Goal: Transaction & Acquisition: Purchase product/service

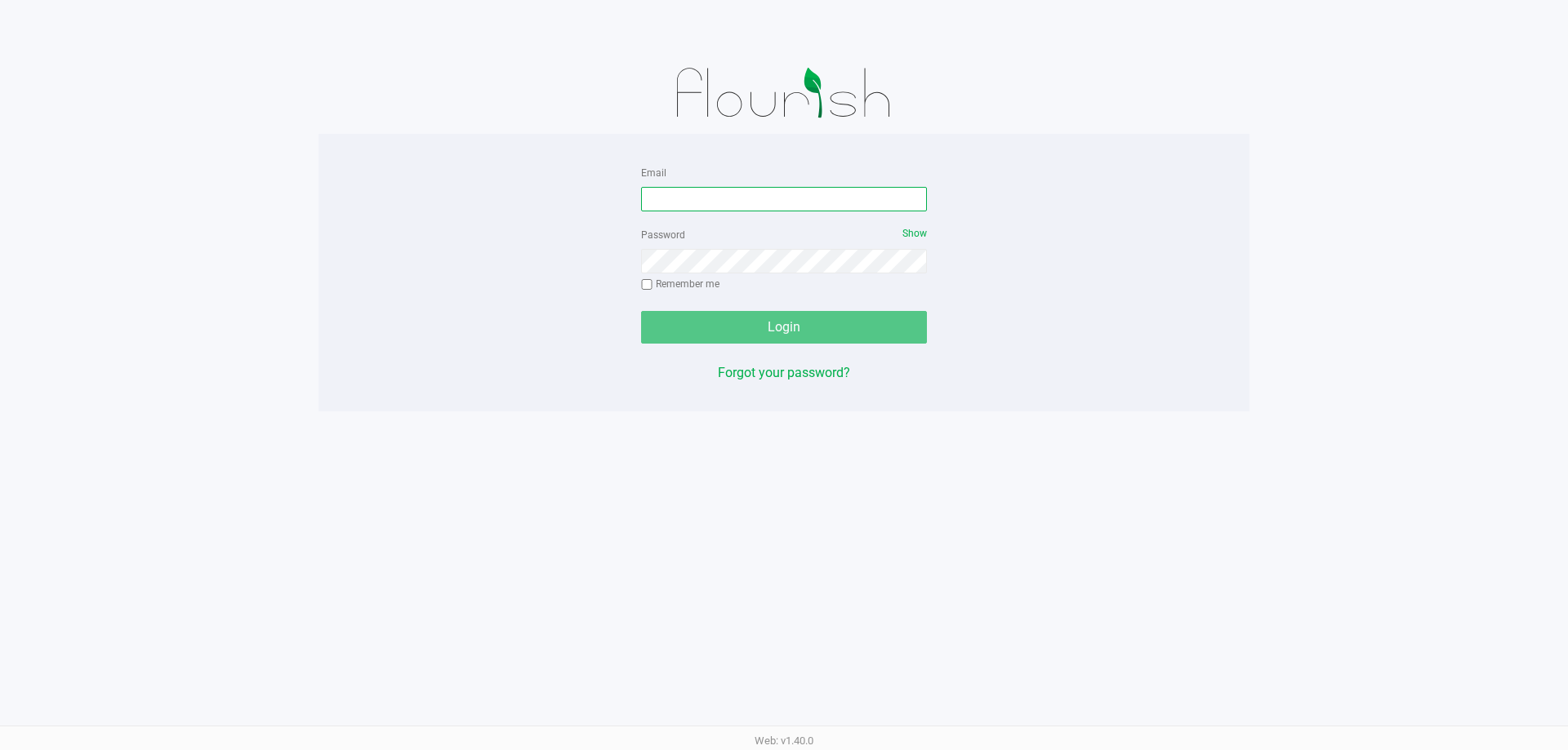
click at [753, 205] on input "Email" at bounding box center [784, 199] width 286 height 25
type input "[EMAIL_ADDRESS][DOMAIN_NAME]"
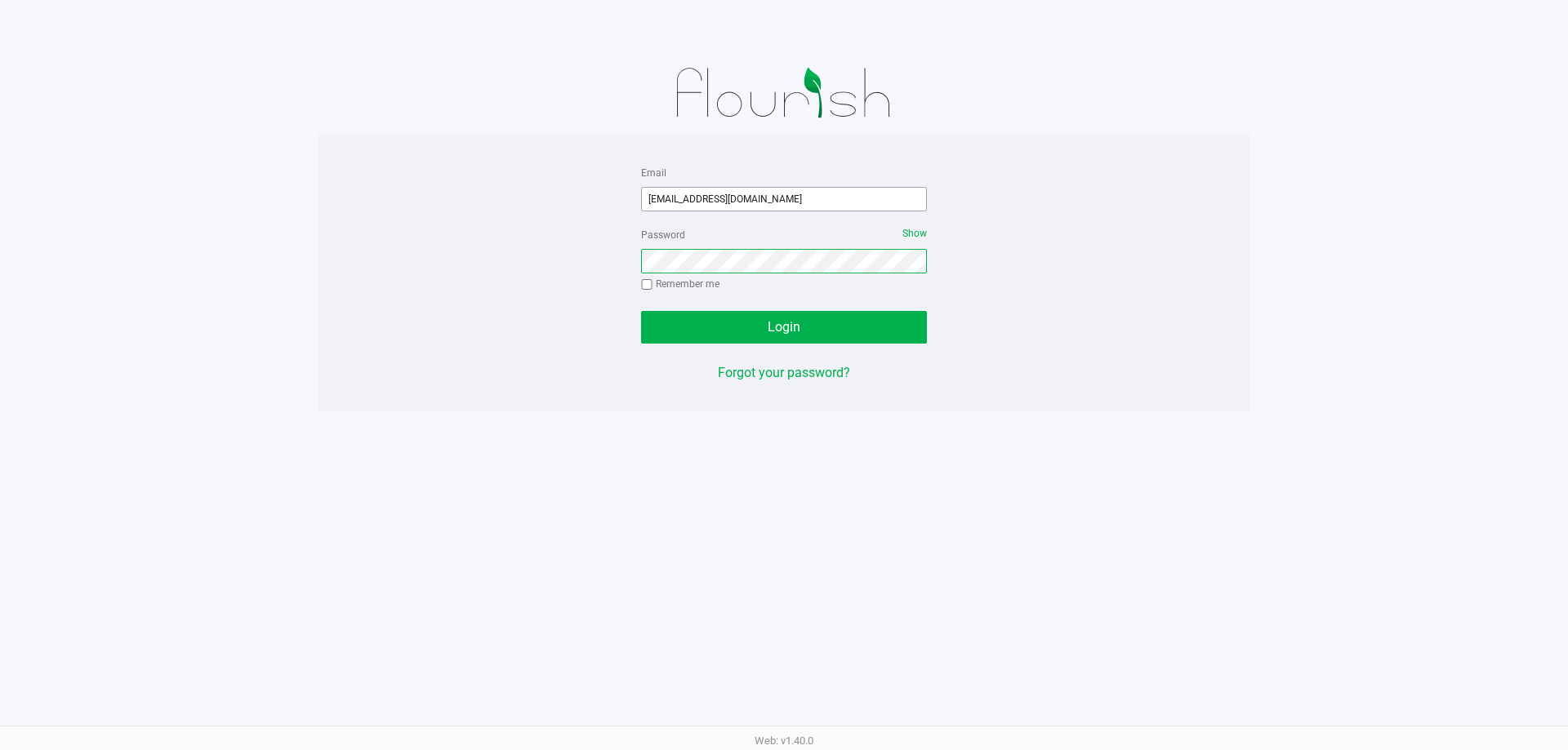
click at [641, 311] on button "Login" at bounding box center [784, 328] width 286 height 33
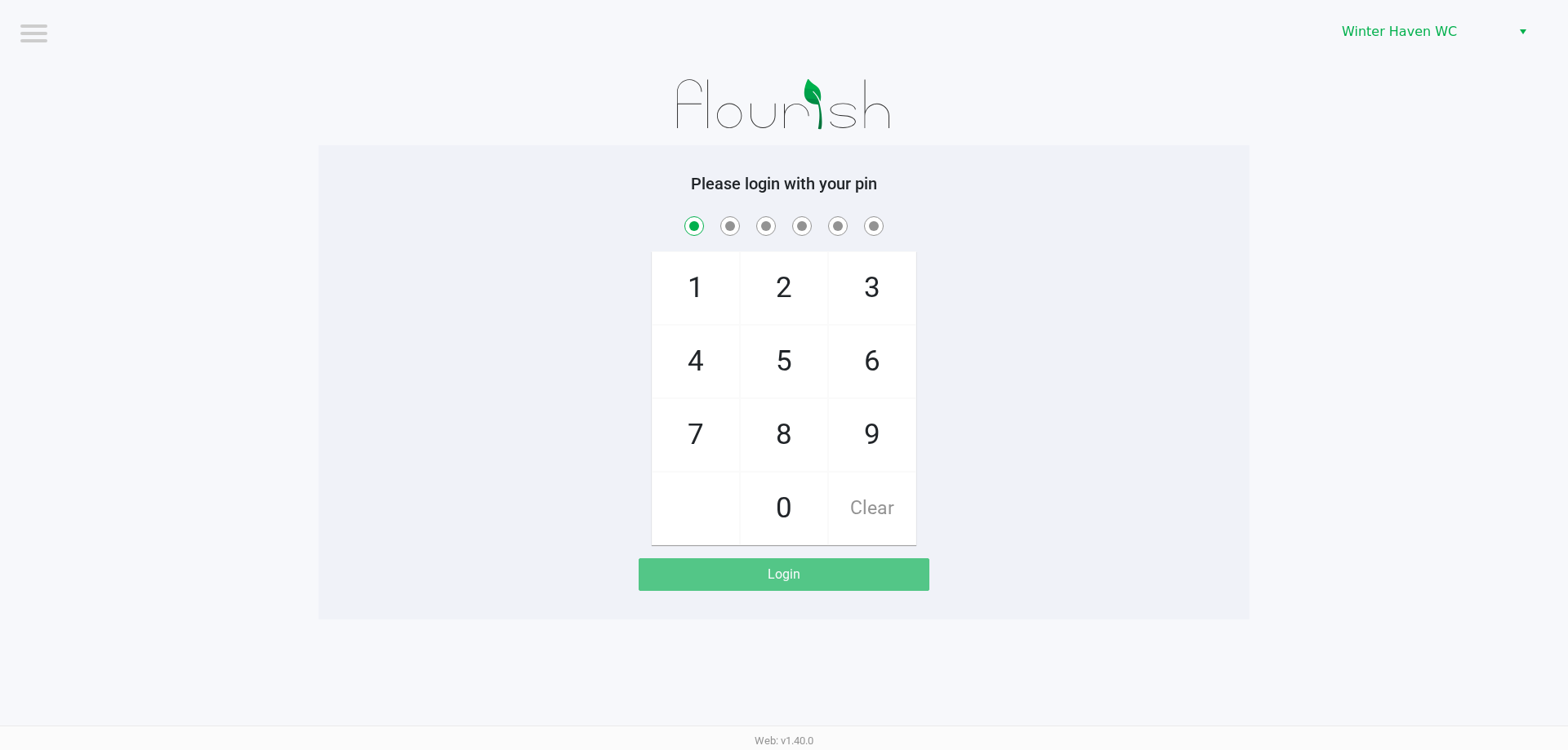
checkbox input "true"
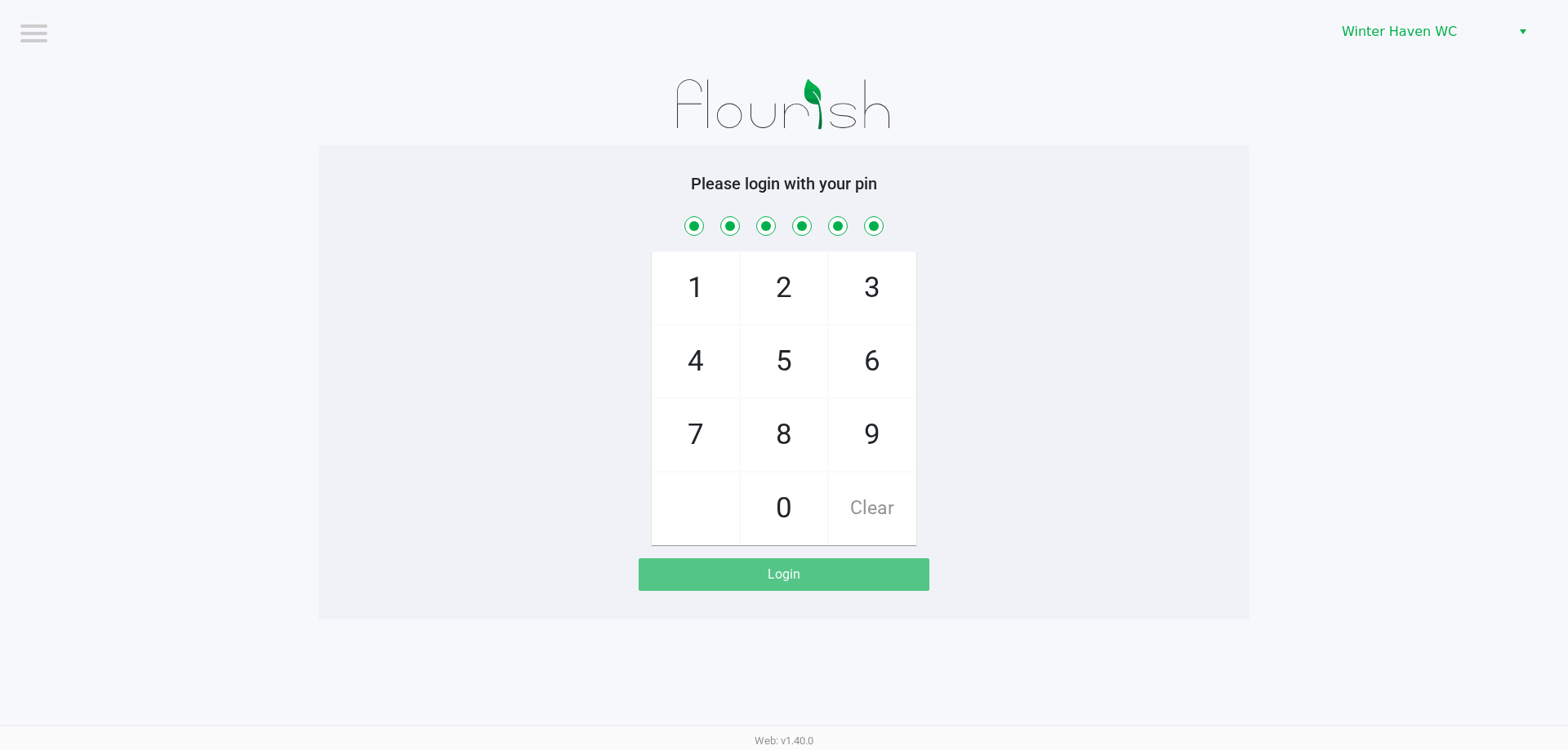
checkbox input "true"
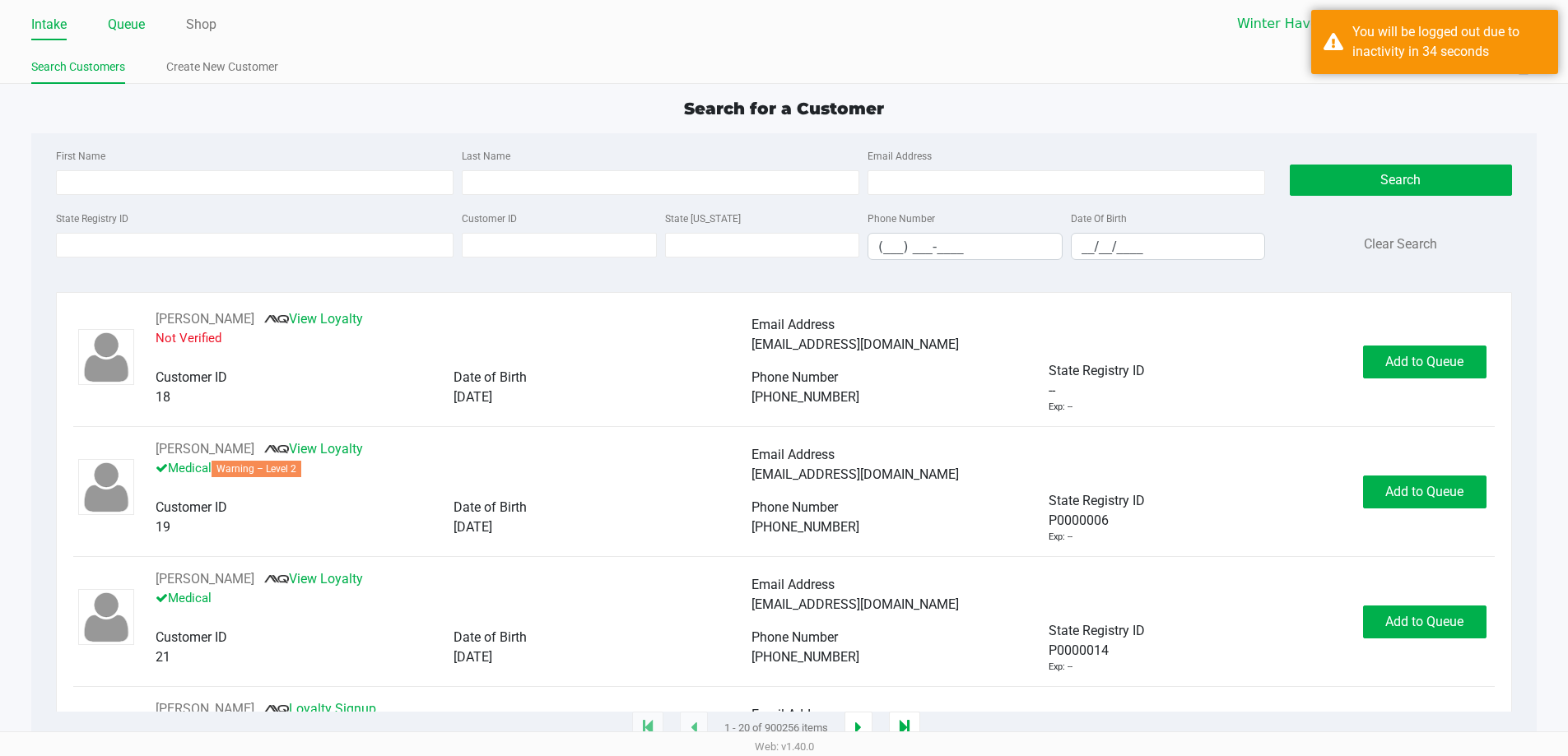
click at [121, 22] on link "Queue" at bounding box center [127, 25] width 37 height 23
drag, startPoint x: 144, startPoint y: 25, endPoint x: 135, endPoint y: 28, distance: 9.5
click at [144, 25] on link "Queue" at bounding box center [127, 25] width 37 height 23
click at [134, 19] on link "Queue" at bounding box center [127, 25] width 37 height 23
click at [1145, 33] on div "Winter Haven [PERSON_NAME]" at bounding box center [1160, 24] width 753 height 31
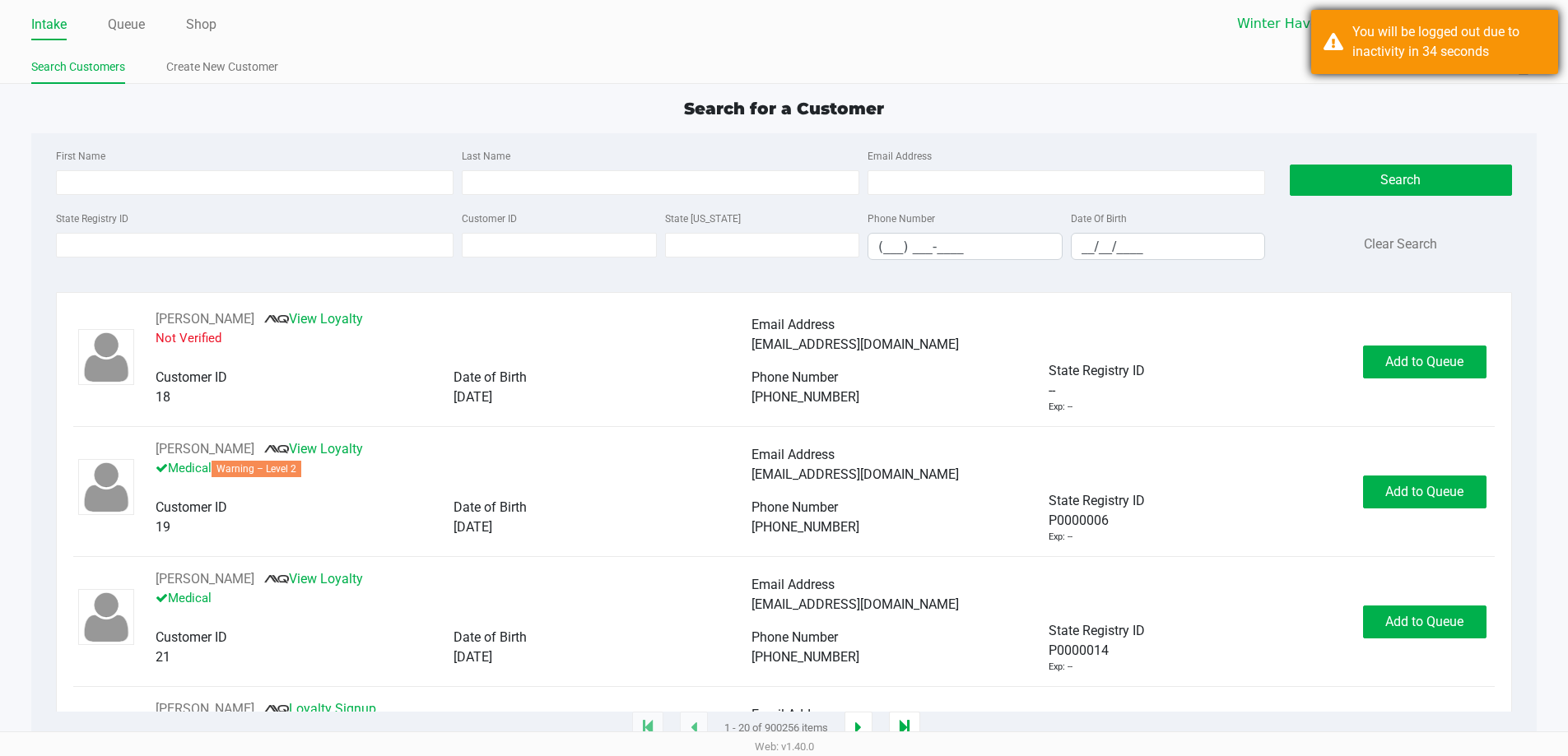
click at [1402, 49] on div "You will be logged out due to inactivity in 34 seconds" at bounding box center [1449, 42] width 193 height 40
click at [1258, 86] on app-point-of-sale "Intake Queue Shop [GEOGRAPHIC_DATA] [PERSON_NAME][GEOGRAPHIC_DATA] Search Custo…" at bounding box center [784, 364] width 1568 height 729
drag, startPoint x: 1450, startPoint y: 98, endPoint x: 1103, endPoint y: 50, distance: 350.3
click at [1451, 99] on div "Search for a Customer" at bounding box center [784, 109] width 1530 height 25
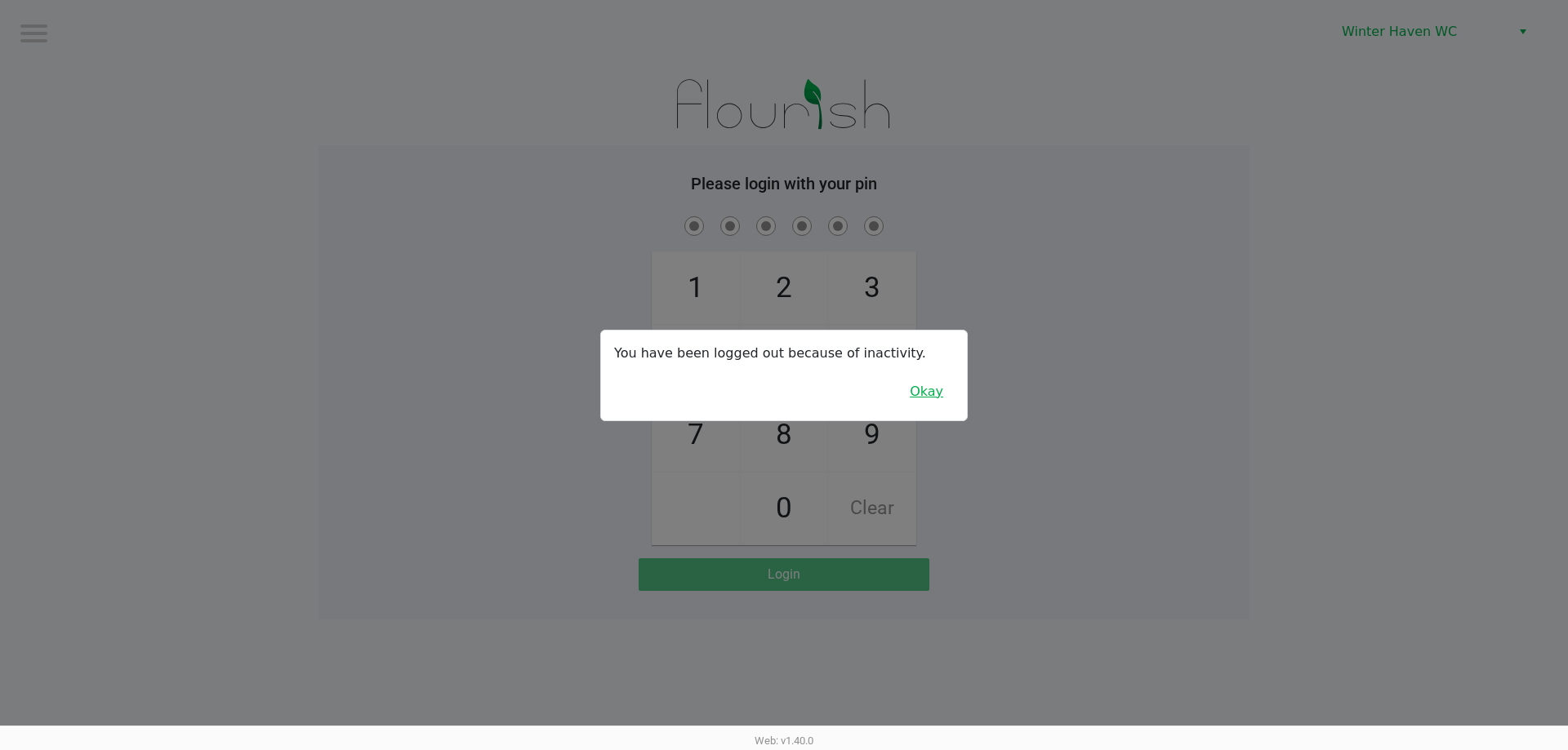
click at [941, 394] on button "Okay" at bounding box center [926, 392] width 55 height 31
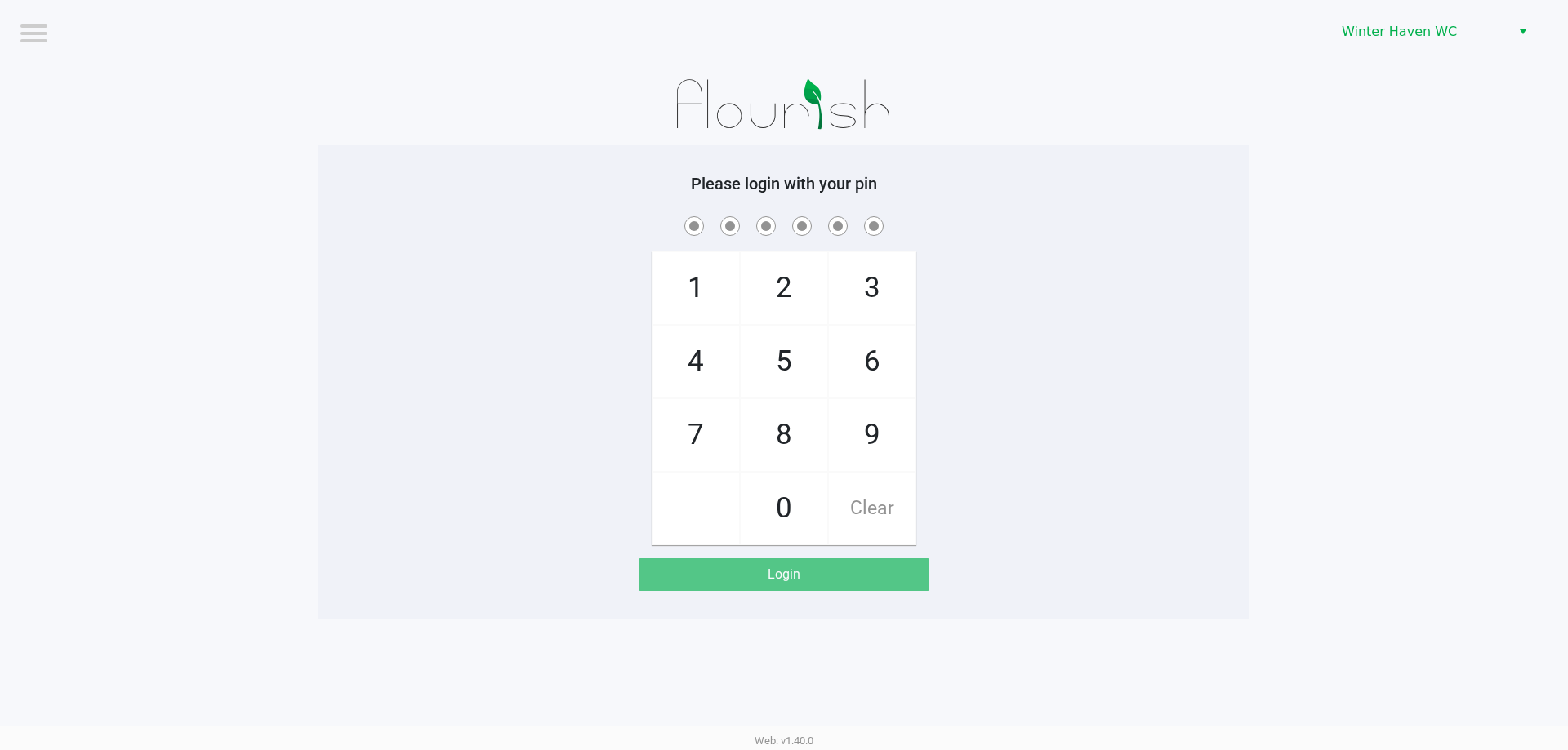
click at [1056, 235] on span at bounding box center [784, 225] width 907 height 25
click at [804, 361] on span "5" at bounding box center [784, 361] width 86 height 72
click at [885, 294] on span "3" at bounding box center [872, 287] width 86 height 72
click at [807, 355] on span "5" at bounding box center [784, 361] width 86 height 72
click at [802, 503] on span "0" at bounding box center [784, 508] width 86 height 72
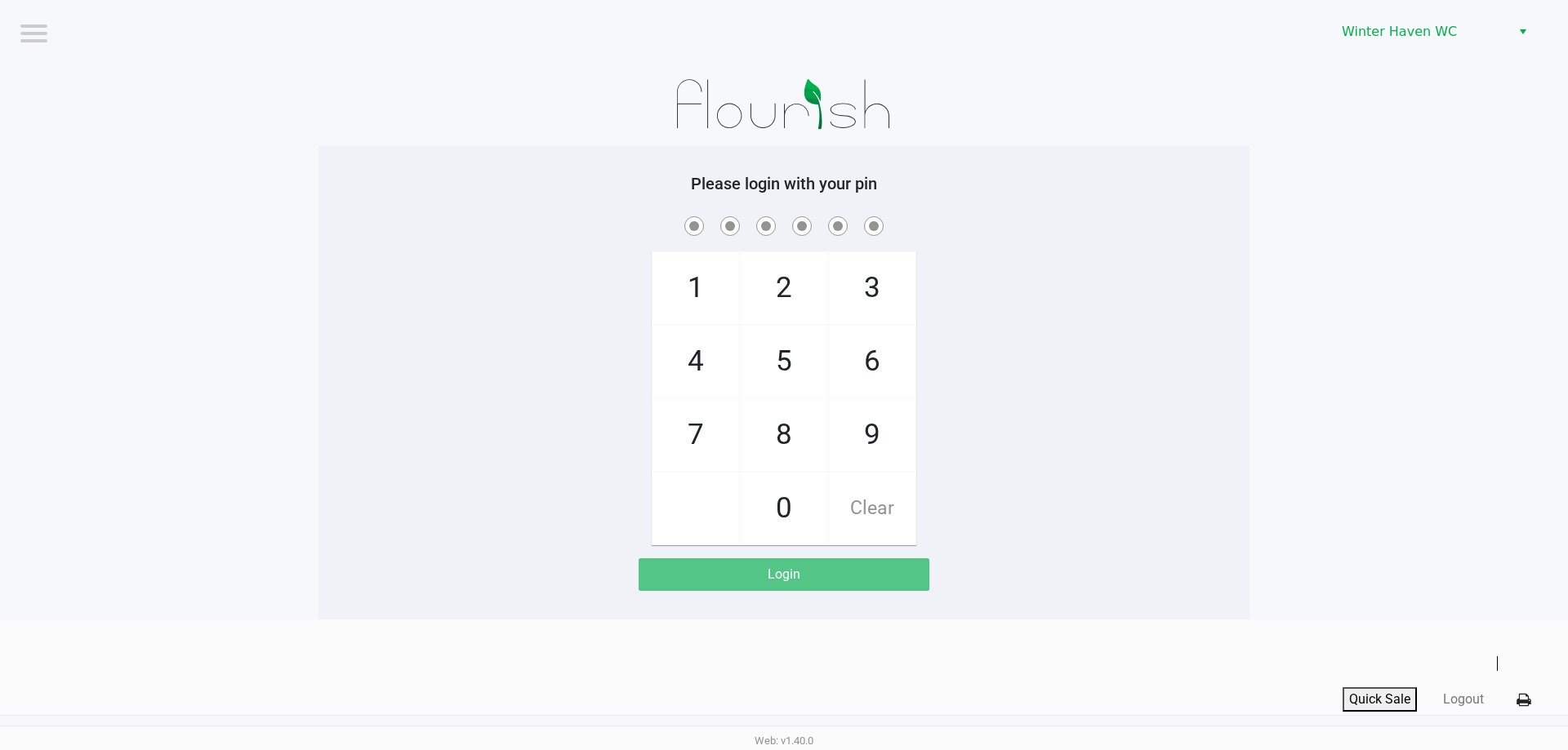
click at [730, 370] on span "4" at bounding box center [696, 361] width 86 height 72
click at [888, 294] on span "3" at bounding box center [872, 287] width 86 height 72
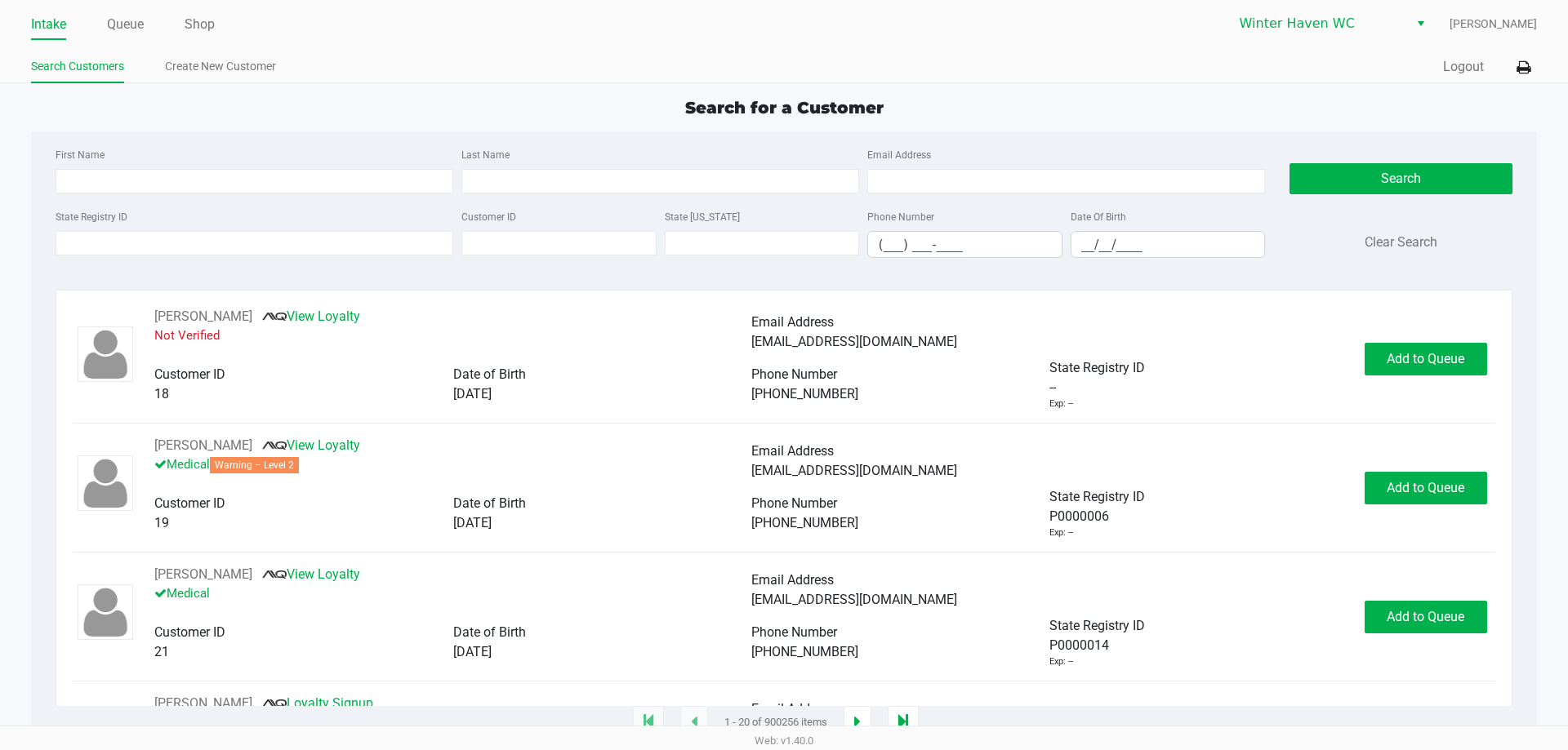
click at [129, 9] on div "Intake Queue Shop Winter Haven WC Jordan Dodds" at bounding box center [783, 24] width 1505 height 31
click at [129, 25] on link "Queue" at bounding box center [126, 25] width 36 height 23
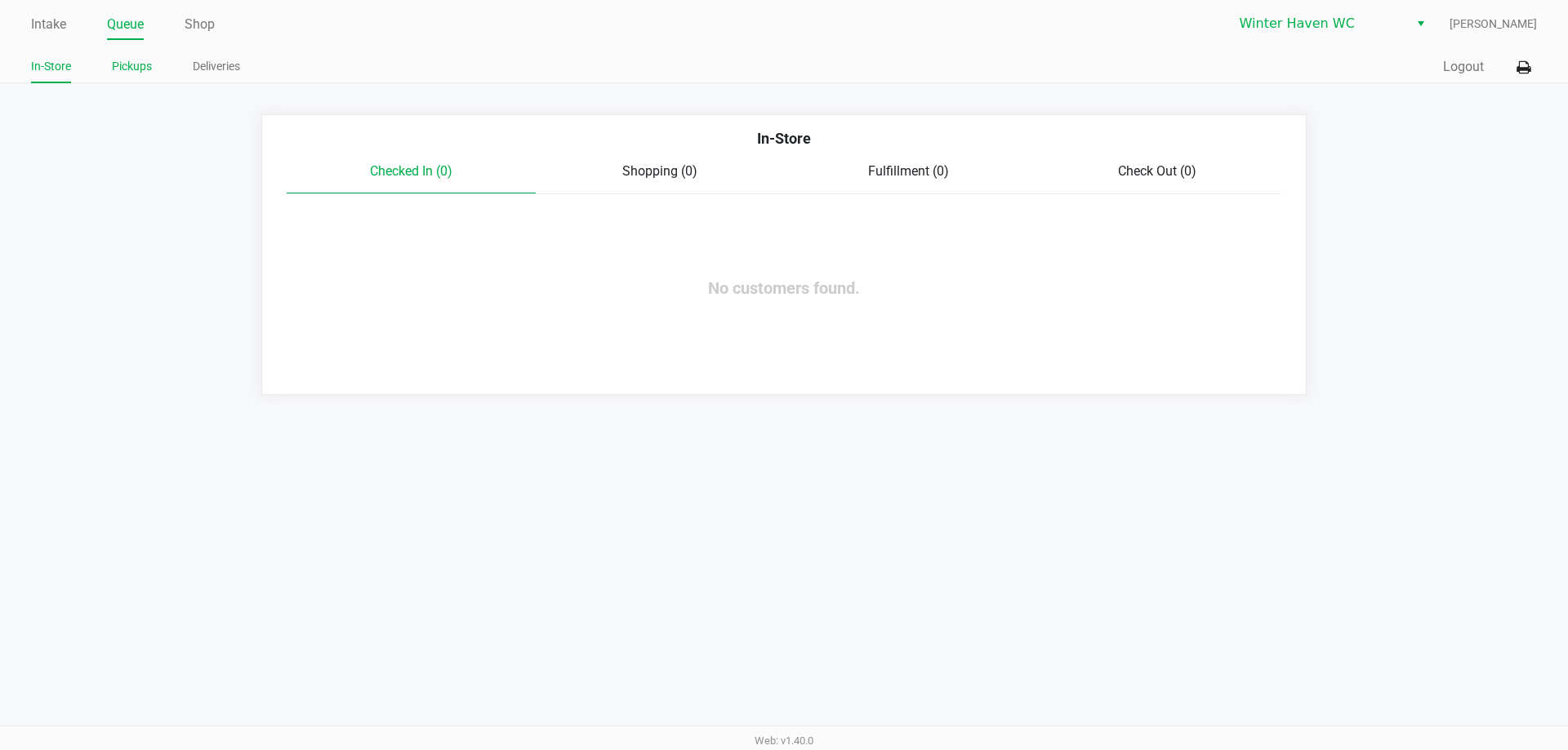
click at [124, 74] on link "Pickups" at bounding box center [132, 66] width 40 height 20
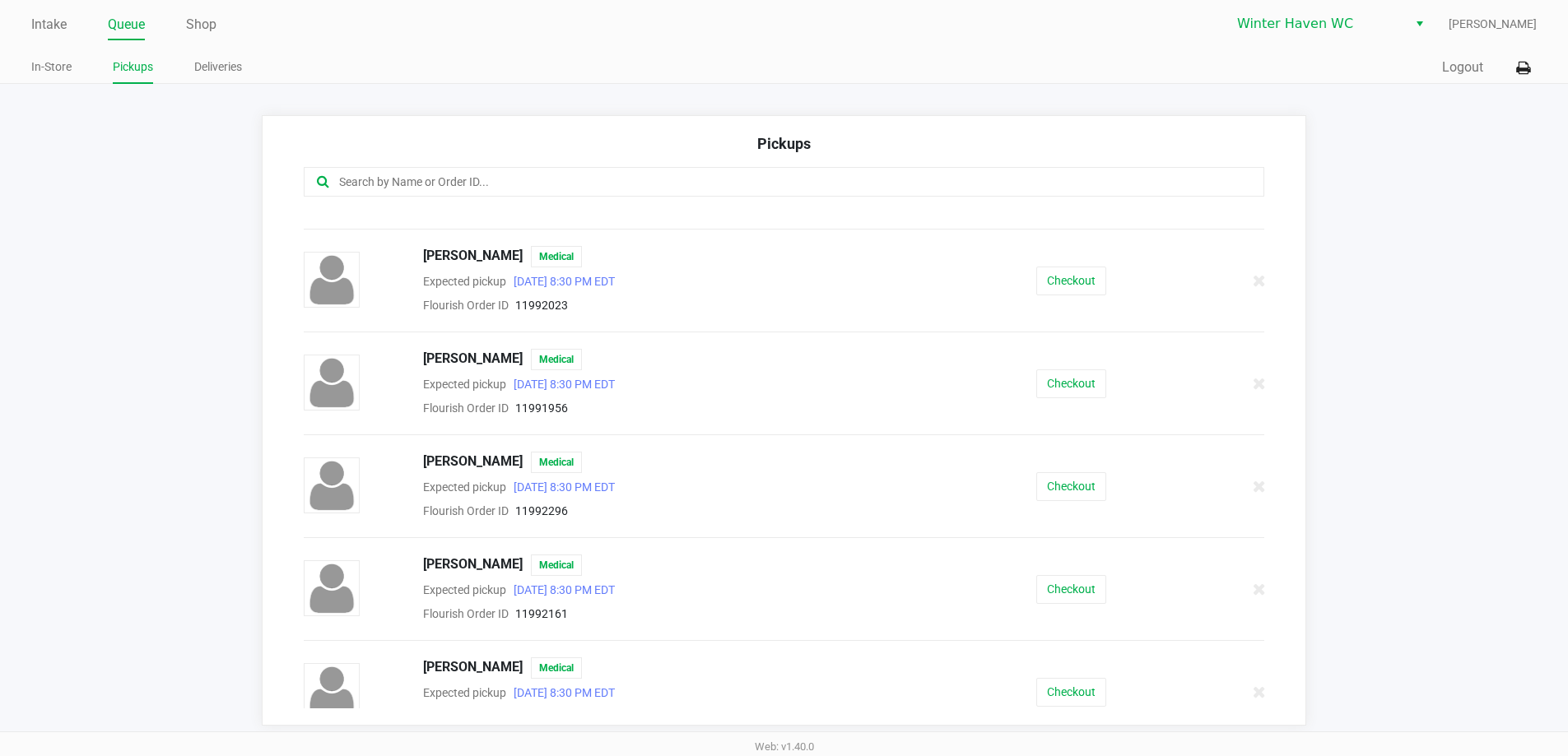
scroll to position [297, 0]
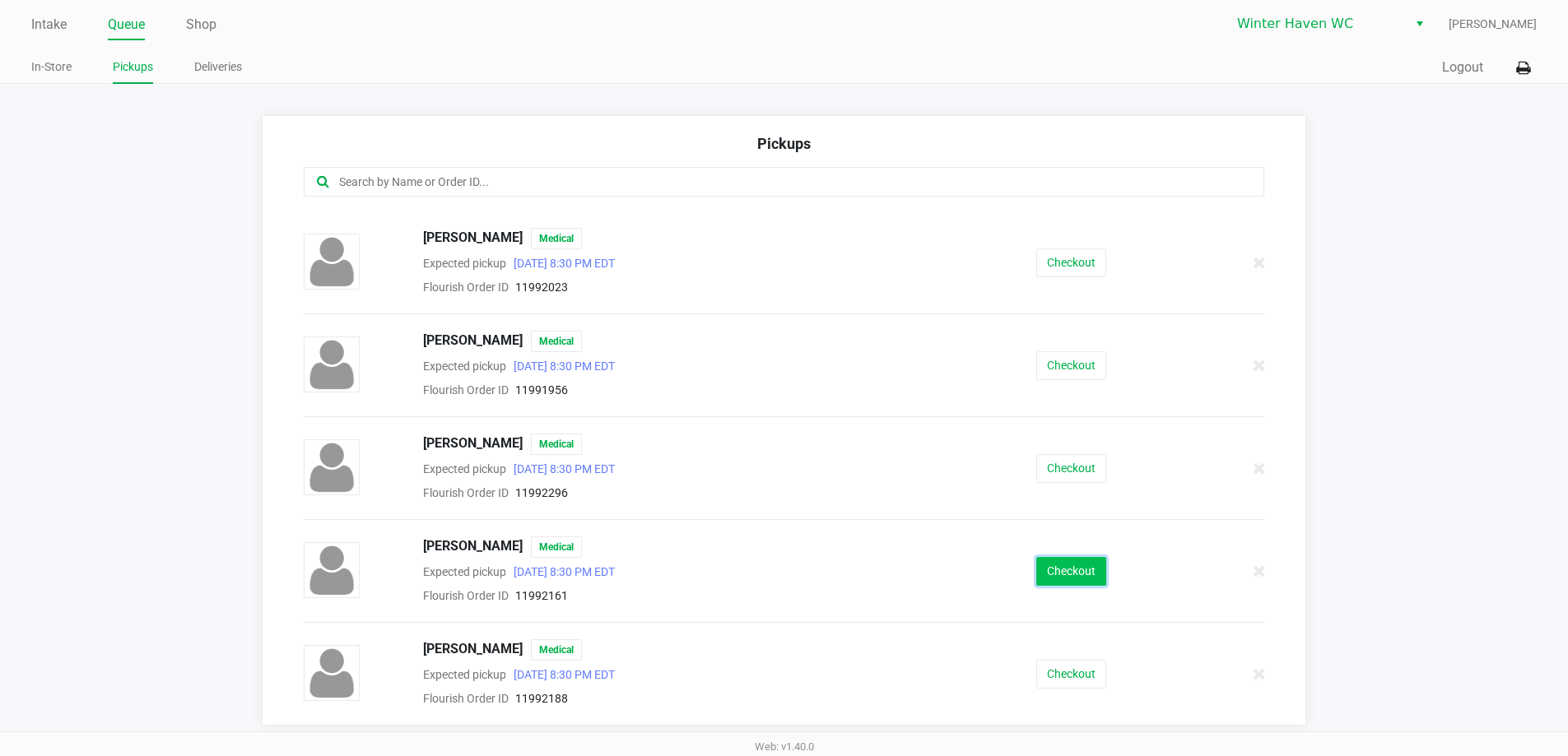
click at [1048, 576] on button "Checkout" at bounding box center [1071, 572] width 70 height 29
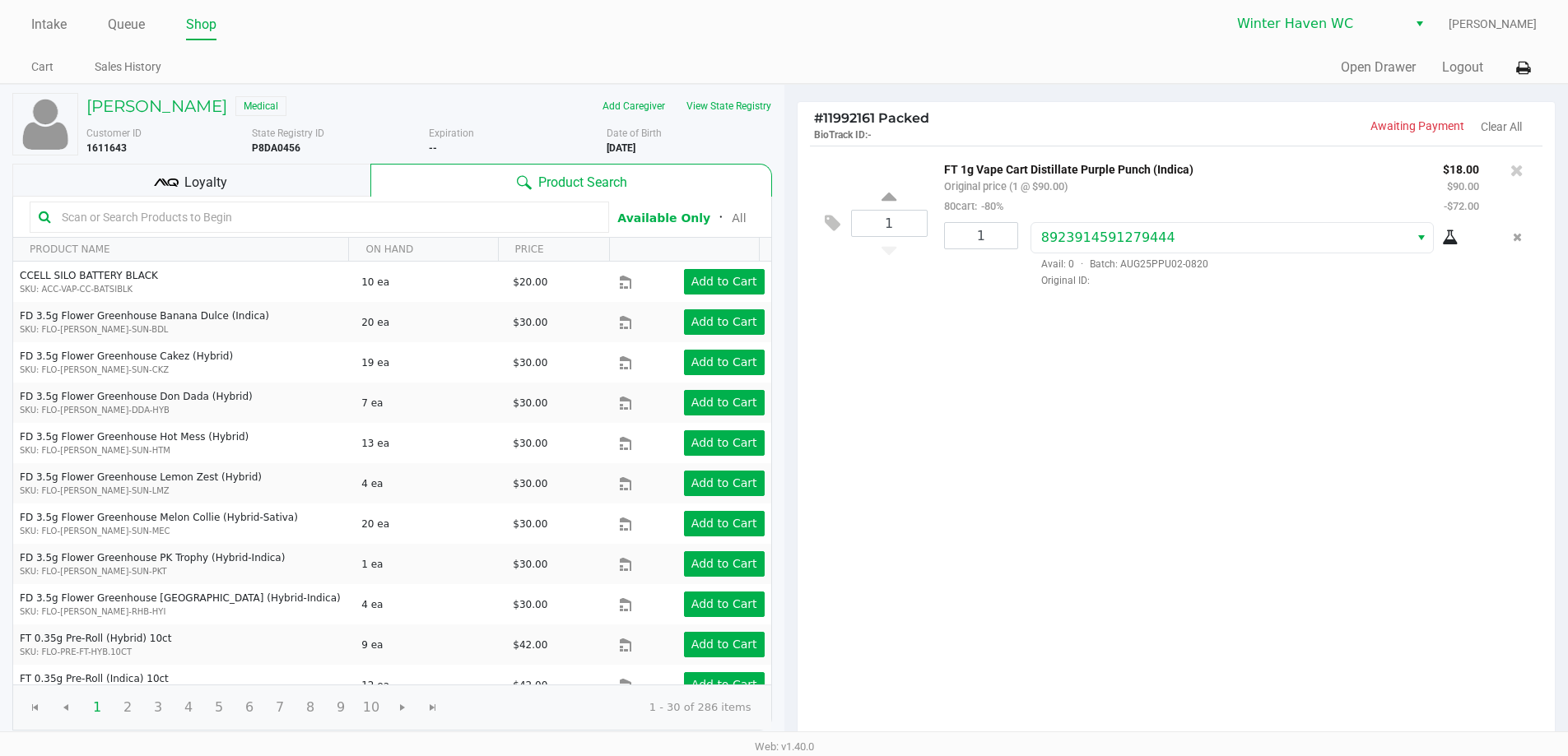
click at [222, 174] on span "Loyalty" at bounding box center [206, 182] width 43 height 19
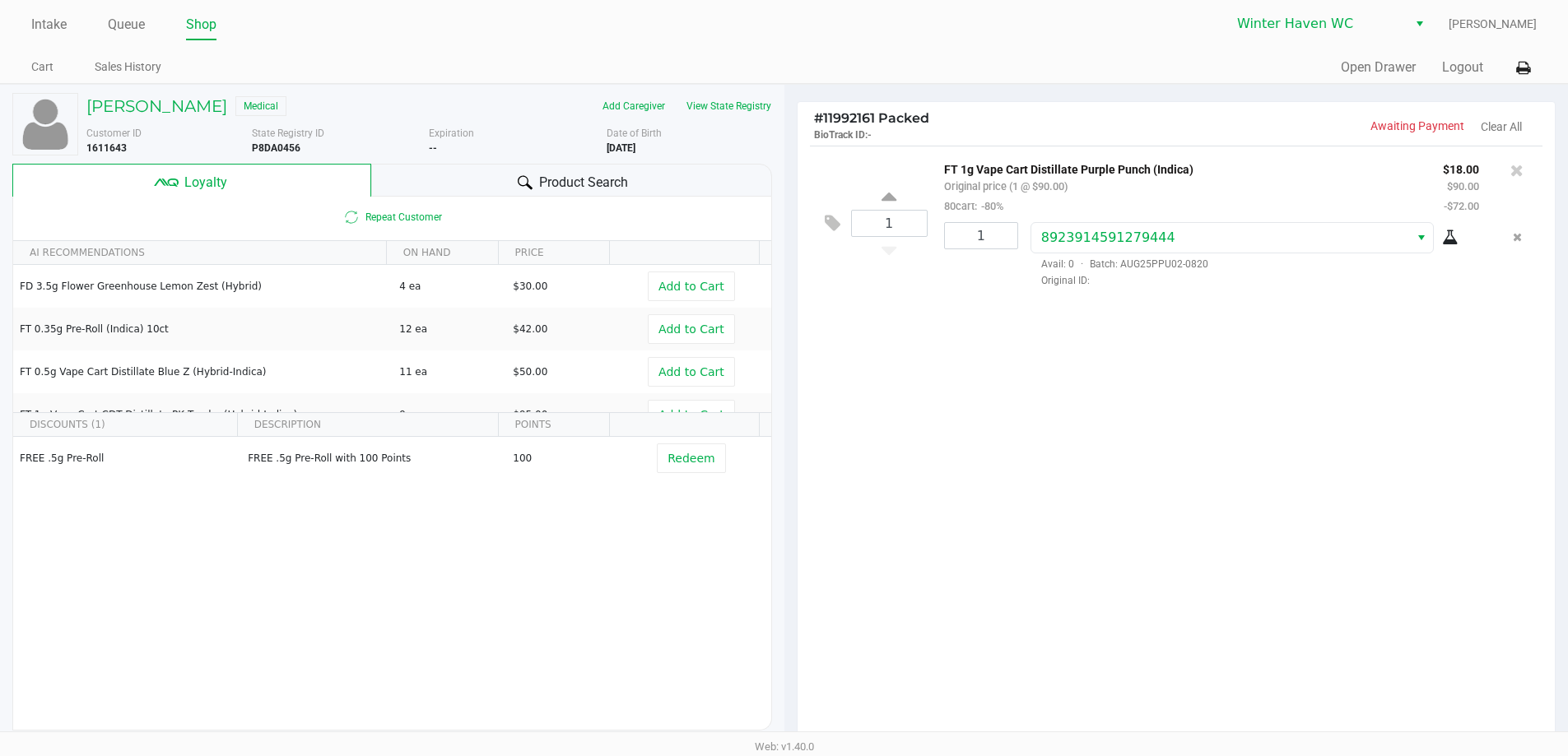
click at [504, 181] on div "Product Search" at bounding box center [571, 181] width 401 height 33
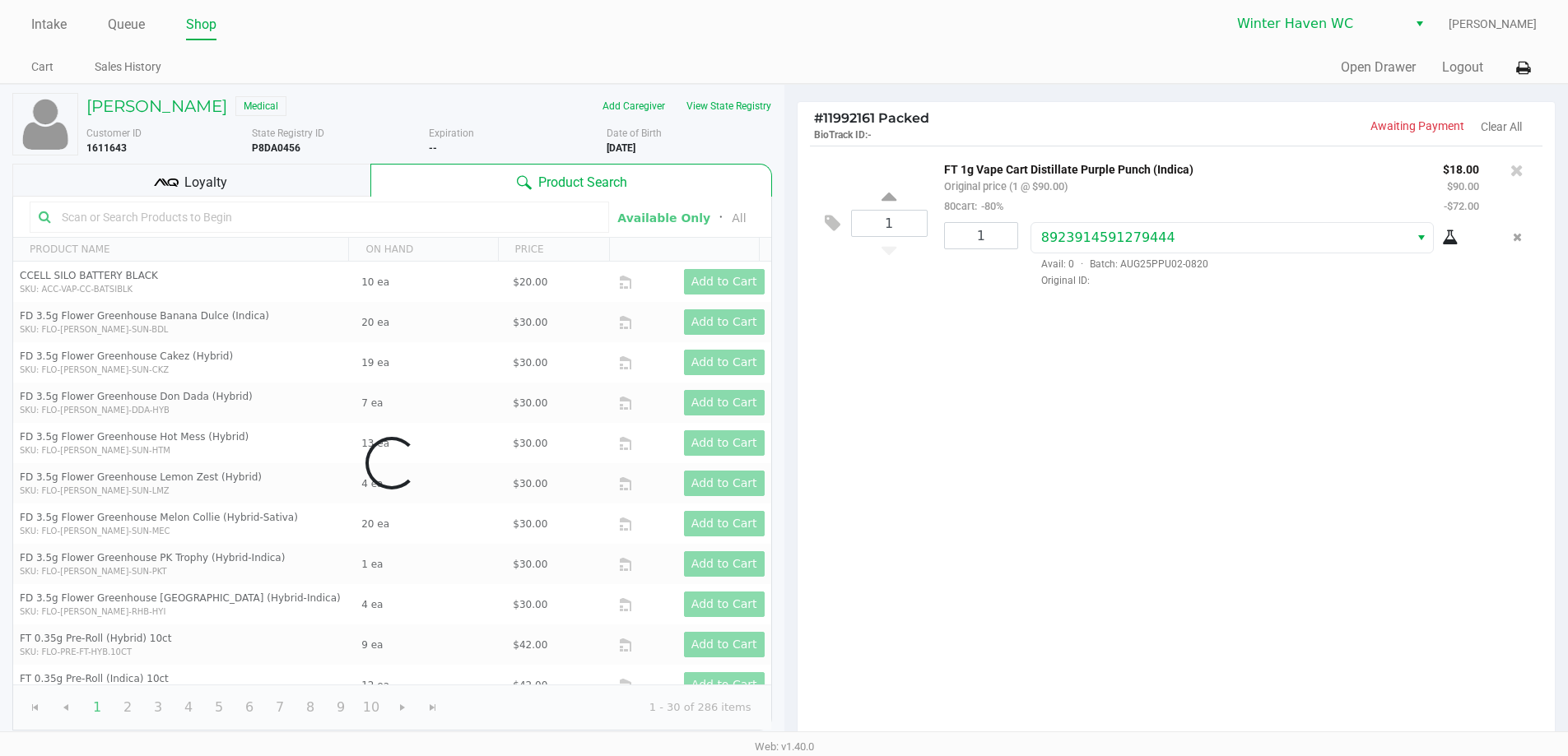
click at [297, 173] on div "Loyalty" at bounding box center [191, 181] width 358 height 33
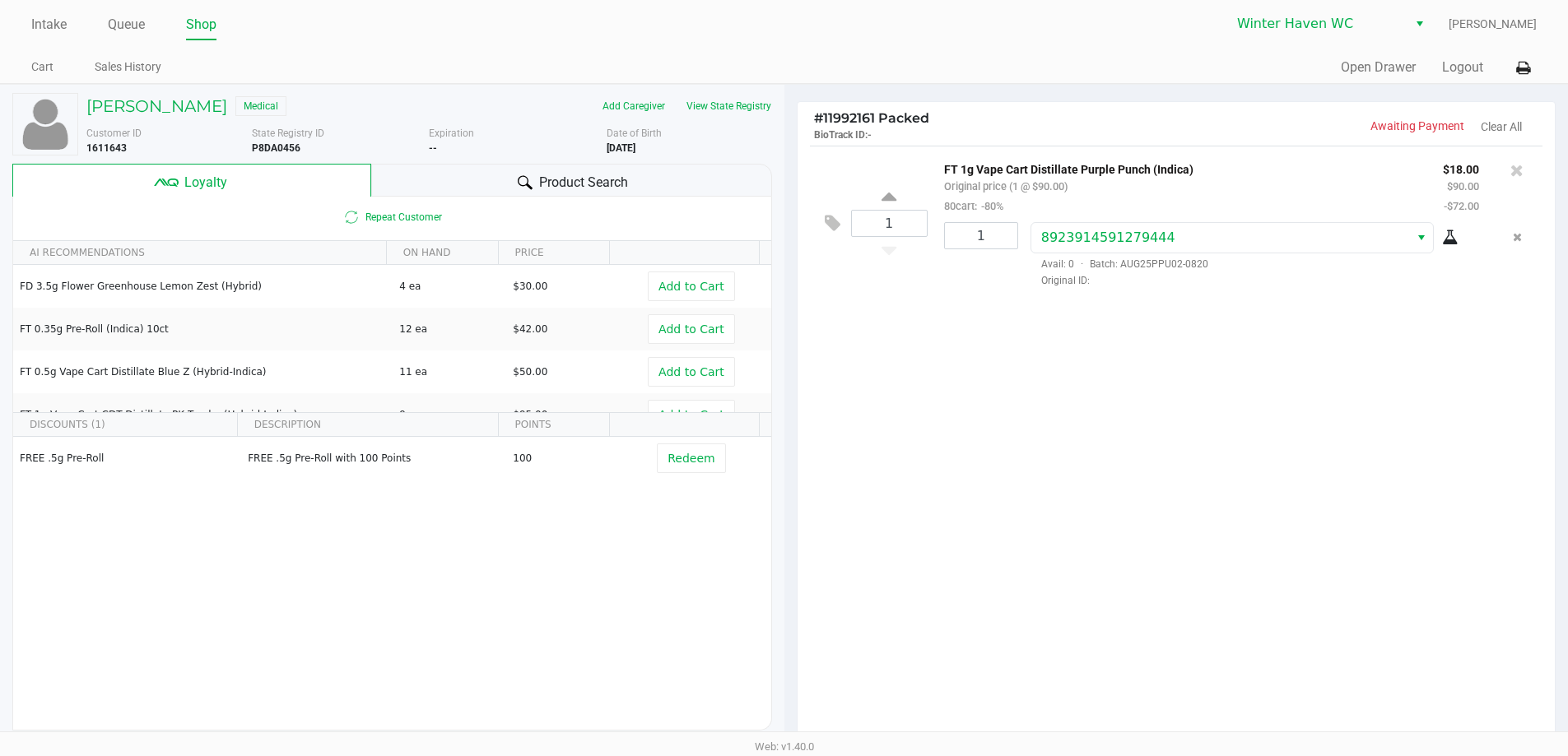
click at [630, 179] on div "Product Search" at bounding box center [571, 181] width 401 height 33
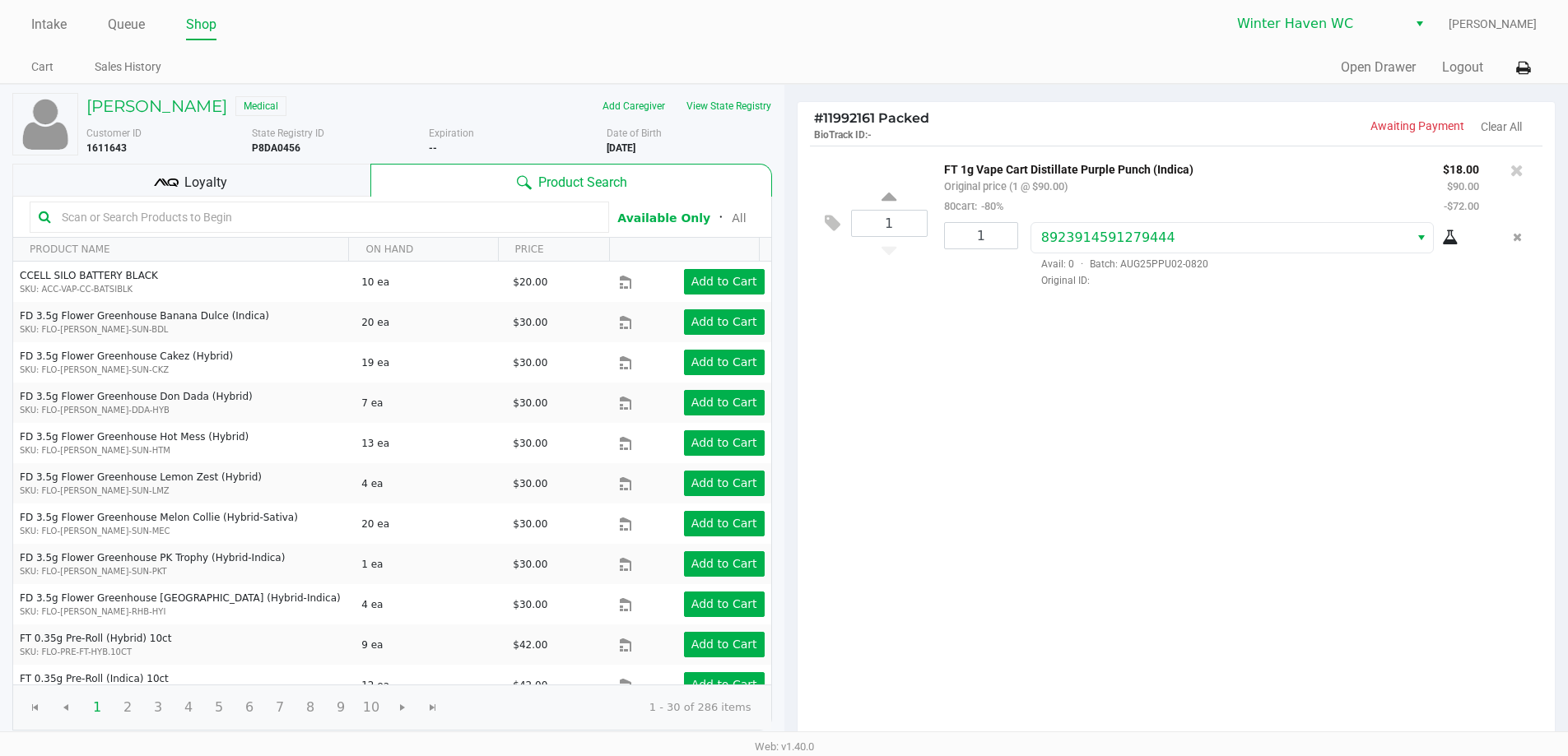
click at [312, 169] on div "Loyalty" at bounding box center [191, 181] width 358 height 33
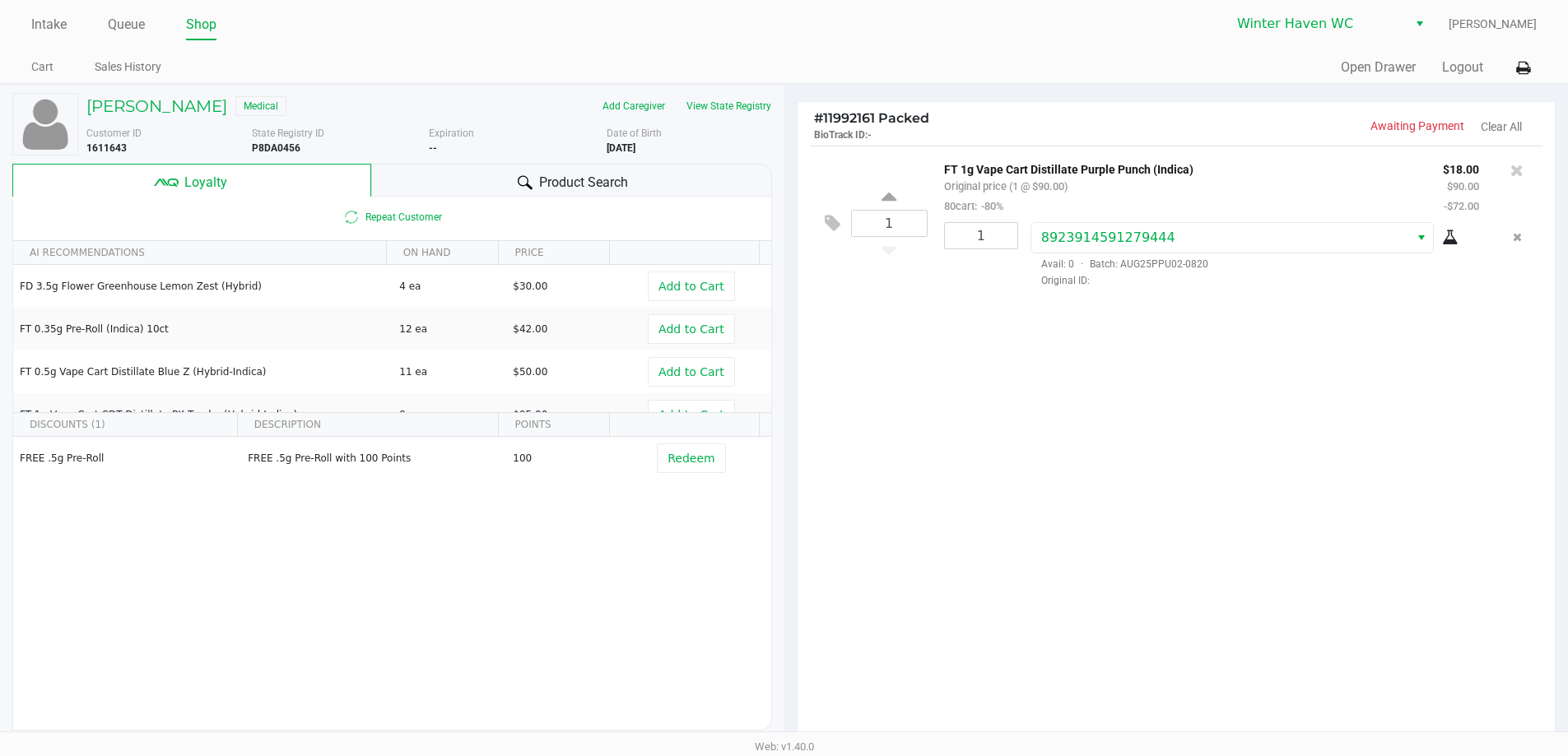
click at [547, 175] on span "Product Search" at bounding box center [584, 182] width 89 height 19
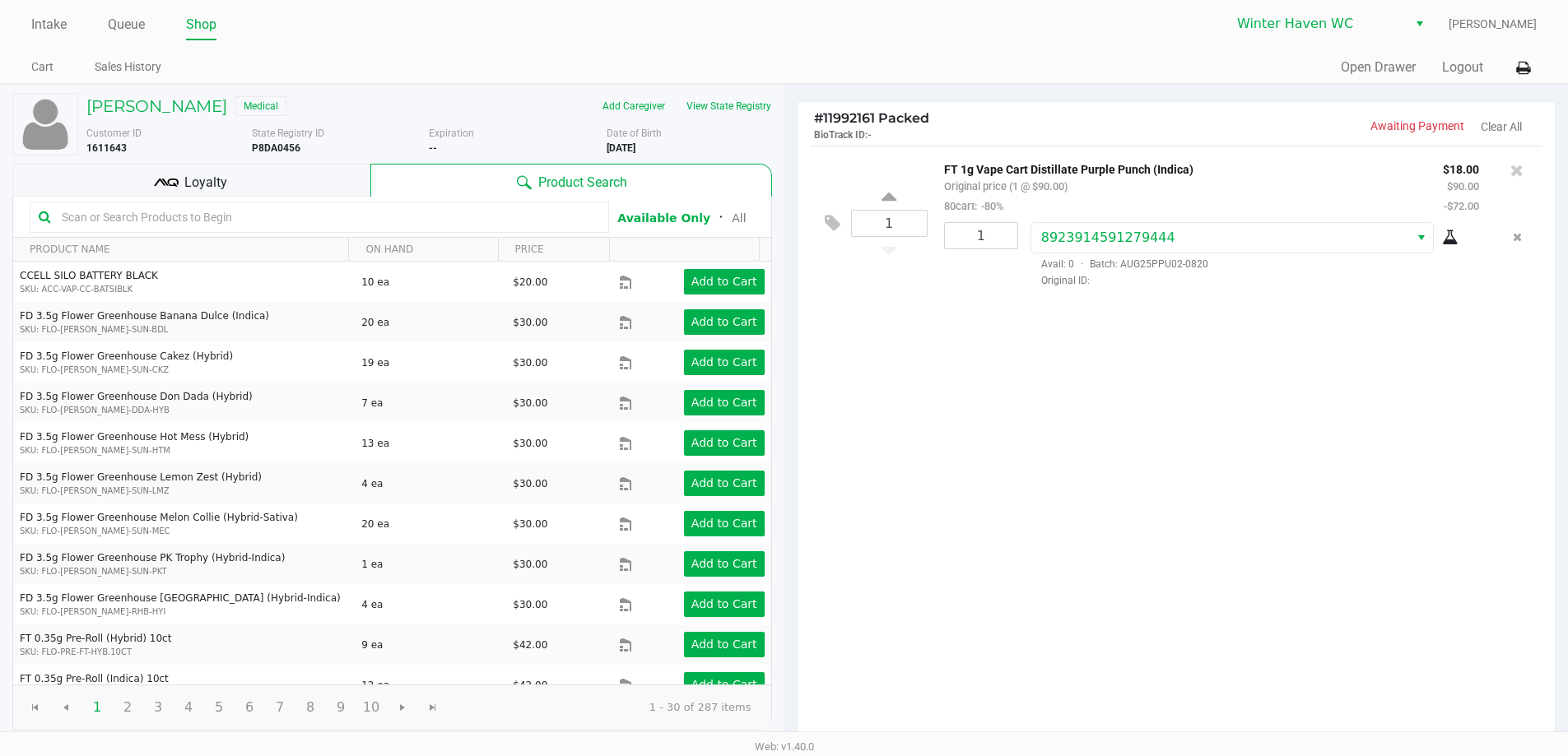
click at [194, 220] on input "text" at bounding box center [328, 217] width 545 height 25
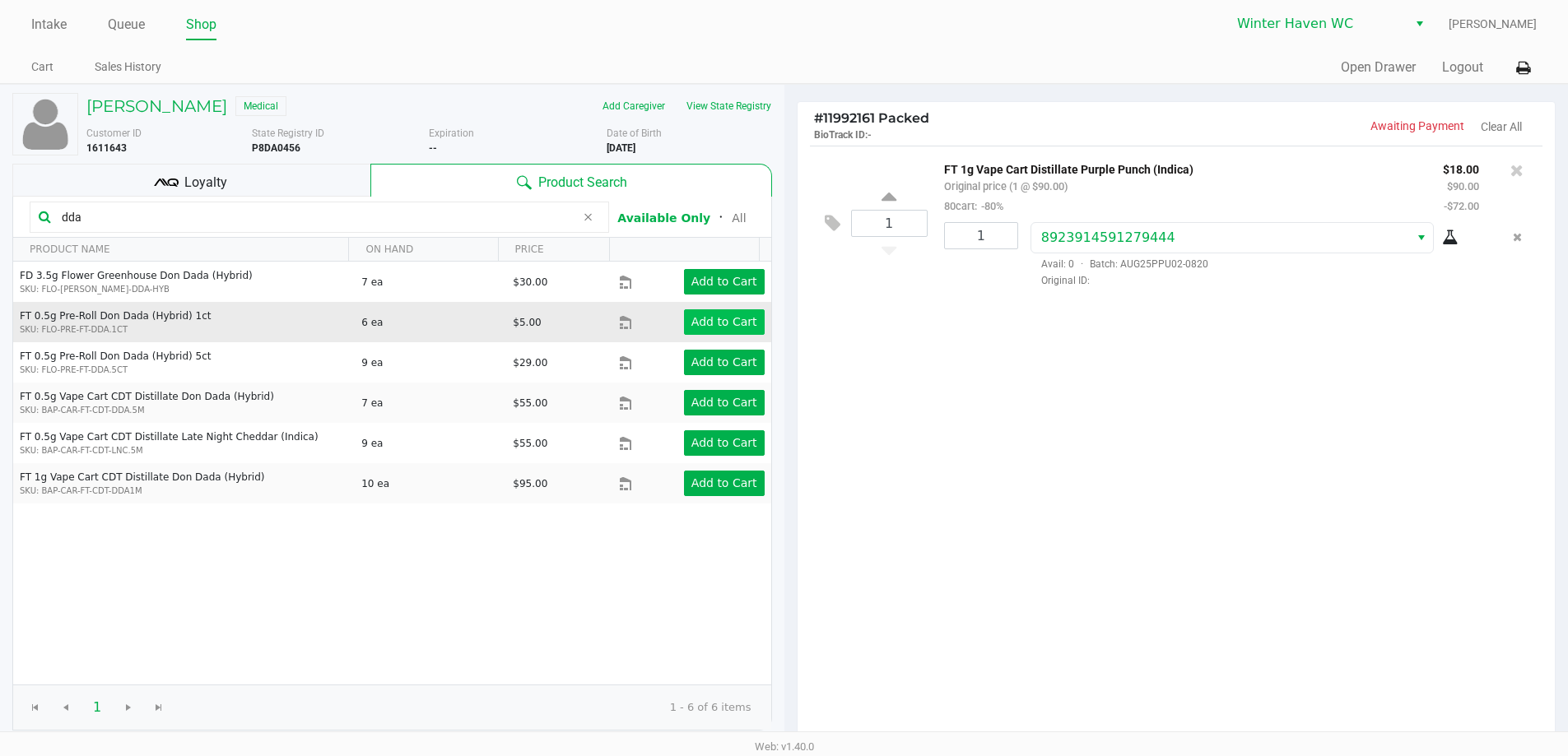
type input "dda"
click at [713, 316] on app-button-loader "Add to Cart" at bounding box center [725, 322] width 66 height 14
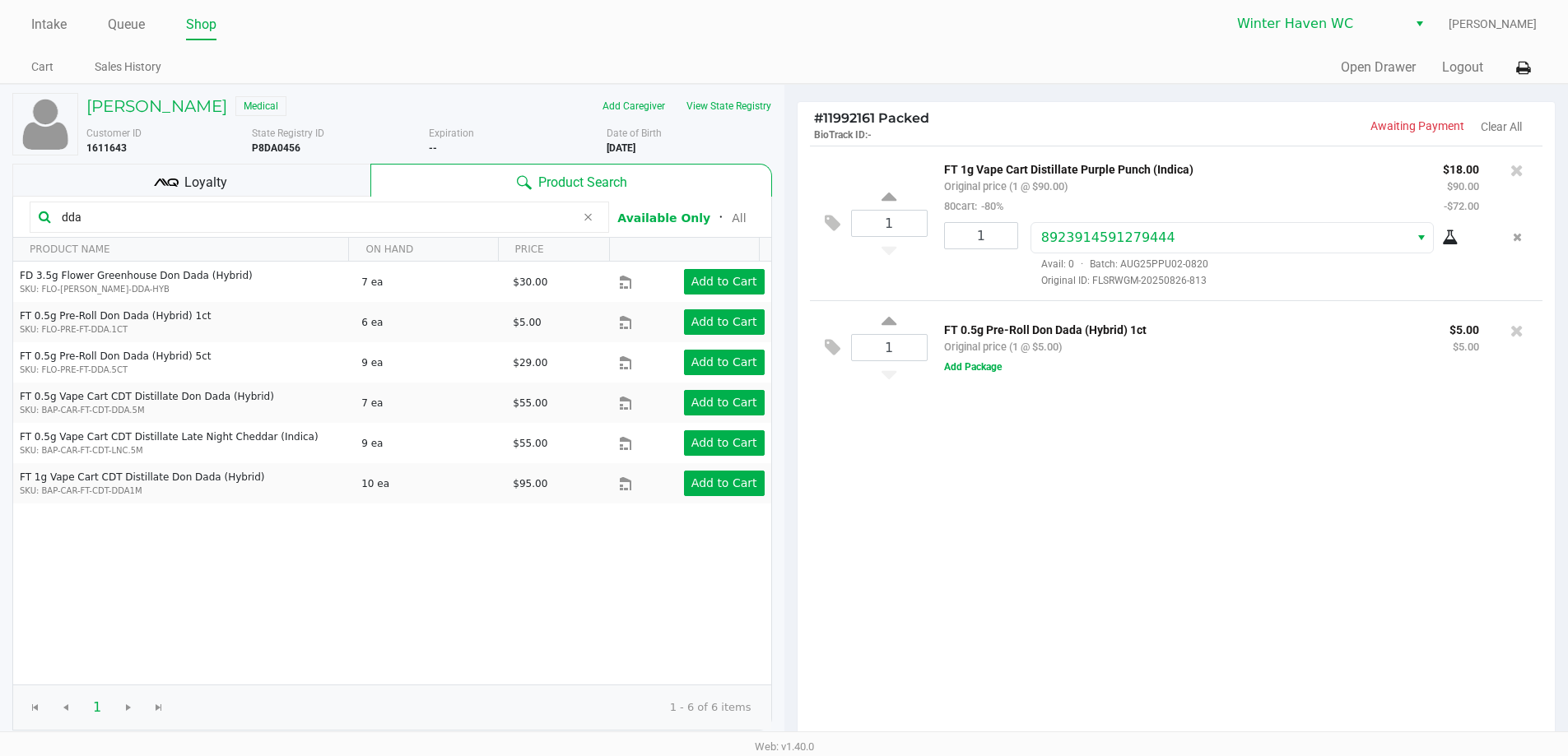
click at [239, 175] on div "Loyalty" at bounding box center [191, 181] width 358 height 33
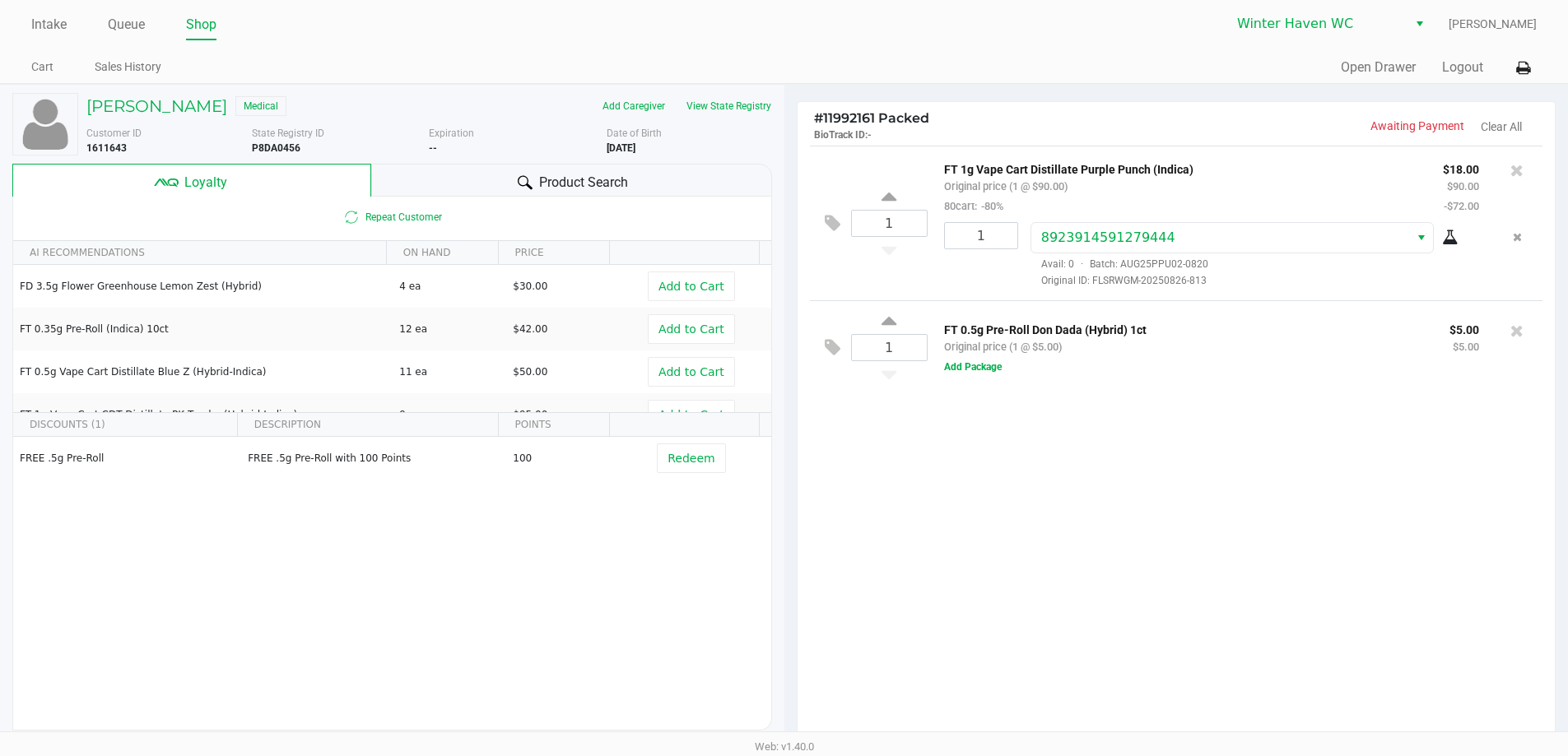
click at [455, 175] on div "Product Search" at bounding box center [571, 181] width 401 height 33
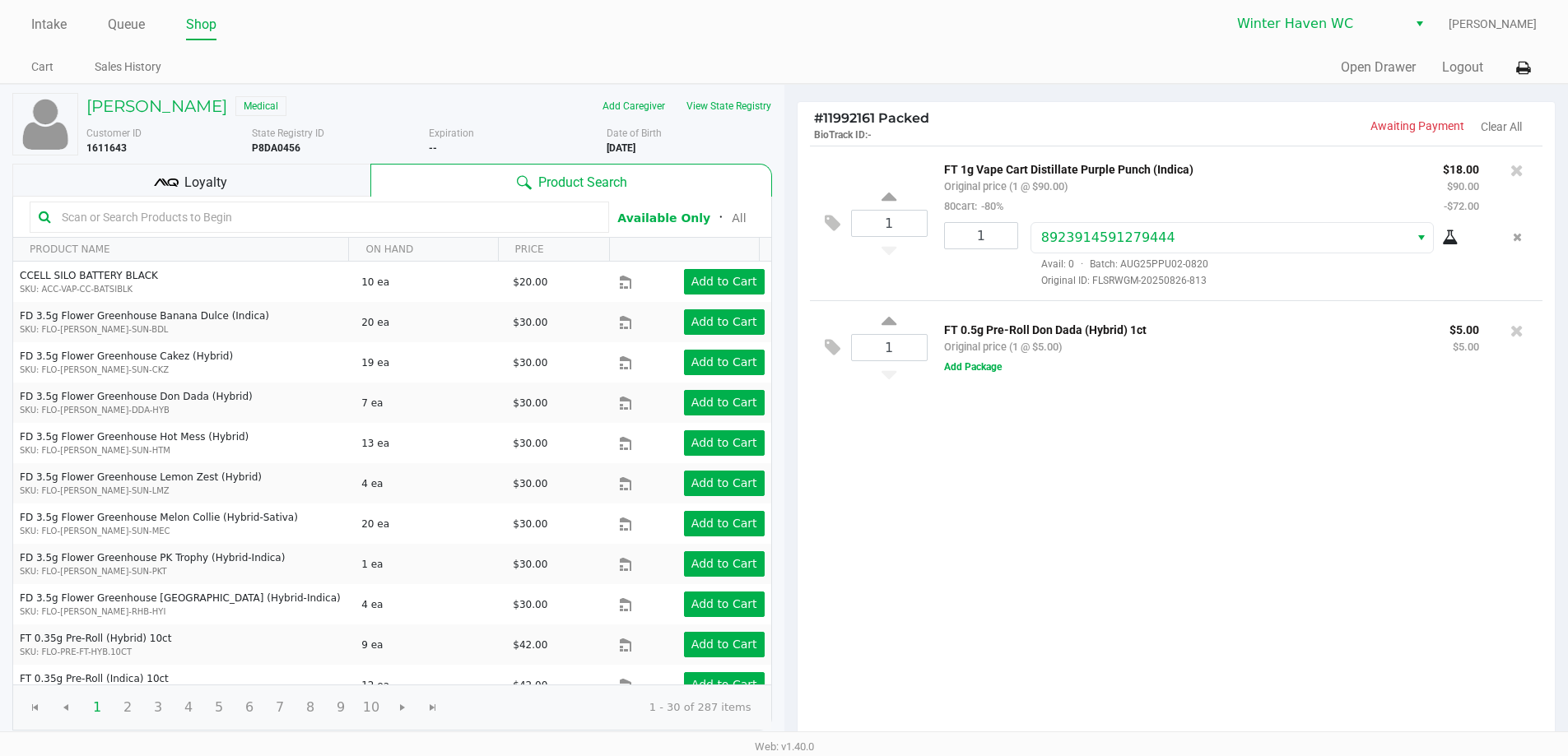
click at [329, 192] on div "Loyalty" at bounding box center [191, 181] width 358 height 33
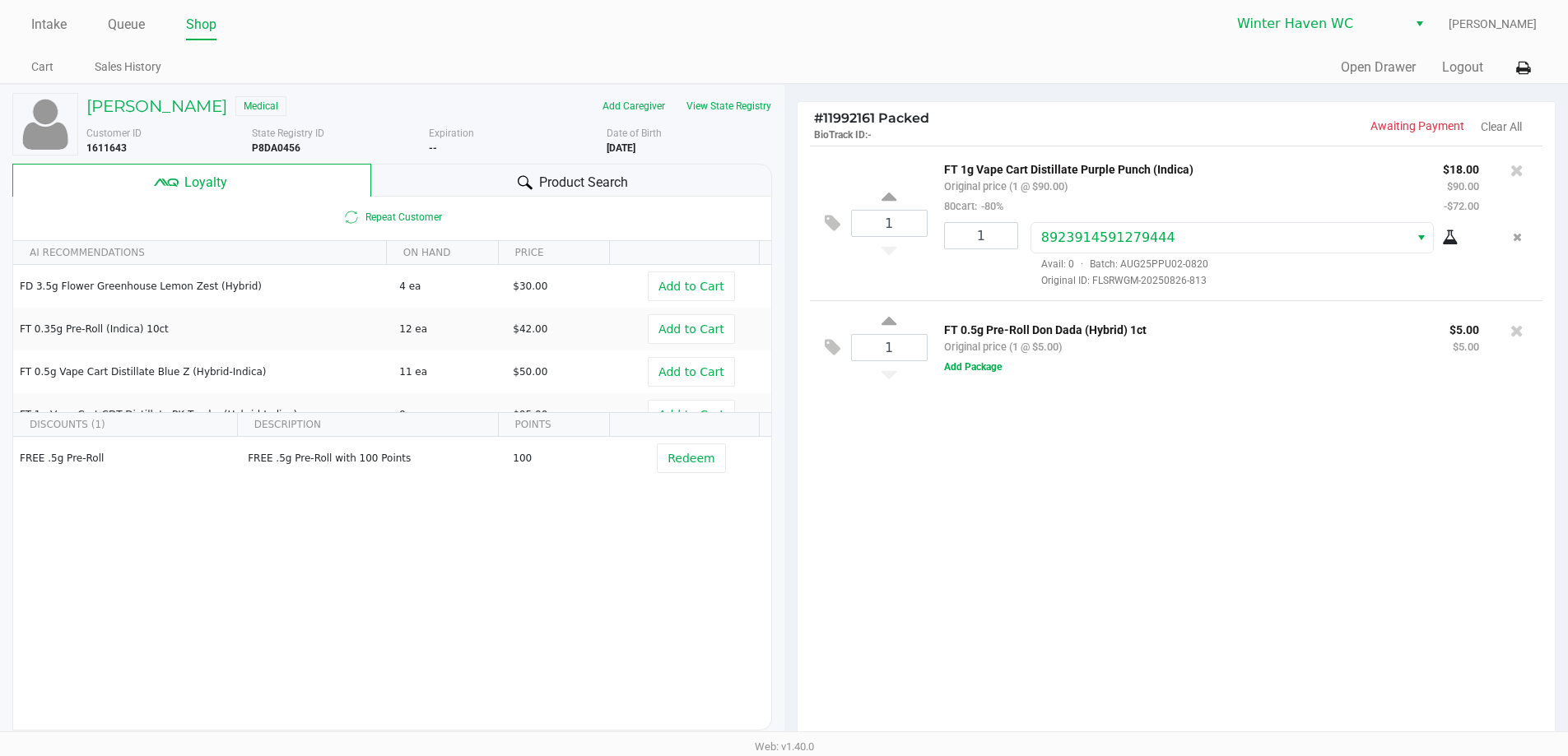
click at [541, 182] on span "Product Search" at bounding box center [584, 182] width 89 height 19
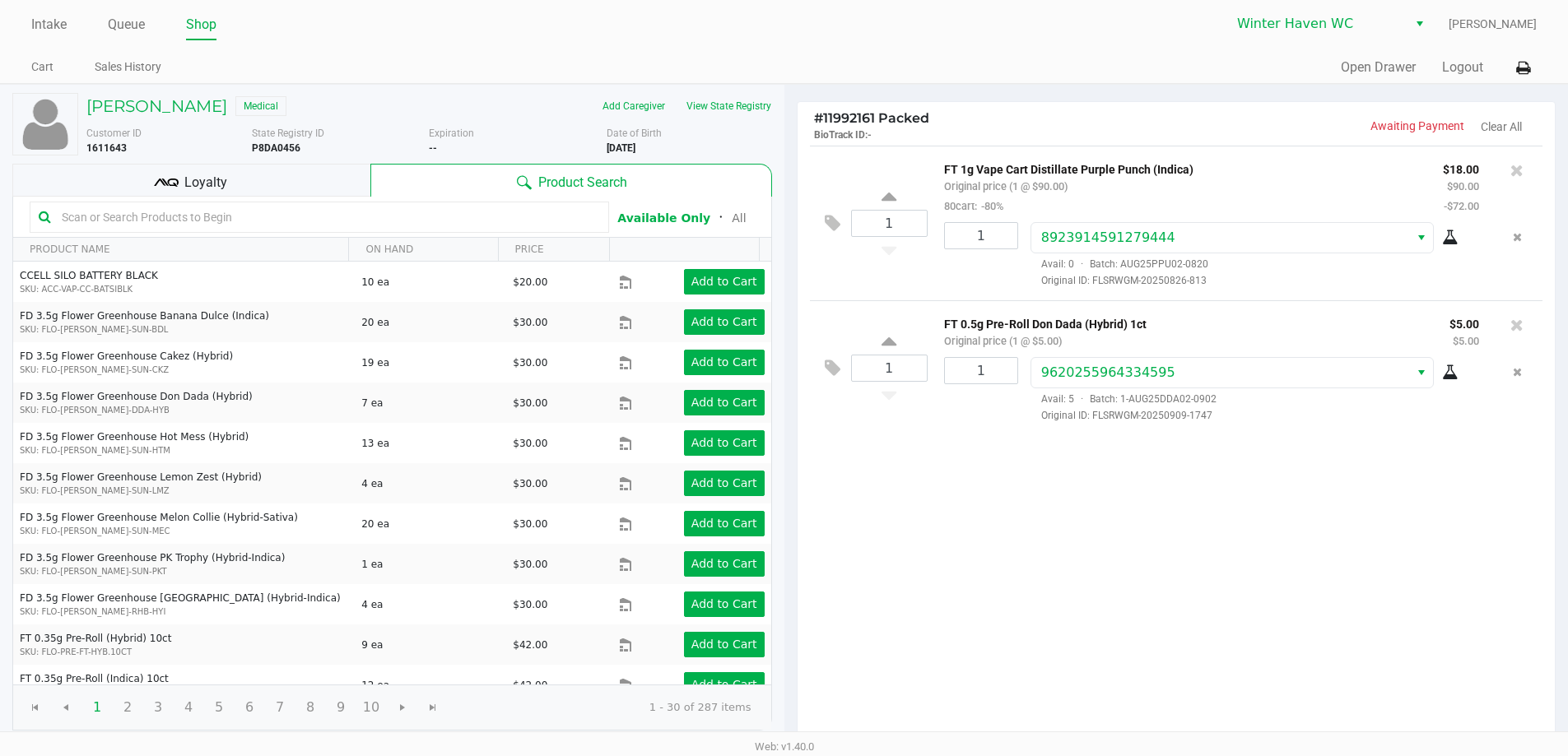
click at [327, 185] on div "Loyalty" at bounding box center [191, 181] width 358 height 33
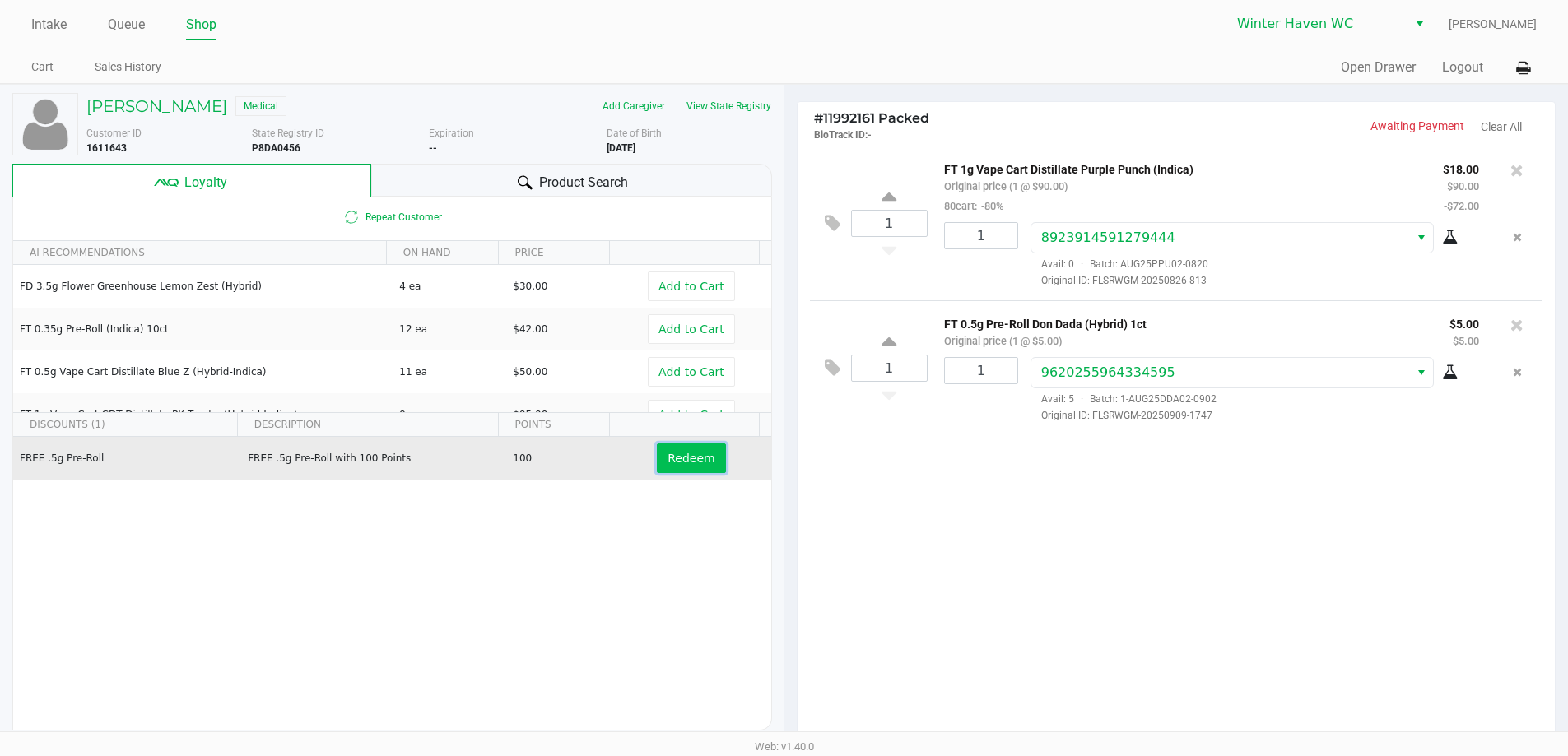
click at [680, 452] on span "Redeem" at bounding box center [691, 459] width 47 height 14
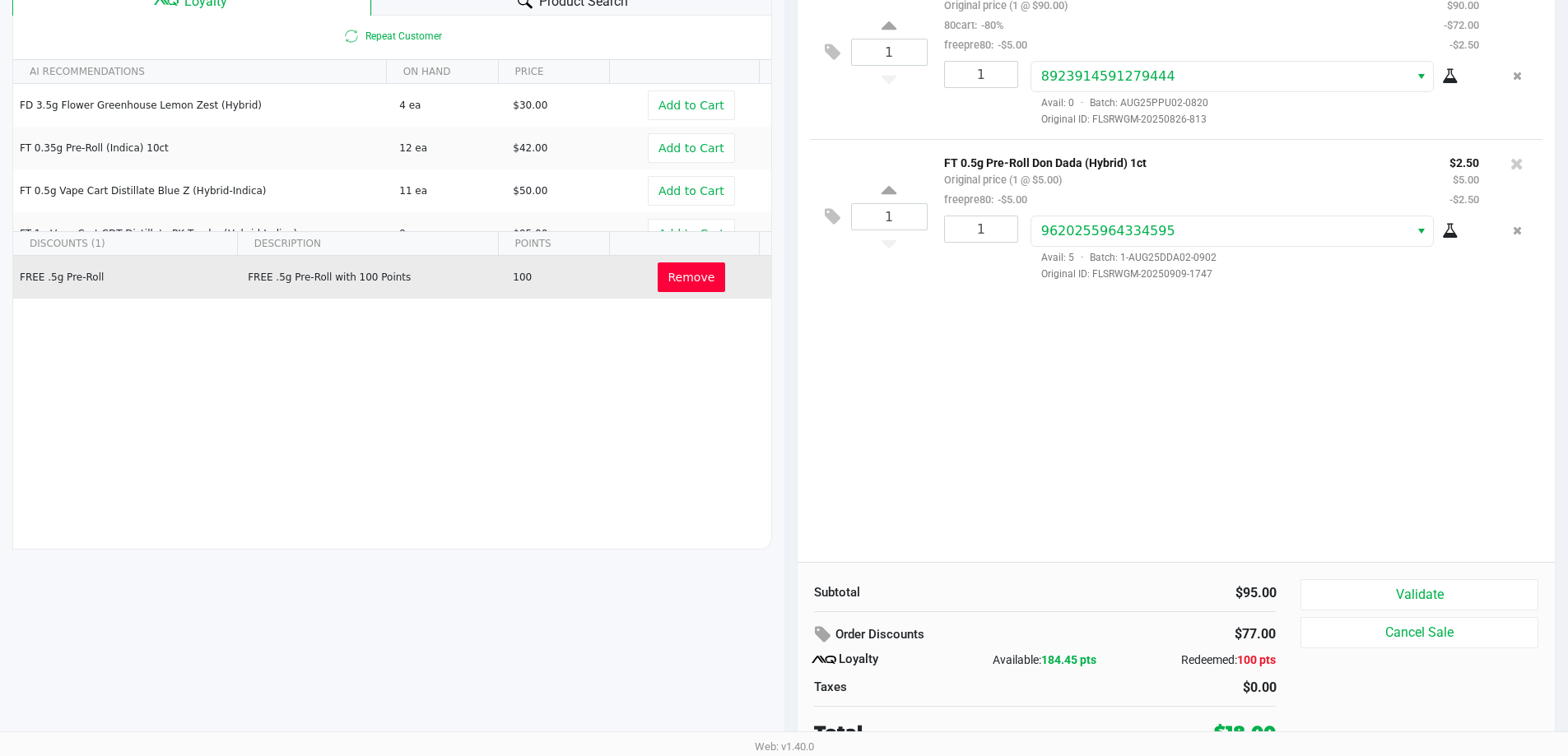
scroll to position [188, 0]
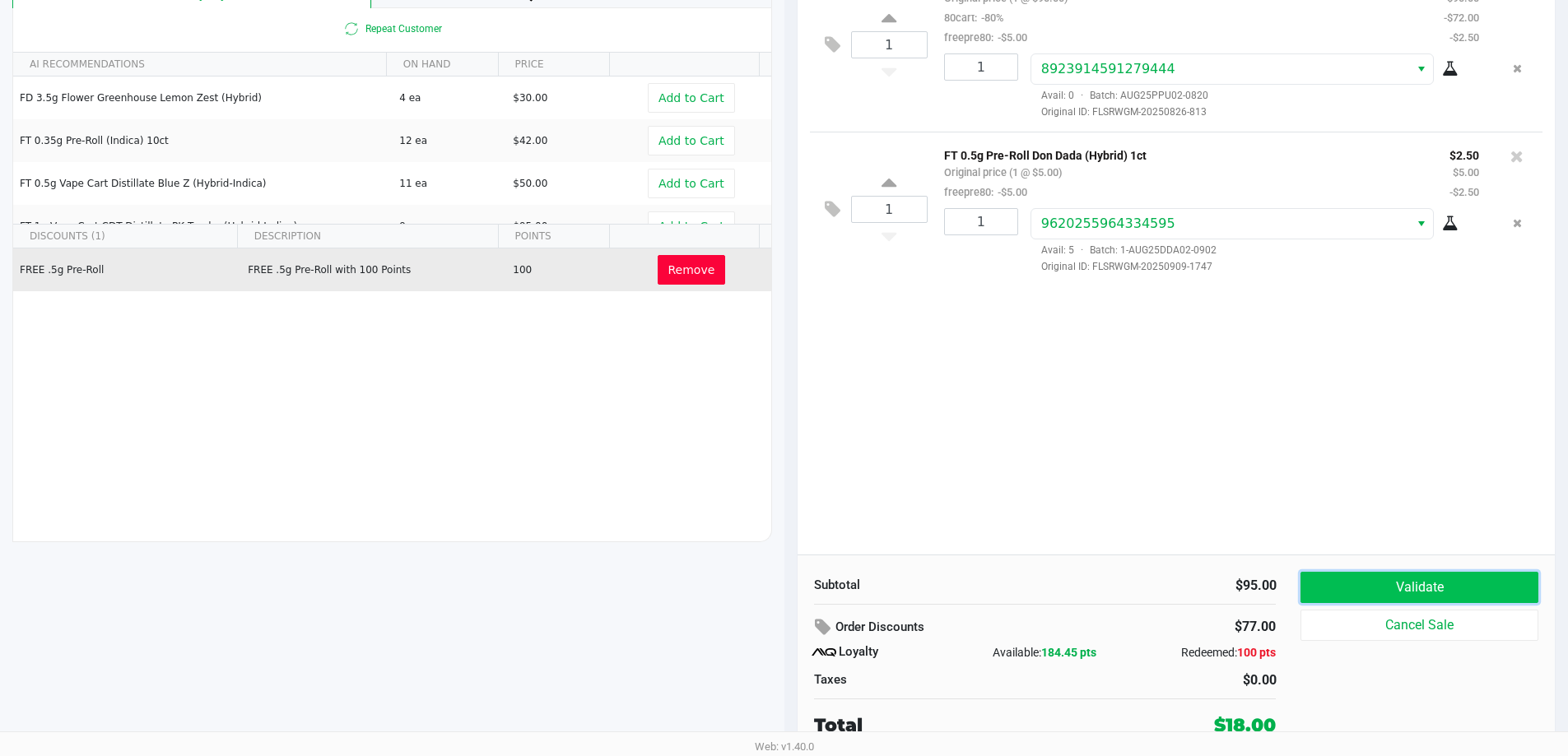
click at [1326, 584] on button "Validate" at bounding box center [1418, 587] width 237 height 31
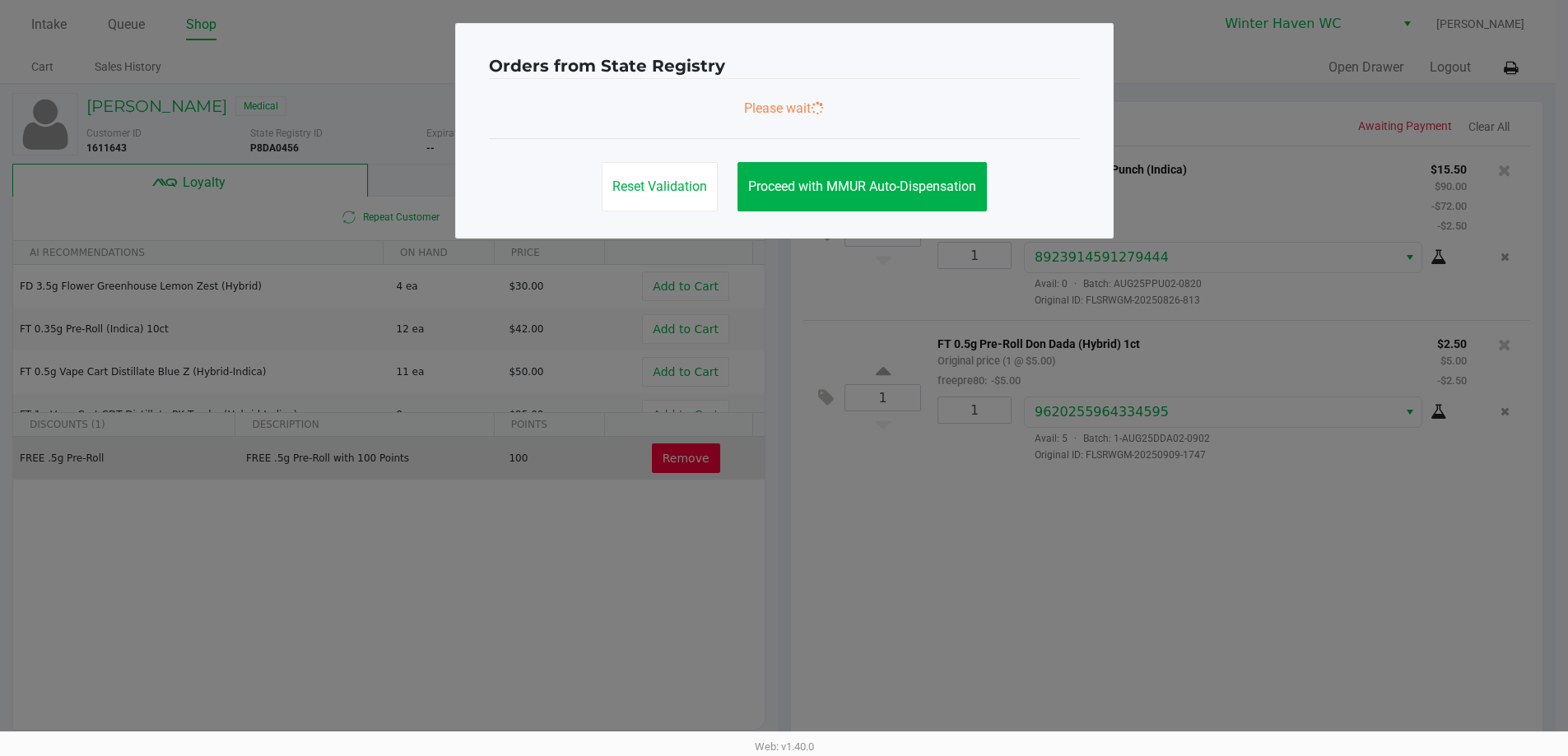
scroll to position [0, 0]
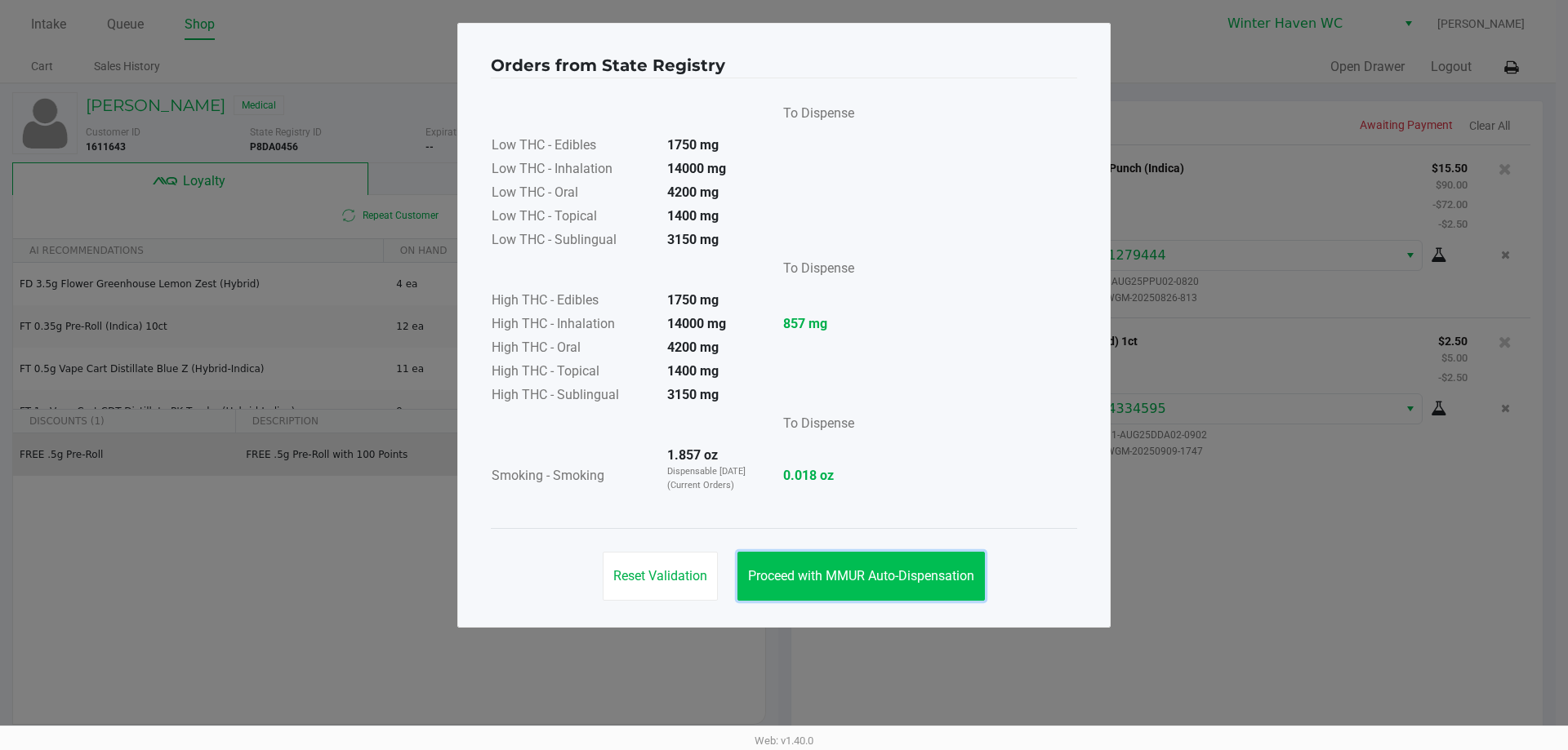
click at [983, 565] on button "Proceed with MMUR Auto-Dispensation" at bounding box center [861, 576] width 247 height 49
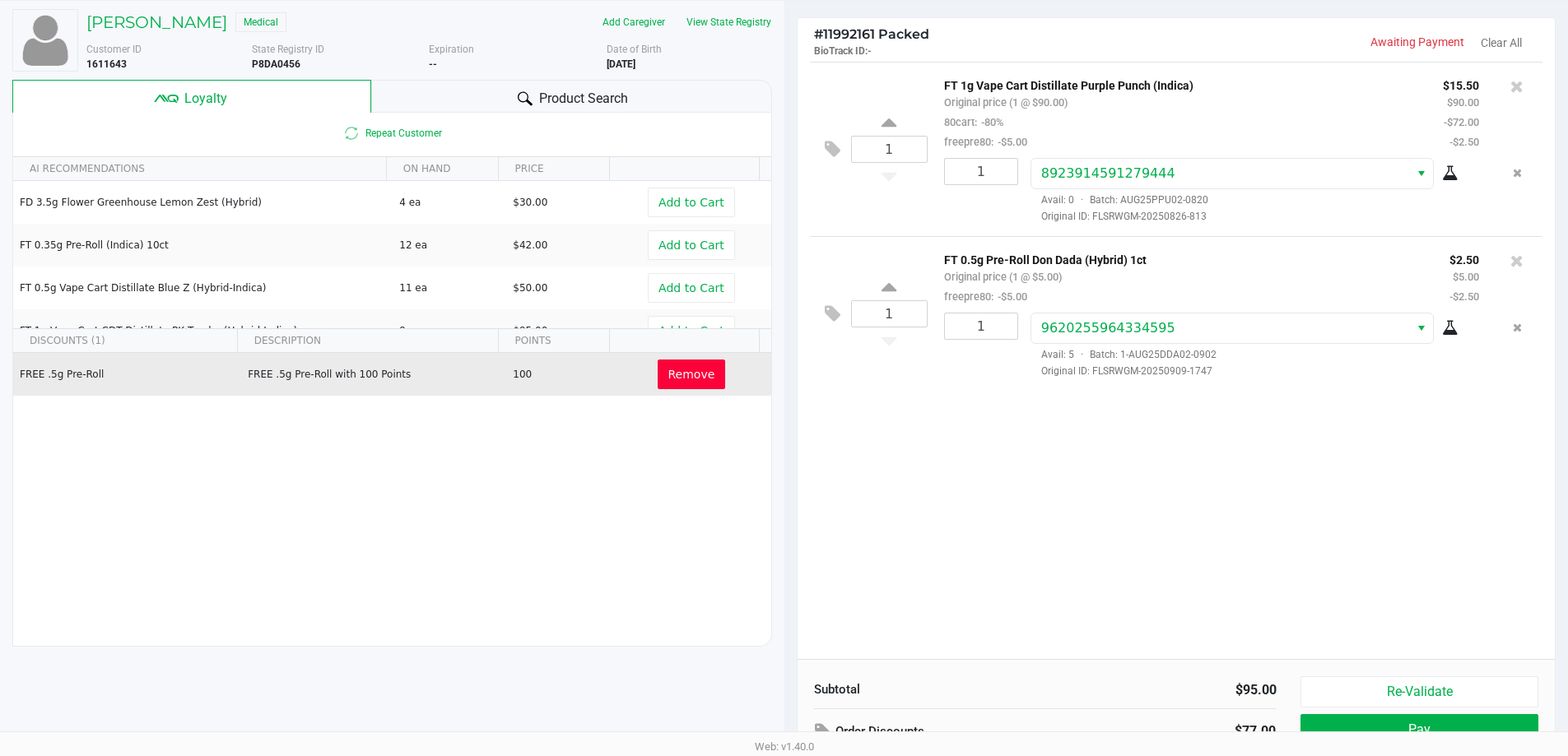
scroll to position [188, 0]
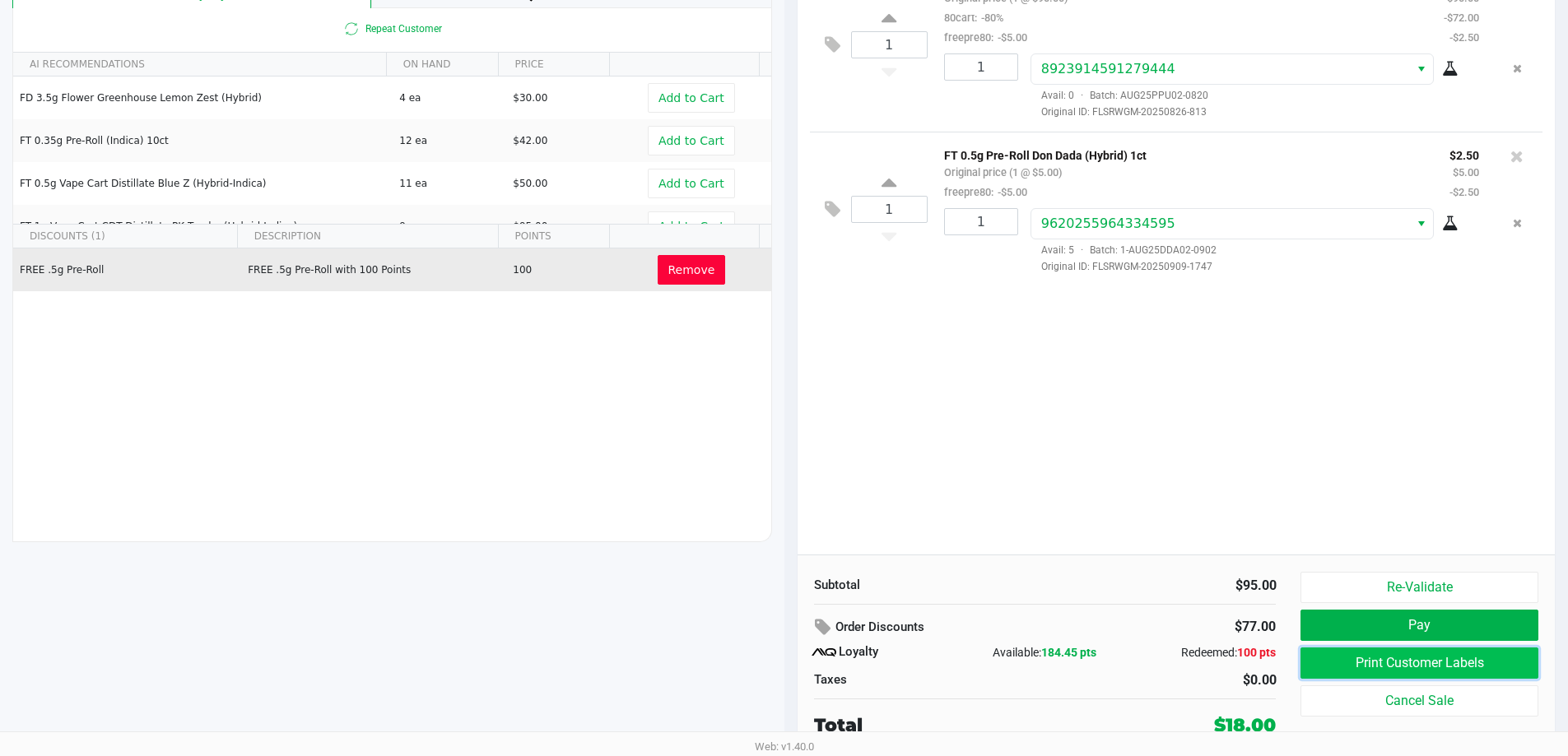
click at [1353, 661] on button "Print Customer Labels" at bounding box center [1418, 662] width 237 height 31
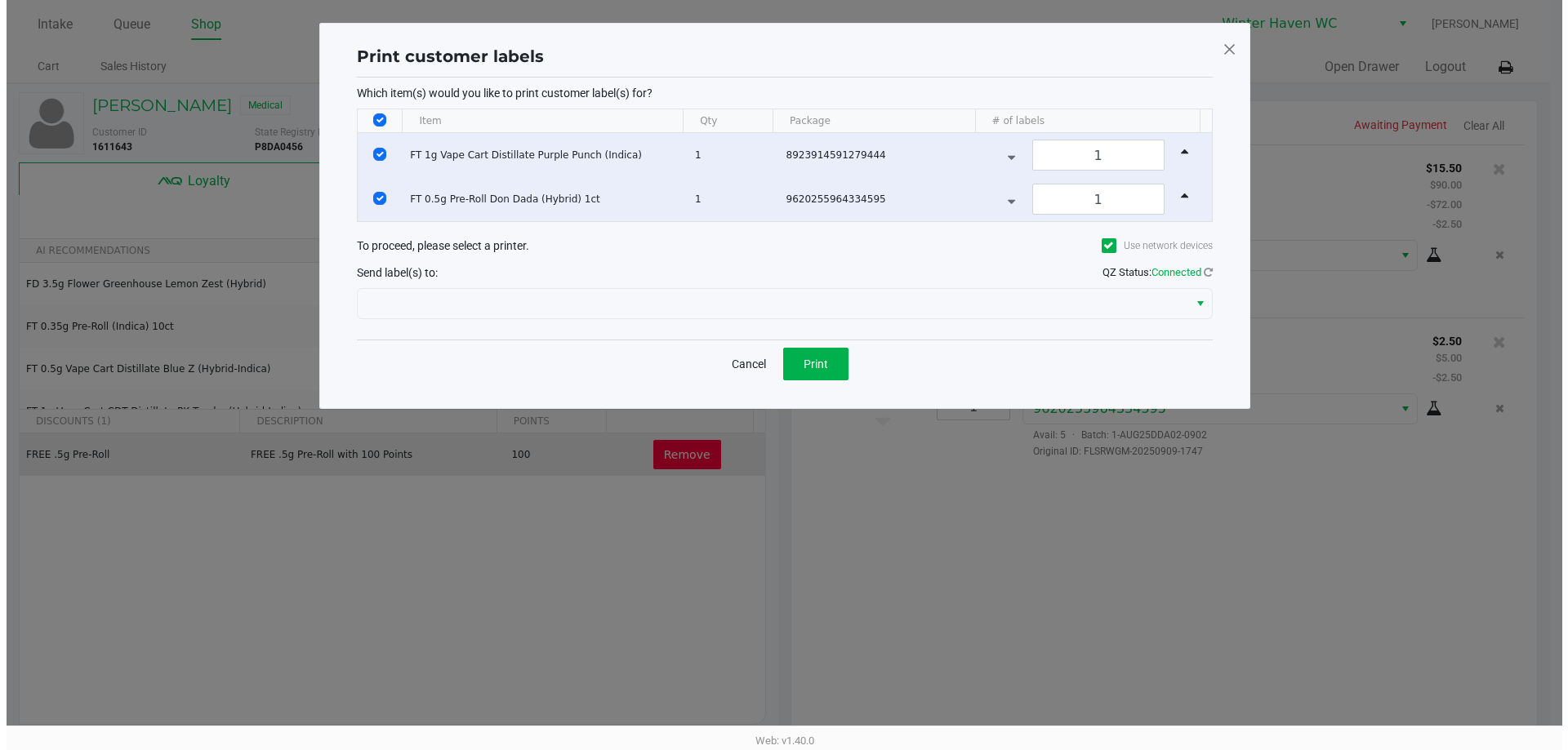
scroll to position [0, 0]
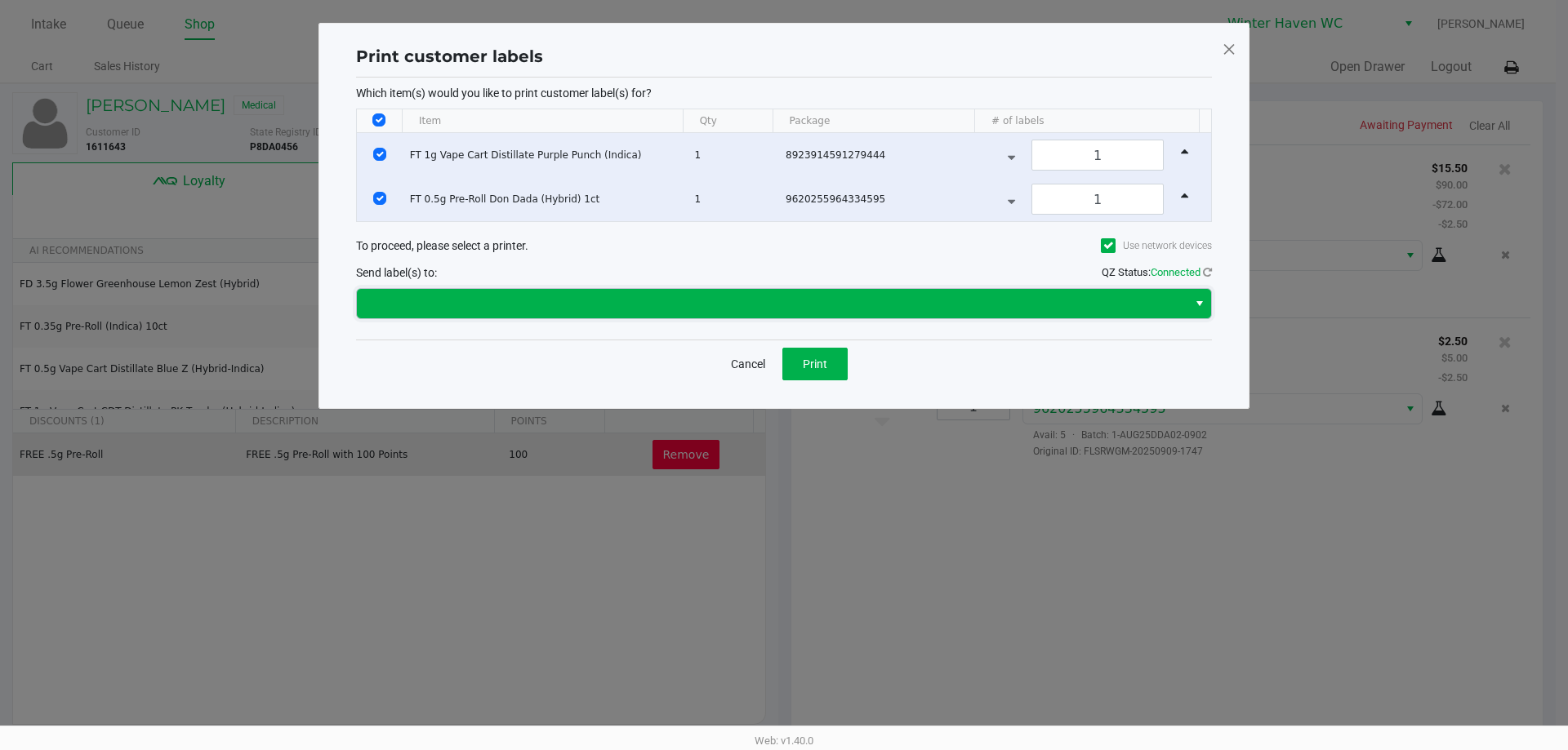
click at [844, 295] on span at bounding box center [772, 304] width 811 height 19
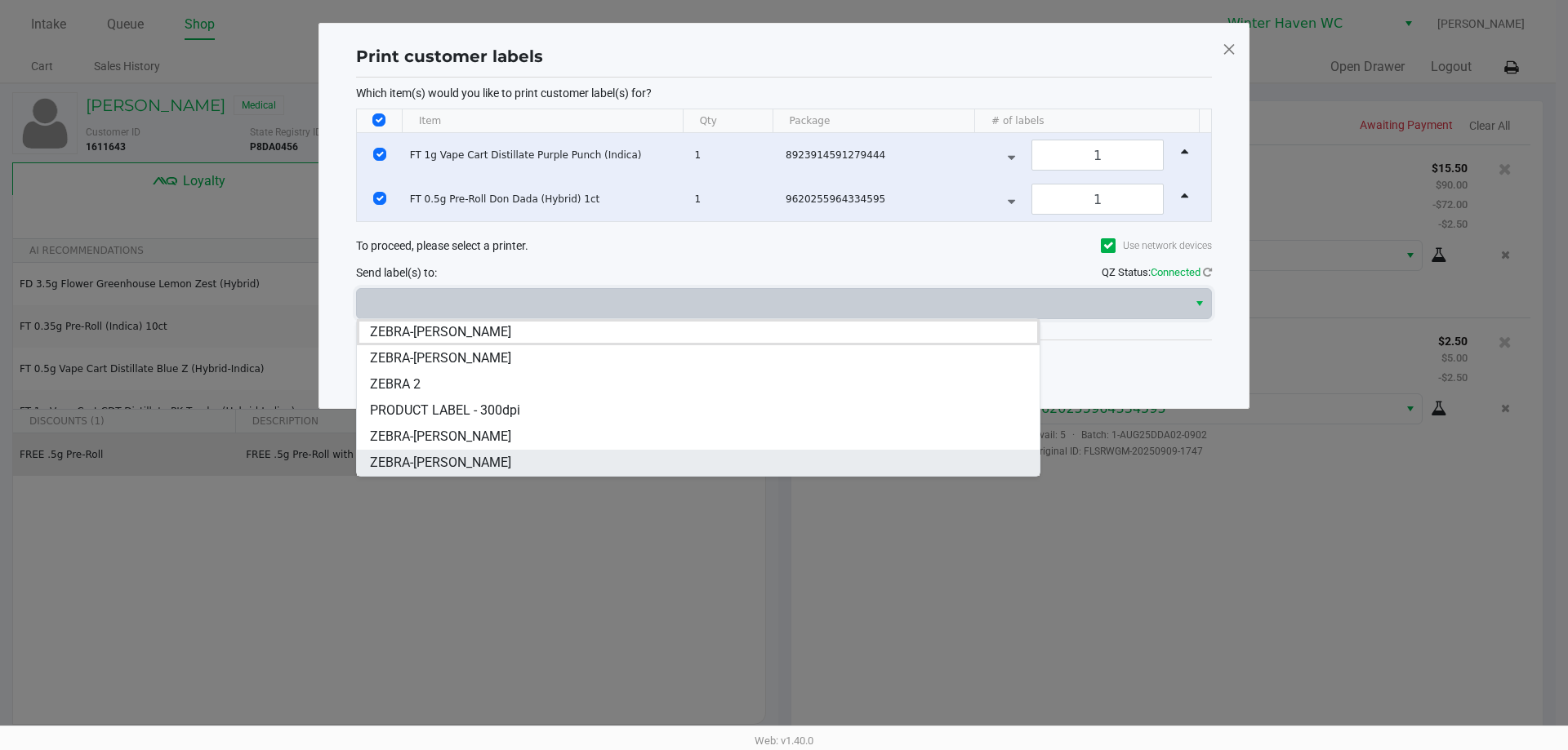
click at [471, 453] on li "ZEBRA-JEAN-YU" at bounding box center [698, 462] width 682 height 26
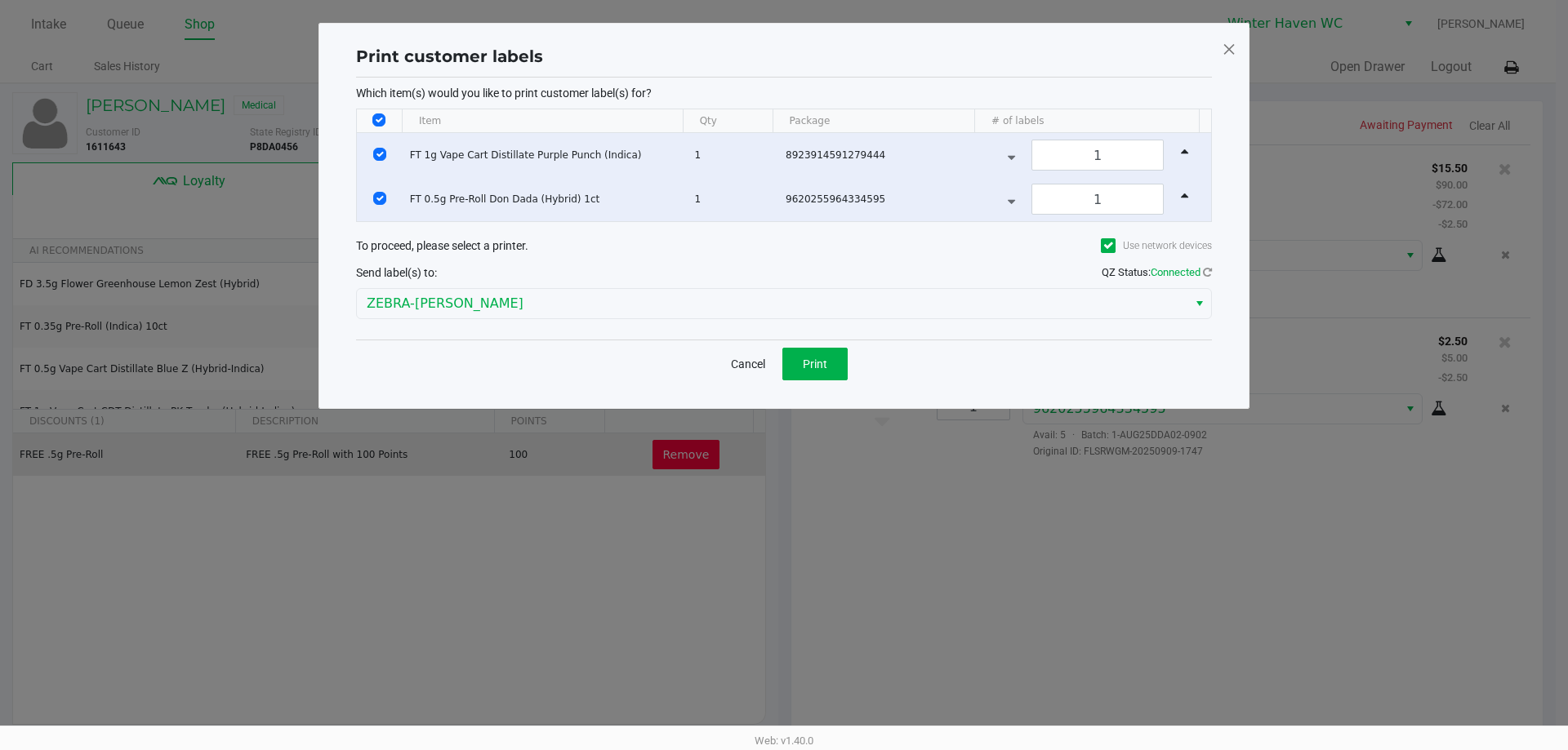
click at [819, 345] on div "Cancel Print" at bounding box center [783, 363] width 856 height 48
click at [829, 363] on button "Print" at bounding box center [815, 364] width 65 height 33
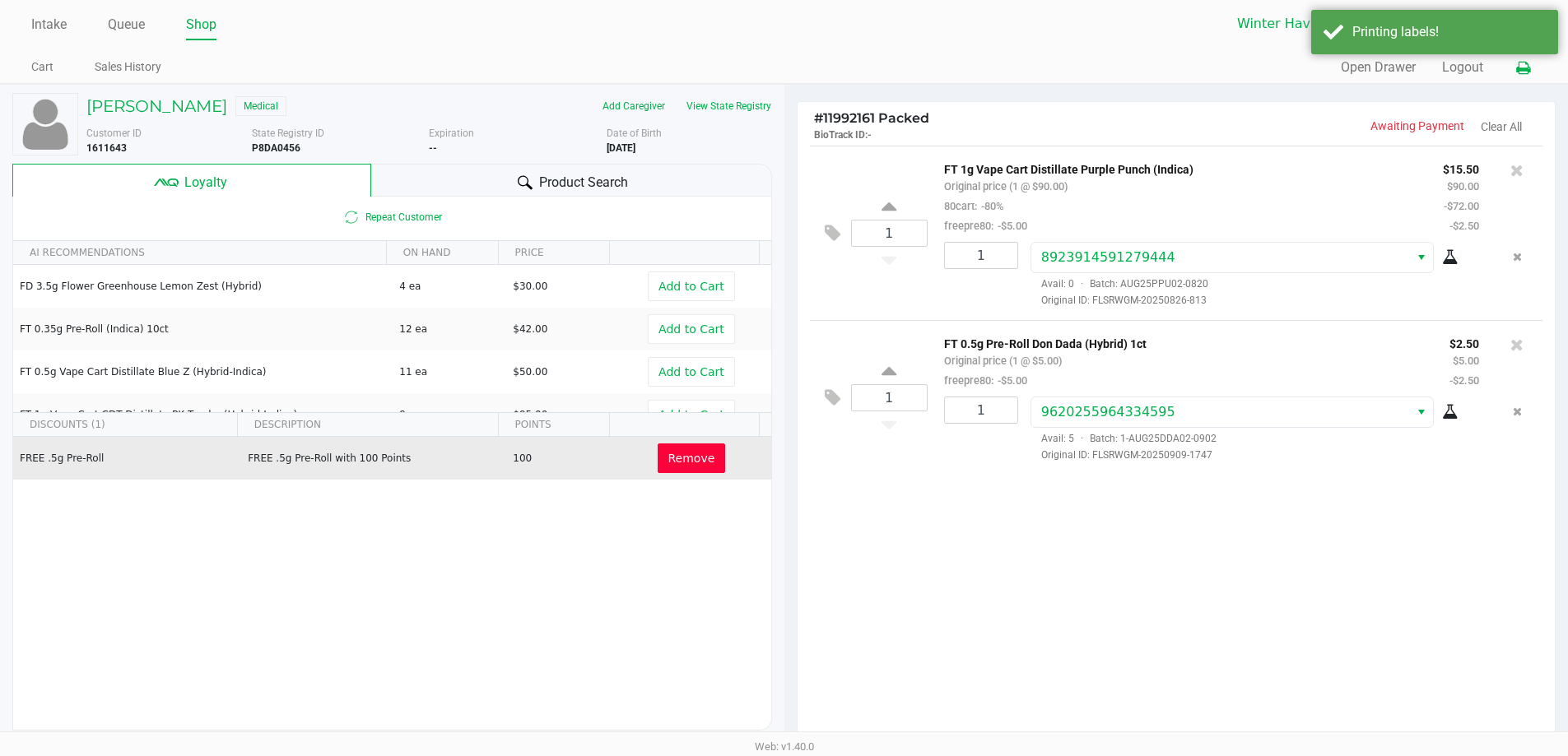
click at [1515, 75] on button at bounding box center [1523, 69] width 27 height 31
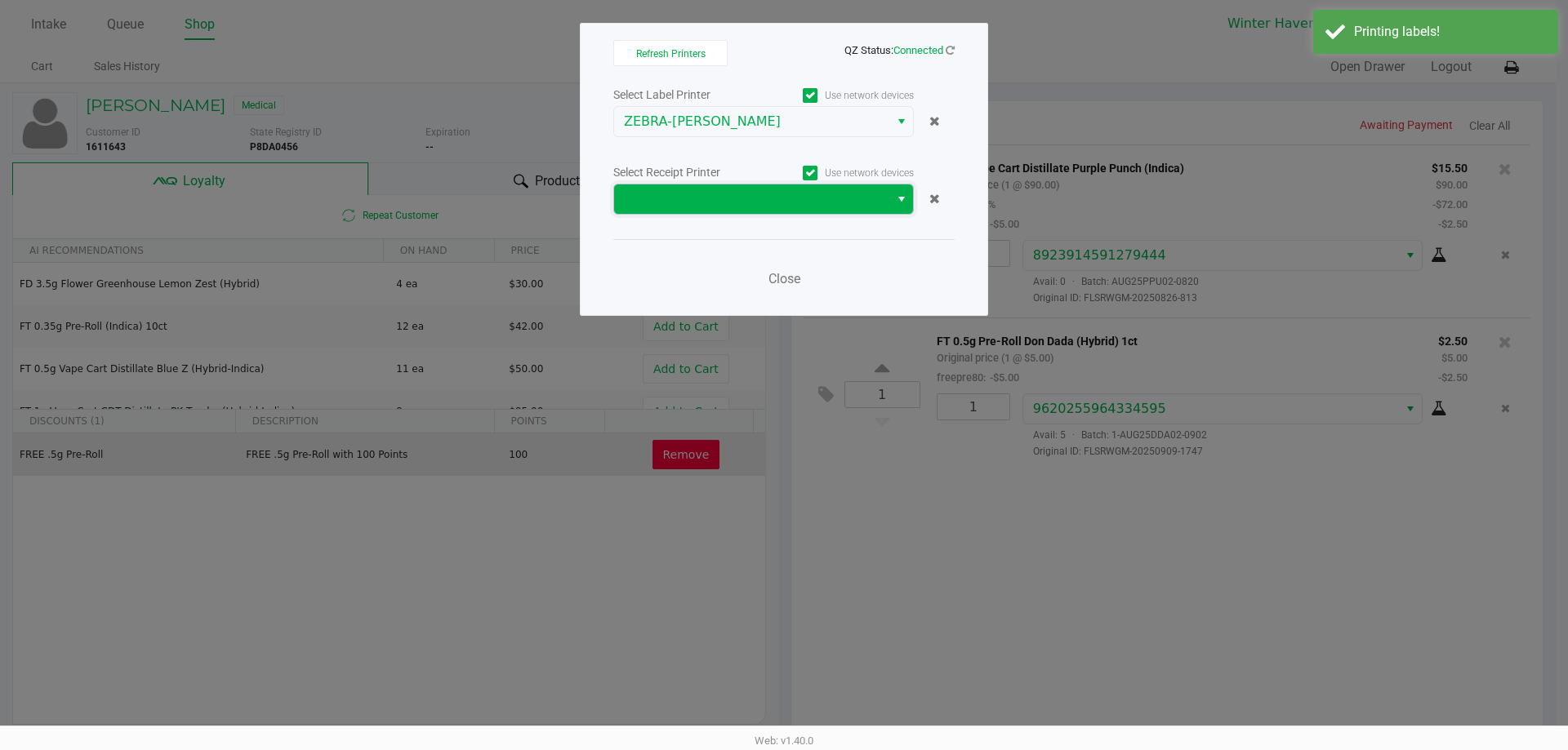
click at [845, 202] on span at bounding box center [751, 199] width 256 height 19
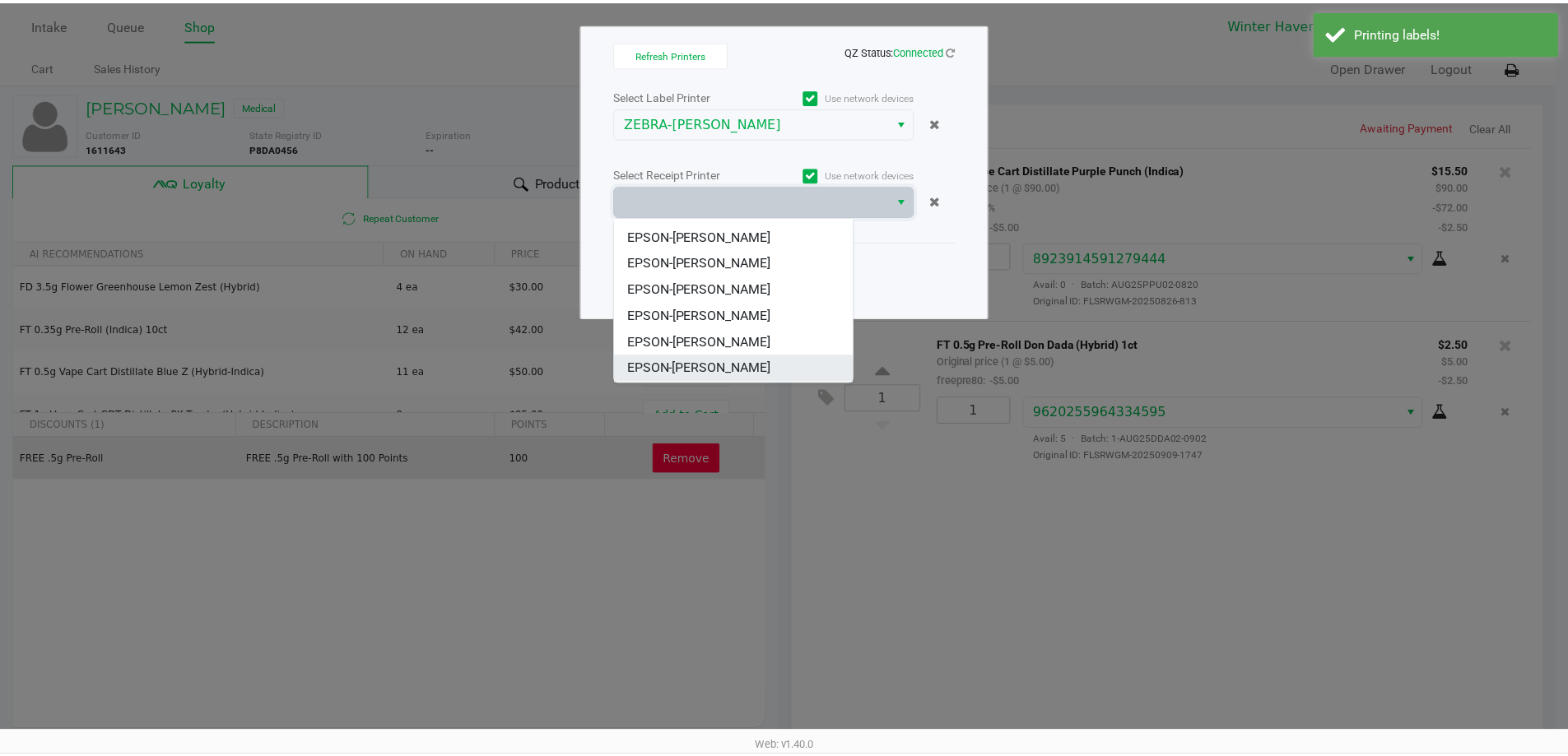
scroll to position [72, 0]
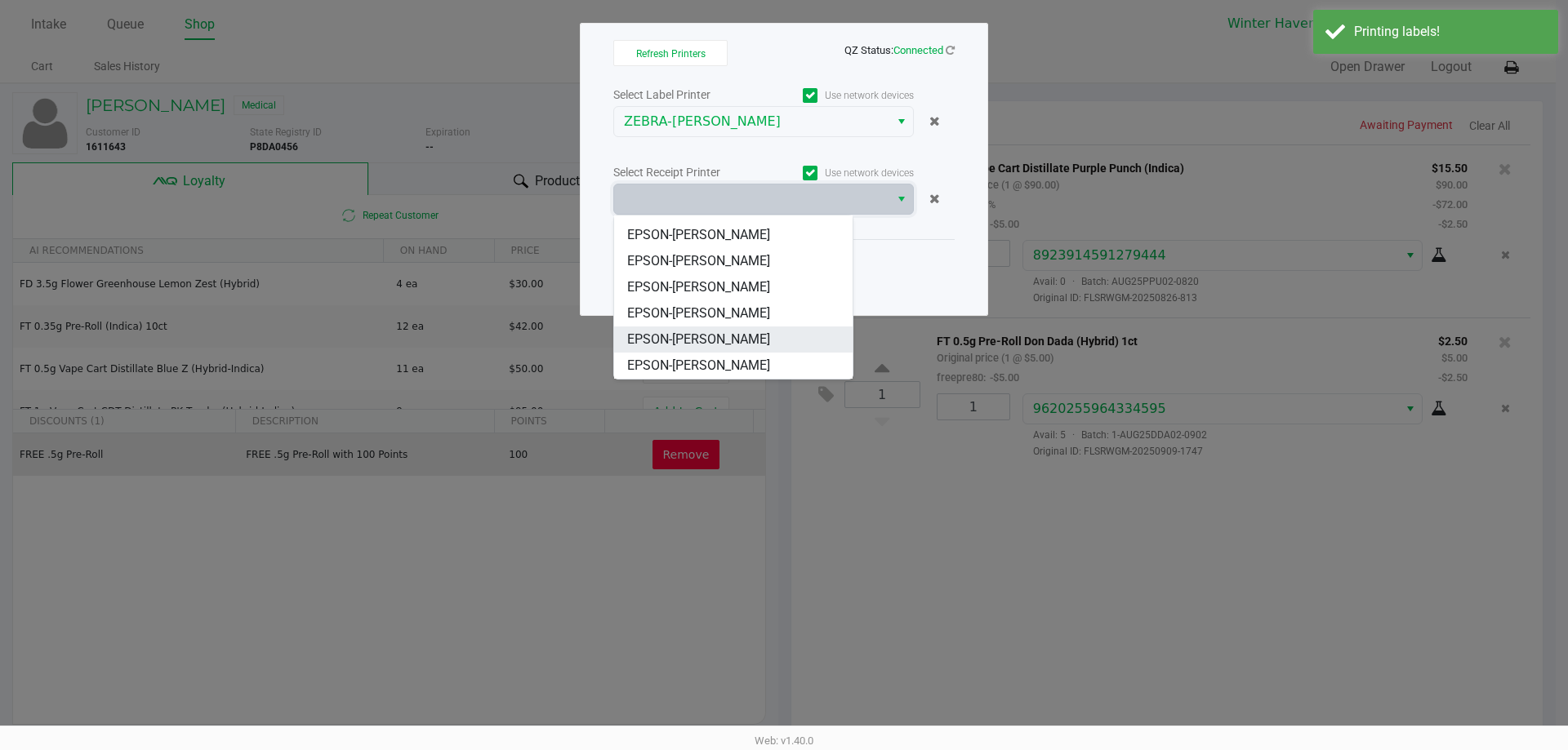
click at [758, 367] on li "EPSON-[PERSON_NAME]" at bounding box center [733, 365] width 239 height 26
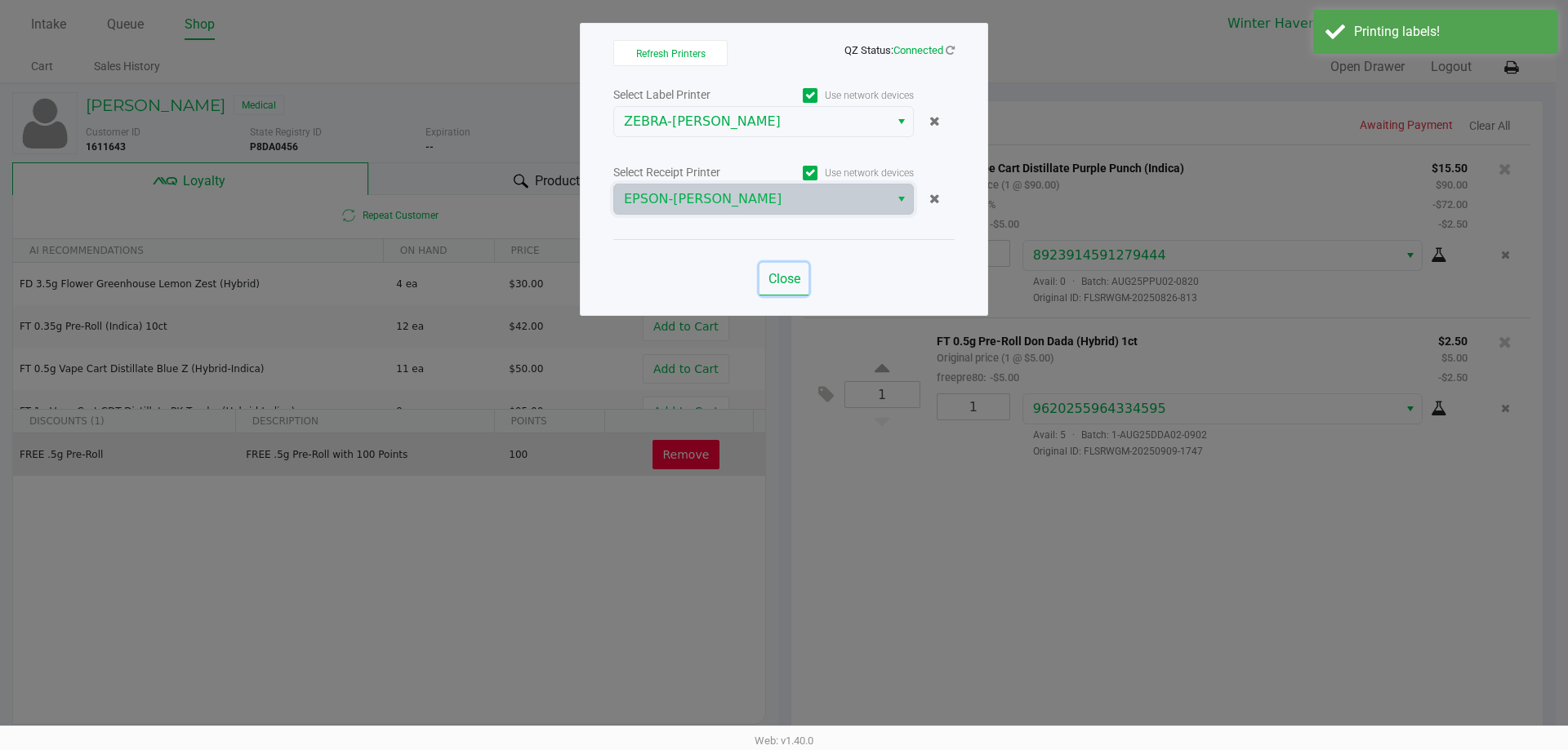
click at [786, 284] on span "Close" at bounding box center [784, 279] width 32 height 15
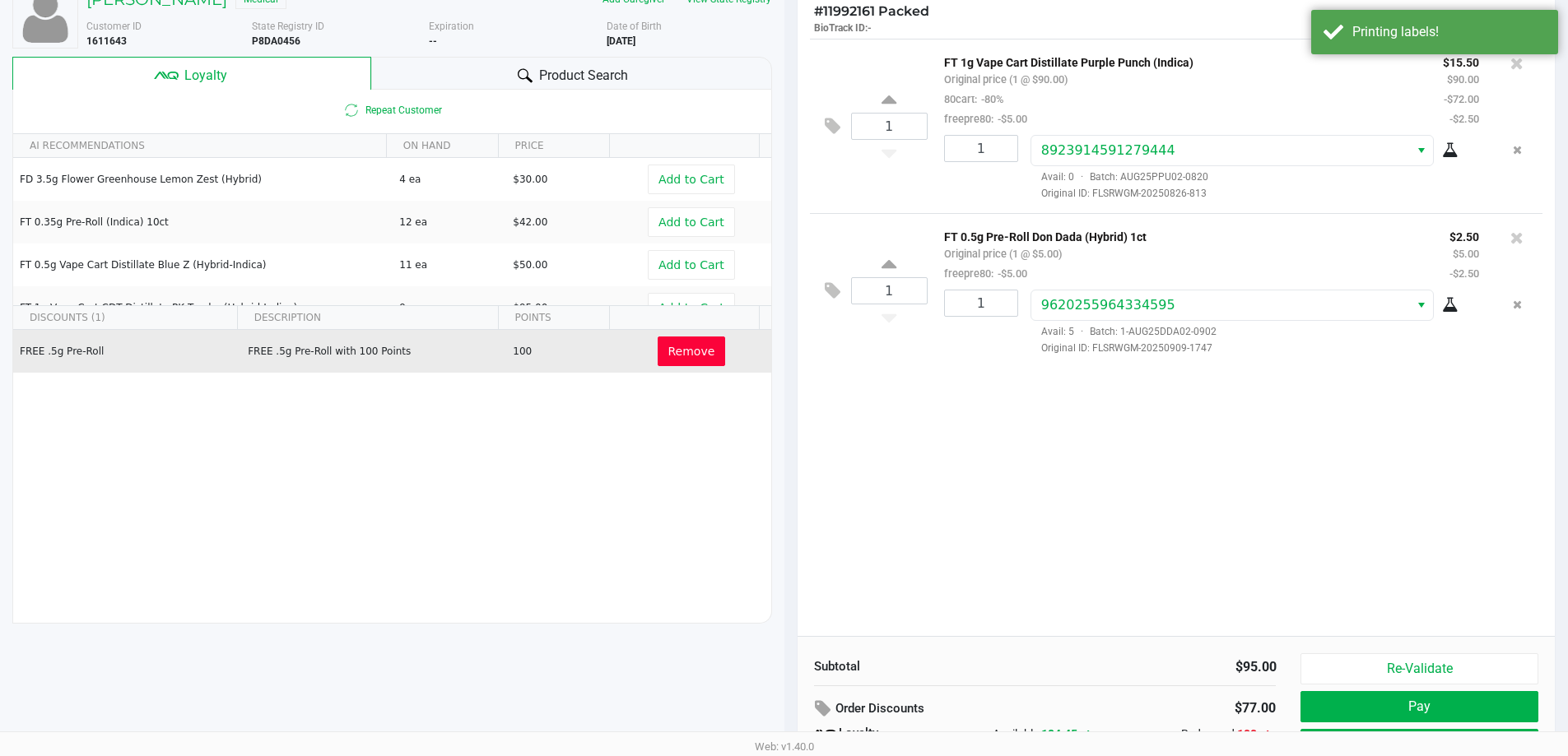
scroll to position [188, 0]
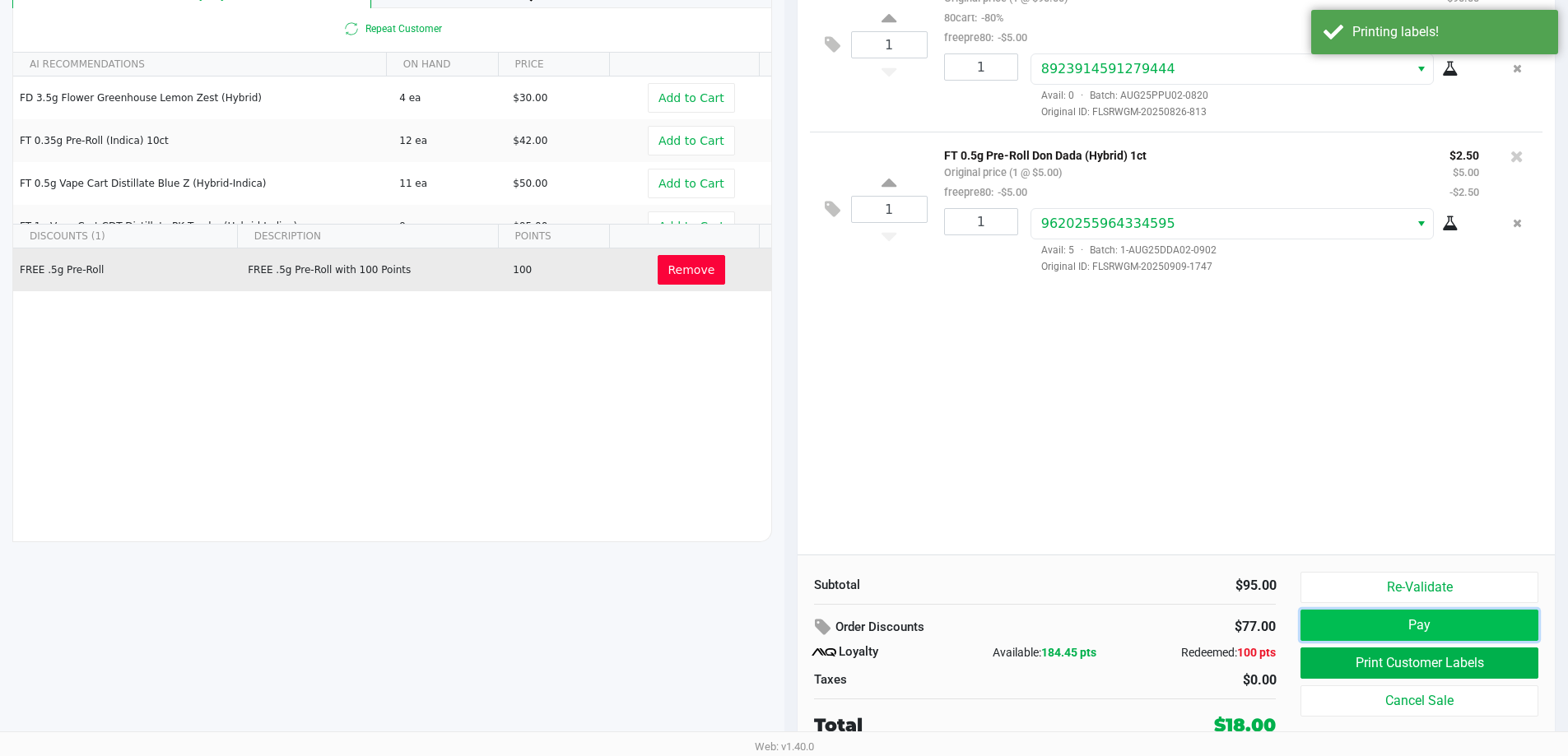
click at [1424, 633] on button "Pay" at bounding box center [1418, 625] width 237 height 31
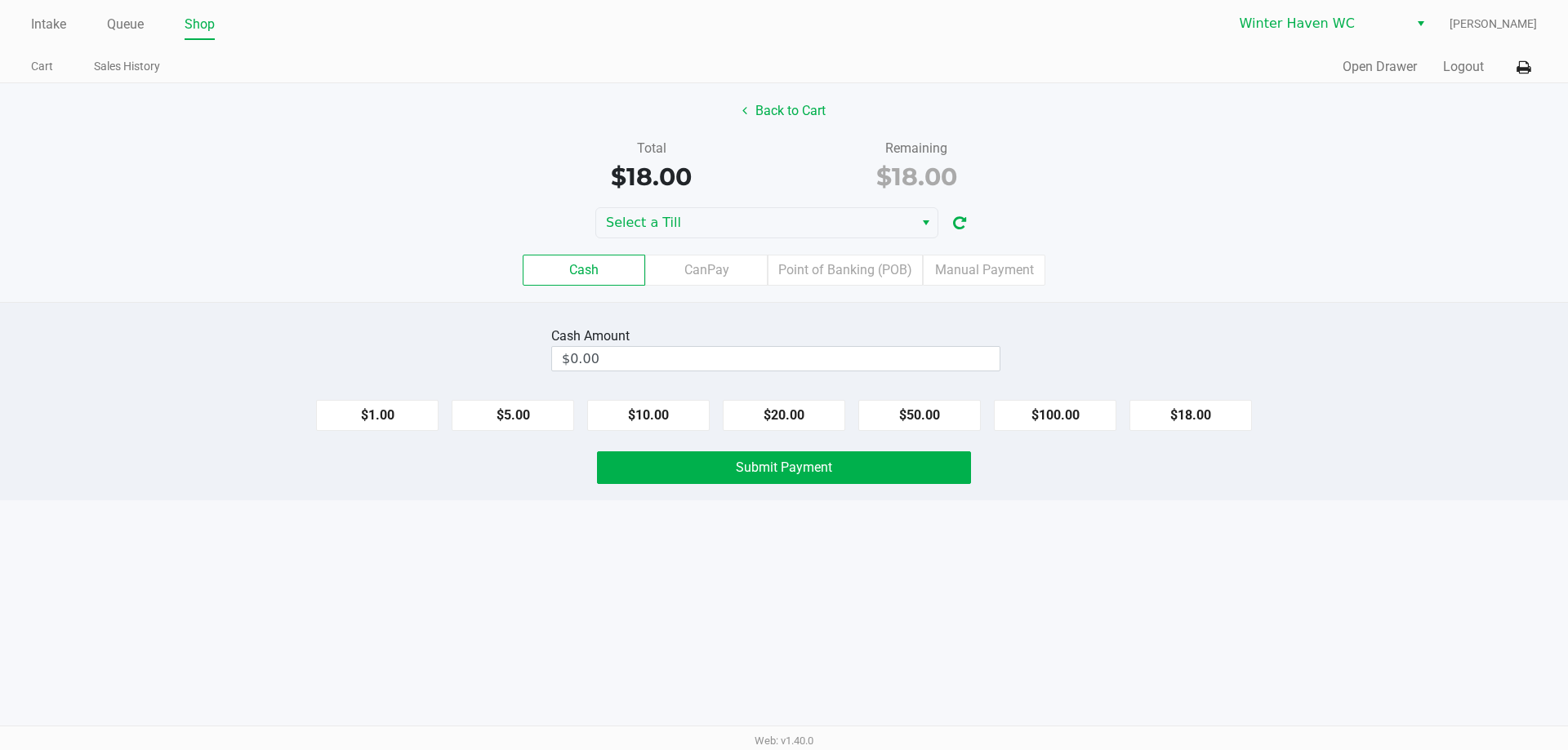
click at [850, 288] on div "Cash CanPay Point of Banking (POB) Manual Payment" at bounding box center [783, 270] width 1592 height 63
click at [850, 276] on label "Point of Banking (POB)" at bounding box center [845, 270] width 155 height 31
click at [0, 0] on 7 "Point of Banking (POB)" at bounding box center [0, 0] width 0 height 0
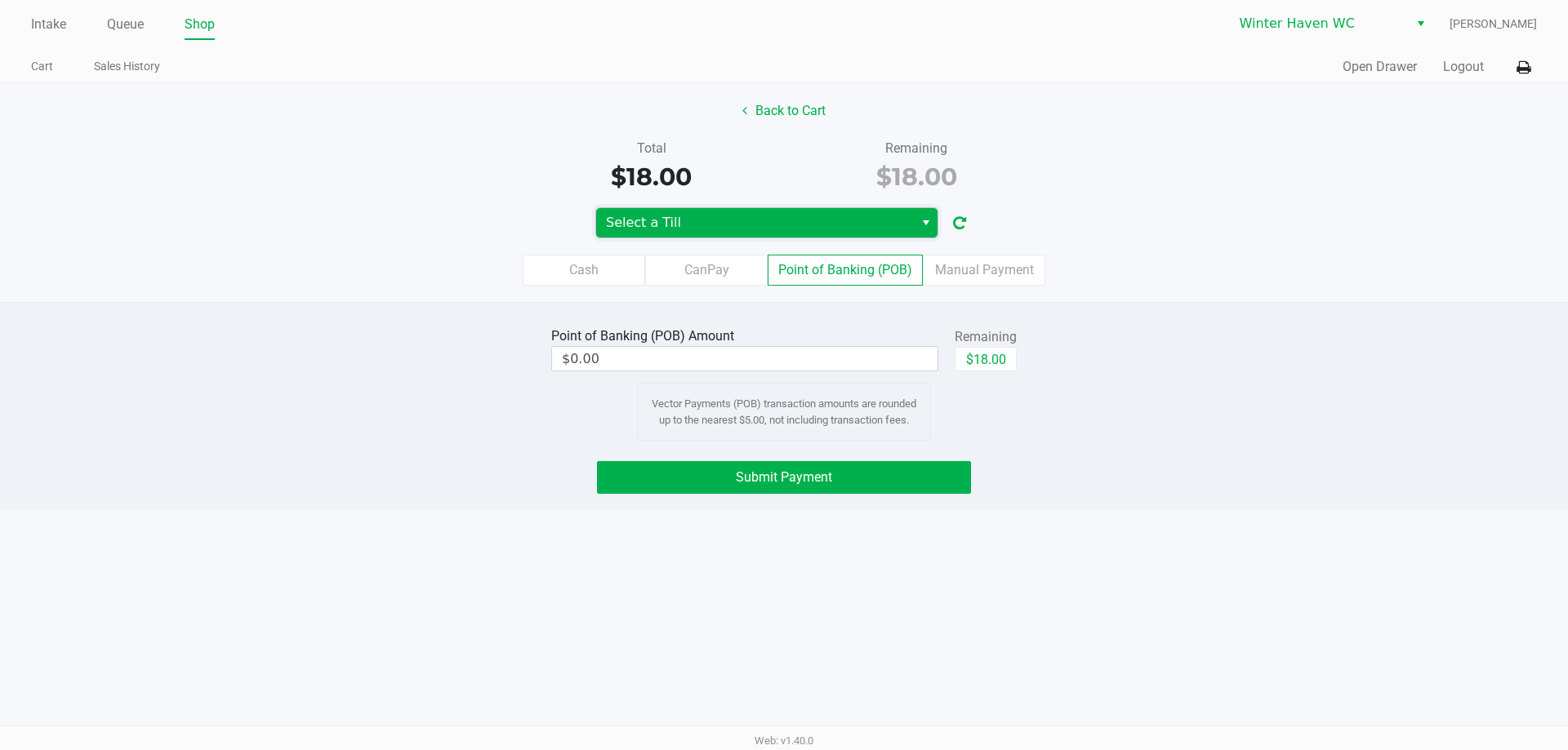
click at [856, 223] on span "Select a Till" at bounding box center [754, 222] width 298 height 19
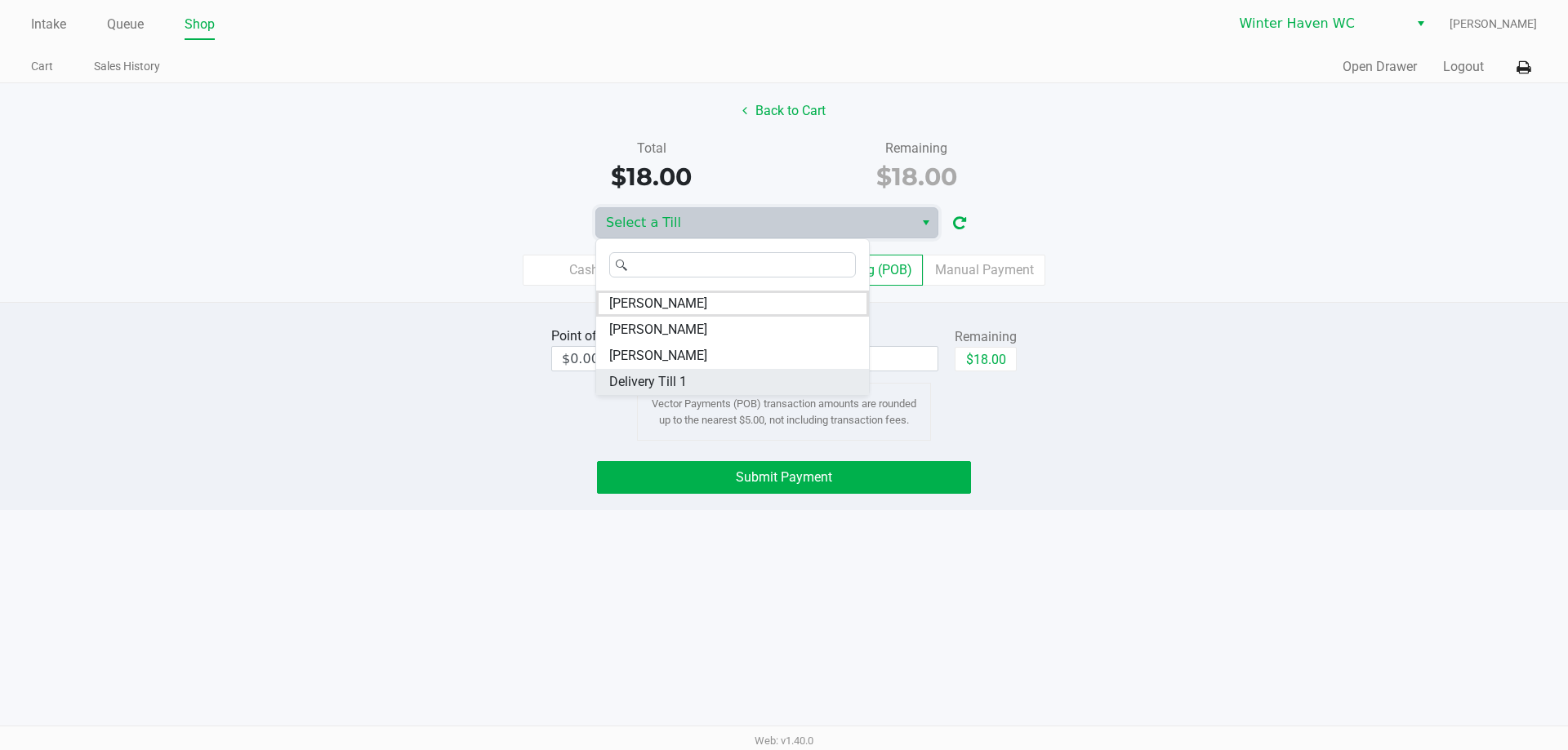
click at [691, 390] on li "Delivery Till 1" at bounding box center [732, 381] width 273 height 26
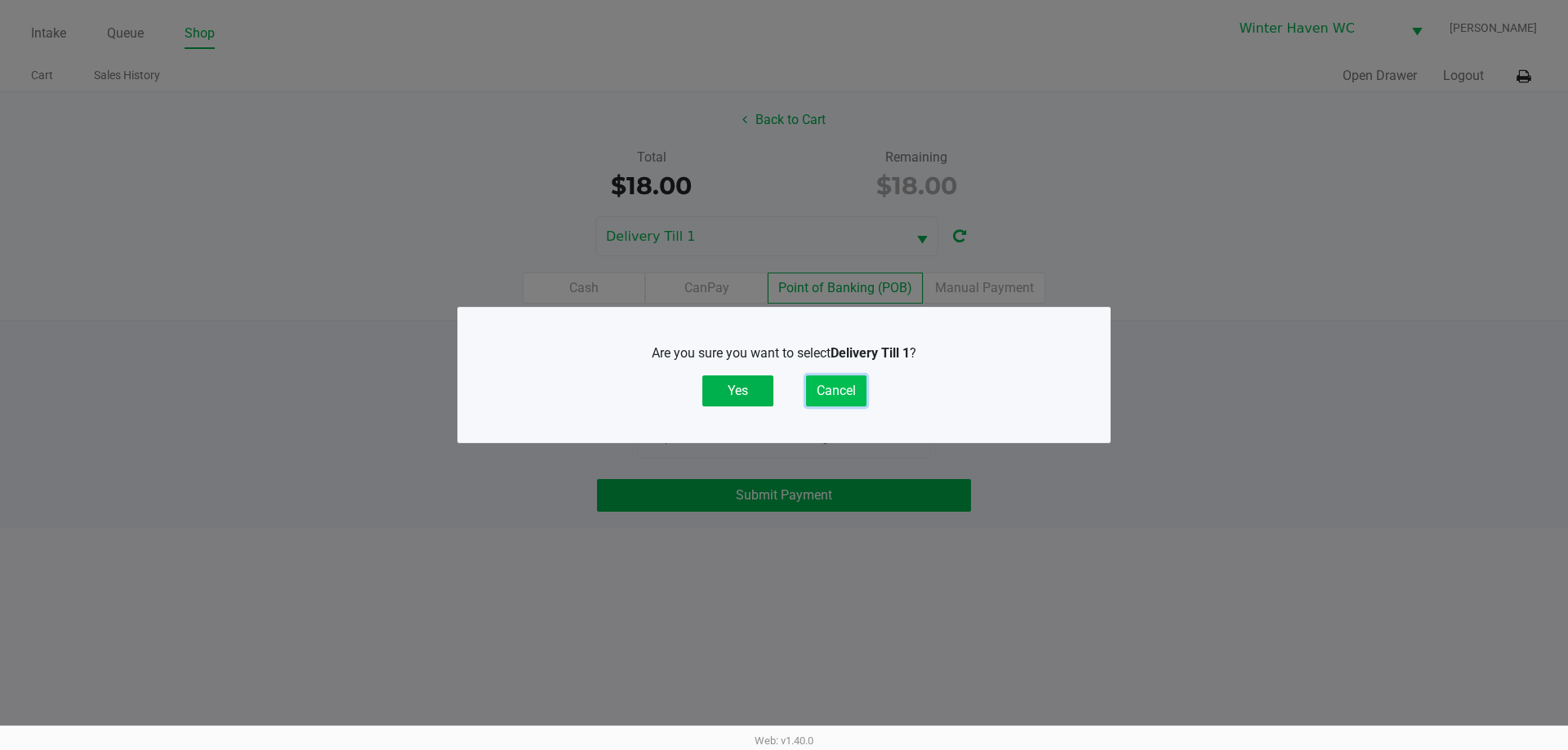
click at [850, 391] on button "Cancel" at bounding box center [836, 391] width 60 height 31
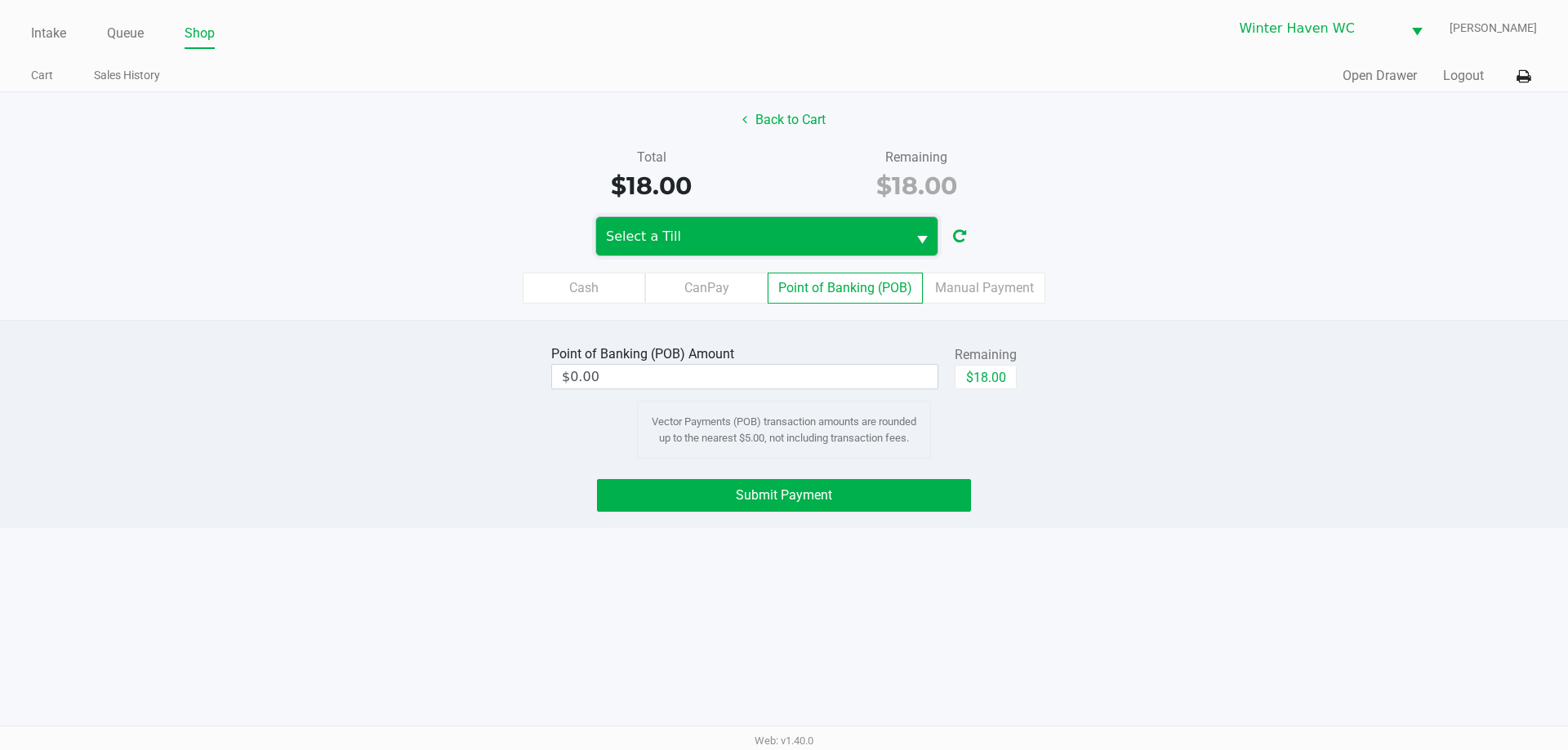
click at [843, 238] on span "Select a Till" at bounding box center [750, 237] width 290 height 19
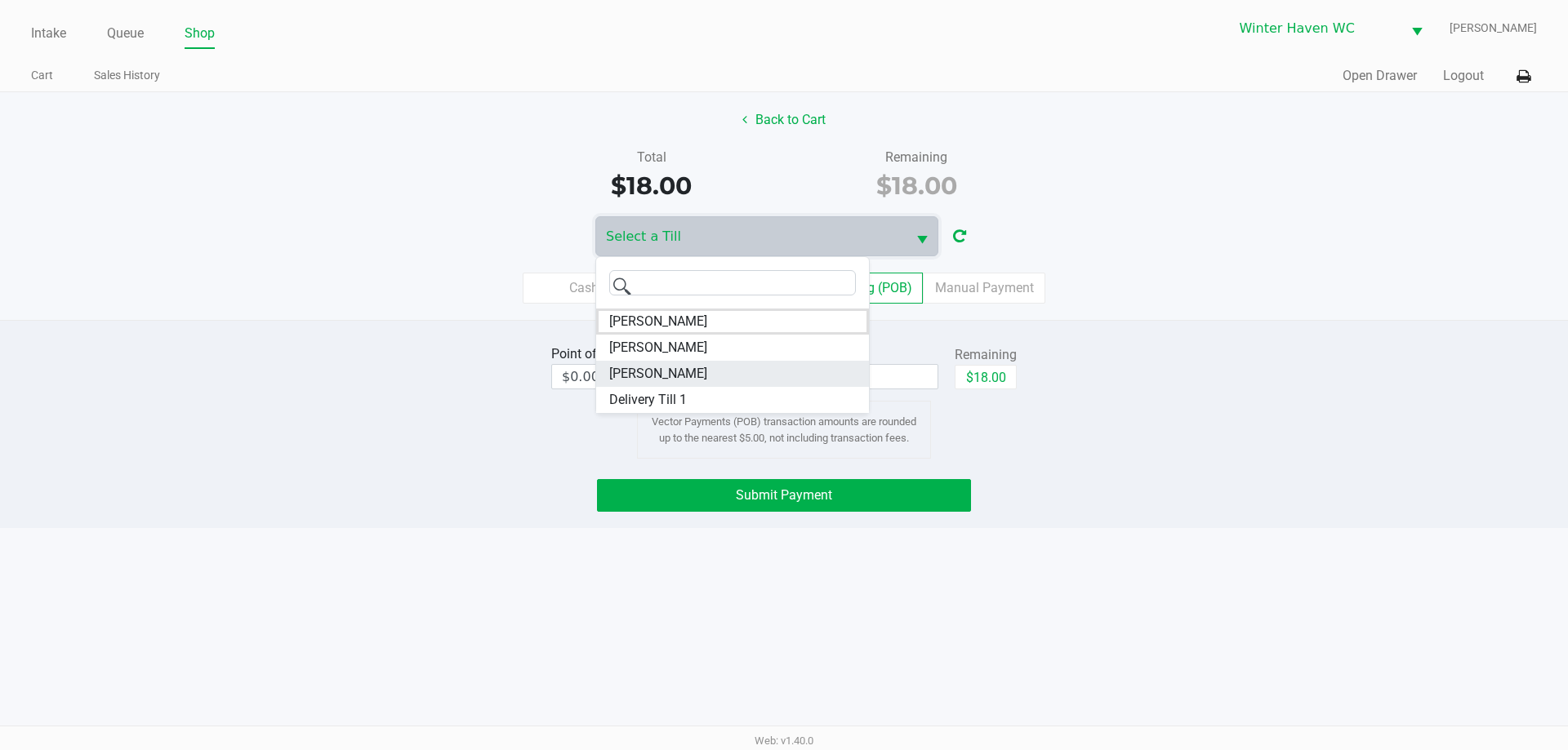
click at [670, 369] on li "JEAN-YU" at bounding box center [732, 374] width 273 height 26
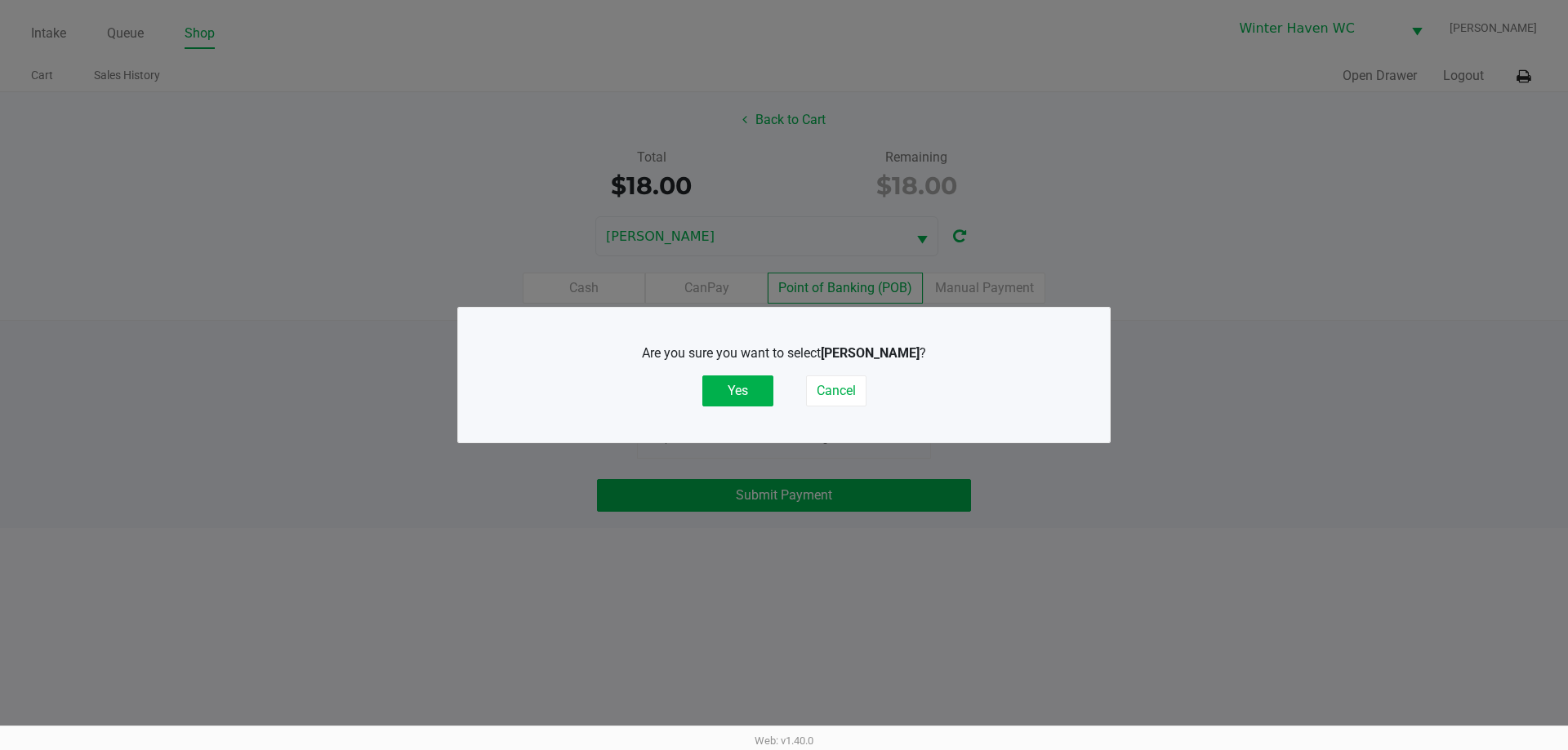
click at [777, 393] on div "Are you sure you want to select JEAN-YU ? Yes Cancel" at bounding box center [784, 375] width 587 height 63
click at [742, 398] on button "Yes" at bounding box center [738, 391] width 71 height 31
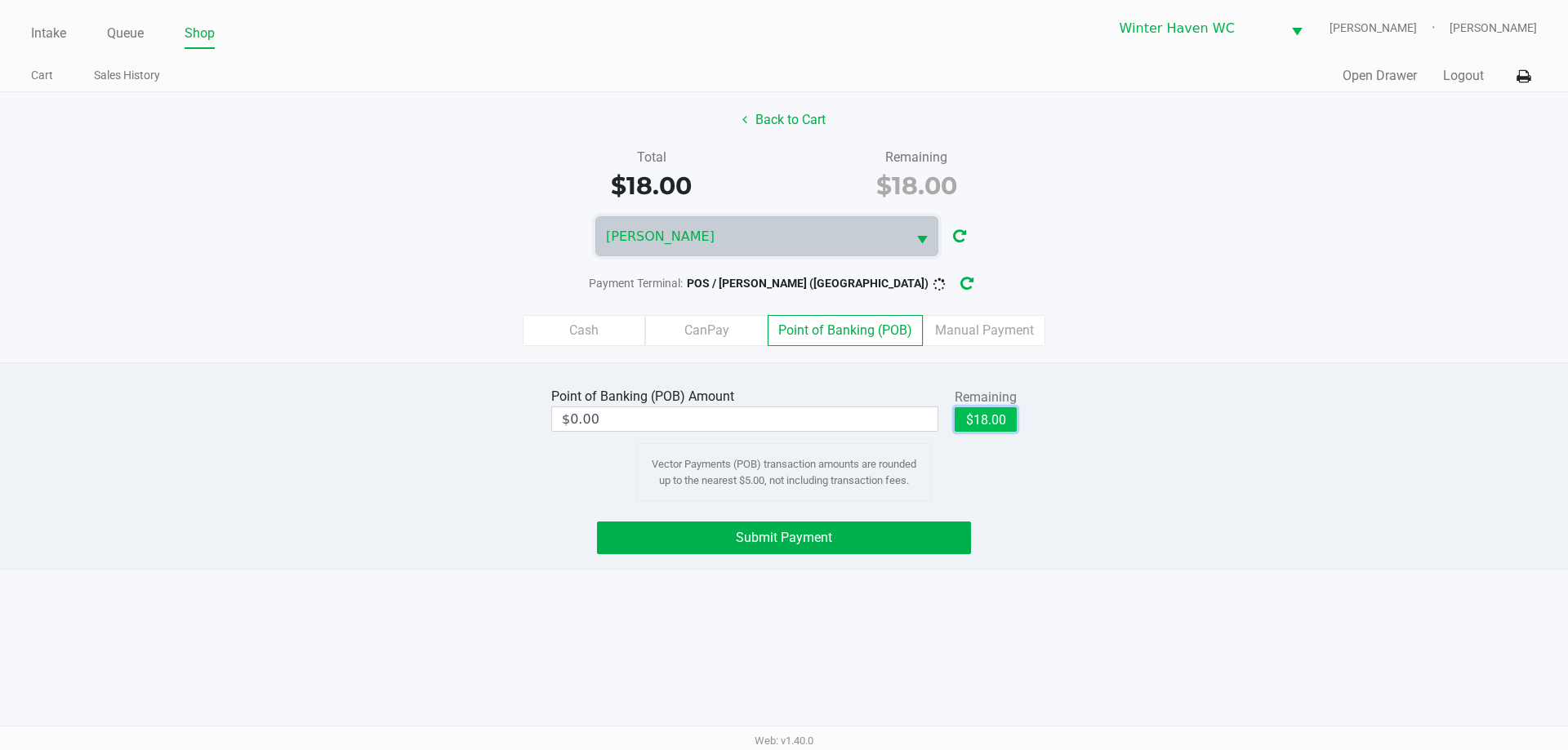
click at [971, 415] on button "$18.00" at bounding box center [985, 420] width 62 height 25
type input "$18.00"
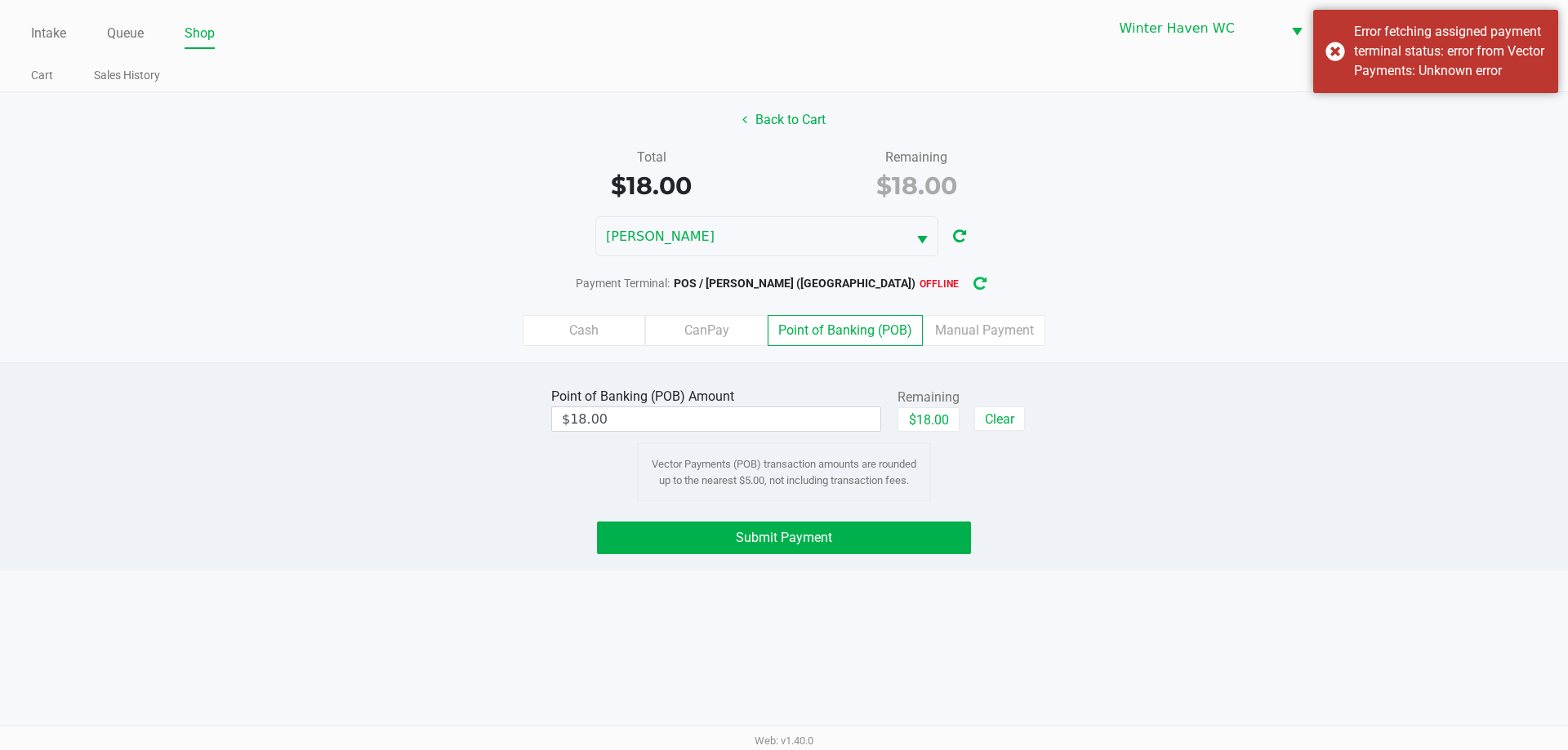
click at [974, 280] on icon "button" at bounding box center [980, 284] width 13 height 11
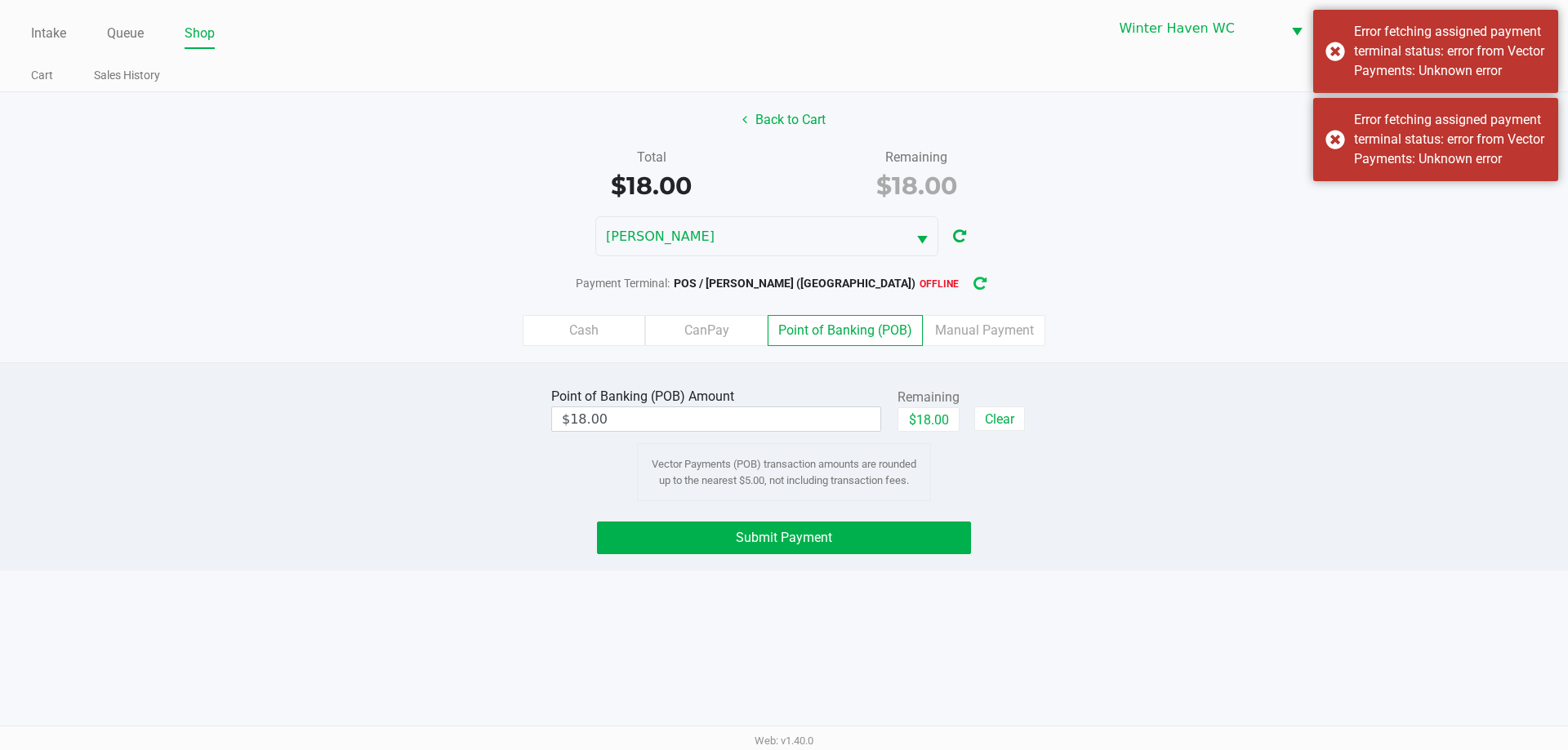
click at [971, 289] on icon "button" at bounding box center [980, 284] width 17 height 16
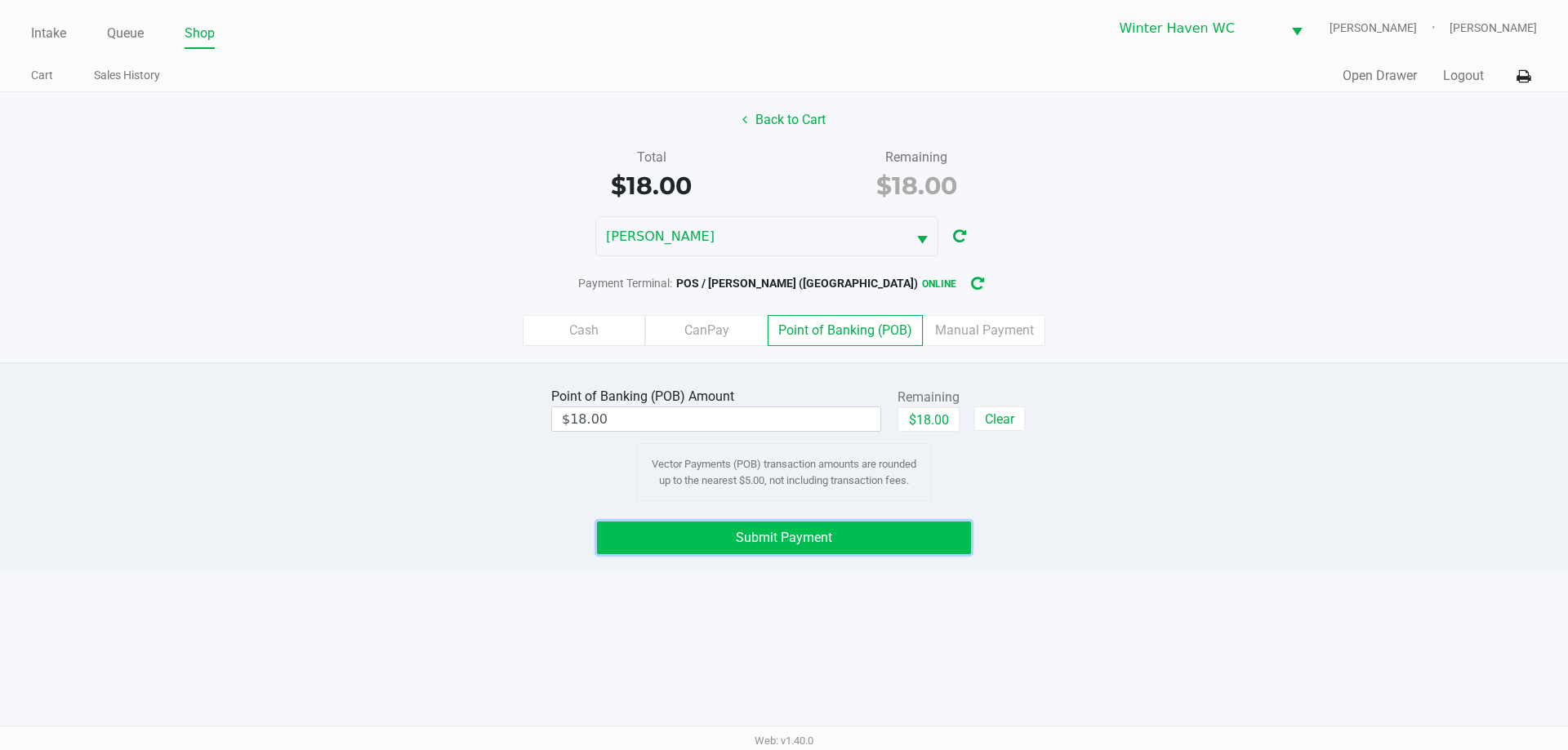
click at [783, 541] on span "Submit Payment" at bounding box center [784, 537] width 97 height 15
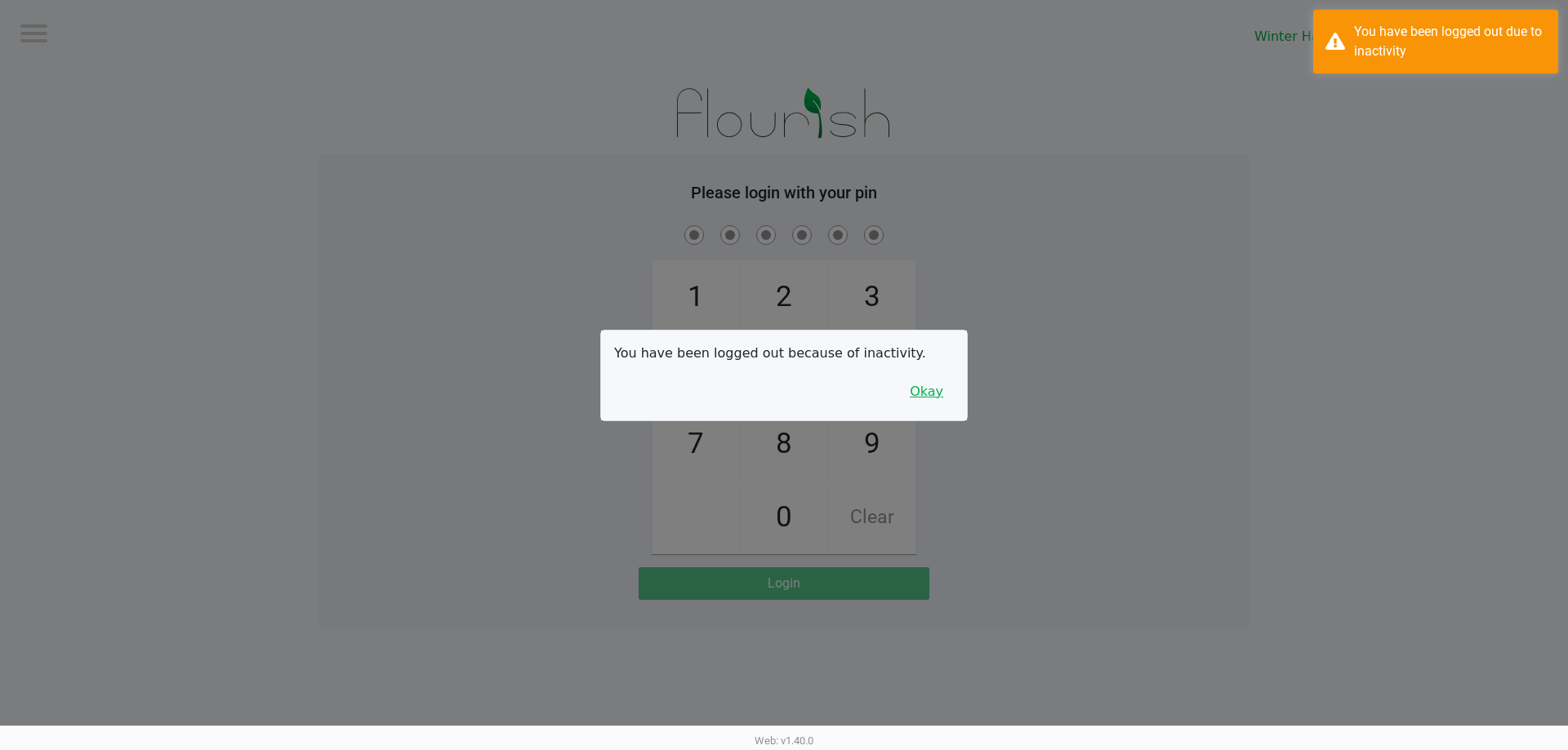
click at [925, 398] on button "Okay" at bounding box center [926, 392] width 55 height 31
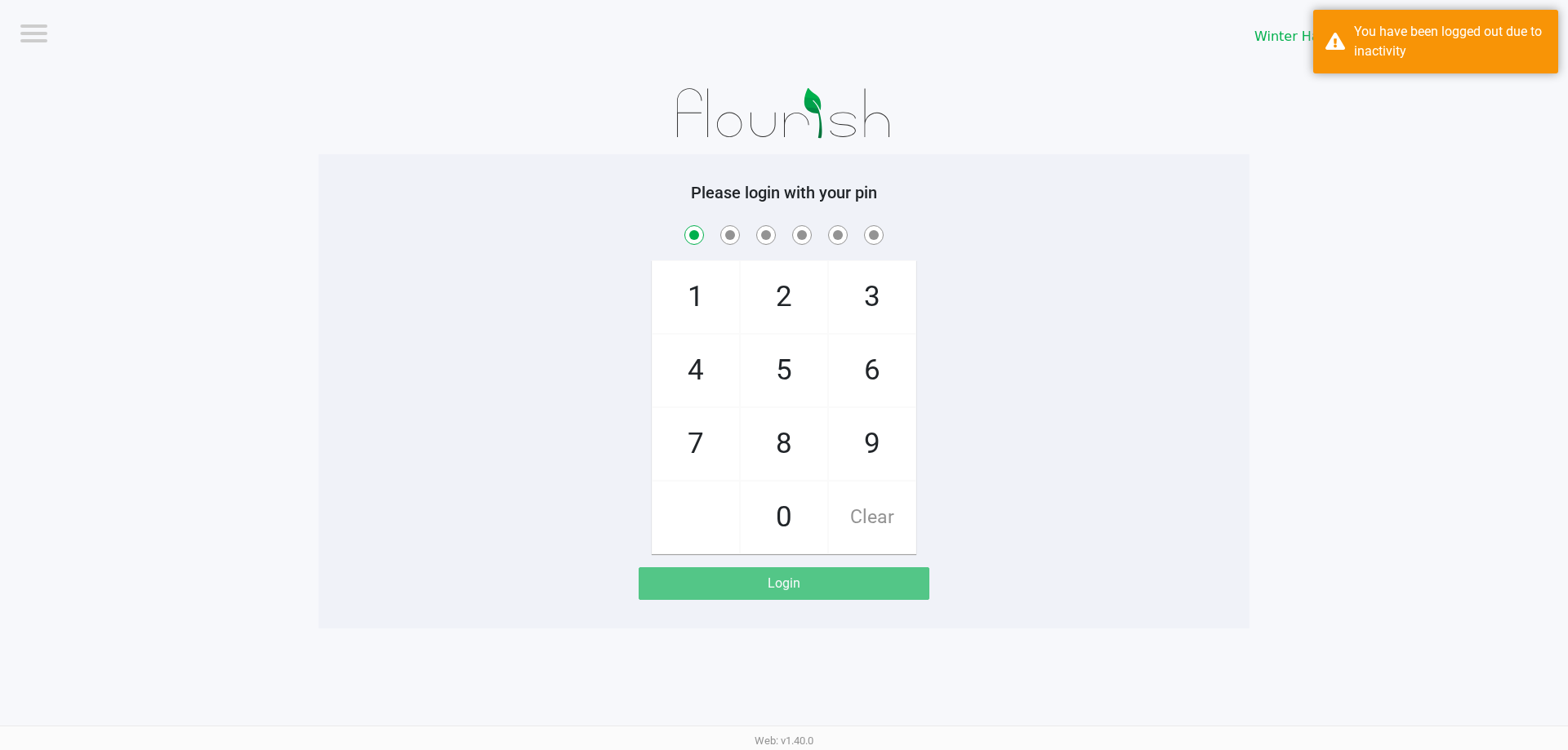
checkbox input "true"
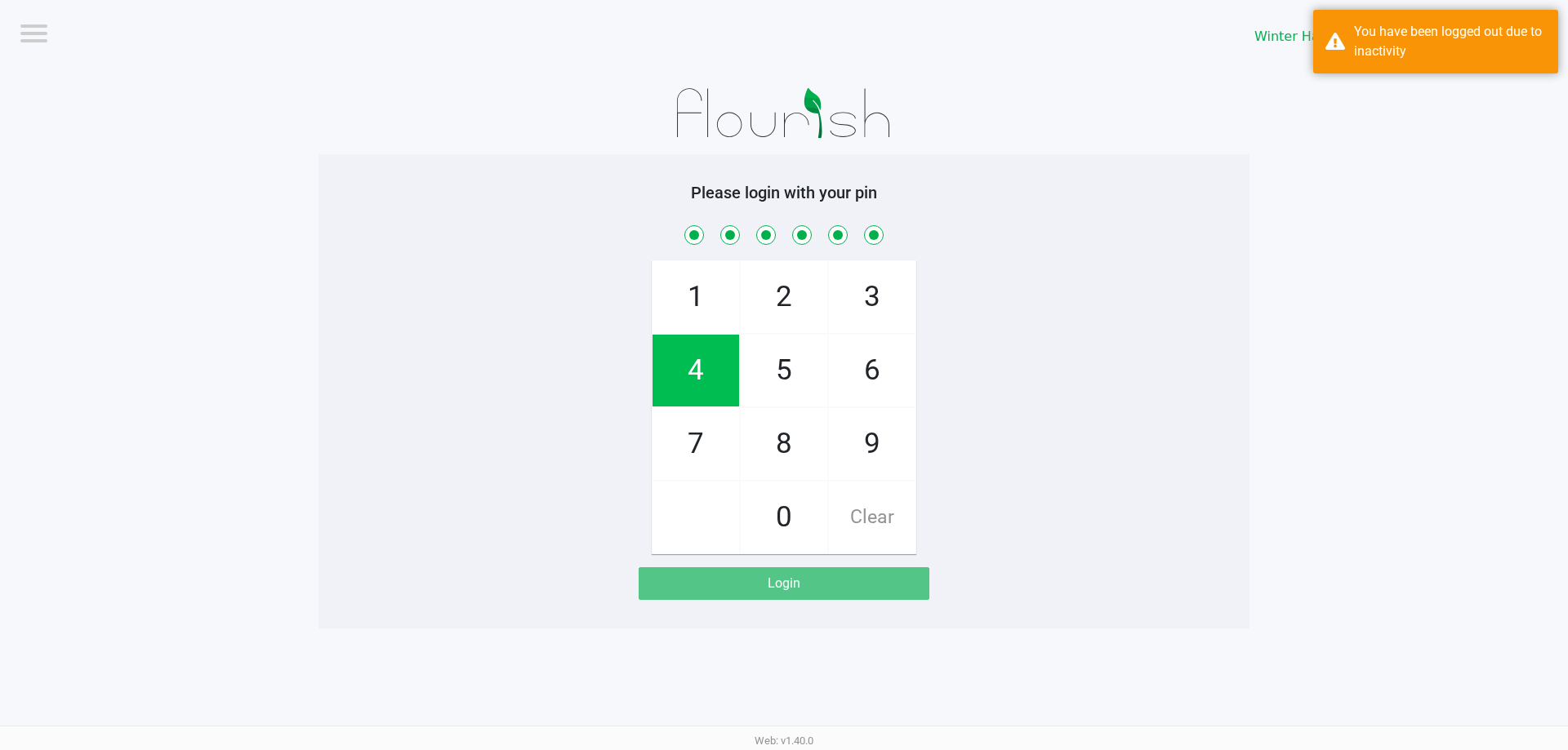
checkbox input "true"
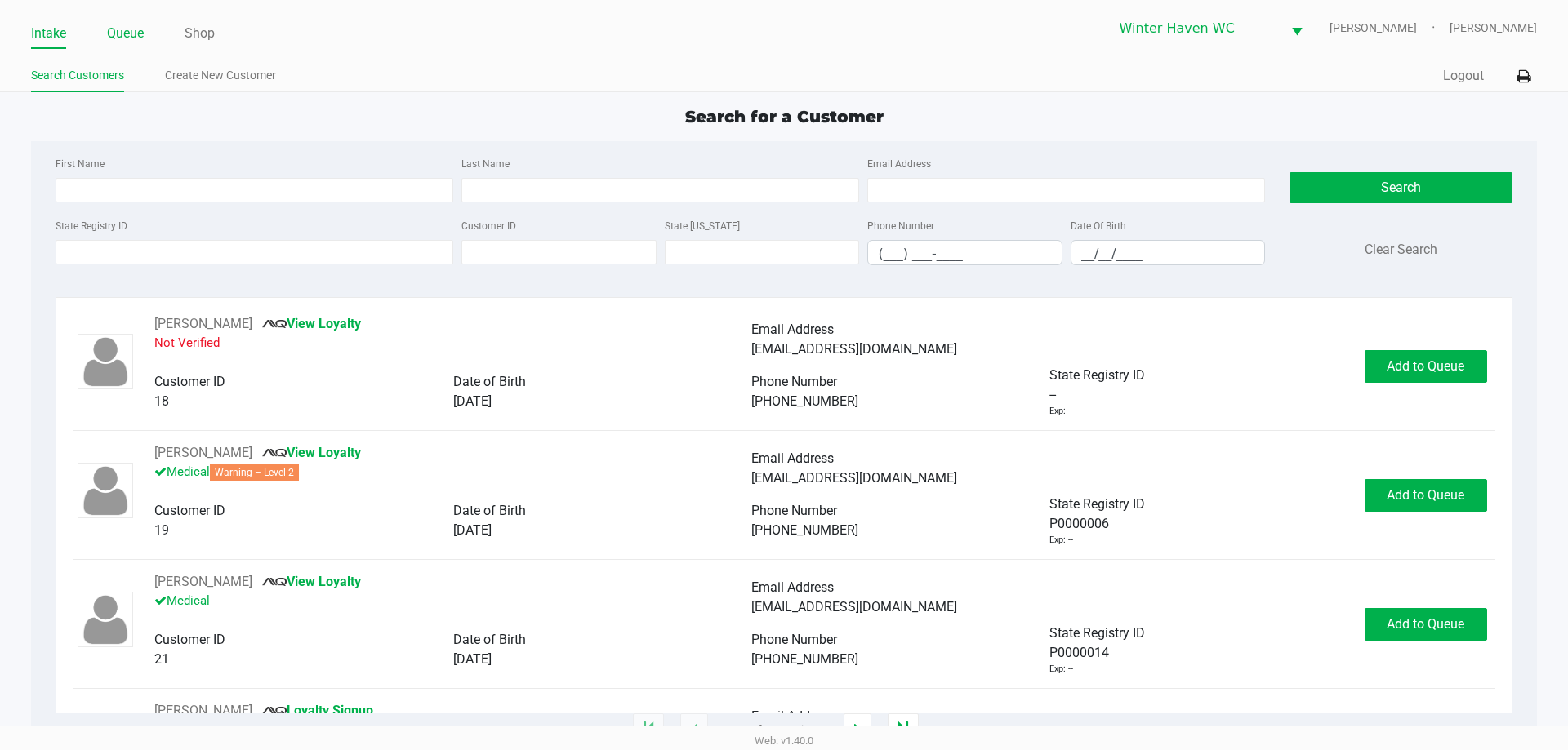
click at [124, 34] on link "Queue" at bounding box center [126, 34] width 36 height 23
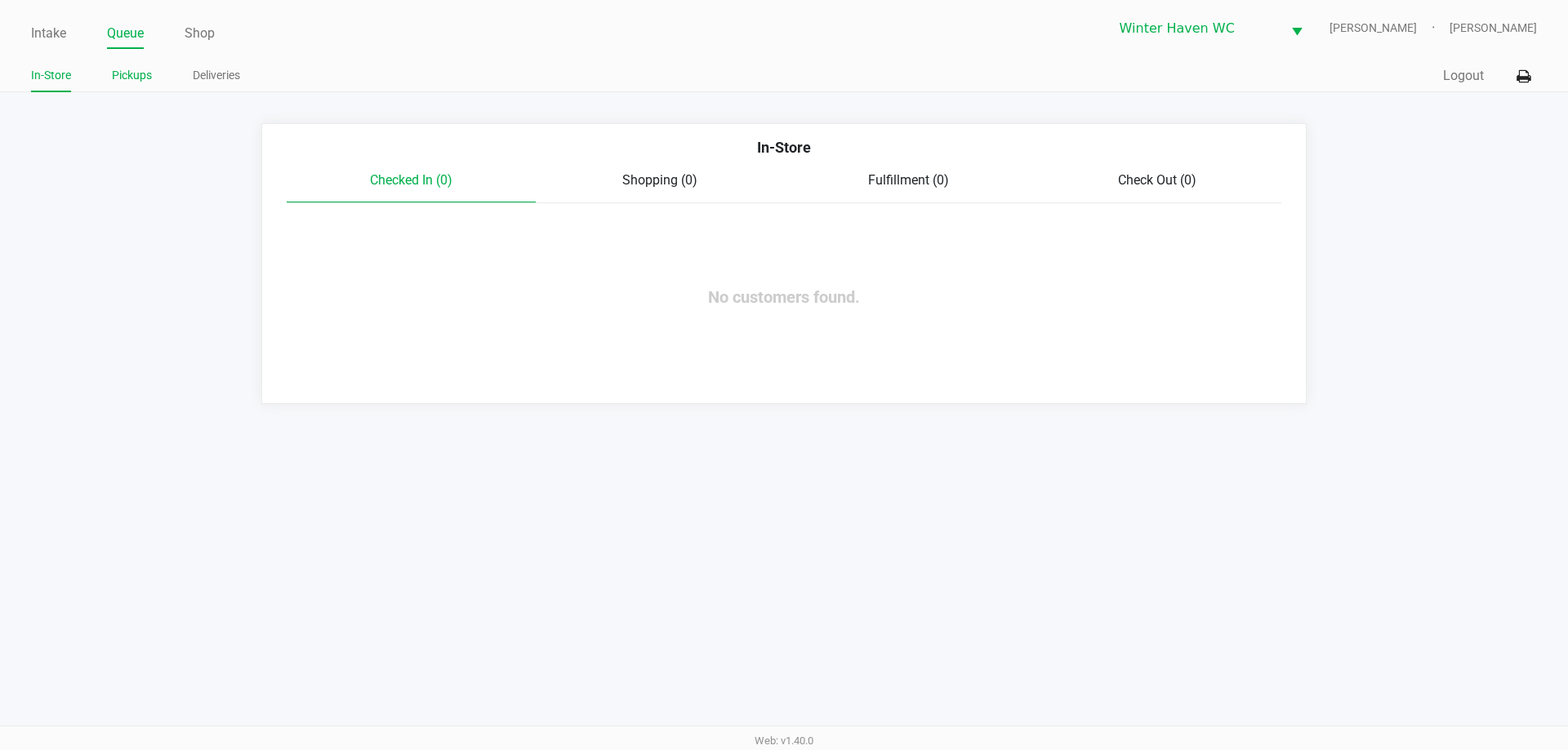
click at [121, 66] on link "Pickups" at bounding box center [132, 75] width 40 height 20
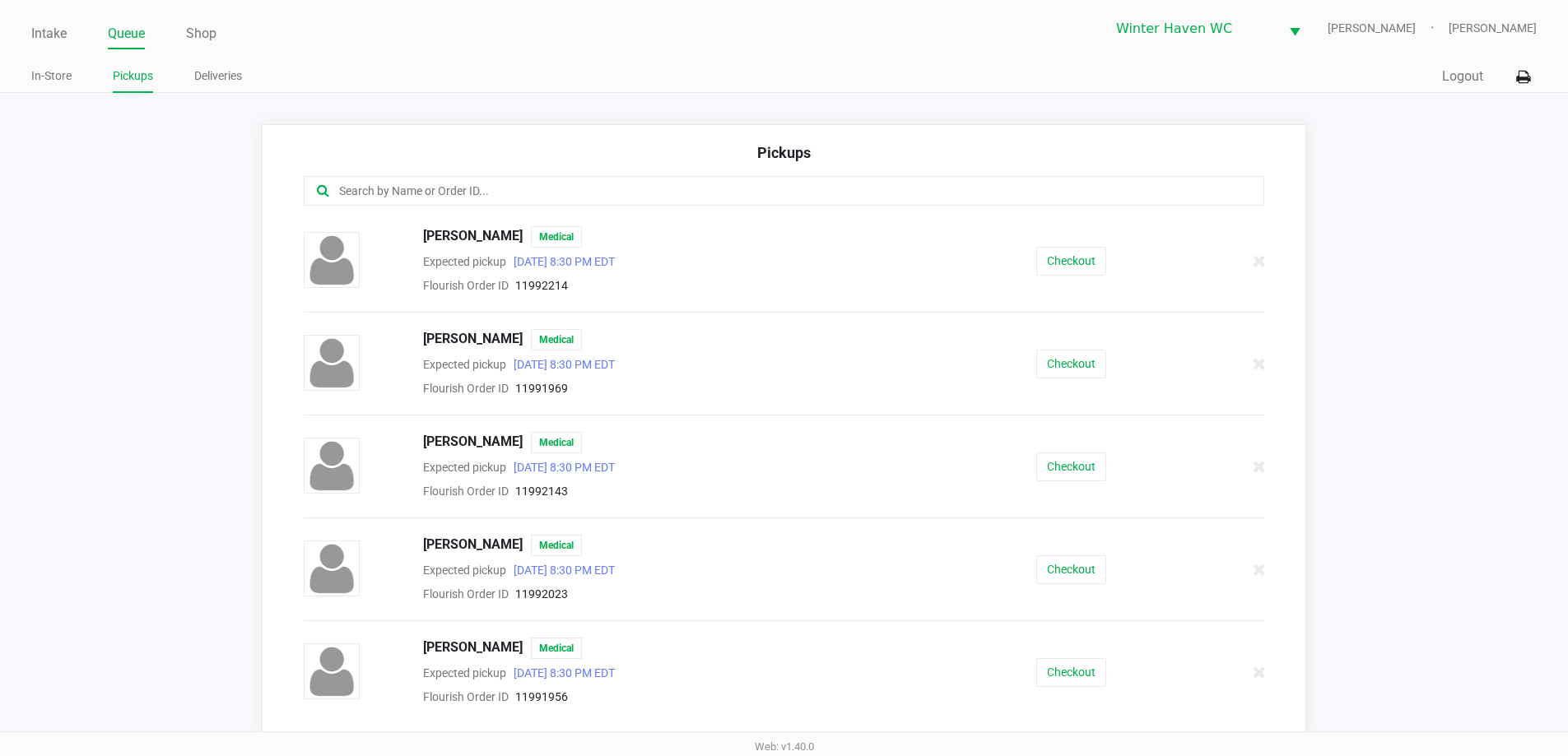
scroll to position [82, 0]
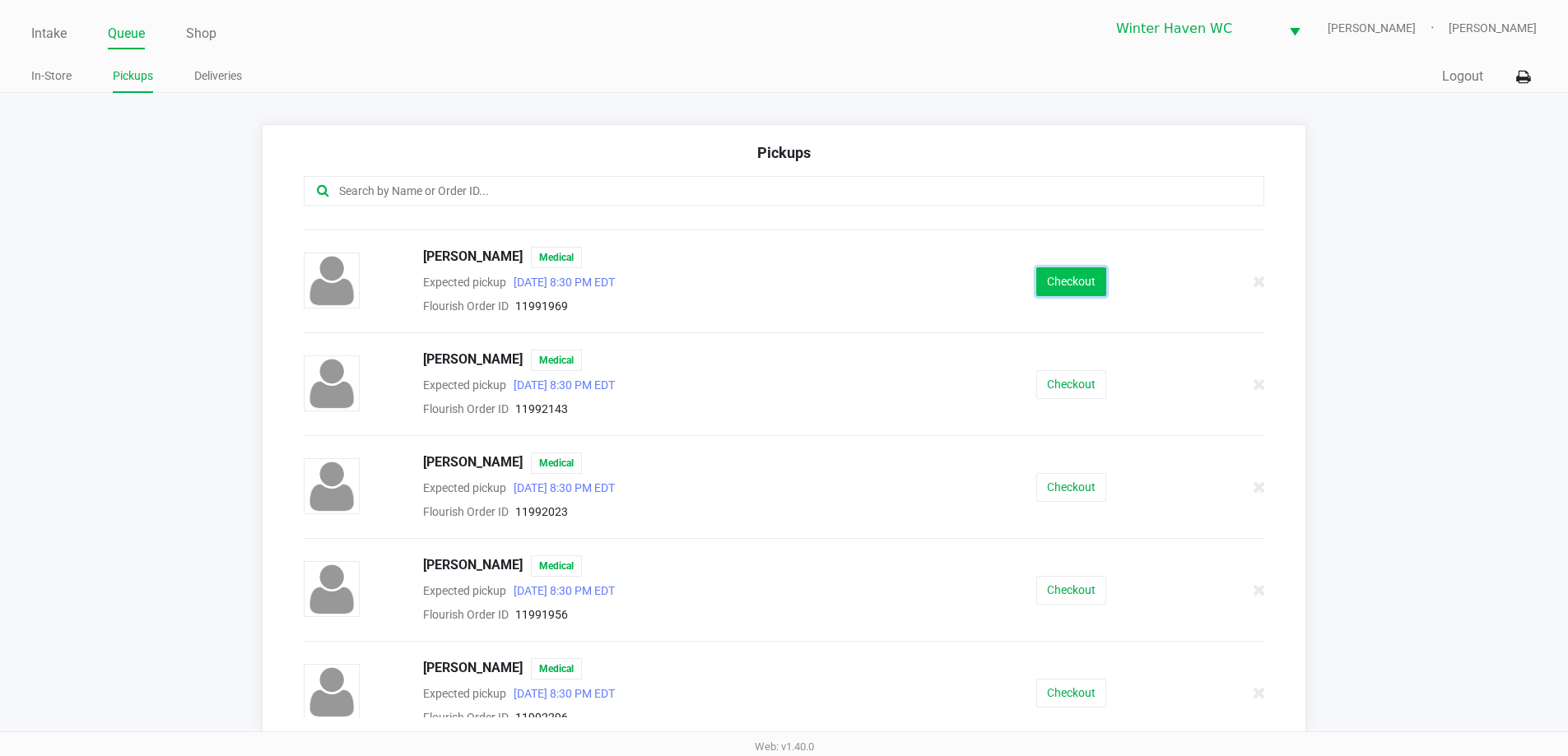
click at [1046, 288] on button "Checkout" at bounding box center [1071, 282] width 70 height 29
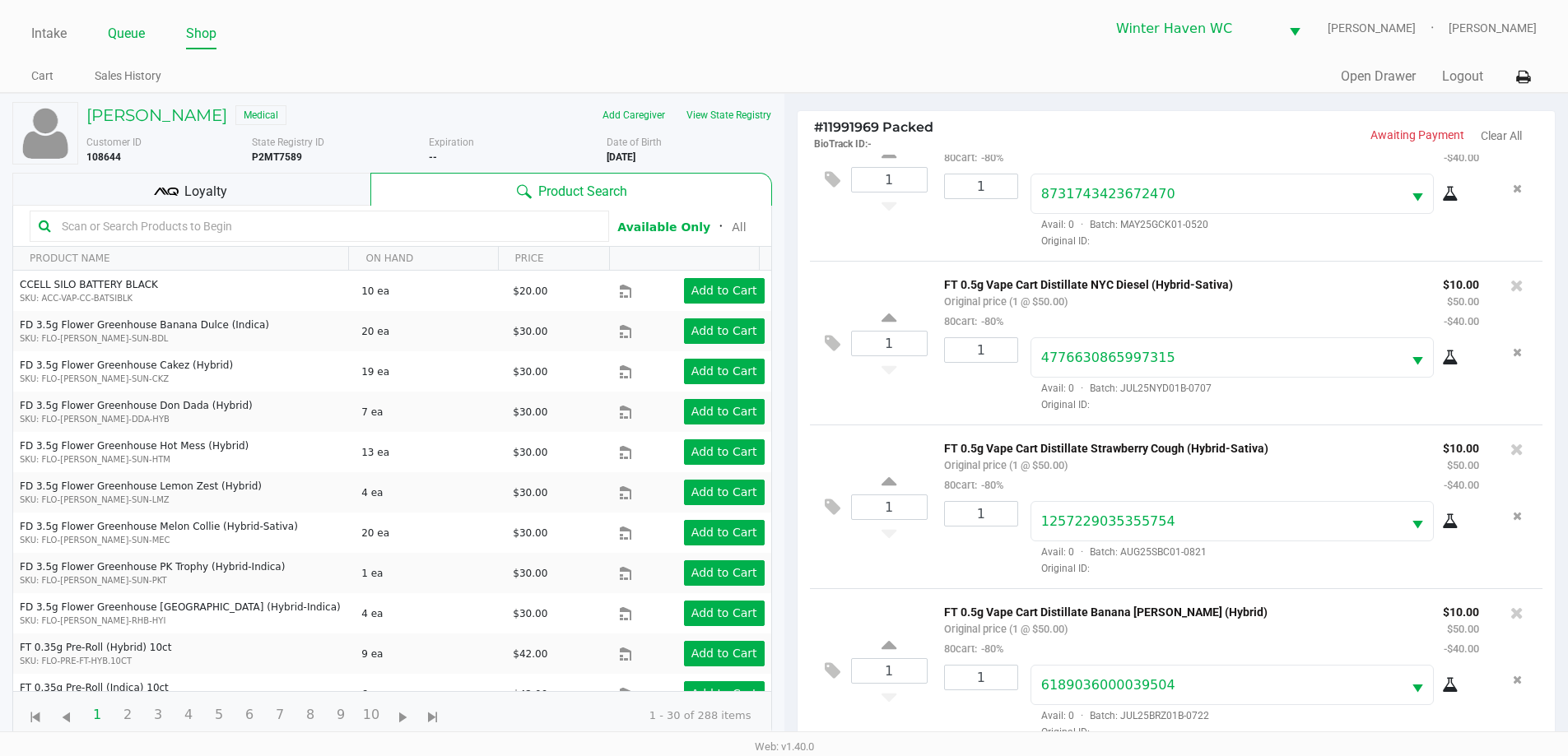
click at [119, 41] on link "Queue" at bounding box center [127, 34] width 37 height 23
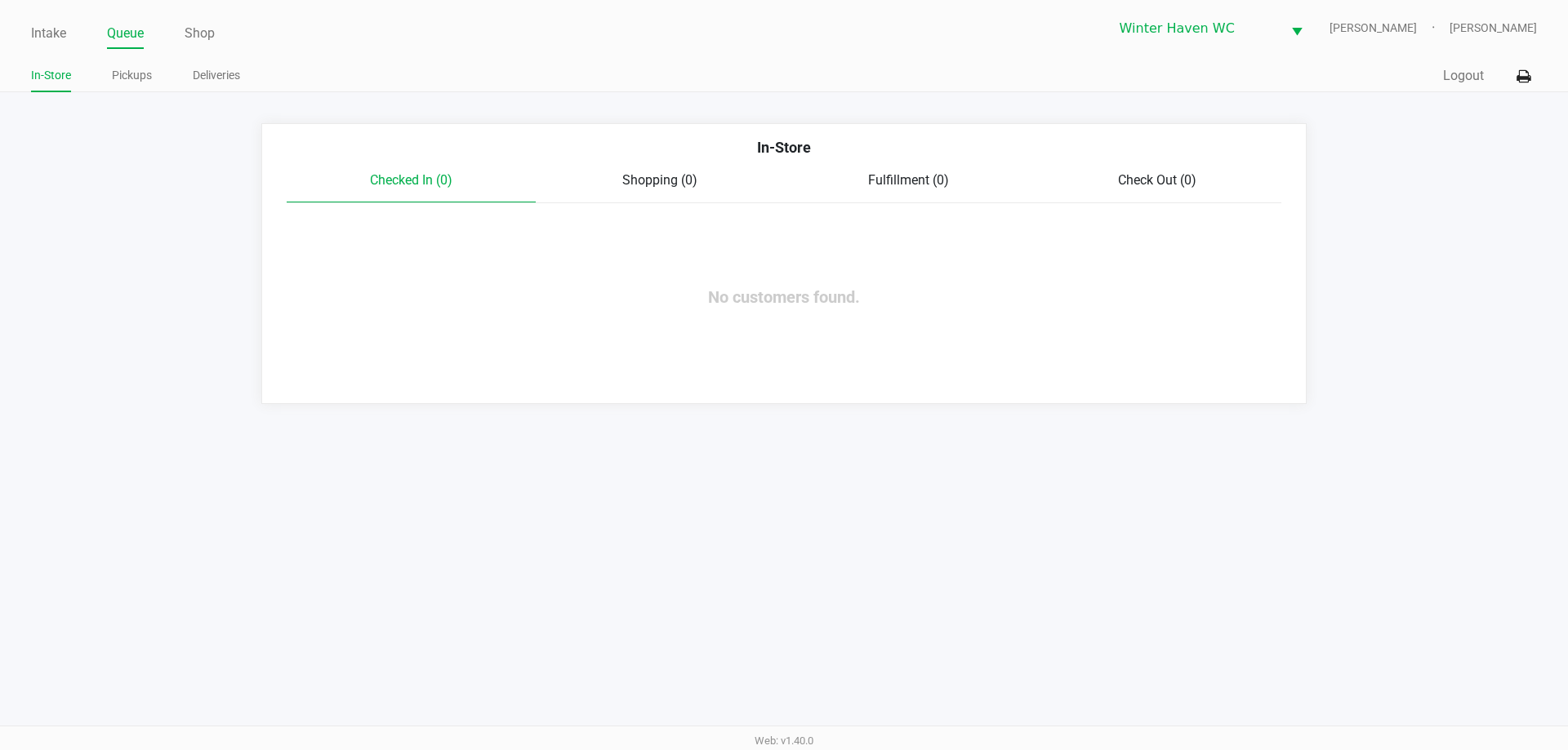
click at [156, 81] on ul "In-Store Pickups Deliveries" at bounding box center [406, 77] width 752 height 28
click at [143, 81] on link "Pickups" at bounding box center [132, 75] width 40 height 20
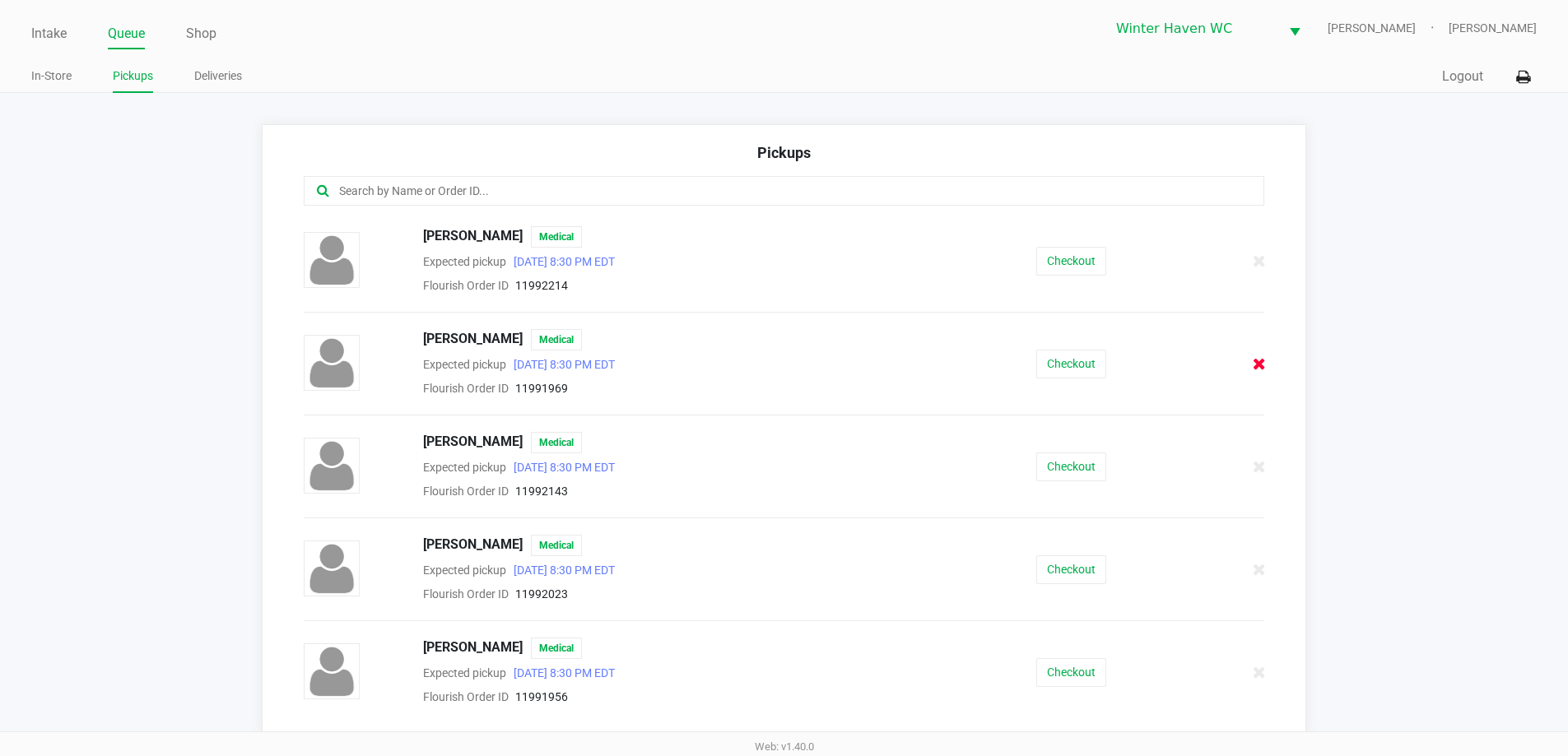
click at [1253, 365] on icon at bounding box center [1260, 364] width 14 height 13
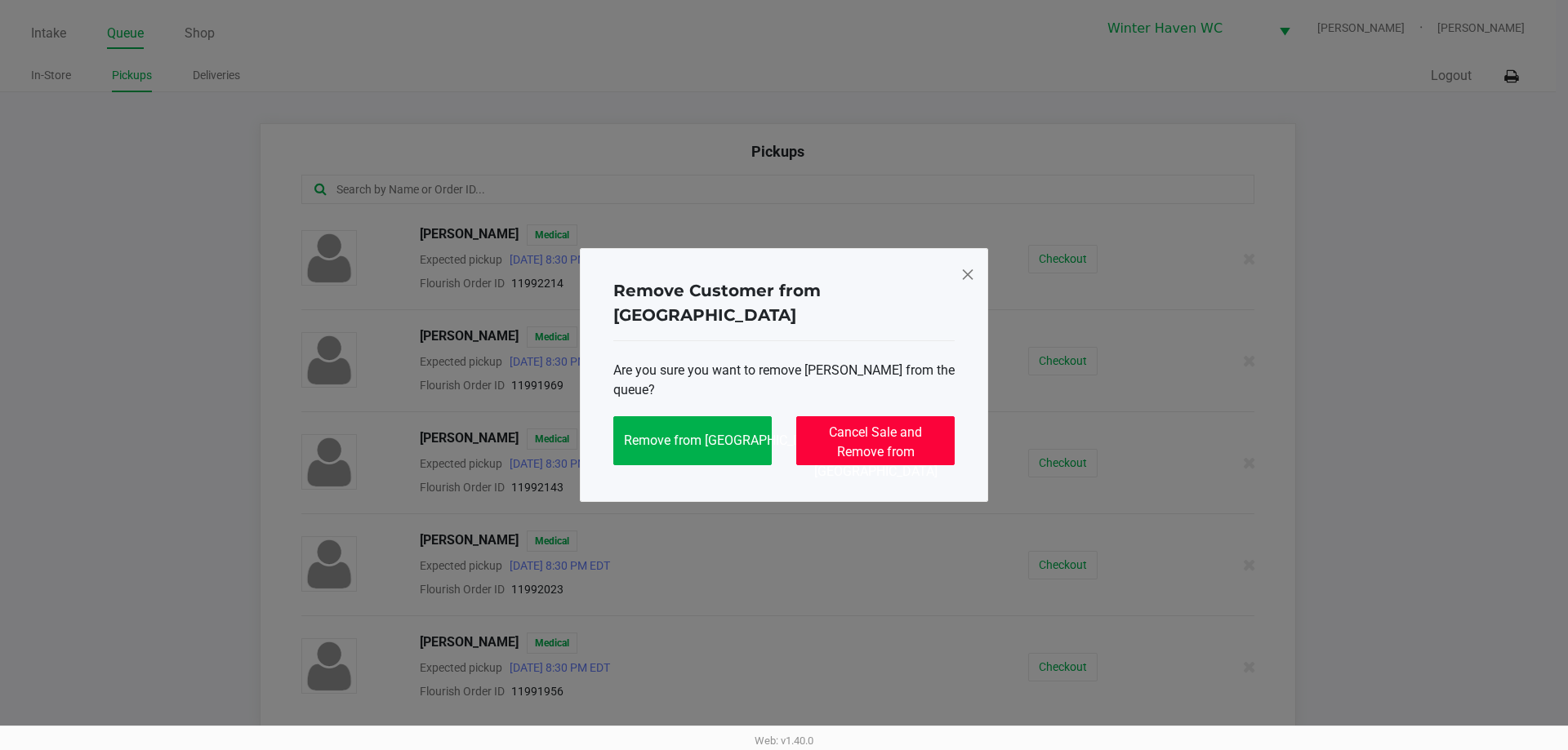
click at [840, 424] on span "Cancel Sale and Remove from Queue" at bounding box center [875, 451] width 124 height 55
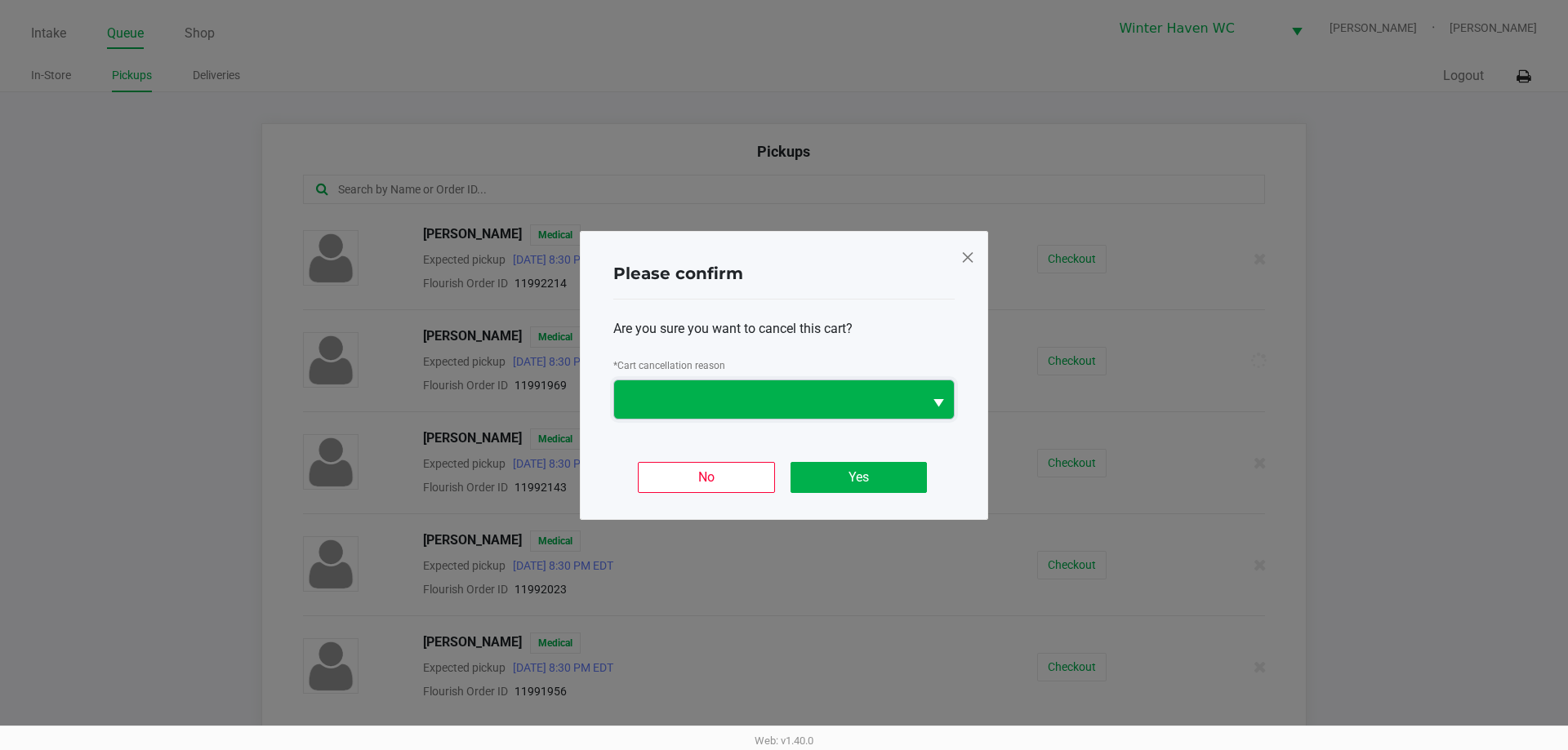
click at [809, 387] on span at bounding box center [769, 399] width 309 height 38
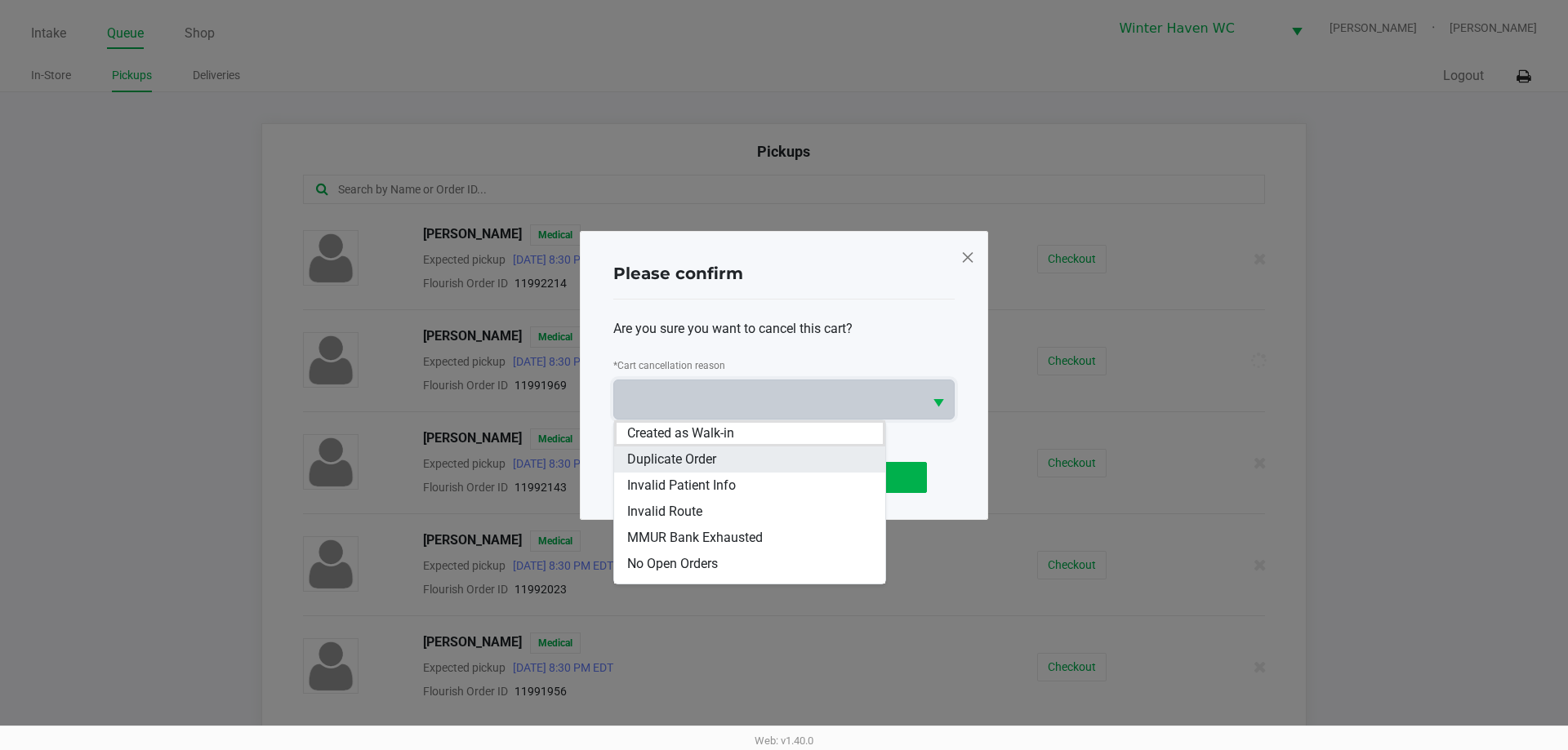
click at [726, 455] on li "Duplicate Order" at bounding box center [749, 459] width 271 height 26
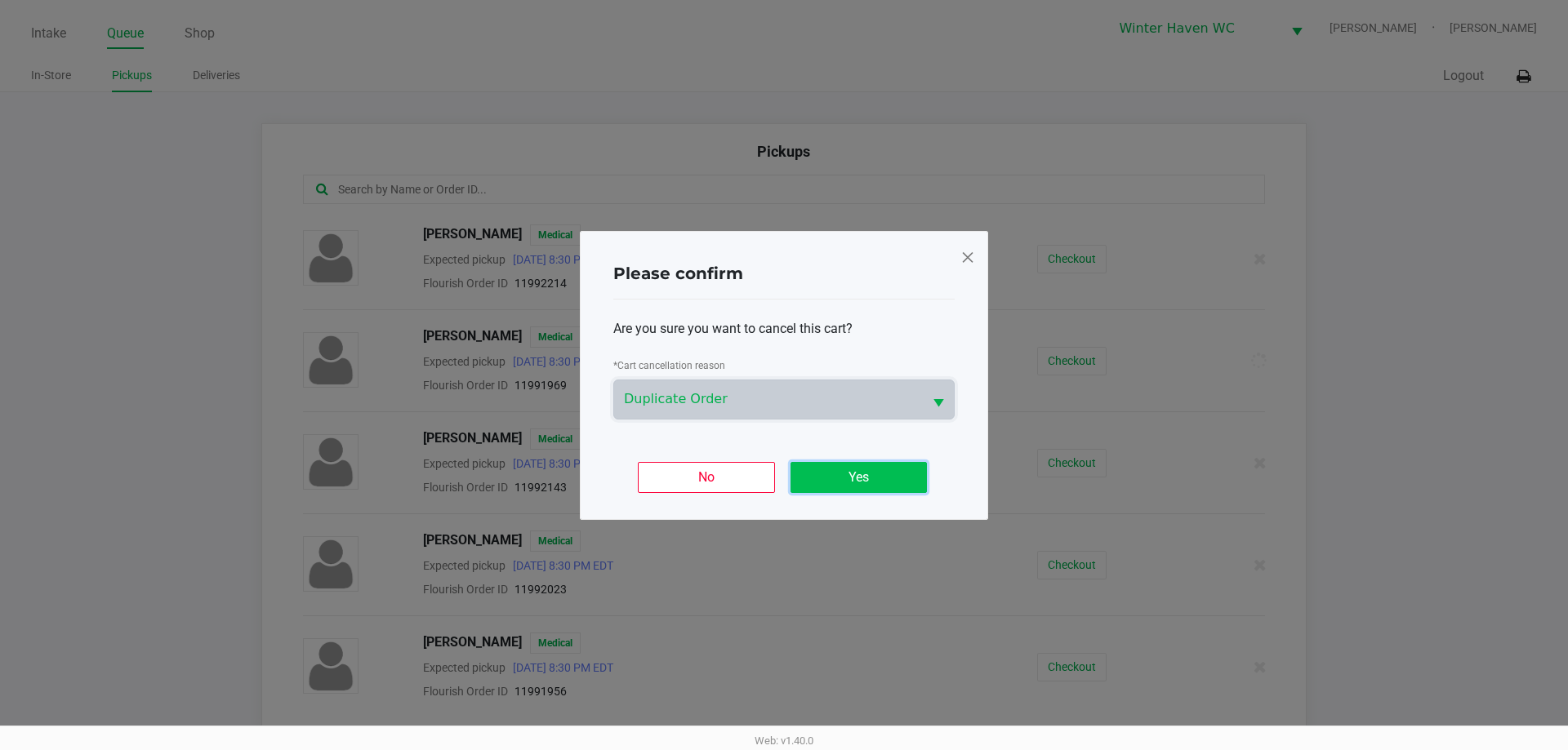
click at [869, 480] on button "Yes" at bounding box center [859, 477] width 136 height 31
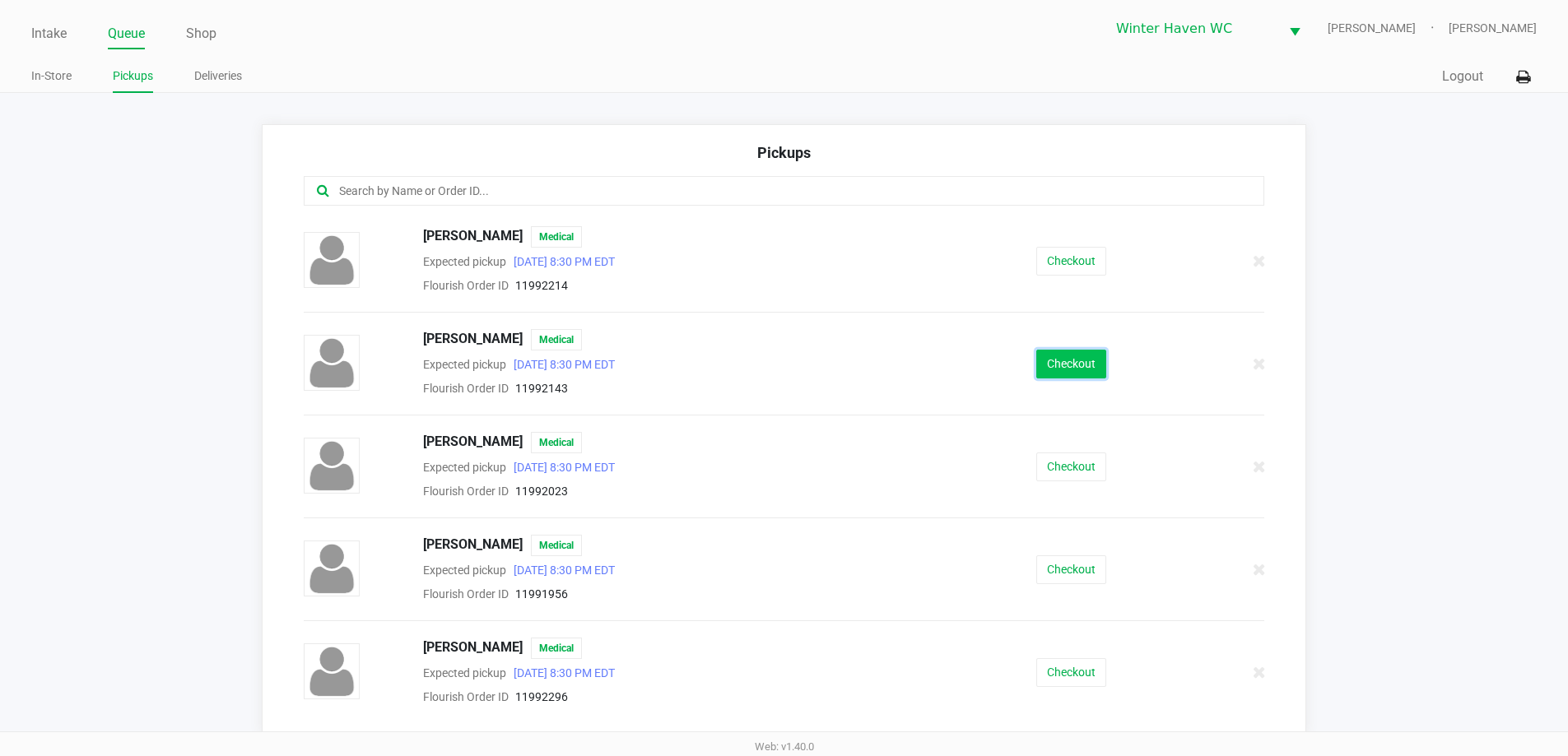
click at [1092, 368] on button "Checkout" at bounding box center [1071, 364] width 70 height 29
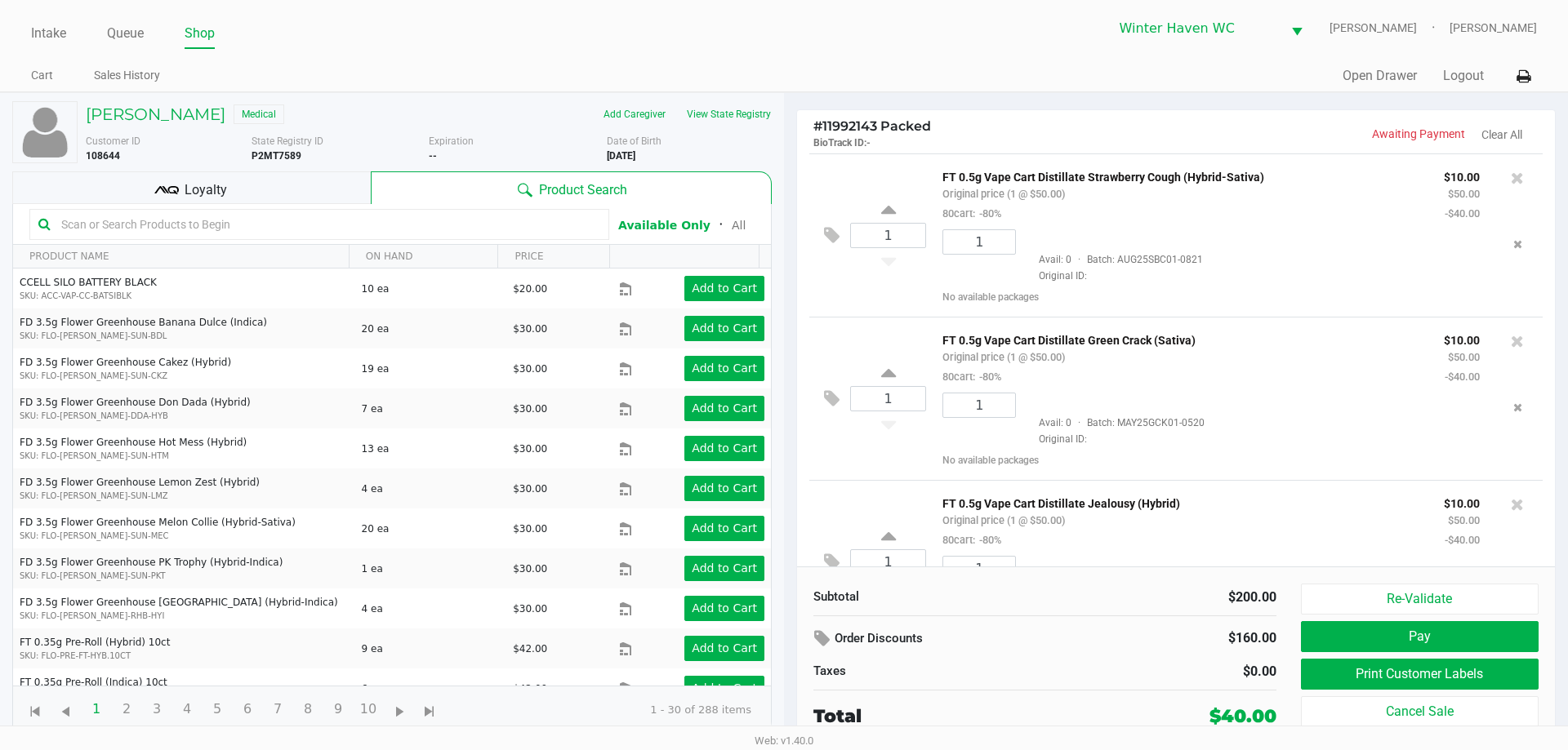
click at [257, 195] on div "Loyalty" at bounding box center [192, 188] width 358 height 33
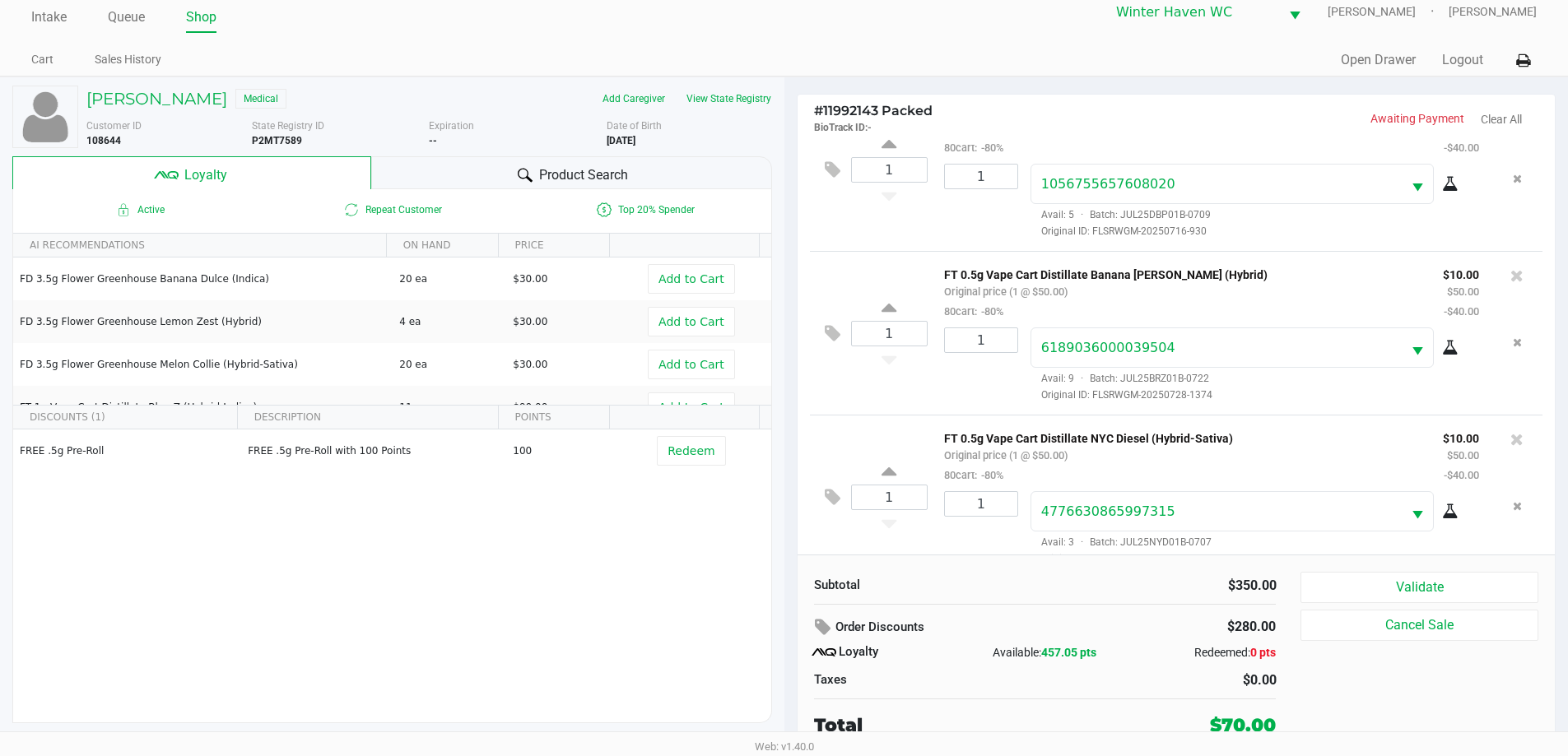
scroll to position [571, 0]
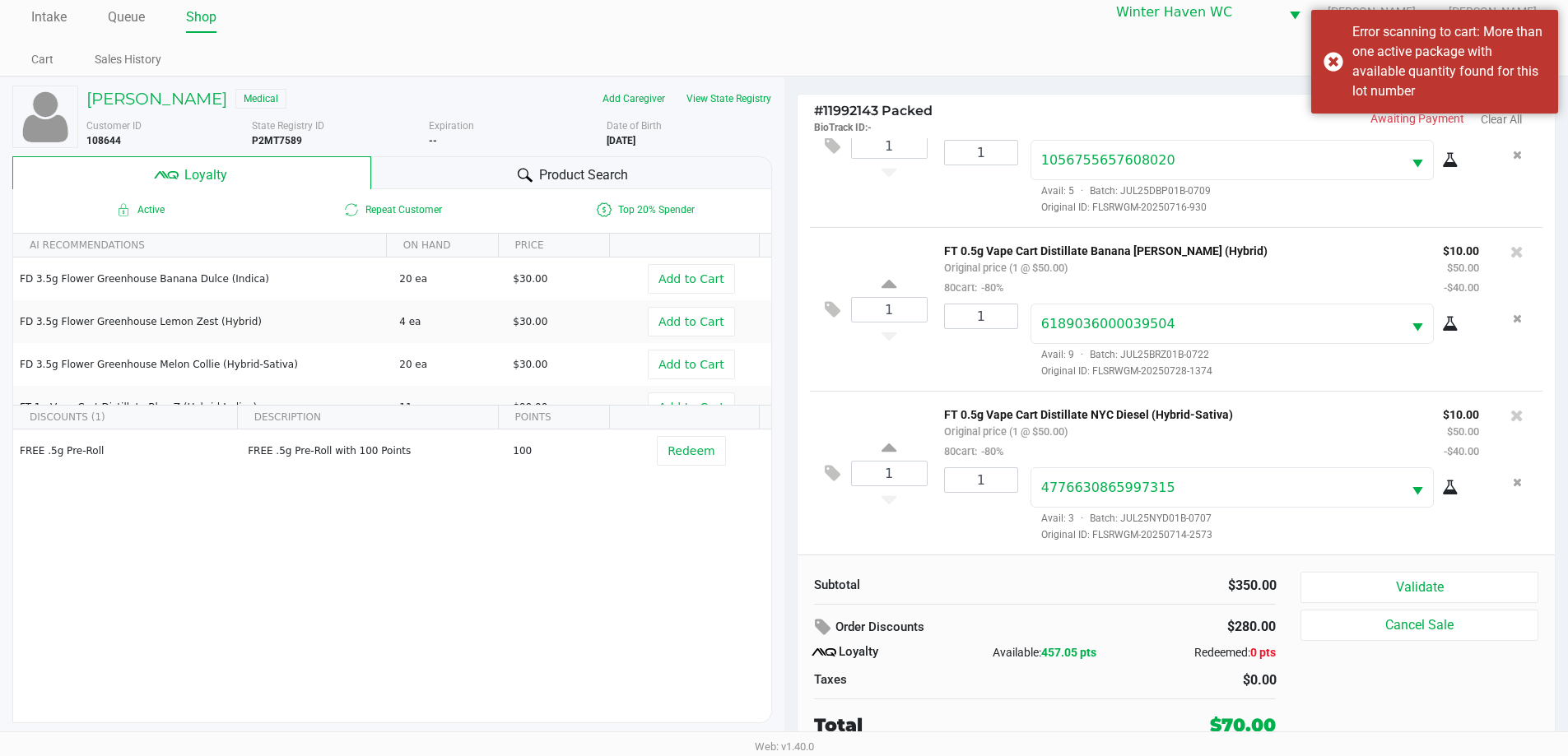
click at [442, 172] on div "Product Search" at bounding box center [571, 173] width 401 height 33
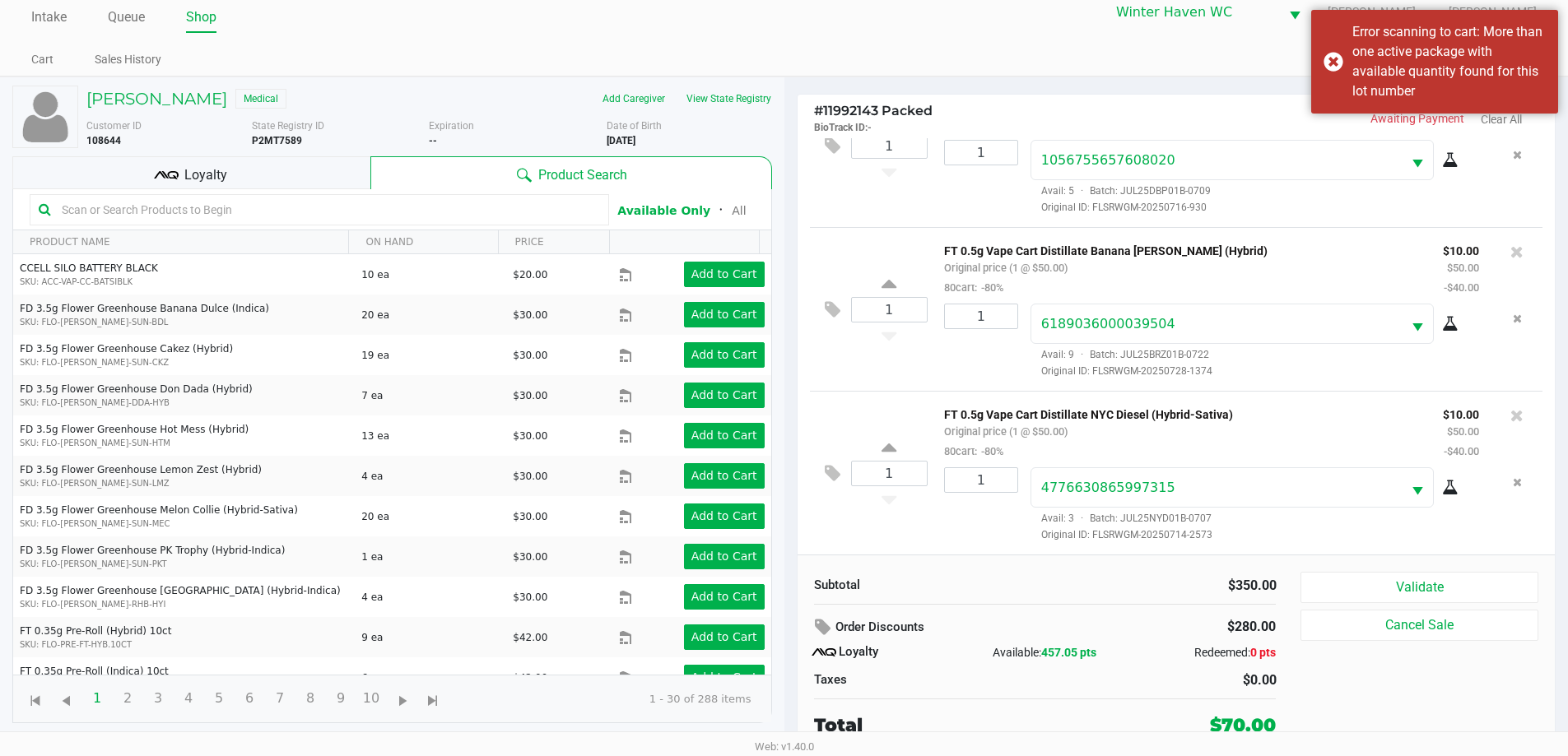
click at [345, 210] on input "text" at bounding box center [328, 210] width 545 height 25
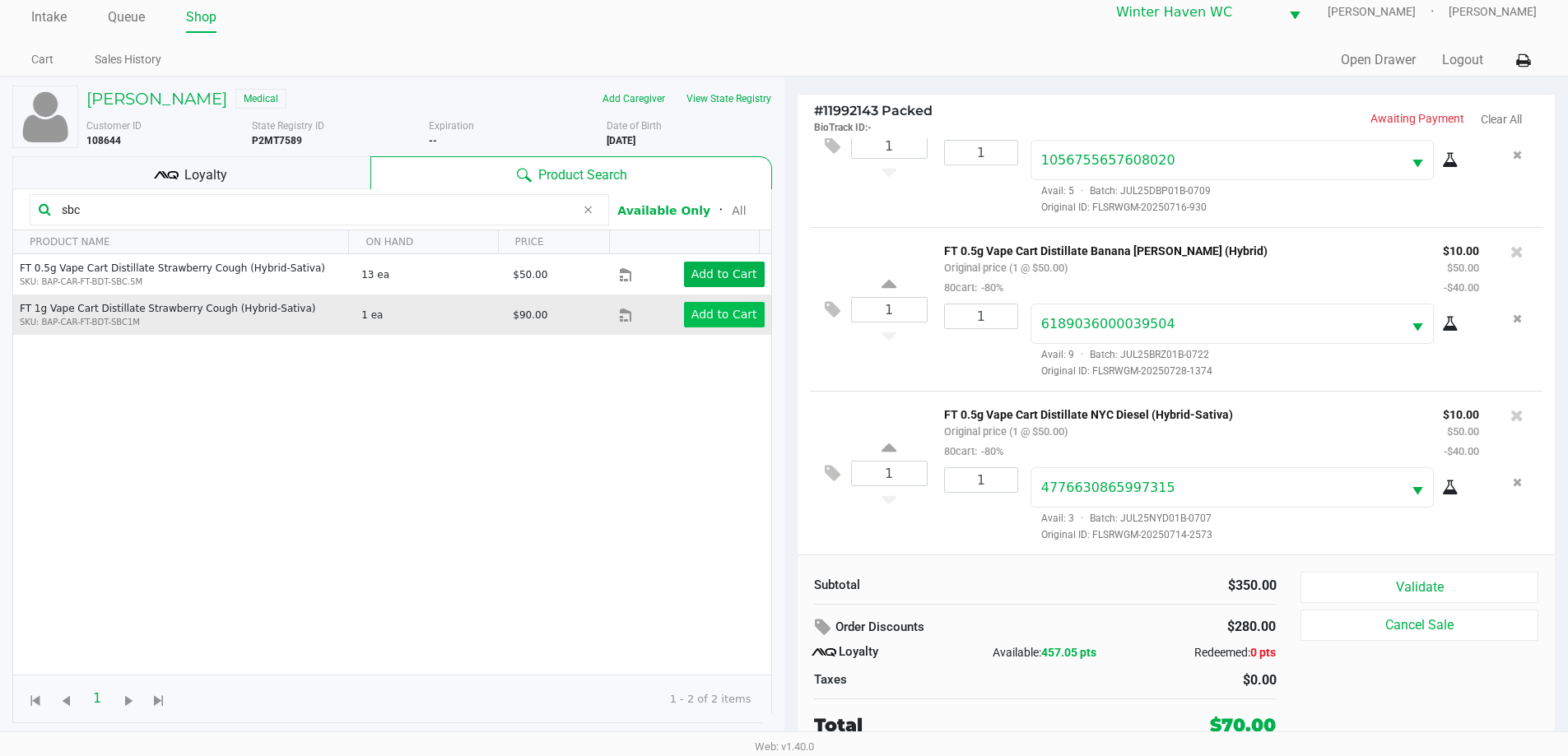
type input "sbc"
click at [698, 318] on app-button-loader "Add to Cart" at bounding box center [725, 315] width 66 height 14
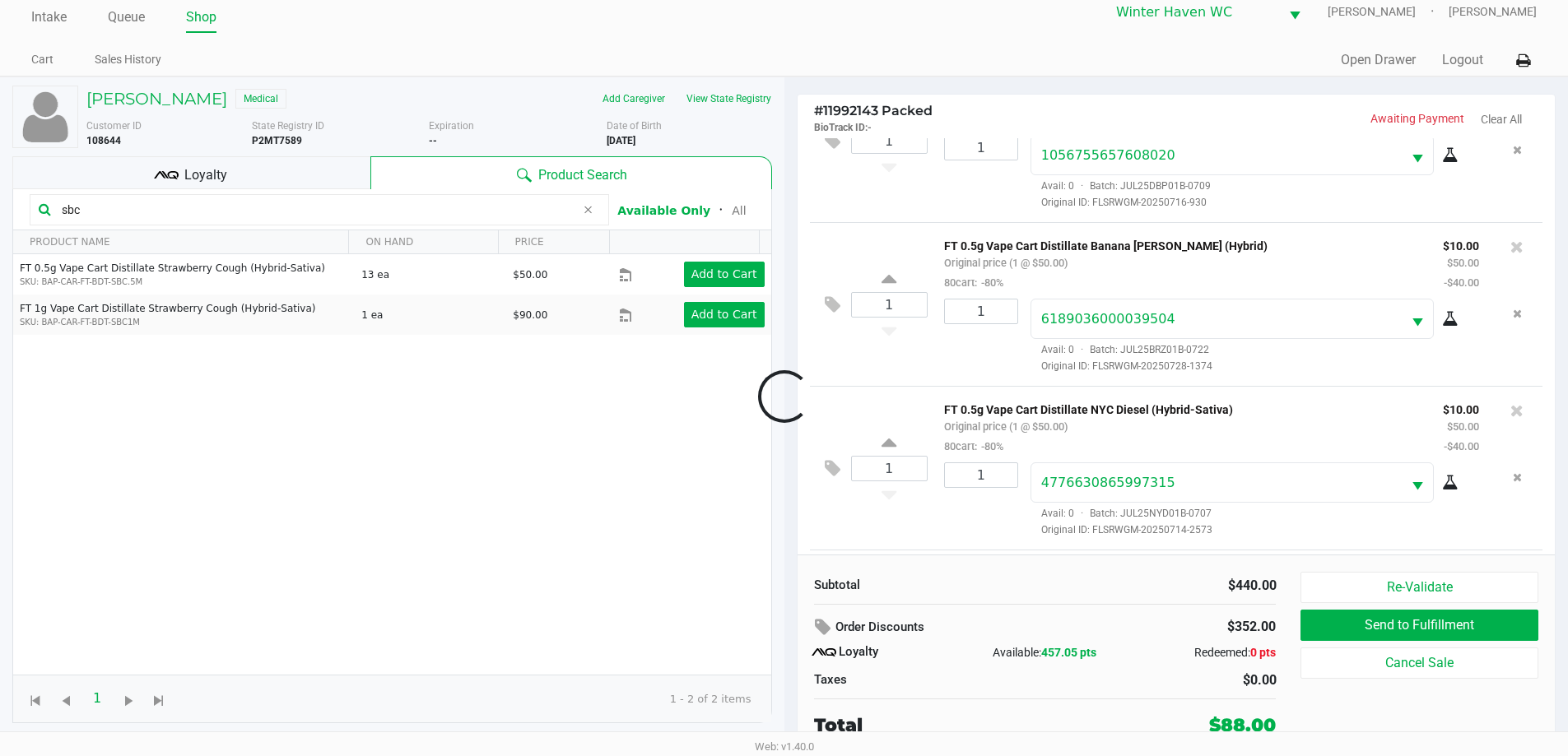
scroll to position [674, 0]
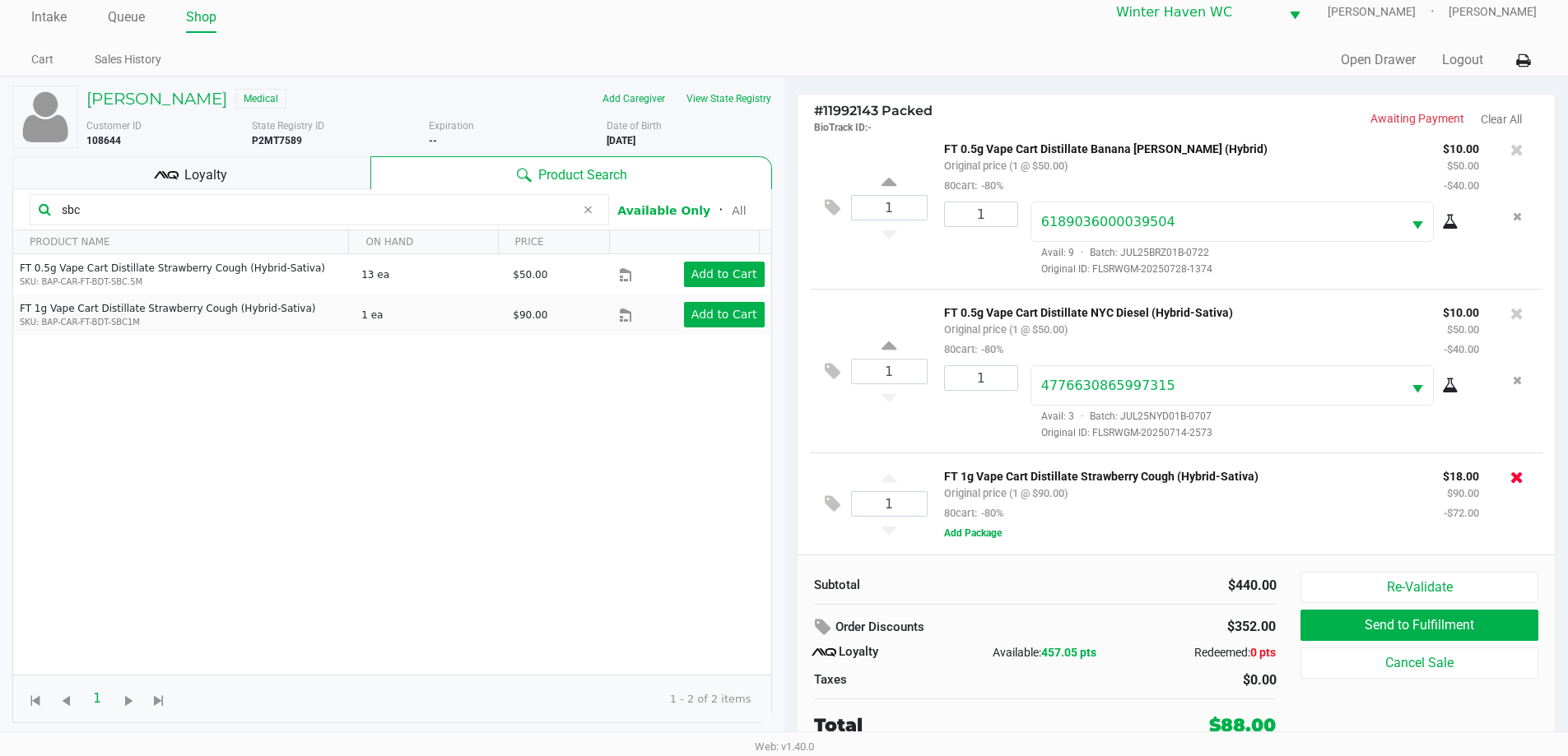
click at [1510, 477] on icon at bounding box center [1517, 477] width 14 height 16
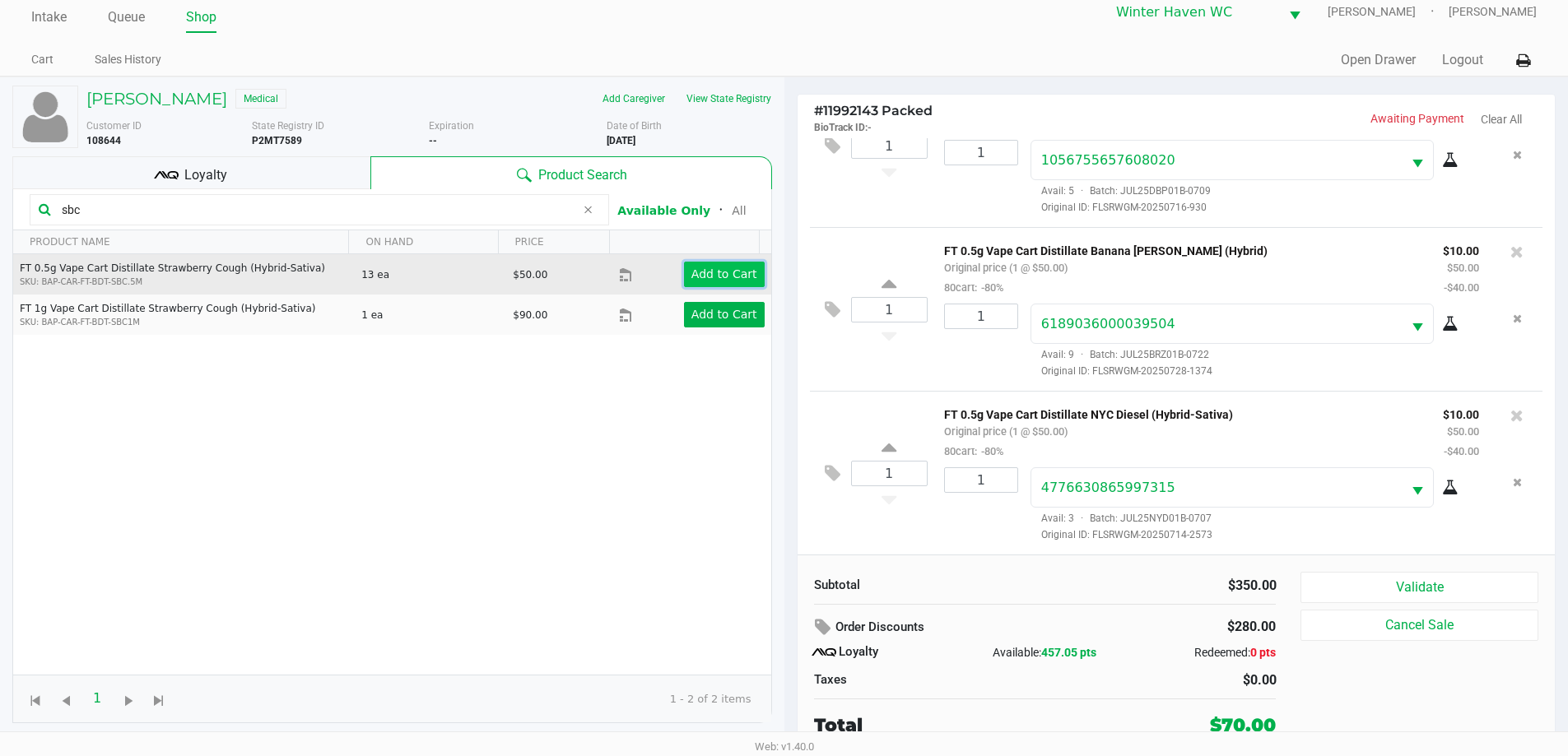
click at [737, 270] on app-button-loader "Add to Cart" at bounding box center [725, 274] width 66 height 14
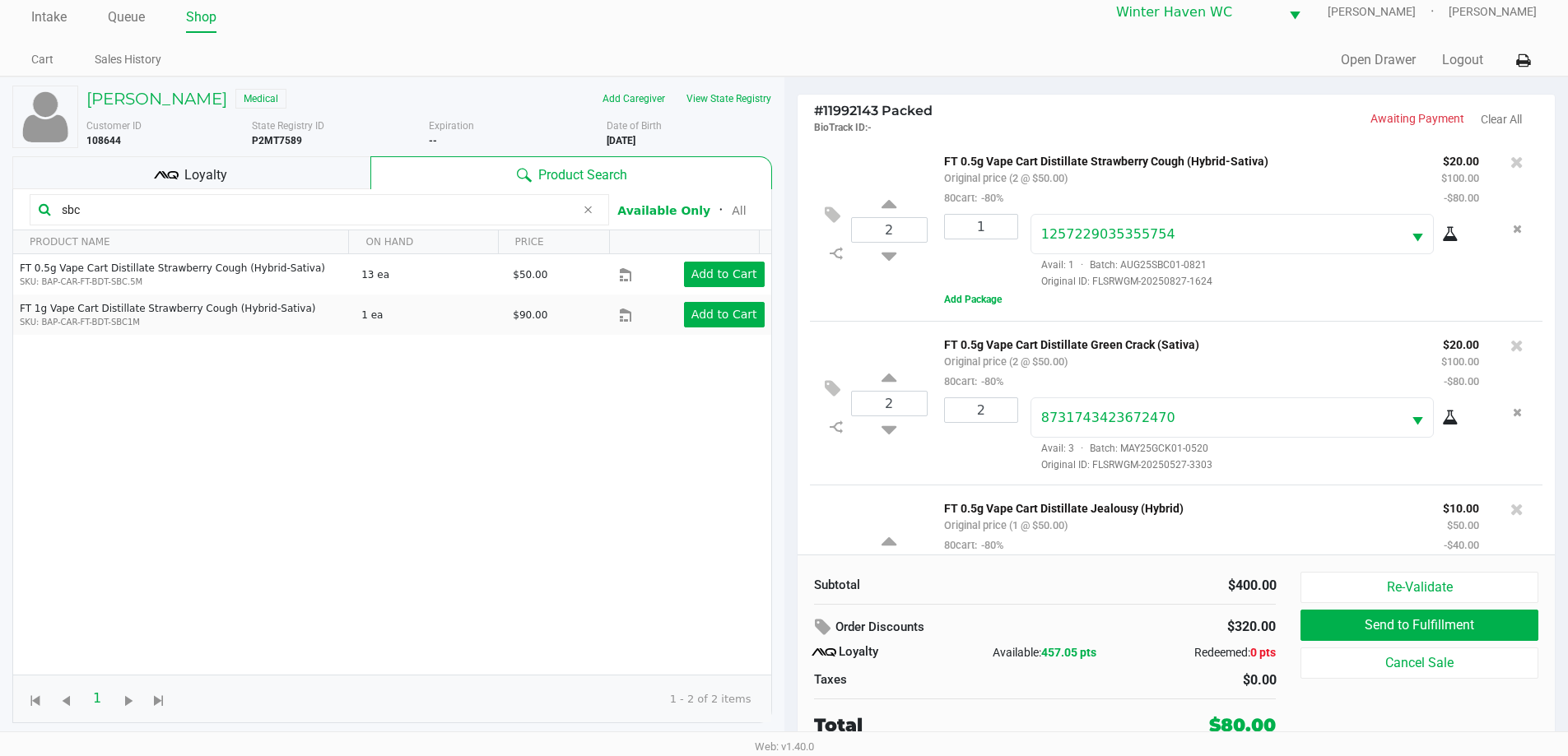
scroll to position [0, 0]
click at [980, 302] on button "Add Package" at bounding box center [973, 299] width 58 height 14
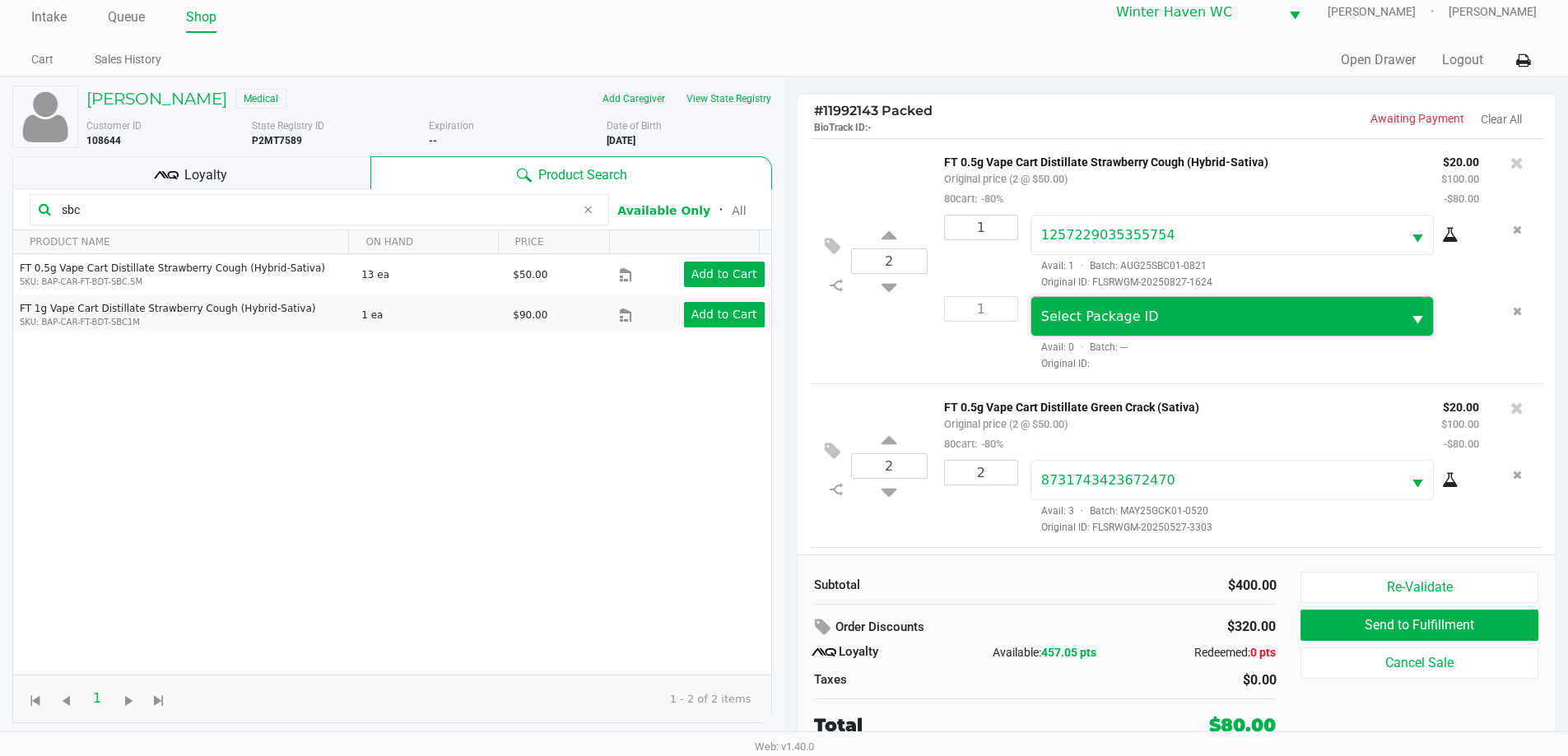
click at [1065, 323] on span "Select Package ID" at bounding box center [1100, 316] width 118 height 15
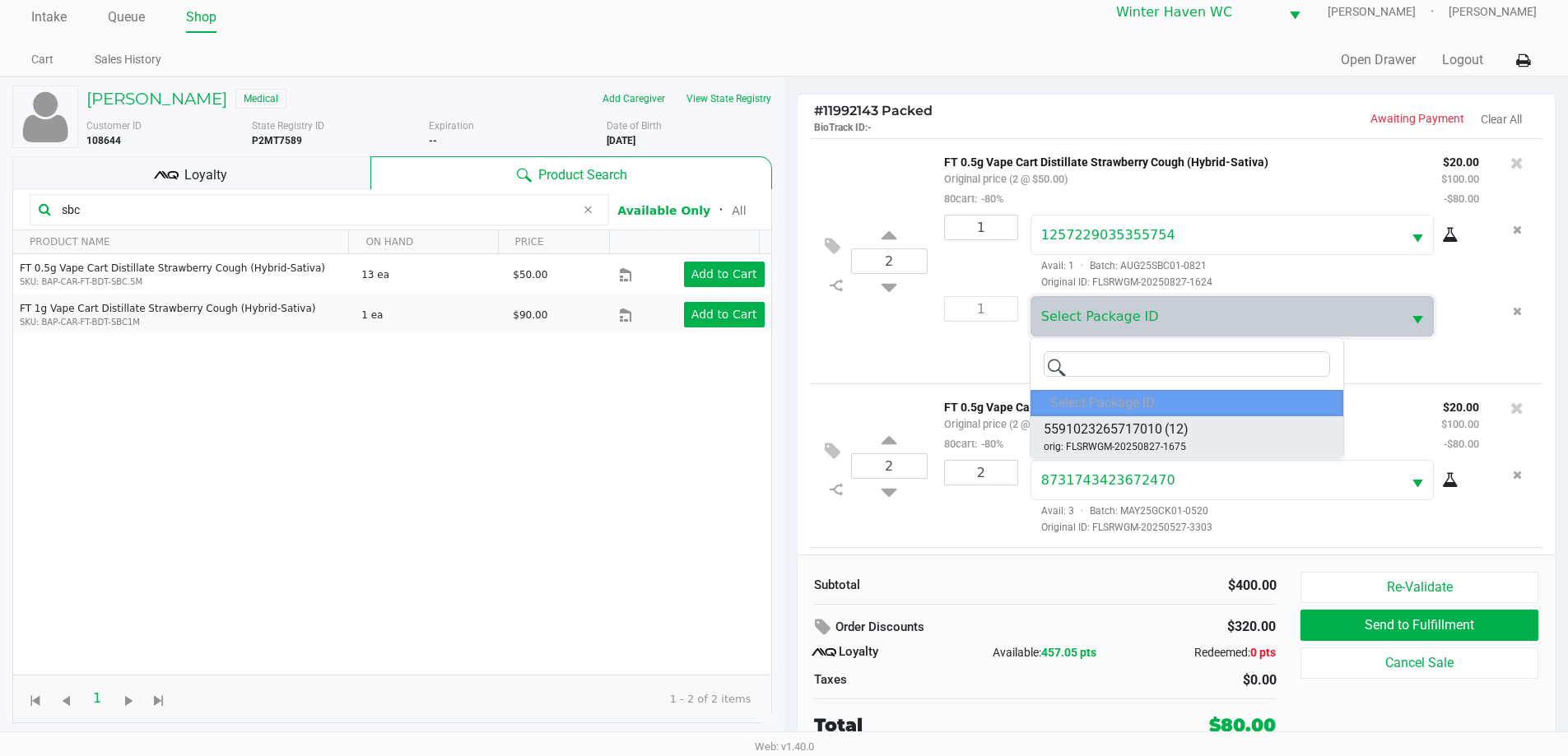
click at [1125, 432] on span "5591023265717010" at bounding box center [1102, 429] width 119 height 19
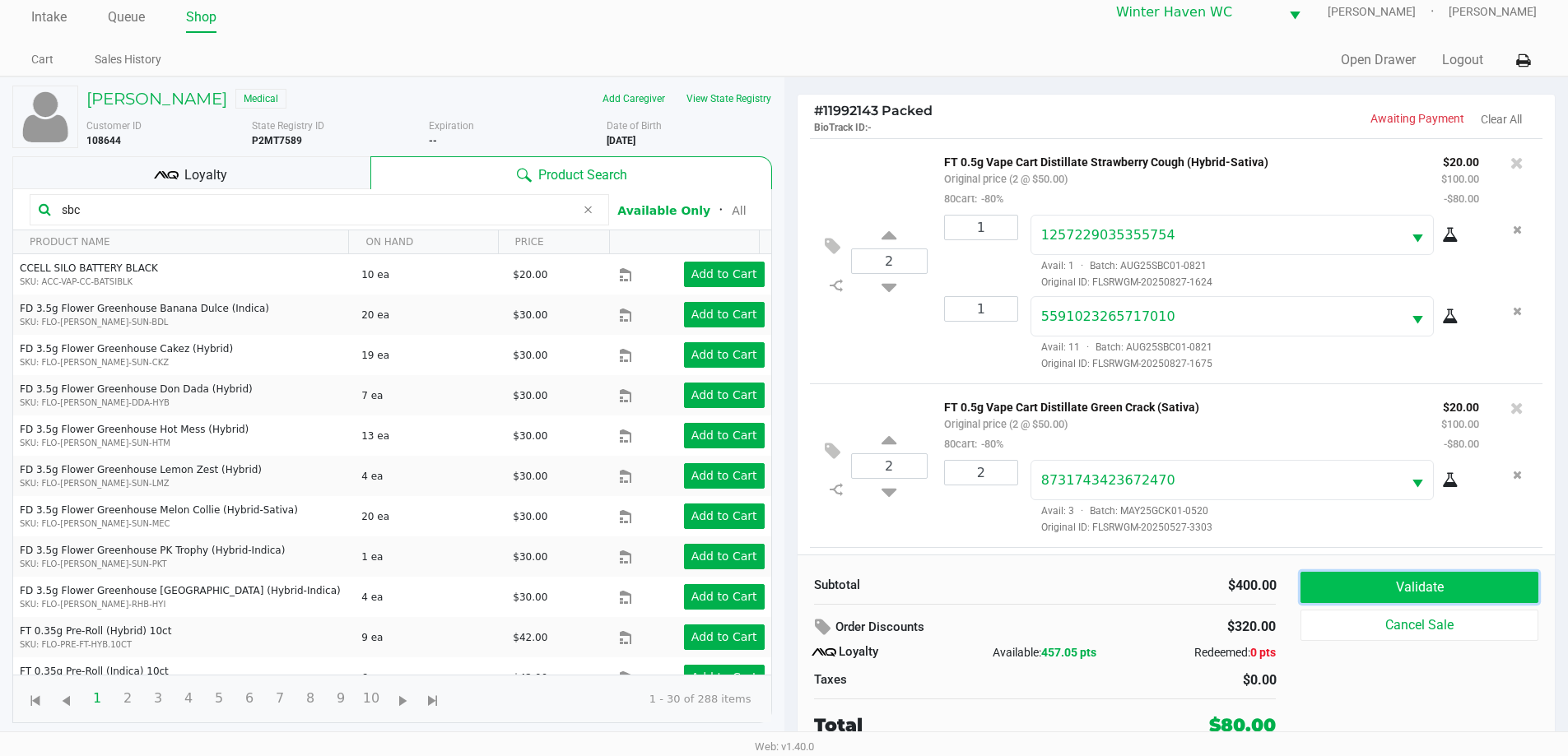
click at [1426, 596] on button "Validate" at bounding box center [1418, 587] width 237 height 31
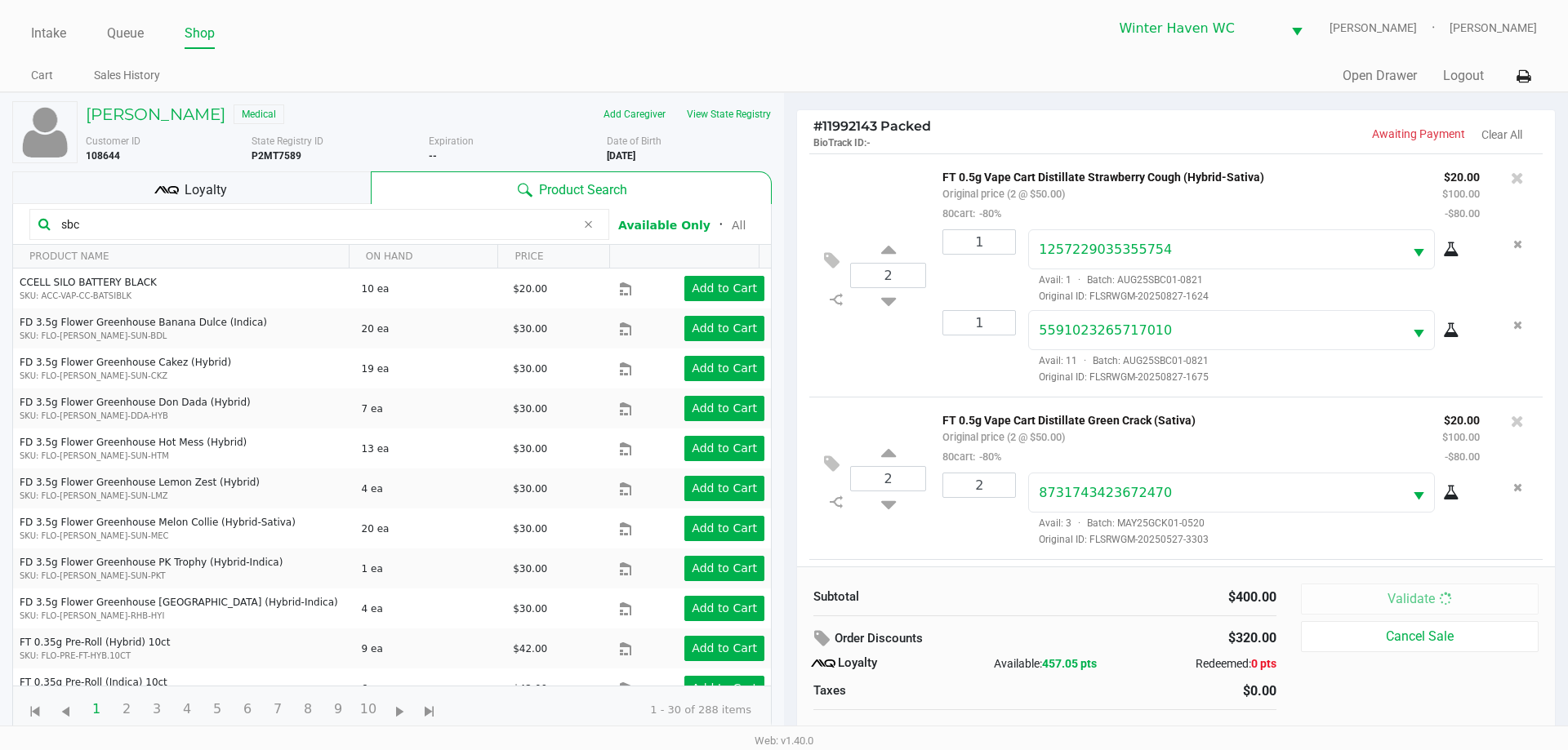
scroll to position [648, 0]
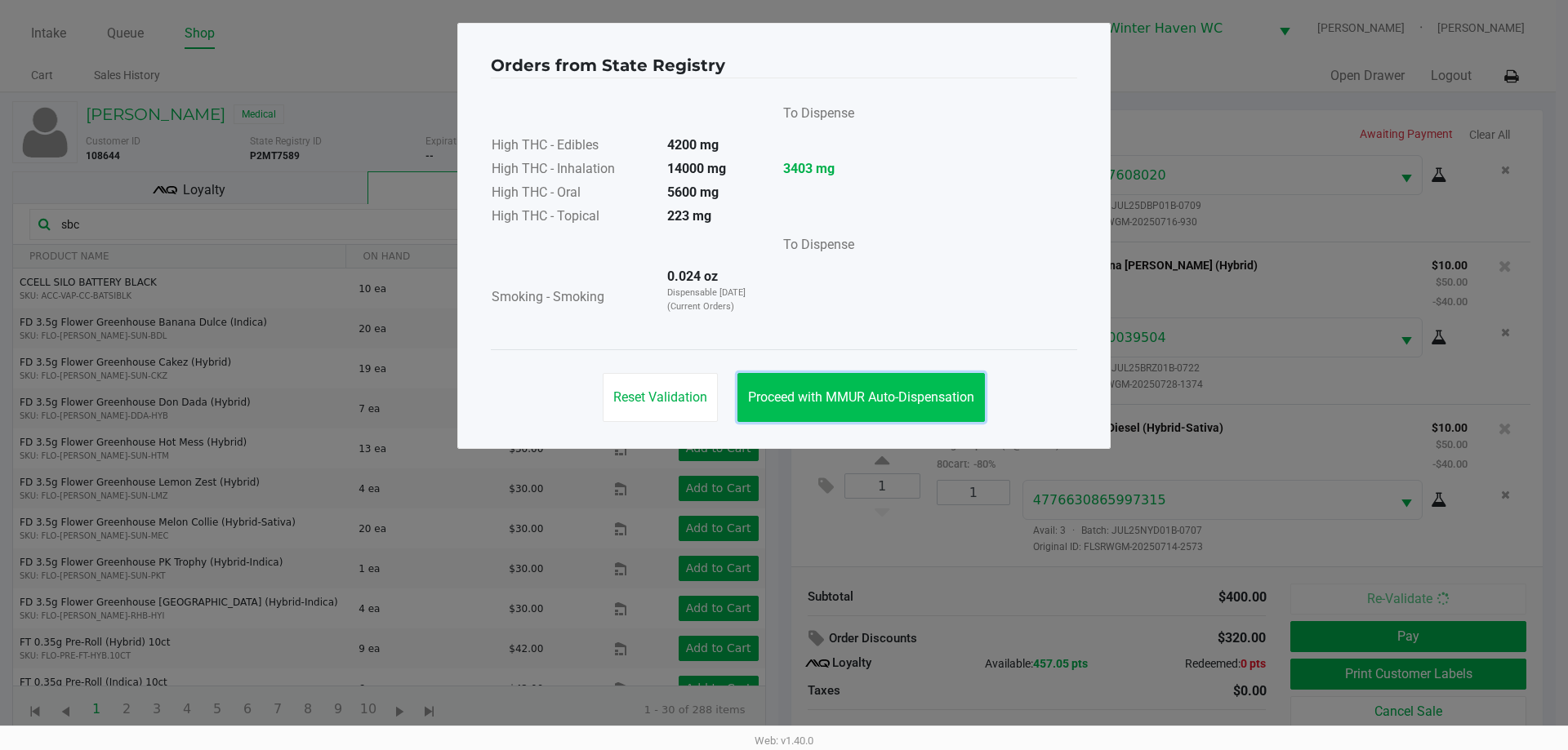
click at [849, 387] on button "Proceed with MMUR Auto-Dispensation" at bounding box center [861, 397] width 247 height 49
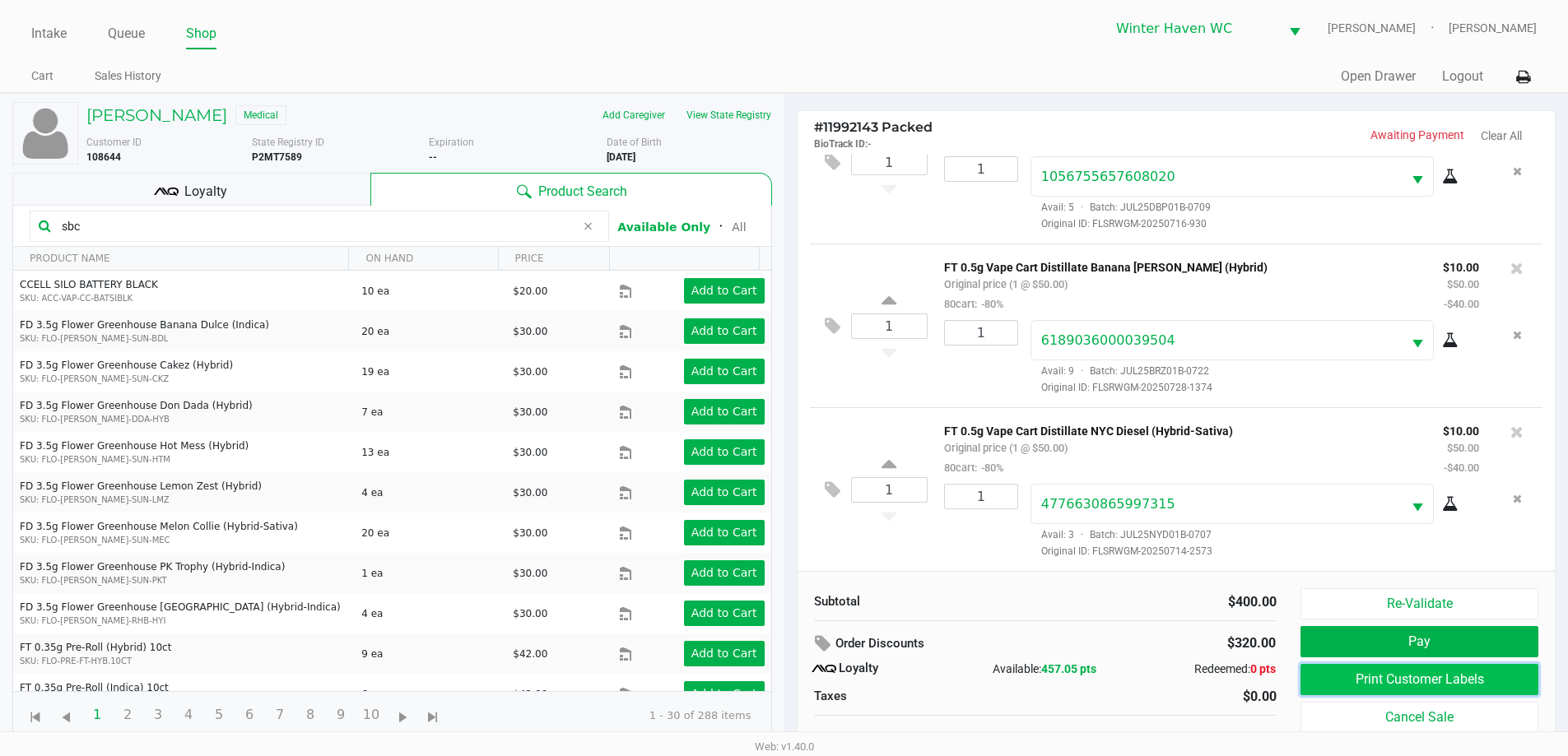
click at [1386, 675] on button "Print Customer Labels" at bounding box center [1418, 680] width 237 height 31
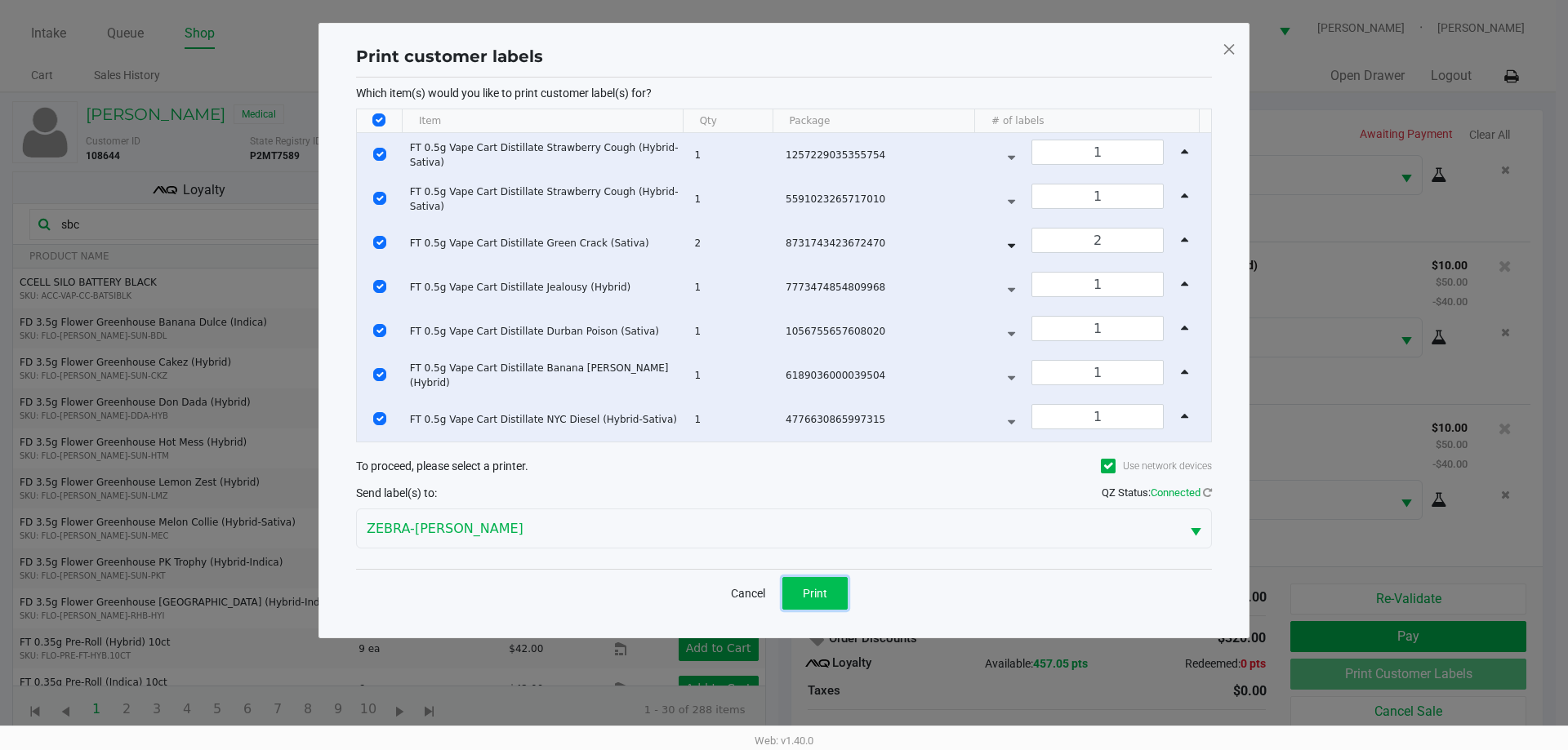
click at [785, 584] on button "Print" at bounding box center [815, 593] width 65 height 33
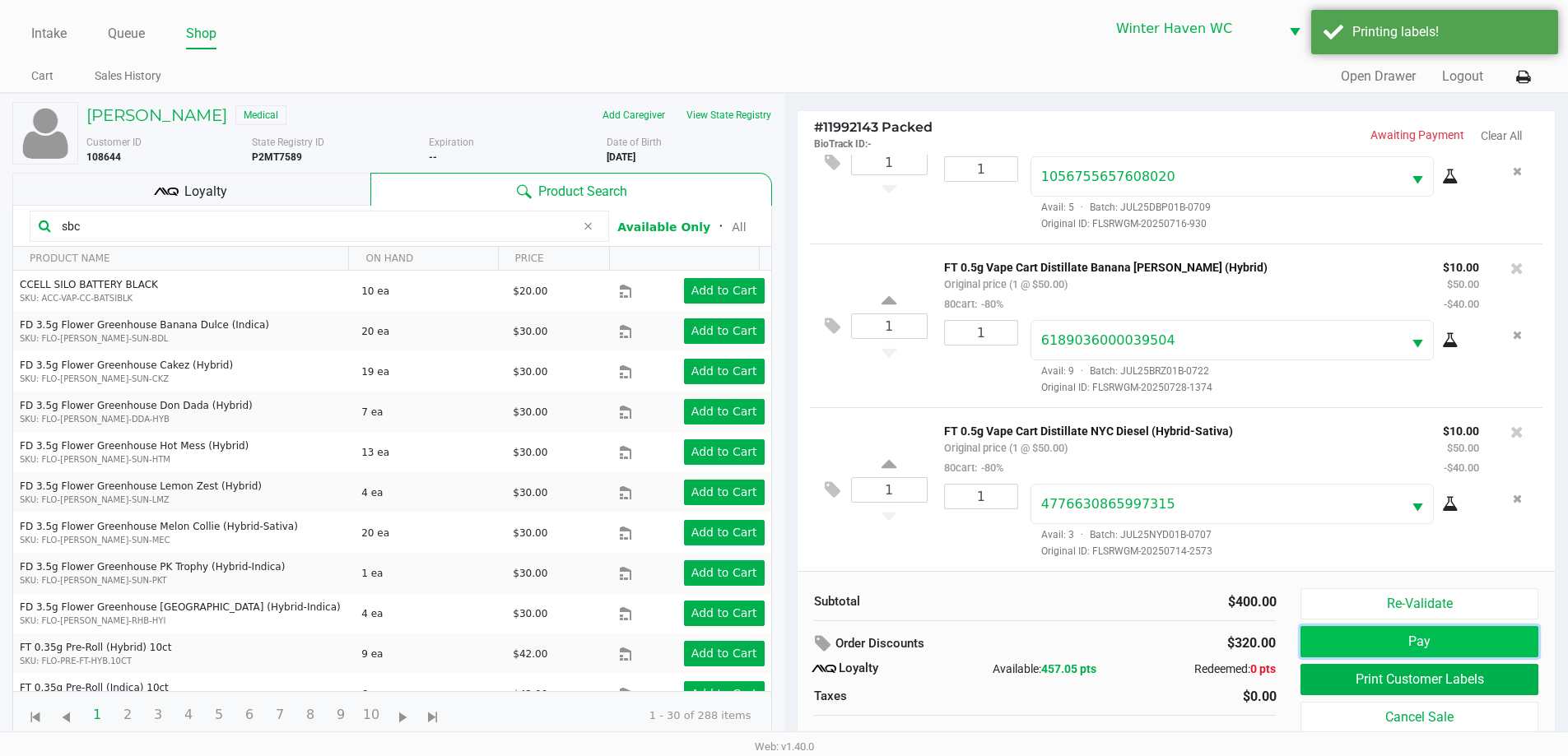
click at [1354, 638] on button "Pay" at bounding box center [1418, 641] width 237 height 31
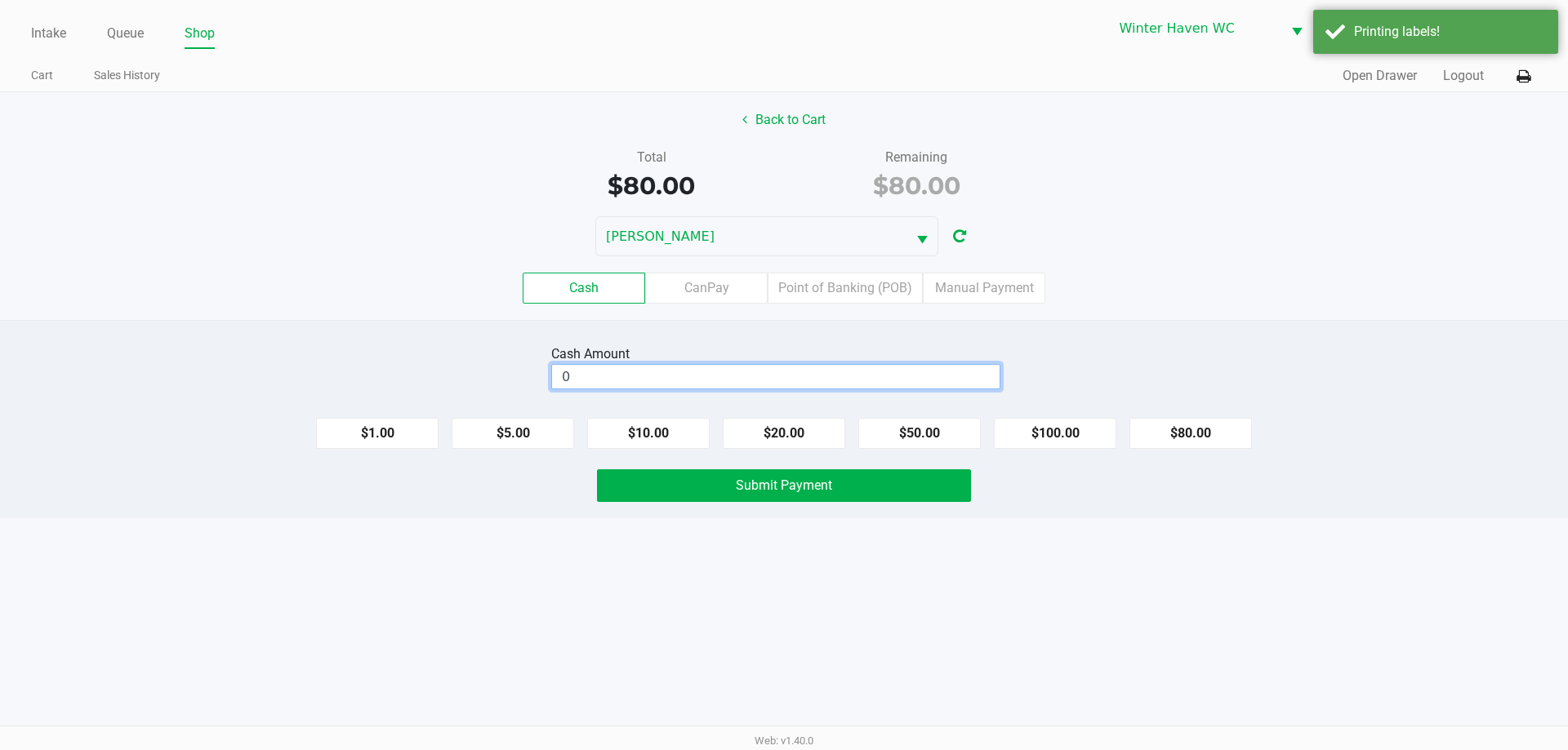
click at [737, 380] on input "0" at bounding box center [775, 376] width 448 height 24
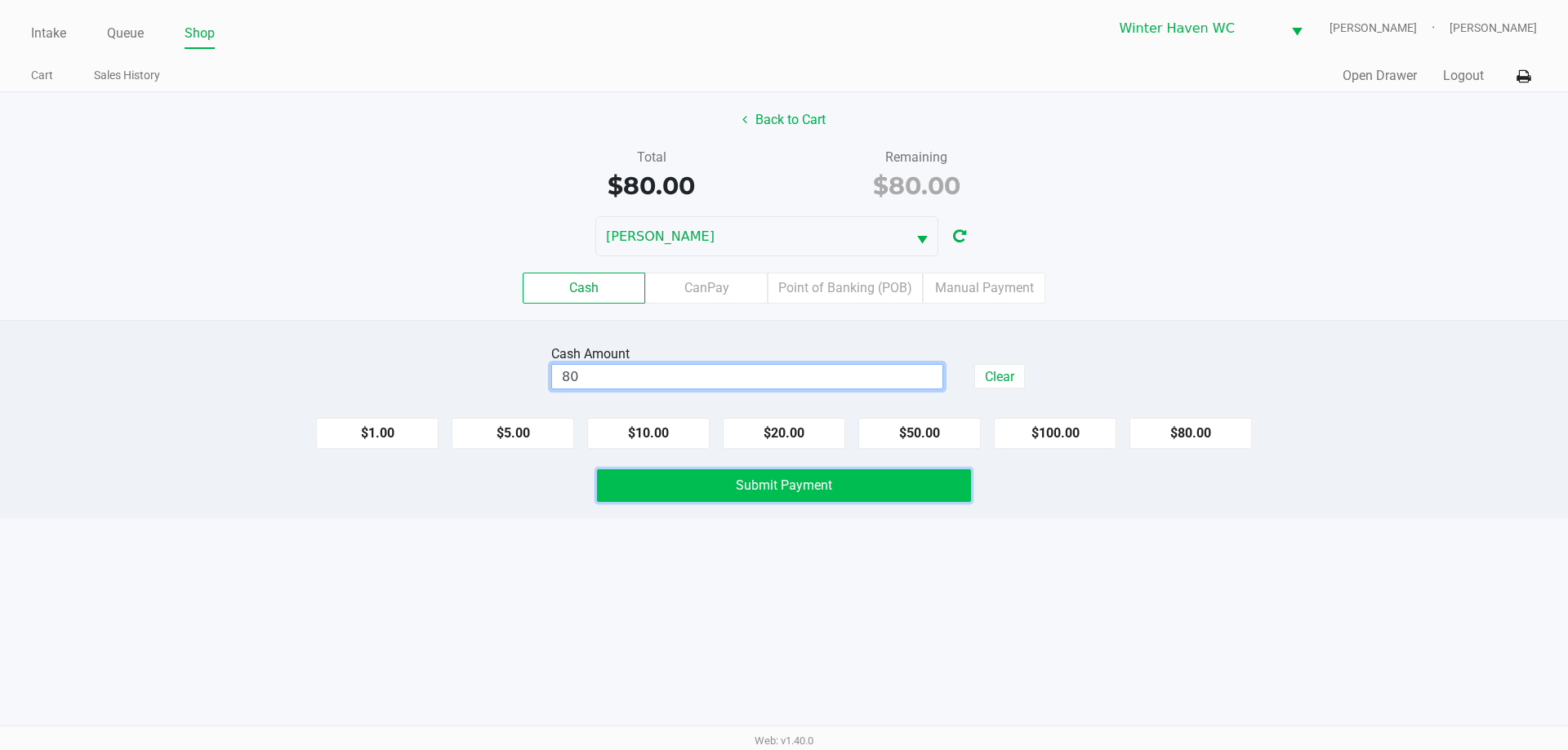
type input "$80.00"
click at [810, 487] on span "Submit Payment" at bounding box center [784, 485] width 97 height 15
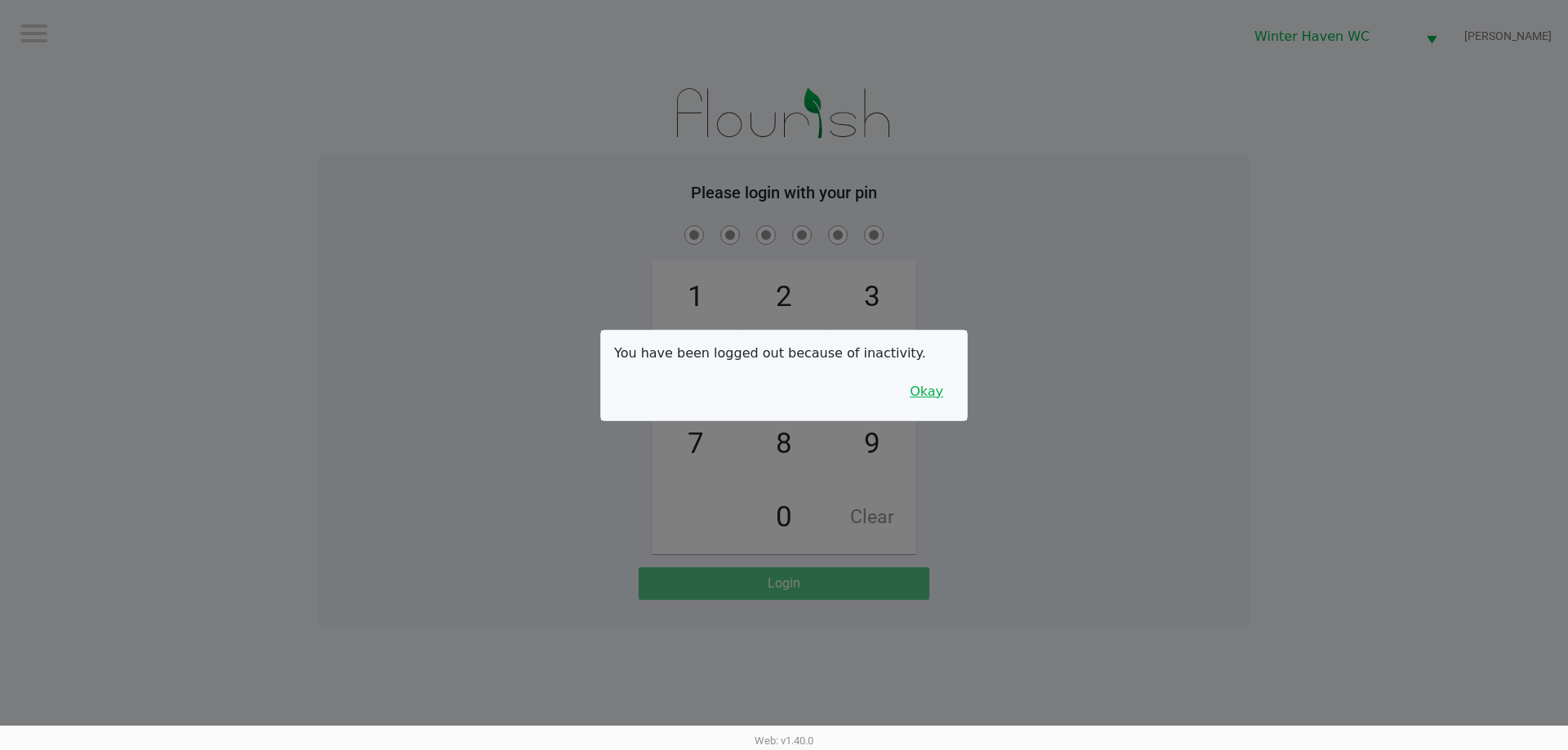
click at [919, 402] on button "Okay" at bounding box center [926, 392] width 55 height 31
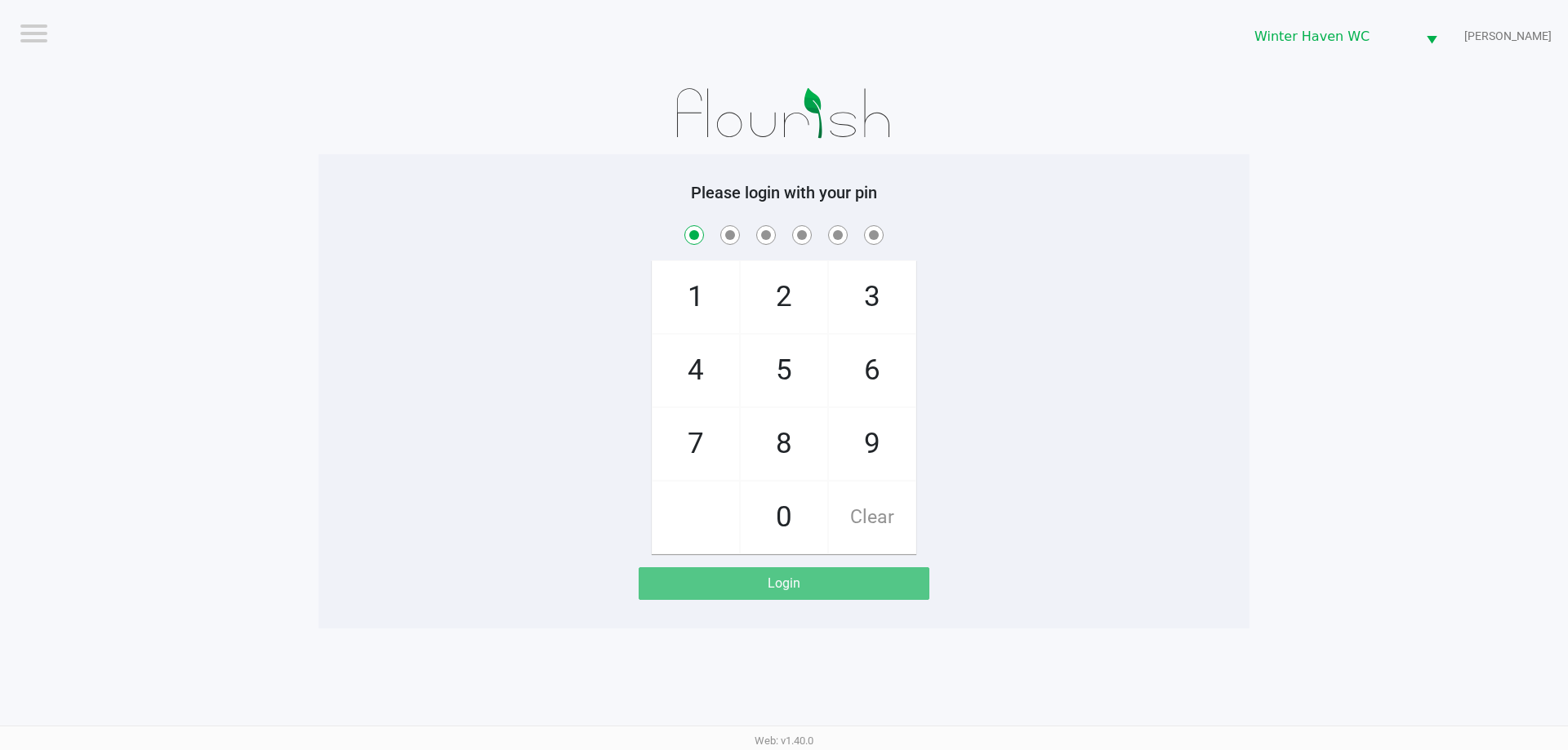
checkbox input "true"
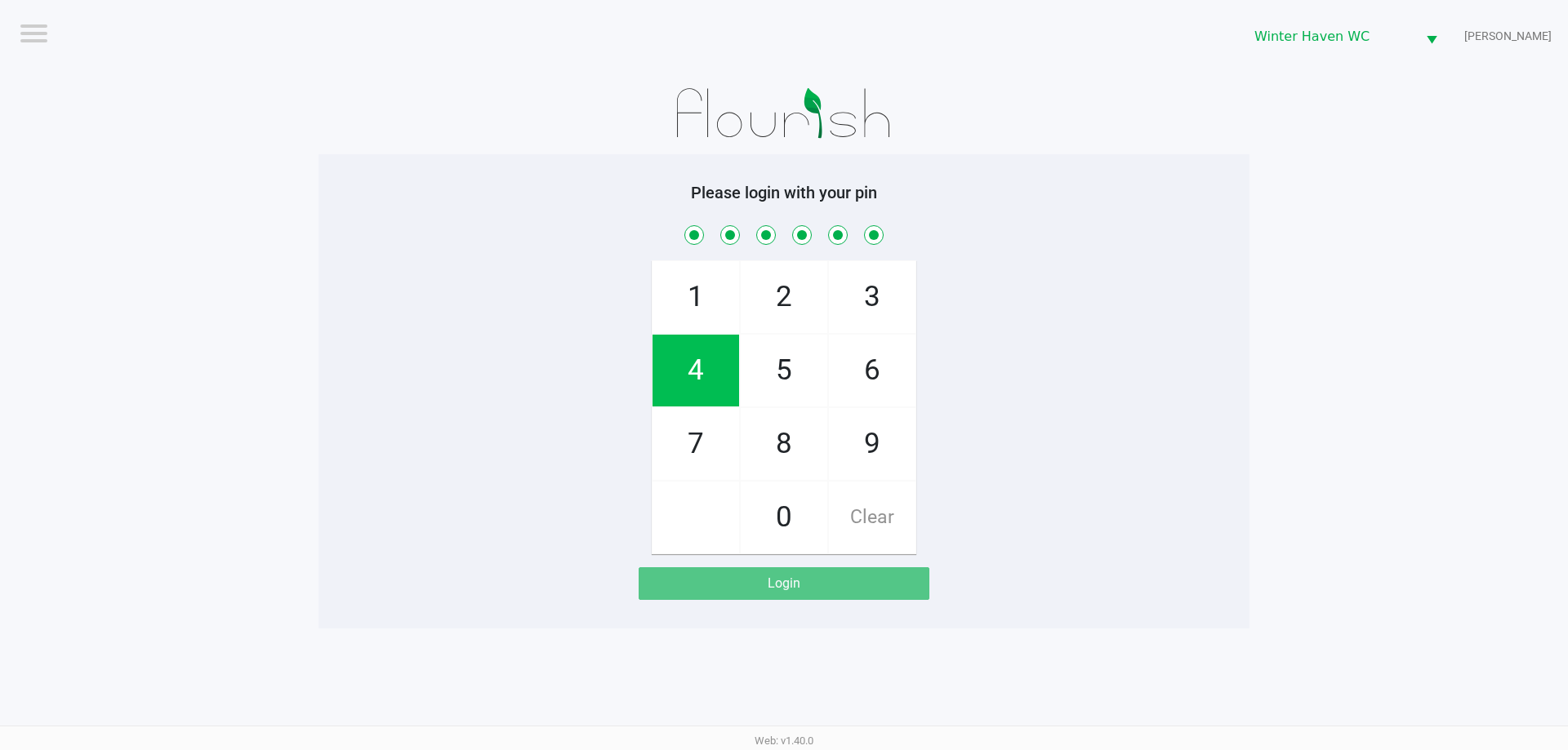
checkbox input "true"
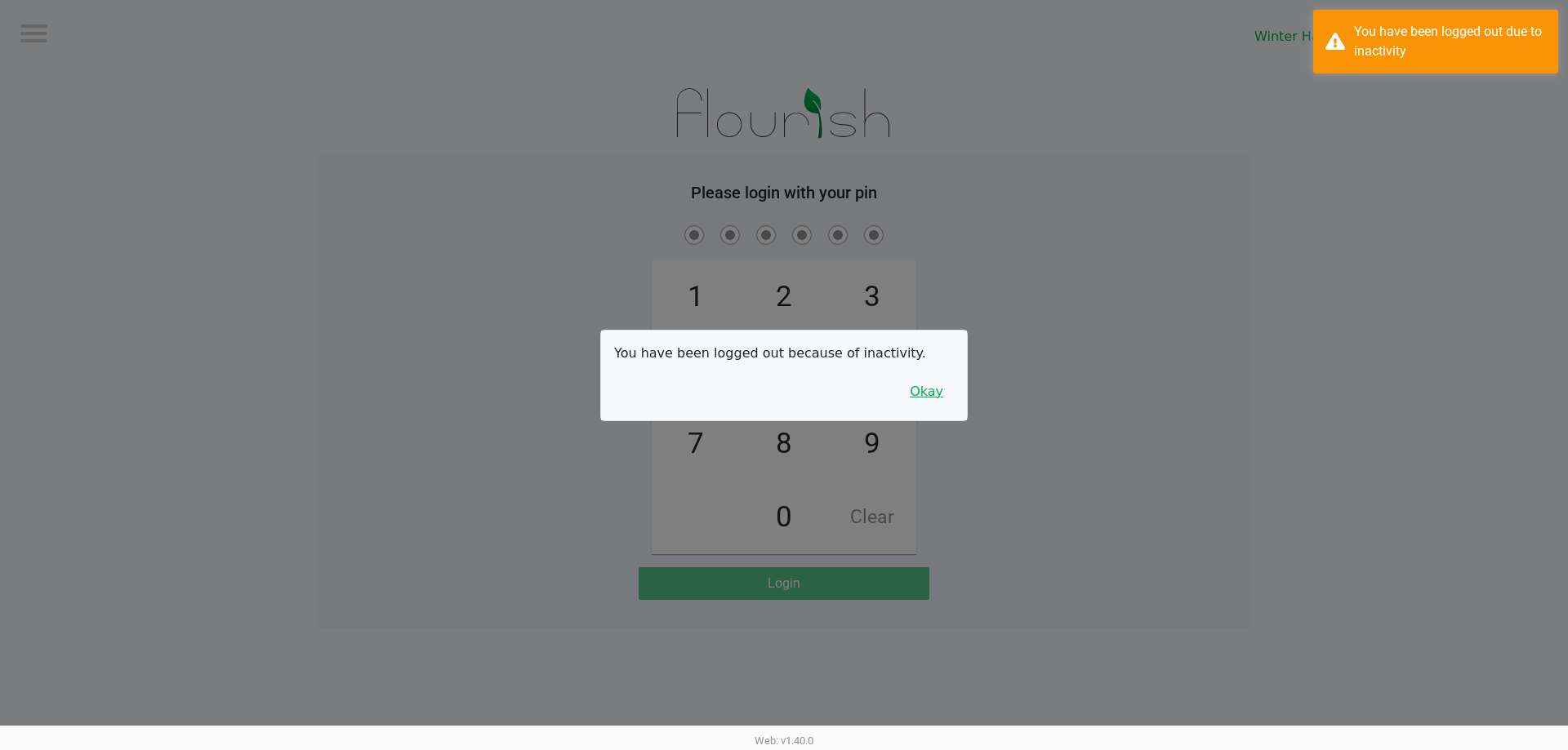
click at [919, 388] on button "Okay" at bounding box center [926, 392] width 55 height 31
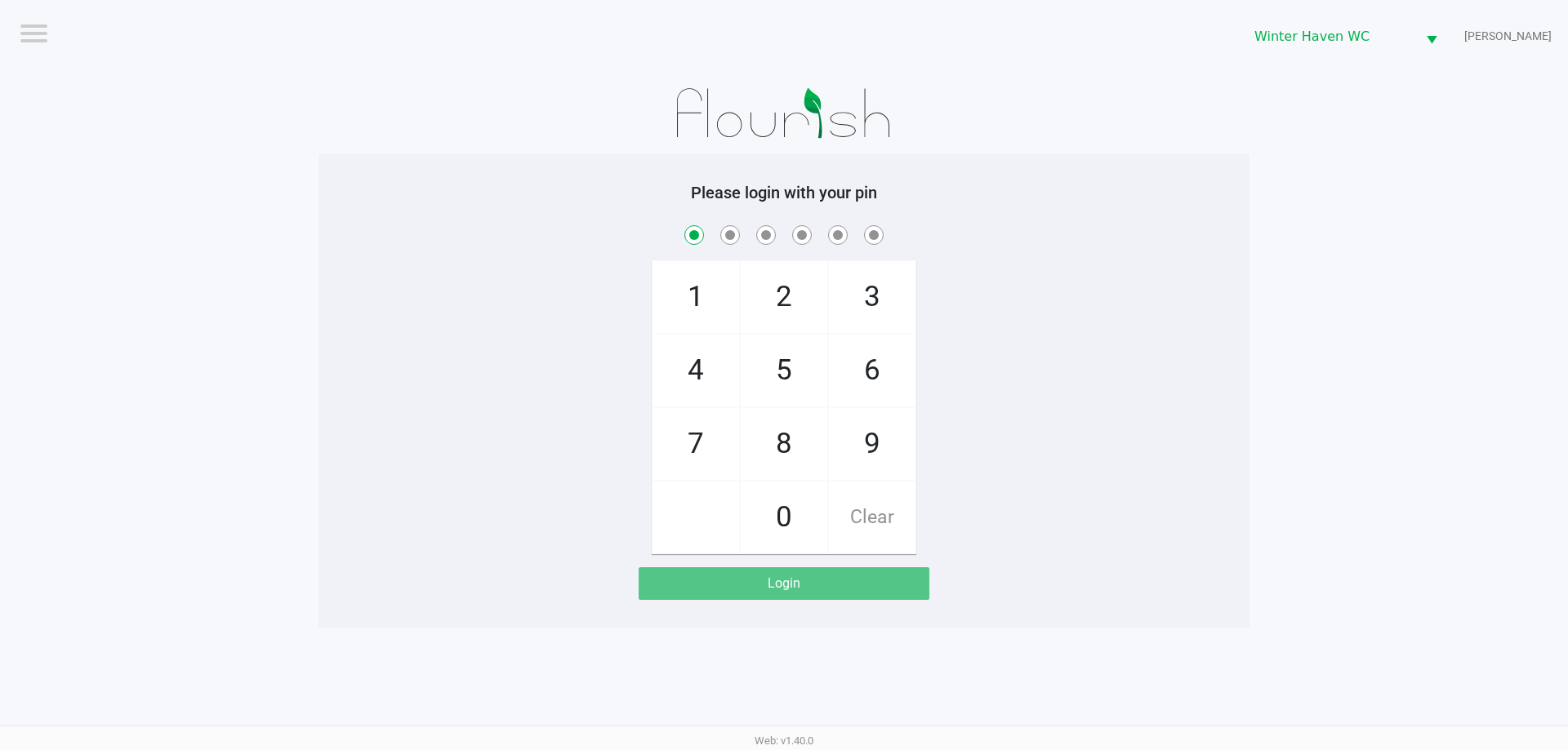
checkbox input "true"
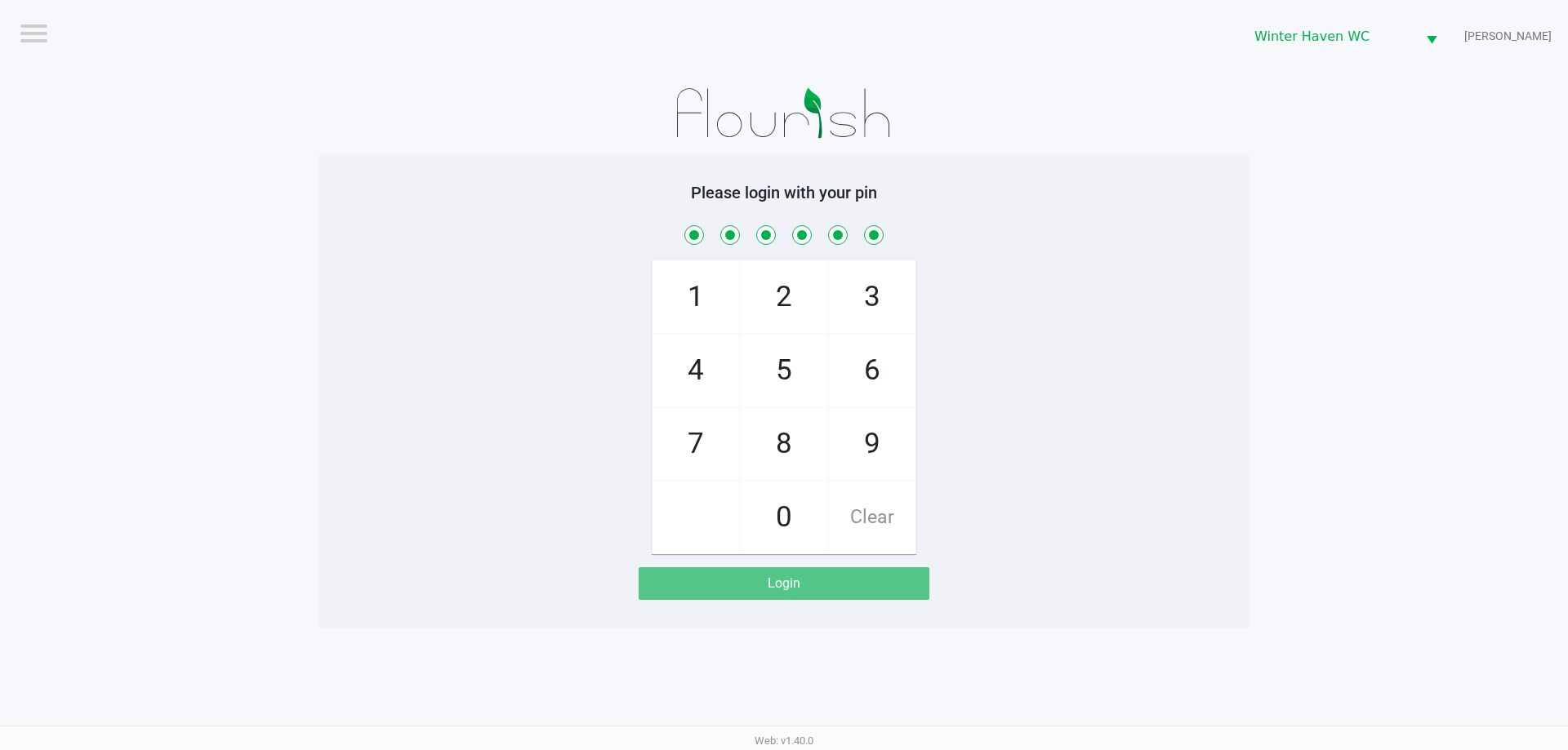
checkbox input "true"
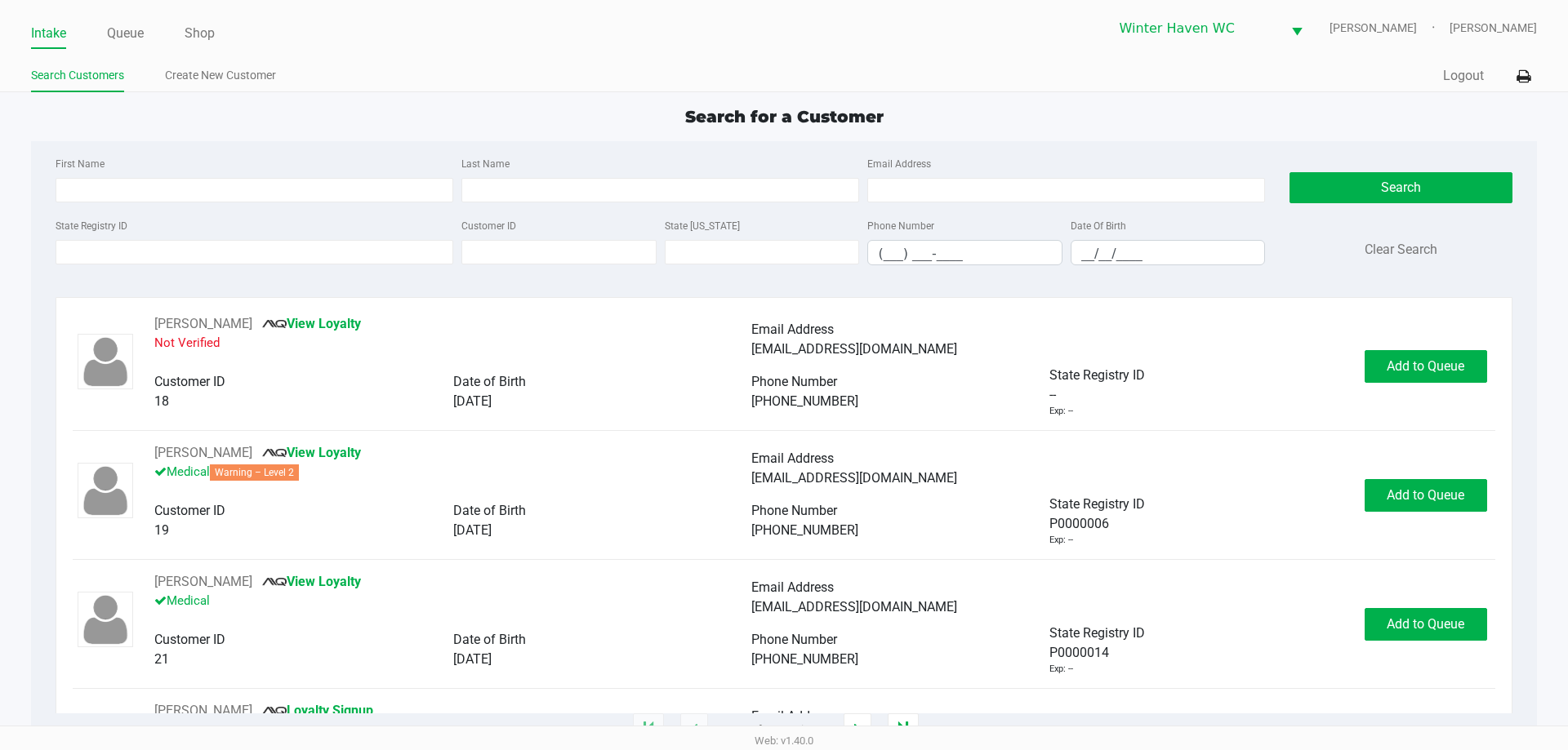
click at [642, 172] on div "Last Name" at bounding box center [659, 177] width 405 height 49
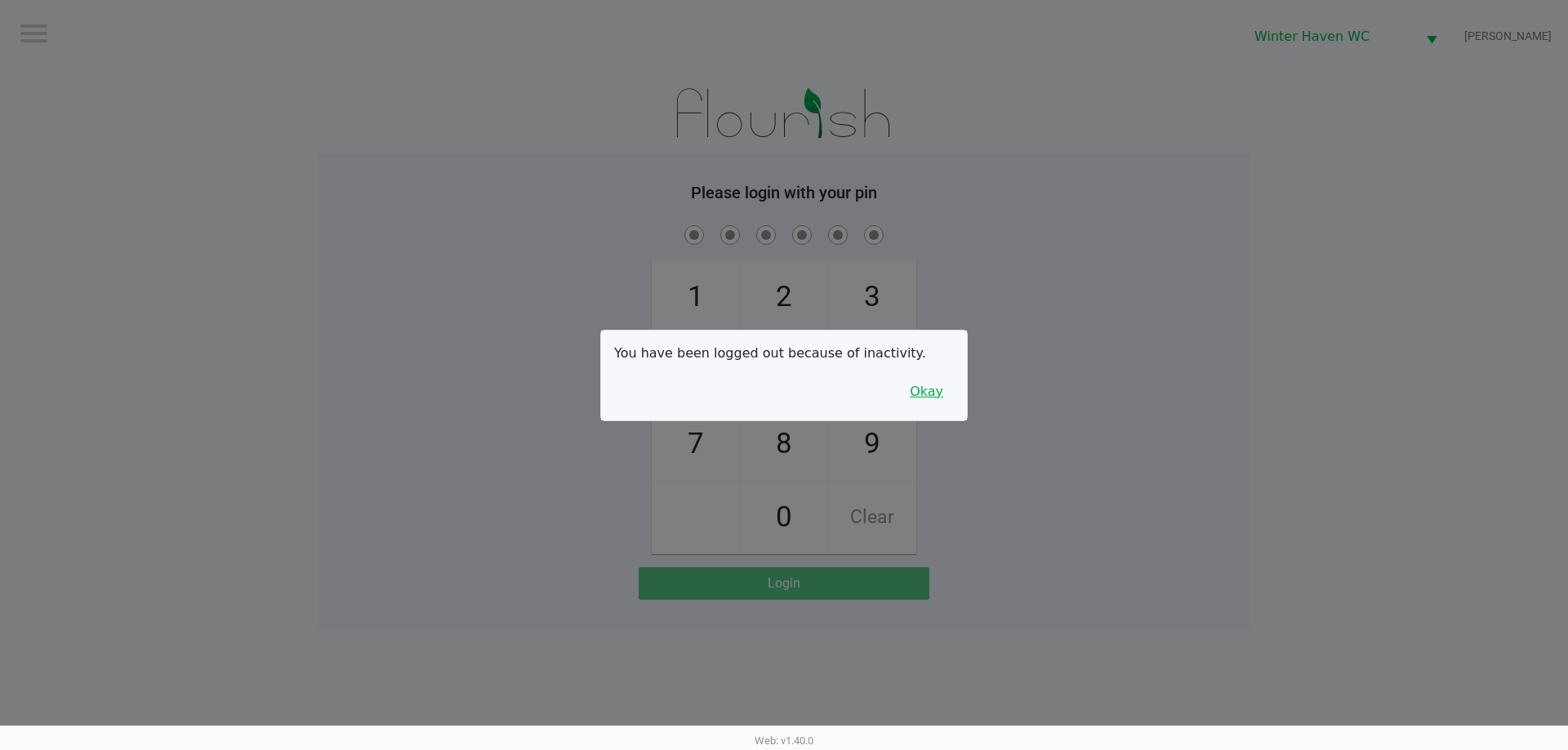
click at [928, 398] on button "Okay" at bounding box center [926, 392] width 55 height 31
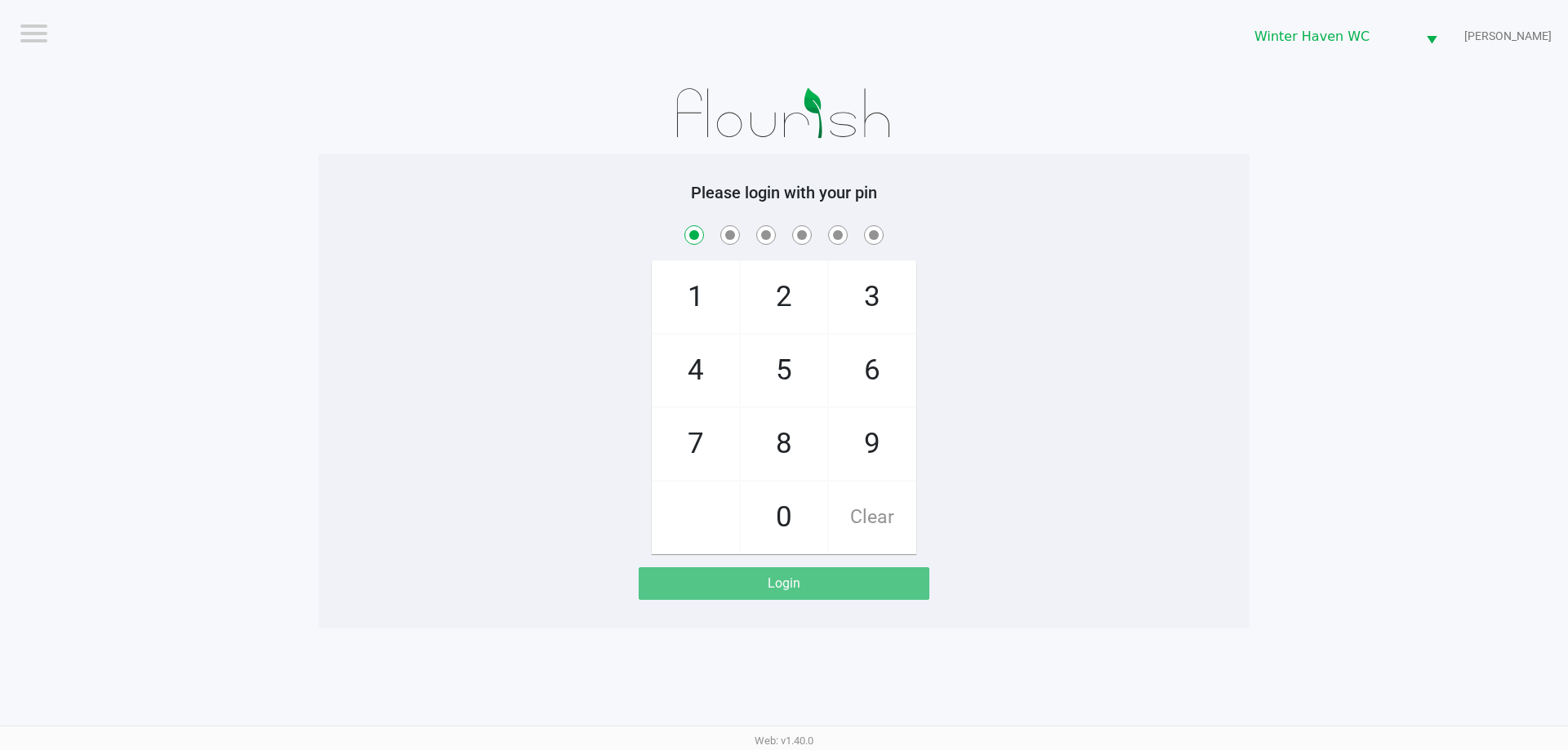
checkbox input "true"
checkbox input "false"
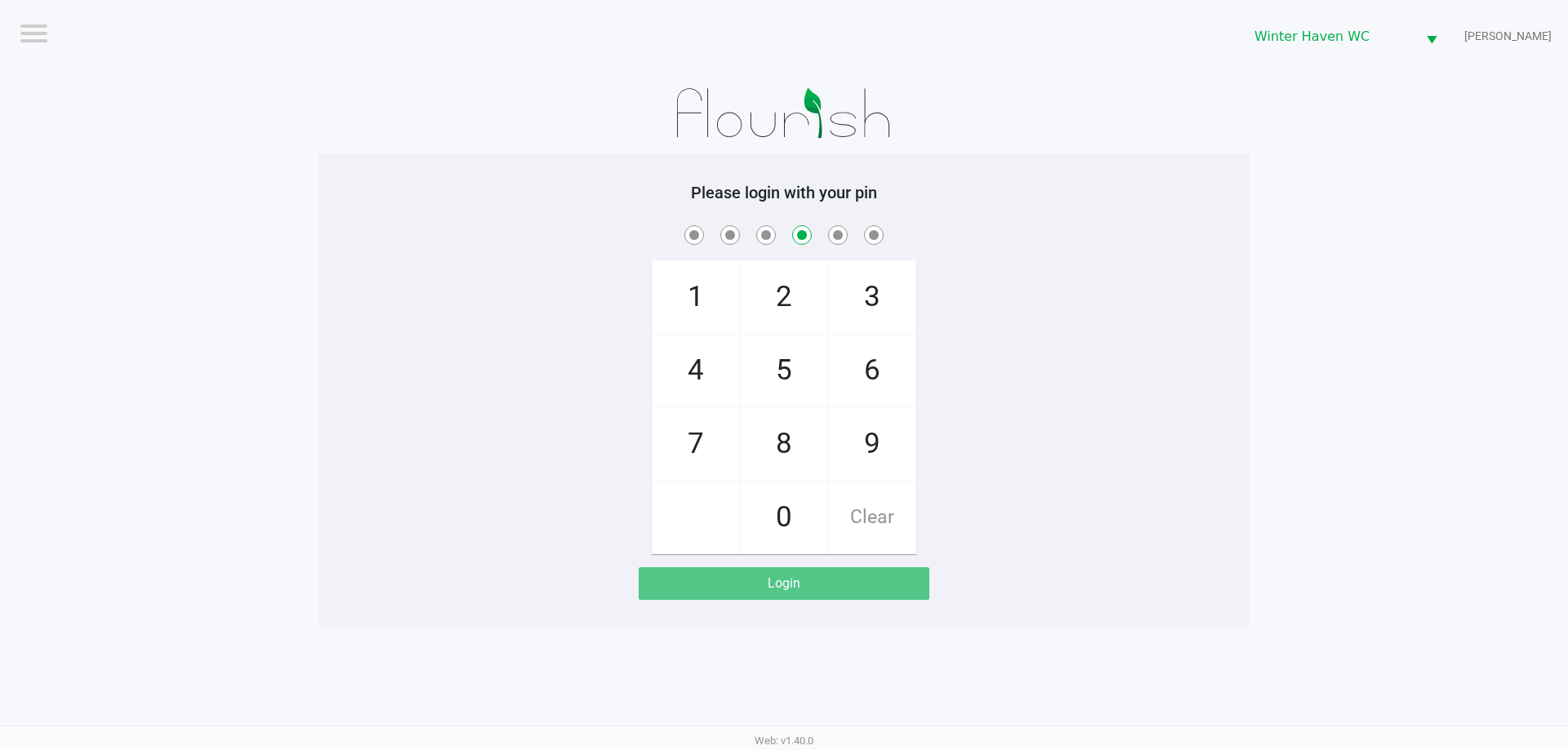
checkbox input "false"
checkbox input "true"
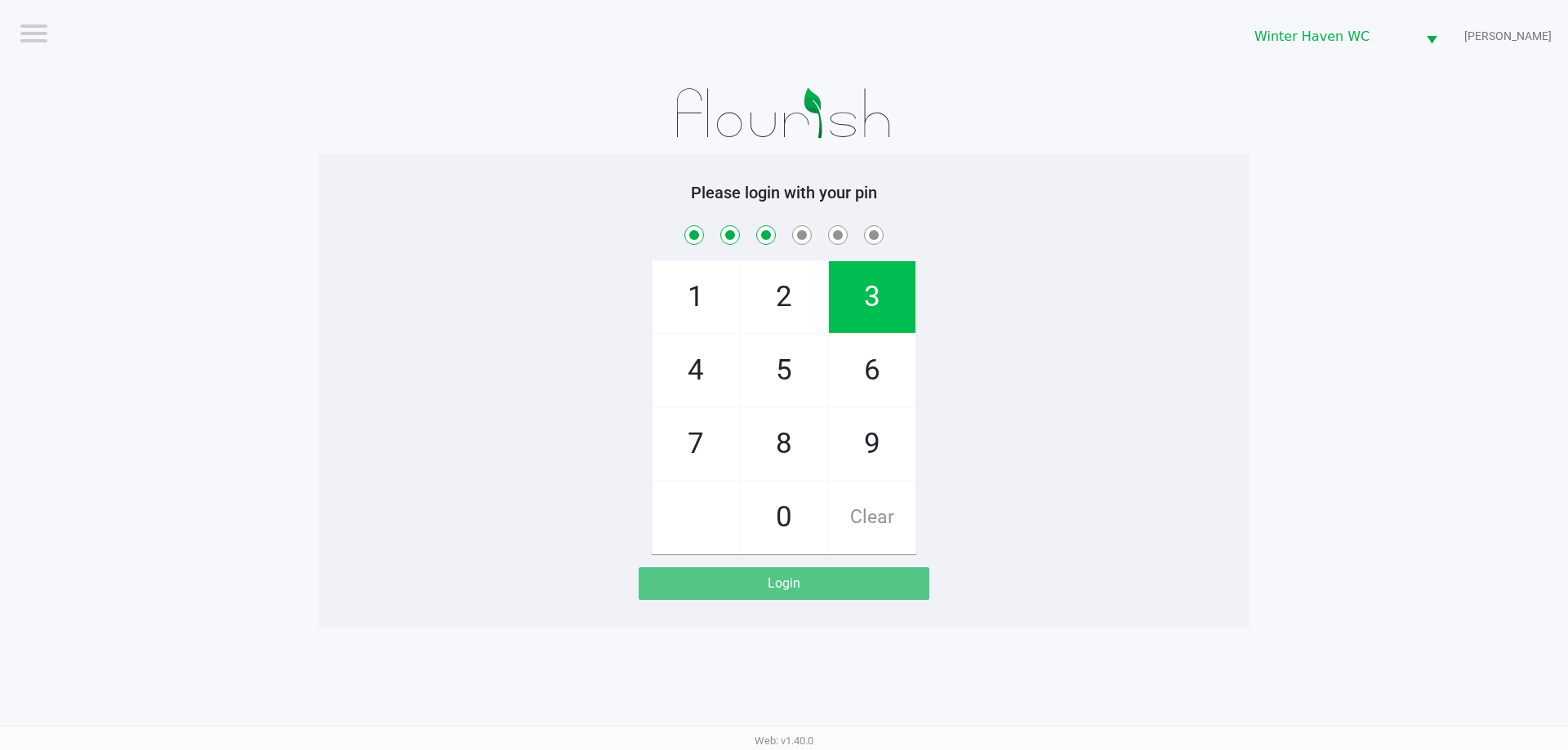
checkbox input "true"
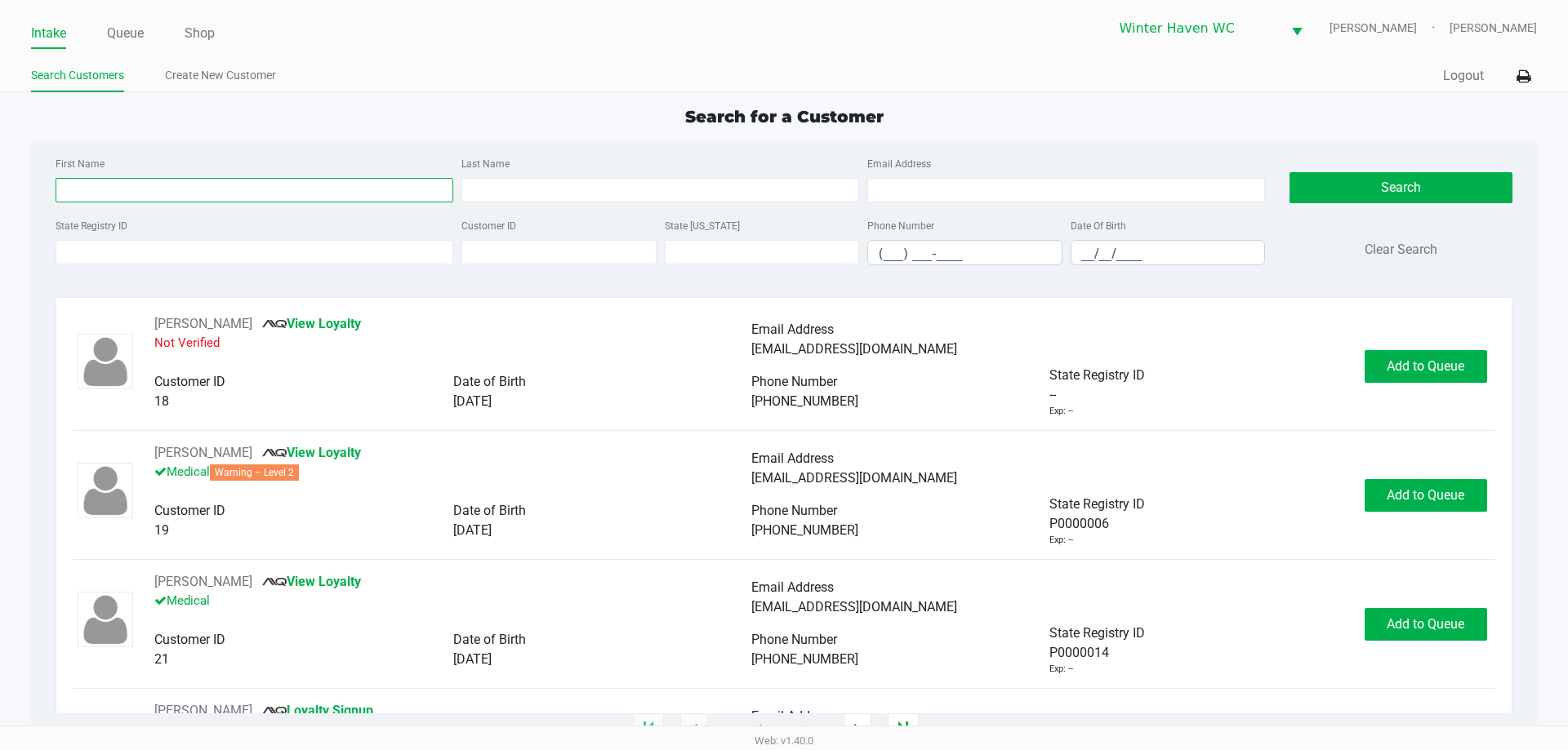
click at [246, 185] on input "First Name" at bounding box center [254, 191] width 398 height 25
type input "jordan"
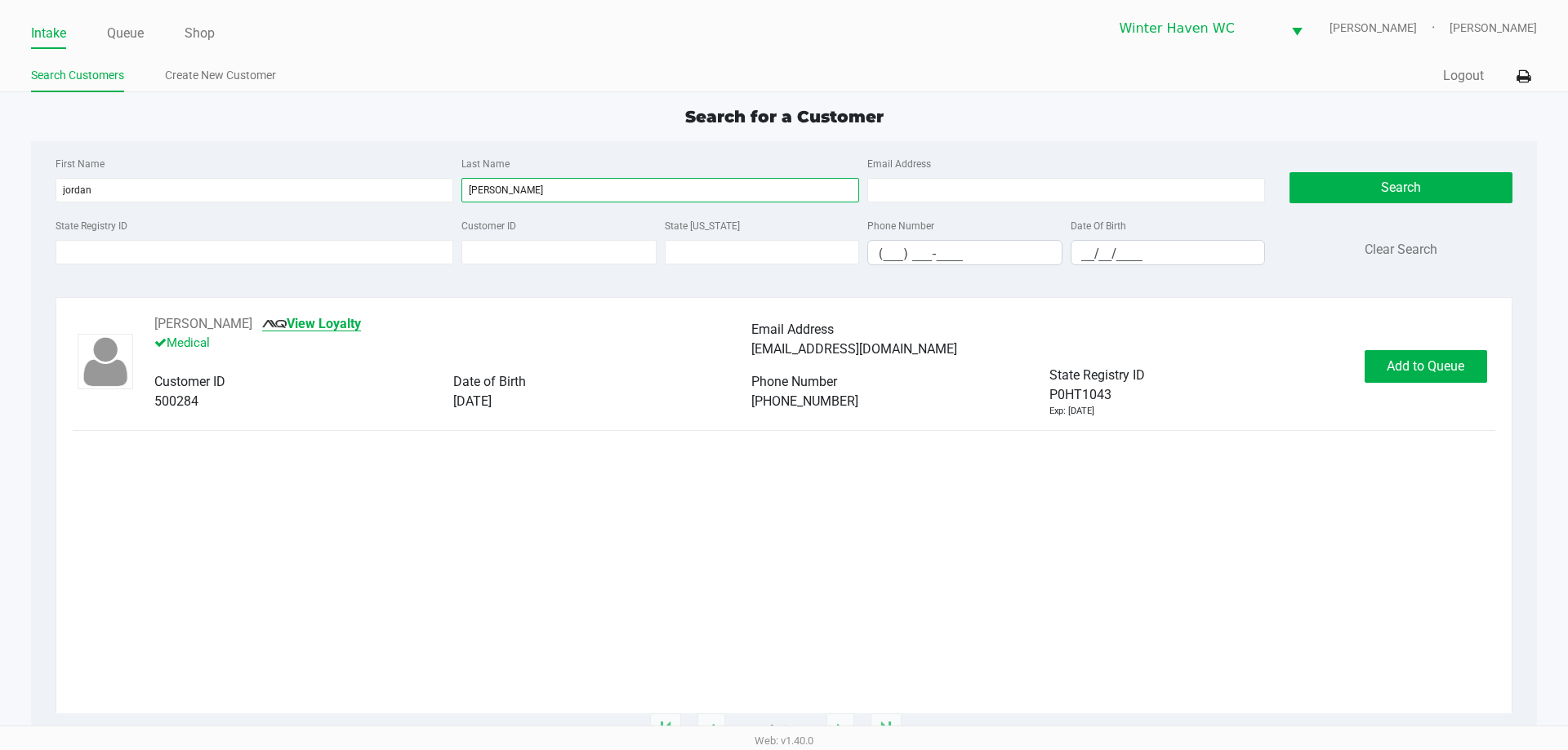
type input "dodds"
click at [295, 325] on link "View Loyalty" at bounding box center [311, 324] width 99 height 15
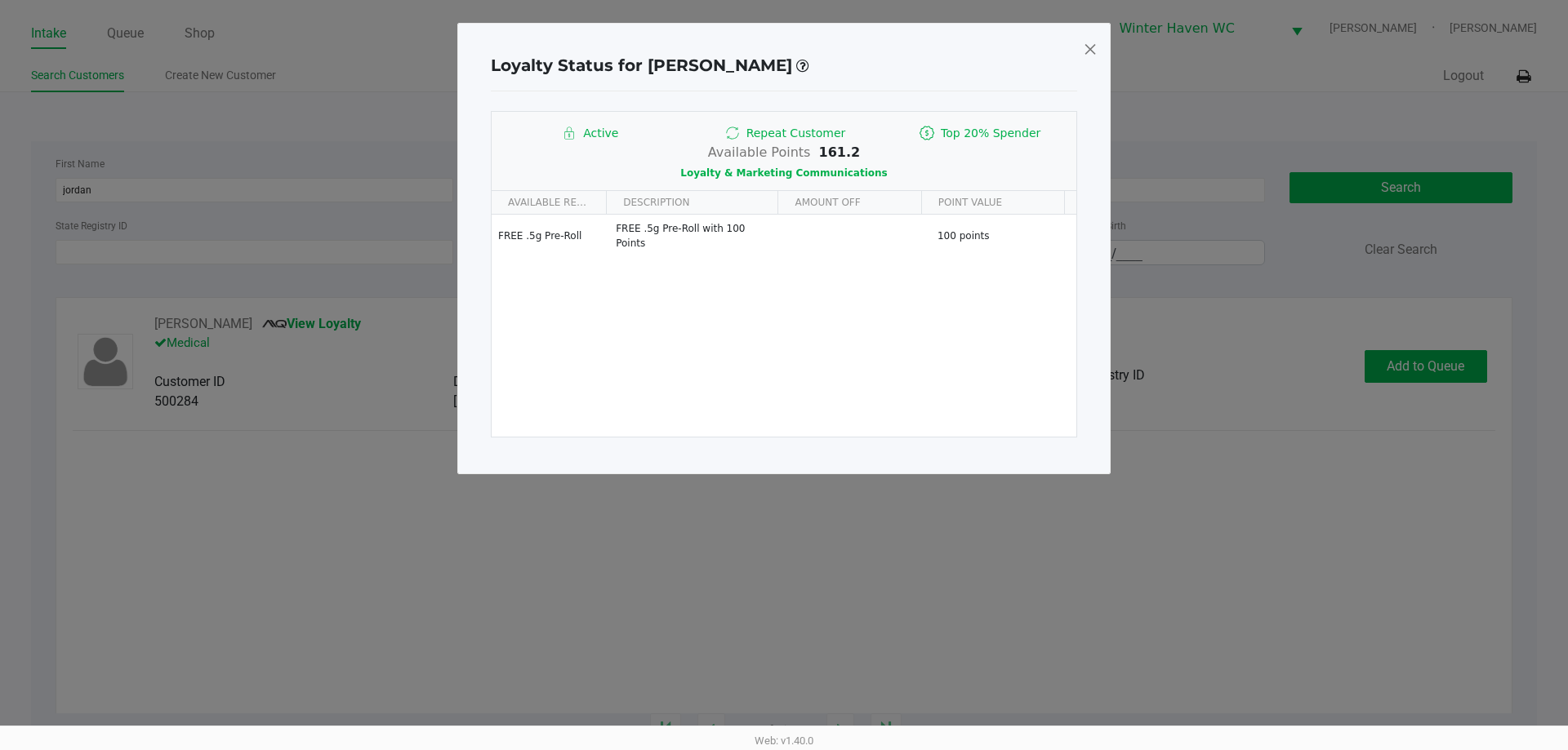
click at [1095, 43] on span at bounding box center [1090, 48] width 14 height 26
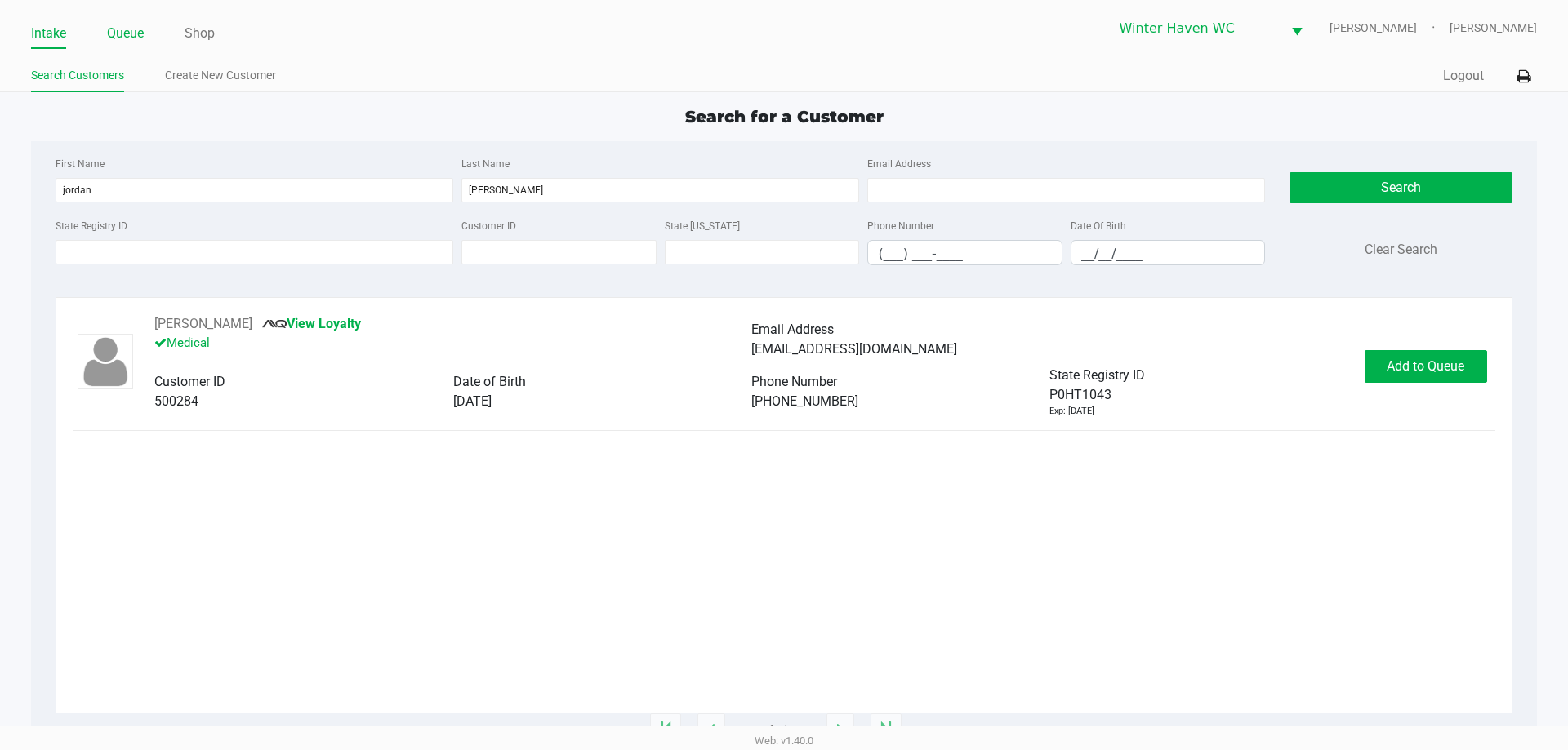
click at [117, 28] on link "Queue" at bounding box center [126, 34] width 36 height 23
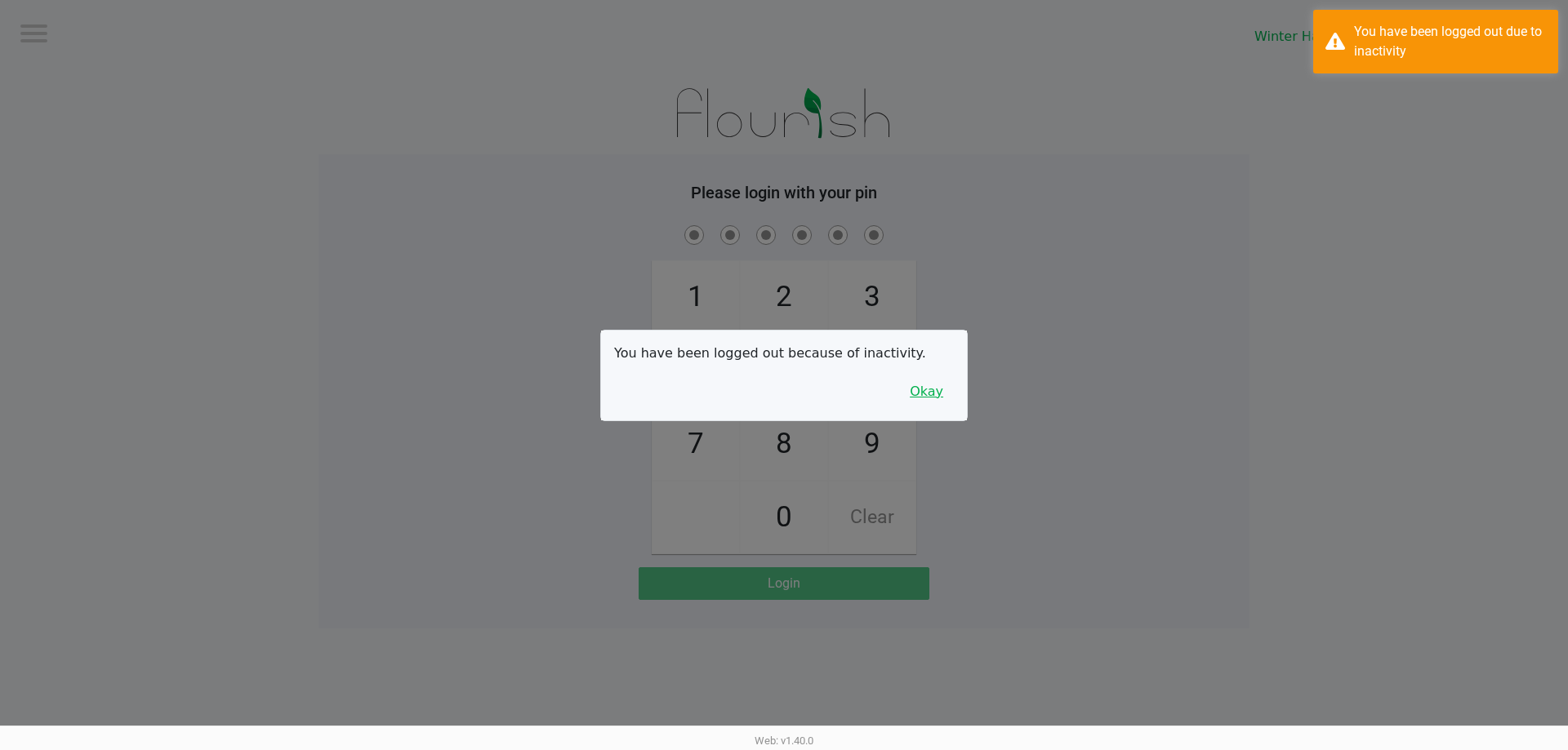
click at [914, 378] on button "Okay" at bounding box center [926, 392] width 55 height 31
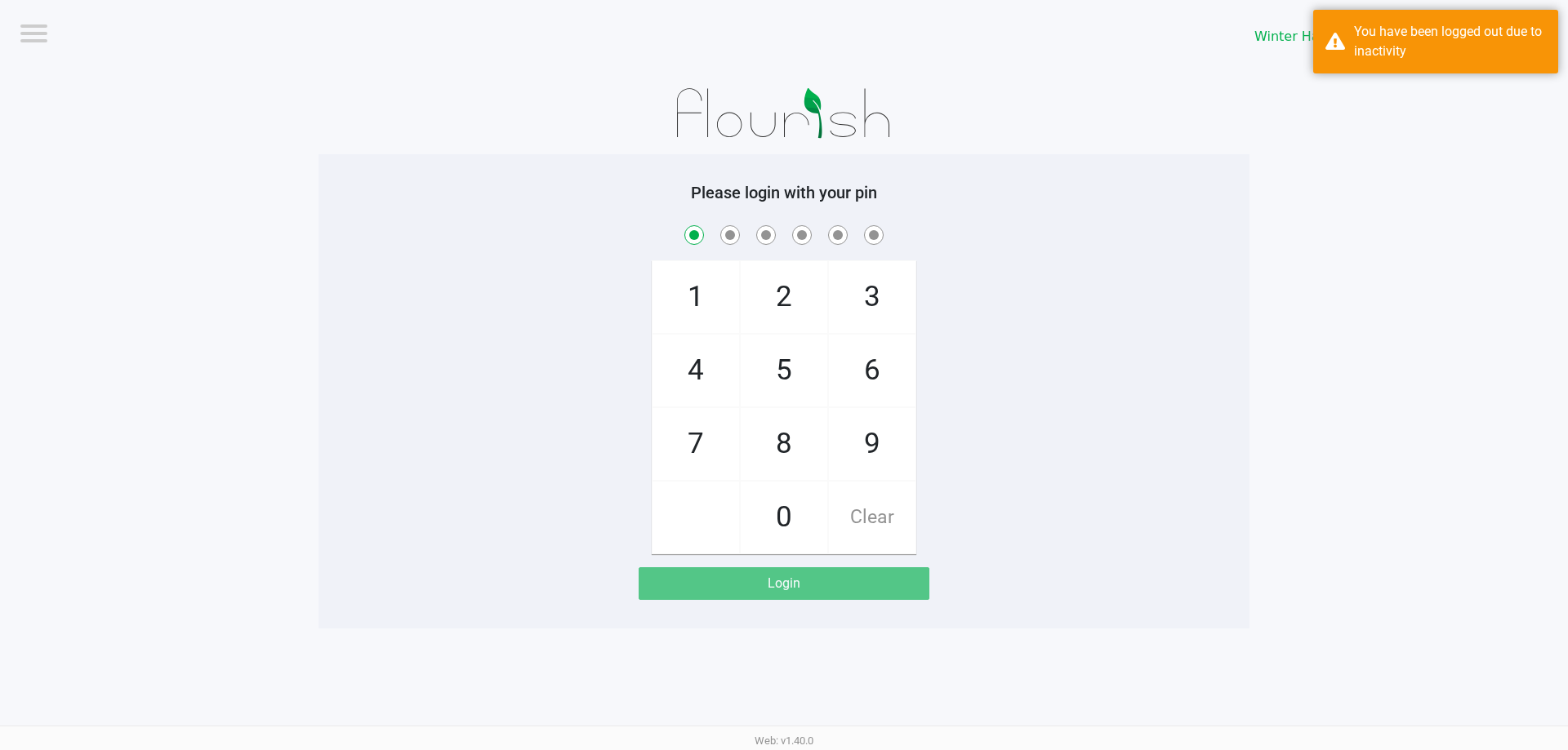
checkbox input "true"
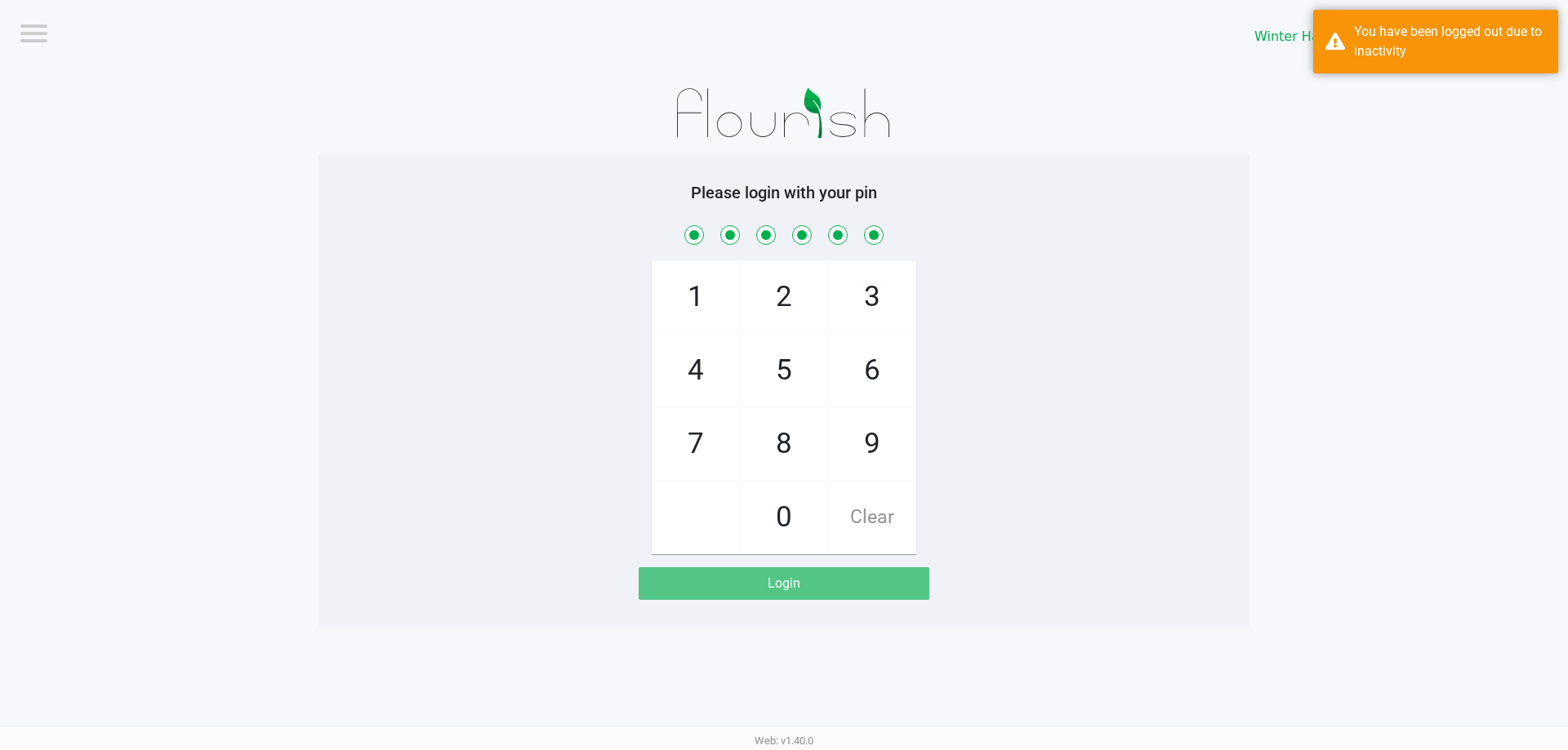
checkbox input "true"
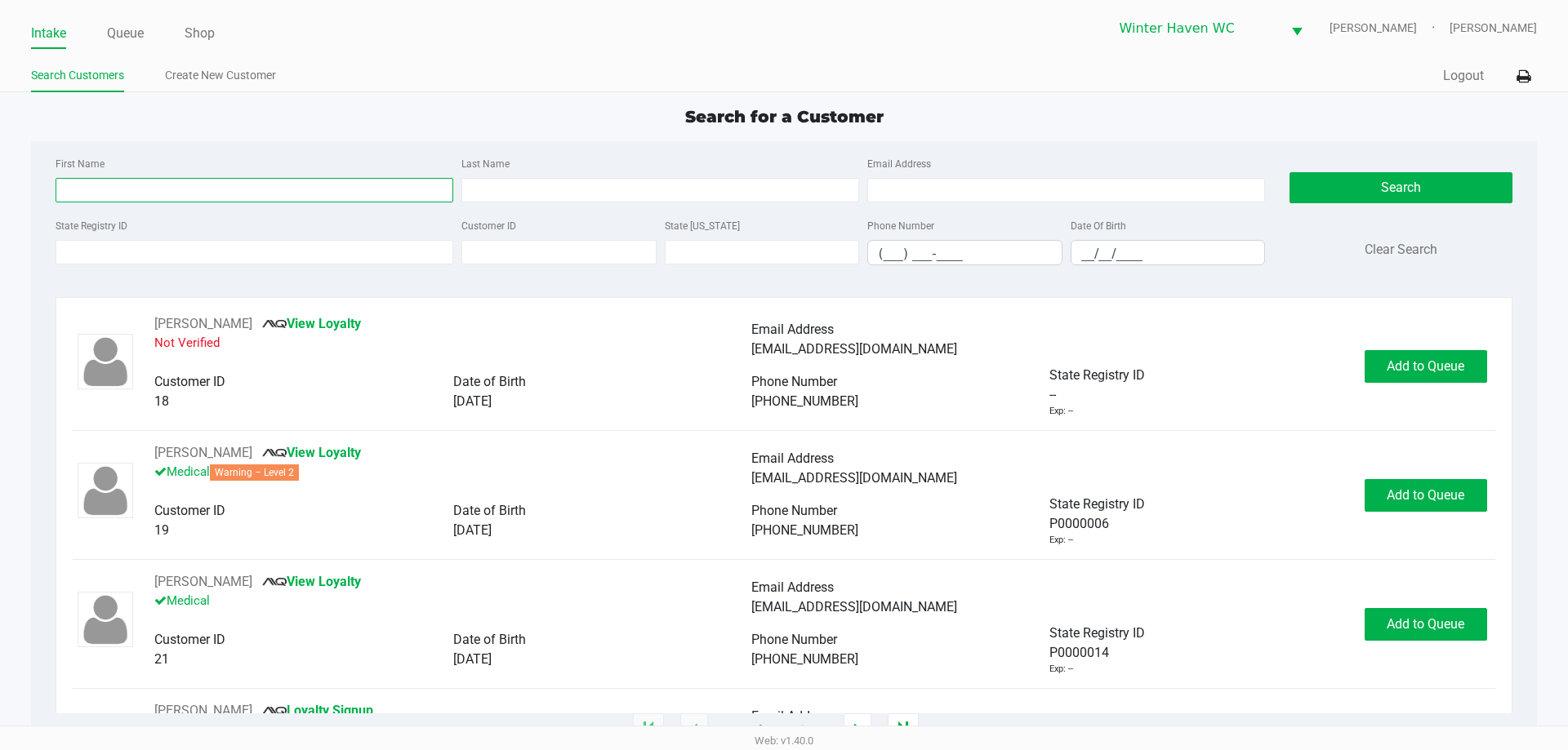
click at [302, 198] on input "First Name" at bounding box center [254, 191] width 398 height 25
click at [246, 186] on input "First Name" at bounding box center [254, 191] width 398 height 25
click at [245, 191] on input "First Name" at bounding box center [254, 191] width 398 height 25
click at [233, 258] on input "State Registry ID" at bounding box center [254, 252] width 398 height 25
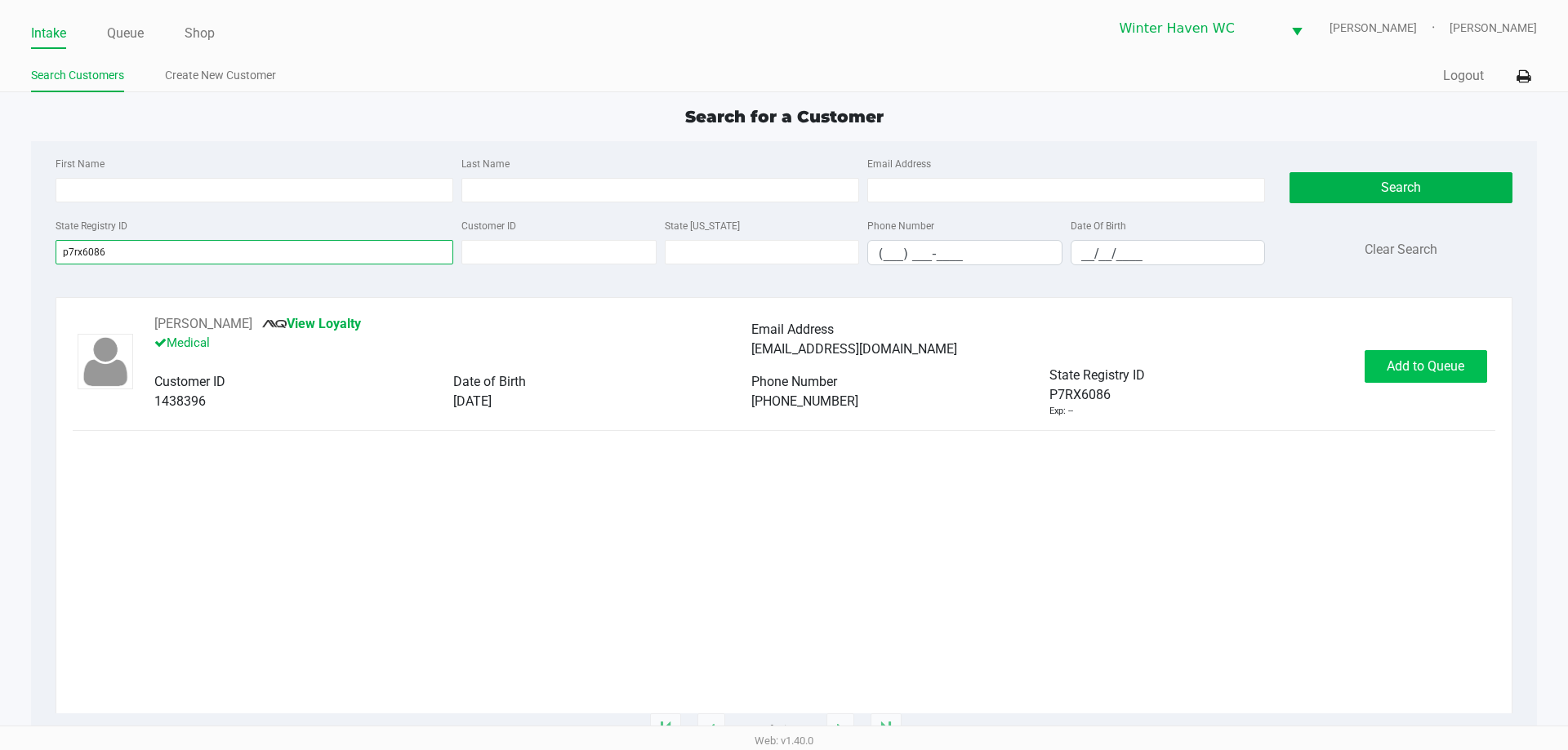
type input "p7rx6086"
click at [1455, 360] on span "Add to Queue" at bounding box center [1425, 366] width 78 height 15
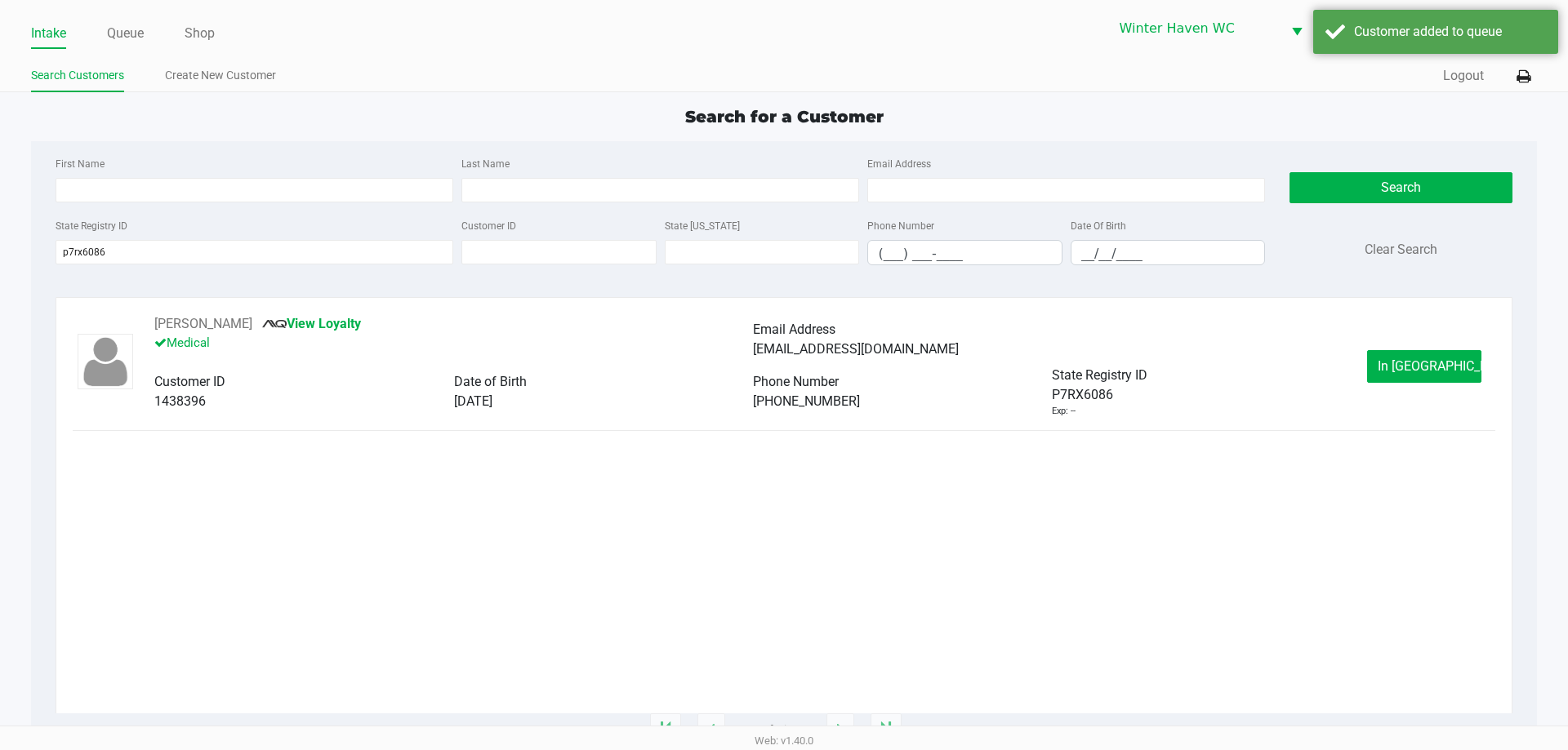
click at [146, 40] on ul "Intake Queue Shop" at bounding box center [406, 34] width 752 height 28
click at [142, 36] on link "Queue" at bounding box center [126, 34] width 36 height 23
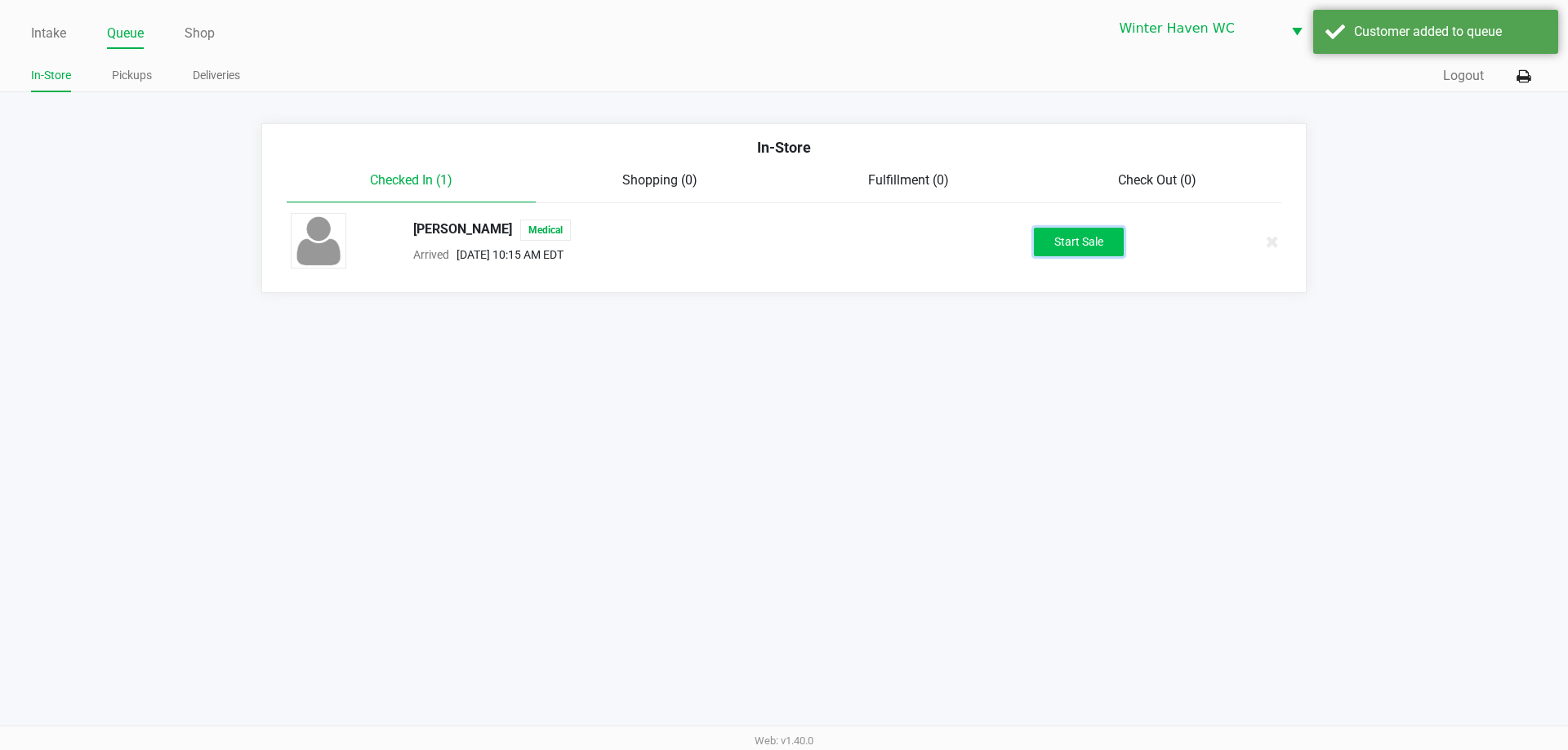
click at [1089, 228] on button "Start Sale" at bounding box center [1079, 242] width 90 height 29
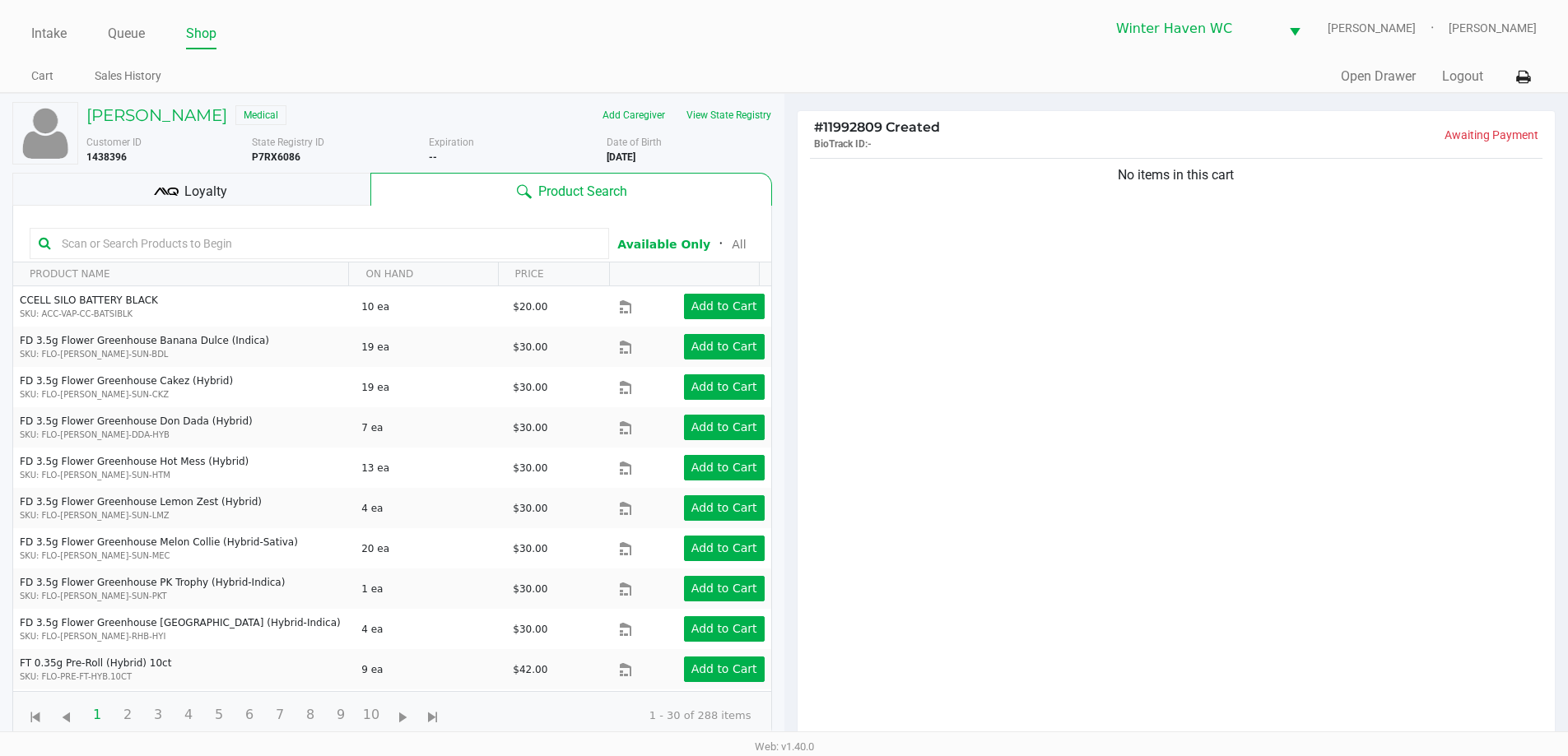
click at [425, 236] on input "text" at bounding box center [328, 243] width 545 height 25
click at [408, 242] on input "text" at bounding box center [328, 243] width 545 height 25
click at [203, 112] on h5 "DEBRA THOMPSON" at bounding box center [157, 115] width 141 height 19
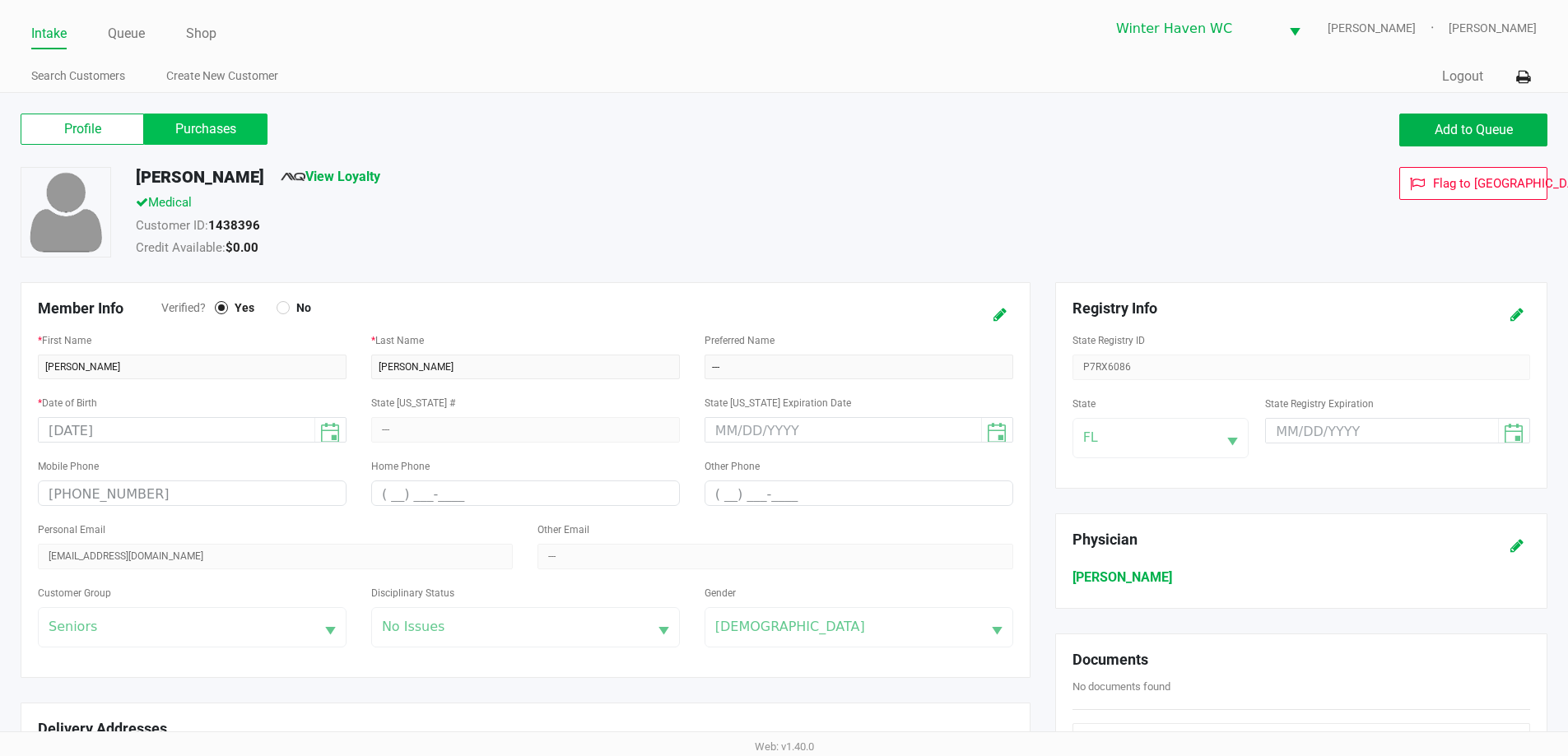
click at [219, 142] on label "Purchases" at bounding box center [206, 129] width 124 height 31
click at [0, 0] on 1 "Purchases" at bounding box center [0, 0] width 0 height 0
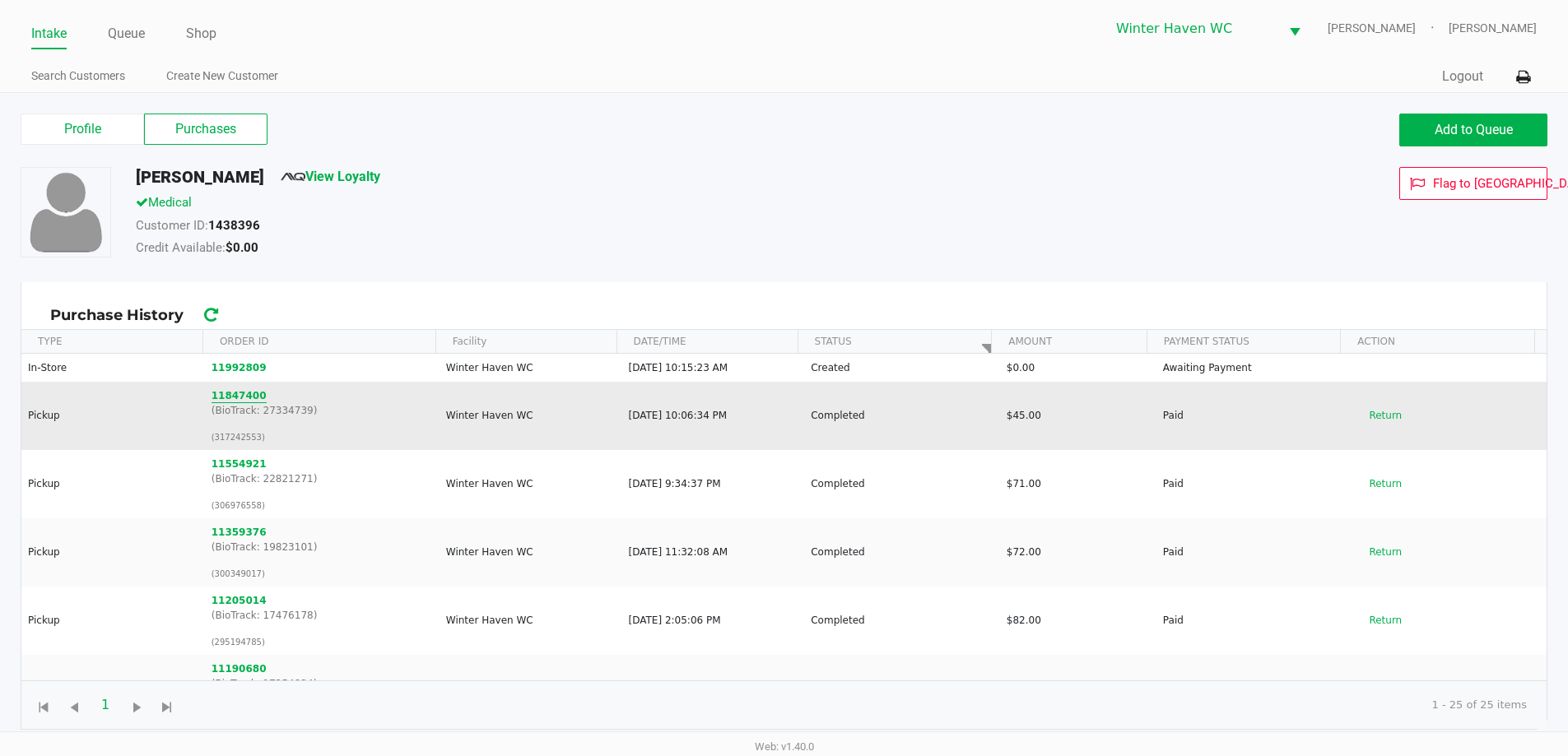
click at [215, 400] on button "11847400" at bounding box center [239, 395] width 55 height 14
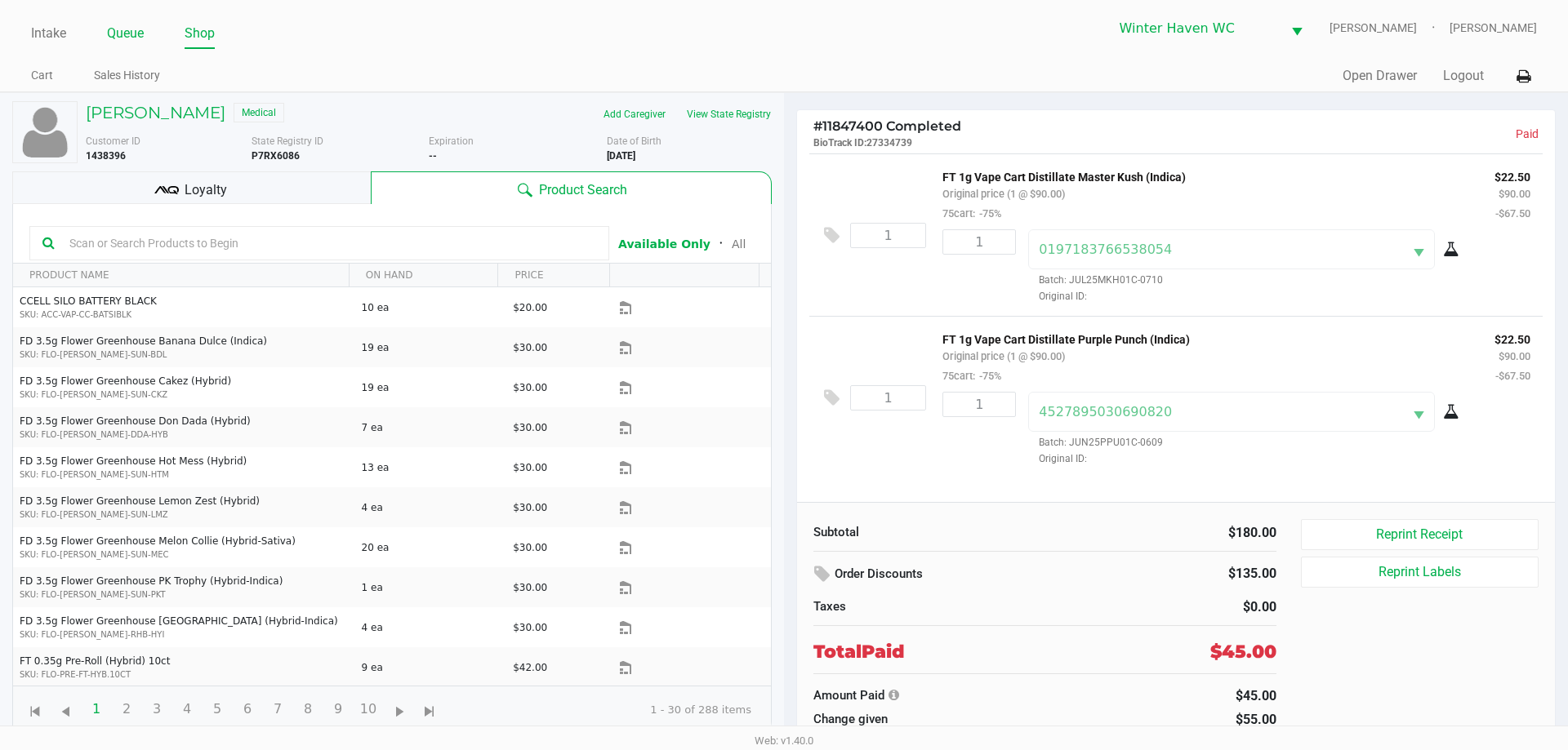
click at [121, 31] on link "Queue" at bounding box center [126, 34] width 36 height 23
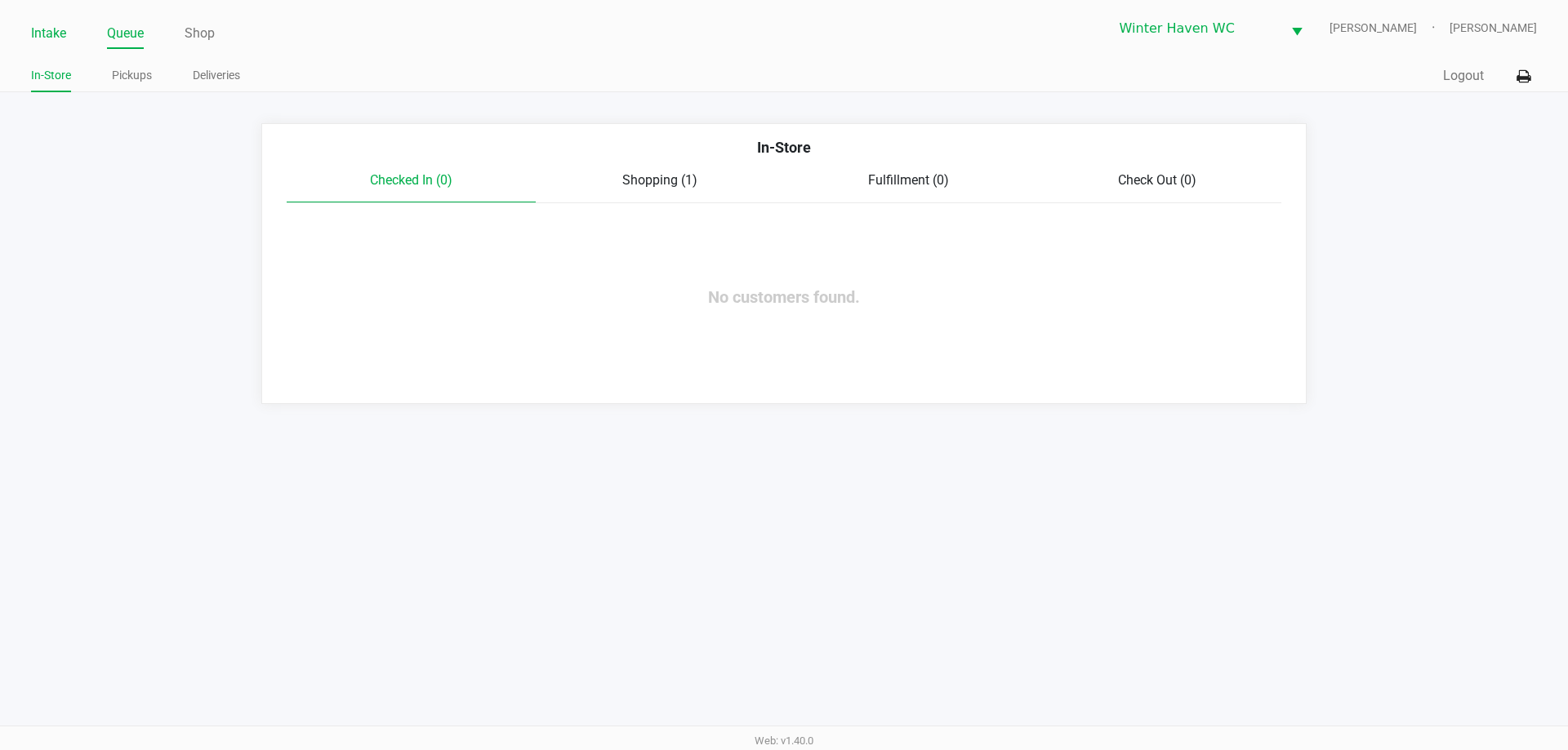
click at [53, 39] on link "Intake" at bounding box center [48, 34] width 35 height 23
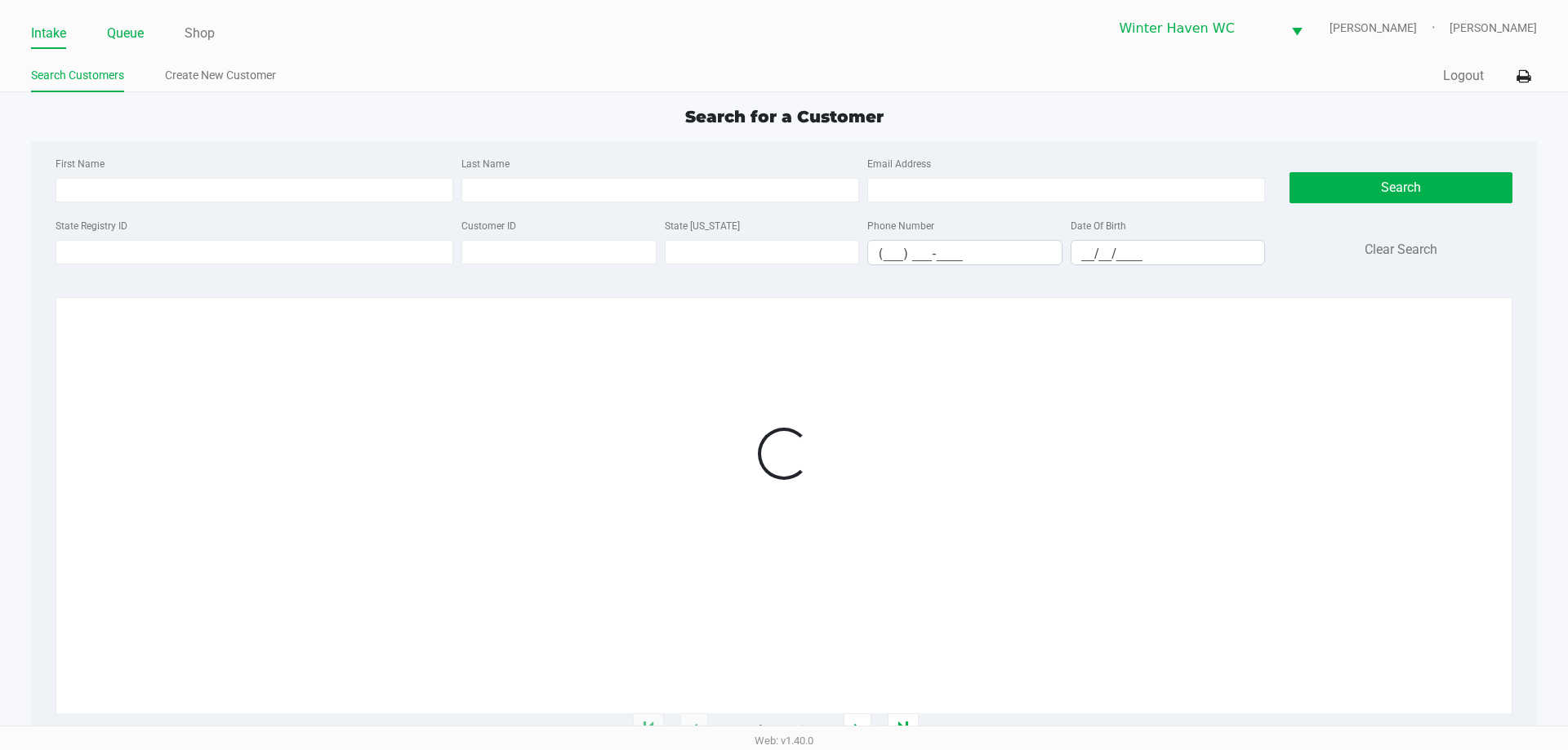
click at [123, 38] on link "Queue" at bounding box center [126, 34] width 36 height 23
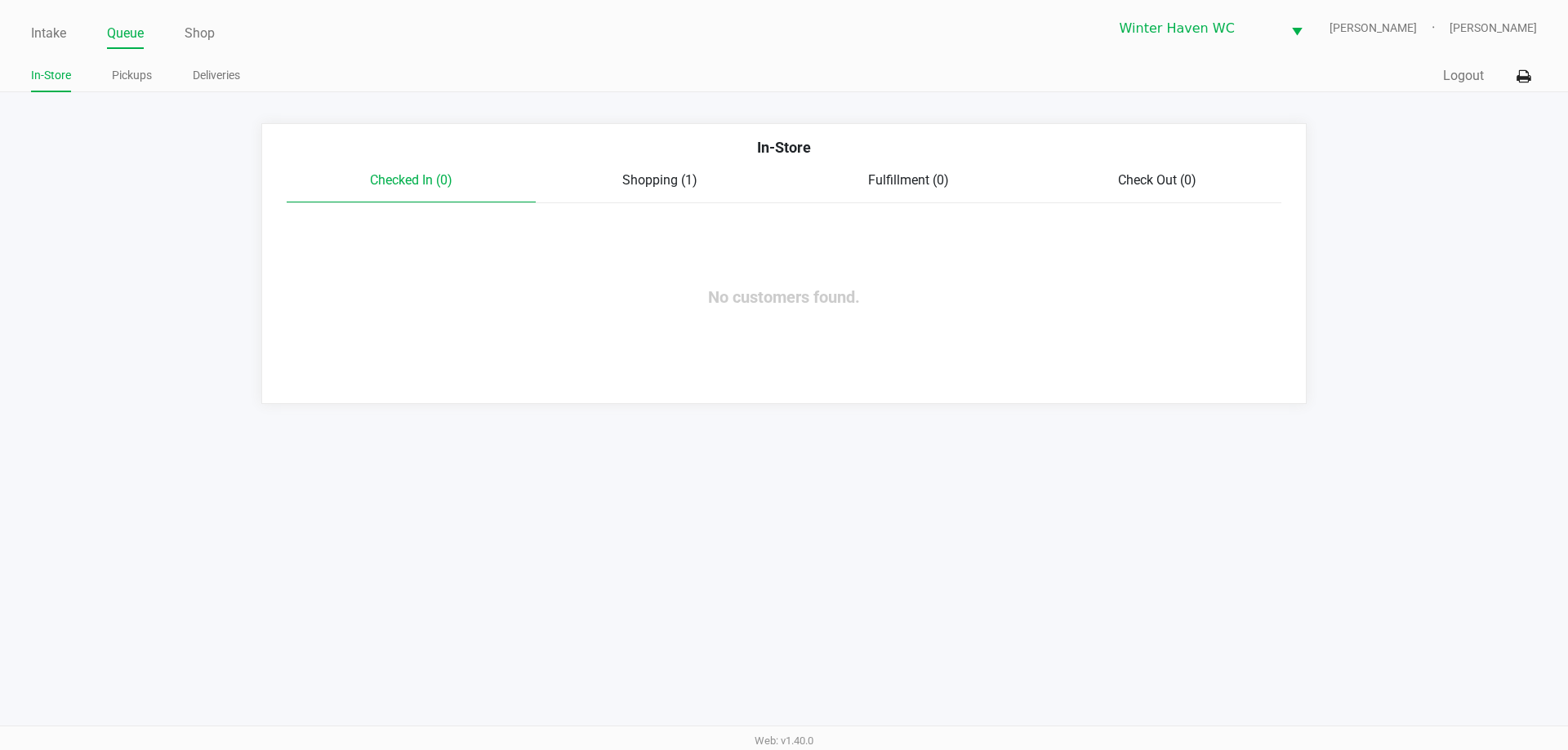
click at [669, 163] on div "In-Store" at bounding box center [783, 153] width 1019 height 34
click at [667, 193] on div "Checked In (0) Shopping (1) Fulfillment (0) Check Out (0)" at bounding box center [784, 187] width 995 height 33
click at [712, 172] on div "Shopping (1)" at bounding box center [660, 180] width 249 height 19
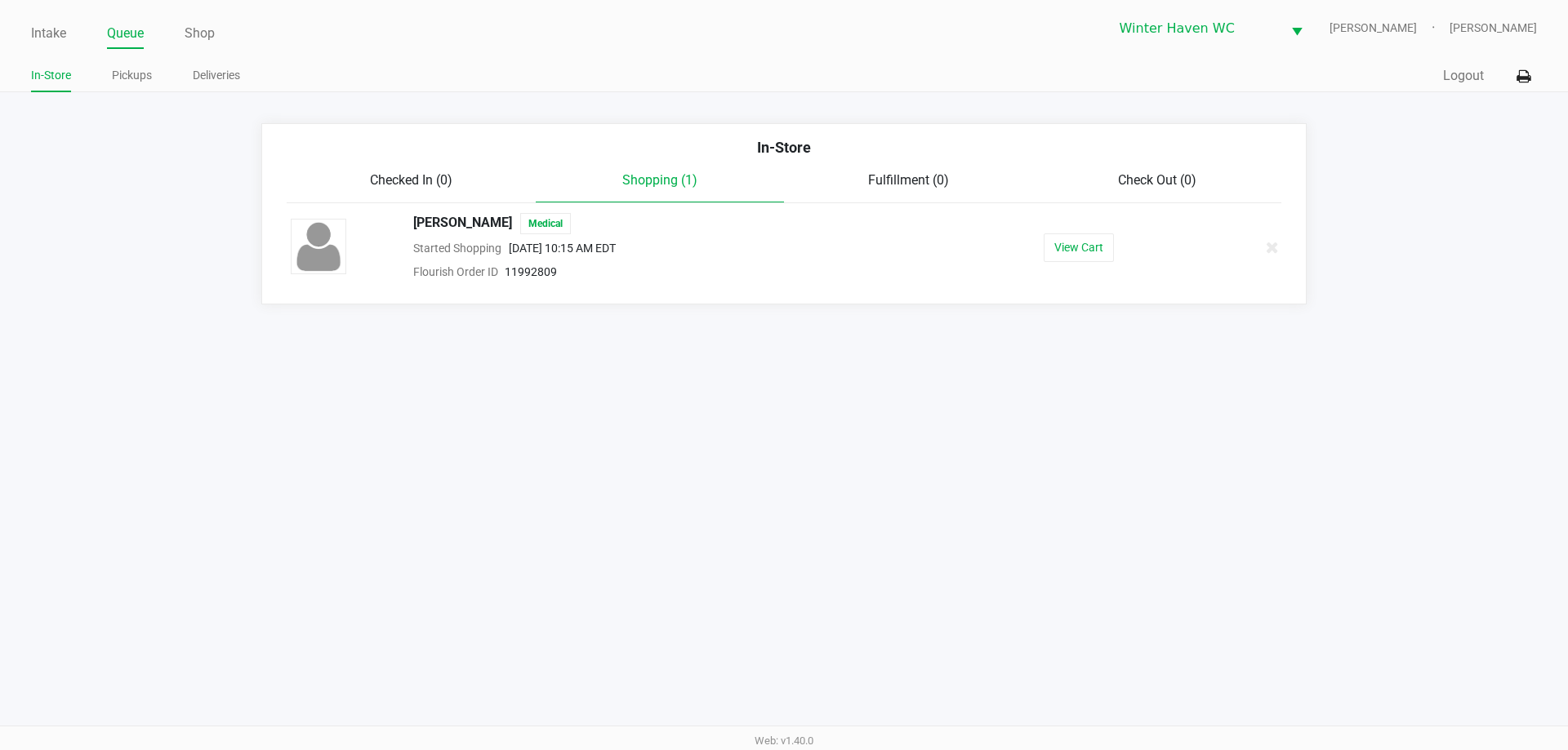
click at [679, 177] on span "Shopping (1)" at bounding box center [659, 180] width 75 height 15
click at [1099, 244] on button "View Cart" at bounding box center [1078, 248] width 70 height 29
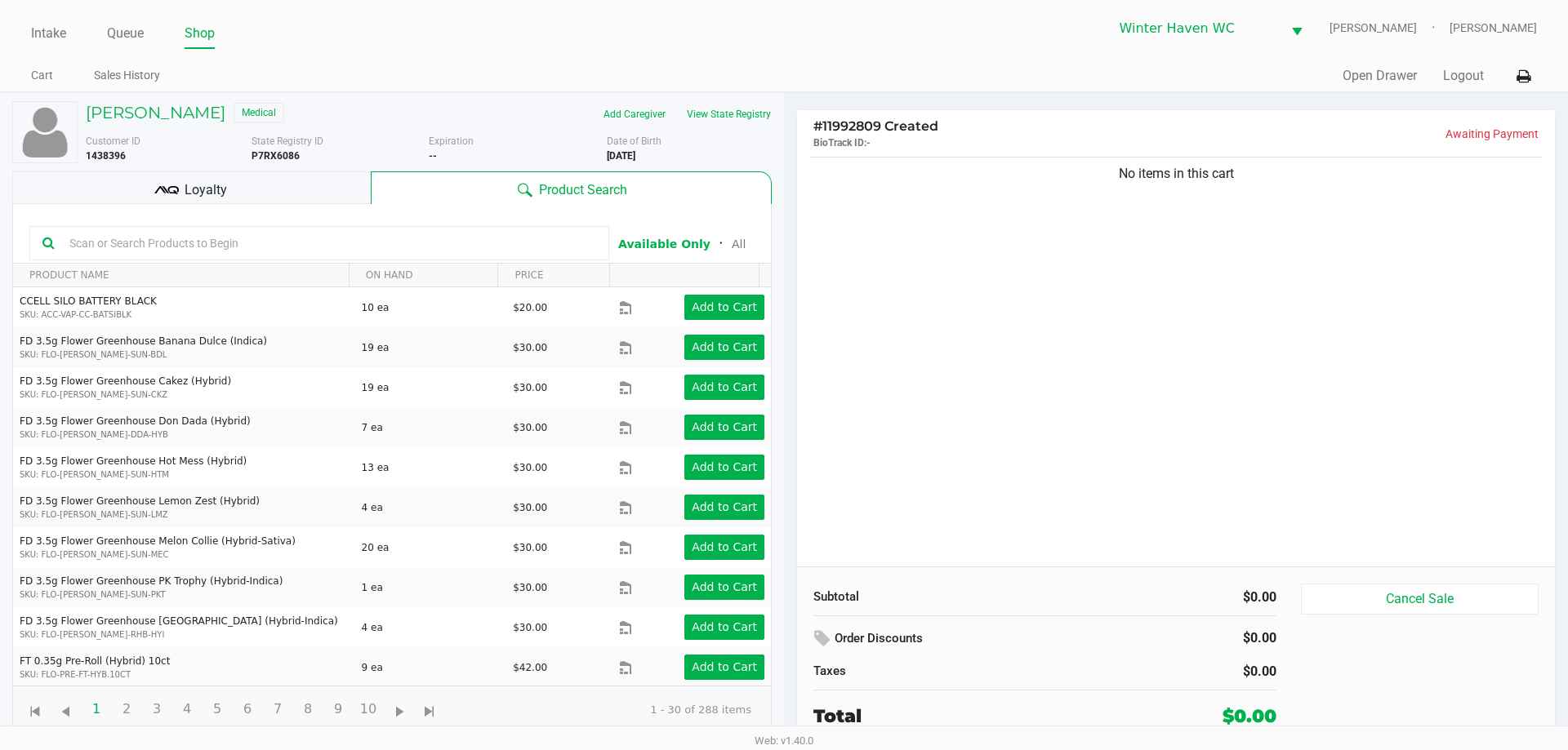
click at [255, 232] on input "text" at bounding box center [330, 243] width 533 height 25
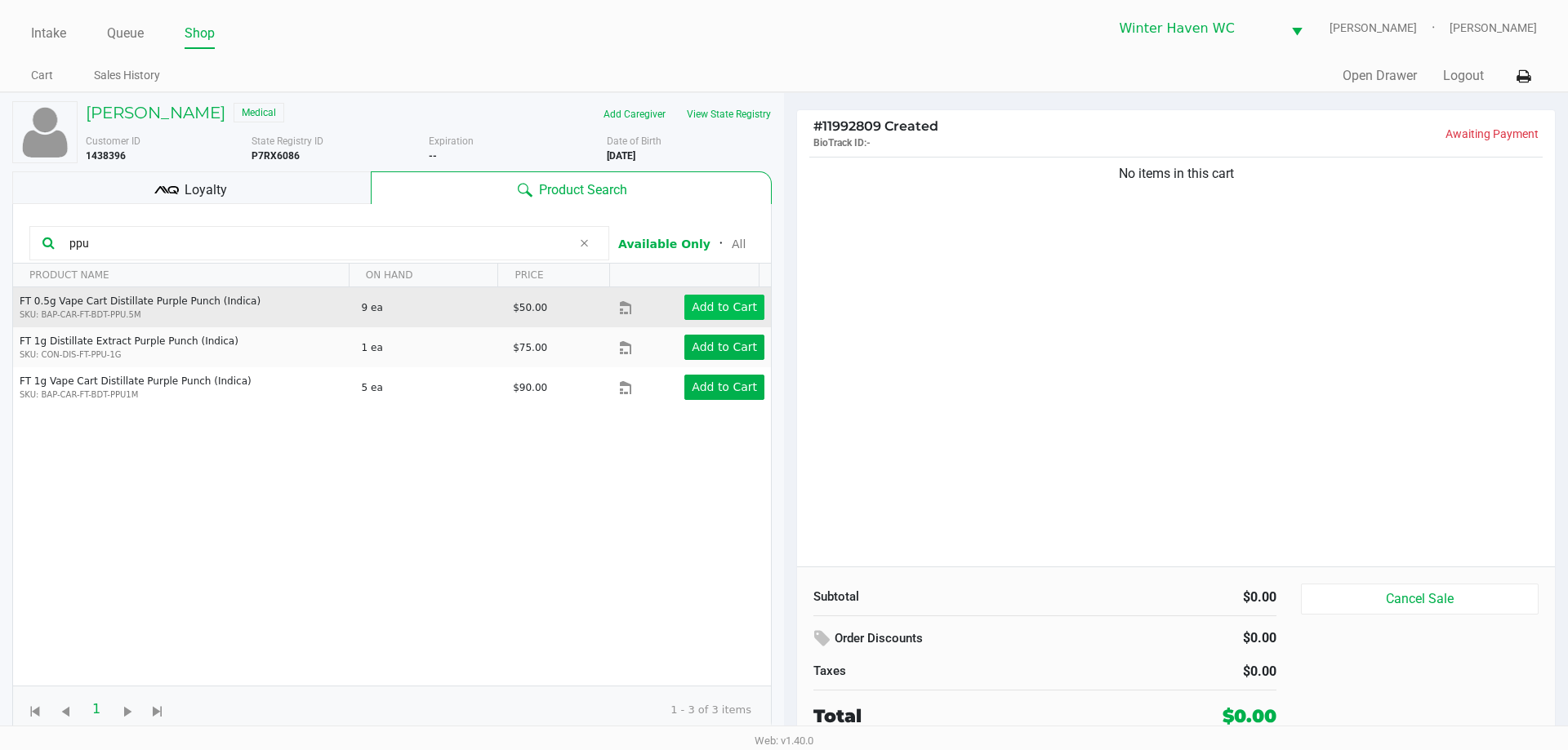
type input "ppu"
click at [733, 307] on app-button-loader "Add to Cart" at bounding box center [725, 307] width 65 height 13
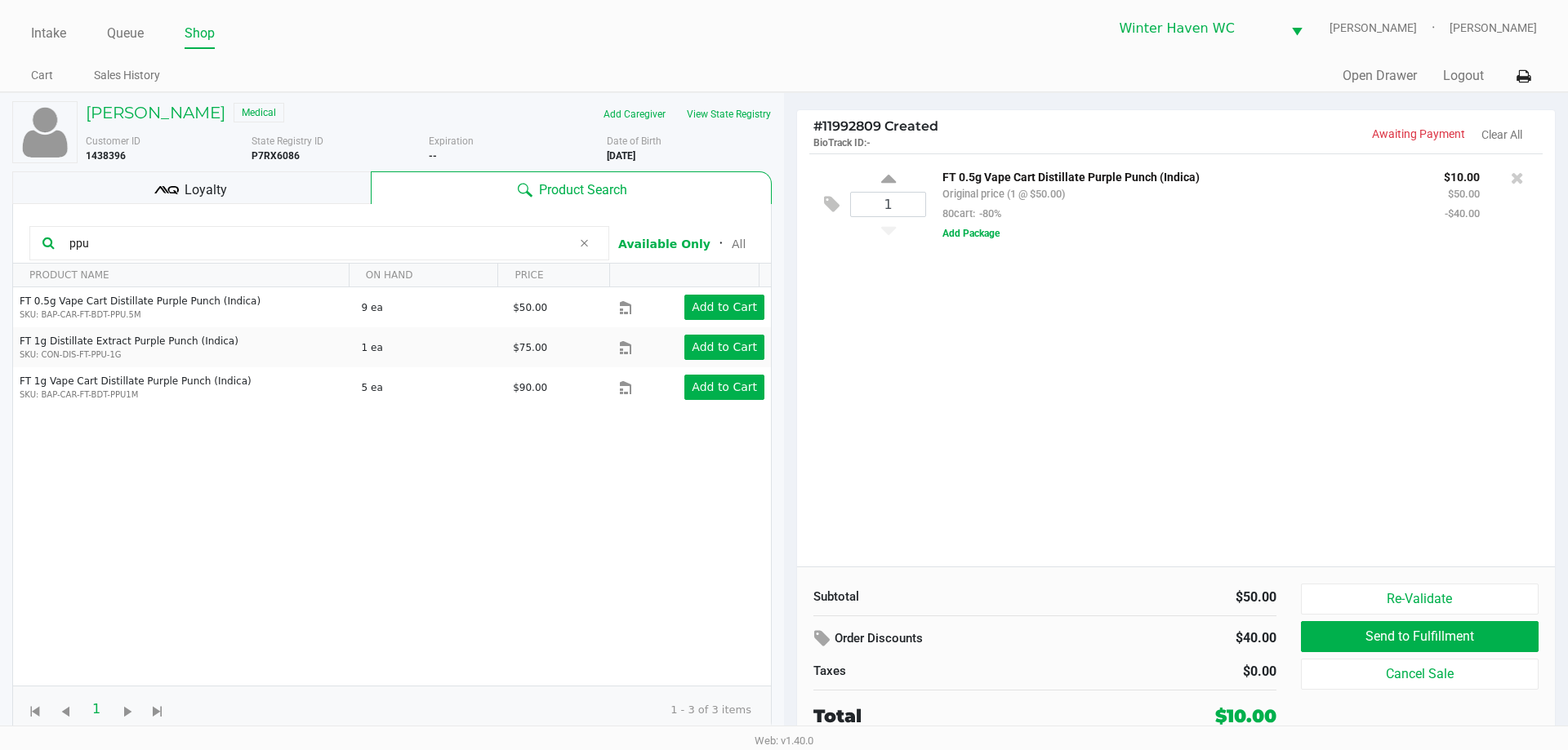
click at [579, 246] on icon at bounding box center [584, 243] width 10 height 13
click at [568, 245] on input "text" at bounding box center [330, 243] width 533 height 25
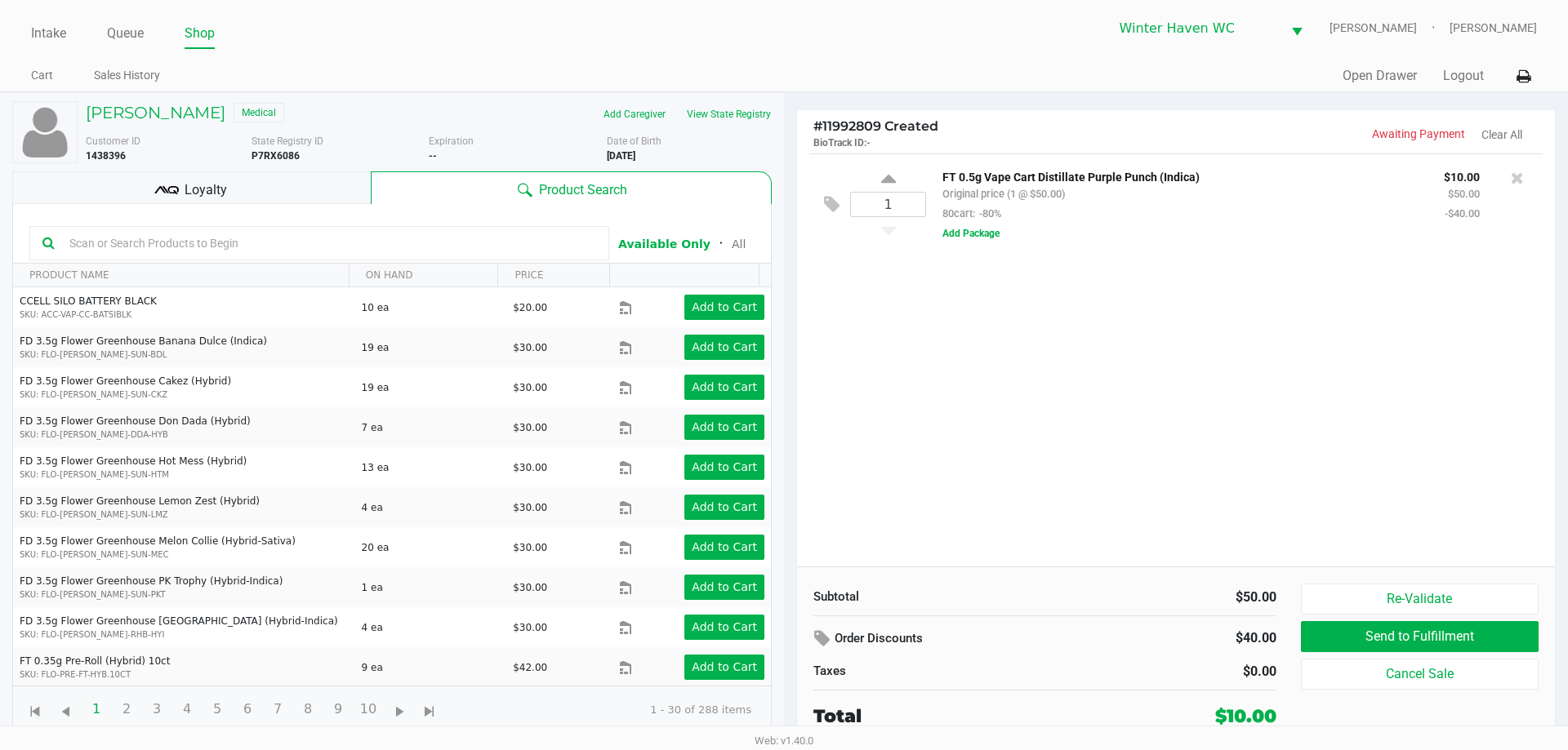
click at [414, 238] on input "text" at bounding box center [330, 243] width 533 height 25
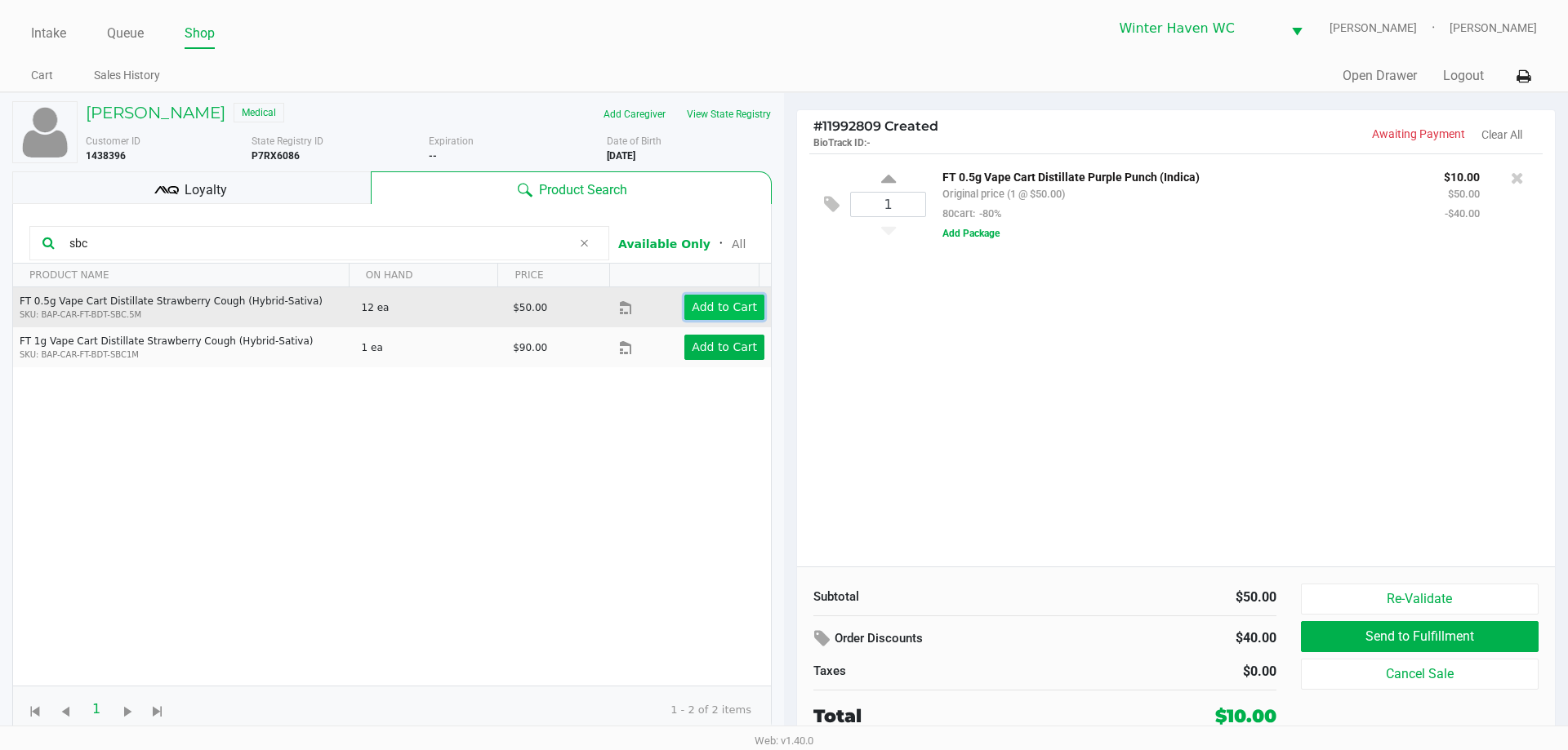
click at [703, 301] on app-button-loader "Add to Cart" at bounding box center [725, 307] width 65 height 13
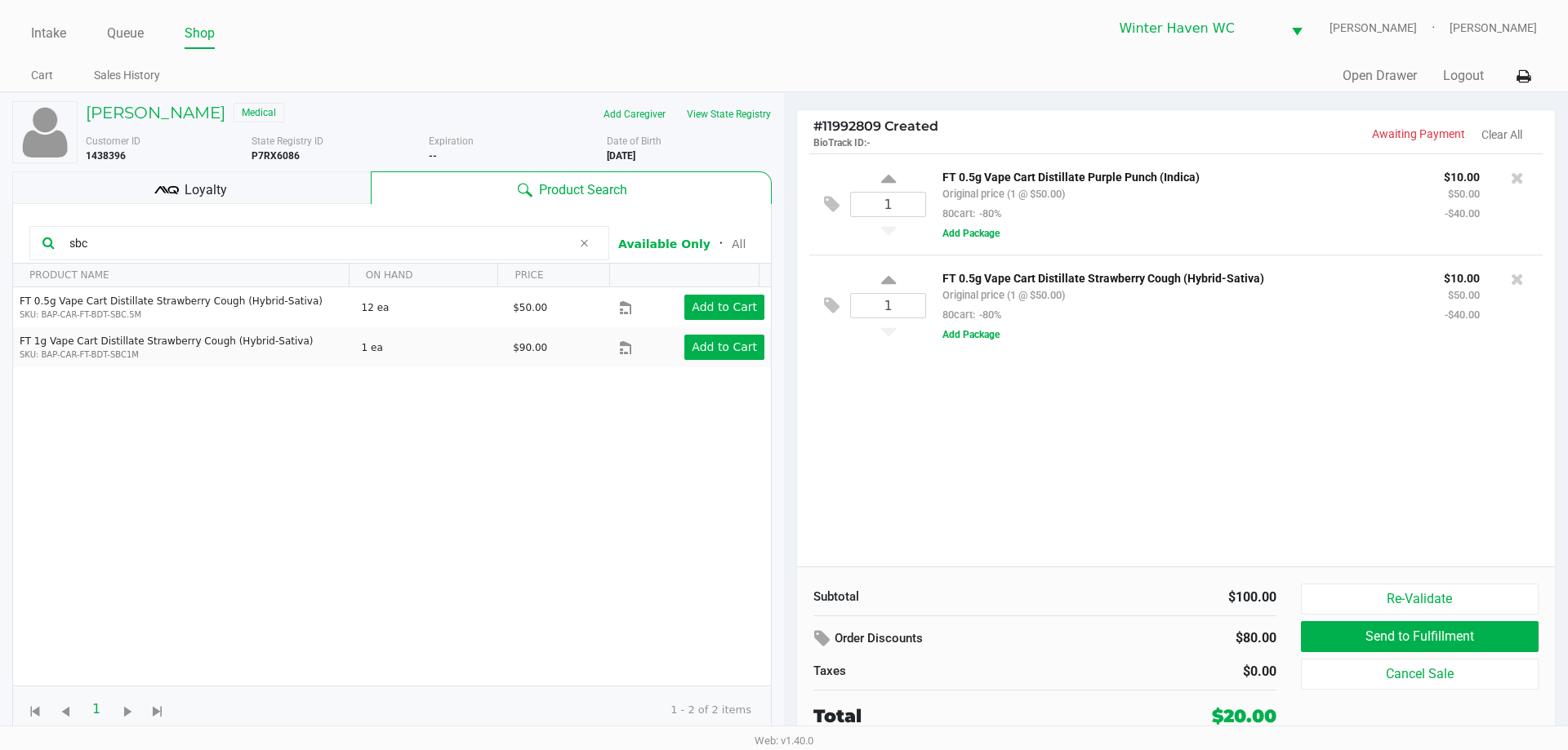
click at [383, 241] on input "sbc" at bounding box center [317, 243] width 509 height 25
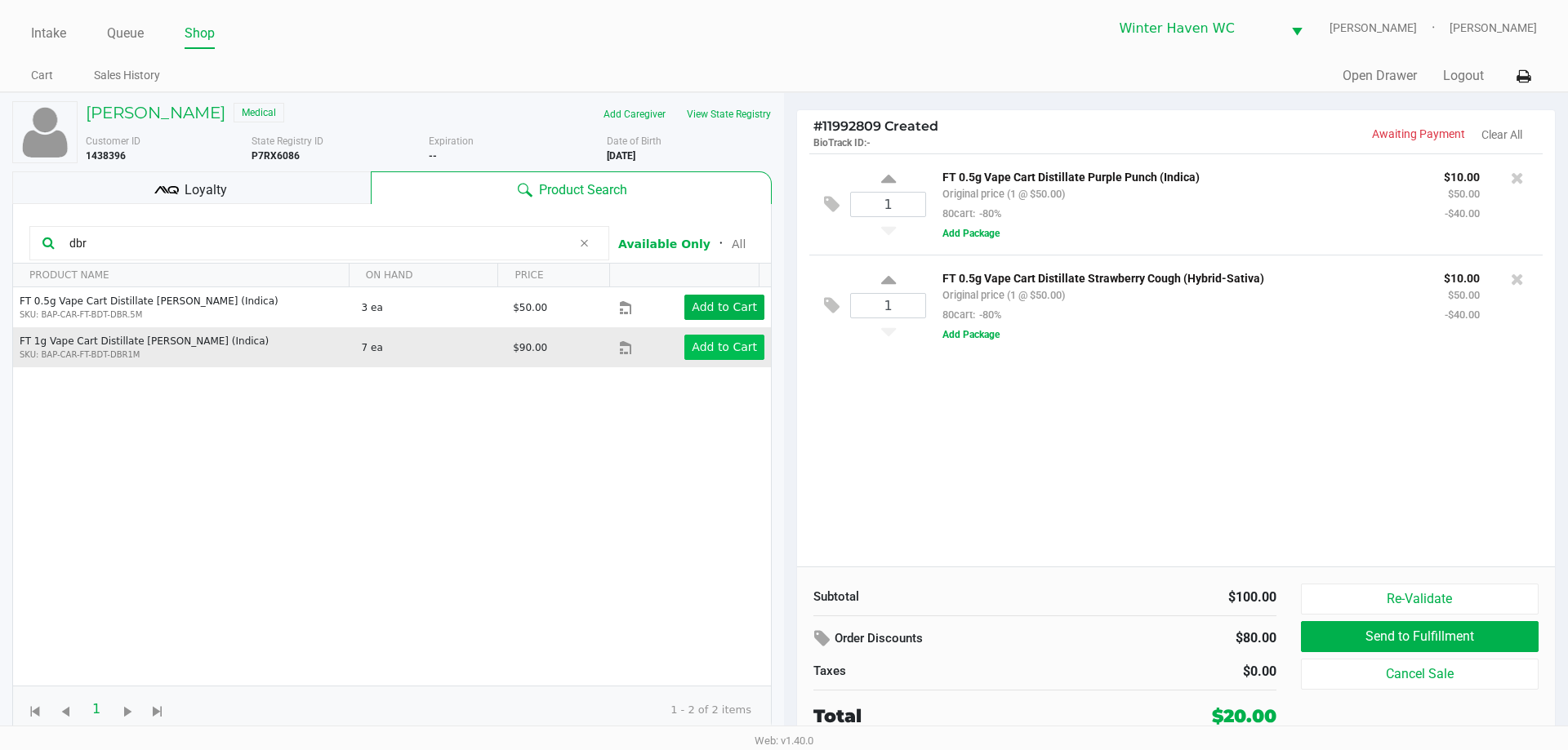
type input "dbr"
click at [737, 355] on button "Add to Cart" at bounding box center [724, 347] width 80 height 25
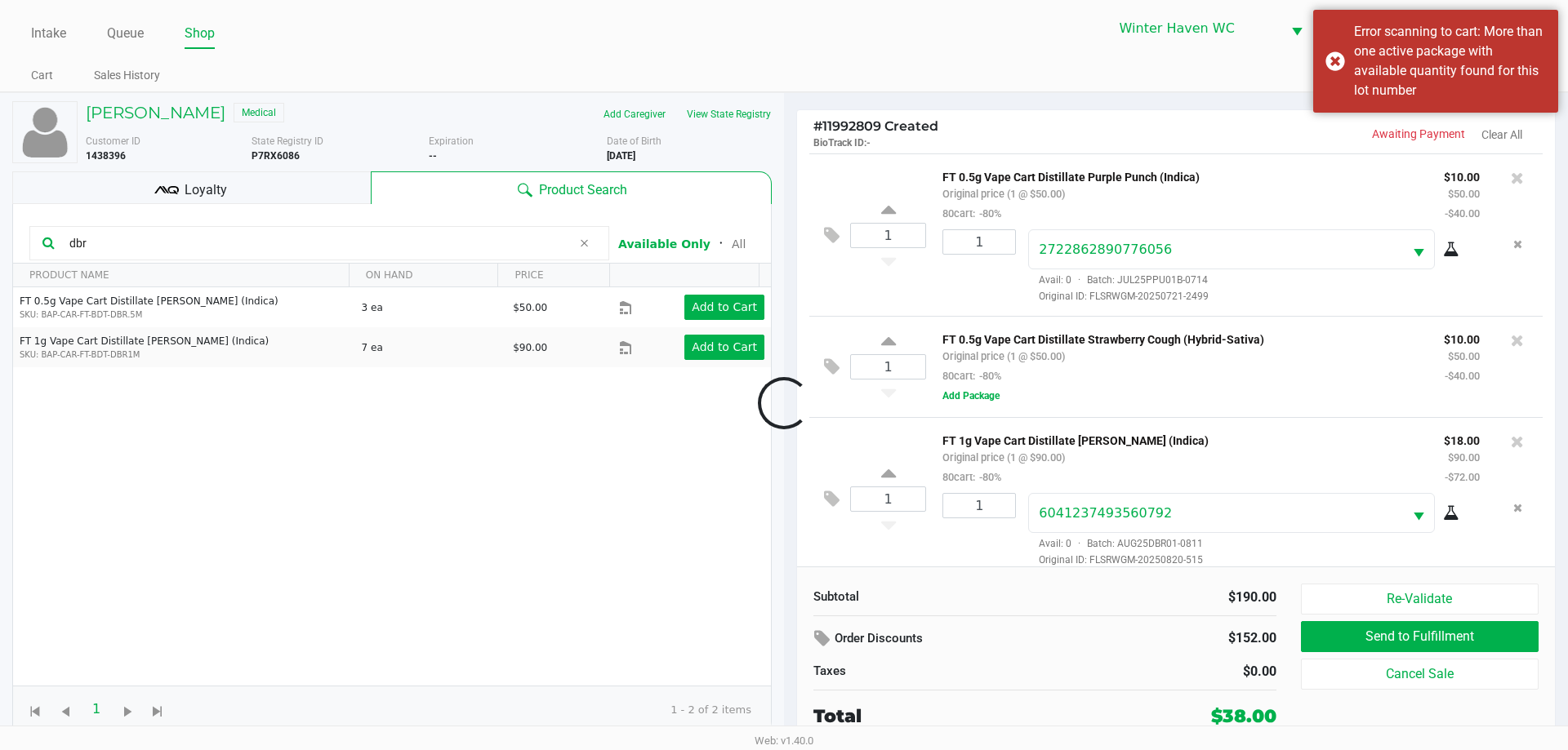
scroll to position [15, 0]
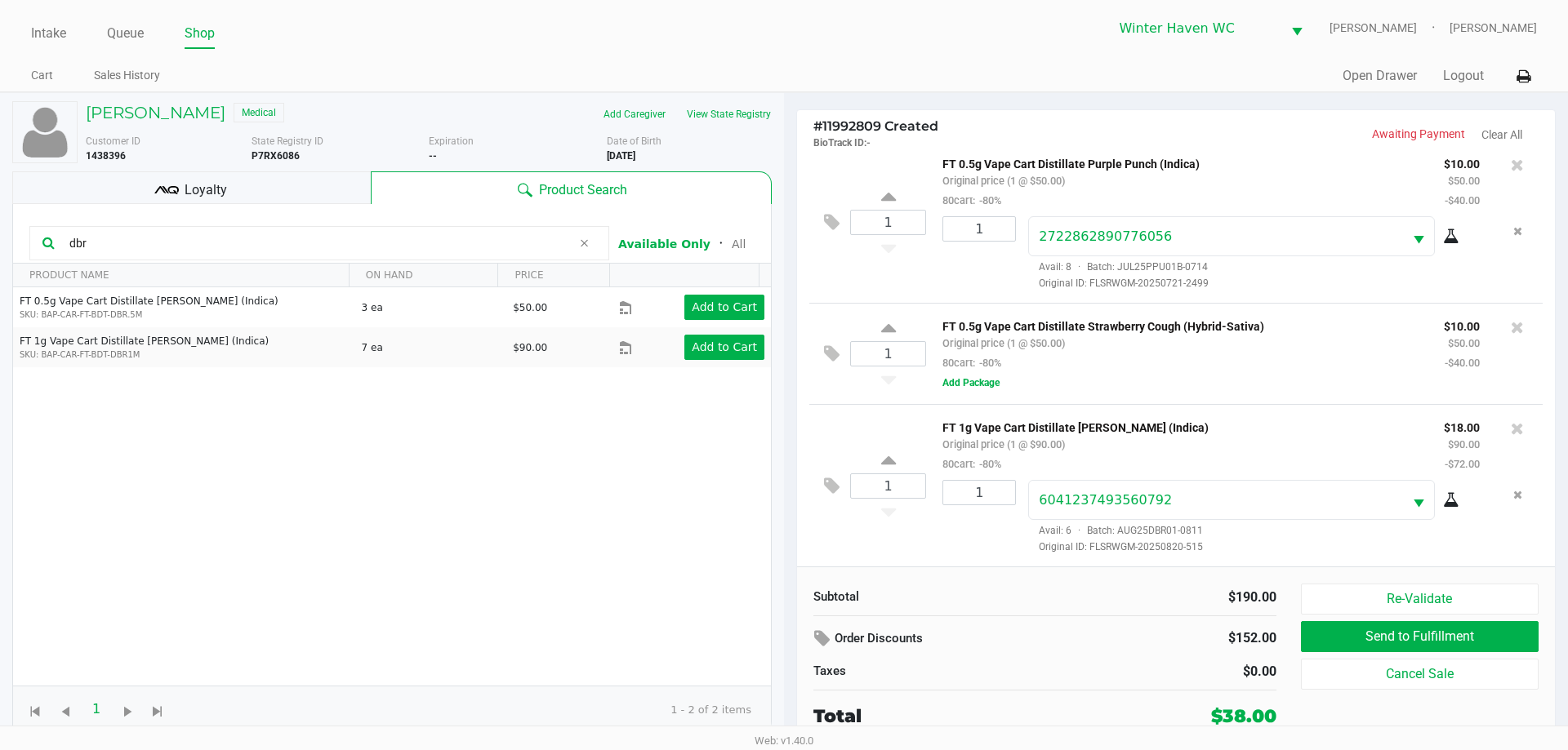
click at [1210, 372] on div "FT 0.5g Vape Cart Distillate Strawberry Cough (Hybrid-Sativa) Original price (1…" at bounding box center [1228, 353] width 604 height 76
click at [968, 379] on button "Add Package" at bounding box center [971, 382] width 58 height 14
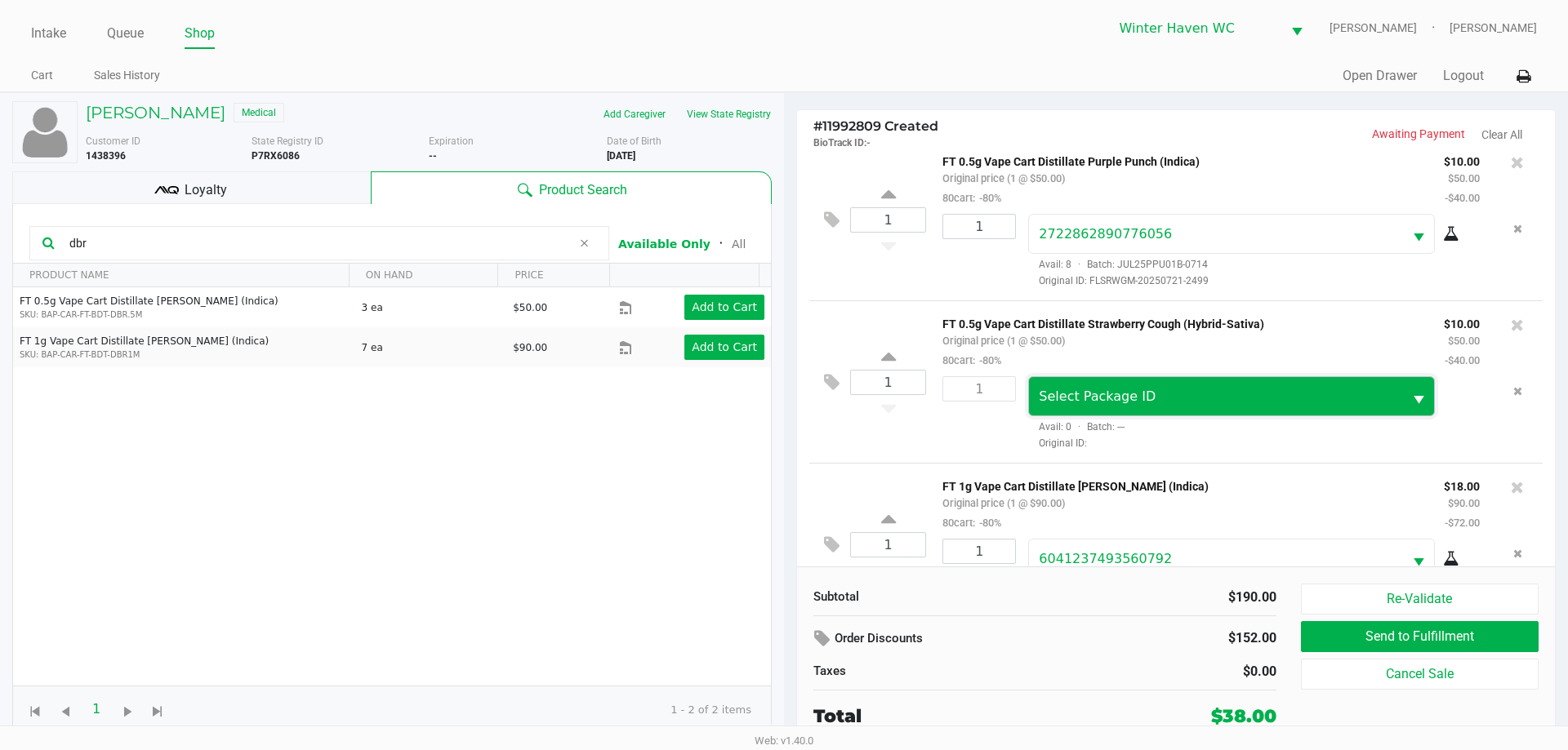
click at [1070, 395] on span "Select Package ID" at bounding box center [1097, 397] width 117 height 15
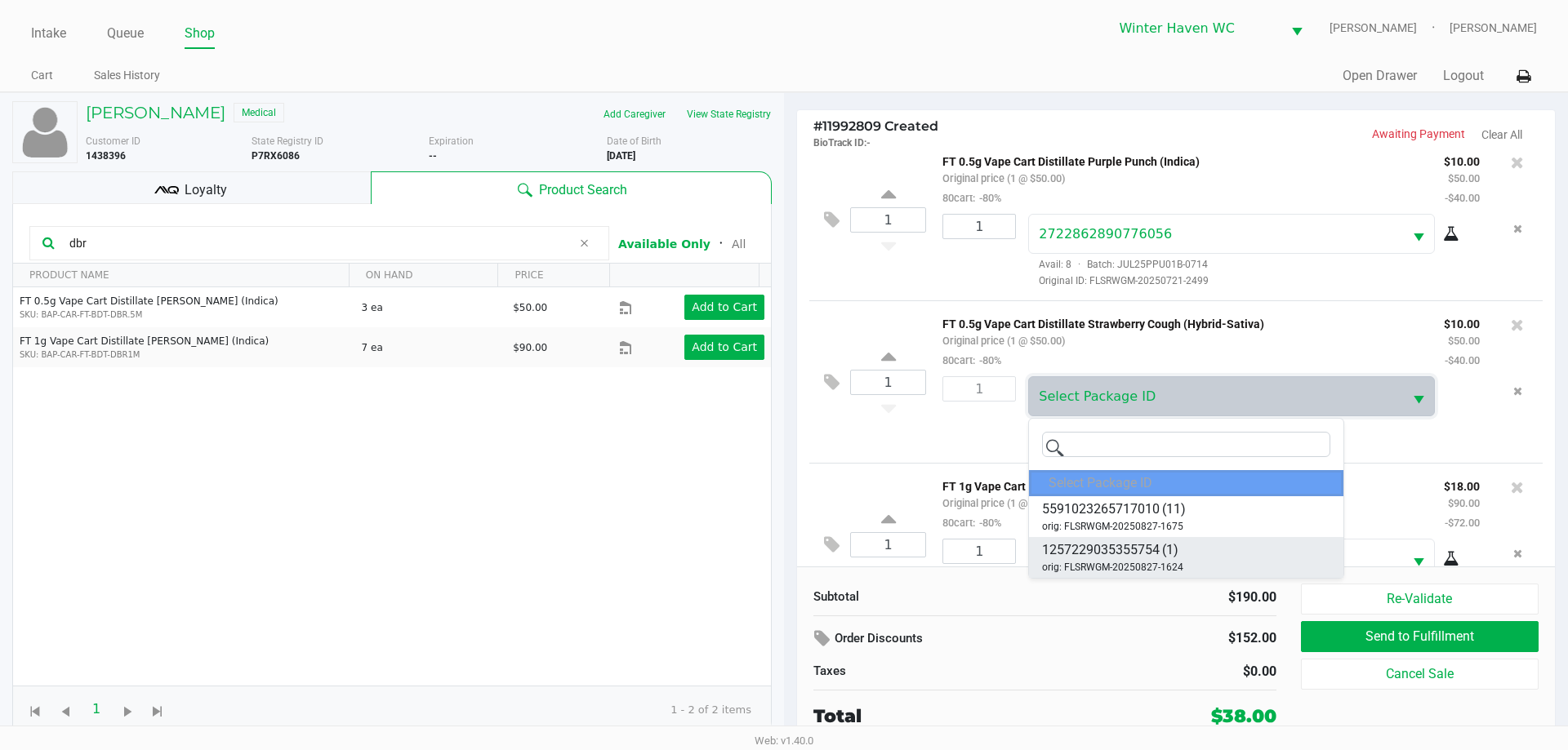
click at [1183, 548] on li "1257229035355754 (1) orig: FLSRWGM-20250827-1624" at bounding box center [1186, 557] width 314 height 41
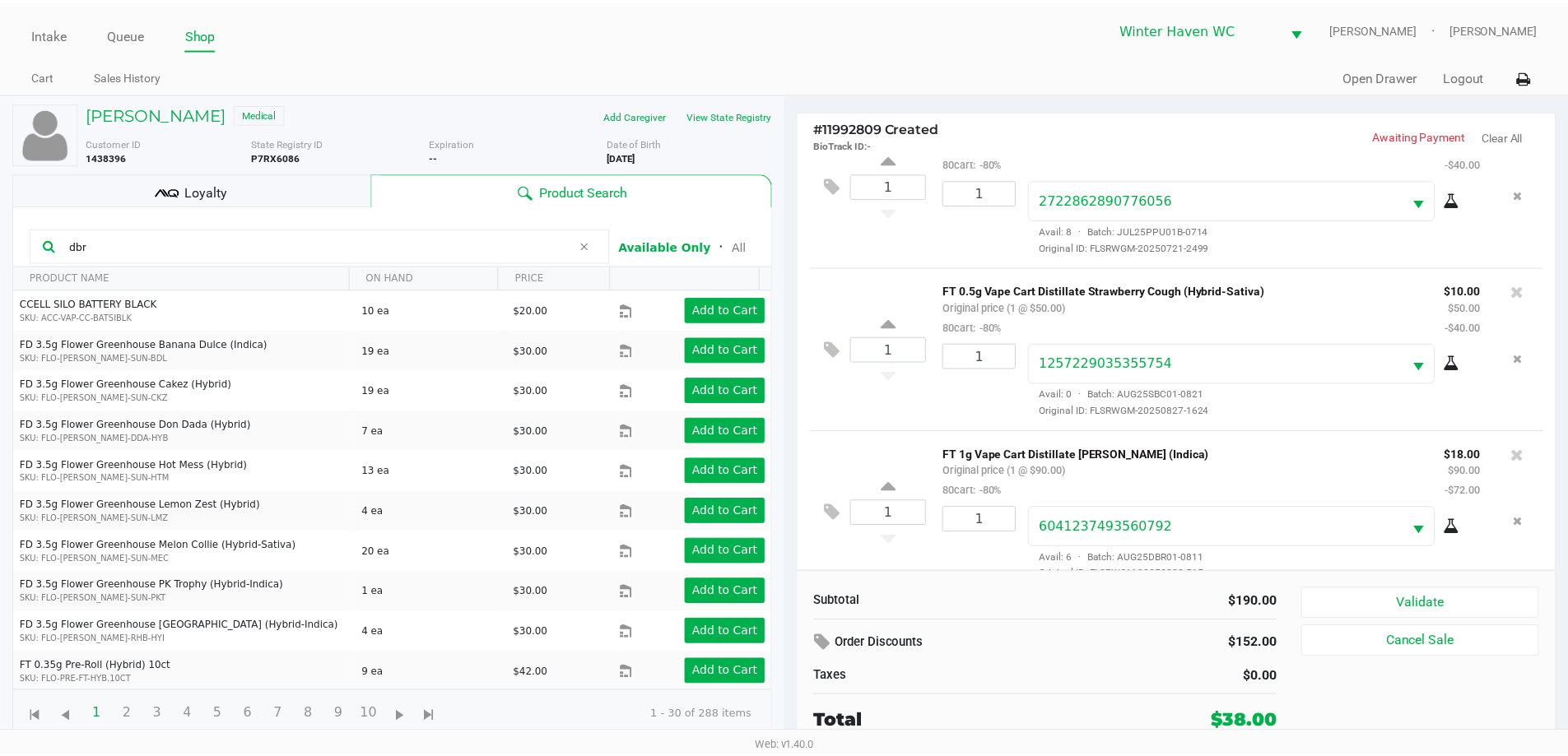
scroll to position [77, 0]
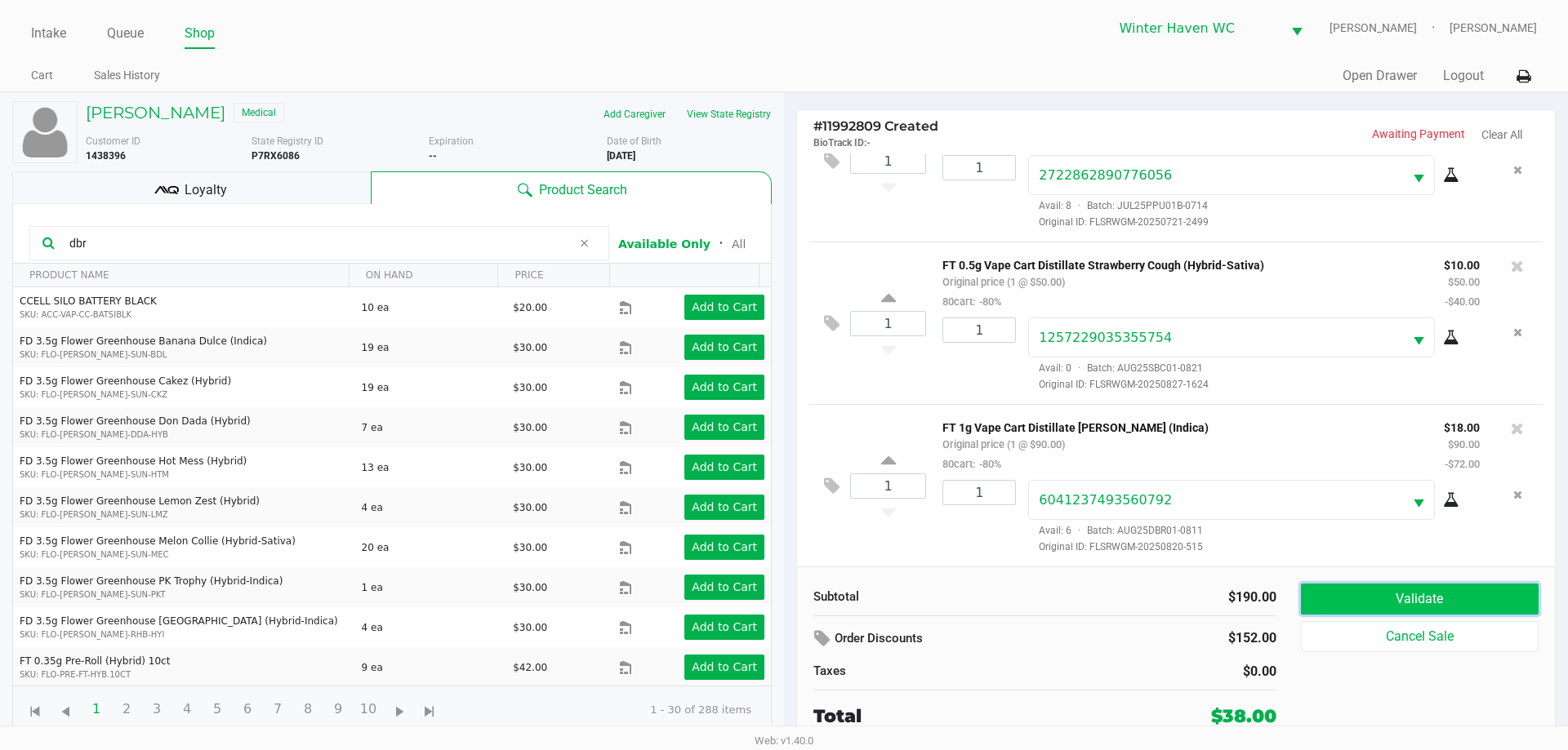
click at [1420, 588] on button "Validate" at bounding box center [1419, 599] width 238 height 31
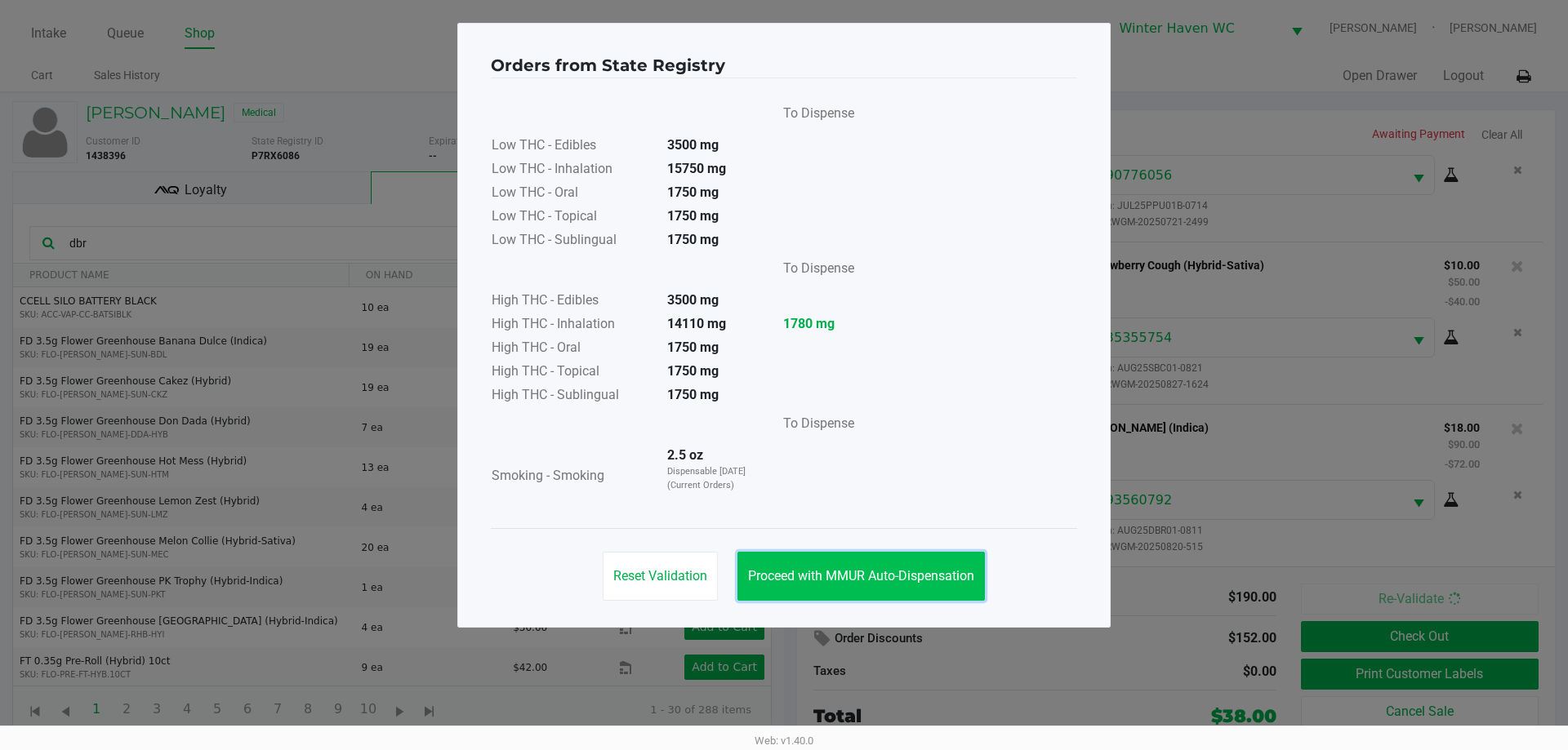
click at [904, 588] on button "Proceed with MMUR Auto-Dispensation" at bounding box center [861, 576] width 247 height 49
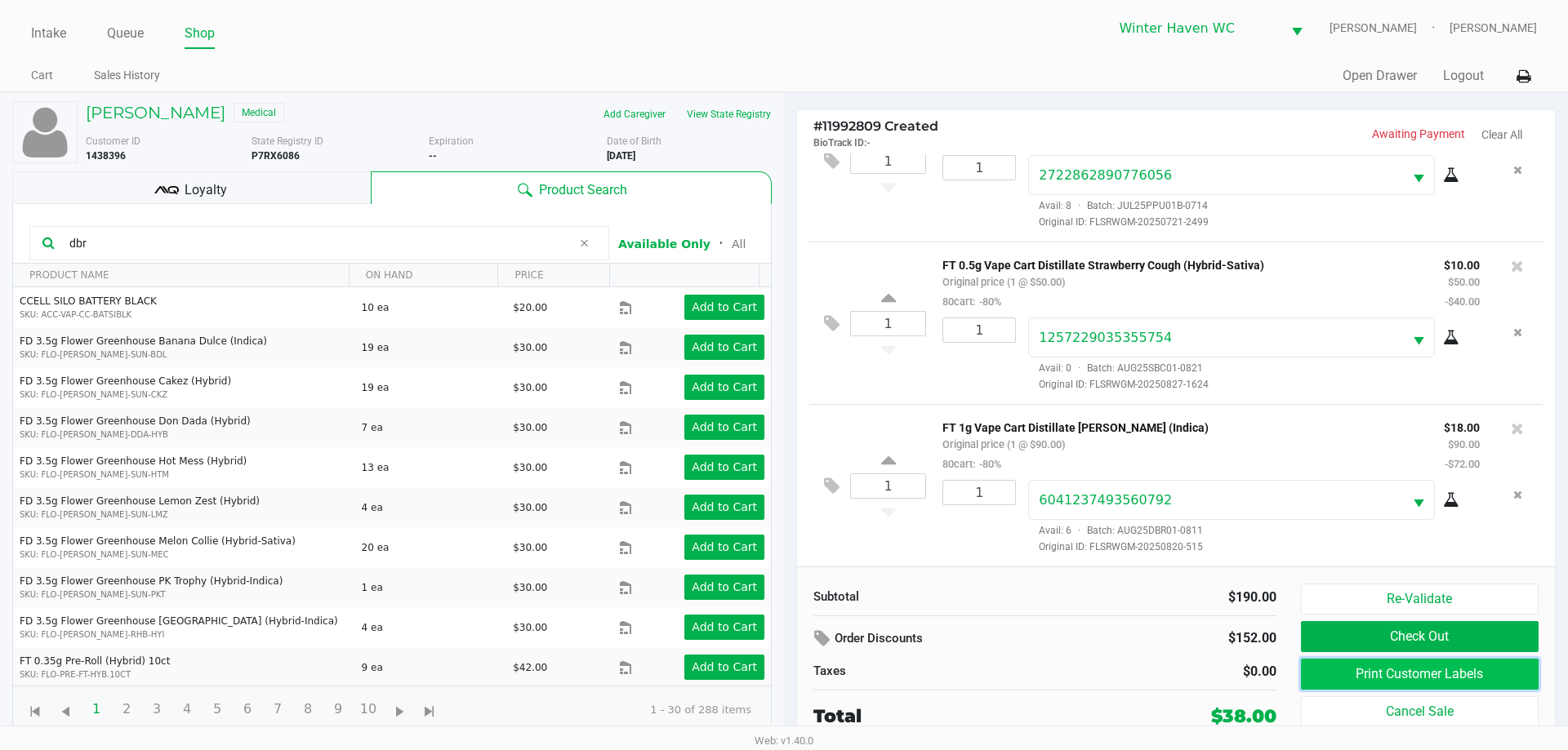
click at [1372, 677] on button "Print Customer Labels" at bounding box center [1419, 674] width 238 height 31
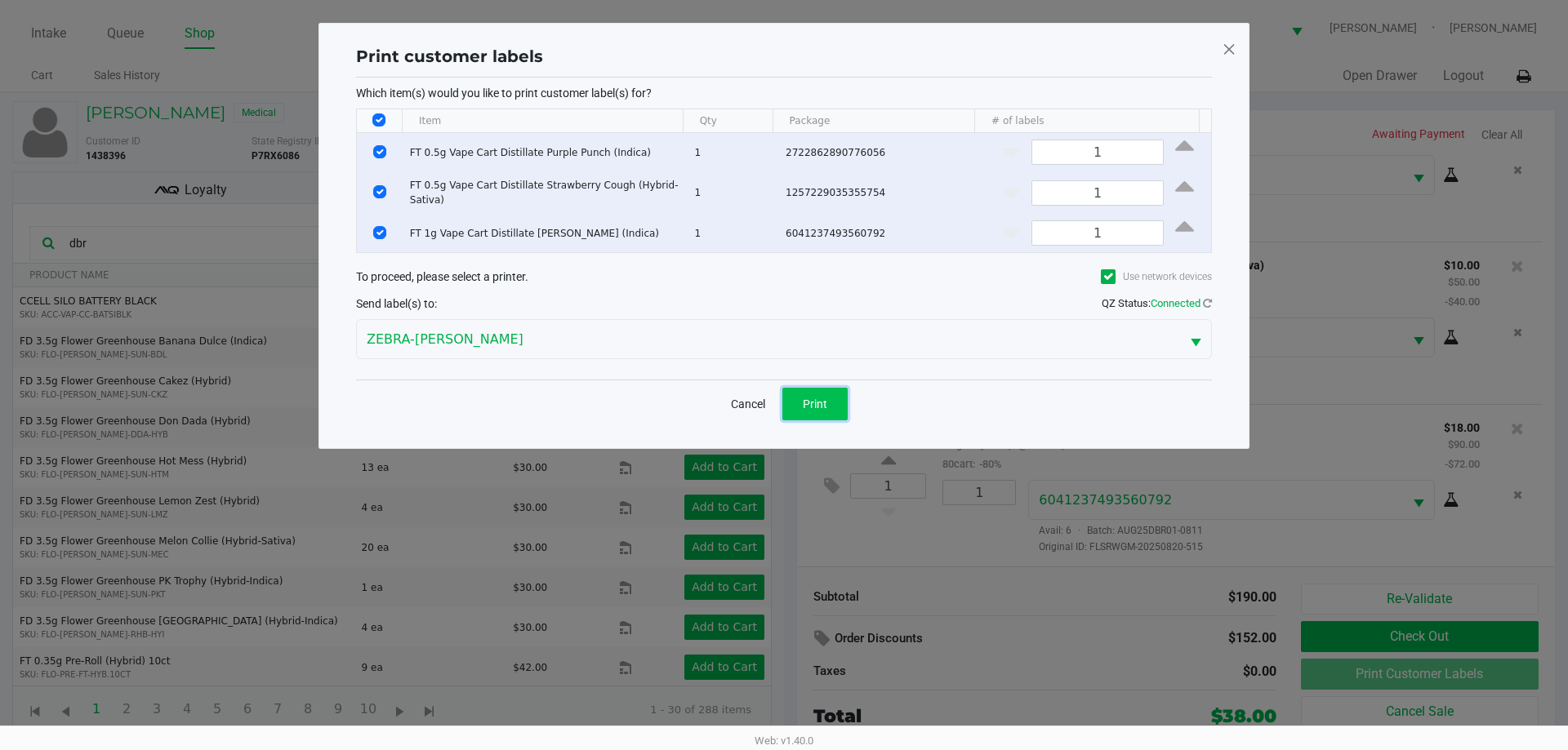
click at [789, 392] on button "Print" at bounding box center [815, 404] width 65 height 33
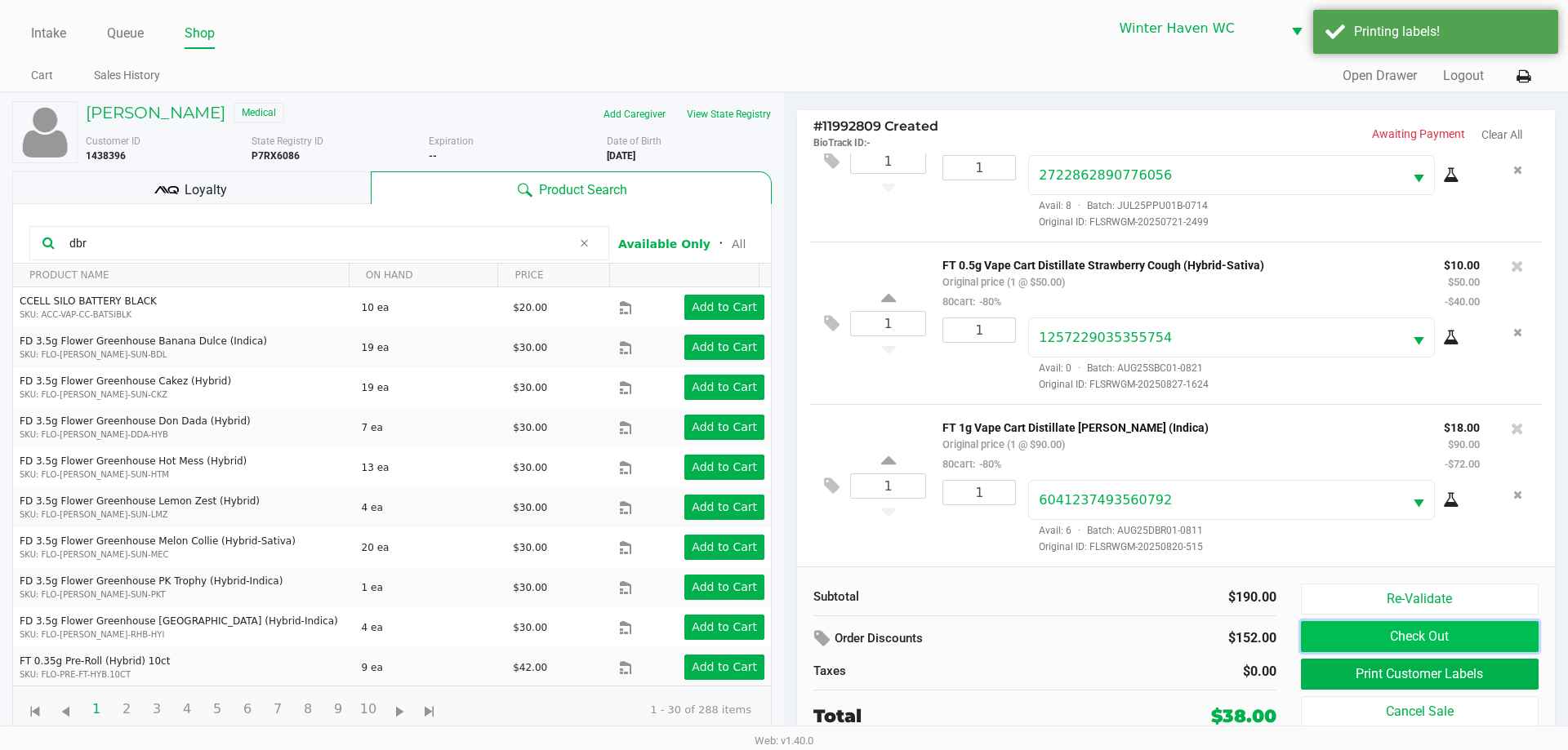
click at [1402, 629] on button "Check Out" at bounding box center [1419, 636] width 238 height 31
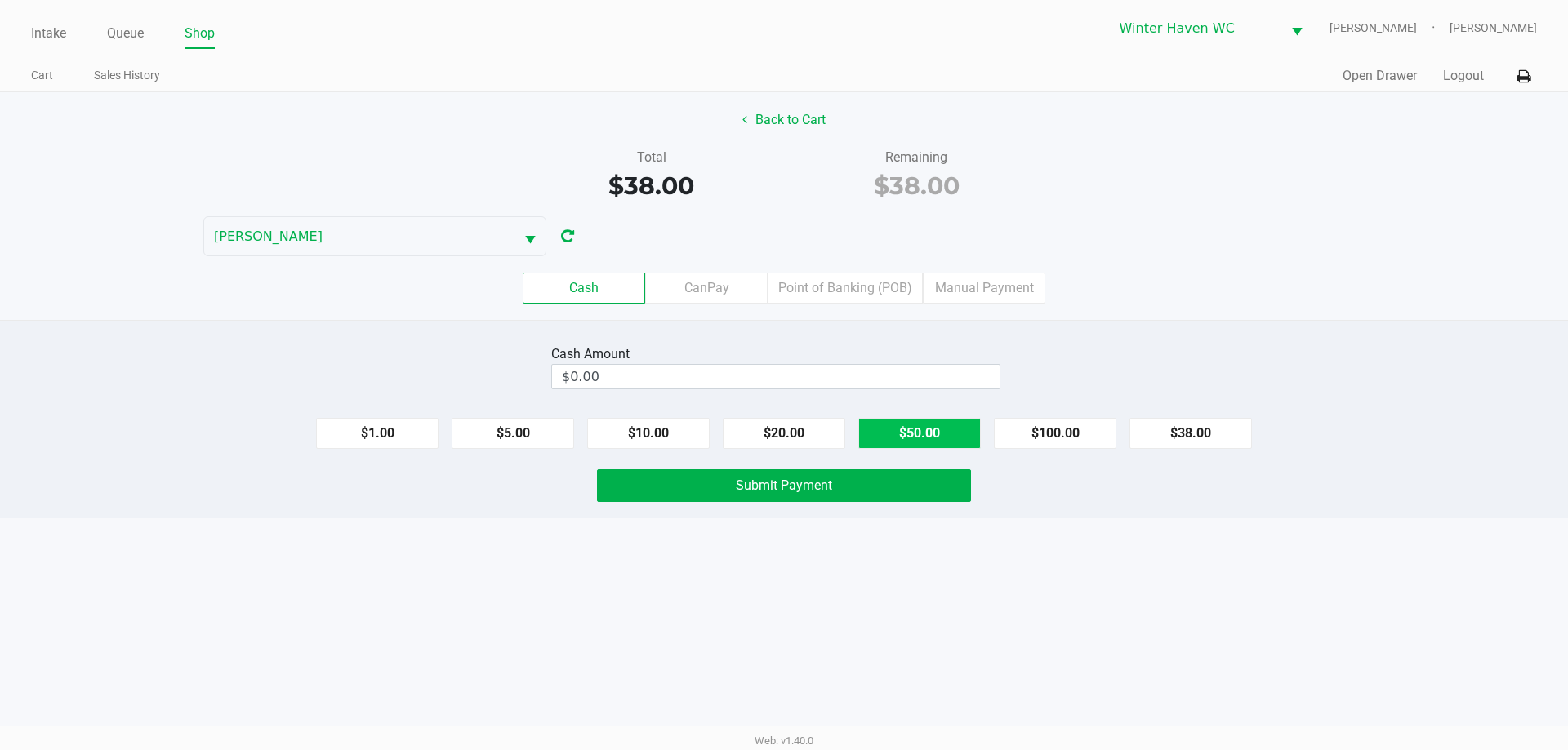
click at [912, 433] on button "$50.00" at bounding box center [919, 433] width 123 height 31
type input "$50.00"
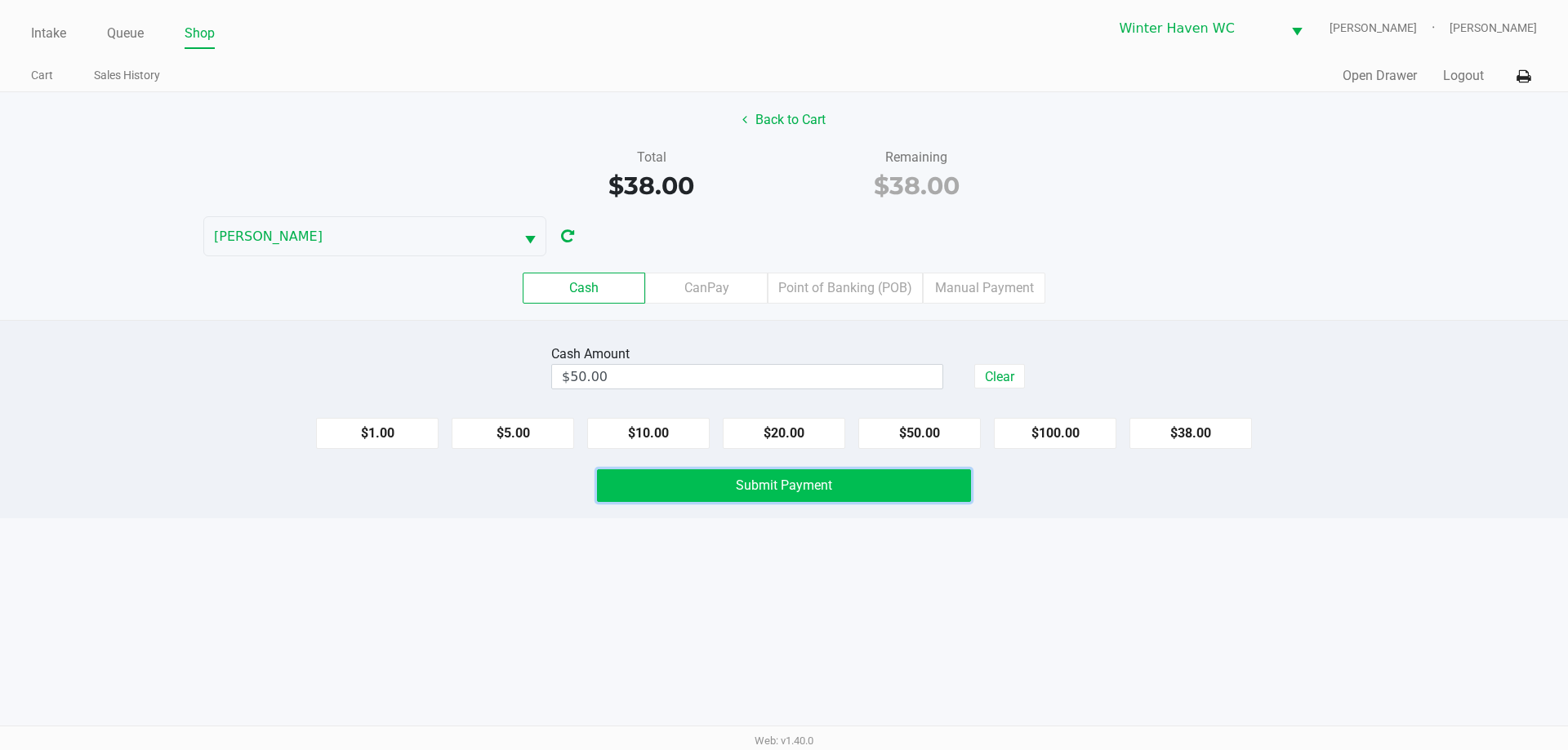
click at [822, 488] on span "Submit Payment" at bounding box center [784, 485] width 97 height 15
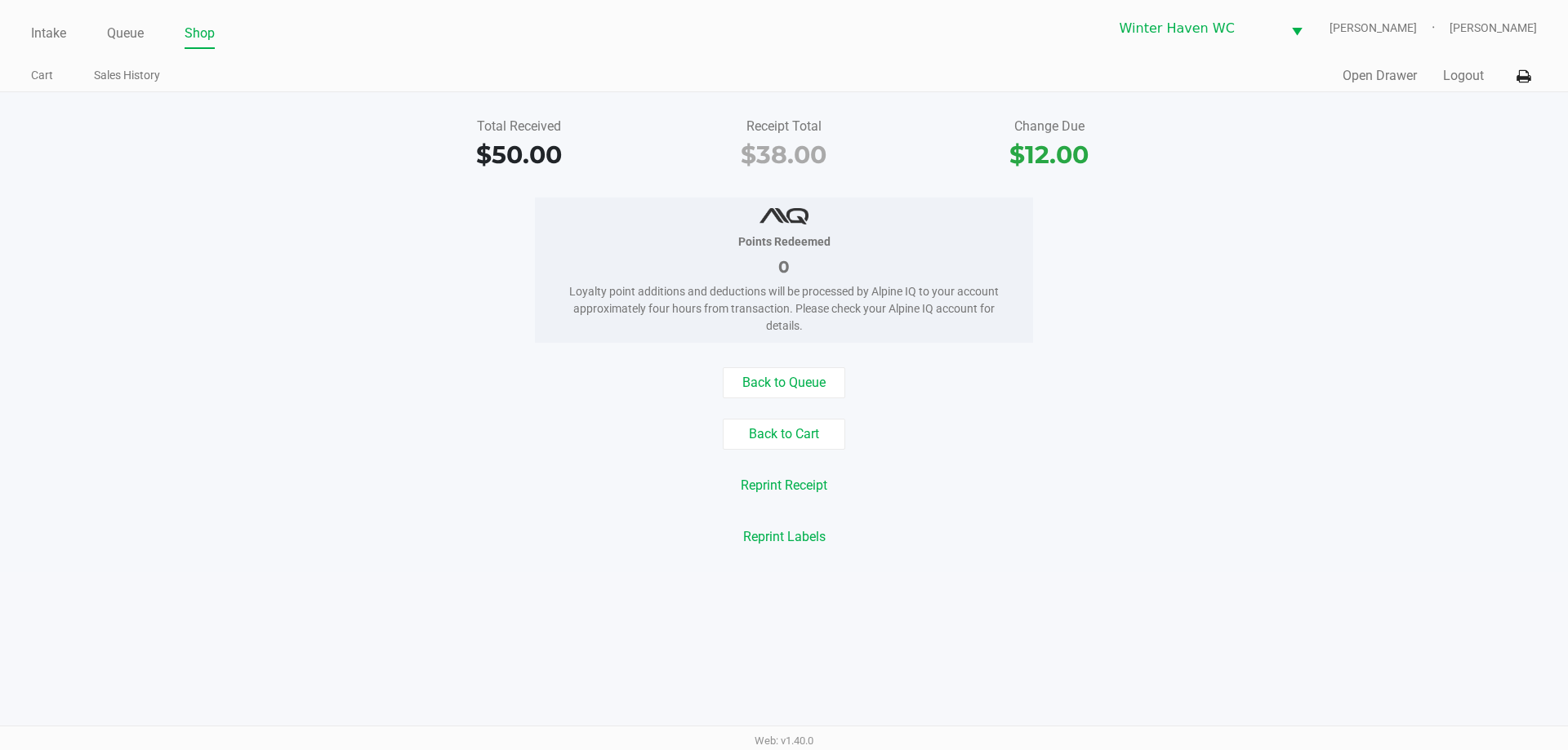
click at [127, 17] on div "Intake Queue Shop Winter Haven WC JEAN-YU Jordan Dodds" at bounding box center [783, 29] width 1505 height 40
click at [126, 19] on div "Intake Queue Shop" at bounding box center [406, 34] width 752 height 31
click at [126, 34] on link "Queue" at bounding box center [126, 34] width 36 height 23
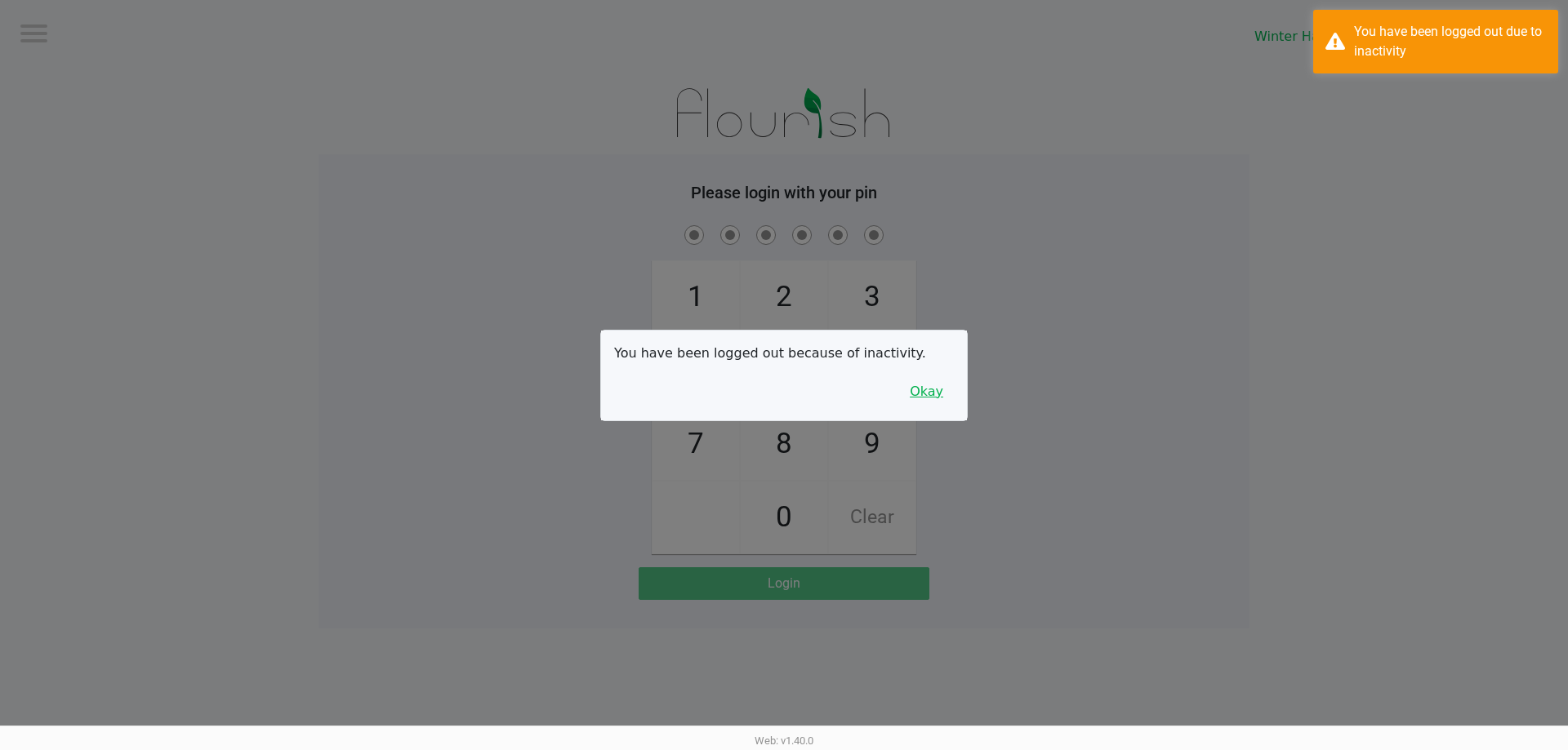
click at [934, 382] on button "Okay" at bounding box center [926, 392] width 55 height 31
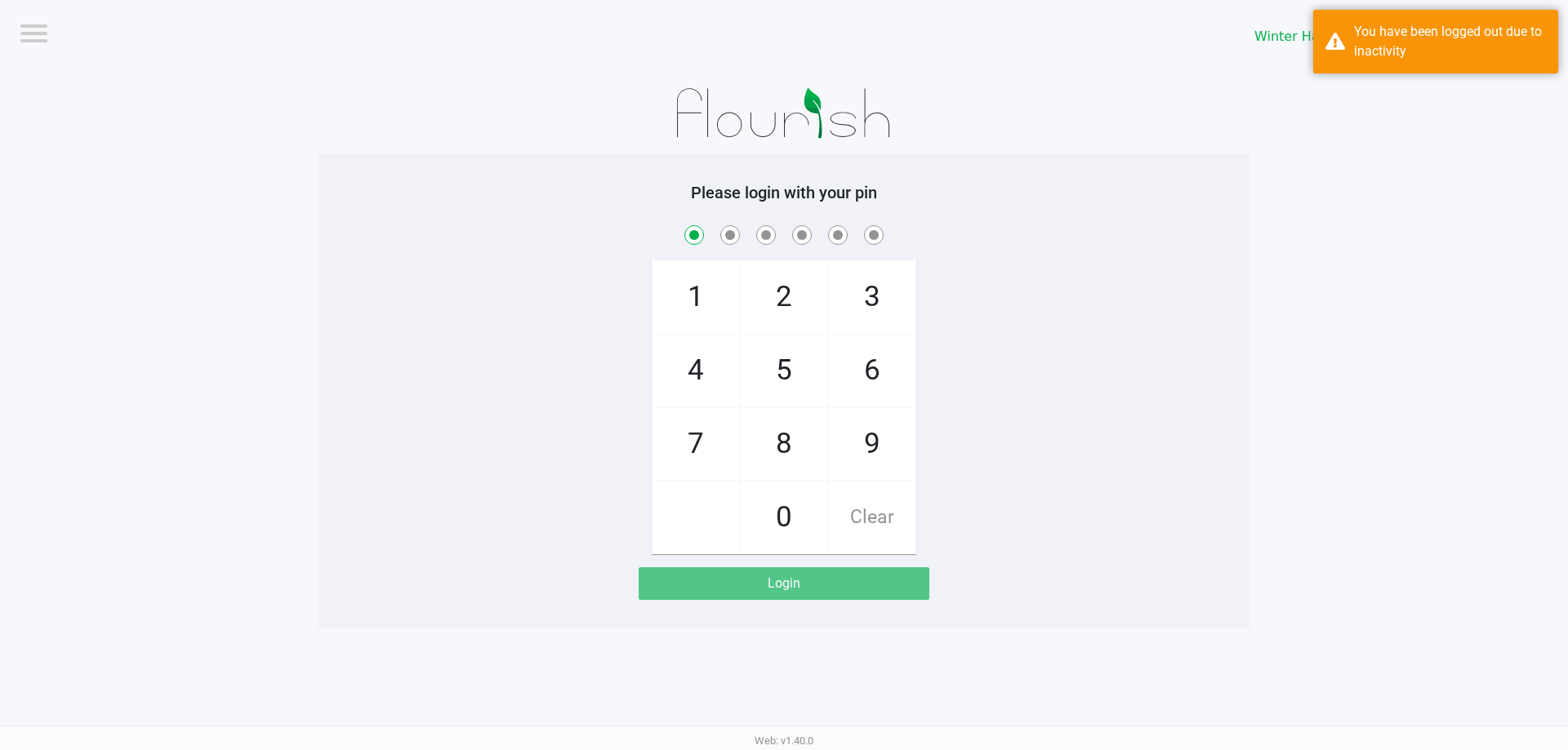
checkbox input "true"
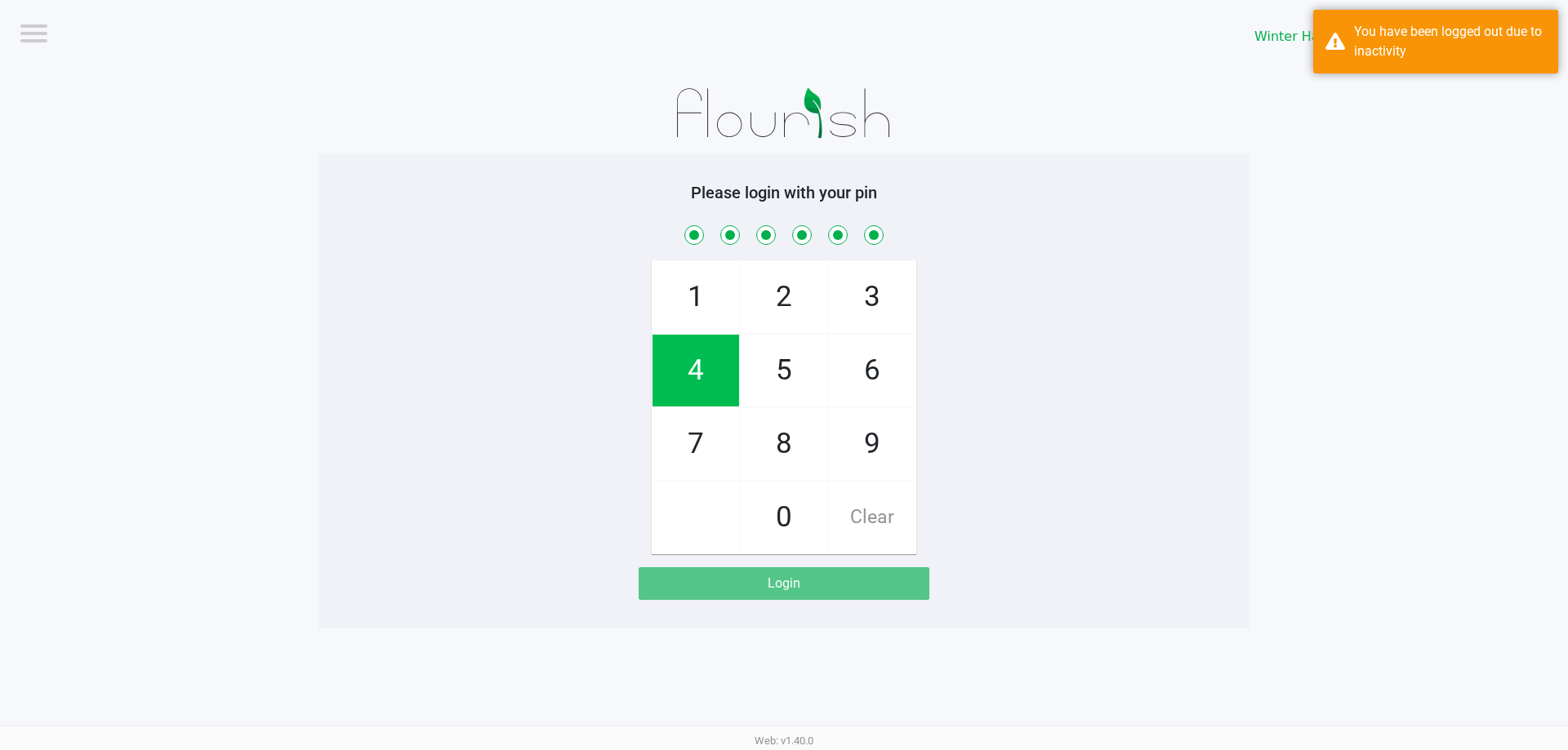
checkbox input "true"
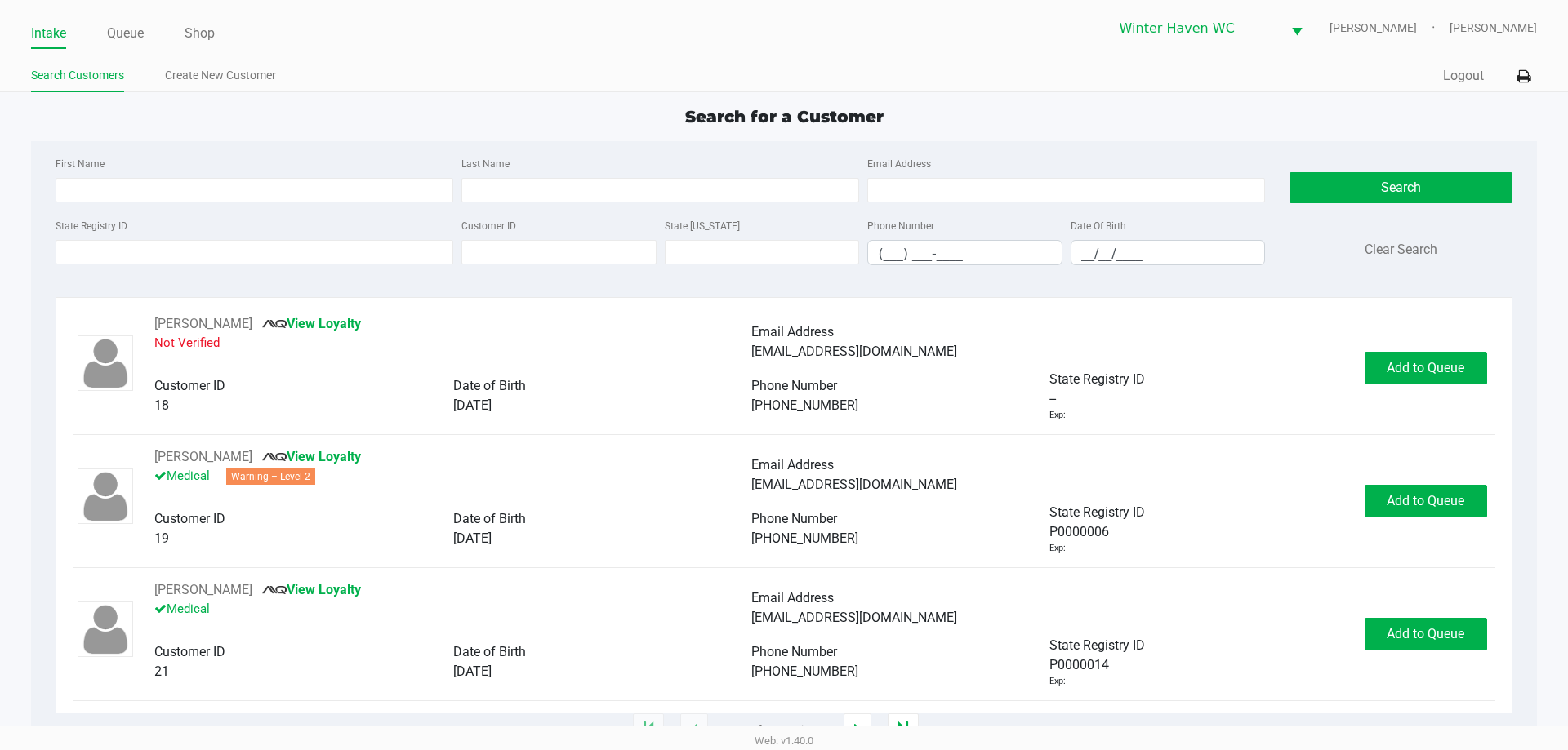
click at [148, 35] on ul "Intake Queue Shop" at bounding box center [406, 34] width 752 height 28
click at [129, 31] on link "Queue" at bounding box center [126, 34] width 36 height 23
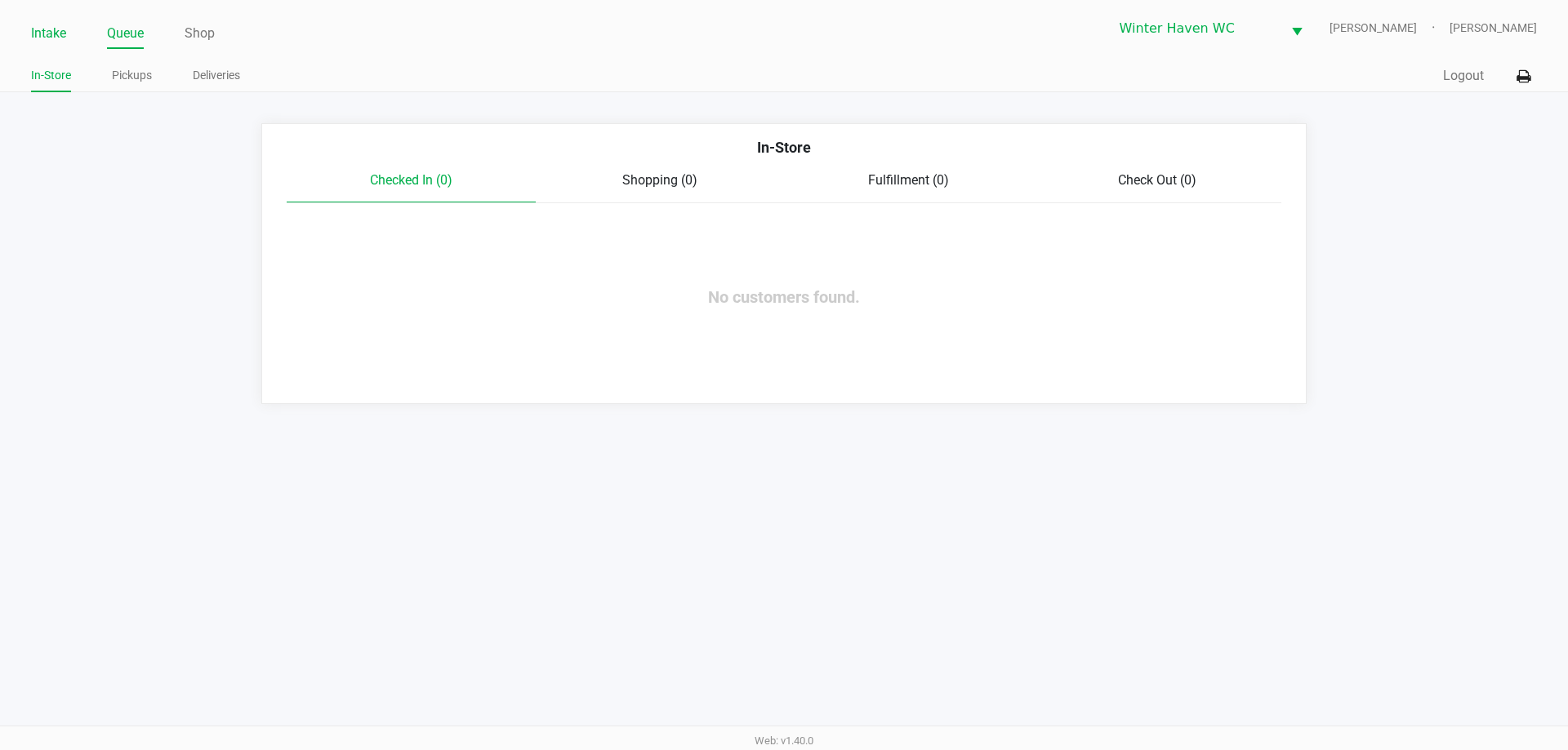
click at [55, 33] on link "Intake" at bounding box center [48, 34] width 35 height 23
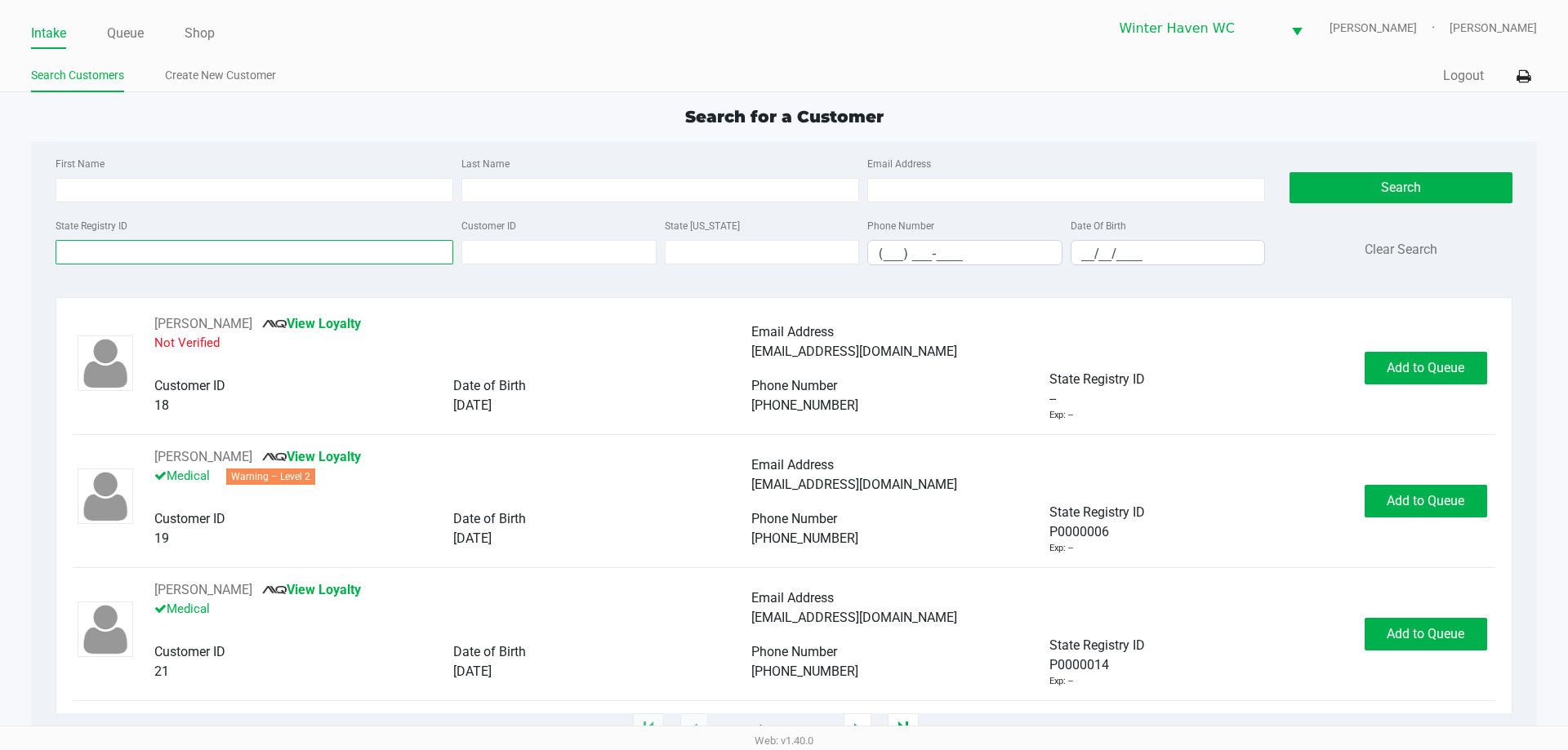
click at [248, 257] on input "State Registry ID" at bounding box center [254, 252] width 398 height 25
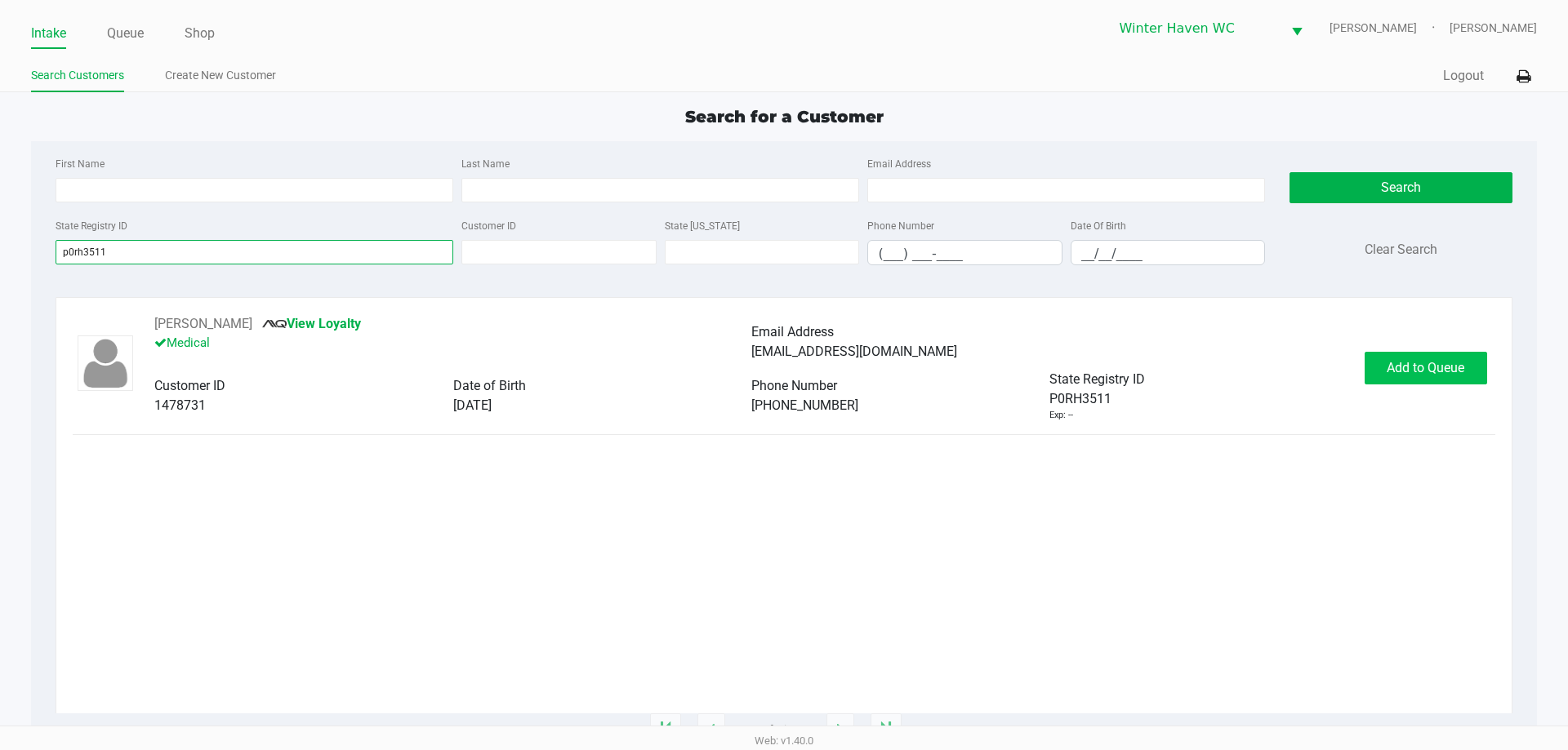
type input "p0rh3511"
click at [1410, 366] on span "Add to Queue" at bounding box center [1425, 368] width 78 height 15
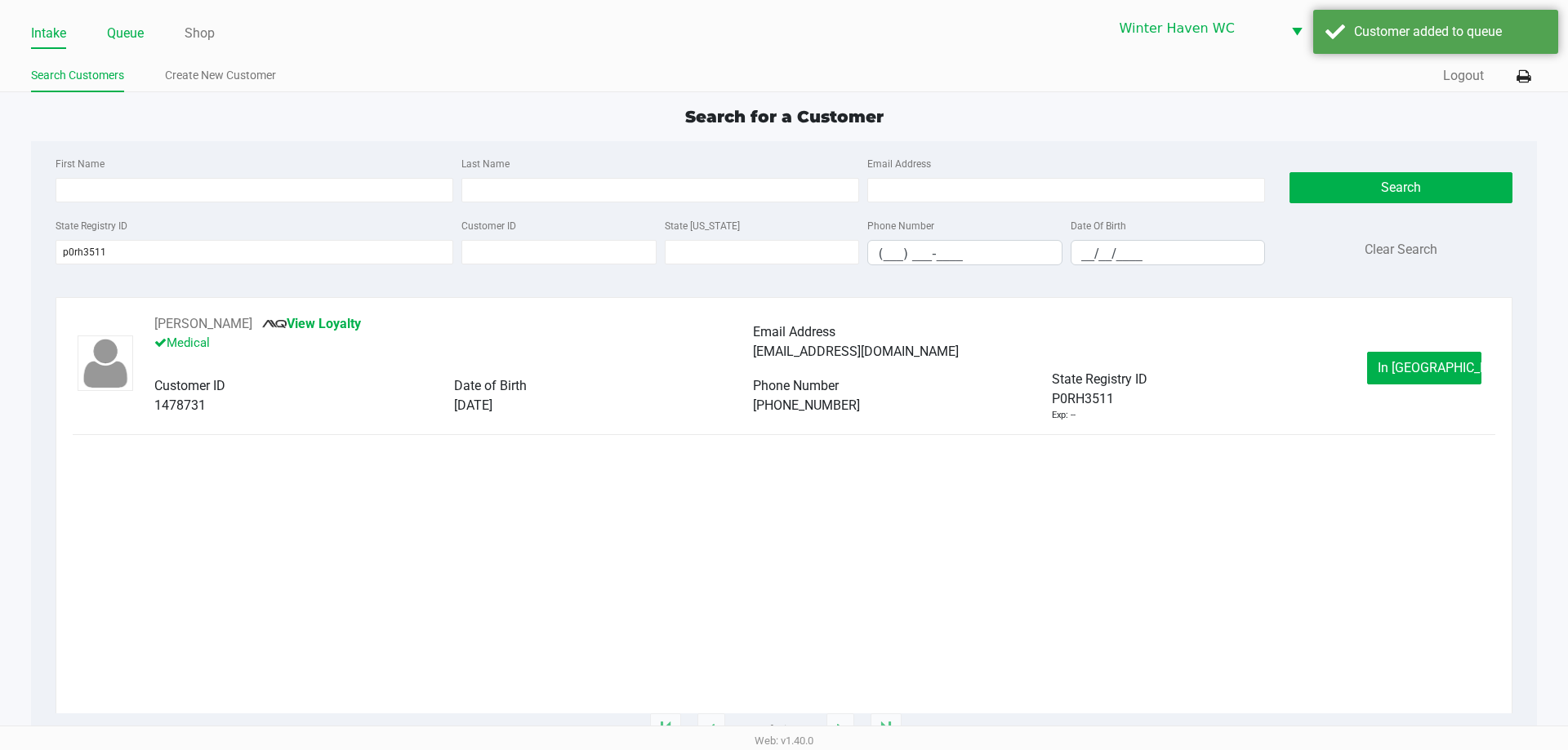
click at [126, 31] on link "Queue" at bounding box center [126, 34] width 36 height 23
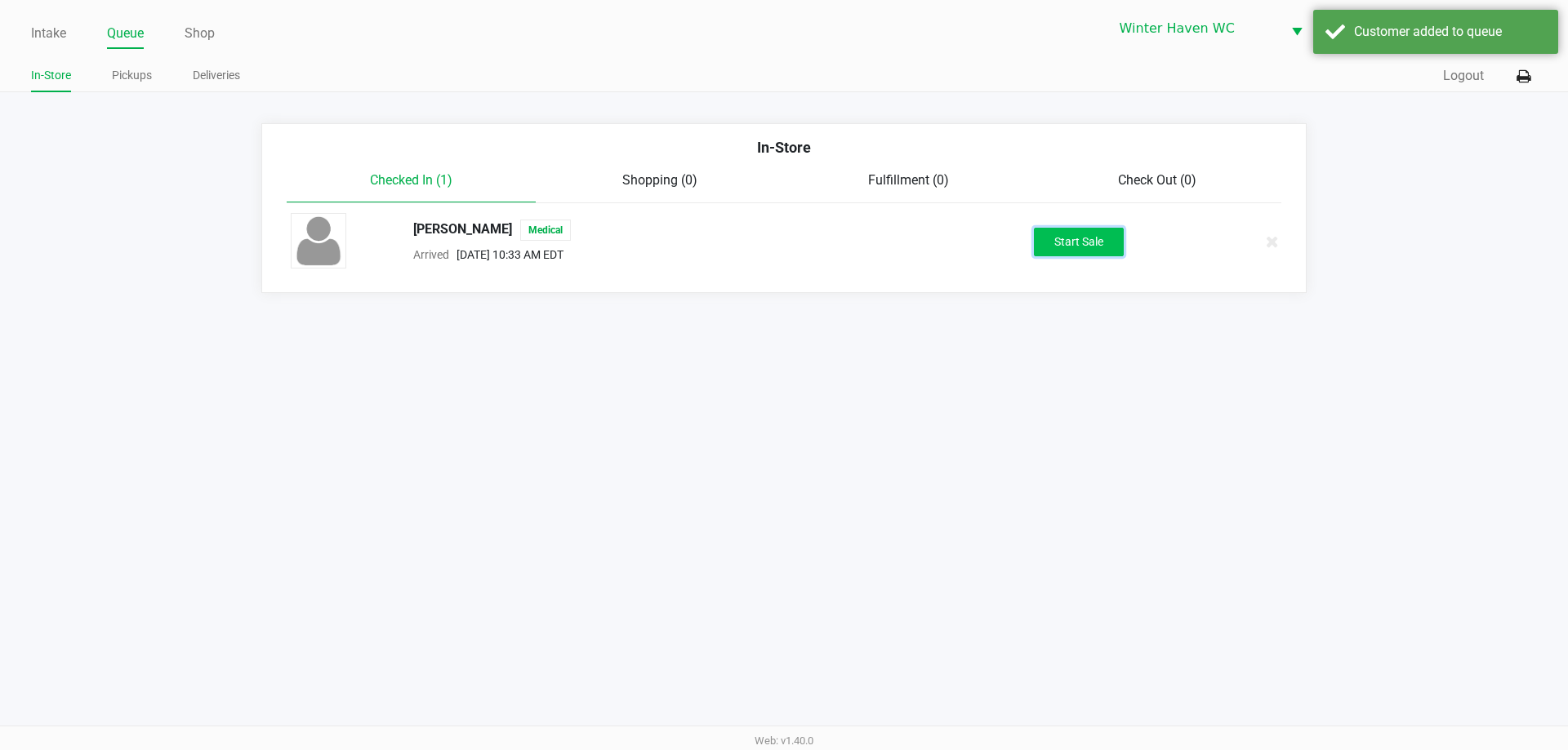
click at [1112, 238] on button "Start Sale" at bounding box center [1079, 242] width 90 height 29
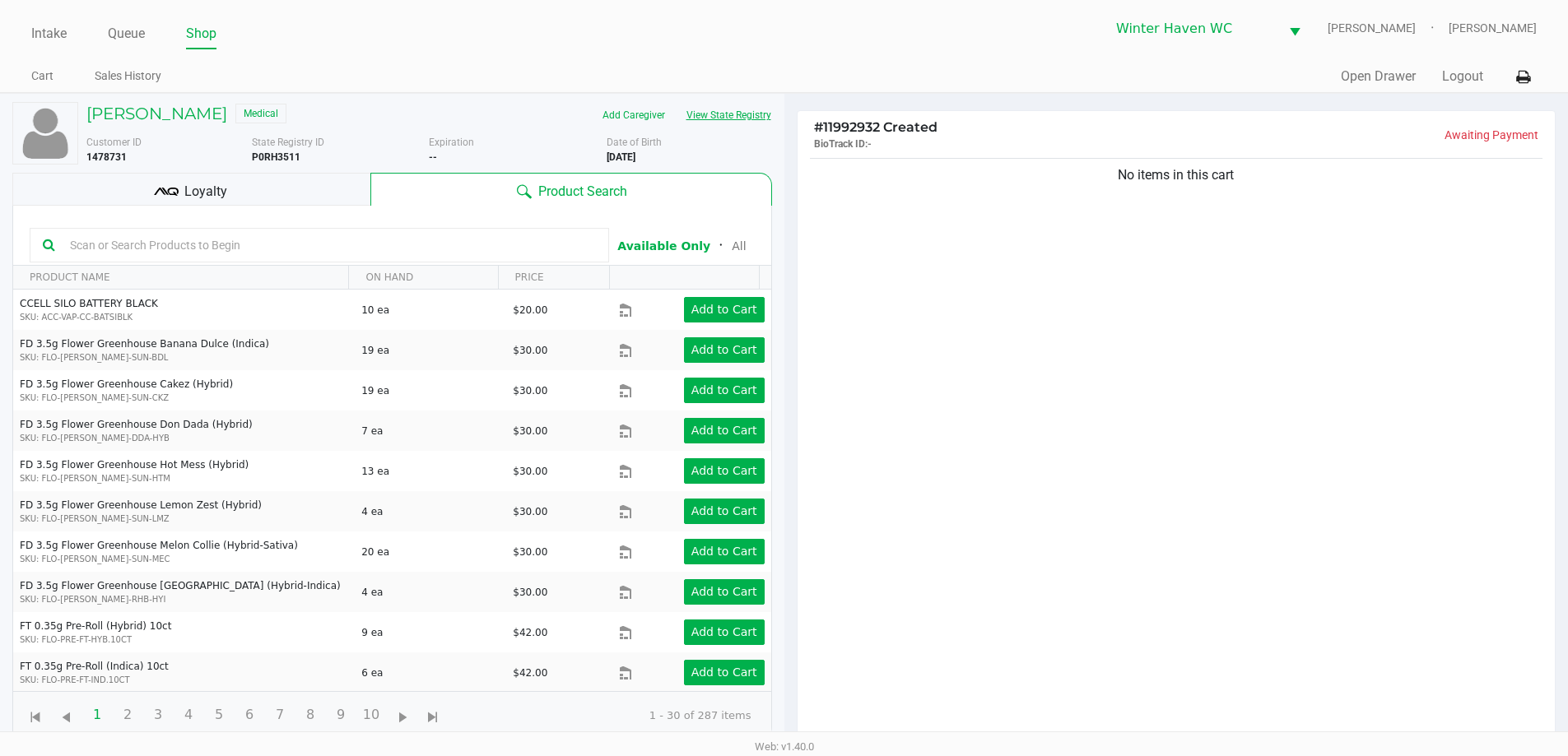
click at [700, 109] on button "View State Registry" at bounding box center [724, 115] width 97 height 26
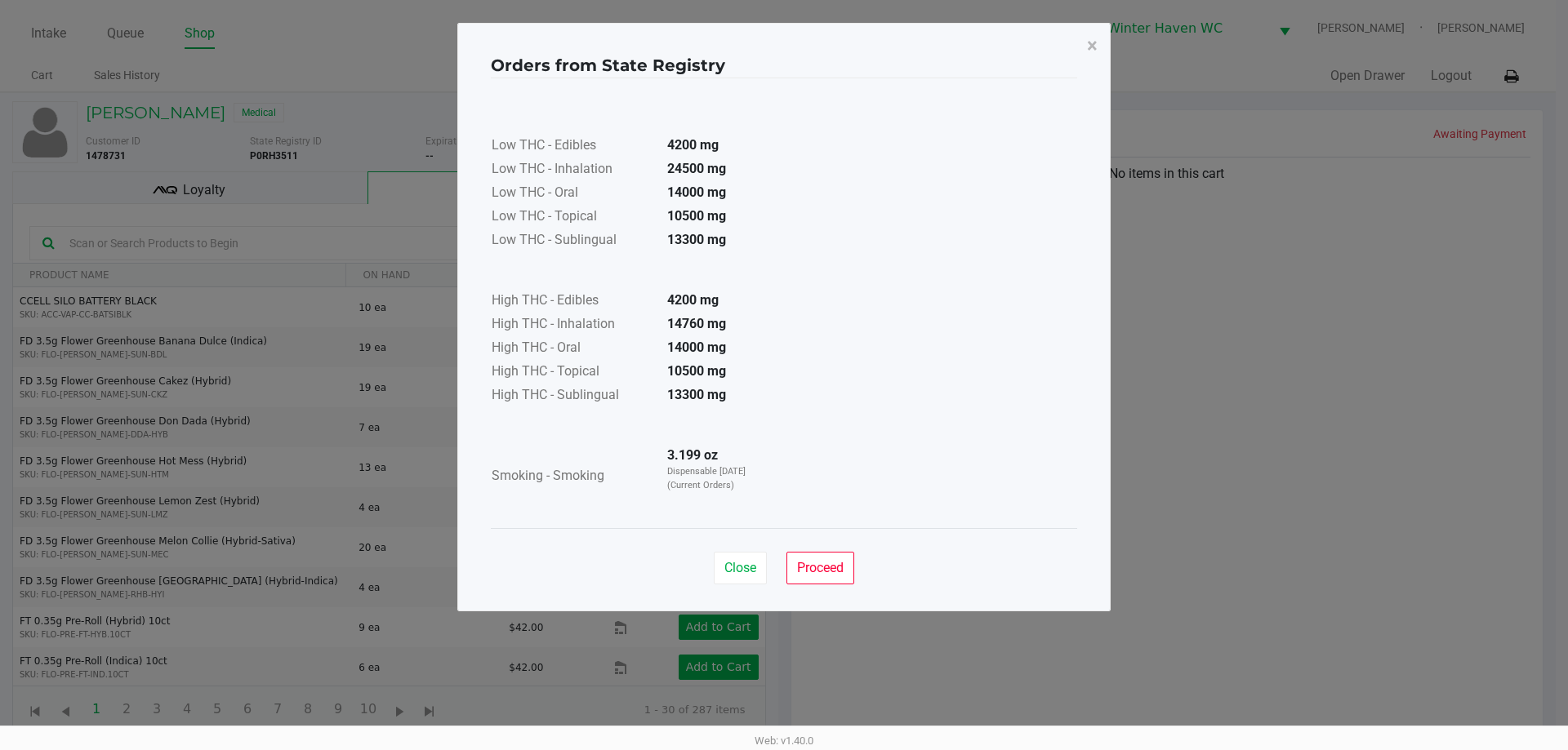
click at [732, 551] on div "Close Proceed" at bounding box center [784, 560] width 587 height 66
click at [748, 557] on button "Close" at bounding box center [740, 568] width 53 height 33
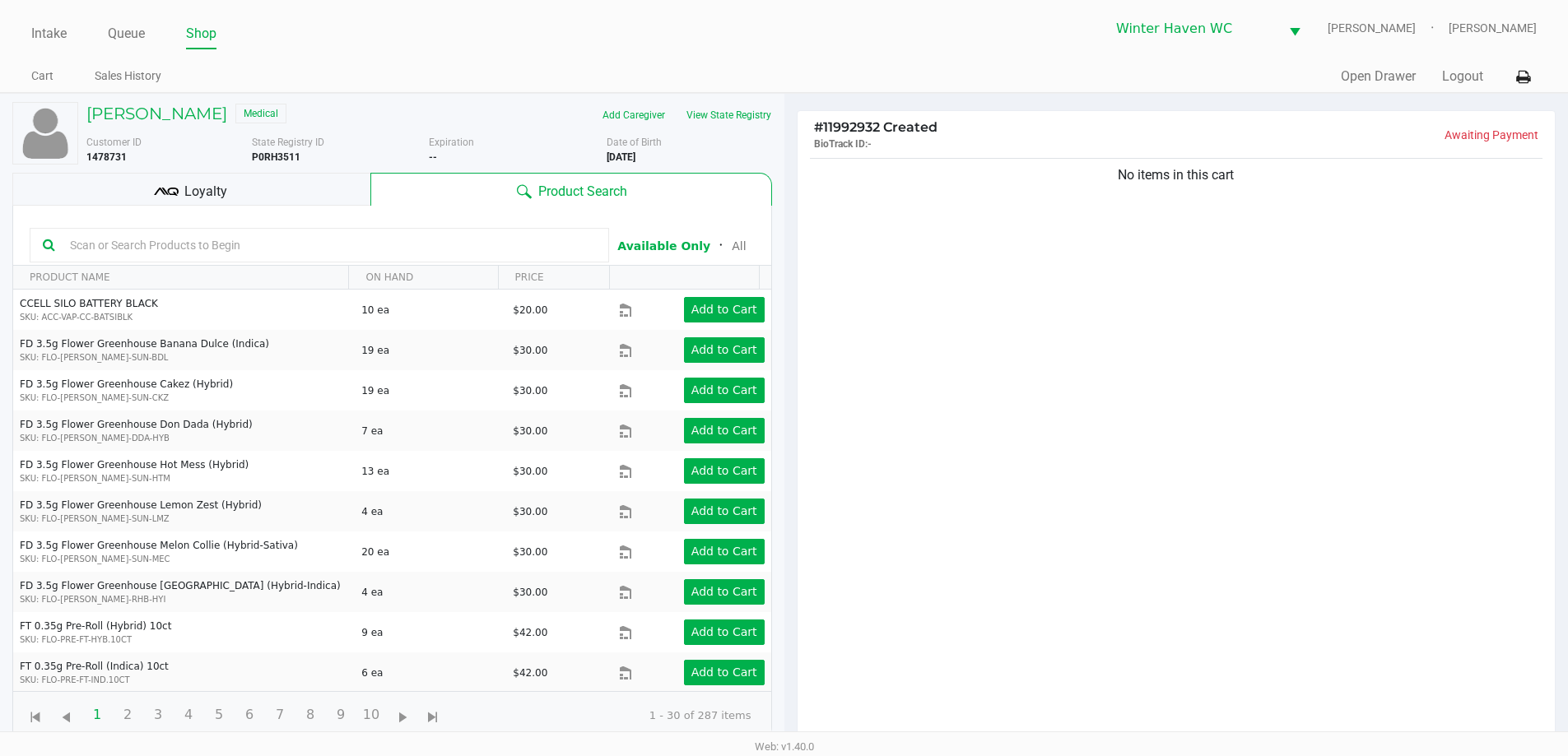
click at [1024, 543] on div "No items in this cart" at bounding box center [1177, 453] width 758 height 598
drag, startPoint x: 173, startPoint y: 164, endPoint x: 173, endPoint y: 173, distance: 9.0
click at [173, 169] on div "Brant Howell Medical Add Caregiver View State Registry Customer ID 1478731 Stat…" at bounding box center [392, 420] width 759 height 654
click at [173, 178] on div "Loyalty" at bounding box center [191, 189] width 358 height 33
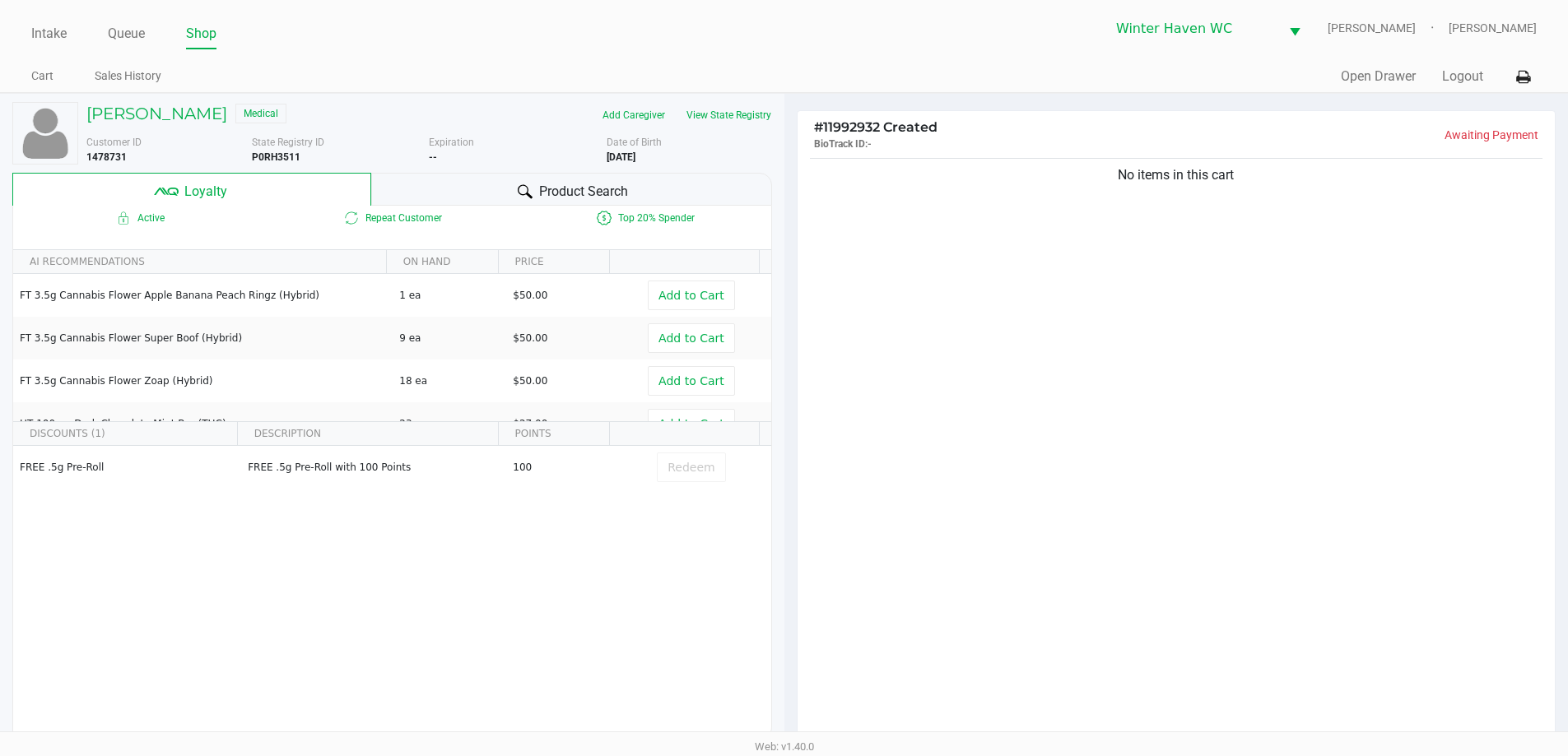
click at [485, 182] on div "Product Search" at bounding box center [571, 189] width 401 height 33
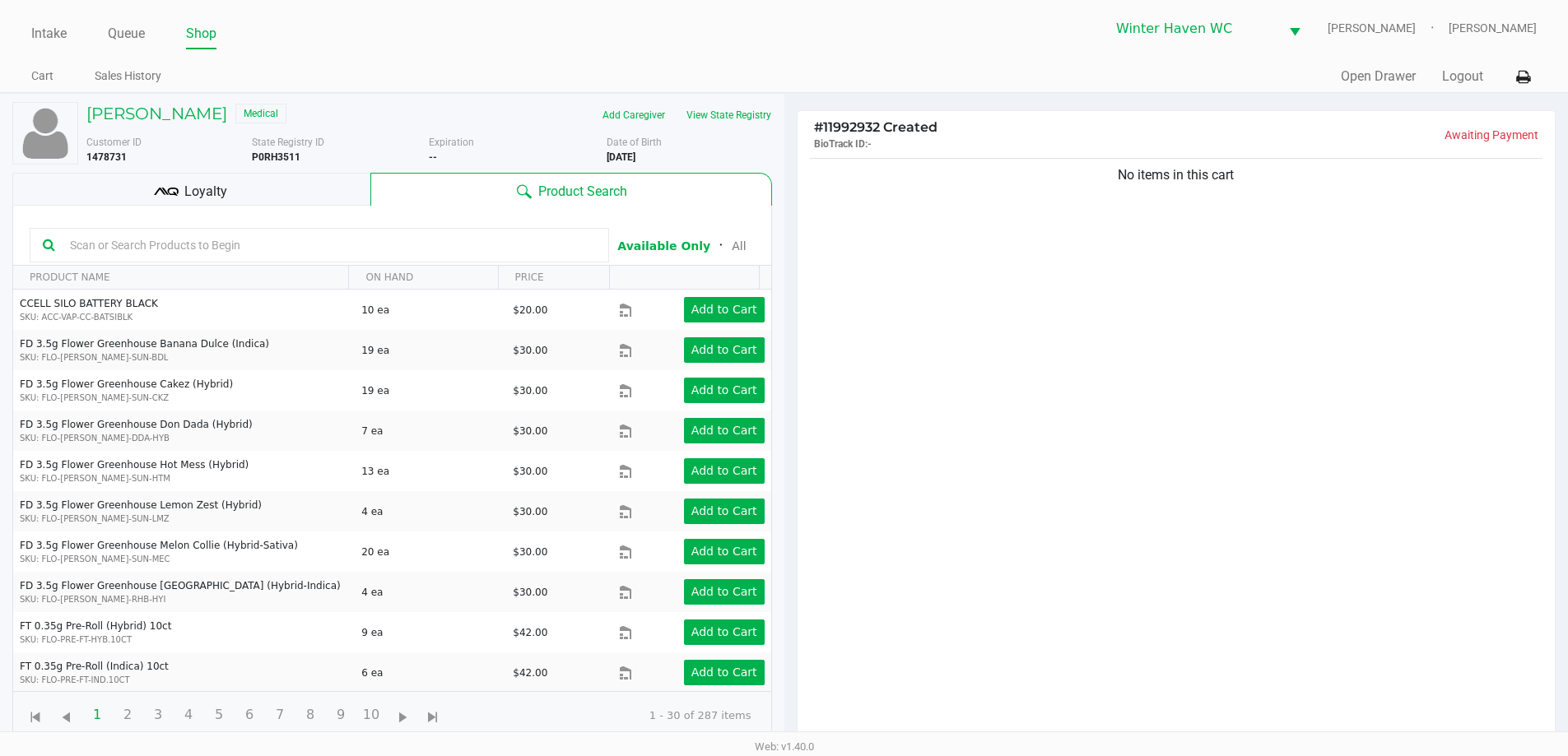
click at [367, 256] on input "text" at bounding box center [329, 245] width 532 height 25
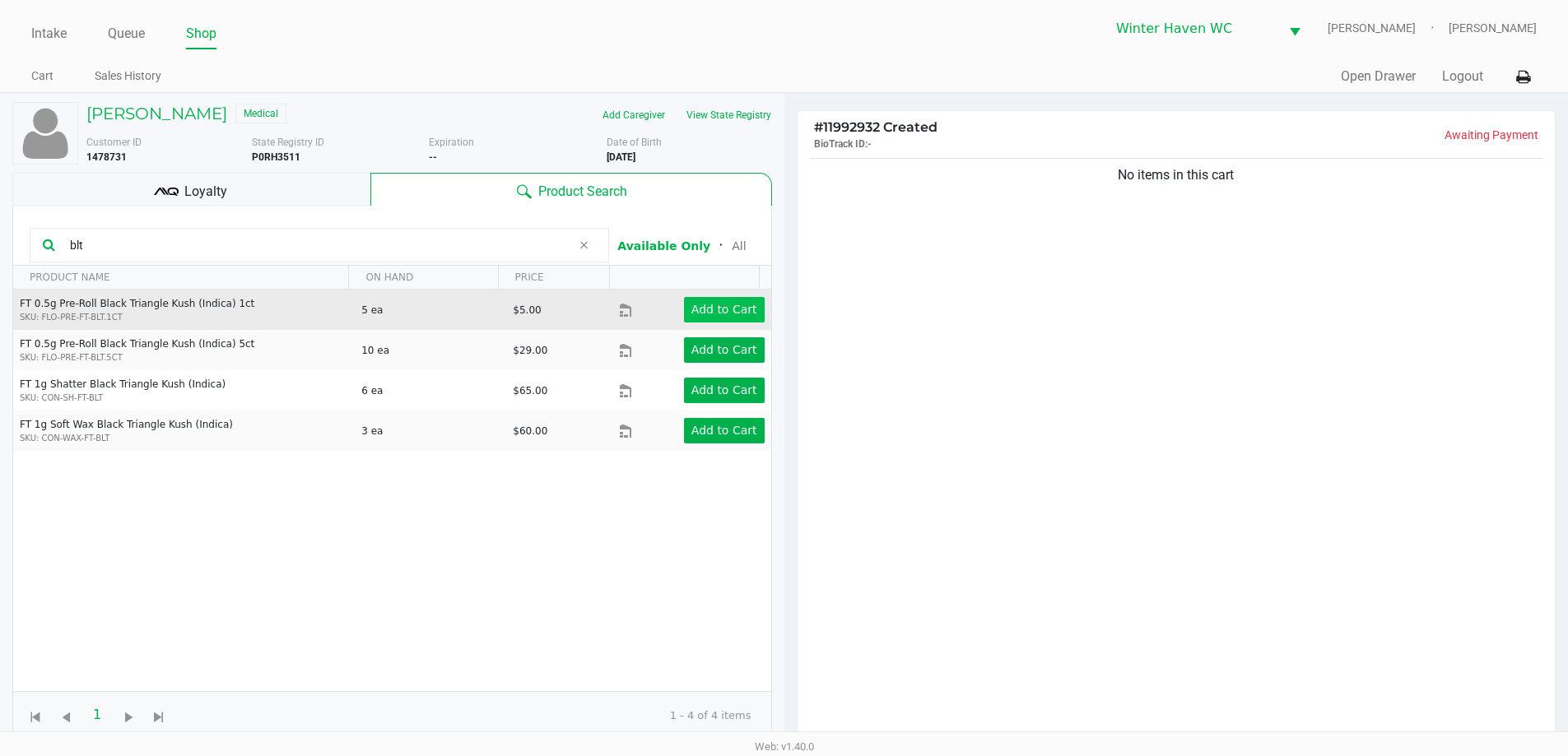
type input "blt"
click at [694, 304] on app-button-loader "Add to Cart" at bounding box center [725, 310] width 66 height 14
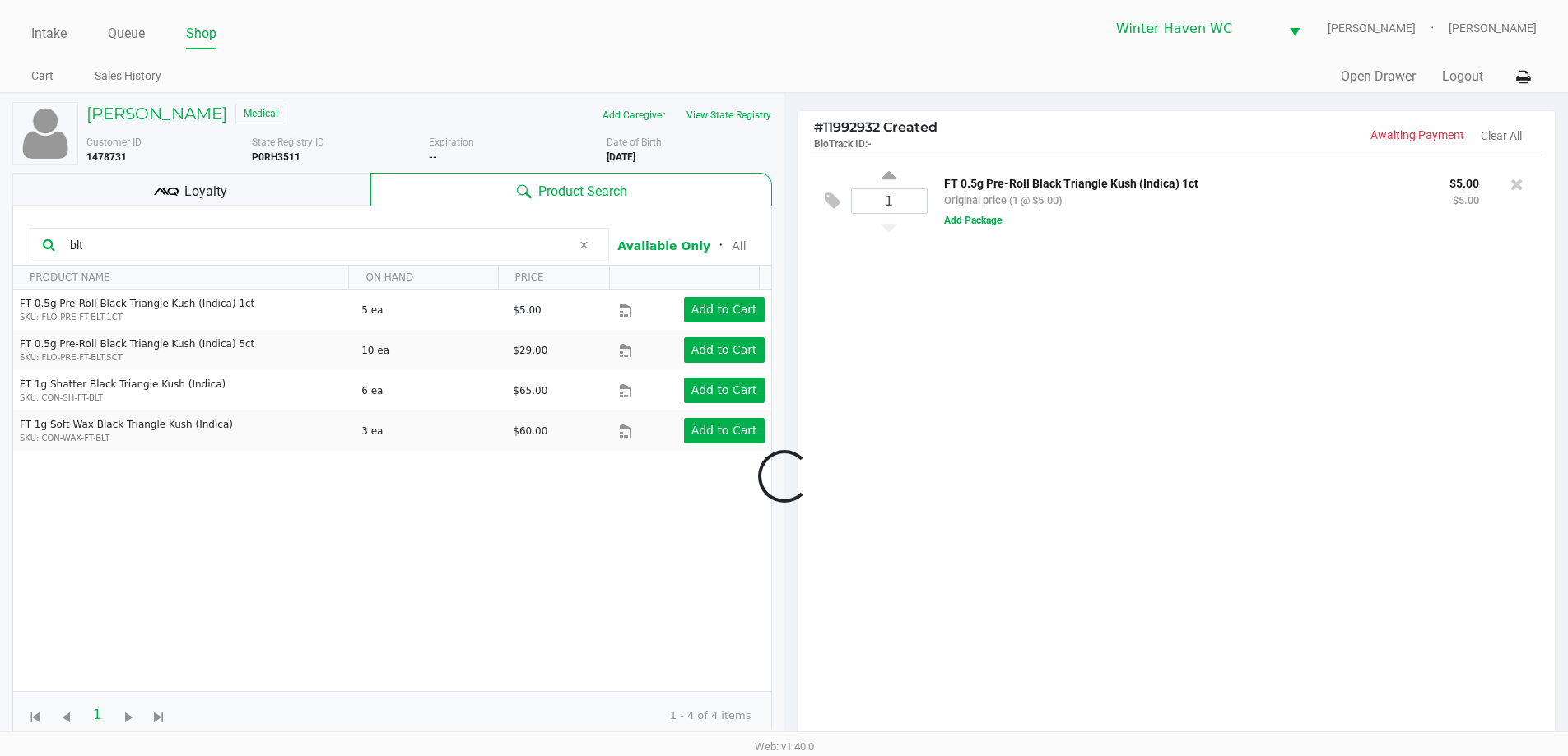
click at [1114, 583] on div at bounding box center [784, 476] width 1568 height 602
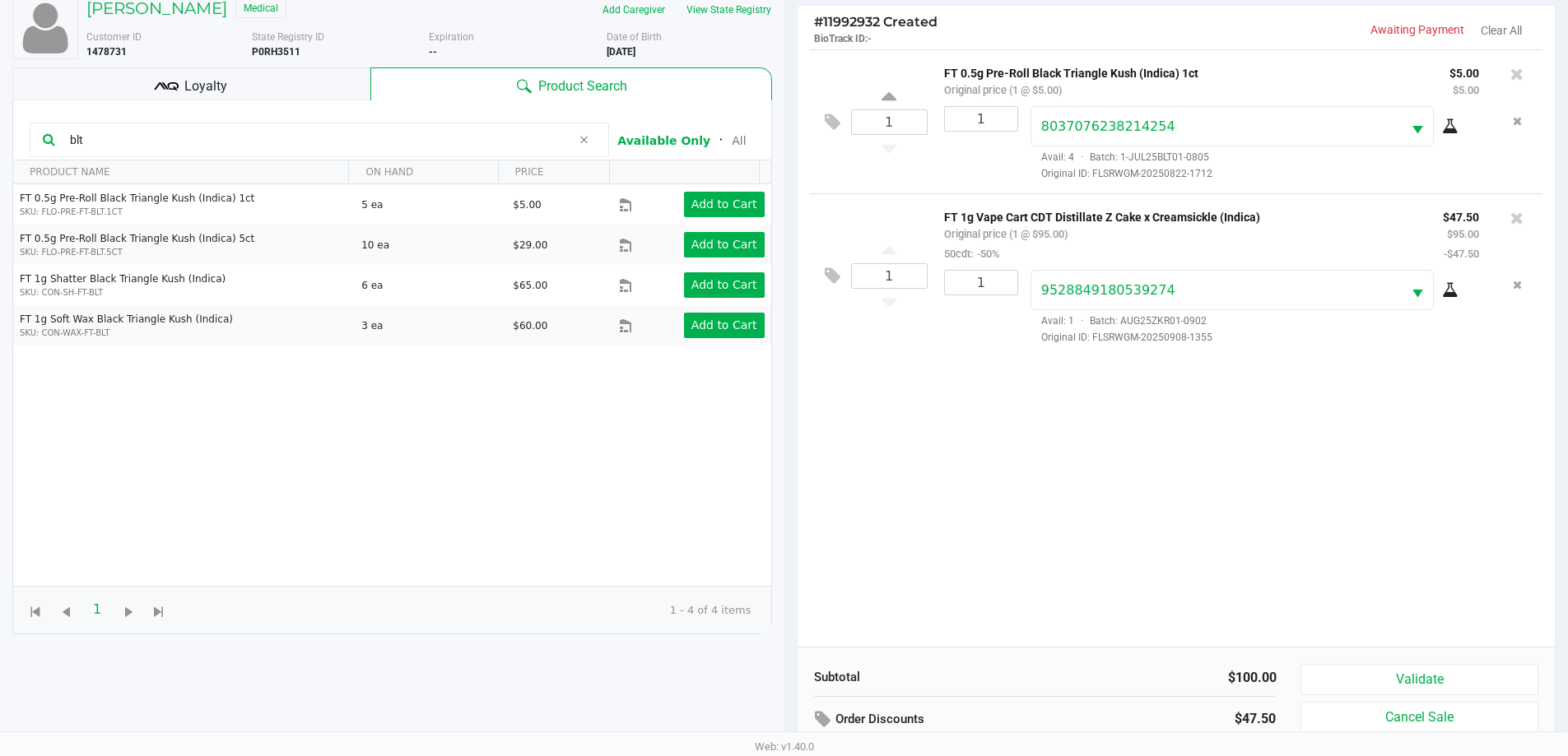
scroll to position [33, 0]
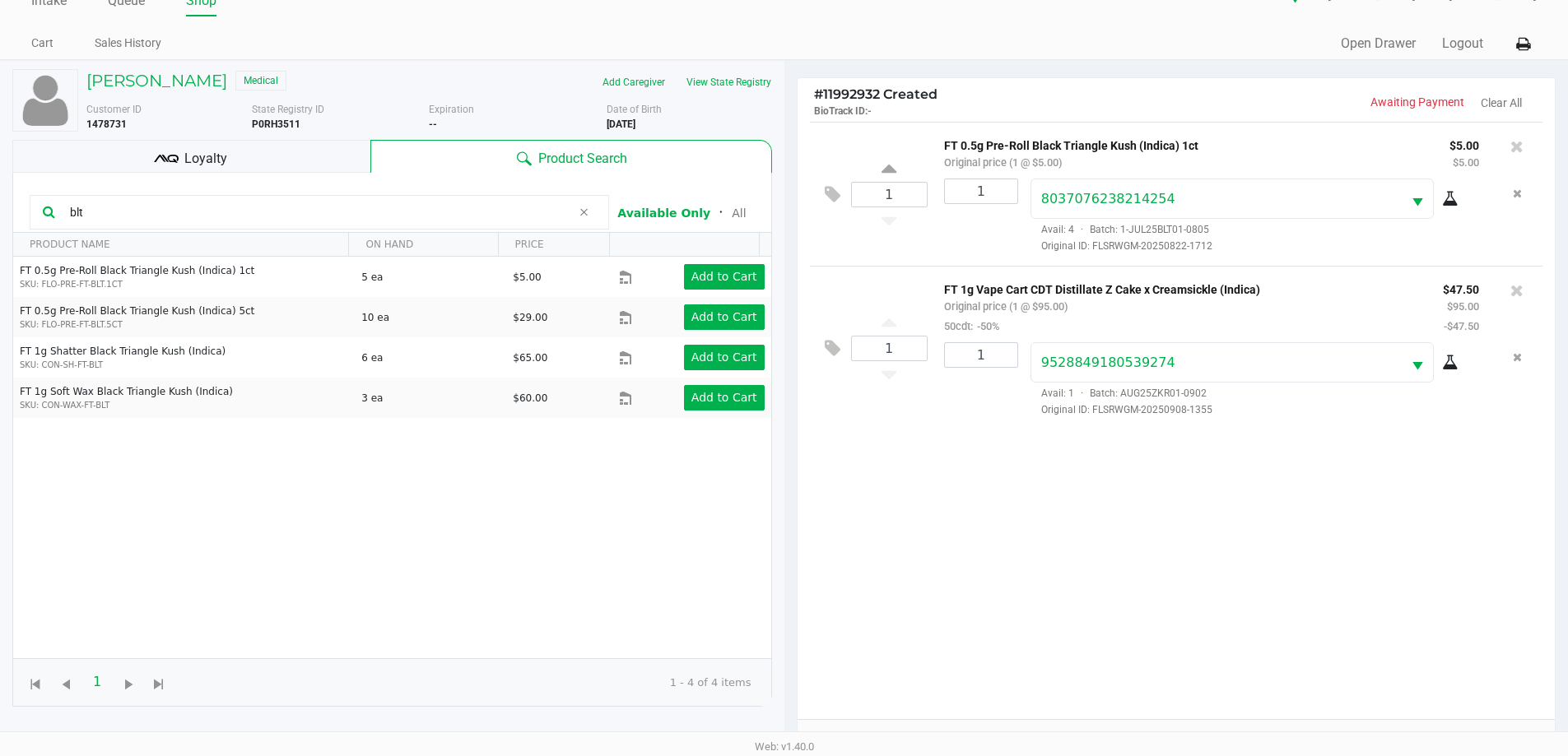
drag, startPoint x: 238, startPoint y: 152, endPoint x: 262, endPoint y: 165, distance: 27.3
click at [240, 154] on div "Loyalty" at bounding box center [191, 156] width 358 height 33
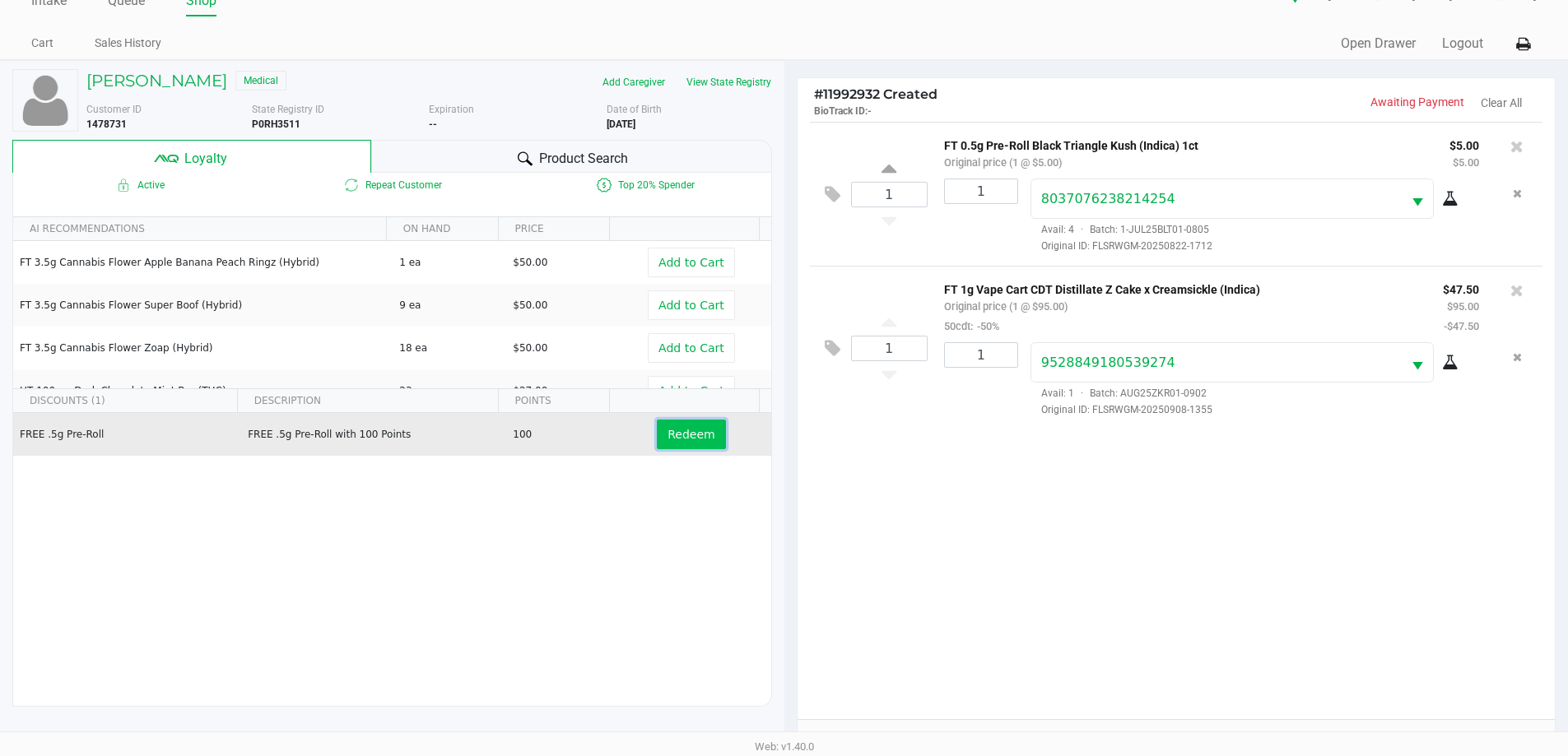
click at [665, 421] on button "Redeem" at bounding box center [691, 434] width 69 height 30
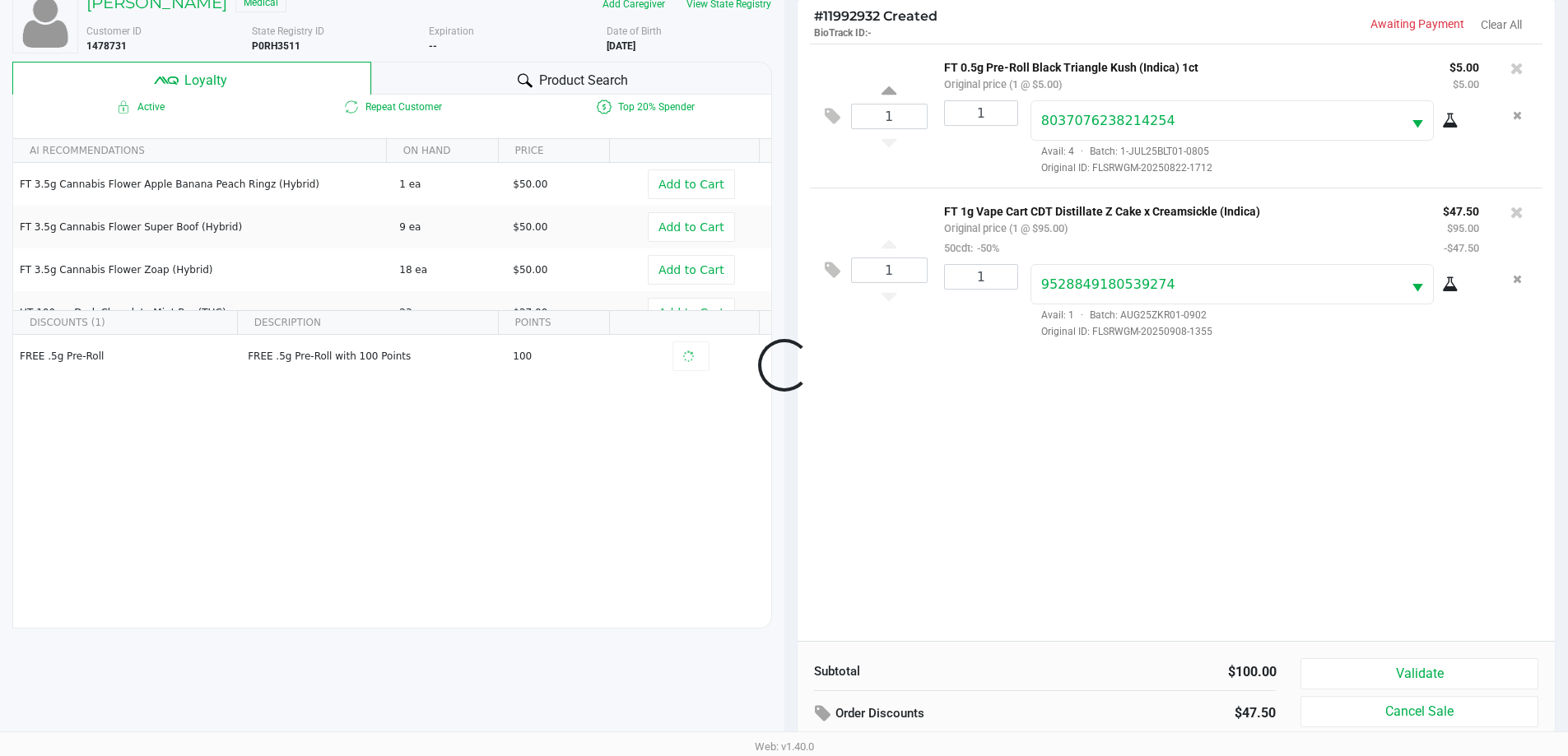
scroll to position [197, 0]
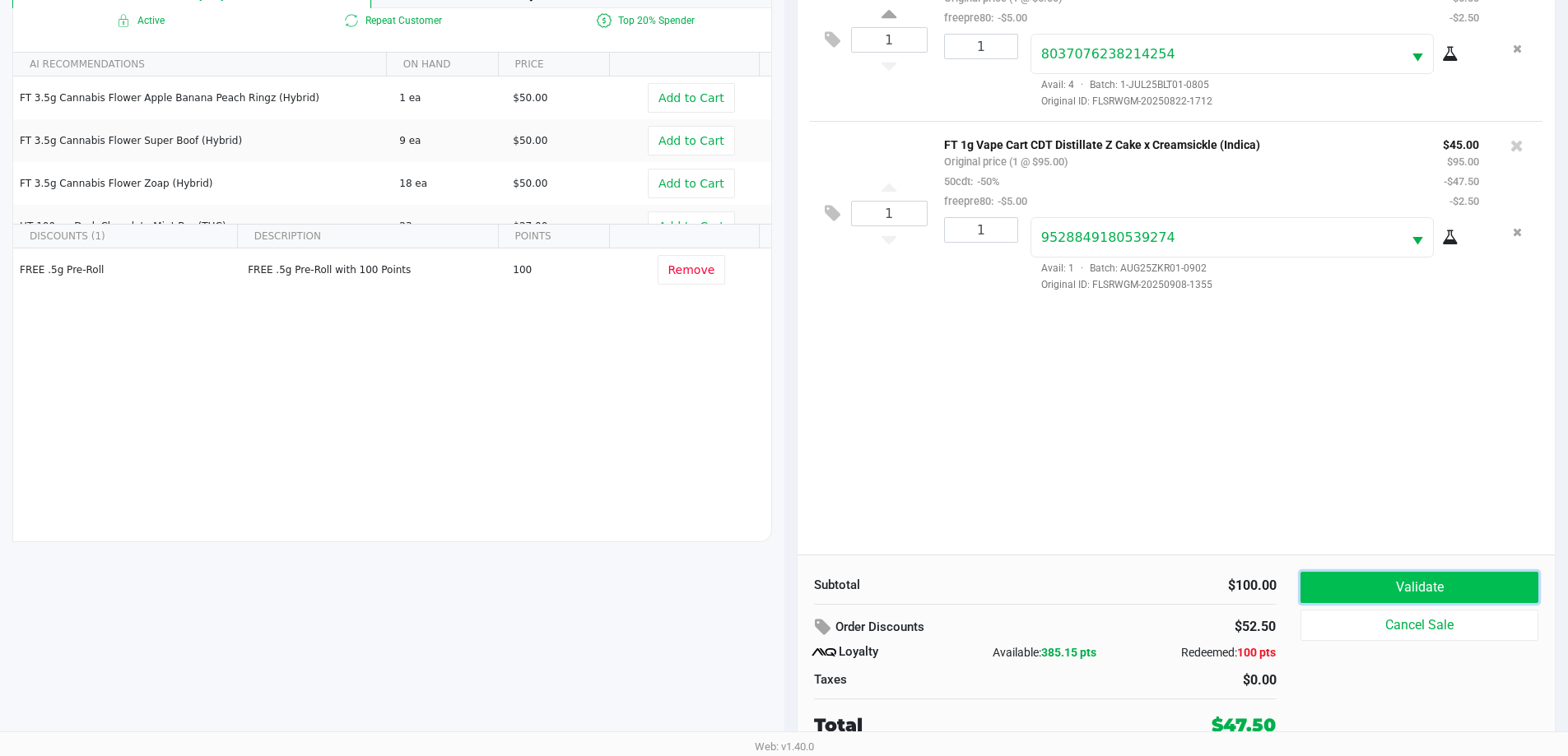
click at [1459, 575] on button "Validate" at bounding box center [1418, 587] width 237 height 31
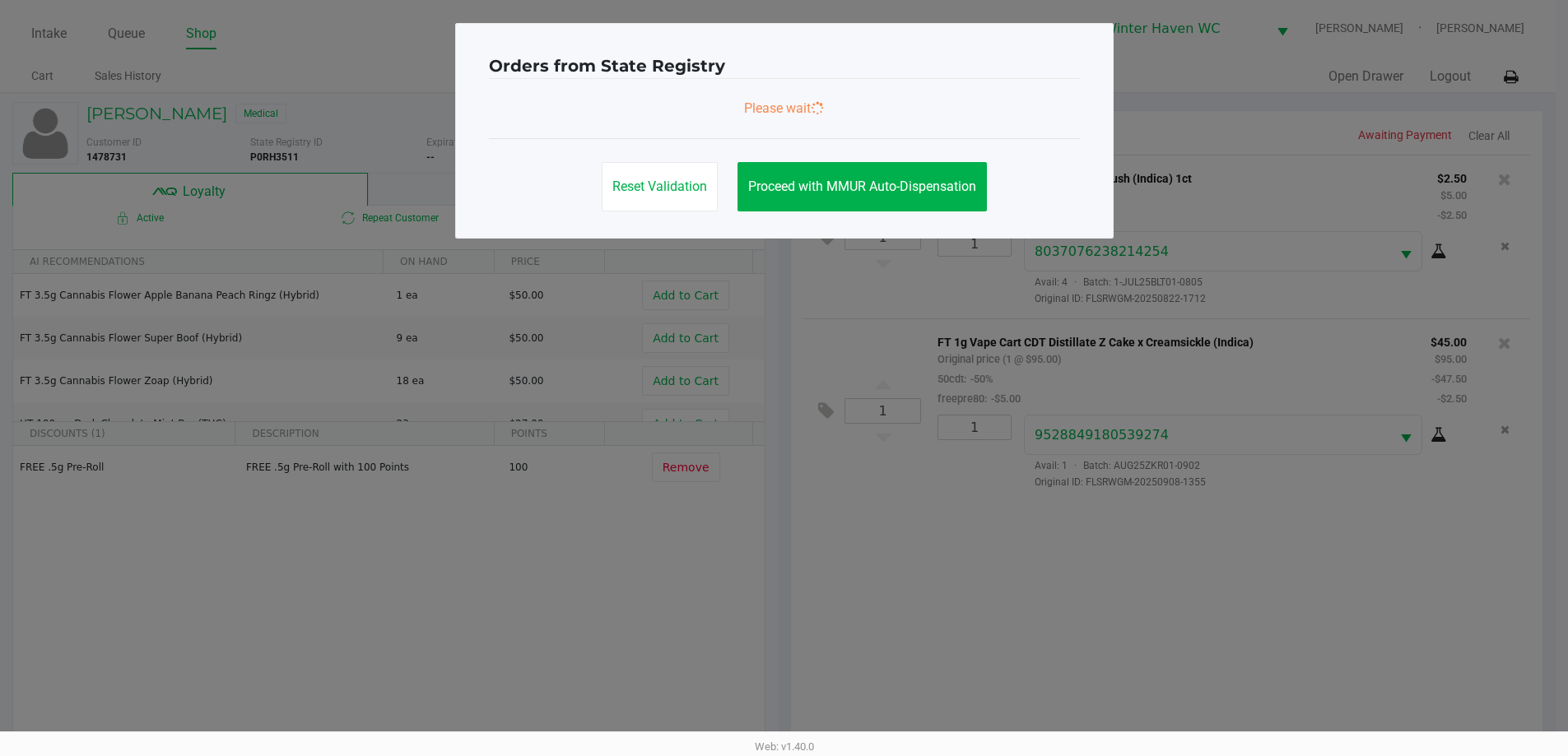
scroll to position [0, 0]
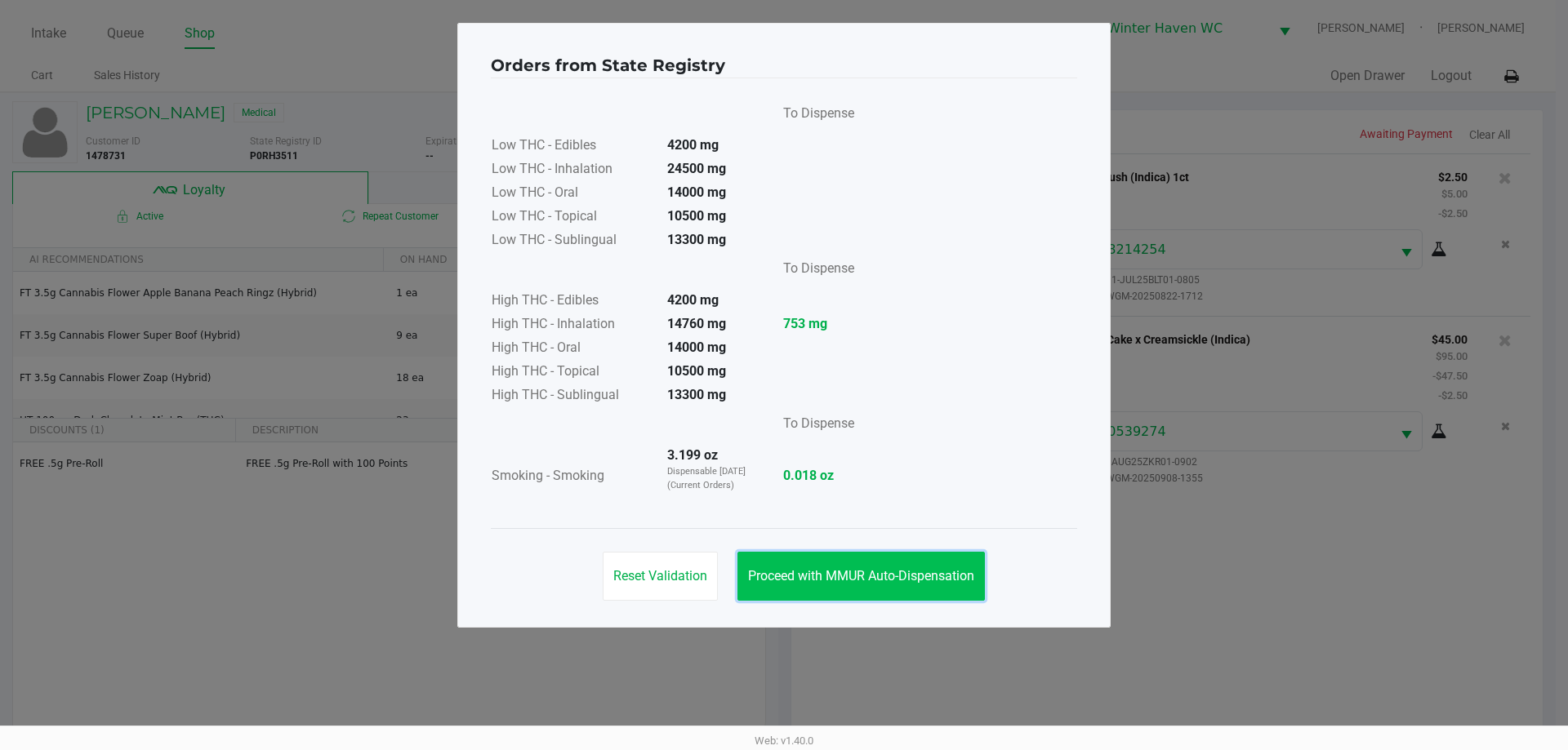
click at [955, 561] on button "Proceed with MMUR Auto-Dispensation" at bounding box center [861, 576] width 247 height 49
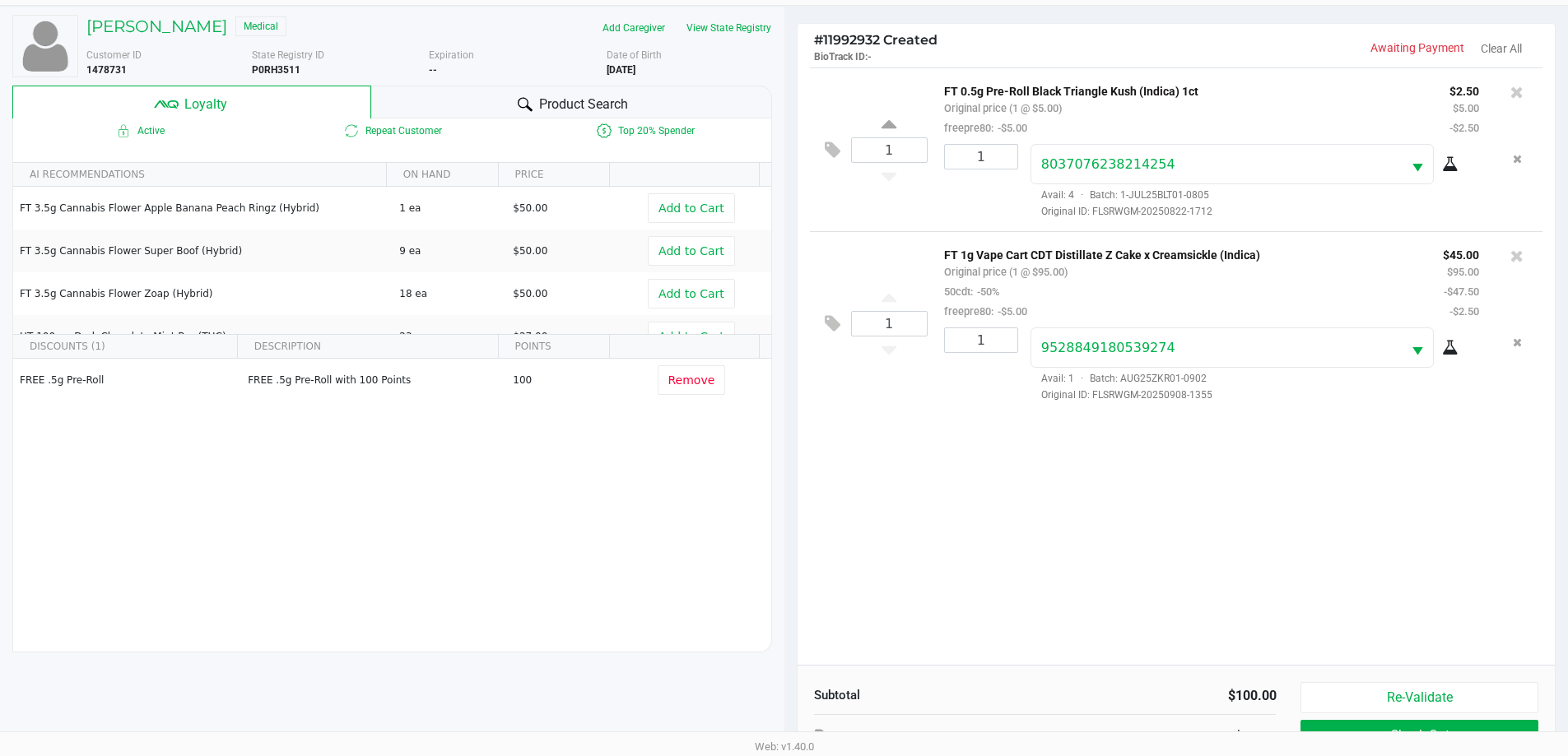
scroll to position [197, 0]
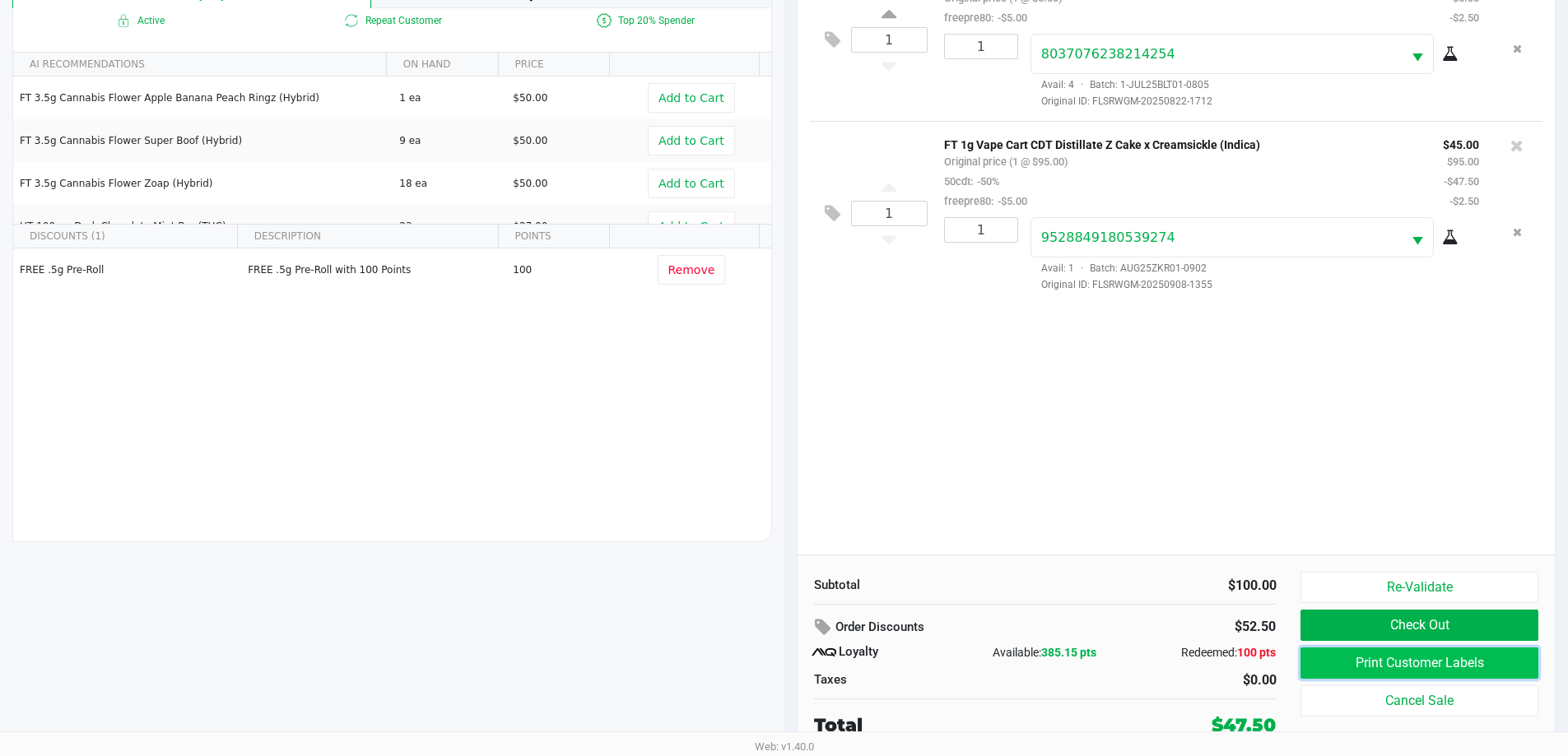
click at [1392, 664] on button "Print Customer Labels" at bounding box center [1418, 662] width 237 height 31
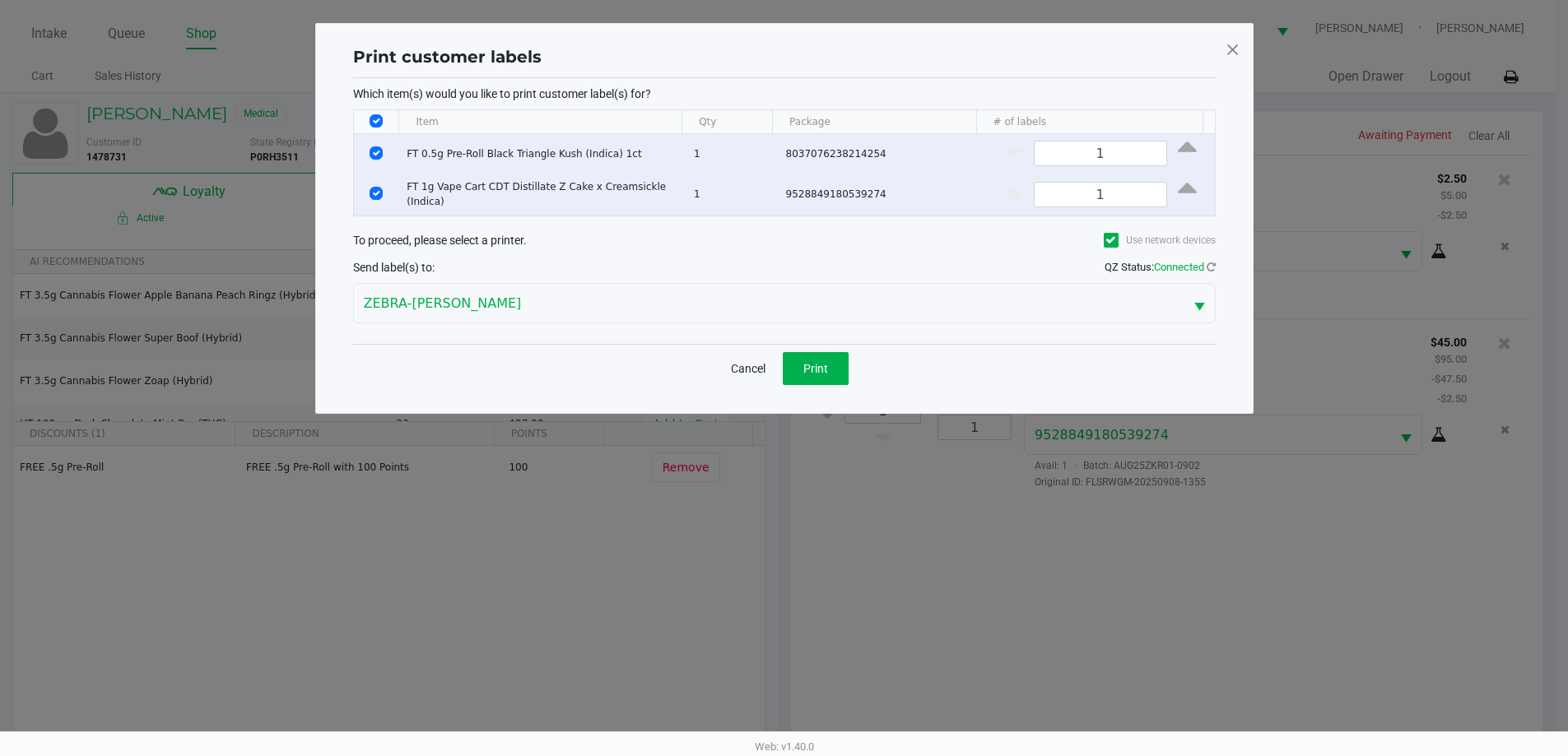
scroll to position [0, 0]
click at [829, 352] on button "Print" at bounding box center [821, 369] width 66 height 33
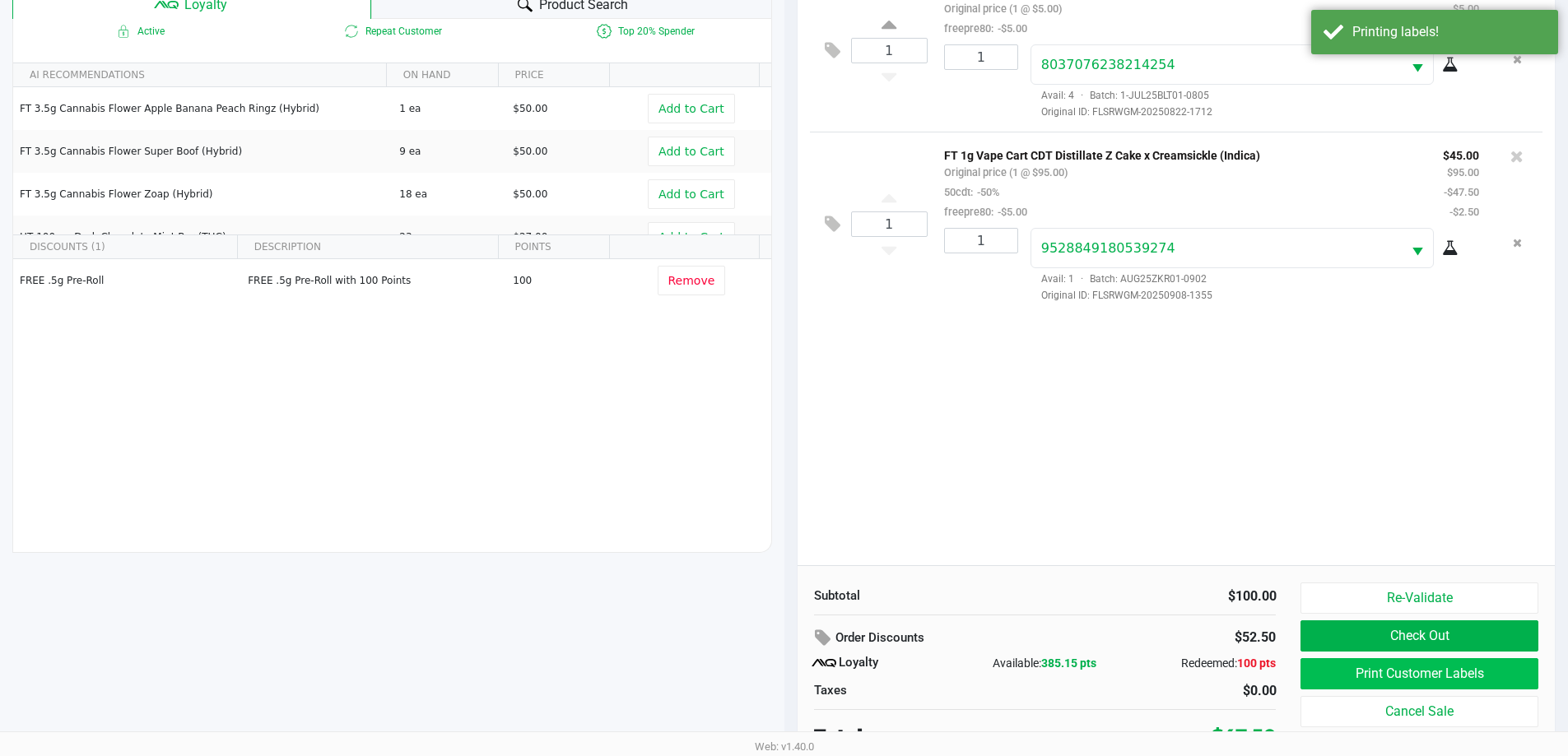
scroll to position [197, 0]
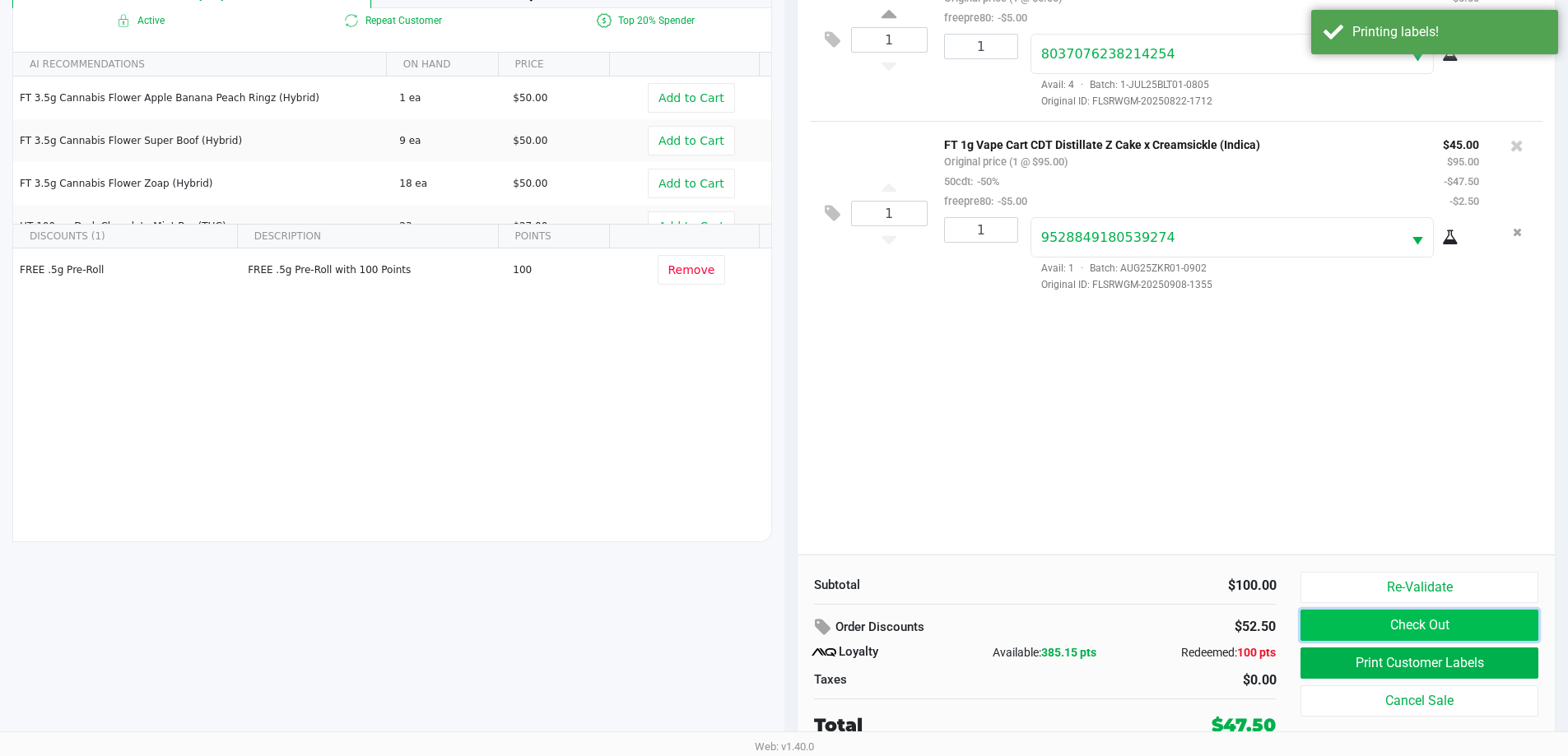
click at [1415, 628] on button "Check Out" at bounding box center [1418, 625] width 237 height 31
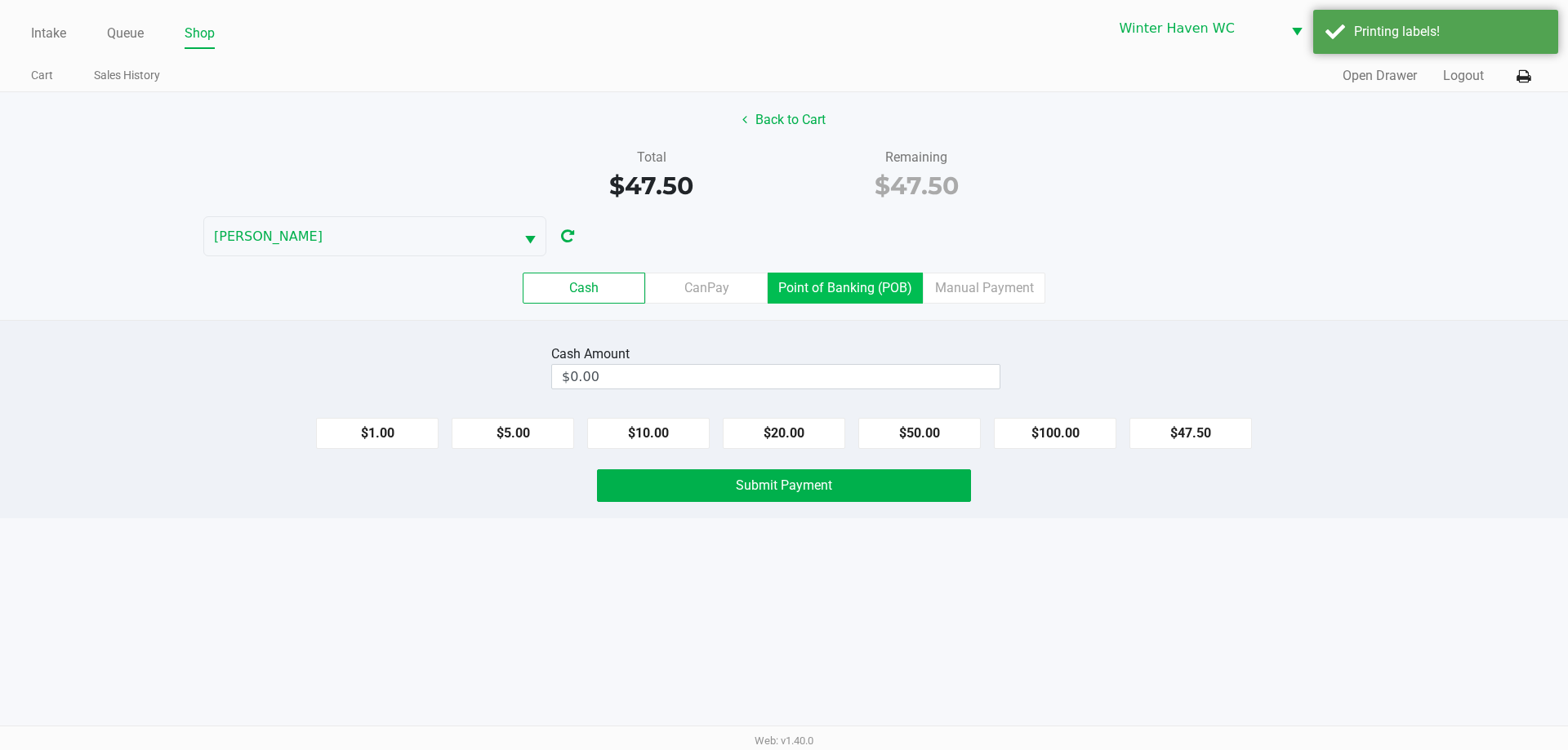
click at [852, 298] on label "Point of Banking (POB)" at bounding box center [845, 288] width 155 height 31
click at [0, 0] on 7 "Point of Banking (POB)" at bounding box center [0, 0] width 0 height 0
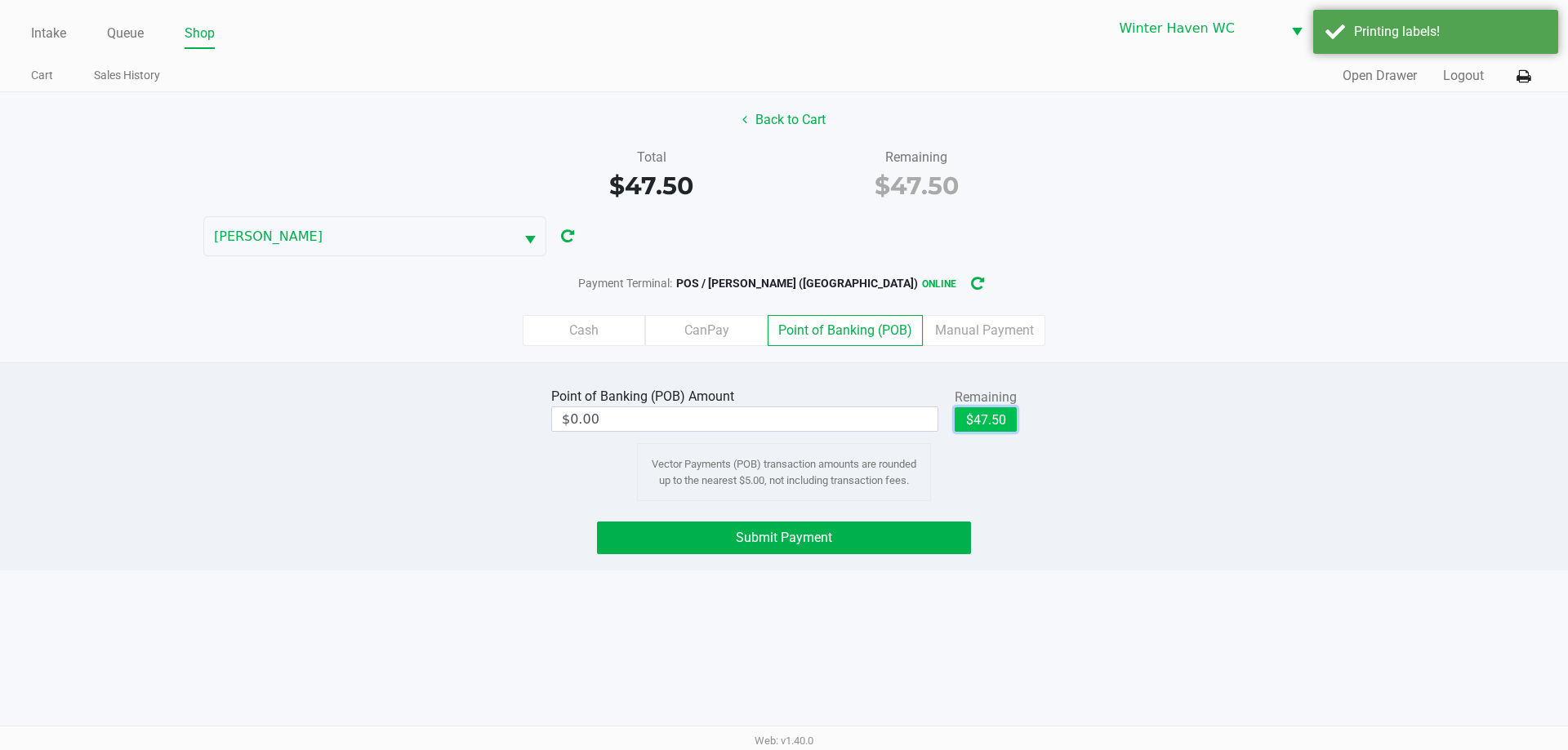
click at [965, 411] on button "$47.50" at bounding box center [985, 420] width 62 height 25
type input "$47.50"
click at [825, 540] on span "Submit Payment" at bounding box center [784, 537] width 97 height 15
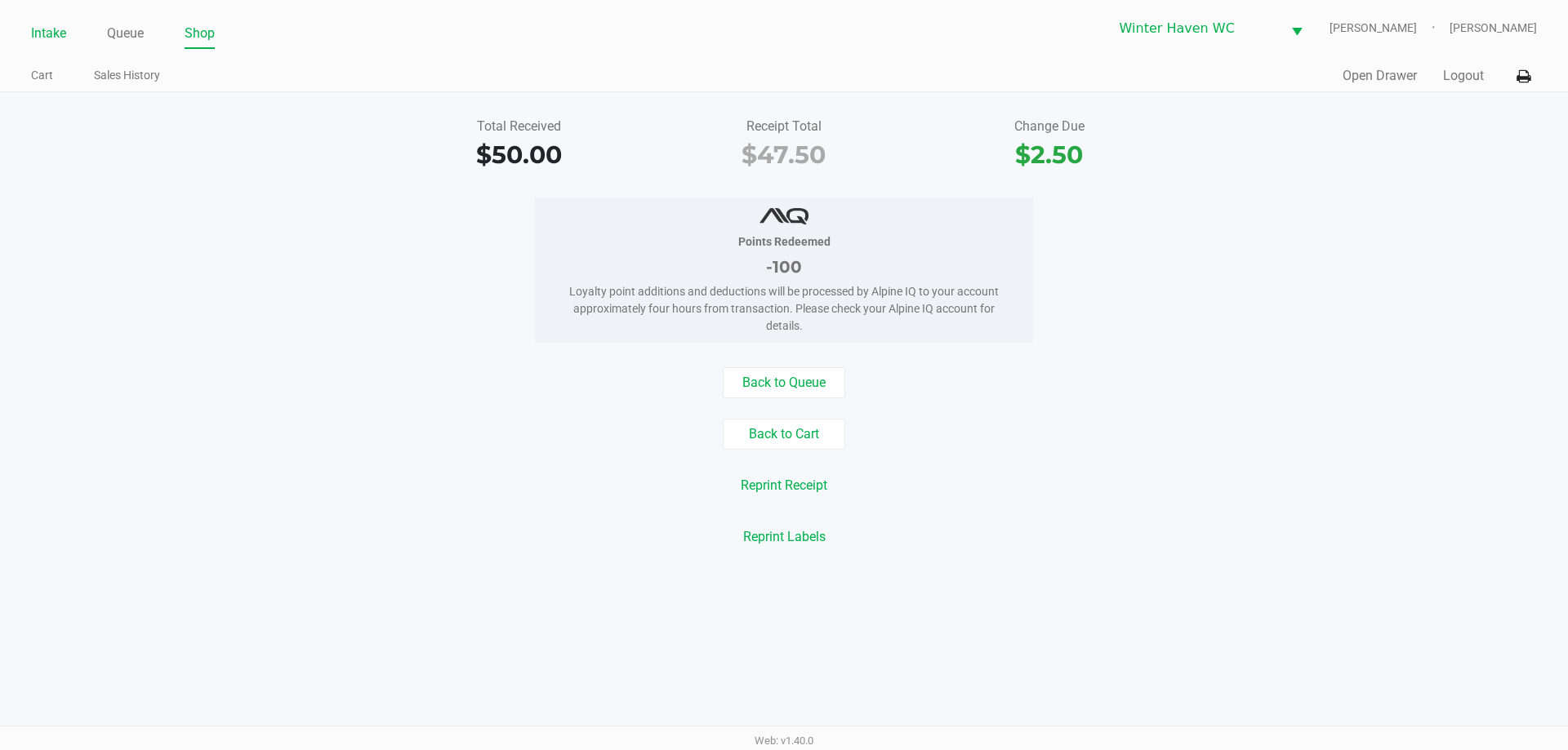
click at [52, 31] on link "Intake" at bounding box center [48, 34] width 35 height 23
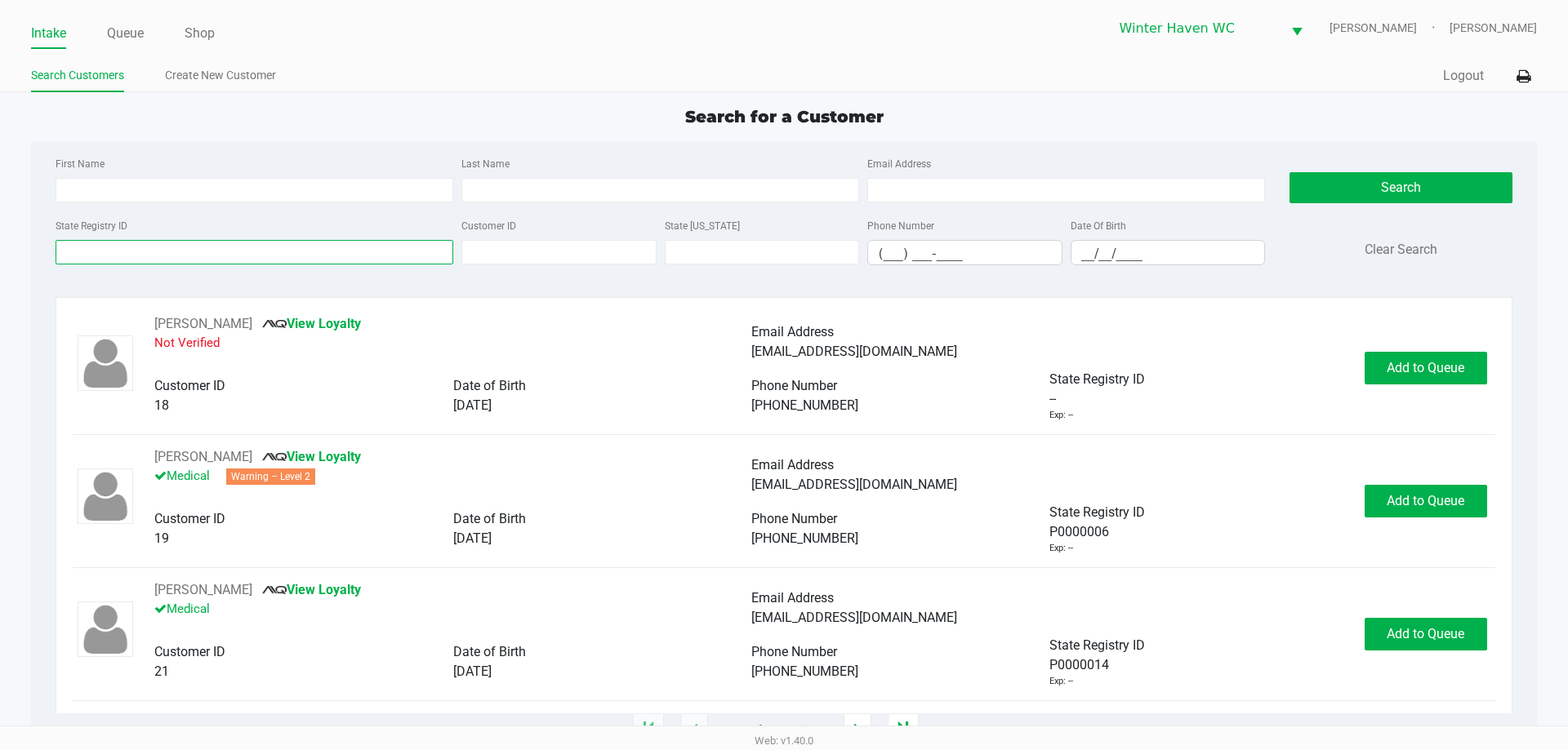
click at [378, 260] on input "State Registry ID" at bounding box center [254, 252] width 398 height 25
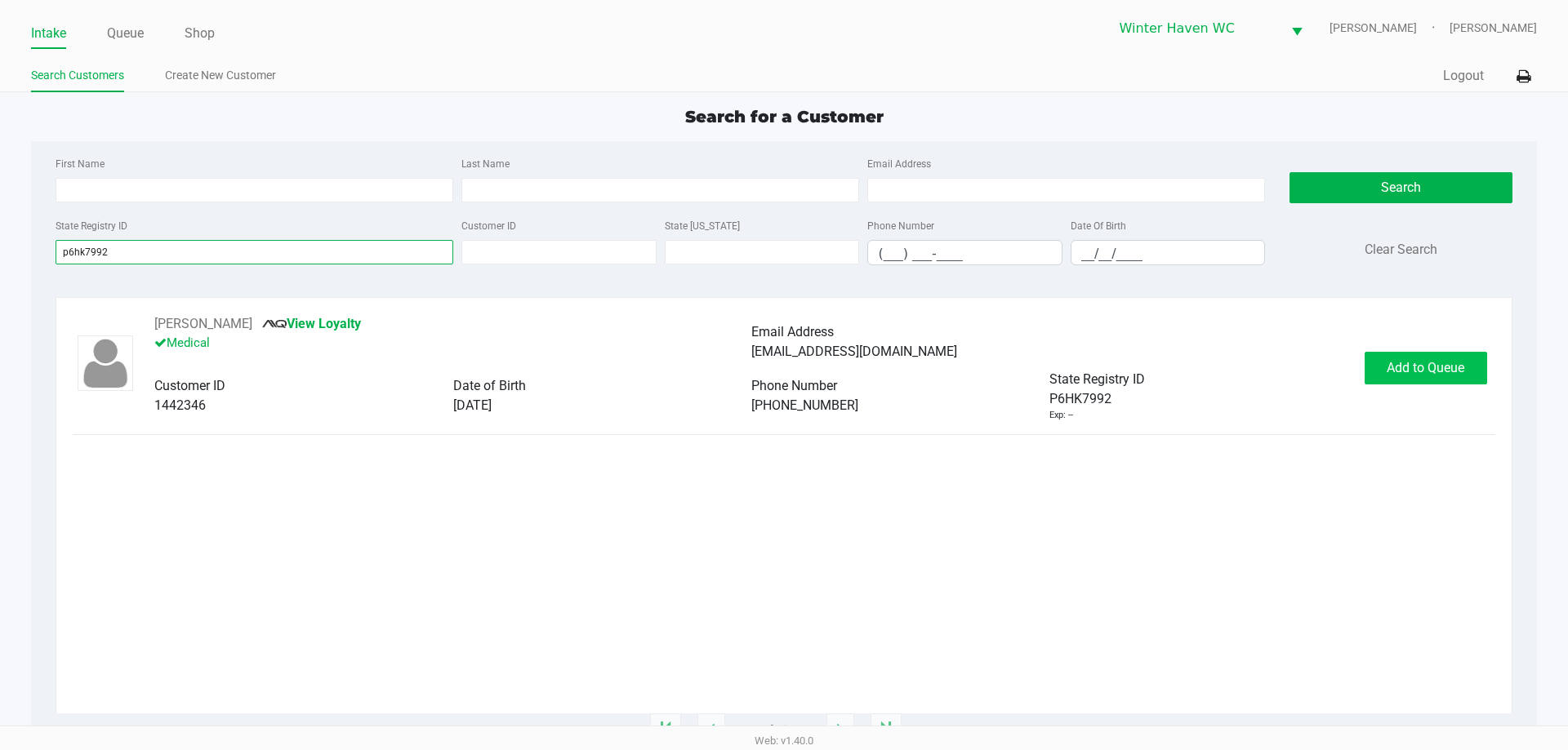
type input "p6hk7992"
click at [1399, 355] on button "Add to Queue" at bounding box center [1426, 368] width 123 height 33
click at [130, 31] on link "Queue" at bounding box center [126, 34] width 36 height 23
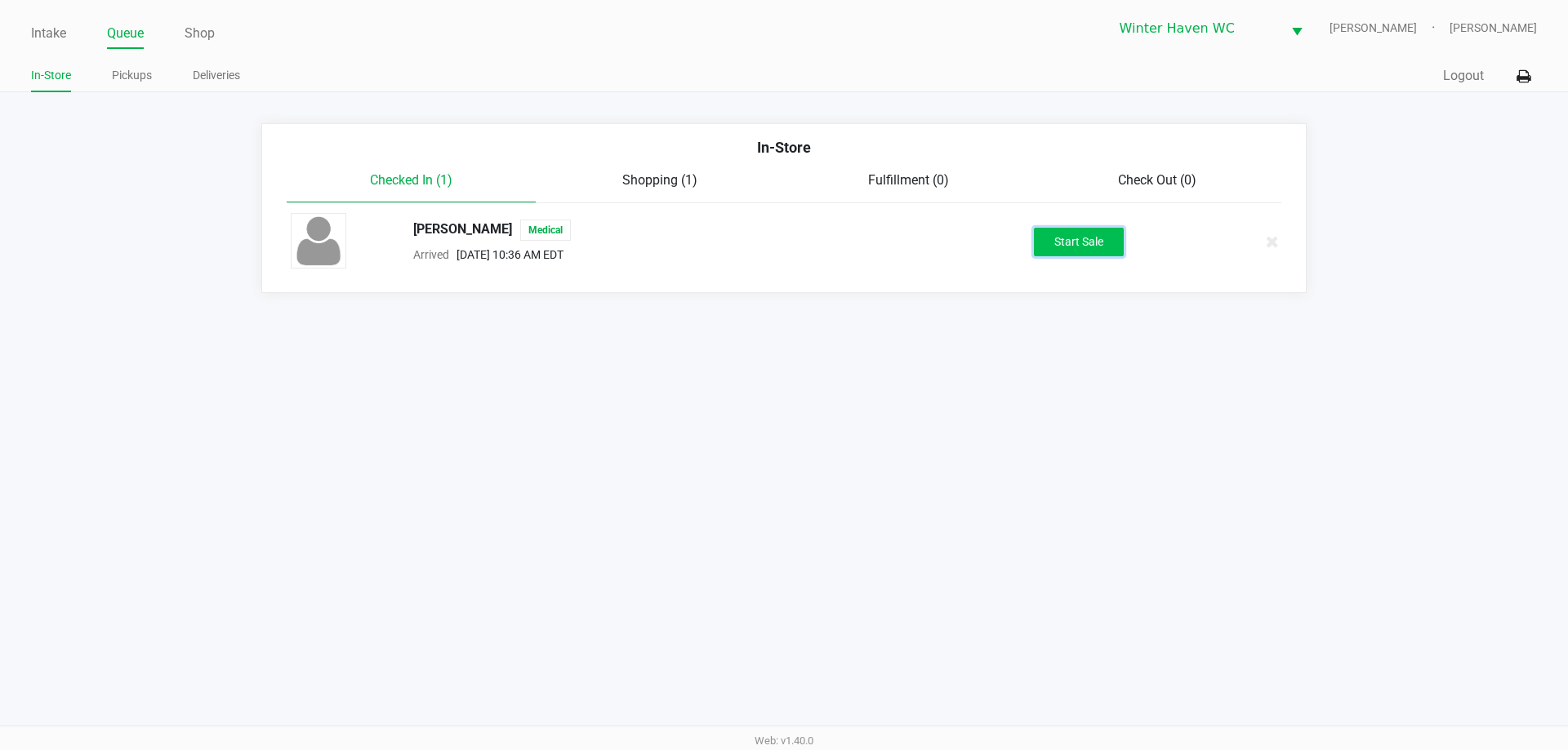
click at [1084, 246] on button "Start Sale" at bounding box center [1079, 242] width 90 height 29
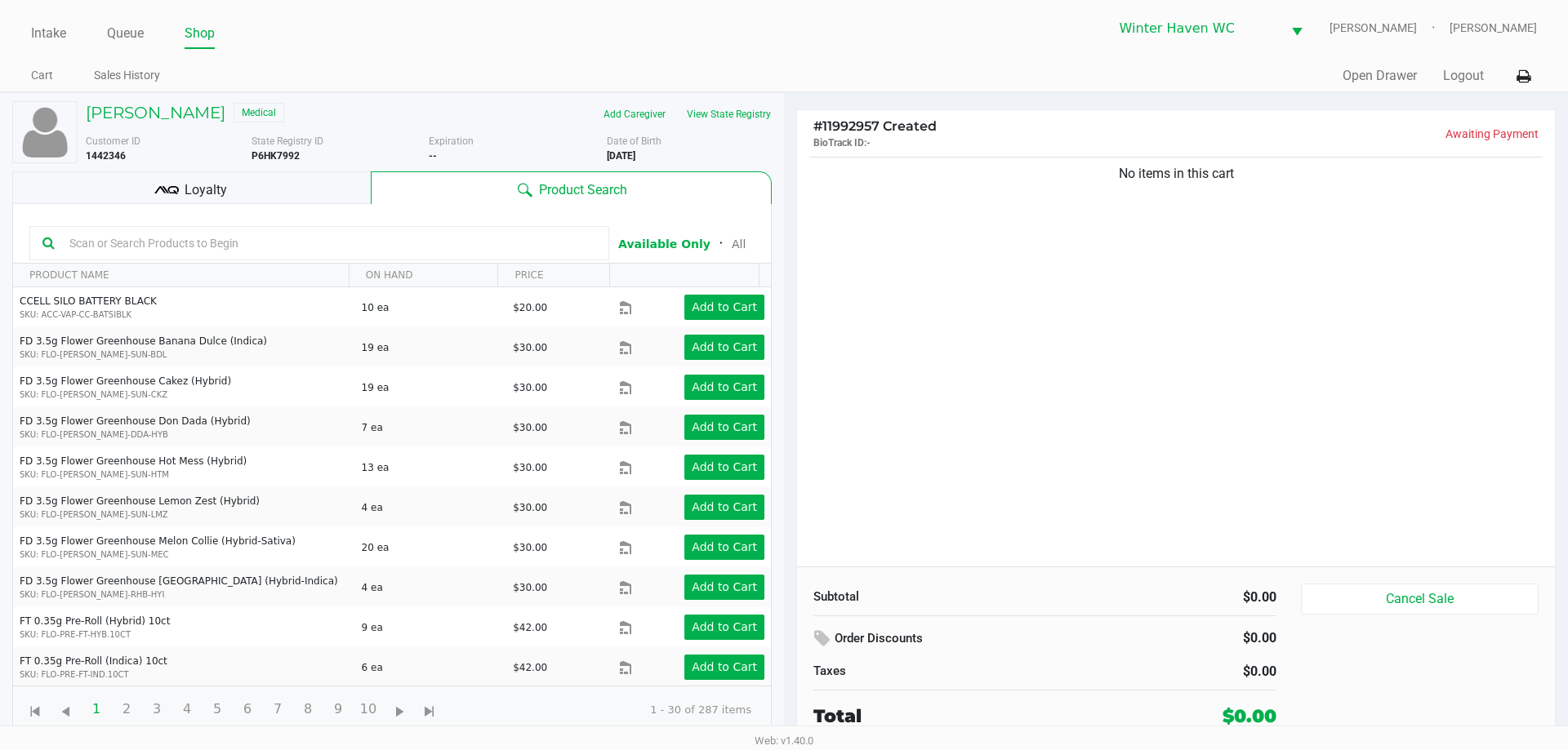
click at [444, 253] on input "text" at bounding box center [330, 243] width 533 height 25
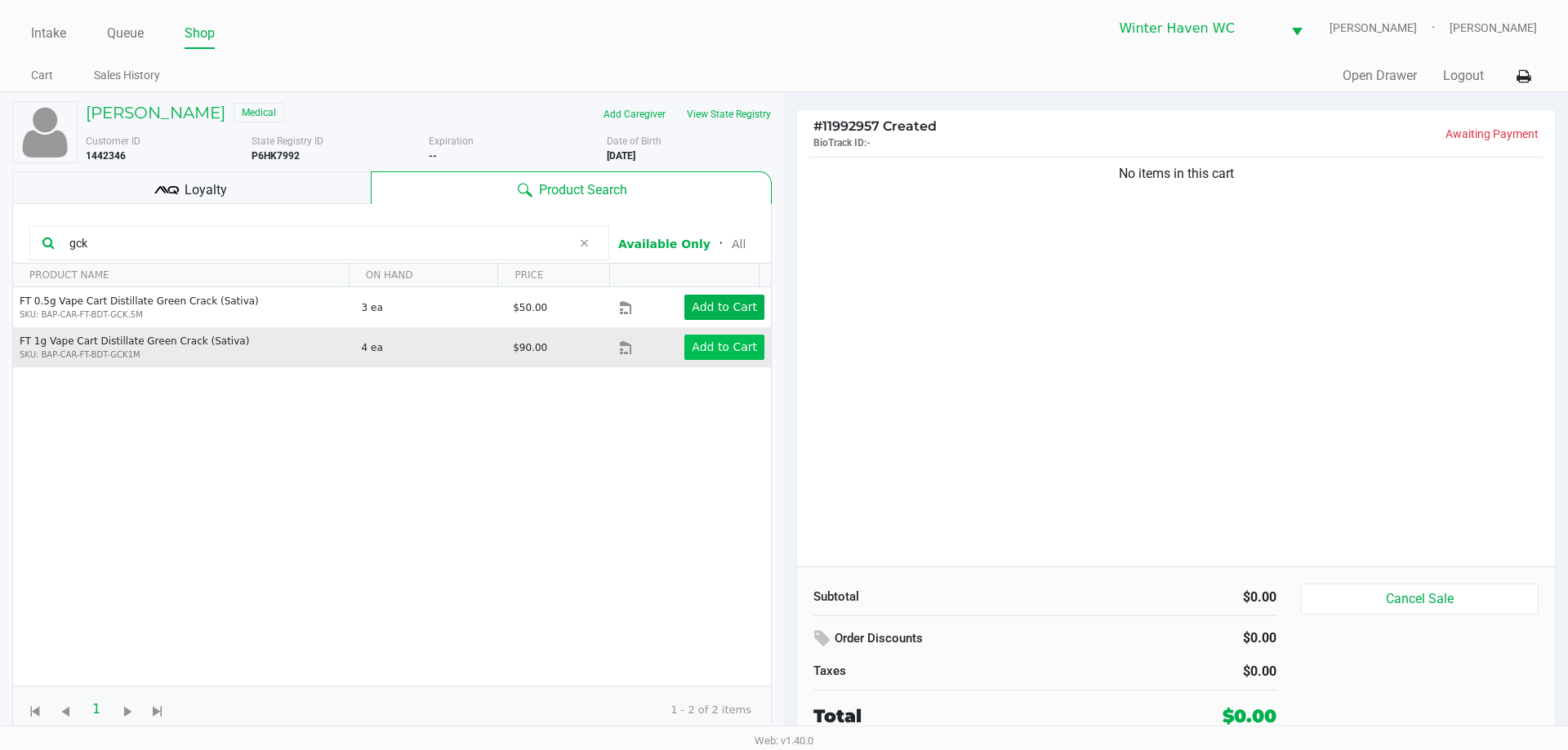
click at [723, 339] on td "Add to Cart" at bounding box center [695, 348] width 151 height 40
click at [723, 340] on app-button-loader "Add to Cart" at bounding box center [725, 347] width 65 height 13
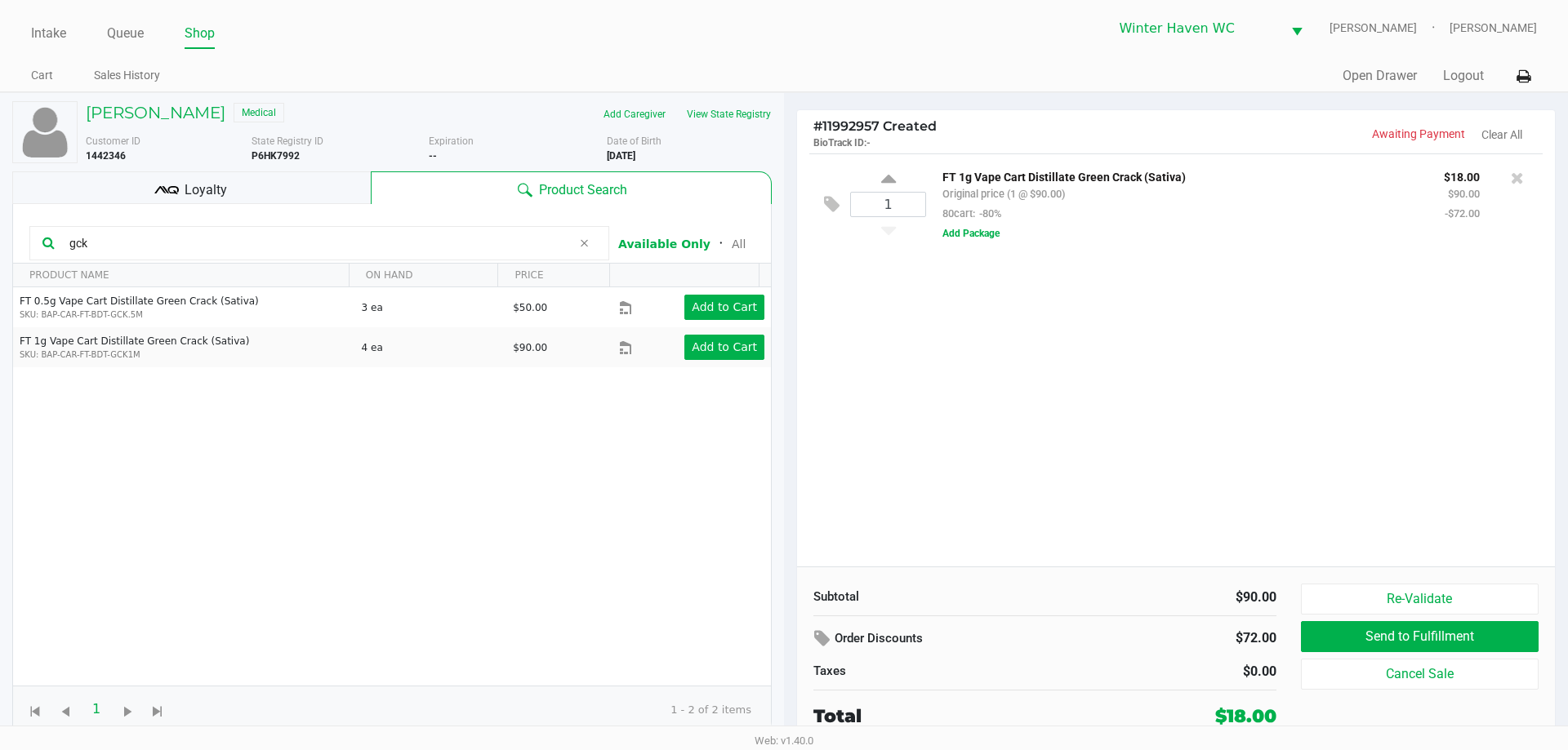
click at [334, 242] on input "gck" at bounding box center [317, 243] width 509 height 25
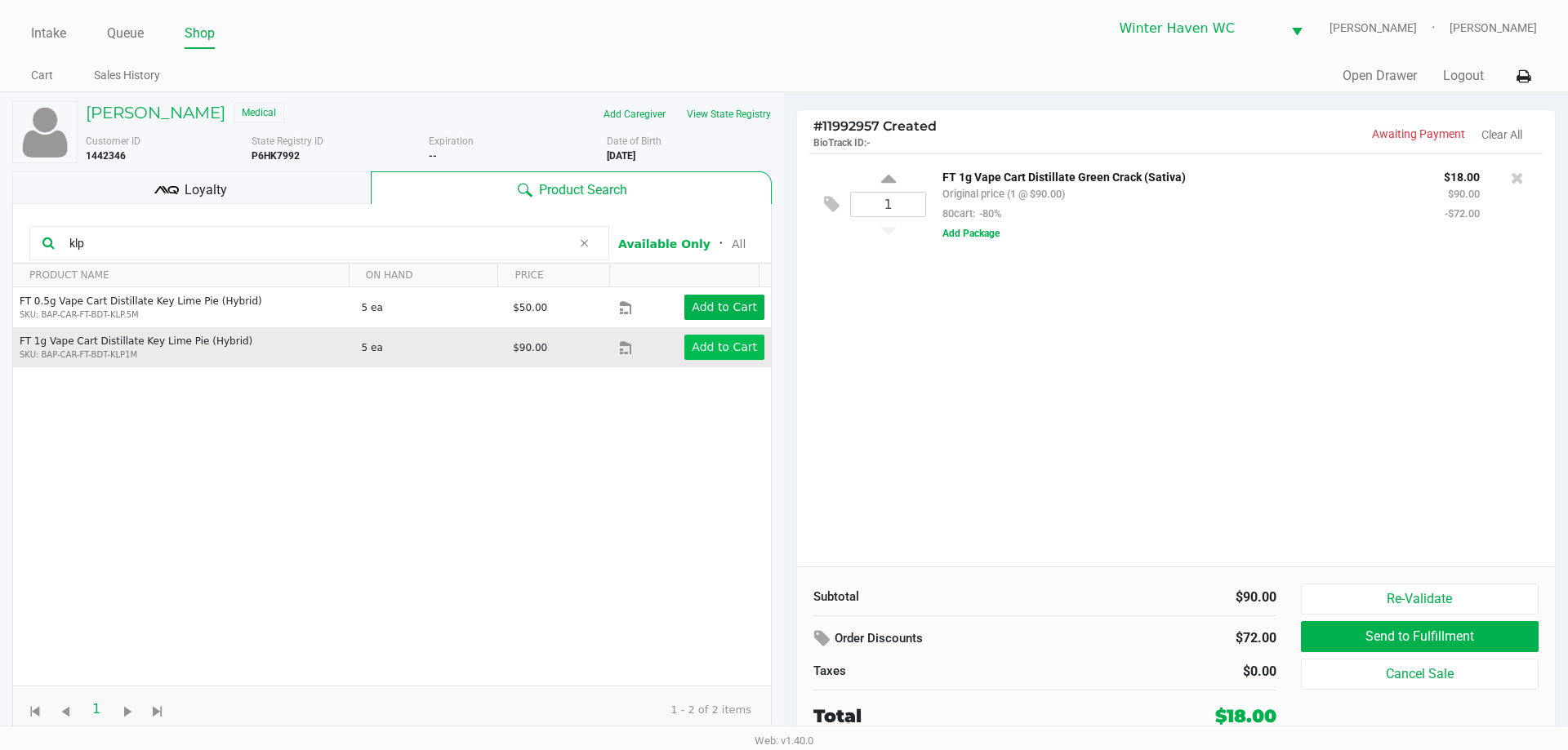
type input "klp"
click at [714, 344] on app-button-loader "Add to Cart" at bounding box center [725, 347] width 65 height 13
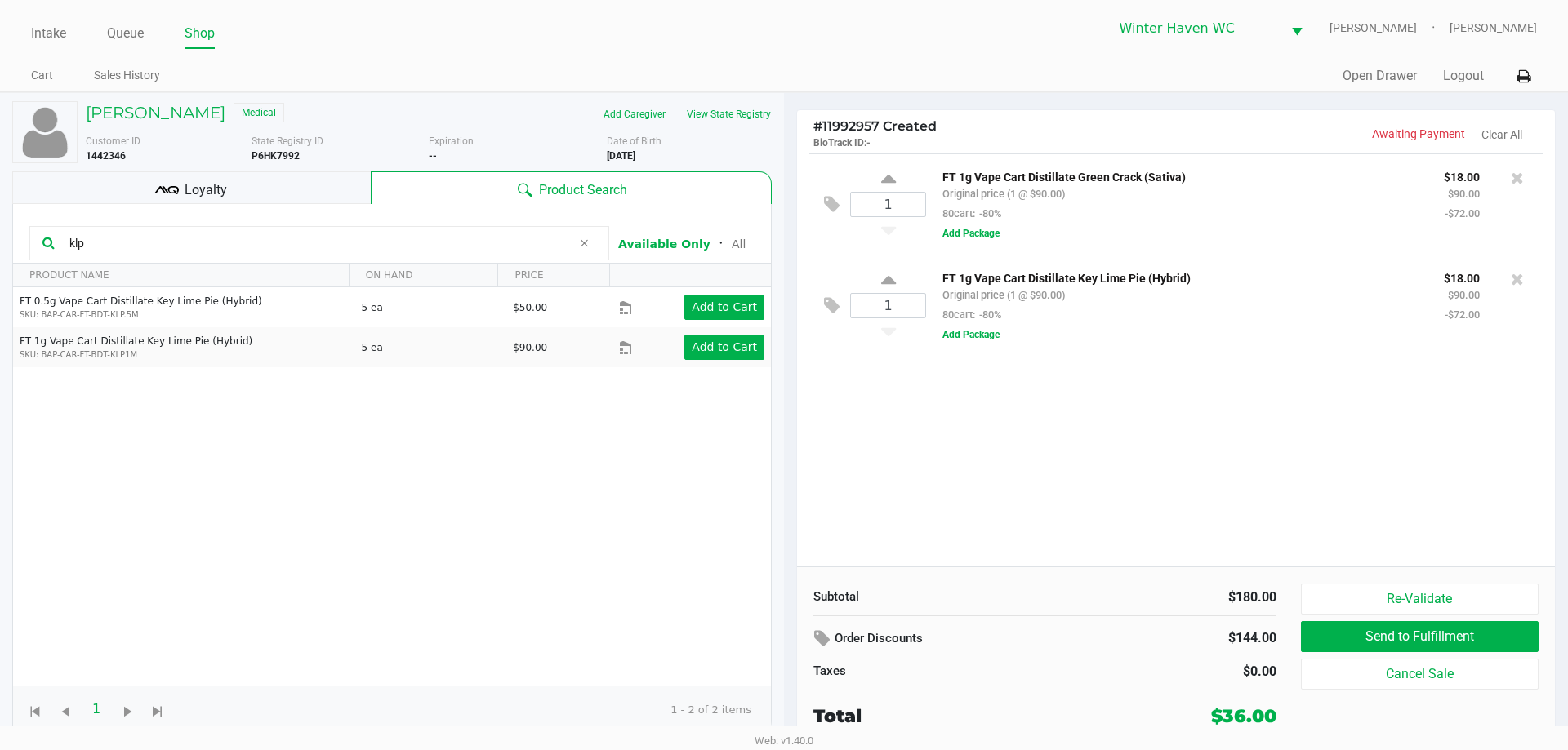
click at [582, 244] on icon at bounding box center [584, 243] width 10 height 13
click at [473, 248] on input "text" at bounding box center [330, 243] width 533 height 25
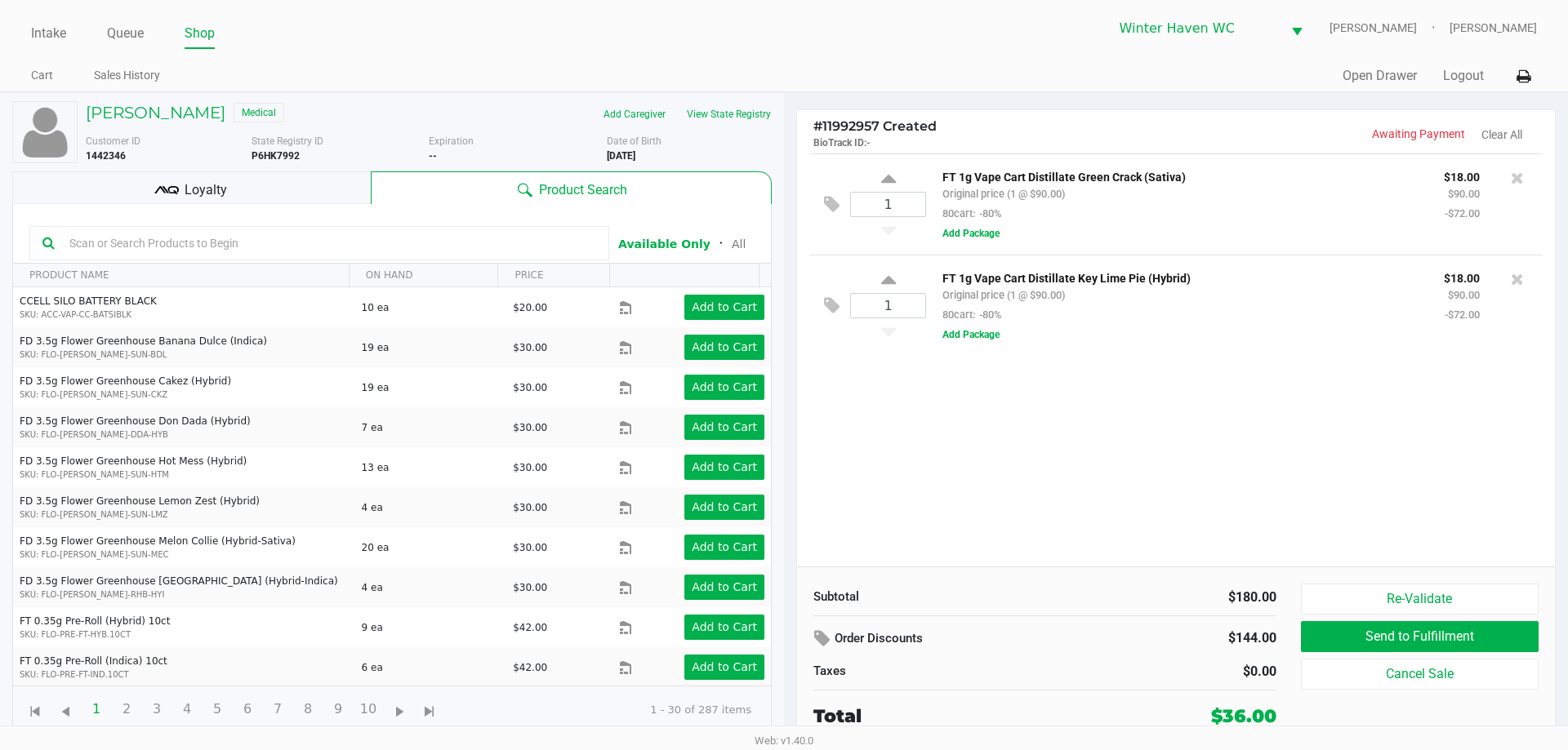
drag, startPoint x: 1067, startPoint y: 394, endPoint x: 1078, endPoint y: 402, distance: 13.6
click at [1074, 399] on div "1 FT 1g Vape Cart Distillate Green Crack (Sativa) Original price (1 @ $90.00) 8…" at bounding box center [1175, 359] width 758 height 413
click at [358, 234] on input "text" at bounding box center [330, 243] width 533 height 25
click at [352, 238] on input "text" at bounding box center [330, 243] width 533 height 25
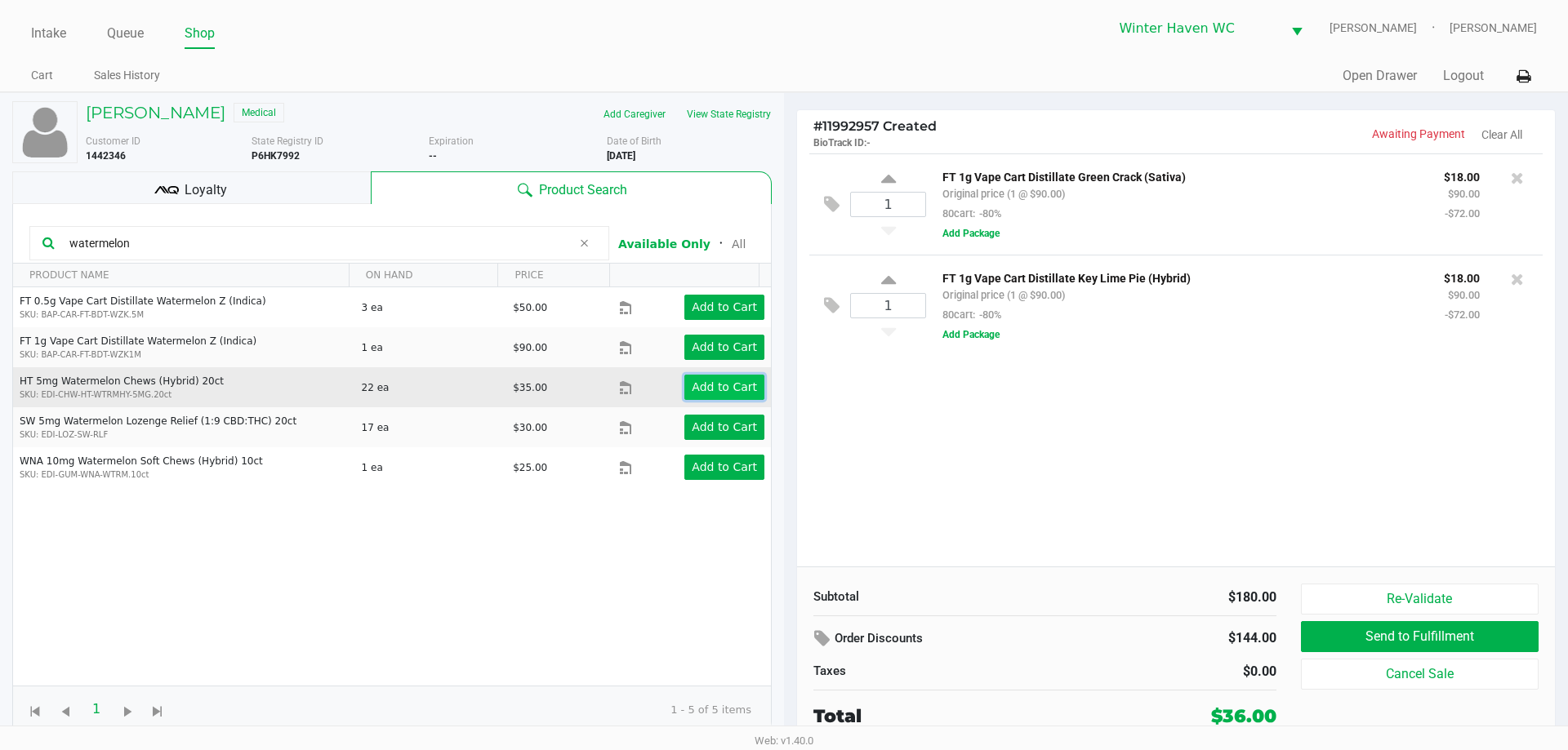
click at [695, 392] on app-button-loader "Add to Cart" at bounding box center [725, 387] width 65 height 13
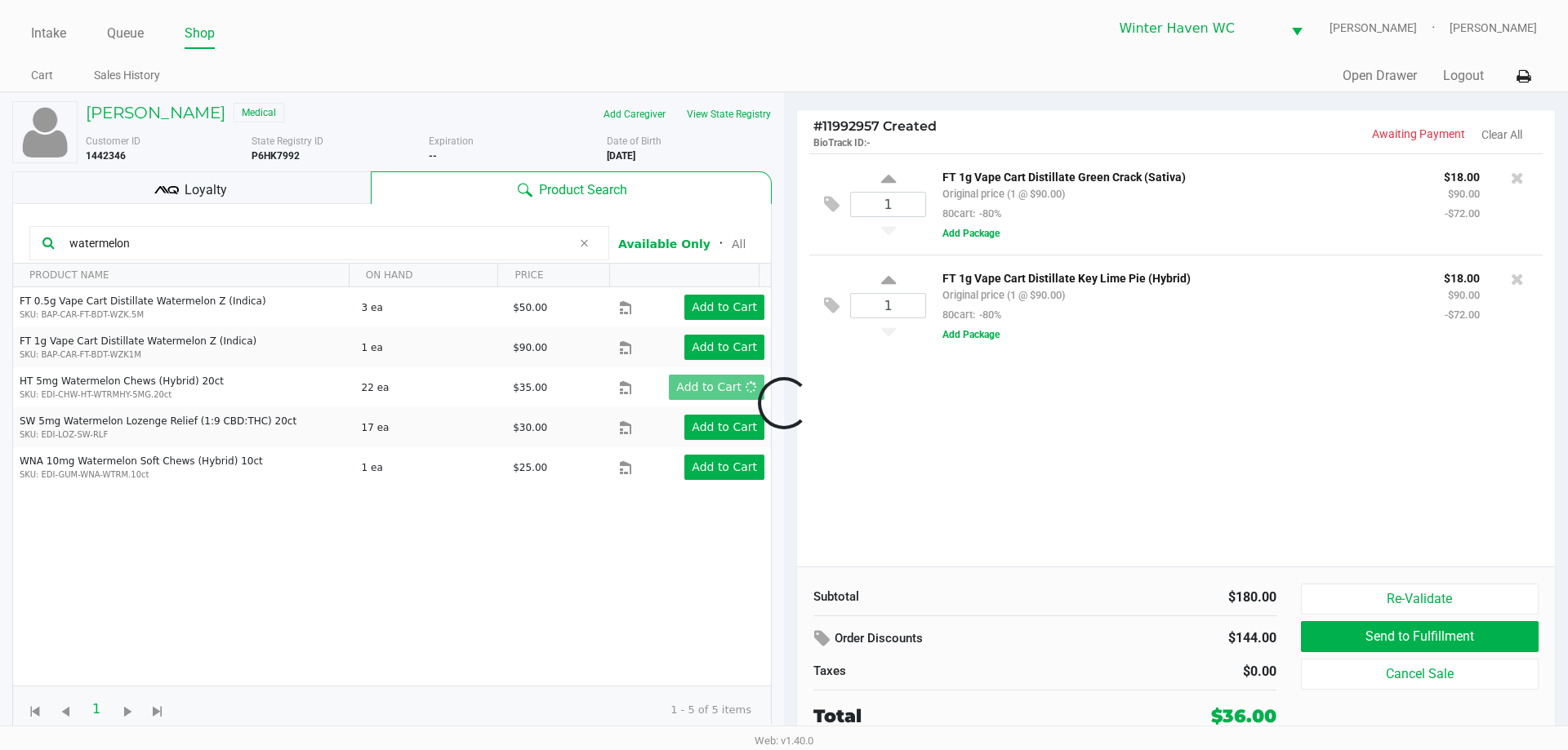
click at [325, 248] on div at bounding box center [784, 402] width 1568 height 458
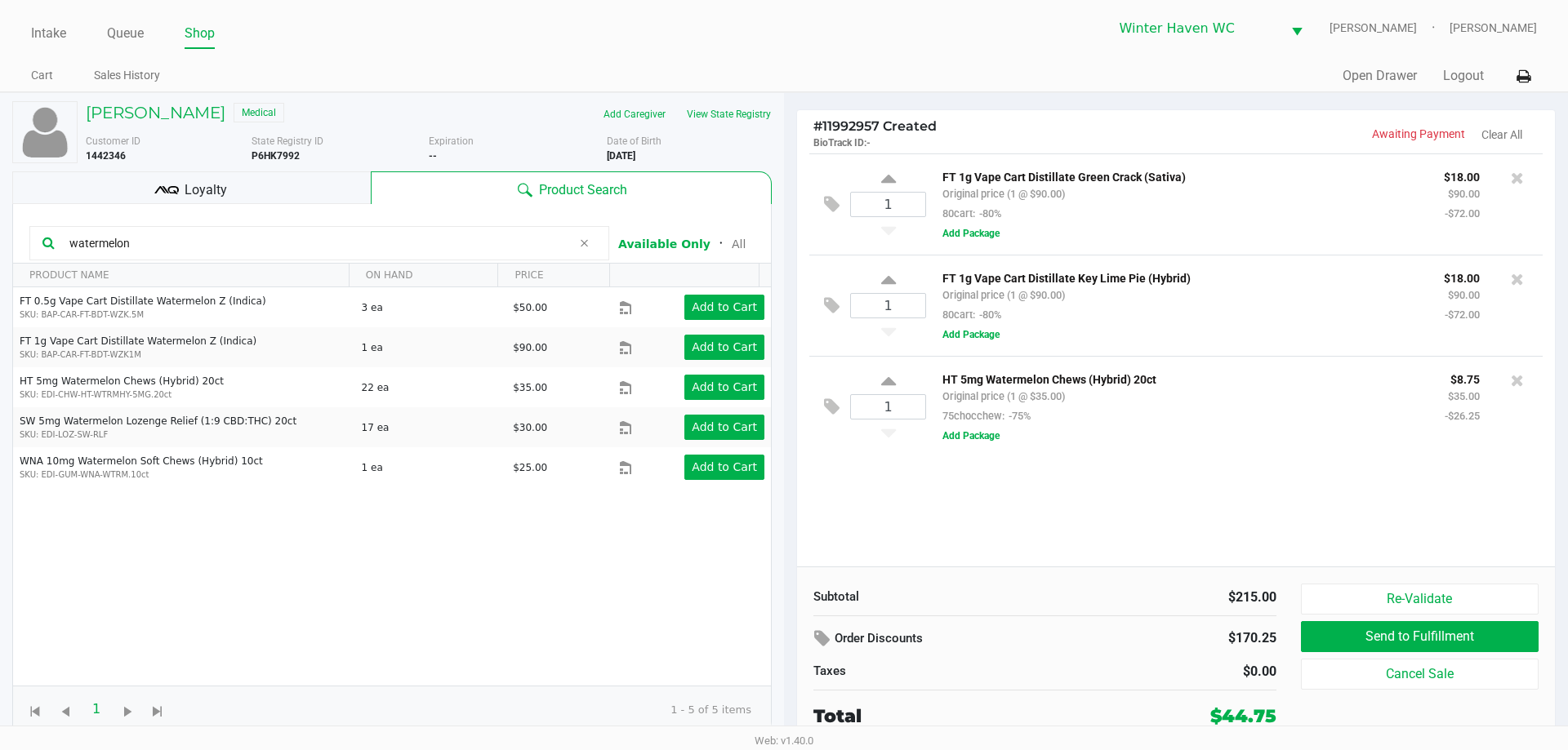
click at [325, 248] on input "watermelon" at bounding box center [317, 243] width 509 height 25
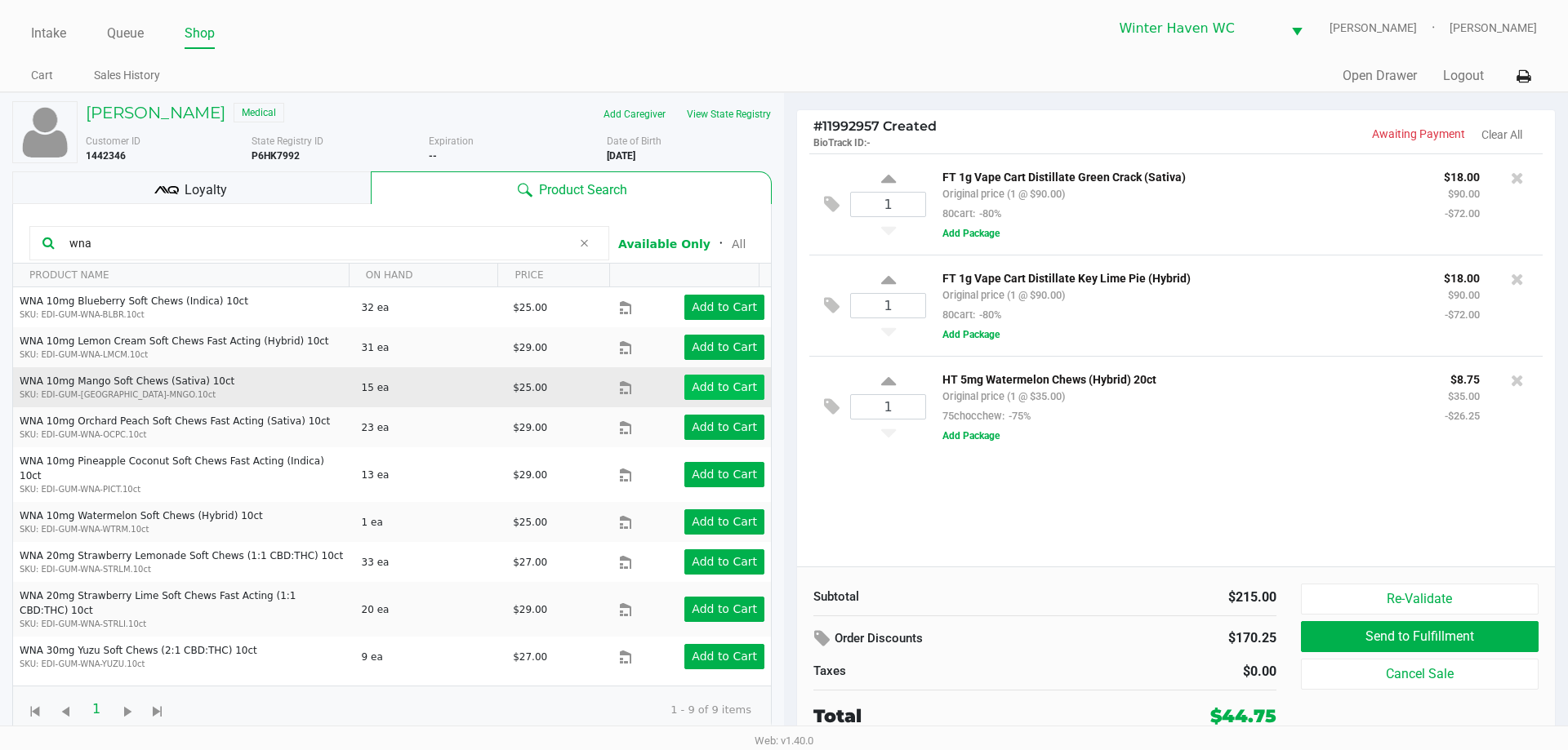
type input "wna"
click at [717, 383] on app-button-loader "Add to Cart" at bounding box center [725, 387] width 65 height 13
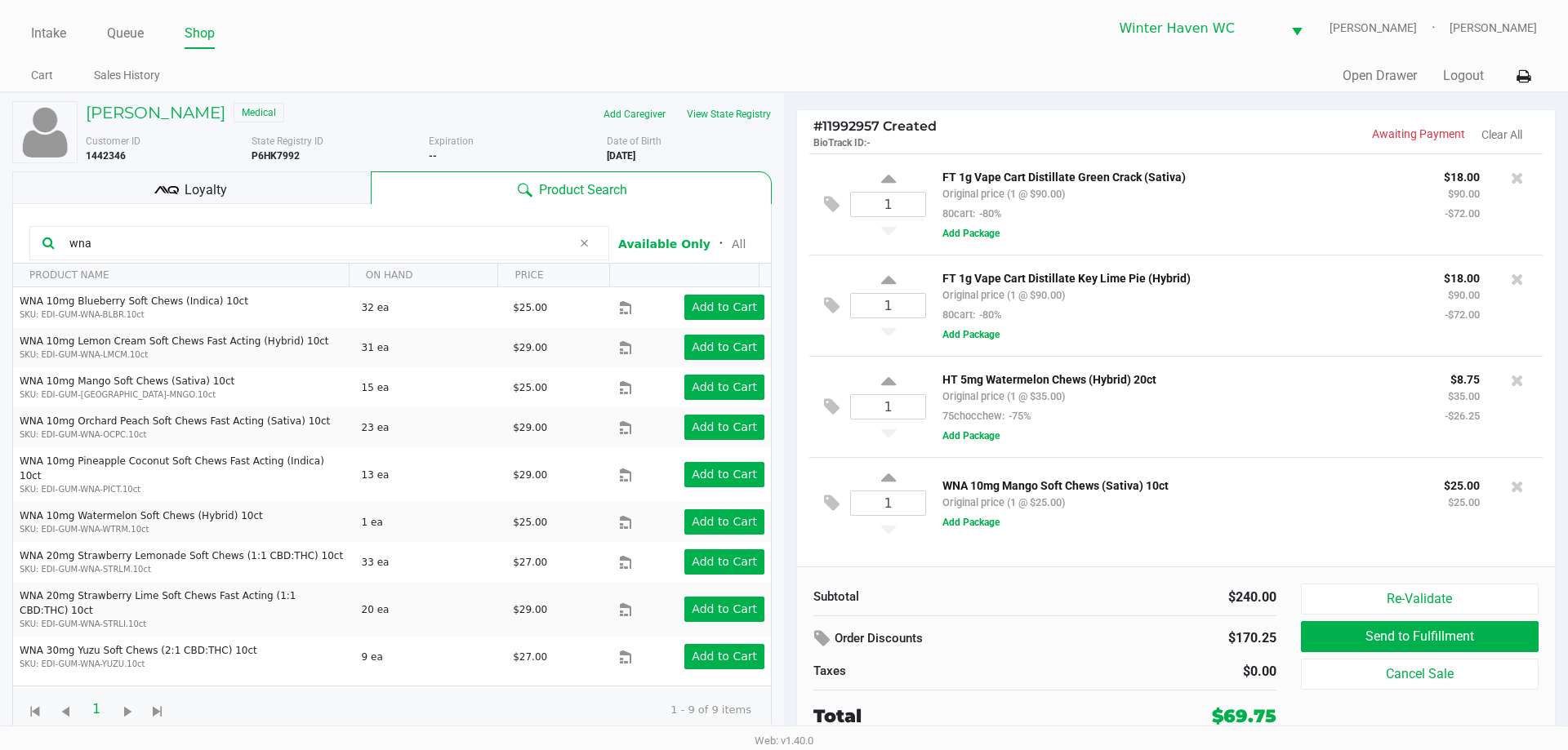
click at [427, 244] on input "wna" at bounding box center [317, 243] width 509 height 25
click at [752, 115] on button "View State Registry" at bounding box center [724, 114] width 96 height 26
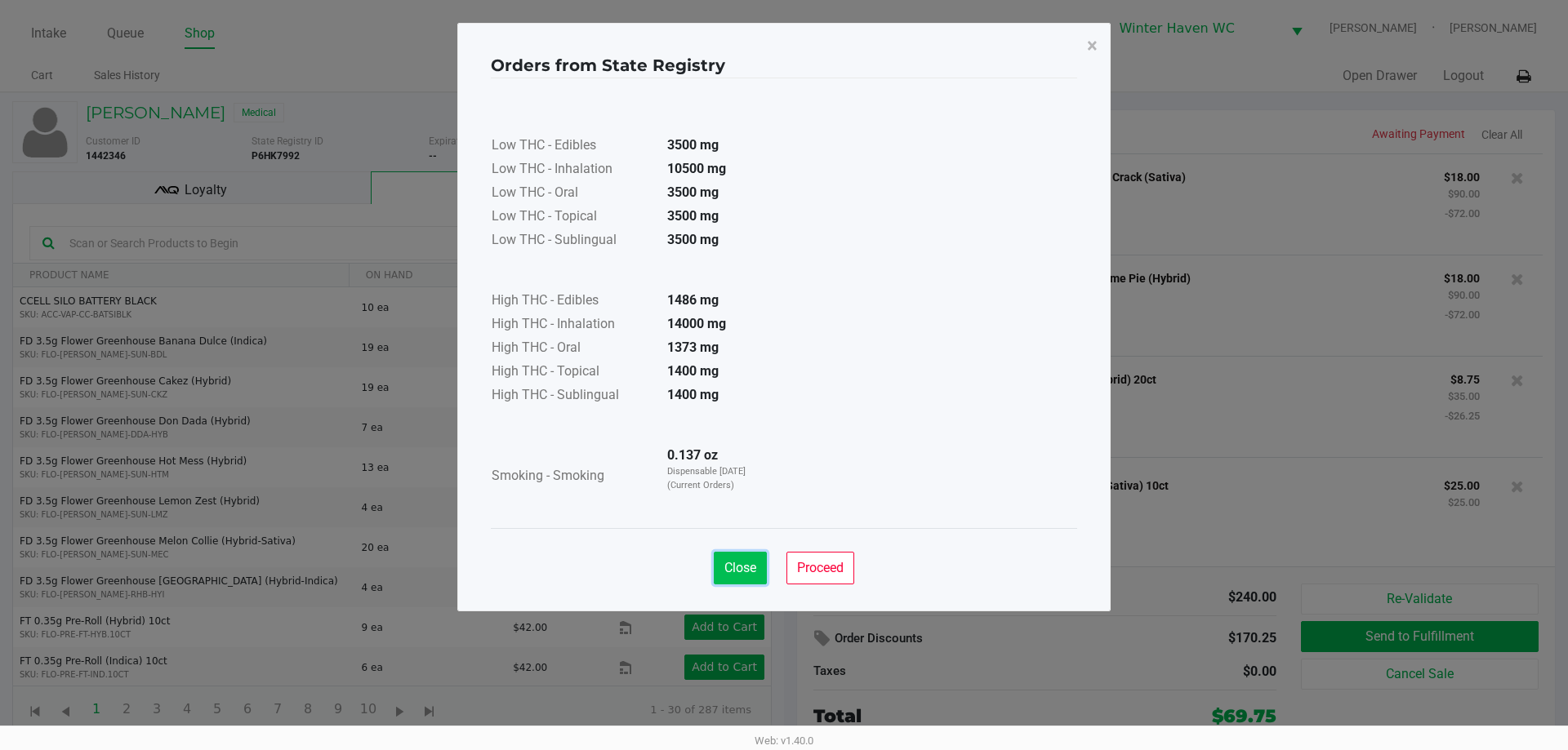
click at [743, 568] on span "Close" at bounding box center [740, 567] width 32 height 15
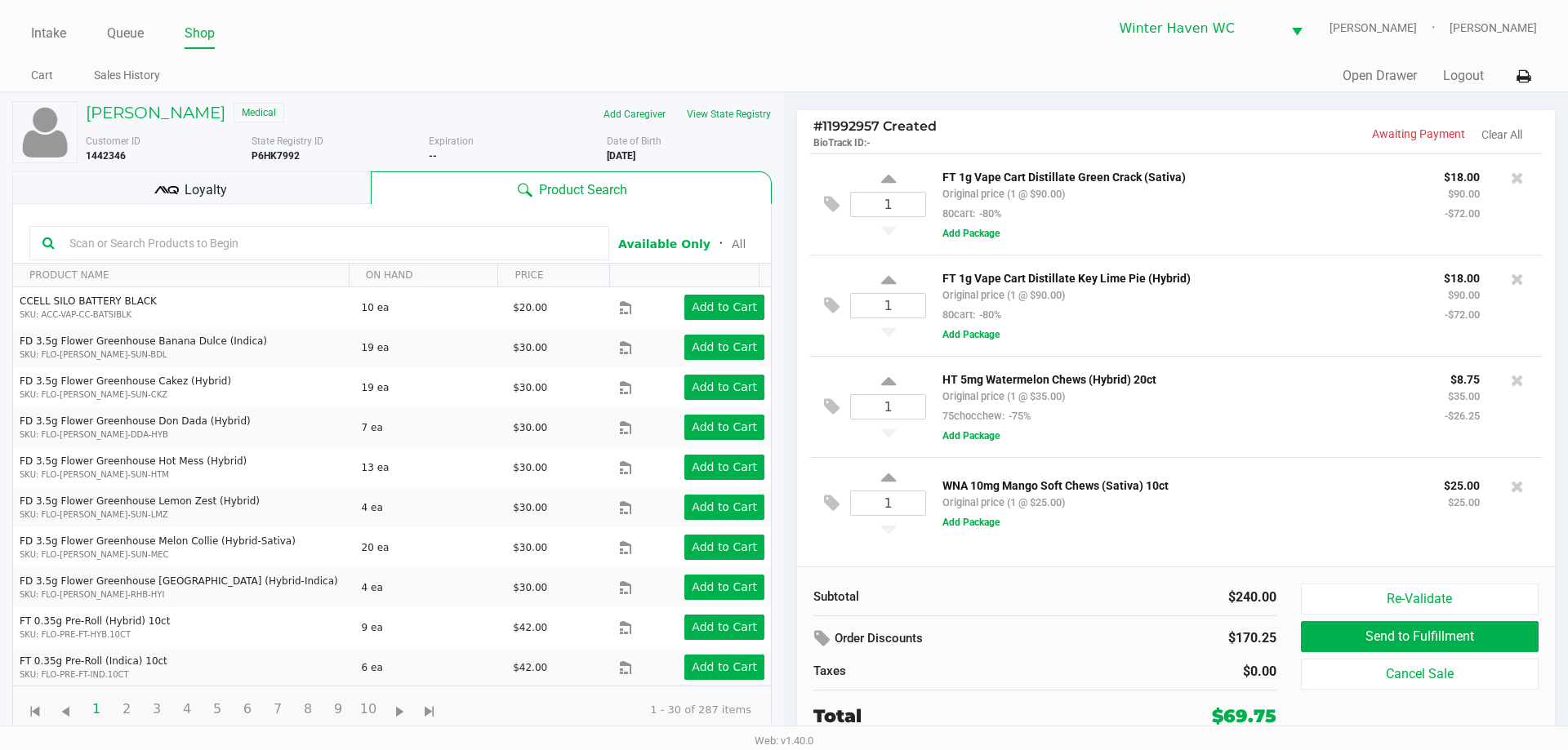
click at [223, 242] on input "text" at bounding box center [330, 243] width 533 height 25
click at [378, 245] on input "text" at bounding box center [330, 243] width 533 height 25
click at [344, 241] on input "text" at bounding box center [330, 243] width 533 height 25
click at [323, 239] on input "text" at bounding box center [330, 243] width 533 height 25
click at [746, 125] on button "View State Registry" at bounding box center [724, 114] width 96 height 26
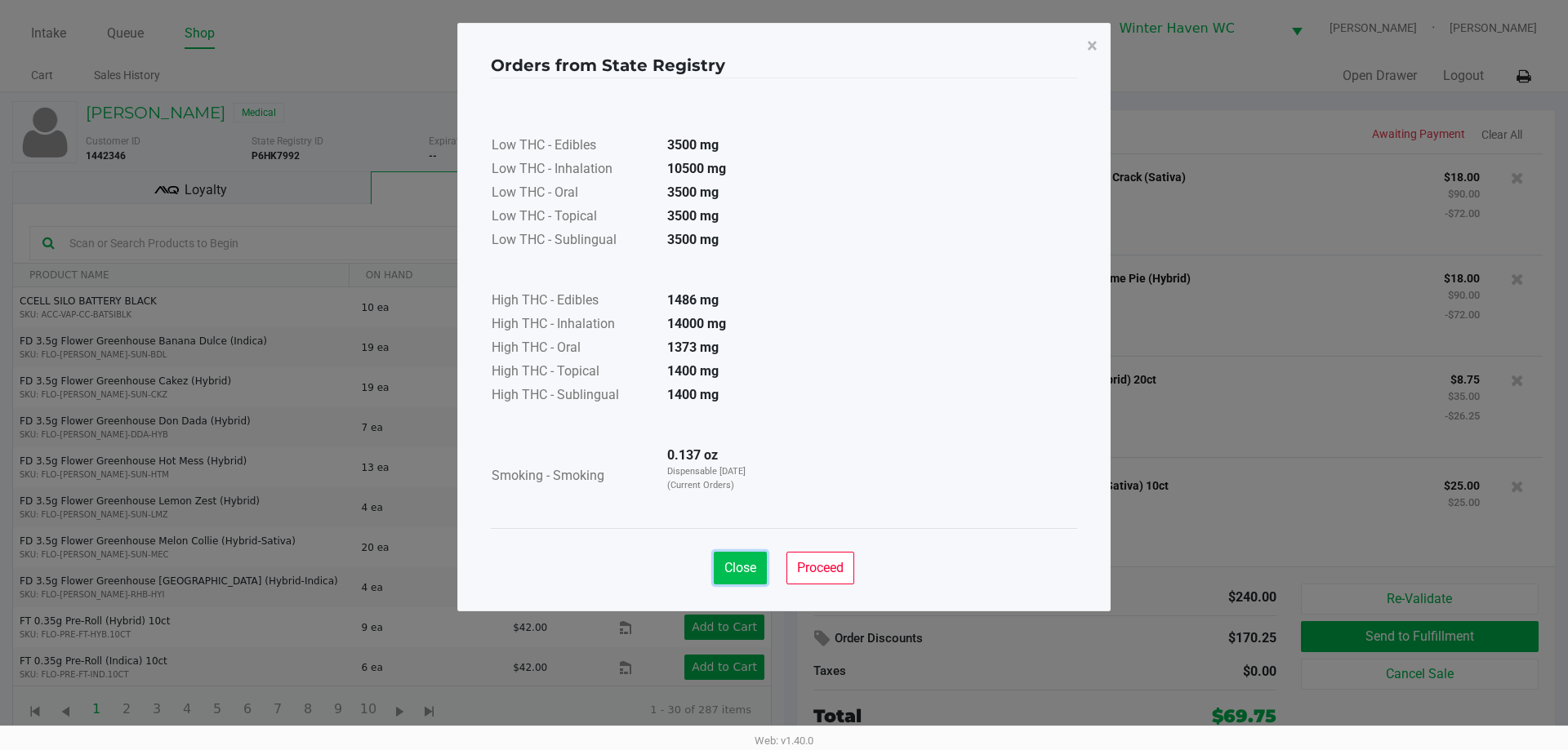
click at [739, 571] on span "Close" at bounding box center [740, 567] width 32 height 15
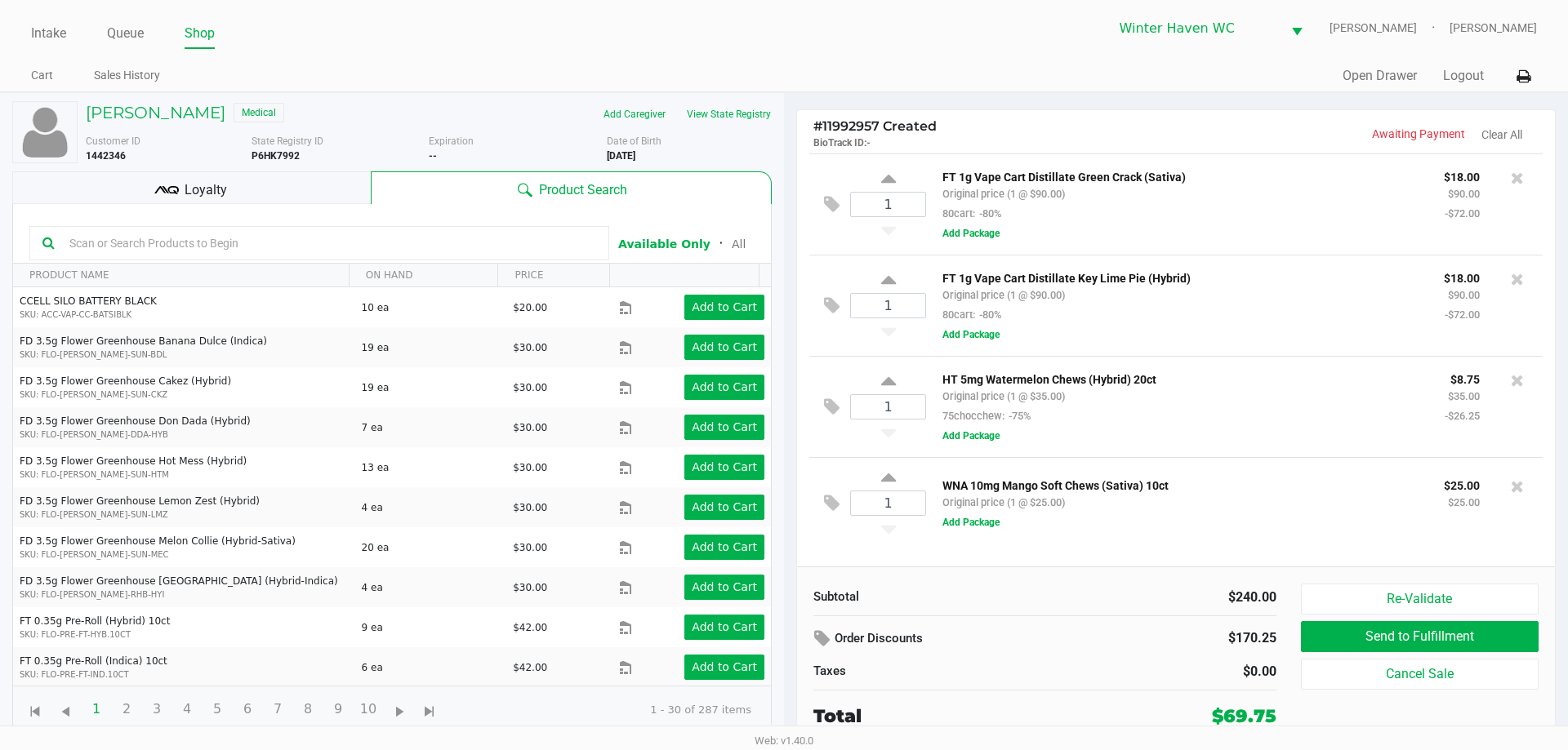
click at [431, 249] on input "text" at bounding box center [330, 243] width 533 height 25
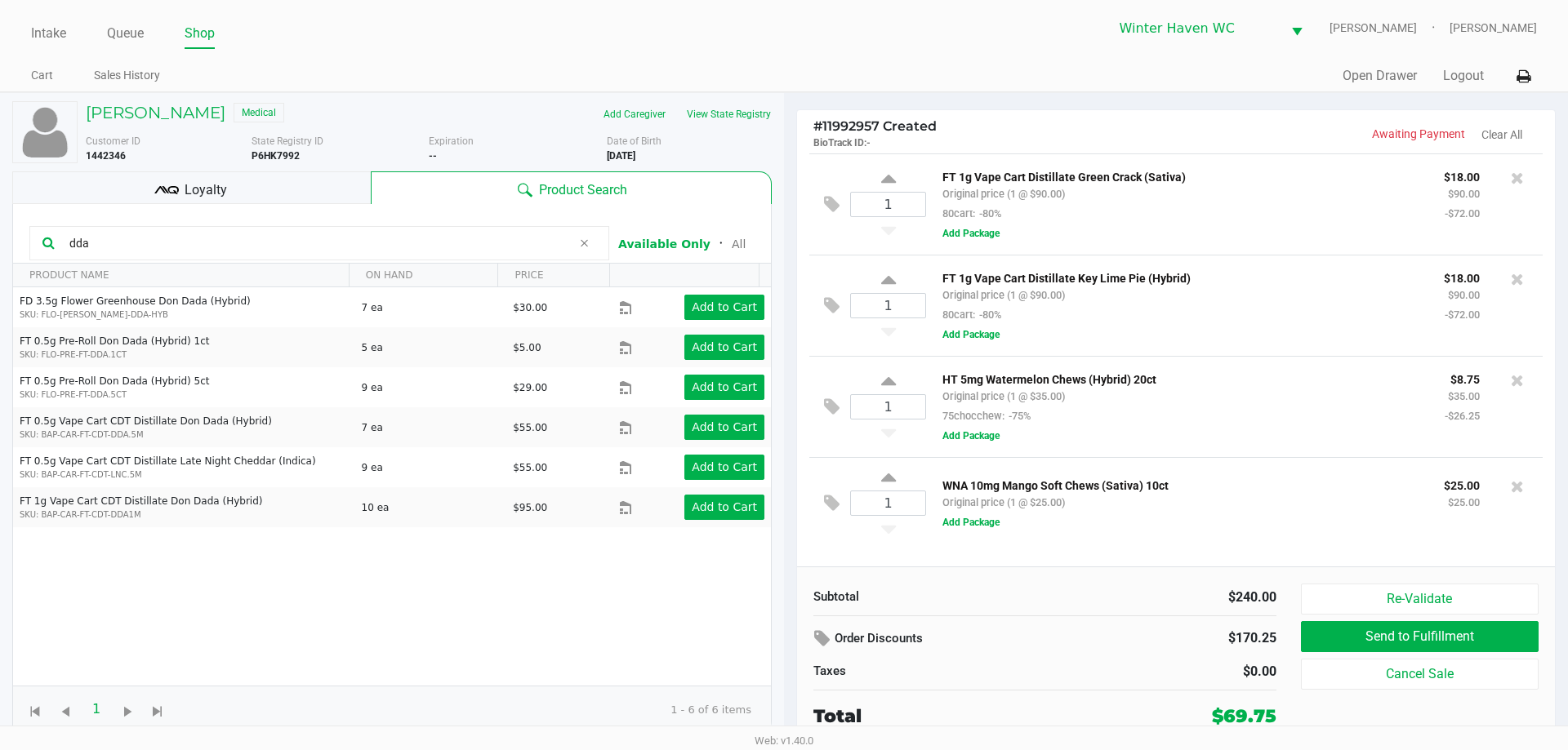
type input "dda"
click at [580, 250] on icon at bounding box center [584, 243] width 10 height 13
click at [450, 249] on input "text" at bounding box center [330, 243] width 533 height 25
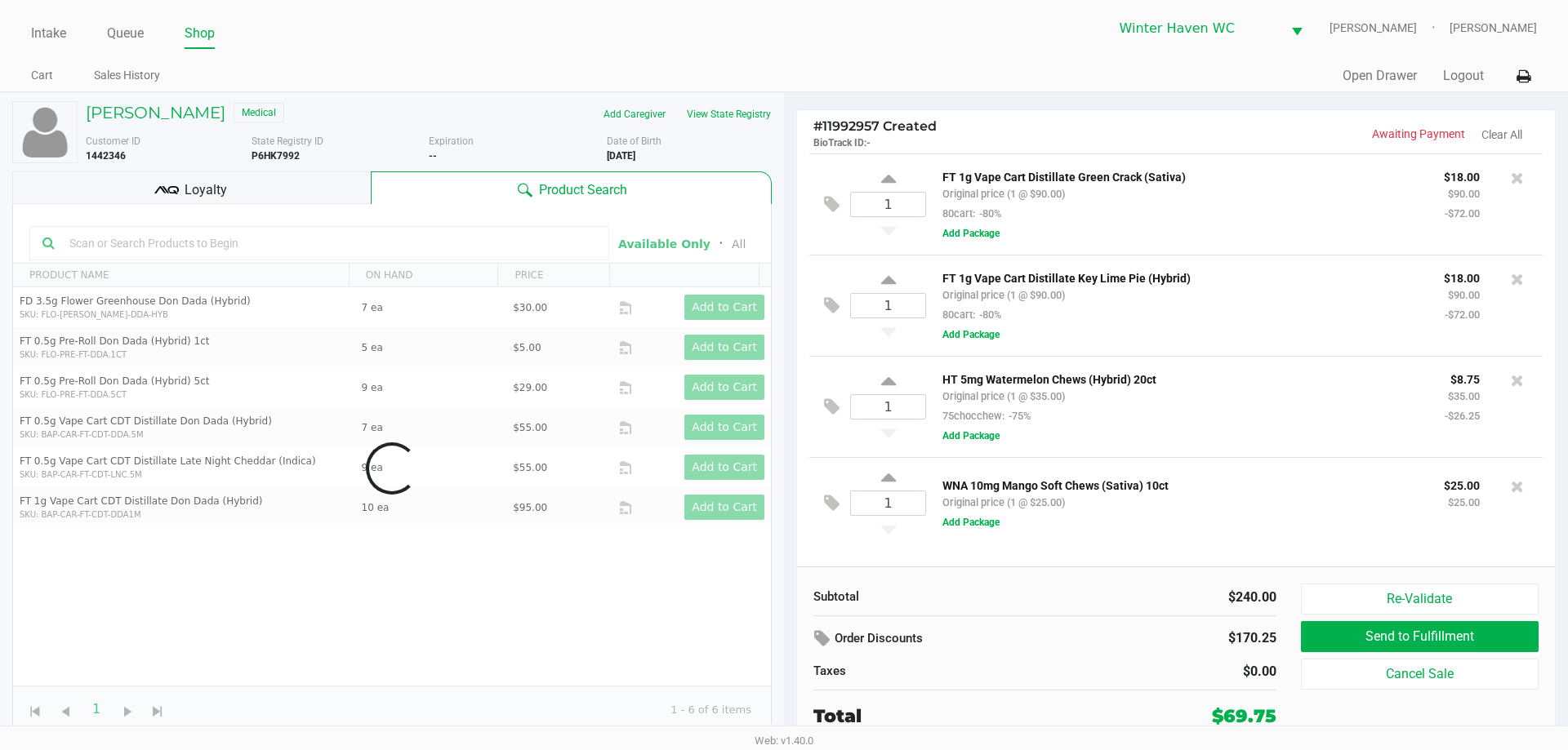
click at [449, 249] on div "Data table" at bounding box center [392, 468] width 758 height 529
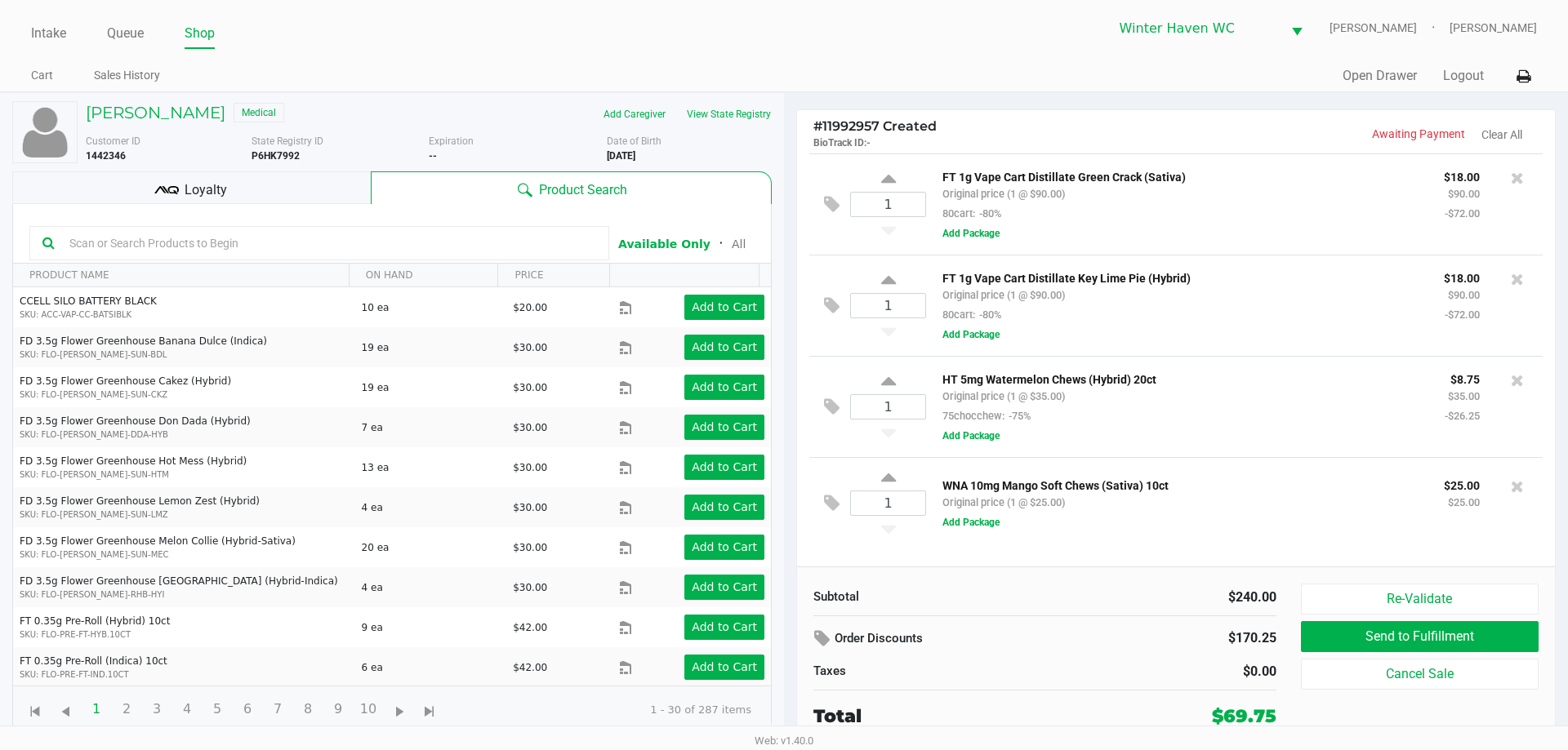
click at [317, 251] on input "text" at bounding box center [330, 243] width 533 height 25
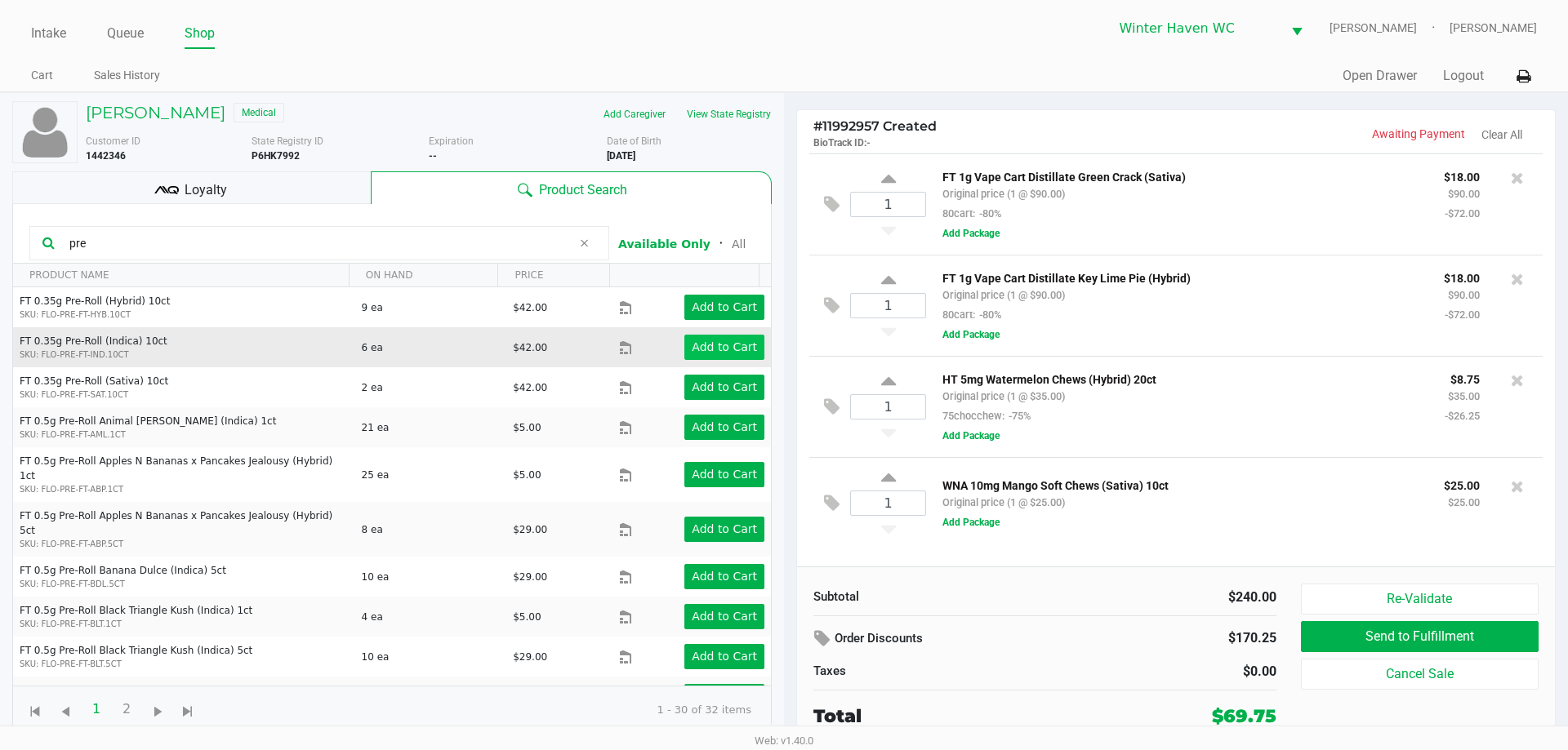
type input "pre"
click at [692, 340] on app-button-loader "Add to Cart" at bounding box center [725, 347] width 65 height 13
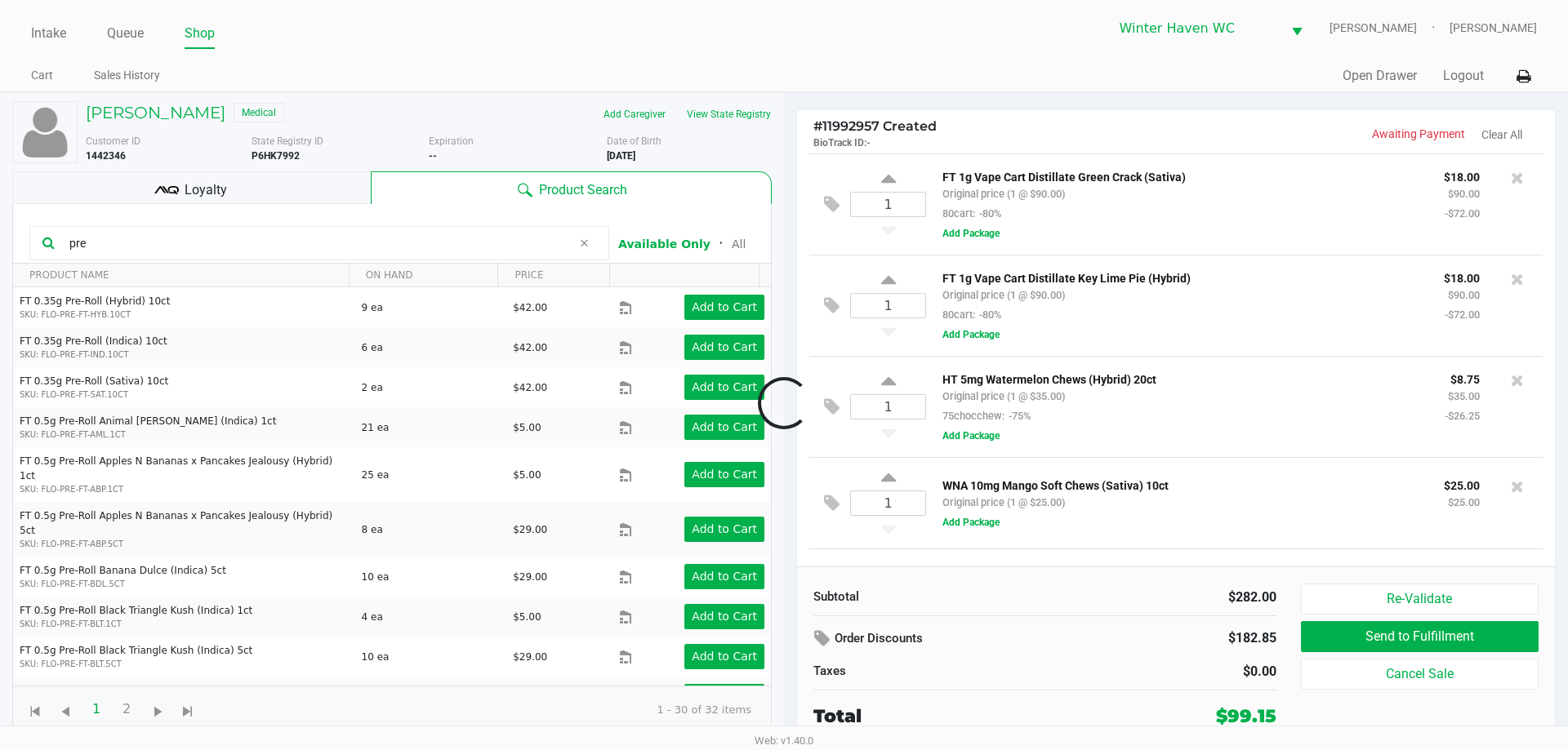
scroll to position [86, 0]
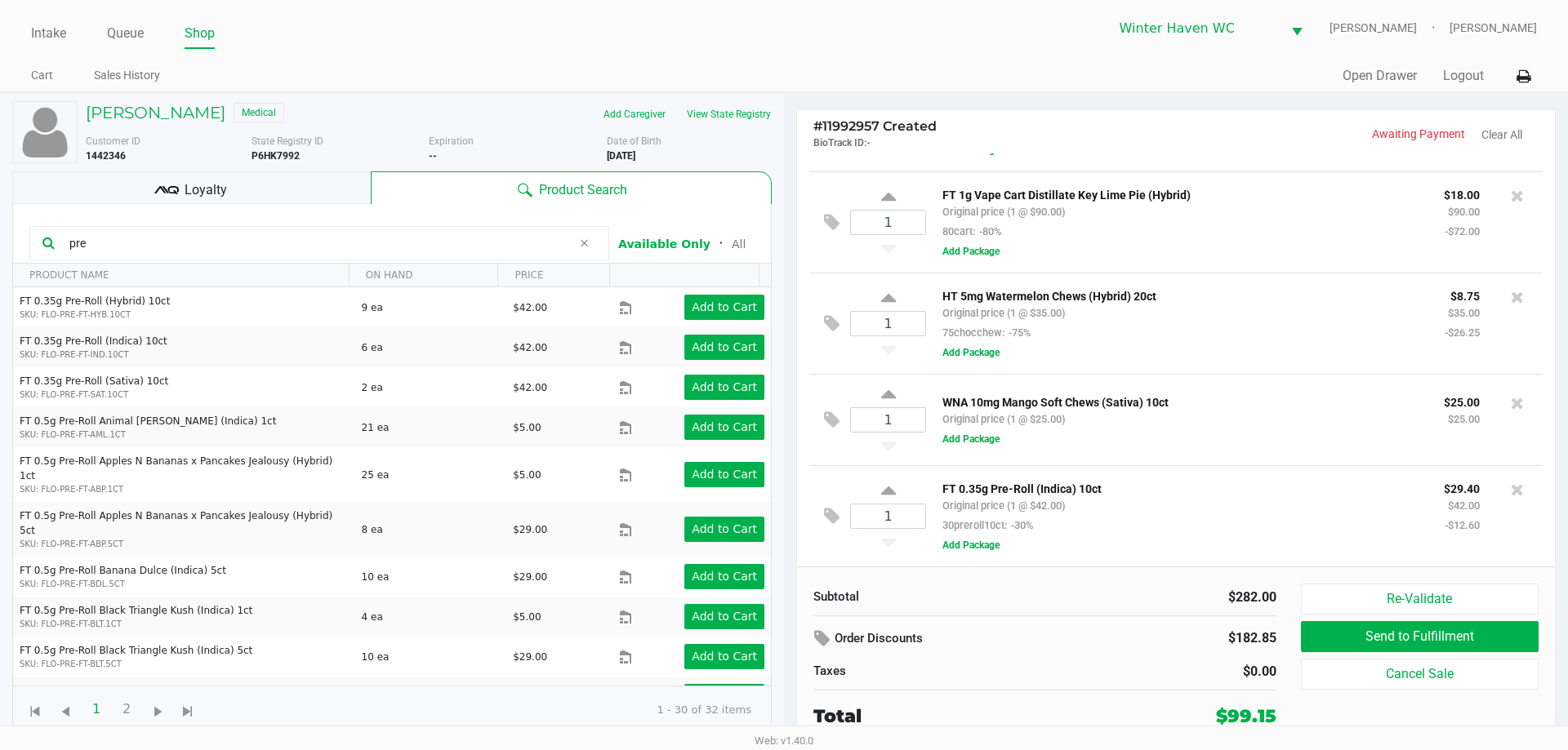
click at [1219, 472] on div "1 FT 0.35g Pre-Roll (Indica) 10ct Original price (1 @ $42.00) 30preroll10ct: -3…" at bounding box center [1175, 516] width 733 height 102
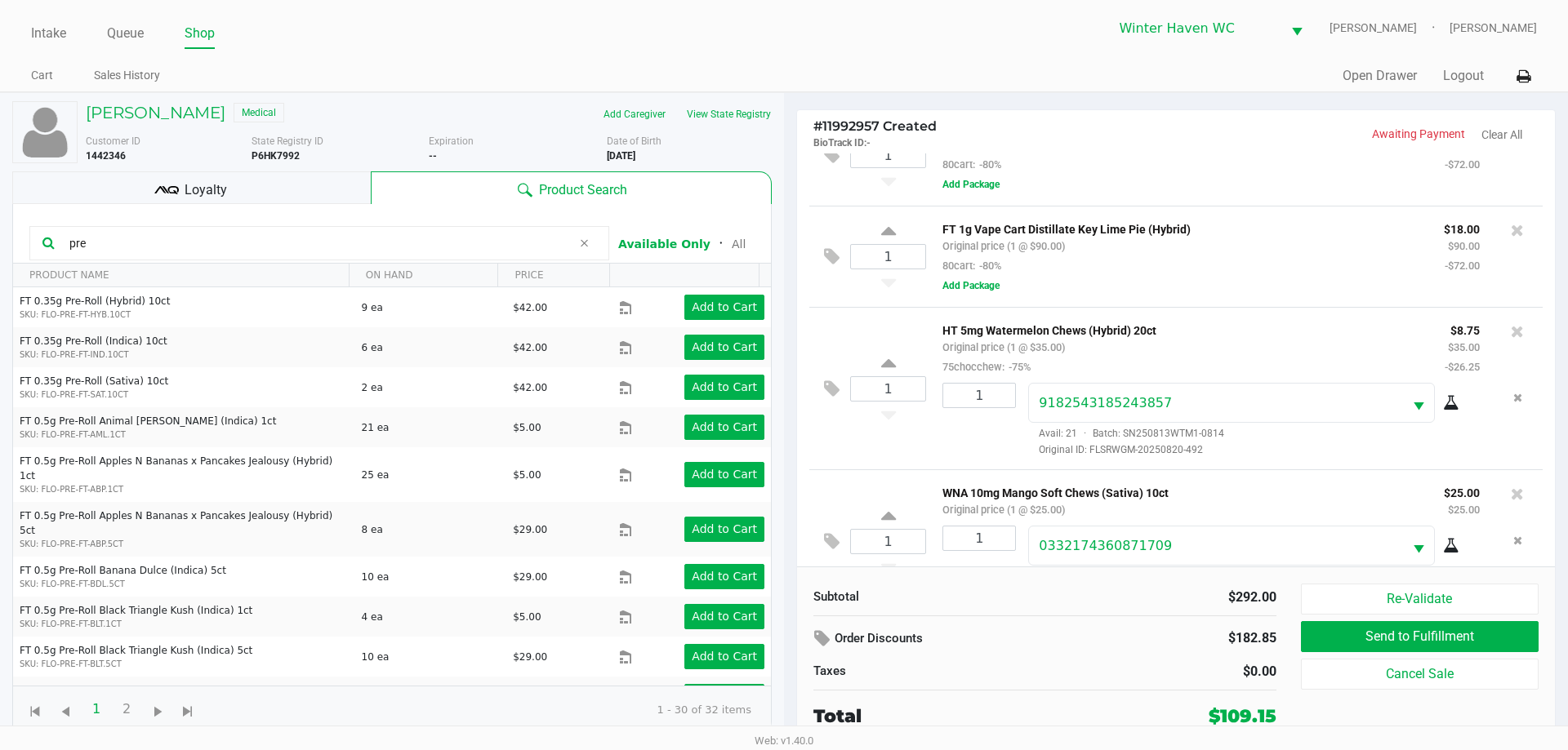
scroll to position [0, 0]
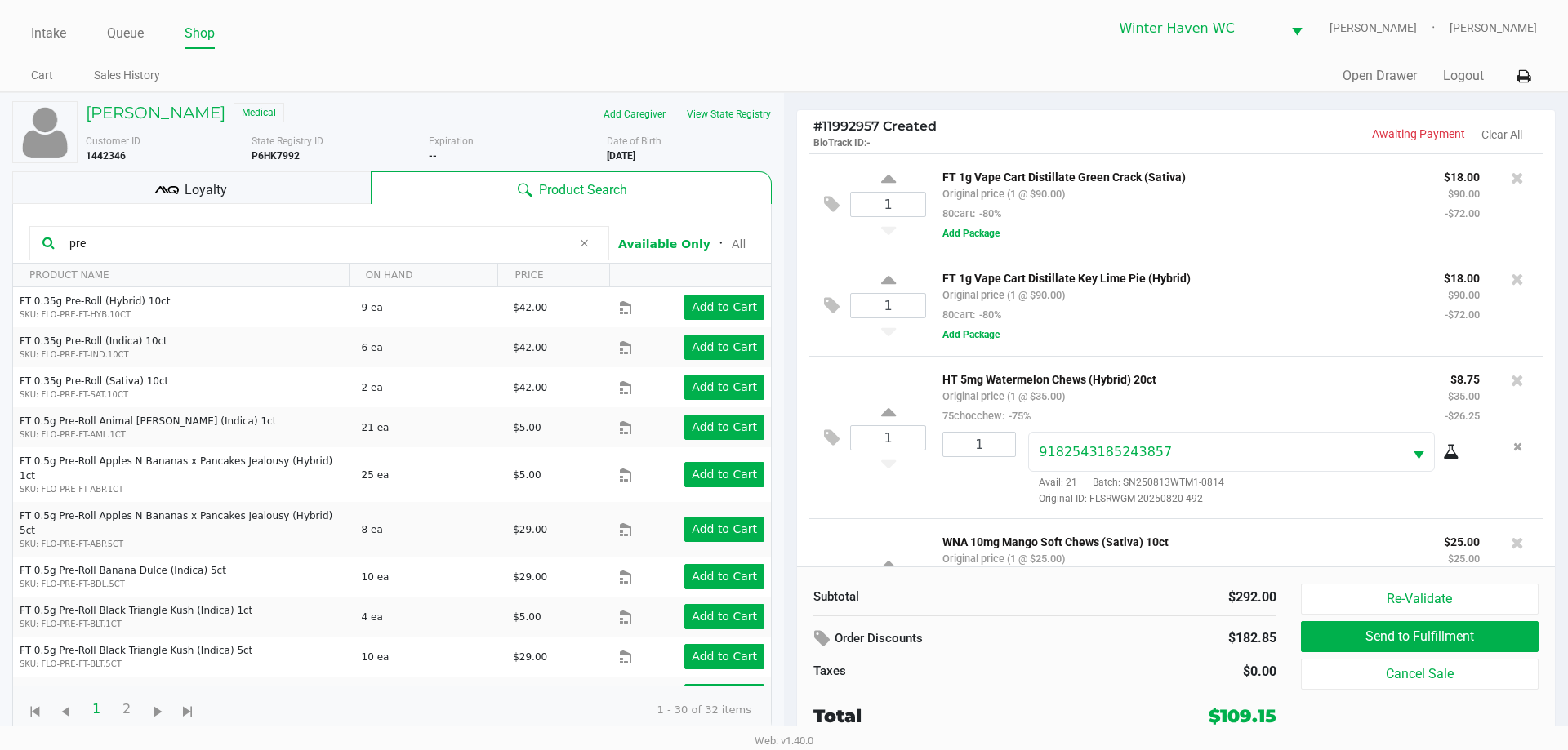
click at [1131, 239] on div "FT 1g Vape Cart Distillate Green Crack (Sativa) Original price (1 @ $90.00) 80c…" at bounding box center [1228, 204] width 604 height 76
click at [1180, 316] on div "FT 1g Vape Cart Distillate Key Lime Pie (Hybrid) Original price (1 @ $90.00) 80…" at bounding box center [1180, 295] width 501 height 57
click at [1182, 321] on div "FT 1g Vape Cart Distillate Key Lime Pie (Hybrid) Original price (1 @ $90.00) 80…" at bounding box center [1180, 295] width 501 height 57
click at [1188, 331] on div "FT 1g Vape Cart Distillate Key Lime Pie (Hybrid) Original price (1 @ $90.00) 80…" at bounding box center [1228, 305] width 604 height 76
click at [1199, 271] on p "FT 1g Vape Cart Distillate Key Lime Pie (Hybrid)" at bounding box center [1181, 276] width 477 height 17
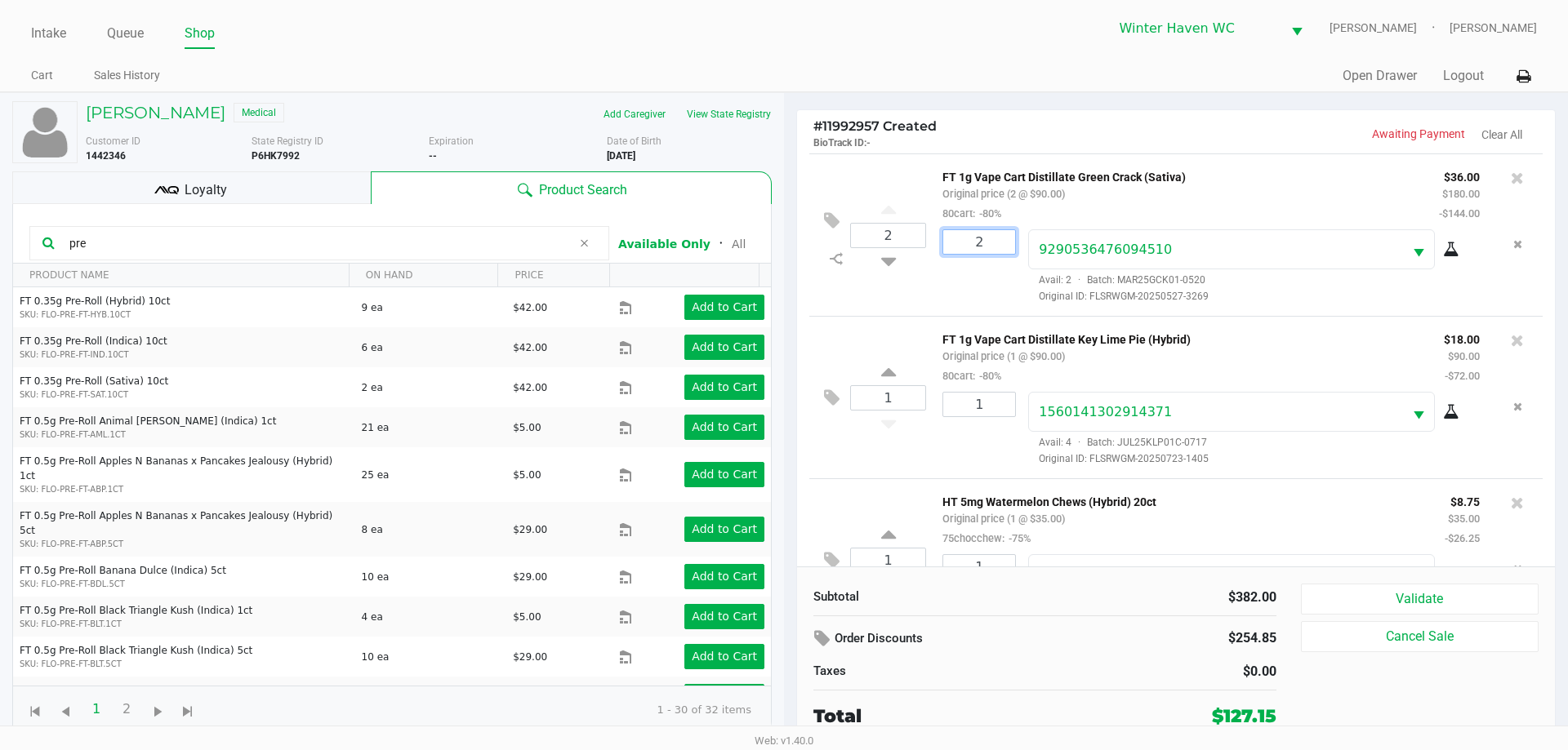
click at [997, 238] on input "2" at bounding box center [979, 241] width 72 height 24
type input "1"
click at [952, 310] on div "Loading MATTHEW MASON Medical Add Caregiver View State Registry Customer ID 144…" at bounding box center [784, 419] width 1568 height 654
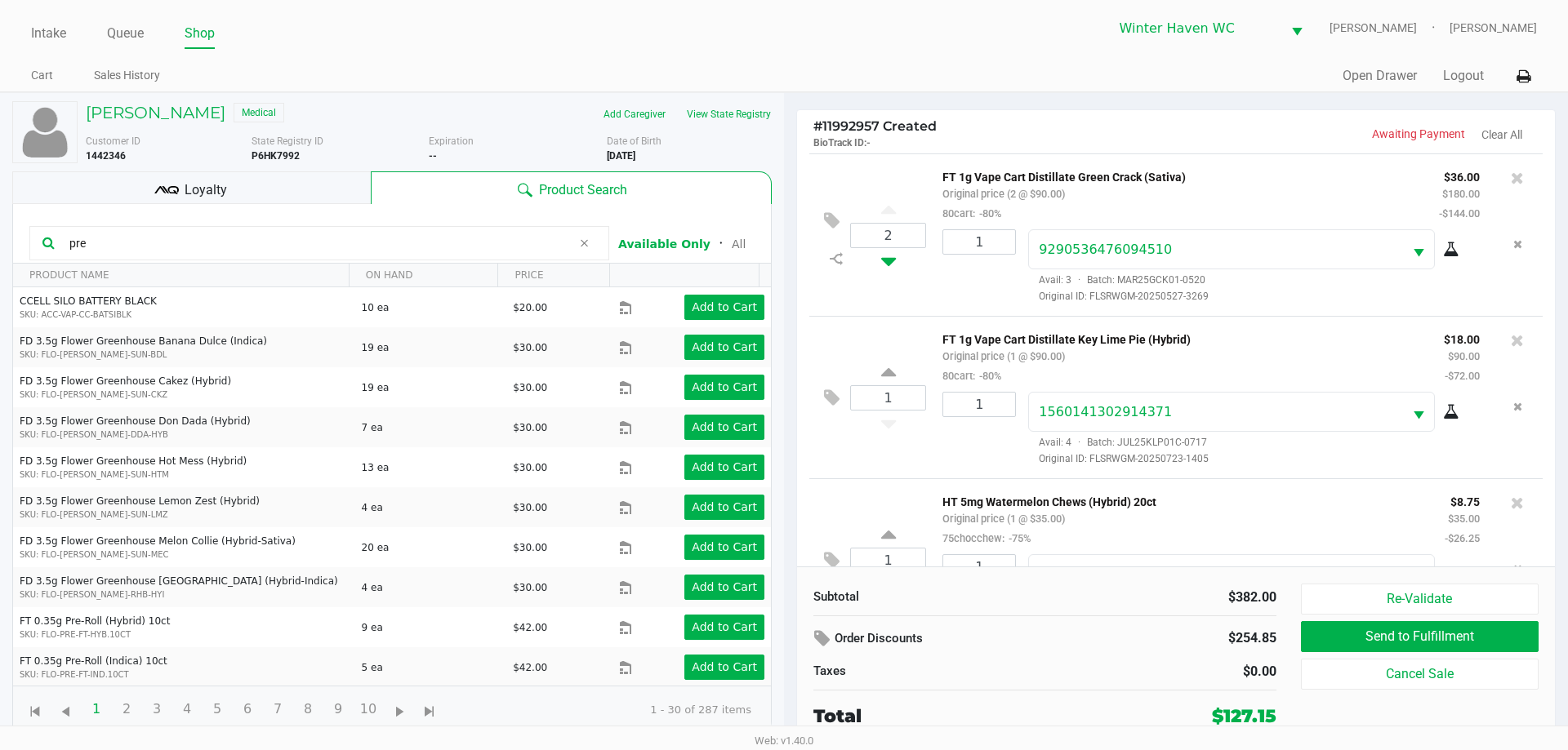
click at [889, 261] on icon at bounding box center [888, 258] width 14 height 20
type input "1"
click at [942, 318] on div at bounding box center [784, 402] width 1568 height 458
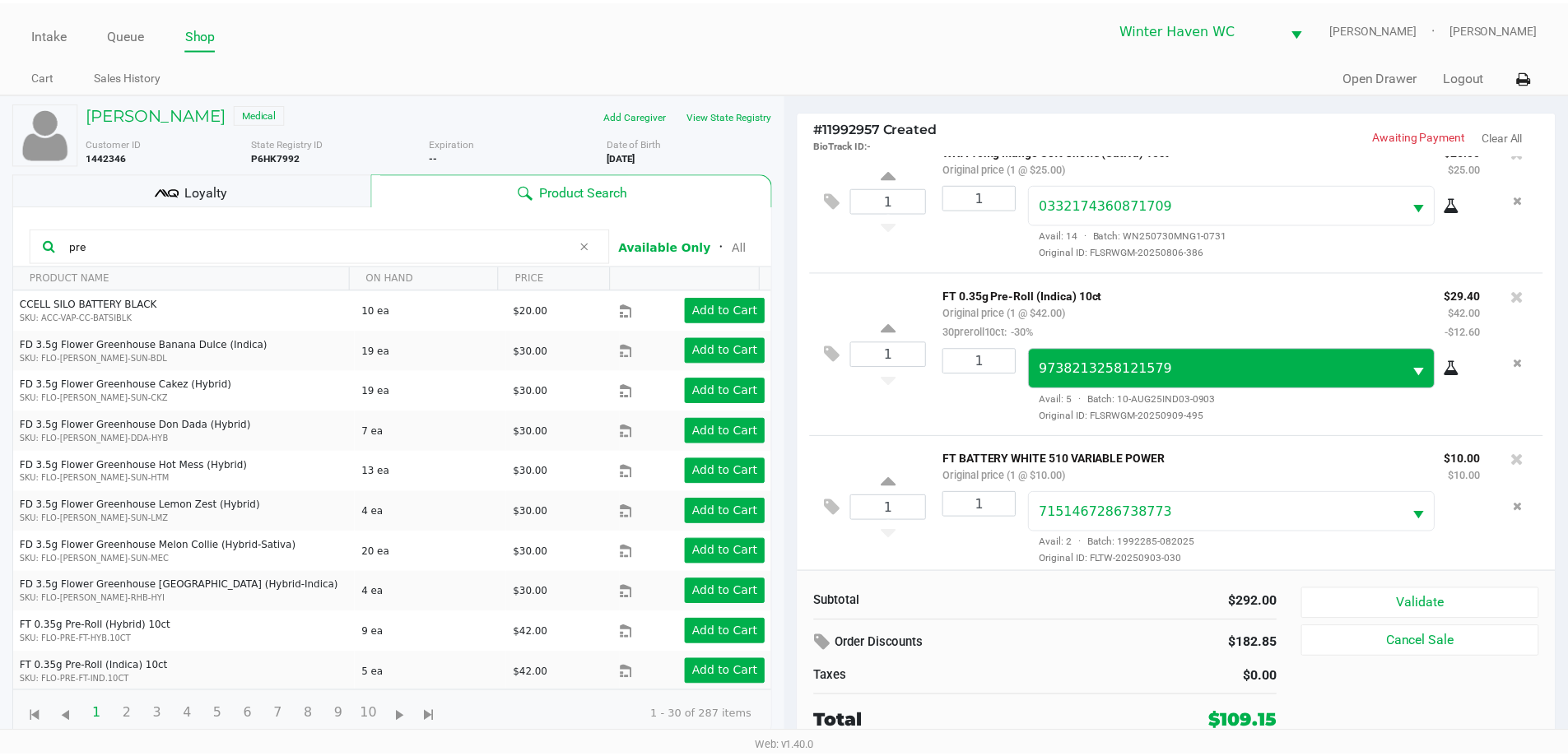
scroll to position [531, 0]
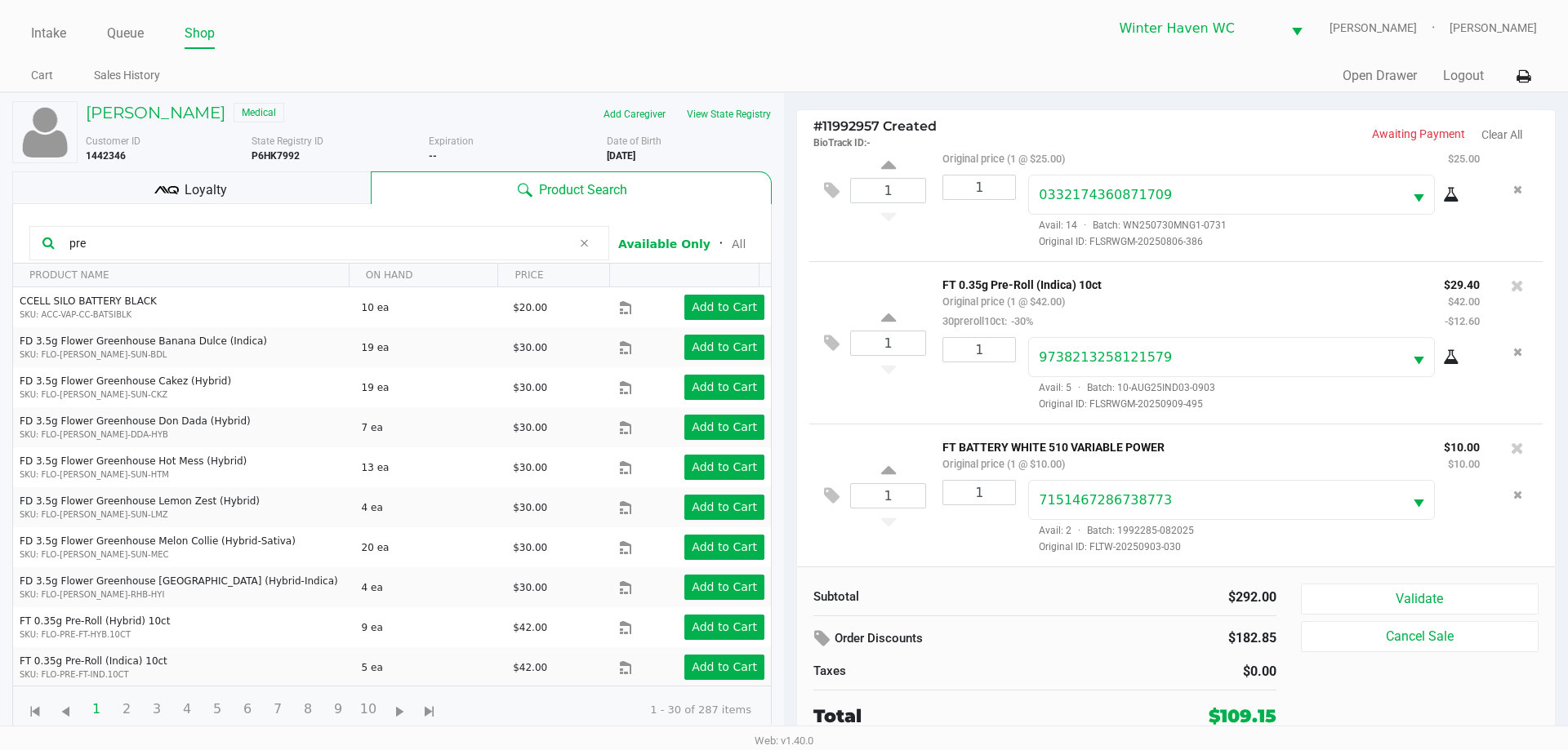
click at [281, 191] on div "Loyalty" at bounding box center [192, 188] width 358 height 33
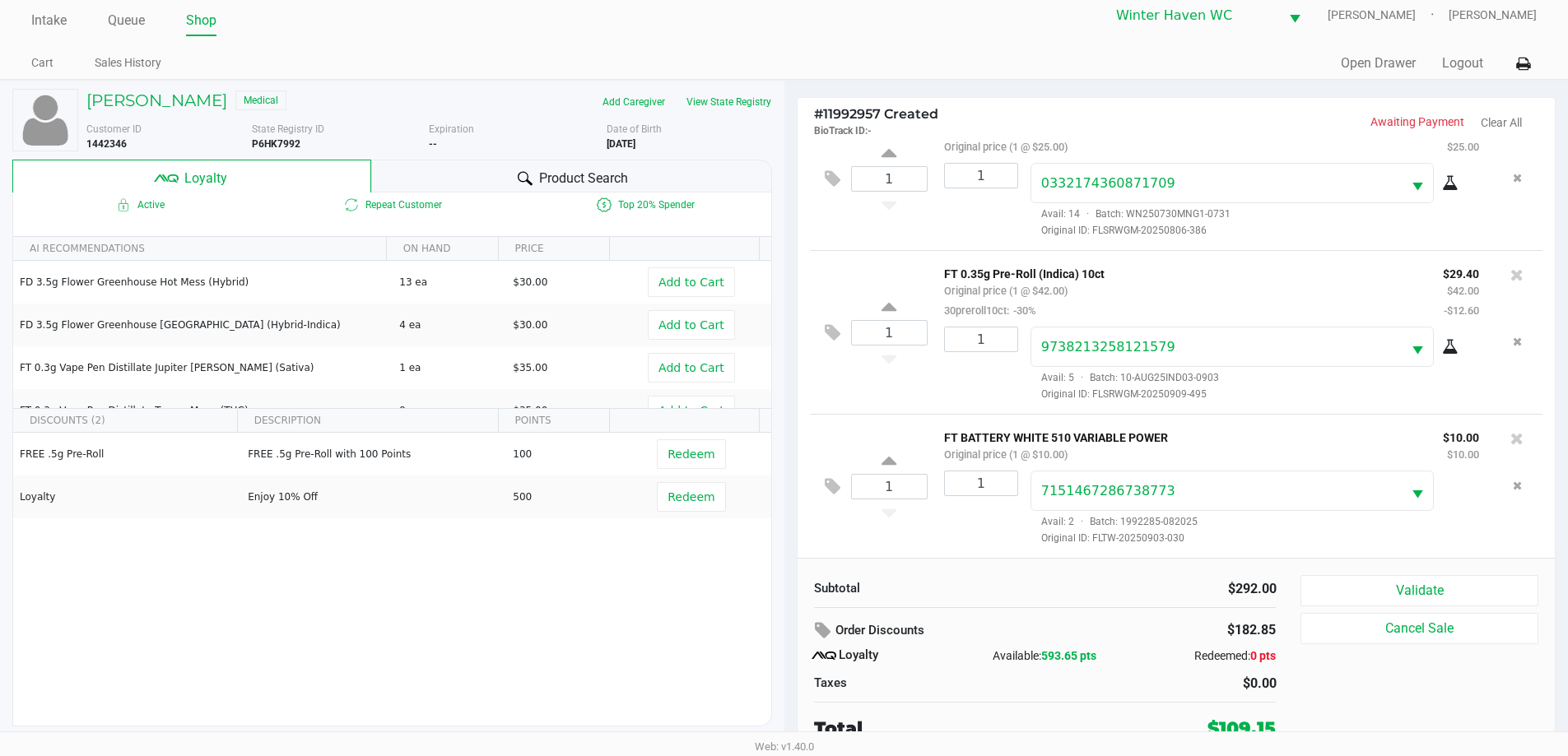
scroll to position [16, 0]
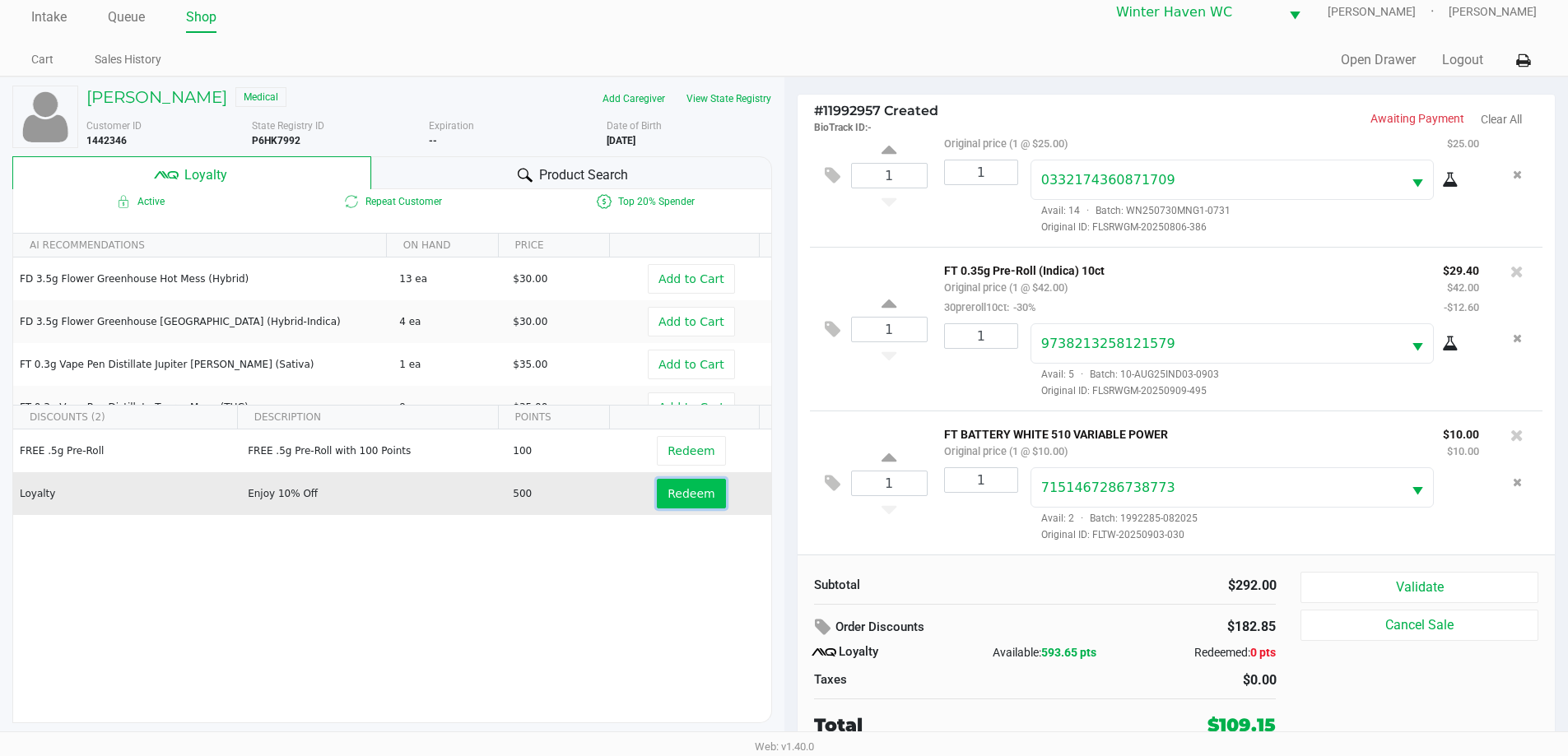
click at [689, 495] on span "Redeem" at bounding box center [691, 493] width 47 height 14
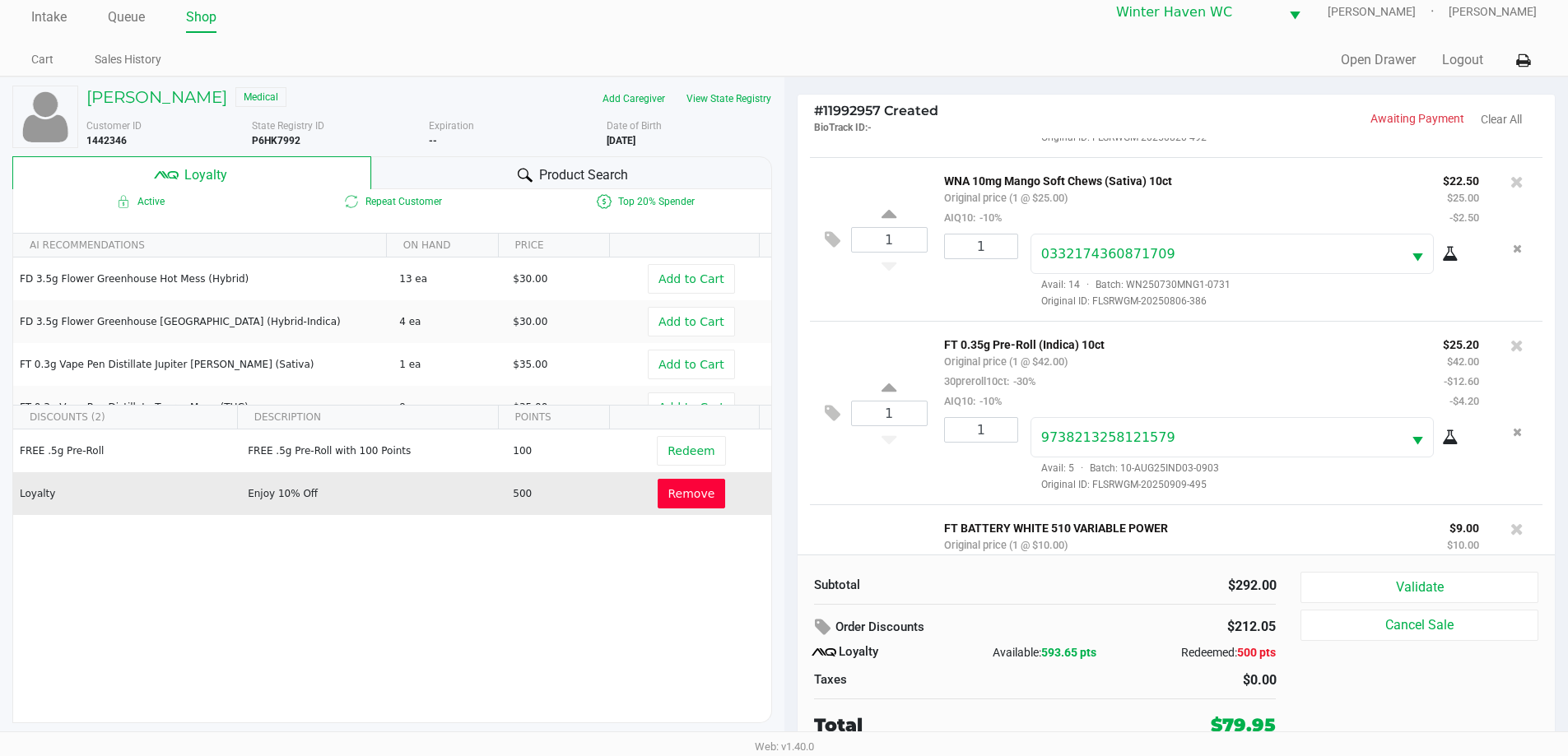
scroll to position [650, 0]
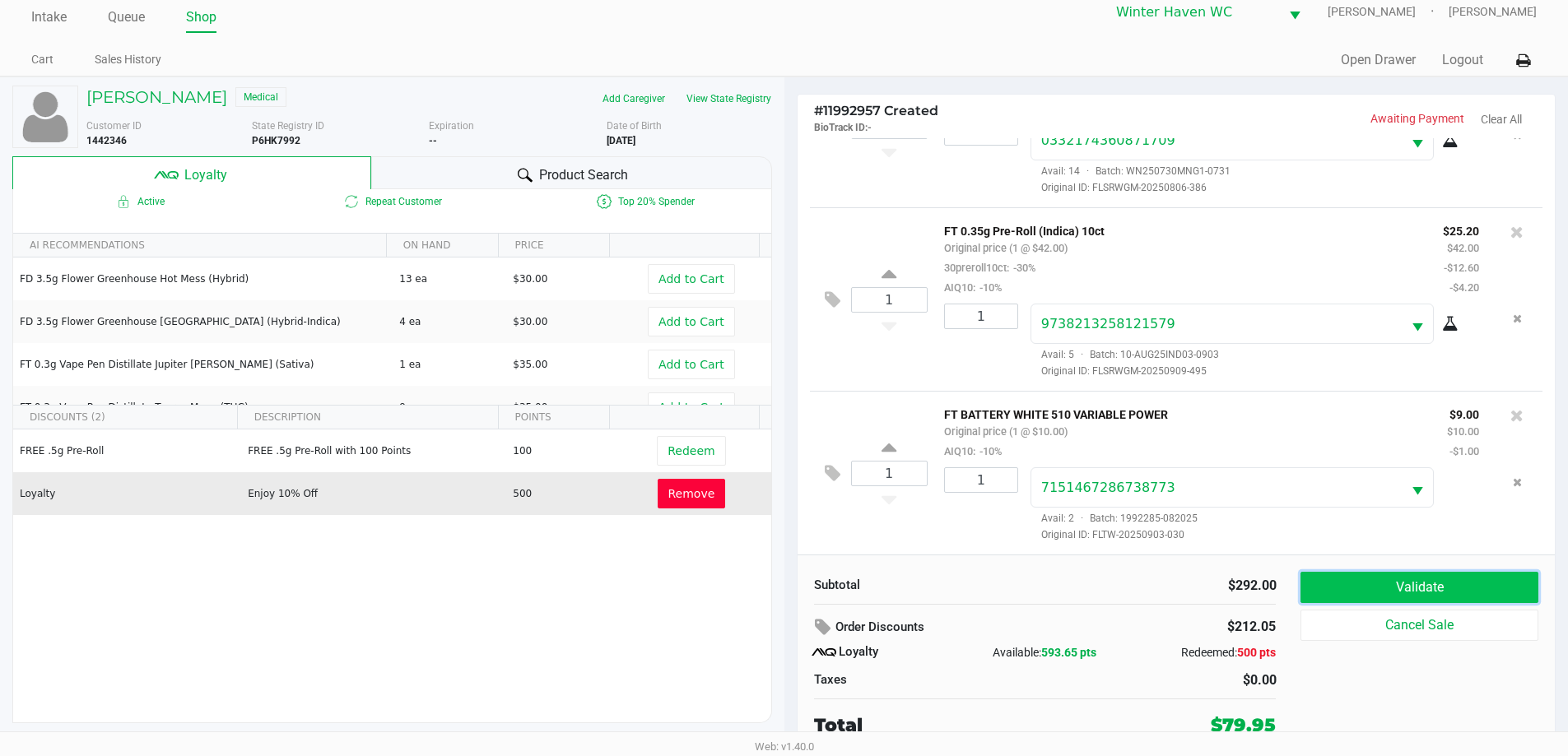
click at [1498, 574] on button "Validate" at bounding box center [1418, 587] width 237 height 31
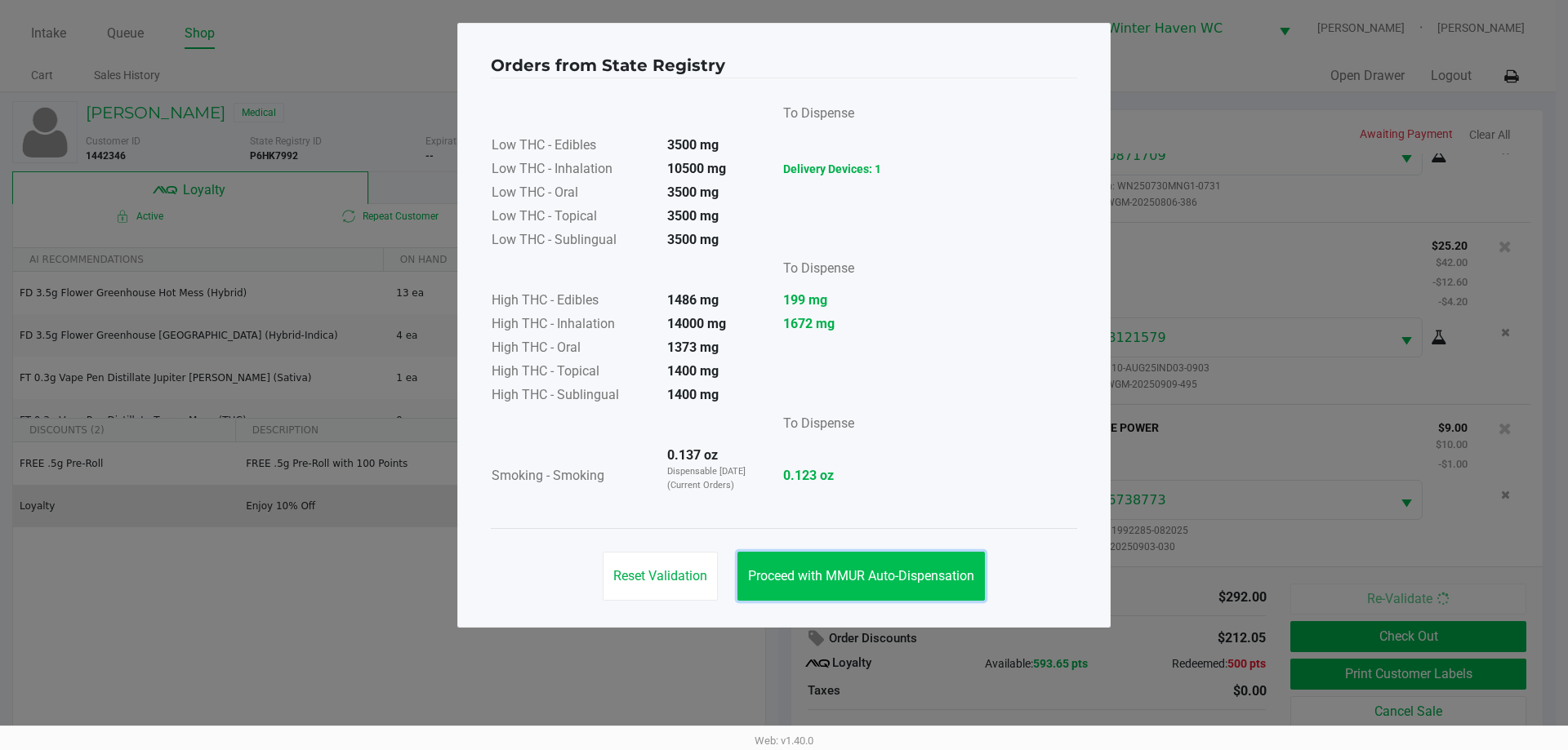
click at [916, 586] on button "Proceed with MMUR Auto-Dispensation" at bounding box center [861, 576] width 247 height 49
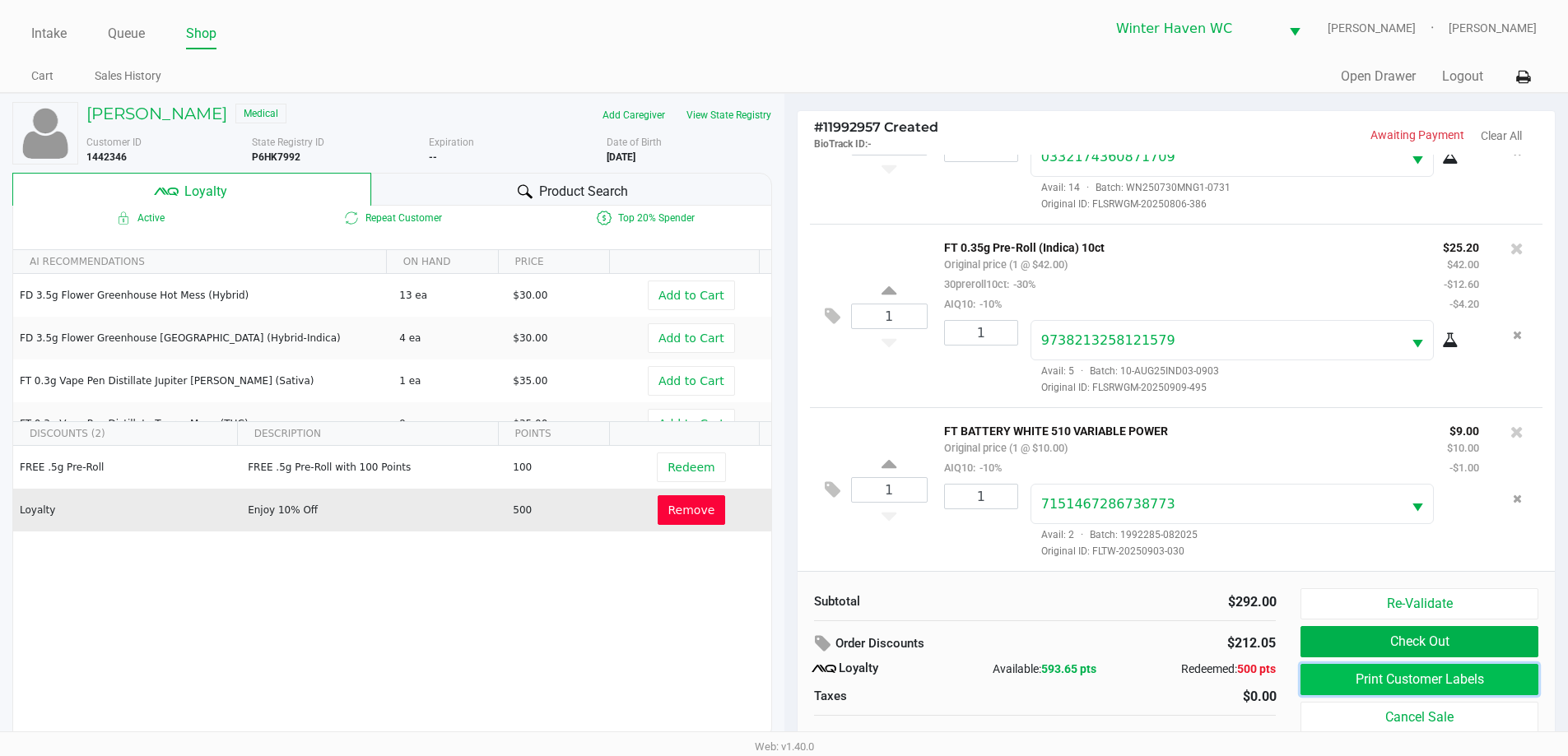
click at [1372, 682] on button "Print Customer Labels" at bounding box center [1418, 680] width 237 height 31
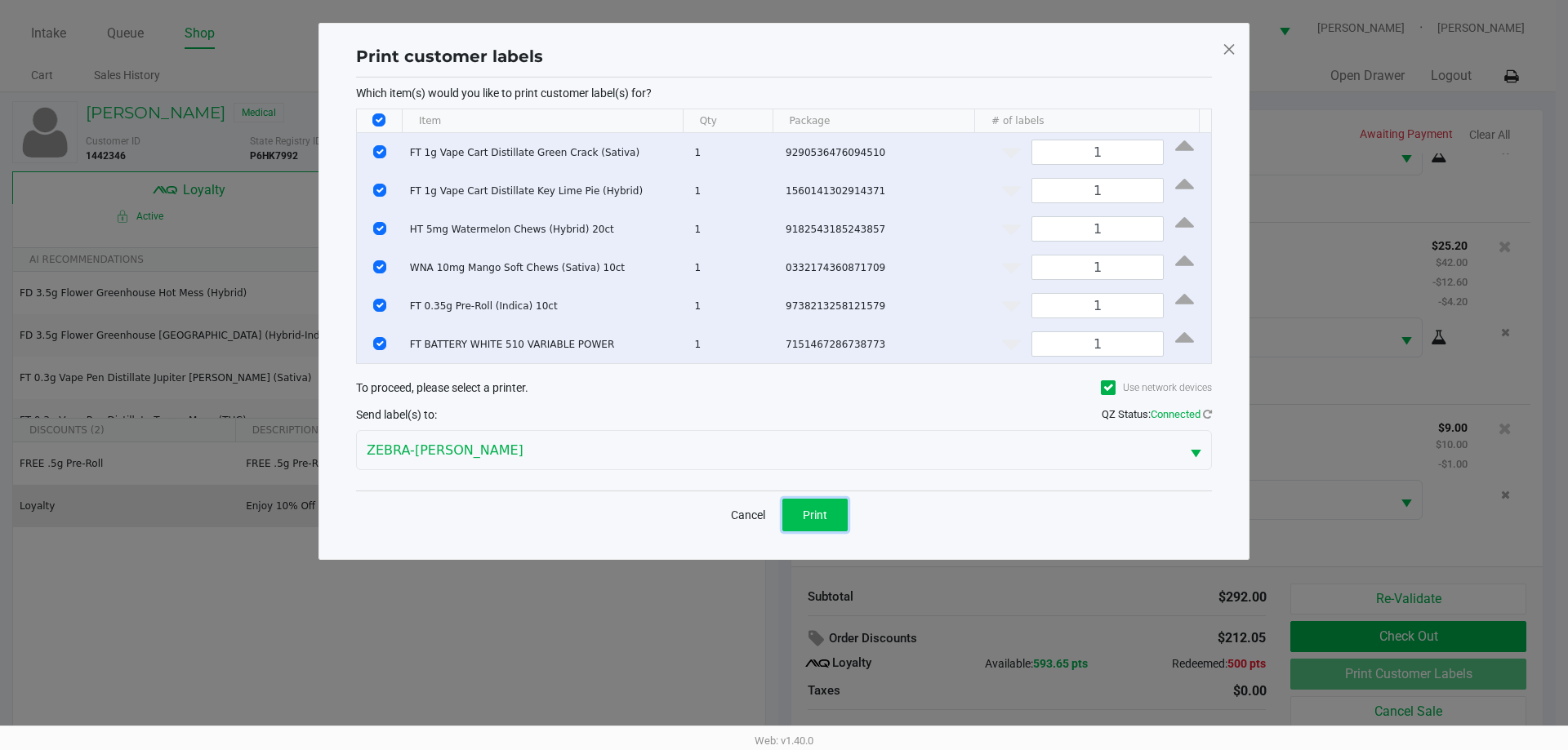
click at [810, 520] on span "Print" at bounding box center [815, 515] width 25 height 13
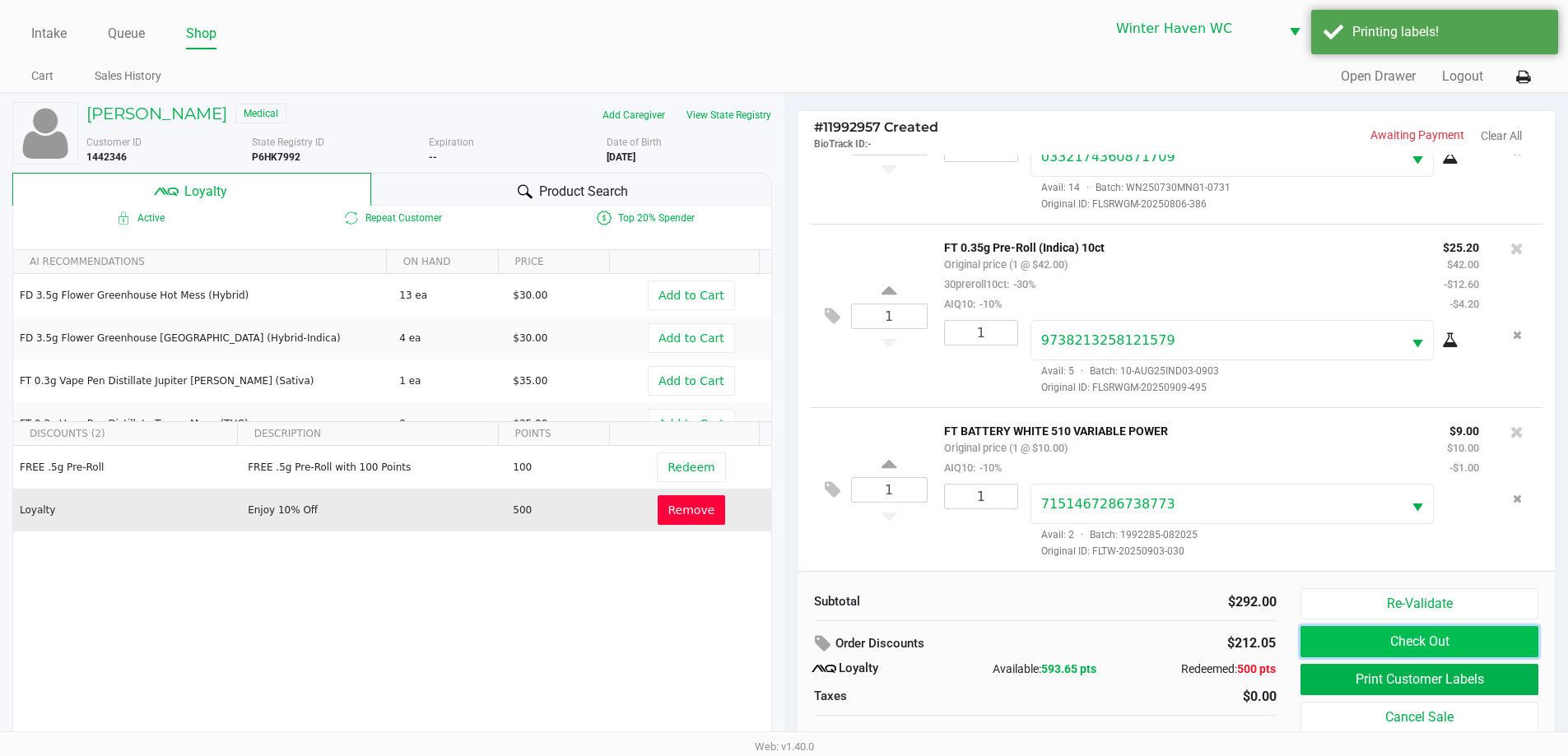
click at [1410, 651] on button "Check Out" at bounding box center [1418, 641] width 237 height 31
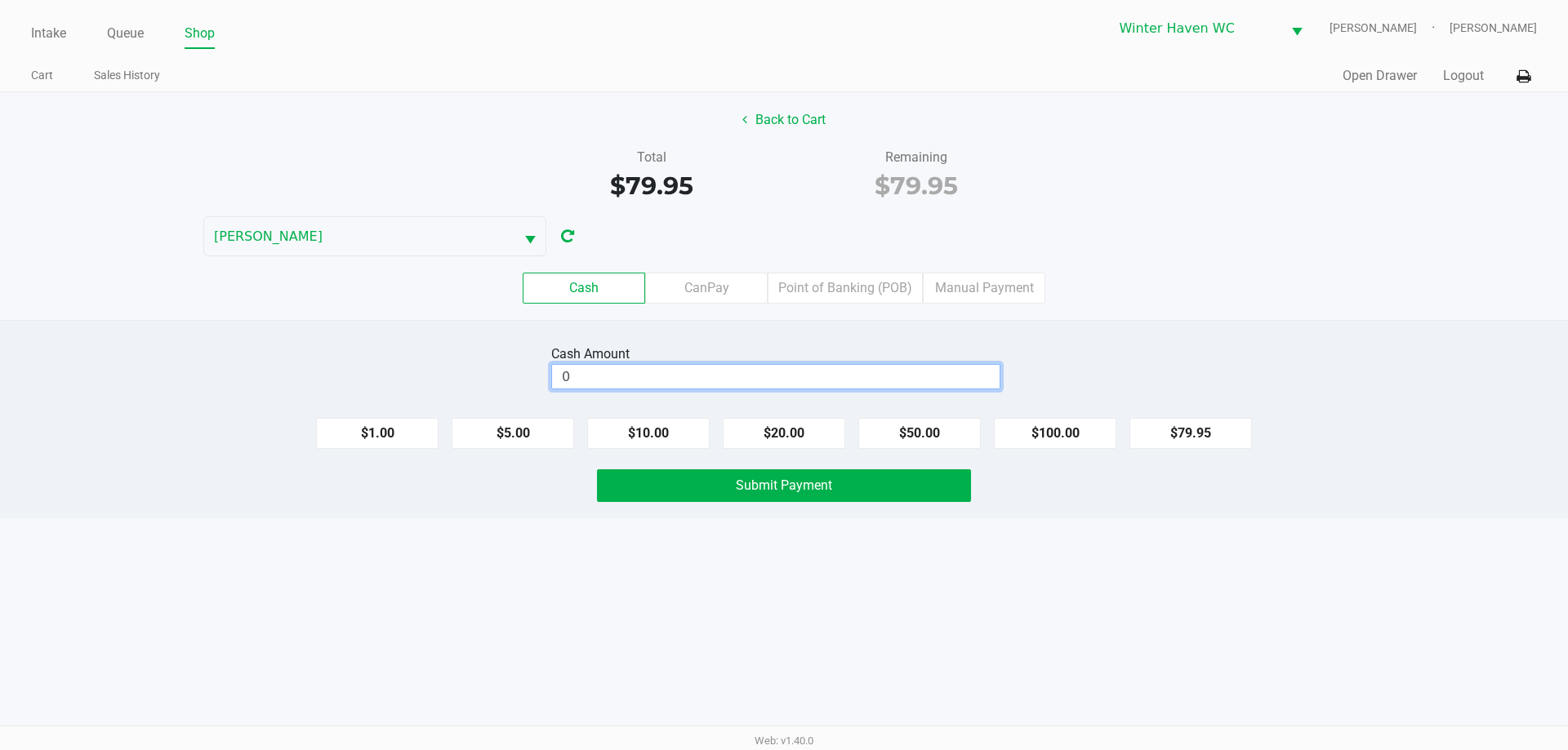
click at [830, 372] on input "0" at bounding box center [775, 376] width 448 height 24
click at [1037, 437] on button "$100.00" at bounding box center [1055, 433] width 123 height 31
type input "$100.00"
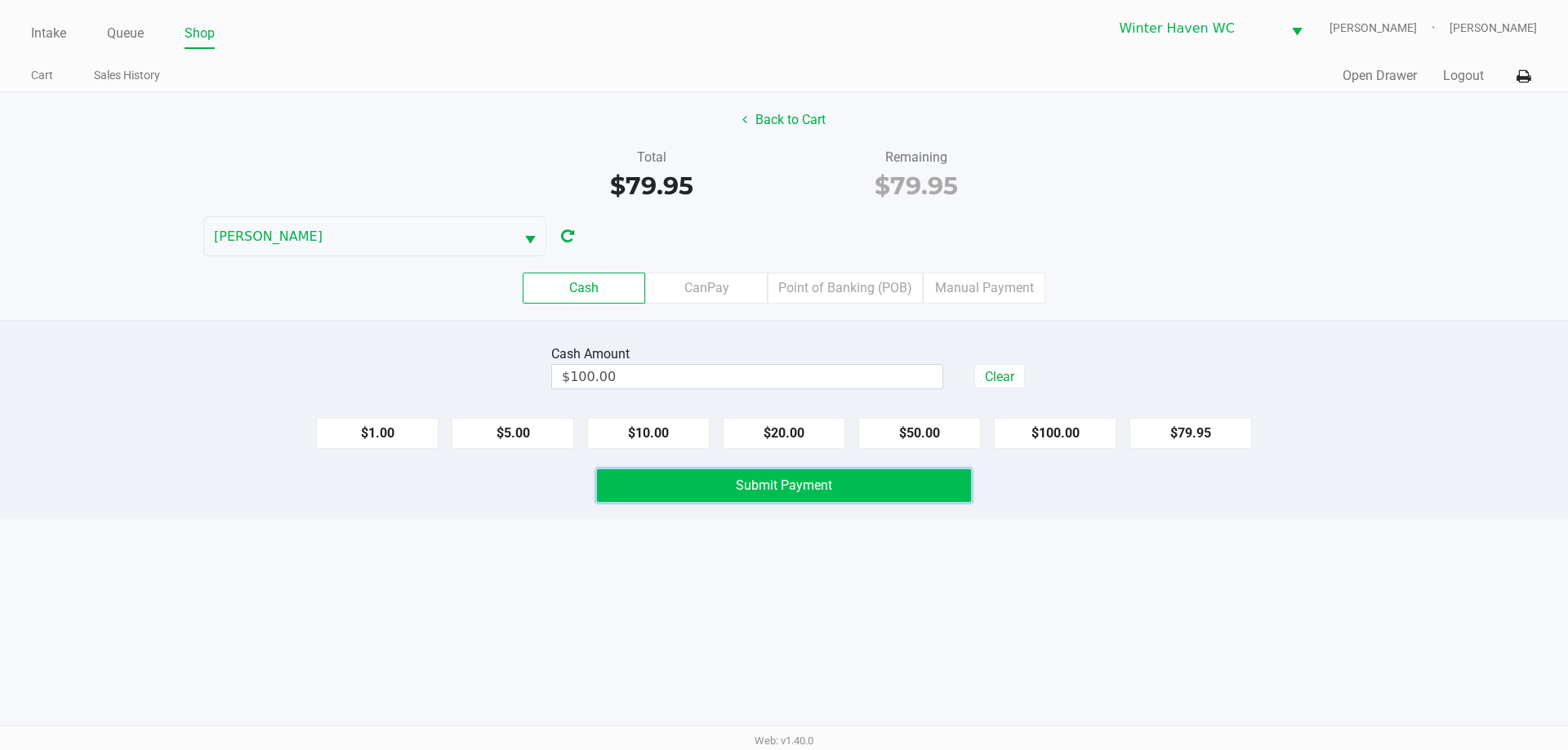
click at [865, 488] on button "Submit Payment" at bounding box center [784, 486] width 374 height 33
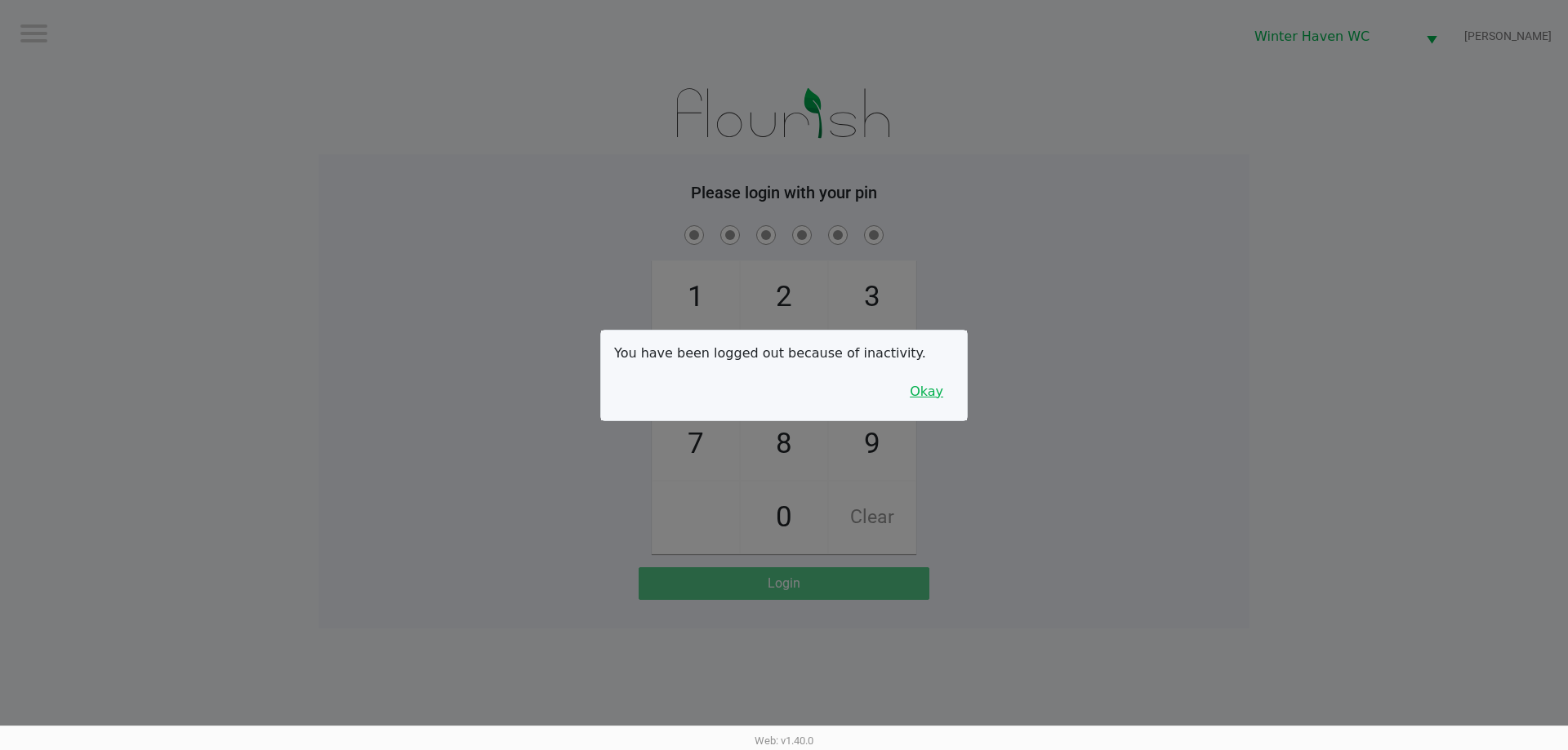
click at [934, 392] on button "Okay" at bounding box center [926, 392] width 55 height 31
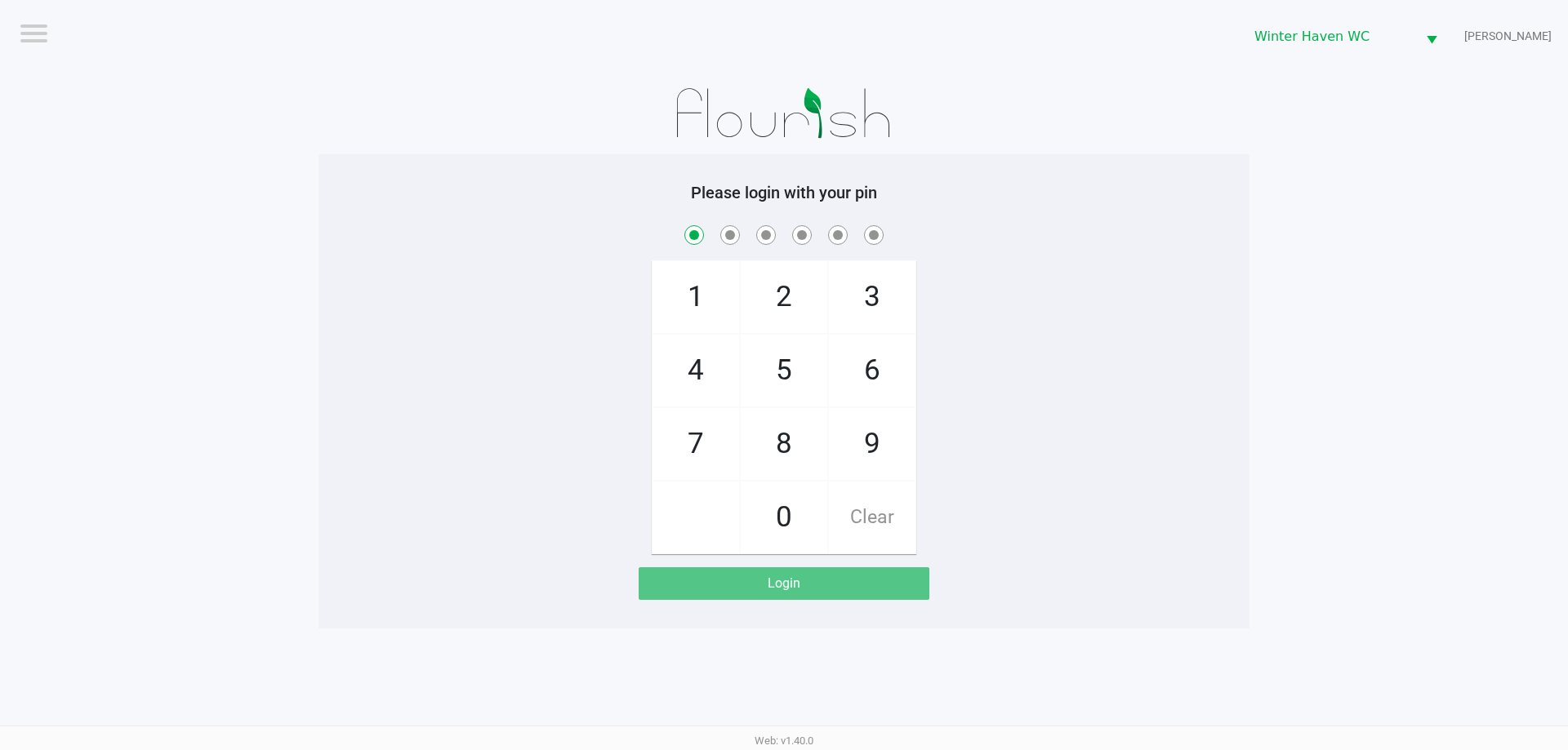
checkbox input "true"
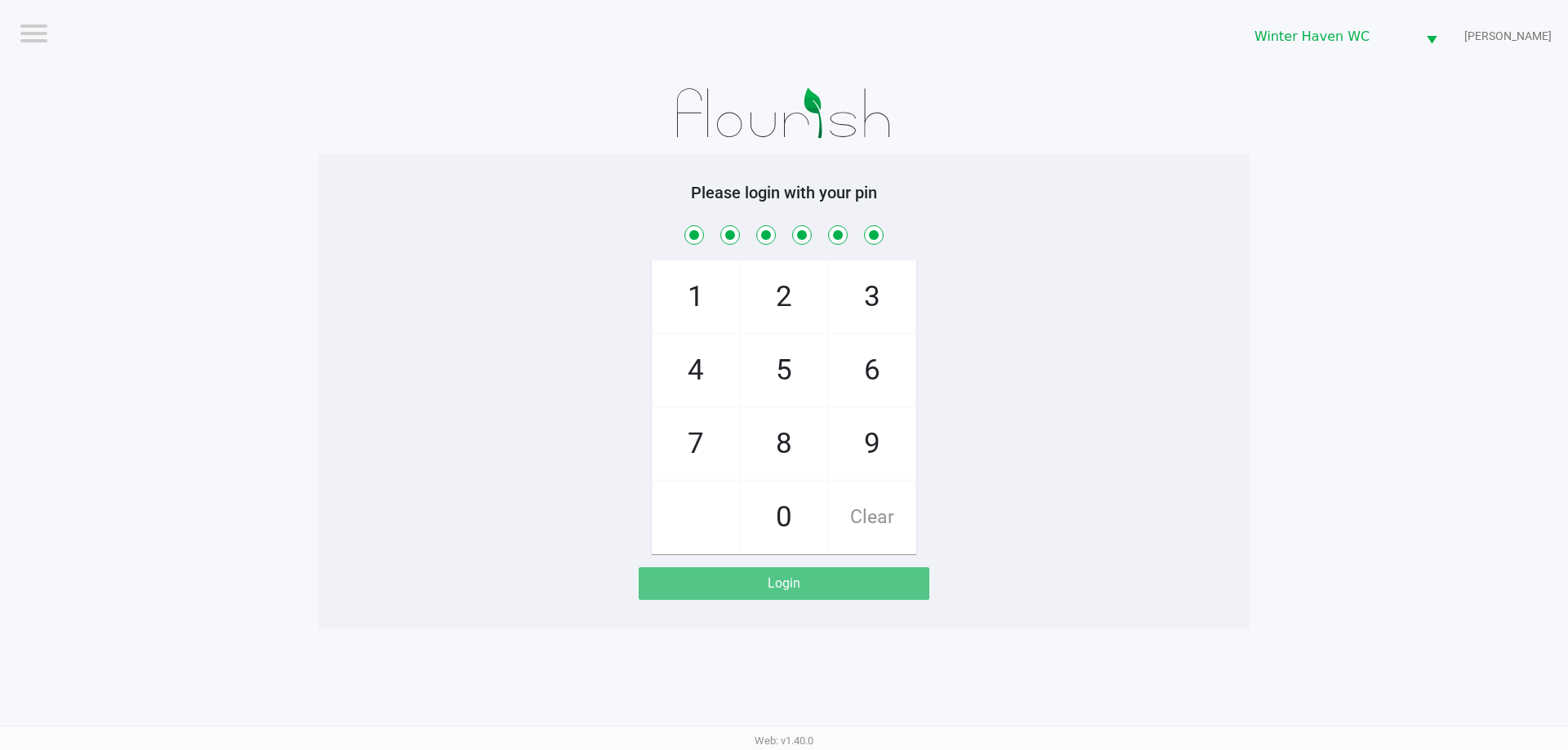
checkbox input "true"
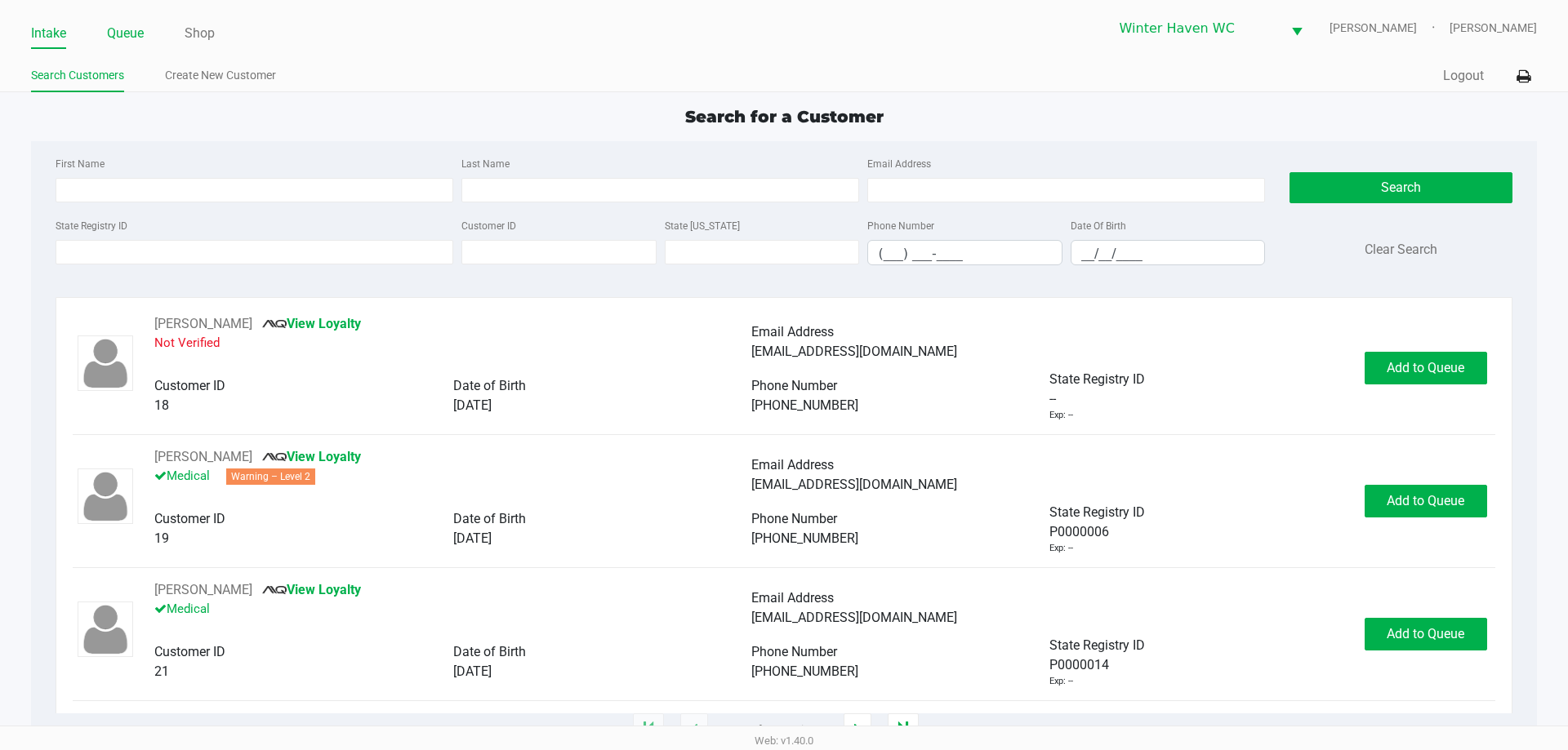
click at [128, 28] on link "Queue" at bounding box center [126, 34] width 36 height 23
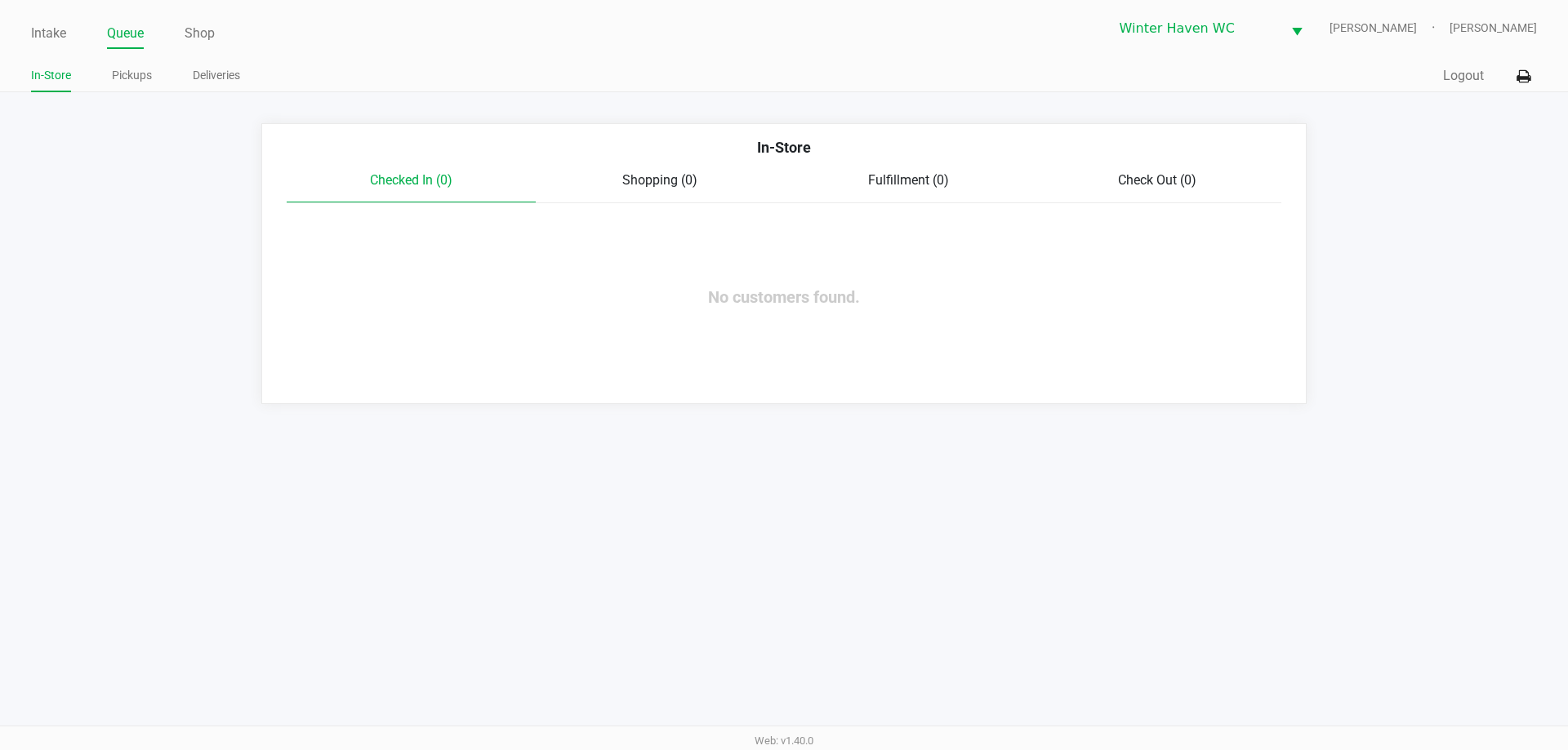
click at [69, 33] on ul "Intake Queue Shop" at bounding box center [406, 34] width 752 height 28
click at [59, 34] on link "Intake" at bounding box center [48, 34] width 35 height 23
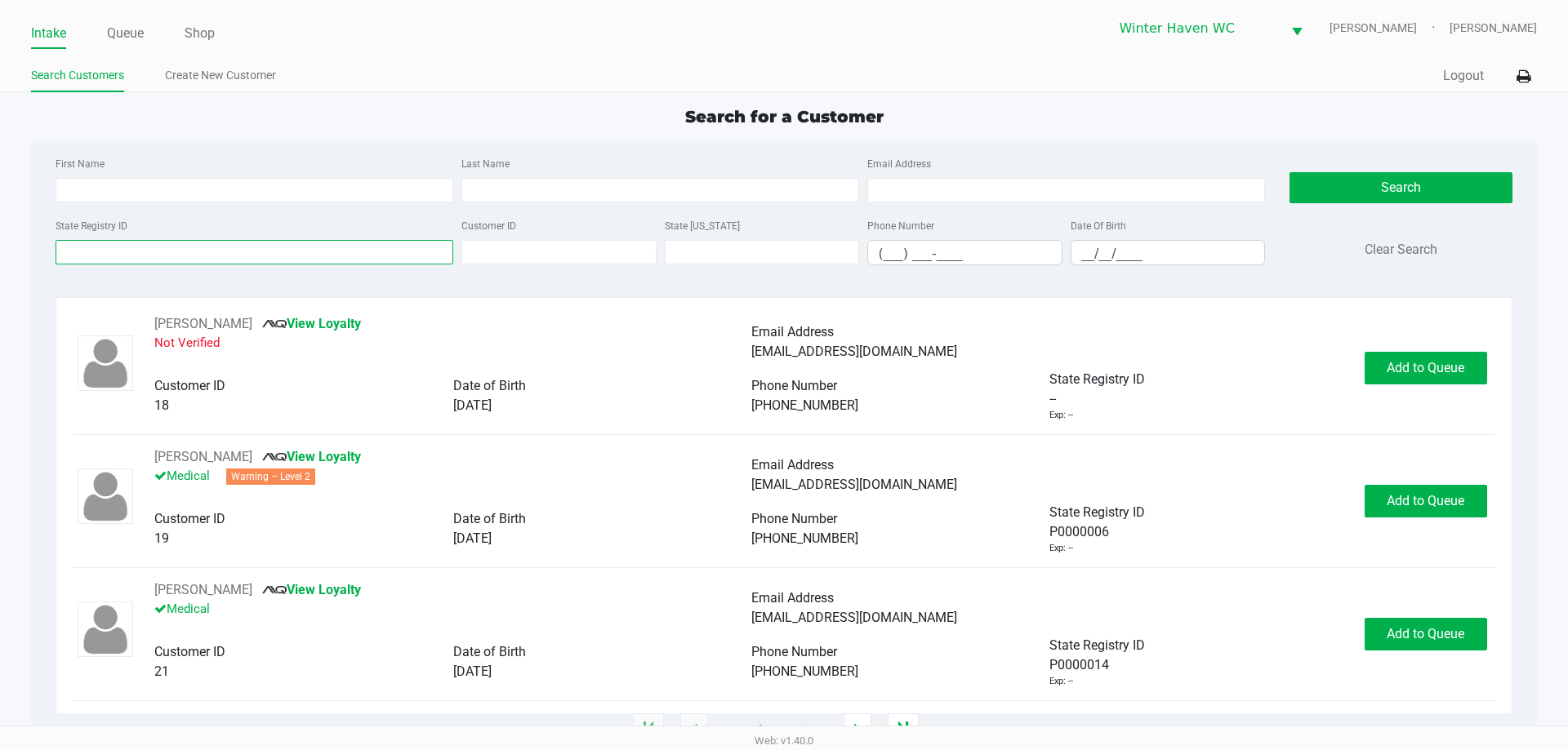
click at [256, 247] on input "State Registry ID" at bounding box center [254, 252] width 398 height 25
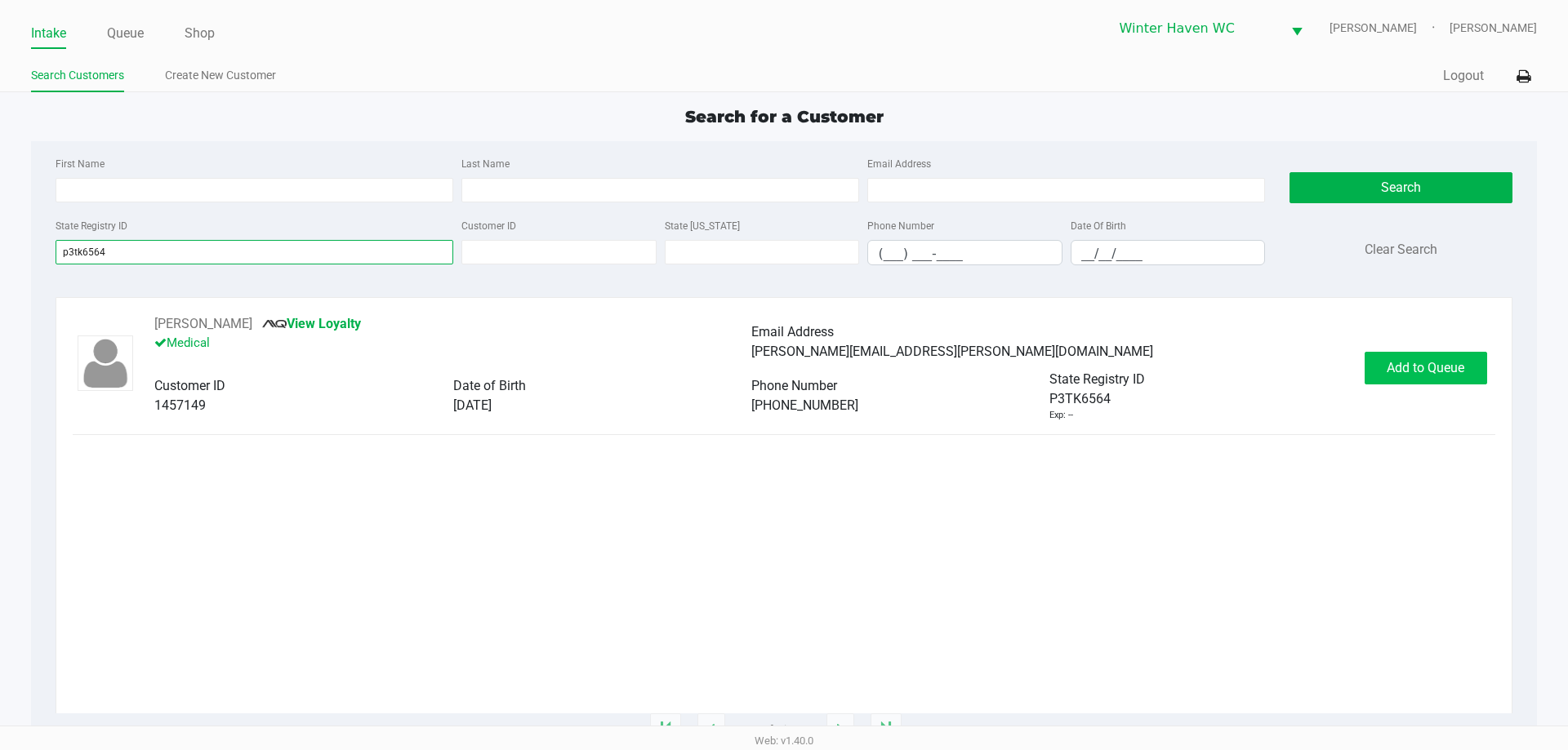
type input "p3tk6564"
click at [1391, 373] on span "Add to Queue" at bounding box center [1425, 368] width 78 height 15
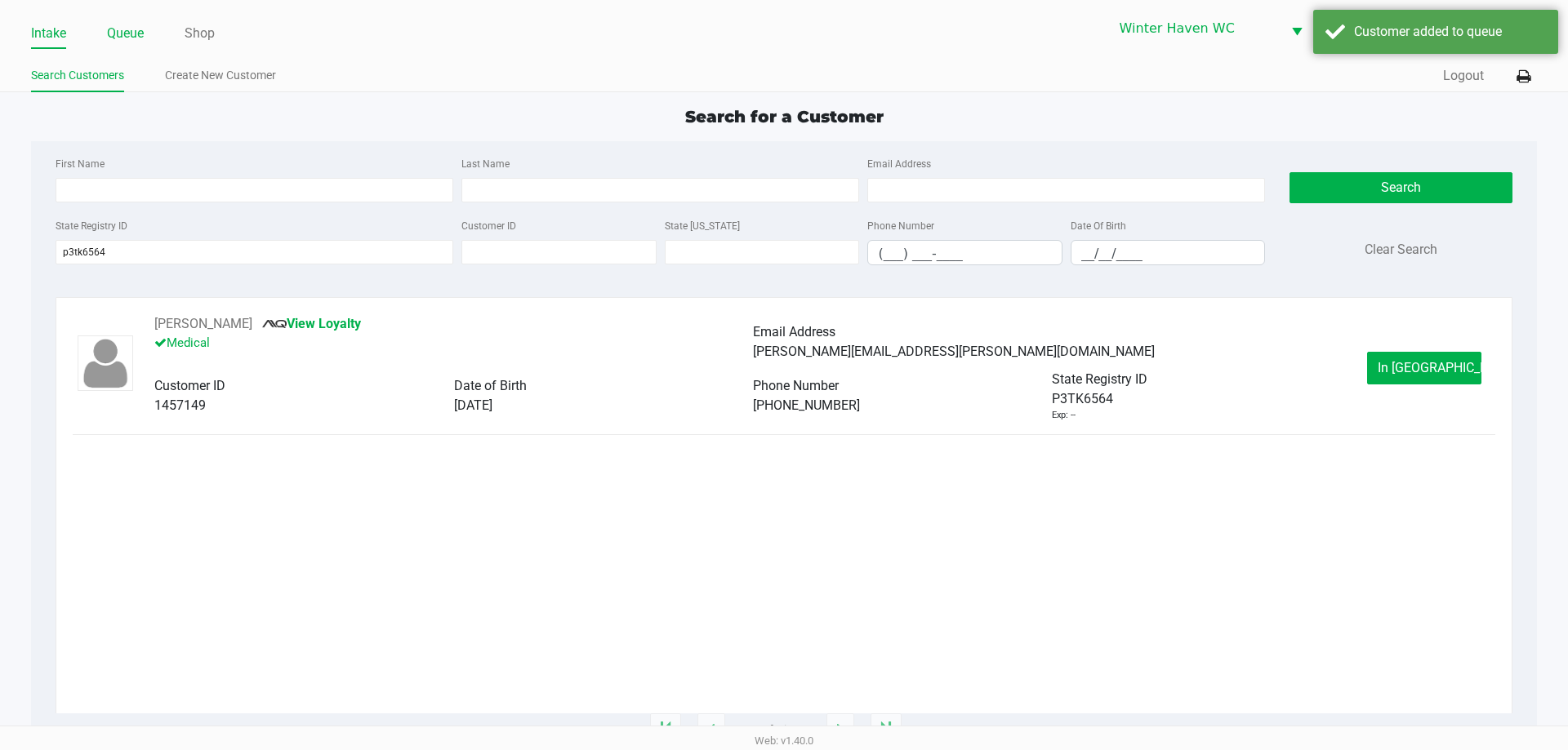
click at [116, 35] on link "Queue" at bounding box center [126, 34] width 36 height 23
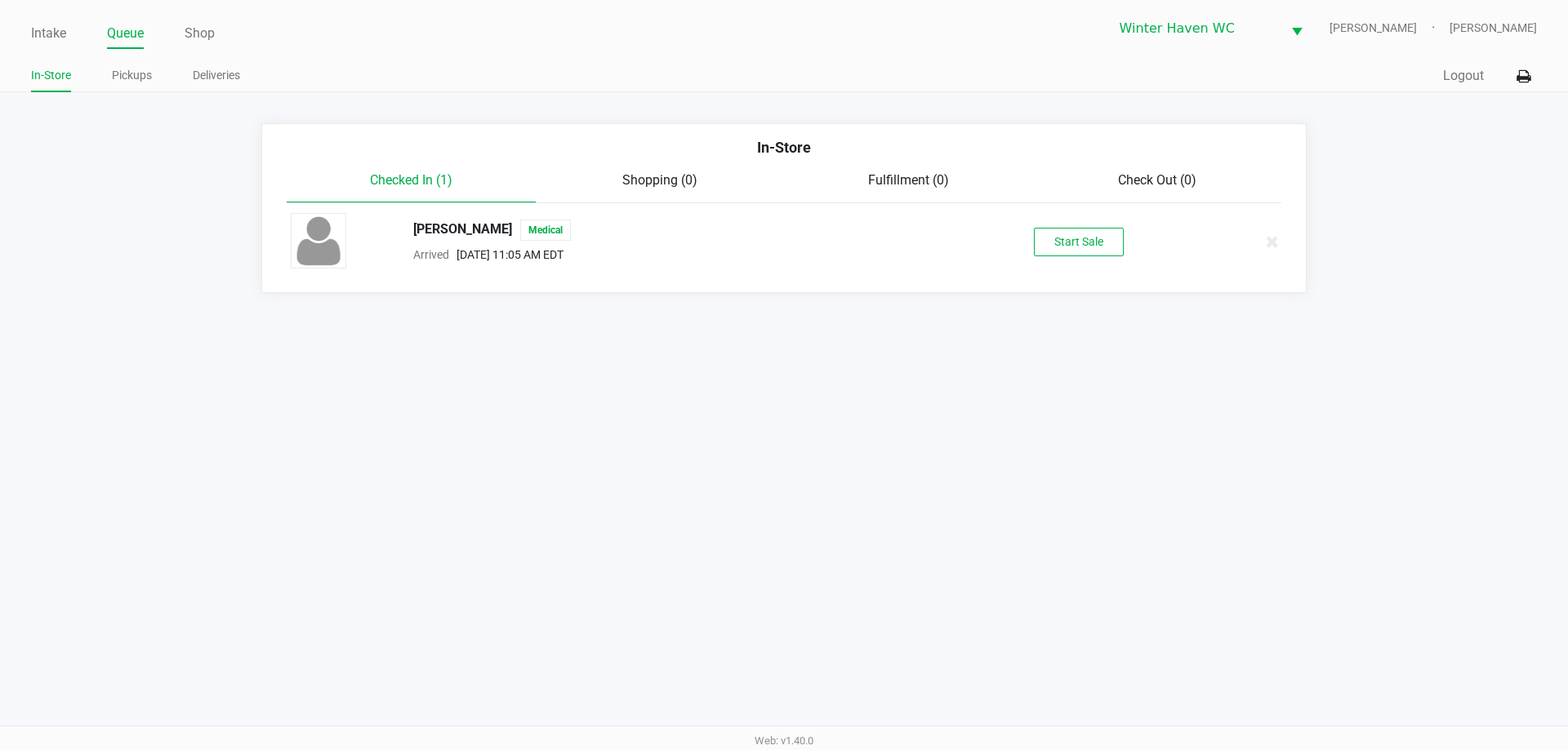
click at [436, 230] on div "ANGELA WEAVER Medical" at bounding box center [676, 230] width 551 height 21
click at [55, 31] on link "Intake" at bounding box center [48, 34] width 35 height 23
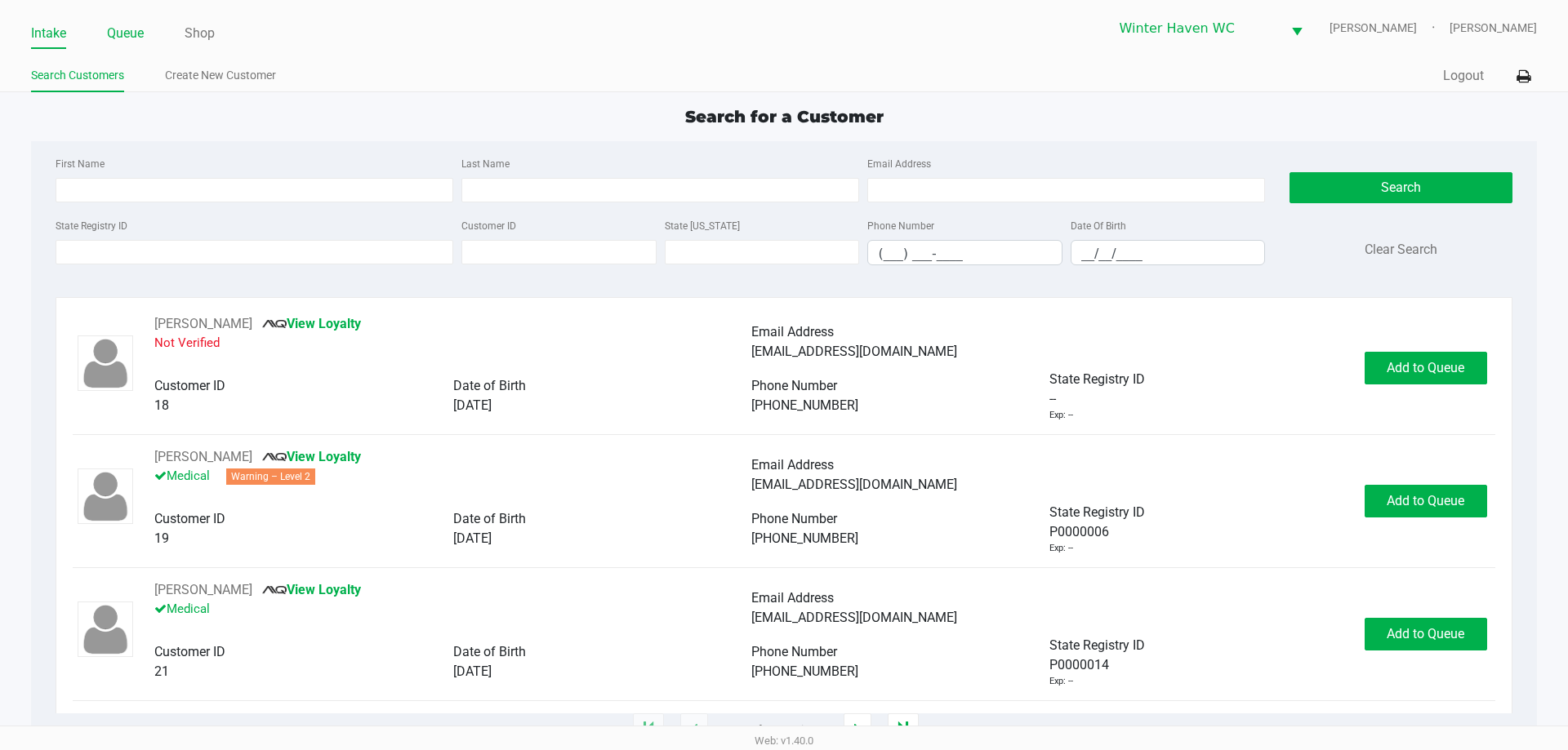
click at [131, 31] on link "Queue" at bounding box center [126, 34] width 36 height 23
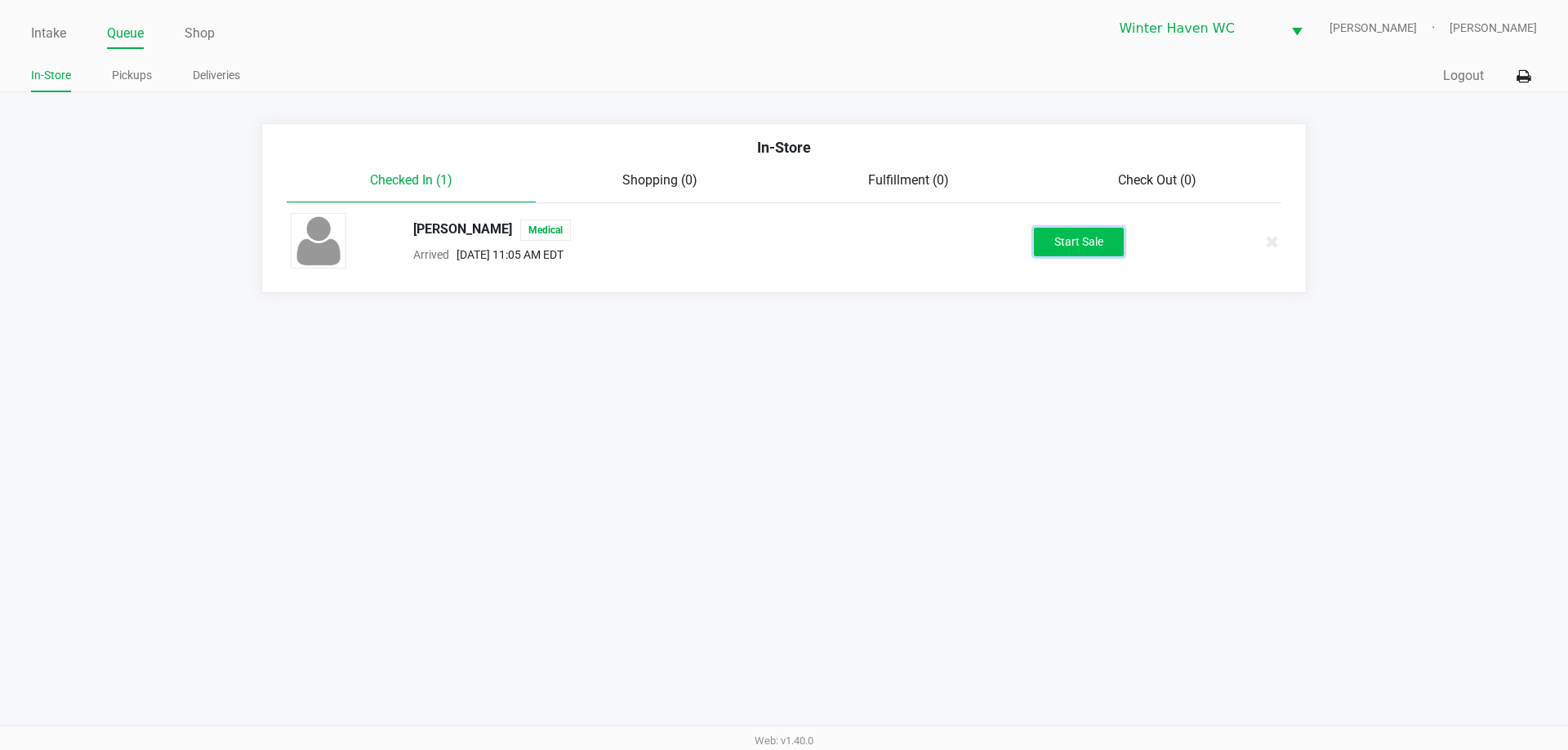
click at [1074, 245] on button "Start Sale" at bounding box center [1079, 242] width 90 height 29
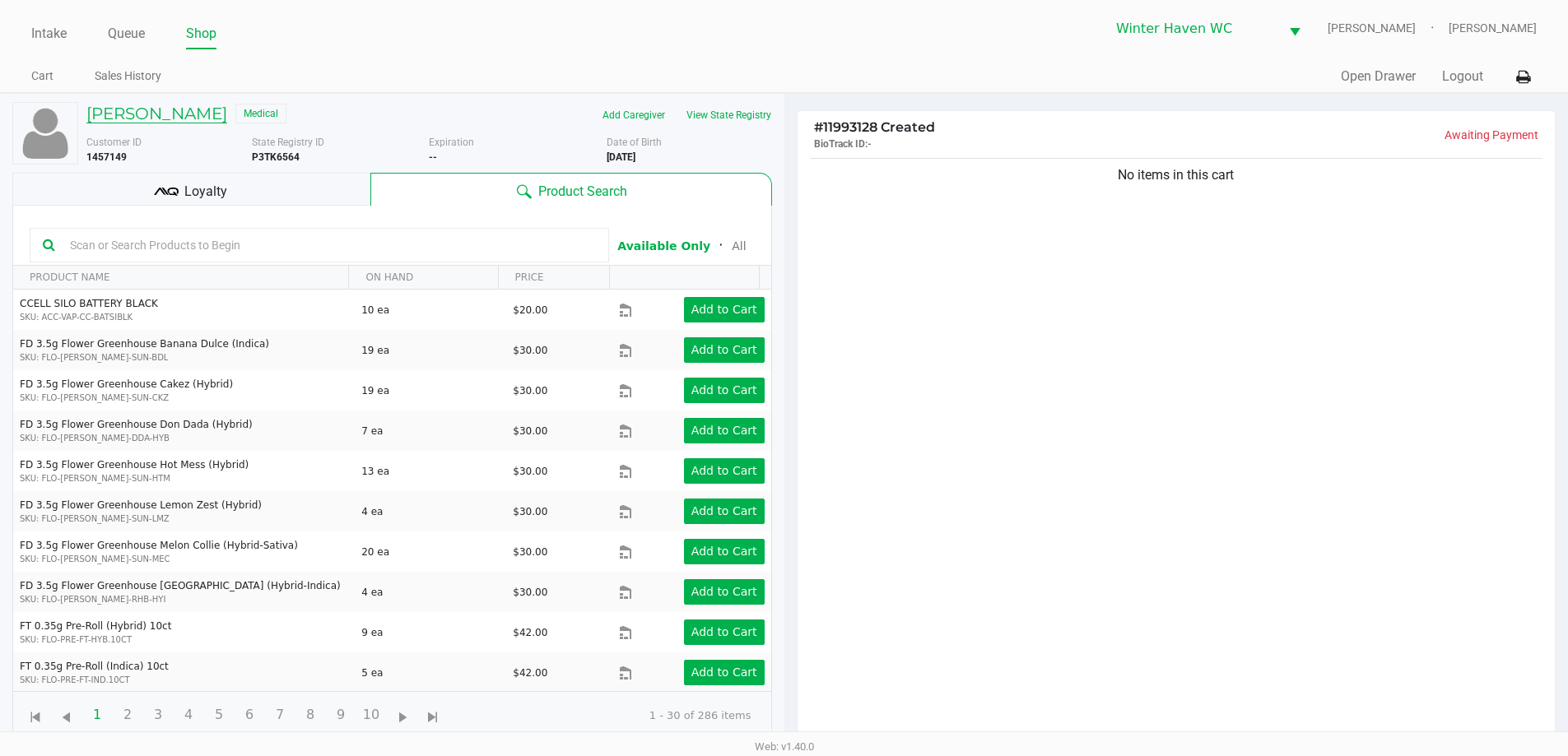
click at [186, 119] on h5 "ANGELA WEAVER" at bounding box center [157, 113] width 141 height 19
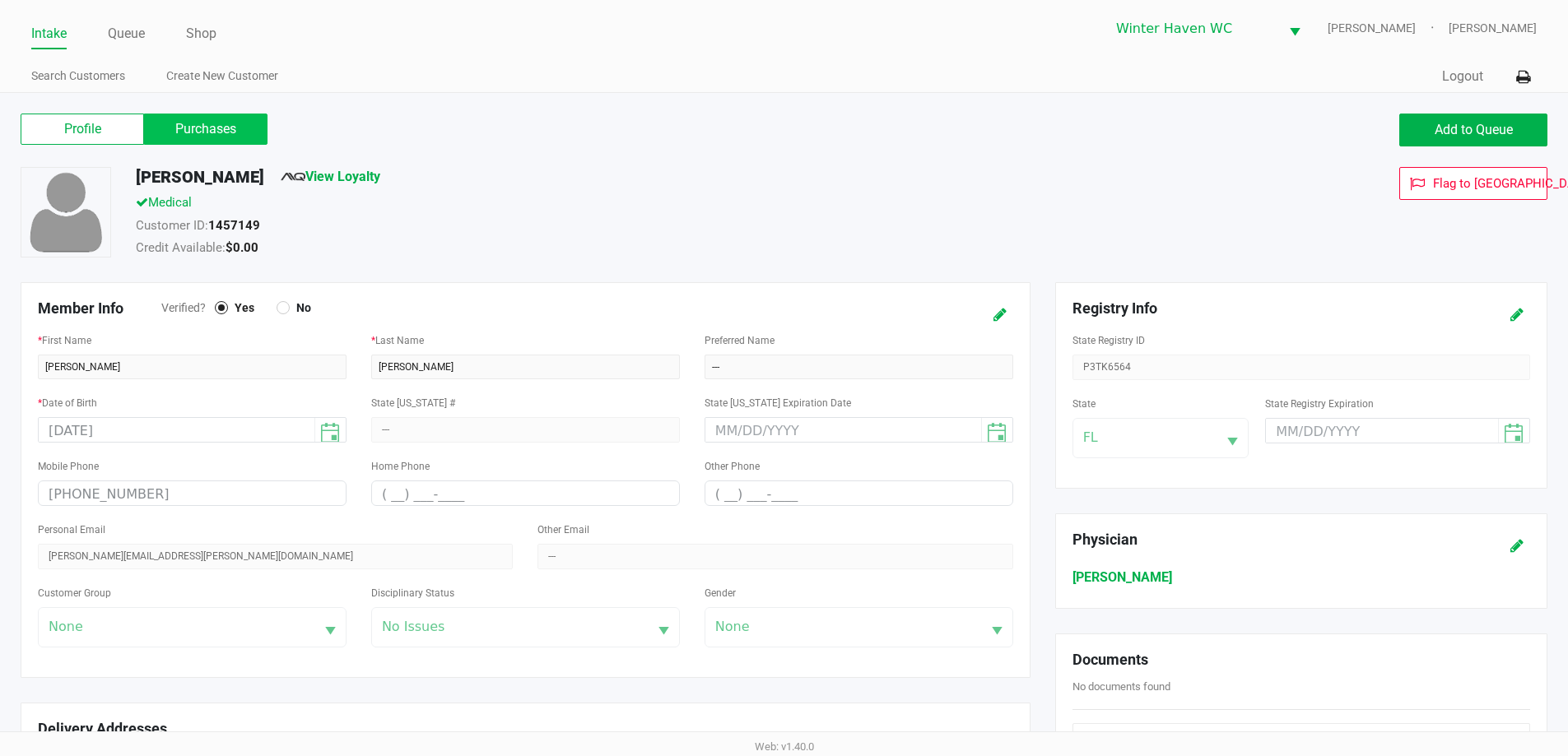
click at [225, 114] on label "Purchases" at bounding box center [206, 129] width 124 height 31
click at [0, 0] on 1 "Purchases" at bounding box center [0, 0] width 0 height 0
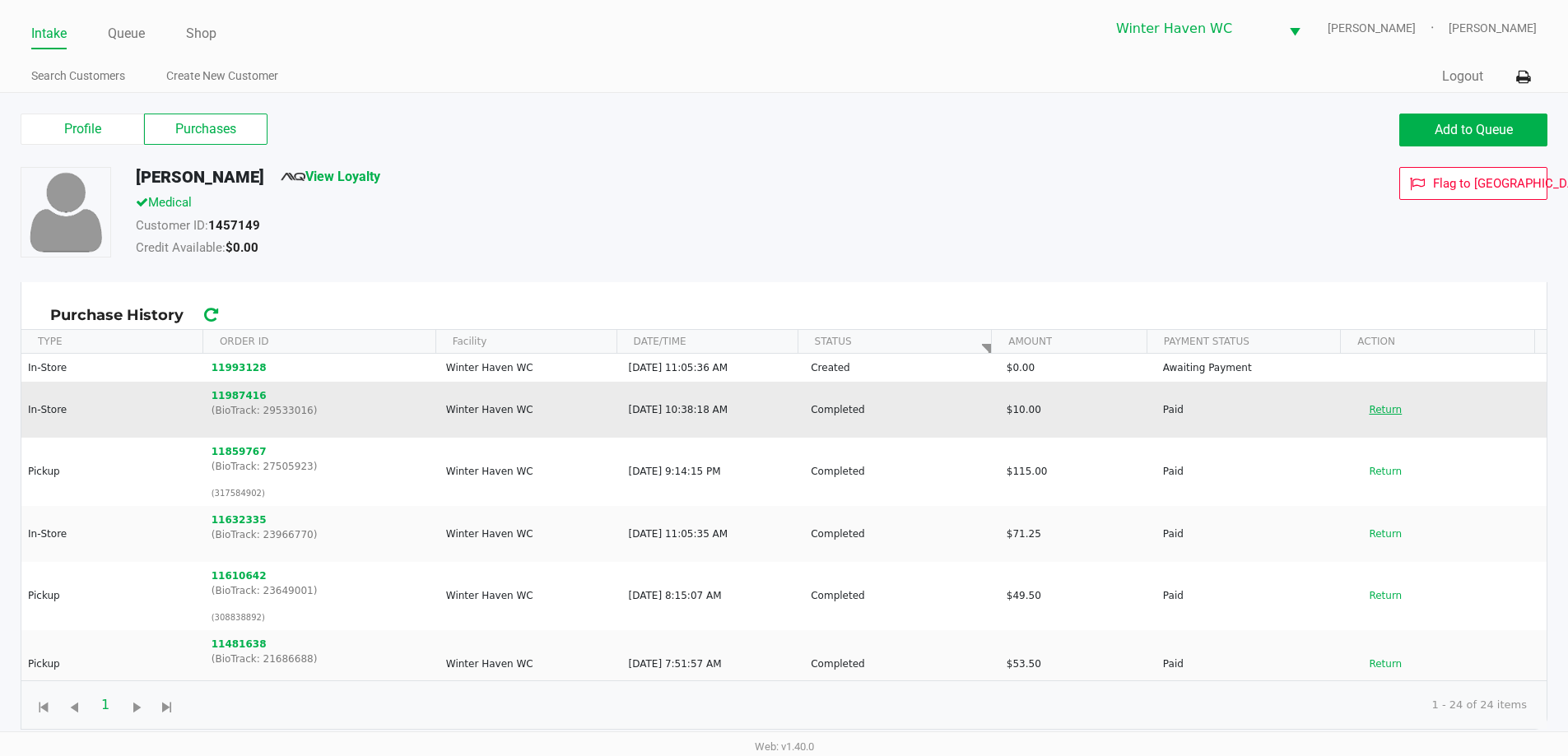
click at [1382, 409] on button "Return" at bounding box center [1385, 409] width 54 height 26
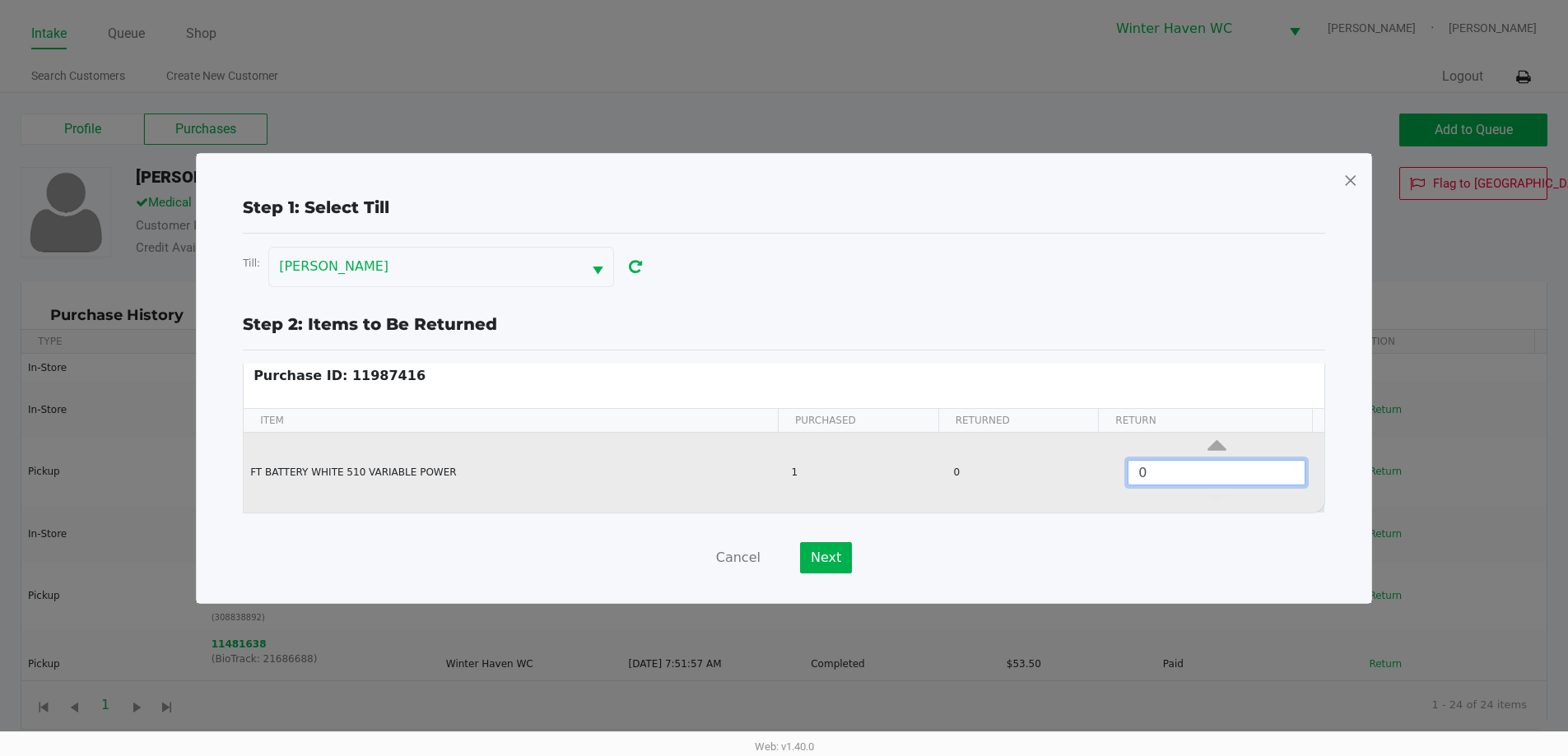
click at [1183, 464] on input "0" at bounding box center [1216, 472] width 176 height 24
type input "1"
click at [962, 507] on td "0" at bounding box center [1027, 472] width 162 height 80
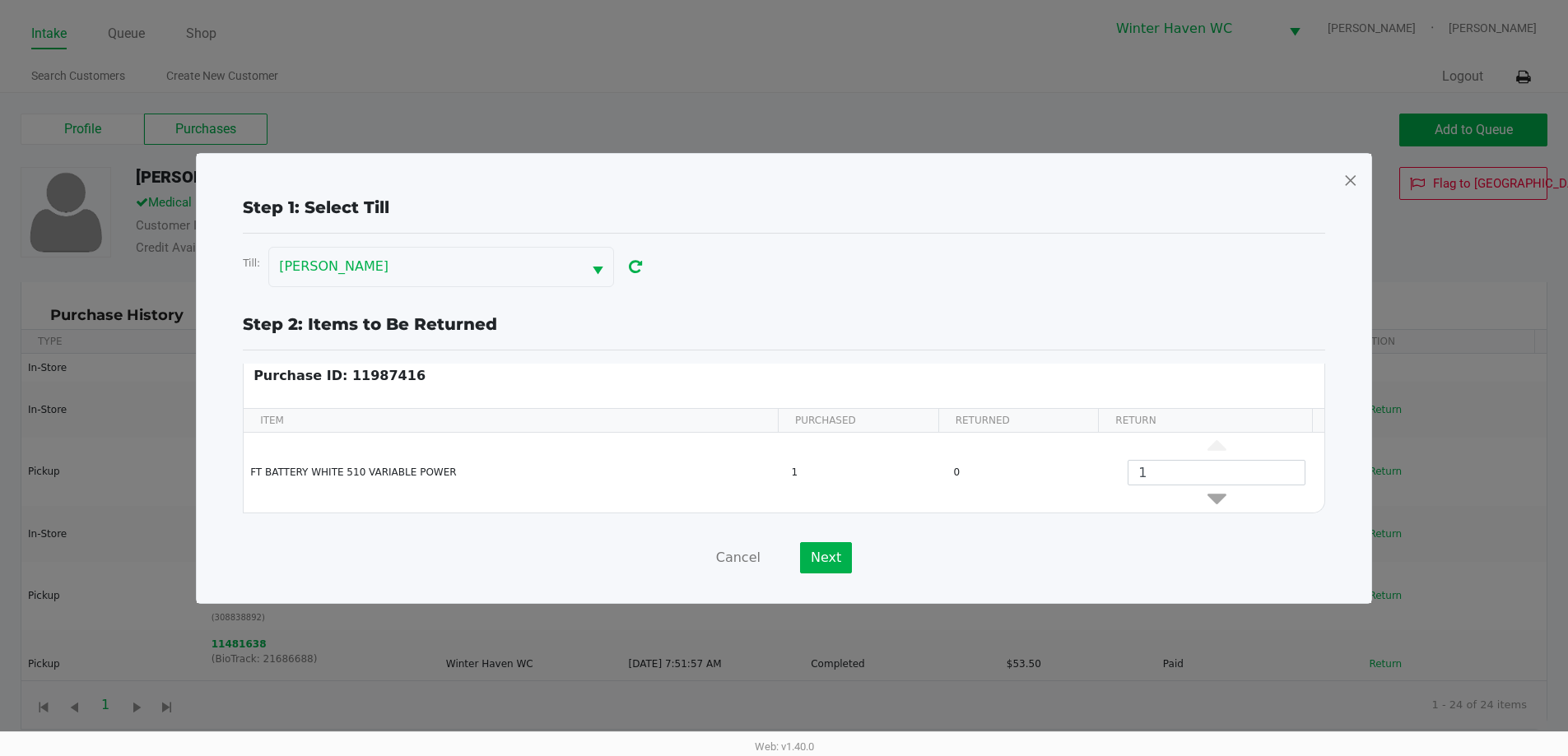
click at [985, 542] on div "Cancel Next" at bounding box center [784, 557] width 1082 height 31
click at [817, 557] on button "Next" at bounding box center [826, 557] width 52 height 31
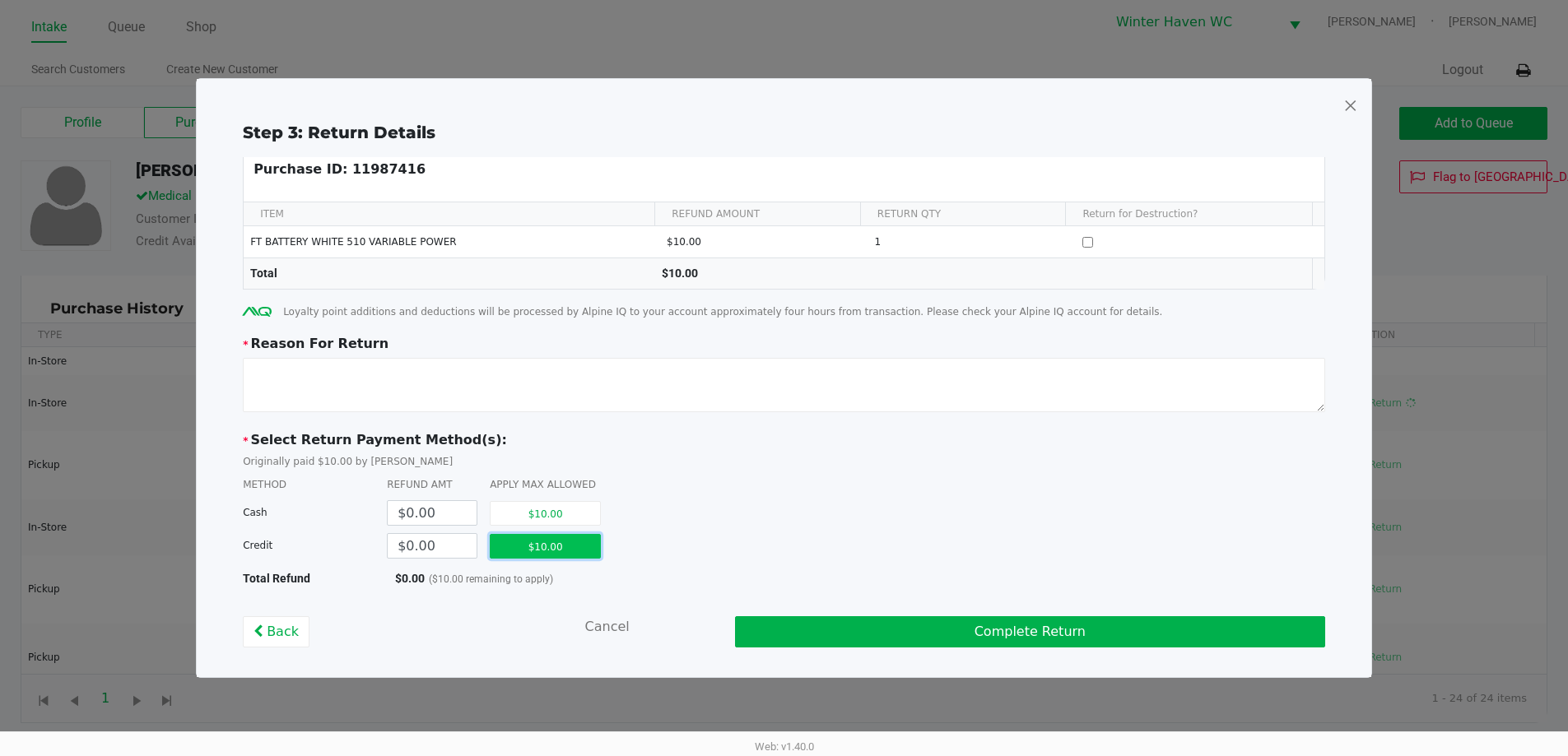
click at [556, 536] on button "$10.00" at bounding box center [545, 546] width 111 height 25
type input "$10.00"
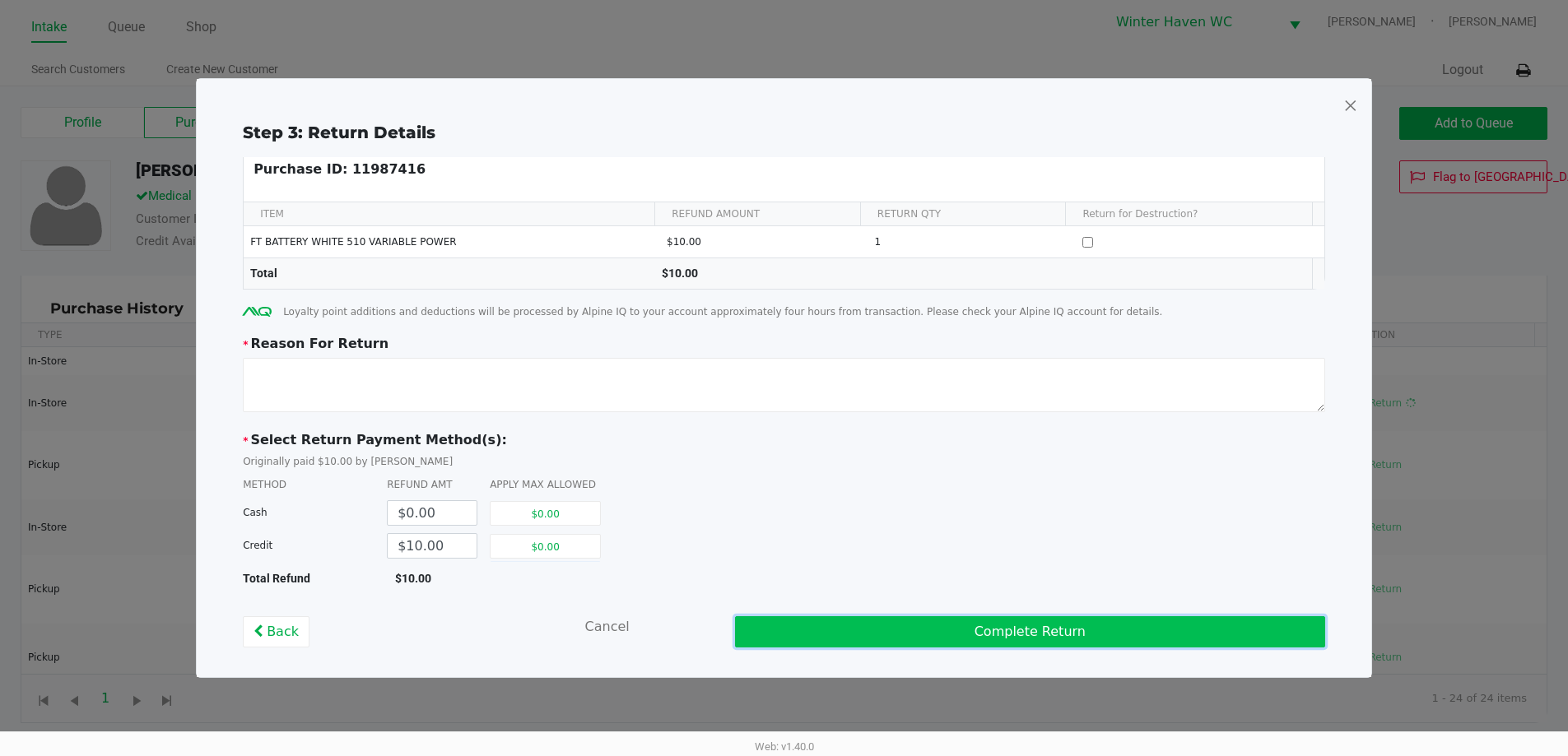
click at [945, 620] on button "Complete Return" at bounding box center [1030, 631] width 590 height 31
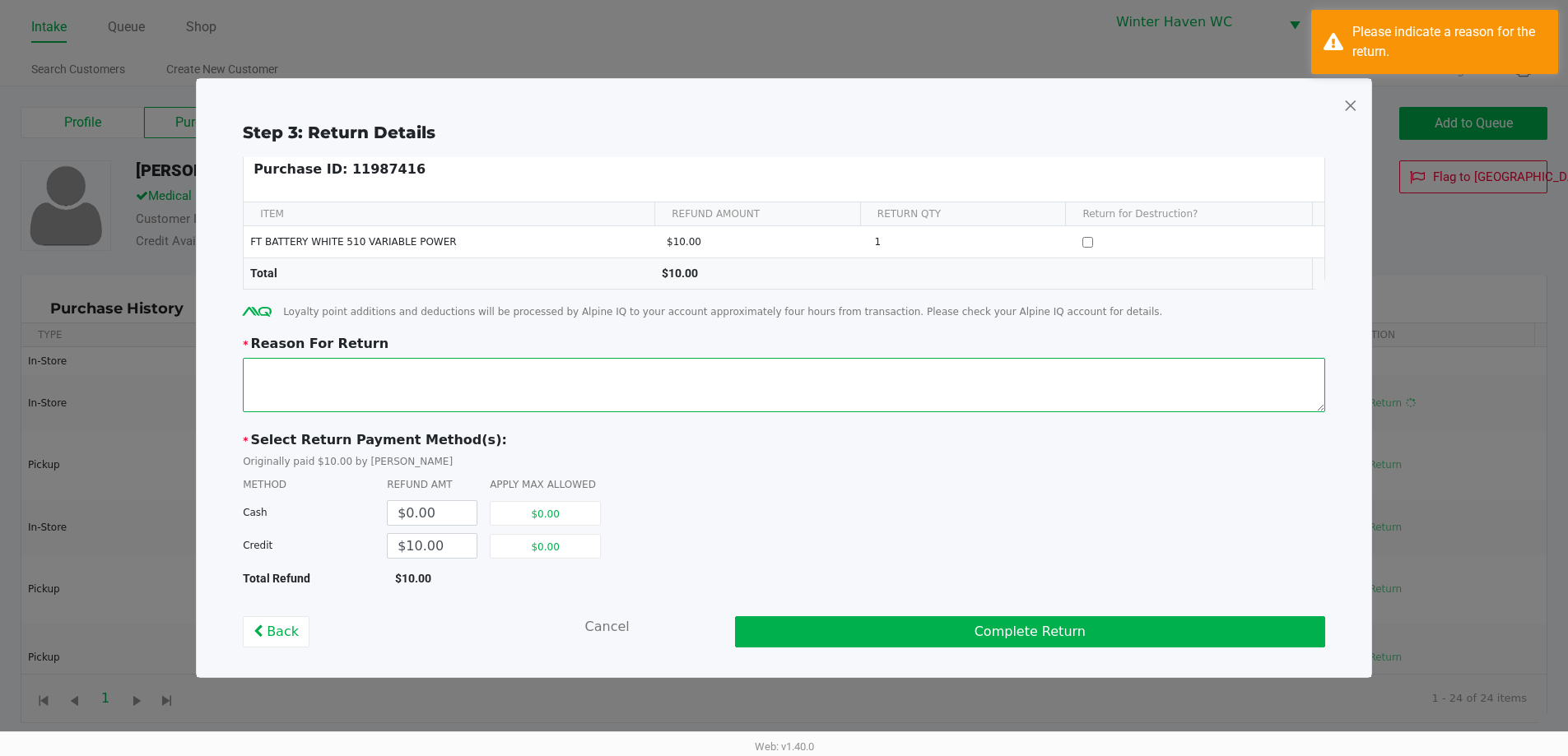
click at [697, 393] on textarea at bounding box center [784, 385] width 1082 height 54
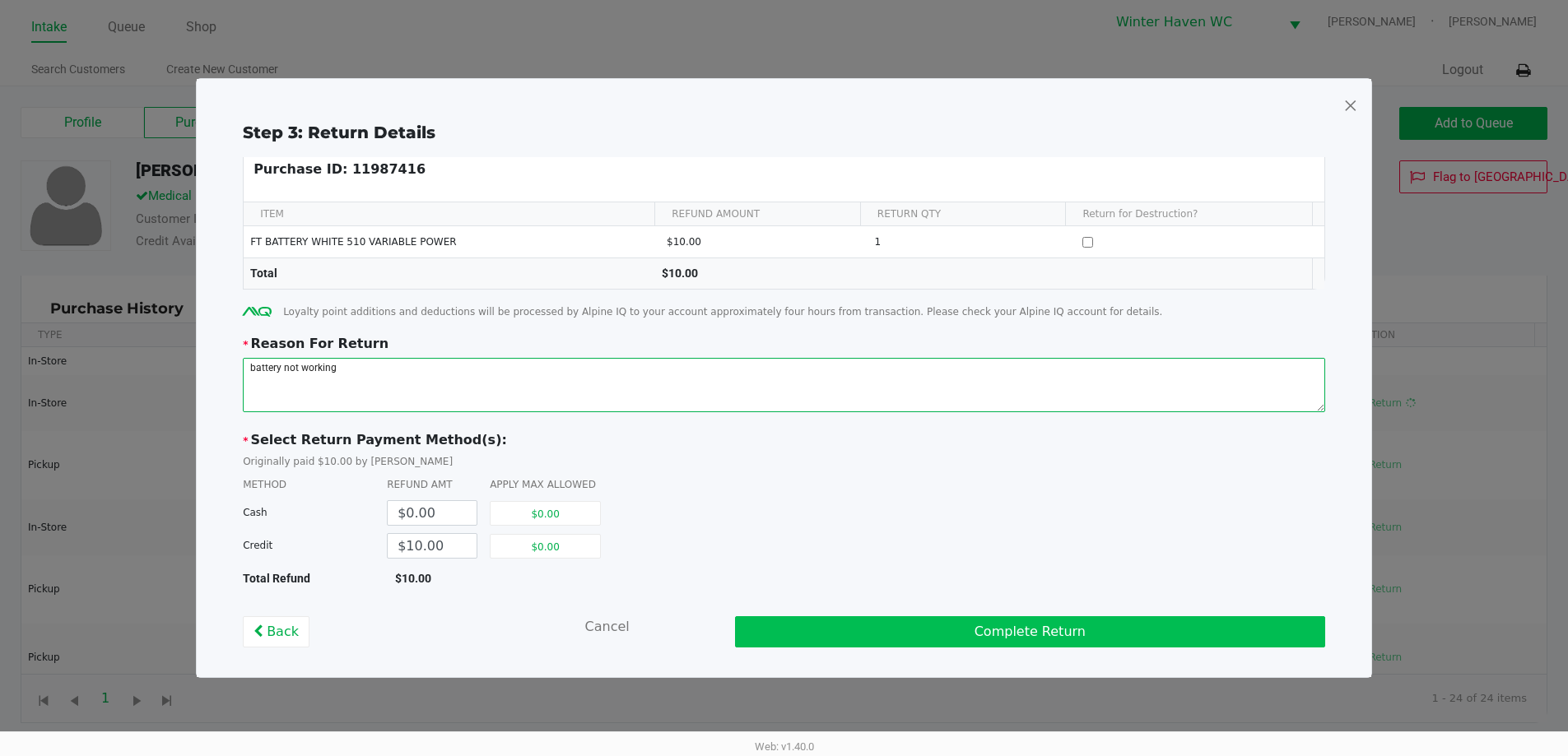
type textarea "battery not working"
click at [855, 636] on button "Complete Return" at bounding box center [1030, 631] width 590 height 31
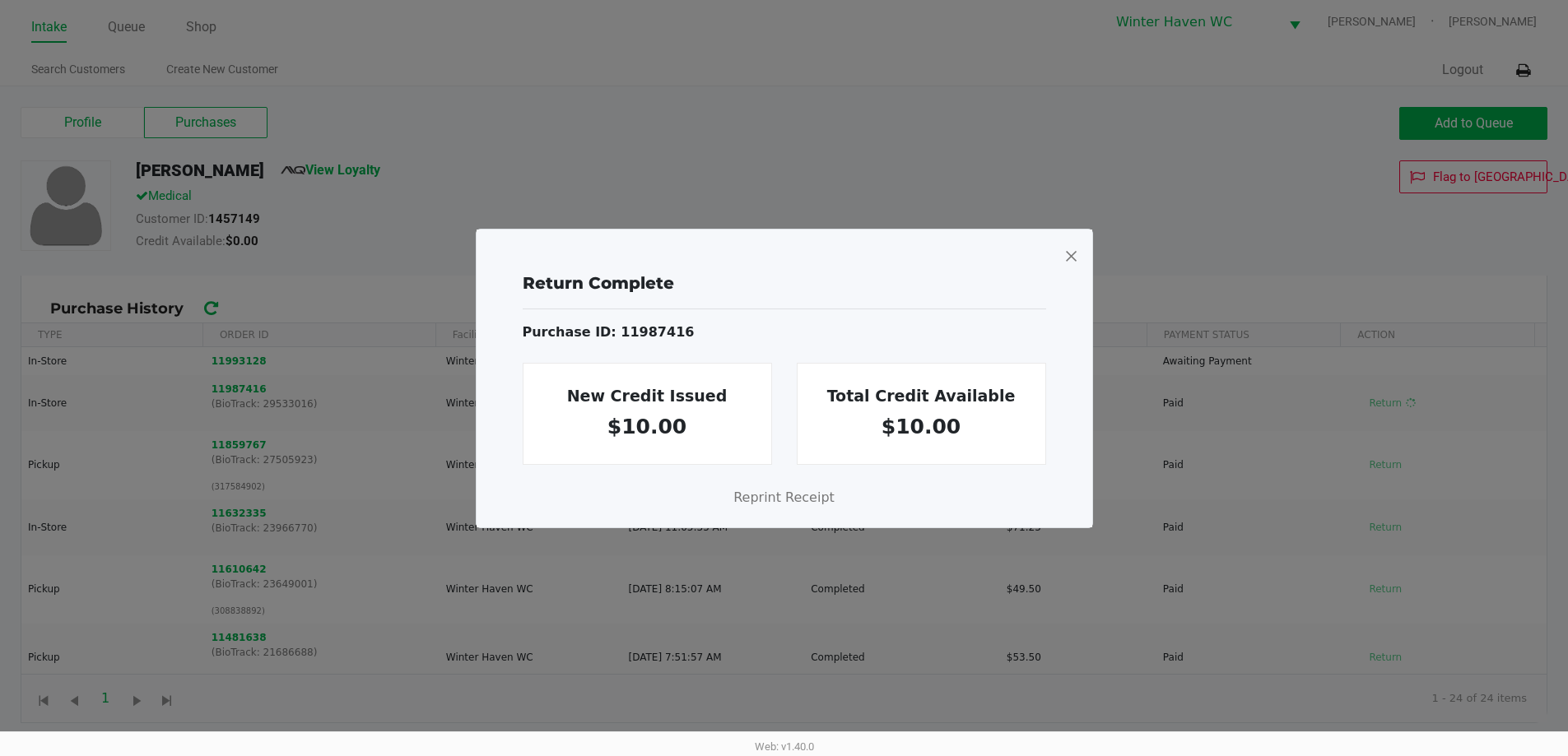
click at [1072, 254] on span at bounding box center [1070, 255] width 14 height 26
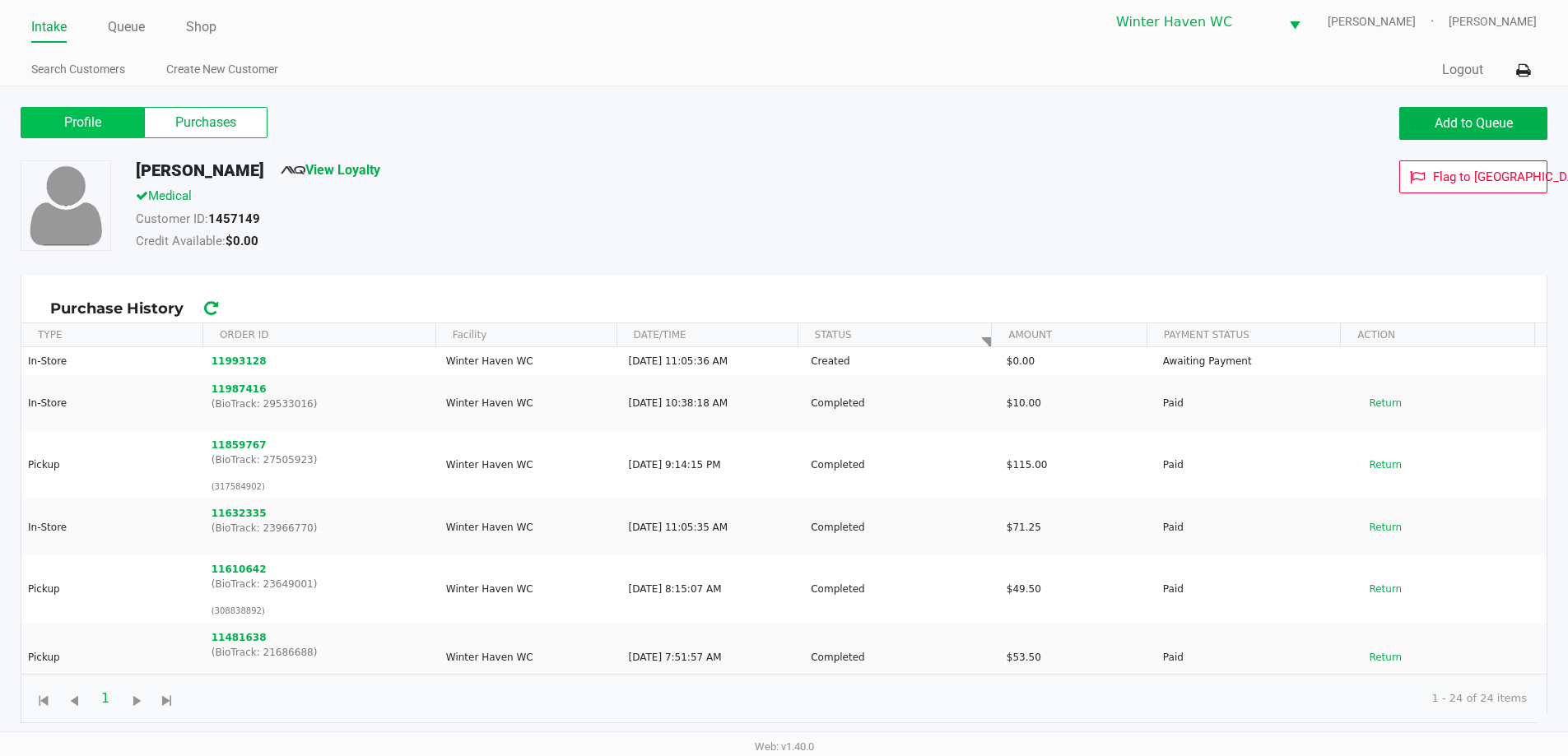
click at [106, 114] on label "Profile" at bounding box center [82, 123] width 124 height 31
click at [0, 0] on 0 "Profile" at bounding box center [0, 0] width 0 height 0
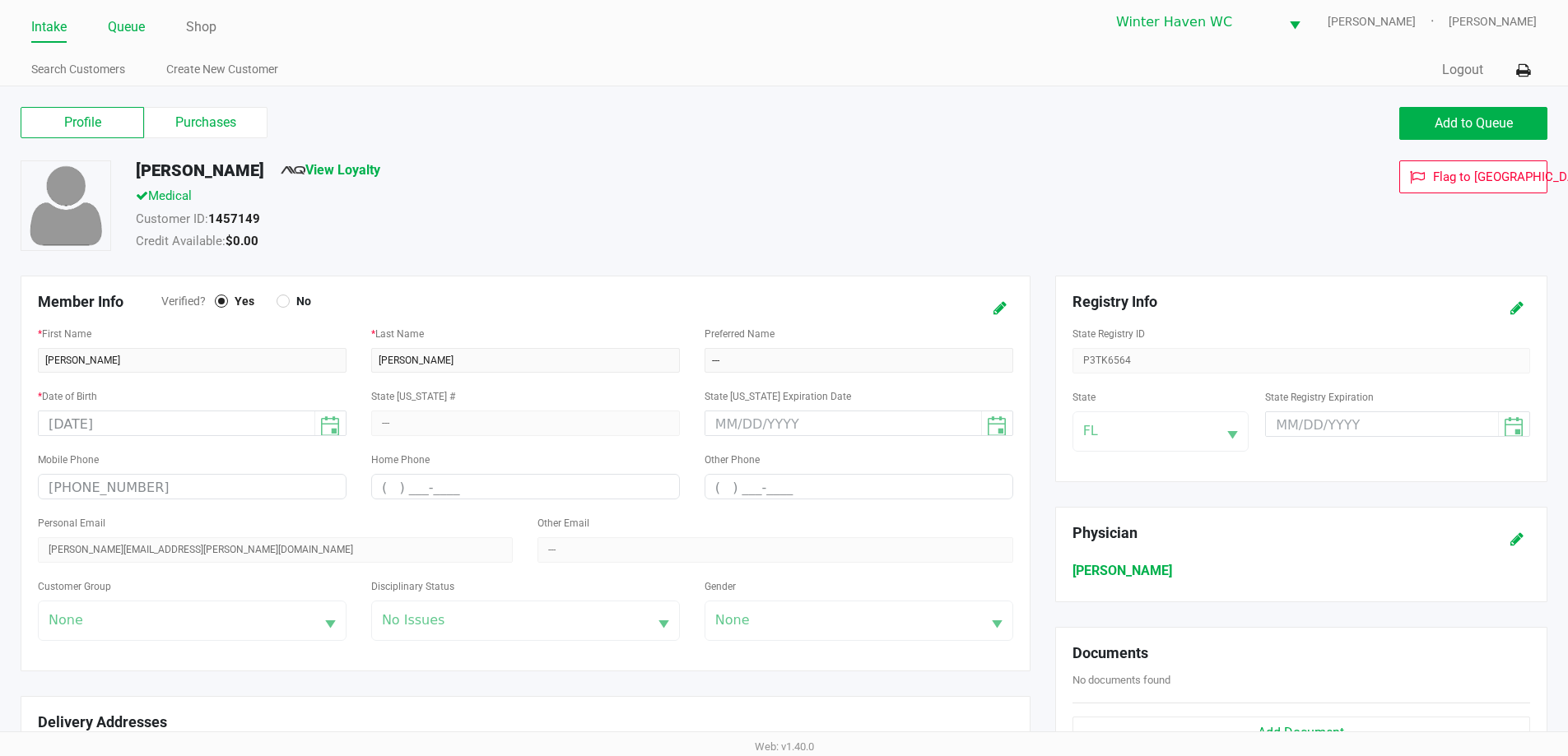
click at [123, 22] on link "Queue" at bounding box center [127, 27] width 37 height 23
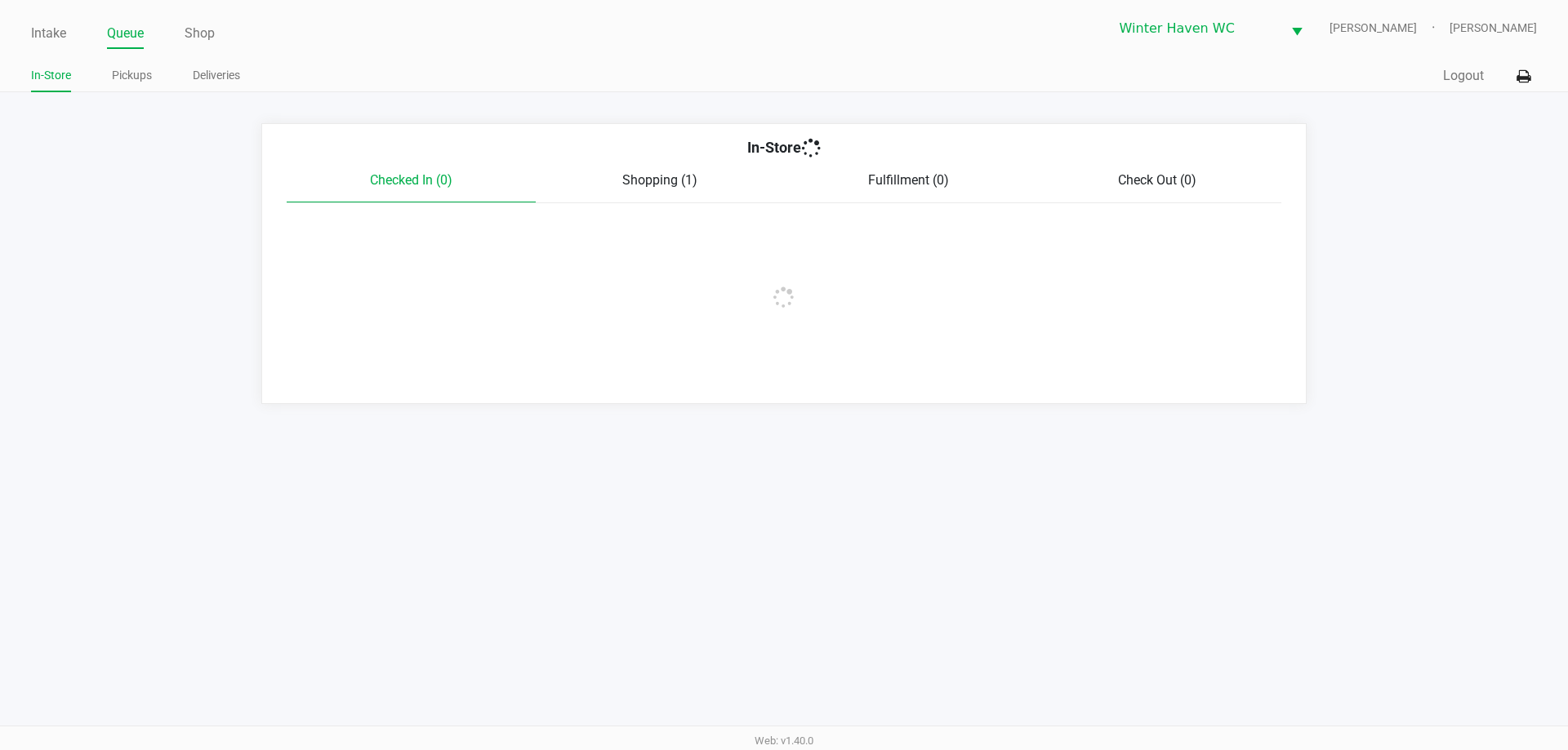
click at [684, 183] on span "Shopping (1)" at bounding box center [659, 180] width 75 height 15
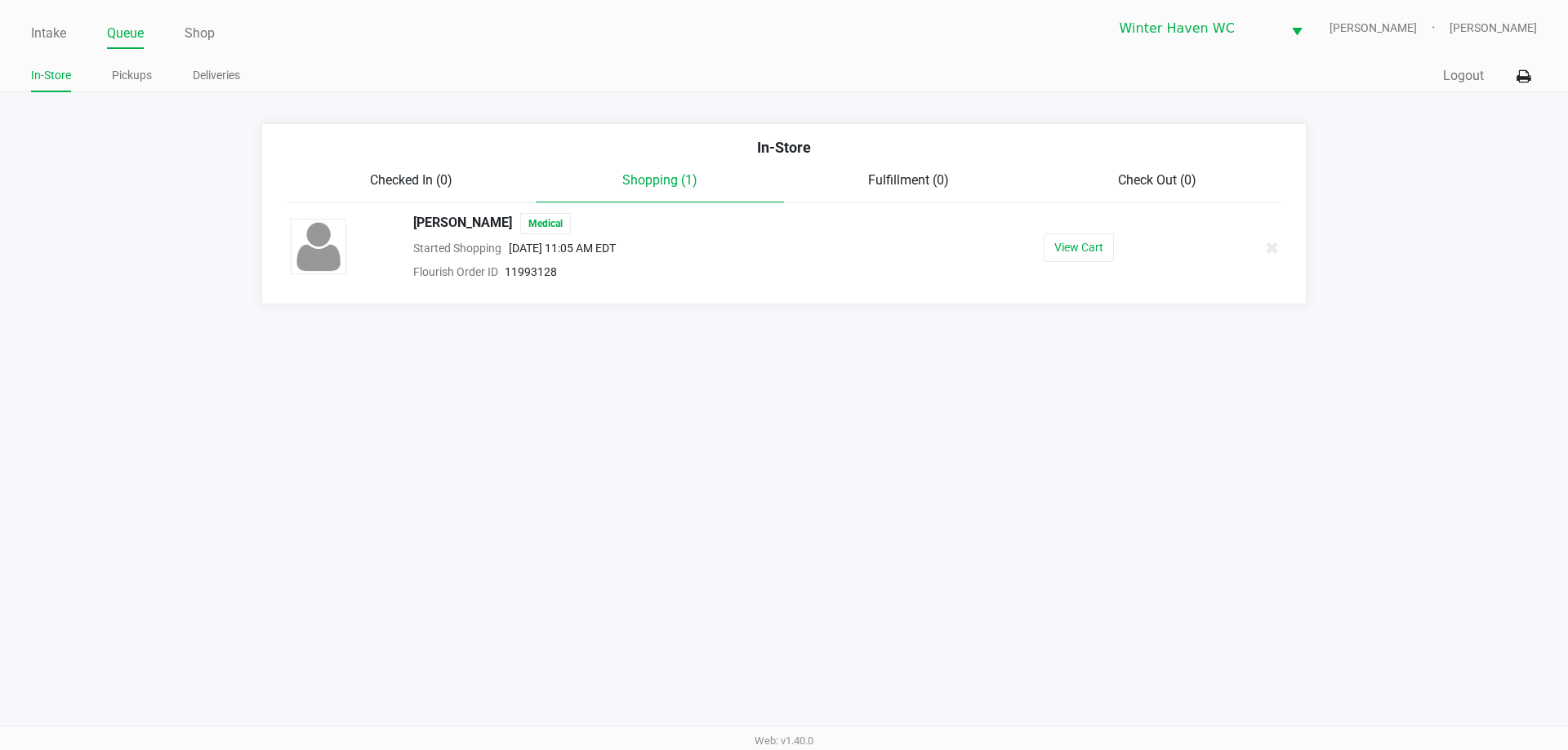
click at [1137, 239] on div "View Cart" at bounding box center [1077, 248] width 252 height 29
click at [1020, 250] on div "View Cart" at bounding box center [1077, 248] width 252 height 29
click at [1049, 248] on button "View Cart" at bounding box center [1078, 248] width 70 height 29
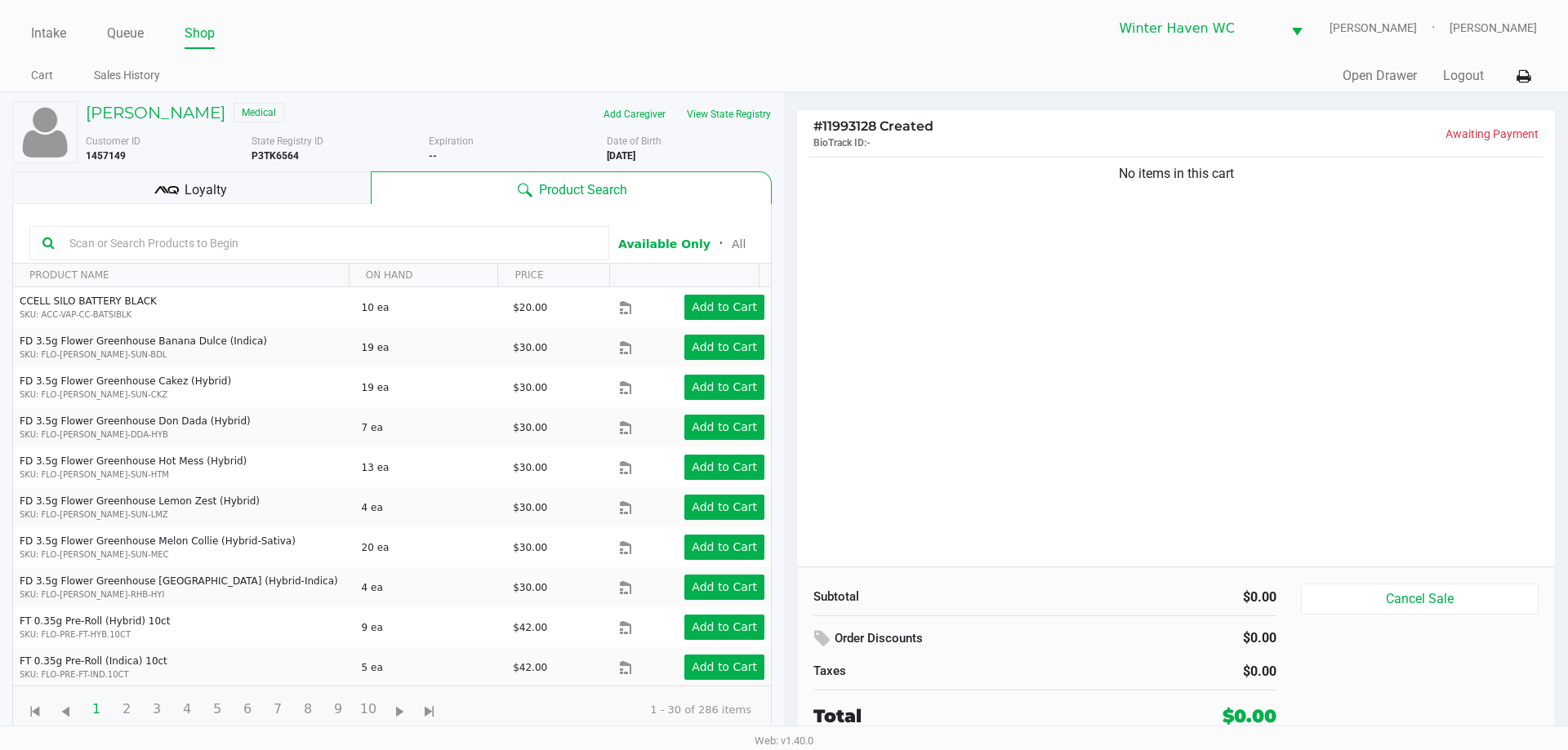
click at [1101, 334] on div "No items in this cart" at bounding box center [1175, 359] width 758 height 413
click at [1313, 215] on div "No items in this cart" at bounding box center [1175, 359] width 758 height 413
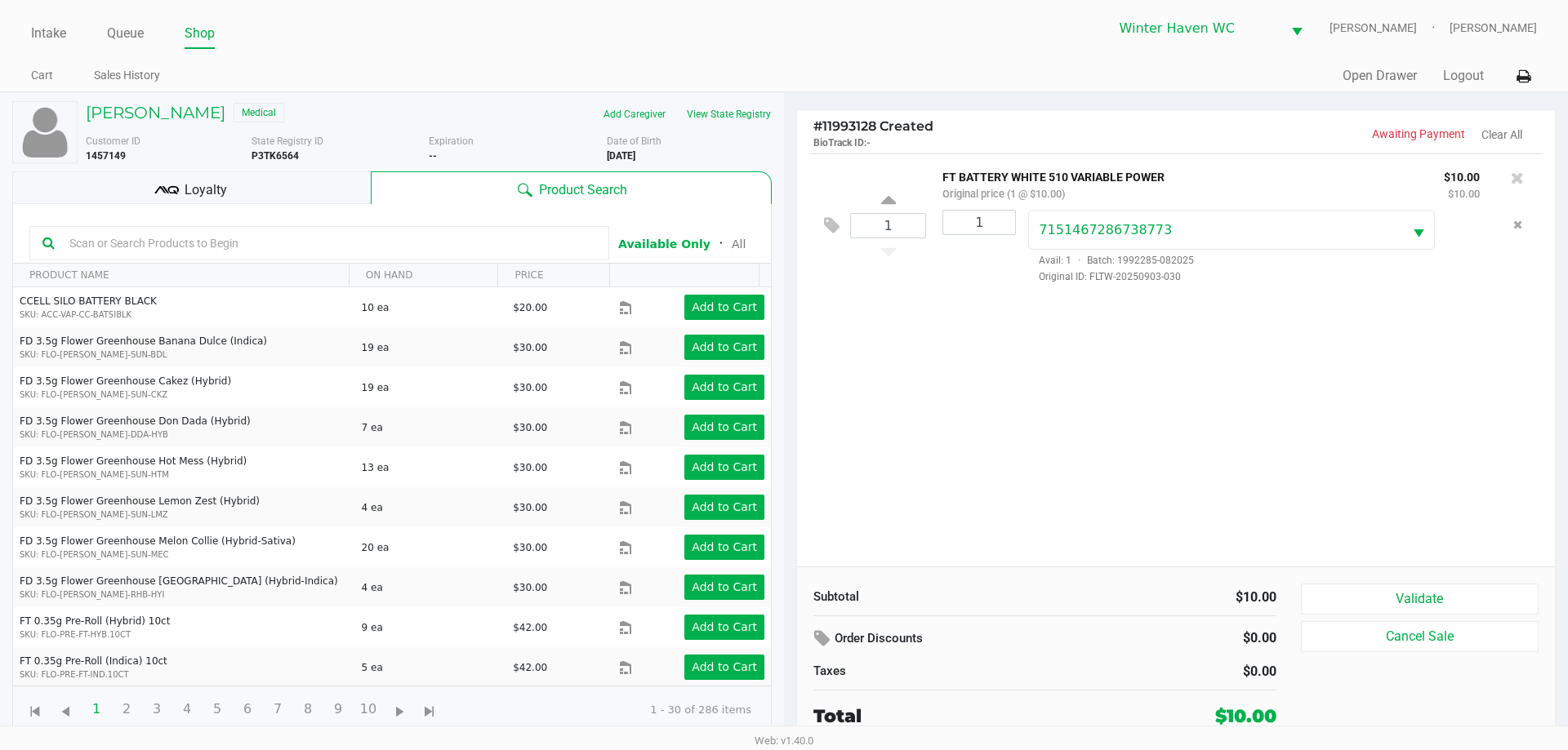
click at [1267, 414] on div "1 FT BATTERY WHITE 510 VARIABLE POWER Original price (1 @ $10.00) $10.00 $10.00…" at bounding box center [1175, 359] width 758 height 413
click at [1389, 592] on button "Validate" at bounding box center [1419, 599] width 238 height 31
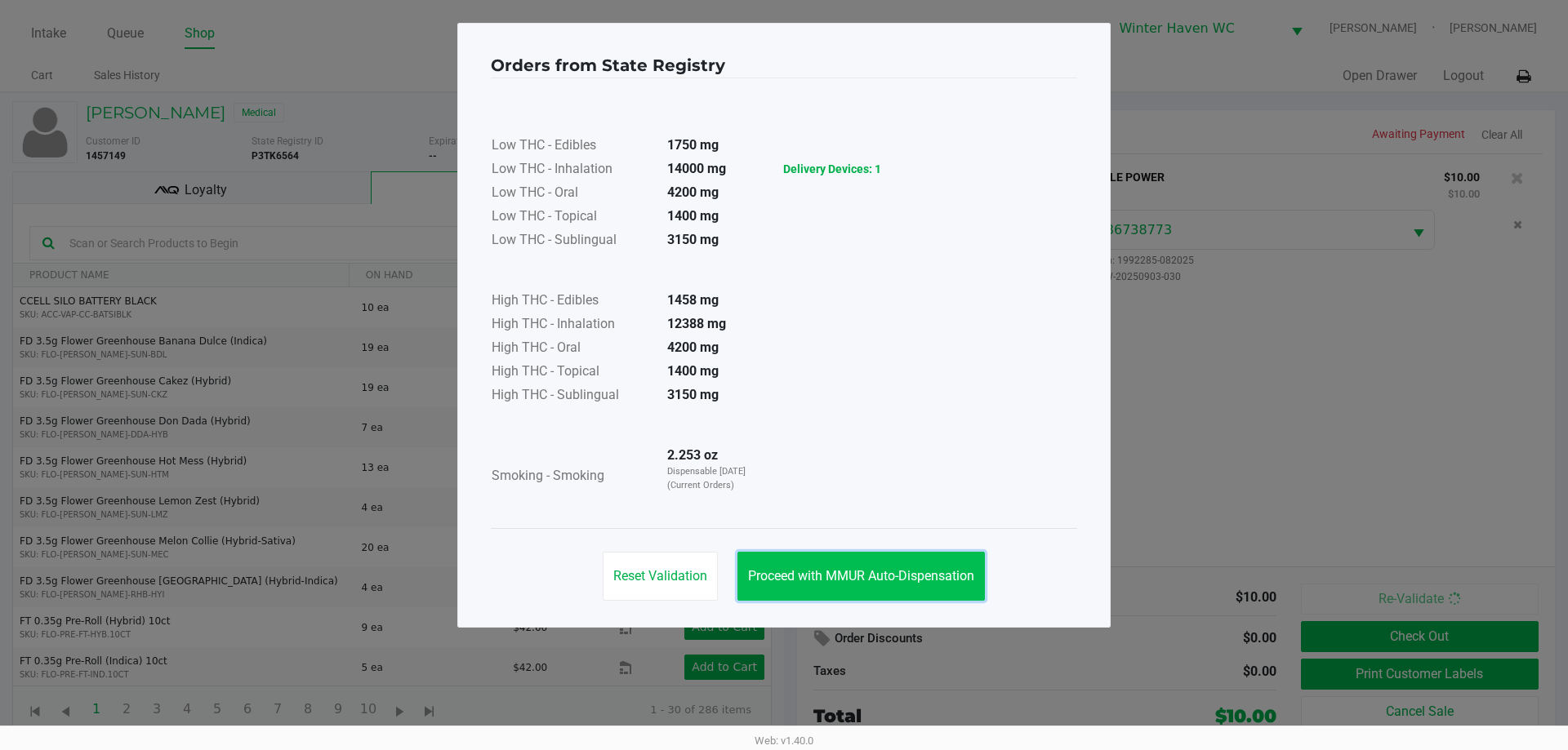
click at [844, 557] on button "Proceed with MMUR Auto-Dispensation" at bounding box center [861, 576] width 247 height 49
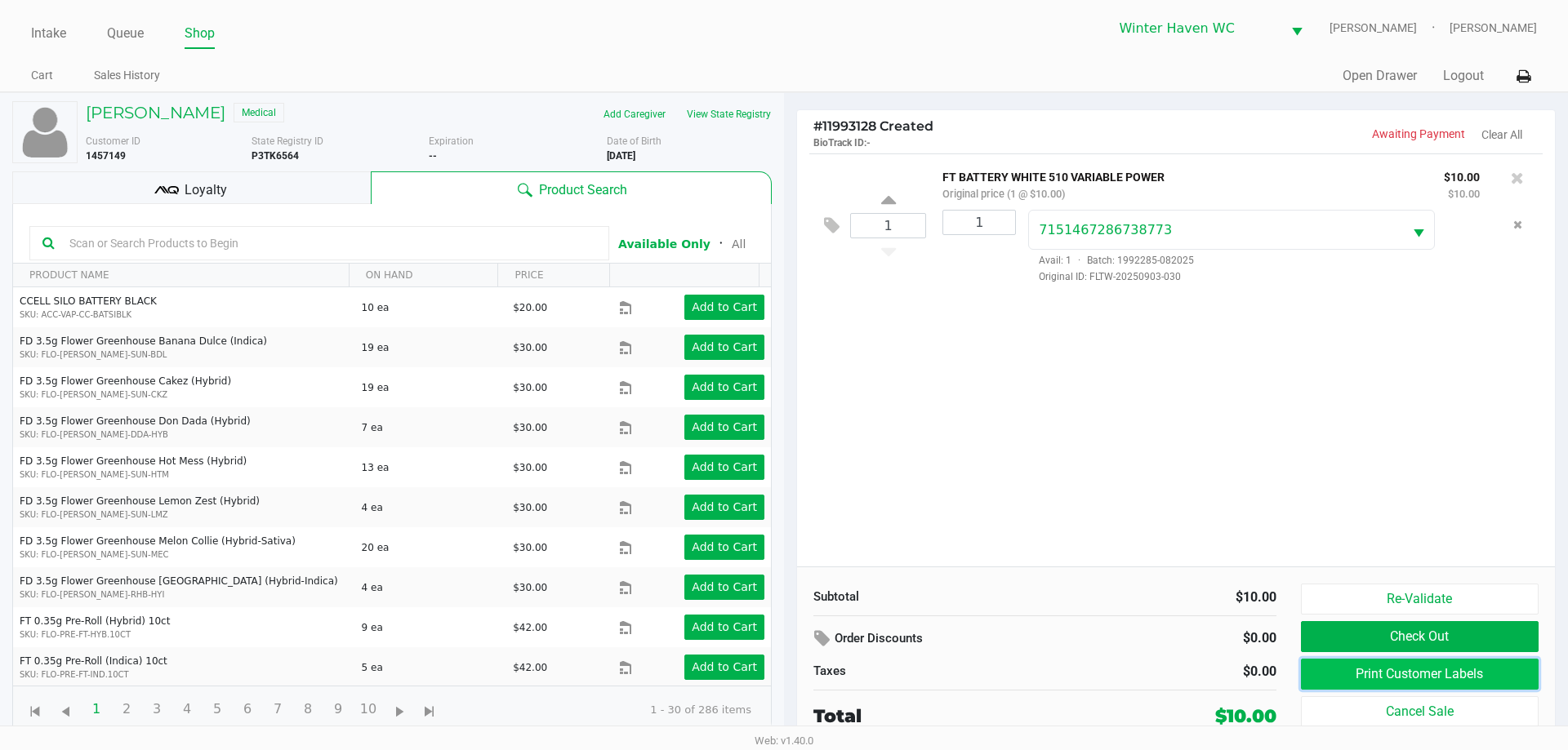
click at [1468, 674] on button "Print Customer Labels" at bounding box center [1419, 674] width 238 height 31
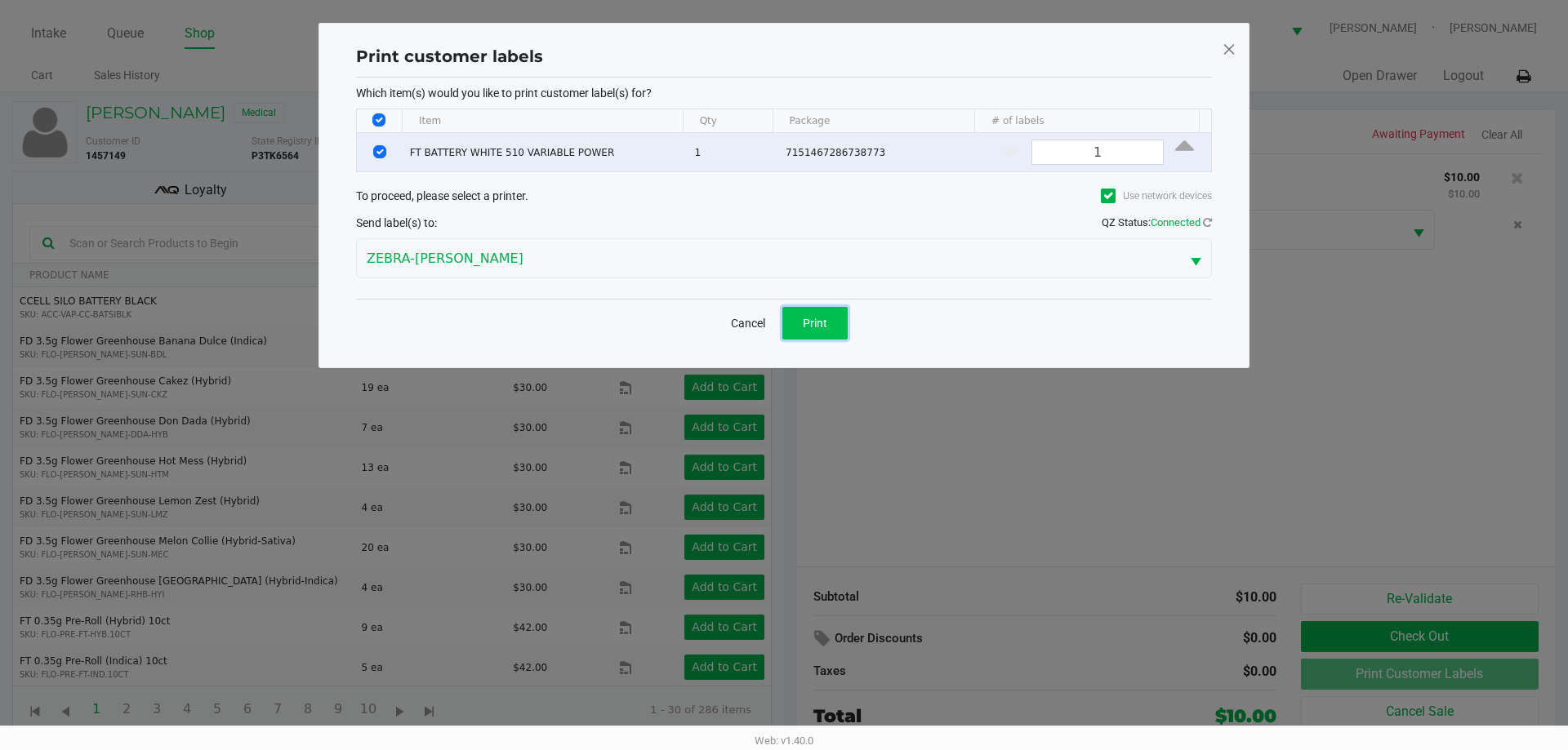
click at [808, 329] on span "Print" at bounding box center [815, 324] width 25 height 13
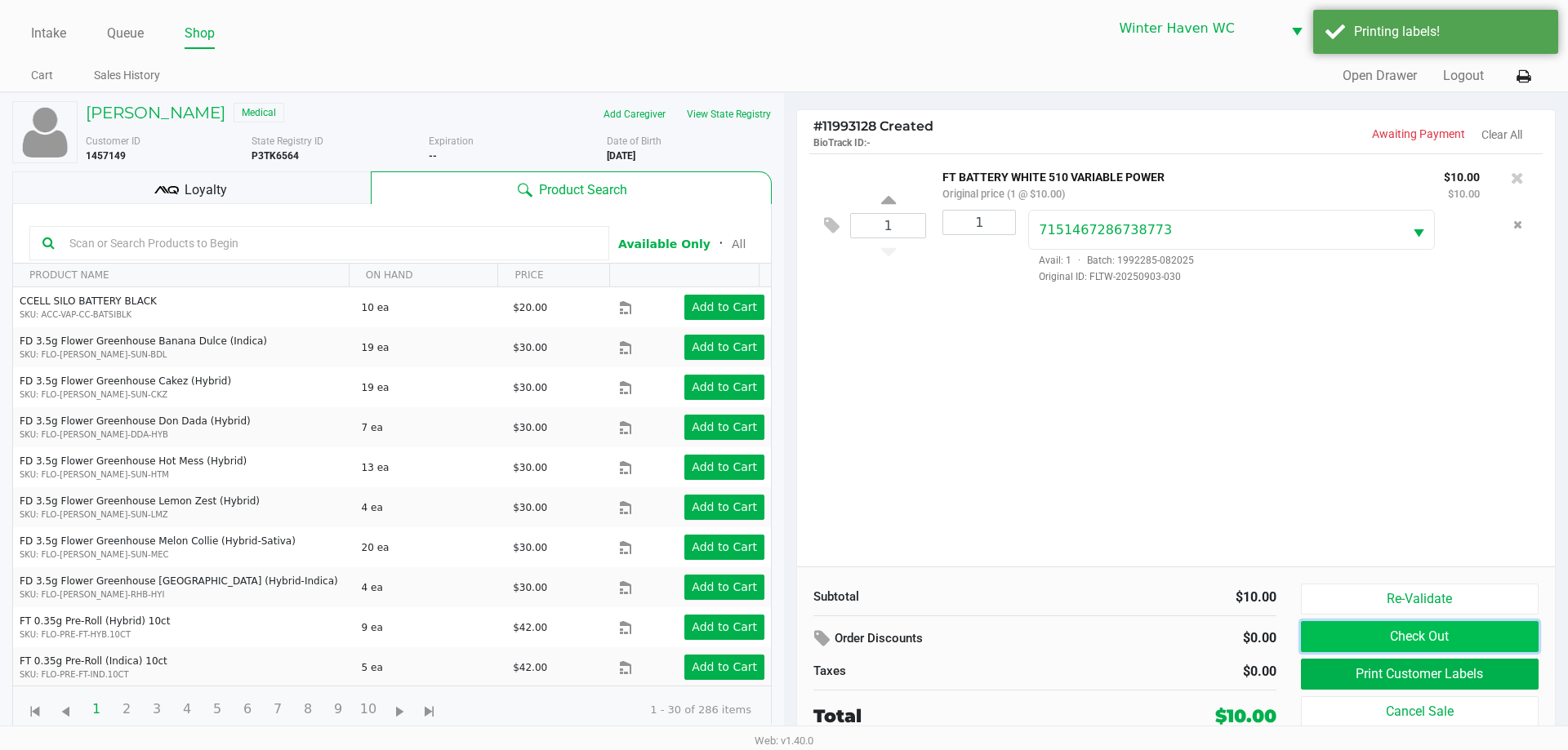
click at [1343, 648] on button "Check Out" at bounding box center [1419, 636] width 238 height 31
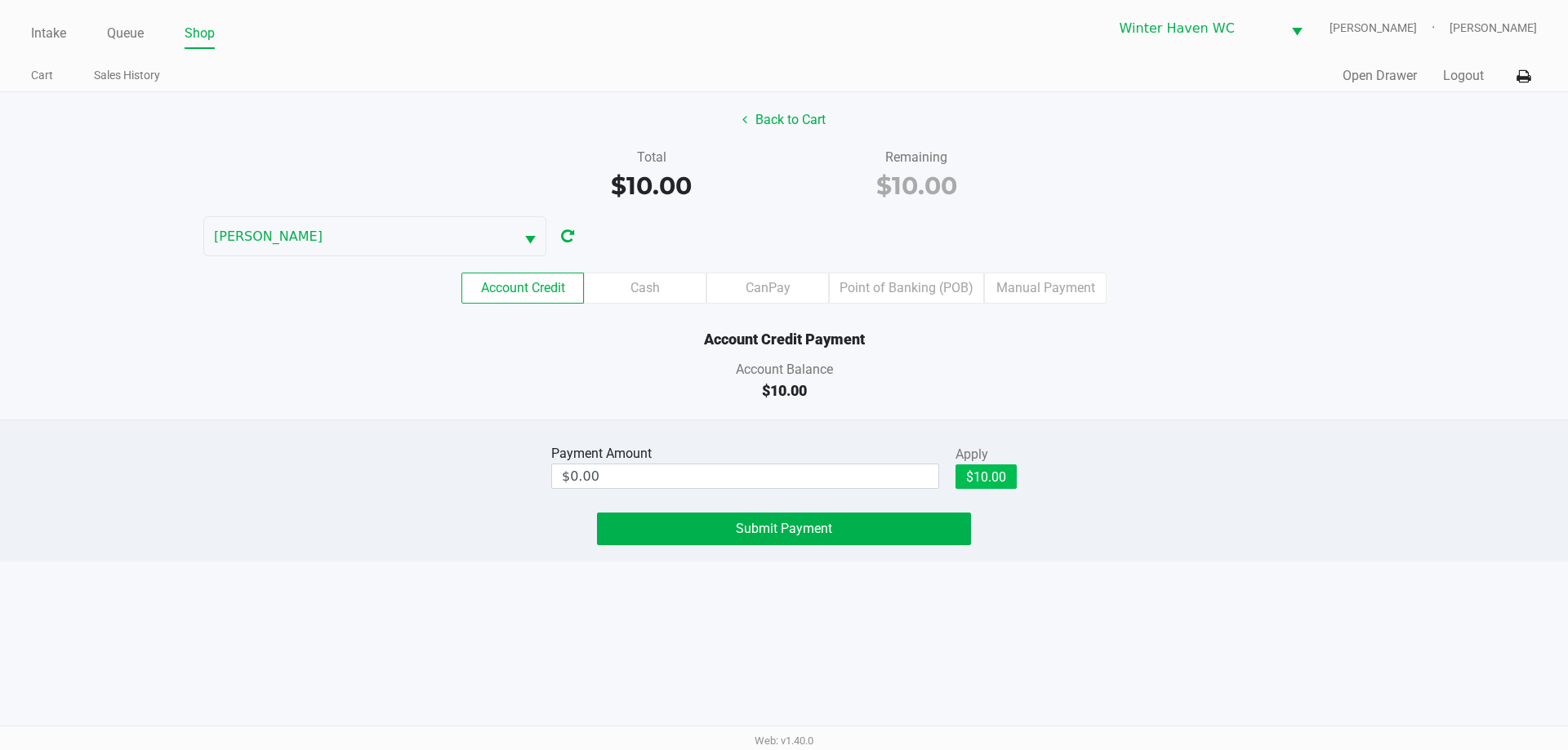
drag, startPoint x: 962, startPoint y: 491, endPoint x: 993, endPoint y: 482, distance: 32.3
click at [966, 491] on div "$10.00" at bounding box center [986, 483] width 61 height 36
click at [993, 482] on button "$10.00" at bounding box center [986, 477] width 61 height 25
type input "$10.00"
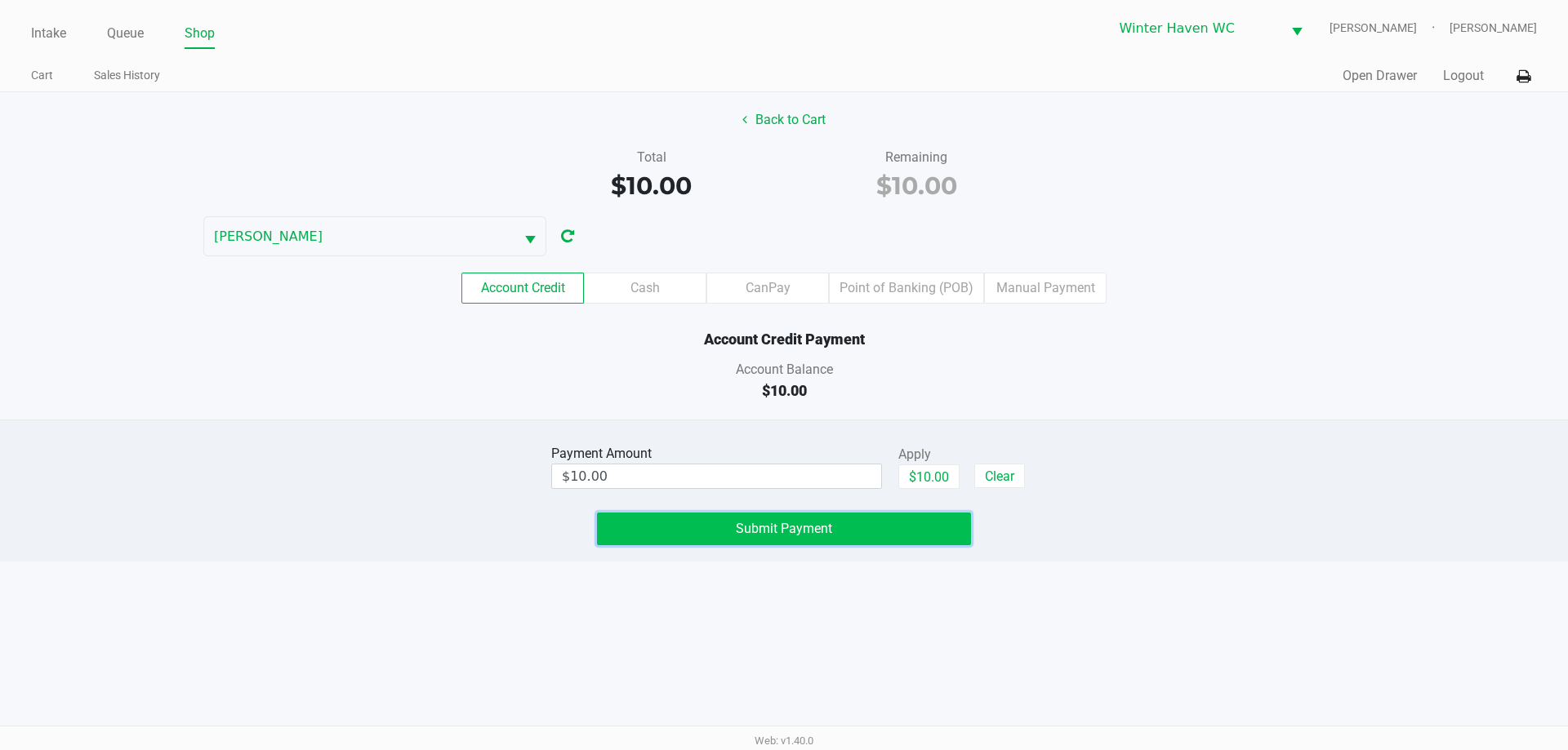
click at [812, 536] on button "Submit Payment" at bounding box center [784, 529] width 374 height 33
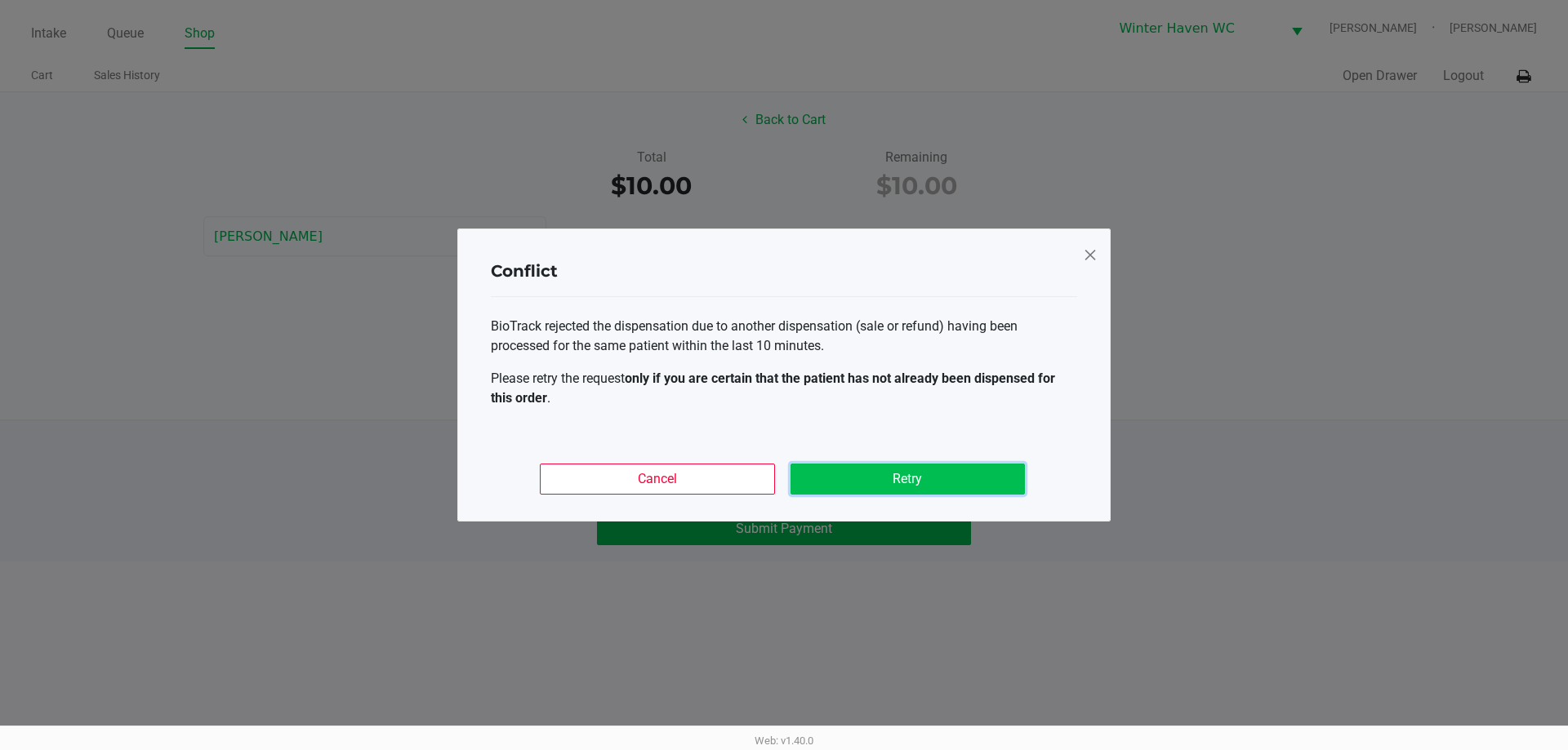
click at [947, 484] on button "Retry" at bounding box center [908, 479] width 235 height 31
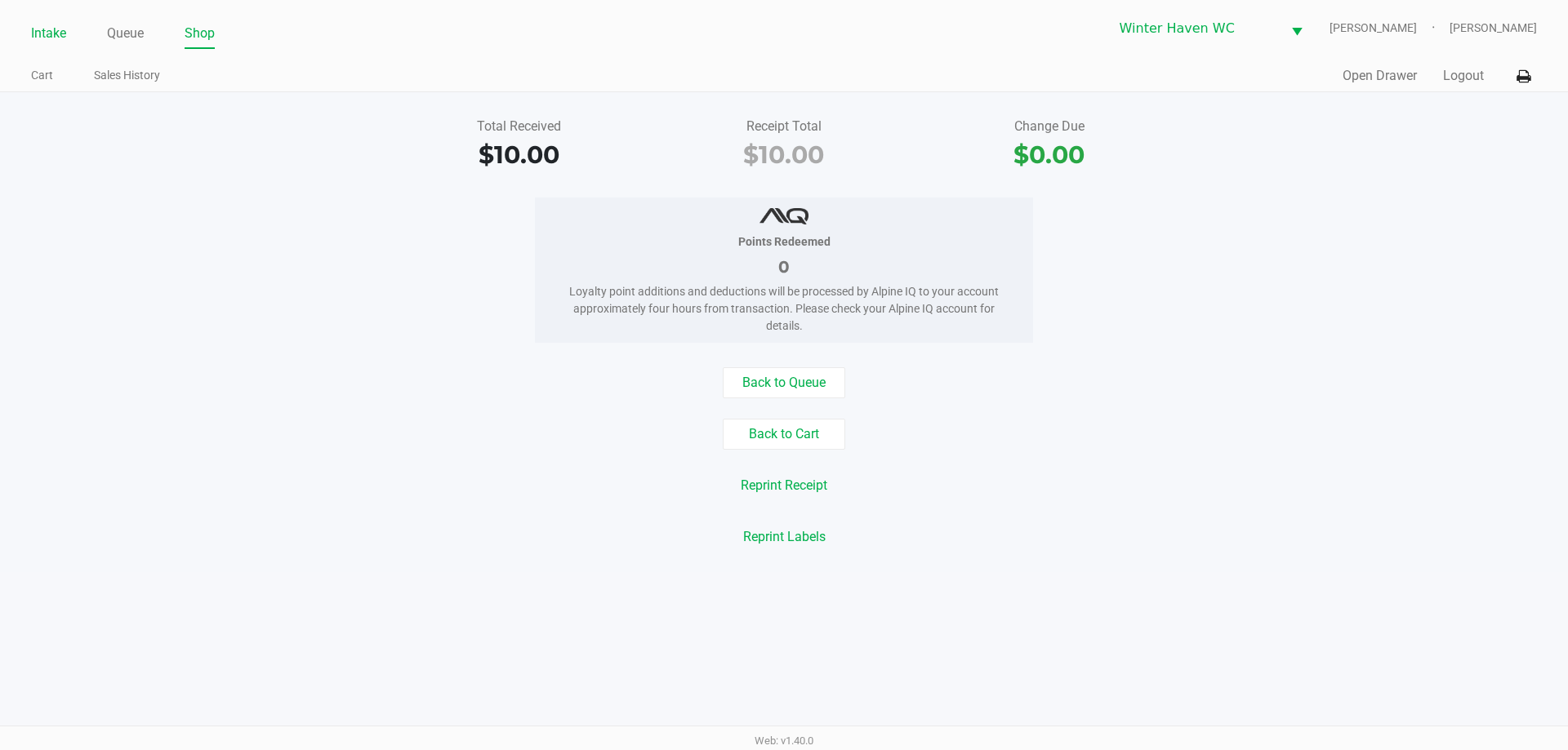
click at [51, 42] on link "Intake" at bounding box center [48, 34] width 35 height 23
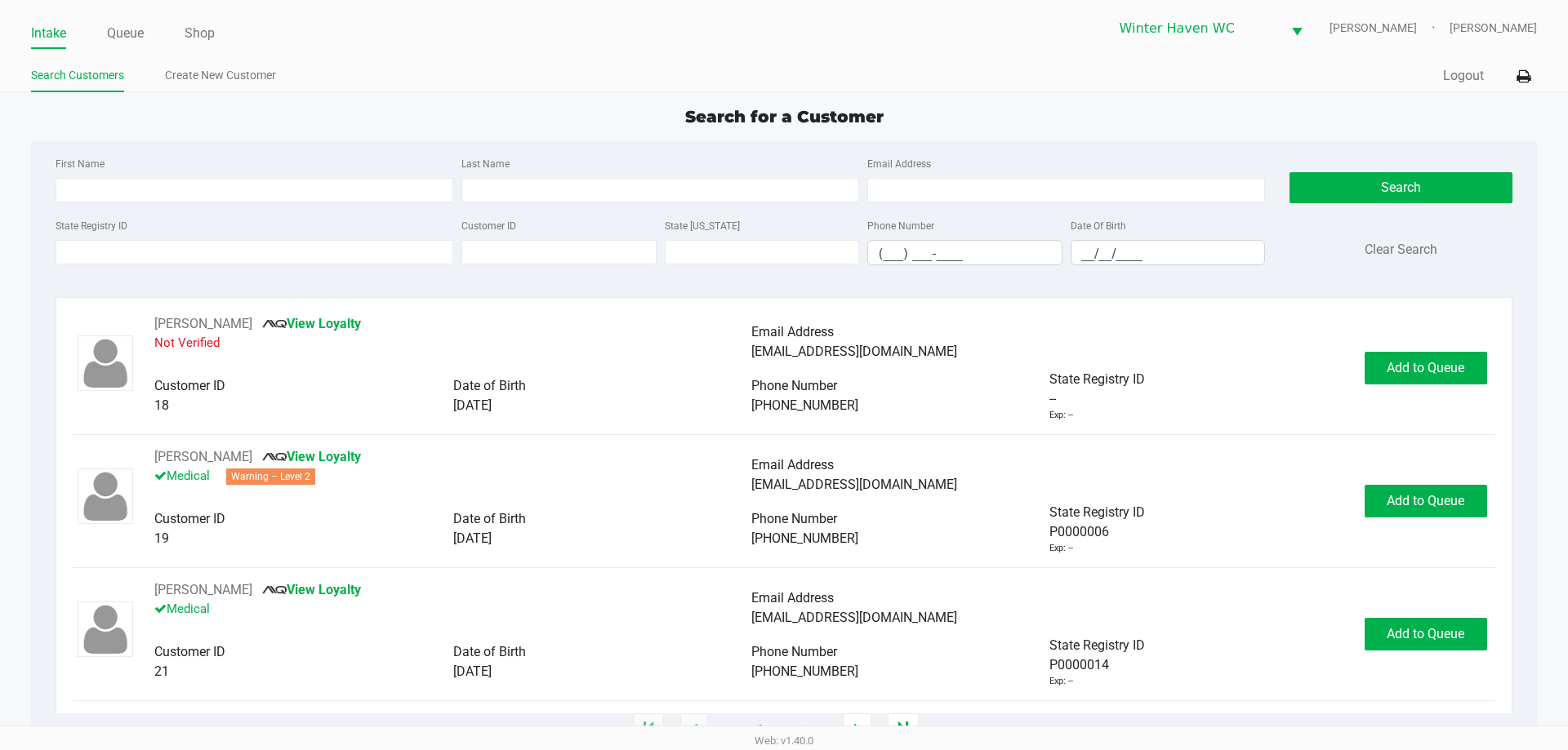
click at [334, 266] on div "State Registry ID Customer ID State ID Phone Number (___) ___-____ Date Of Birt…" at bounding box center [660, 247] width 1217 height 63
click at [334, 261] on input "State Registry ID" at bounding box center [254, 252] width 398 height 25
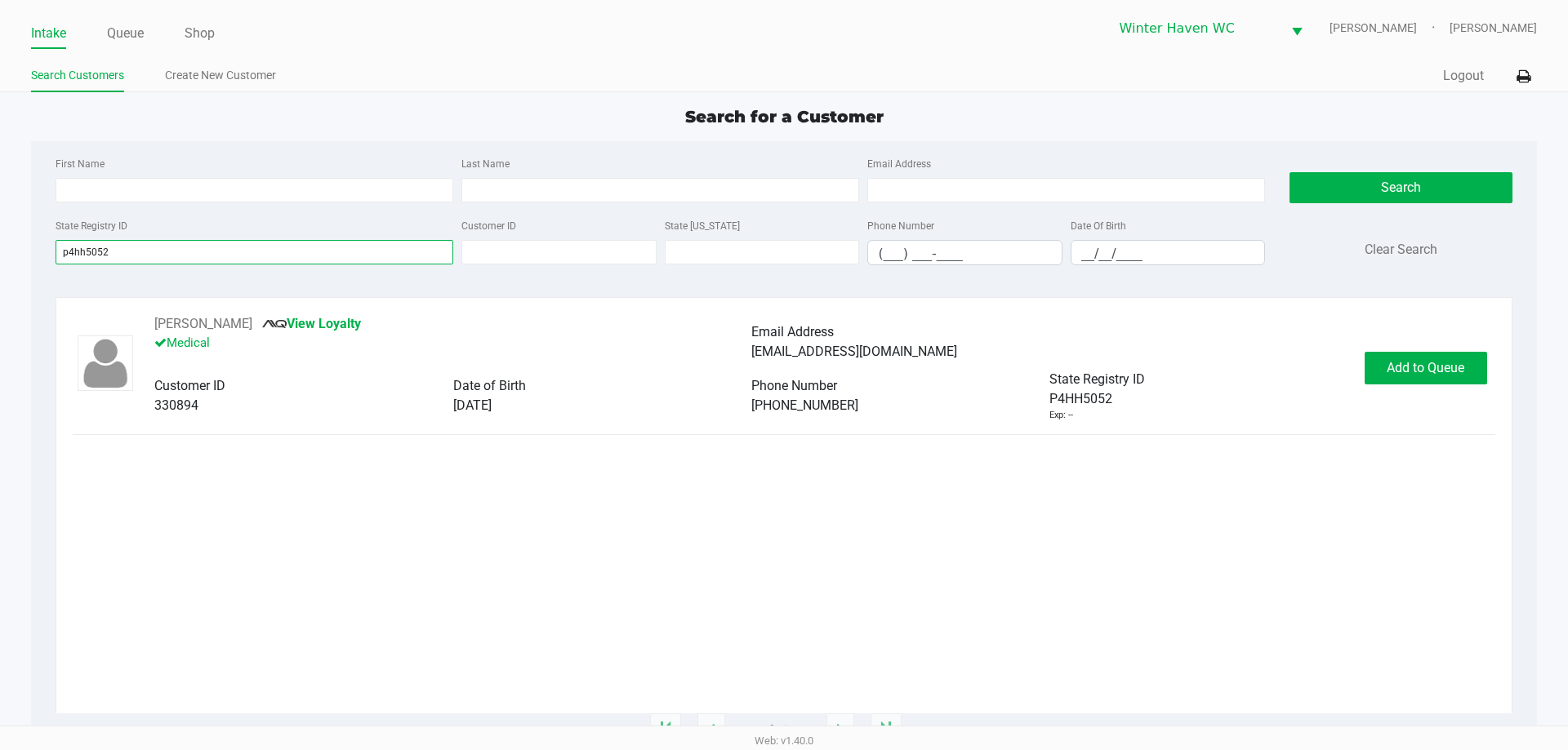
type input "p4hh5052"
click at [1388, 384] on div "RICHARD POWELL View Loyalty Medical Email Address vegasdrifter07@yahoo.com Cust…" at bounding box center [783, 368] width 1421 height 107
click at [1391, 375] on span "Add to Queue" at bounding box center [1425, 368] width 78 height 15
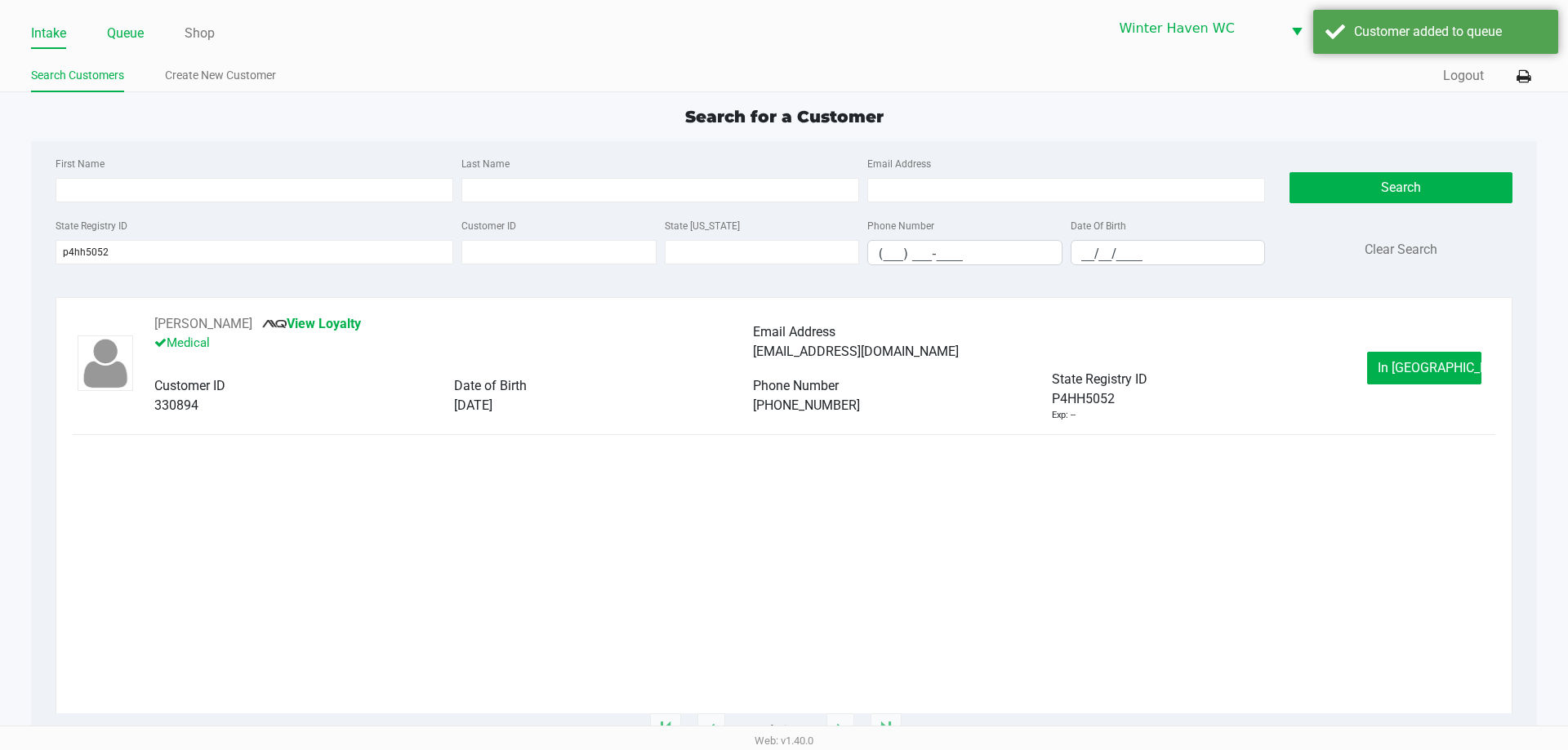
click at [130, 29] on link "Queue" at bounding box center [126, 34] width 36 height 23
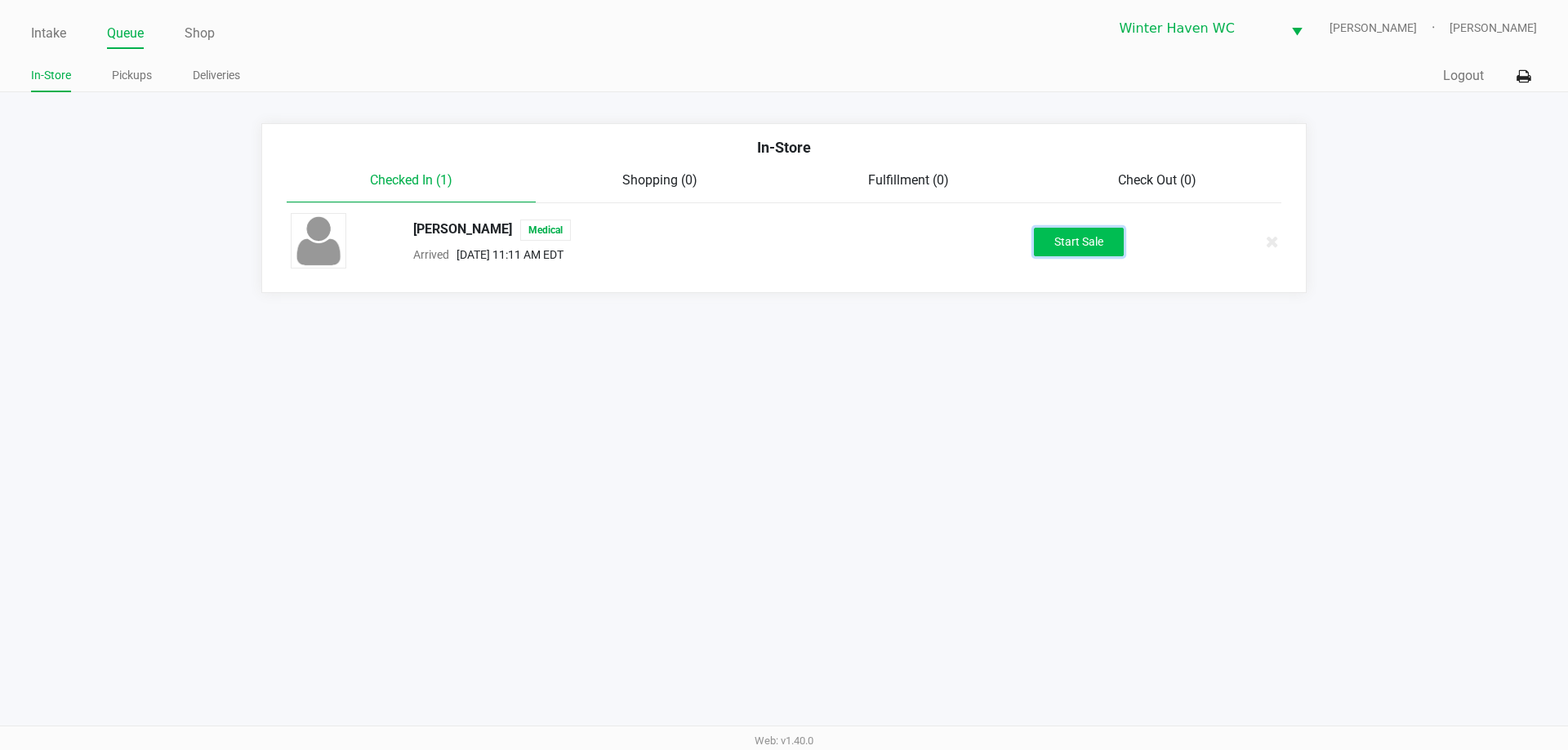
click at [1061, 231] on button "Start Sale" at bounding box center [1079, 242] width 90 height 29
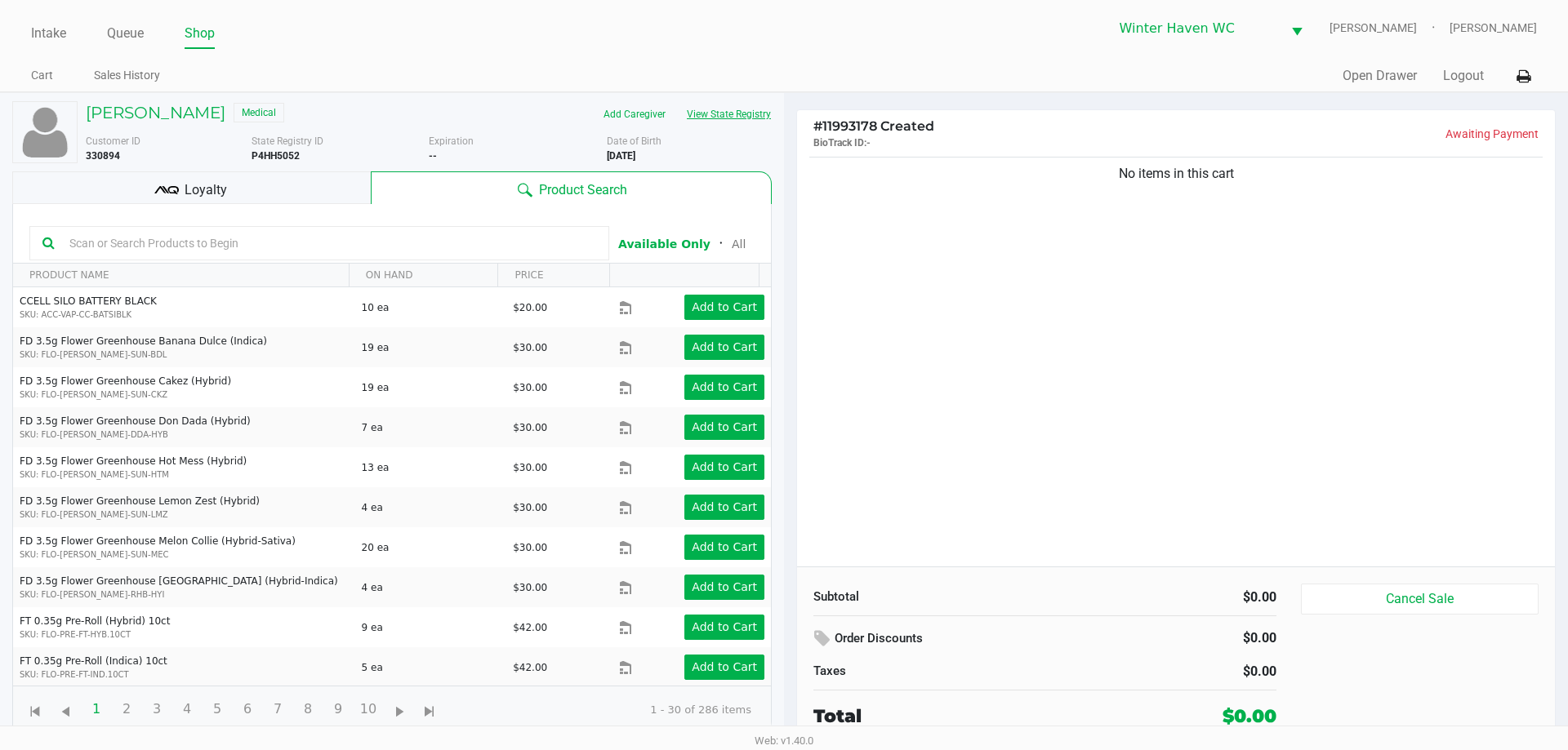
click at [758, 117] on button "View State Registry" at bounding box center [724, 114] width 96 height 26
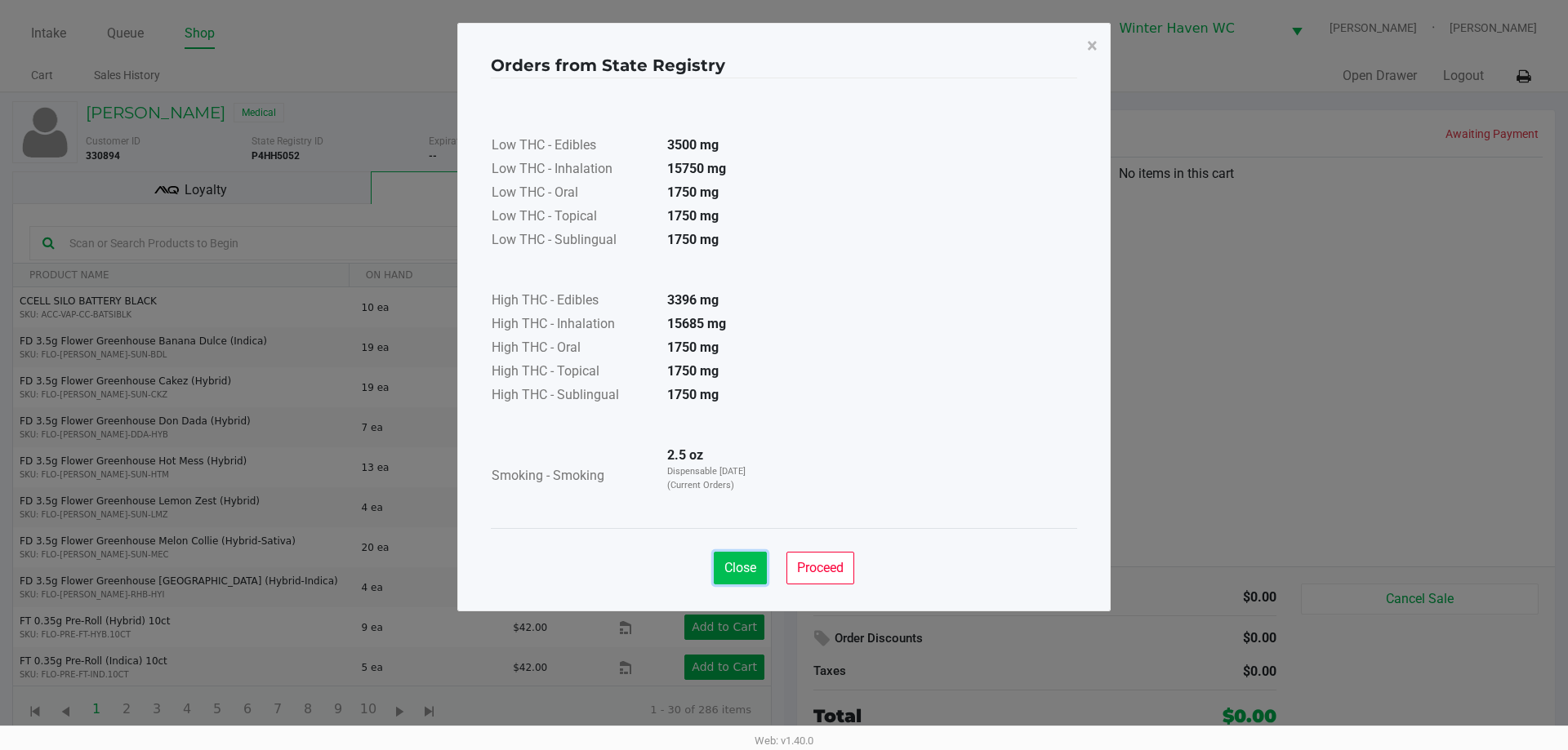
click at [725, 561] on span "Close" at bounding box center [740, 567] width 32 height 15
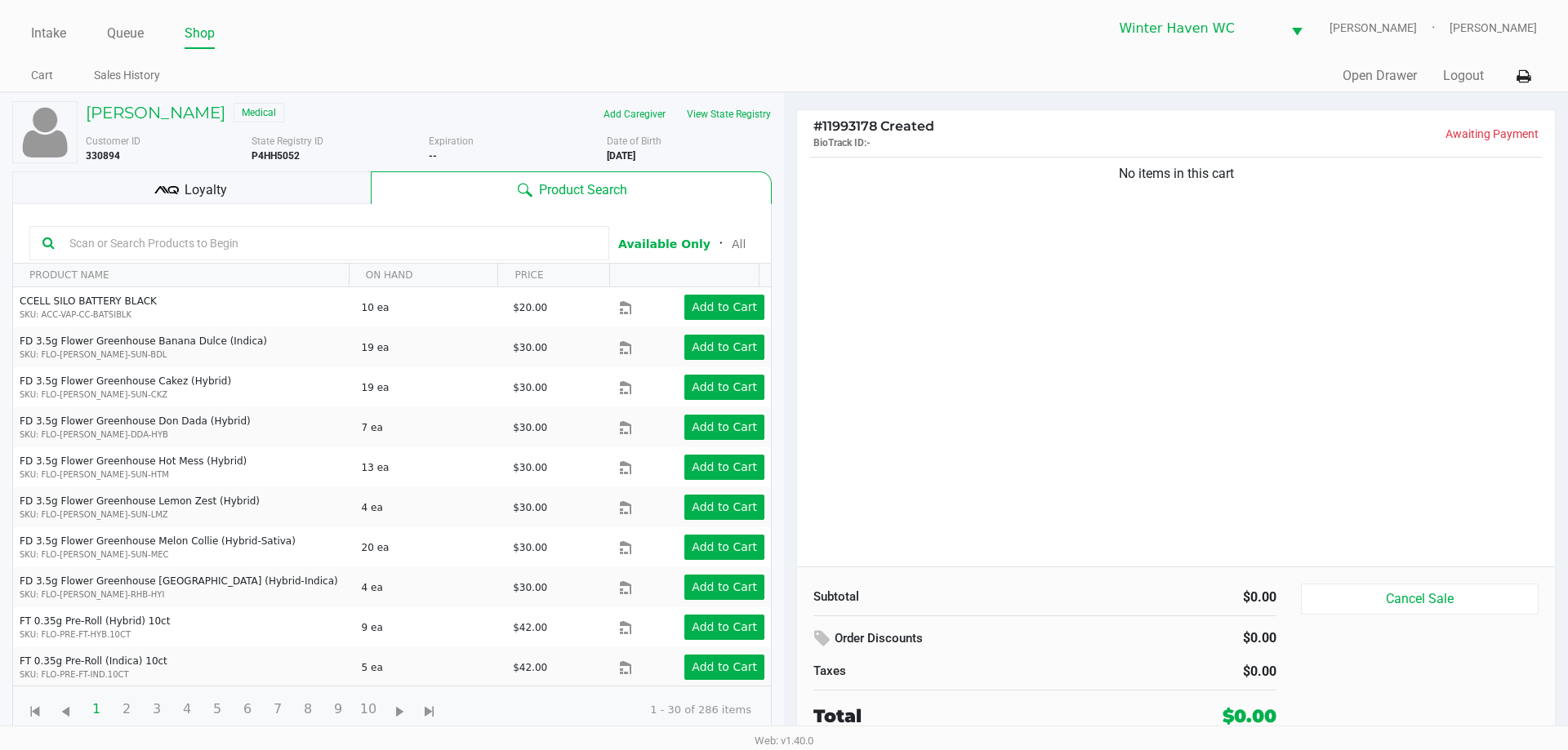
click at [267, 245] on input "text" at bounding box center [330, 243] width 533 height 25
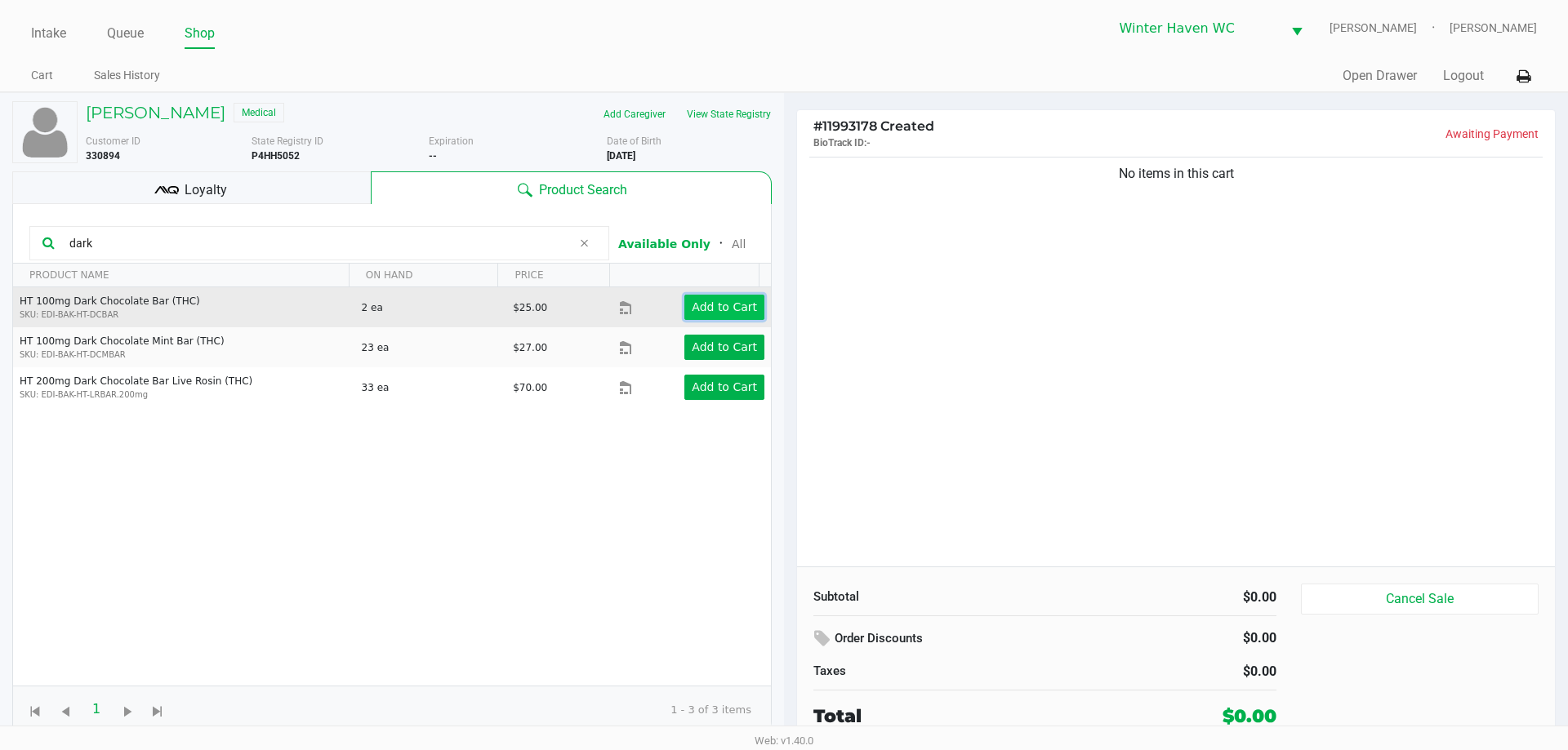
click at [728, 307] on app-button-loader "Add to Cart" at bounding box center [725, 307] width 65 height 13
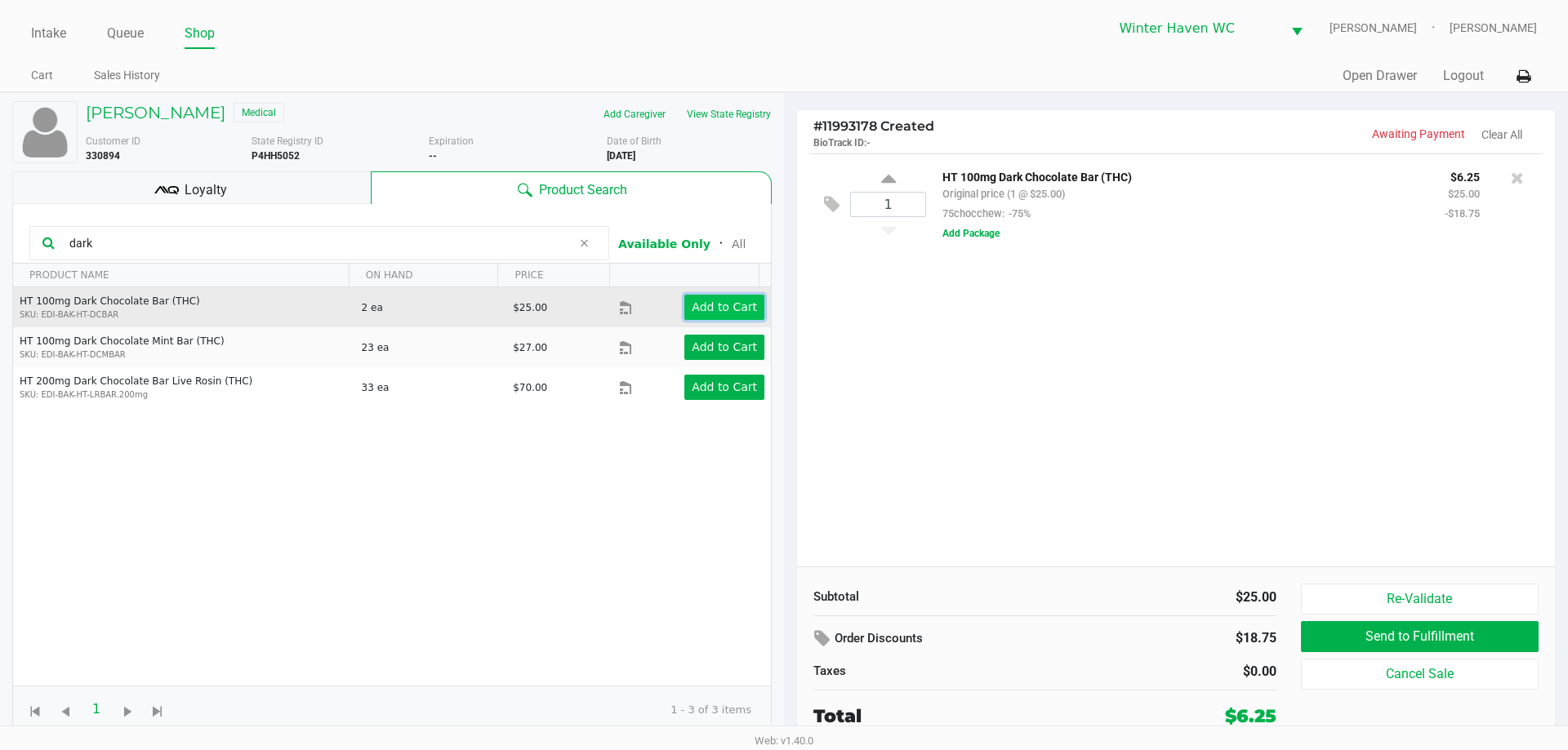
click at [728, 307] on app-button-loader "Add to Cart" at bounding box center [725, 307] width 65 height 13
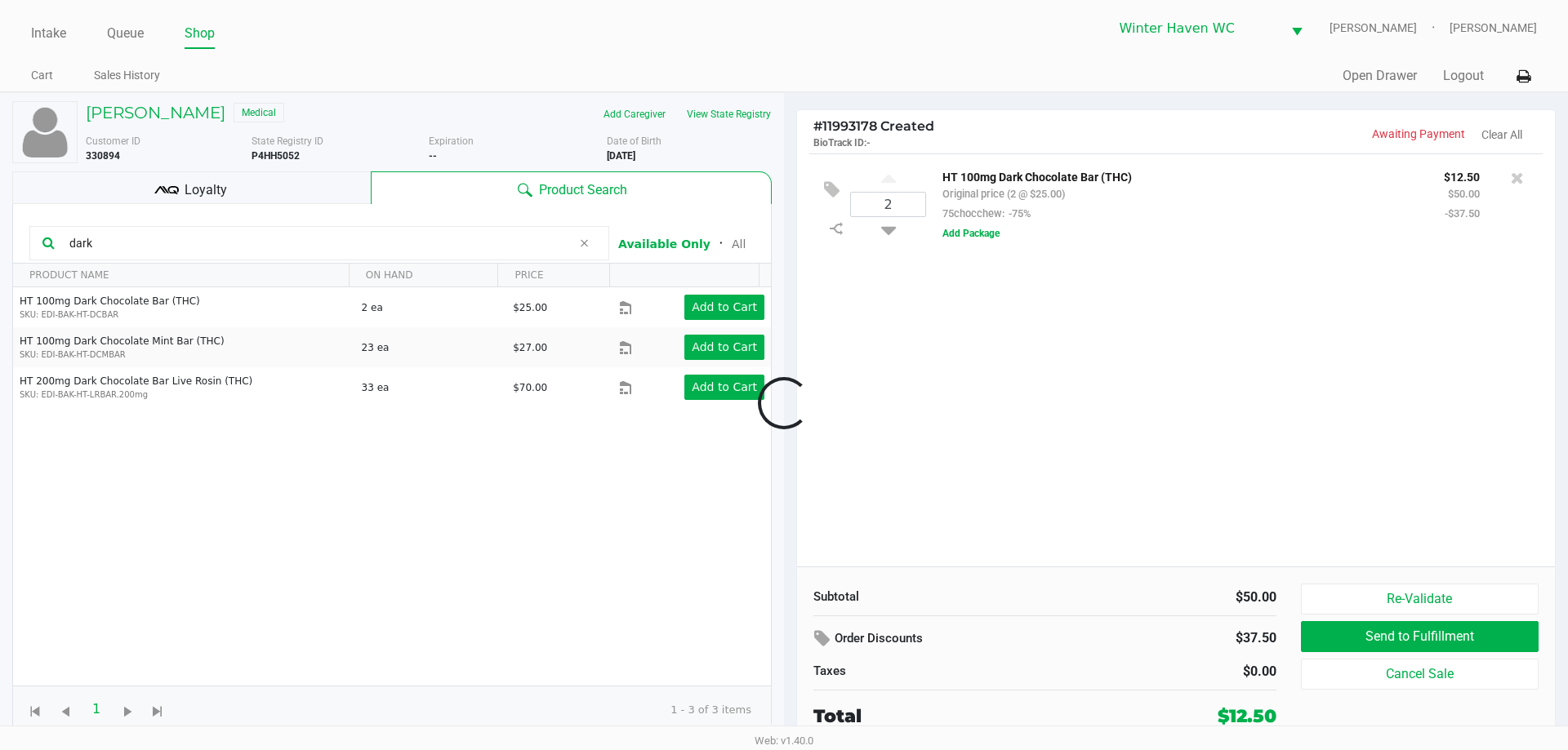
click at [385, 237] on div at bounding box center [784, 402] width 1568 height 458
click at [383, 237] on div at bounding box center [784, 402] width 1568 height 458
click at [382, 238] on input "dark" at bounding box center [317, 243] width 509 height 25
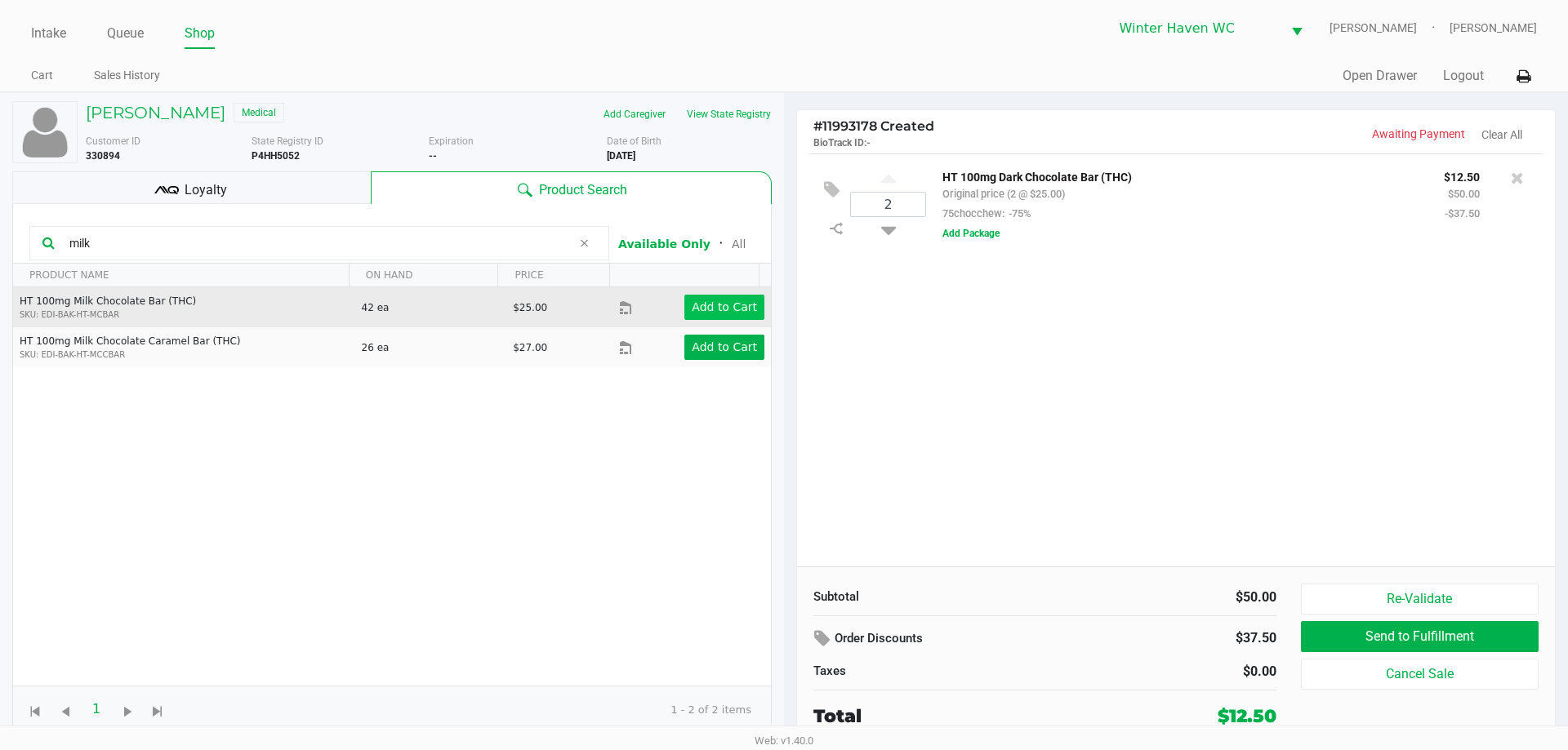
type input "milk"
click at [713, 311] on app-button-loader "Add to Cart" at bounding box center [725, 307] width 65 height 13
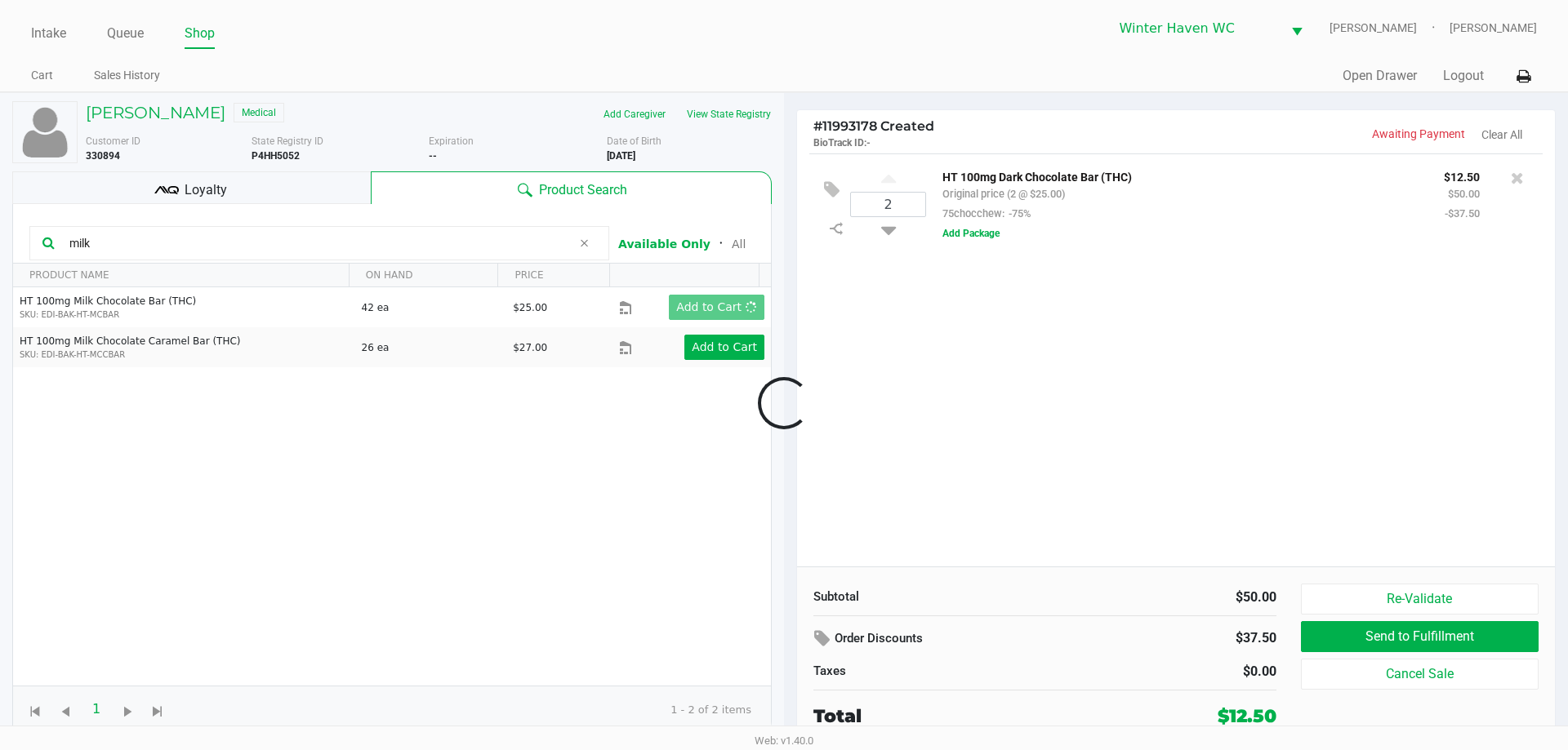
click at [587, 241] on div at bounding box center [784, 402] width 1568 height 458
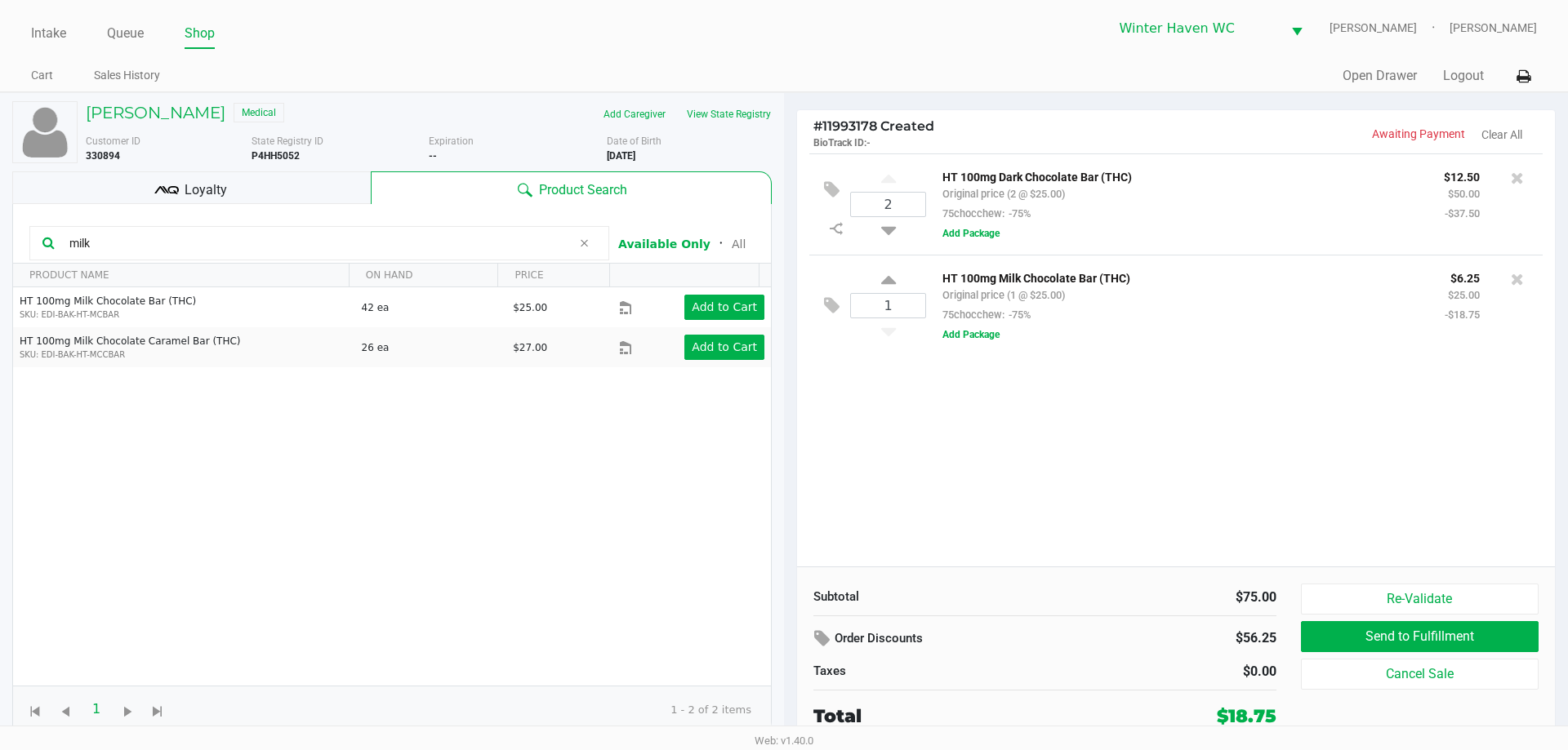
click at [874, 381] on div "2 HT 100mg Dark Chocolate Bar (THC) Original price (2 @ $25.00) 75chocchew: -75…" at bounding box center [1175, 359] width 758 height 413
click at [1070, 474] on div "2 HT 100mg Dark Chocolate Bar (THC) Original price (2 @ $25.00) 75chocchew: -75…" at bounding box center [1175, 359] width 758 height 413
click at [1004, 470] on div "2 HT 100mg Dark Chocolate Bar (THC) Original price (2 @ $25.00) 75chocchew: -75…" at bounding box center [1175, 359] width 758 height 413
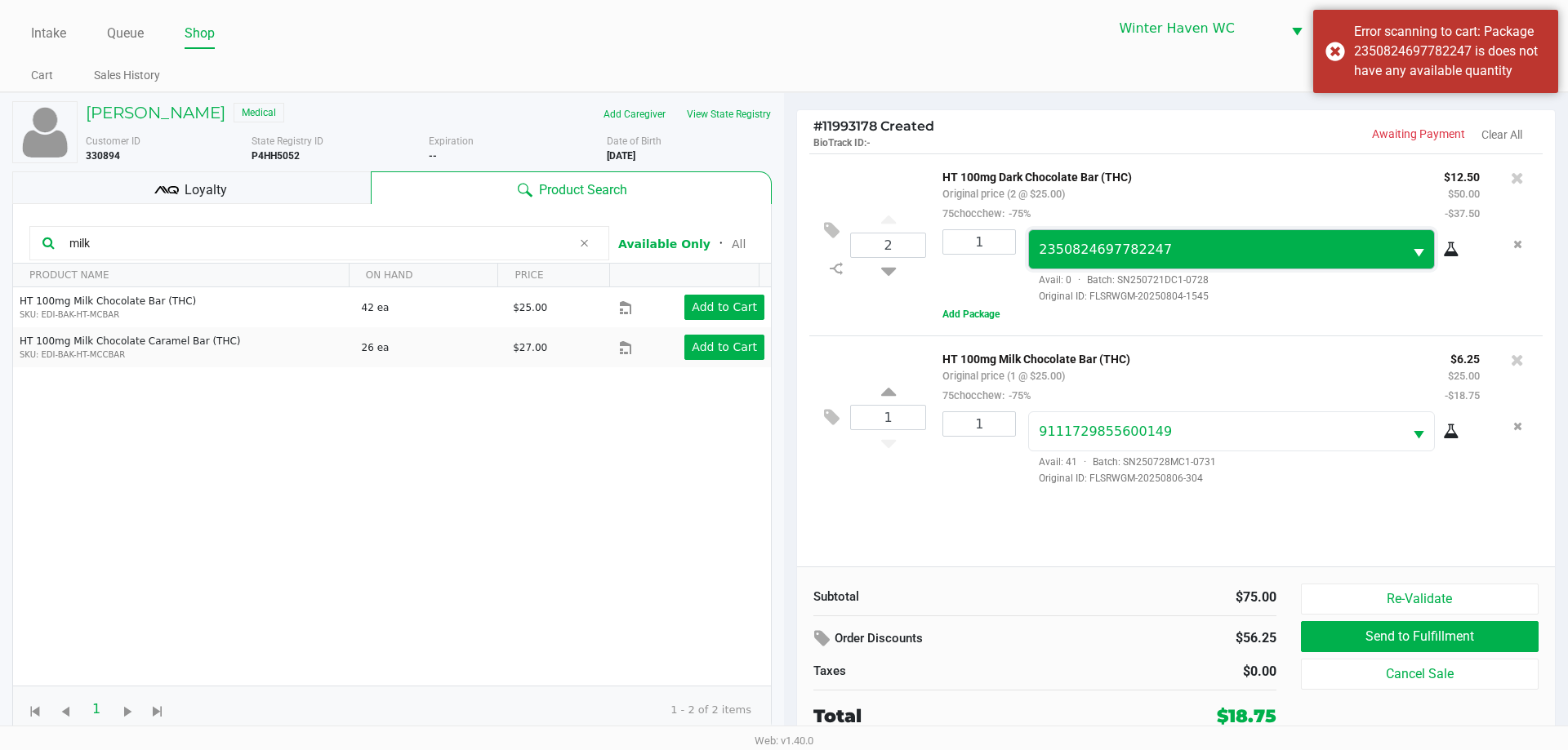
click at [1103, 257] on span "2350824697782247" at bounding box center [1105, 249] width 133 height 15
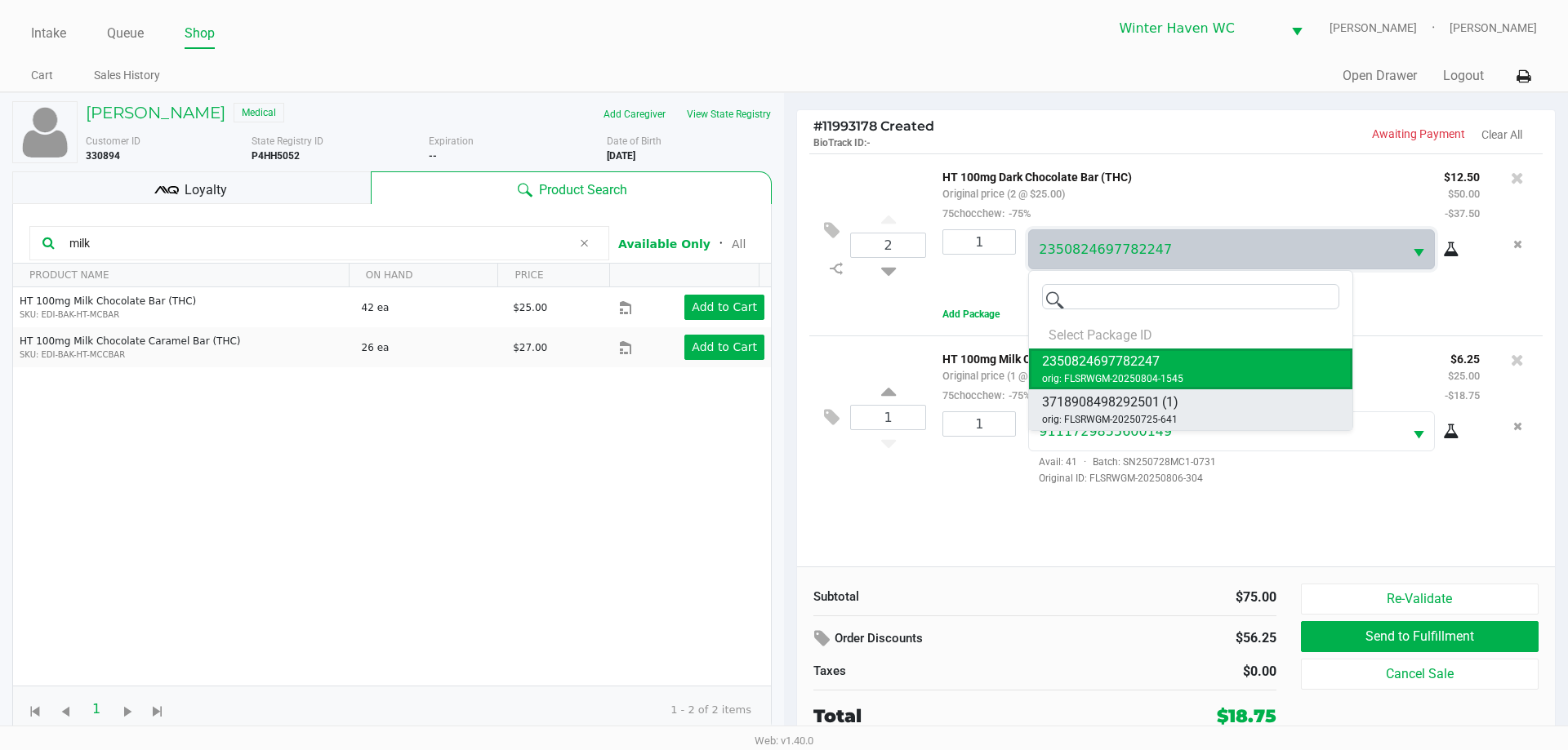
click at [1153, 405] on span "3718908498292501" at bounding box center [1100, 402] width 118 height 19
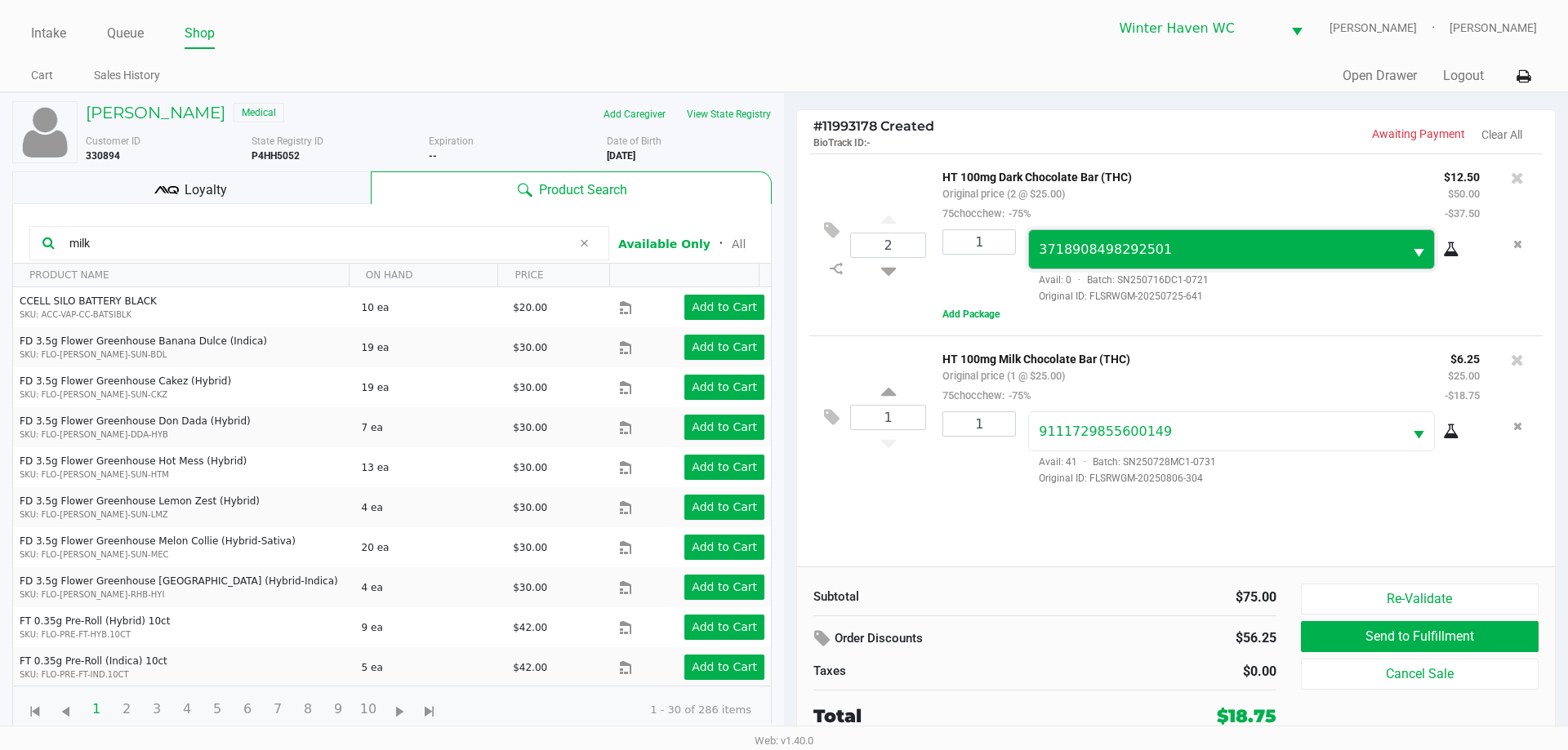
click at [1063, 257] on span "3718908498292501" at bounding box center [1105, 249] width 133 height 15
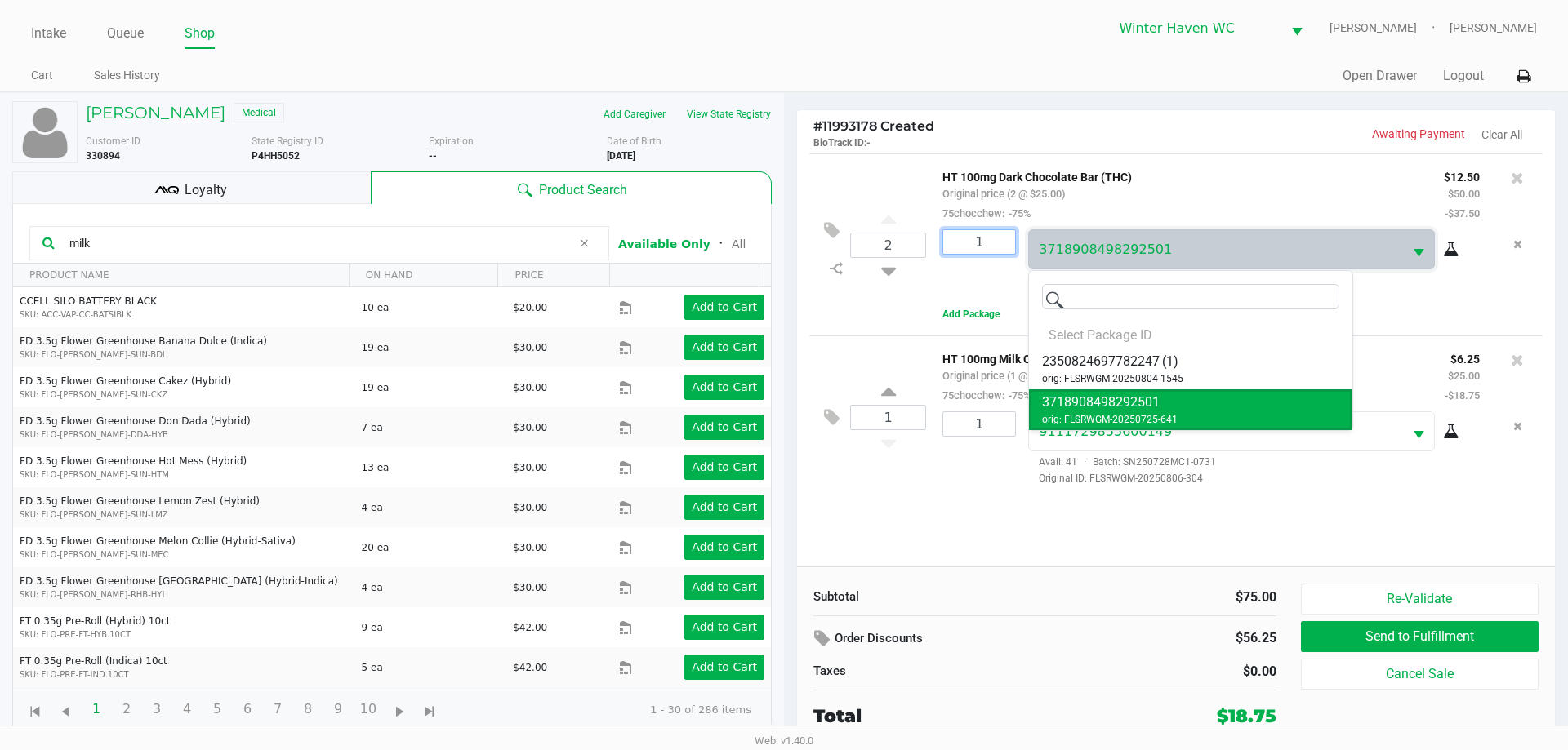
click at [1003, 245] on input "1" at bounding box center [979, 241] width 72 height 24
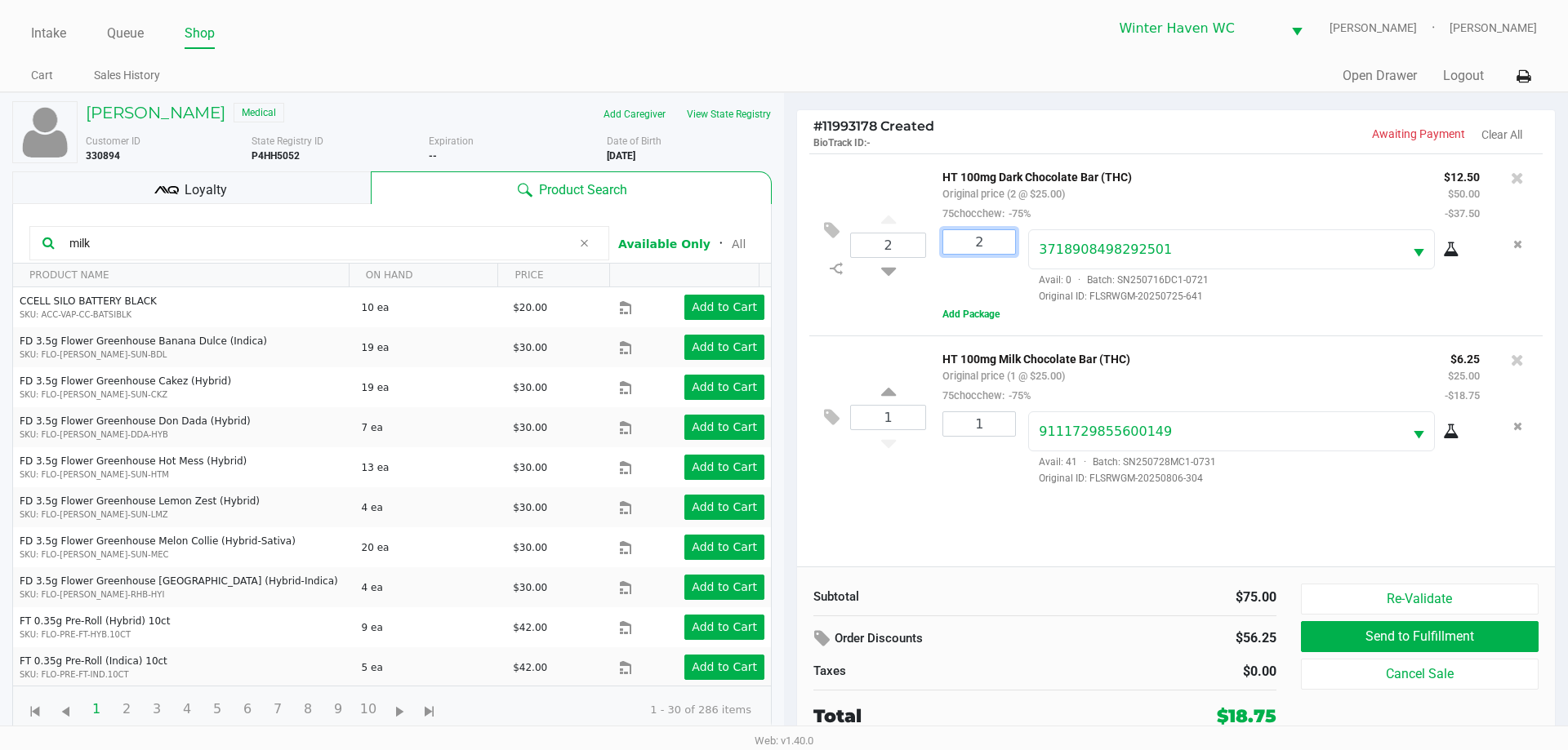
type input "1"
click at [1071, 319] on div "HT 100mg Dark Chocolate Bar (THC) Original price (2 @ $25.00) 75chocchew: -75% …" at bounding box center [1228, 245] width 604 height 157
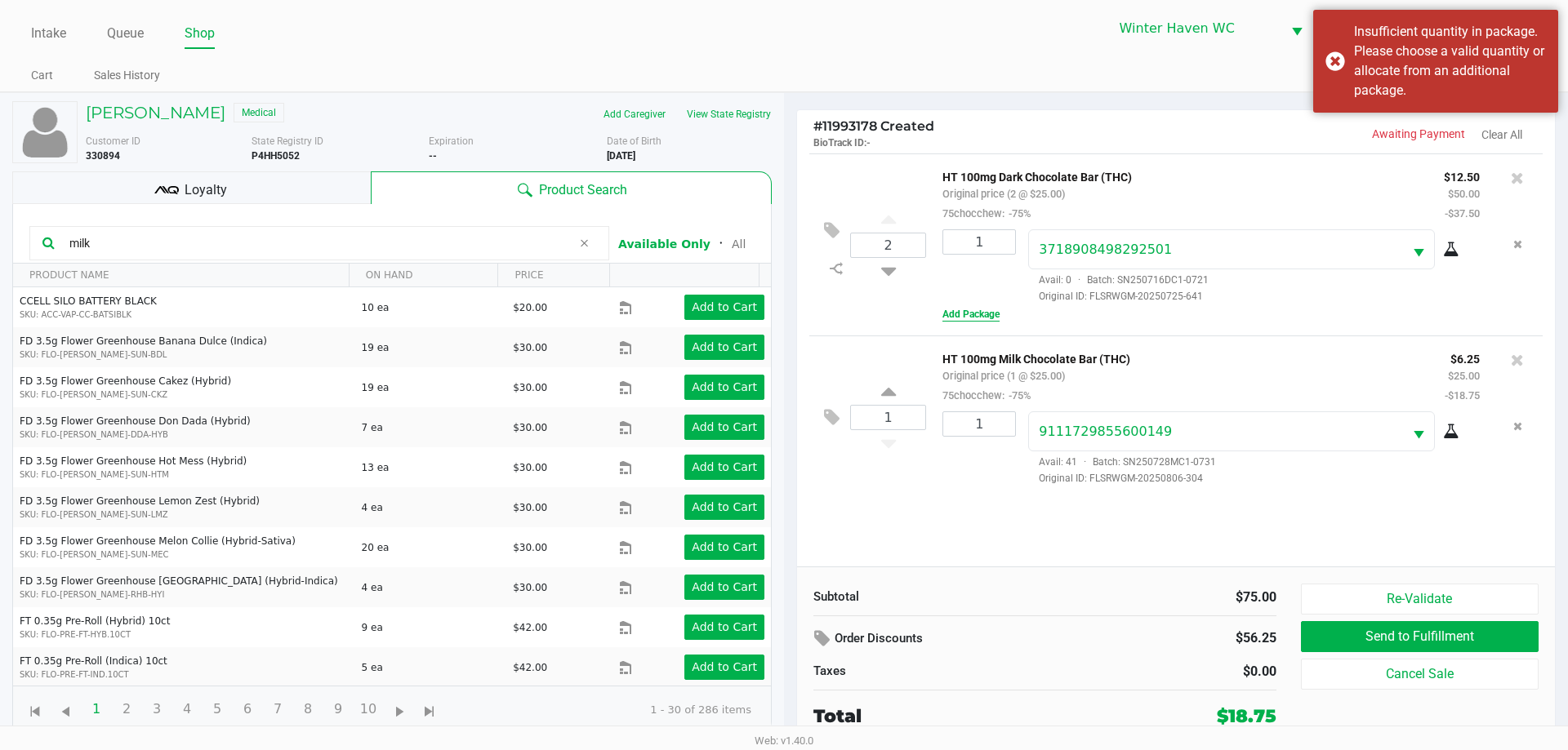
click at [996, 320] on button "Add Package" at bounding box center [971, 313] width 58 height 14
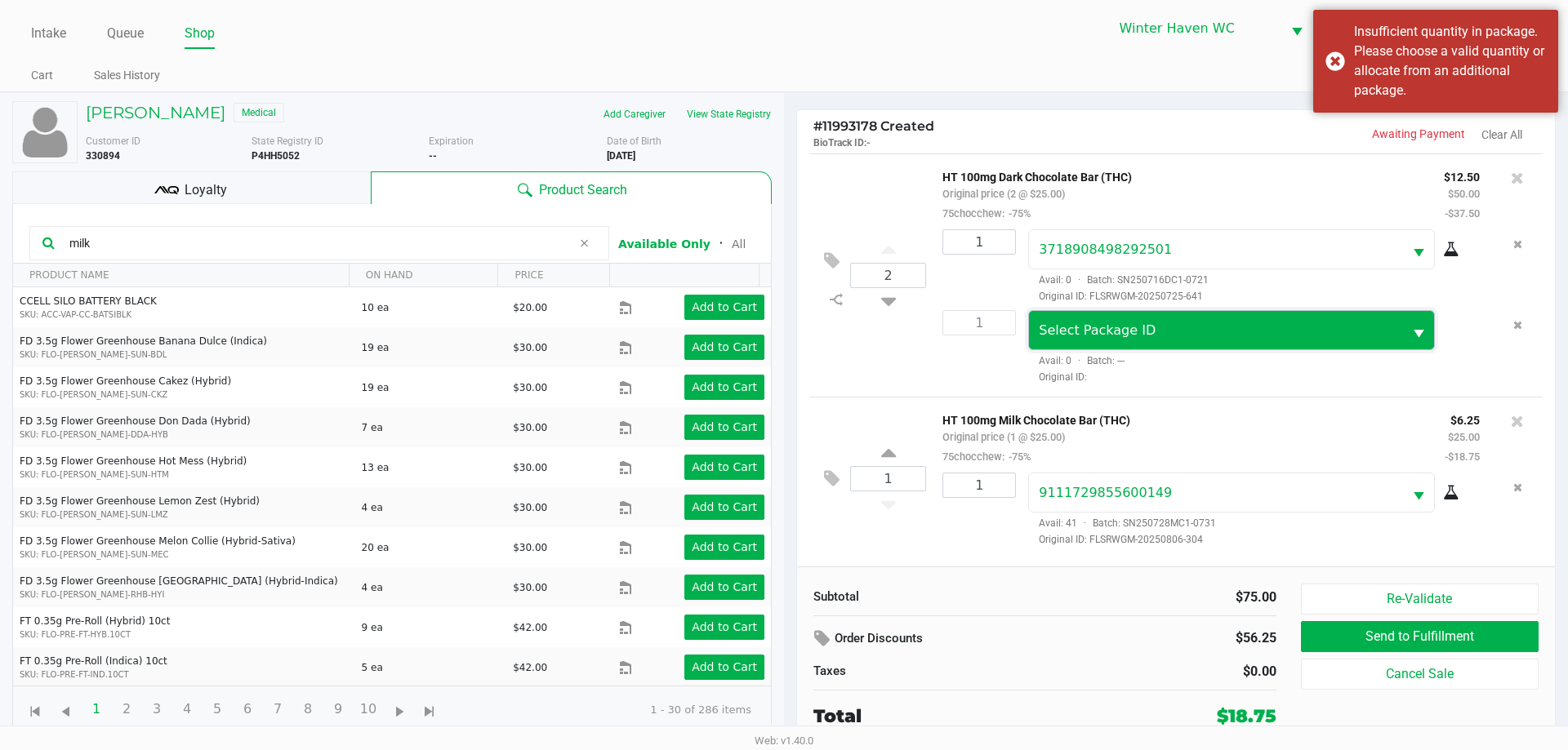
click at [1141, 321] on span "Select Package ID" at bounding box center [1215, 330] width 354 height 19
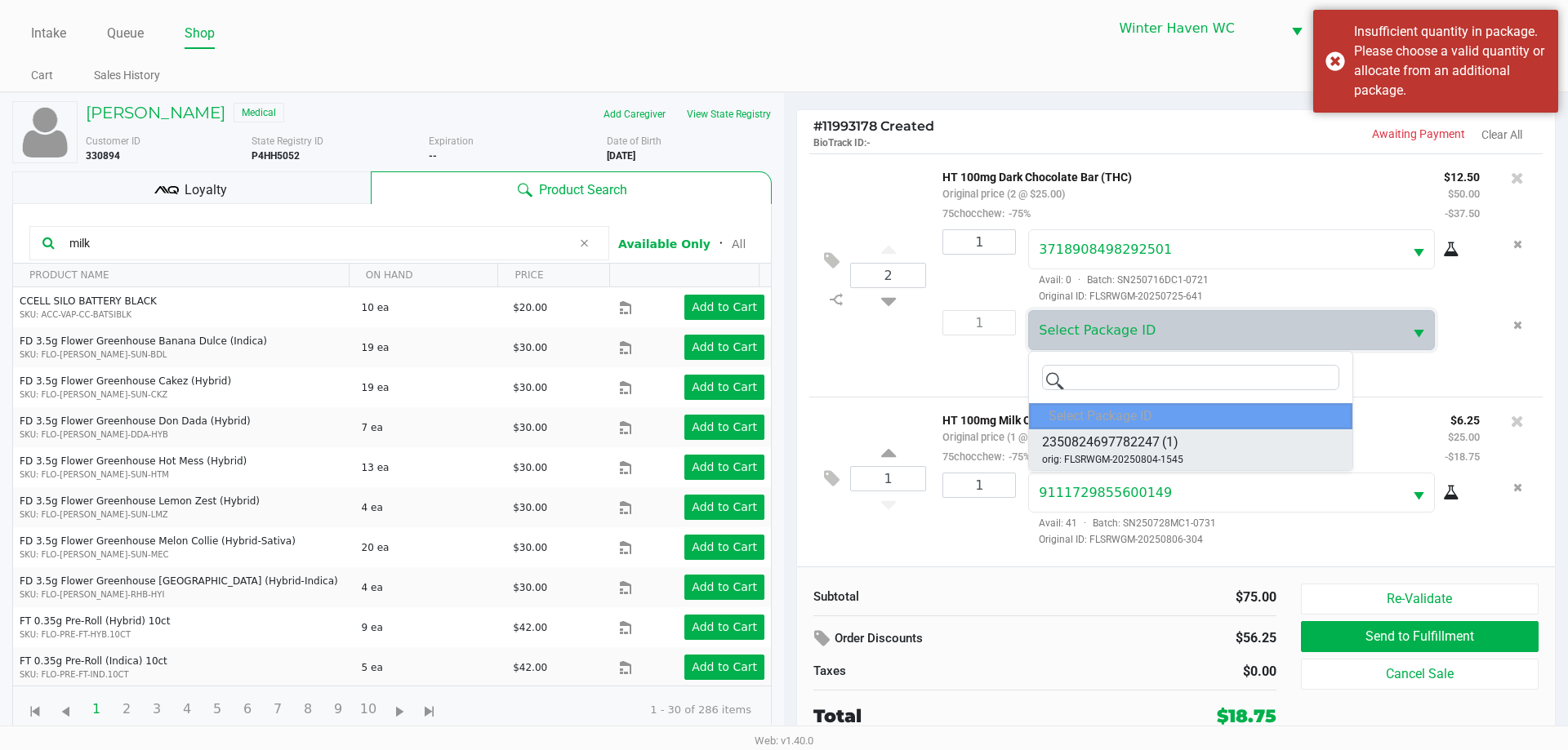
click at [1174, 435] on span "(1)" at bounding box center [1169, 443] width 16 height 19
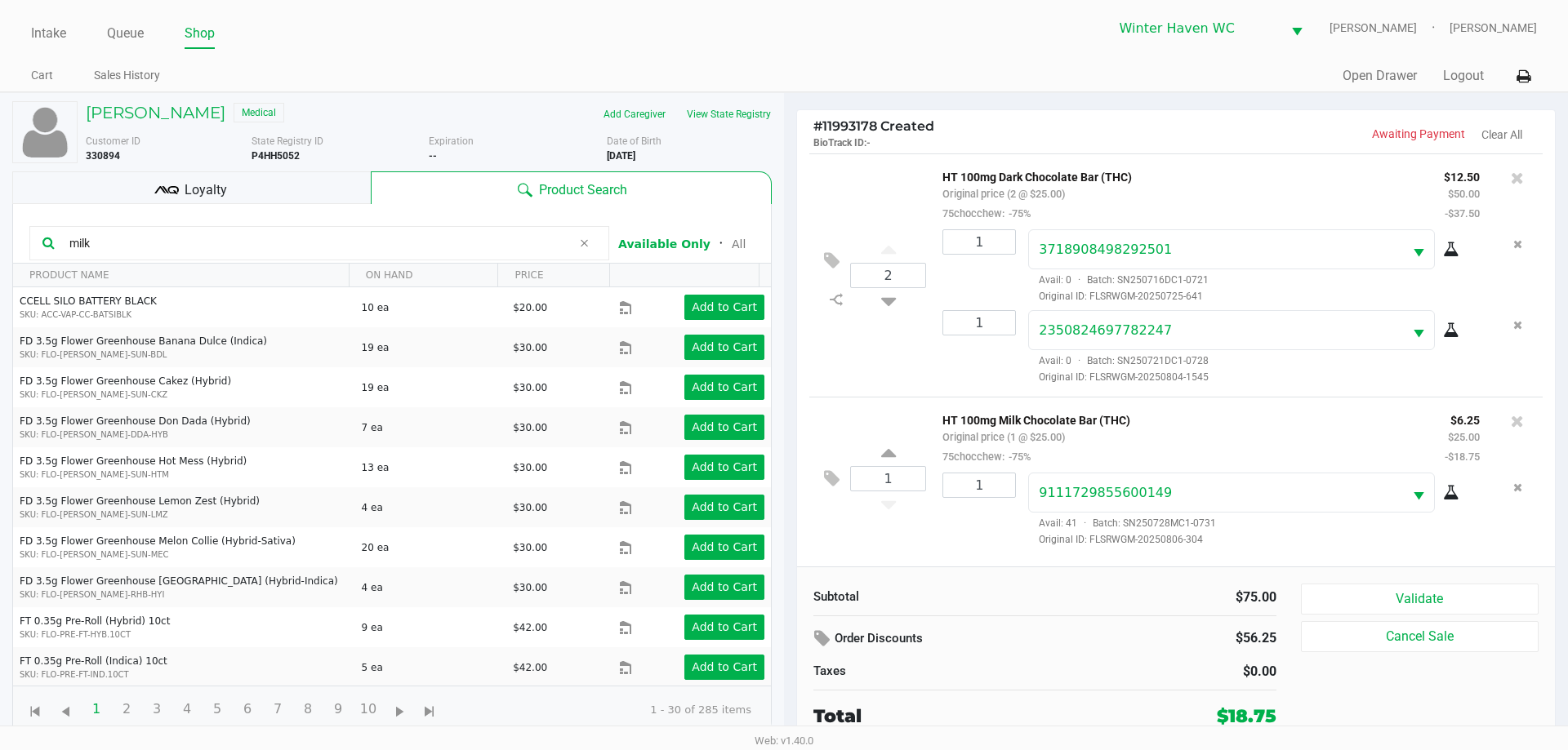
click at [283, 190] on div "Loyalty" at bounding box center [192, 188] width 358 height 33
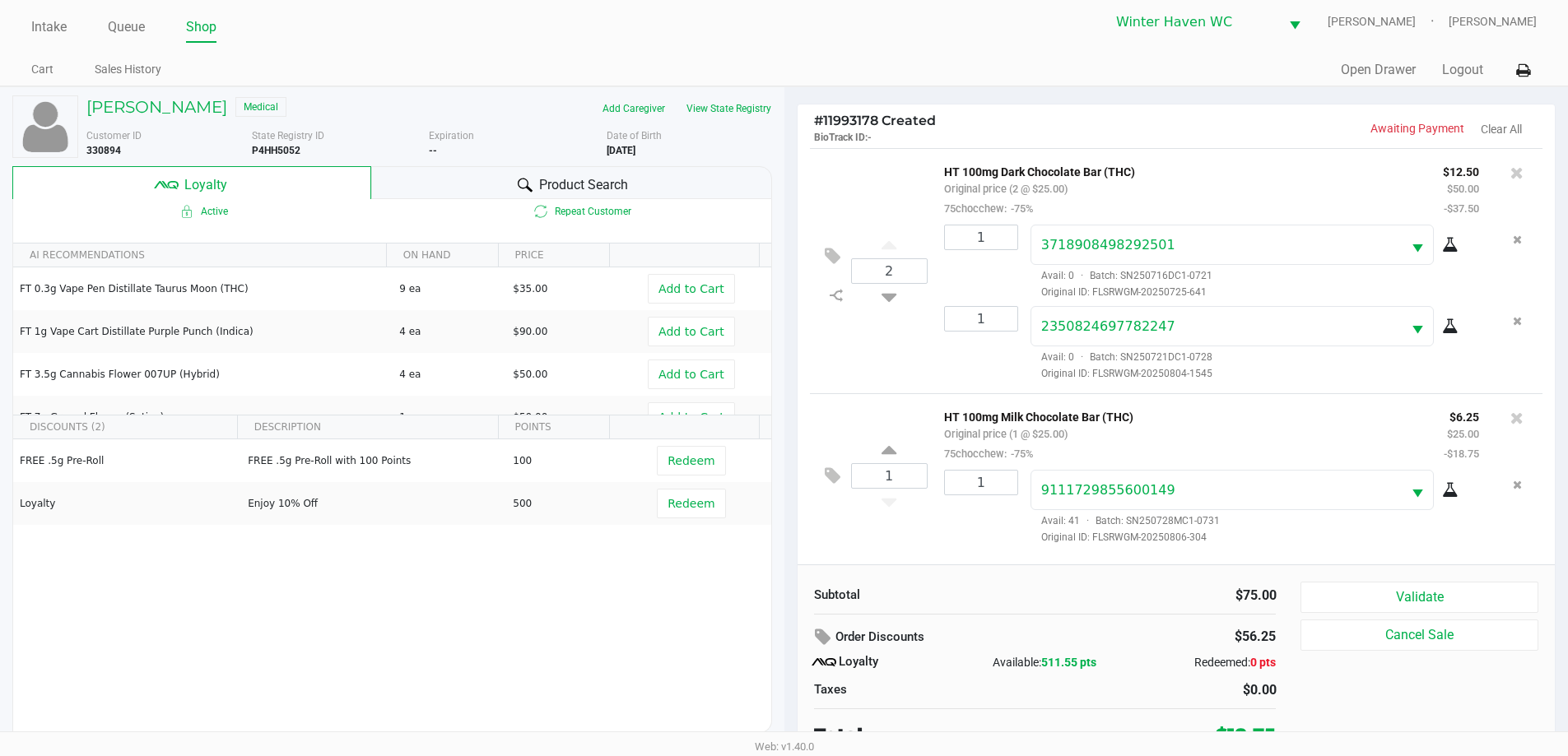
scroll to position [16, 0]
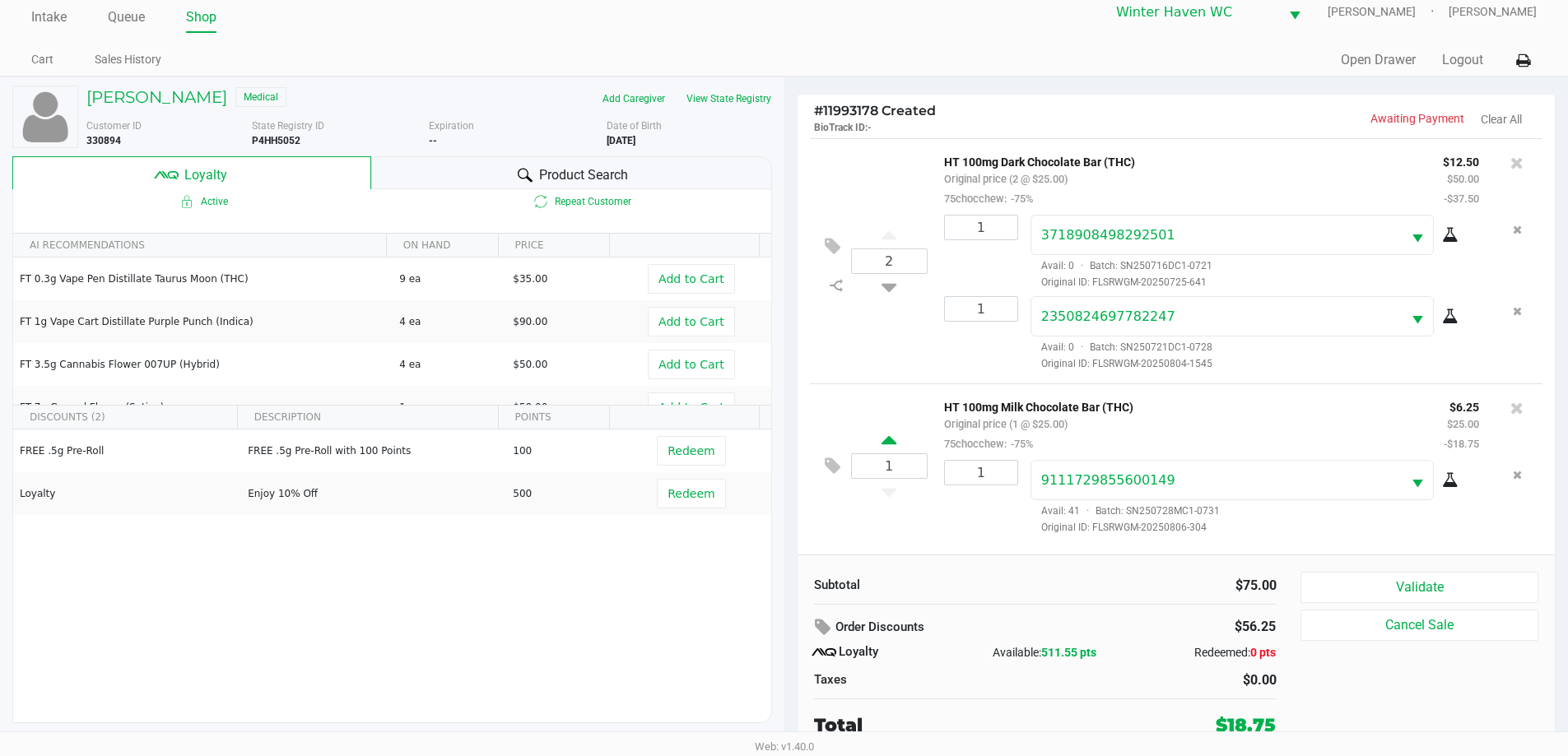
click at [892, 449] on icon at bounding box center [888, 442] width 14 height 20
type input "2"
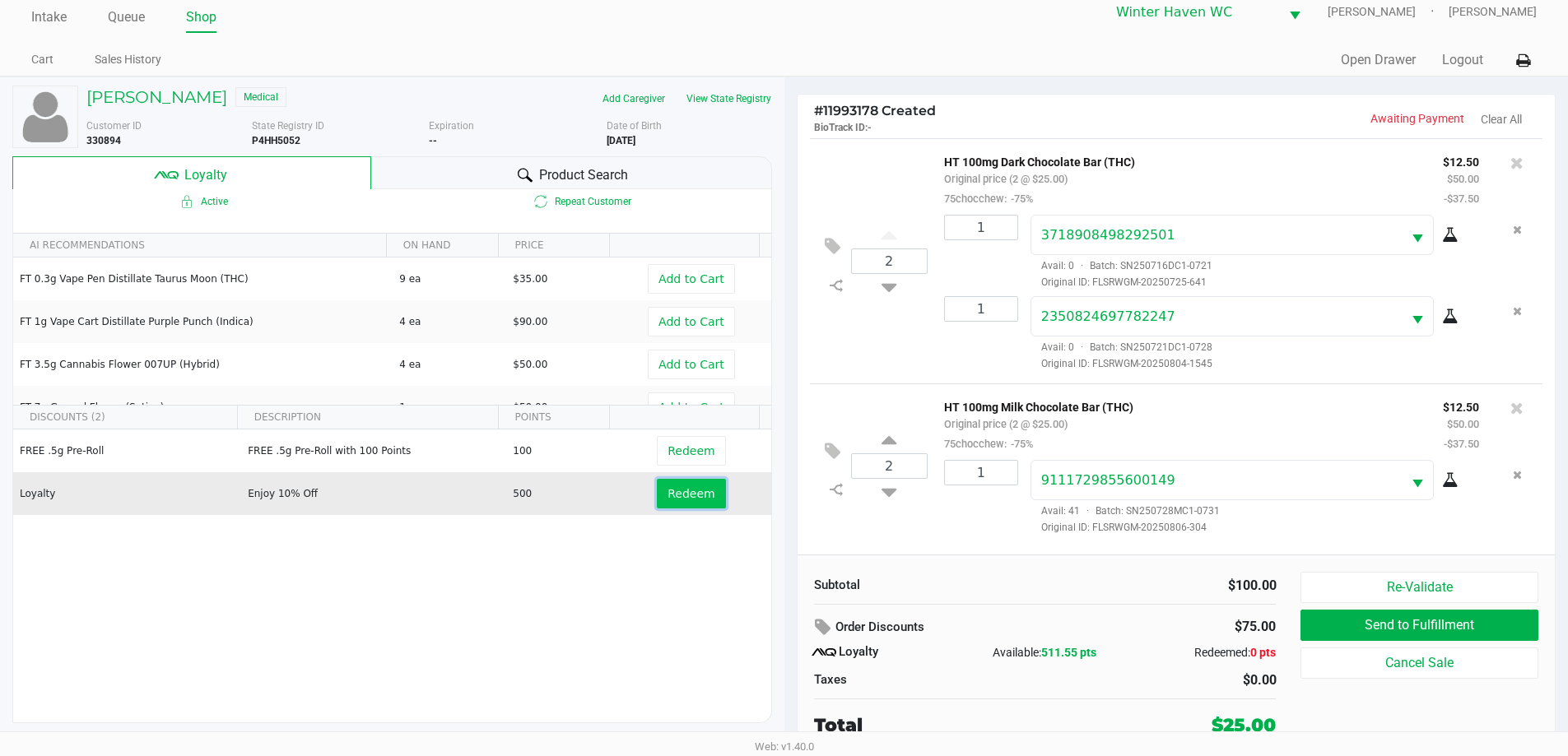
click at [670, 500] on span "Redeem" at bounding box center [691, 493] width 47 height 14
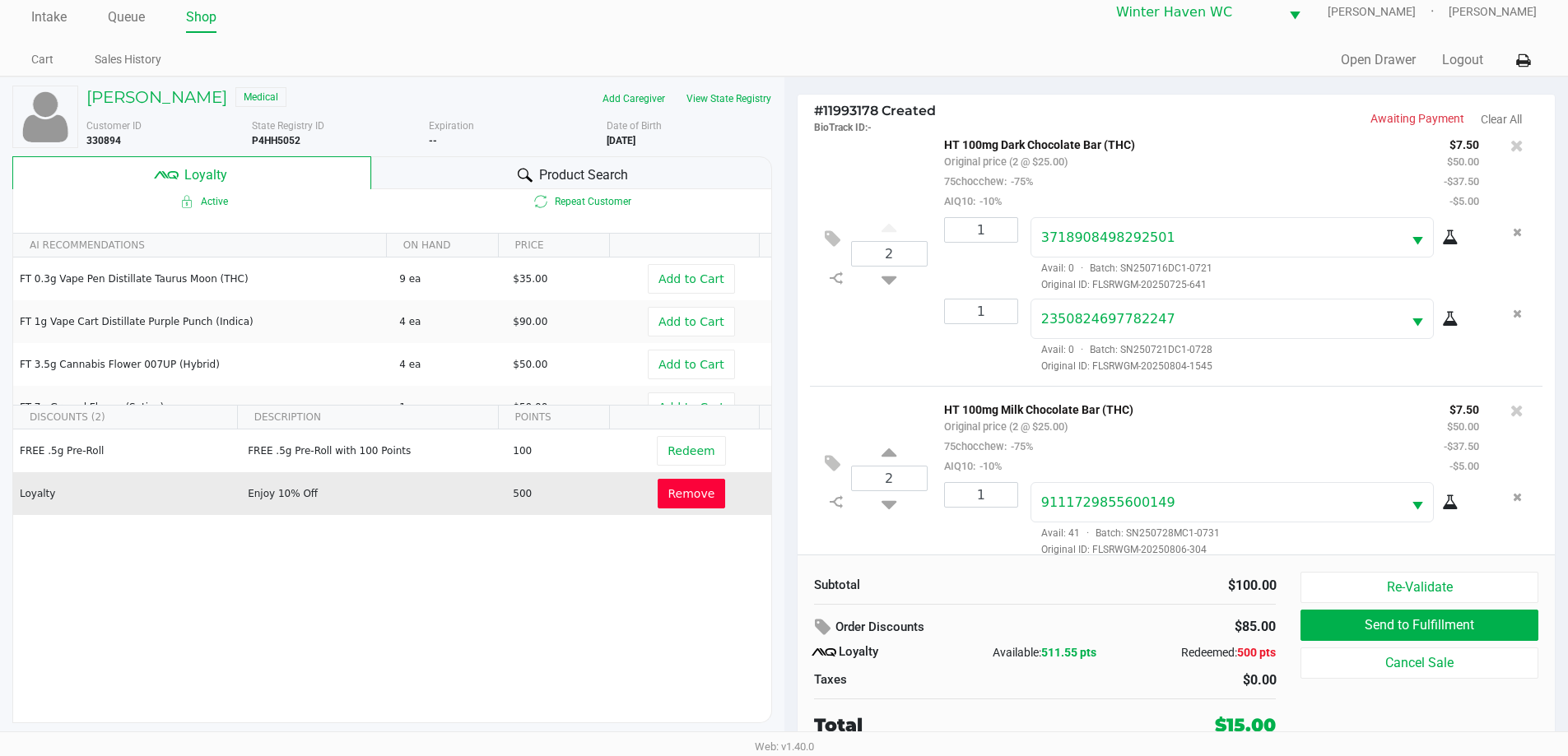
scroll to position [34, 0]
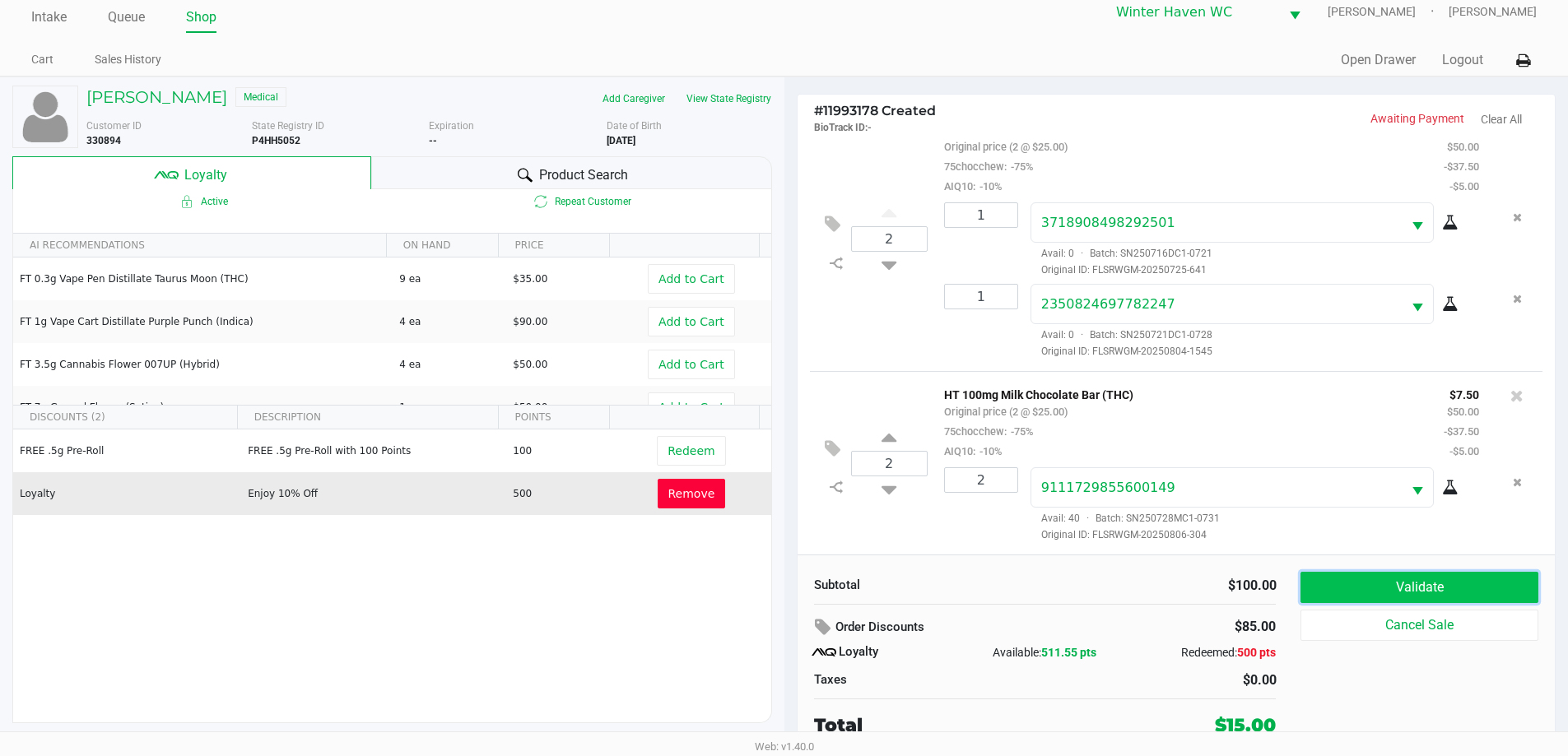
click at [1442, 597] on button "Validate" at bounding box center [1418, 587] width 237 height 31
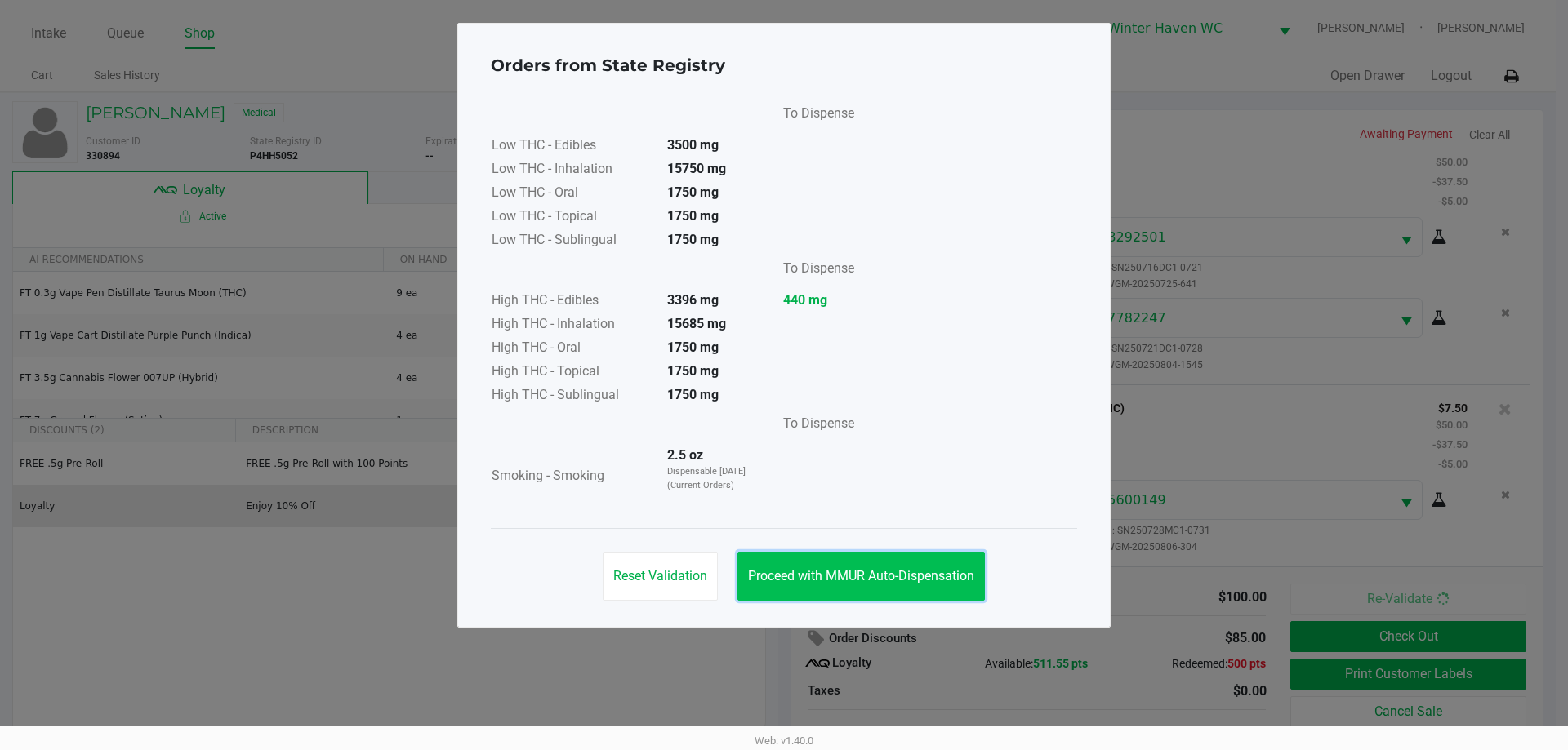
click at [901, 567] on button "Proceed with MMUR Auto-Dispensation" at bounding box center [861, 576] width 247 height 49
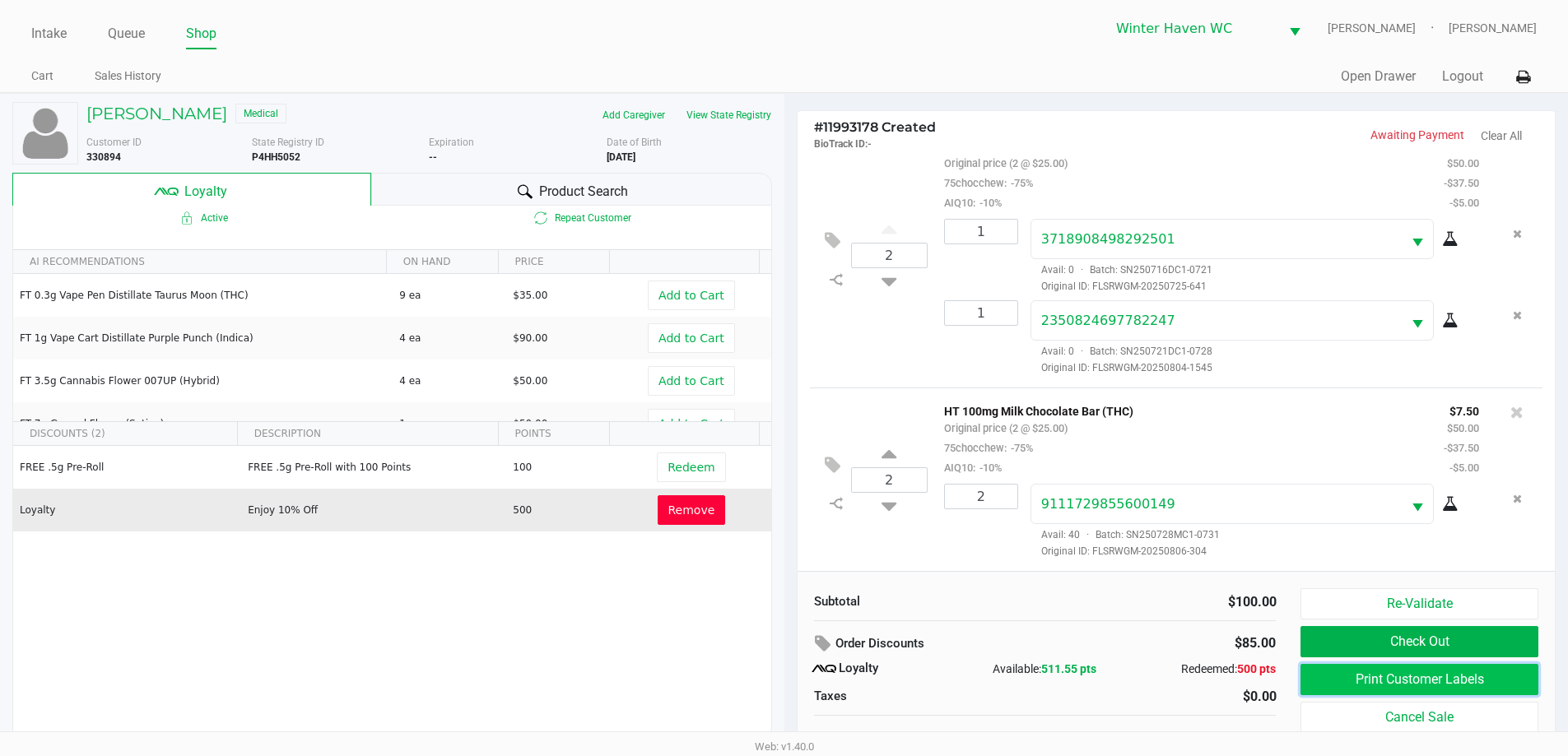
click at [1420, 669] on button "Print Customer Labels" at bounding box center [1418, 680] width 237 height 31
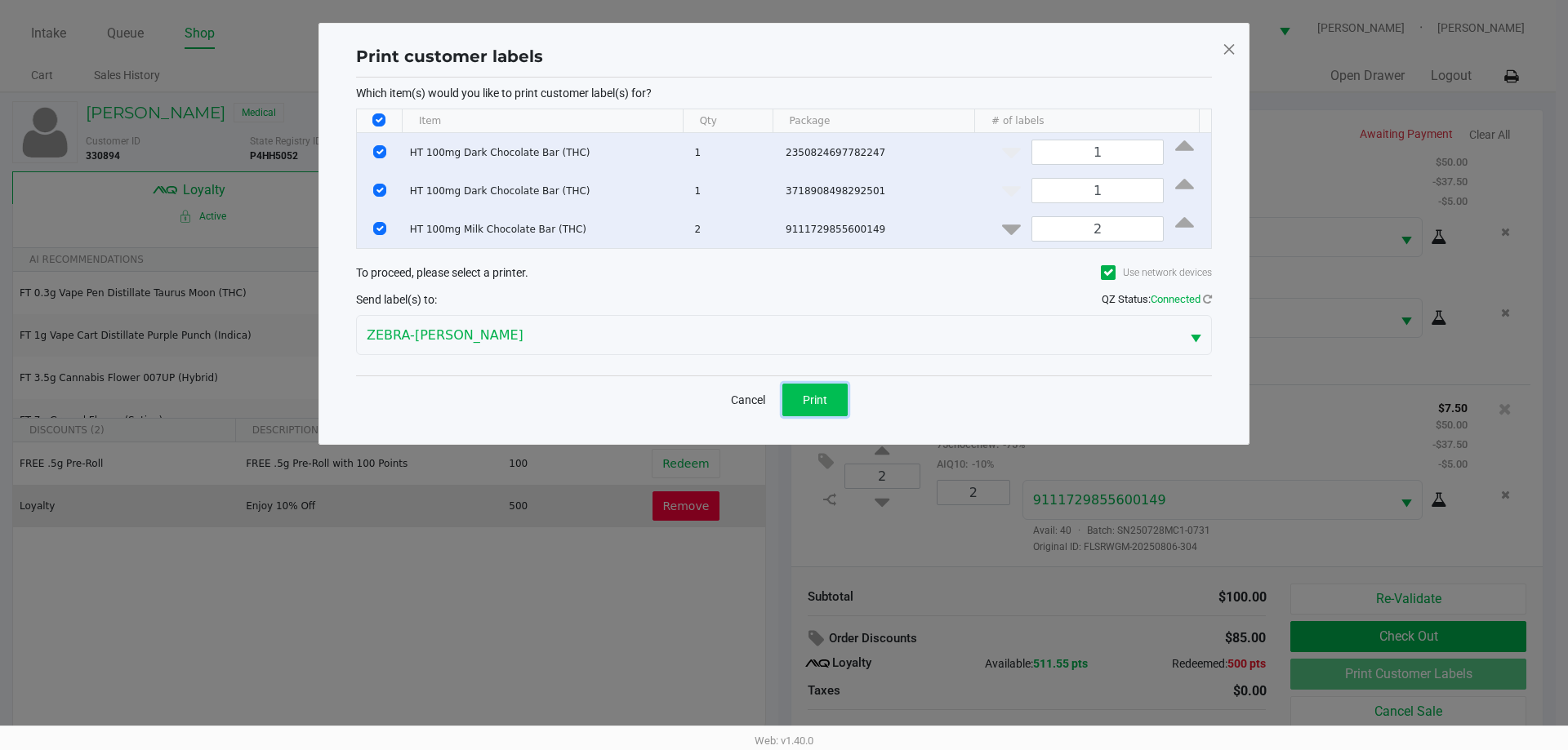
click at [831, 405] on button "Print" at bounding box center [815, 399] width 65 height 33
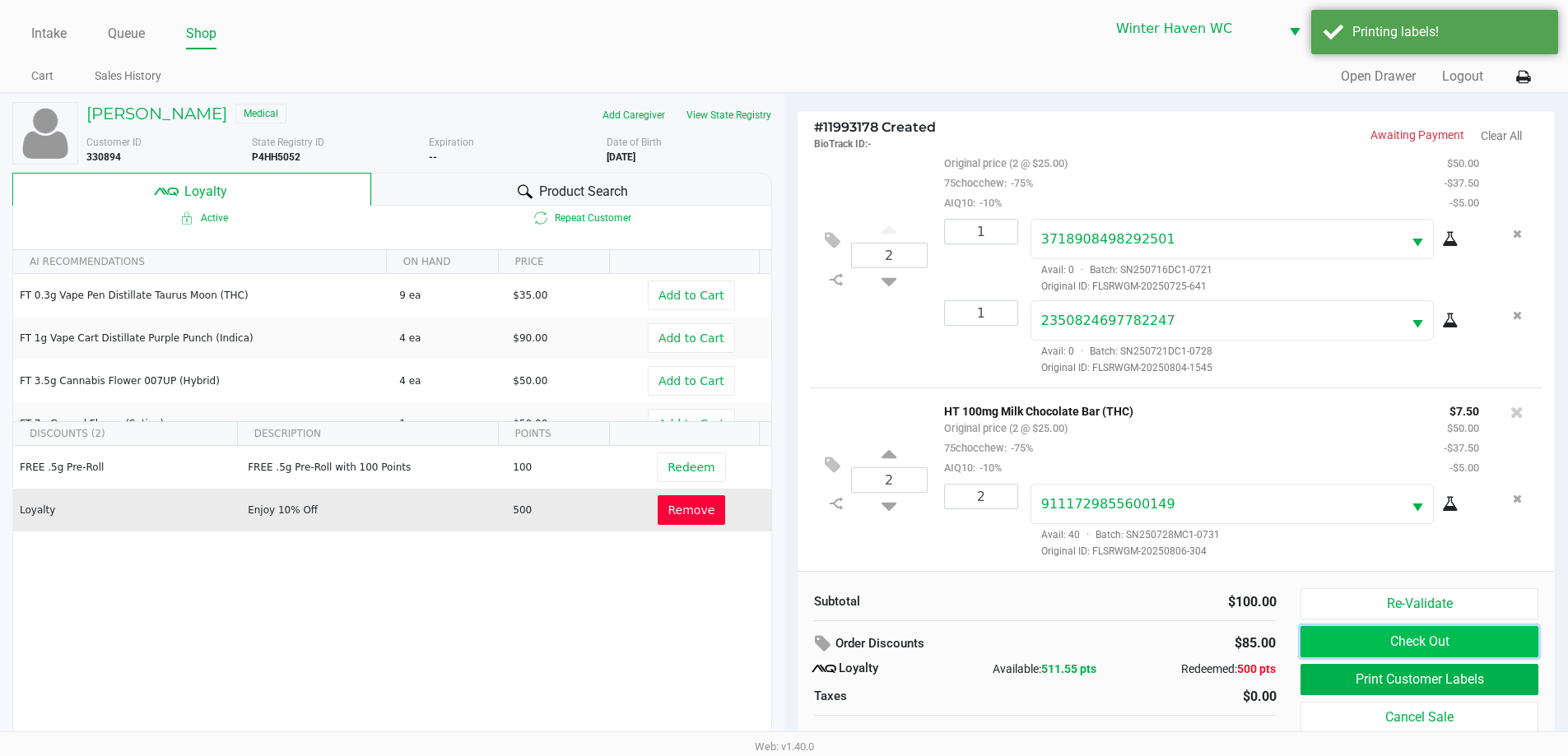
click at [1460, 636] on button "Check Out" at bounding box center [1418, 641] width 237 height 31
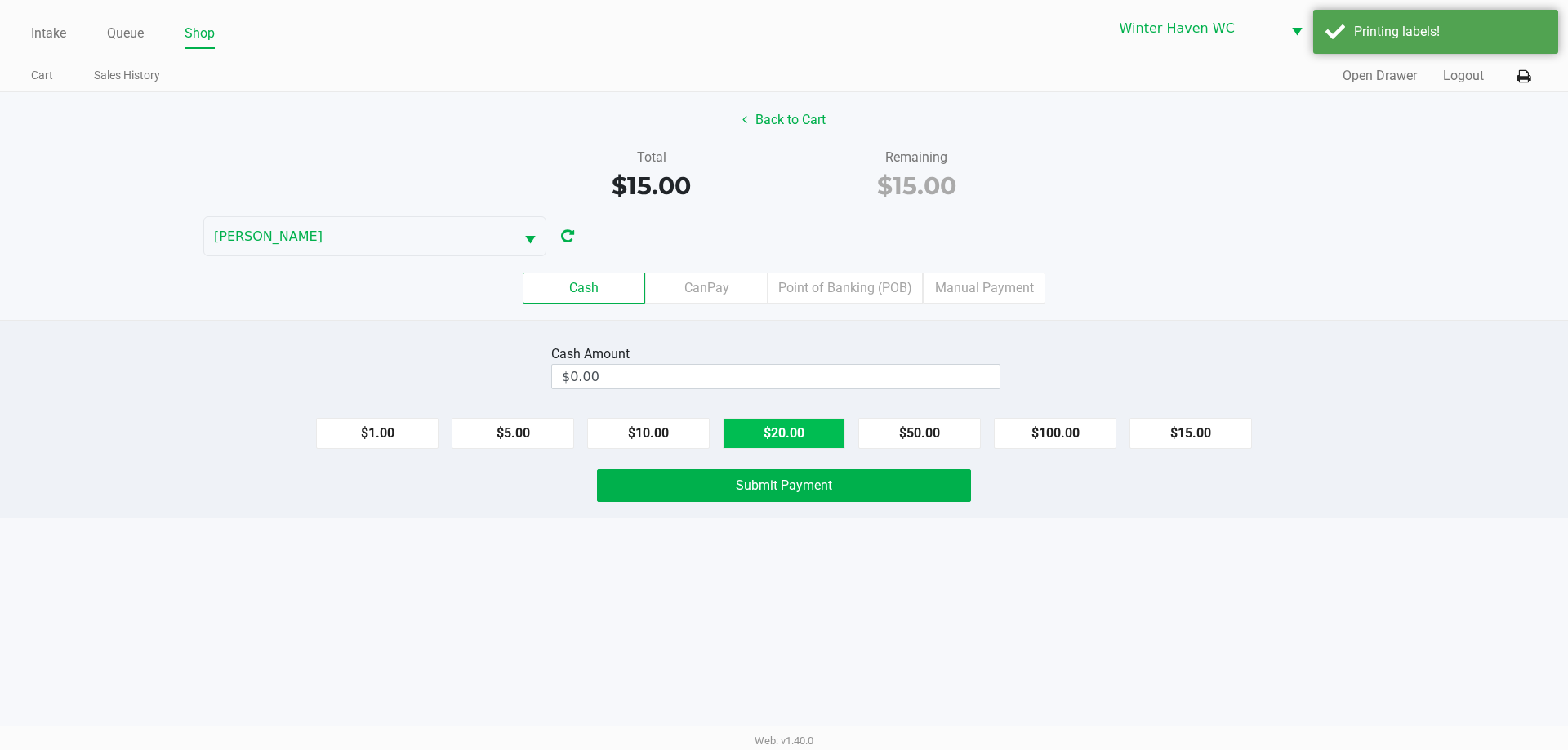
click at [815, 426] on button "$20.00" at bounding box center [784, 433] width 123 height 31
type input "$20.00"
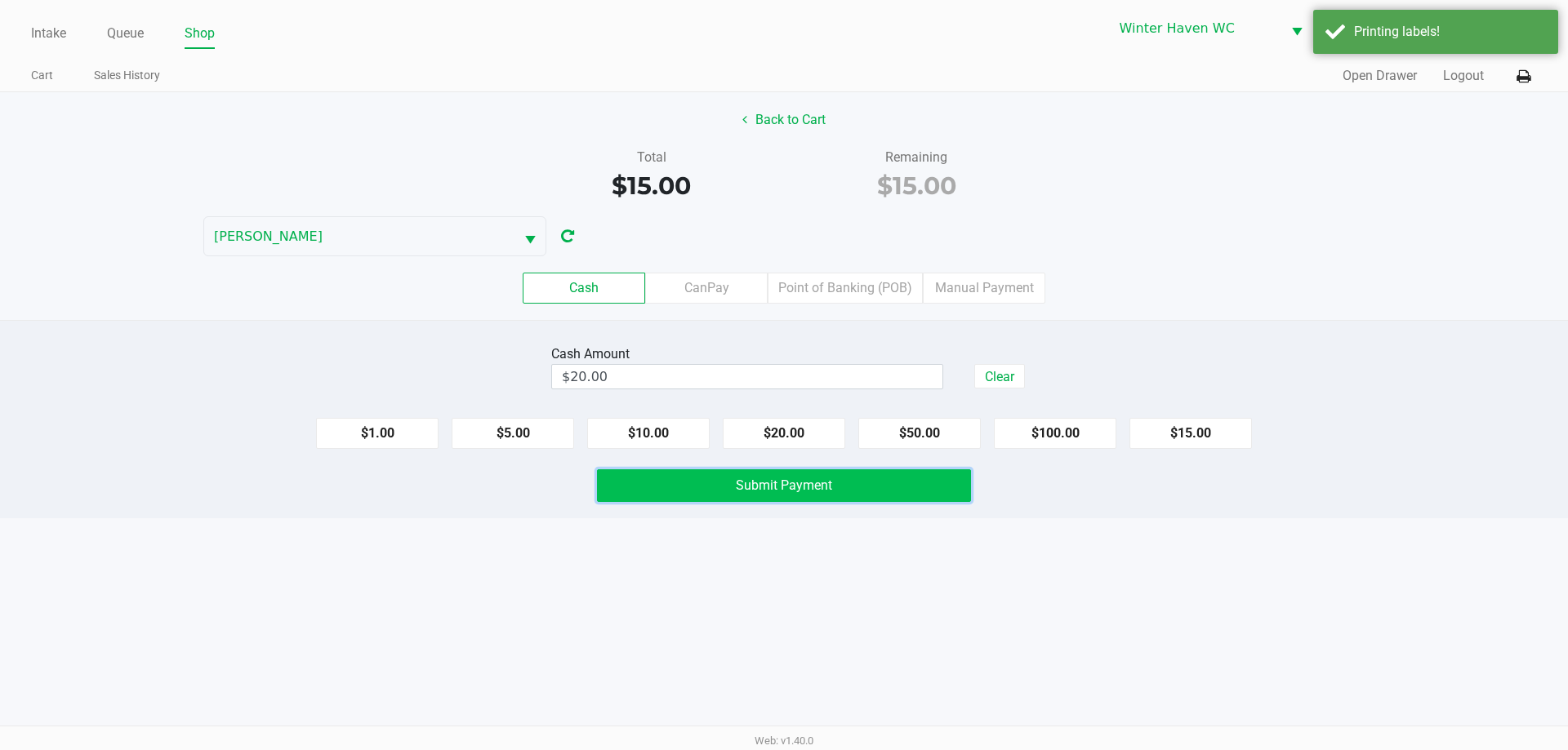
click at [760, 499] on button "Submit Payment" at bounding box center [784, 486] width 374 height 33
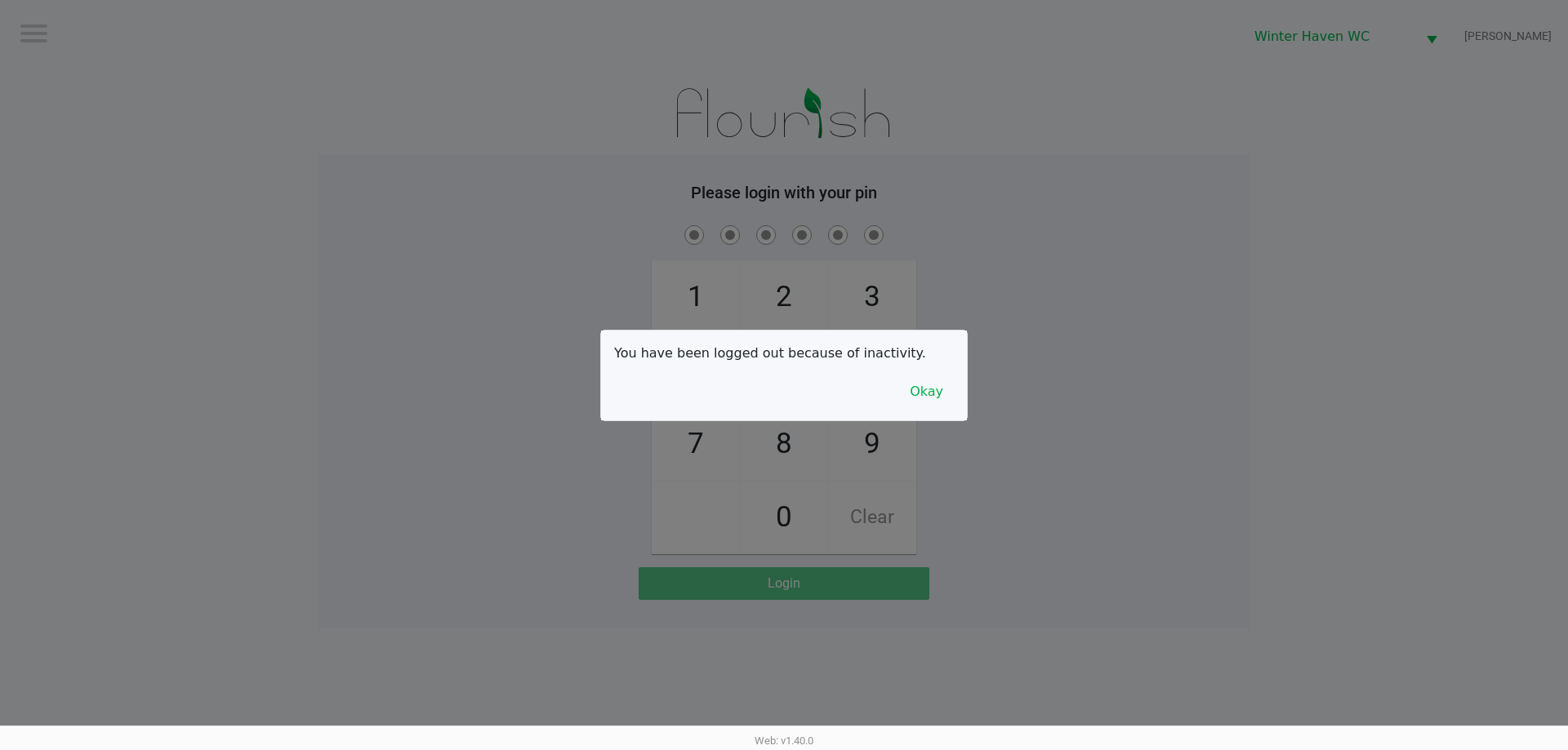
click at [932, 411] on div "You have been logged out because of inactivity. Okay" at bounding box center [784, 375] width 366 height 90
click at [934, 394] on button "Okay" at bounding box center [926, 392] width 55 height 31
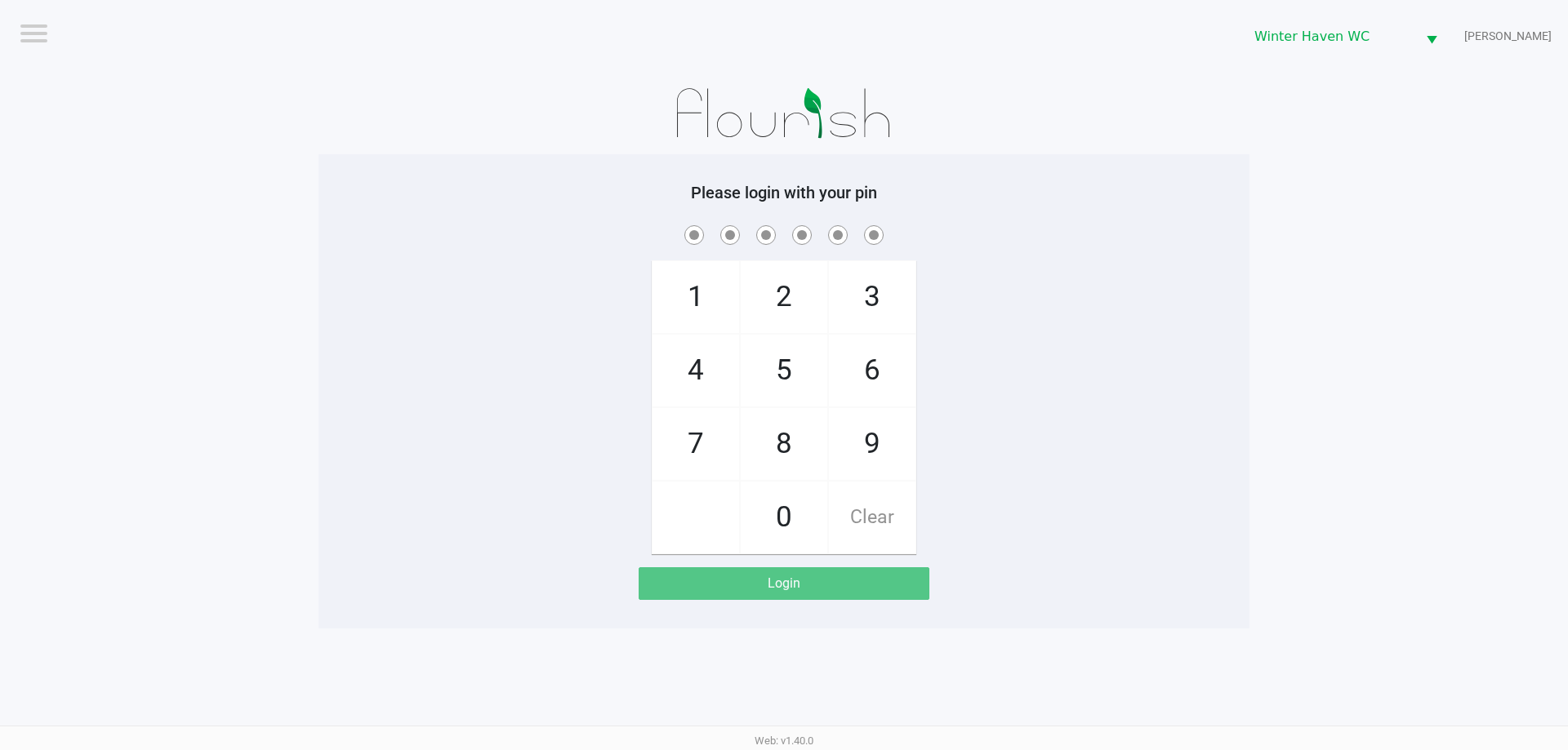
click at [462, 170] on div "Please login with your pin 1 4 7 2 5 8 0 3 6 9 Clear Login" at bounding box center [783, 391] width 931 height 474
checkbox input "true"
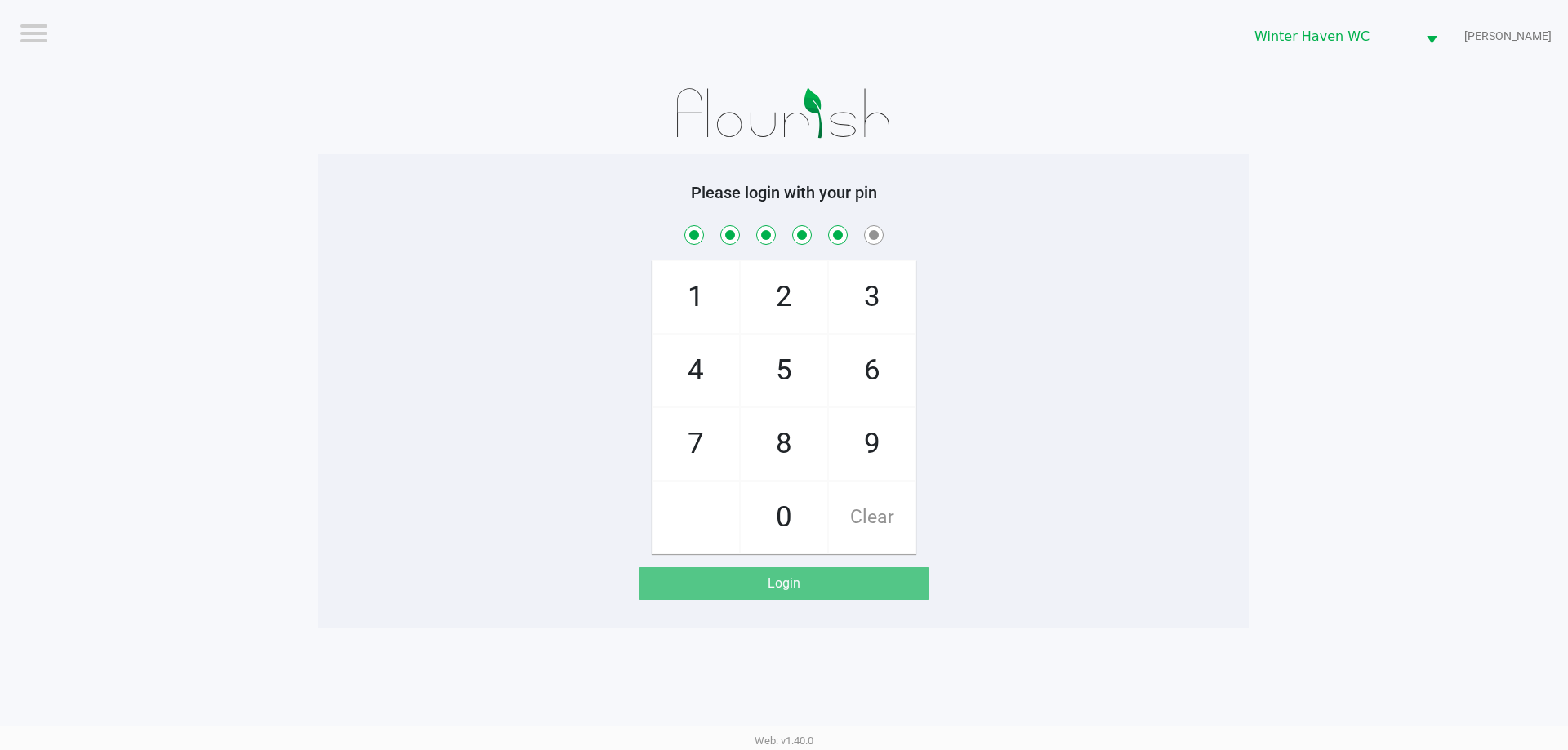
checkbox input "true"
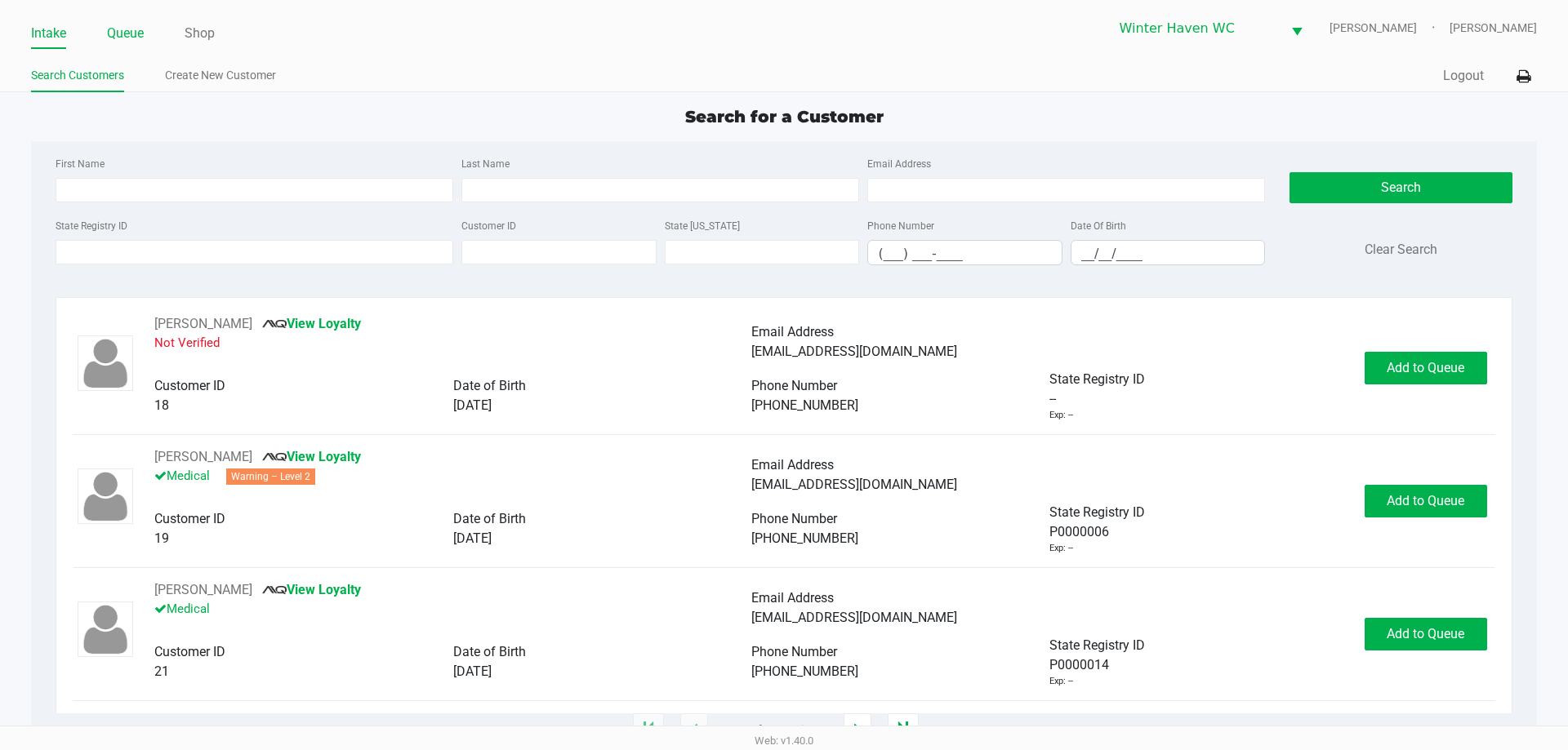
click at [119, 35] on link "Queue" at bounding box center [126, 34] width 36 height 23
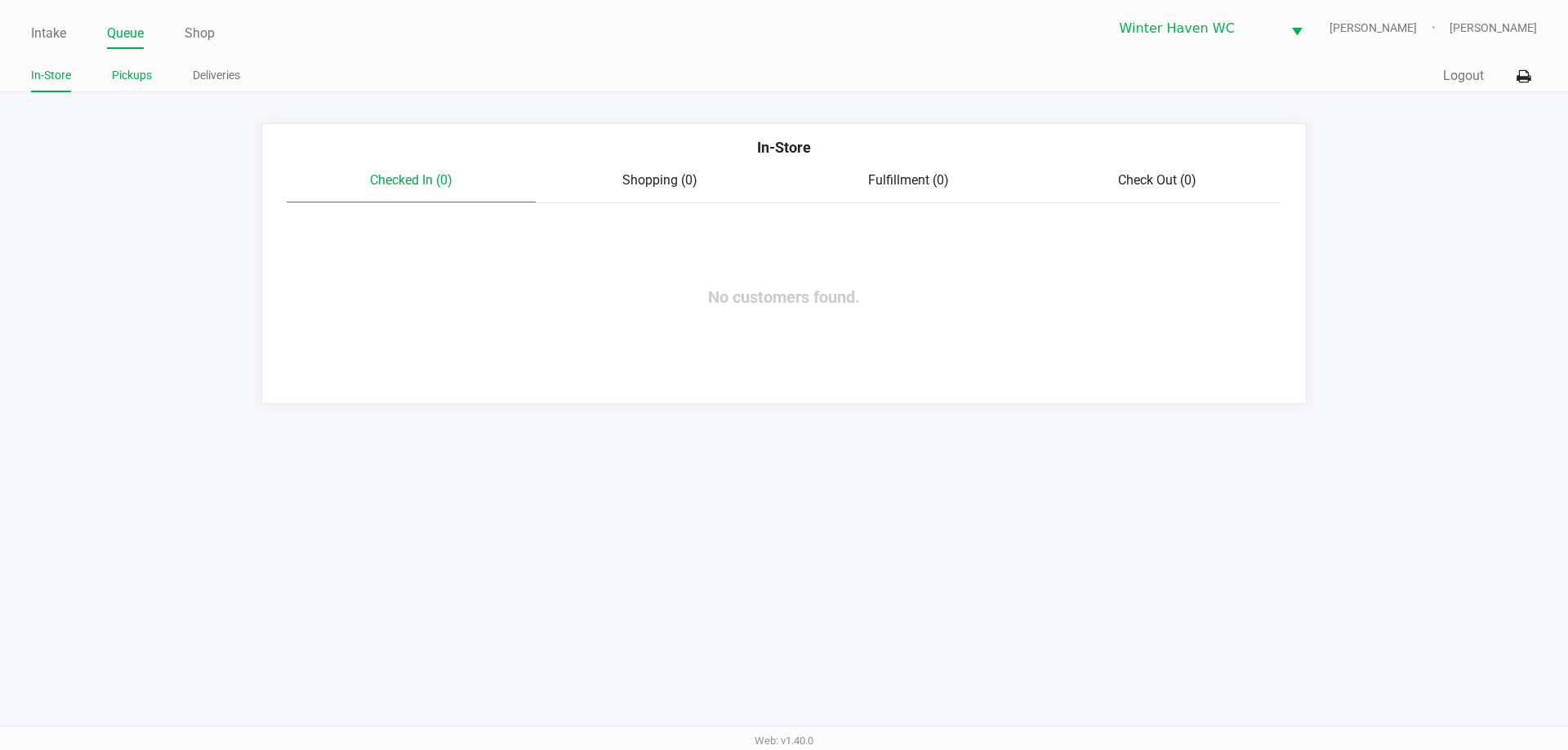
click at [139, 80] on link "Pickups" at bounding box center [132, 75] width 40 height 20
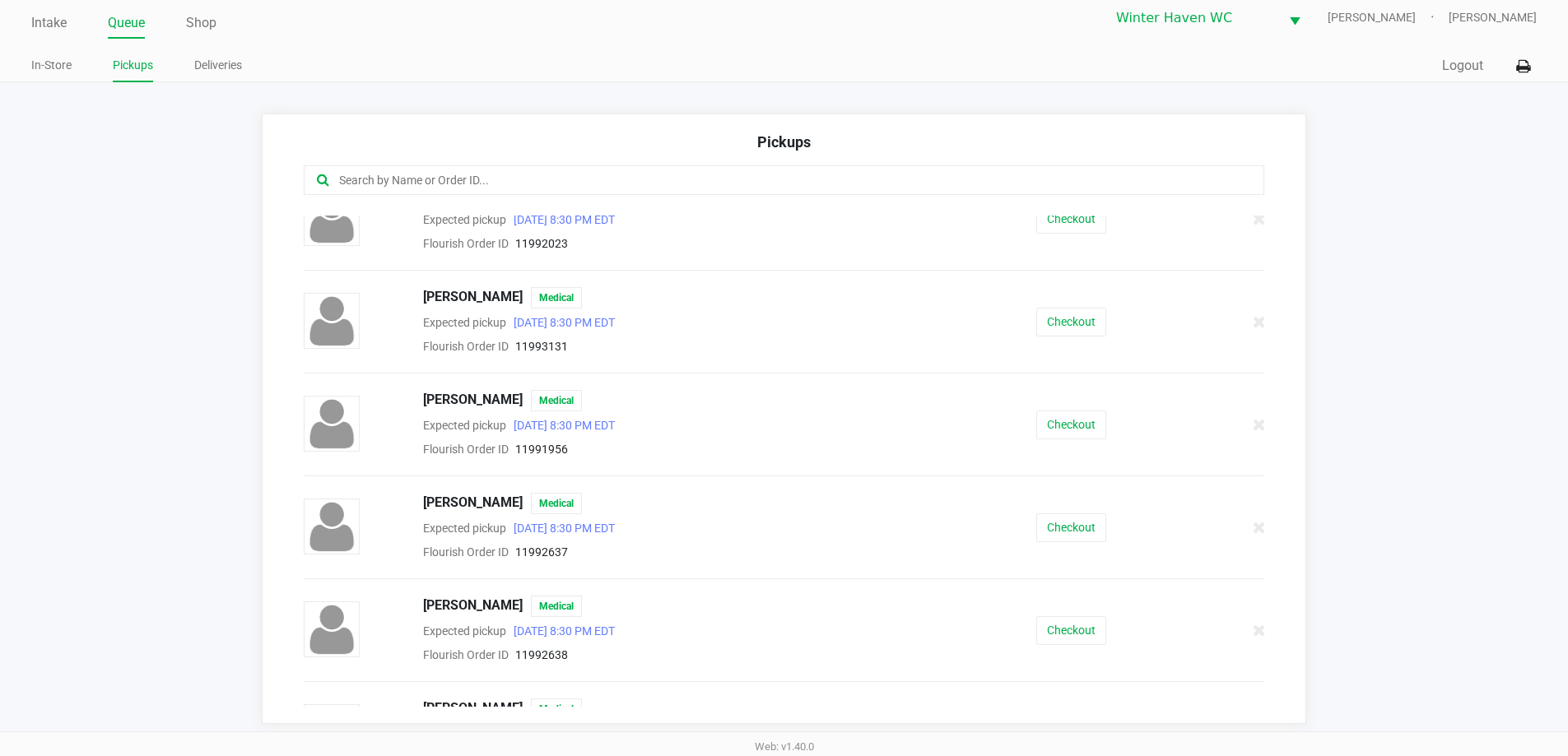
scroll to position [237, 0]
click at [1043, 330] on button "Checkout" at bounding box center [1071, 322] width 70 height 29
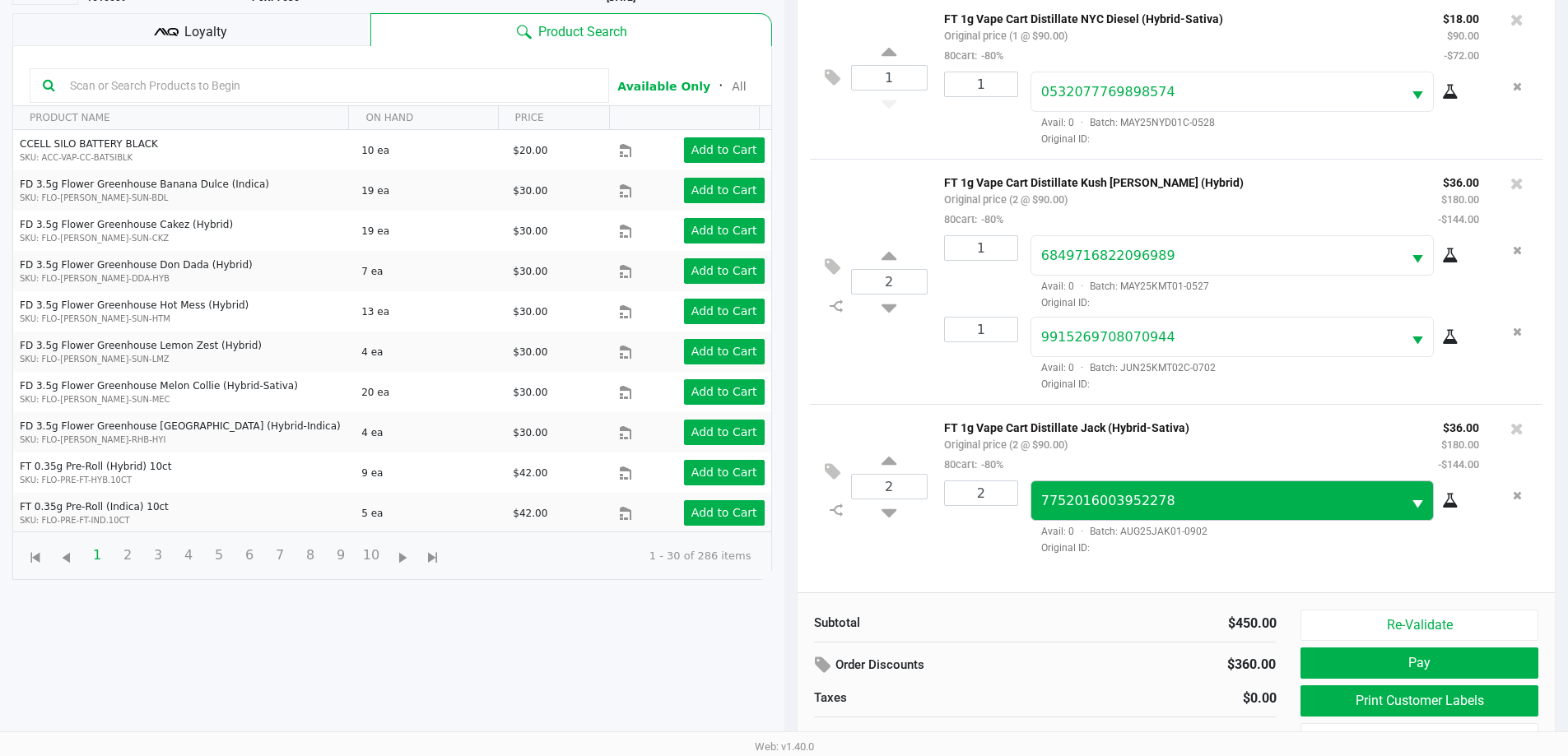
scroll to position [178, 0]
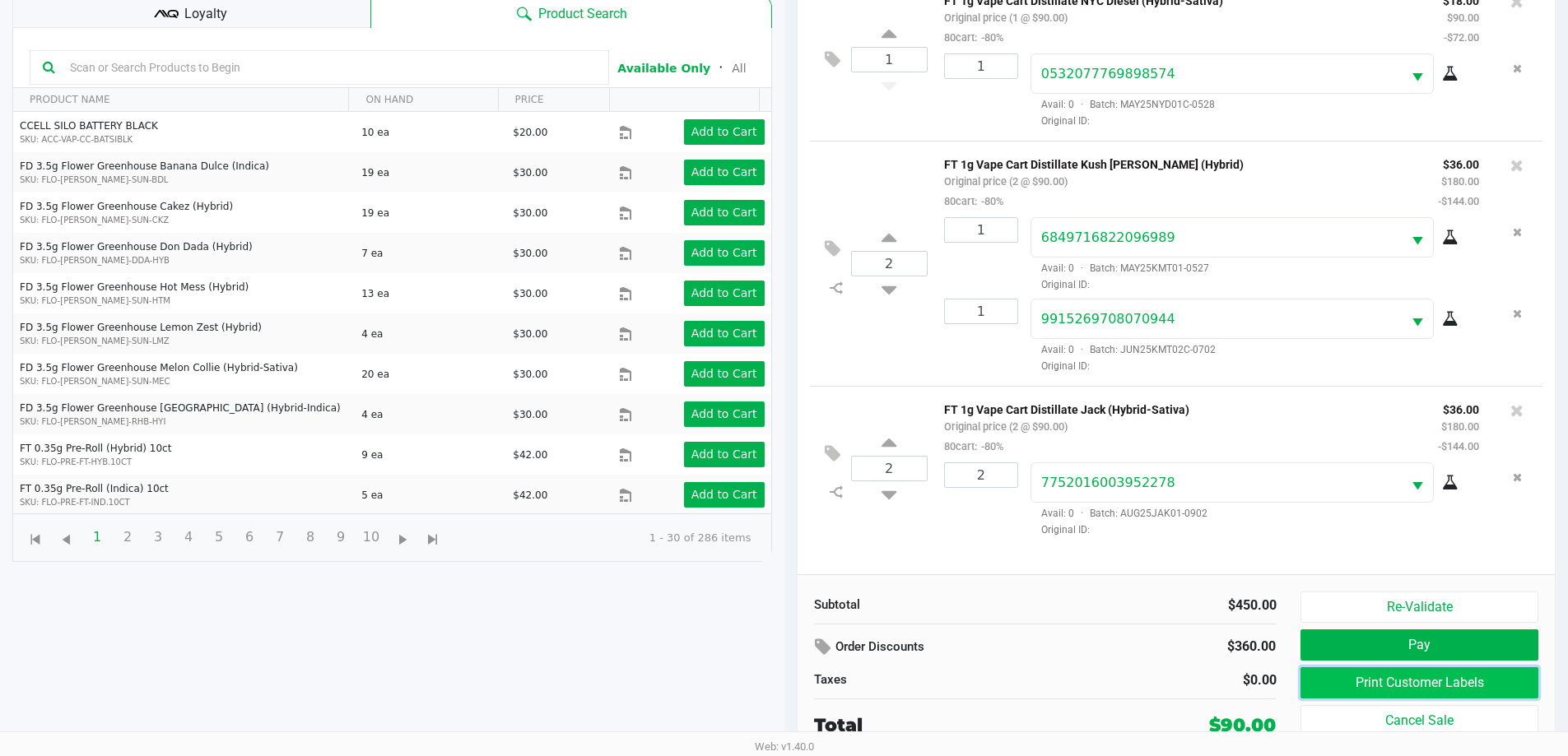
click at [1387, 677] on button "Print Customer Labels" at bounding box center [1418, 683] width 237 height 31
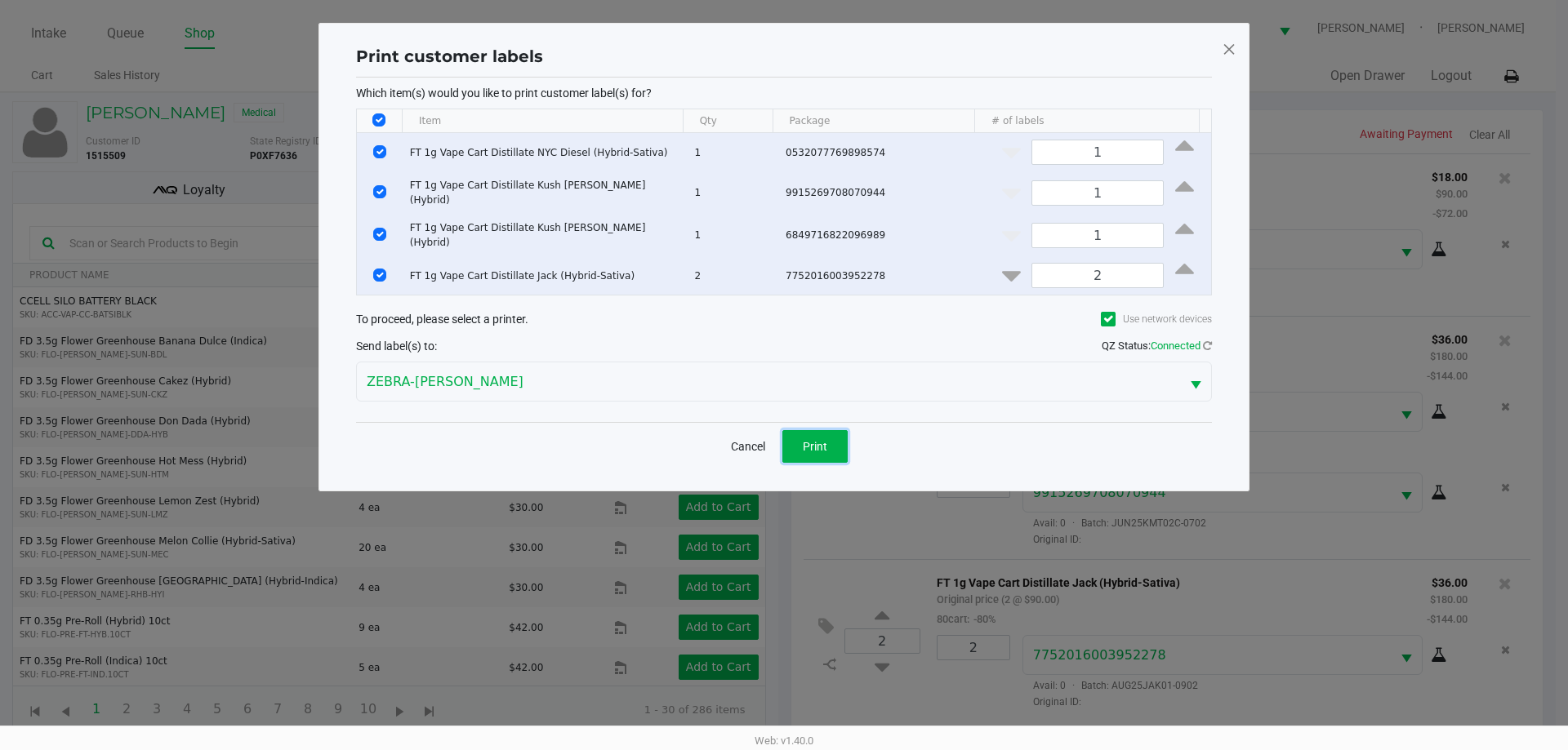
click at [834, 434] on button "Print" at bounding box center [815, 446] width 65 height 33
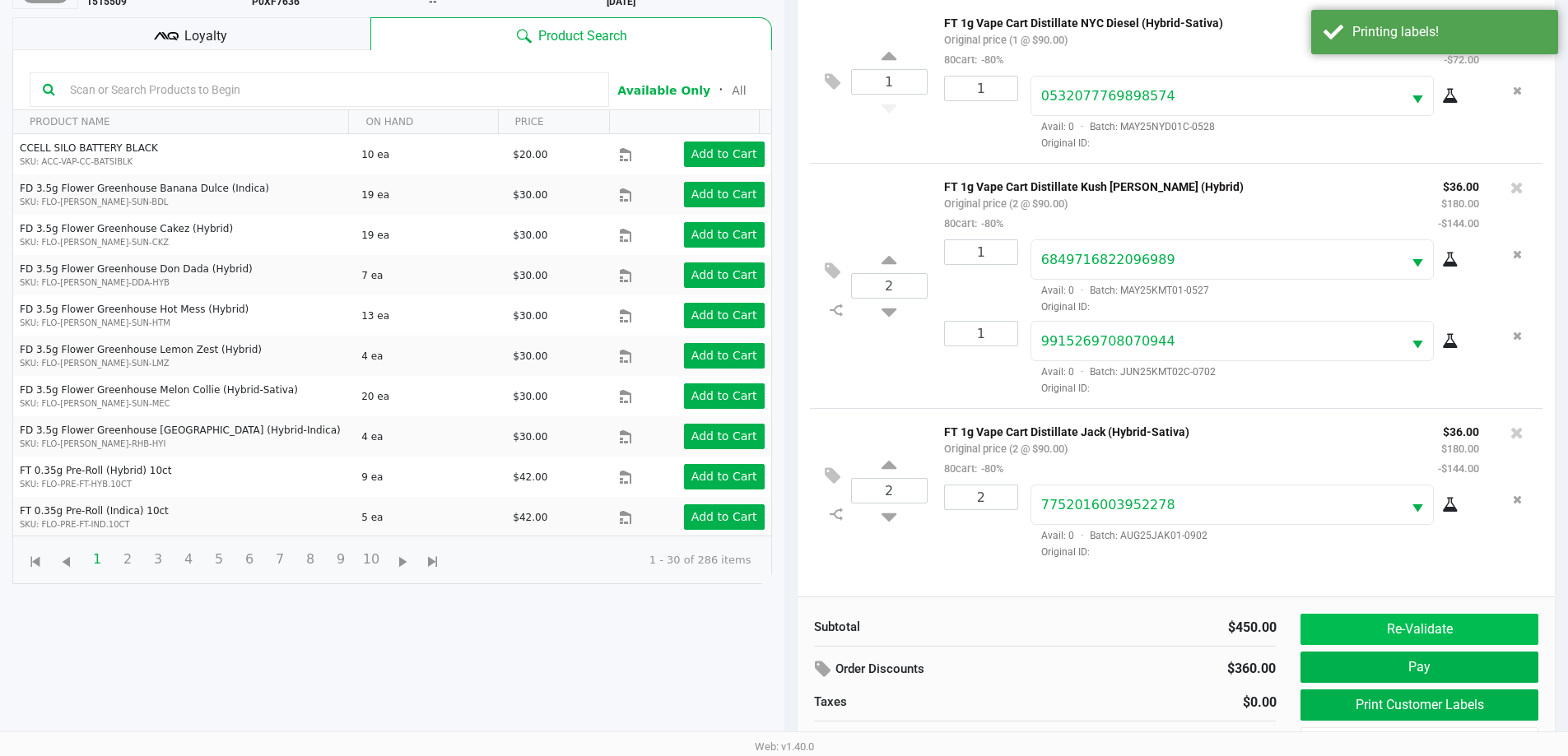
scroll to position [178, 0]
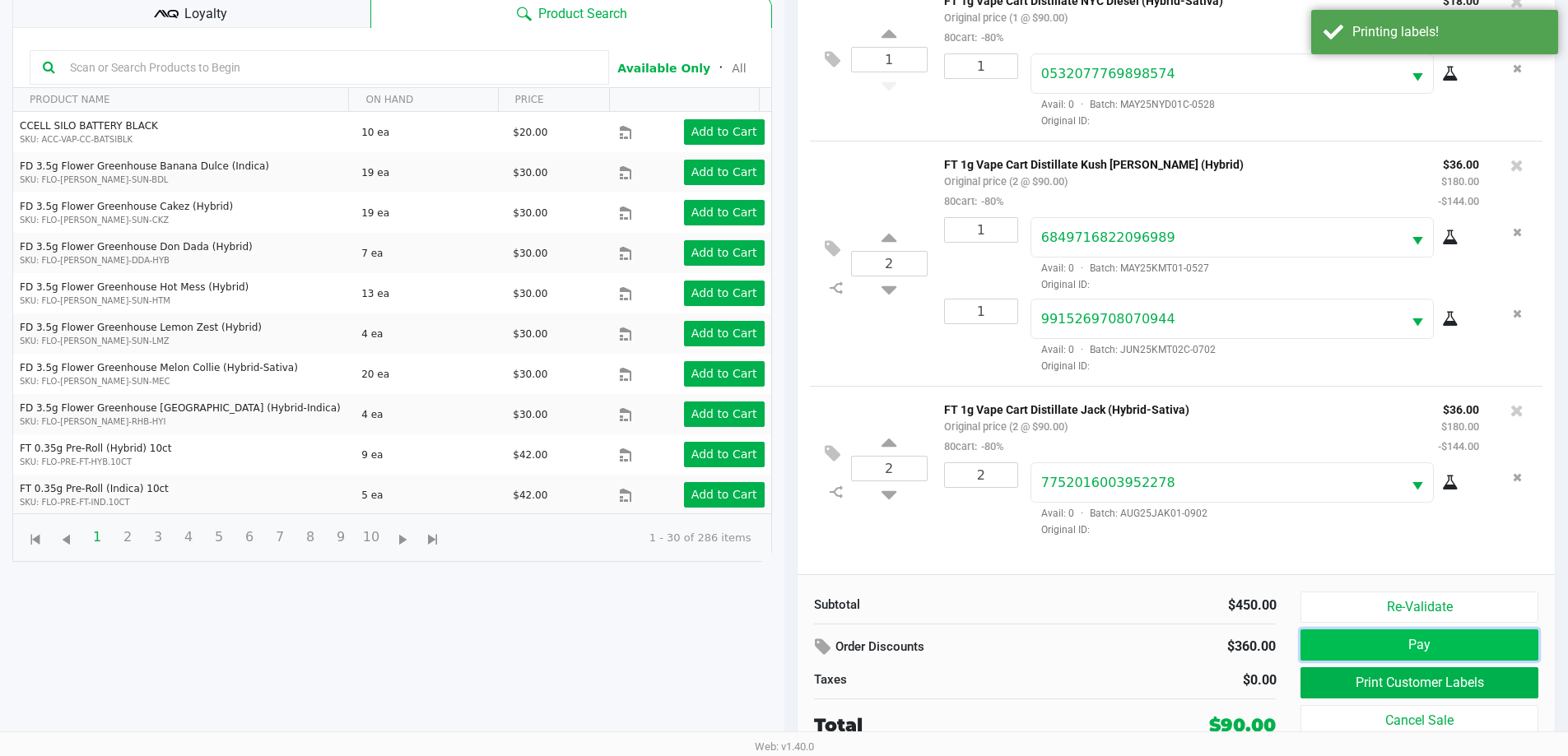
click at [1387, 654] on button "Pay" at bounding box center [1418, 645] width 237 height 31
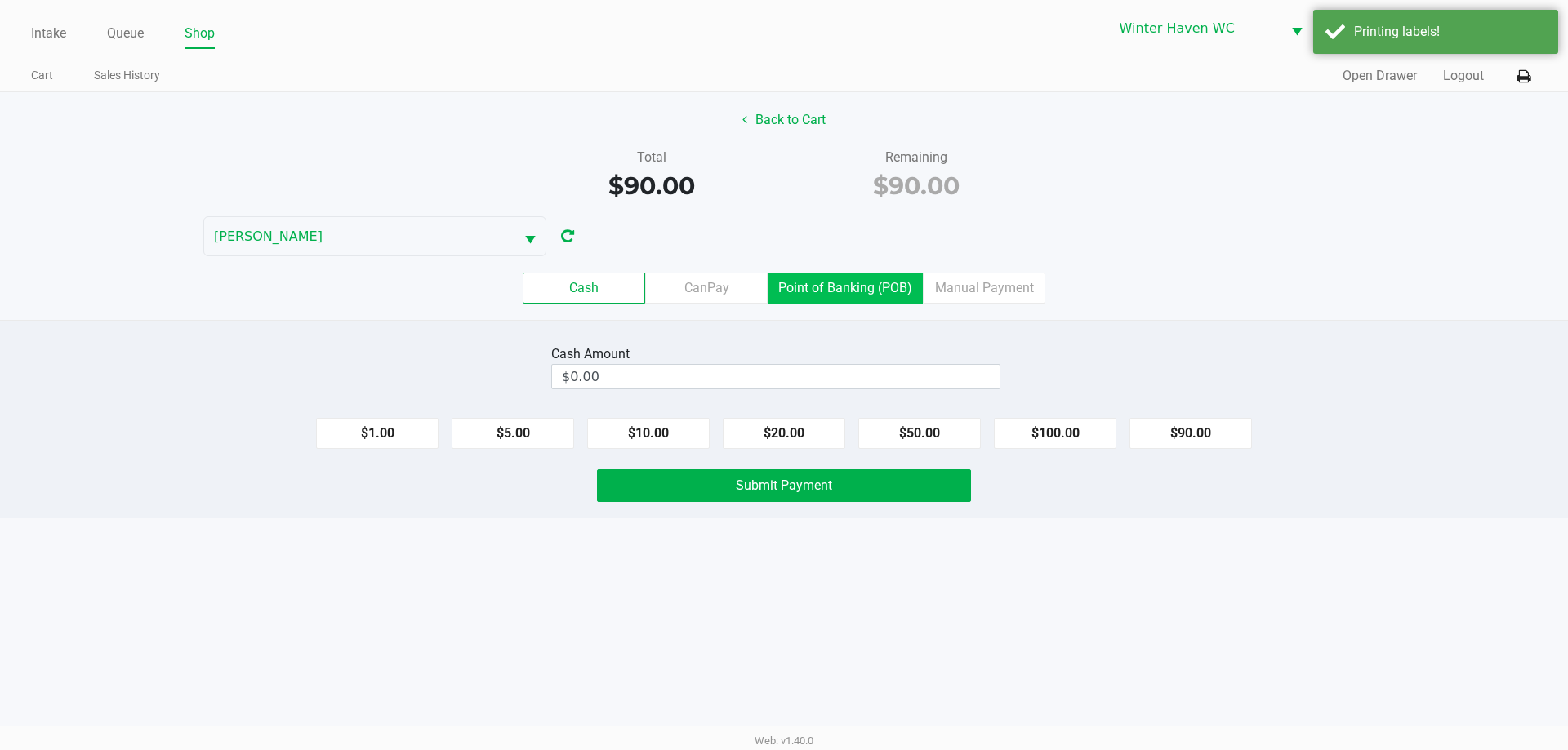
click at [842, 295] on label "Point of Banking (POB)" at bounding box center [845, 288] width 155 height 31
click at [0, 0] on 7 "Point of Banking (POB)" at bounding box center [0, 0] width 0 height 0
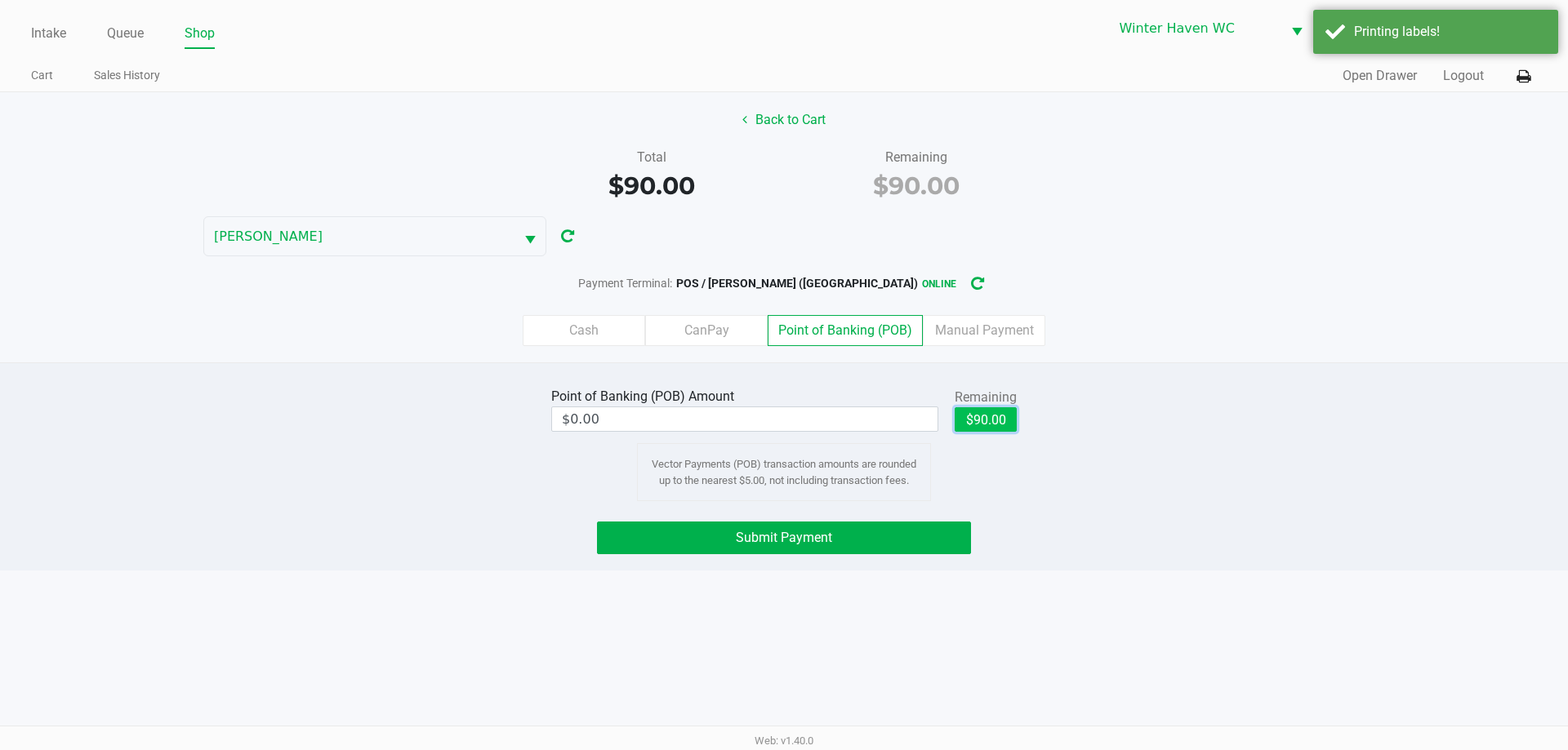
click at [982, 429] on button "$90.00" at bounding box center [985, 420] width 62 height 25
type input "$90.00"
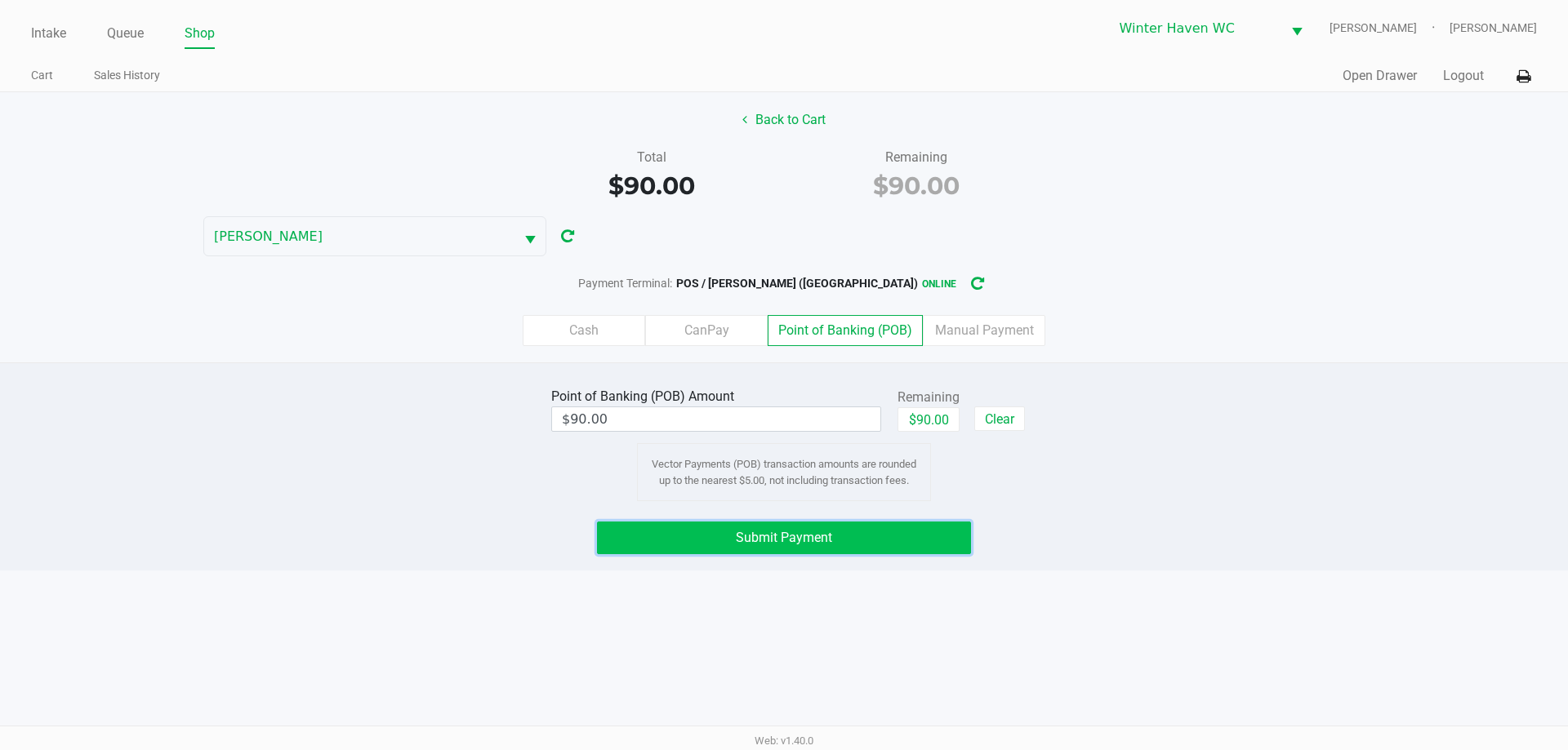
click at [648, 545] on button "Submit Payment" at bounding box center [784, 537] width 374 height 33
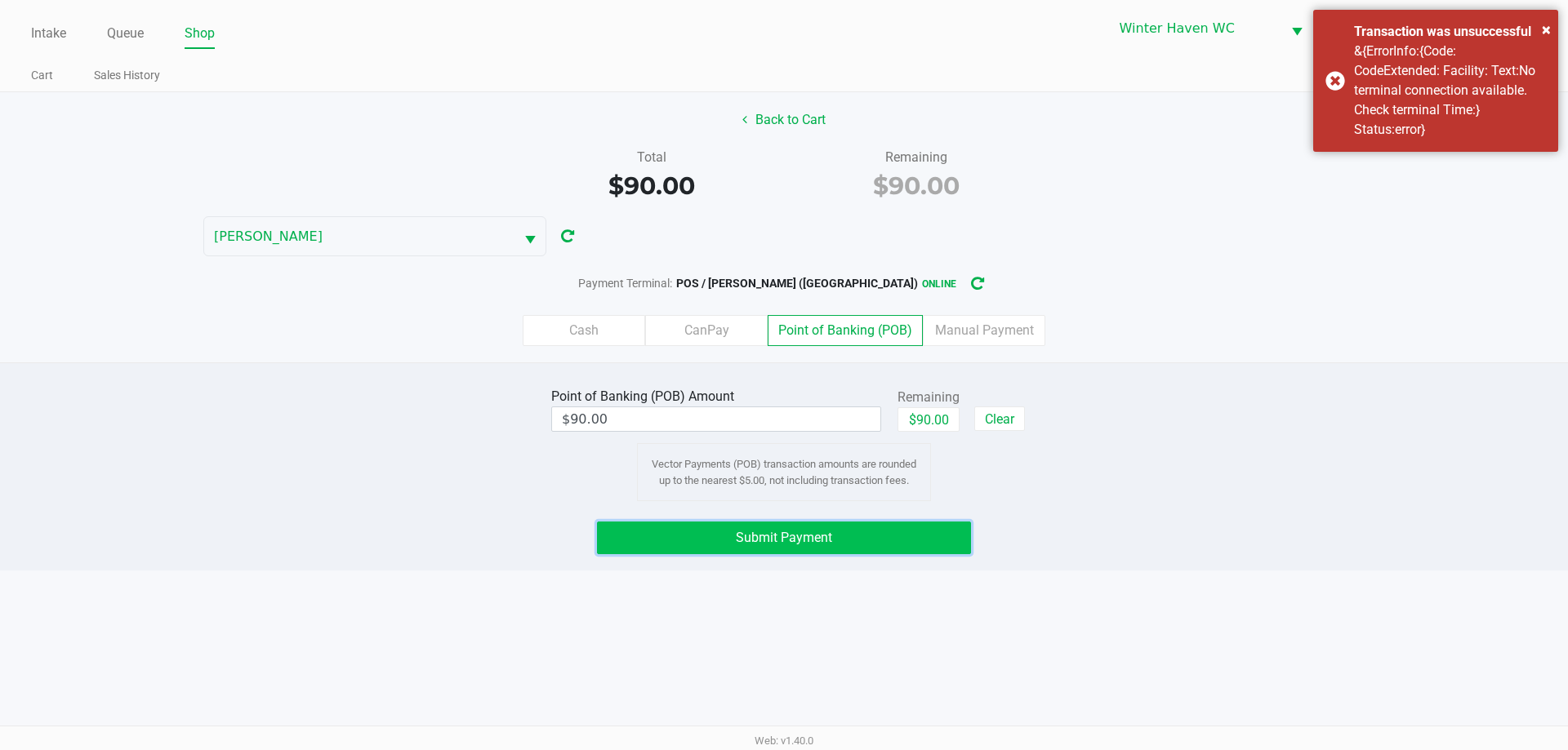
drag, startPoint x: 859, startPoint y: 548, endPoint x: 845, endPoint y: 542, distance: 15.2
click at [858, 548] on button "Submit Payment" at bounding box center [784, 537] width 374 height 33
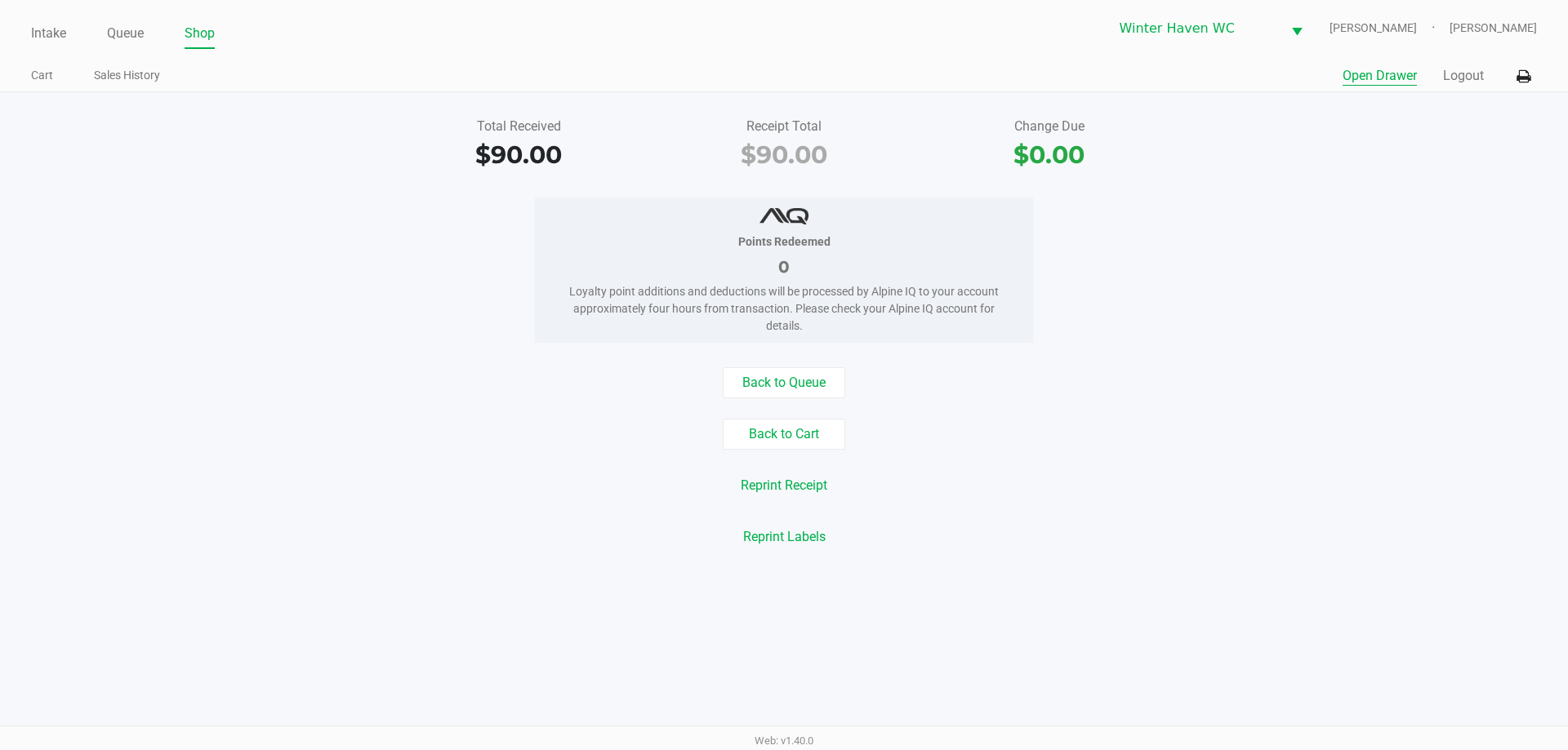
click at [1376, 84] on button "Open Drawer" at bounding box center [1380, 76] width 75 height 19
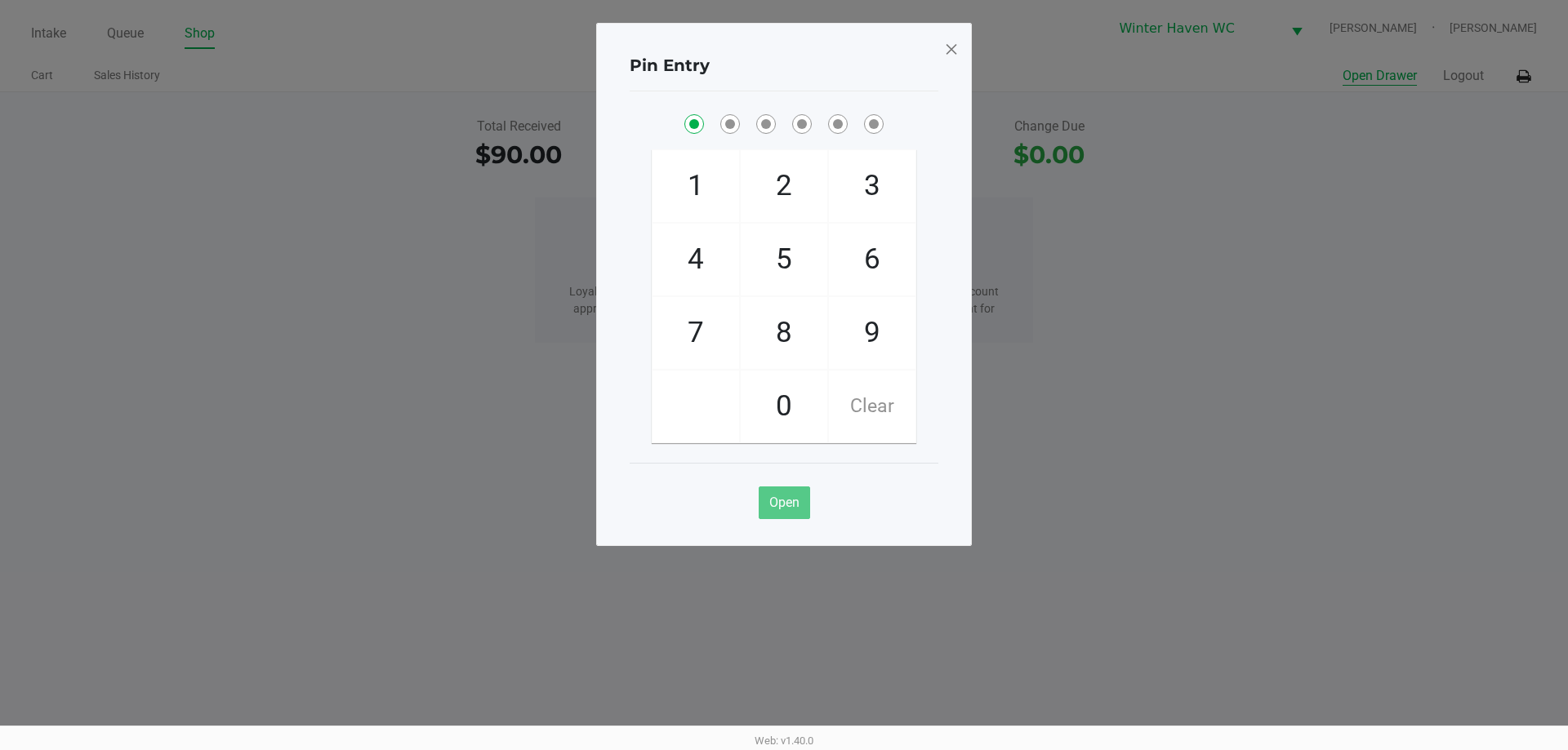
checkbox input "true"
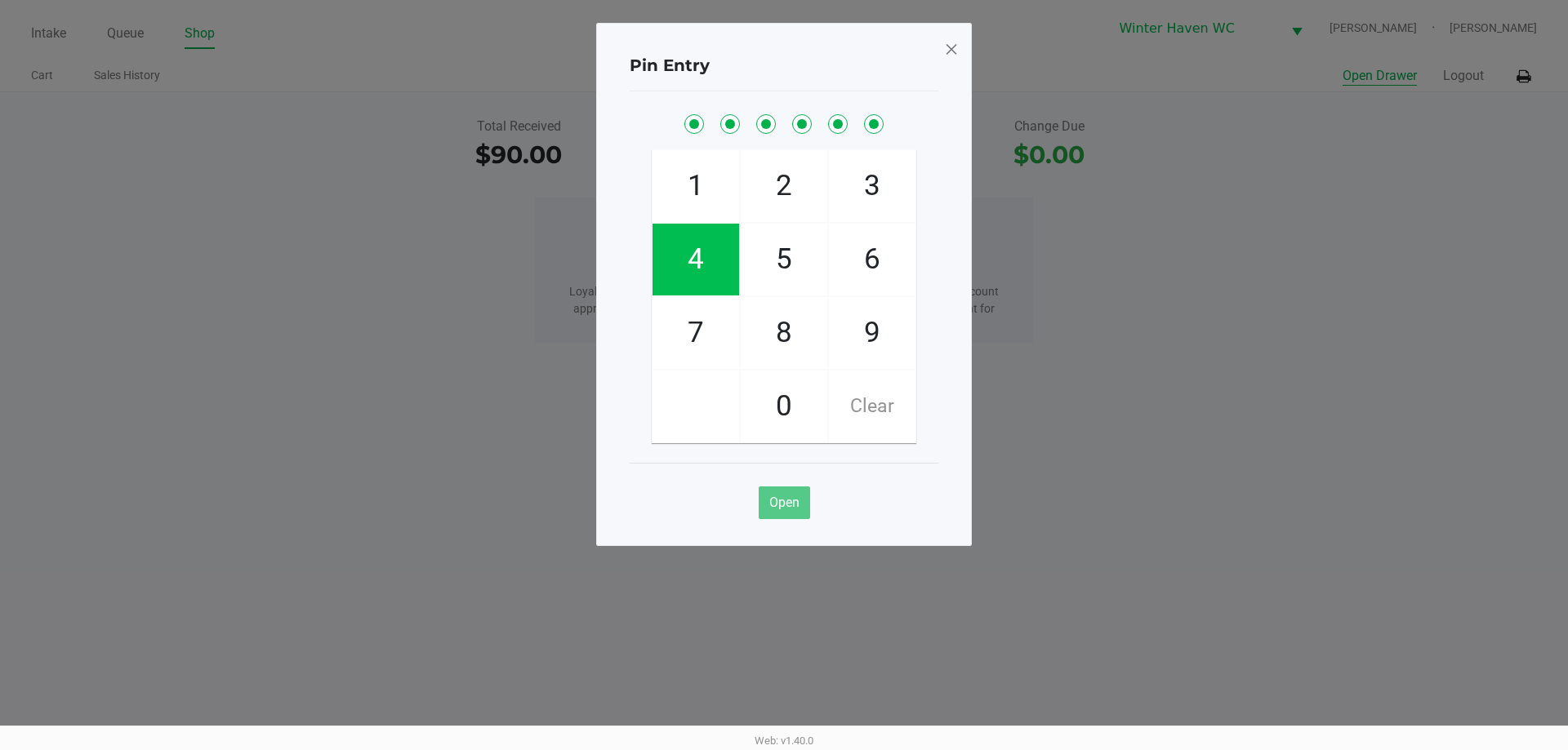
checkbox input "true"
click at [933, 41] on div "Pin Entry" at bounding box center [784, 66] width 309 height 52
click at [959, 51] on div "Pin Entry 1 4 7 2 5 8 0 3 6 9 Clear Open" at bounding box center [784, 284] width 376 height 523
click at [946, 50] on span at bounding box center [951, 48] width 14 height 26
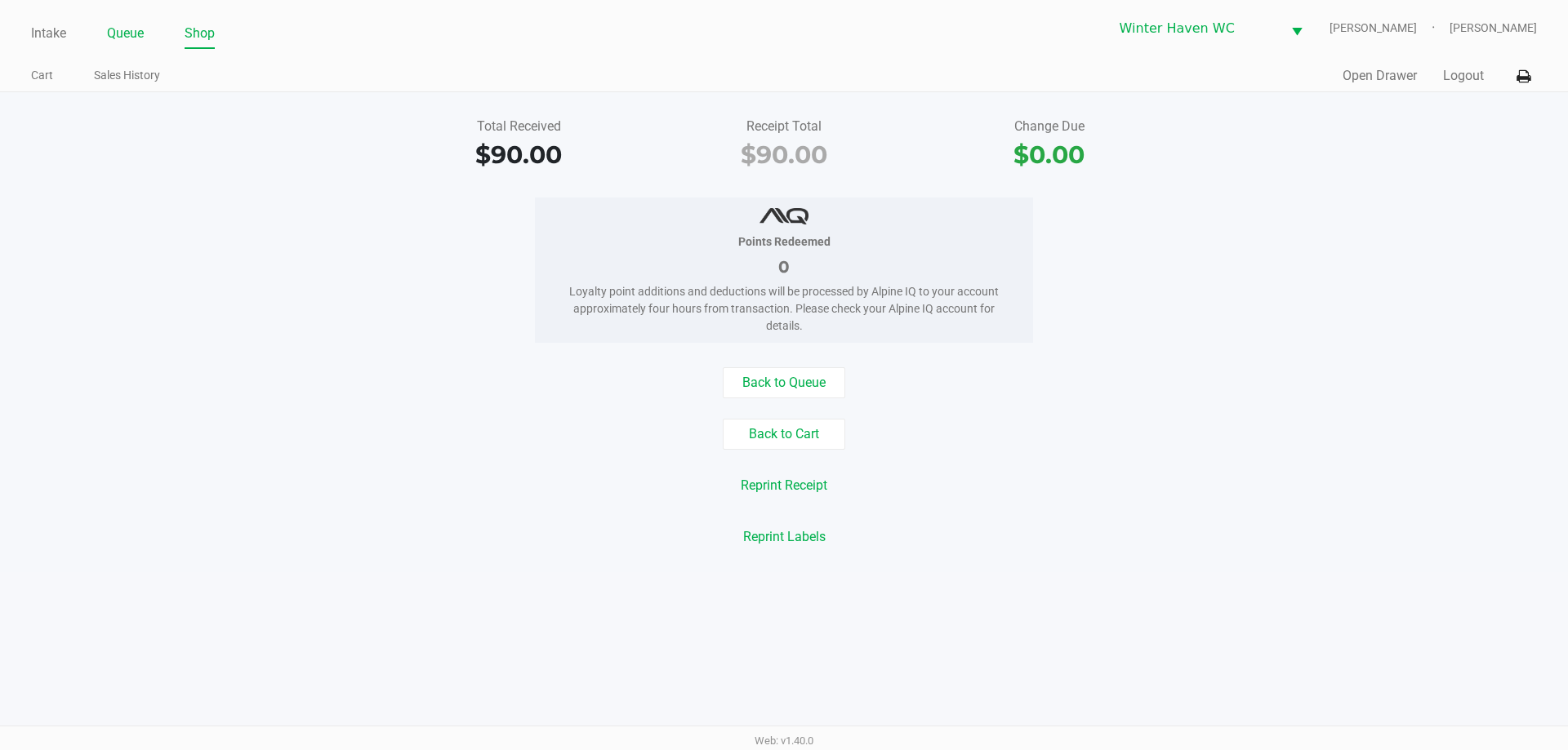
click at [129, 29] on link "Queue" at bounding box center [126, 34] width 36 height 23
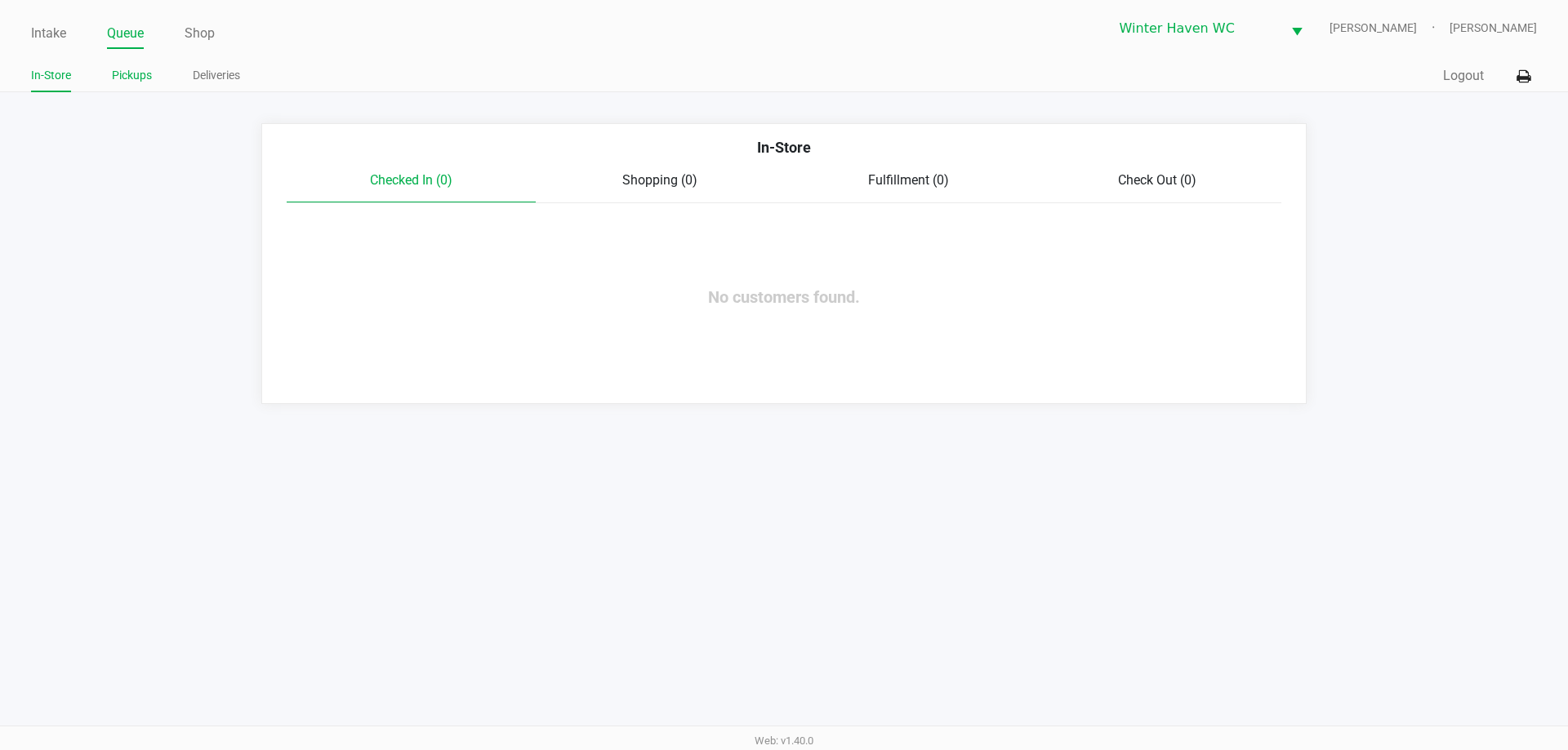
click at [133, 68] on link "Pickups" at bounding box center [132, 75] width 40 height 20
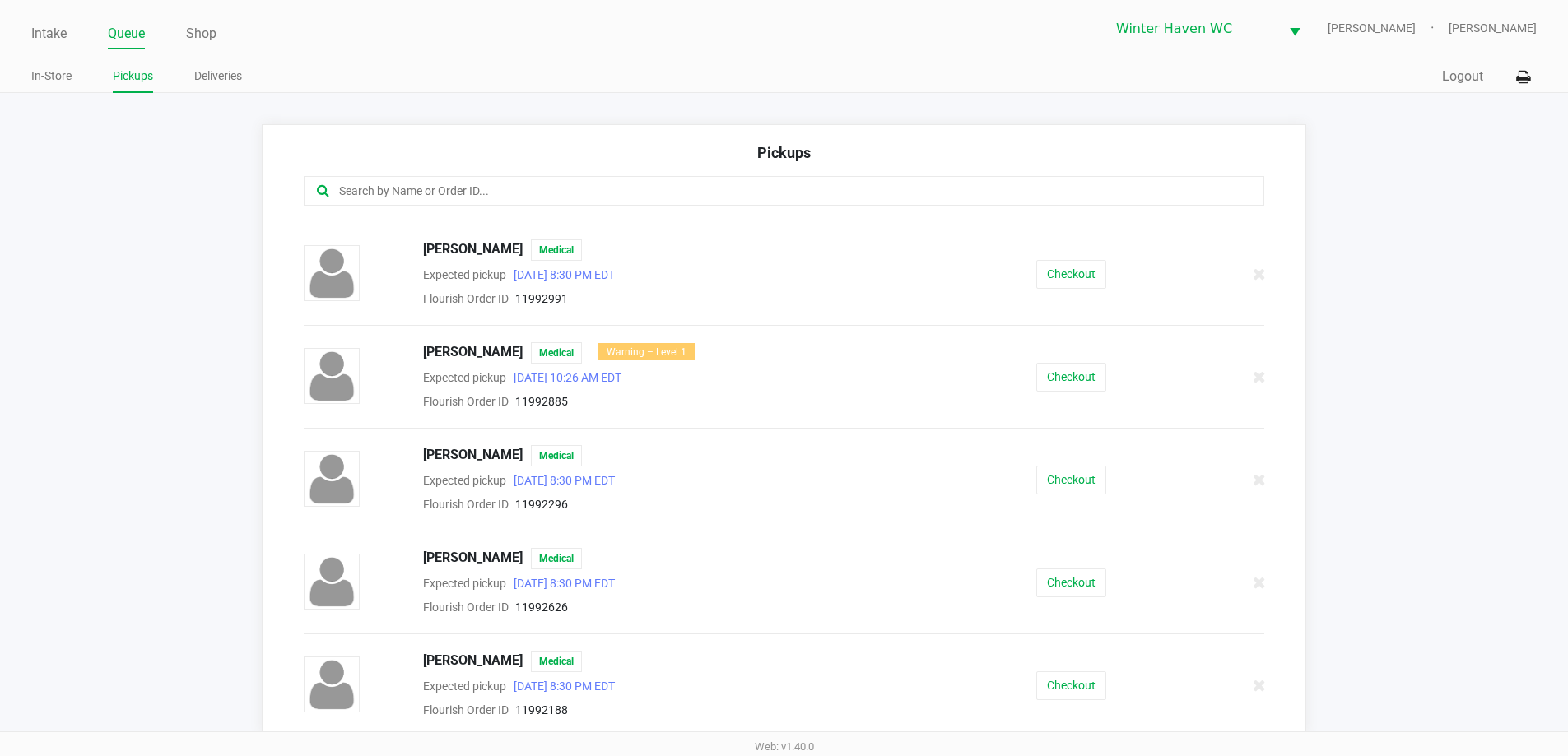
scroll to position [709, 0]
click at [1087, 468] on button "Checkout" at bounding box center [1071, 478] width 70 height 29
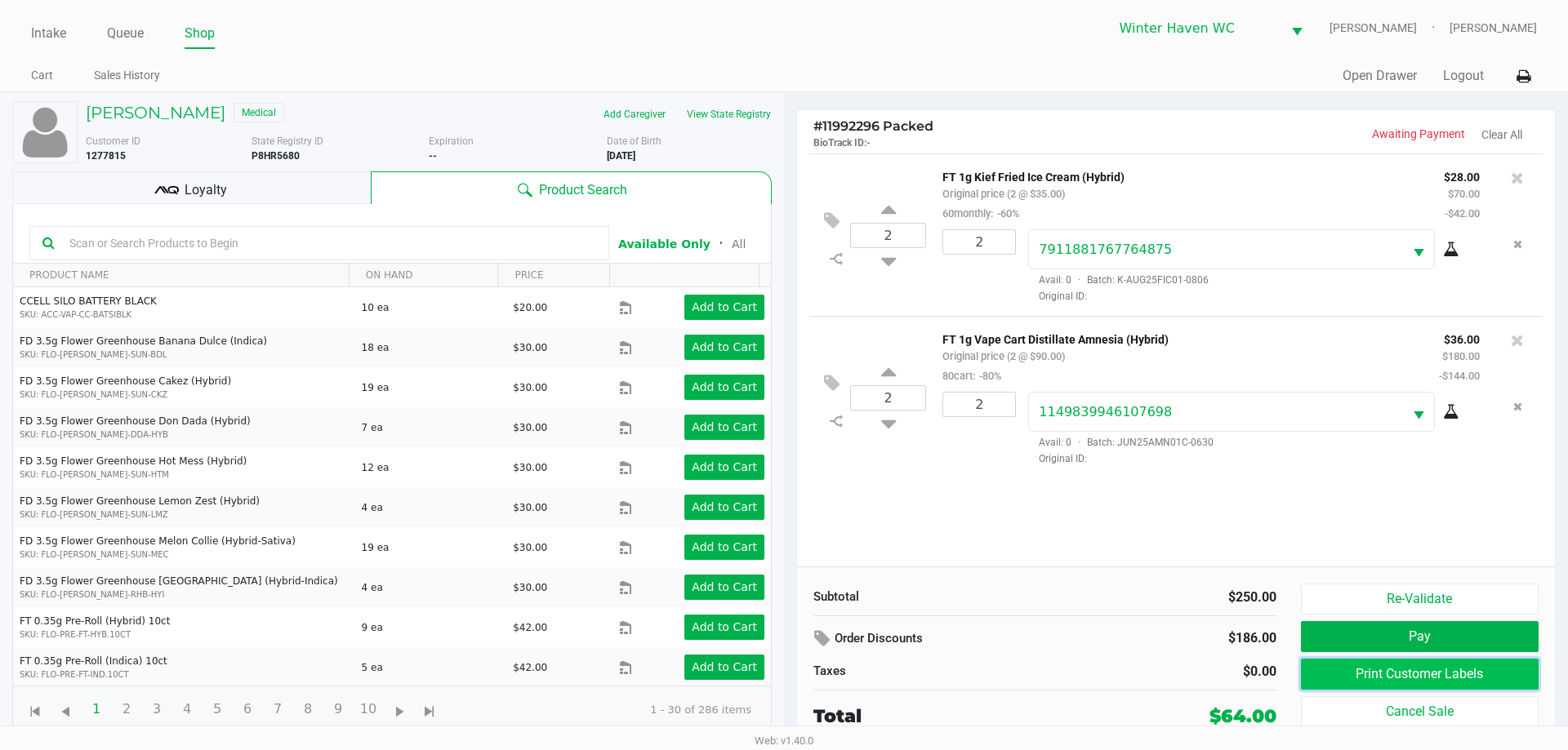
click at [1491, 683] on button "Print Customer Labels" at bounding box center [1419, 674] width 238 height 31
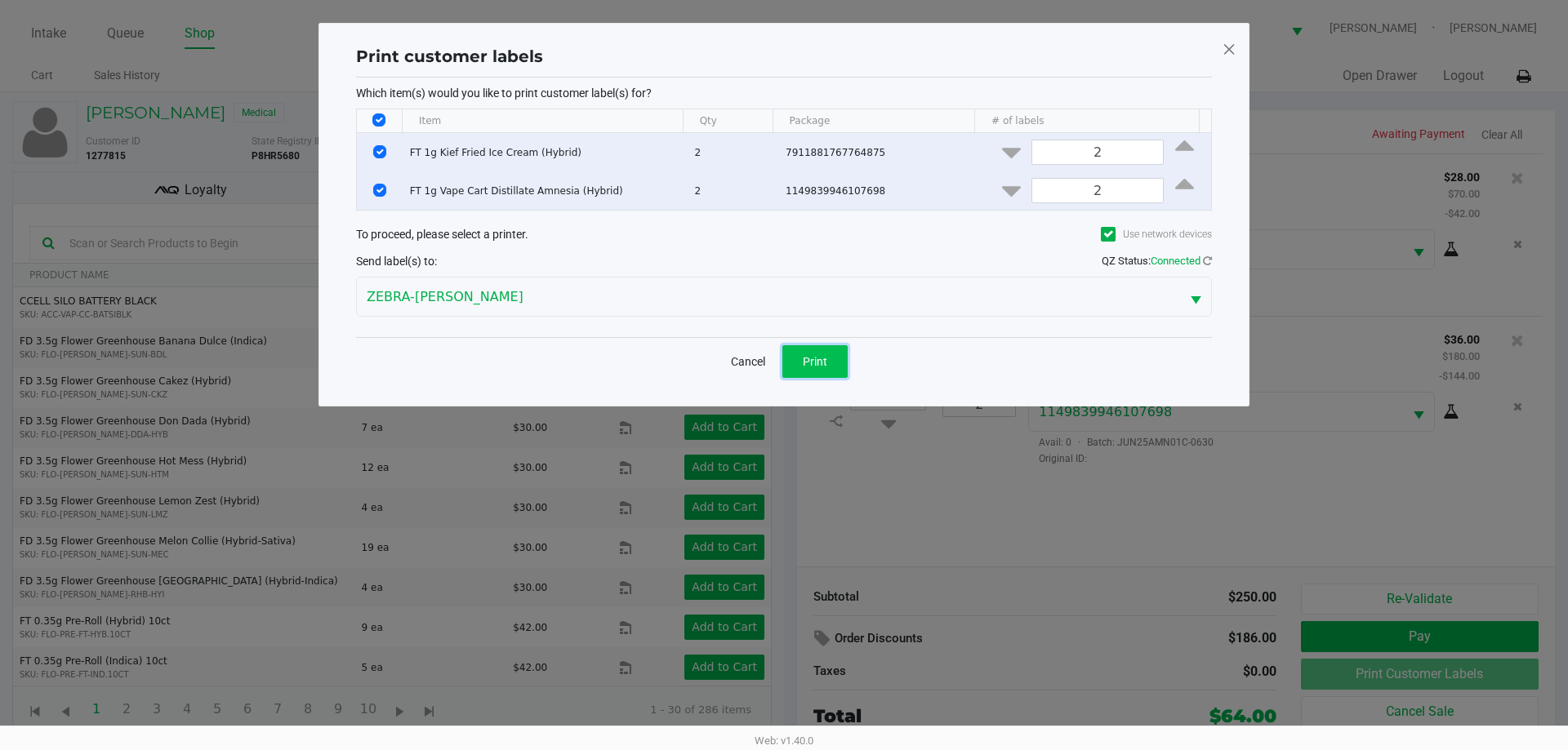
click at [830, 370] on button "Print" at bounding box center [815, 361] width 65 height 33
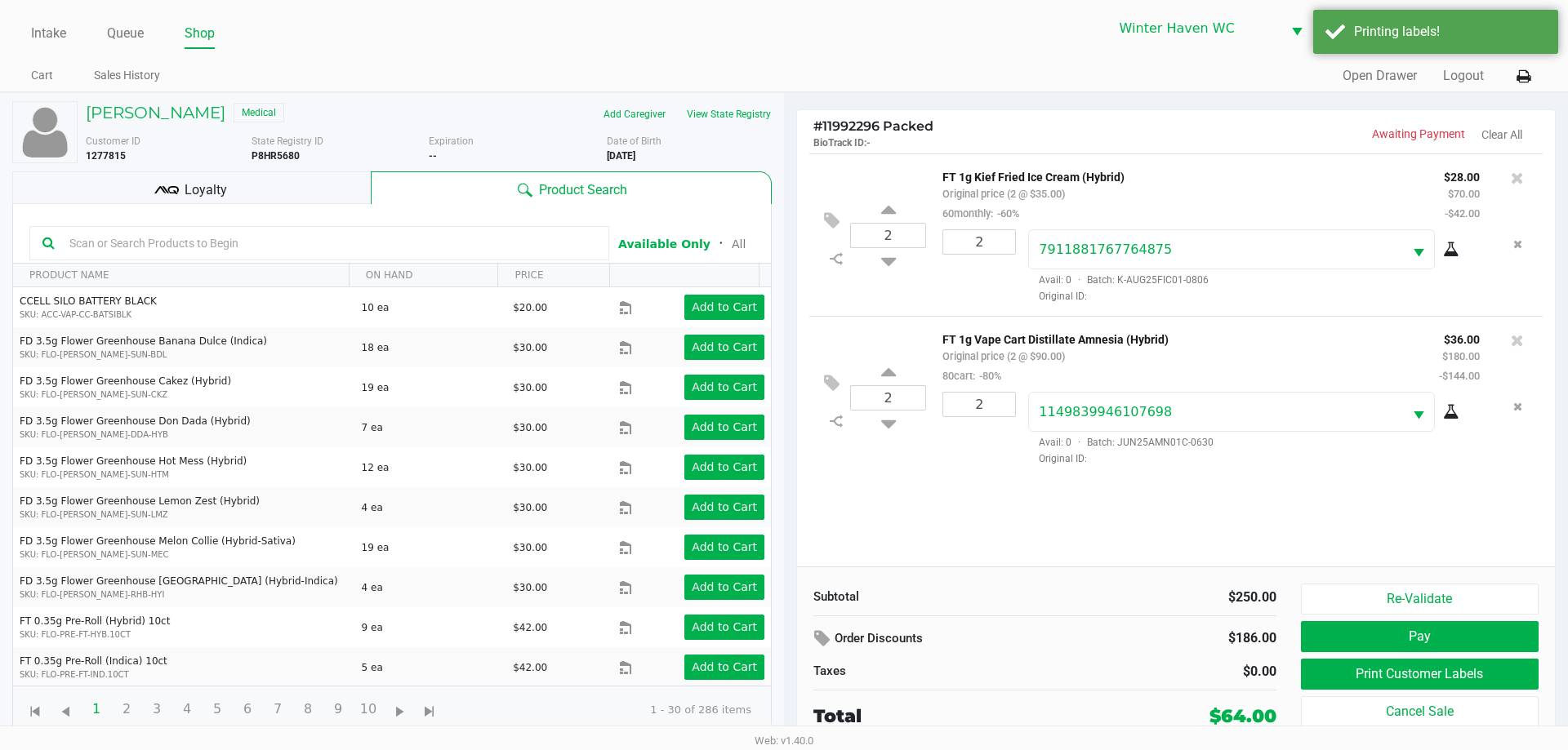
click at [231, 194] on div "Loyalty" at bounding box center [192, 188] width 358 height 33
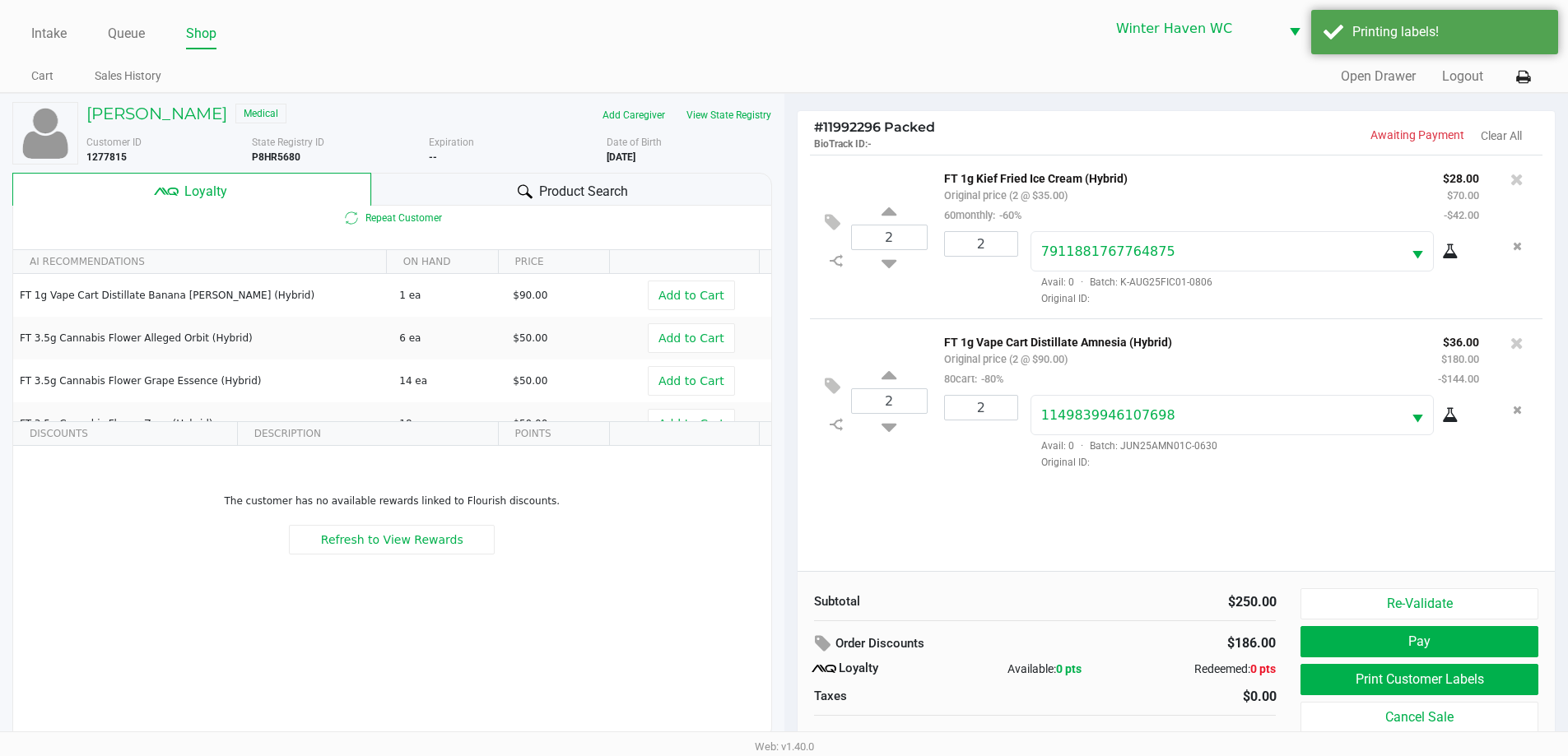
scroll to position [16, 0]
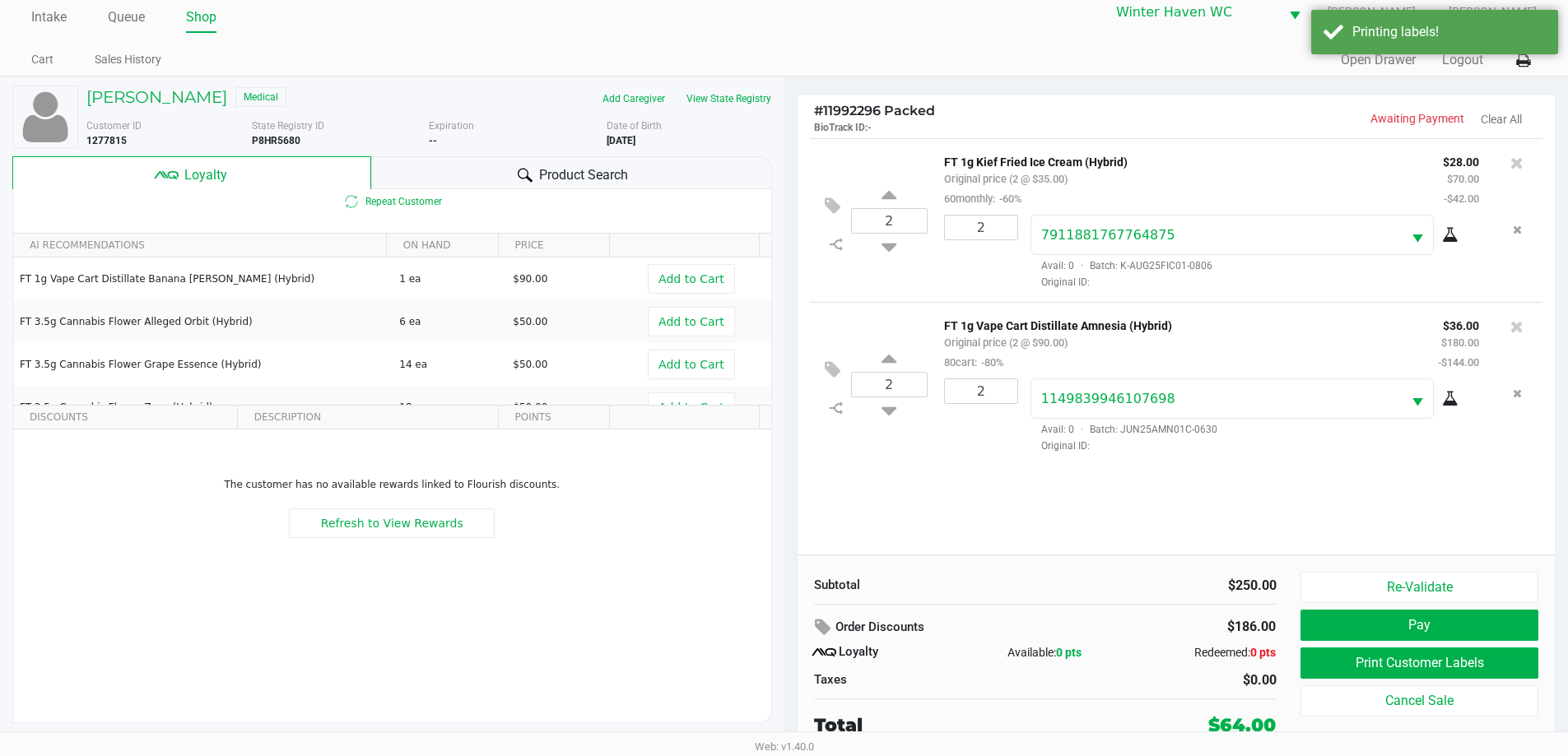
click at [695, 161] on div "Product Search" at bounding box center [571, 173] width 401 height 33
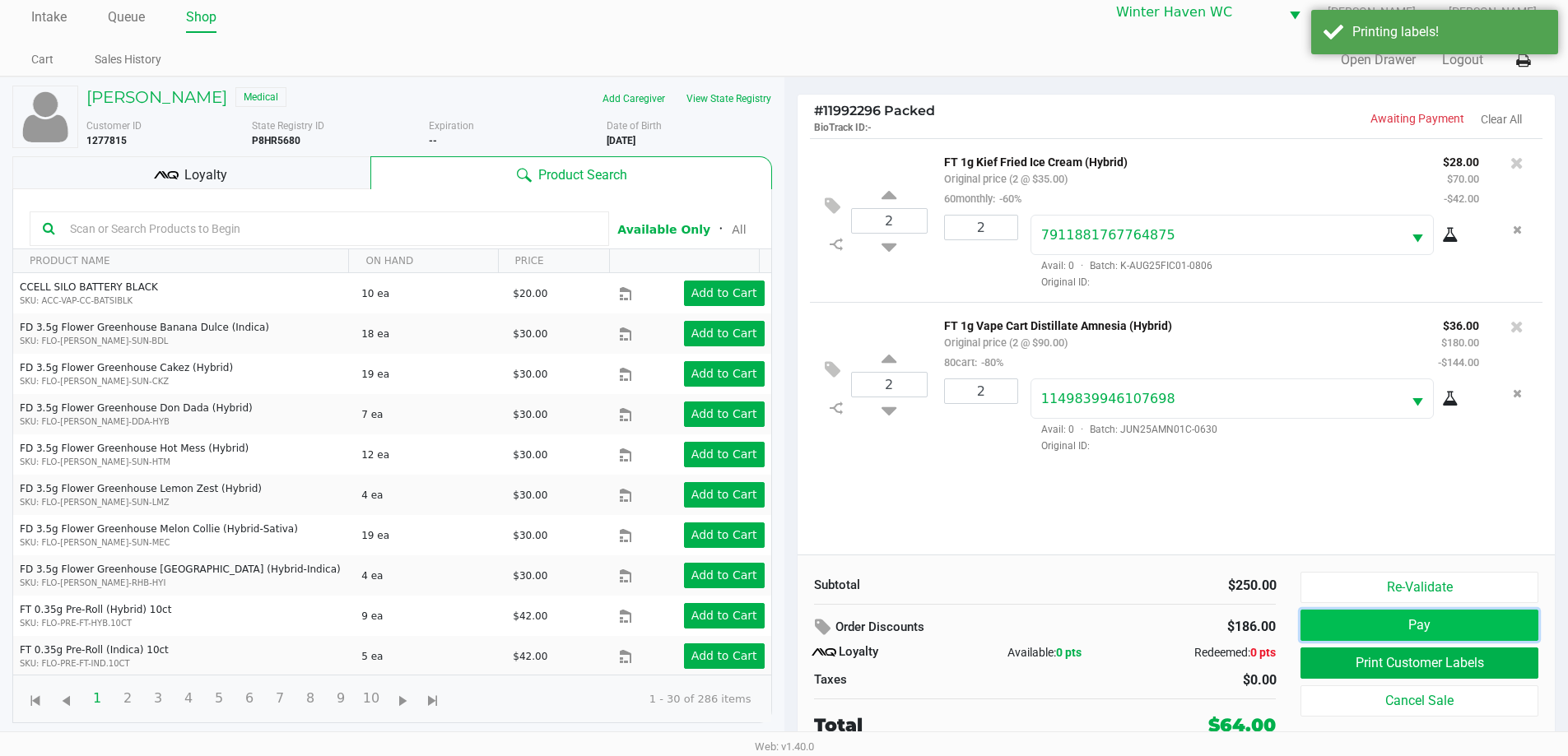
click at [1459, 631] on button "Pay" at bounding box center [1418, 625] width 237 height 31
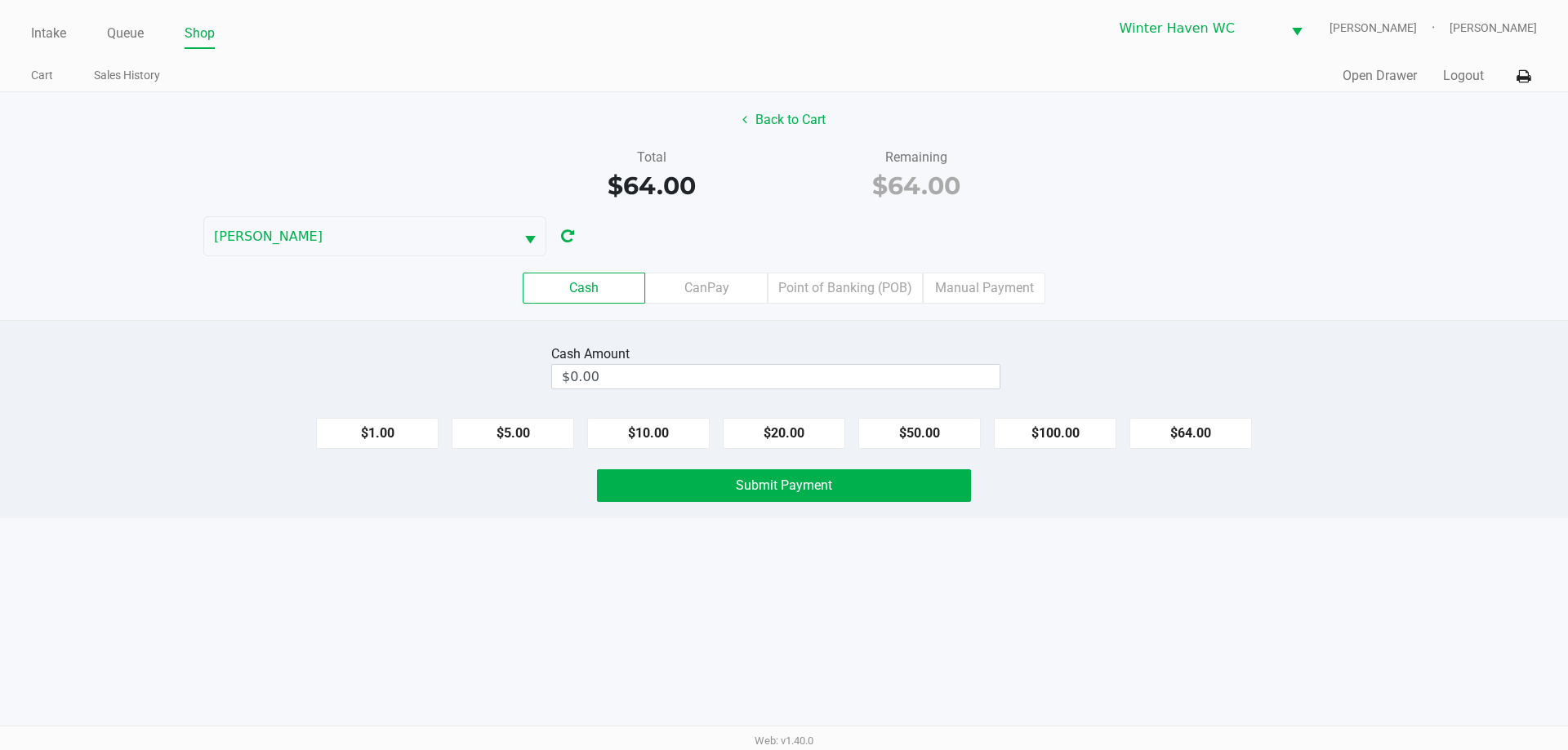
click at [726, 340] on div "Cash Amount $0.00 $1.00 $5.00 $10.00 $20.00 $50.00 $100.00 $64.00 Submit Payment" at bounding box center [784, 419] width 1568 height 198
click at [772, 359] on div "Cash Amount" at bounding box center [775, 354] width 450 height 19
click at [774, 348] on div "Cash Amount" at bounding box center [775, 354] width 450 height 19
click at [726, 369] on input "0" at bounding box center [775, 376] width 448 height 24
type input "6"
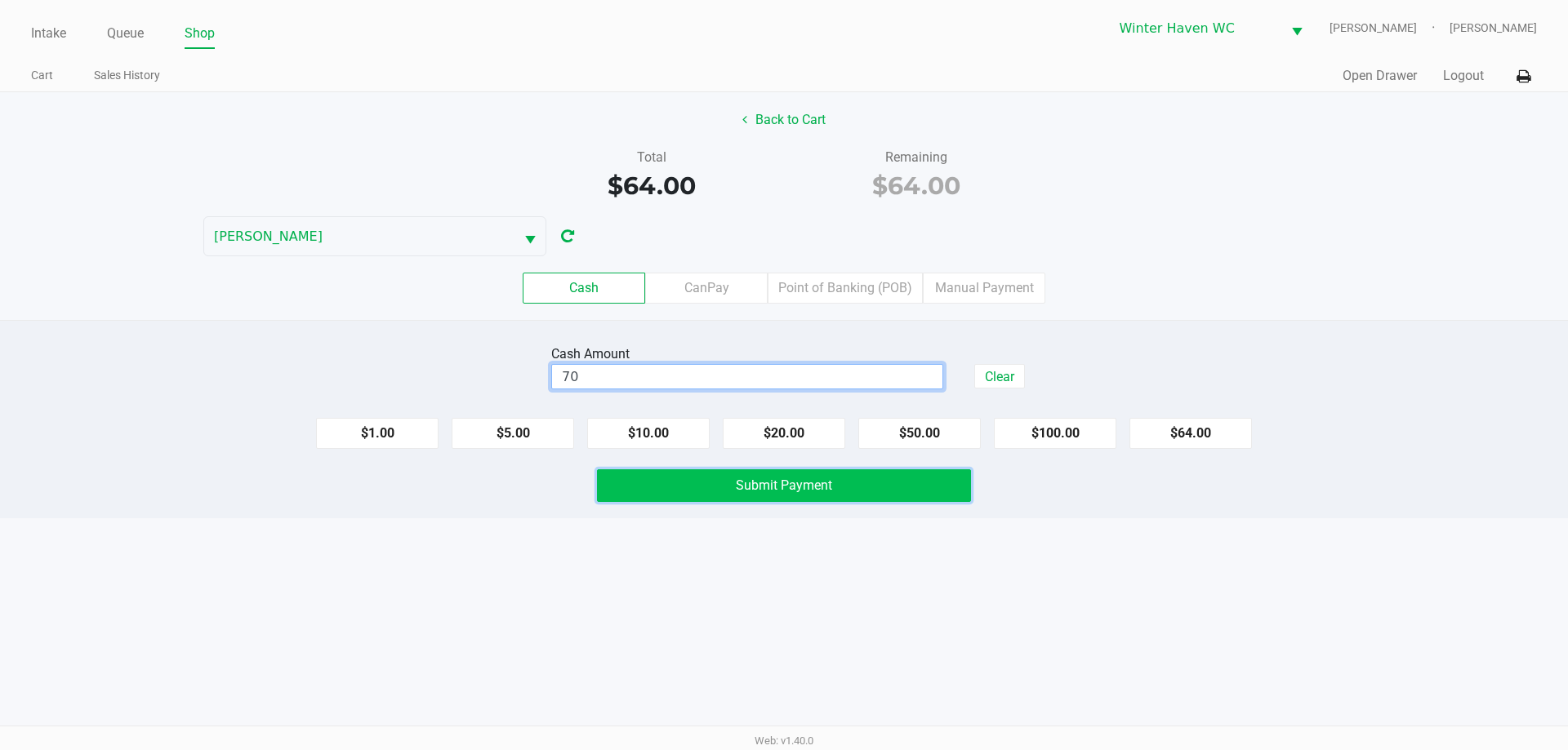
type input "$70.00"
click at [747, 494] on button "Submit Payment" at bounding box center [784, 486] width 374 height 33
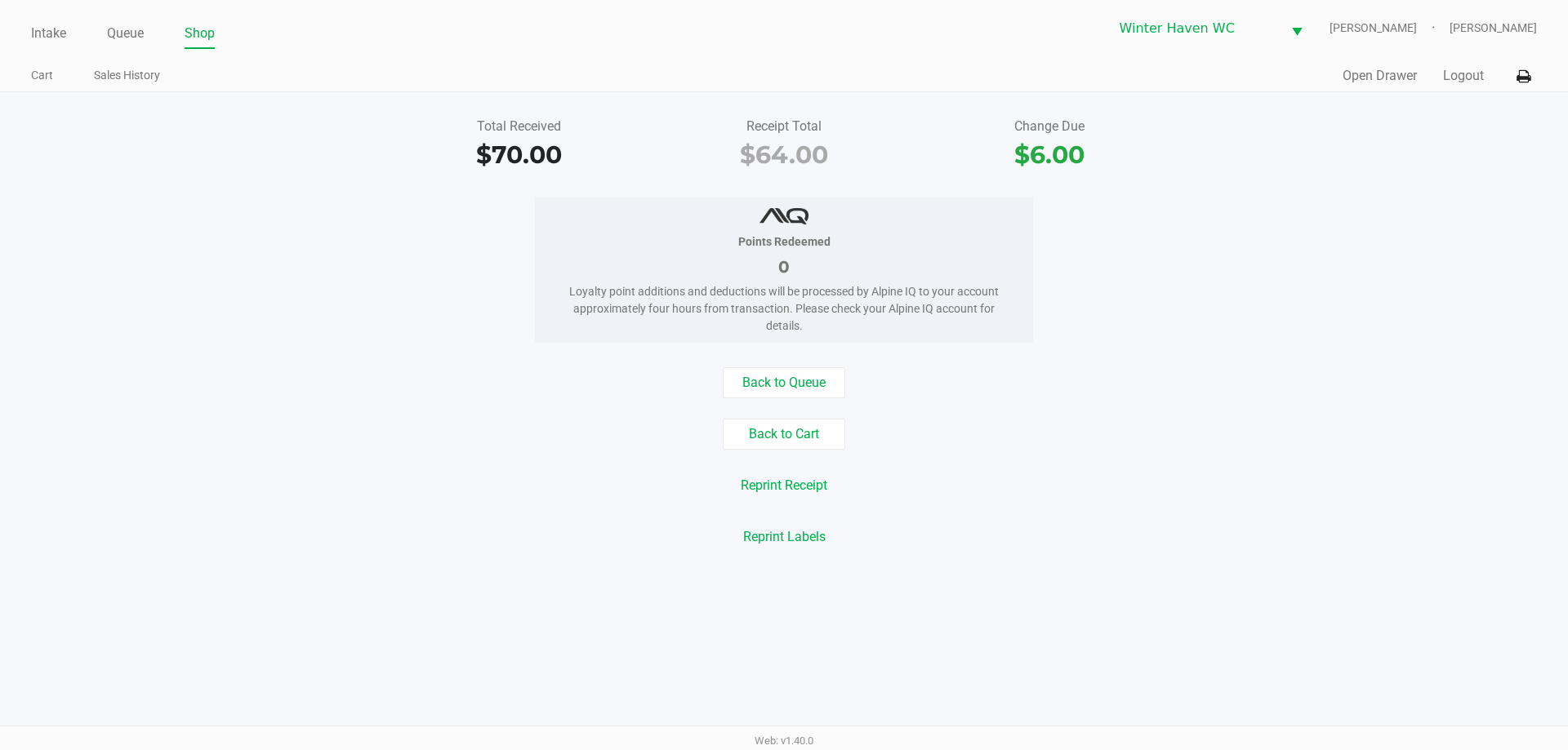
click at [53, 18] on div "Intake Queue Shop" at bounding box center [406, 34] width 752 height 31
click at [53, 29] on link "Intake" at bounding box center [48, 34] width 35 height 23
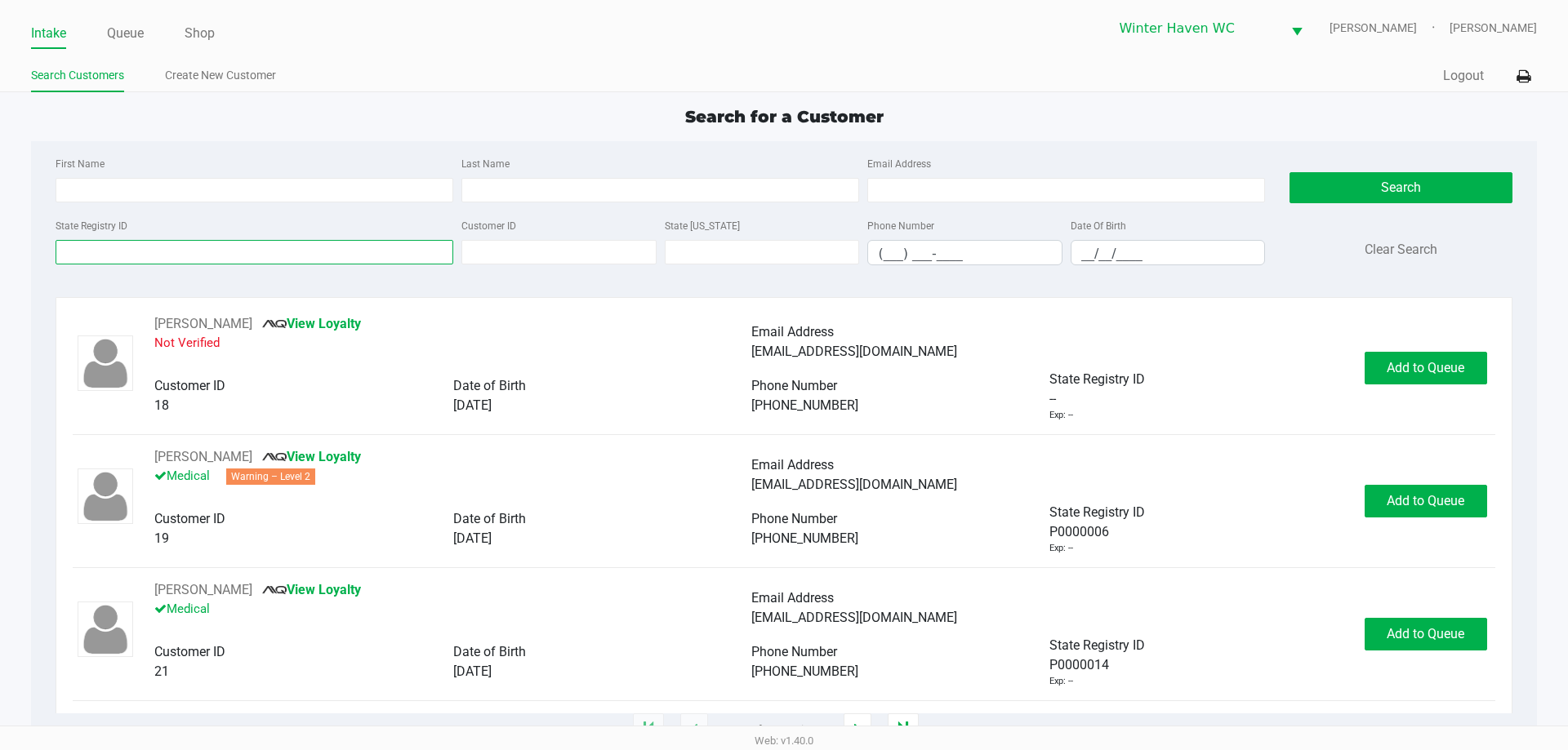
click at [264, 249] on input "State Registry ID" at bounding box center [254, 252] width 398 height 25
click at [262, 246] on input "State Registry ID" at bounding box center [254, 252] width 398 height 25
click at [248, 250] on input "State Registry ID" at bounding box center [254, 252] width 398 height 25
click at [235, 251] on input "State Registry ID" at bounding box center [254, 252] width 398 height 25
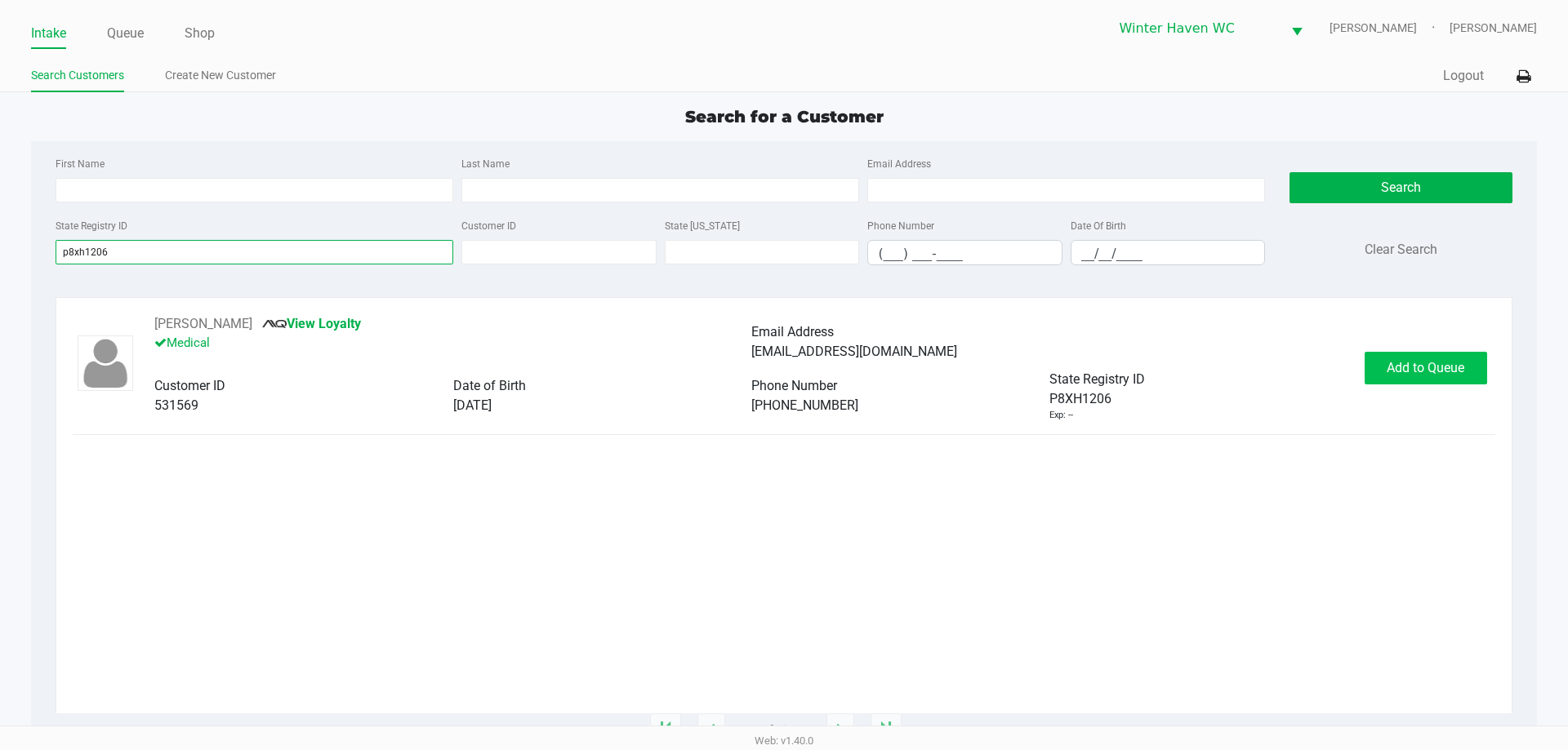
type input "p8xh1206"
click at [1452, 379] on button "Add to Queue" at bounding box center [1426, 368] width 123 height 33
click at [130, 31] on link "Queue" at bounding box center [126, 34] width 36 height 23
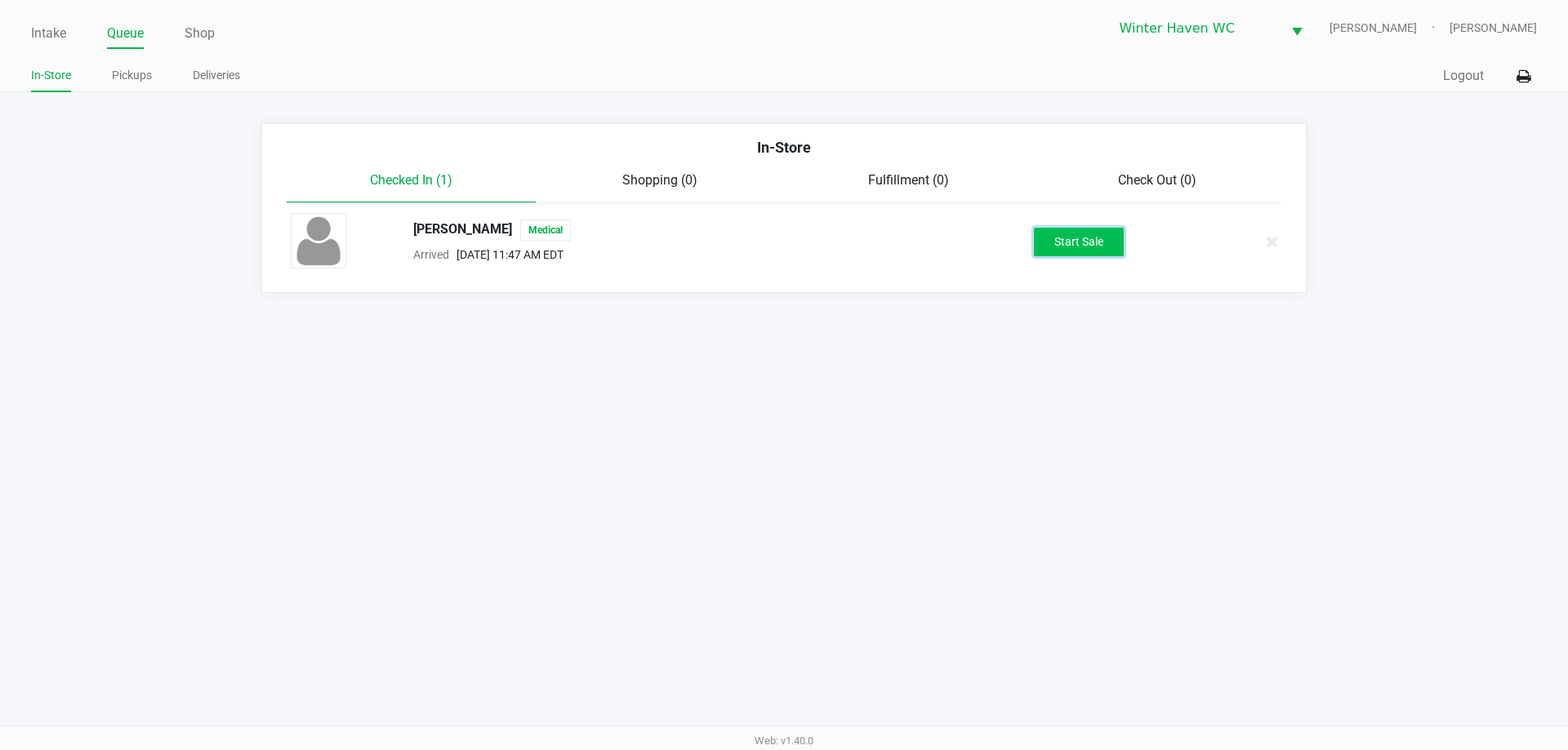
click at [1089, 245] on button "Start Sale" at bounding box center [1079, 242] width 90 height 29
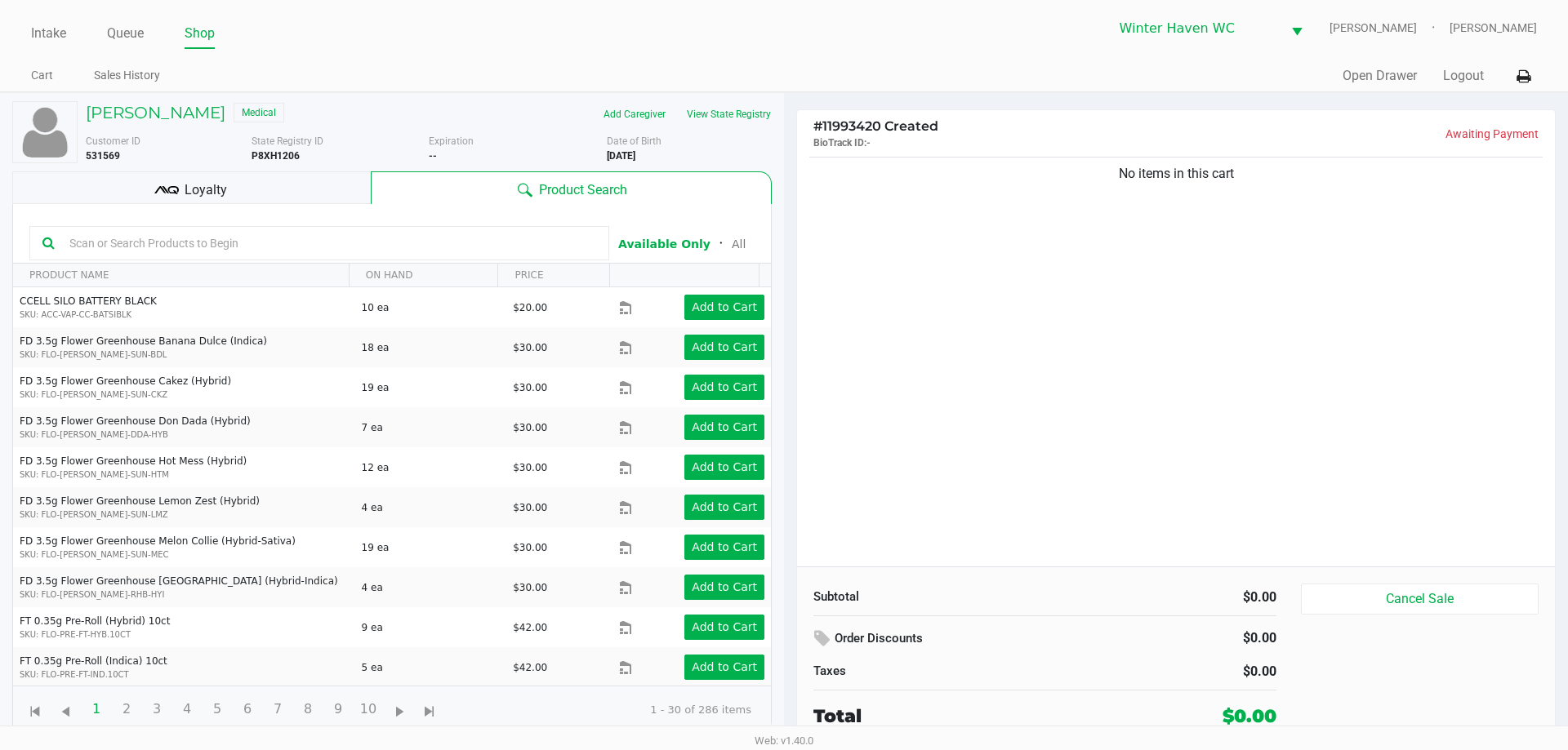
click at [310, 188] on div "Loyalty" at bounding box center [192, 188] width 358 height 33
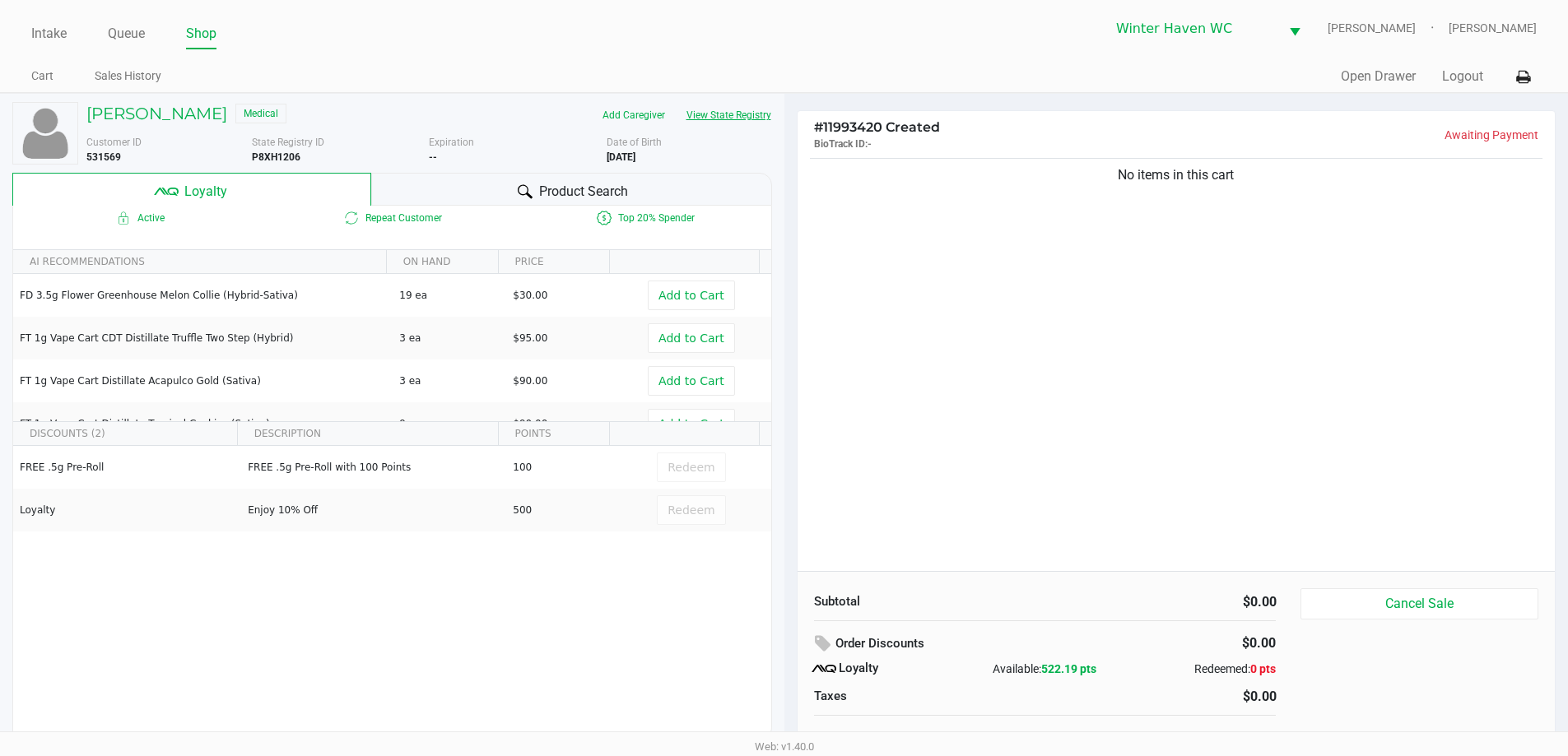
click at [715, 115] on button "View State Registry" at bounding box center [724, 115] width 97 height 26
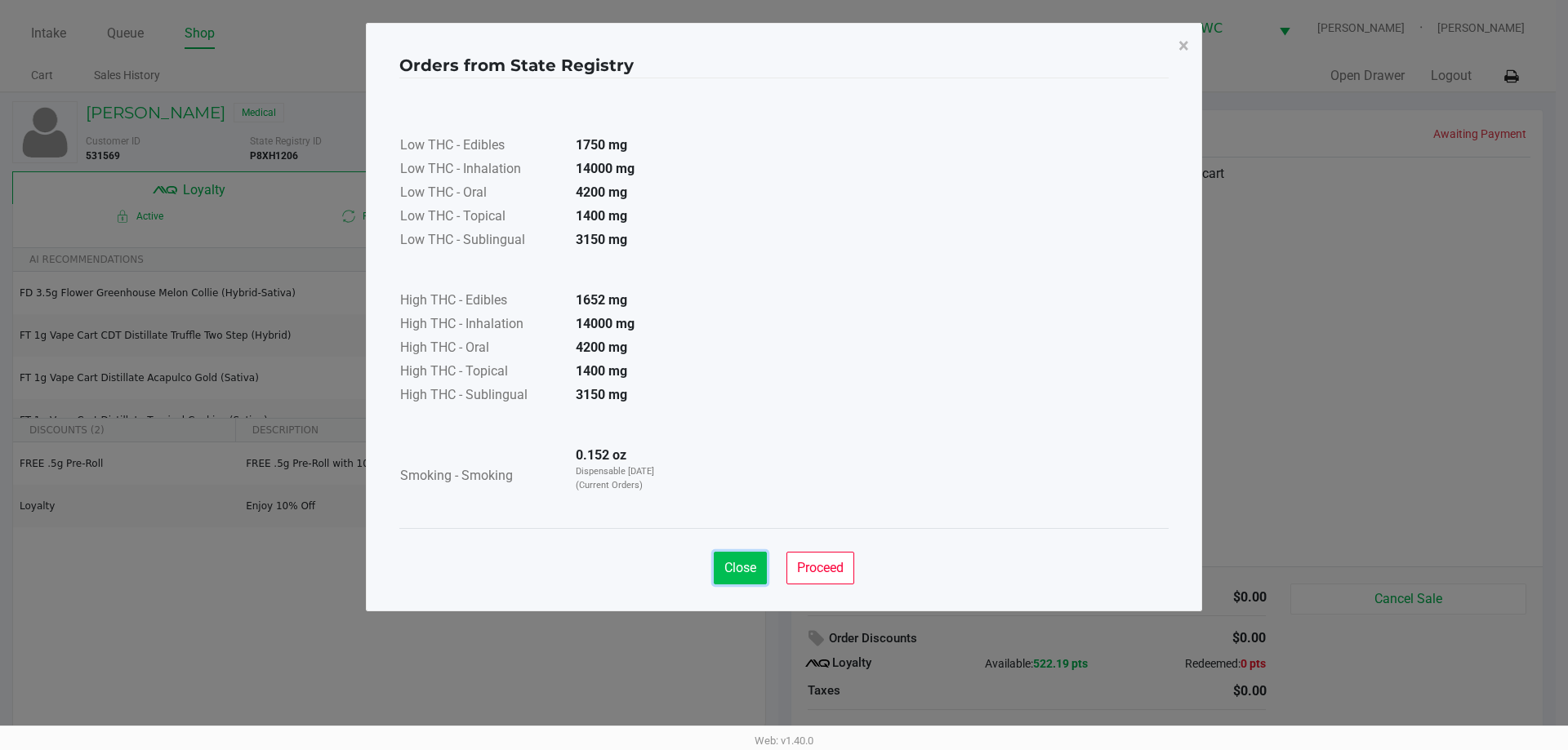
click at [750, 565] on span "Close" at bounding box center [740, 567] width 32 height 15
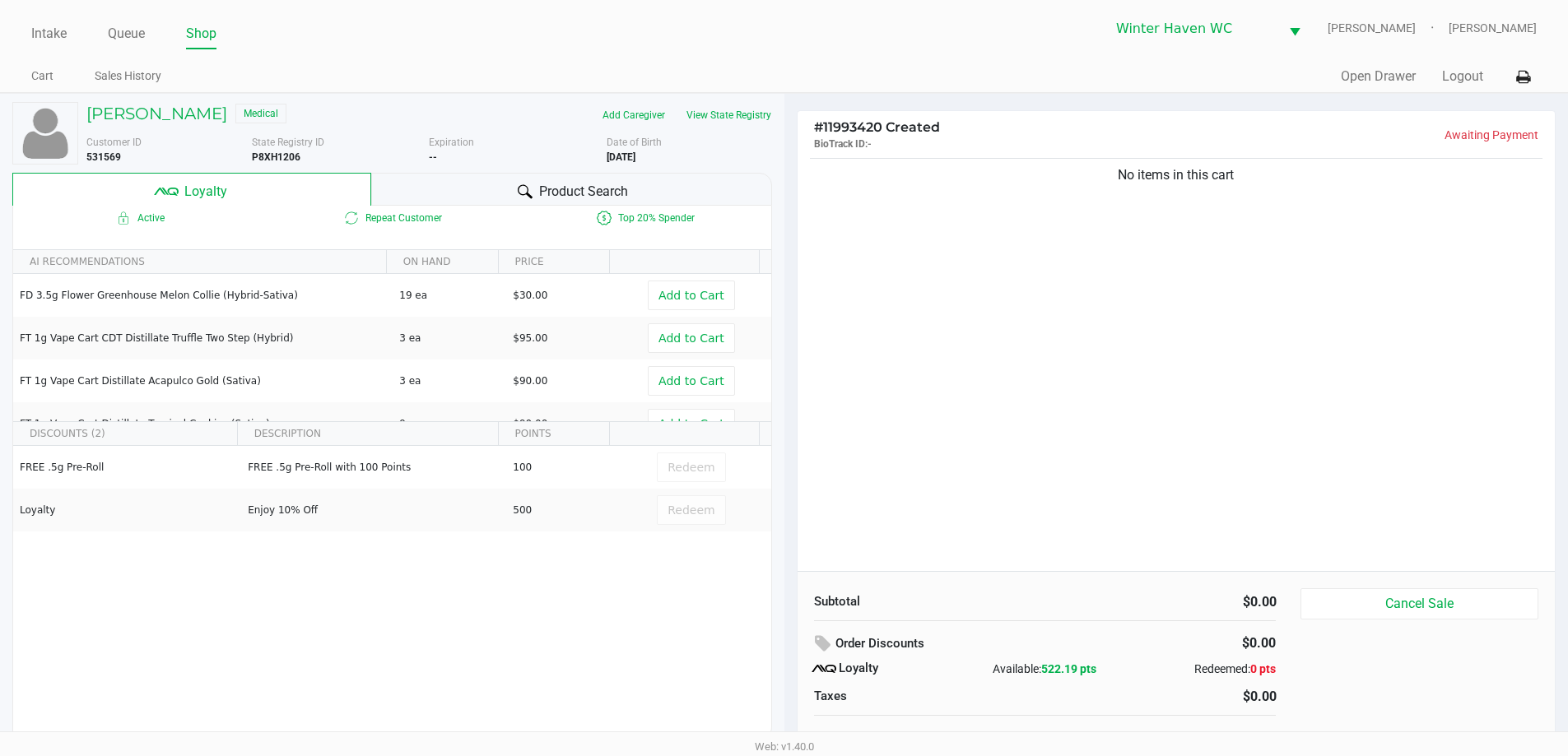
click at [655, 197] on div "Product Search" at bounding box center [571, 189] width 401 height 33
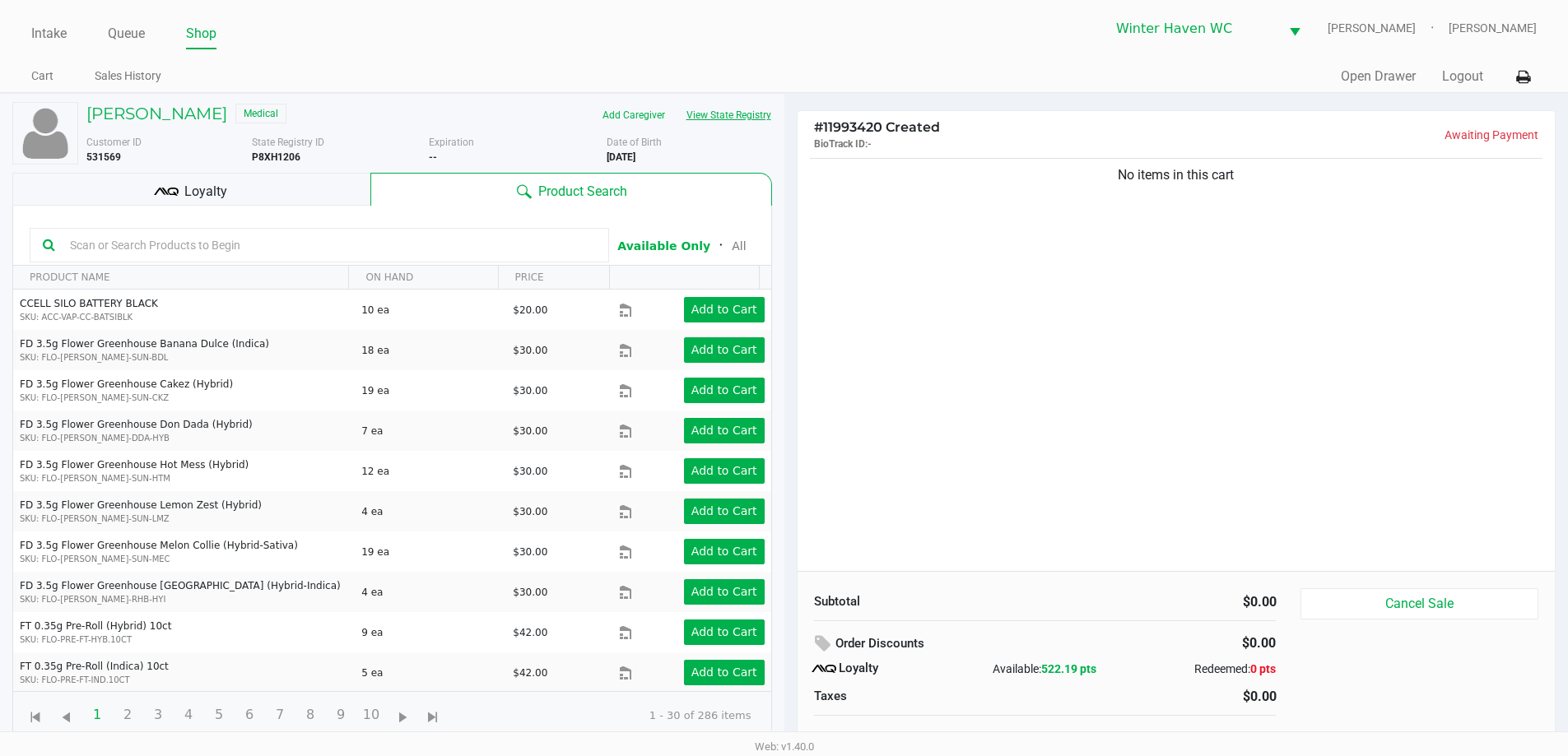
click at [744, 123] on button "View State Registry" at bounding box center [724, 115] width 97 height 26
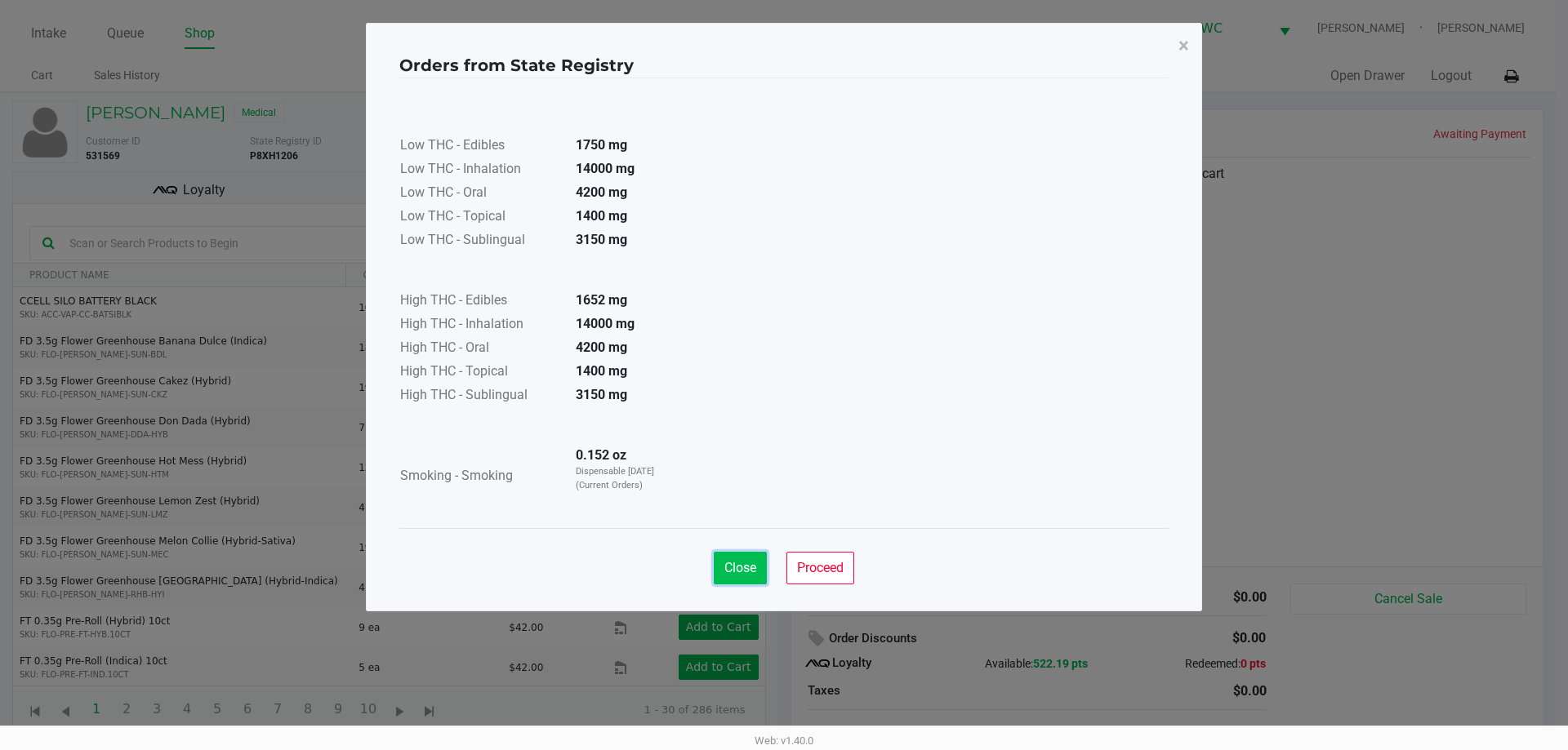
click at [721, 564] on button "Close" at bounding box center [740, 568] width 53 height 33
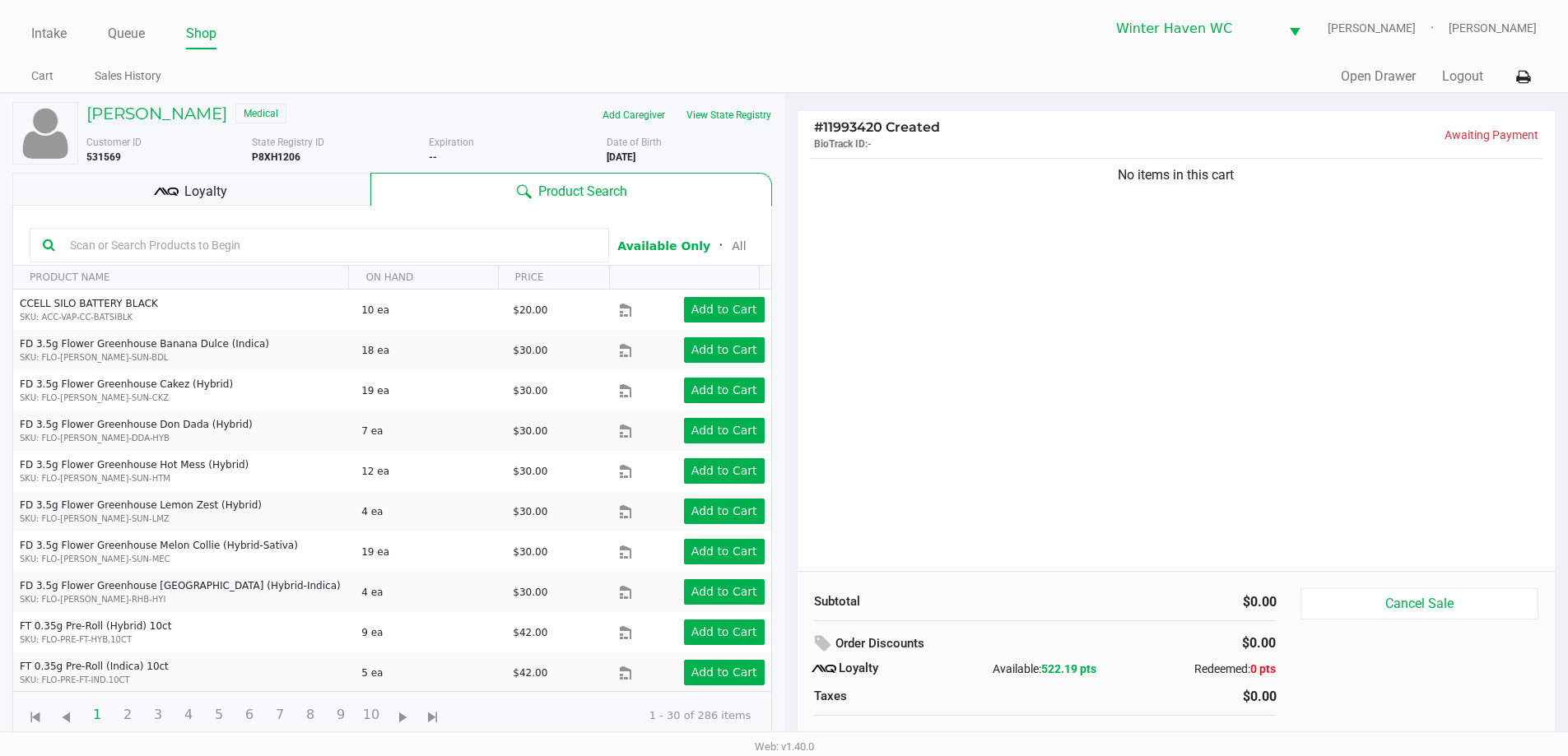
click at [338, 247] on input "text" at bounding box center [329, 245] width 532 height 25
click at [364, 243] on input "text" at bounding box center [329, 245] width 532 height 25
click at [334, 241] on input "text" at bounding box center [329, 245] width 532 height 25
click at [355, 253] on input "text" at bounding box center [329, 245] width 532 height 25
click at [1156, 243] on div "No items in this cart" at bounding box center [1177, 362] width 758 height 416
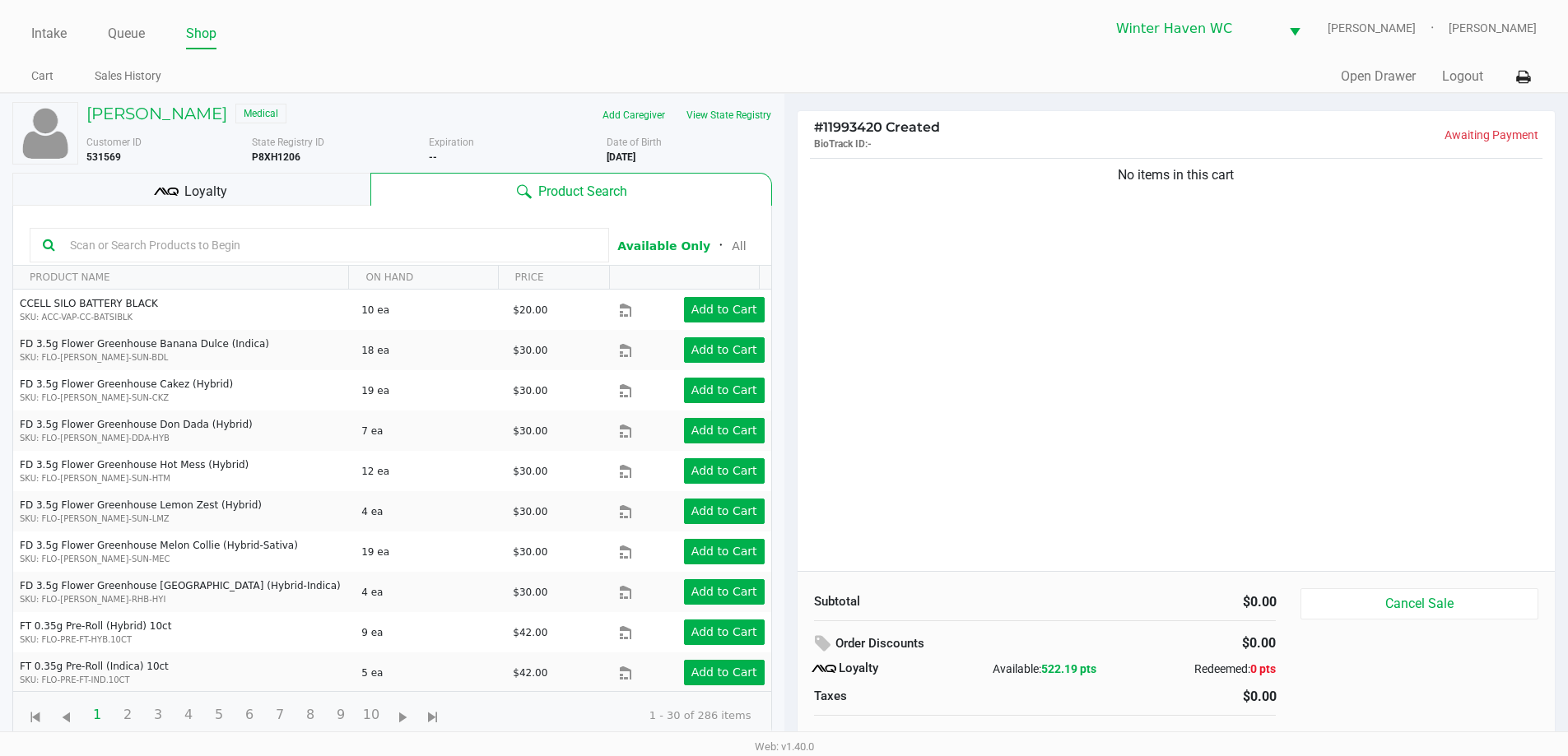
click at [369, 247] on input "text" at bounding box center [329, 245] width 532 height 25
click at [348, 241] on input "text" at bounding box center [329, 245] width 532 height 25
click at [734, 112] on button "View State Registry" at bounding box center [724, 115] width 97 height 26
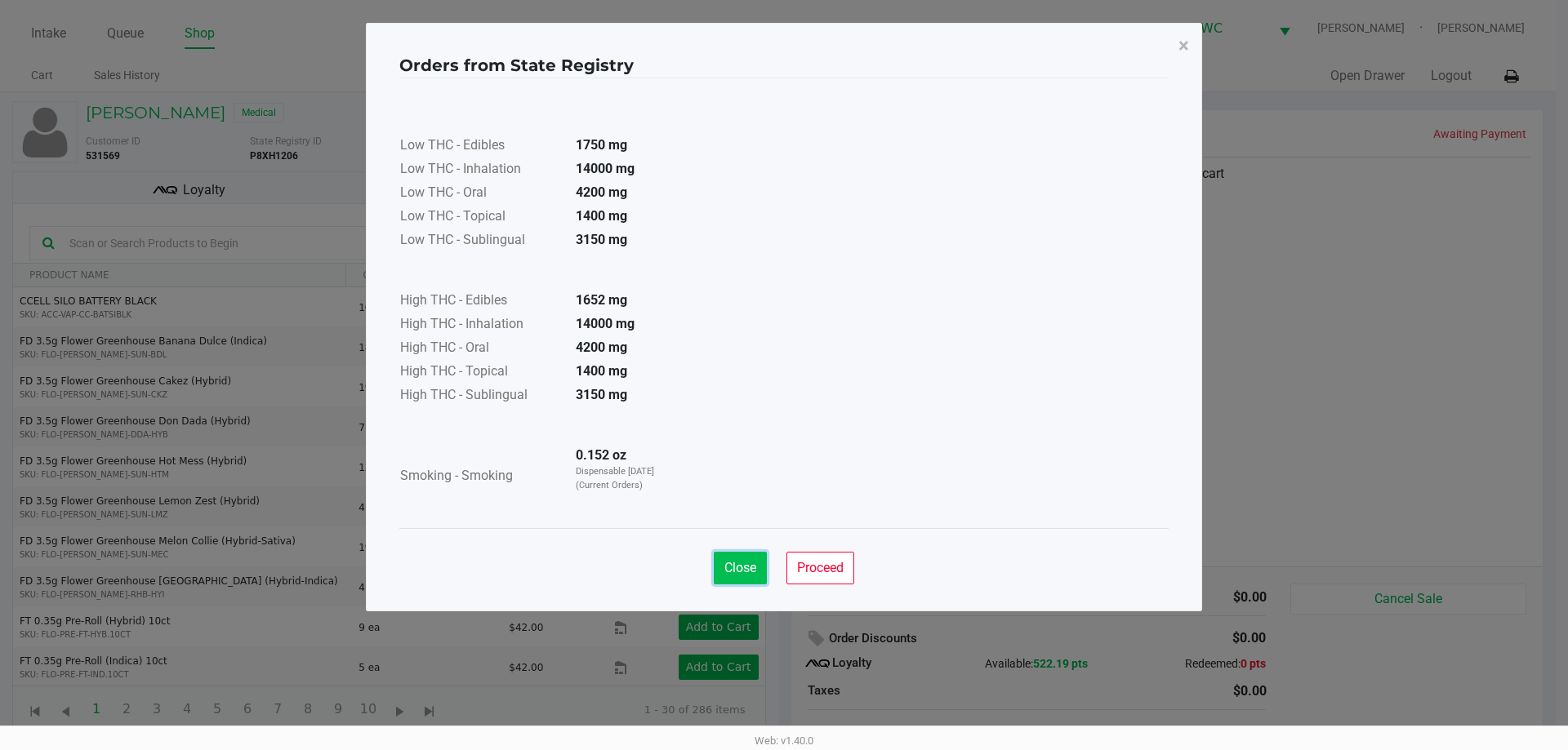
click at [727, 577] on button "Close" at bounding box center [740, 568] width 53 height 33
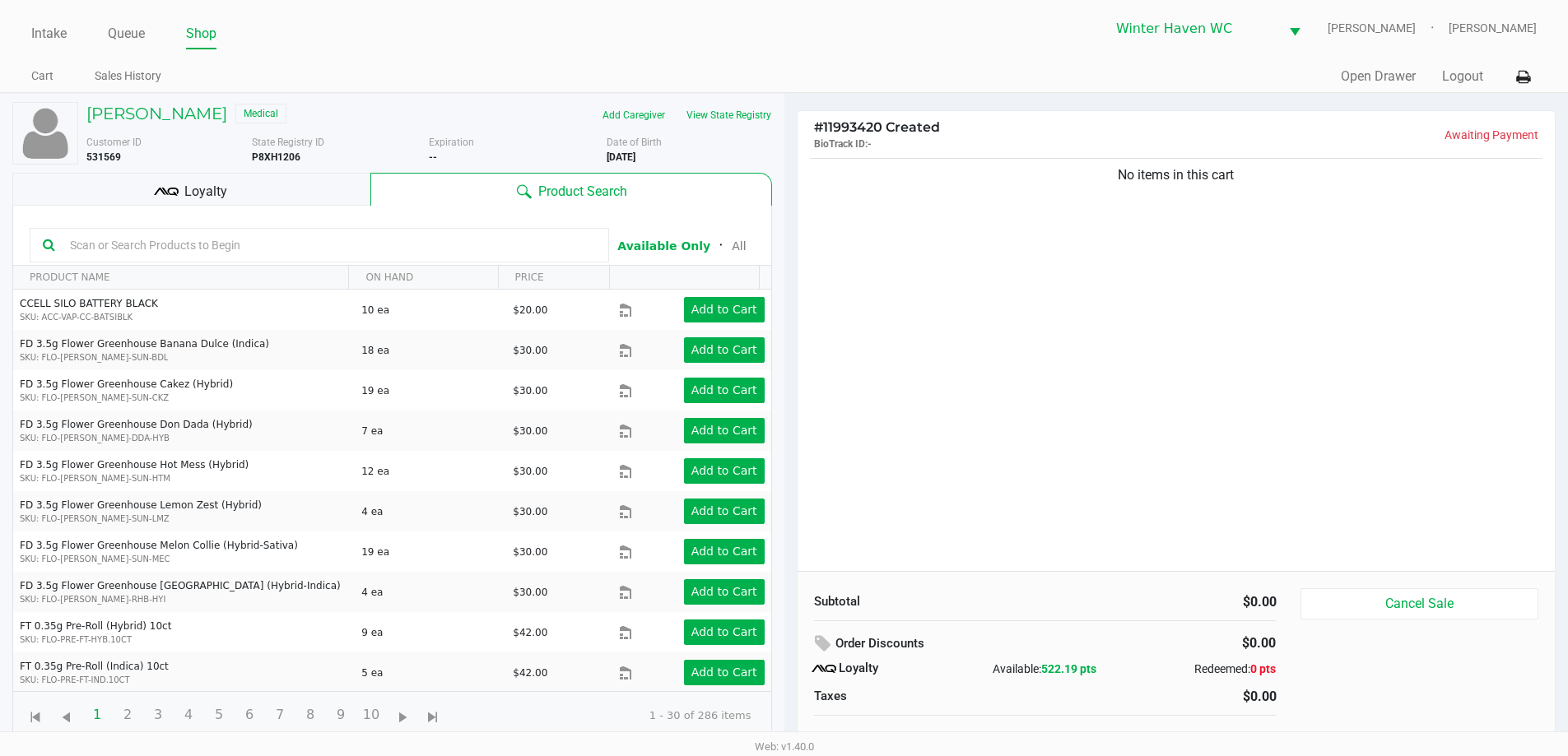
click at [446, 237] on input "text" at bounding box center [329, 245] width 532 height 25
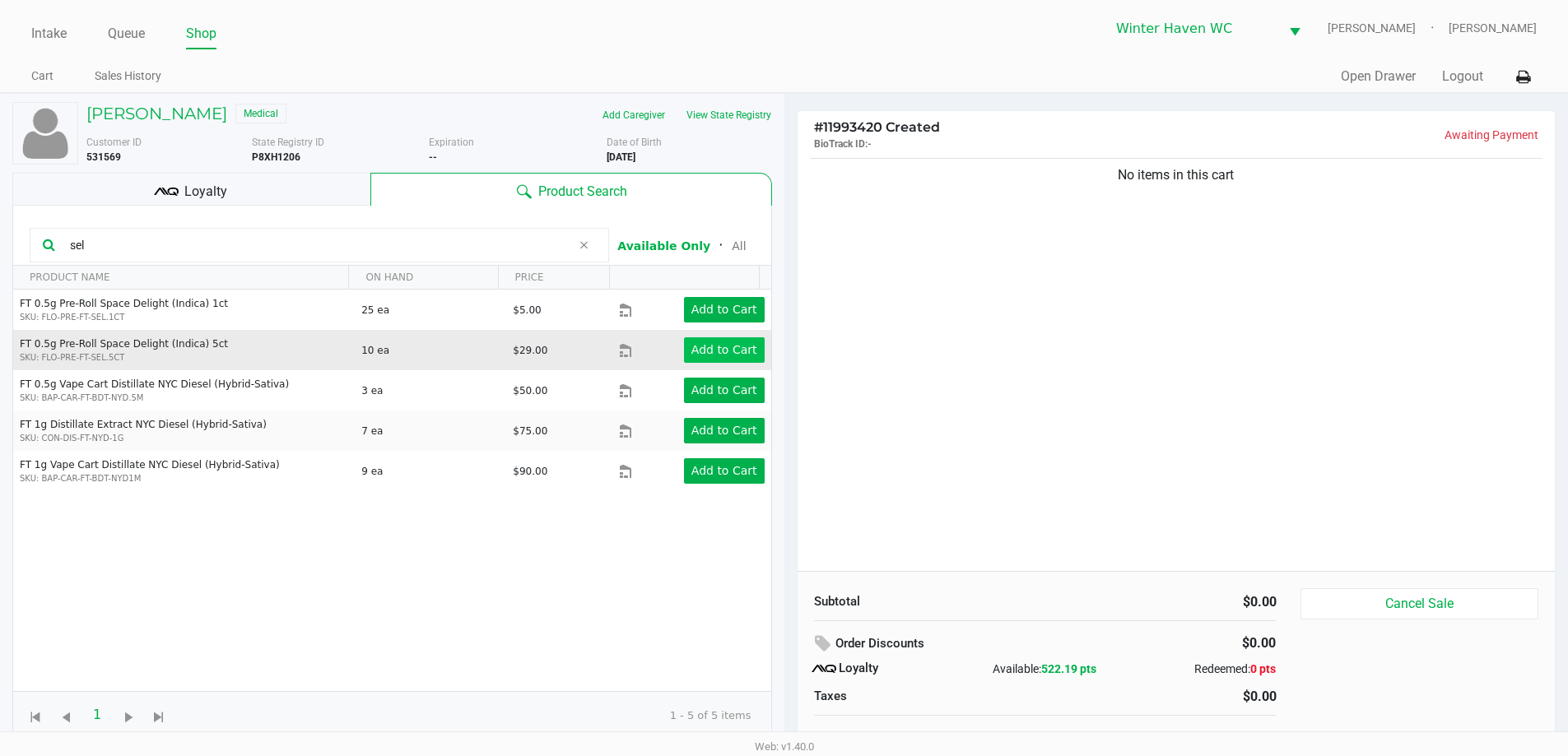
type input "sel"
click at [725, 342] on button "Add to Cart" at bounding box center [724, 350] width 80 height 25
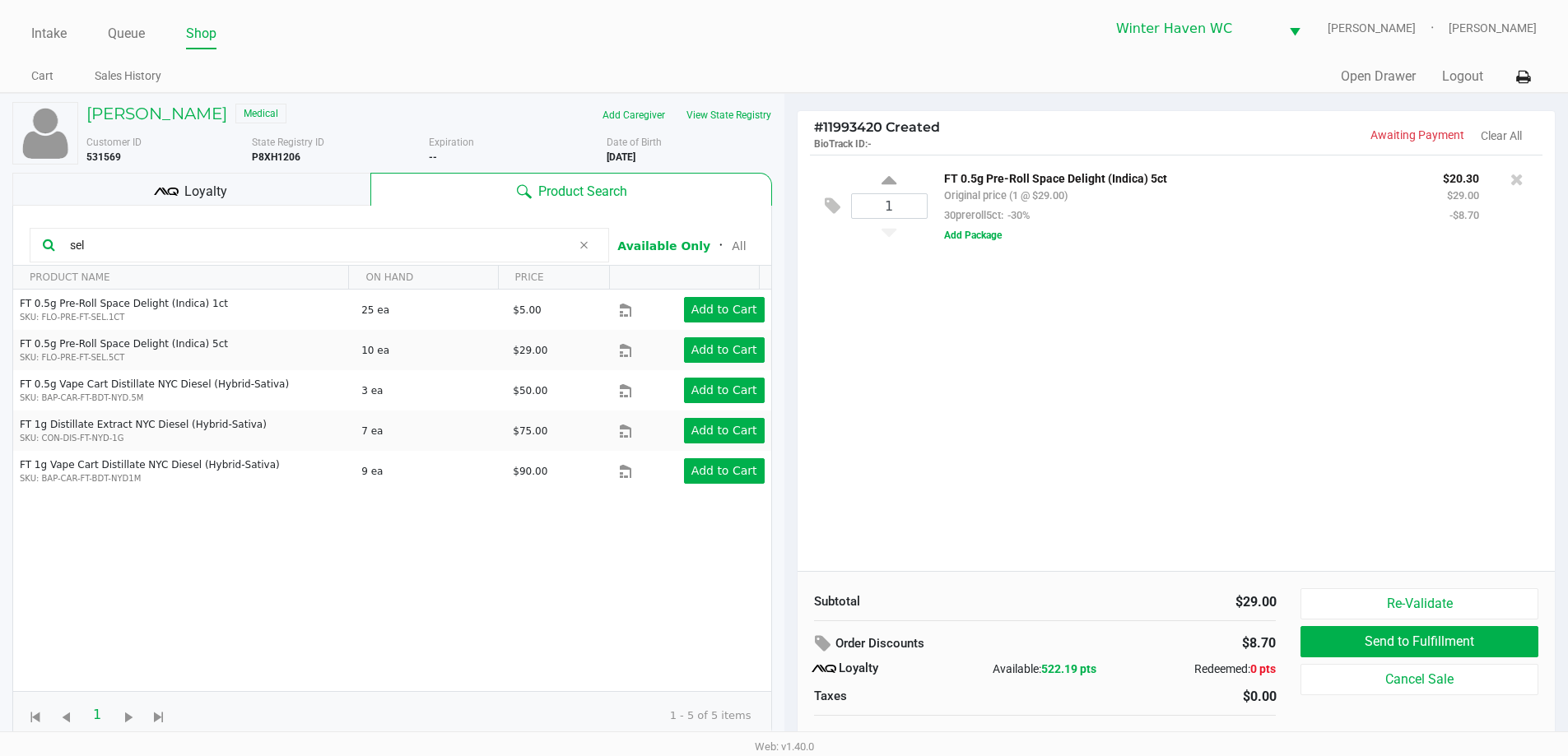
click at [303, 246] on input "sel" at bounding box center [318, 245] width 508 height 25
click at [952, 408] on div "1 FT 0.5g Pre-Roll Space Delight (Indica) 5ct Original price (1 @ $29.00) 30pre…" at bounding box center [1177, 362] width 758 height 416
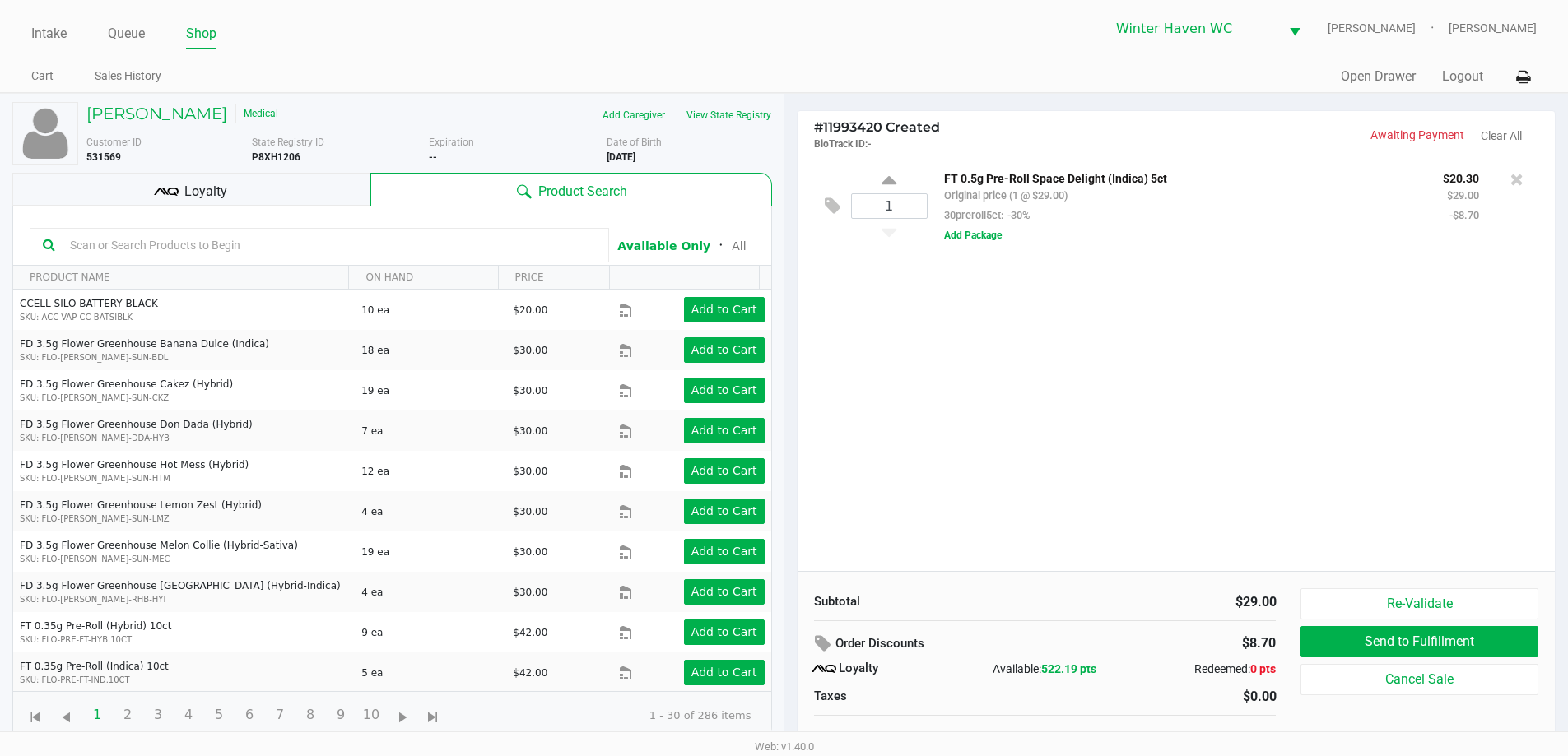
click at [952, 408] on div "1 FT 0.5g Pre-Roll Space Delight (Indica) 5ct Original price (1 @ $29.00) 30pre…" at bounding box center [1177, 362] width 758 height 416
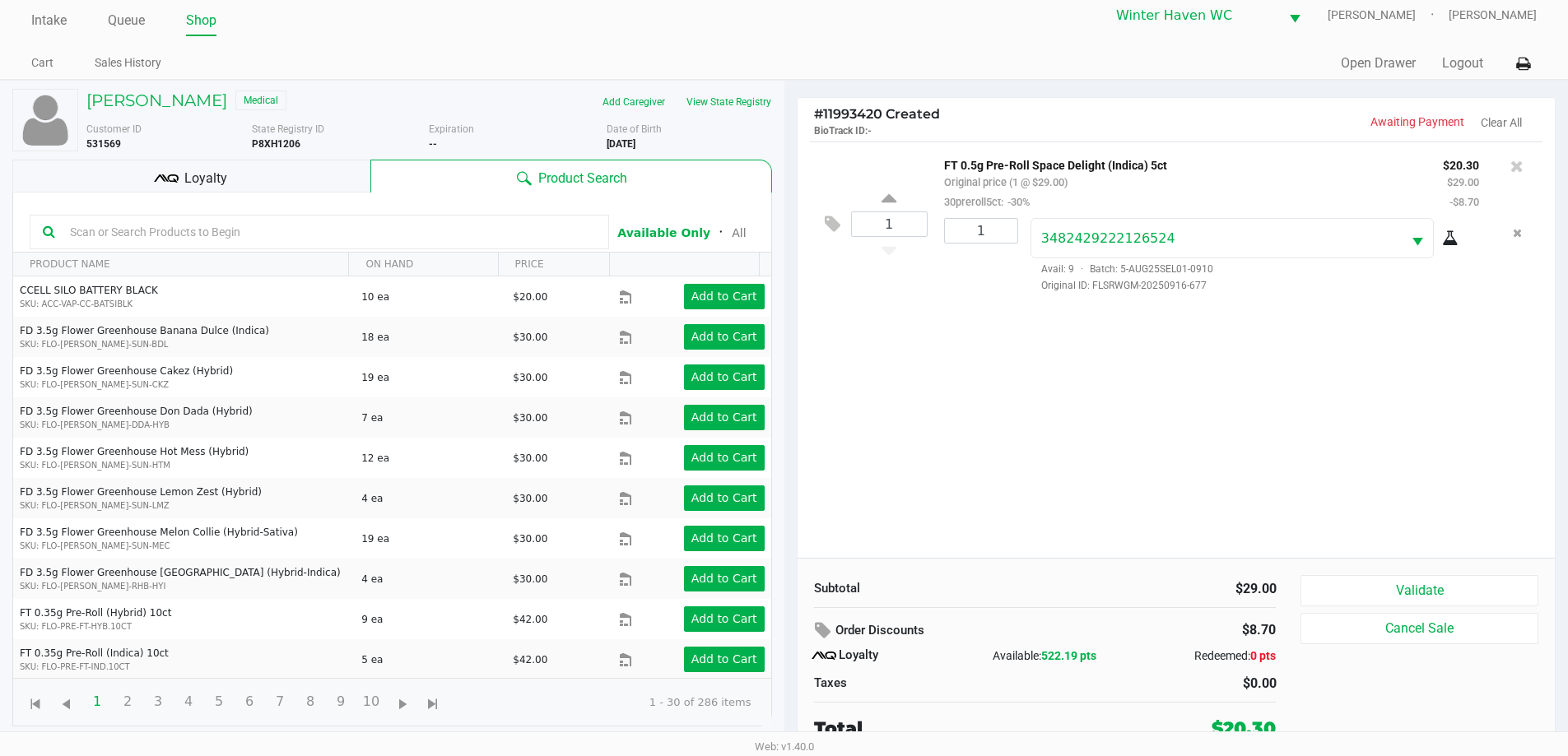
scroll to position [16, 0]
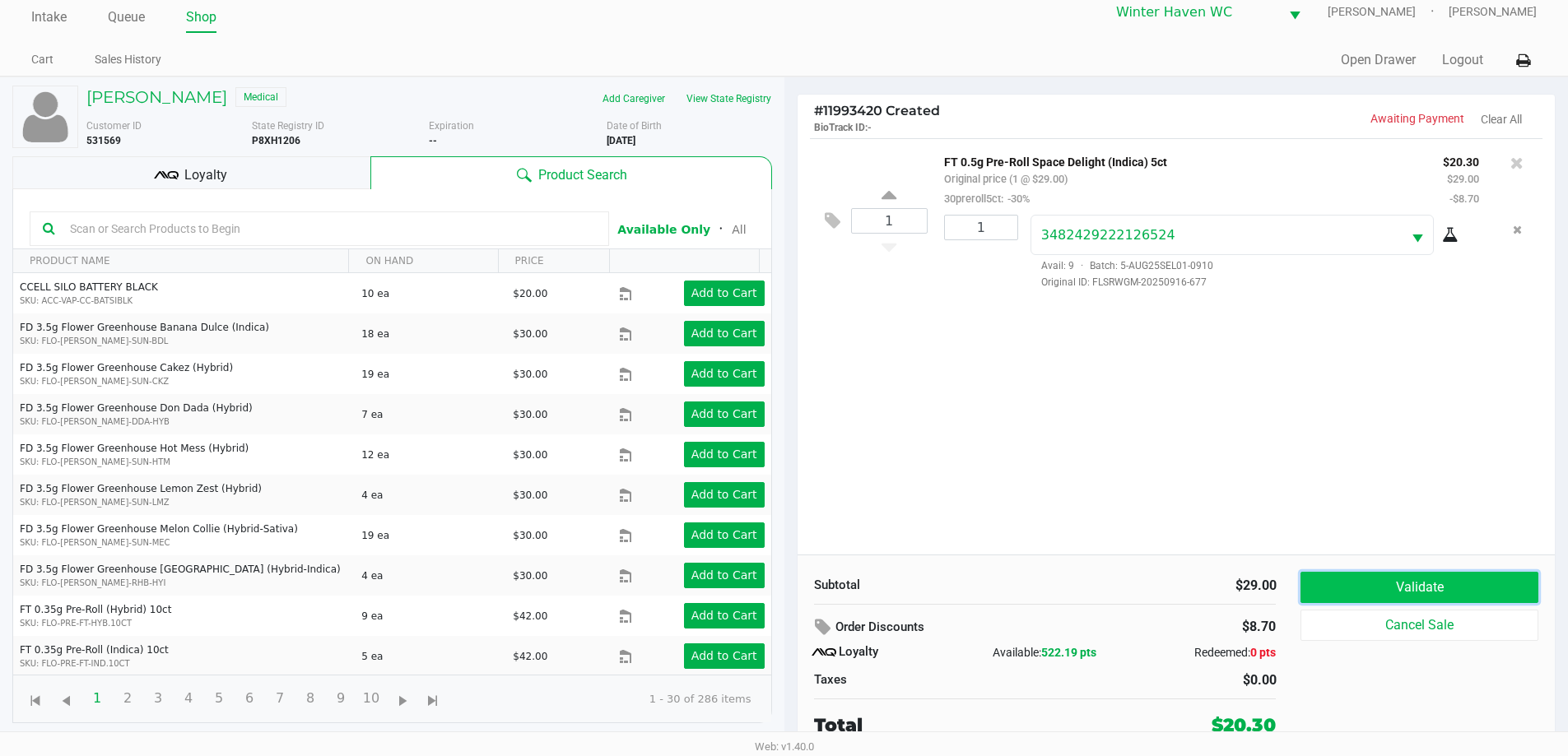
click at [1471, 591] on button "Validate" at bounding box center [1418, 587] width 237 height 31
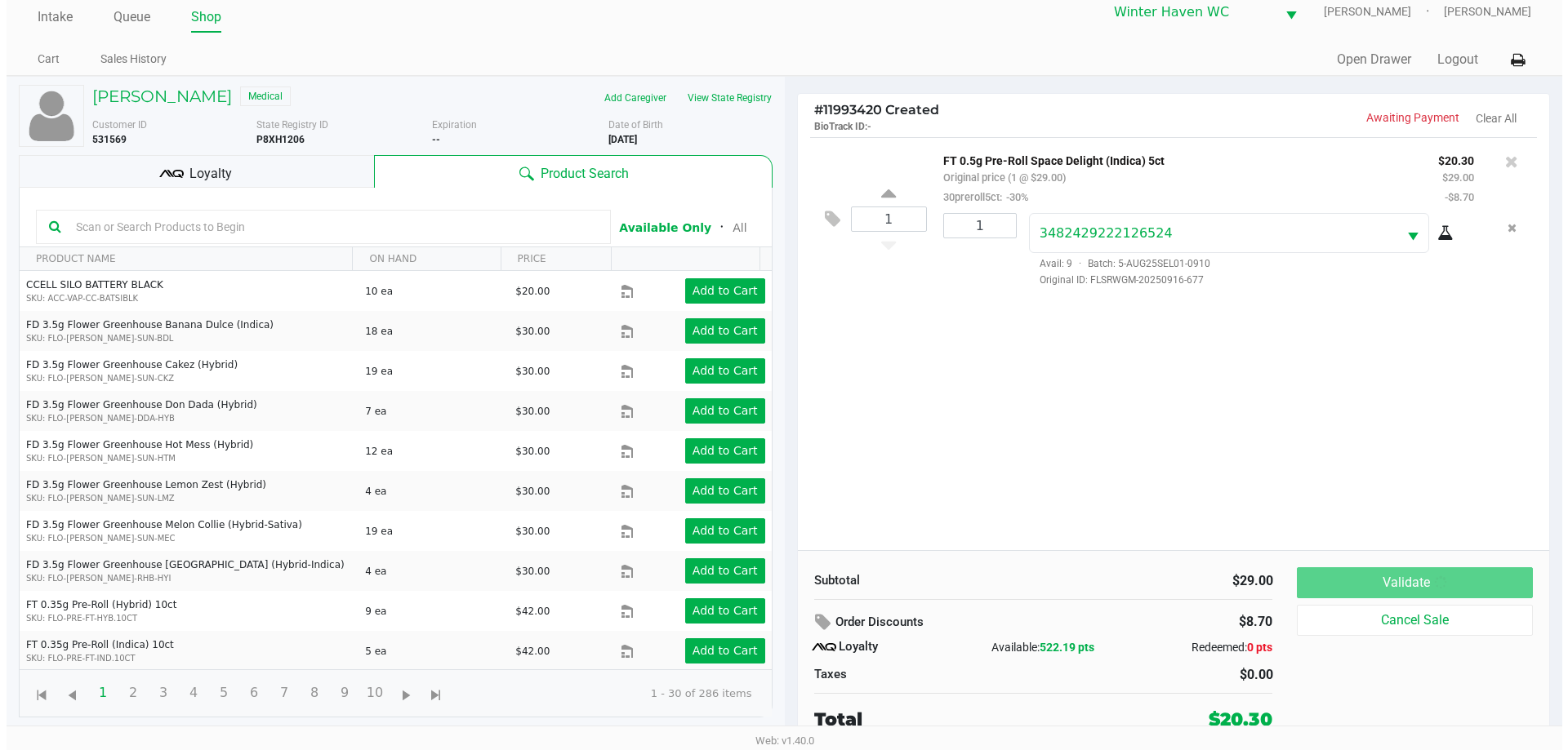
scroll to position [0, 0]
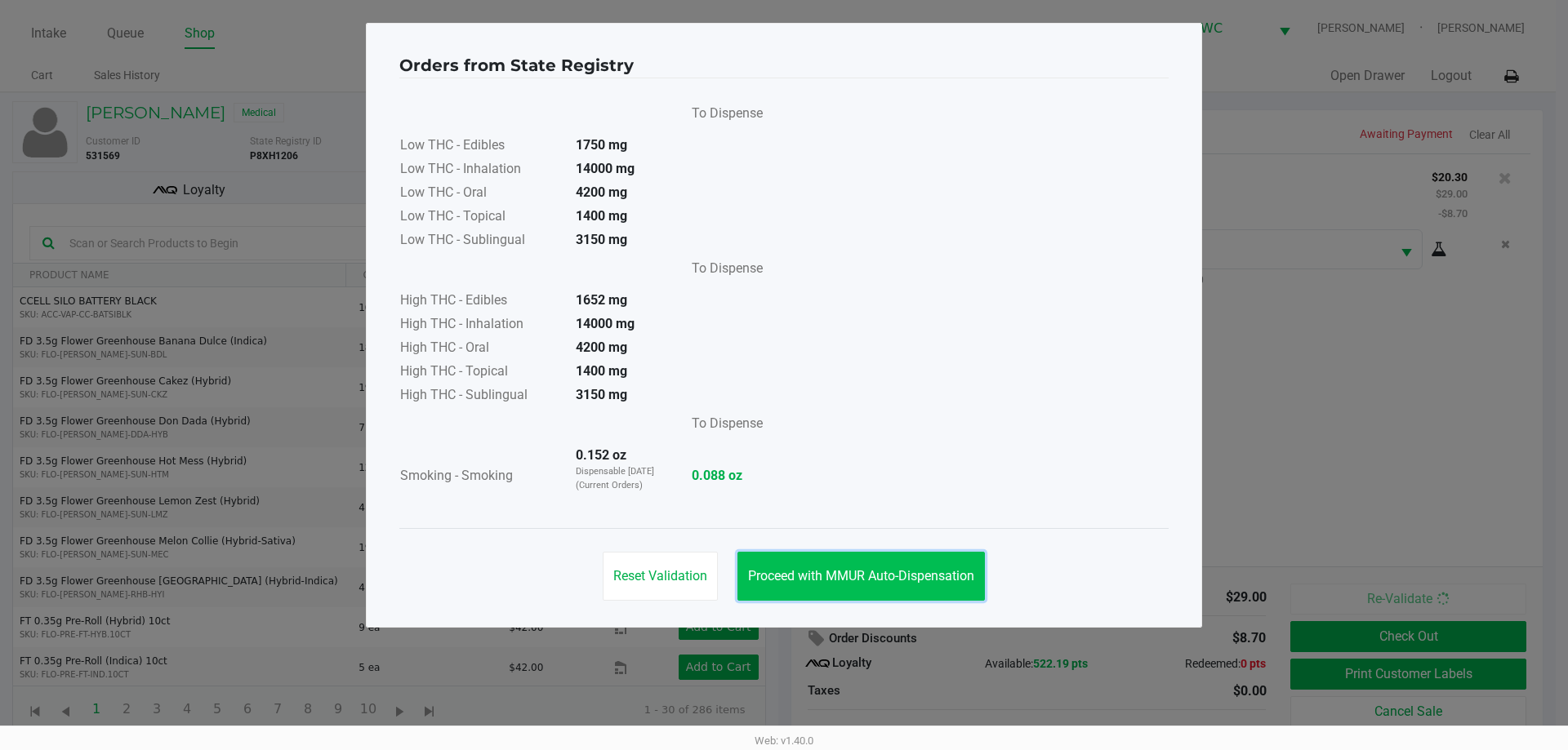
click at [941, 558] on button "Proceed with MMUR Auto-Dispensation" at bounding box center [861, 576] width 247 height 49
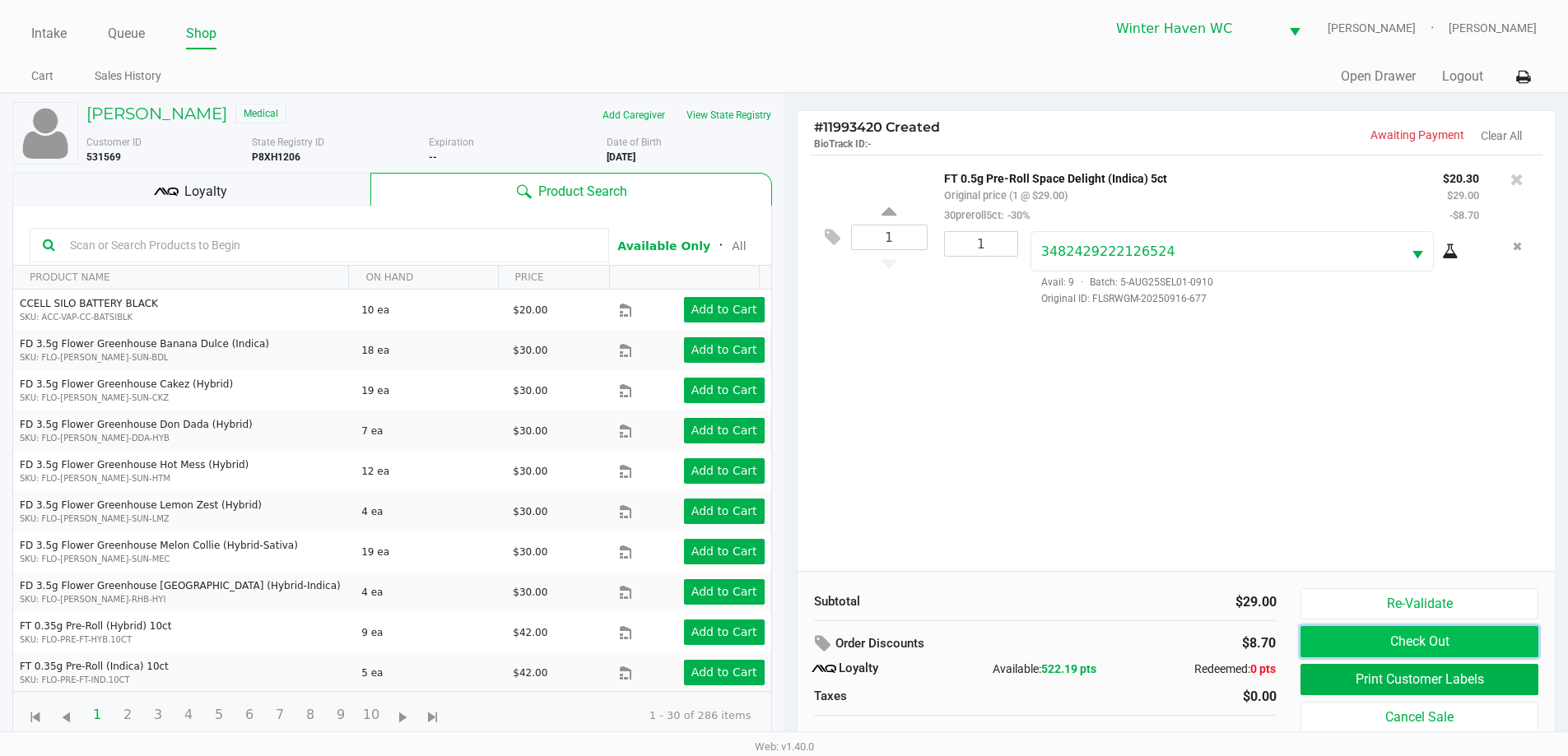
click at [1444, 641] on button "Check Out" at bounding box center [1418, 641] width 237 height 31
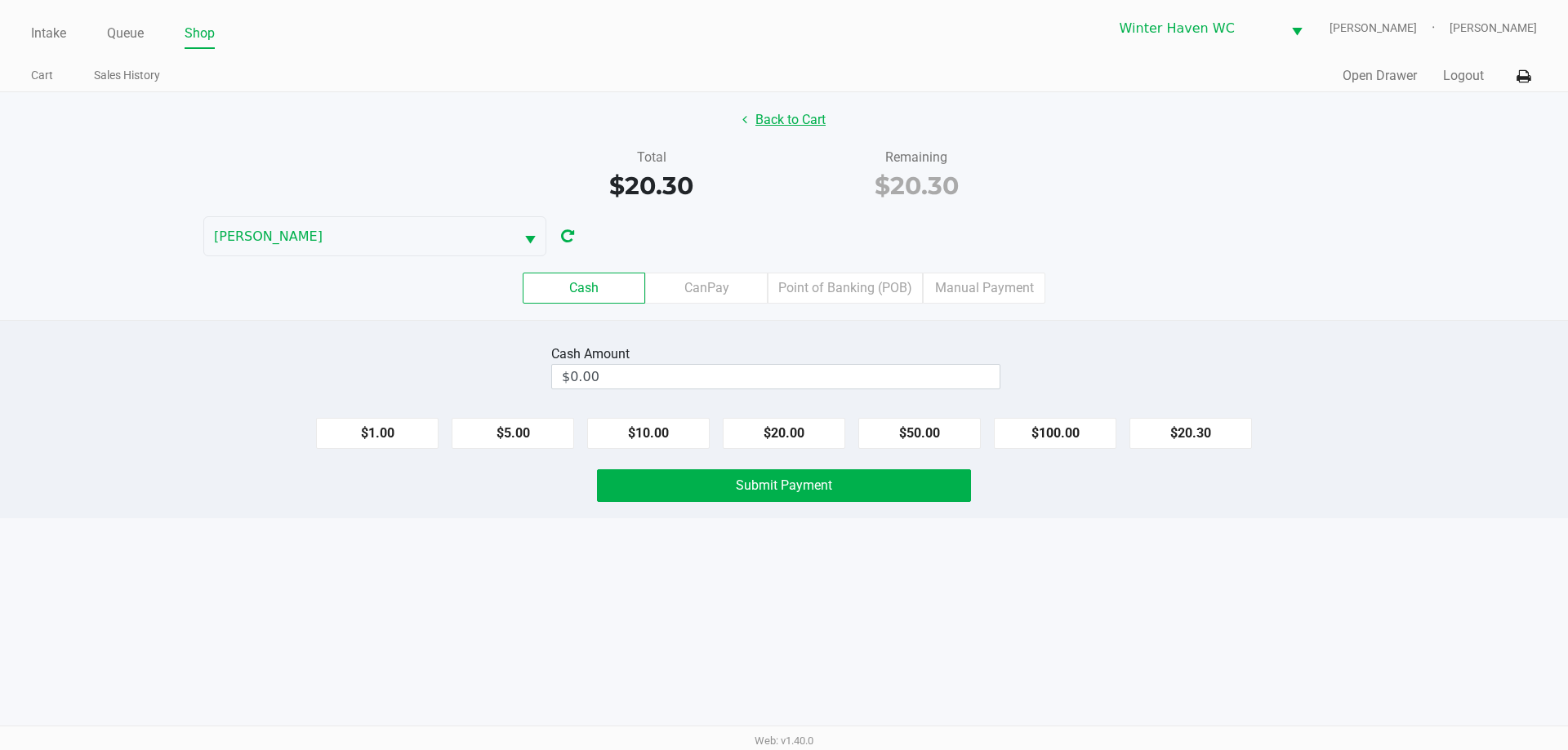
click at [763, 114] on button "Back to Cart" at bounding box center [783, 120] width 104 height 31
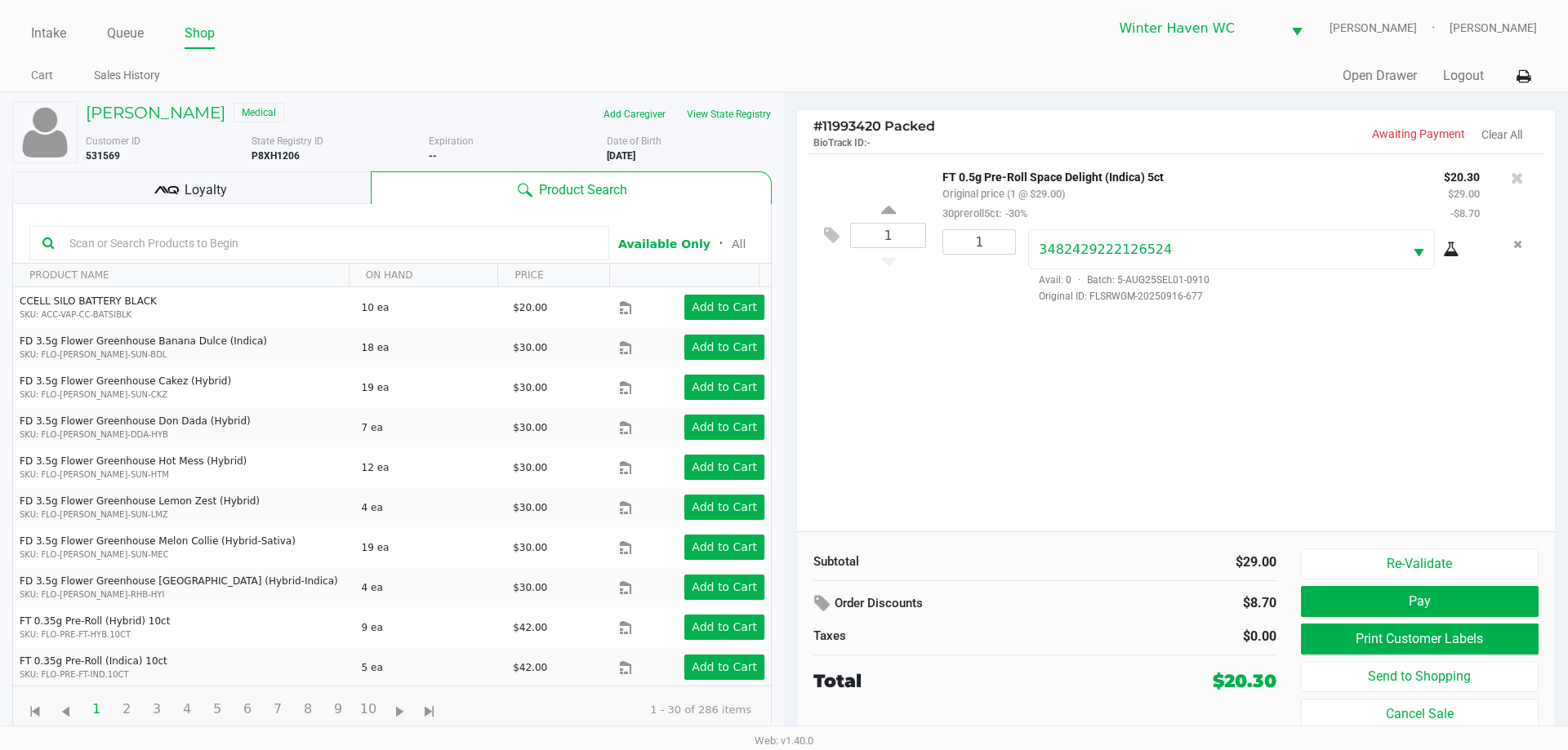
click at [1496, 622] on div "Re-Validate Pay Print Customer Labels Send to Shopping Cancel Sale" at bounding box center [1425, 638] width 250 height 181
click at [1501, 631] on button "Print Customer Labels" at bounding box center [1419, 639] width 238 height 31
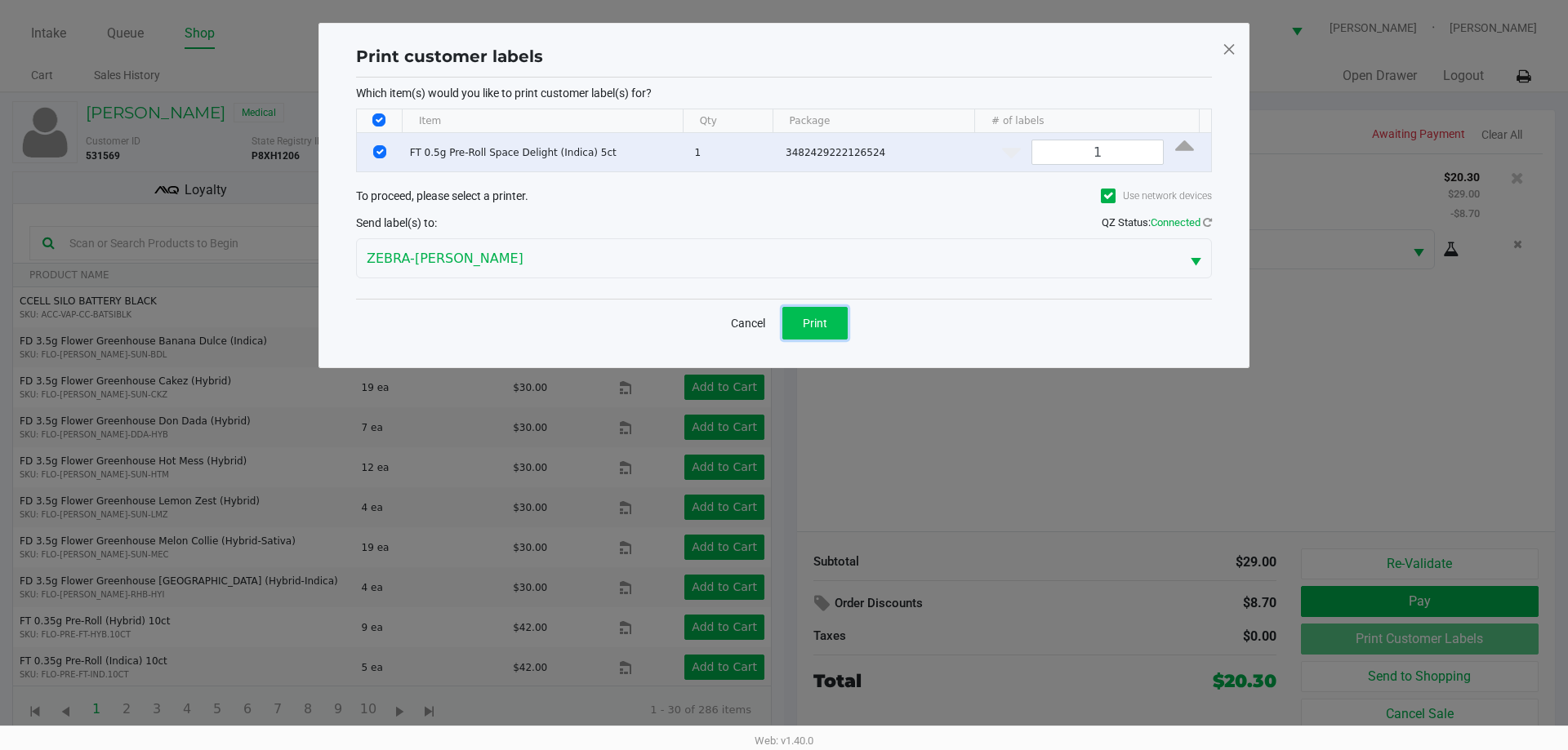
click at [814, 321] on span "Print" at bounding box center [815, 324] width 25 height 13
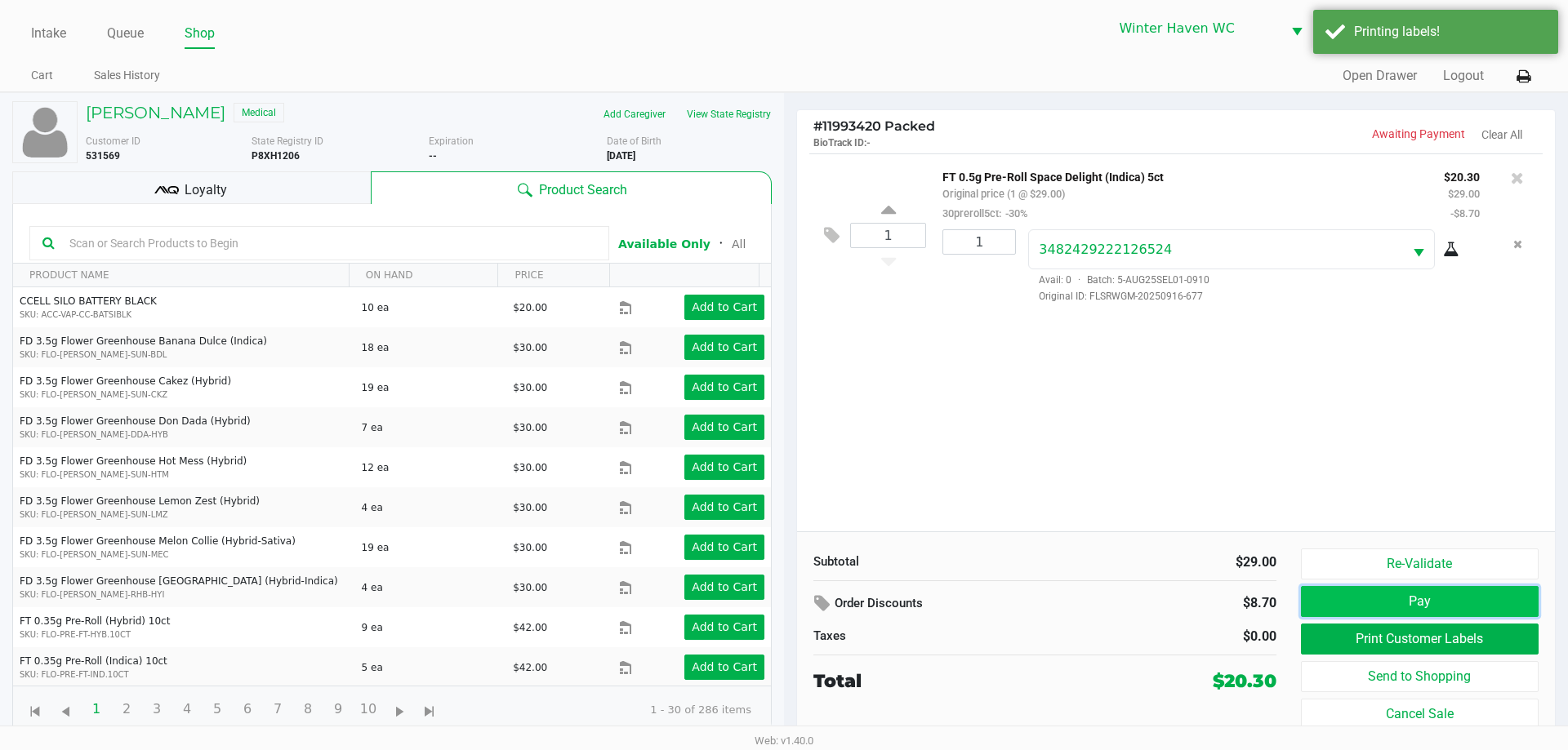
click at [1408, 602] on button "Pay" at bounding box center [1419, 602] width 238 height 31
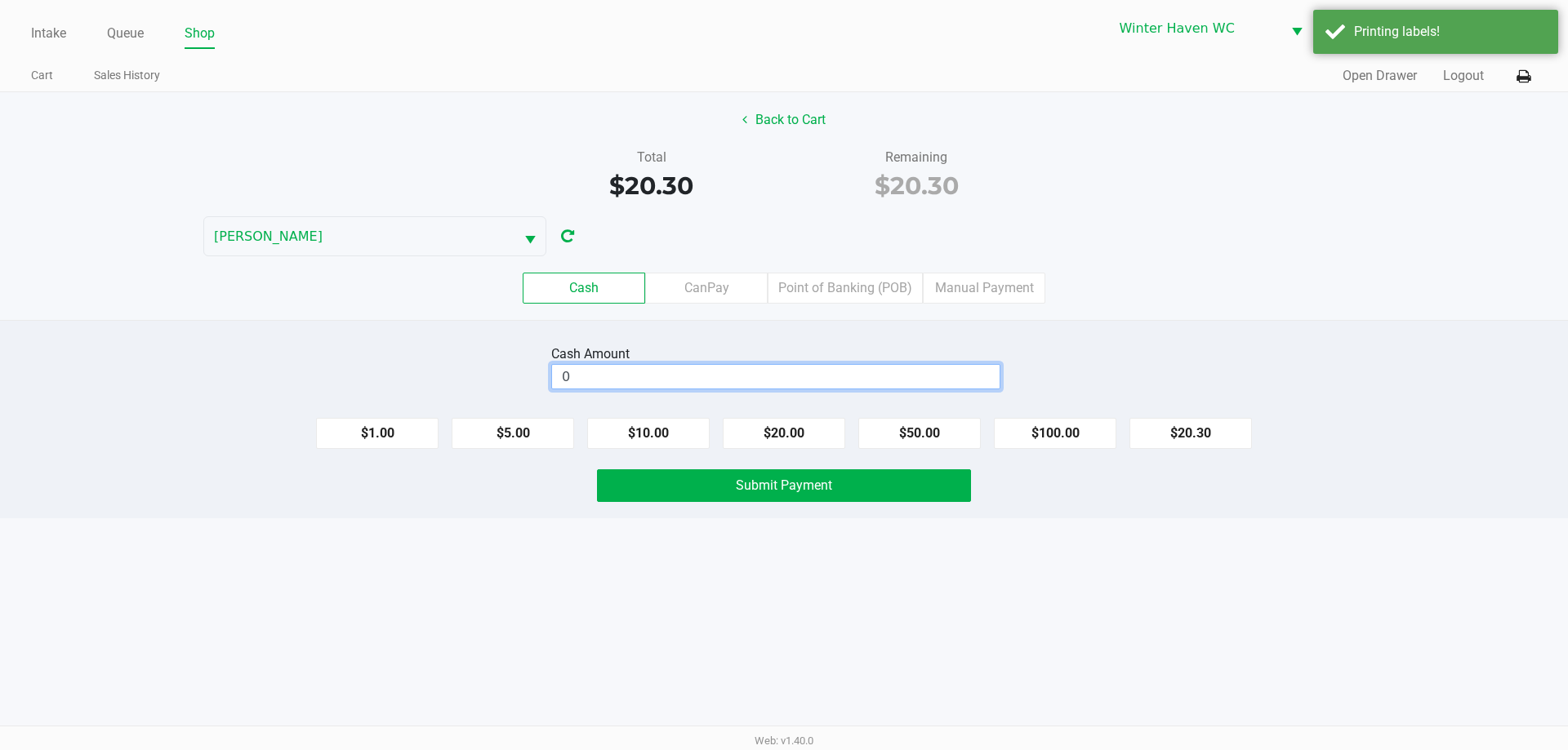
click at [701, 375] on input "0" at bounding box center [775, 376] width 448 height 24
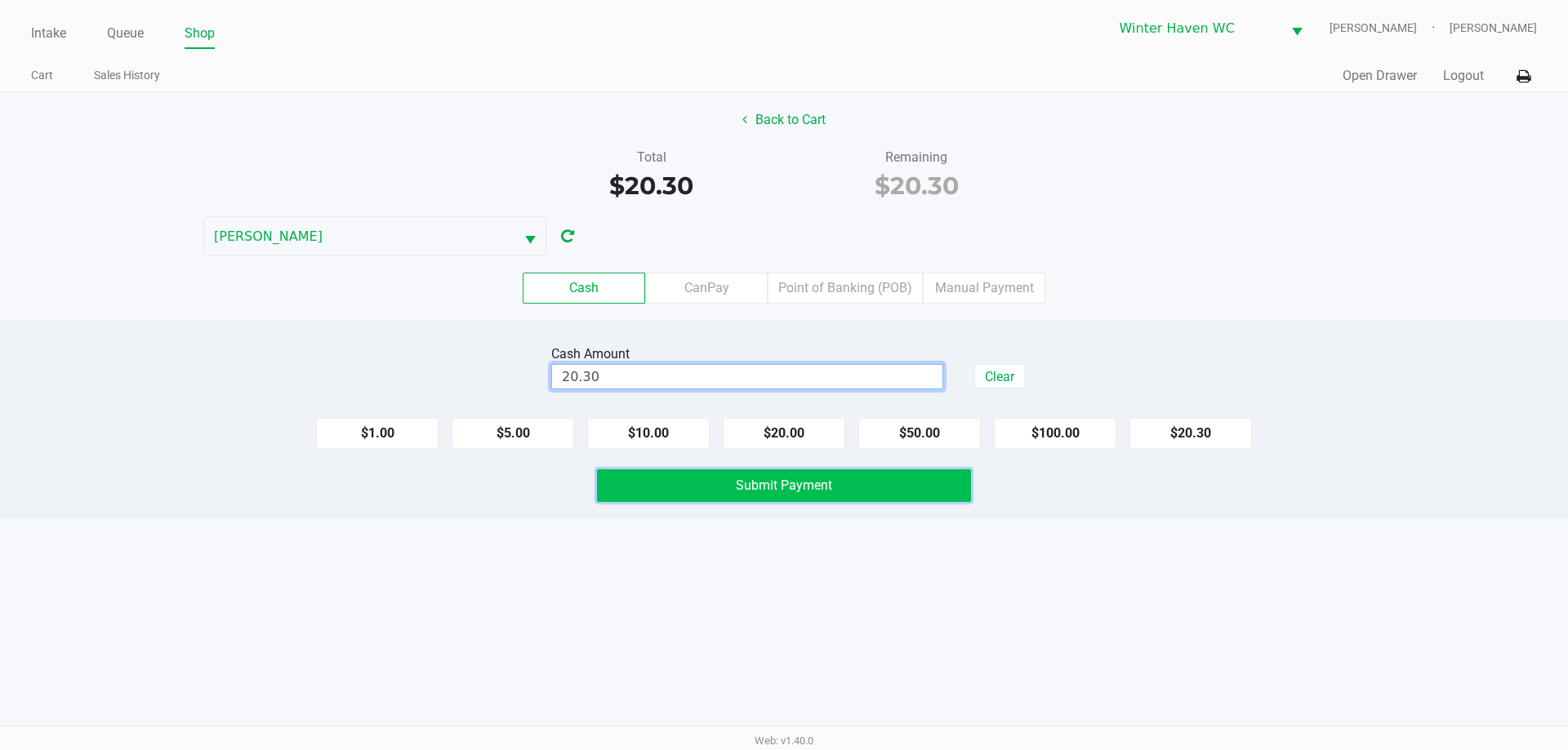
type input "$20.30"
click at [907, 489] on button "Submit Payment" at bounding box center [784, 486] width 374 height 33
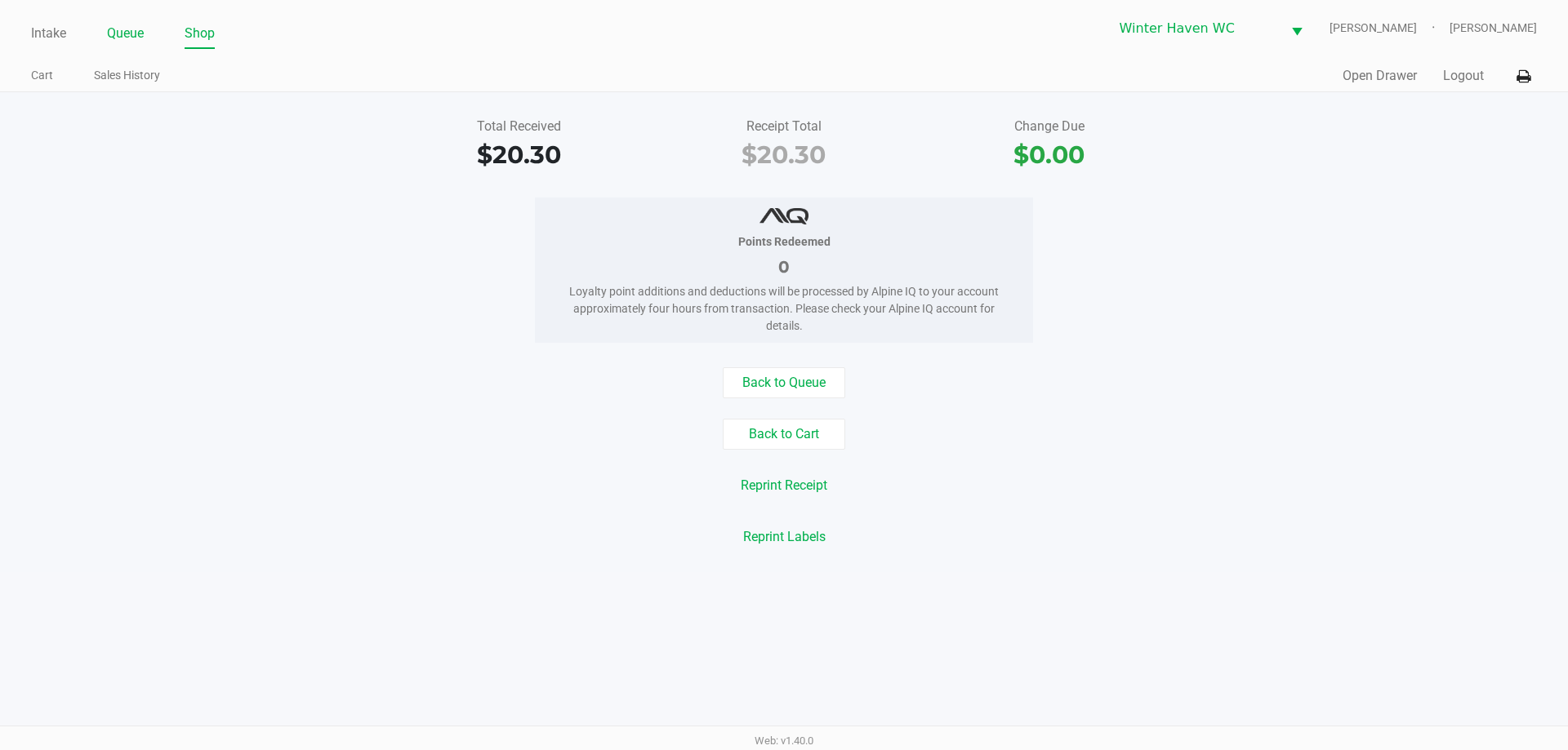
click at [124, 30] on link "Queue" at bounding box center [126, 34] width 36 height 23
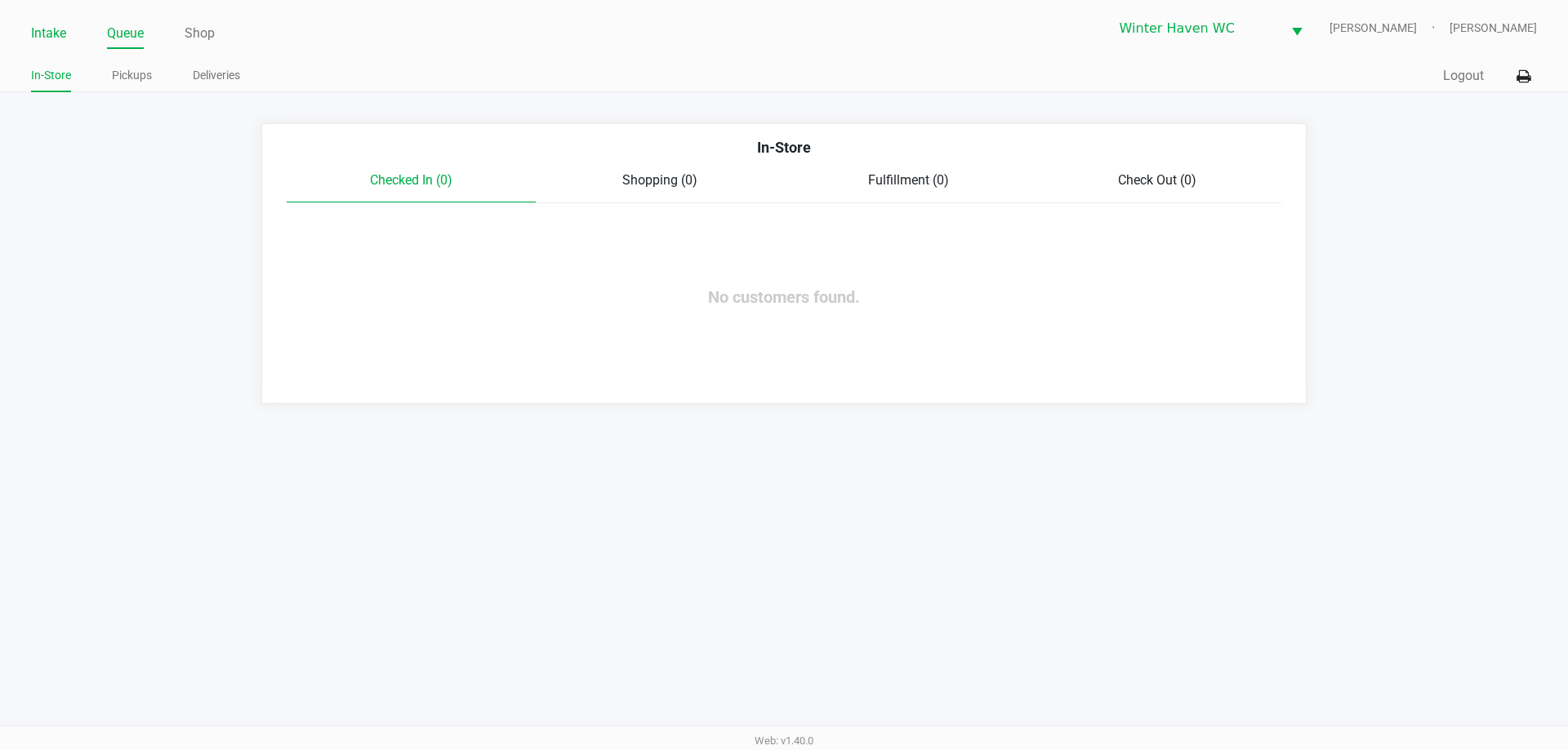
click at [58, 34] on link "Intake" at bounding box center [48, 34] width 35 height 23
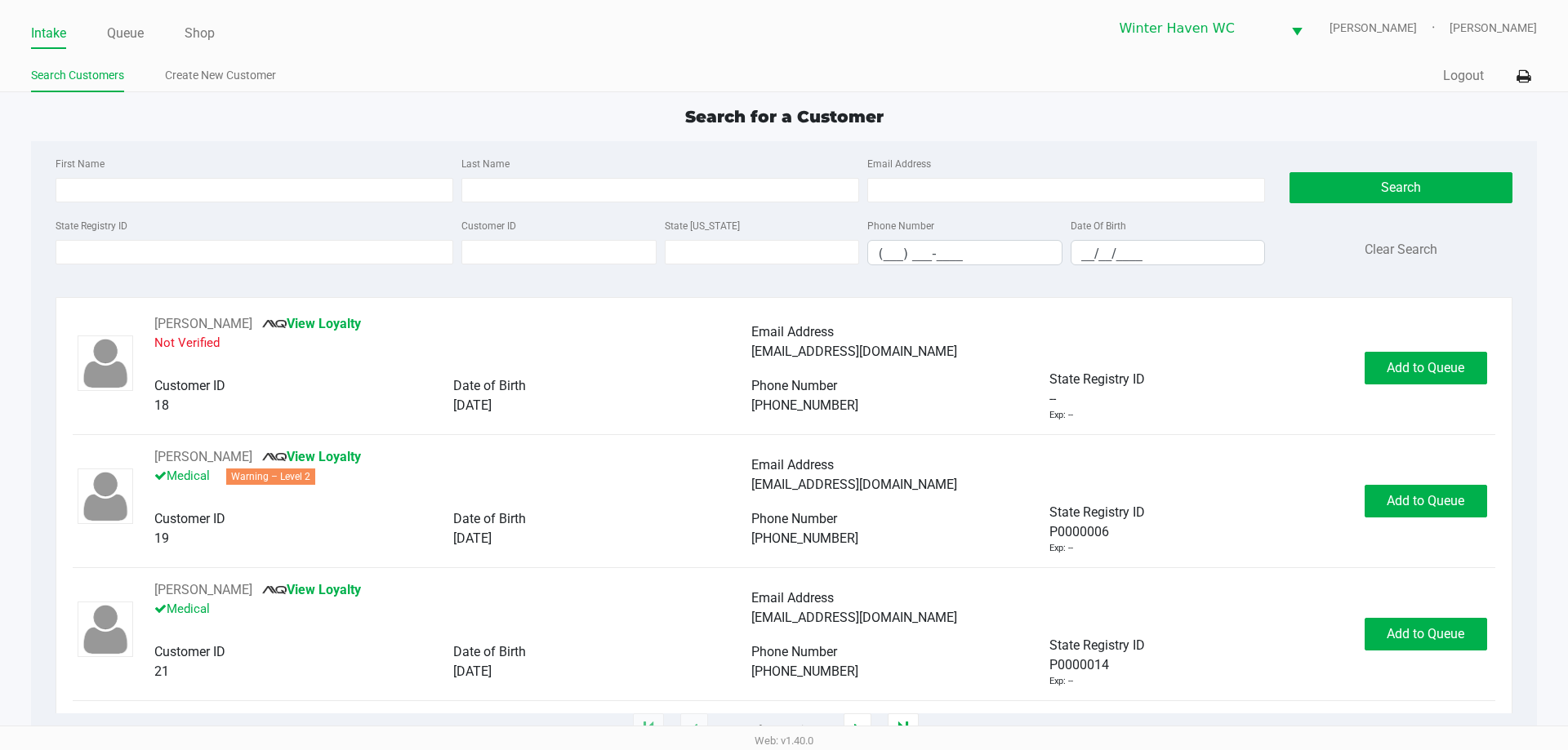
click at [37, 37] on link "Intake" at bounding box center [48, 34] width 35 height 23
click at [31, 34] on div "Intake Queue Shop Winter Haven WC JEAN-YU Jordan Dodds Search Customers Create …" at bounding box center [784, 46] width 1568 height 92
click at [94, 138] on div "Search for a Customer First Name Last Name Email Address State Registry ID Cust…" at bounding box center [783, 417] width 1505 height 625
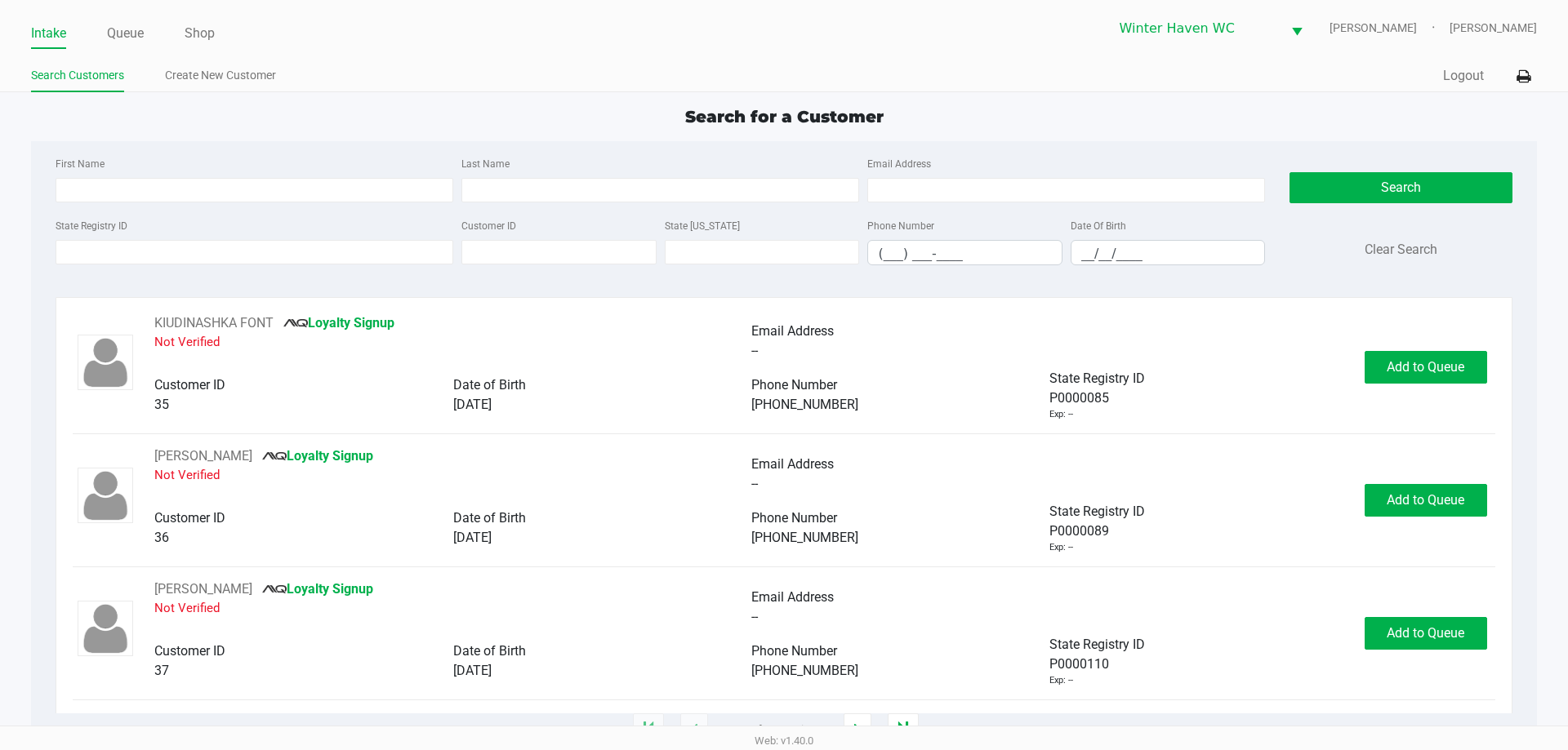
scroll to position [2261, 0]
click at [911, 724] on button "button" at bounding box center [903, 730] width 31 height 33
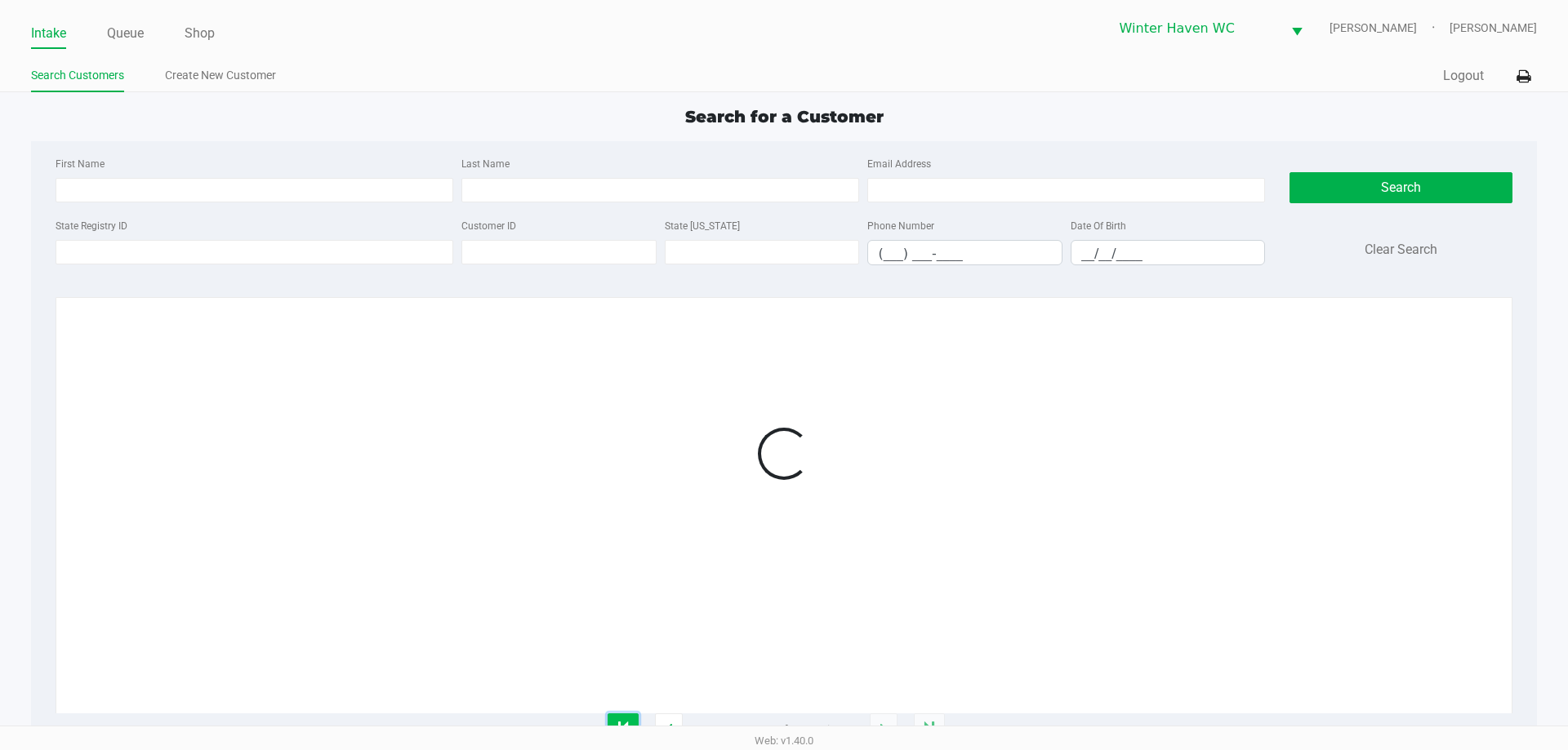
click at [628, 719] on button "button" at bounding box center [623, 730] width 31 height 33
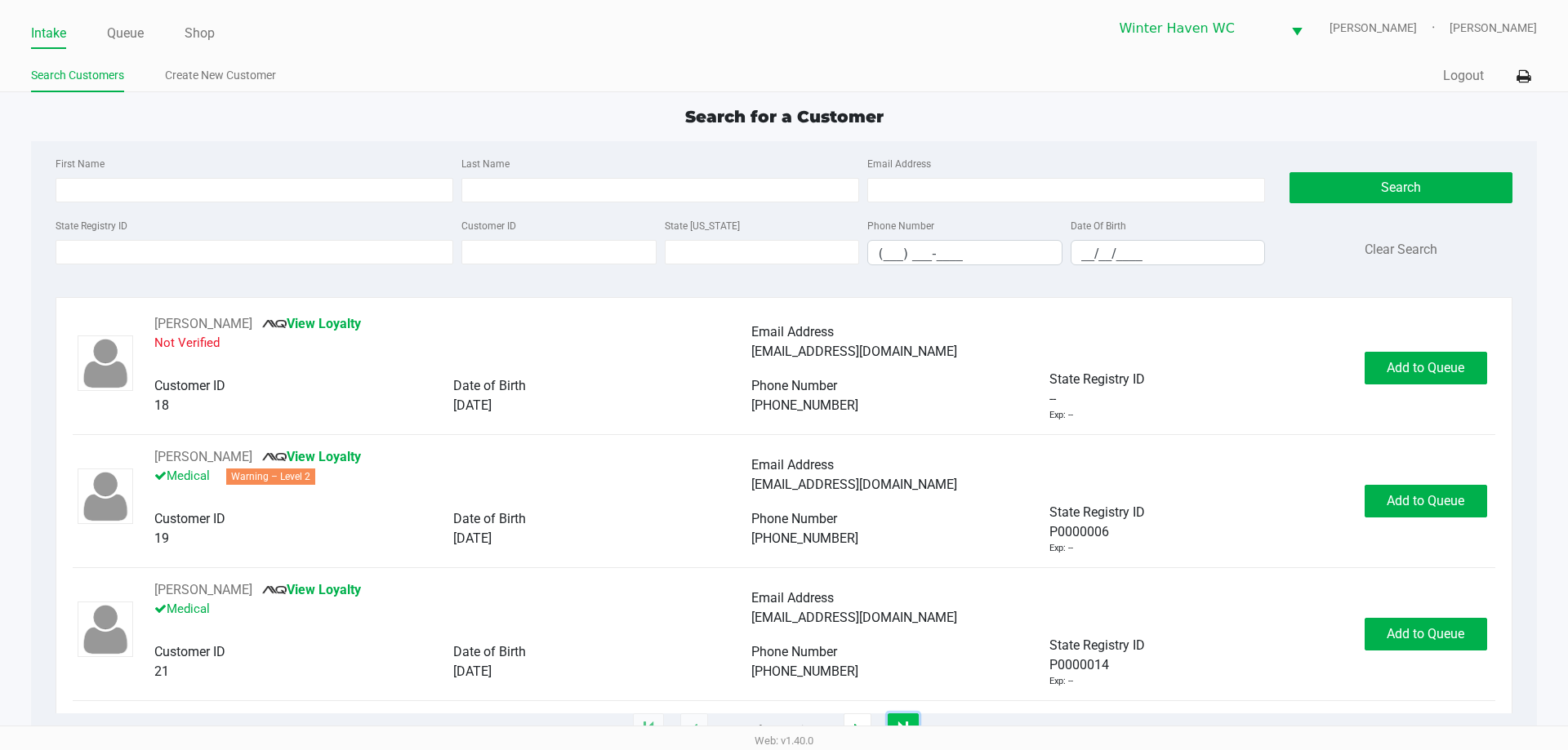
click at [910, 718] on button "button" at bounding box center [903, 730] width 31 height 33
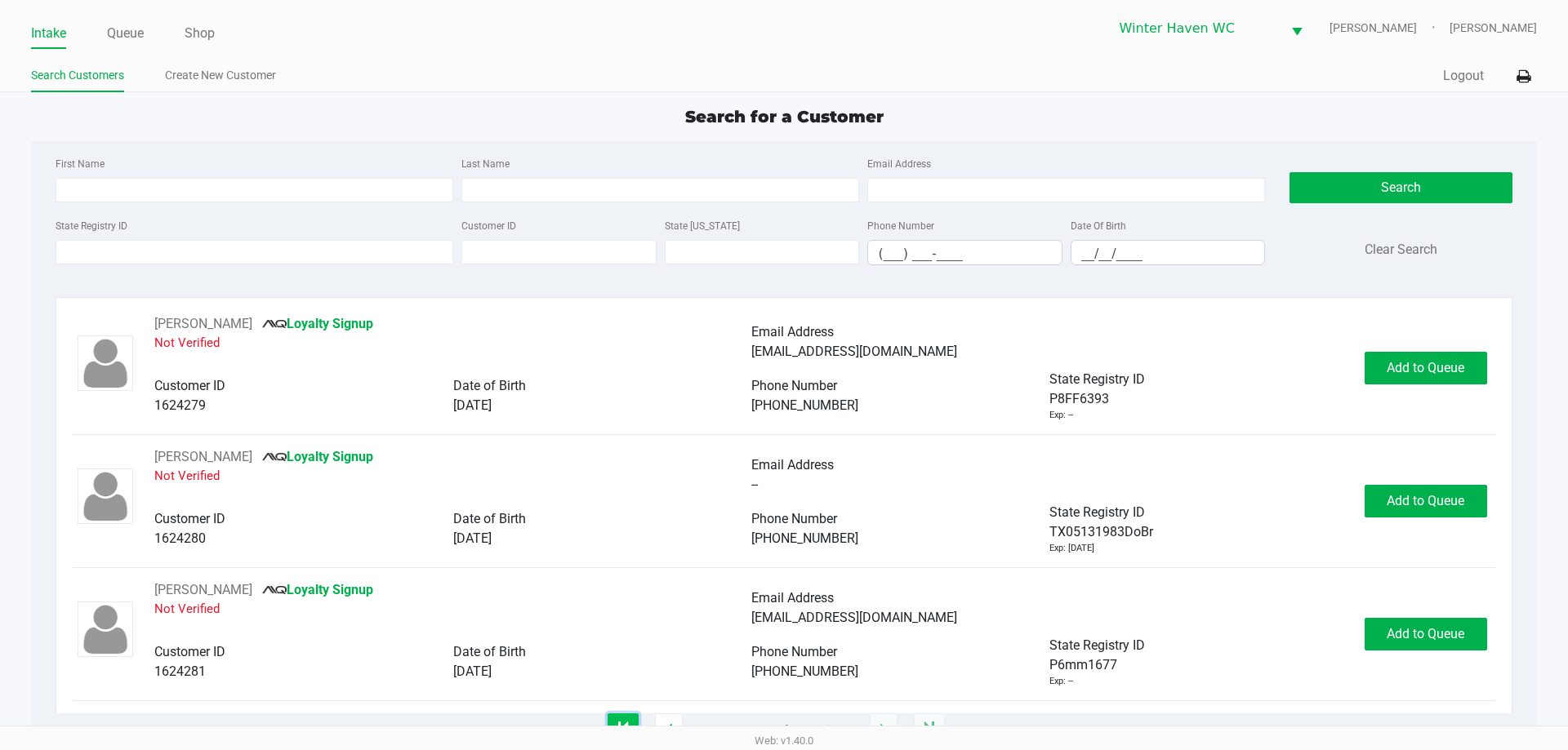
click at [624, 725] on icon "button" at bounding box center [623, 730] width 10 height 13
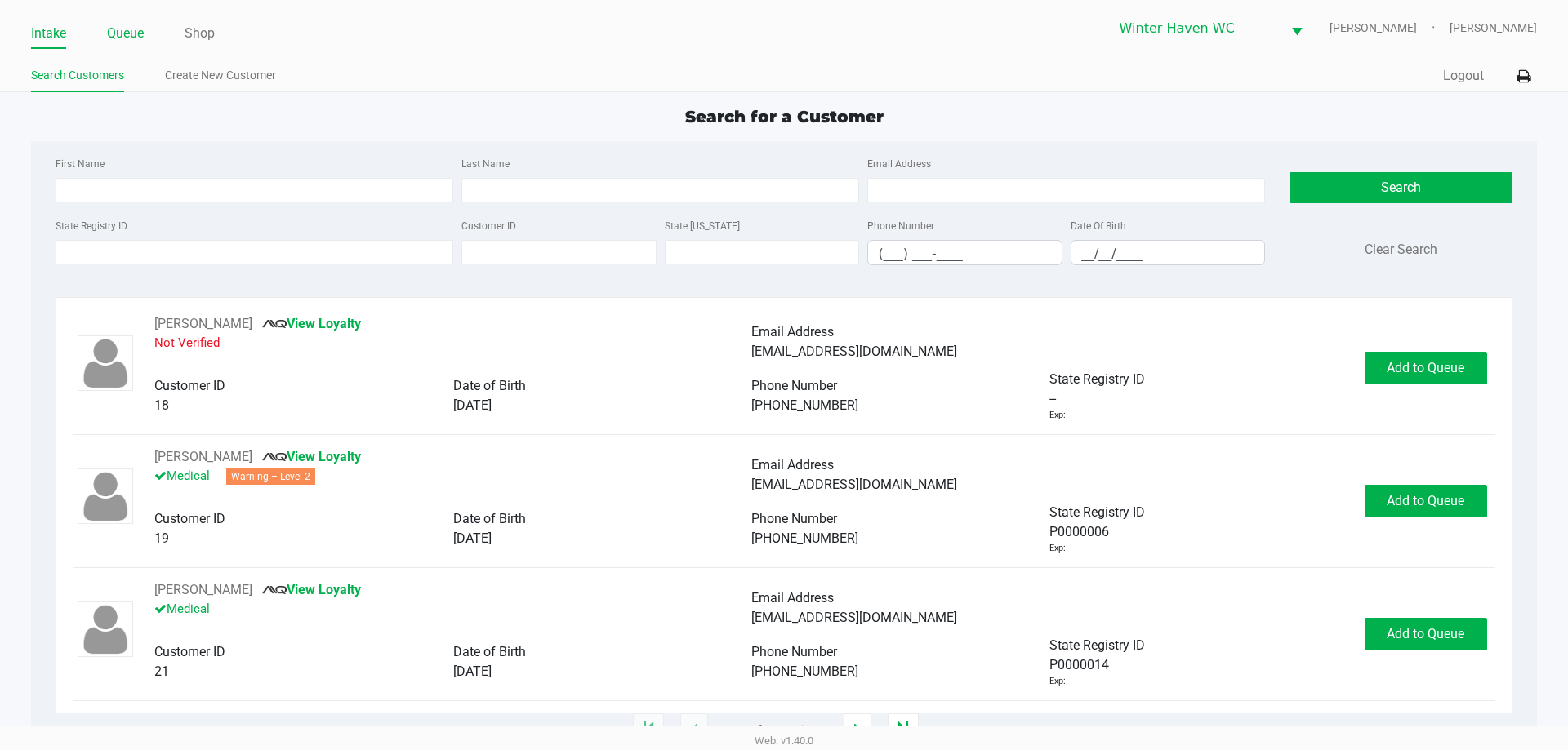
click at [135, 29] on link "Queue" at bounding box center [126, 34] width 36 height 23
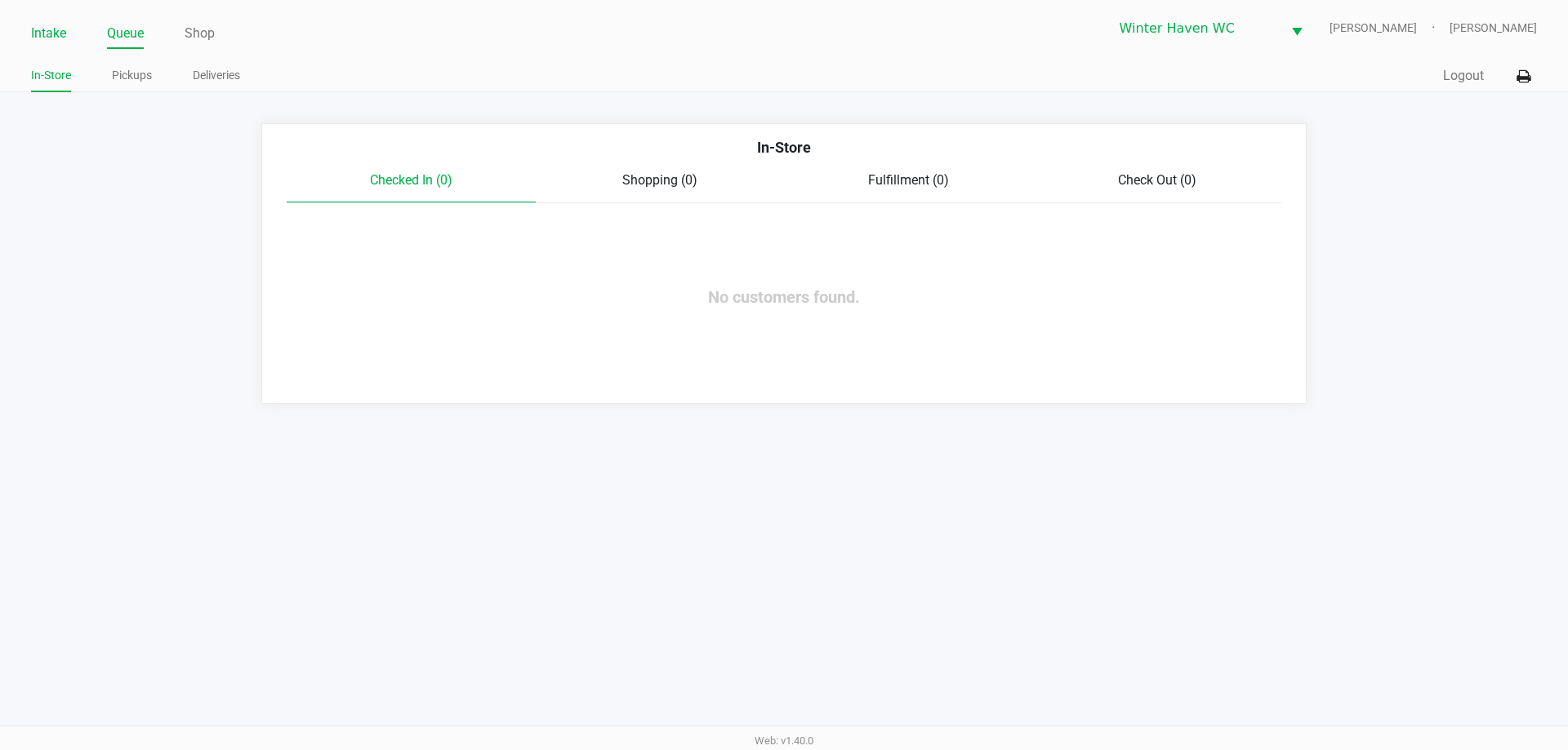
click at [53, 41] on link "Intake" at bounding box center [48, 34] width 35 height 23
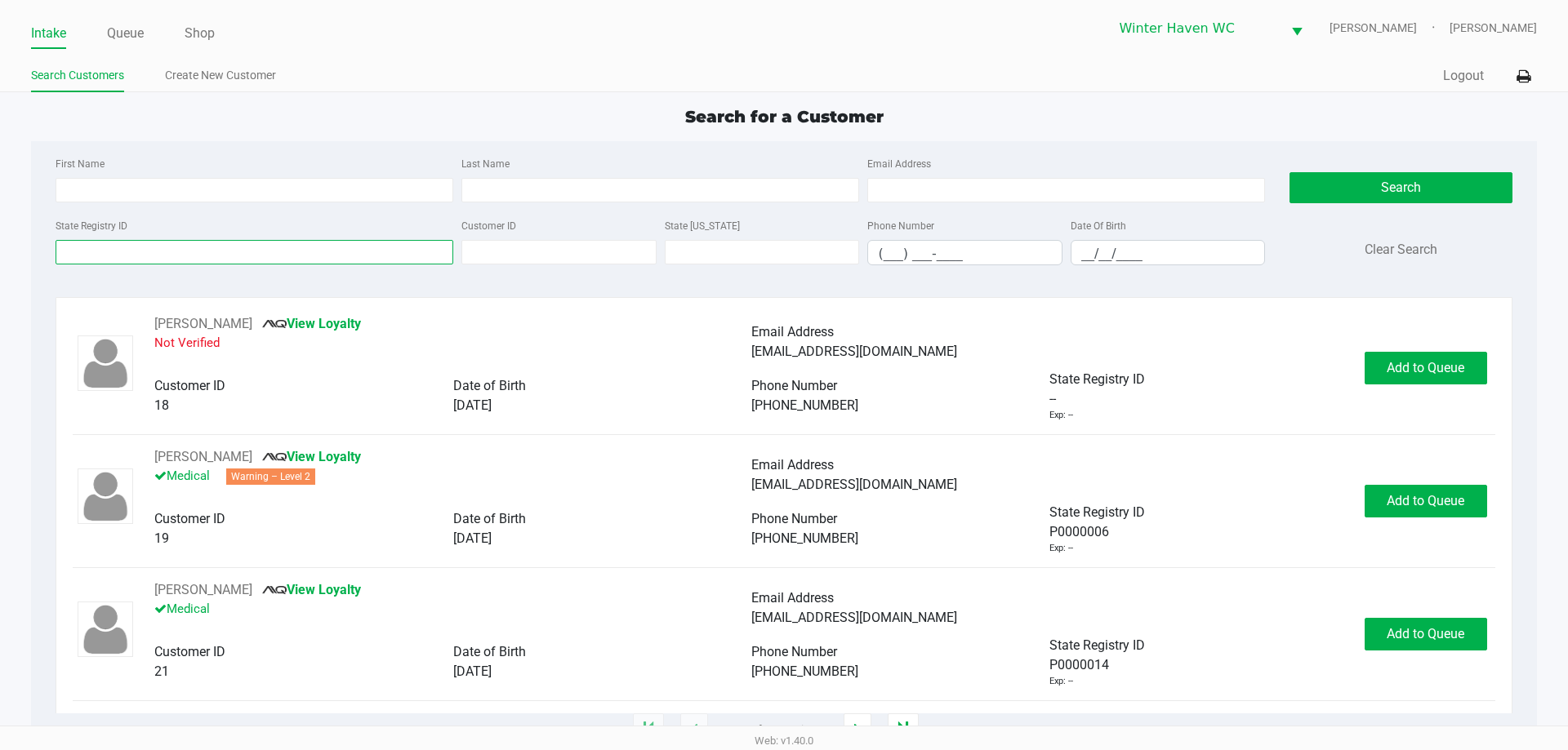
click at [242, 258] on input "State Registry ID" at bounding box center [254, 252] width 398 height 25
click at [176, 195] on input "First Name" at bounding box center [254, 191] width 398 height 25
type input "kristine"
click at [500, 192] on input "Last Name" at bounding box center [659, 191] width 398 height 25
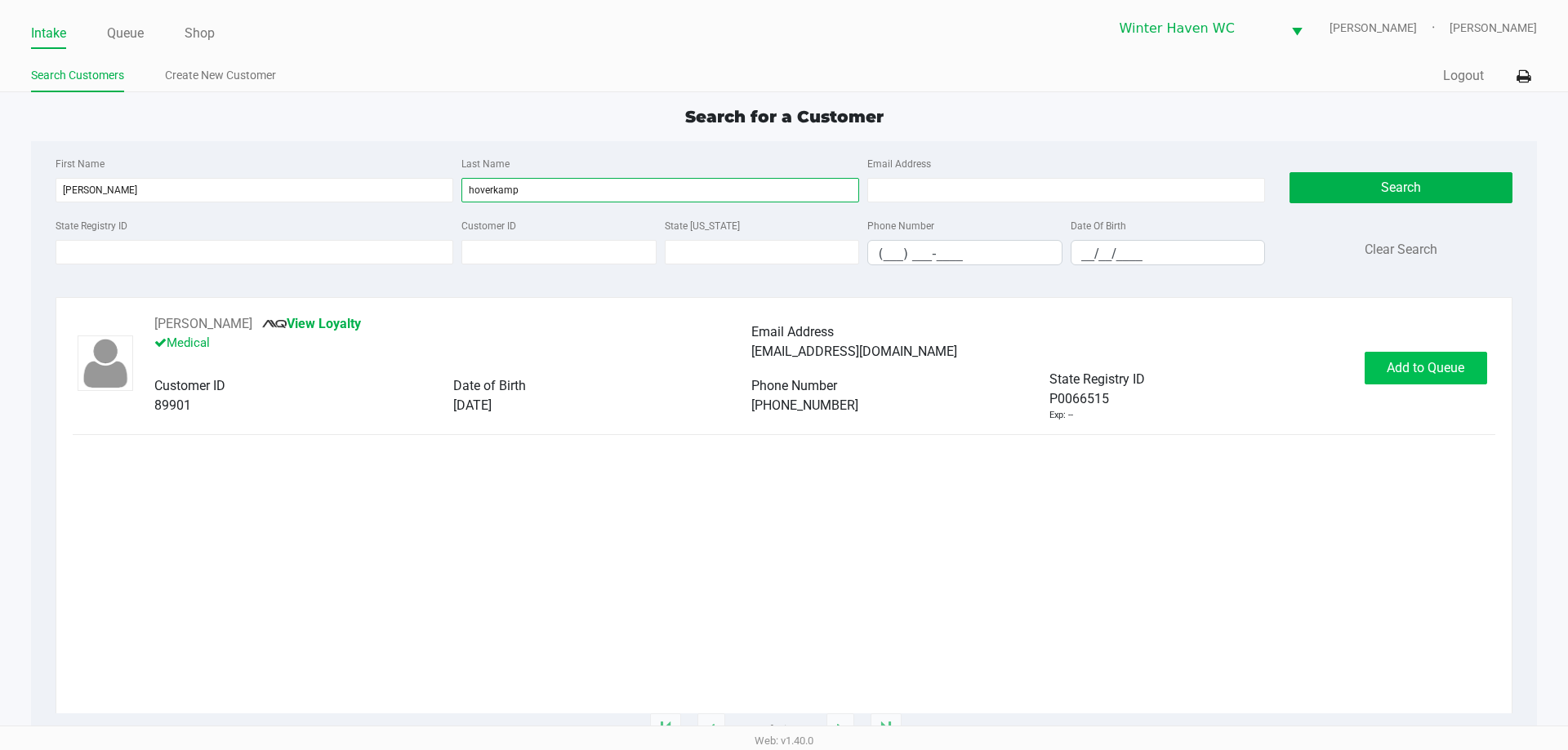
type input "hoverkamp"
click at [1398, 372] on span "Add to Queue" at bounding box center [1425, 368] width 78 height 15
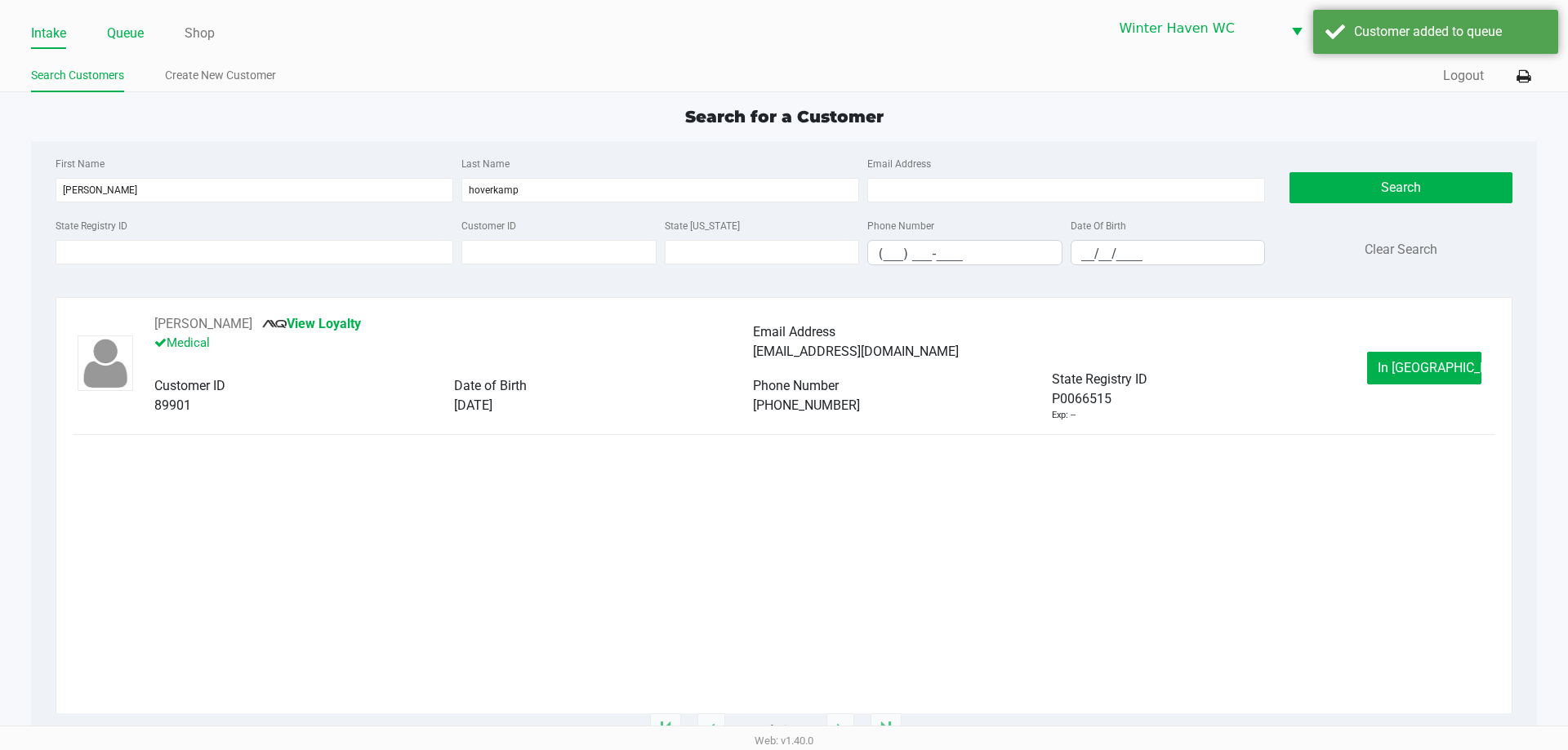
click at [121, 38] on link "Queue" at bounding box center [126, 34] width 36 height 23
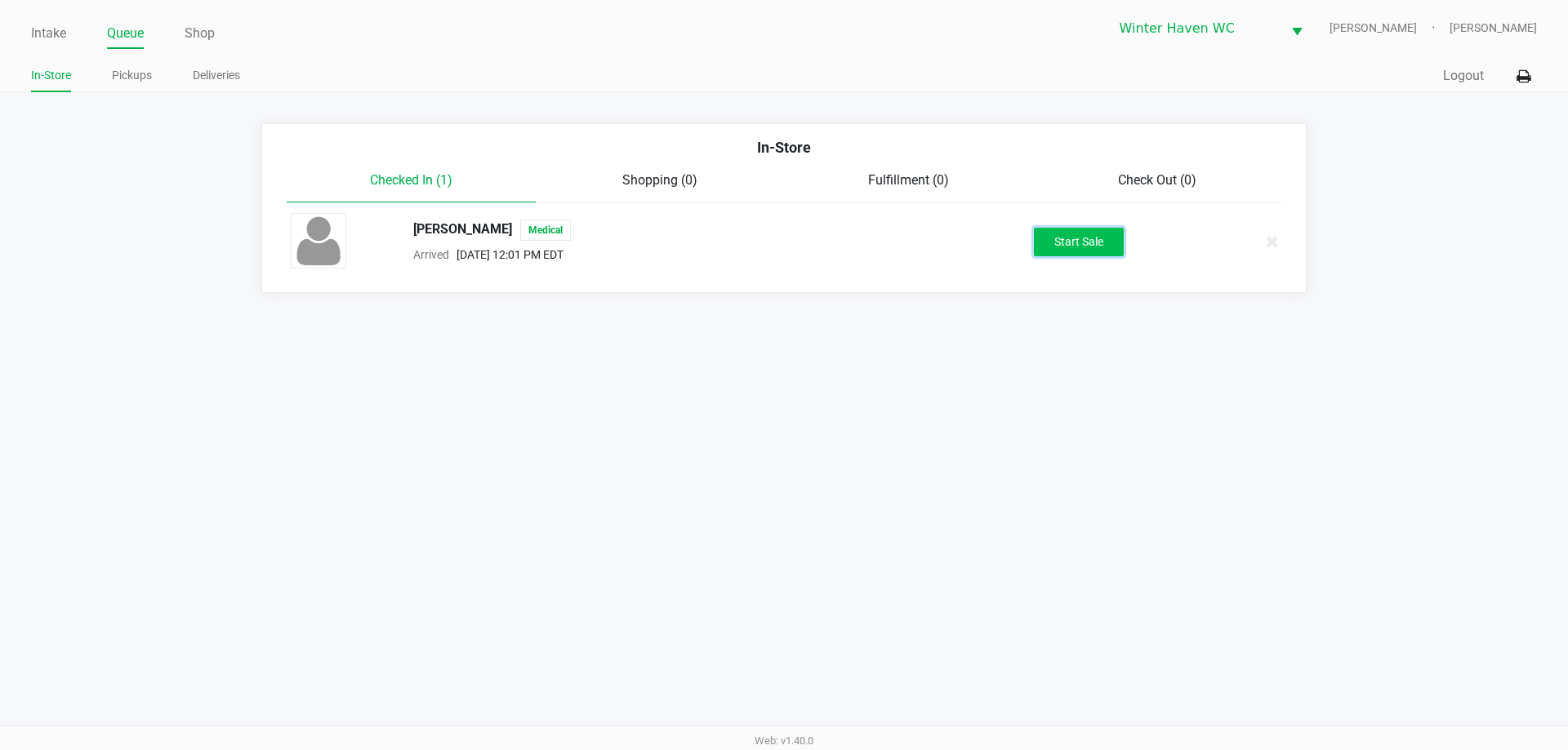
click at [1072, 244] on button "Start Sale" at bounding box center [1079, 242] width 90 height 29
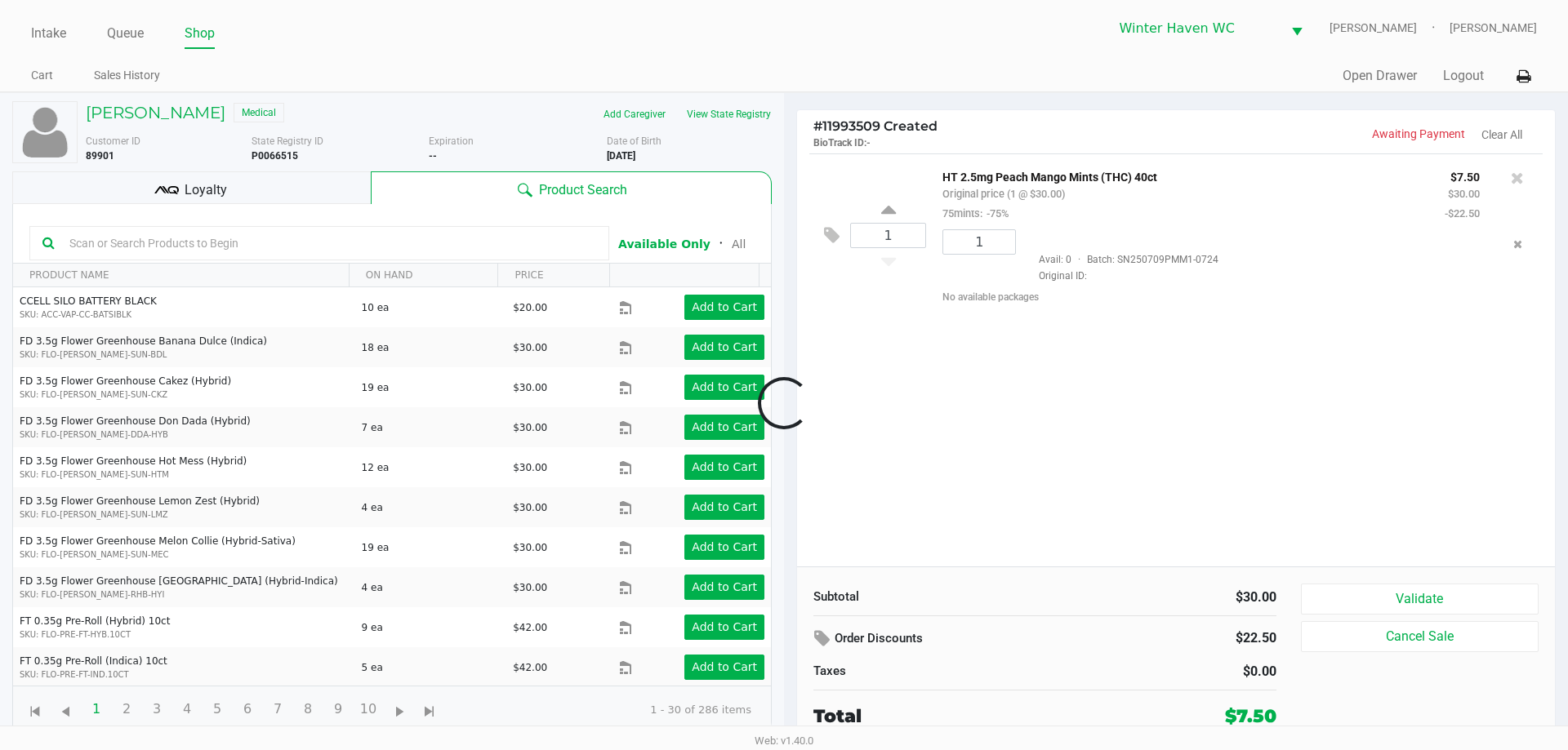
click at [924, 304] on div at bounding box center [784, 402] width 1568 height 458
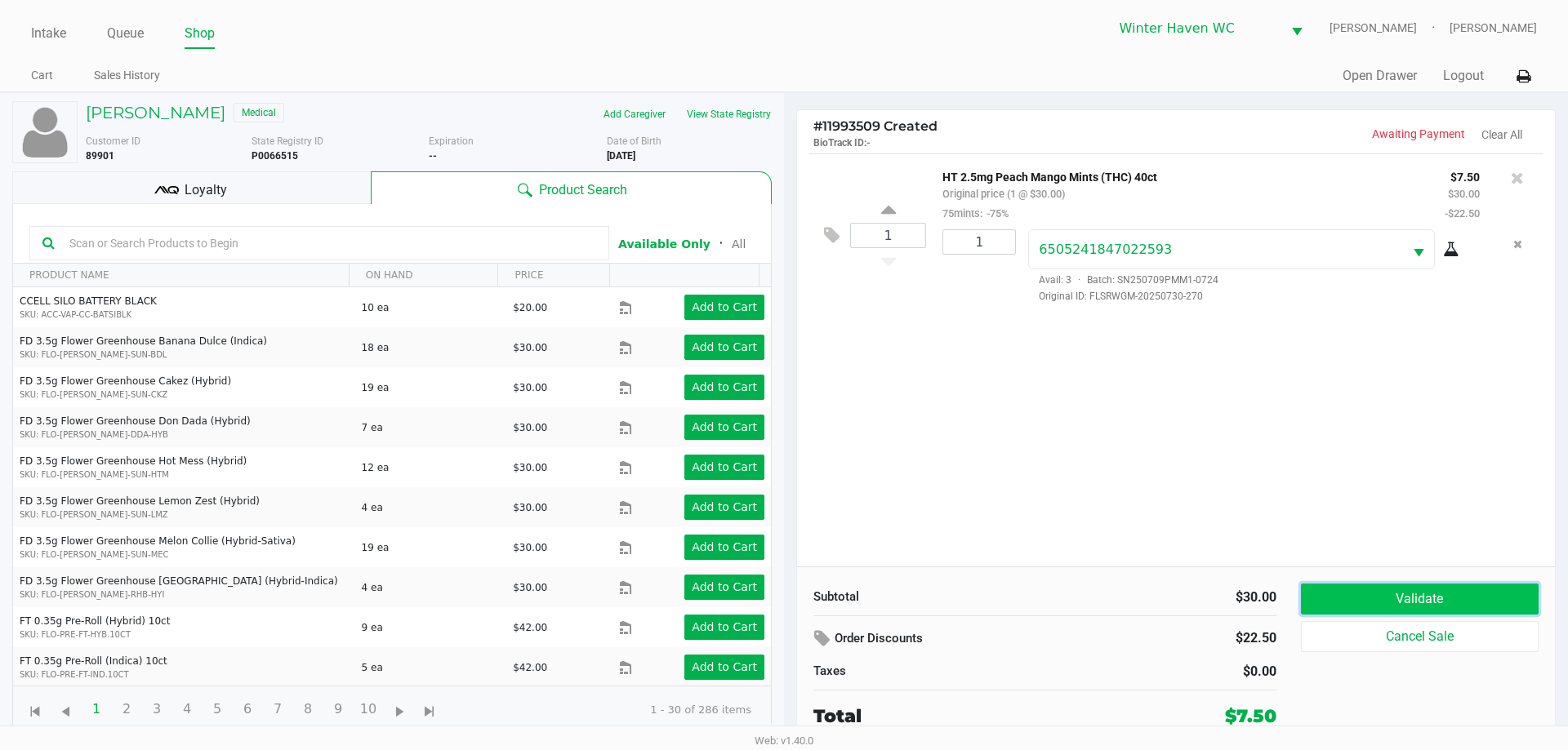
click at [1354, 594] on button "Validate" at bounding box center [1419, 599] width 238 height 31
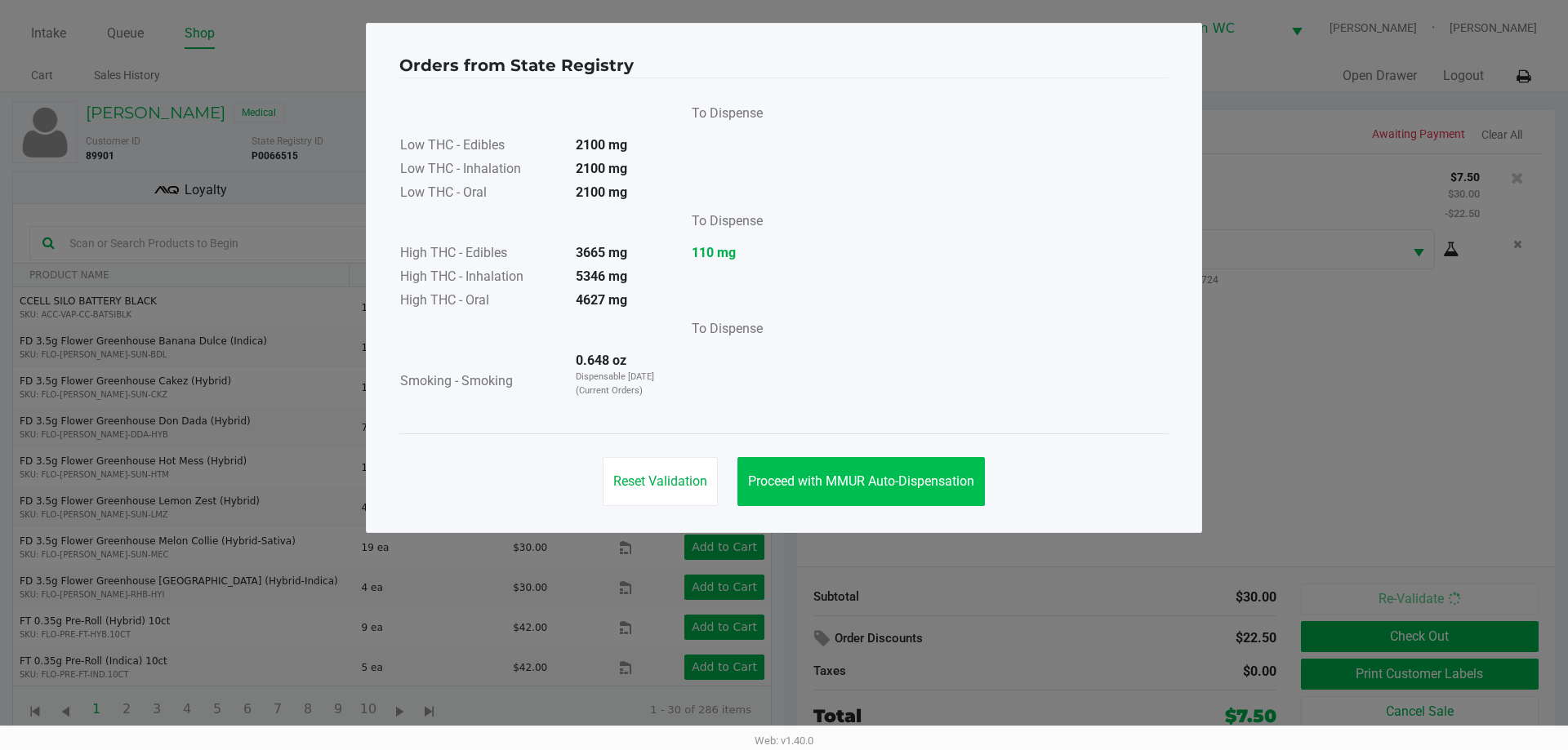
drag, startPoint x: 841, startPoint y: 510, endPoint x: 862, endPoint y: 486, distance: 31.9
click at [842, 506] on div "Reset Validation Proceed with MMUR Auto-Dispensation" at bounding box center [784, 474] width 770 height 82
drag, startPoint x: 862, startPoint y: 486, endPoint x: 1259, endPoint y: 638, distance: 425.1
click at [863, 484] on span "Proceed with MMUR Auto-Dispensation" at bounding box center [861, 481] width 226 height 15
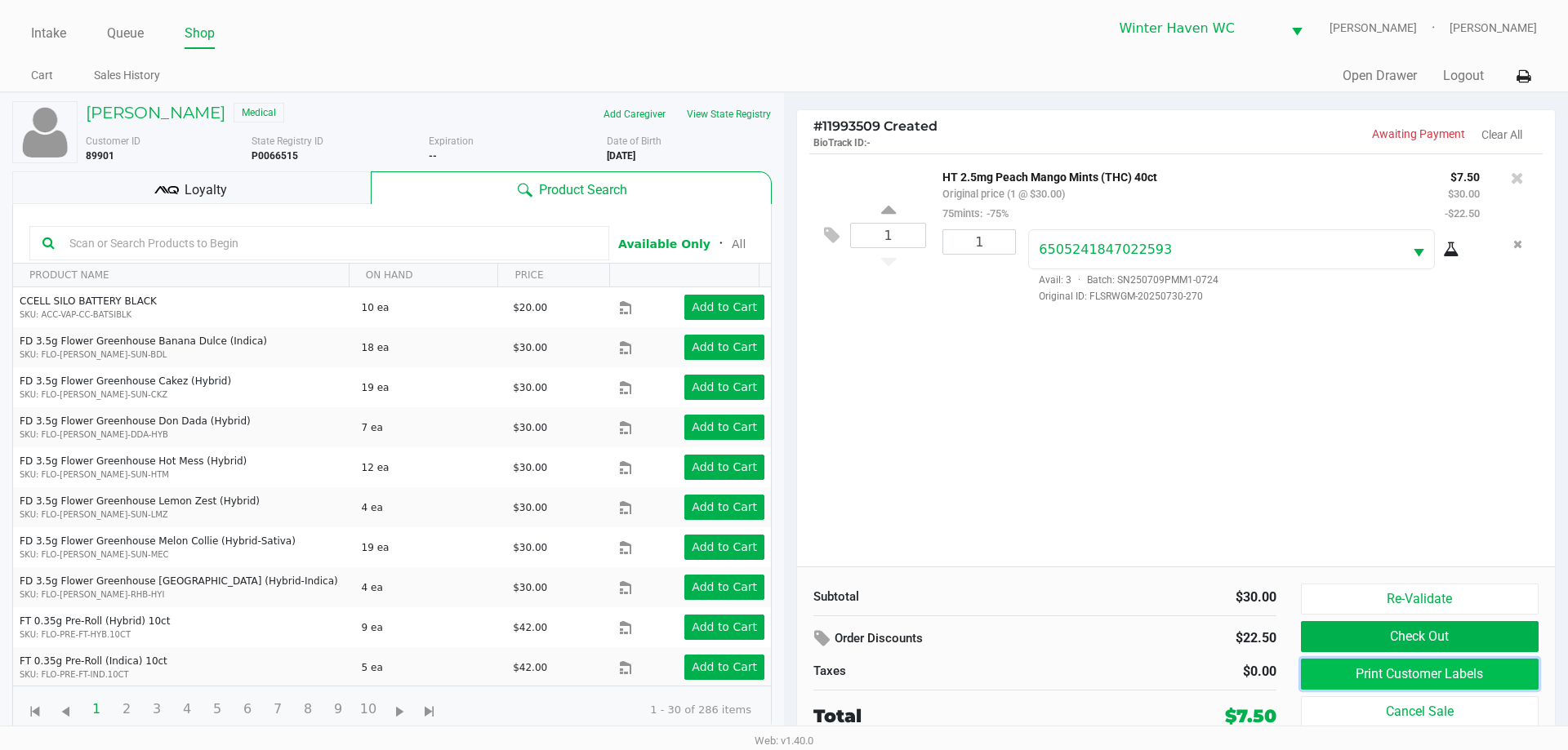
click at [1387, 674] on button "Print Customer Labels" at bounding box center [1419, 674] width 238 height 31
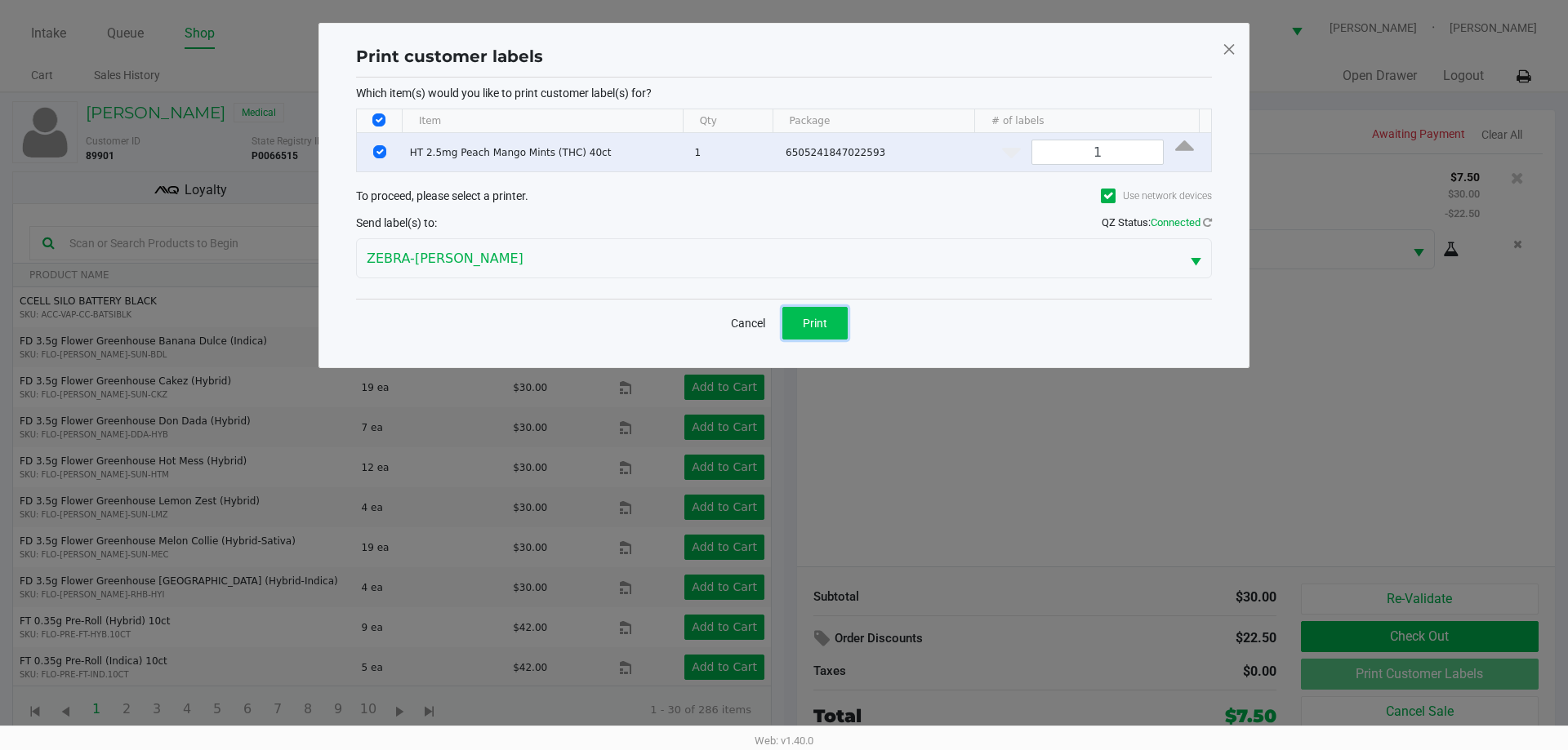
click at [802, 324] on span "Print" at bounding box center [815, 324] width 25 height 13
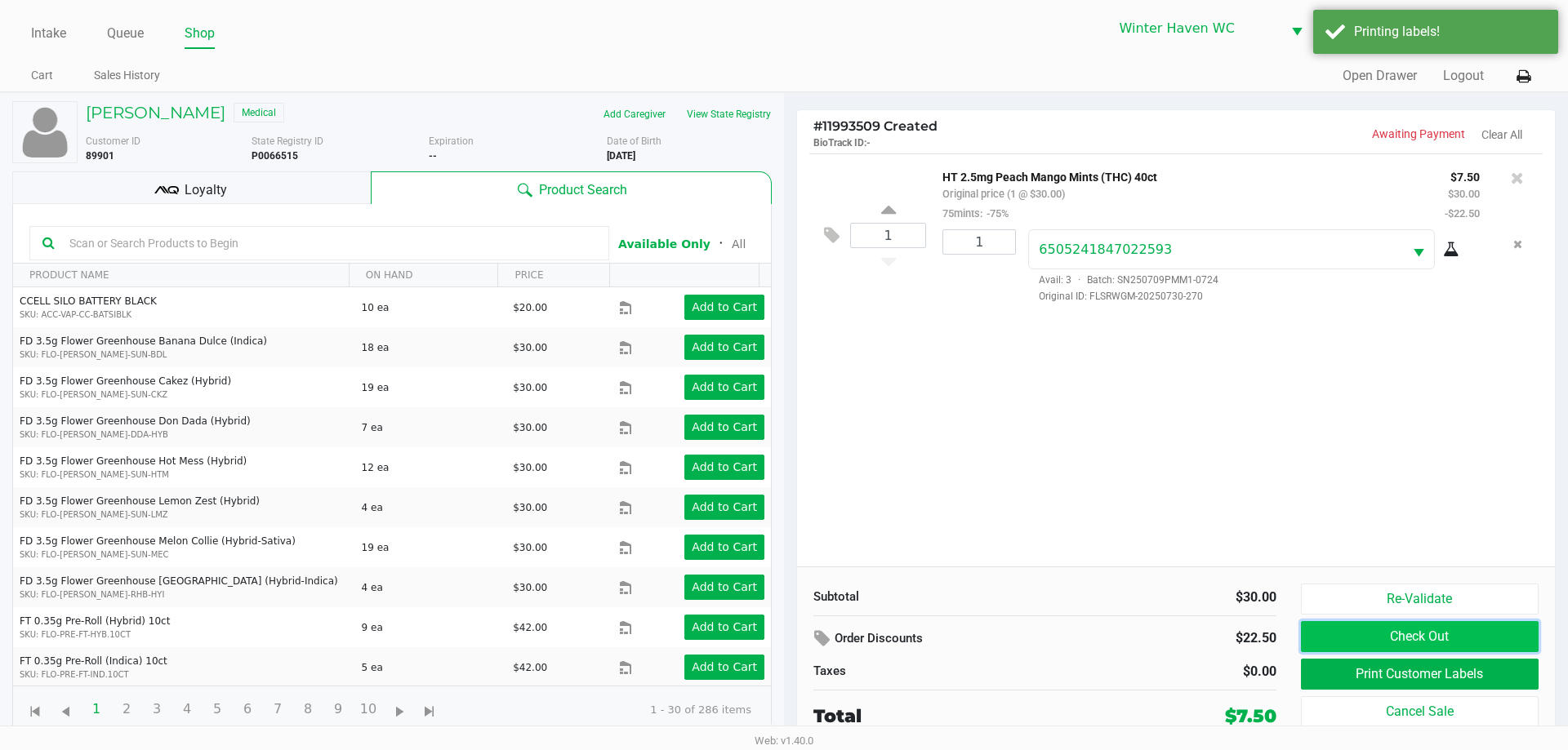
click at [1392, 652] on button "Check Out" at bounding box center [1419, 636] width 238 height 31
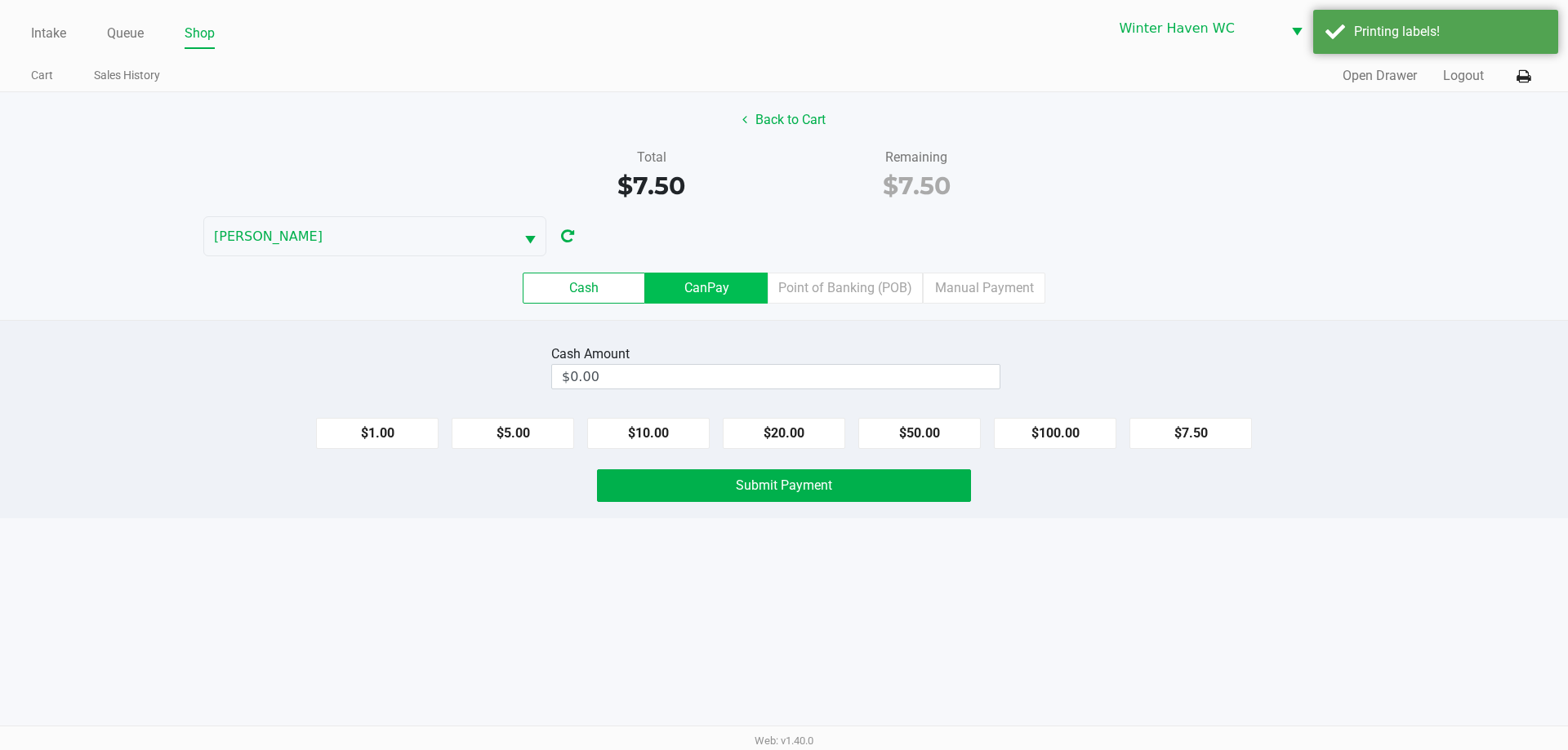
click at [703, 290] on label "CanPay" at bounding box center [706, 288] width 123 height 31
click at [0, 0] on 2 "CanPay" at bounding box center [0, 0] width 0 height 0
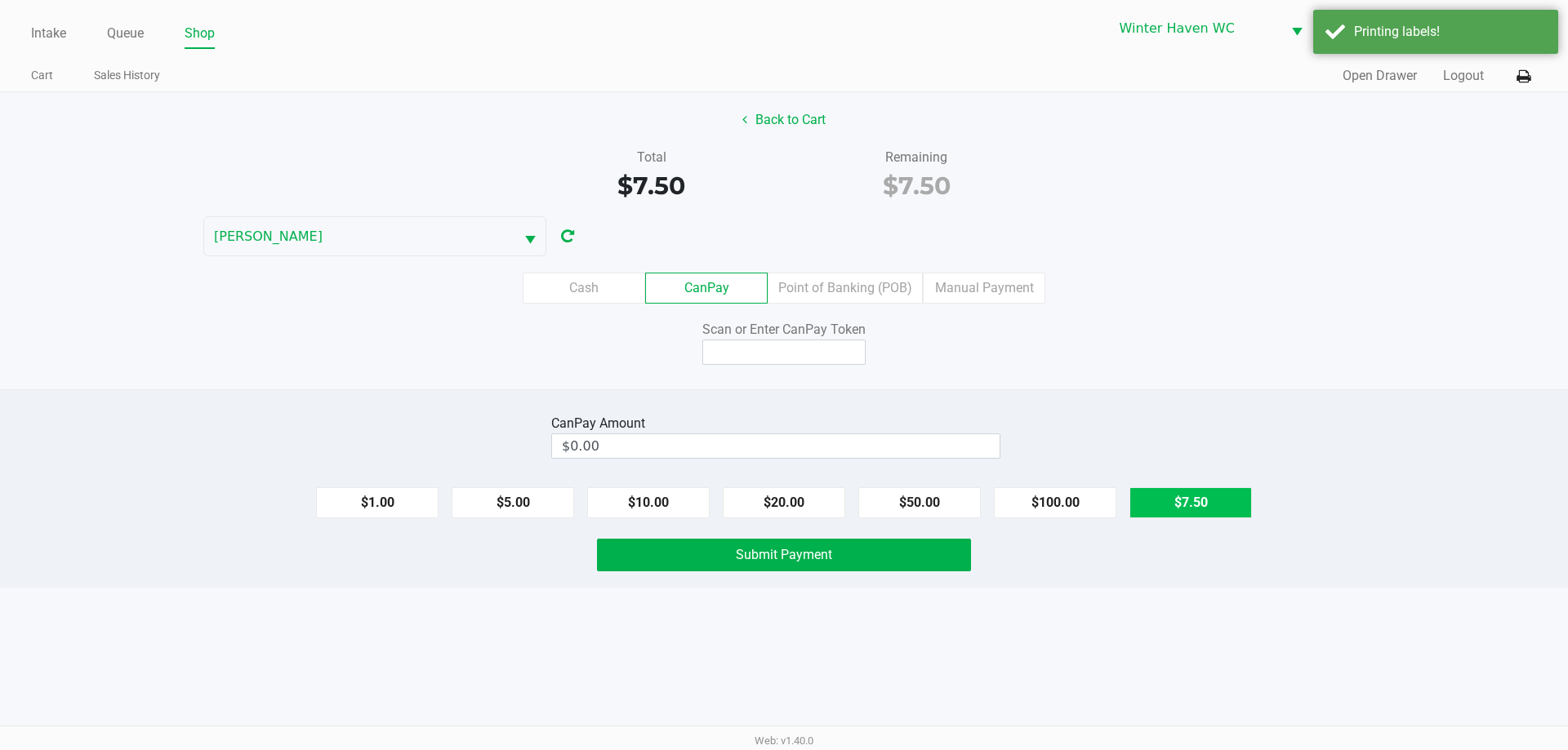
drag, startPoint x: 1260, startPoint y: 499, endPoint x: 1234, endPoint y: 499, distance: 26.0
click at [1255, 499] on div "$1.00 $5.00 $10.00 $20.00 $50.00 $100.00 $7.50" at bounding box center [784, 496] width 1568 height 44
click at [1234, 499] on button "$7.50" at bounding box center [1190, 503] width 123 height 31
type input "$7.50"
click at [803, 361] on input at bounding box center [784, 352] width 163 height 25
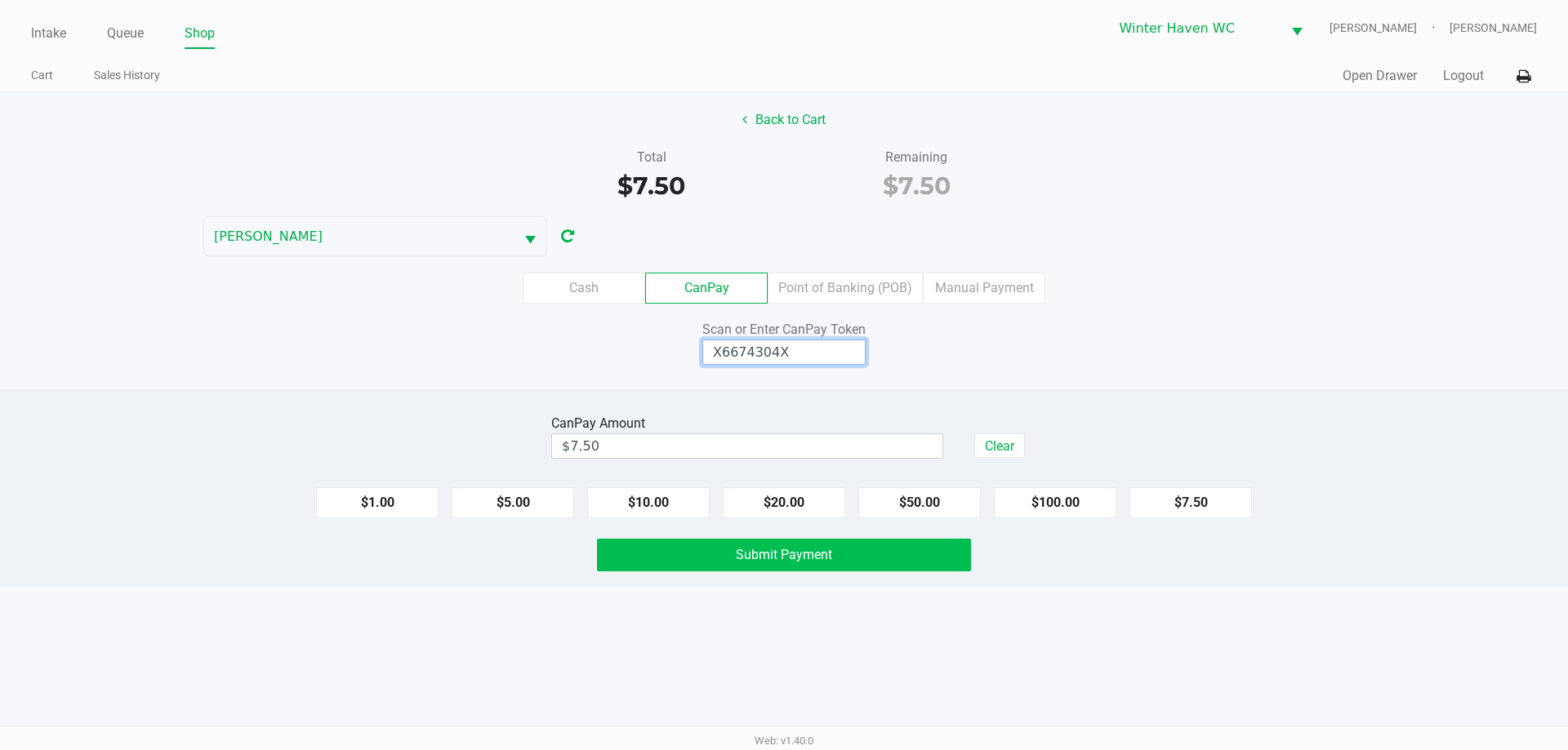
type input "X6674304X"
click at [866, 549] on button "Submit Payment" at bounding box center [784, 555] width 374 height 33
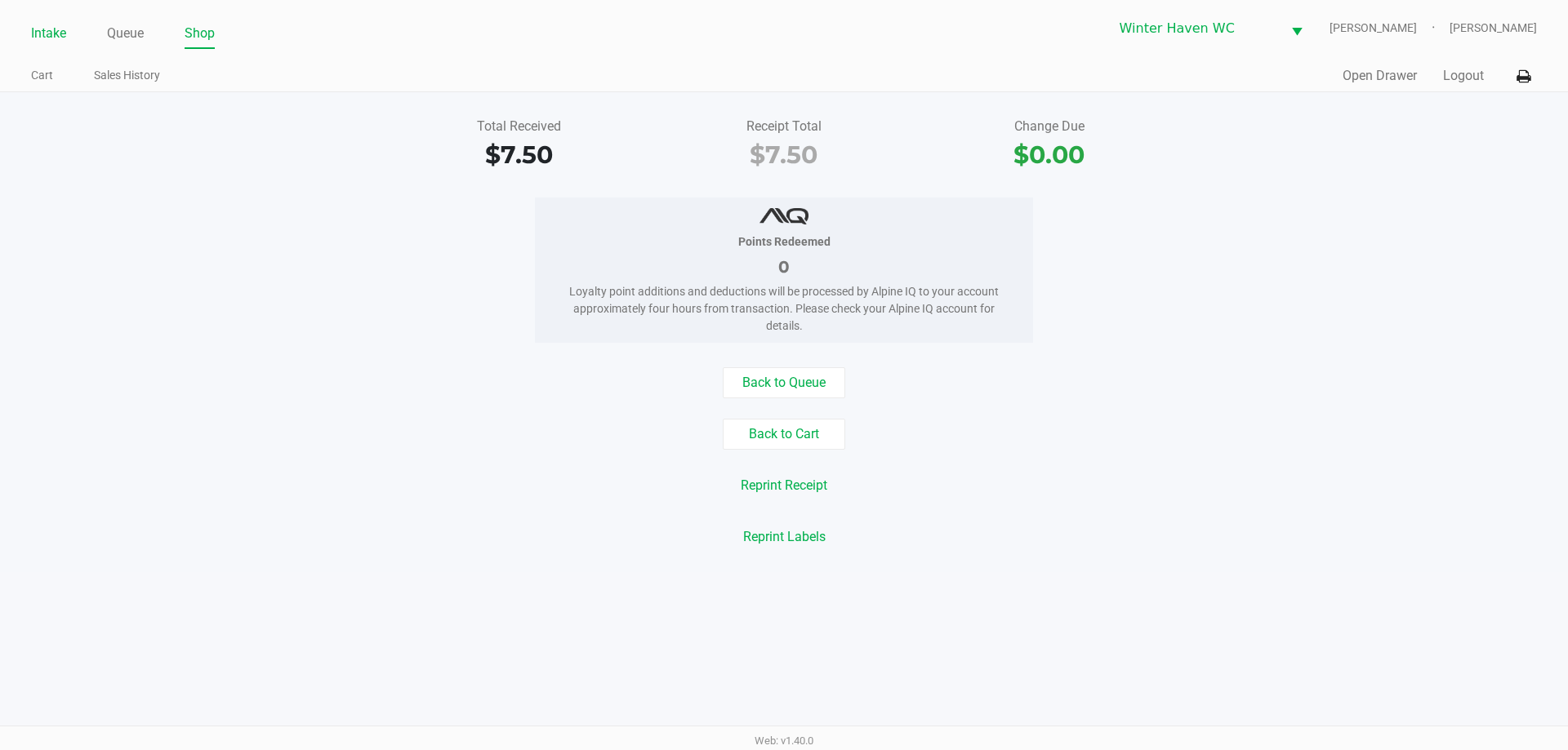
click at [44, 31] on link "Intake" at bounding box center [48, 34] width 35 height 23
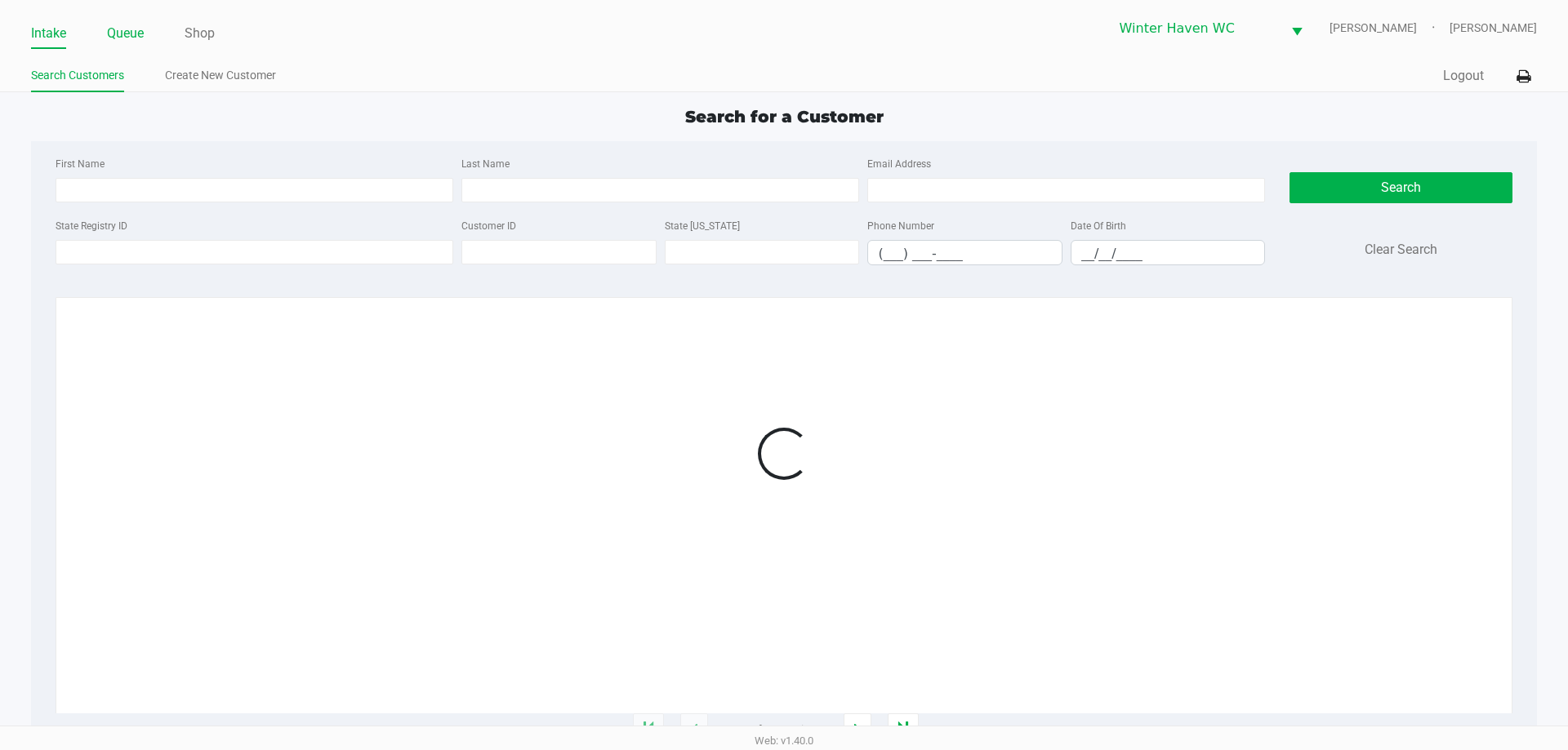
click at [136, 34] on link "Queue" at bounding box center [126, 34] width 36 height 23
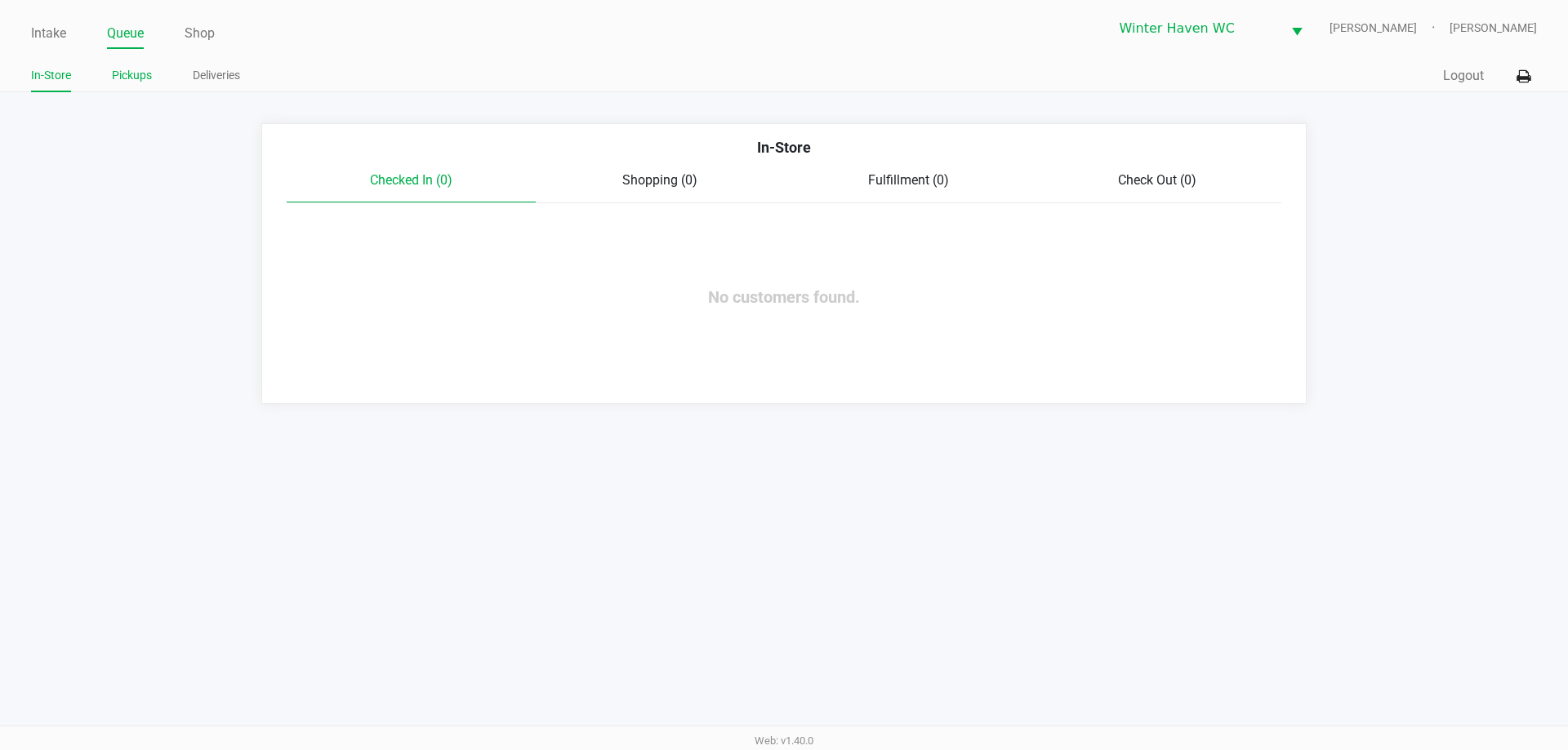
click at [115, 76] on link "Pickups" at bounding box center [132, 75] width 40 height 20
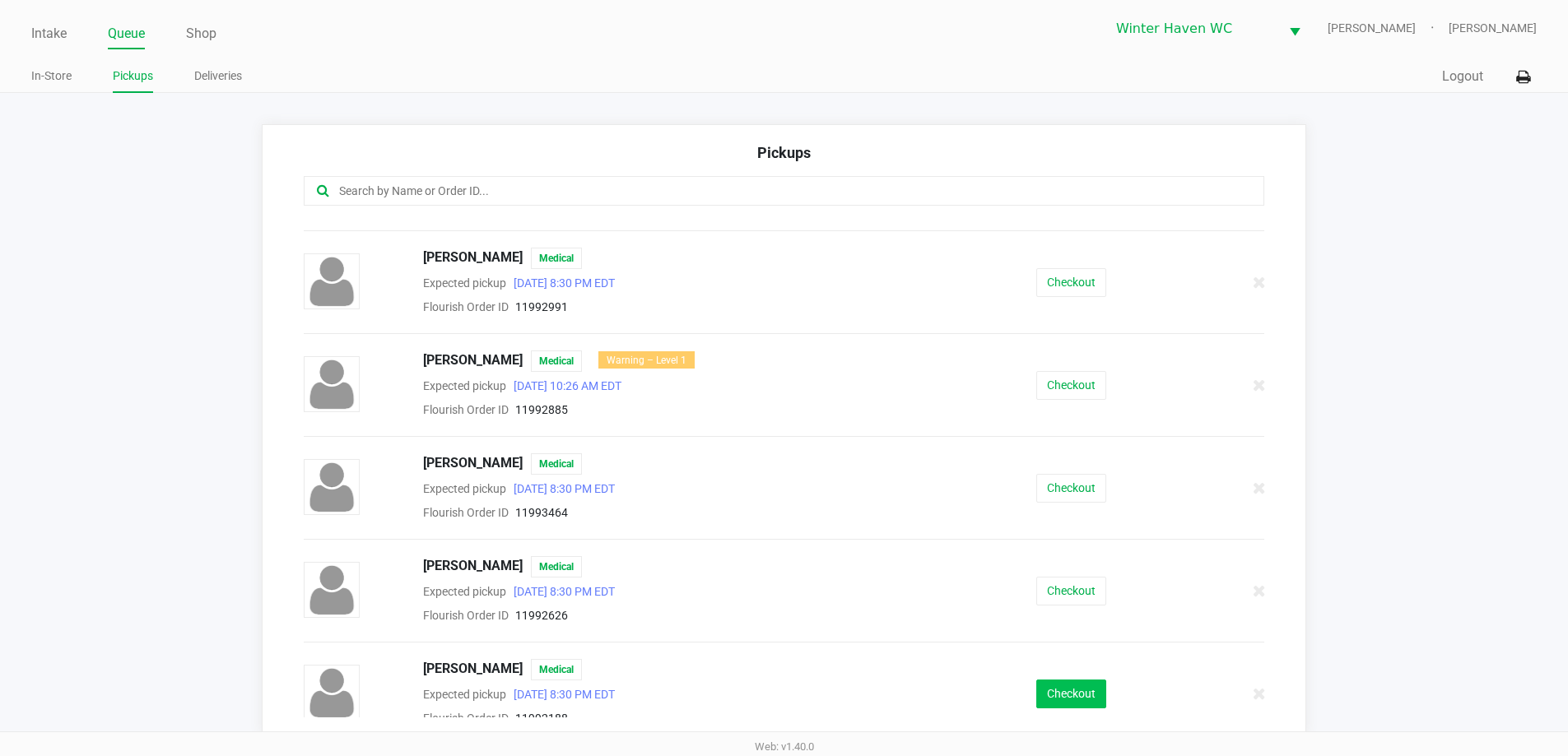
scroll to position [606, 0]
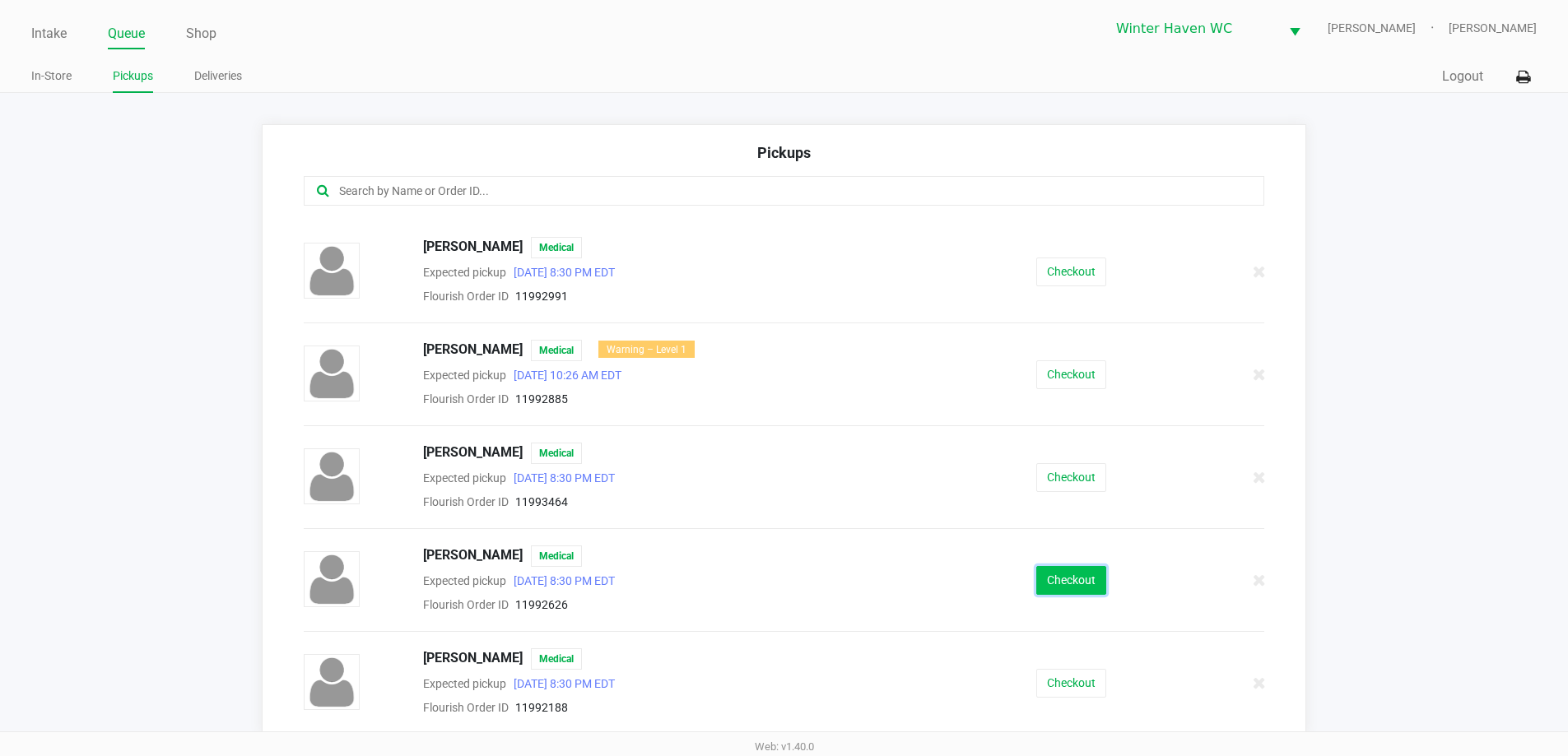
click at [1062, 567] on button "Checkout" at bounding box center [1071, 580] width 70 height 29
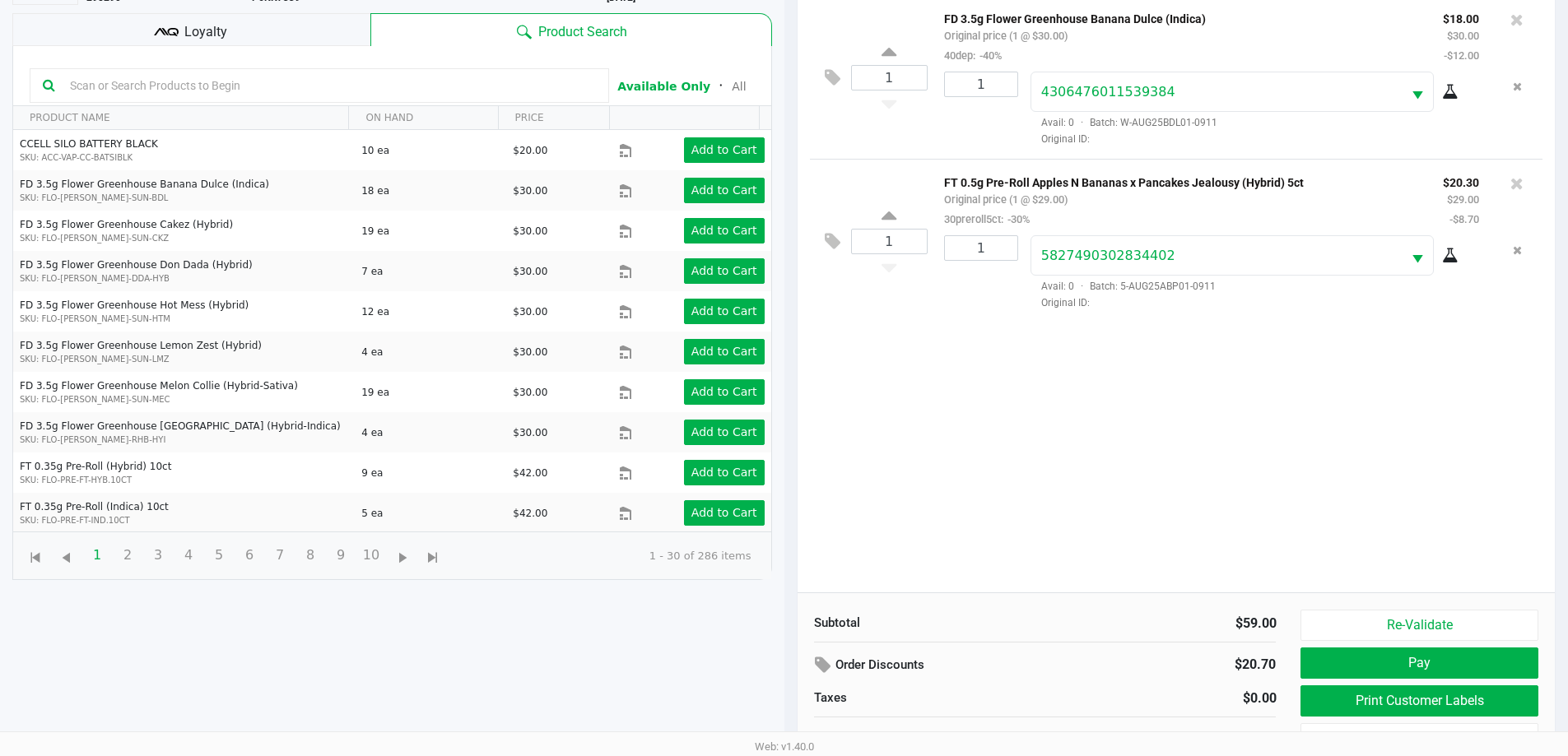
scroll to position [178, 0]
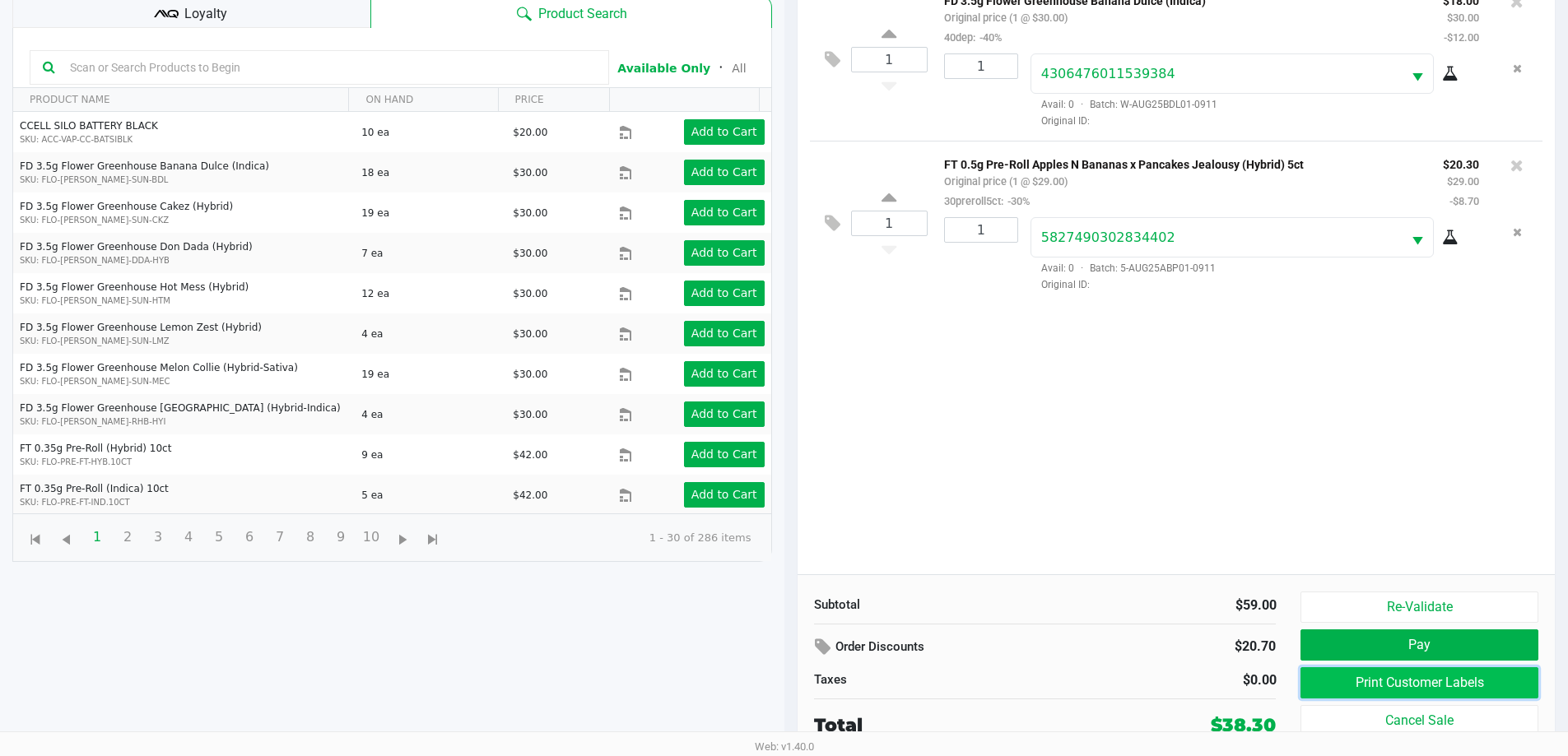
click at [1346, 677] on button "Print Customer Labels" at bounding box center [1418, 683] width 237 height 31
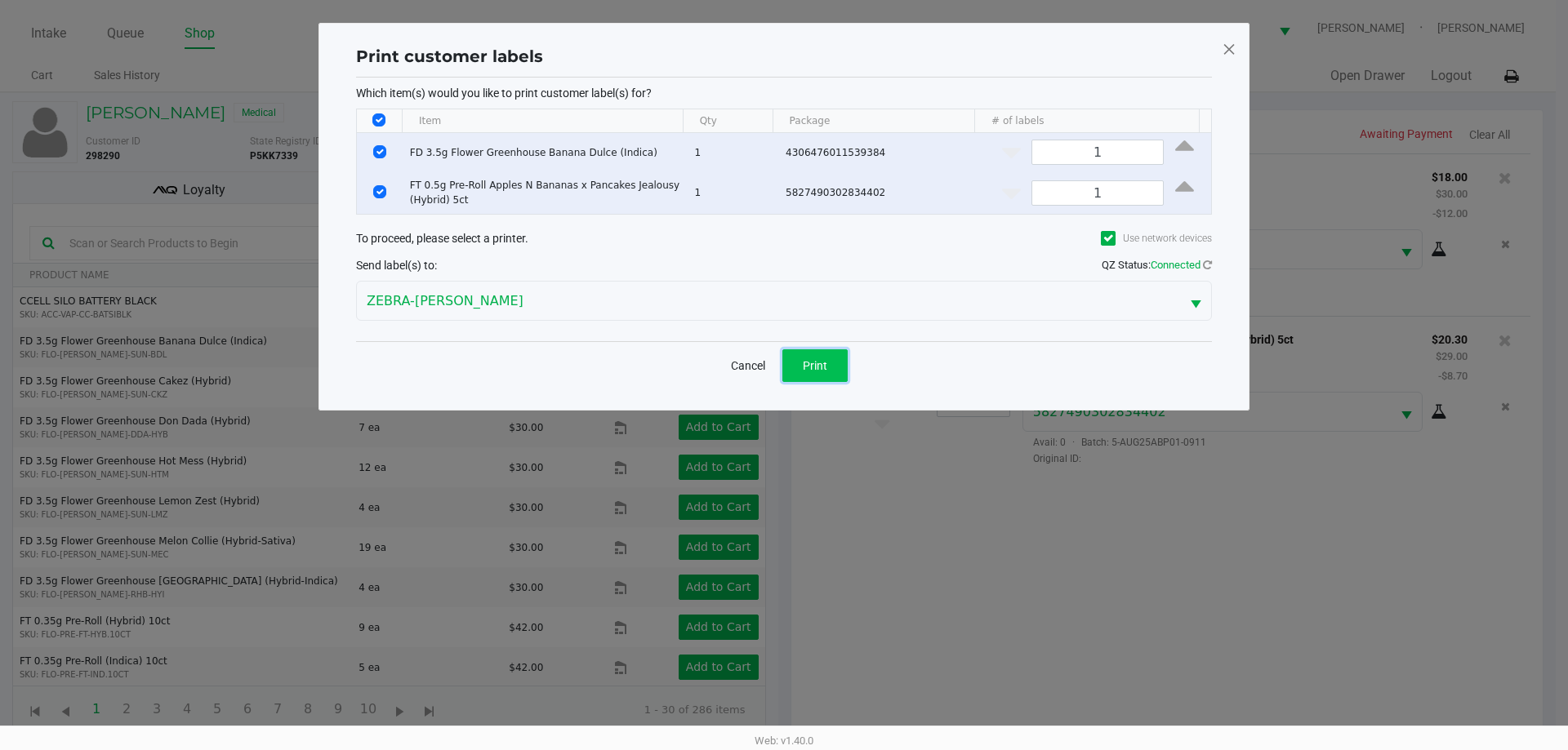
click at [824, 359] on span "Print" at bounding box center [815, 366] width 25 height 13
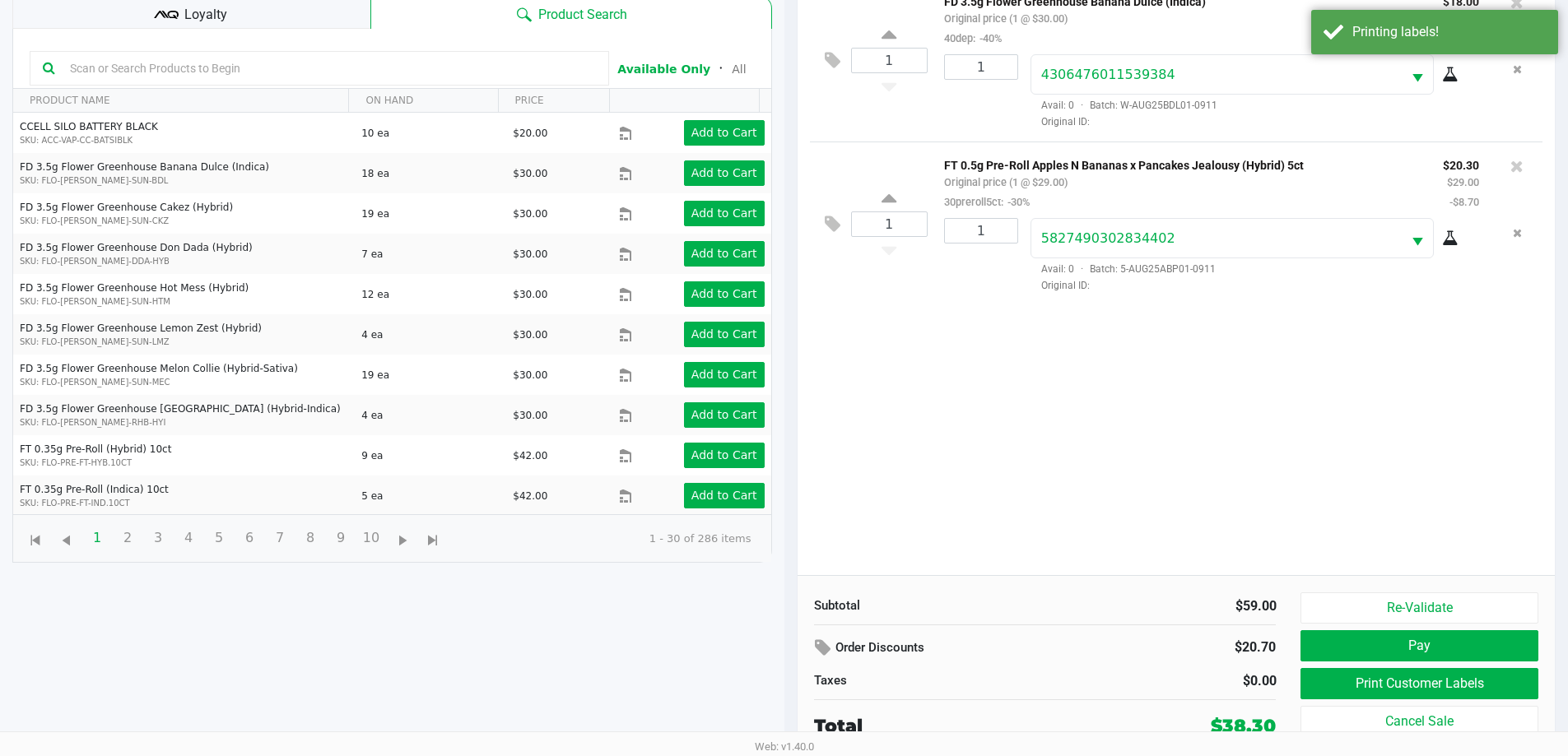
scroll to position [178, 0]
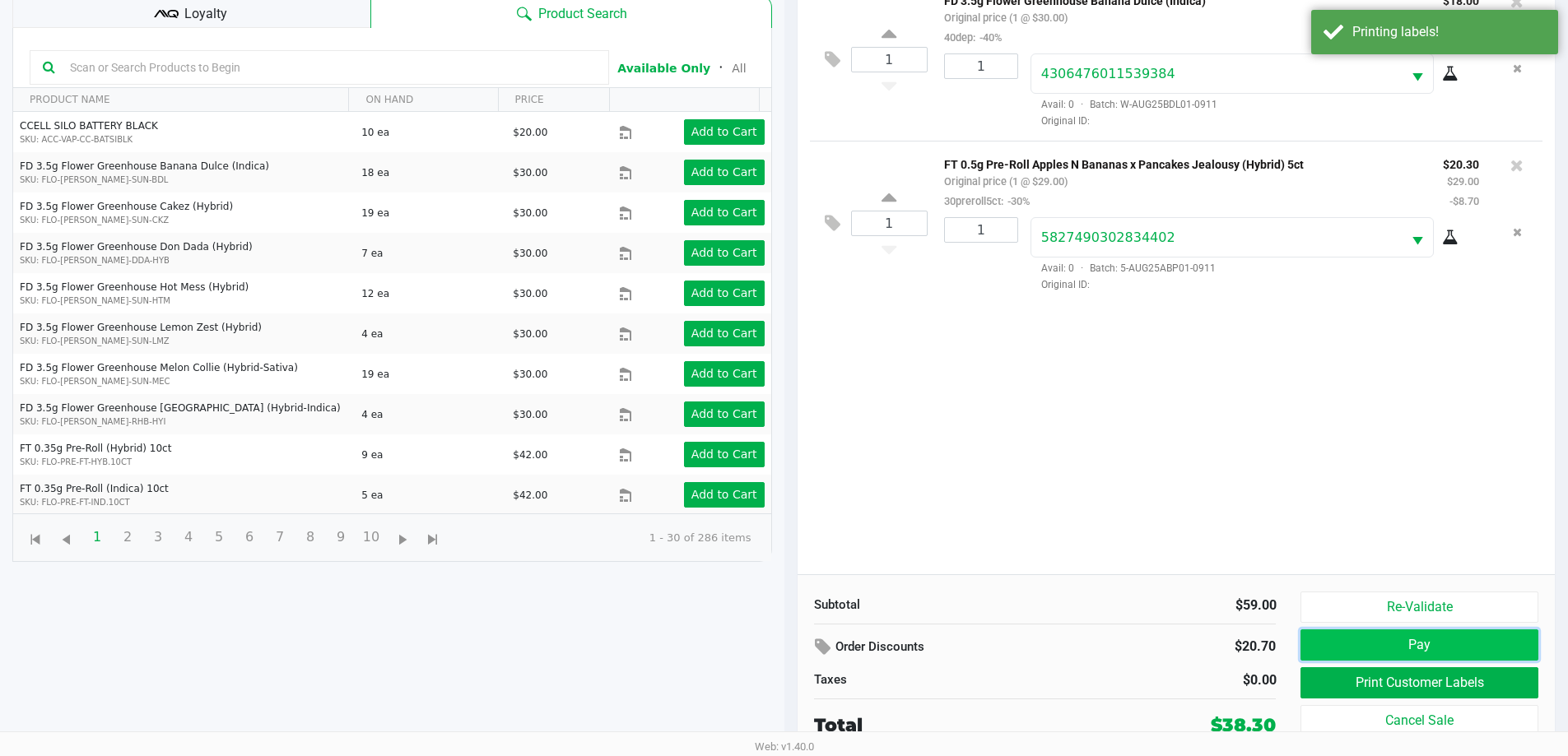
click at [1323, 637] on button "Pay" at bounding box center [1418, 645] width 237 height 31
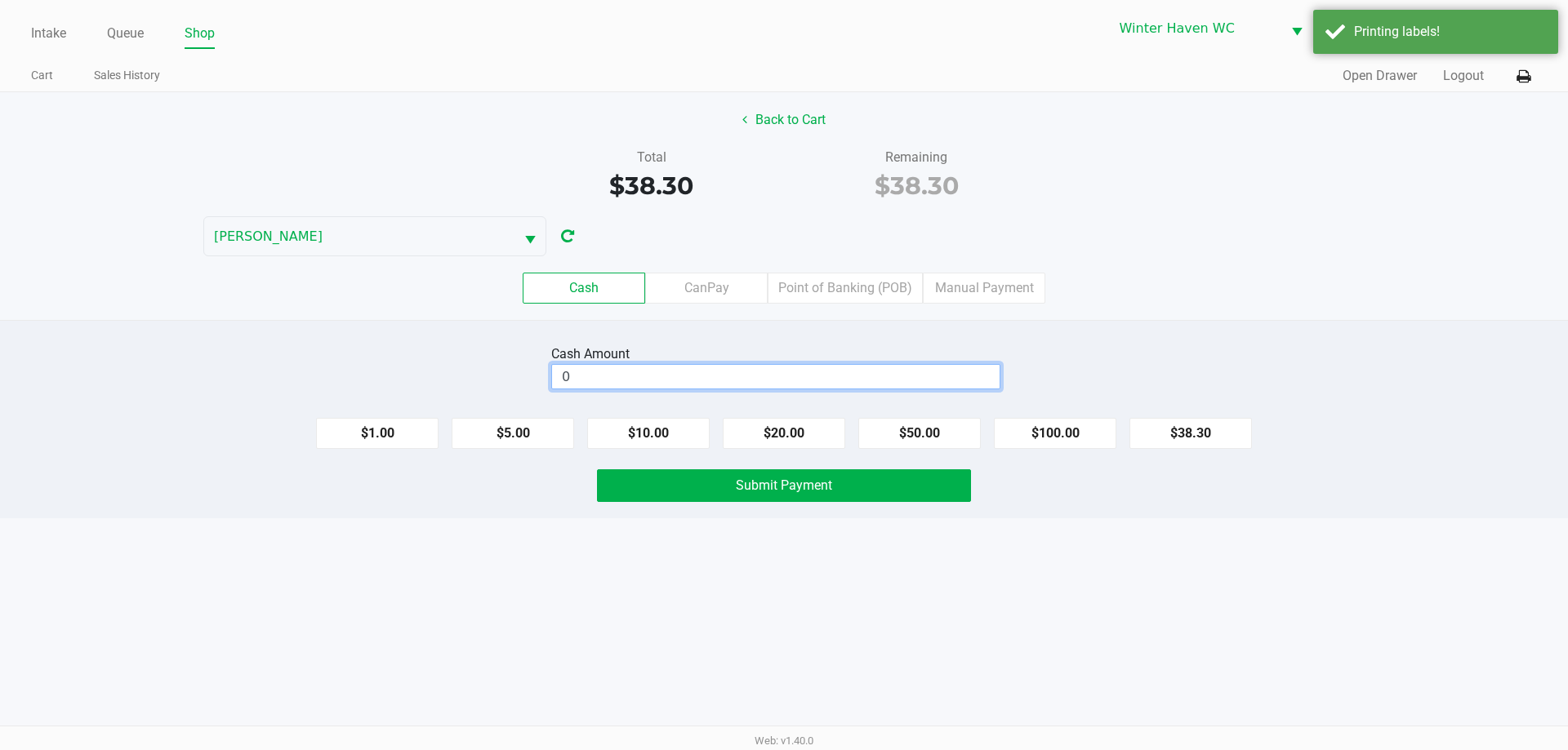
click at [797, 381] on input "0" at bounding box center [775, 376] width 448 height 24
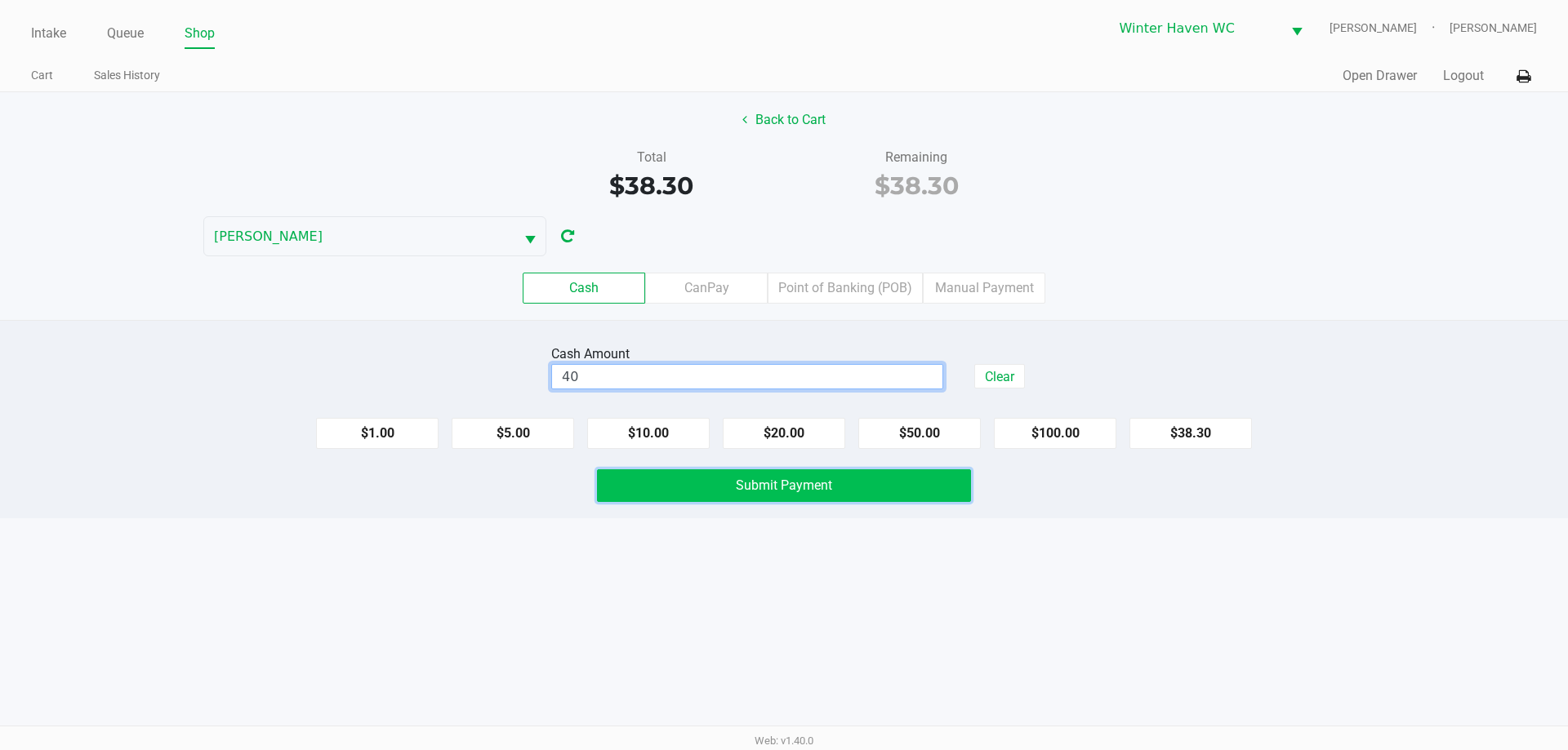
type input "$40.00"
click at [798, 490] on span "Submit Payment" at bounding box center [784, 485] width 97 height 15
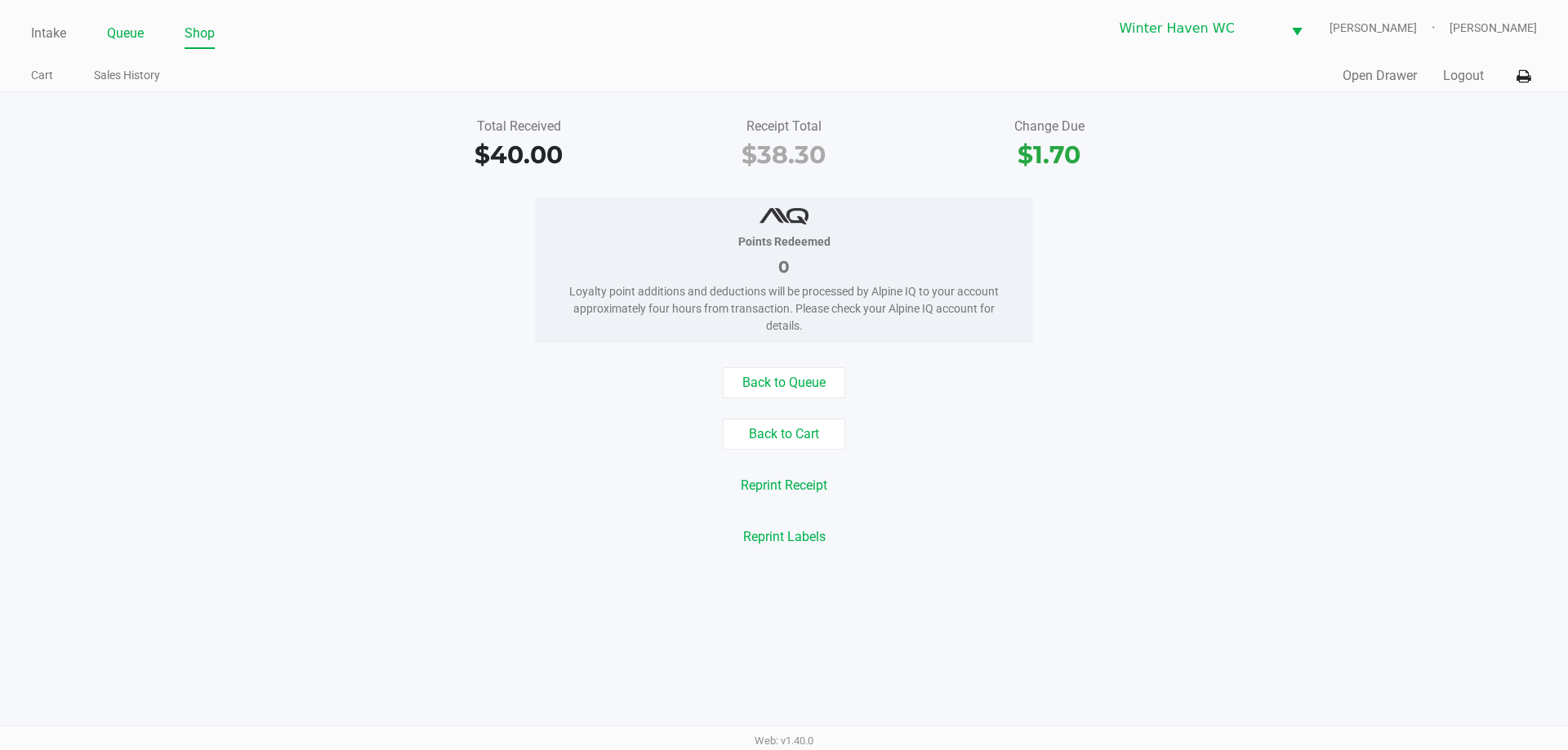
click at [133, 26] on link "Queue" at bounding box center [126, 34] width 36 height 23
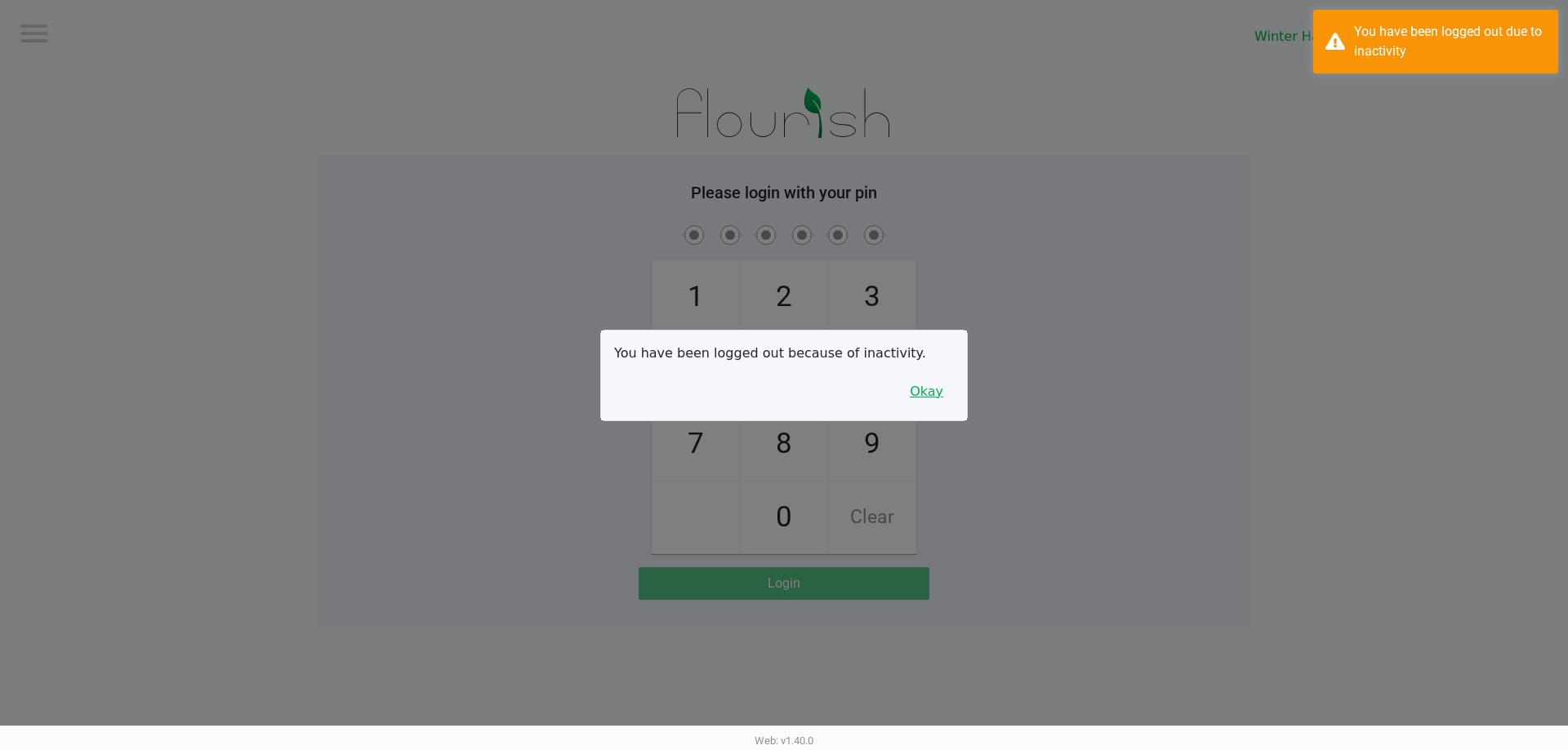
click at [923, 399] on button "Okay" at bounding box center [926, 392] width 55 height 31
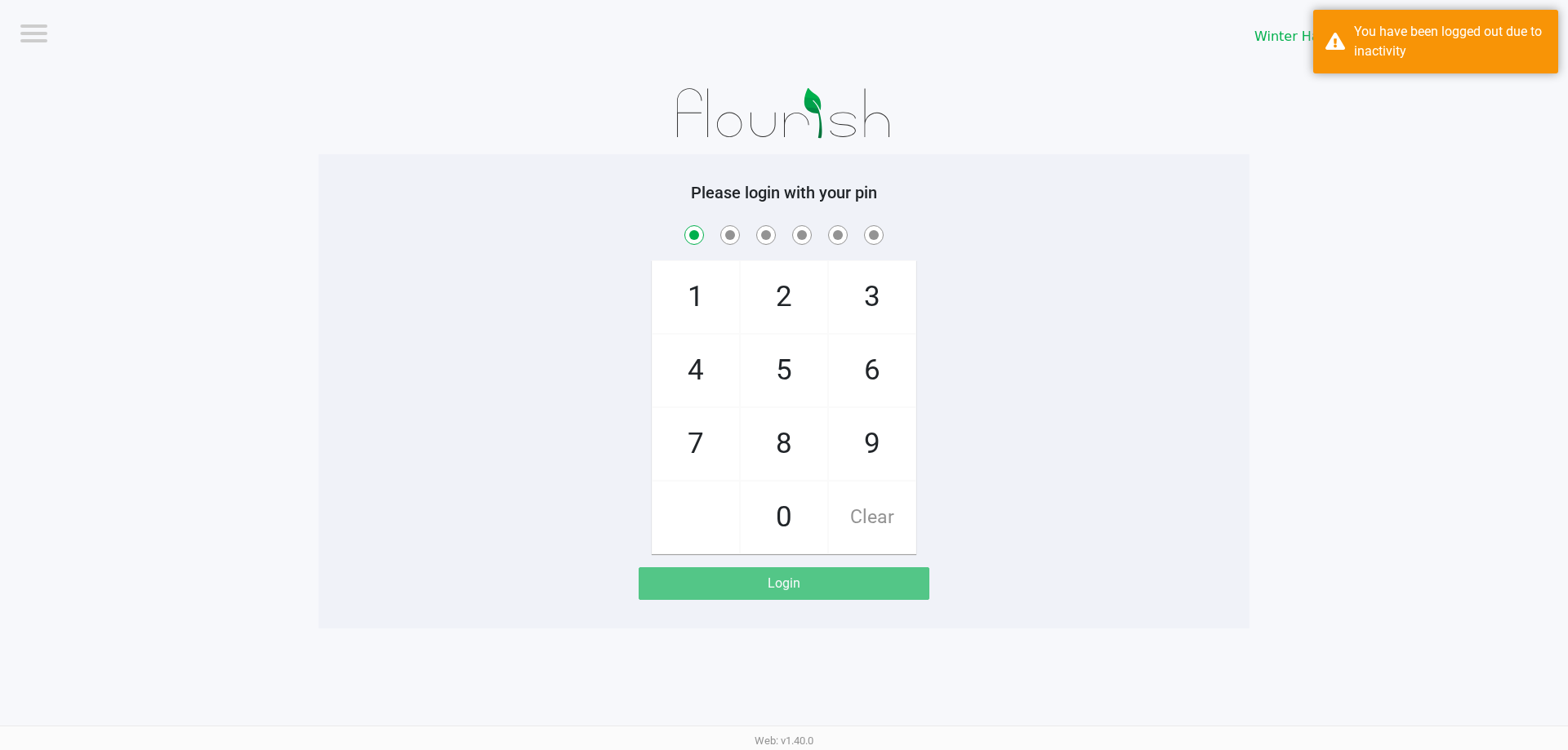
checkbox input "true"
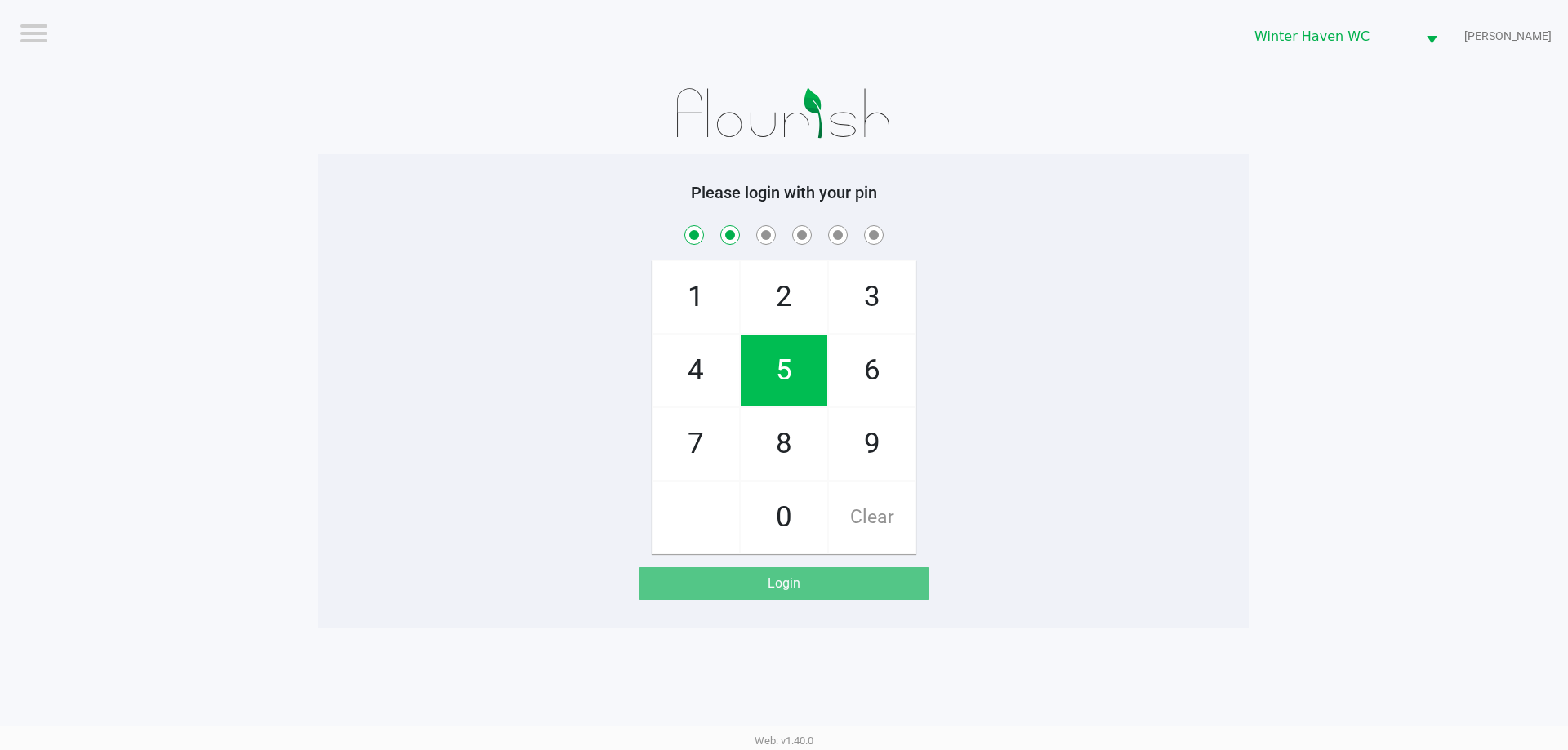
checkbox input "true"
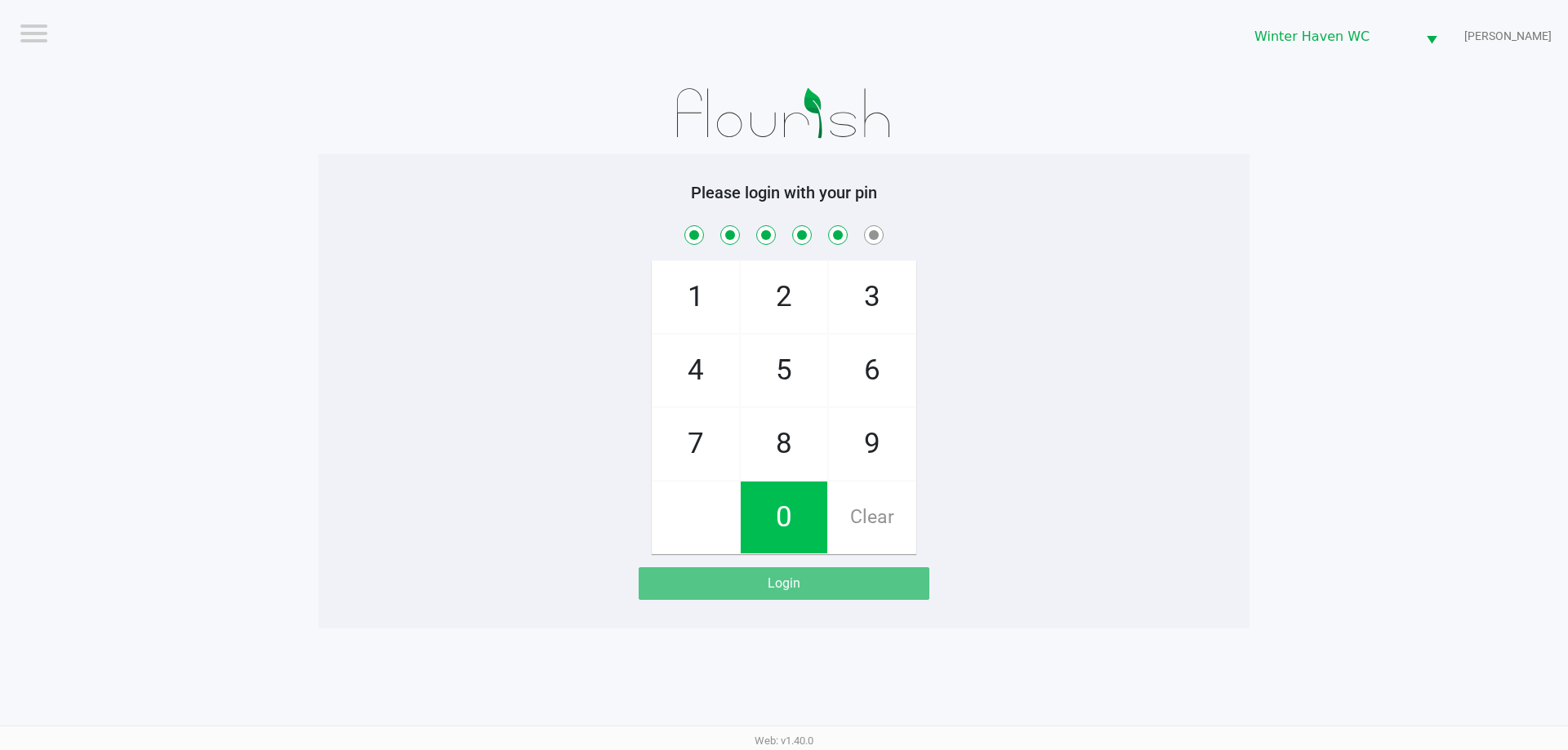
checkbox input "true"
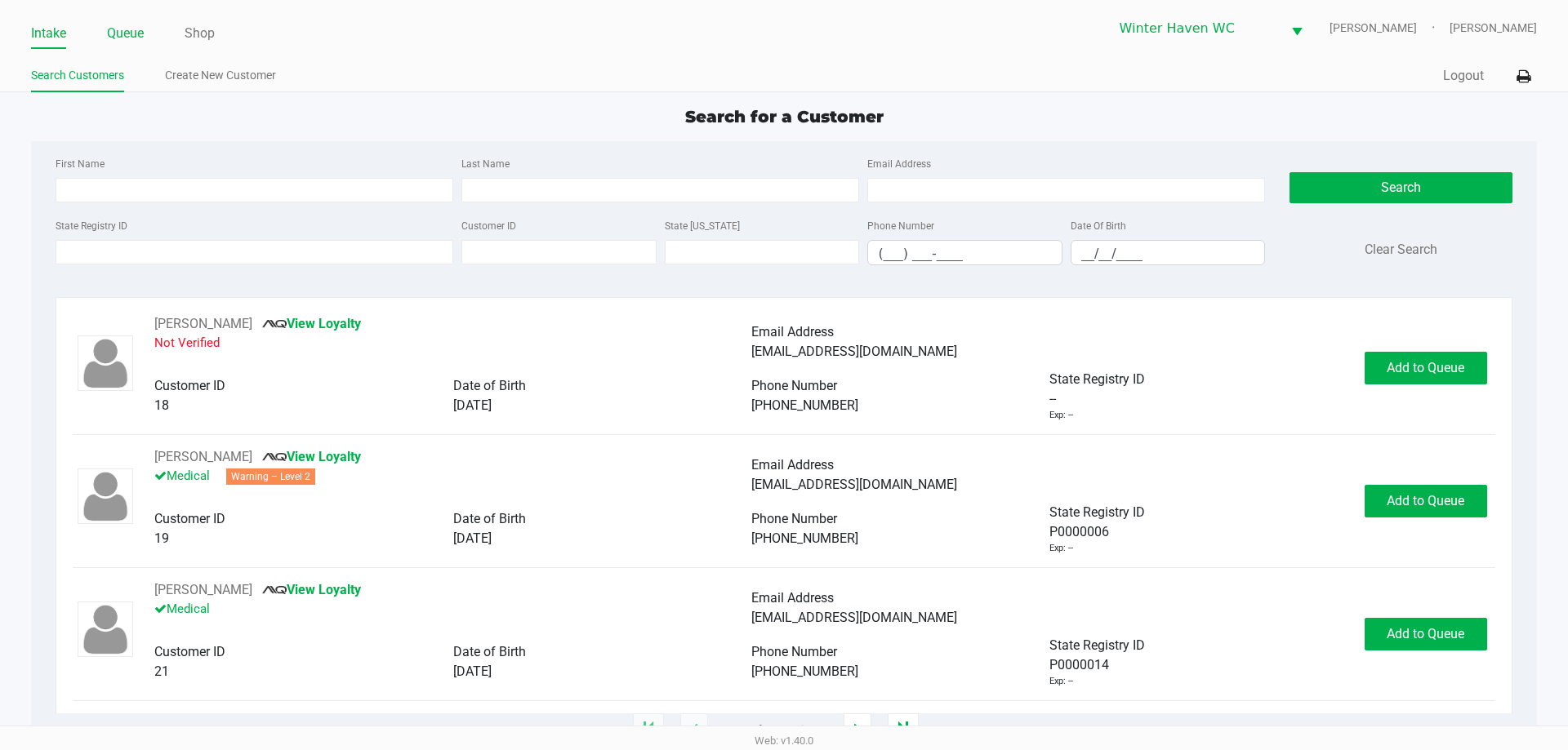
click at [123, 34] on link "Queue" at bounding box center [126, 34] width 36 height 23
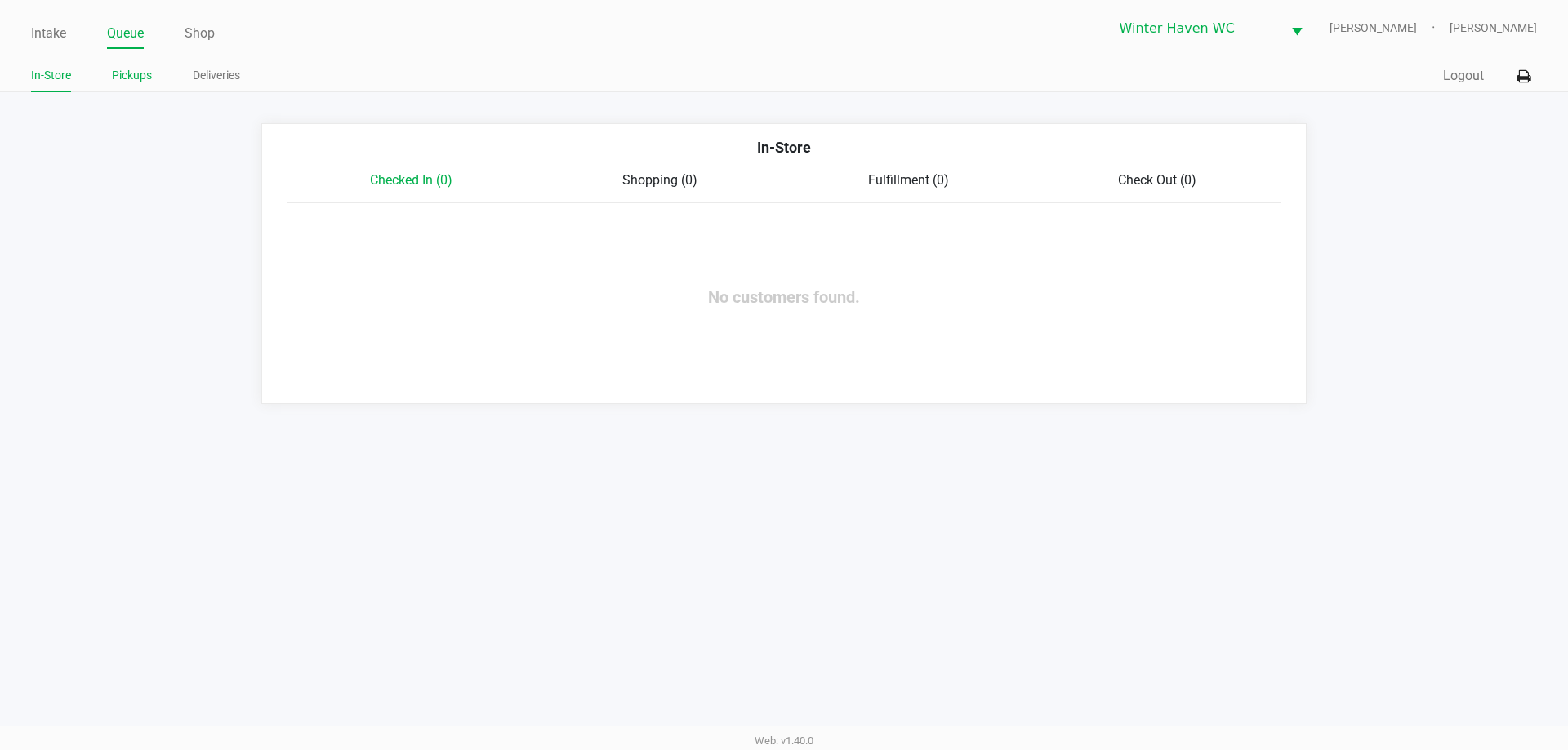
click at [148, 87] on li "Pickups" at bounding box center [132, 78] width 40 height 29
click at [141, 77] on link "Pickups" at bounding box center [132, 75] width 40 height 20
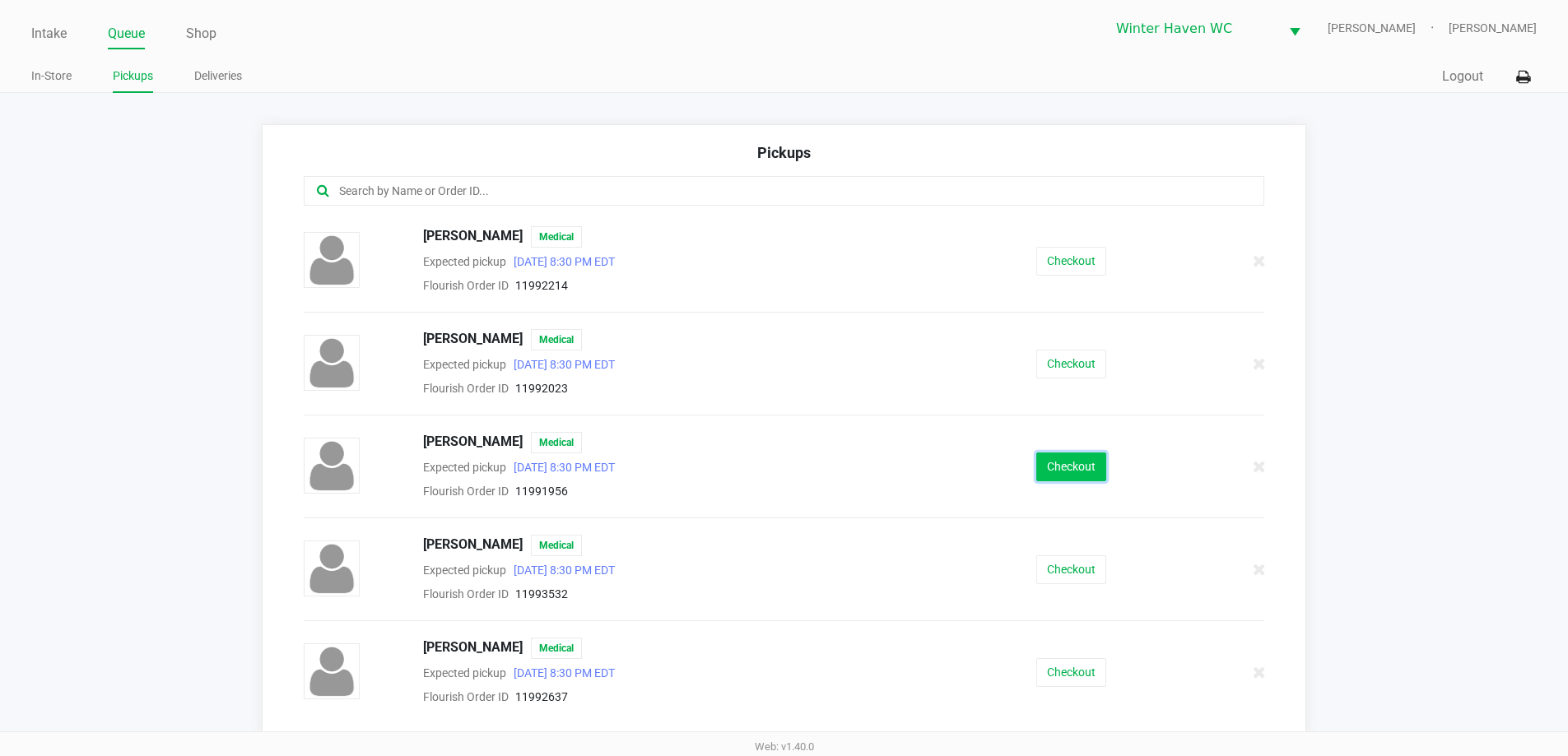
click at [1043, 470] on button "Checkout" at bounding box center [1071, 467] width 70 height 29
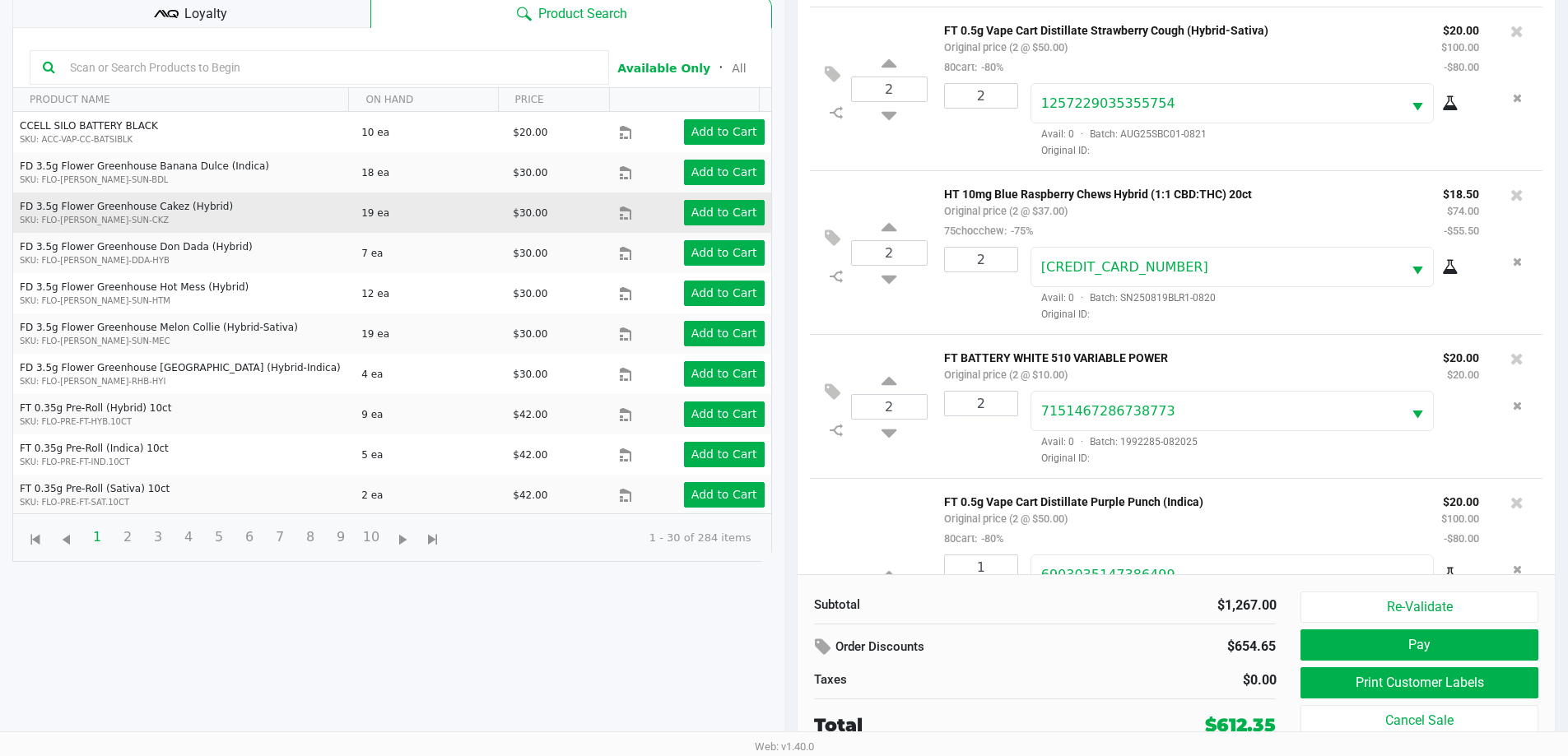
scroll to position [1354, 0]
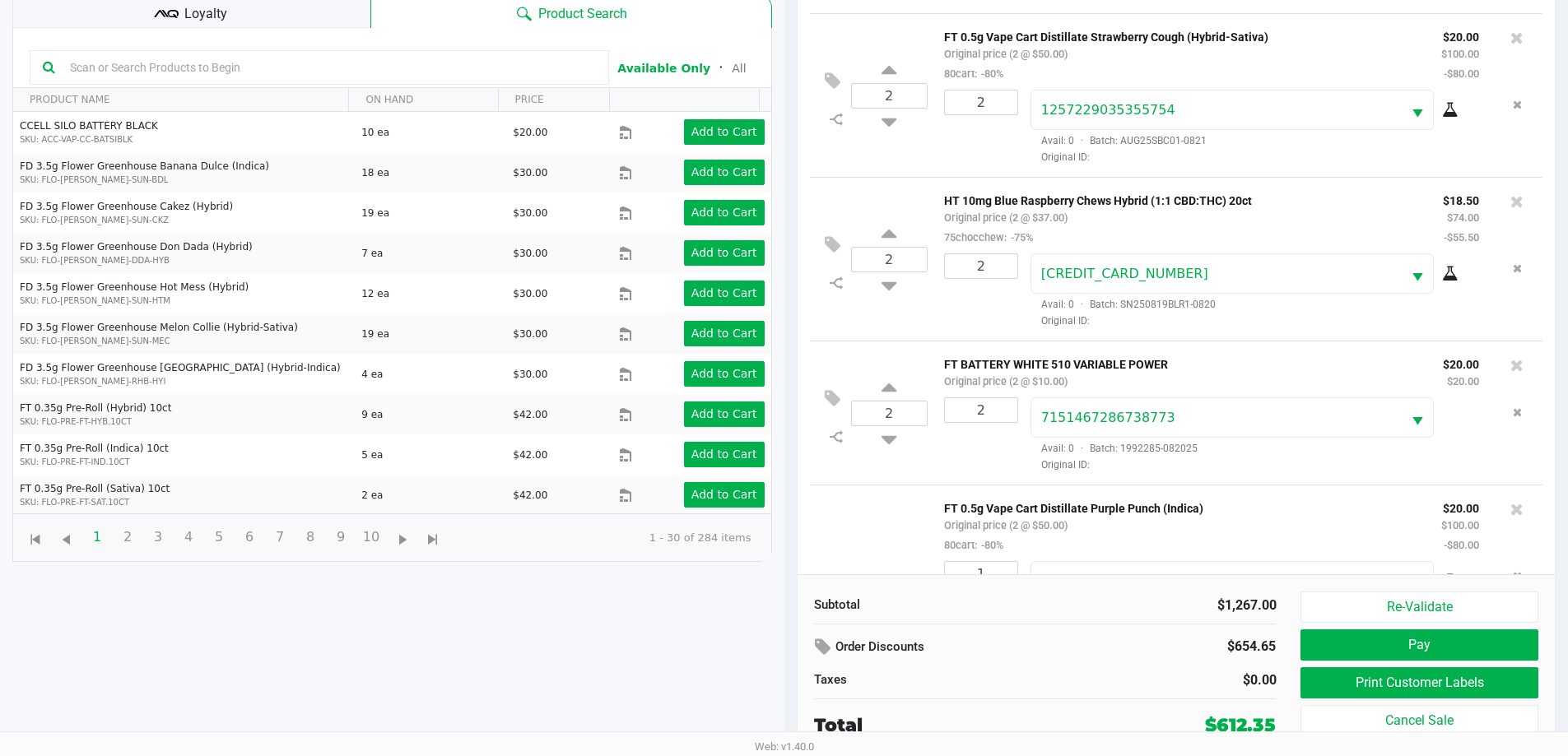
click at [273, 25] on div "Loyalty" at bounding box center [191, 12] width 358 height 33
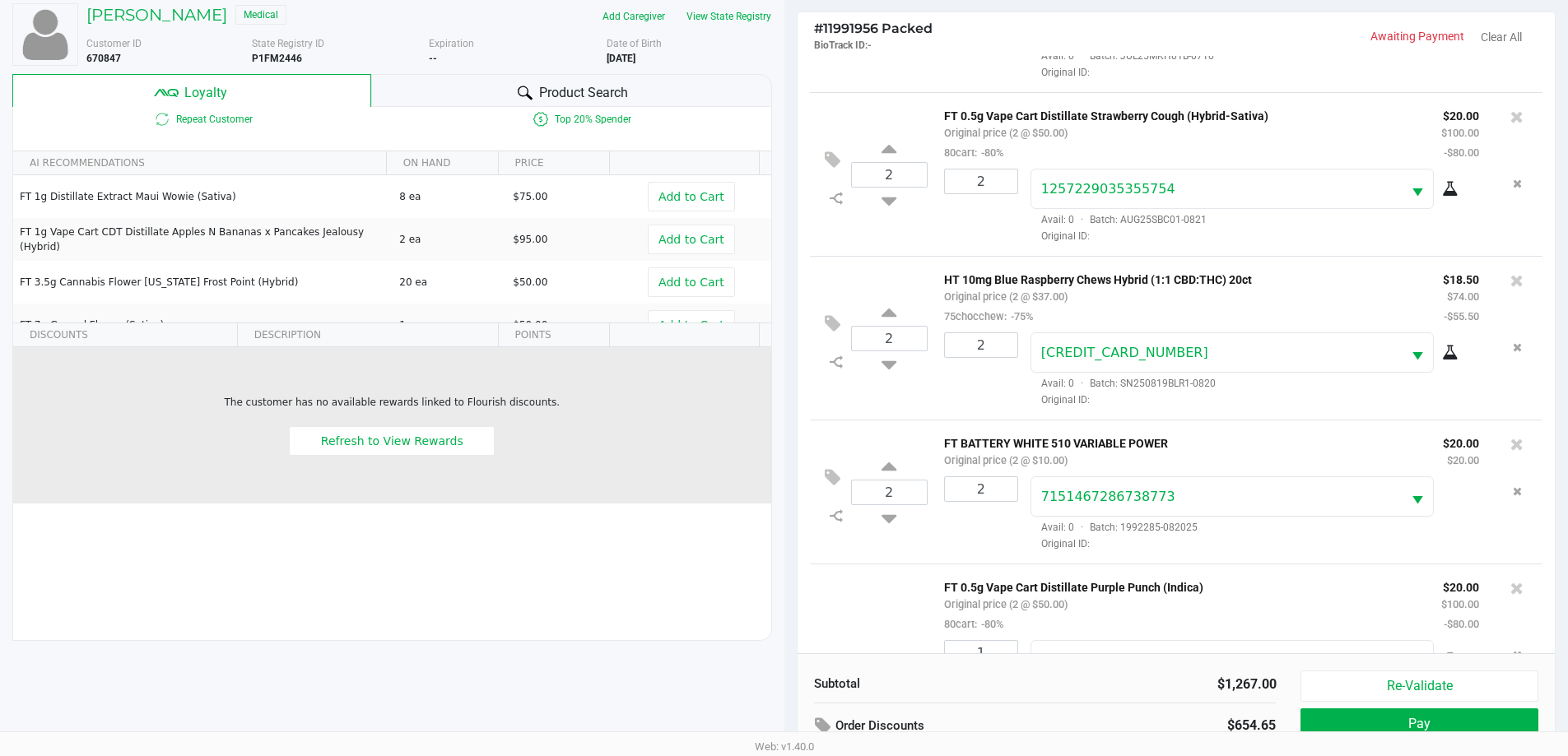
scroll to position [0, 0]
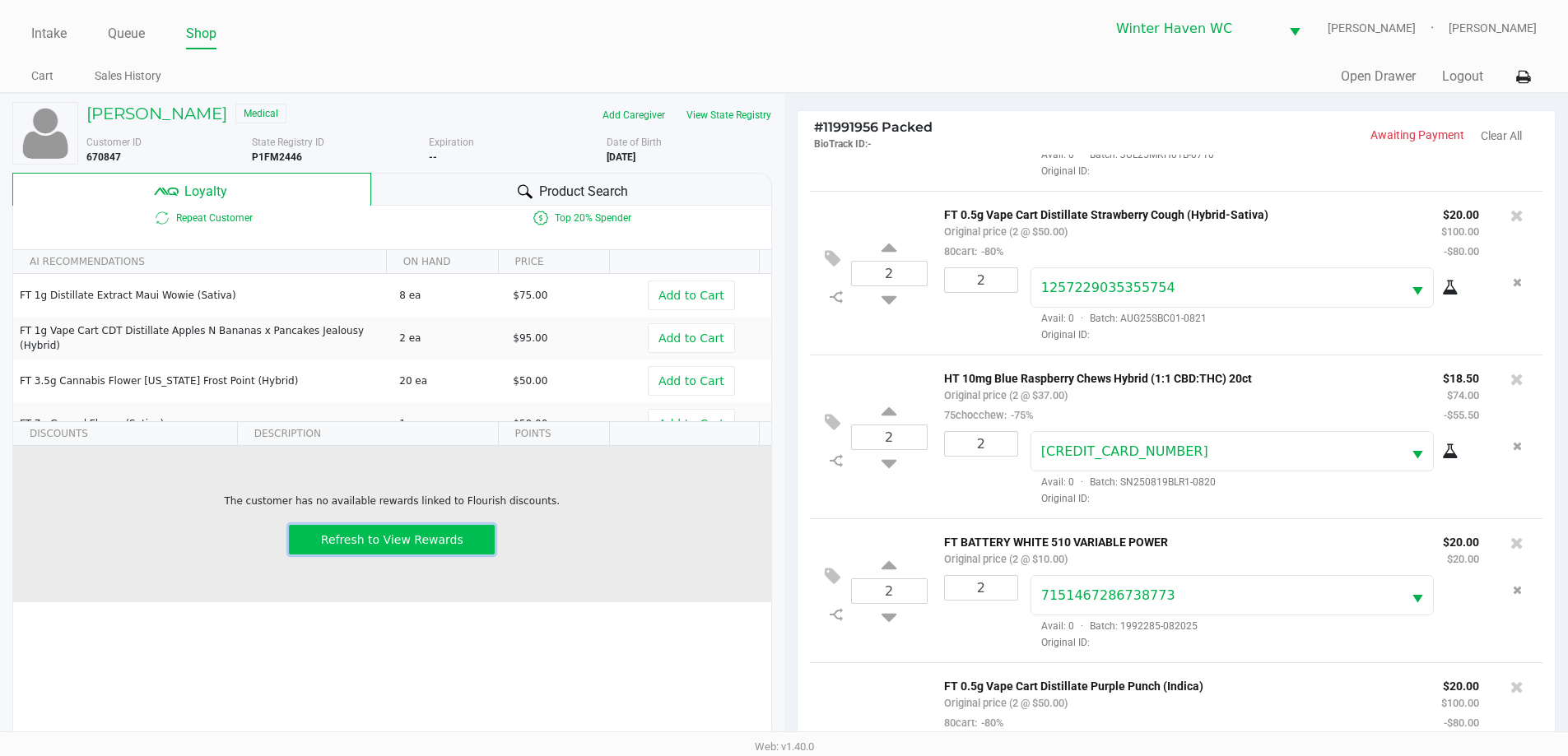
click at [425, 537] on span "Refresh to View Rewards" at bounding box center [391, 540] width 142 height 14
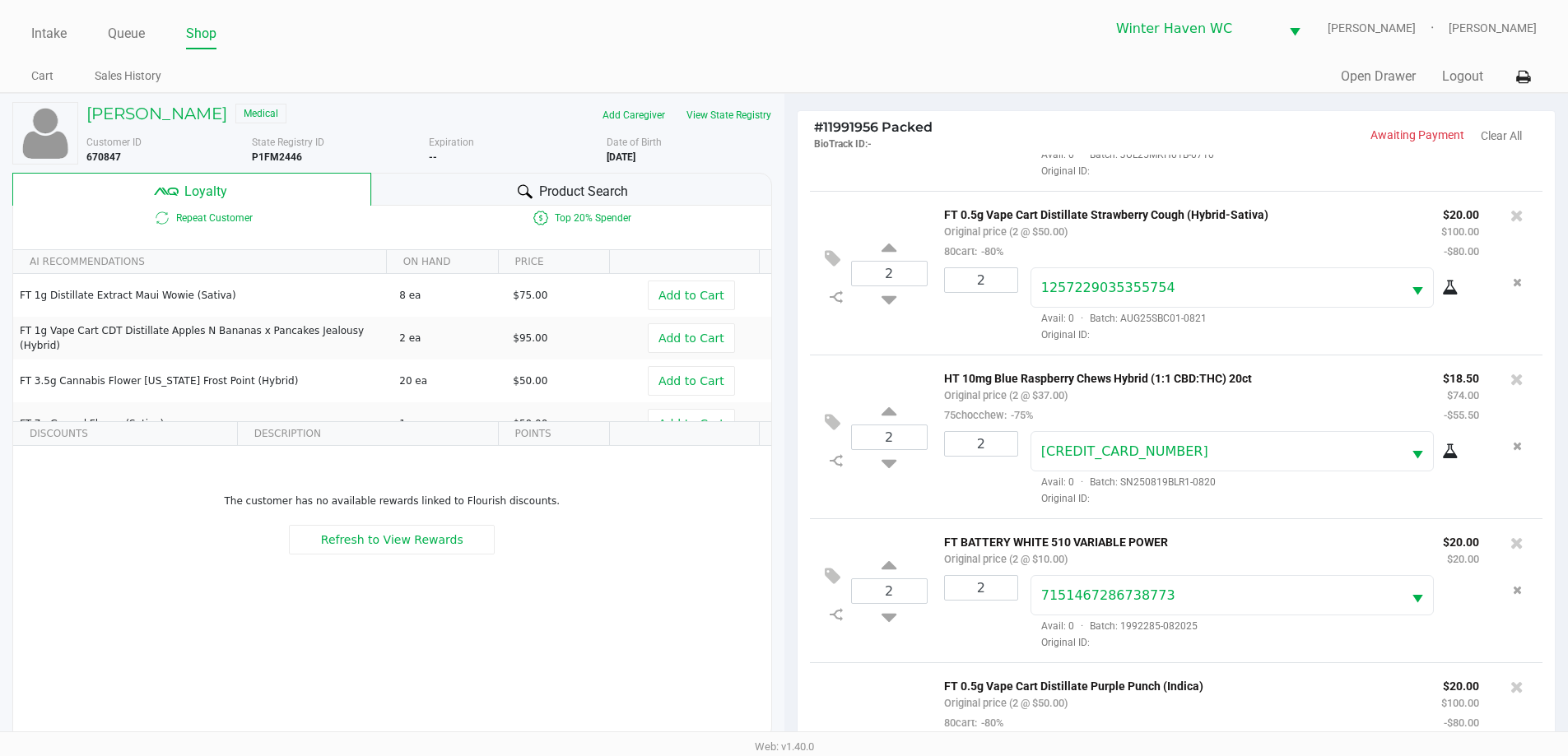
click at [563, 191] on span "Product Search" at bounding box center [584, 191] width 89 height 19
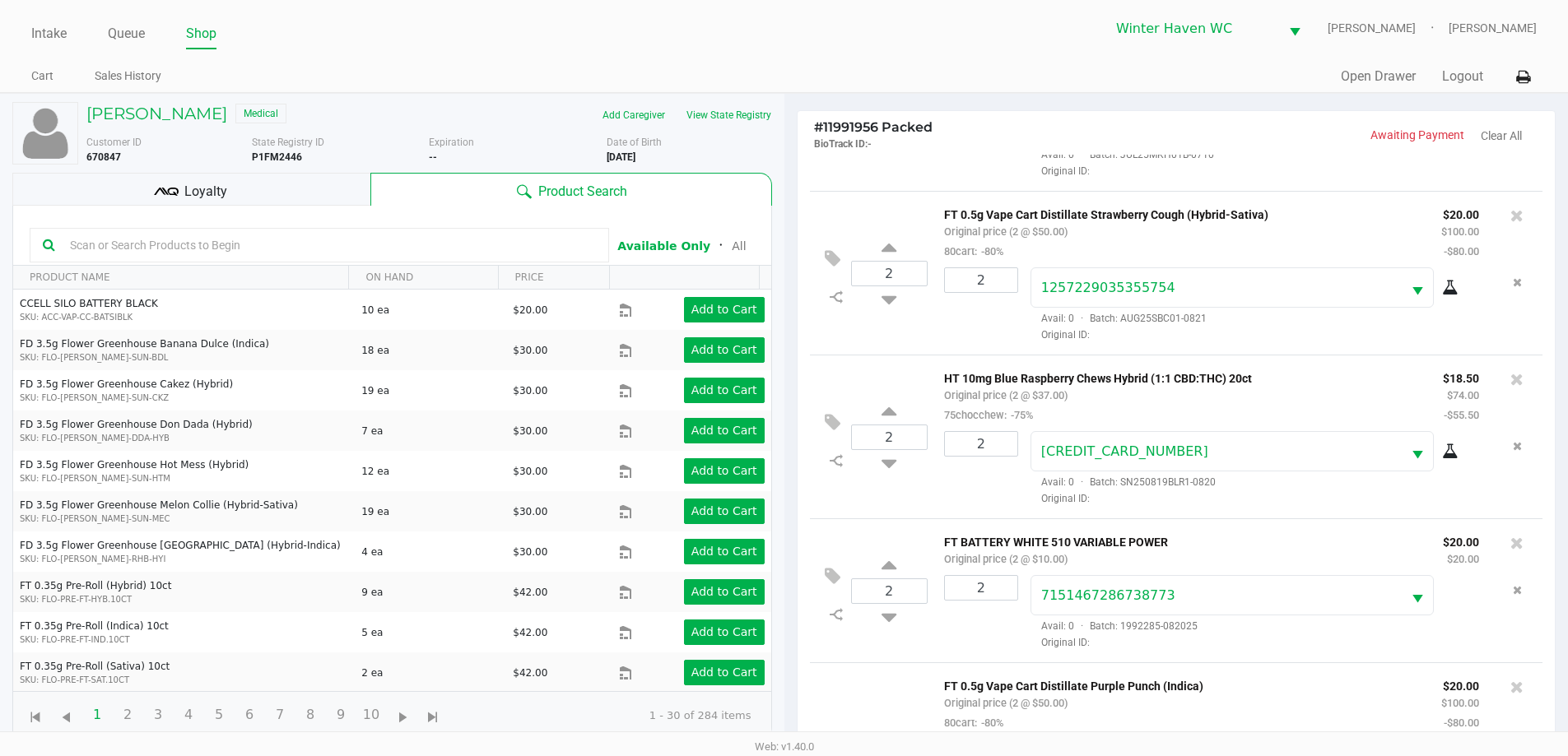
click at [214, 192] on span "Loyalty" at bounding box center [206, 191] width 43 height 19
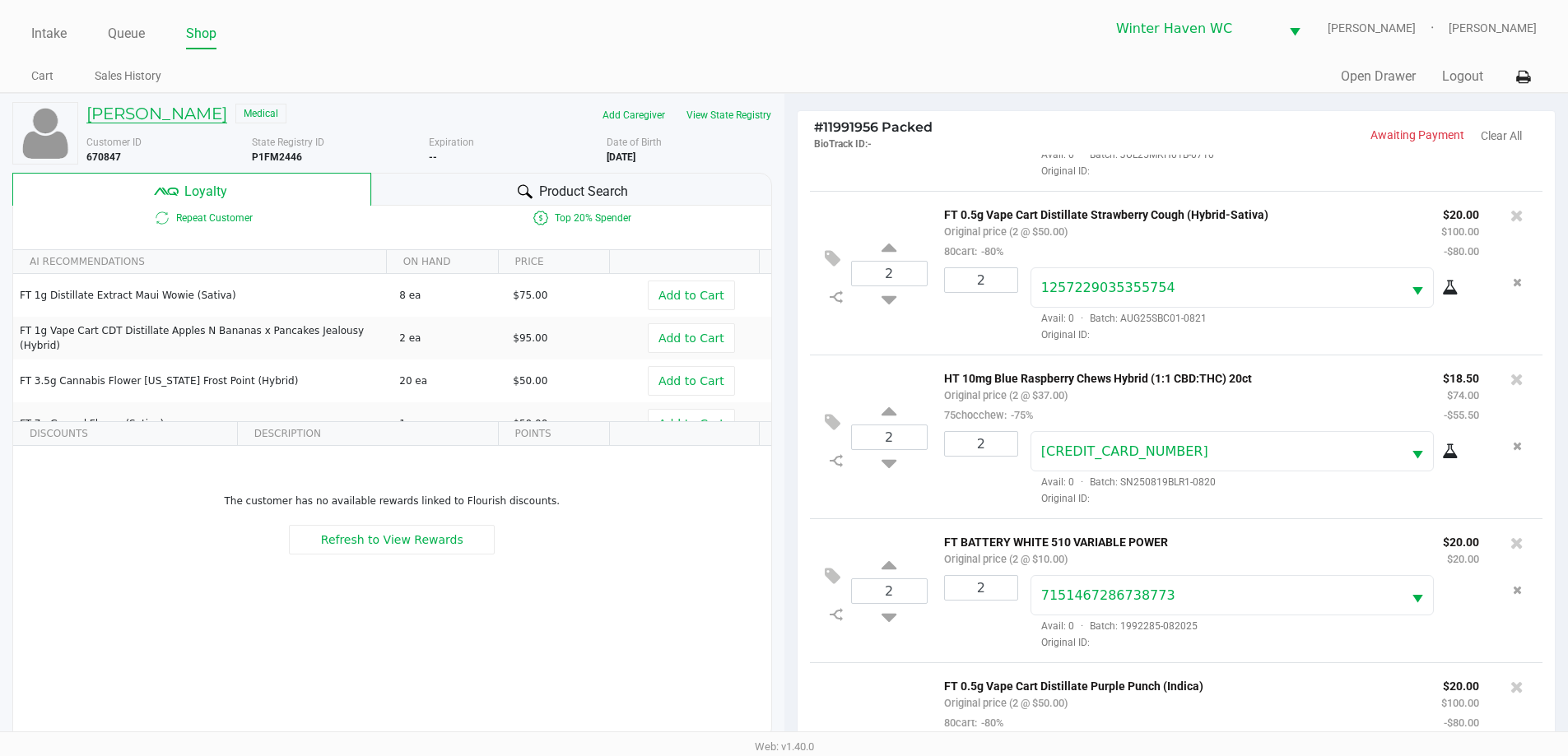
click at [192, 116] on h5 "Jennifer Aleman" at bounding box center [157, 113] width 141 height 19
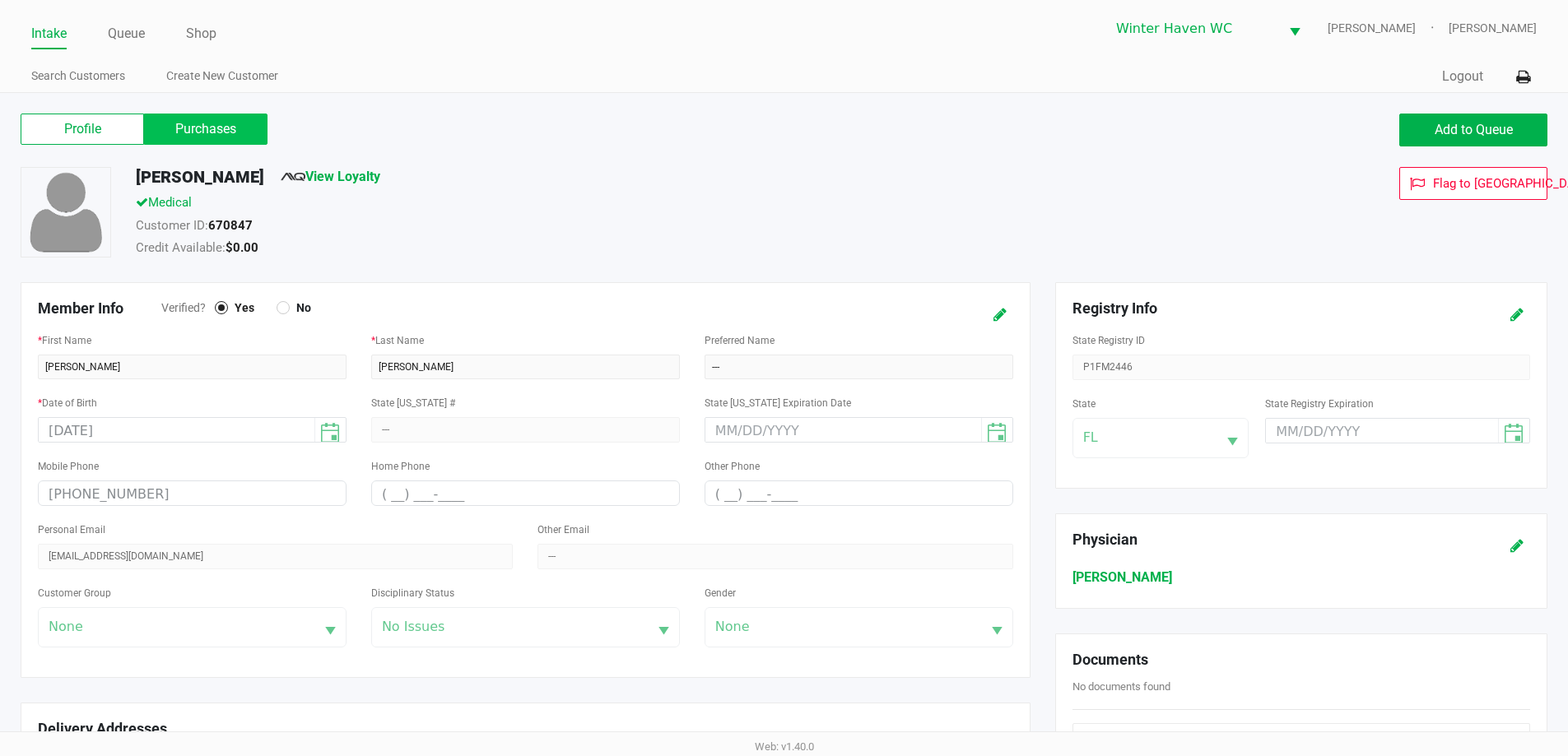
click at [211, 125] on label "Purchases" at bounding box center [206, 129] width 124 height 31
click at [0, 0] on 1 "Purchases" at bounding box center [0, 0] width 0 height 0
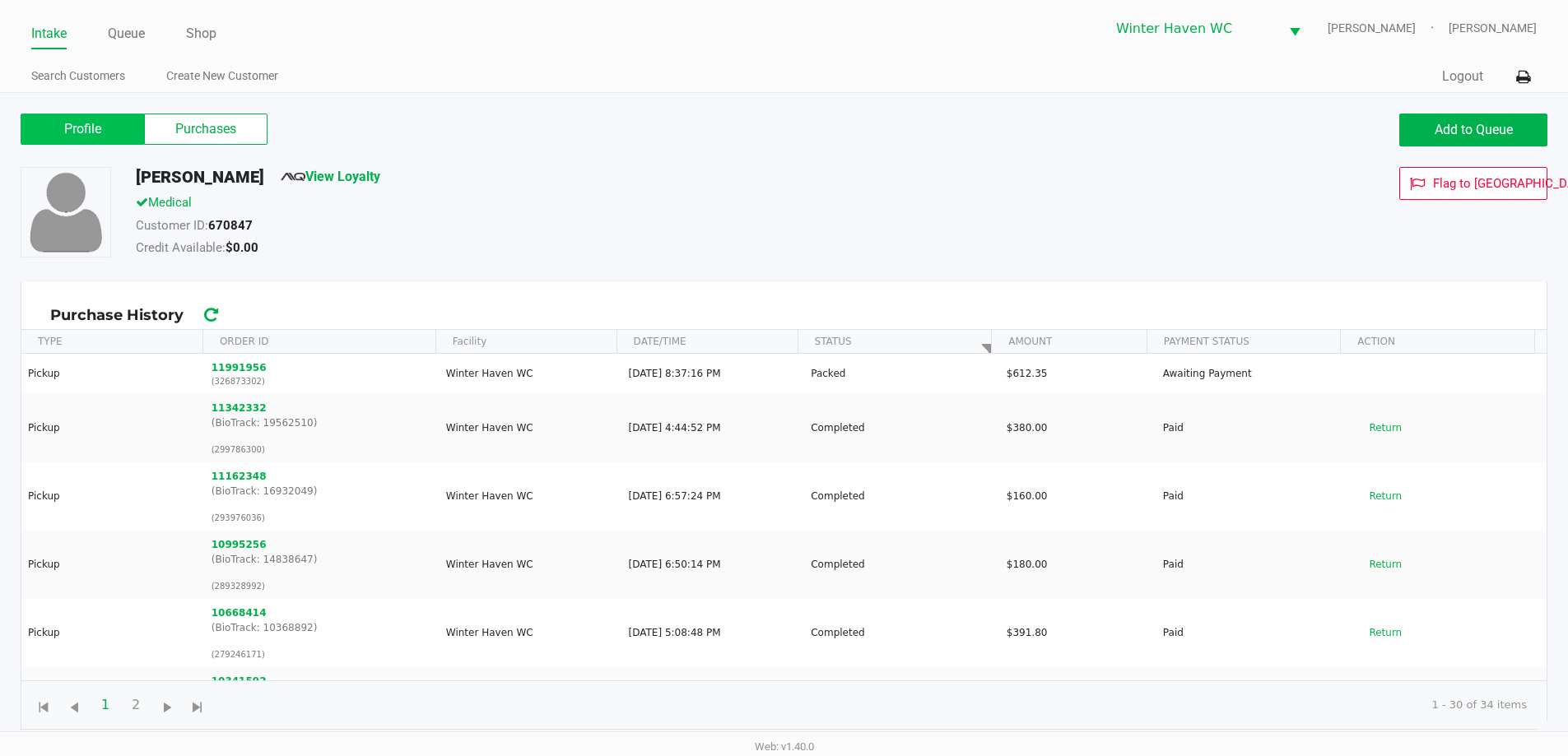
click at [72, 135] on label "Profile" at bounding box center [82, 129] width 124 height 31
click at [0, 0] on 0 "Profile" at bounding box center [0, 0] width 0 height 0
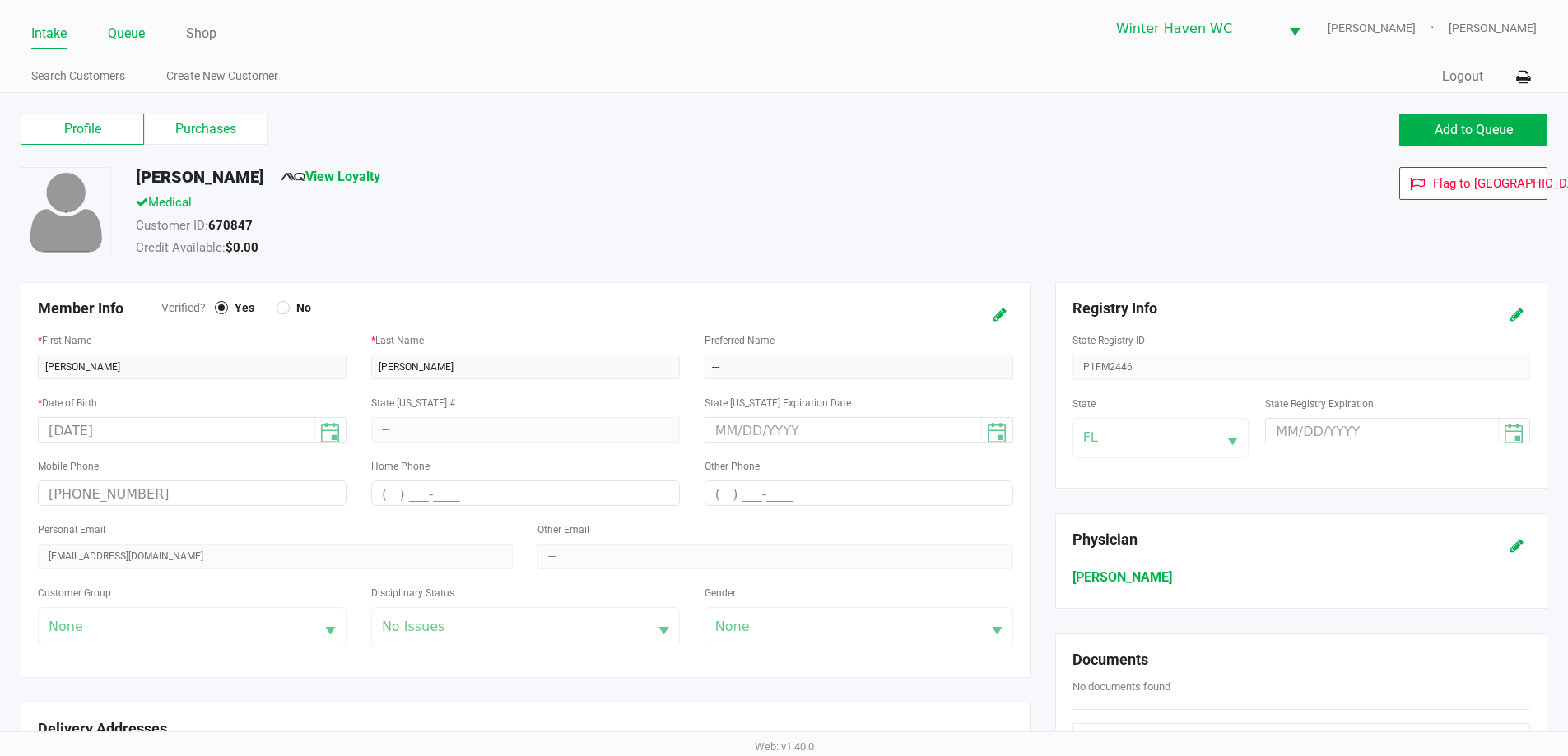
click at [135, 38] on link "Queue" at bounding box center [127, 34] width 37 height 23
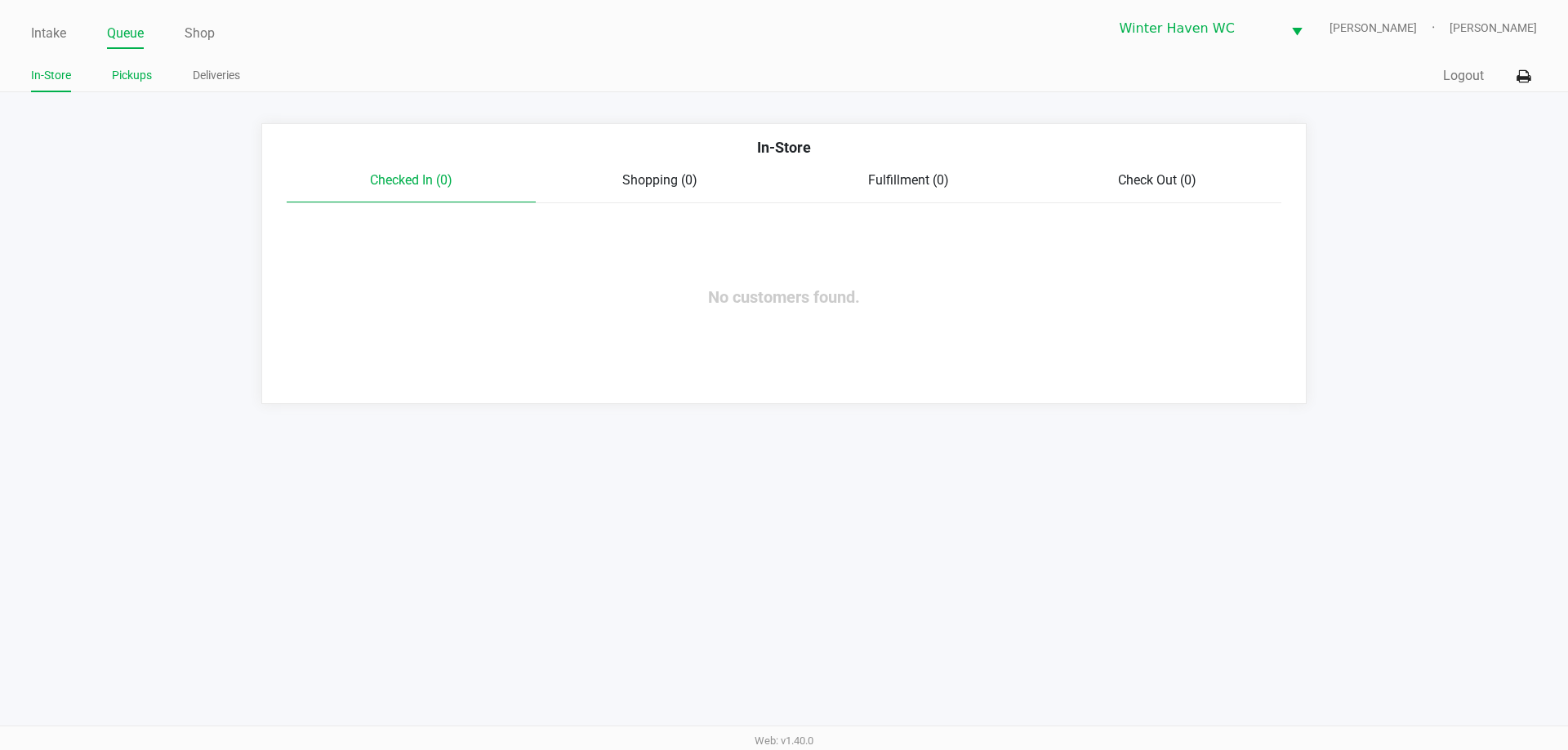
click at [146, 84] on link "Pickups" at bounding box center [132, 75] width 40 height 20
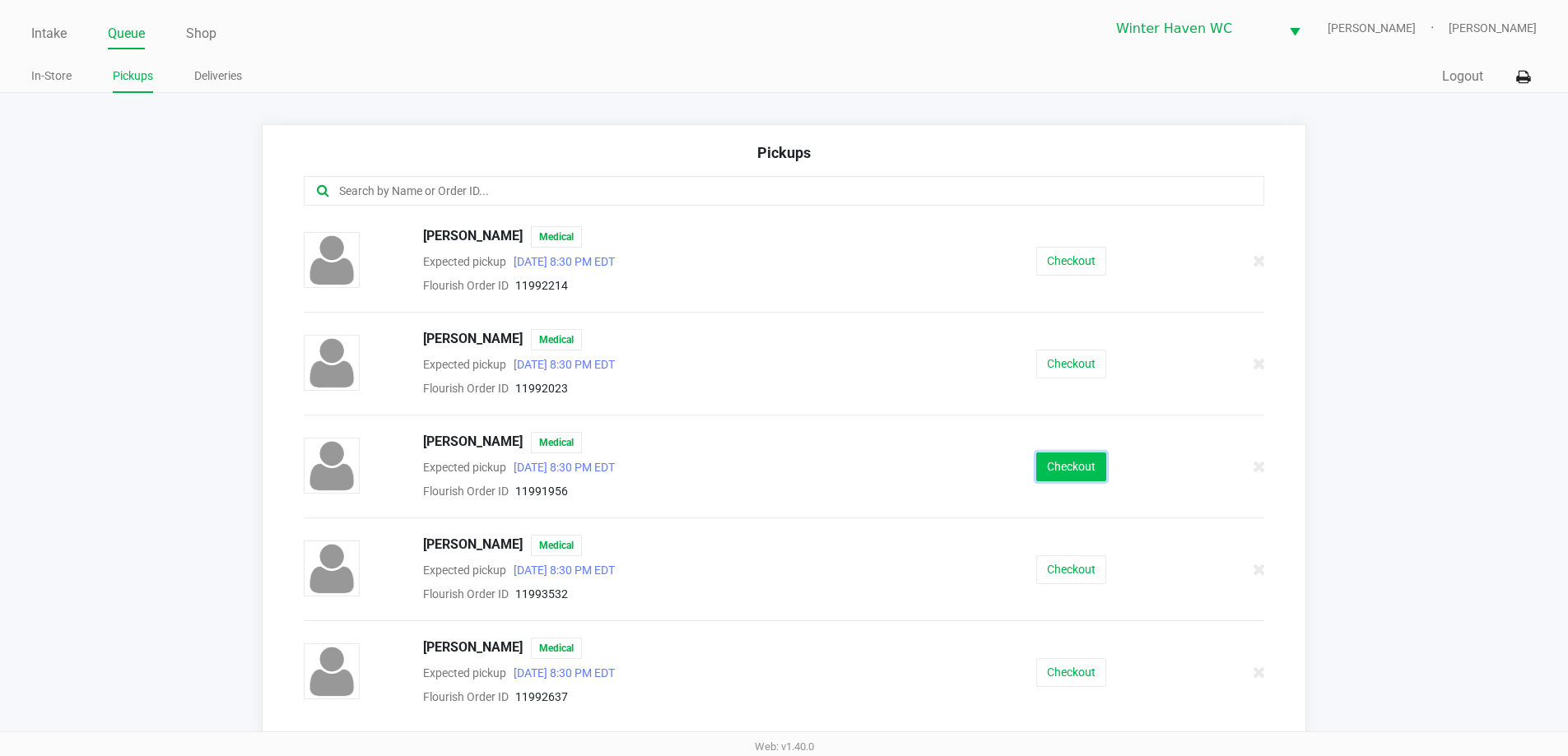
click at [1038, 467] on button "Checkout" at bounding box center [1071, 467] width 70 height 29
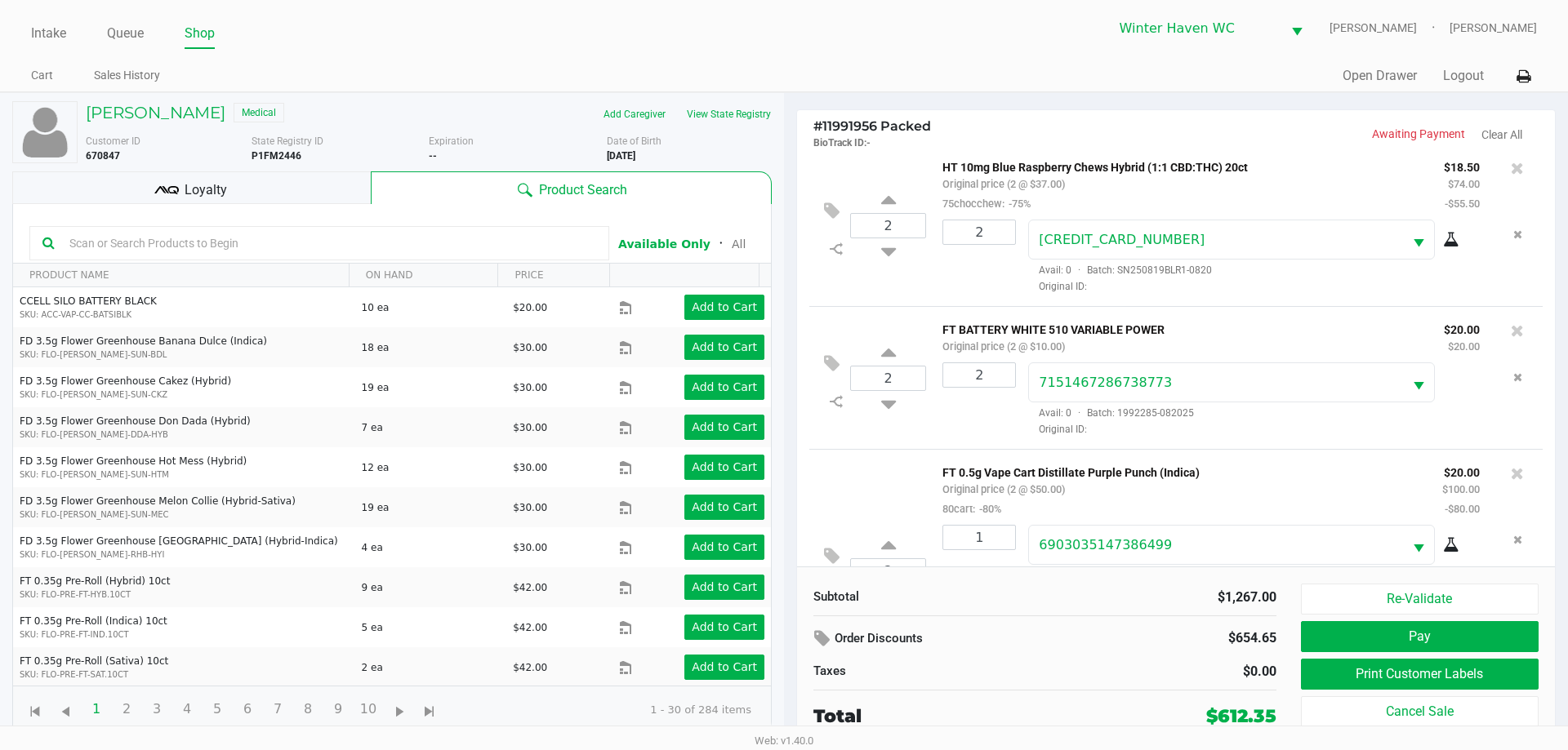
scroll to position [1686, 0]
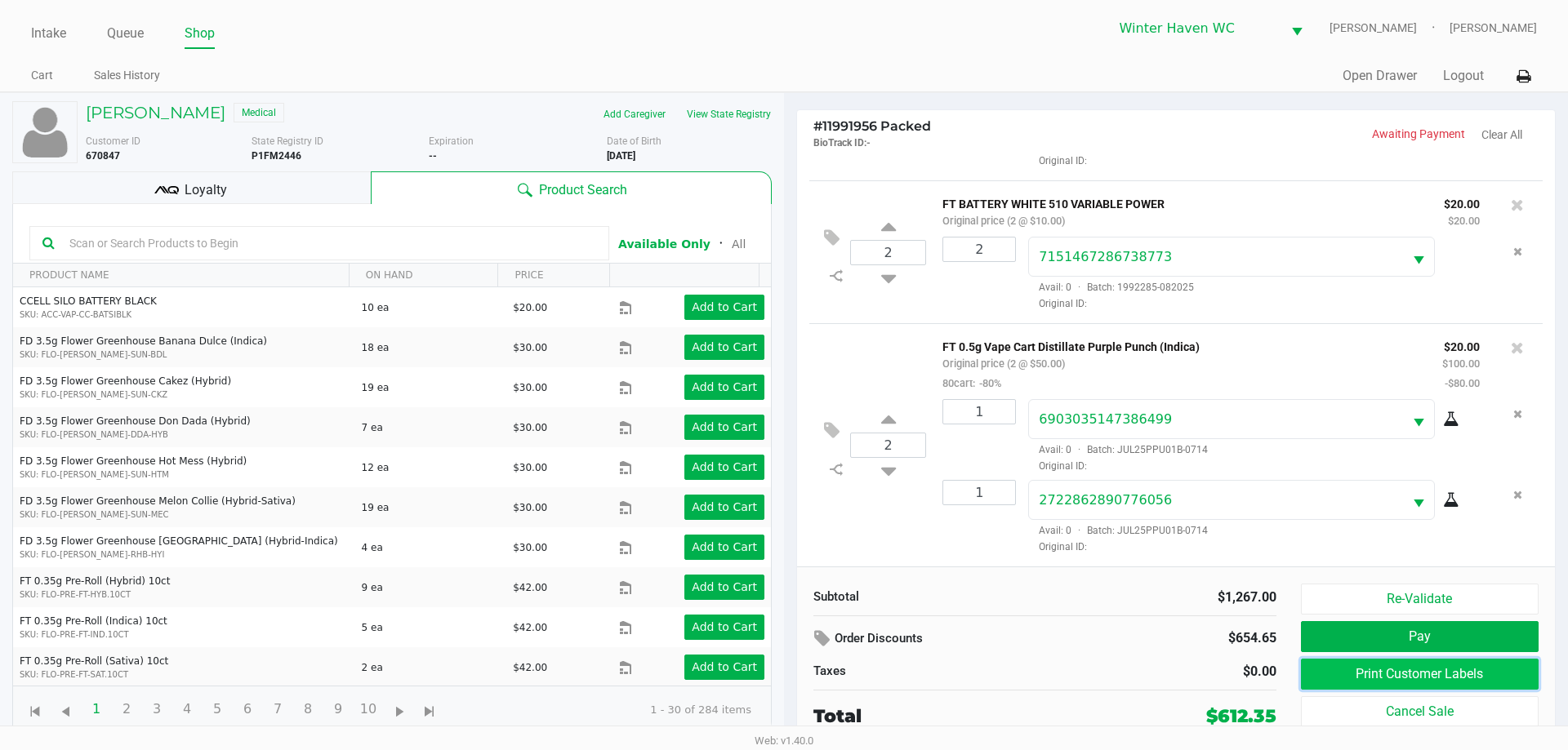
click at [1502, 666] on button "Print Customer Labels" at bounding box center [1419, 674] width 238 height 31
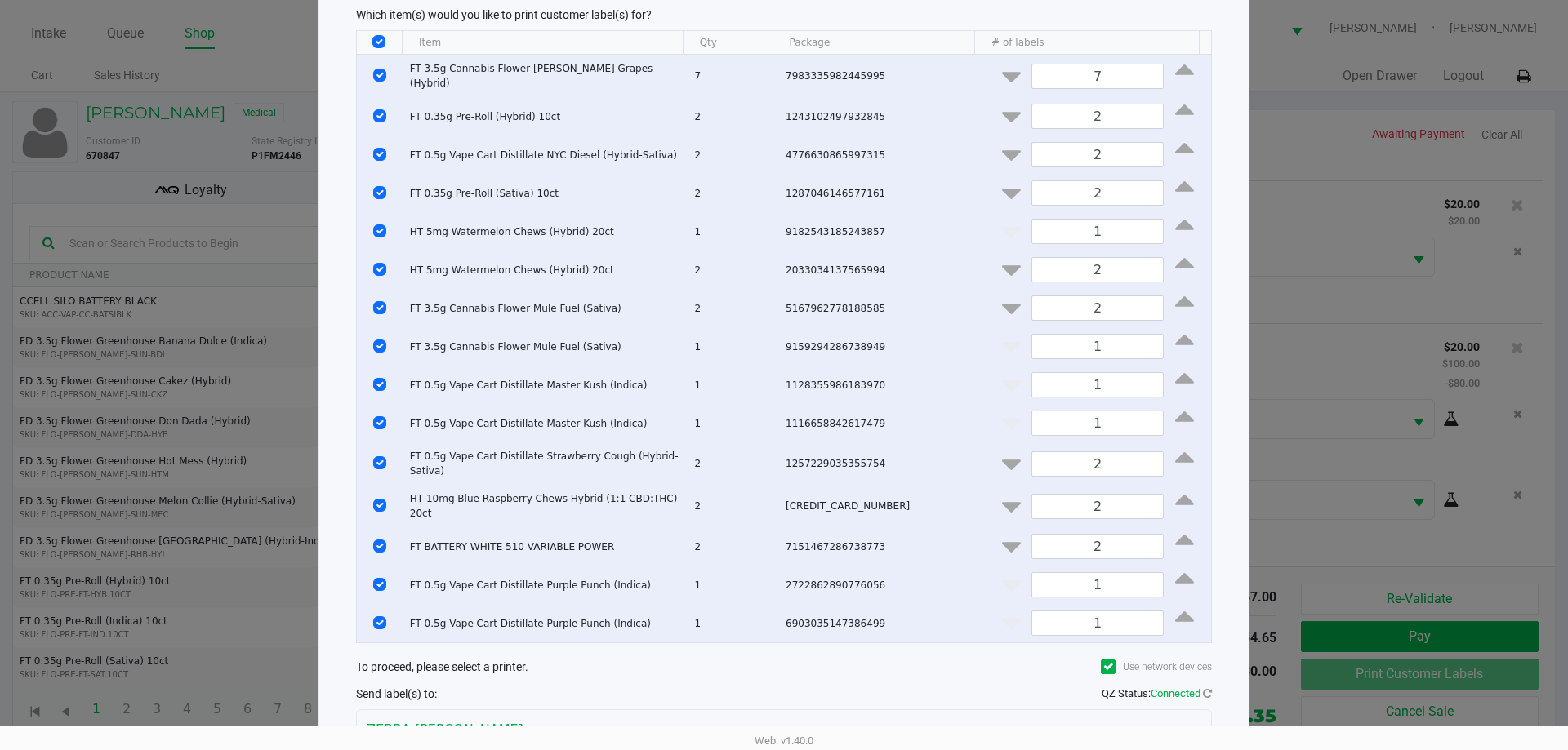
scroll to position [177, 0]
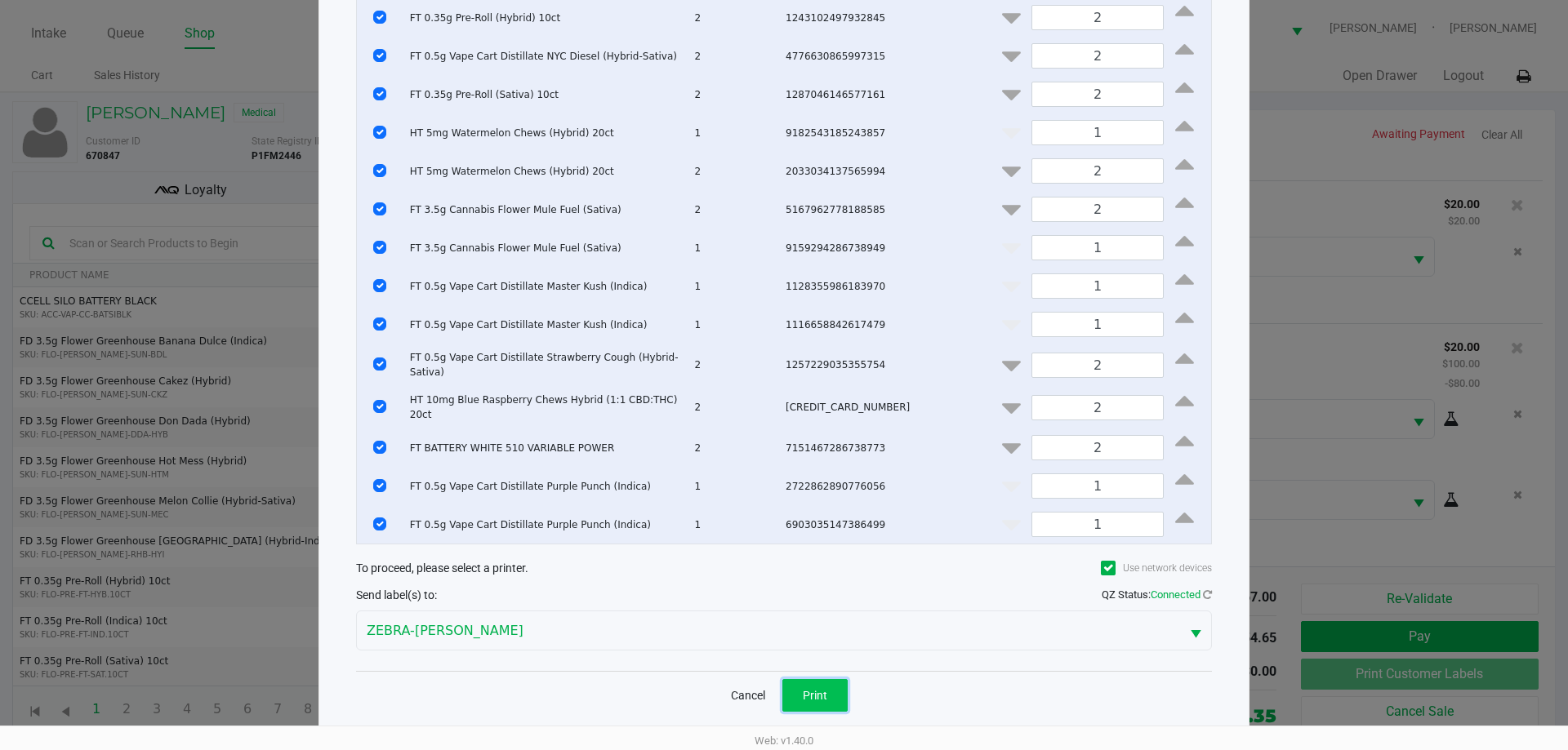
click at [834, 687] on button "Print" at bounding box center [815, 695] width 65 height 33
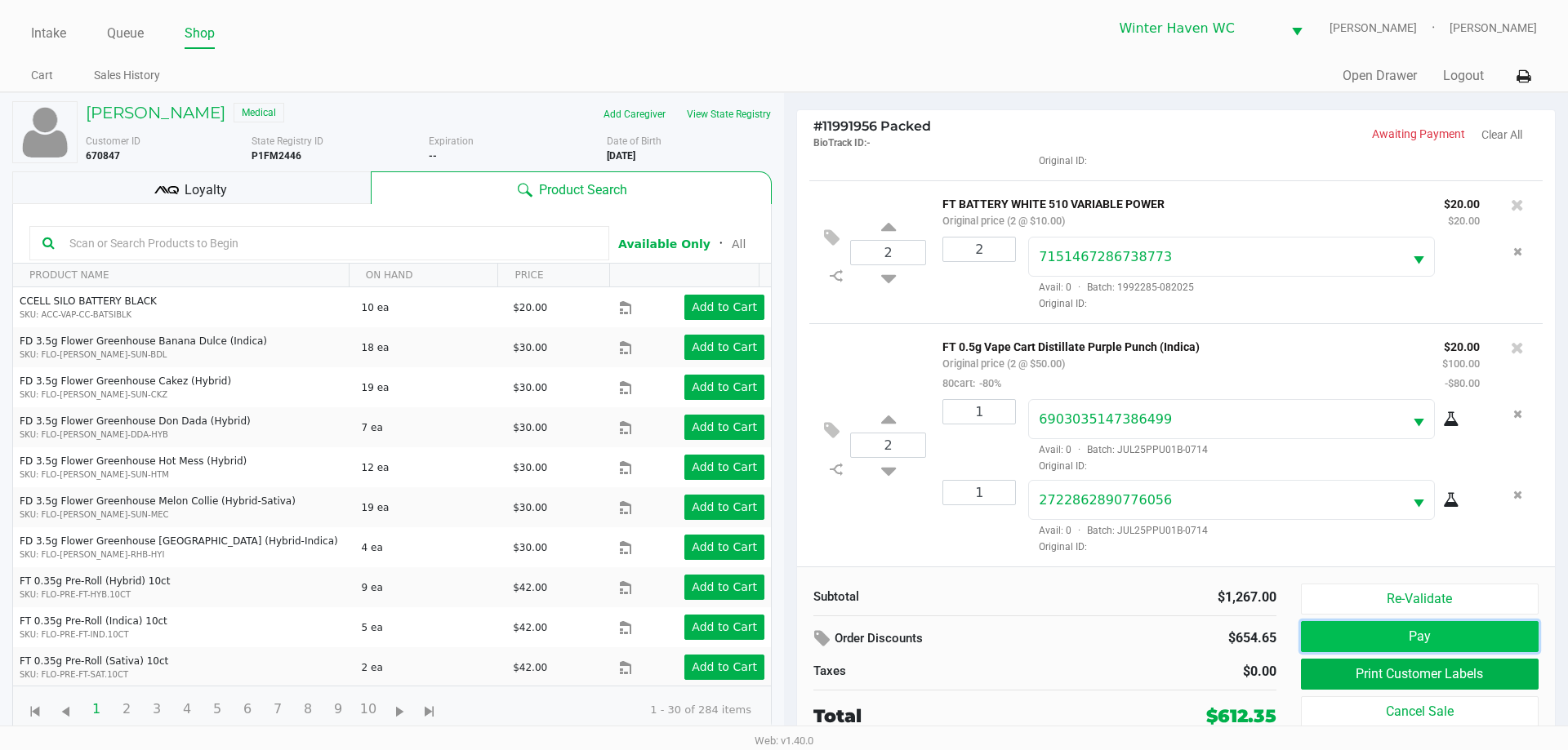
click at [1462, 638] on button "Pay" at bounding box center [1419, 636] width 238 height 31
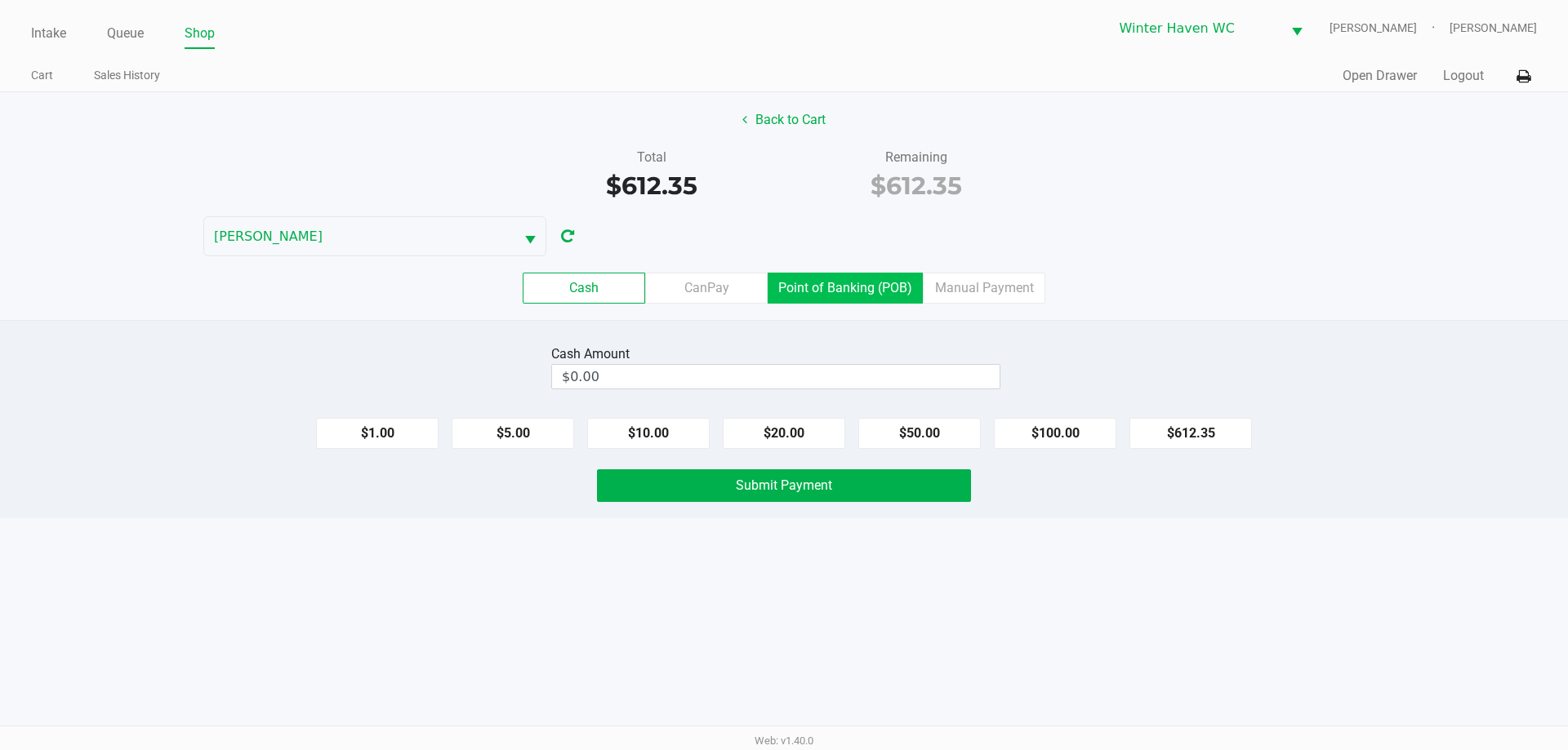
click at [886, 296] on label "Point of Banking (POB)" at bounding box center [845, 288] width 155 height 31
click at [0, 0] on 7 "Point of Banking (POB)" at bounding box center [0, 0] width 0 height 0
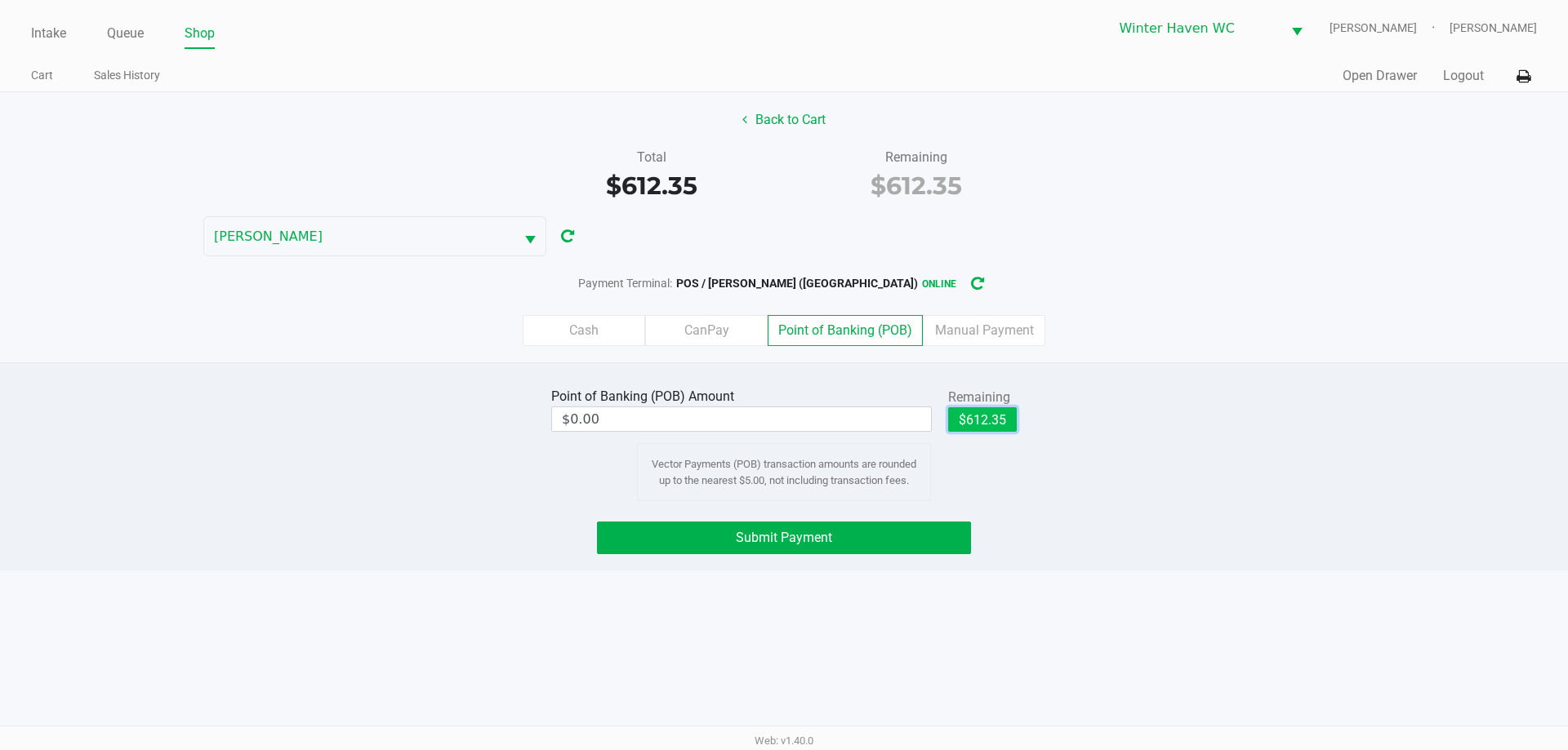
click at [996, 420] on button "$612.35" at bounding box center [982, 420] width 69 height 25
type input "$612.35"
click at [785, 536] on span "Submit Payment" at bounding box center [784, 537] width 97 height 15
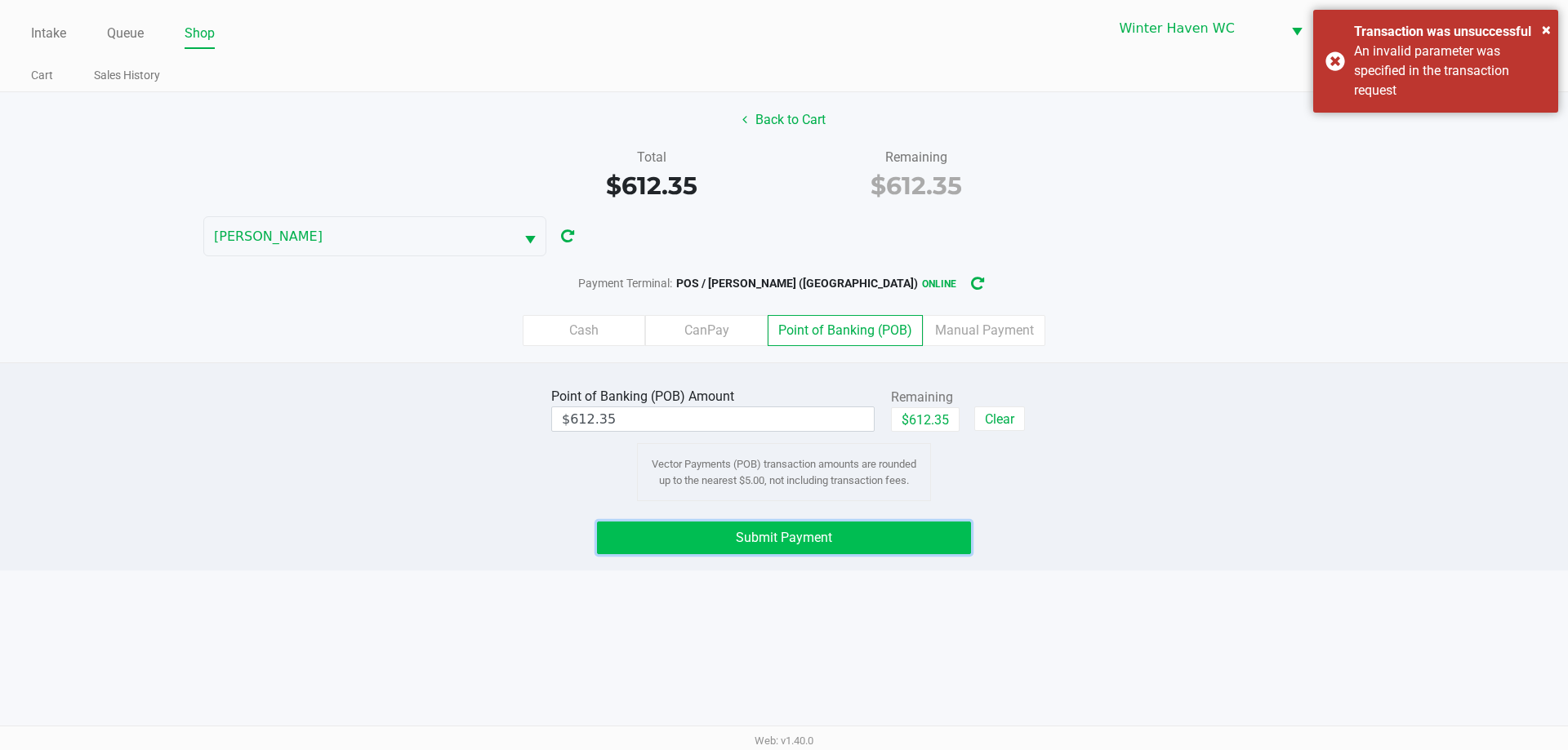
click at [828, 546] on button "Submit Payment" at bounding box center [784, 537] width 374 height 33
click at [758, 115] on button "Back to Cart" at bounding box center [783, 120] width 104 height 31
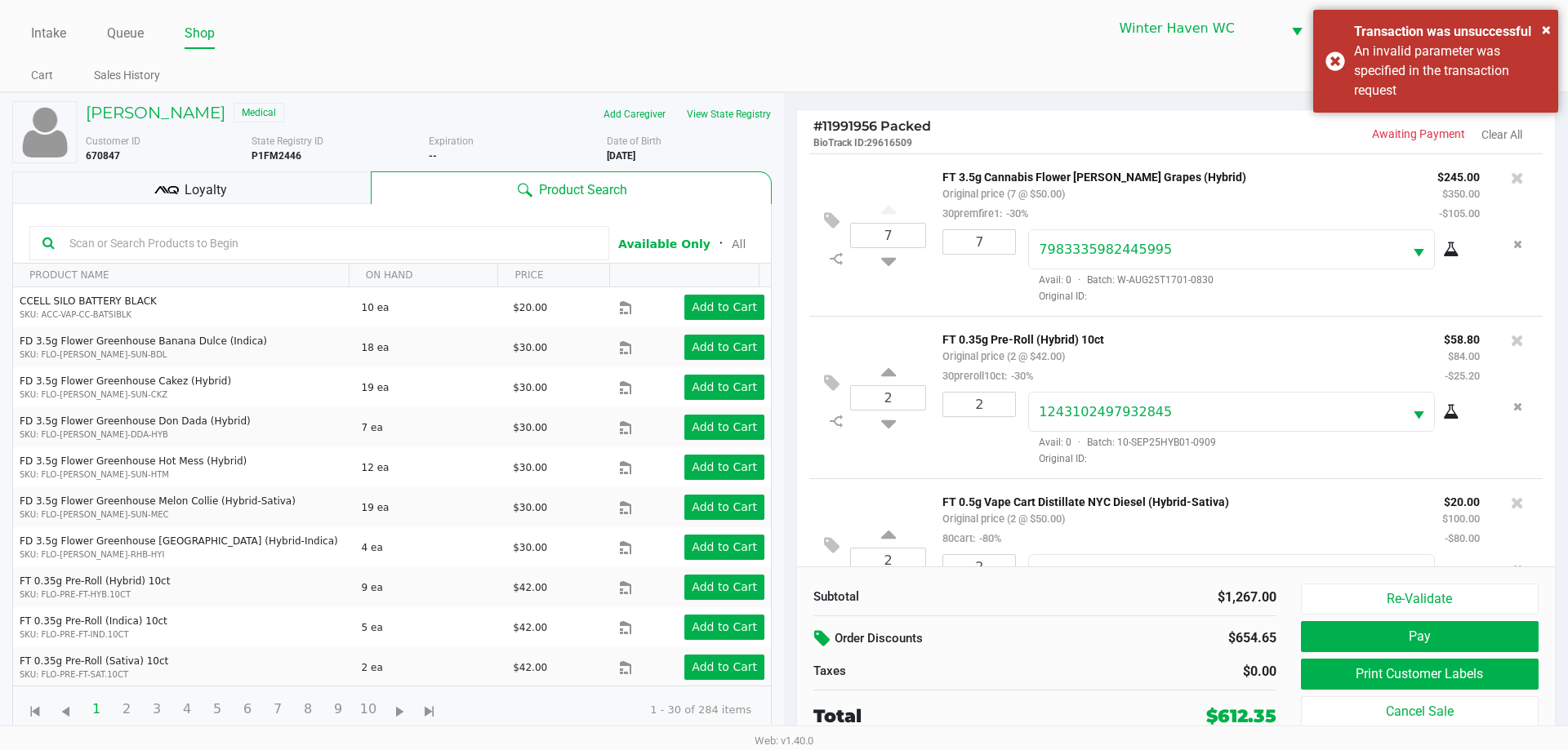
click at [814, 641] on icon at bounding box center [823, 639] width 19 height 19
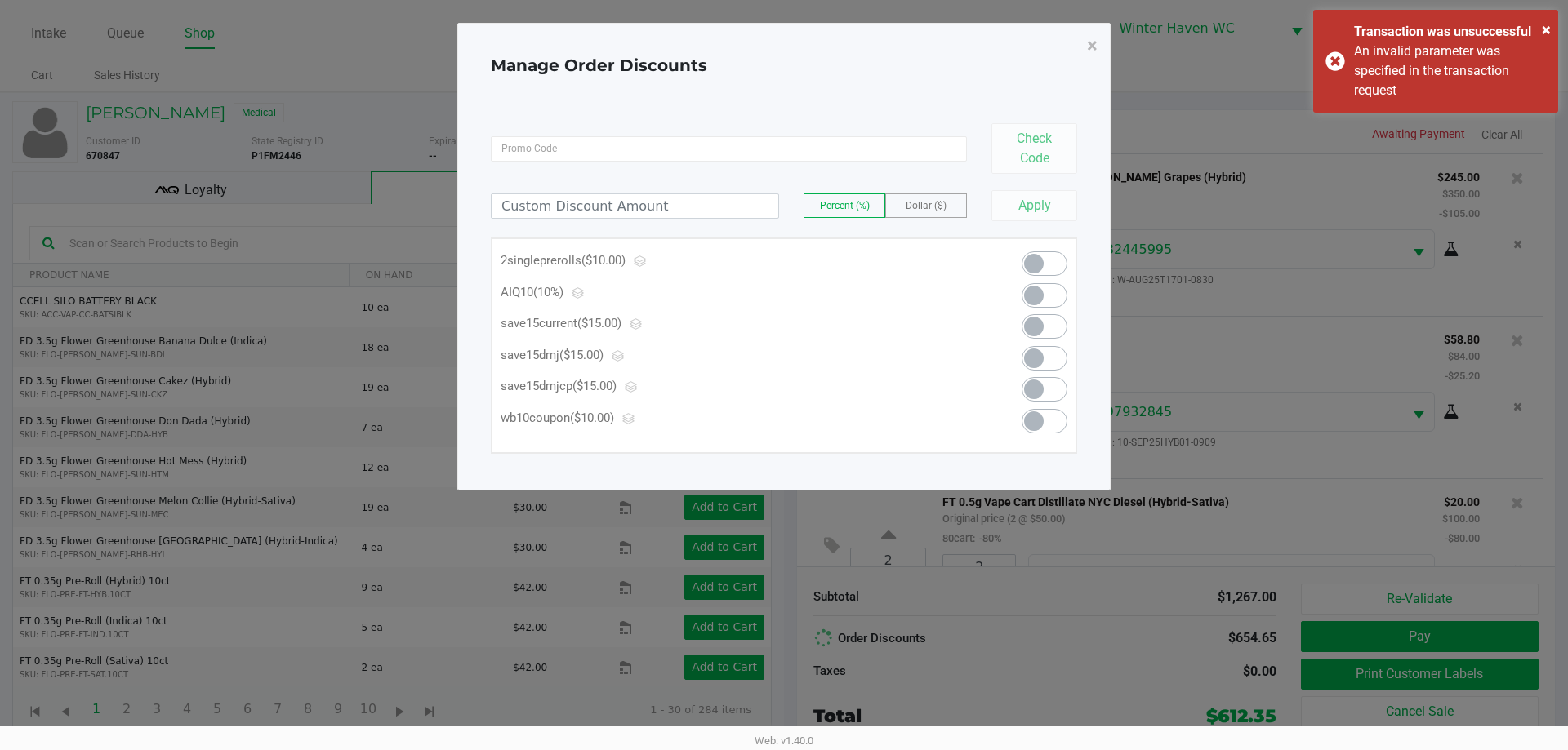
click at [934, 211] on span "Dollar ($)" at bounding box center [926, 206] width 41 height 11
click at [664, 204] on input at bounding box center [634, 206] width 287 height 24
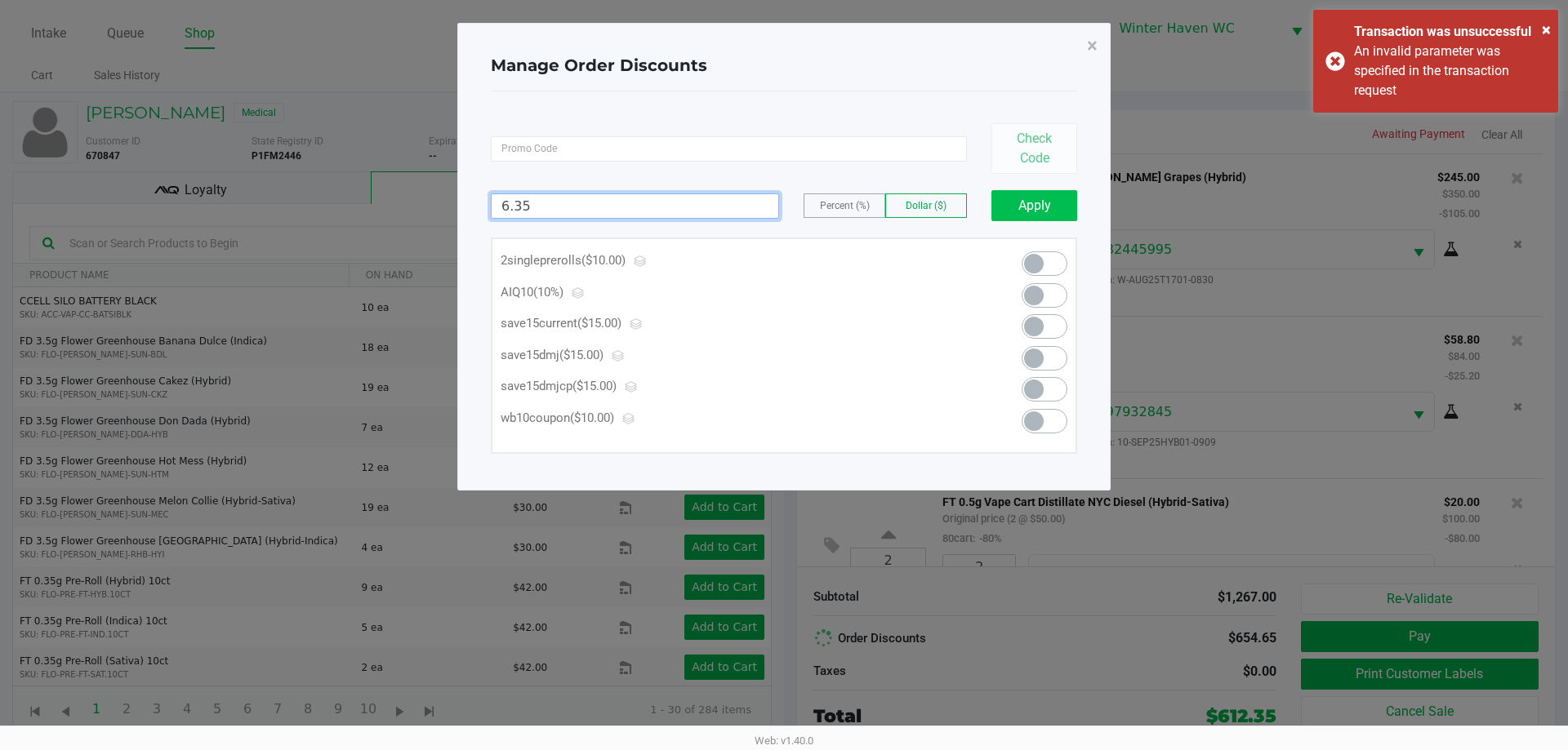
type input "6.35"
click at [1022, 210] on button "Apply" at bounding box center [1033, 206] width 85 height 31
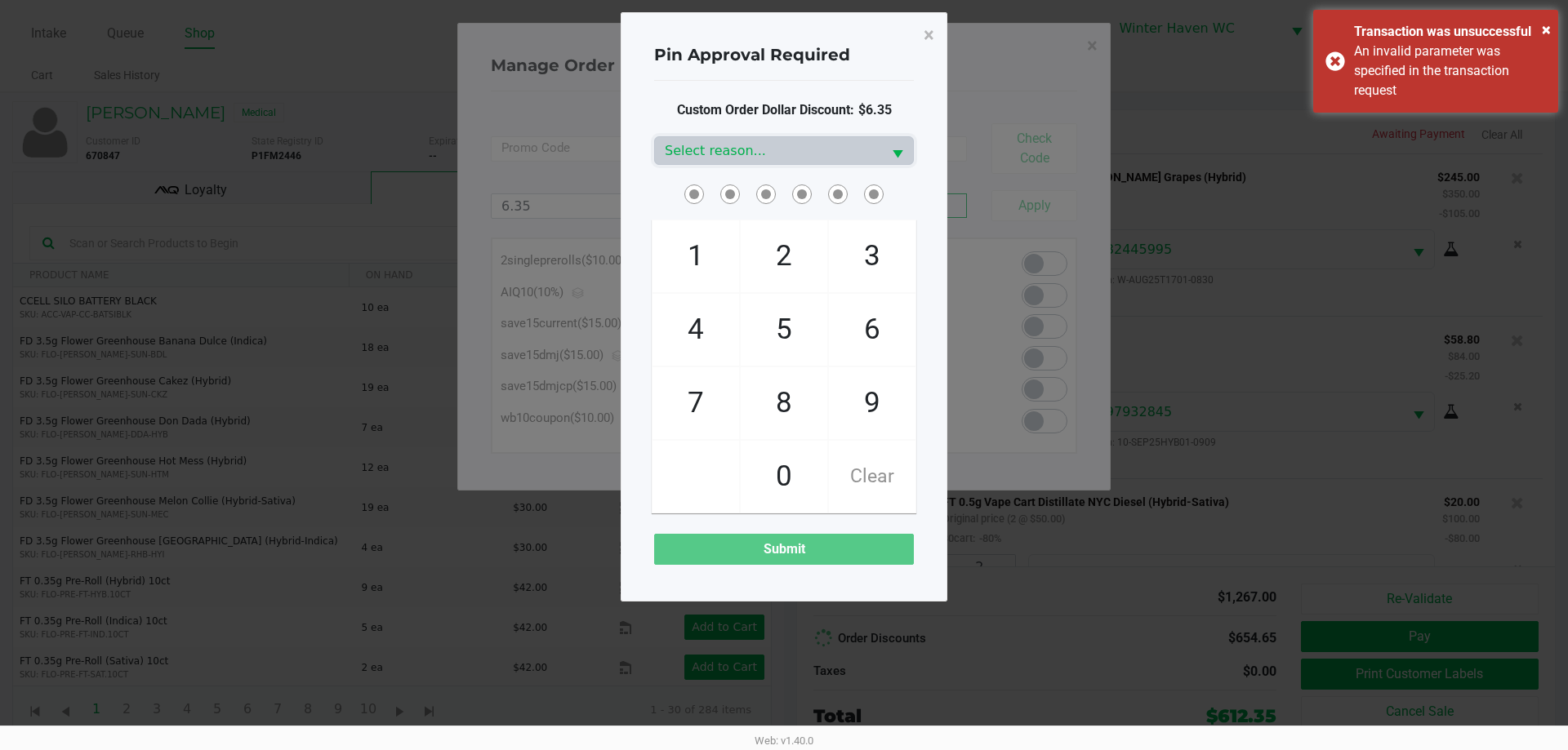
click at [791, 324] on span "5" at bounding box center [784, 330] width 86 height 72
checkbox input "true"
drag, startPoint x: 834, startPoint y: 299, endPoint x: 873, endPoint y: 266, distance: 51.1
click at [835, 297] on span "6" at bounding box center [872, 330] width 86 height 72
checkbox input "true"
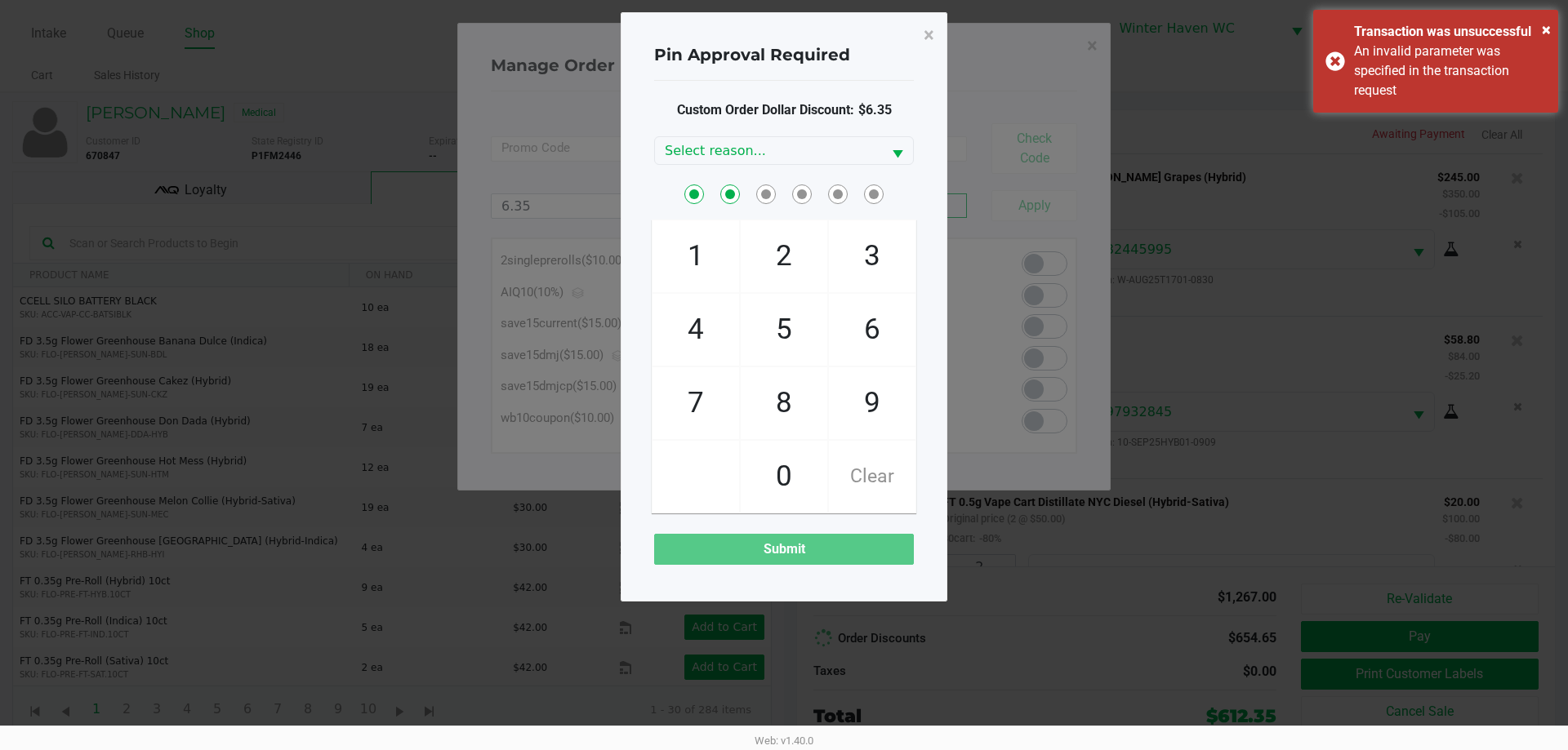
click at [880, 479] on span "Clear" at bounding box center [872, 476] width 86 height 72
checkbox input "false"
click at [784, 350] on span "5" at bounding box center [784, 330] width 86 height 72
checkbox input "true"
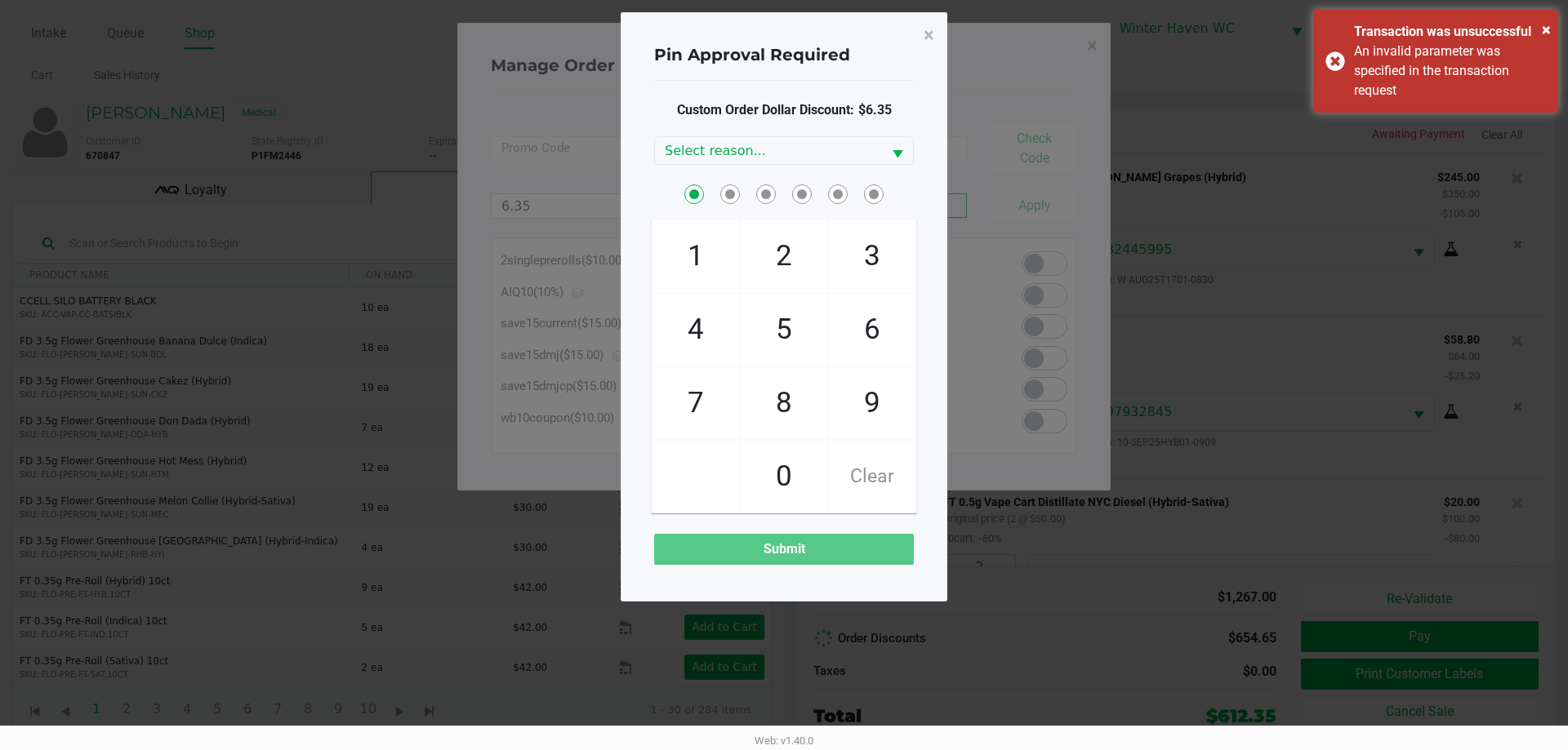
click at [872, 258] on span "3" at bounding box center [872, 256] width 86 height 72
checkbox input "true"
click at [758, 323] on span "5" at bounding box center [784, 330] width 86 height 72
checkbox input "true"
click at [790, 491] on span "0" at bounding box center [784, 476] width 86 height 72
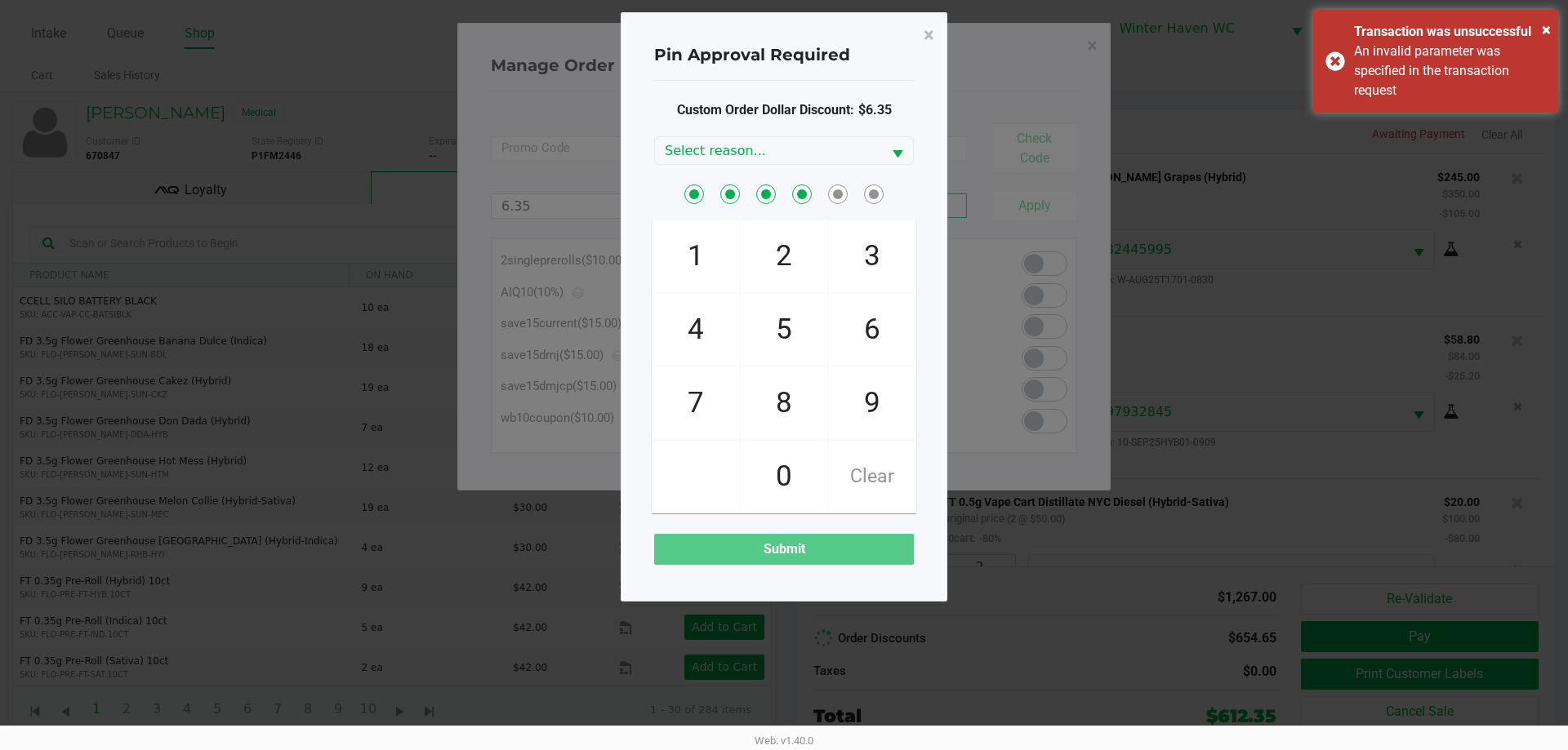
checkbox input "true"
click at [676, 315] on span "4" at bounding box center [696, 330] width 86 height 72
checkbox input "true"
click at [880, 278] on span "3" at bounding box center [872, 256] width 86 height 72
checkbox input "true"
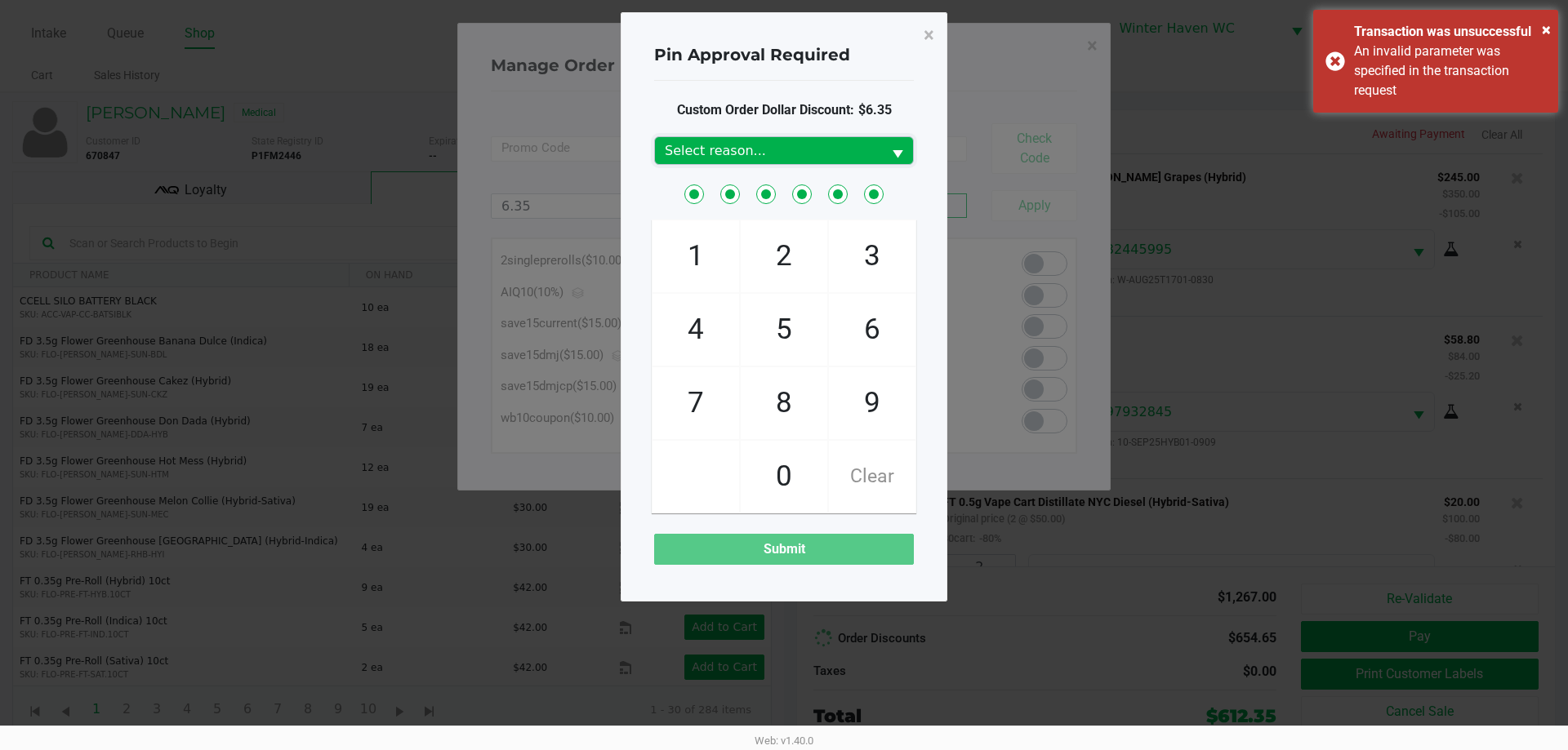
click at [862, 159] on span "Select reason..." at bounding box center [768, 150] width 207 height 19
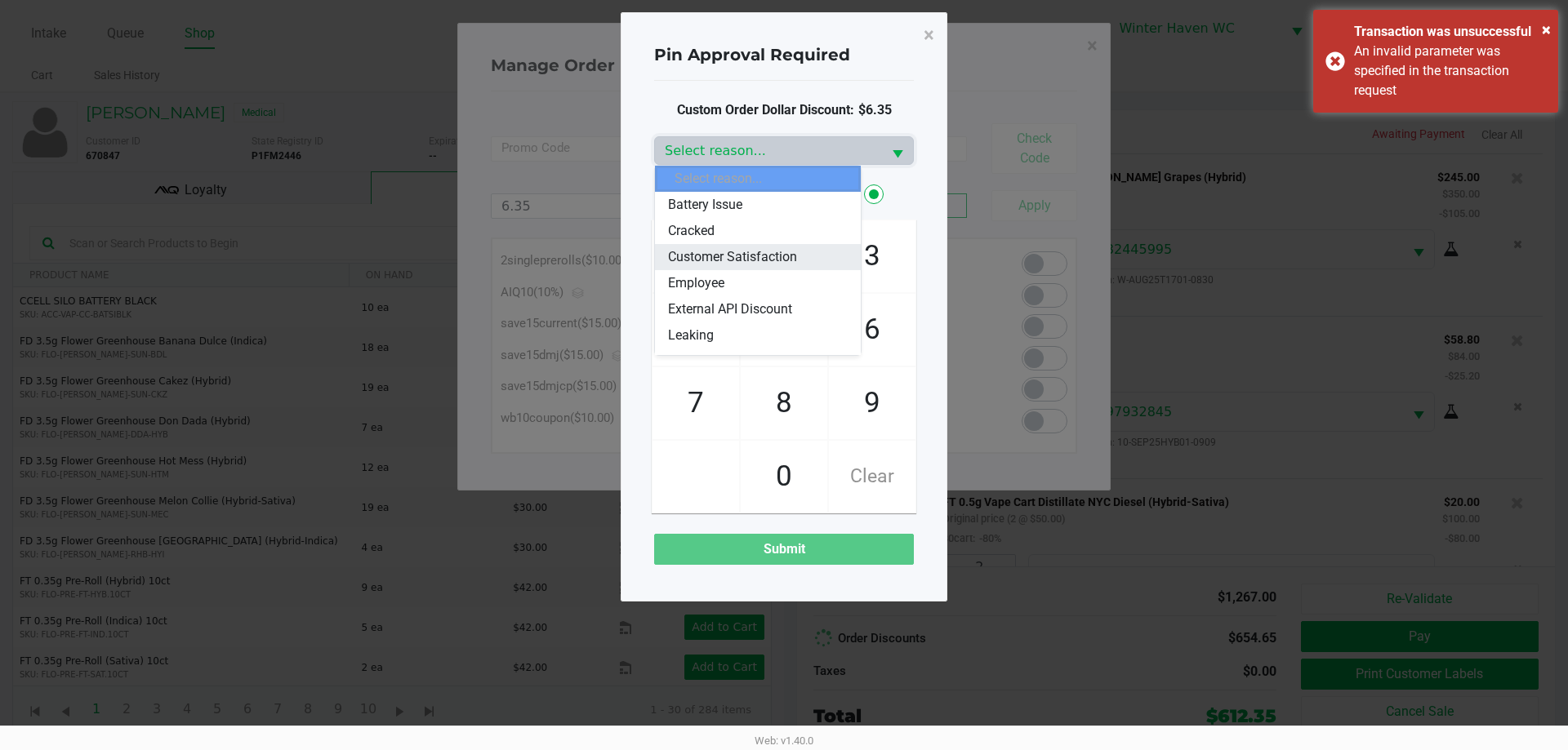
click at [730, 254] on span "Customer Satisfaction" at bounding box center [732, 257] width 129 height 19
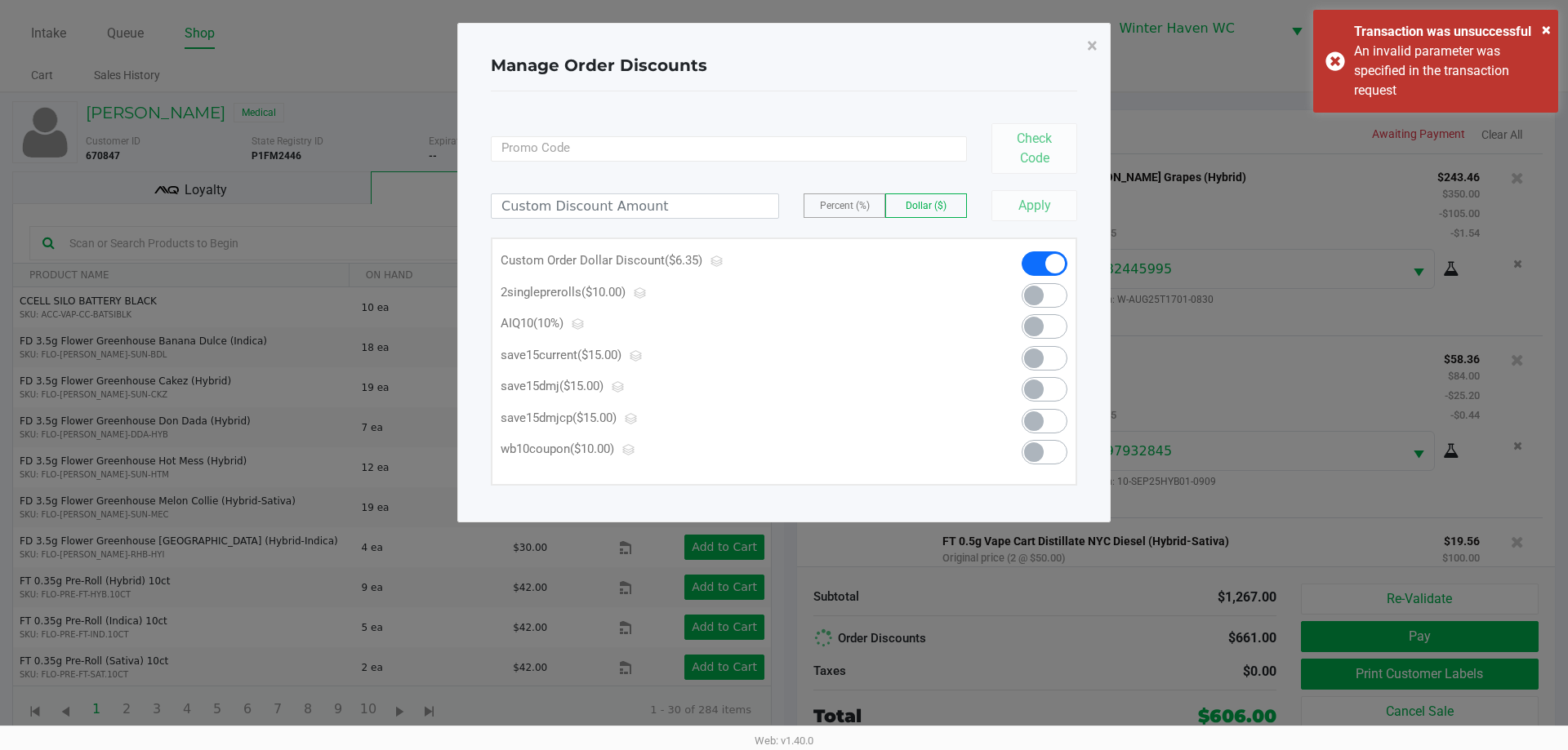
scroll to position [1686, 0]
click at [1090, 45] on span "×" at bounding box center [1092, 46] width 11 height 23
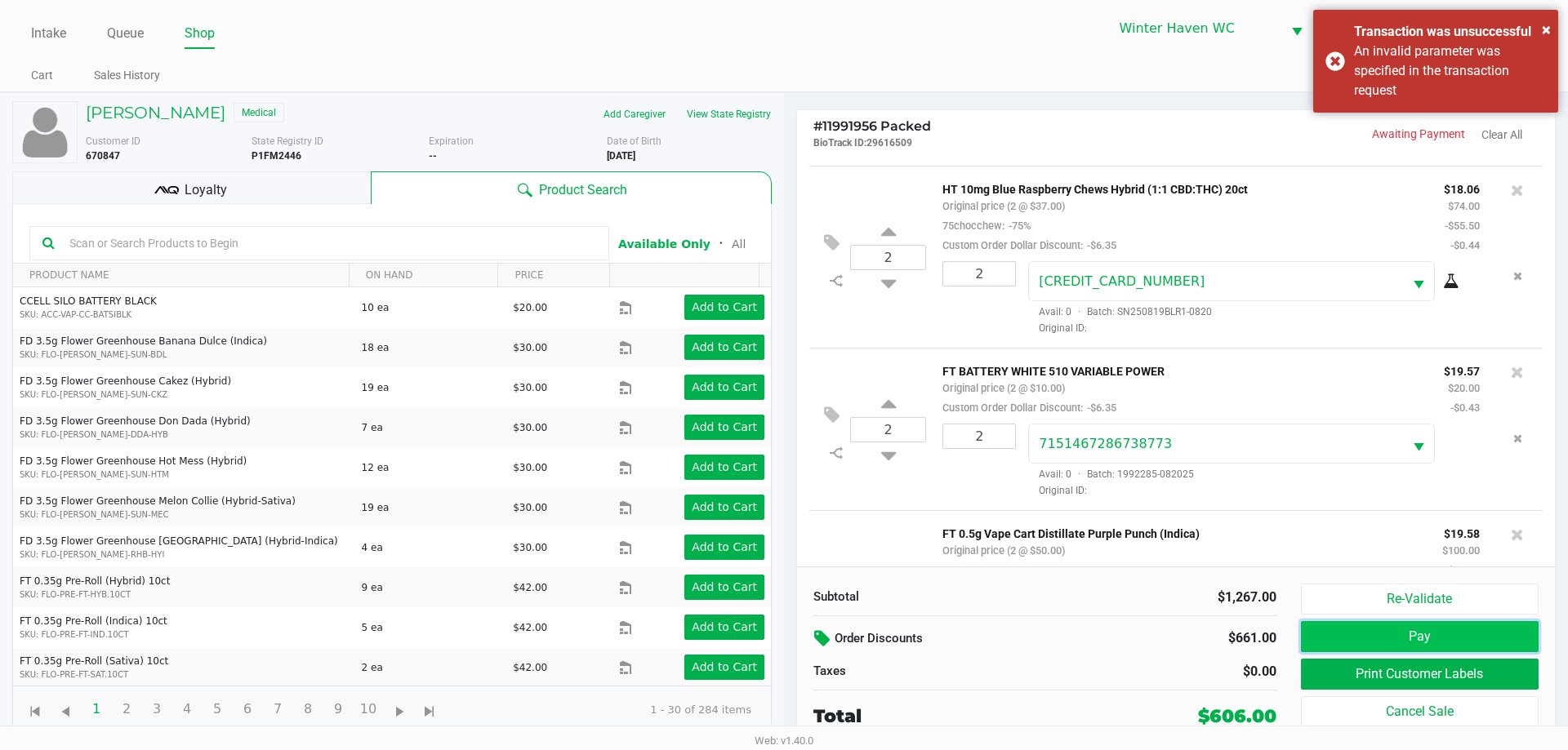
click at [1395, 639] on button "Pay" at bounding box center [1419, 636] width 238 height 31
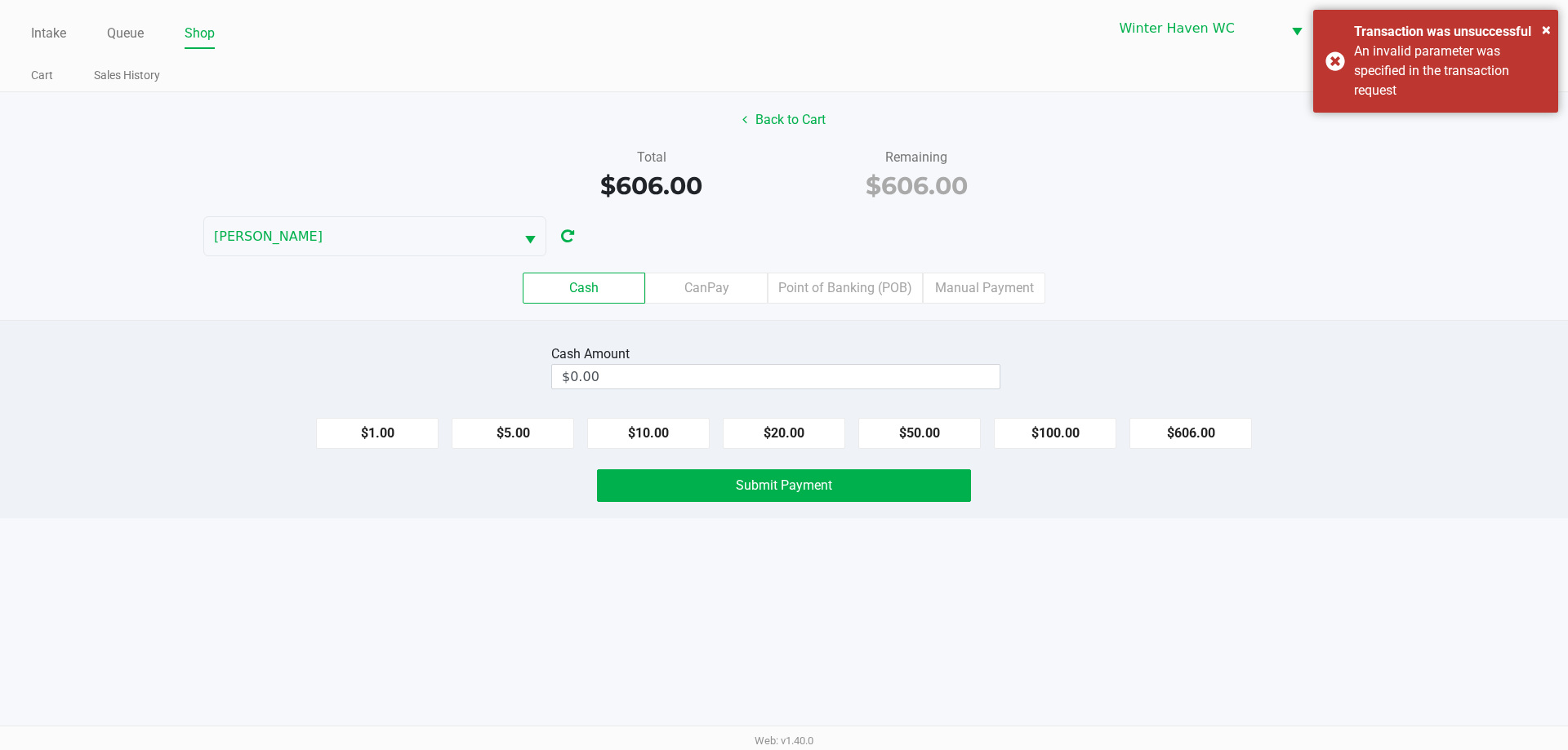
click at [862, 306] on div "Cash CanPay Point of Banking (POB) Manual Payment" at bounding box center [783, 288] width 1592 height 63
click at [864, 293] on label "Point of Banking (POB)" at bounding box center [845, 288] width 155 height 31
click at [0, 0] on 7 "Point of Banking (POB)" at bounding box center [0, 0] width 0 height 0
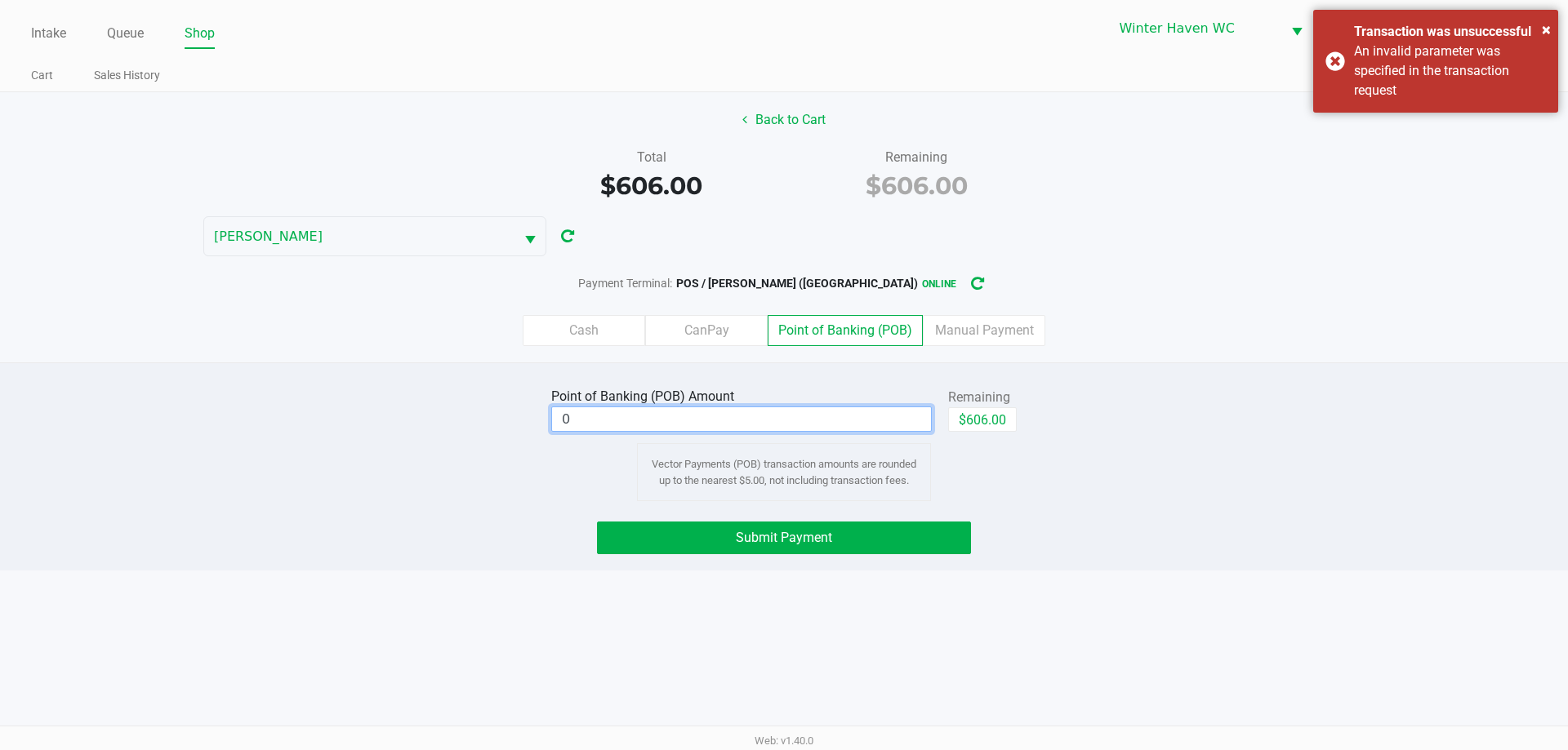
click at [854, 413] on input "0" at bounding box center [741, 419] width 379 height 24
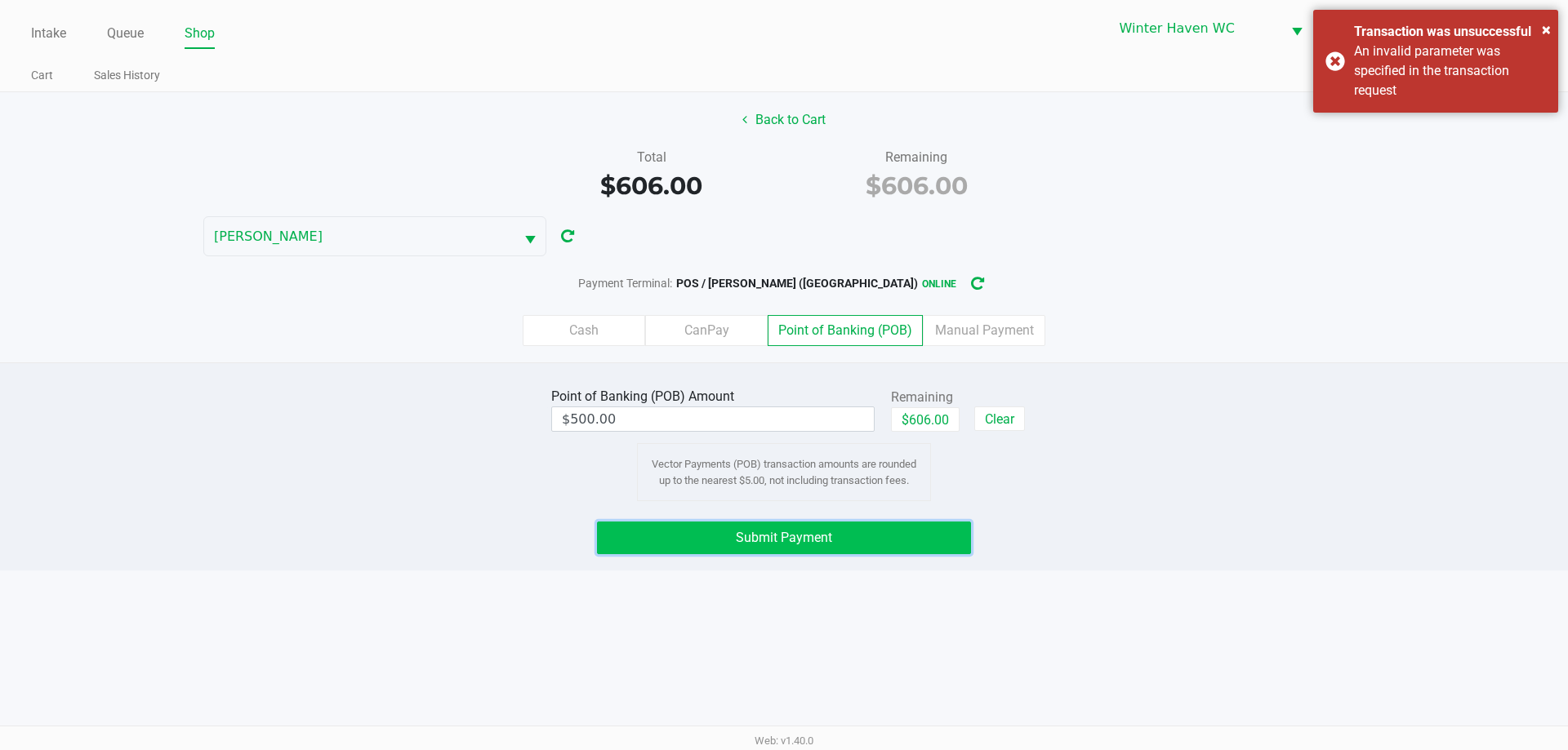
click at [817, 532] on span "Submit Payment" at bounding box center [784, 537] width 97 height 15
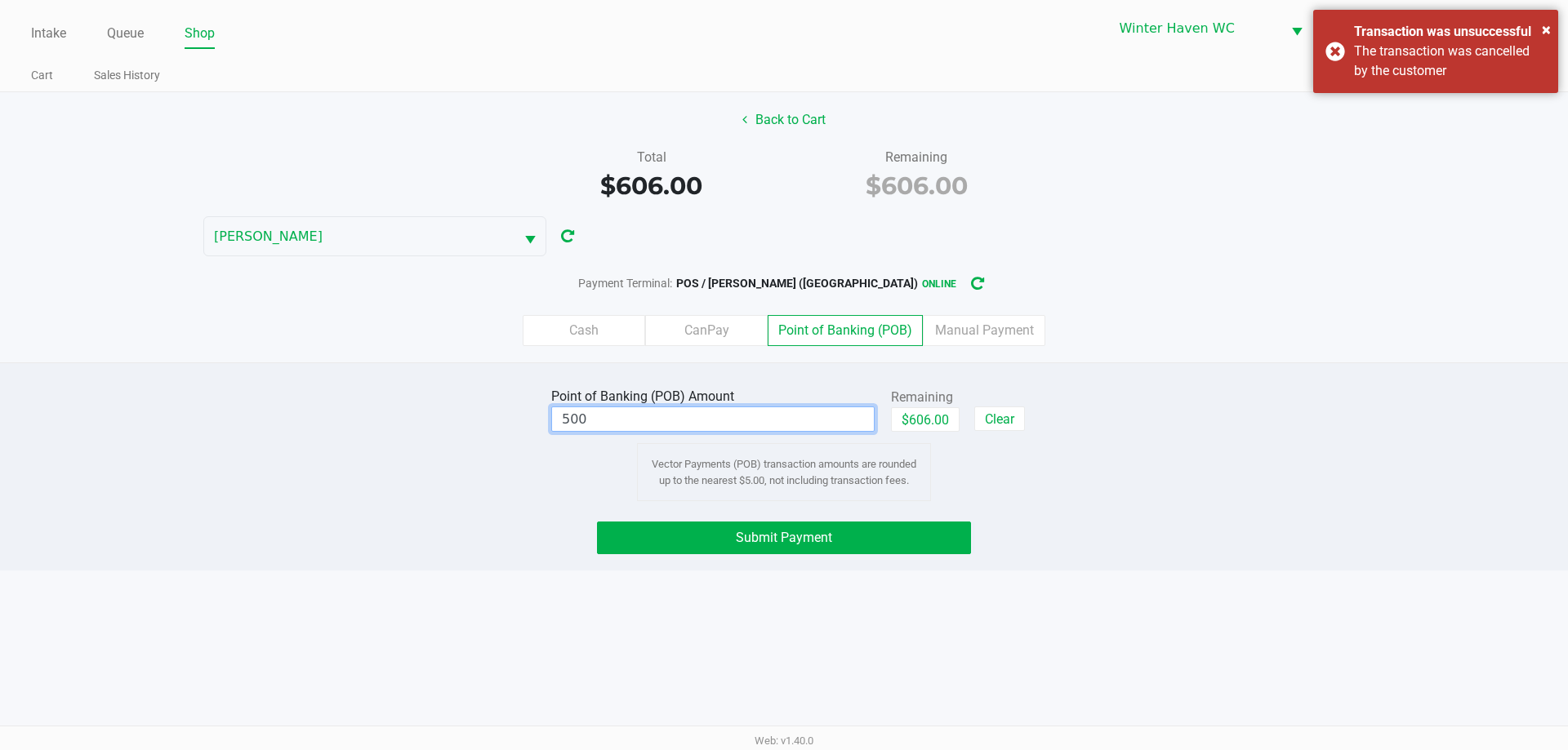
click at [796, 421] on input "500" at bounding box center [713, 419] width 322 height 24
click at [731, 535] on button "Submit Payment" at bounding box center [784, 537] width 374 height 33
click at [679, 426] on input "497" at bounding box center [713, 419] width 322 height 24
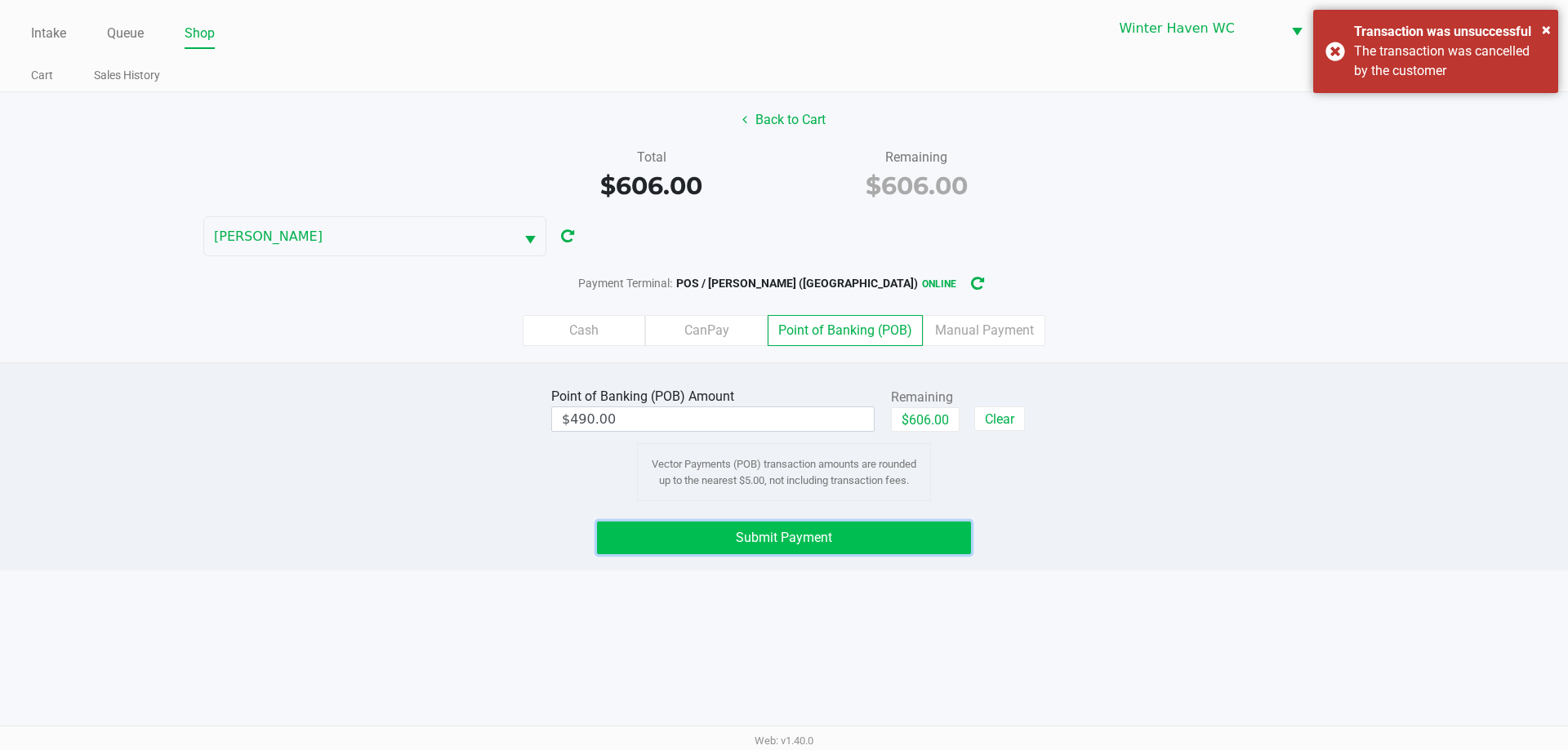
click at [768, 533] on span "Submit Payment" at bounding box center [784, 537] width 97 height 15
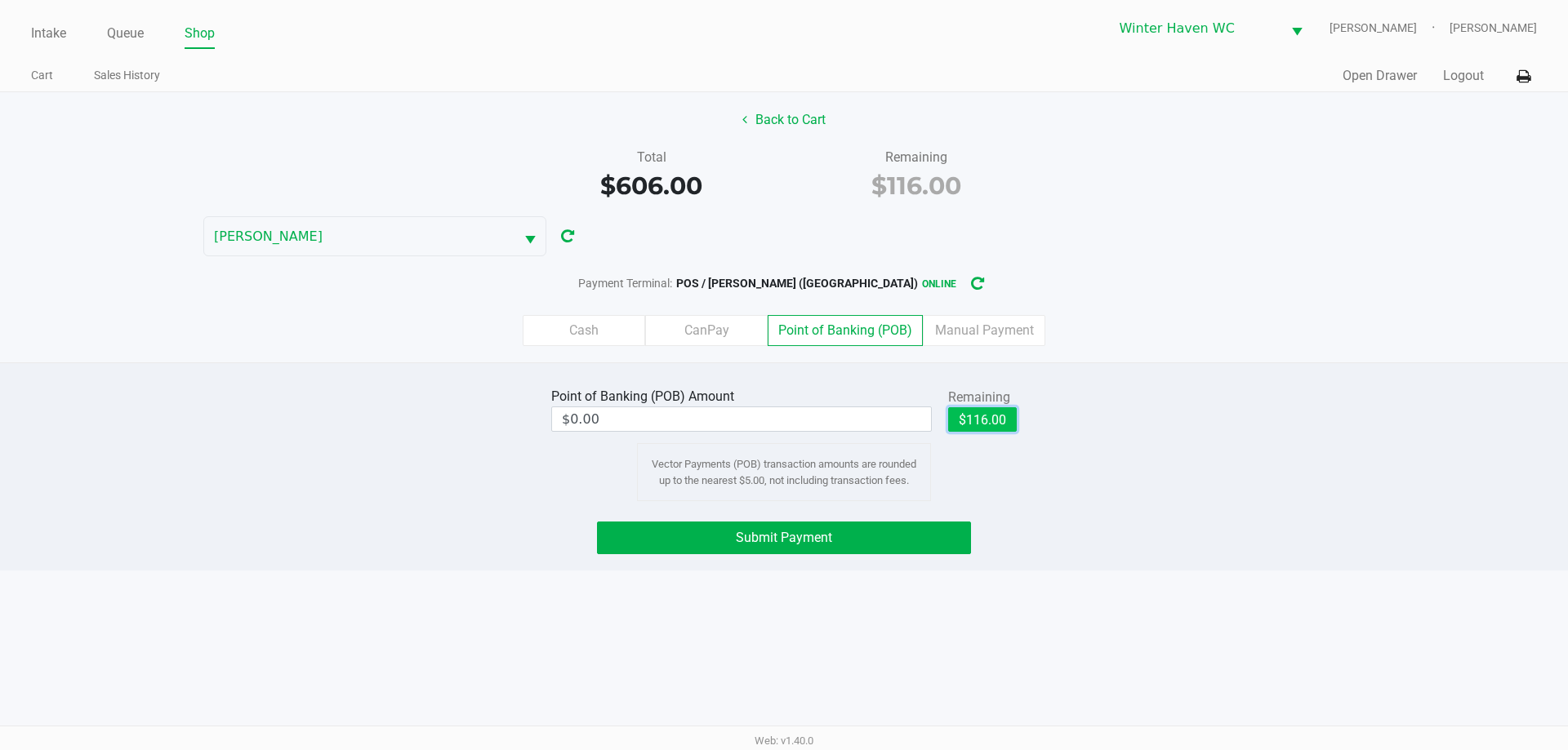
click at [999, 427] on button "$116.00" at bounding box center [982, 420] width 69 height 25
type input "$116.00"
click at [853, 532] on button "Submit Payment" at bounding box center [784, 537] width 374 height 33
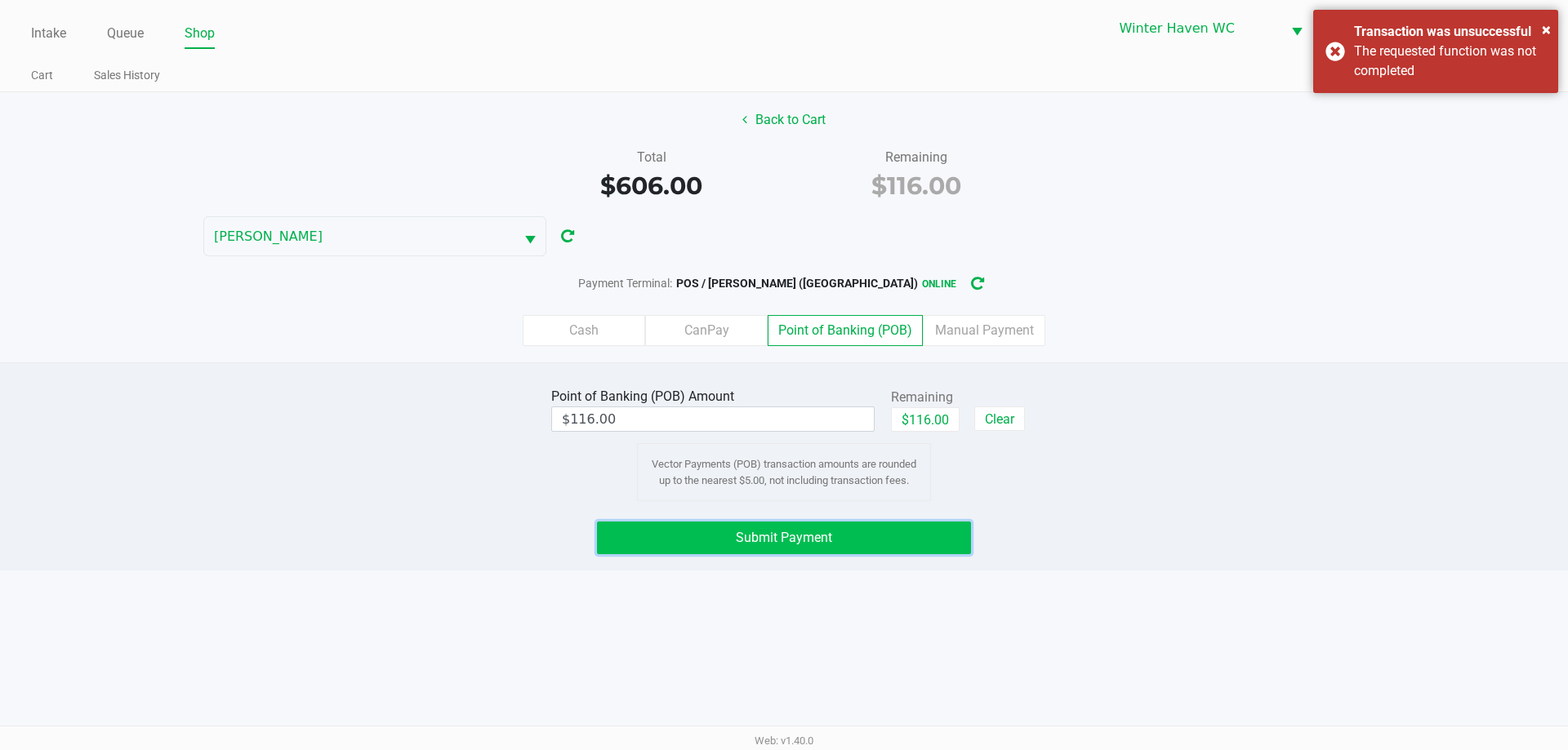
click at [799, 535] on span "Submit Payment" at bounding box center [784, 537] width 97 height 15
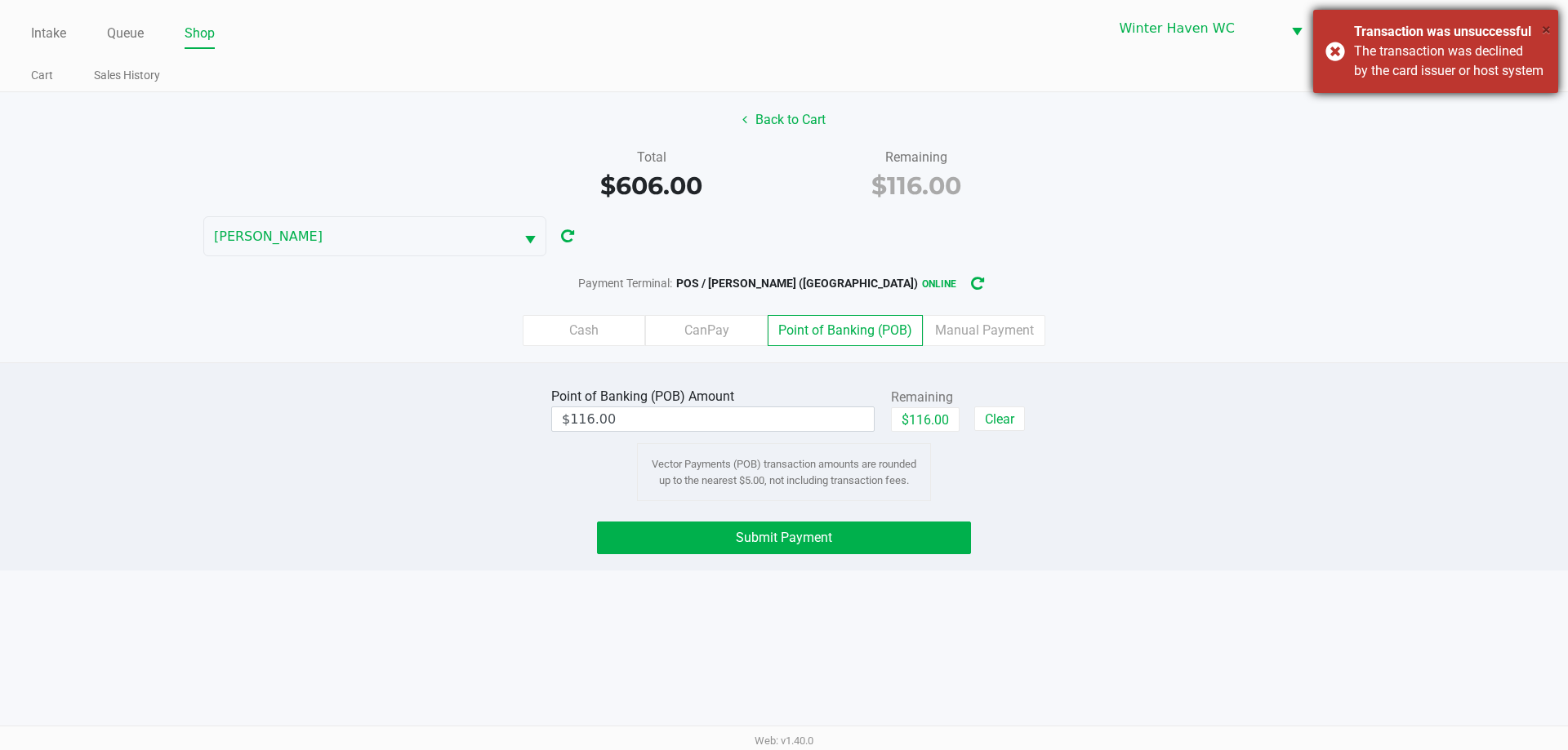
click at [1545, 34] on span "×" at bounding box center [1545, 29] width 9 height 19
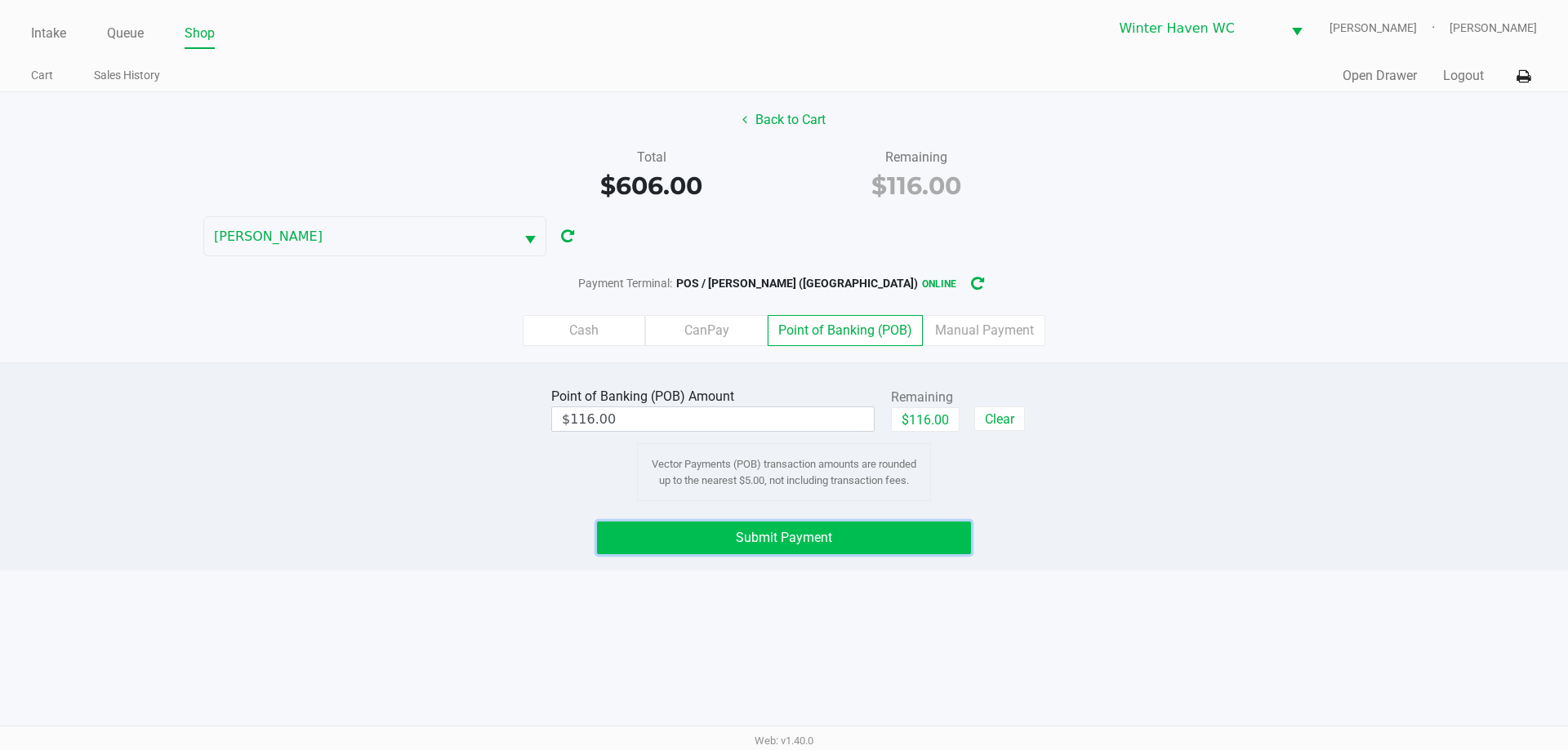
click at [796, 543] on span "Submit Payment" at bounding box center [784, 537] width 97 height 15
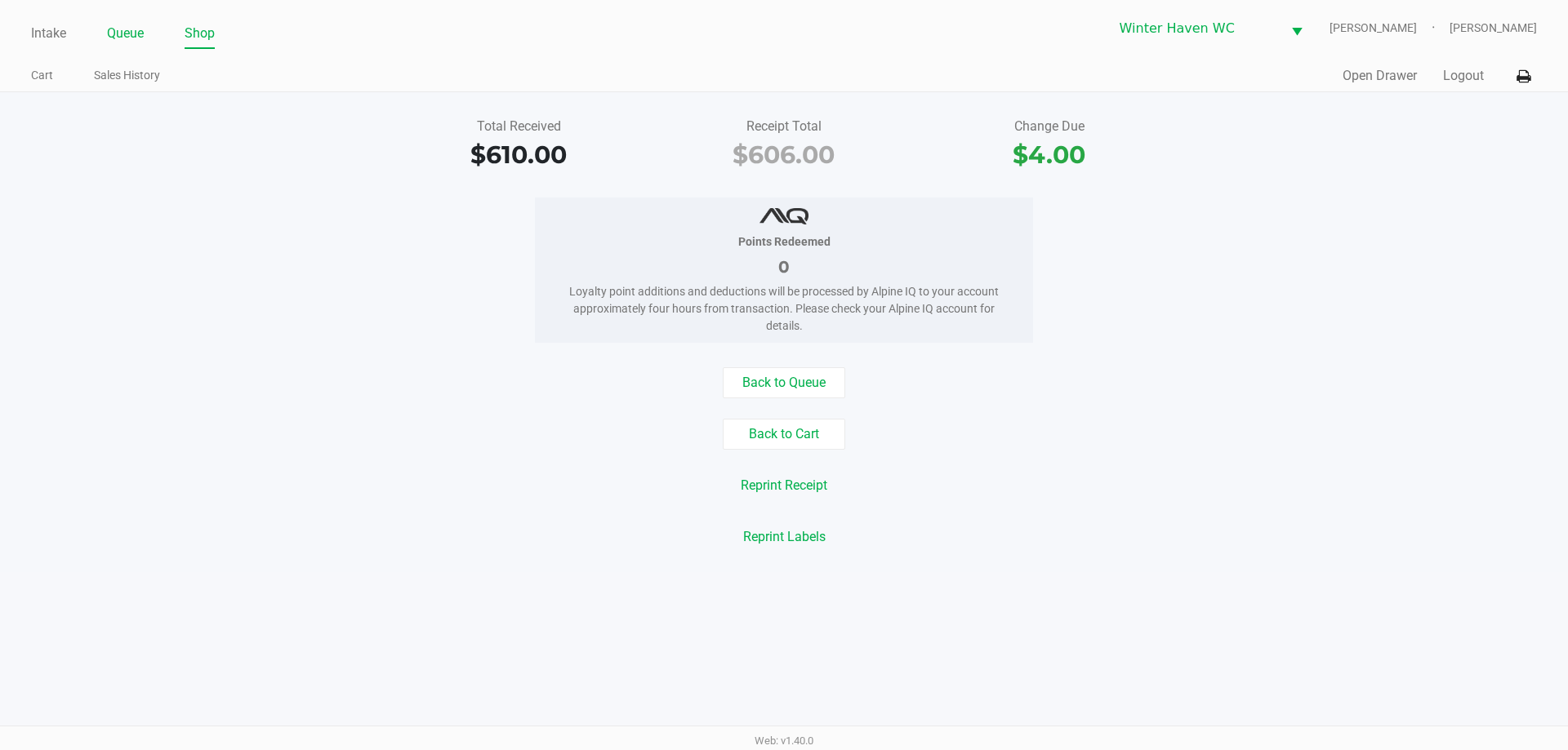
click at [124, 31] on link "Queue" at bounding box center [126, 34] width 36 height 23
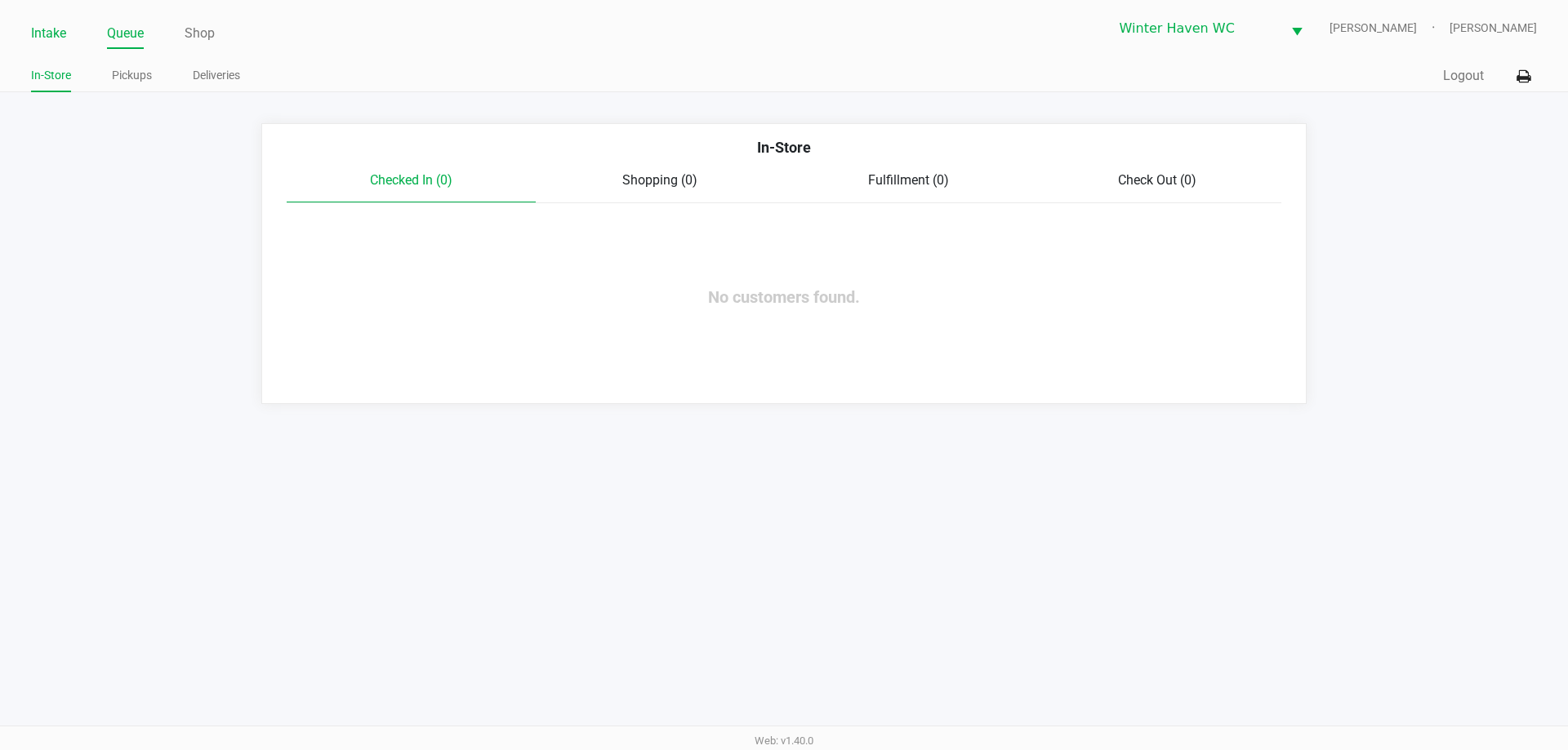
click at [50, 36] on link "Intake" at bounding box center [48, 34] width 35 height 23
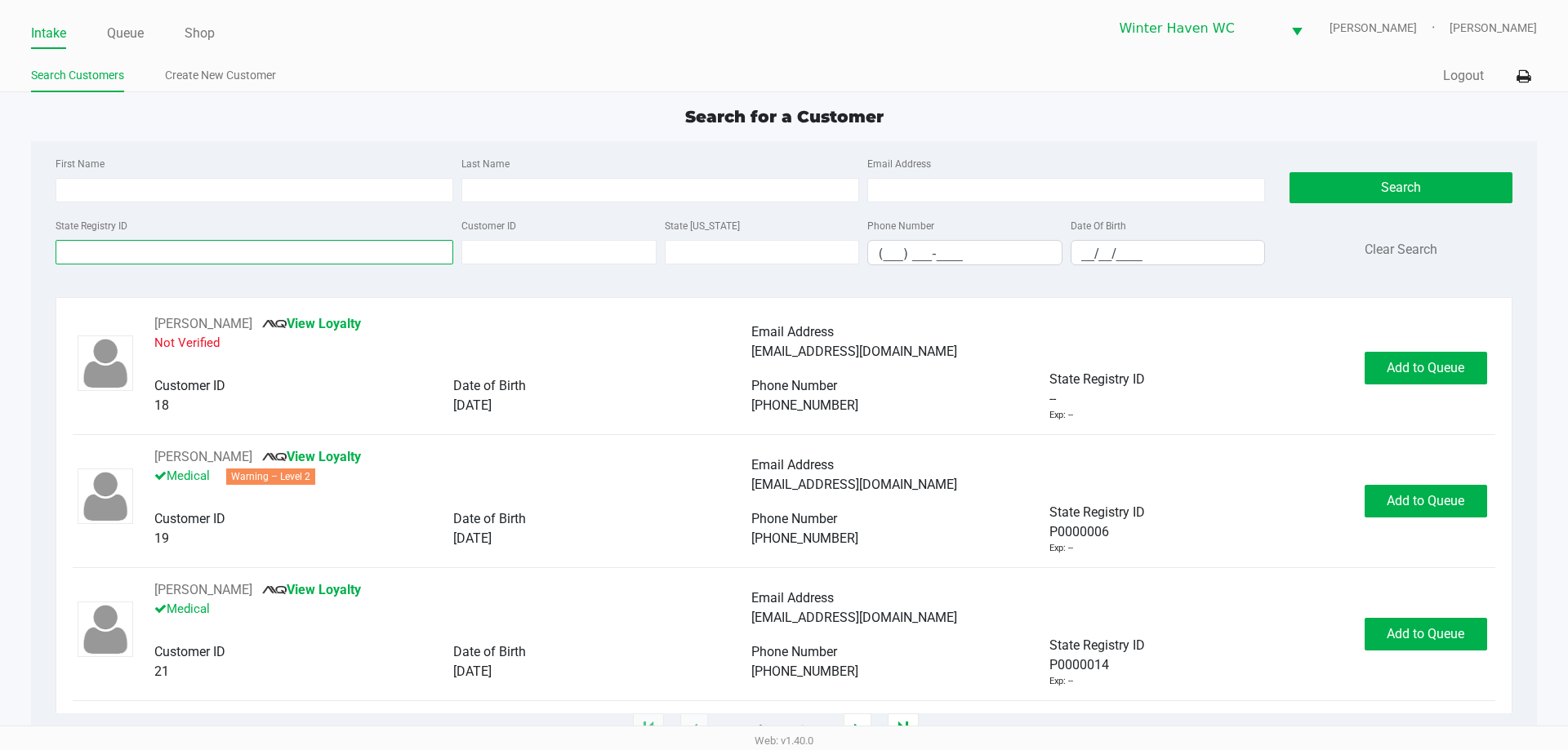
click at [179, 252] on input "State Registry ID" at bounding box center [254, 252] width 398 height 25
click at [229, 248] on input "State Registry ID" at bounding box center [254, 252] width 398 height 25
click at [242, 255] on input "State Registry ID" at bounding box center [254, 252] width 398 height 25
click at [253, 182] on input "First Name" at bounding box center [254, 191] width 398 height 25
type input "amanda"
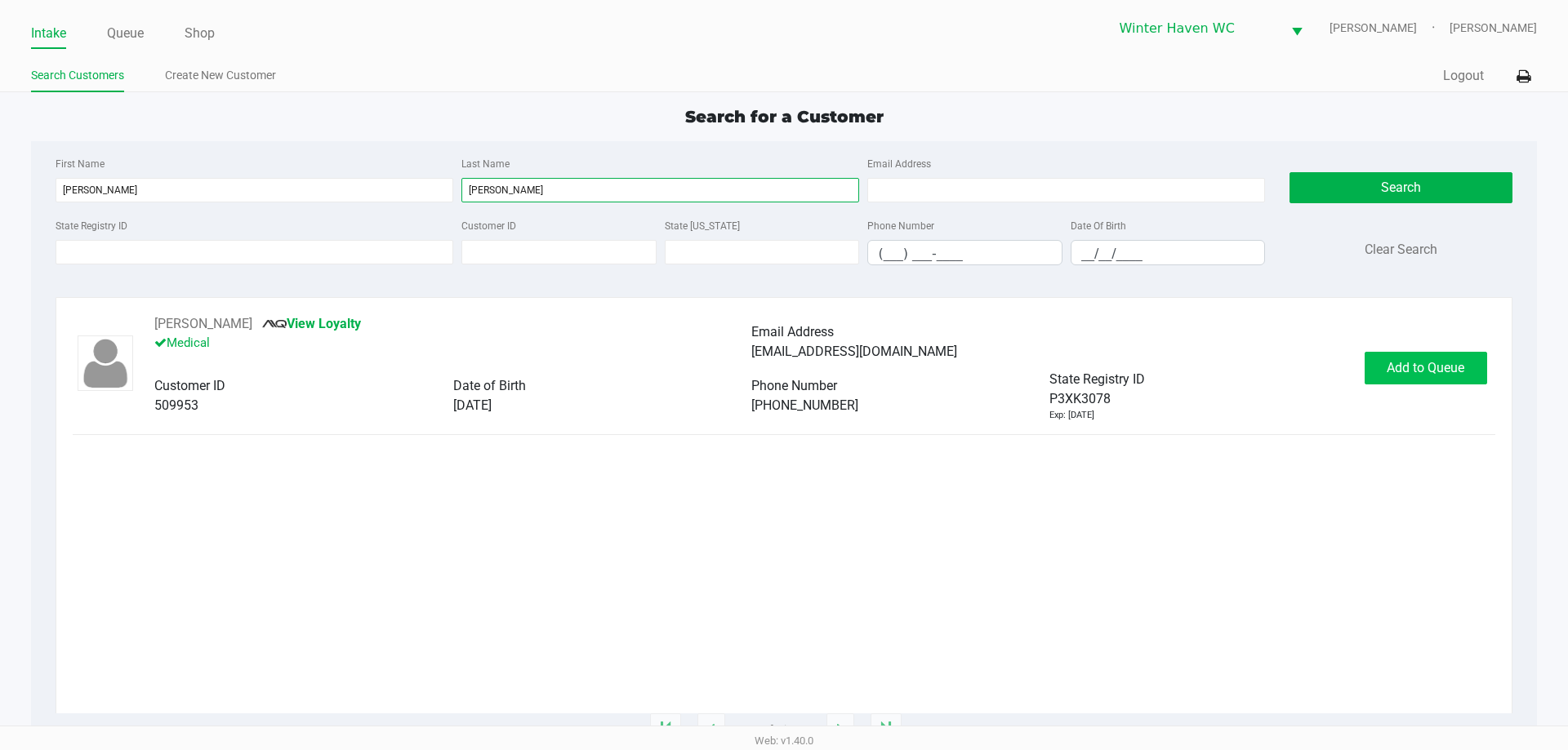
type input "throckmorton"
click at [1413, 374] on span "Add to Queue" at bounding box center [1425, 368] width 78 height 15
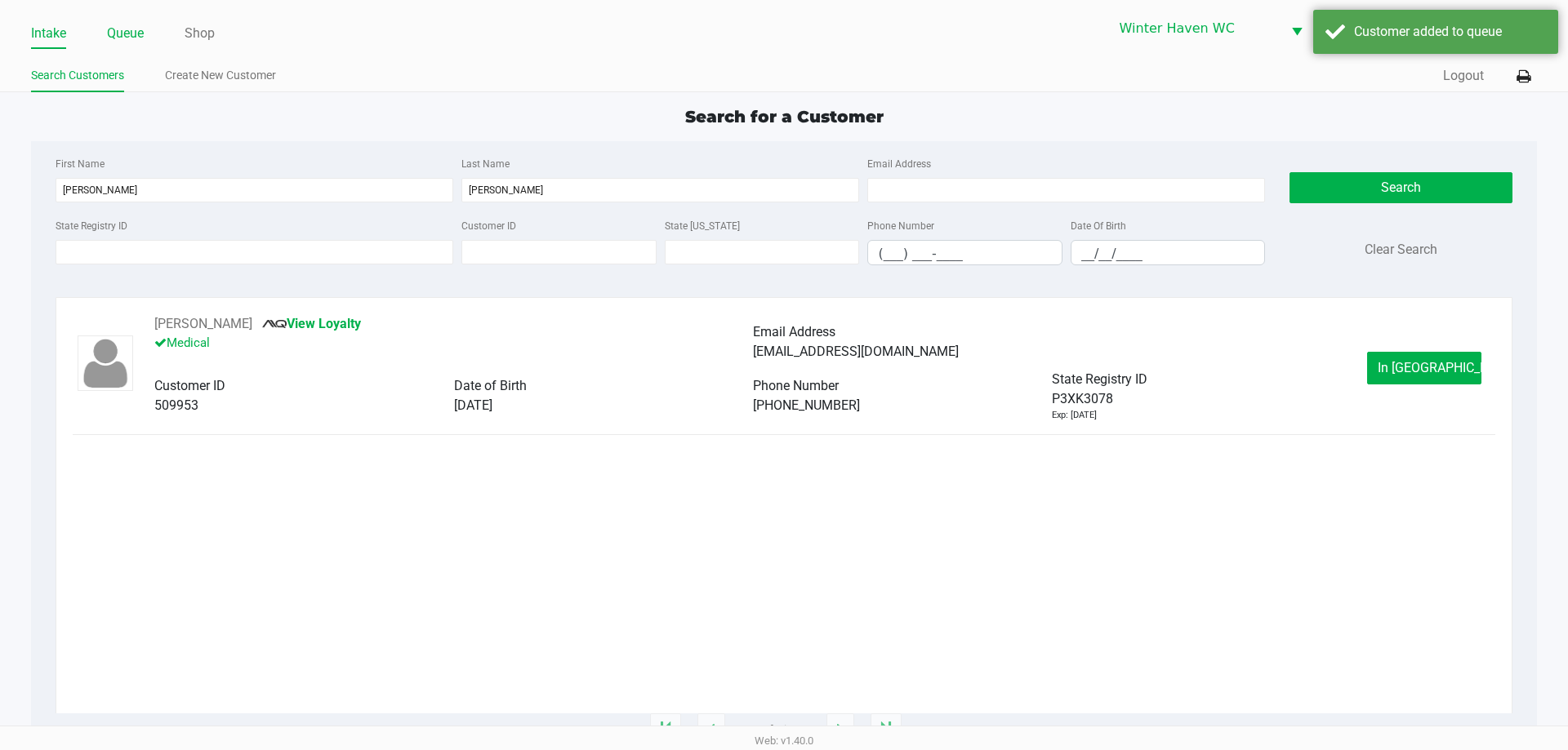
click at [135, 36] on link "Queue" at bounding box center [126, 34] width 36 height 23
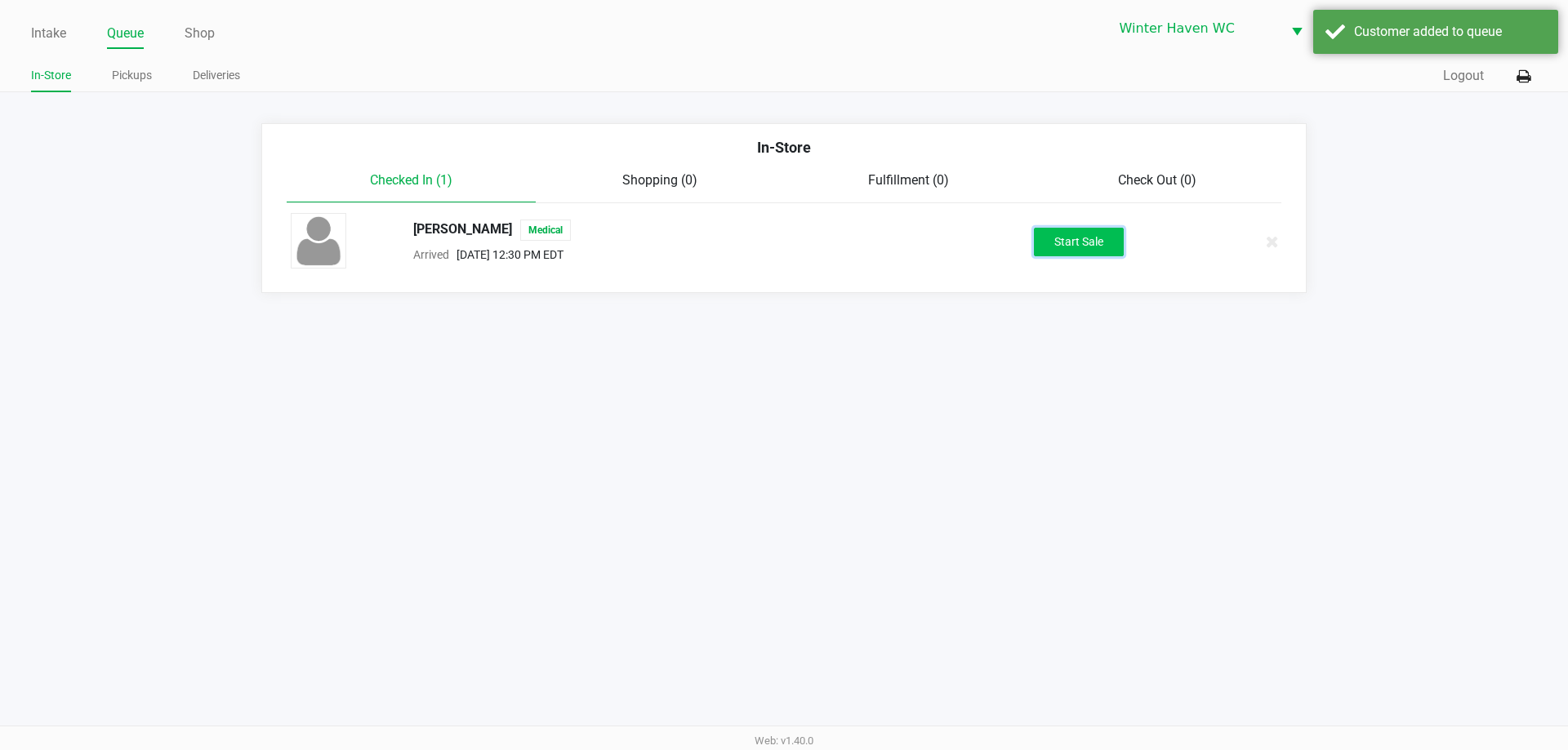
click at [1111, 256] on button "Start Sale" at bounding box center [1079, 242] width 90 height 29
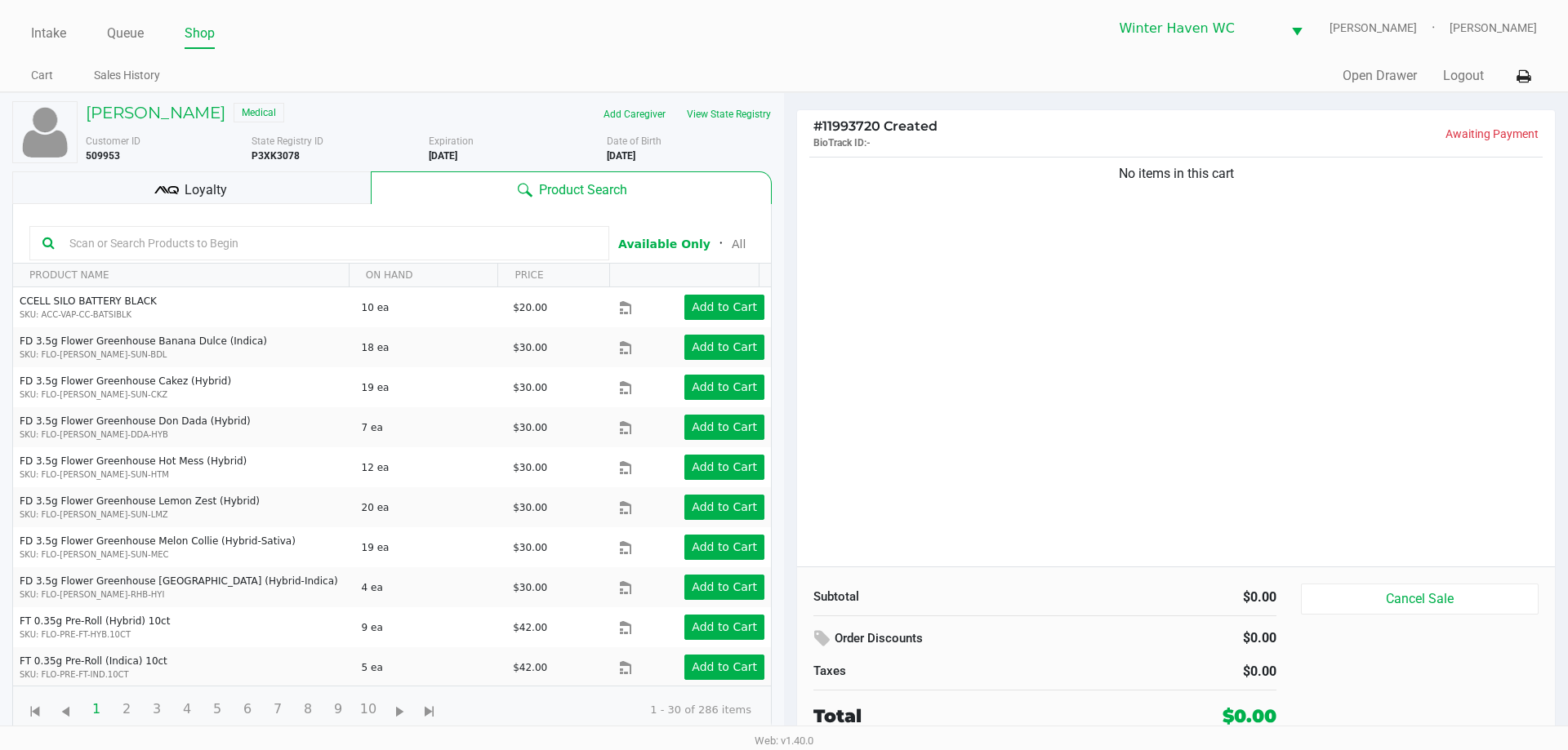
click at [929, 324] on div "No items in this cart" at bounding box center [1175, 359] width 758 height 413
click at [554, 250] on input "text" at bounding box center [330, 243] width 533 height 25
click at [350, 244] on input "text" at bounding box center [330, 243] width 533 height 25
click at [334, 241] on input "text" at bounding box center [330, 243] width 533 height 25
click at [752, 112] on button "View State Registry" at bounding box center [724, 114] width 96 height 26
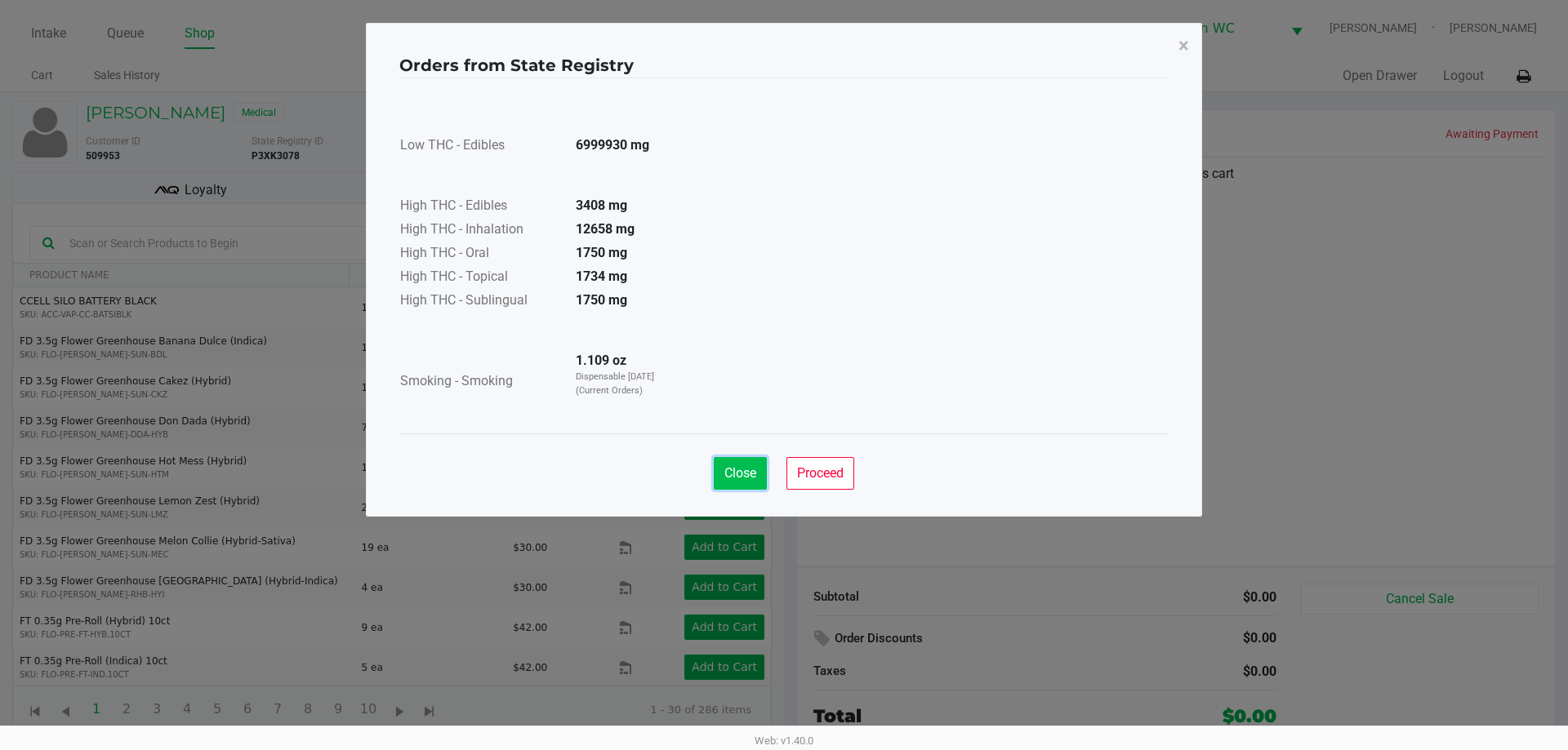
click at [725, 469] on span "Close" at bounding box center [740, 473] width 32 height 15
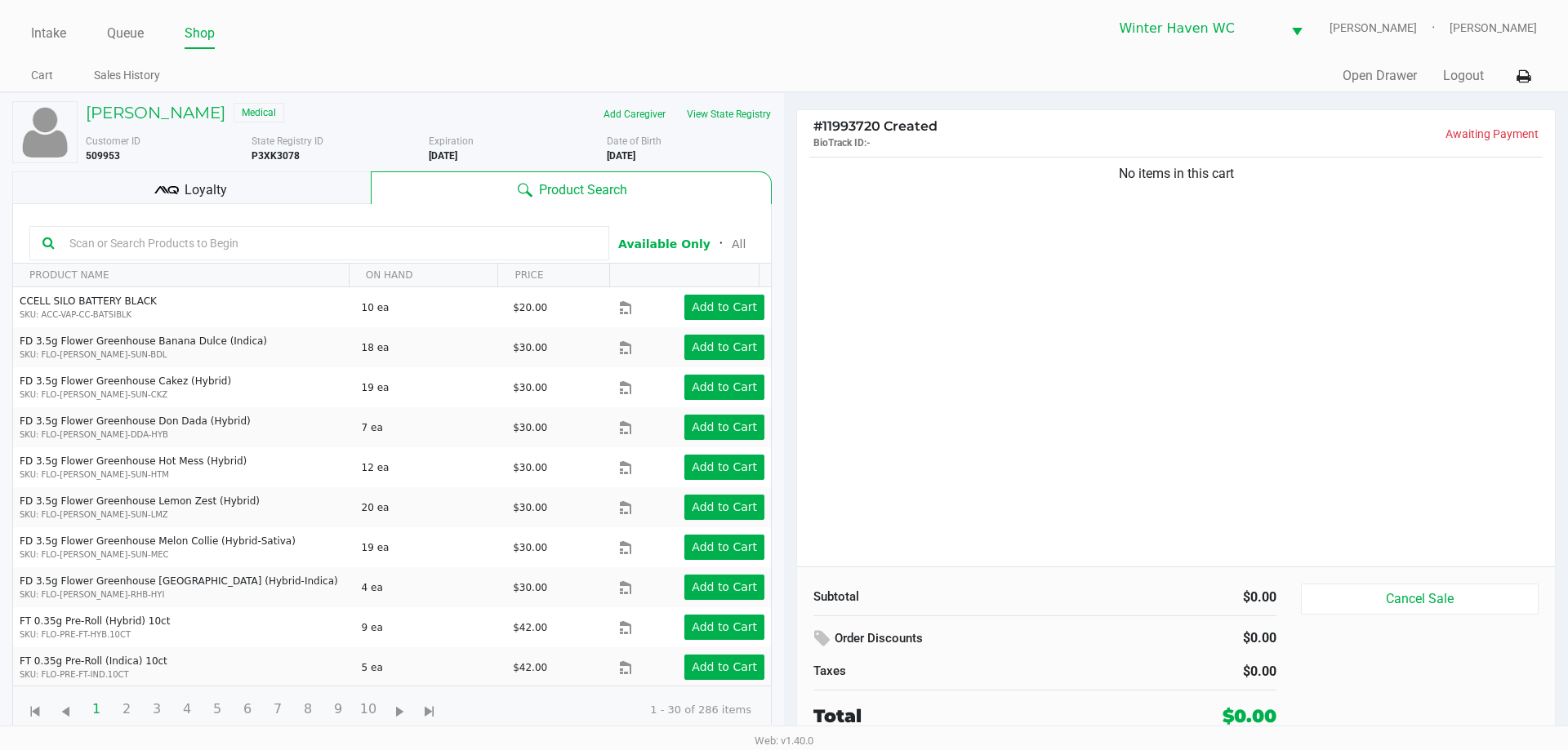
click at [329, 241] on input "text" at bounding box center [330, 243] width 533 height 25
click at [335, 247] on input "text" at bounding box center [330, 243] width 533 height 25
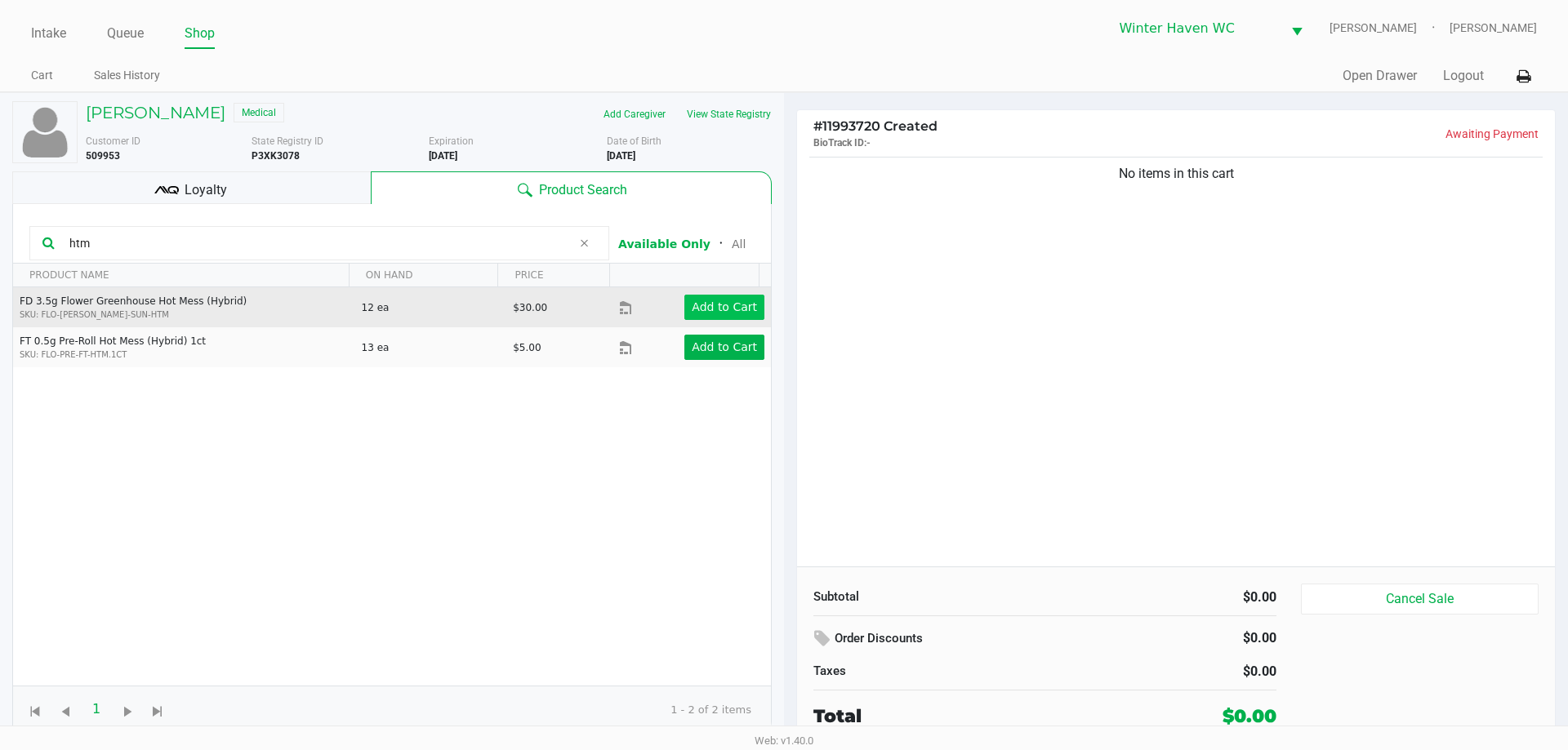
type input "htm"
click at [728, 317] on button "Add to Cart" at bounding box center [724, 307] width 80 height 25
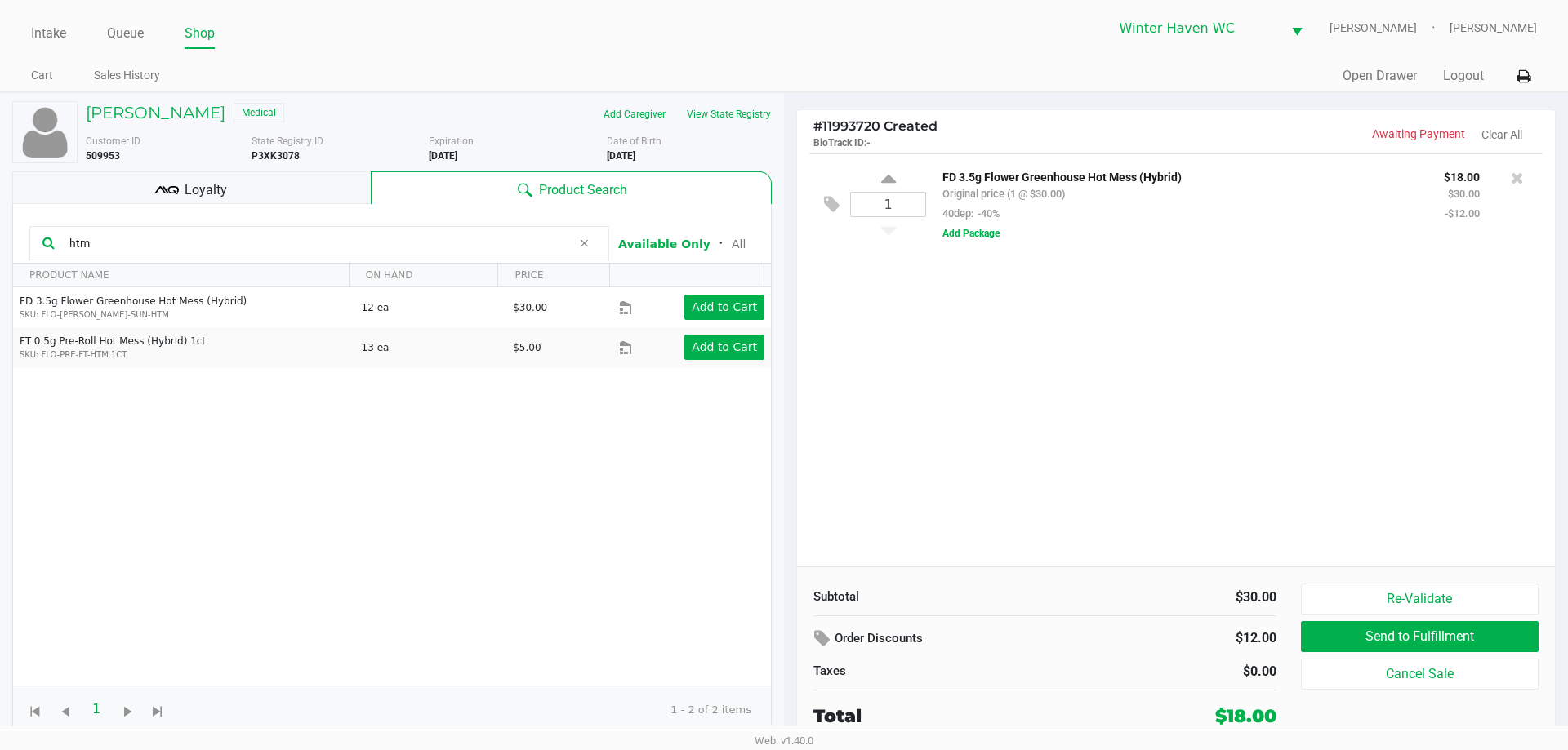
click at [588, 243] on icon at bounding box center [584, 243] width 10 height 13
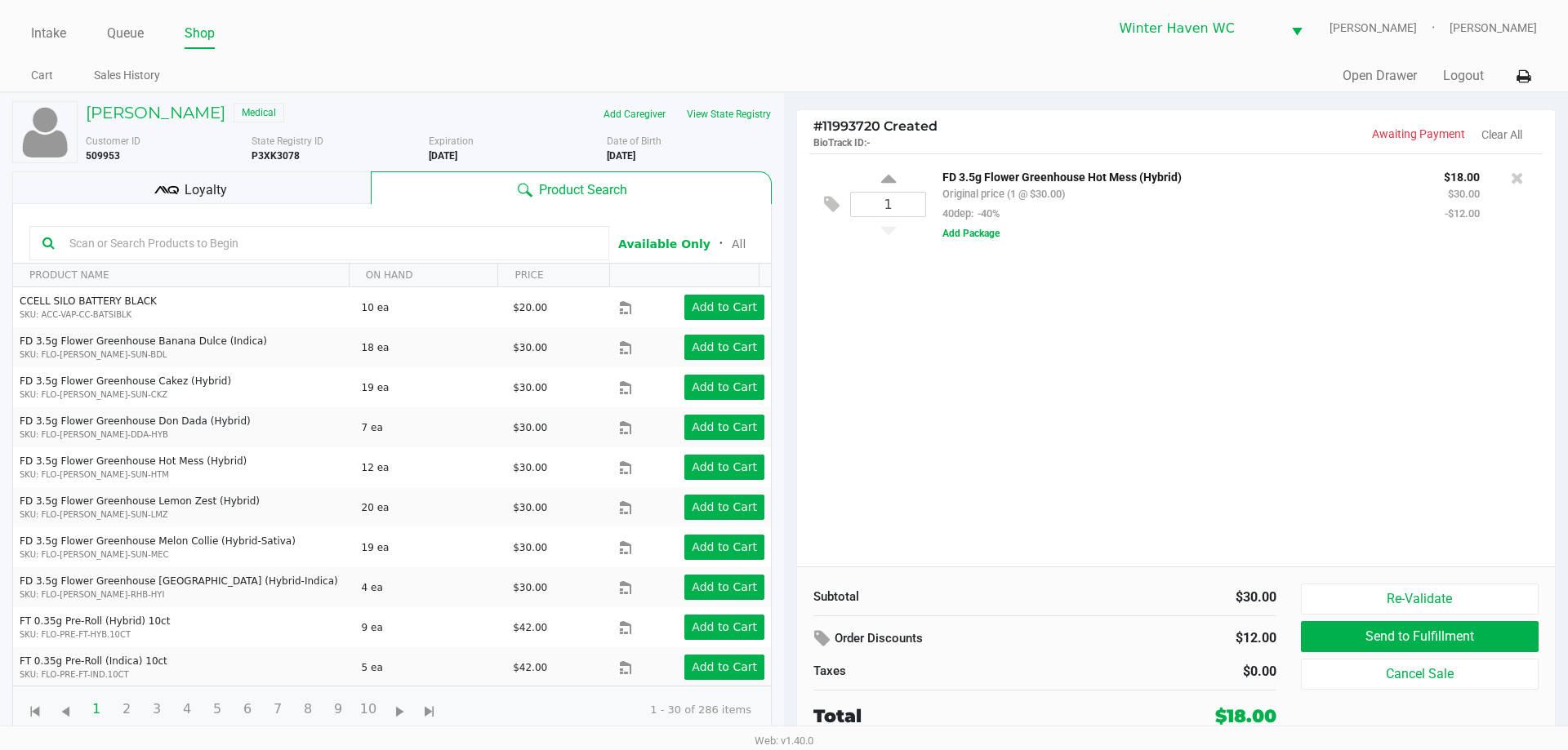
click at [524, 243] on input "text" at bounding box center [330, 243] width 533 height 25
click at [375, 237] on input "text" at bounding box center [330, 243] width 533 height 25
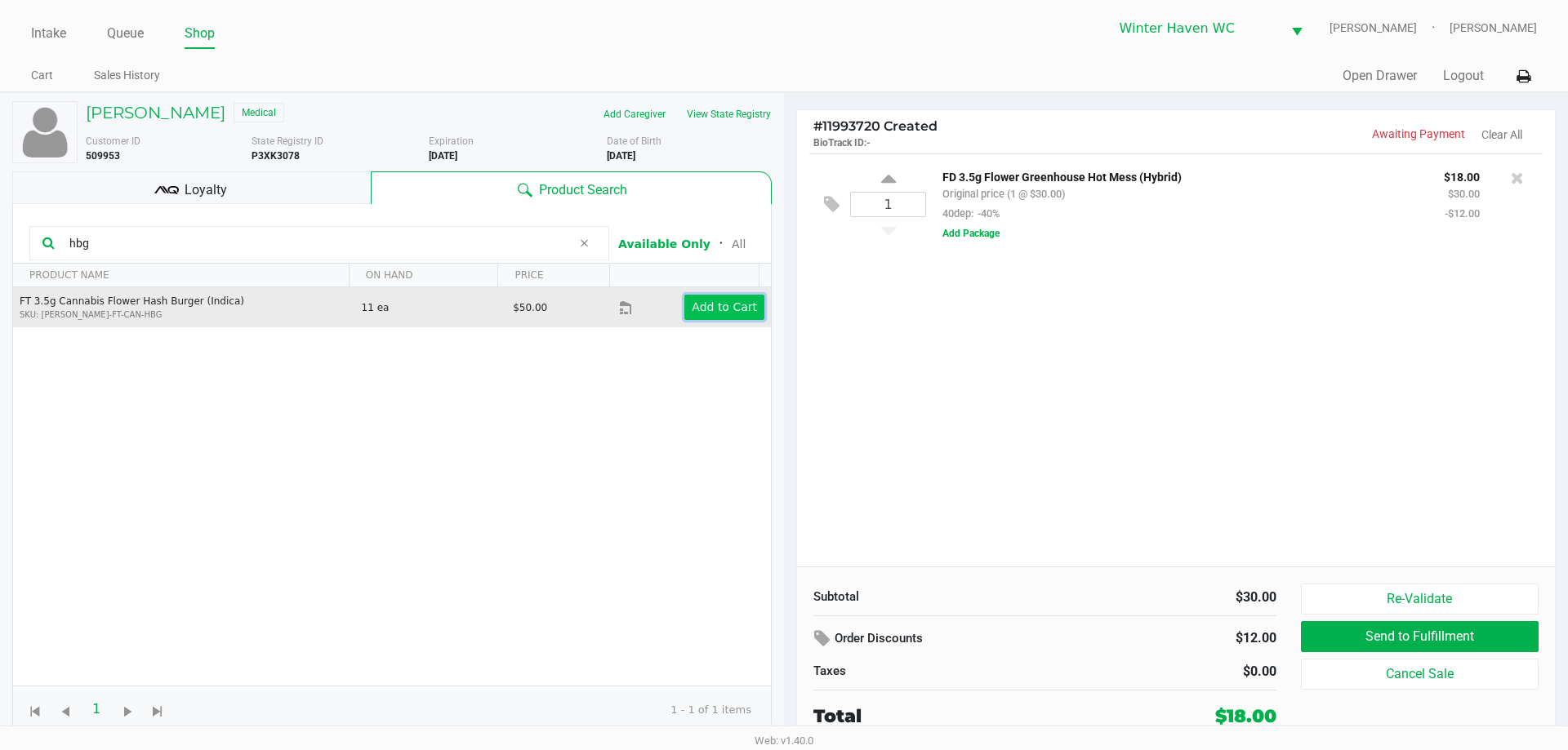
click at [707, 316] on button "Add to Cart" at bounding box center [724, 307] width 80 height 25
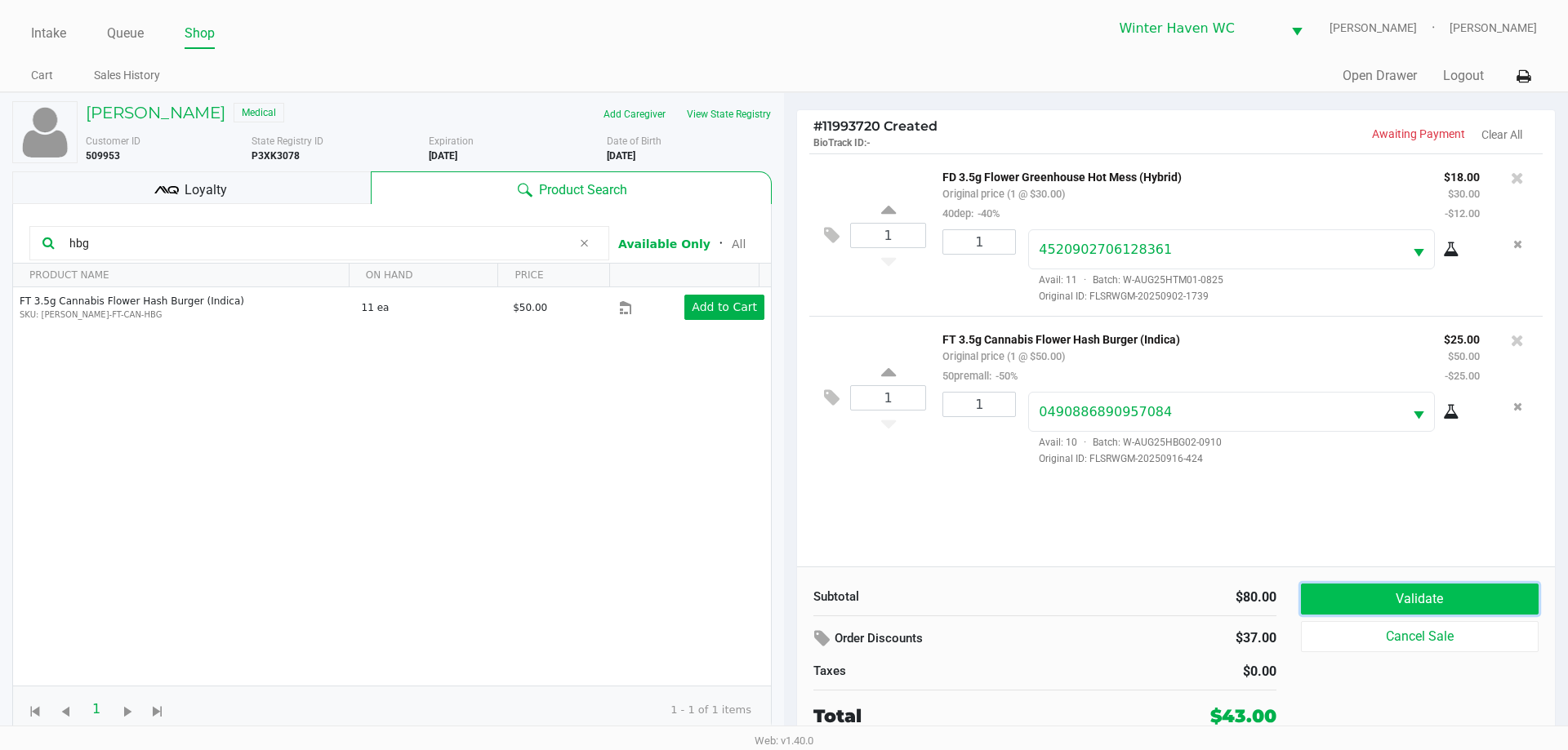
click at [1422, 588] on button "Validate" at bounding box center [1419, 599] width 238 height 31
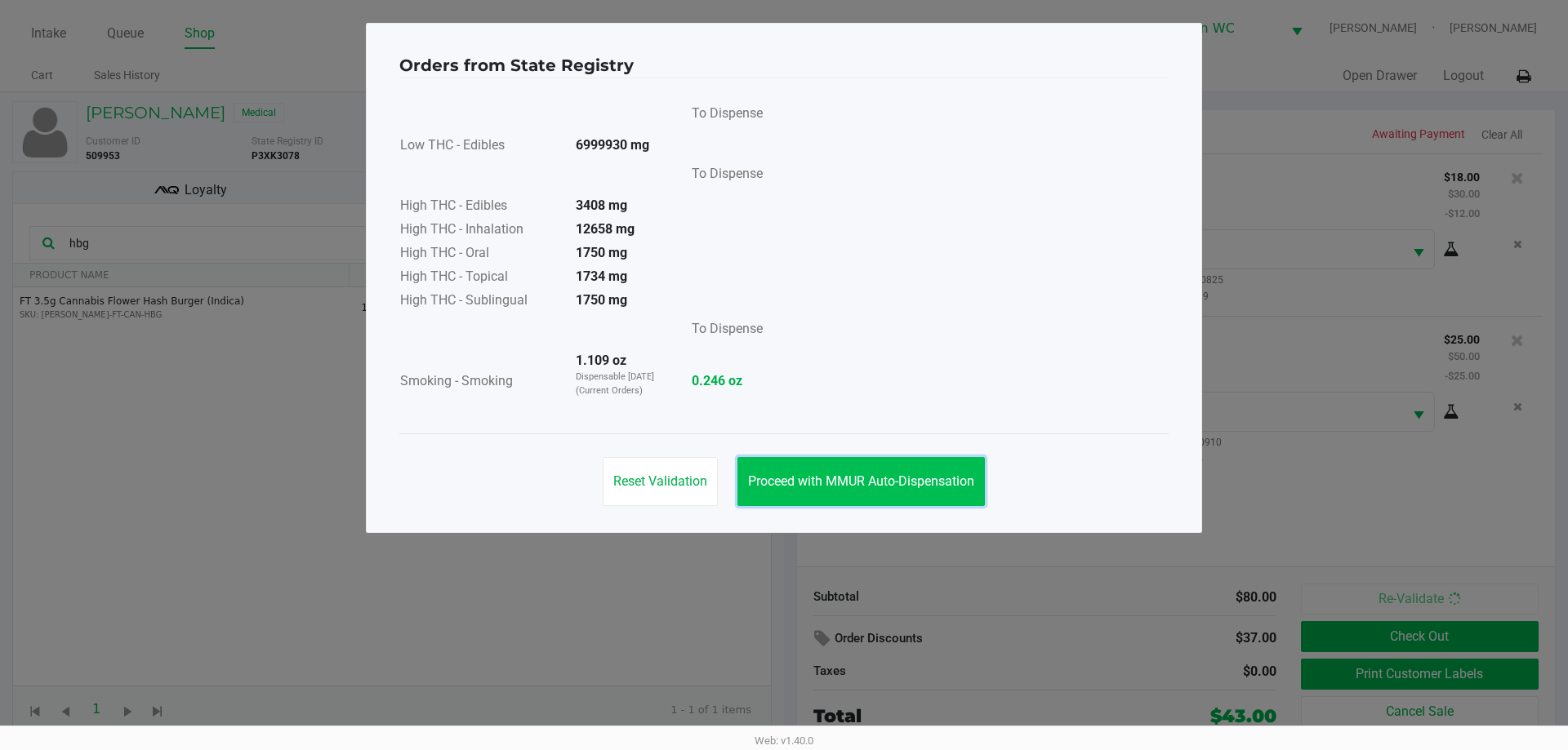
click at [969, 480] on span "Proceed with MMUR Auto-Dispensation" at bounding box center [861, 481] width 226 height 15
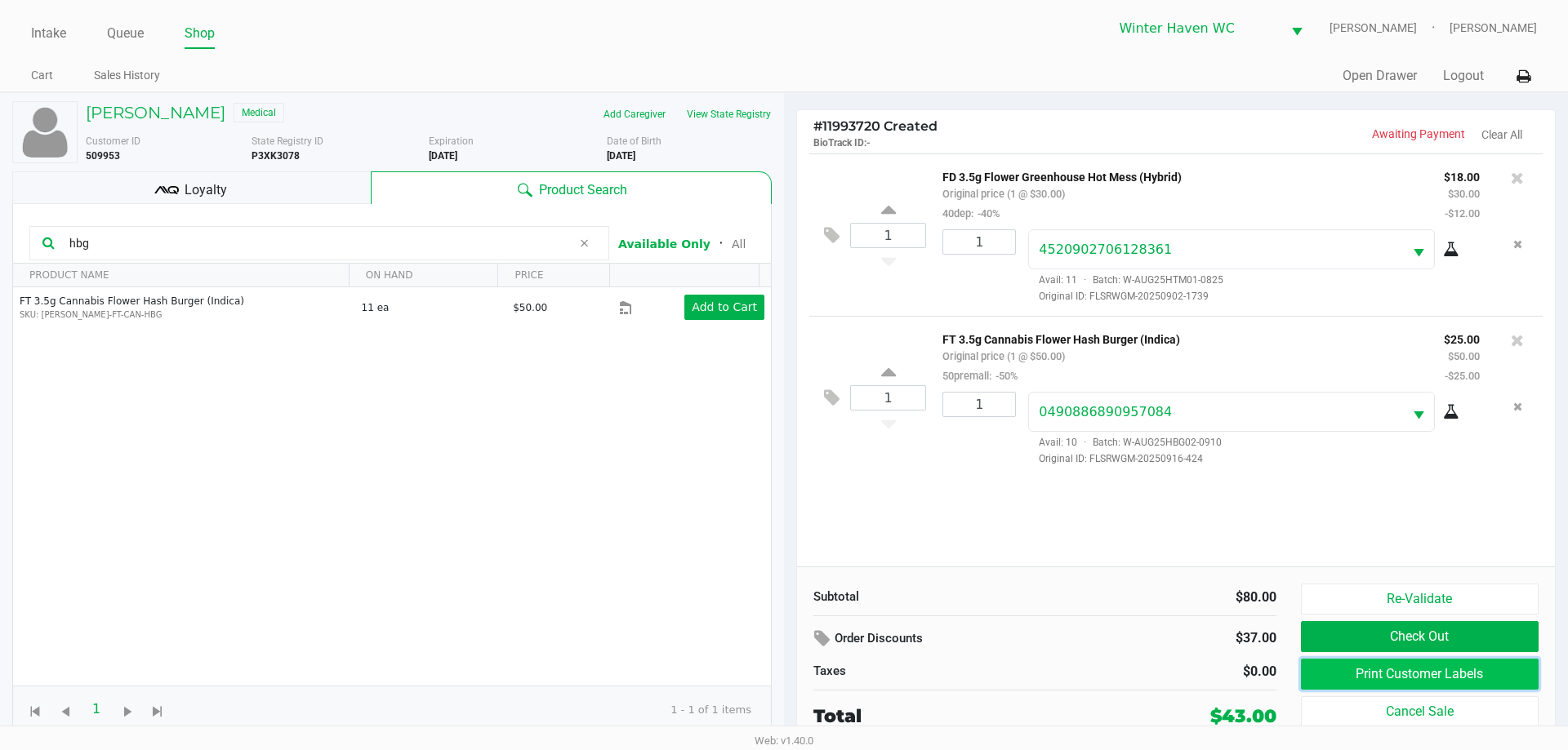
click at [1479, 670] on button "Print Customer Labels" at bounding box center [1419, 674] width 238 height 31
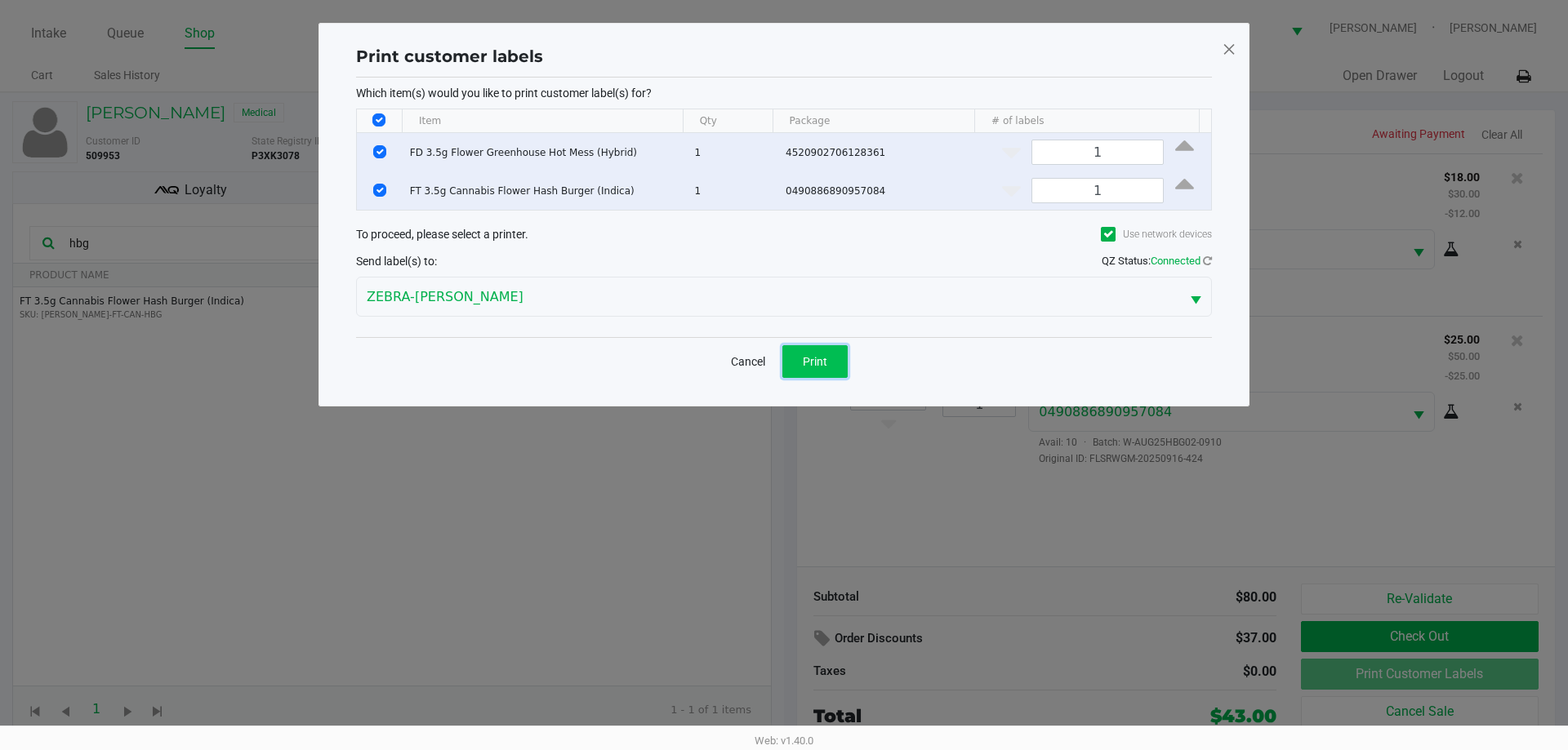
click at [842, 348] on button "Print" at bounding box center [815, 361] width 65 height 33
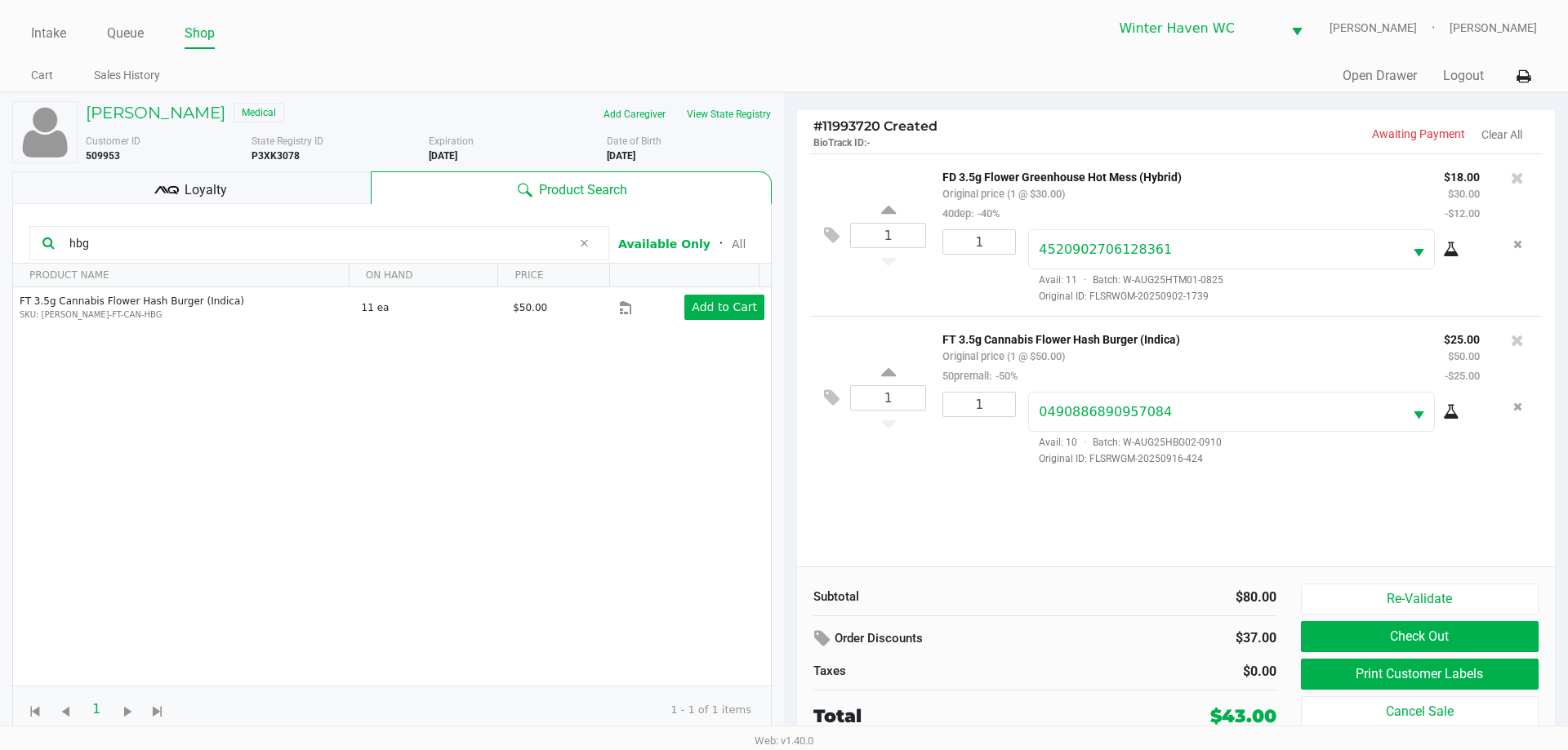
click at [1376, 526] on div "1 FD 3.5g Flower Greenhouse Hot Mess (Hybrid) Original price (1 @ $30.00) 40dep…" at bounding box center [1175, 359] width 758 height 413
click at [240, 242] on input "hbg" at bounding box center [317, 243] width 509 height 25
type input "ppu"
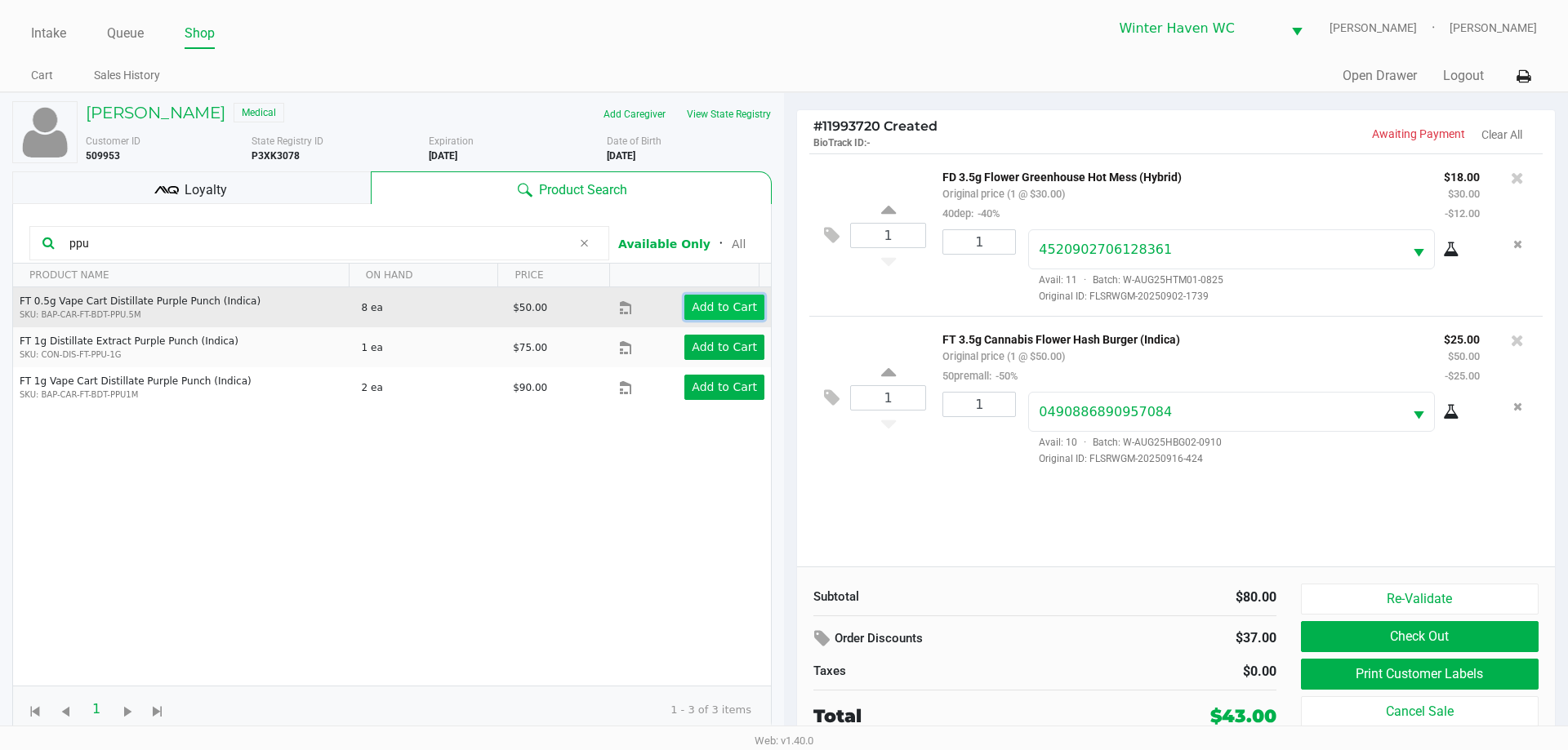
click at [727, 310] on app-button-loader "Add to Cart" at bounding box center [725, 307] width 65 height 13
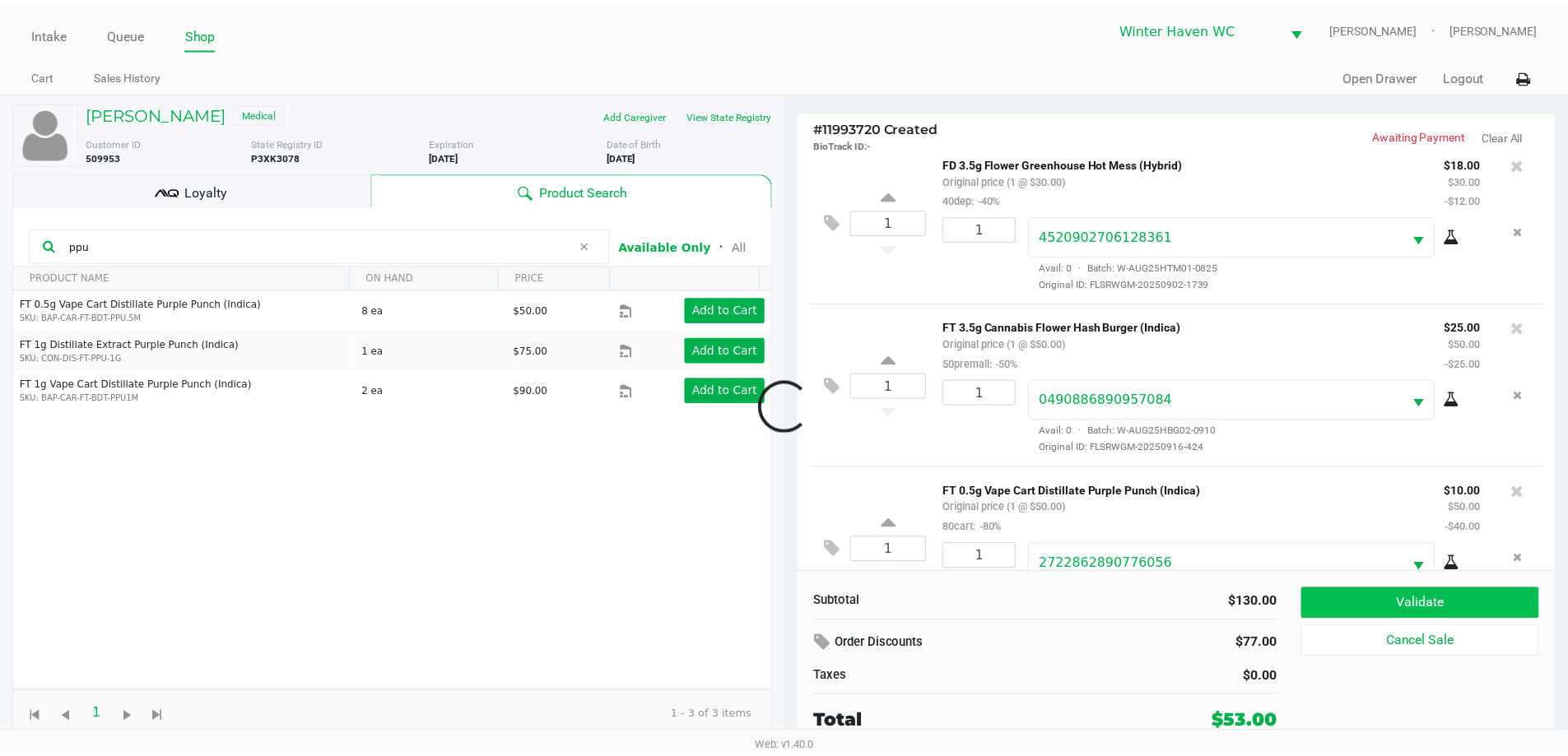
scroll to position [77, 0]
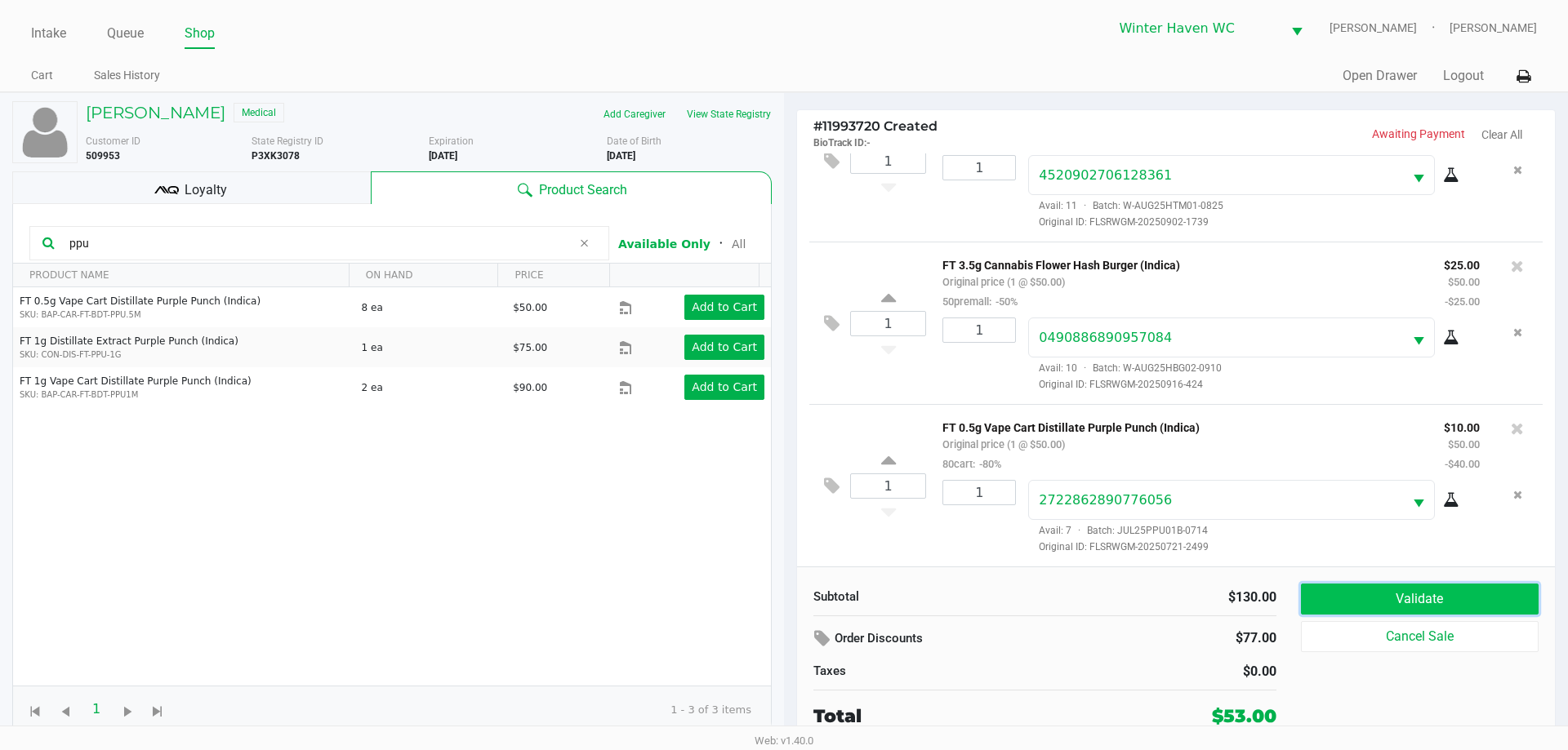
click at [1415, 598] on button "Validate" at bounding box center [1419, 599] width 238 height 31
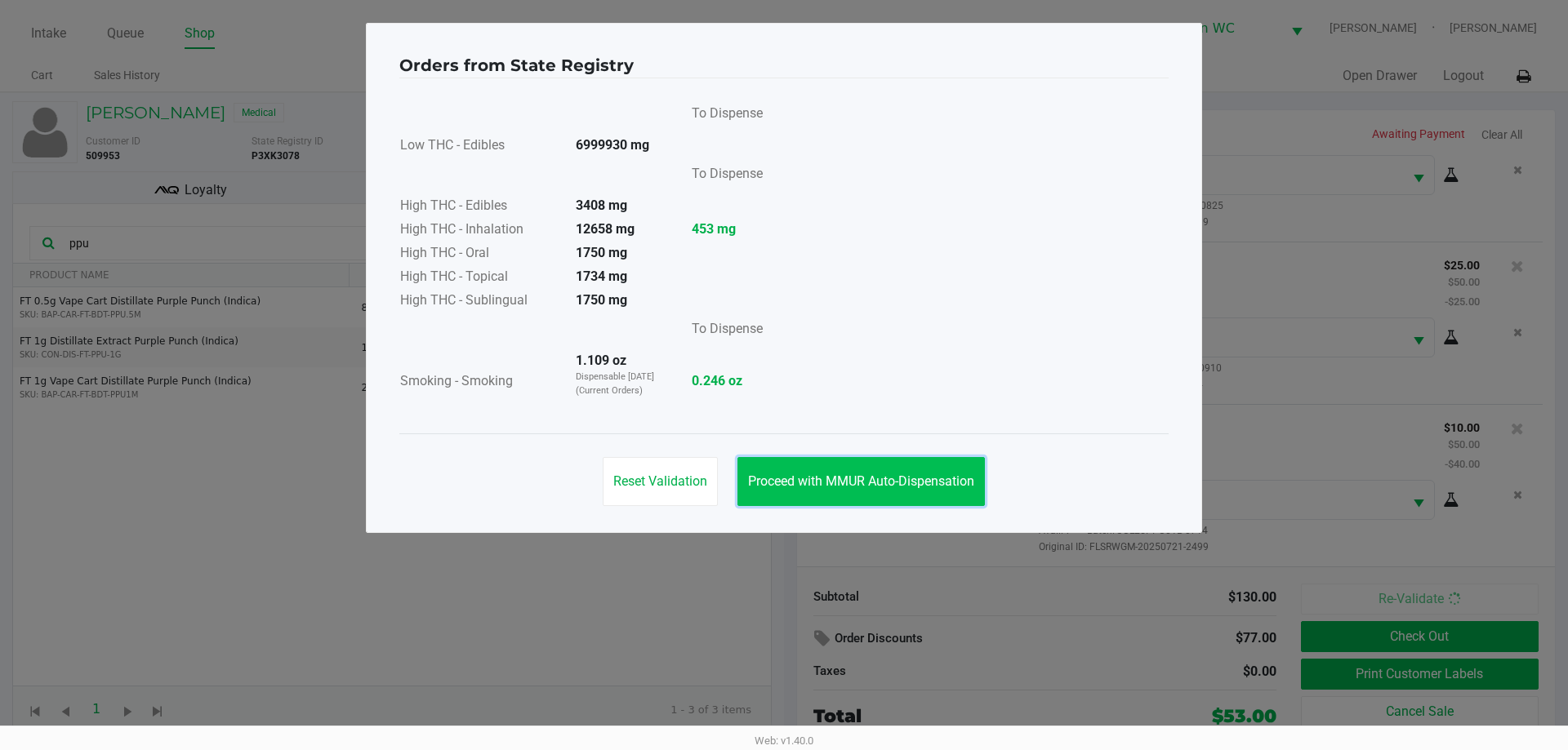
click at [895, 497] on button "Proceed with MMUR Auto-Dispensation" at bounding box center [861, 481] width 247 height 49
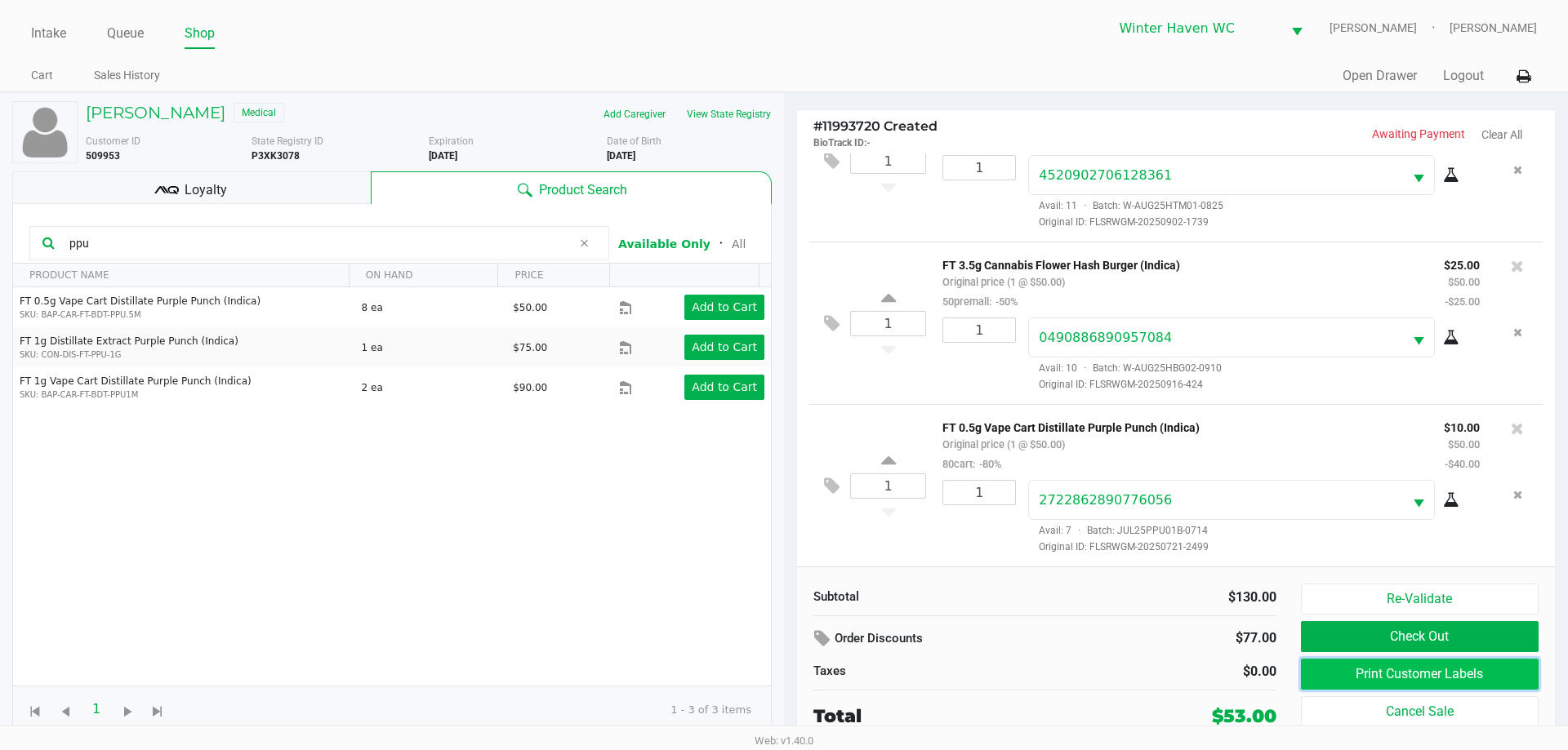
click at [1437, 675] on button "Print Customer Labels" at bounding box center [1419, 674] width 238 height 31
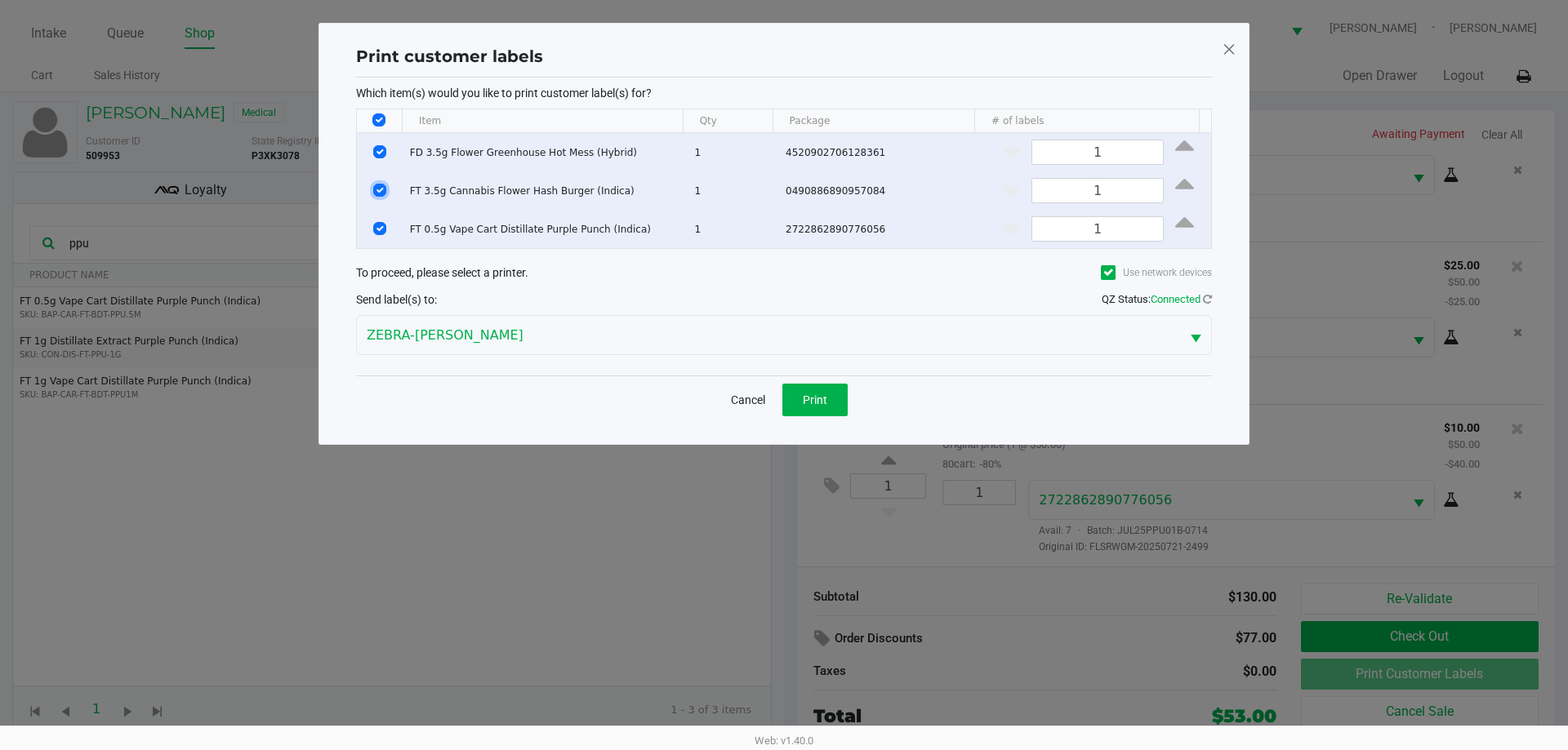
click at [380, 185] on input "Select Row" at bounding box center [380, 191] width 13 height 13
checkbox input "false"
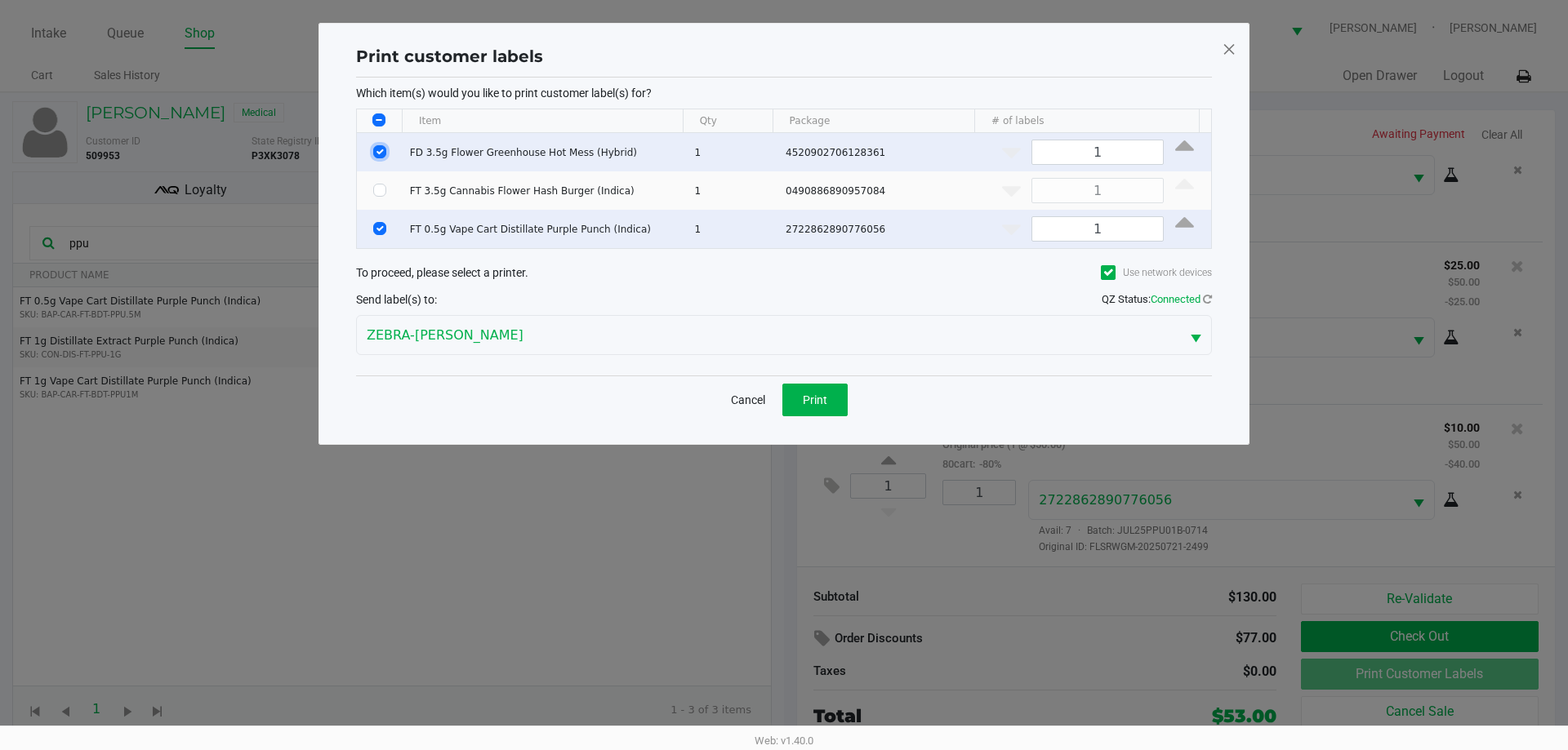
click at [379, 152] on input "Select Row" at bounding box center [380, 152] width 13 height 13
checkbox input "false"
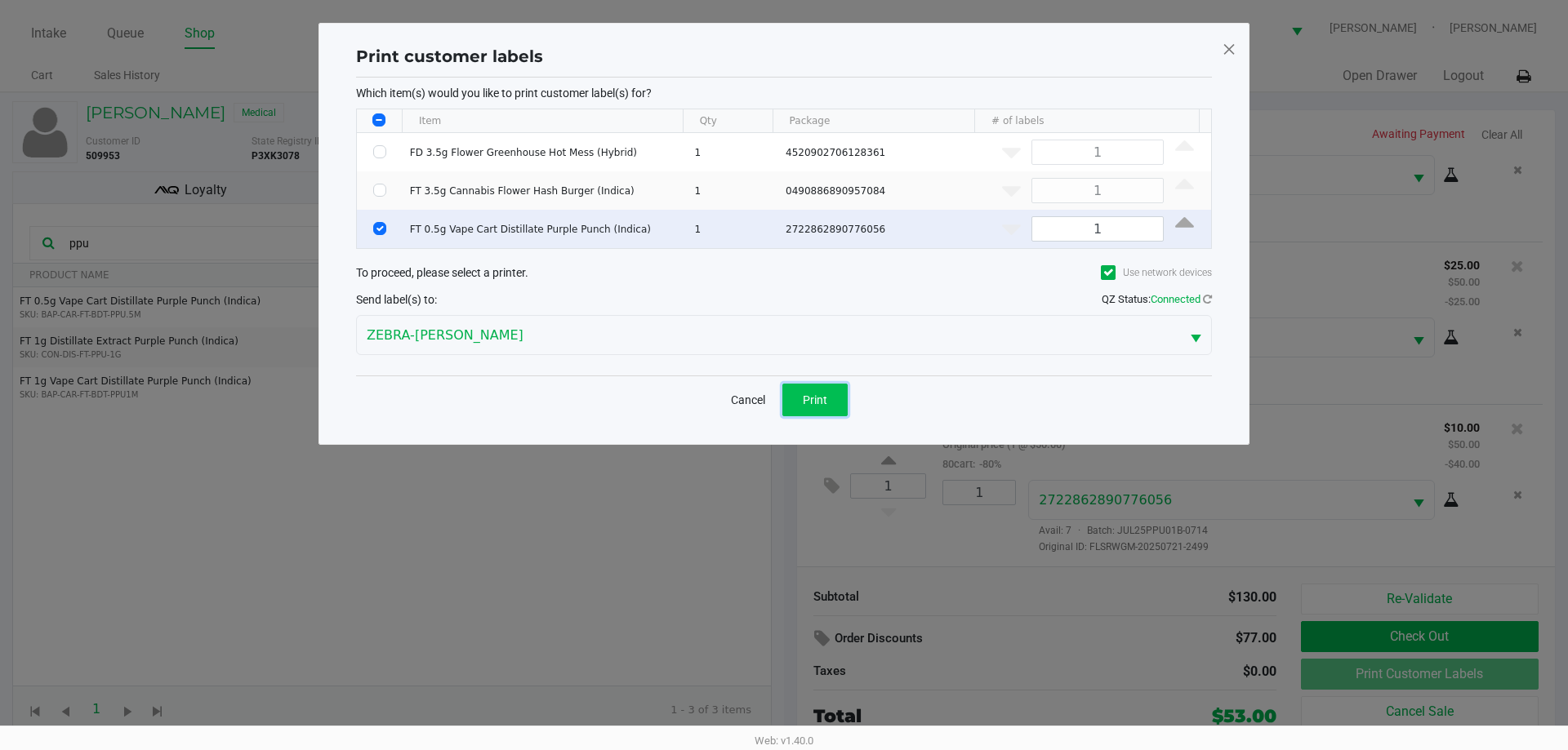
click at [805, 409] on button "Print" at bounding box center [815, 399] width 65 height 33
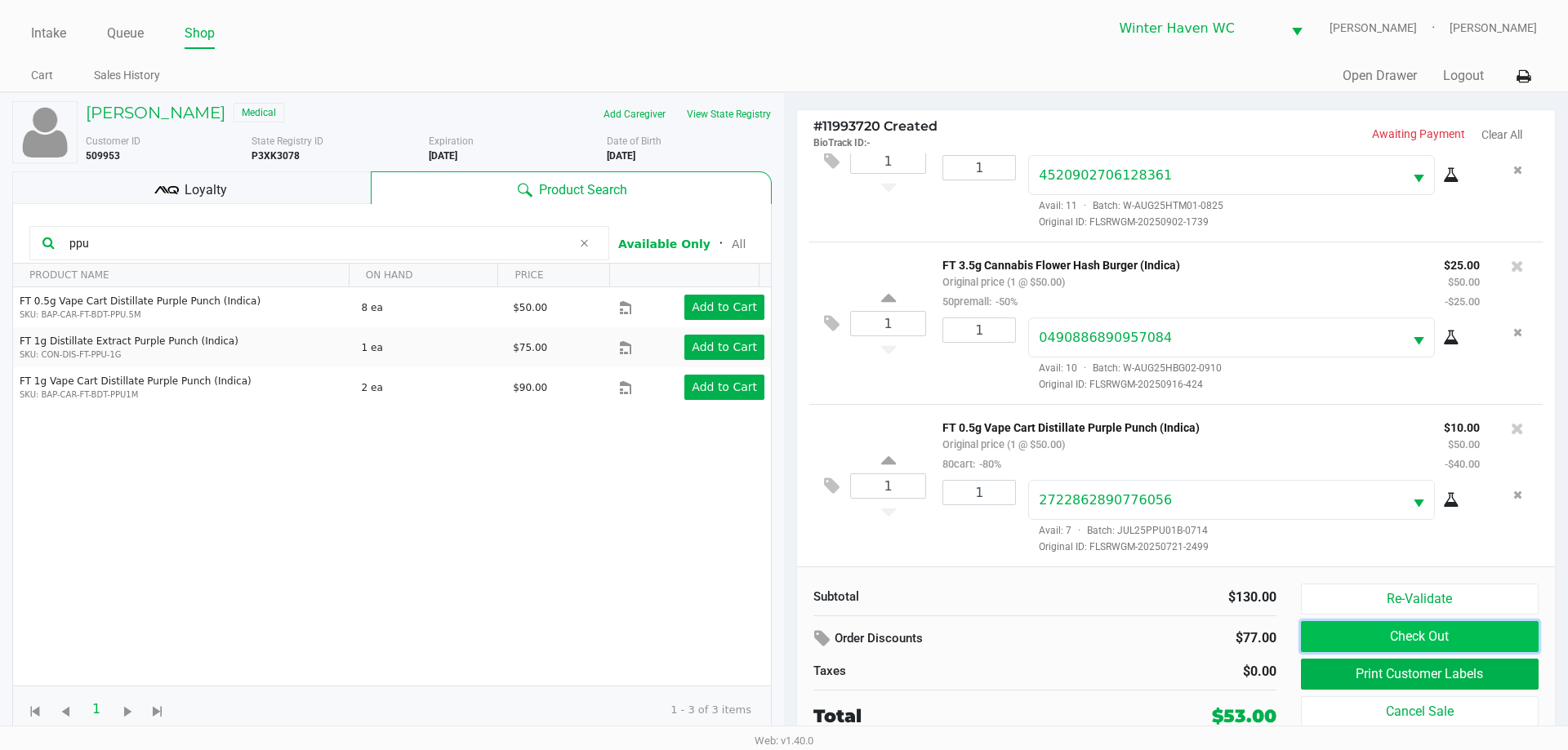
click at [1449, 642] on button "Check Out" at bounding box center [1419, 636] width 238 height 31
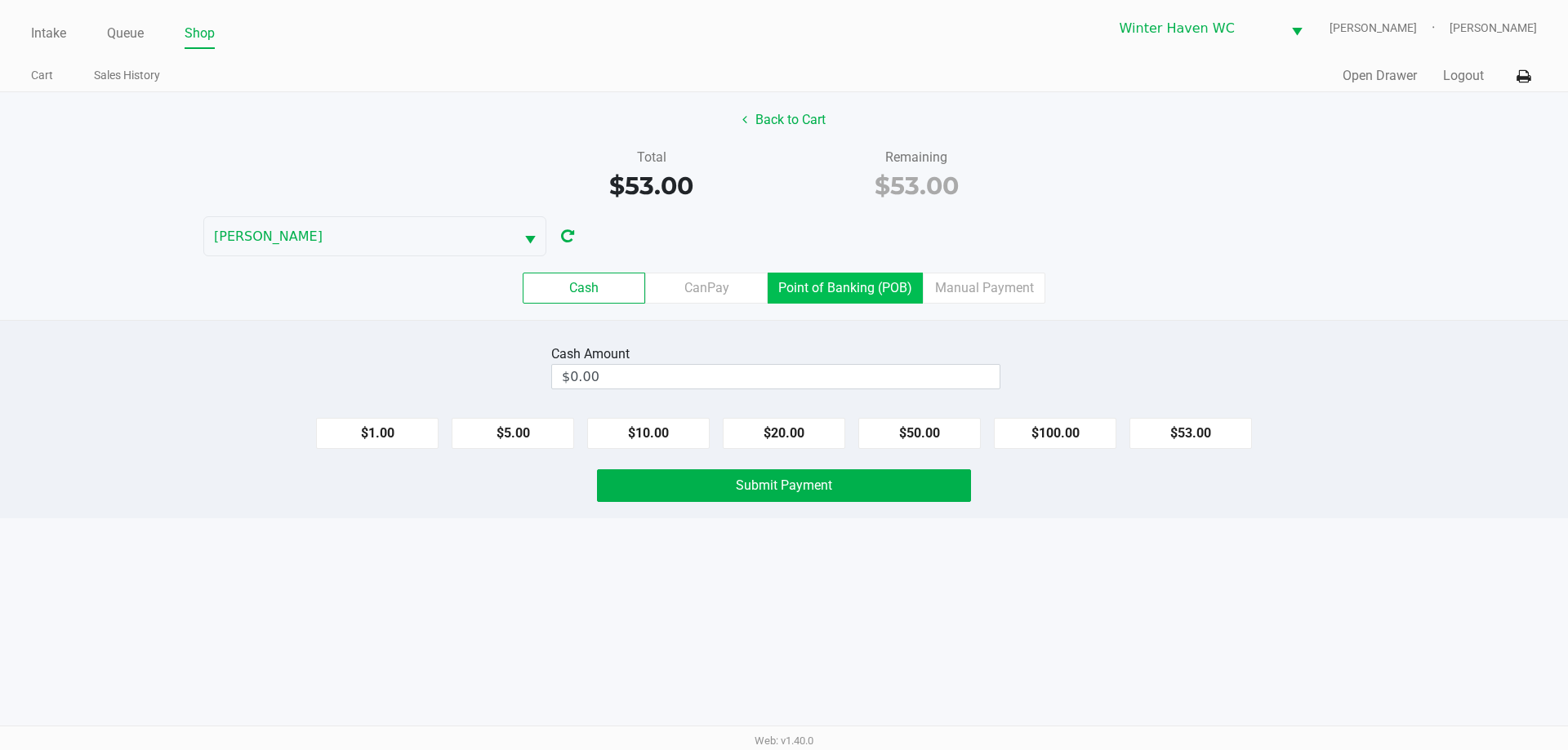
click at [785, 292] on label "Point of Banking (POB)" at bounding box center [845, 288] width 155 height 31
click at [0, 0] on 7 "Point of Banking (POB)" at bounding box center [0, 0] width 0 height 0
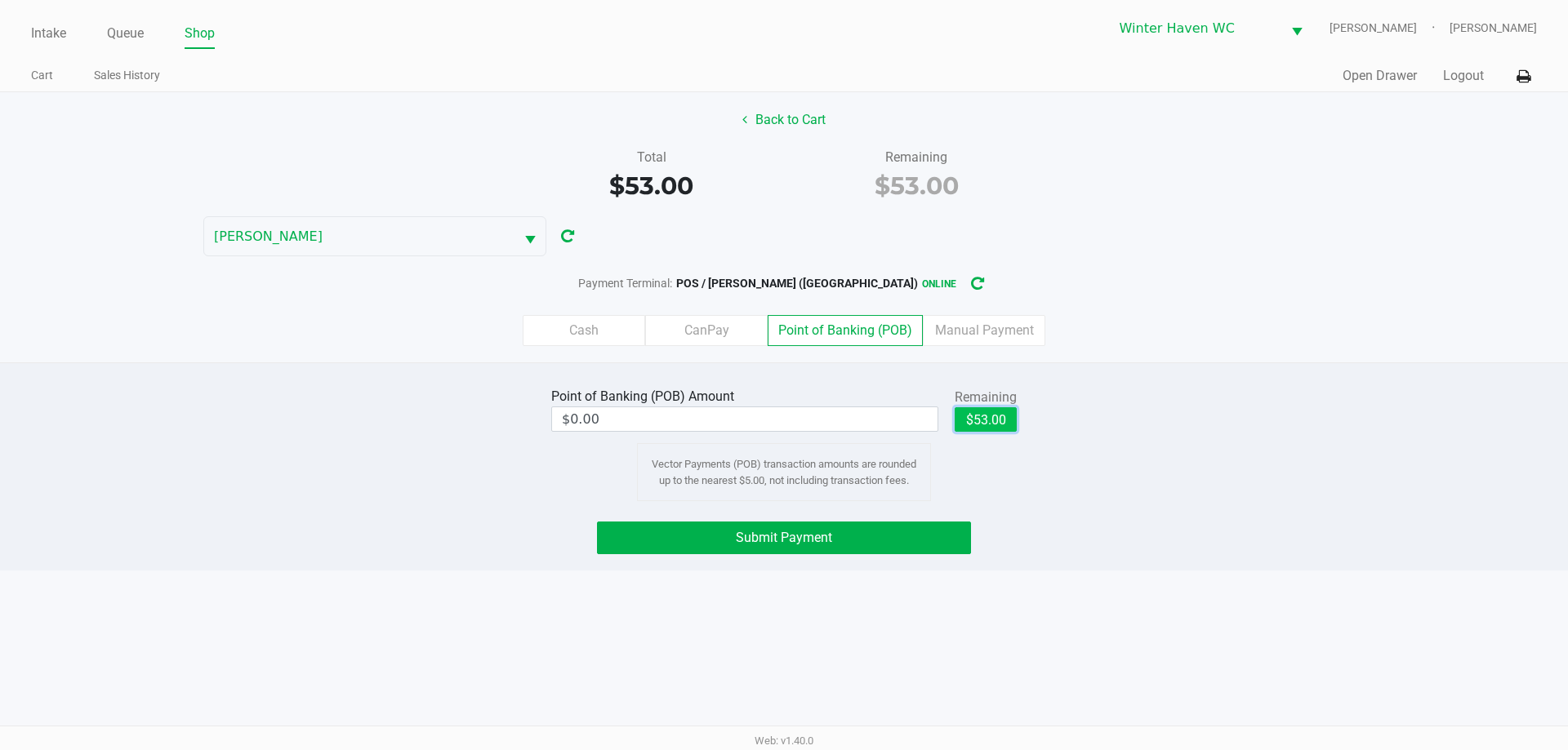
click at [985, 411] on button "$53.00" at bounding box center [985, 420] width 62 height 25
click at [1090, 446] on div "Point of Banking (POB) Amount $53.00 Remaining $53.00 Clear Vector Payments (PO…" at bounding box center [783, 442] width 1592 height 118
click at [995, 573] on div "Intake Queue Shop Winter Haven WC JEAN-YU Jordan Dodds Cart Sales History Quick…" at bounding box center [784, 375] width 1568 height 750
click at [724, 337] on label "CanPay" at bounding box center [706, 330] width 123 height 31
click at [0, 0] on 2 "CanPay" at bounding box center [0, 0] width 0 height 0
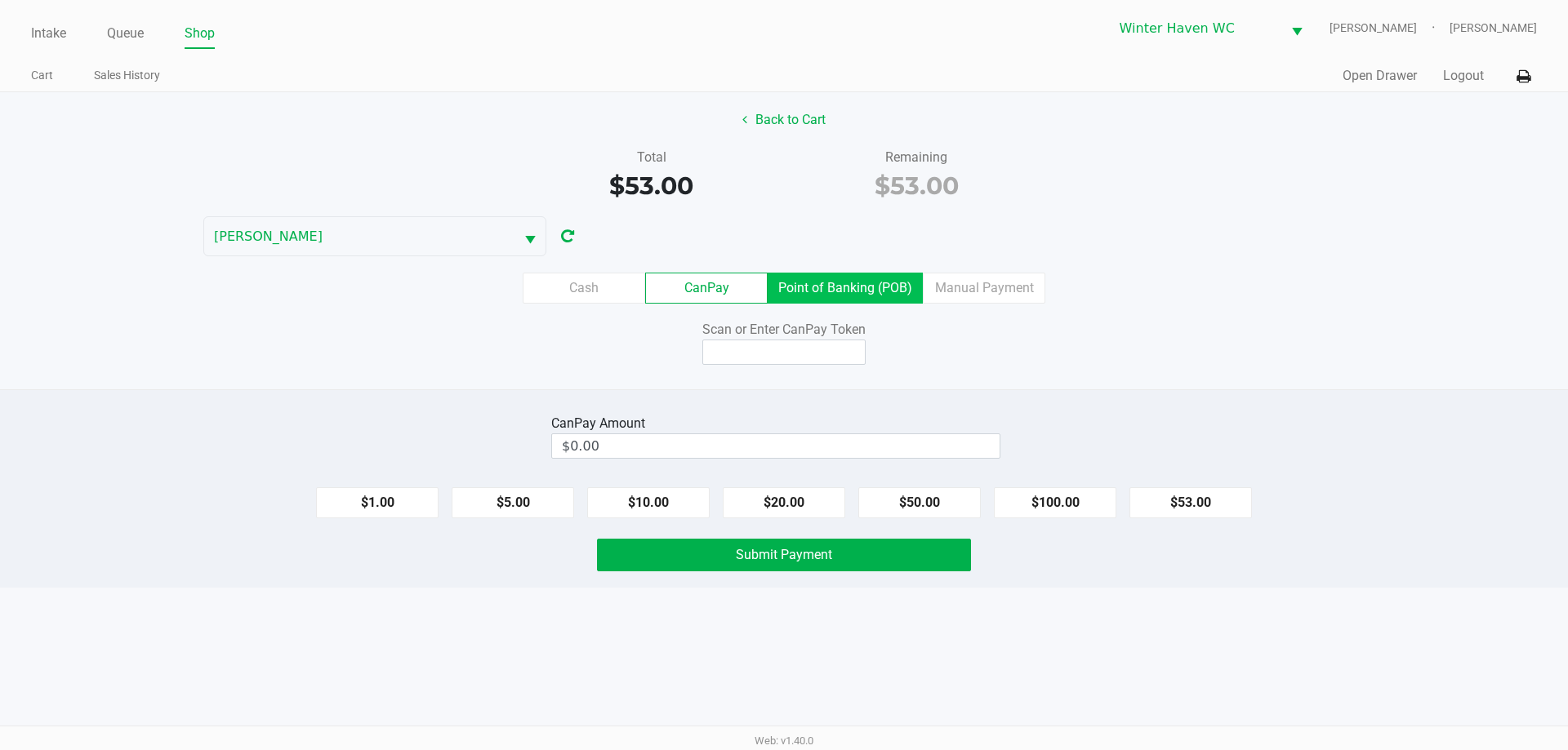
click at [841, 278] on label "Point of Banking (POB)" at bounding box center [845, 288] width 155 height 31
click at [0, 0] on 7 "Point of Banking (POB)" at bounding box center [0, 0] width 0 height 0
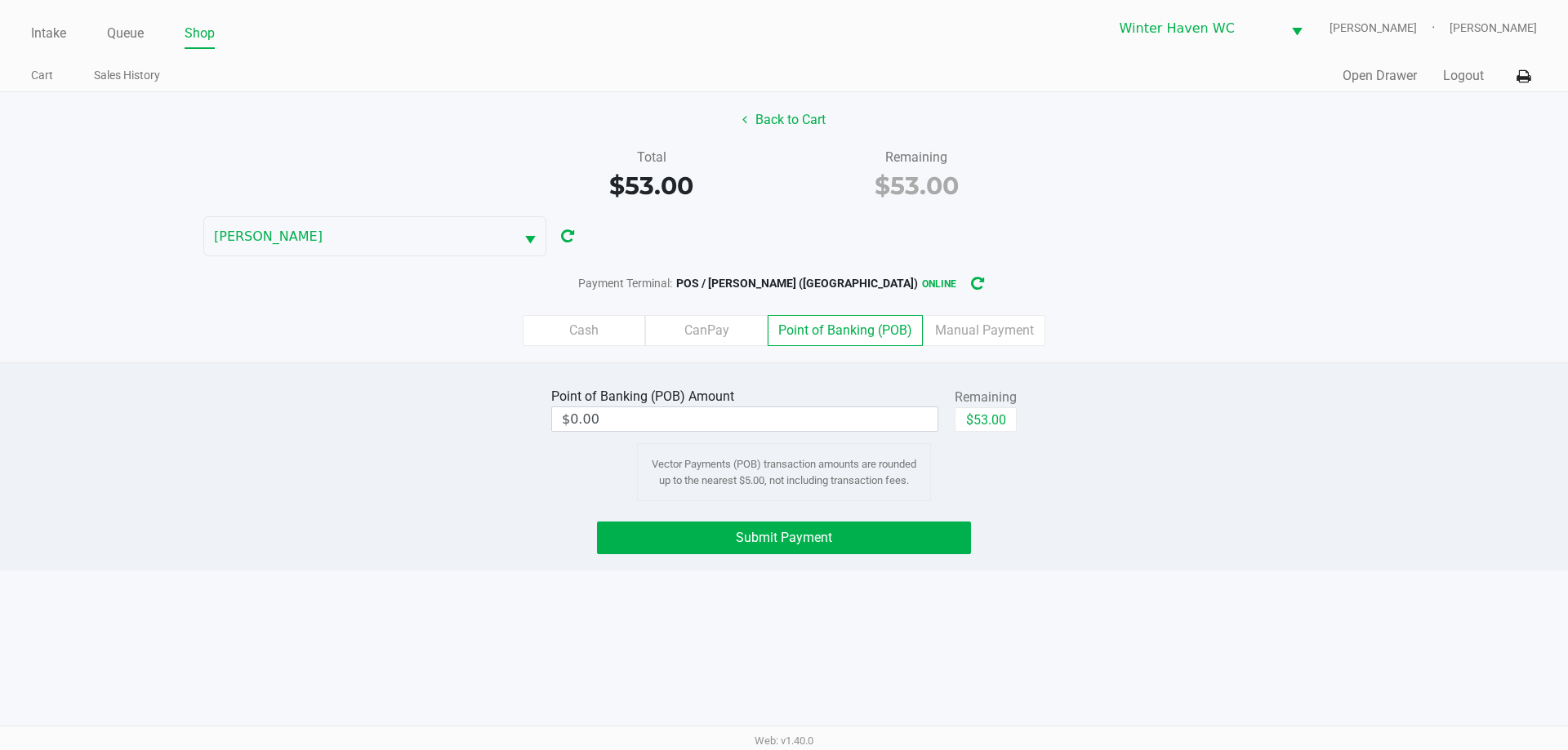
click at [290, 157] on div "Total $53.00 Remaining $53.00" at bounding box center [783, 175] width 1592 height 57
click at [747, 238] on div "JEAN-YU" at bounding box center [392, 237] width 784 height 40
click at [817, 193] on div "$53.00" at bounding box center [916, 186] width 241 height 36
click at [858, 420] on input "0" at bounding box center [745, 419] width 385 height 24
click at [863, 541] on button "Submit Payment" at bounding box center [784, 537] width 374 height 33
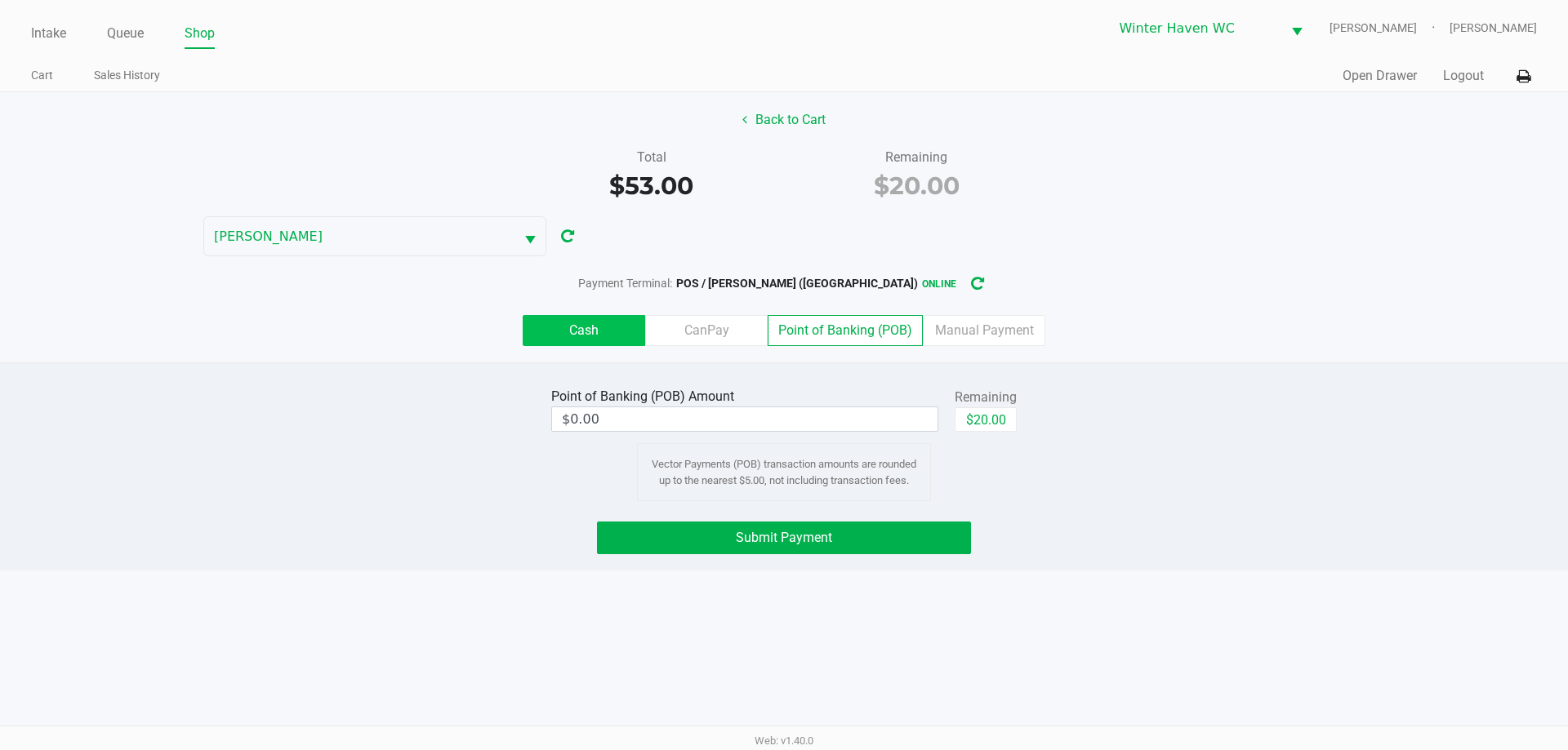
click at [608, 326] on label "Cash" at bounding box center [584, 330] width 123 height 31
click at [0, 0] on 0 "Cash" at bounding box center [0, 0] width 0 height 0
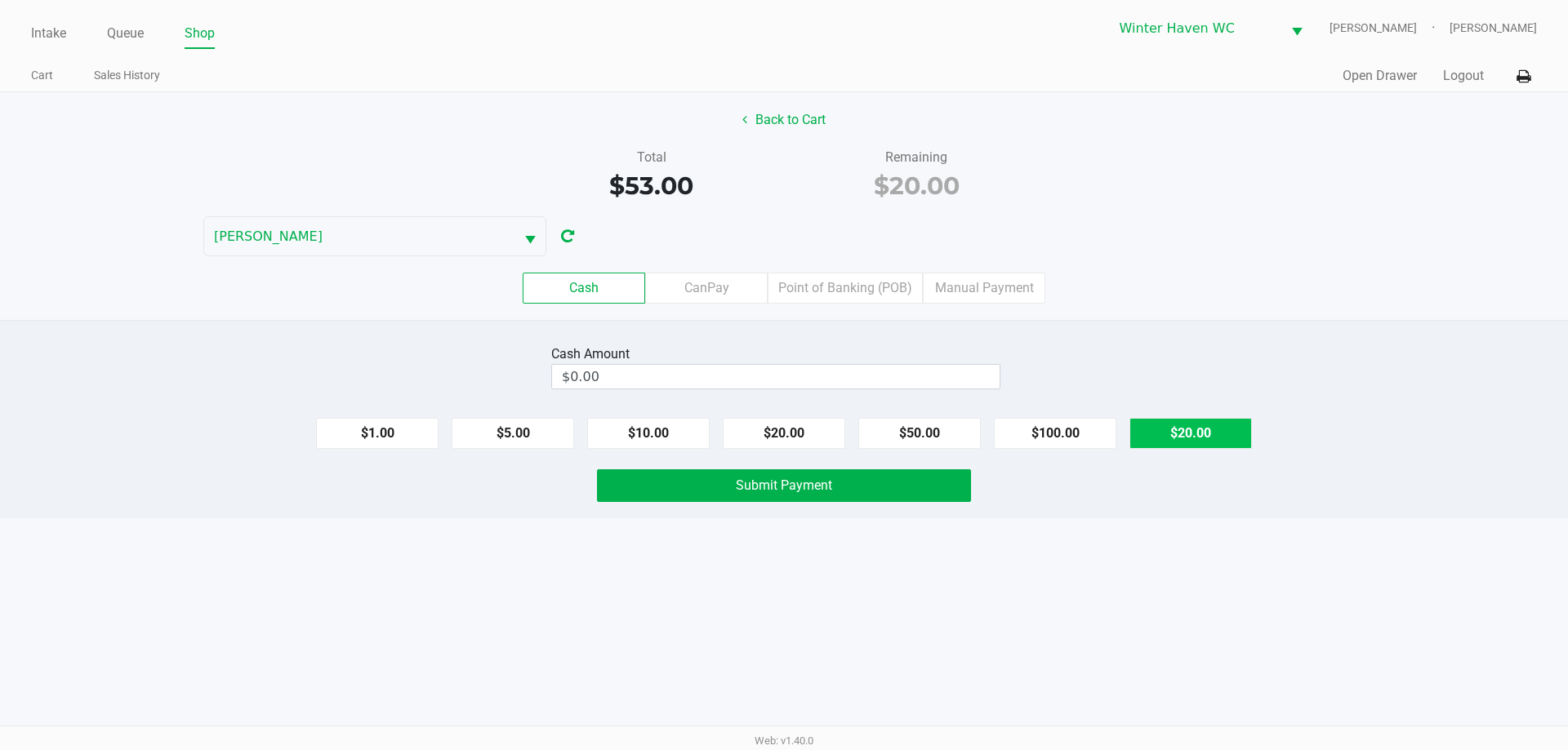
click at [1212, 442] on button "$20.00" at bounding box center [1190, 433] width 123 height 31
type input "$20.00"
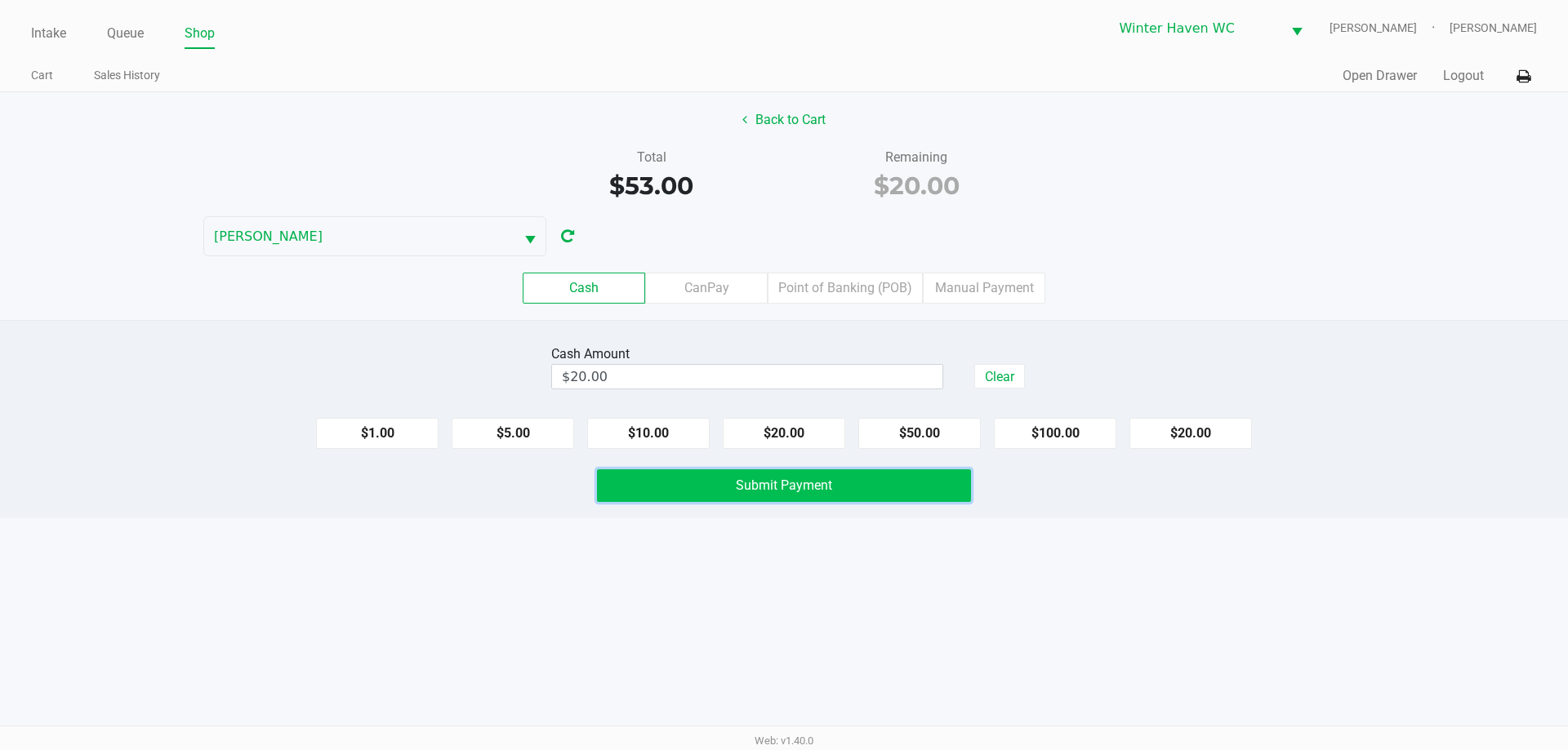
click at [794, 485] on span "Submit Payment" at bounding box center [784, 485] width 97 height 15
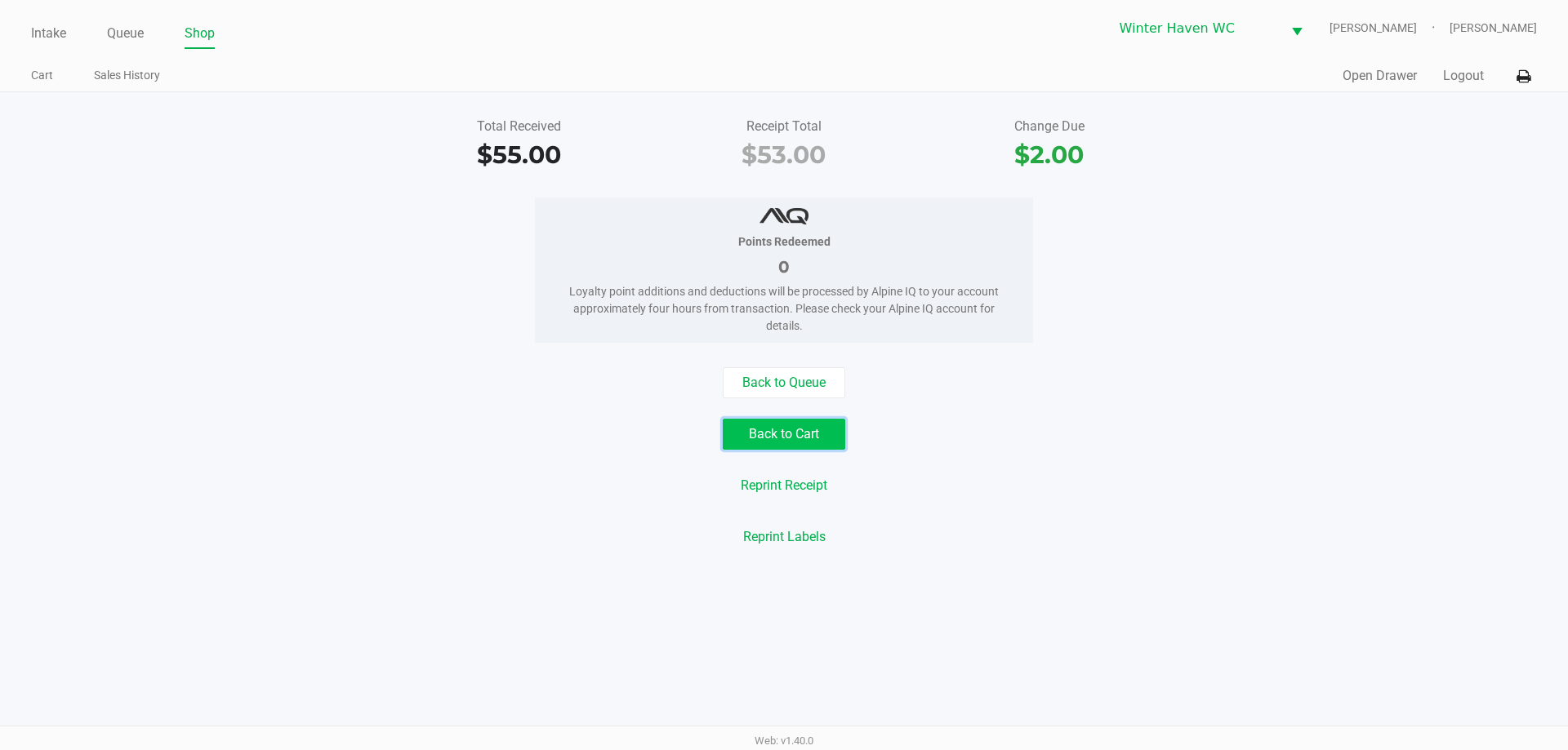
click at [820, 432] on button "Back to Cart" at bounding box center [784, 434] width 123 height 31
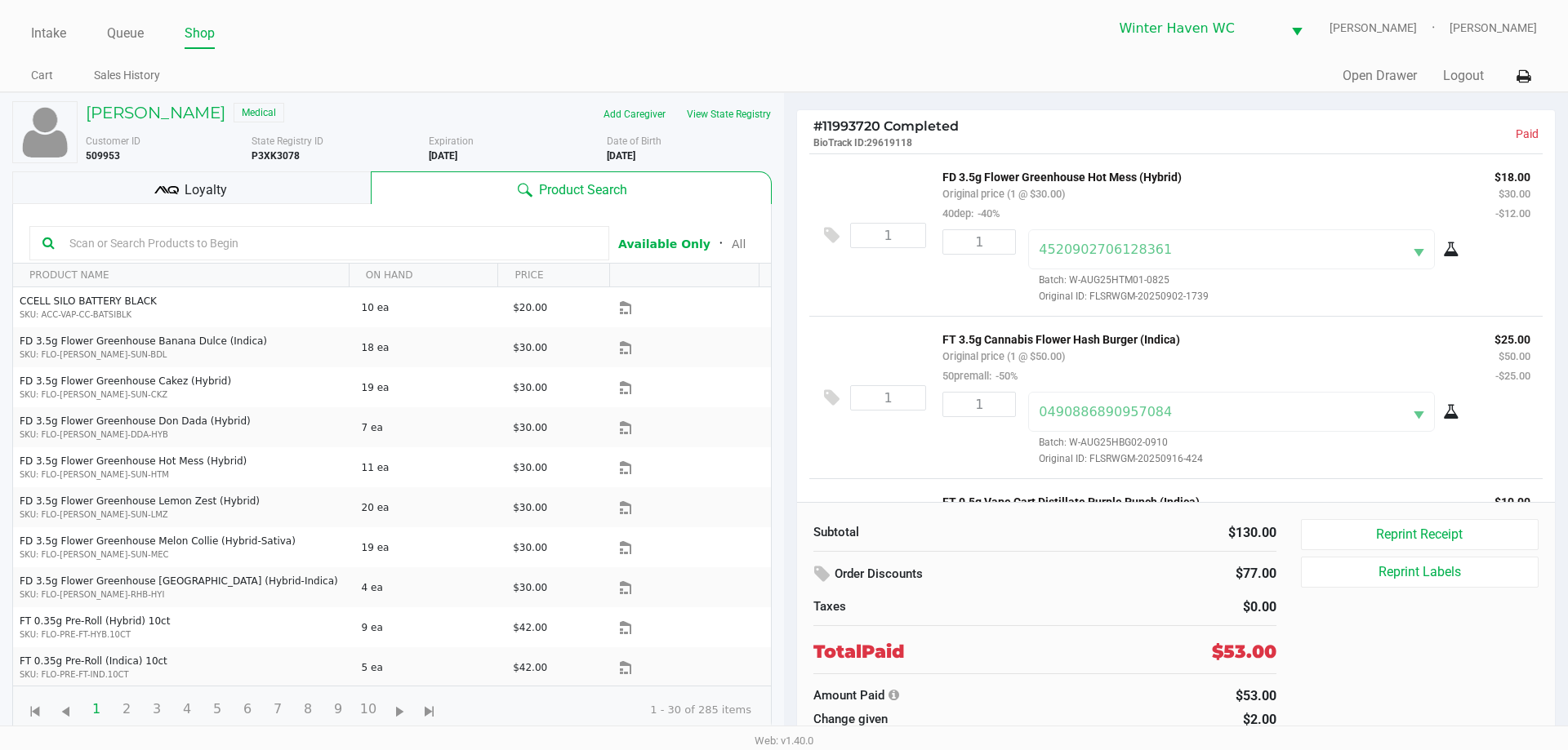
click at [705, 99] on div "amanda throckmorton Medical Add Caregiver View State Registry Customer ID 50995…" at bounding box center [392, 417] width 759 height 648
click at [726, 113] on button "View State Registry" at bounding box center [724, 114] width 96 height 26
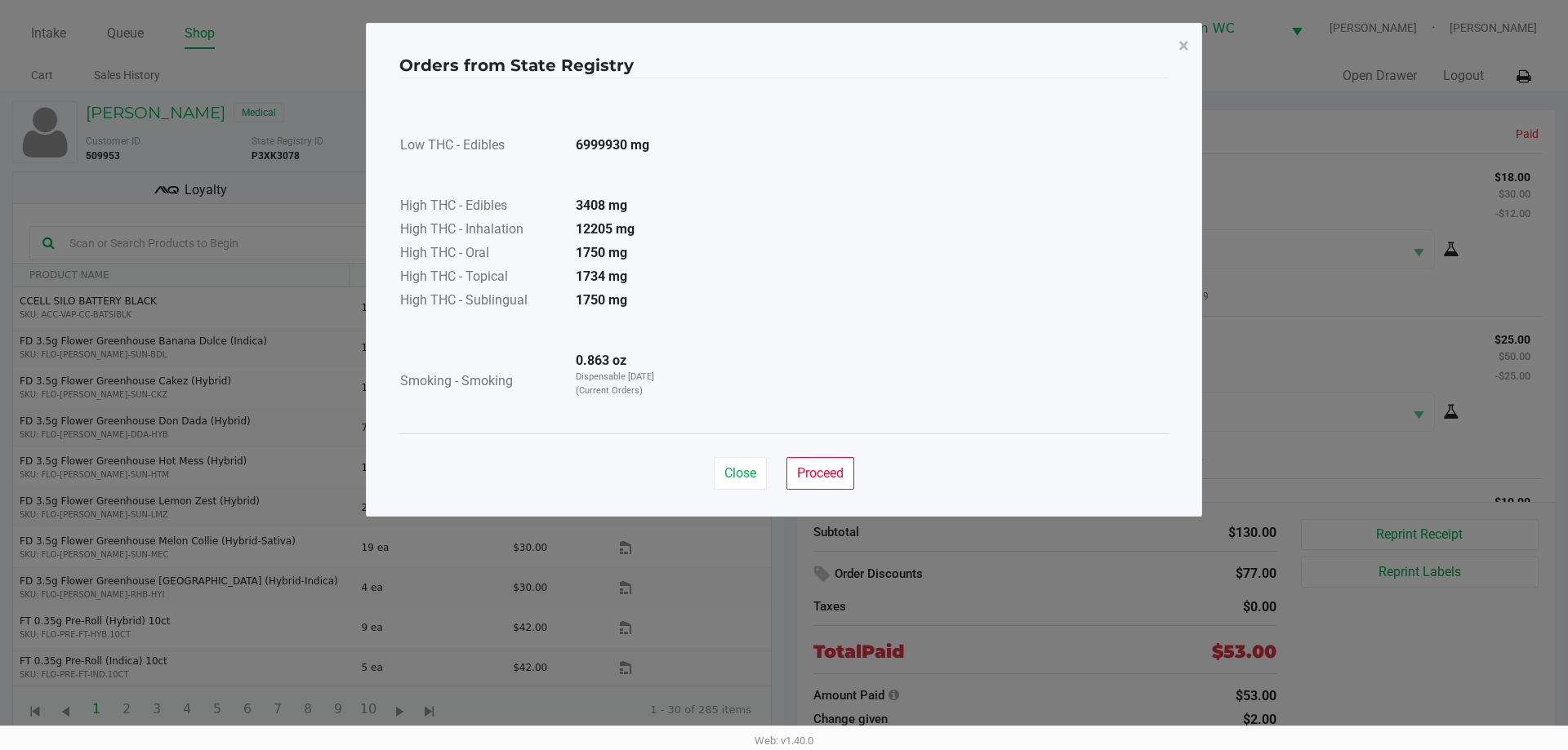
click at [700, 414] on div "Low THC - Edibles 6999930 mg High THC - Edibles 3408 mg High THC - Inhalation 1…" at bounding box center [784, 256] width 770 height 355
click at [752, 478] on span "Close" at bounding box center [740, 473] width 32 height 15
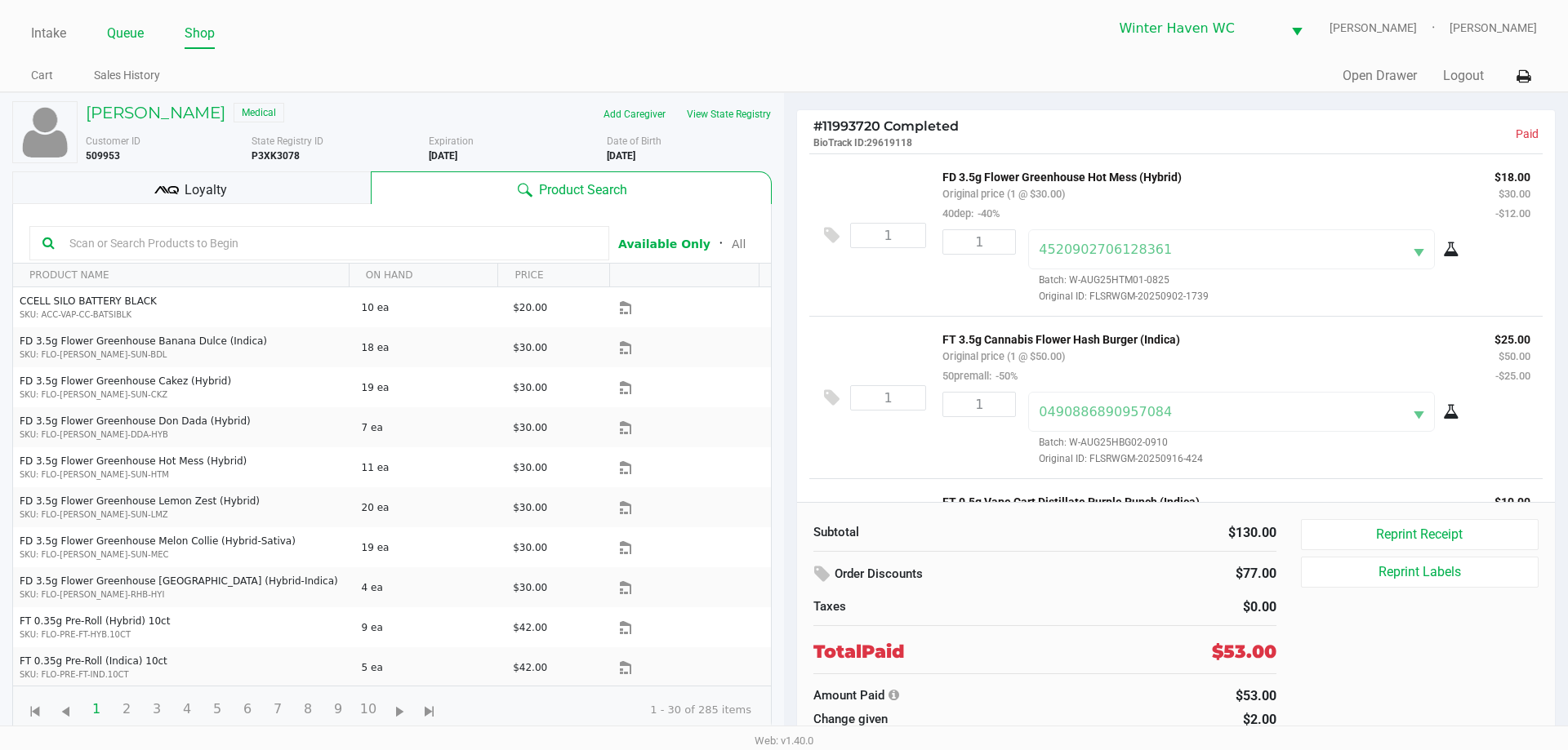
click at [123, 31] on link "Queue" at bounding box center [126, 34] width 36 height 23
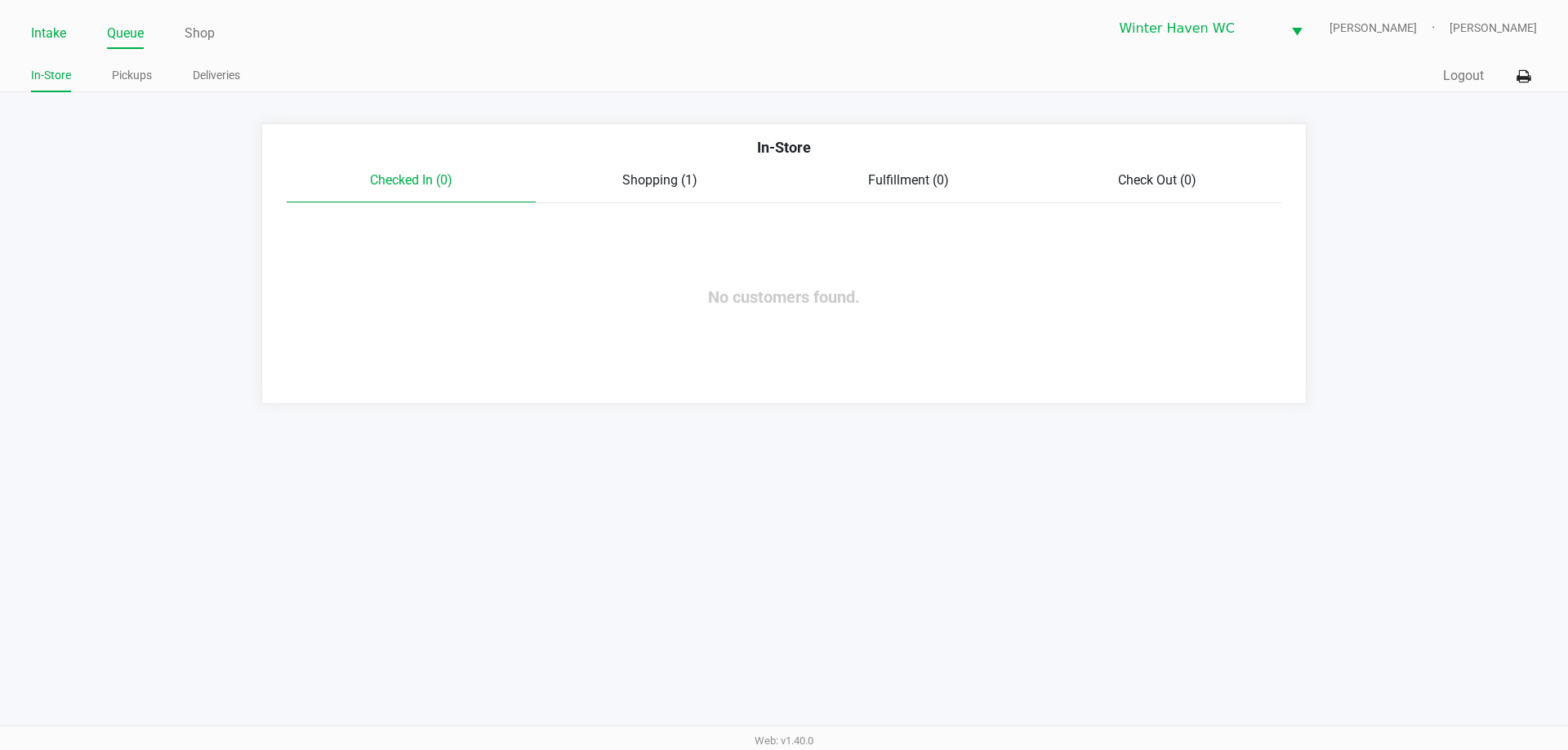
click at [47, 35] on link "Intake" at bounding box center [48, 34] width 35 height 23
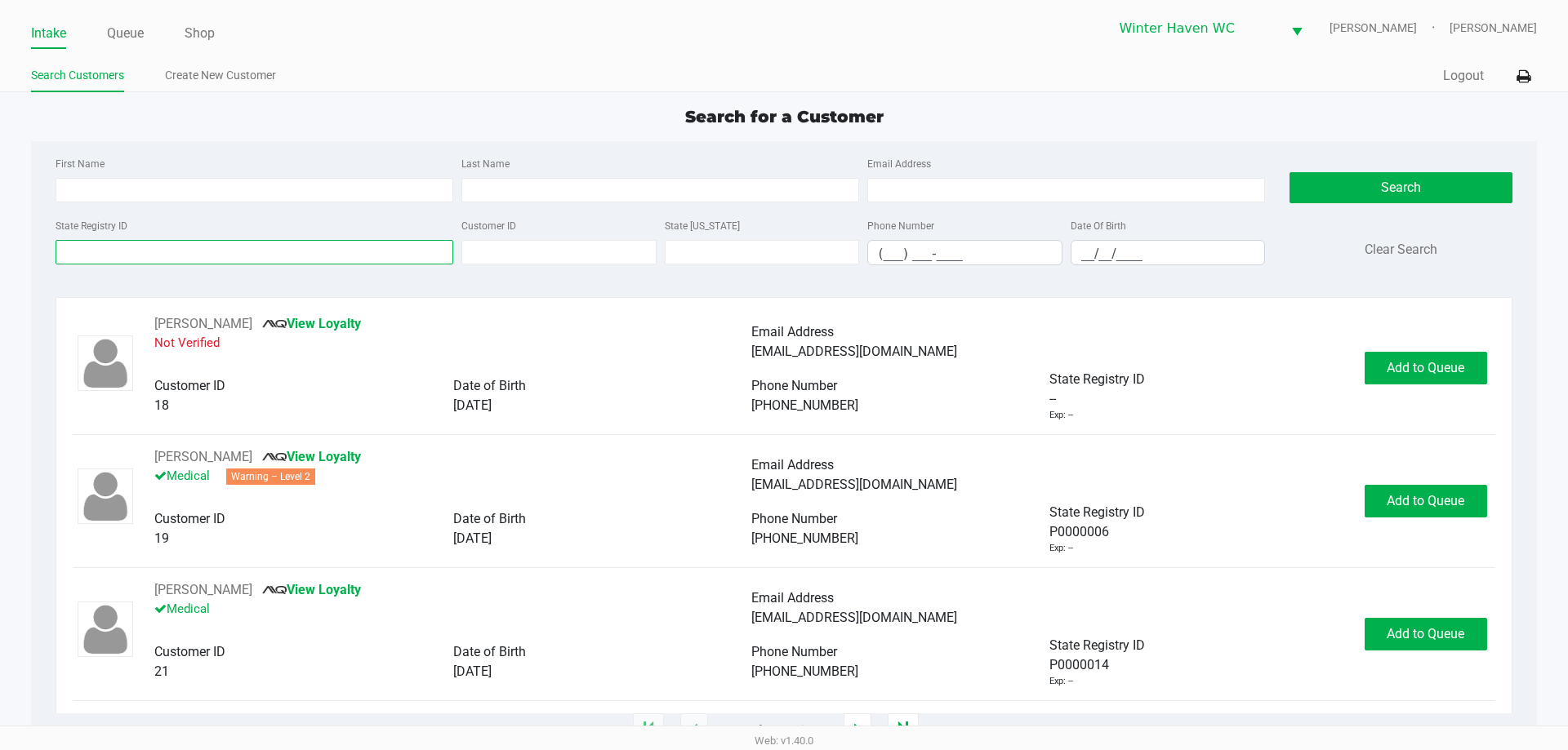
click at [252, 252] on input "State Registry ID" at bounding box center [254, 252] width 398 height 25
click at [126, 40] on link "Queue" at bounding box center [126, 34] width 36 height 23
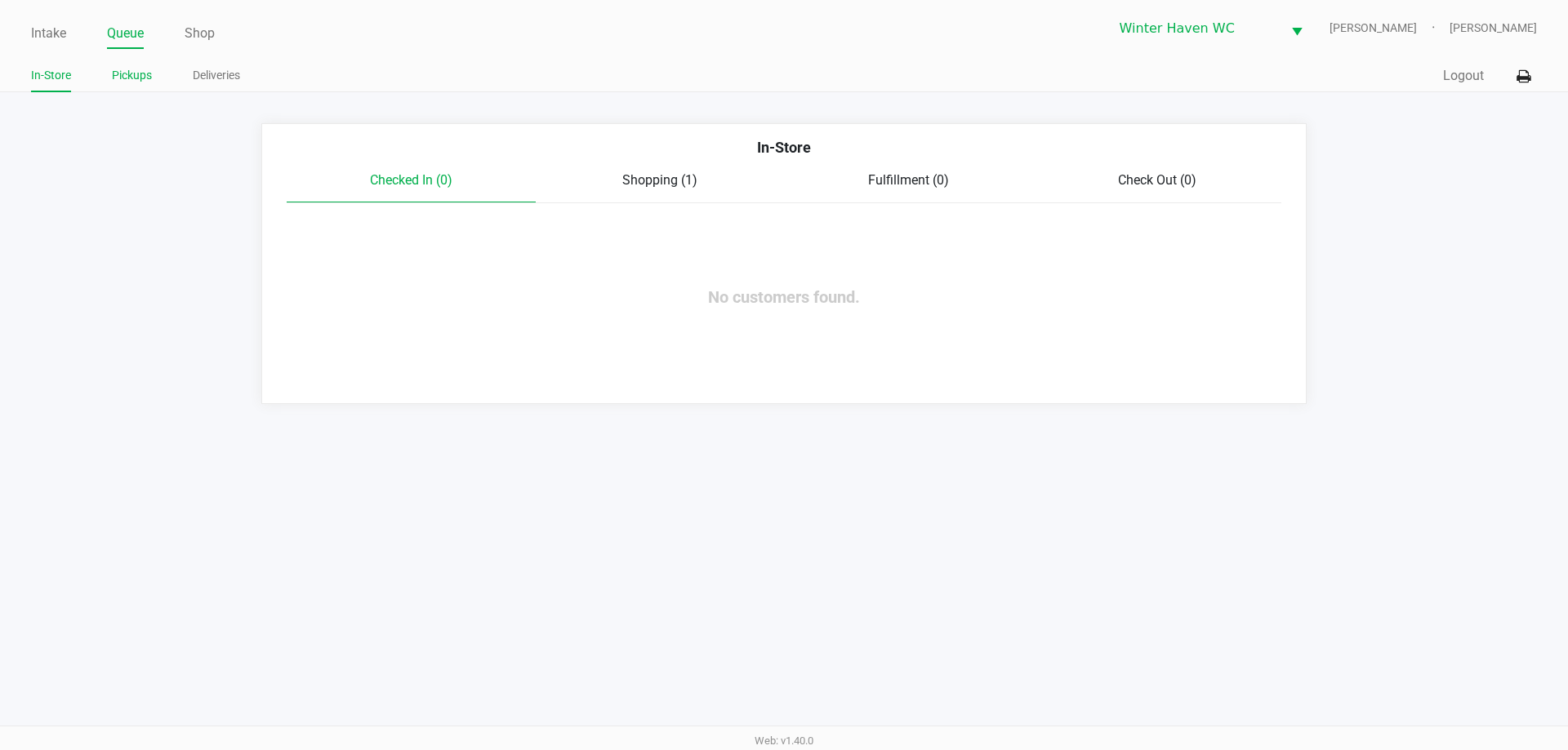
click at [142, 69] on link "Pickups" at bounding box center [132, 75] width 40 height 20
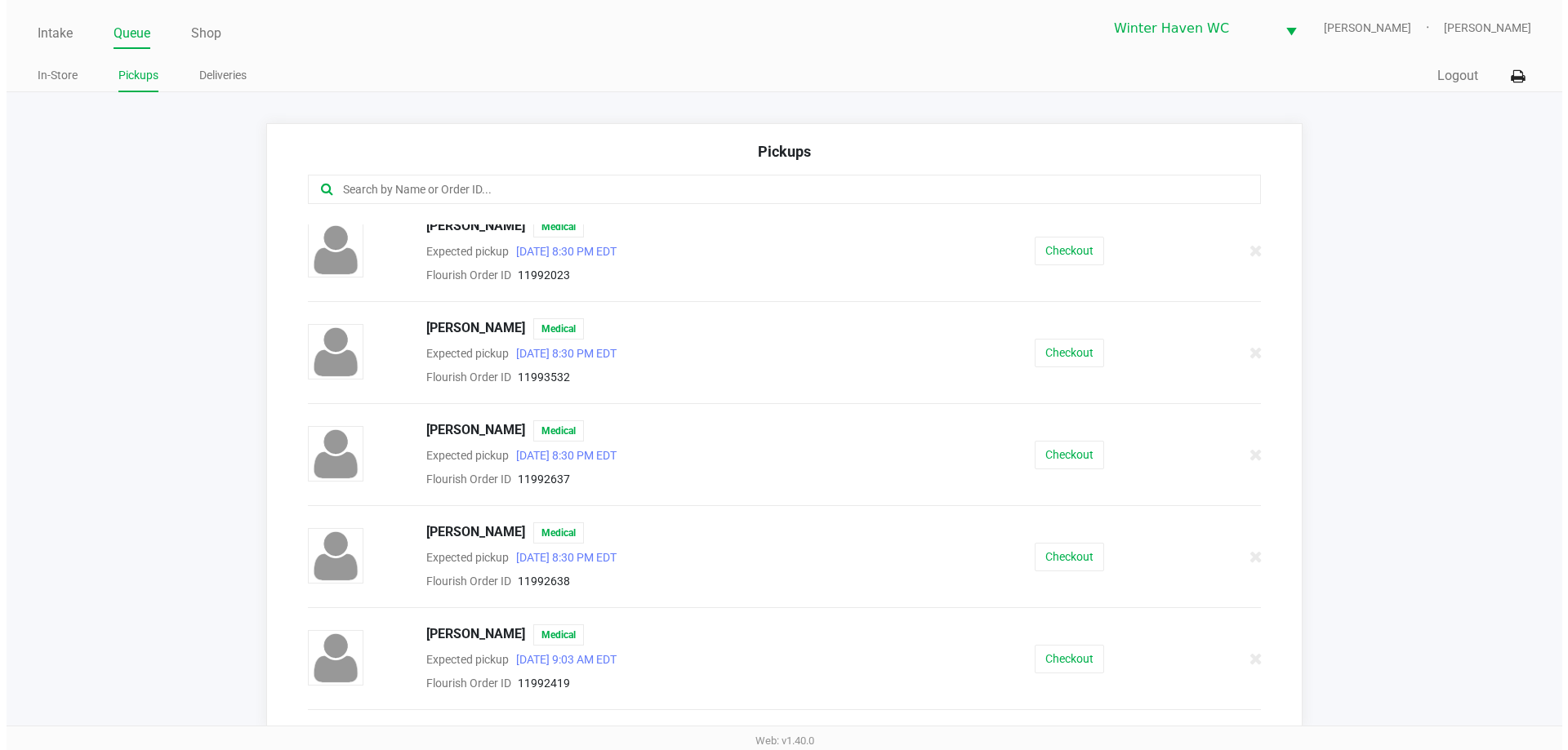
scroll to position [245, 0]
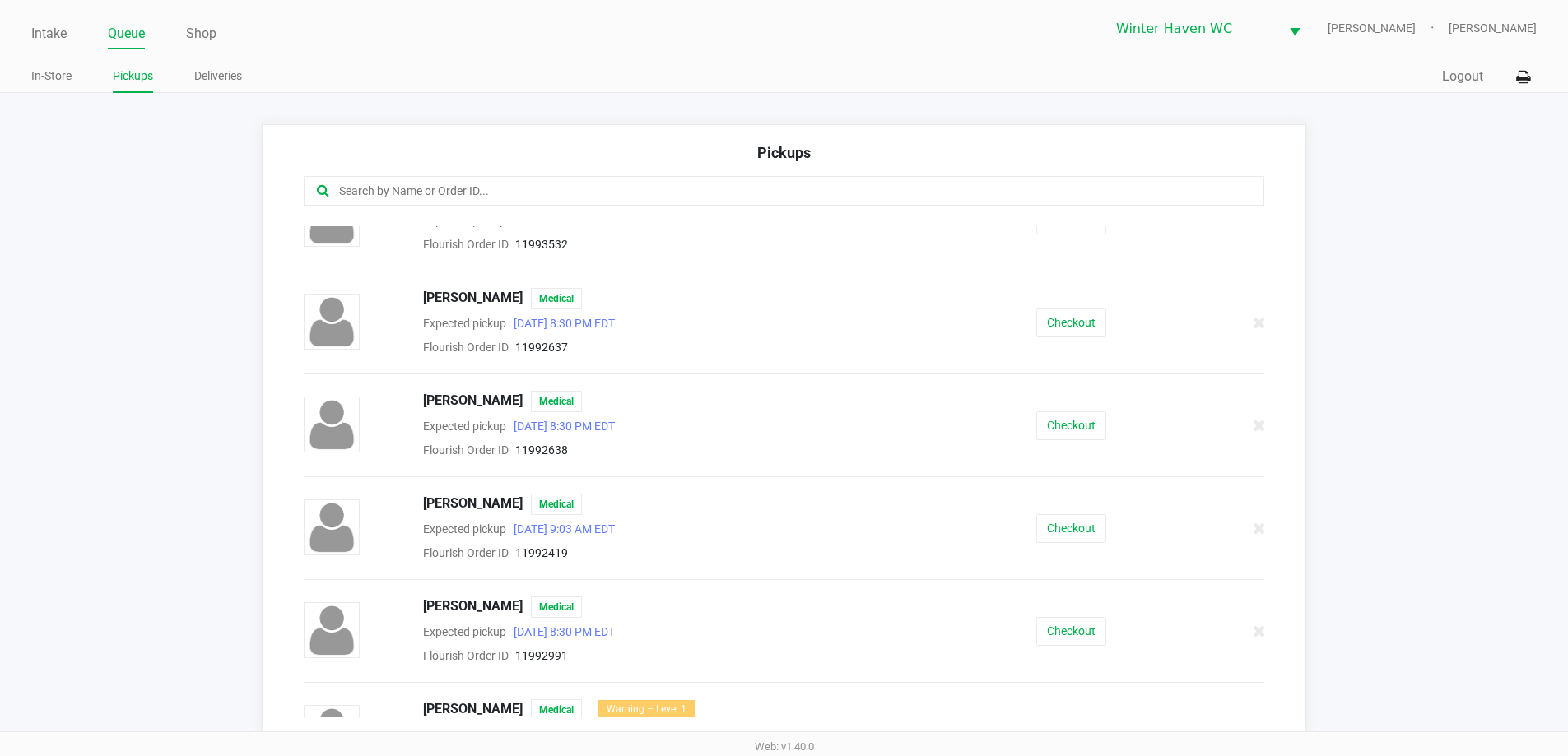
click at [1087, 552] on div "MARIA MARRERO Medical Expected pickup Sep 23, 2025 9:03 AM EDT Flourish Order I…" at bounding box center [784, 528] width 986 height 70
click at [1074, 540] on button "Checkout" at bounding box center [1071, 528] width 70 height 29
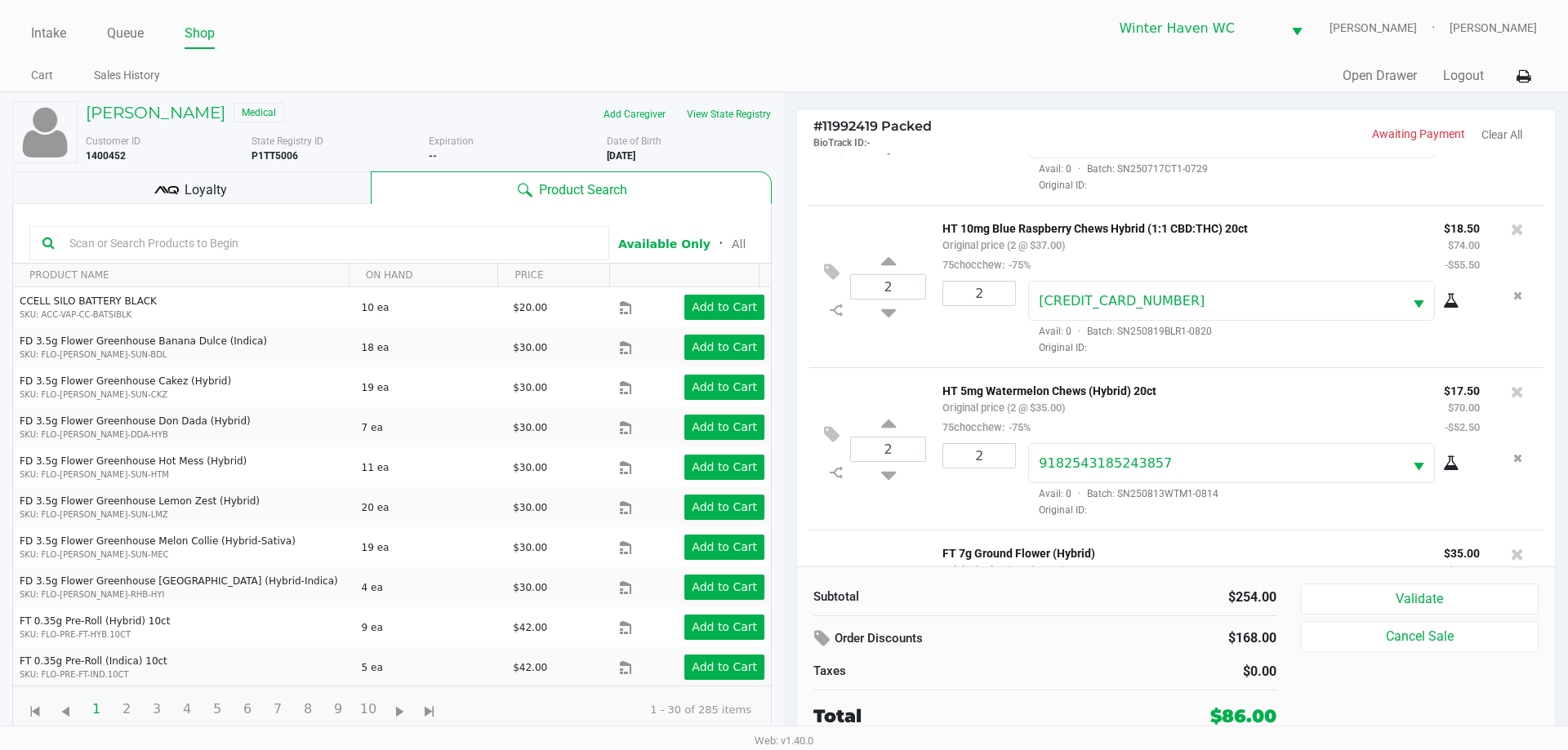
scroll to position [239, 0]
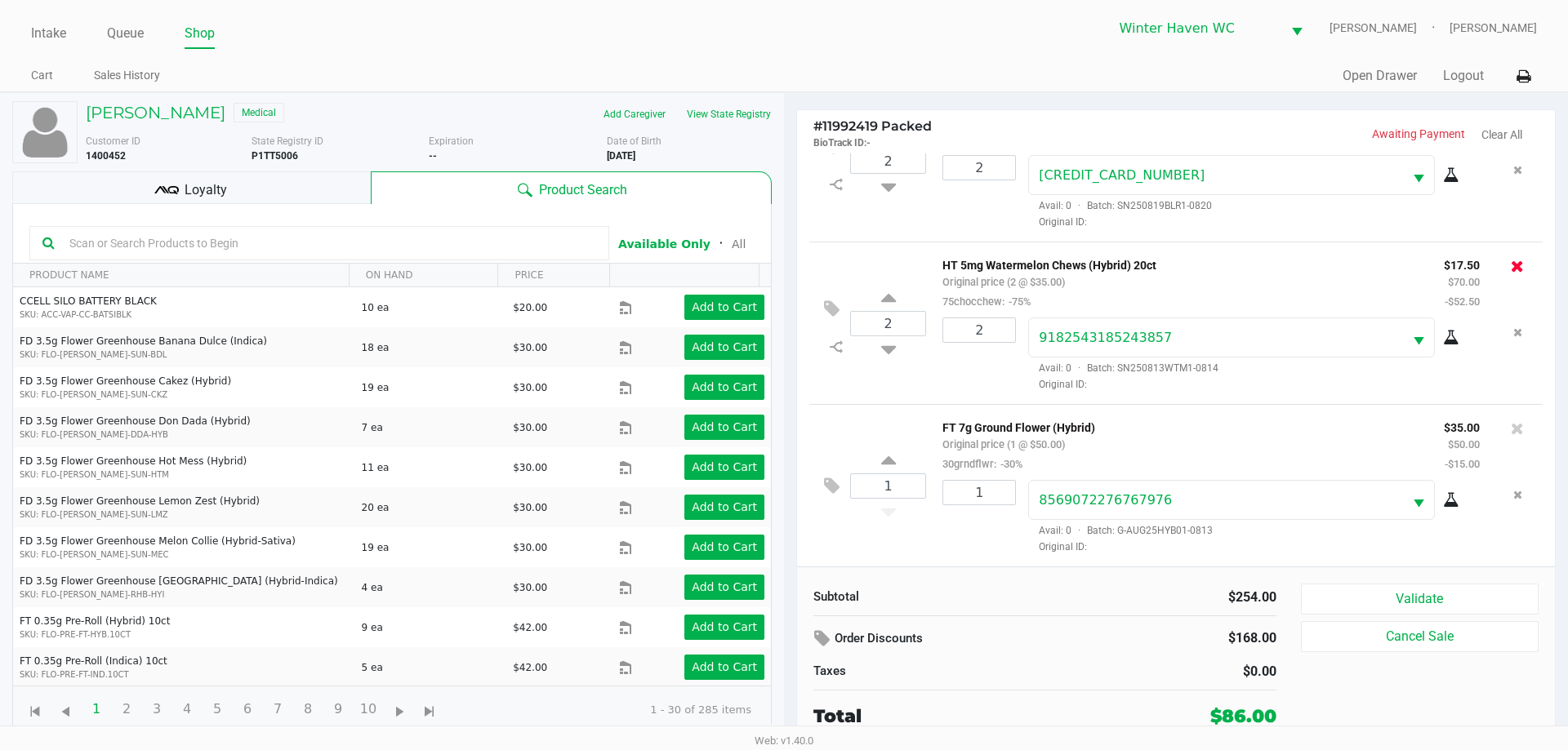
click at [1510, 263] on icon at bounding box center [1517, 265] width 13 height 16
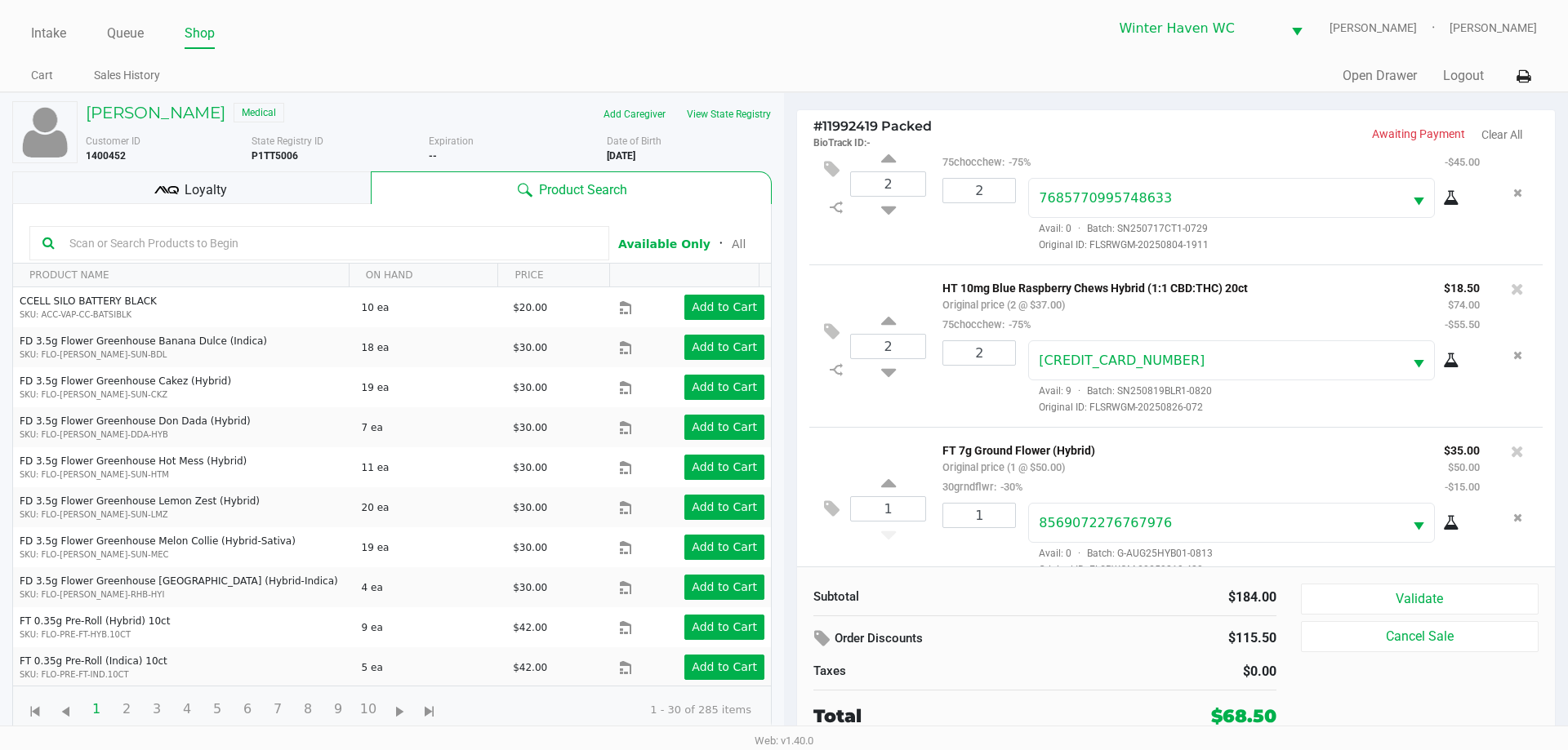
scroll to position [77, 0]
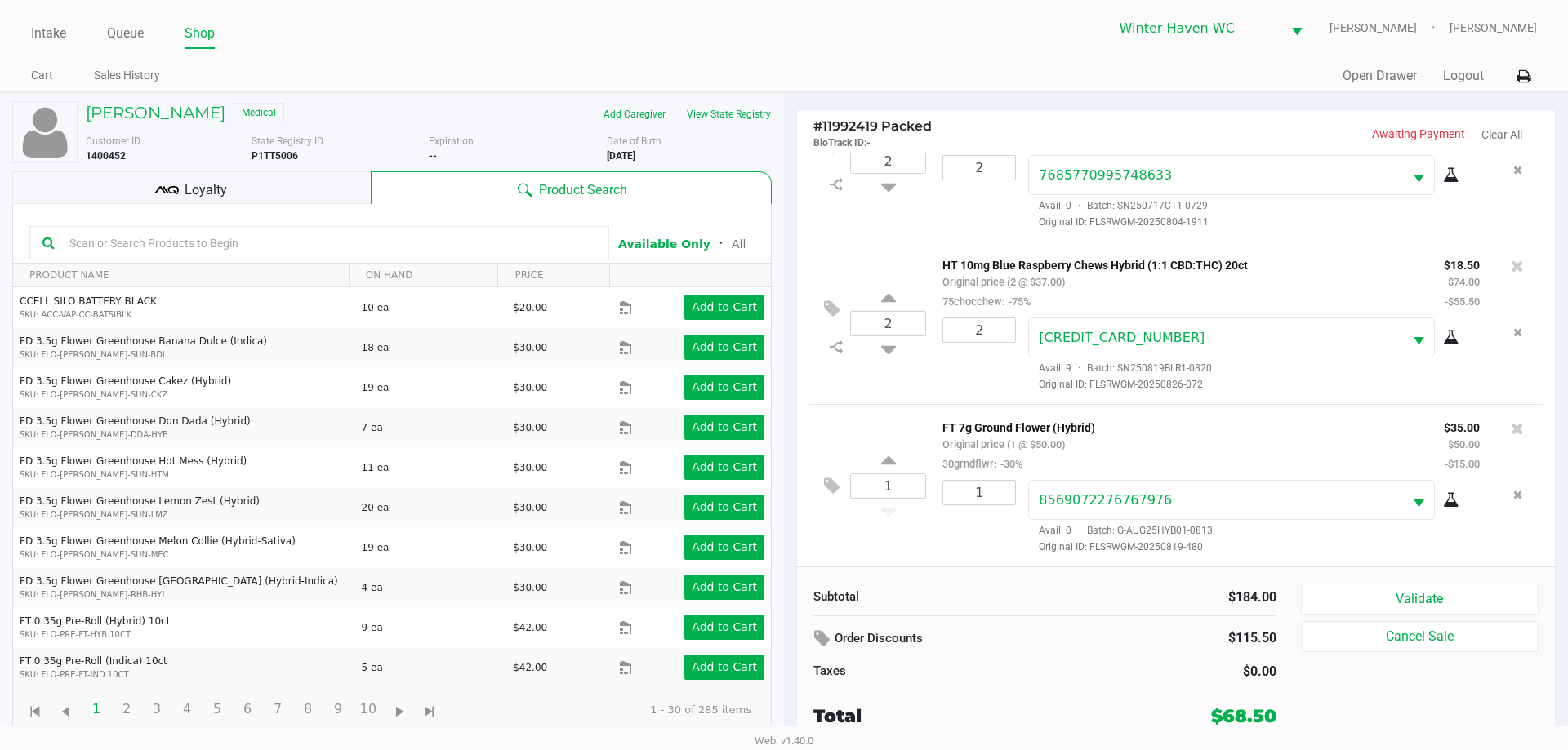
click at [1106, 425] on p "FT 7g Ground Flower (Hybrid)" at bounding box center [1181, 425] width 477 height 17
click at [295, 179] on div "Loyalty" at bounding box center [192, 188] width 358 height 33
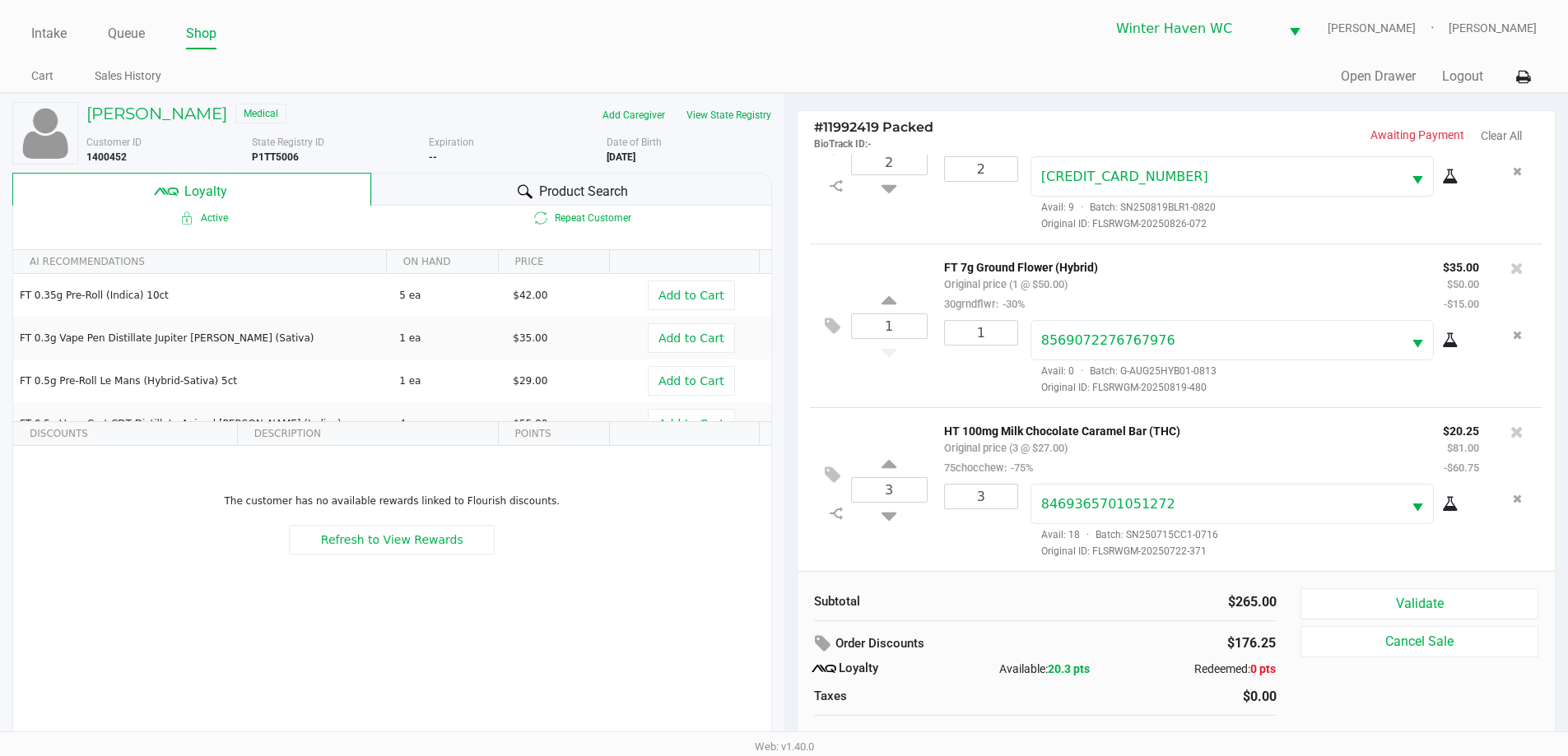
click at [1411, 624] on div "Validate Cancel Sale" at bounding box center [1425, 671] width 249 height 167
click at [1411, 602] on button "Validate" at bounding box center [1418, 603] width 237 height 31
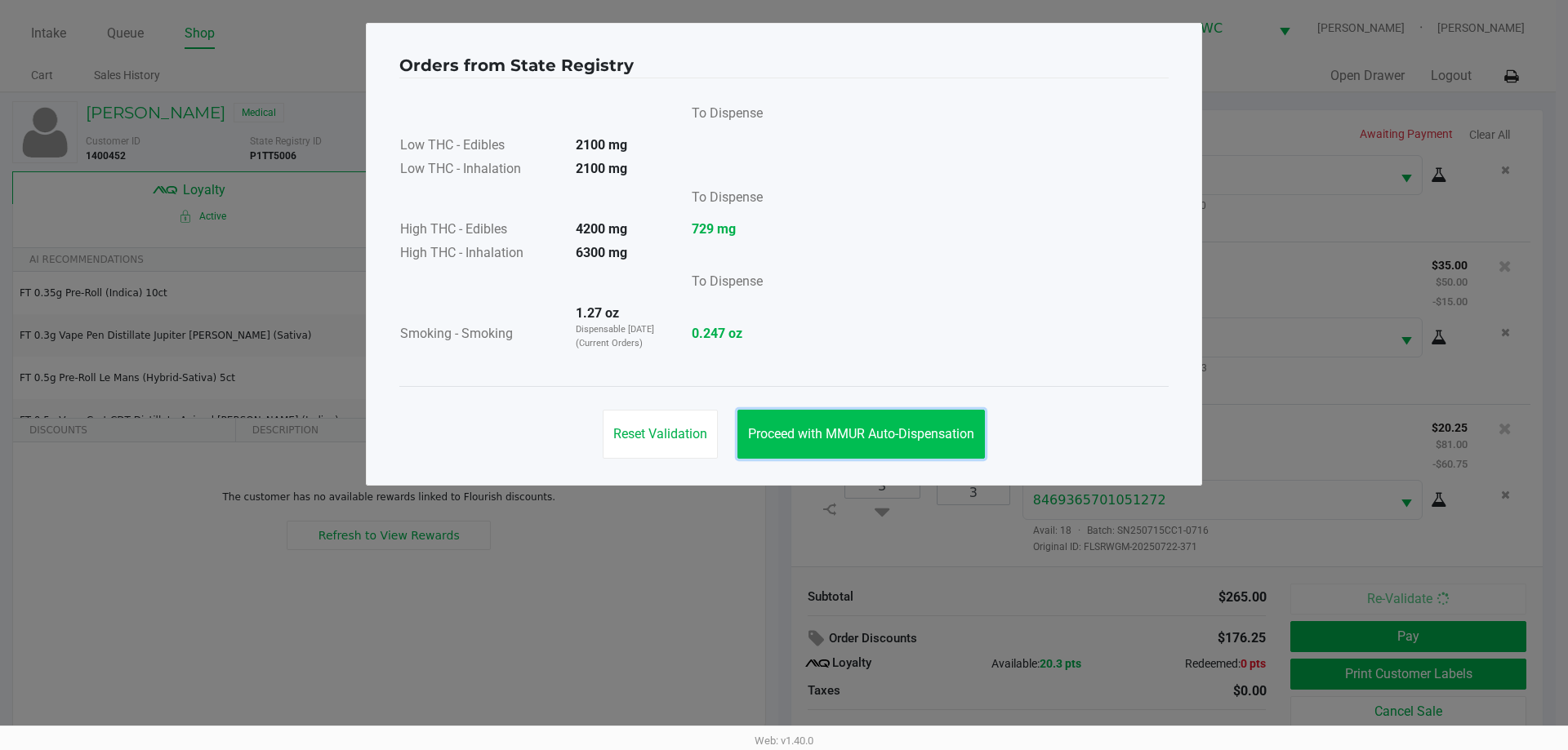
click at [790, 435] on span "Proceed with MMUR Auto-Dispensation" at bounding box center [861, 434] width 226 height 15
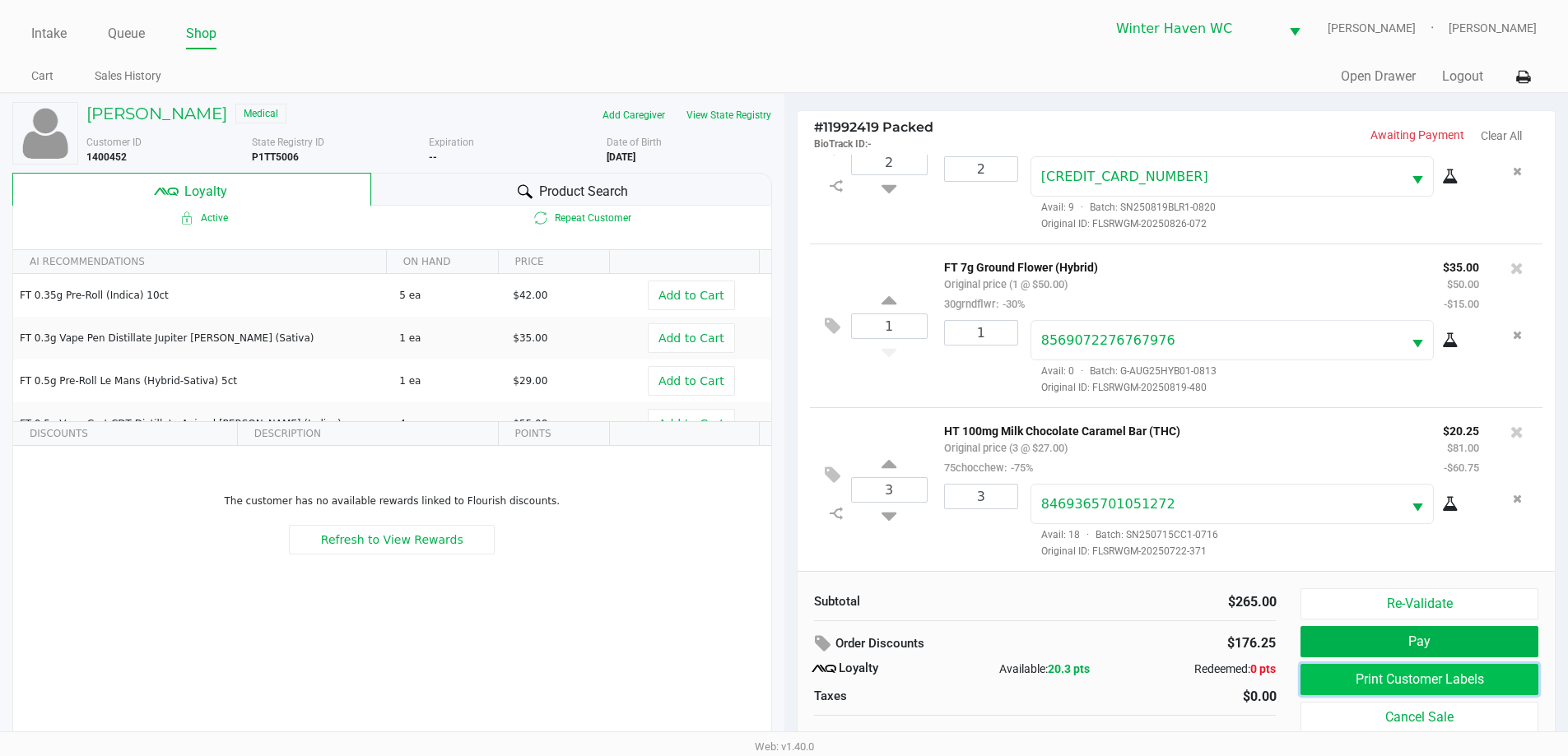
click at [1416, 683] on button "Print Customer Labels" at bounding box center [1418, 680] width 237 height 31
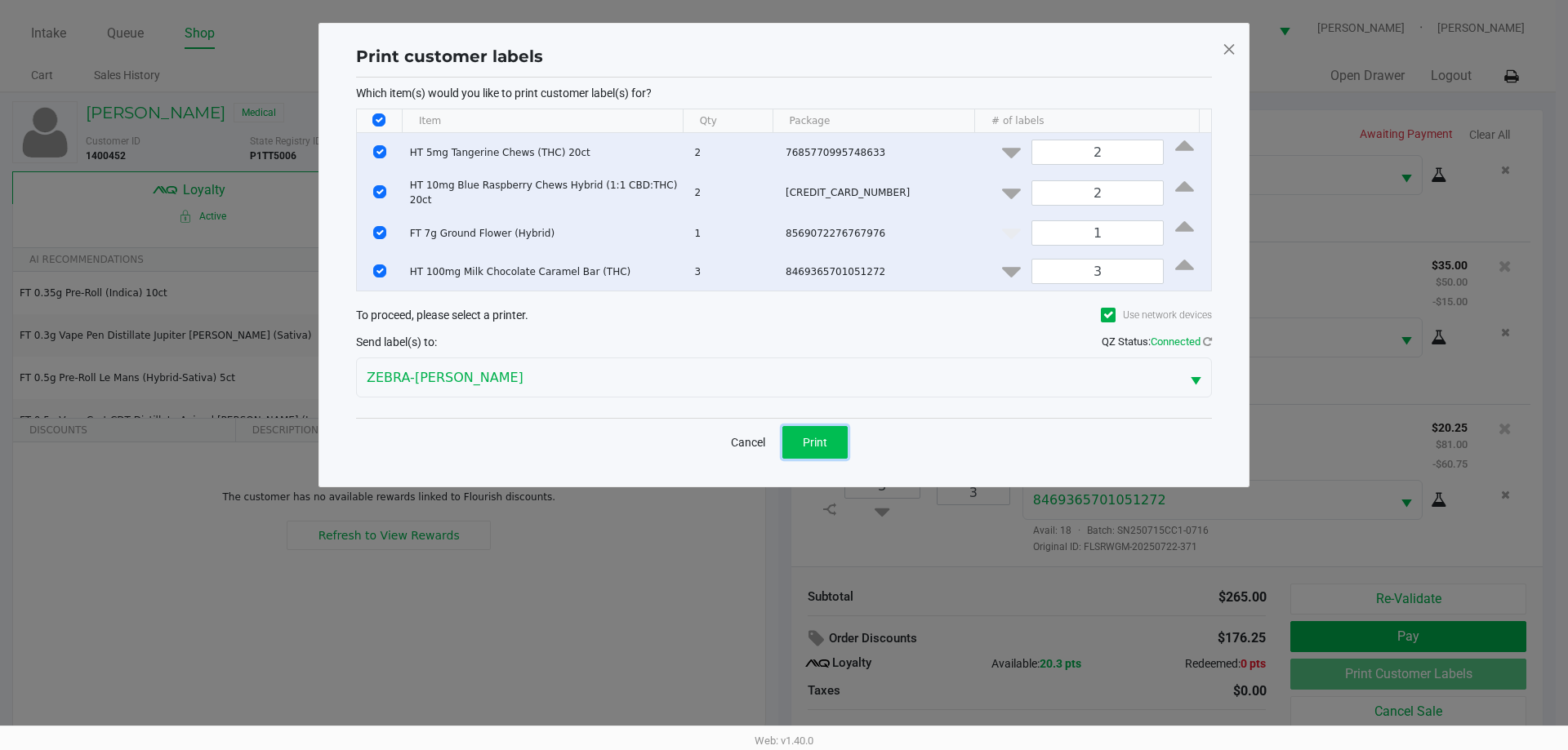
click at [823, 426] on button "Print" at bounding box center [815, 443] width 65 height 33
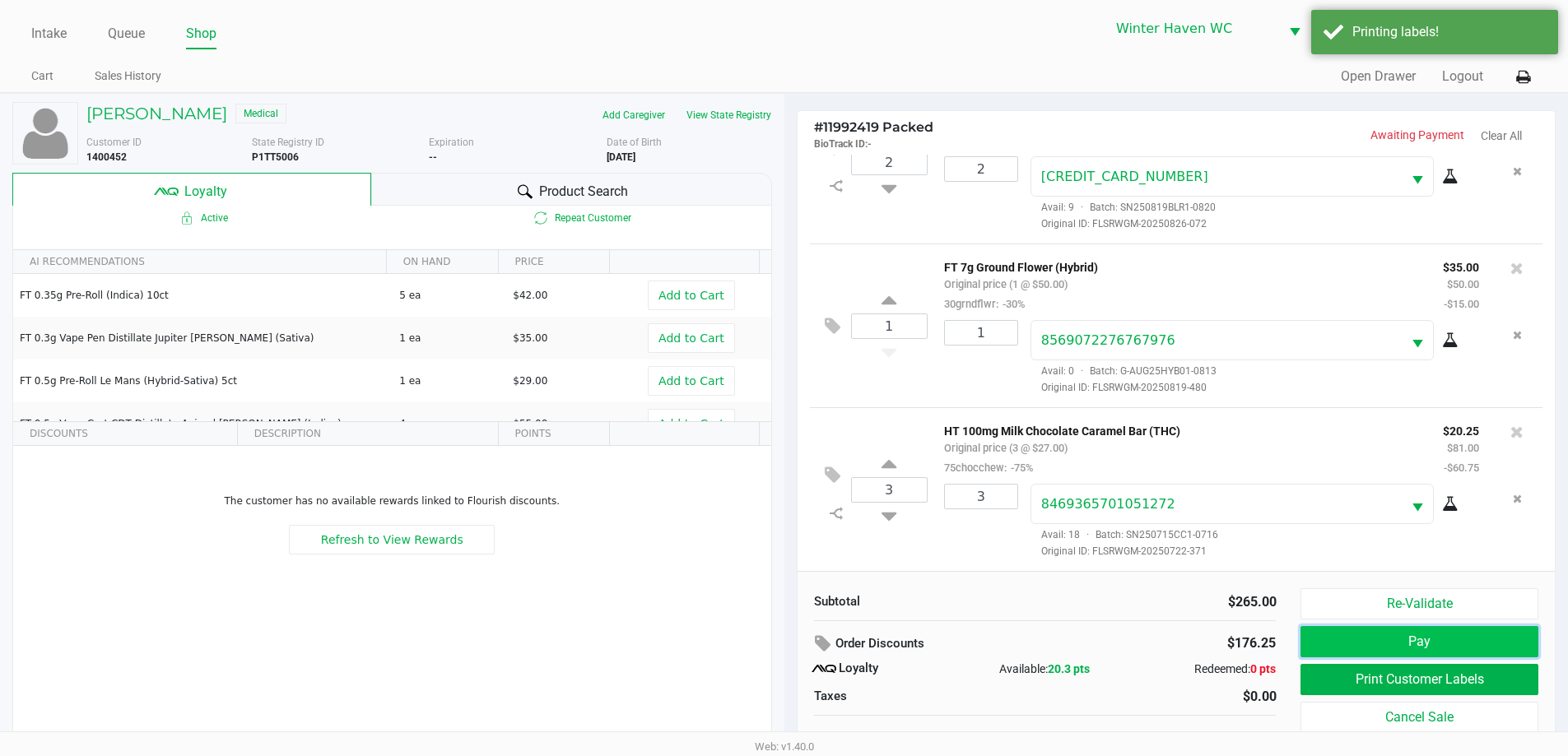
click at [1428, 648] on button "Pay" at bounding box center [1418, 641] width 237 height 31
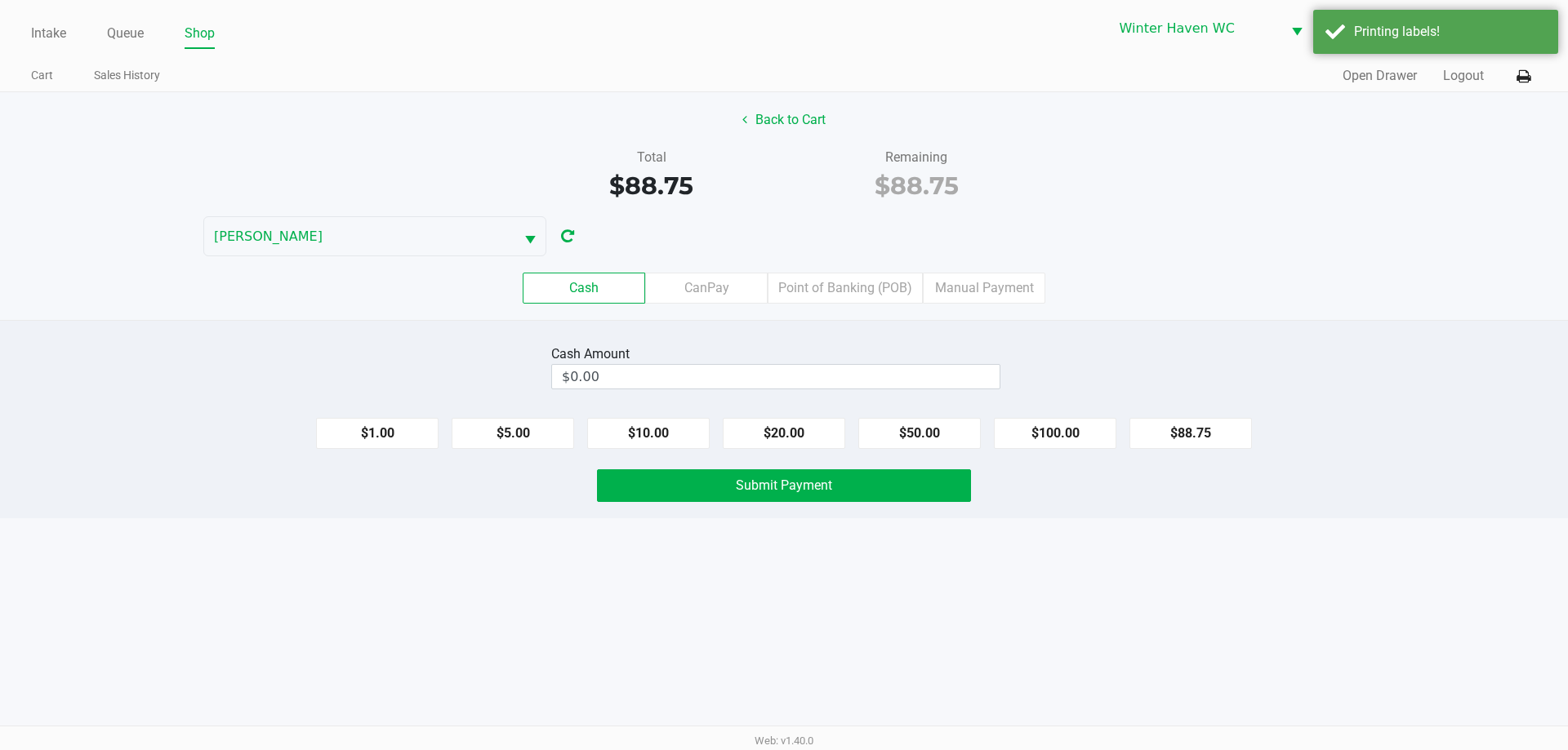
click at [878, 363] on div "Cash Amount" at bounding box center [775, 354] width 450 height 19
drag, startPoint x: 878, startPoint y: 363, endPoint x: 879, endPoint y: 376, distance: 13.0
click at [879, 376] on div "Cash Amount $0.00" at bounding box center [775, 367] width 450 height 52
click at [834, 377] on input "0" at bounding box center [775, 376] width 448 height 24
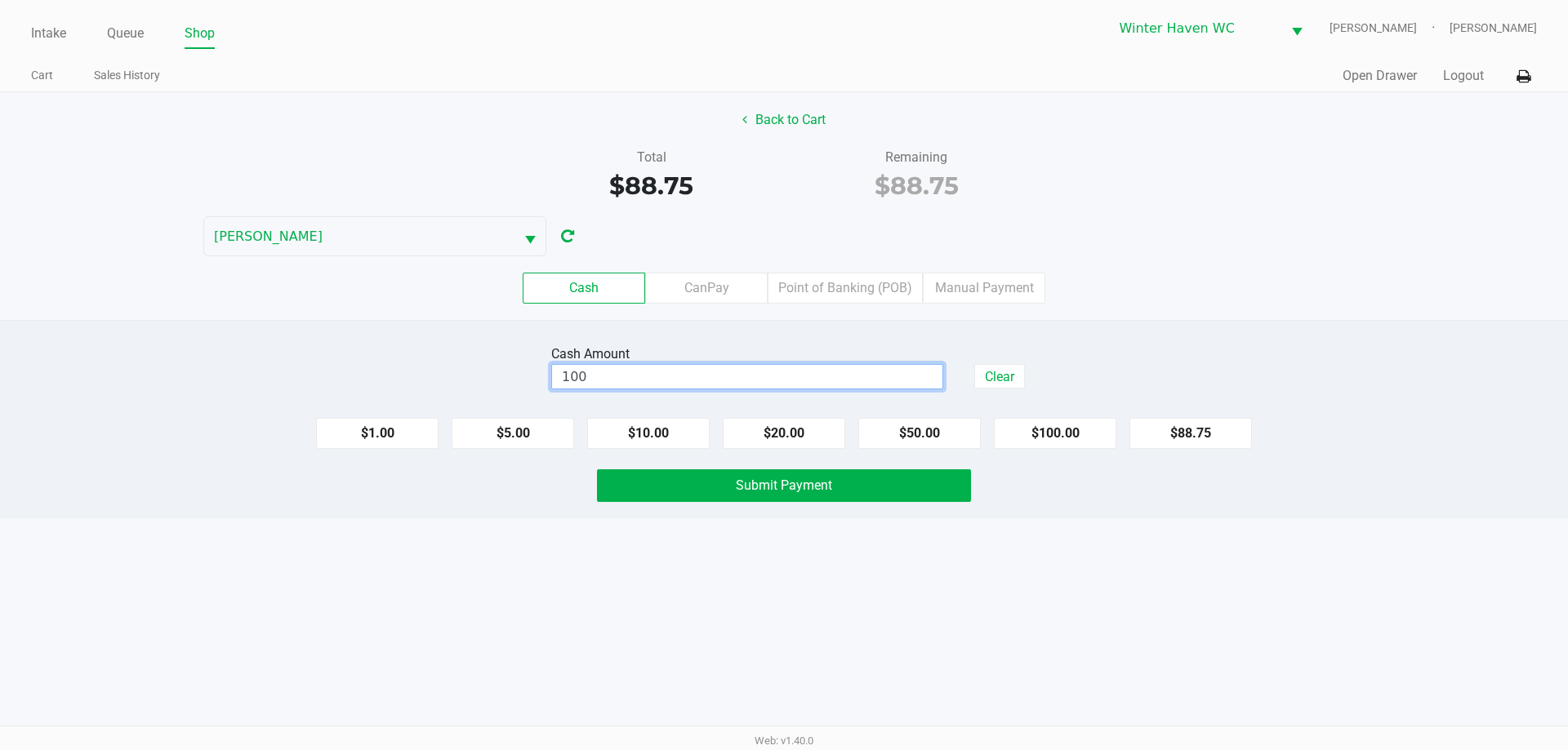
type input "$100.00"
click at [841, 503] on div "Cash Amount $100.00 Clear $1.00 $5.00 $10.00 $20.00 $50.00 $100.00 $88.75 Submi…" at bounding box center [784, 419] width 1568 height 198
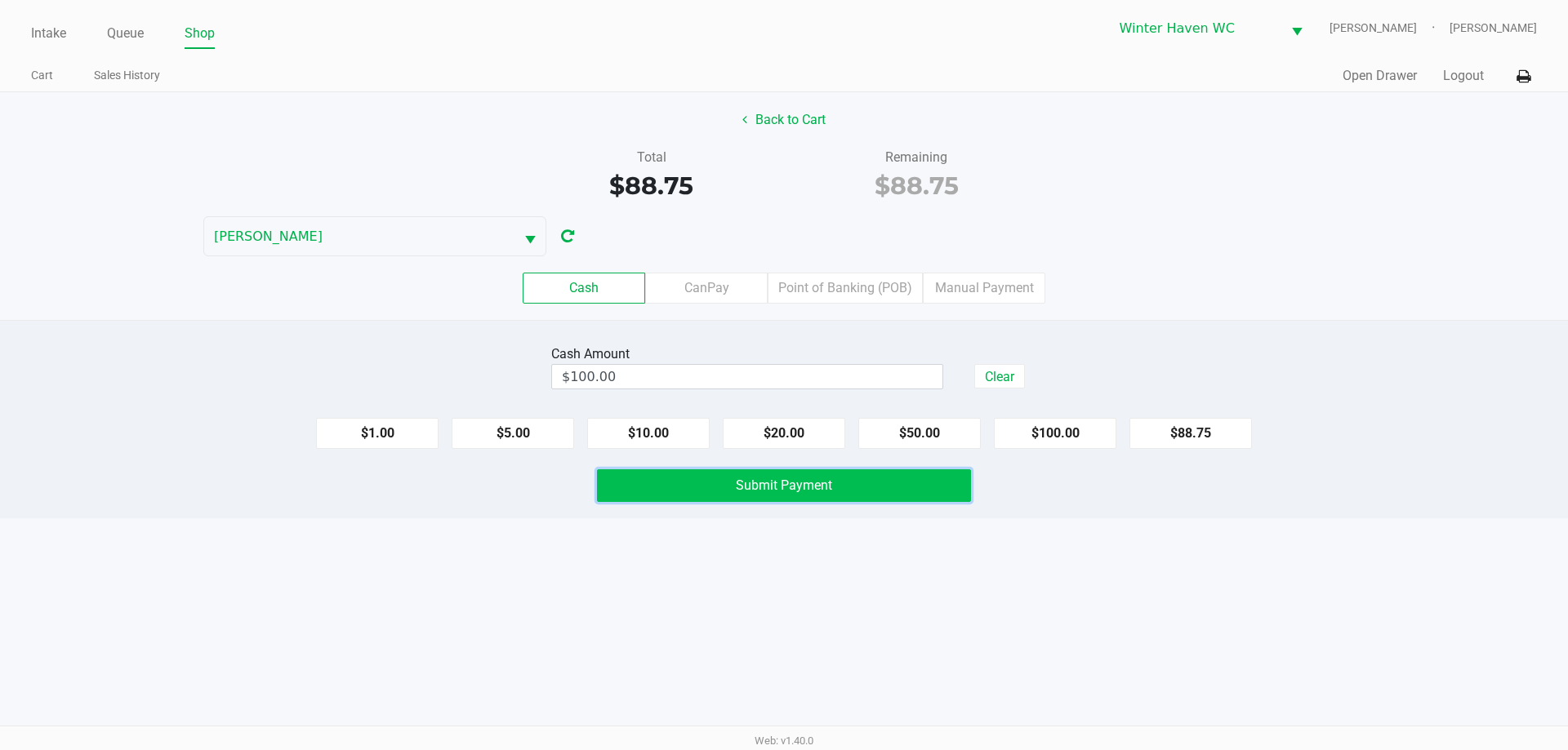
click at [841, 485] on button "Submit Payment" at bounding box center [784, 486] width 374 height 33
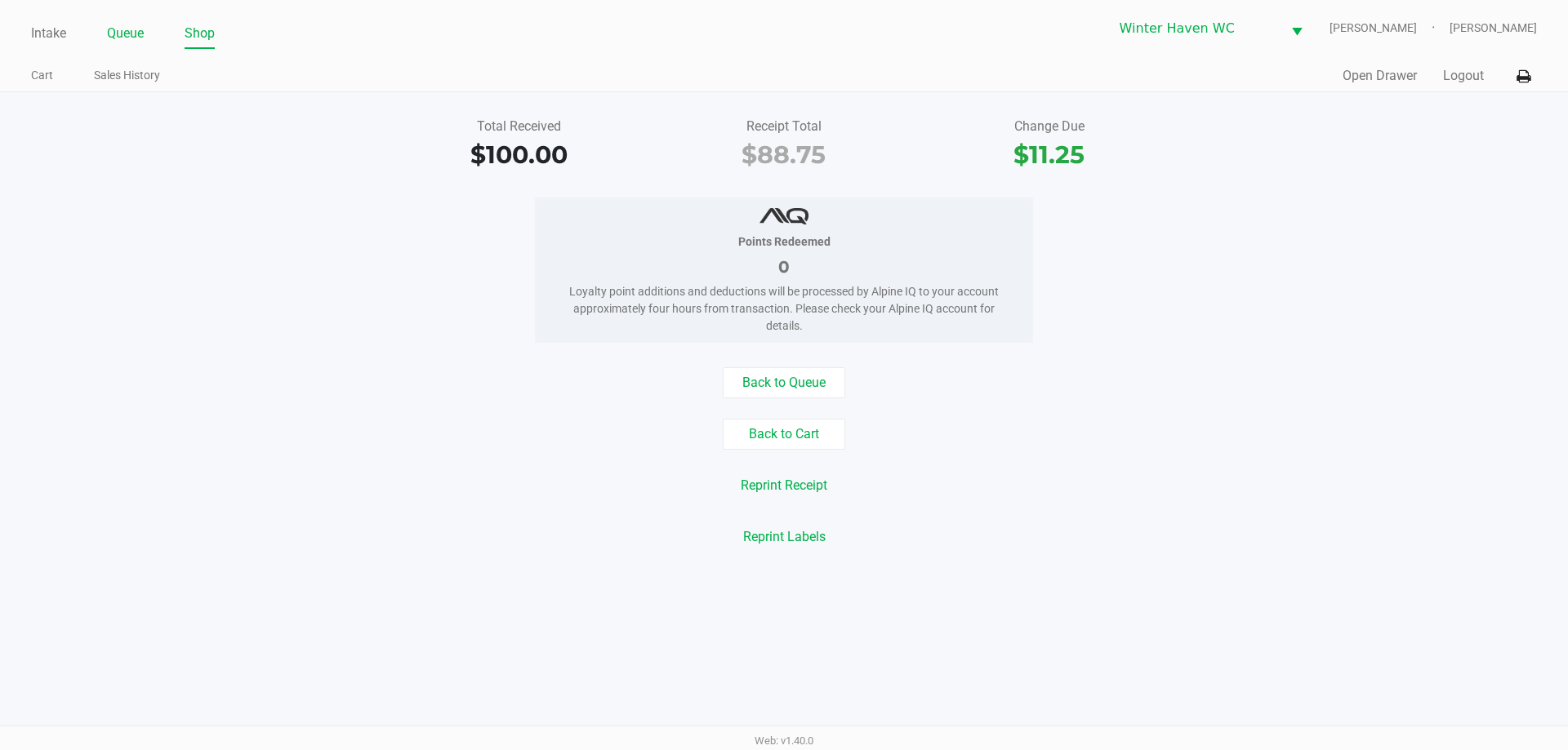
click at [125, 28] on link "Queue" at bounding box center [126, 34] width 36 height 23
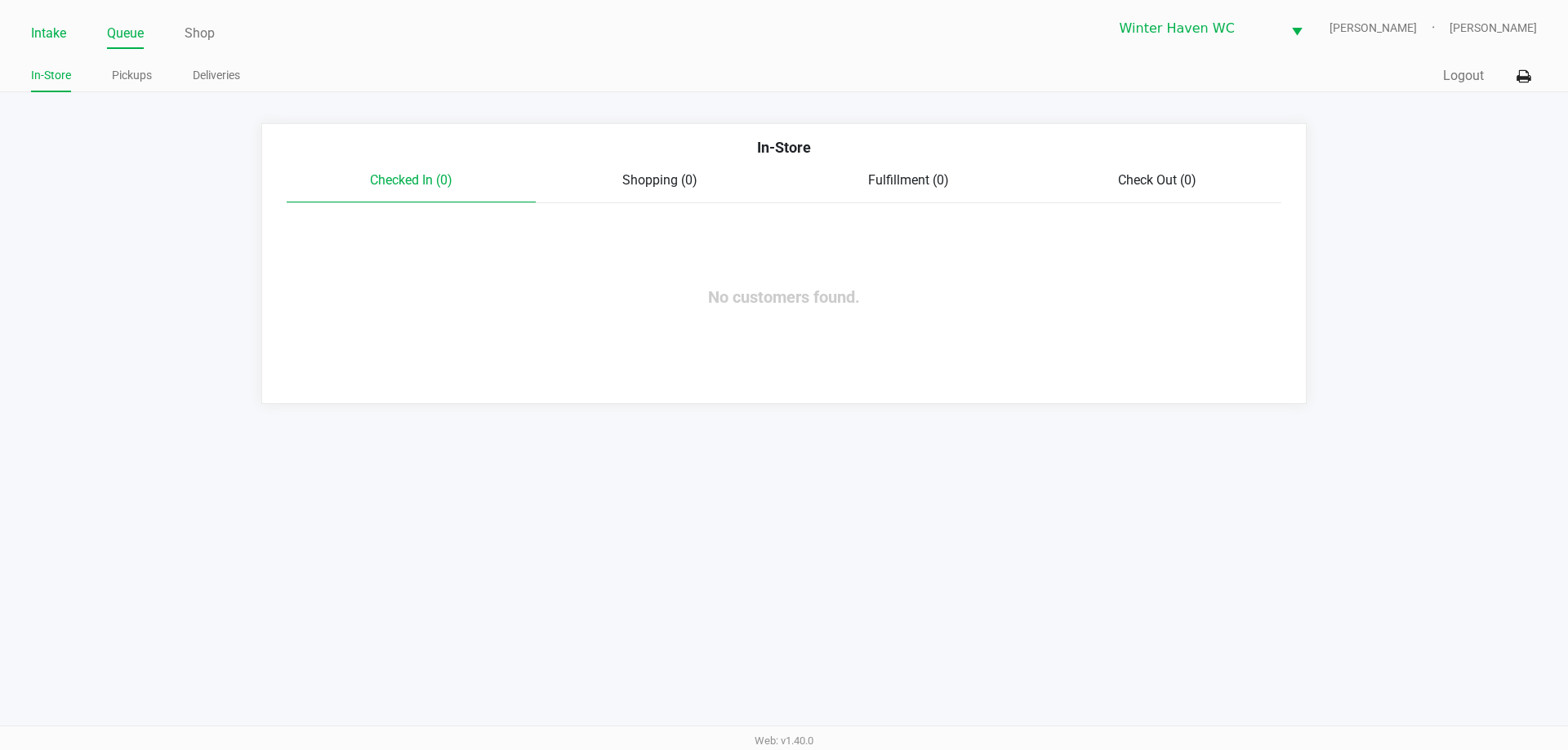
click at [49, 34] on link "Intake" at bounding box center [48, 34] width 35 height 23
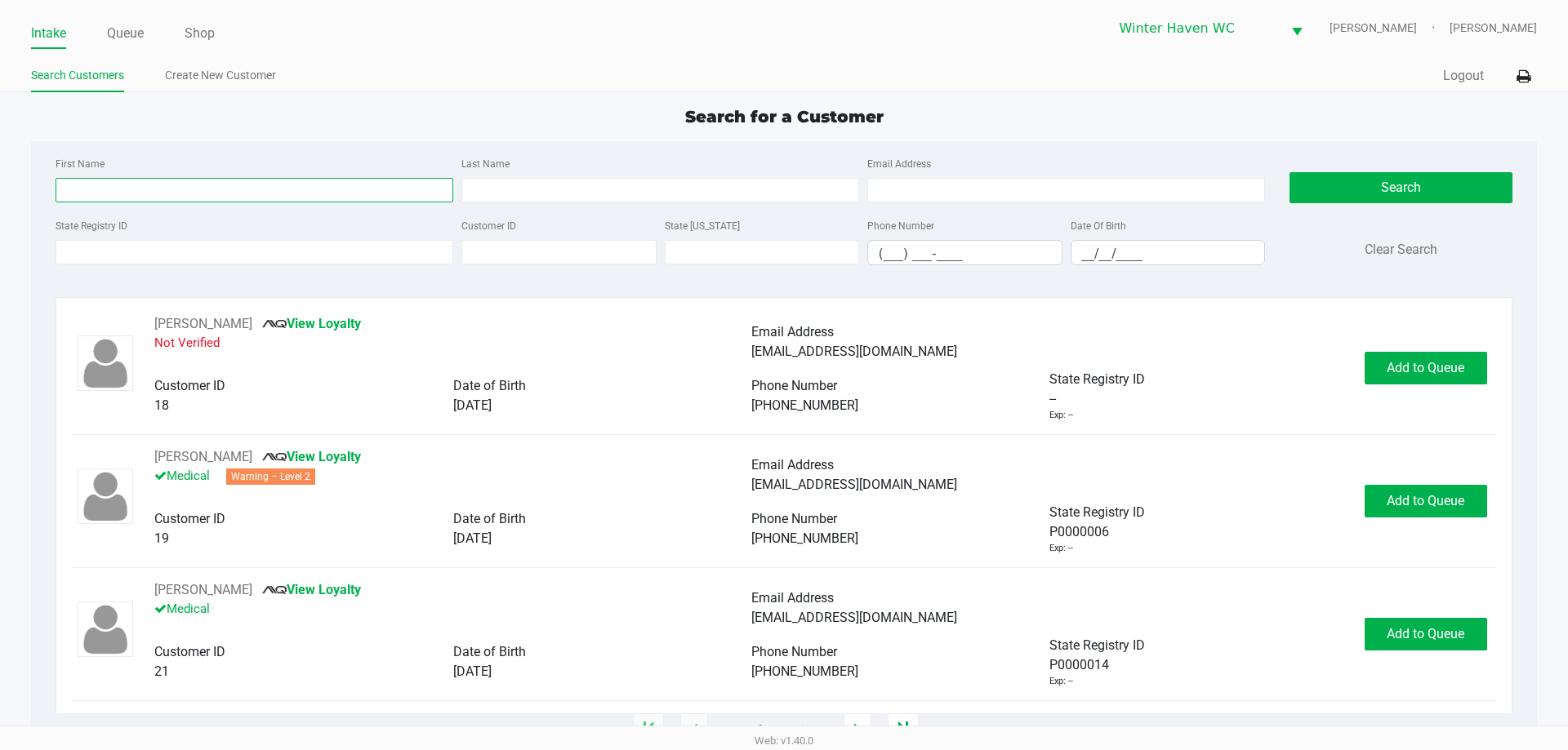
click at [172, 194] on input "First Name" at bounding box center [254, 191] width 398 height 25
click at [190, 190] on input "First Name" at bounding box center [254, 191] width 398 height 25
type input "jessica"
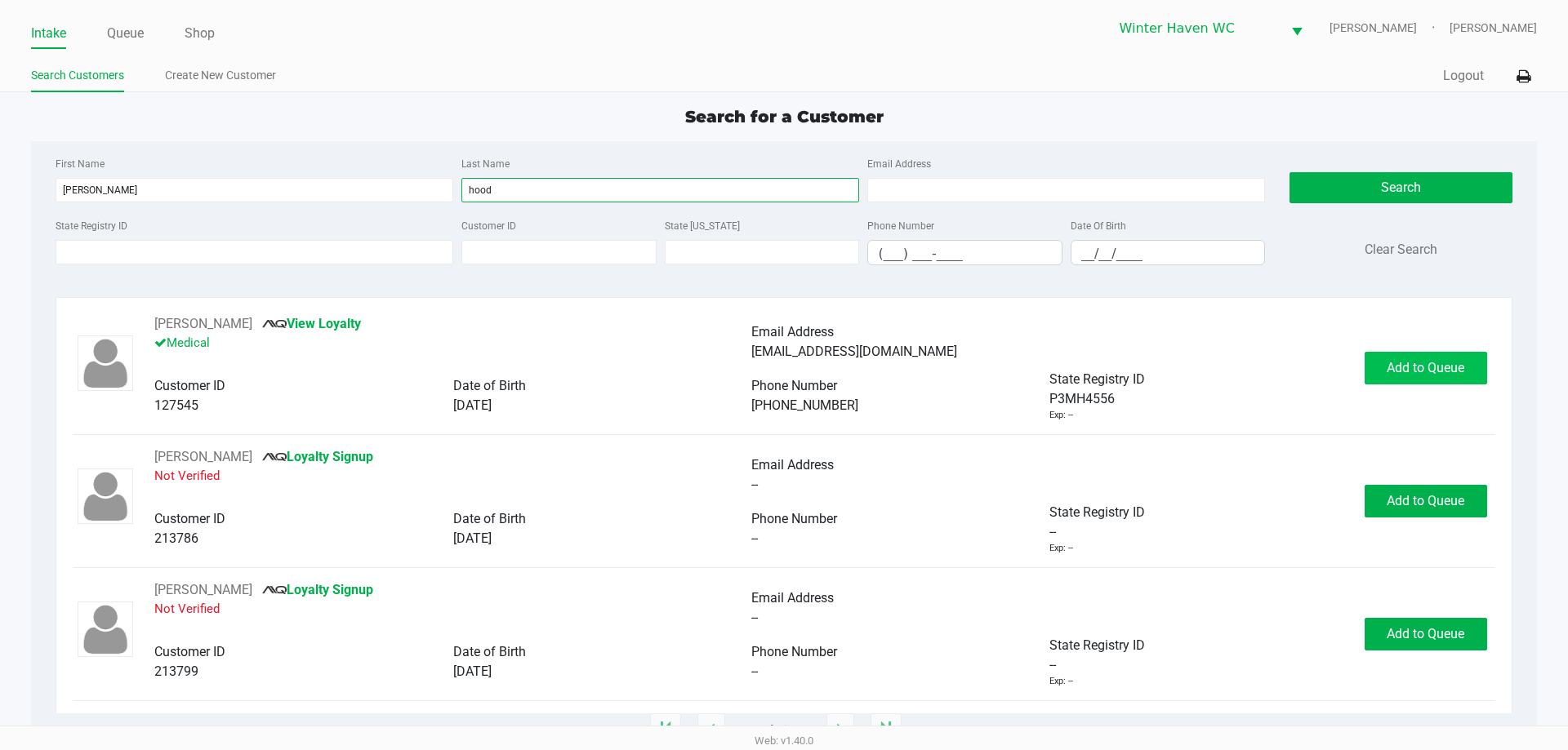
type input "hood"
click at [1415, 371] on span "Add to Queue" at bounding box center [1425, 368] width 78 height 15
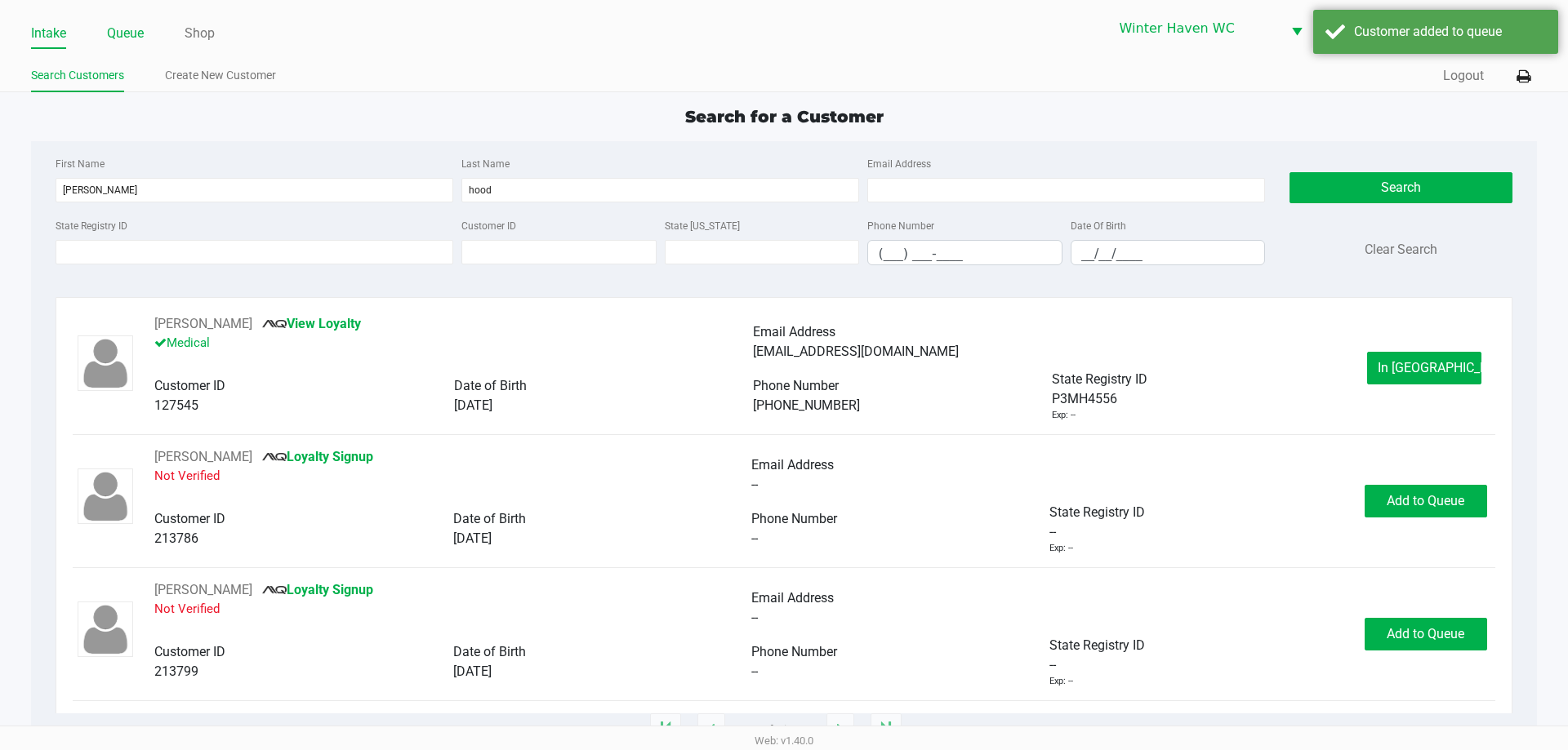
click at [131, 33] on link "Queue" at bounding box center [126, 34] width 36 height 23
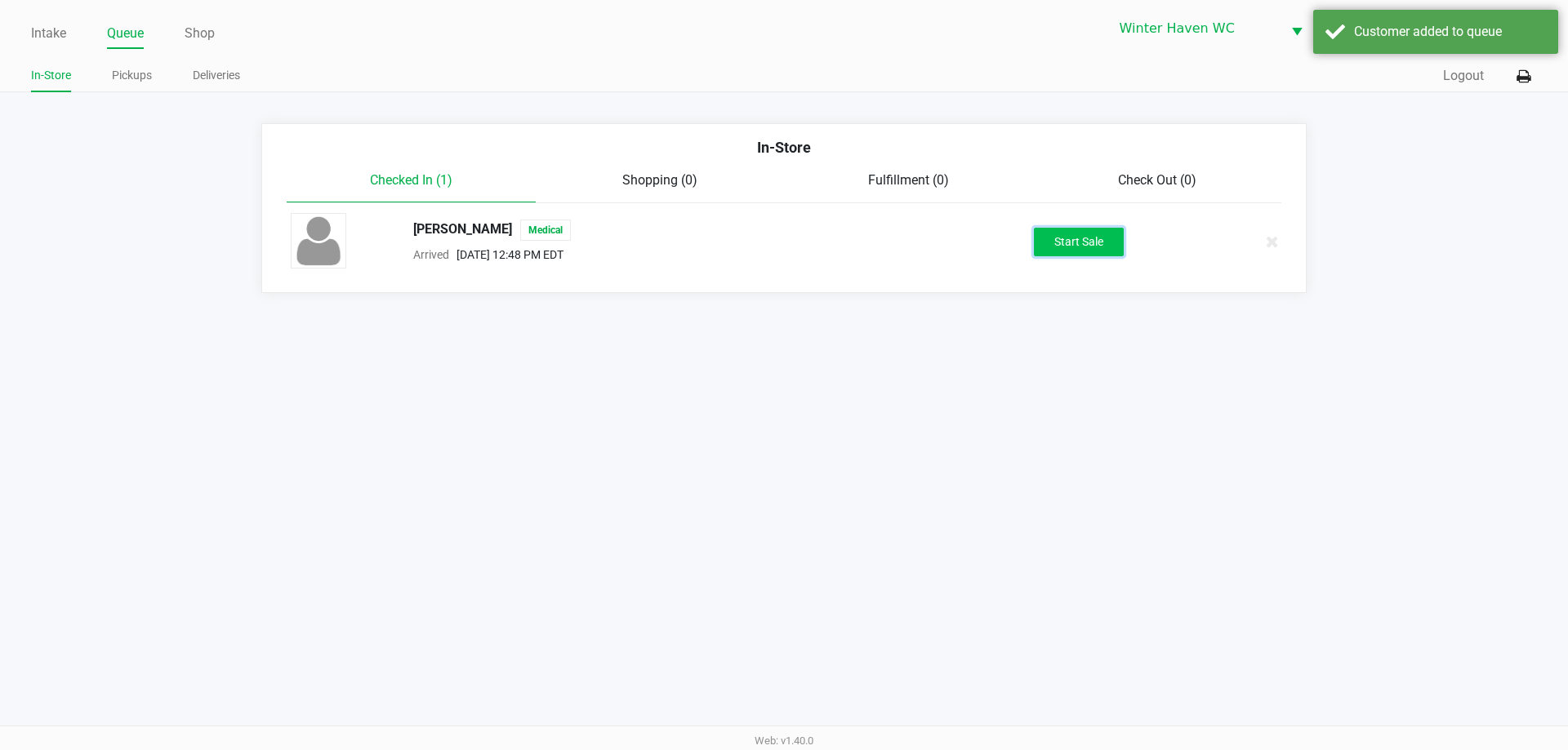
click at [1088, 235] on button "Start Sale" at bounding box center [1079, 242] width 90 height 29
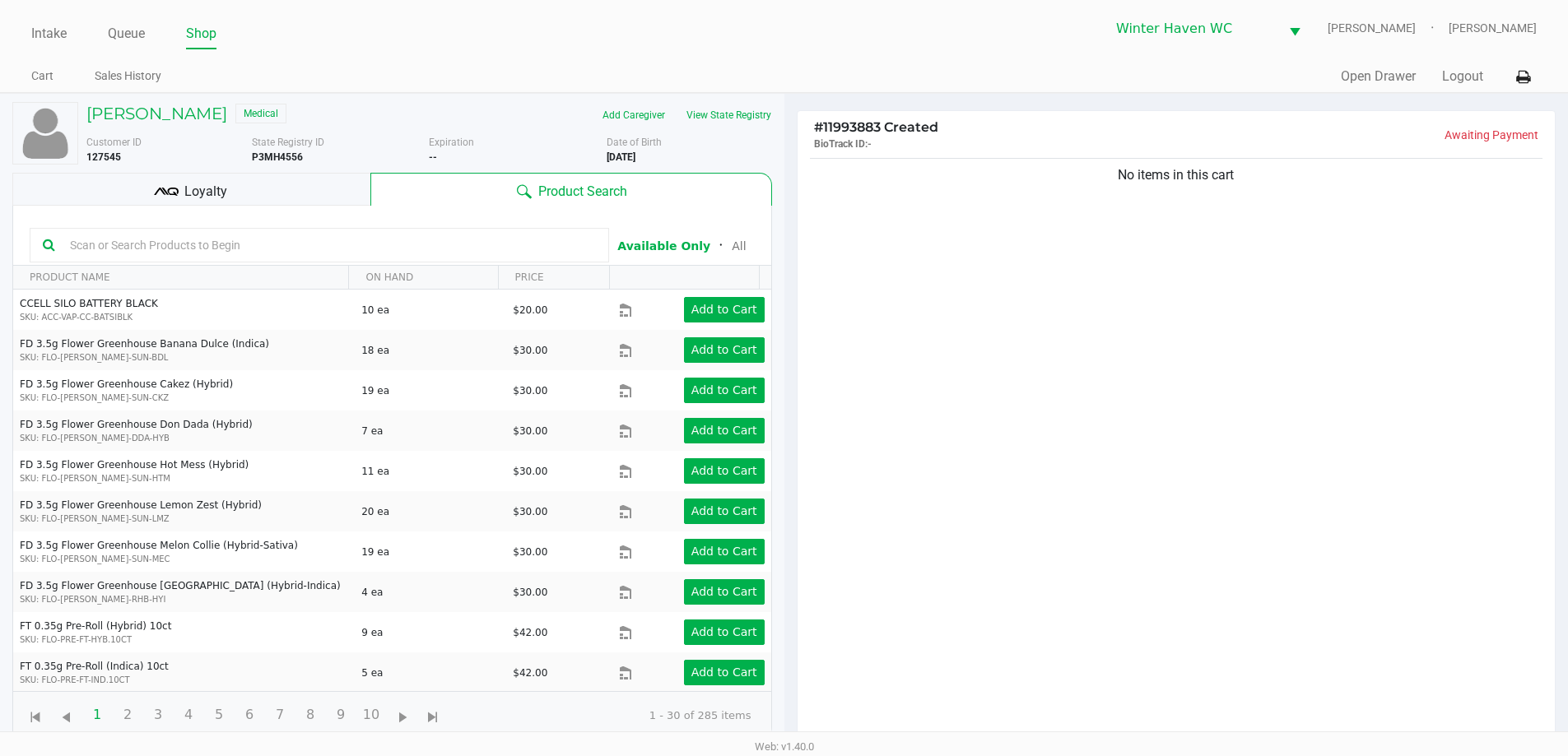
click at [898, 265] on div "No items in this cart" at bounding box center [1177, 453] width 758 height 598
click at [333, 254] on input "text" at bounding box center [329, 245] width 532 height 25
click at [335, 244] on input "text" at bounding box center [329, 245] width 532 height 25
click at [409, 244] on input "text" at bounding box center [329, 245] width 532 height 25
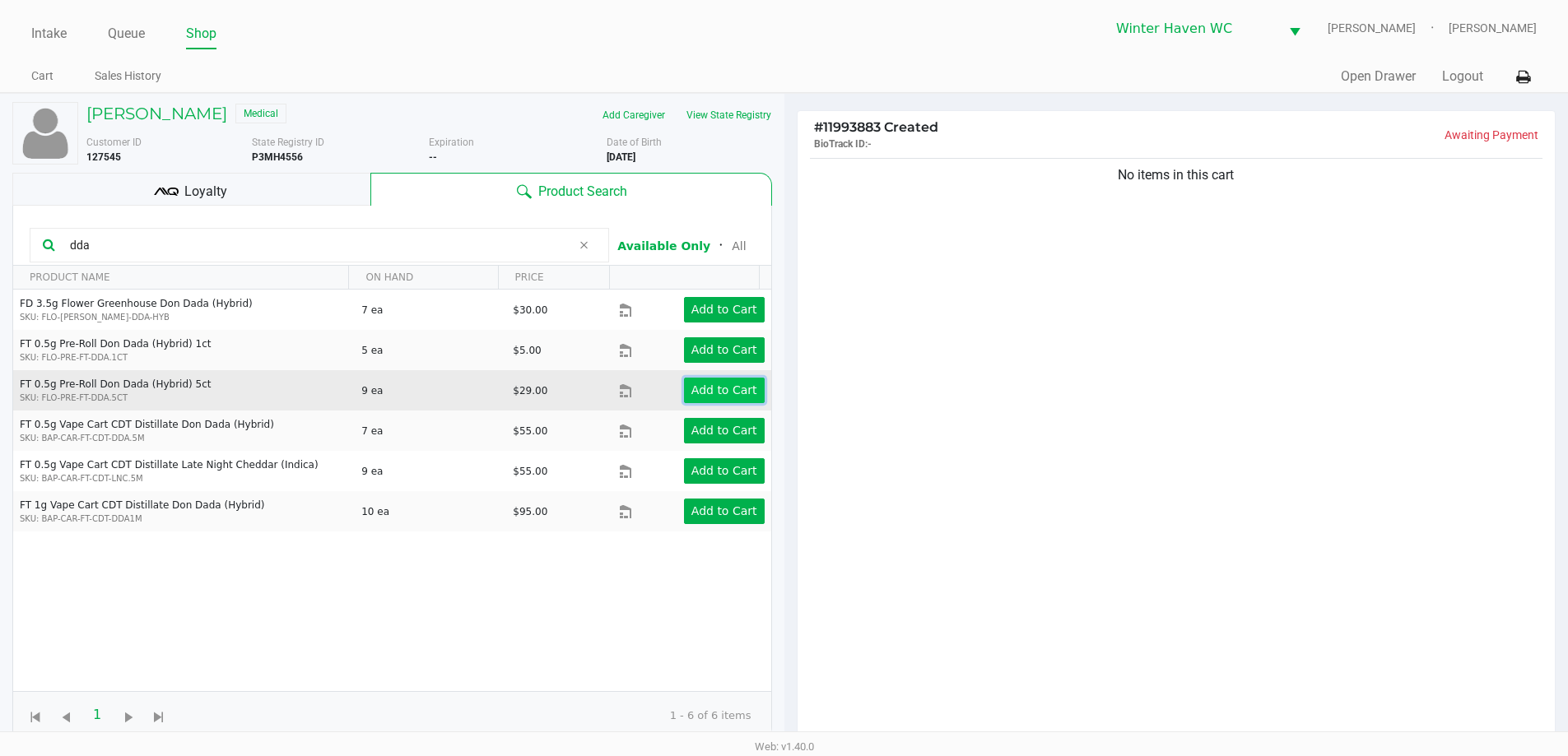
click at [725, 384] on app-button-loader "Add to Cart" at bounding box center [725, 390] width 66 height 14
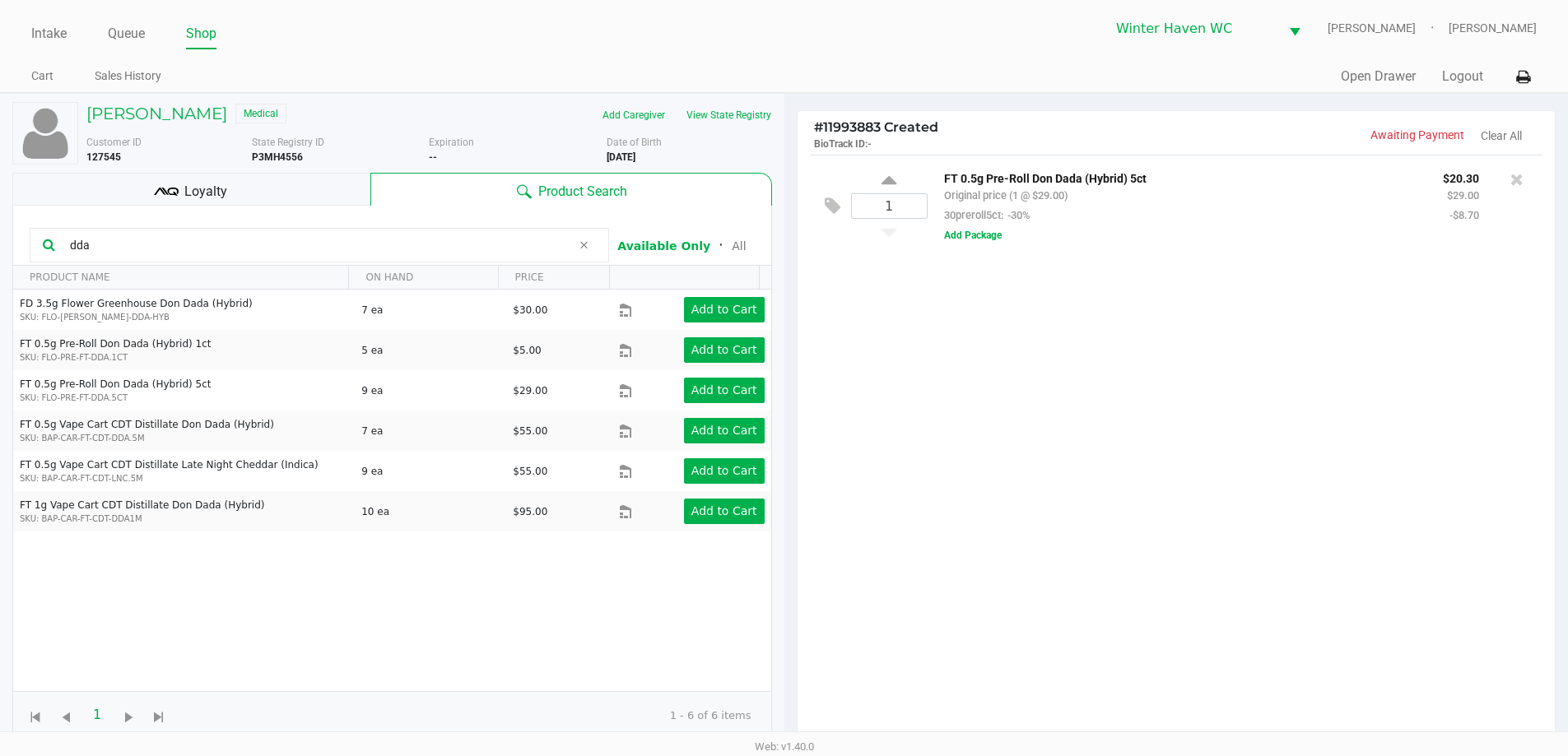
click at [446, 242] on input "dda" at bounding box center [318, 245] width 508 height 25
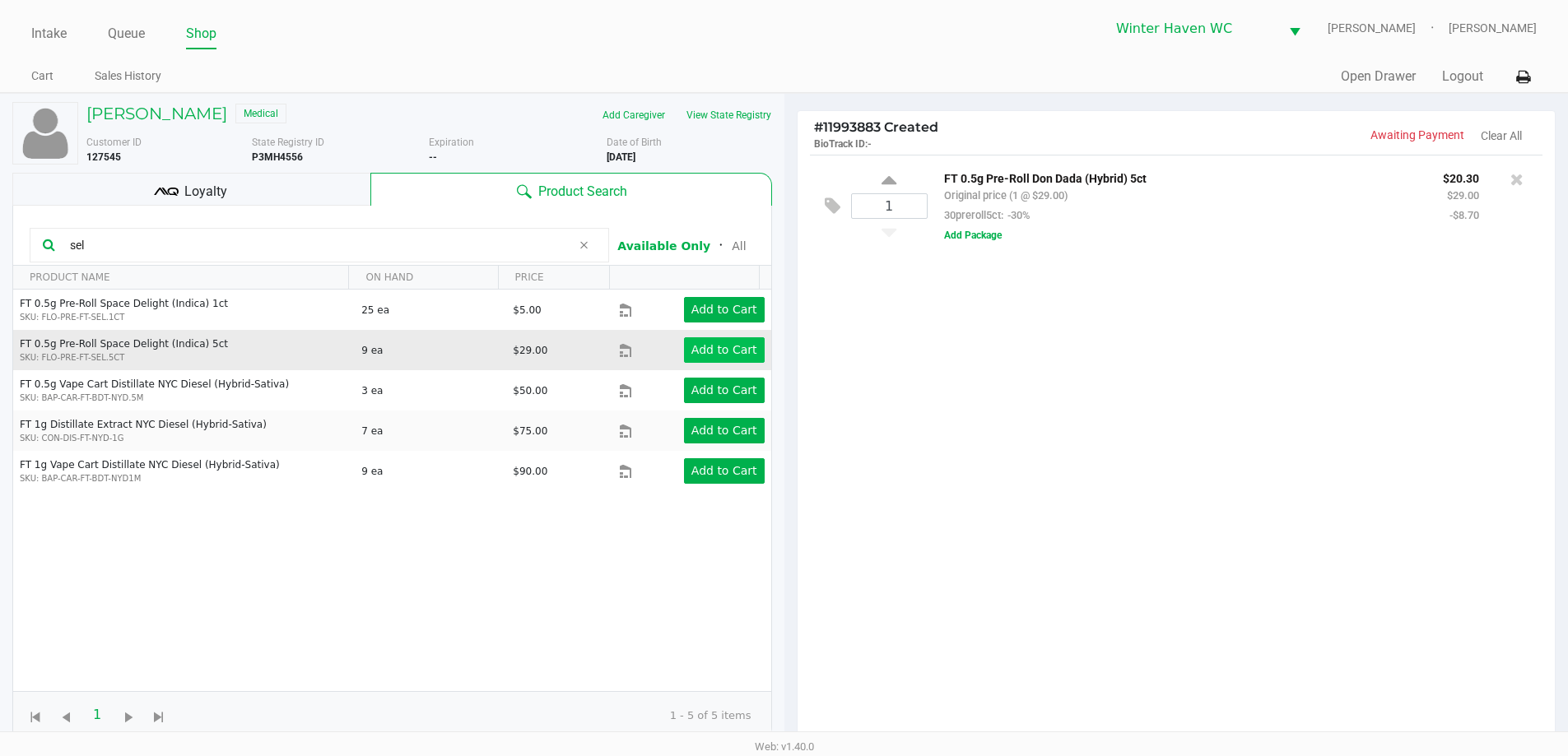
type input "sel"
click at [726, 343] on app-button-loader "Add to Cart" at bounding box center [725, 350] width 66 height 14
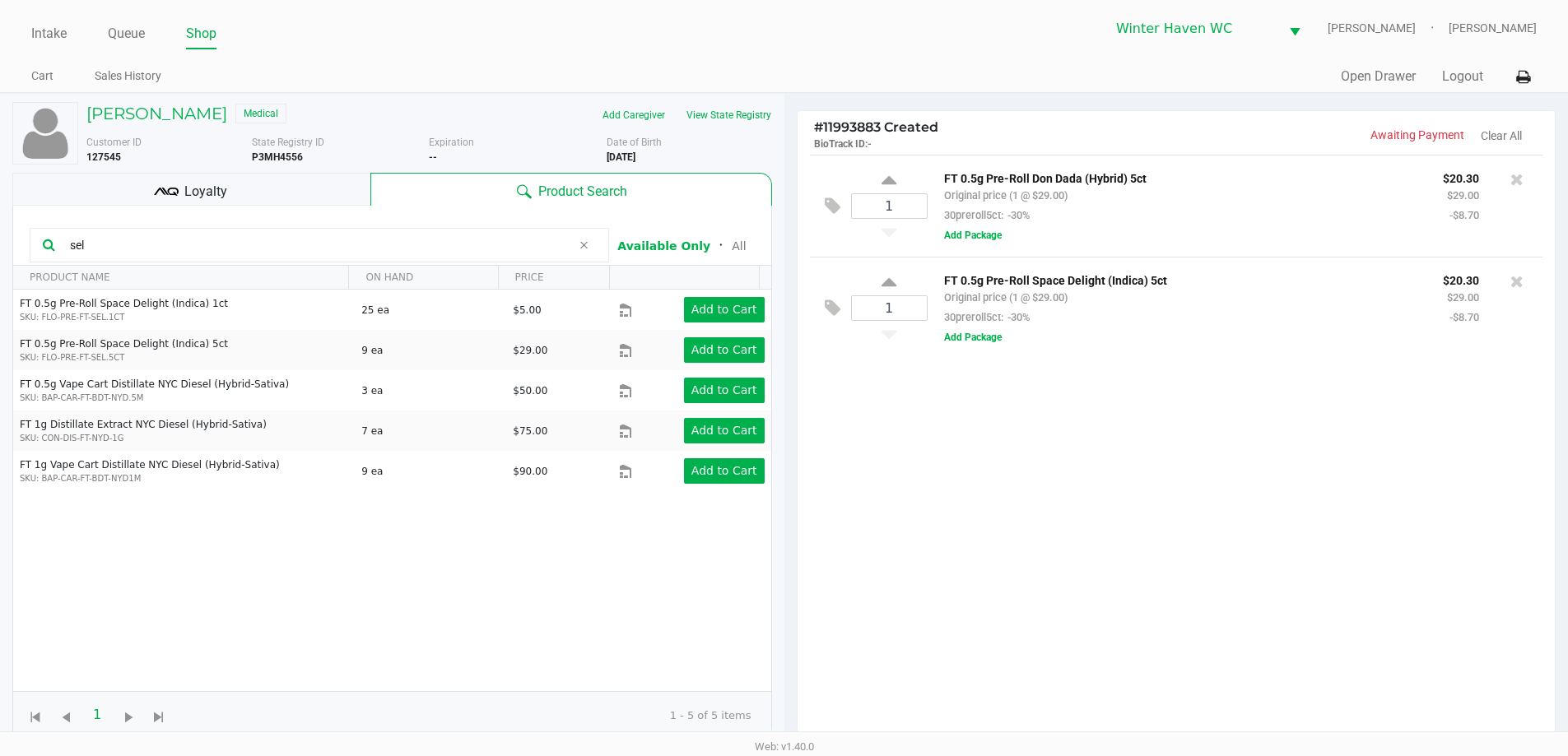
click at [396, 247] on input "sel" at bounding box center [318, 245] width 508 height 25
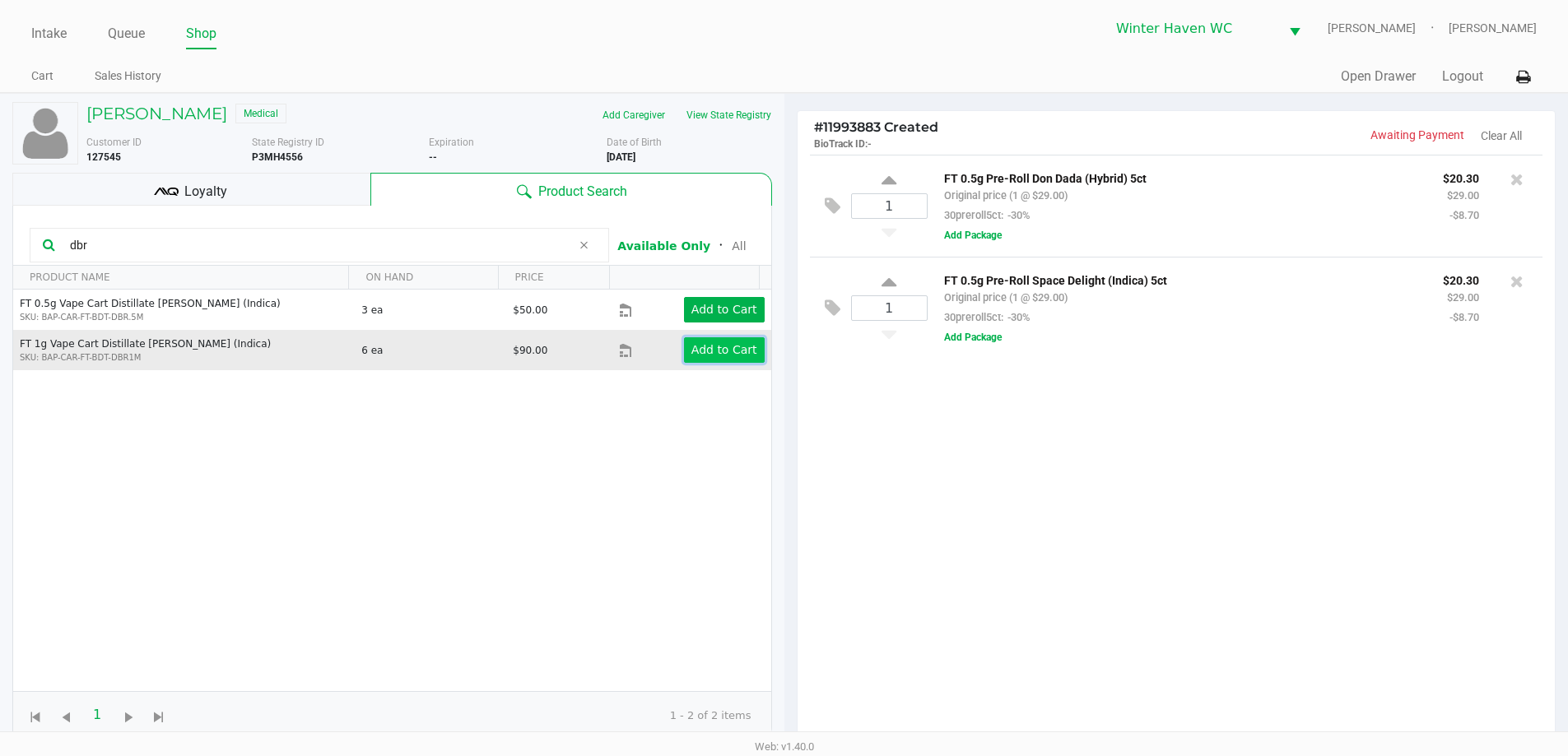
click at [711, 349] on app-button-loader "Add to Cart" at bounding box center [725, 350] width 66 height 14
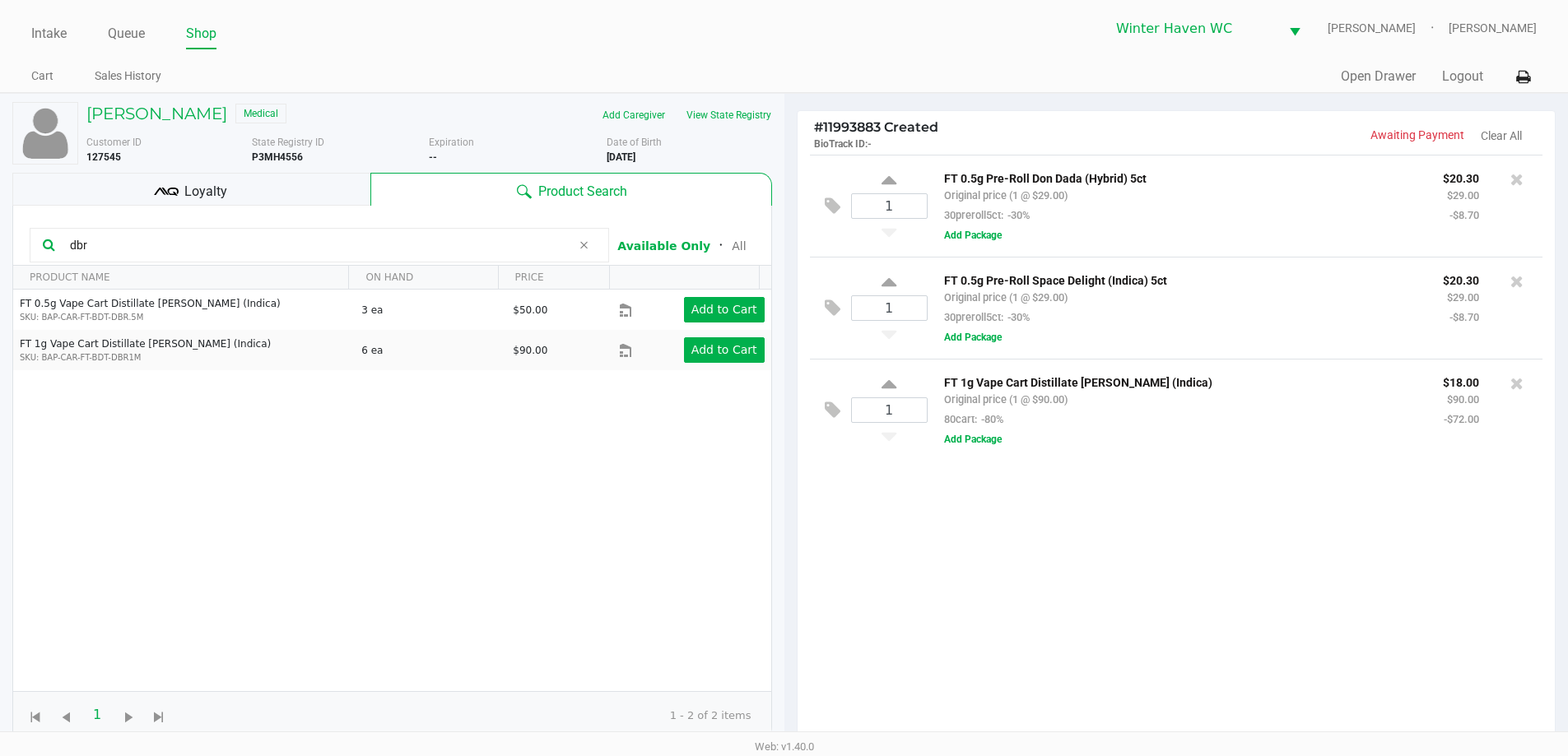
click at [390, 248] on input "dbr" at bounding box center [318, 245] width 508 height 25
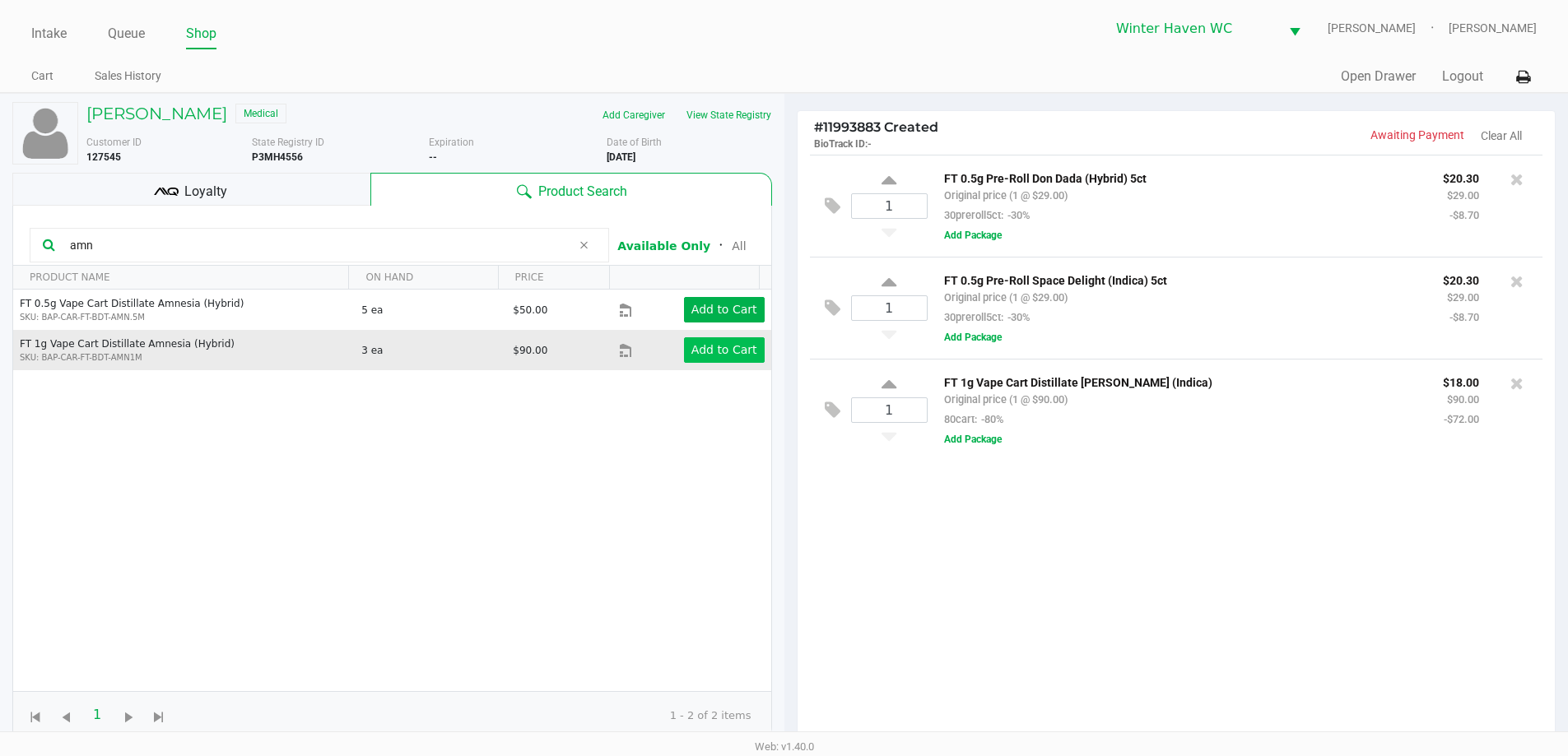
type input "amn"
click at [692, 355] on app-button-loader "Add to Cart" at bounding box center [725, 350] width 66 height 14
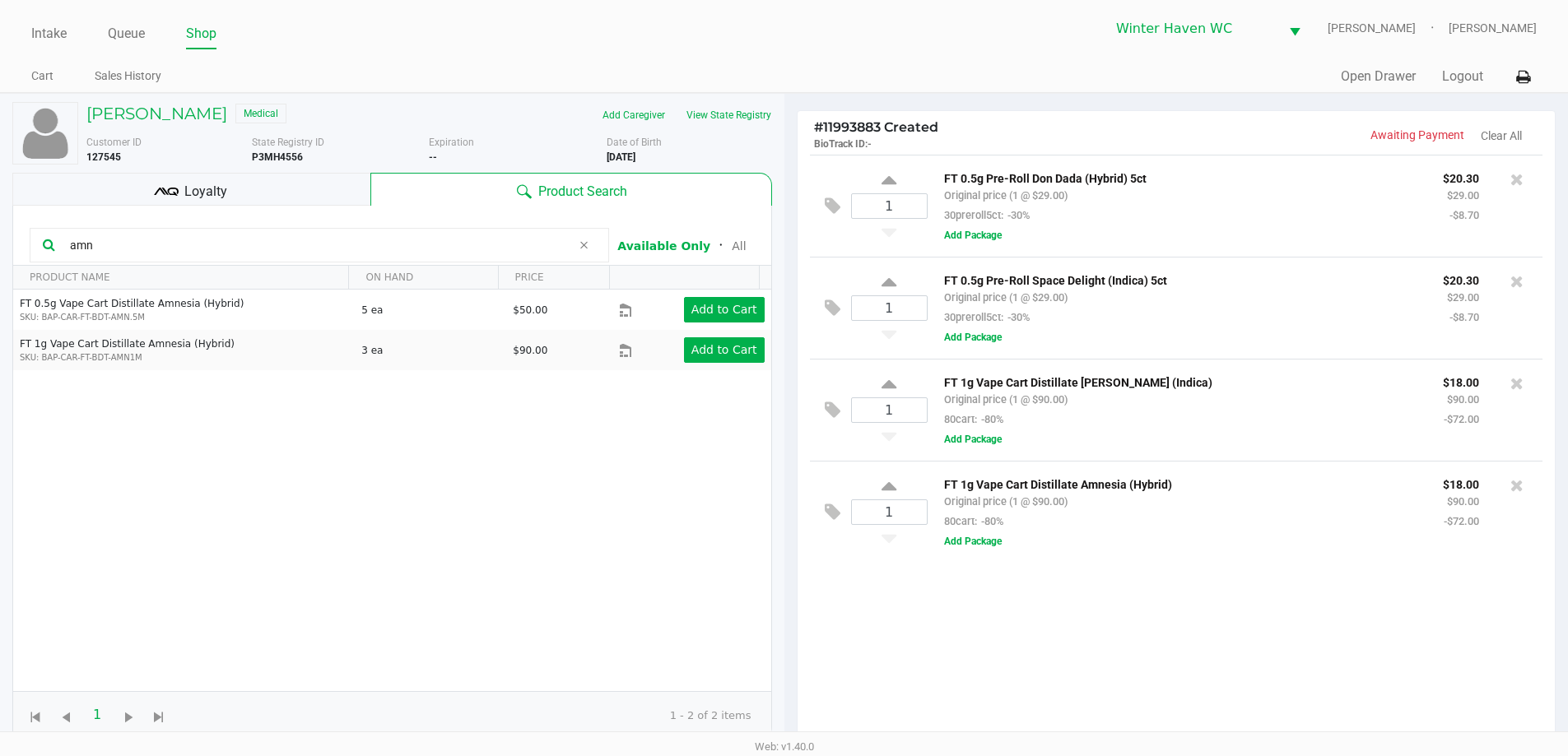
click at [329, 240] on input "amn" at bounding box center [318, 245] width 508 height 25
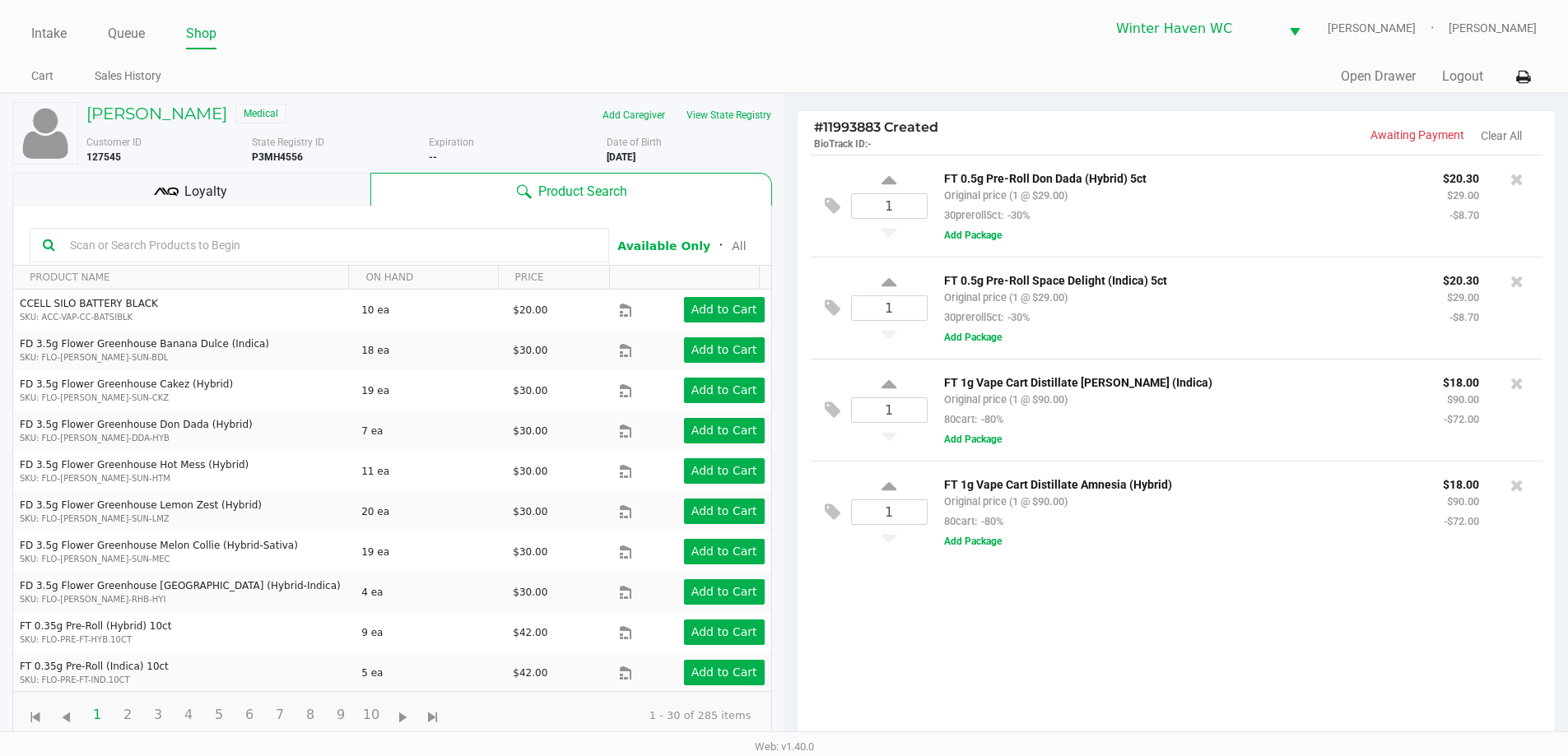
click at [301, 248] on input "text" at bounding box center [329, 245] width 532 height 25
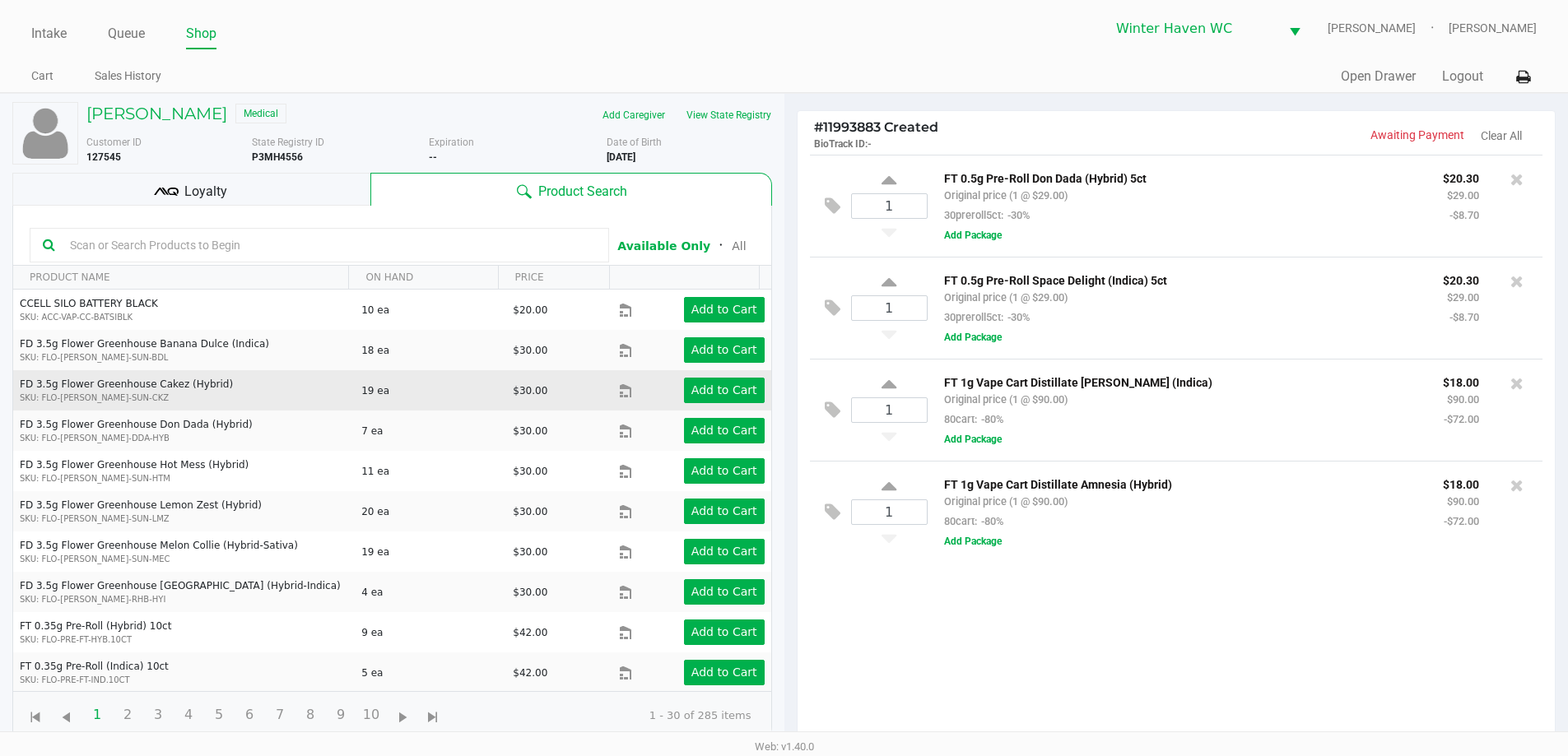
click at [415, 376] on td "19 ea" at bounding box center [429, 390] width 152 height 41
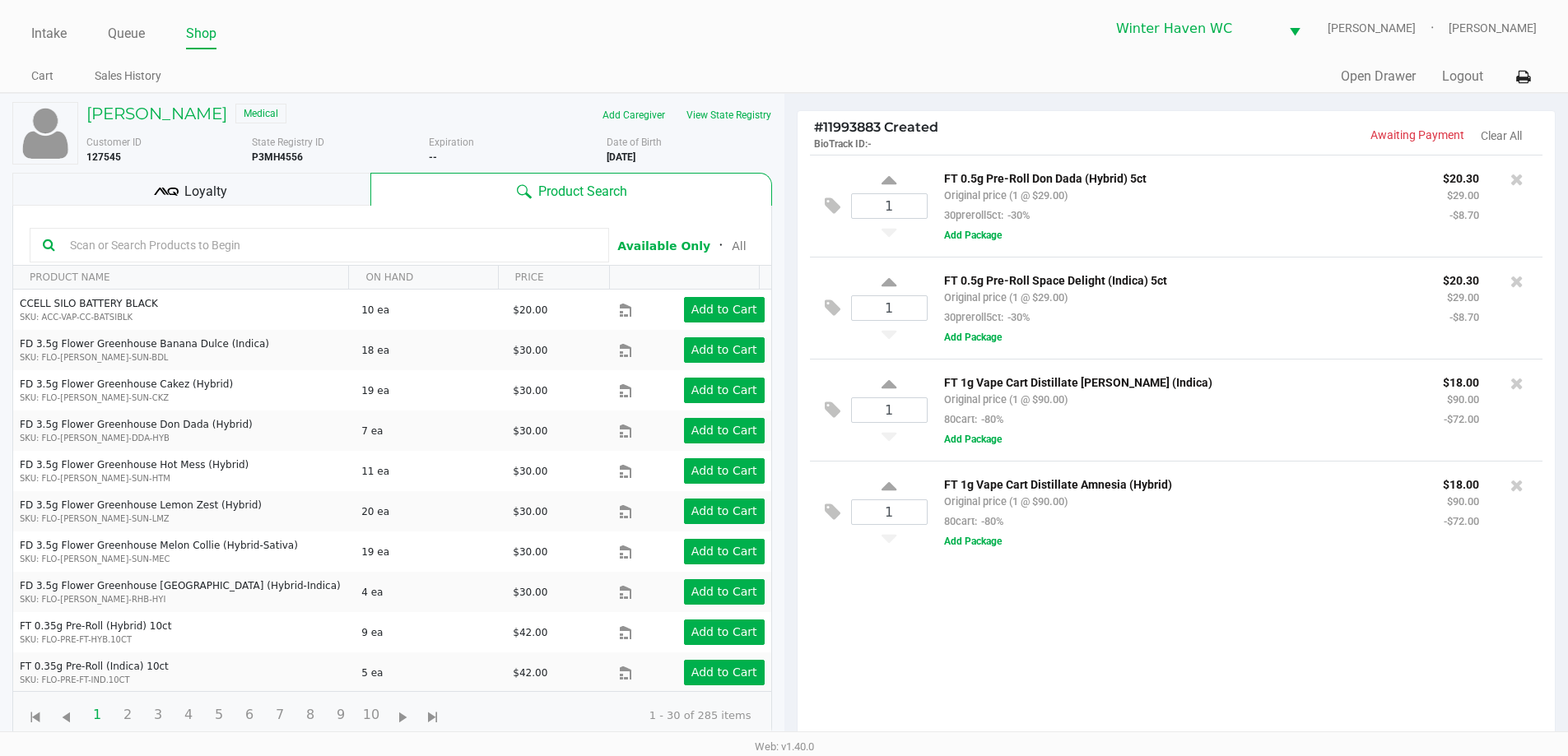
click at [353, 255] on input "text" at bounding box center [329, 245] width 532 height 25
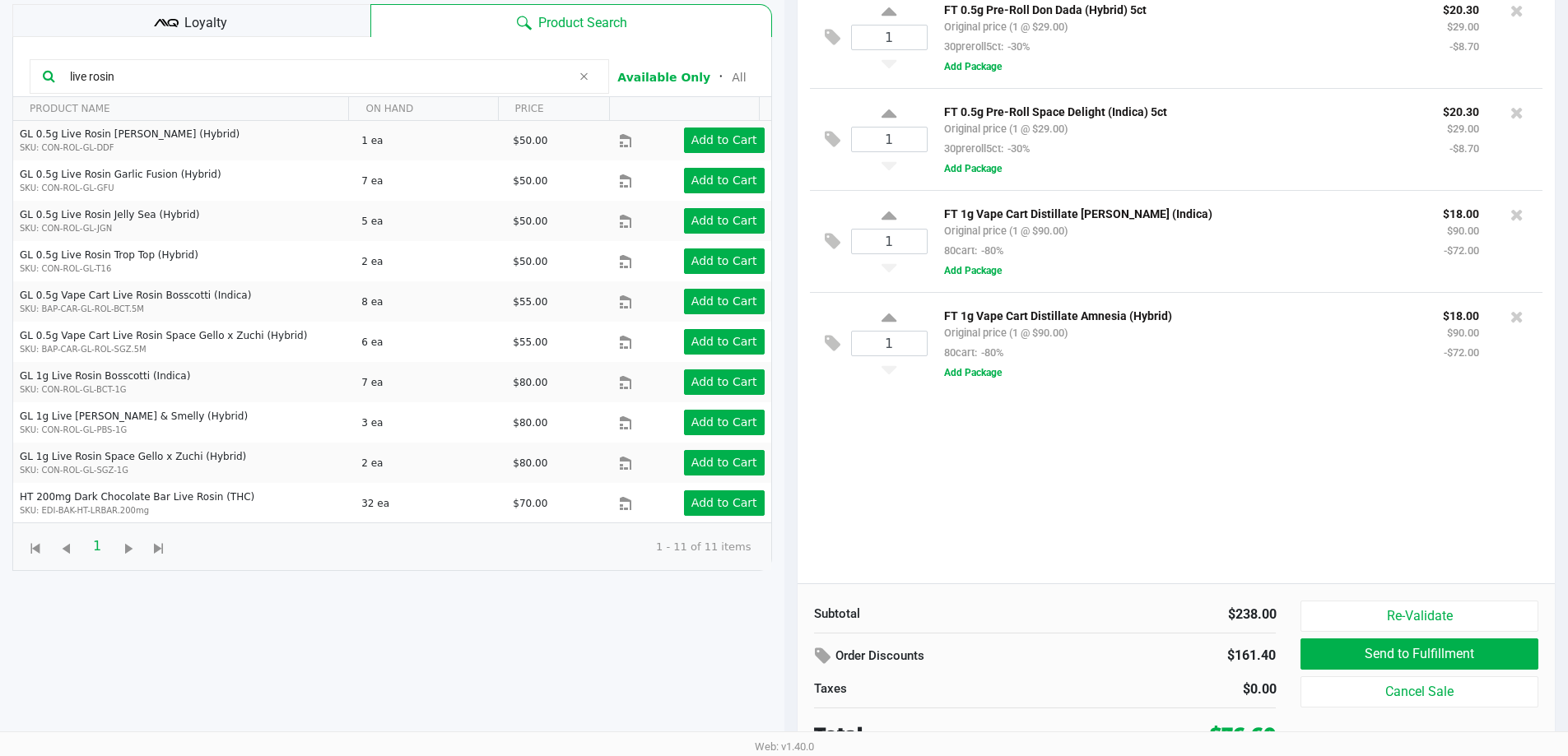
scroll to position [178, 0]
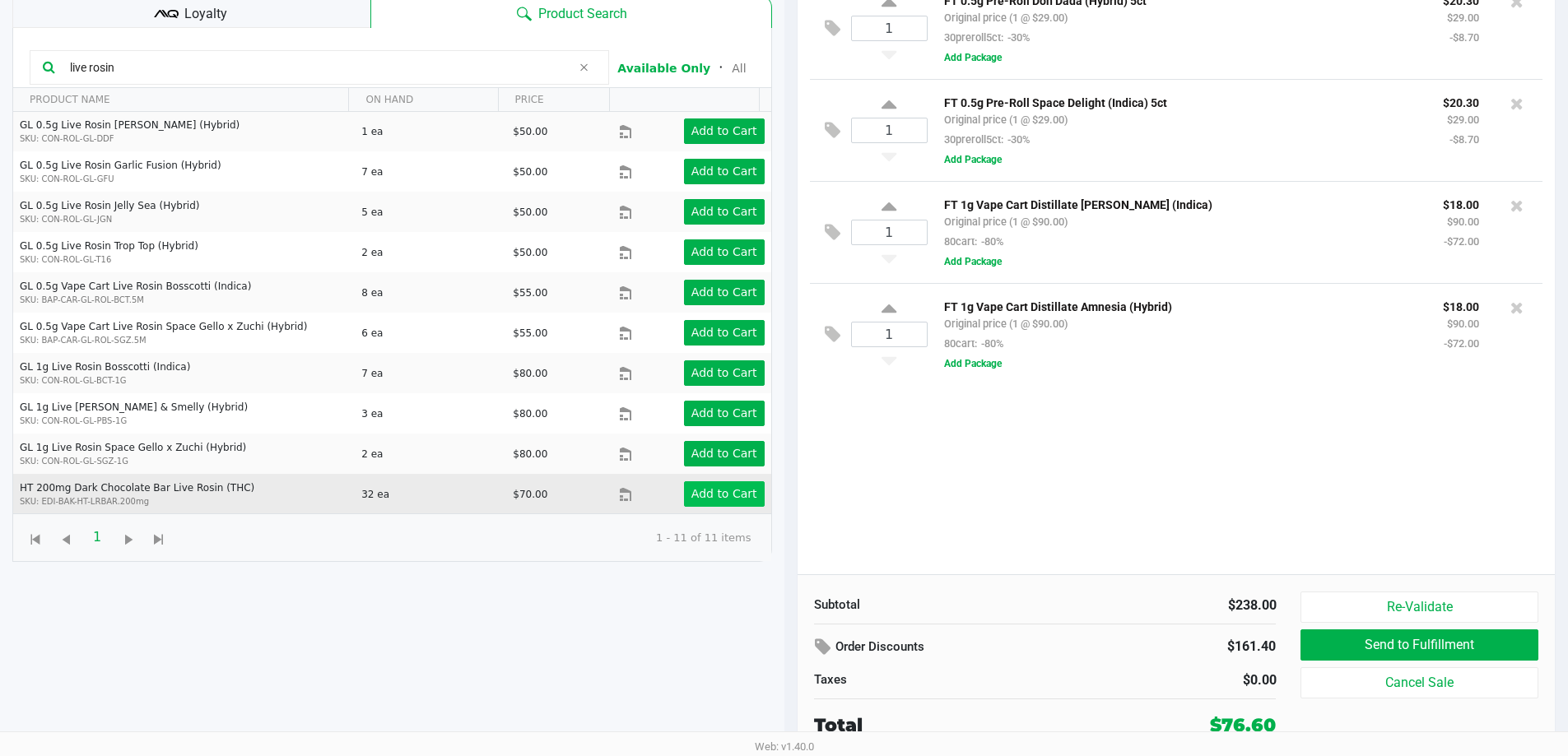
type input "live rosin"
click at [727, 498] on app-button-loader "Add to Cart" at bounding box center [725, 493] width 66 height 14
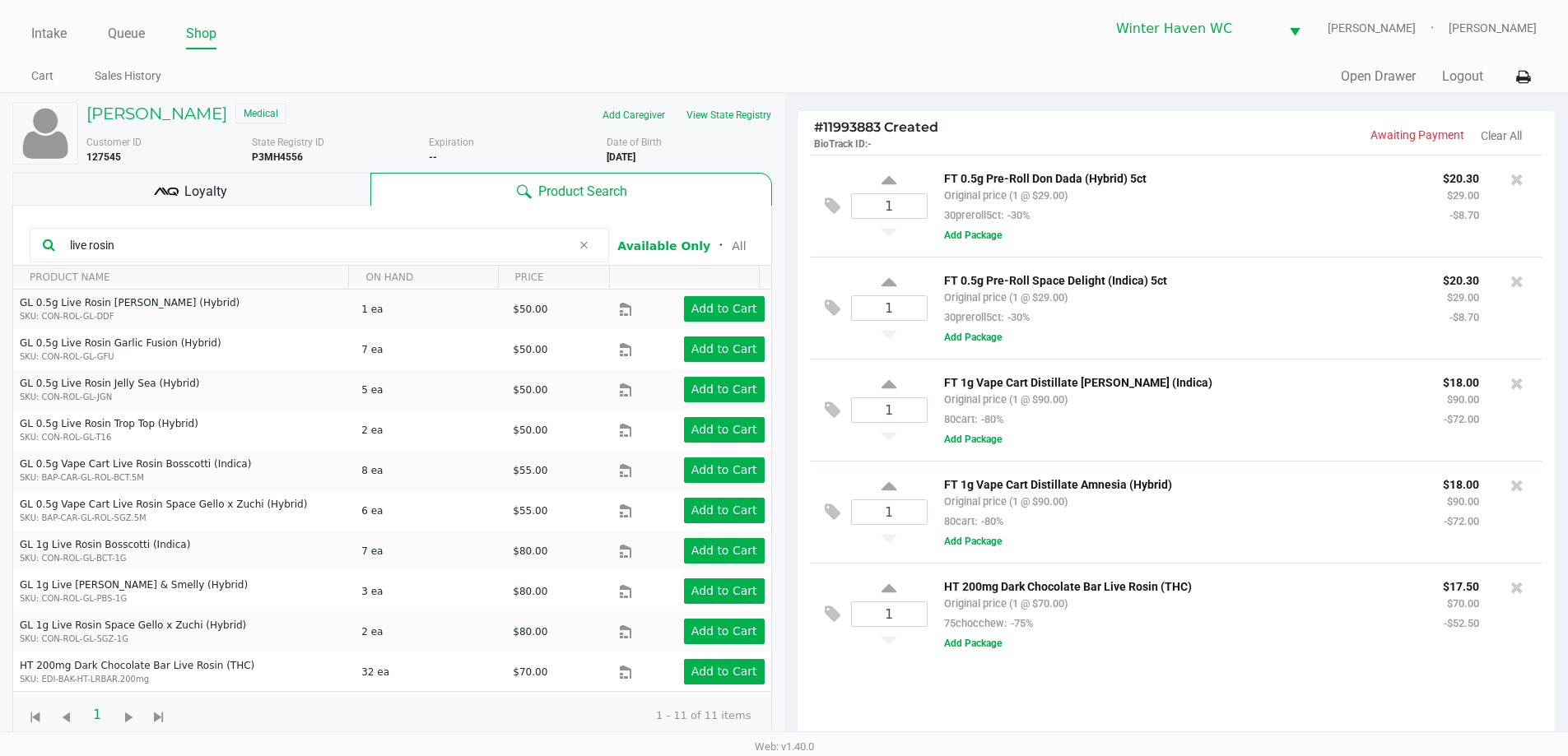
scroll to position [0, 0]
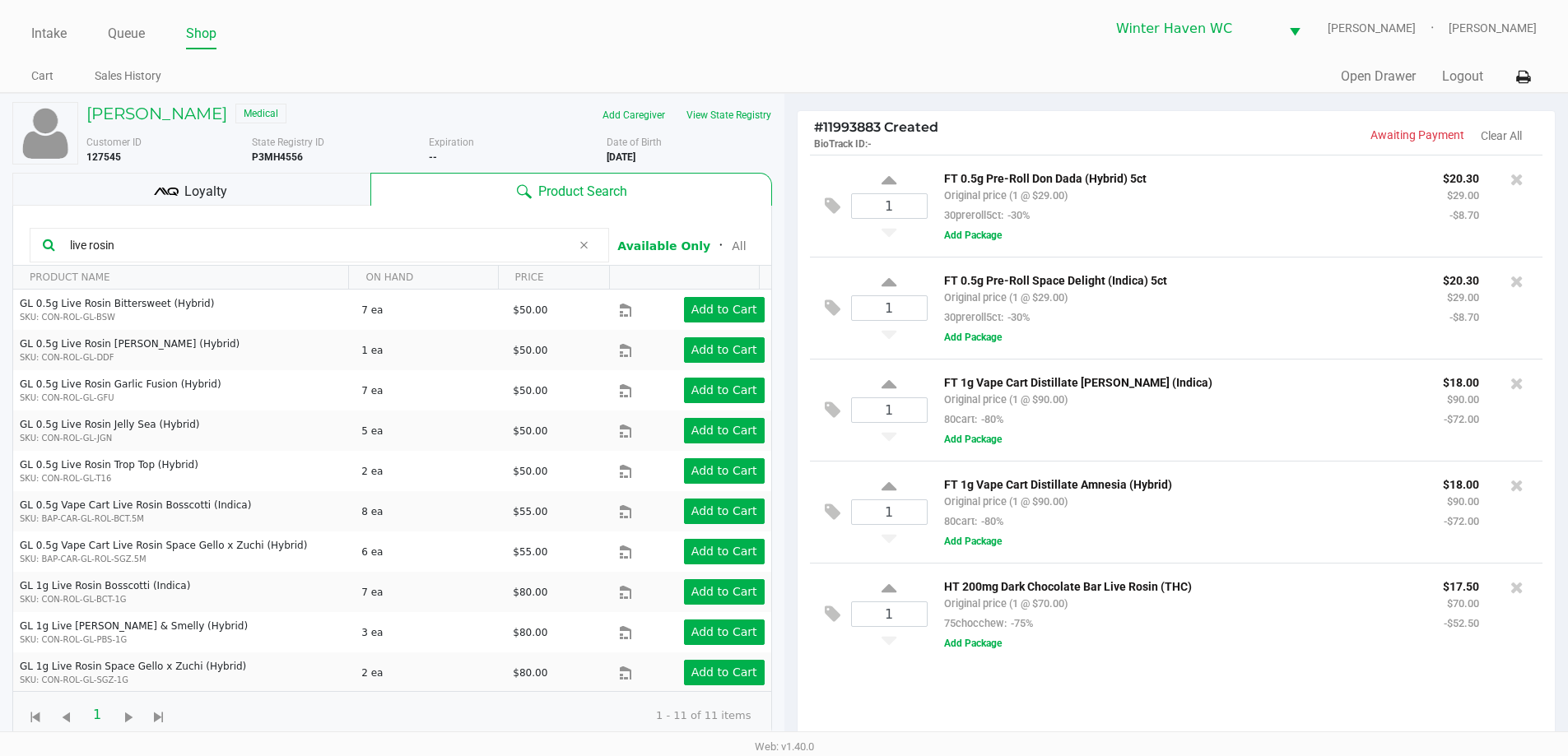
click at [230, 241] on input "live rosin" at bounding box center [318, 245] width 508 height 25
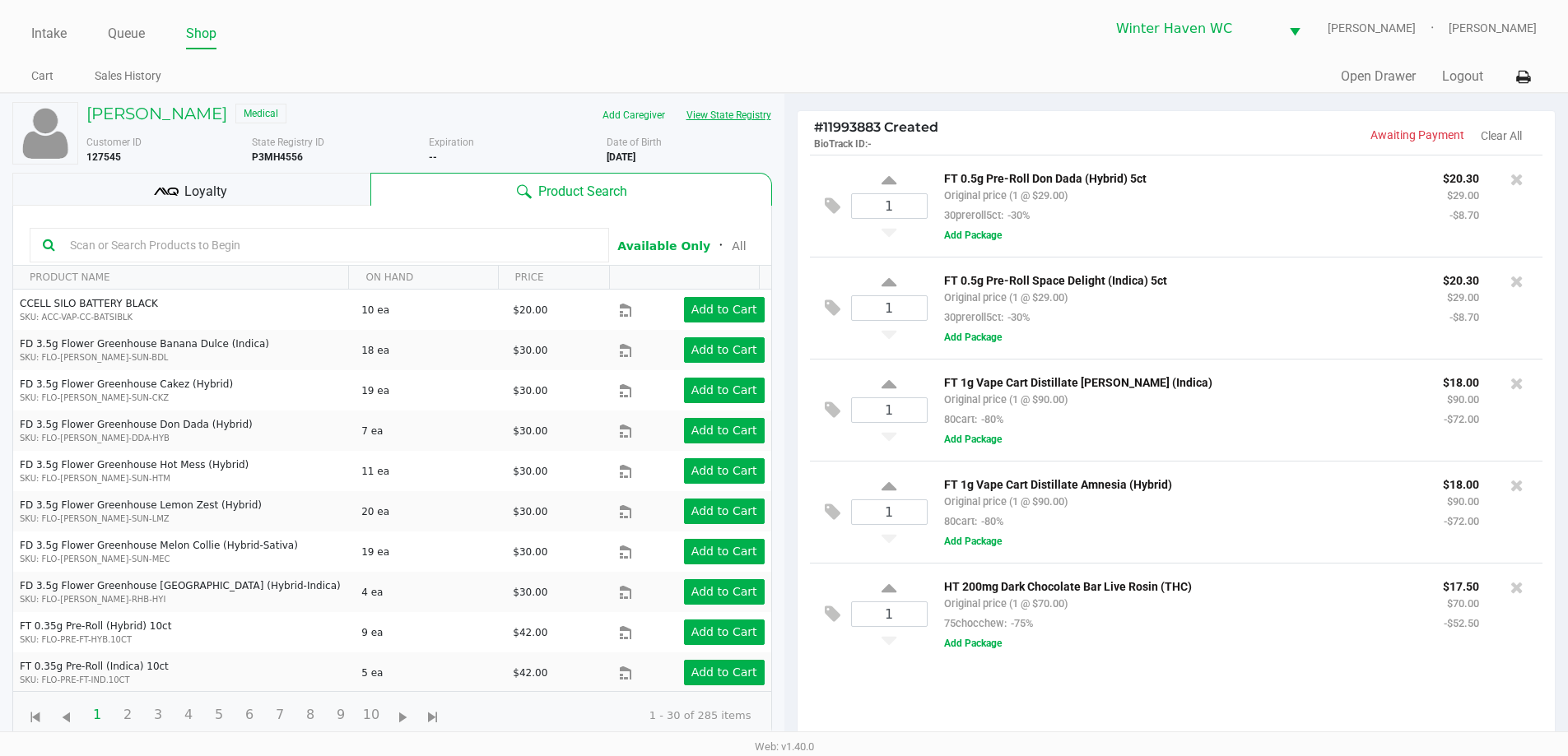
click at [755, 123] on button "View State Registry" at bounding box center [724, 115] width 97 height 26
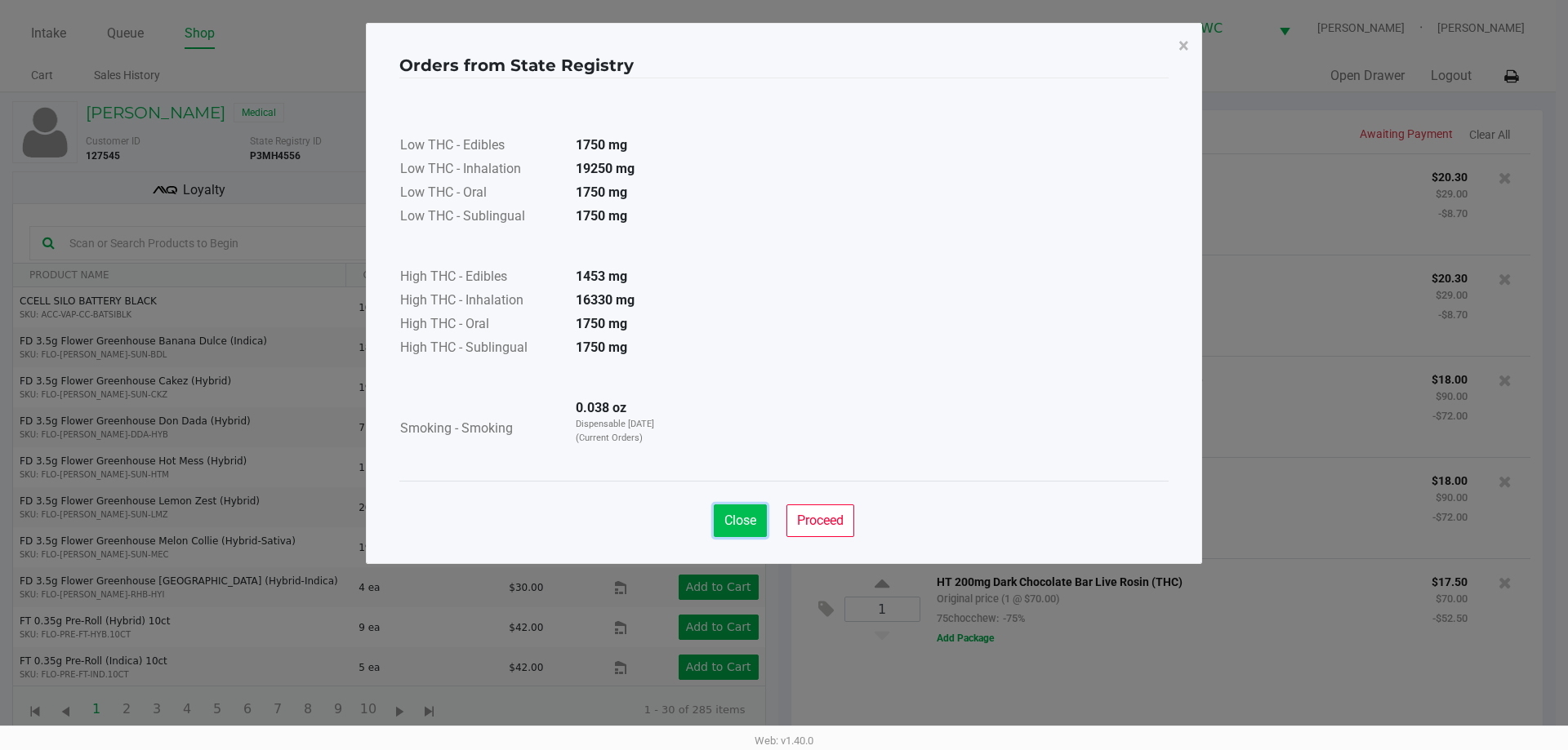
click at [747, 524] on span "Close" at bounding box center [740, 520] width 32 height 15
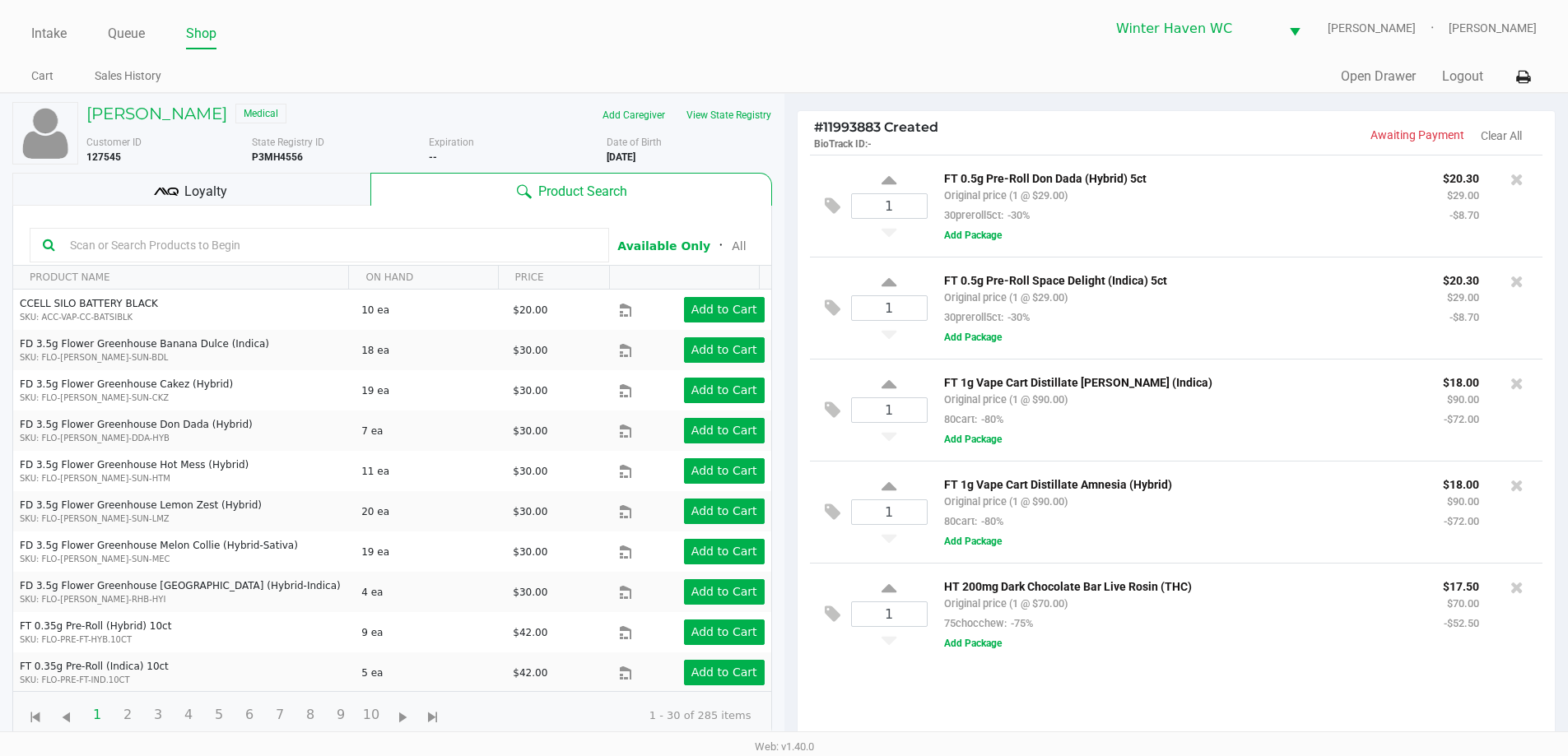
click at [413, 237] on input "text" at bounding box center [329, 245] width 532 height 25
click at [320, 192] on div "Loyalty" at bounding box center [191, 189] width 358 height 33
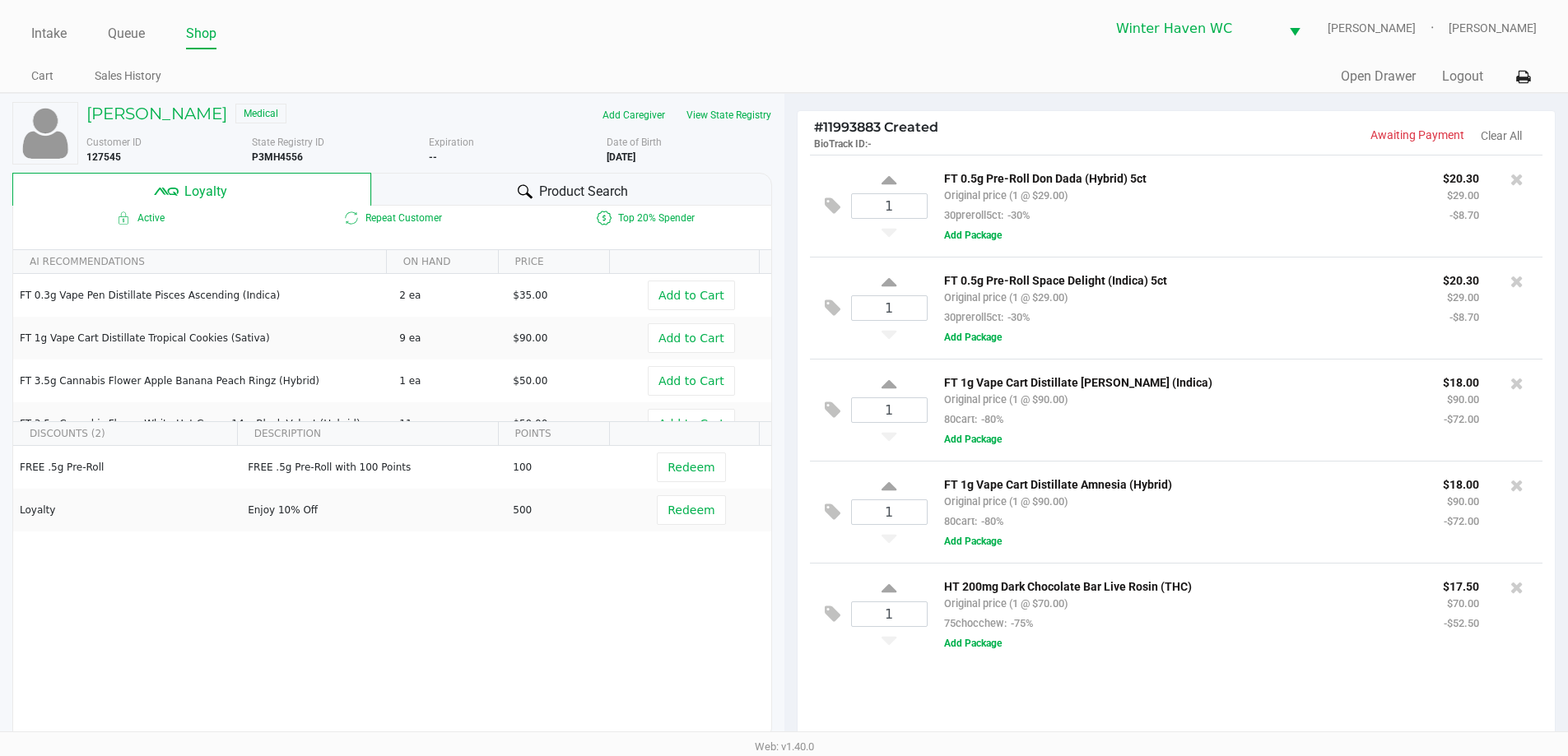
click at [413, 185] on div "Product Search" at bounding box center [571, 189] width 401 height 33
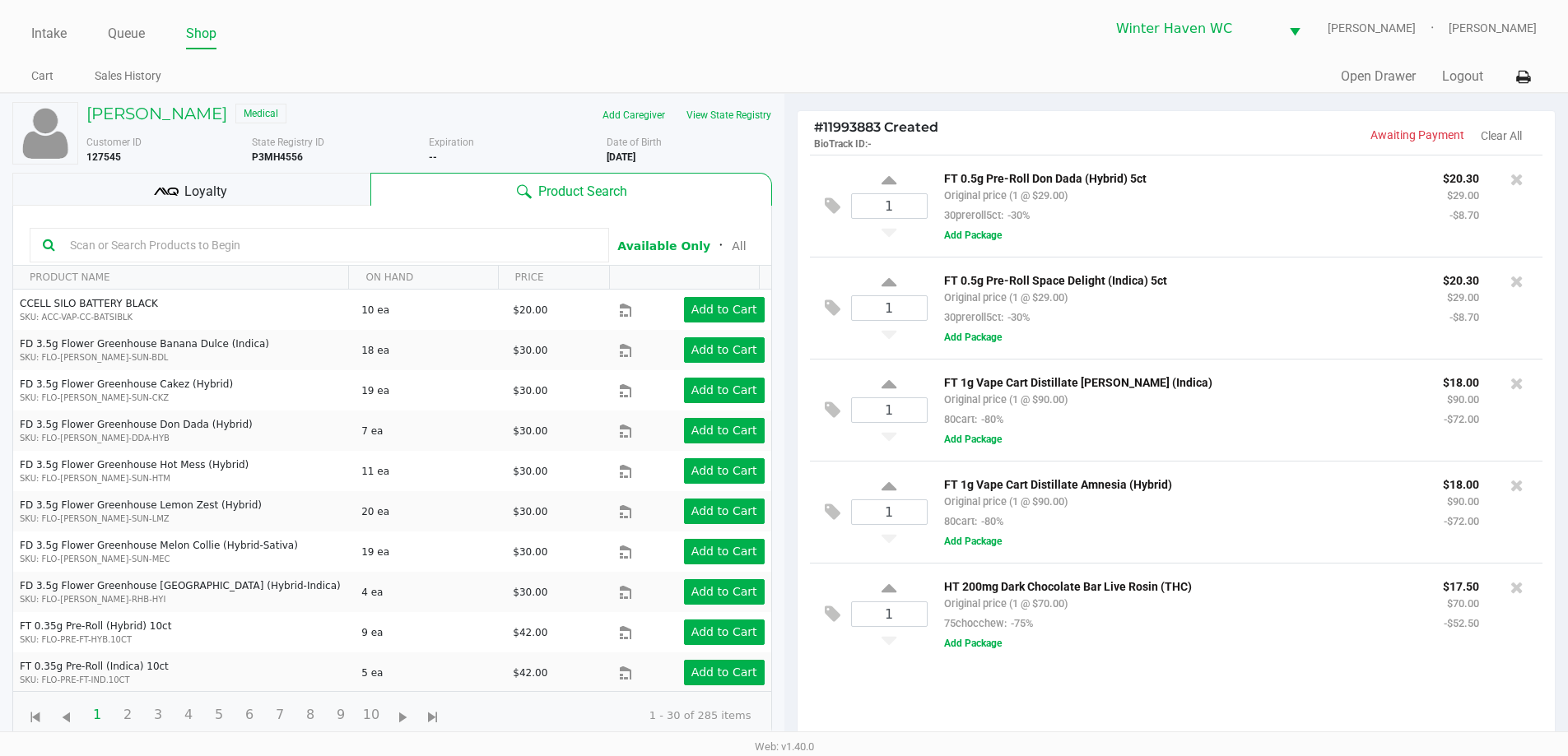
click at [345, 185] on div "Loyalty" at bounding box center [191, 189] width 358 height 33
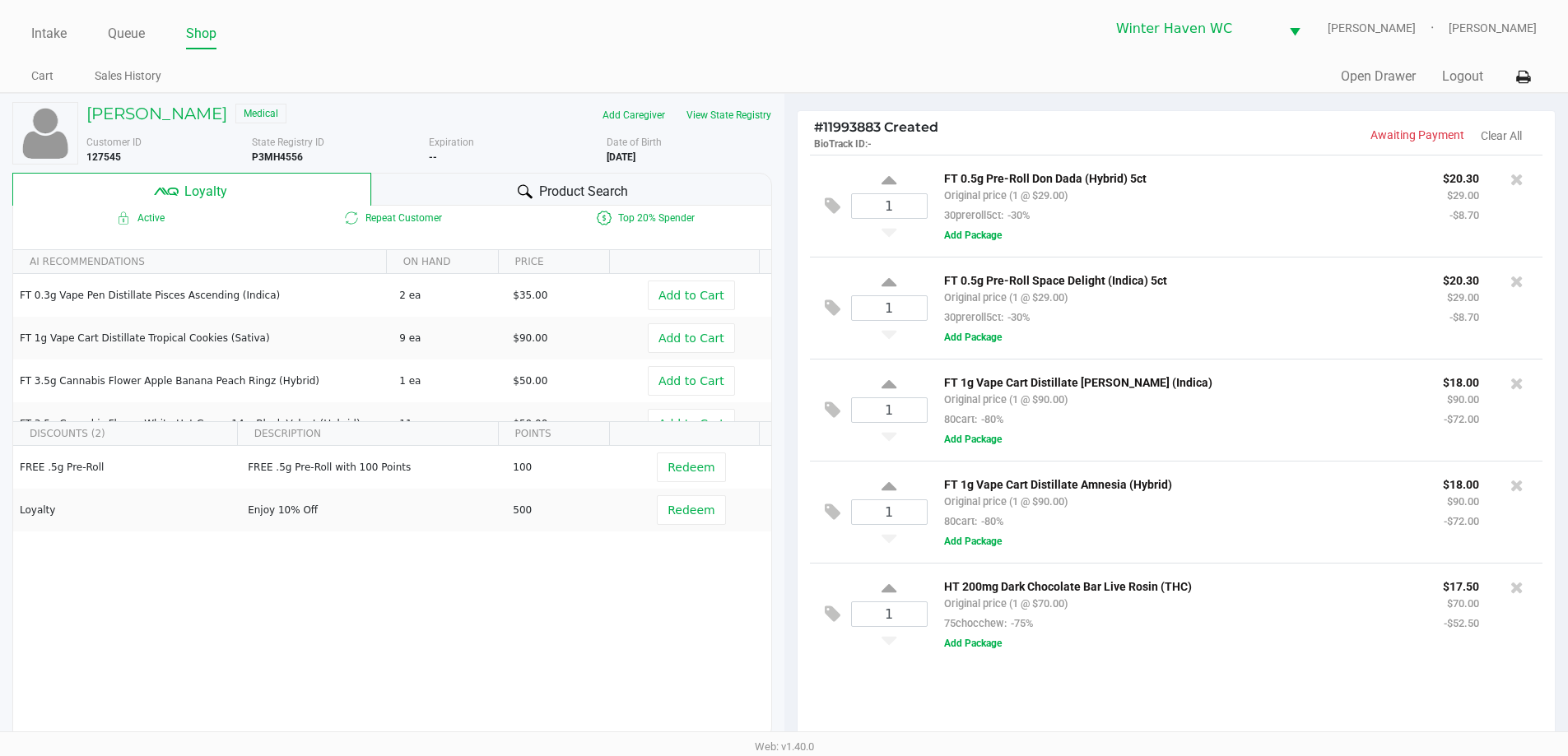
click at [498, 197] on div "Product Search" at bounding box center [571, 189] width 401 height 33
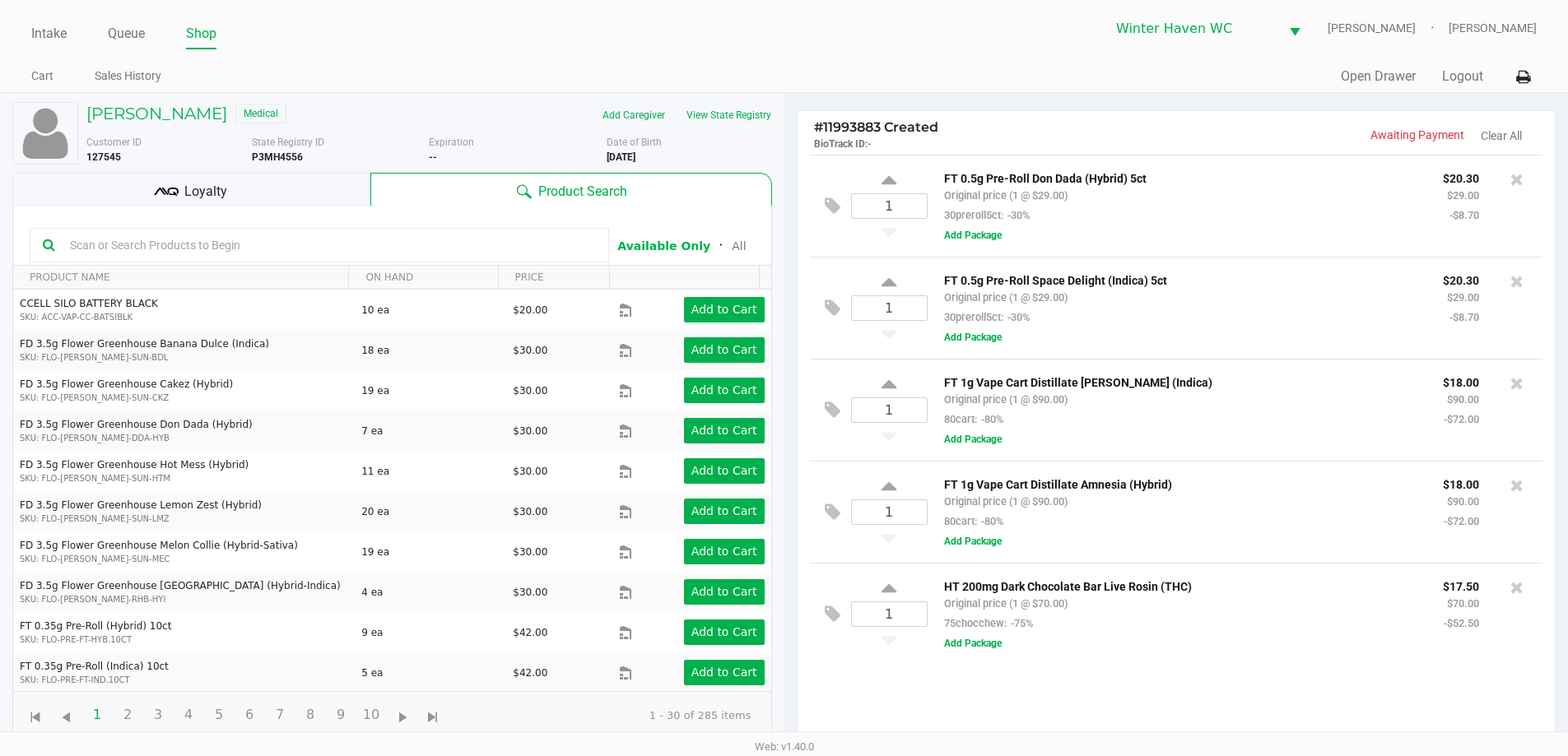
click at [380, 249] on input "text" at bounding box center [329, 245] width 532 height 25
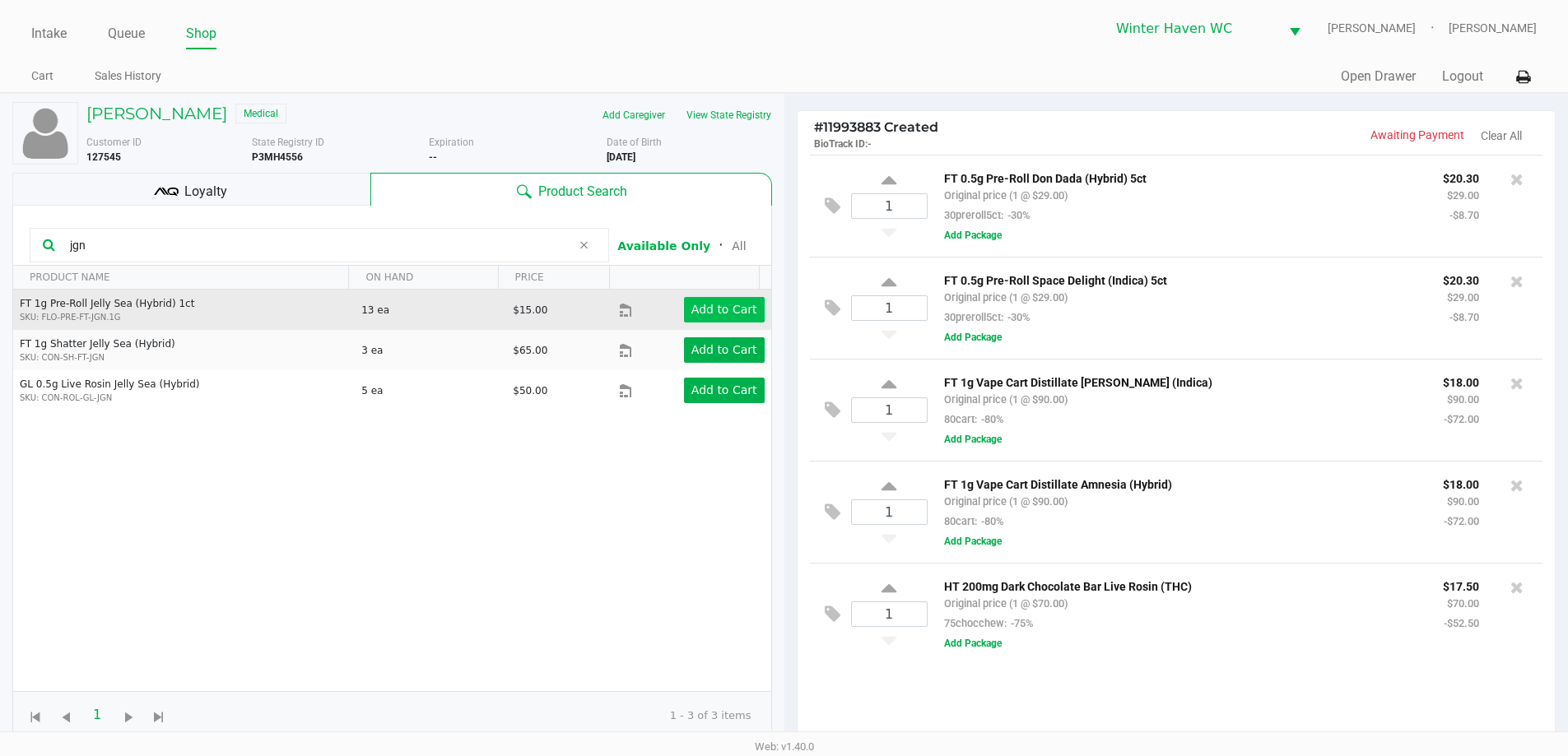
type input "jgn"
click at [712, 314] on app-button-loader "Add to Cart" at bounding box center [725, 310] width 66 height 14
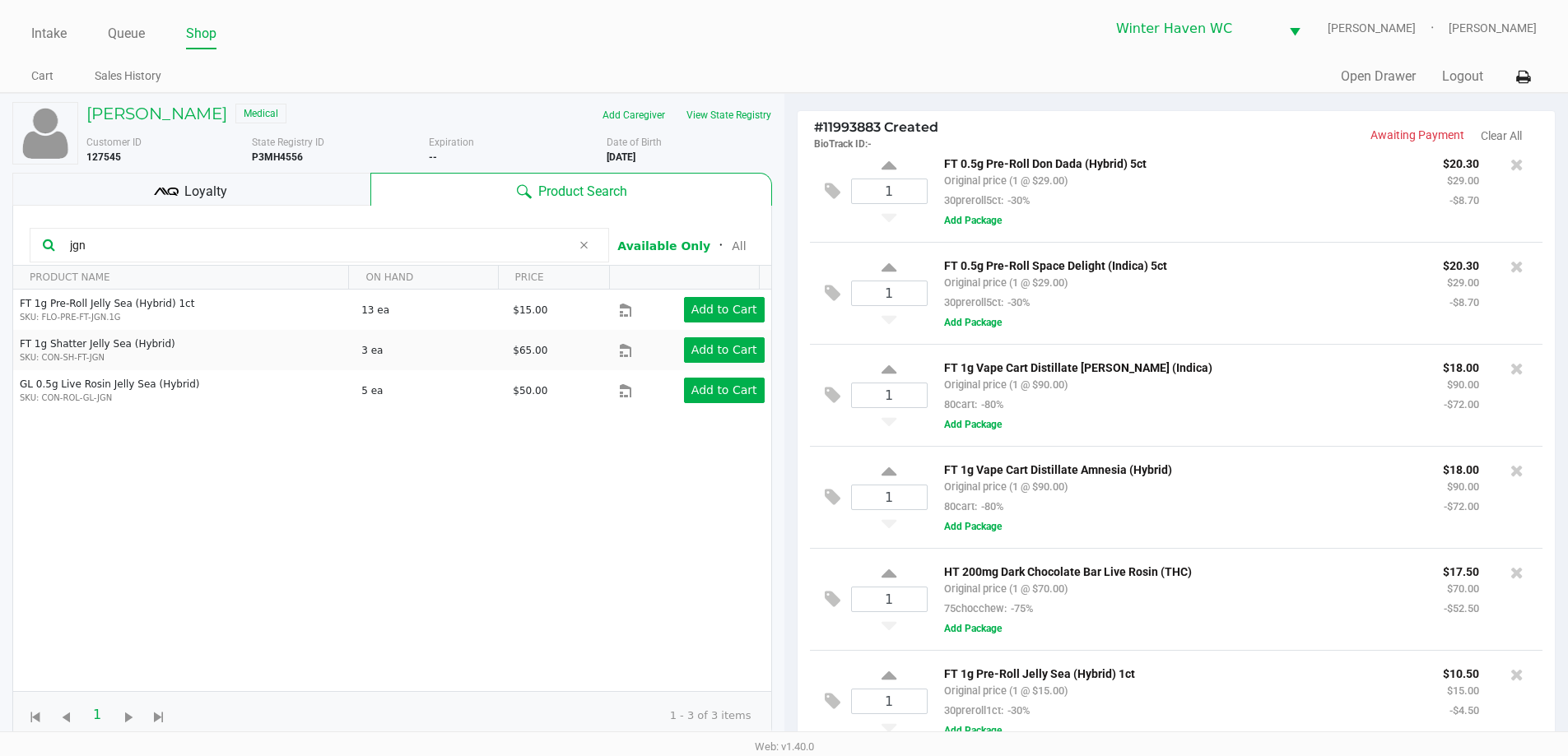
click at [401, 241] on input "jgn" at bounding box center [318, 245] width 508 height 25
click at [398, 240] on input "jgn" at bounding box center [318, 245] width 508 height 25
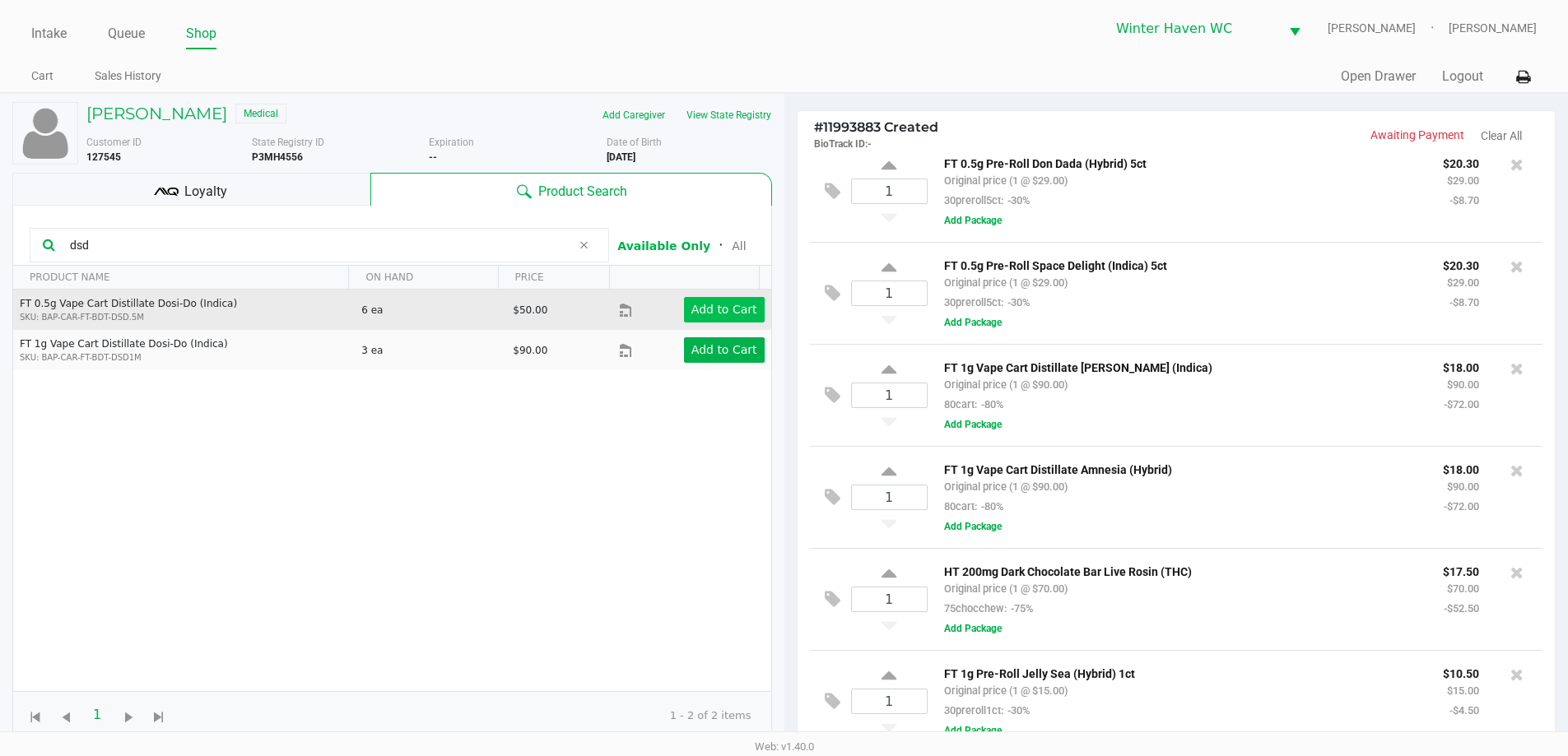
type input "dsd"
click at [694, 318] on button "Add to Cart" at bounding box center [724, 310] width 80 height 25
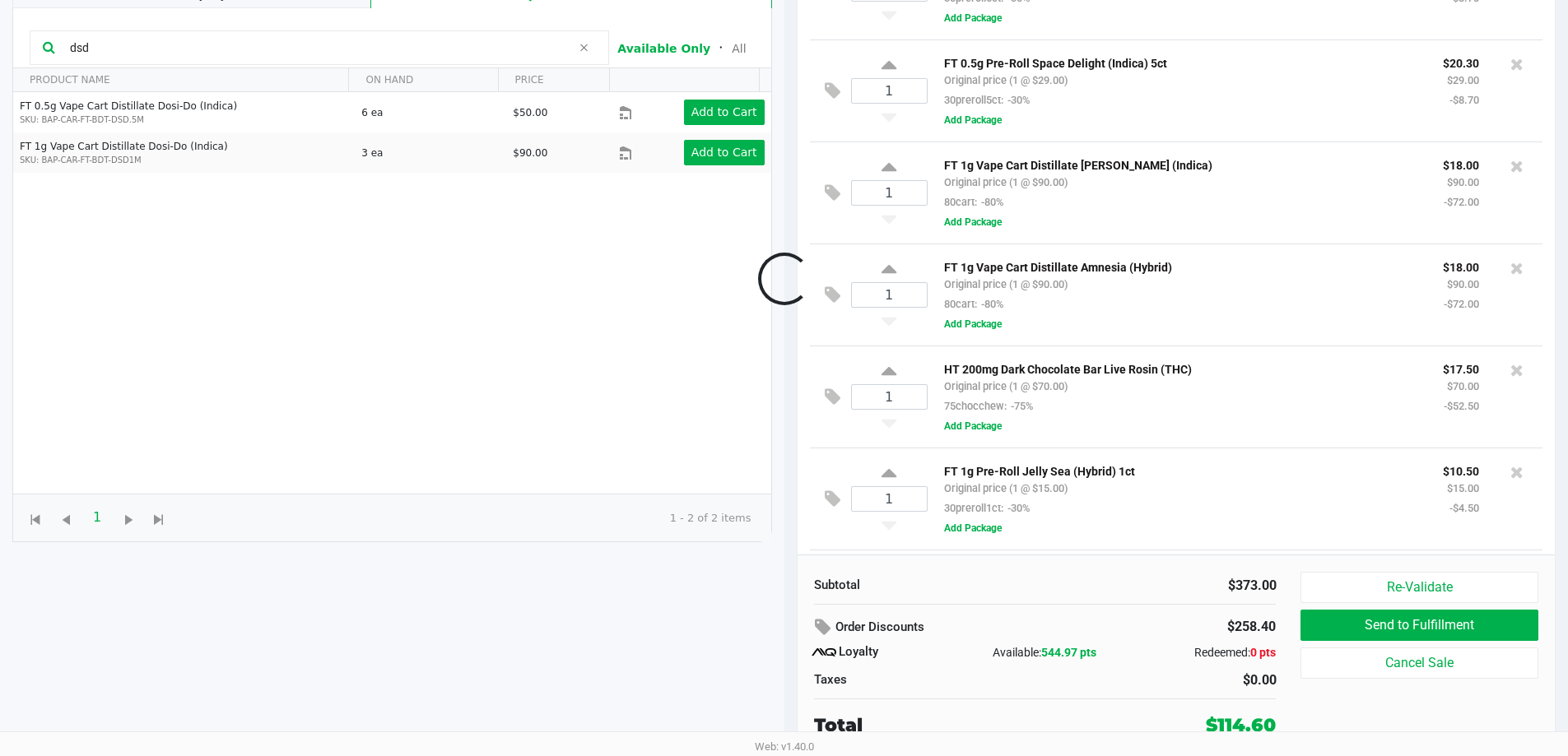
scroll to position [123, 0]
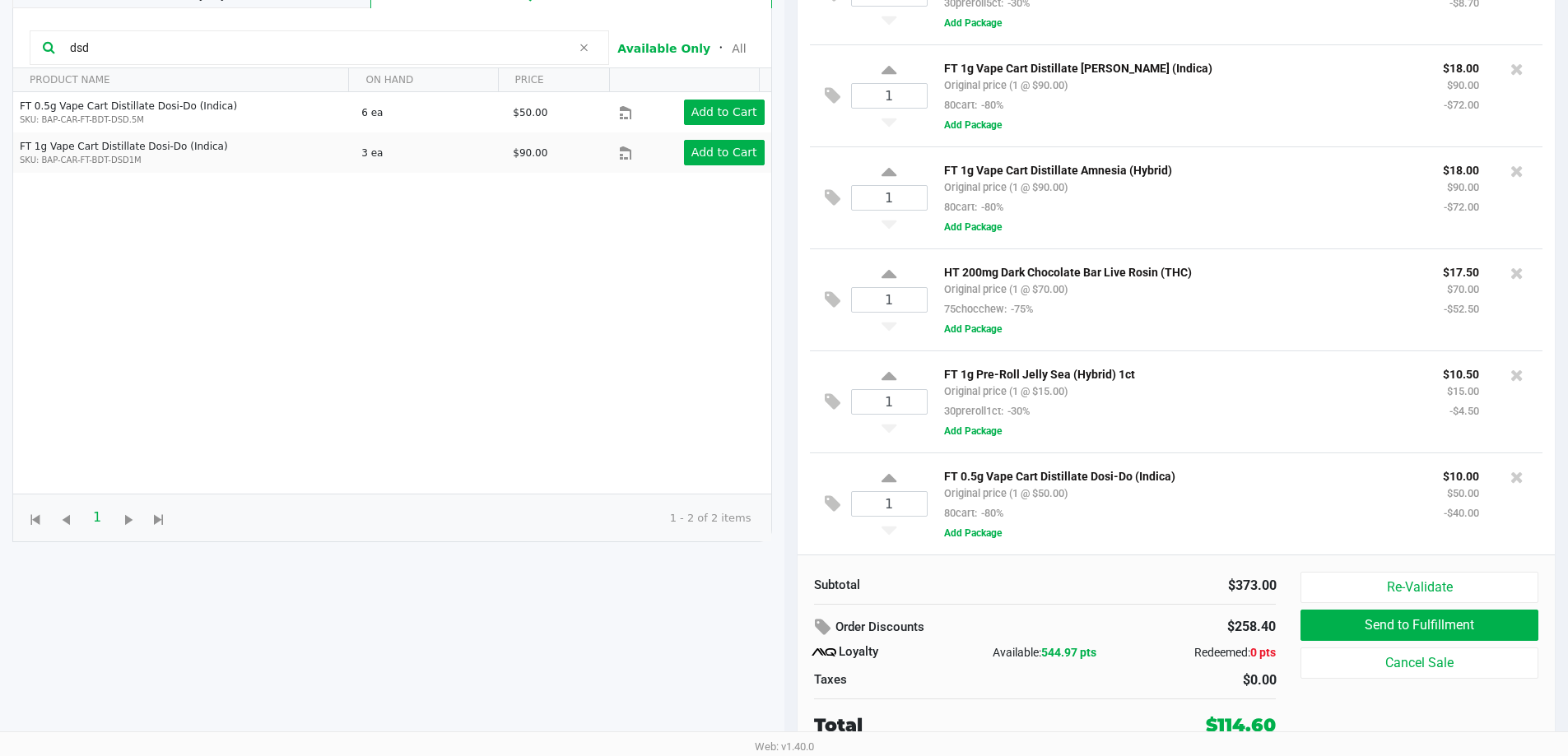
click at [1514, 472] on div at bounding box center [1516, 477] width 26 height 23
click at [1510, 482] on icon at bounding box center [1517, 477] width 14 height 16
click at [714, 151] on app-button-loader "Add to Cart" at bounding box center [725, 153] width 66 height 14
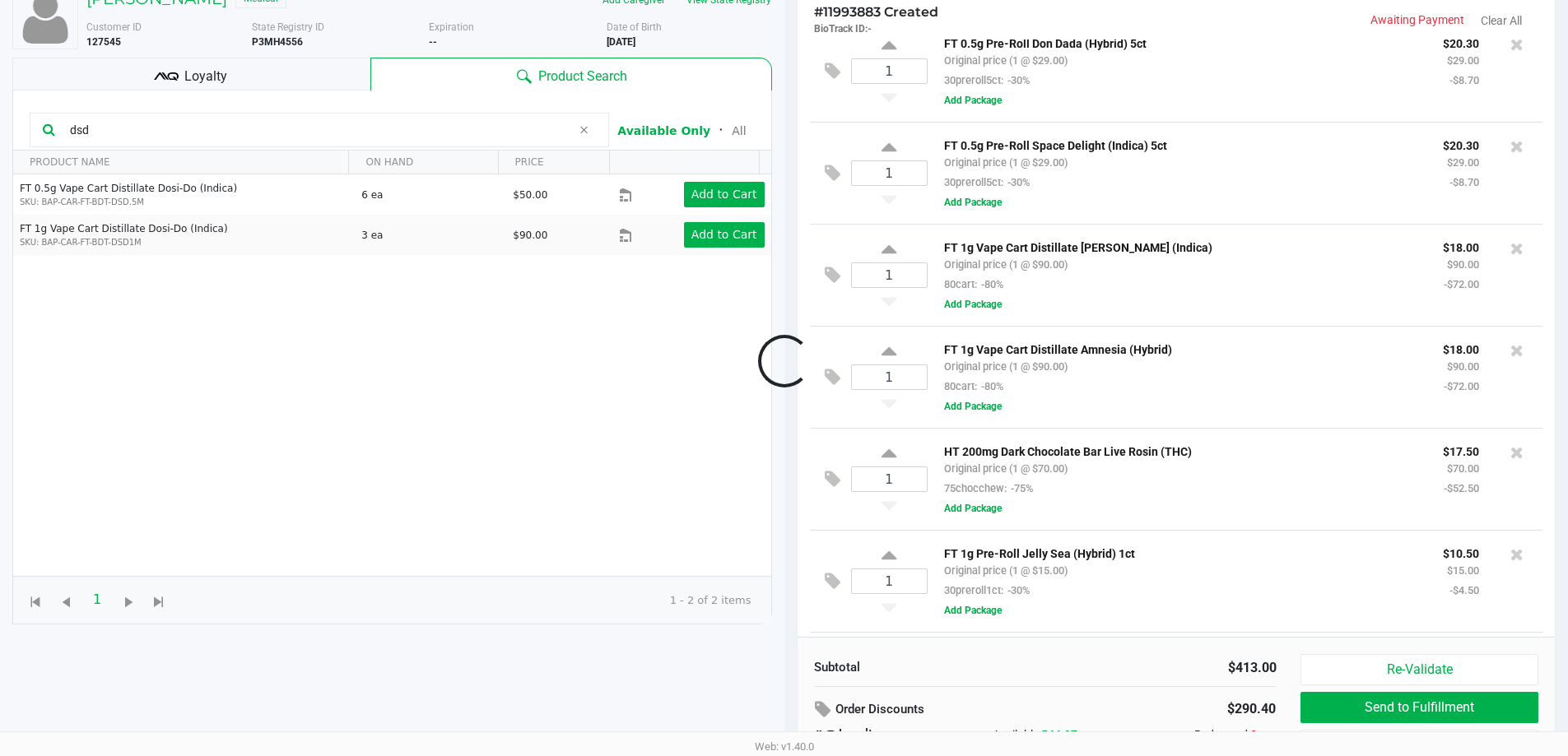
scroll to position [123, 0]
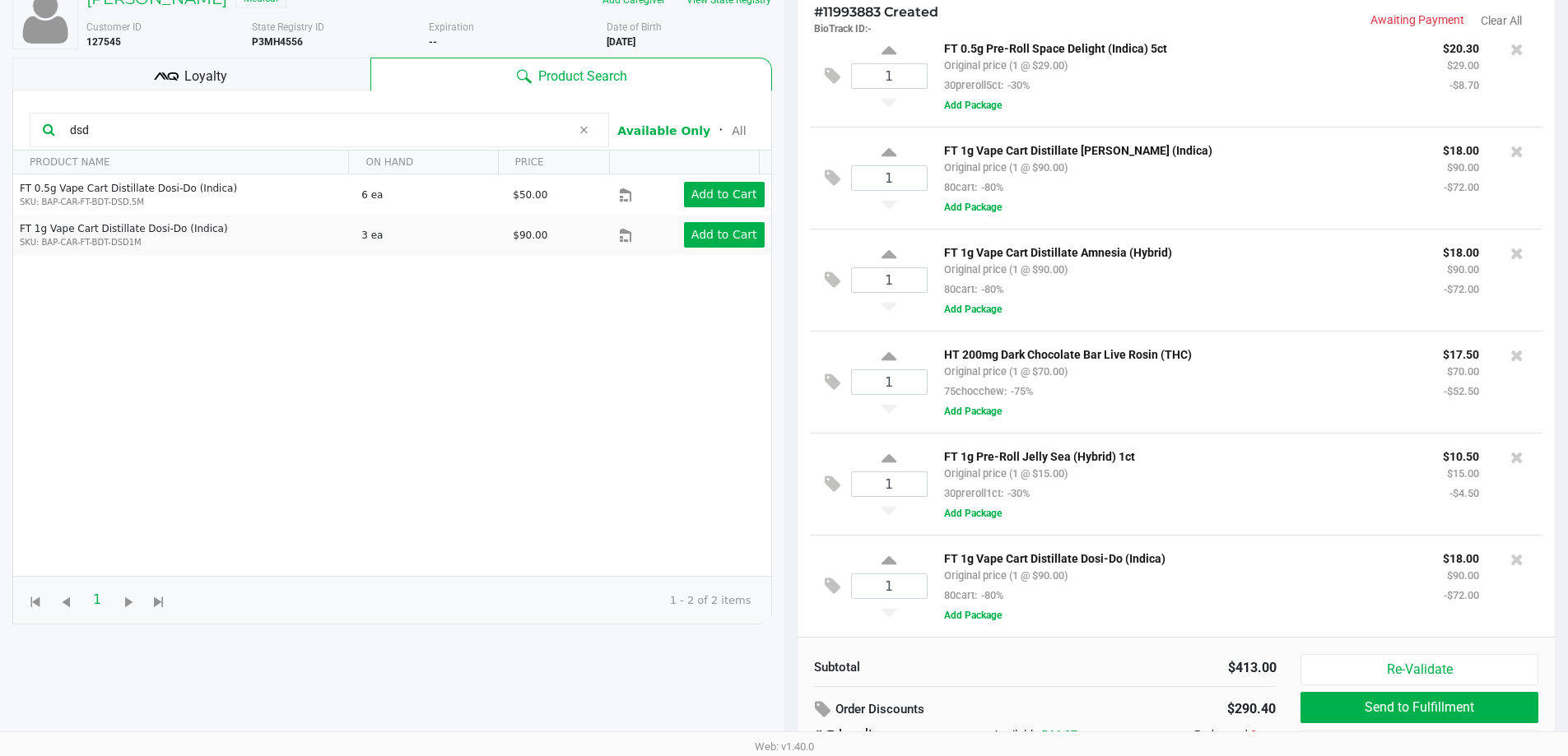
click at [320, 128] on input "dsd" at bounding box center [318, 130] width 508 height 25
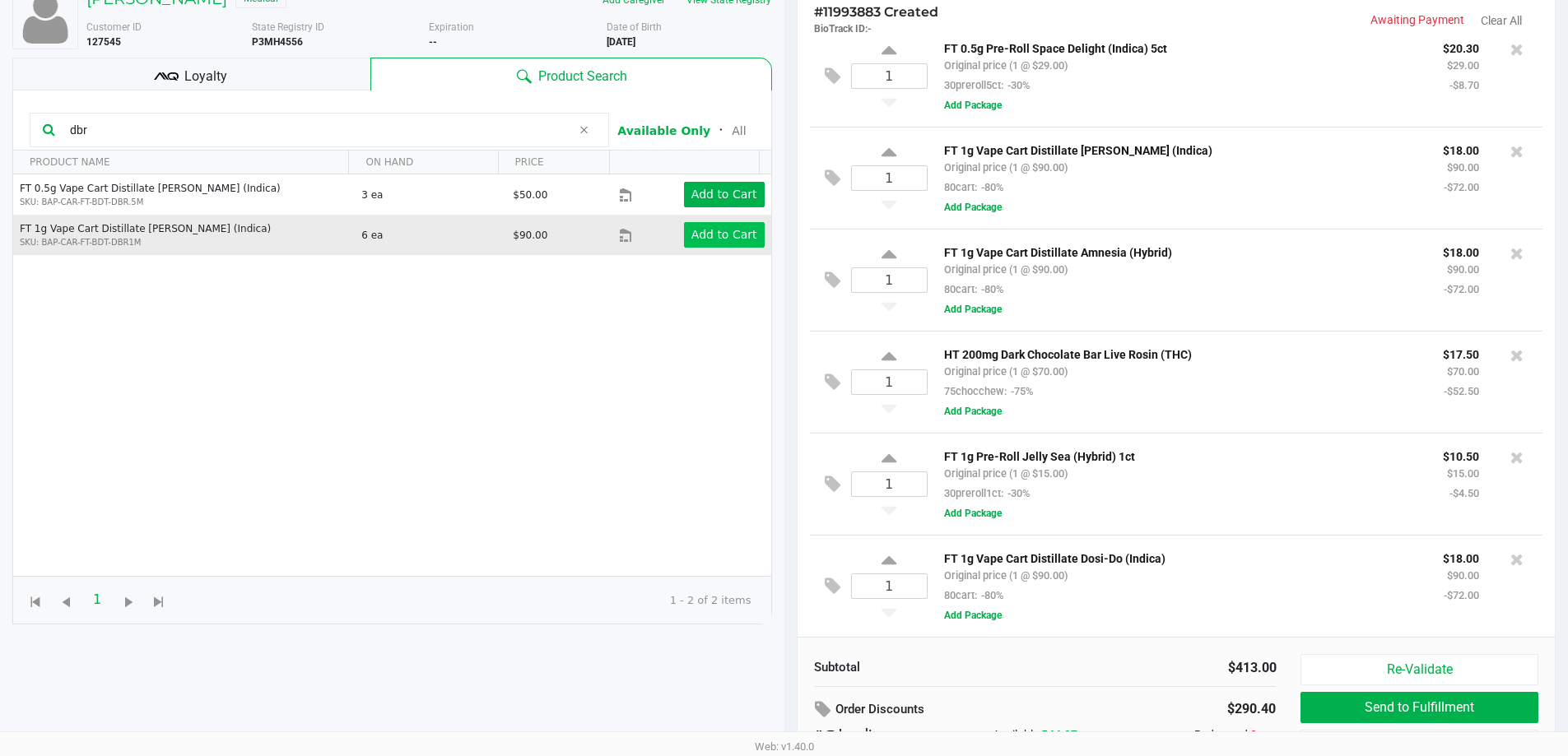
type input "dbr"
click at [713, 231] on app-button-loader "Add to Cart" at bounding box center [725, 235] width 66 height 14
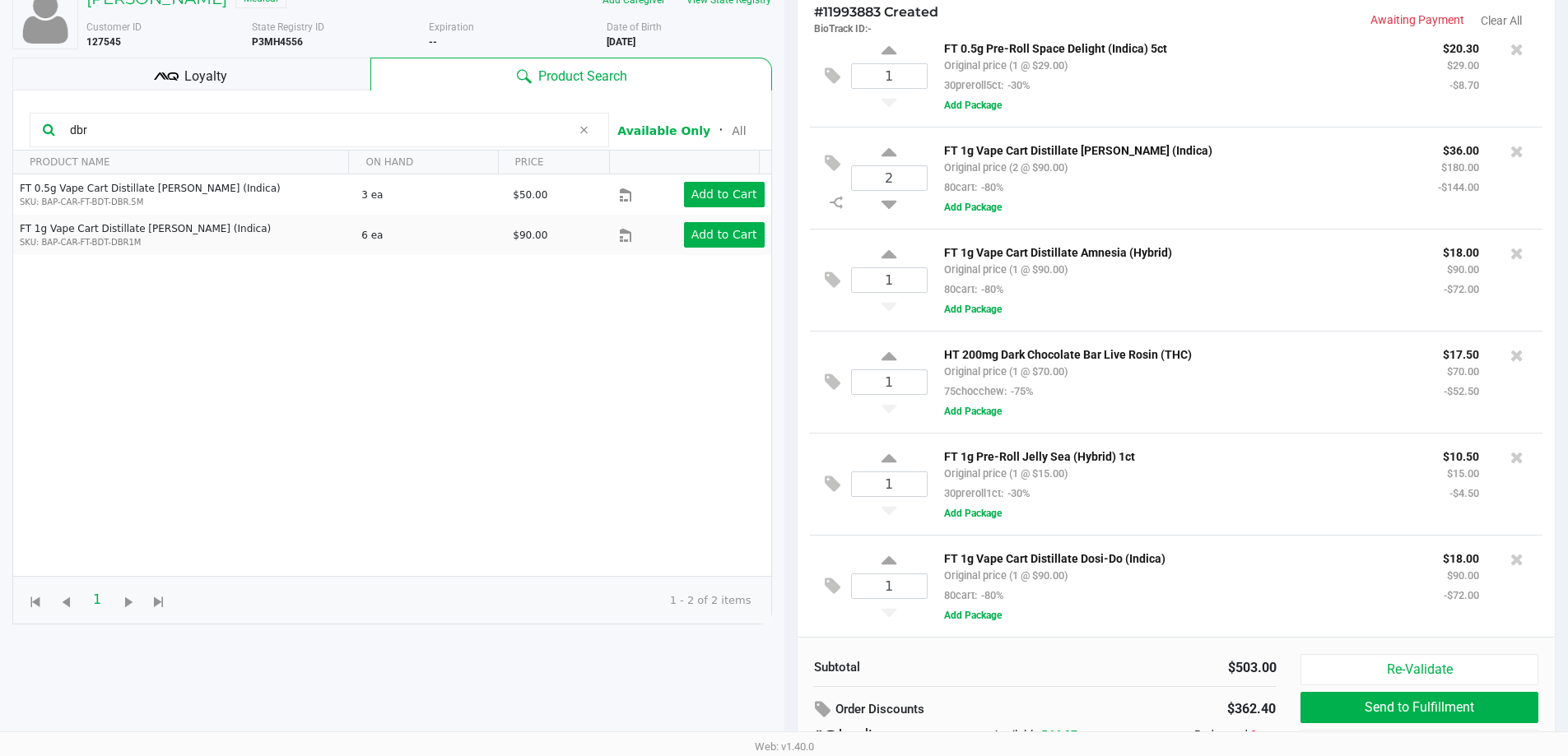
click at [296, 78] on div "Loyalty" at bounding box center [191, 74] width 358 height 33
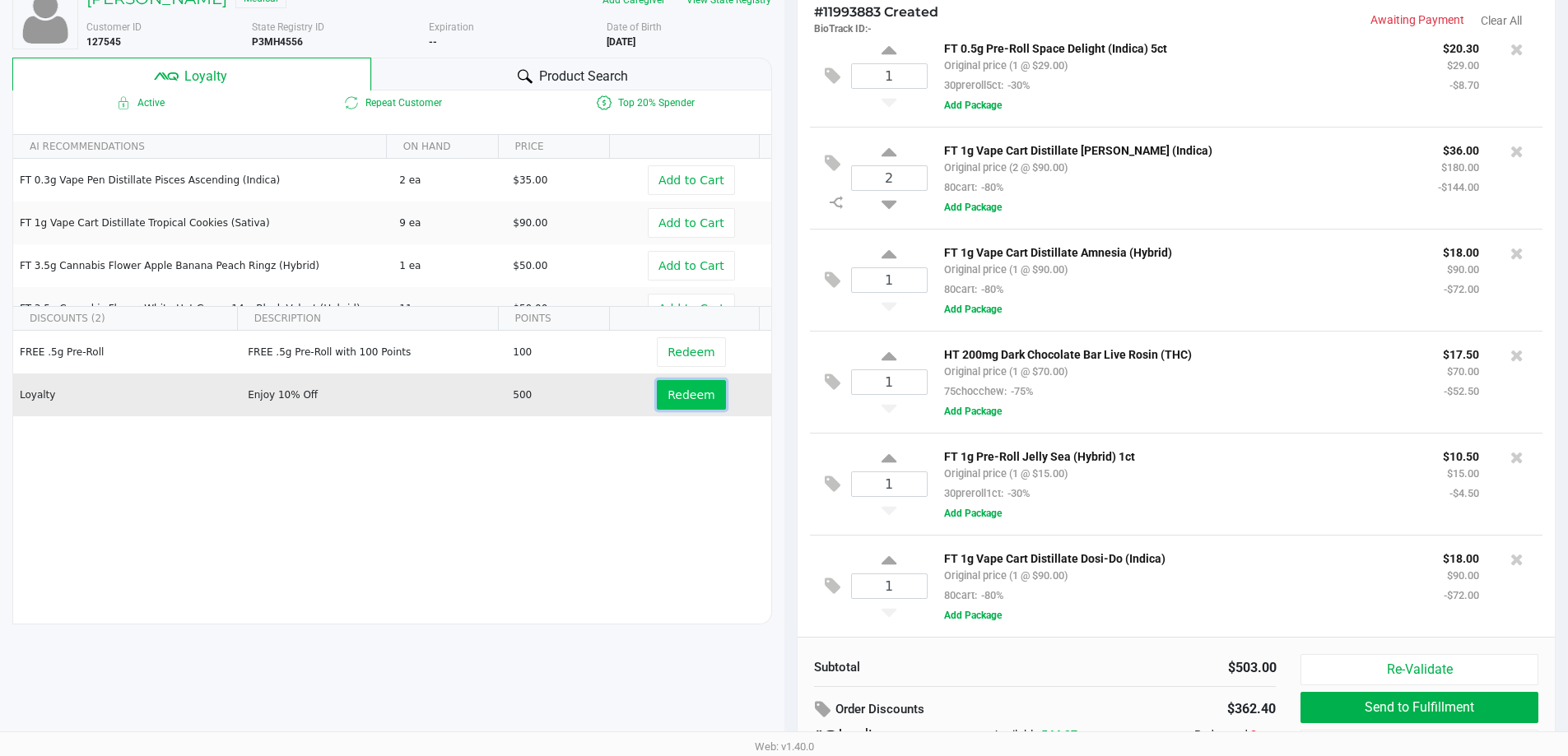
click at [668, 397] on span "Redeem" at bounding box center [691, 395] width 47 height 14
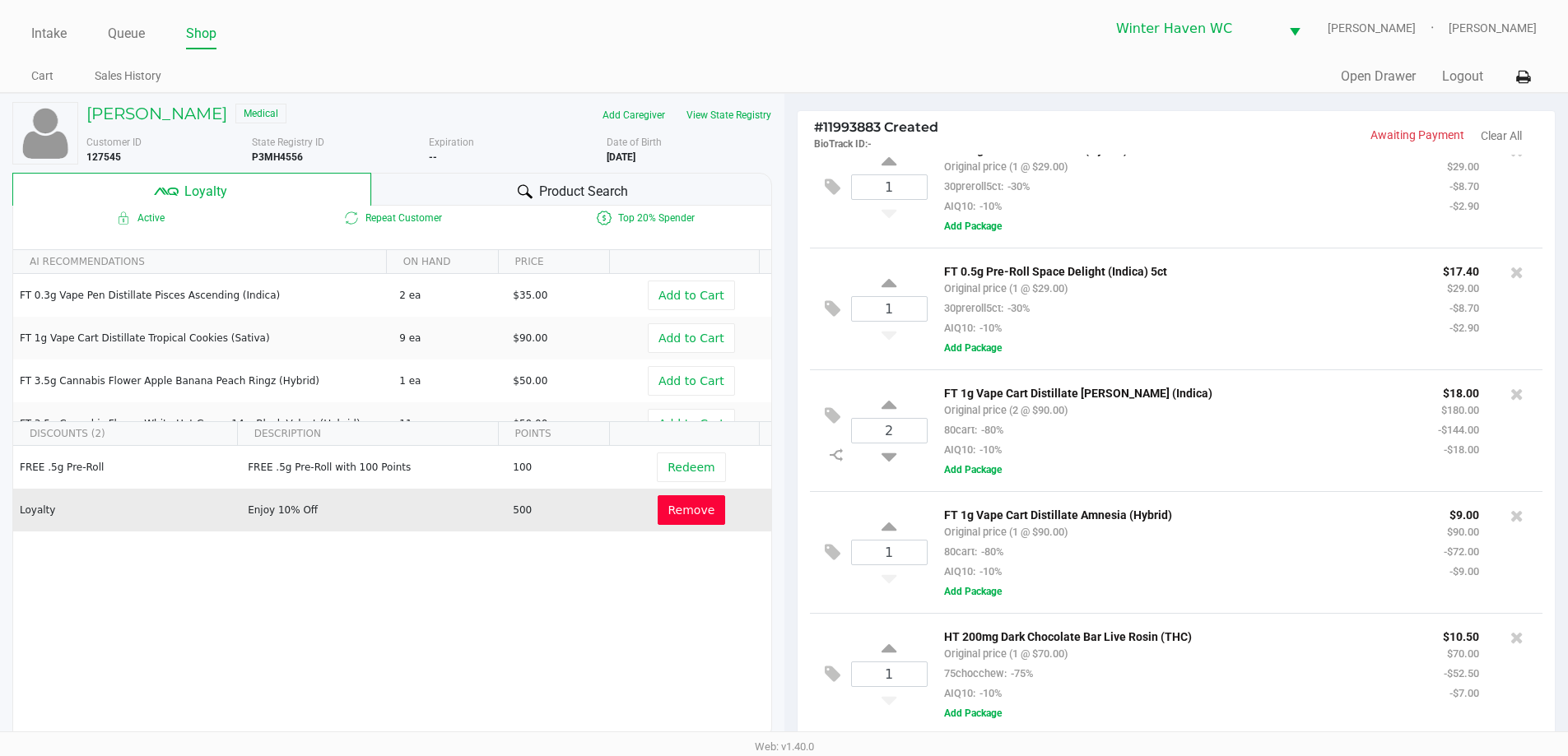
scroll to position [0, 0]
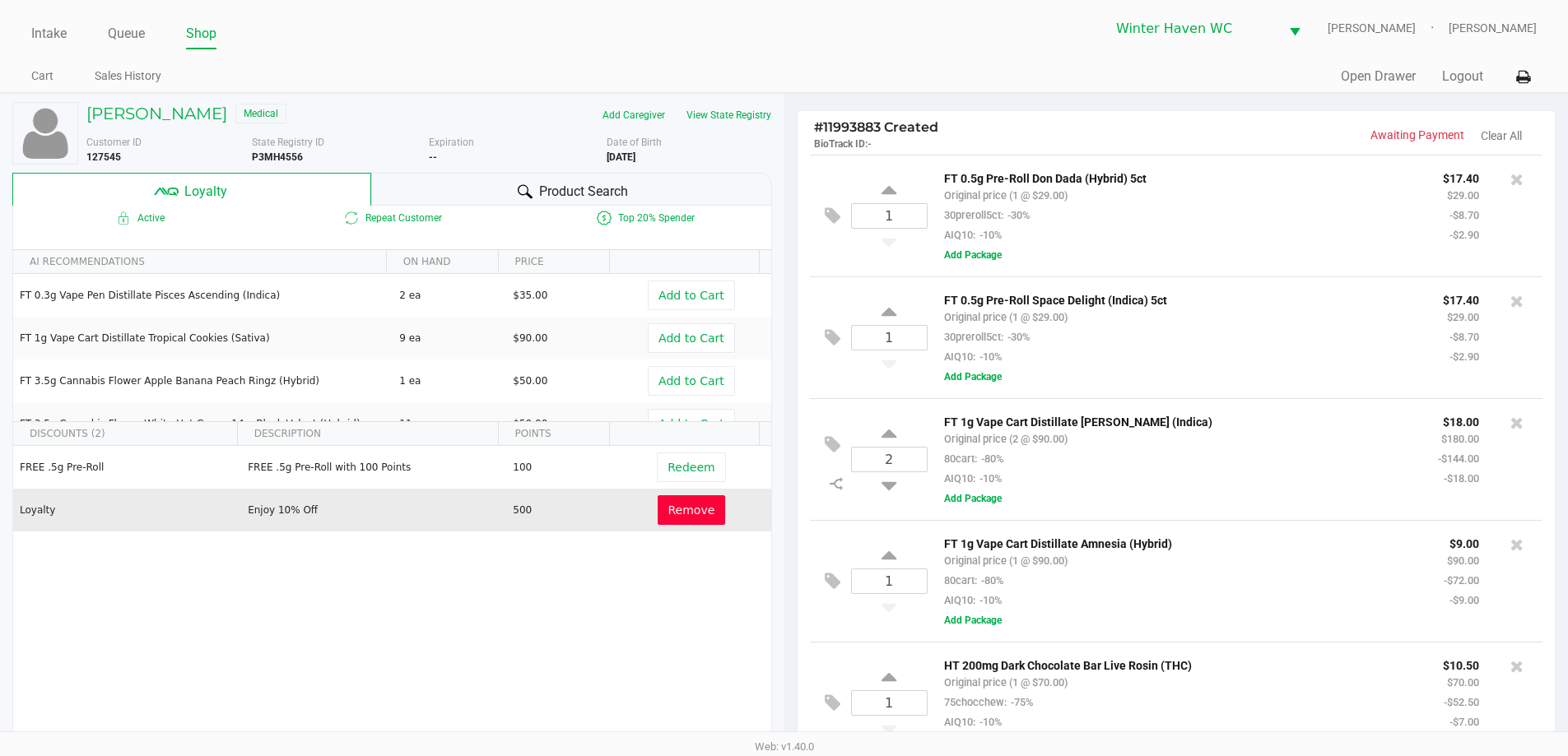
click at [515, 177] on div "Product Search" at bounding box center [571, 189] width 401 height 33
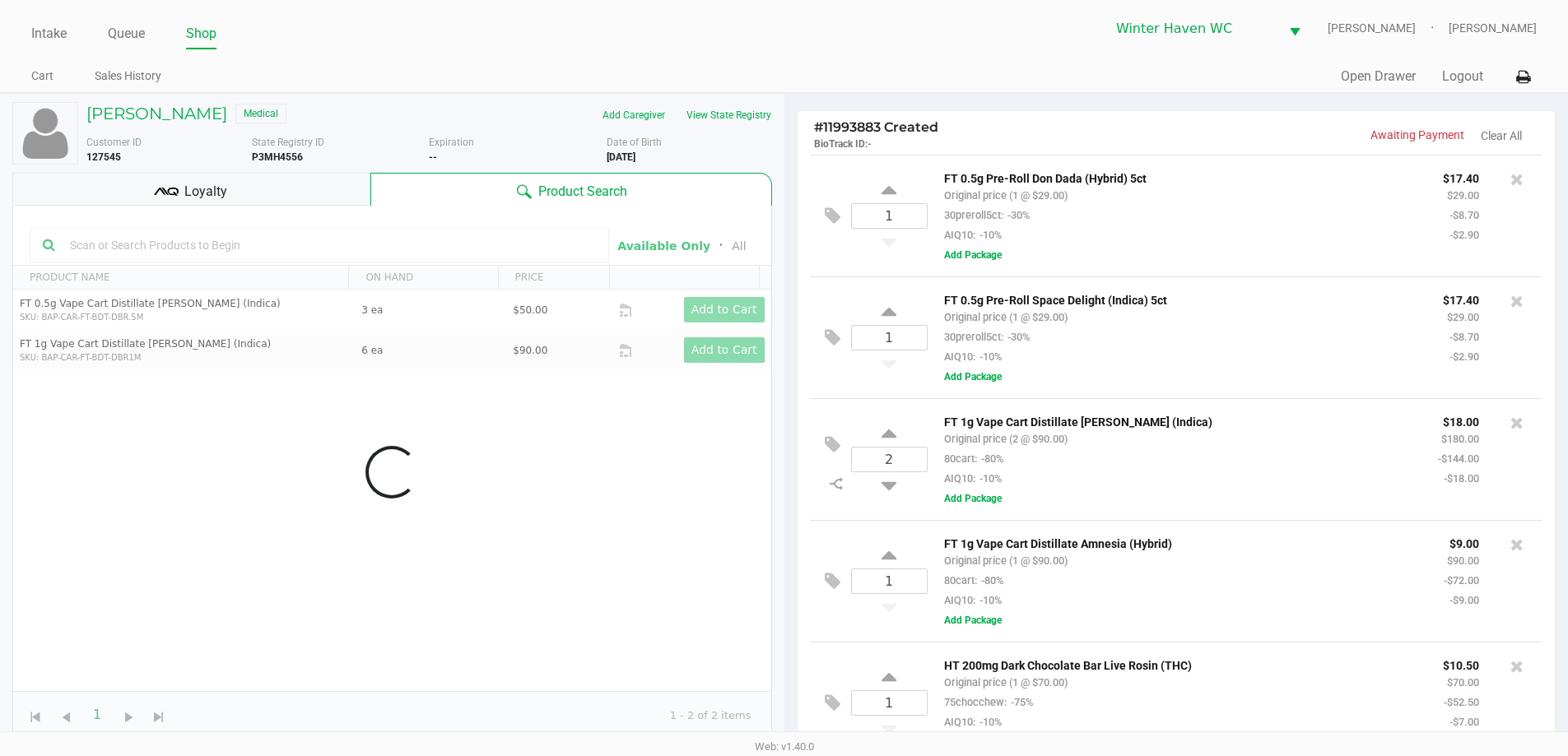
click at [428, 237] on input "text" at bounding box center [329, 245] width 532 height 25
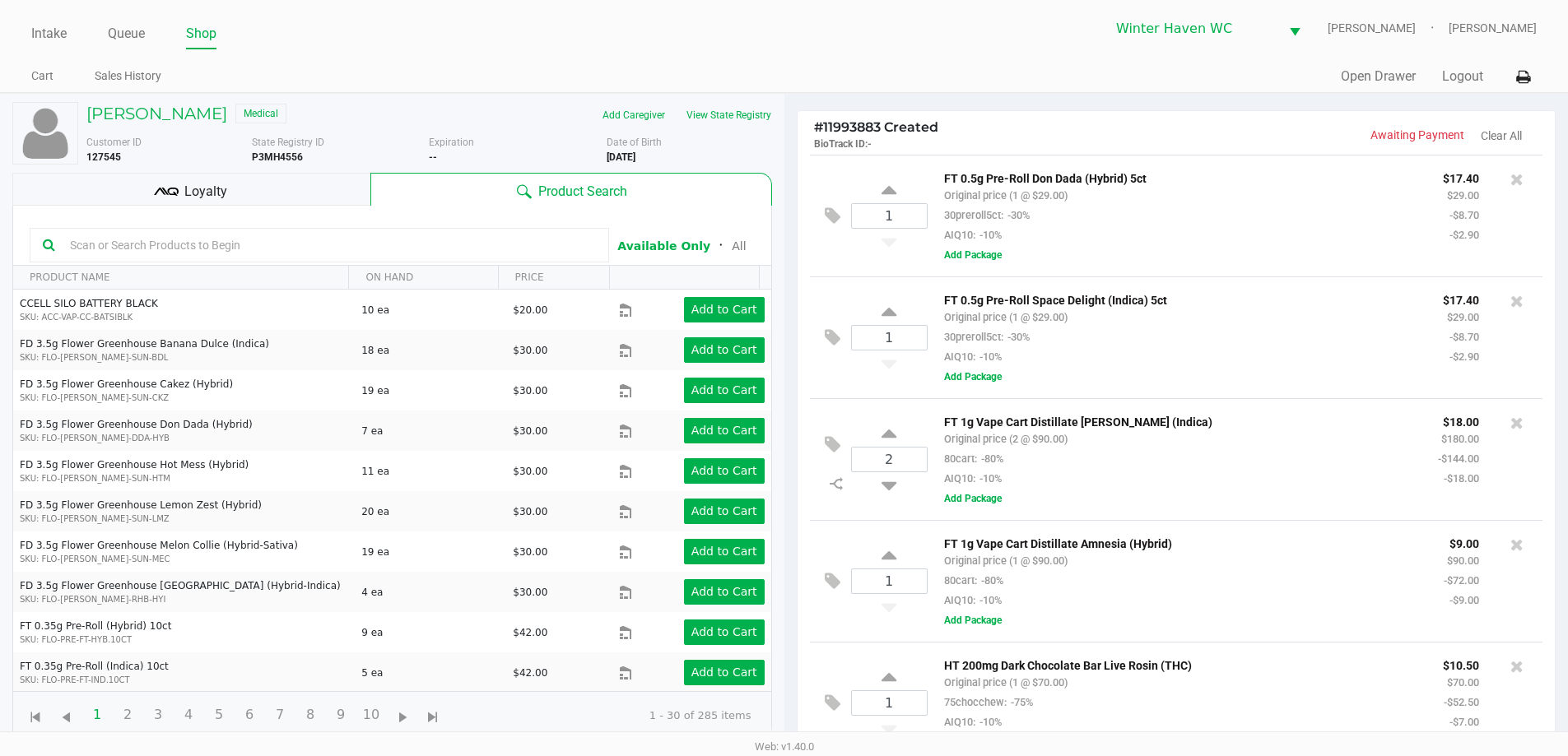
click at [419, 249] on input "text" at bounding box center [329, 245] width 532 height 25
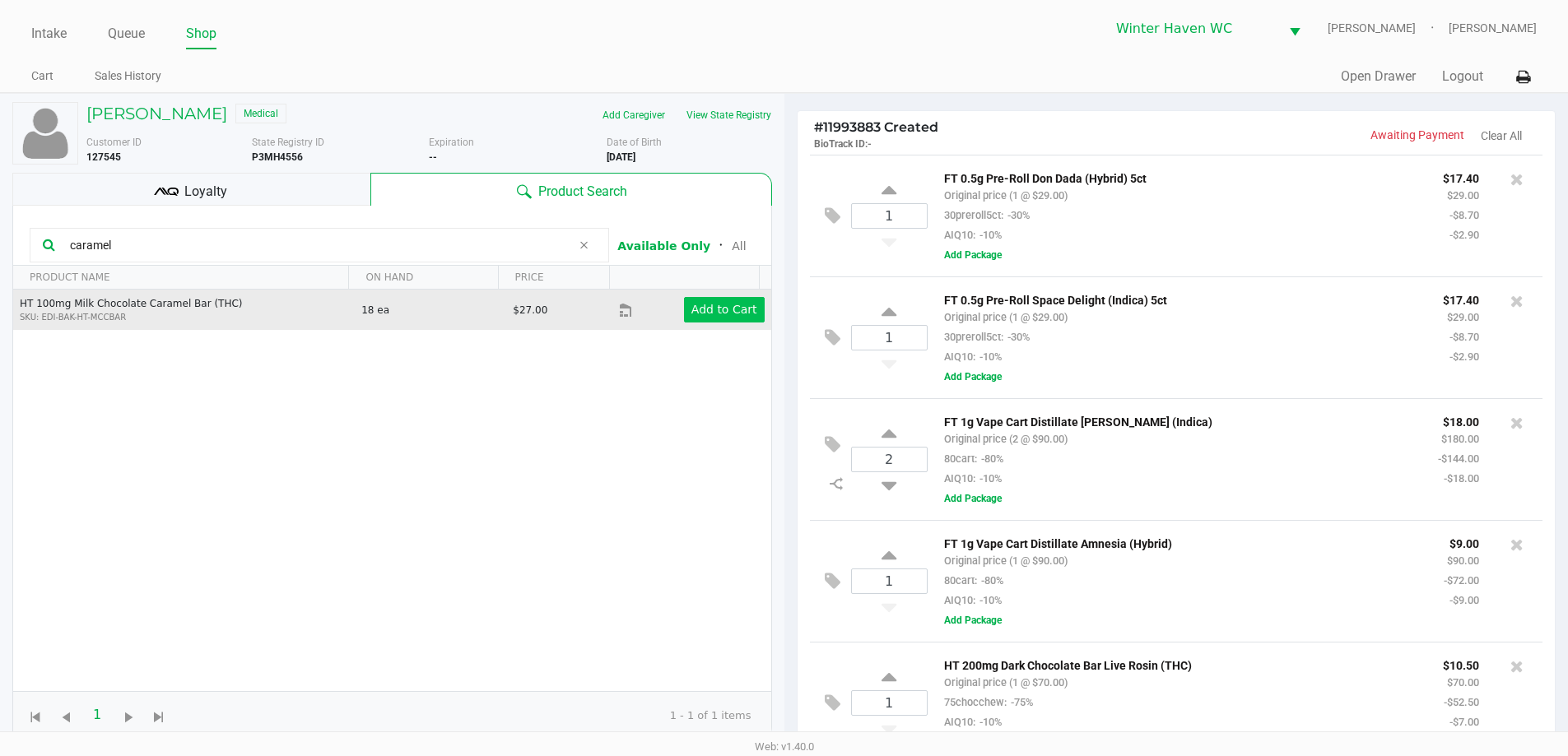
type input "caramel"
click at [712, 313] on app-button-loader "Add to Cart" at bounding box center [725, 310] width 66 height 14
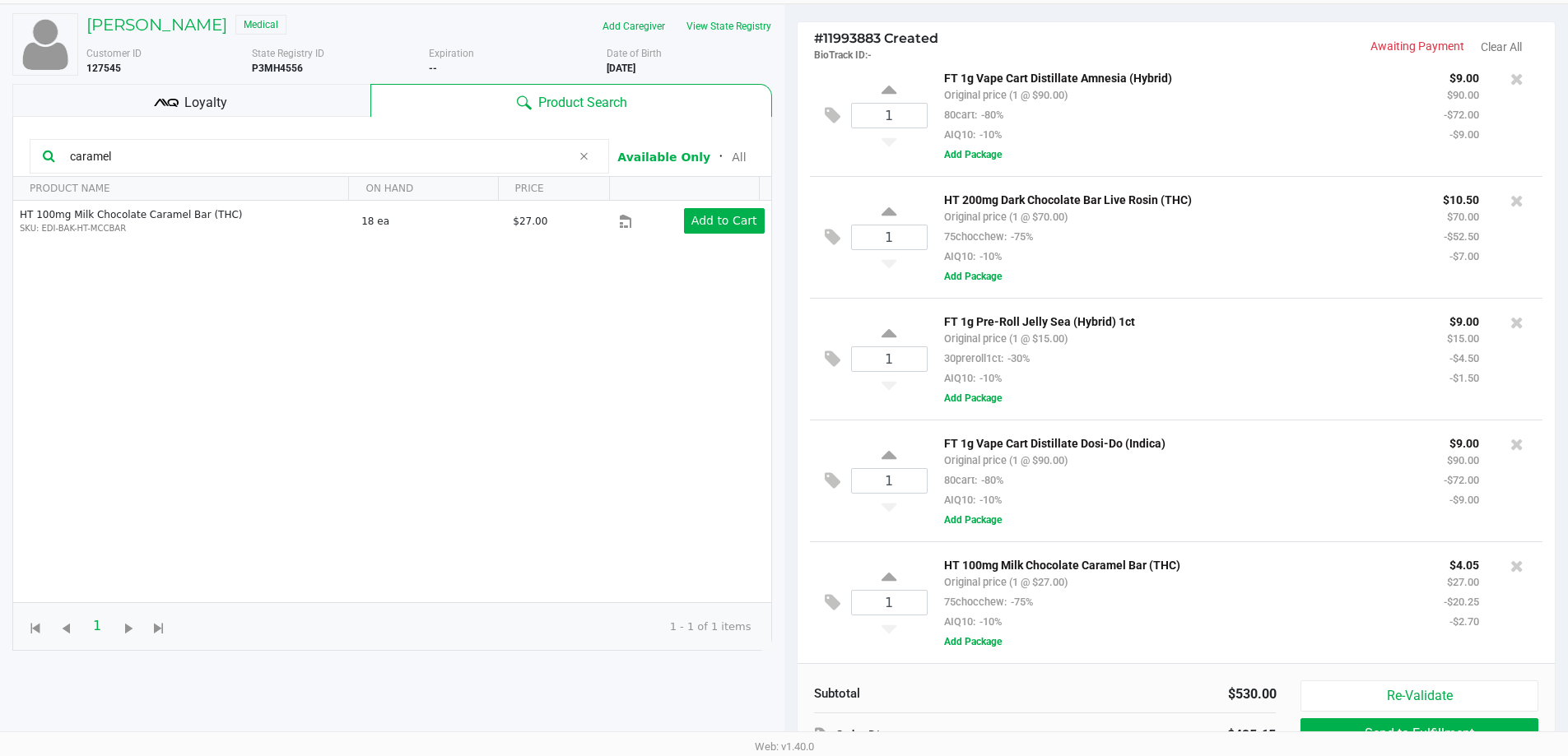
scroll to position [197, 0]
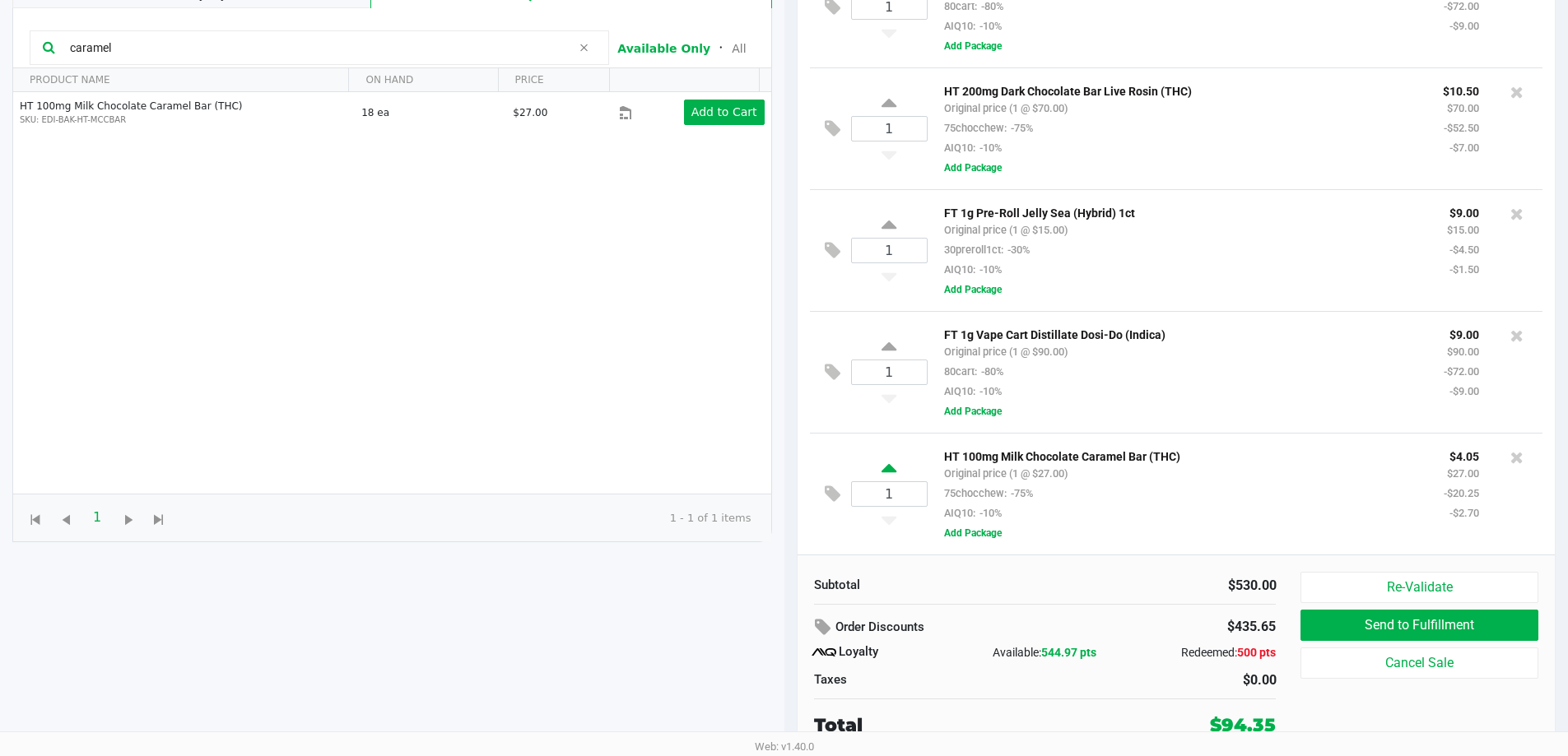
click at [883, 475] on icon at bounding box center [888, 470] width 14 height 20
type input "2"
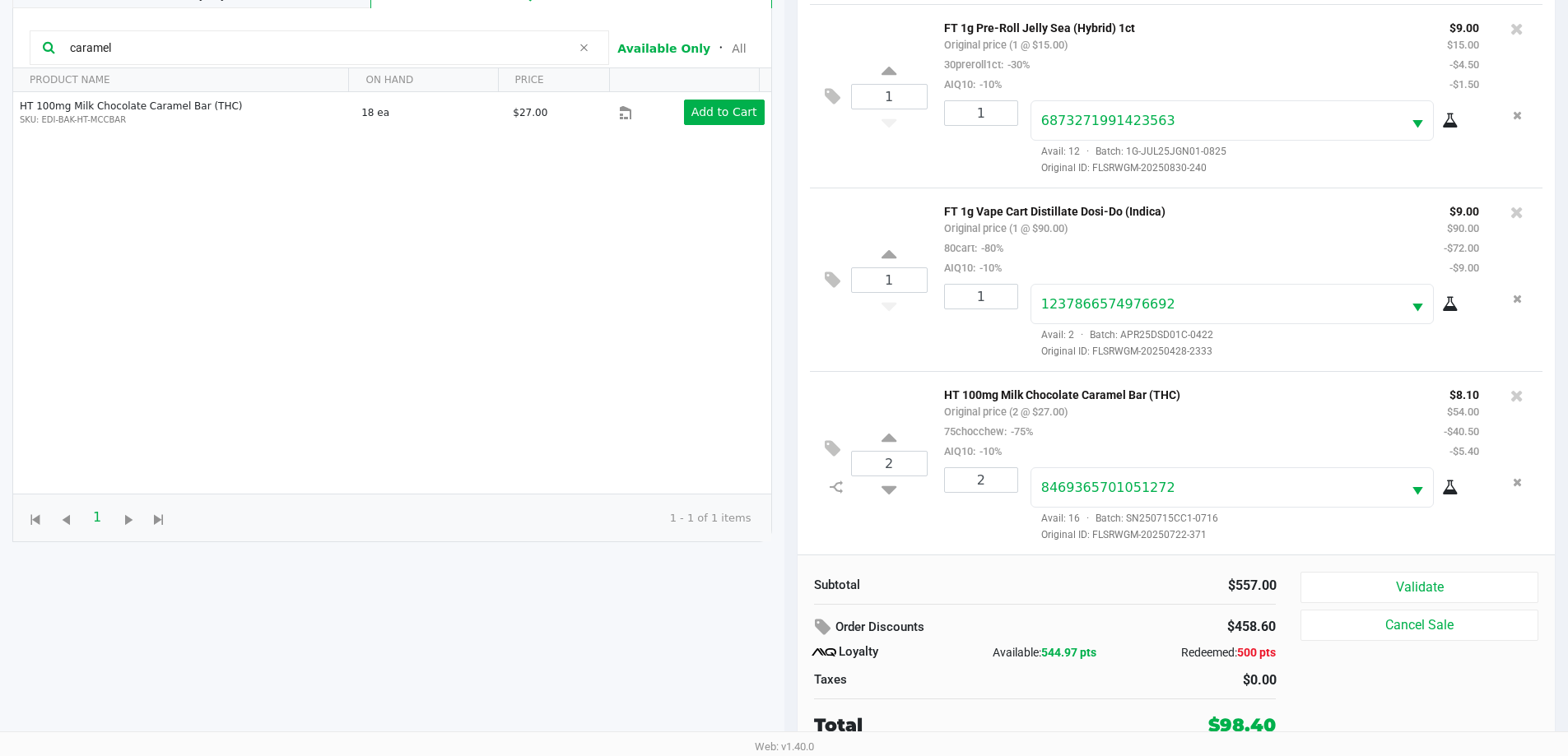
scroll to position [877, 0]
click at [1454, 580] on button "Validate" at bounding box center [1418, 587] width 237 height 31
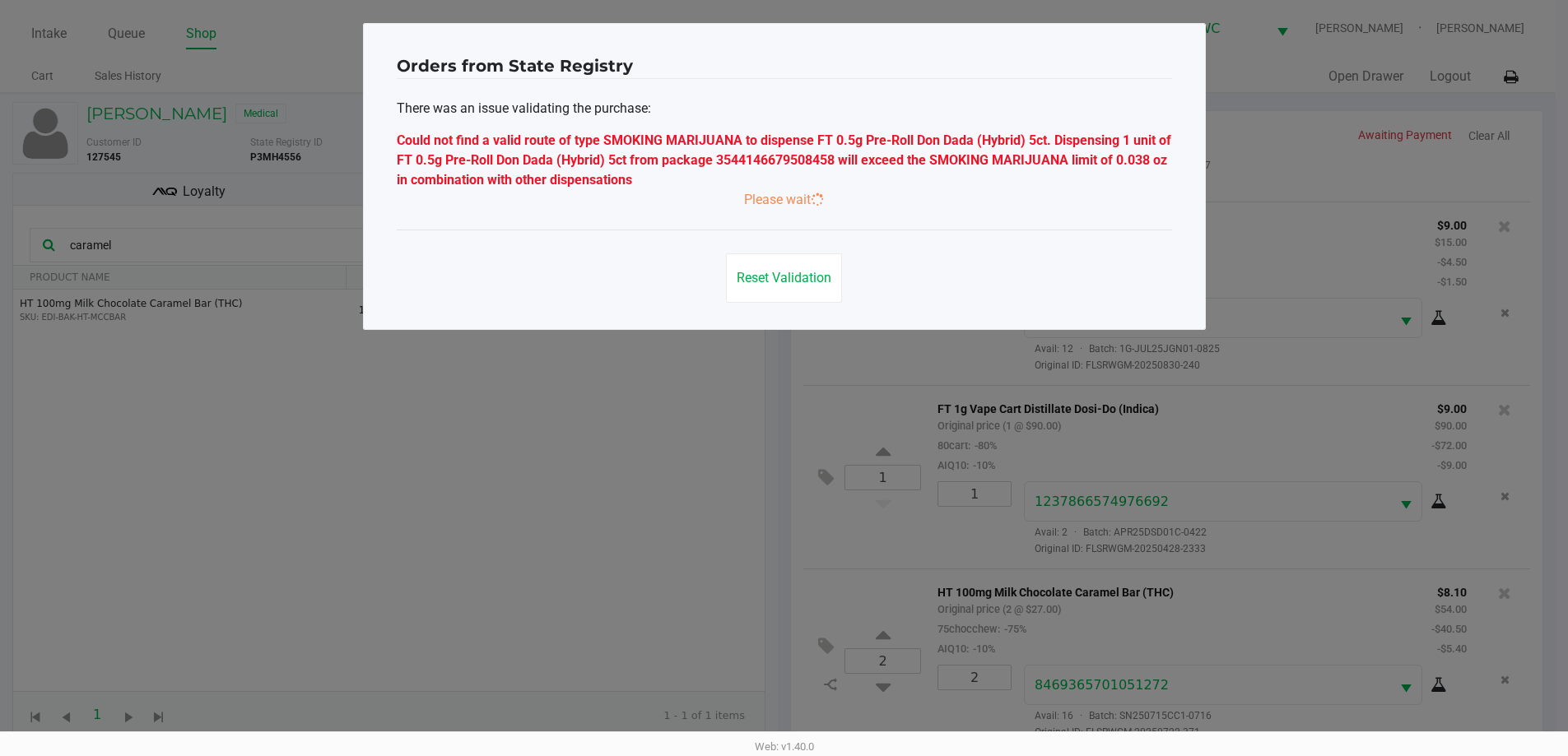
scroll to position [0, 0]
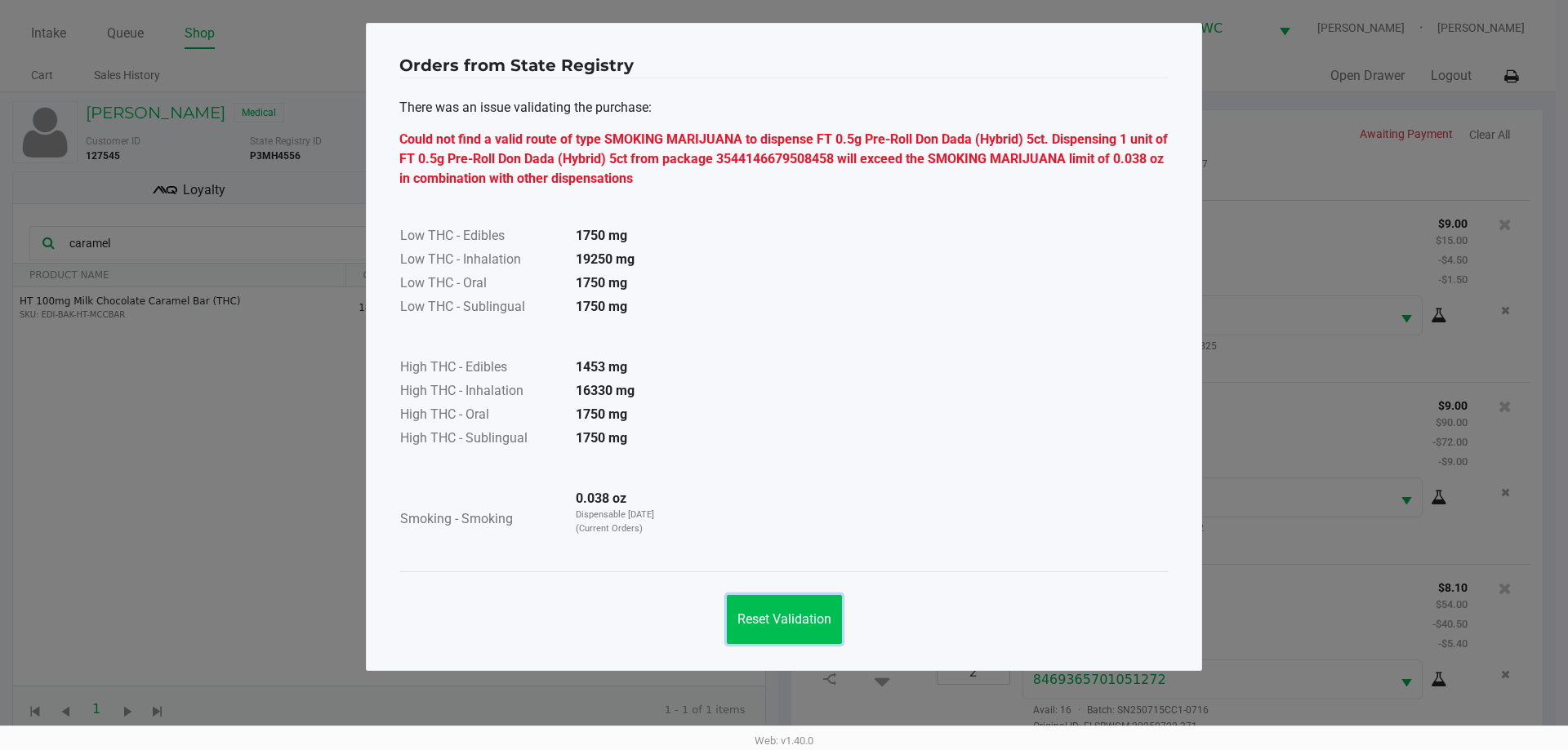
click at [792, 620] on span "Reset Validation" at bounding box center [784, 619] width 94 height 15
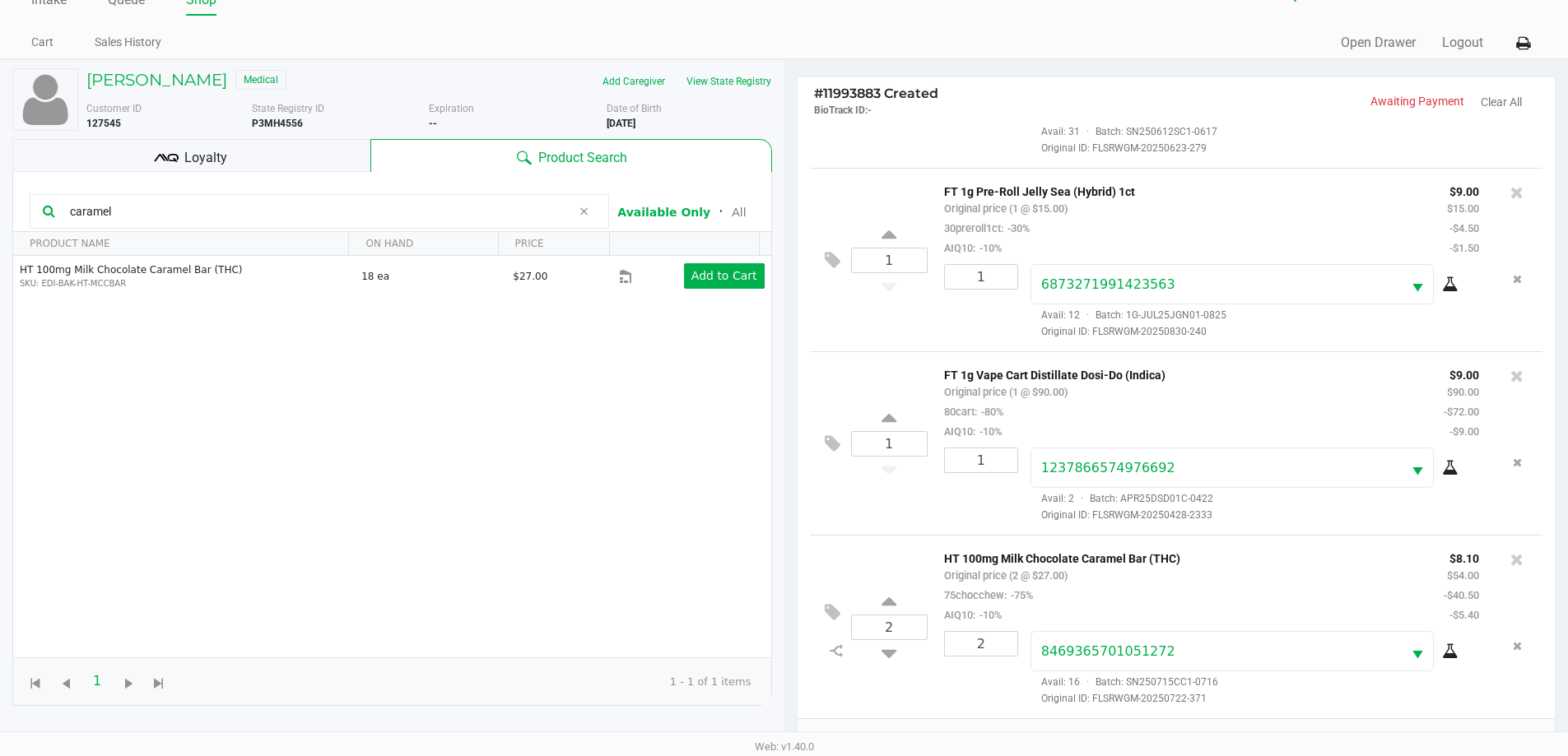
scroll to position [33, 0]
click at [719, 82] on button "View State Registry" at bounding box center [724, 82] width 97 height 26
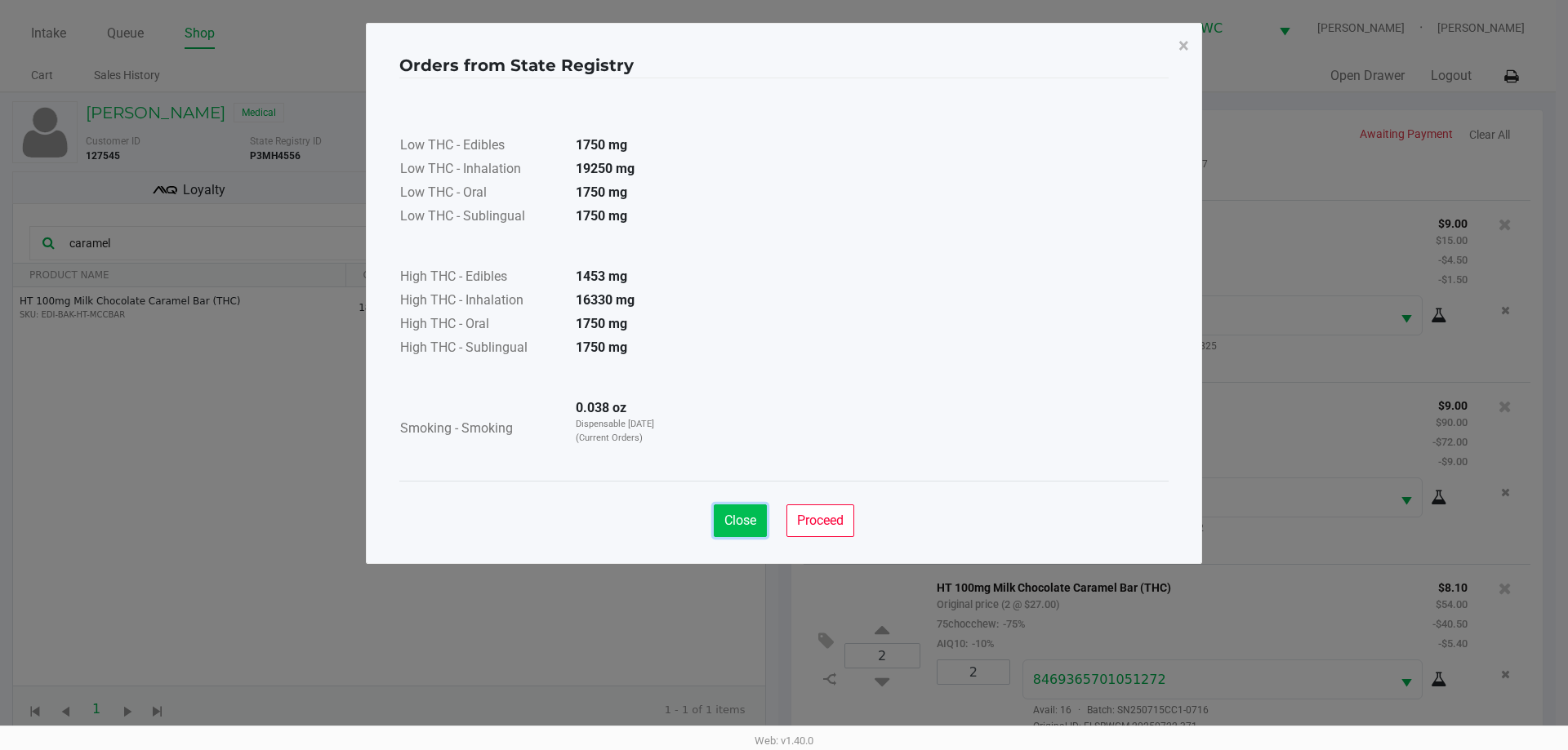
click at [758, 519] on button "Close" at bounding box center [740, 520] width 53 height 33
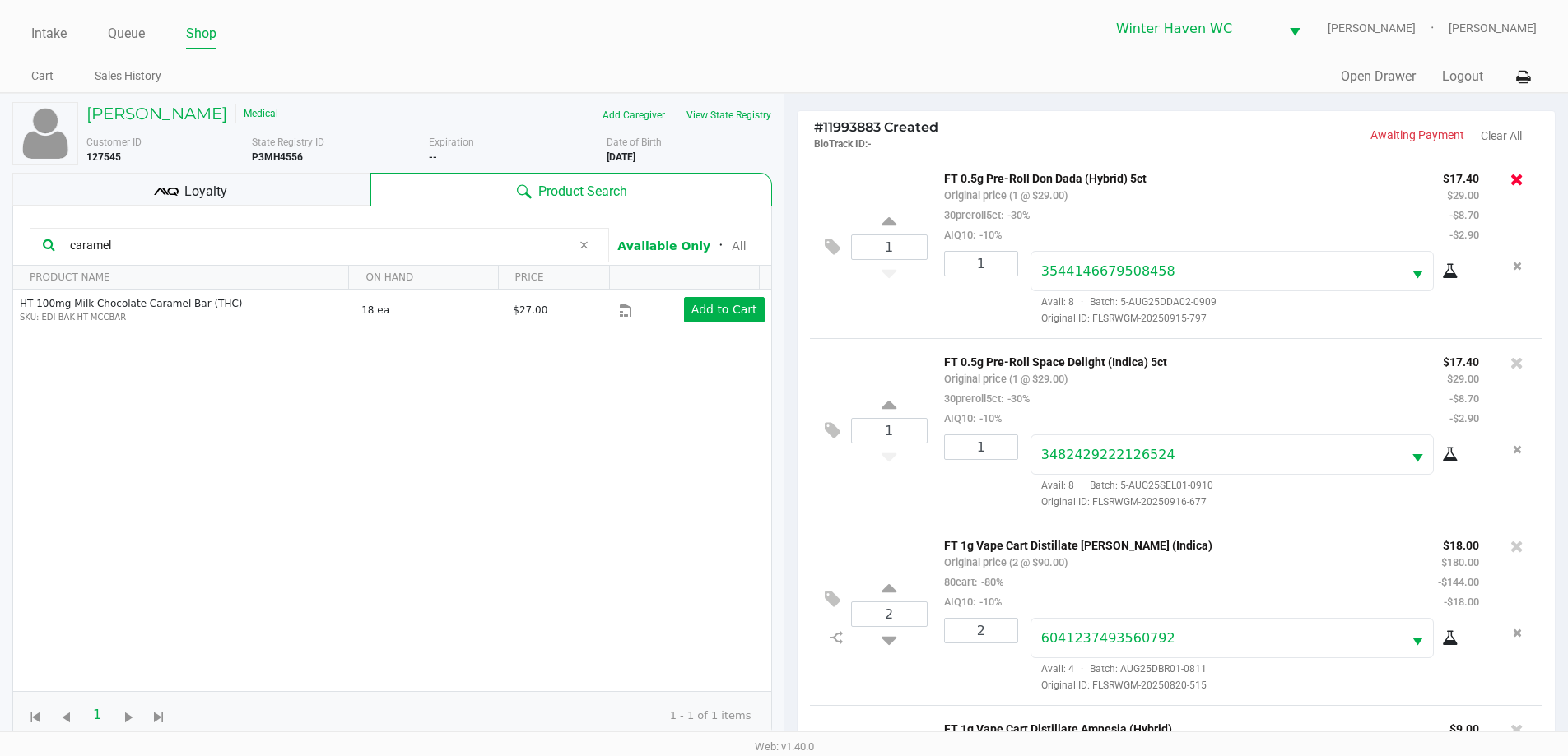
click at [1510, 181] on icon at bounding box center [1517, 179] width 14 height 16
click at [1503, 186] on div at bounding box center [1516, 180] width 26 height 23
click at [1510, 183] on icon at bounding box center [1517, 179] width 14 height 16
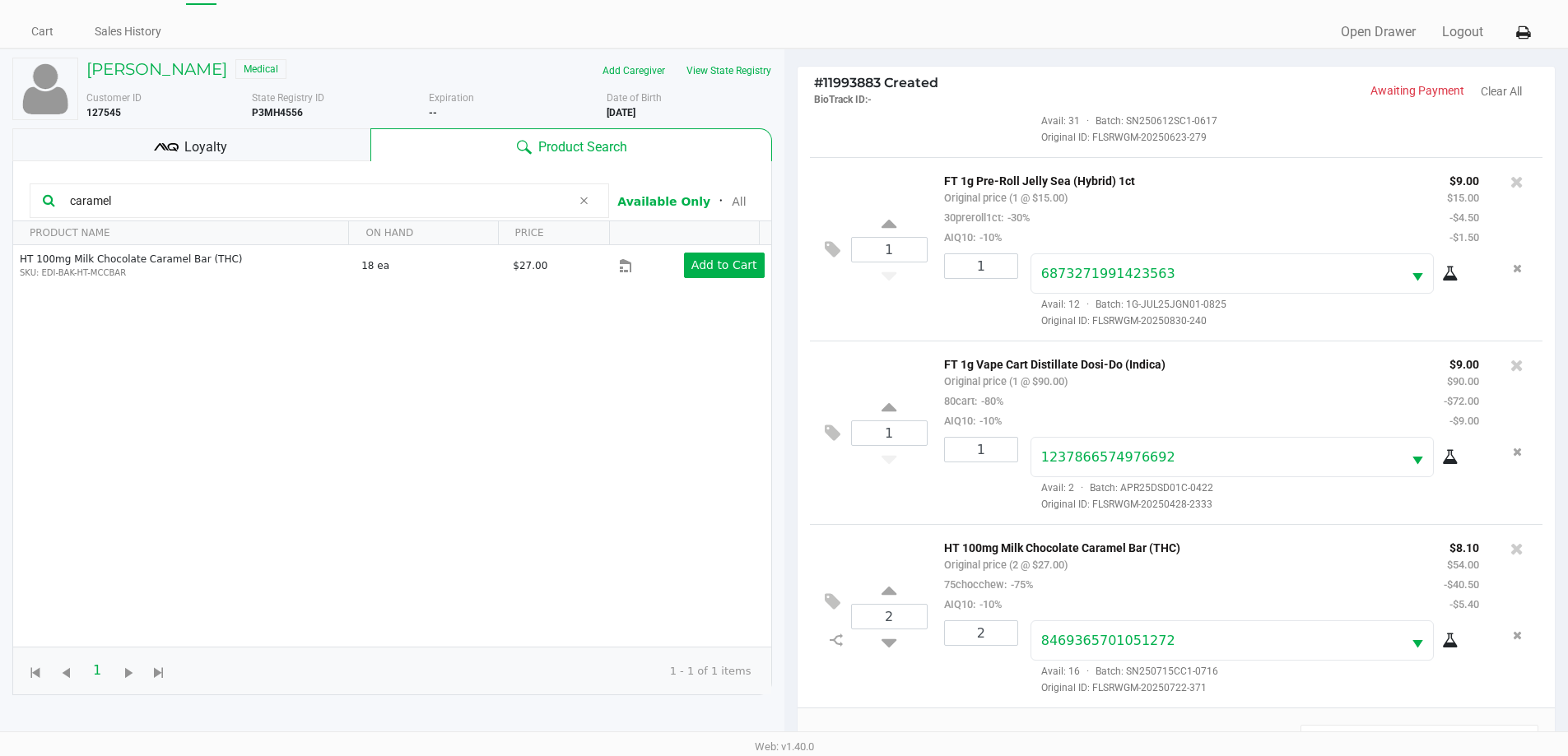
scroll to position [33, 0]
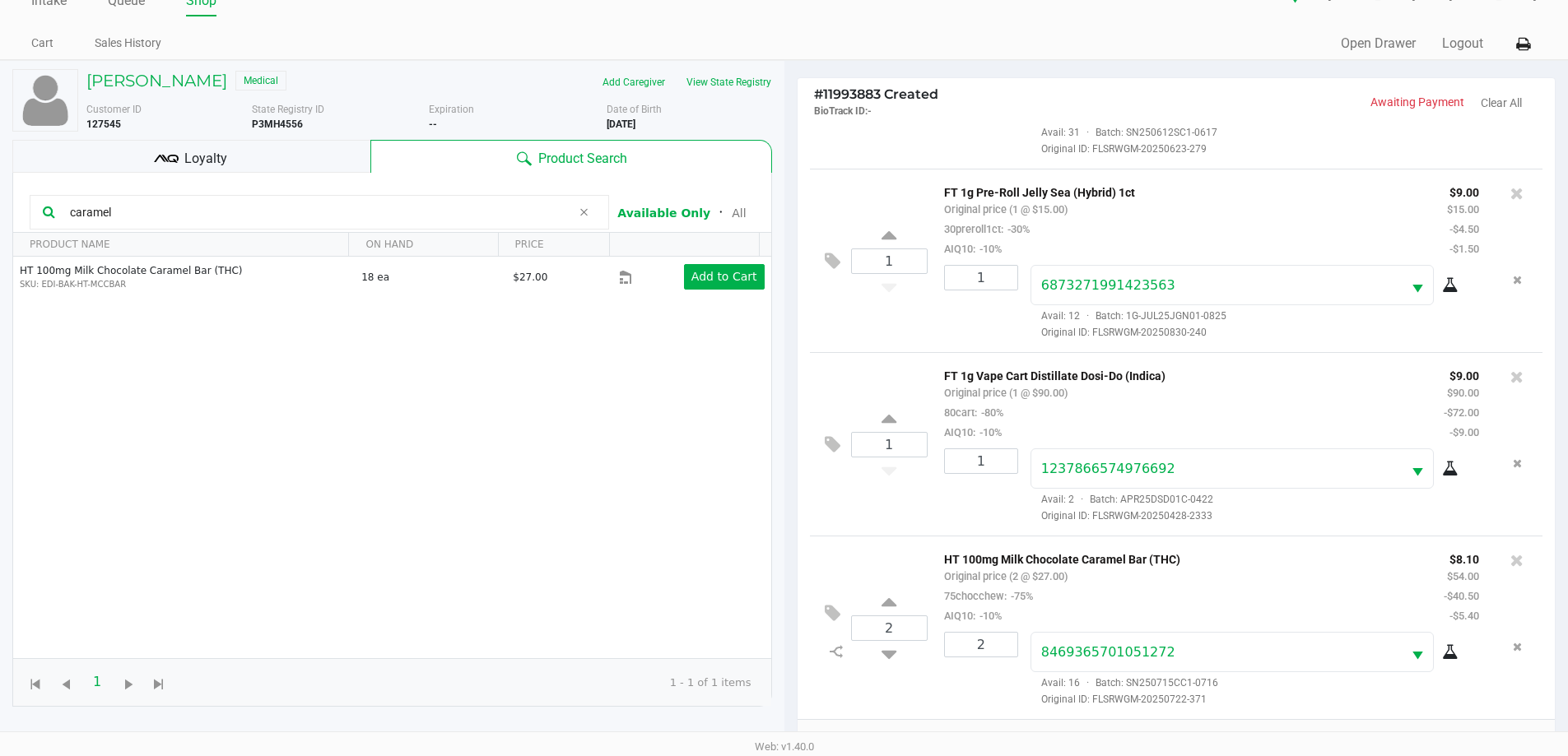
click at [230, 154] on div "Loyalty" at bounding box center [191, 156] width 358 height 33
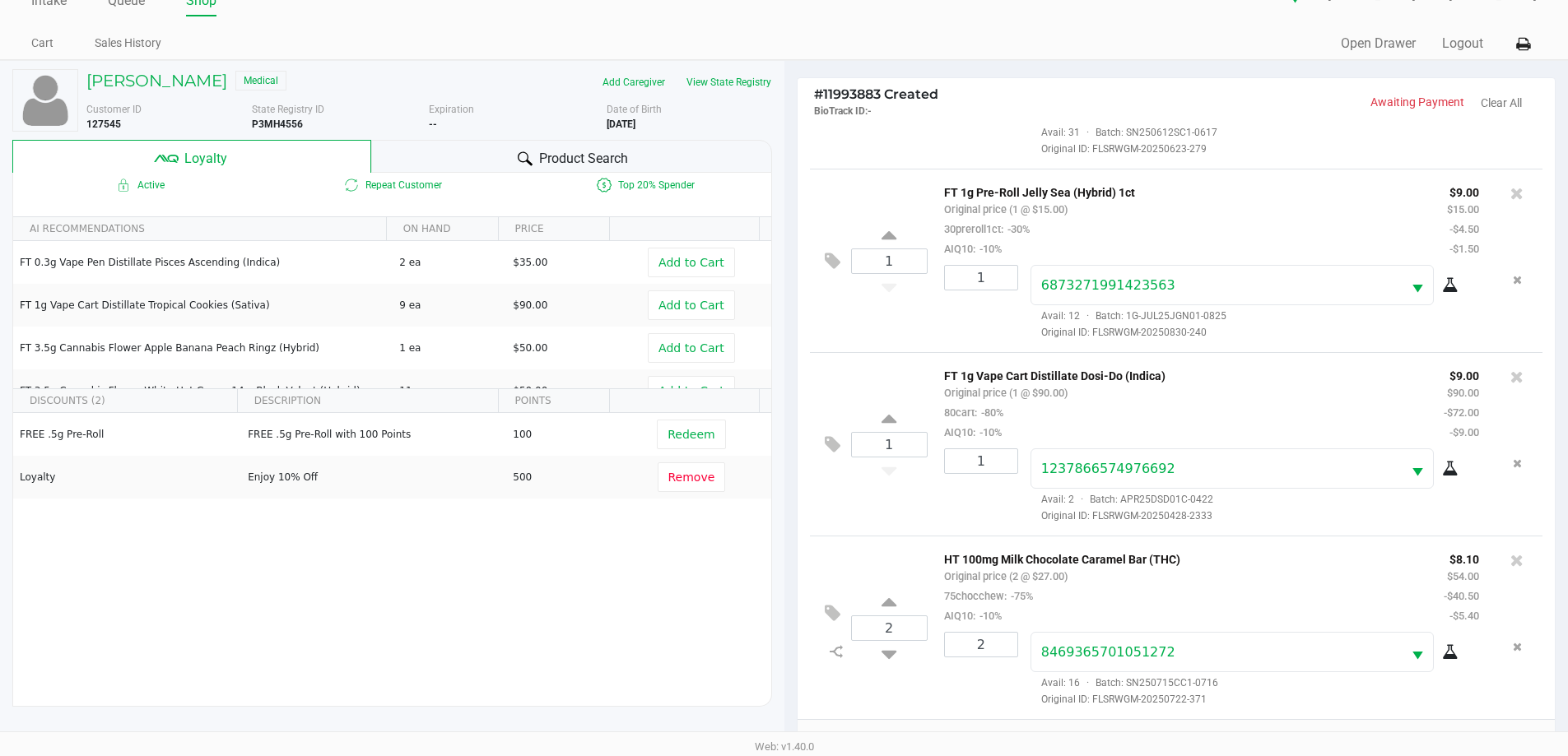
click at [580, 157] on span "Product Search" at bounding box center [584, 158] width 89 height 19
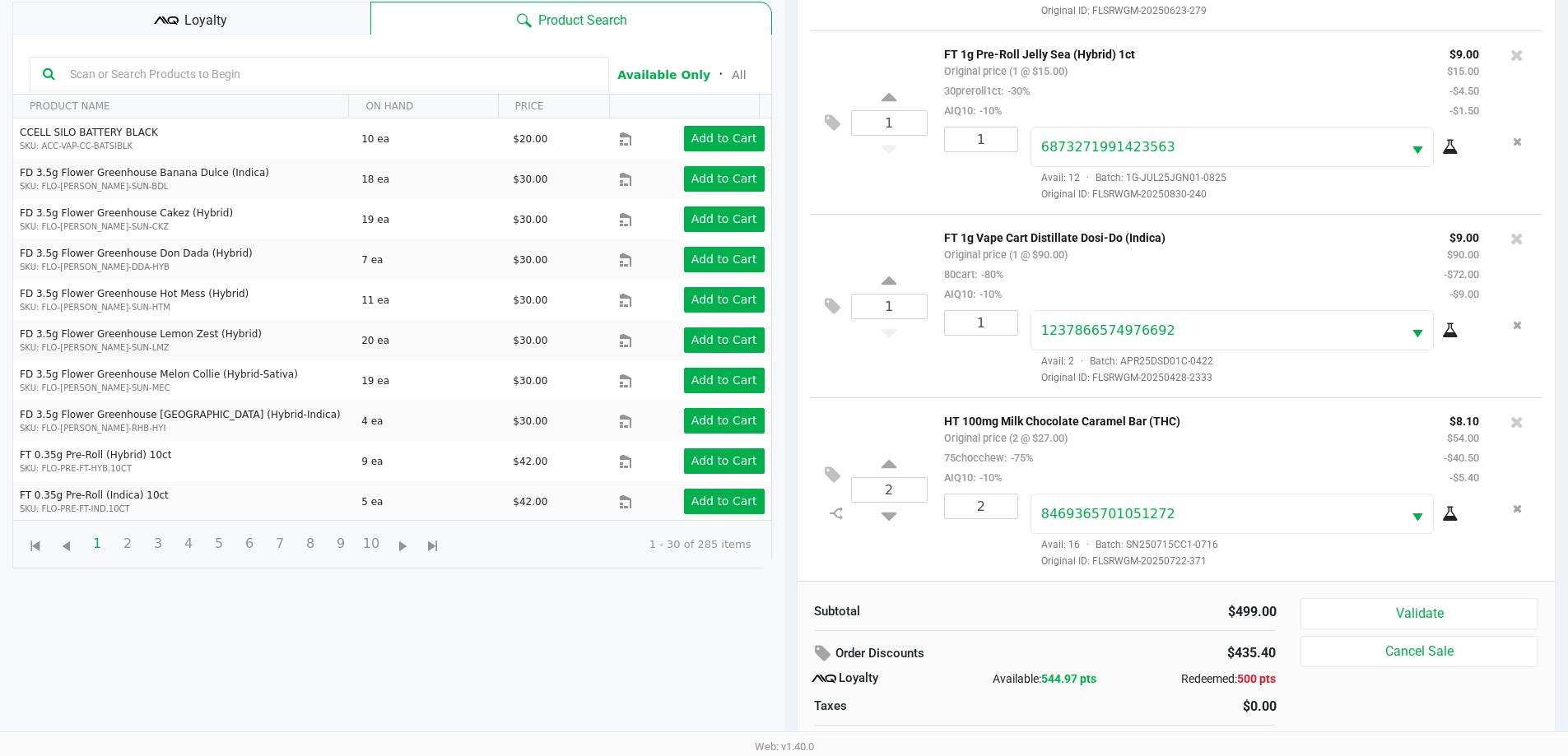
scroll to position [197, 0]
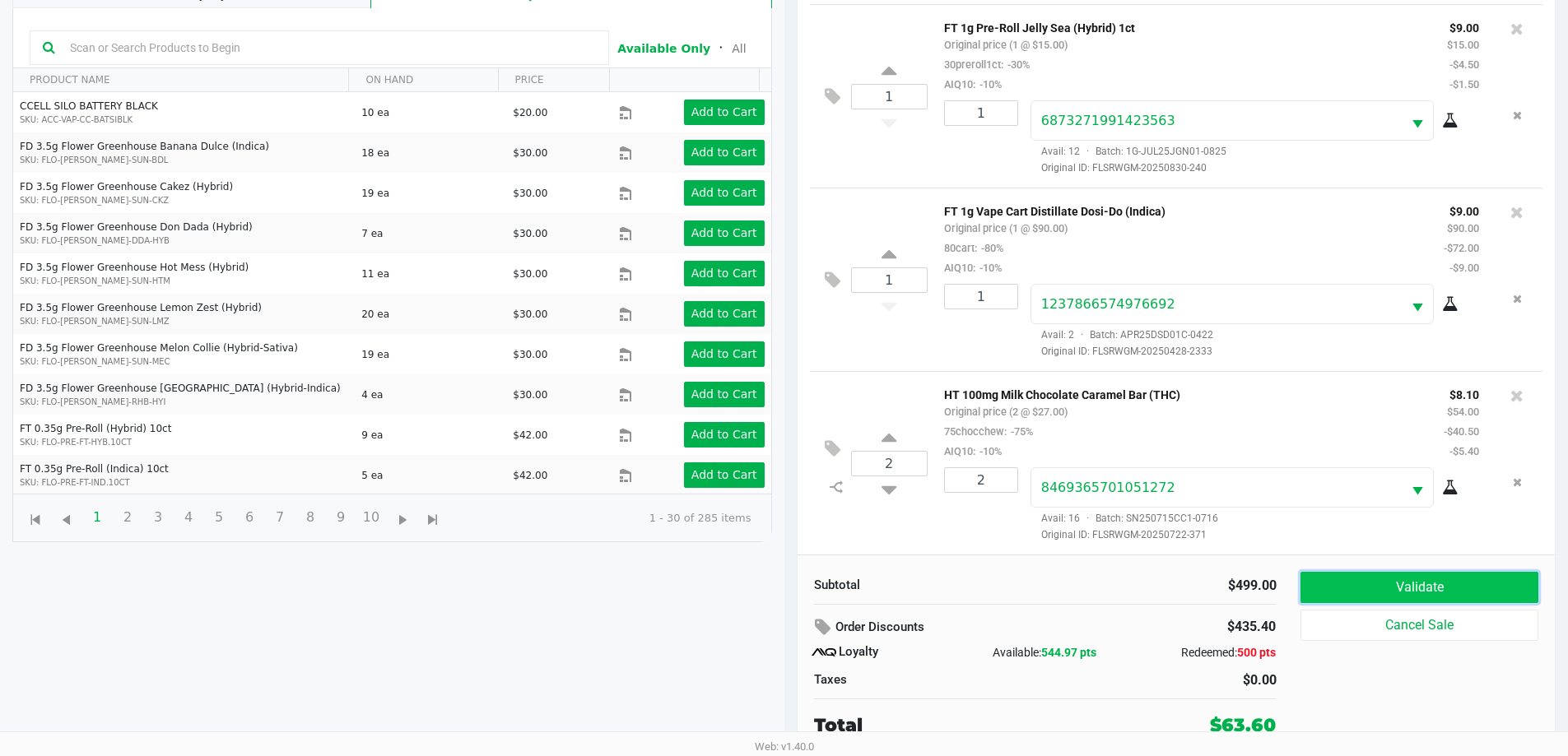
click at [1411, 587] on button "Validate" at bounding box center [1418, 587] width 237 height 31
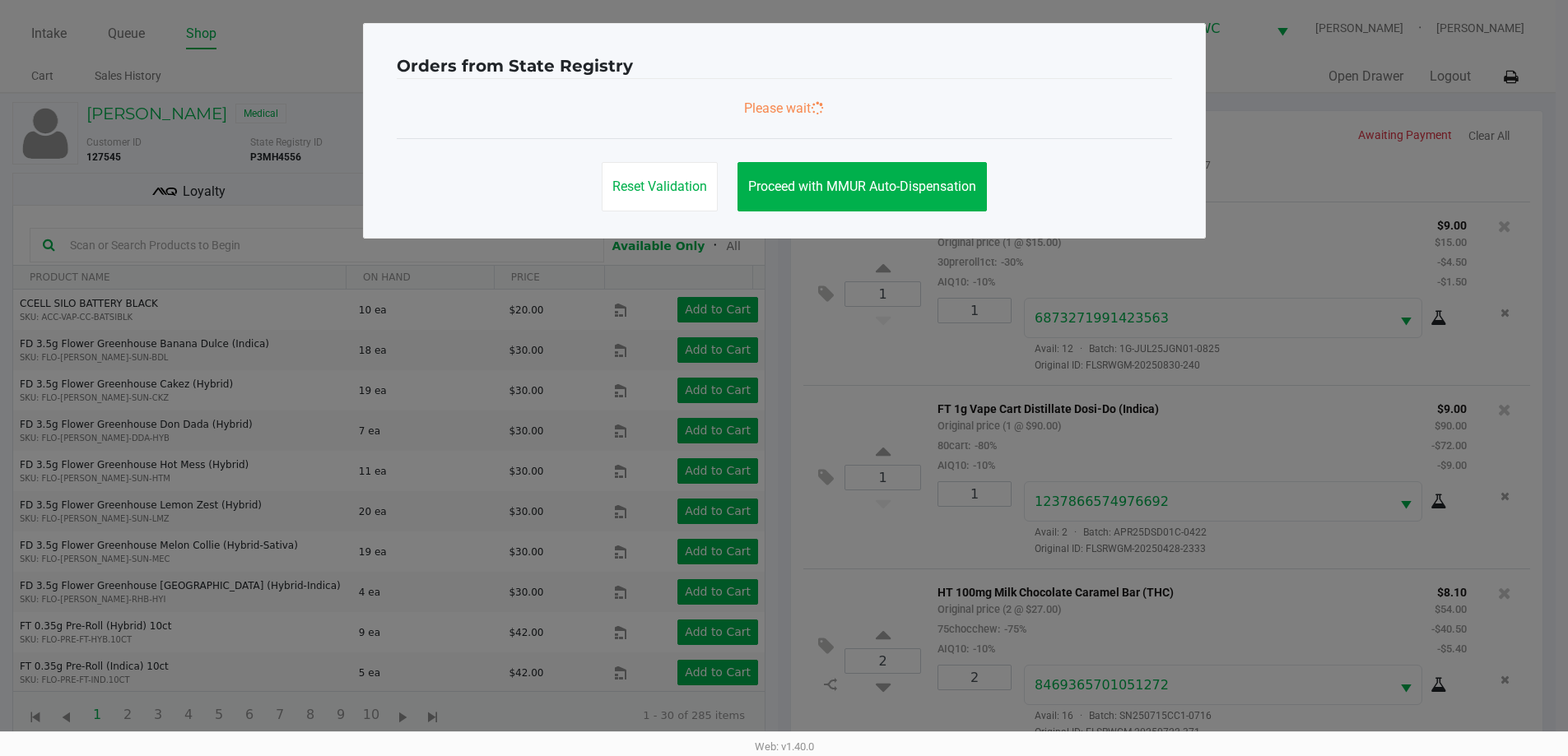
scroll to position [0, 0]
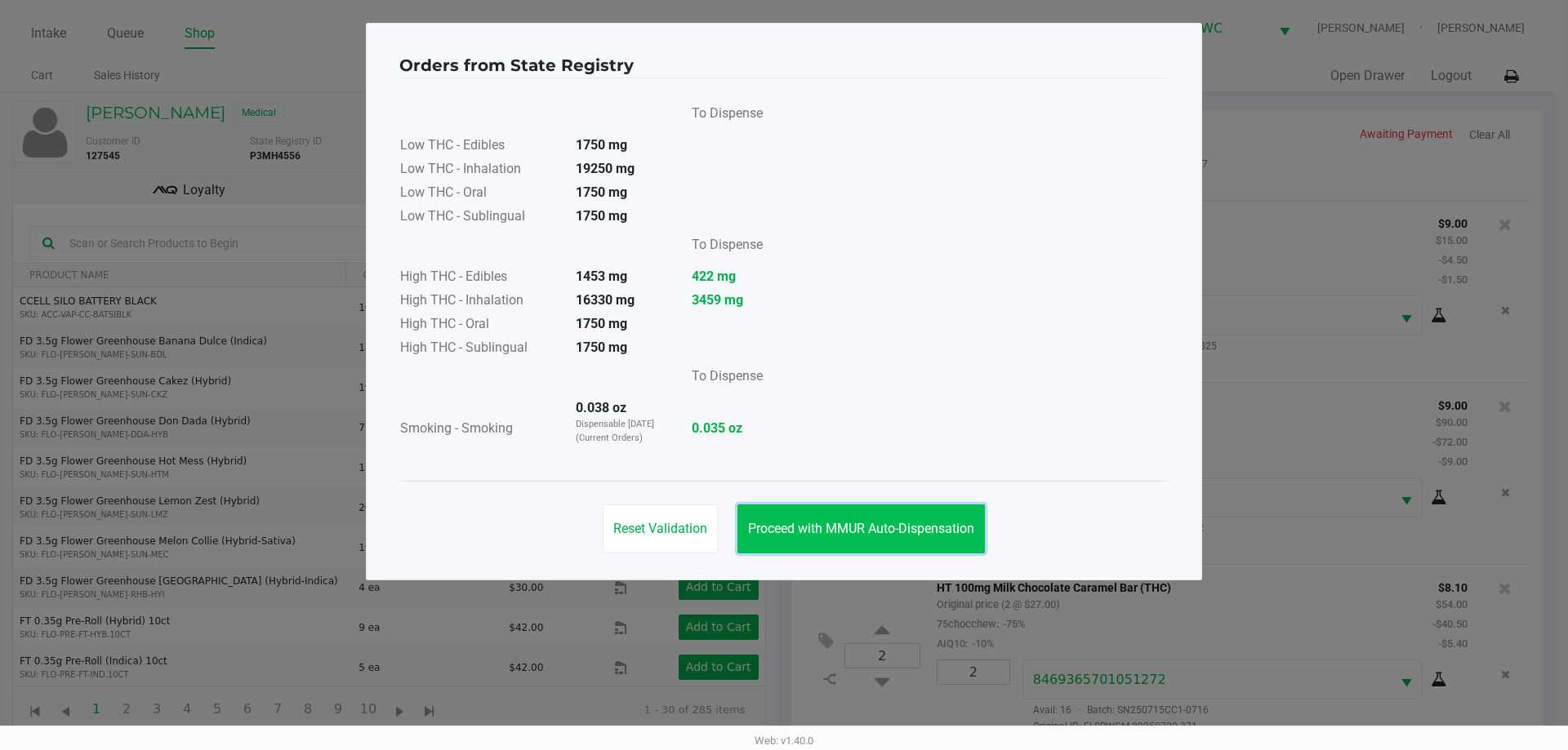
click at [853, 539] on button "Proceed with MMUR Auto-Dispensation" at bounding box center [861, 528] width 247 height 49
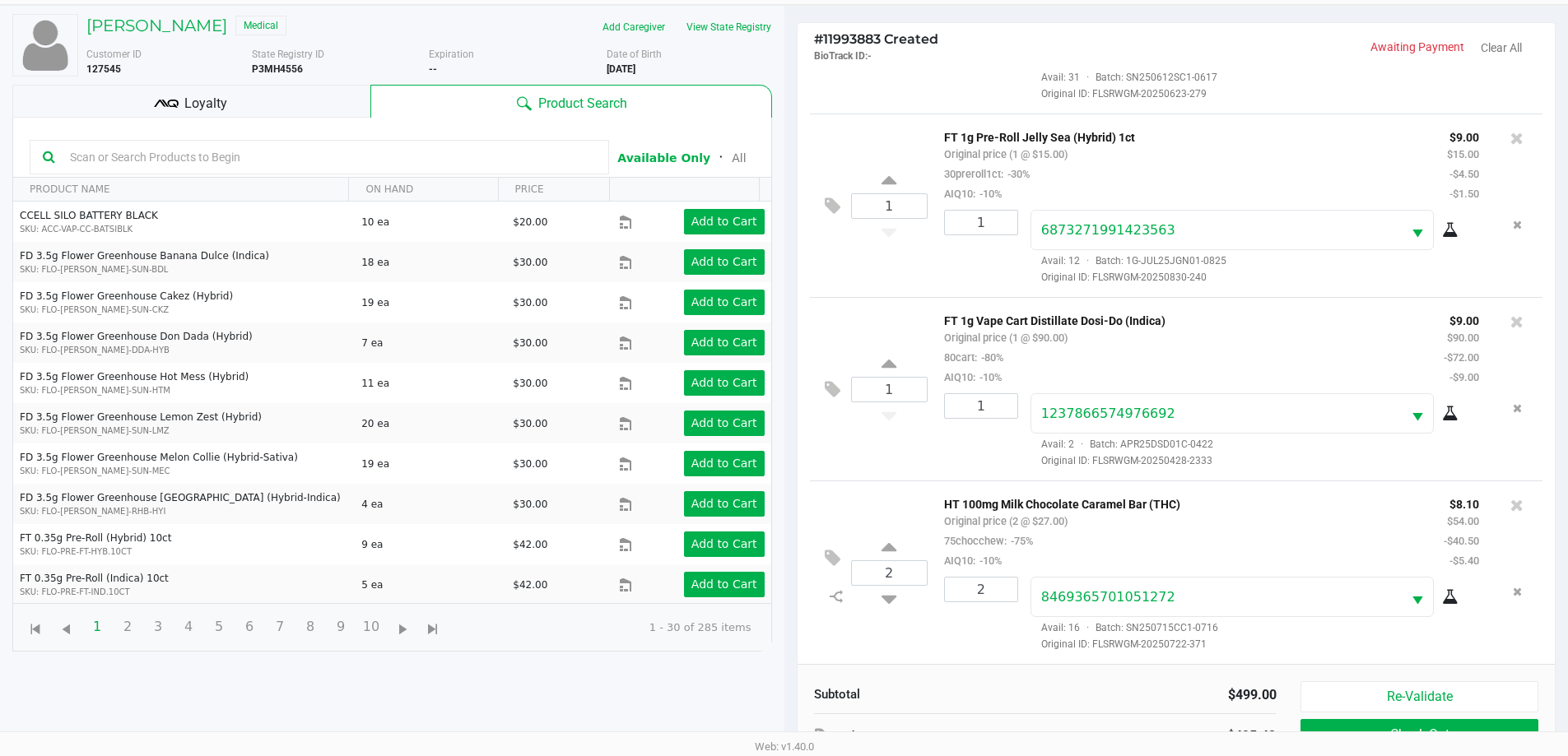
scroll to position [197, 0]
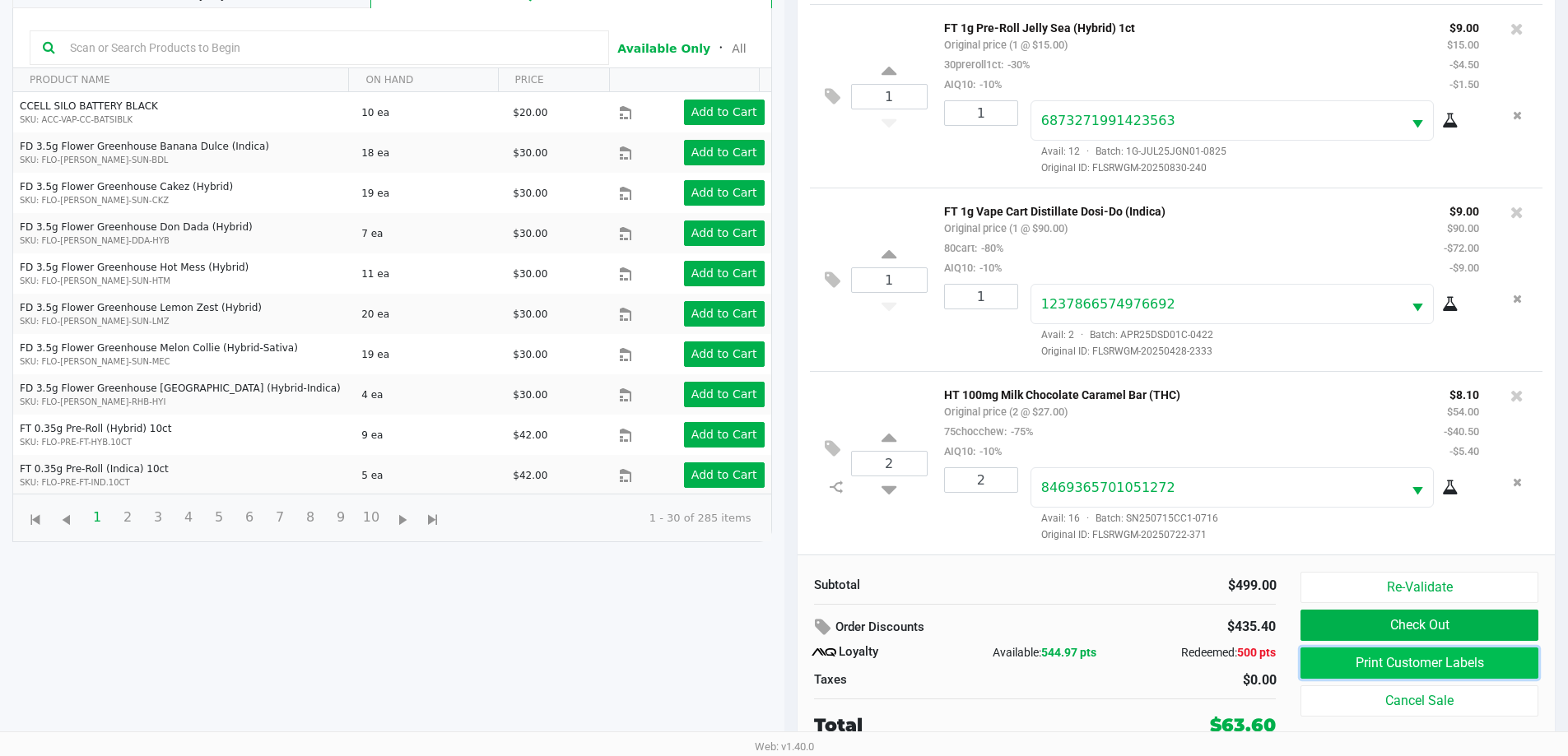
click at [1405, 667] on button "Print Customer Labels" at bounding box center [1418, 662] width 237 height 31
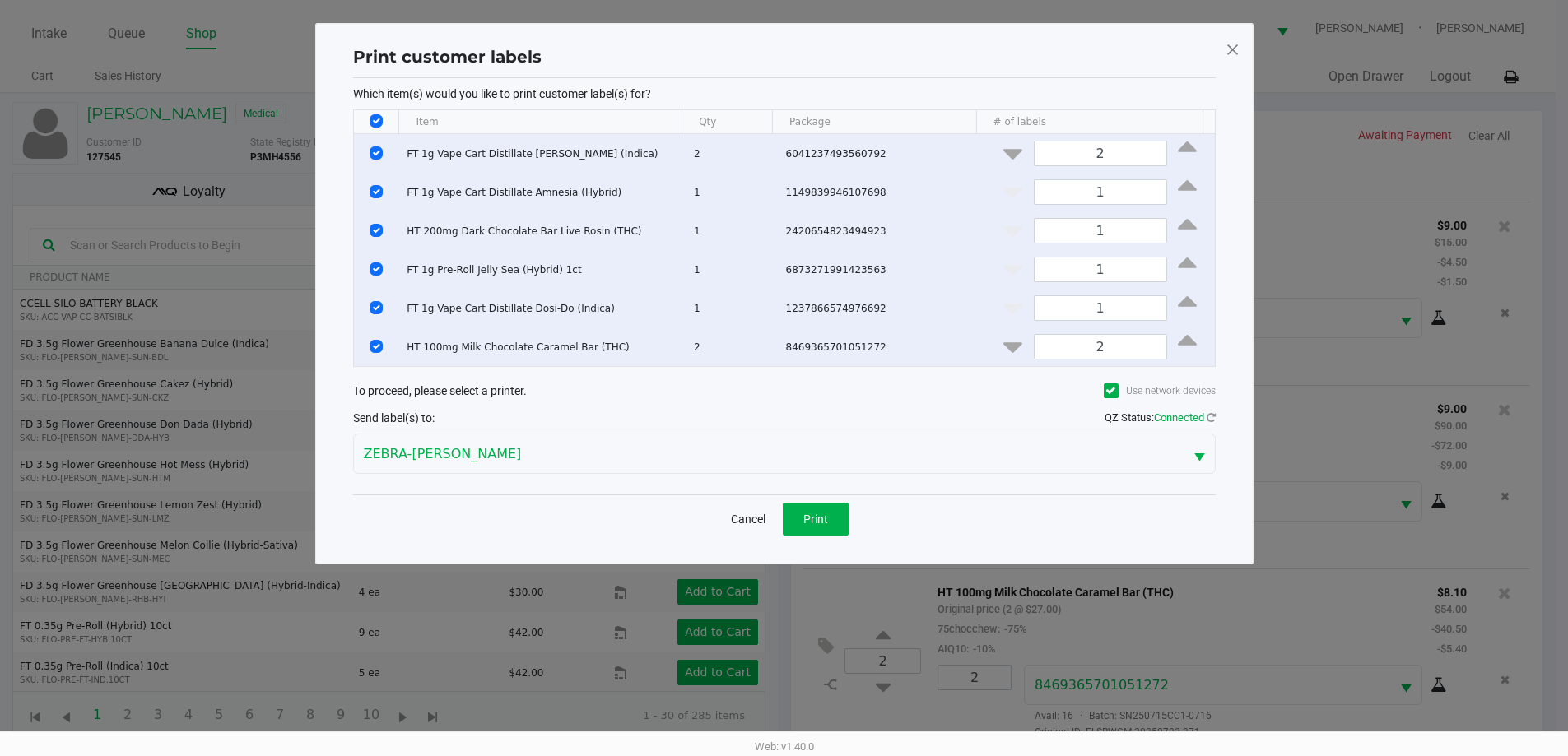
scroll to position [0, 0]
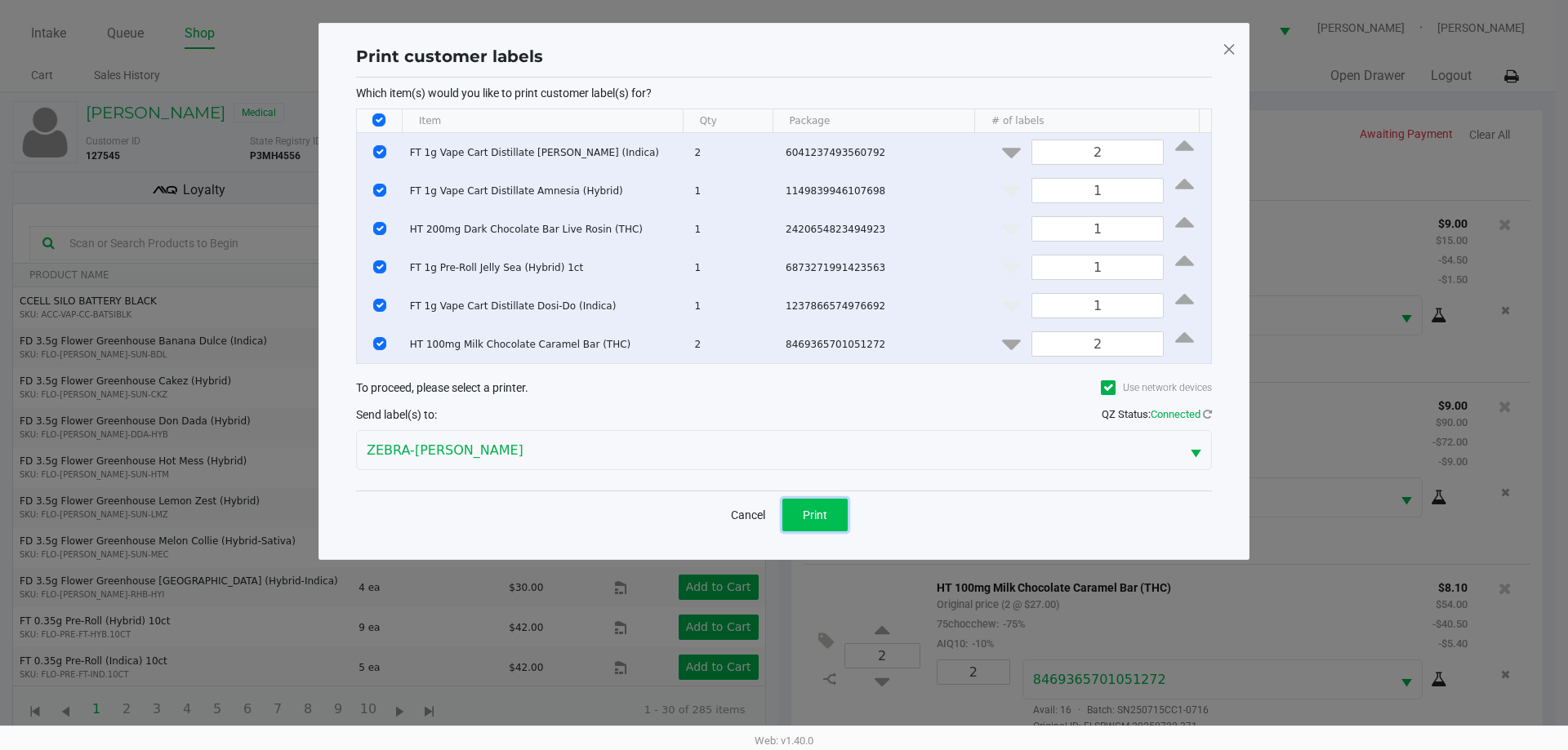
click at [830, 514] on button "Print" at bounding box center [815, 515] width 65 height 33
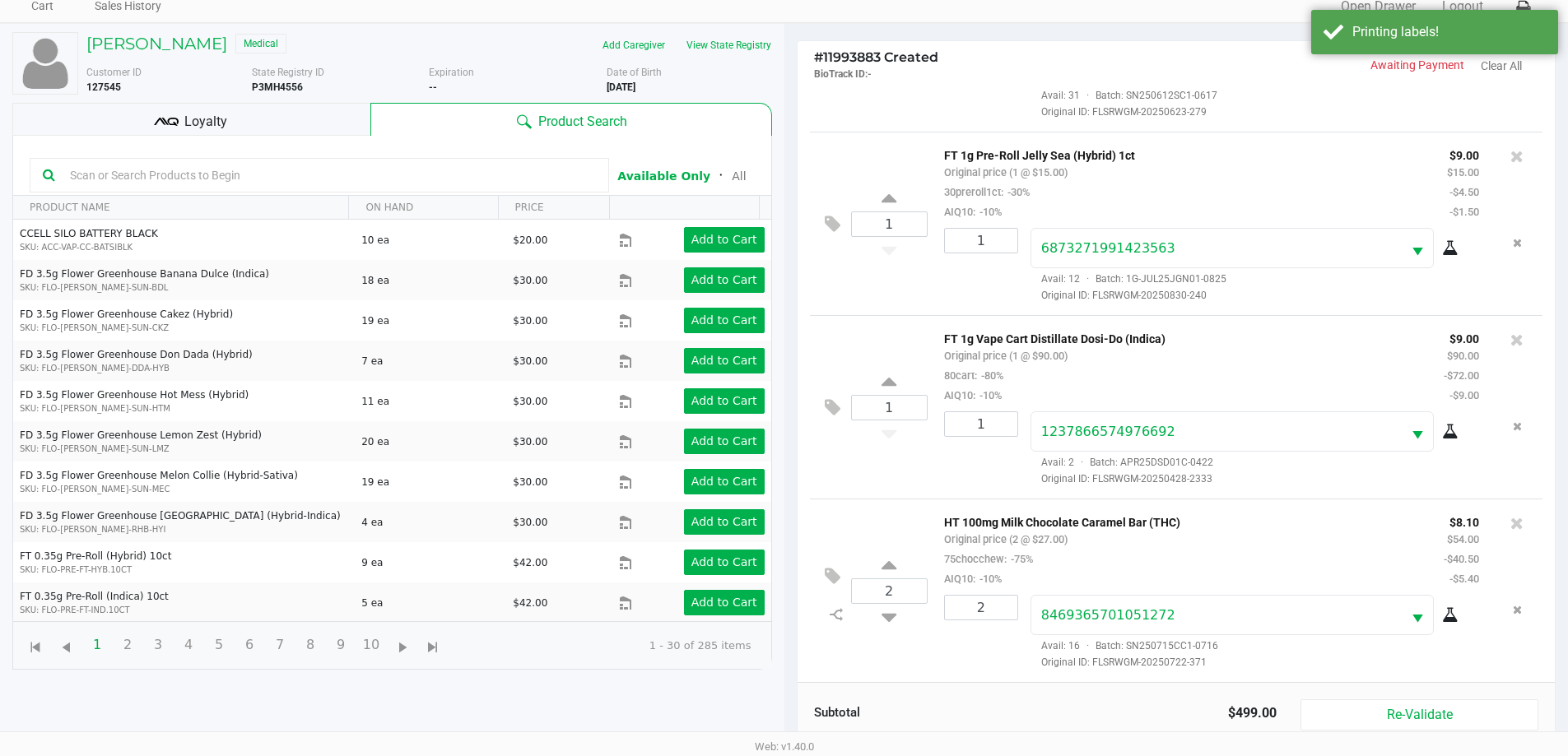
scroll to position [197, 0]
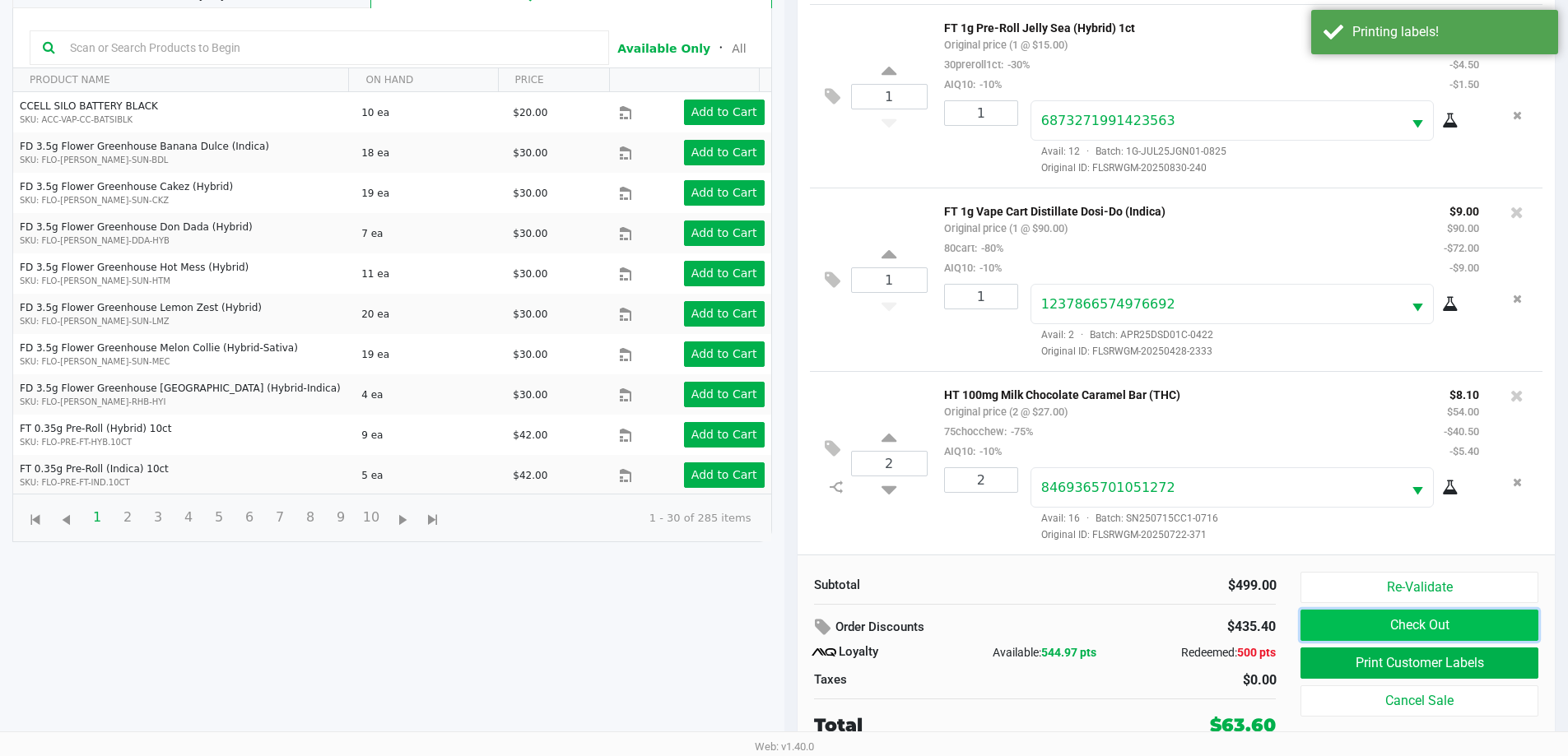
click at [1404, 630] on button "Check Out" at bounding box center [1418, 625] width 237 height 31
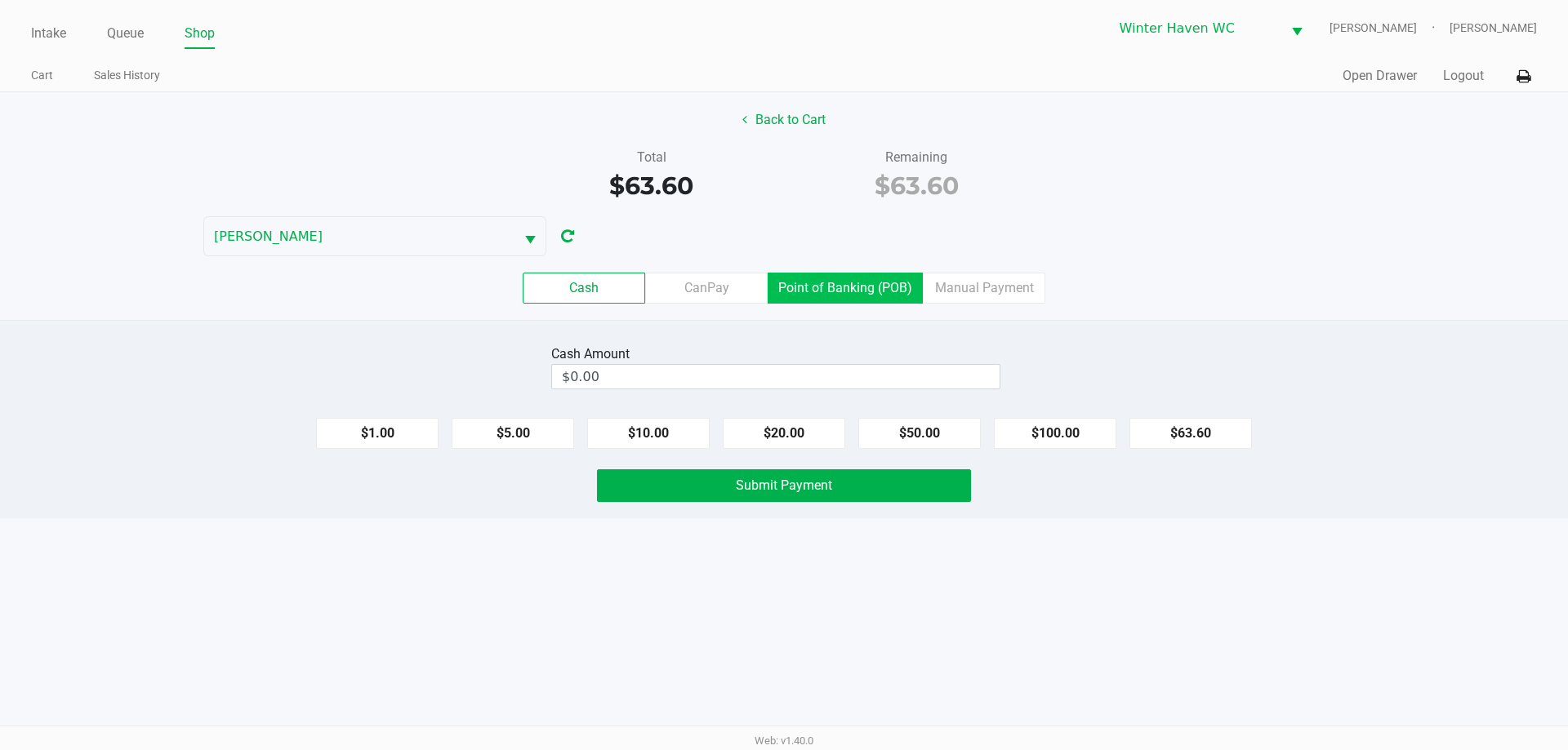
click at [852, 289] on label "Point of Banking (POB)" at bounding box center [845, 288] width 155 height 31
click at [0, 0] on 7 "Point of Banking (POB)" at bounding box center [0, 0] width 0 height 0
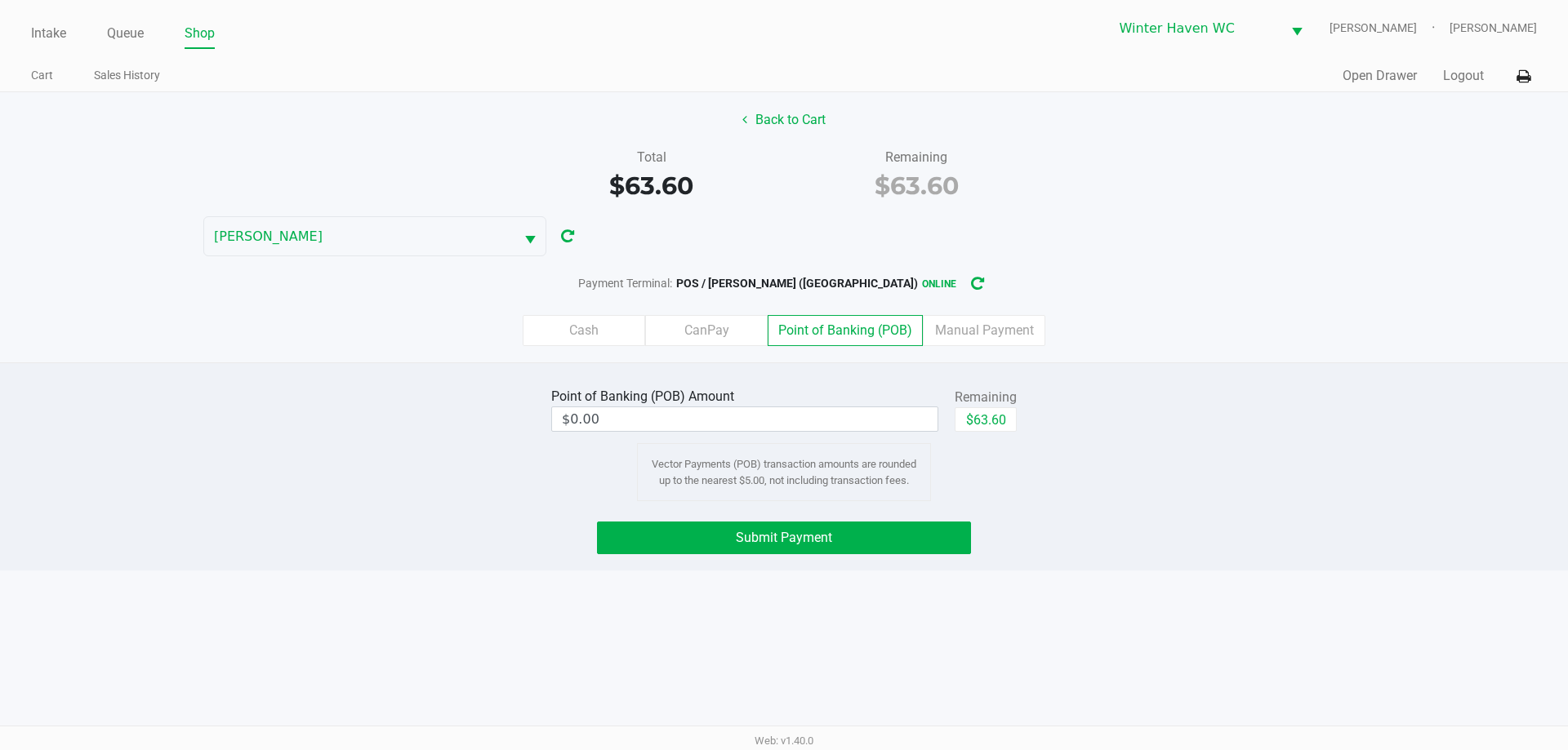
click at [1028, 418] on div "Point of Banking (POB) Amount $0.00 Remaining $63.60 Vector Payments (POB) tran…" at bounding box center [783, 442] width 490 height 118
click at [1001, 419] on button "$63.60" at bounding box center [985, 420] width 62 height 25
type input "$63.60"
click at [819, 535] on span "Submit Payment" at bounding box center [784, 537] width 97 height 15
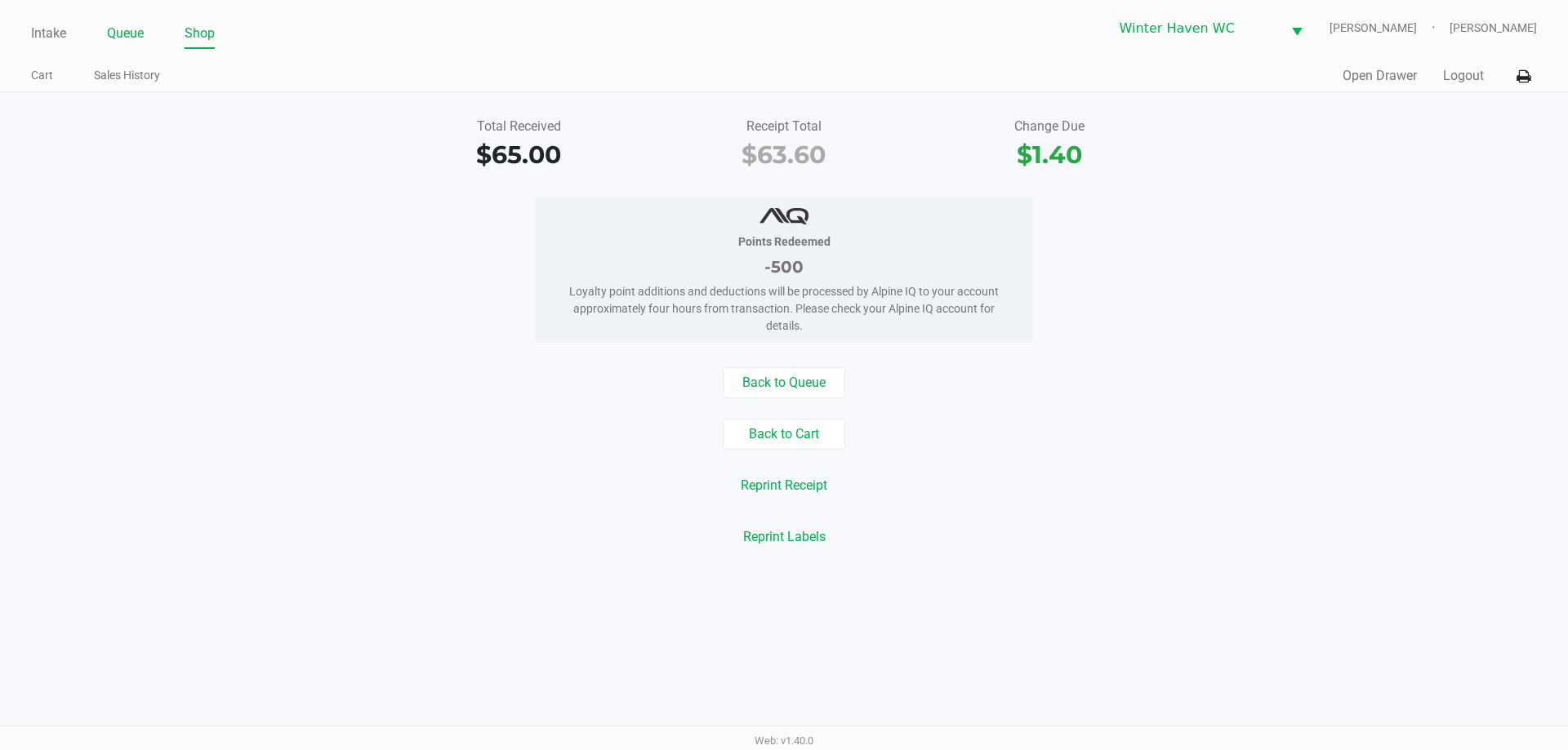
click at [129, 32] on link "Queue" at bounding box center [126, 34] width 36 height 23
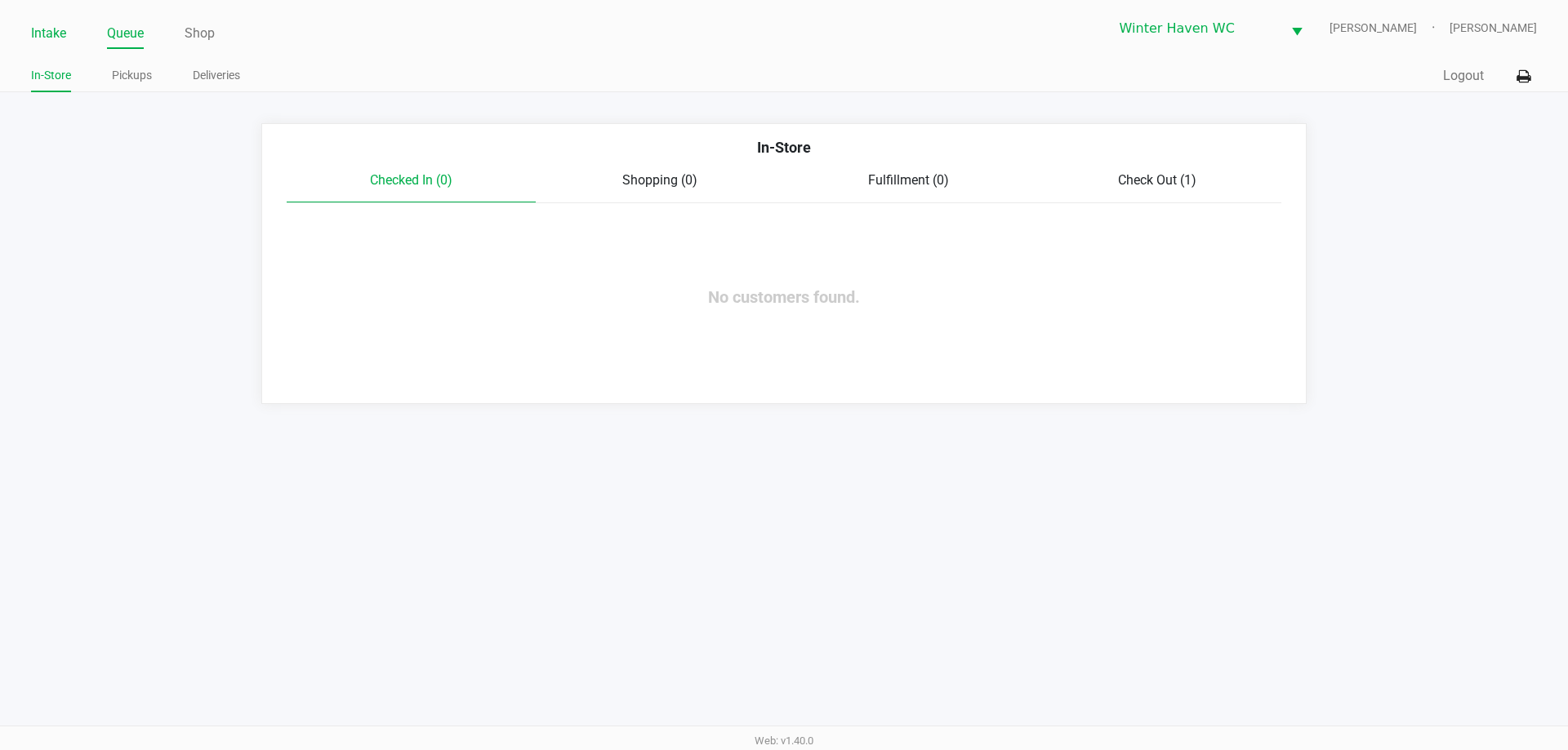
click at [53, 28] on link "Intake" at bounding box center [48, 34] width 35 height 23
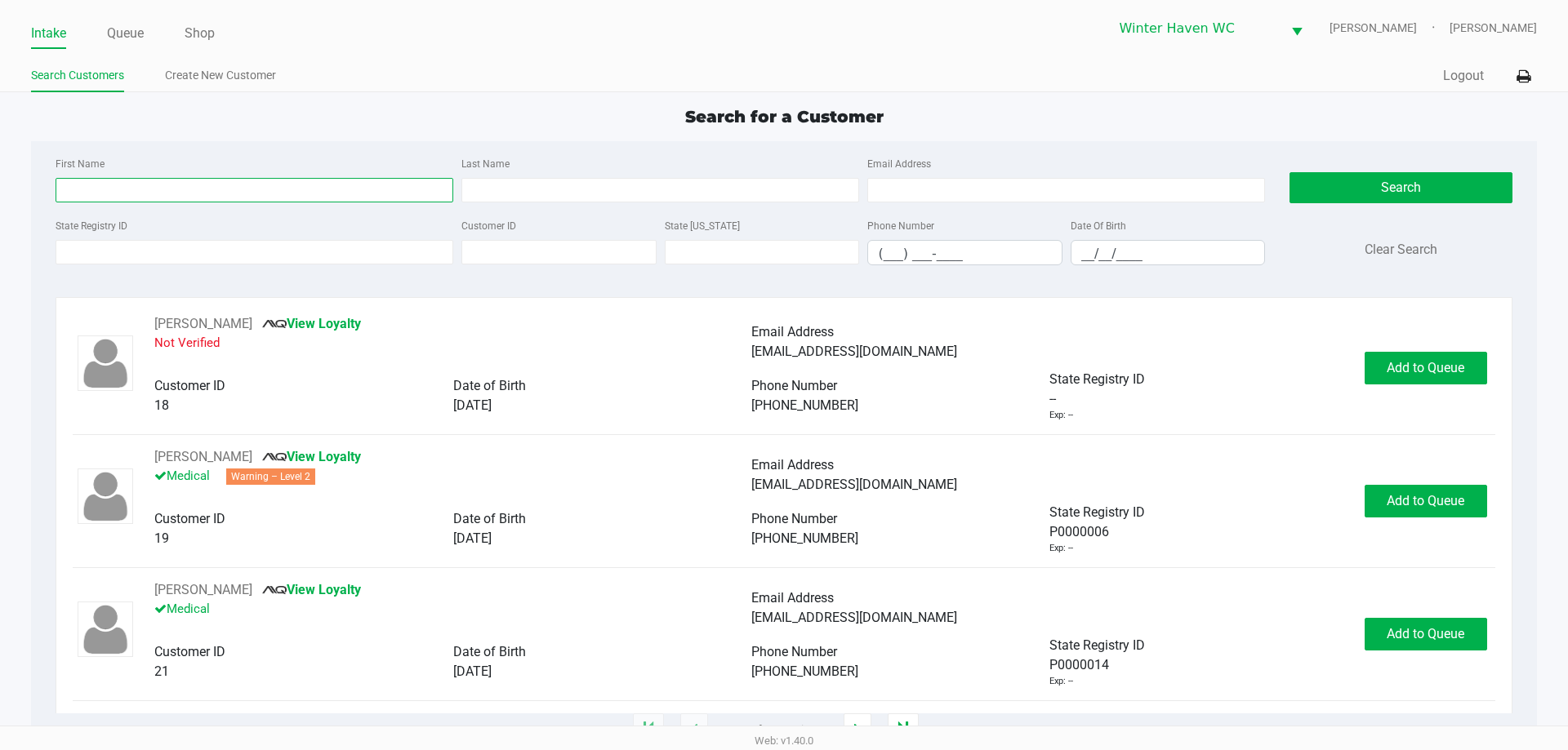
click at [406, 197] on input "First Name" at bounding box center [254, 191] width 398 height 25
click at [399, 188] on input "First Name" at bounding box center [254, 191] width 398 height 25
click at [361, 244] on input "State Registry ID" at bounding box center [254, 252] width 398 height 25
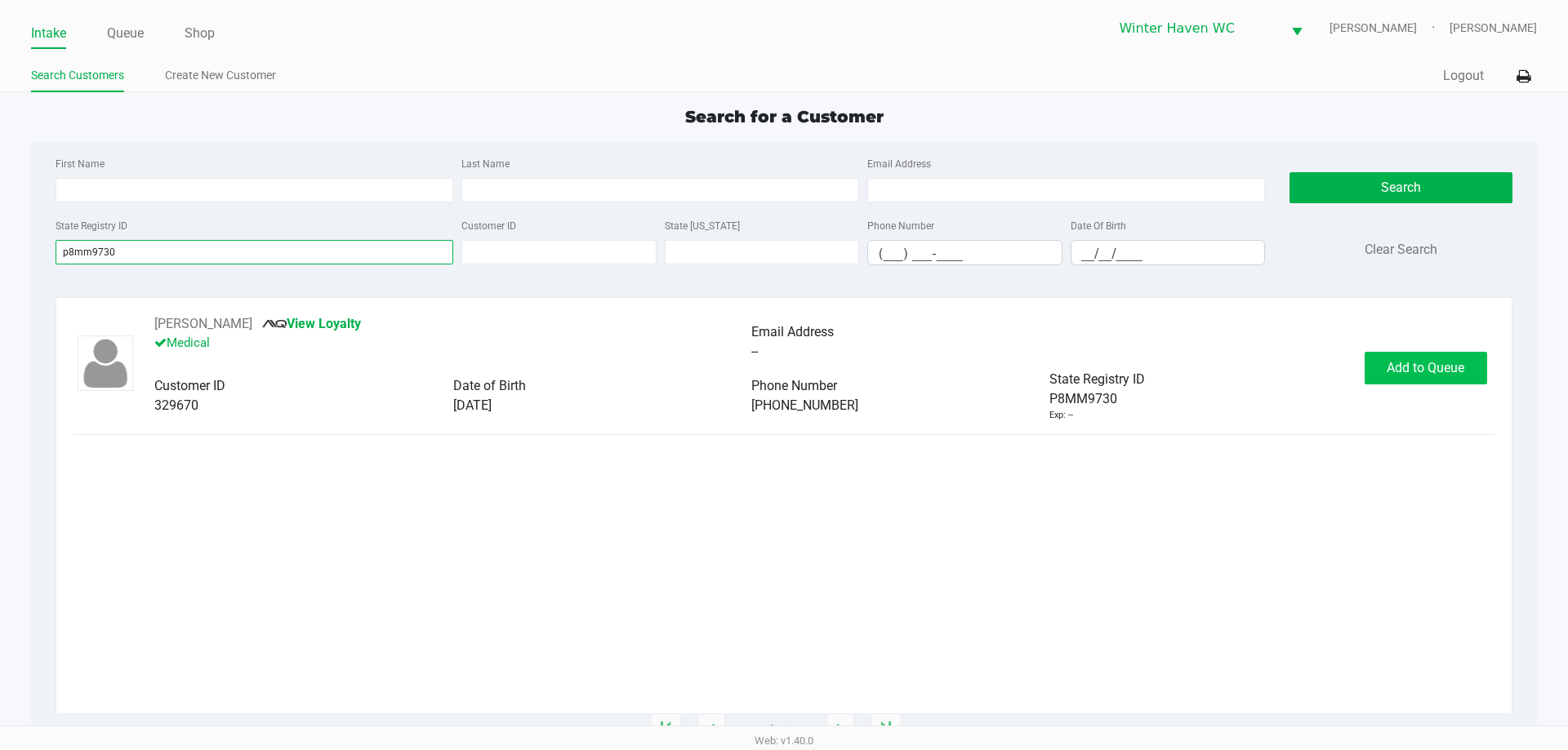
type input "p8mm9730"
click at [1407, 377] on button "Add to Queue" at bounding box center [1426, 368] width 123 height 33
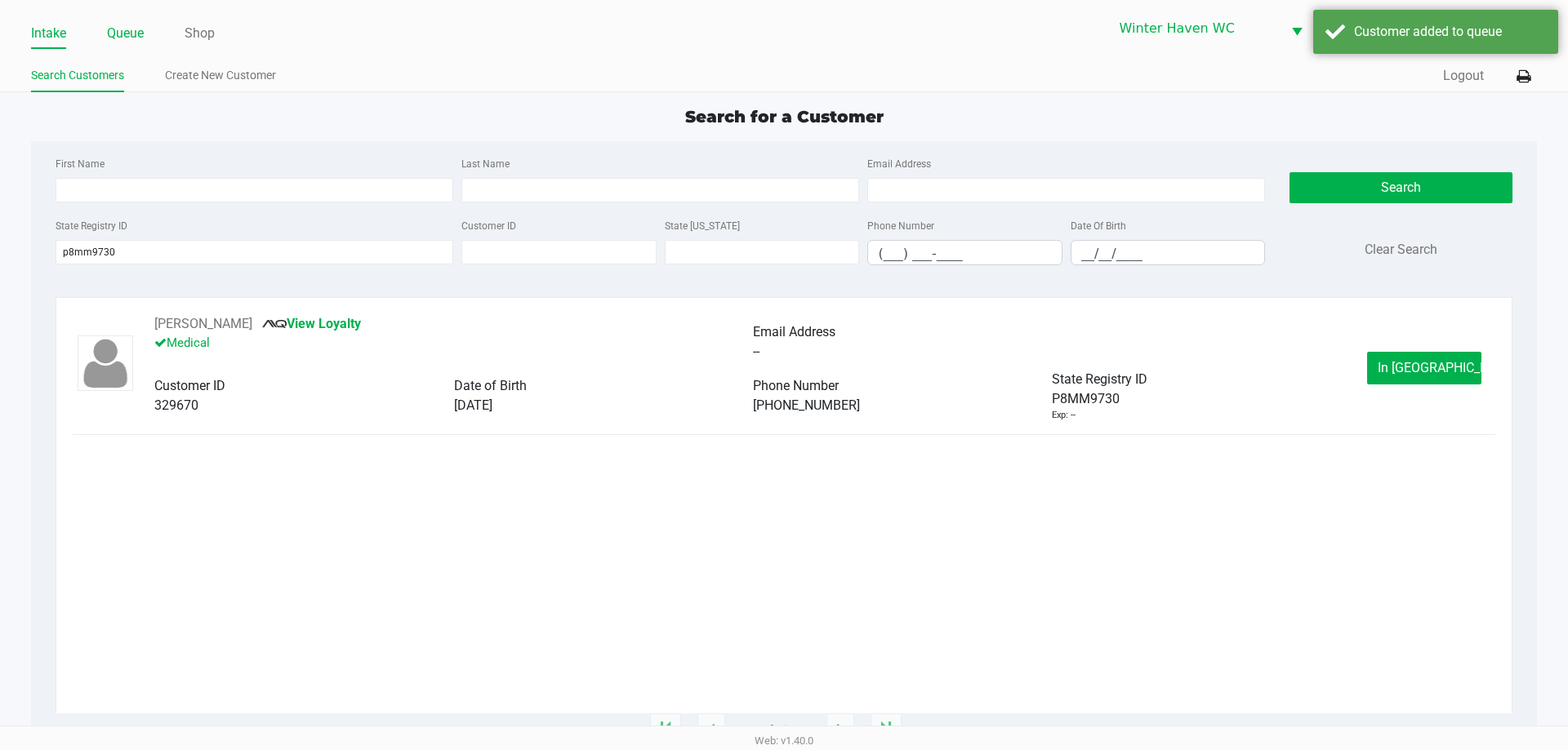
click at [125, 28] on link "Queue" at bounding box center [126, 34] width 36 height 23
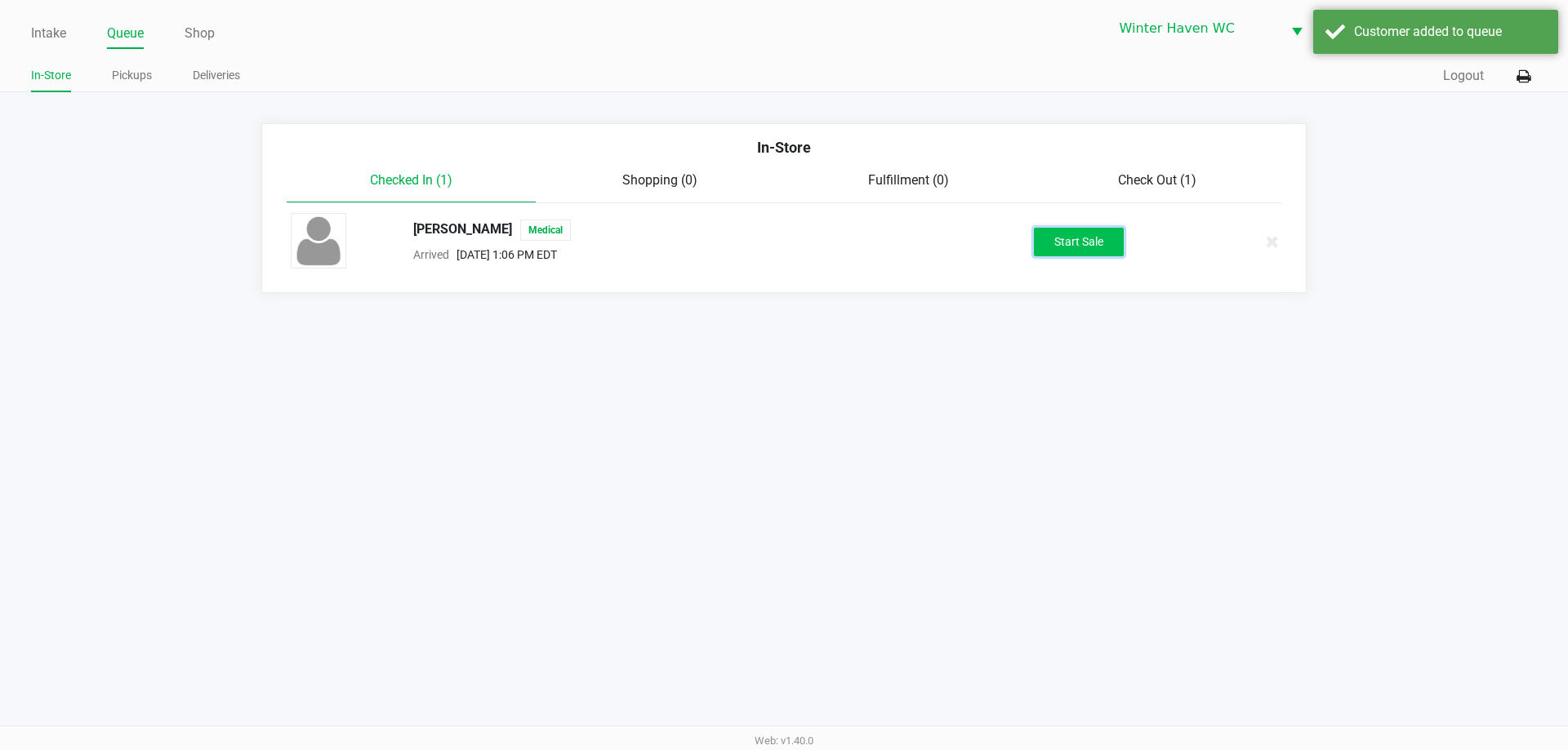
click at [1049, 245] on button "Start Sale" at bounding box center [1079, 242] width 90 height 29
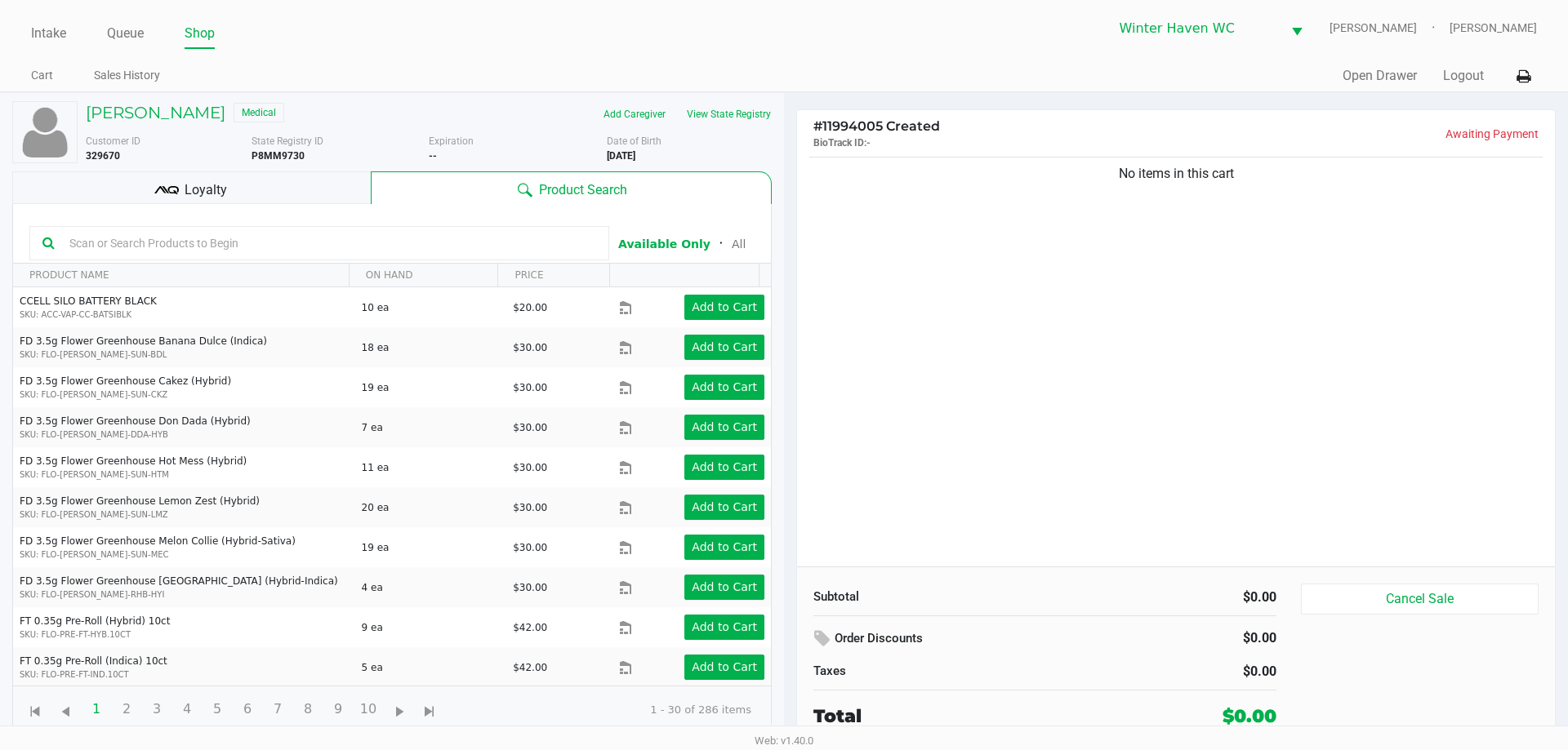
click at [493, 235] on input "text" at bounding box center [330, 243] width 533 height 25
click at [1094, 237] on div "No items in this cart" at bounding box center [1175, 359] width 758 height 413
click at [411, 250] on input "text" at bounding box center [330, 243] width 533 height 25
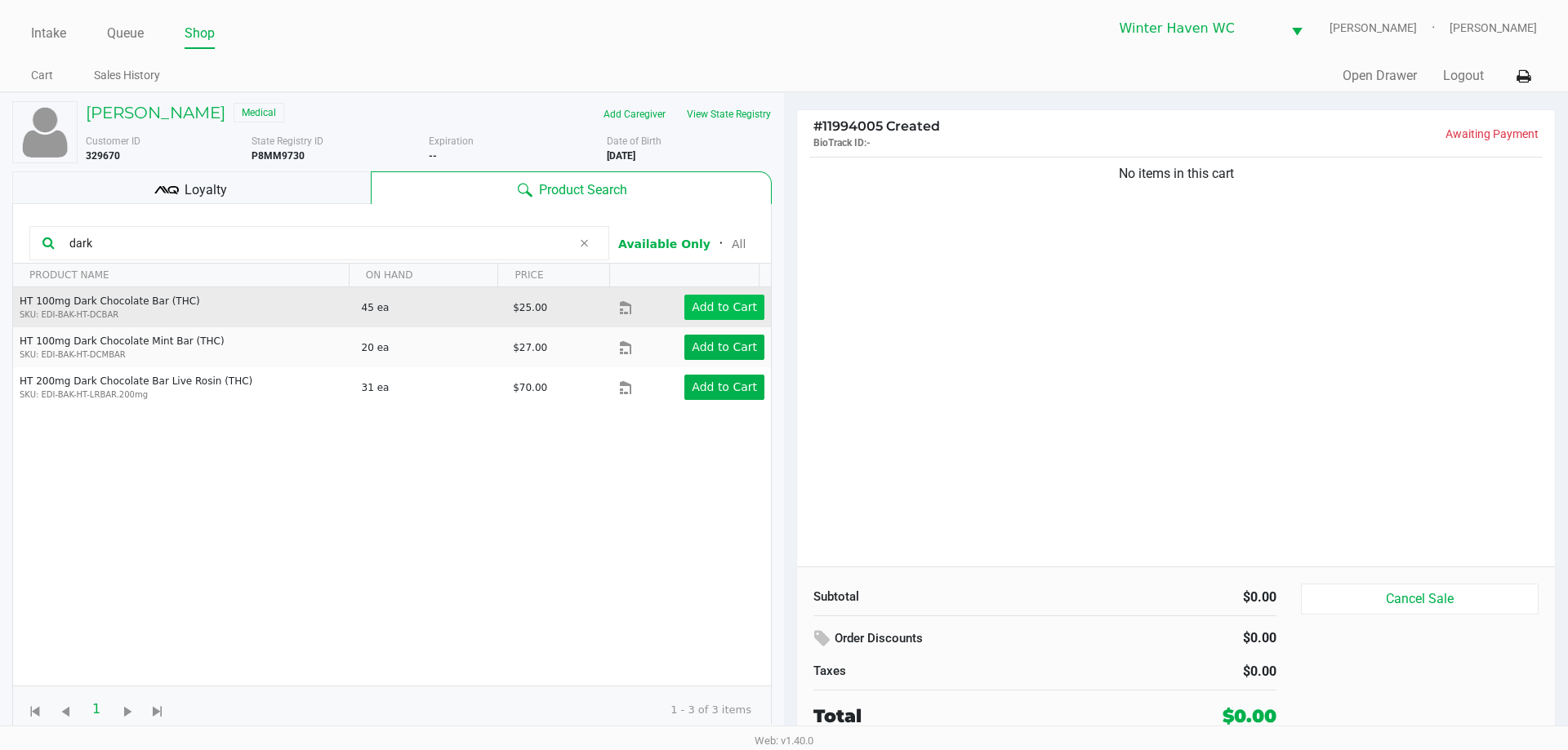
type input "dark"
click at [703, 313] on app-button-loader "Add to Cart" at bounding box center [725, 307] width 65 height 13
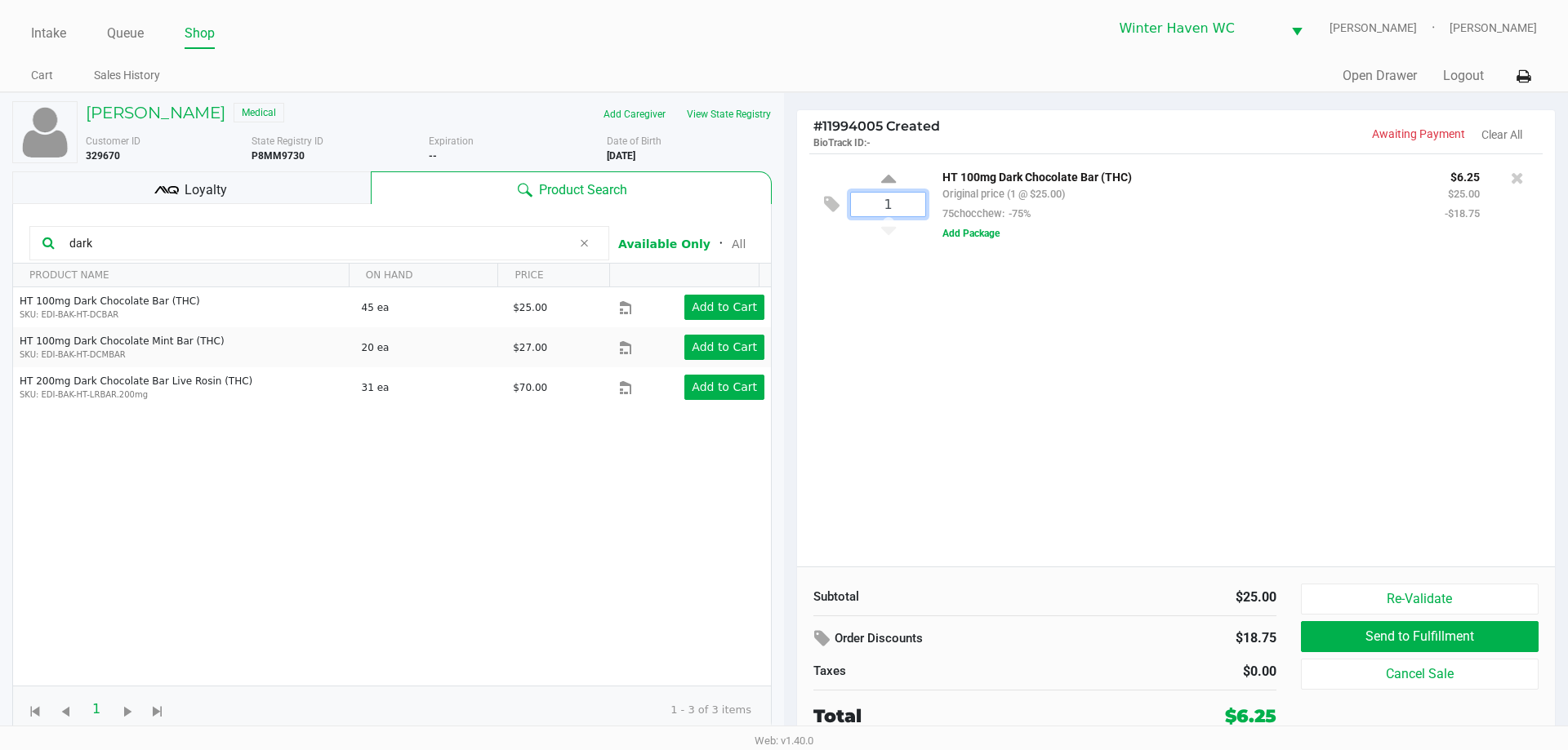
click at [908, 203] on input "1" at bounding box center [888, 204] width 75 height 24
type input "15"
click at [1099, 463] on div "MARILYN GAGNE Medical Add Caregiver View State Registry Customer ID 329670 Stat…" at bounding box center [784, 419] width 1568 height 654
click at [485, 246] on input "dark" at bounding box center [317, 243] width 509 height 25
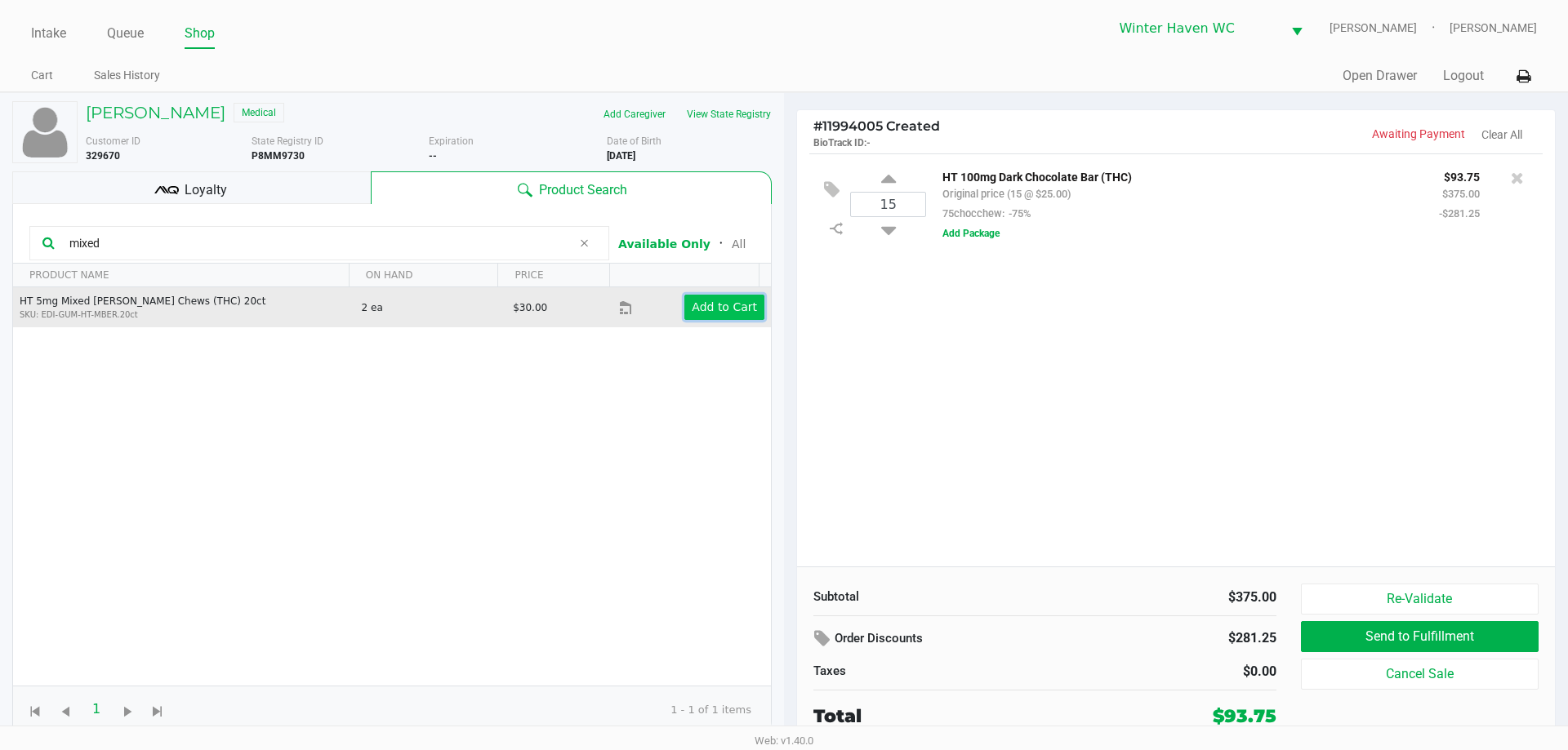
click at [695, 317] on button "Add to Cart" at bounding box center [724, 307] width 80 height 25
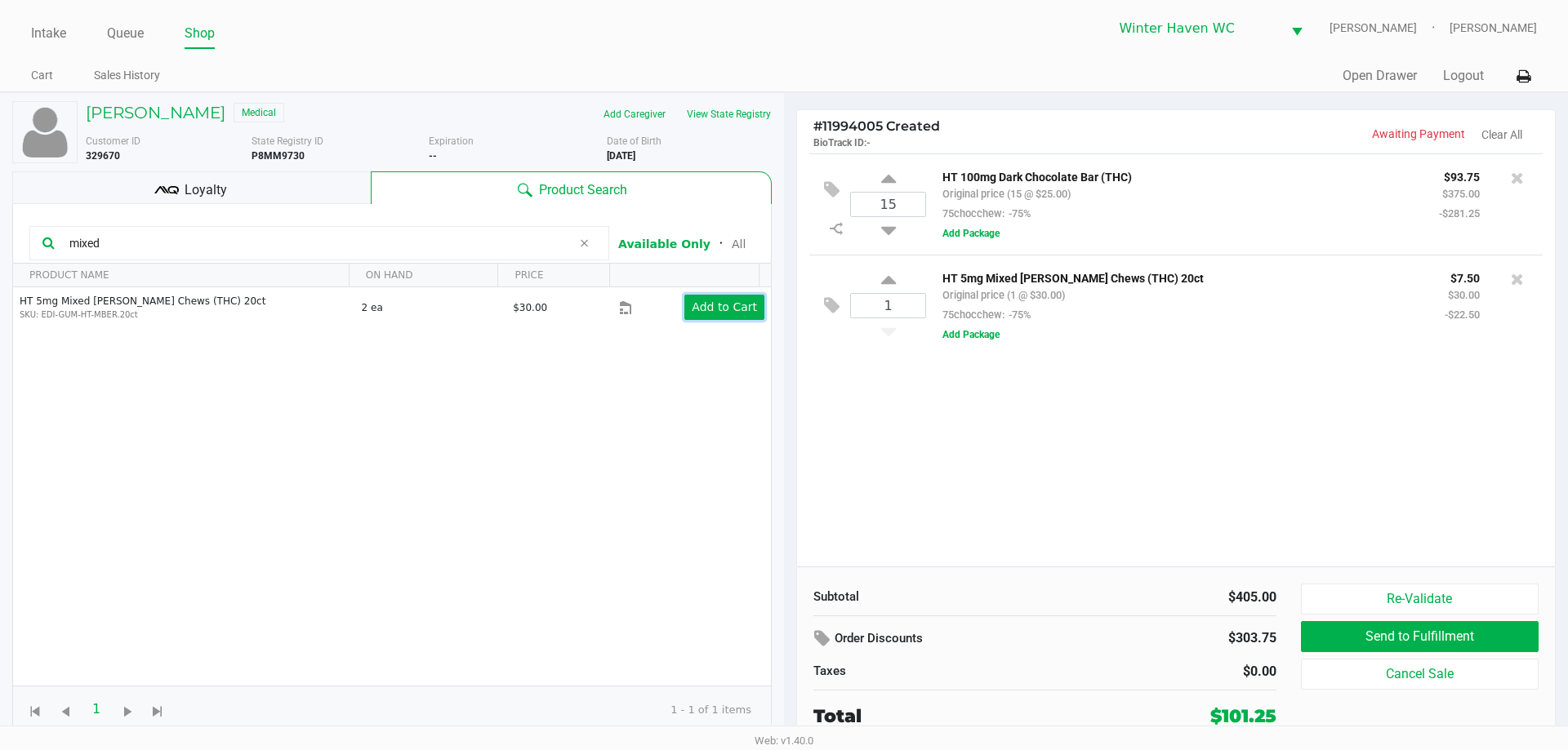
click at [730, 304] on app-button-loader "Add to Cart" at bounding box center [725, 307] width 65 height 13
click at [372, 237] on input "mixed" at bounding box center [317, 243] width 509 height 25
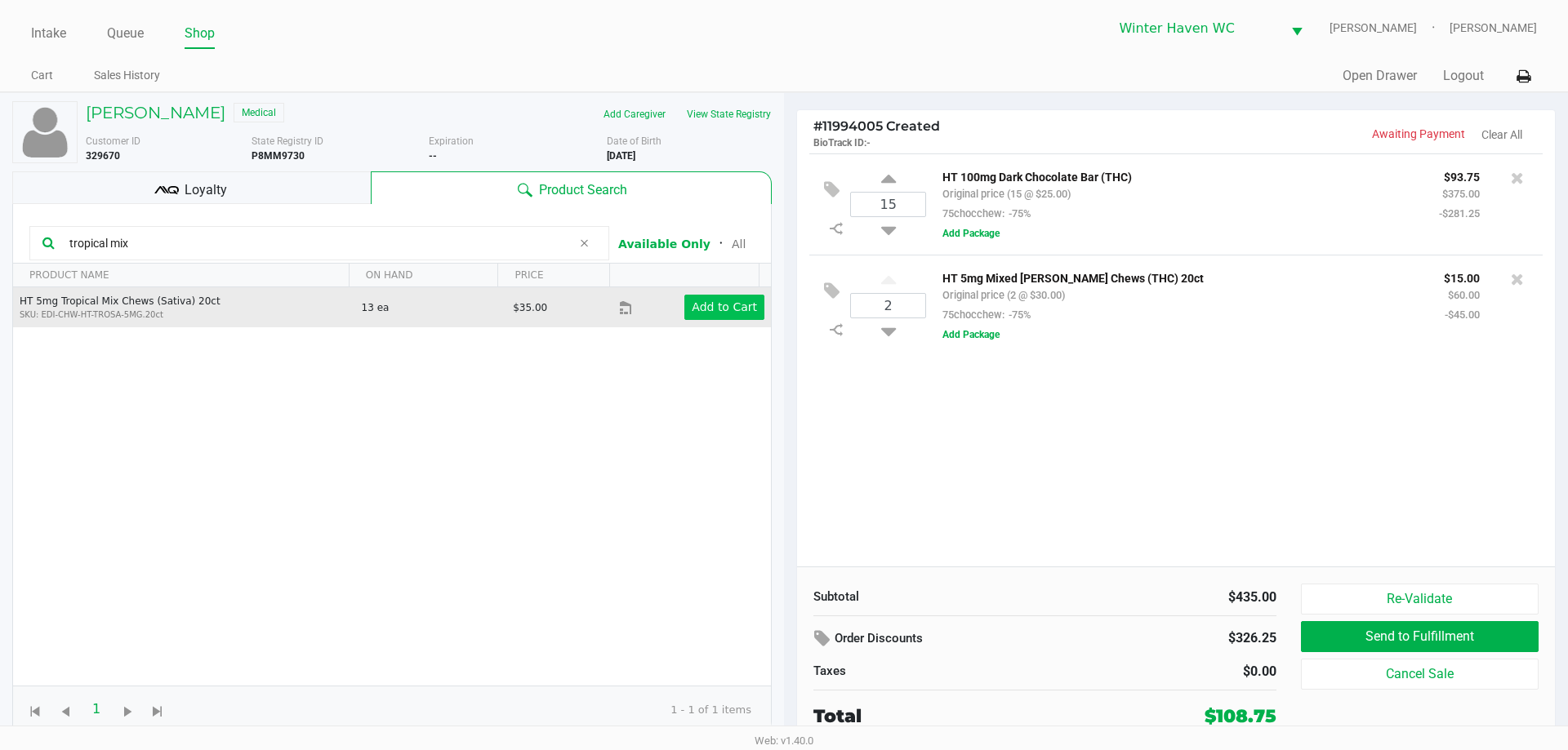
type input "tropical mix"
click at [725, 305] on app-button-loader "Add to Cart" at bounding box center [725, 307] width 65 height 13
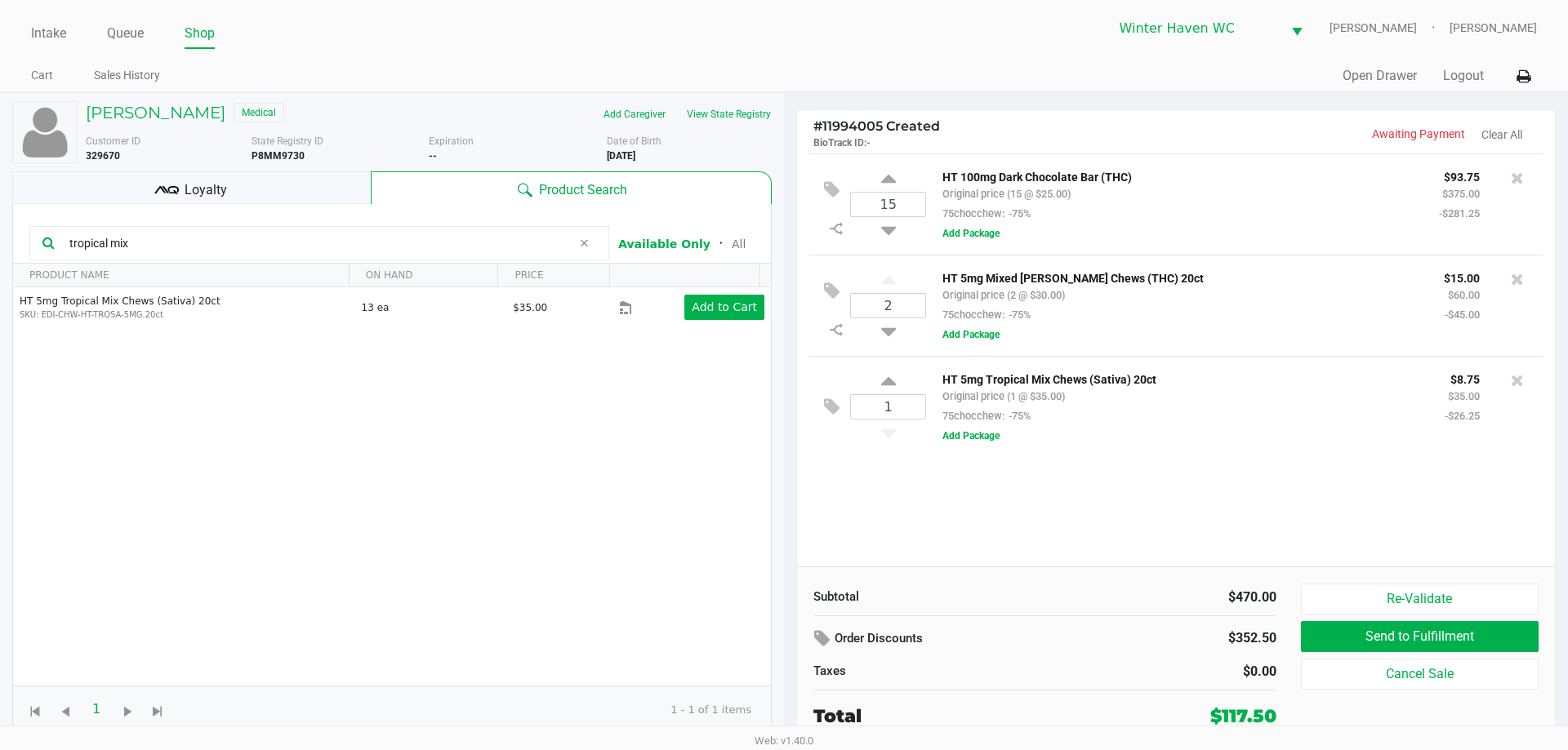
drag, startPoint x: 196, startPoint y: 195, endPoint x: 212, endPoint y: 197, distance: 16.1
click at [268, 202] on div "Loyalty" at bounding box center [192, 188] width 358 height 33
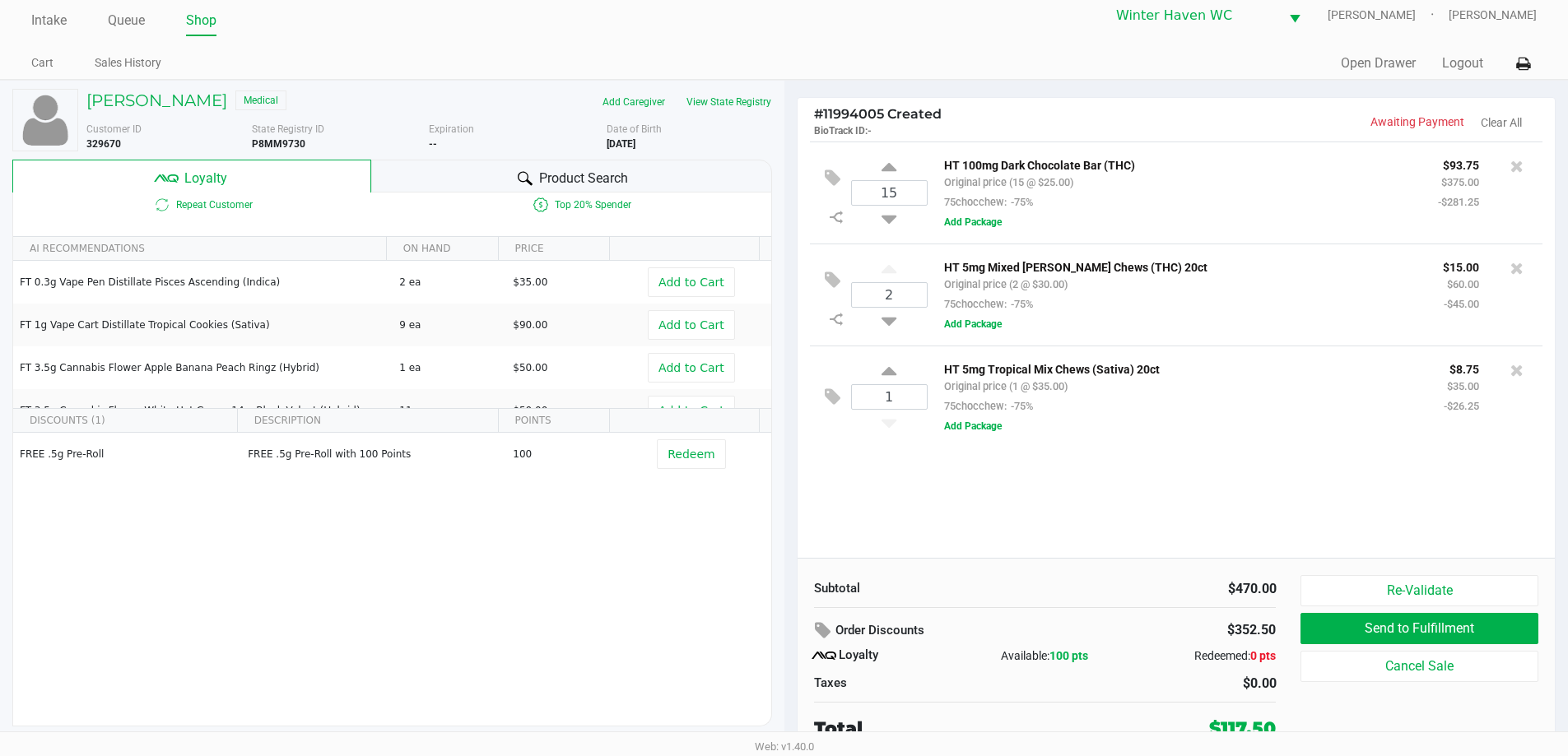
scroll to position [16, 0]
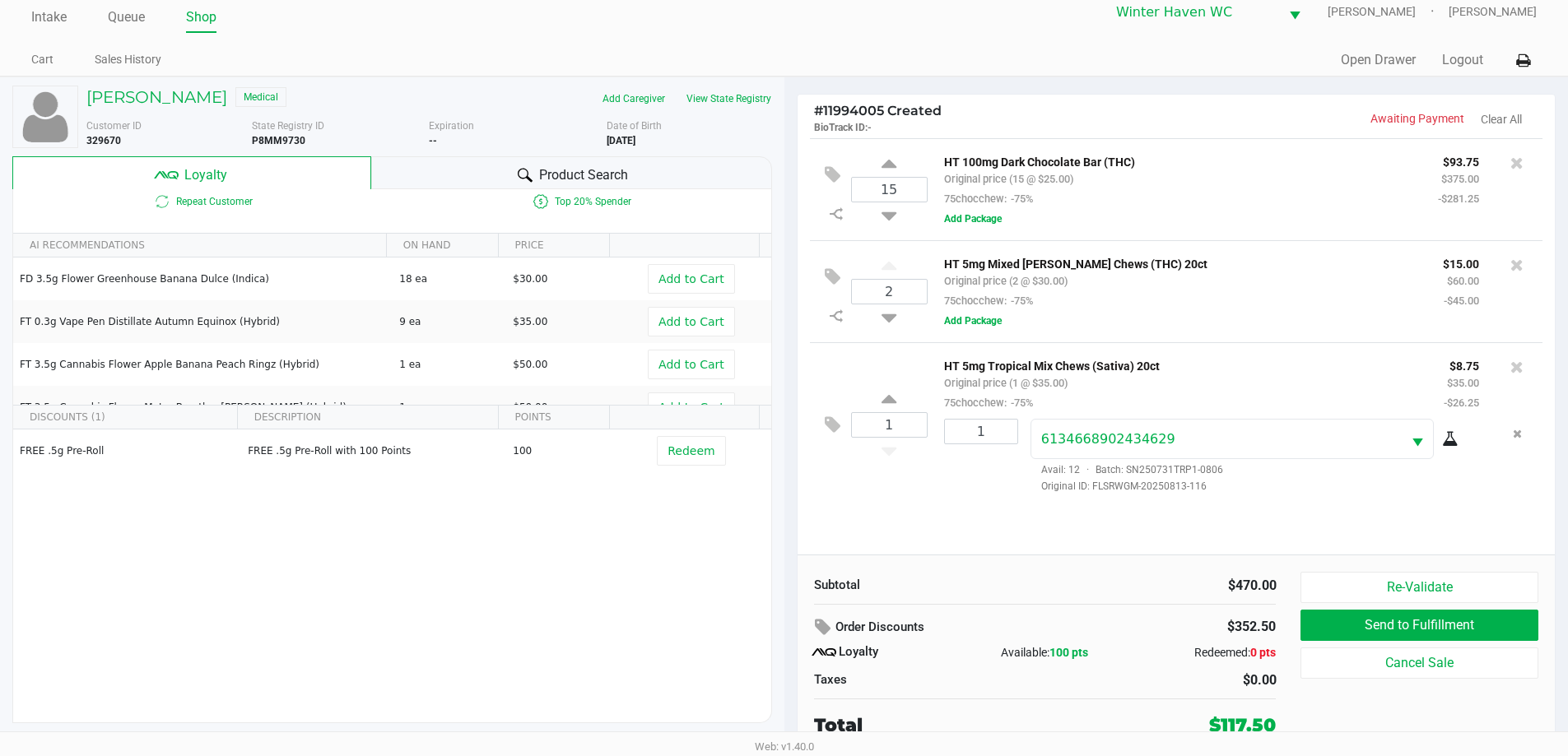
click at [1303, 207] on div "HT 100mg Dark Chocolate Bar (THC) Original price (15 @ $25.00) 75chocchew: -75%" at bounding box center [1178, 180] width 494 height 57
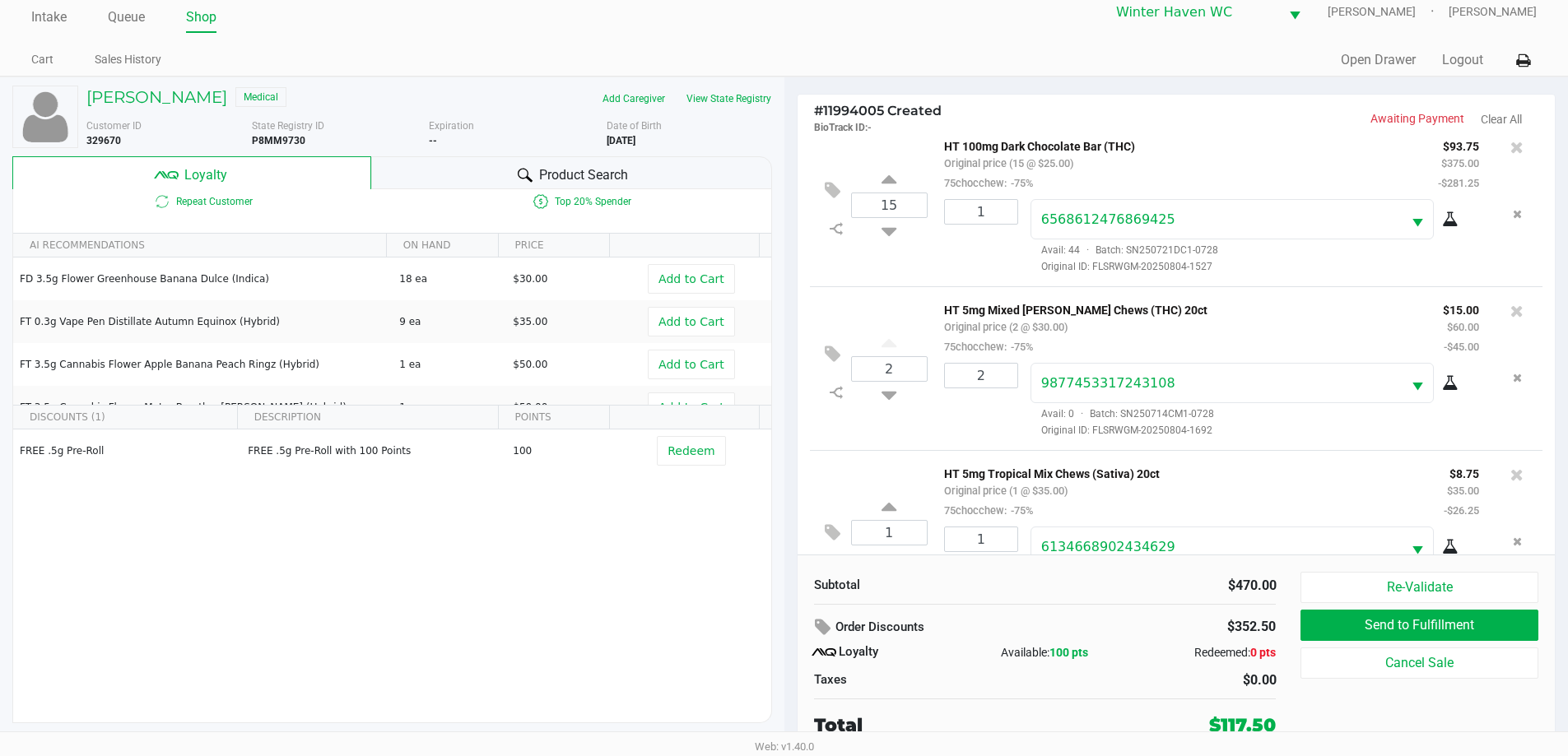
scroll to position [77, 0]
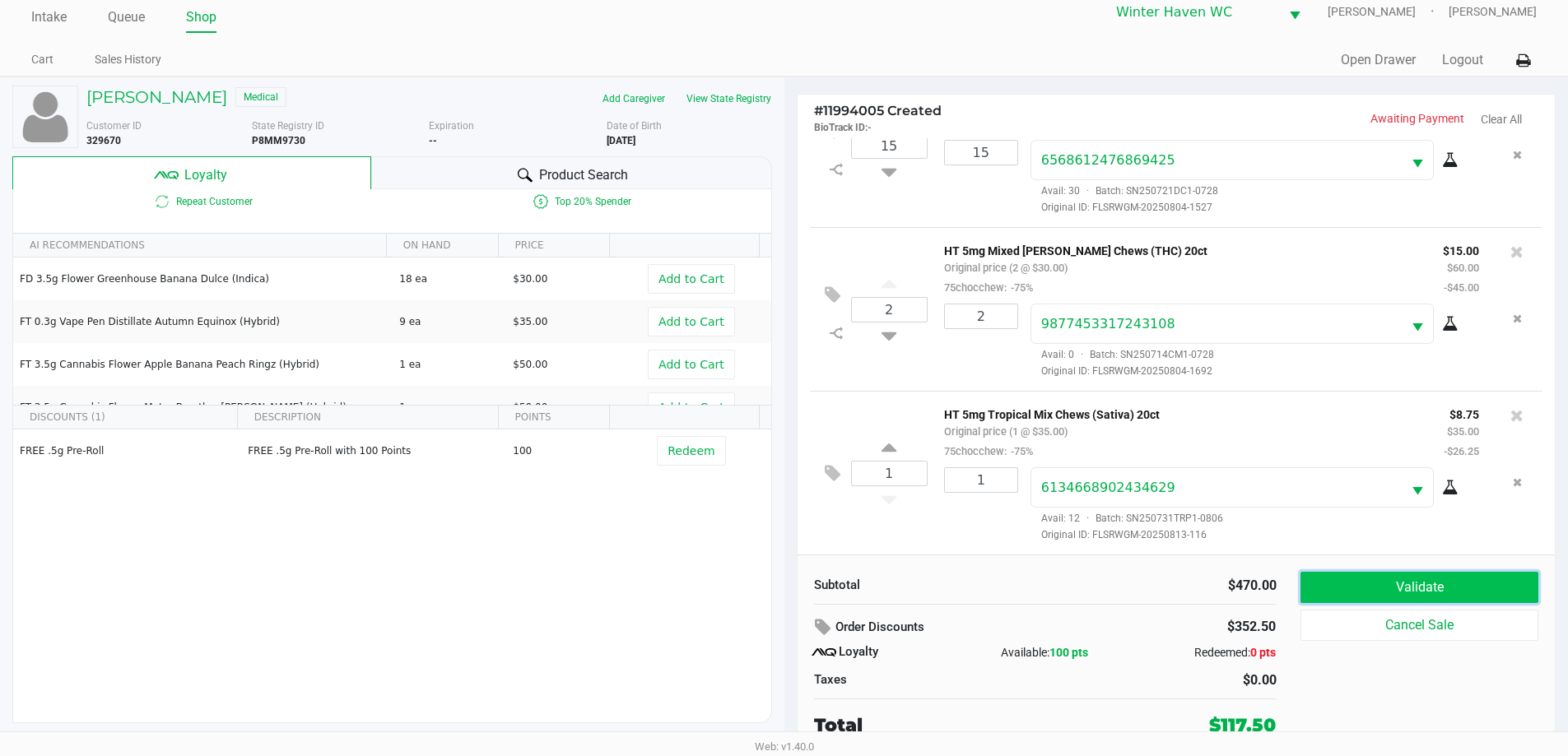
drag, startPoint x: 1481, startPoint y: 586, endPoint x: 1465, endPoint y: 524, distance: 64.0
click at [1481, 572] on button "Validate" at bounding box center [1418, 587] width 237 height 31
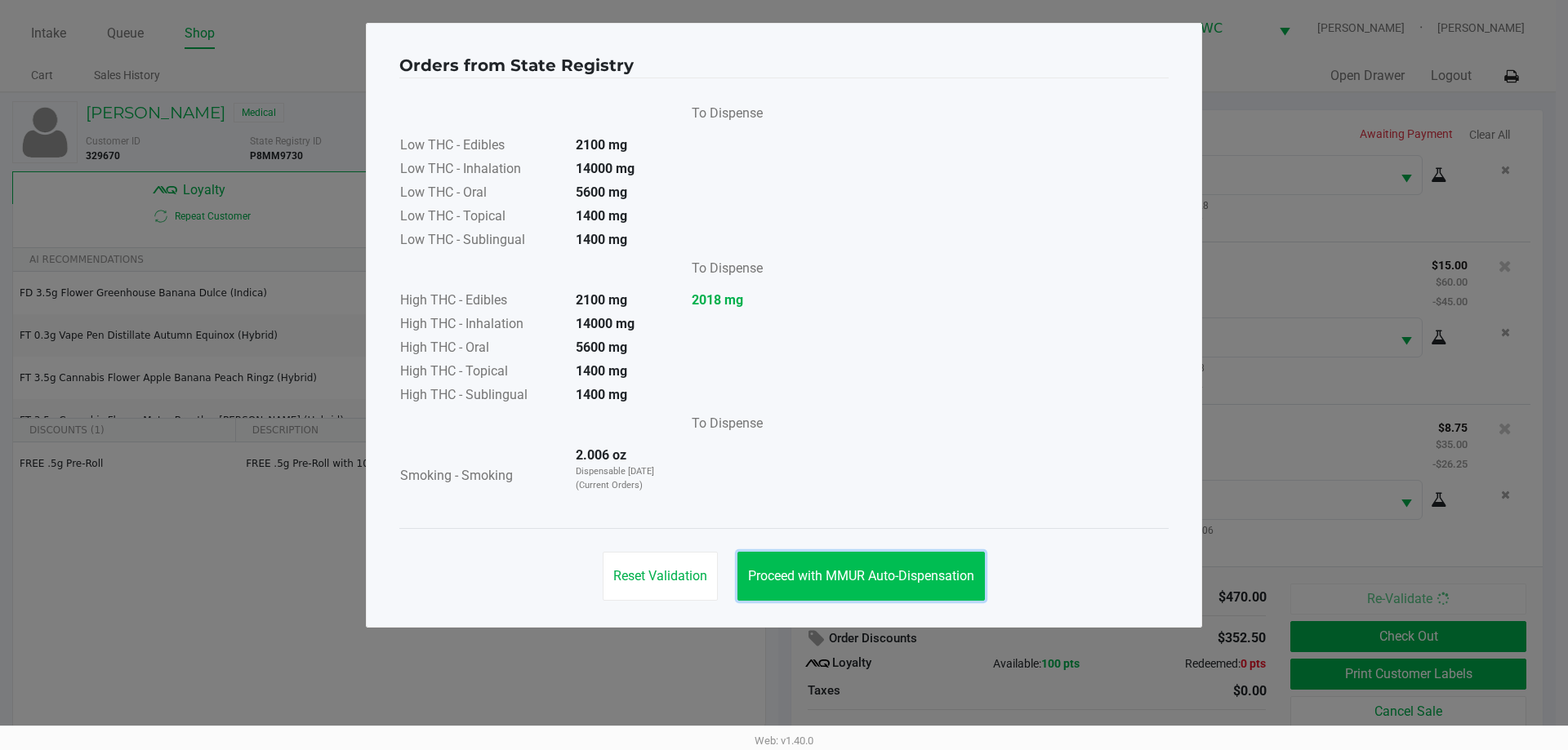
click at [884, 596] on button "Proceed with MMUR Auto-Dispensation" at bounding box center [861, 576] width 247 height 49
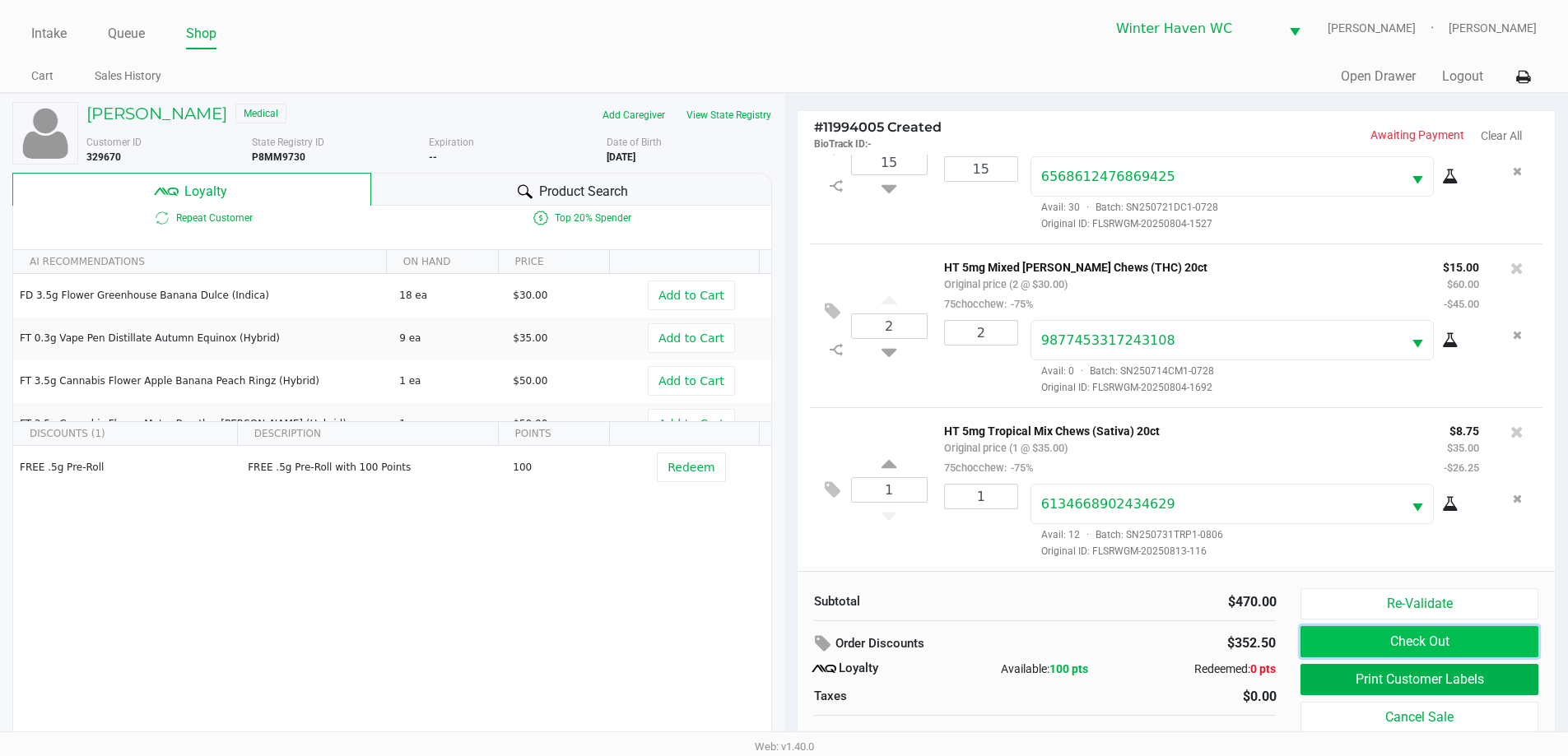
click at [1490, 635] on button "Check Out" at bounding box center [1418, 641] width 237 height 31
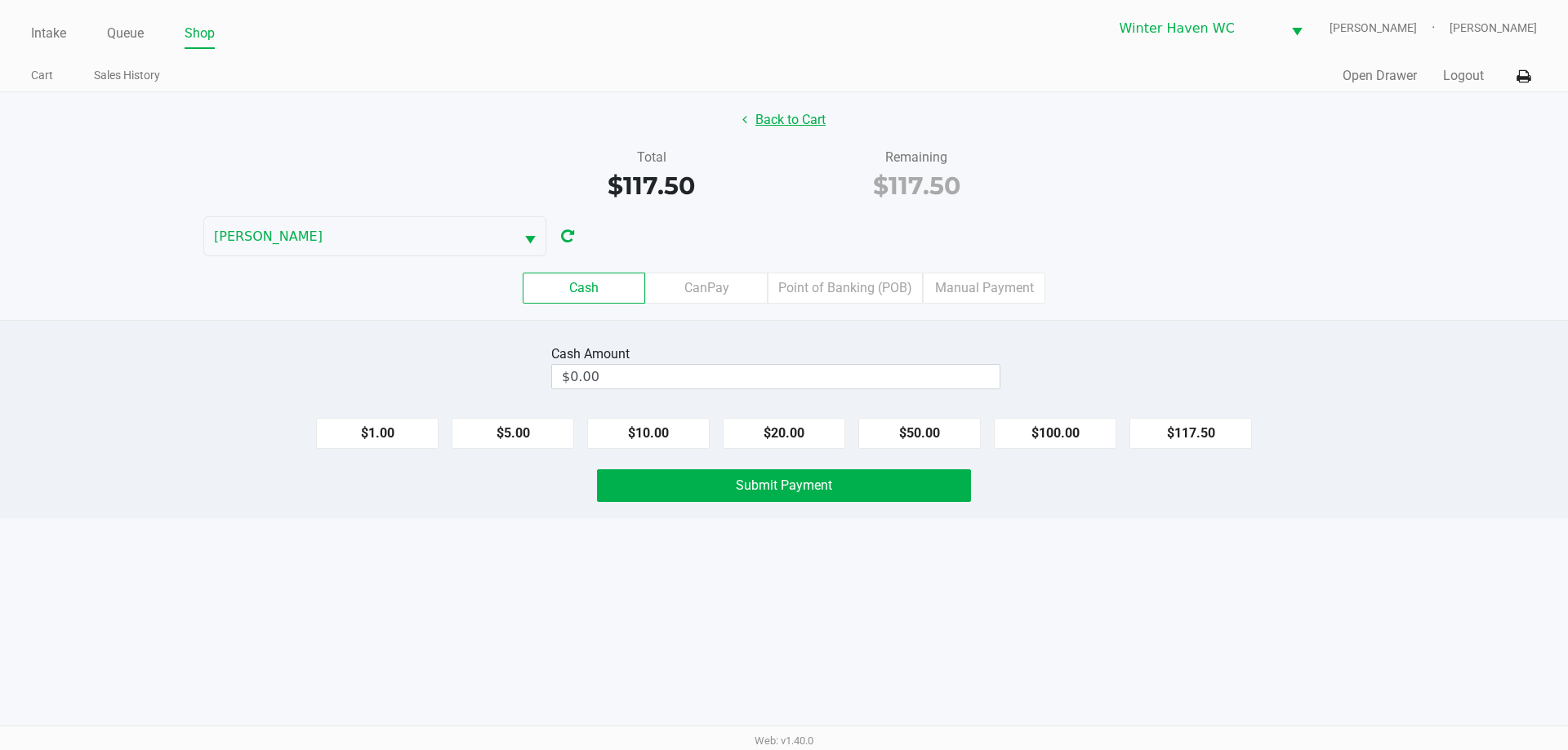
click at [759, 120] on button "Back to Cart" at bounding box center [783, 120] width 104 height 31
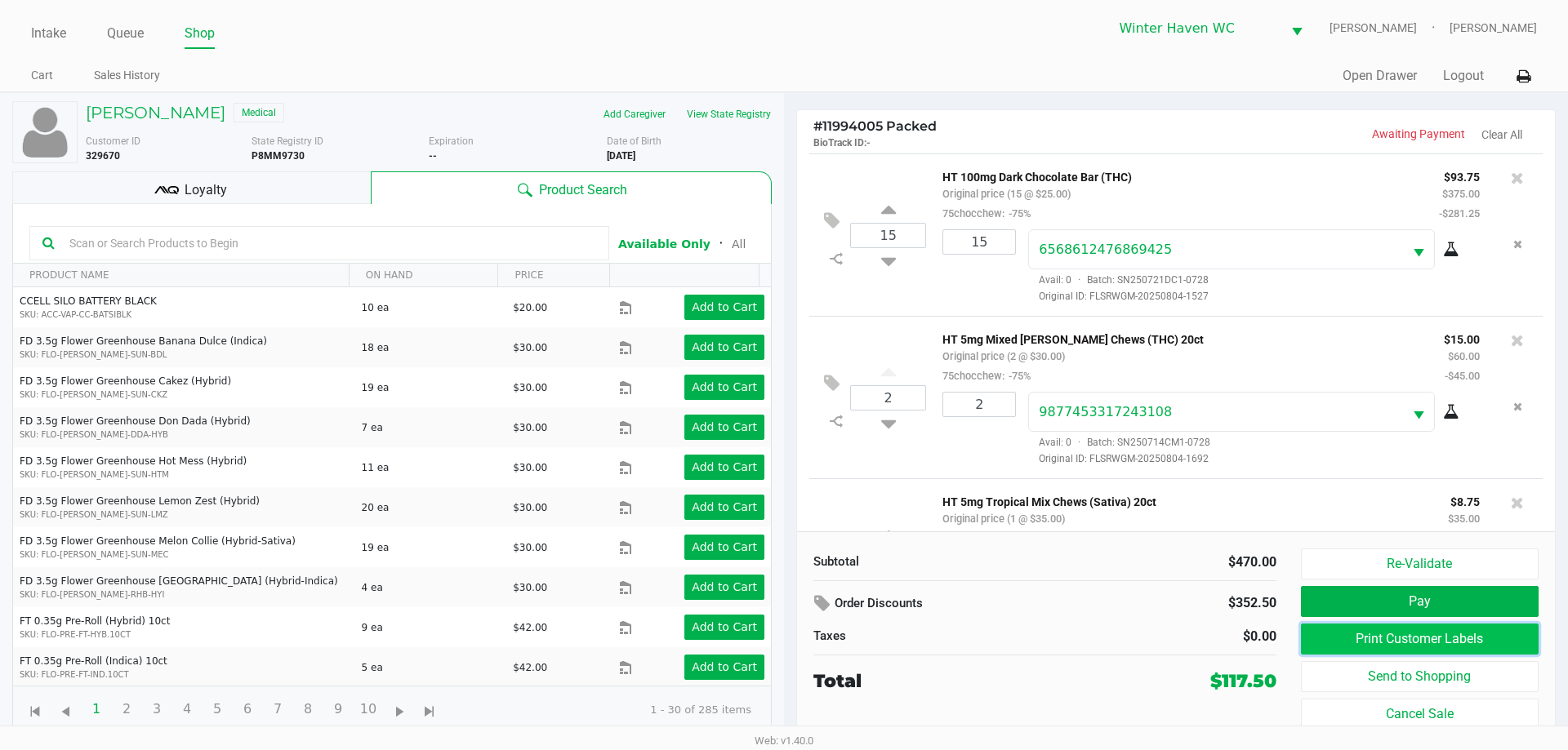
click at [1420, 640] on button "Print Customer Labels" at bounding box center [1419, 639] width 238 height 31
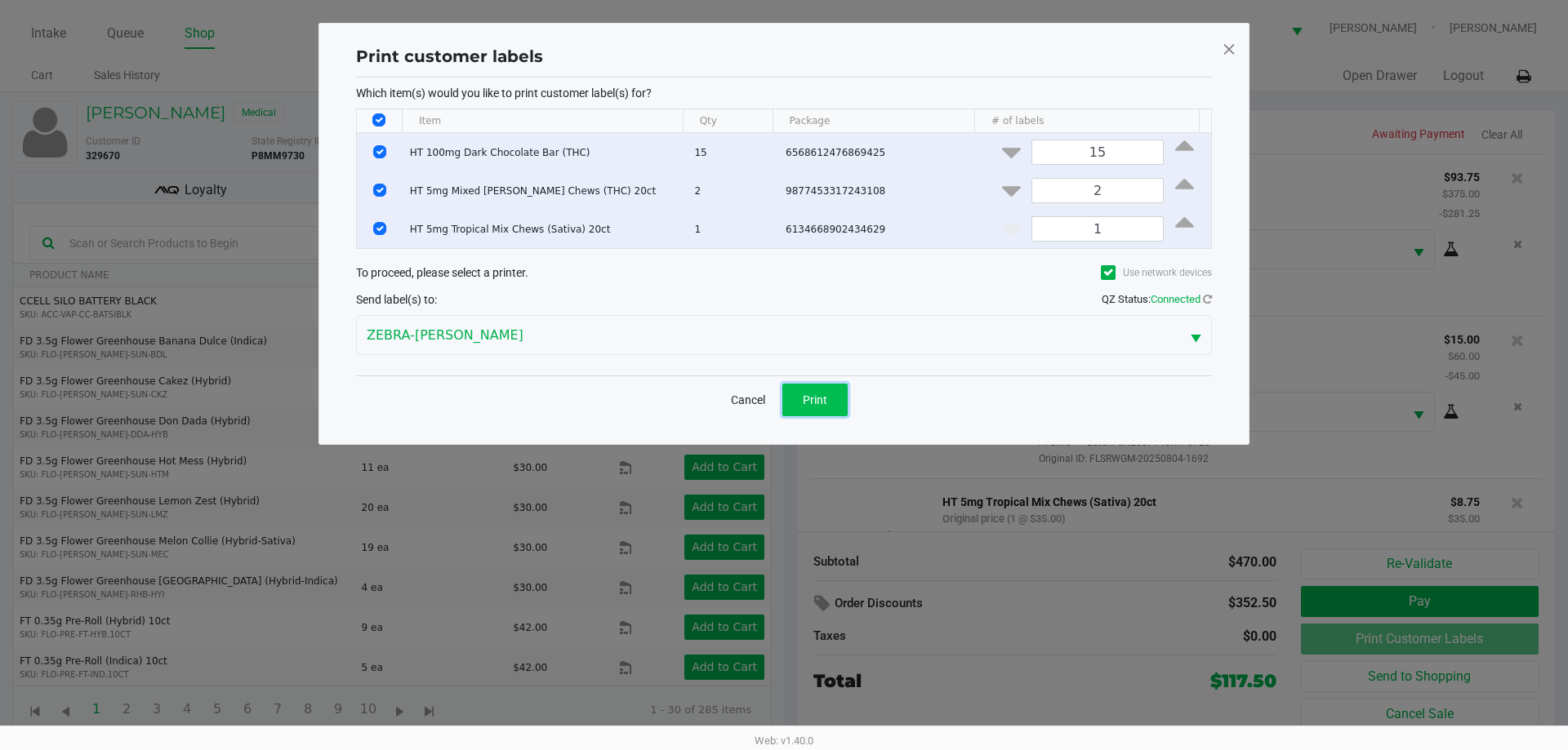
click at [838, 414] on button "Print" at bounding box center [815, 399] width 65 height 33
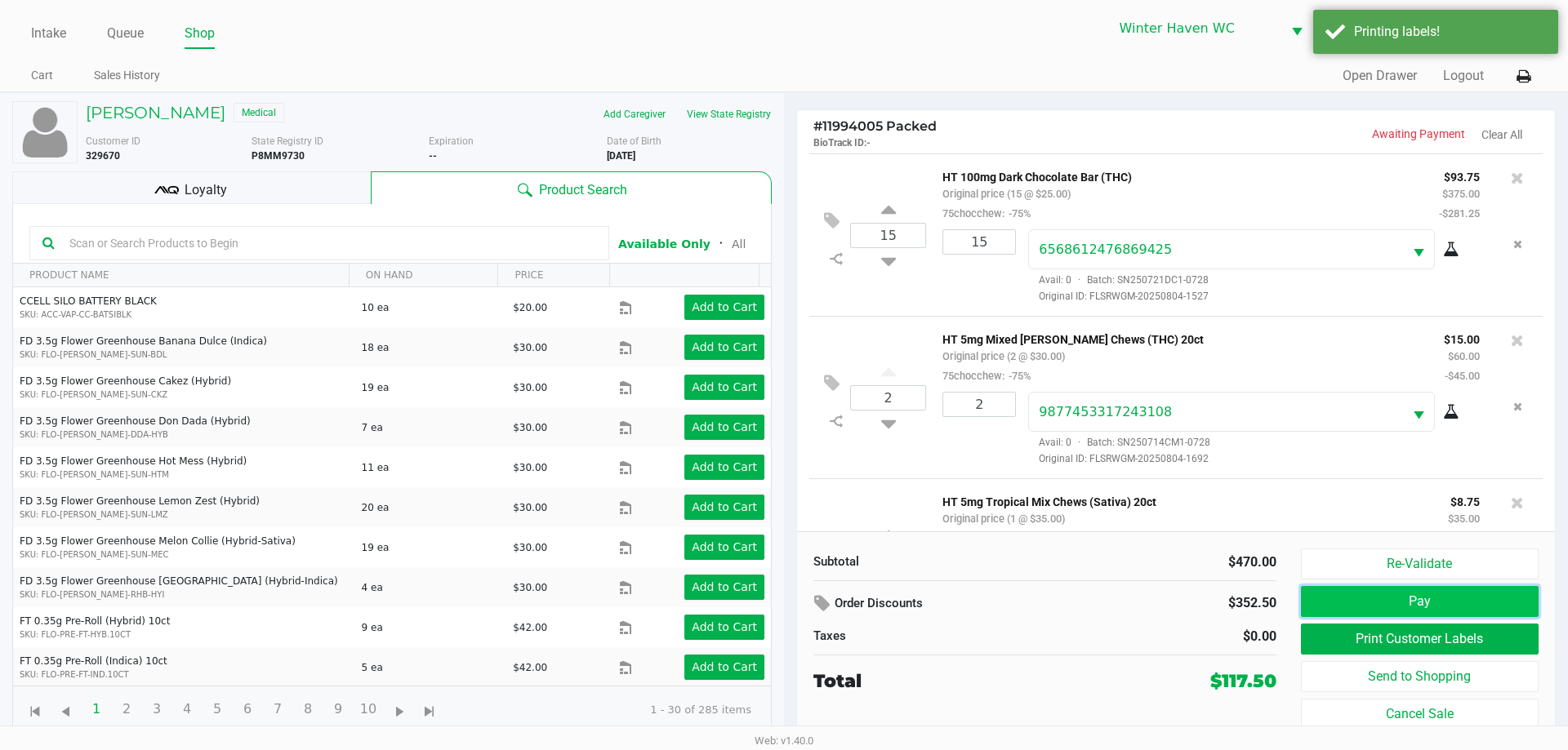
click at [1354, 592] on button "Pay" at bounding box center [1419, 602] width 238 height 31
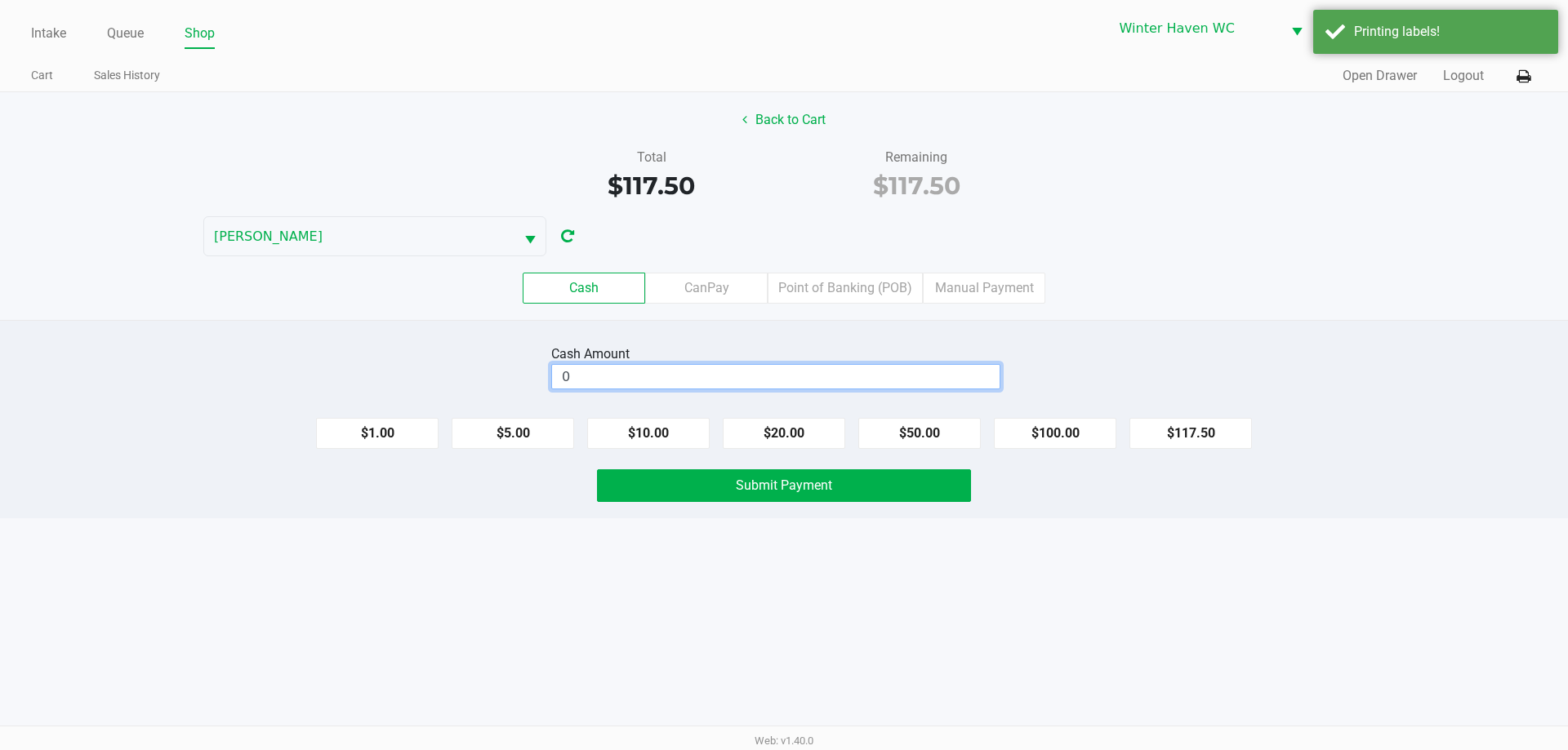
click at [977, 386] on input "0" at bounding box center [775, 376] width 448 height 24
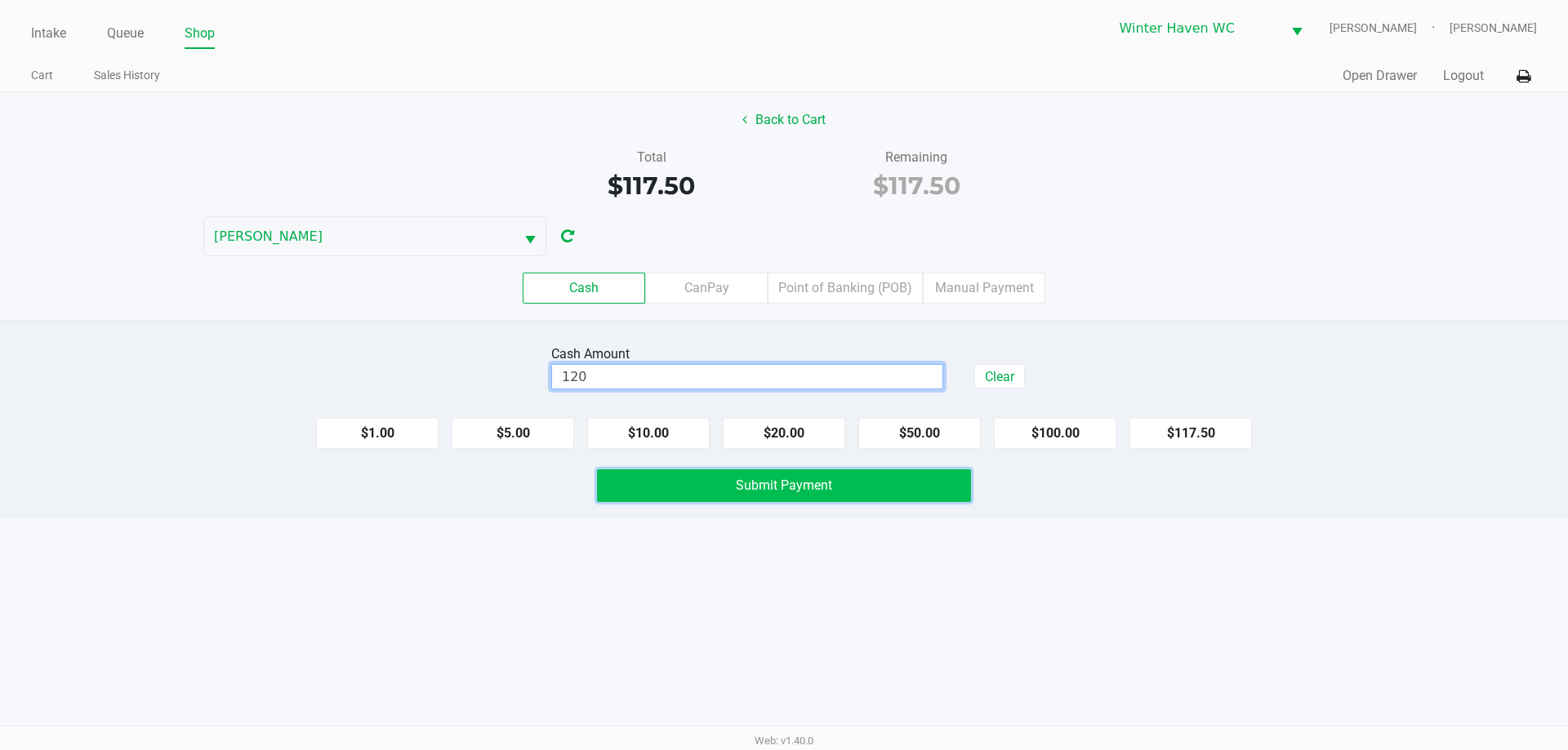
type input "$120.00"
click at [808, 491] on span "Submit Payment" at bounding box center [784, 485] width 97 height 15
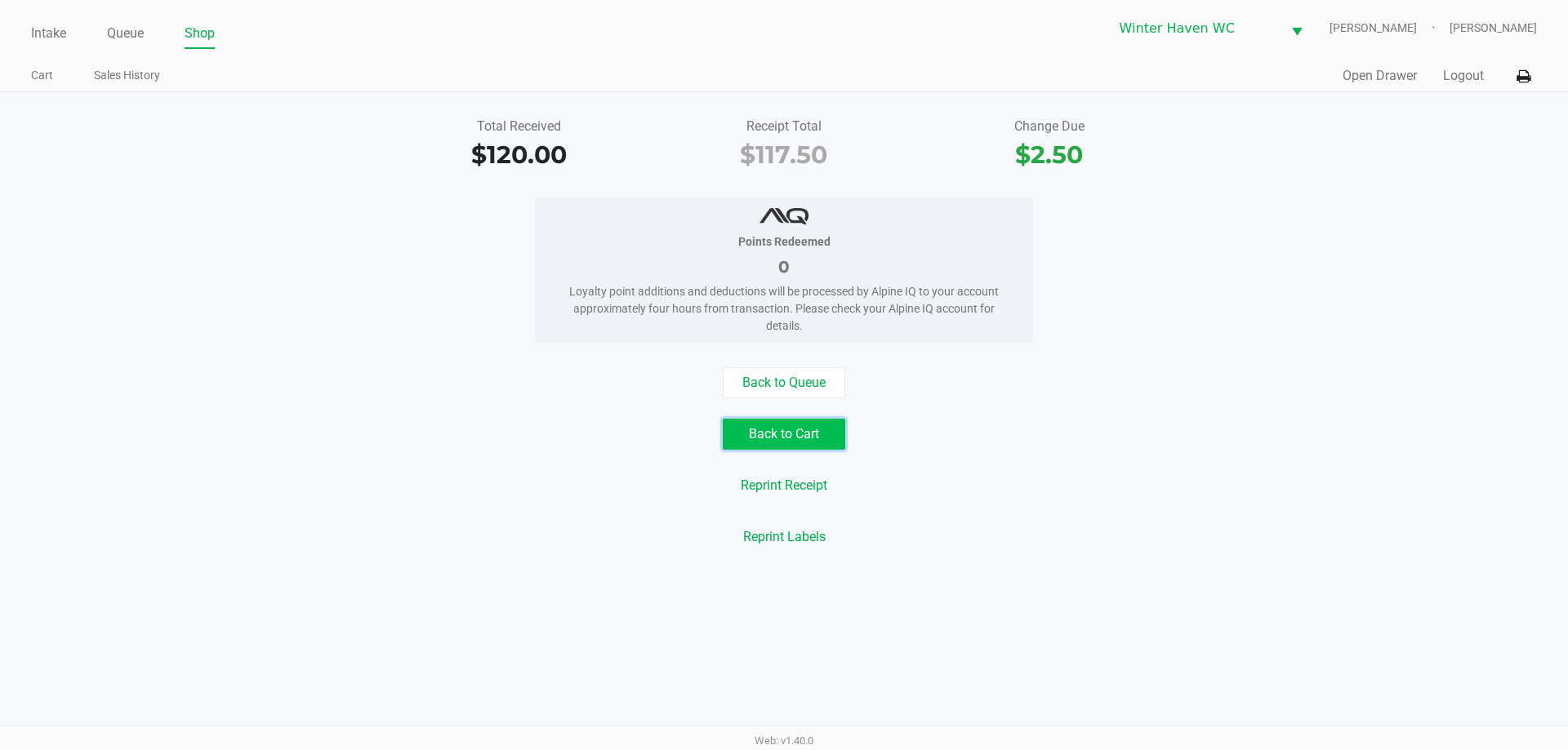
click at [811, 430] on button "Back to Cart" at bounding box center [784, 434] width 123 height 31
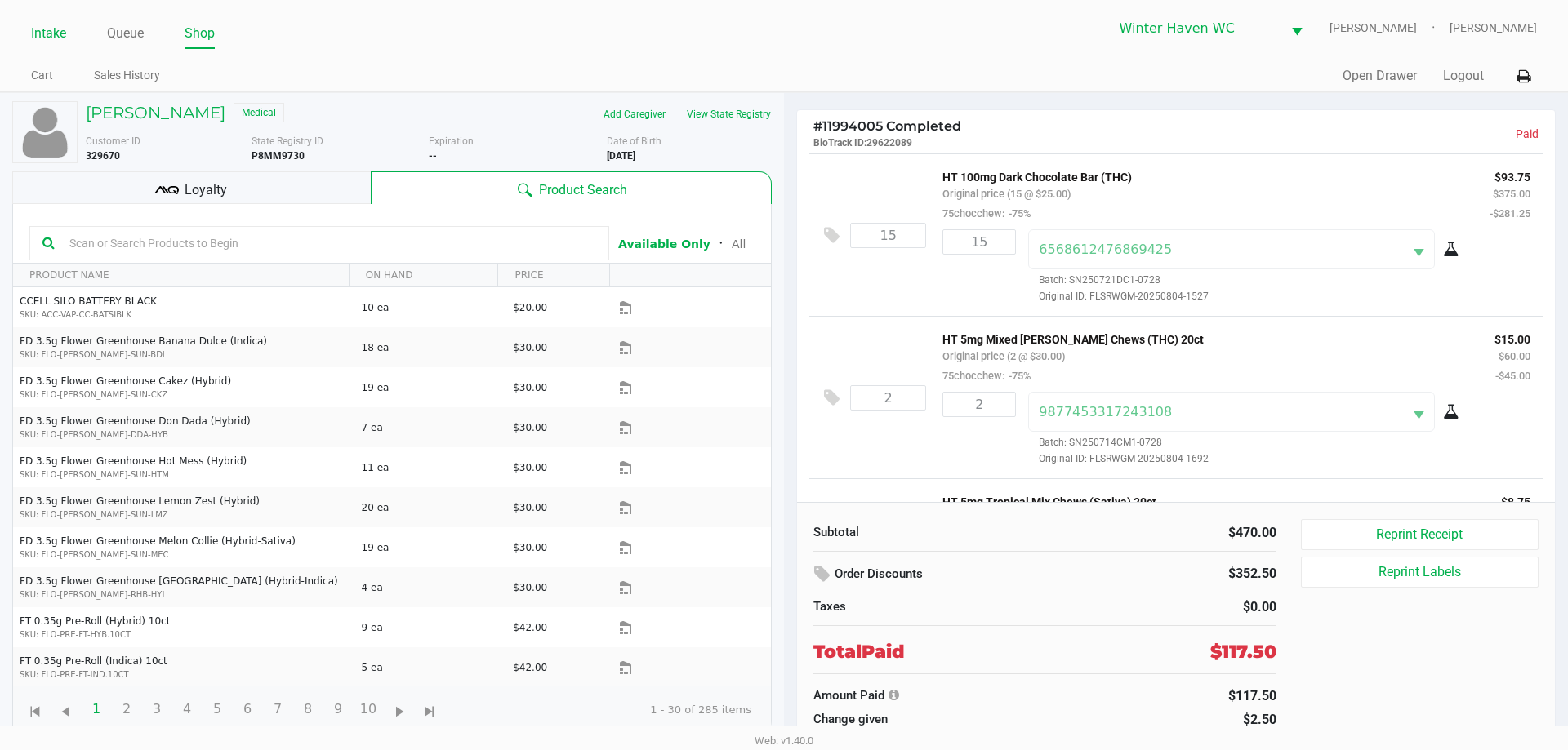
click at [41, 31] on link "Intake" at bounding box center [48, 34] width 35 height 23
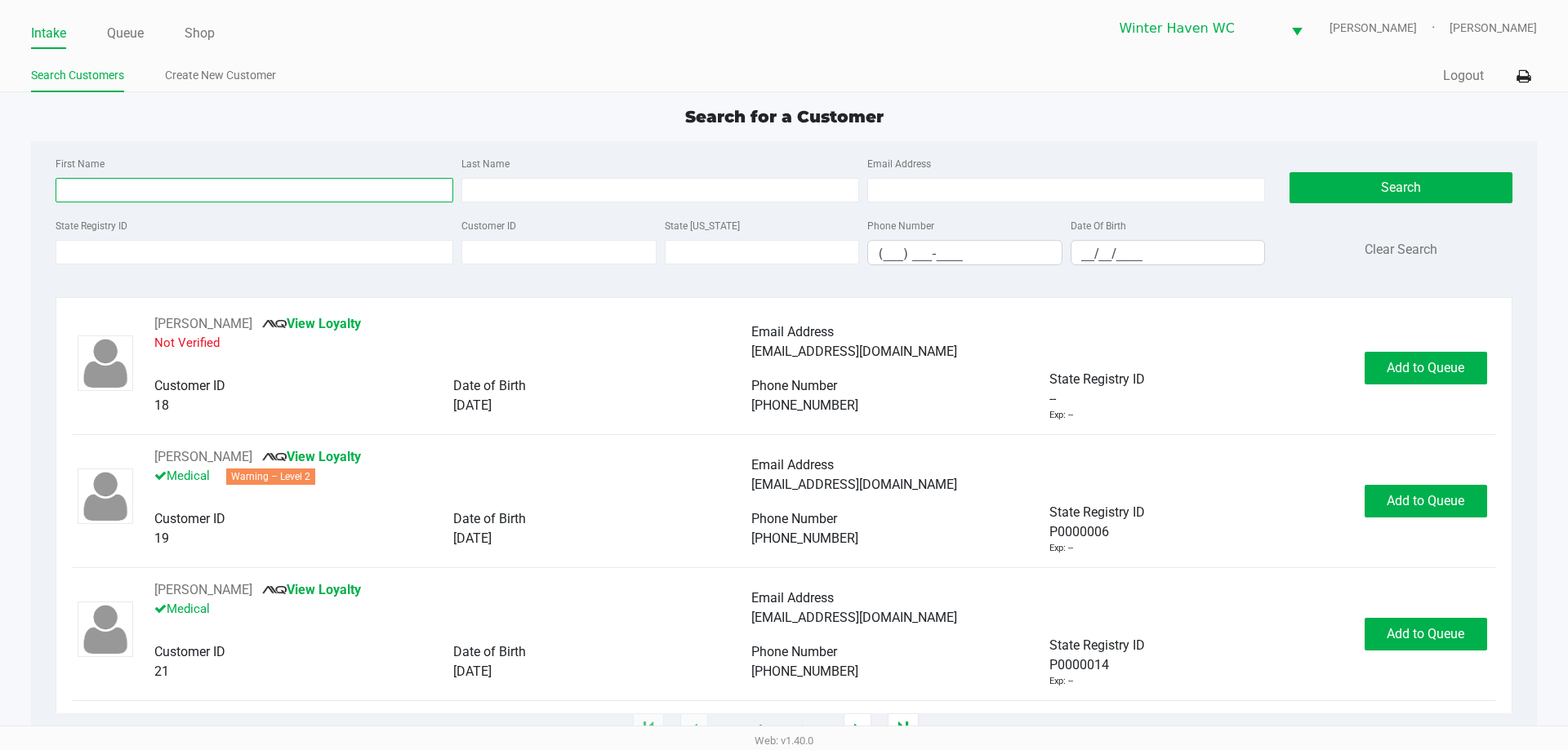
click at [401, 193] on input "First Name" at bounding box center [254, 191] width 398 height 25
type input "marilyn"
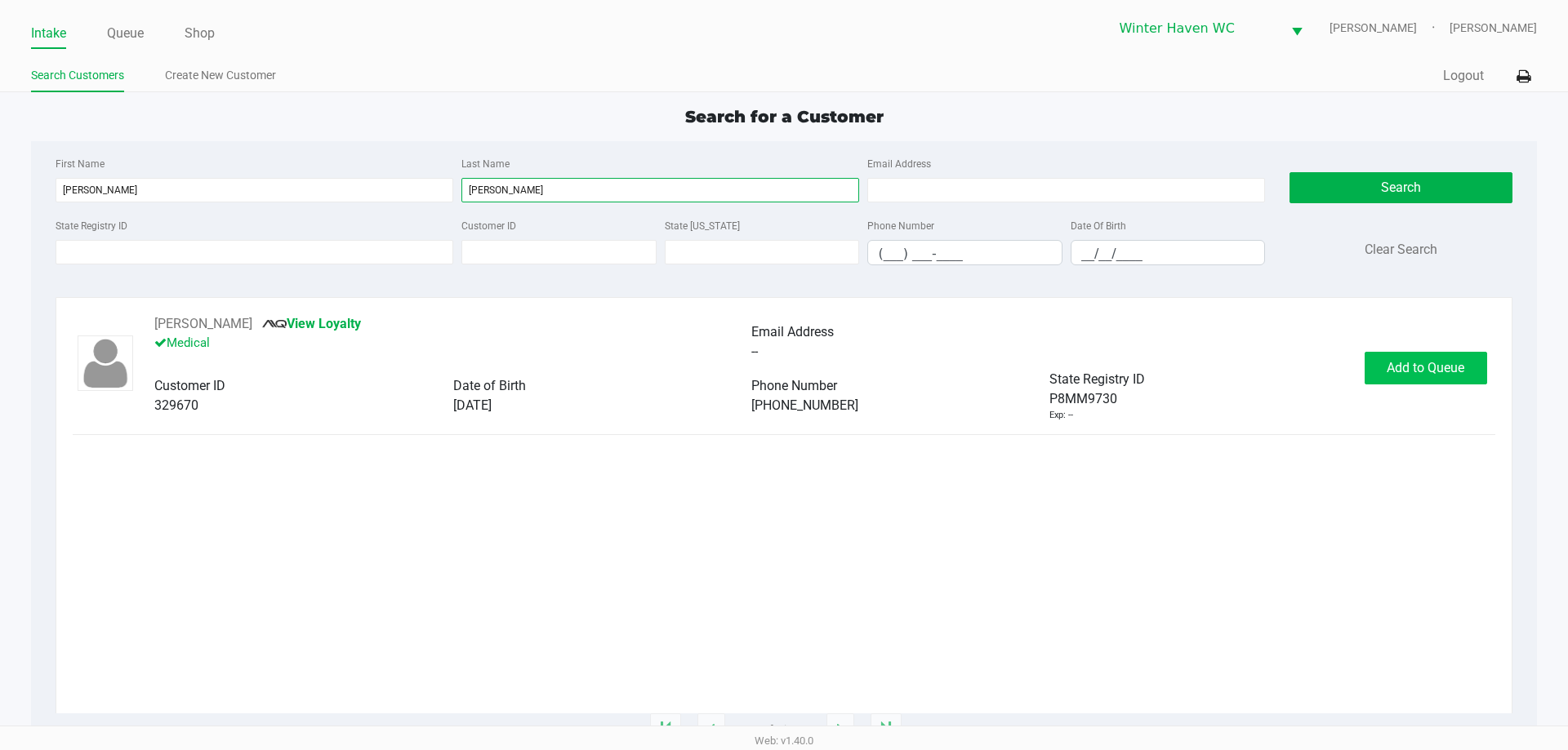
type input "gagne"
click at [1370, 361] on button "Add to Queue" at bounding box center [1426, 368] width 123 height 33
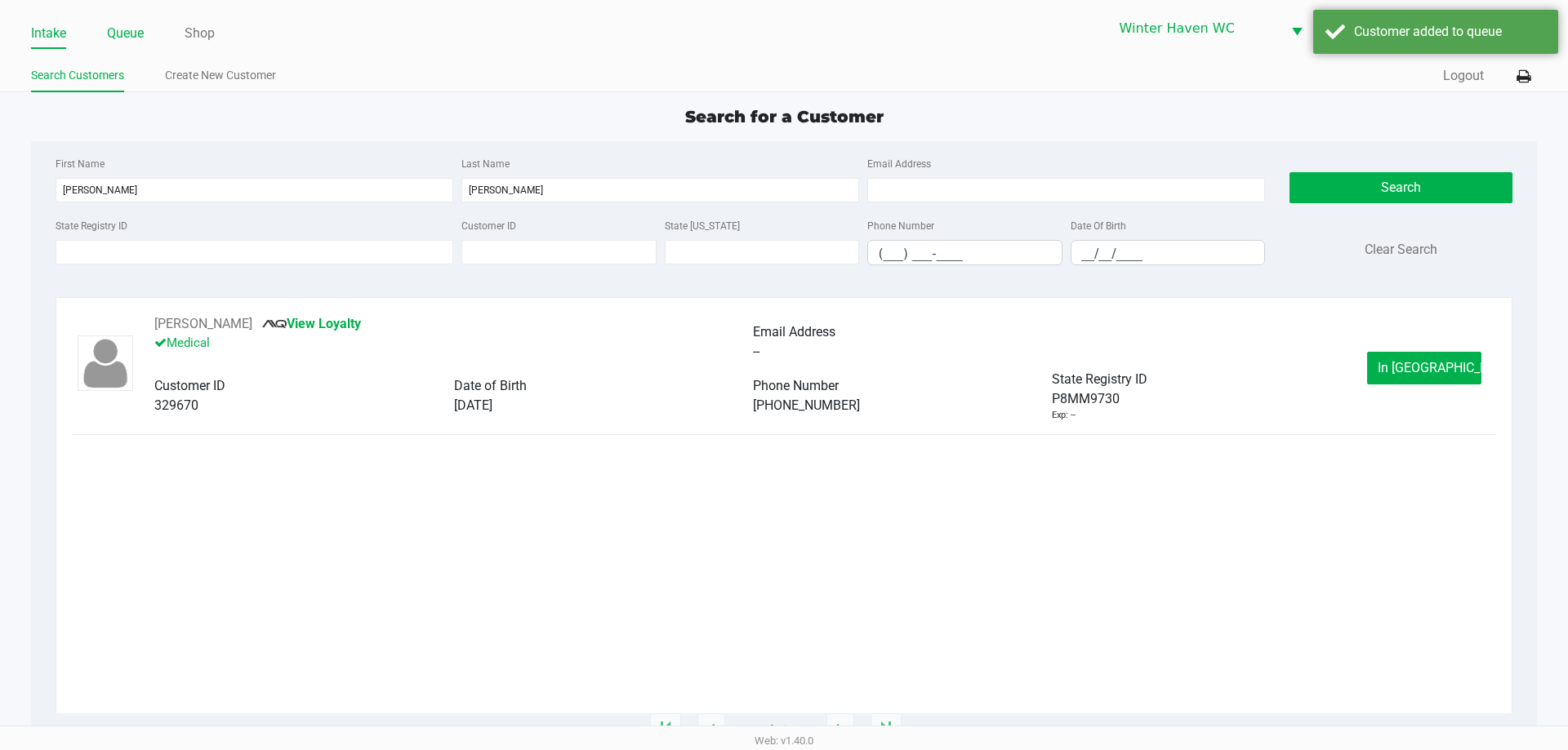
click at [141, 35] on link "Queue" at bounding box center [126, 34] width 36 height 23
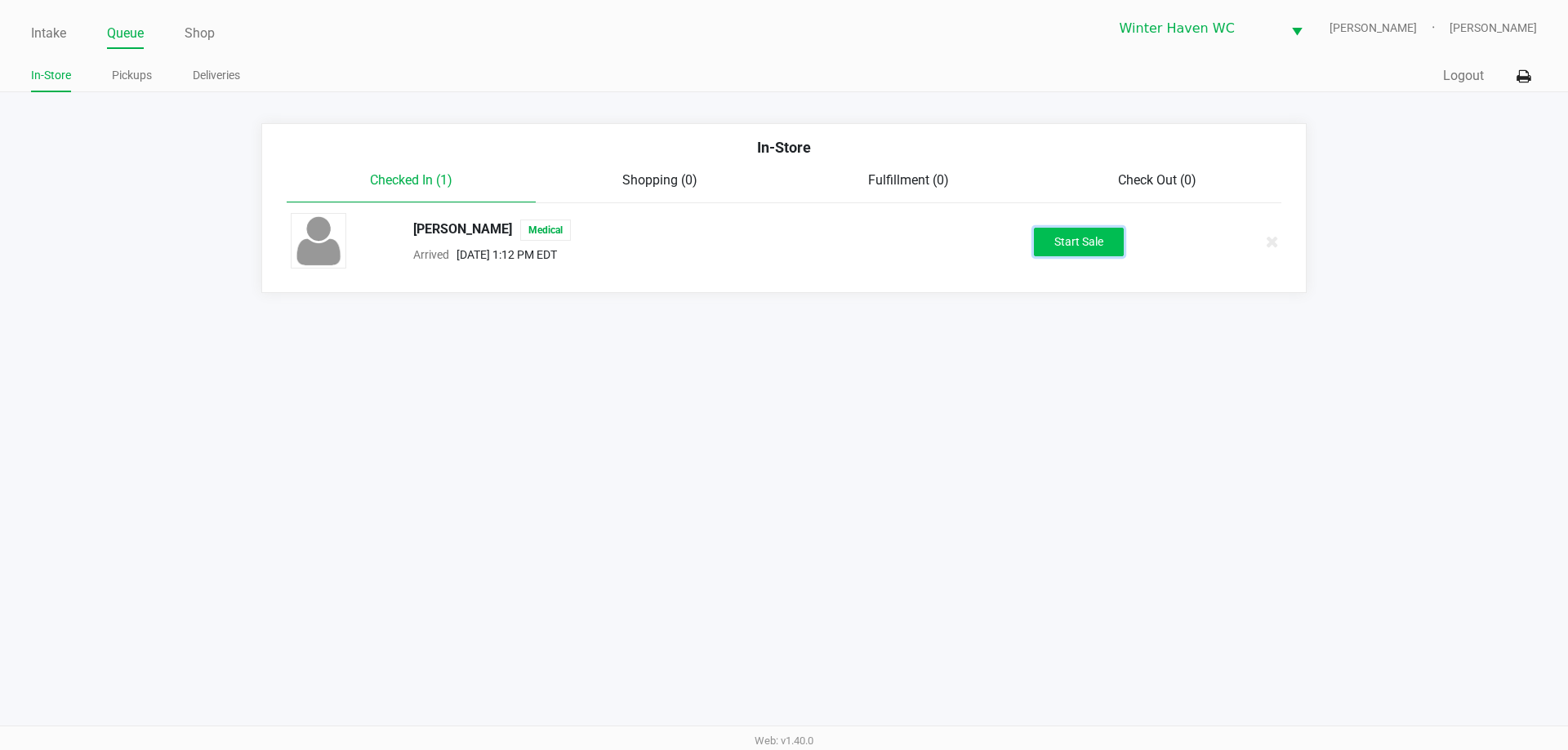
click at [1099, 250] on button "Start Sale" at bounding box center [1079, 242] width 90 height 29
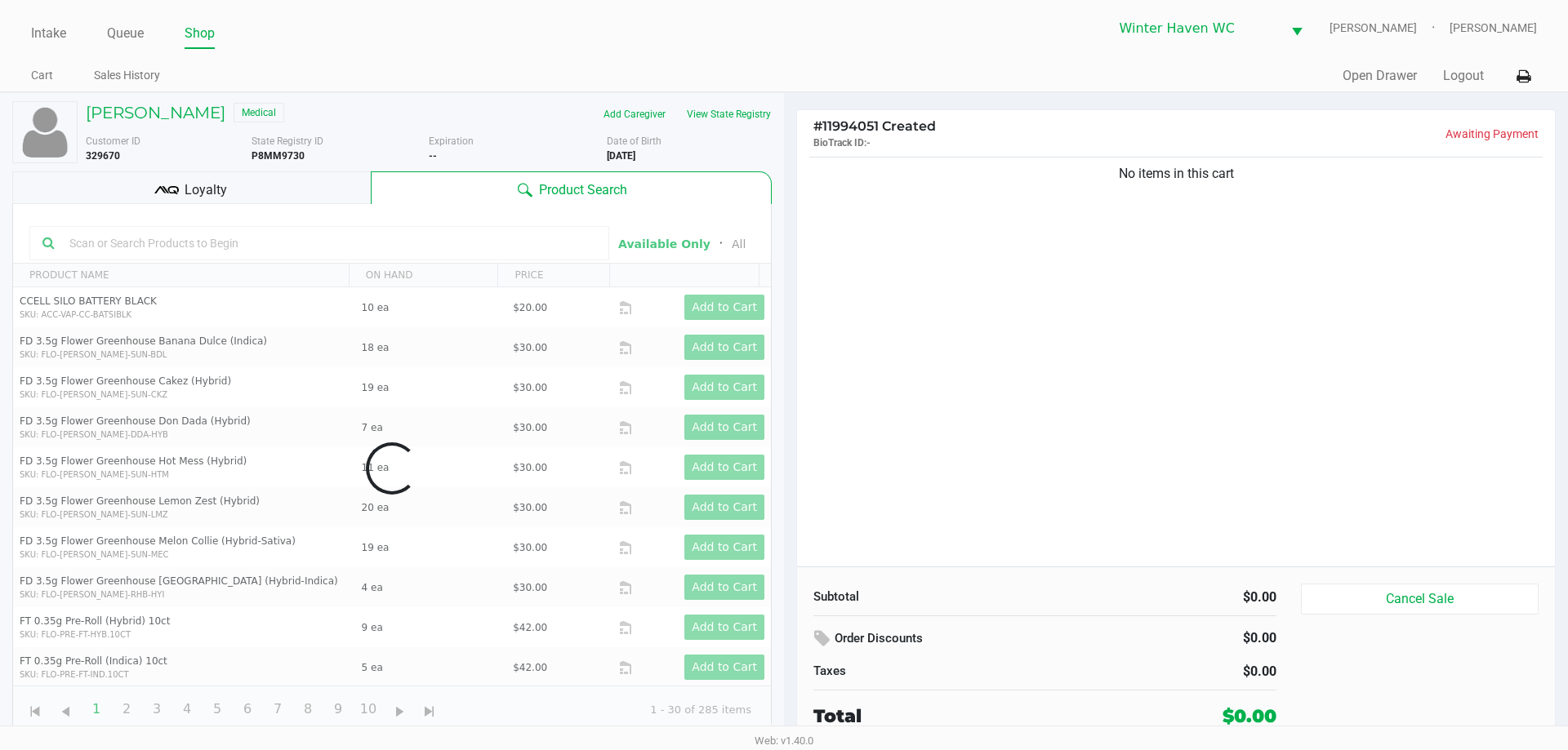
click at [1126, 411] on div "No items in this cart" at bounding box center [1175, 359] width 758 height 413
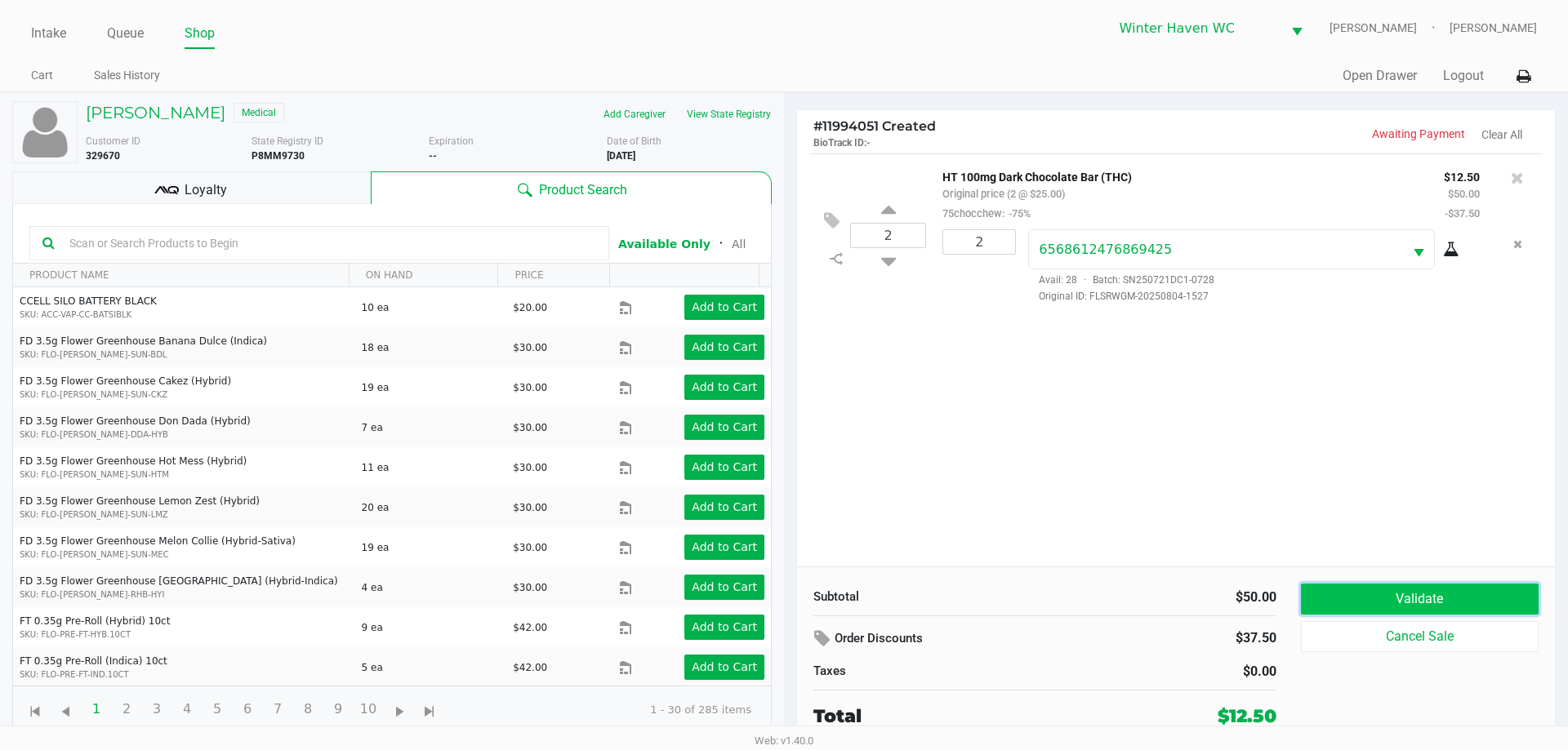
click at [1500, 586] on button "Validate" at bounding box center [1419, 599] width 238 height 31
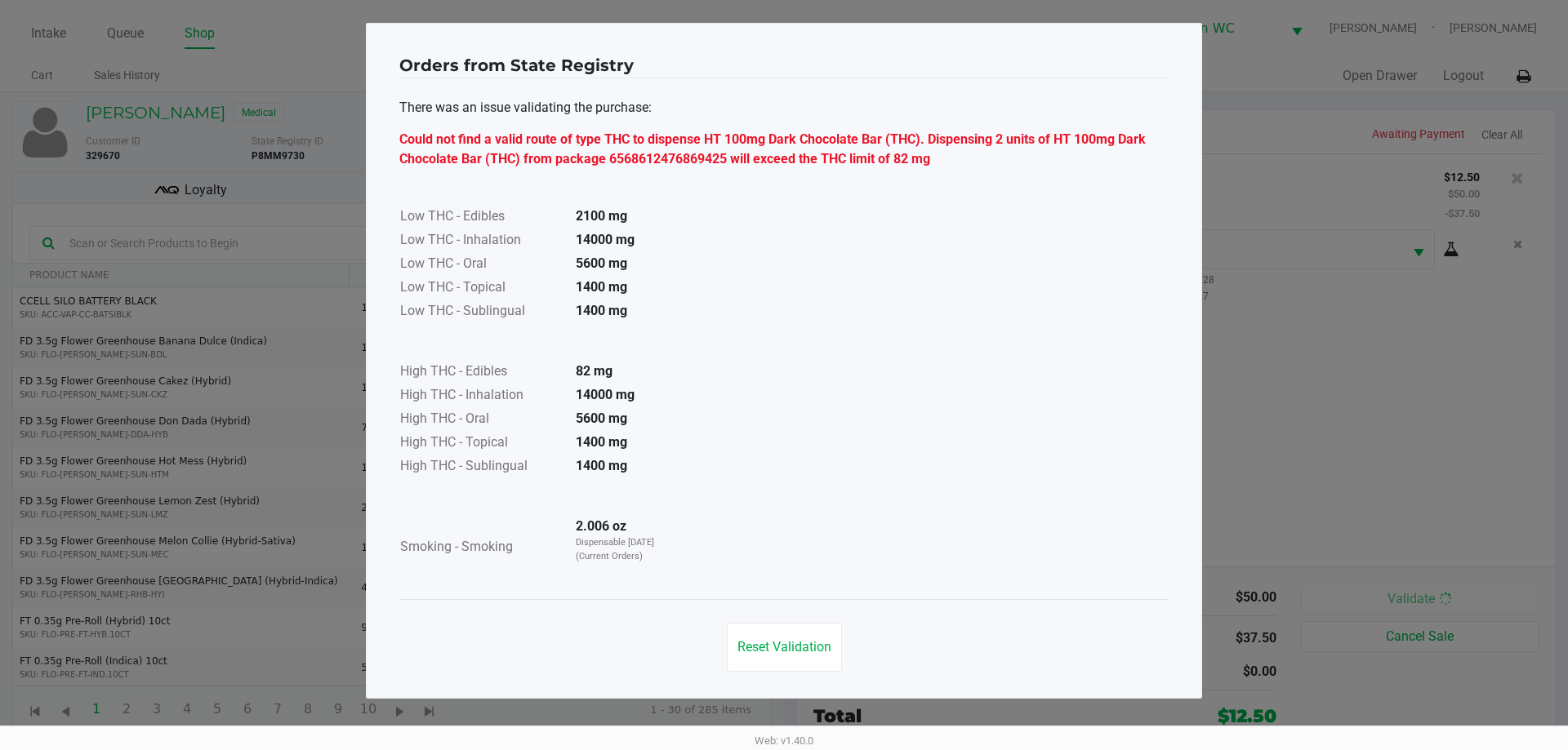
click at [1282, 283] on ngb-modal-window "Orders from State Registry There was an issue validating the purchase: Could no…" at bounding box center [784, 375] width 1568 height 750
click at [792, 659] on button "Reset Validation" at bounding box center [784, 647] width 115 height 49
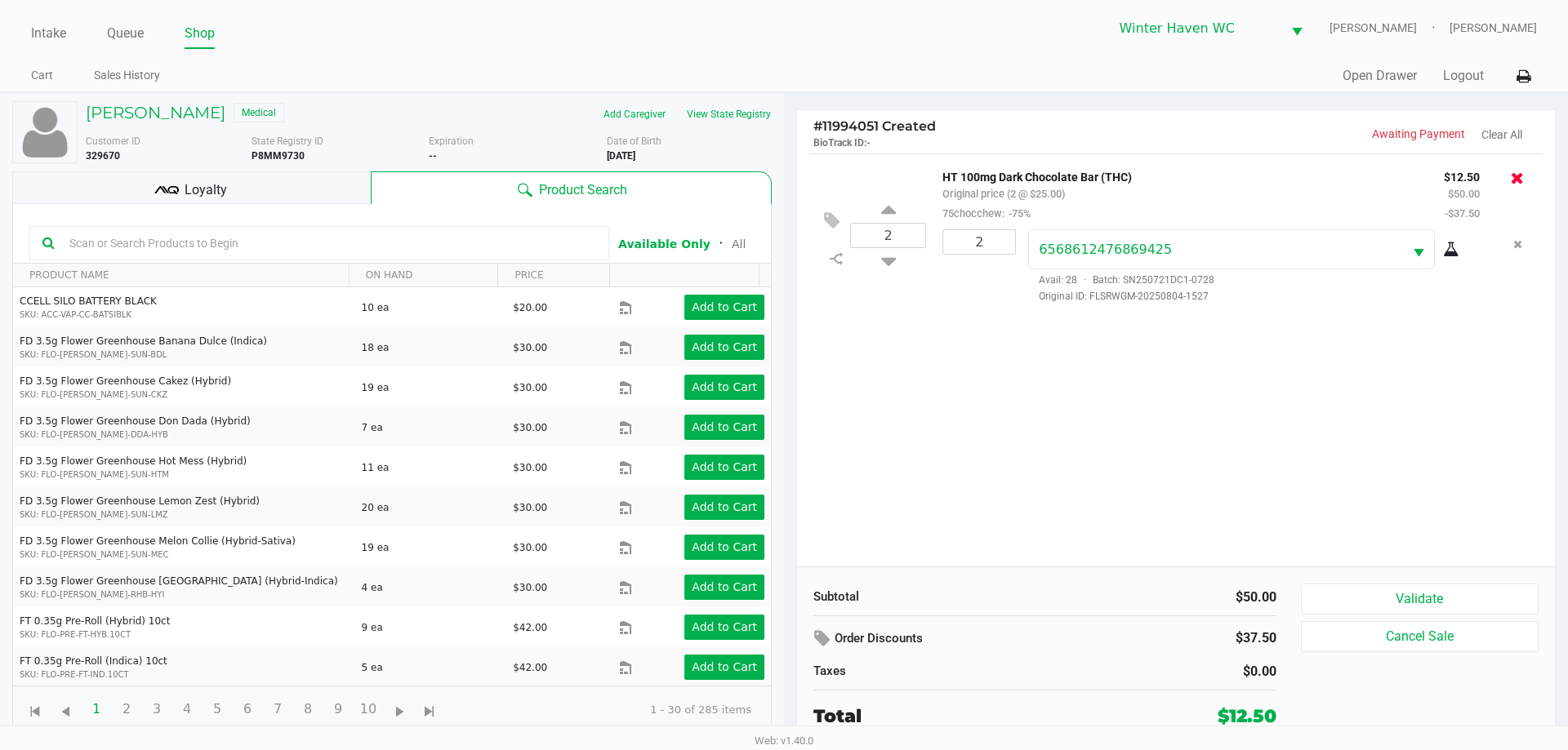
click at [1519, 173] on icon at bounding box center [1517, 177] width 13 height 16
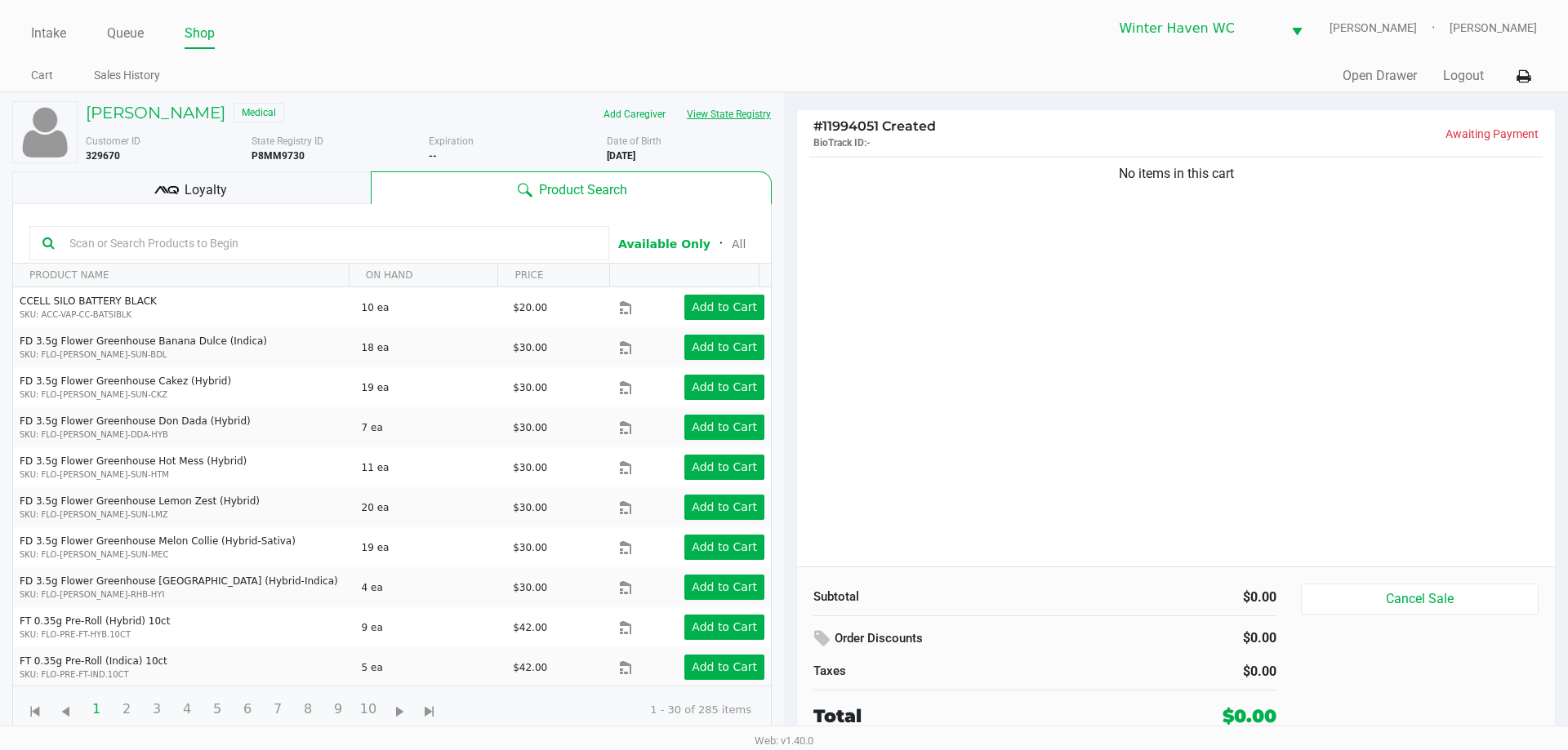
click at [720, 112] on button "View State Registry" at bounding box center [724, 114] width 96 height 26
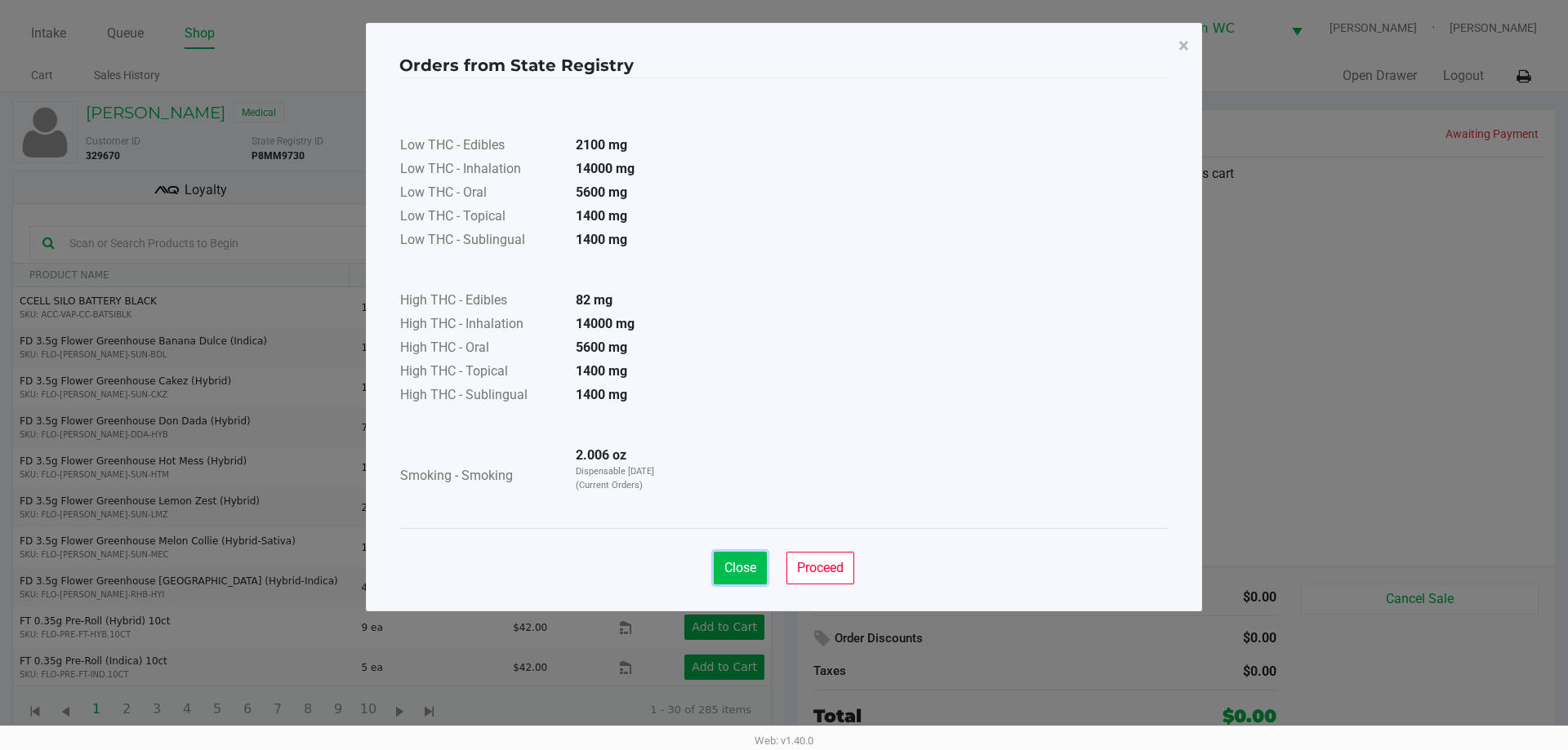
click at [725, 565] on span "Close" at bounding box center [740, 567] width 32 height 15
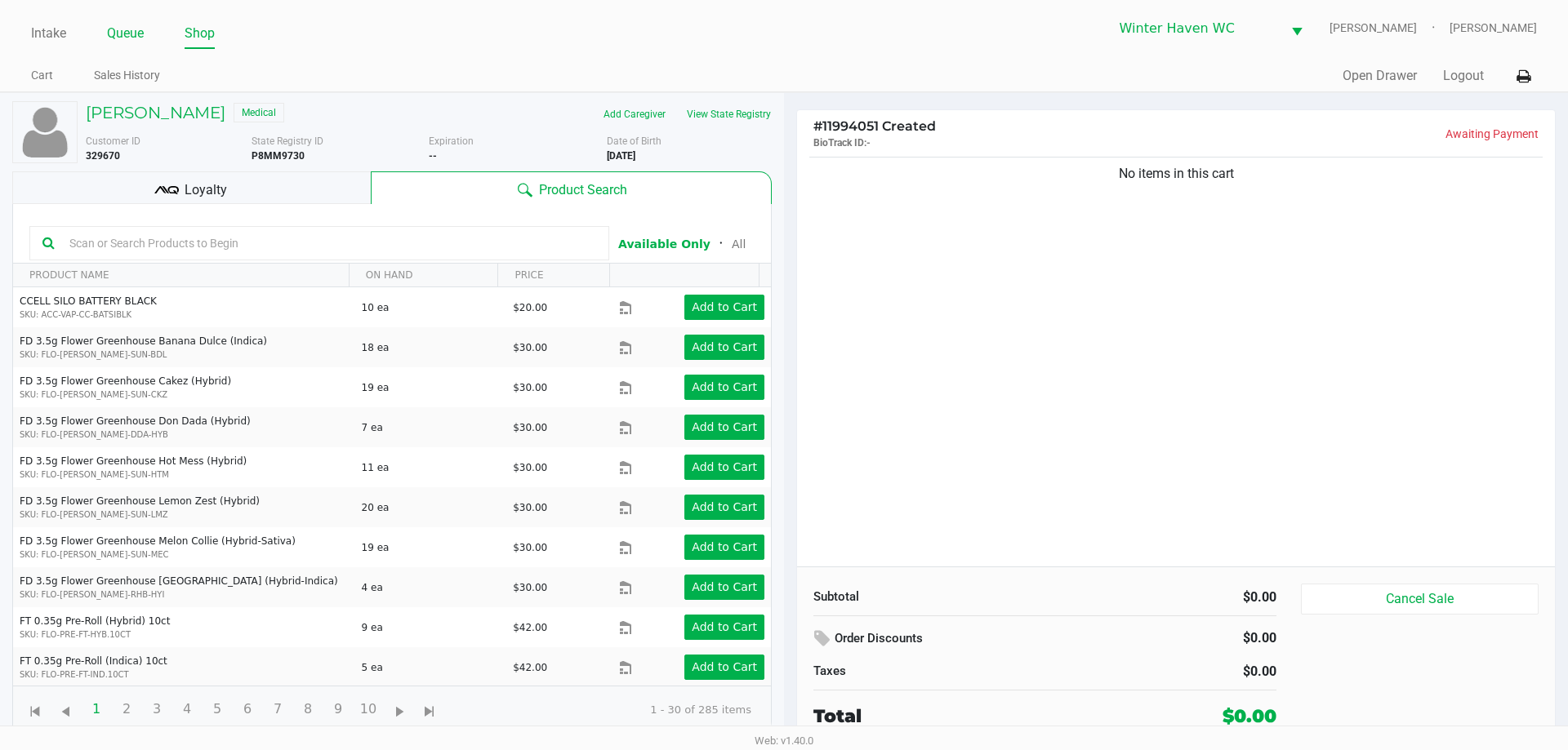
click at [128, 33] on link "Queue" at bounding box center [126, 34] width 36 height 23
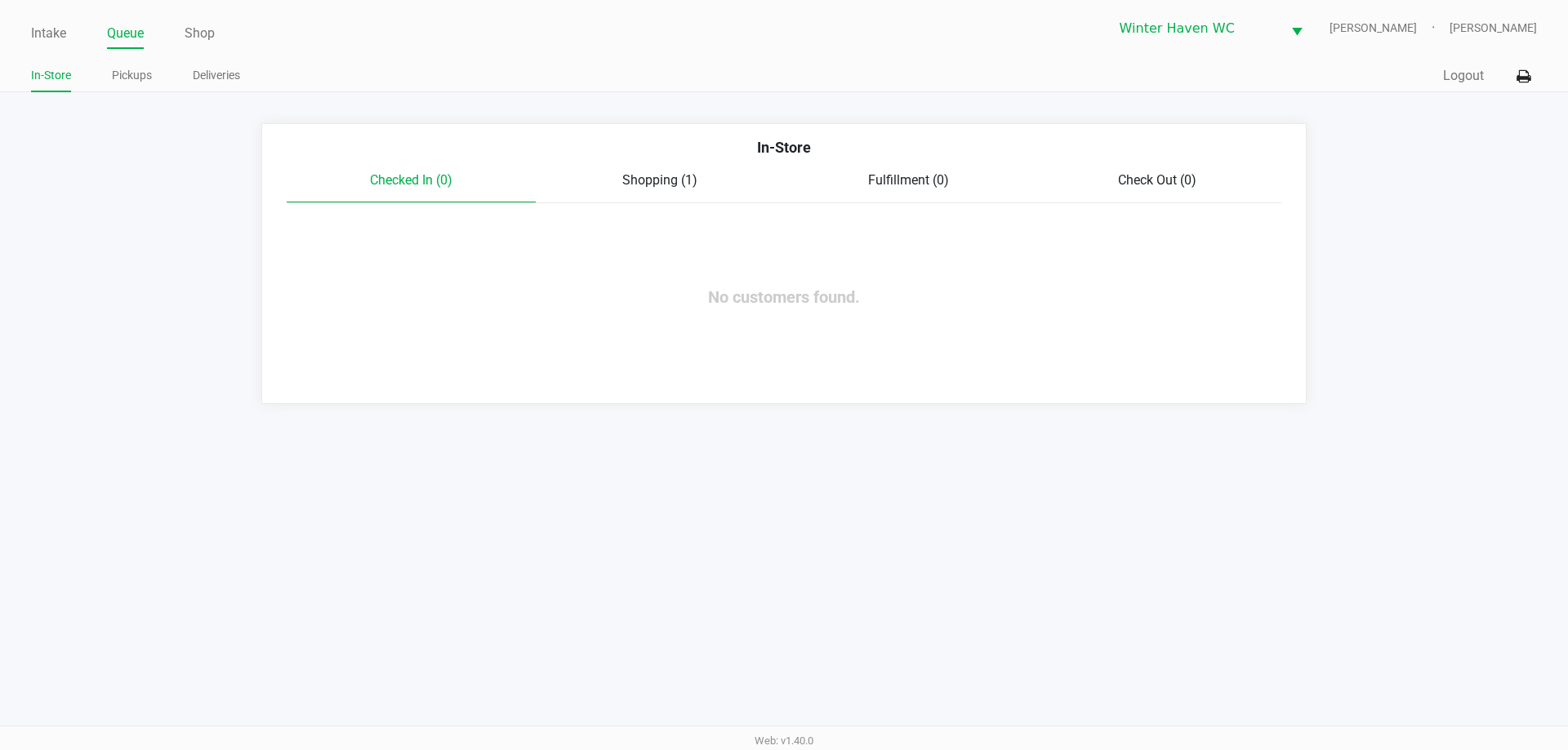
click at [682, 196] on div "Checked In (0) Shopping (1) Fulfillment (0) Check Out (0)" at bounding box center [784, 187] width 995 height 33
click at [709, 168] on div "In-Store" at bounding box center [783, 153] width 1019 height 34
click at [690, 172] on span "Shopping (1)" at bounding box center [659, 180] width 75 height 15
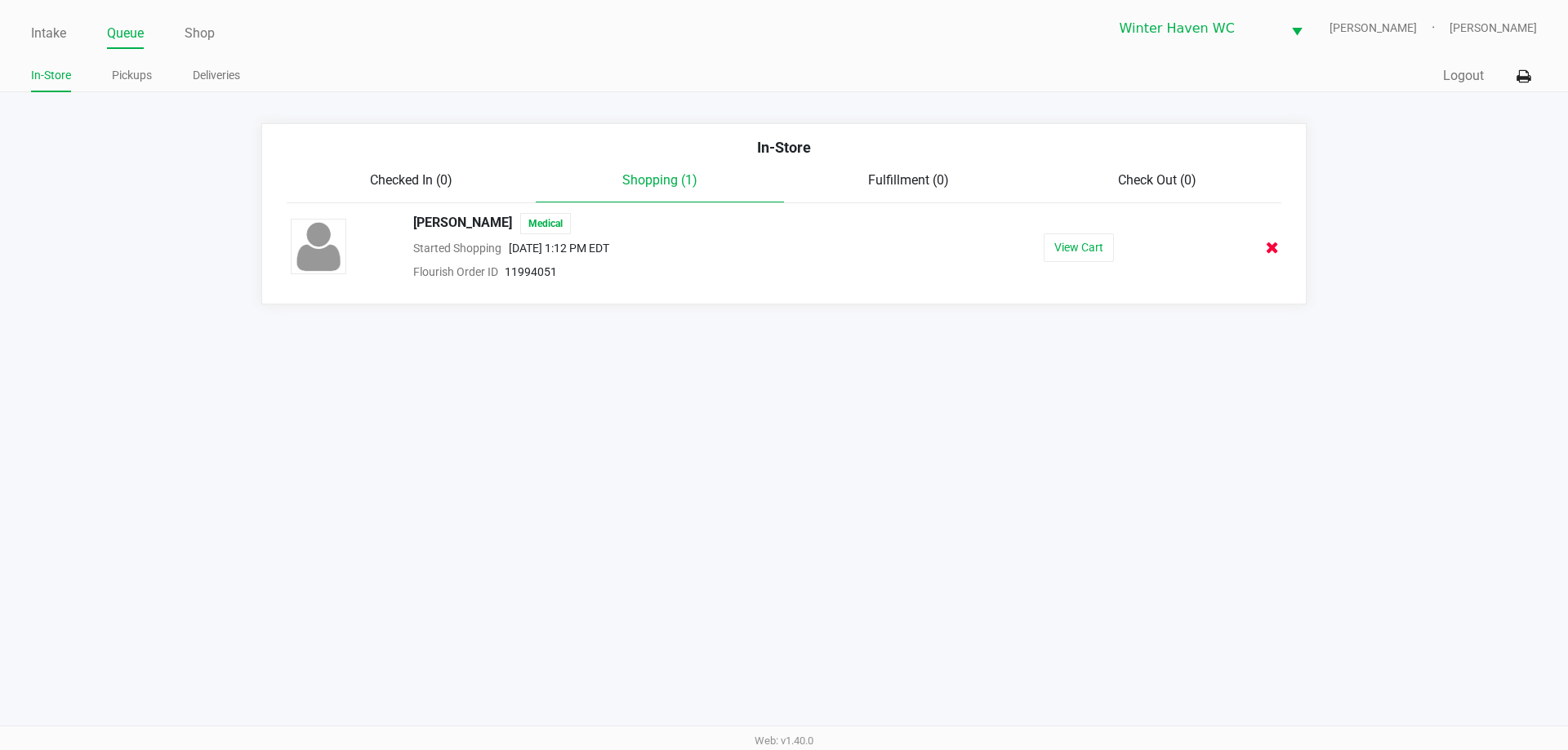
click at [1266, 248] on icon at bounding box center [1272, 247] width 13 height 12
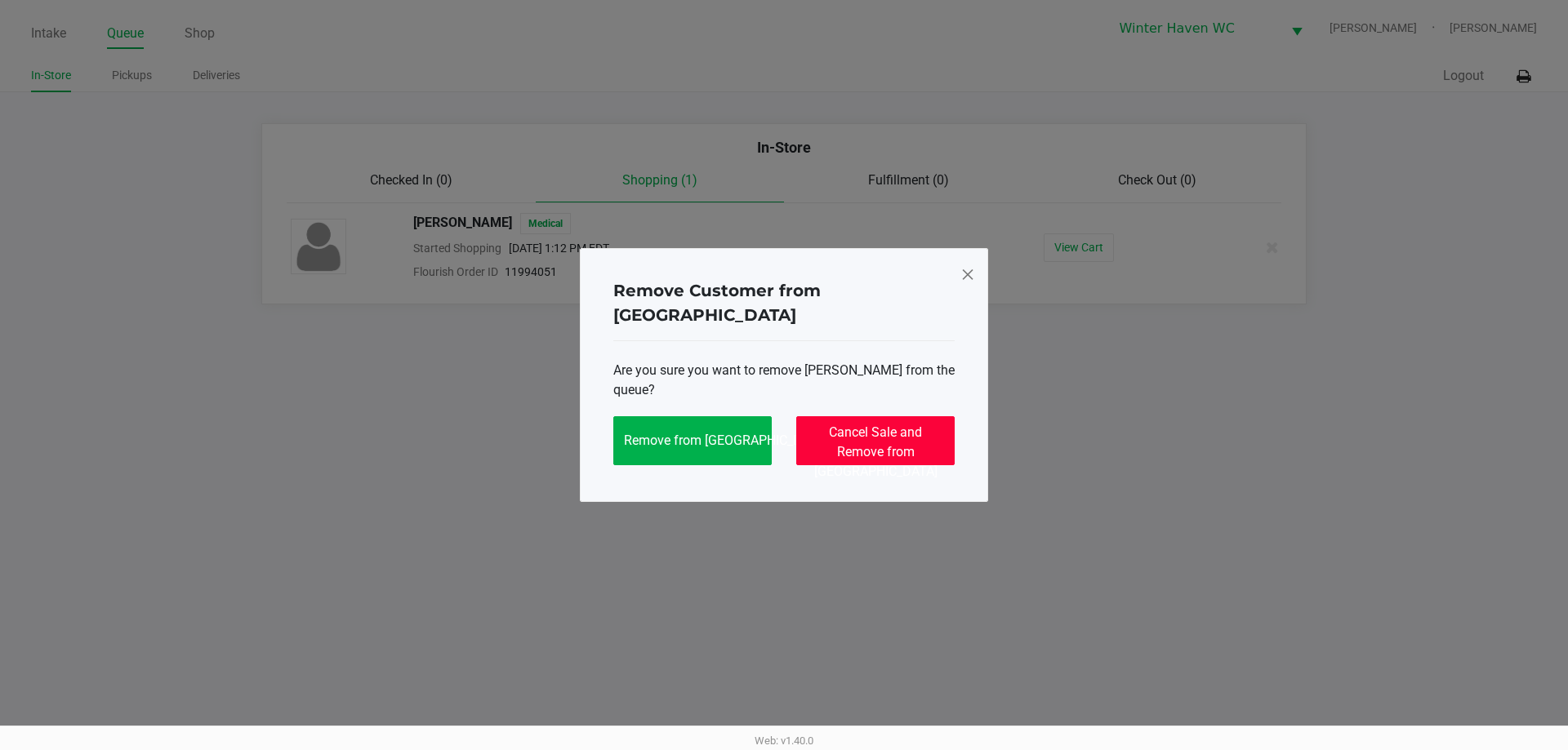
click at [810, 416] on button "Cancel Sale and Remove from Queue" at bounding box center [875, 440] width 158 height 49
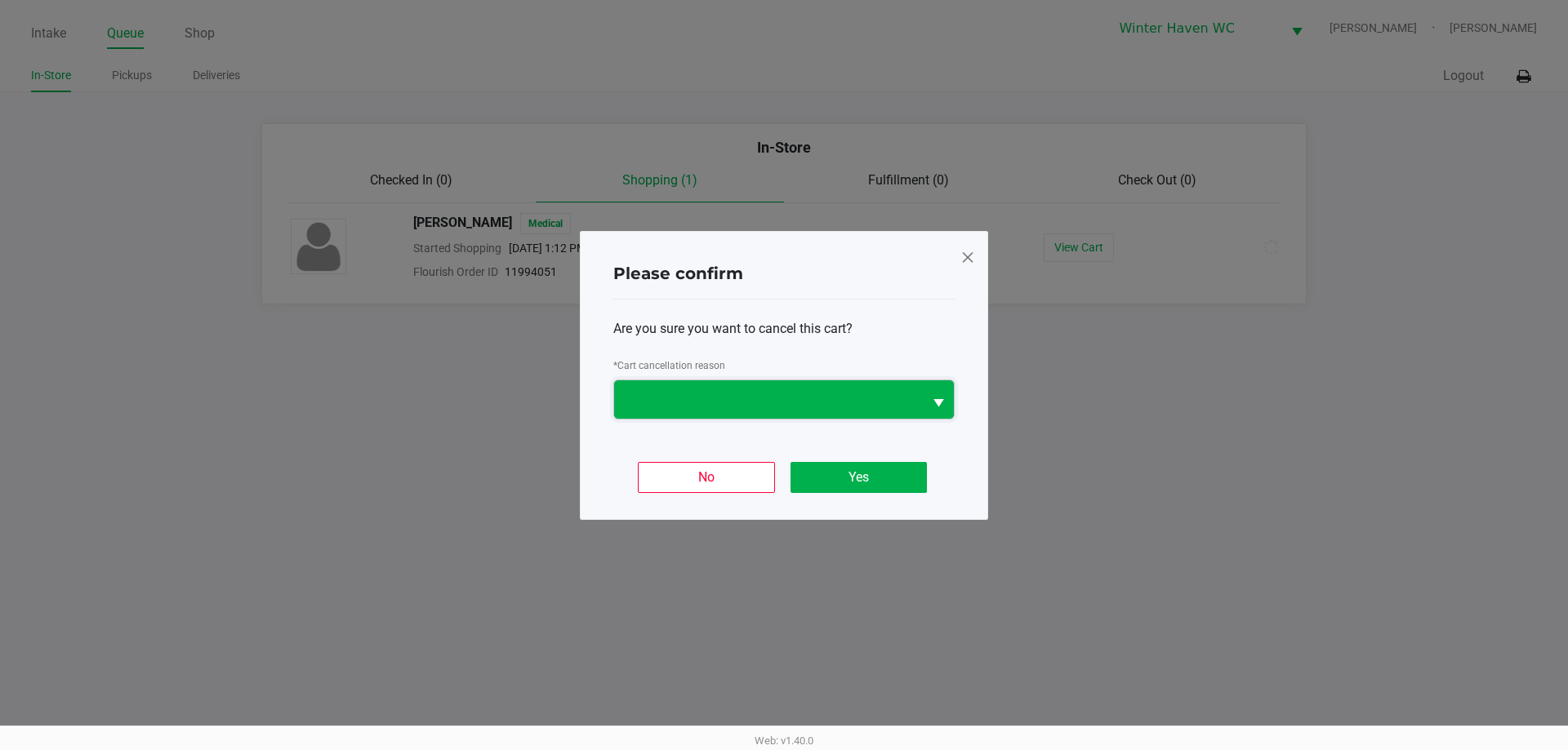
click at [806, 399] on span at bounding box center [769, 398] width 289 height 19
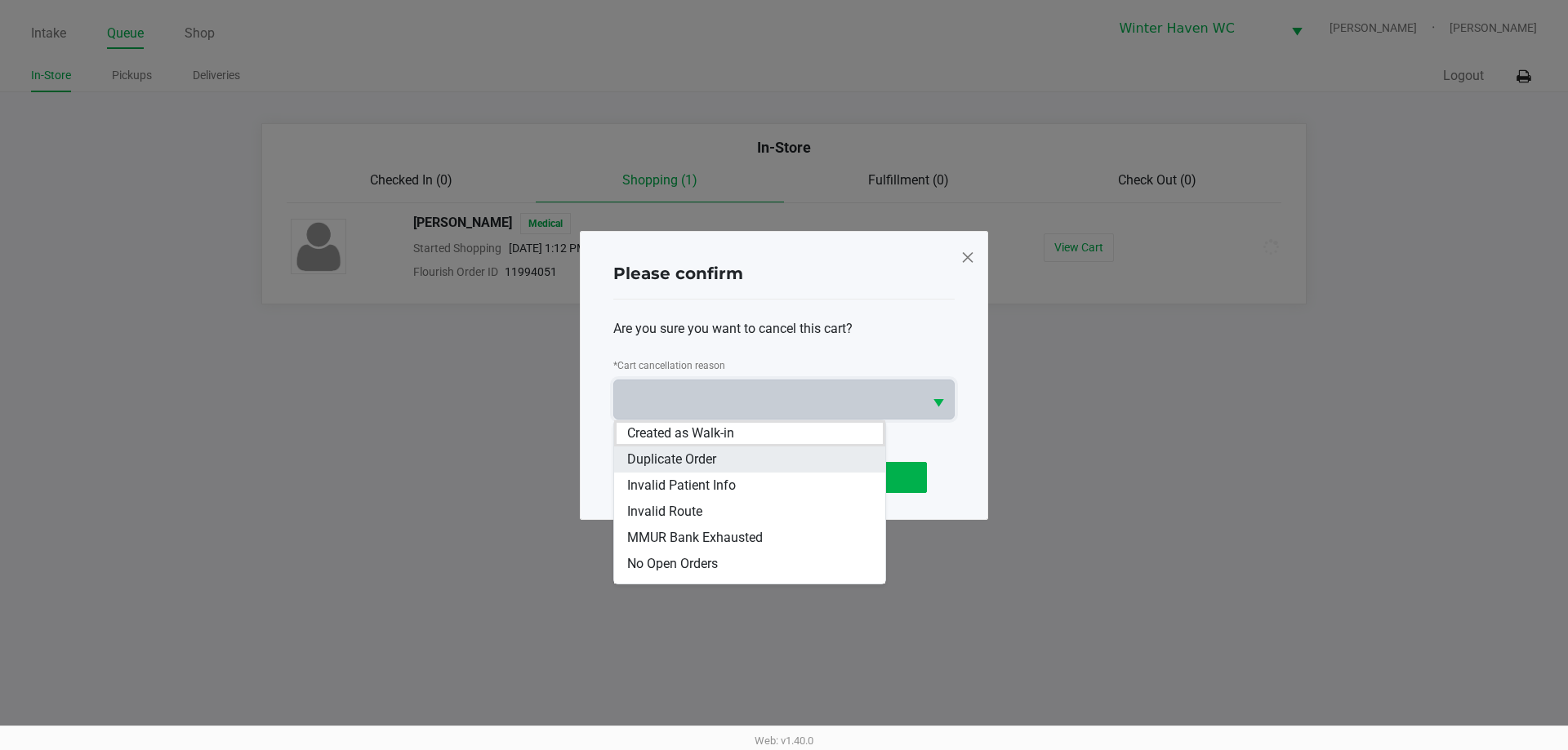
click at [703, 466] on span "Duplicate Order" at bounding box center [671, 459] width 89 height 19
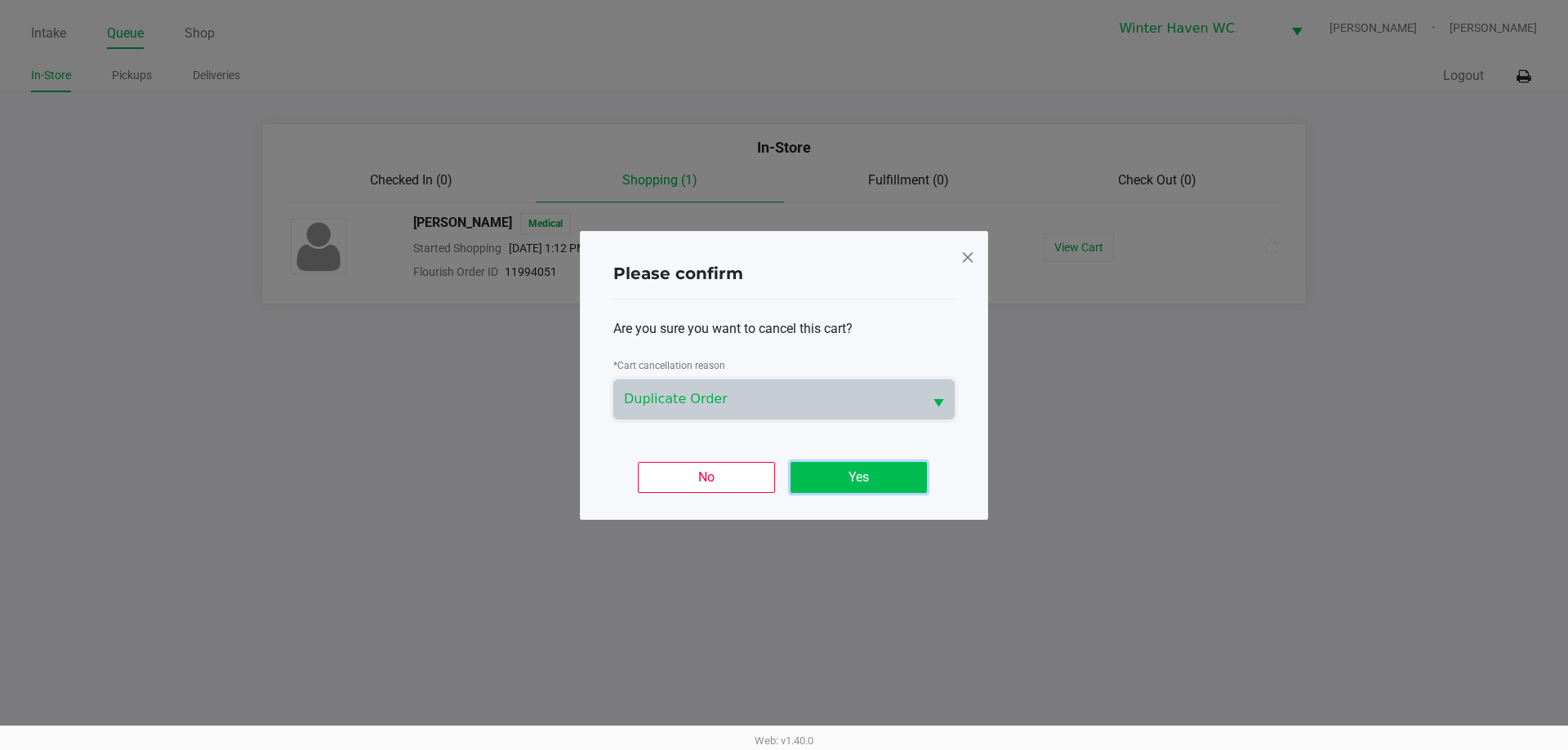
click at [819, 466] on button "Yes" at bounding box center [859, 477] width 136 height 31
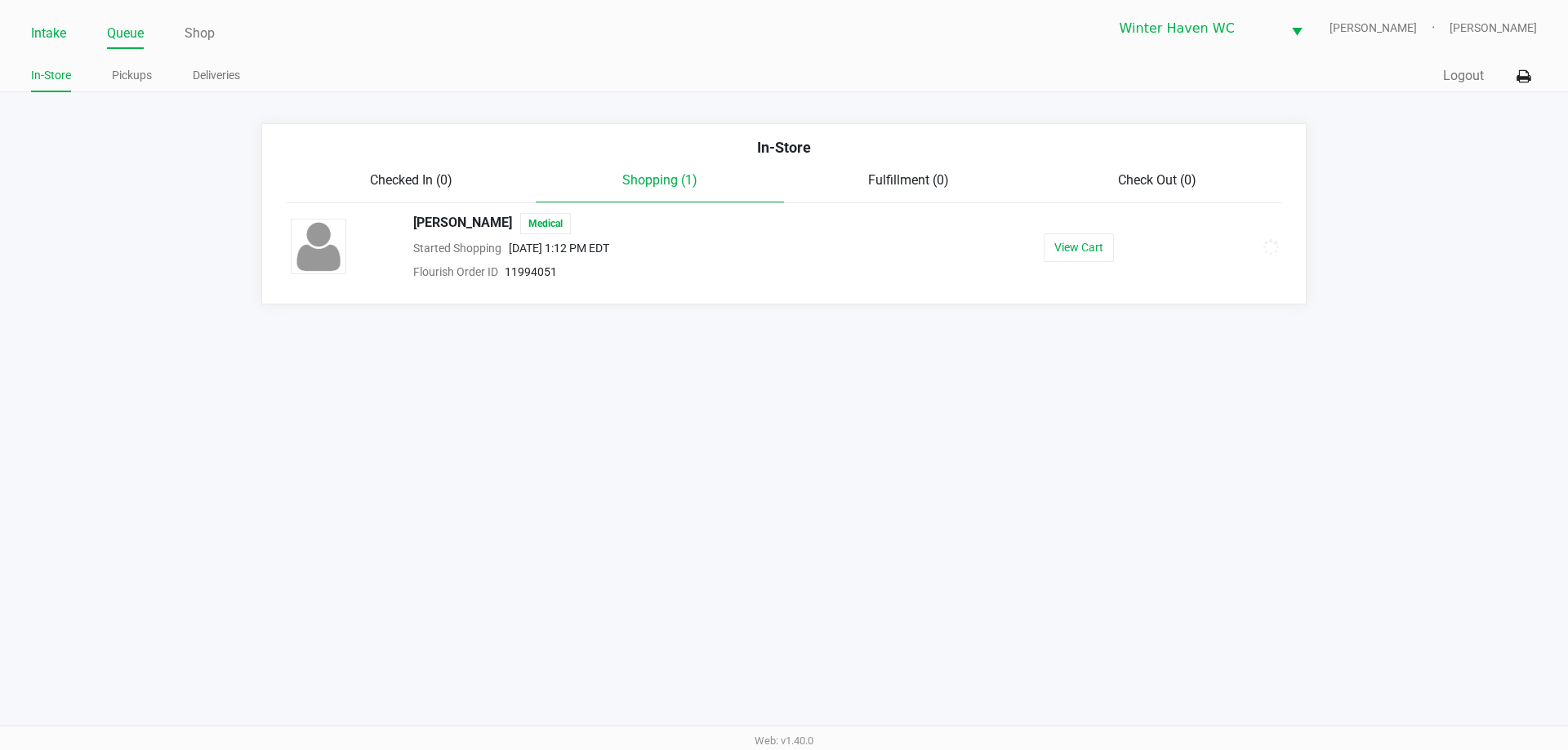
click at [52, 41] on link "Intake" at bounding box center [48, 34] width 35 height 23
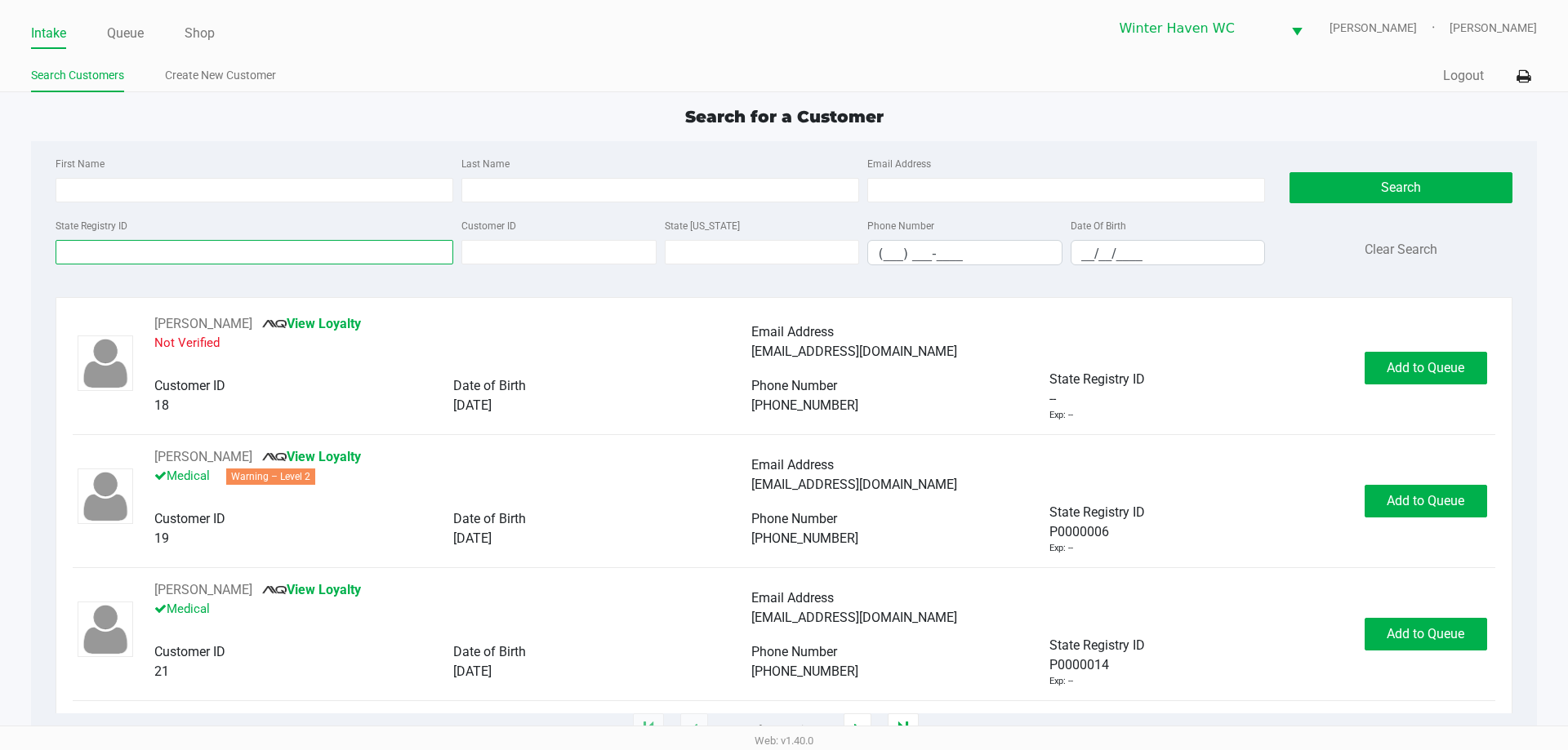
click at [254, 253] on input "State Registry ID" at bounding box center [254, 252] width 398 height 25
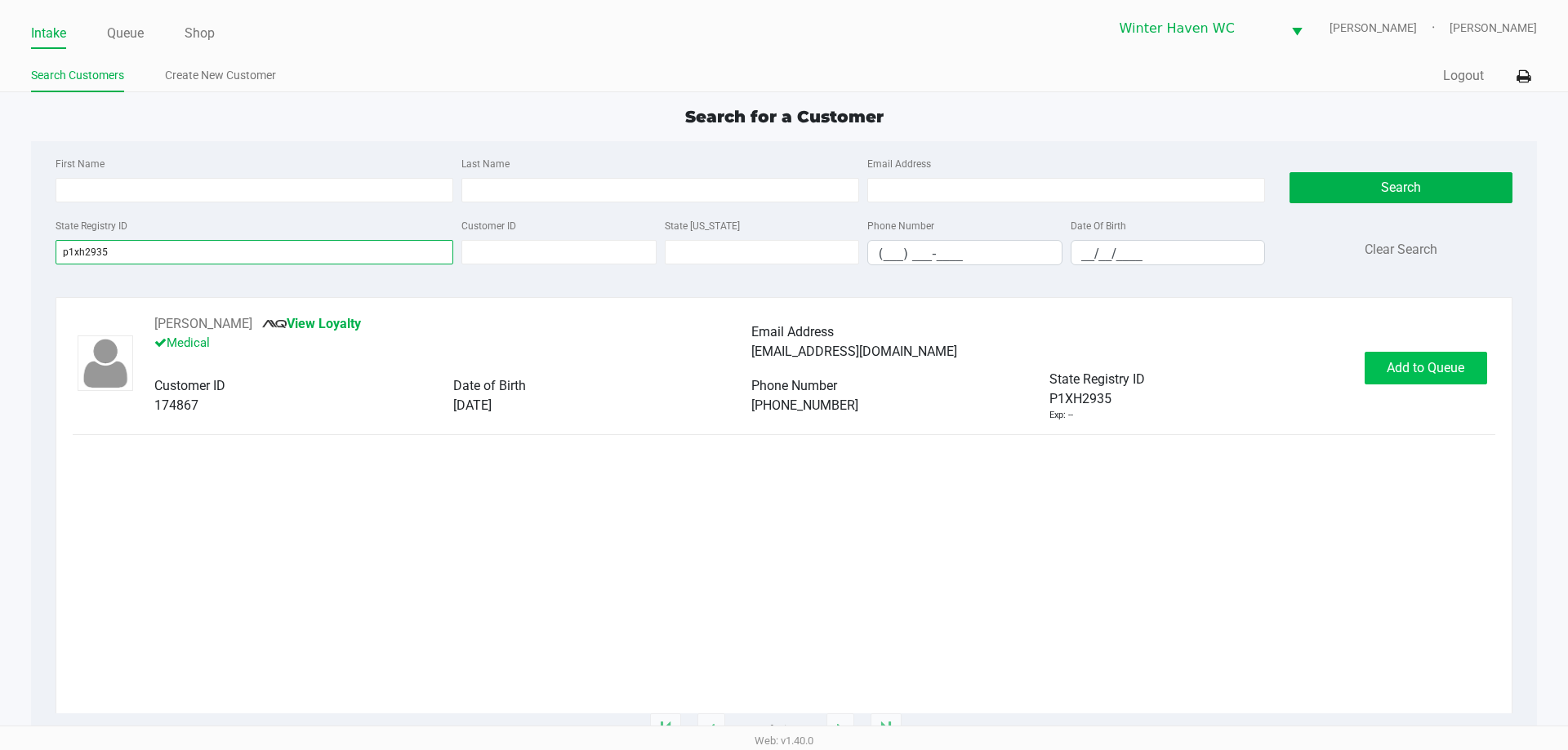
type input "p1xh2935"
click at [1433, 366] on span "Add to Queue" at bounding box center [1425, 368] width 78 height 15
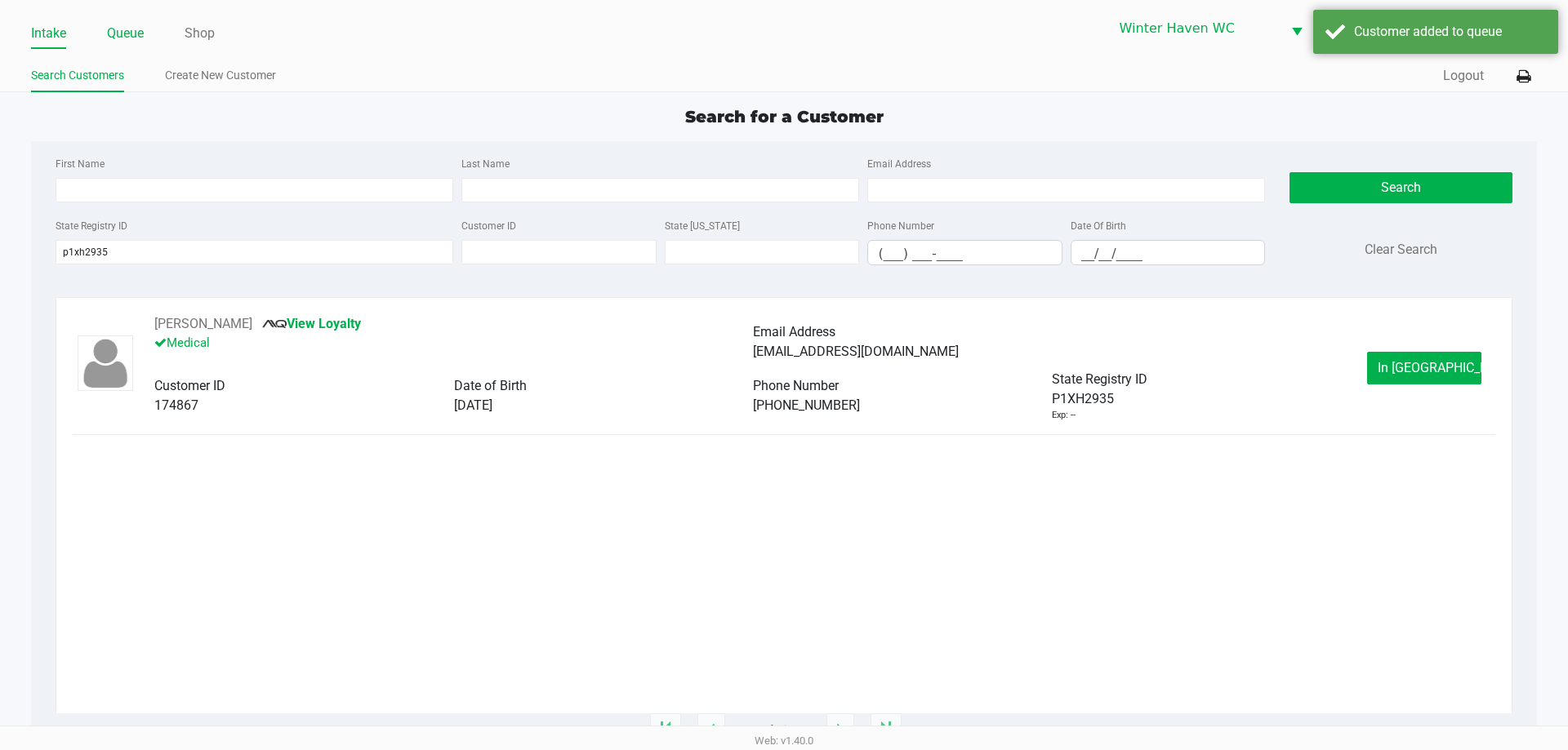
click at [135, 40] on link "Queue" at bounding box center [126, 34] width 36 height 23
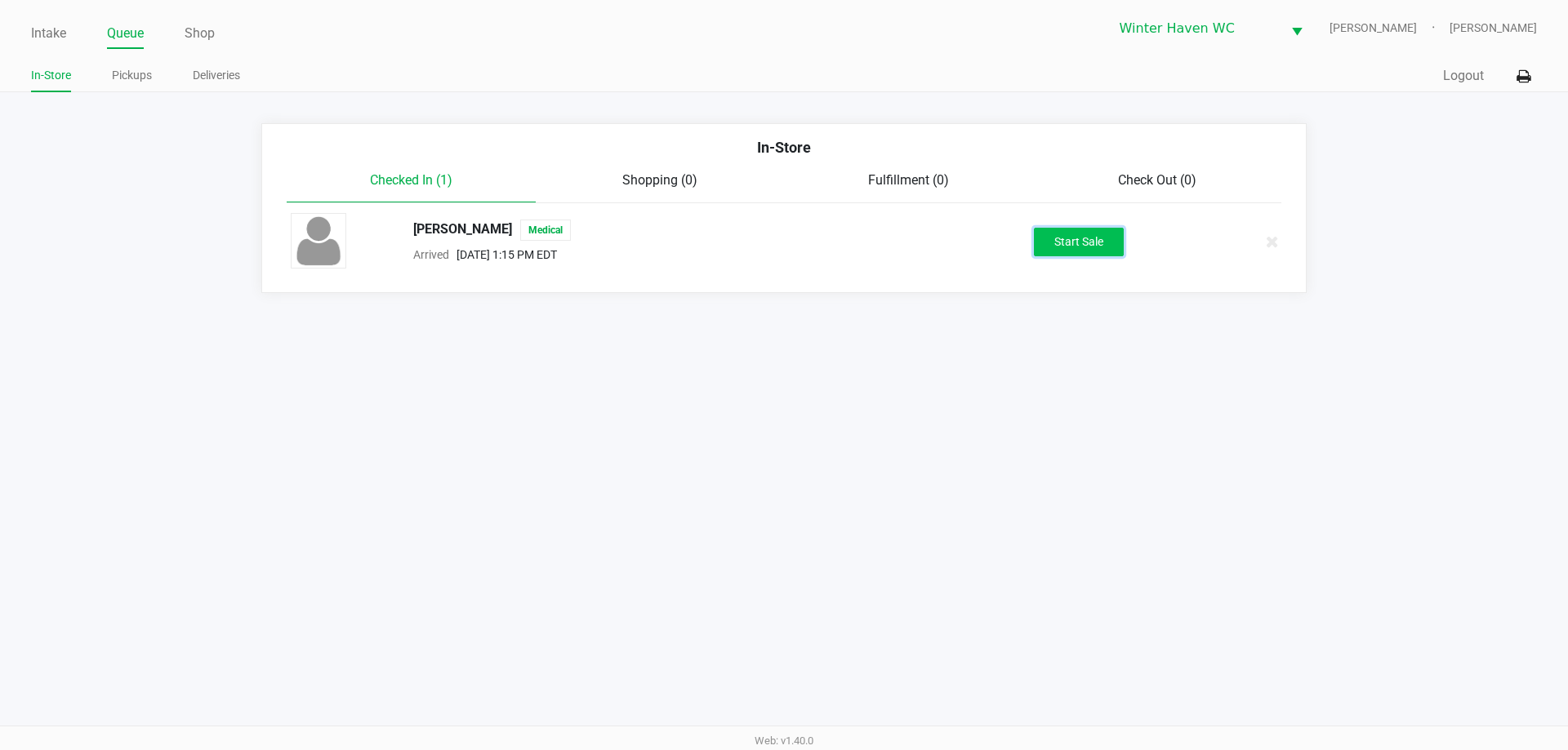
click at [1069, 246] on button "Start Sale" at bounding box center [1079, 242] width 90 height 29
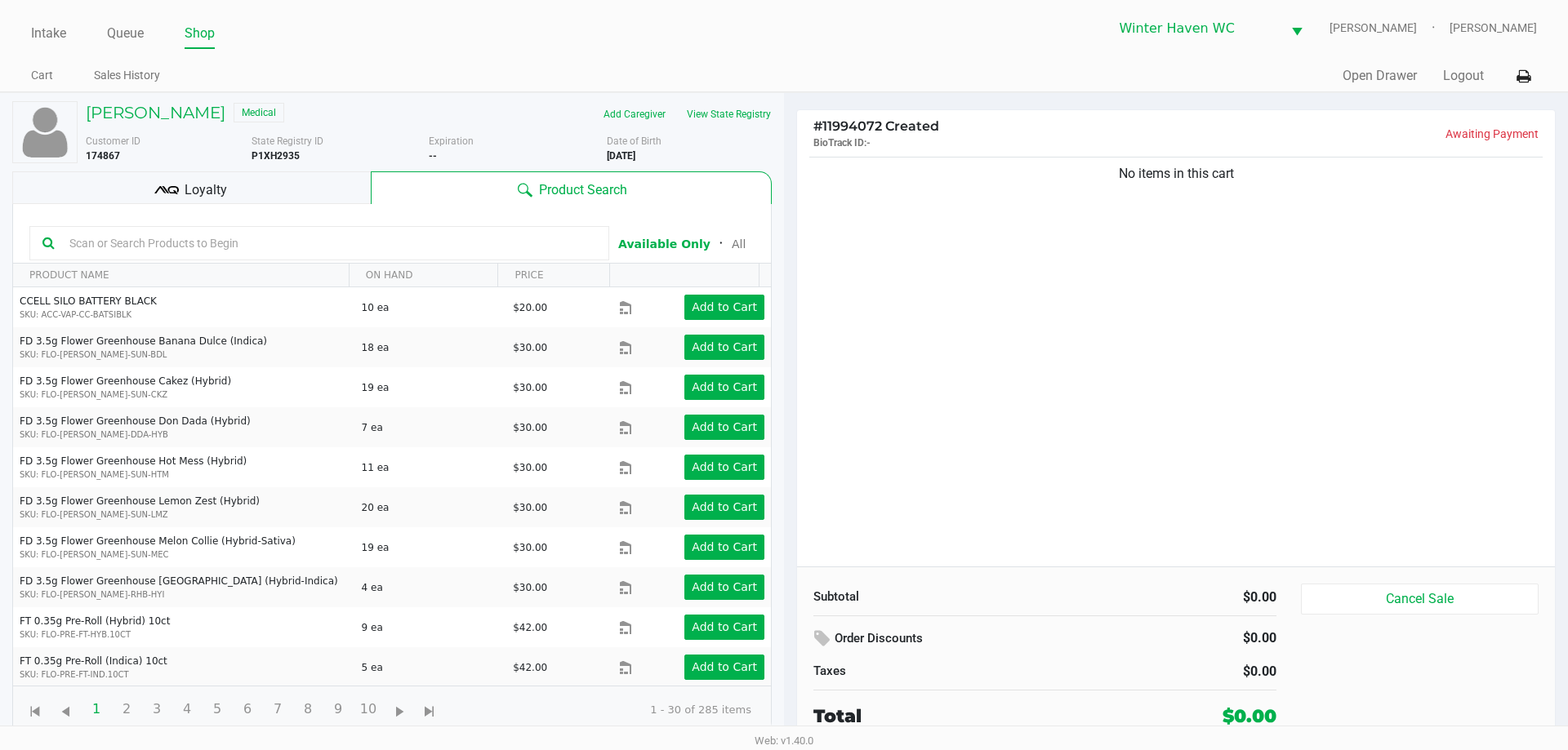
click at [268, 195] on div "Loyalty" at bounding box center [192, 188] width 358 height 33
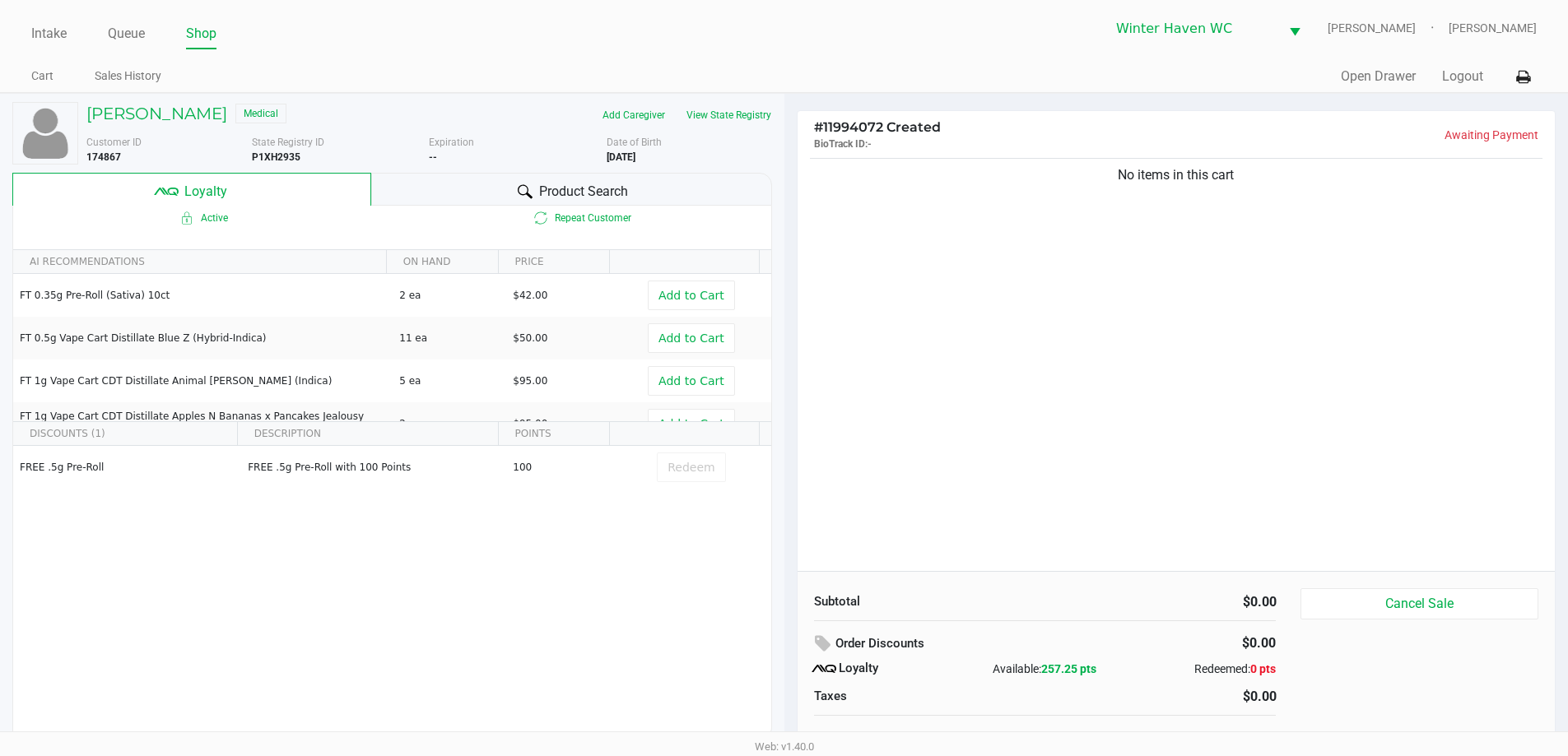
click at [494, 195] on div "Product Search" at bounding box center [571, 189] width 401 height 33
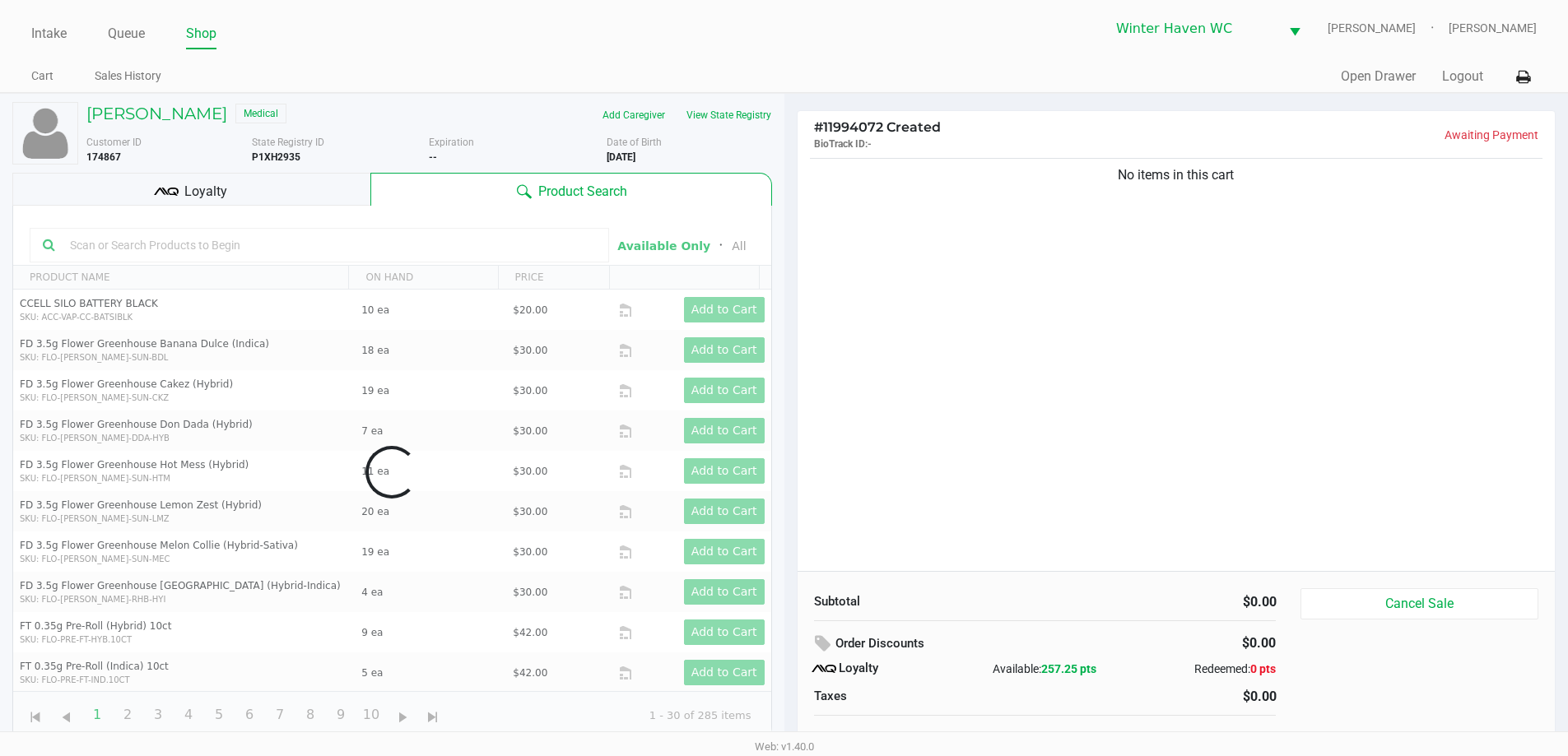
click at [573, 192] on span "Product Search" at bounding box center [583, 191] width 89 height 19
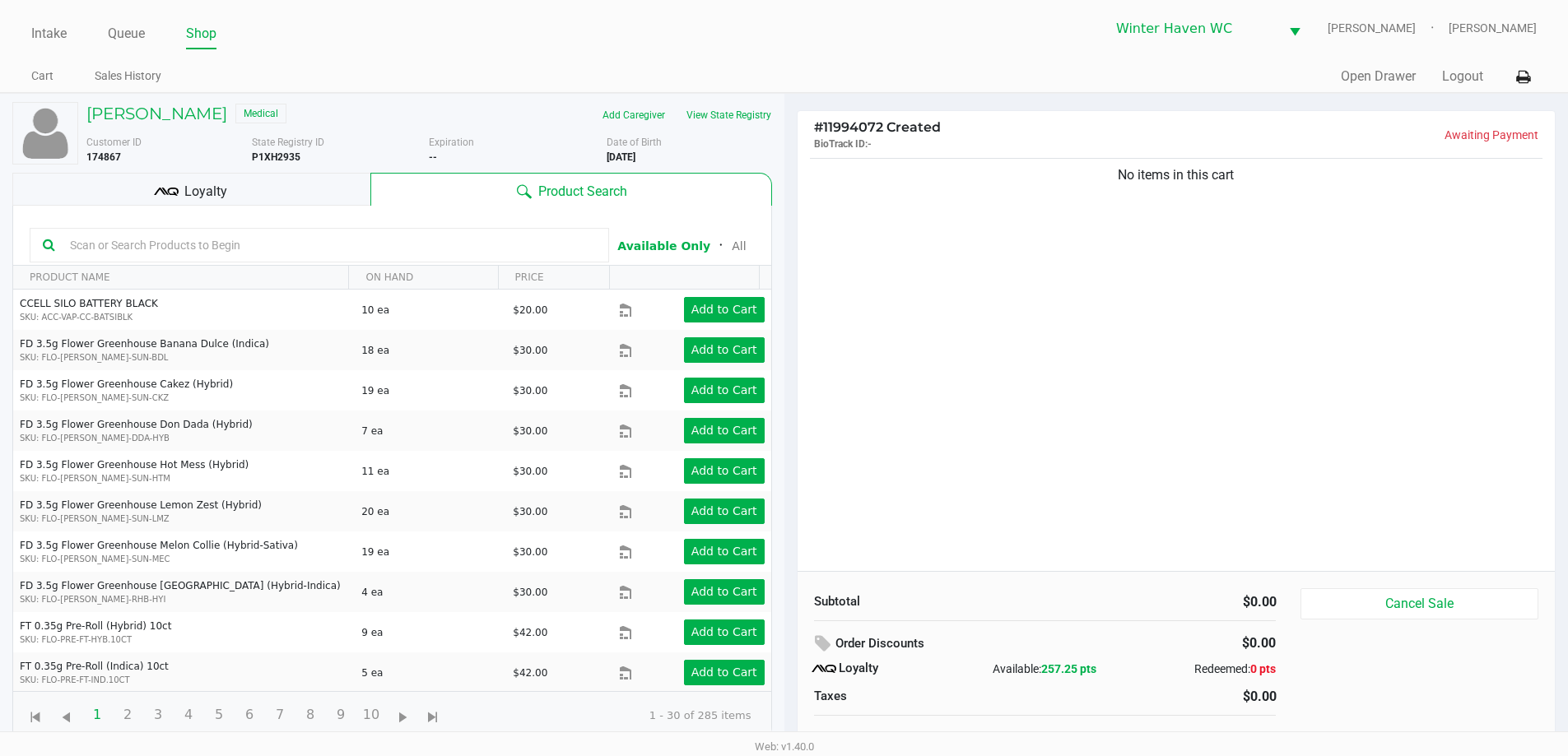
click at [577, 192] on span "Product Search" at bounding box center [583, 191] width 89 height 19
click at [570, 193] on span "Product Search" at bounding box center [583, 191] width 89 height 19
click at [229, 189] on div "Loyalty" at bounding box center [191, 189] width 358 height 33
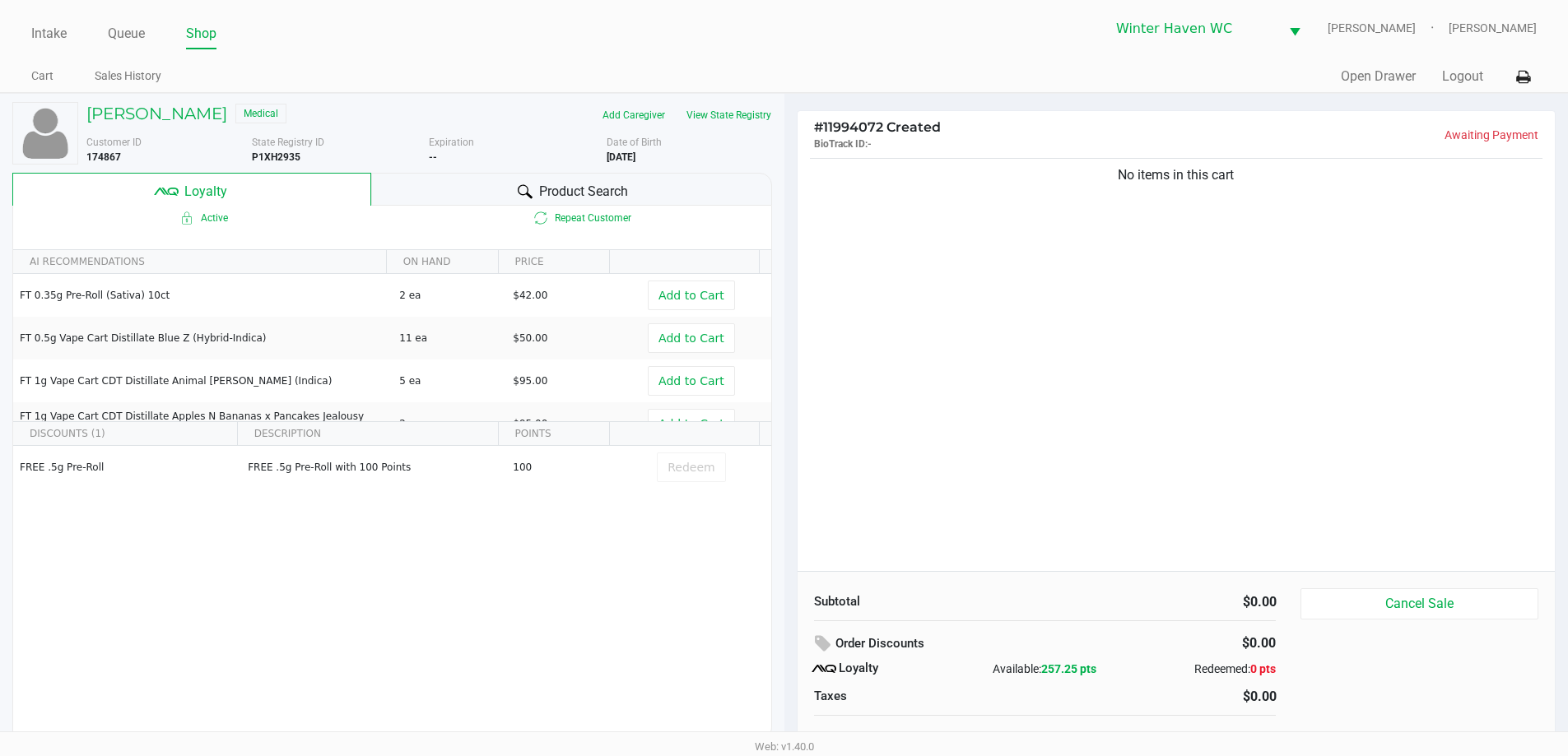
click at [609, 185] on span "Product Search" at bounding box center [584, 191] width 89 height 19
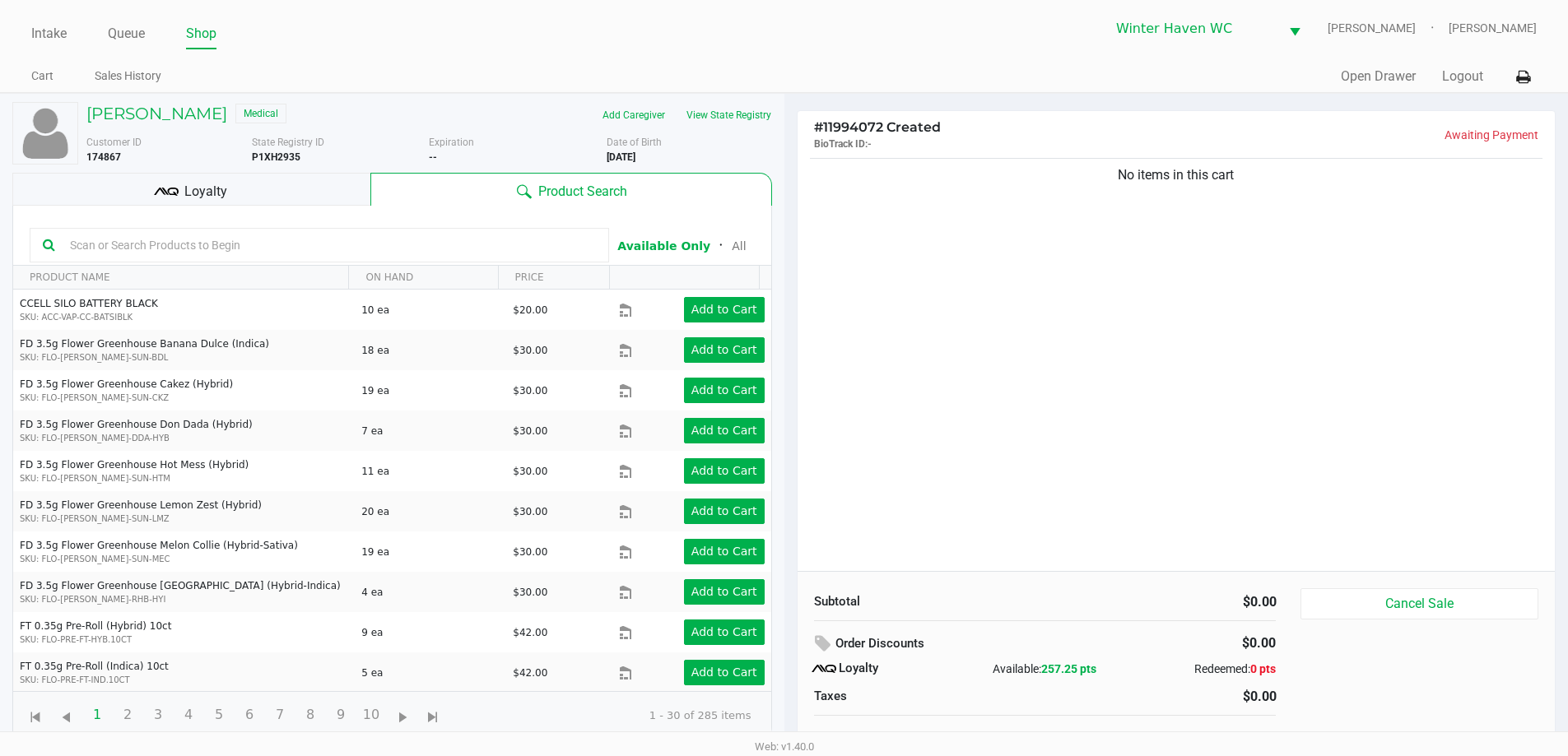
click at [1057, 519] on div "No items in this cart" at bounding box center [1177, 362] width 758 height 416
click at [281, 207] on kendo-grid-toolbar "Available Only ᛫ All" at bounding box center [392, 236] width 758 height 60
click at [294, 187] on div "Loyalty" at bounding box center [191, 189] width 358 height 33
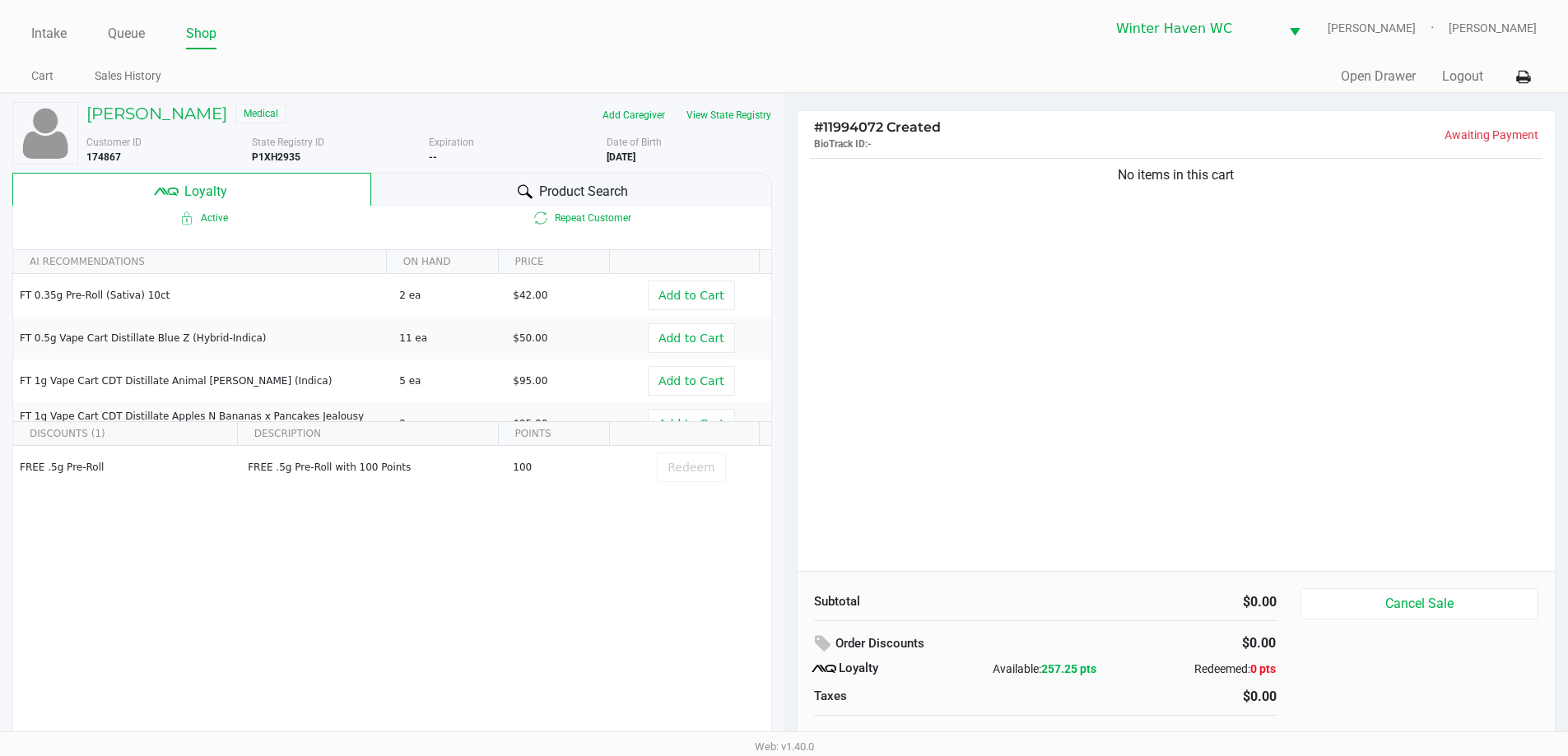
click at [489, 192] on div "Product Search" at bounding box center [571, 189] width 401 height 33
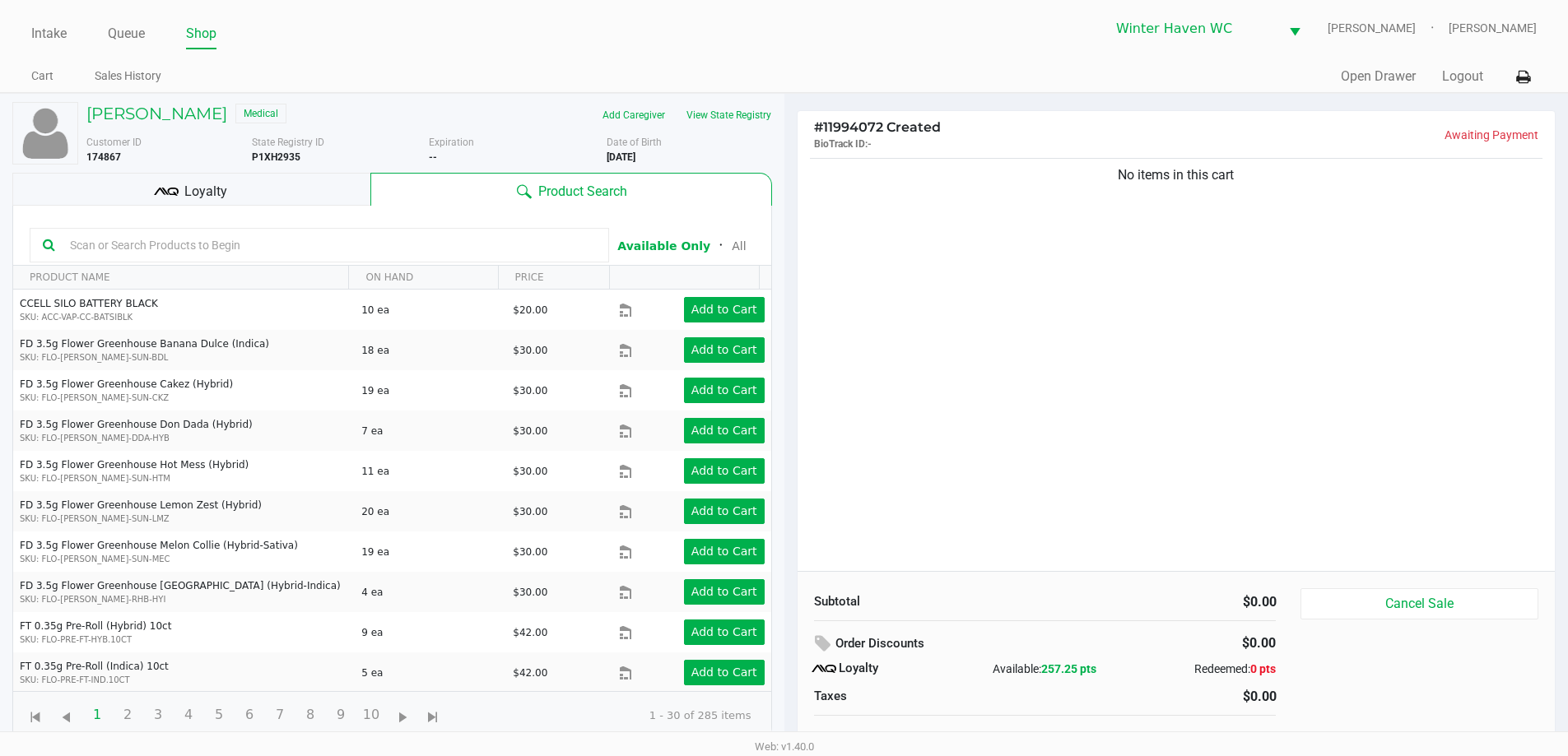
click at [571, 194] on span "Product Search" at bounding box center [583, 191] width 89 height 19
click at [568, 188] on span "Product Search" at bounding box center [583, 191] width 89 height 19
click at [570, 196] on span "Product Search" at bounding box center [583, 191] width 89 height 19
click at [584, 192] on span "Product Search" at bounding box center [583, 191] width 89 height 19
click at [584, 191] on span "Product Search" at bounding box center [583, 191] width 89 height 19
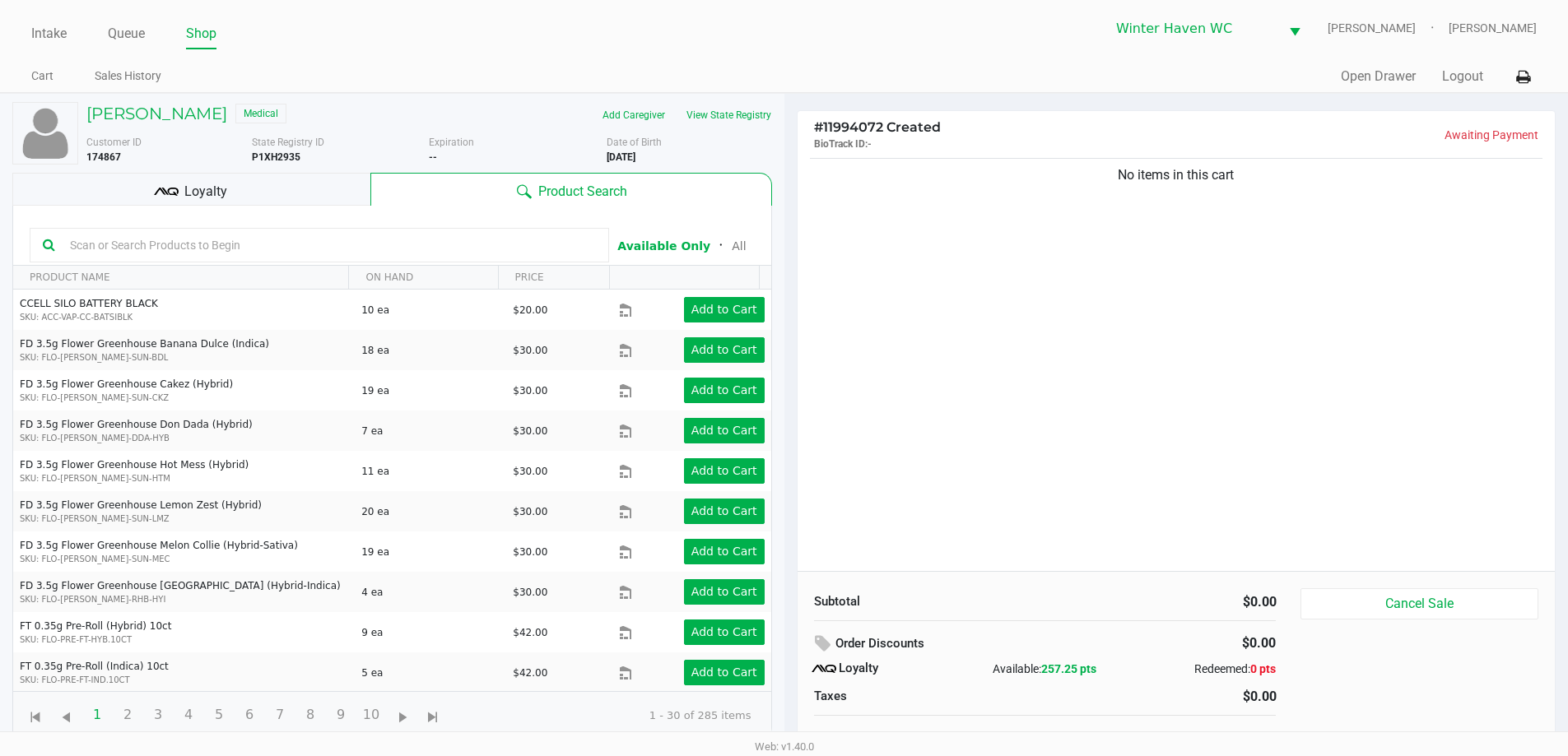
click at [581, 191] on span "Product Search" at bounding box center [583, 191] width 89 height 19
click at [571, 187] on span "Product Search" at bounding box center [583, 191] width 89 height 19
click at [577, 193] on span "Product Search" at bounding box center [583, 191] width 89 height 19
click at [916, 285] on div "No items in this cart" at bounding box center [1177, 362] width 758 height 416
click at [351, 190] on div "Loyalty" at bounding box center [191, 189] width 358 height 33
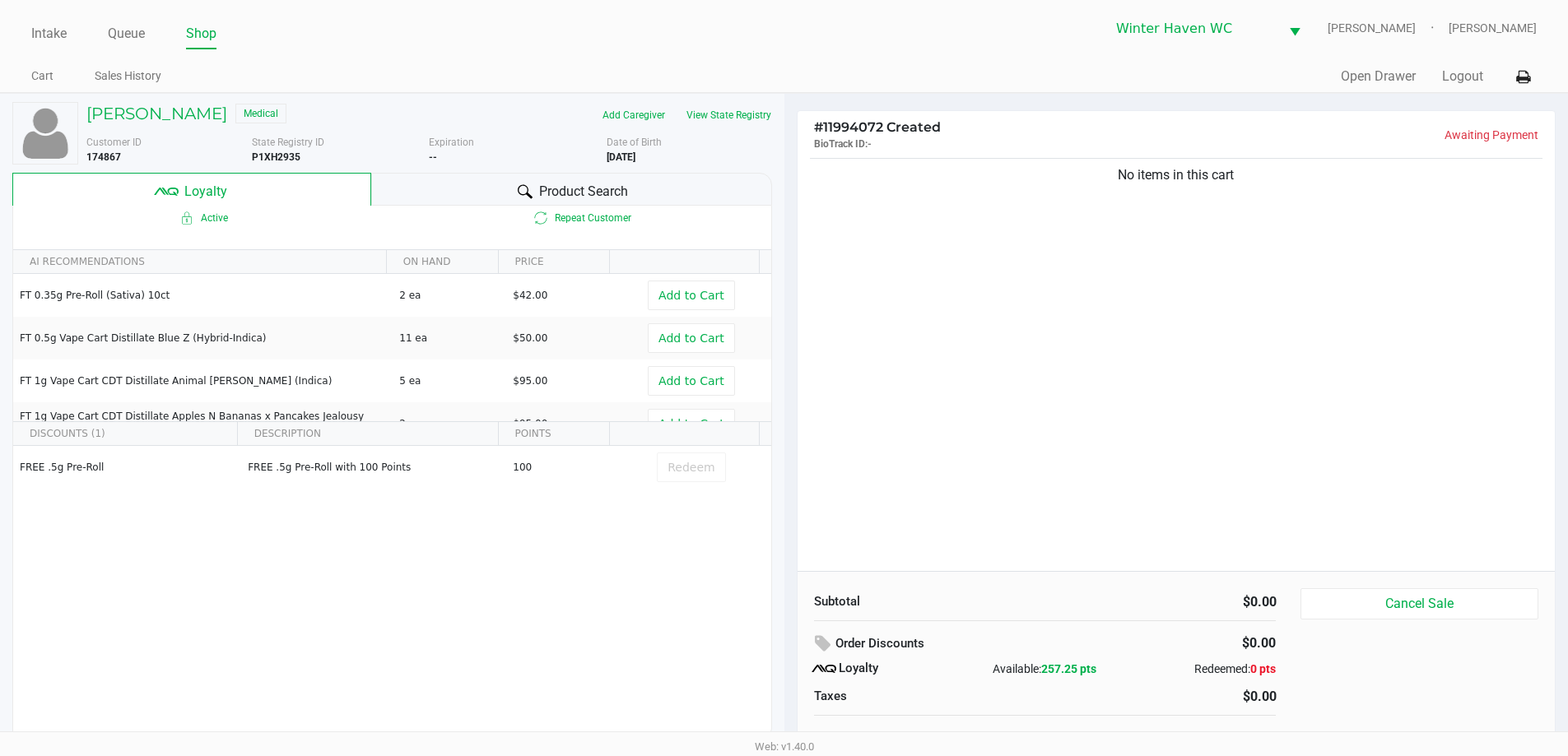
click at [386, 194] on div "Product Search" at bounding box center [571, 189] width 401 height 33
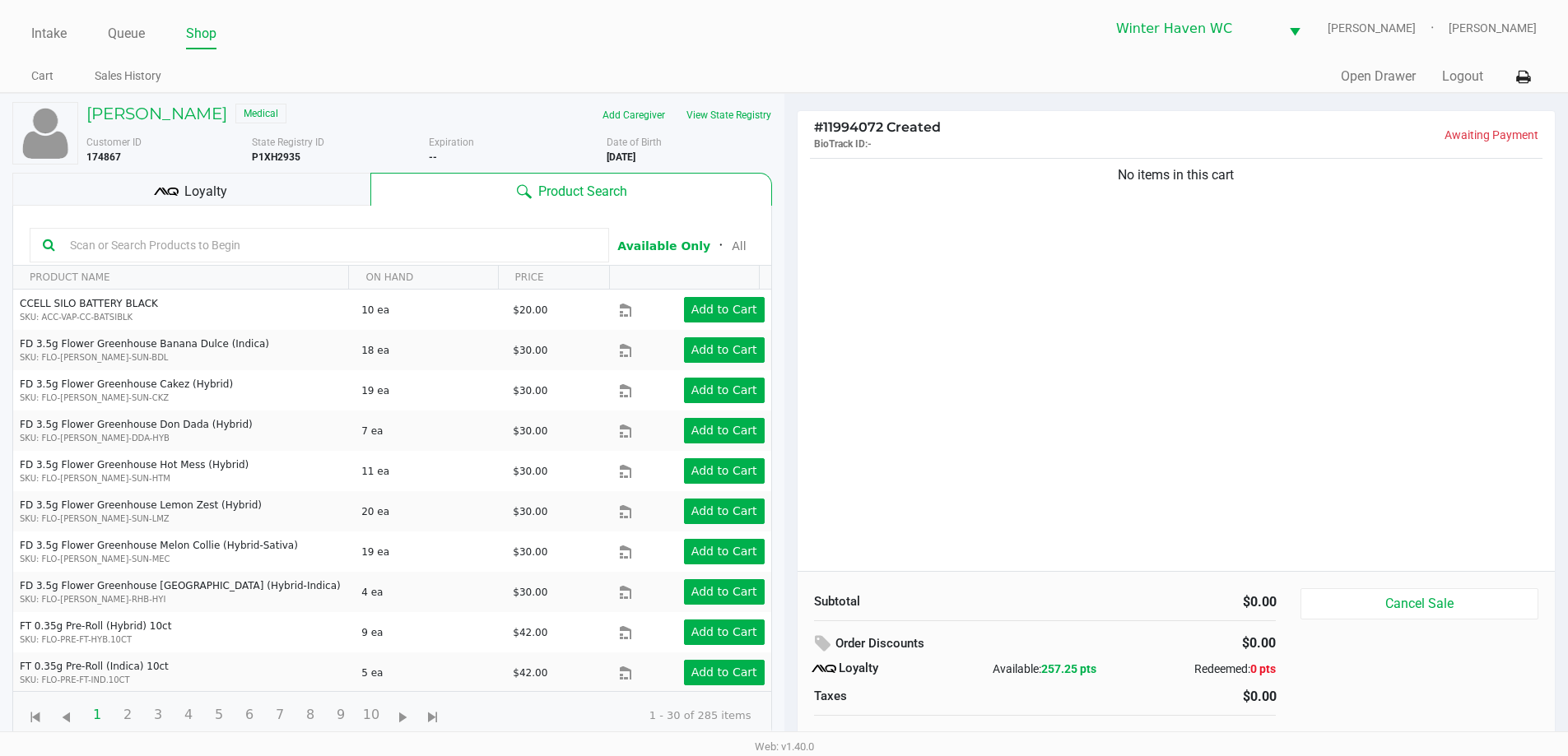
click at [362, 250] on input "text" at bounding box center [329, 245] width 532 height 25
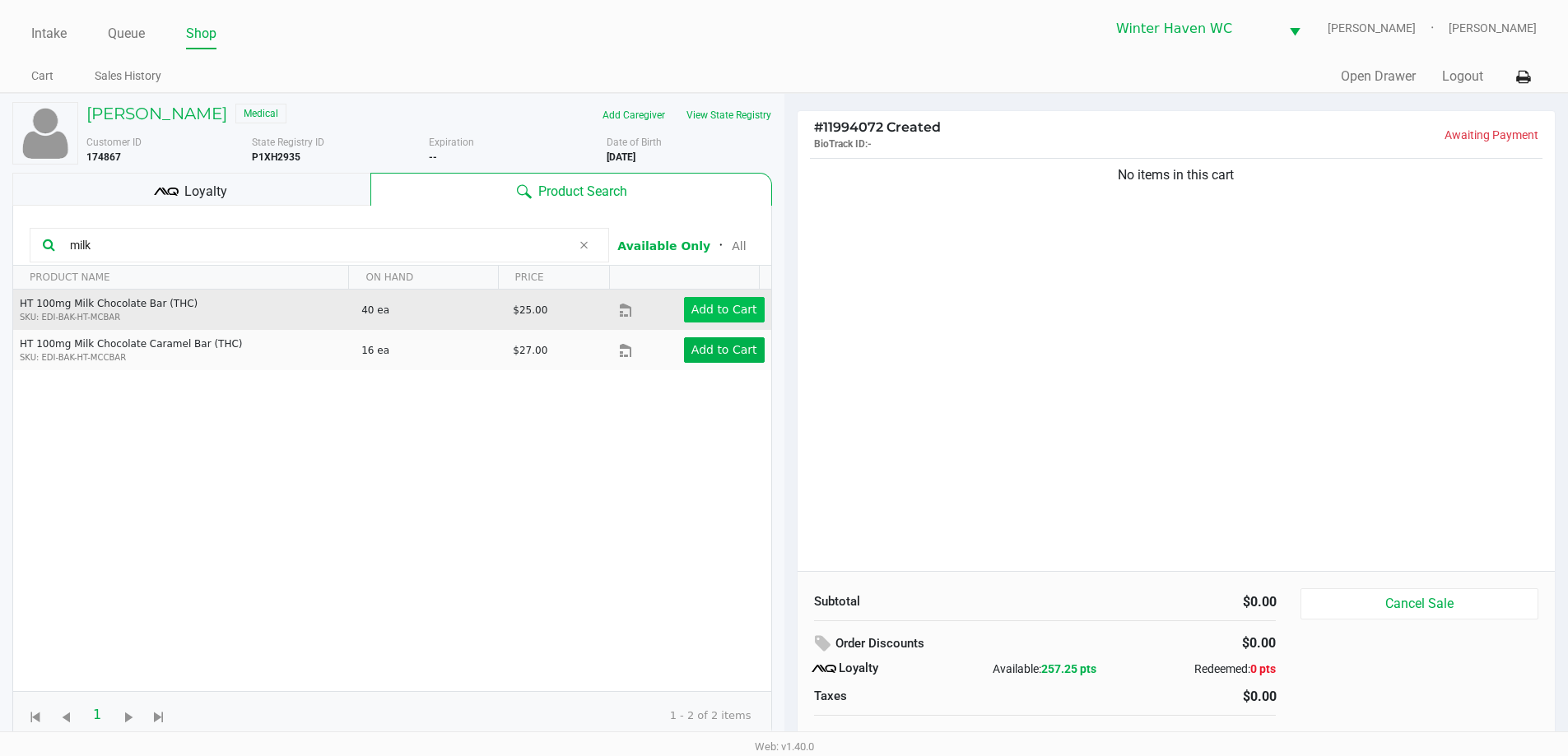
type input "milk"
click at [717, 312] on app-button-loader "Add to Cart" at bounding box center [725, 310] width 66 height 14
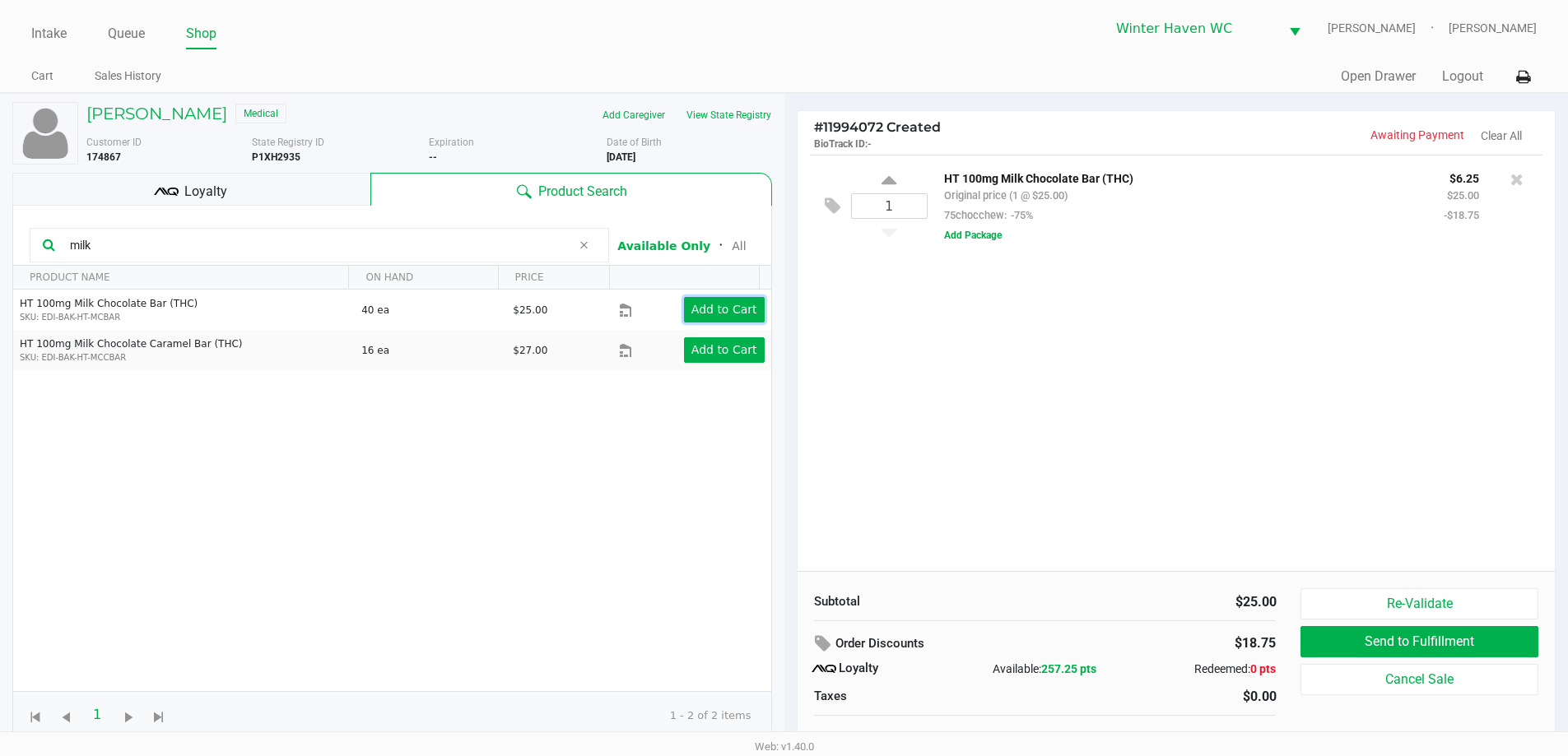
click at [734, 313] on app-button-loader "Add to Cart" at bounding box center [725, 310] width 66 height 14
click at [576, 241] on span at bounding box center [584, 245] width 25 height 19
click at [504, 241] on input "text" at bounding box center [329, 245] width 532 height 25
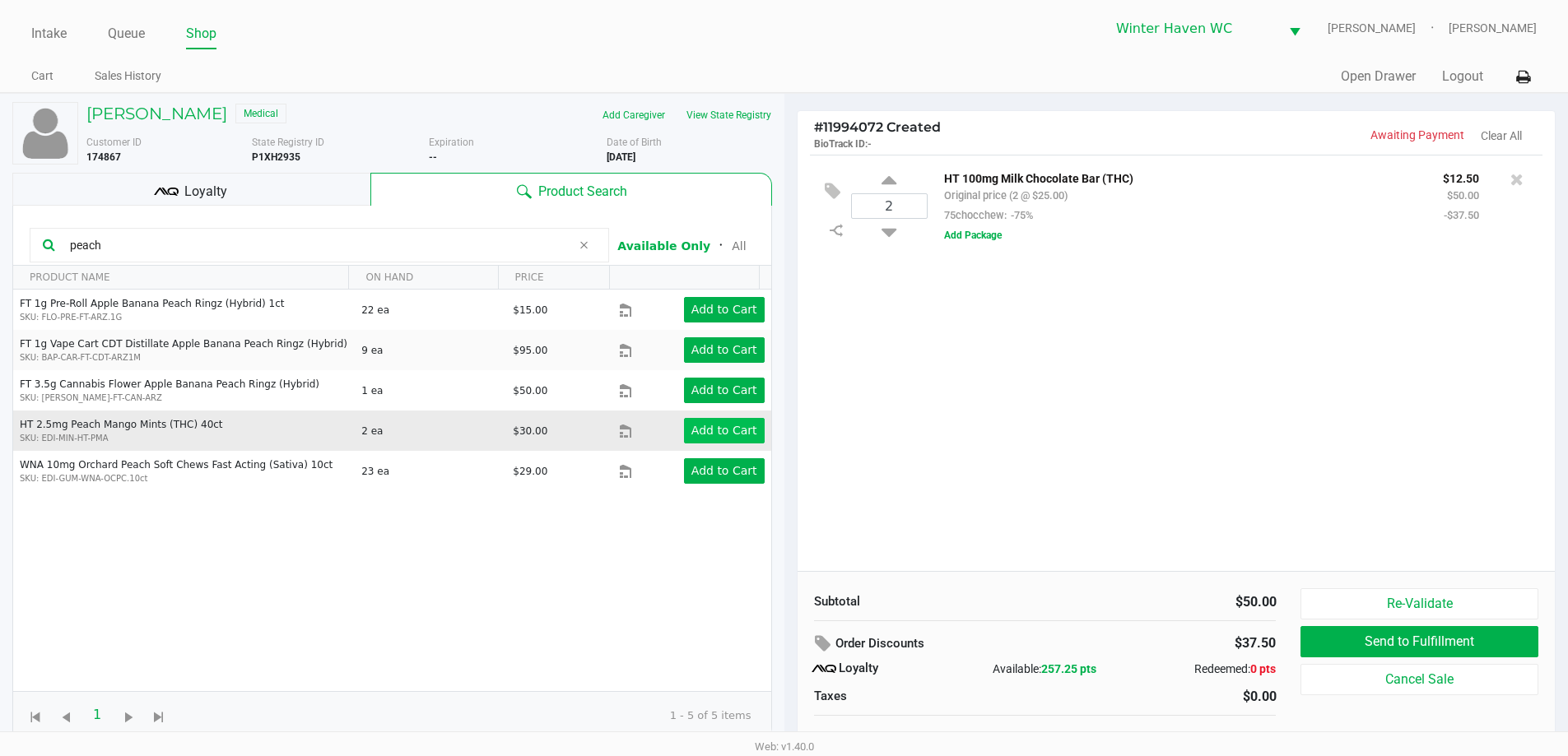
type input "peach"
click at [746, 436] on button "Add to Cart" at bounding box center [724, 431] width 80 height 25
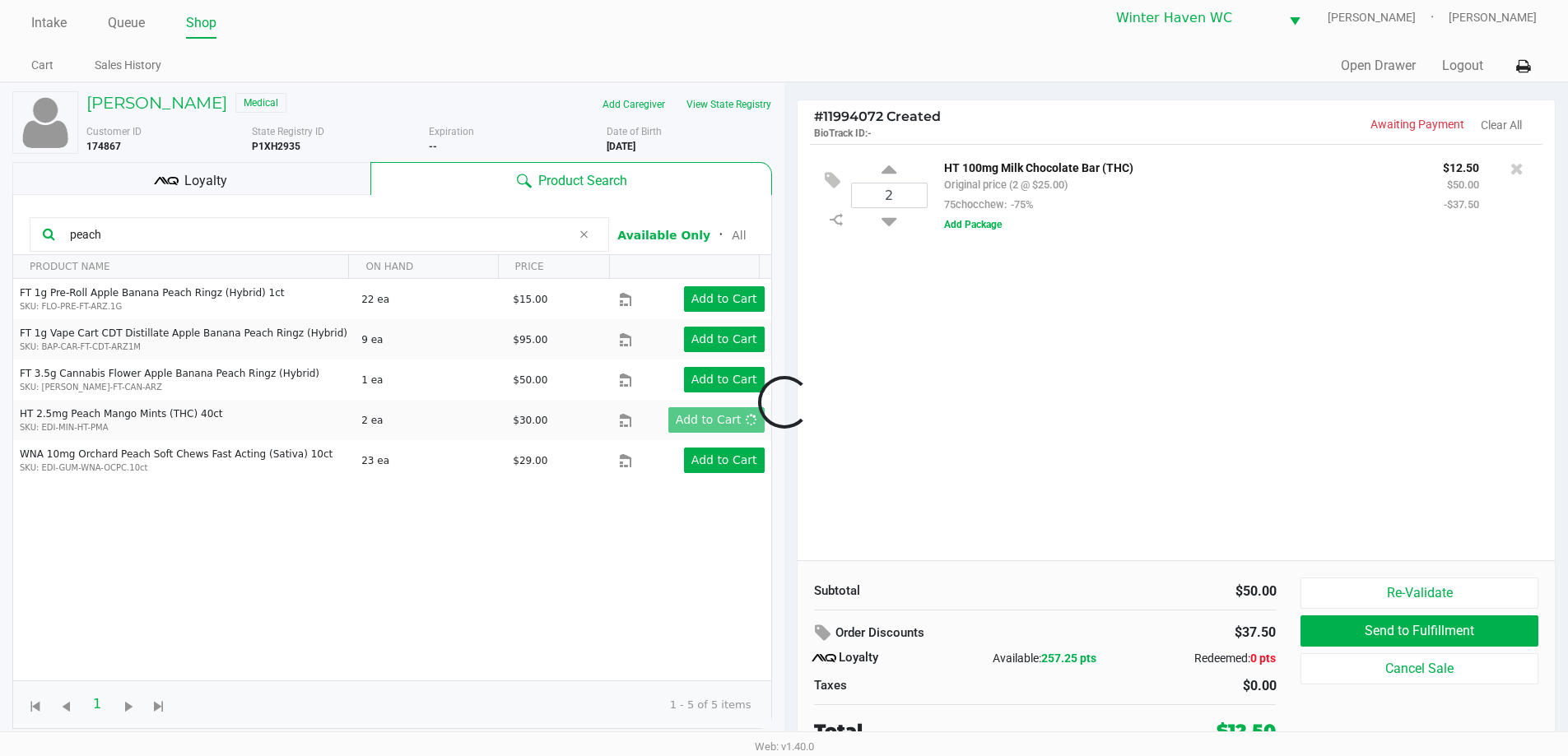
scroll to position [16, 0]
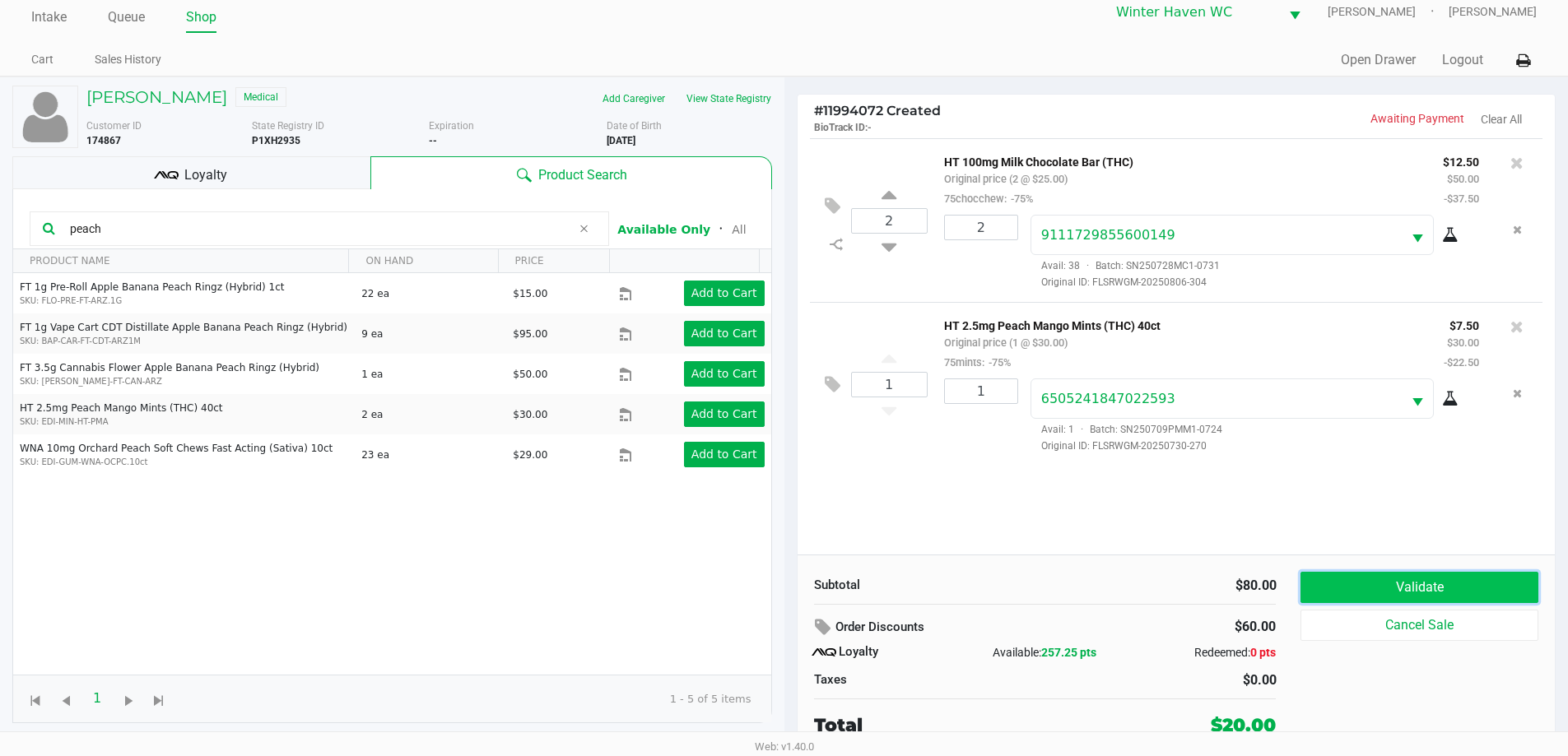
click at [1400, 591] on button "Validate" at bounding box center [1418, 587] width 237 height 31
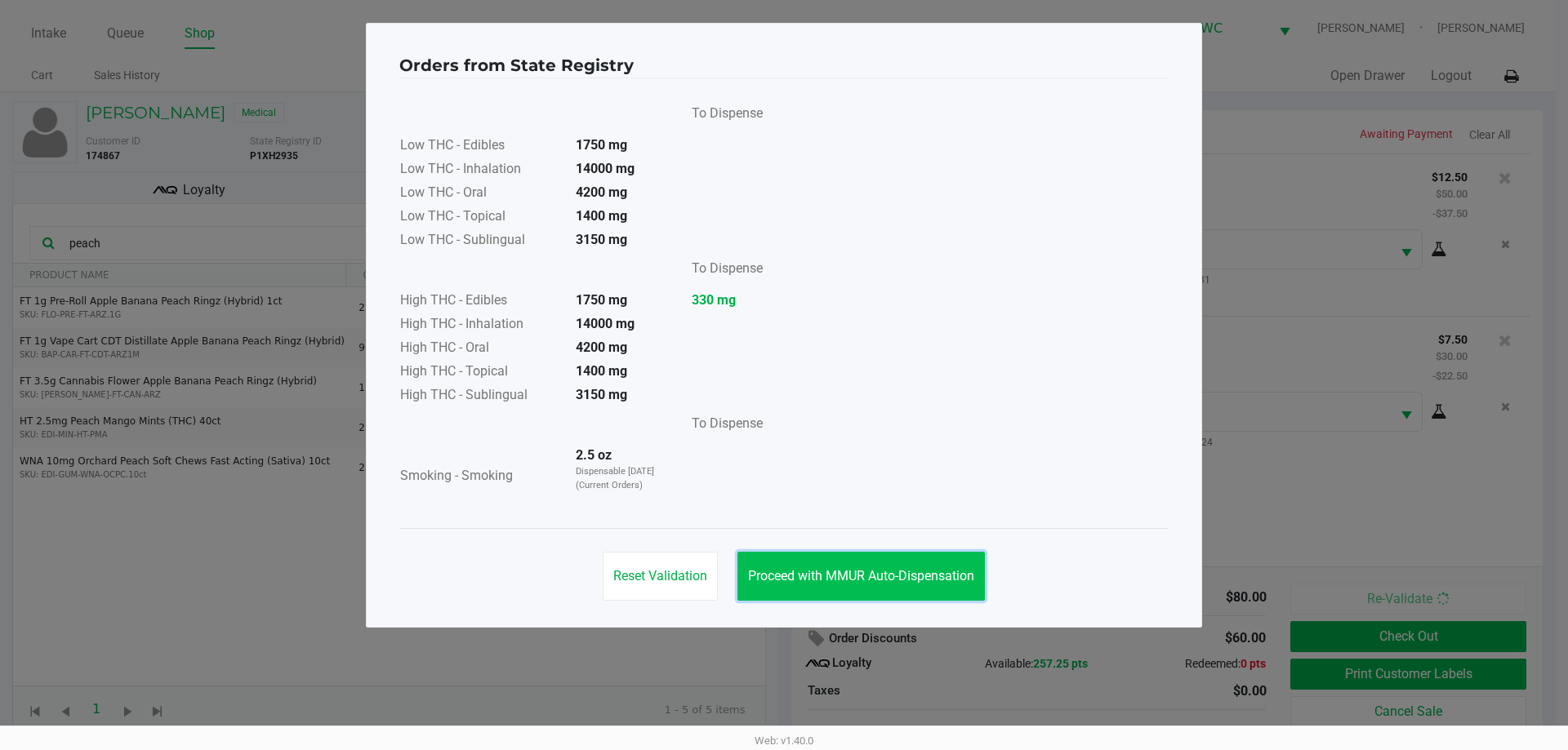
click at [921, 572] on span "Proceed with MMUR Auto-Dispensation" at bounding box center [861, 576] width 226 height 15
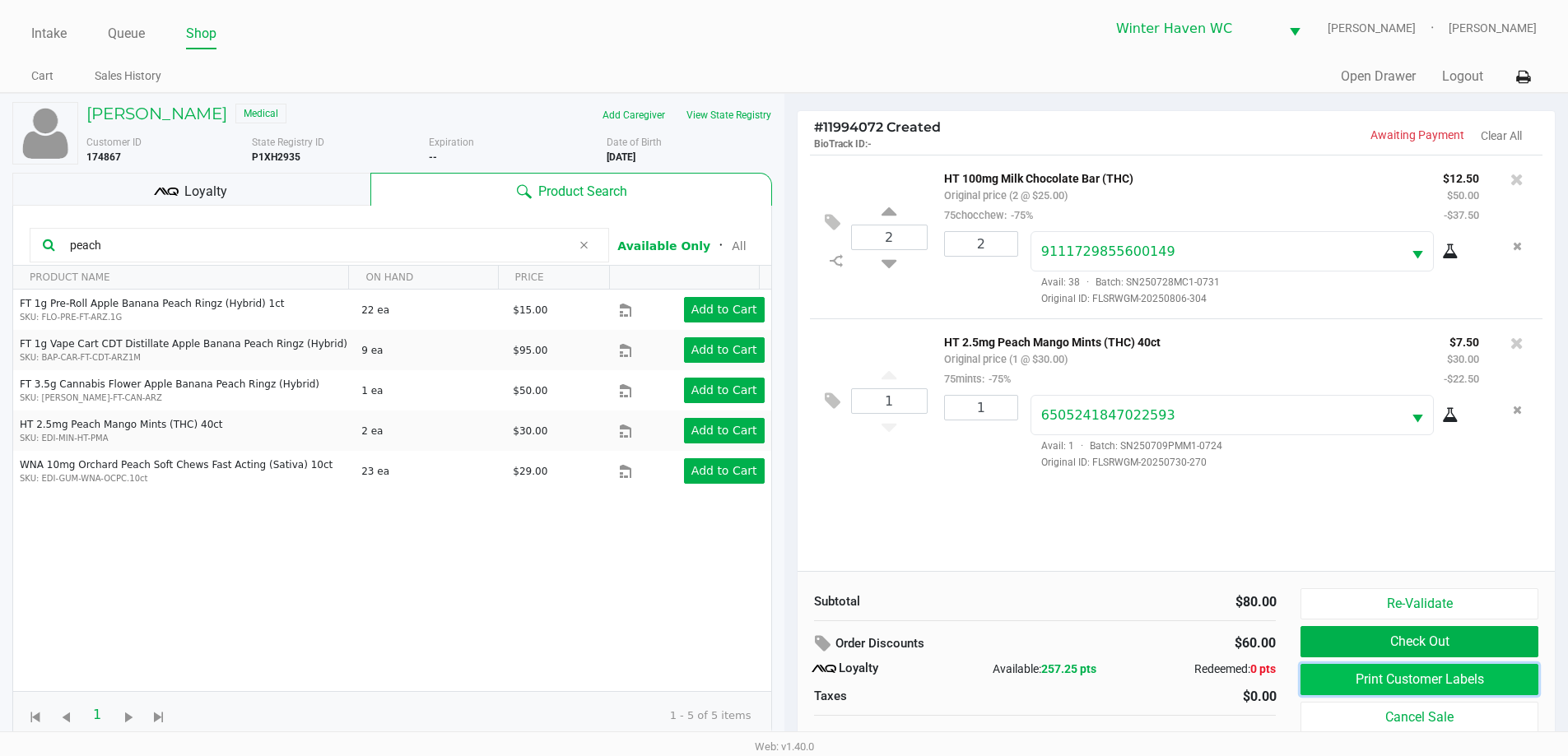
click at [1351, 686] on button "Print Customer Labels" at bounding box center [1418, 680] width 237 height 31
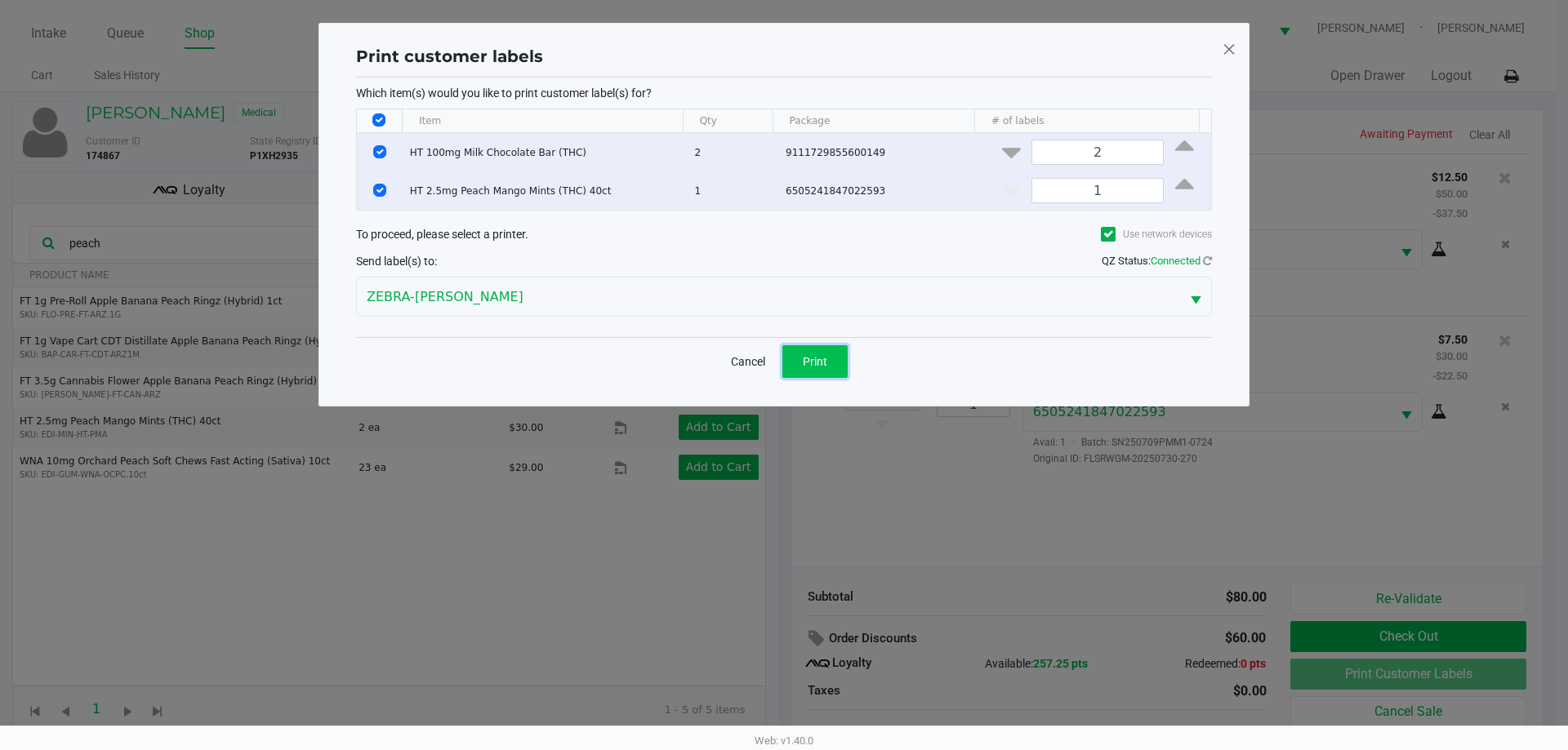
click at [827, 373] on button "Print" at bounding box center [815, 361] width 65 height 33
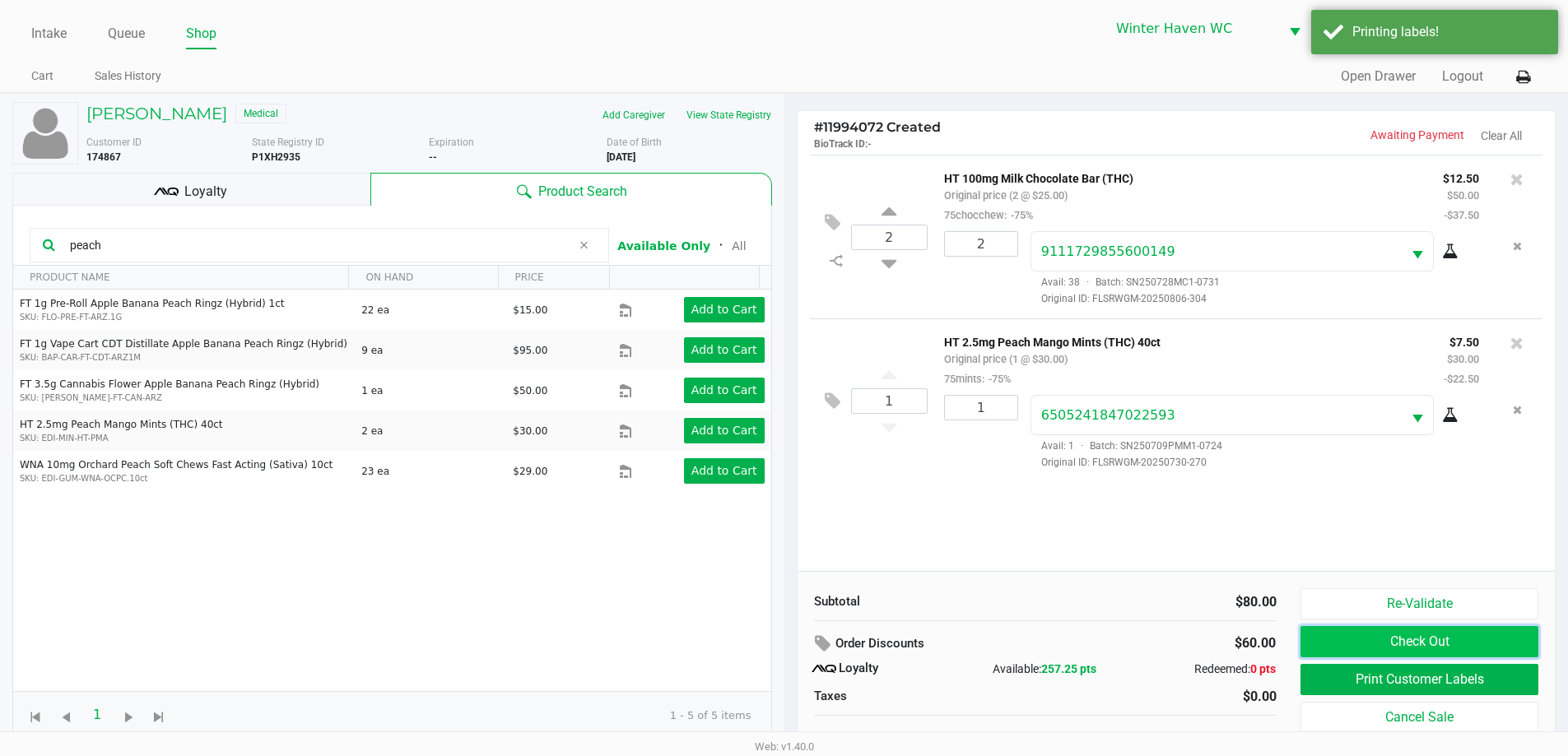
click at [1480, 642] on button "Check Out" at bounding box center [1418, 641] width 237 height 31
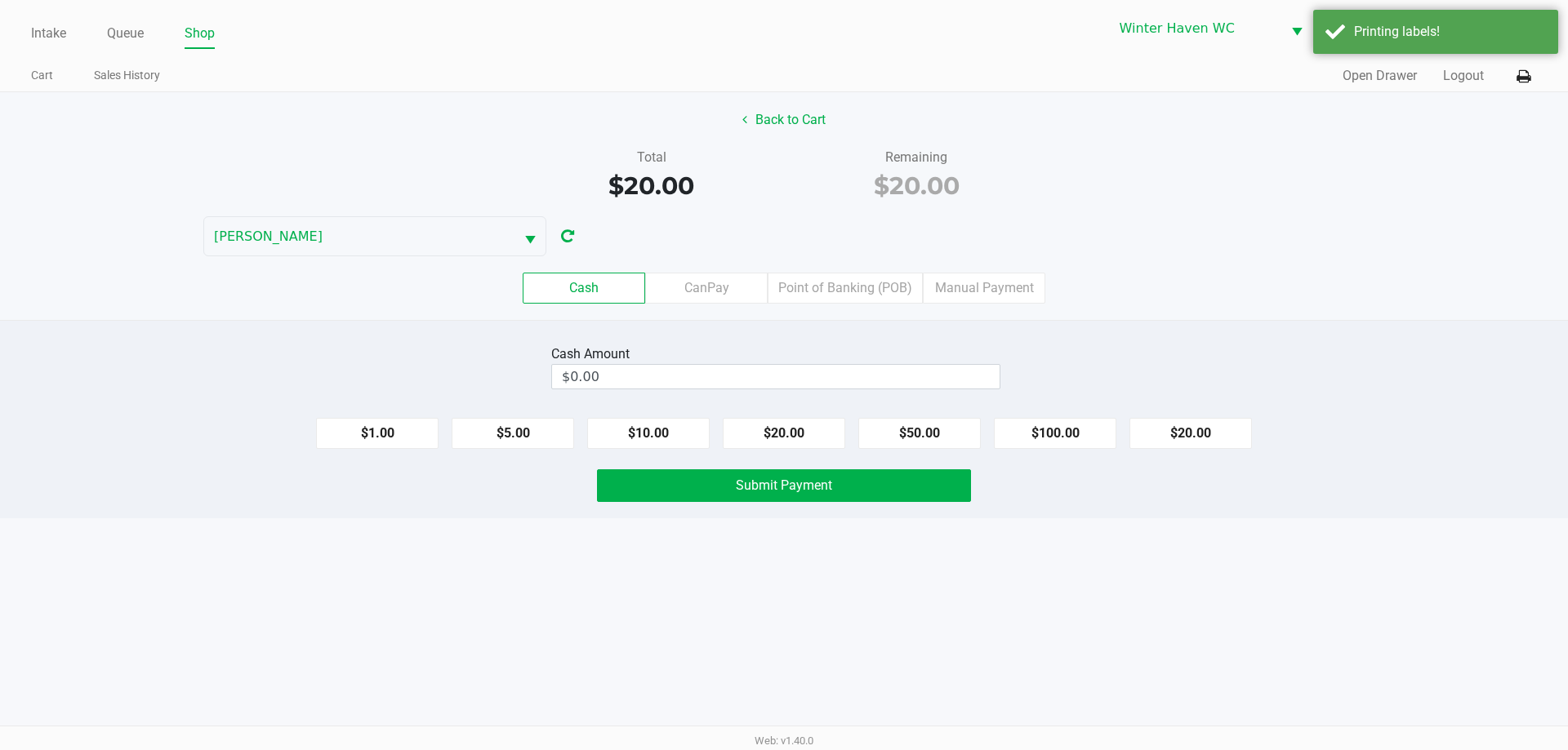
click at [804, 390] on div "Cash Amount $0.00" at bounding box center [775, 367] width 450 height 52
click at [808, 385] on input "0" at bounding box center [775, 376] width 448 height 24
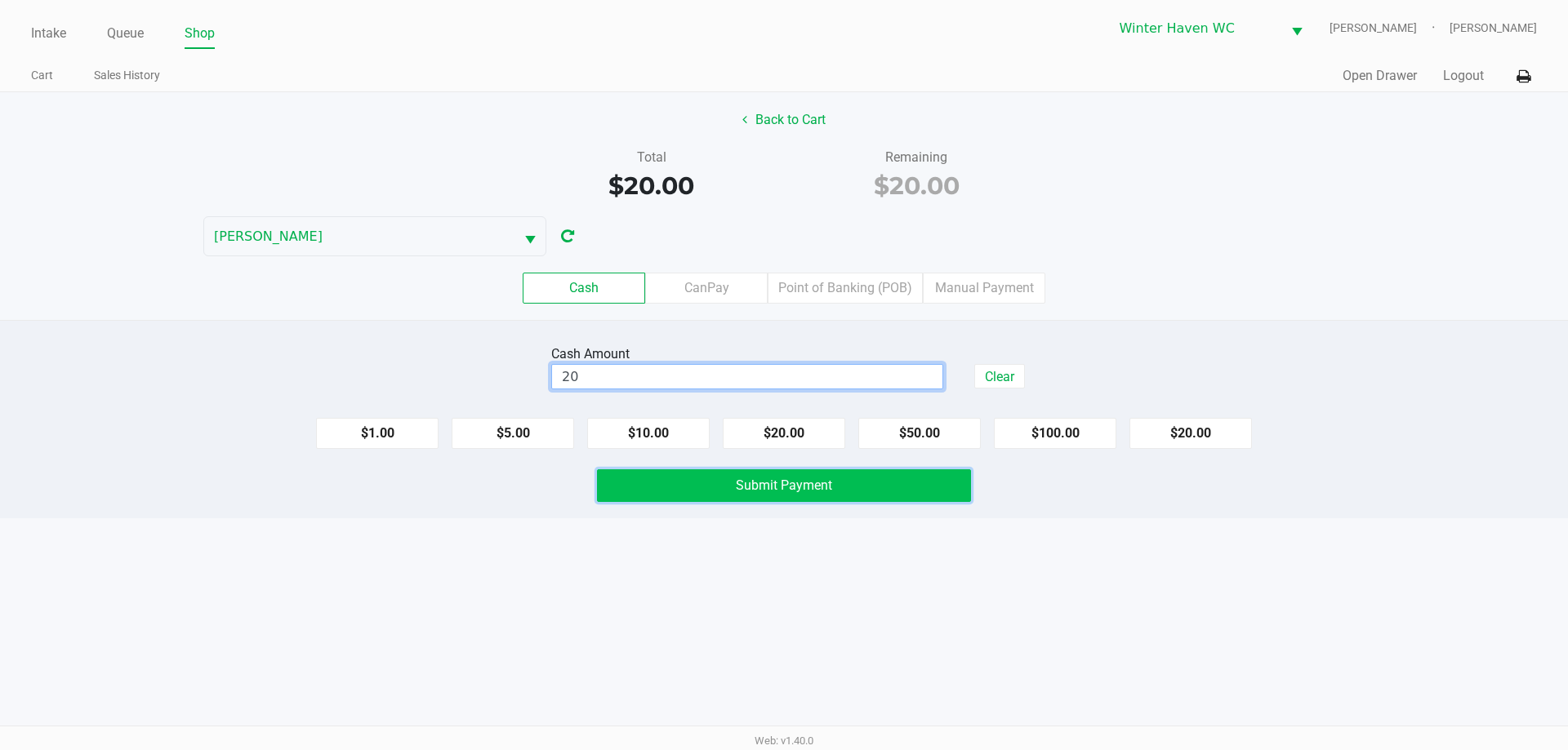
type input "$20.00"
click at [940, 483] on button "Submit Payment" at bounding box center [784, 486] width 374 height 33
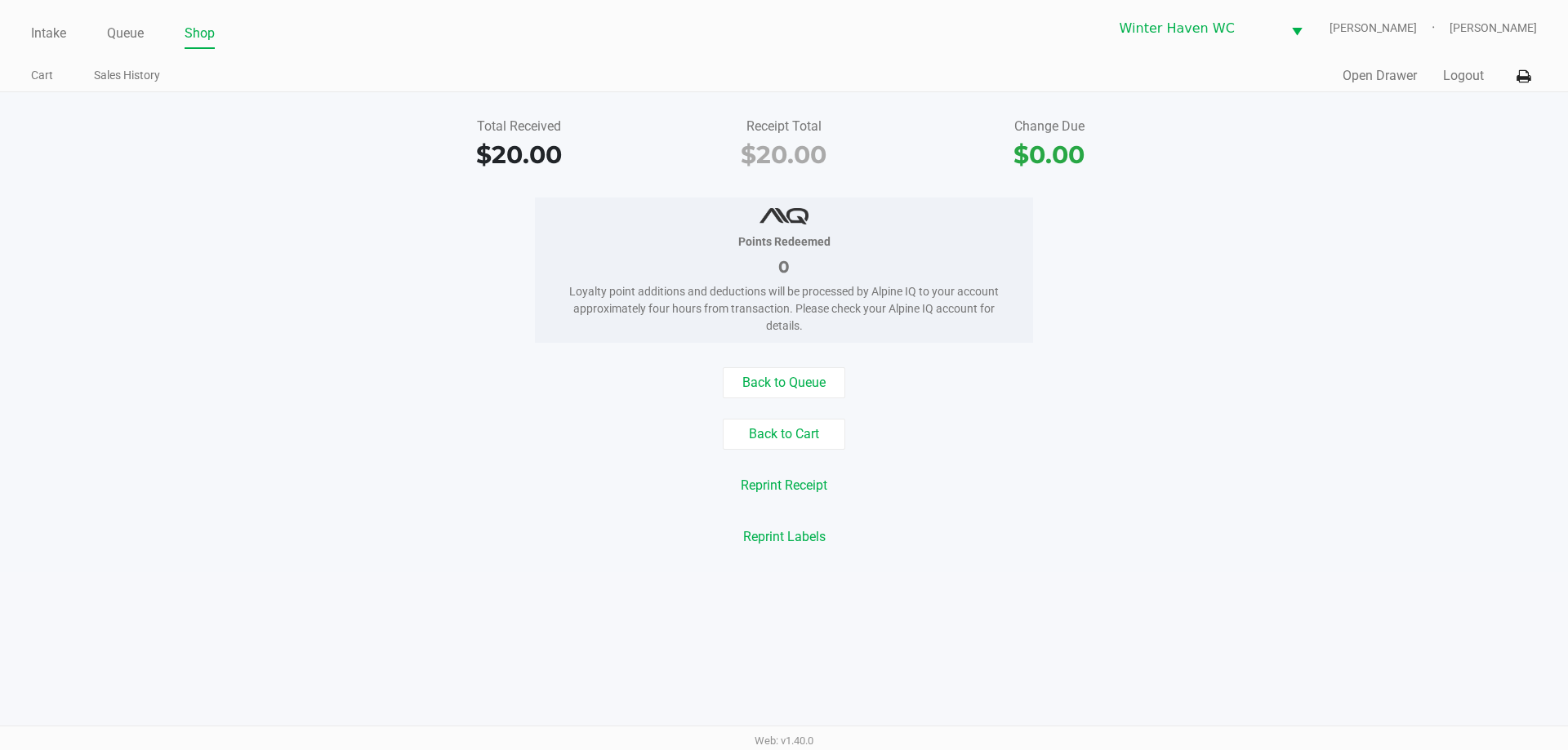
drag, startPoint x: 72, startPoint y: 42, endPoint x: 69, endPoint y: 25, distance: 17.3
click at [72, 38] on ul "Intake Queue Shop" at bounding box center [406, 34] width 752 height 28
click at [65, 25] on ul "Intake Queue Shop" at bounding box center [406, 34] width 752 height 28
click at [53, 33] on link "Intake" at bounding box center [48, 34] width 35 height 23
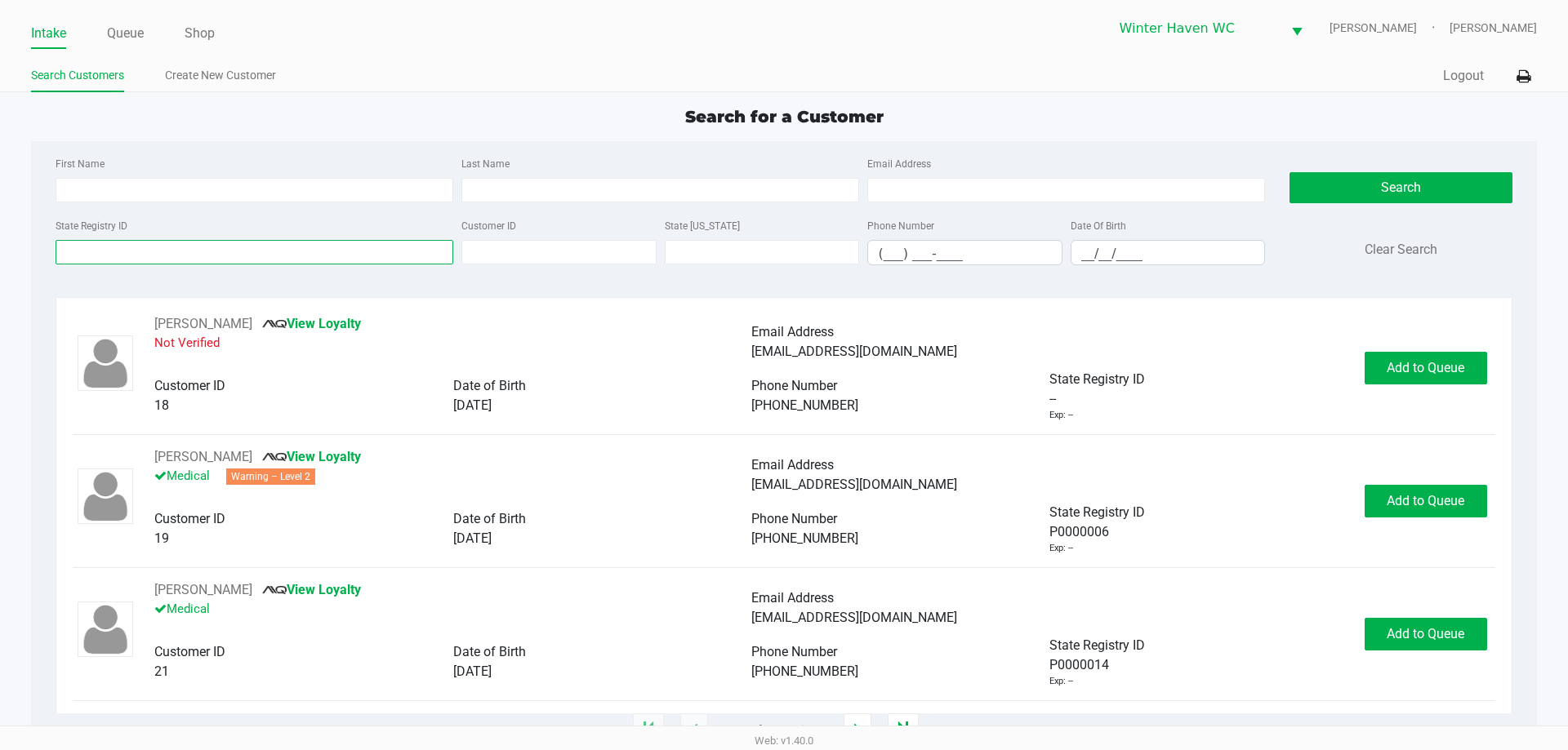
click at [291, 257] on input "State Registry ID" at bounding box center [254, 252] width 398 height 25
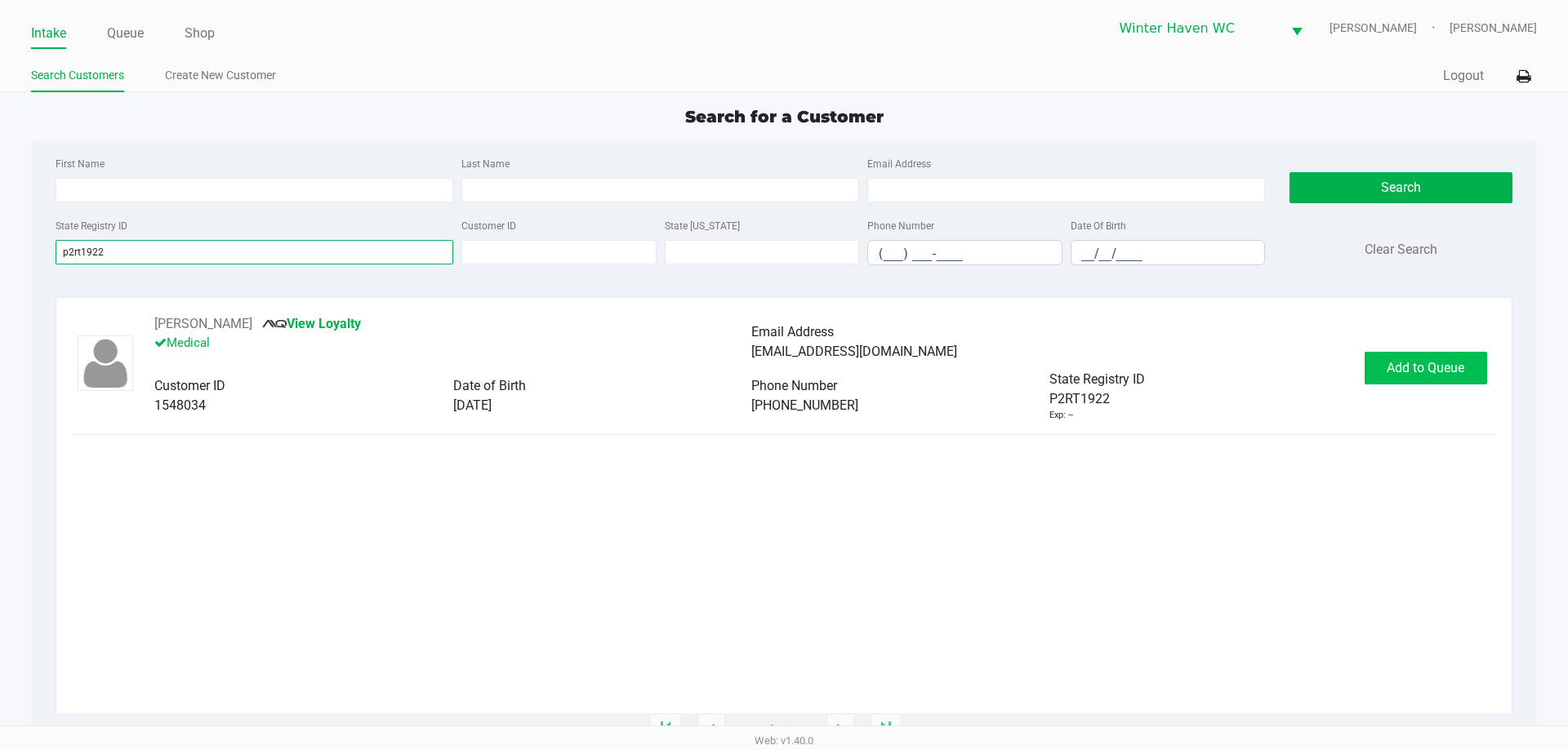
type input "p2rt1922"
click at [1408, 367] on span "Add to Queue" at bounding box center [1425, 368] width 78 height 15
click at [115, 40] on link "Queue" at bounding box center [126, 34] width 36 height 23
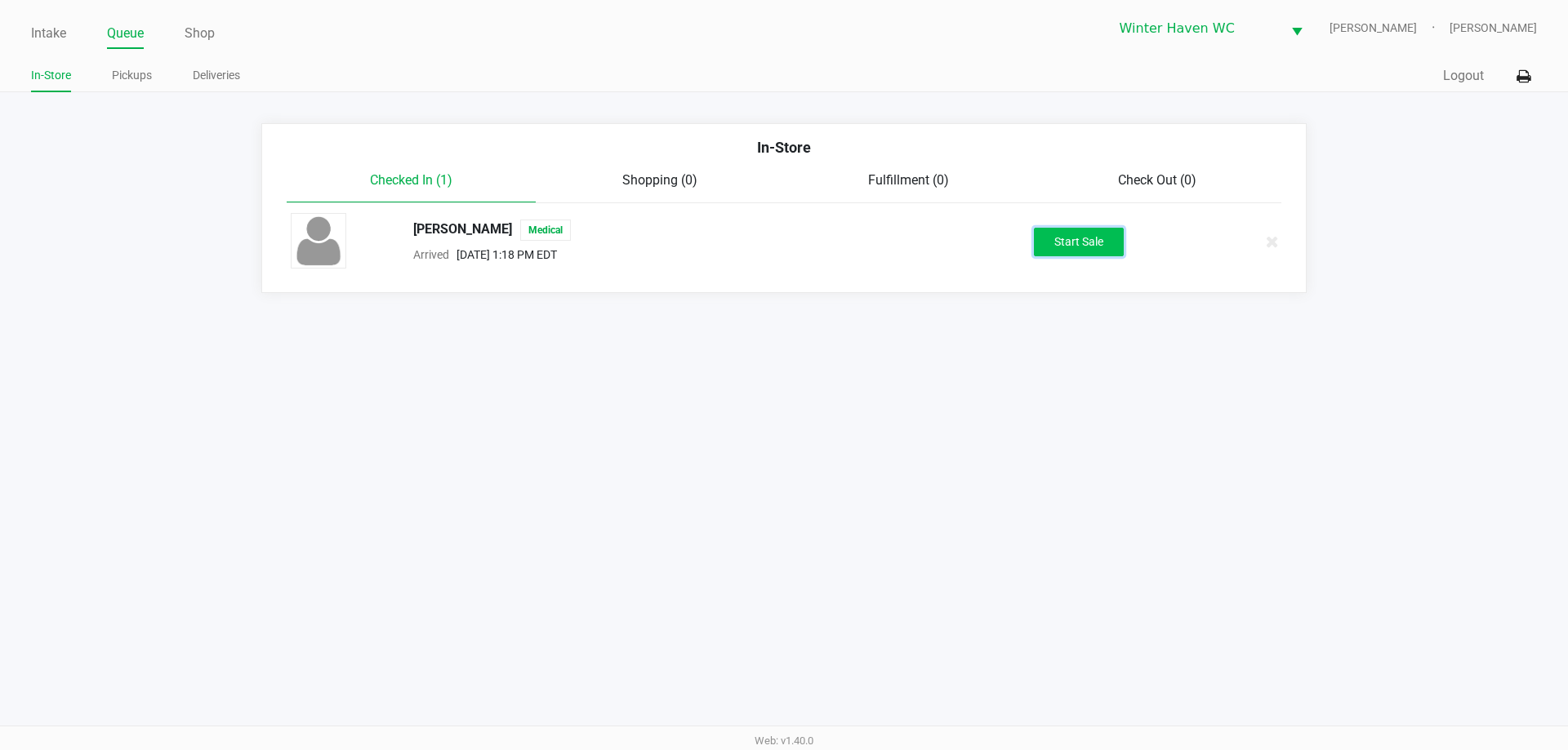
click at [1070, 228] on button "Start Sale" at bounding box center [1079, 242] width 90 height 29
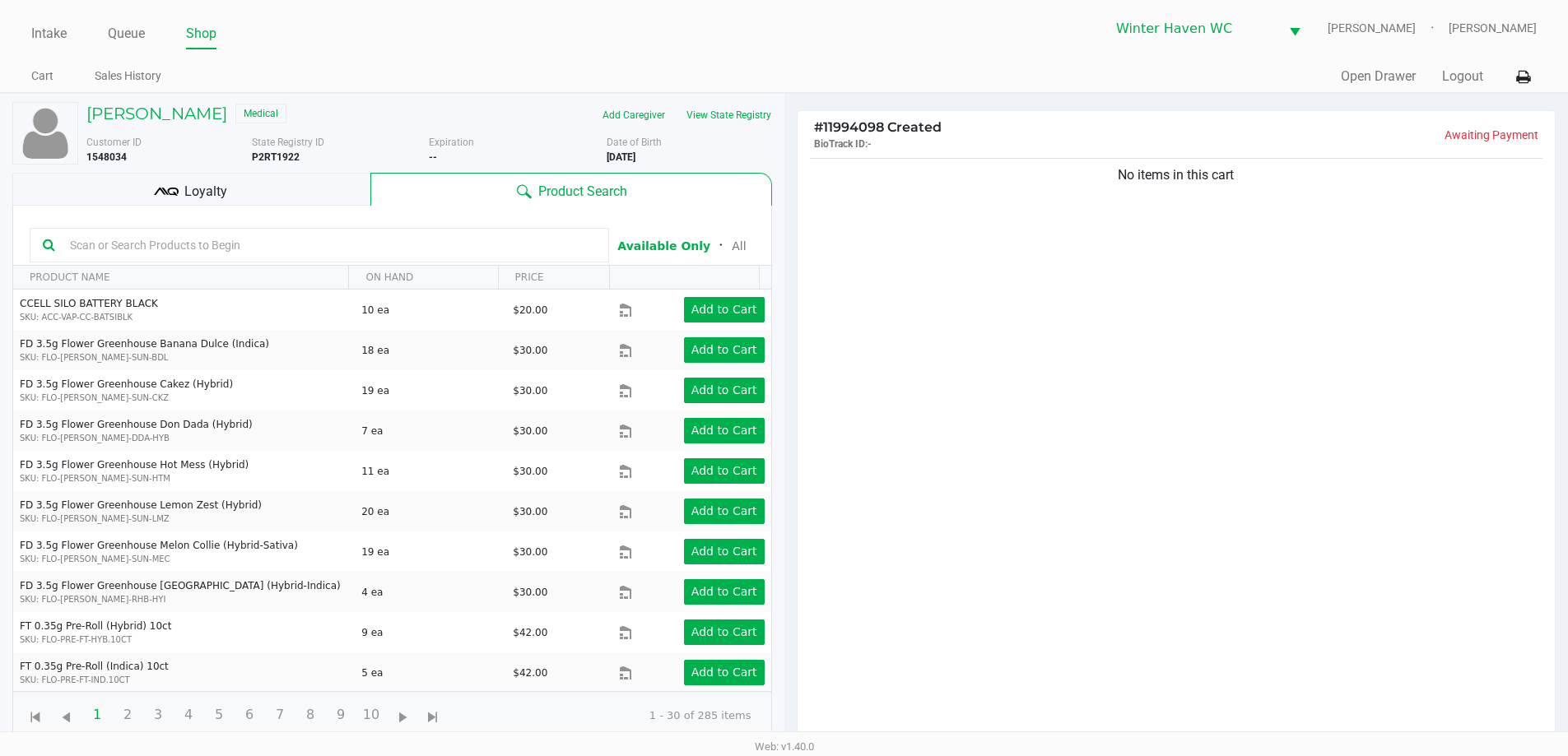
click at [320, 181] on div "Loyalty" at bounding box center [191, 189] width 358 height 33
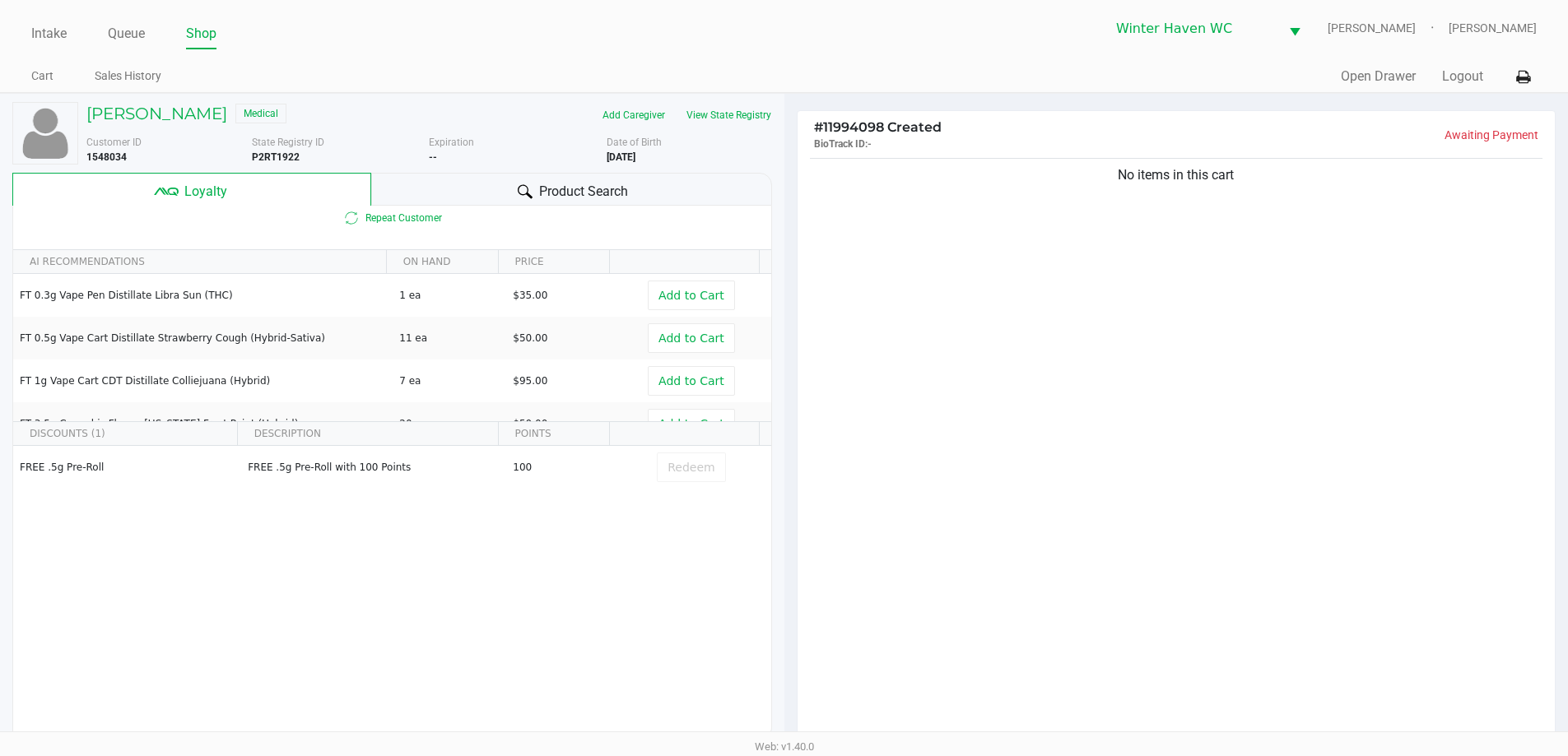
click at [539, 182] on span "Product Search" at bounding box center [584, 191] width 89 height 19
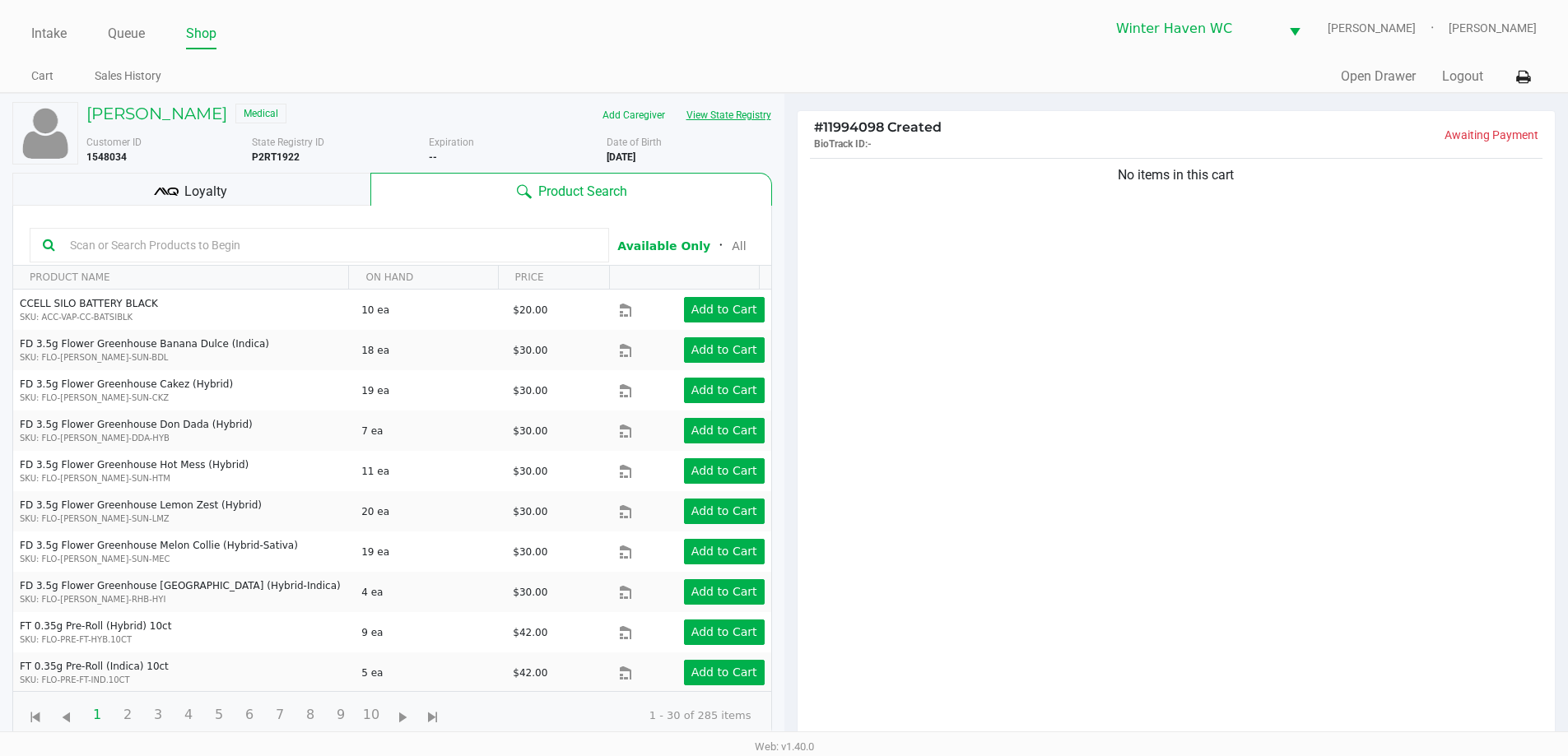
click at [736, 107] on button "View State Registry" at bounding box center [724, 115] width 97 height 26
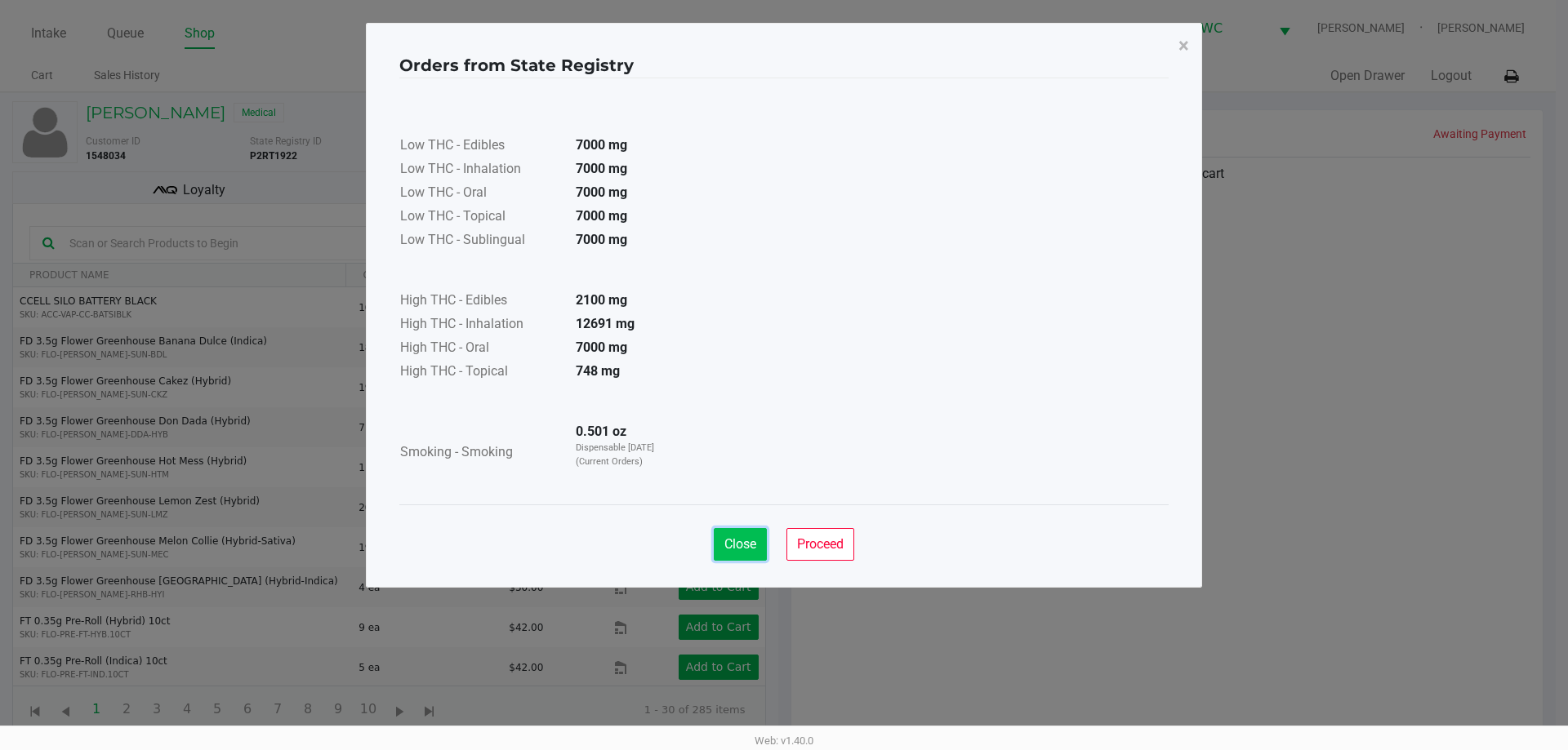
click at [733, 538] on span "Close" at bounding box center [740, 544] width 32 height 15
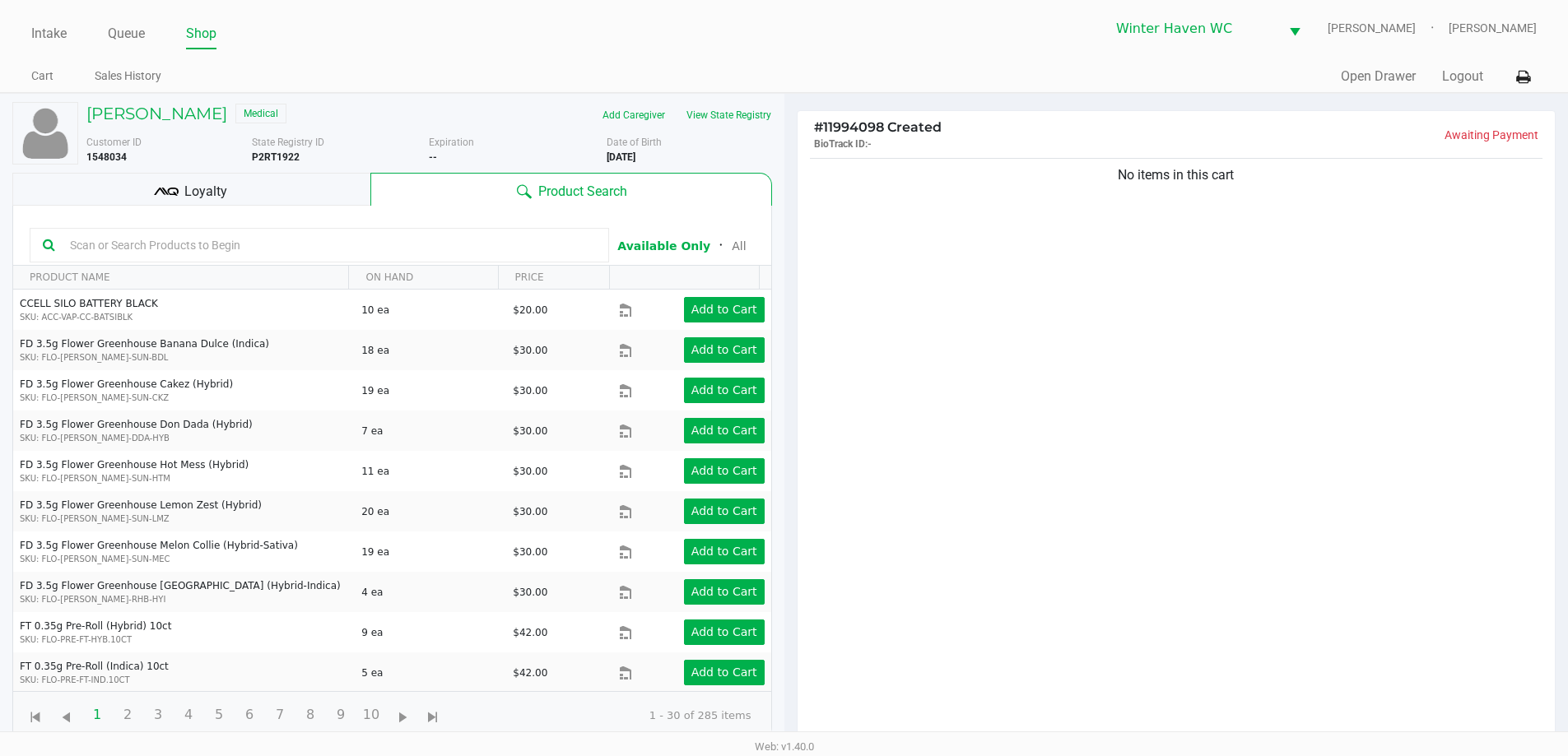
click at [394, 245] on input "text" at bounding box center [329, 245] width 532 height 25
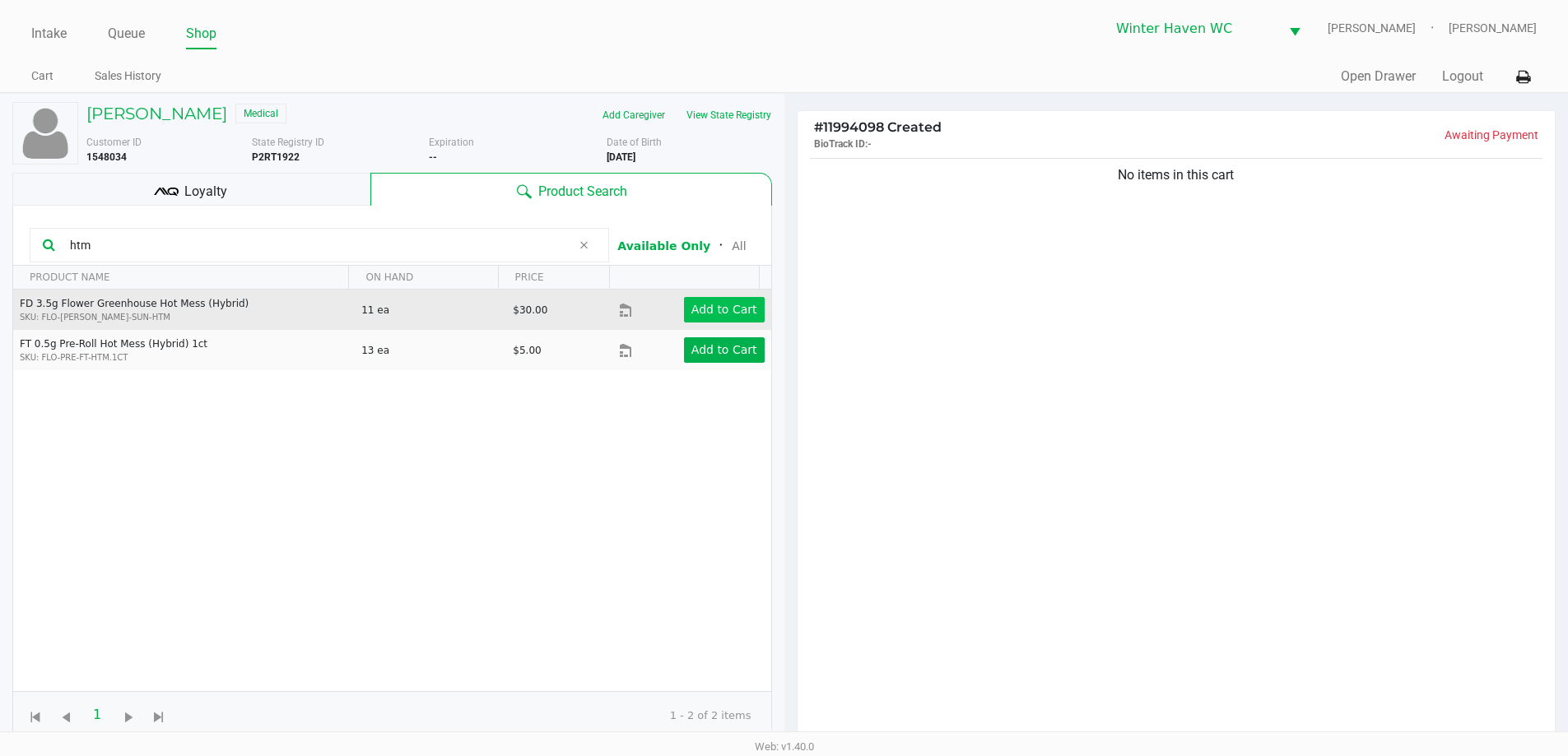
type input "htm"
click at [696, 316] on app-button-loader "Add to Cart" at bounding box center [725, 310] width 66 height 14
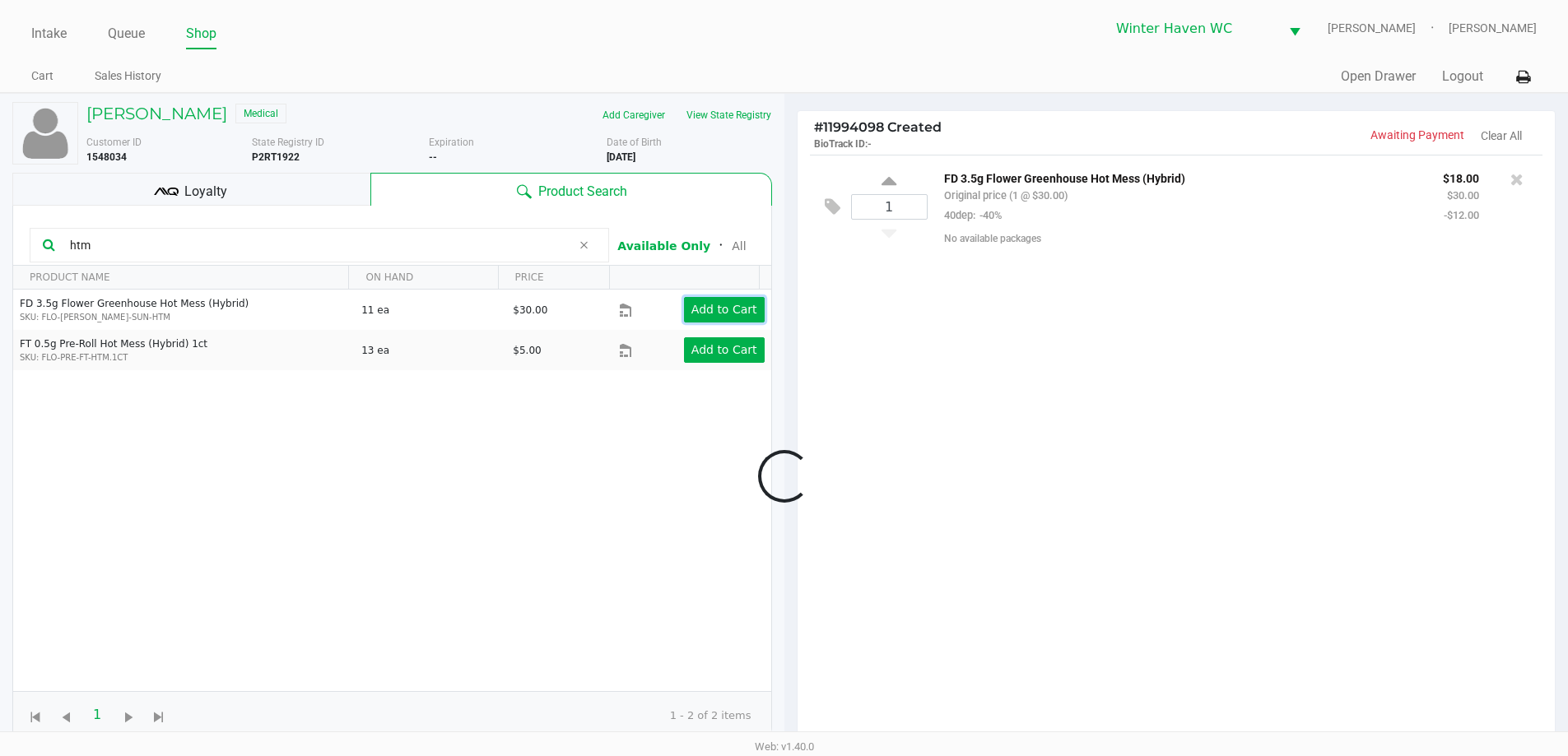
click at [726, 314] on app-button-loader "Add to Cart" at bounding box center [725, 310] width 66 height 14
click at [360, 240] on input "htm" at bounding box center [318, 245] width 508 height 25
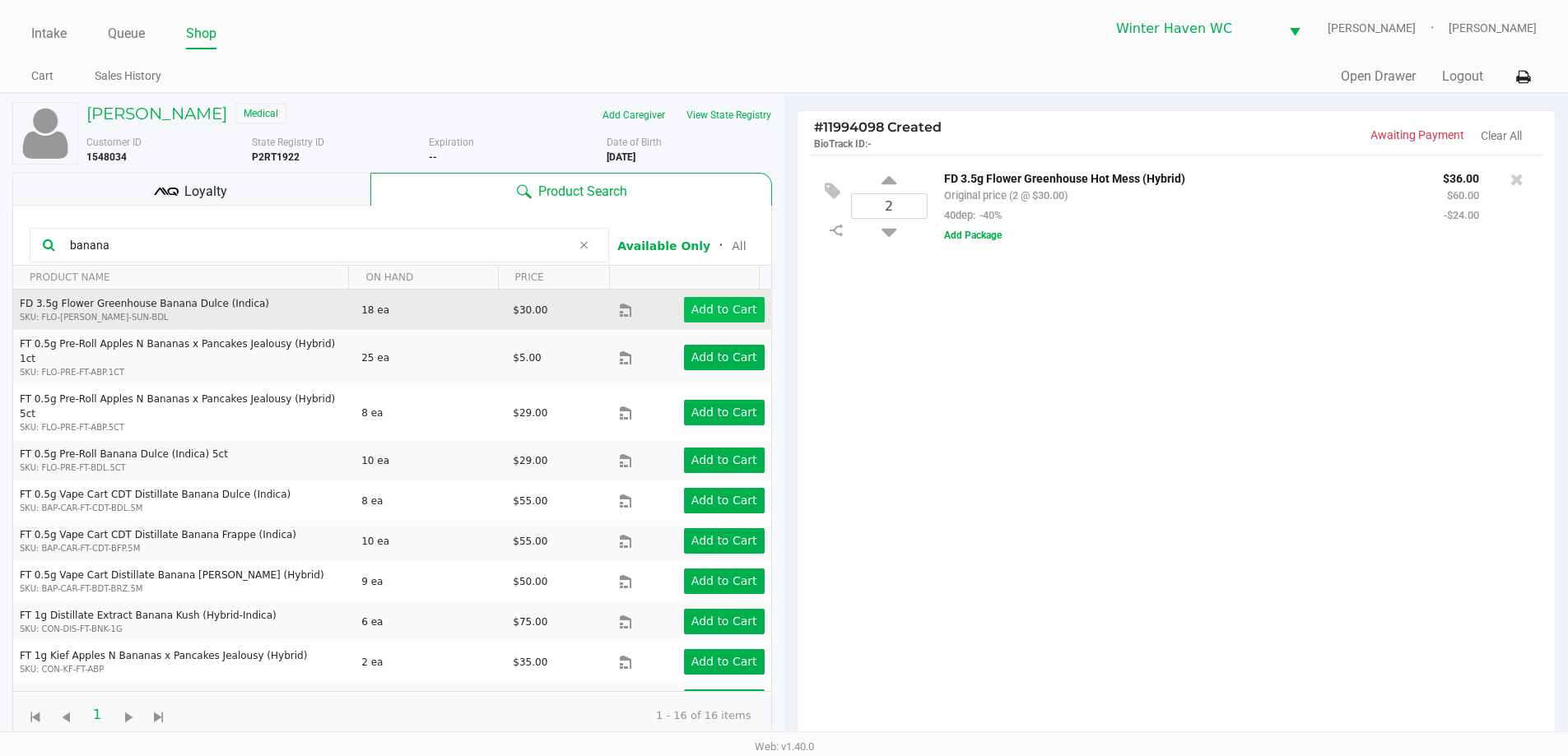
type input "banana"
click at [727, 311] on app-button-loader "Add to Cart" at bounding box center [725, 310] width 66 height 14
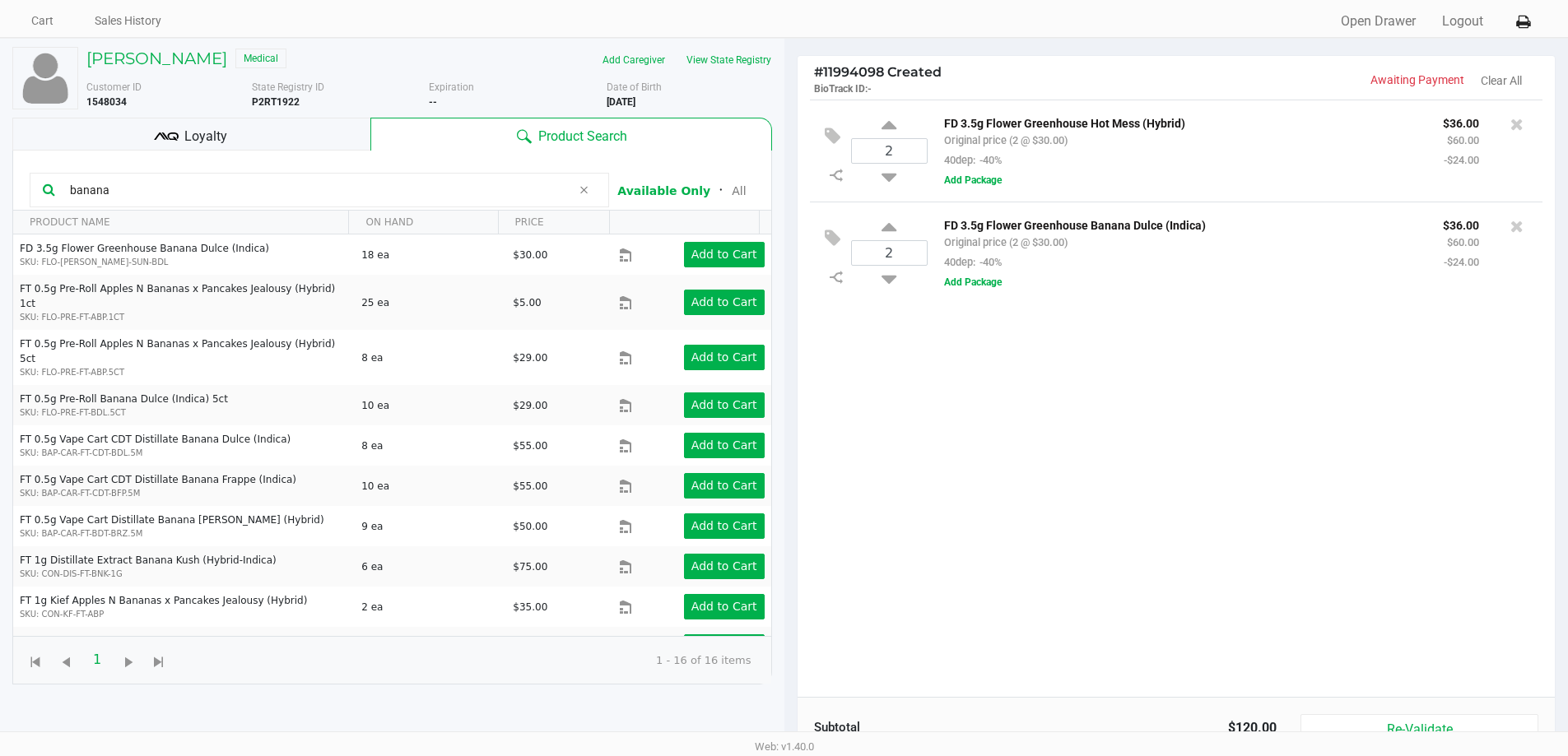
scroll to position [82, 0]
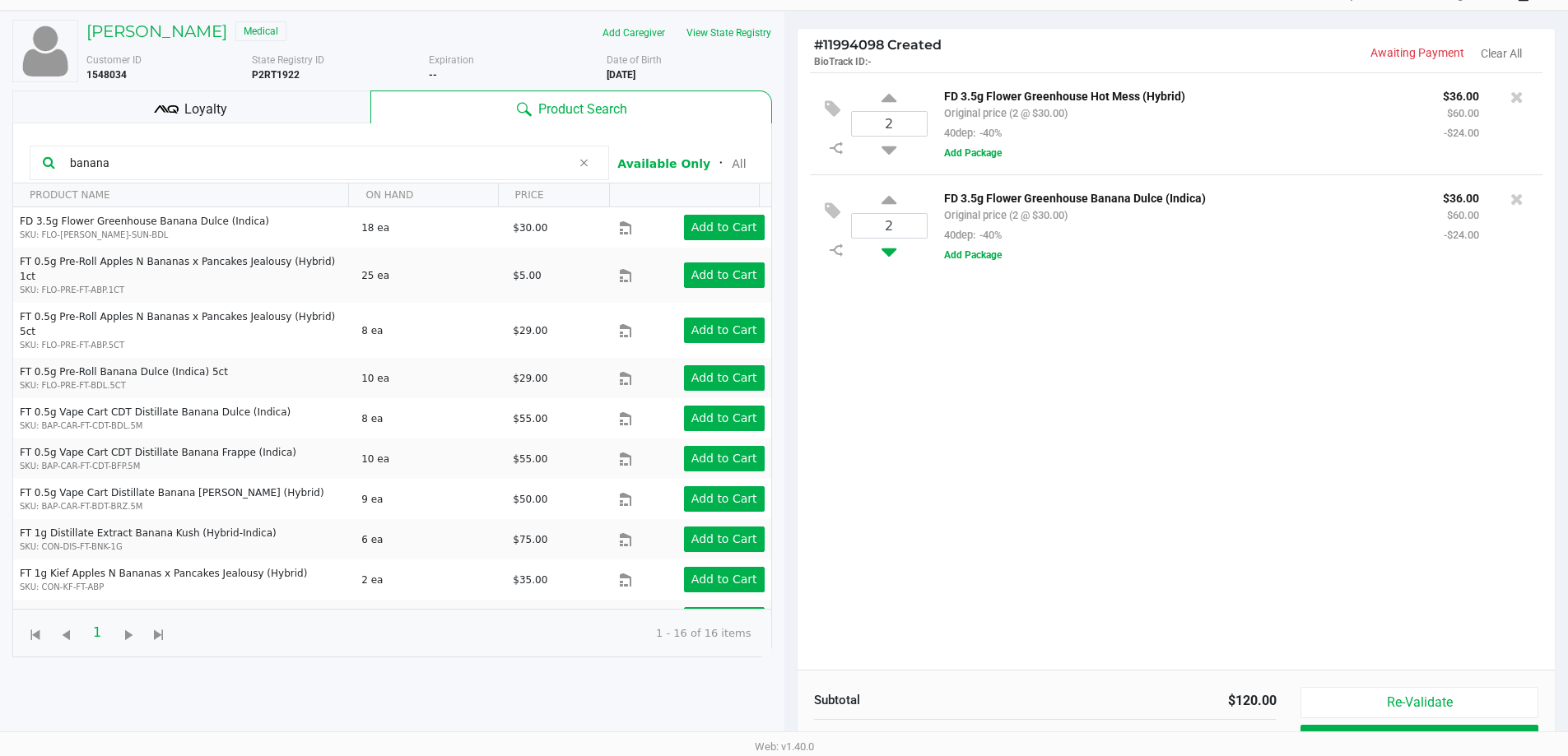
click at [888, 254] on icon at bounding box center [888, 248] width 14 height 20
type input "1"
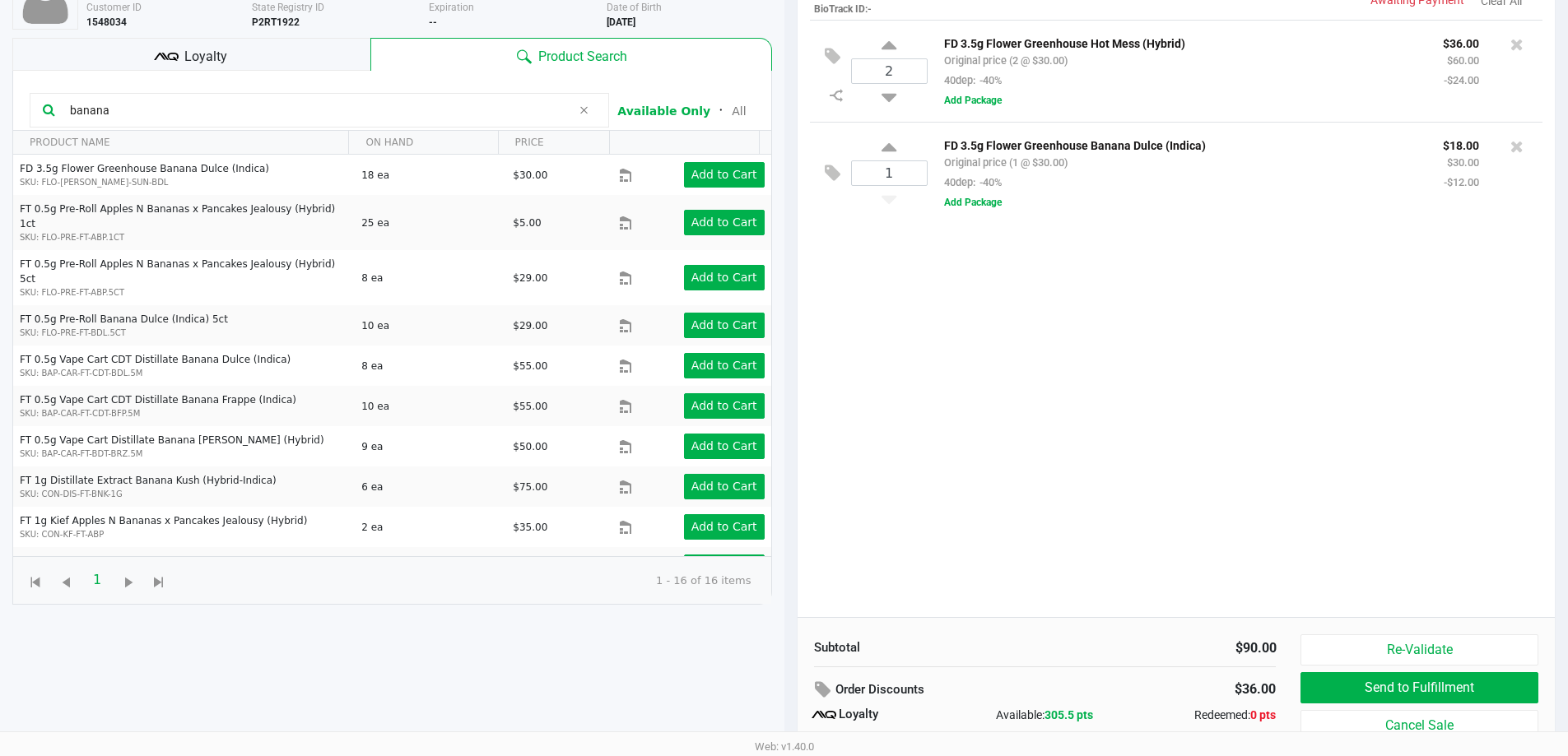
scroll to position [197, 0]
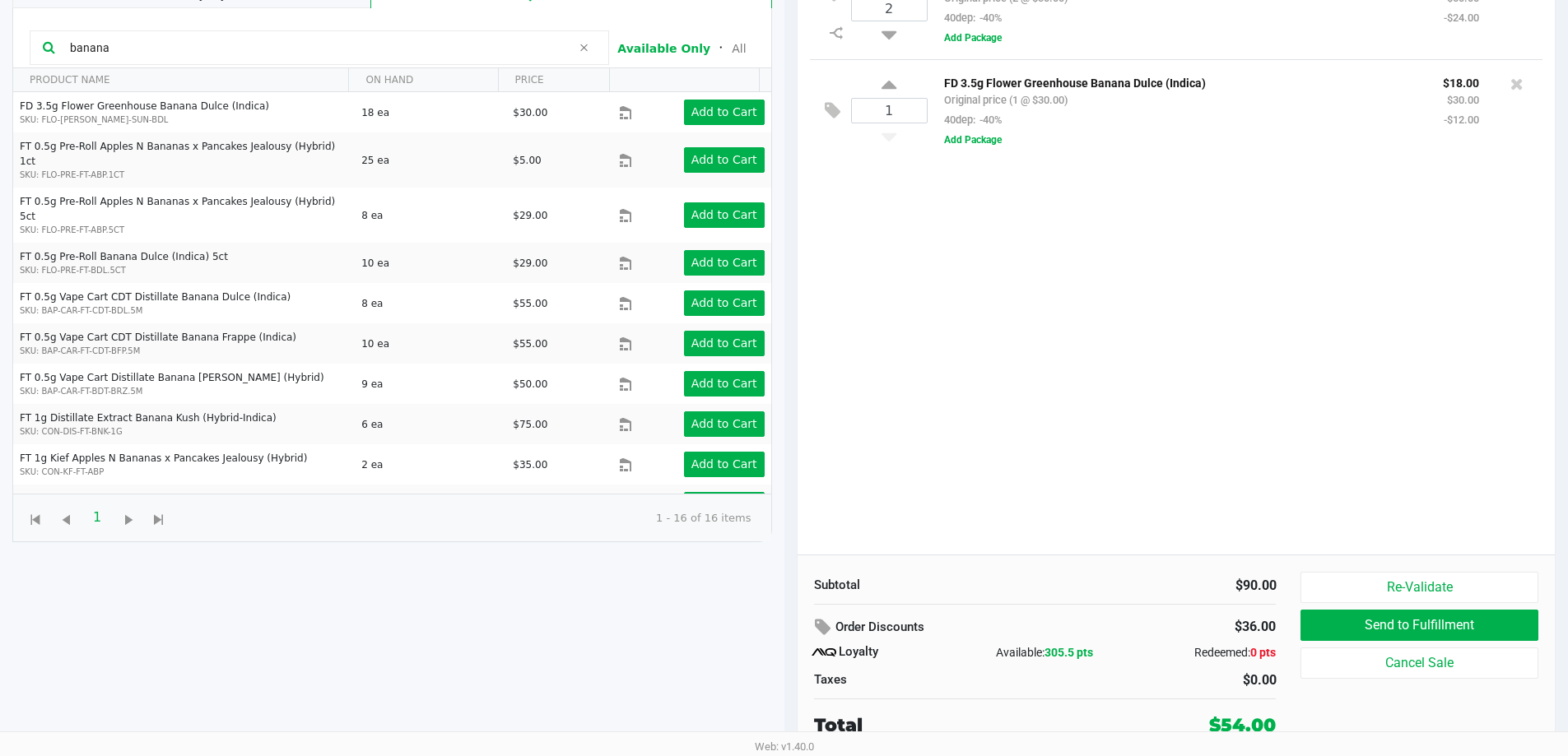
click at [1154, 376] on div "2 FD 3.5g Flower Greenhouse Hot Mess (Hybrid) Original price (2 @ $30.00) 40dep…" at bounding box center [1177, 256] width 758 height 598
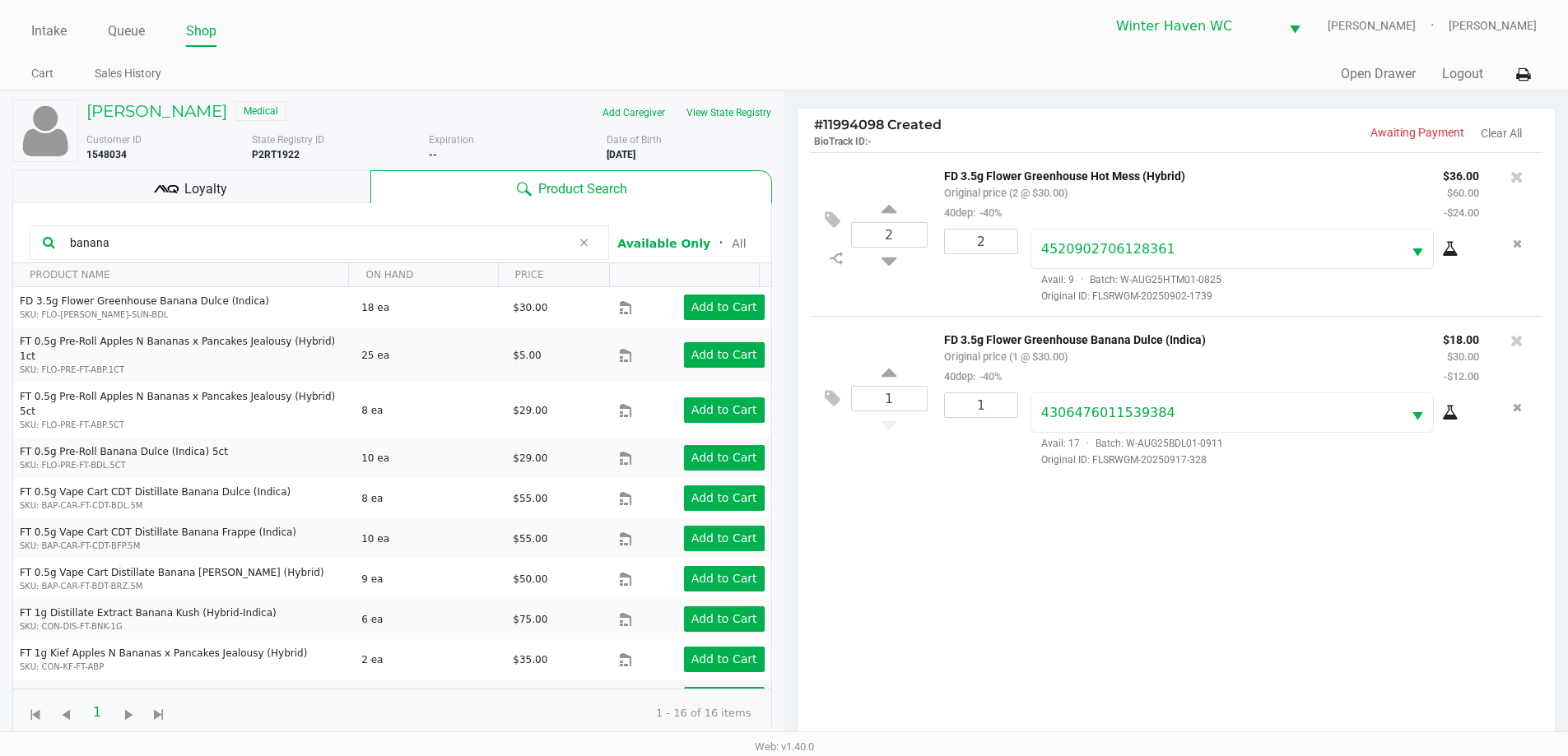
scroll to position [0, 0]
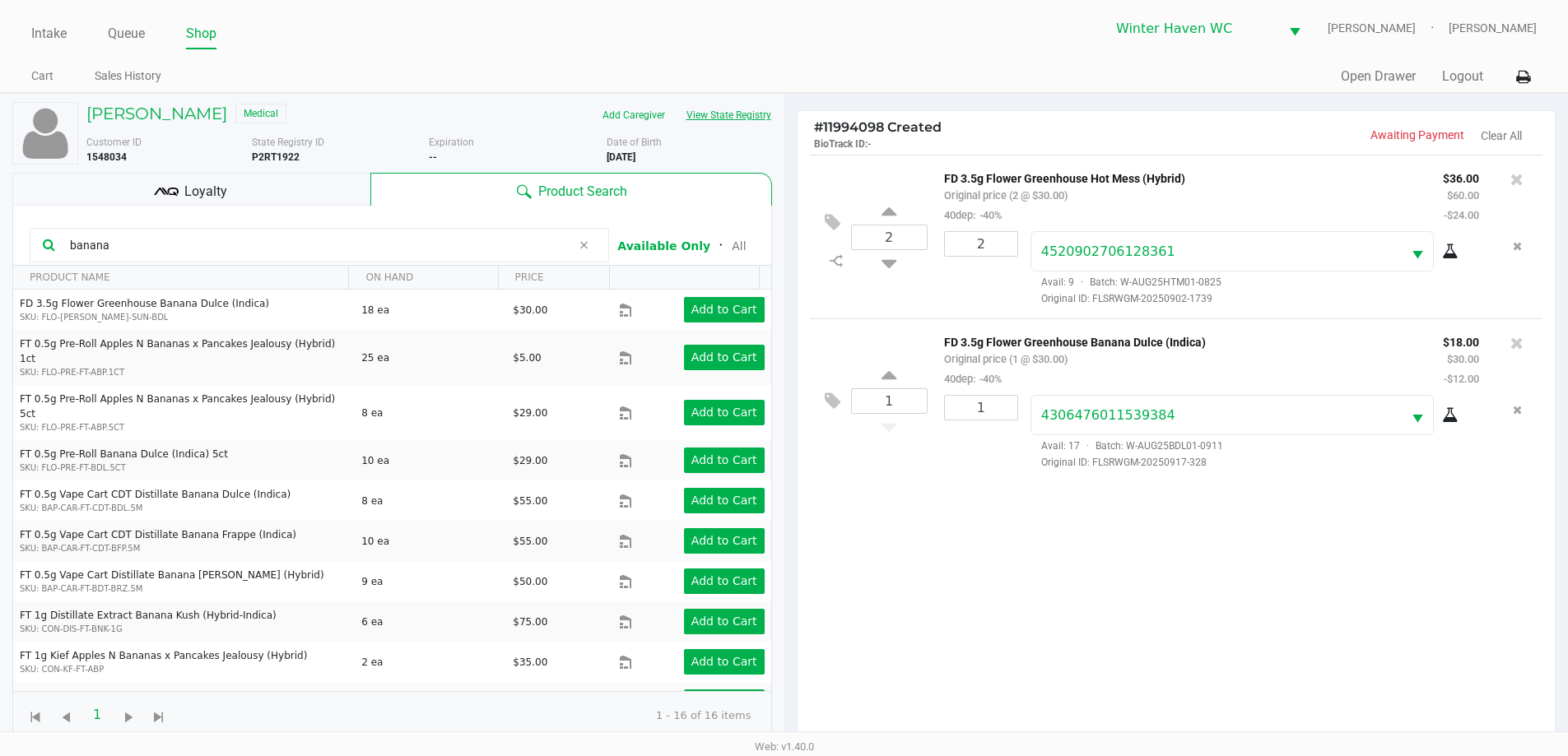
click at [714, 111] on button "View State Registry" at bounding box center [724, 115] width 97 height 26
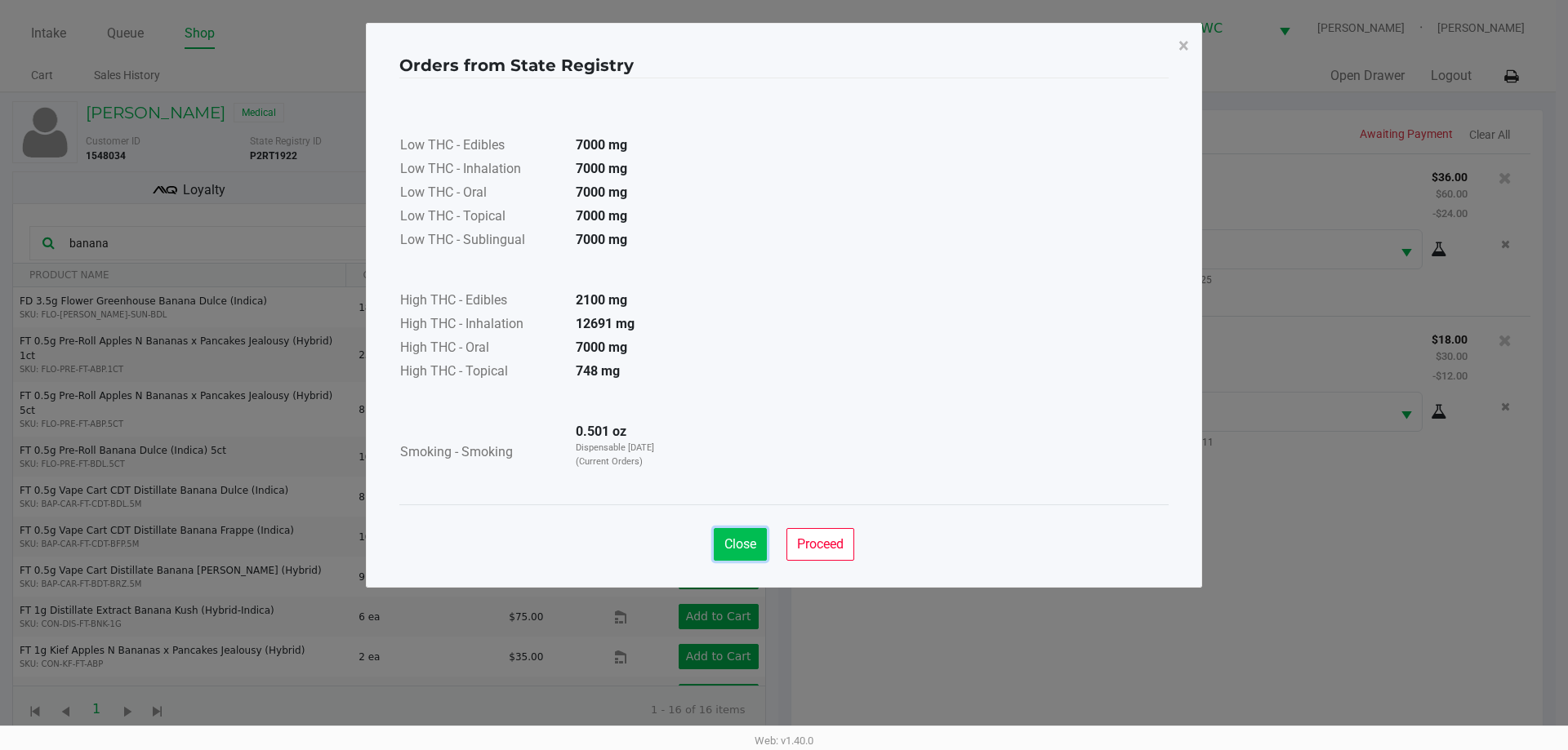
click at [748, 548] on span "Close" at bounding box center [740, 544] width 32 height 15
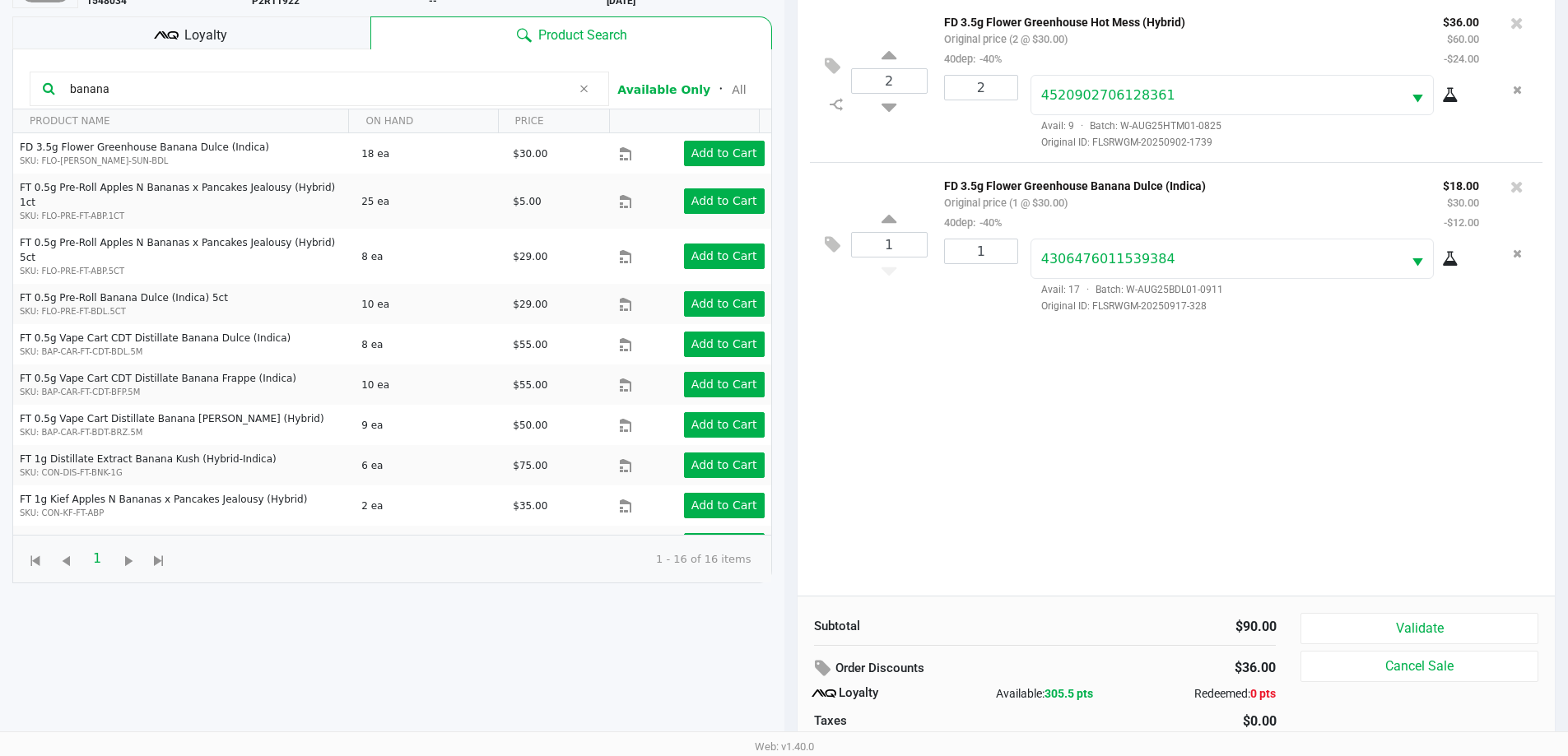
scroll to position [115, 0]
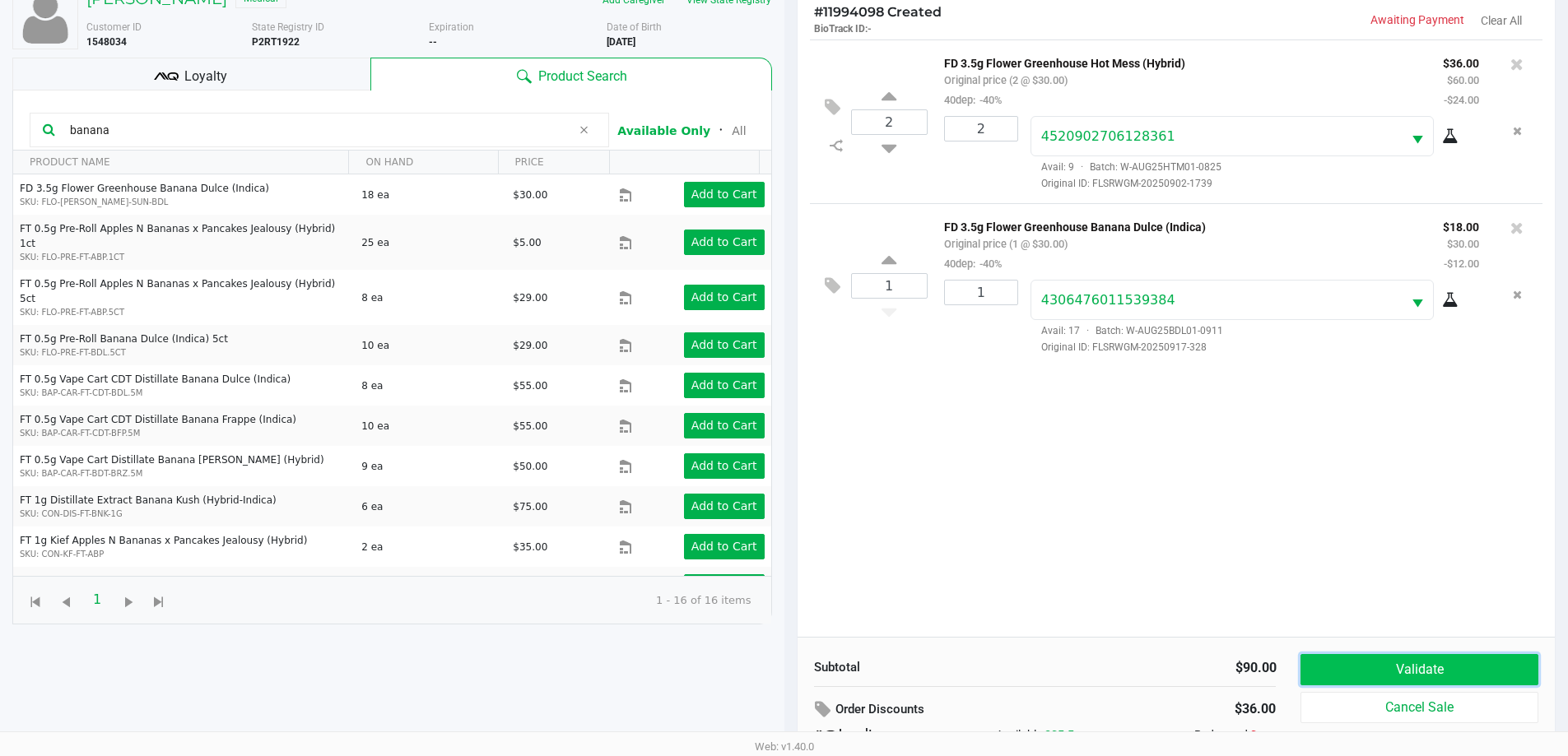
click at [1436, 676] on button "Validate" at bounding box center [1418, 669] width 237 height 31
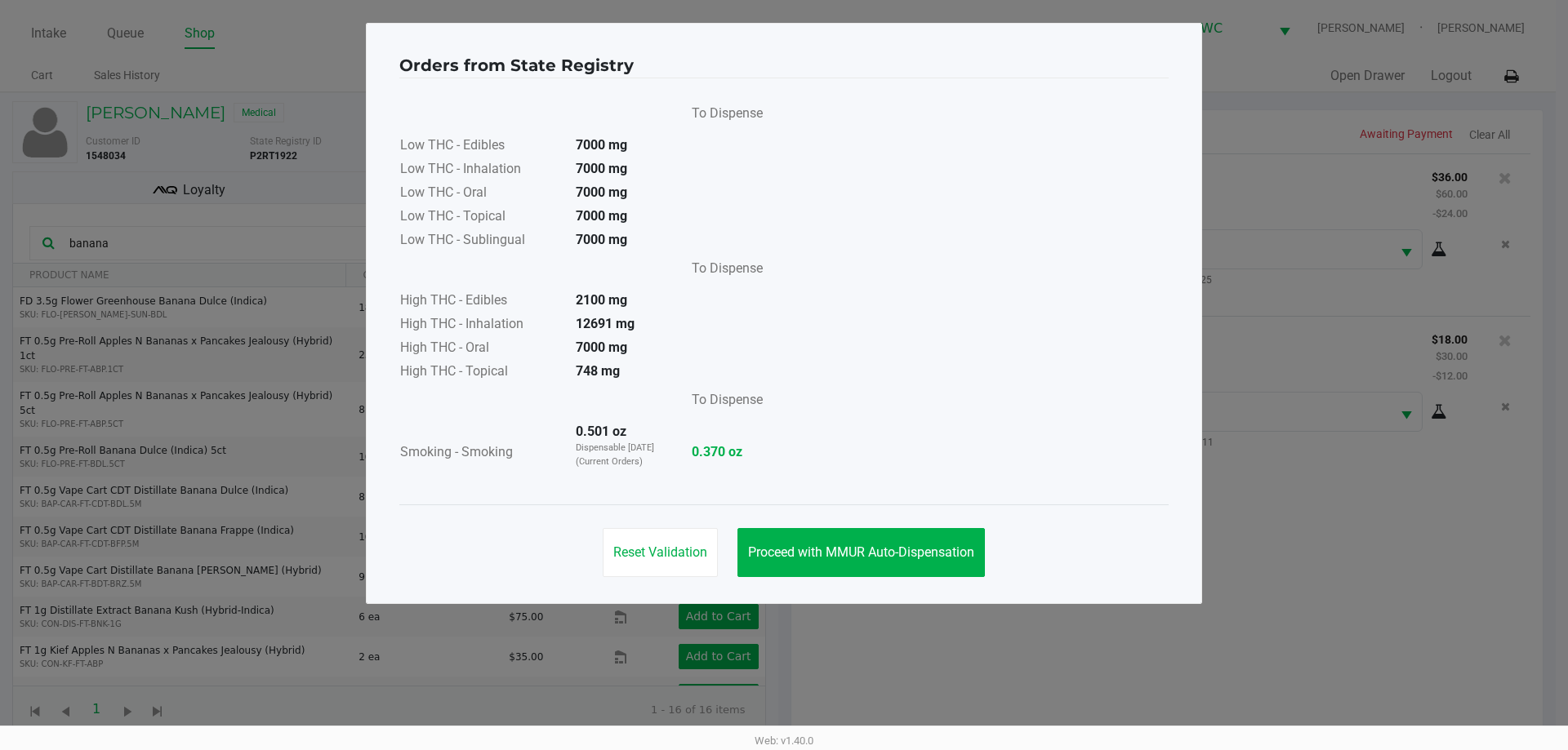
click at [851, 598] on div "Orders from State Registry To Dispense Low THC - Edibles 7000 mg Low THC - Inha…" at bounding box center [784, 313] width 836 height 581
click at [860, 575] on button "Proceed with MMUR Auto-Dispensation" at bounding box center [861, 552] width 247 height 49
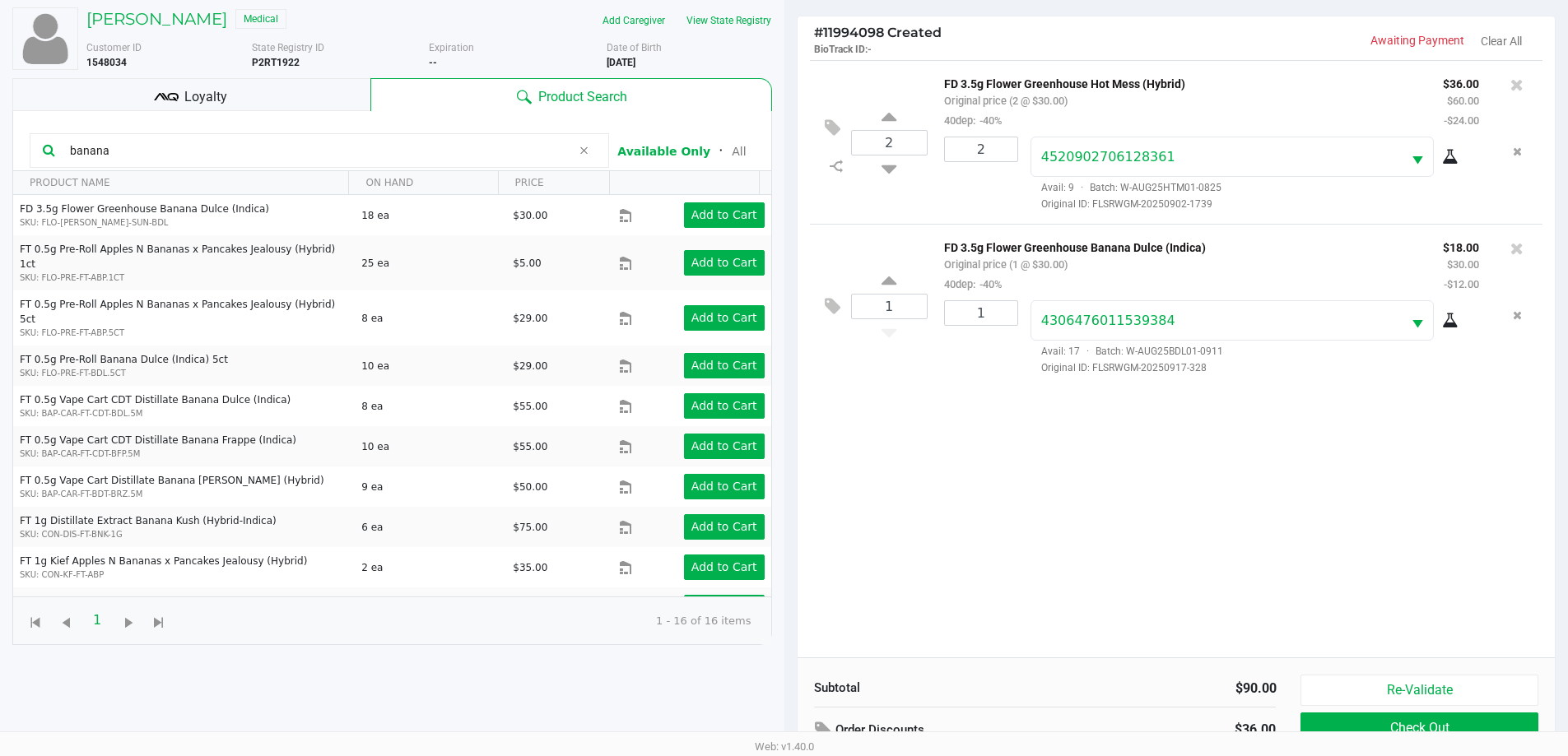
scroll to position [197, 0]
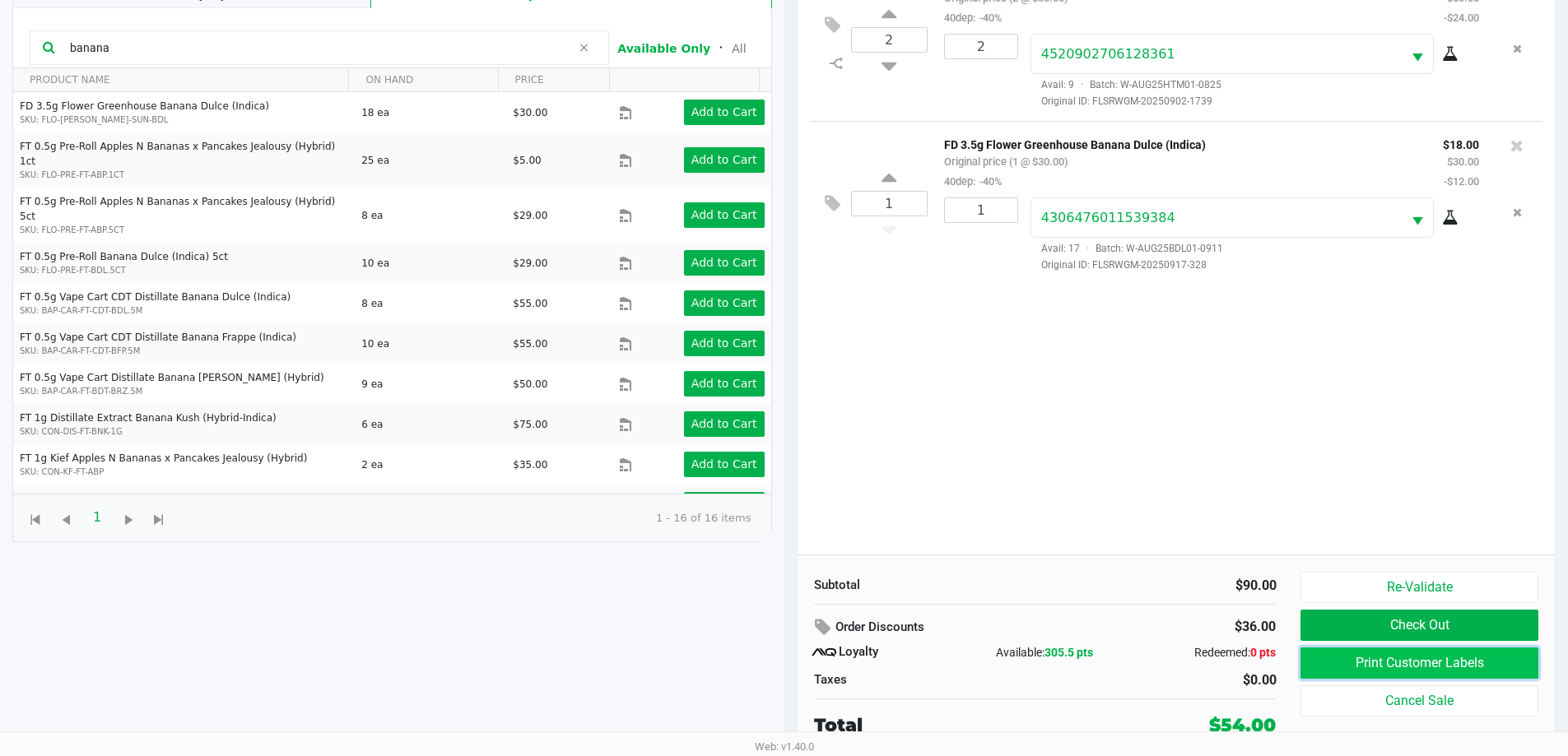
click at [1361, 669] on button "Print Customer Labels" at bounding box center [1418, 662] width 237 height 31
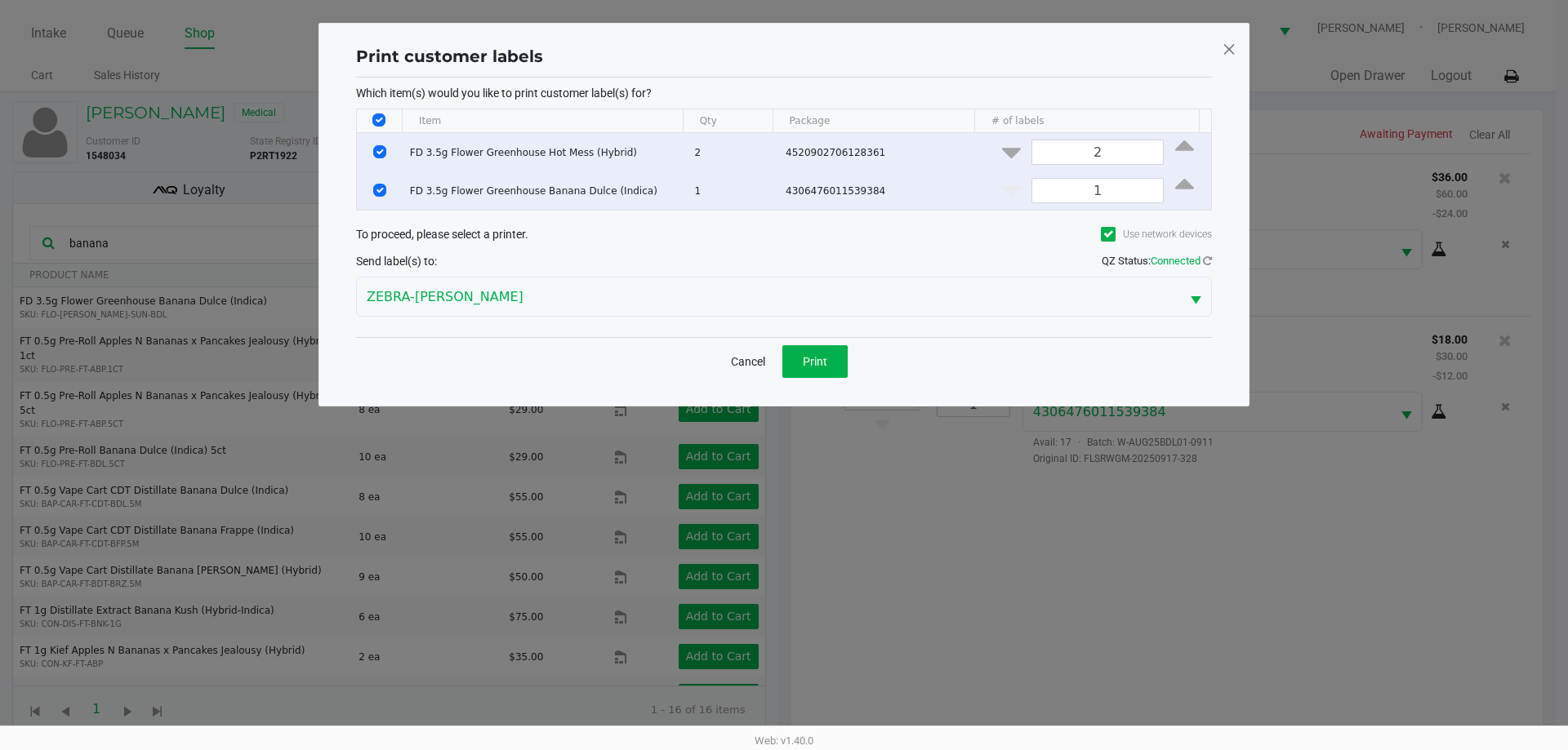
click at [820, 377] on div "Cancel Print" at bounding box center [783, 361] width 856 height 48
click at [830, 368] on button "Print" at bounding box center [815, 361] width 65 height 33
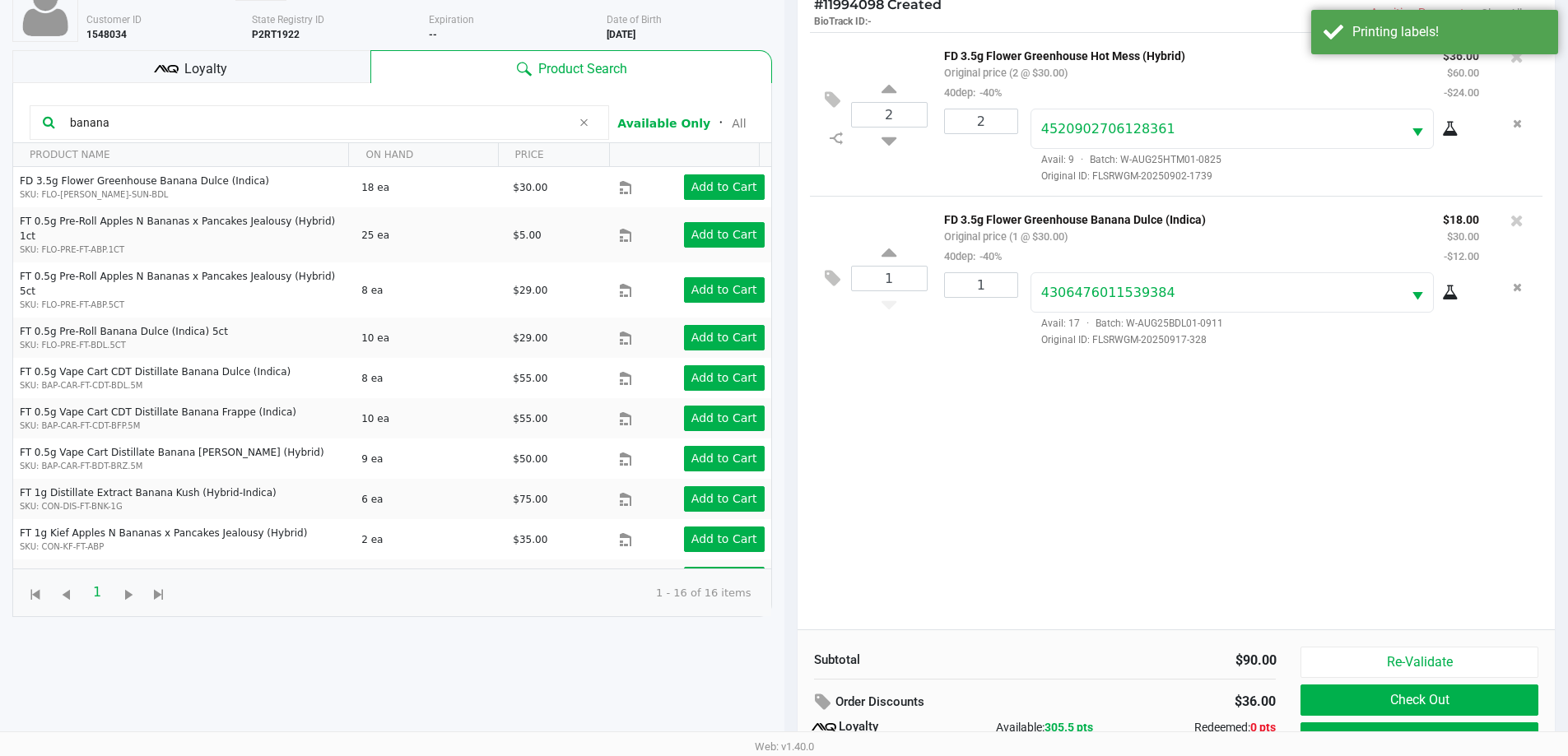
scroll to position [197, 0]
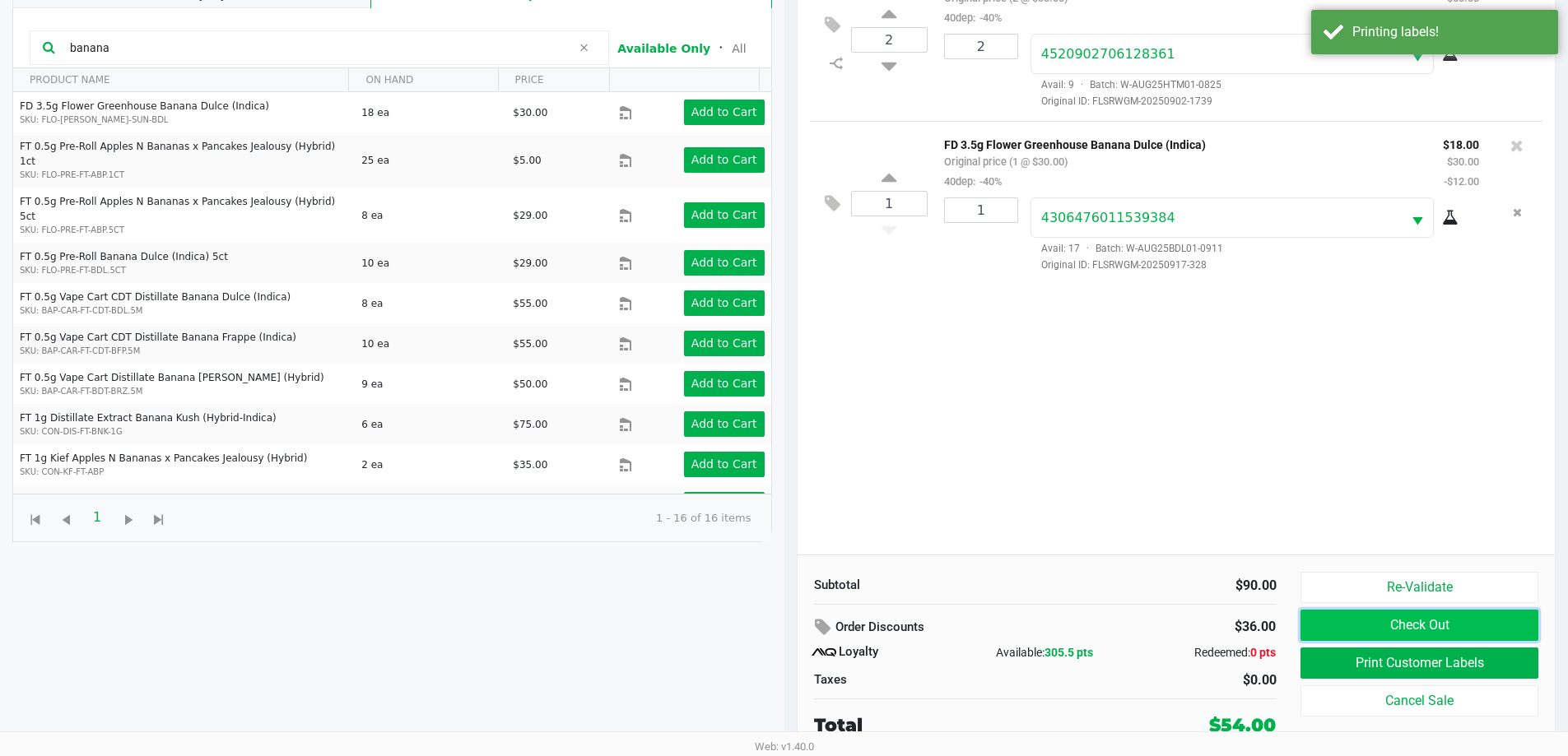
click at [1411, 637] on button "Check Out" at bounding box center [1418, 625] width 237 height 31
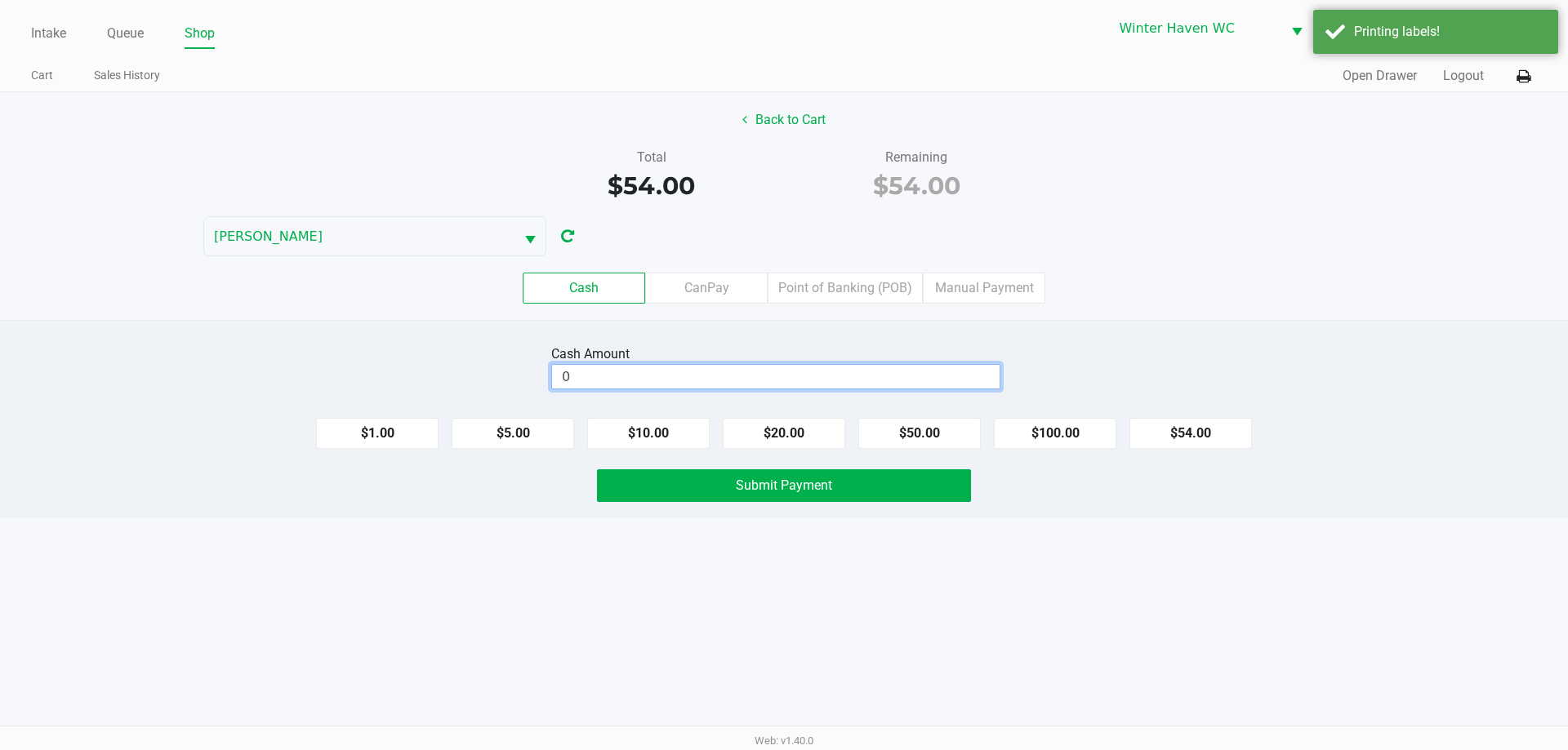
click at [745, 372] on input "0" at bounding box center [775, 376] width 448 height 24
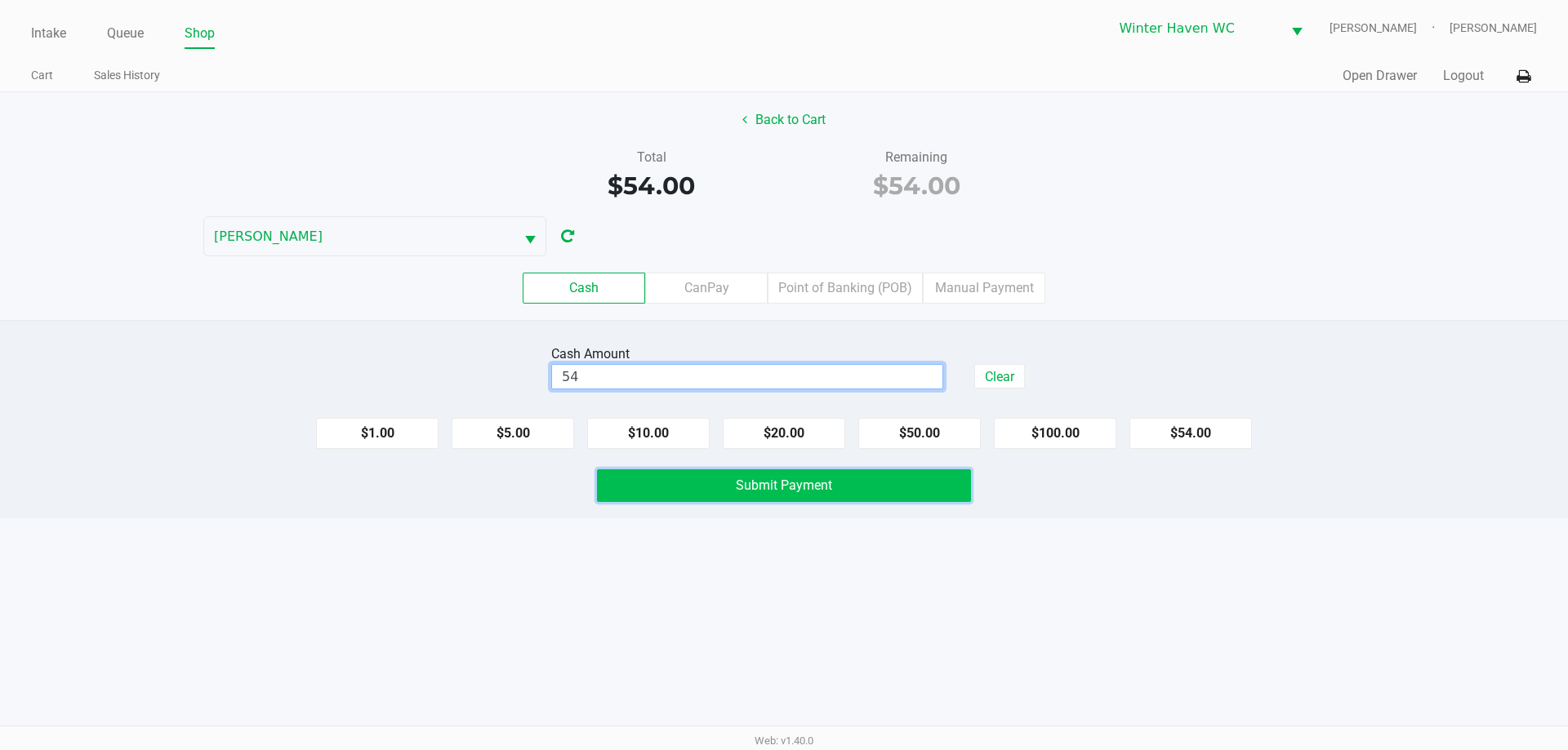
type input "$54.00"
click at [761, 488] on span "Submit Payment" at bounding box center [784, 485] width 97 height 15
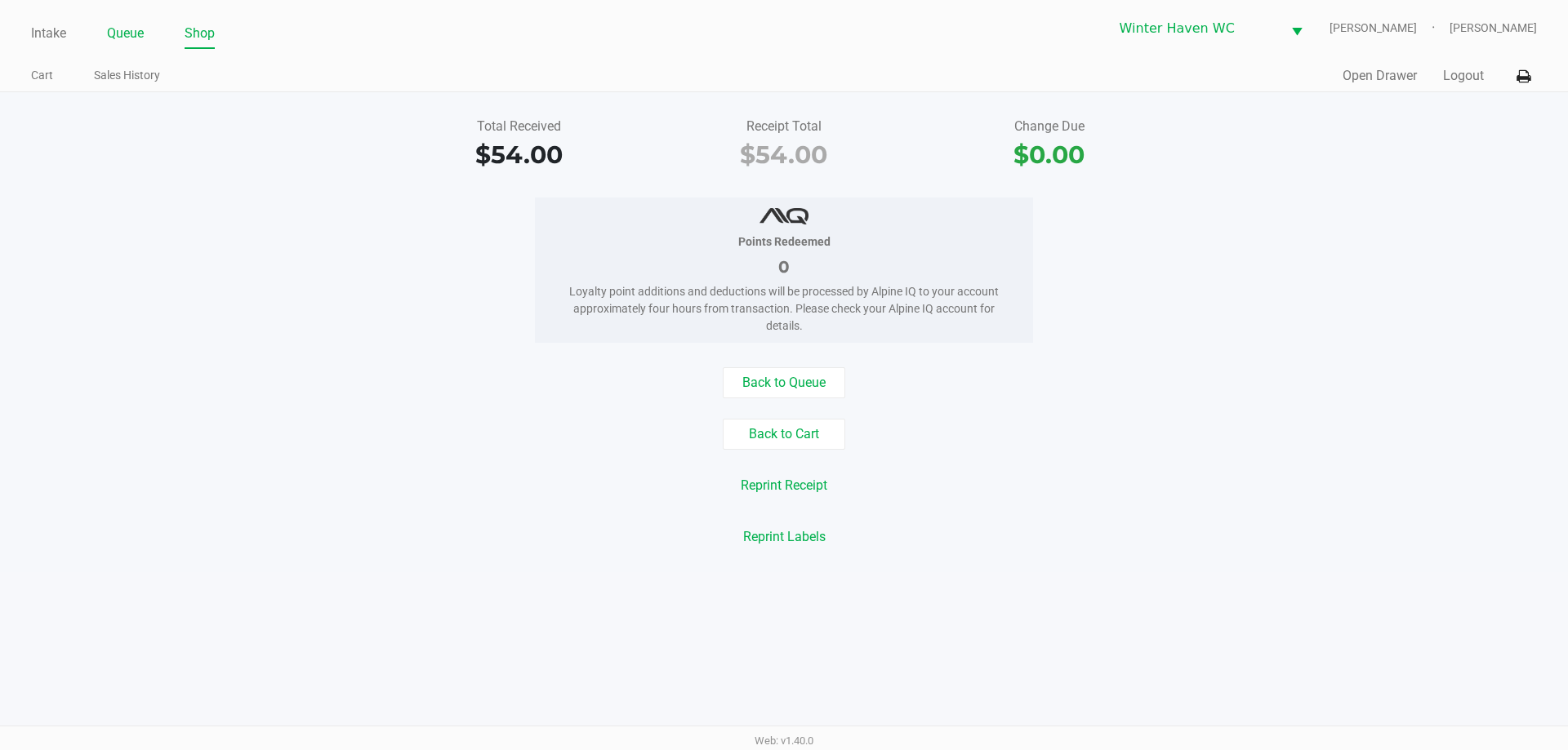
click at [136, 35] on link "Queue" at bounding box center [126, 34] width 36 height 23
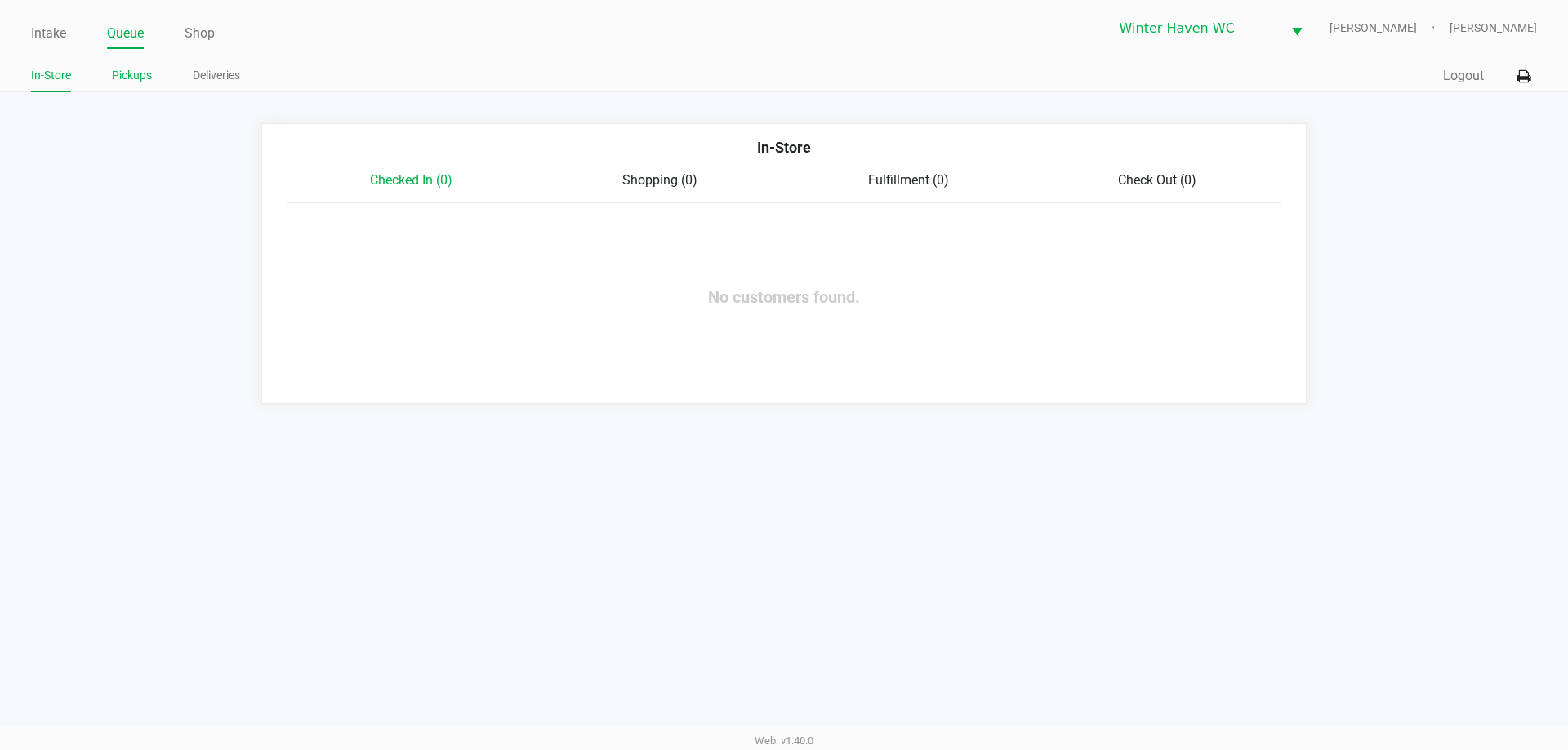
click at [140, 73] on link "Pickups" at bounding box center [132, 75] width 40 height 20
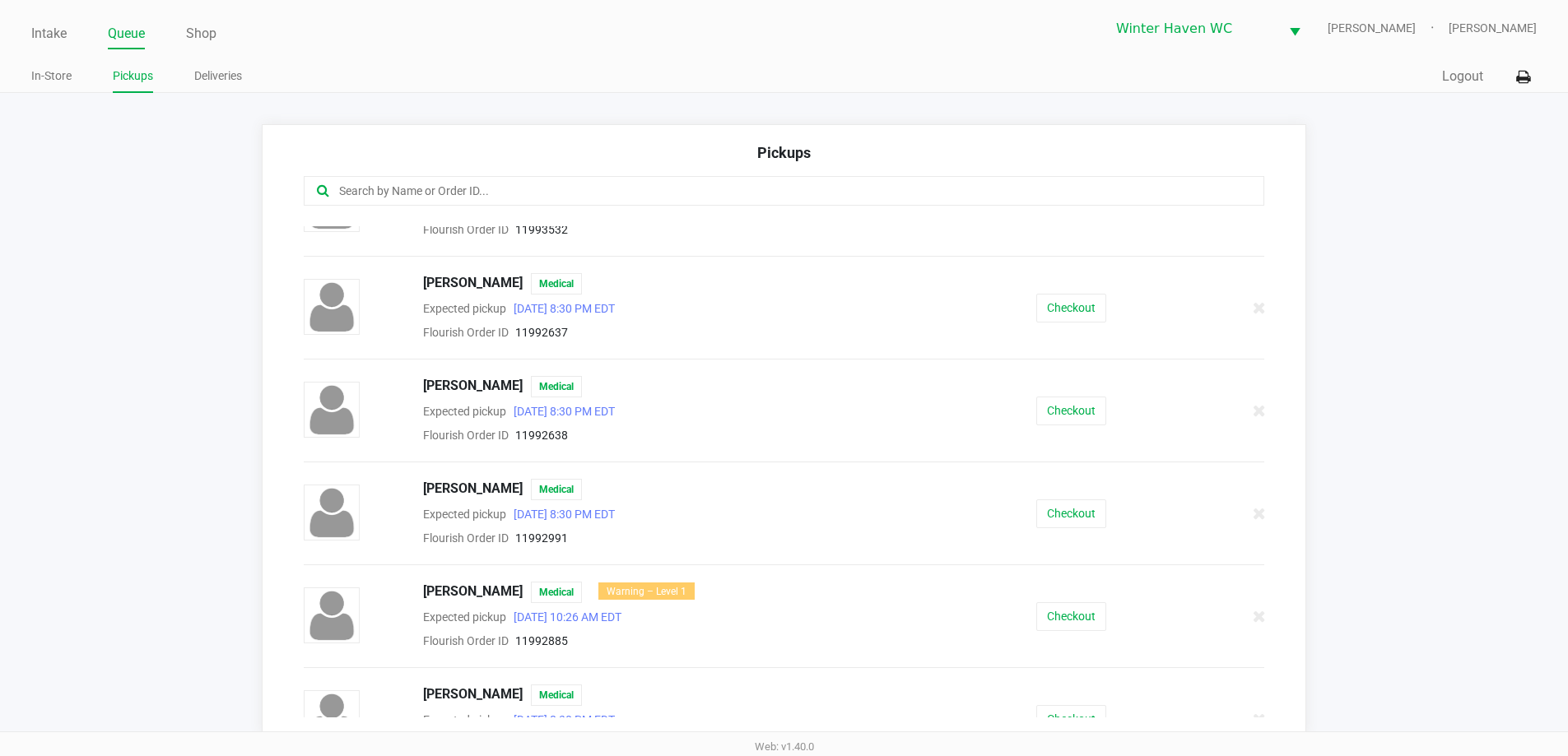
scroll to position [164, 0]
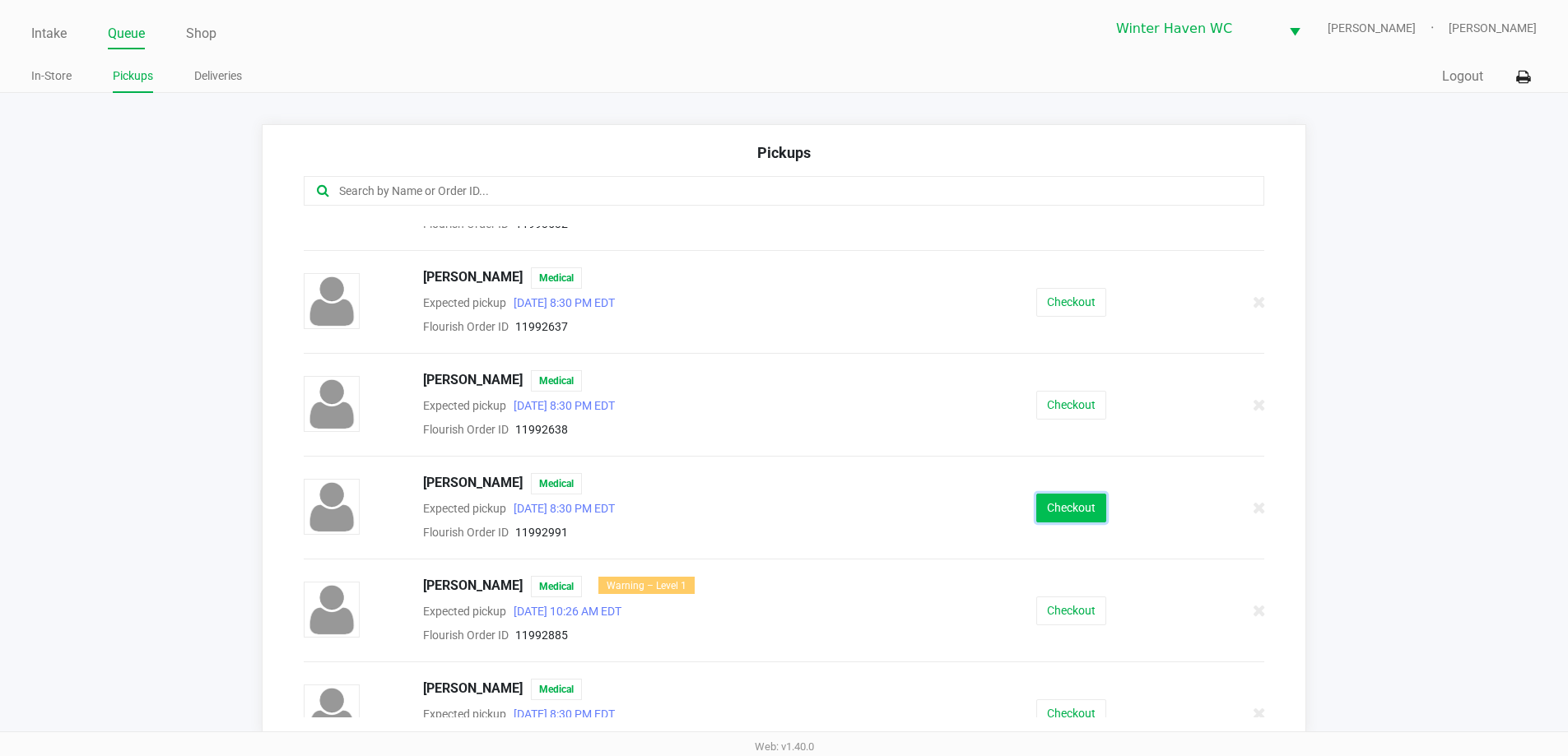
click at [1054, 512] on button "Checkout" at bounding box center [1071, 508] width 70 height 29
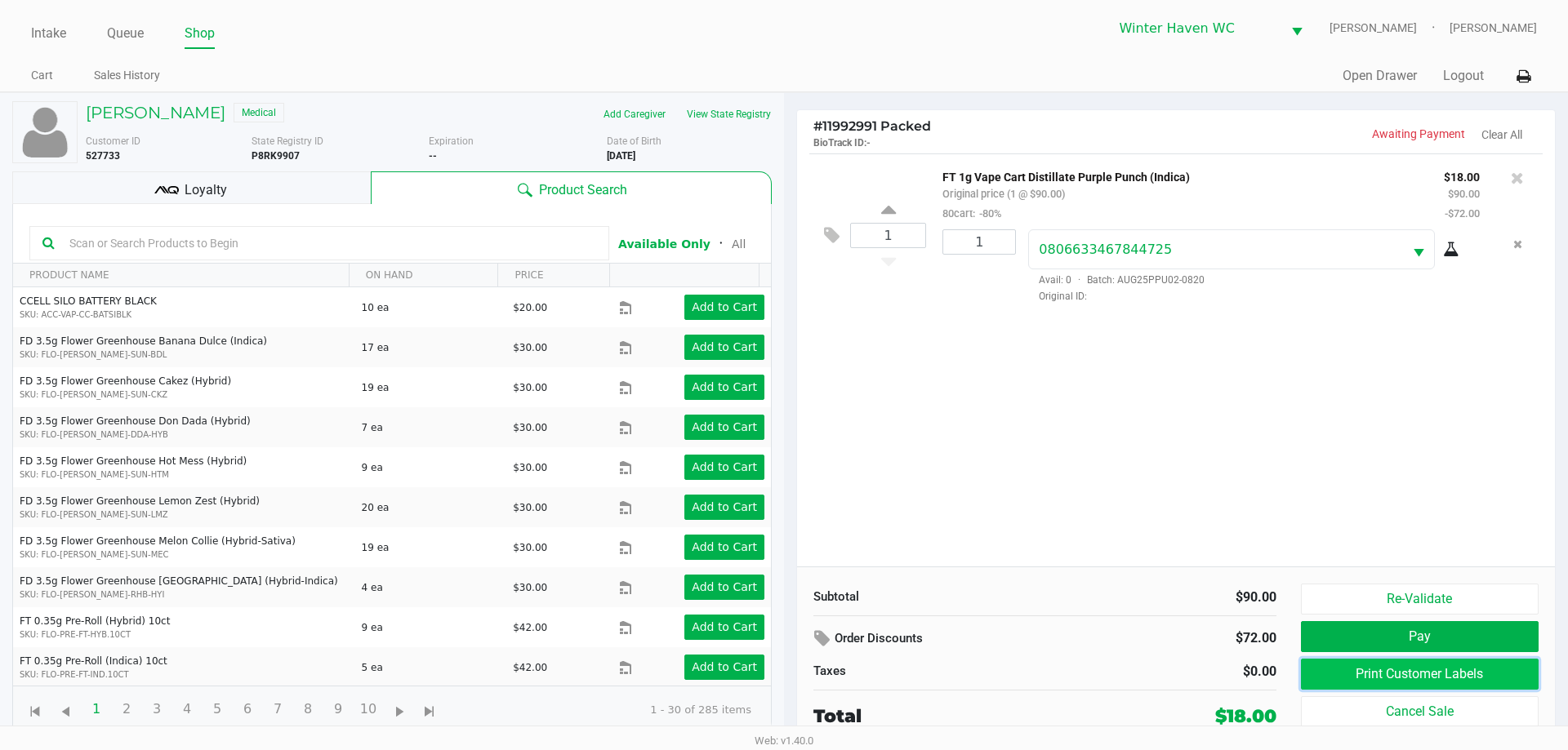
click at [1425, 681] on button "Print Customer Labels" at bounding box center [1419, 674] width 238 height 31
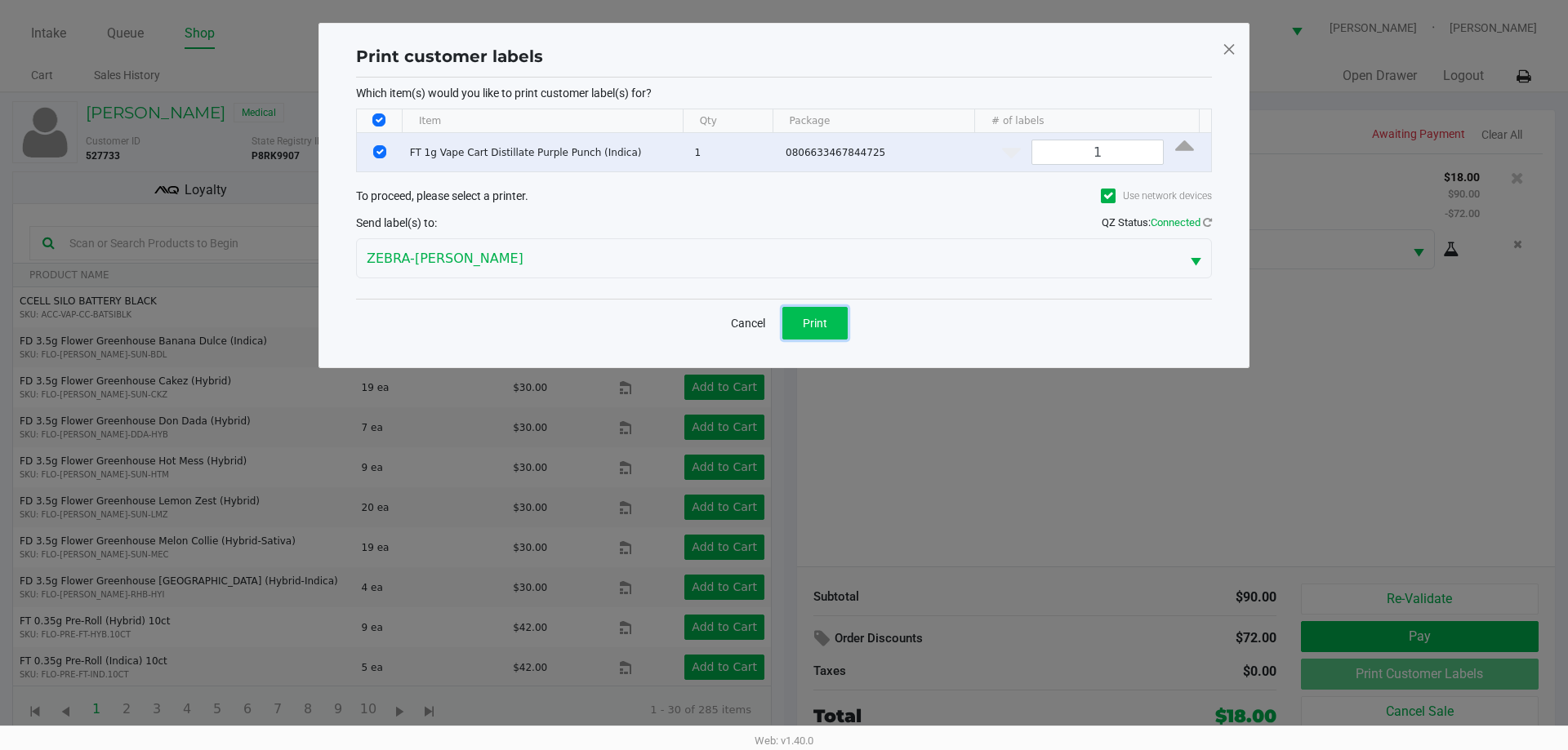
click at [808, 307] on button "Print" at bounding box center [815, 323] width 65 height 33
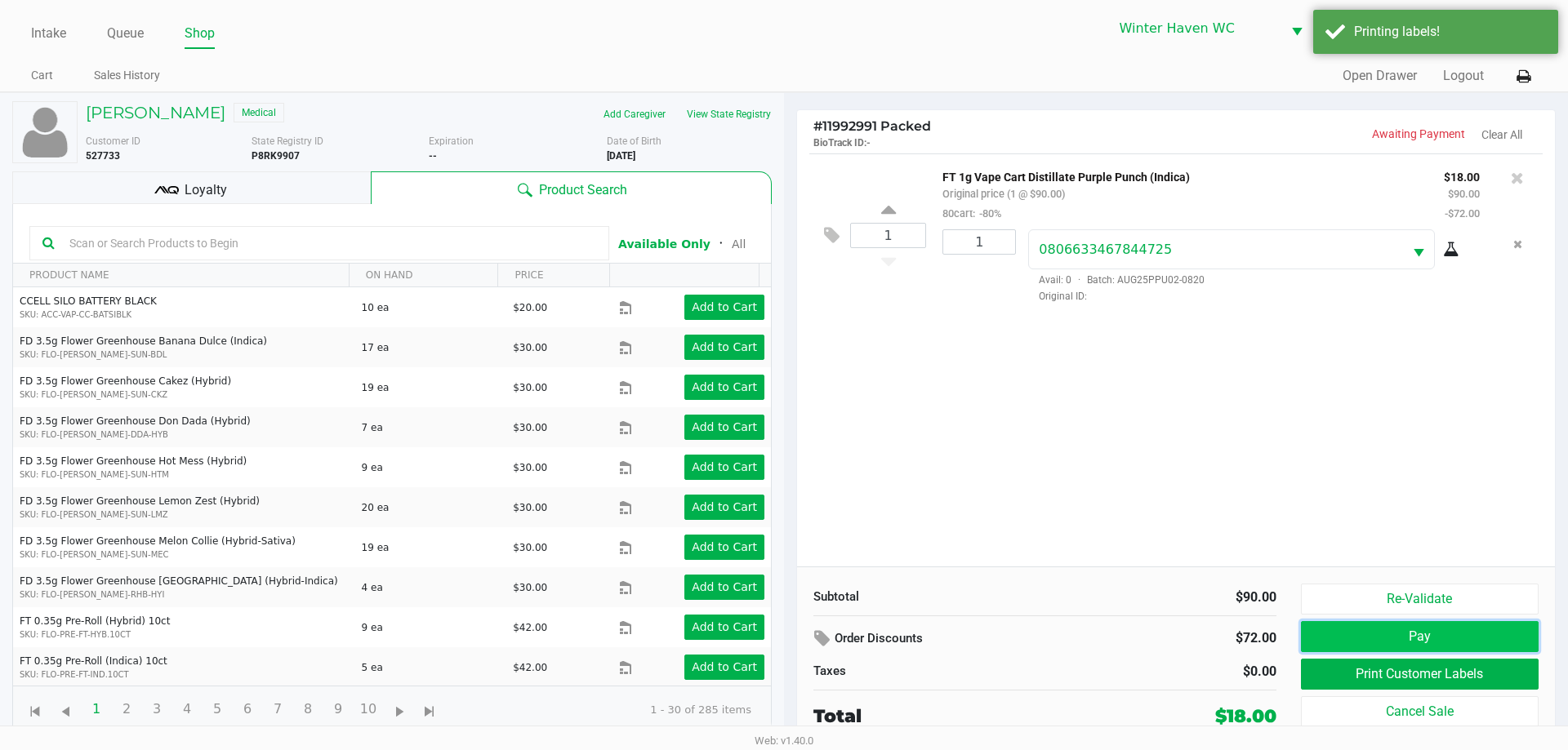
click at [1487, 639] on button "Pay" at bounding box center [1419, 636] width 238 height 31
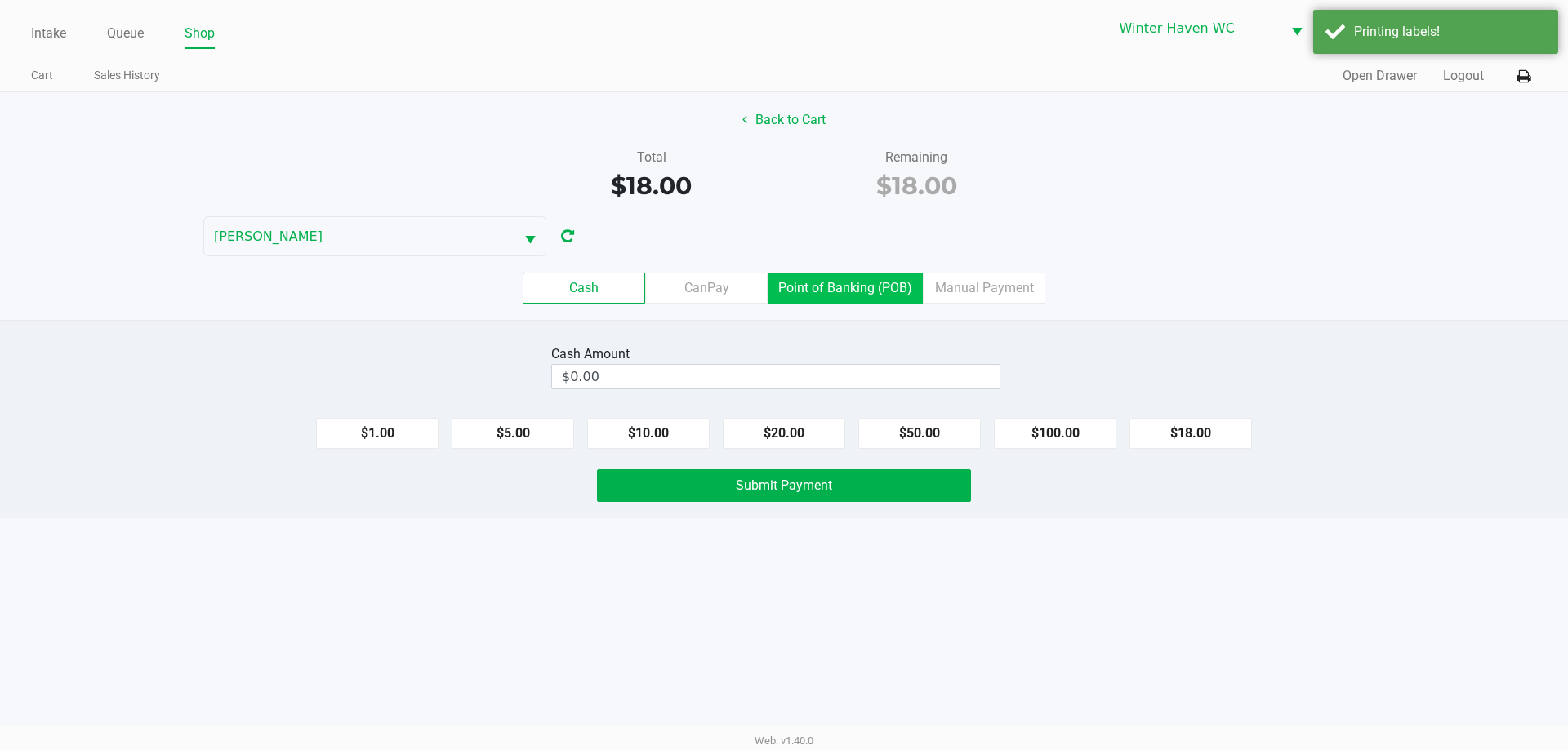
click at [851, 279] on label "Point of Banking (POB)" at bounding box center [845, 288] width 155 height 31
click at [0, 0] on 7 "Point of Banking (POB)" at bounding box center [0, 0] width 0 height 0
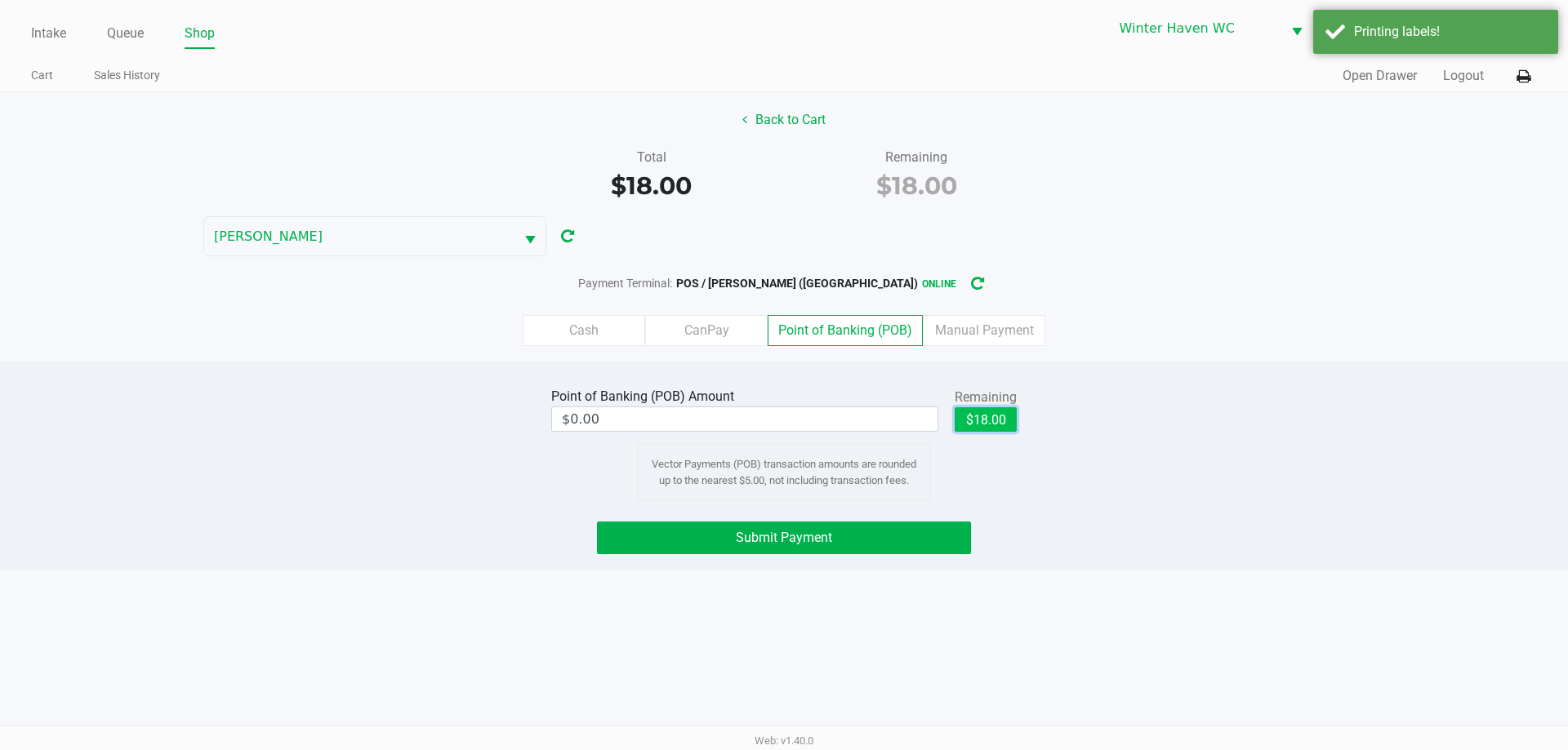
click at [976, 424] on button "$18.00" at bounding box center [985, 420] width 62 height 25
type input "$18.00"
click at [866, 528] on button "Submit Payment" at bounding box center [784, 537] width 374 height 33
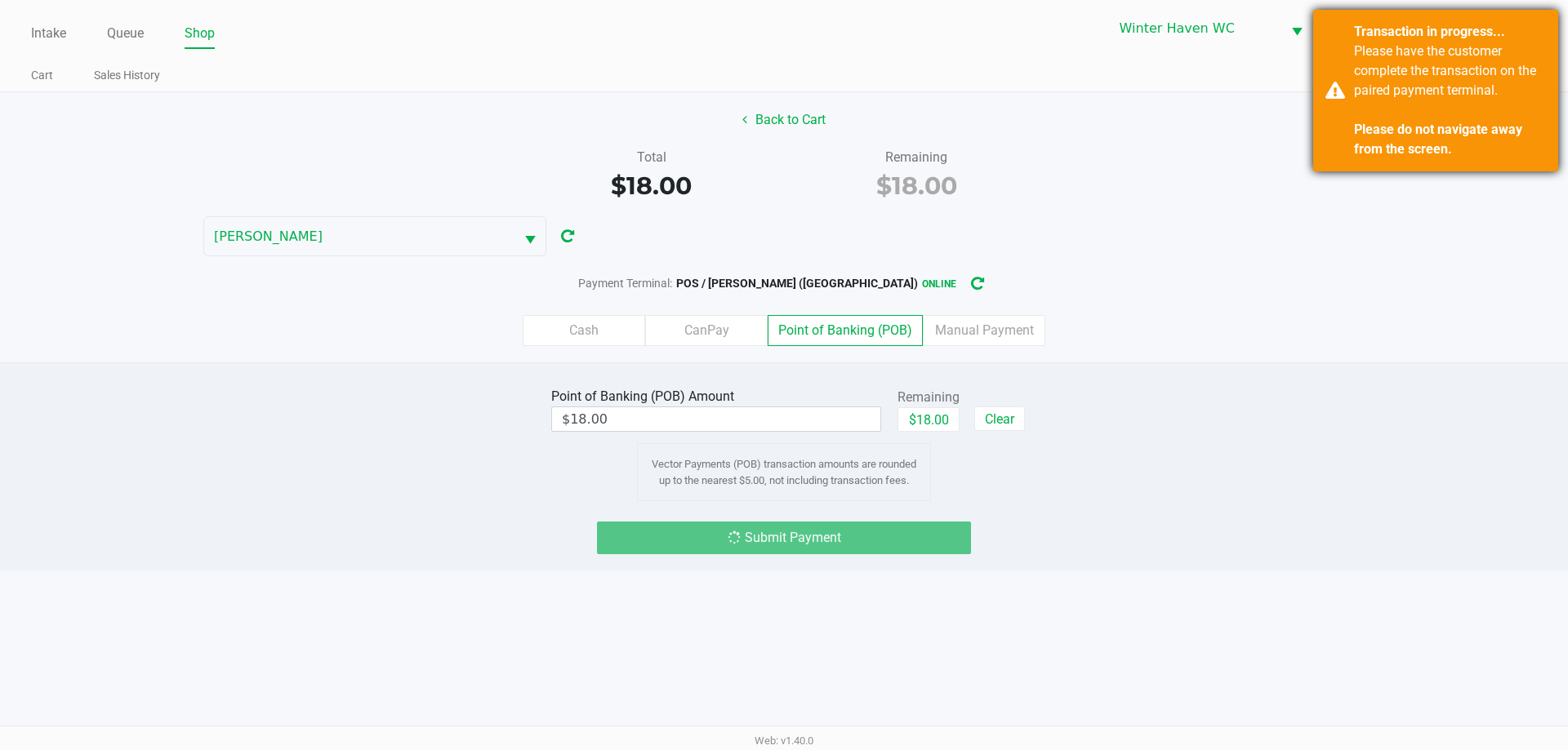
click at [1332, 164] on div "Transaction in progress... Please have the customer complete the transaction on…" at bounding box center [1436, 90] width 245 height 162
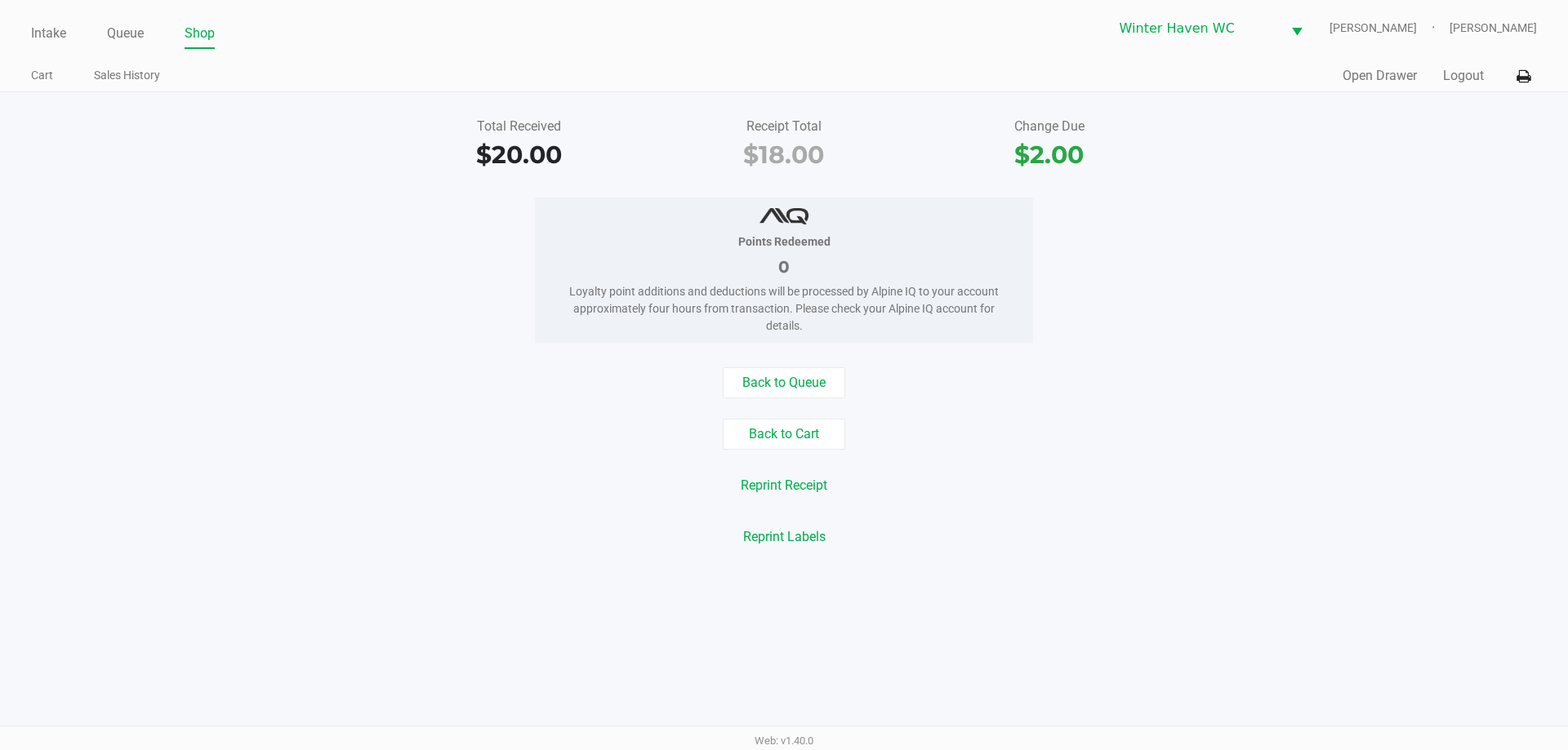
click at [1334, 353] on div "Total Received $20.00 Receipt Total $18.00 Change Due $2.00 Points Redeemed 0 L…" at bounding box center [784, 331] width 1568 height 480
click at [127, 27] on link "Queue" at bounding box center [126, 34] width 36 height 23
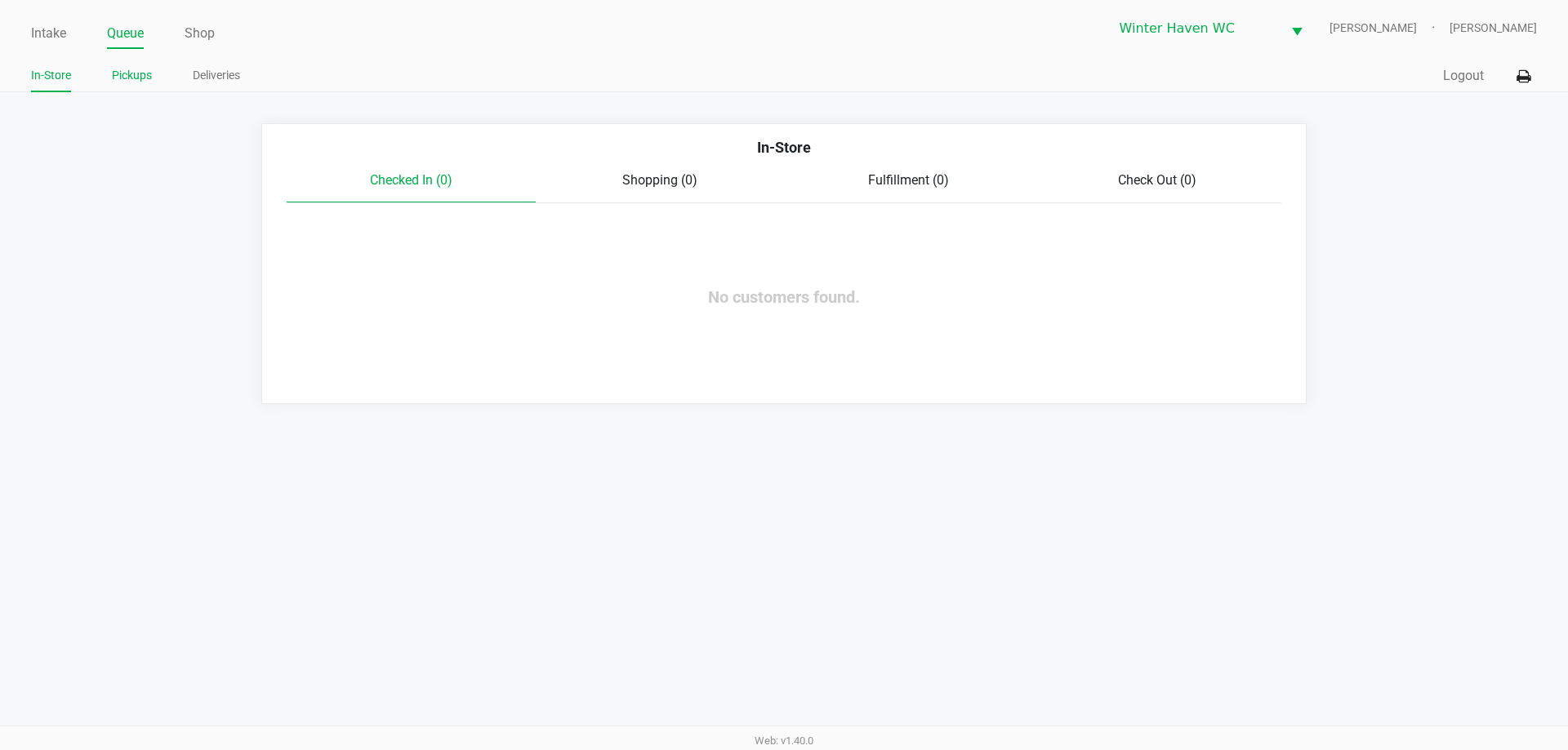
click at [133, 83] on link "Pickups" at bounding box center [132, 75] width 40 height 20
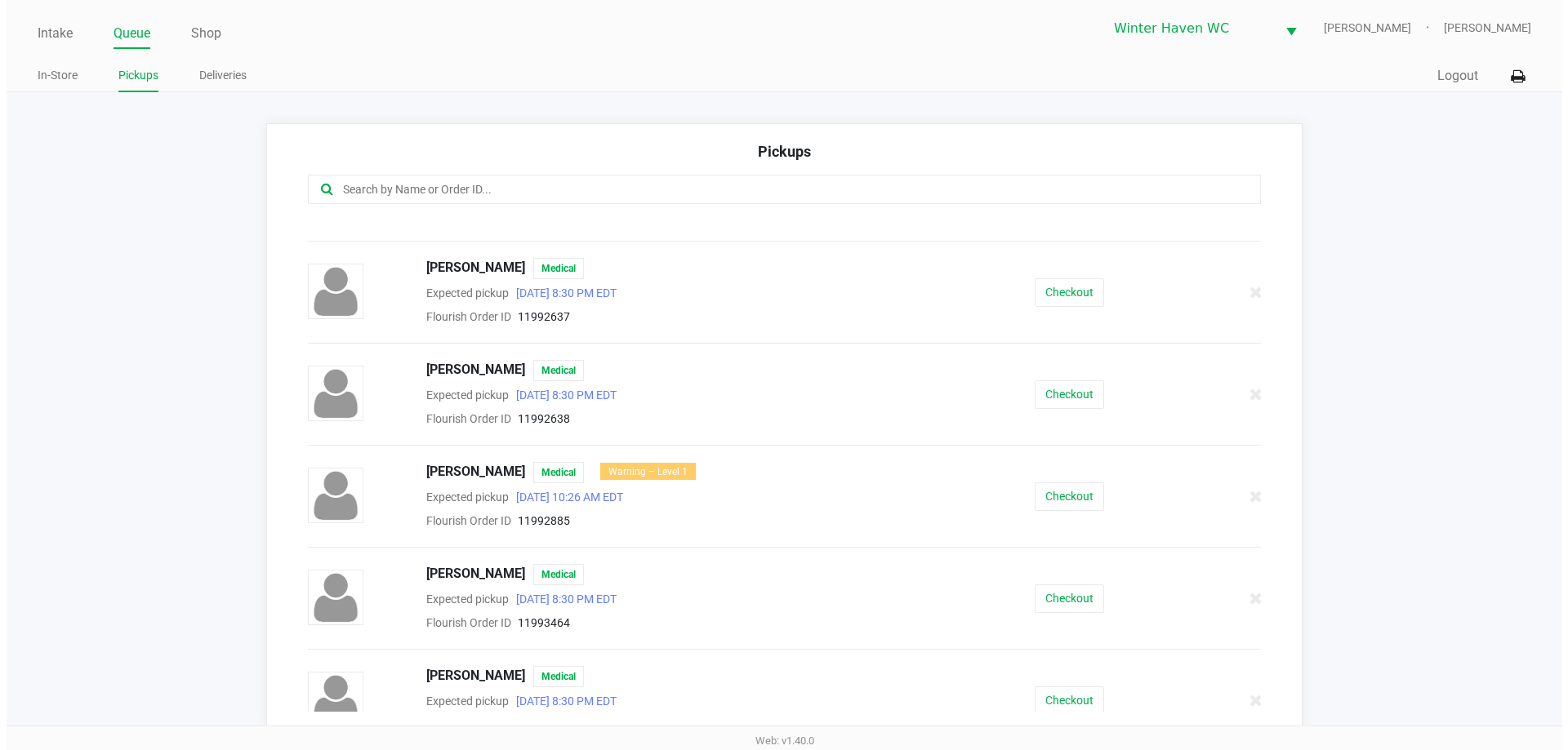
scroll to position [193, 0]
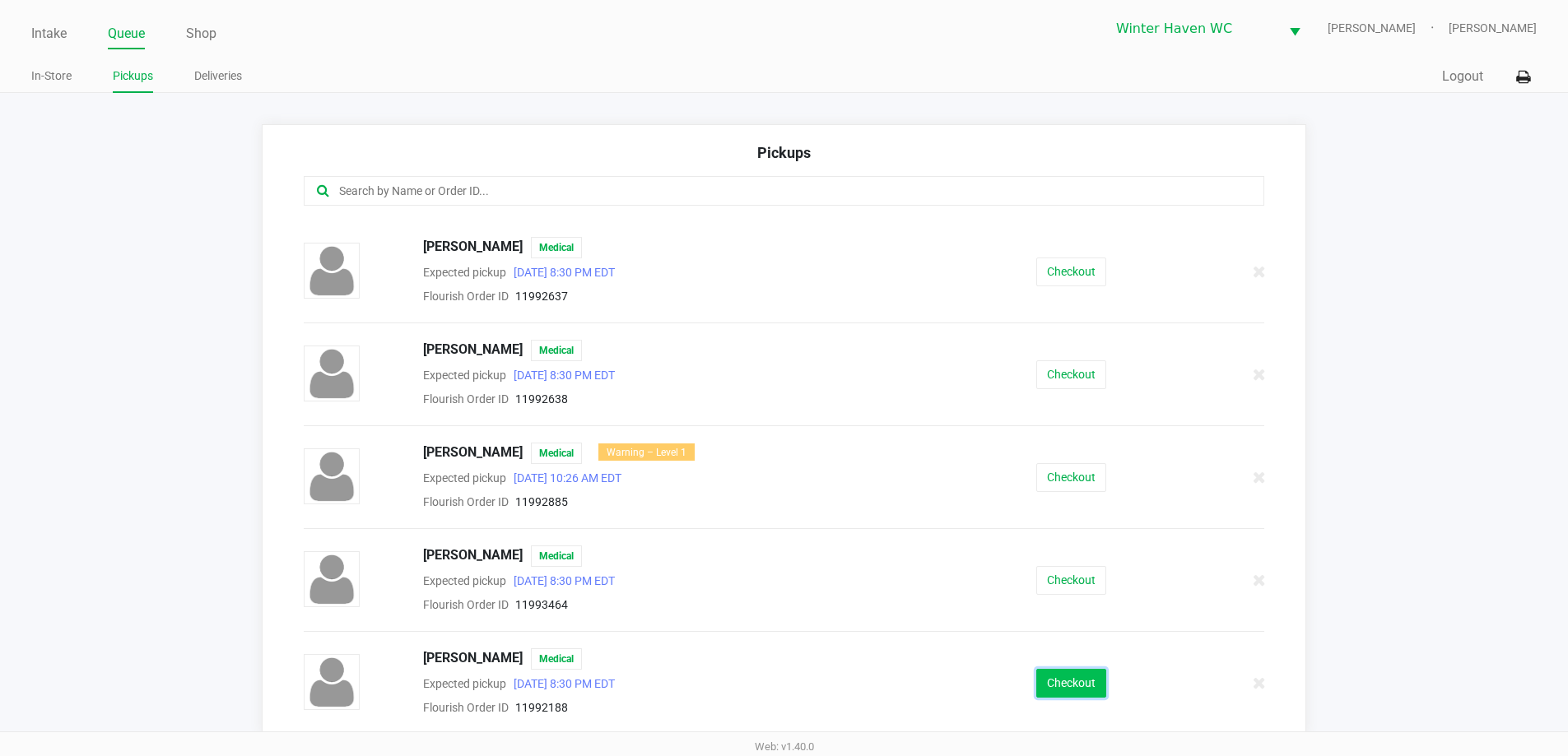
click at [1037, 669] on button "Checkout" at bounding box center [1071, 684] width 70 height 29
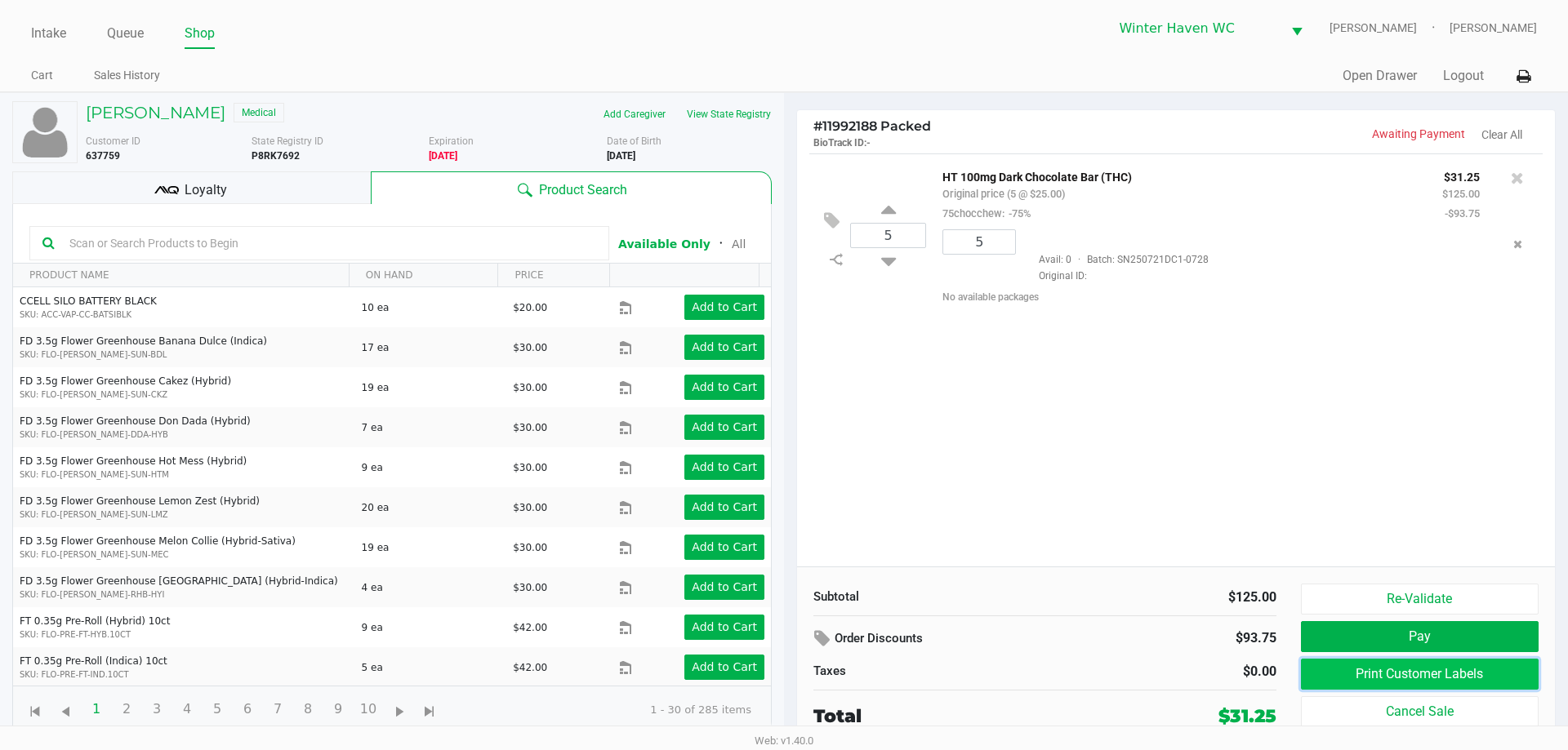
click at [1369, 682] on button "Print Customer Labels" at bounding box center [1419, 674] width 238 height 31
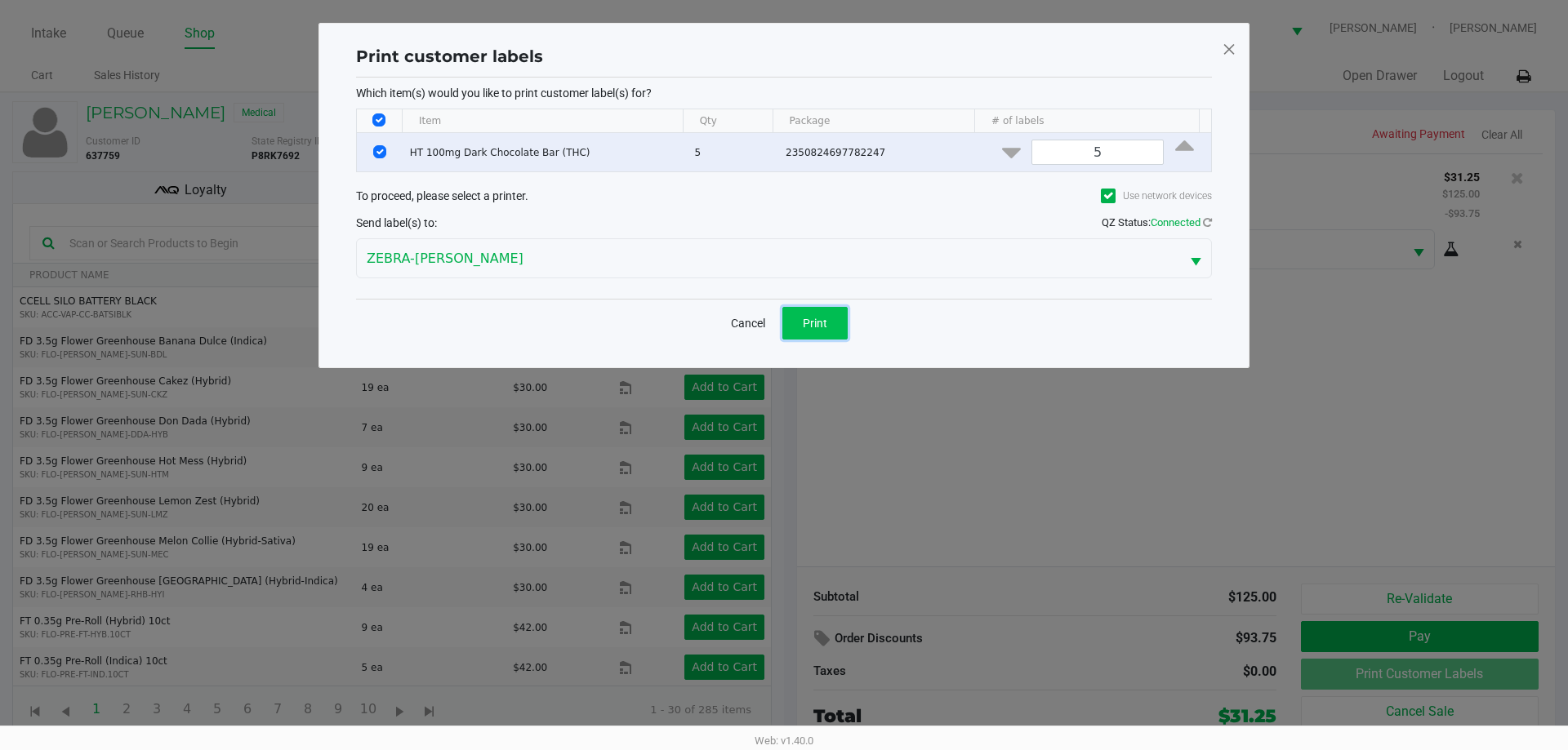
click at [804, 332] on button "Print" at bounding box center [815, 323] width 65 height 33
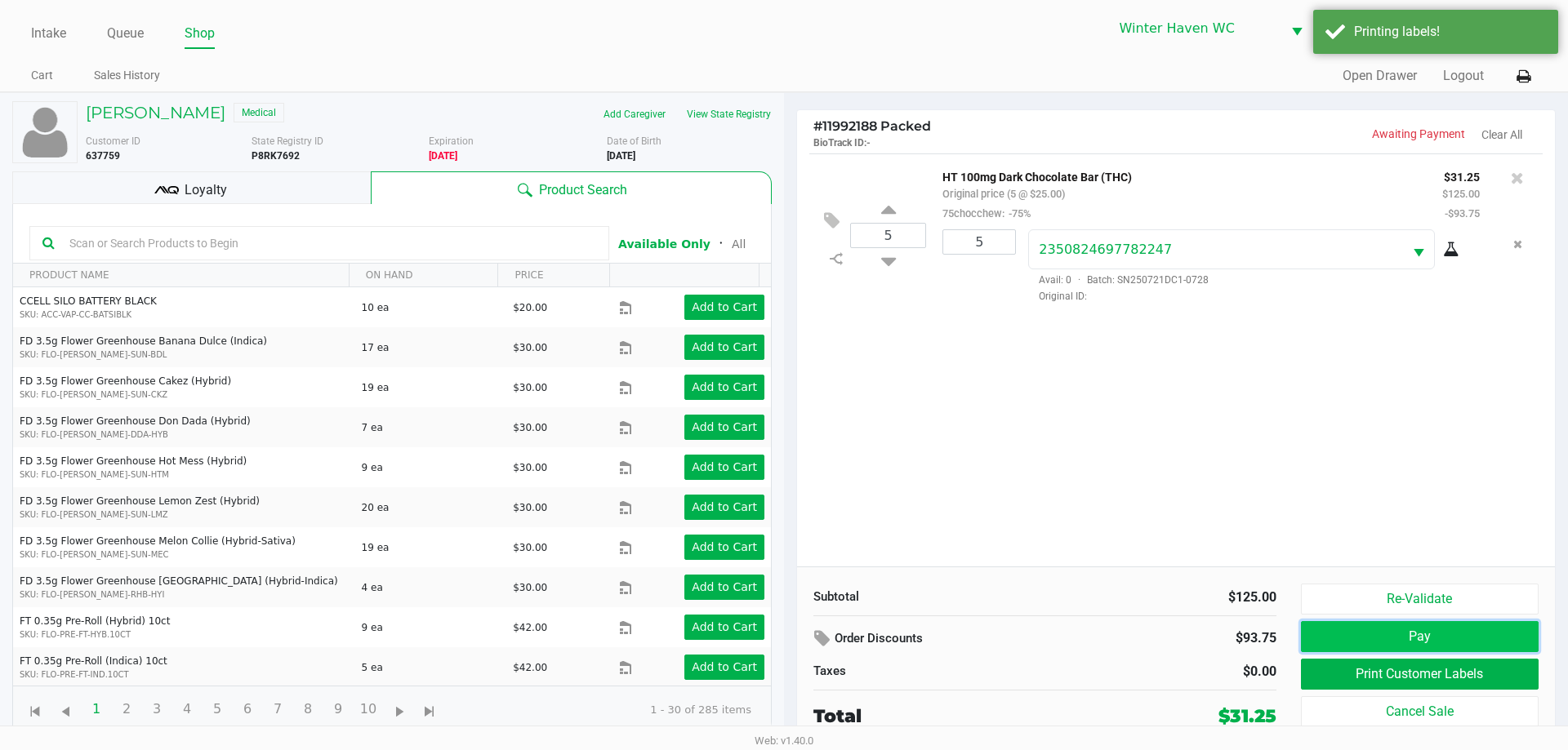
click at [1353, 623] on button "Pay" at bounding box center [1419, 636] width 238 height 31
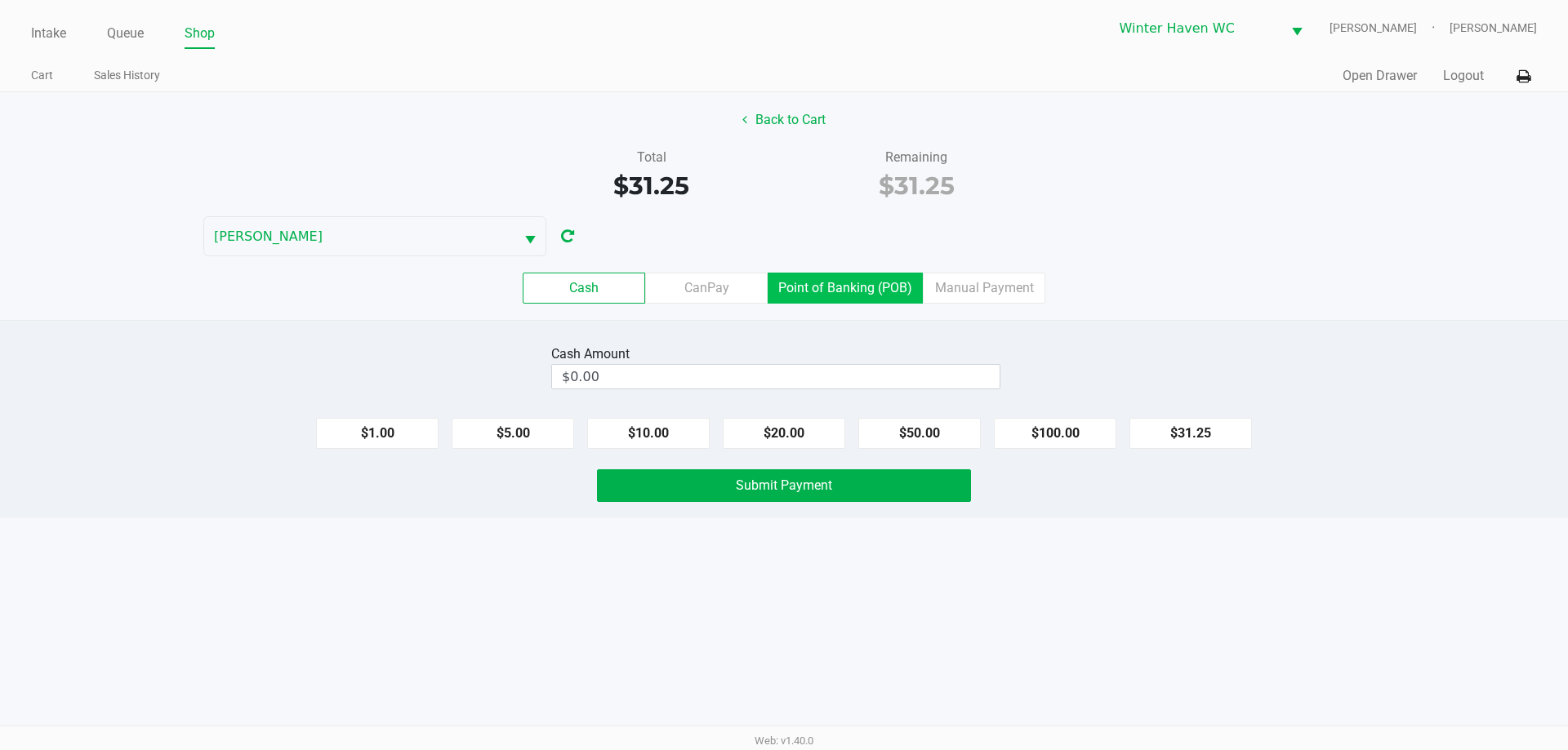
click at [863, 280] on label "Point of Banking (POB)" at bounding box center [845, 288] width 155 height 31
click at [0, 0] on 7 "Point of Banking (POB)" at bounding box center [0, 0] width 0 height 0
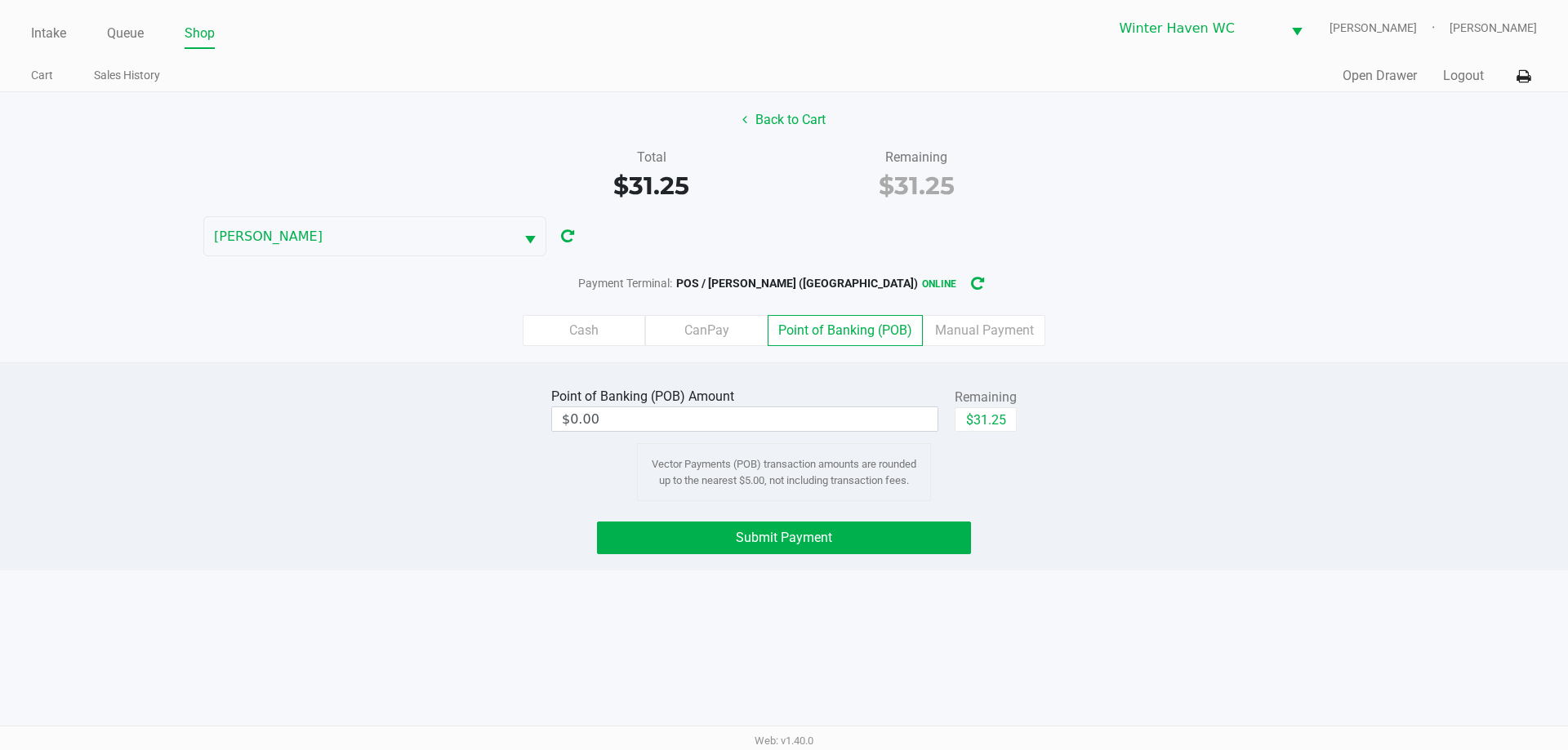
click at [581, 326] on label "Cash" at bounding box center [584, 330] width 123 height 31
click at [0, 0] on 0 "Cash" at bounding box center [0, 0] width 0 height 0
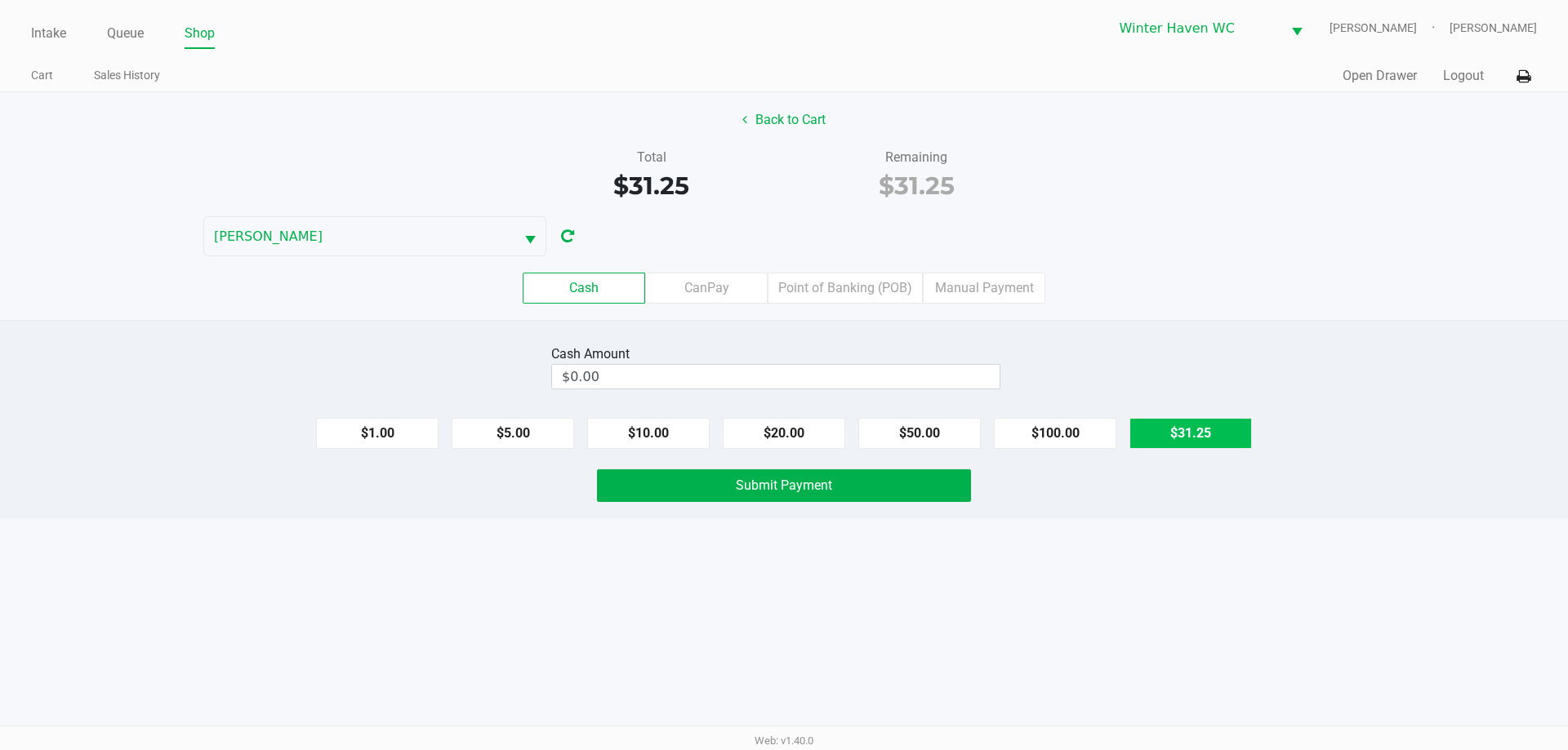
click at [1191, 440] on button "$31.25" at bounding box center [1190, 433] width 123 height 31
type input "$31.25"
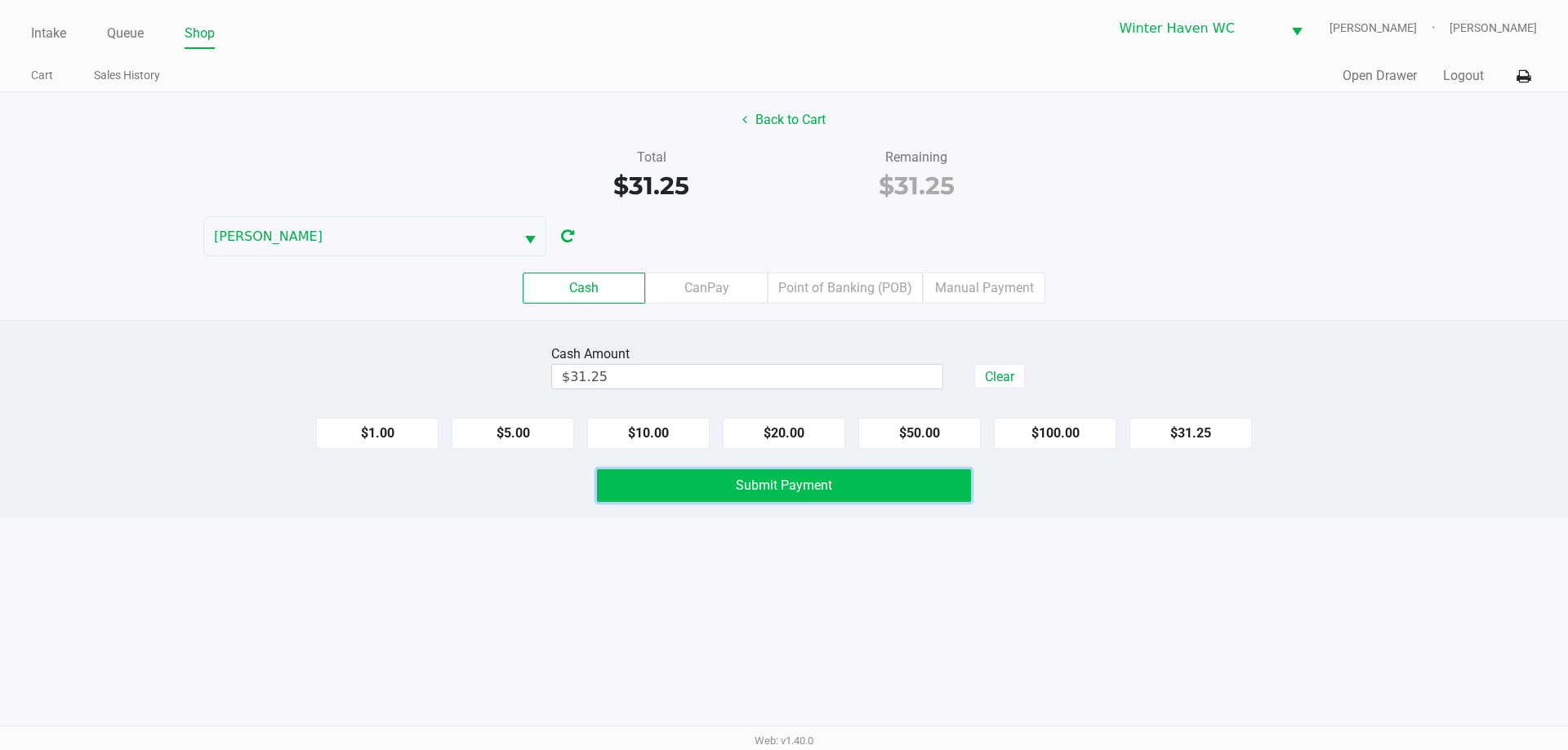
click at [678, 498] on button "Submit Payment" at bounding box center [784, 486] width 374 height 33
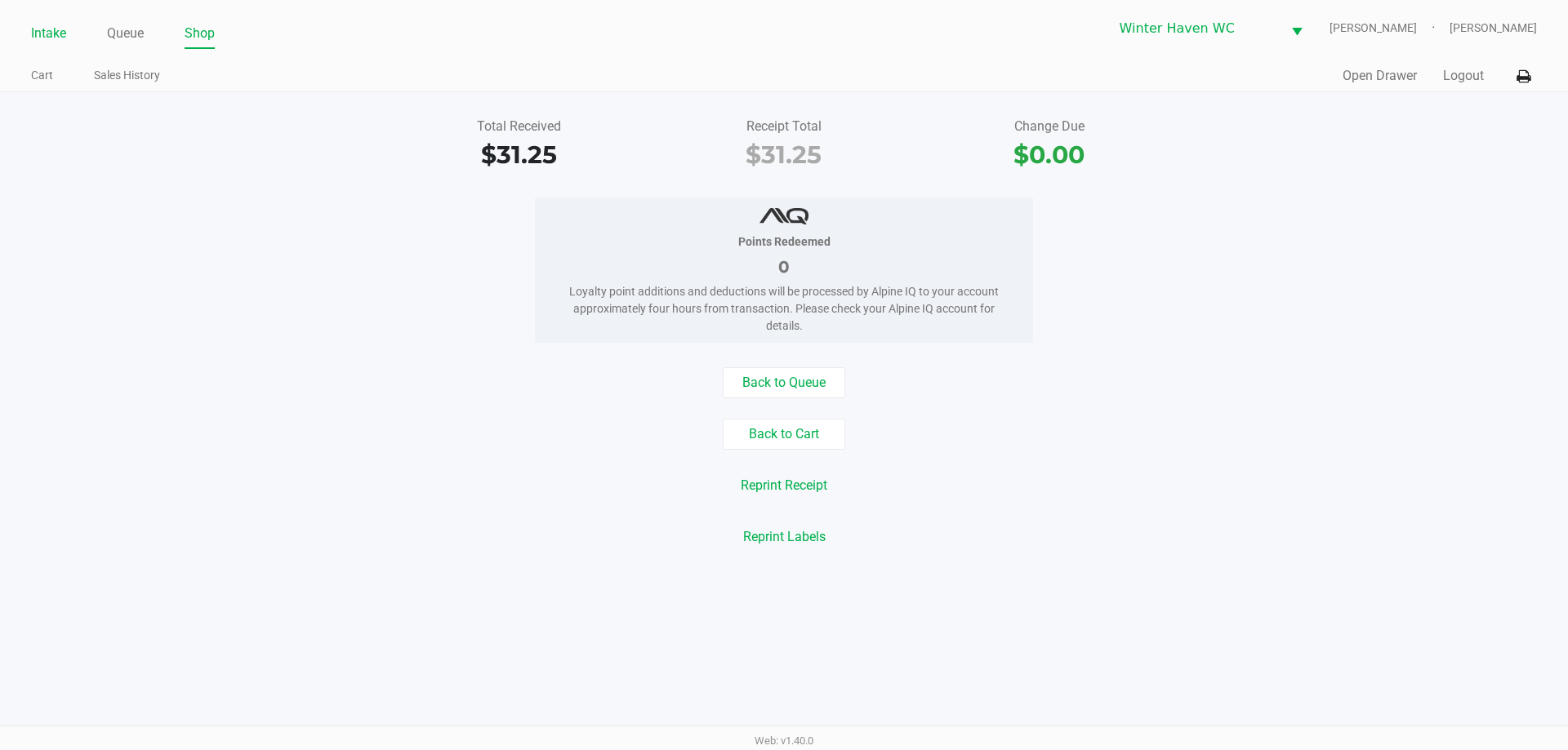
click at [42, 36] on link "Intake" at bounding box center [48, 34] width 35 height 23
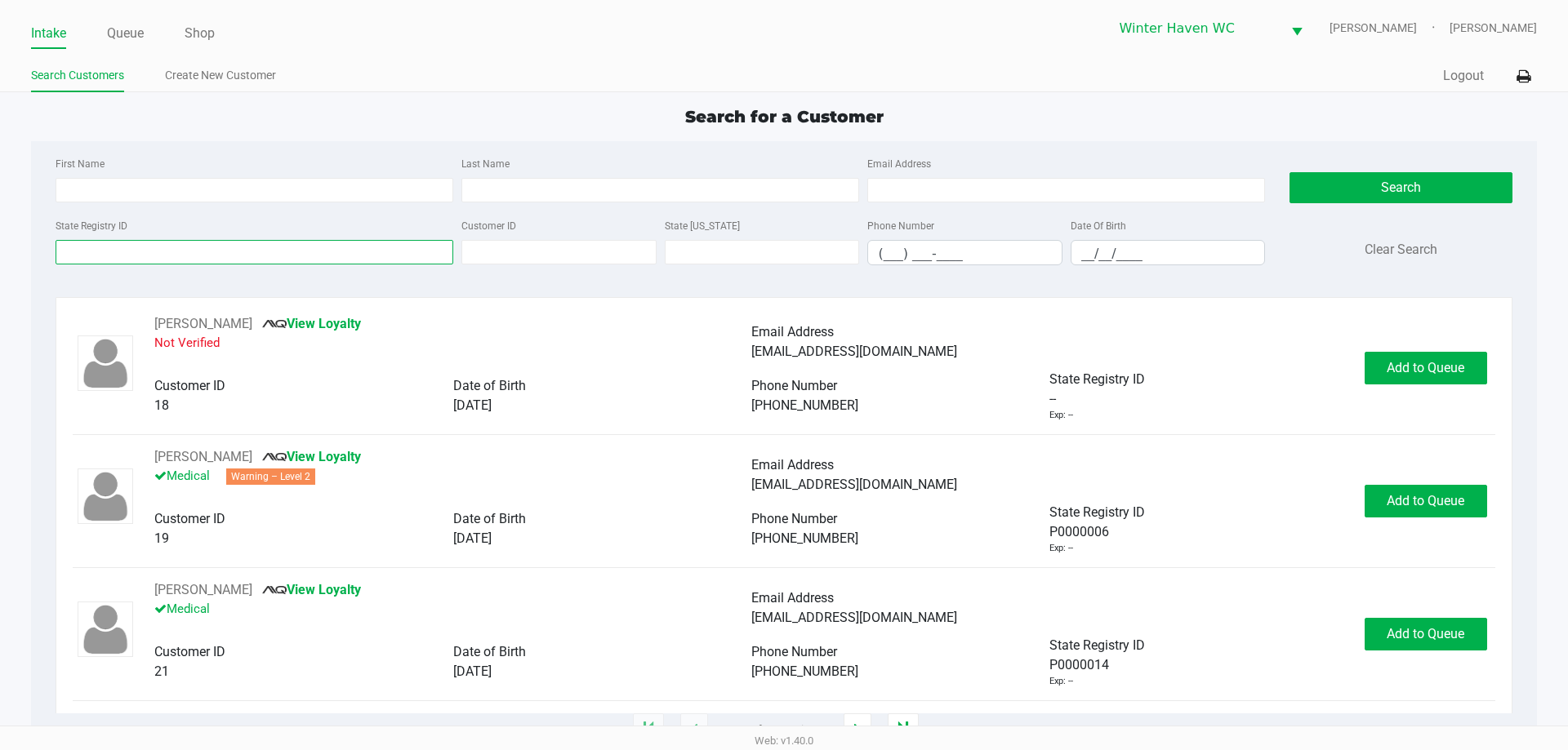
click at [186, 251] on input "State Registry ID" at bounding box center [254, 252] width 398 height 25
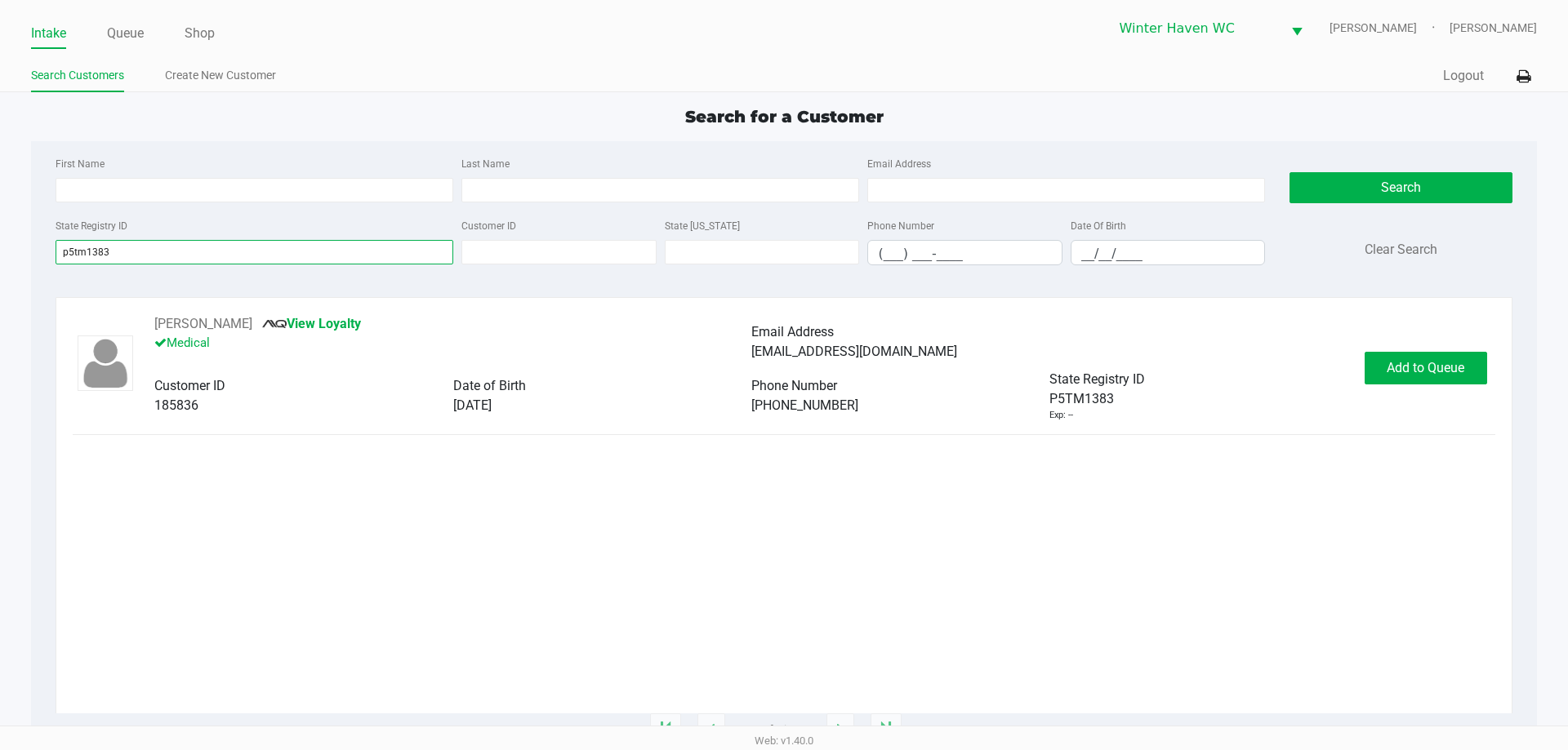
type input "p5tm1383"
click at [1447, 348] on div "JANET BEE View Loyalty Medical Email Address janetafb@aol.com Customer ID 18583…" at bounding box center [783, 368] width 1421 height 107
click at [1447, 360] on span "Add to Queue" at bounding box center [1425, 368] width 78 height 15
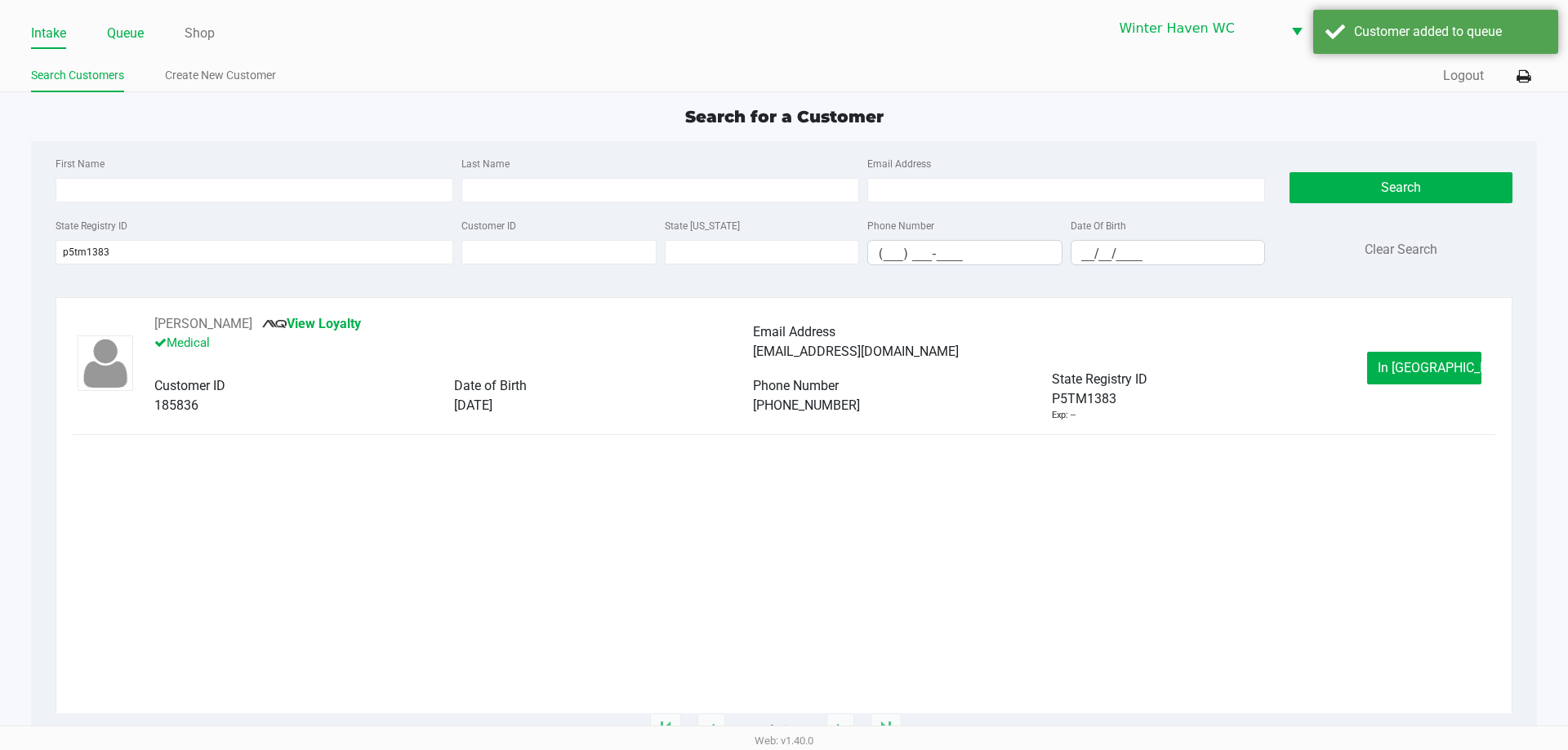
click at [133, 30] on link "Queue" at bounding box center [126, 34] width 36 height 23
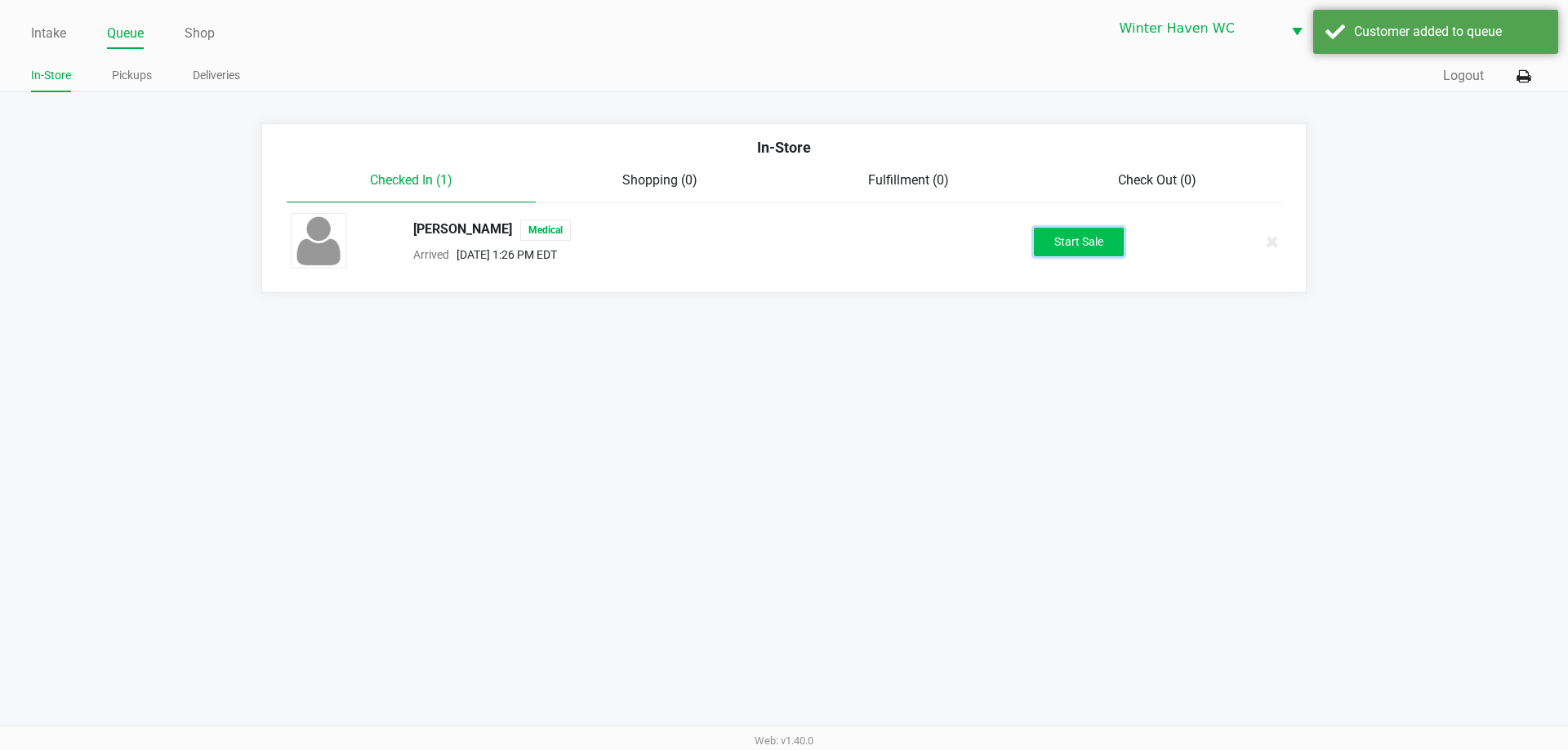
click at [1095, 254] on button "Start Sale" at bounding box center [1079, 242] width 90 height 29
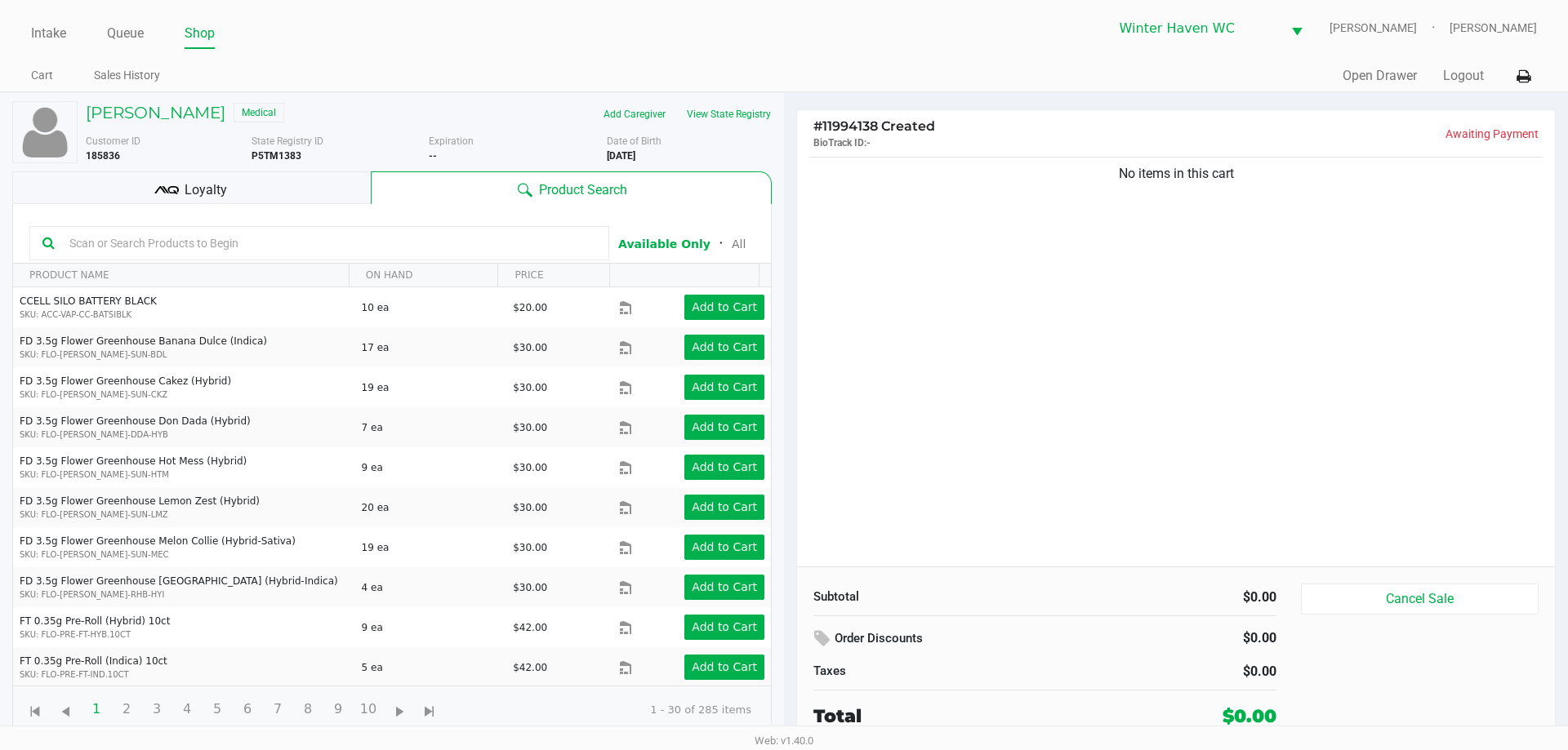
click at [446, 245] on input "text" at bounding box center [330, 243] width 533 height 25
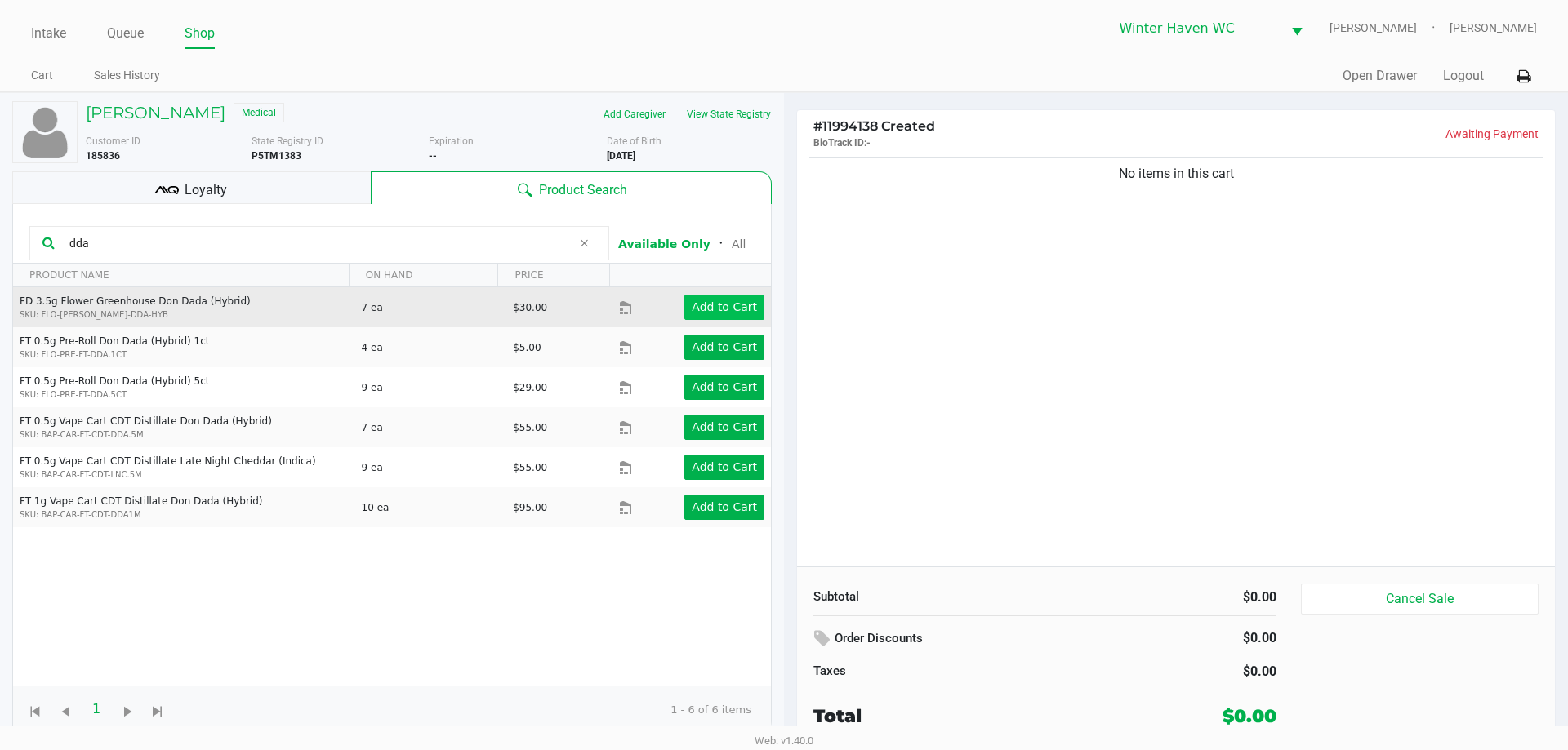
type input "dda"
click at [692, 311] on app-button-loader "Add to Cart" at bounding box center [725, 307] width 65 height 13
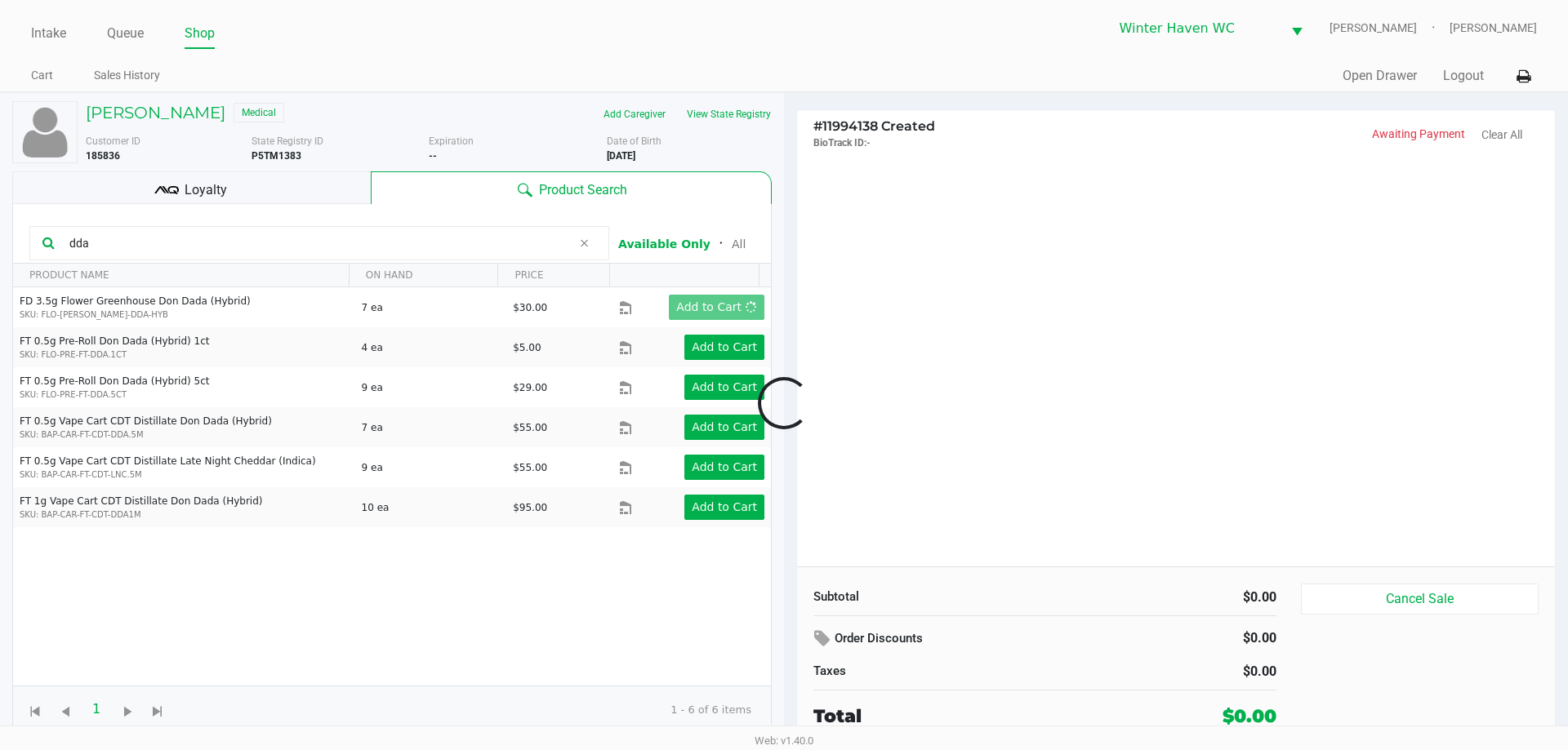
click at [276, 241] on div at bounding box center [784, 402] width 1568 height 458
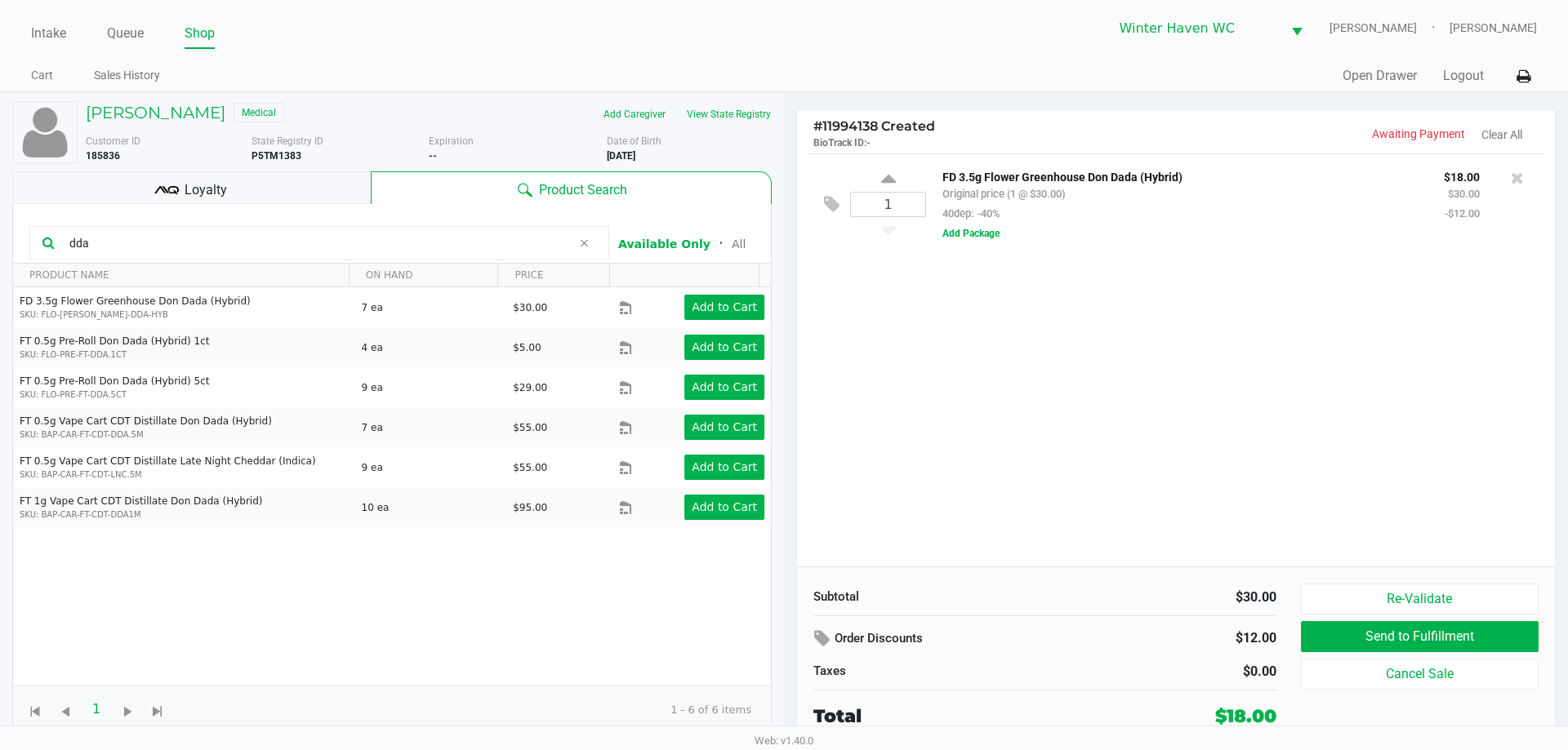
click at [350, 243] on input "dda" at bounding box center [317, 243] width 509 height 25
type input "h"
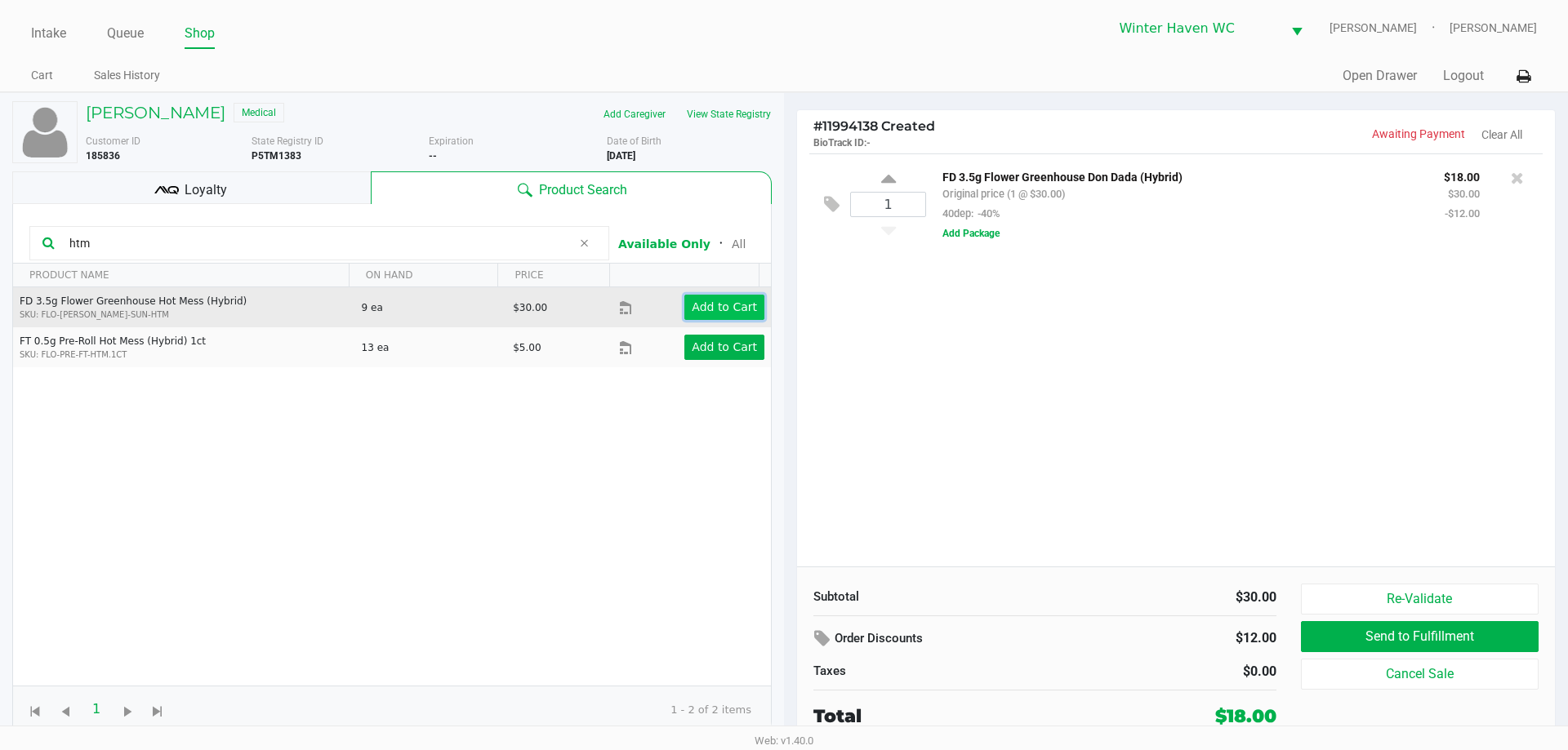
click at [723, 307] on app-button-loader "Add to Cart" at bounding box center [725, 307] width 65 height 13
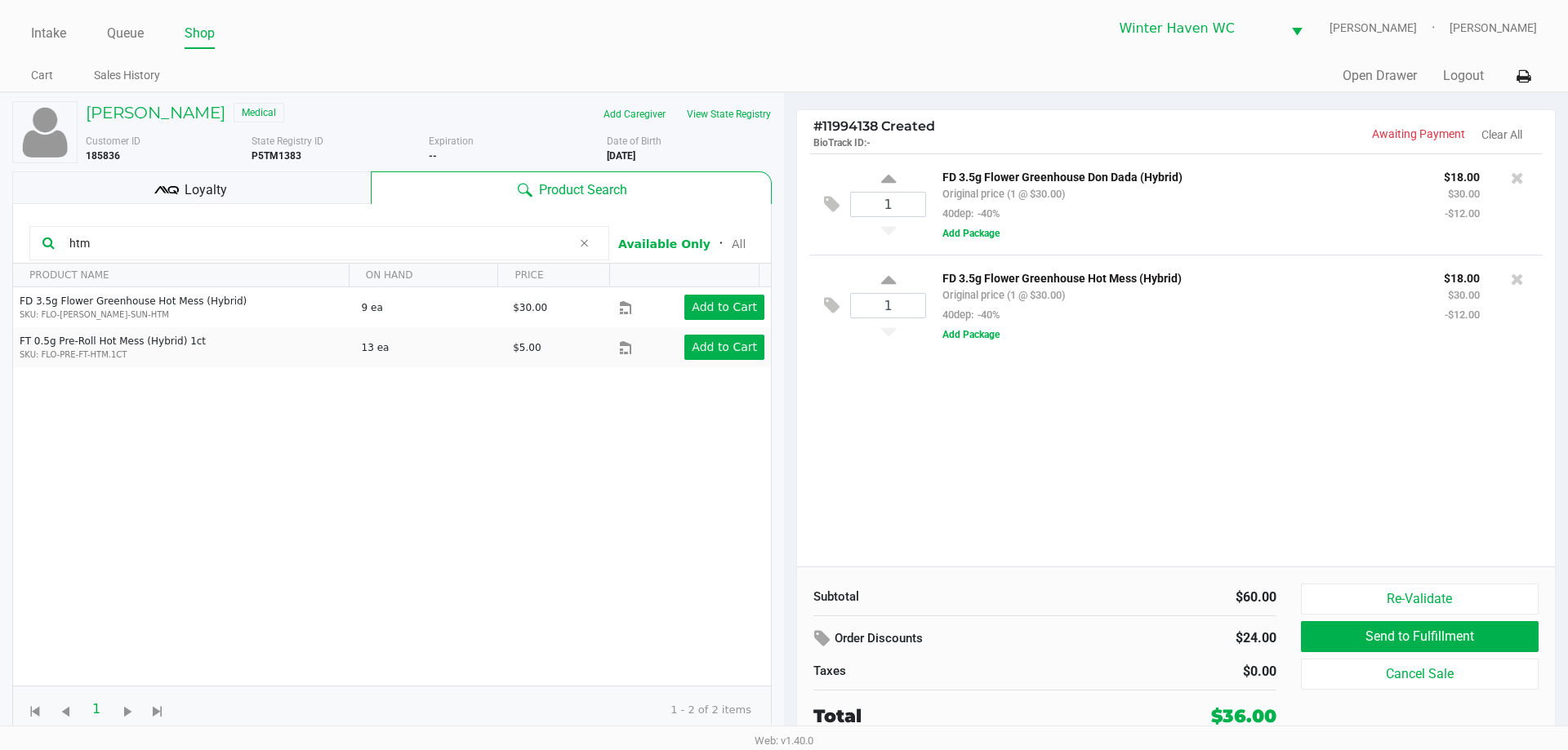
click at [418, 248] on input "htm" at bounding box center [317, 243] width 509 height 25
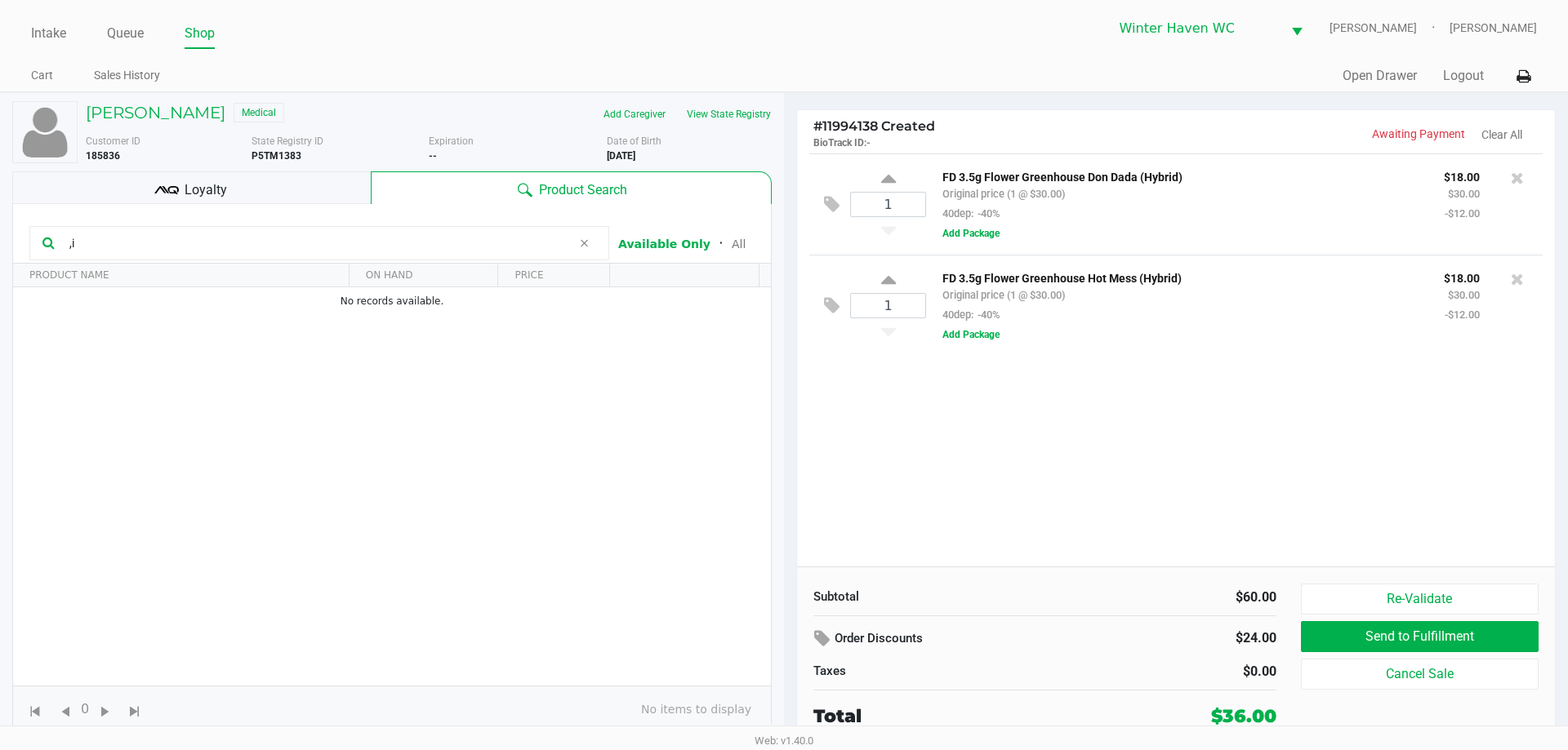
type input ","
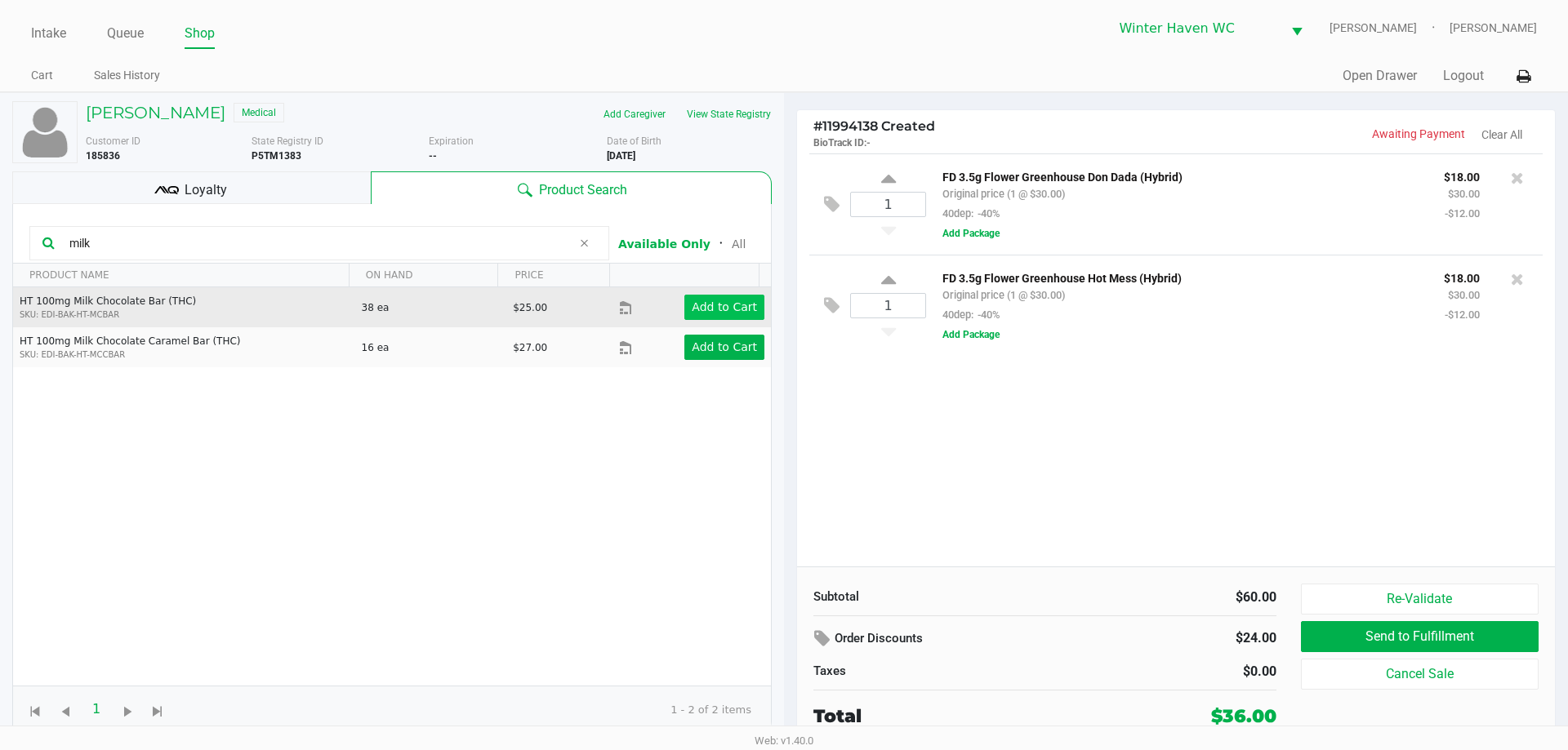
type input "milk"
click at [704, 309] on app-button-loader "Add to Cart" at bounding box center [725, 307] width 65 height 13
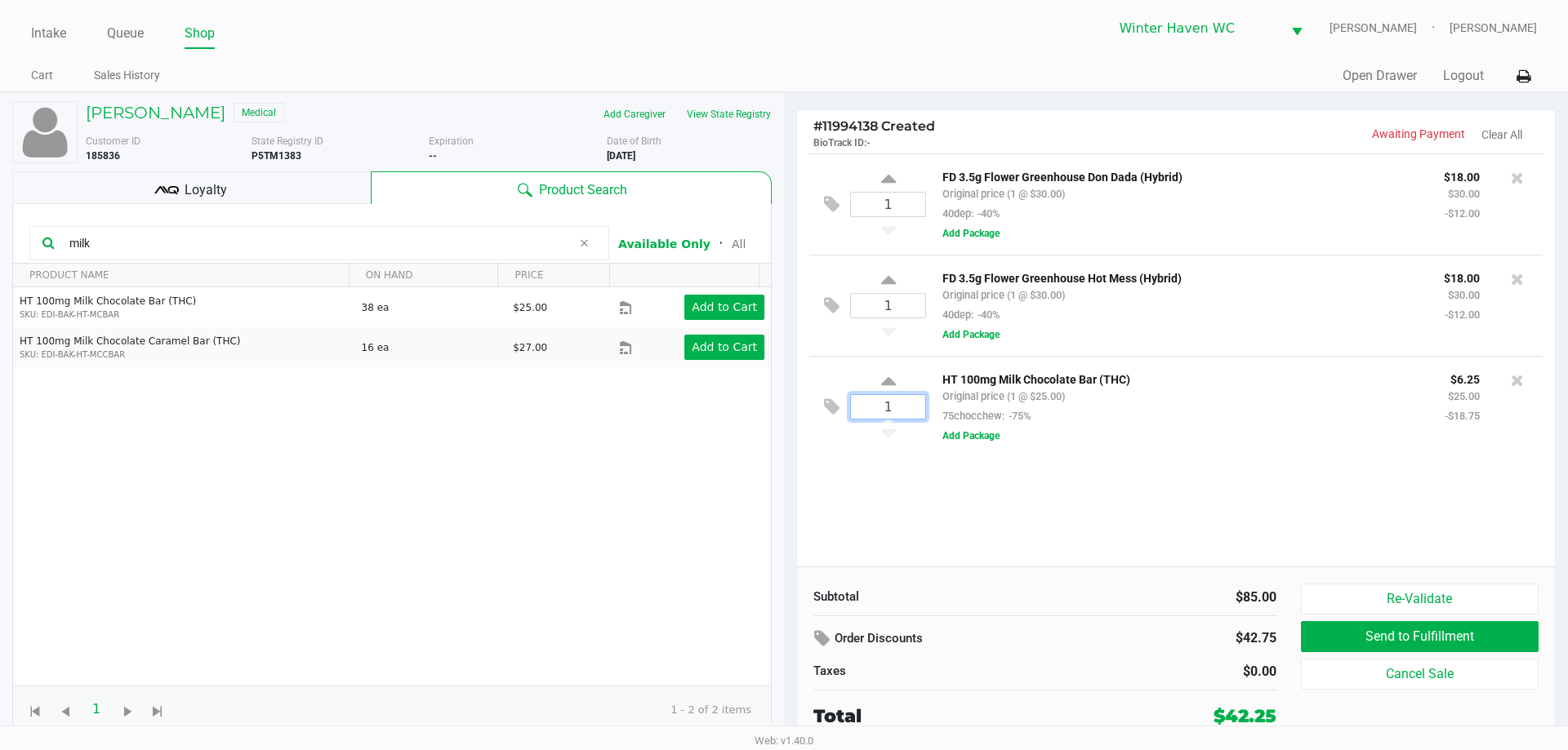
click at [911, 416] on input "1" at bounding box center [888, 406] width 75 height 24
type input "10"
click at [1008, 545] on div "JANET BEE Medical Add Caregiver View State Registry Customer ID 185836 State Re…" at bounding box center [784, 419] width 1568 height 654
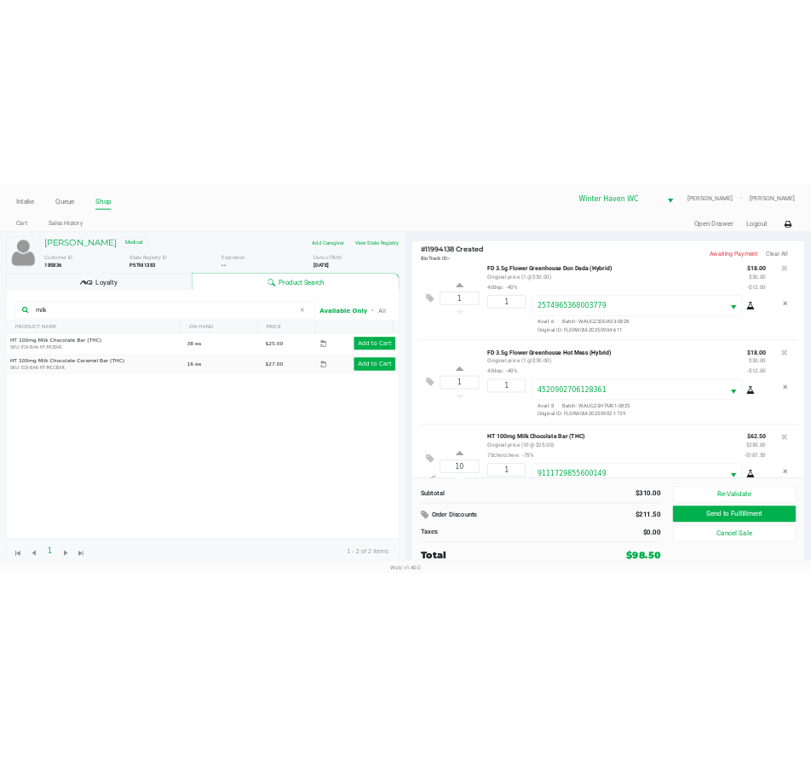
scroll to position [80, 0]
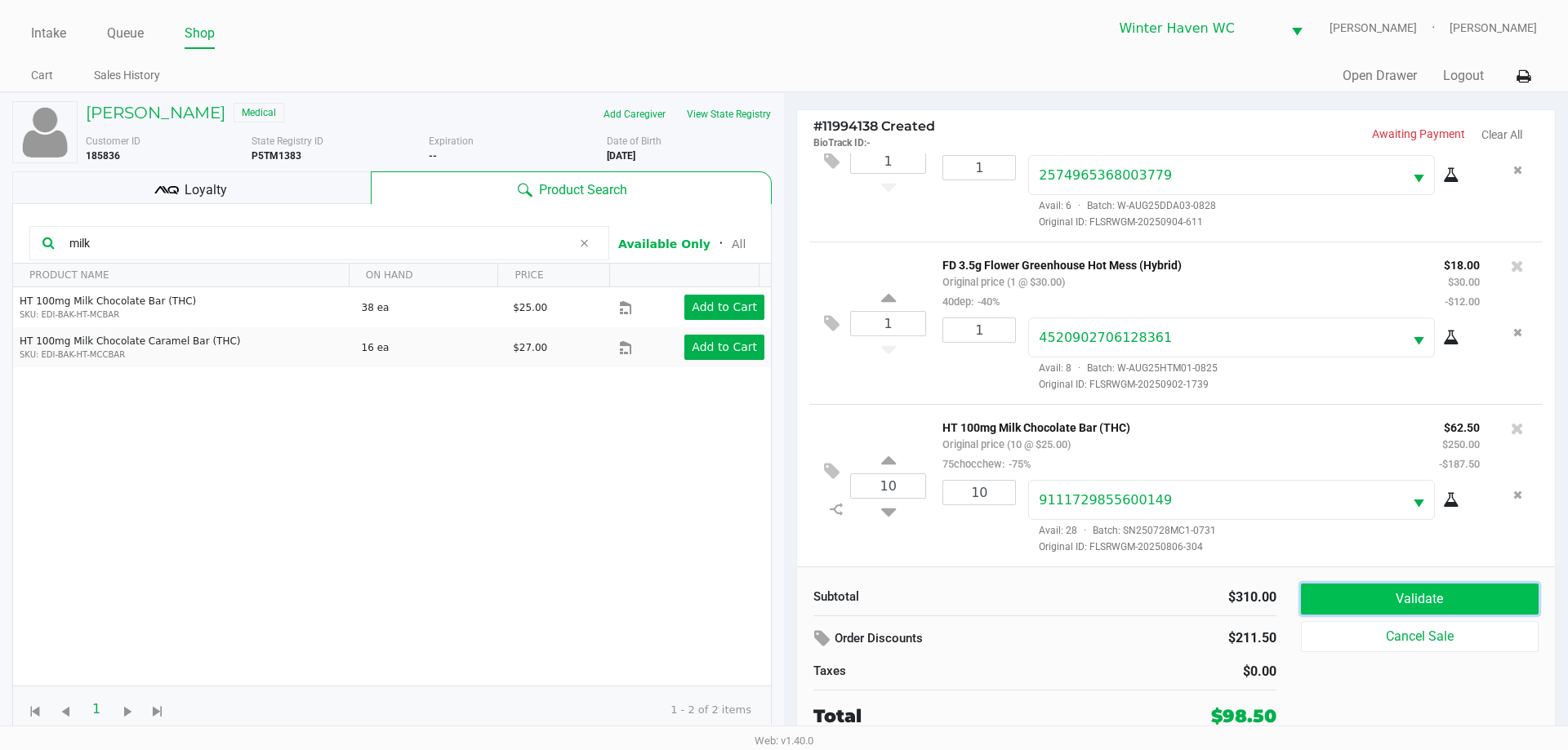
click at [1467, 598] on button "Validate" at bounding box center [1419, 599] width 238 height 31
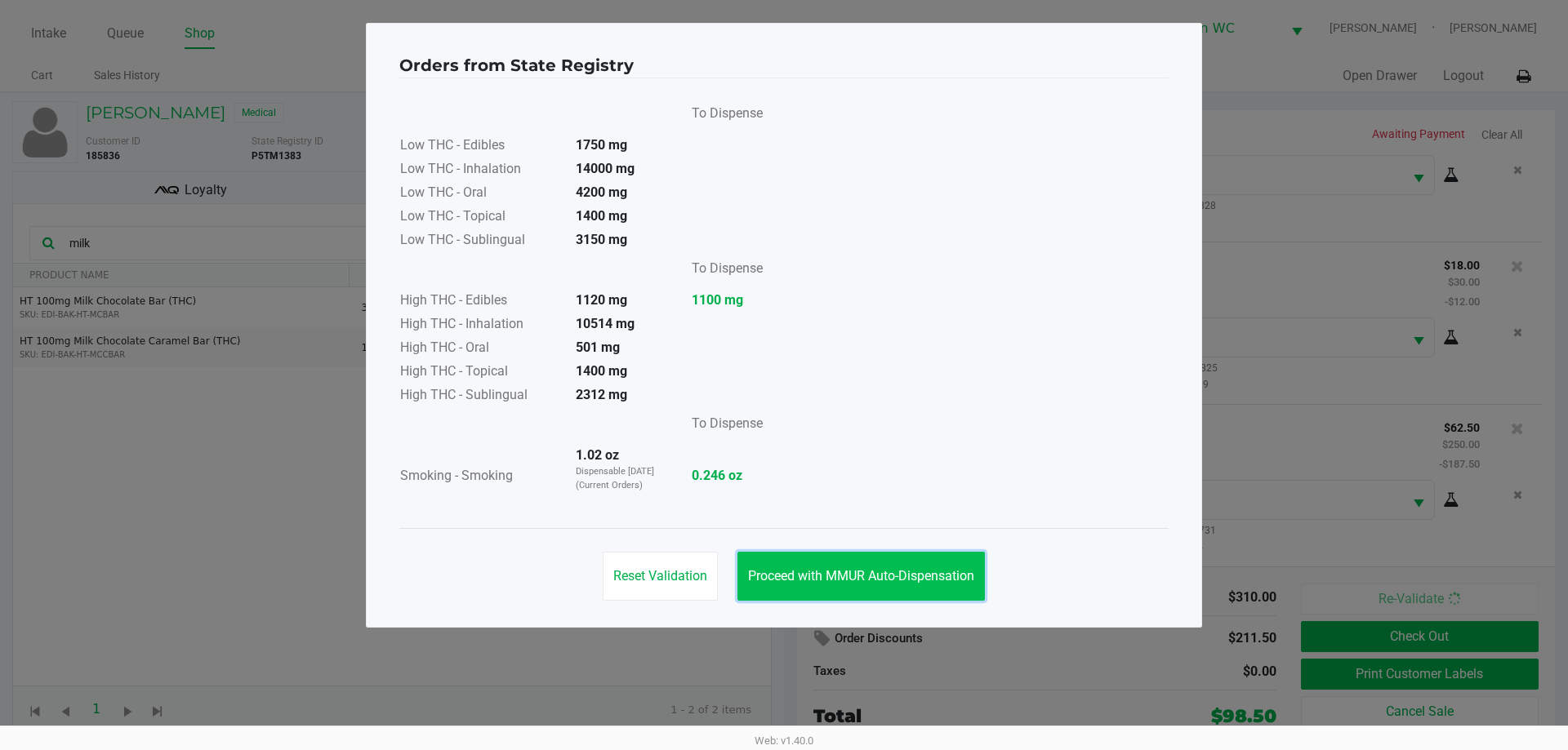
click at [880, 580] on span "Proceed with MMUR Auto-Dispensation" at bounding box center [861, 576] width 226 height 15
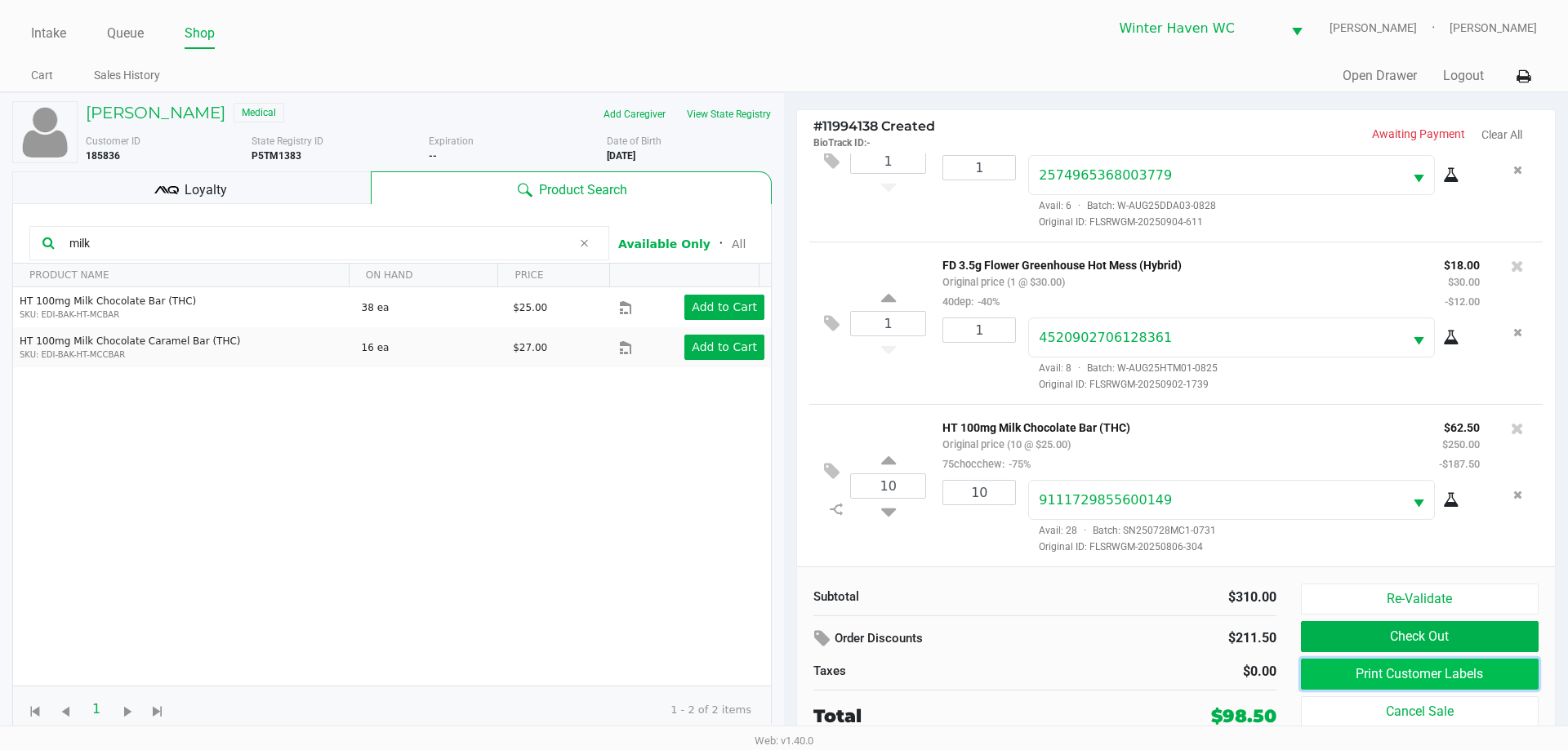
click at [1487, 672] on button "Print Customer Labels" at bounding box center [1419, 674] width 238 height 31
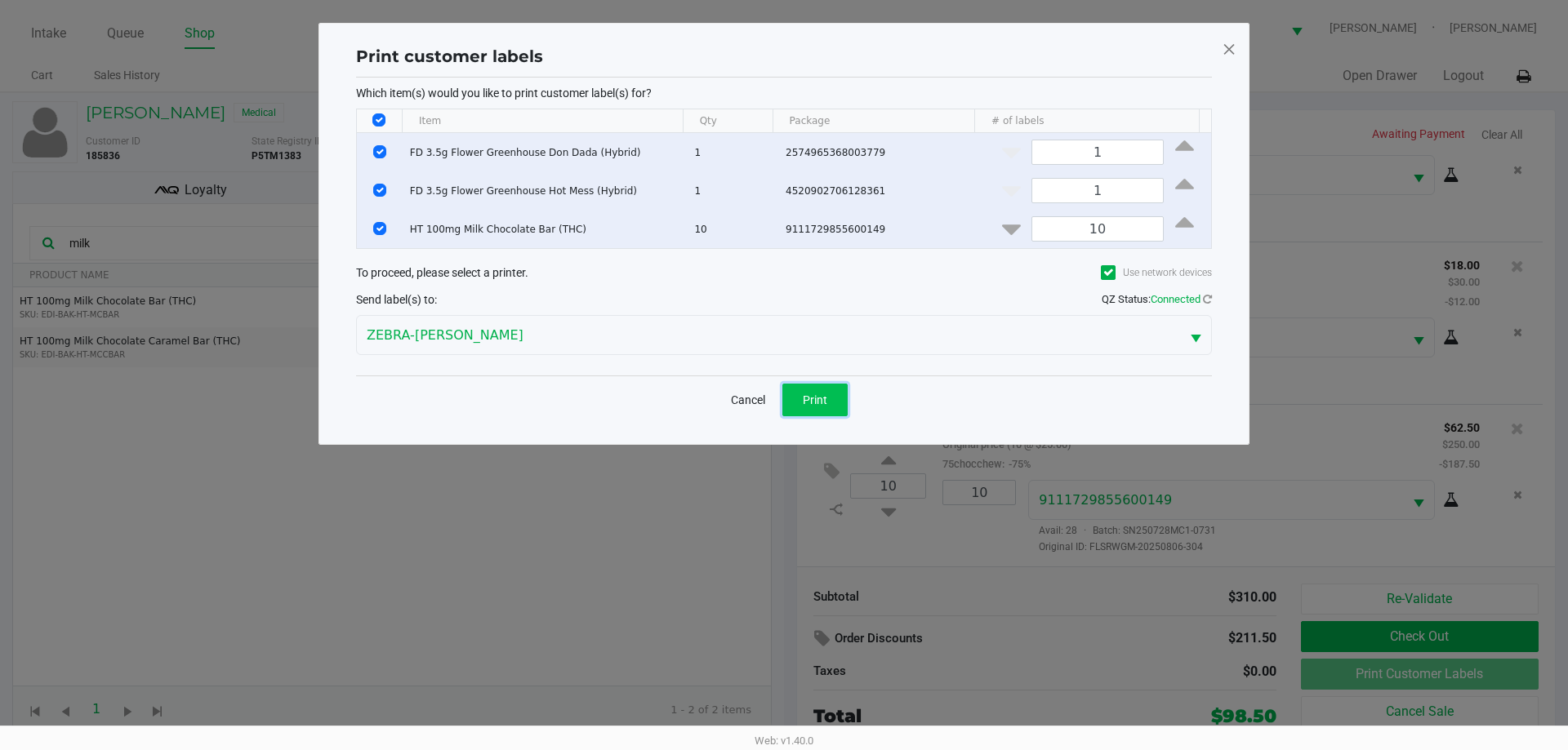
click at [798, 383] on button "Print" at bounding box center [815, 399] width 65 height 33
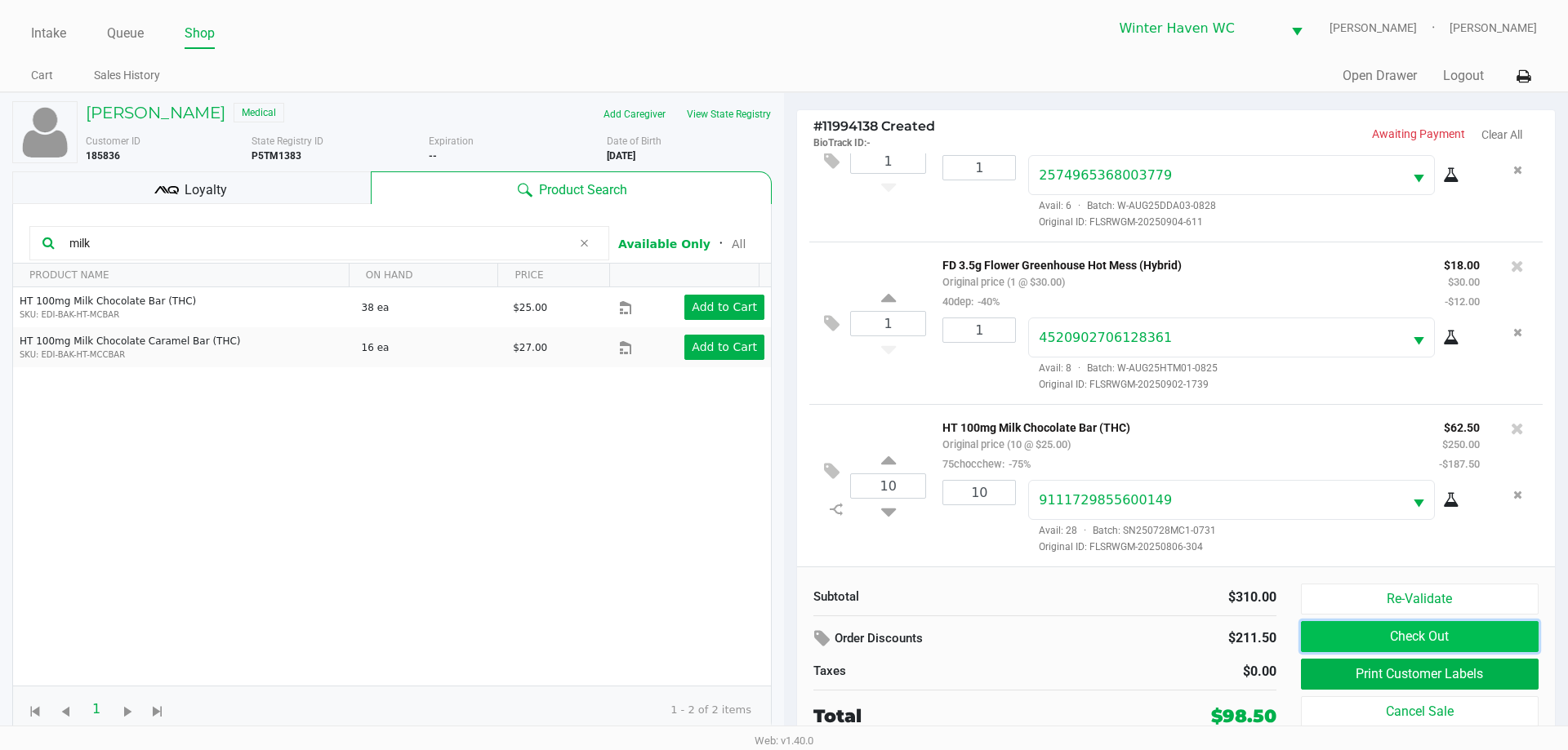
click at [1398, 639] on button "Check Out" at bounding box center [1419, 636] width 238 height 31
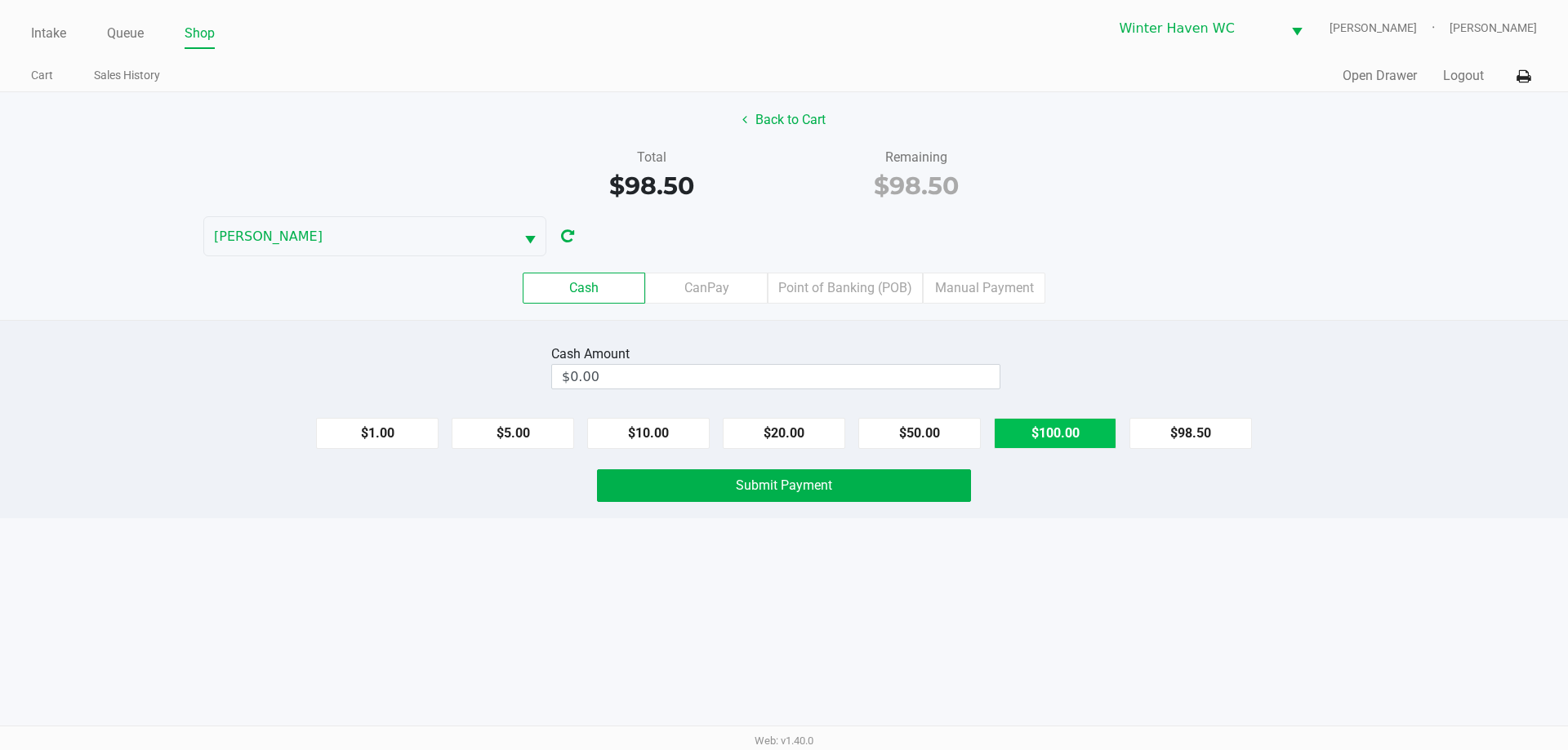
click at [1051, 438] on button "$100.00" at bounding box center [1055, 433] width 123 height 31
type input "$100.00"
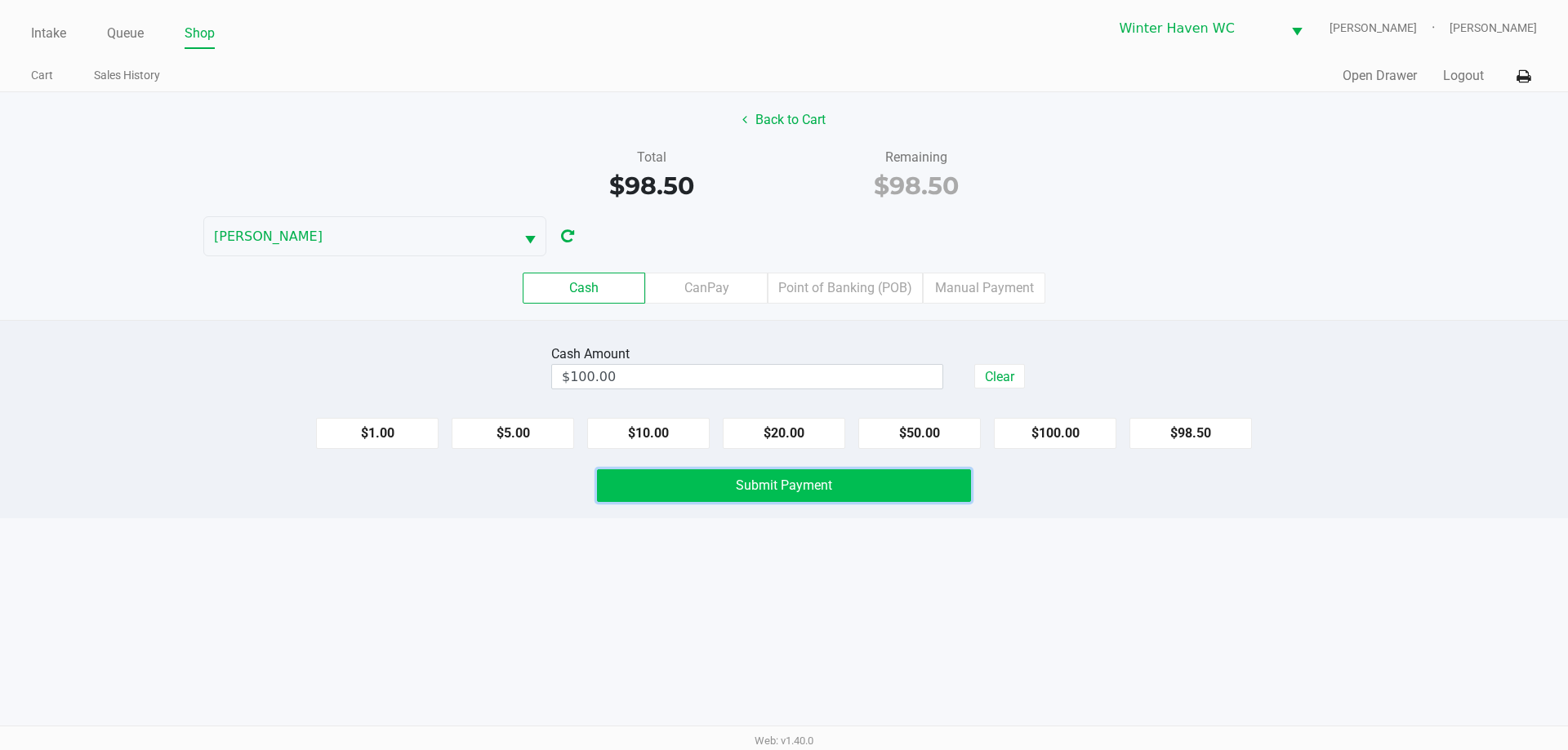
click at [798, 485] on span "Submit Payment" at bounding box center [784, 485] width 97 height 15
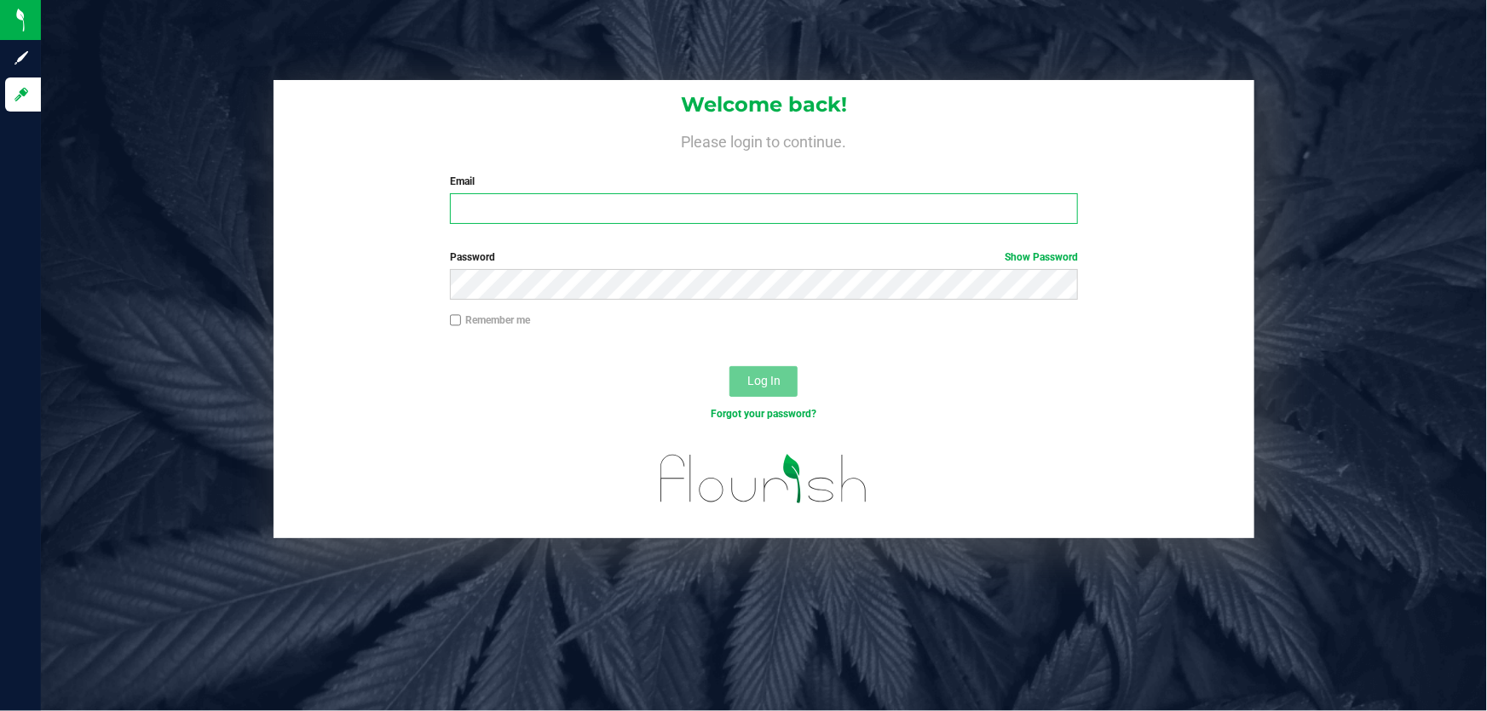
click at [606, 219] on input "Email" at bounding box center [764, 208] width 629 height 31
type input "[EMAIL_ADDRESS][DOMAIN_NAME]"
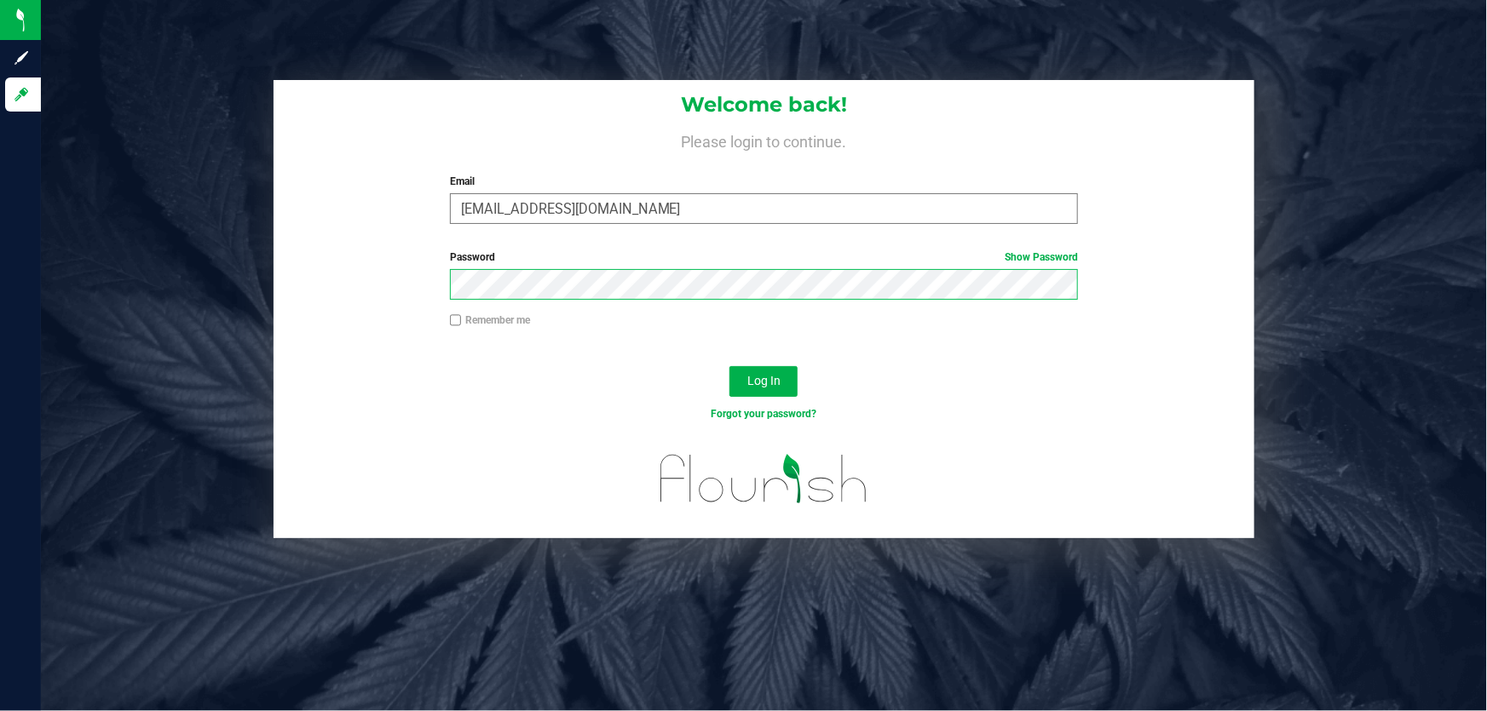
click at [729, 366] on button "Log In" at bounding box center [763, 381] width 68 height 31
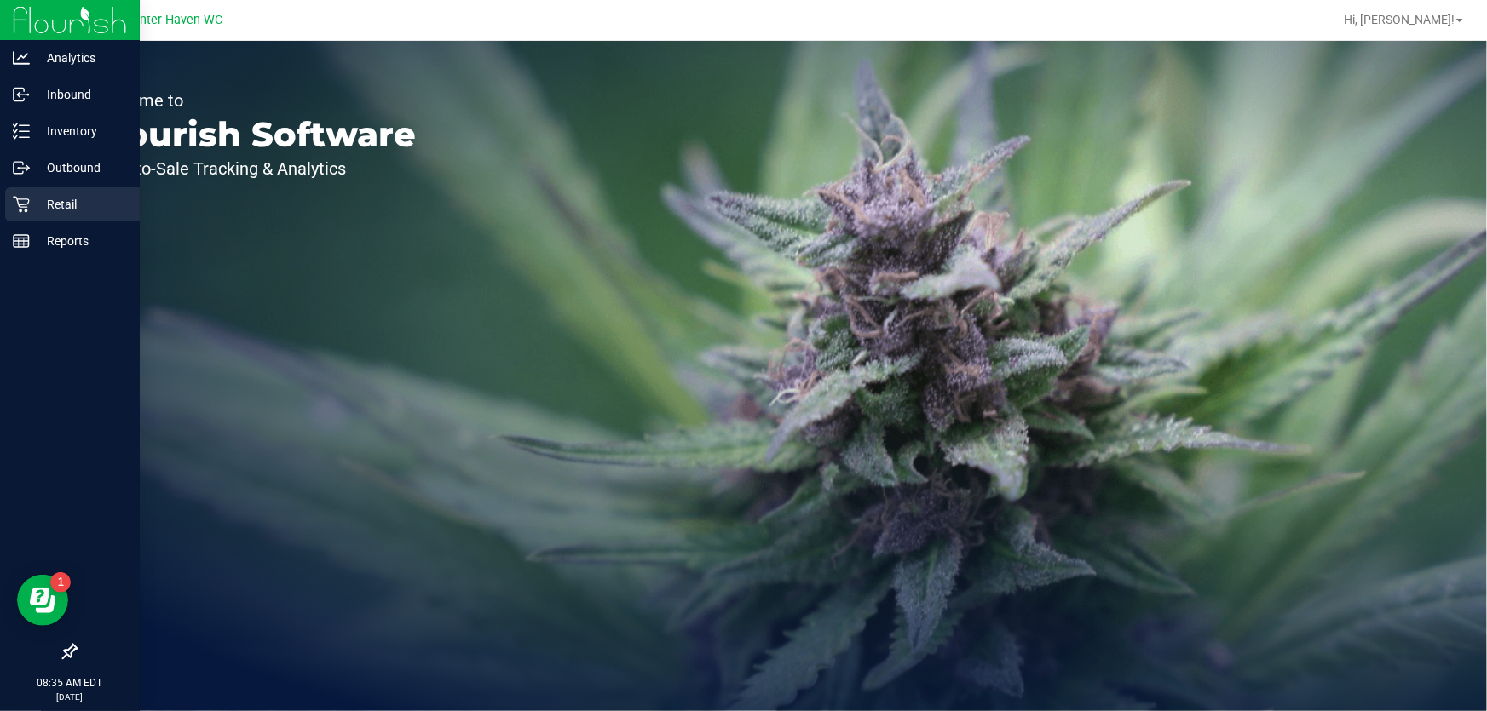
click at [48, 213] on p "Retail" at bounding box center [81, 204] width 102 height 20
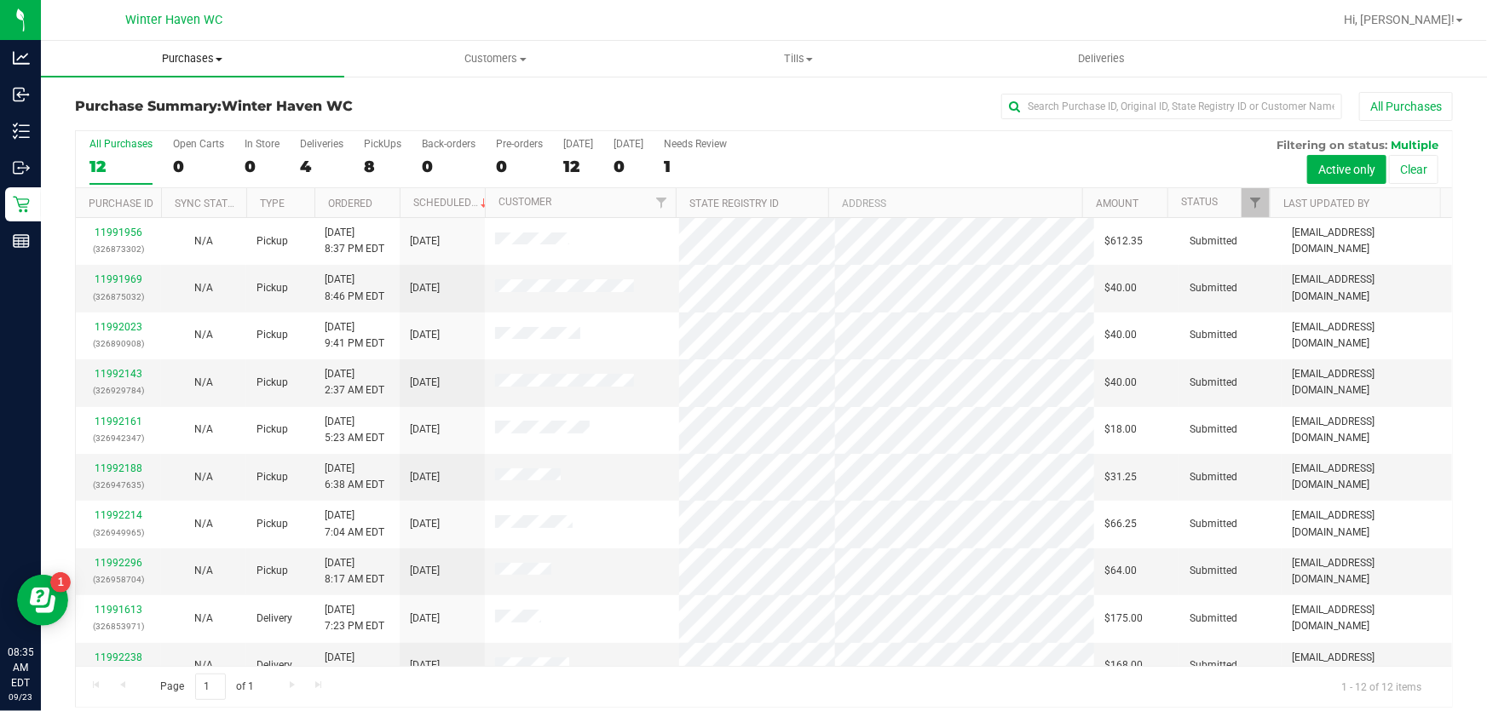
click at [190, 58] on span "Purchases" at bounding box center [192, 58] width 303 height 15
click at [141, 119] on span "Fulfillment" at bounding box center [94, 123] width 106 height 14
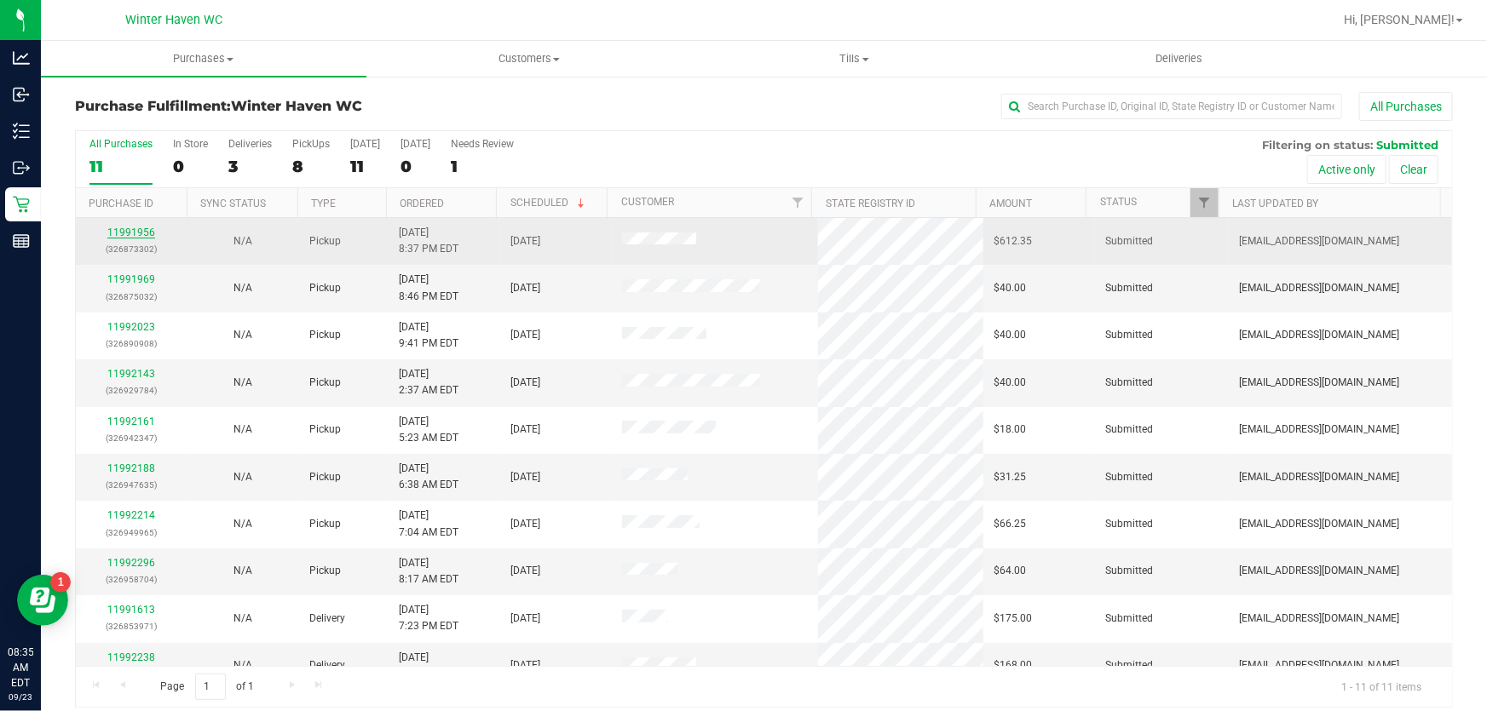
click at [124, 230] on link "11991956" at bounding box center [131, 233] width 48 height 12
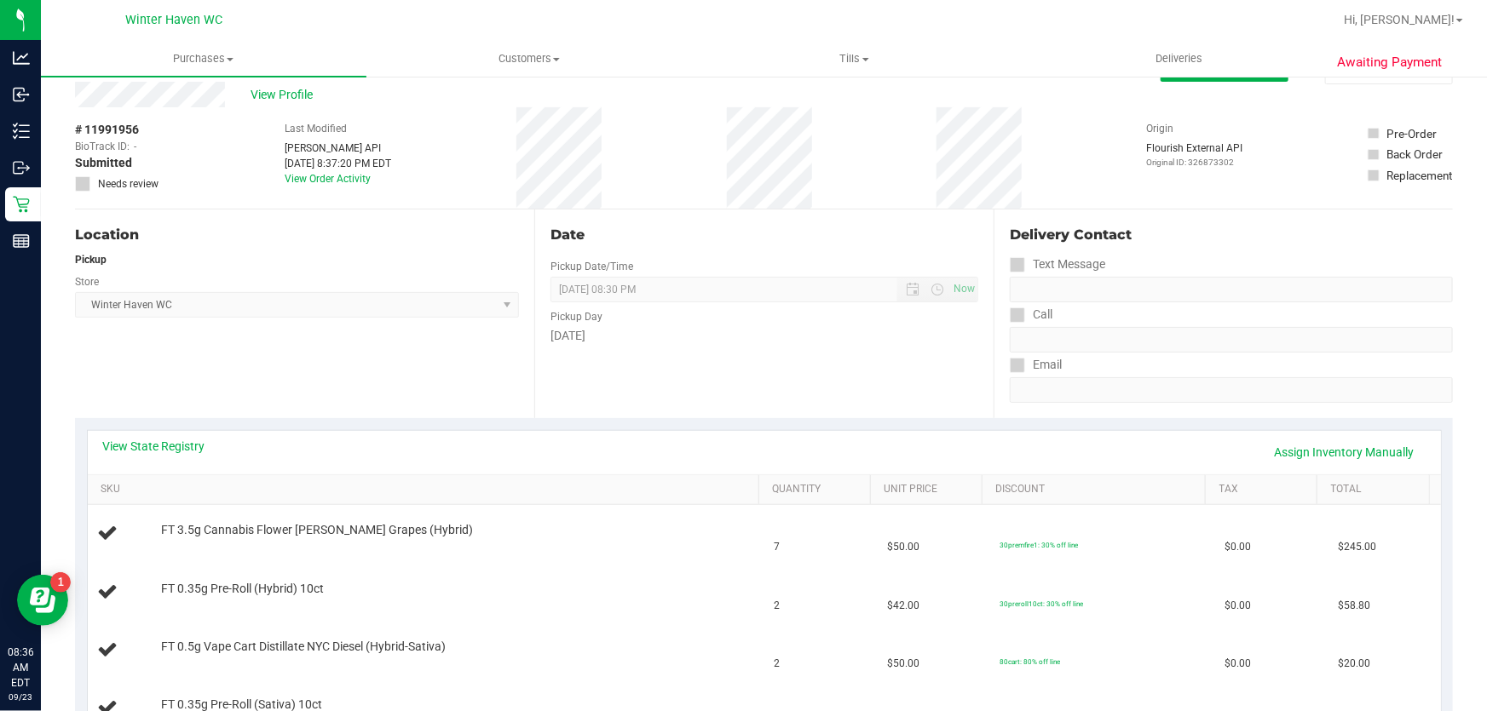
scroll to position [77, 0]
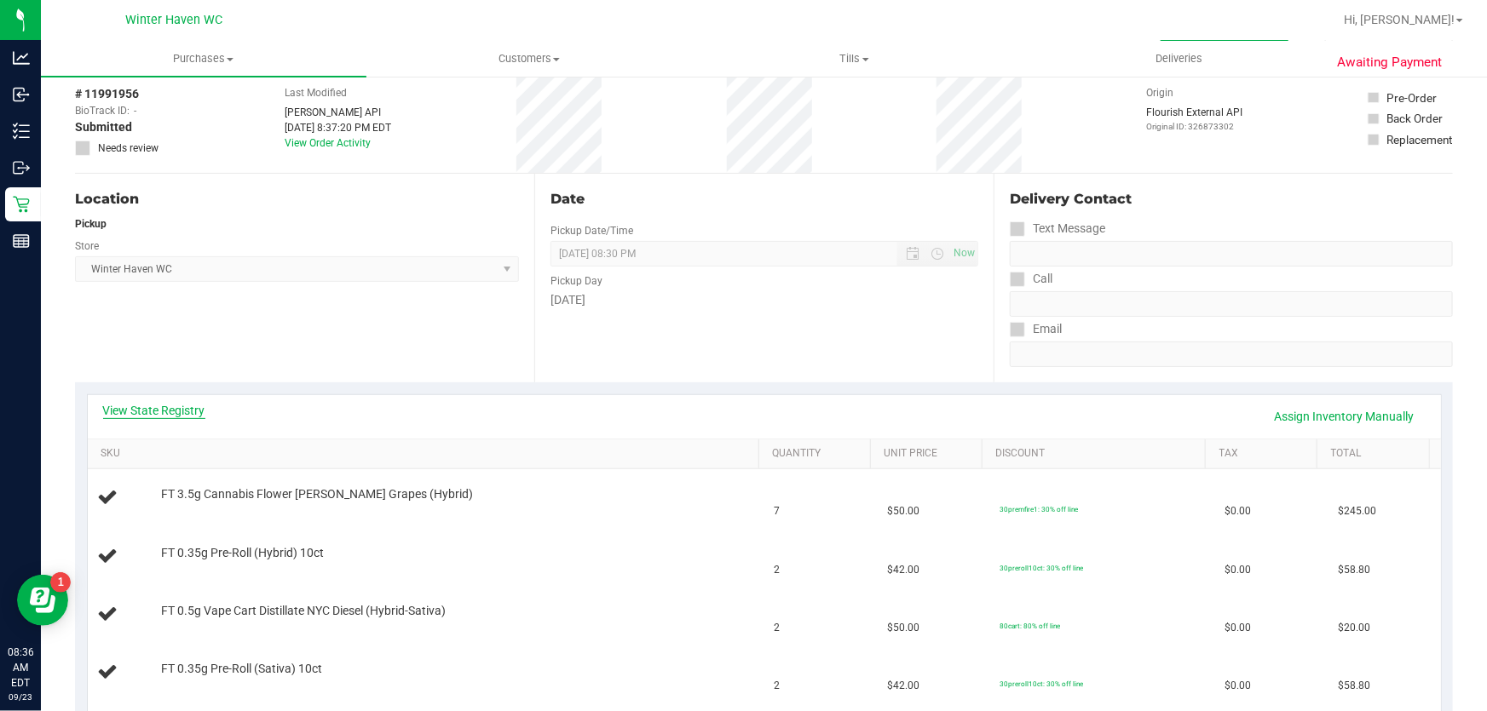
click at [139, 409] on link "View State Registry" at bounding box center [154, 410] width 102 height 17
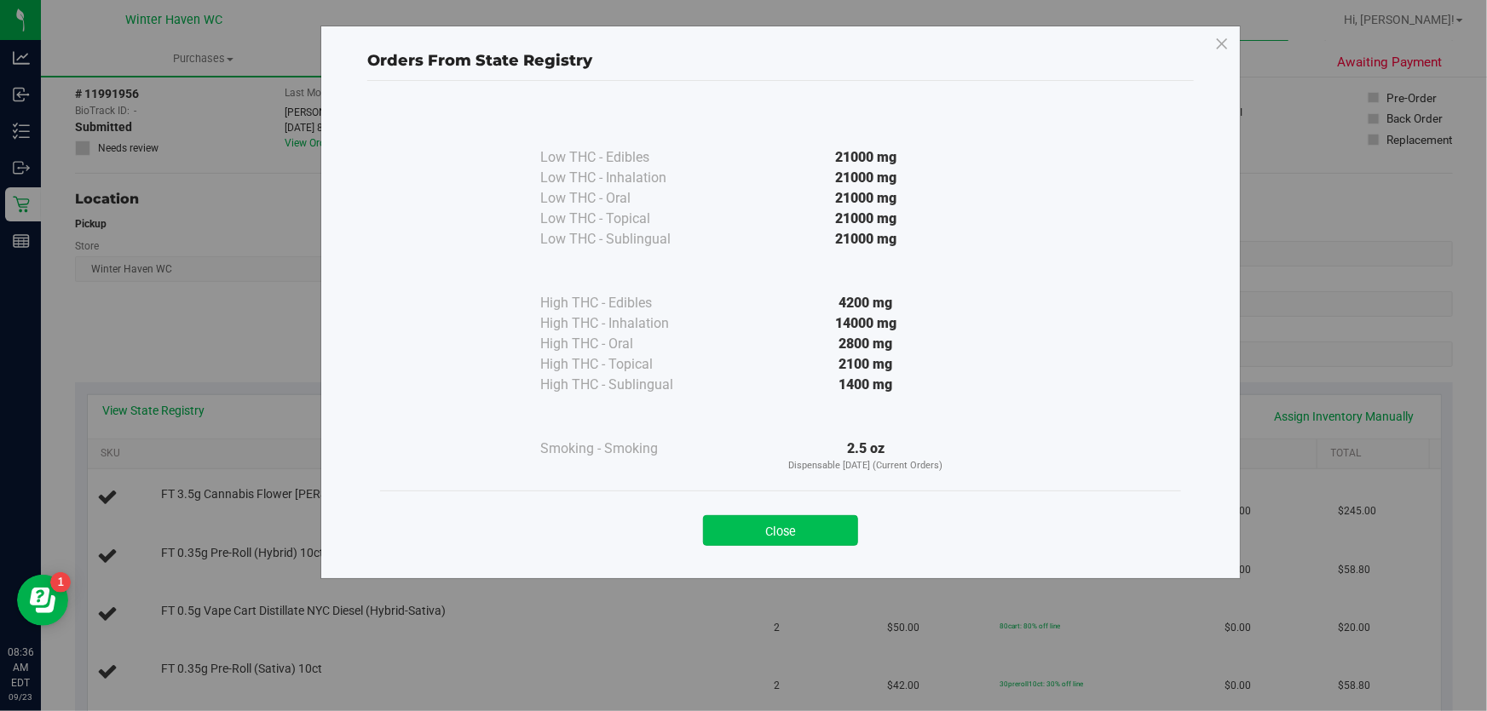
click at [764, 522] on button "Close" at bounding box center [780, 530] width 155 height 31
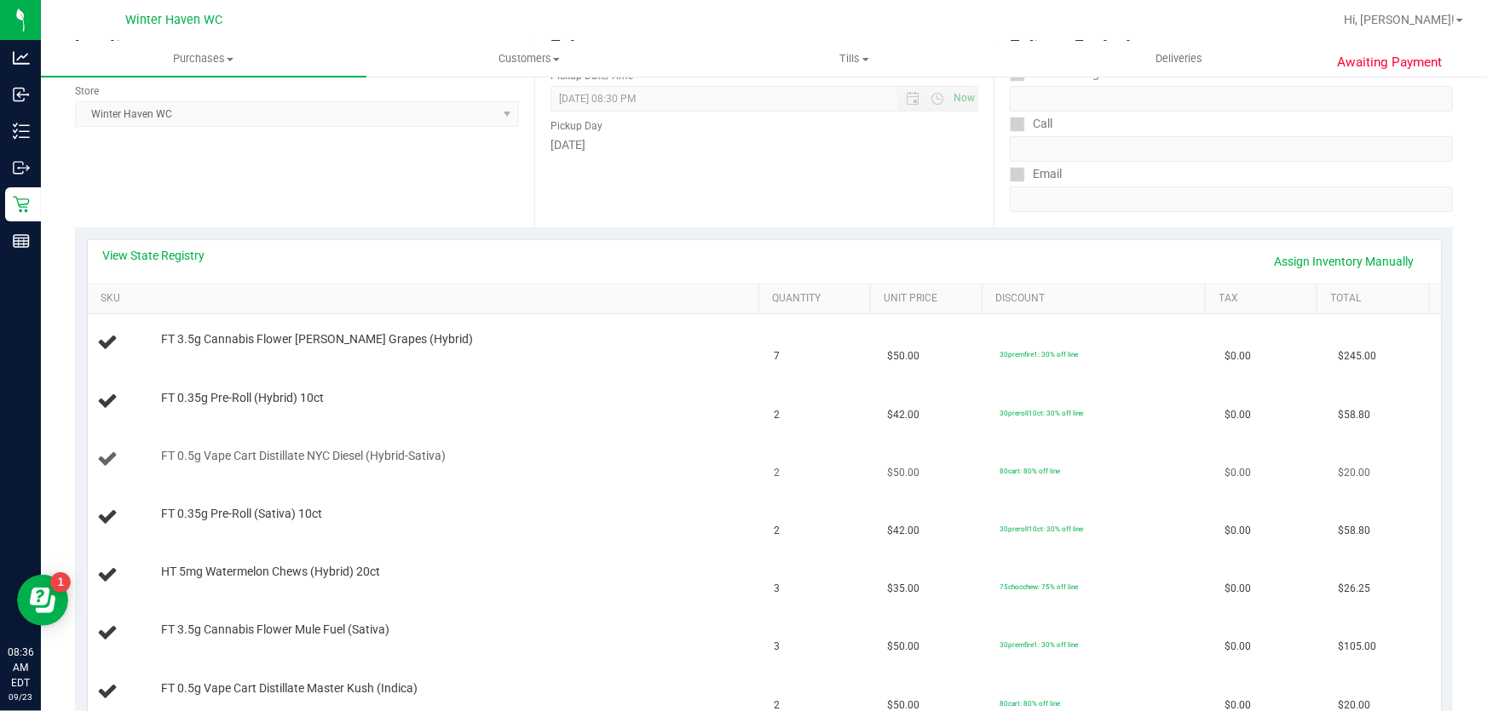
scroll to position [0, 0]
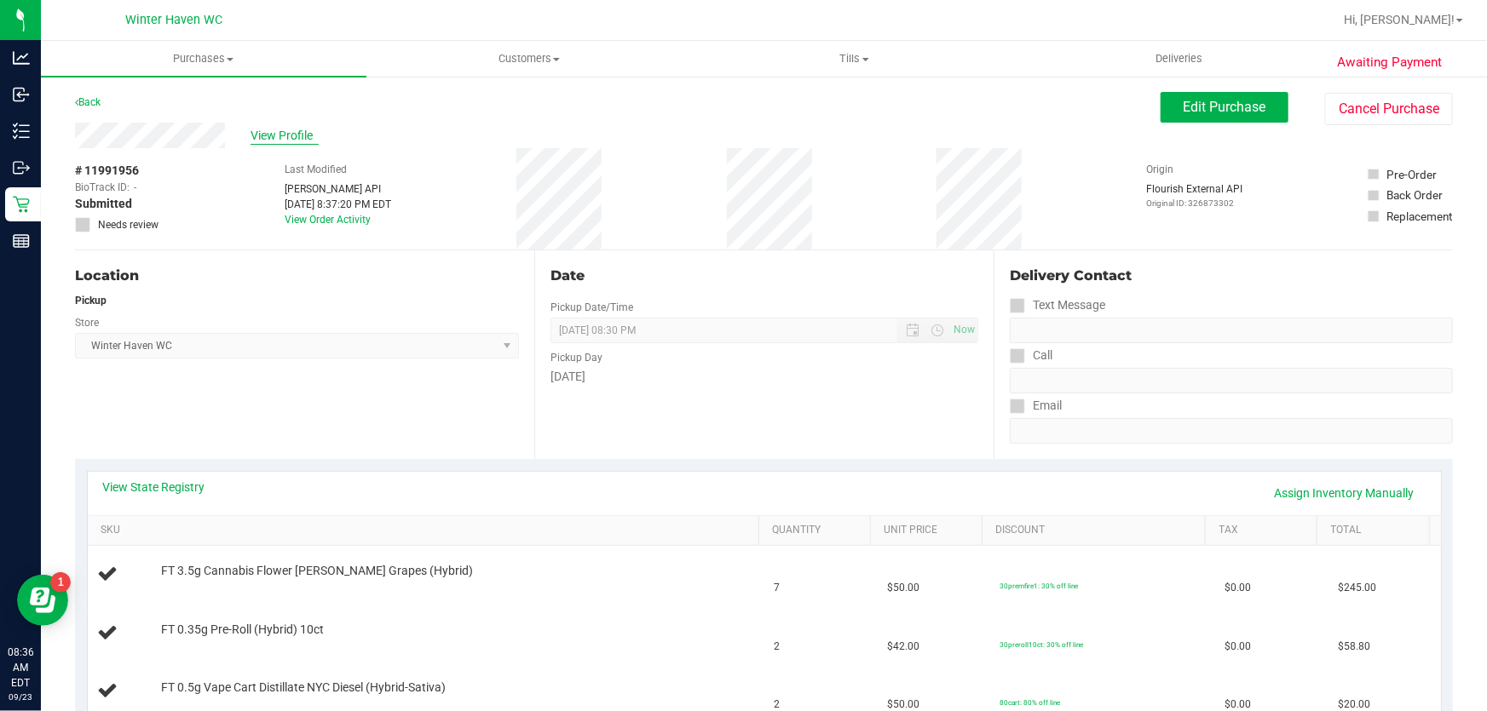
click at [303, 139] on span "View Profile" at bounding box center [284, 136] width 68 height 18
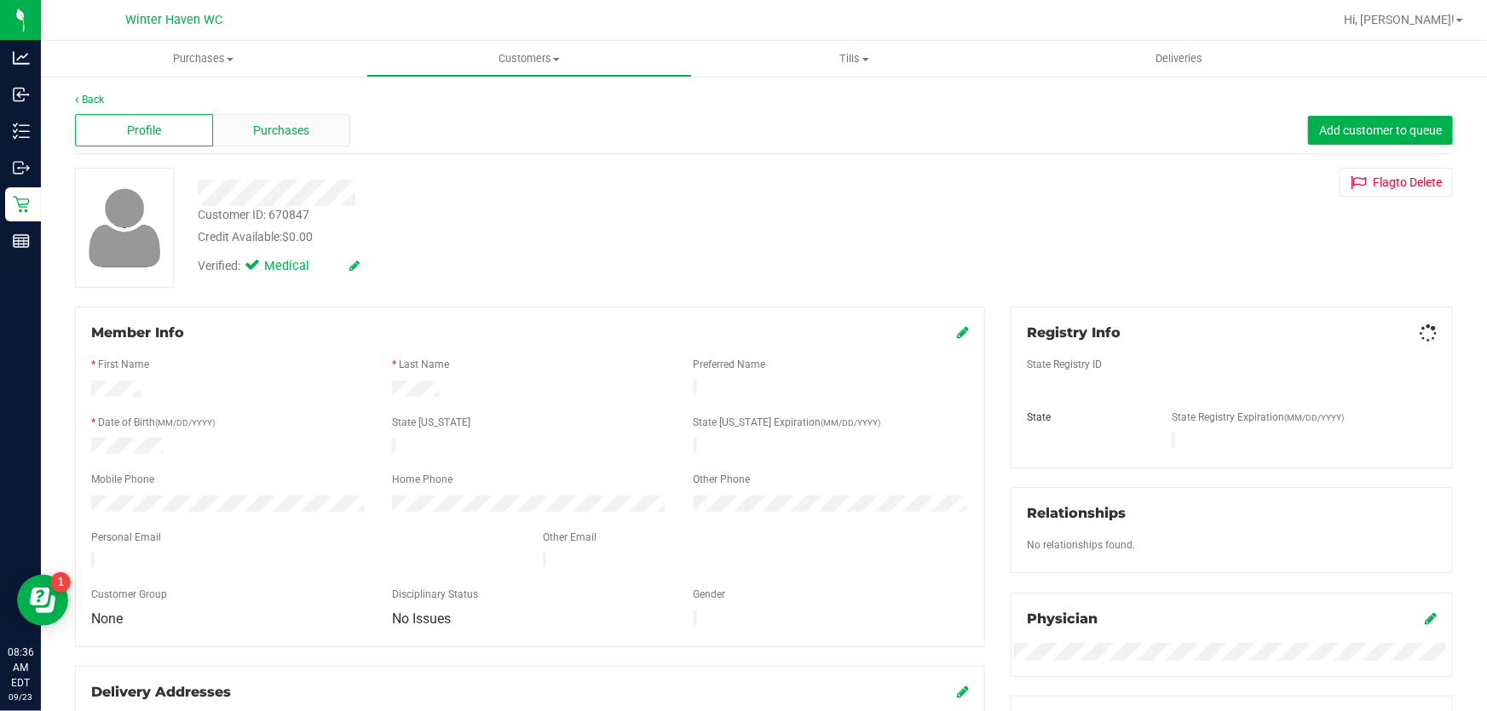
click at [254, 119] on div "Purchases" at bounding box center [282, 130] width 138 height 32
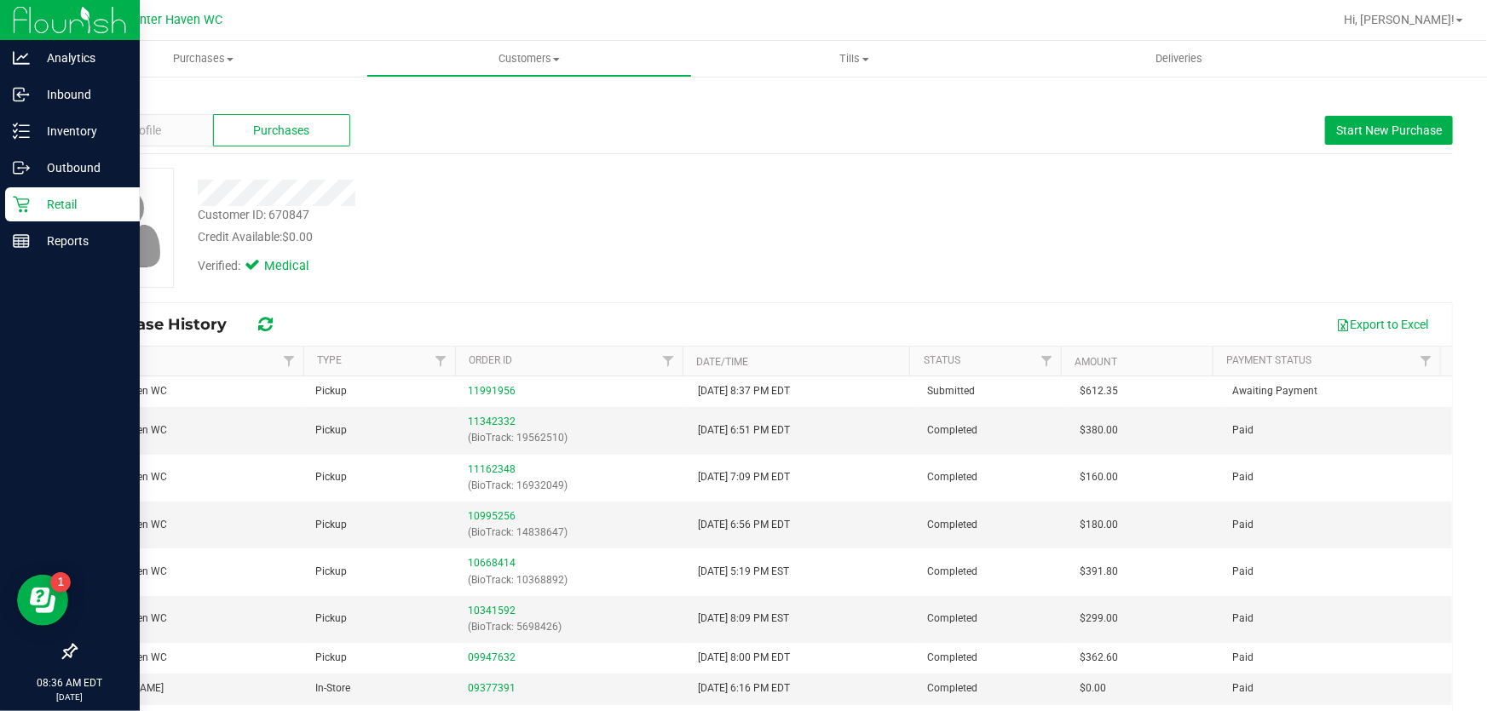
click at [49, 210] on p "Retail" at bounding box center [81, 204] width 102 height 20
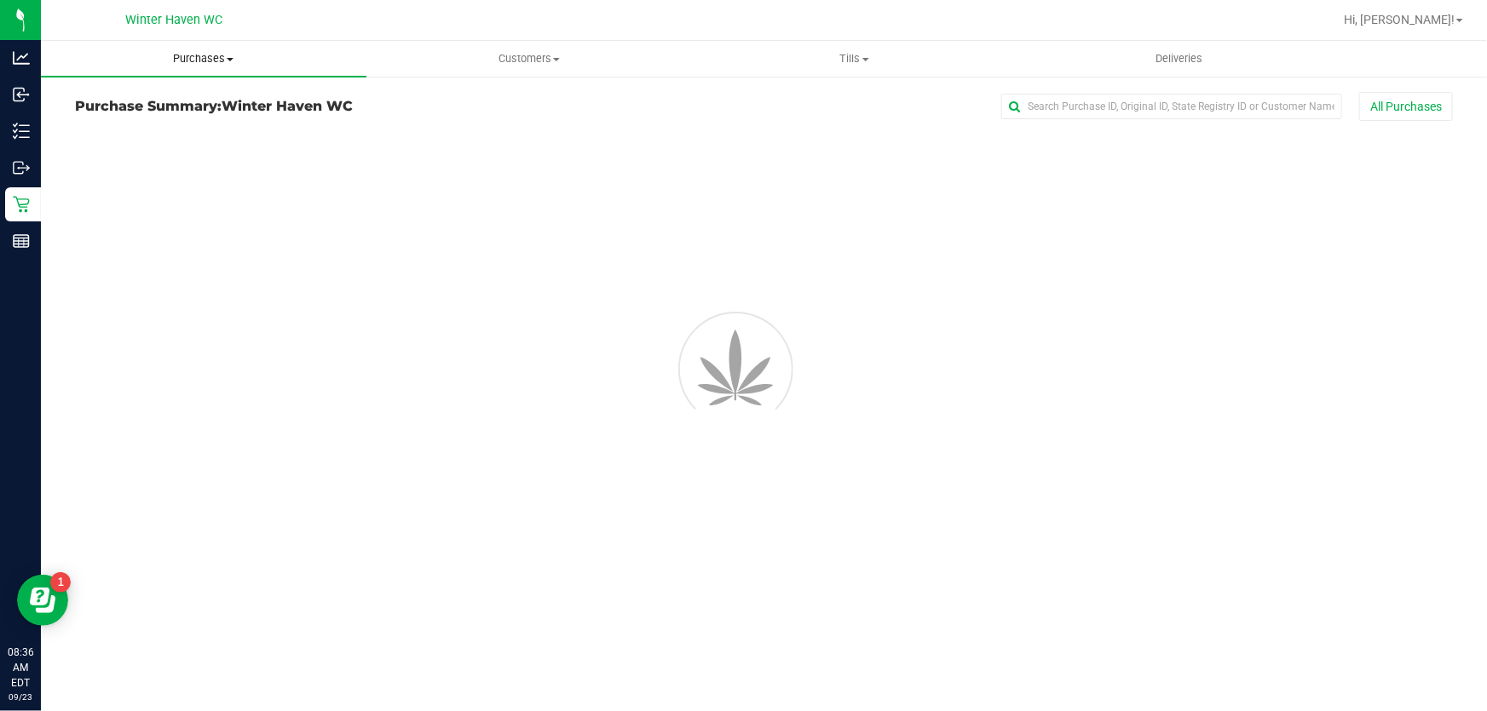
click at [196, 68] on uib-tab-heading "Purchases Summary of purchases Fulfillment All purchases" at bounding box center [203, 59] width 325 height 36
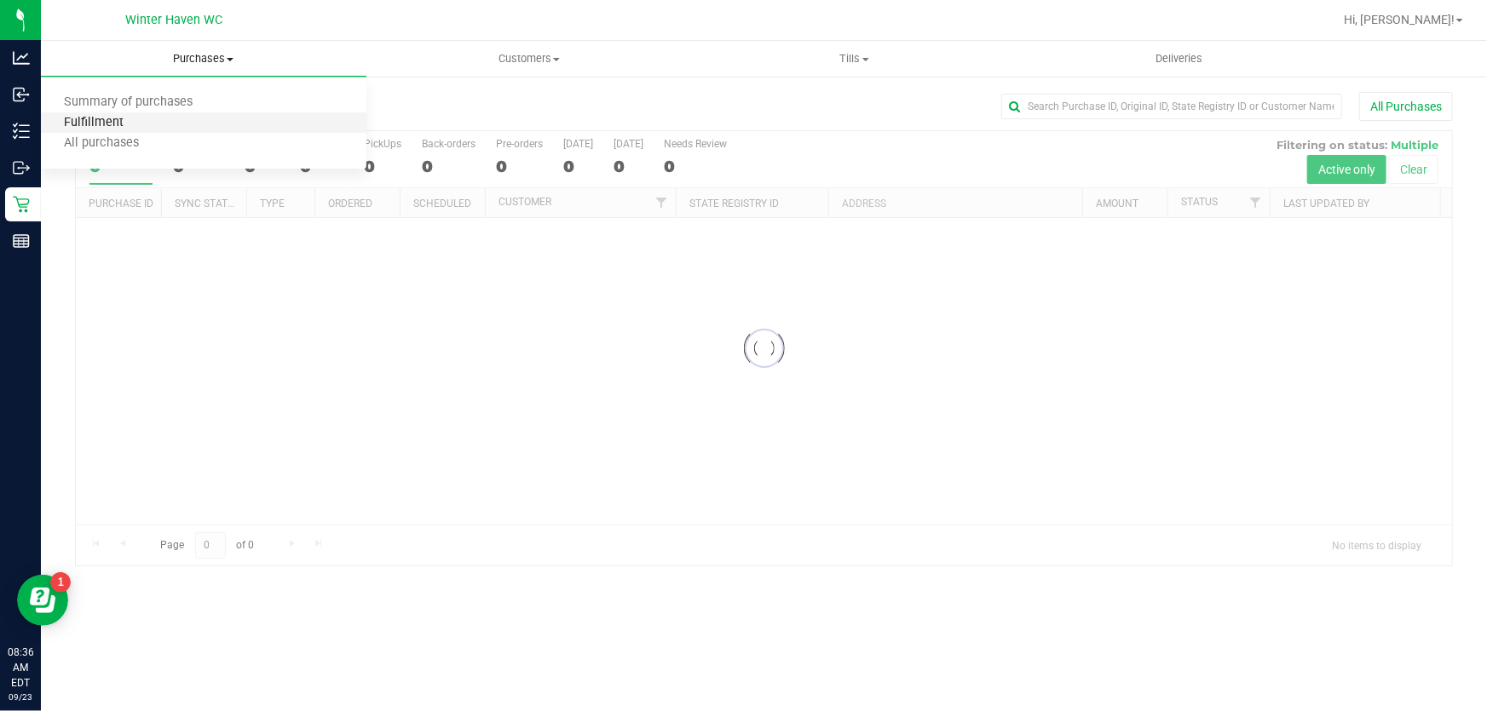
click at [122, 120] on span "Fulfillment" at bounding box center [94, 123] width 106 height 14
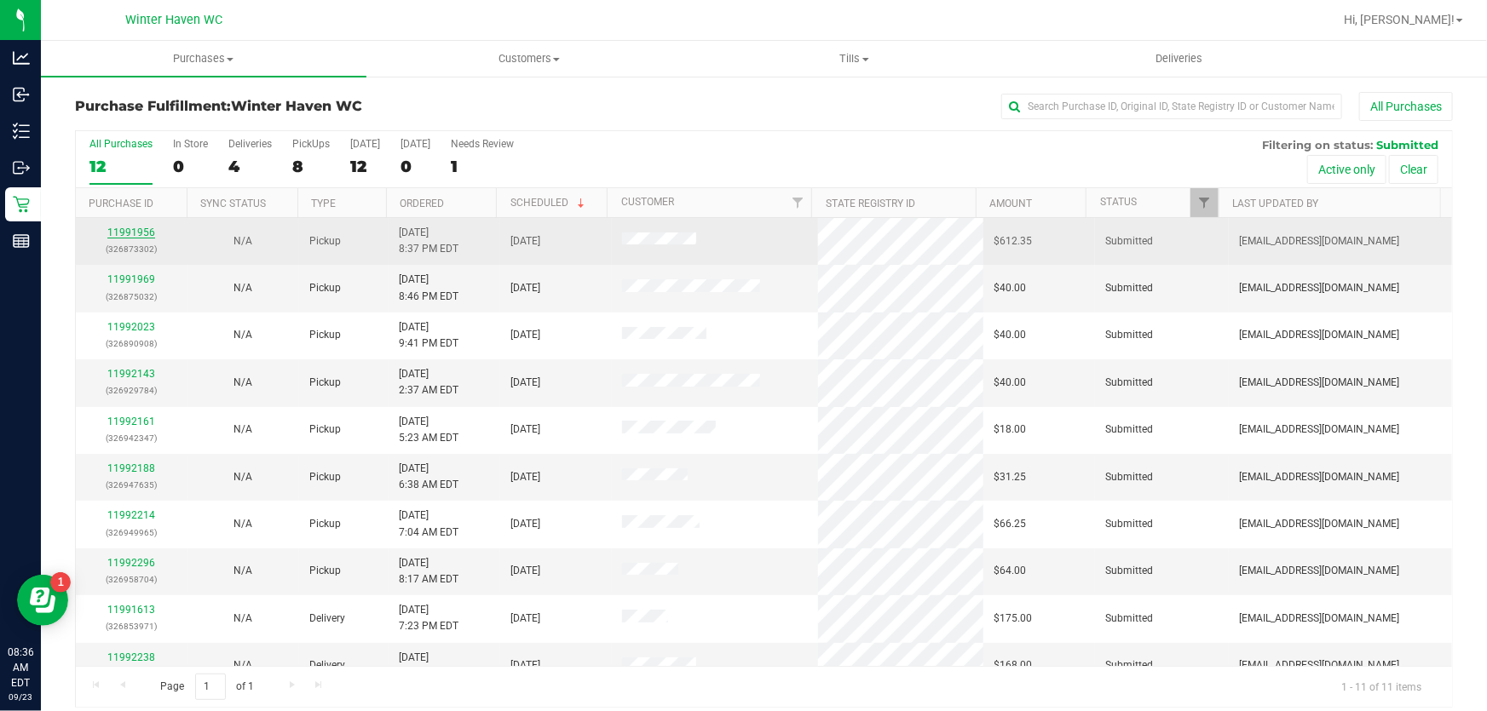
click at [131, 233] on link "11991956" at bounding box center [131, 233] width 48 height 12
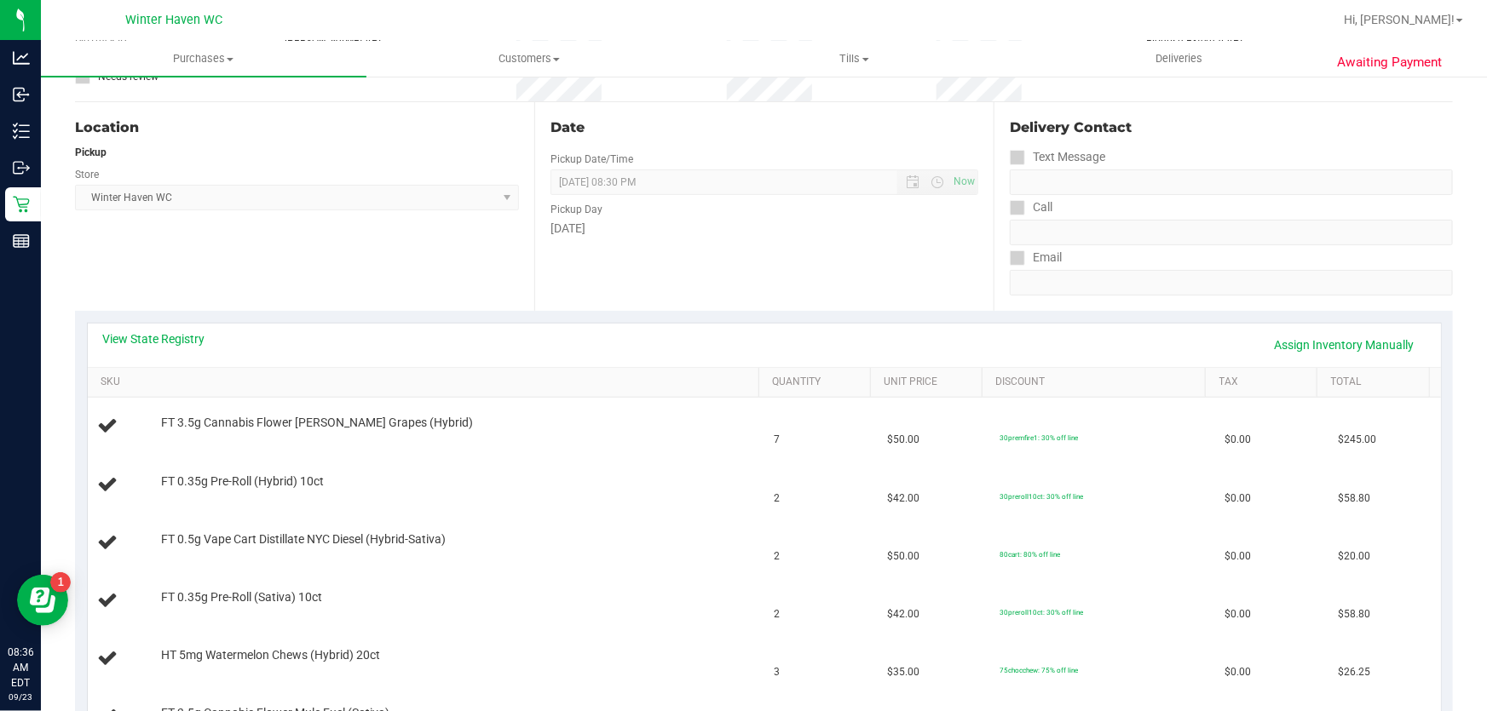
scroll to position [154, 0]
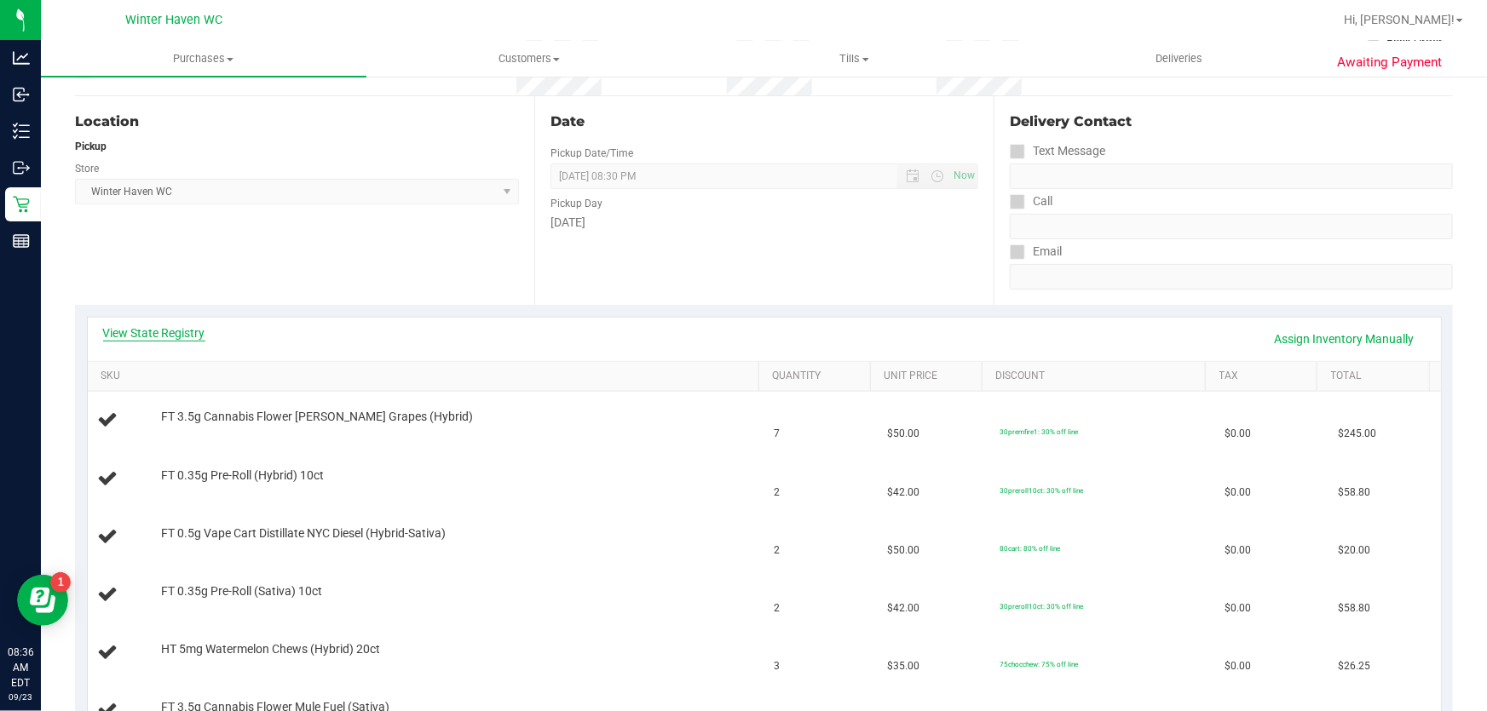
click at [153, 331] on link "View State Registry" at bounding box center [154, 333] width 102 height 17
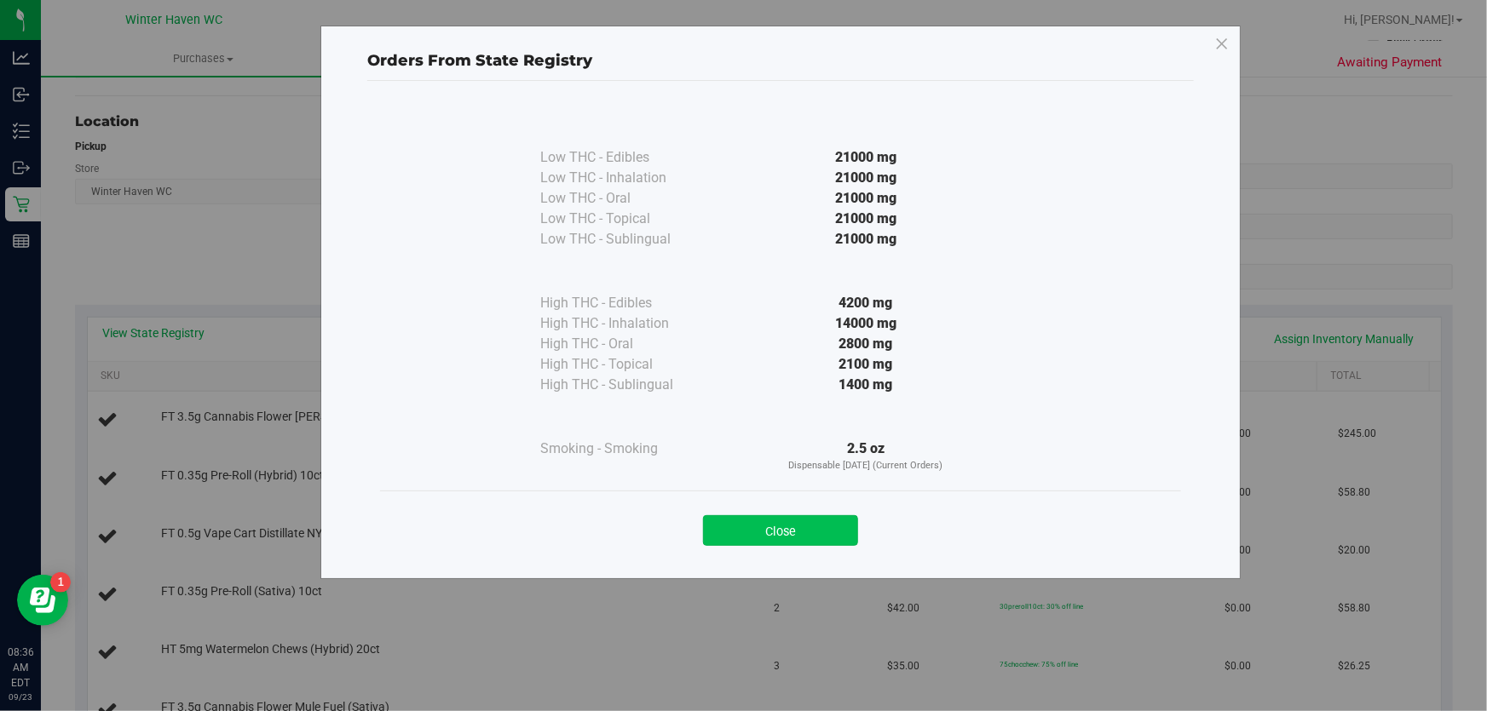
click at [821, 531] on button "Close" at bounding box center [780, 530] width 155 height 31
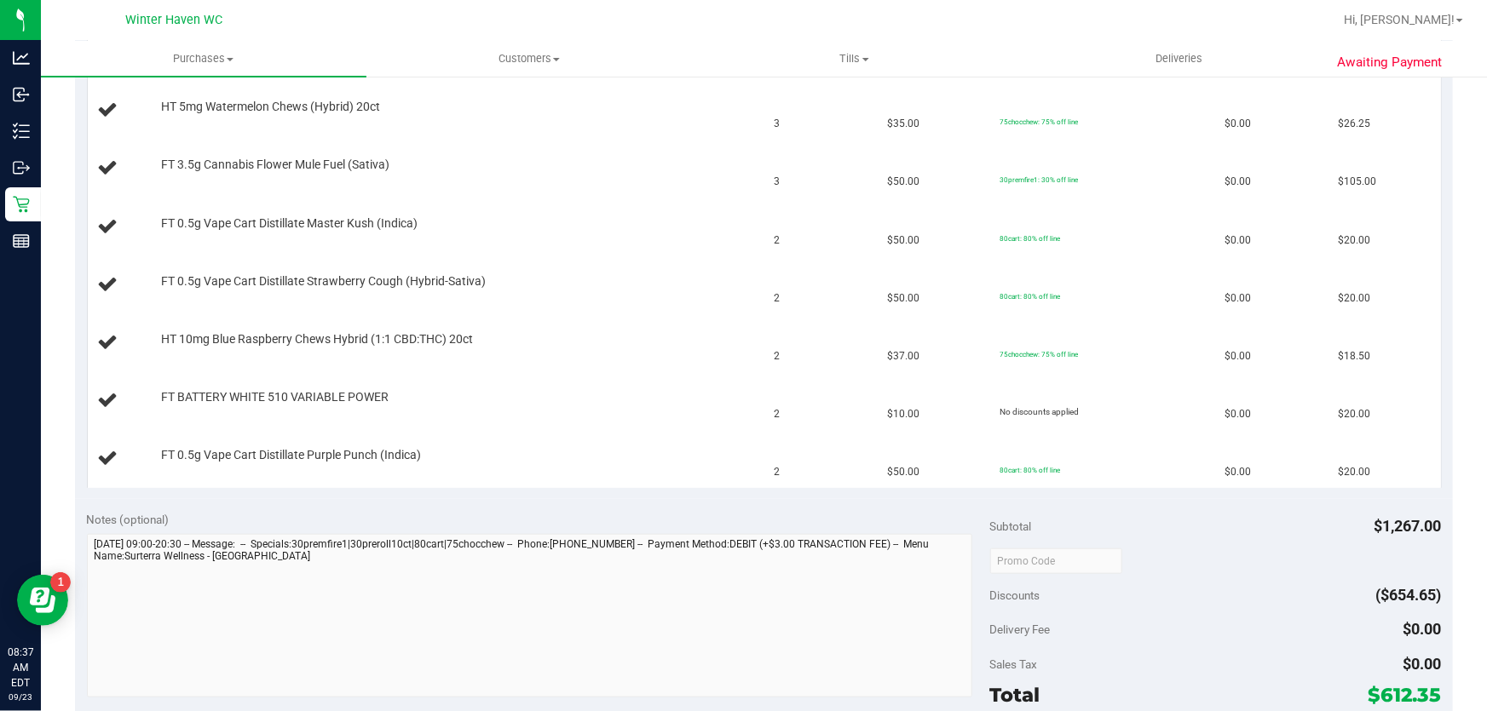
scroll to position [1006, 0]
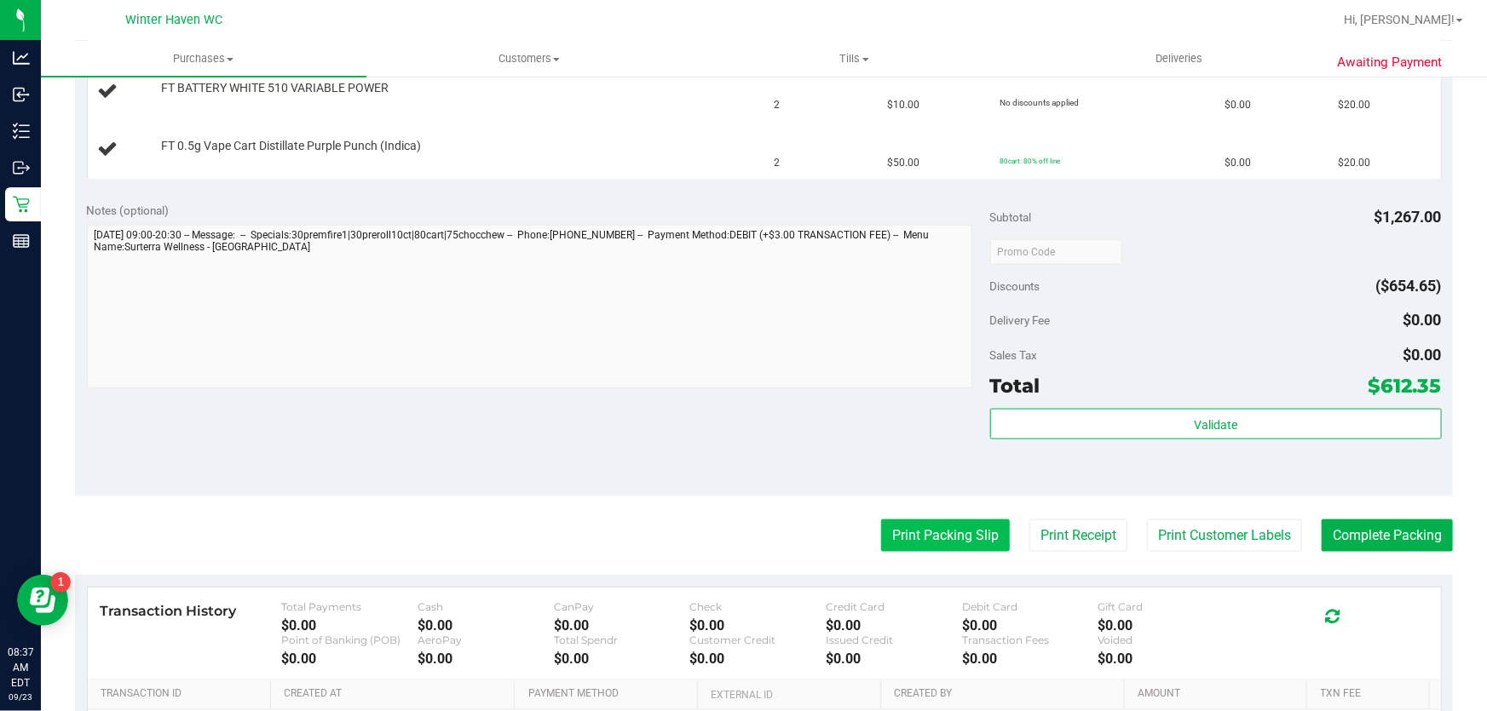
click at [946, 528] on button "Print Packing Slip" at bounding box center [945, 536] width 129 height 32
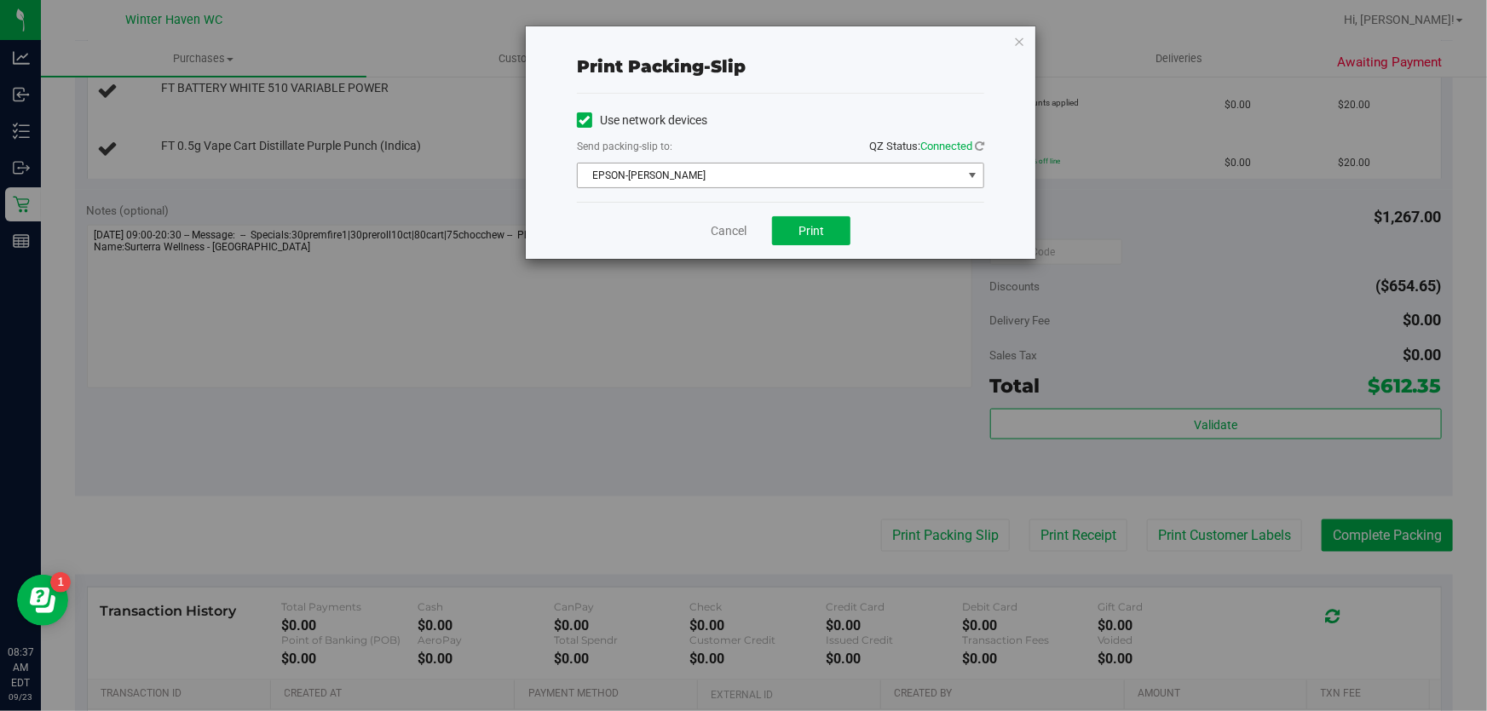
click at [828, 176] on span "EPSON-JAMES BUCHANAN" at bounding box center [770, 176] width 384 height 24
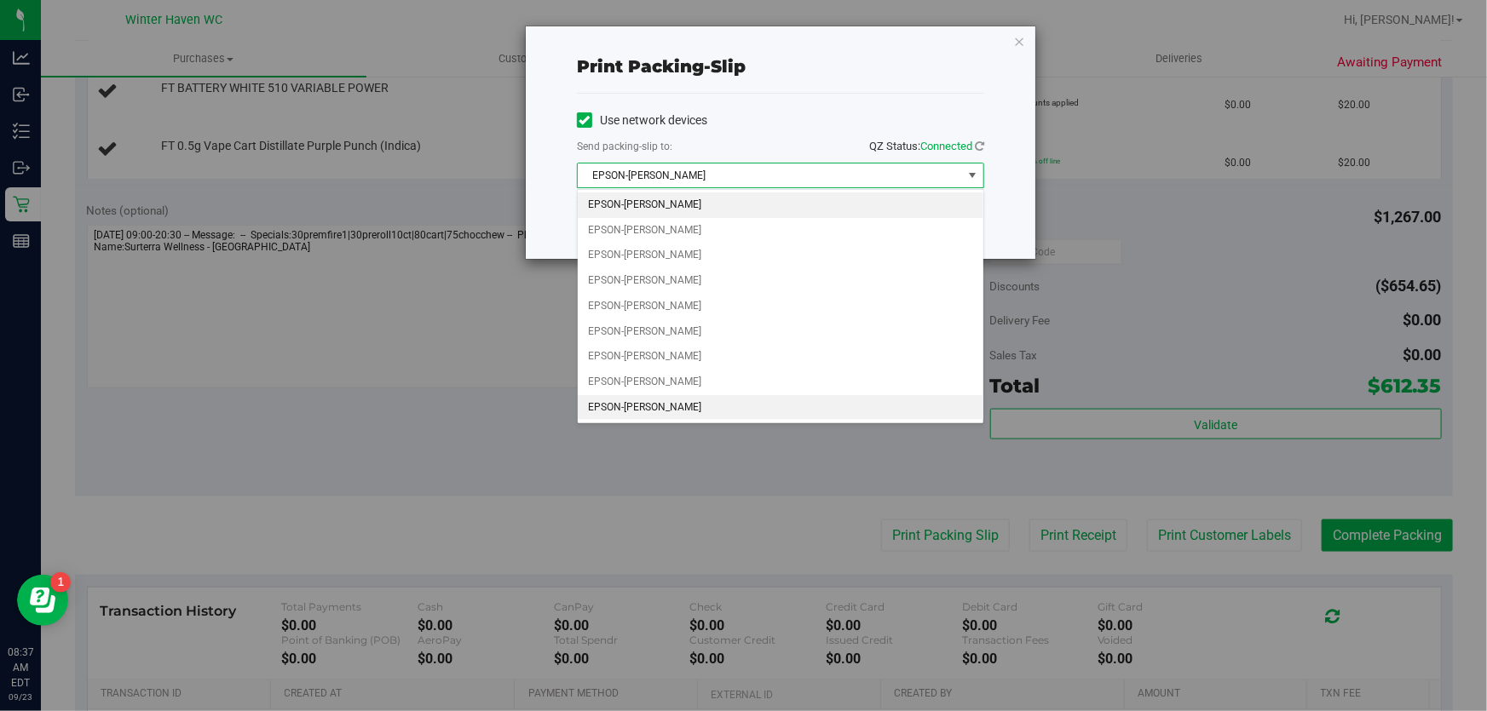
click at [687, 406] on li "EPSON-JEAN-YU" at bounding box center [781, 408] width 406 height 26
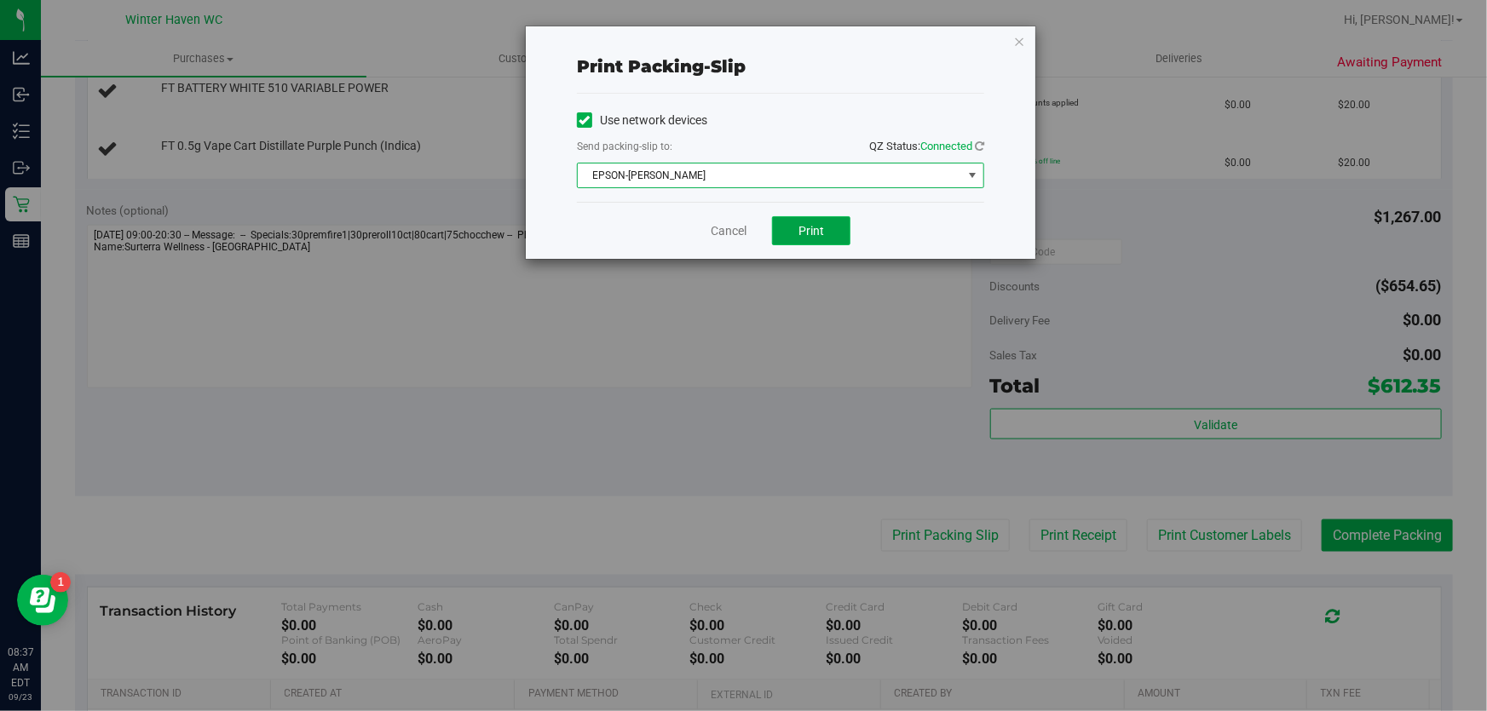
click at [814, 241] on button "Print" at bounding box center [811, 230] width 78 height 29
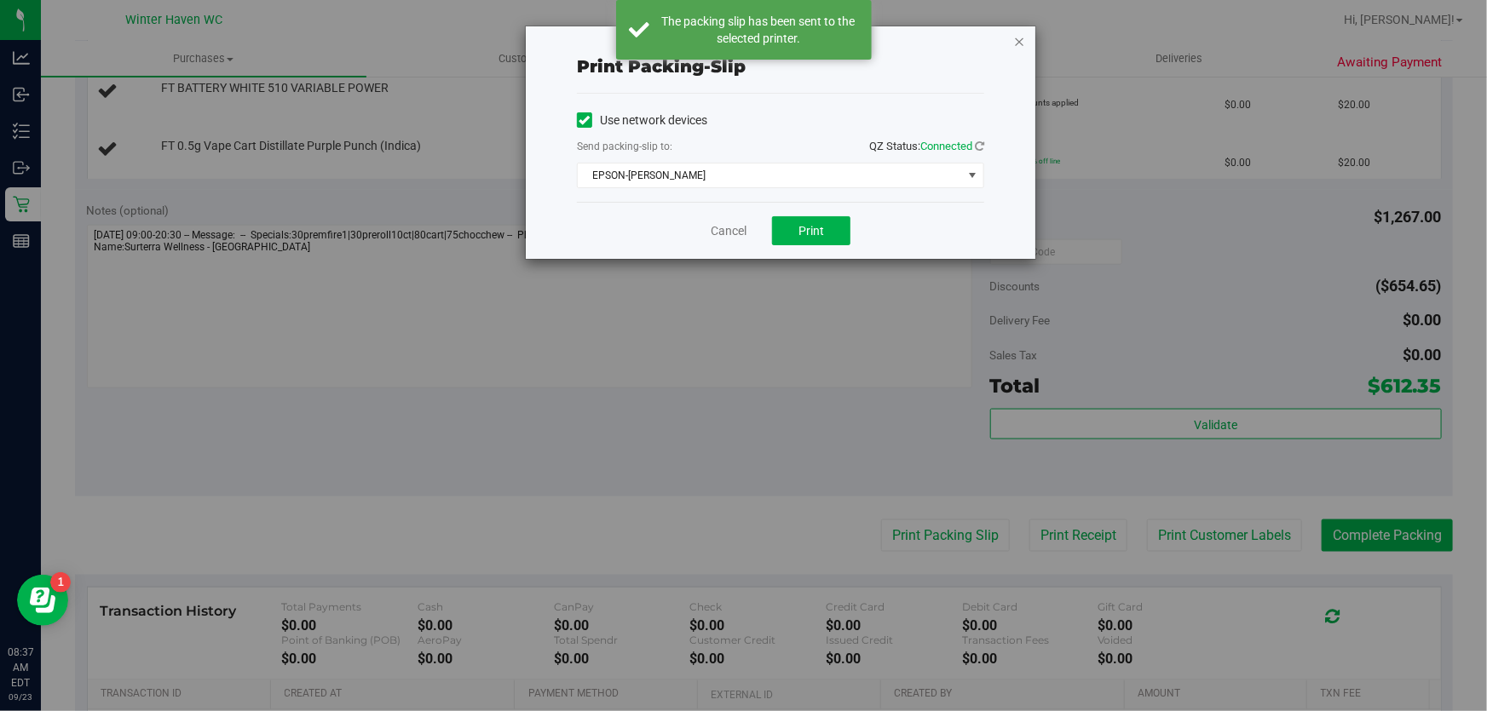
click at [1017, 43] on icon "button" at bounding box center [1019, 41] width 12 height 20
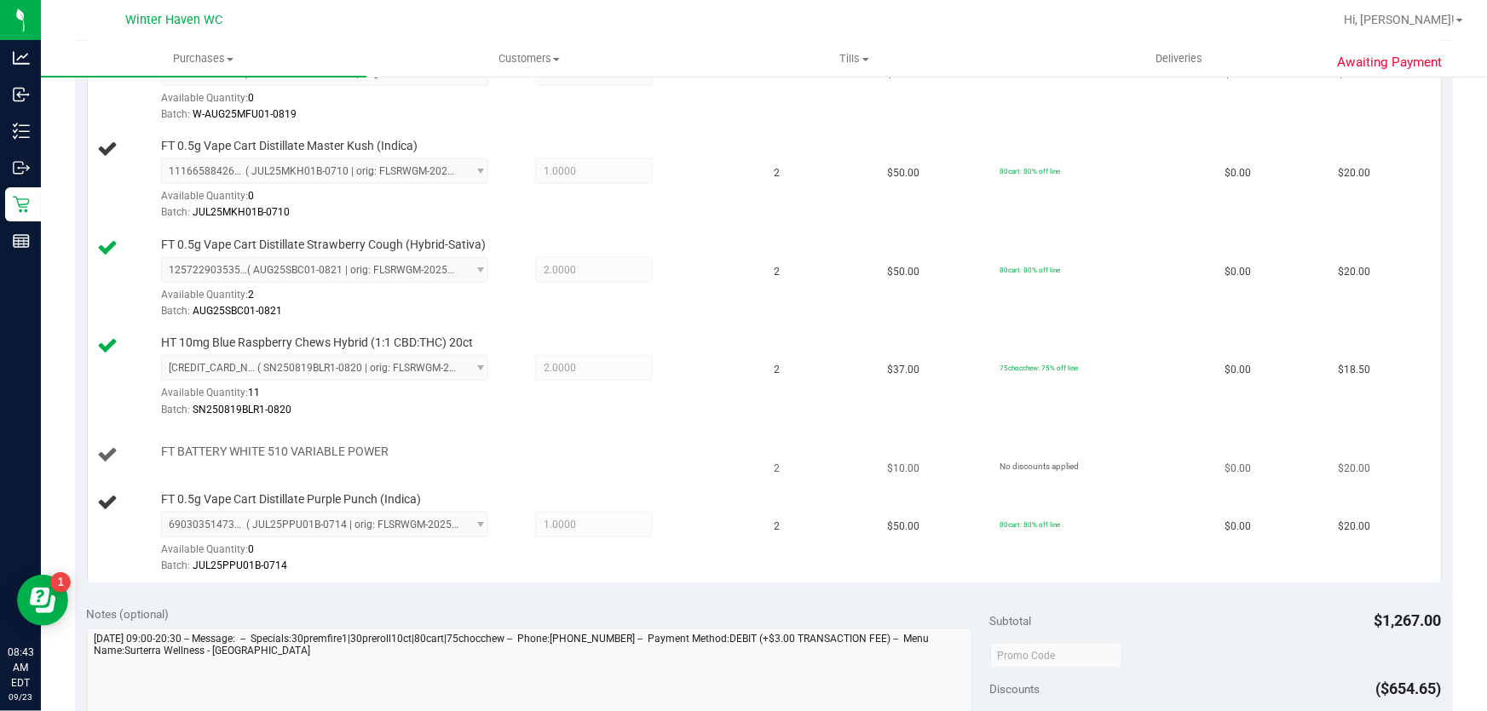
drag, startPoint x: 521, startPoint y: 452, endPoint x: 469, endPoint y: 467, distance: 54.2
click at [509, 455] on div "FT BATTERY WHITE 510 VARIABLE POWER" at bounding box center [451, 452] width 599 height 17
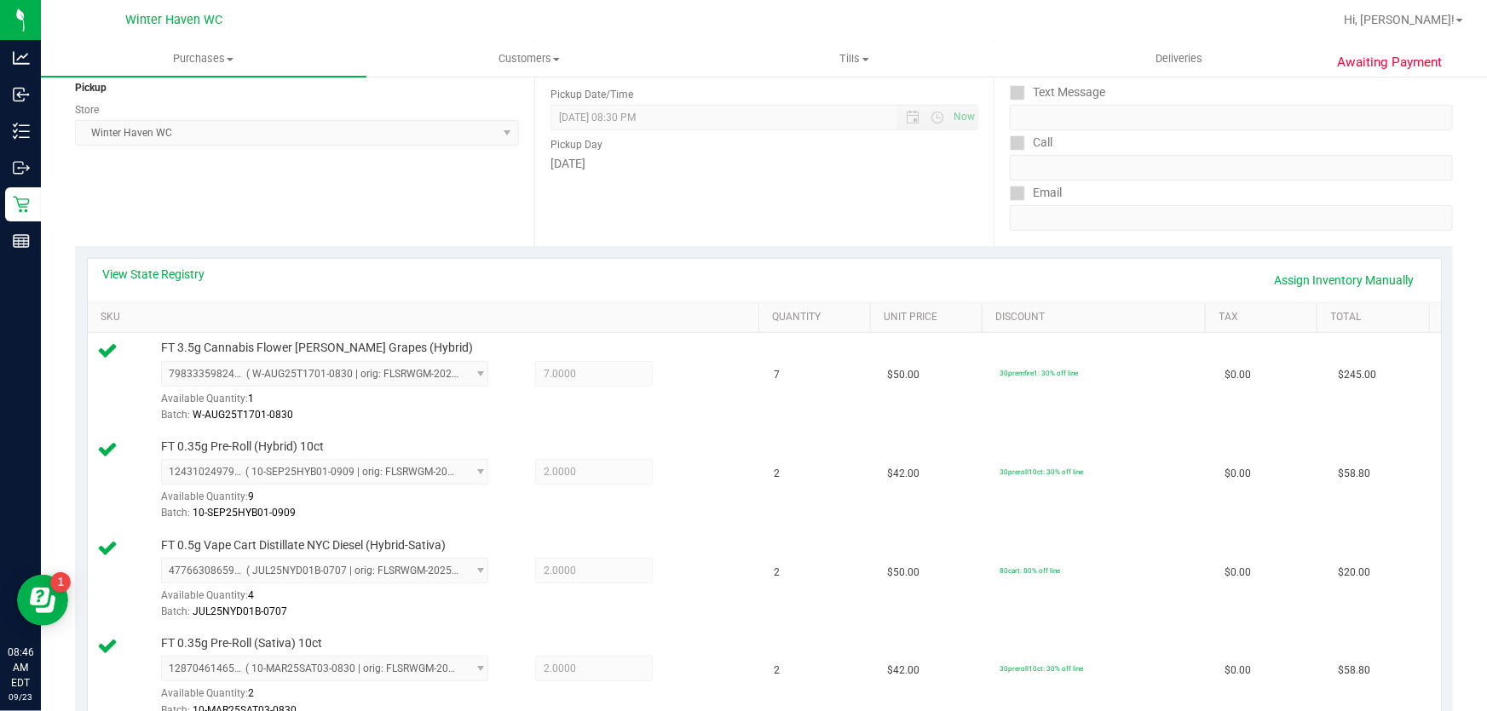
scroll to position [77, 0]
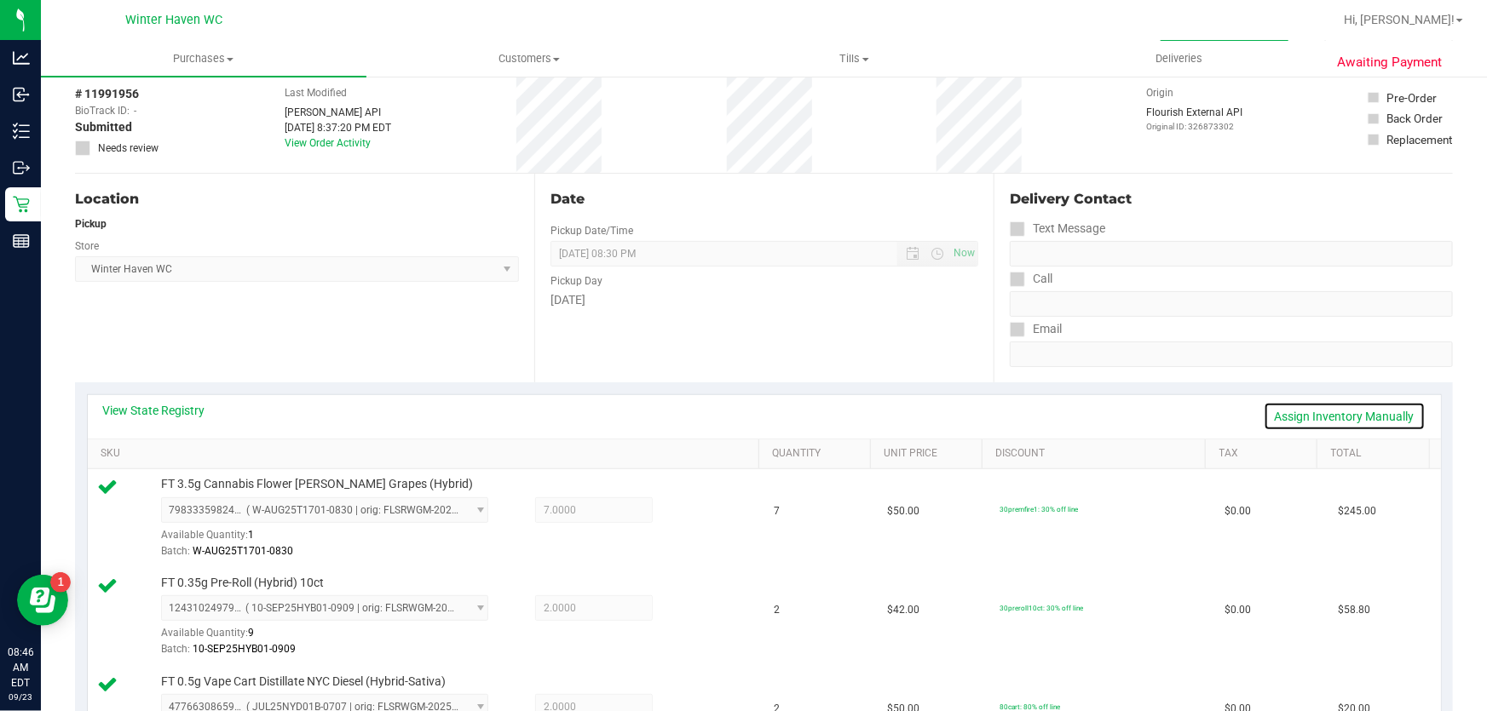
click at [1291, 417] on link "Assign Inventory Manually" at bounding box center [1344, 416] width 162 height 29
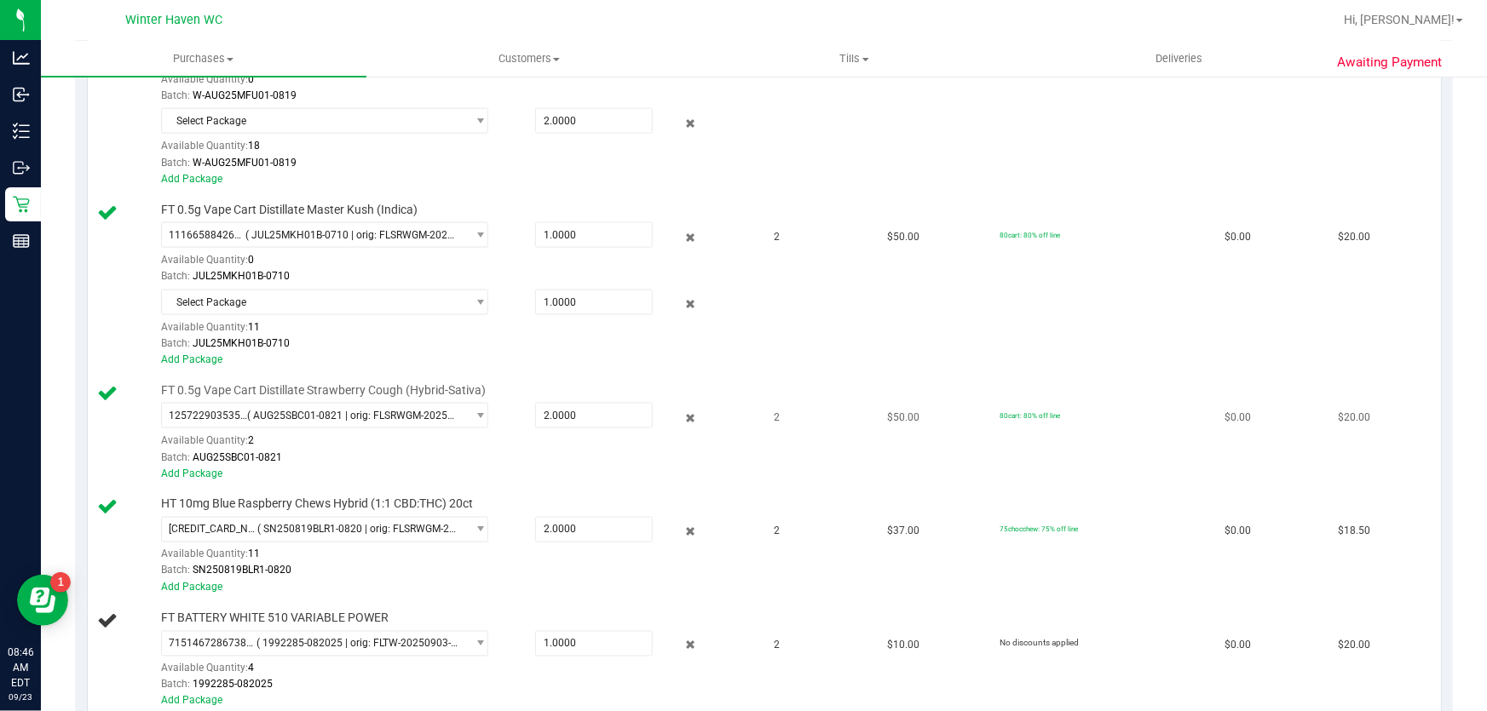
scroll to position [1239, 0]
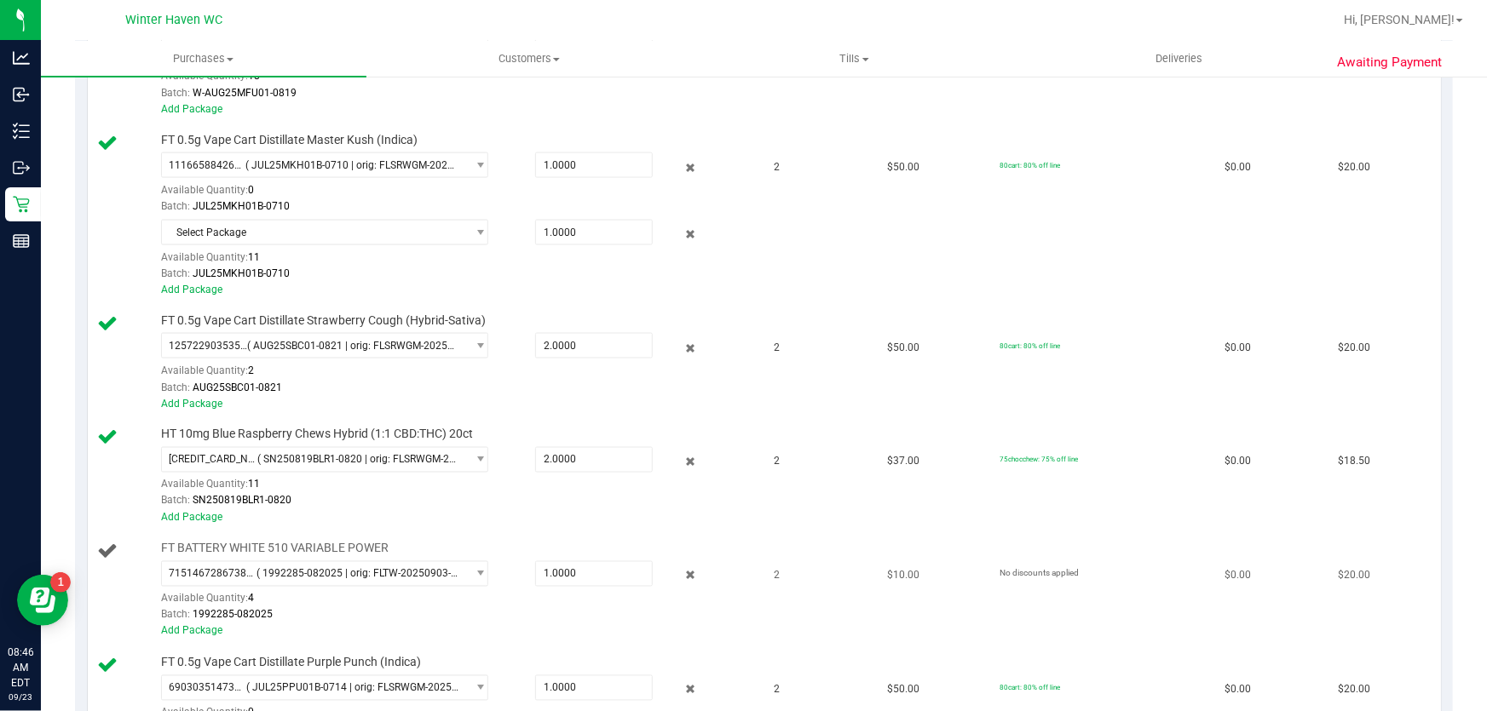
click at [195, 636] on div "Add Package" at bounding box center [456, 632] width 590 height 16
click at [199, 619] on div "Batch: 1992285-082025" at bounding box center [456, 615] width 590 height 16
click at [195, 630] on link "Add Package" at bounding box center [191, 631] width 61 height 12
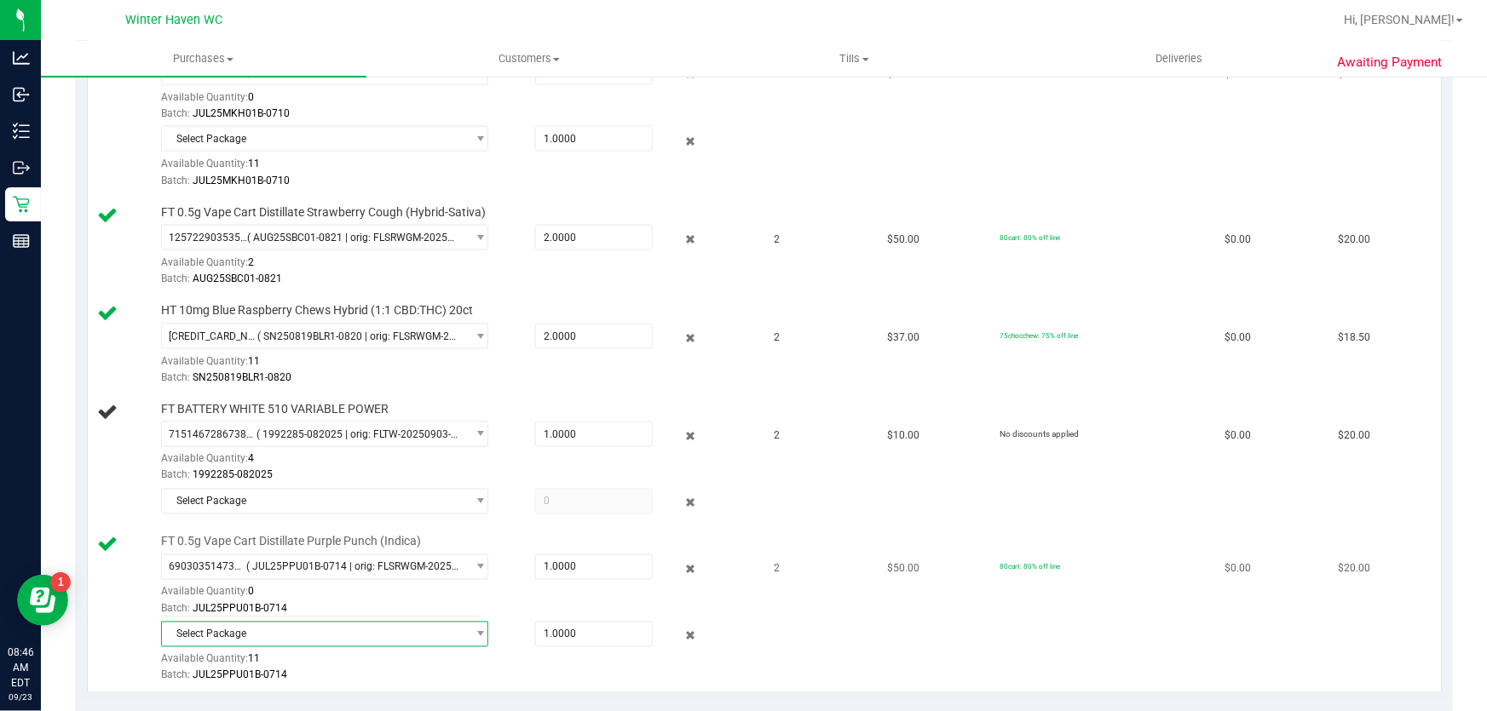
scroll to position [1471, 0]
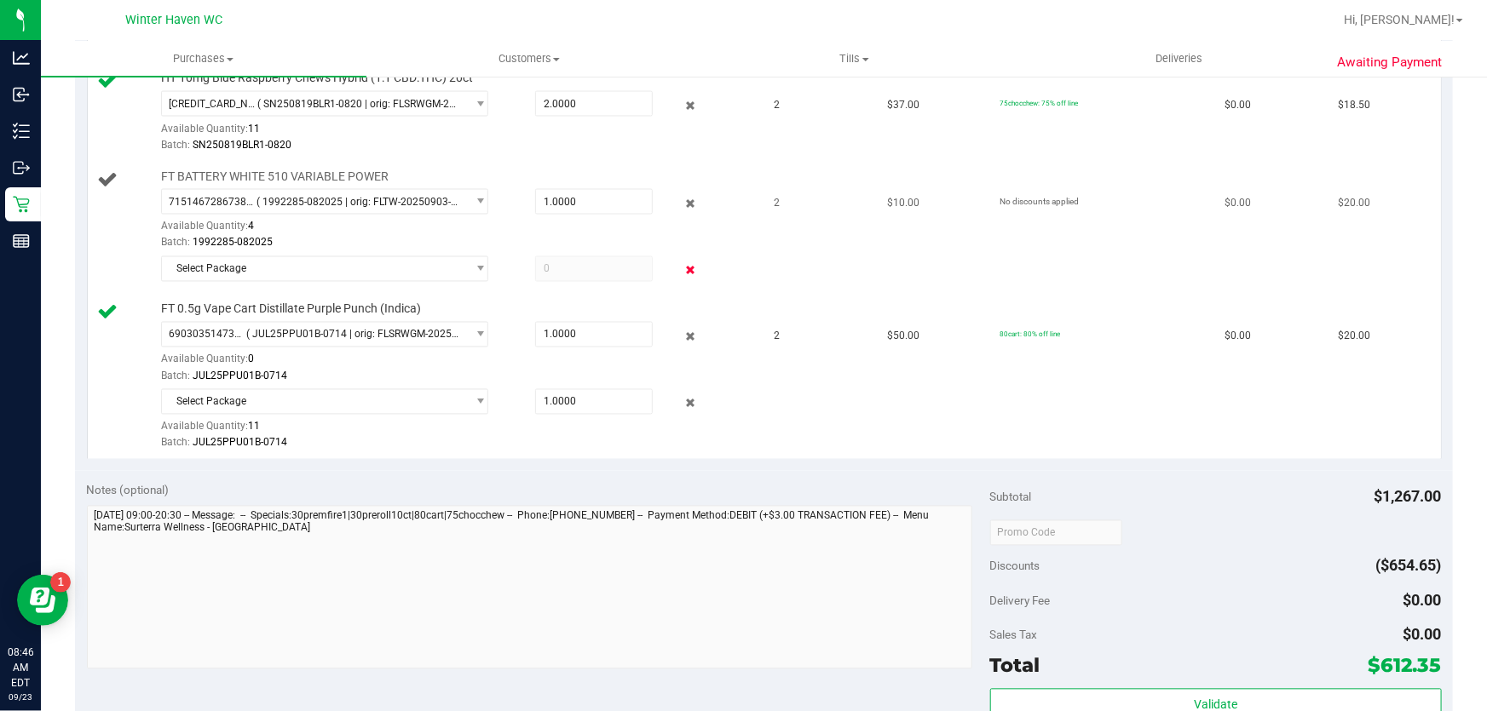
click at [682, 269] on icon at bounding box center [691, 272] width 18 height 20
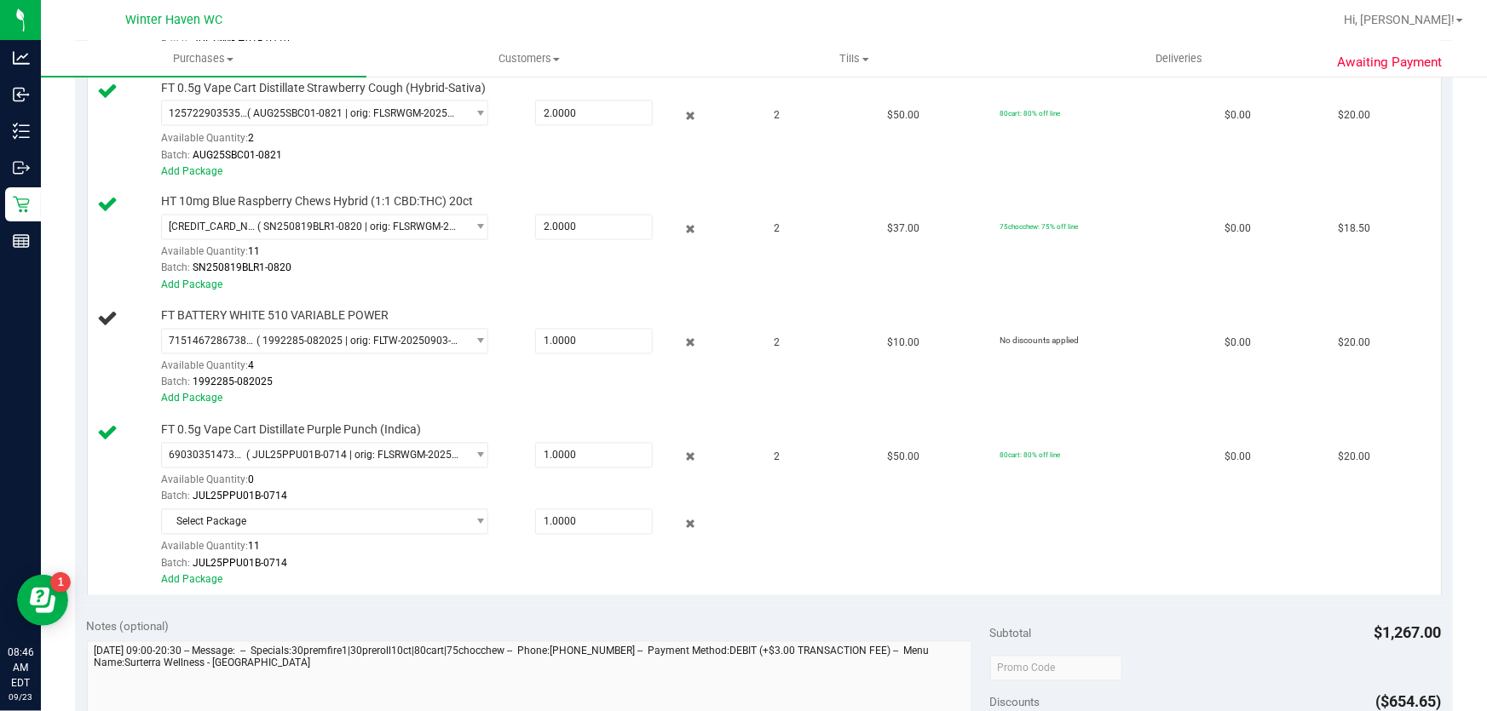
click at [682, 269] on div "Batch: SN250819BLR1-0820" at bounding box center [456, 269] width 590 height 16
click at [605, 340] on span "1.0000 1" at bounding box center [594, 342] width 118 height 26
type input "2"
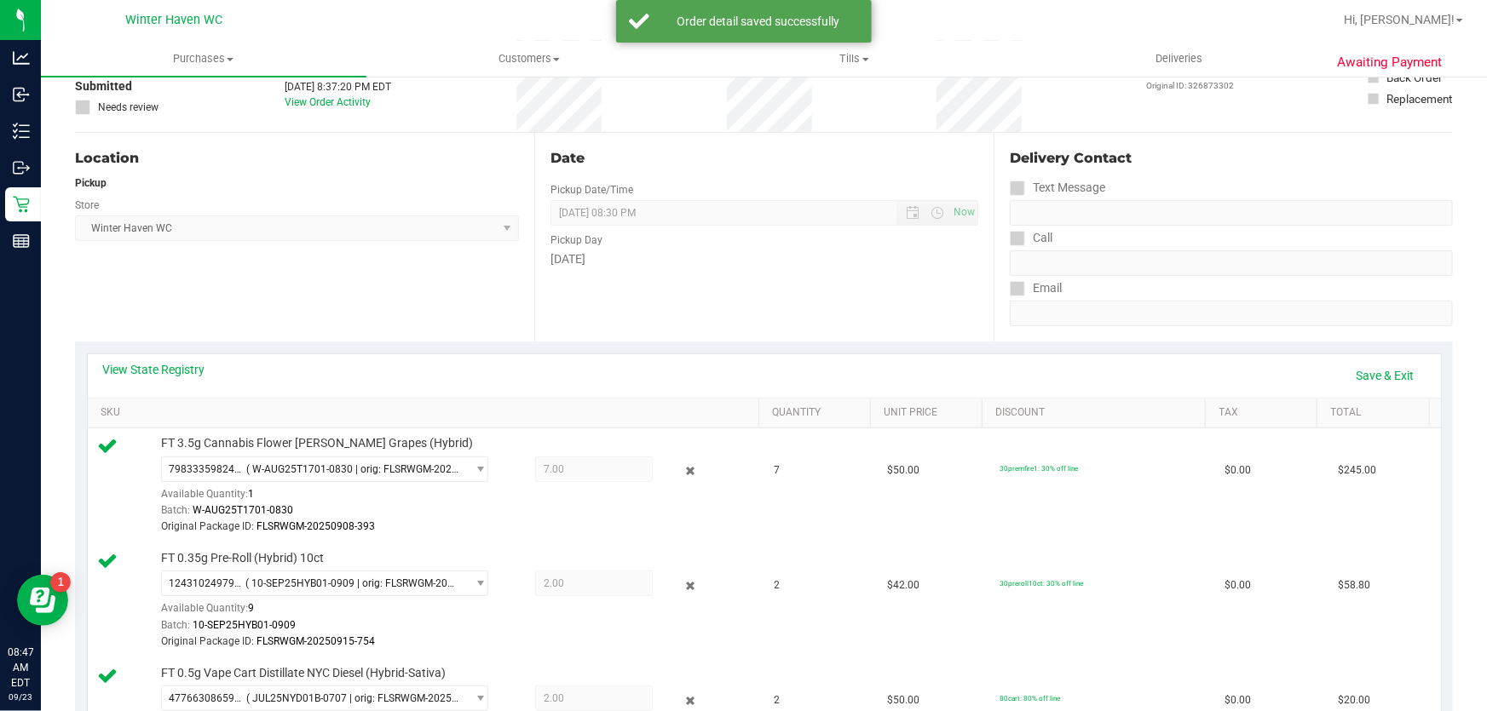
scroll to position [0, 0]
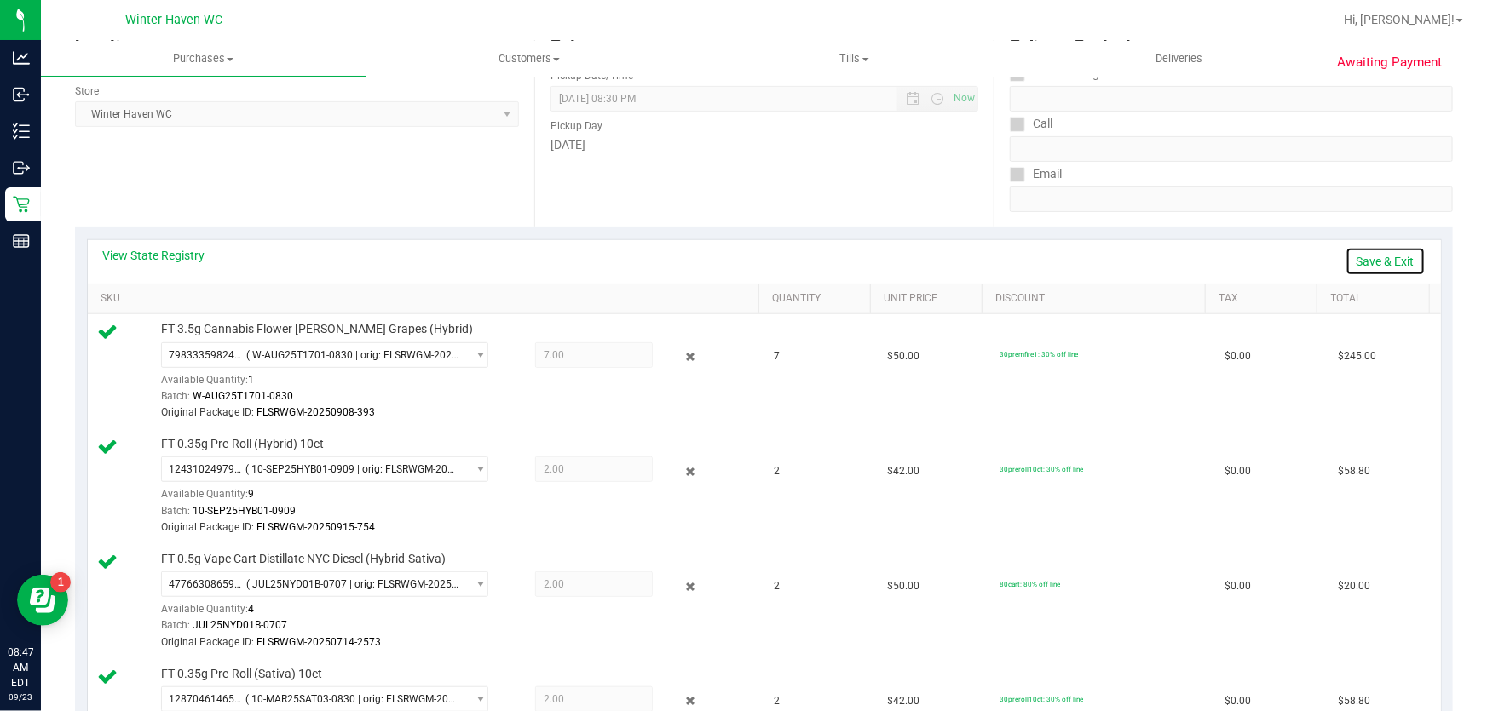
click at [1372, 264] on link "Save & Exit" at bounding box center [1385, 261] width 80 height 29
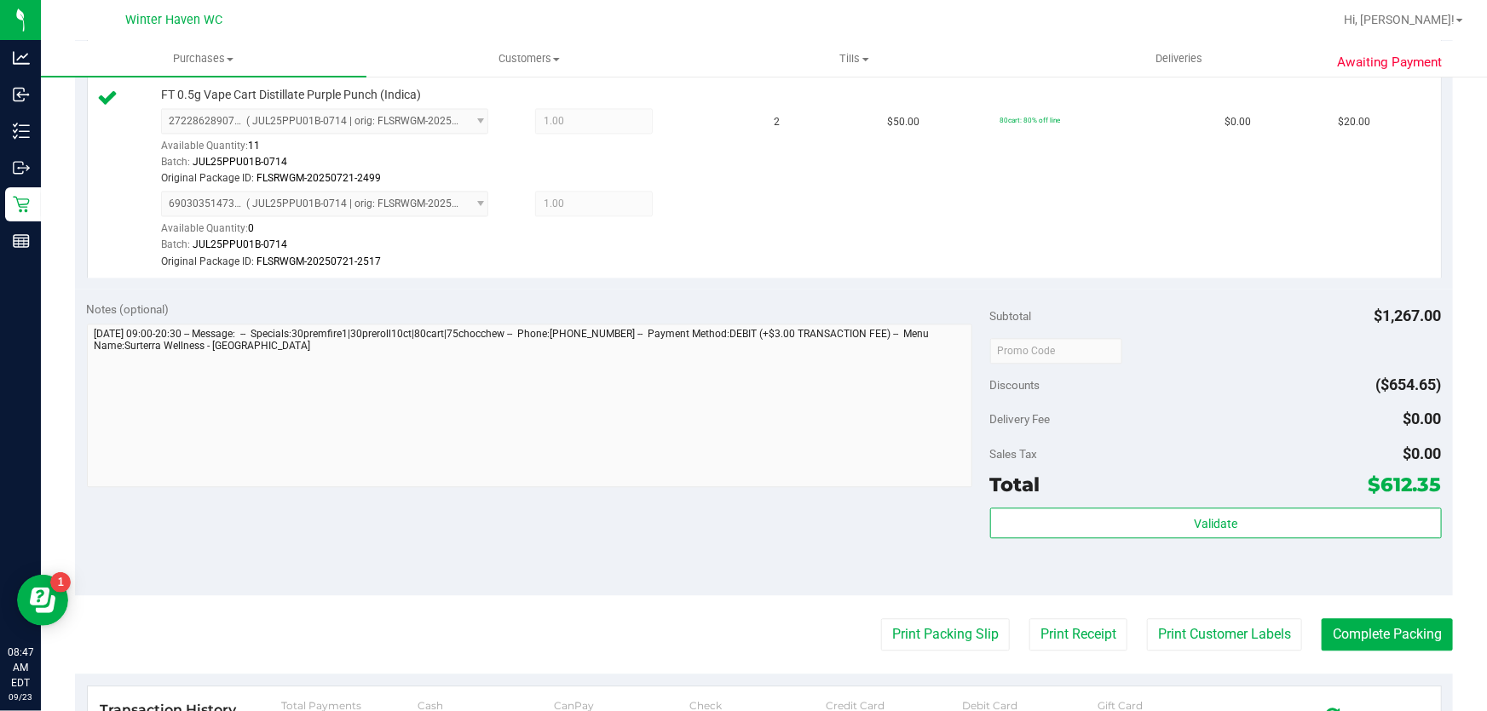
scroll to position [1936, 0]
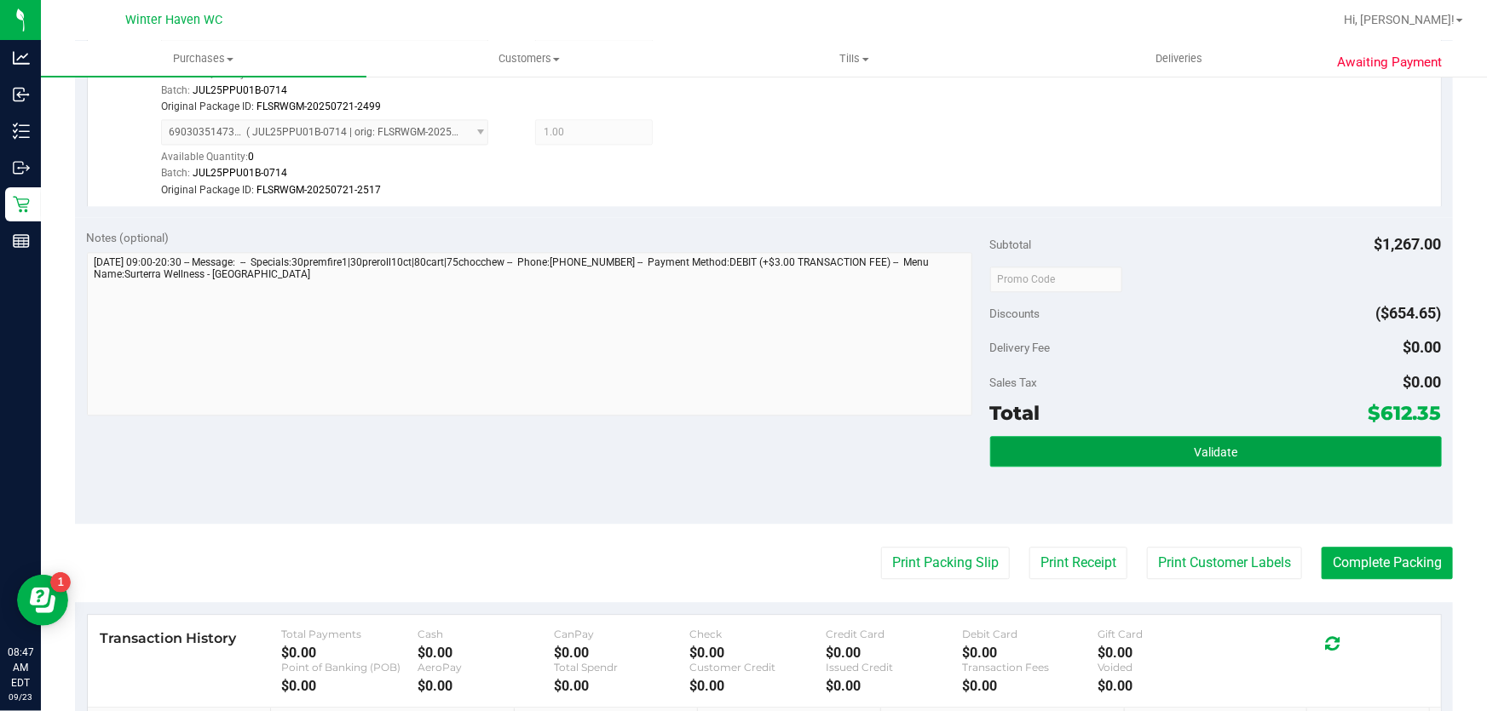
click at [1238, 438] on button "Validate" at bounding box center [1216, 451] width 452 height 31
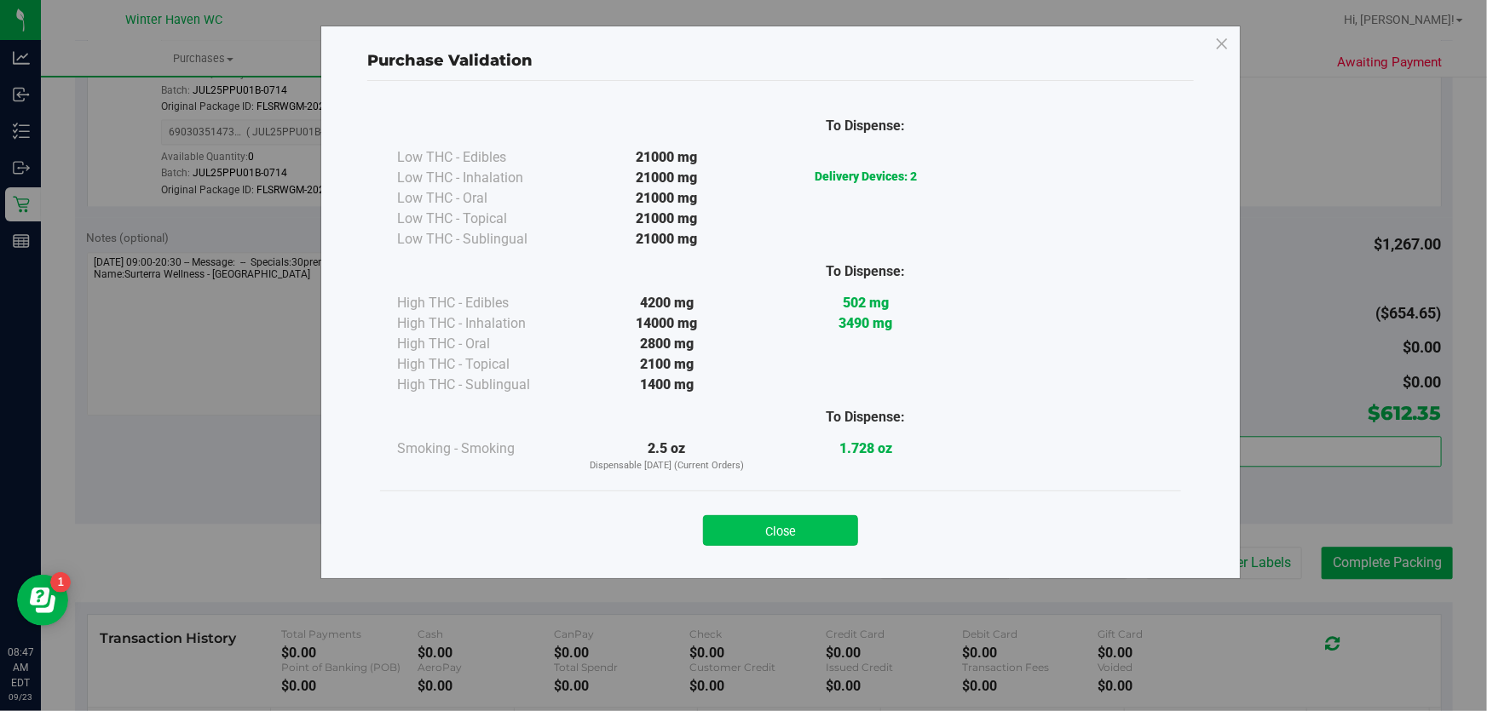
click at [803, 522] on button "Close" at bounding box center [780, 530] width 155 height 31
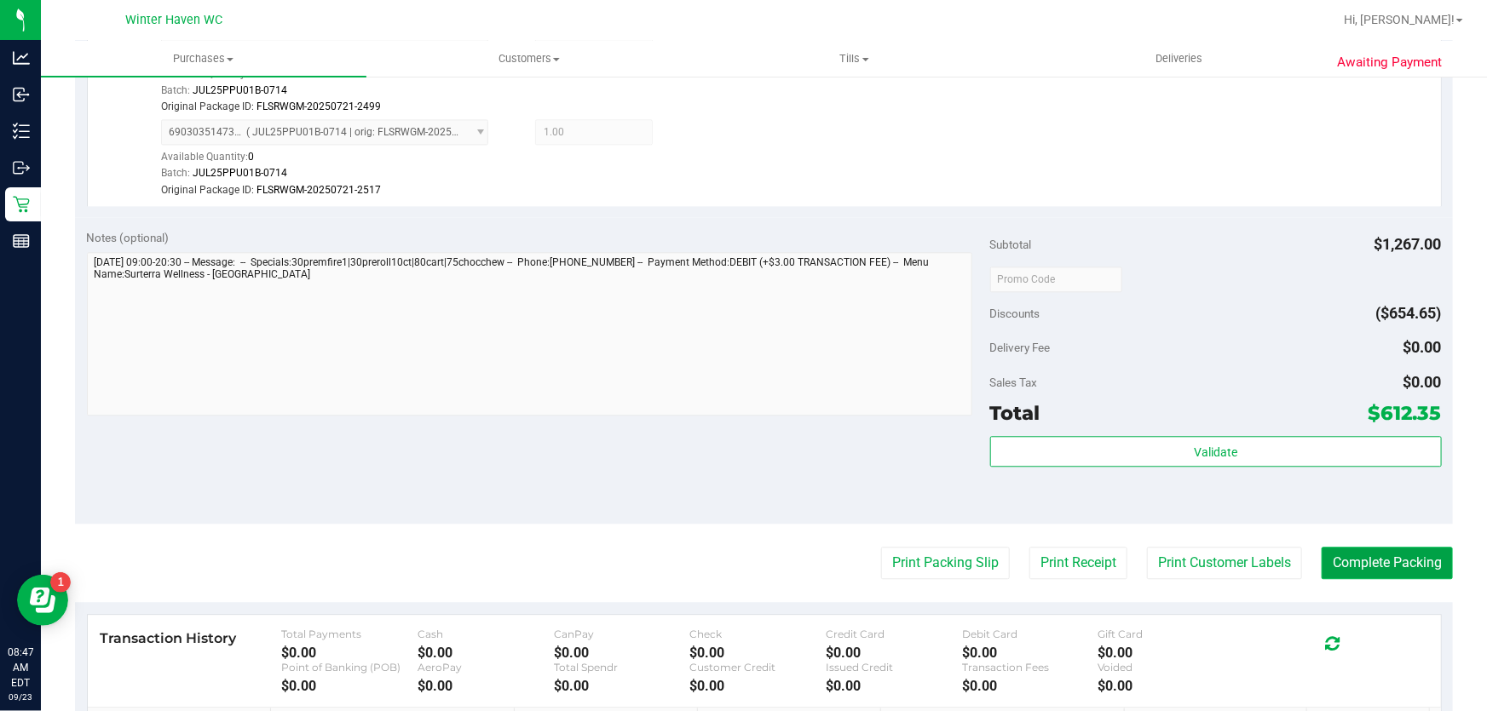
click at [1397, 558] on button "Complete Packing" at bounding box center [1386, 563] width 131 height 32
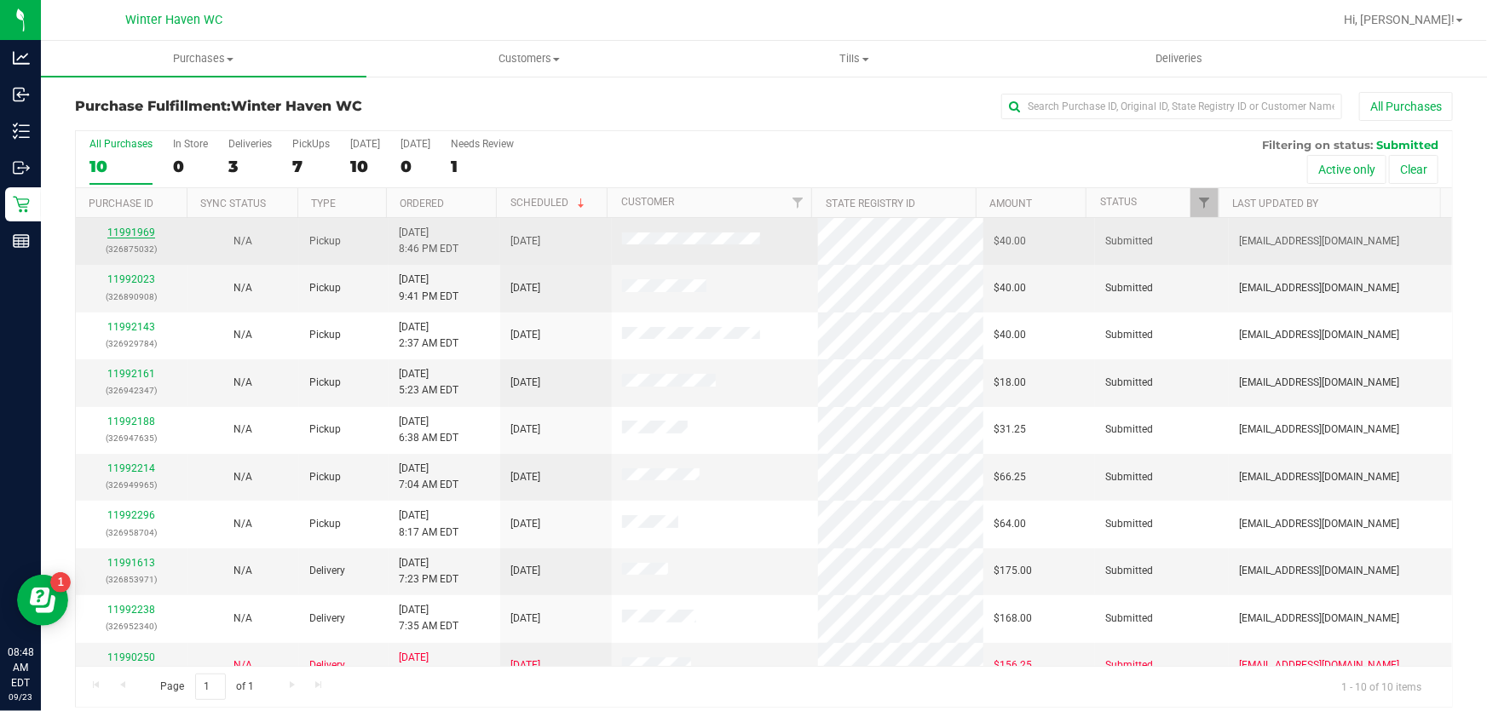
click at [111, 228] on link "11991969" at bounding box center [131, 233] width 48 height 12
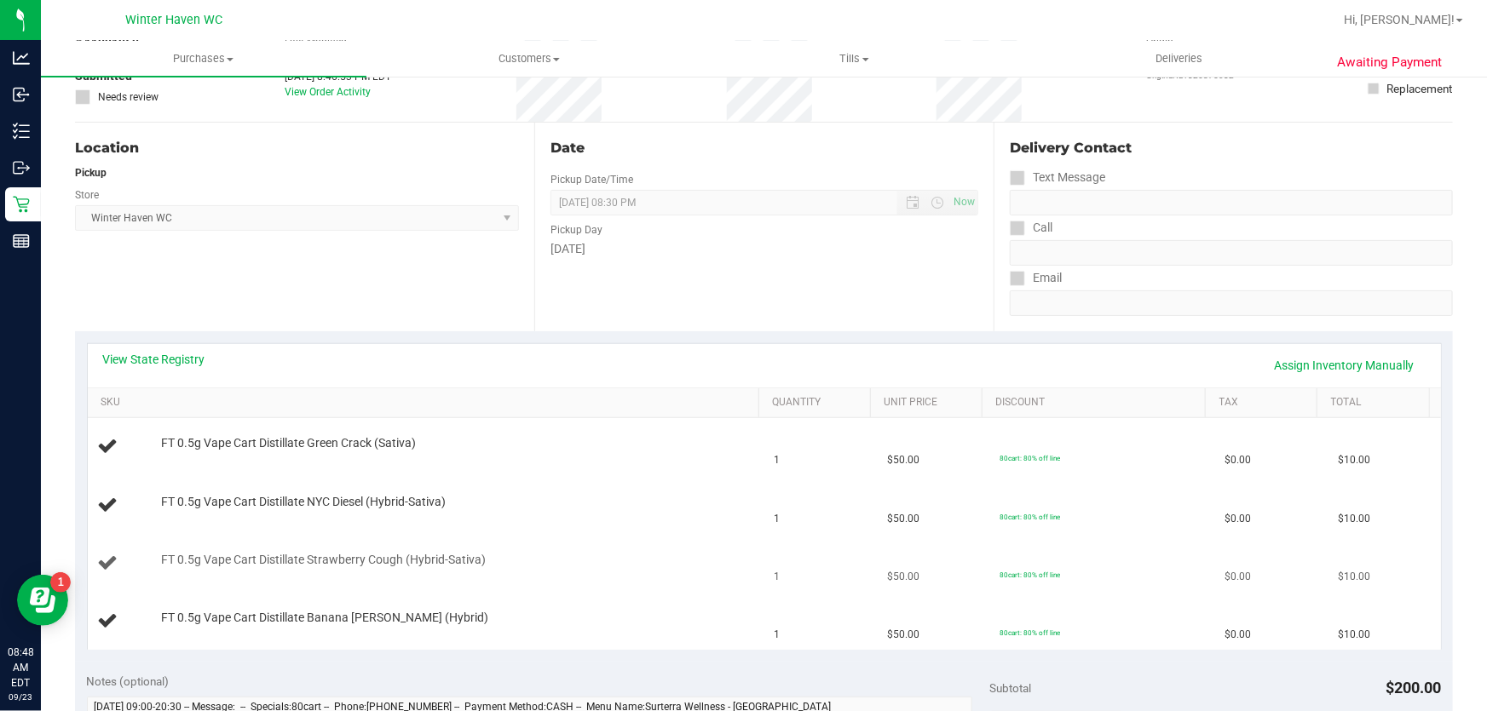
scroll to position [232, 0]
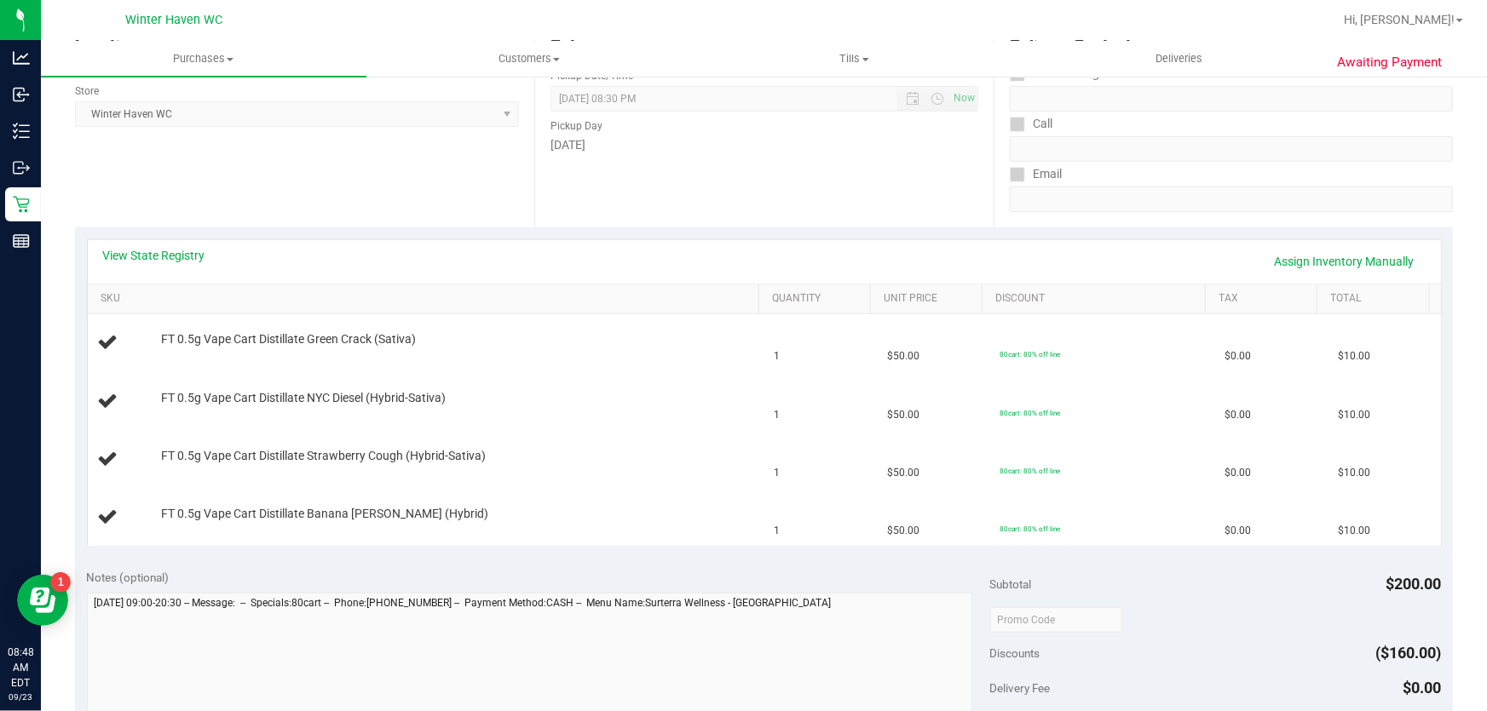
click at [179, 267] on div "View State Registry Assign Inventory Manually" at bounding box center [764, 261] width 1322 height 29
click at [181, 254] on link "View State Registry" at bounding box center [154, 255] width 102 height 17
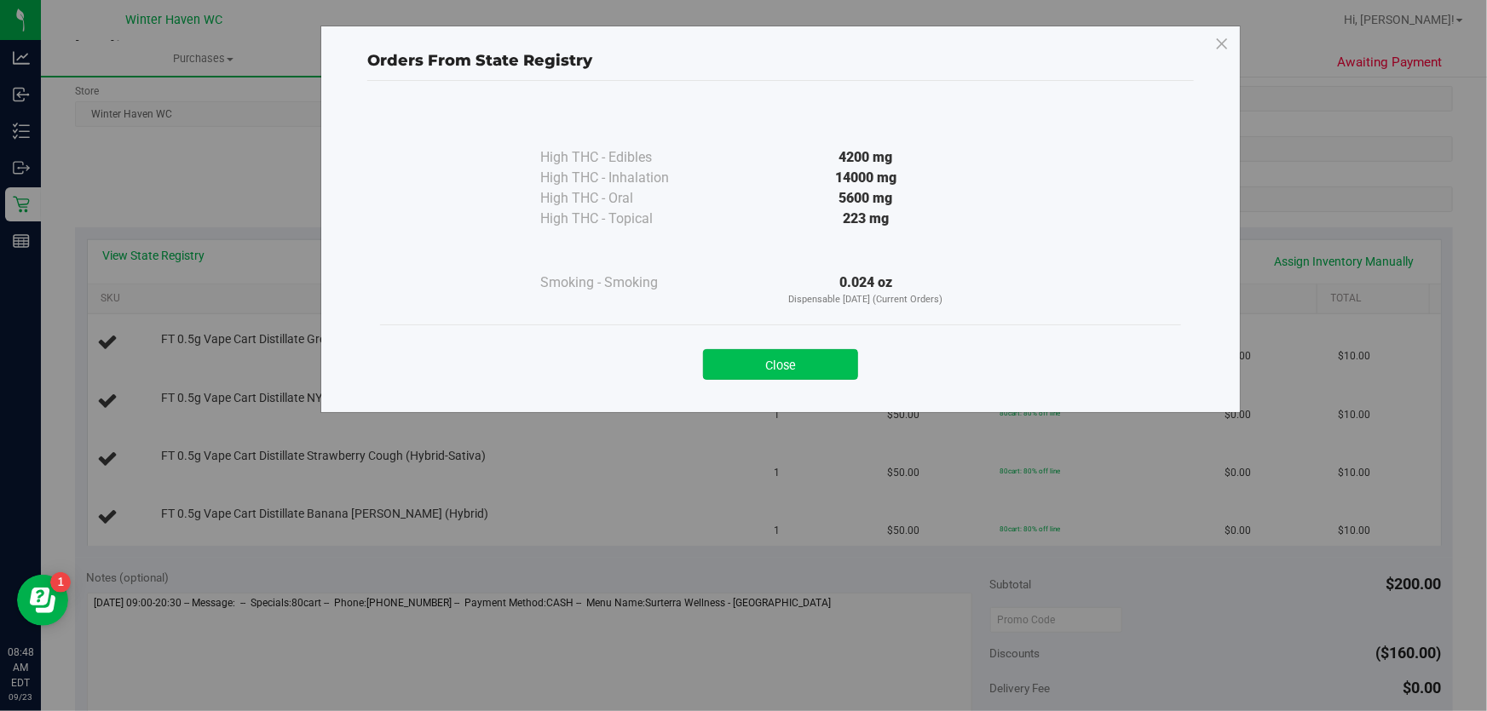
click at [818, 365] on button "Close" at bounding box center [780, 364] width 155 height 31
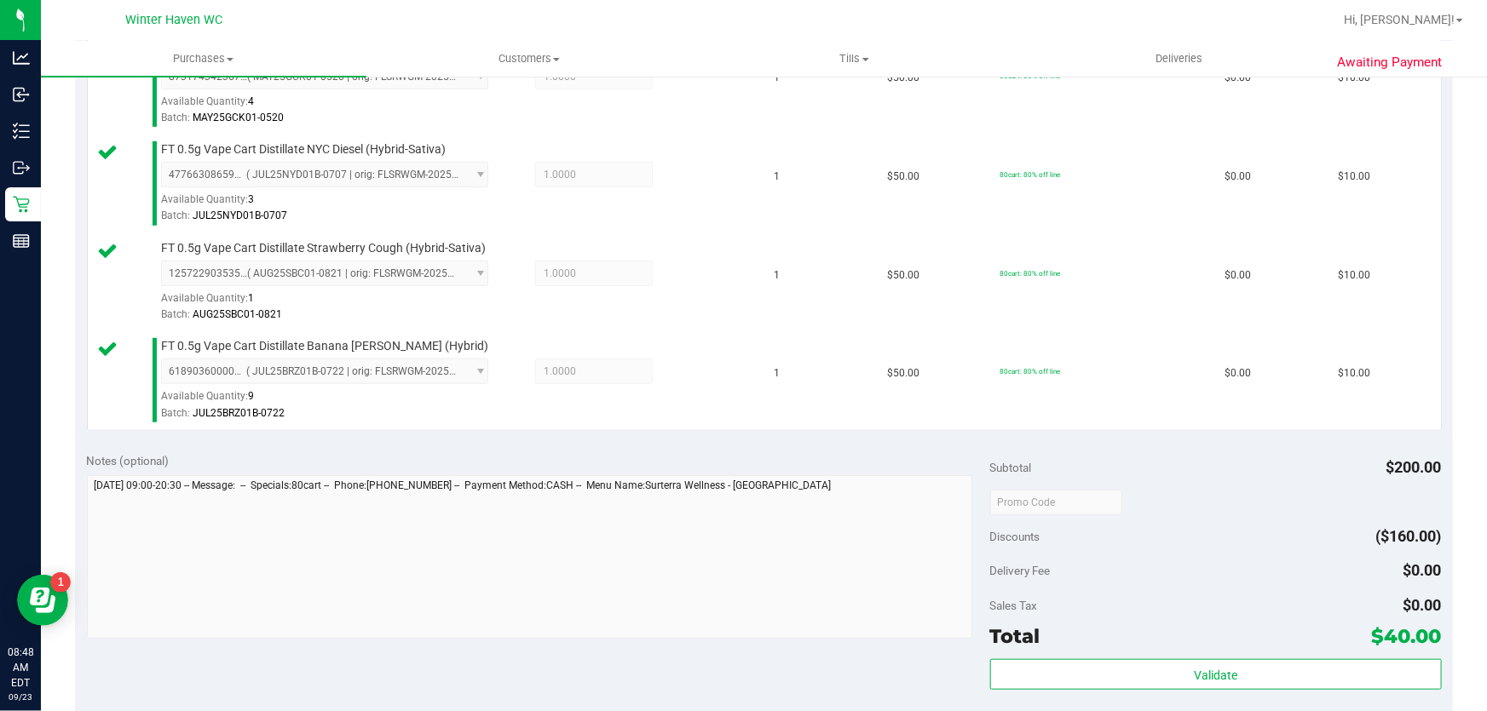
scroll to position [542, 0]
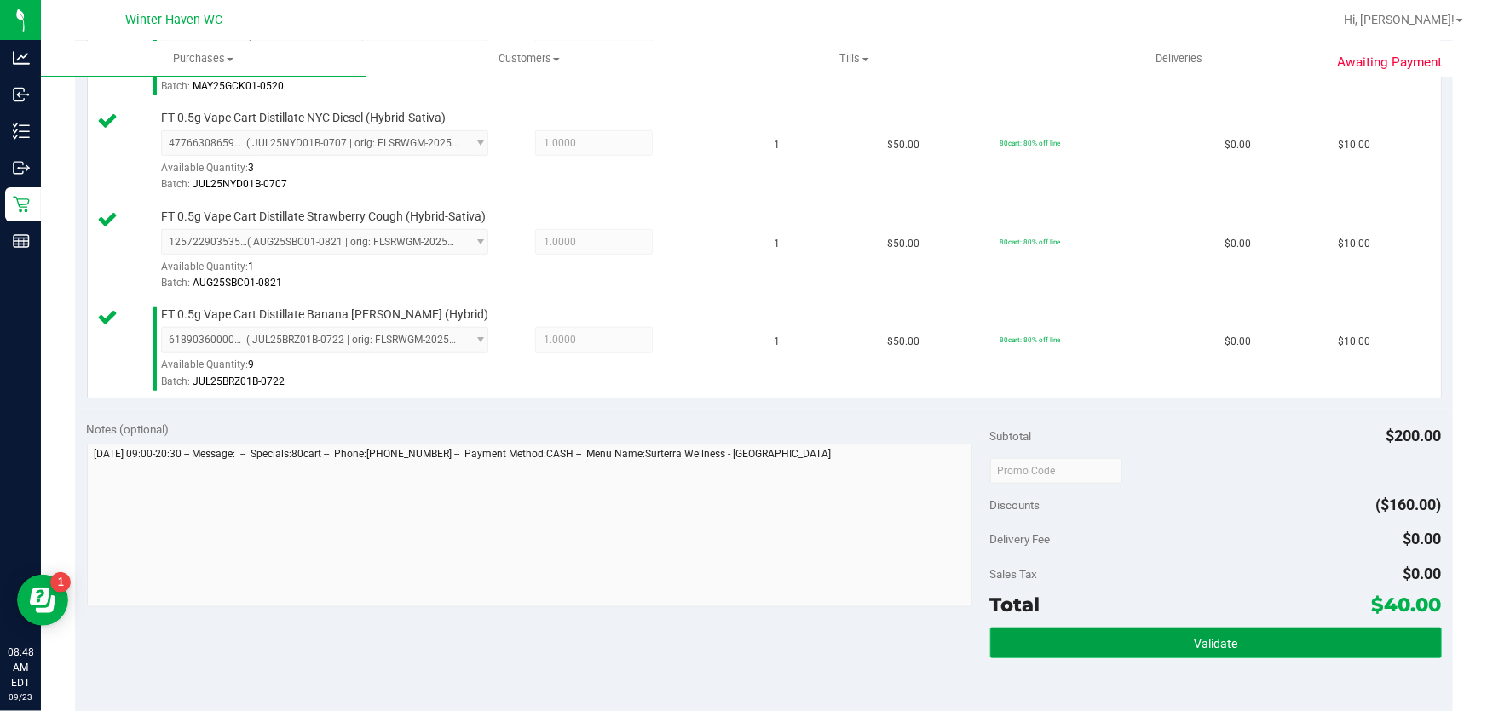
click at [1219, 651] on button "Validate" at bounding box center [1216, 643] width 452 height 31
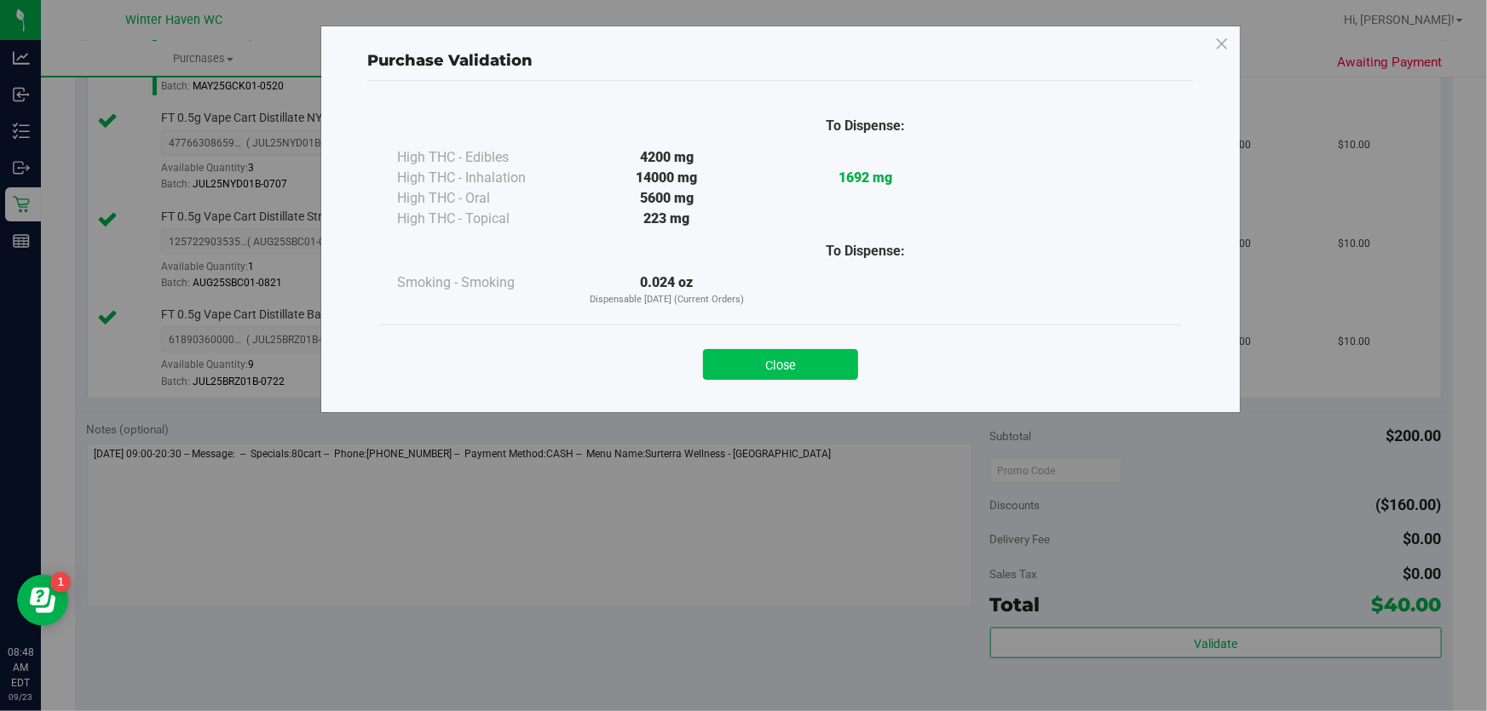
click at [816, 360] on button "Close" at bounding box center [780, 364] width 155 height 31
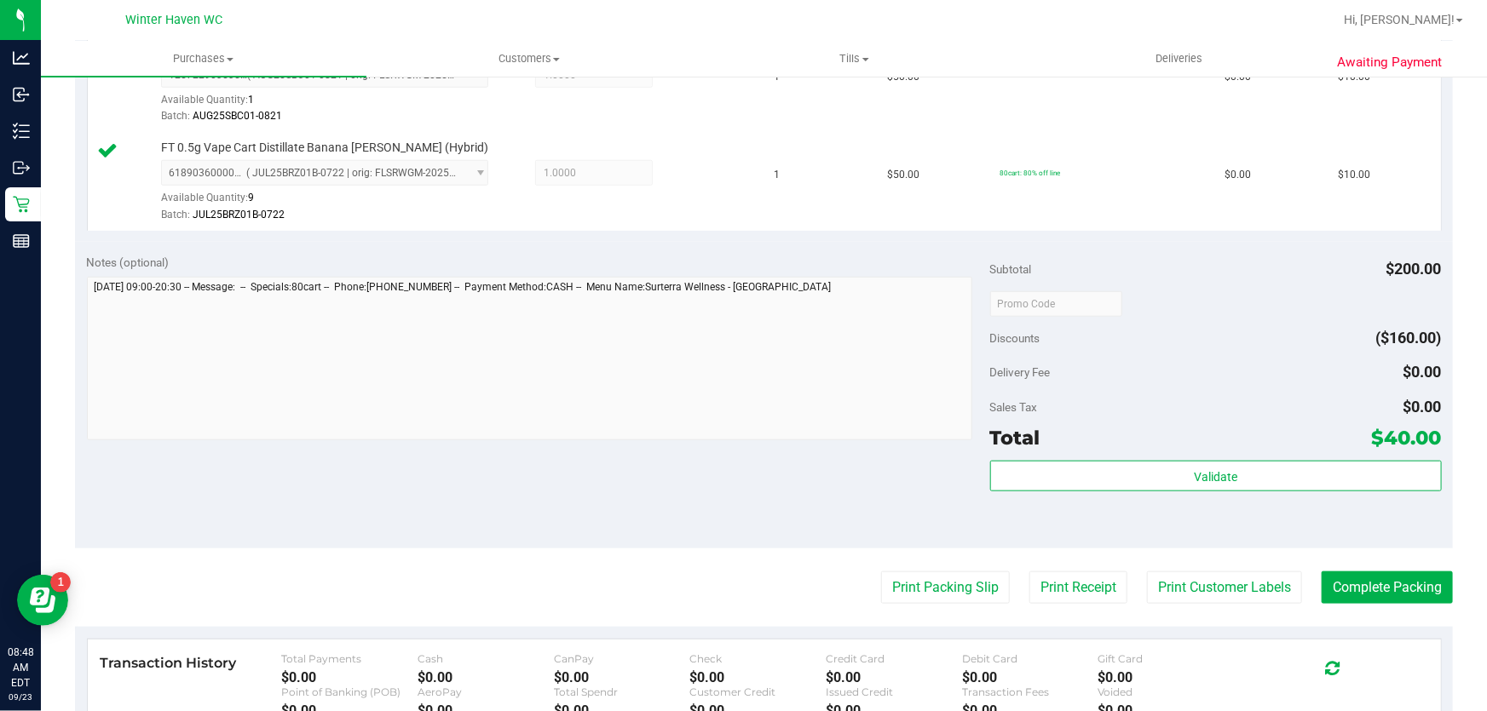
scroll to position [852, 0]
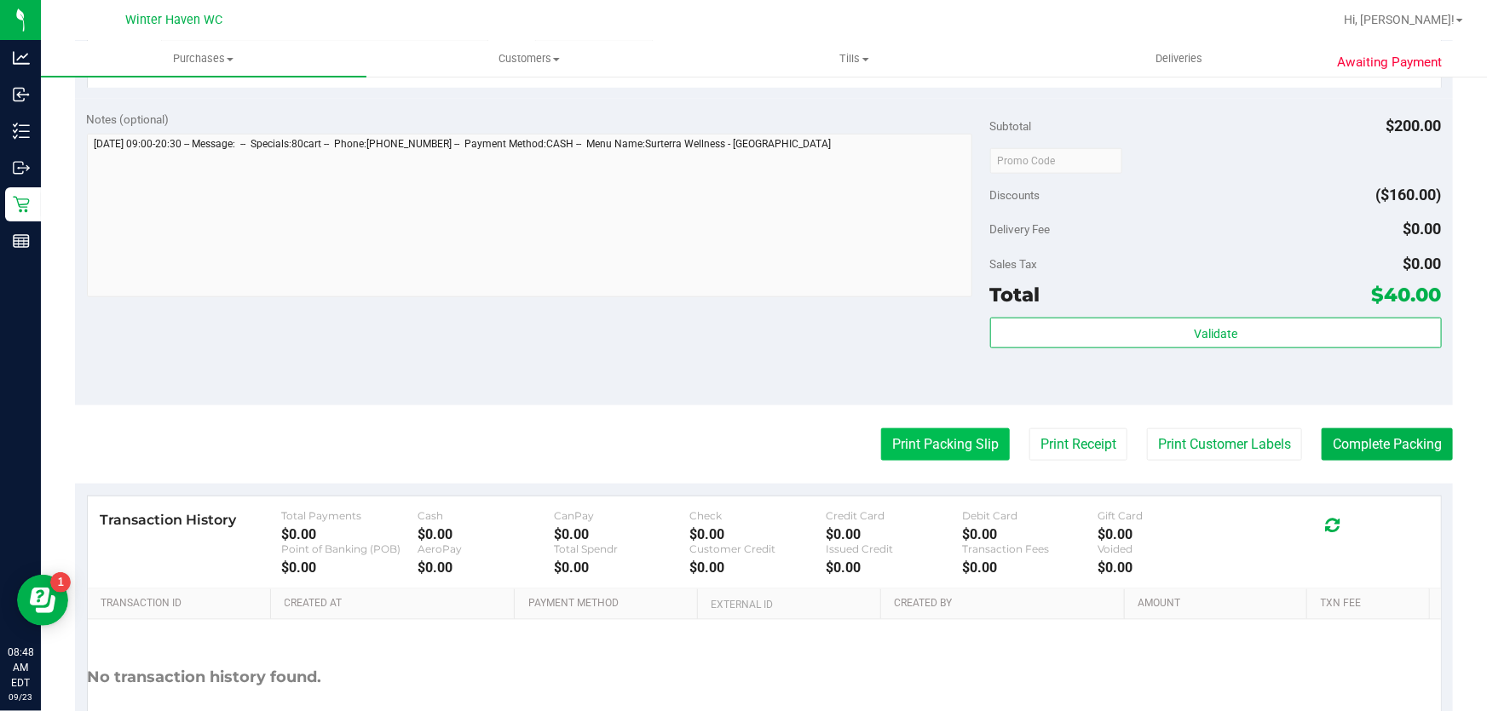
click at [977, 450] on button "Print Packing Slip" at bounding box center [945, 445] width 129 height 32
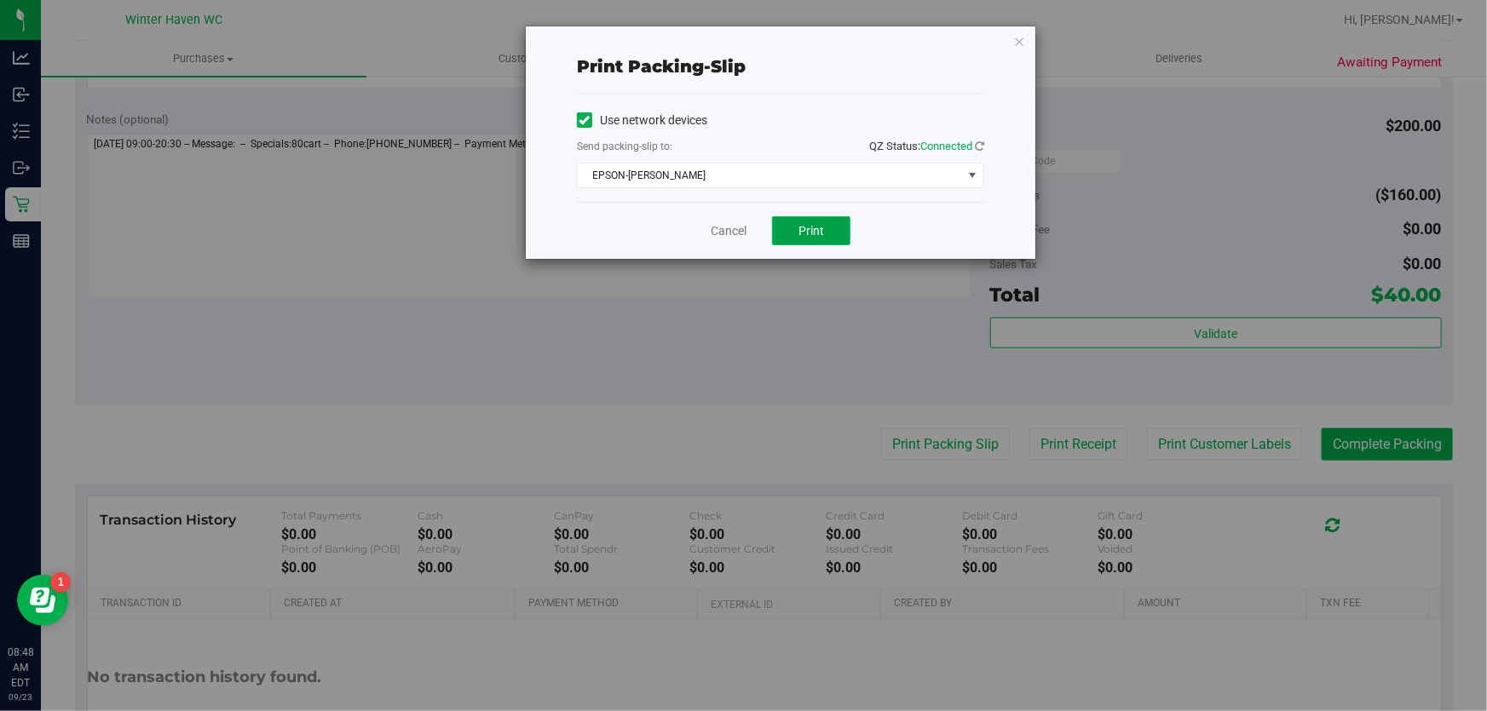
click at [801, 227] on span "Print" at bounding box center [811, 231] width 26 height 14
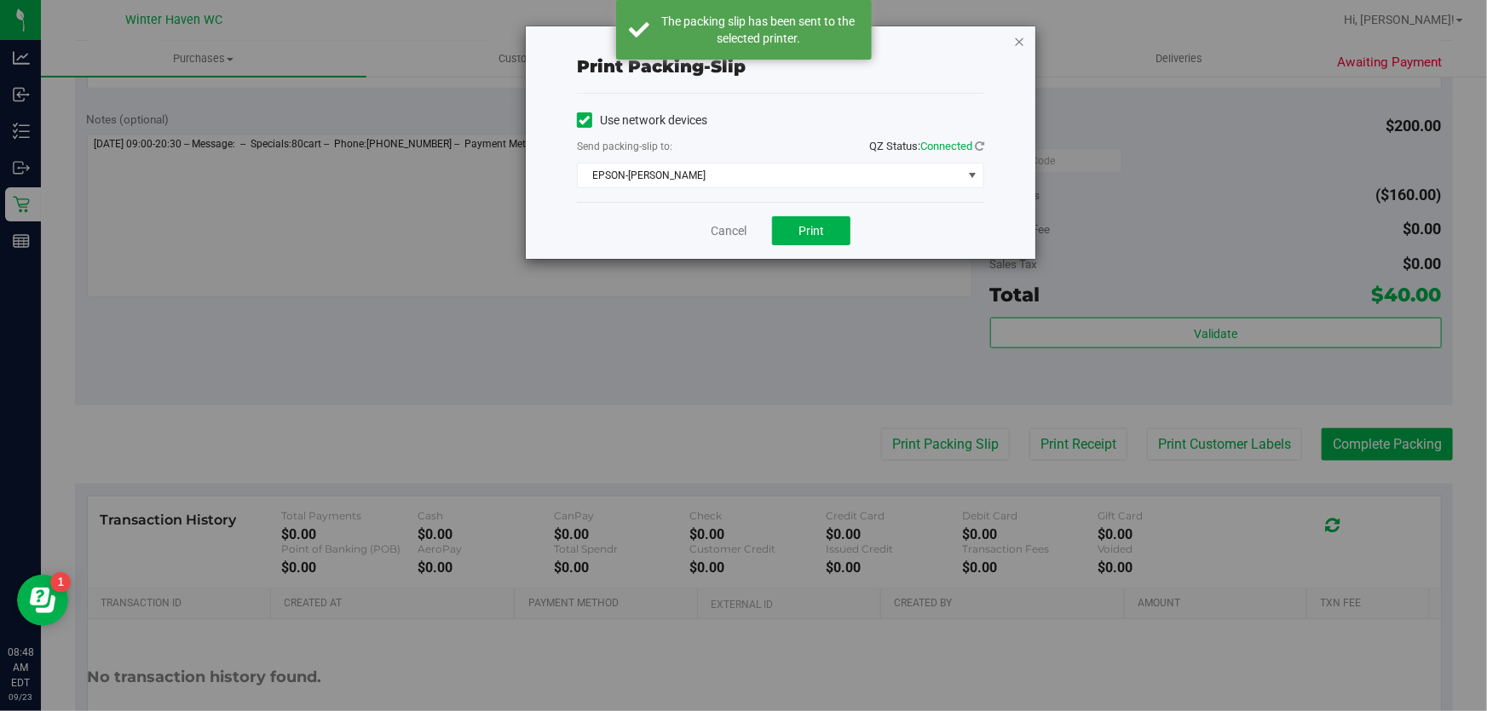
click at [1017, 38] on icon "button" at bounding box center [1019, 41] width 12 height 20
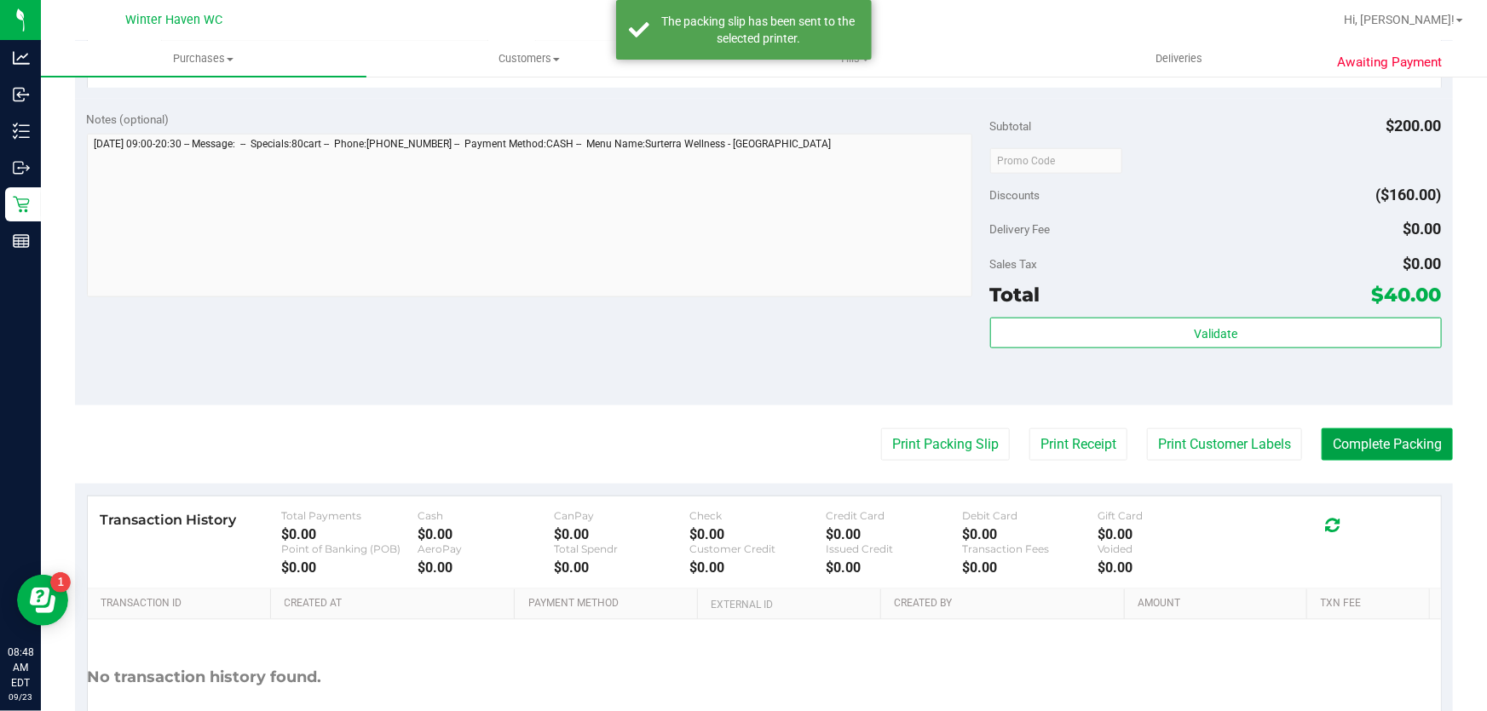
click at [1364, 443] on button "Complete Packing" at bounding box center [1386, 445] width 131 height 32
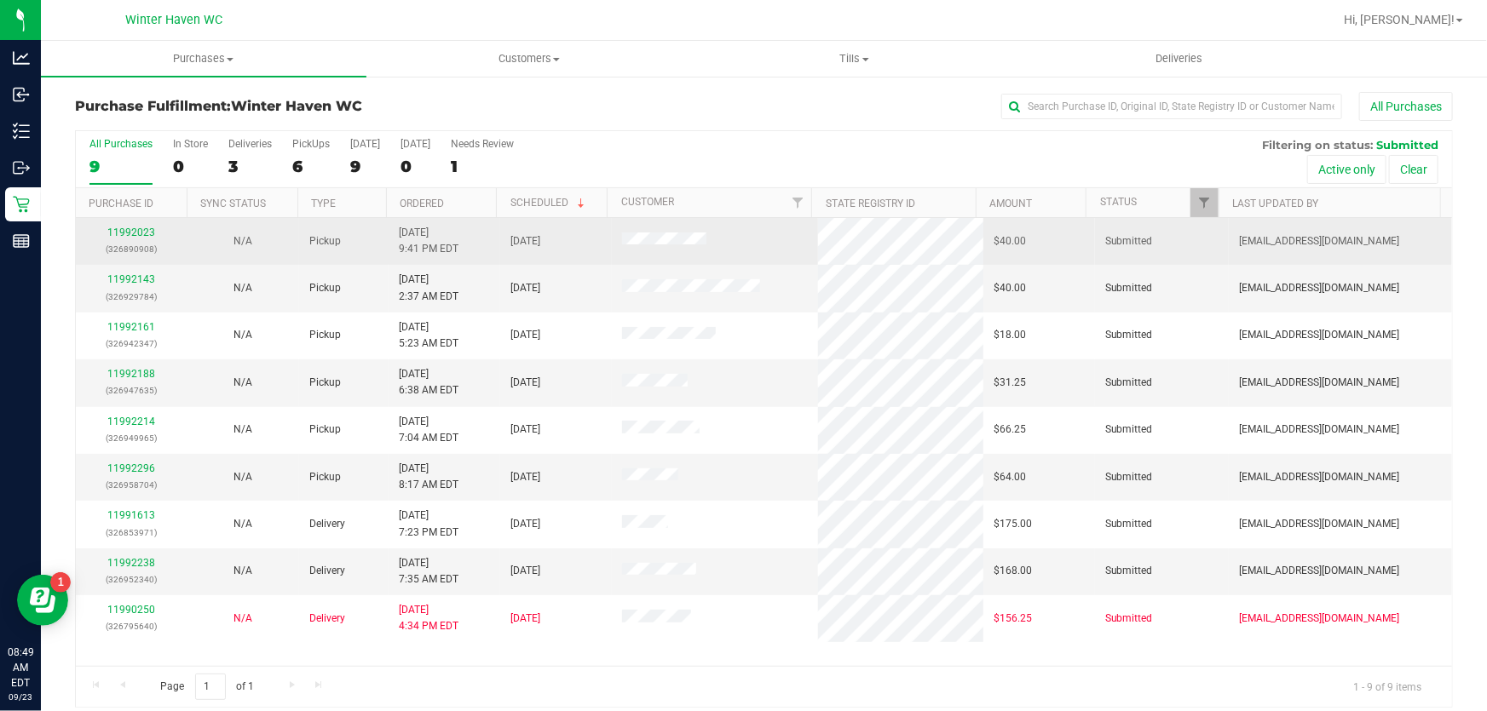
click at [147, 239] on div "11992023 (326890908)" at bounding box center [131, 241] width 91 height 32
click at [143, 229] on link "11992023" at bounding box center [131, 233] width 48 height 12
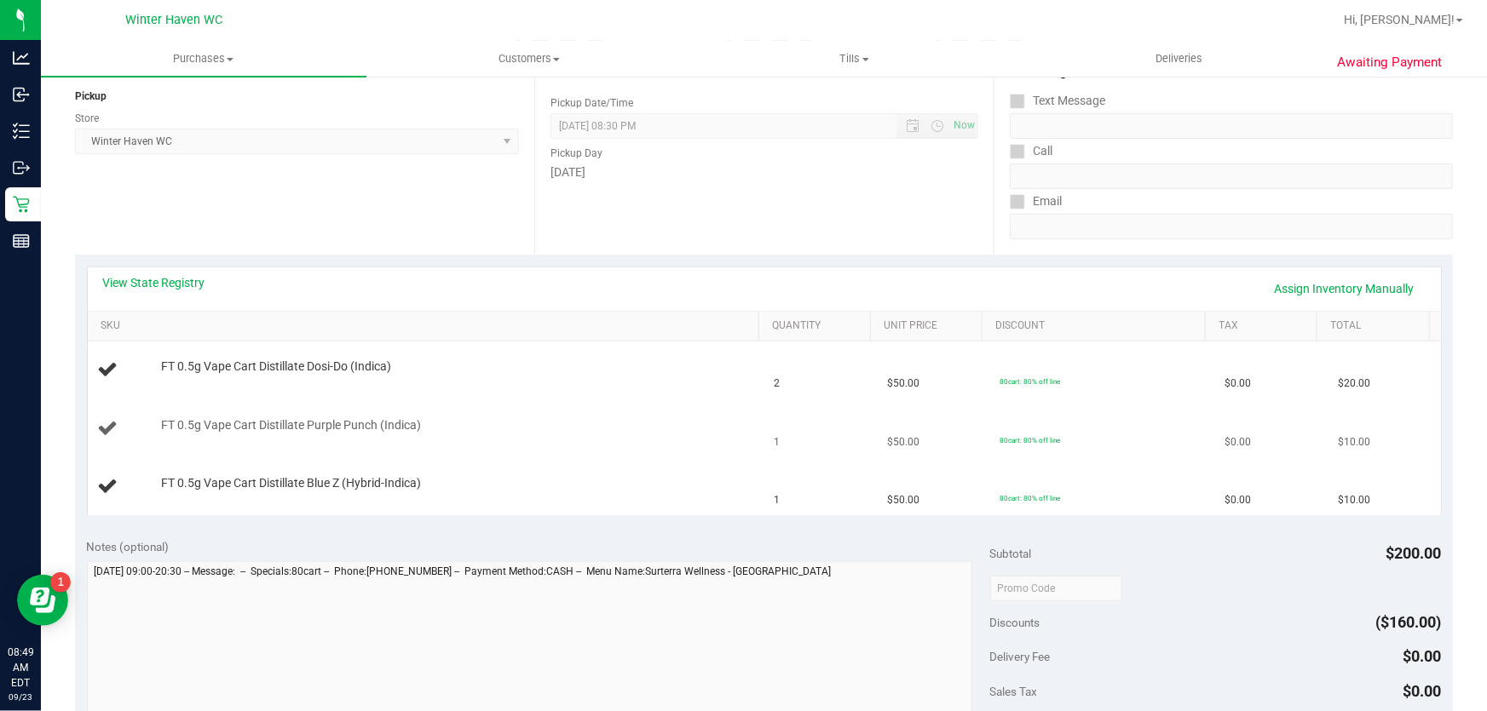
scroll to position [232, 0]
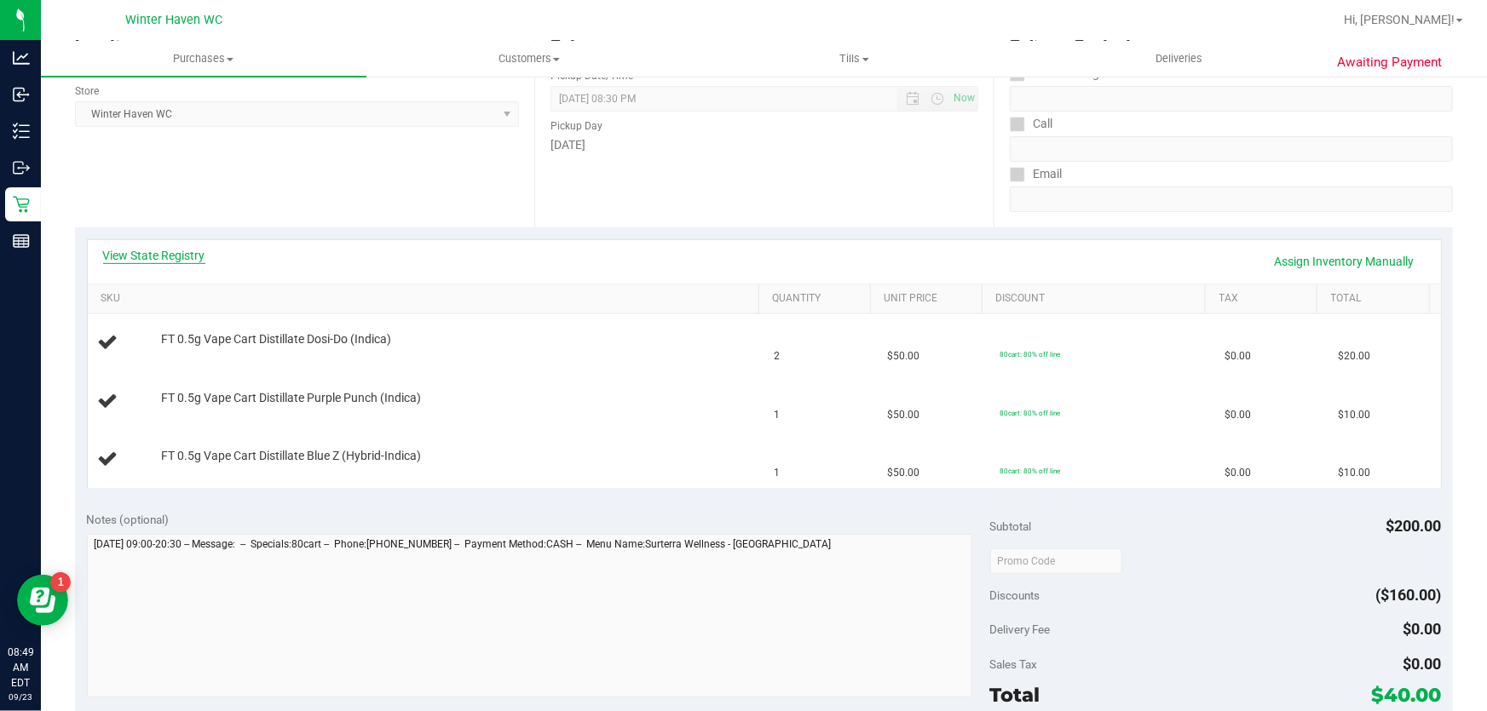
click at [169, 247] on link "View State Registry" at bounding box center [154, 255] width 102 height 17
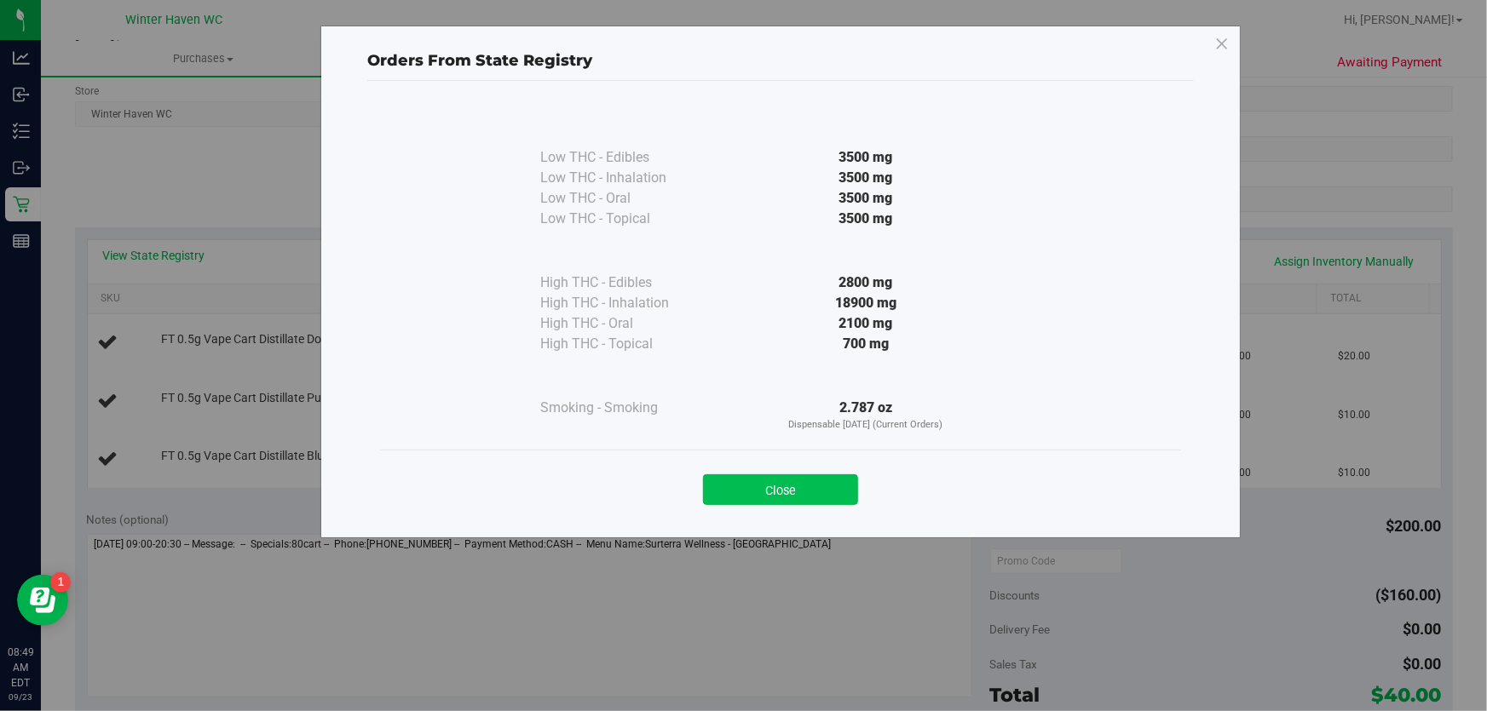
click at [749, 482] on button "Close" at bounding box center [780, 490] width 155 height 31
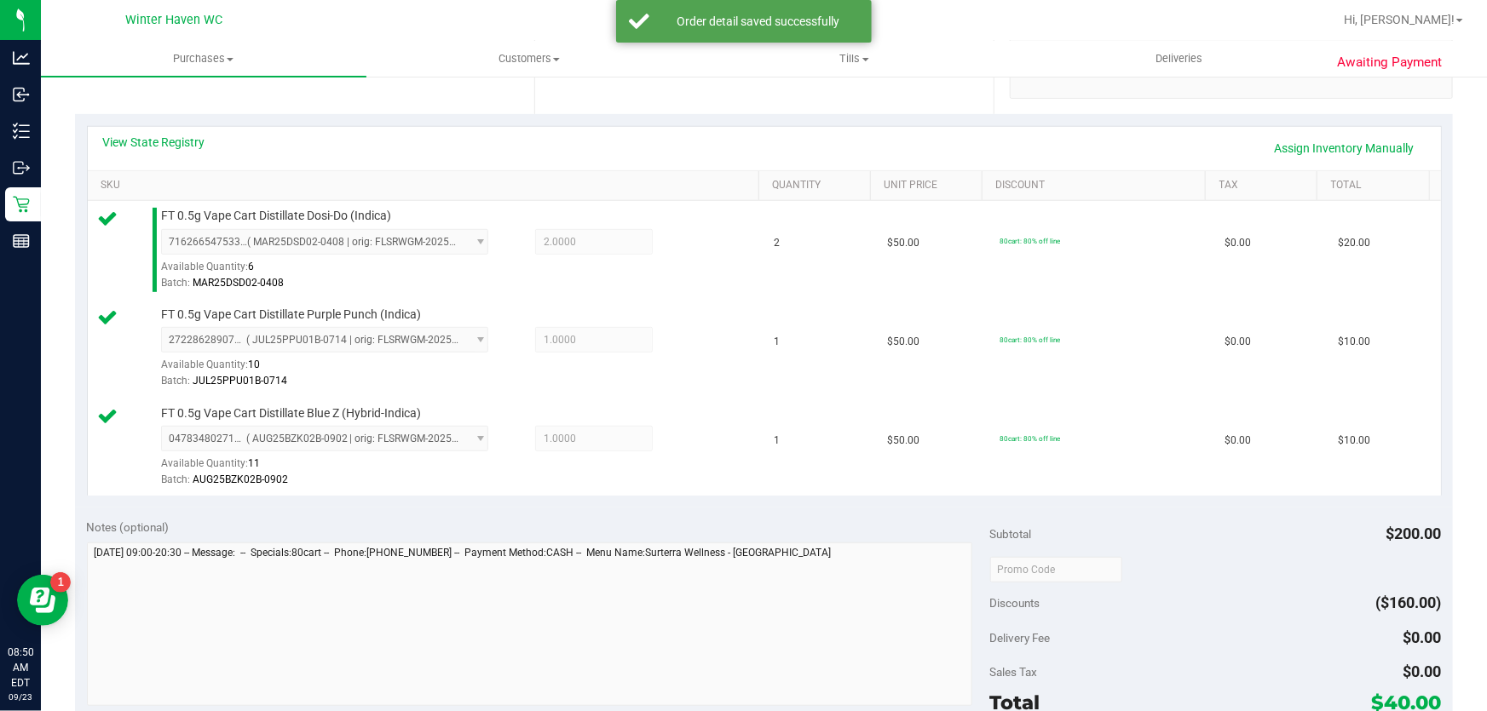
scroll to position [542, 0]
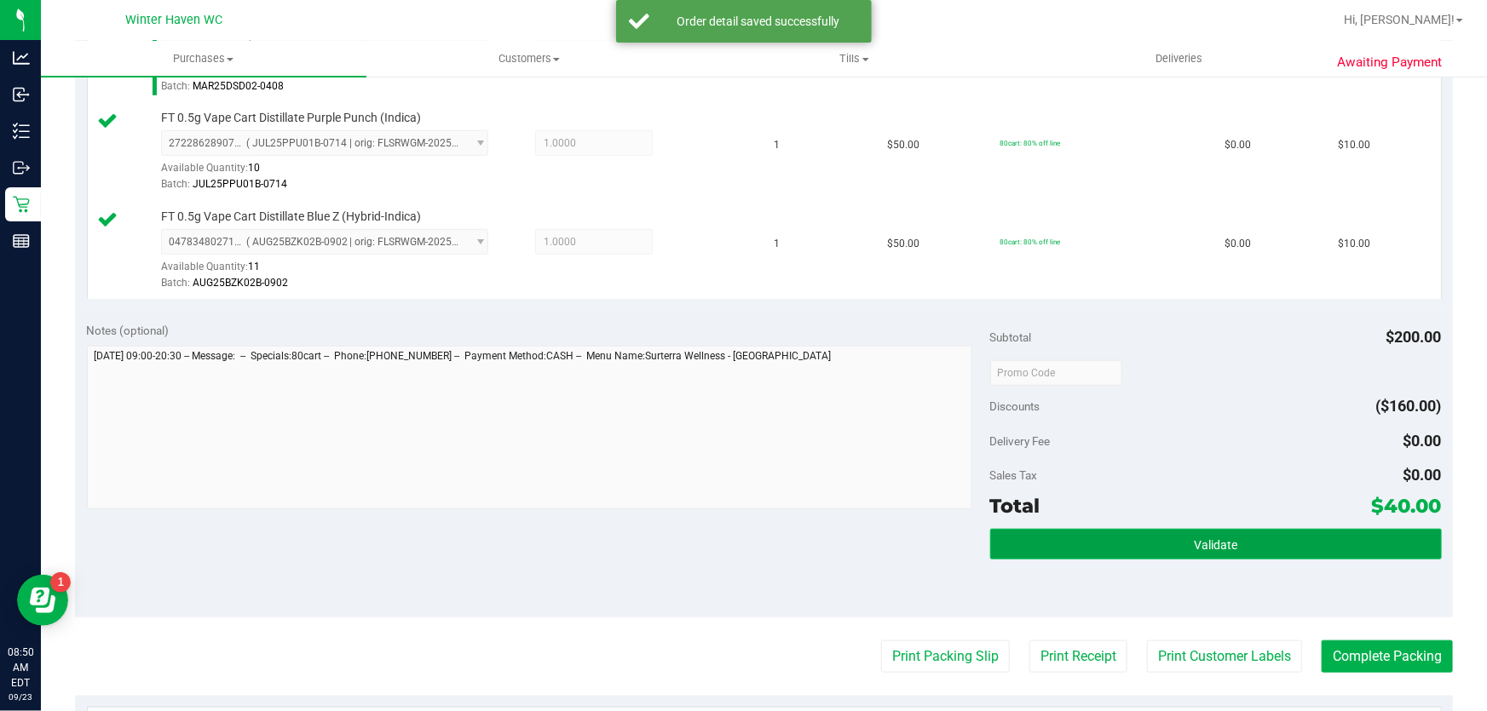
click at [1032, 533] on button "Validate" at bounding box center [1216, 544] width 452 height 31
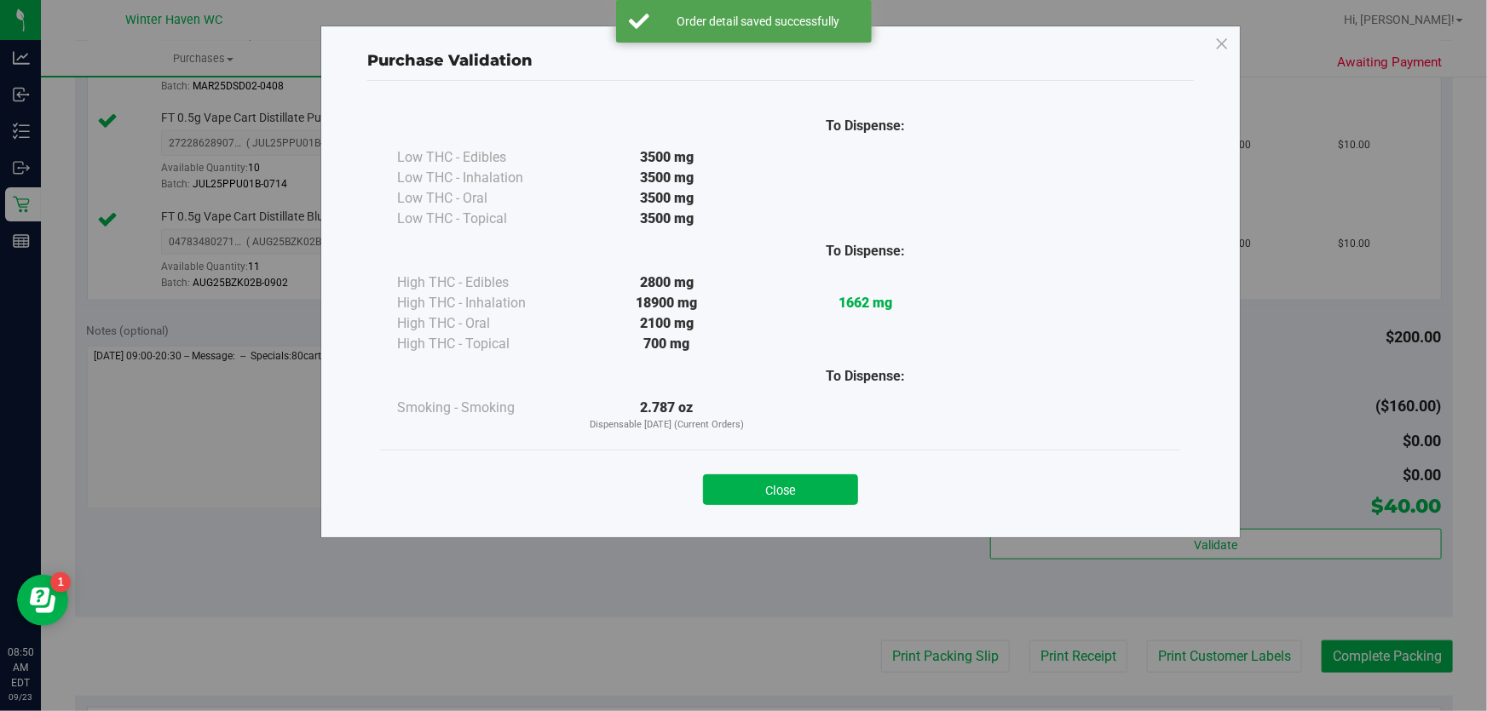
click at [790, 509] on div "Close" at bounding box center [780, 484] width 801 height 69
click at [790, 502] on button "Close" at bounding box center [780, 490] width 155 height 31
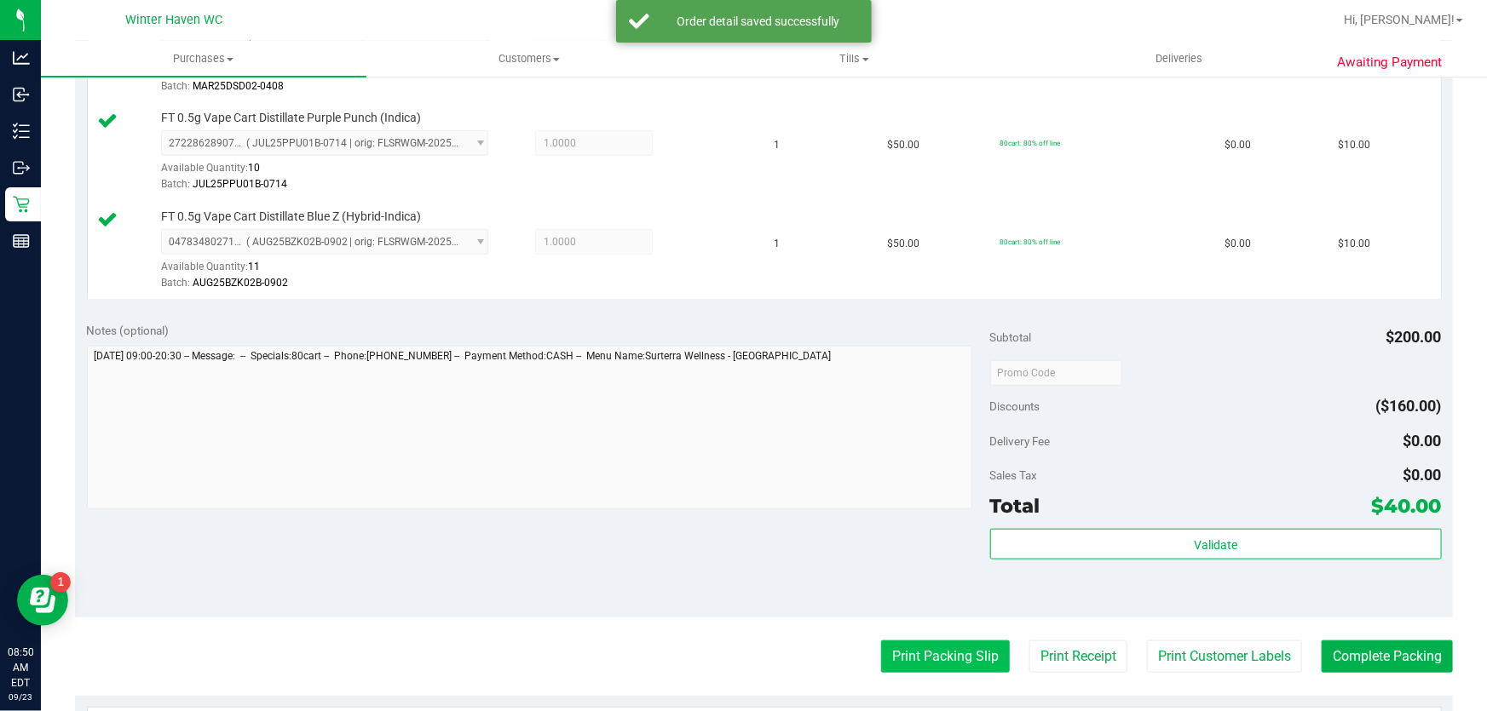
click at [972, 665] on button "Print Packing Slip" at bounding box center [945, 657] width 129 height 32
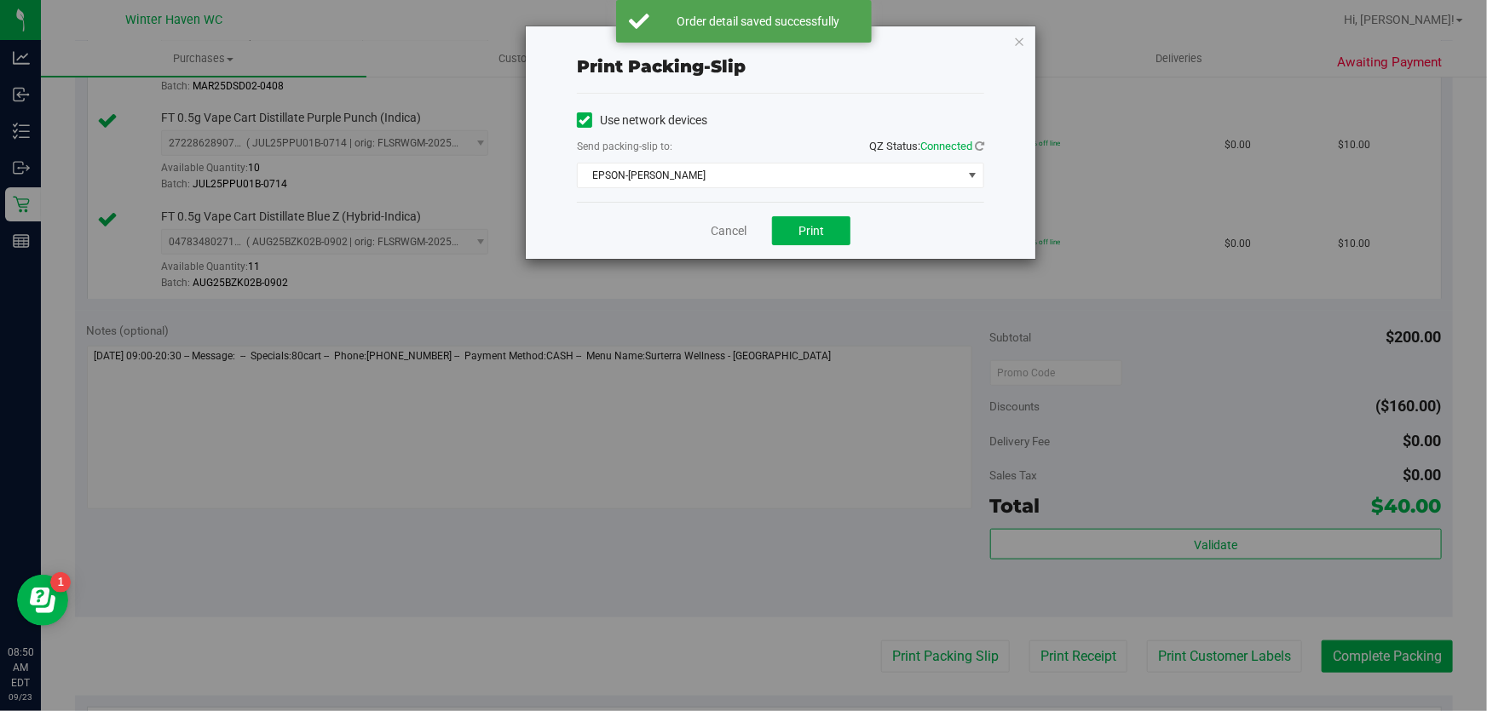
click at [806, 247] on div "Cancel Print" at bounding box center [780, 230] width 407 height 57
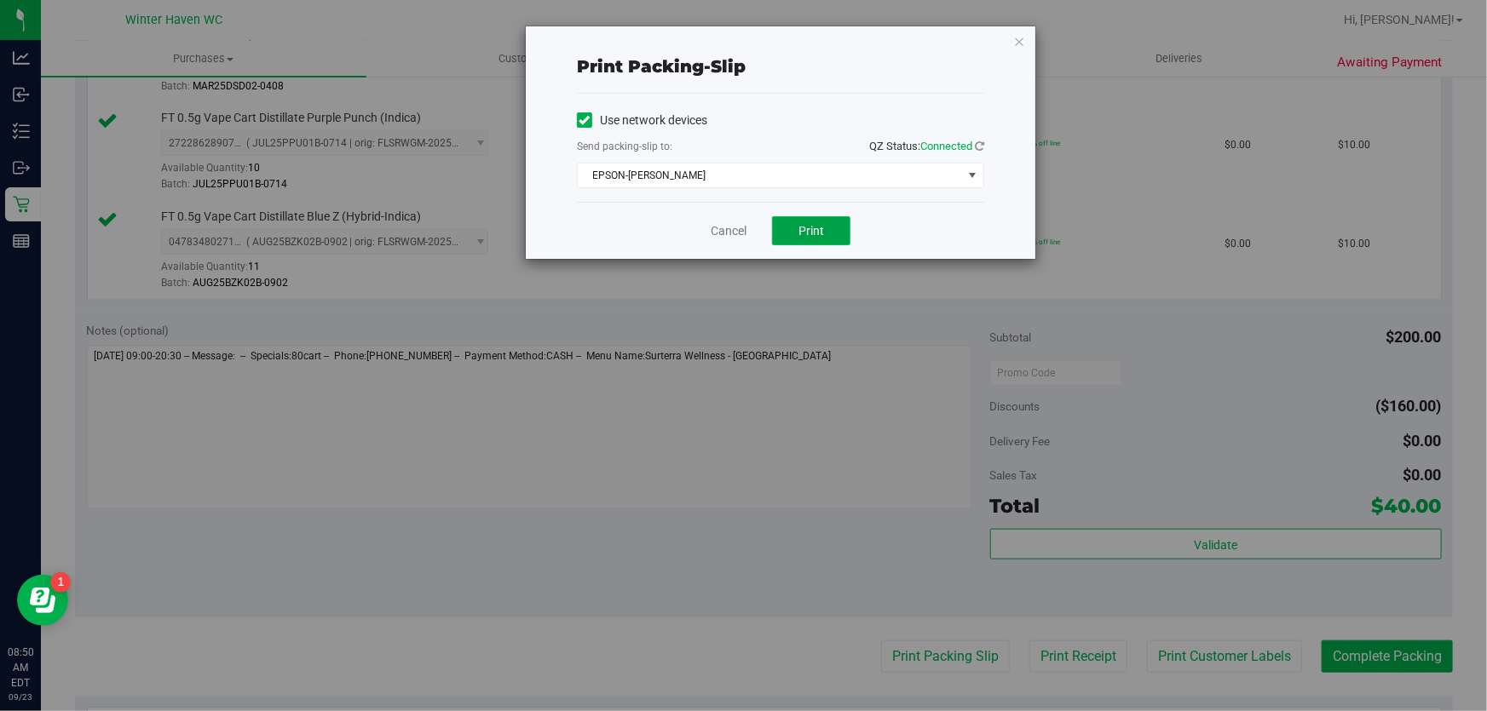
click at [820, 233] on span "Print" at bounding box center [811, 231] width 26 height 14
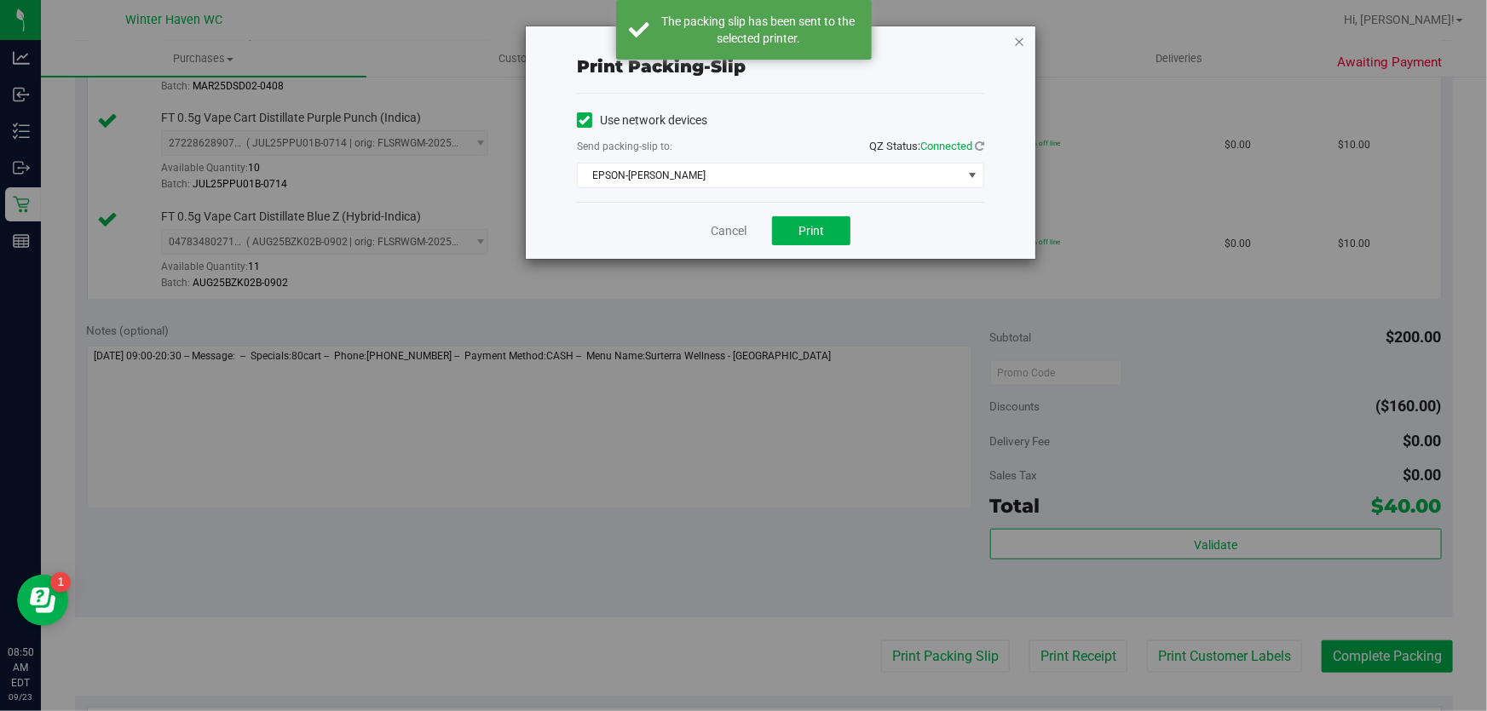
click at [1021, 39] on icon "button" at bounding box center [1019, 41] width 12 height 20
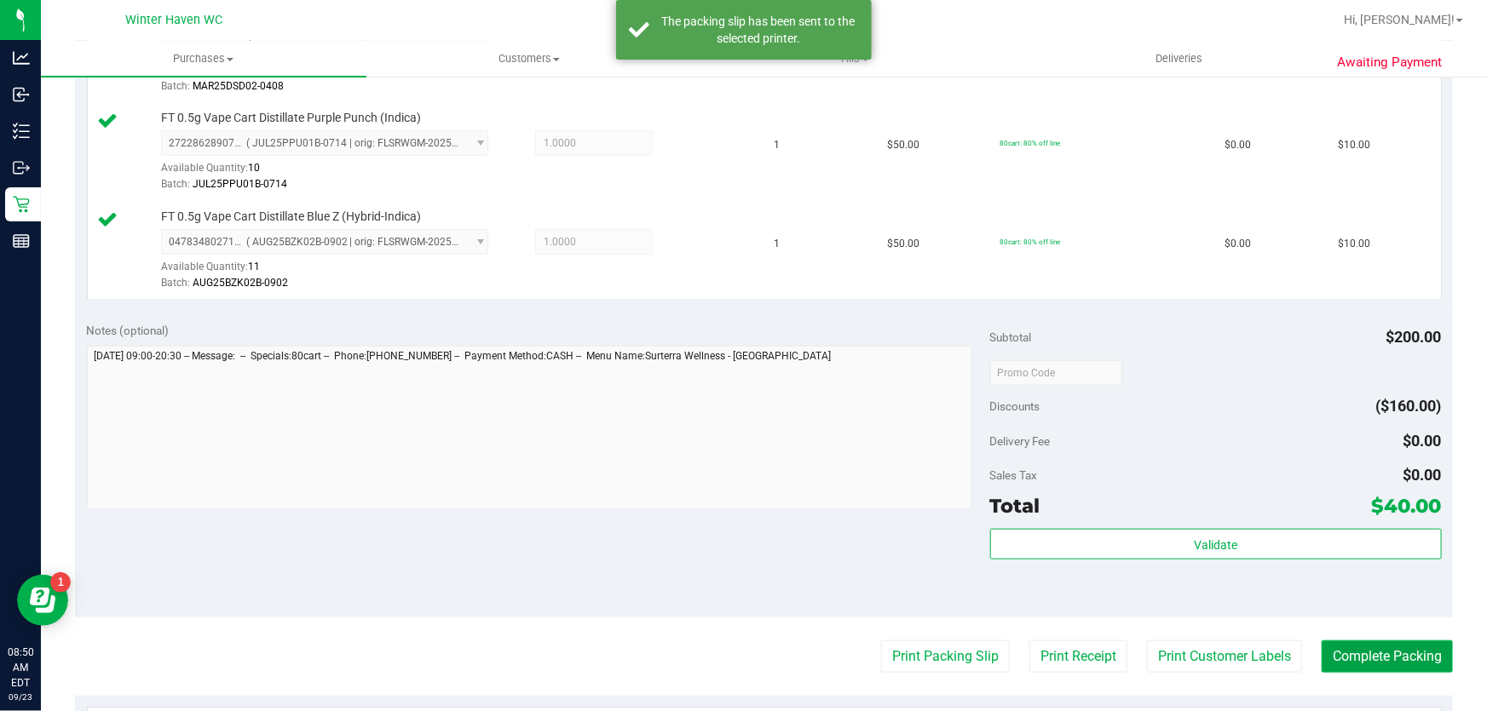
click at [1369, 659] on button "Complete Packing" at bounding box center [1386, 657] width 131 height 32
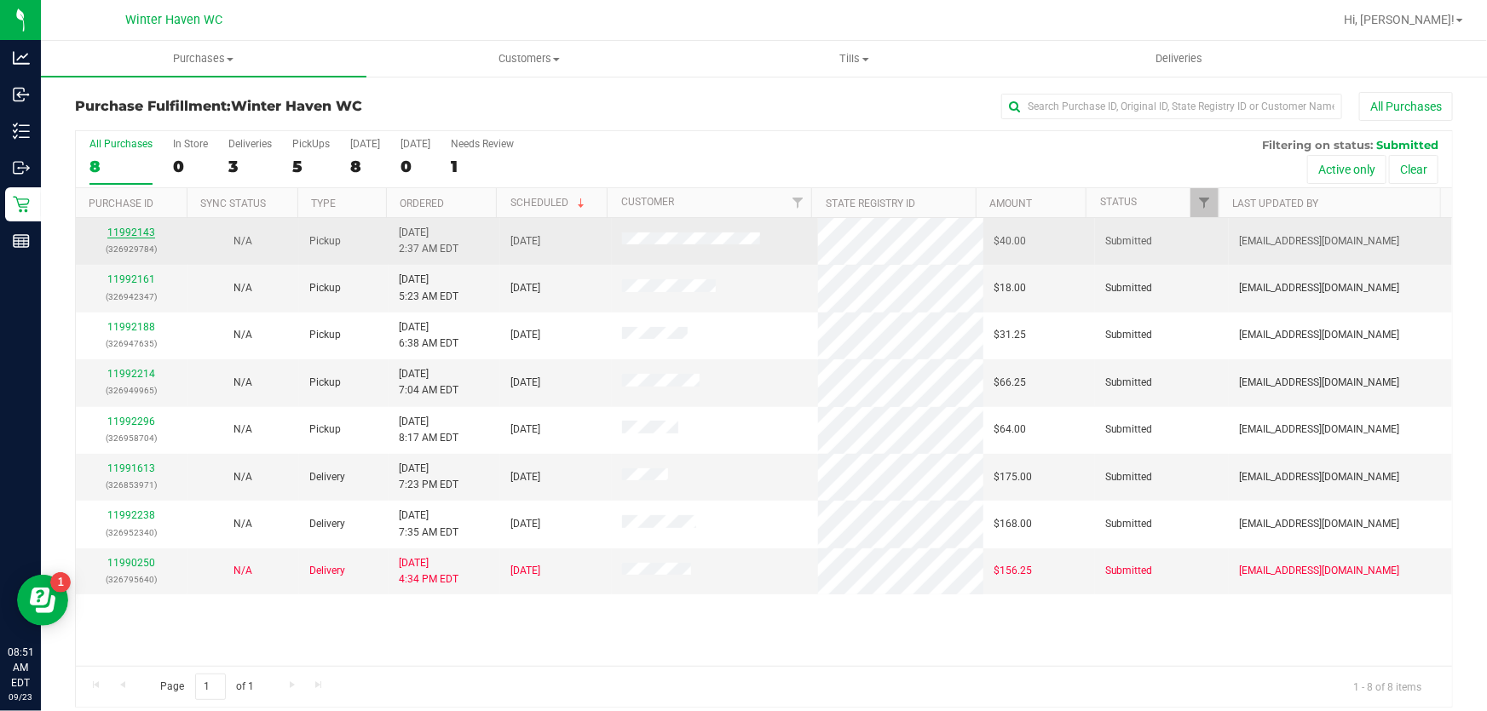
click at [141, 233] on link "11992143" at bounding box center [131, 233] width 48 height 12
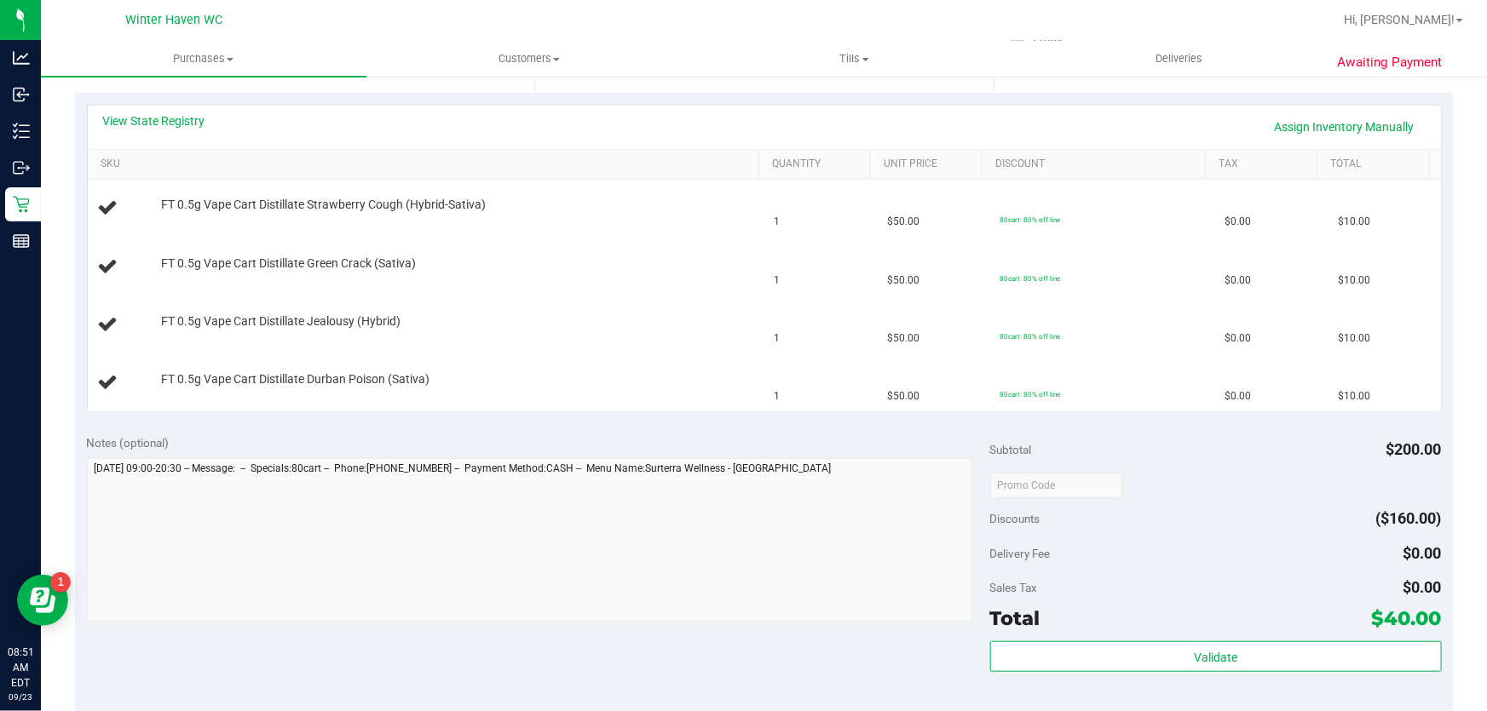
scroll to position [464, 0]
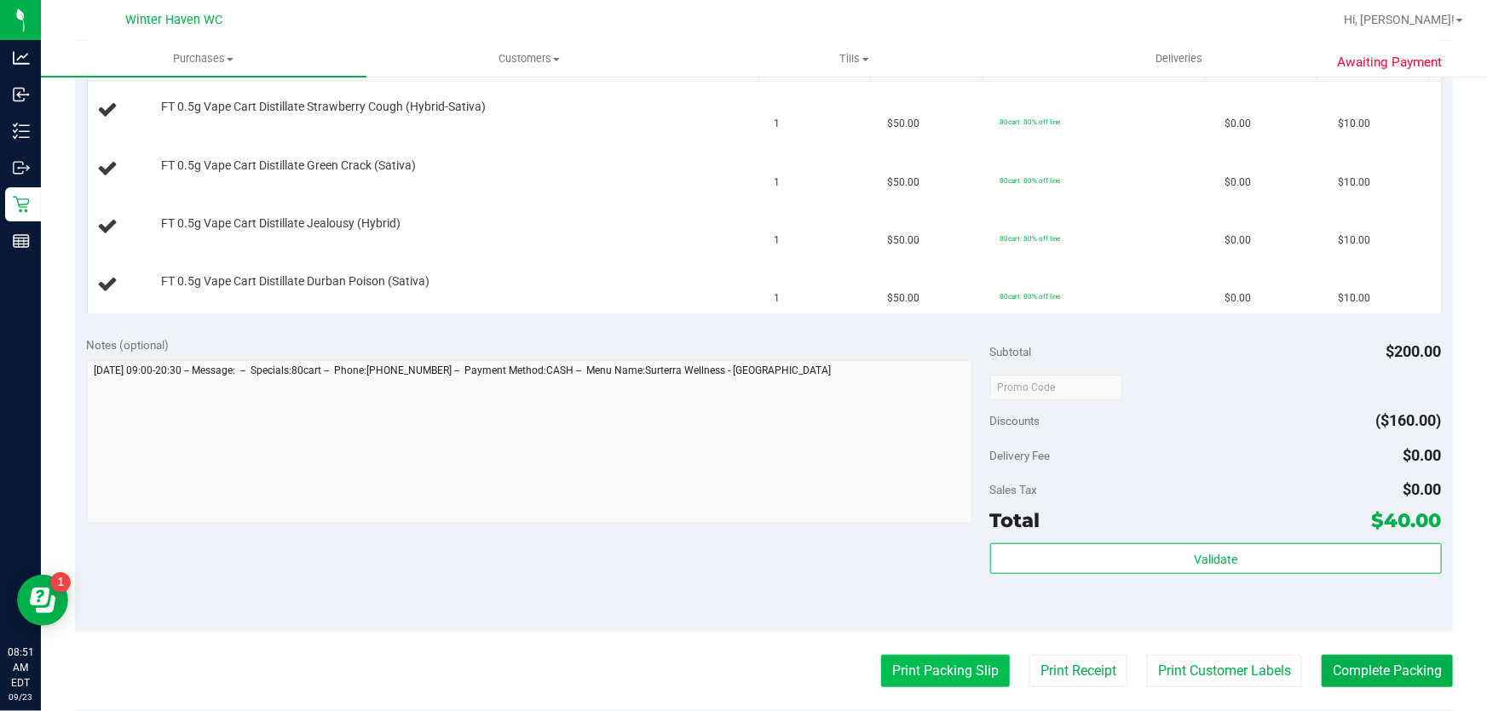
click at [952, 665] on button "Print Packing Slip" at bounding box center [945, 671] width 129 height 32
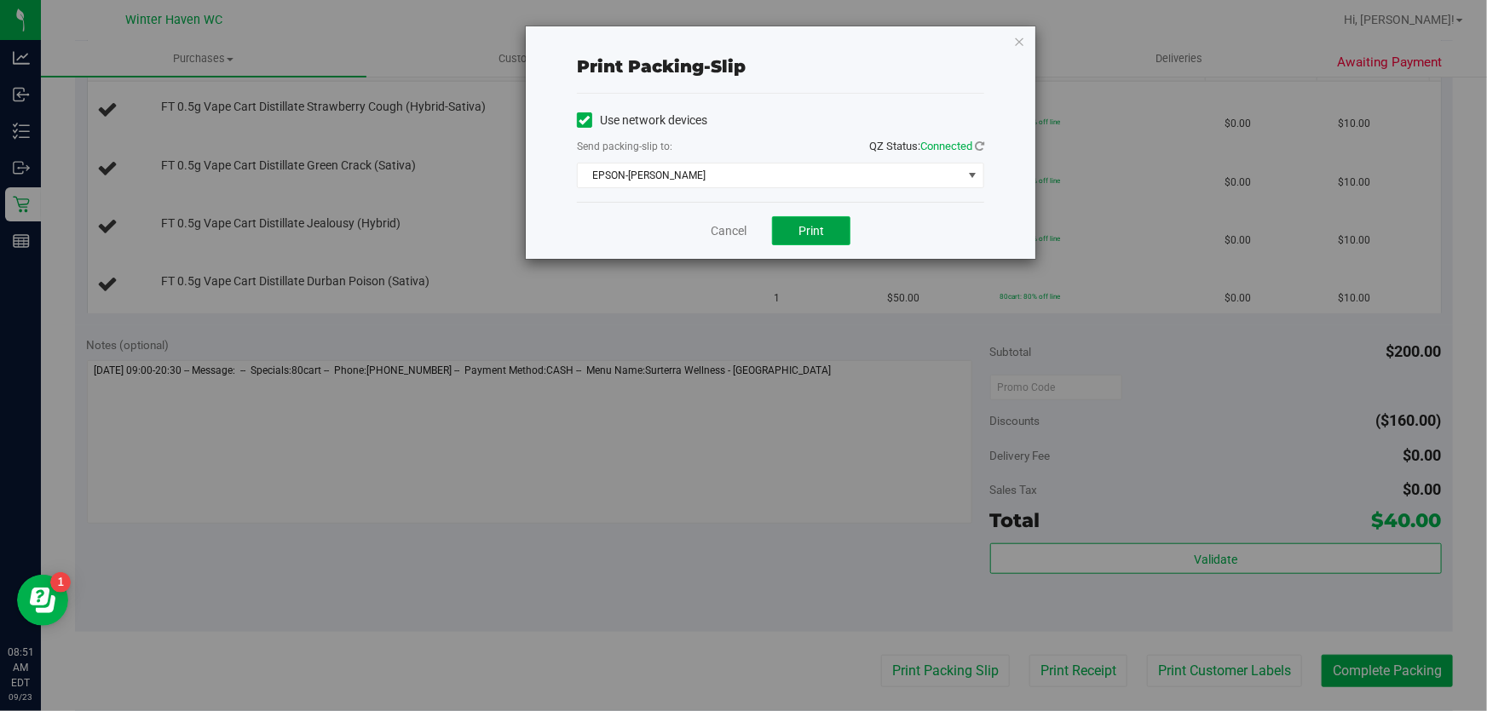
click at [825, 227] on button "Print" at bounding box center [811, 230] width 78 height 29
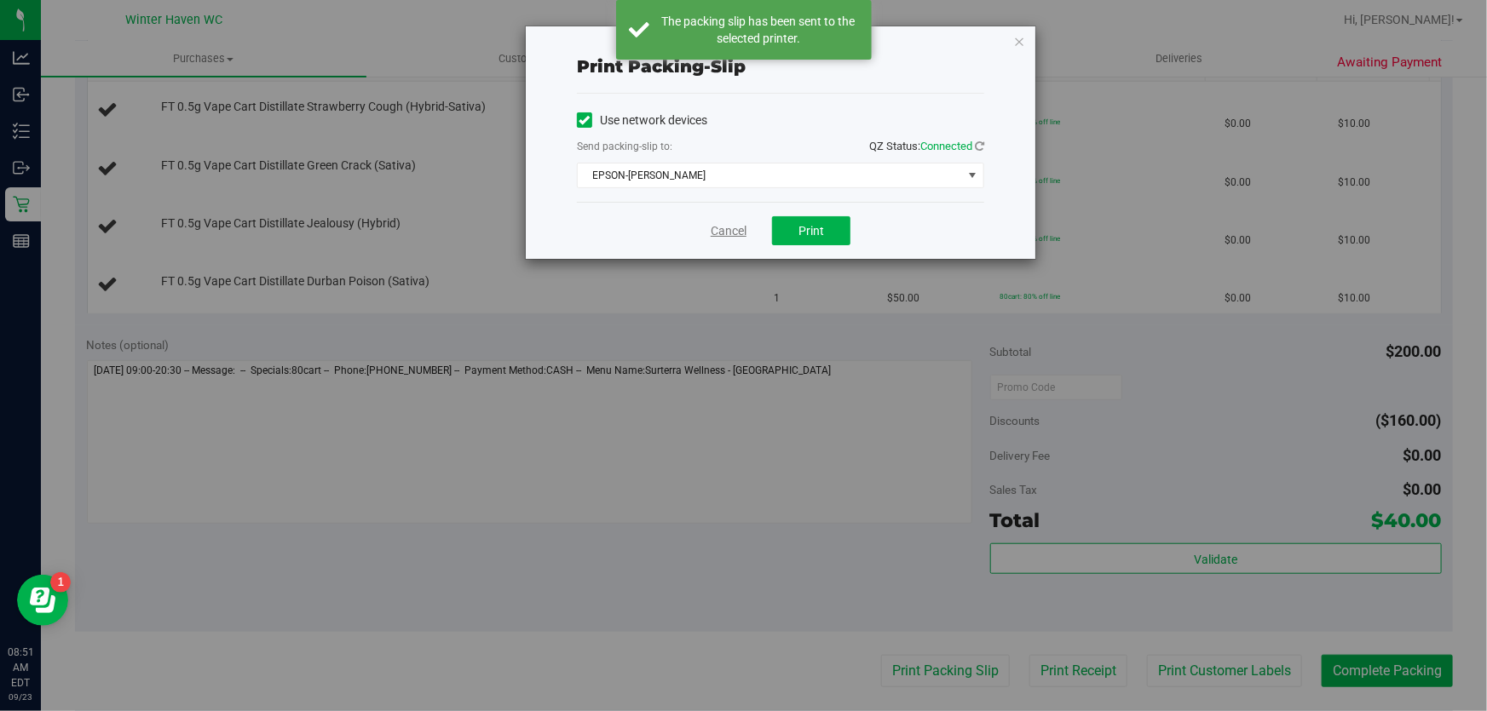
click at [716, 239] on link "Cancel" at bounding box center [729, 231] width 36 height 18
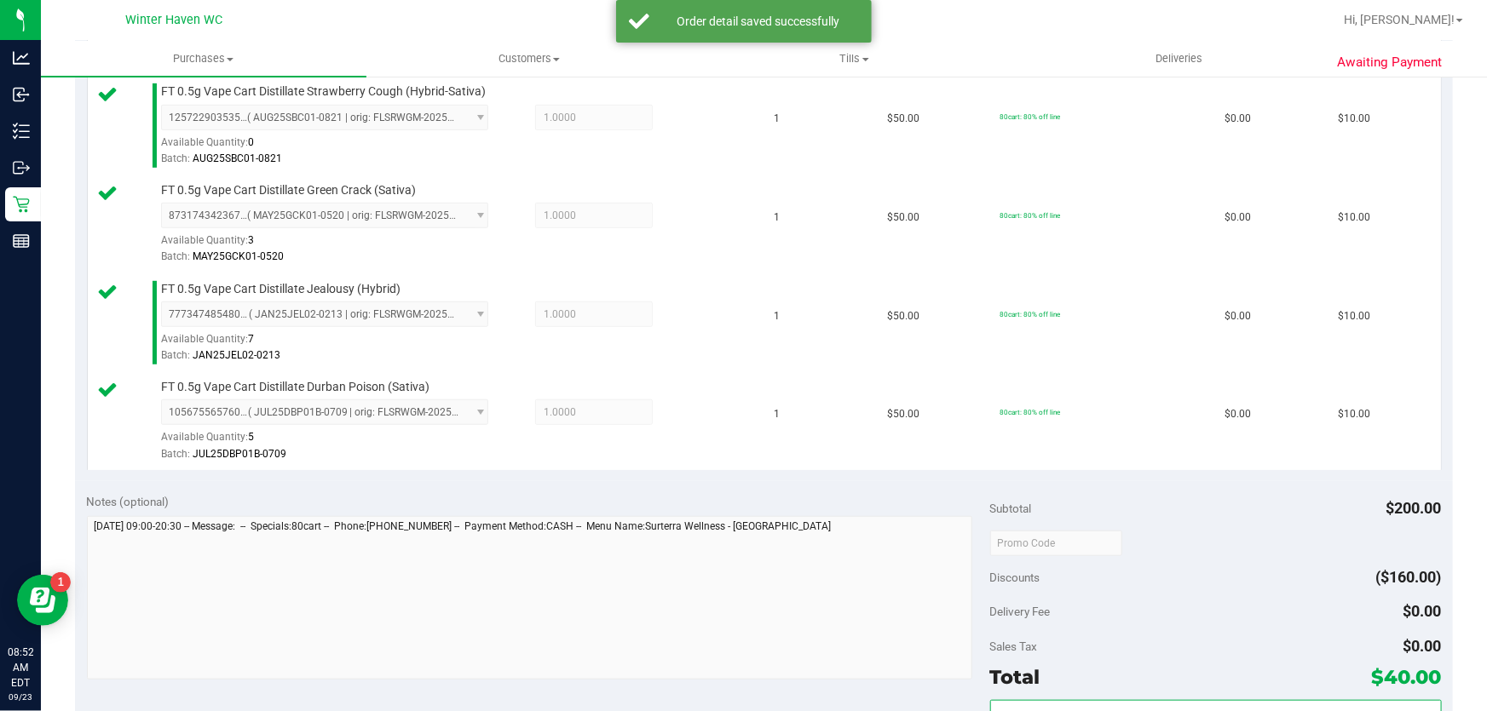
scroll to position [619, 0]
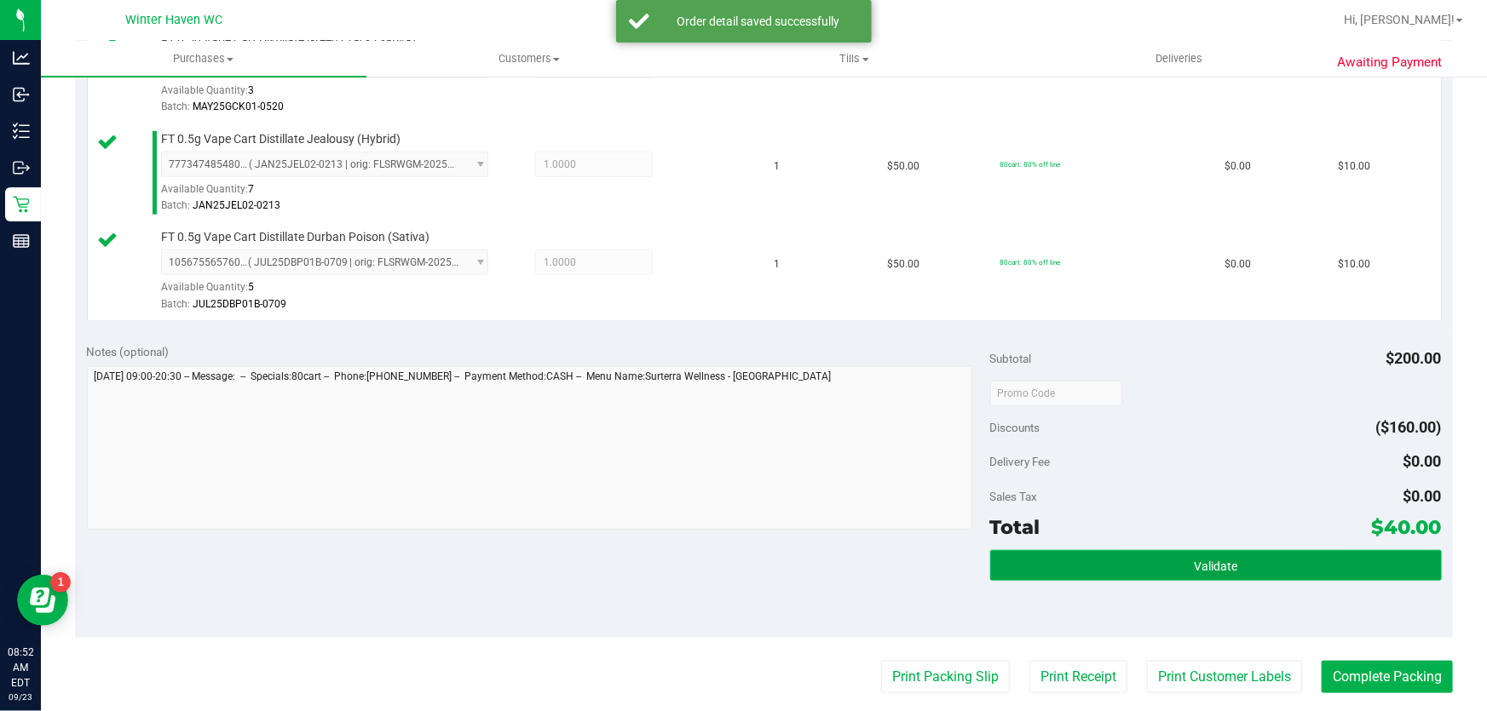
click at [1059, 555] on button "Validate" at bounding box center [1216, 565] width 452 height 31
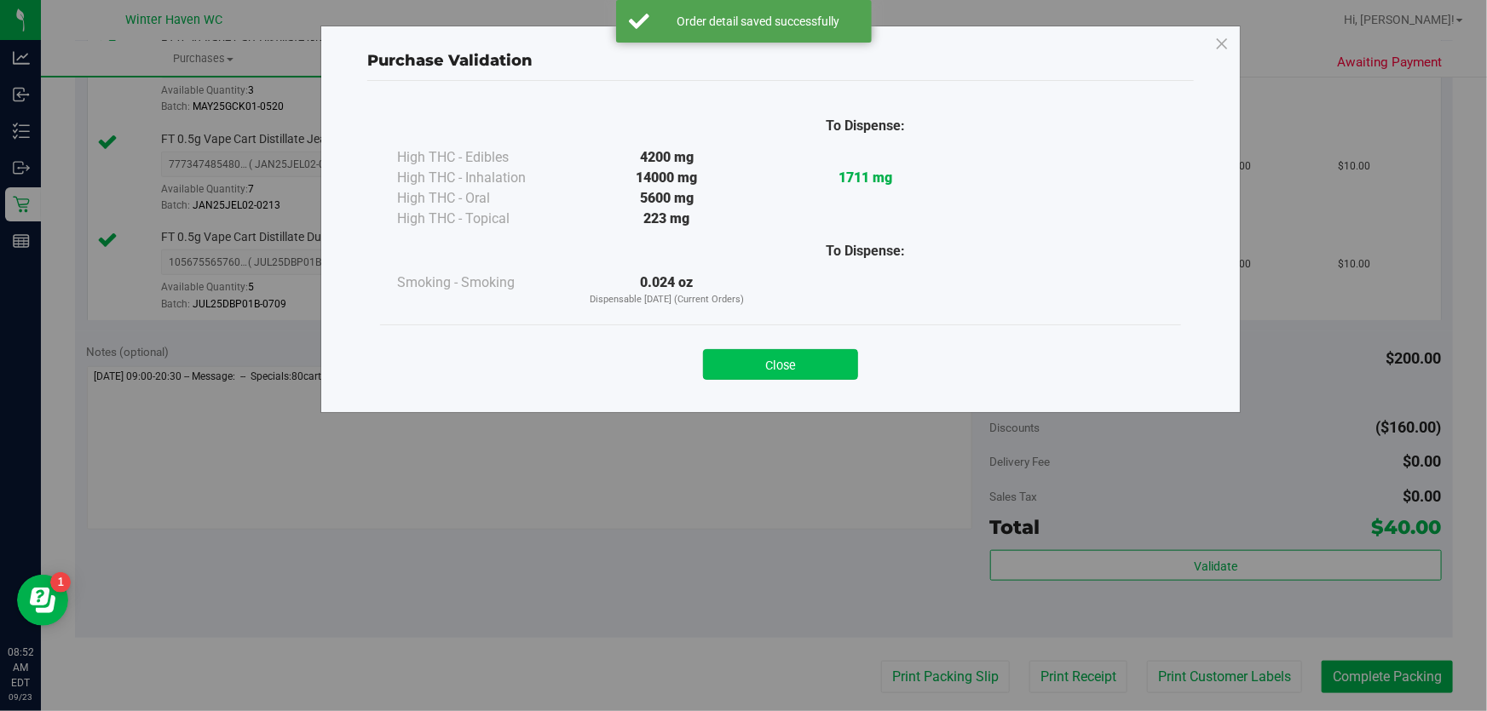
click at [754, 361] on button "Close" at bounding box center [780, 364] width 155 height 31
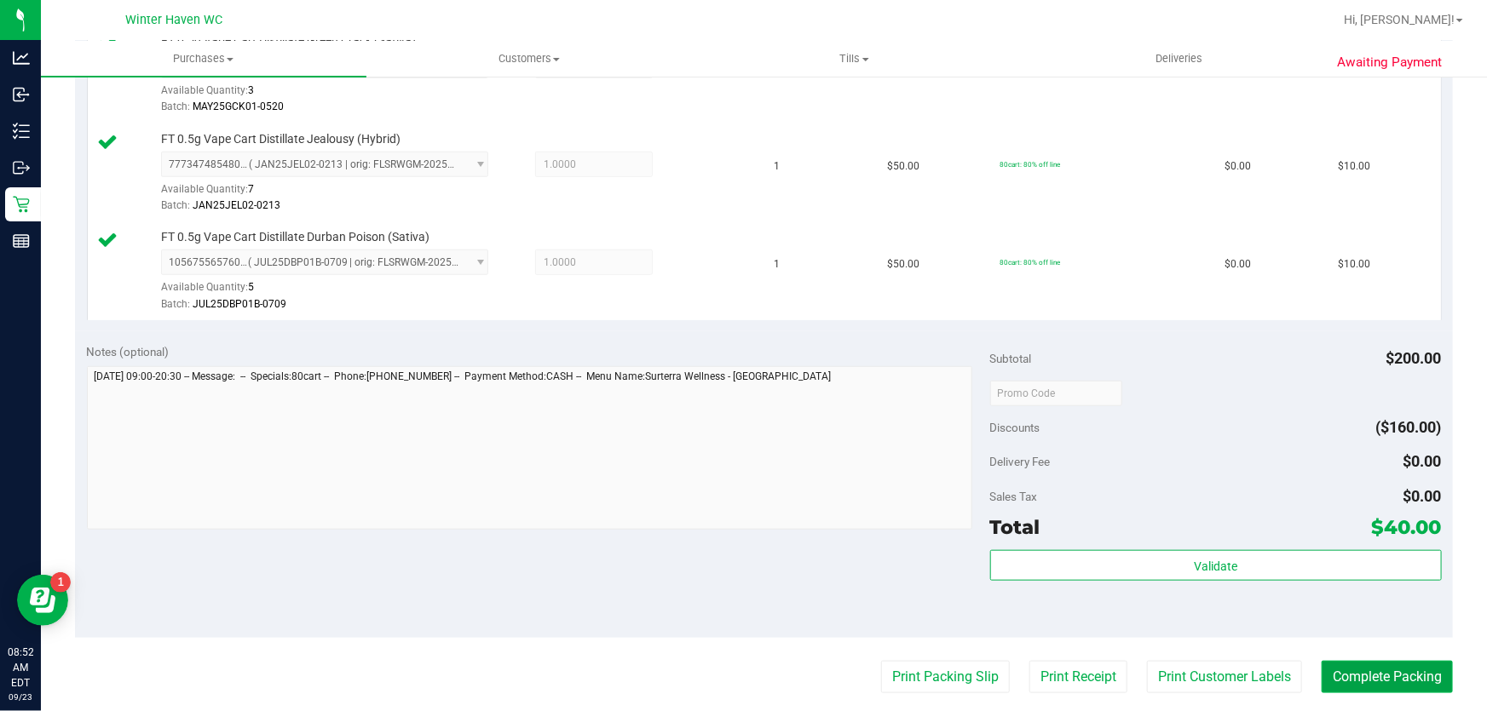
click at [1331, 670] on button "Complete Packing" at bounding box center [1386, 677] width 131 height 32
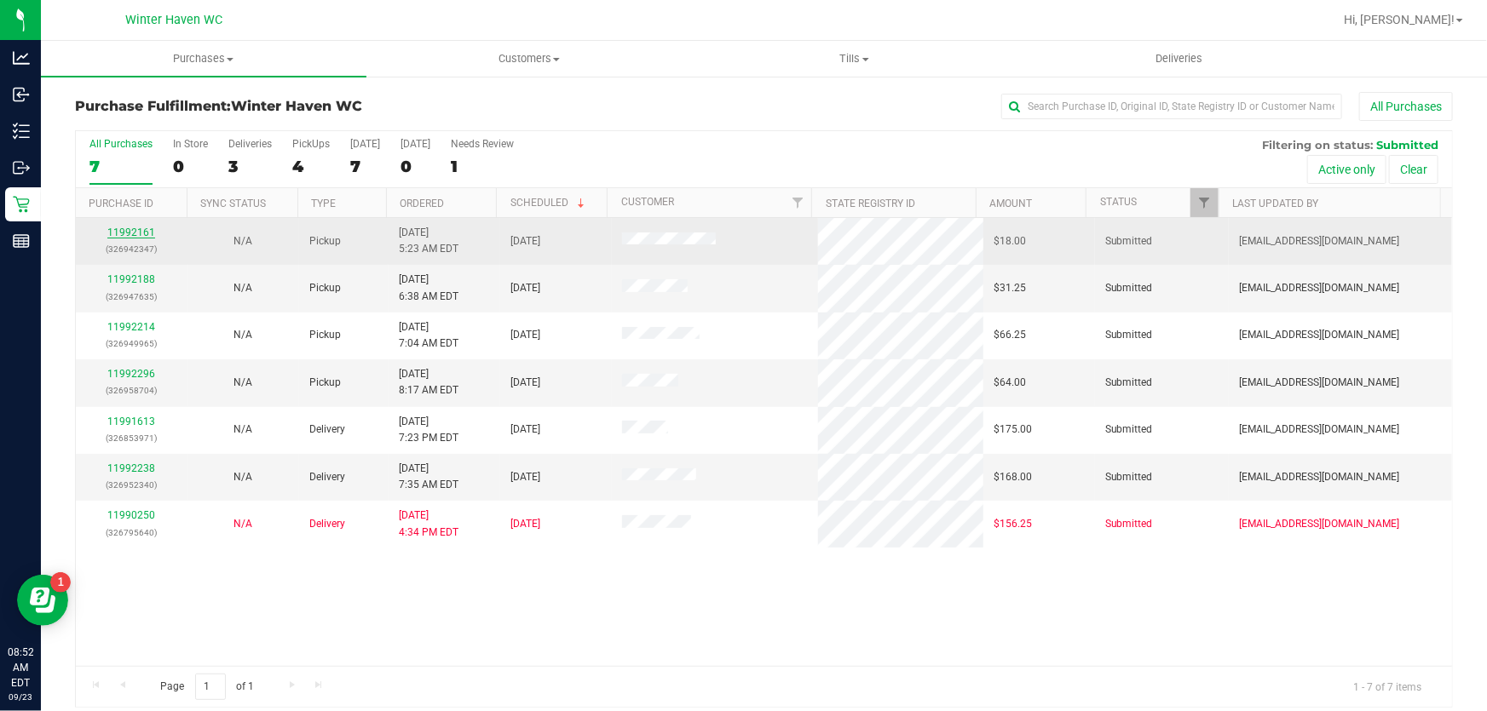
click at [139, 230] on link "11992161" at bounding box center [131, 233] width 48 height 12
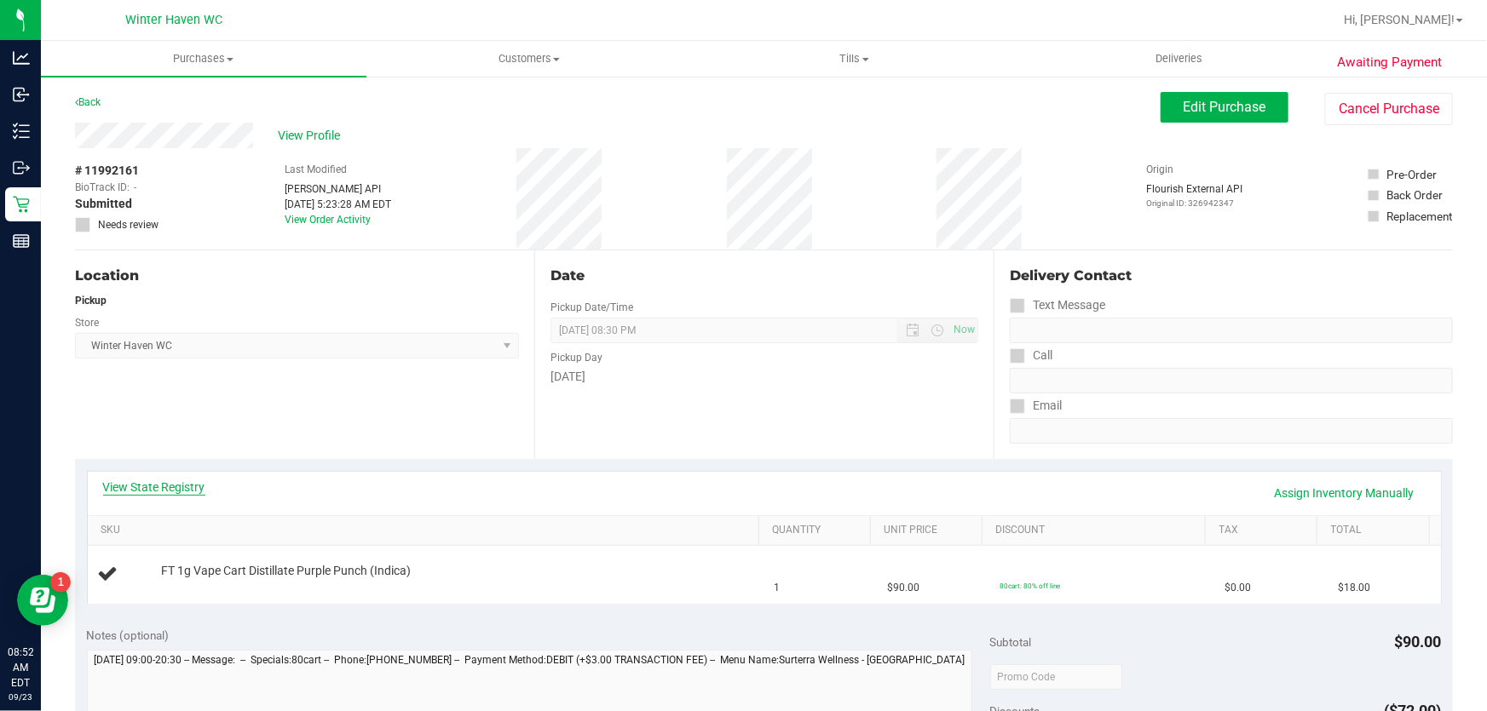
click at [169, 487] on link "View State Registry" at bounding box center [154, 487] width 102 height 17
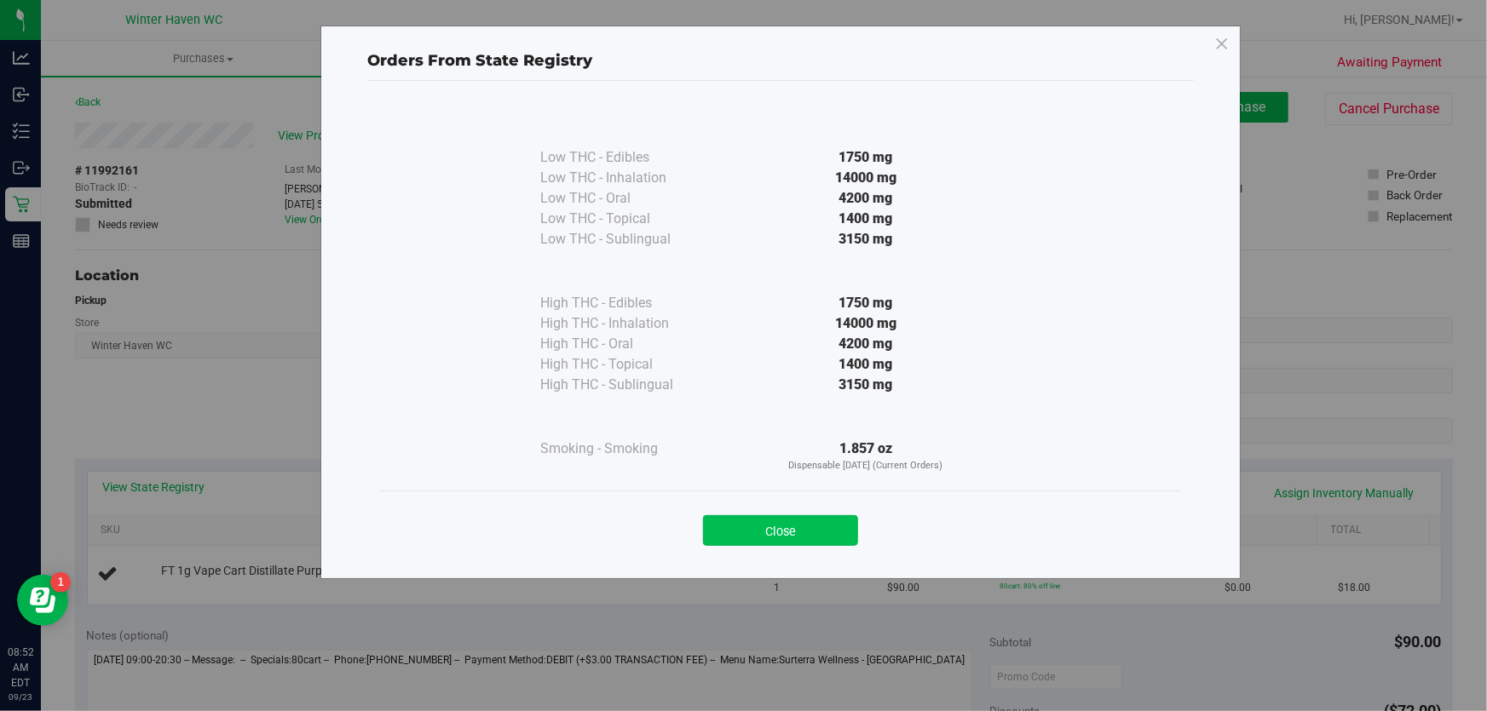
click at [759, 540] on button "Close" at bounding box center [780, 530] width 155 height 31
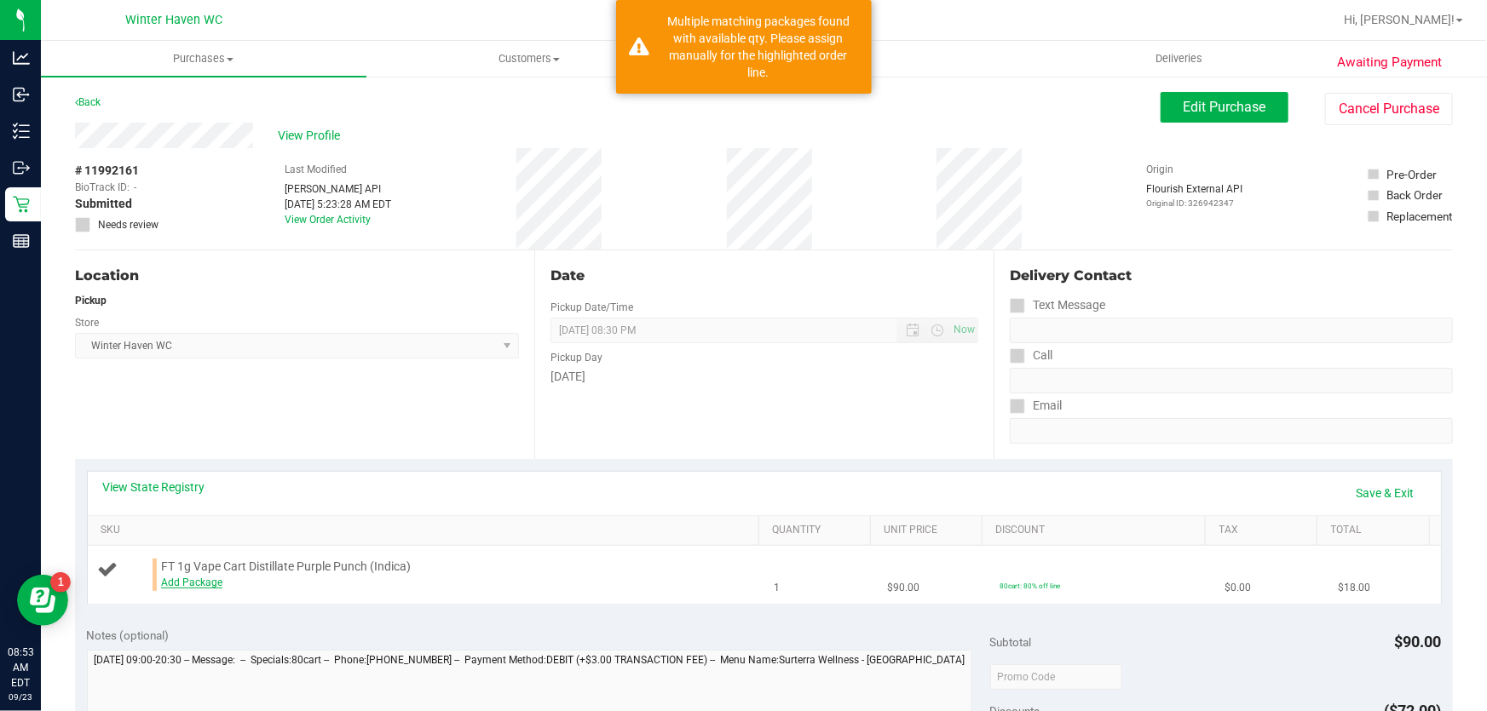
click at [201, 587] on link "Add Package" at bounding box center [191, 583] width 61 height 12
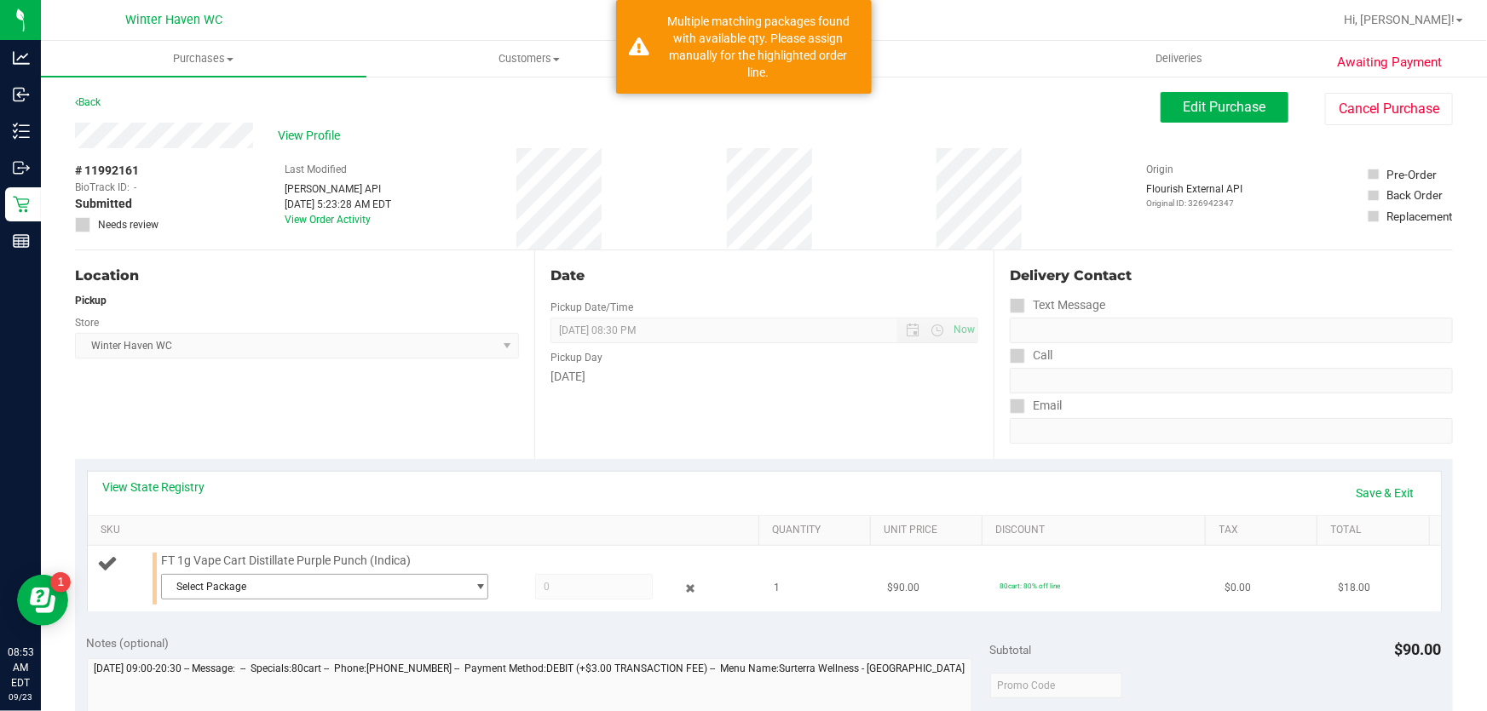
click at [452, 586] on span "Select Package" at bounding box center [314, 587] width 304 height 24
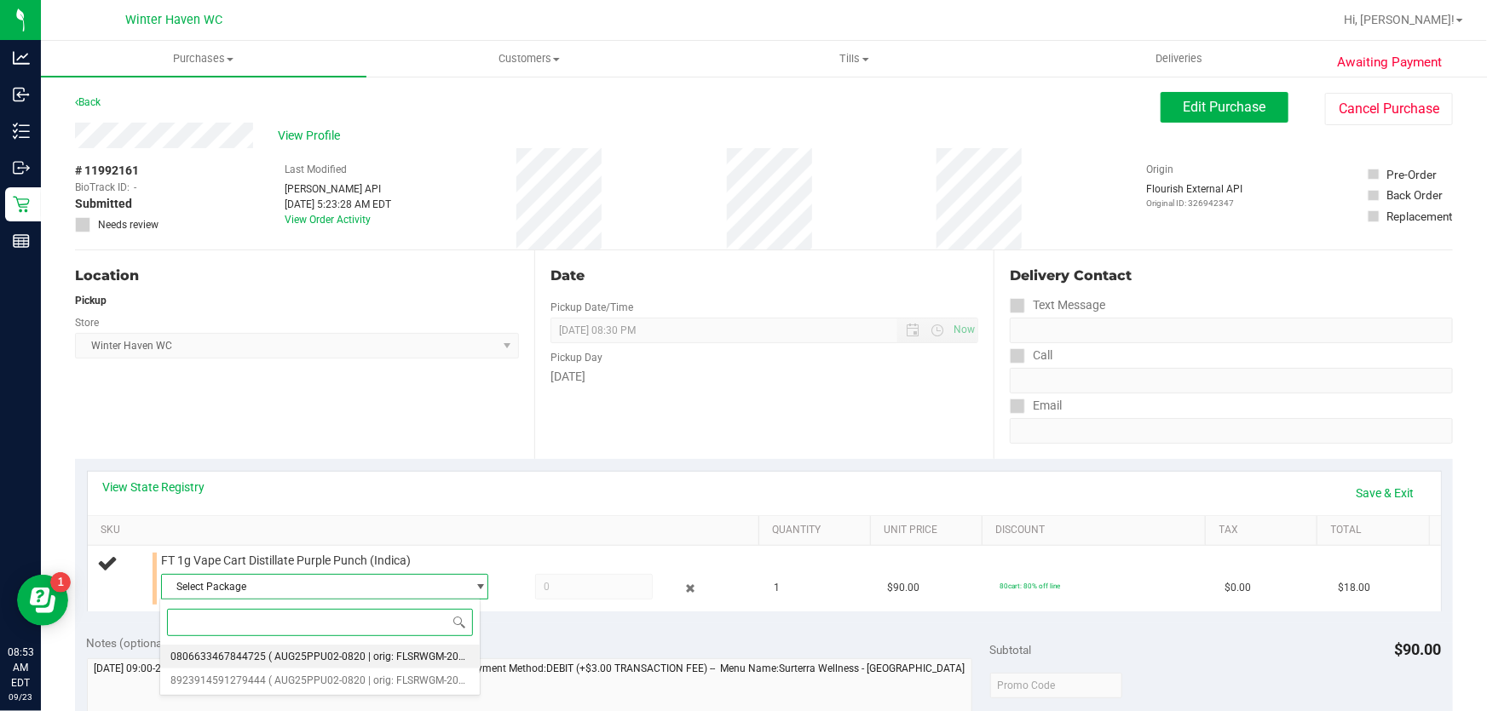
click at [394, 647] on li "0806633467844725 ( AUG25PPU02-0820 | orig: FLSRWGM-20250826-659 )" at bounding box center [319, 657] width 319 height 24
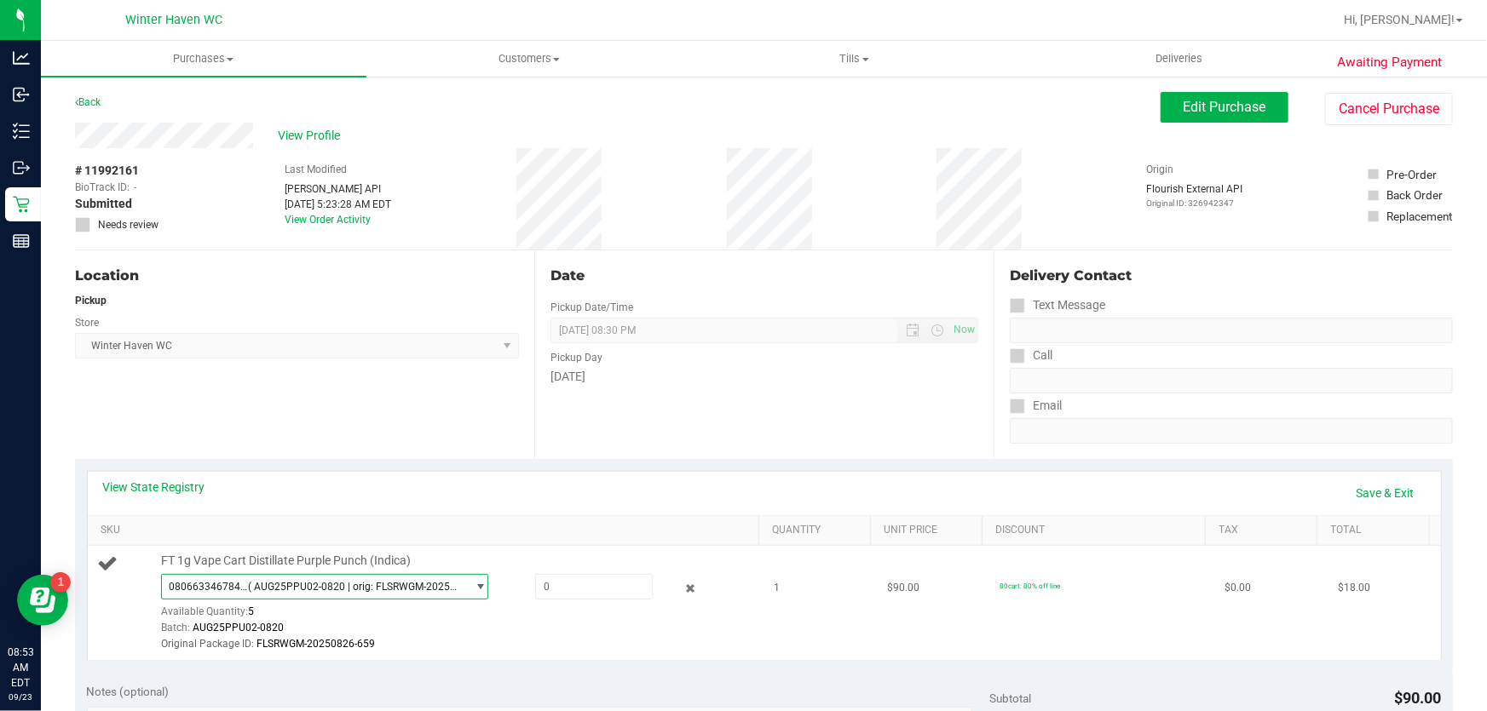
click at [417, 590] on span "( AUG25PPU02-0820 | orig: FLSRWGM-20250826-659 )" at bounding box center [353, 587] width 210 height 12
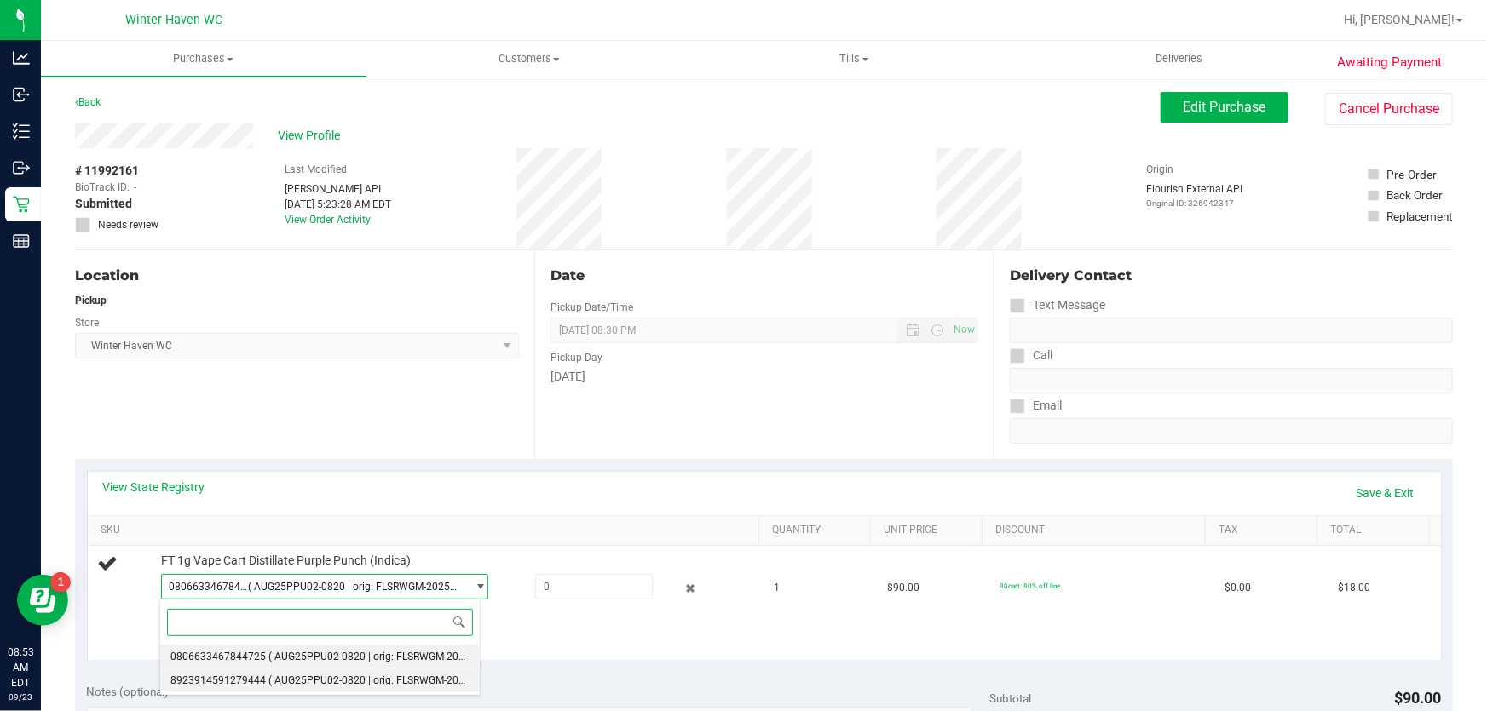
click at [377, 689] on li "8923914591279444 ( AUG25PPU02-0820 | orig: FLSRWGM-20250826-813 )" at bounding box center [319, 681] width 319 height 24
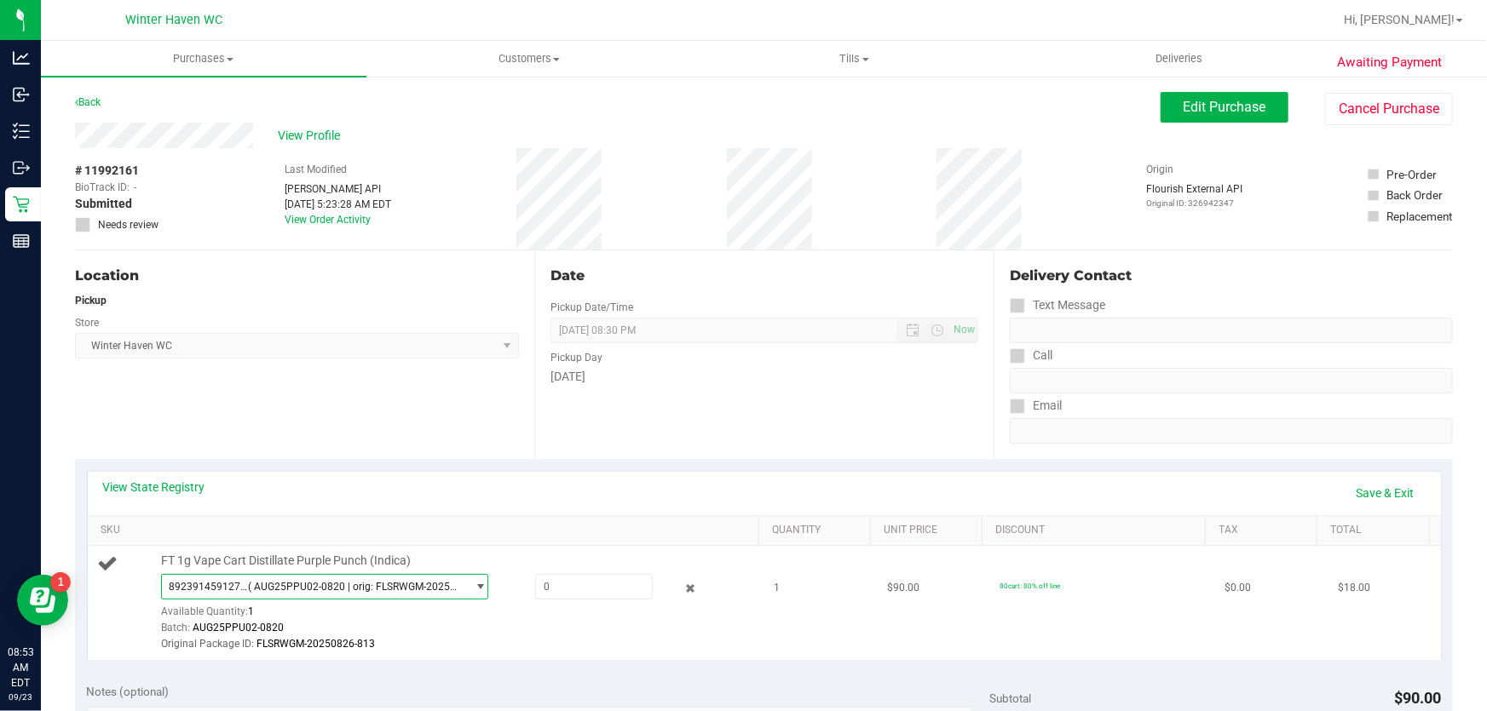
click at [475, 588] on span "select" at bounding box center [481, 587] width 13 height 14
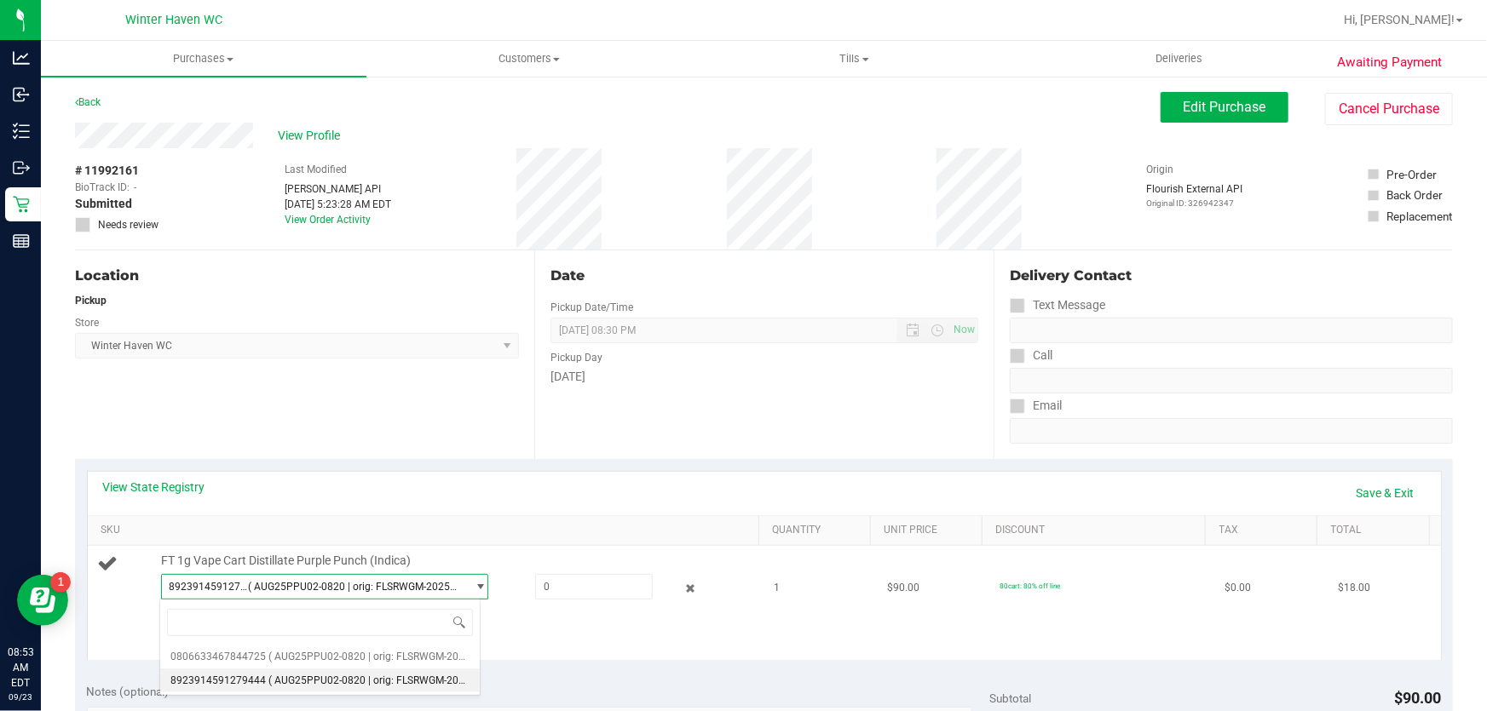
click at [475, 589] on span "select" at bounding box center [481, 587] width 13 height 14
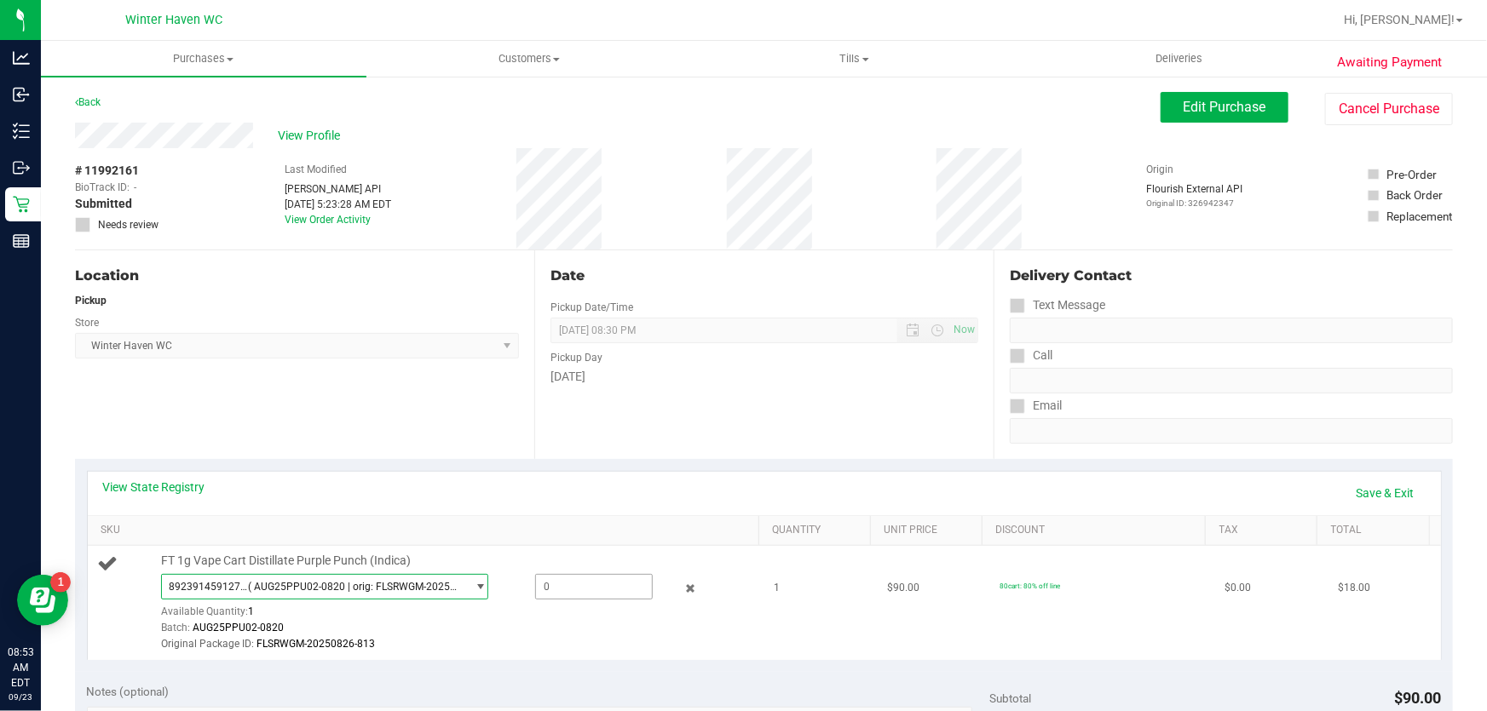
click at [545, 596] on span at bounding box center [594, 587] width 118 height 26
type input "1"
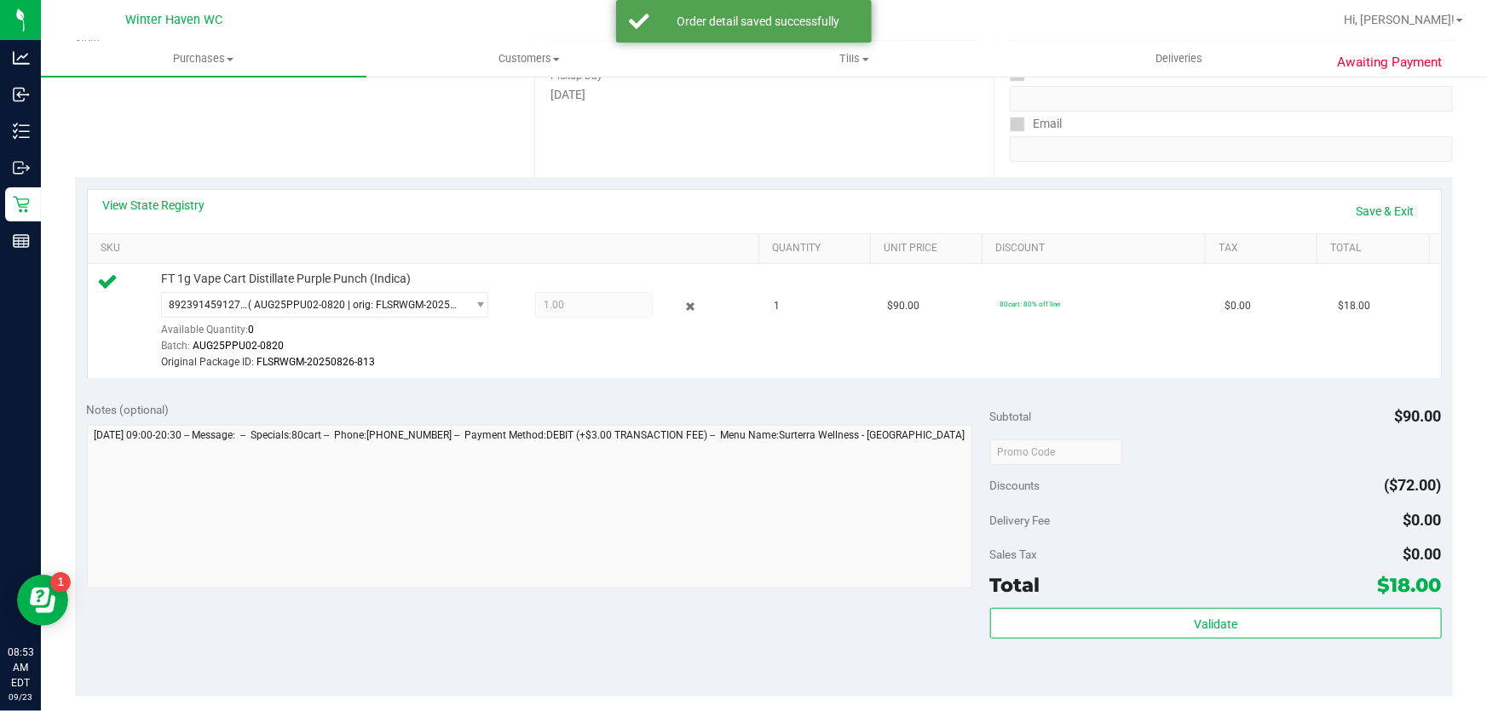
scroll to position [309, 0]
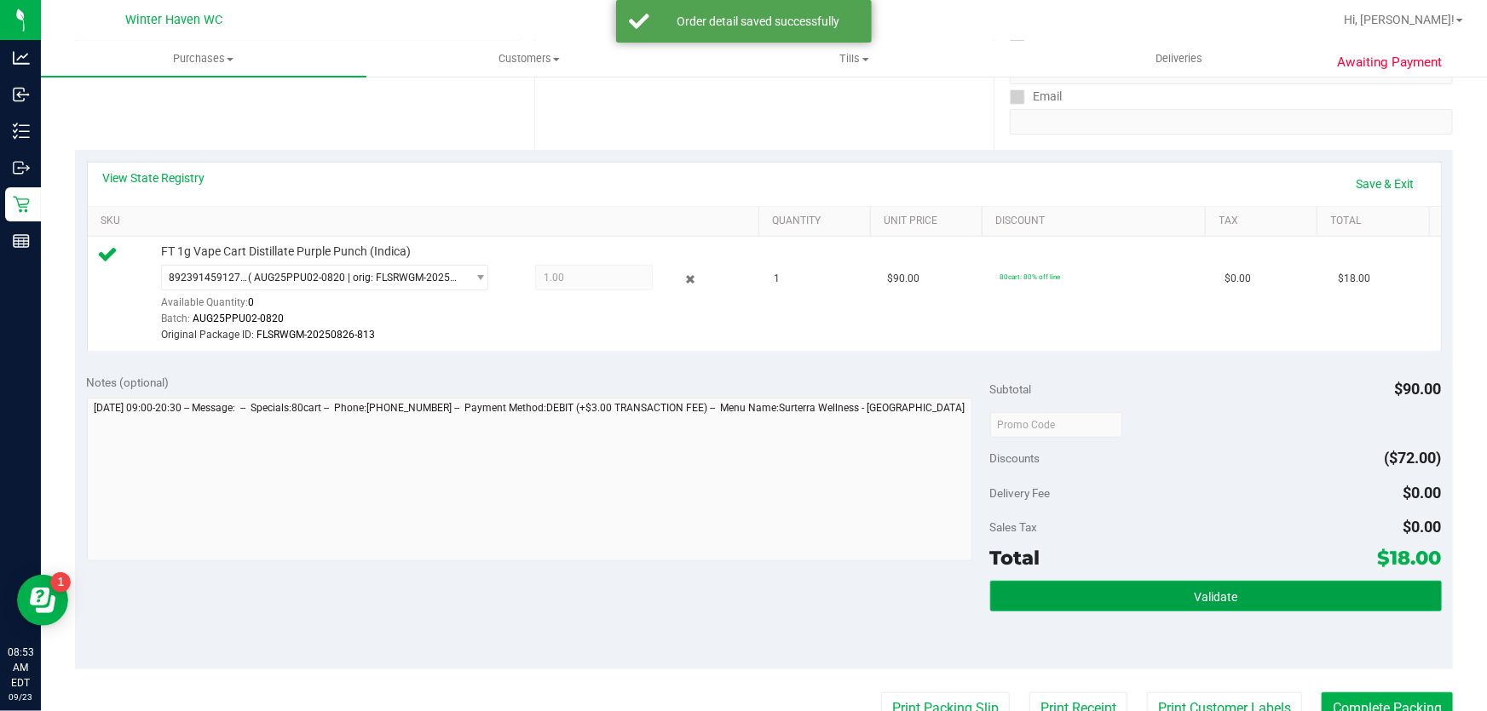
click at [1088, 590] on button "Validate" at bounding box center [1216, 596] width 452 height 31
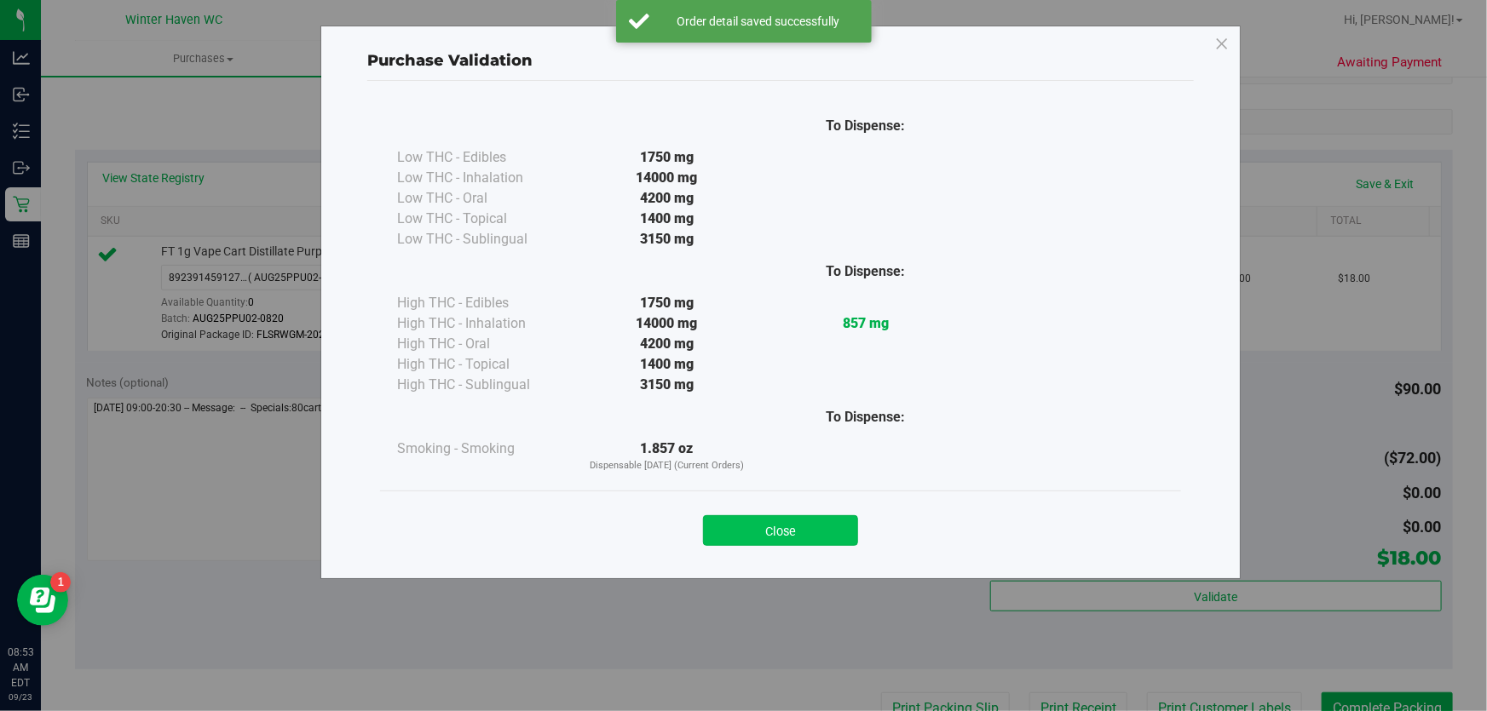
click at [777, 527] on button "Close" at bounding box center [780, 530] width 155 height 31
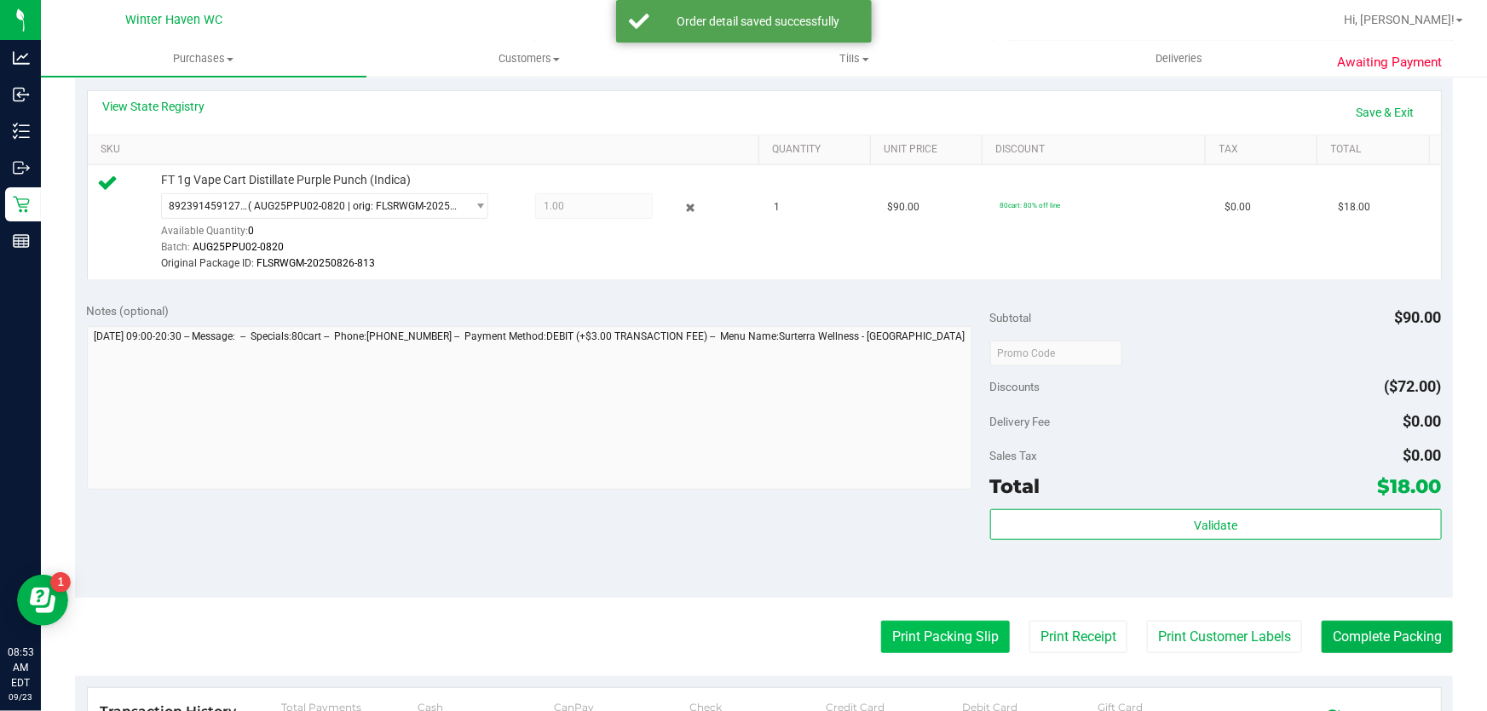
scroll to position [464, 0]
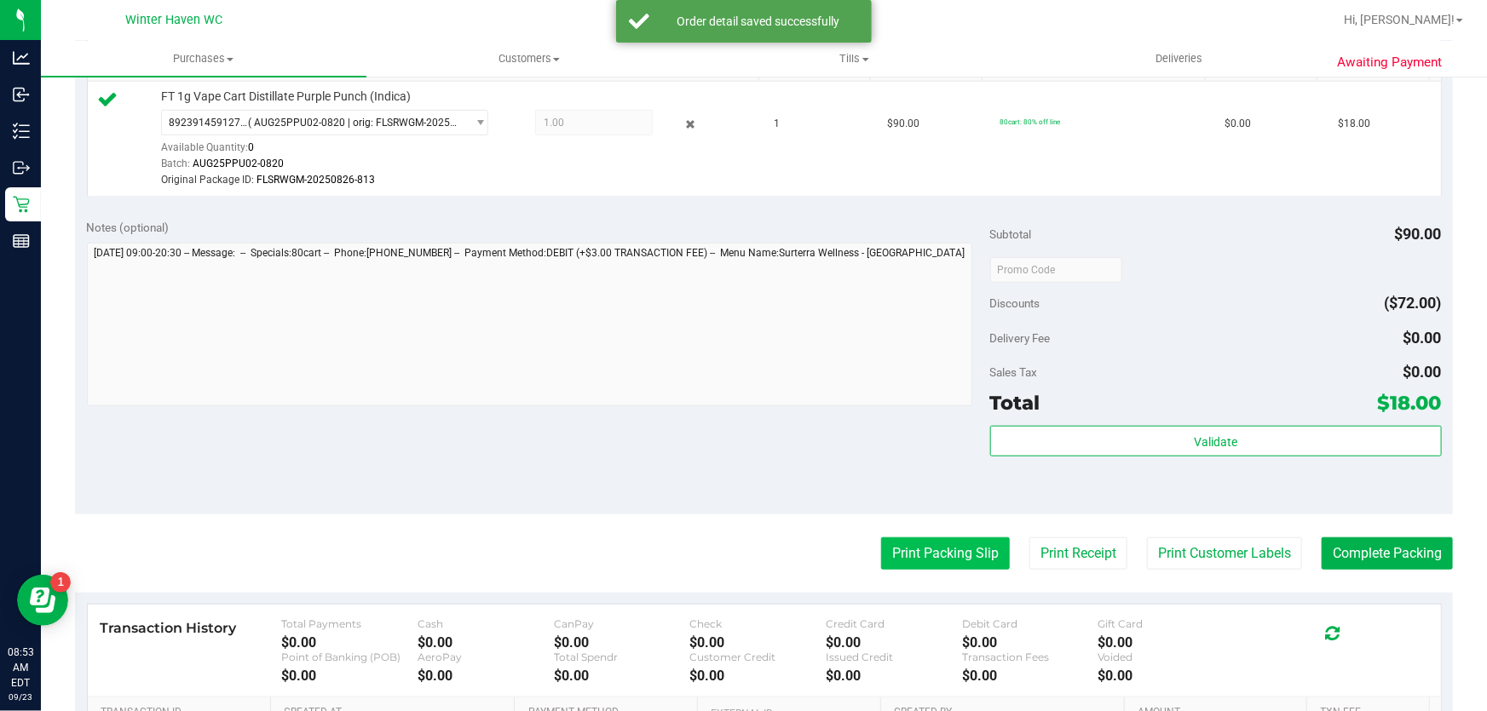
click at [908, 543] on button "Print Packing Slip" at bounding box center [945, 554] width 129 height 32
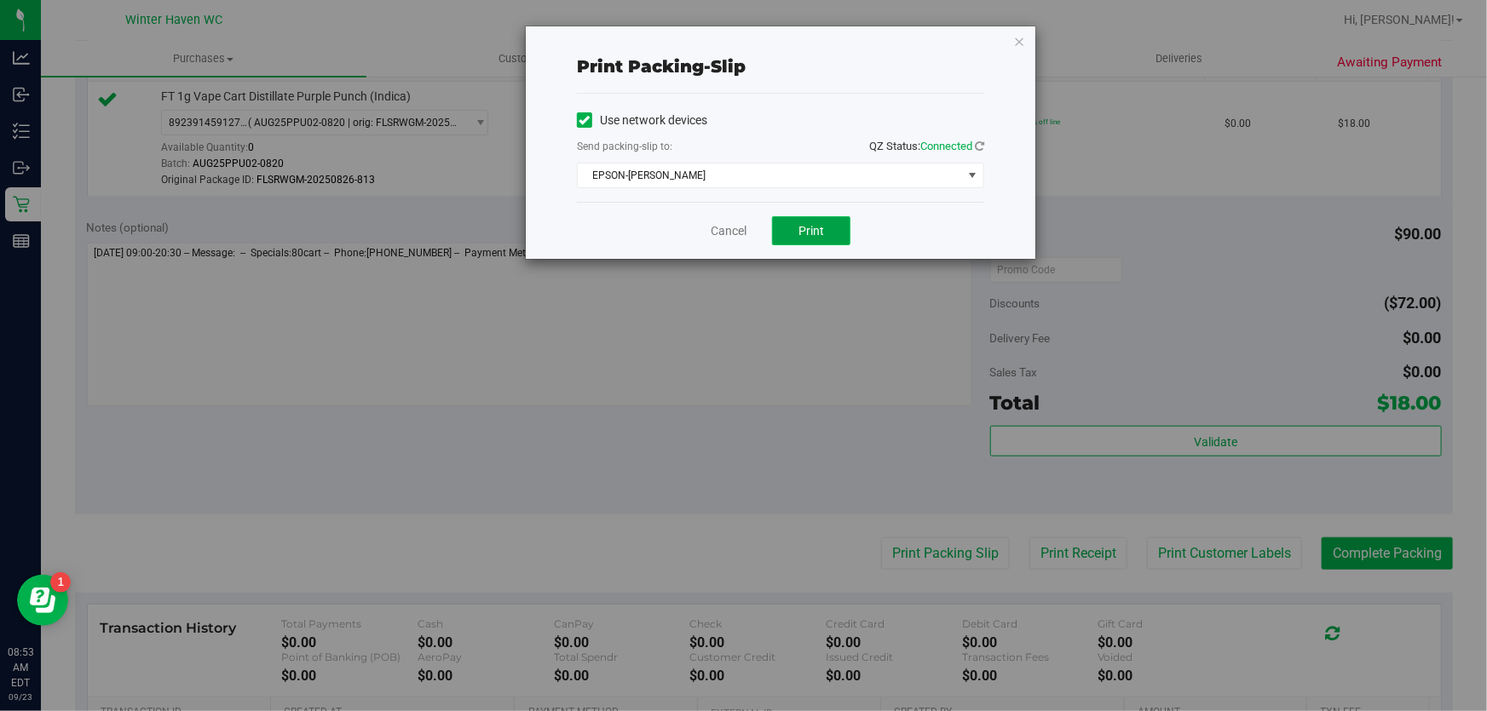
click at [803, 230] on span "Print" at bounding box center [811, 231] width 26 height 14
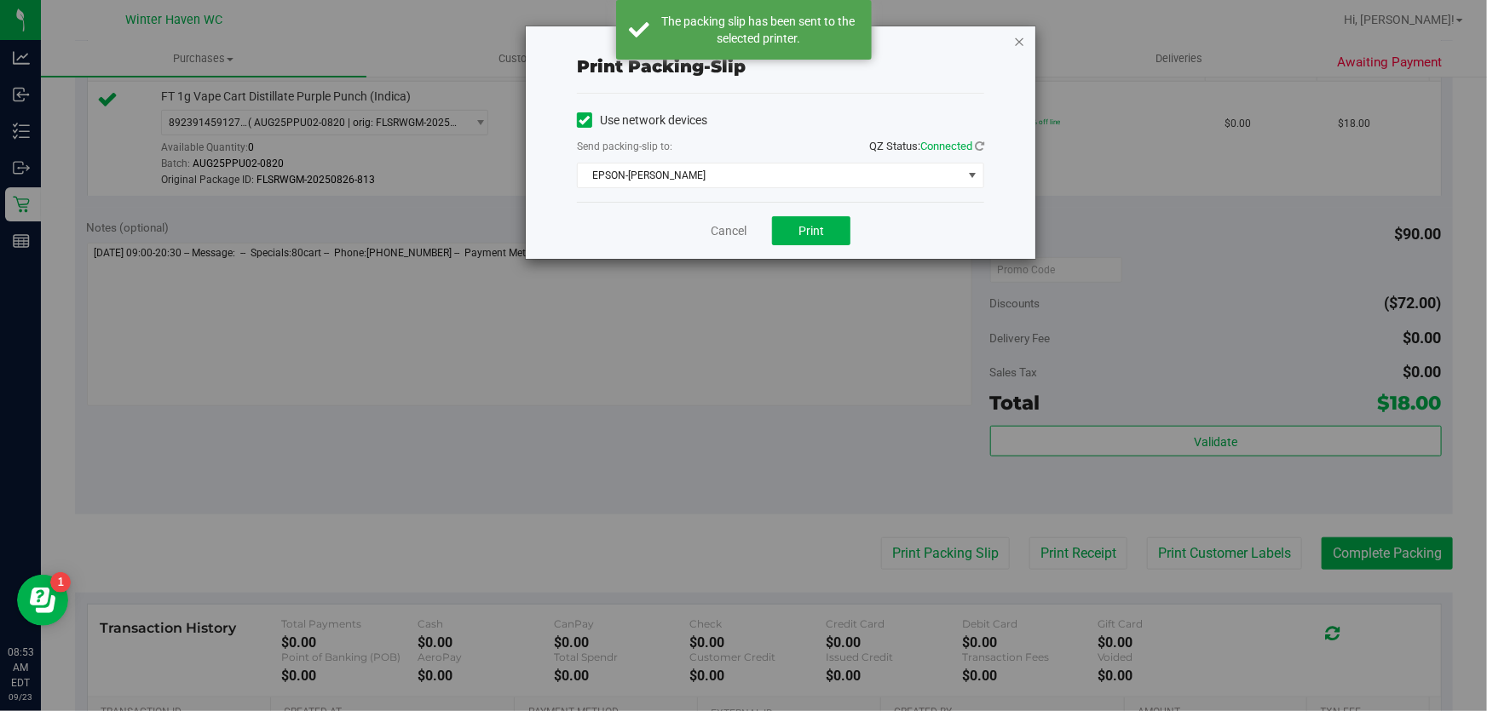
click at [1017, 43] on icon "button" at bounding box center [1019, 41] width 12 height 20
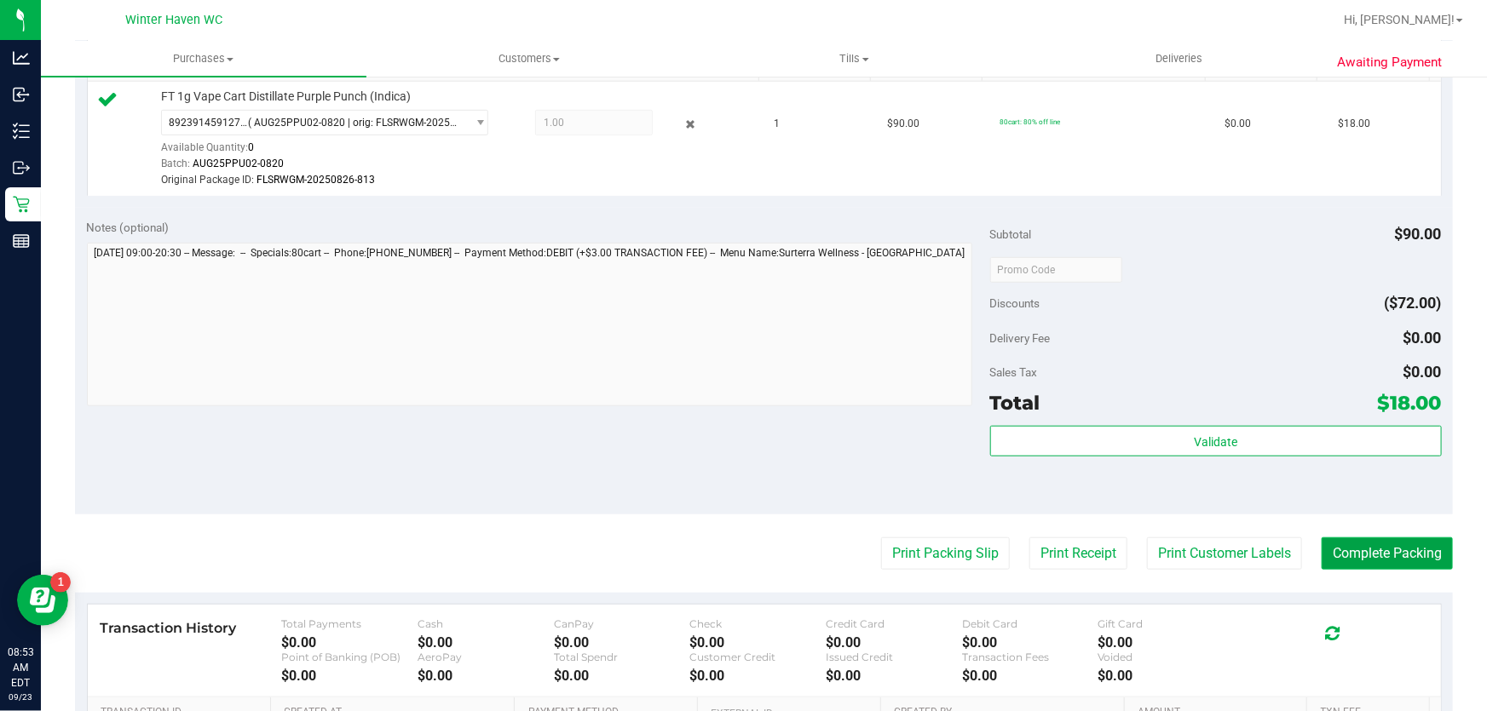
click at [1414, 546] on button "Complete Packing" at bounding box center [1386, 554] width 131 height 32
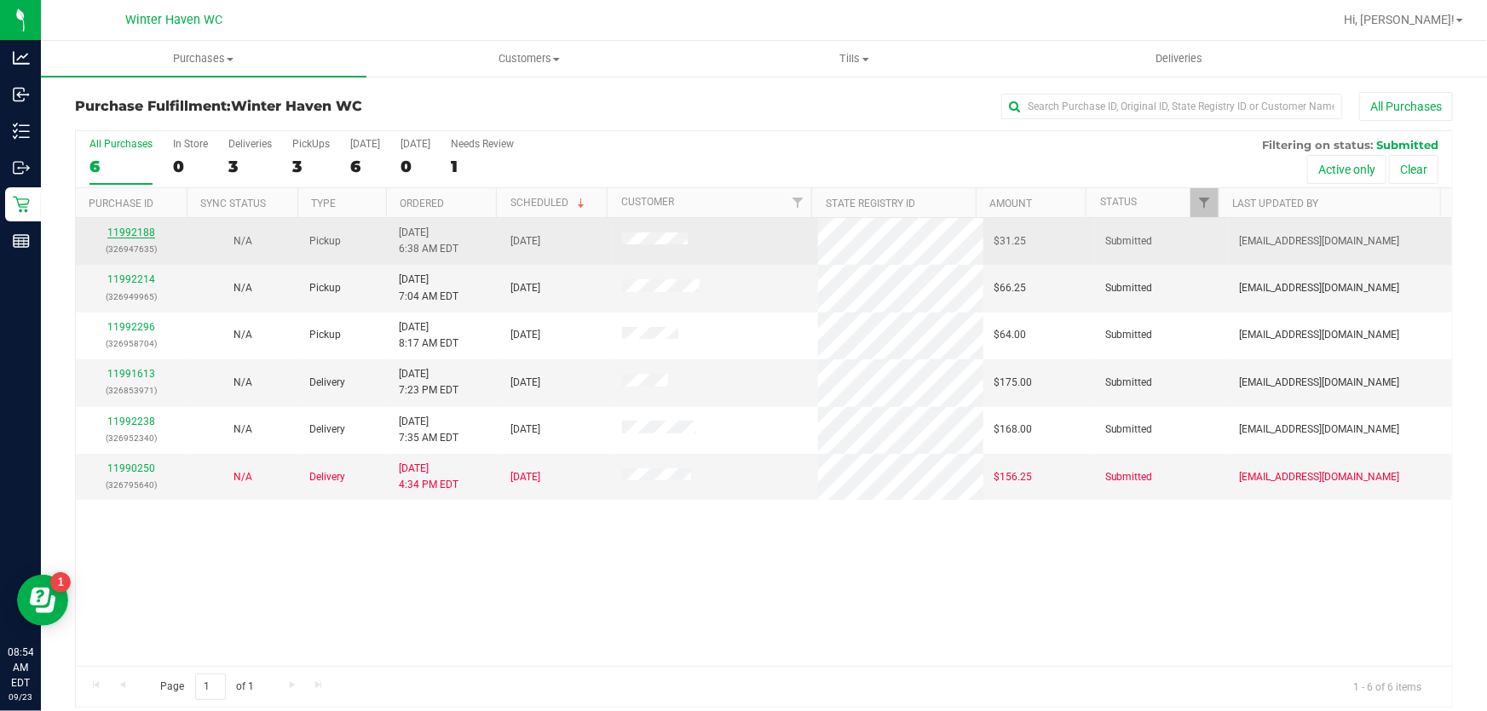
click at [124, 236] on link "11992188" at bounding box center [131, 233] width 48 height 12
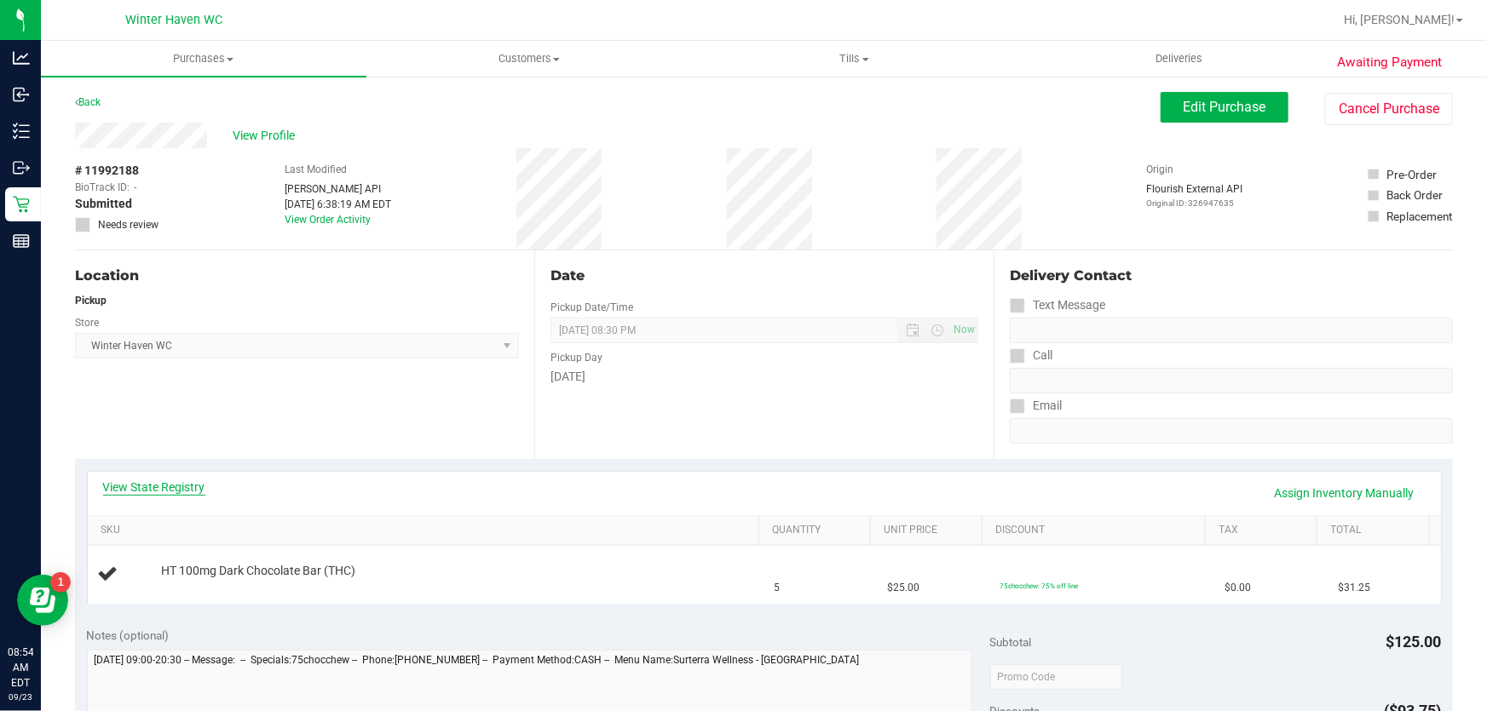
click at [148, 488] on link "View State Registry" at bounding box center [154, 487] width 102 height 17
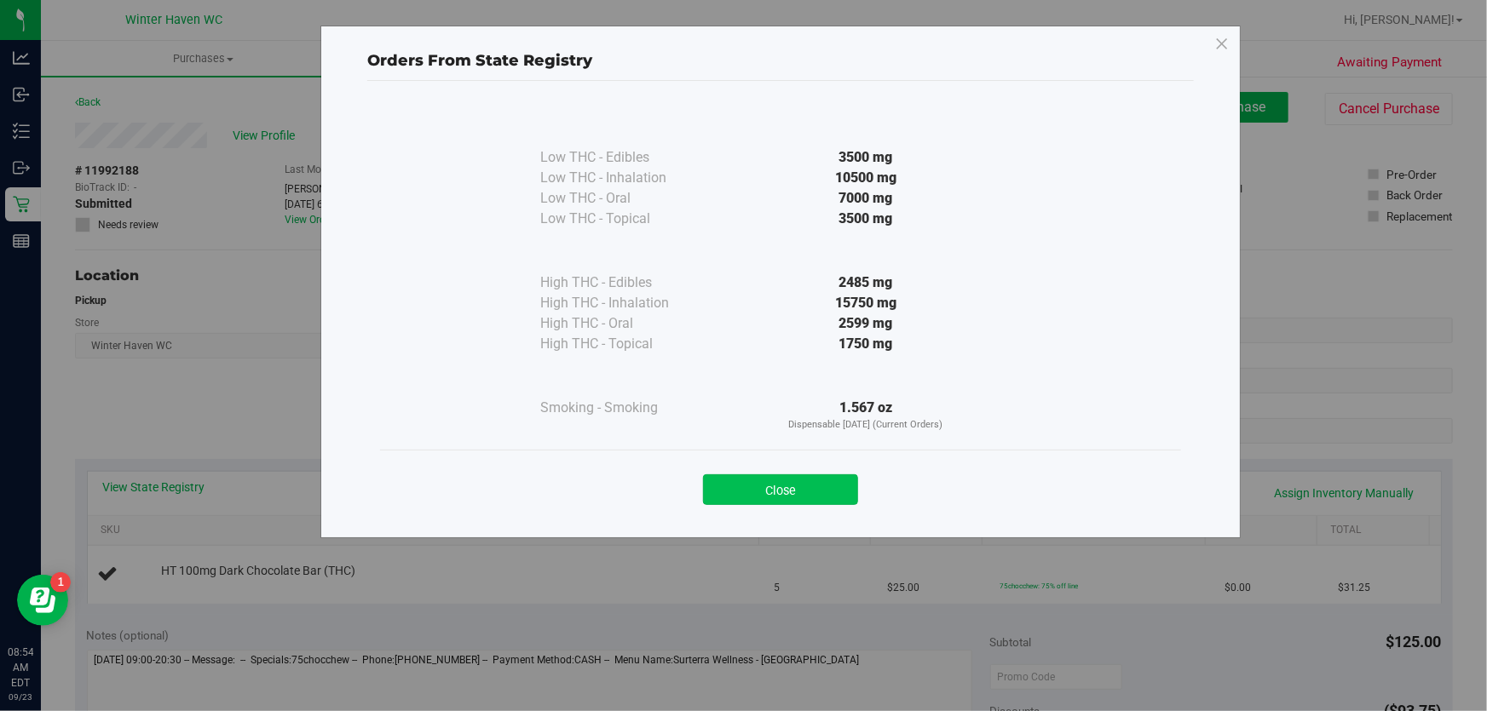
click at [843, 488] on button "Close" at bounding box center [780, 490] width 155 height 31
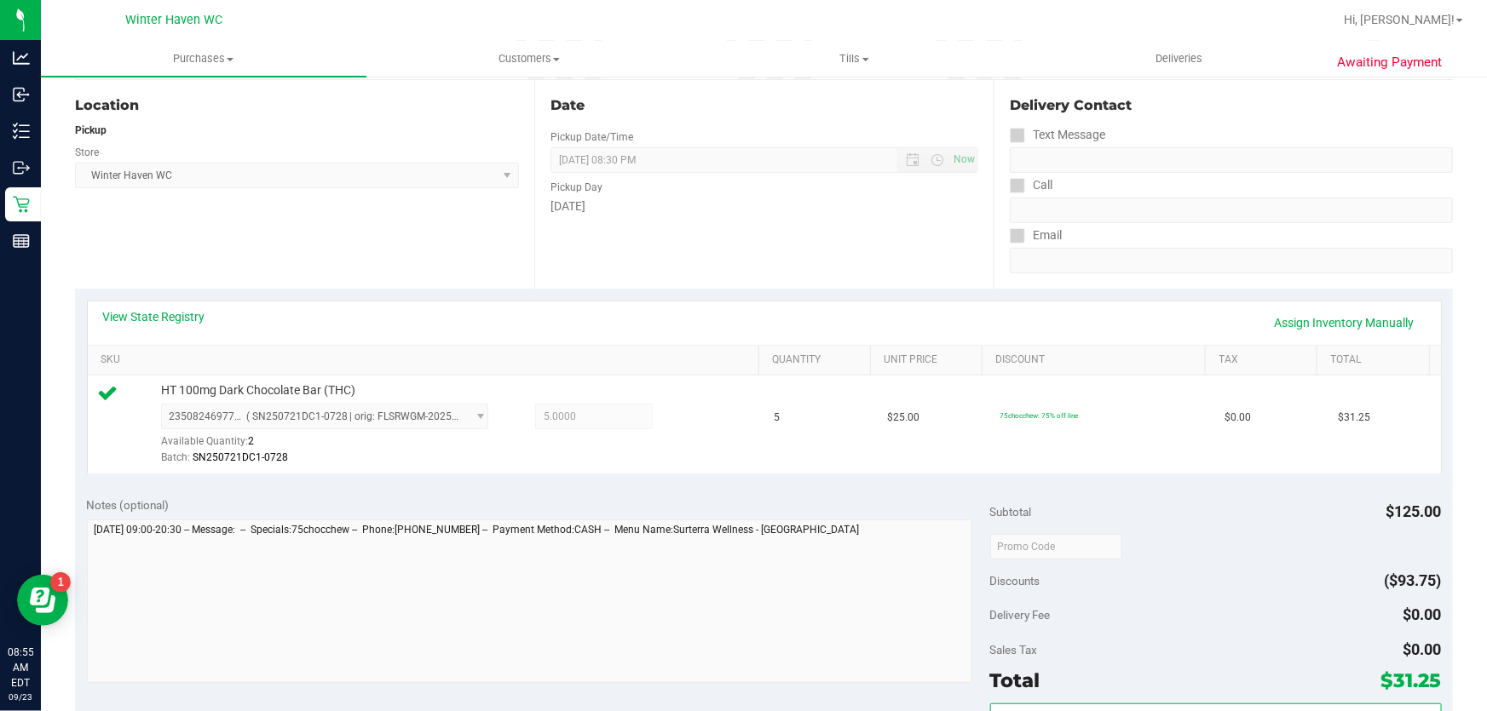
scroll to position [387, 0]
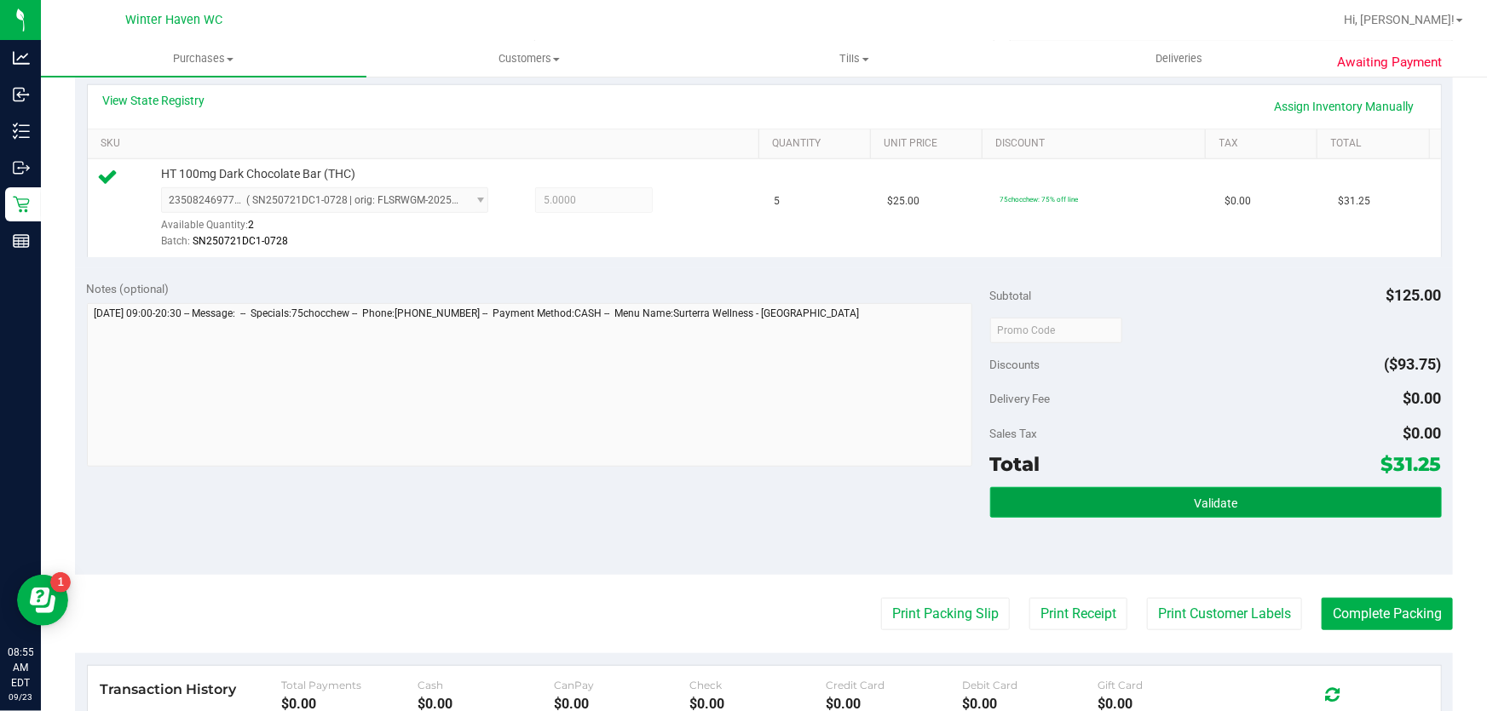
click at [1146, 512] on button "Validate" at bounding box center [1216, 502] width 452 height 31
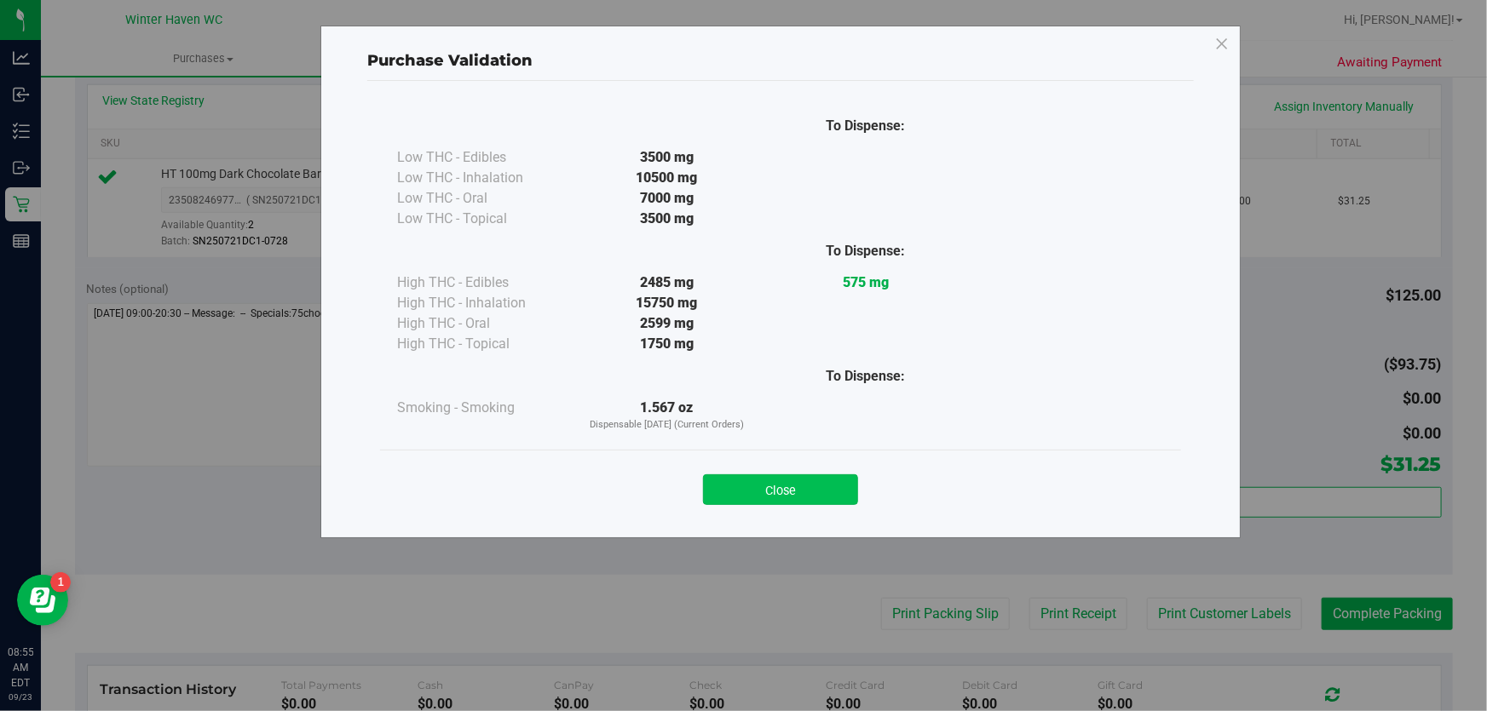
click at [806, 503] on button "Close" at bounding box center [780, 490] width 155 height 31
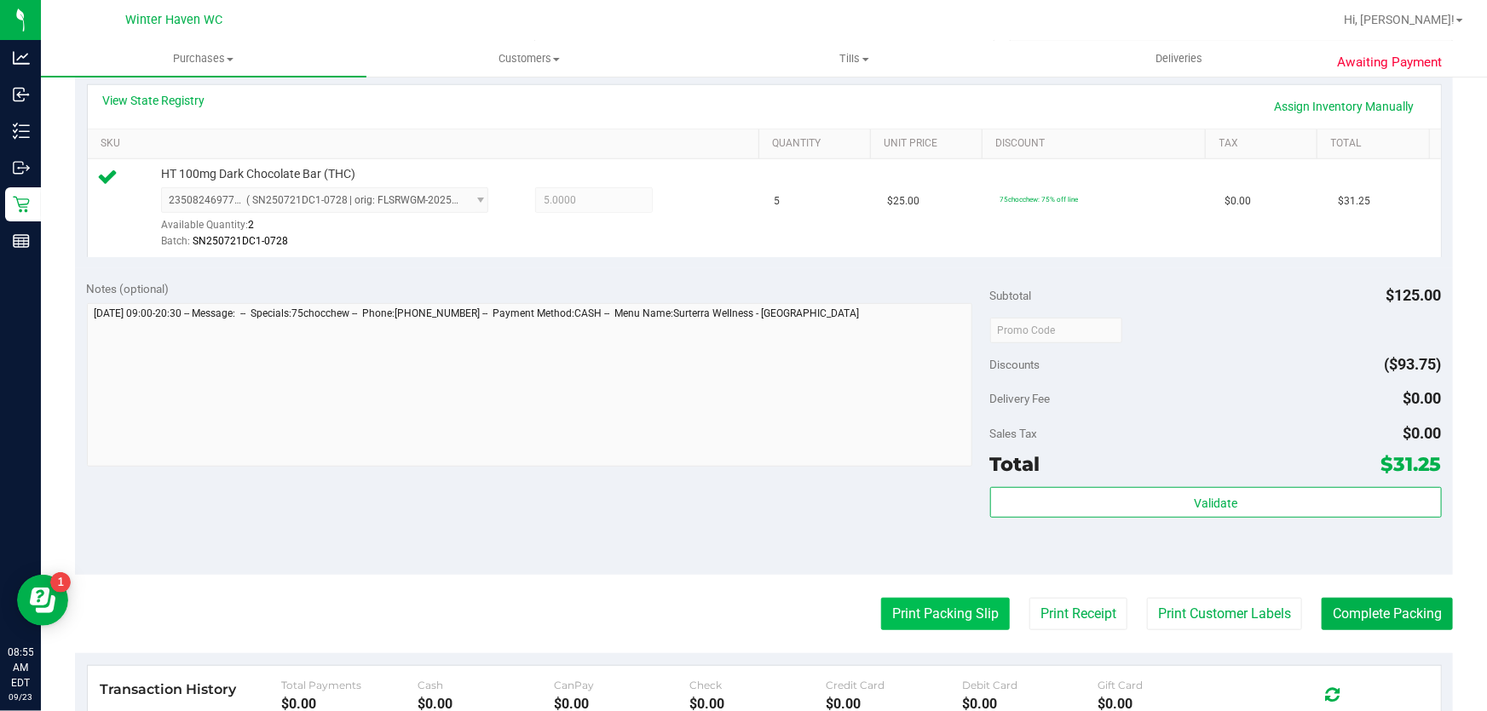
click at [940, 617] on button "Print Packing Slip" at bounding box center [945, 614] width 129 height 32
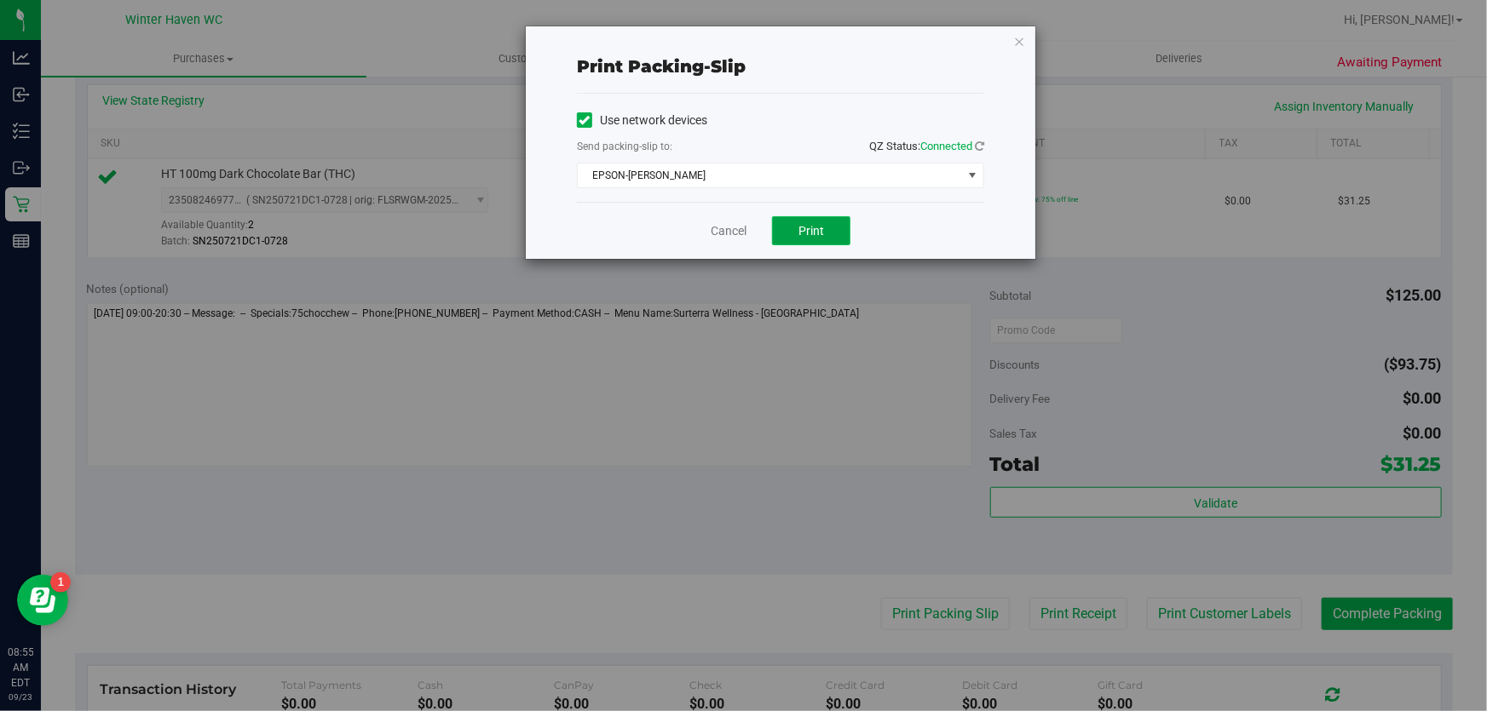
click at [811, 242] on button "Print" at bounding box center [811, 230] width 78 height 29
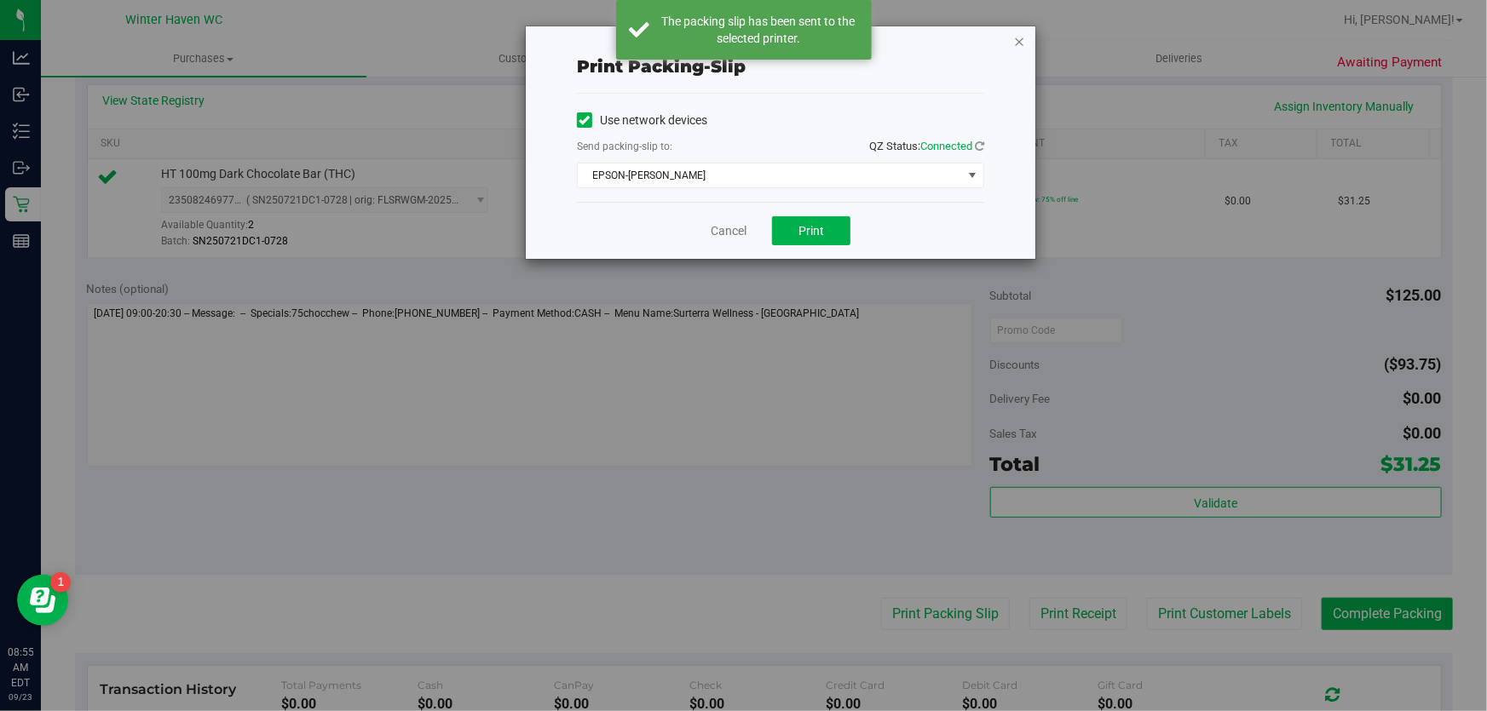
click at [1016, 42] on icon "button" at bounding box center [1019, 41] width 12 height 20
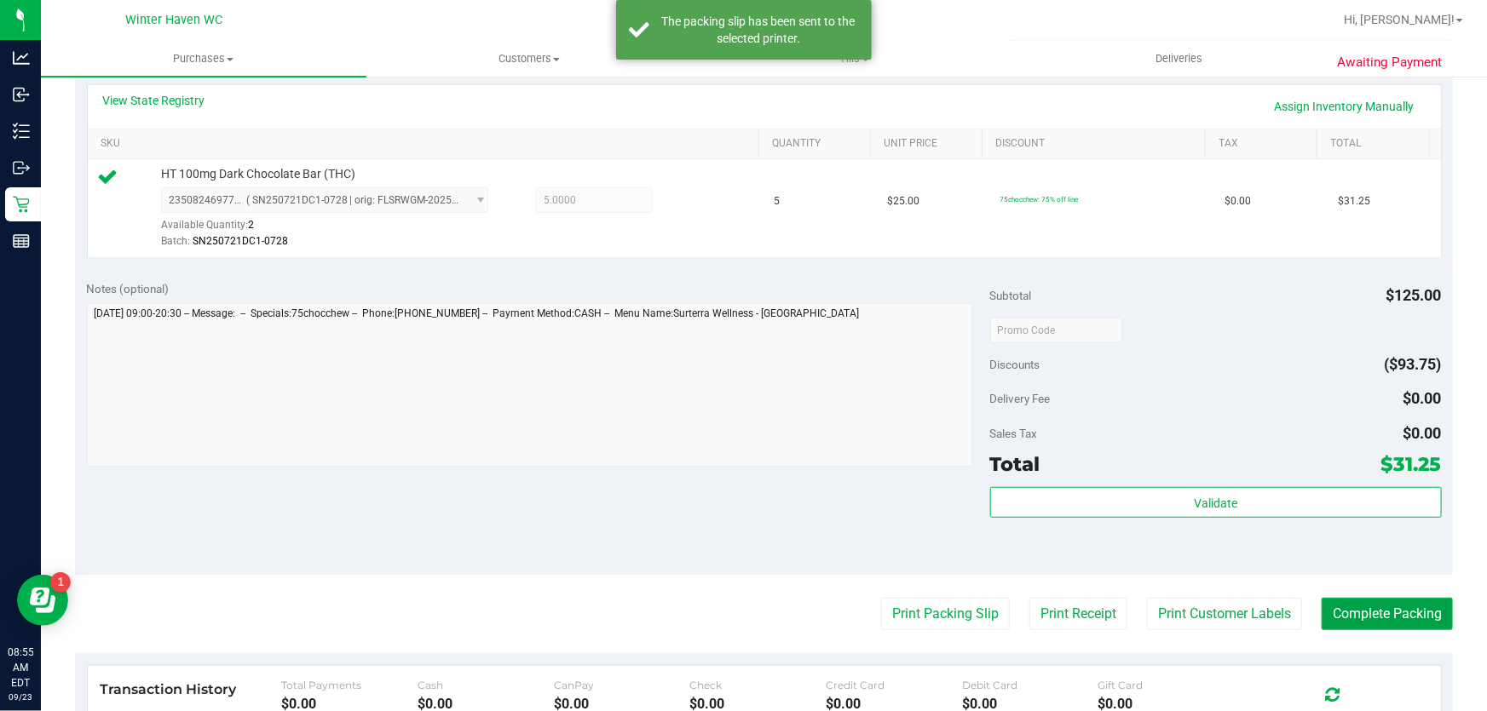
click at [1364, 607] on button "Complete Packing" at bounding box center [1386, 614] width 131 height 32
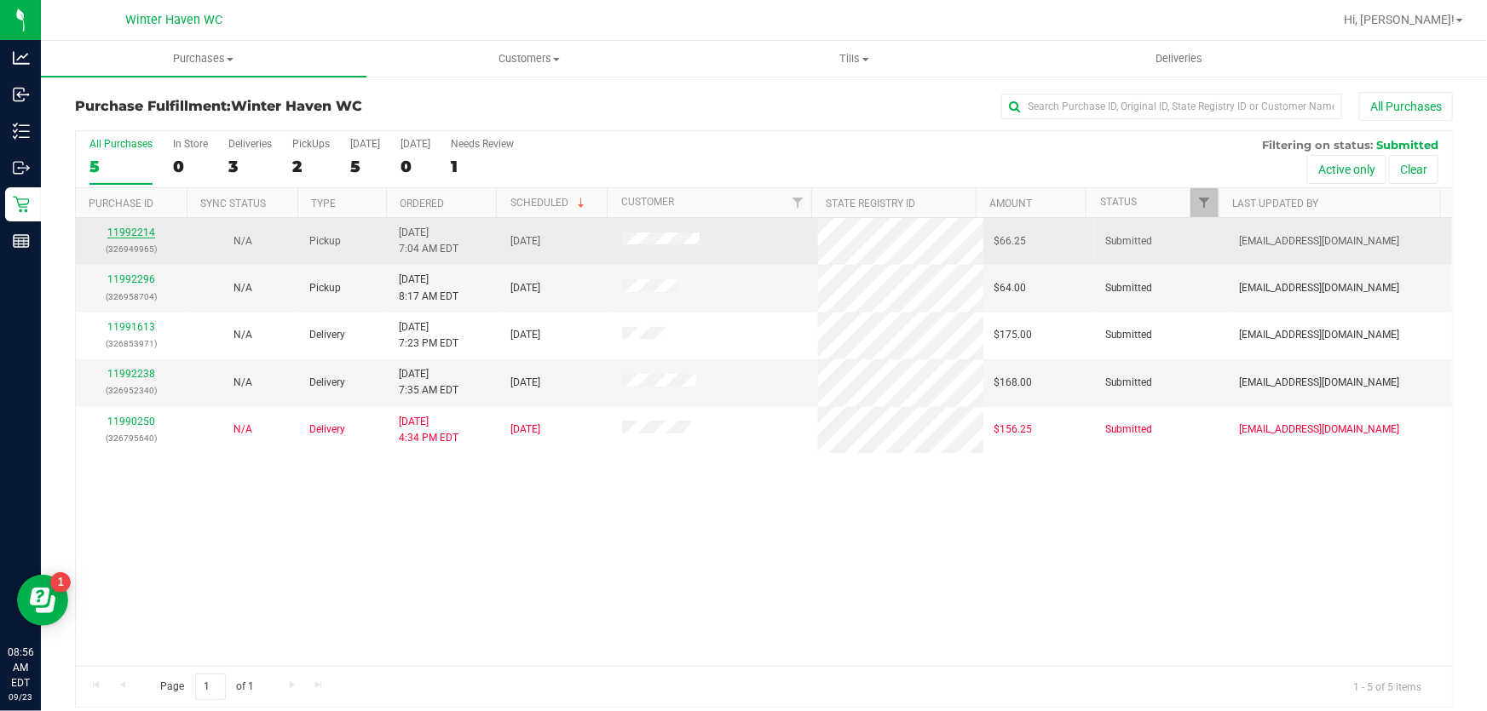
click at [140, 235] on link "11992214" at bounding box center [131, 233] width 48 height 12
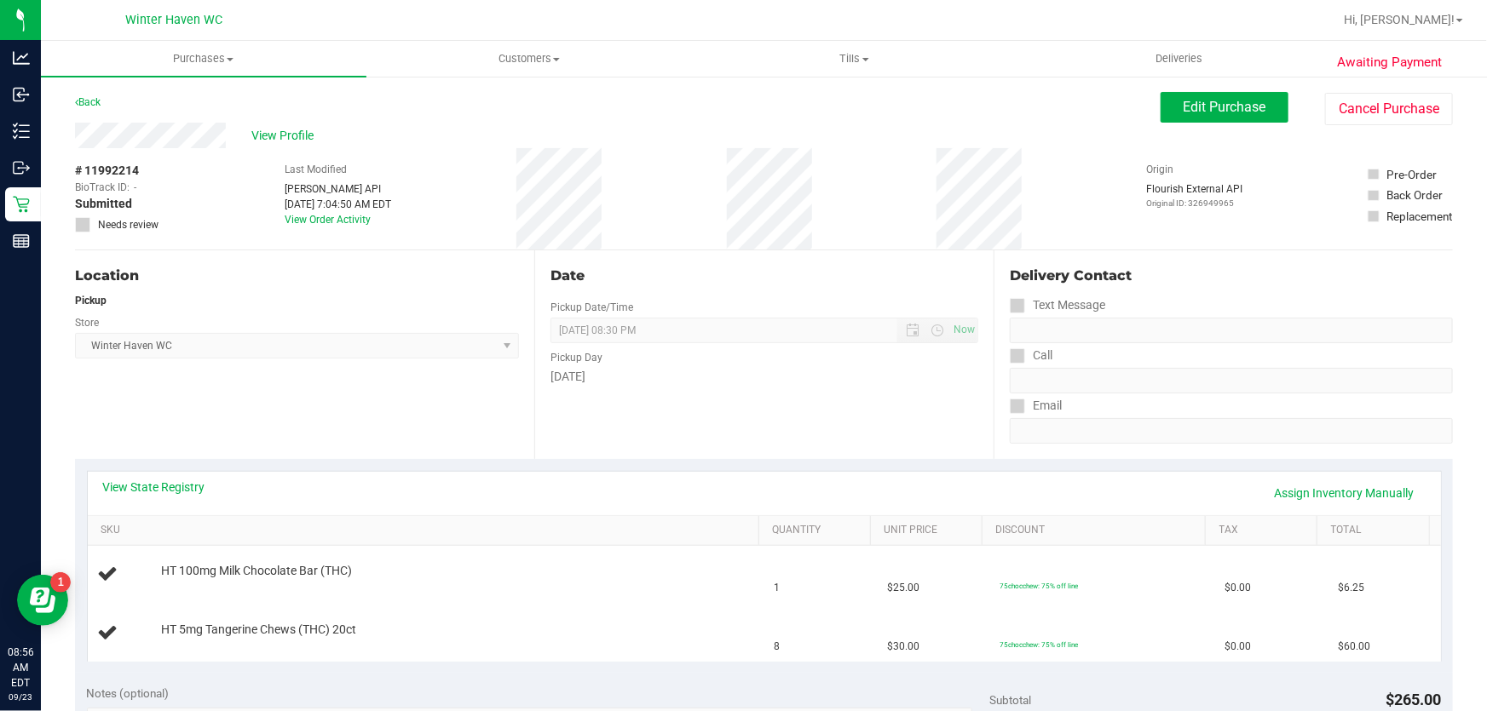
scroll to position [77, 0]
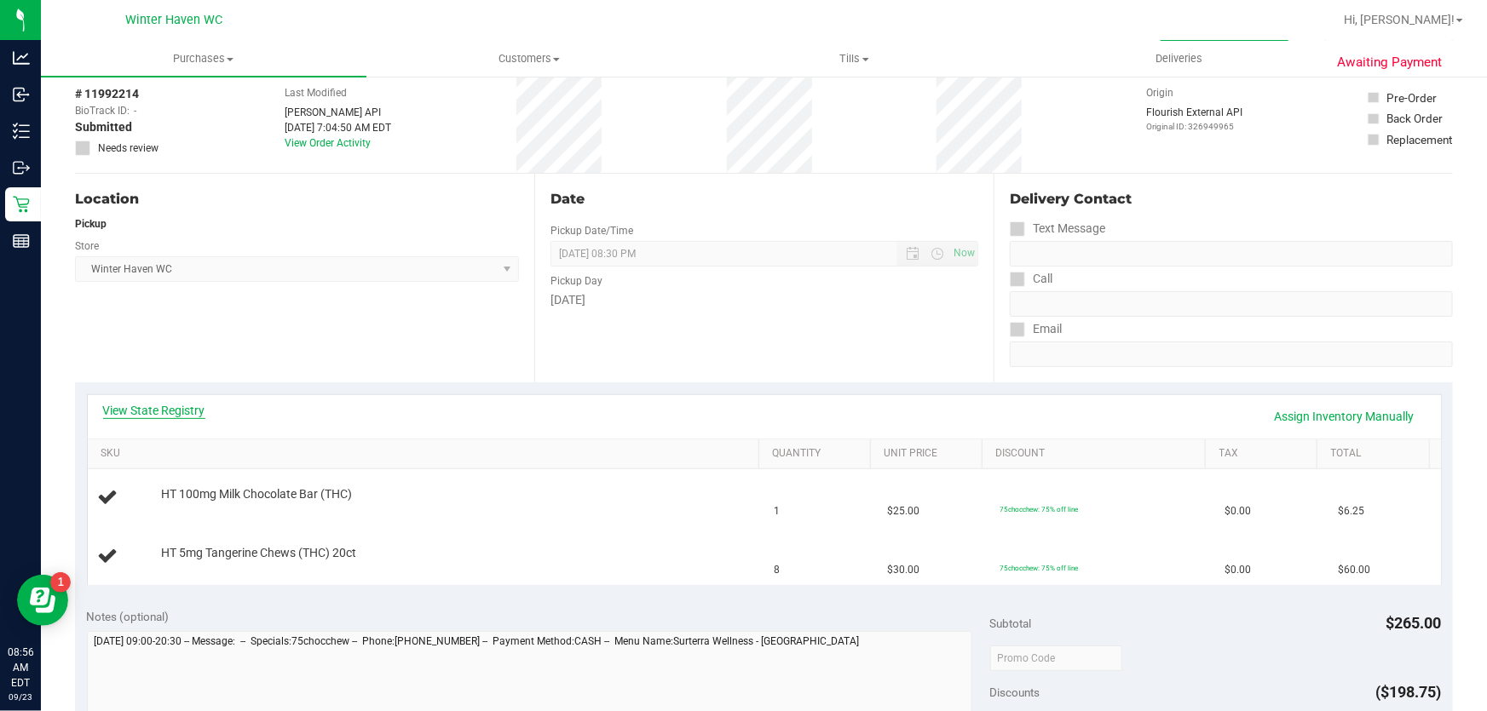
click at [181, 411] on link "View State Registry" at bounding box center [154, 410] width 102 height 17
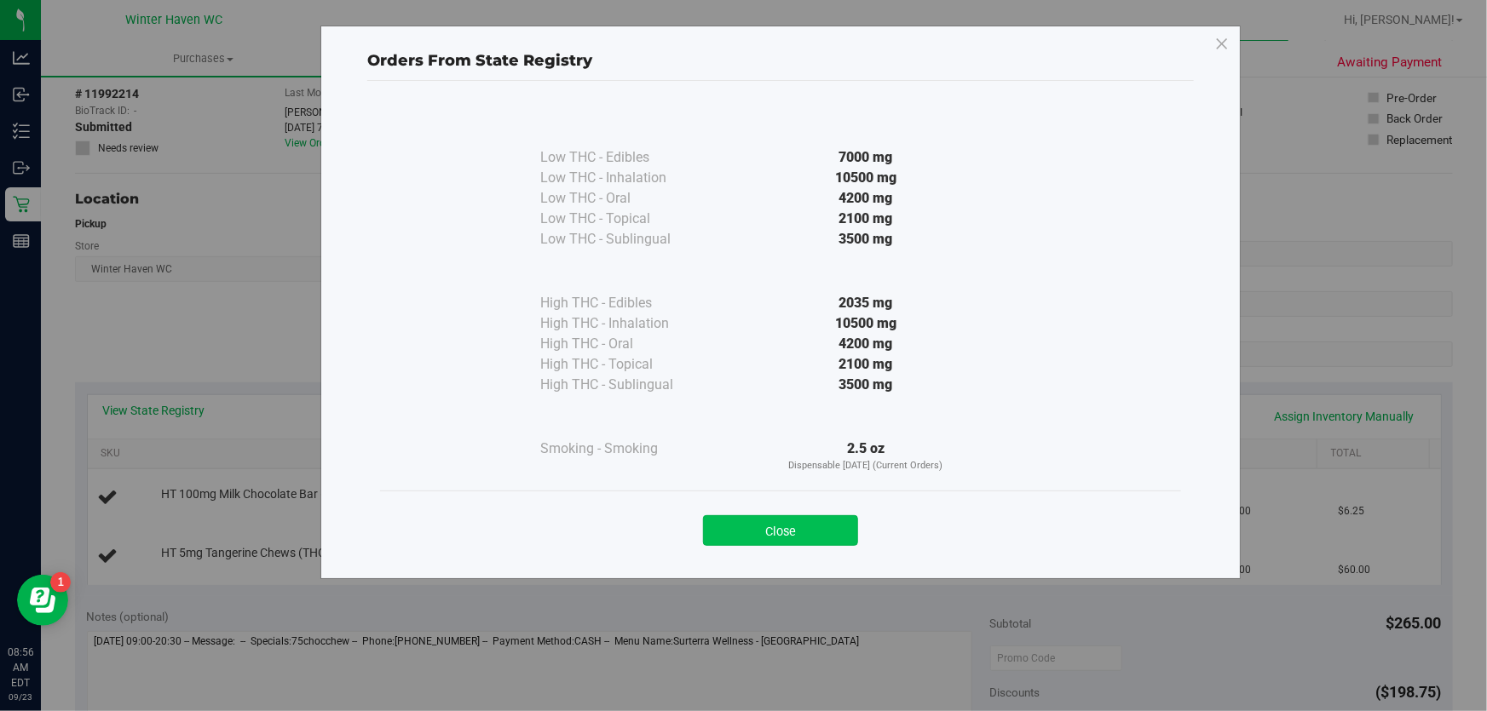
click at [779, 541] on button "Close" at bounding box center [780, 530] width 155 height 31
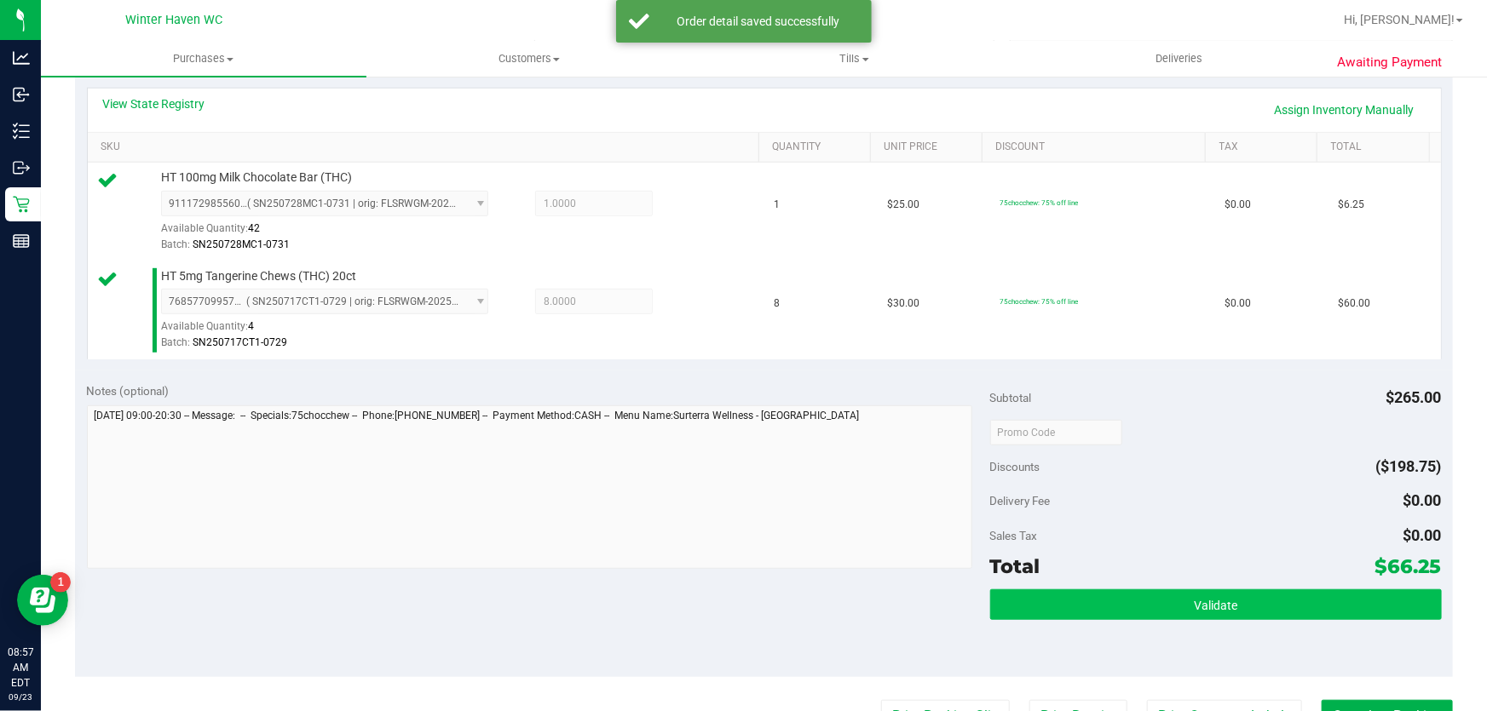
scroll to position [387, 0]
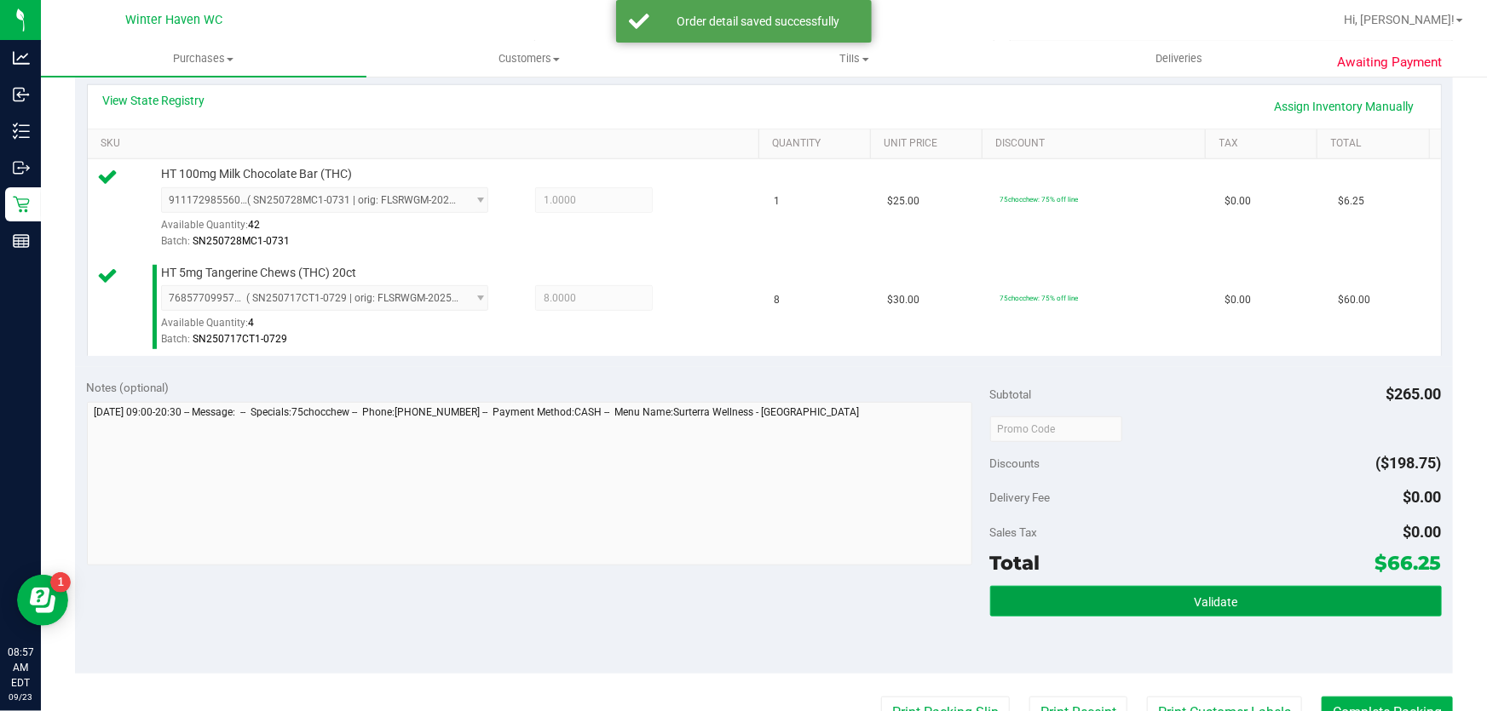
click at [1108, 607] on button "Validate" at bounding box center [1216, 601] width 452 height 31
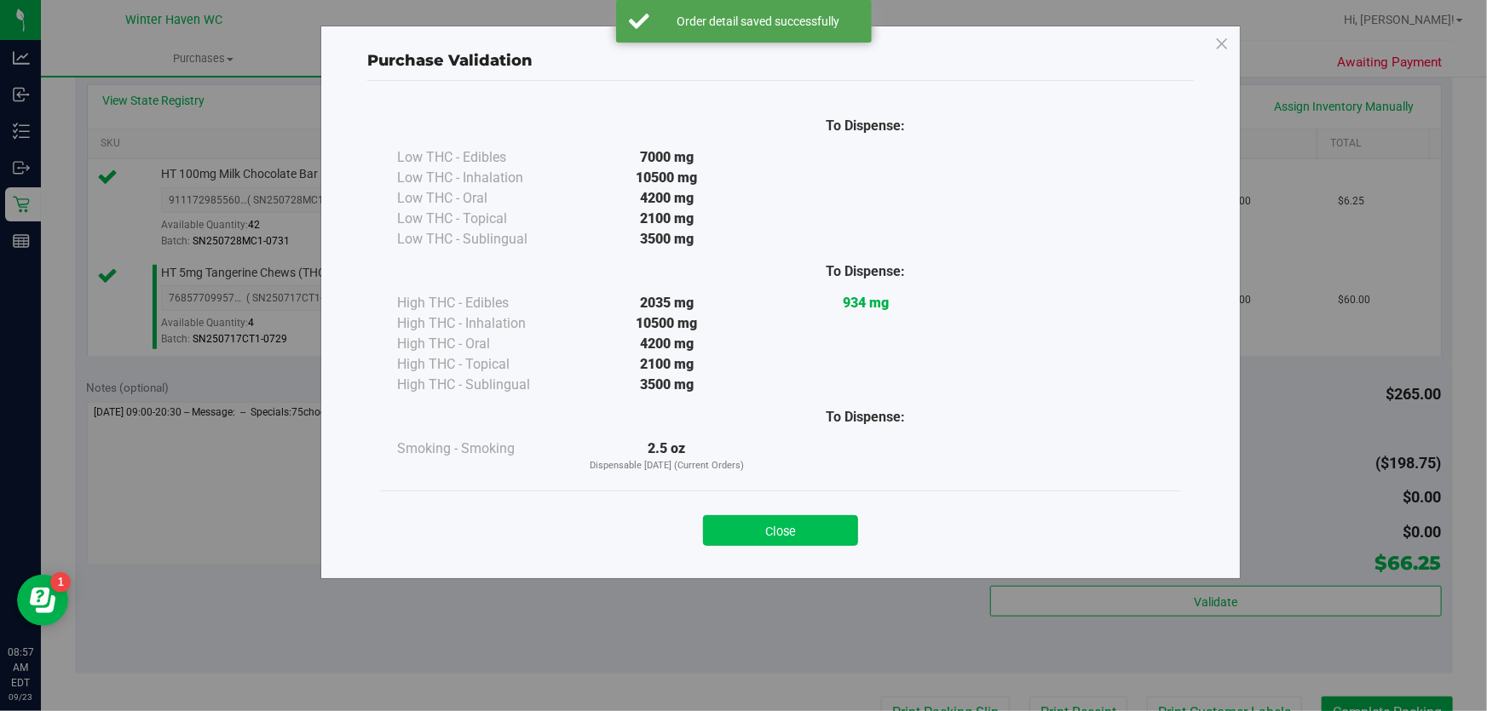
click at [757, 520] on button "Close" at bounding box center [780, 530] width 155 height 31
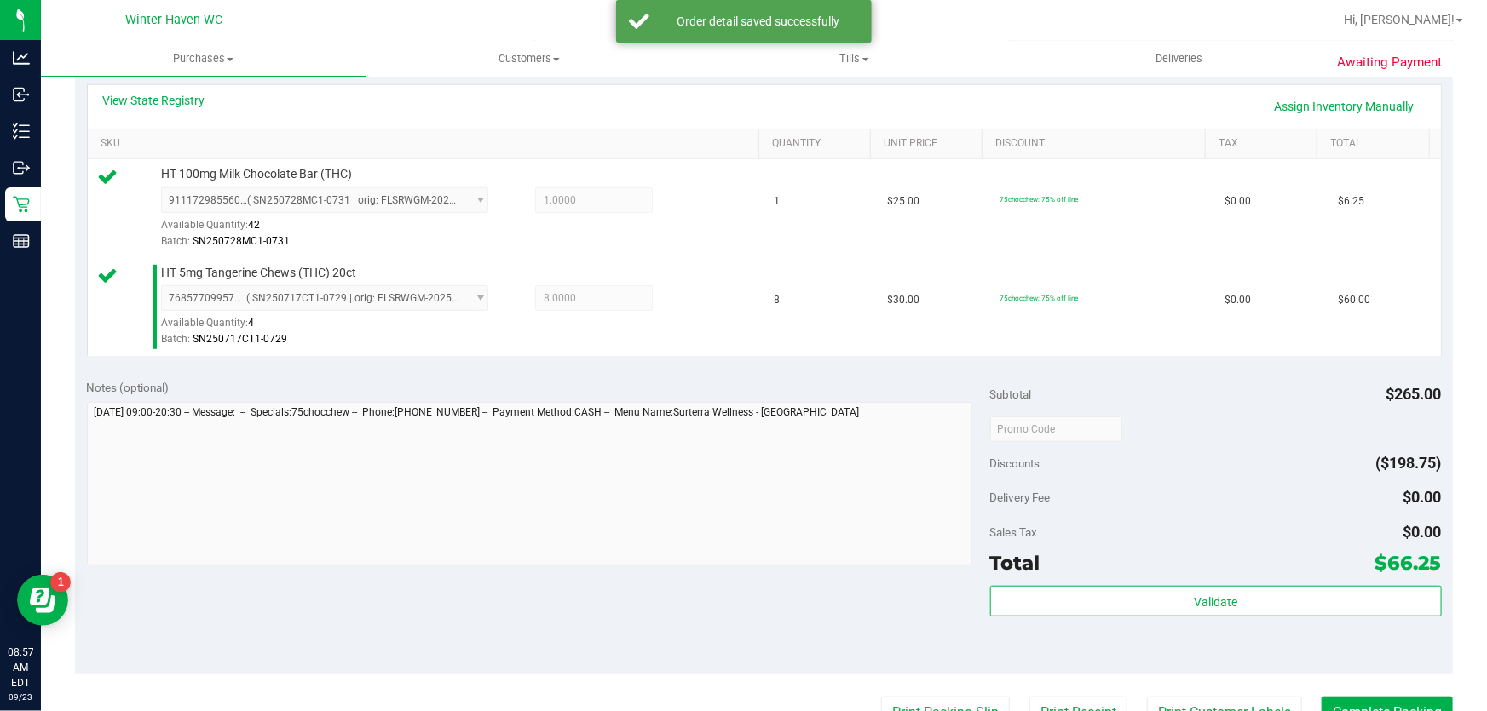
scroll to position [697, 0]
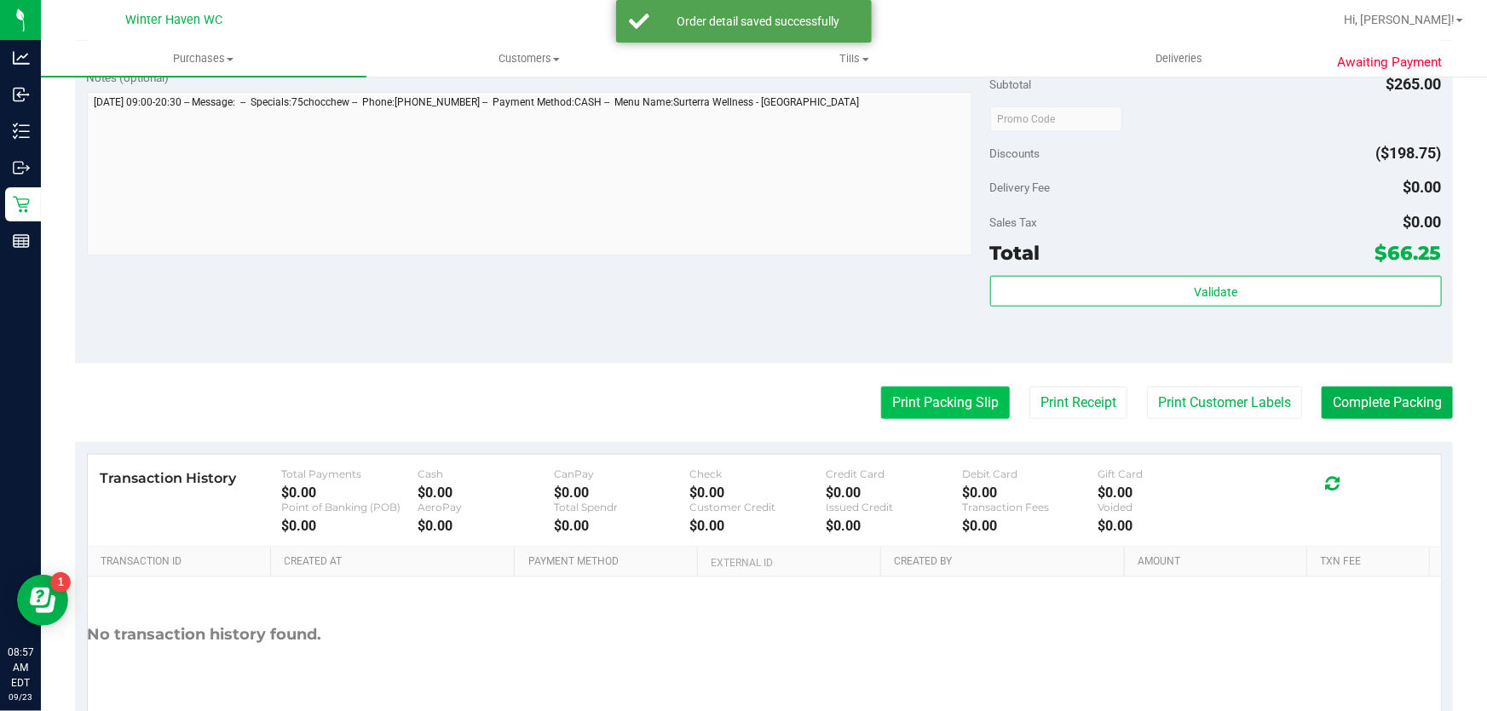
click at [917, 401] on button "Print Packing Slip" at bounding box center [945, 403] width 129 height 32
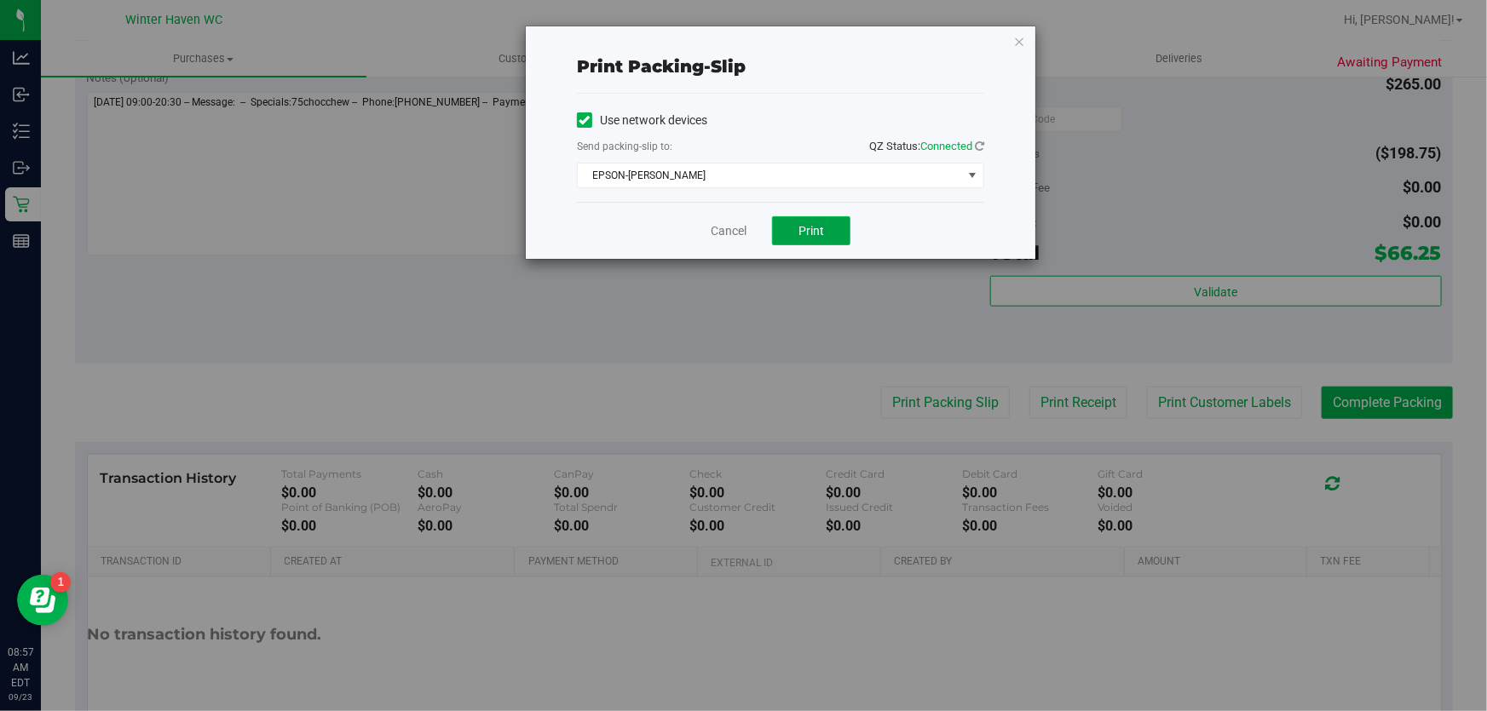
click at [832, 230] on button "Print" at bounding box center [811, 230] width 78 height 29
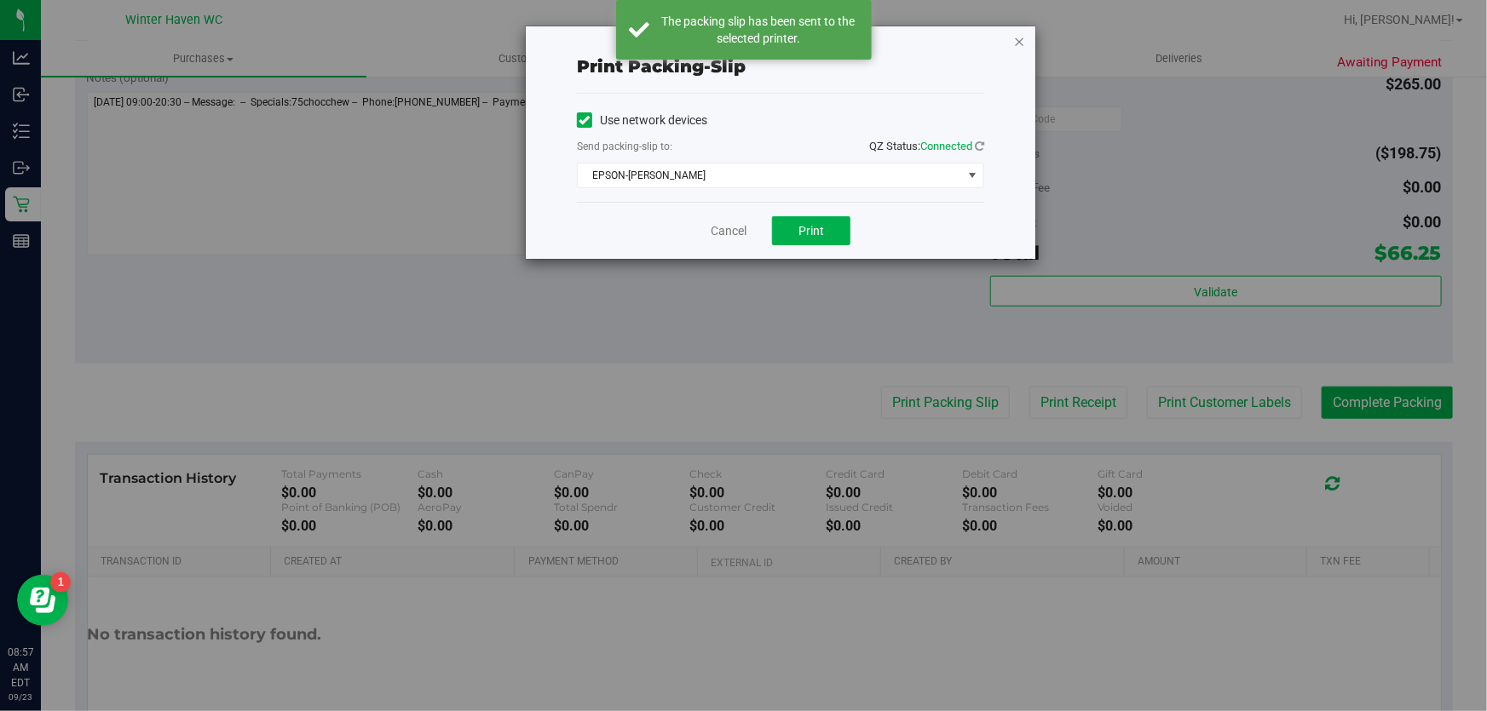
click at [1018, 40] on icon "button" at bounding box center [1019, 41] width 12 height 20
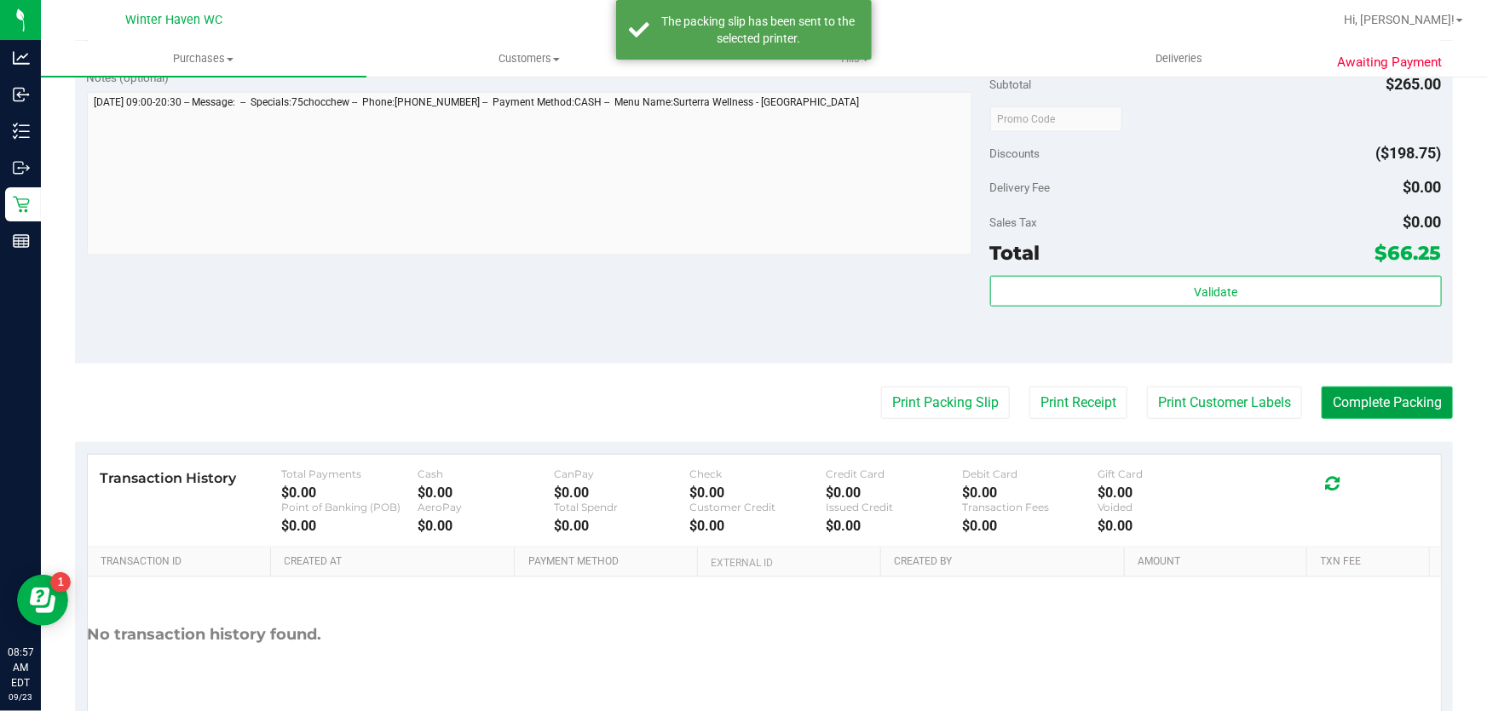
click at [1370, 411] on button "Complete Packing" at bounding box center [1386, 403] width 131 height 32
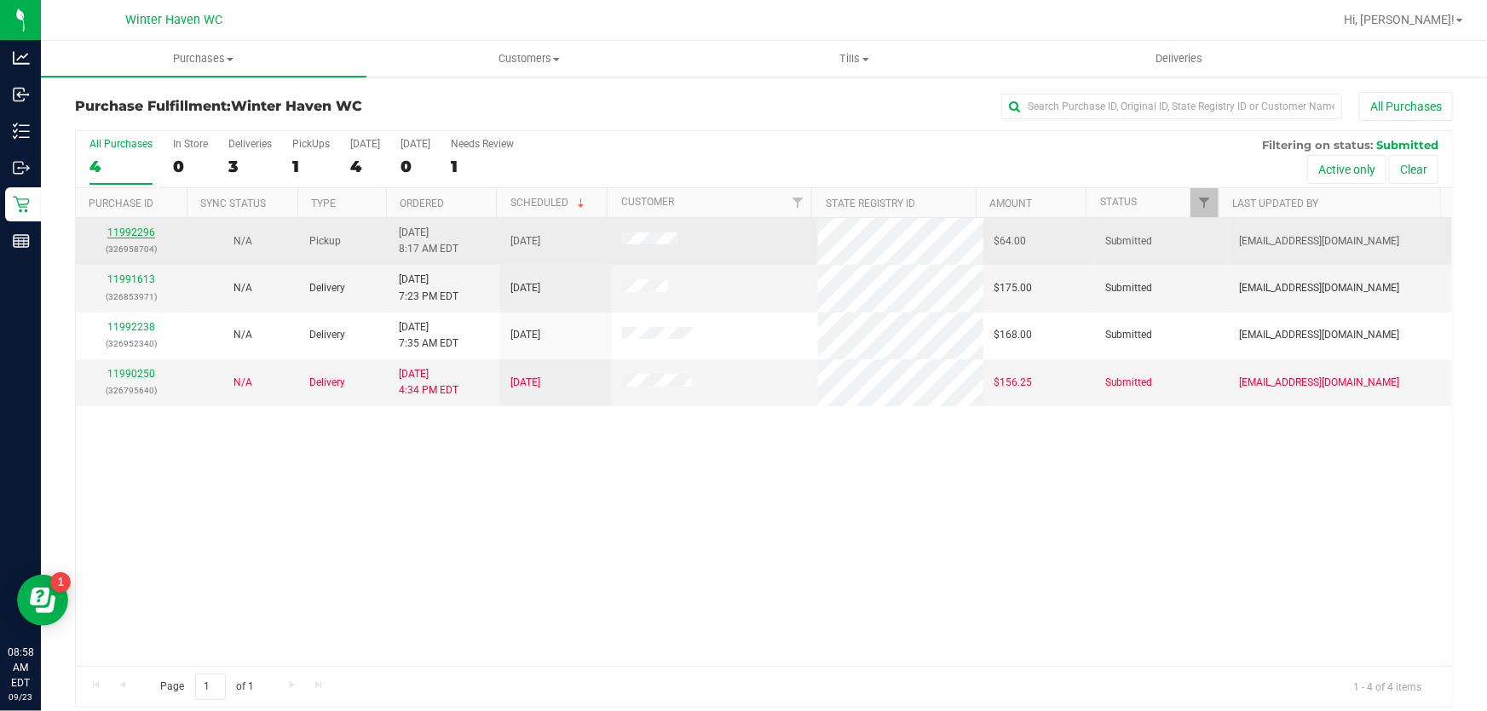
click at [142, 228] on link "11992296" at bounding box center [131, 233] width 48 height 12
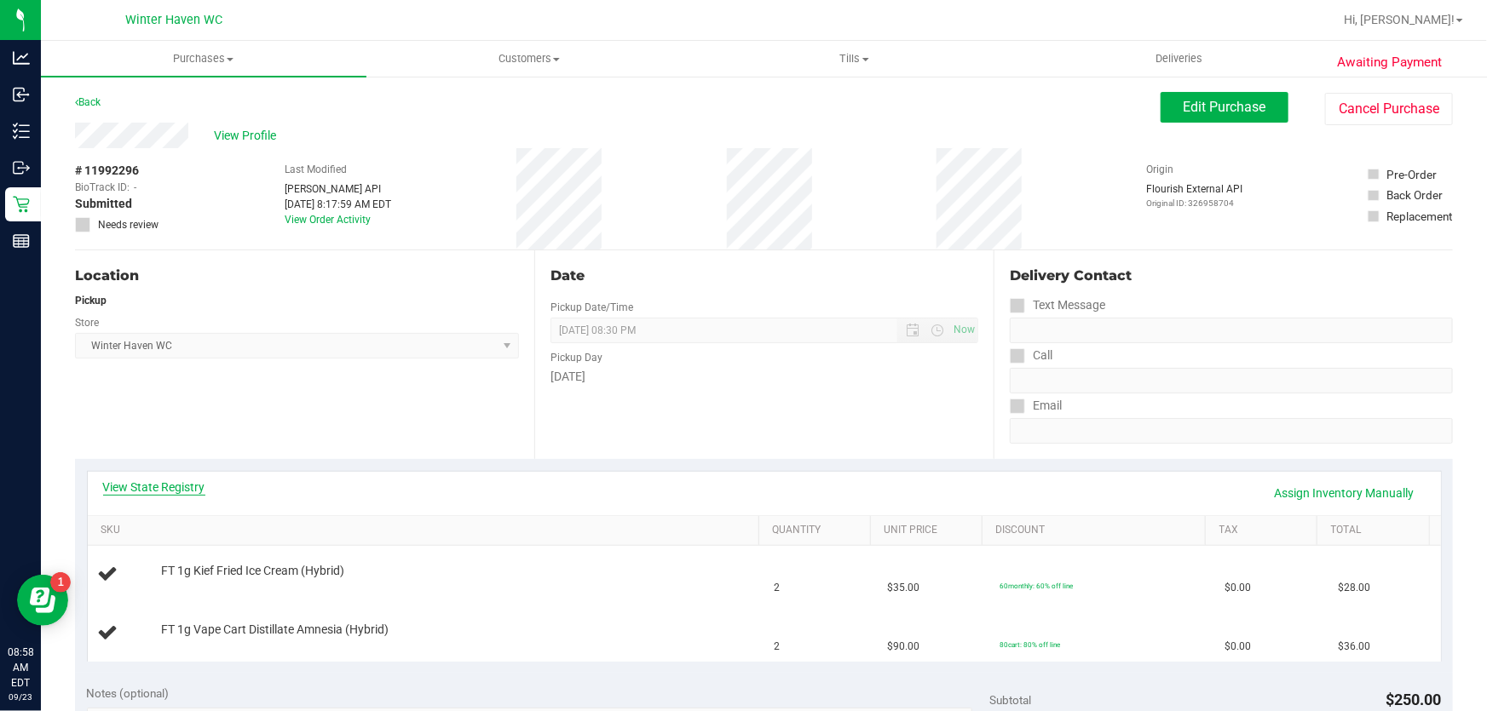
click at [192, 486] on link "View State Registry" at bounding box center [154, 487] width 102 height 17
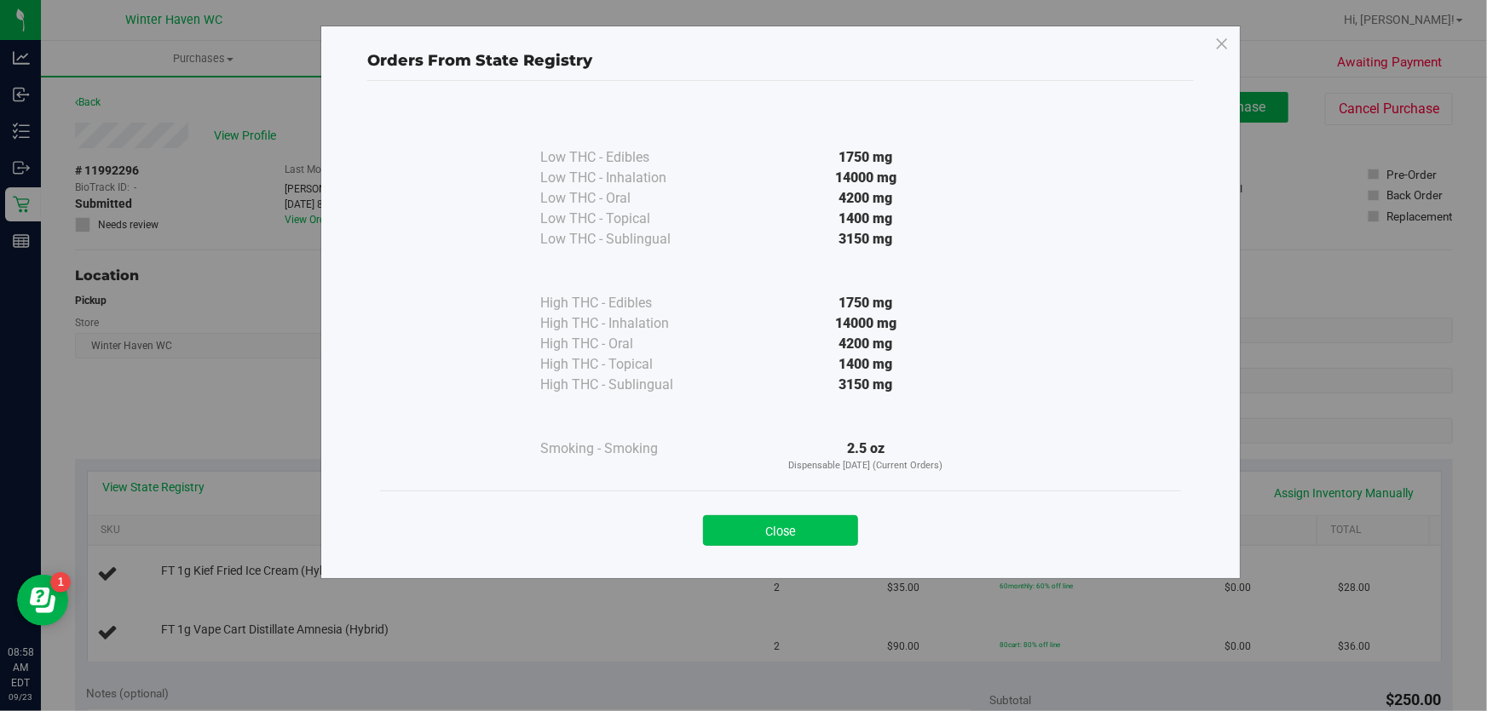
click at [850, 525] on button "Close" at bounding box center [780, 530] width 155 height 31
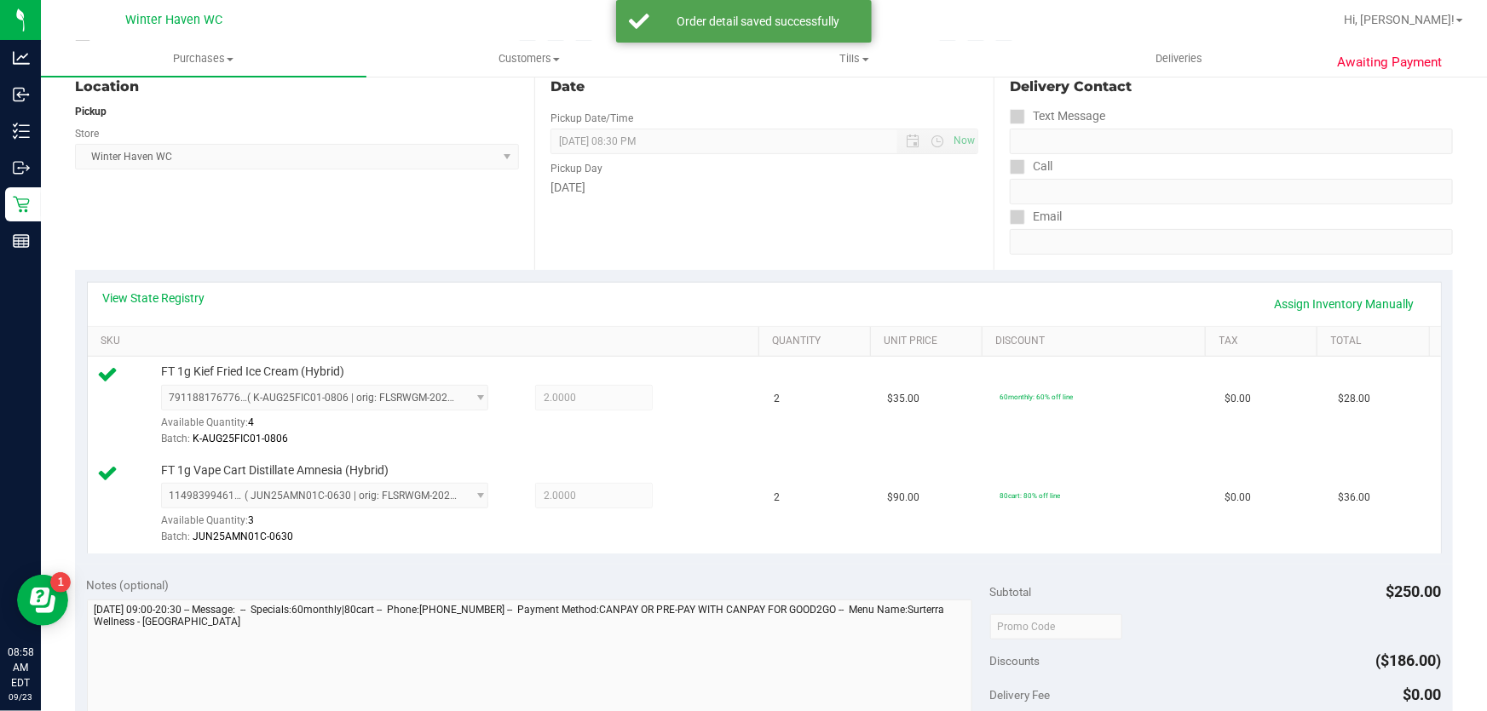
scroll to position [309, 0]
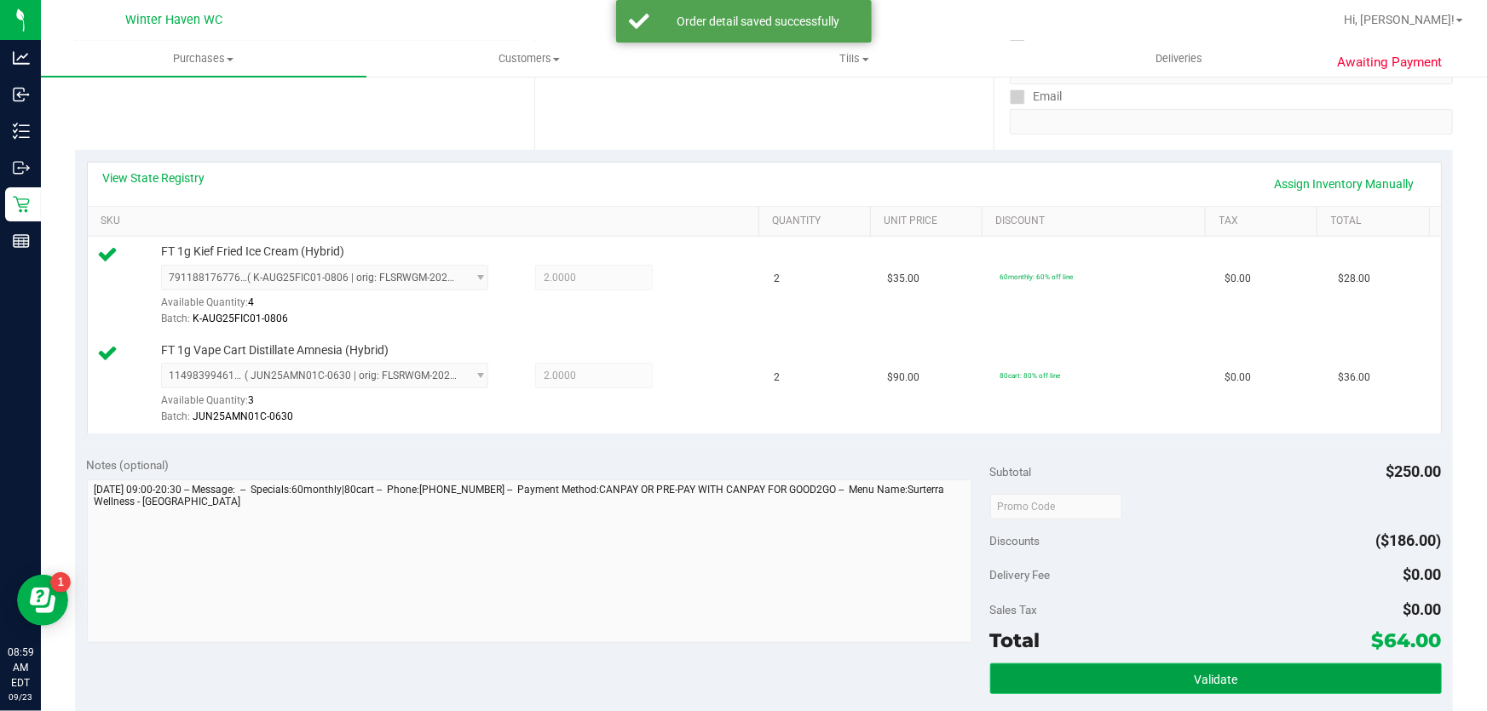
click at [1144, 664] on button "Validate" at bounding box center [1216, 679] width 452 height 31
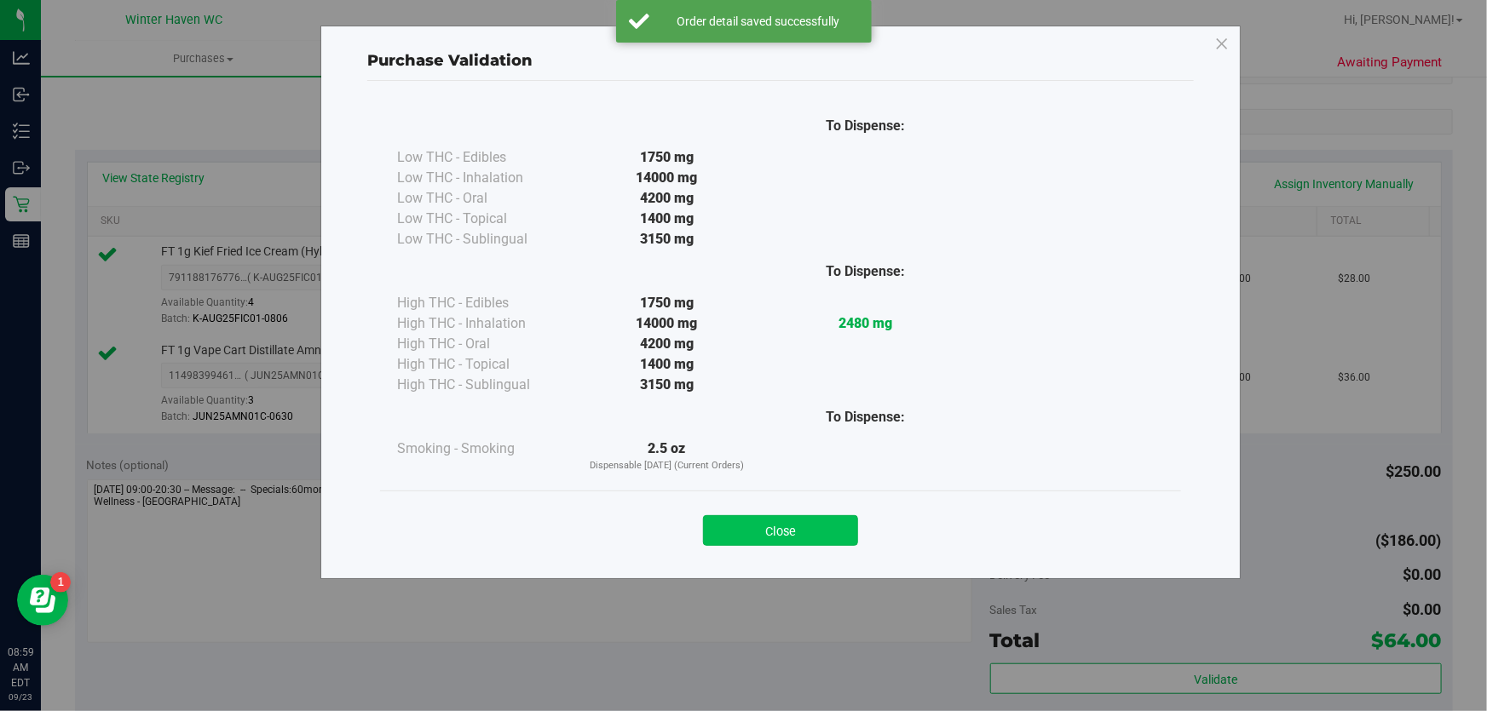
click at [772, 531] on button "Close" at bounding box center [780, 530] width 155 height 31
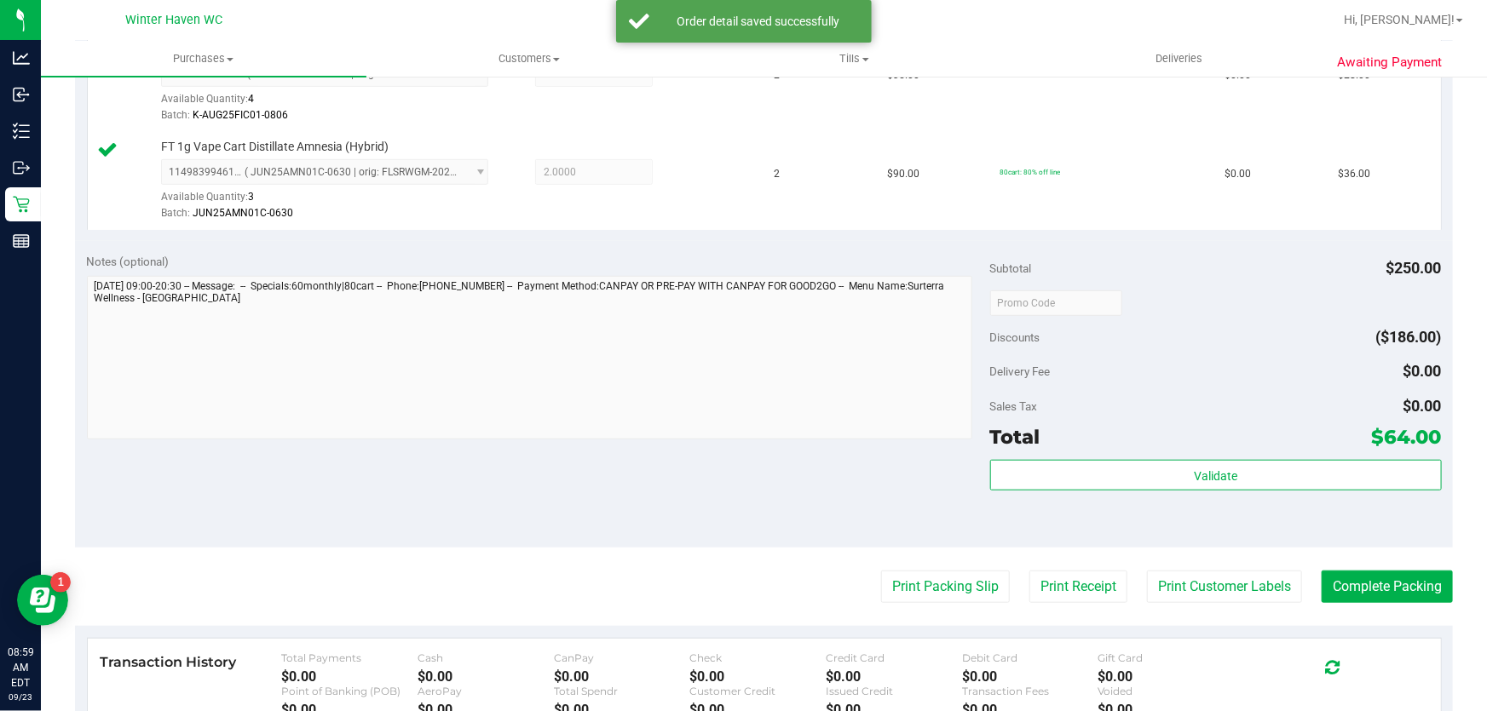
scroll to position [542, 0]
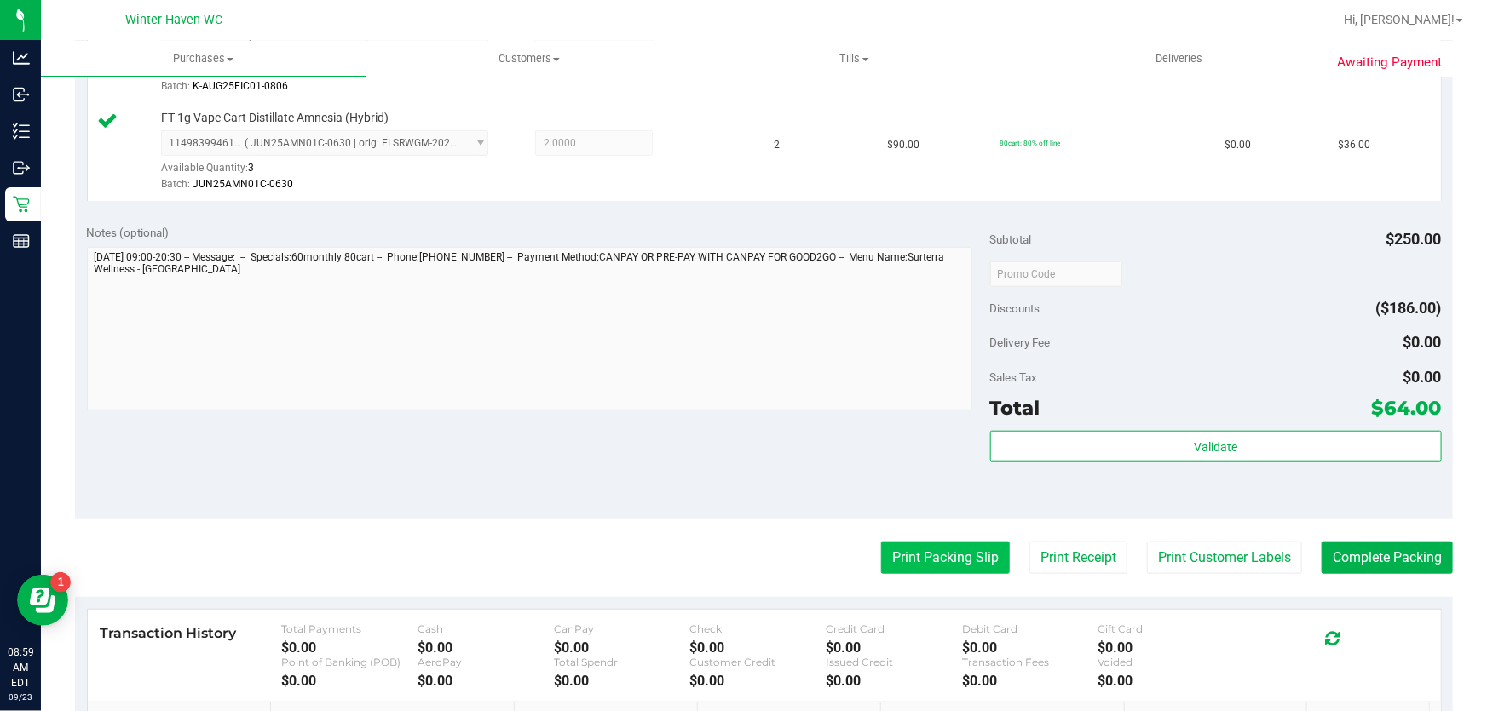
click at [921, 544] on button "Print Packing Slip" at bounding box center [945, 558] width 129 height 32
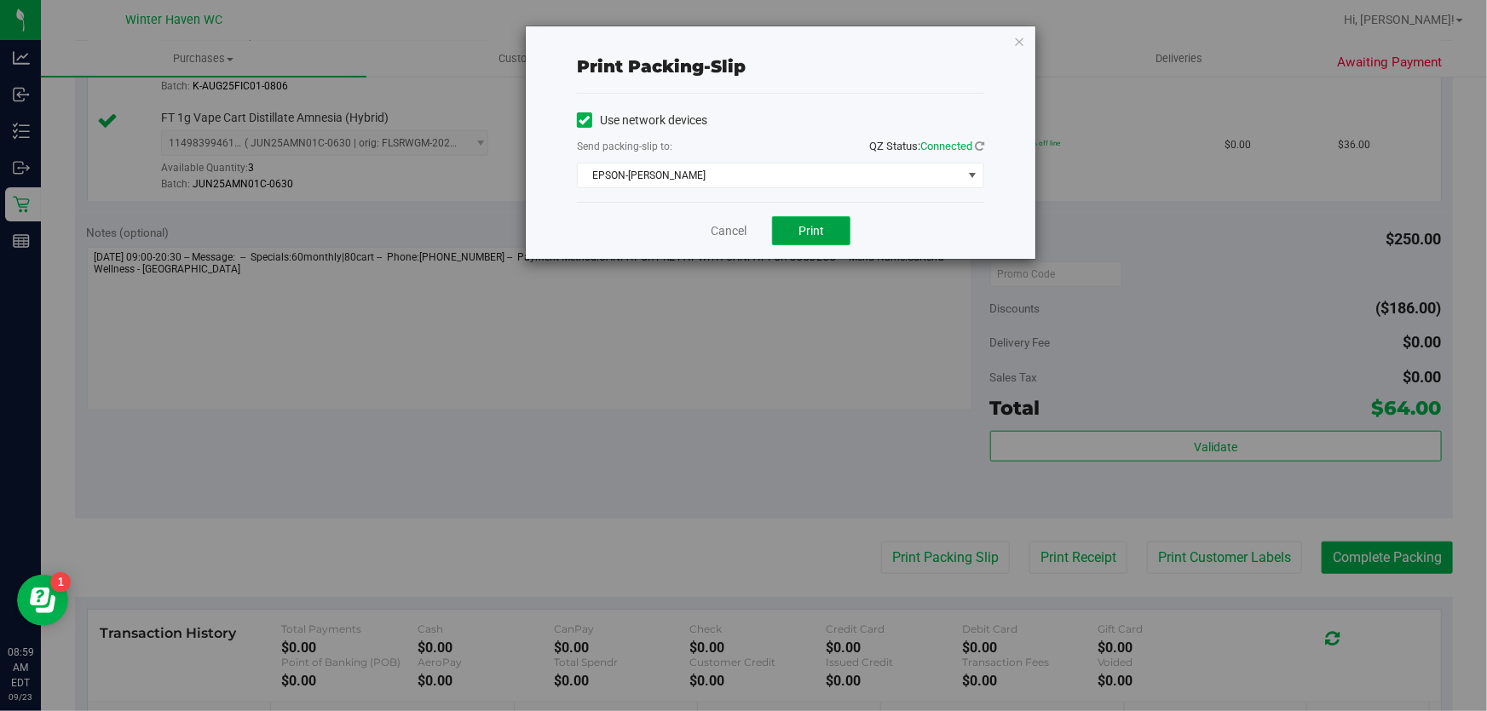
click at [834, 233] on button "Print" at bounding box center [811, 230] width 78 height 29
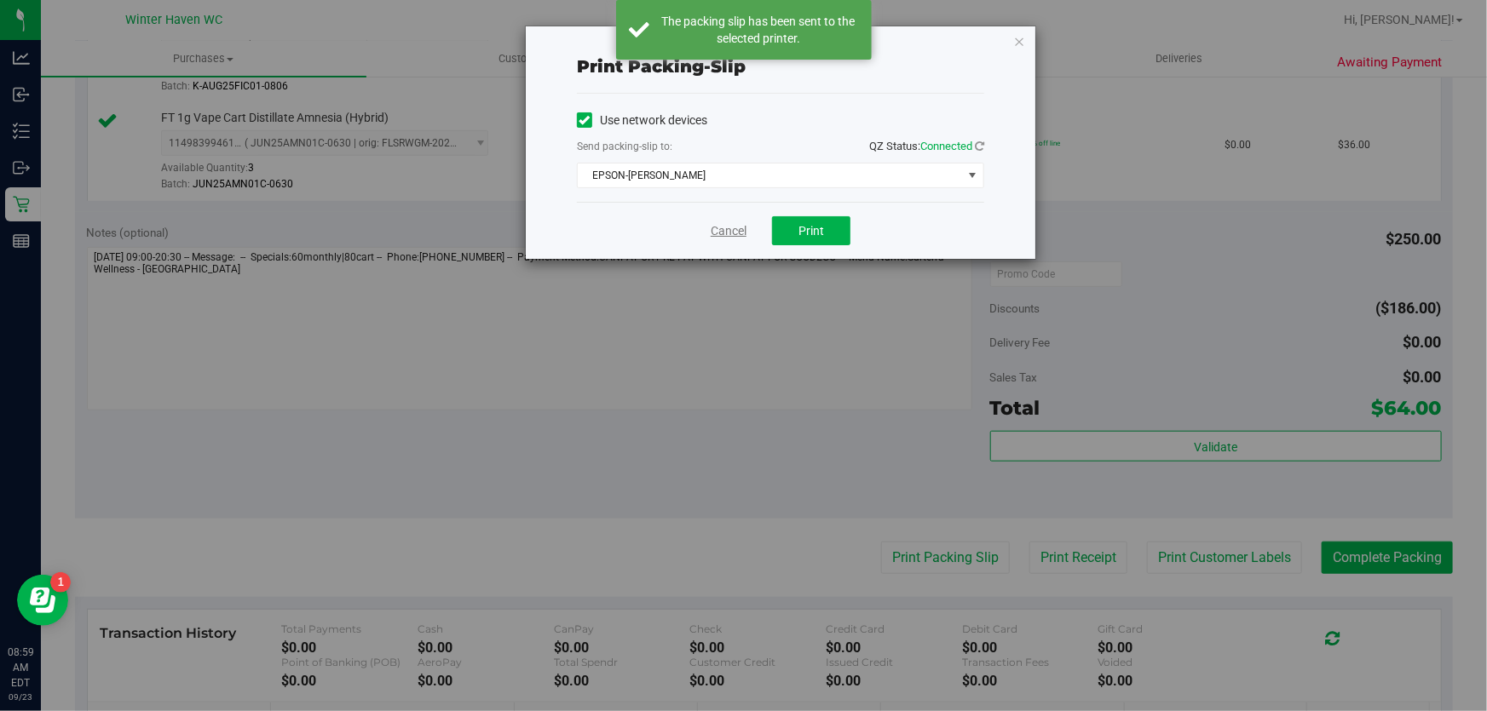
click at [732, 227] on link "Cancel" at bounding box center [729, 231] width 36 height 18
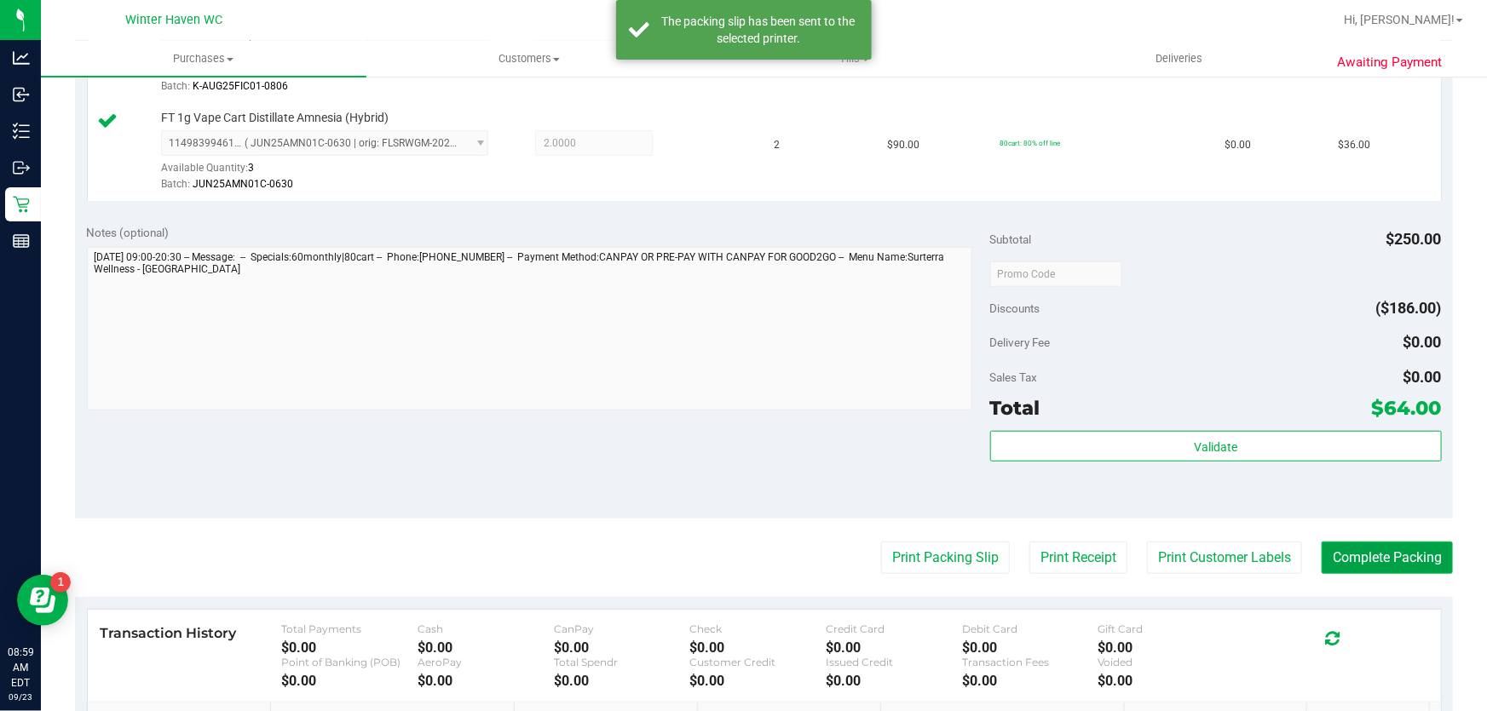
click at [1356, 542] on button "Complete Packing" at bounding box center [1386, 558] width 131 height 32
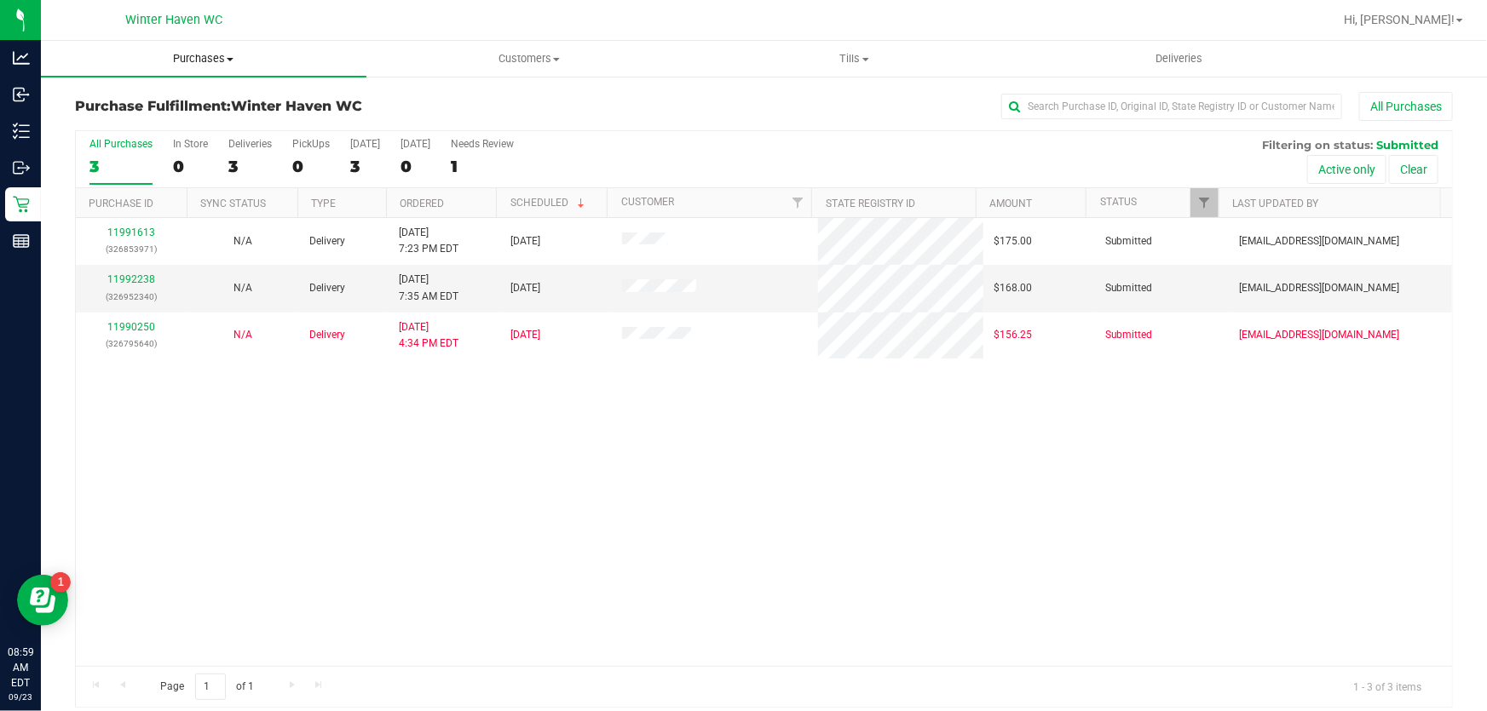
click at [223, 58] on span "Purchases" at bounding box center [203, 58] width 325 height 15
click at [147, 143] on span "All purchases" at bounding box center [101, 143] width 121 height 14
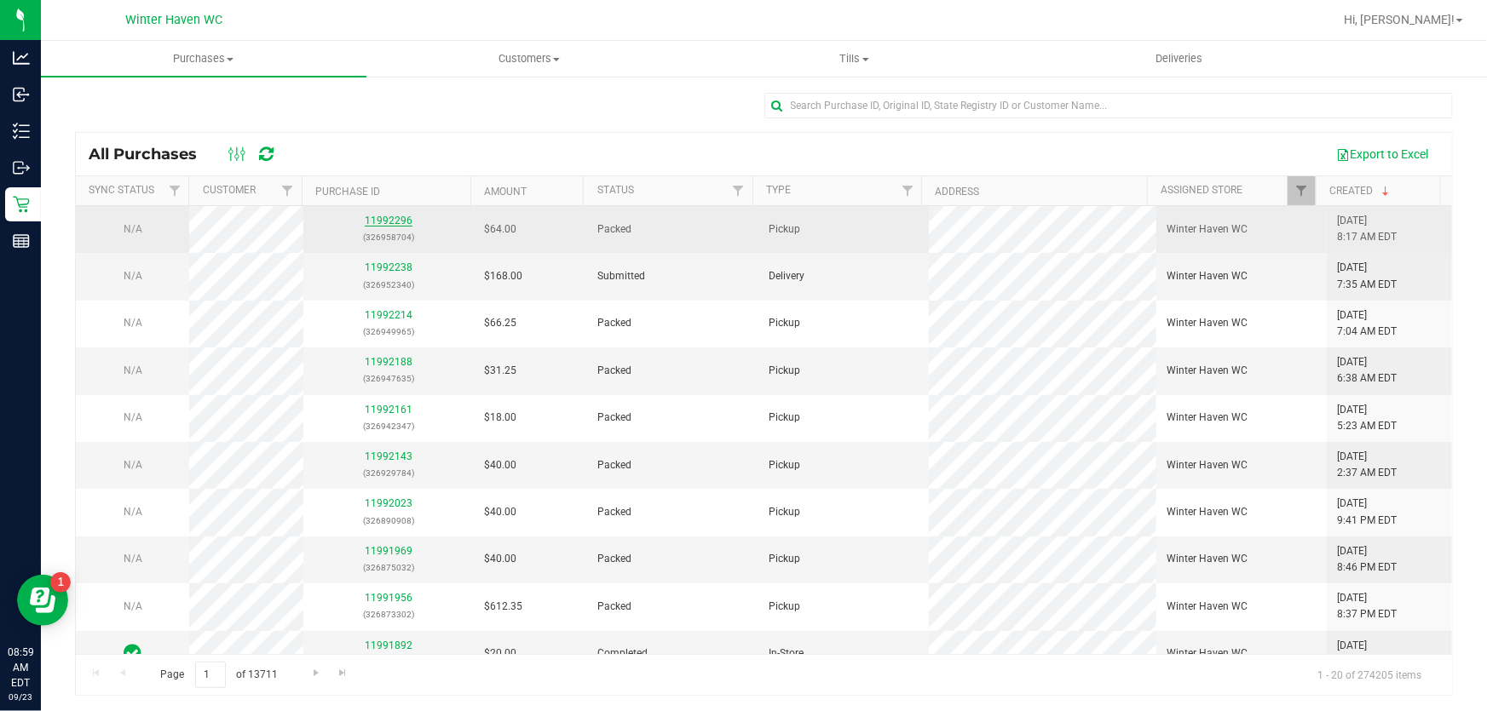
click at [375, 220] on link "11992296" at bounding box center [389, 221] width 48 height 12
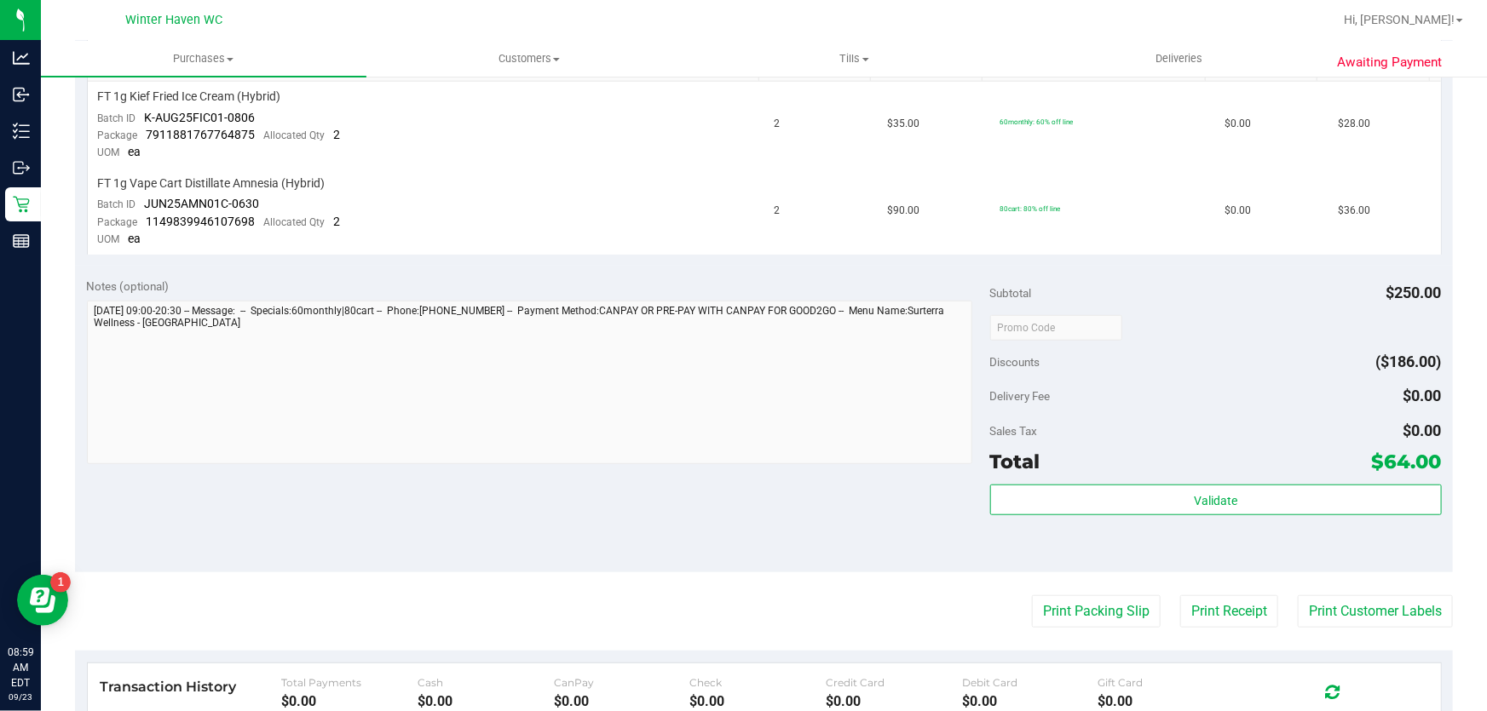
scroll to position [542, 0]
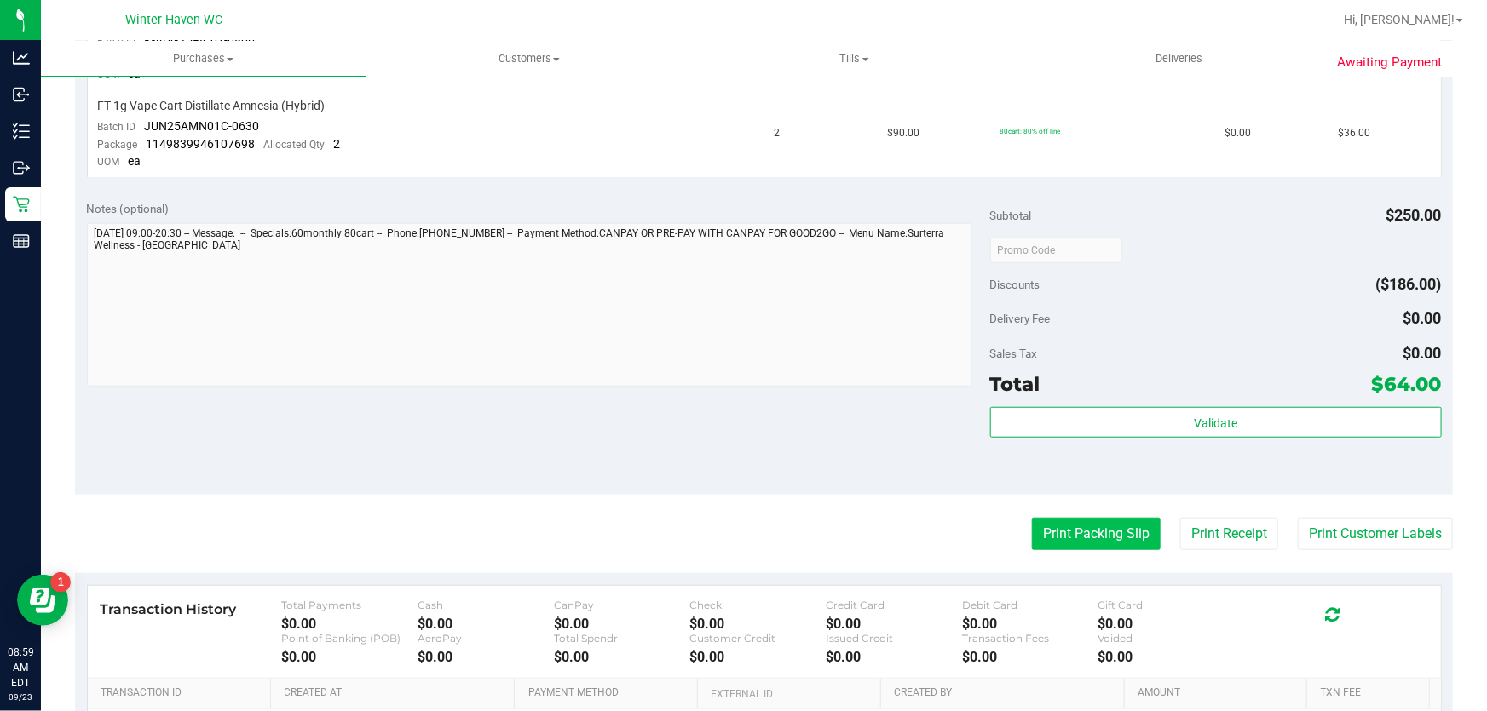
click at [1094, 545] on button "Print Packing Slip" at bounding box center [1096, 534] width 129 height 32
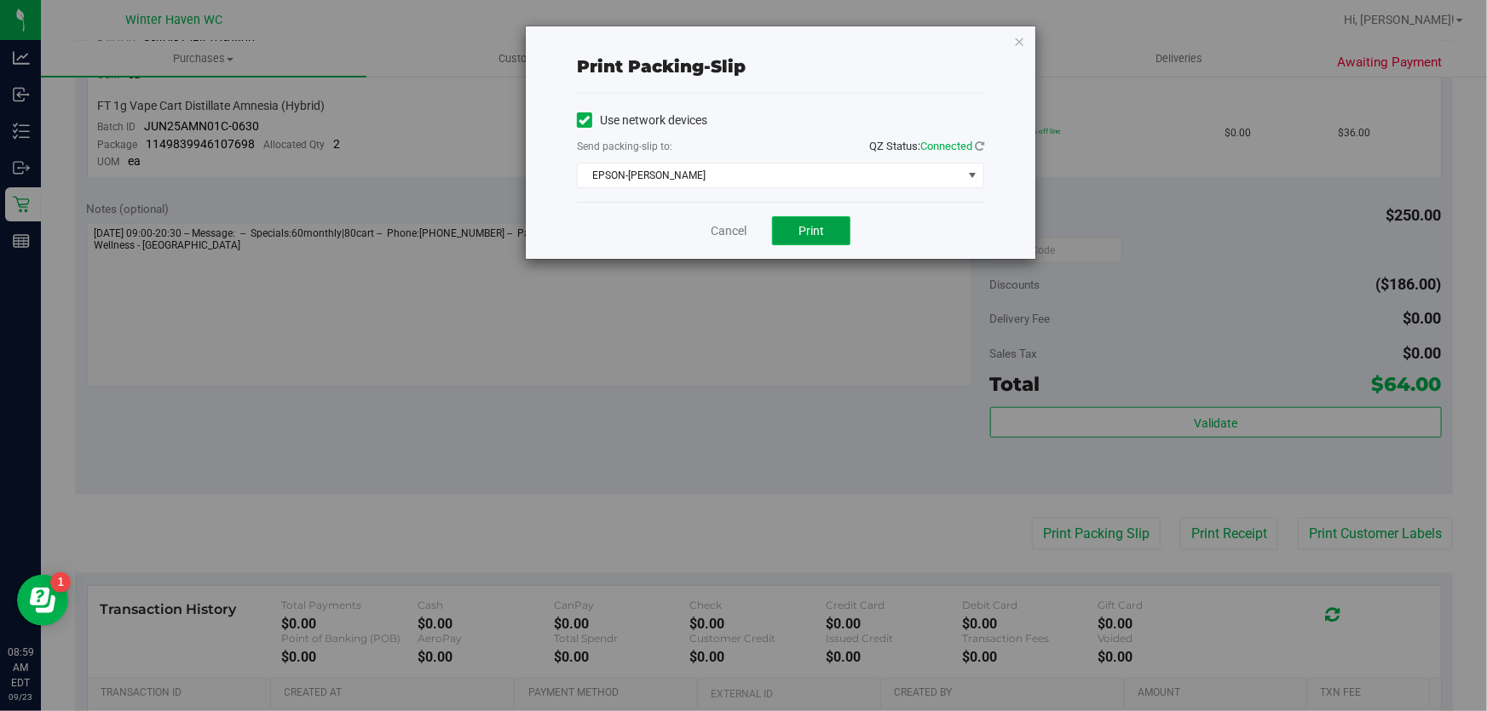
click at [812, 238] on span "Print" at bounding box center [811, 231] width 26 height 14
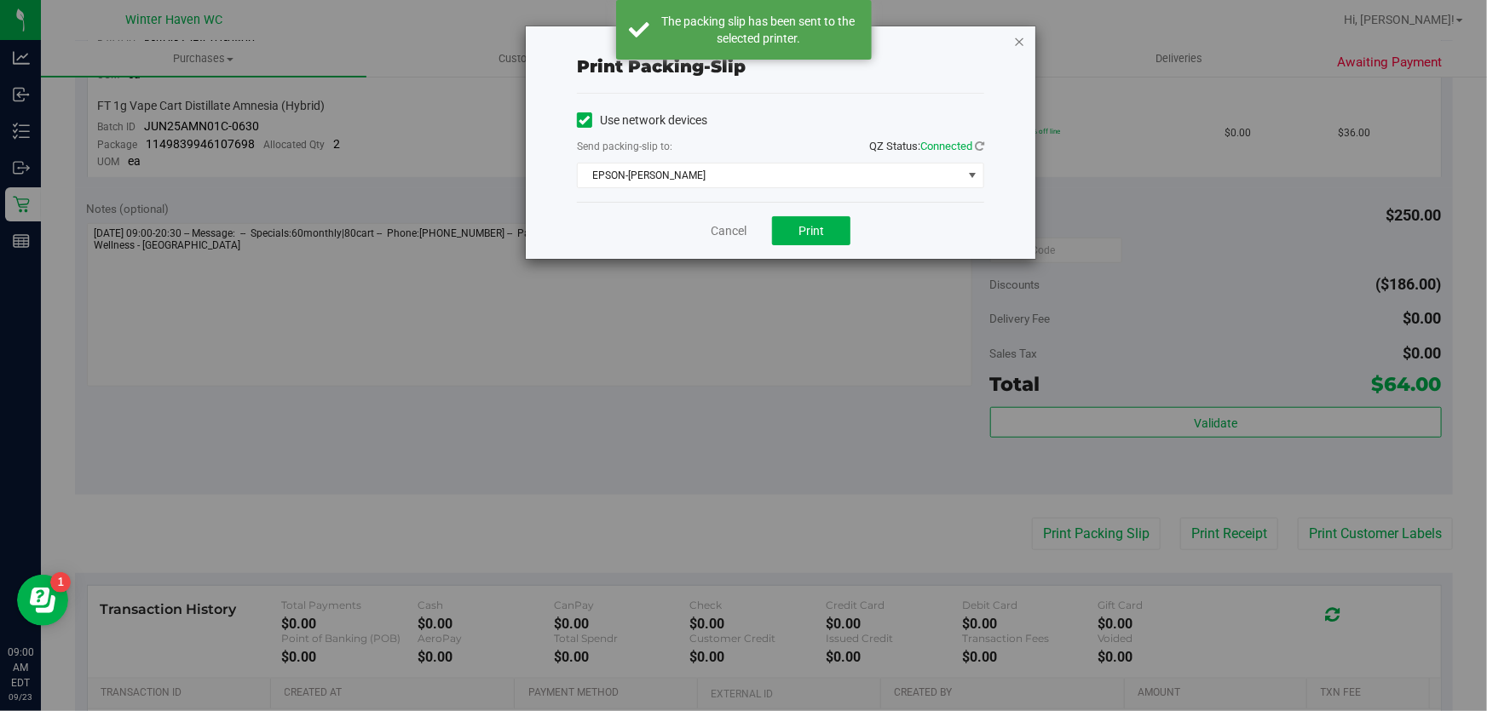
click at [1015, 43] on icon "button" at bounding box center [1019, 41] width 12 height 20
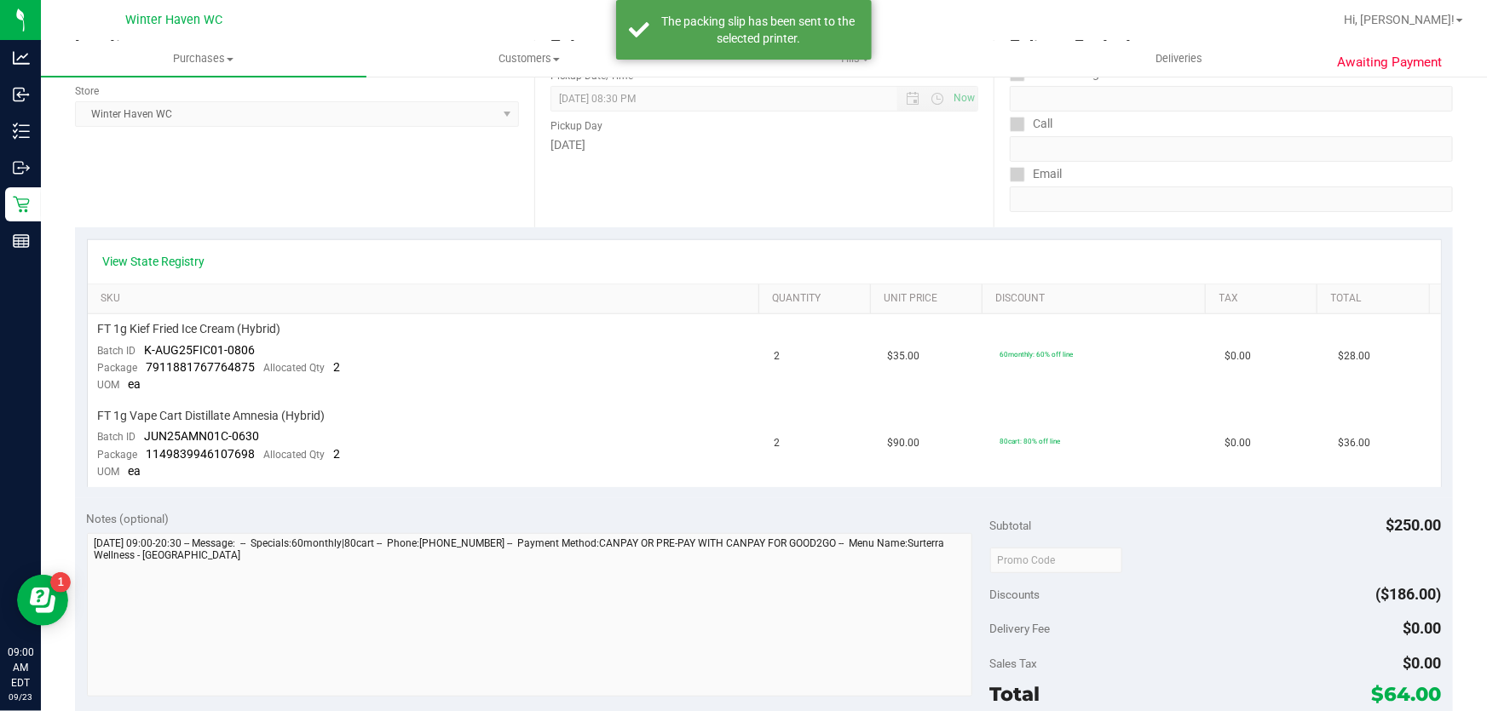
scroll to position [0, 0]
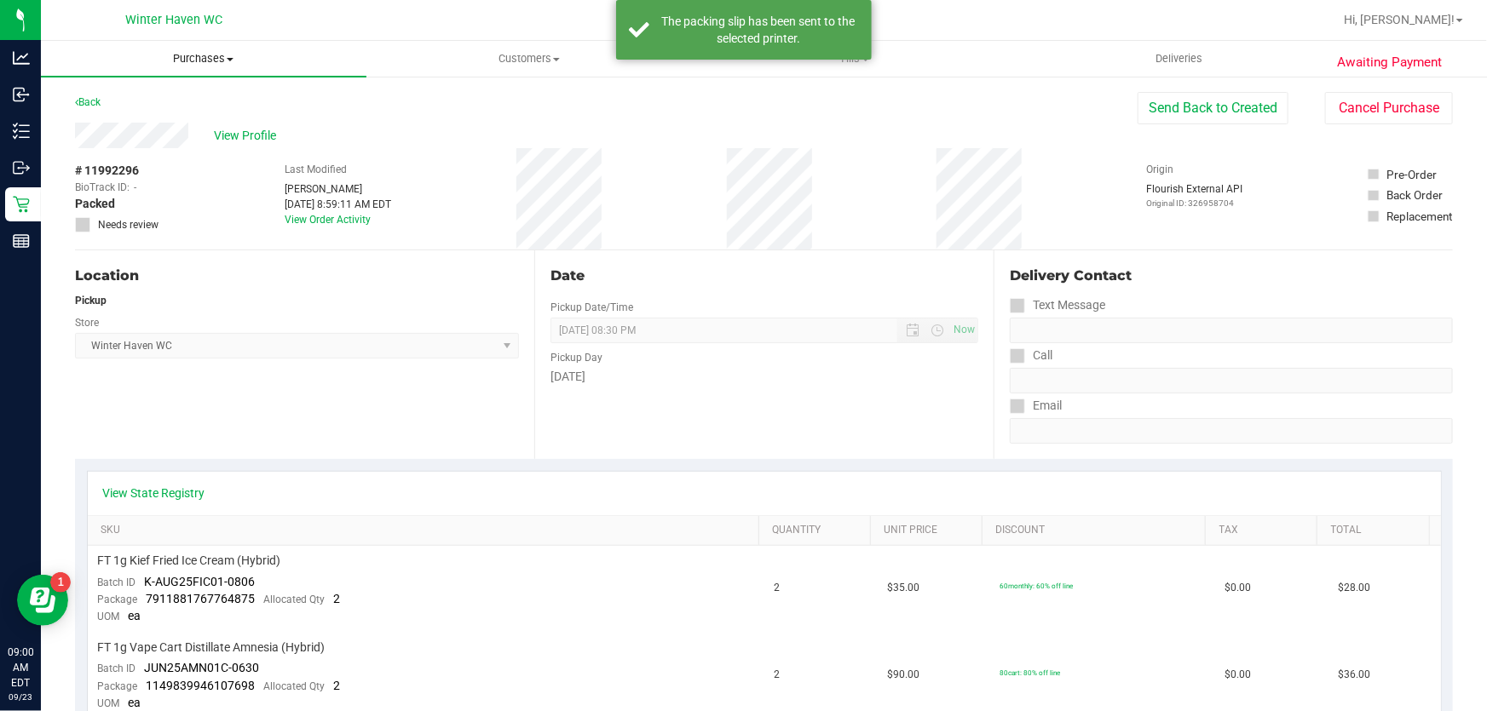
click at [196, 49] on uib-tab-heading "Purchases Summary of purchases Fulfillment All purchases" at bounding box center [203, 59] width 325 height 36
click at [135, 140] on span "All purchases" at bounding box center [101, 143] width 121 height 14
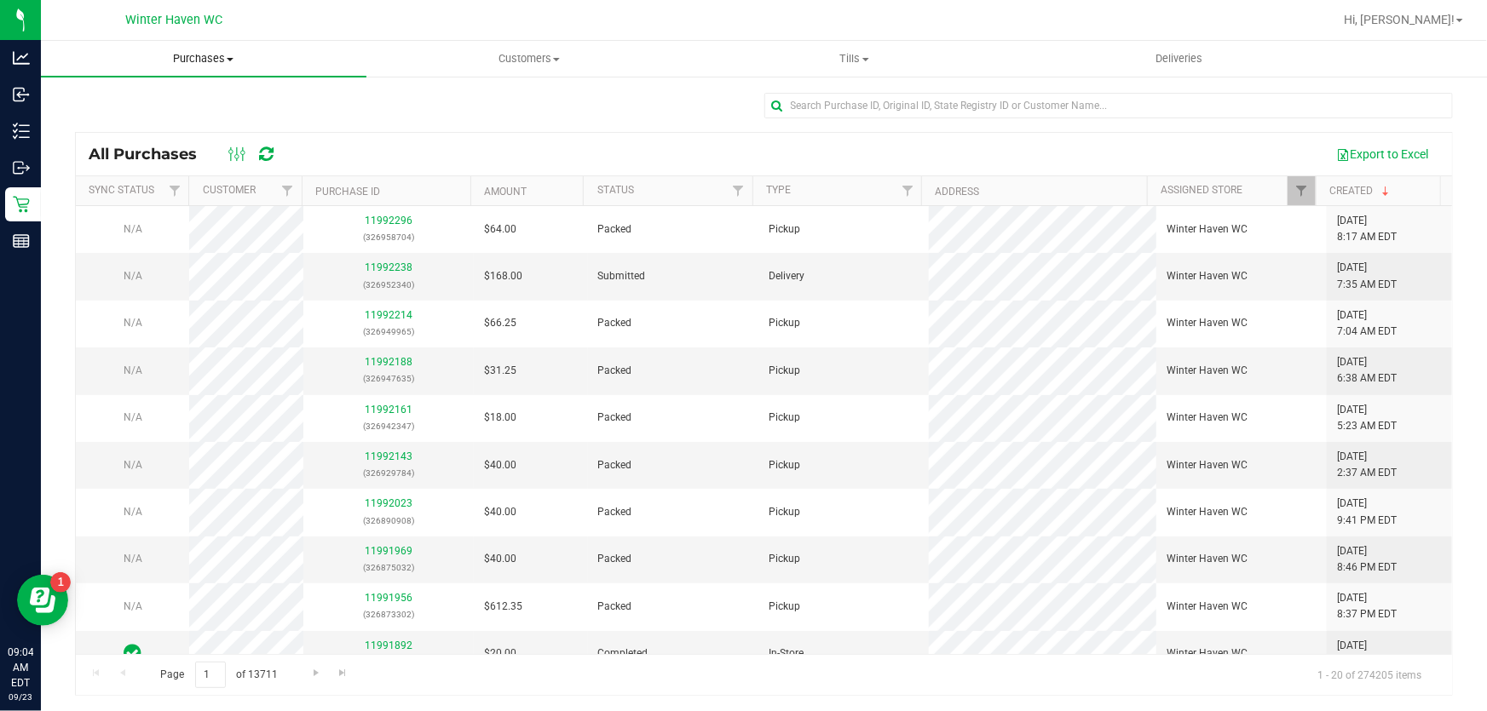
click at [194, 55] on span "Purchases" at bounding box center [203, 58] width 325 height 15
click at [106, 122] on span "Fulfillment" at bounding box center [94, 123] width 106 height 14
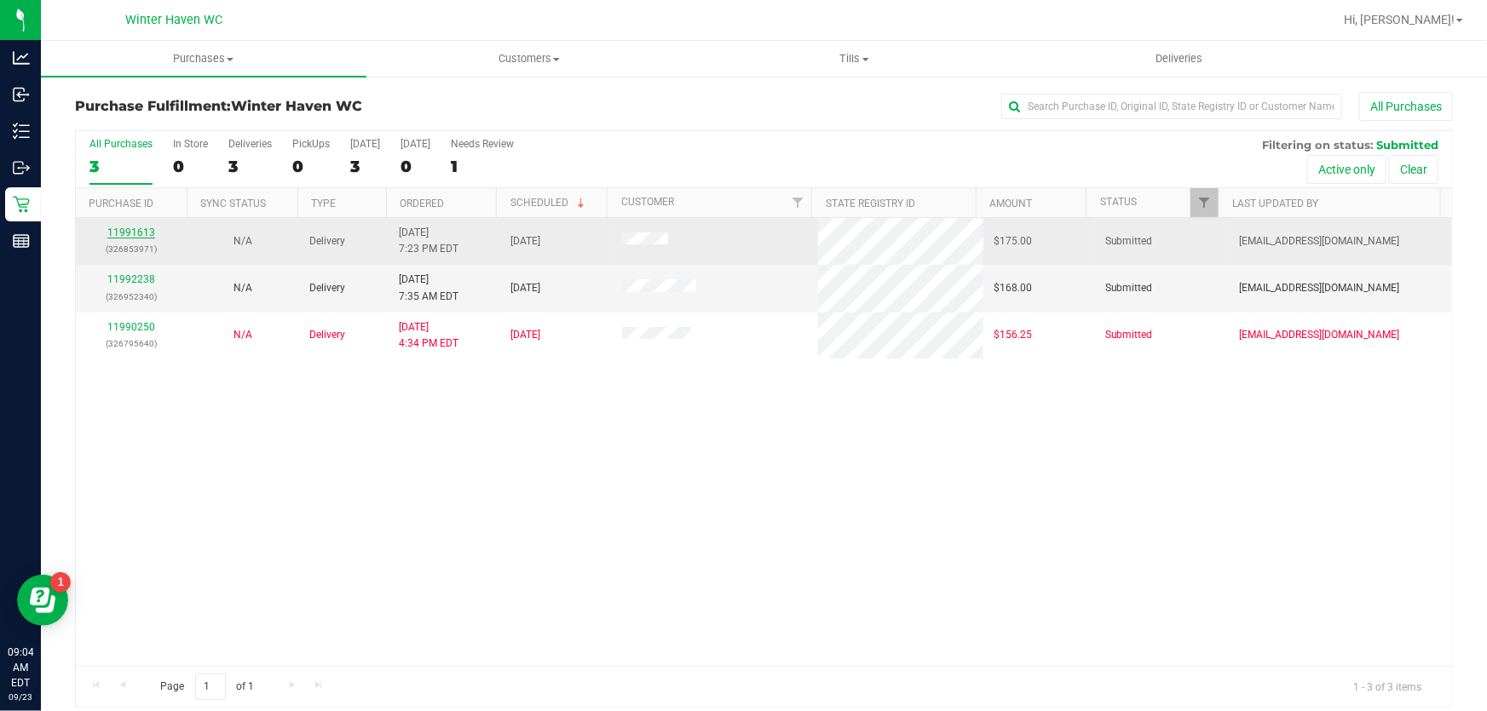
click at [135, 229] on link "11991613" at bounding box center [131, 233] width 48 height 12
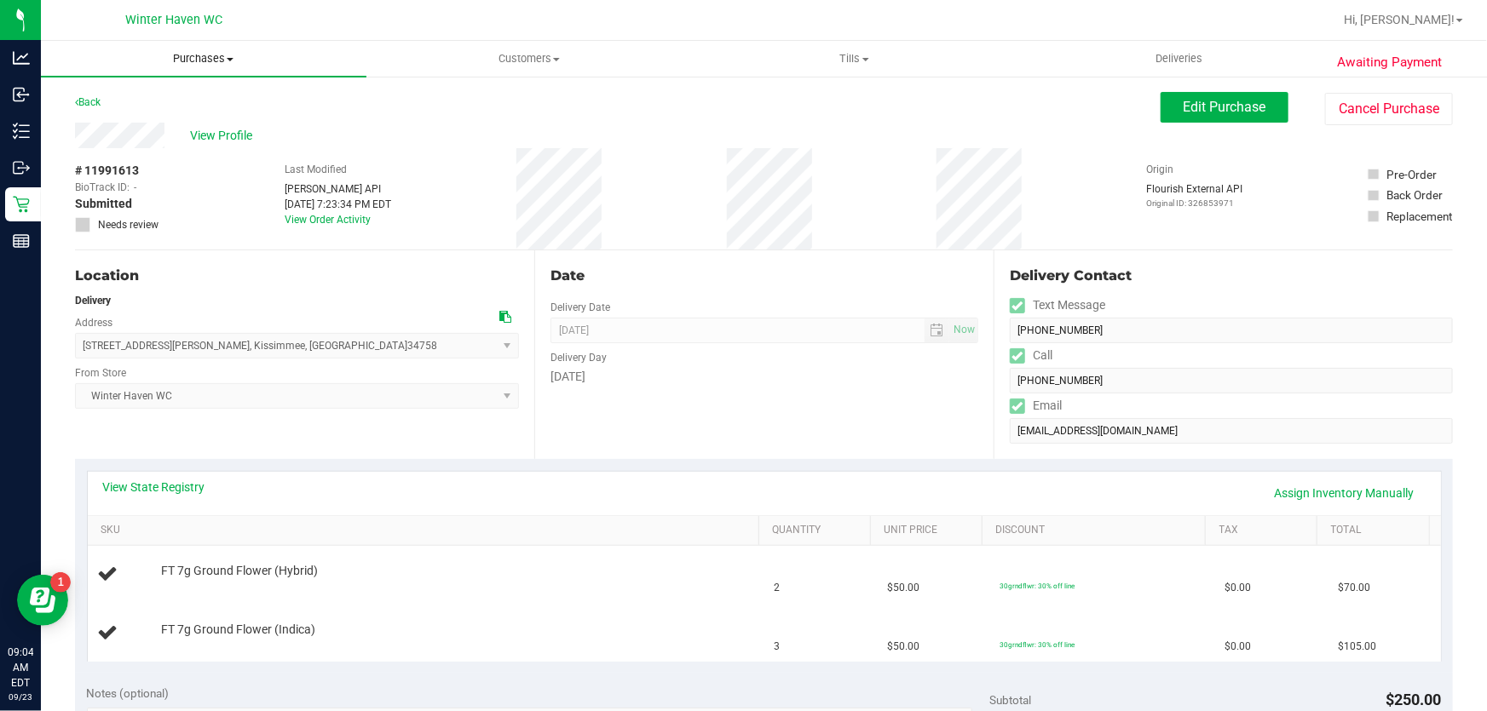
click at [210, 61] on span "Purchases" at bounding box center [203, 58] width 325 height 15
click at [205, 58] on span "Purchases" at bounding box center [203, 58] width 325 height 15
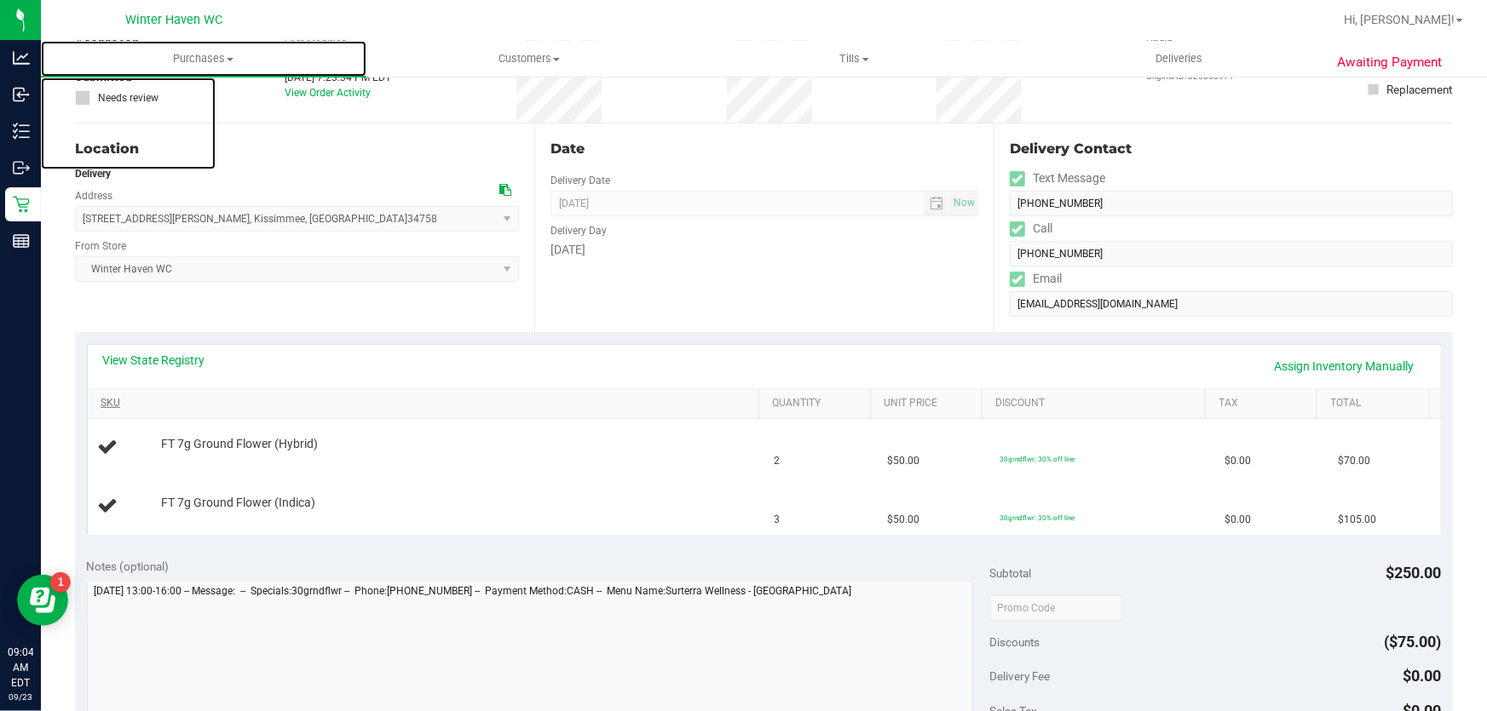
scroll to position [154, 0]
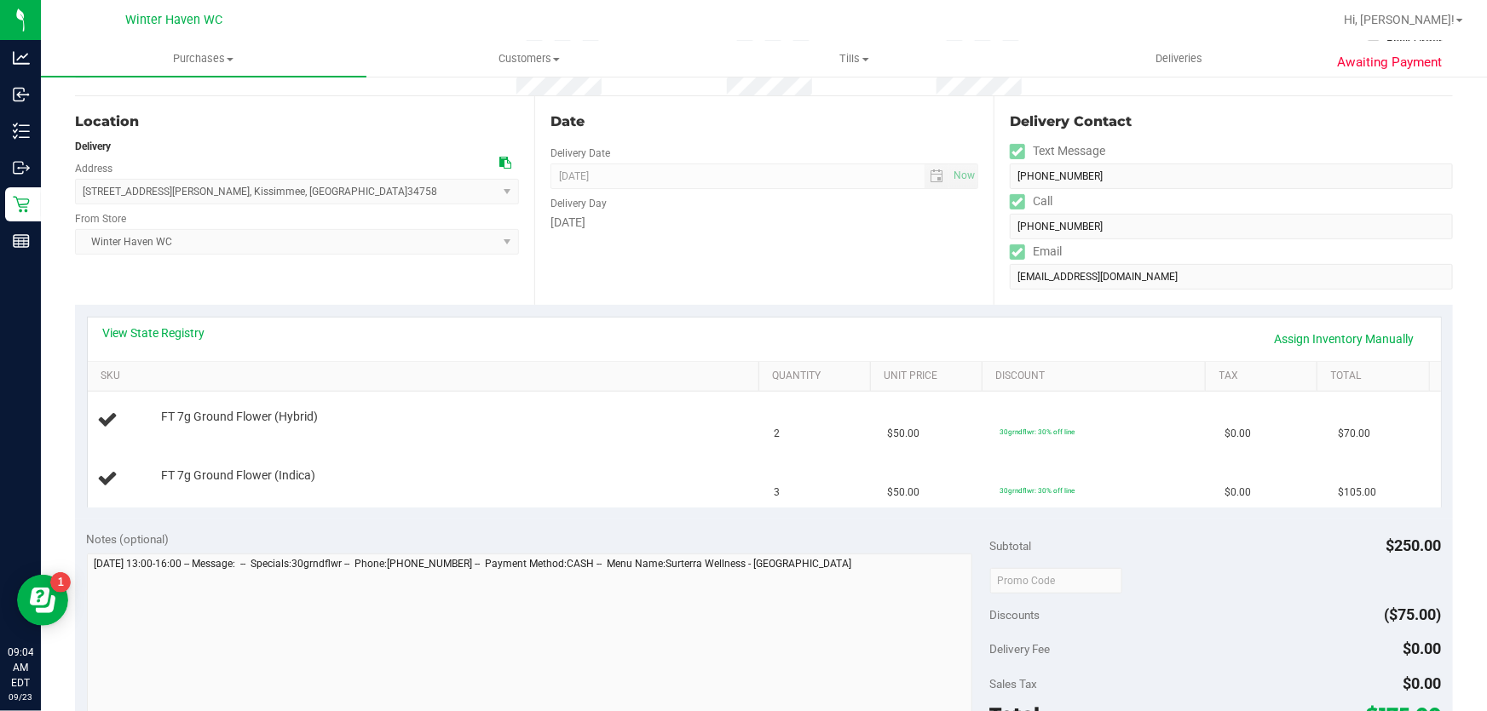
click at [141, 317] on div "View State Registry Assign Inventory Manually SKU Quantity Unit Price Discount …" at bounding box center [764, 412] width 1355 height 191
click at [147, 331] on link "View State Registry" at bounding box center [154, 333] width 102 height 17
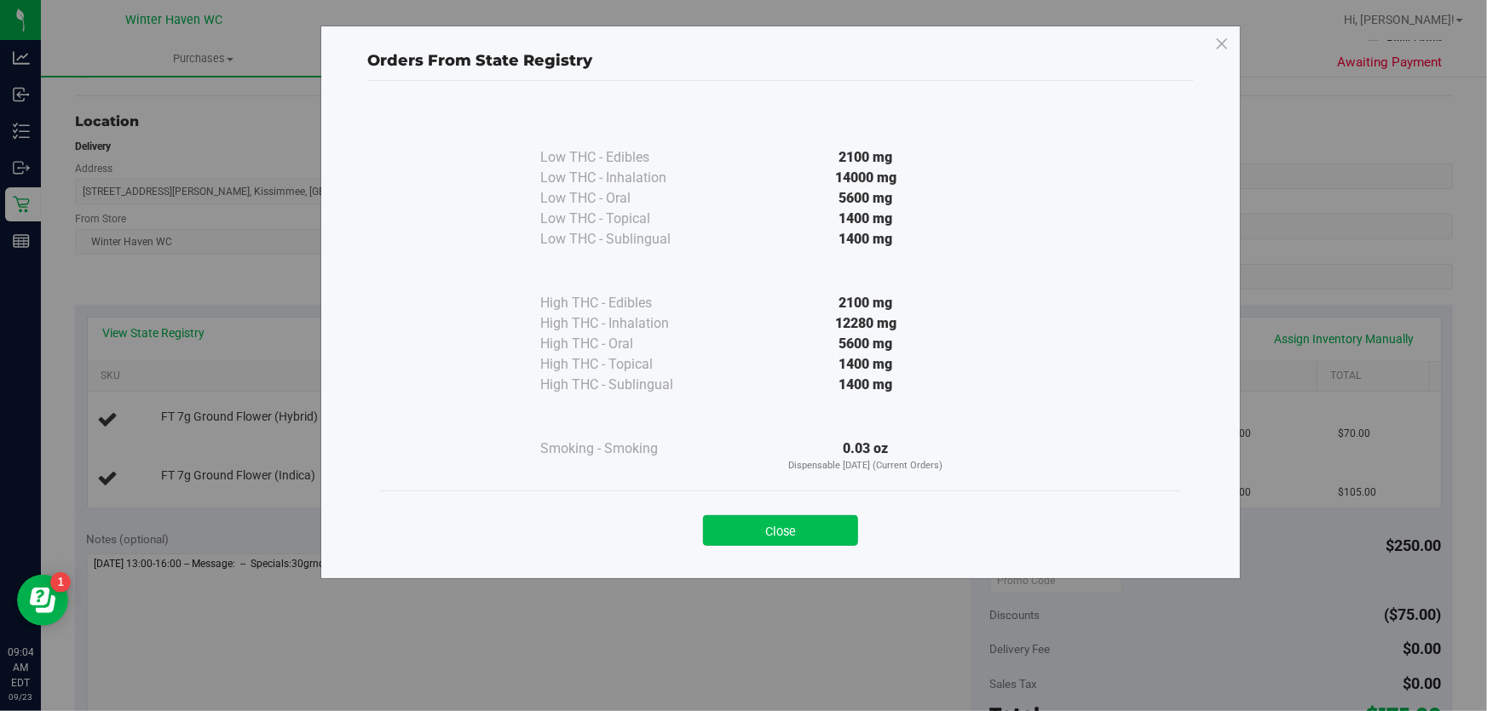
click at [759, 535] on button "Close" at bounding box center [780, 530] width 155 height 31
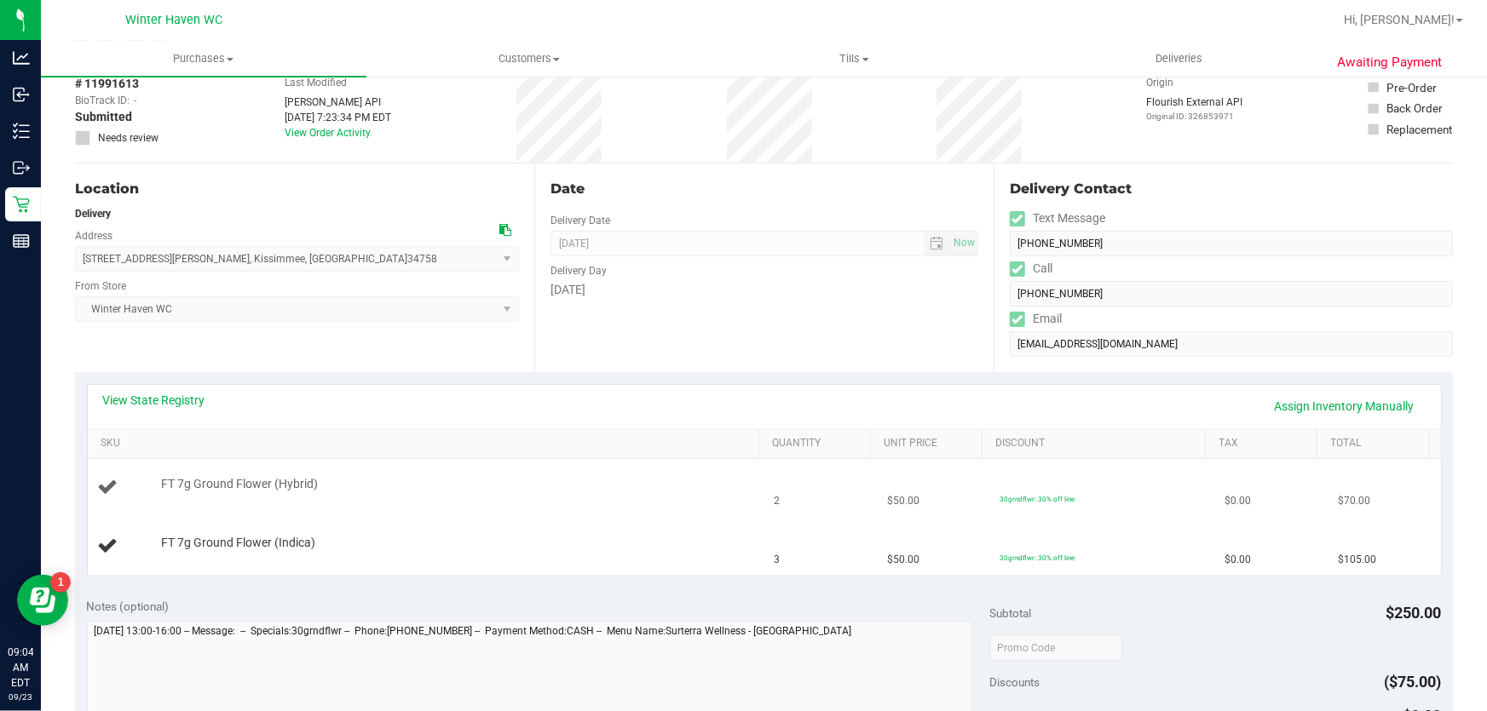
scroll to position [0, 0]
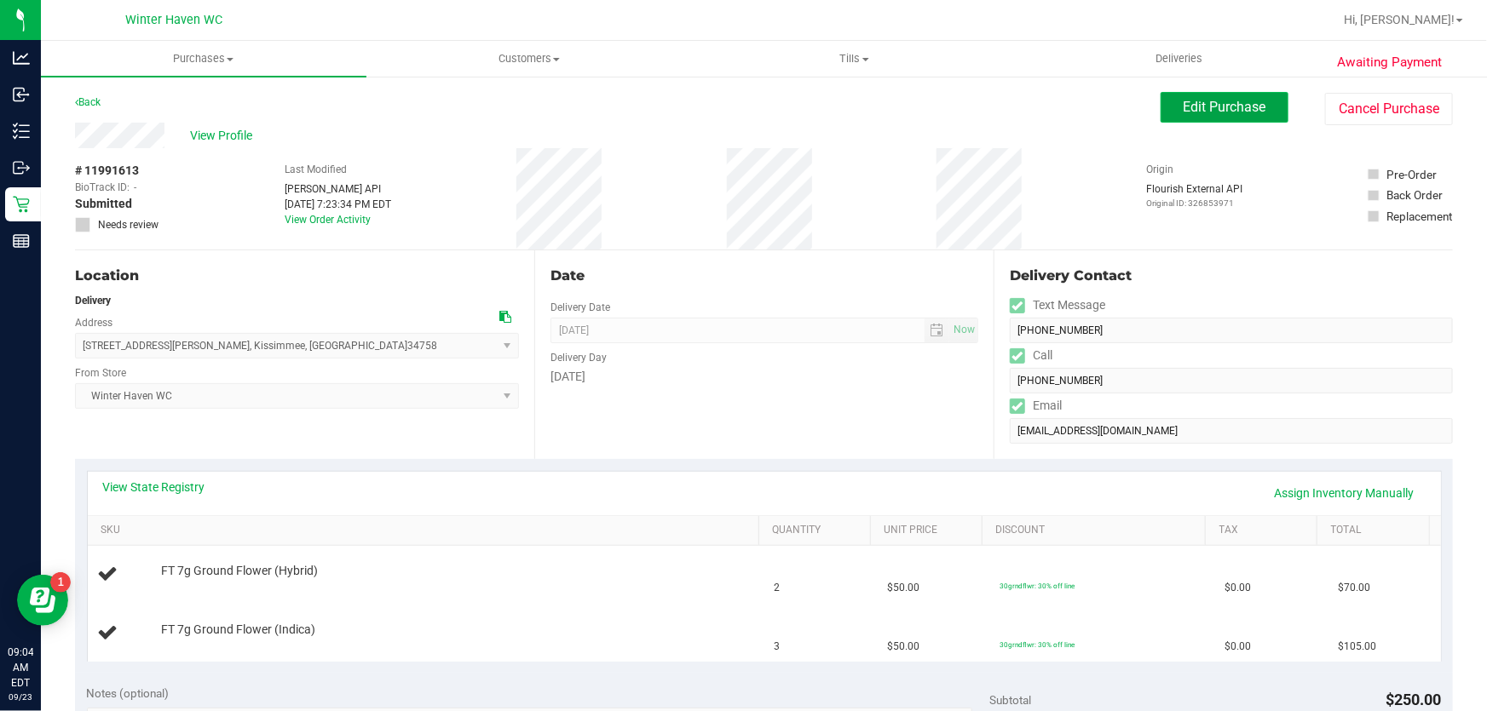
click at [1184, 112] on span "Edit Purchase" at bounding box center [1224, 107] width 83 height 16
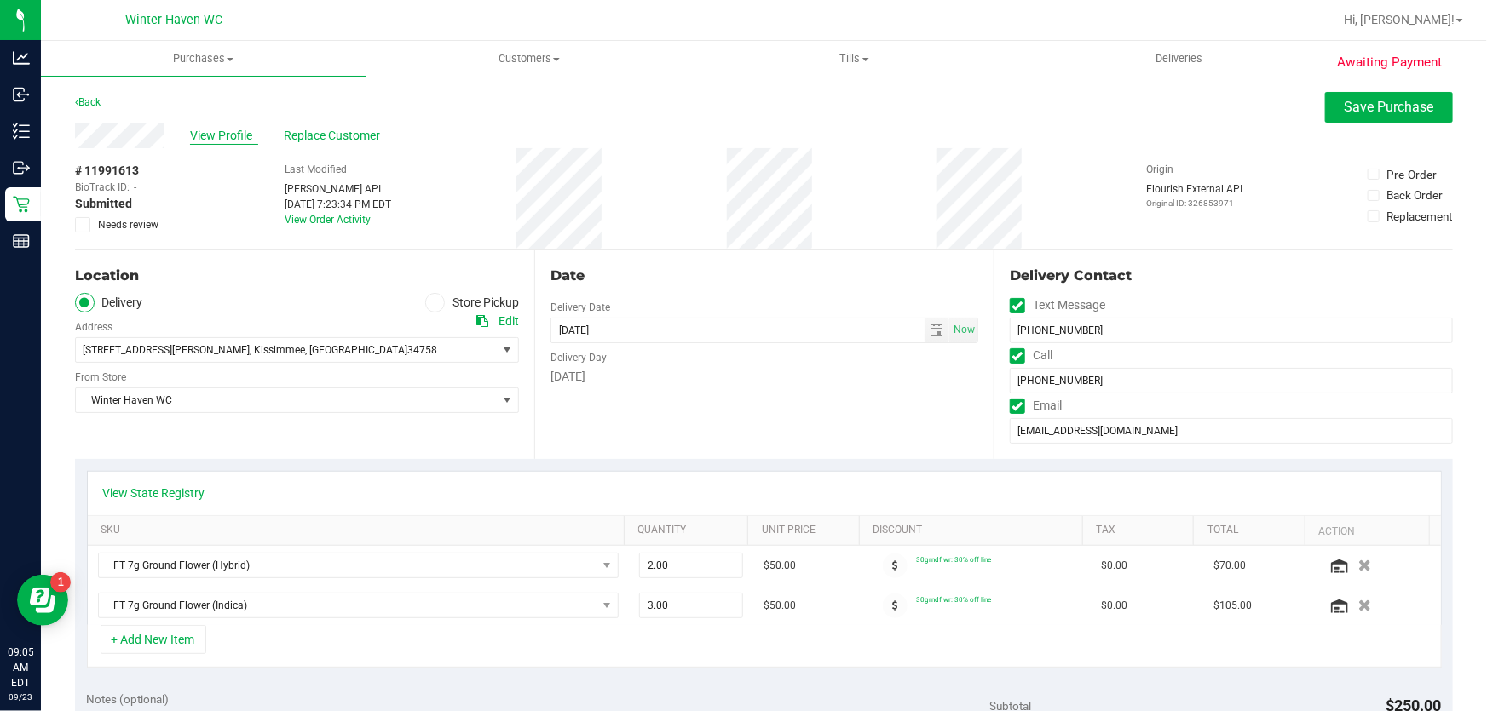
click at [236, 139] on span "View Profile" at bounding box center [224, 136] width 68 height 18
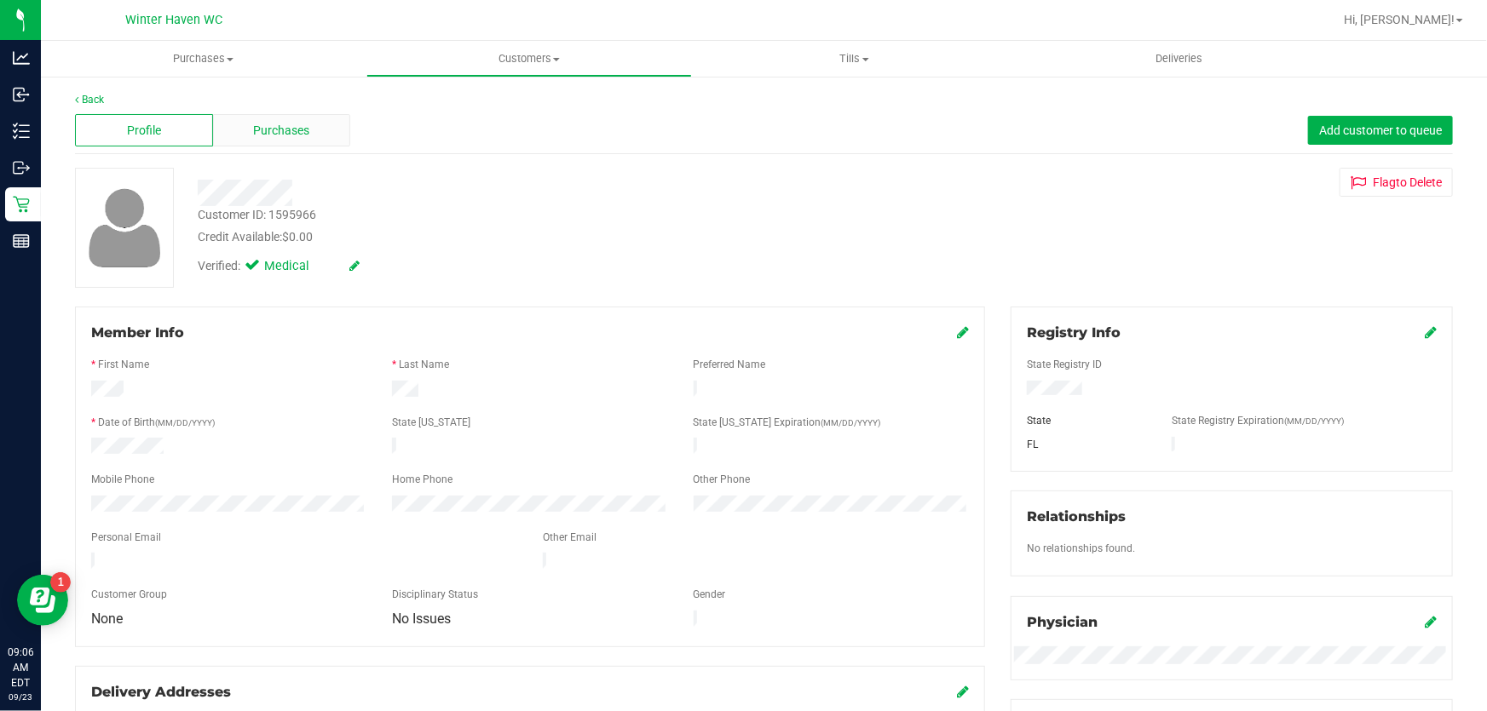
click at [272, 127] on span "Purchases" at bounding box center [282, 131] width 56 height 18
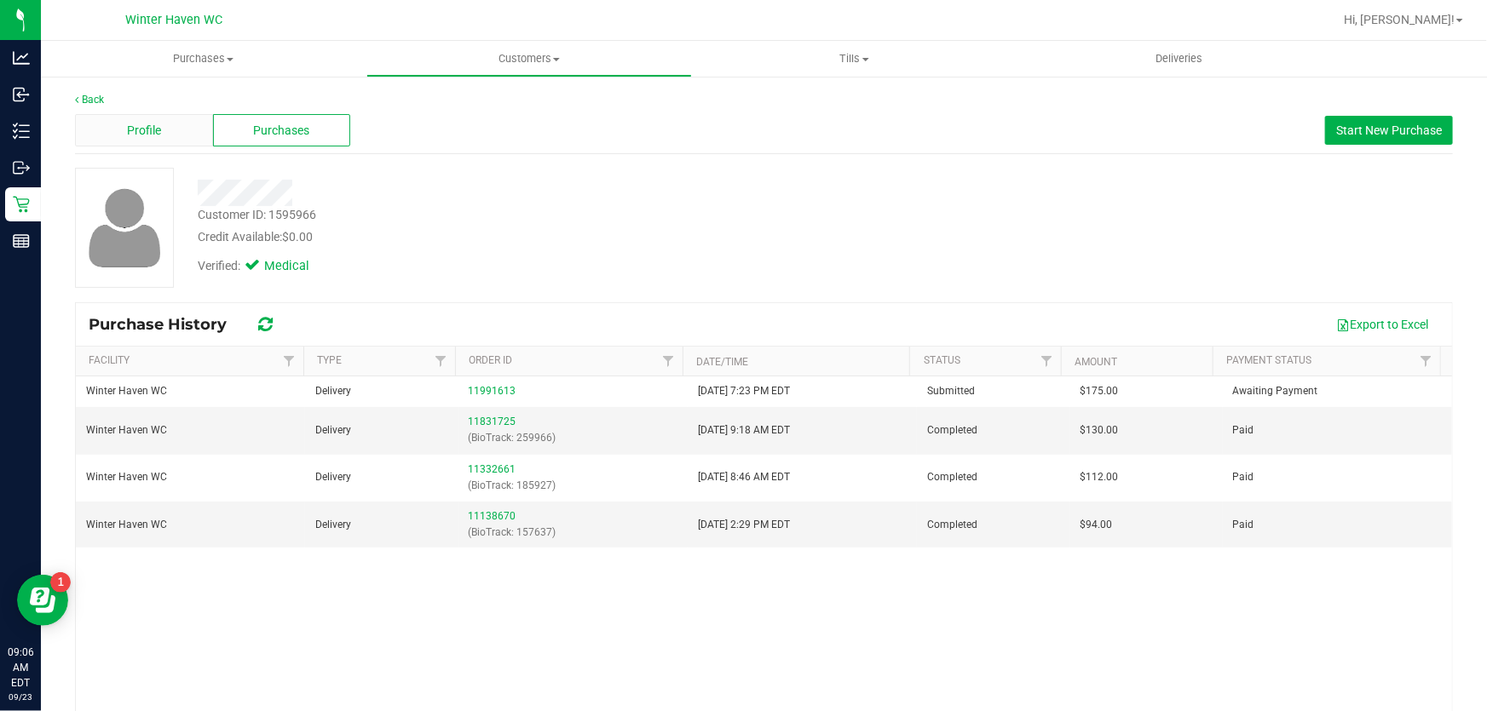
click at [143, 138] on span "Profile" at bounding box center [144, 131] width 34 height 18
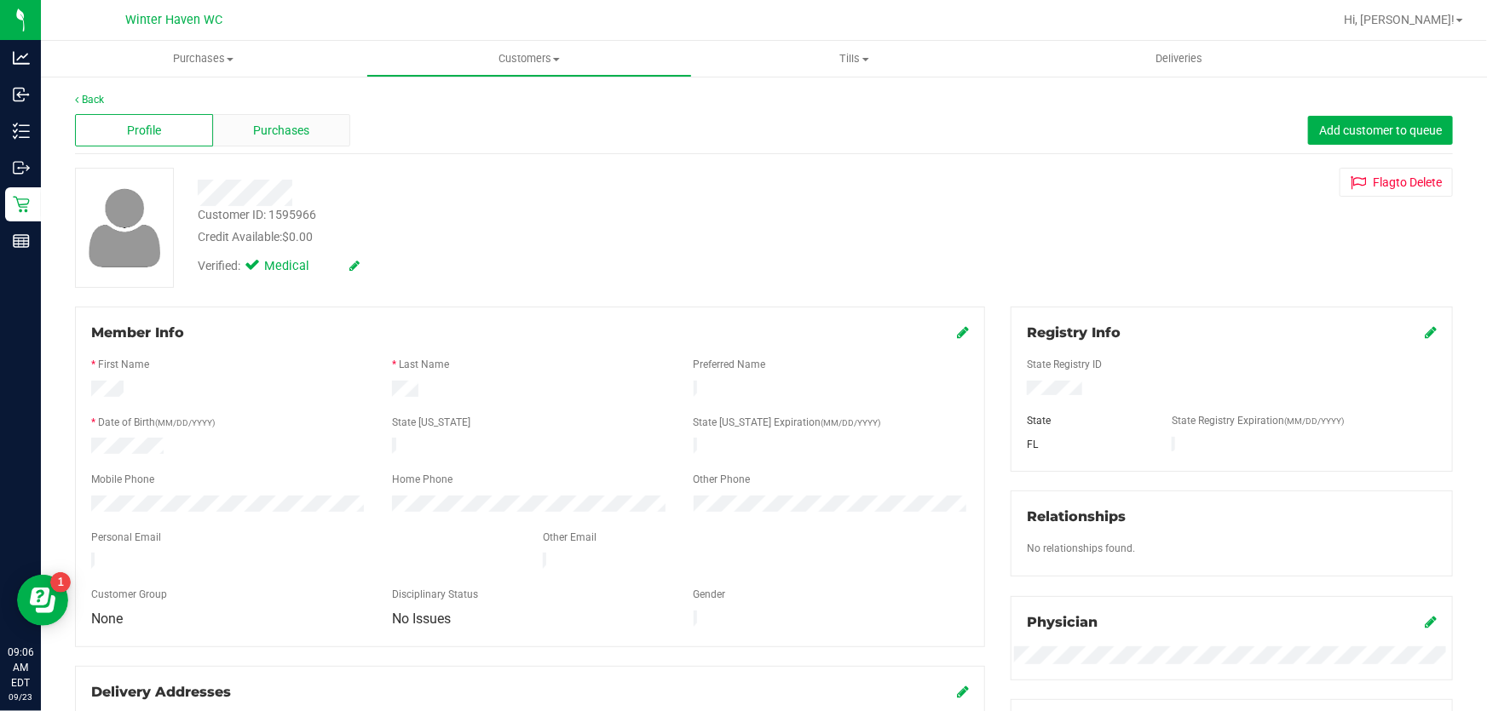
click at [270, 122] on span "Purchases" at bounding box center [282, 131] width 56 height 18
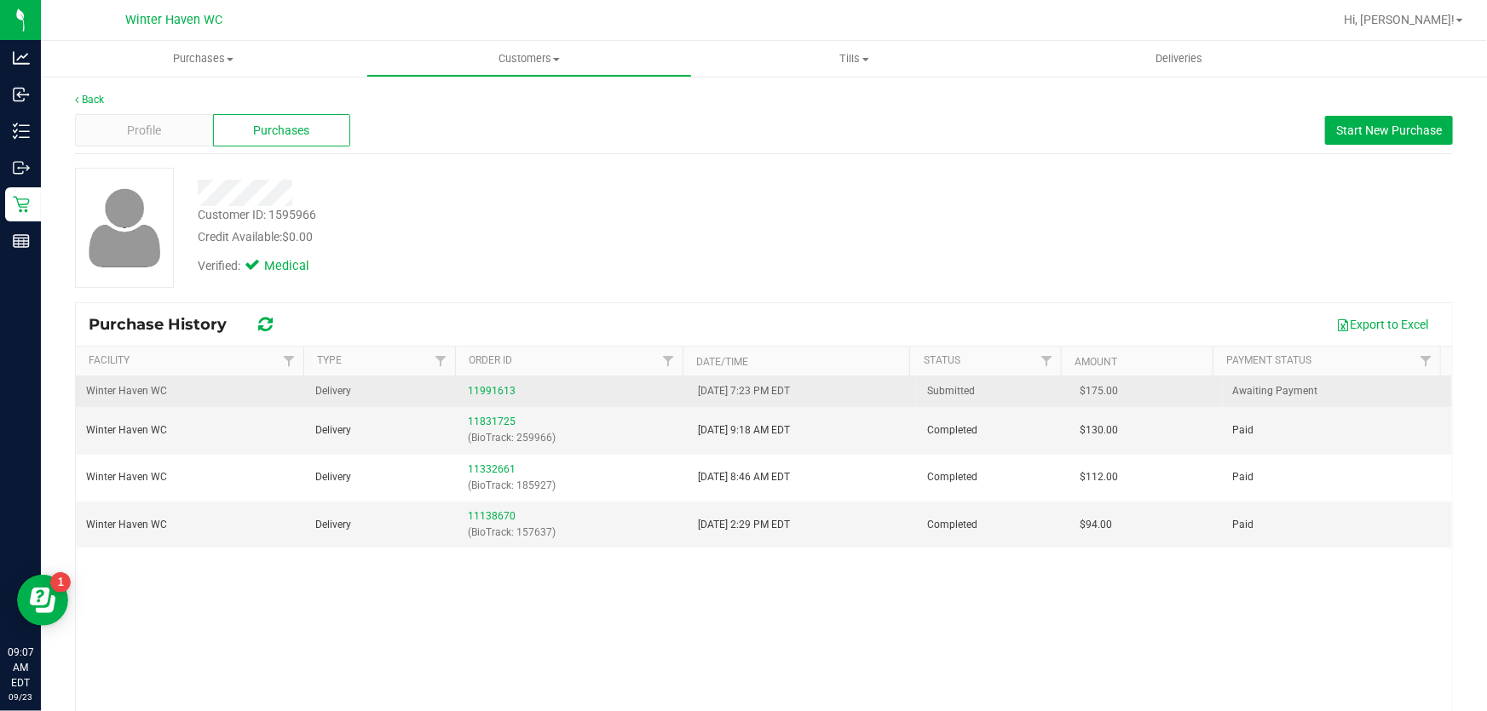
click at [506, 383] on div "11991613" at bounding box center [573, 391] width 209 height 16
click at [494, 386] on link "11991613" at bounding box center [493, 391] width 48 height 12
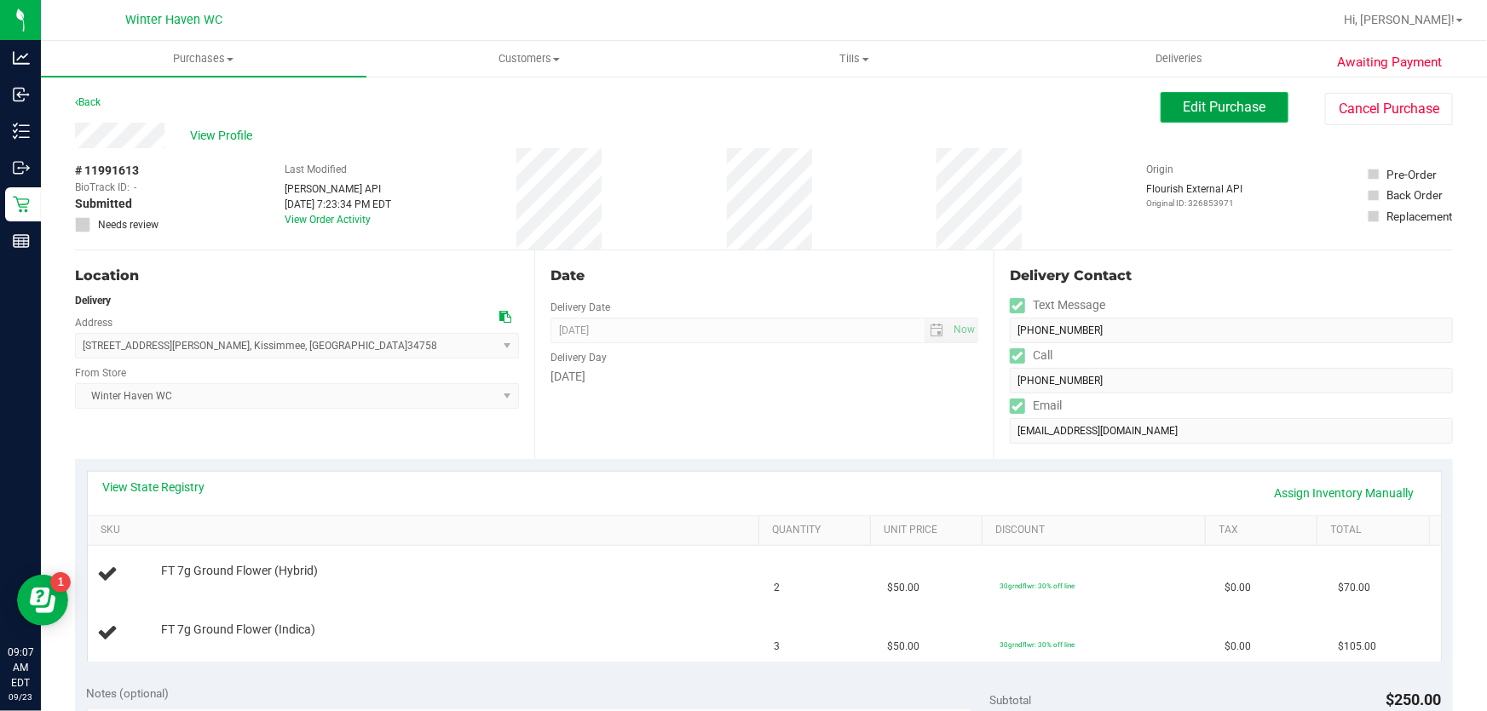
click at [1230, 103] on span "Edit Purchase" at bounding box center [1224, 107] width 83 height 16
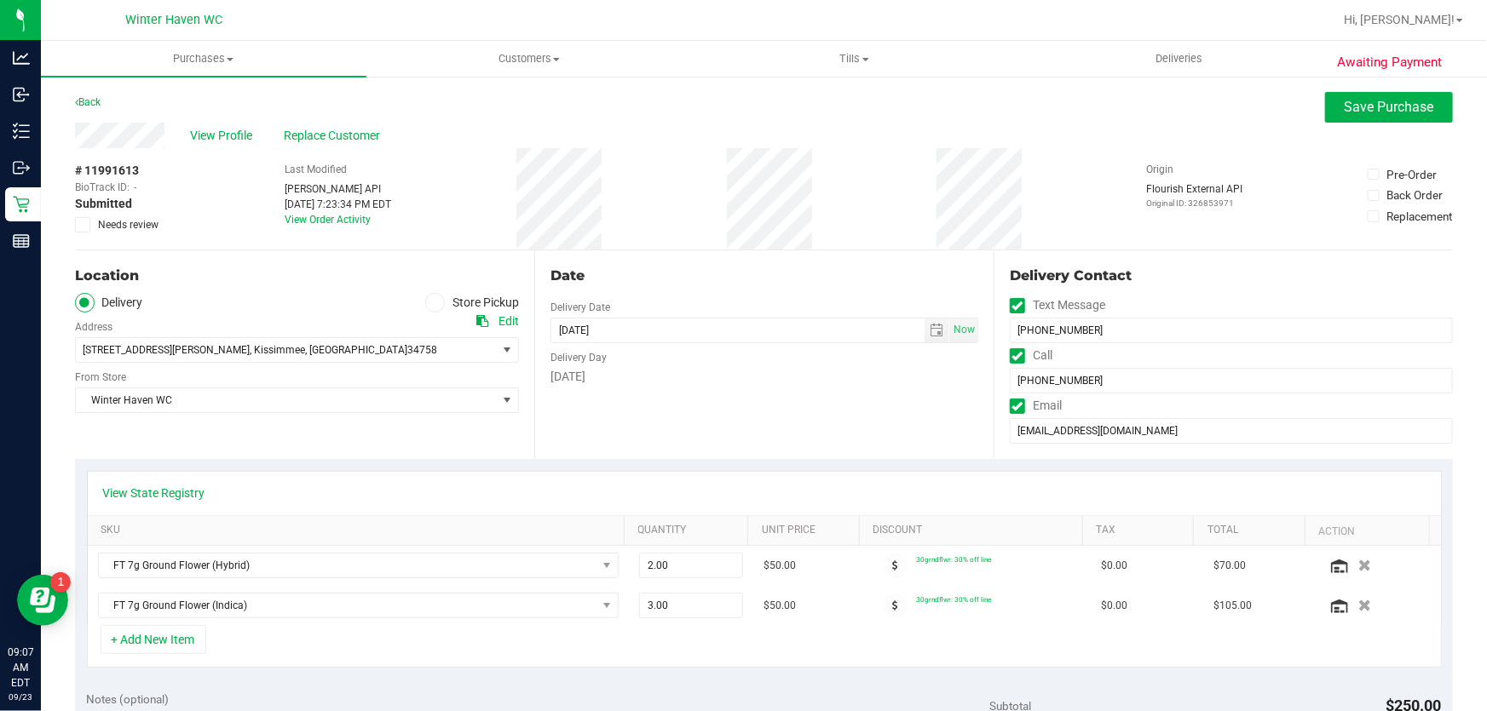
click at [89, 227] on span at bounding box center [82, 224] width 15 height 15
click at [0, 0] on input "Needs review" at bounding box center [0, 0] width 0 height 0
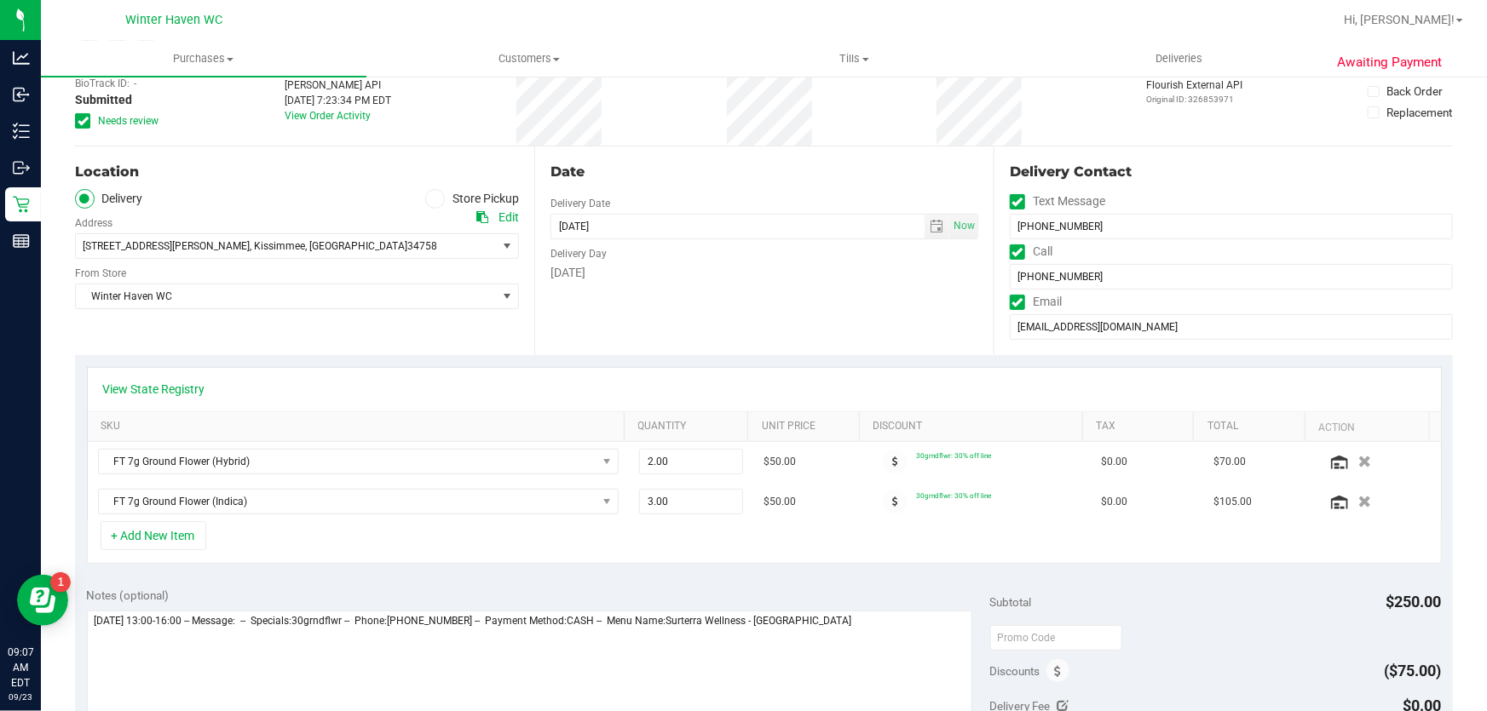
scroll to position [232, 0]
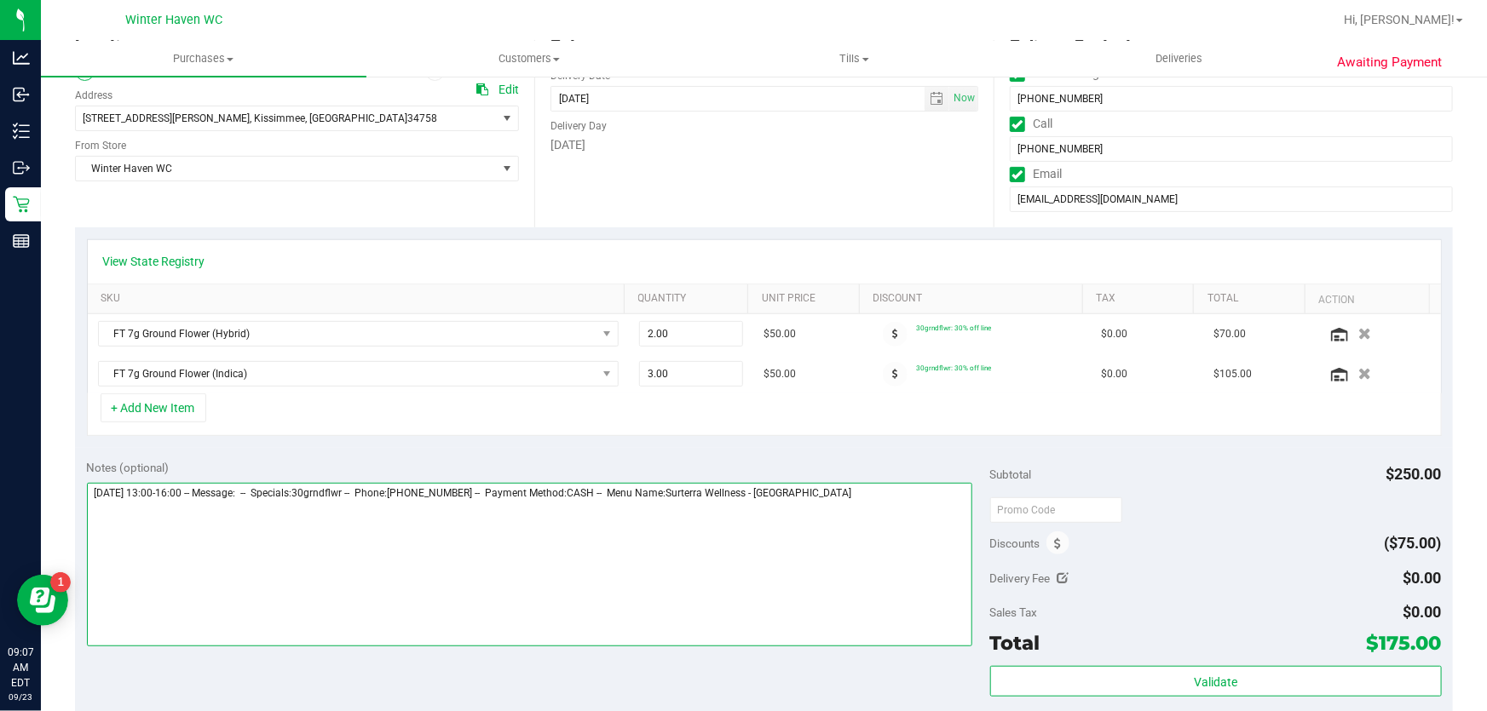
click at [861, 509] on textarea at bounding box center [530, 565] width 886 height 164
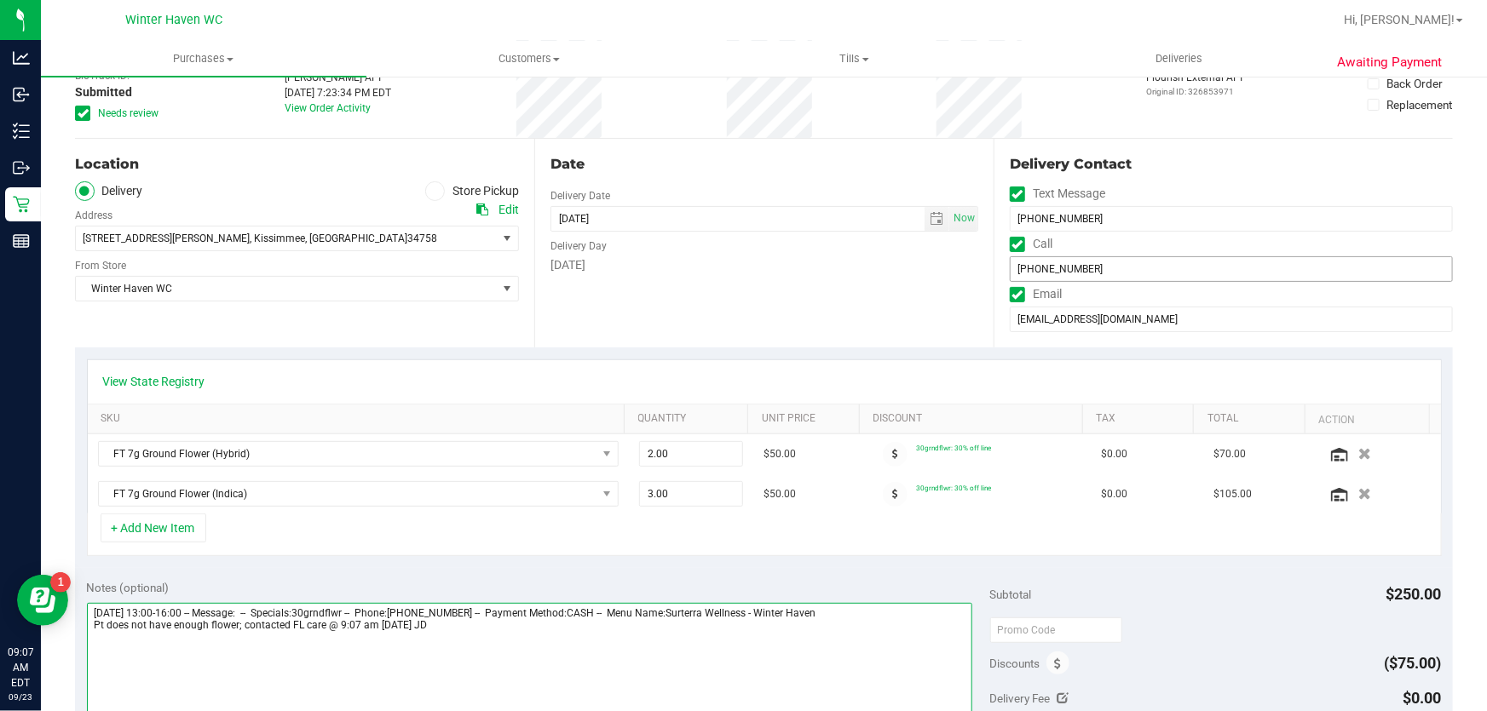
scroll to position [0, 0]
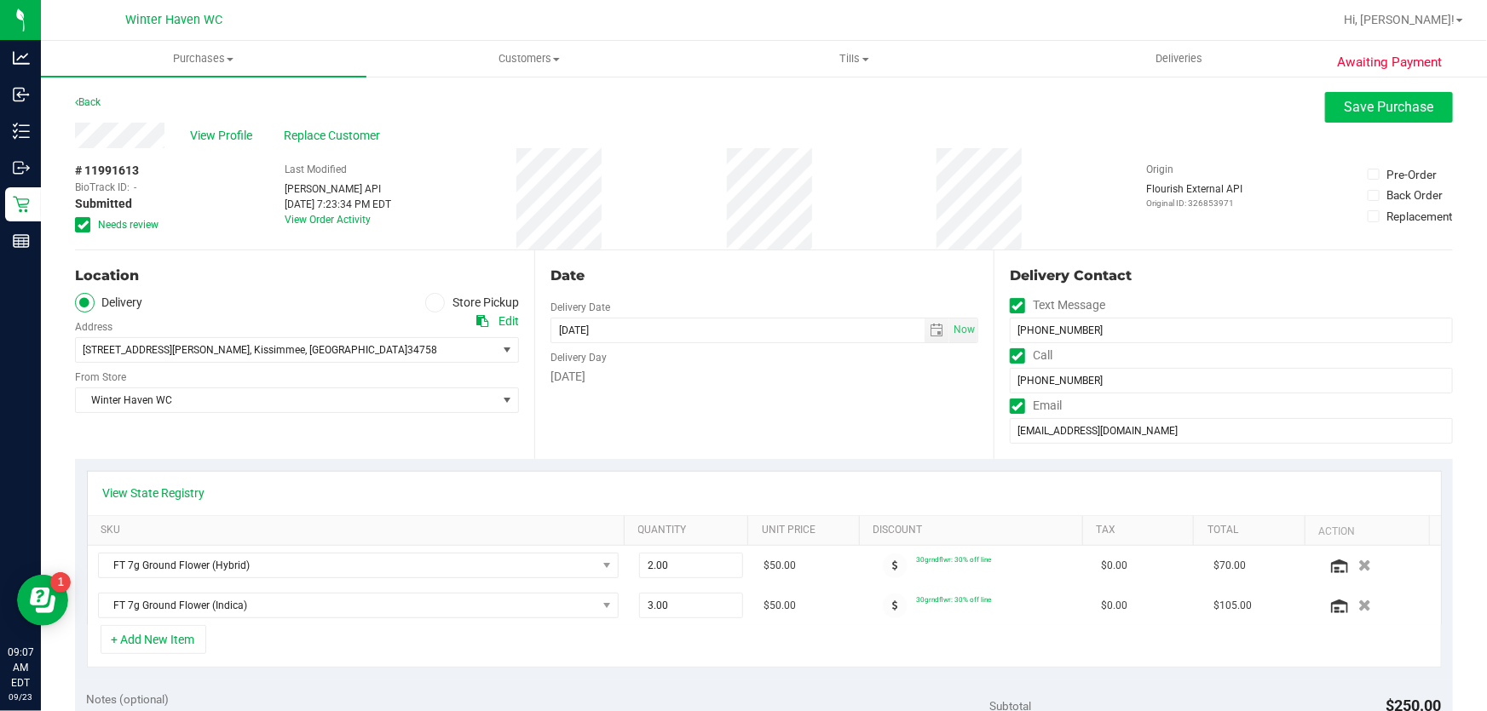
type textarea "Tuesday 09/23/2025 13:00-16:00 -- Message: -- Specials:30grndflwr -- Phone:3214…"
click at [1377, 101] on span "Save Purchase" at bounding box center [1388, 107] width 89 height 16
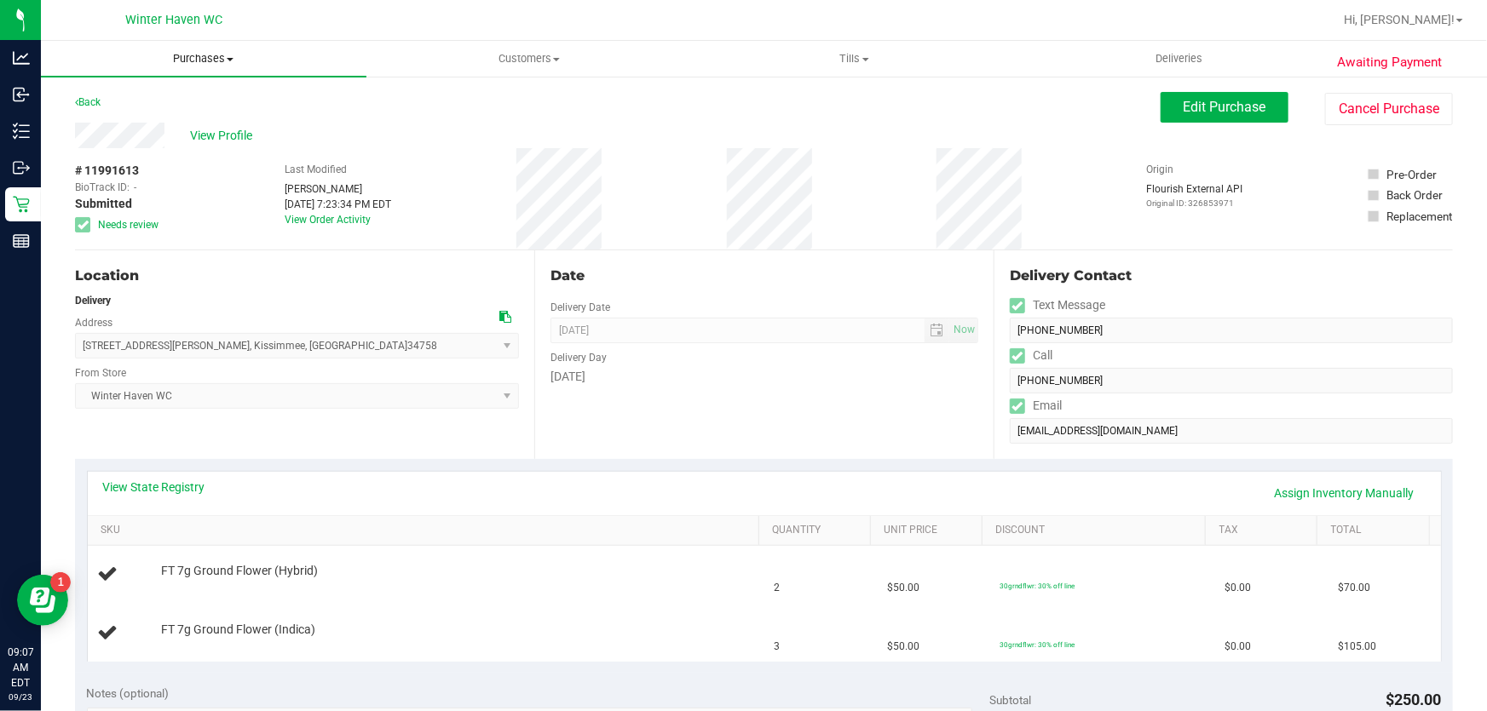
click at [222, 60] on span "Purchases" at bounding box center [203, 58] width 325 height 15
click at [187, 124] on li "Fulfillment" at bounding box center [203, 123] width 325 height 20
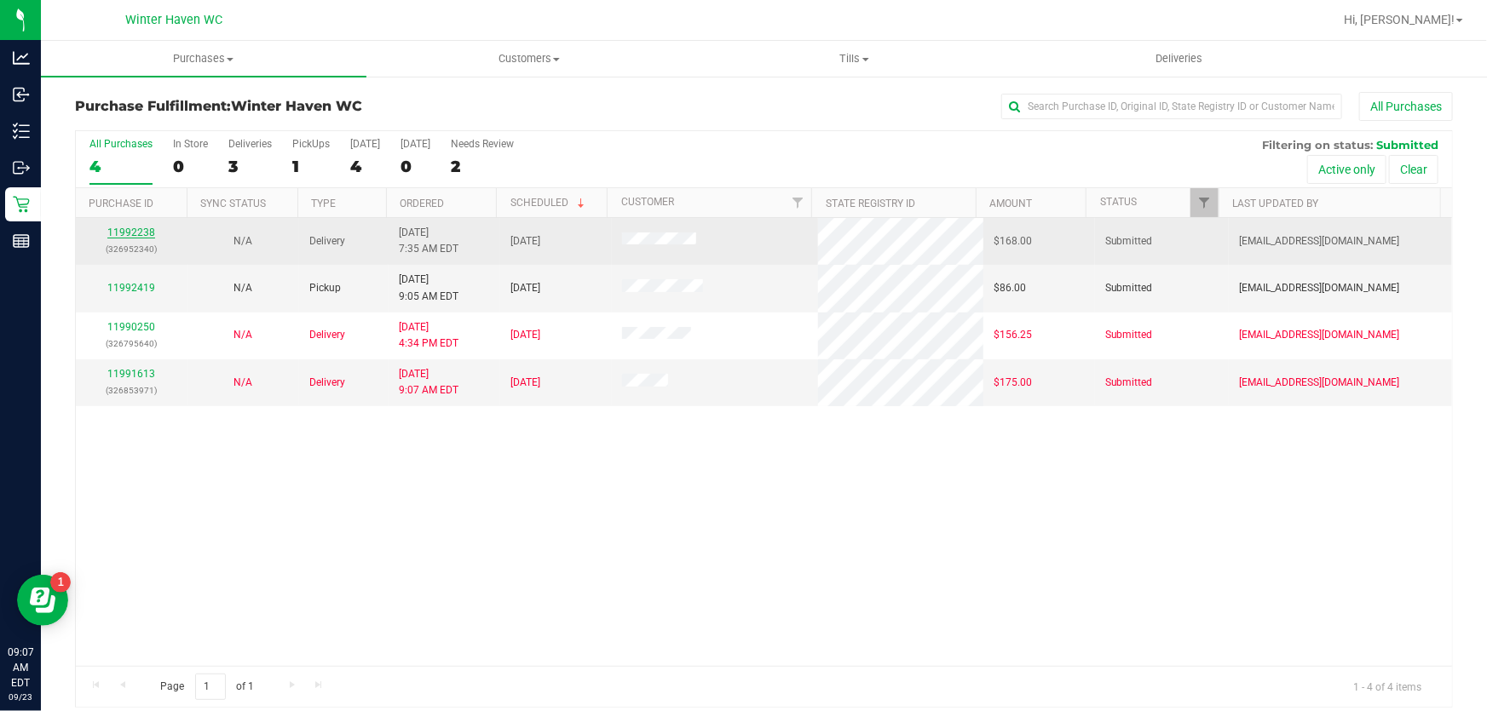
click at [146, 229] on link "11992238" at bounding box center [131, 233] width 48 height 12
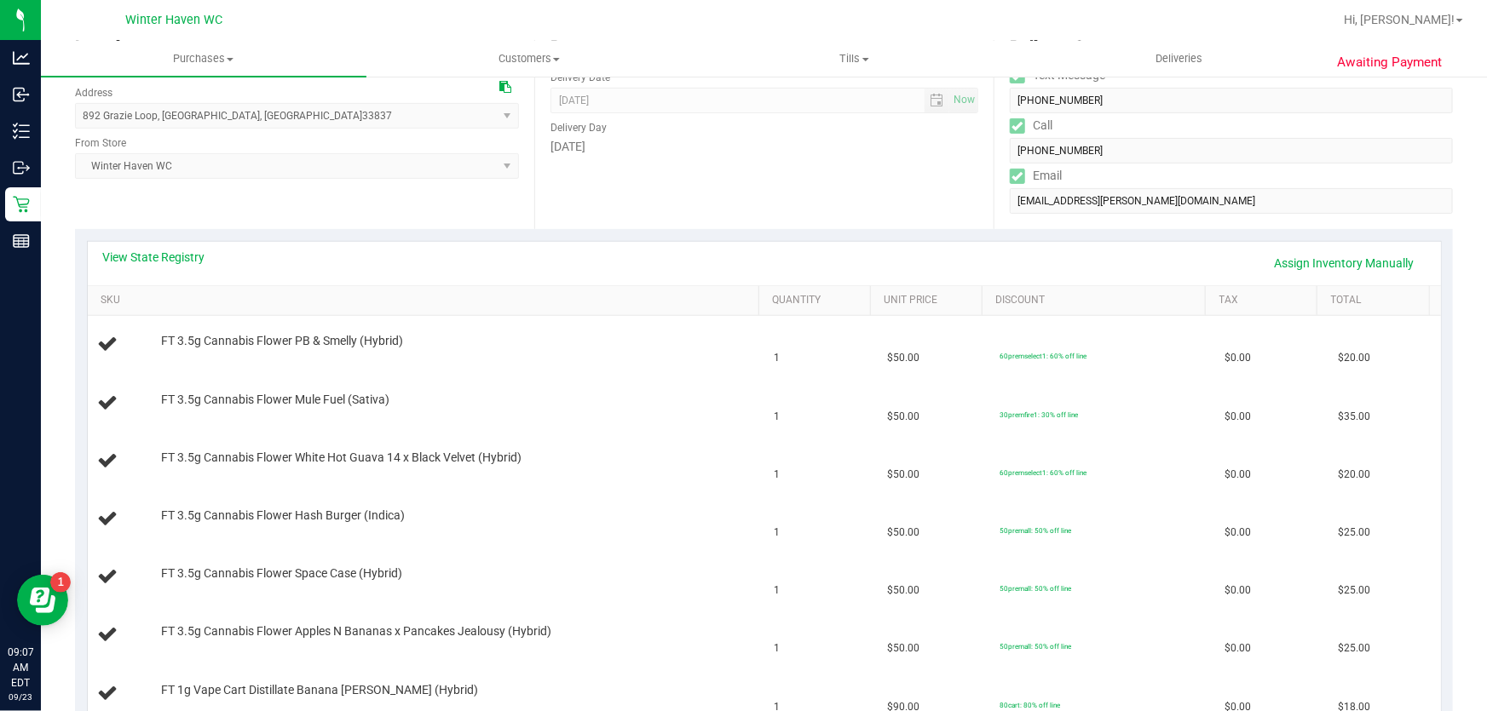
scroll to position [213, 0]
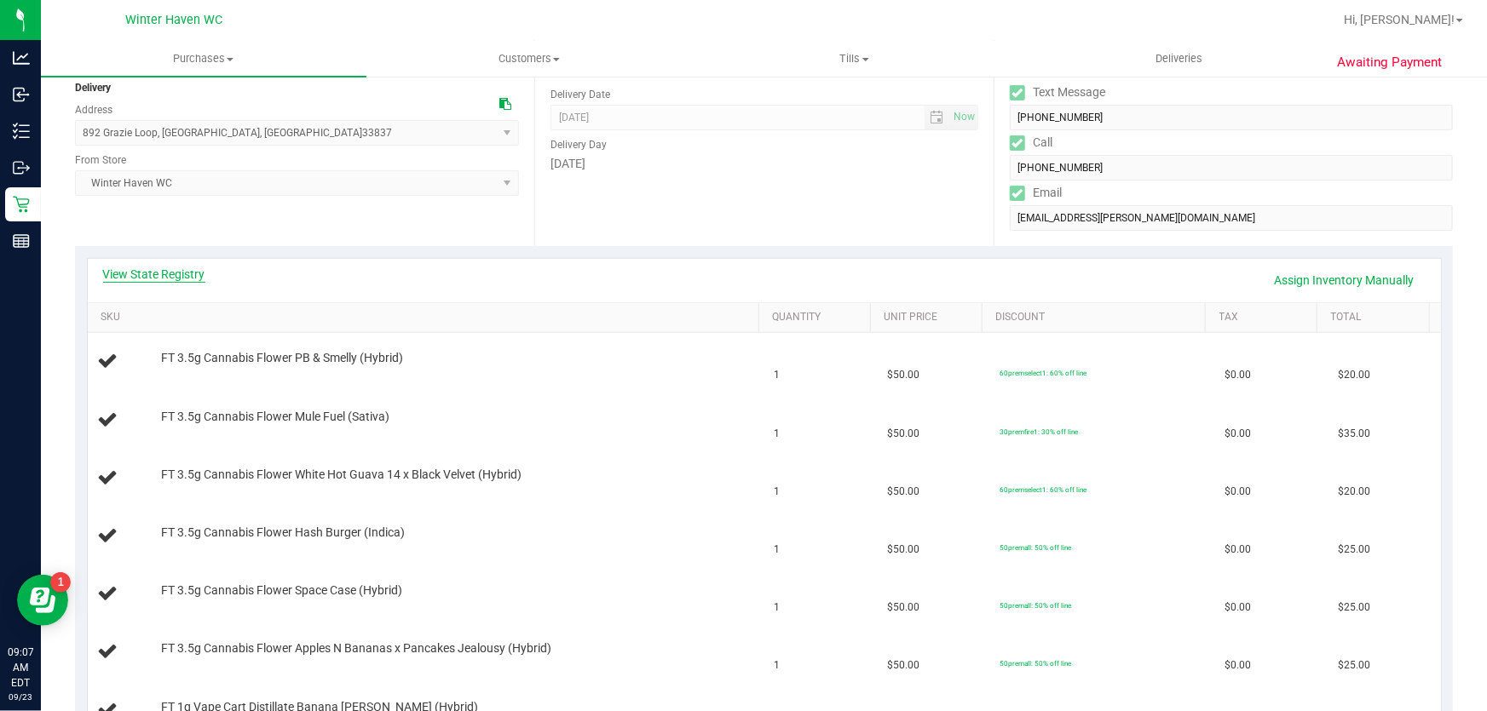
click at [198, 279] on link "View State Registry" at bounding box center [154, 274] width 102 height 17
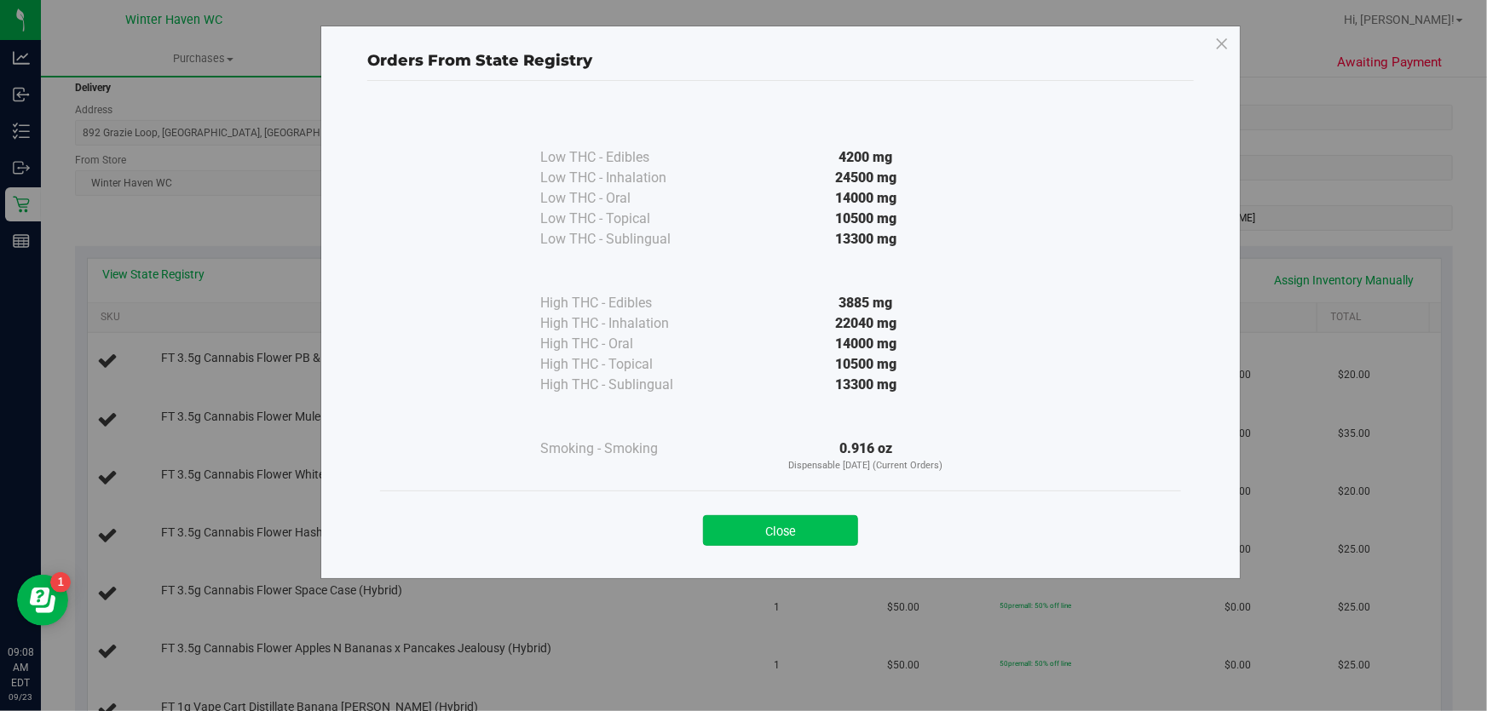
click at [843, 515] on button "Close" at bounding box center [780, 530] width 155 height 31
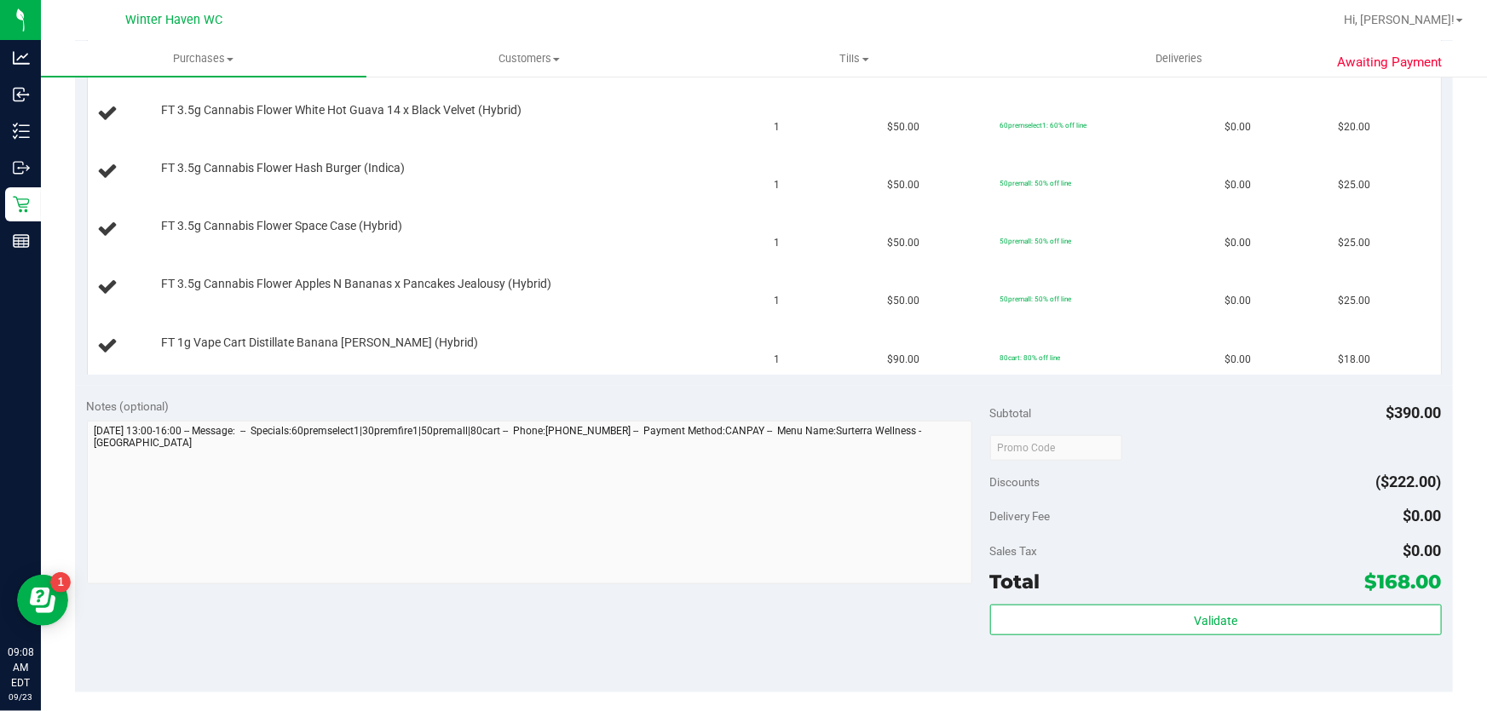
scroll to position [677, 0]
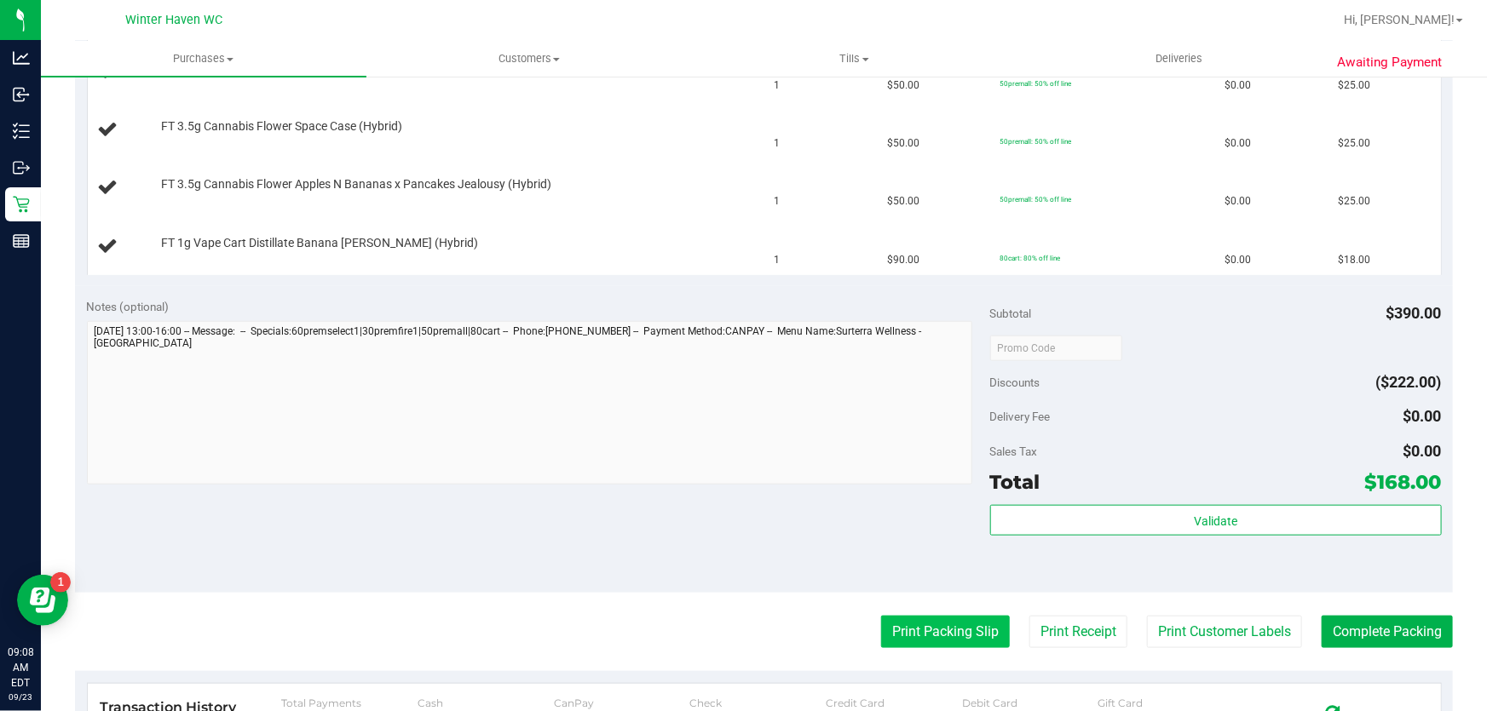
click at [952, 623] on button "Print Packing Slip" at bounding box center [945, 632] width 129 height 32
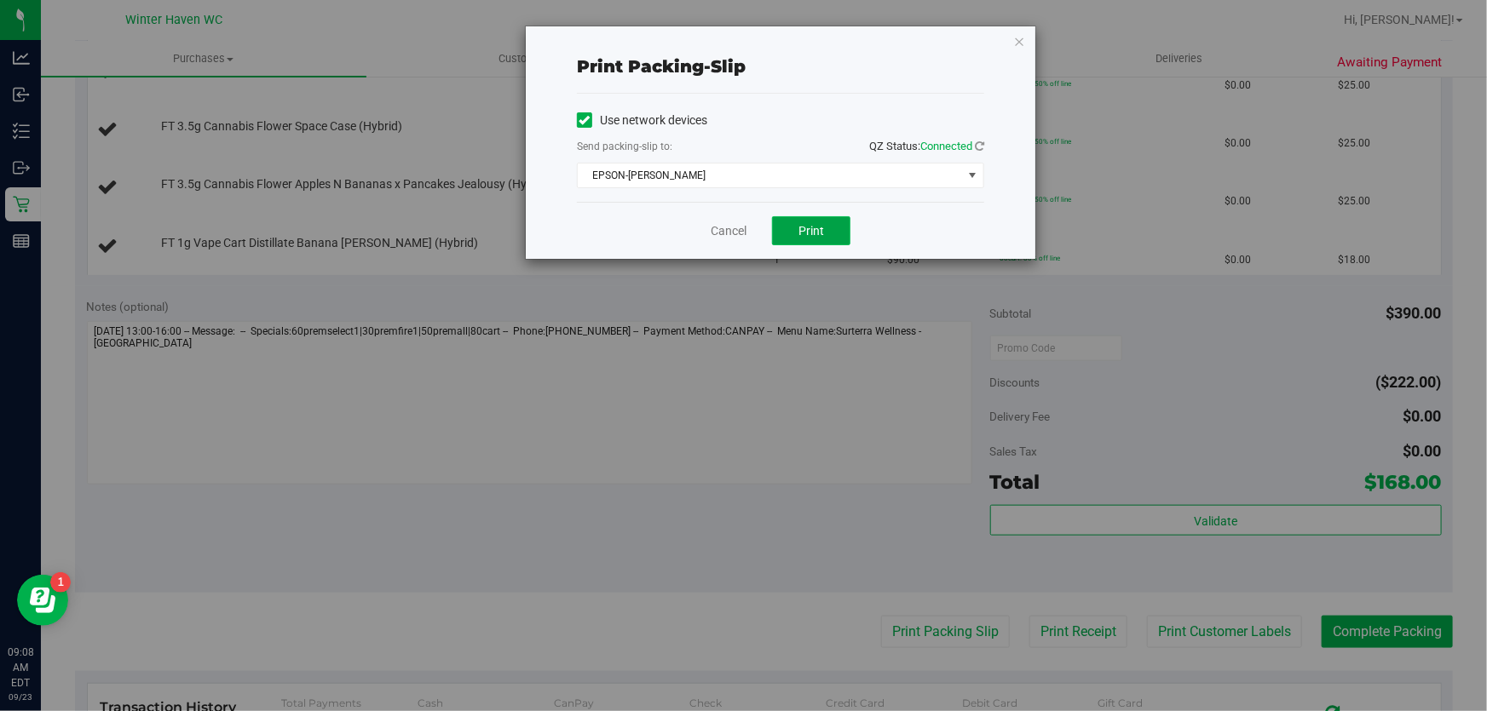
click at [837, 218] on button "Print" at bounding box center [811, 230] width 78 height 29
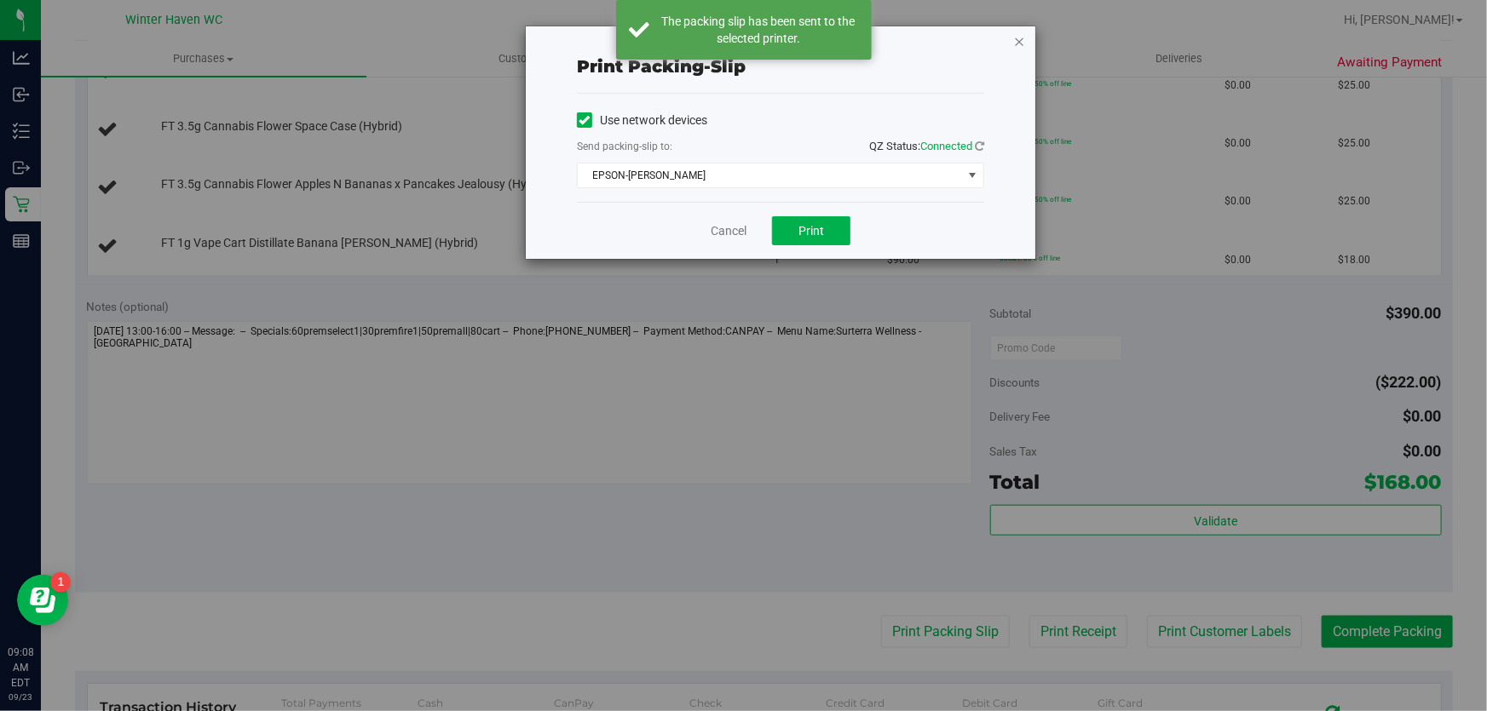
click at [1021, 40] on icon "button" at bounding box center [1019, 41] width 12 height 20
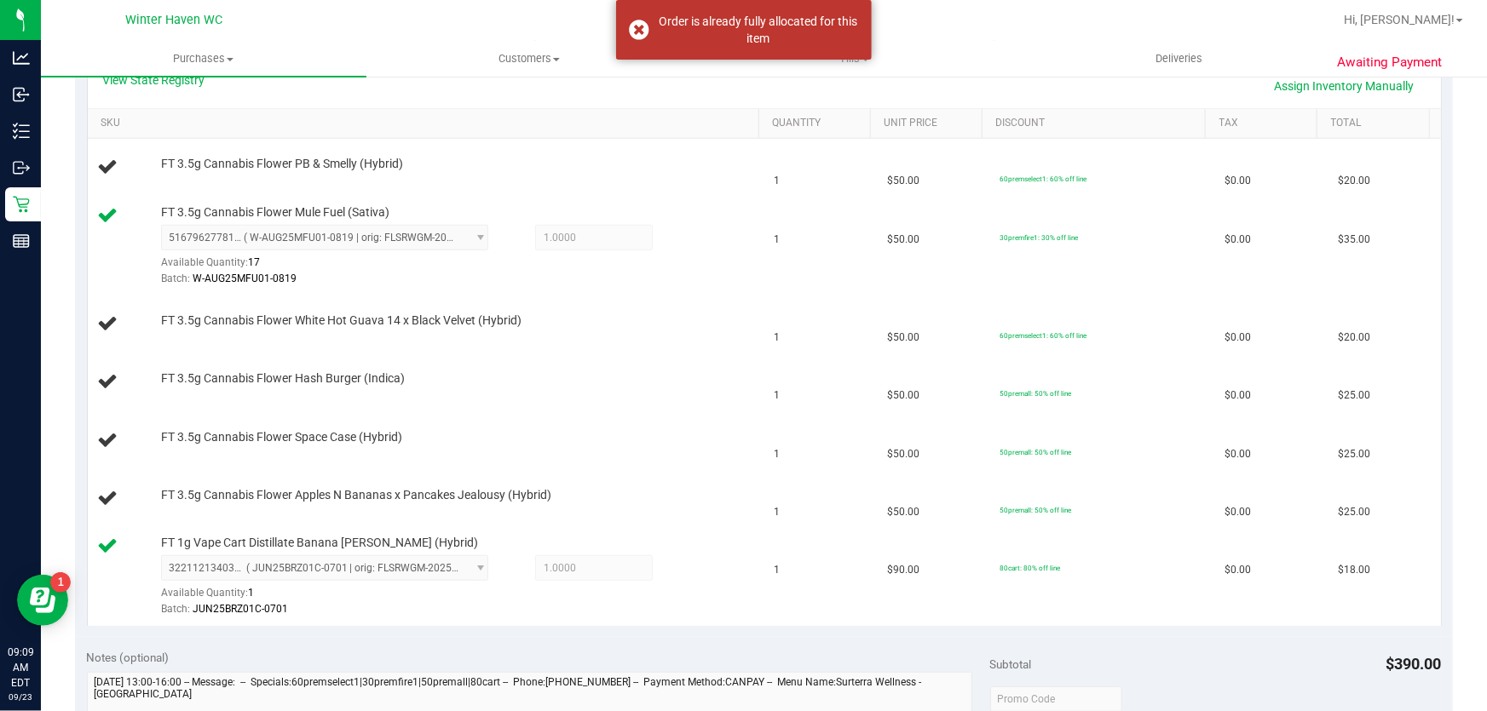
scroll to position [367, 0]
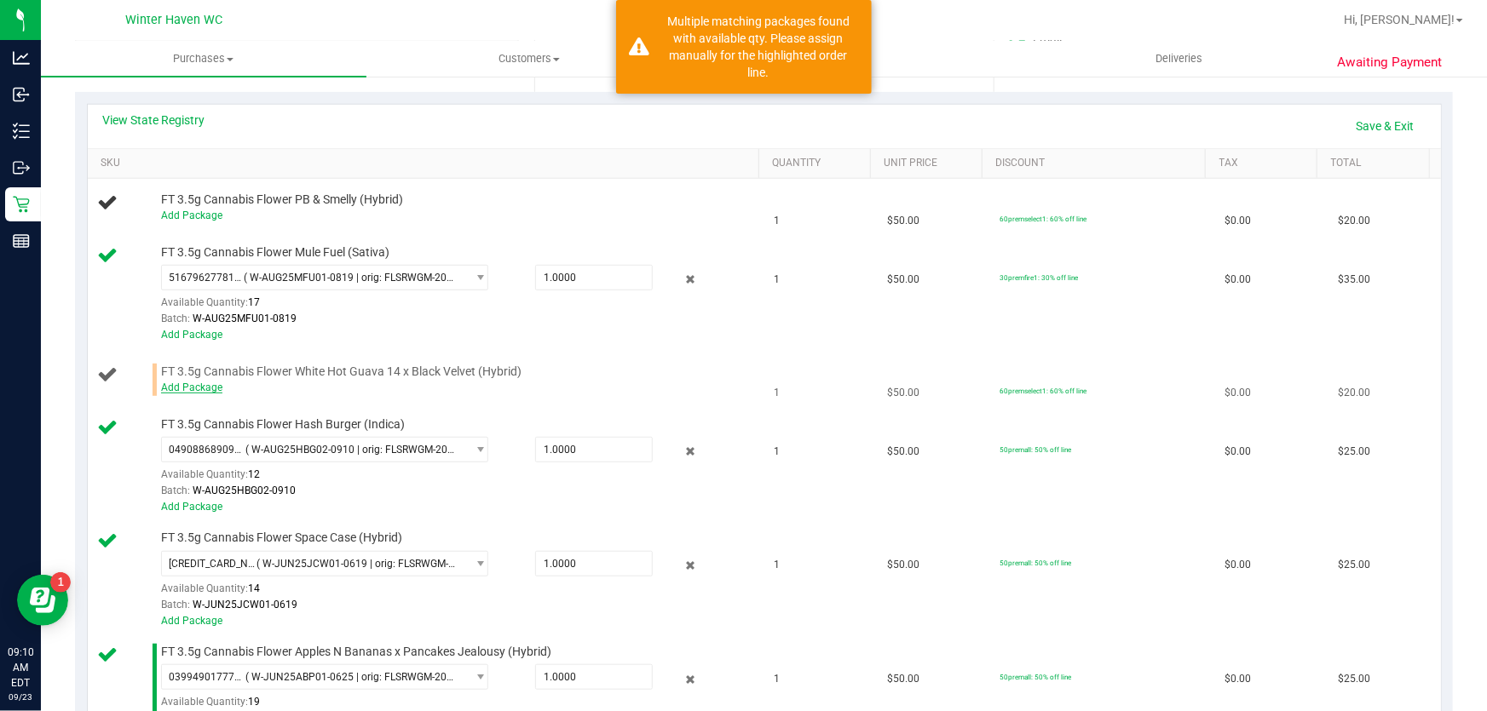
click at [202, 385] on link "Add Package" at bounding box center [191, 388] width 61 height 12
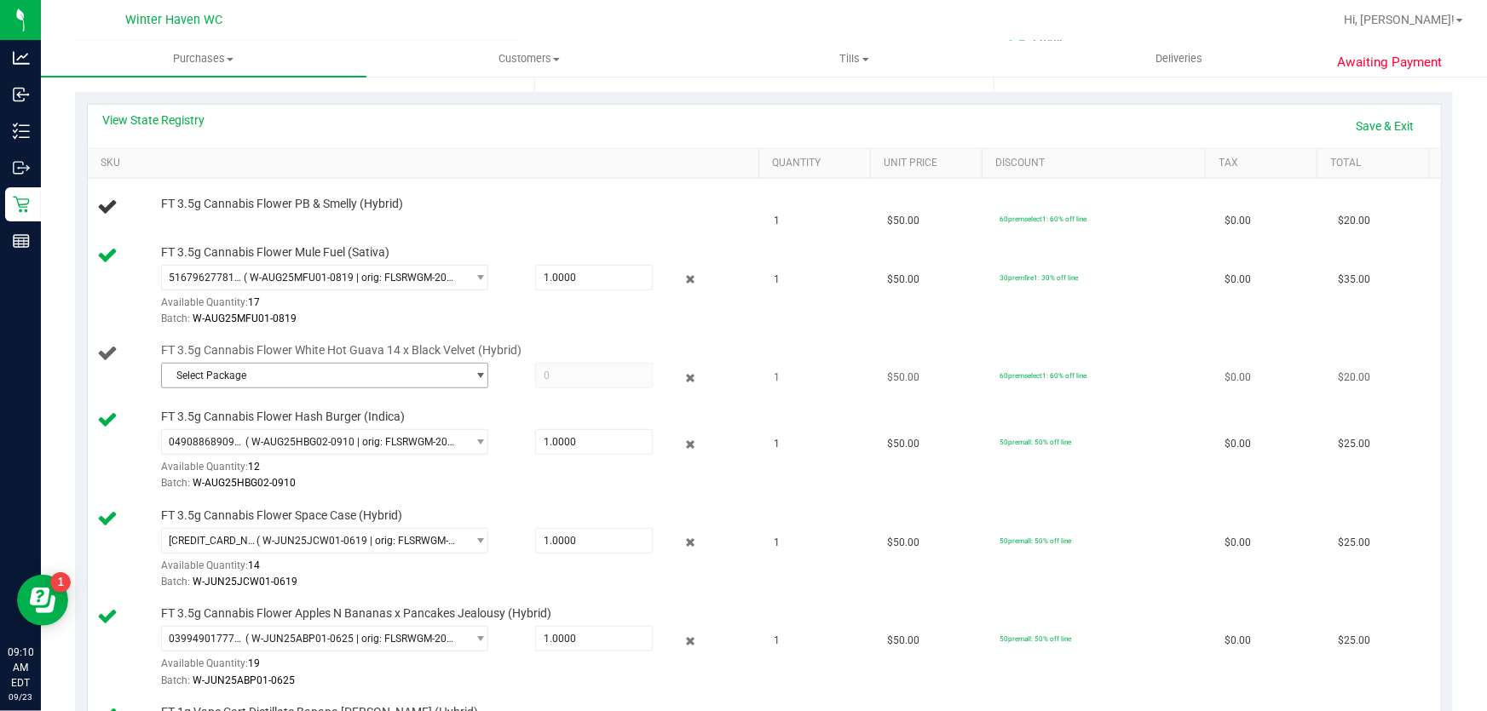
click at [351, 380] on span "Select Package" at bounding box center [314, 376] width 304 height 24
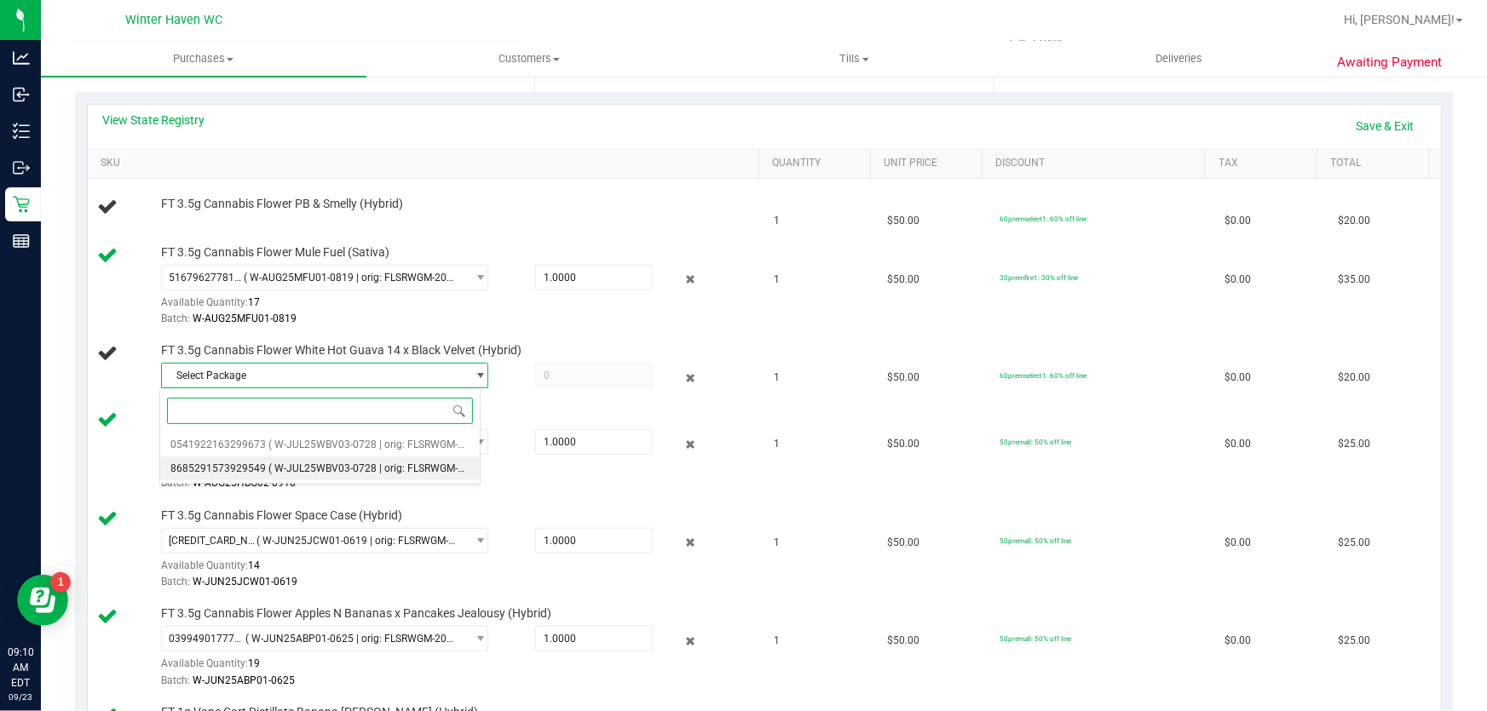
click at [354, 463] on span "( W-JUL25WBV03-0728 | orig: FLSRWGM-20250804-167 )" at bounding box center [399, 469] width 263 height 12
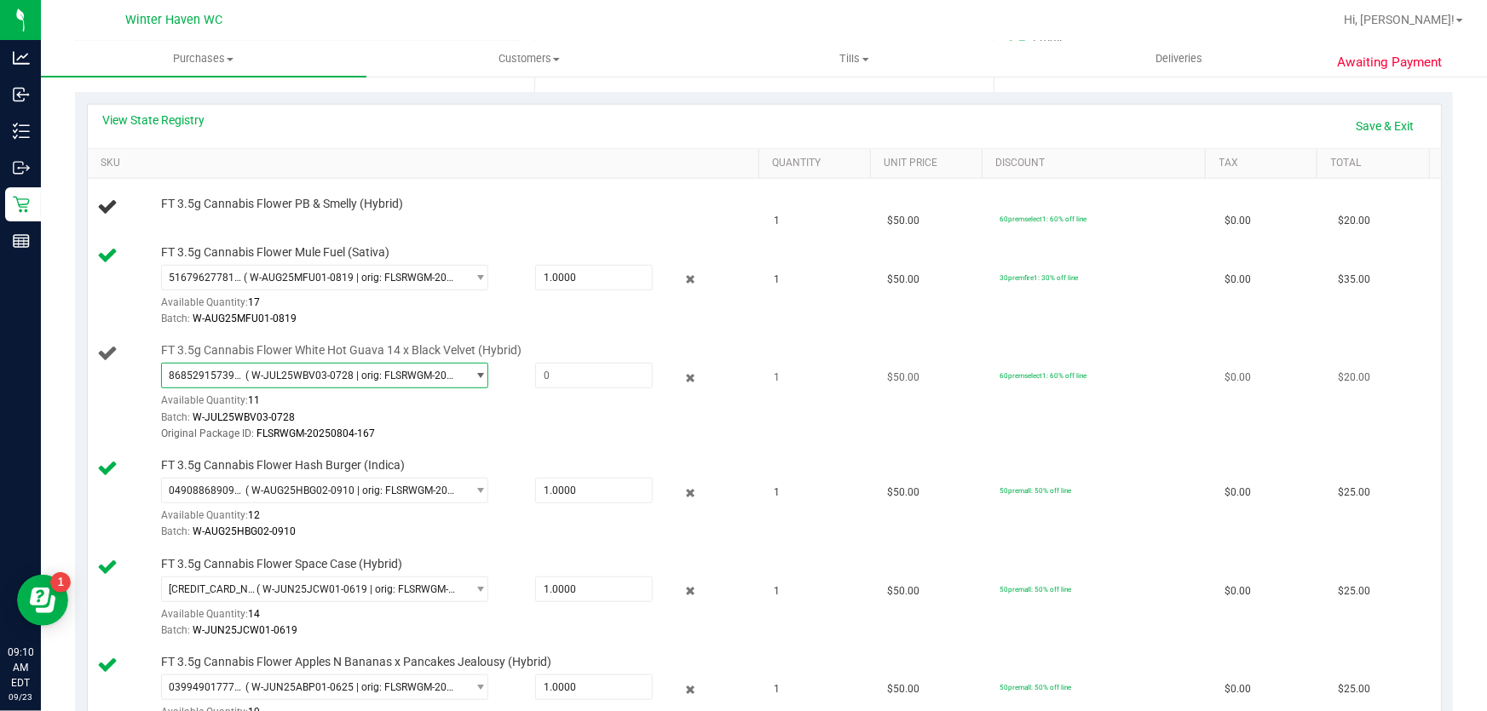
click at [446, 376] on span "( W-JUL25WBV03-0728 | orig: FLSRWGM-20250804-167 )" at bounding box center [351, 376] width 213 height 12
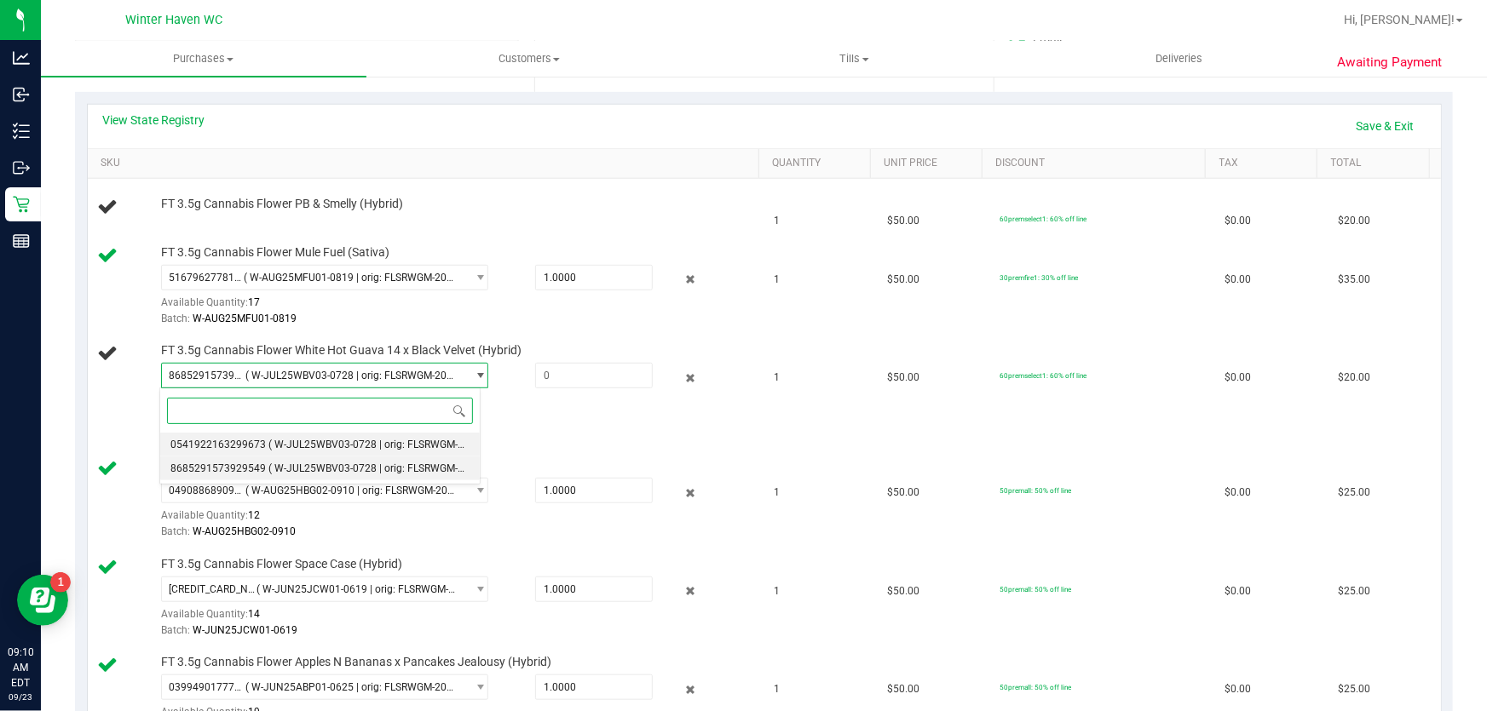
click at [388, 443] on span "( W-JUL25WBV03-0728 | orig: FLSRWGM-20250804-170 )" at bounding box center [399, 445] width 263 height 12
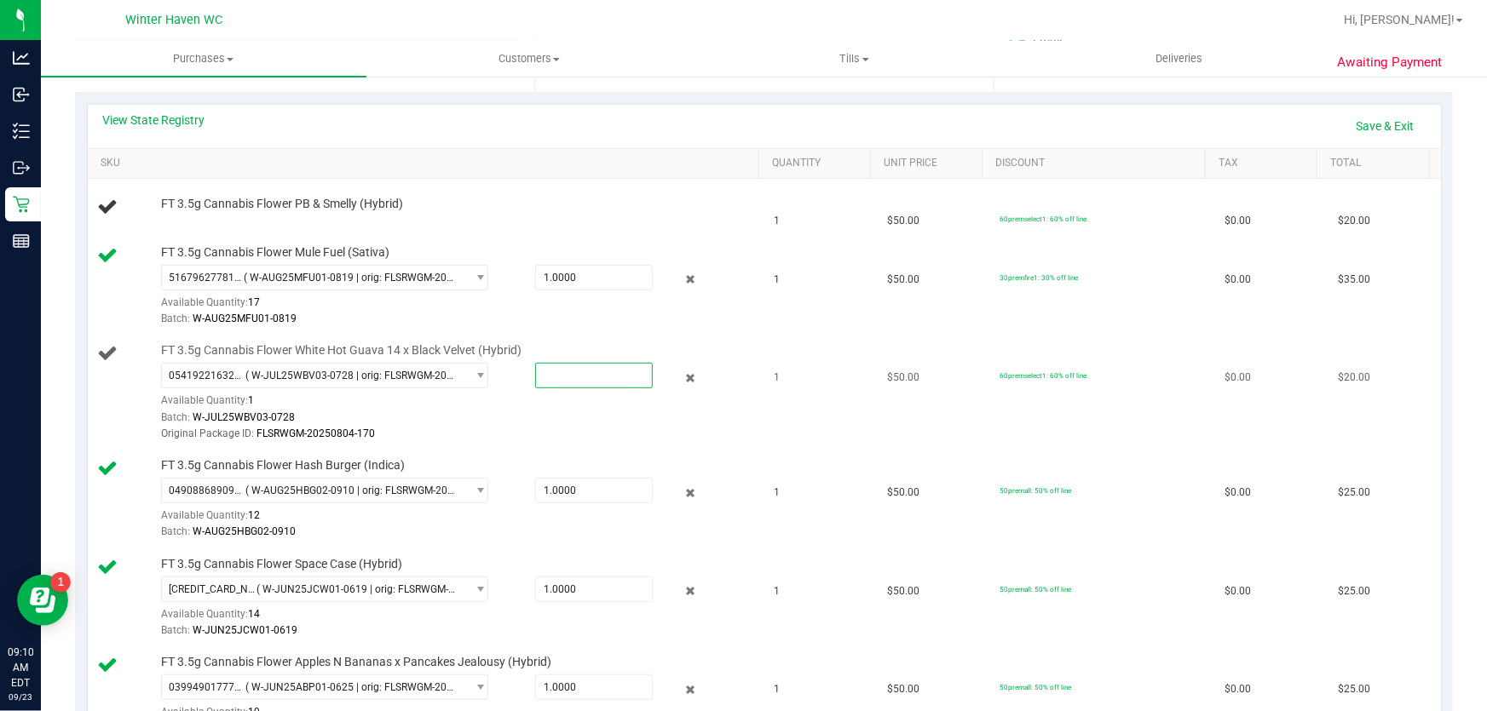
click at [581, 371] on span at bounding box center [594, 376] width 118 height 26
type input "1"
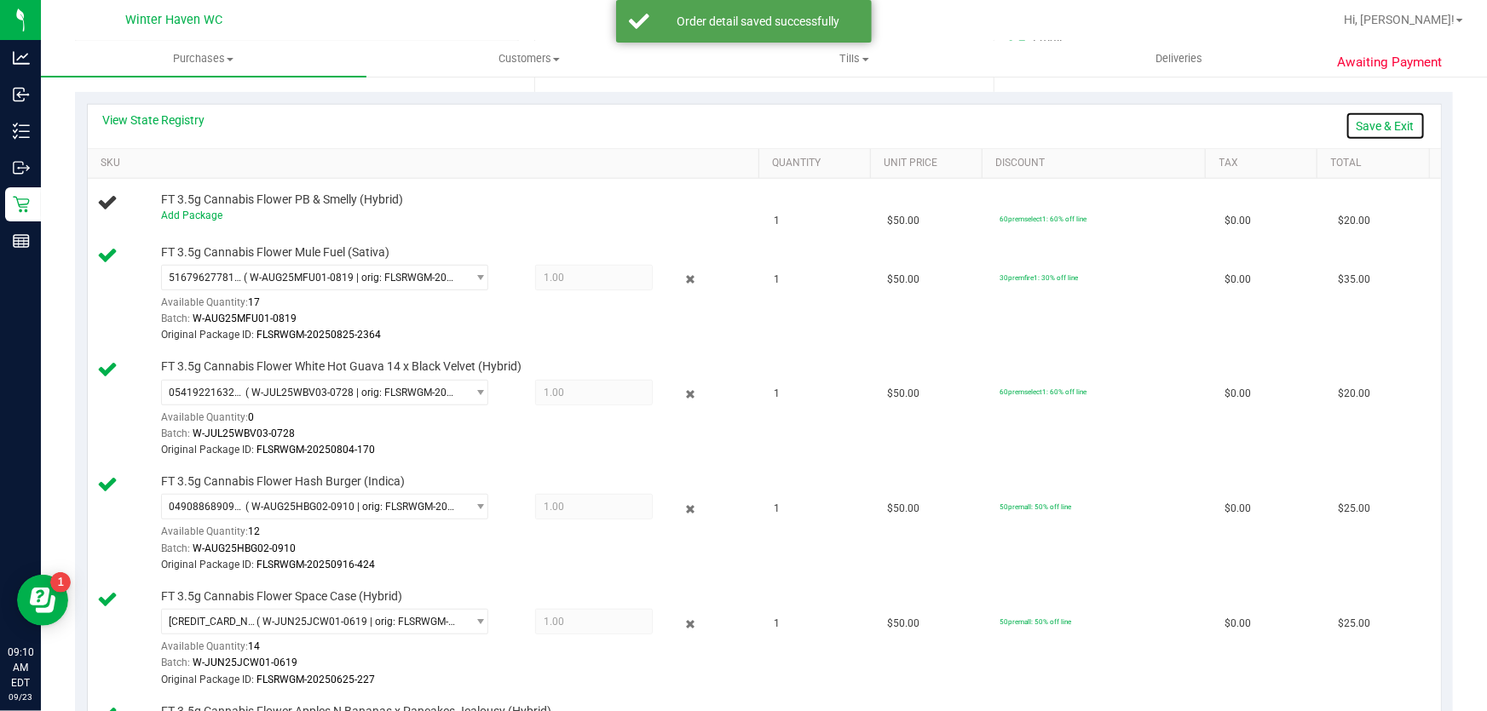
click at [1353, 119] on link "Save & Exit" at bounding box center [1385, 126] width 80 height 29
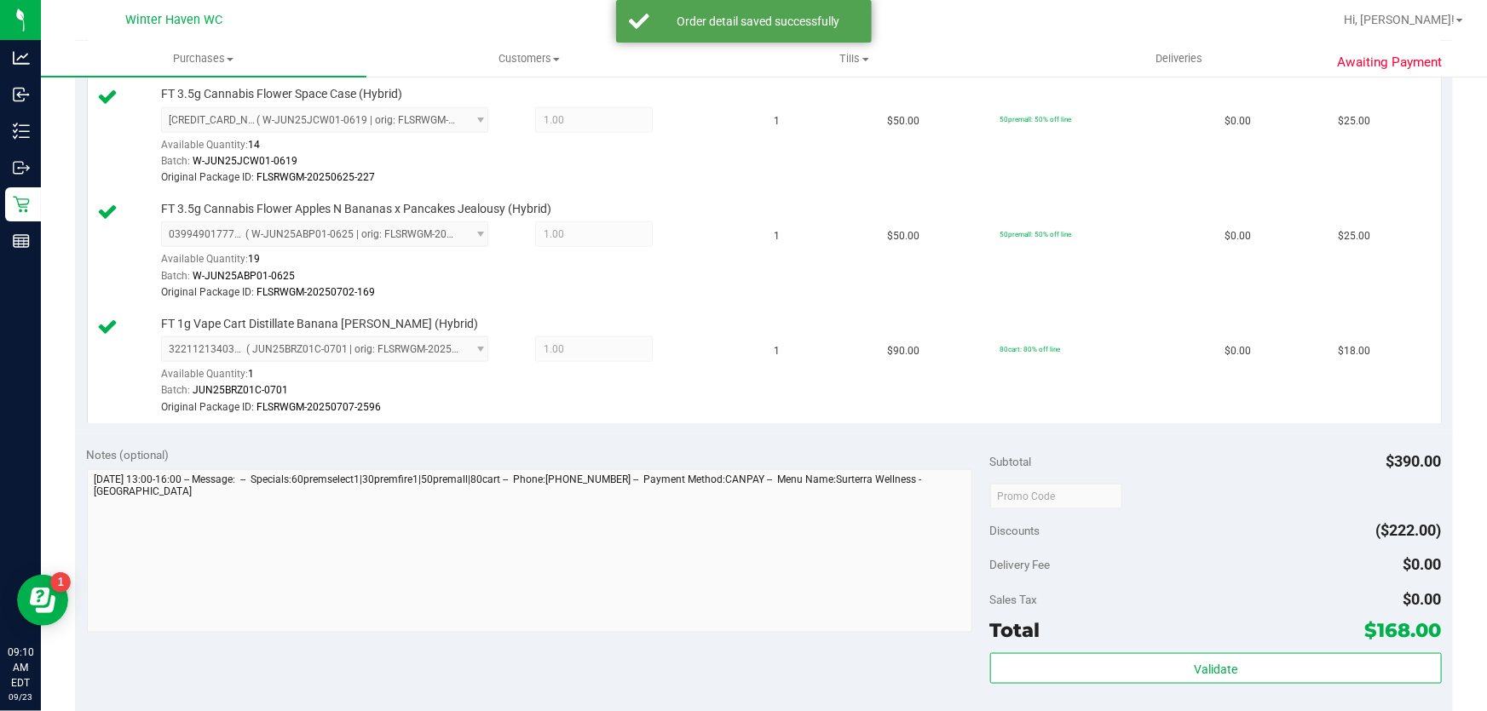
scroll to position [987, 0]
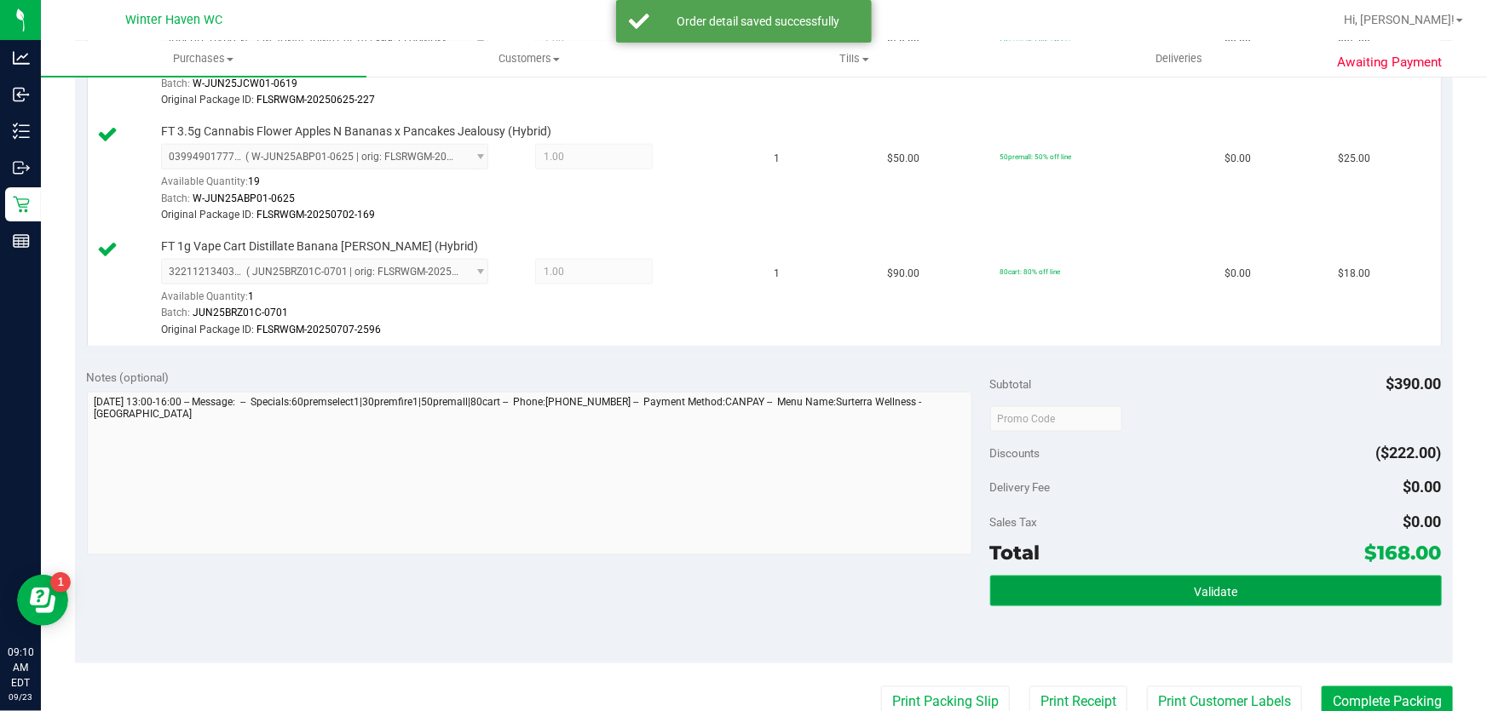
click at [1085, 579] on button "Validate" at bounding box center [1216, 591] width 452 height 31
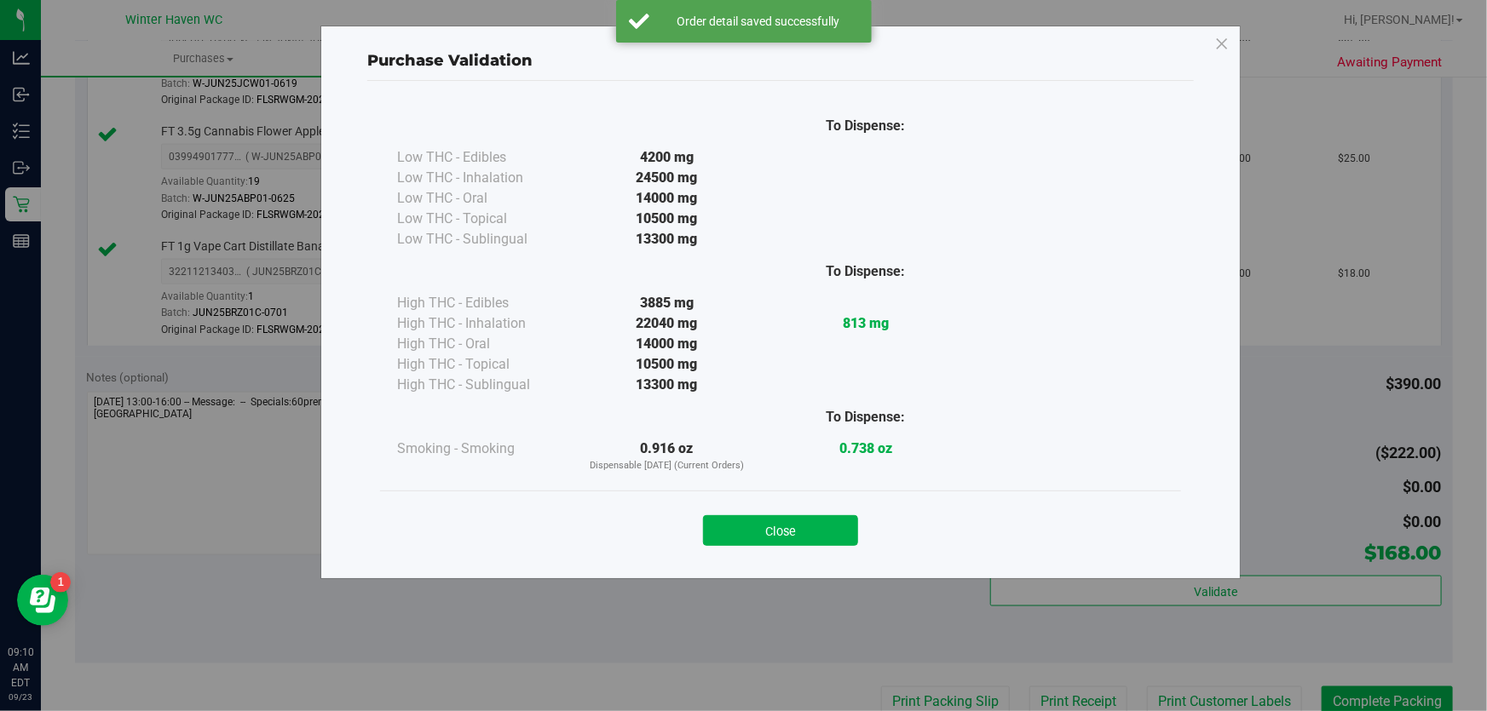
click at [756, 517] on button "Close" at bounding box center [780, 530] width 155 height 31
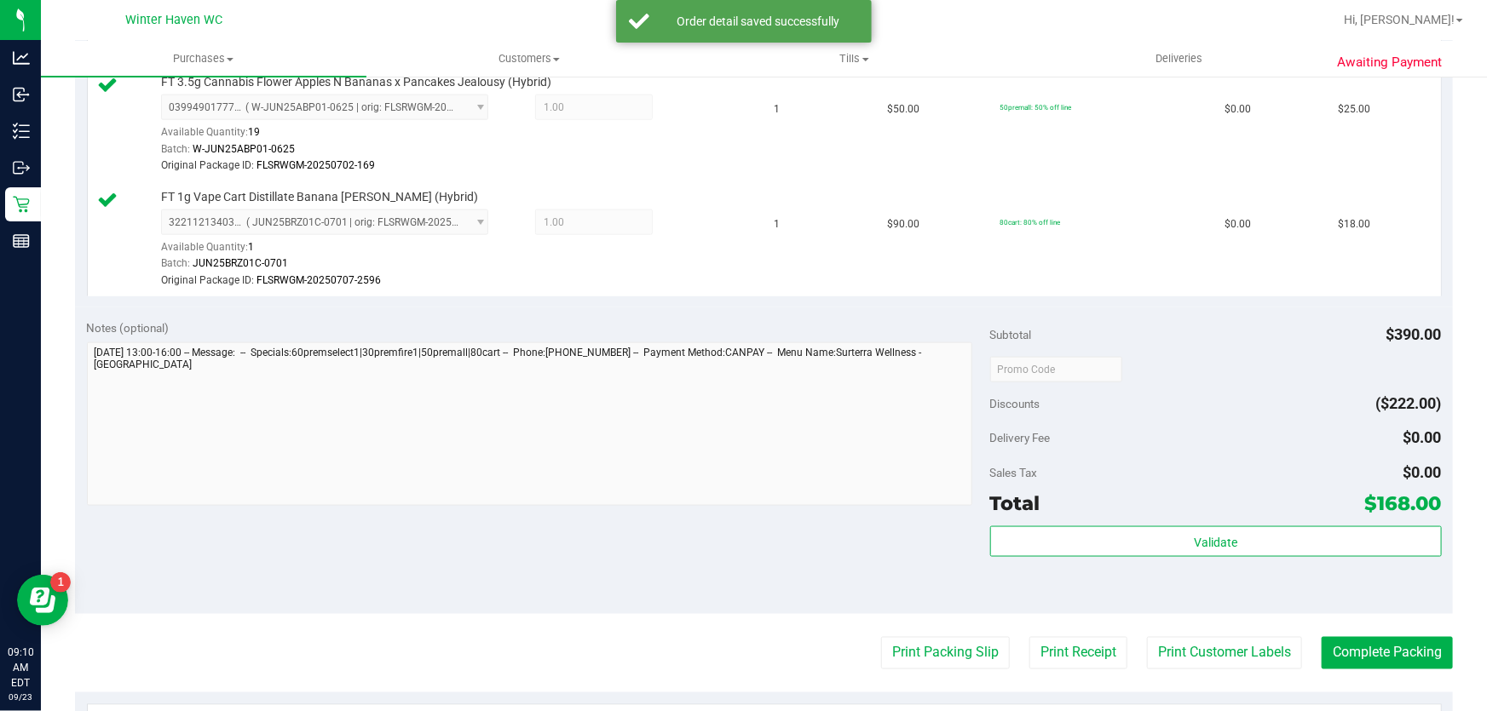
scroll to position [1065, 0]
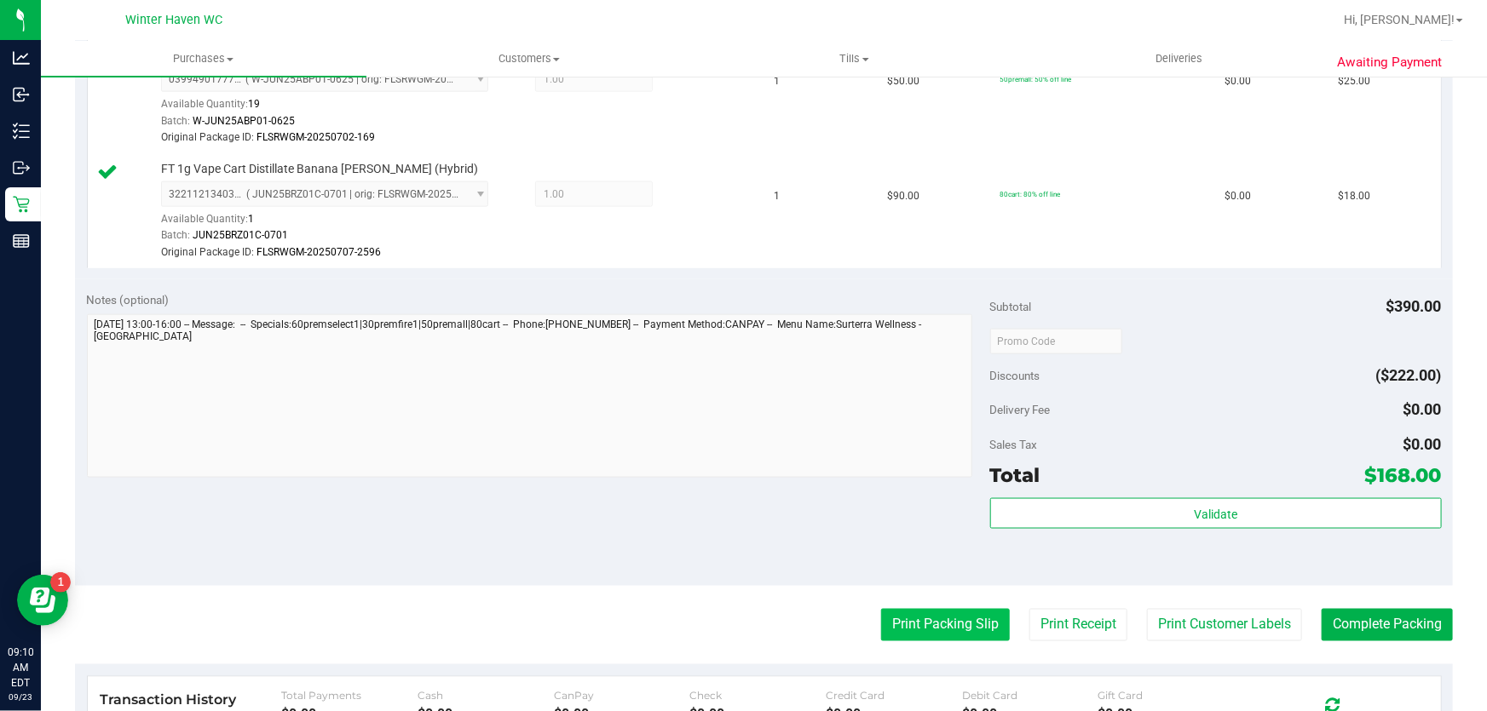
click at [903, 613] on button "Print Packing Slip" at bounding box center [945, 625] width 129 height 32
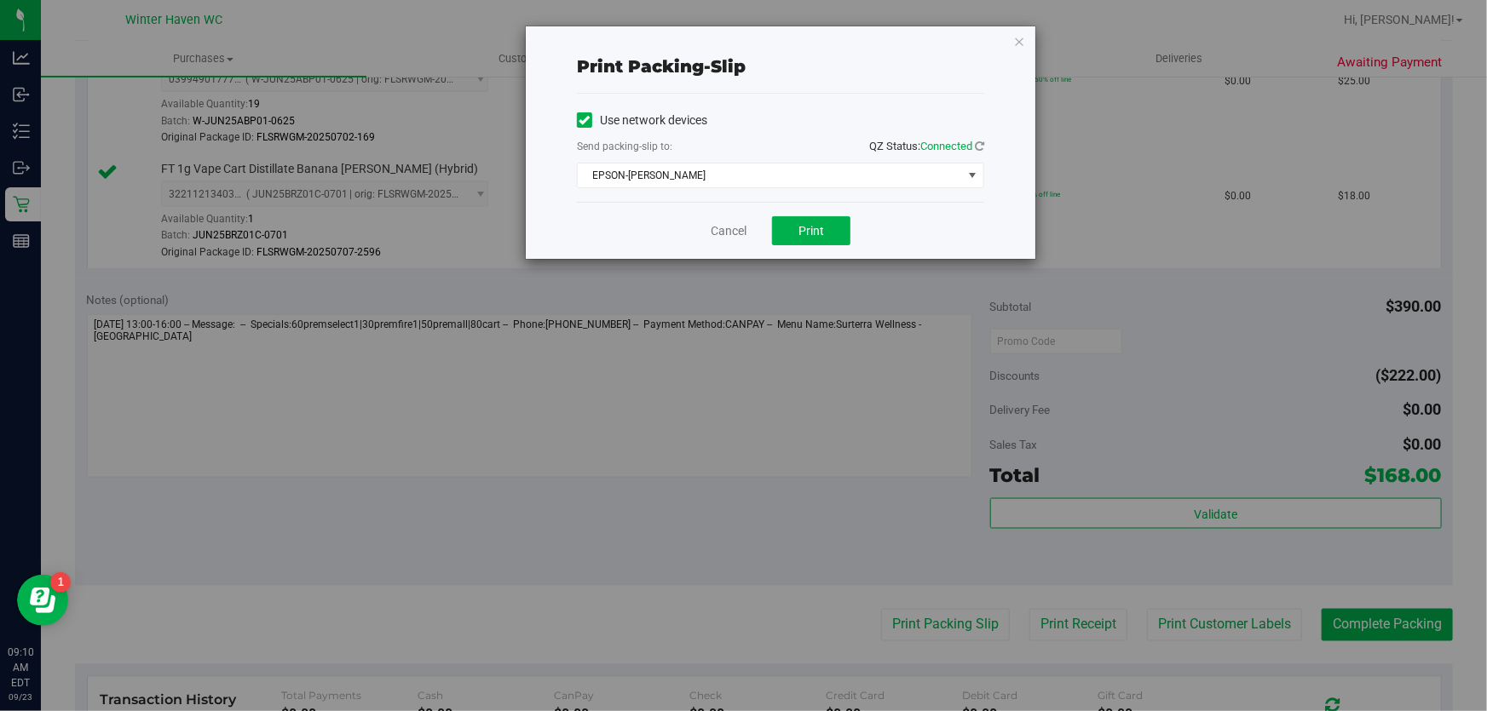
click at [829, 245] on div "Cancel Print" at bounding box center [780, 230] width 407 height 57
drag, startPoint x: 826, startPoint y: 233, endPoint x: 929, endPoint y: 119, distance: 153.8
click at [825, 234] on button "Print" at bounding box center [811, 230] width 78 height 29
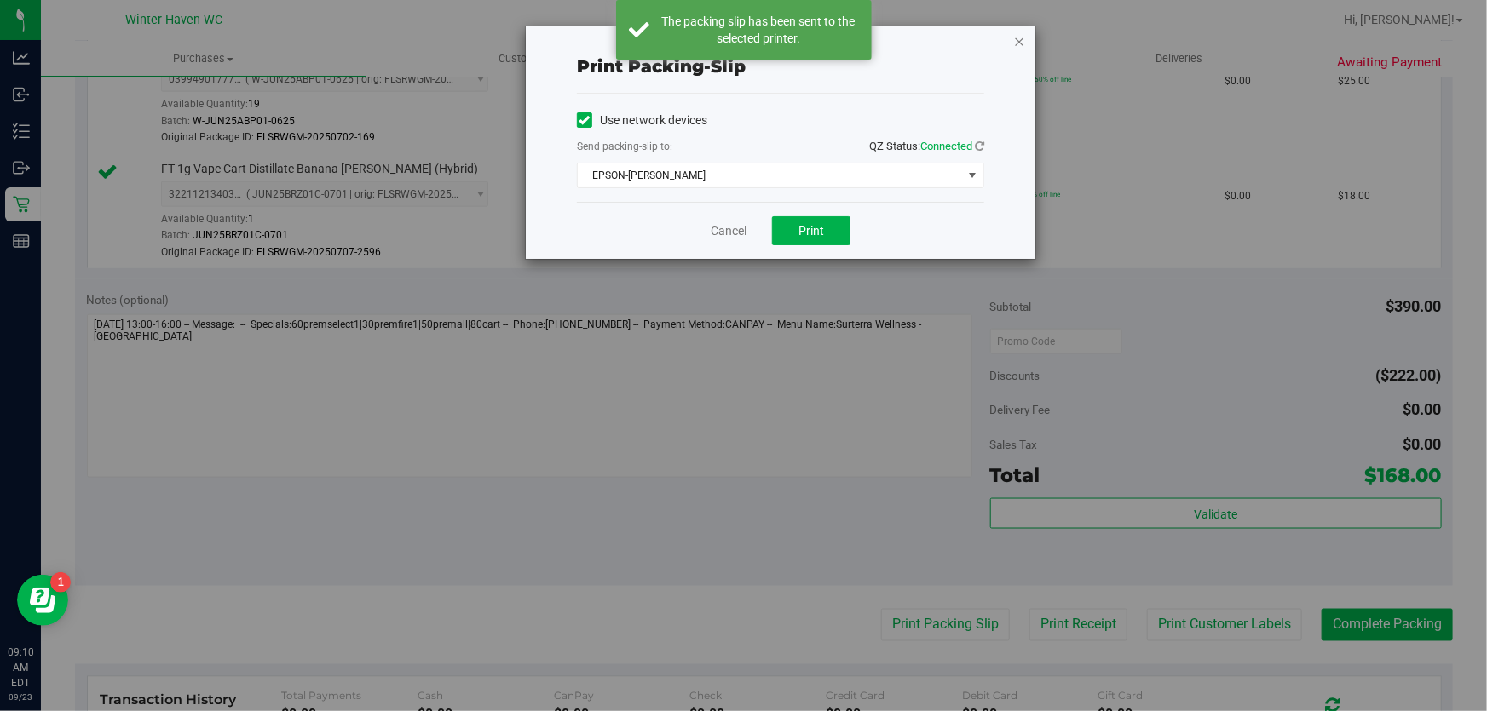
click at [1017, 39] on icon "button" at bounding box center [1019, 41] width 12 height 20
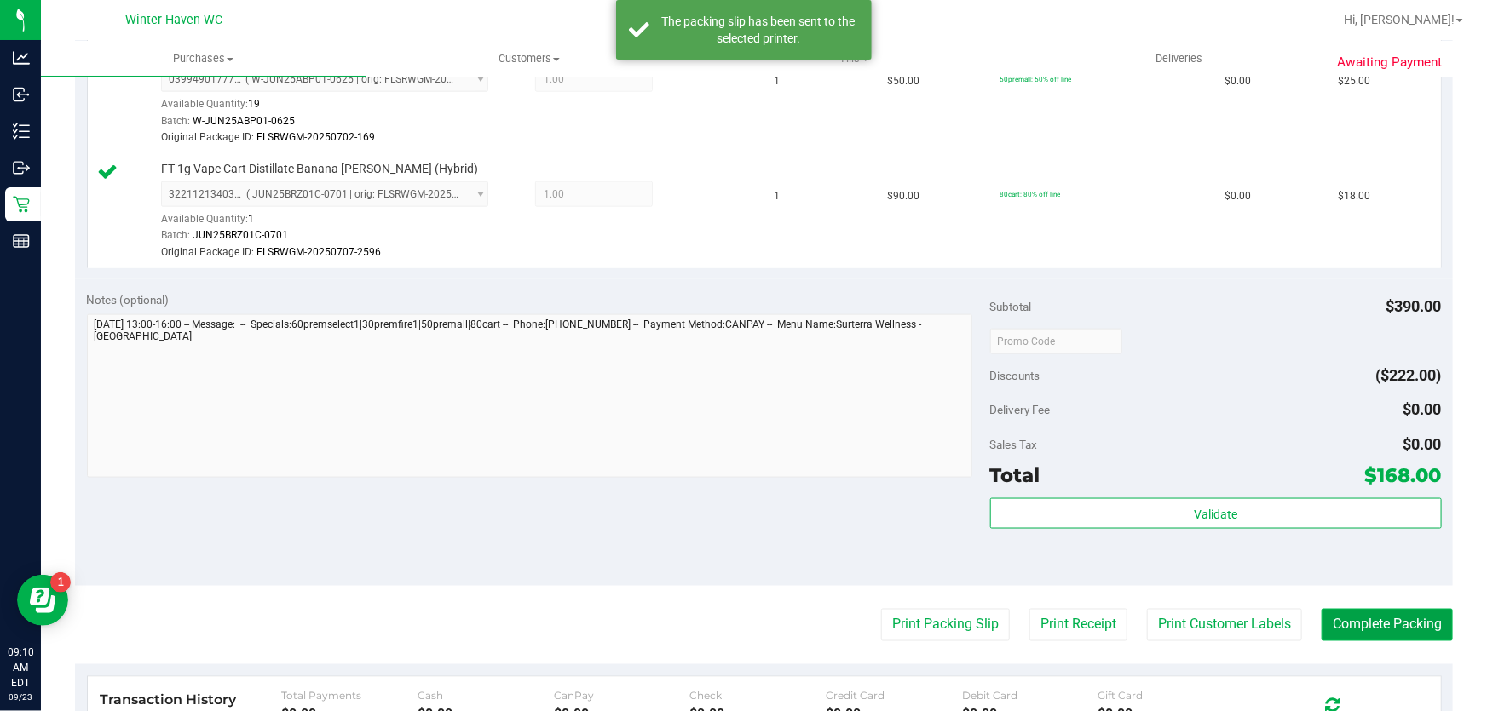
click at [1381, 617] on button "Complete Packing" at bounding box center [1386, 625] width 131 height 32
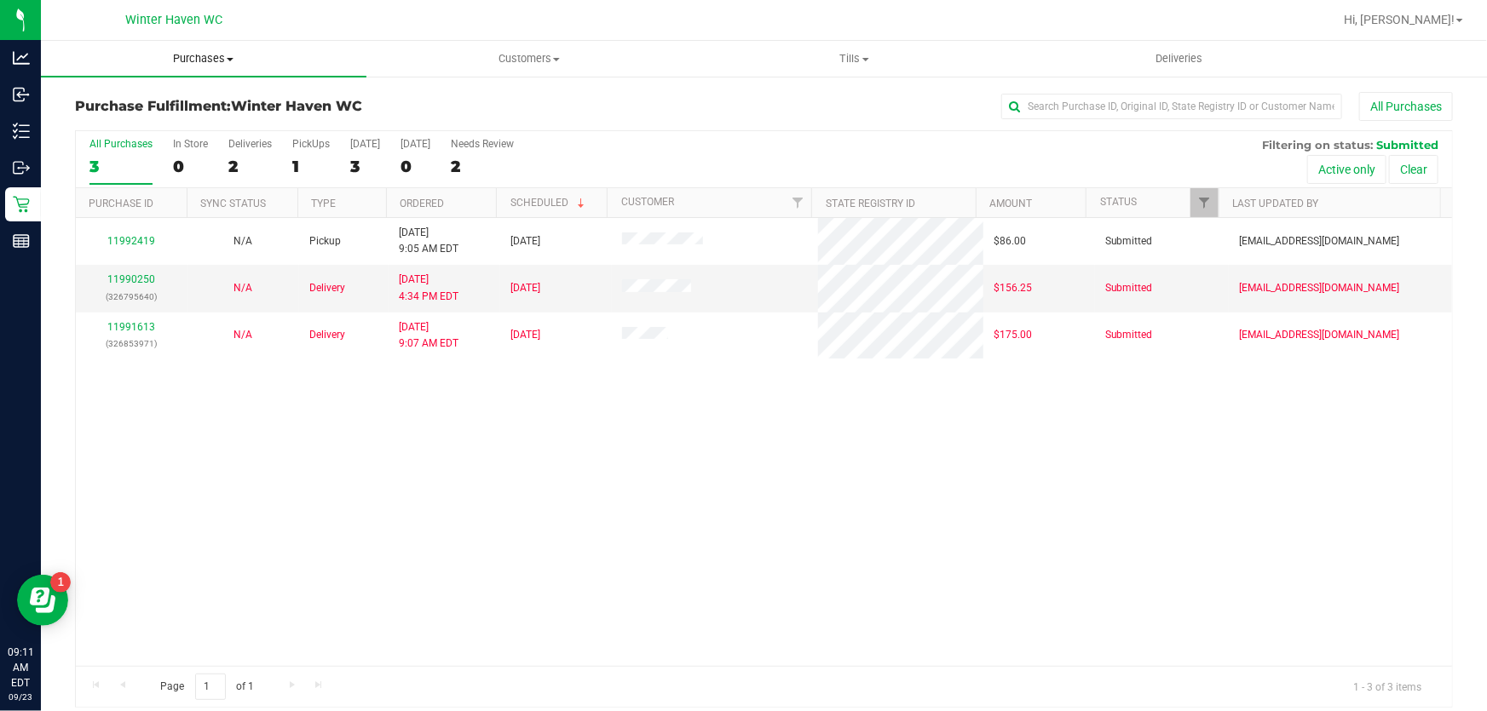
click at [224, 43] on uib-tab-heading "Purchases Summary of purchases Fulfillment All purchases" at bounding box center [203, 59] width 325 height 36
click at [170, 145] on li "All purchases" at bounding box center [203, 144] width 325 height 20
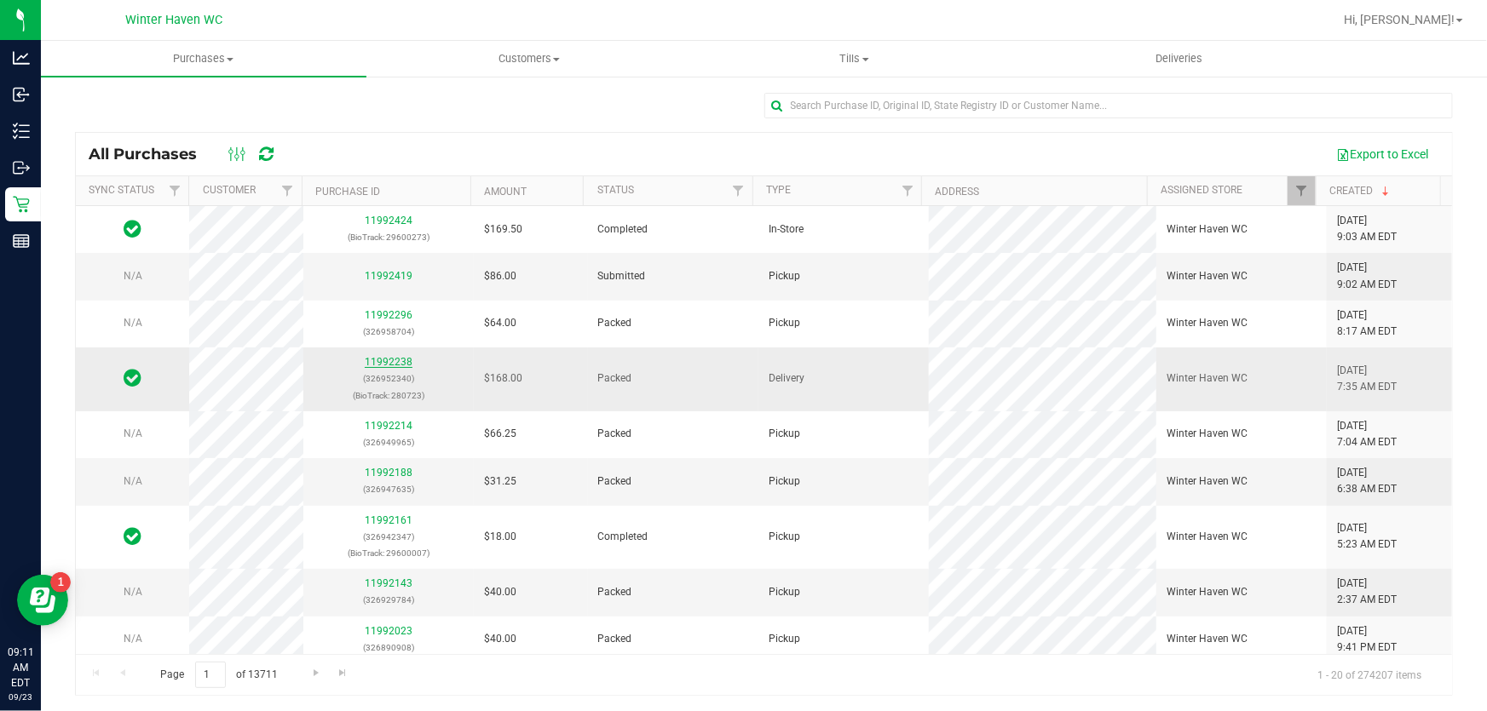
click at [381, 367] on link "11992238" at bounding box center [389, 362] width 48 height 12
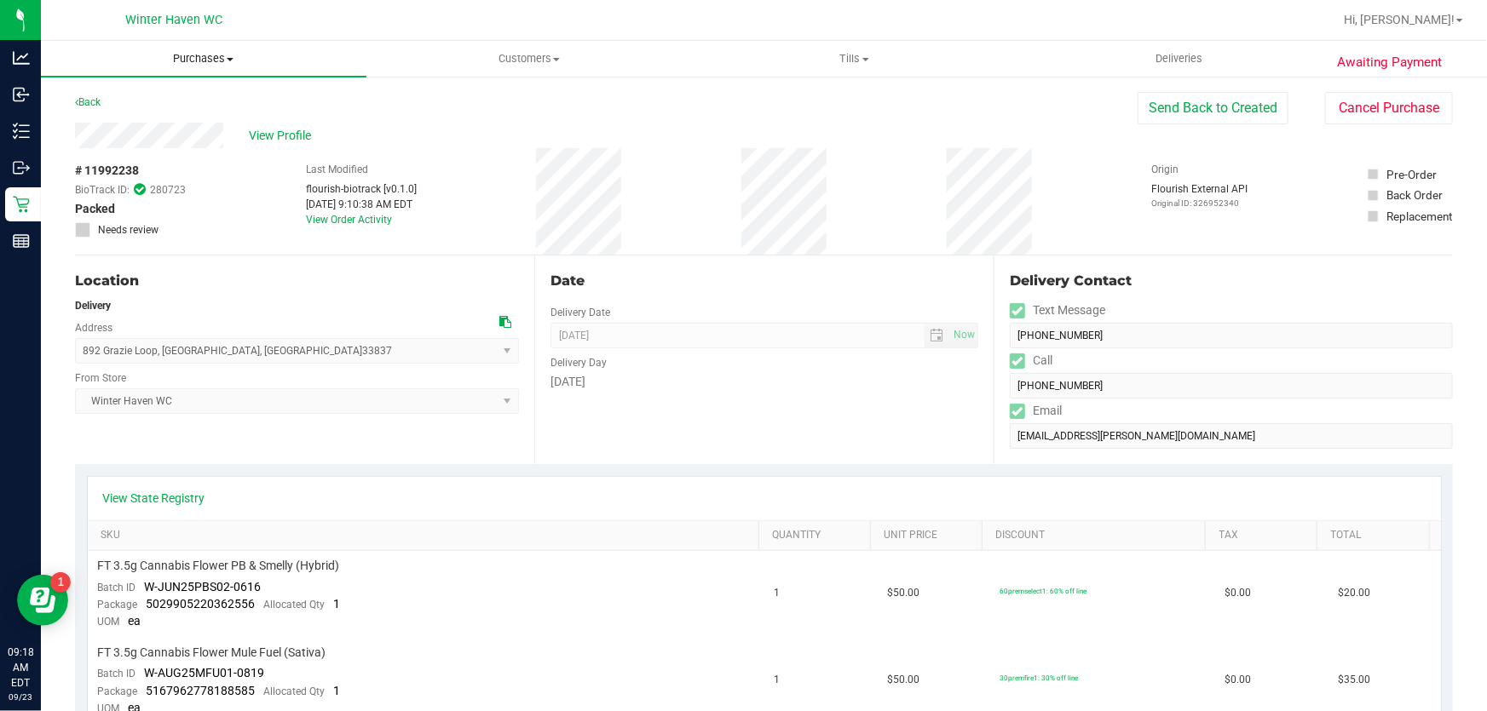
click at [214, 60] on span "Purchases" at bounding box center [203, 58] width 325 height 15
click at [139, 127] on span "Fulfillment" at bounding box center [94, 123] width 106 height 14
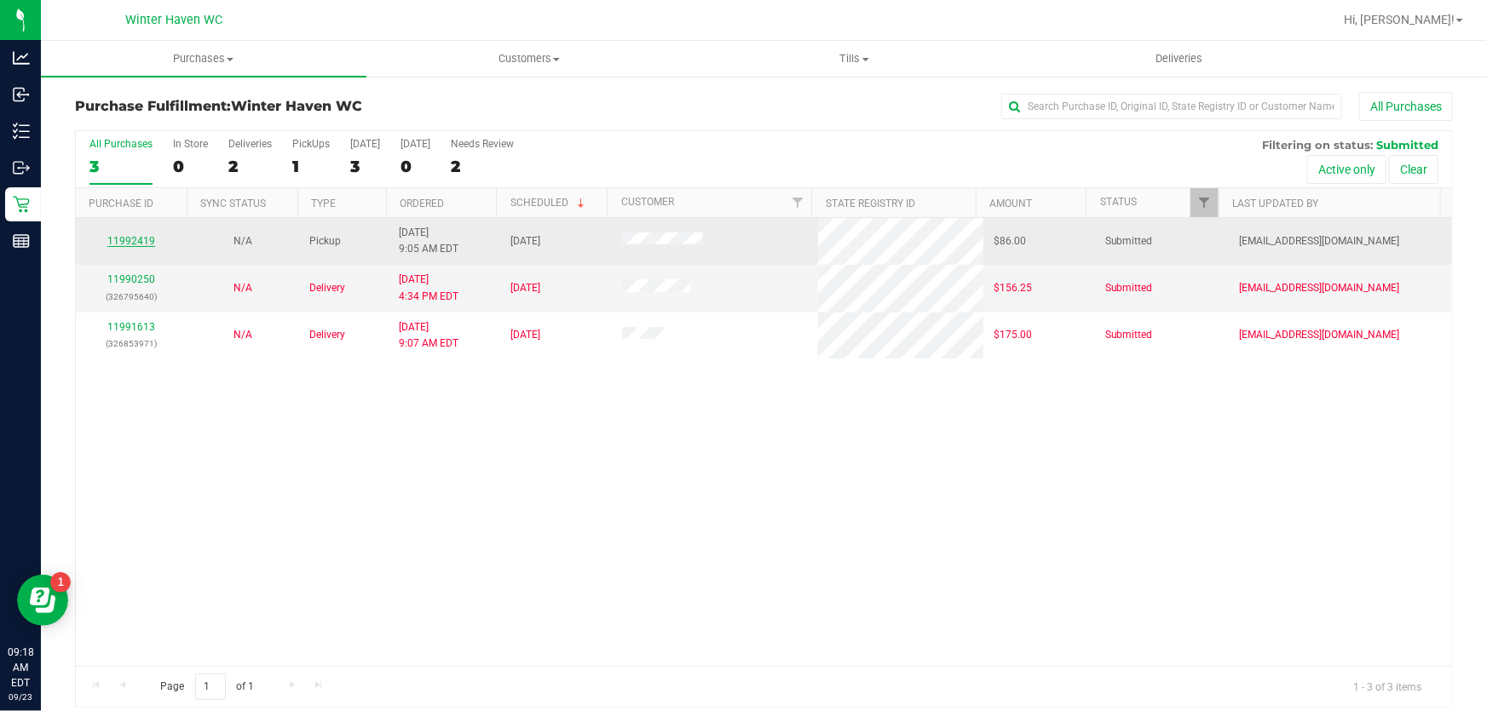
click at [123, 242] on link "11992419" at bounding box center [131, 241] width 48 height 12
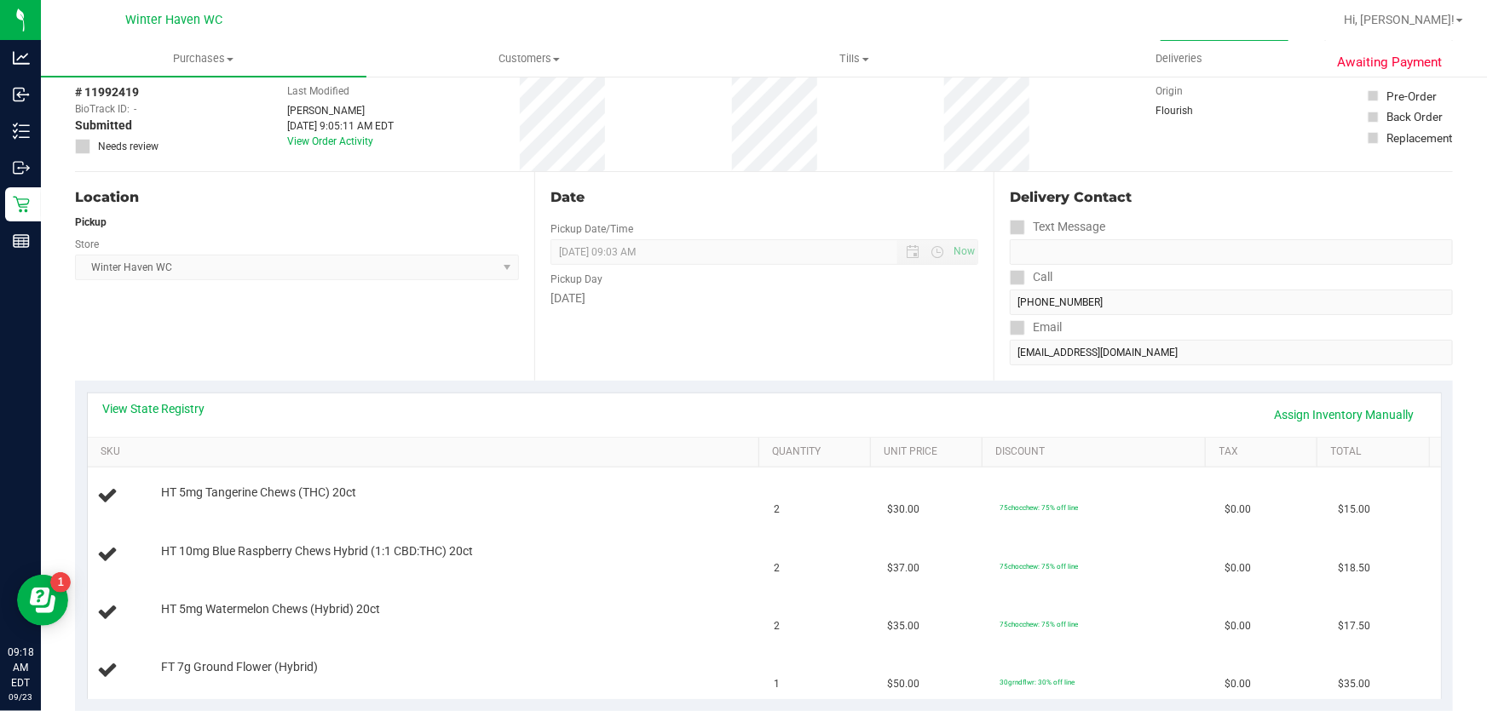
scroll to position [154, 0]
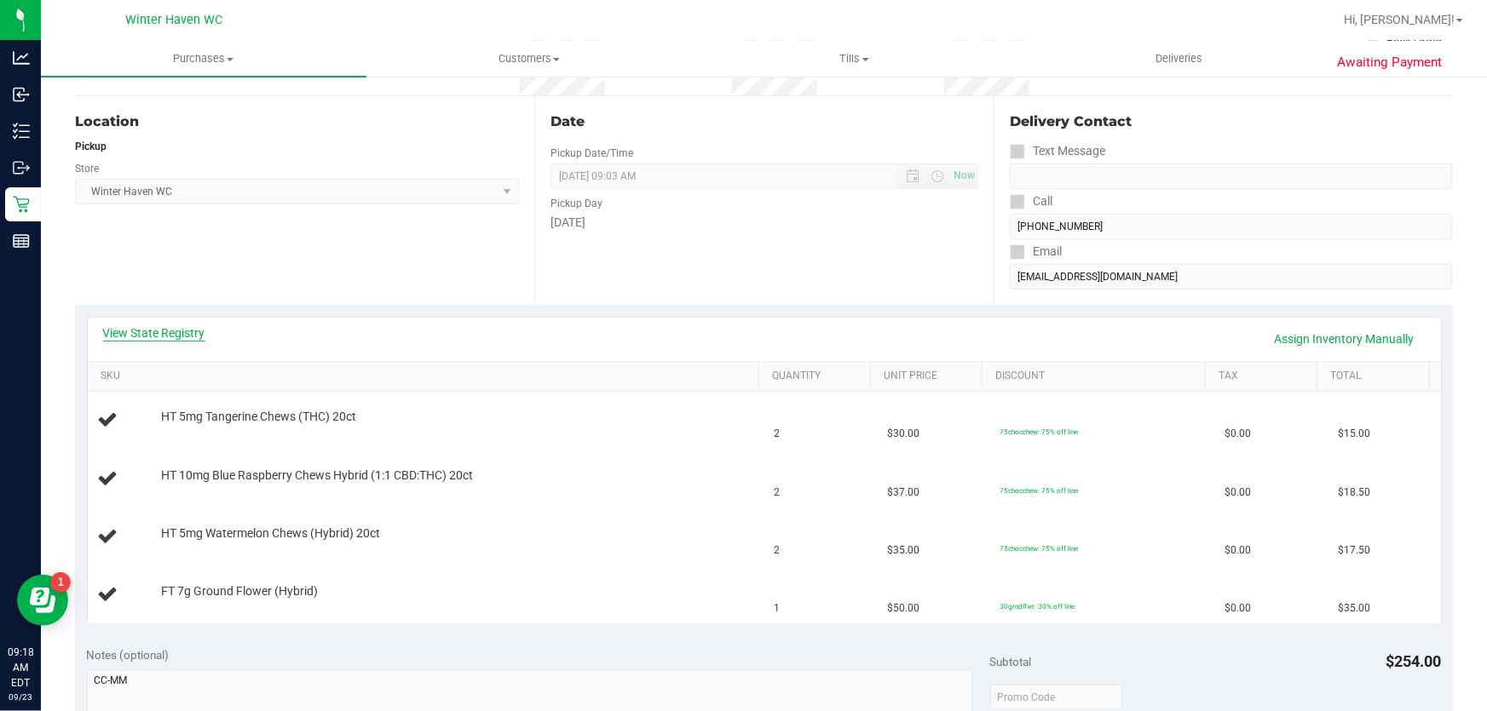
click at [187, 331] on link "View State Registry" at bounding box center [154, 333] width 102 height 17
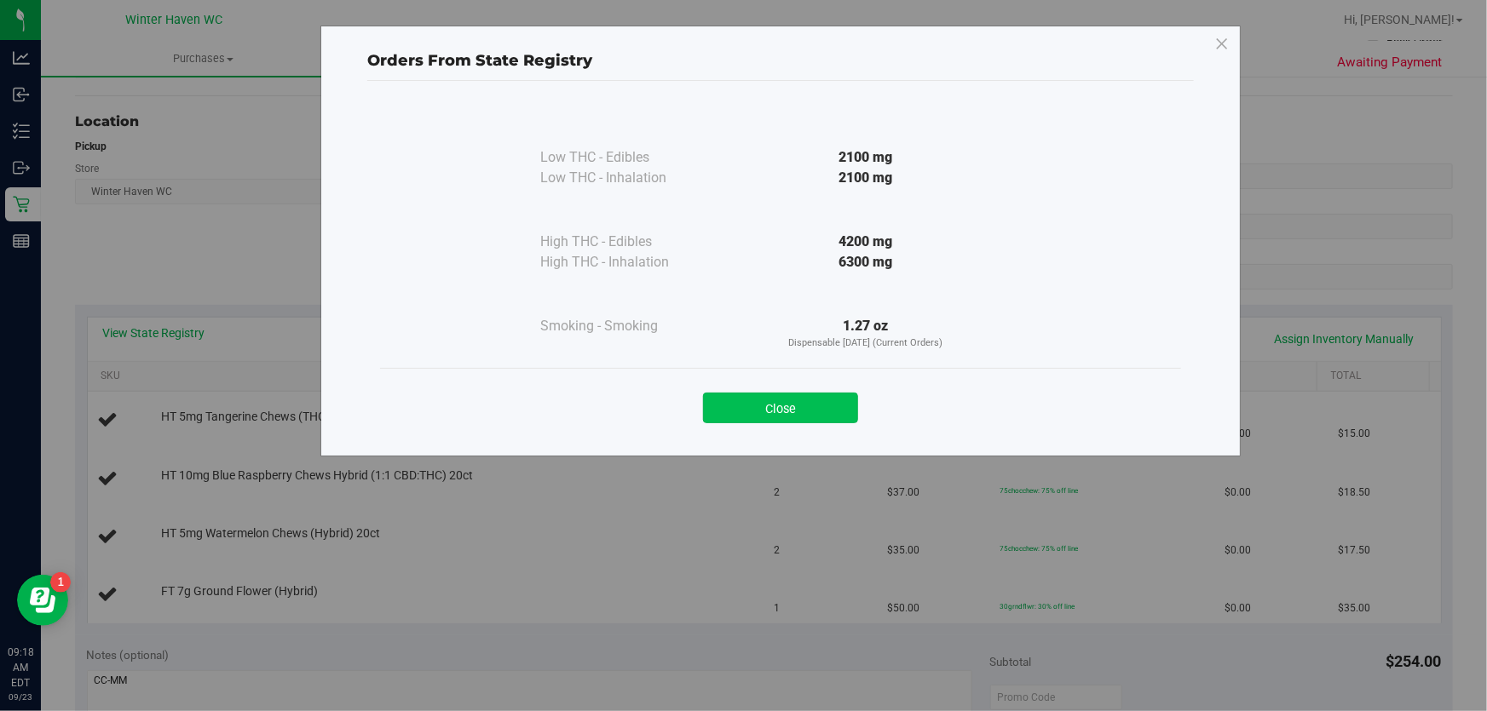
click at [745, 400] on button "Close" at bounding box center [780, 408] width 155 height 31
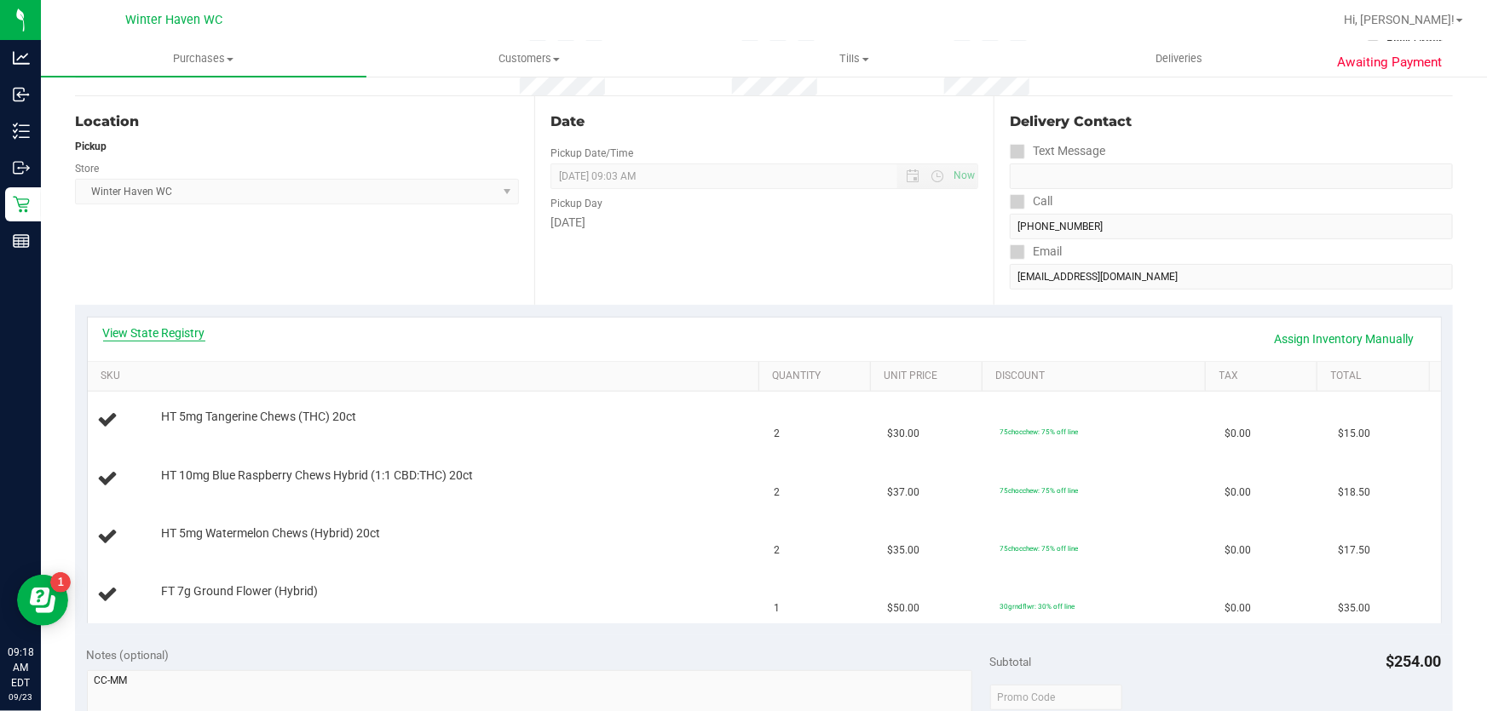
click at [176, 333] on link "View State Registry" at bounding box center [154, 333] width 102 height 17
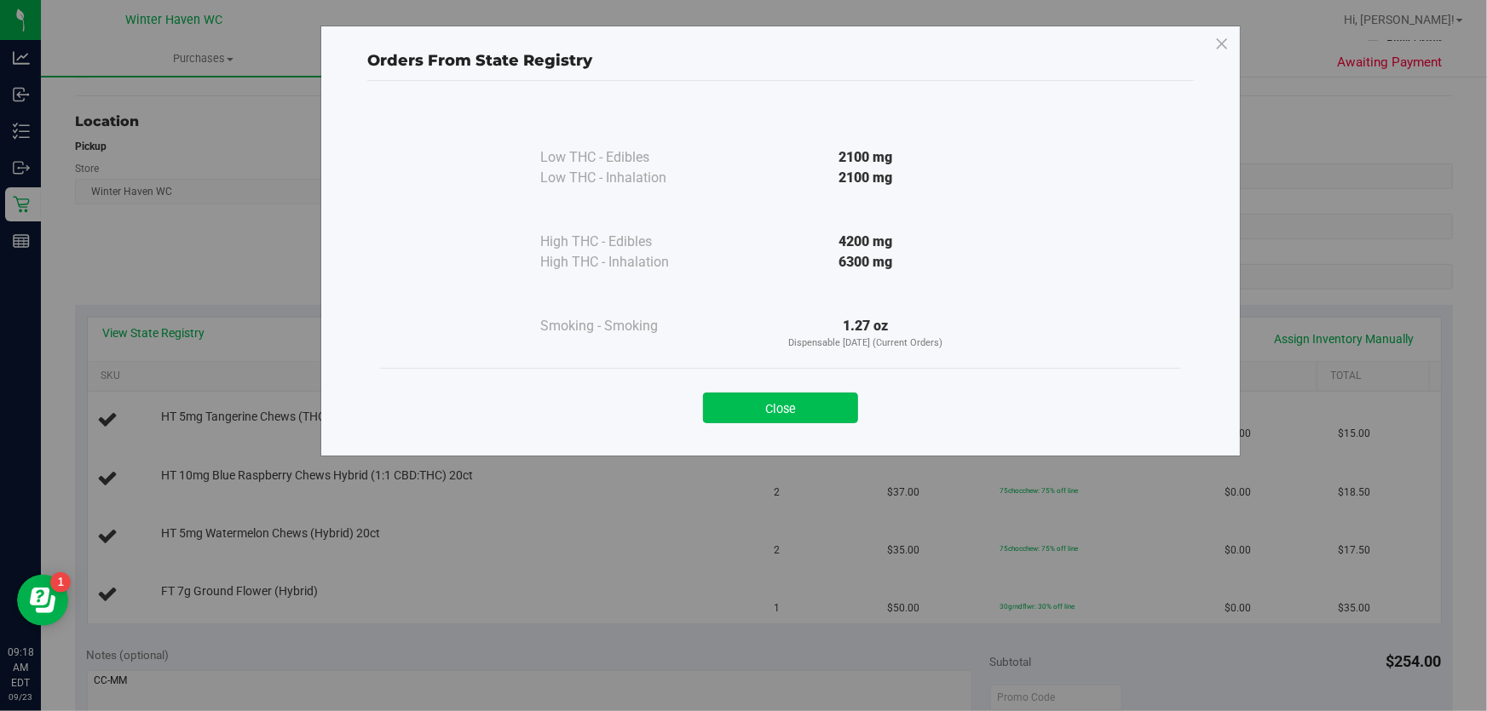
click at [838, 406] on button "Close" at bounding box center [780, 408] width 155 height 31
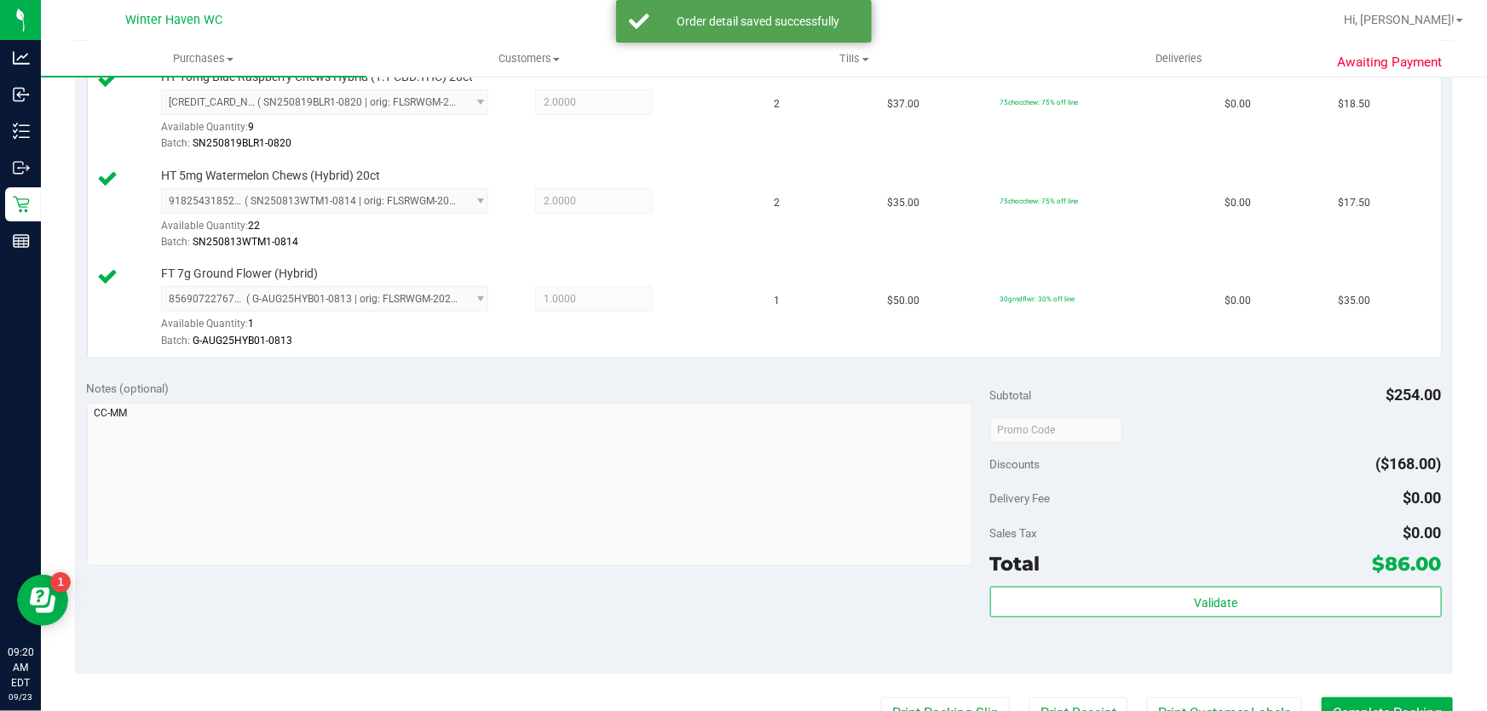
scroll to position [697, 0]
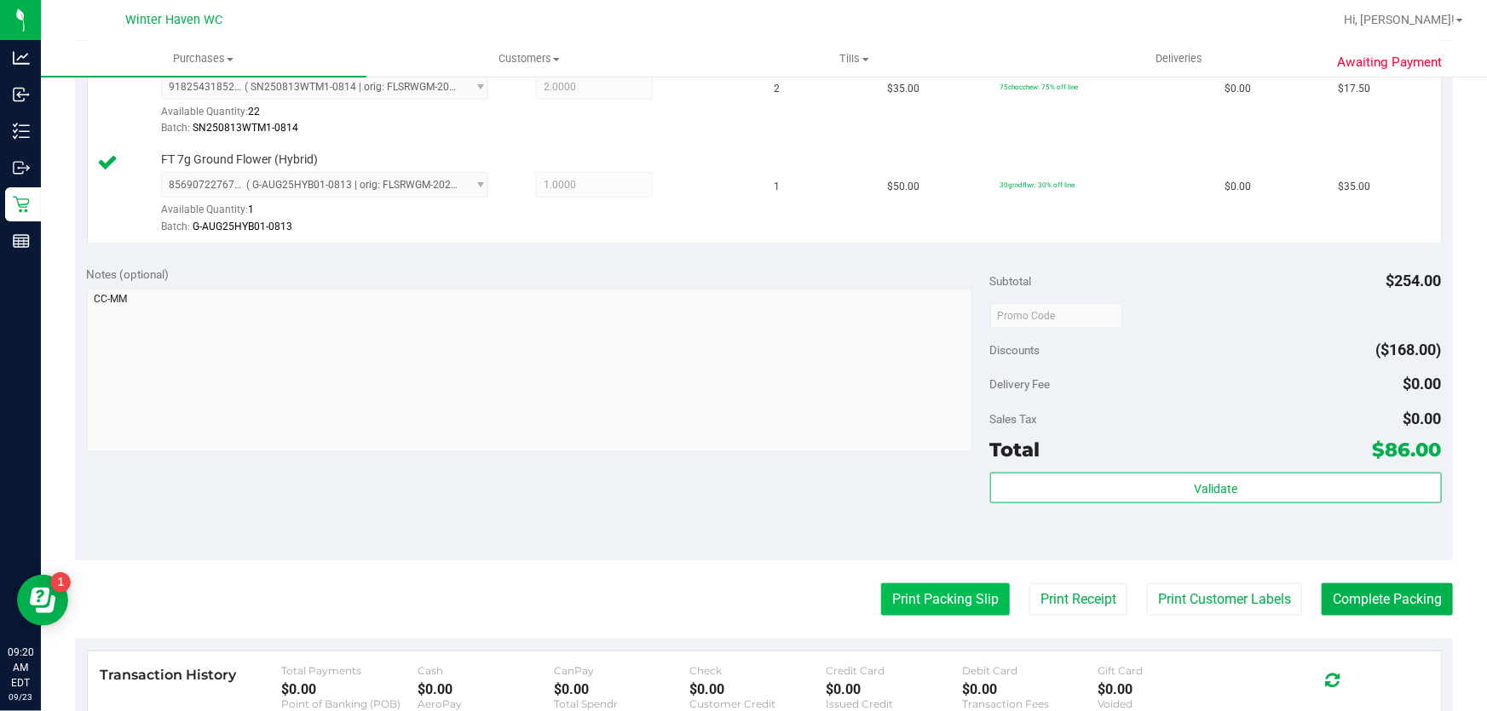
click at [929, 596] on button "Print Packing Slip" at bounding box center [945, 600] width 129 height 32
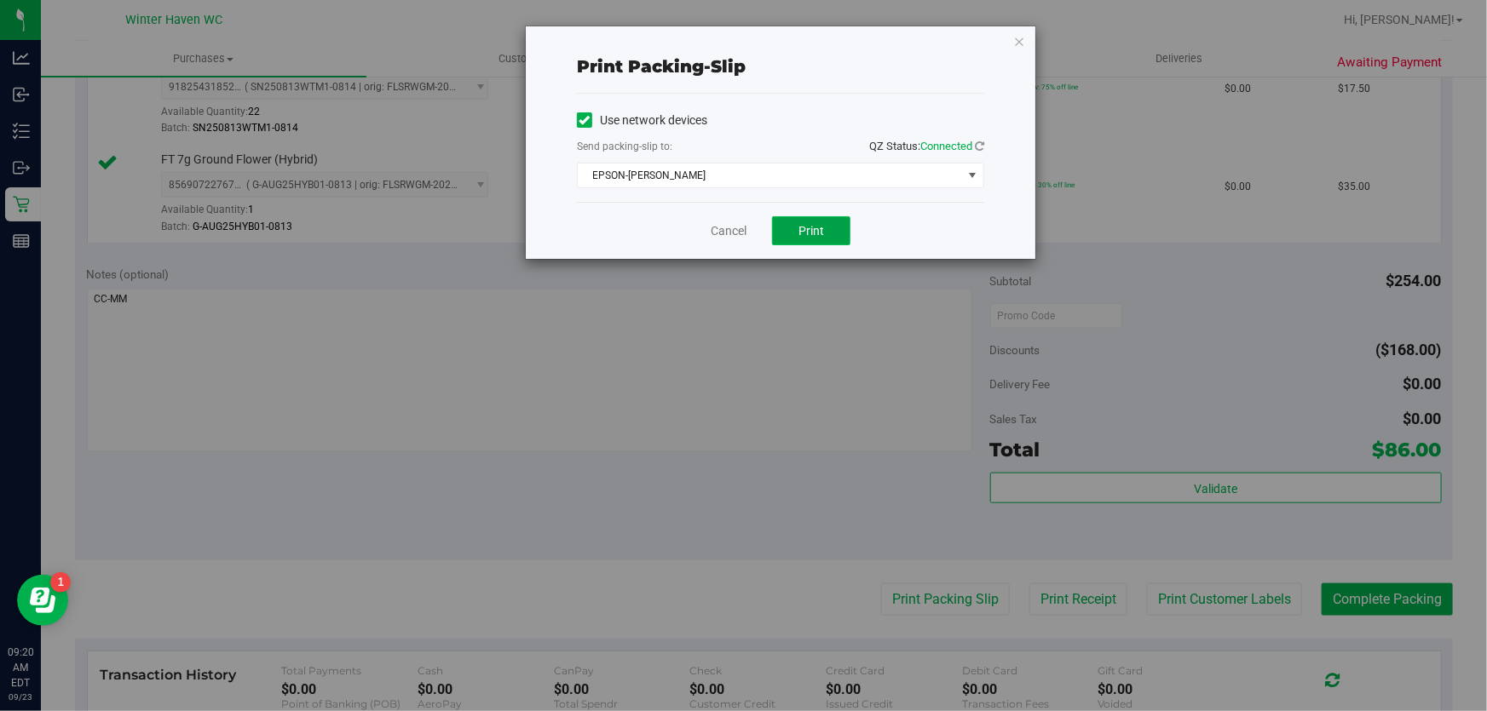
click at [793, 225] on button "Print" at bounding box center [811, 230] width 78 height 29
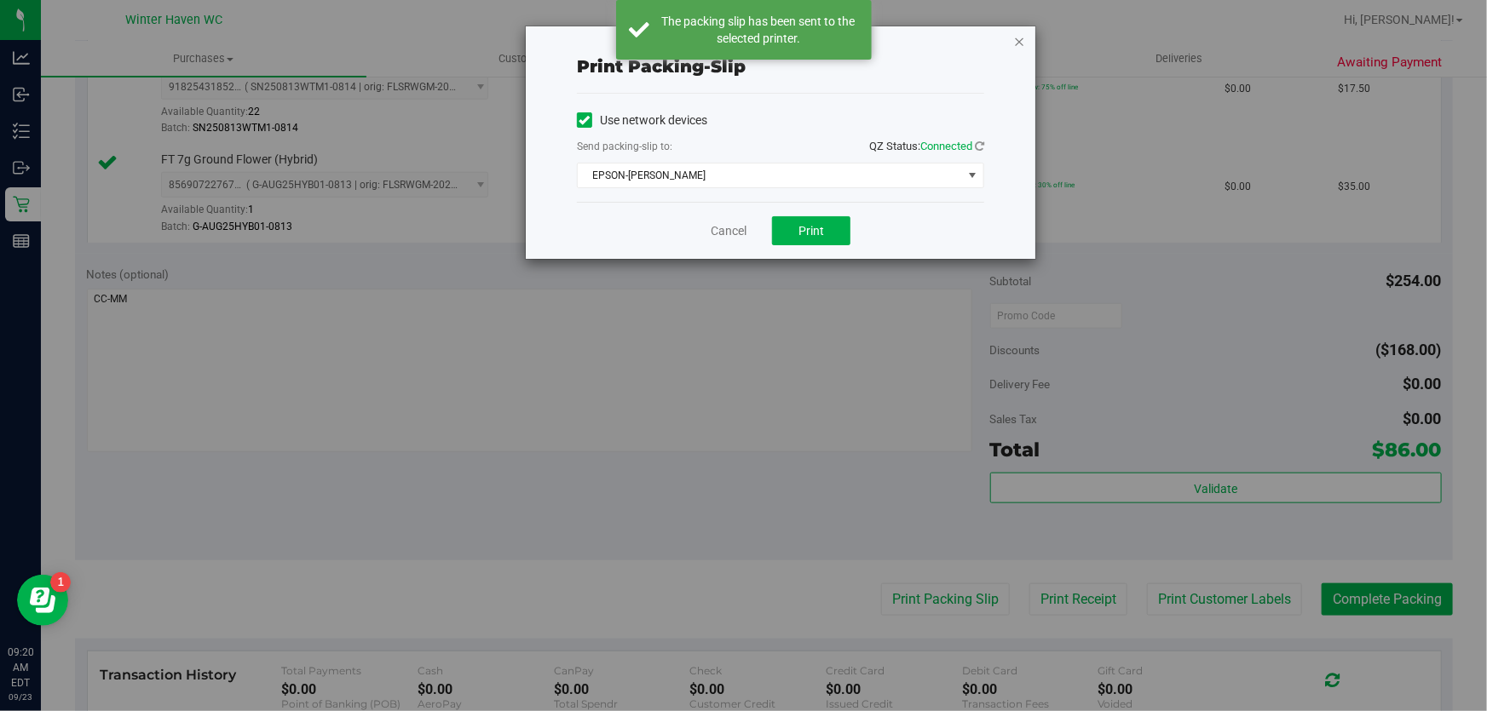
click at [1021, 42] on icon "button" at bounding box center [1019, 41] width 12 height 20
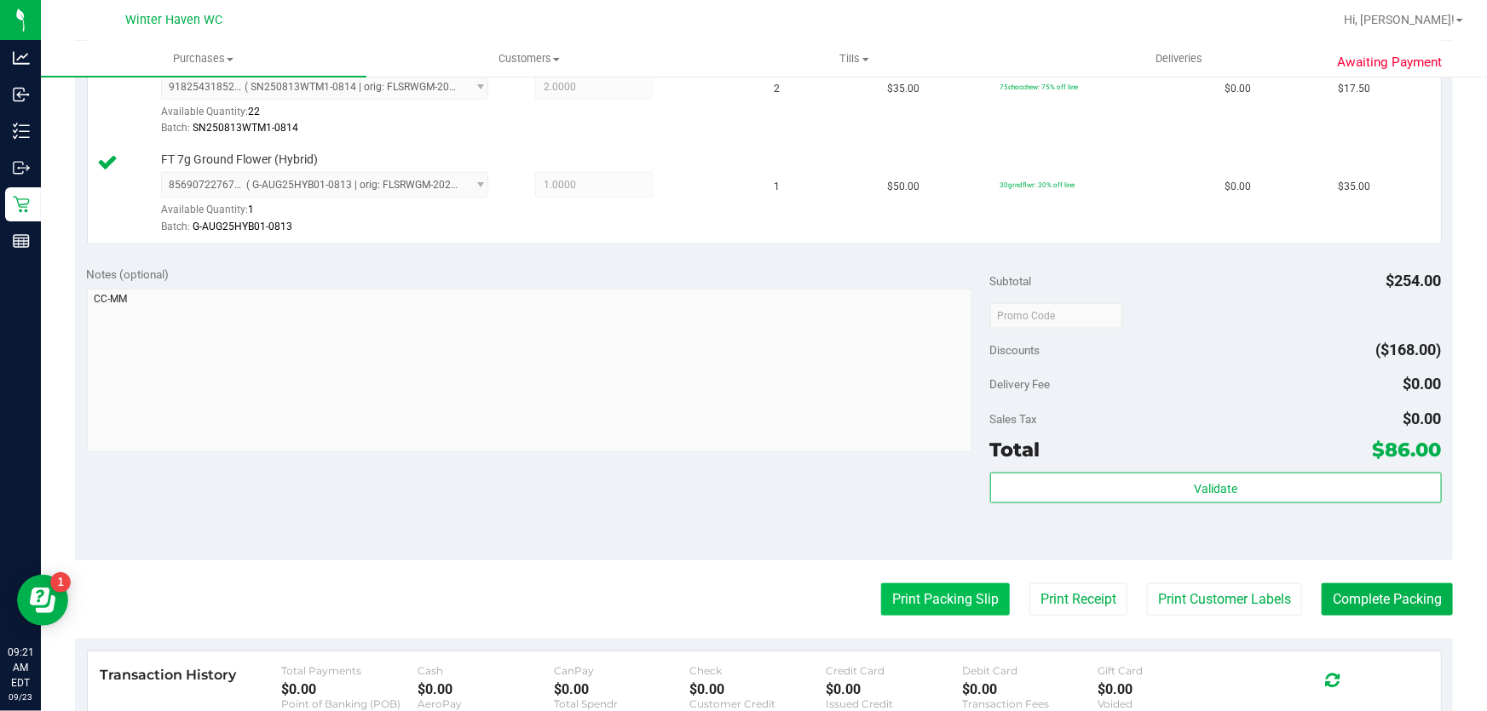
click at [932, 597] on button "Print Packing Slip" at bounding box center [945, 600] width 129 height 32
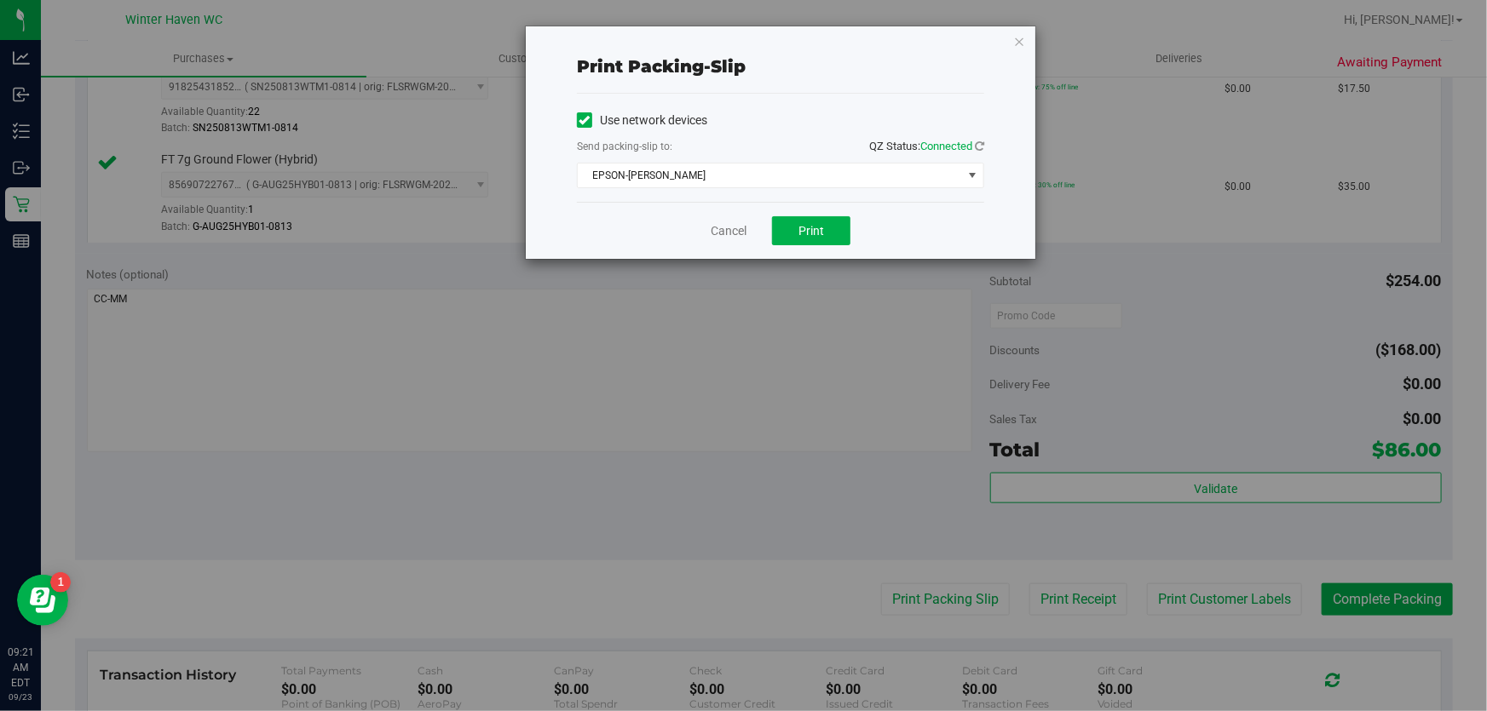
click at [815, 245] on div "Cancel Print" at bounding box center [780, 230] width 407 height 57
click at [814, 241] on button "Print" at bounding box center [811, 230] width 78 height 29
click at [722, 239] on link "Cancel" at bounding box center [729, 231] width 36 height 18
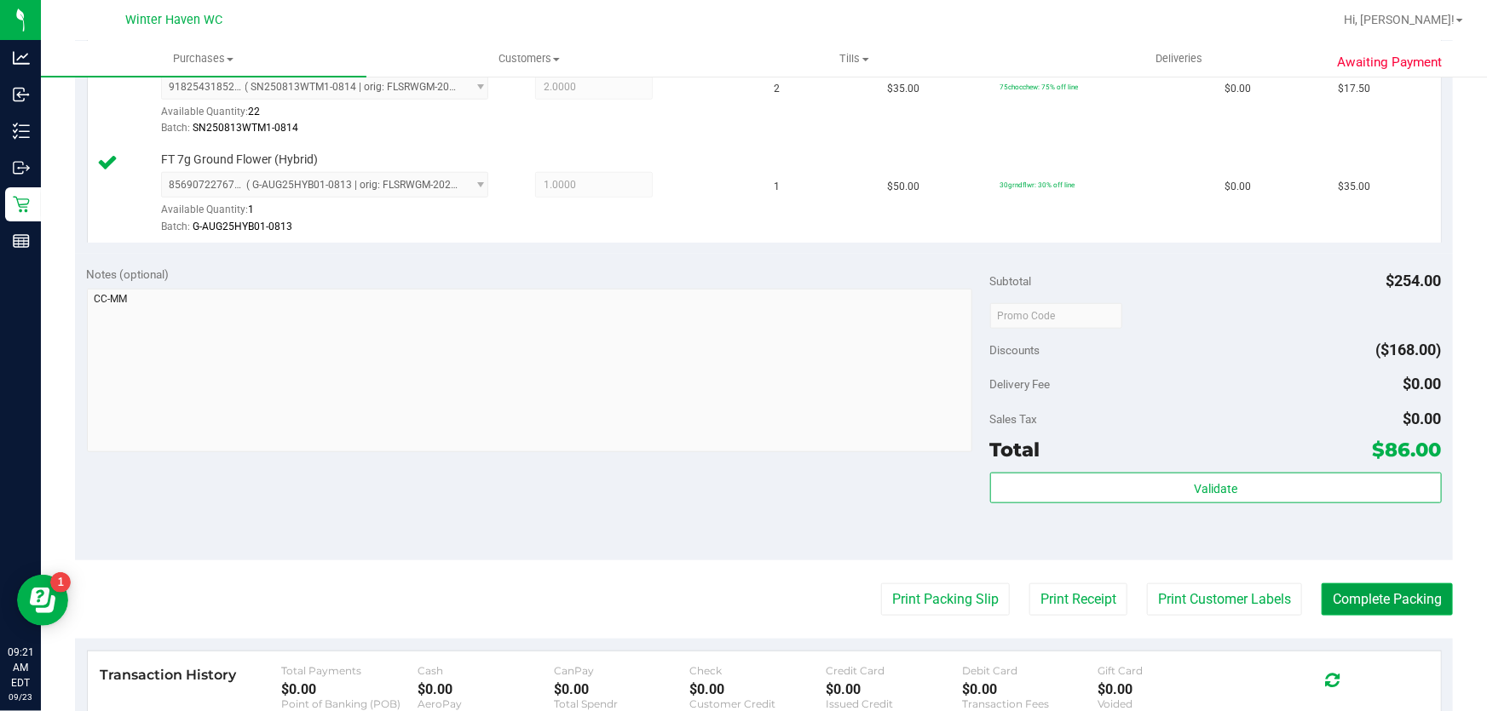
click at [1324, 601] on button "Complete Packing" at bounding box center [1386, 600] width 131 height 32
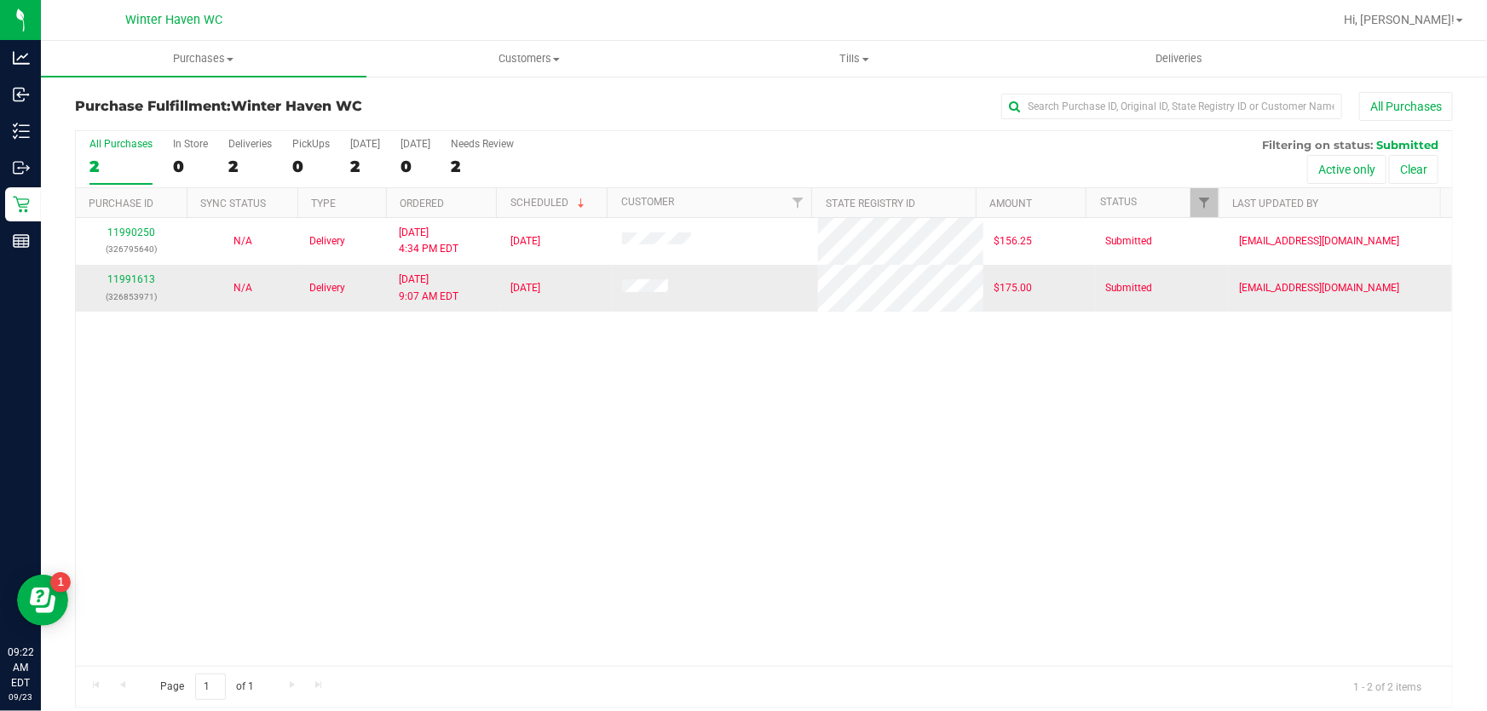
click at [511, 286] on span "9/23/2025" at bounding box center [525, 288] width 30 height 16
click at [509, 510] on div "11990250 (326795640) N/A Delivery 9/22/2025 4:34 PM EDT 9/23/2025 $156.25 Submi…" at bounding box center [764, 442] width 1376 height 448
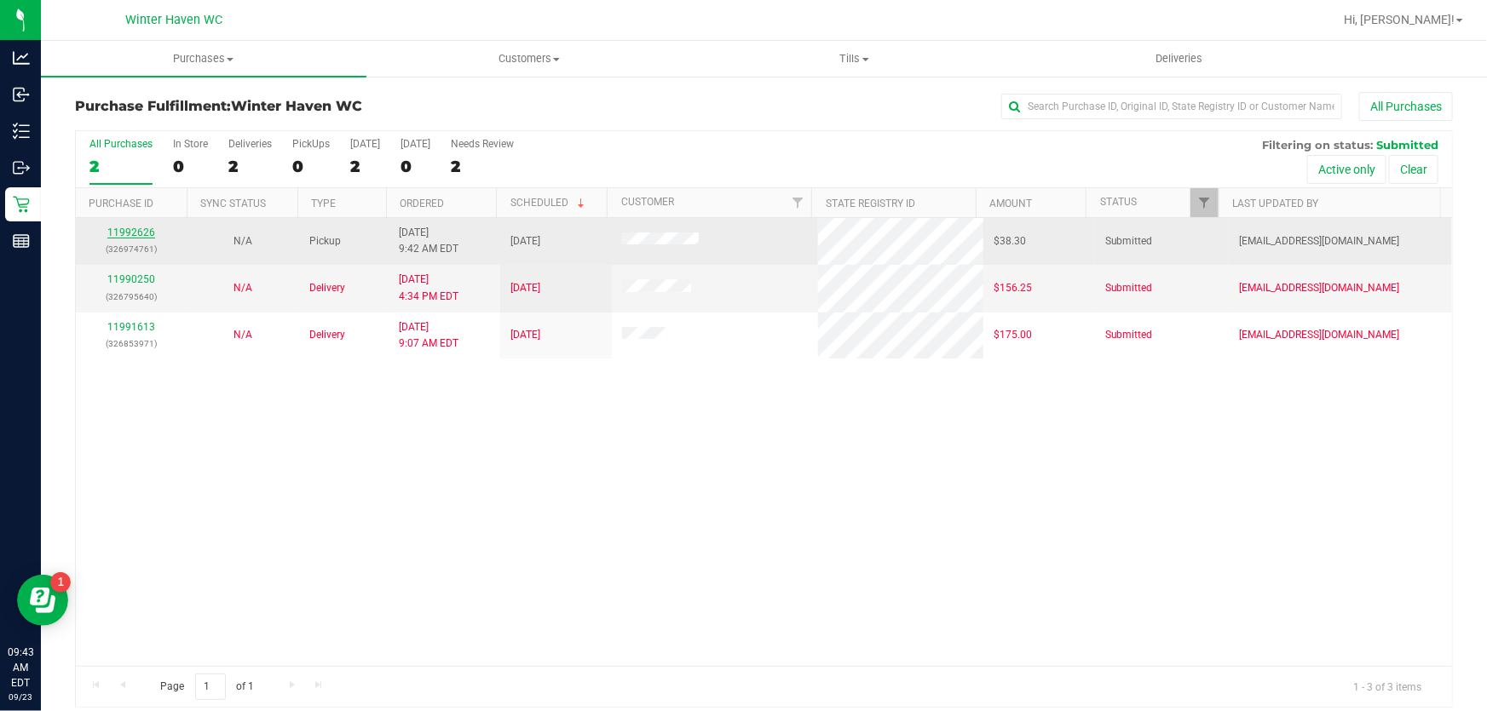
click at [127, 233] on link "11992626" at bounding box center [131, 233] width 48 height 12
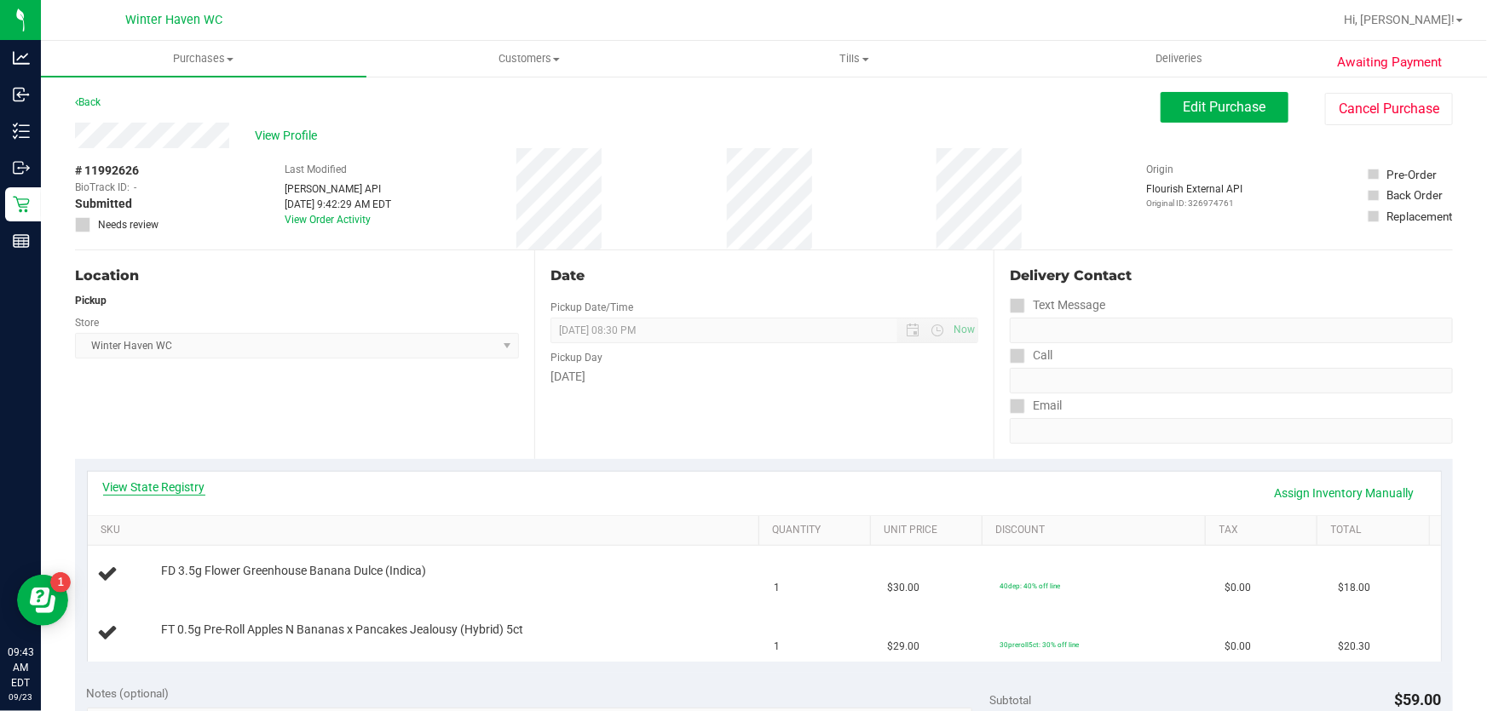
click at [164, 494] on link "View State Registry" at bounding box center [154, 487] width 102 height 17
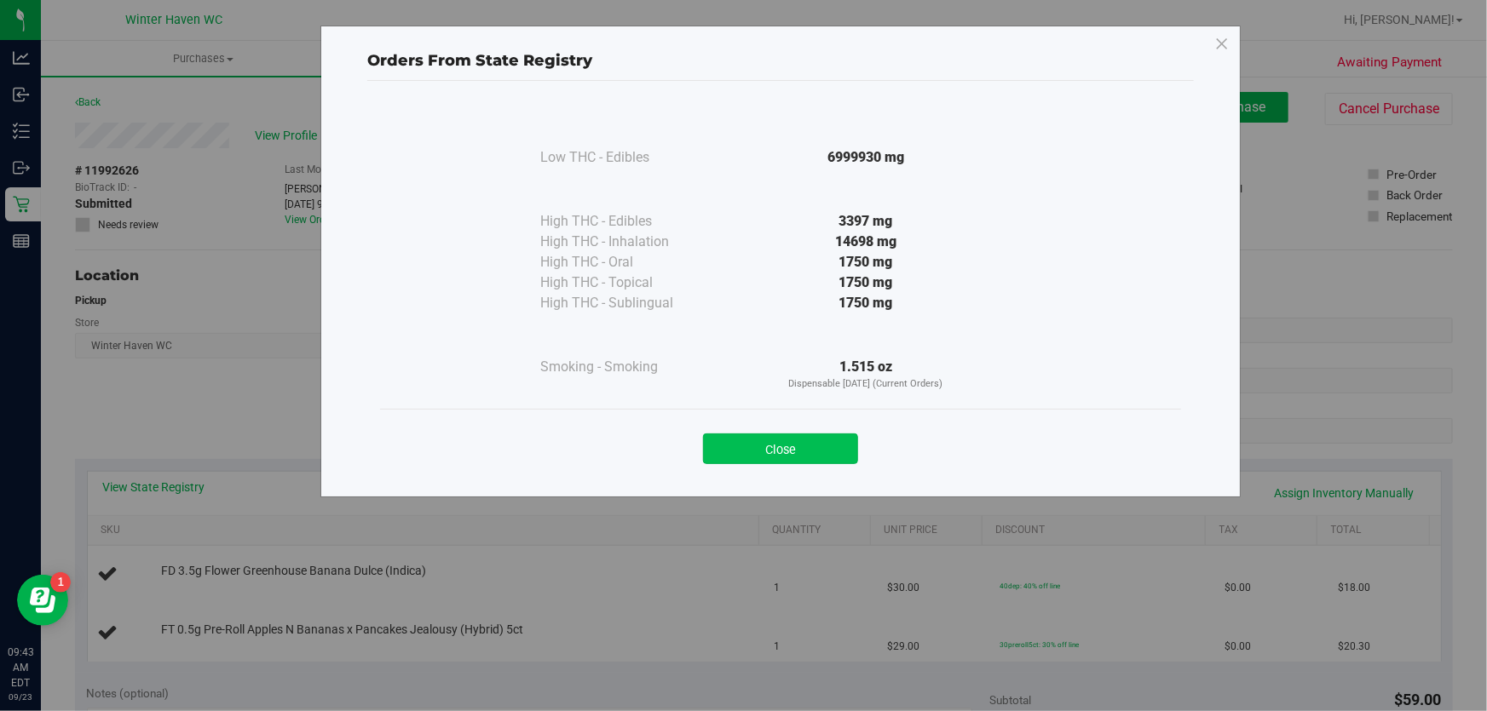
click at [803, 448] on button "Close" at bounding box center [780, 449] width 155 height 31
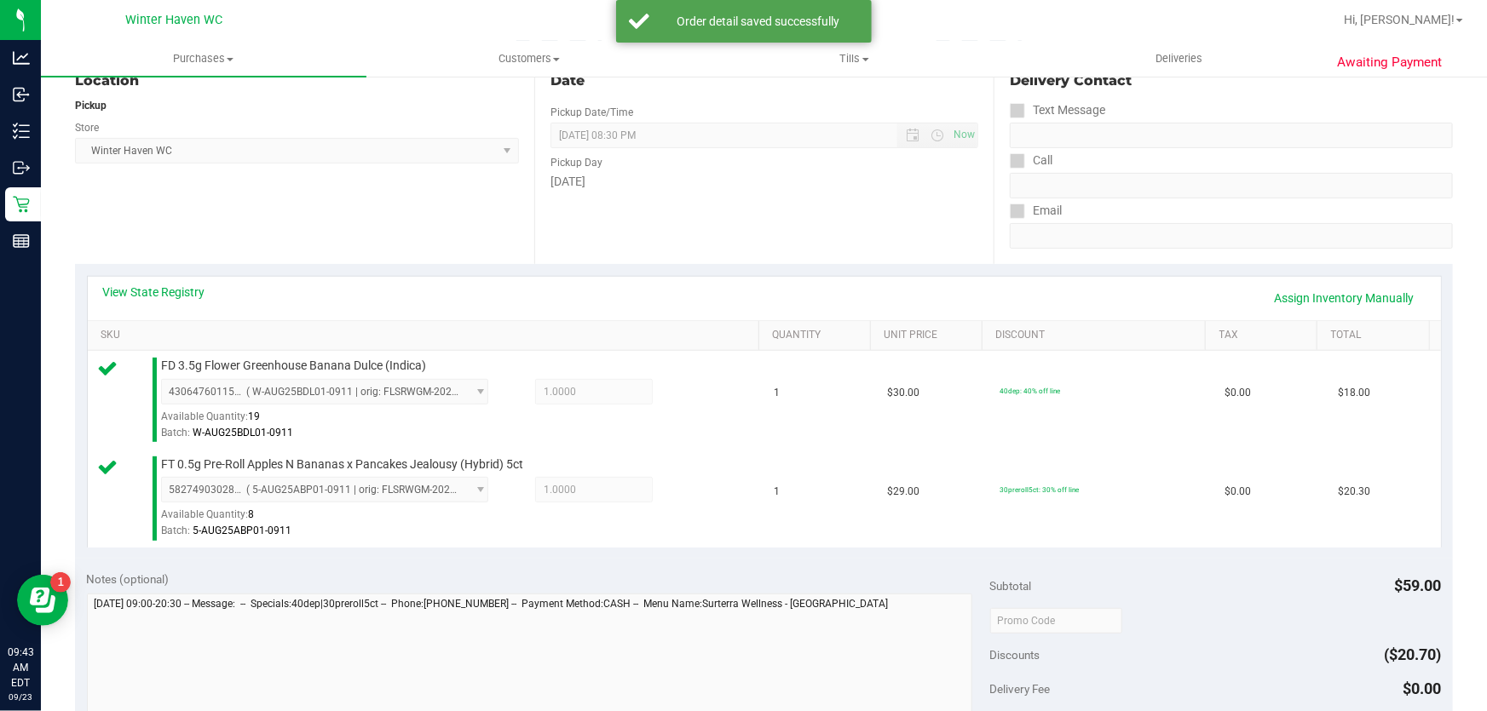
scroll to position [309, 0]
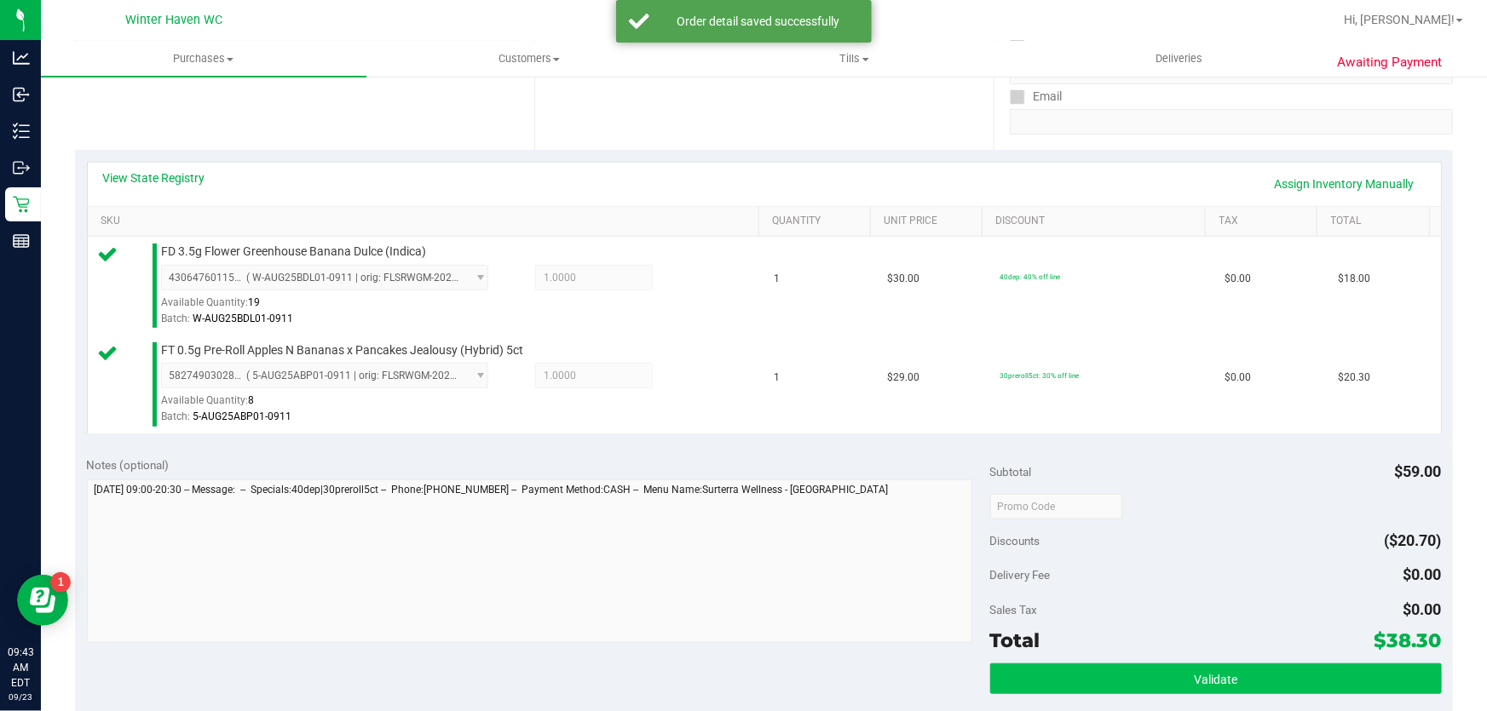
click at [1136, 663] on div "Subtotal $59.00 Discounts ($20.70) Delivery Fee $0.00 Sales Tax $0.00 Total $38…" at bounding box center [1216, 599] width 452 height 284
click at [1140, 672] on button "Validate" at bounding box center [1216, 679] width 452 height 31
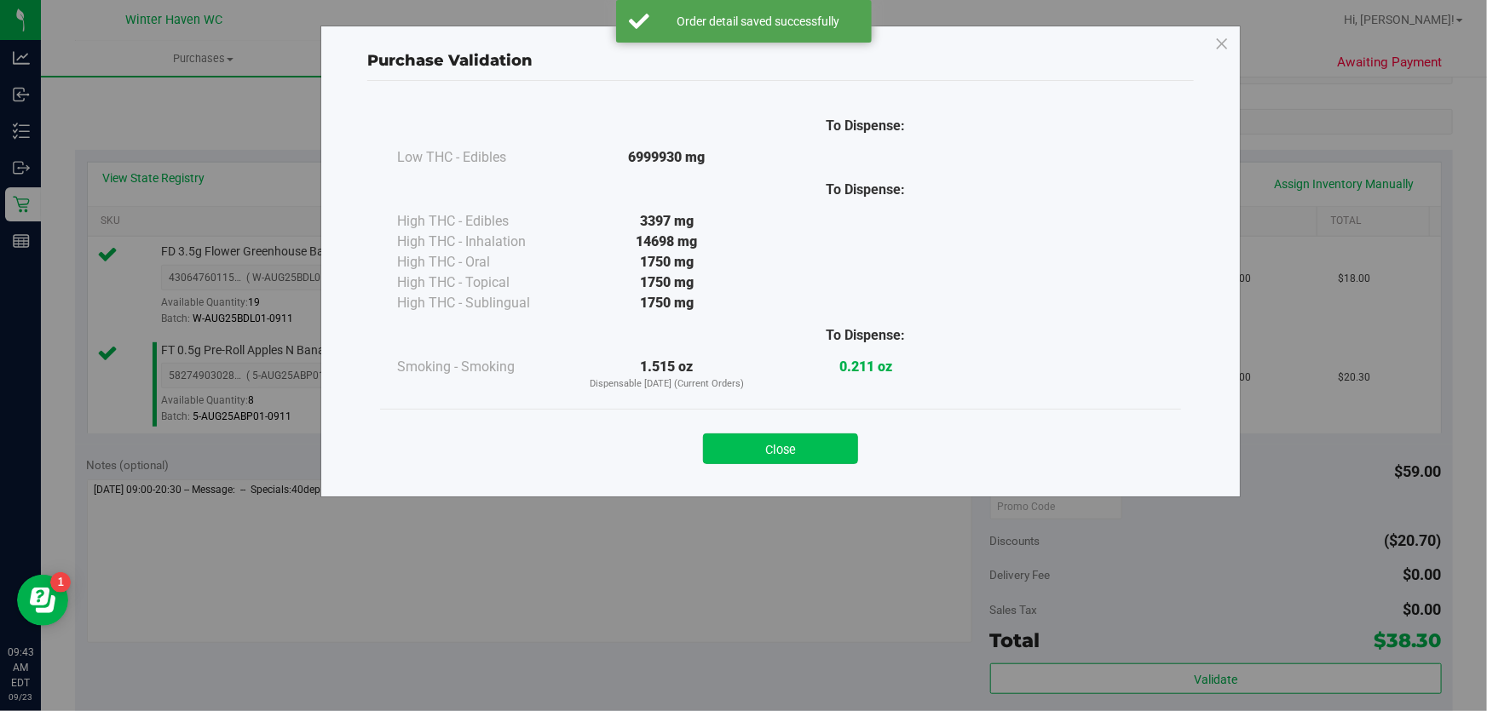
click at [835, 448] on button "Close" at bounding box center [780, 449] width 155 height 31
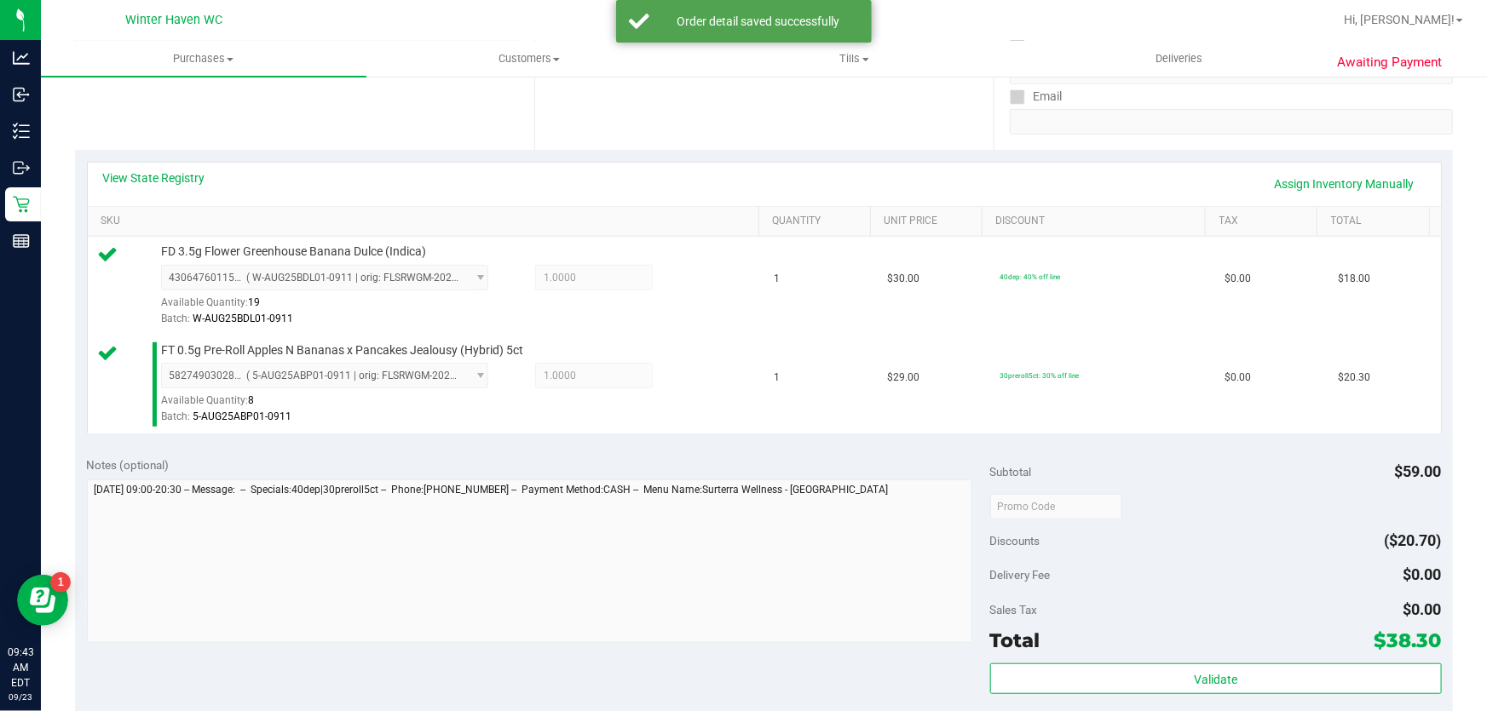
scroll to position [464, 0]
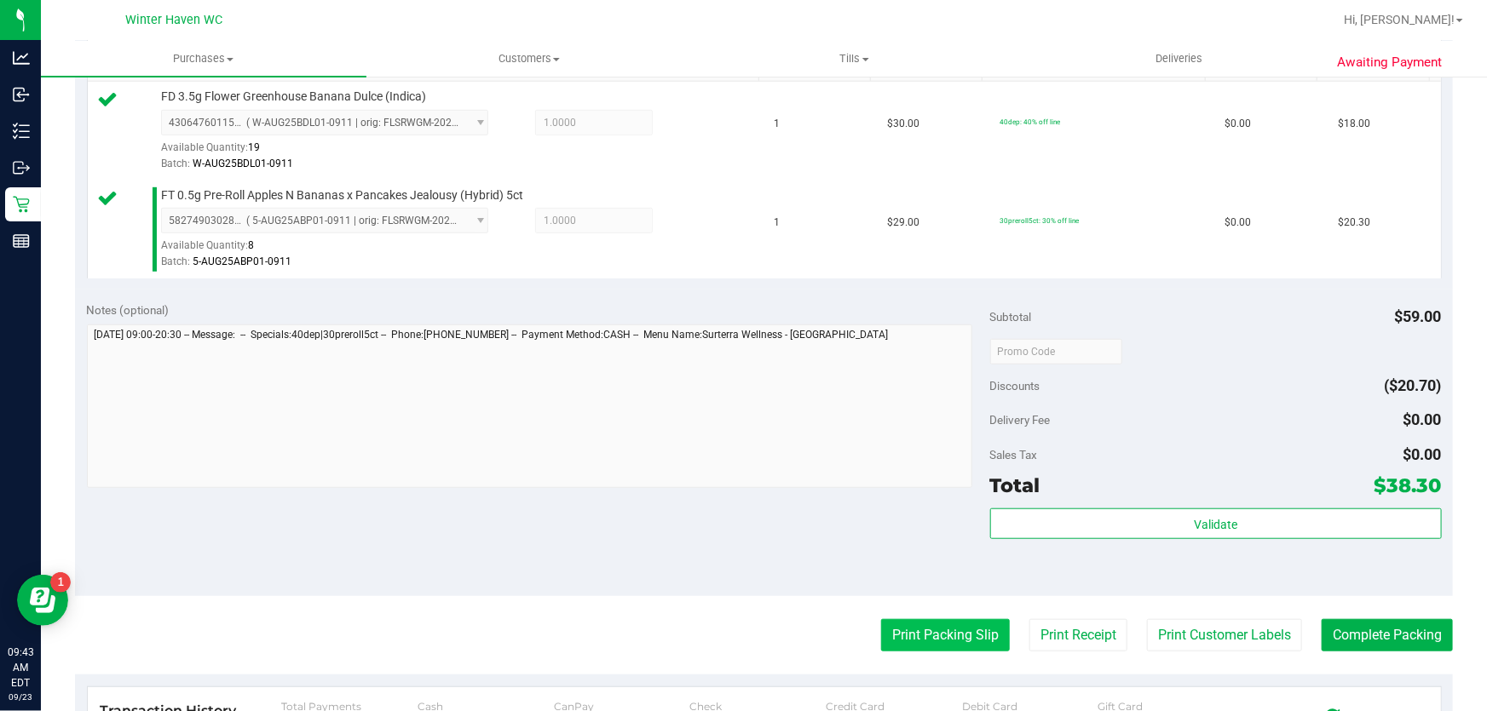
click at [964, 640] on button "Print Packing Slip" at bounding box center [945, 635] width 129 height 32
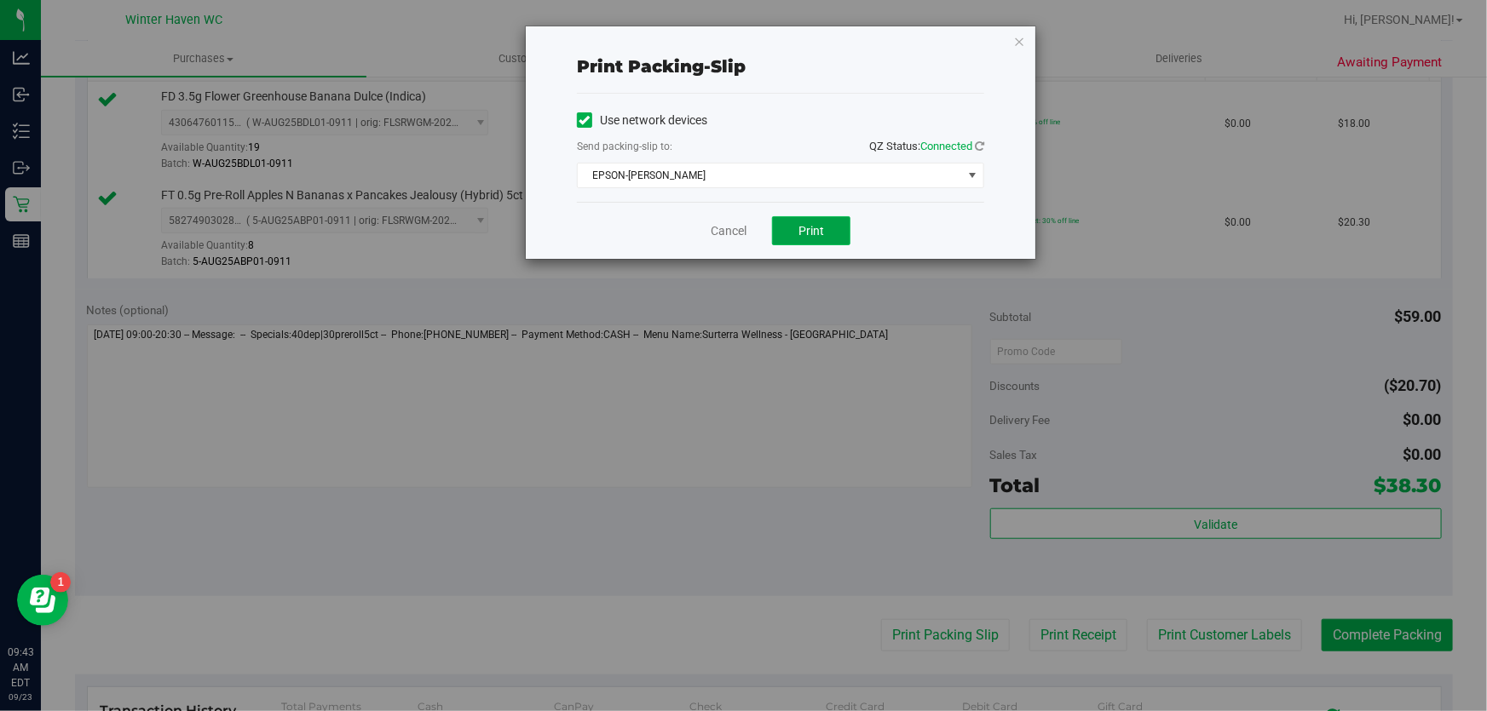
click at [821, 225] on span "Print" at bounding box center [811, 231] width 26 height 14
click at [1021, 39] on icon "button" at bounding box center [1019, 41] width 12 height 20
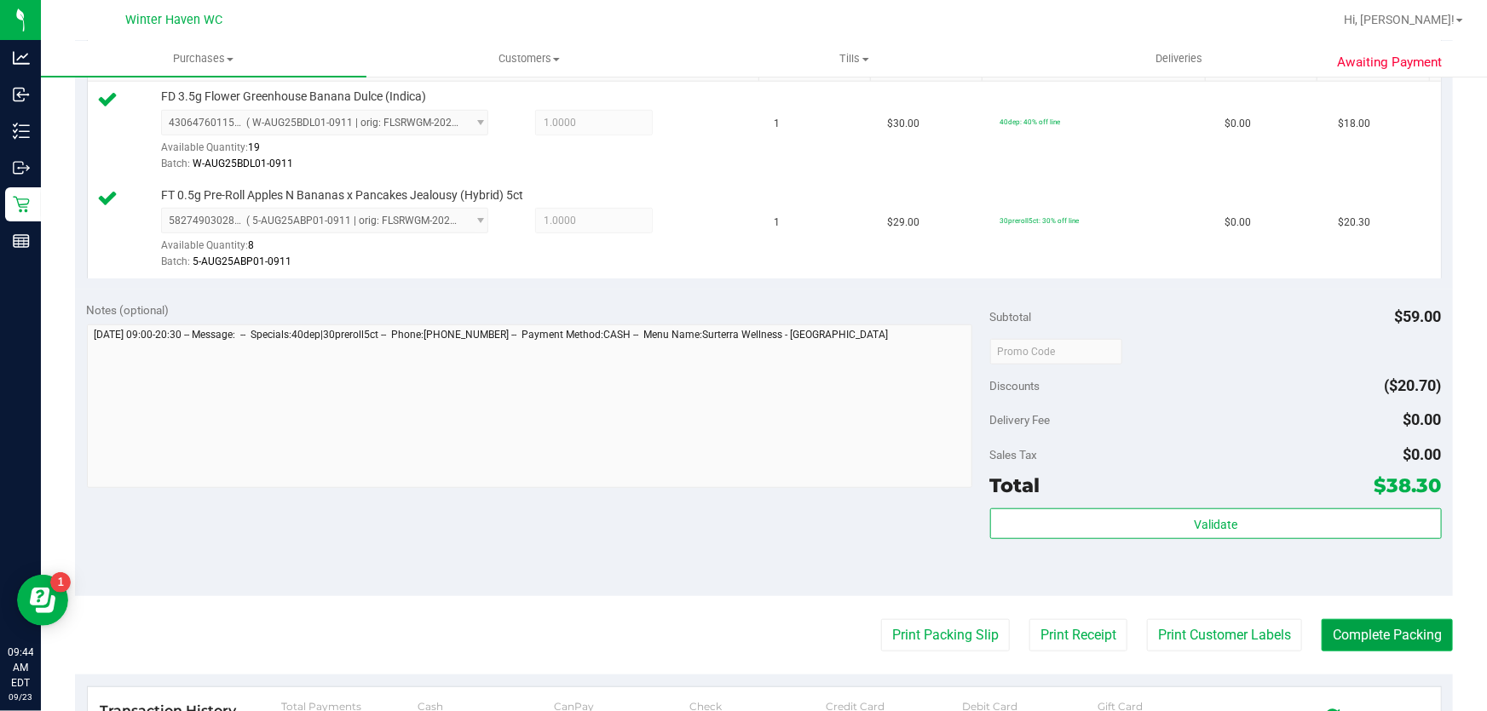
click at [1374, 648] on button "Complete Packing" at bounding box center [1386, 635] width 131 height 32
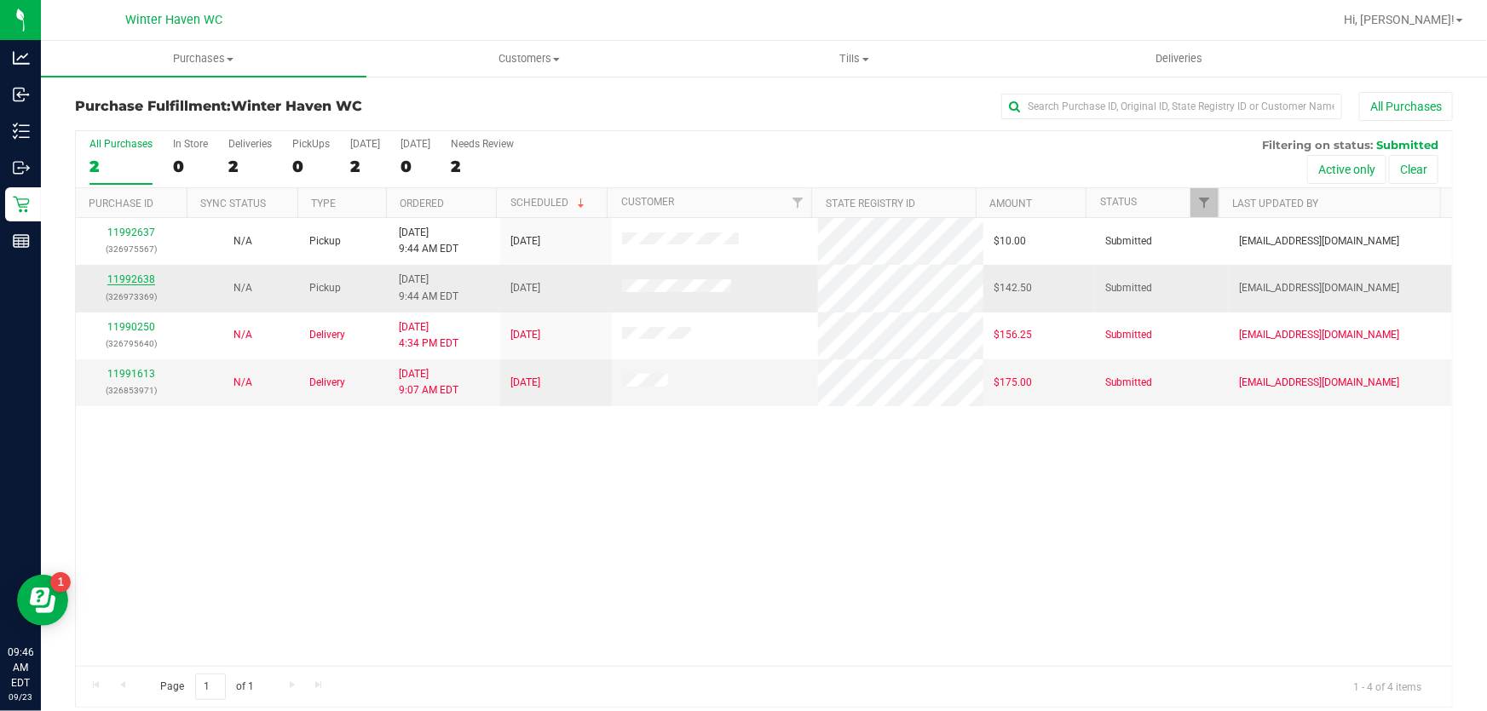
click at [133, 283] on link "11992638" at bounding box center [131, 279] width 48 height 12
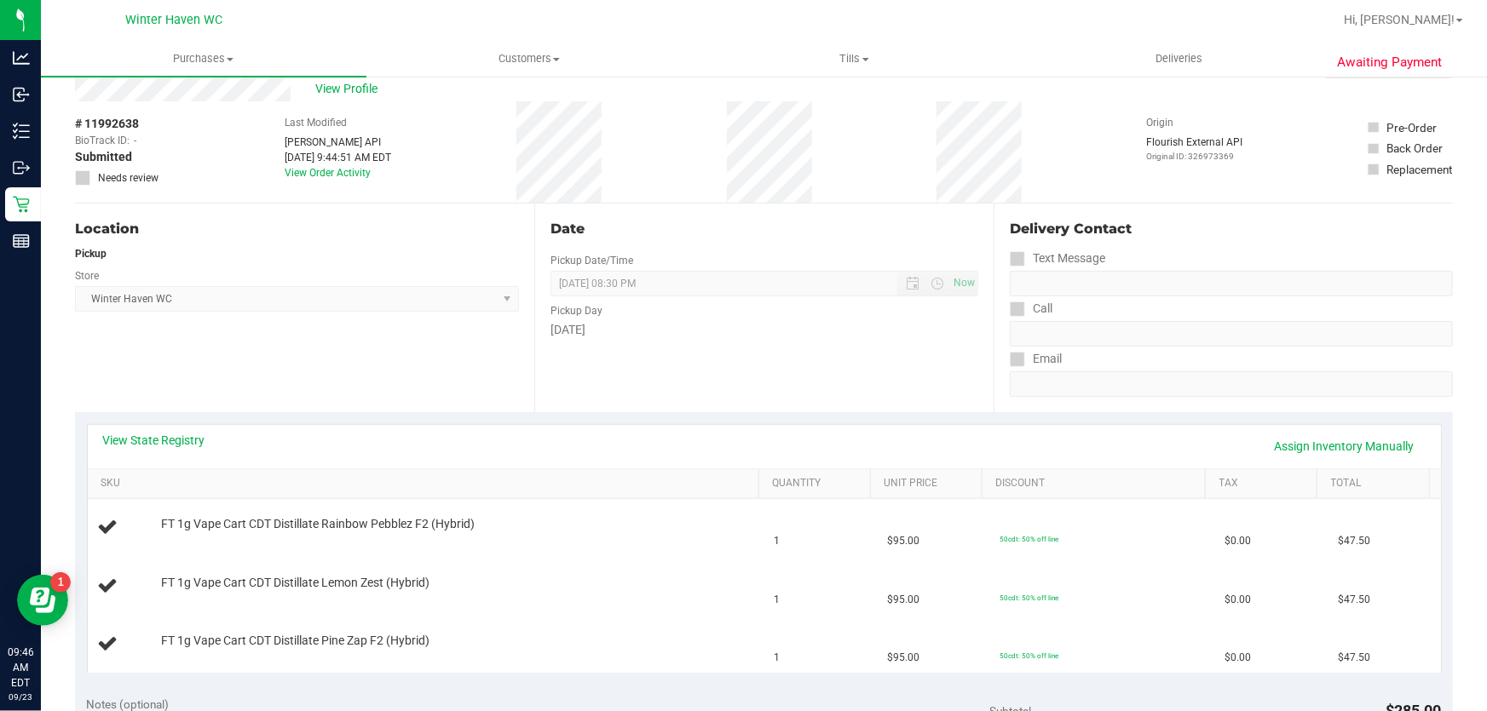
scroll to position [154, 0]
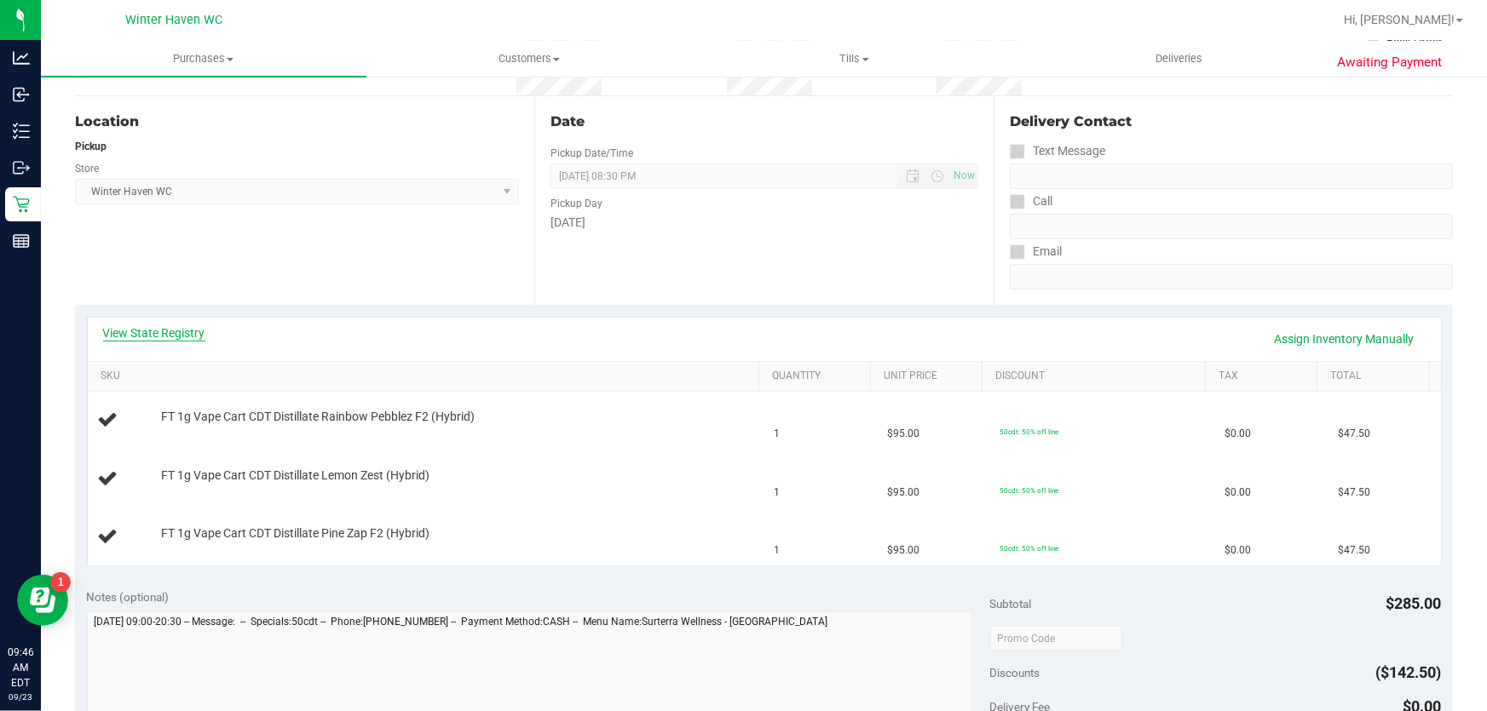
click at [203, 335] on link "View State Registry" at bounding box center [154, 333] width 102 height 17
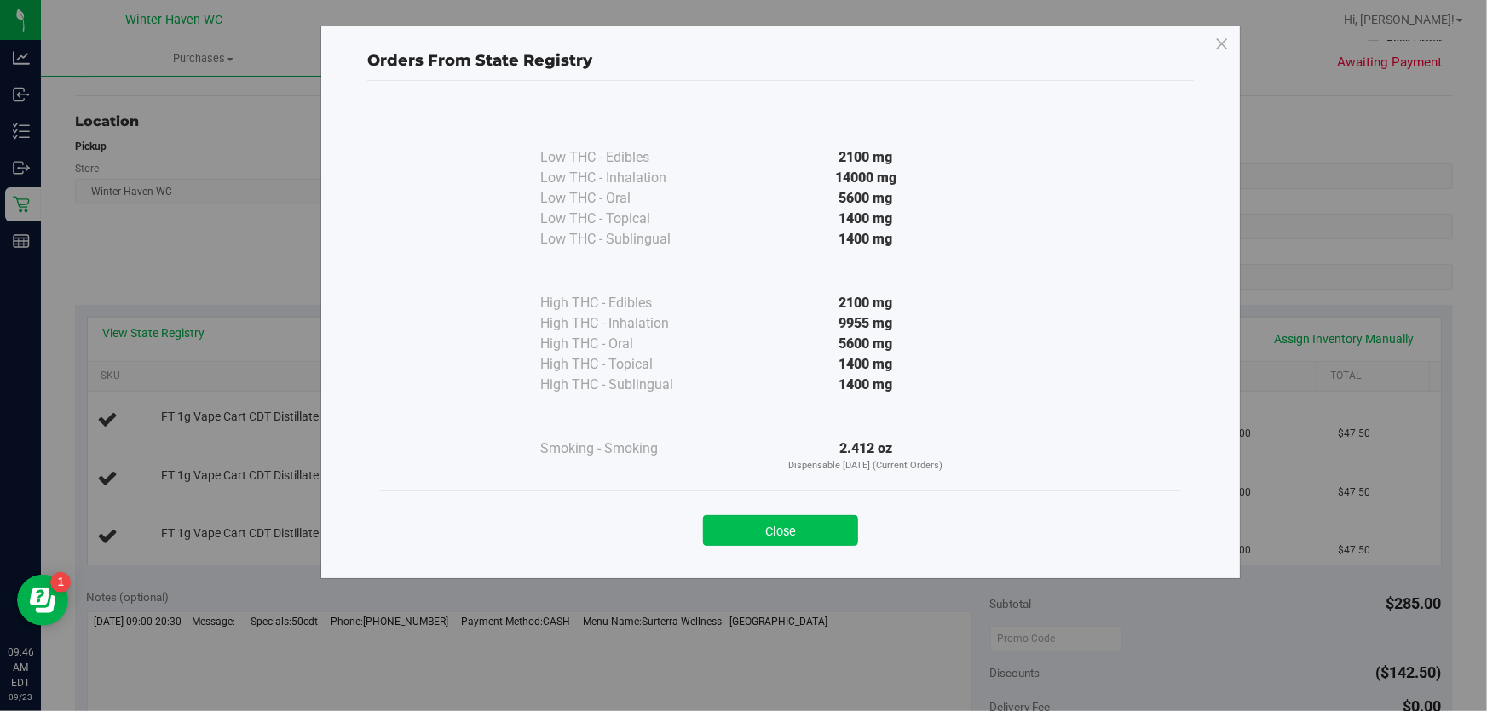
click at [784, 516] on button "Close" at bounding box center [780, 530] width 155 height 31
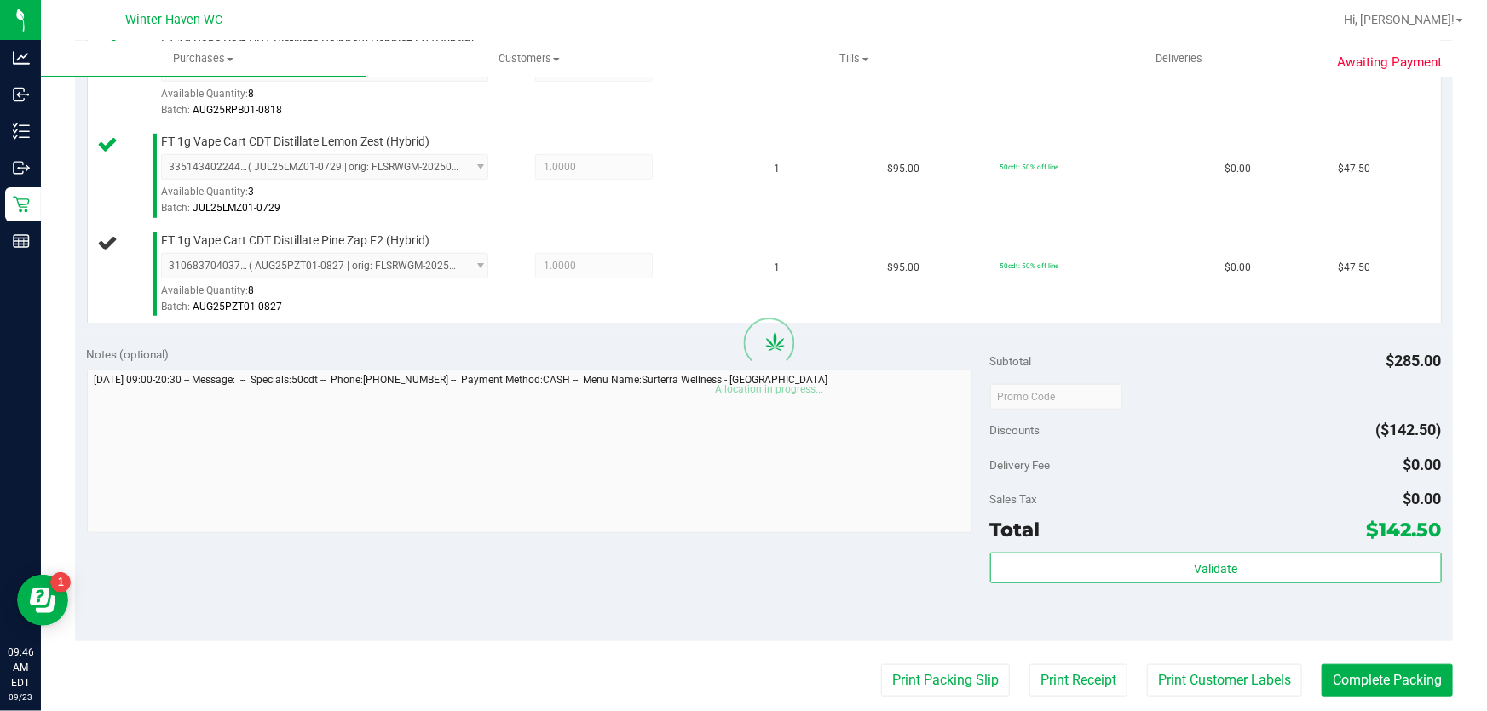
scroll to position [542, 0]
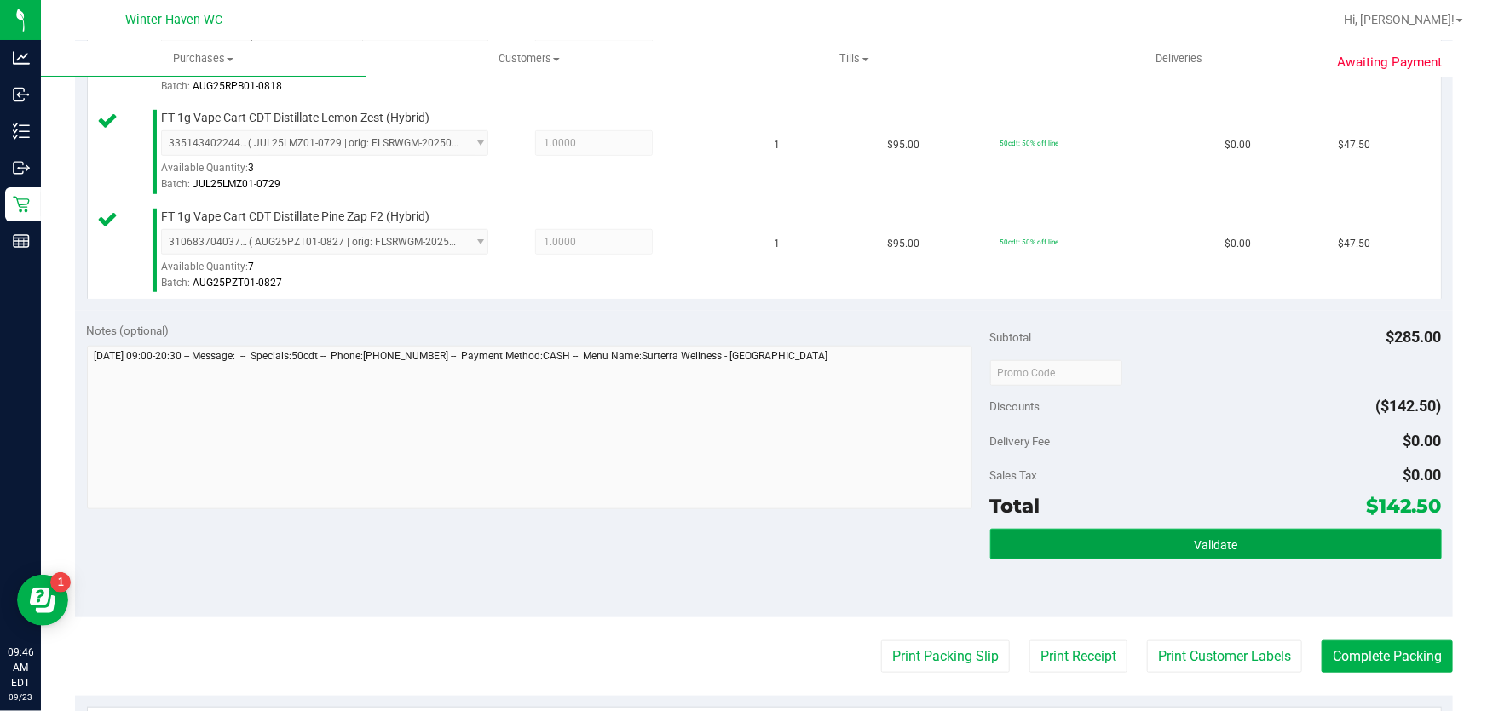
click at [1034, 548] on button "Validate" at bounding box center [1216, 544] width 452 height 31
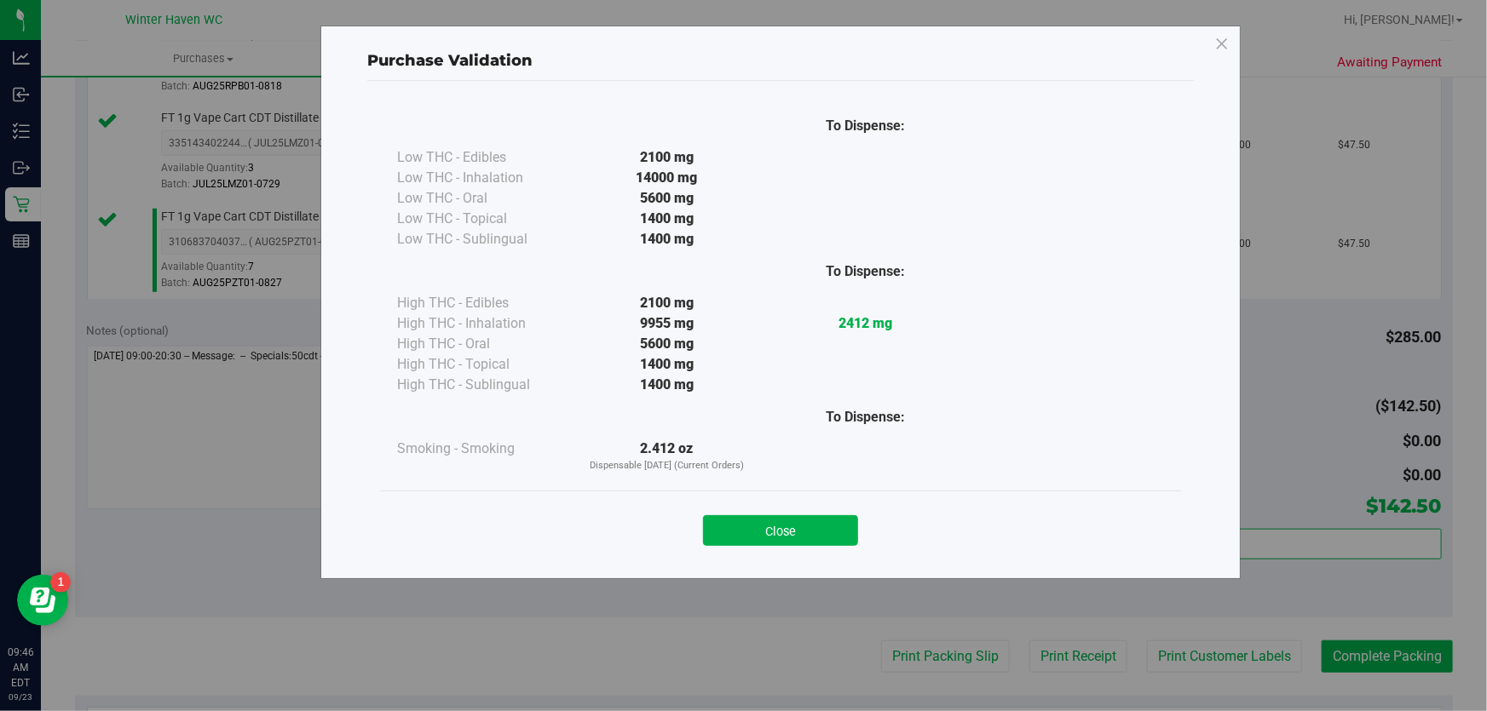
drag, startPoint x: 783, startPoint y: 529, endPoint x: 783, endPoint y: 544, distance: 15.3
click at [783, 543] on button "Close" at bounding box center [780, 530] width 155 height 31
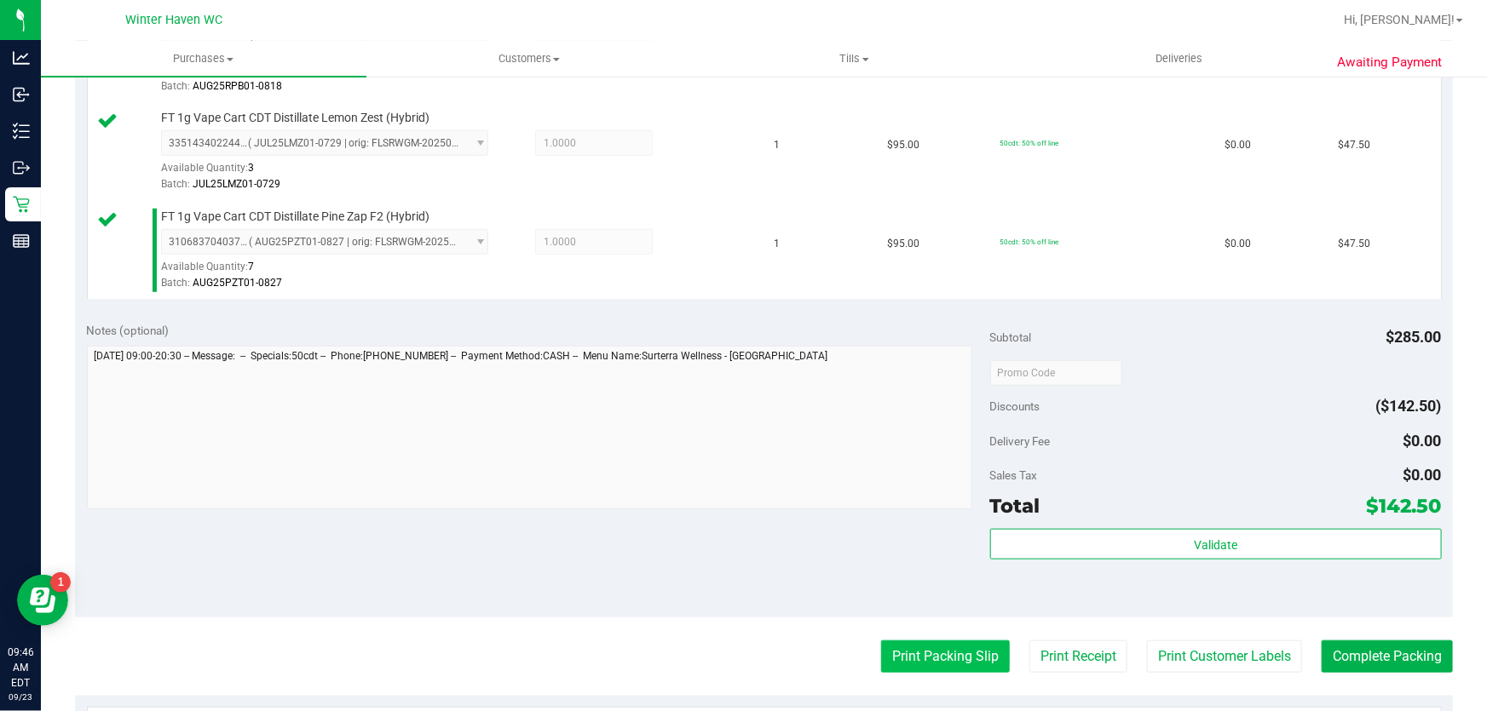
click at [935, 657] on button "Print Packing Slip" at bounding box center [945, 657] width 129 height 32
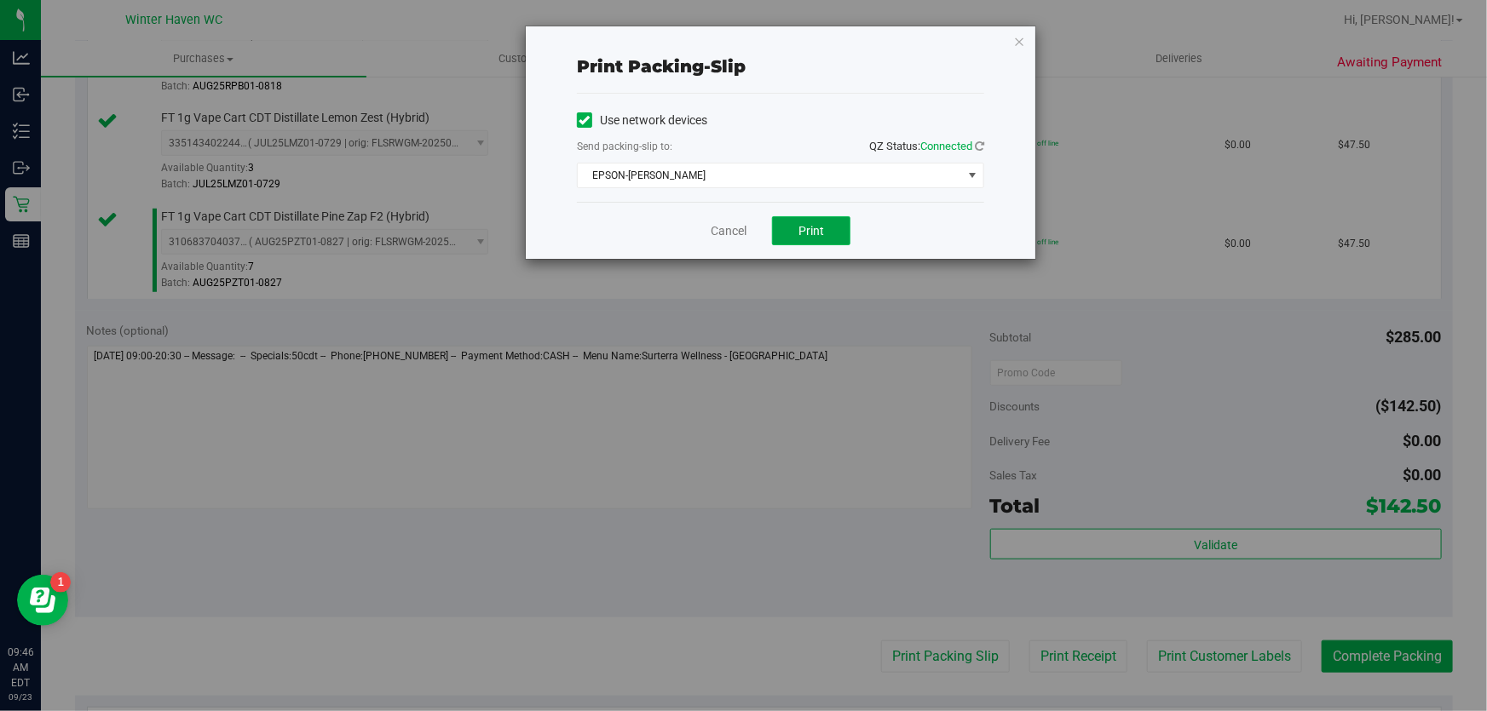
click at [798, 230] on span "Print" at bounding box center [811, 231] width 26 height 14
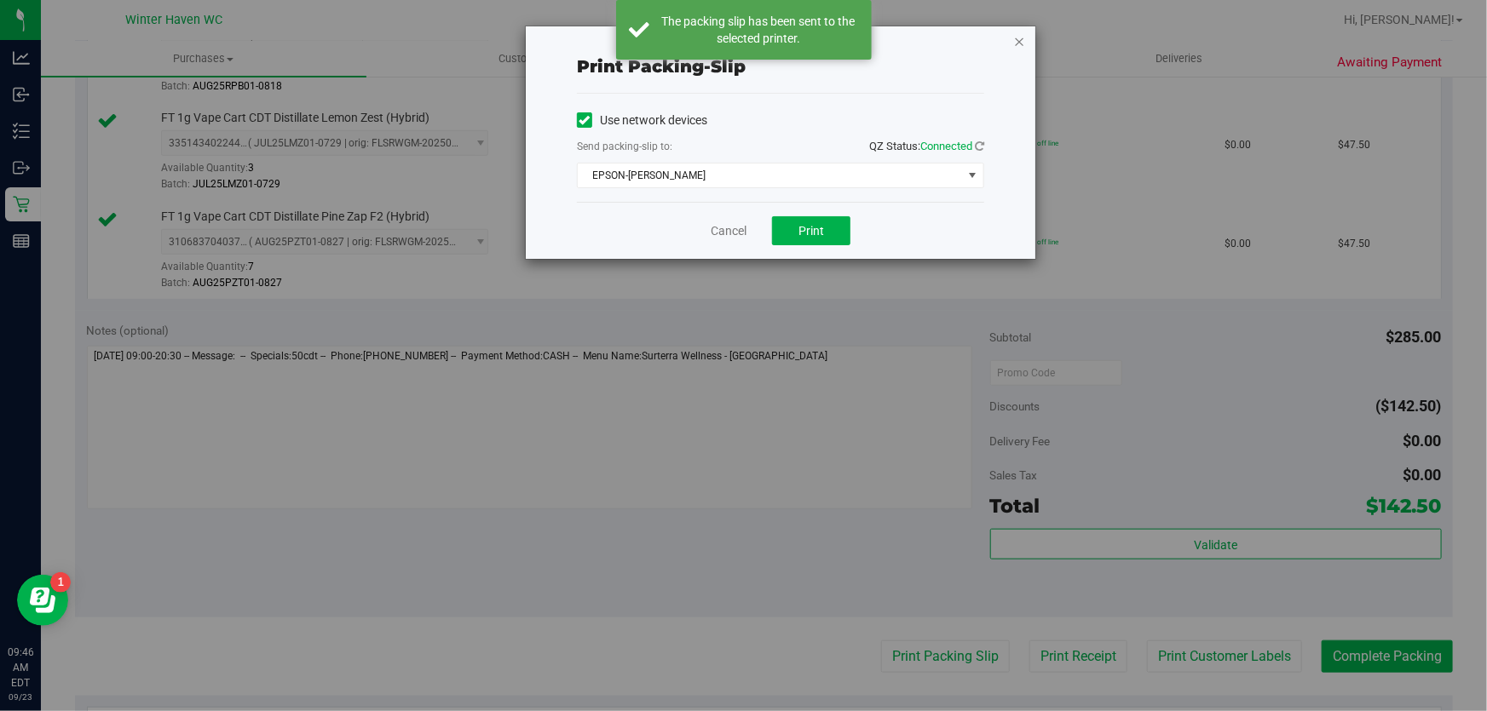
click at [1014, 43] on icon "button" at bounding box center [1019, 41] width 12 height 20
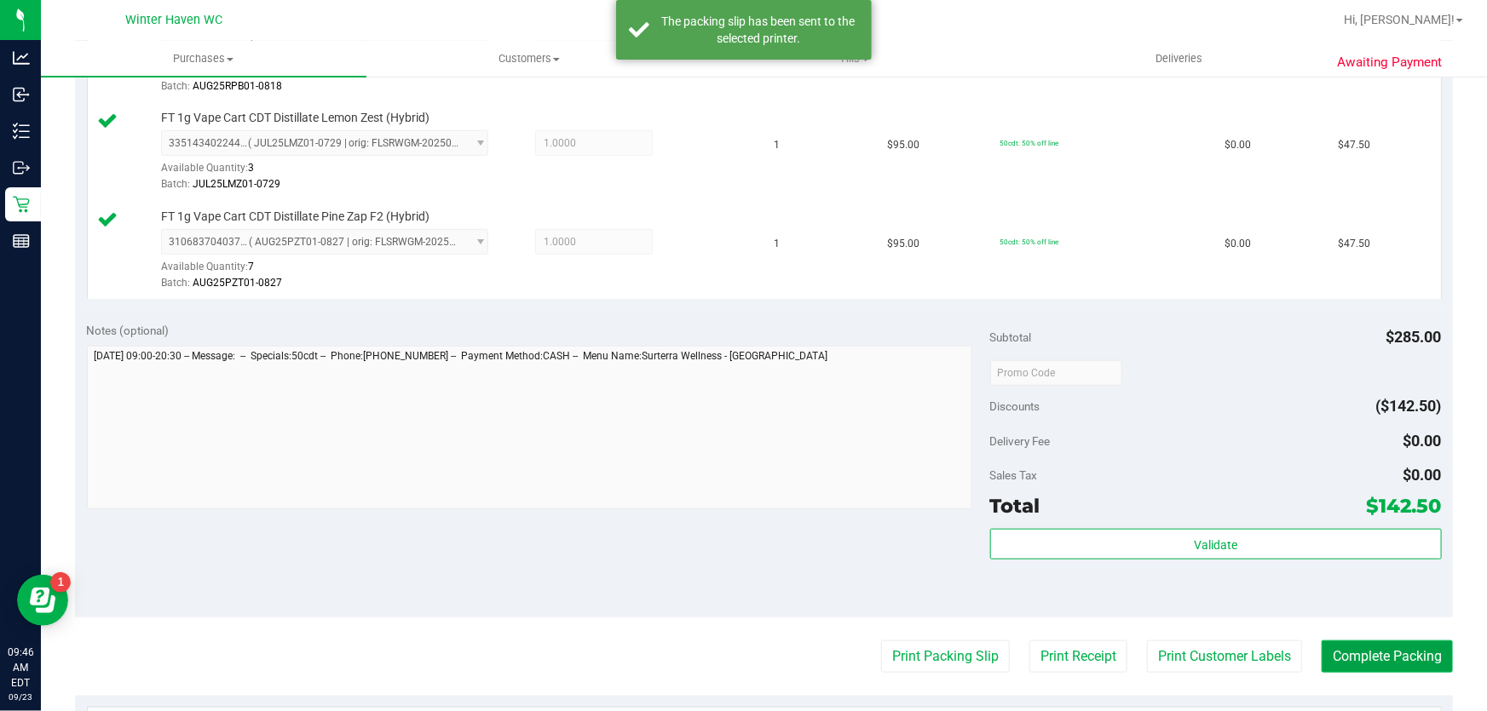
click at [1378, 652] on button "Complete Packing" at bounding box center [1386, 657] width 131 height 32
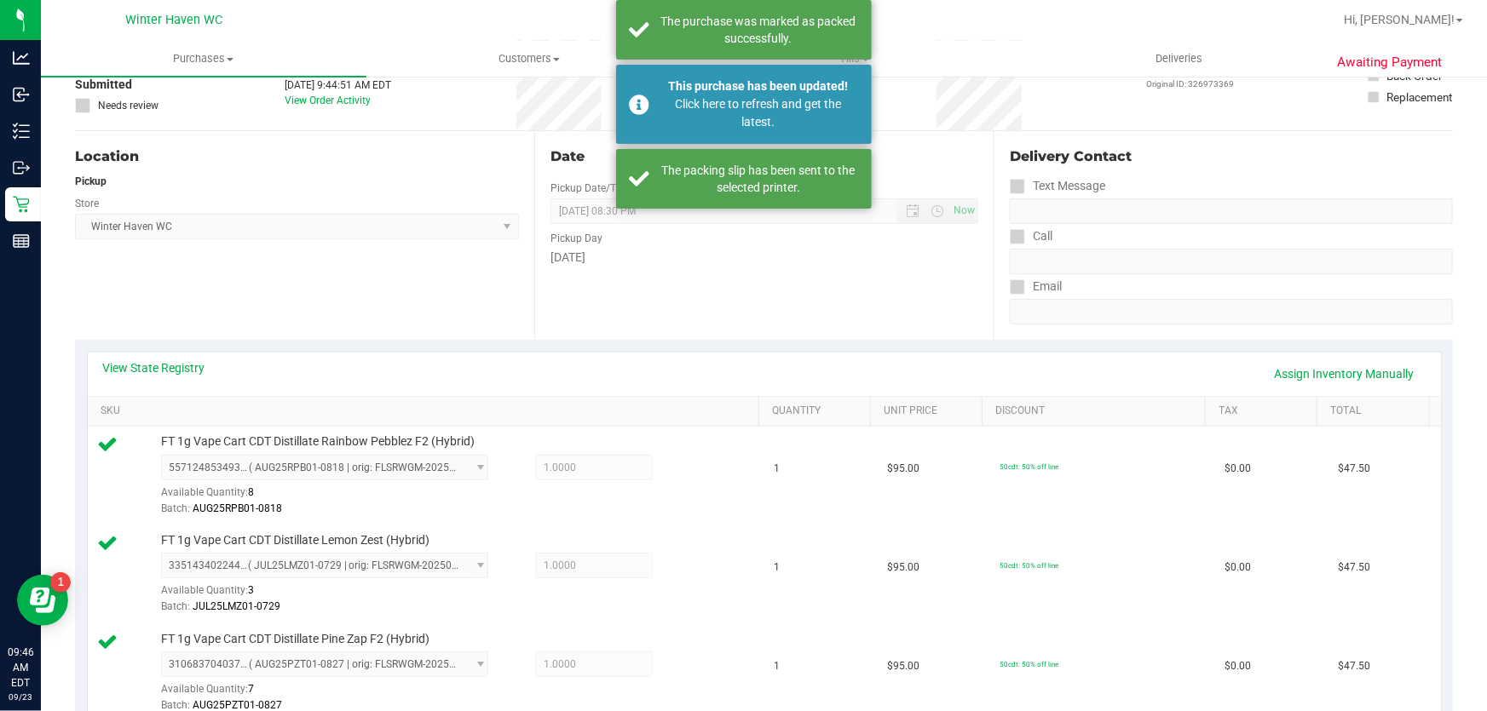
scroll to position [0, 0]
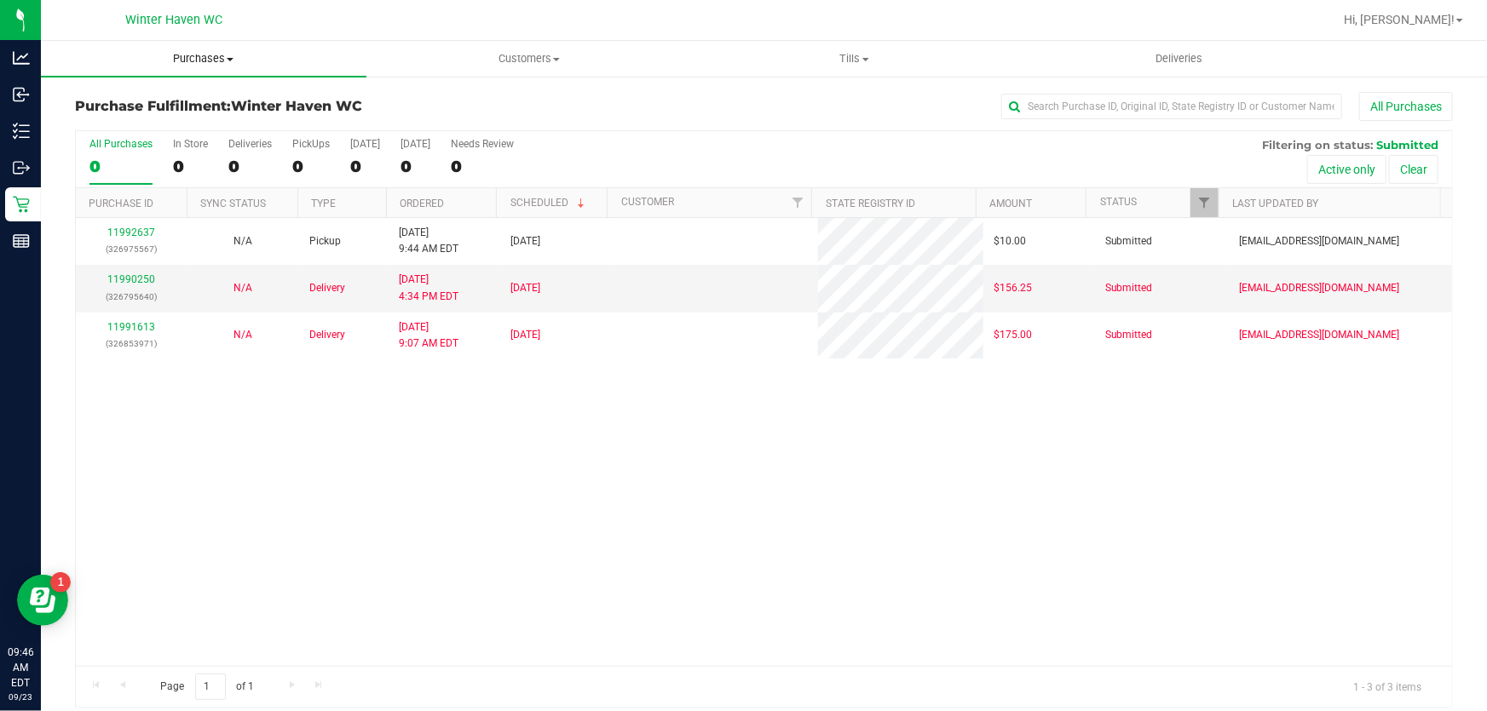
click at [204, 55] on span "Purchases" at bounding box center [203, 58] width 325 height 15
click at [203, 54] on span "Purchases" at bounding box center [203, 58] width 325 height 15
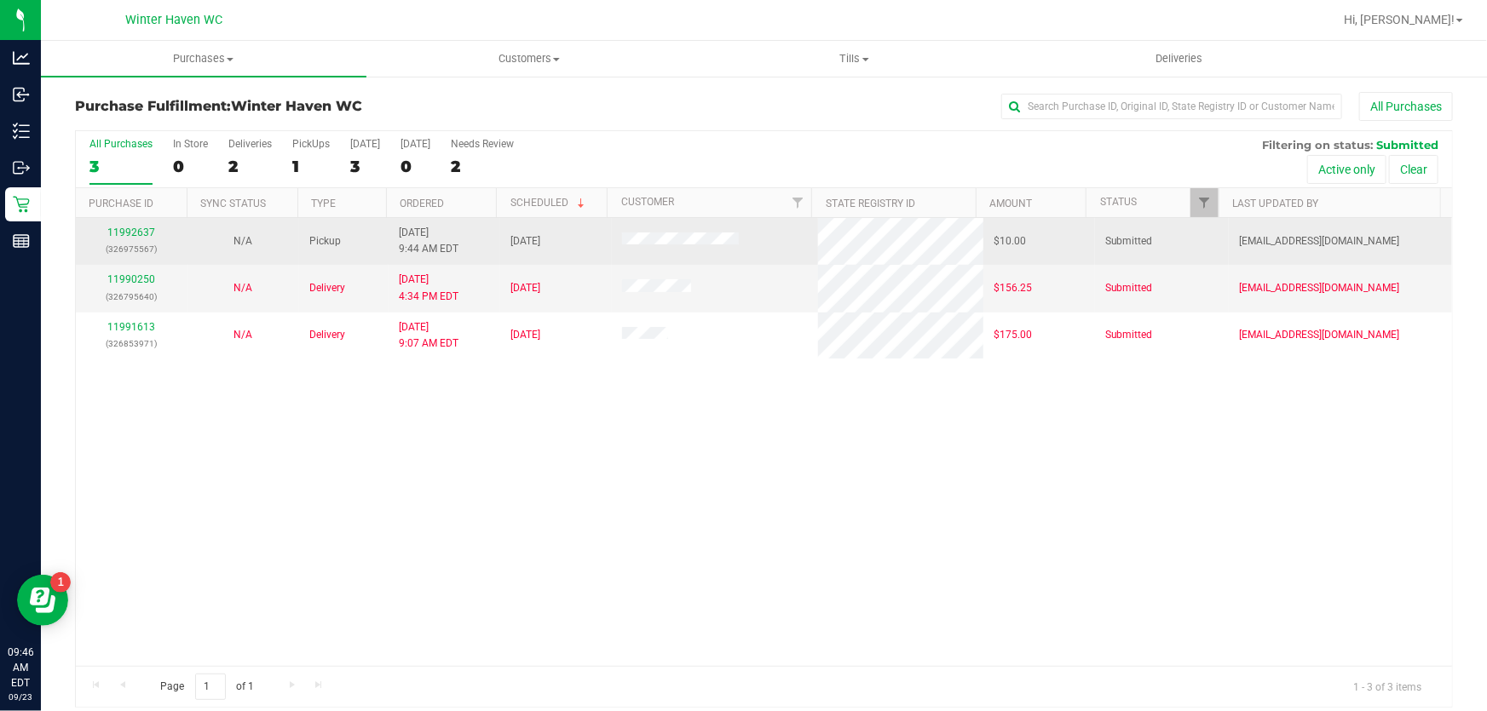
click at [118, 241] on p "(326975567)" at bounding box center [131, 249] width 91 height 16
click at [118, 233] on link "11992637" at bounding box center [131, 233] width 48 height 12
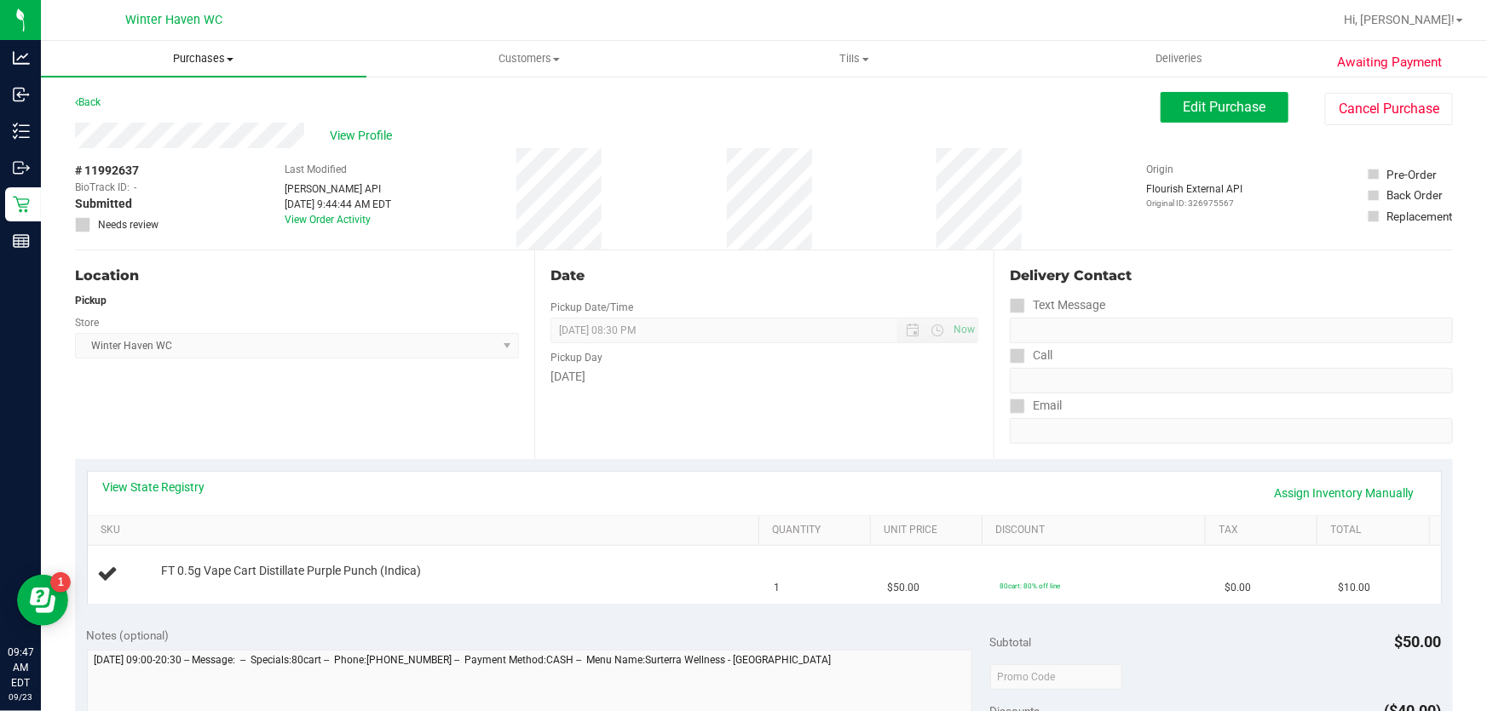
click at [176, 62] on span "Purchases" at bounding box center [203, 58] width 325 height 15
click at [158, 124] on li "Fulfillment" at bounding box center [203, 123] width 325 height 20
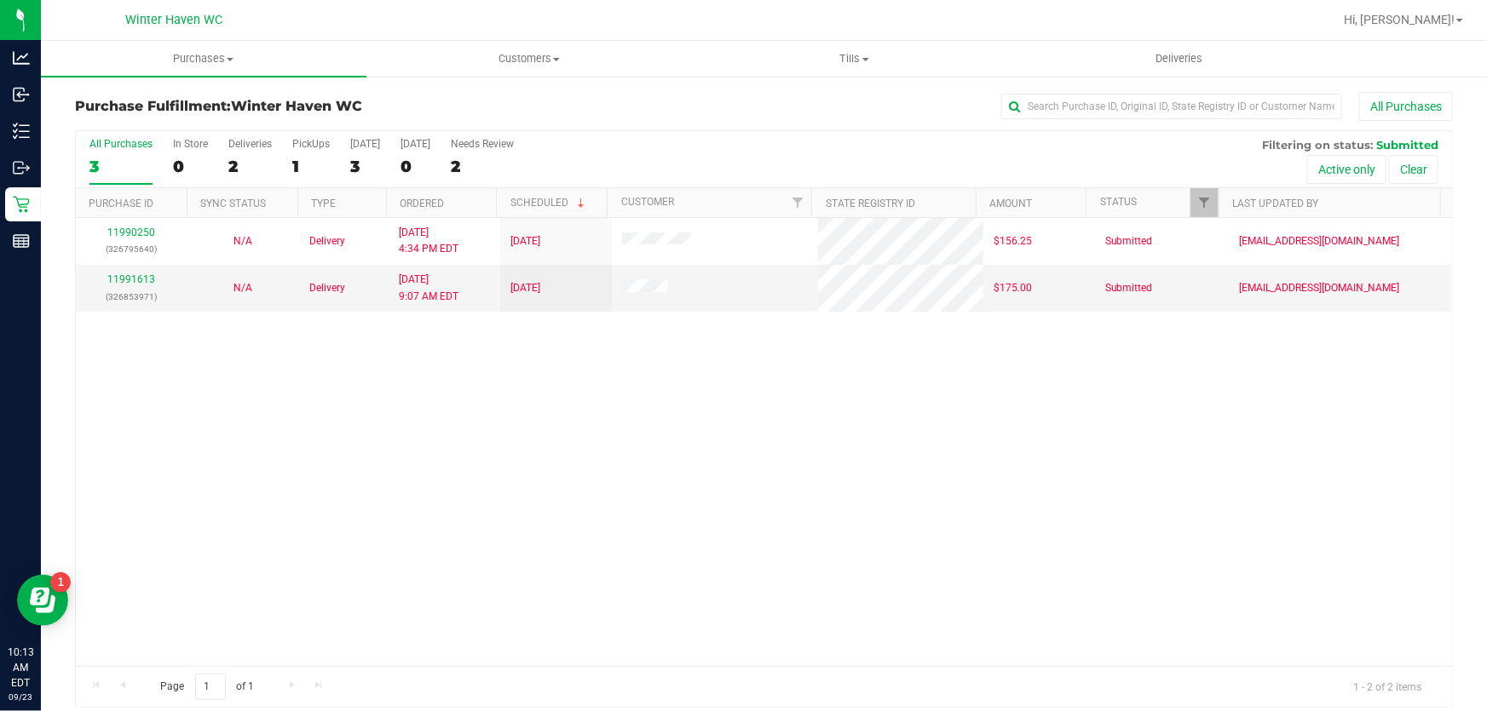
click at [311, 420] on div "11990250 (326795640) N/A Delivery 9/22/2025 4:34 PM EDT 9/23/2025 $156.25 Submi…" at bounding box center [764, 442] width 1376 height 448
click at [204, 461] on div "11990250 (326795640) N/A Delivery 9/22/2025 4:34 PM EDT 9/23/2025 $156.25 Submi…" at bounding box center [764, 442] width 1376 height 448
click at [702, 413] on div "11990250 (326795640) N/A Delivery 9/22/2025 4:34 PM EDT 9/23/2025 $156.25 Submi…" at bounding box center [764, 442] width 1376 height 448
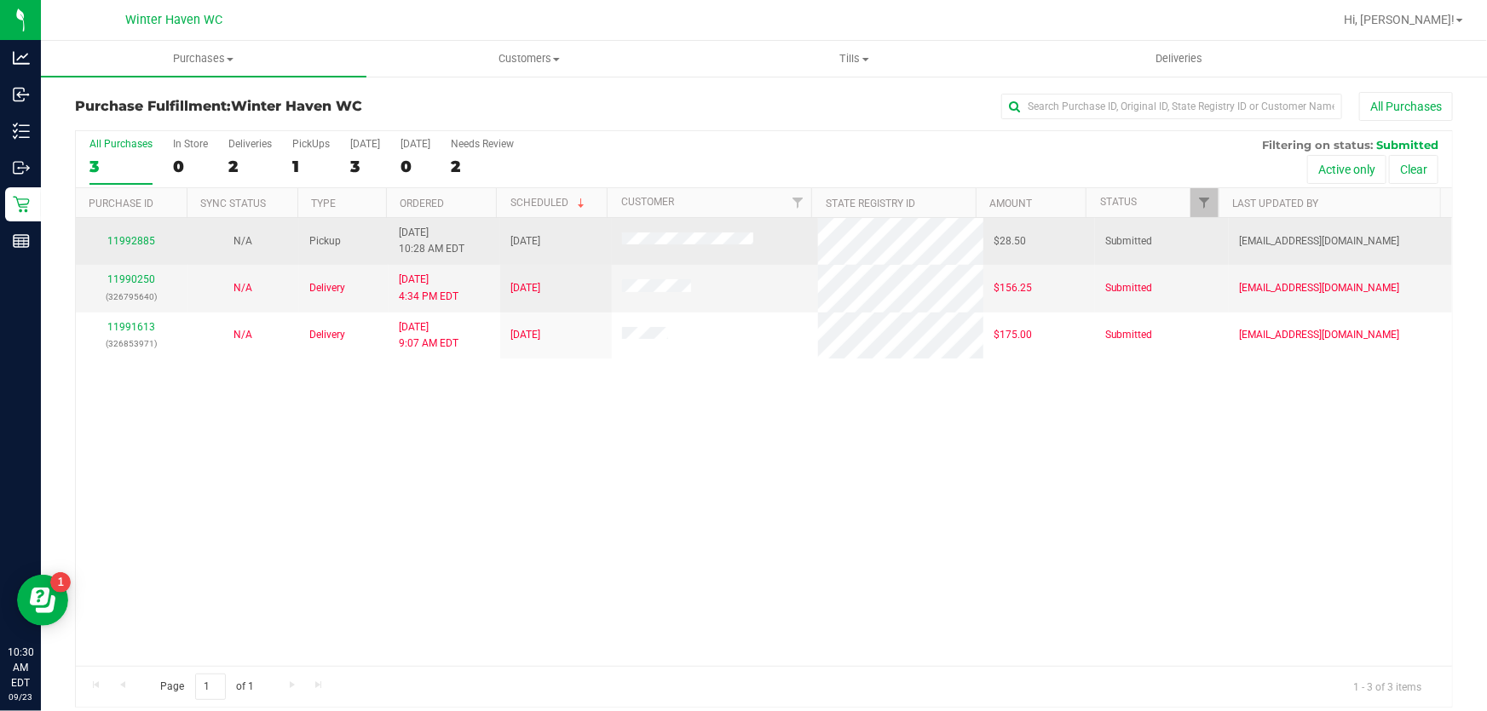
click at [155, 243] on div "11992885" at bounding box center [131, 241] width 91 height 16
click at [147, 243] on link "11992885" at bounding box center [131, 241] width 48 height 12
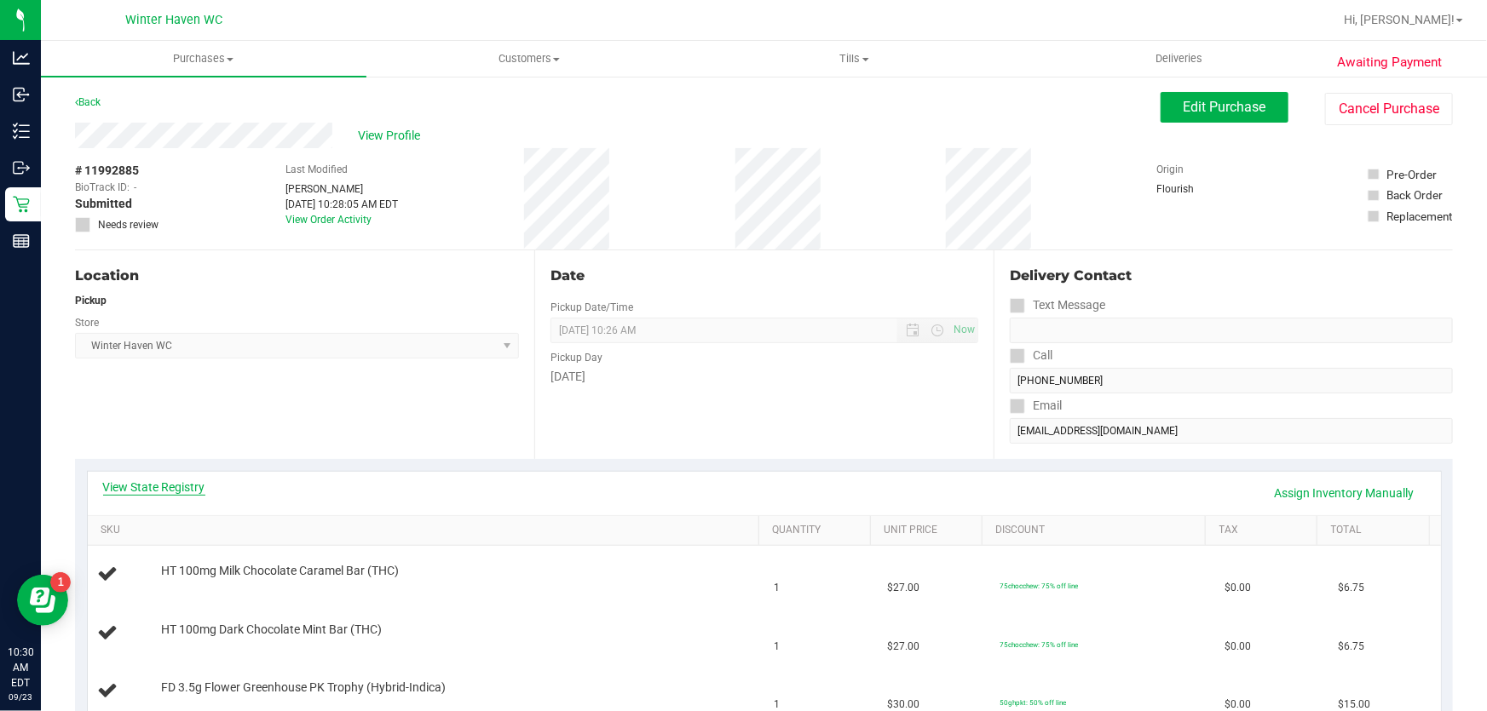
click at [158, 482] on link "View State Registry" at bounding box center [154, 487] width 102 height 17
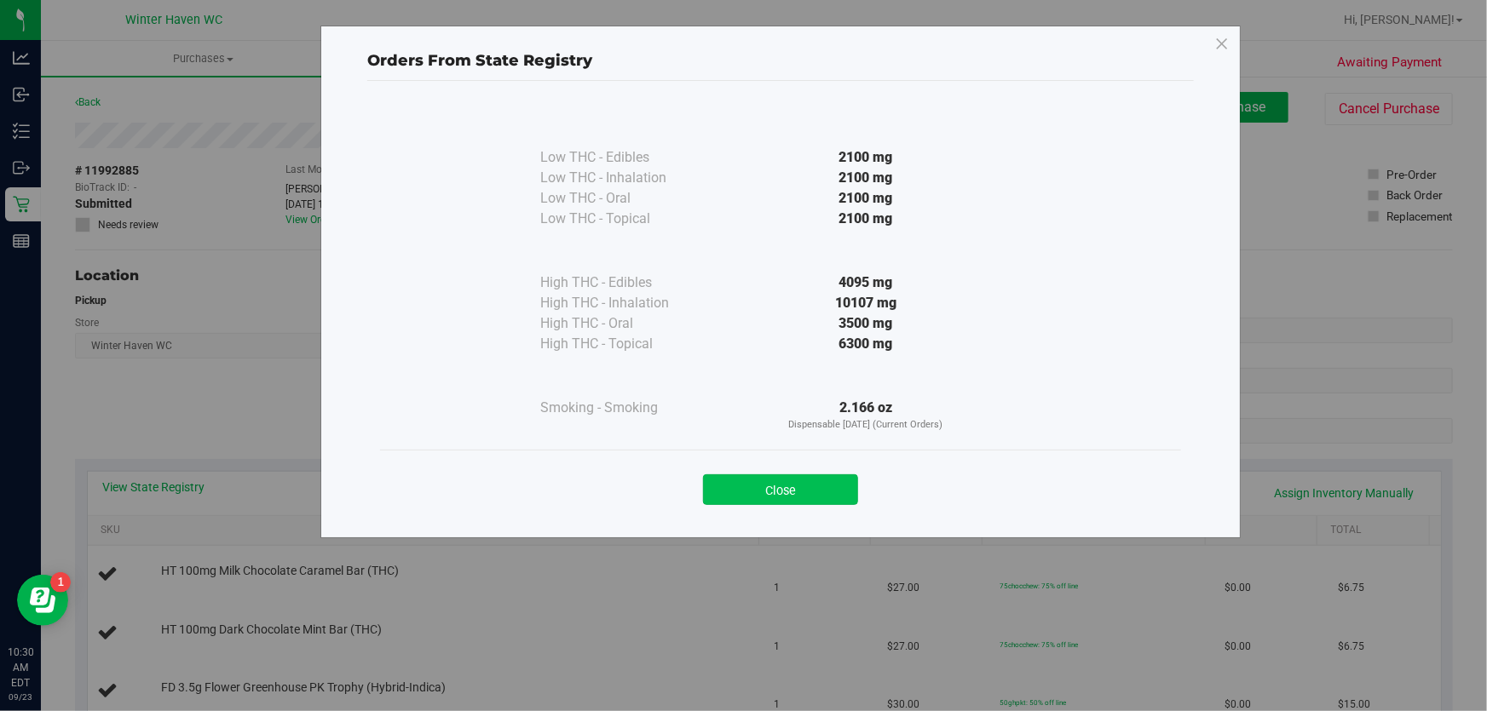
click at [805, 499] on button "Close" at bounding box center [780, 490] width 155 height 31
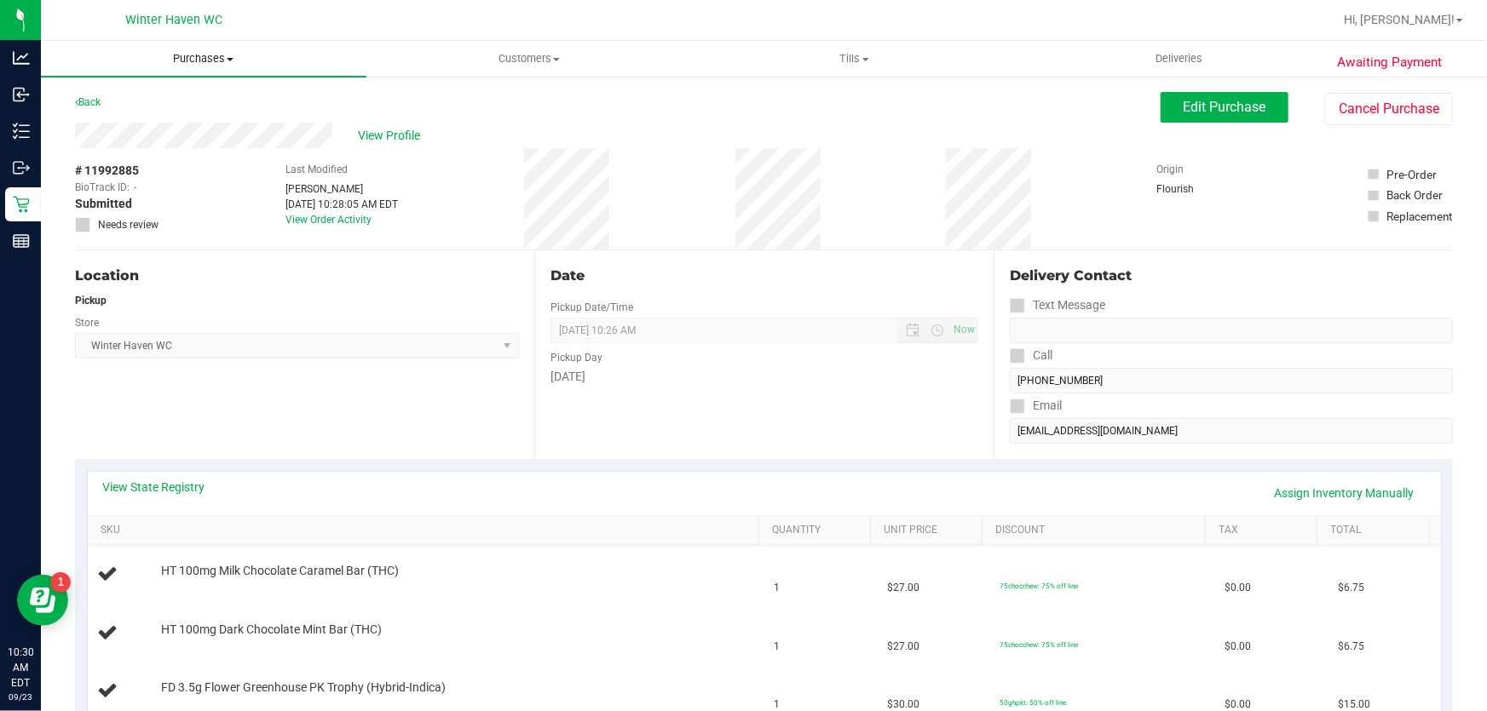
click at [200, 51] on span "Purchases" at bounding box center [203, 58] width 325 height 15
click at [112, 120] on span "Fulfillment" at bounding box center [94, 123] width 106 height 14
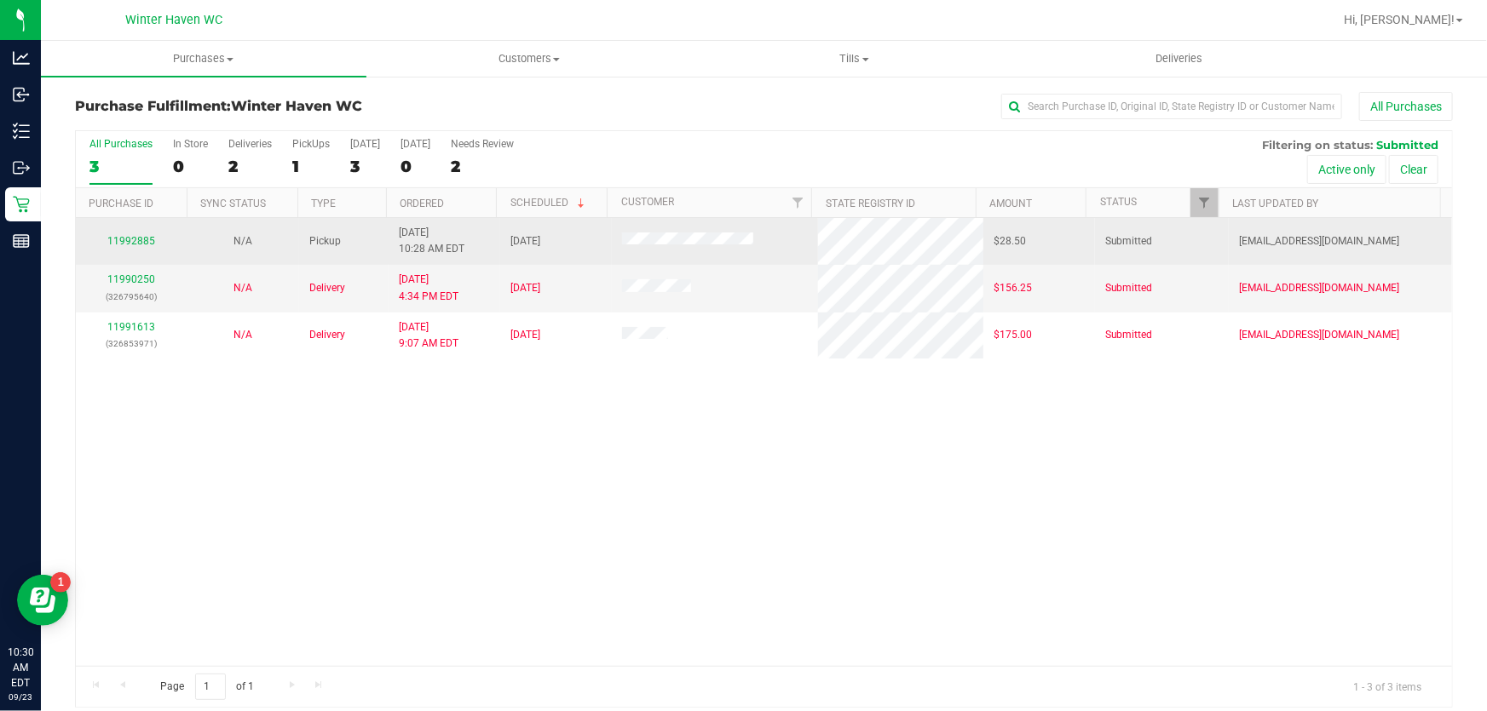
click at [127, 223] on td "11992885" at bounding box center [132, 241] width 112 height 47
click at [127, 253] on td "11992885" at bounding box center [132, 241] width 112 height 47
click at [128, 245] on link "11992885" at bounding box center [131, 241] width 48 height 12
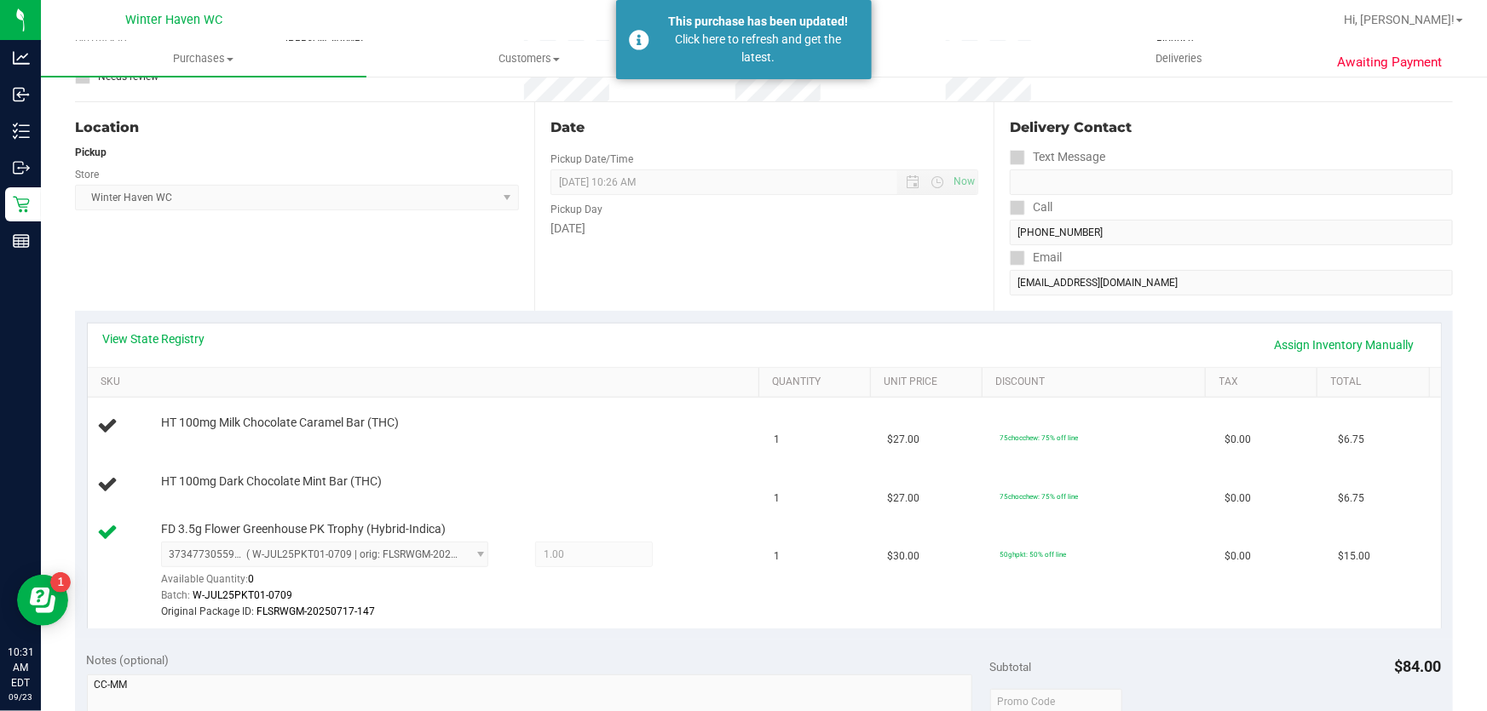
scroll to position [154, 0]
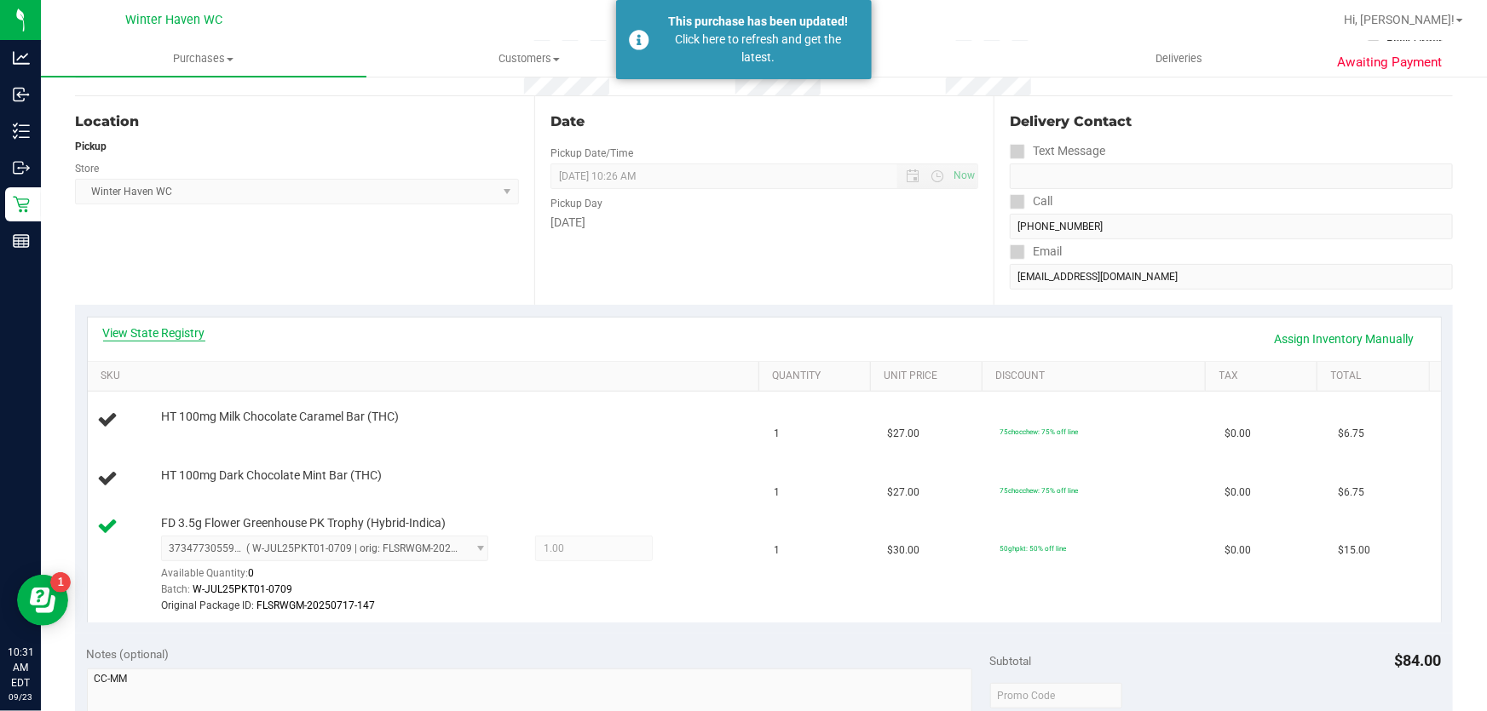
click at [195, 330] on link "View State Registry" at bounding box center [154, 333] width 102 height 17
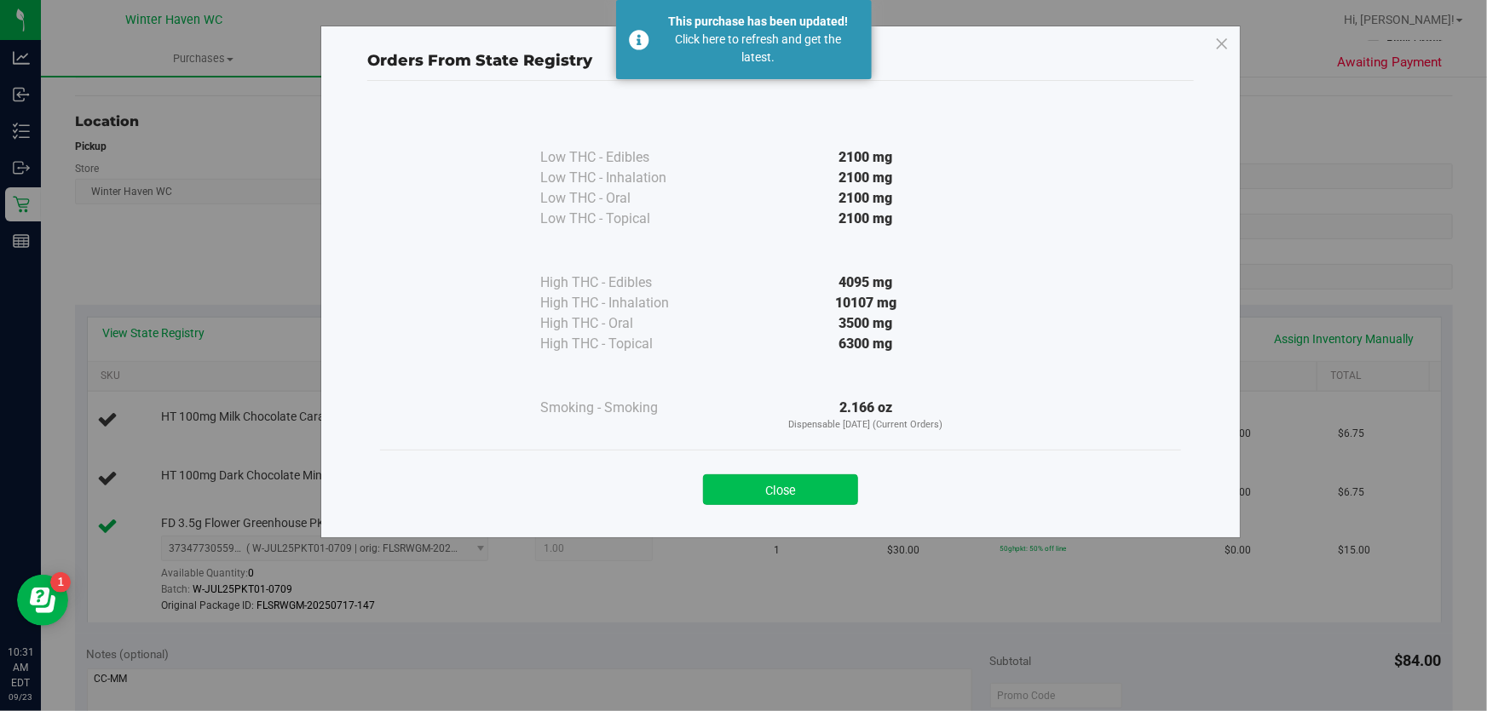
click at [755, 483] on button "Close" at bounding box center [780, 490] width 155 height 31
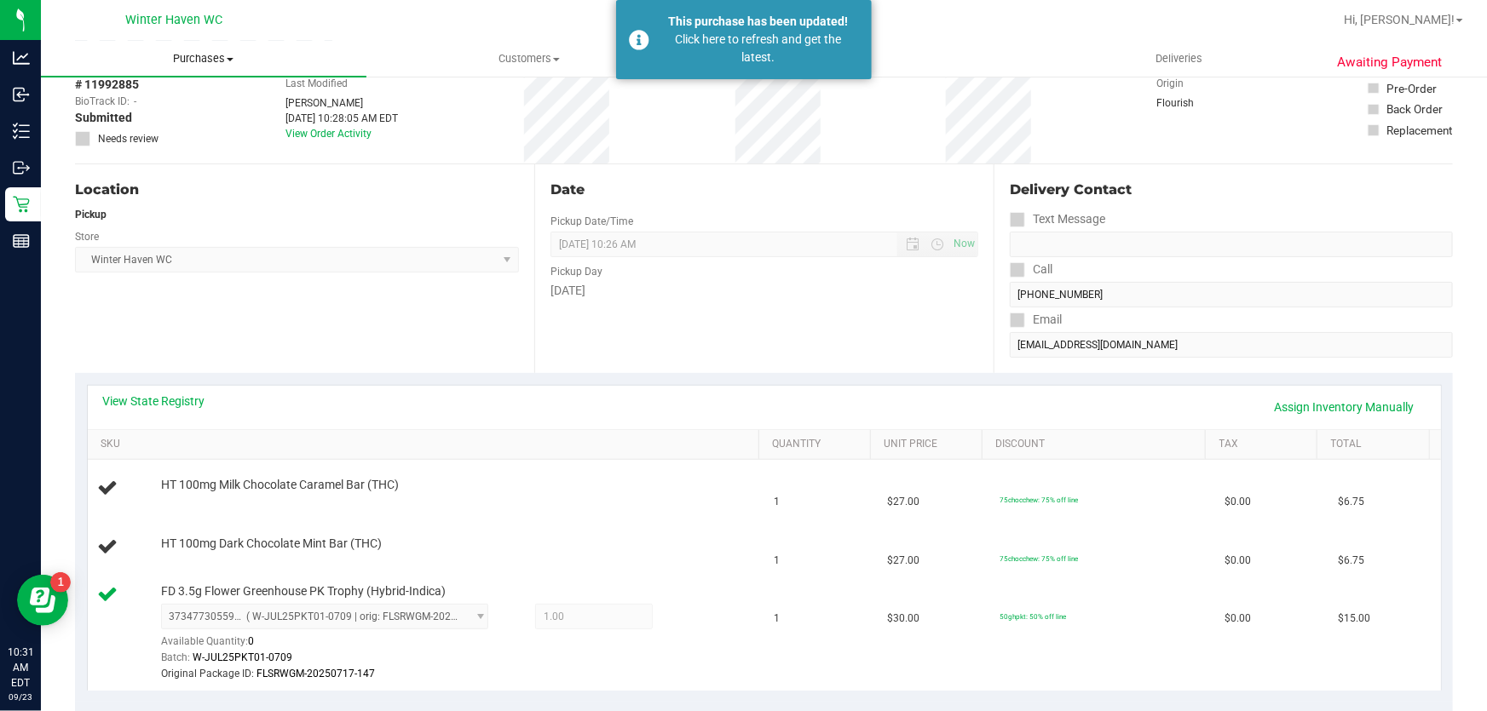
scroll to position [0, 0]
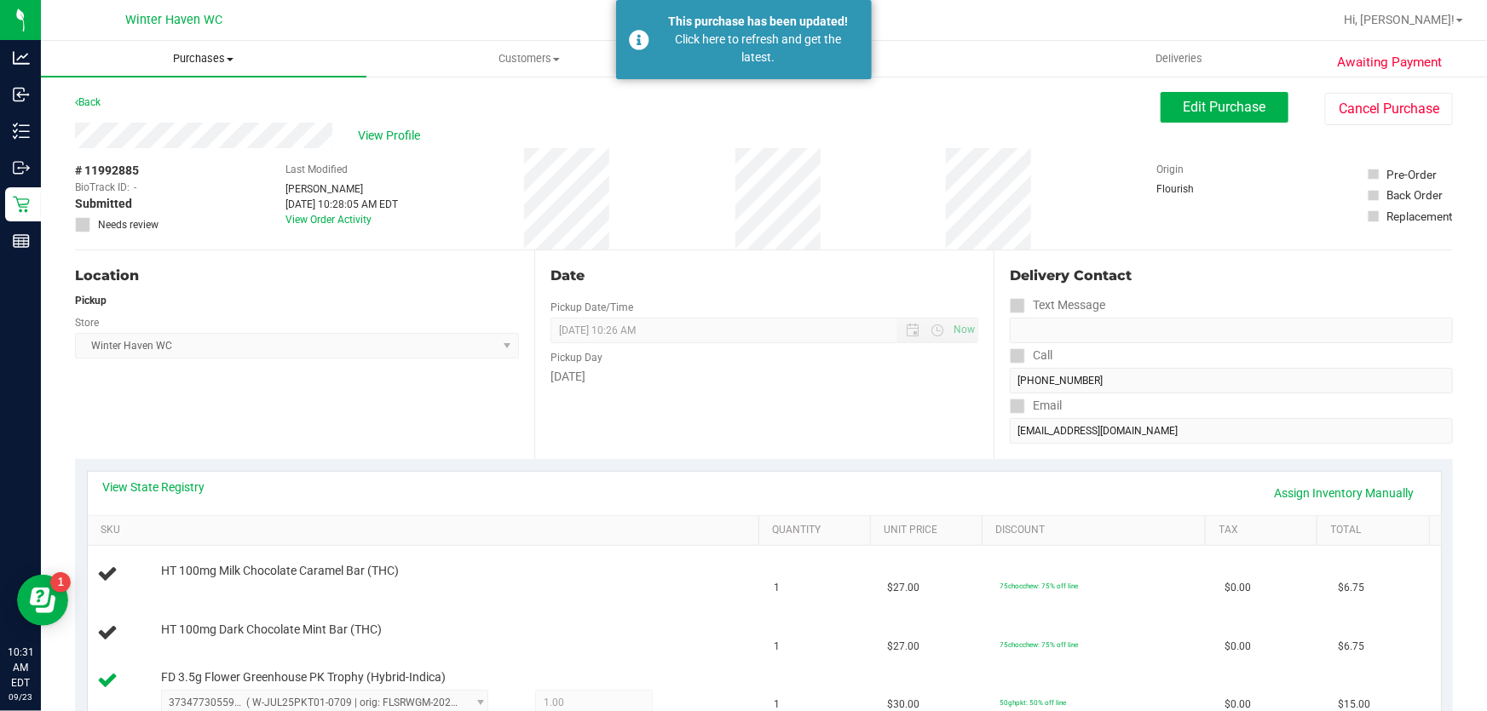
click at [224, 55] on span "Purchases" at bounding box center [203, 58] width 325 height 15
click at [136, 134] on li "All purchases" at bounding box center [203, 144] width 325 height 20
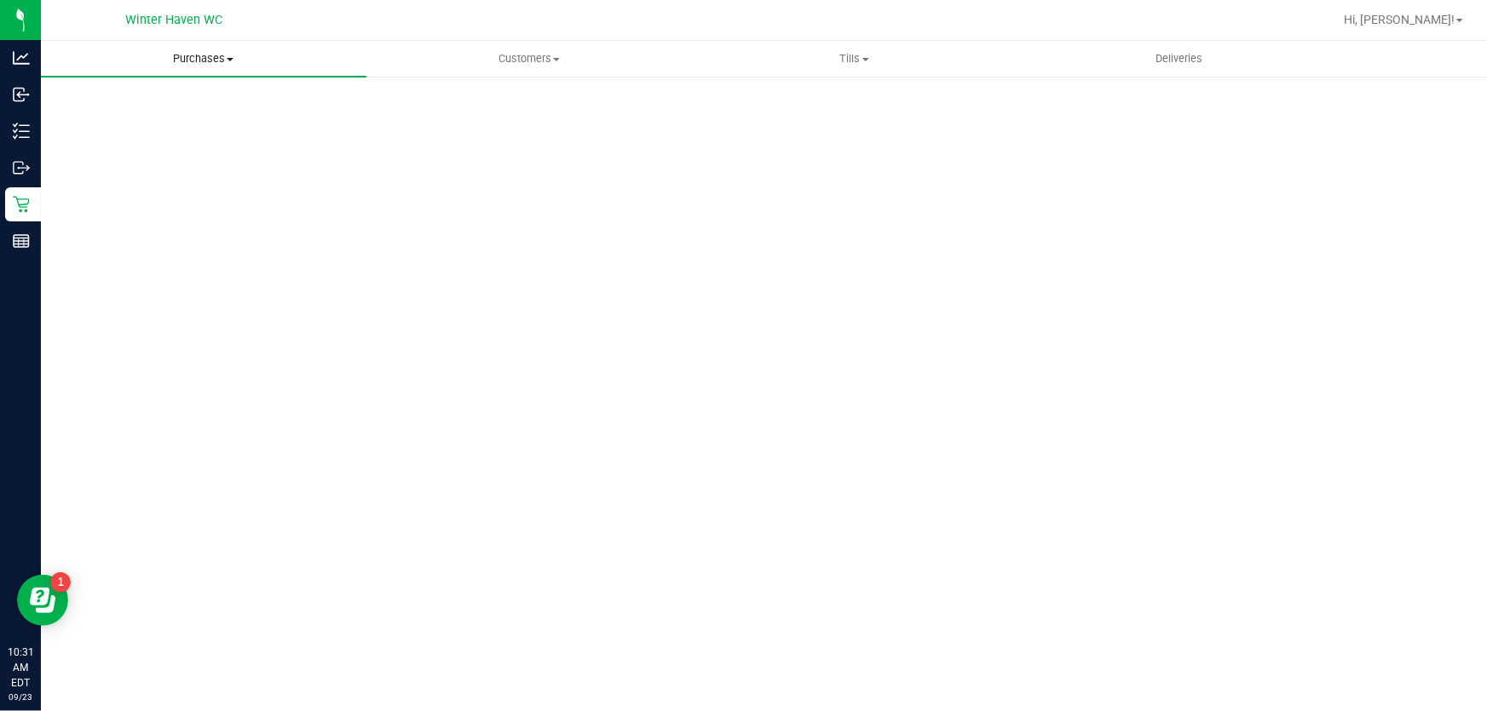
click at [195, 60] on span "Purchases" at bounding box center [203, 58] width 325 height 15
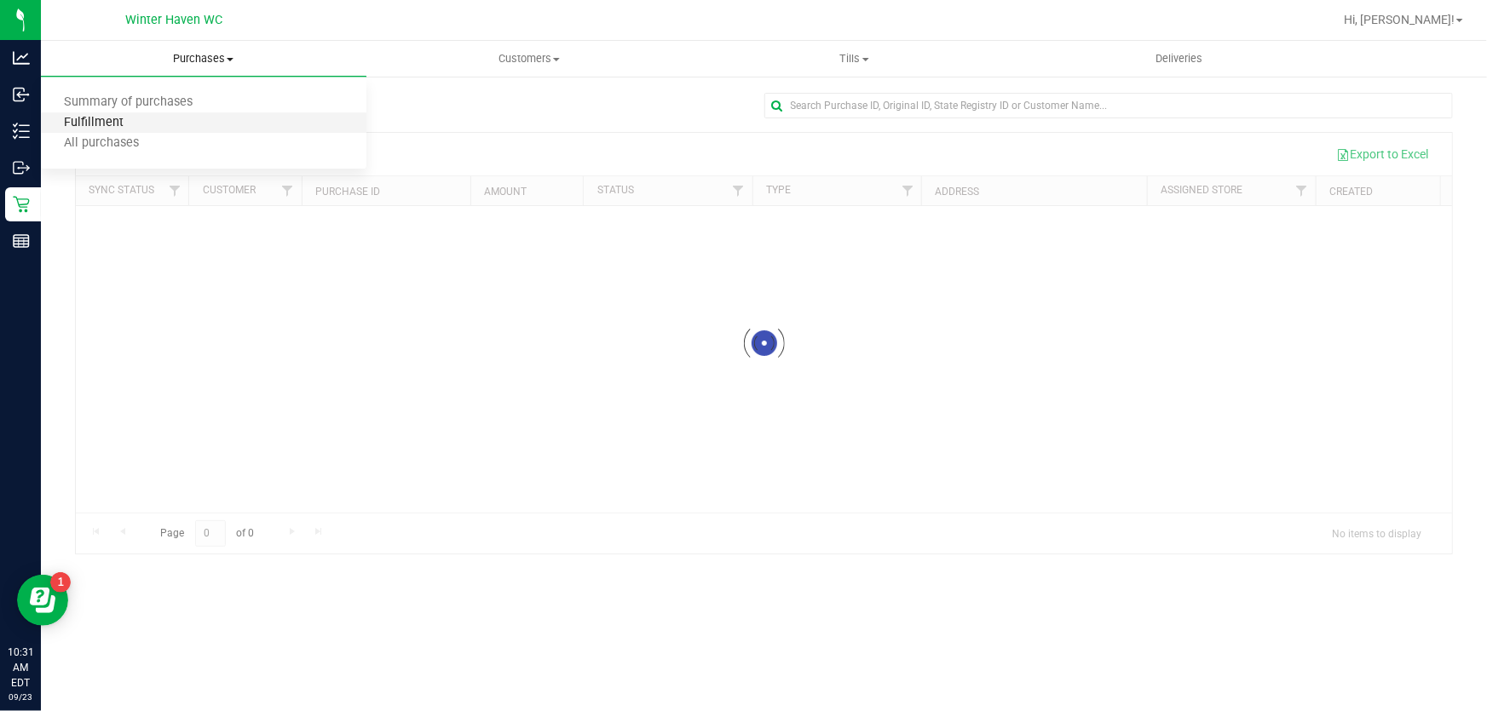
click at [112, 124] on span "Fulfillment" at bounding box center [94, 123] width 106 height 14
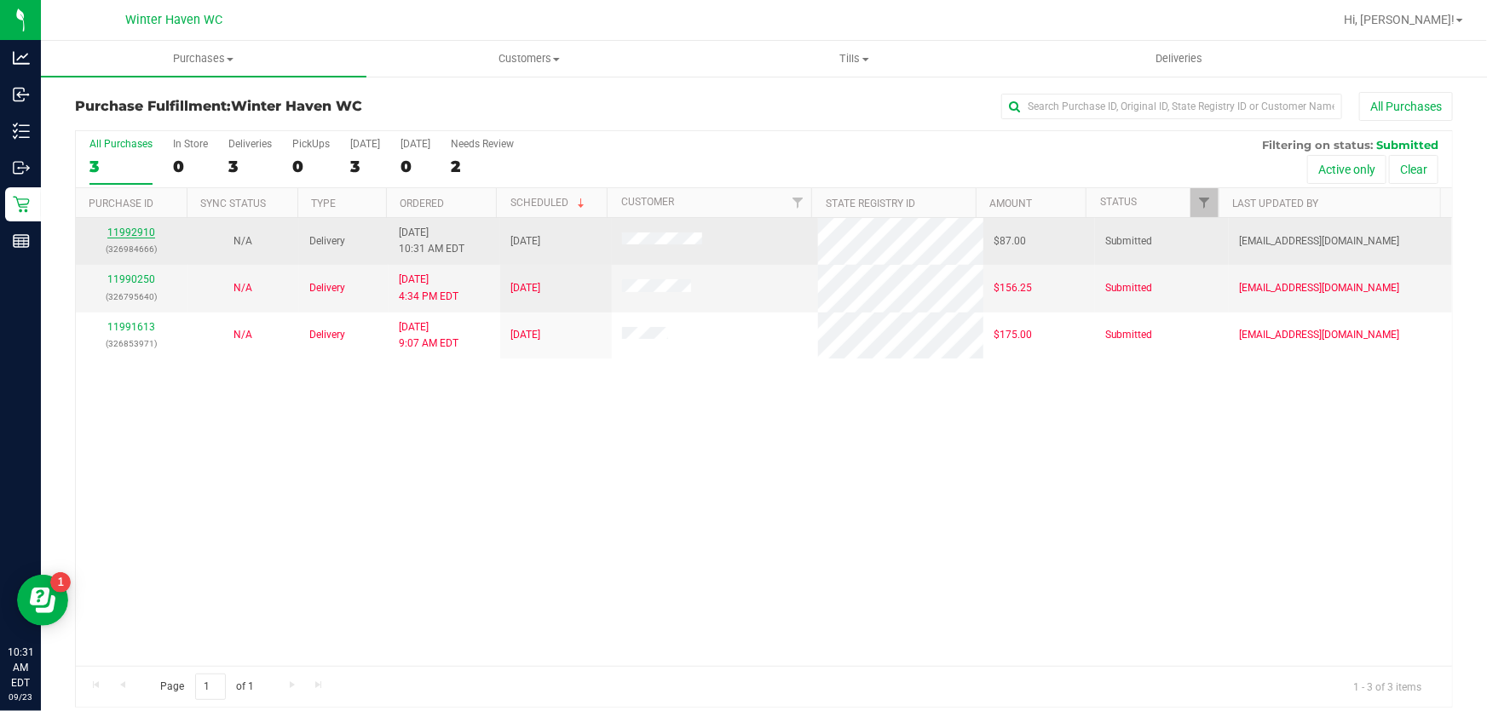
click at [112, 233] on link "11992910" at bounding box center [131, 233] width 48 height 12
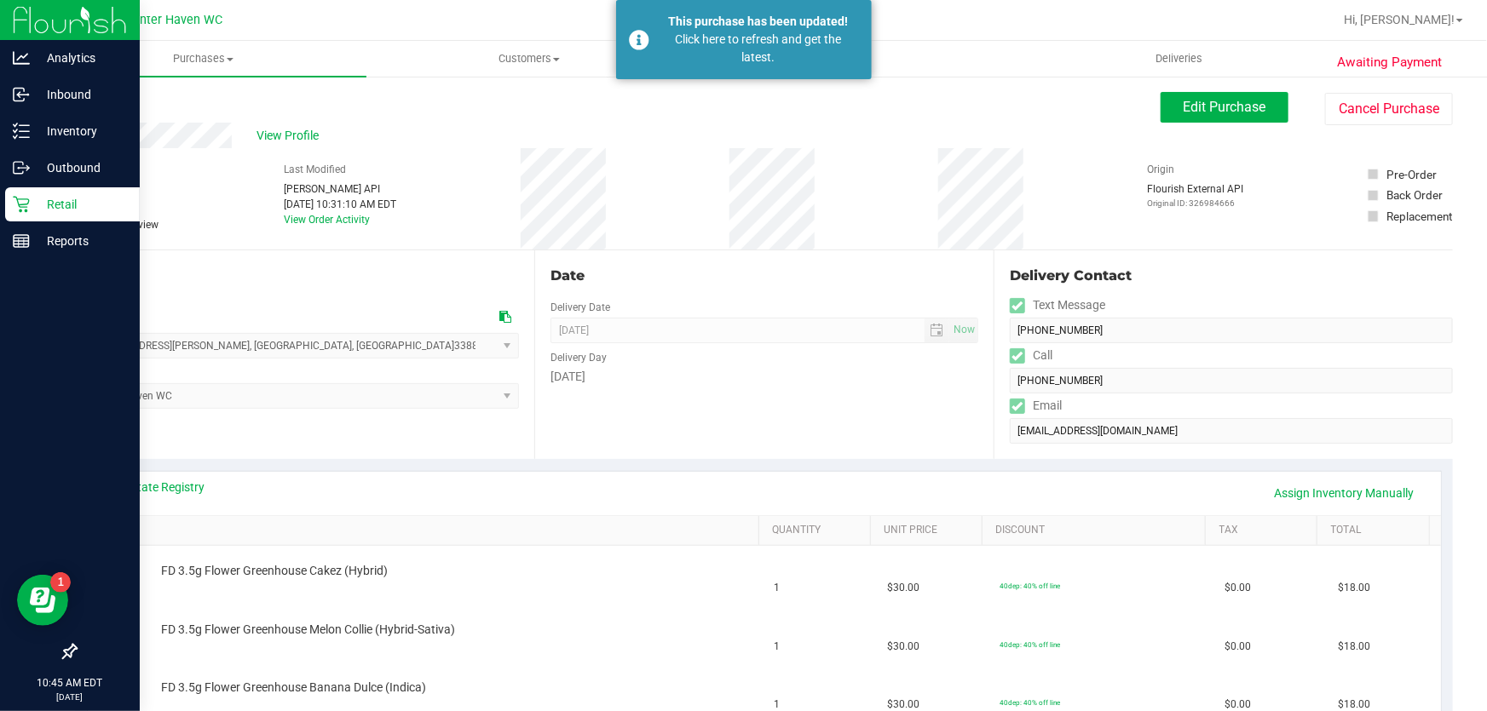
click at [75, 211] on p "Retail" at bounding box center [81, 204] width 102 height 20
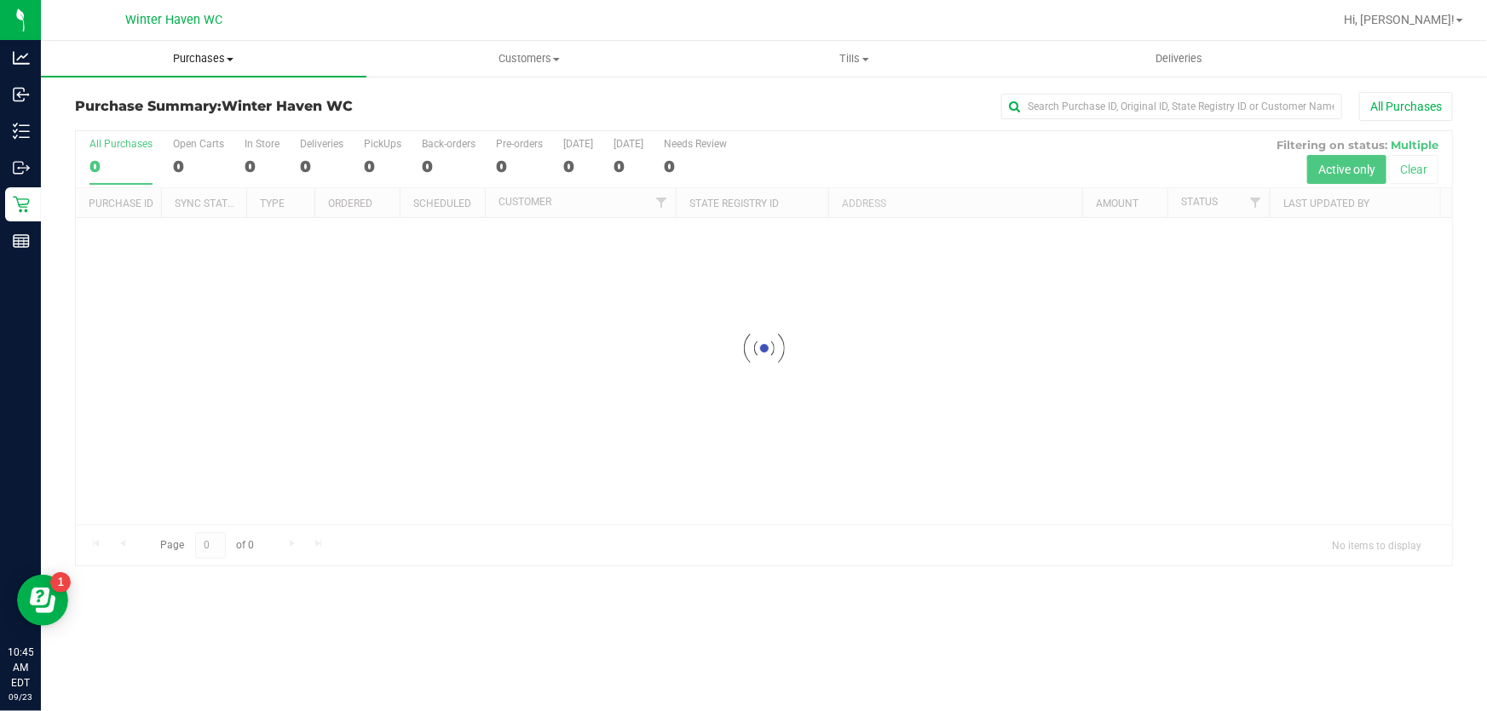
click at [203, 60] on span "Purchases" at bounding box center [203, 58] width 325 height 15
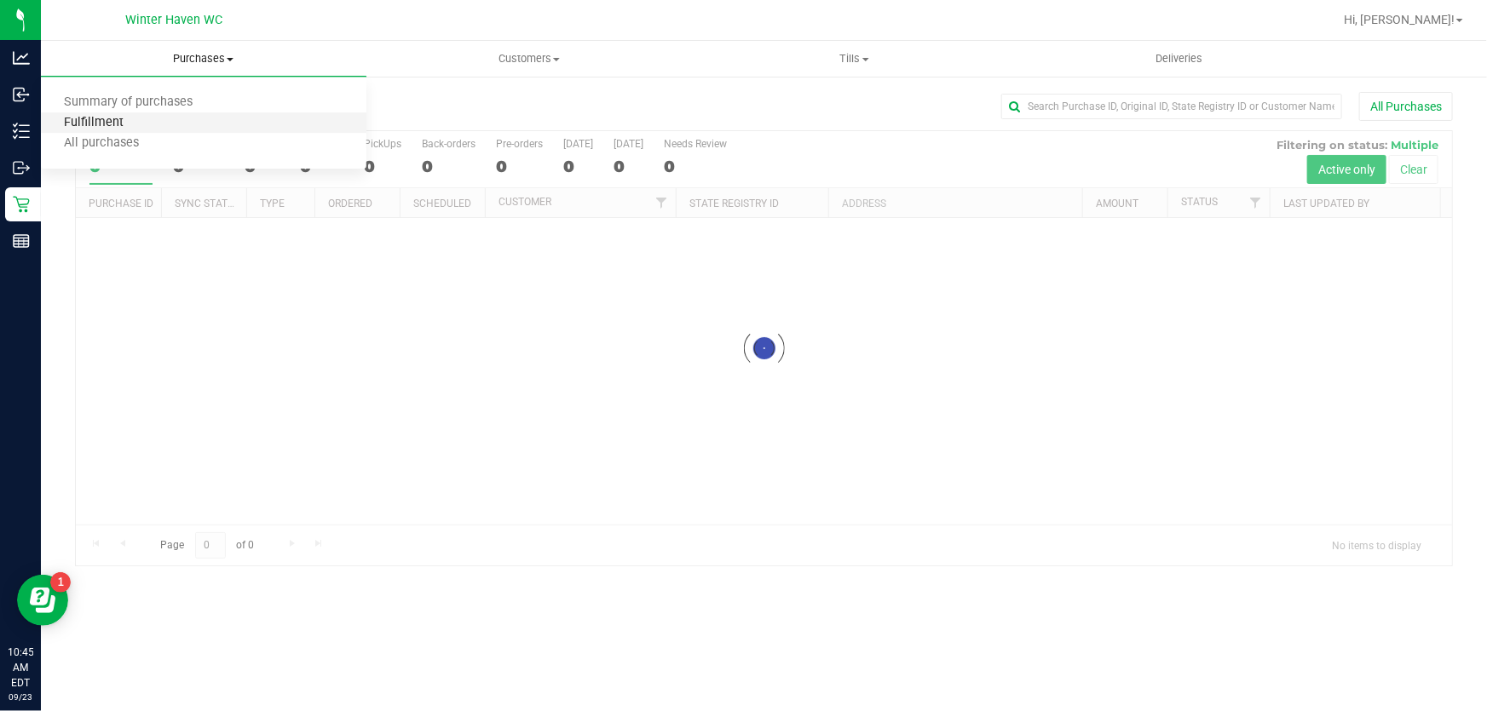
click at [141, 123] on span "Fulfillment" at bounding box center [94, 123] width 106 height 14
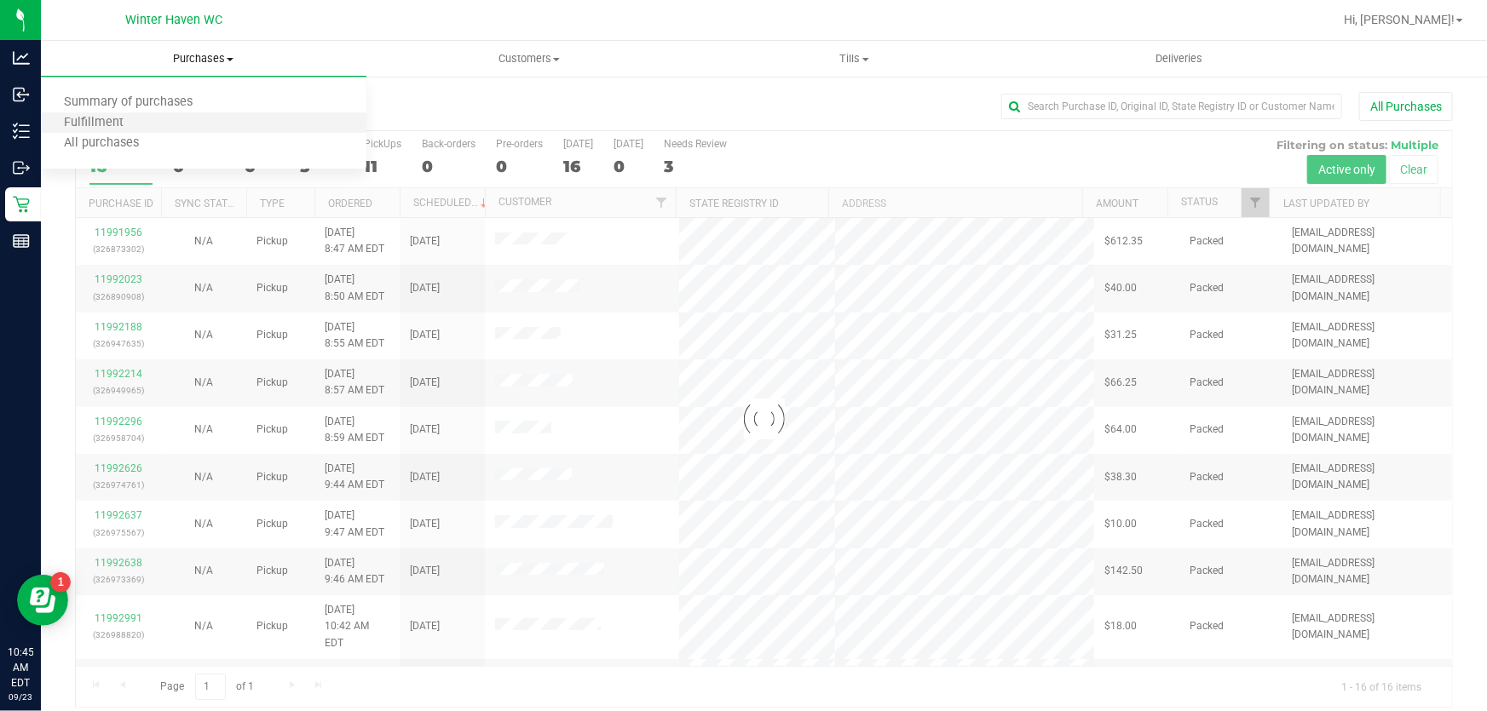
click at [162, 124] on li "Fulfillment" at bounding box center [203, 123] width 325 height 20
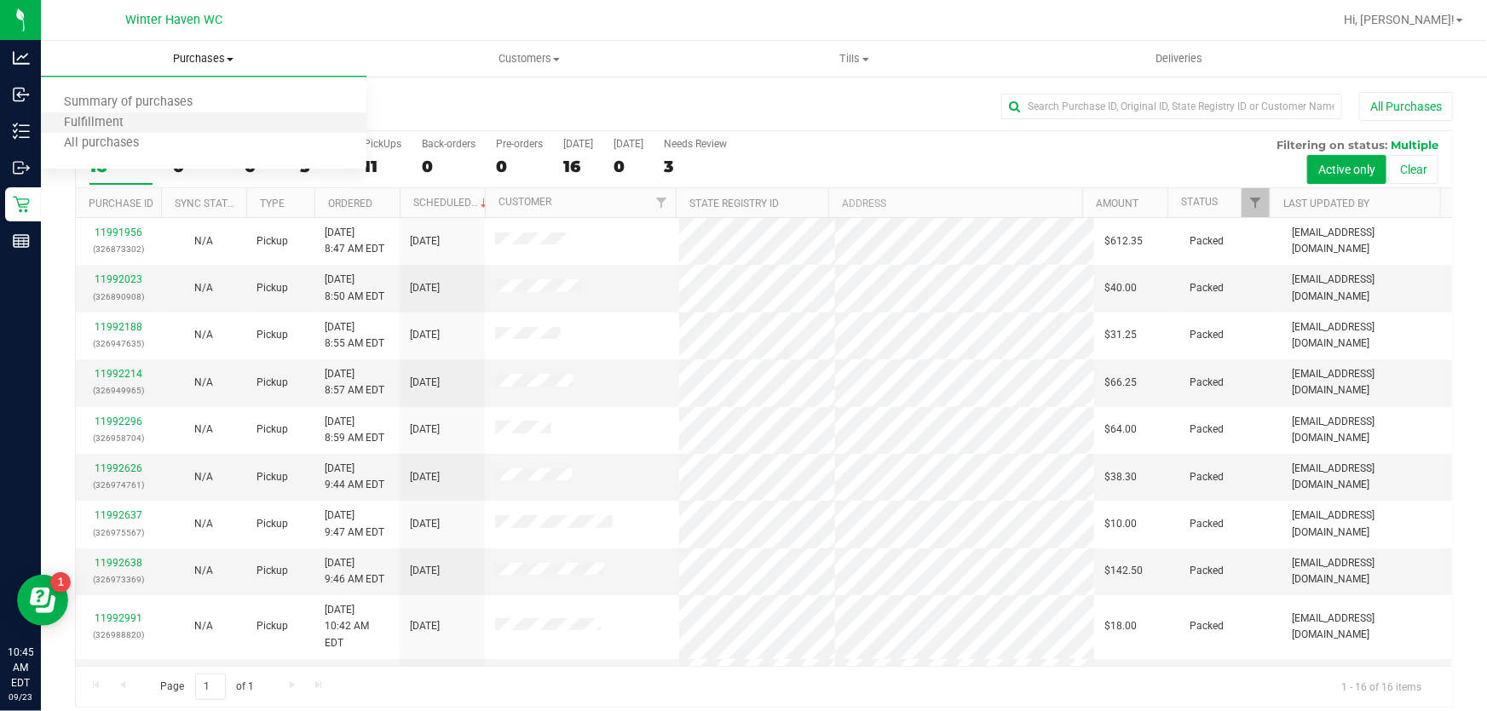
click at [178, 129] on li "Fulfillment" at bounding box center [203, 123] width 325 height 20
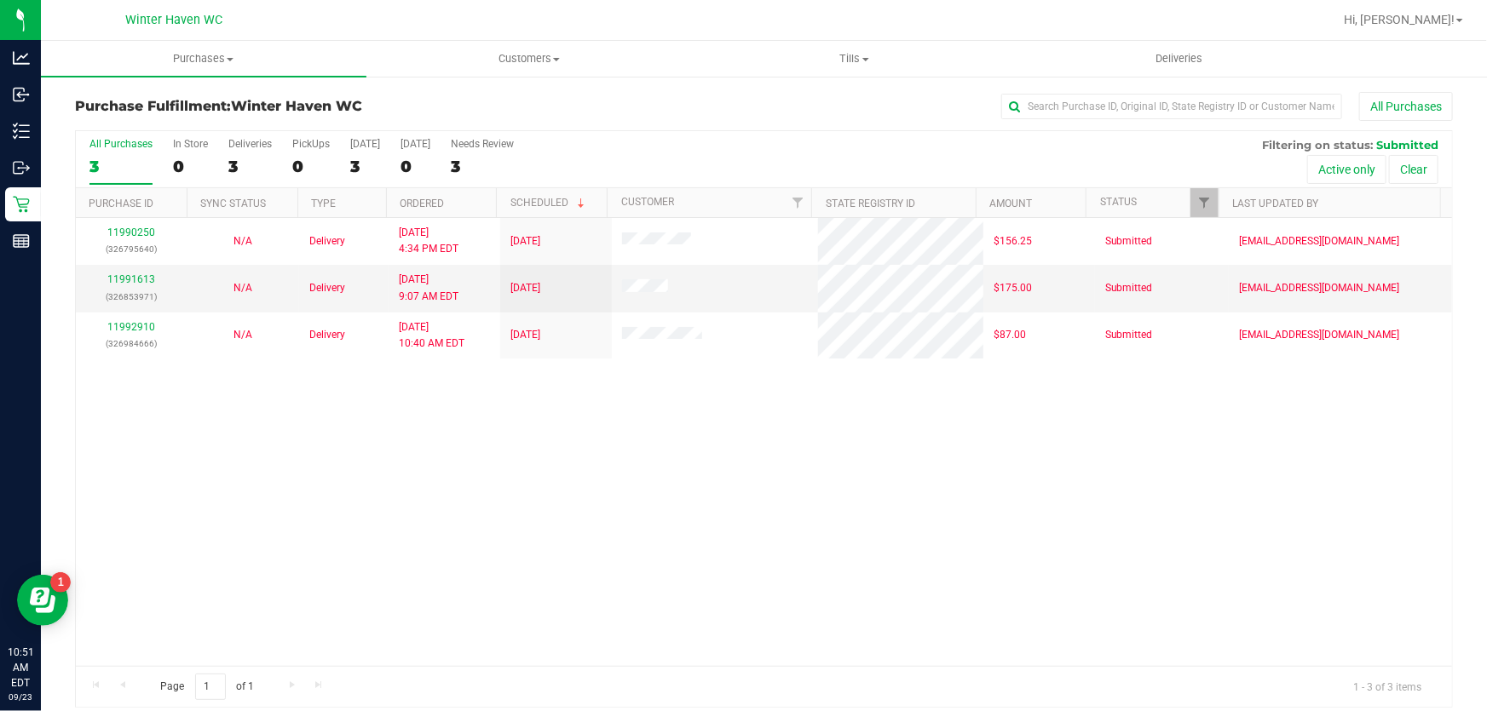
click at [808, 116] on div "All Purchases" at bounding box center [993, 106] width 918 height 29
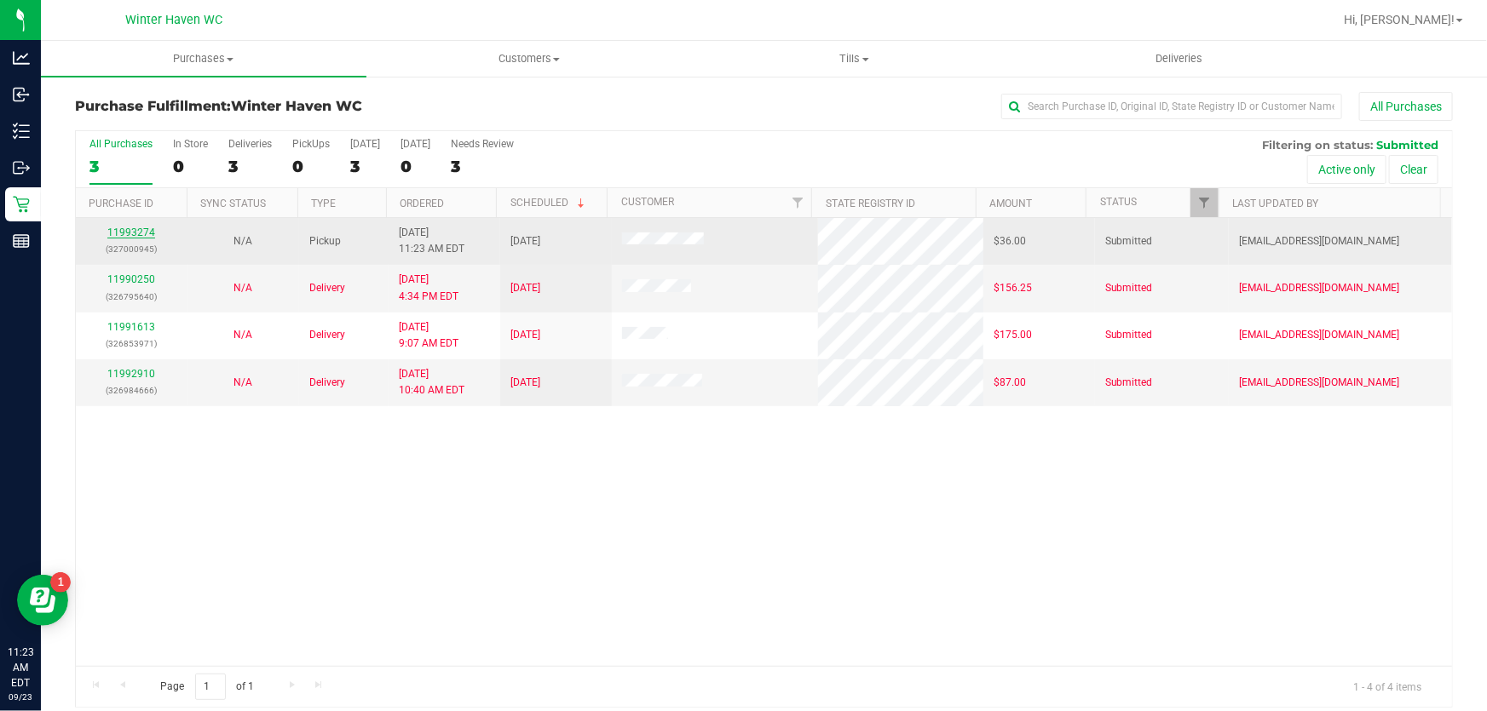
click at [121, 232] on link "11993274" at bounding box center [131, 233] width 48 height 12
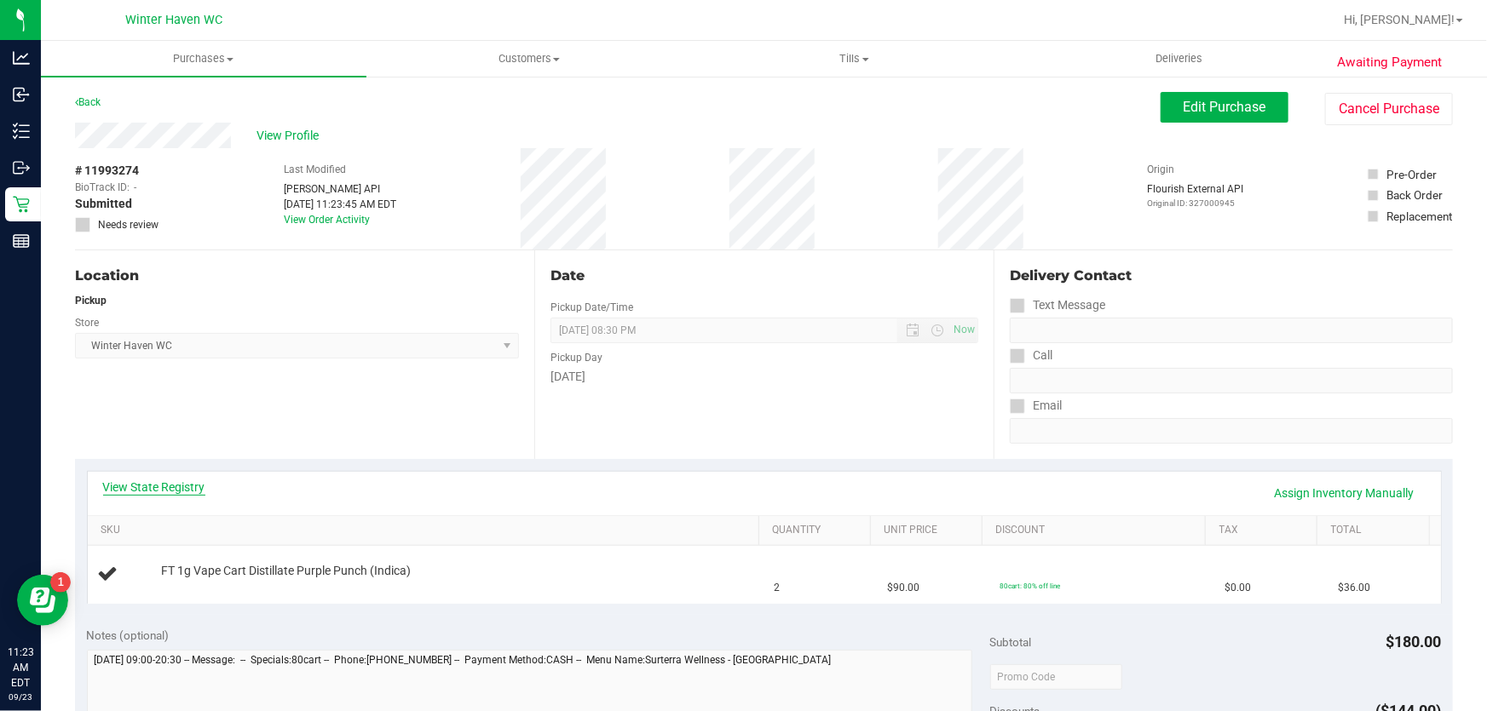
click at [190, 492] on link "View State Registry" at bounding box center [154, 487] width 102 height 17
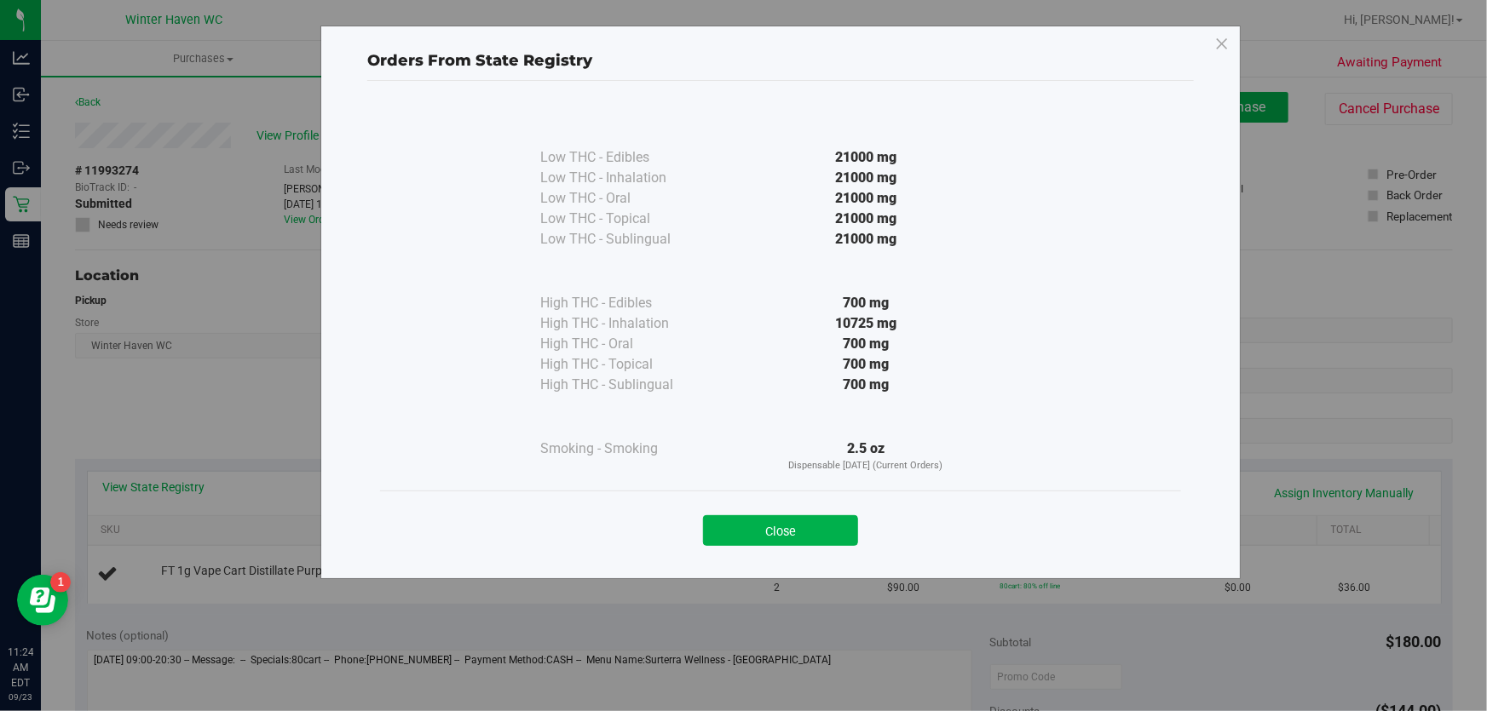
click at [770, 549] on div "Close" at bounding box center [780, 525] width 801 height 69
click at [774, 521] on button "Close" at bounding box center [780, 530] width 155 height 31
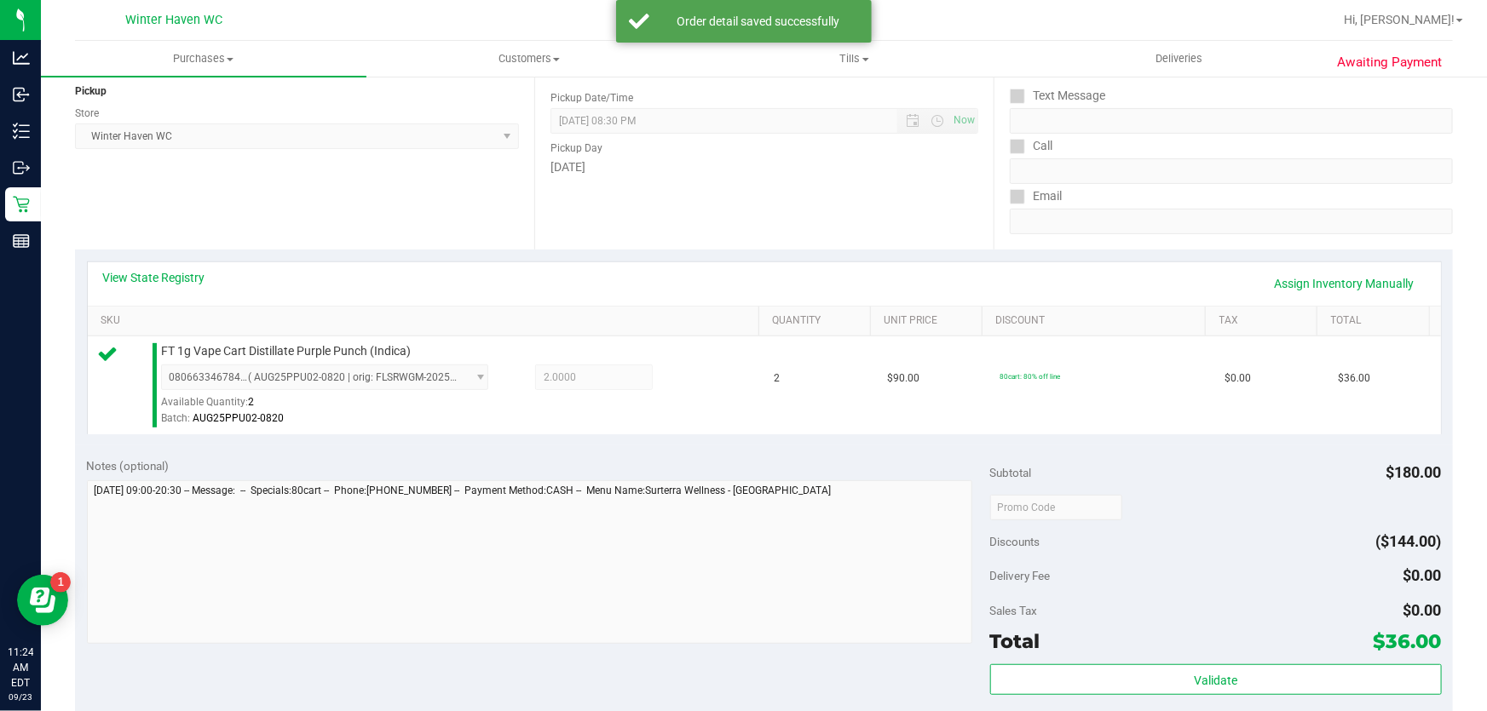
scroll to position [232, 0]
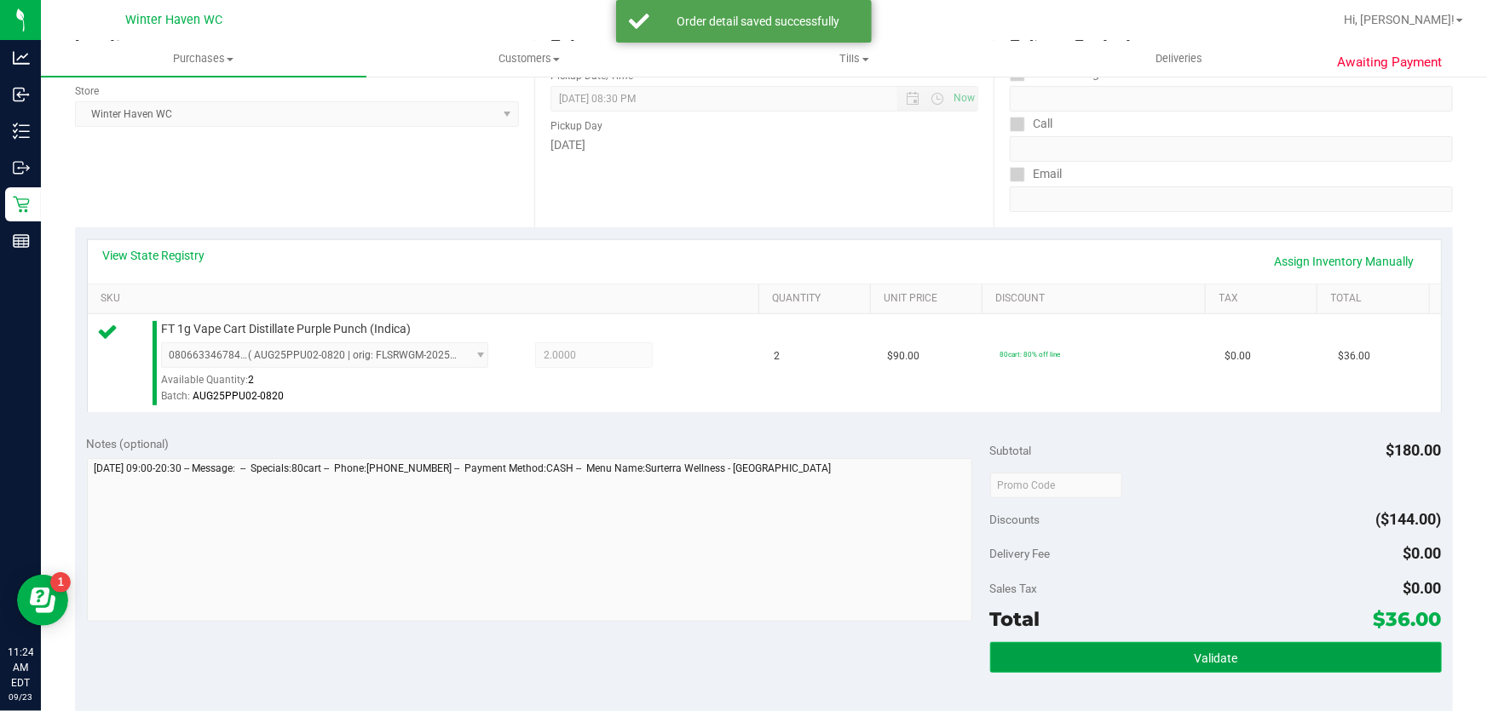
click at [1010, 649] on button "Validate" at bounding box center [1216, 657] width 452 height 31
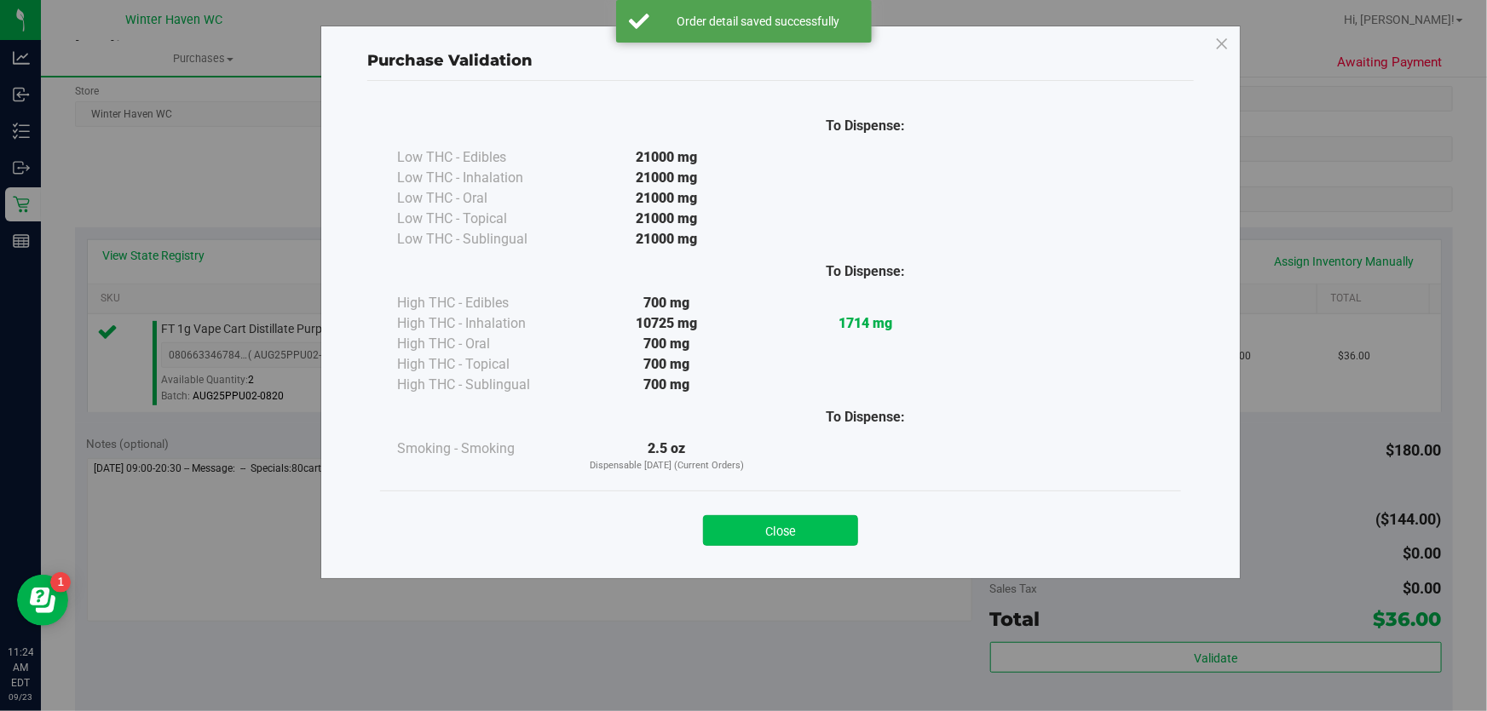
click at [734, 524] on button "Close" at bounding box center [780, 530] width 155 height 31
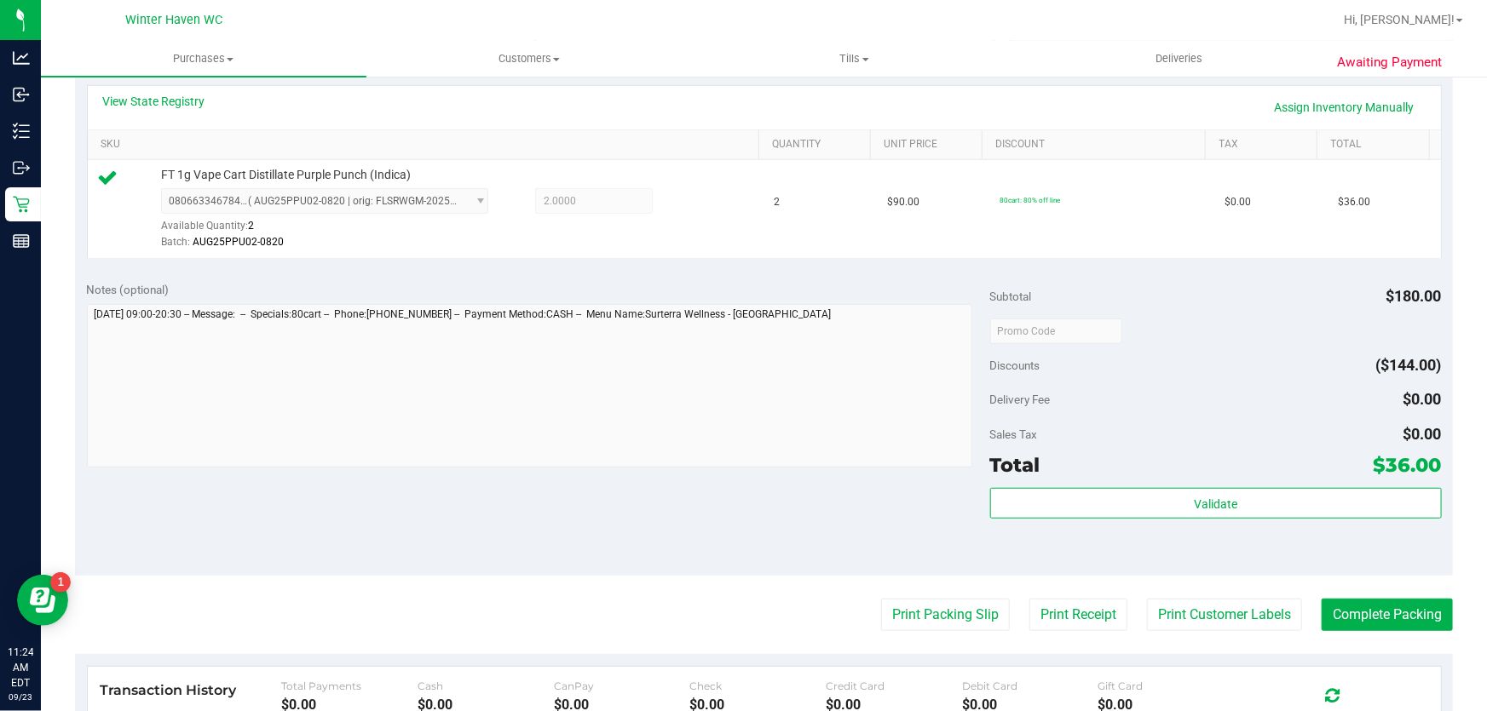
scroll to position [387, 0]
click at [912, 630] on purchase-details "Back Edit Purchase Cancel Purchase View Profile # 11993274 BioTrack ID: - Submi…" at bounding box center [764, 338] width 1378 height 1267
click at [912, 619] on button "Print Packing Slip" at bounding box center [945, 614] width 129 height 32
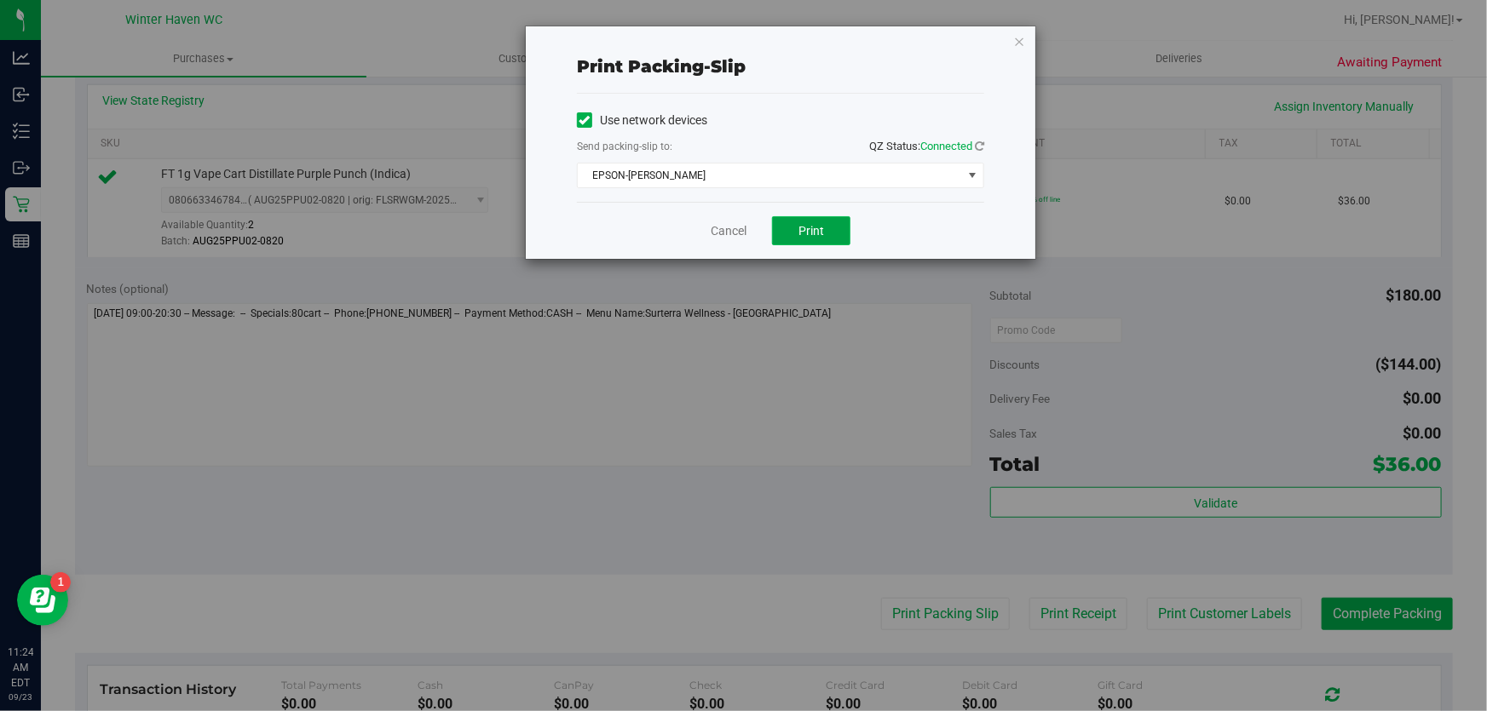
click at [842, 227] on button "Print" at bounding box center [811, 230] width 78 height 29
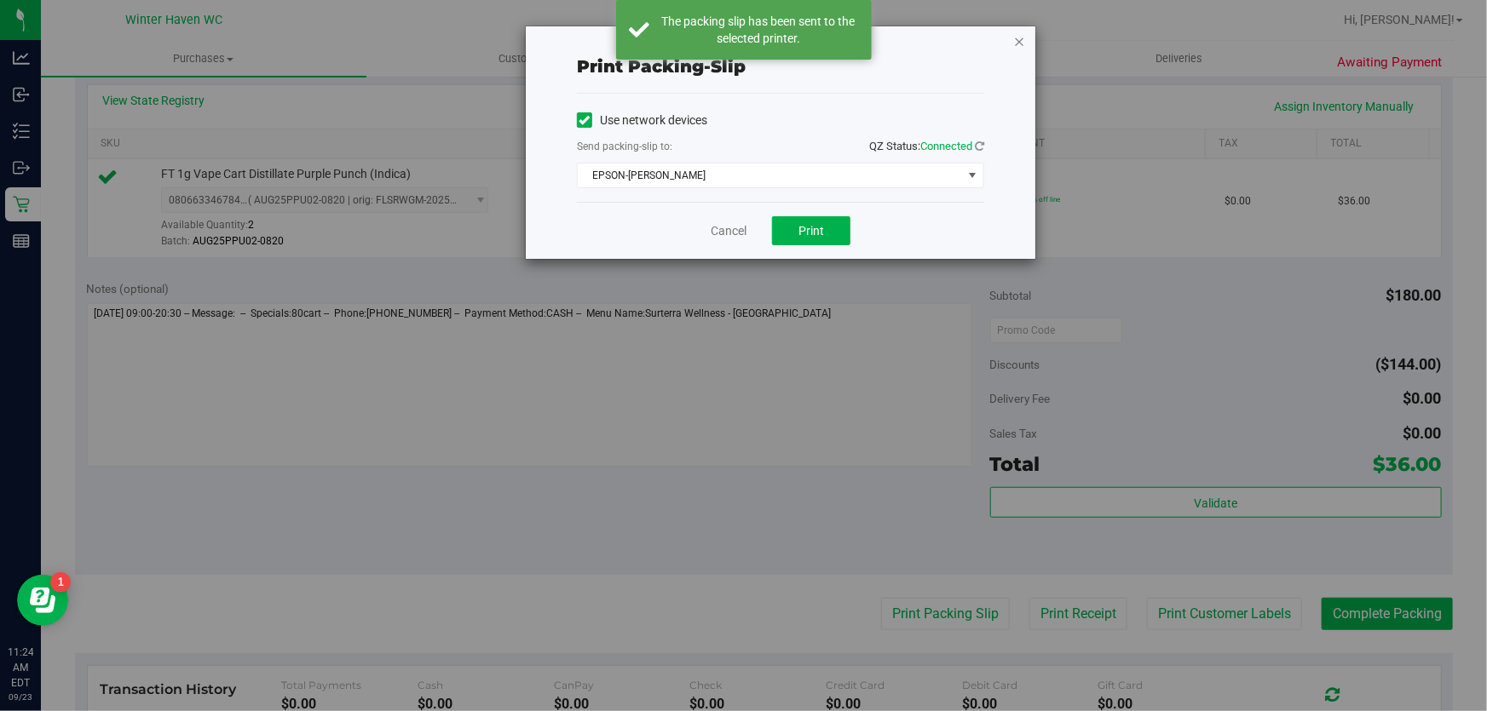
click at [1014, 34] on icon "button" at bounding box center [1019, 41] width 12 height 20
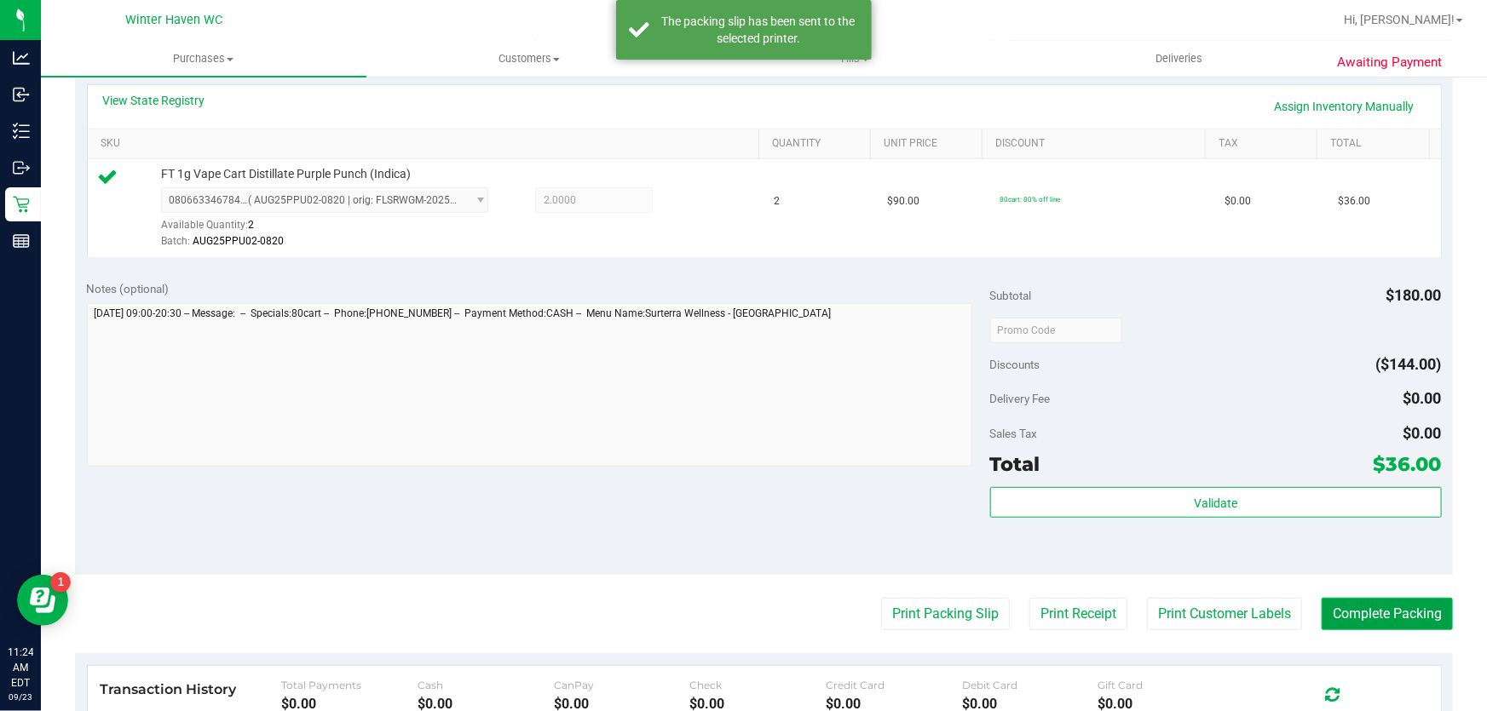
click at [1361, 601] on button "Complete Packing" at bounding box center [1386, 614] width 131 height 32
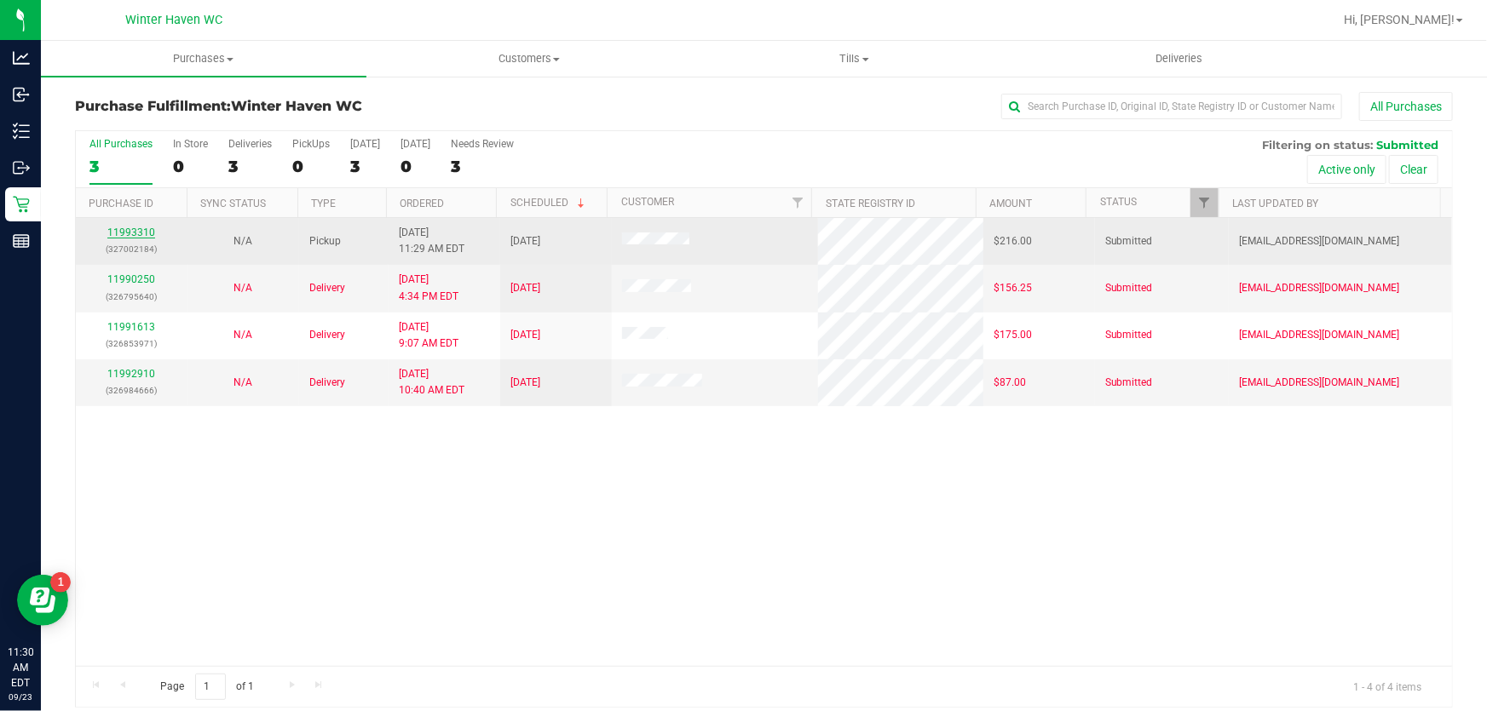
click at [141, 233] on link "11993310" at bounding box center [131, 233] width 48 height 12
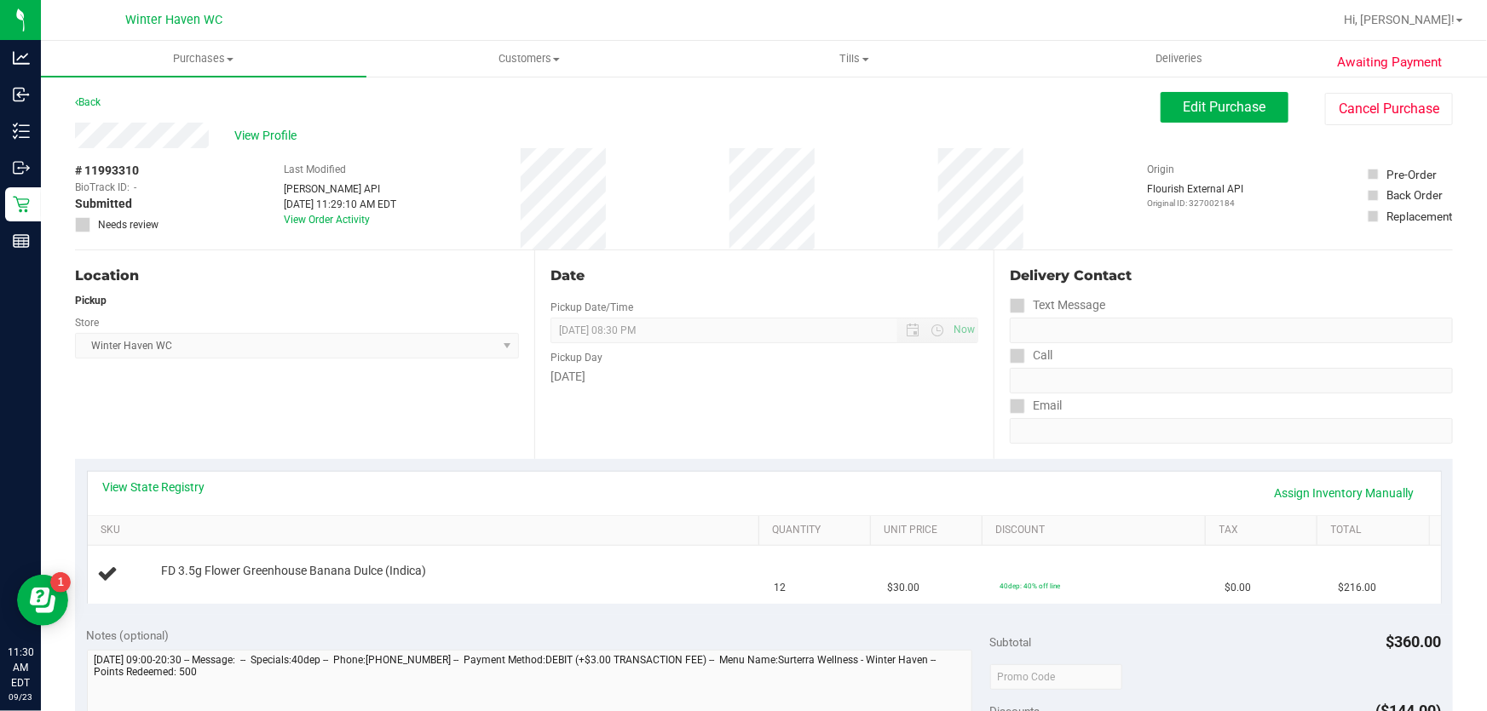
click at [158, 475] on div "View State Registry Assign Inventory Manually" at bounding box center [764, 493] width 1353 height 43
click at [158, 484] on link "View State Registry" at bounding box center [154, 487] width 102 height 17
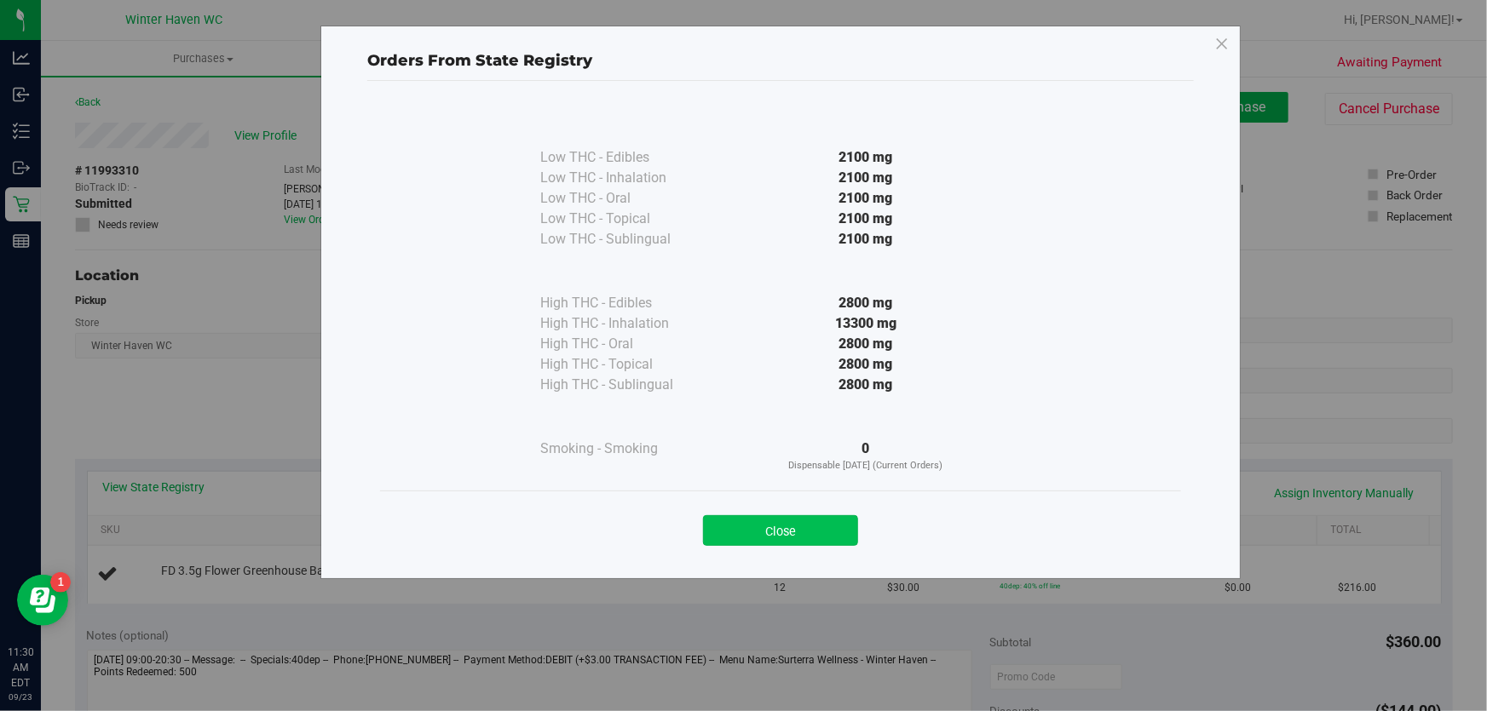
click at [757, 526] on button "Close" at bounding box center [780, 530] width 155 height 31
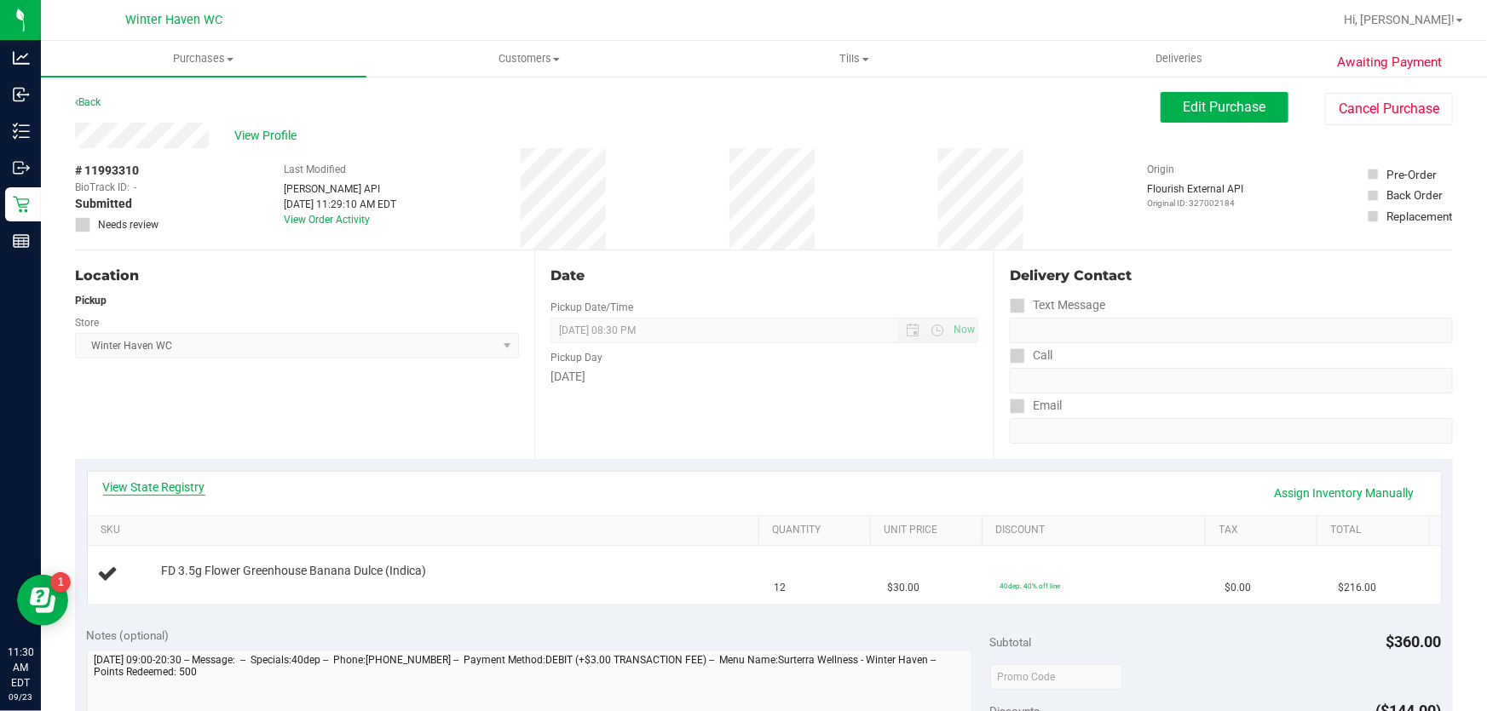
click at [184, 489] on link "View State Registry" at bounding box center [154, 487] width 102 height 17
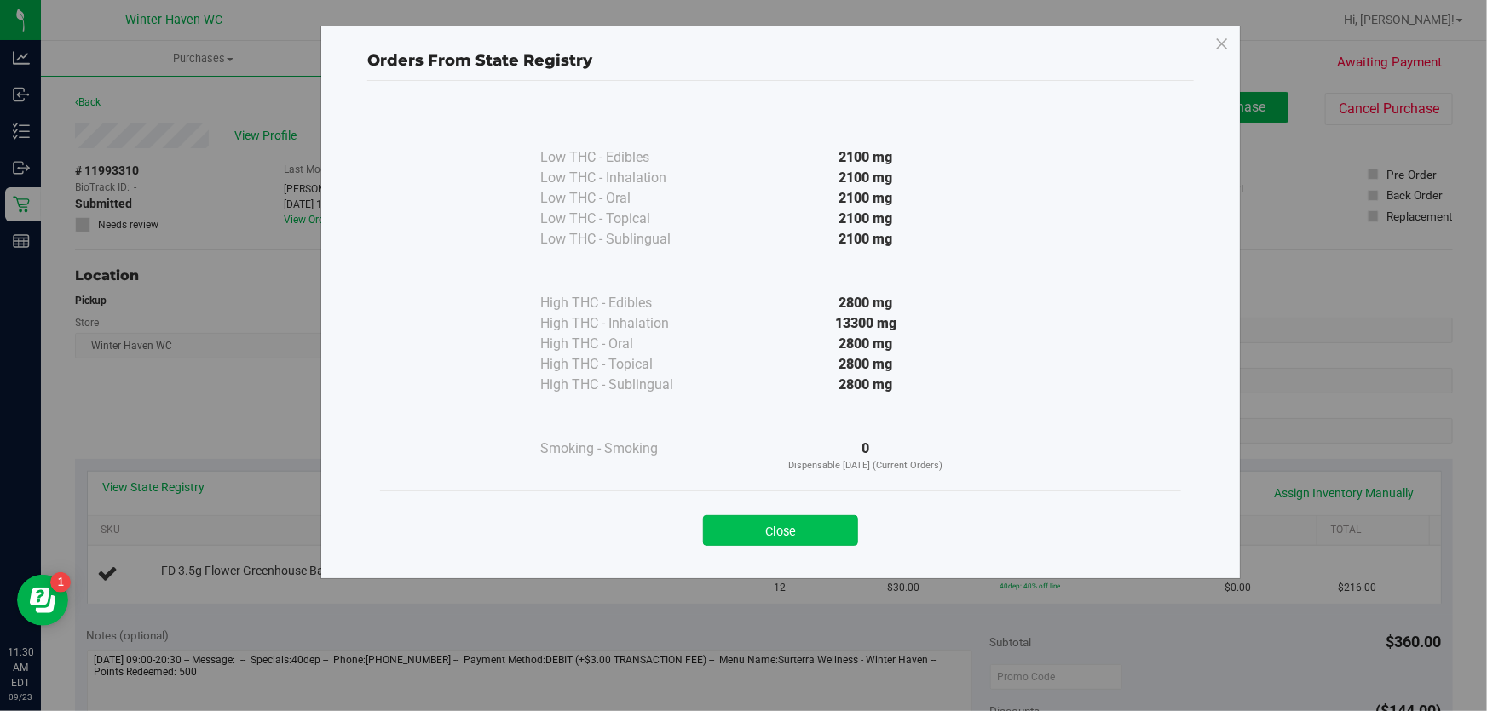
click at [839, 516] on button "Close" at bounding box center [780, 530] width 155 height 31
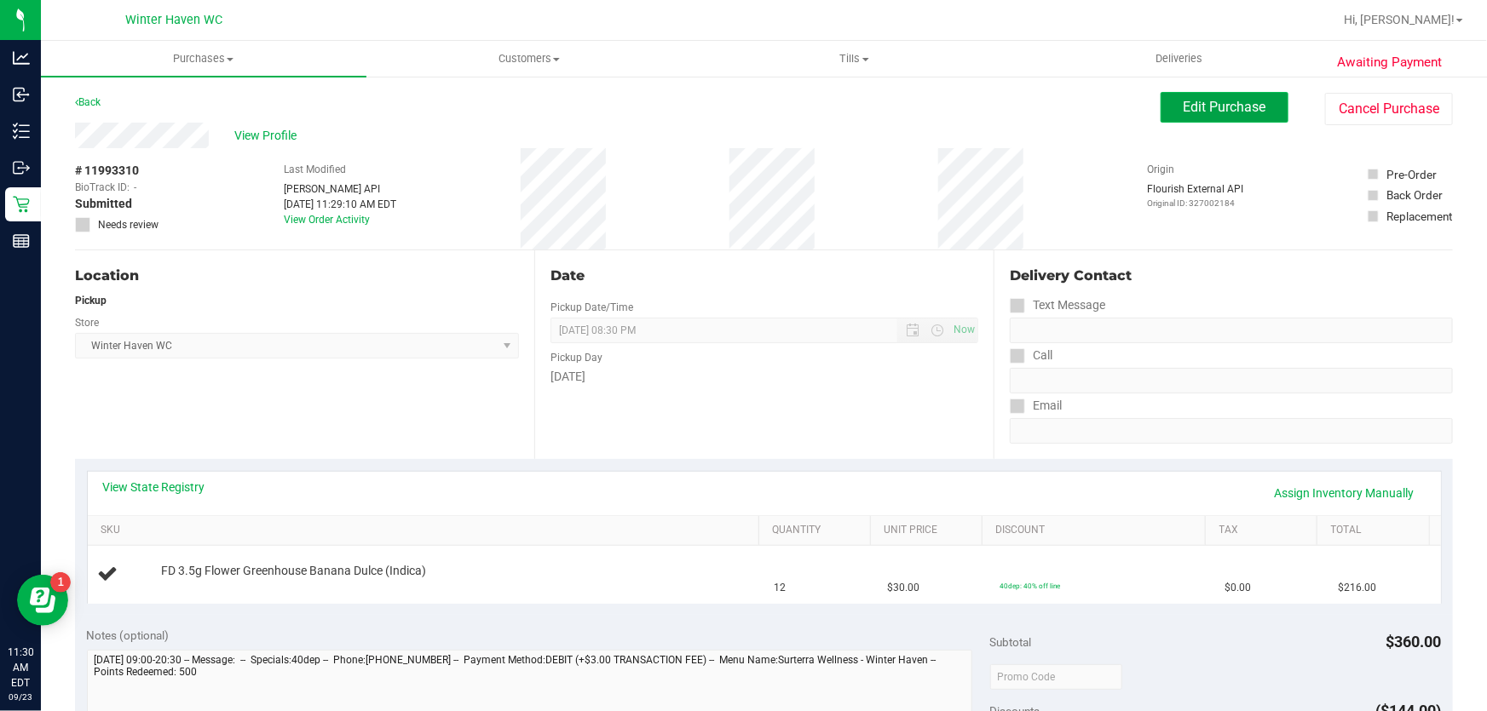
click at [1248, 105] on span "Edit Purchase" at bounding box center [1224, 107] width 83 height 16
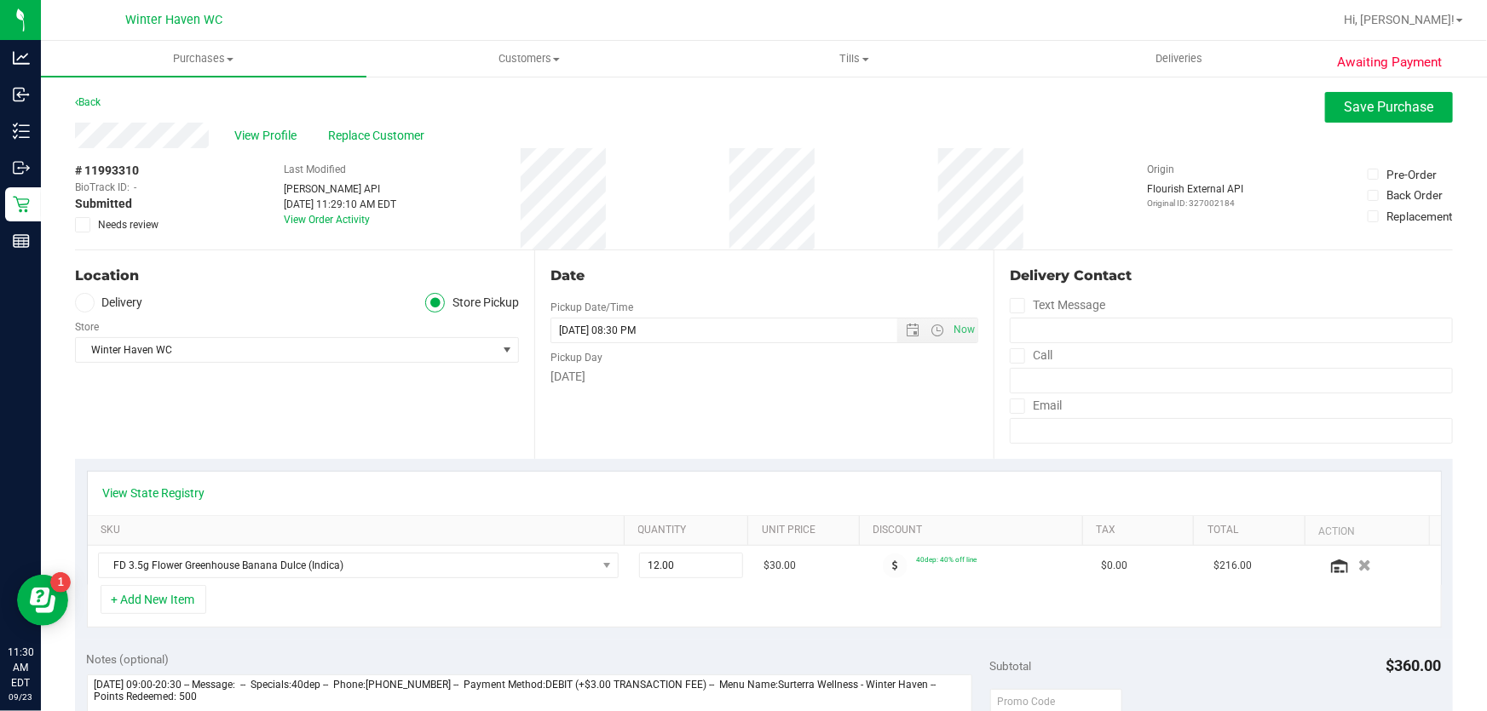
click at [89, 212] on span "Submitted" at bounding box center [103, 204] width 57 height 18
click at [87, 219] on span at bounding box center [82, 224] width 15 height 15
click at [0, 0] on input "Needs review" at bounding box center [0, 0] width 0 height 0
click at [249, 140] on span "View Profile" at bounding box center [268, 136] width 68 height 18
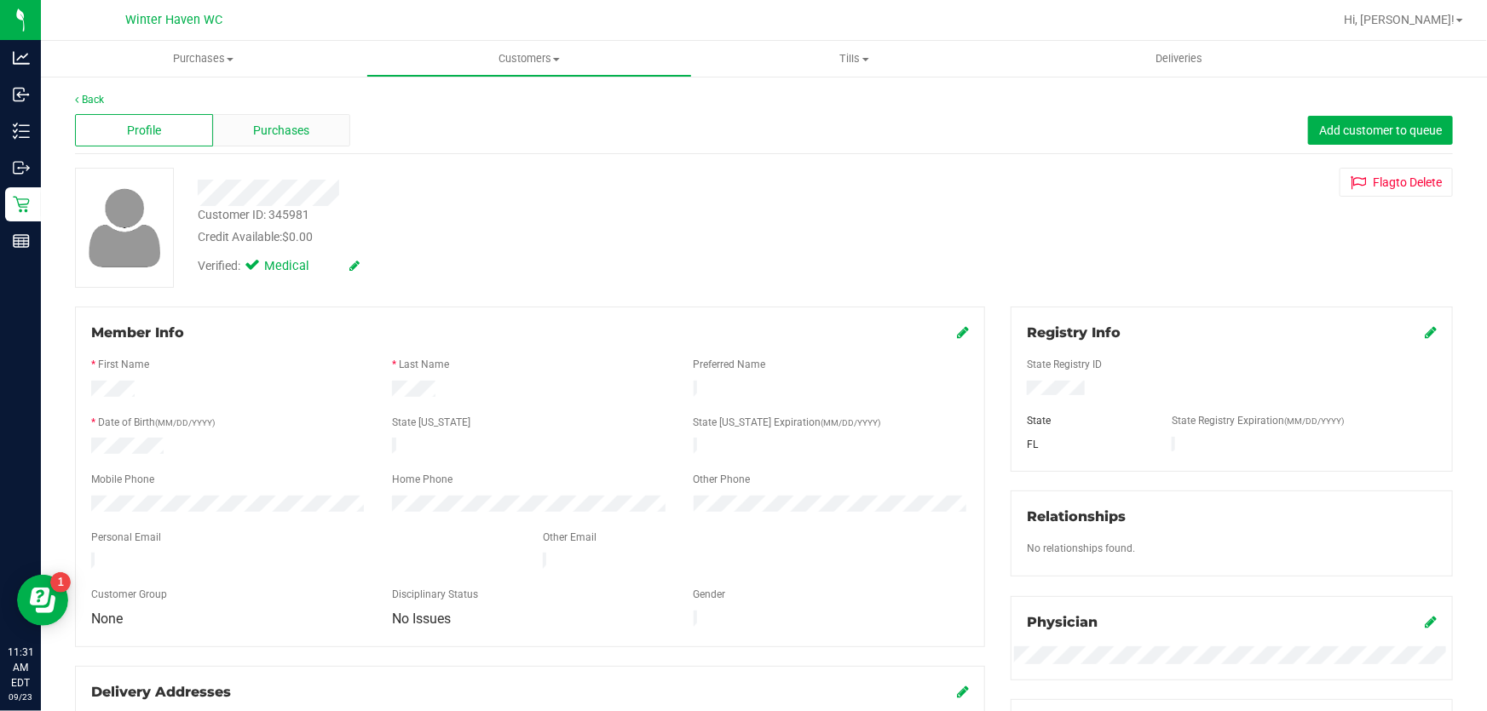
click at [279, 126] on span "Purchases" at bounding box center [282, 131] width 56 height 18
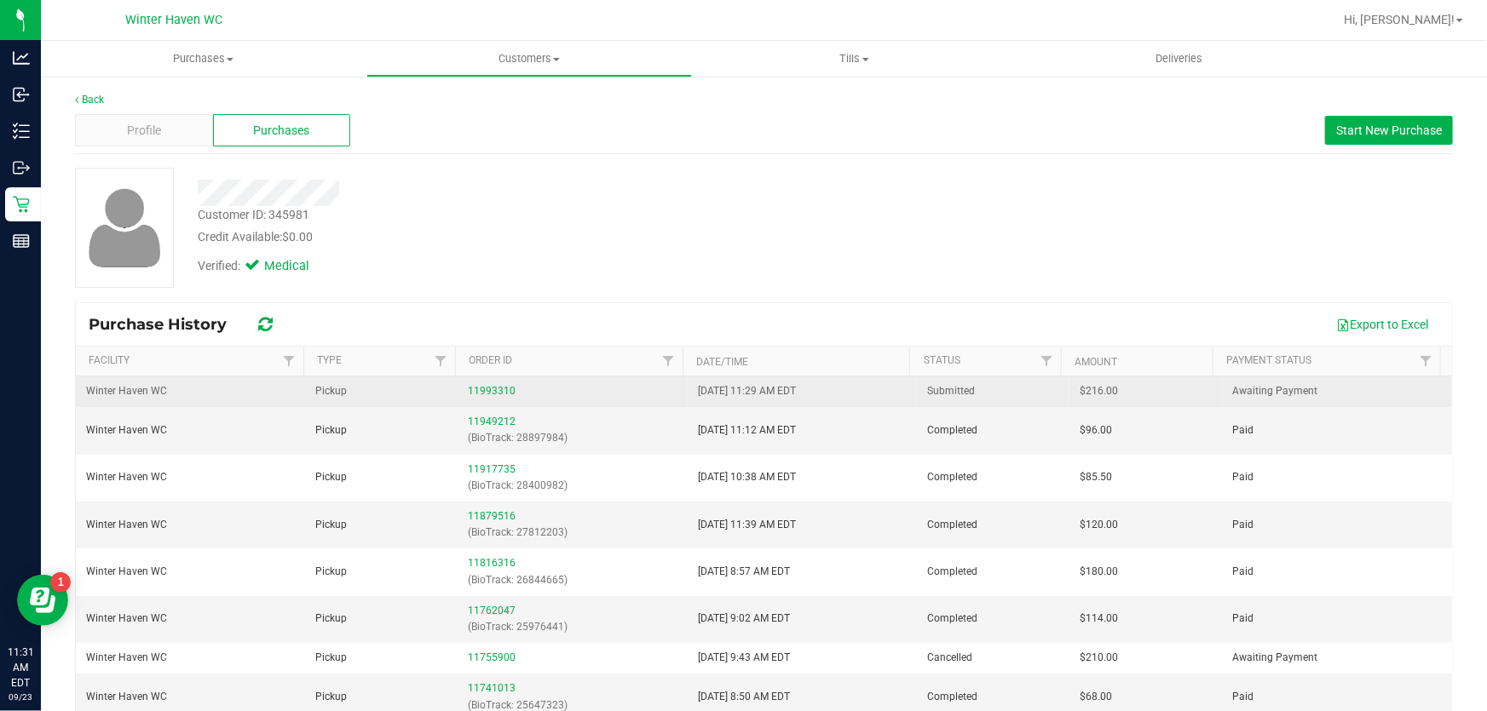
click at [508, 383] on div "11993310" at bounding box center [573, 391] width 209 height 16
click at [492, 386] on link "11993310" at bounding box center [493, 391] width 48 height 12
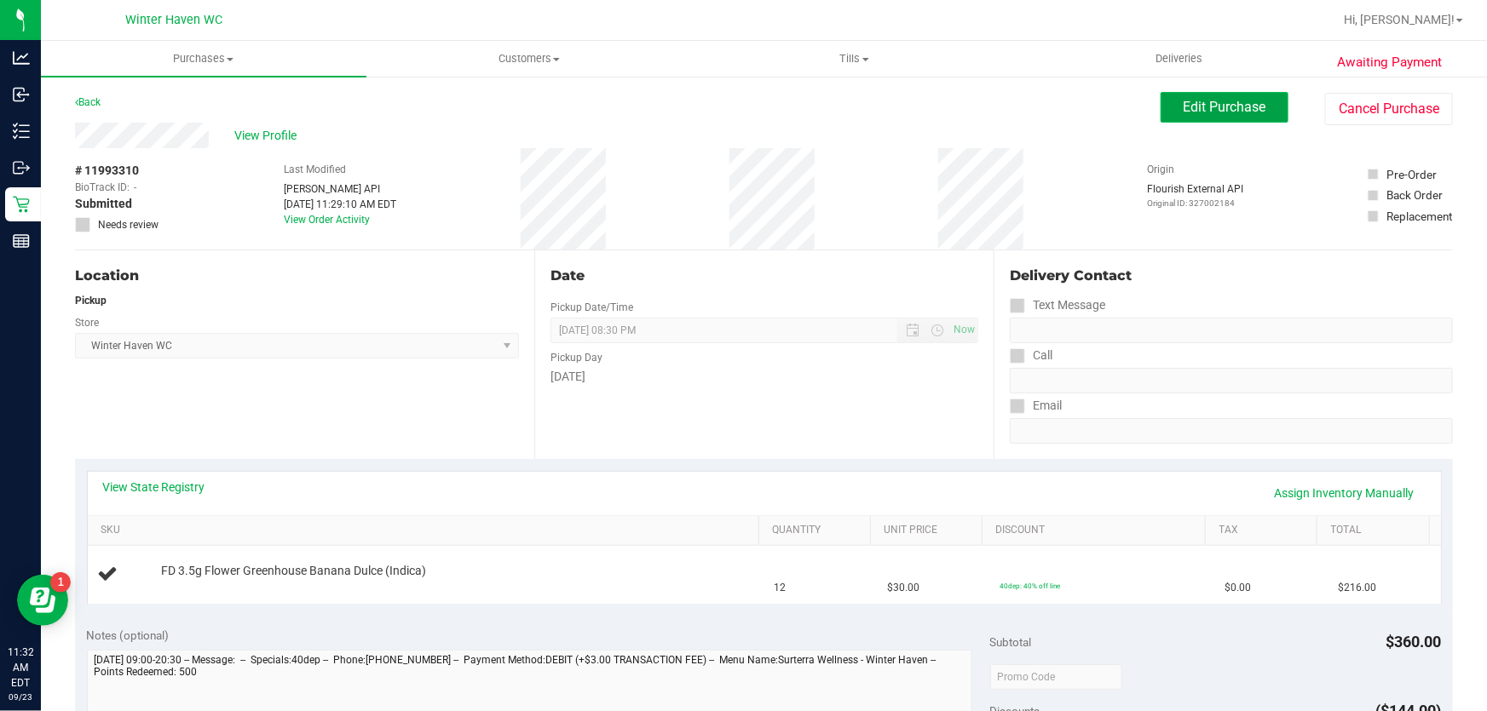
click at [1202, 112] on span "Edit Purchase" at bounding box center [1224, 107] width 83 height 16
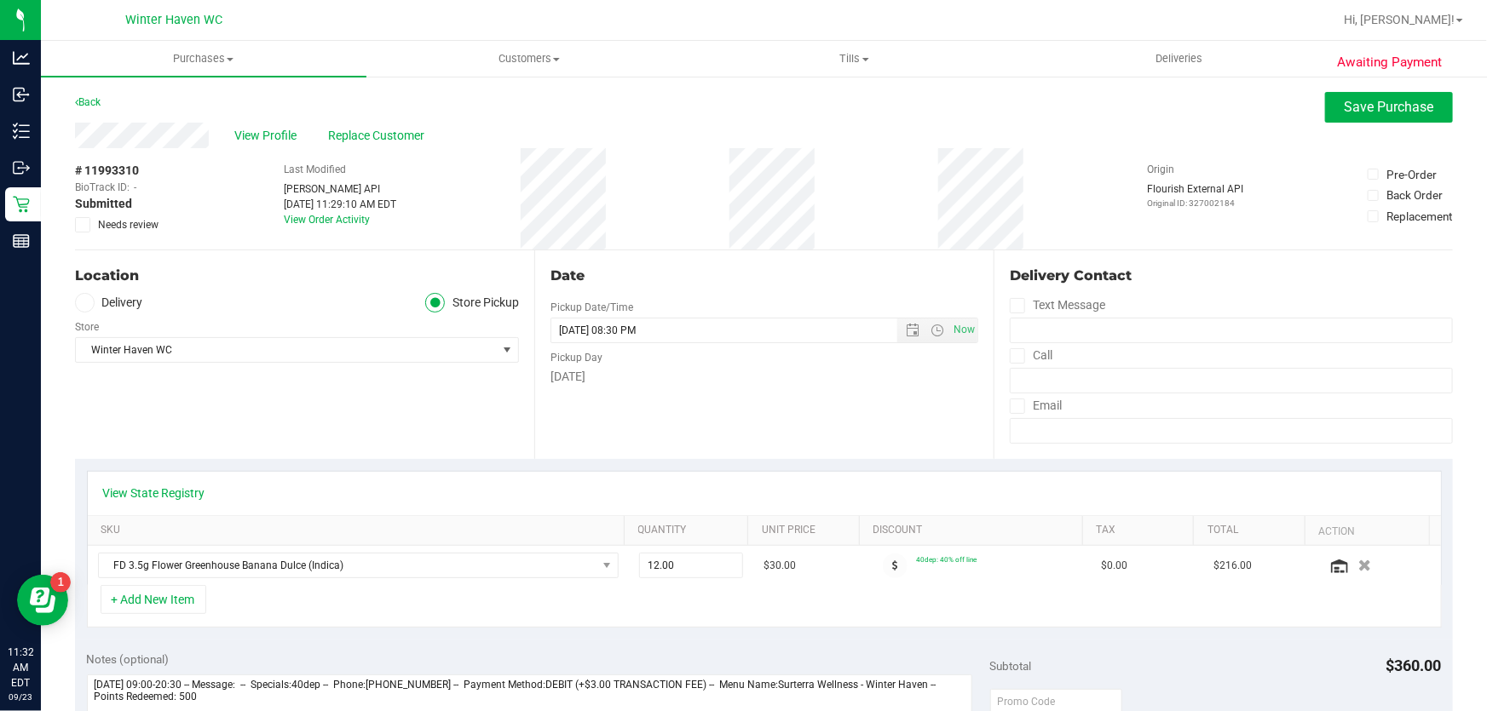
click at [85, 225] on icon at bounding box center [83, 225] width 11 height 0
click at [0, 0] on input "Needs review" at bounding box center [0, 0] width 0 height 0
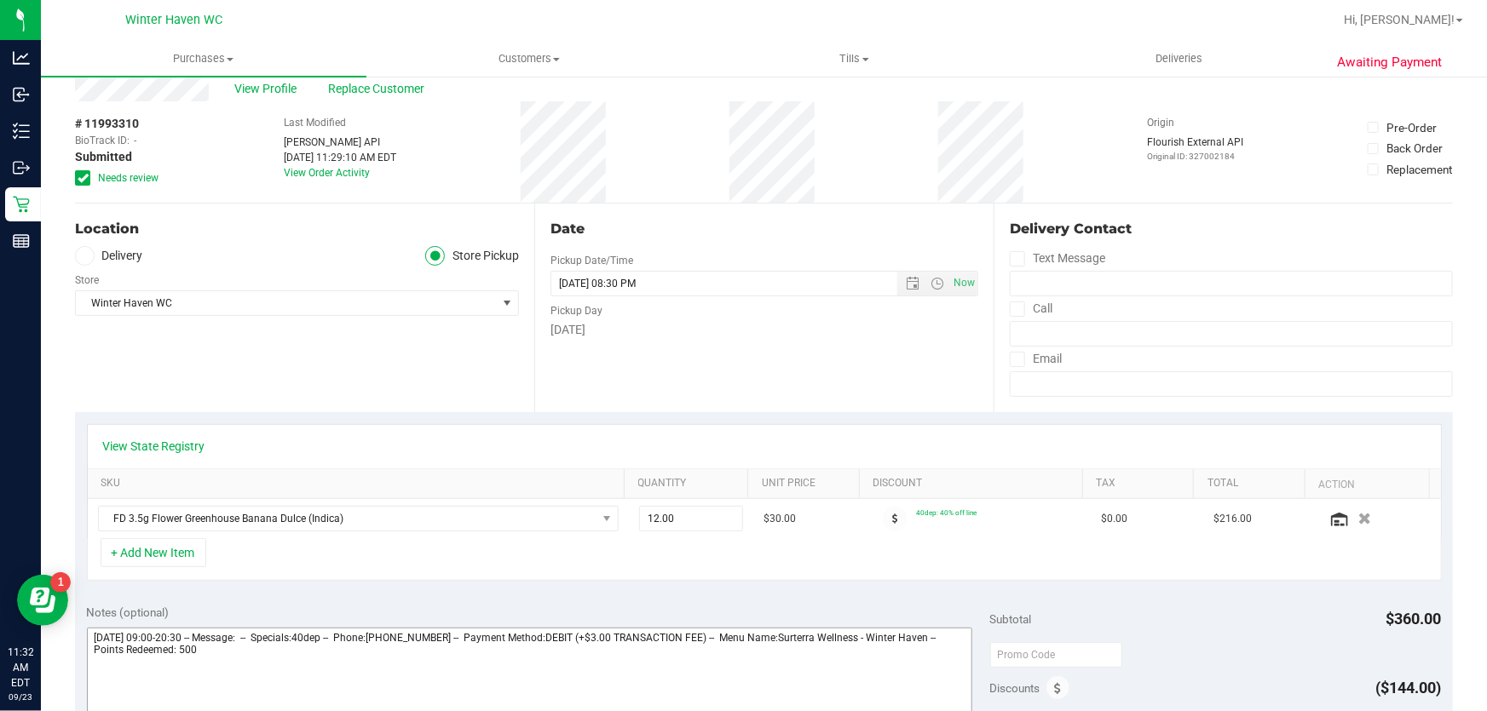
scroll to position [232, 0]
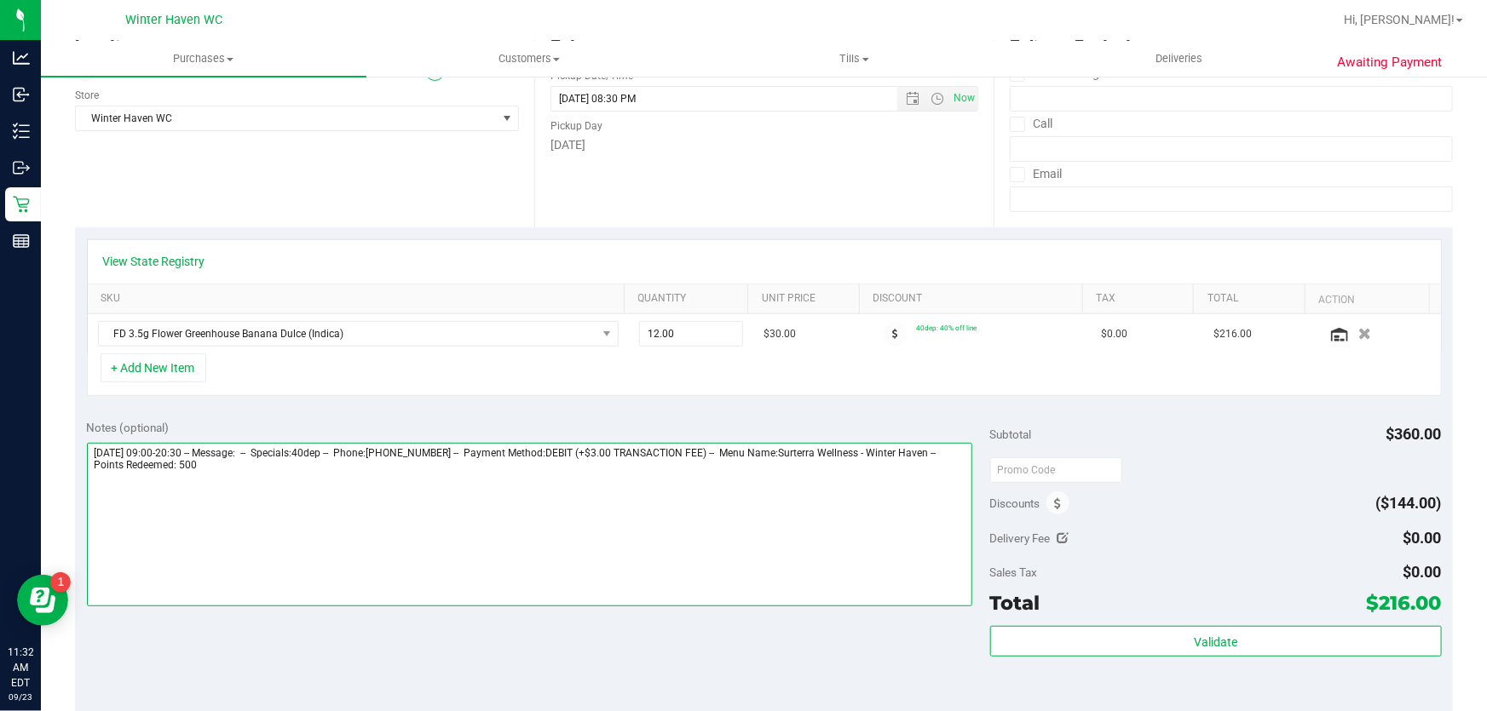
click at [736, 513] on textarea at bounding box center [530, 525] width 886 height 164
click at [725, 522] on textarea at bounding box center [530, 525] width 886 height 164
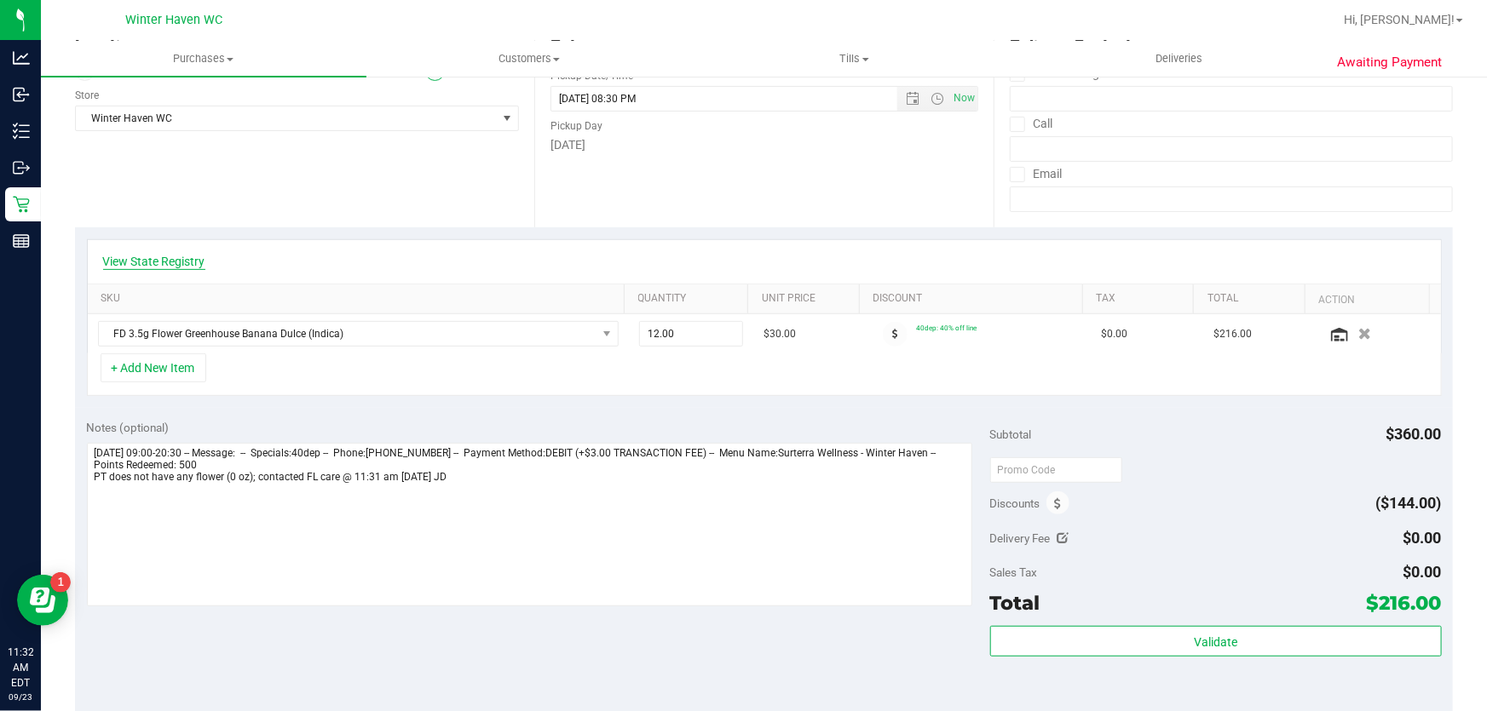
click at [164, 268] on link "View State Registry" at bounding box center [154, 261] width 102 height 17
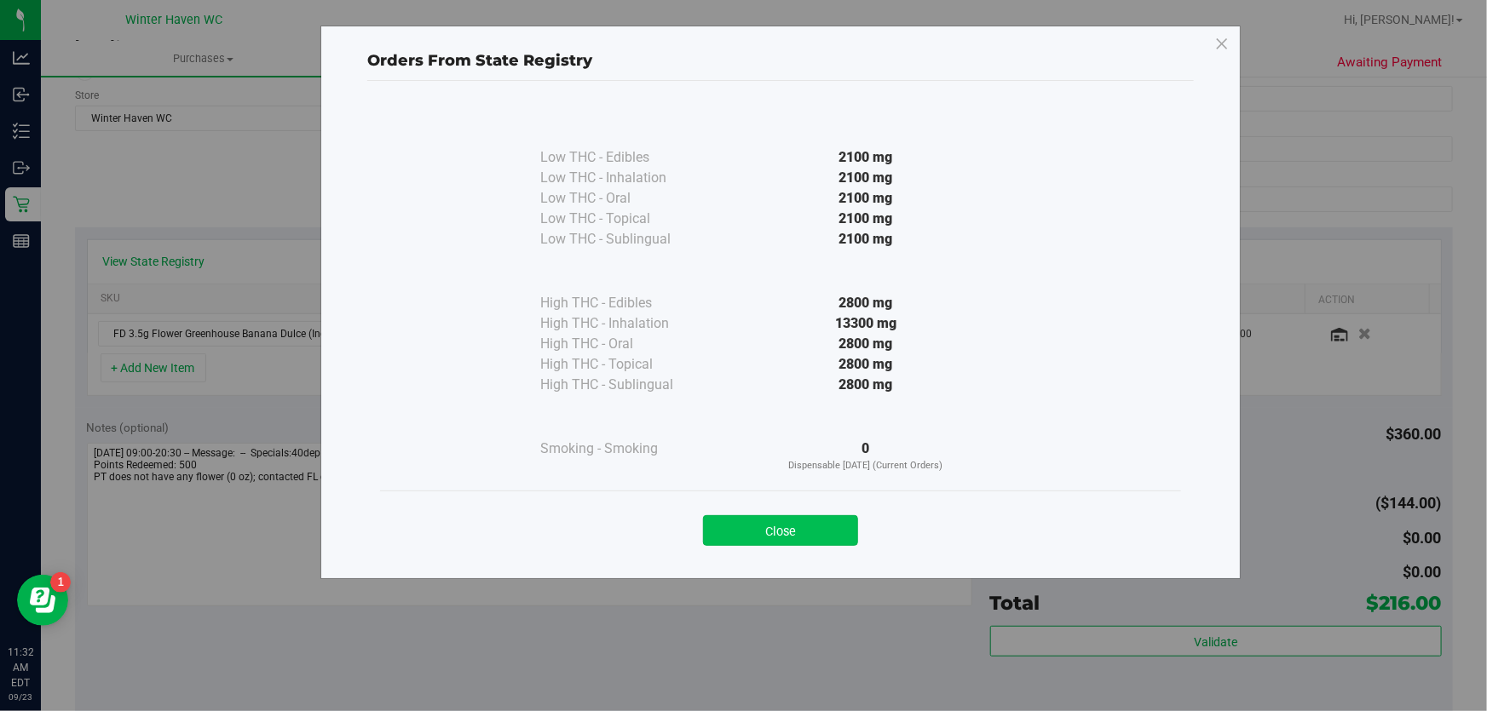
click at [796, 525] on button "Close" at bounding box center [780, 530] width 155 height 31
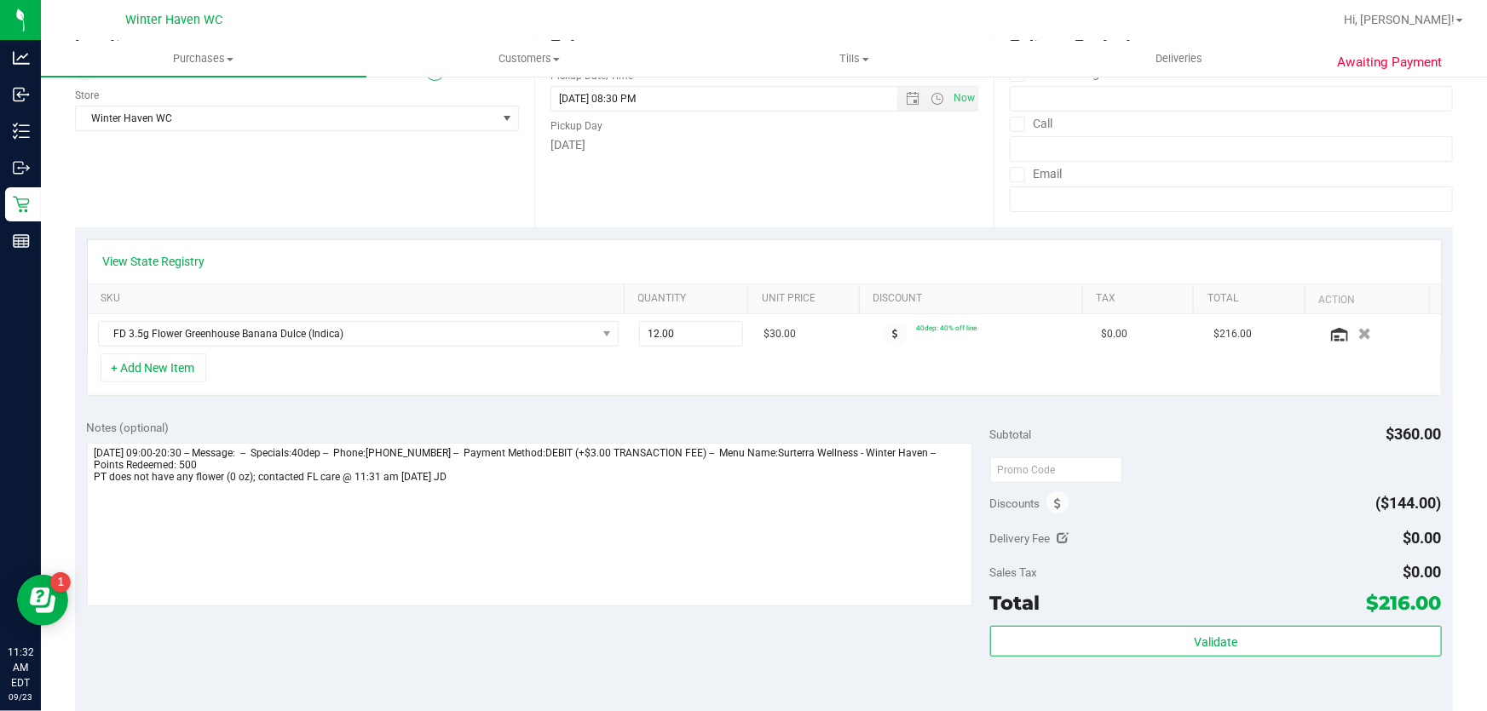
click at [153, 247] on div "View State Registry" at bounding box center [764, 261] width 1353 height 43
click at [162, 256] on link "View State Registry" at bounding box center [154, 261] width 102 height 17
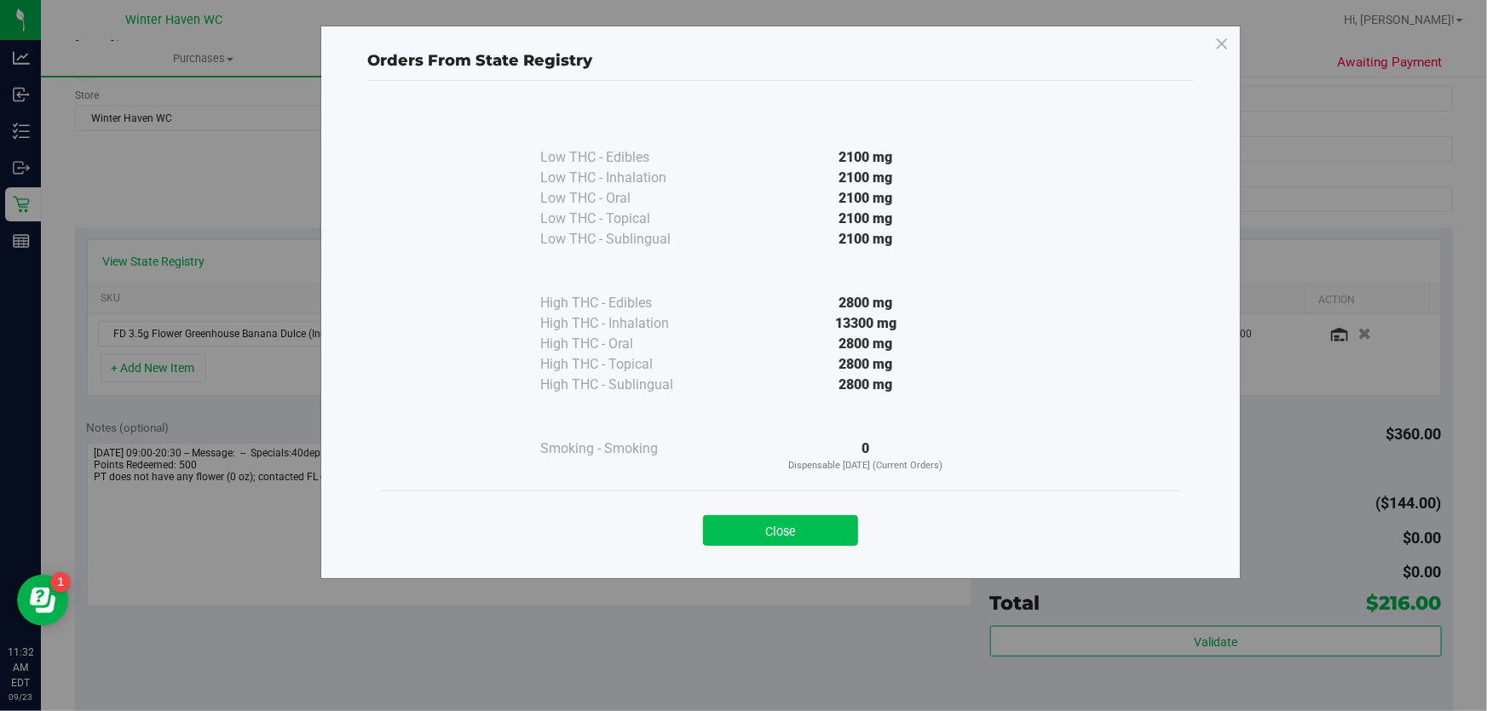
click at [757, 525] on button "Close" at bounding box center [780, 530] width 155 height 31
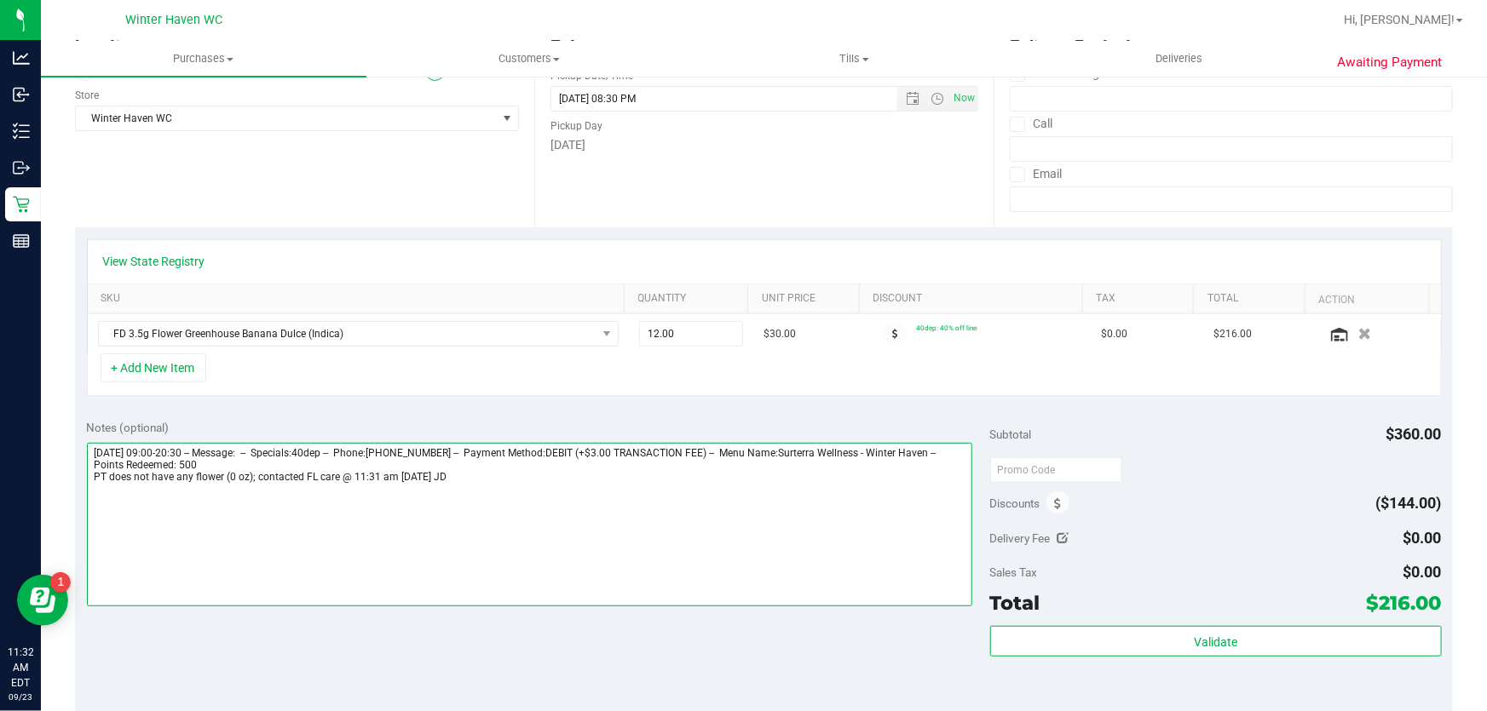
click at [424, 478] on textarea at bounding box center [530, 525] width 886 height 164
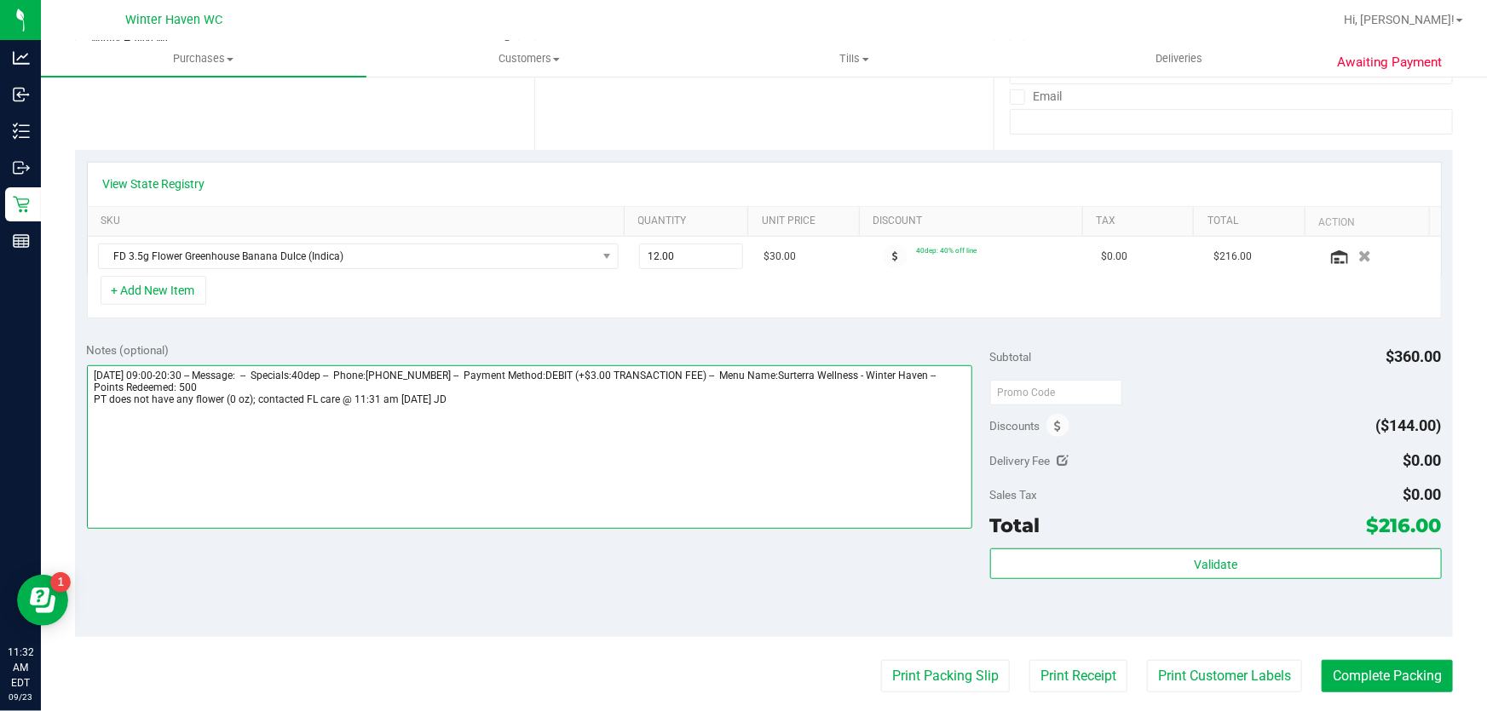
scroll to position [0, 0]
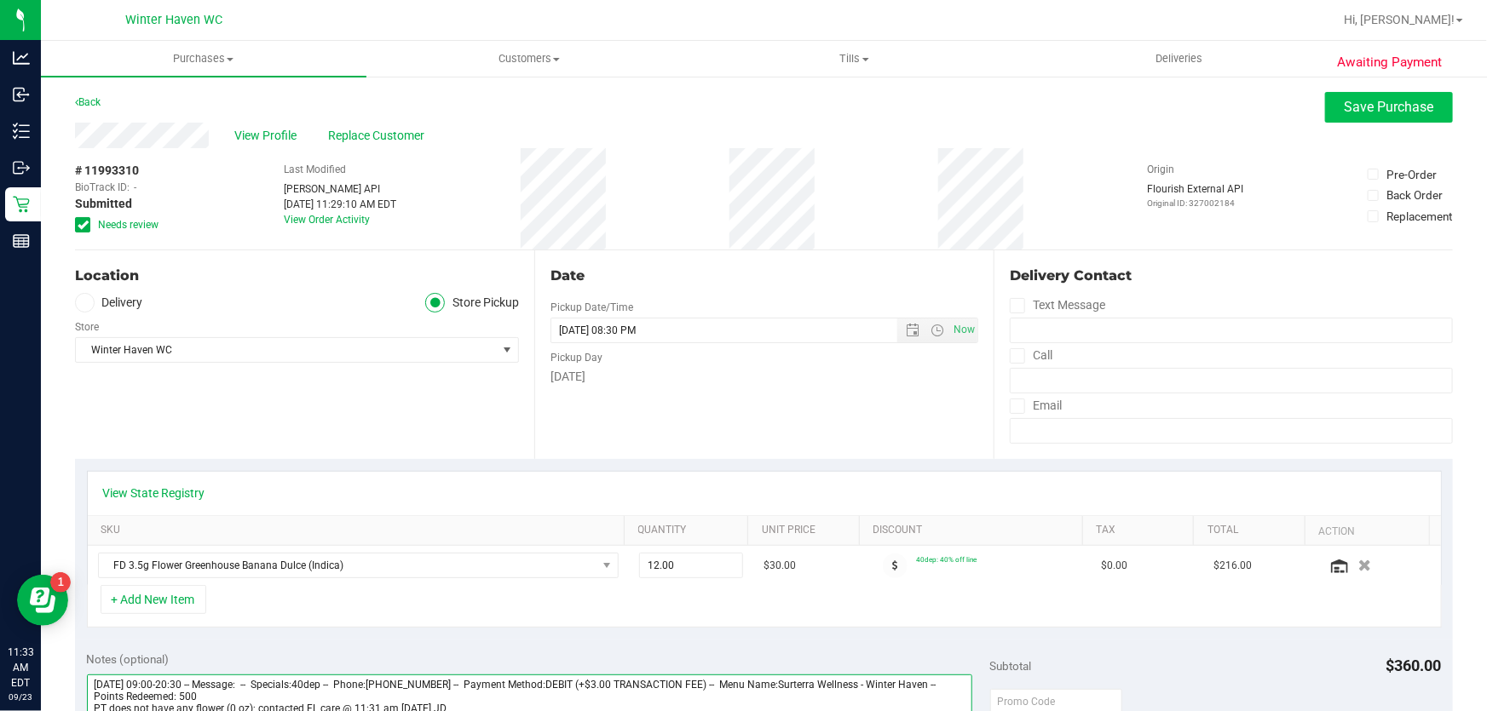
type textarea "Tuesday 09/23/2025 09:00-20:30 -- Message: -- Specials:40dep -- Phone:407728157…"
click at [1371, 106] on span "Save Purchase" at bounding box center [1388, 107] width 89 height 16
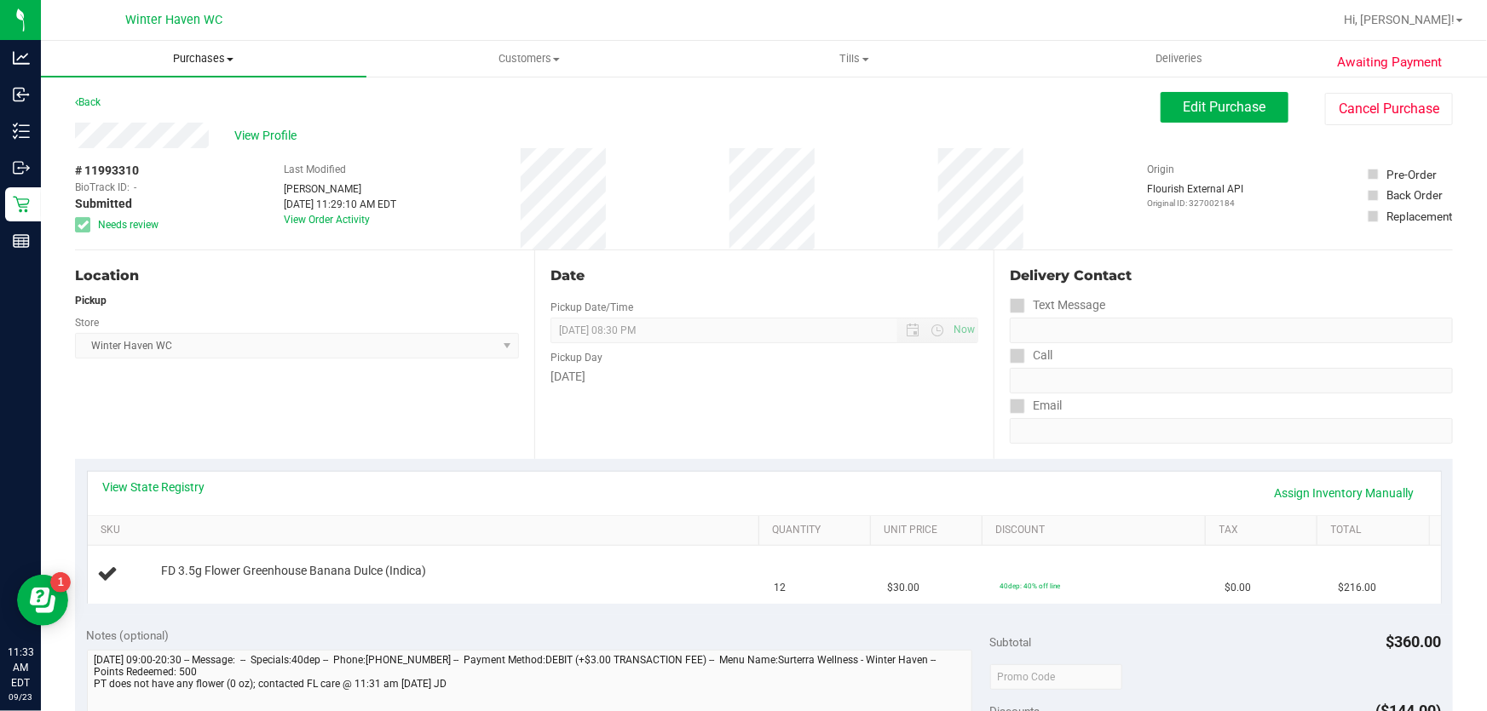
click at [209, 66] on span "Purchases" at bounding box center [203, 58] width 325 height 15
click at [161, 124] on li "Fulfillment" at bounding box center [203, 123] width 325 height 20
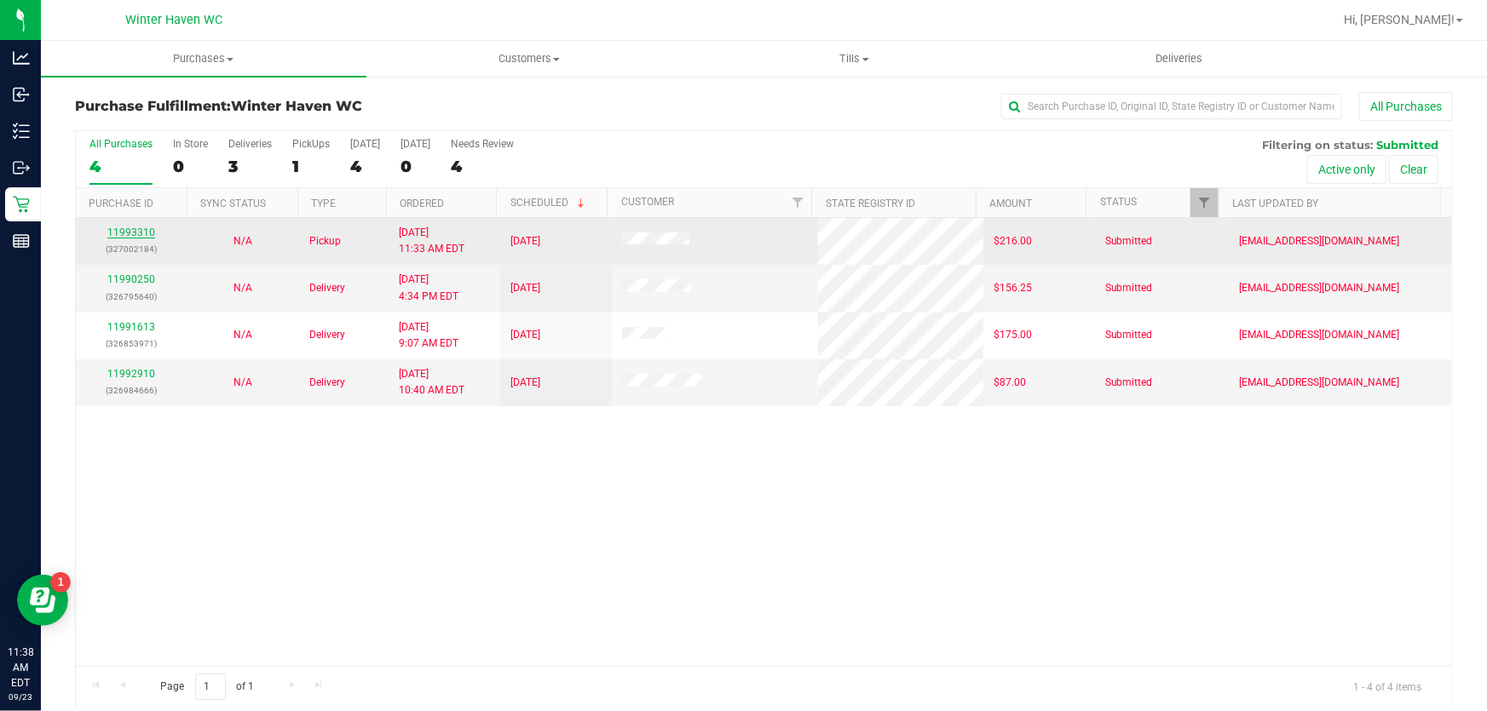
click at [152, 228] on link "11993310" at bounding box center [131, 233] width 48 height 12
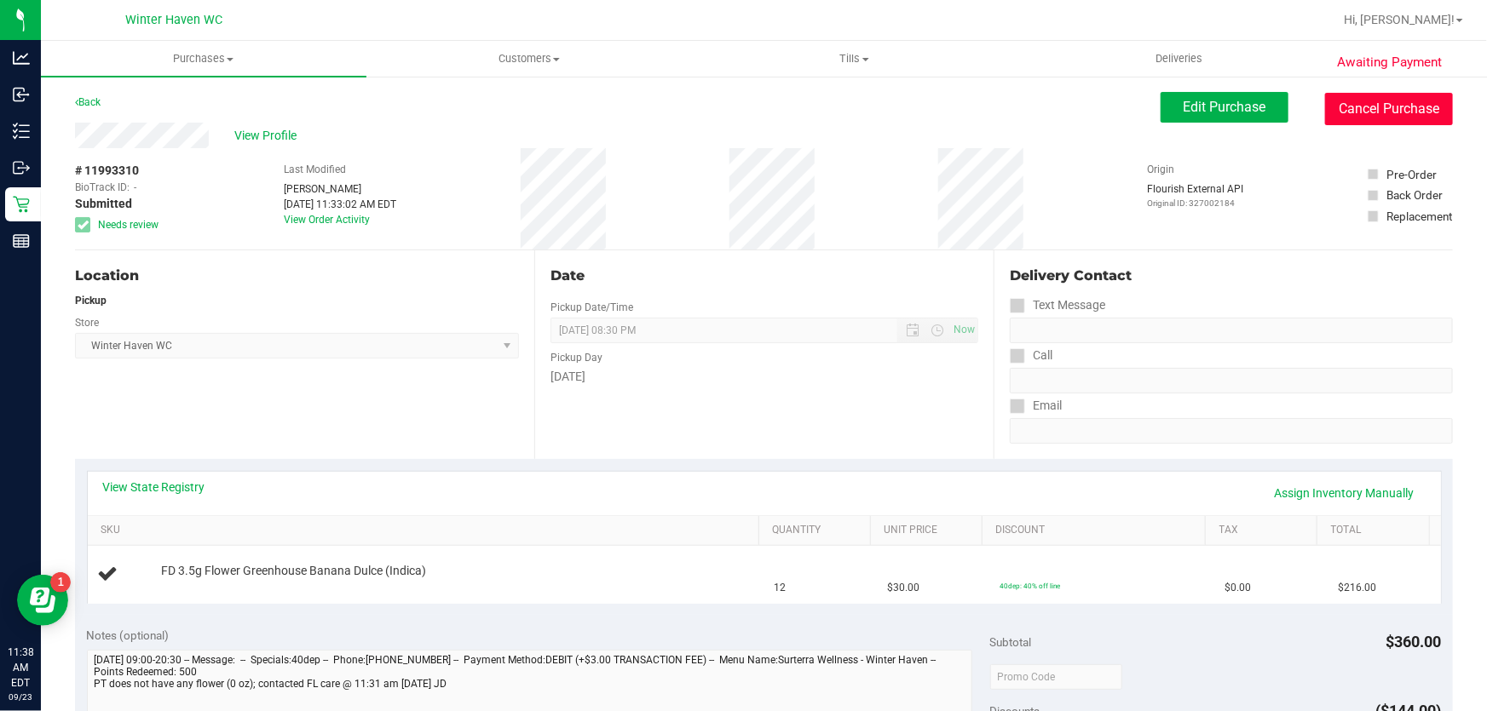
click at [1416, 112] on button "Cancel Purchase" at bounding box center [1389, 109] width 128 height 32
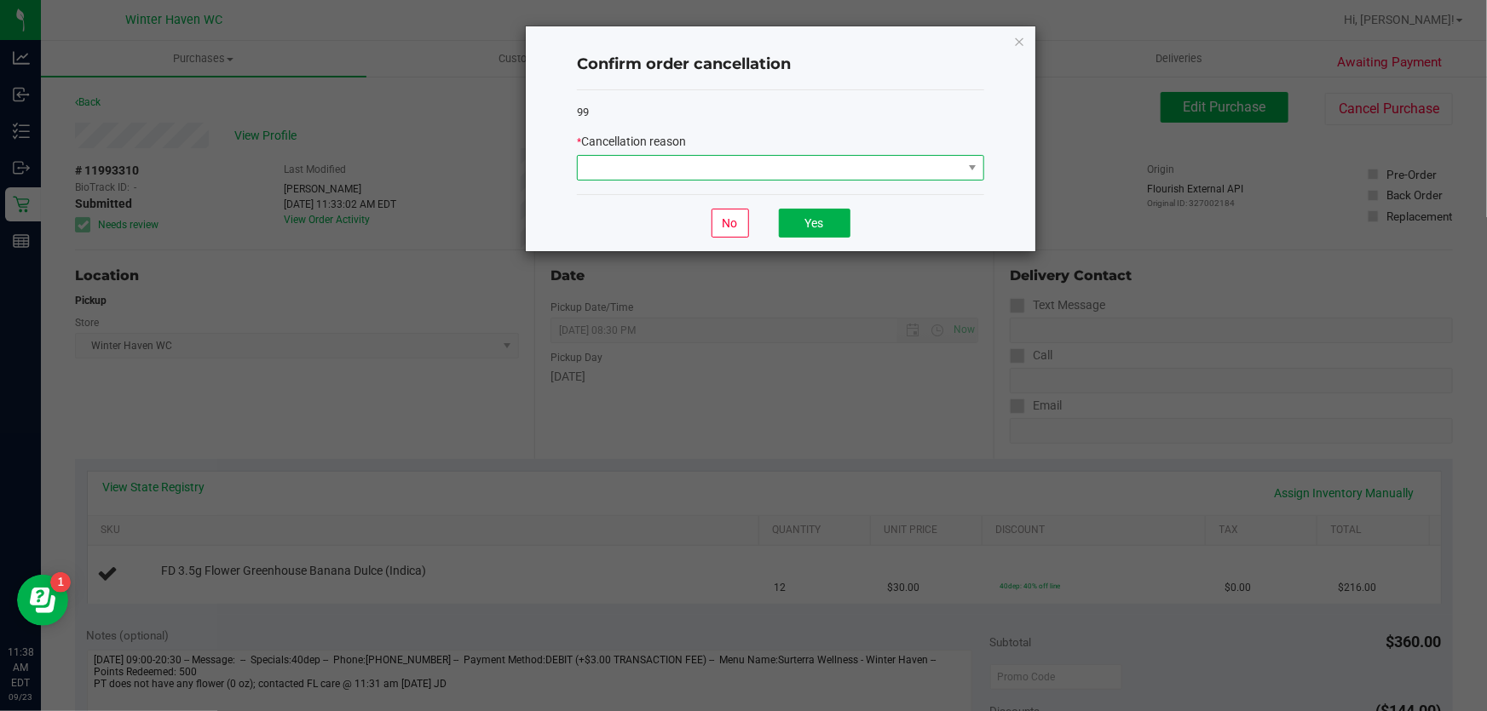
click at [736, 162] on span at bounding box center [770, 168] width 384 height 24
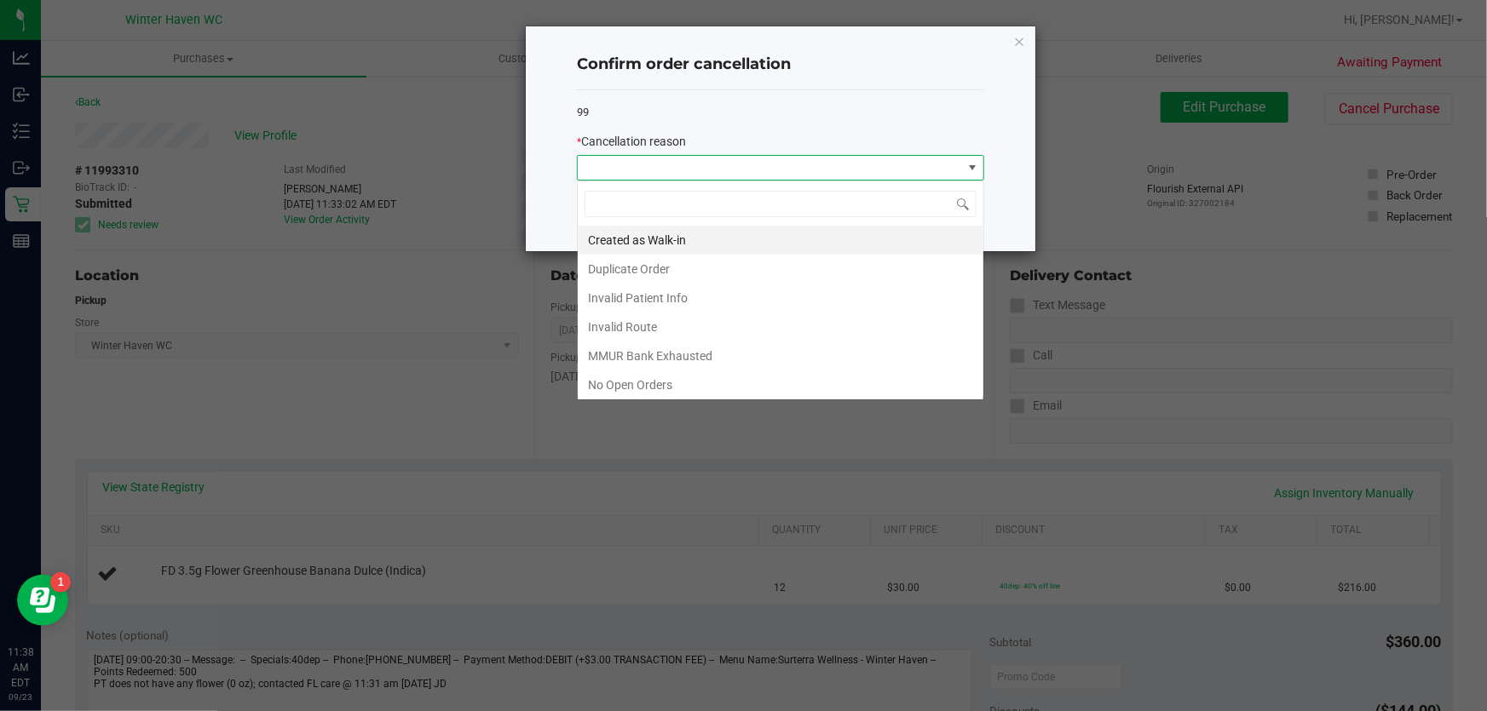
scroll to position [26, 407]
click at [698, 350] on li "MMUR Bank Exhausted" at bounding box center [781, 356] width 406 height 29
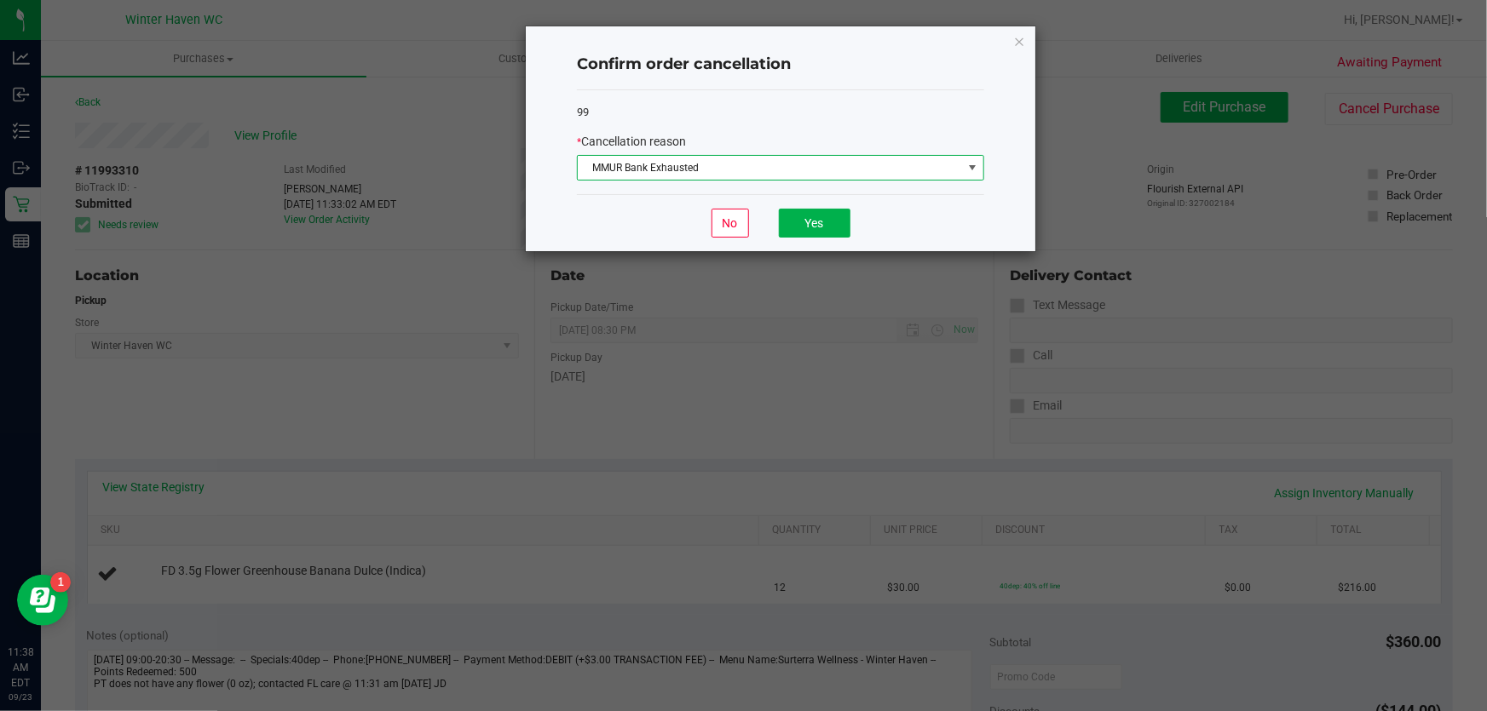
click at [814, 206] on div "No Yes" at bounding box center [780, 222] width 407 height 57
click at [814, 216] on button "Yes" at bounding box center [815, 223] width 72 height 29
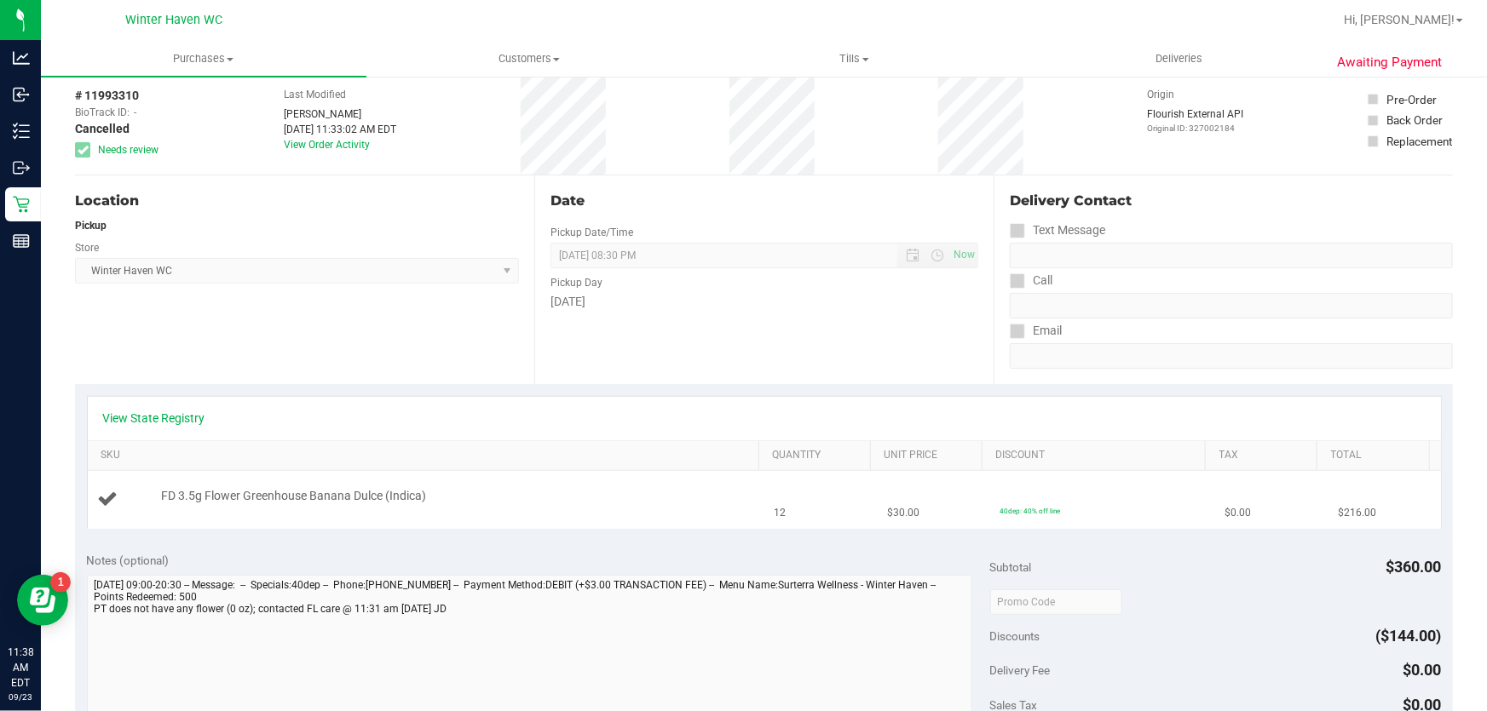
scroll to position [0, 0]
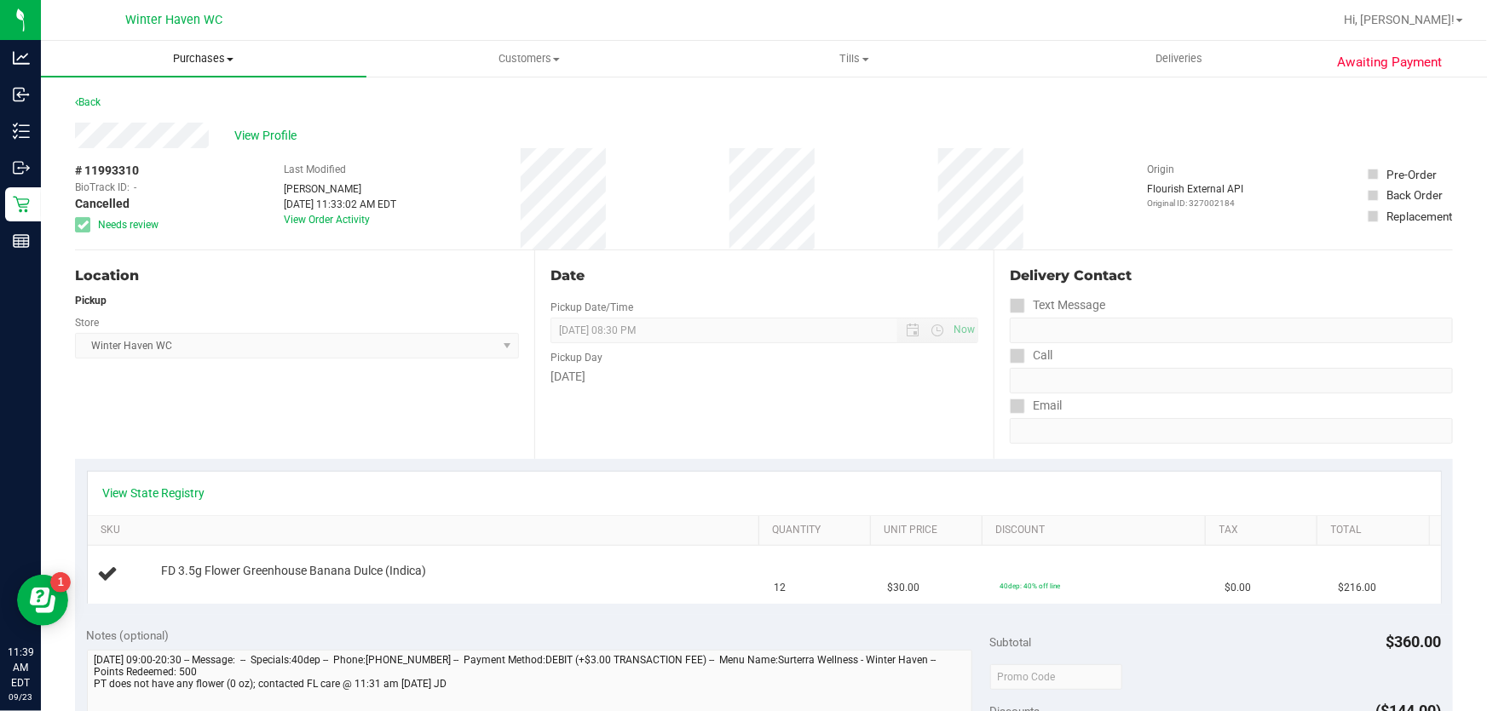
click at [209, 66] on uib-tab-heading "Purchases Summary of purchases Fulfillment All purchases" at bounding box center [203, 59] width 325 height 36
click at [157, 120] on li "Fulfillment" at bounding box center [203, 123] width 325 height 20
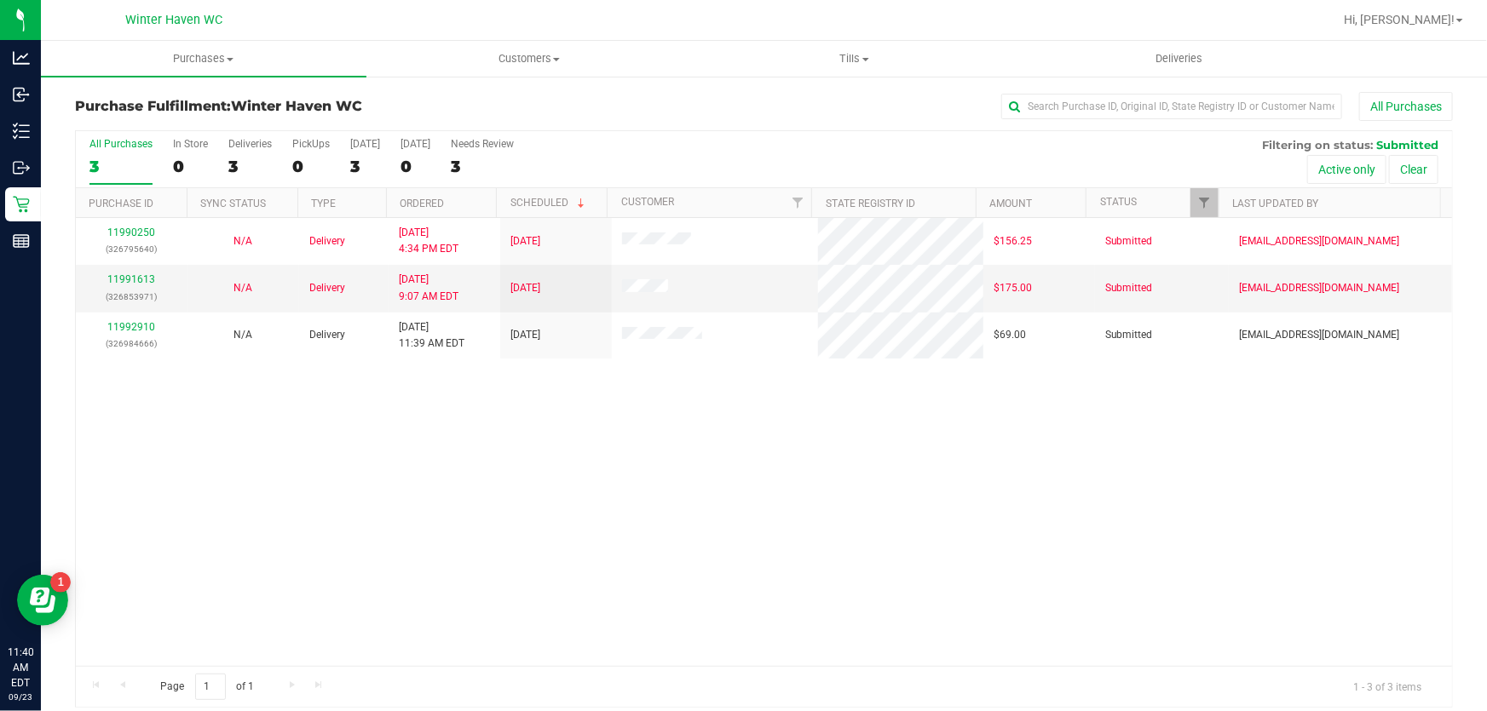
click at [587, 529] on div "11990250 (326795640) N/A Delivery 9/22/2025 4:34 PM EDT 9/23/2025 $156.25 Submi…" at bounding box center [764, 442] width 1376 height 448
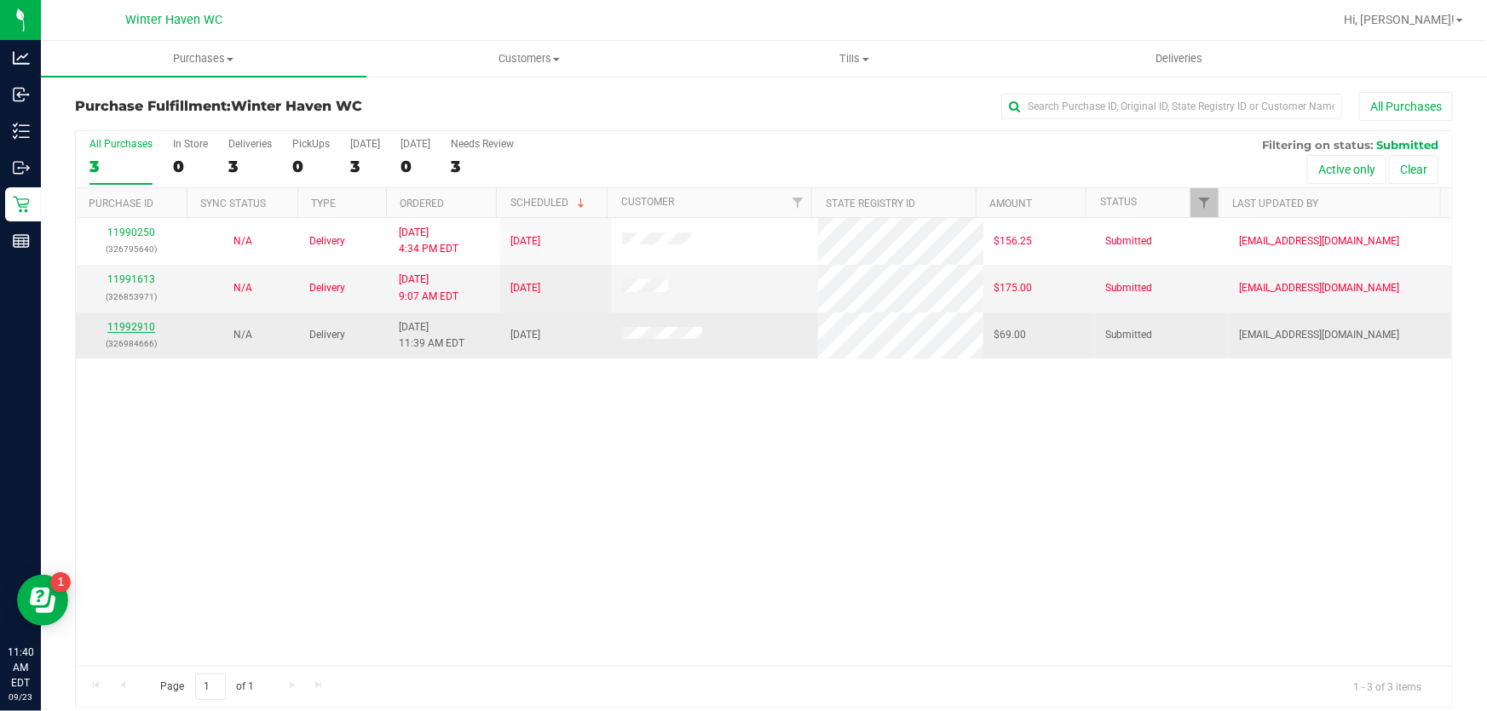
click at [129, 325] on link "11992910" at bounding box center [131, 327] width 48 height 12
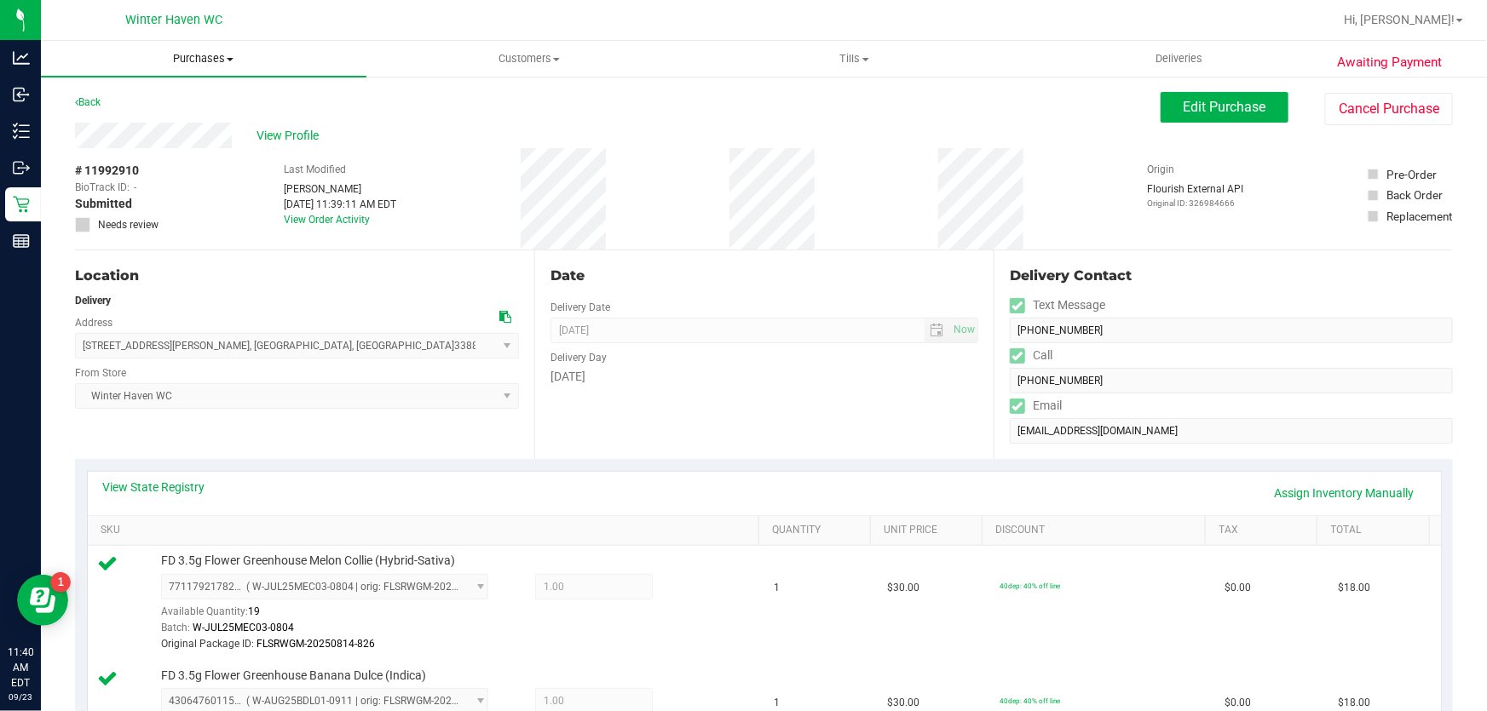
click at [187, 60] on span "Purchases" at bounding box center [203, 58] width 325 height 15
click at [150, 128] on li "Fulfillment" at bounding box center [203, 123] width 325 height 20
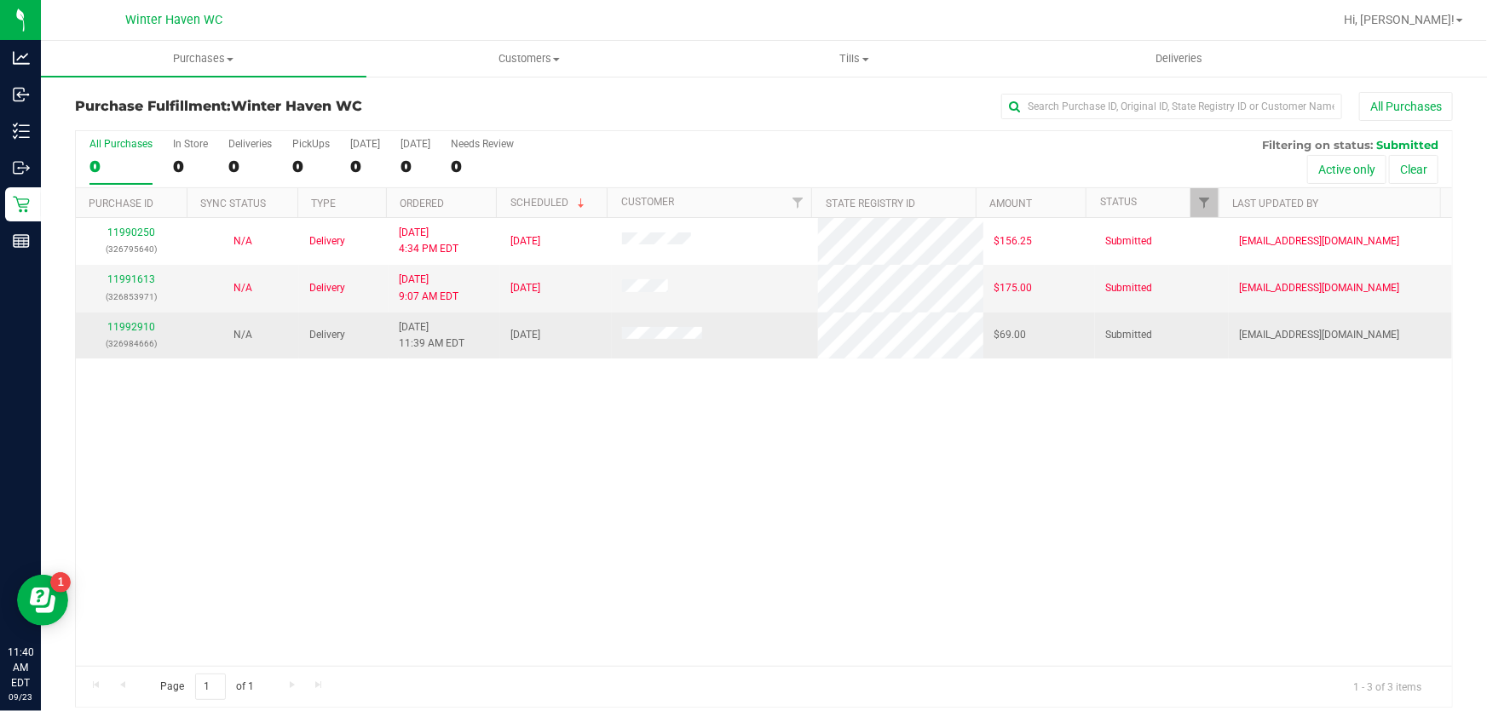
click at [555, 365] on div "11990250 (326795640) N/A Delivery 9/22/2025 4:34 PM EDT 9/23/2025 $156.25 Submi…" at bounding box center [764, 442] width 1376 height 448
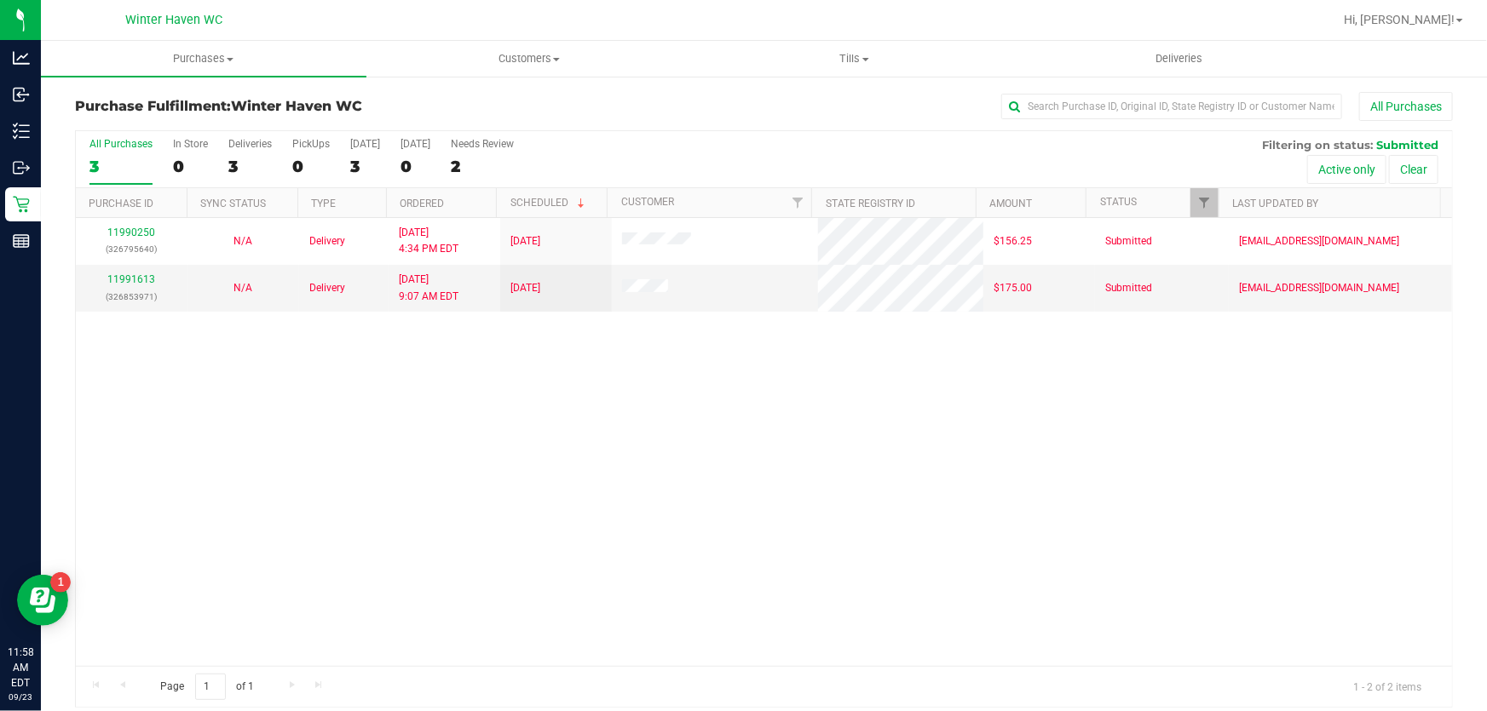
click at [327, 448] on div "11990250 (326795640) N/A Delivery 9/22/2025 4:34 PM EDT 9/23/2025 $156.25 Submi…" at bounding box center [764, 442] width 1376 height 448
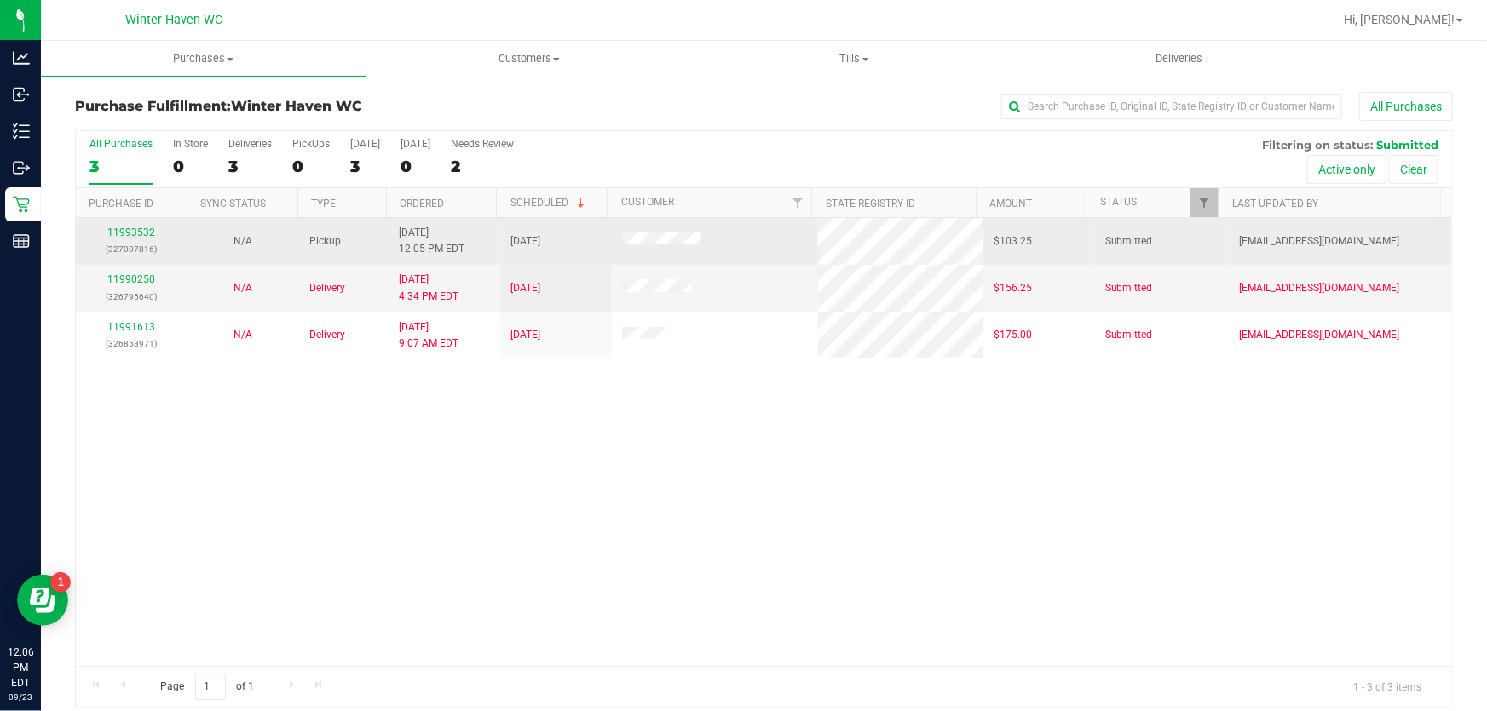
click at [114, 230] on link "11993532" at bounding box center [131, 233] width 48 height 12
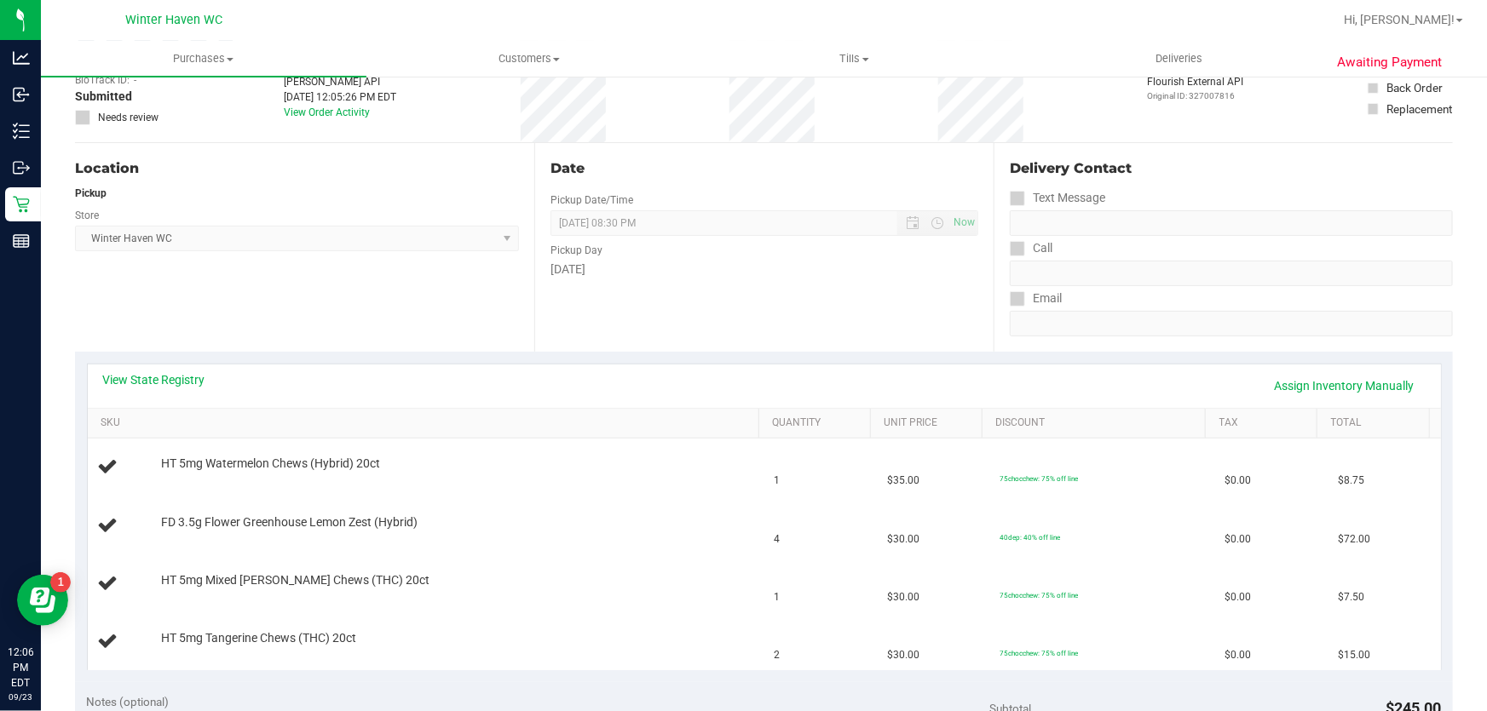
scroll to position [232, 0]
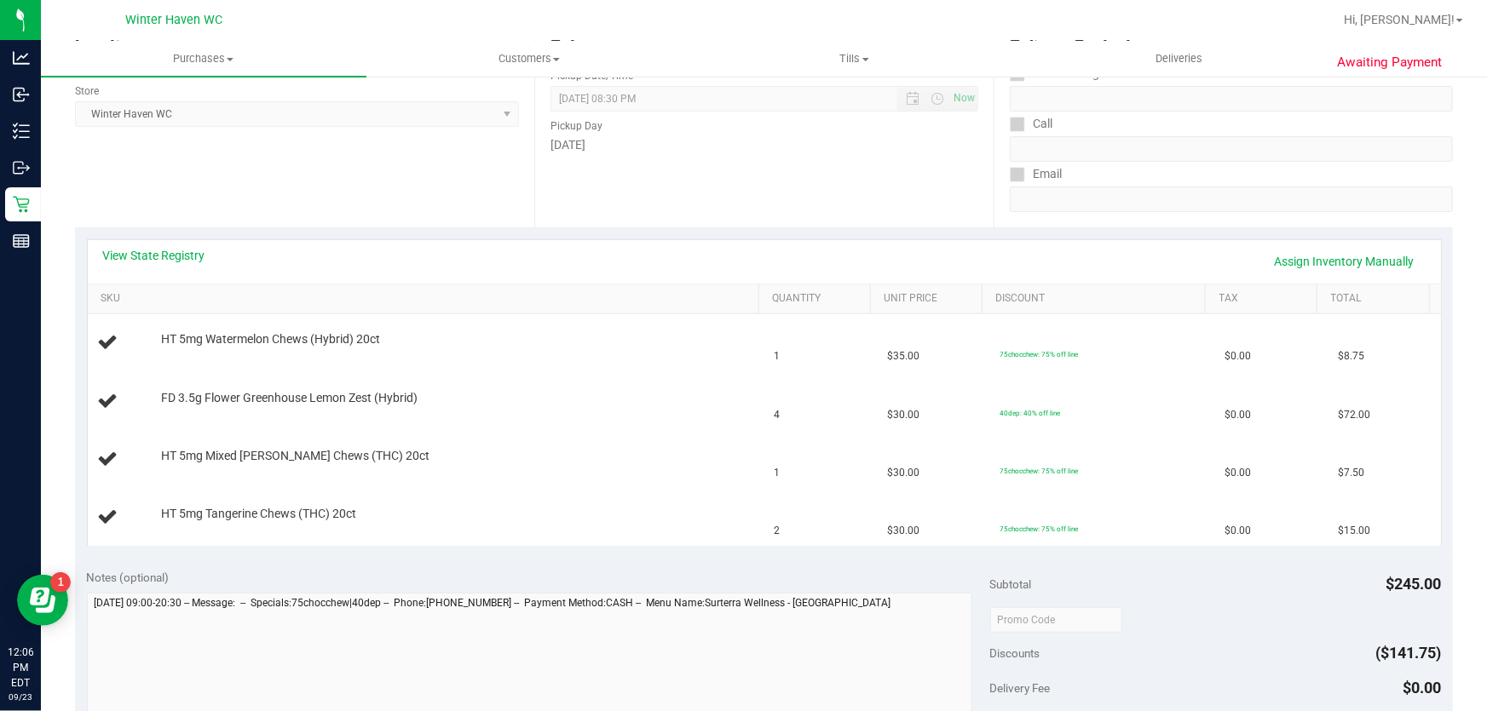
click at [187, 237] on div "View State Registry Assign Inventory Manually SKU Quantity Unit Price Discount …" at bounding box center [764, 392] width 1378 height 331
click at [176, 256] on link "View State Registry" at bounding box center [154, 255] width 102 height 17
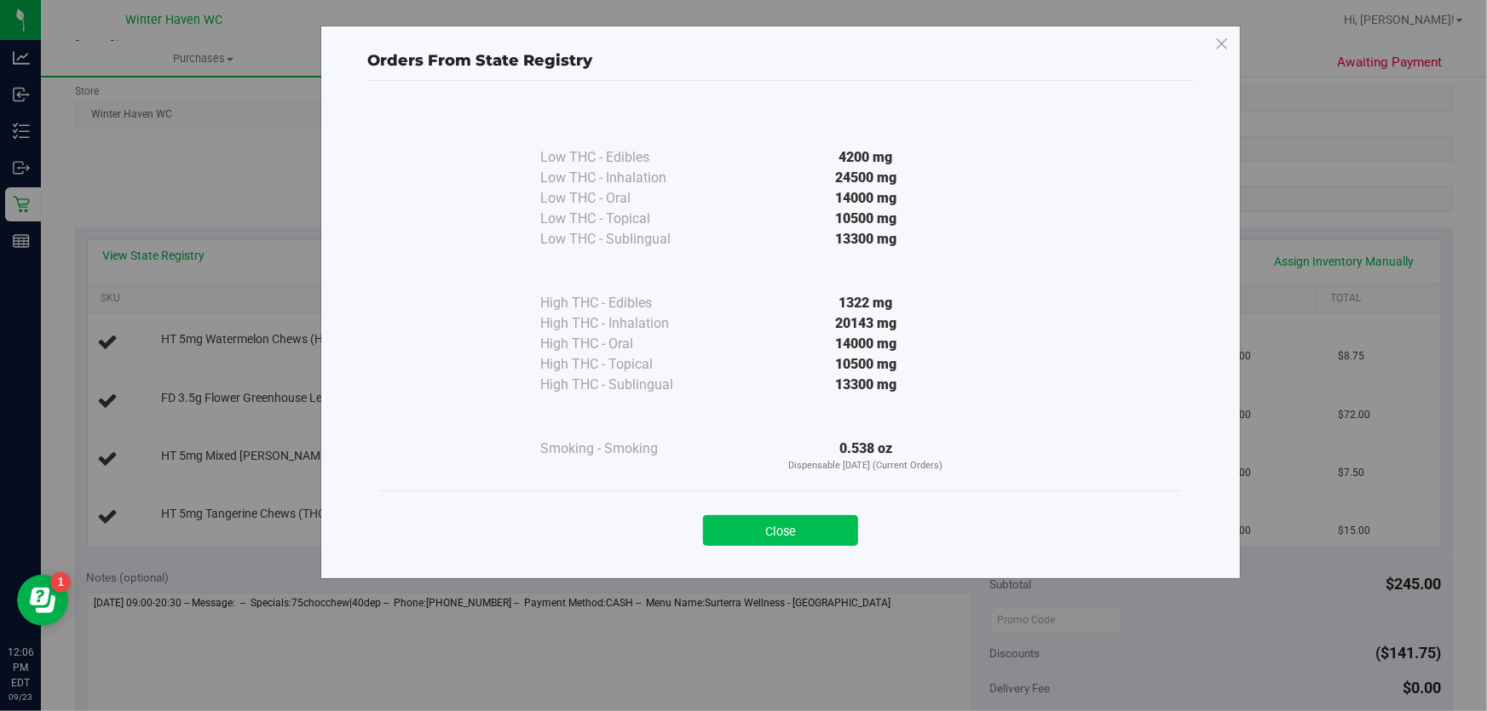
click at [800, 526] on button "Close" at bounding box center [780, 530] width 155 height 31
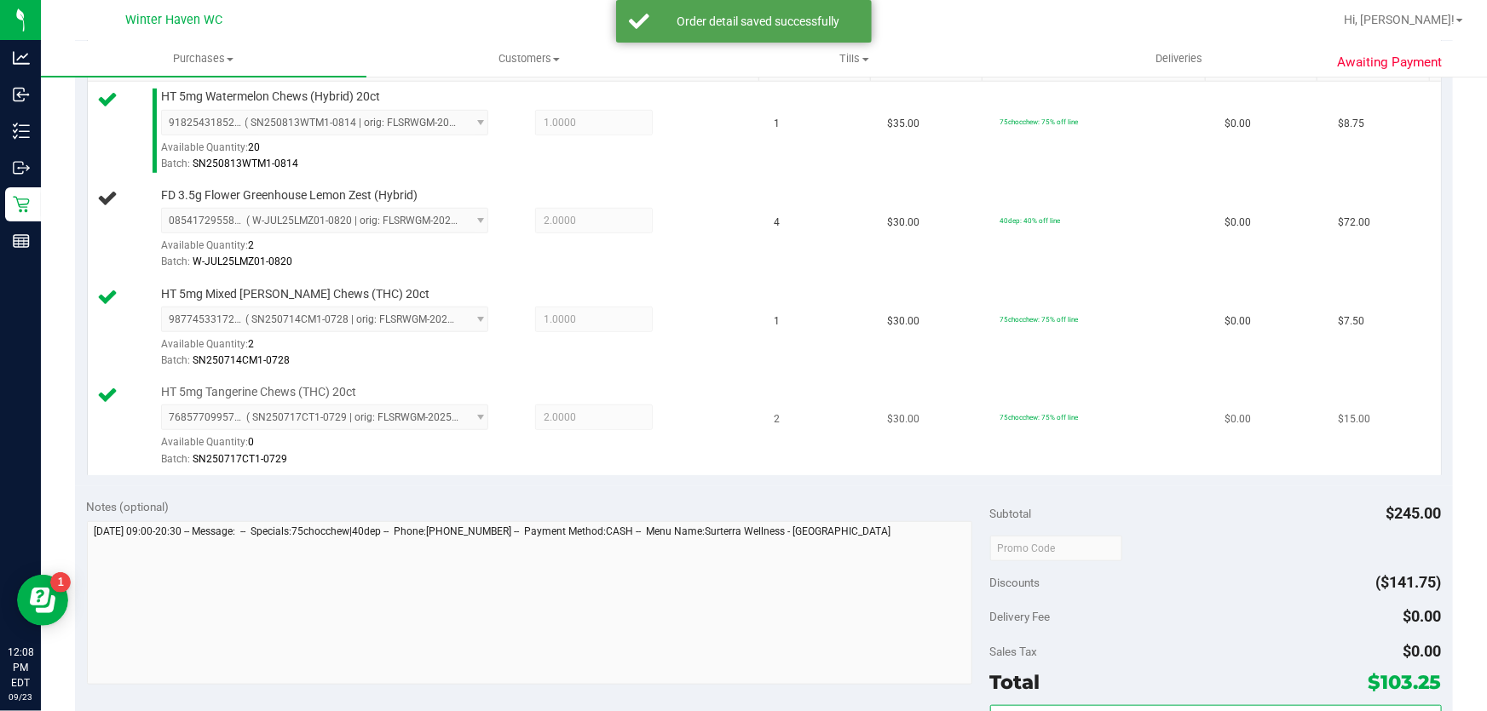
scroll to position [387, 0]
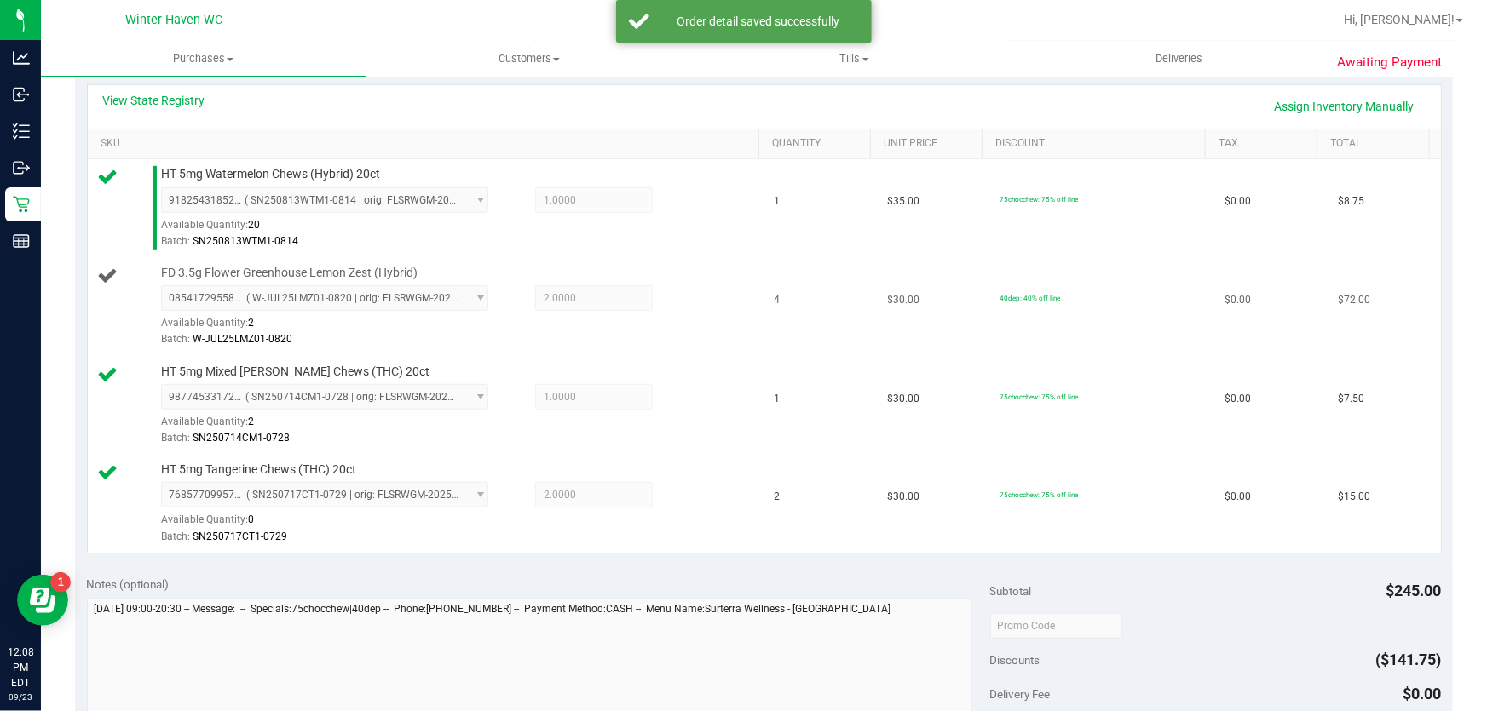
drag, startPoint x: 719, startPoint y: 338, endPoint x: 636, endPoint y: 336, distance: 82.7
click at [717, 338] on div "Batch: W-JUL25LMZ01-0820" at bounding box center [456, 339] width 590 height 16
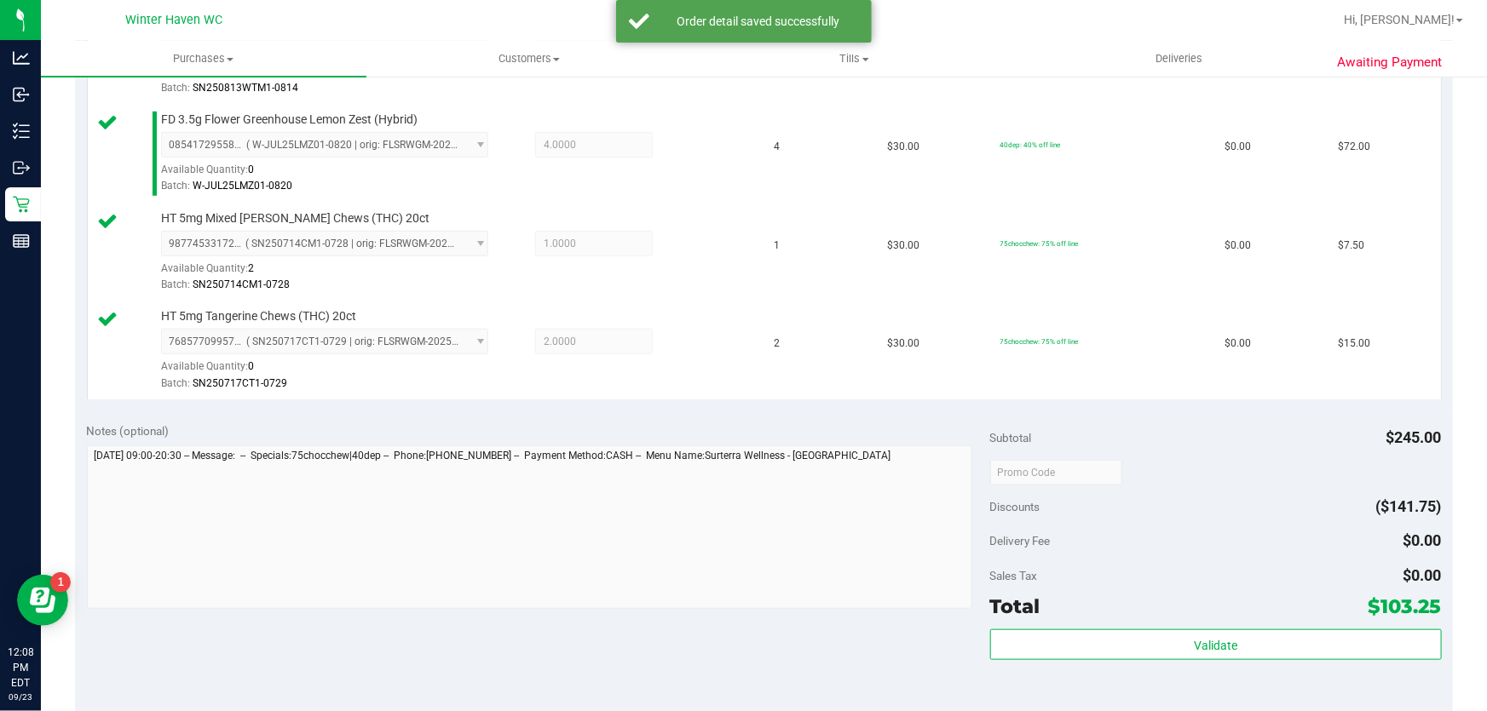
scroll to position [542, 0]
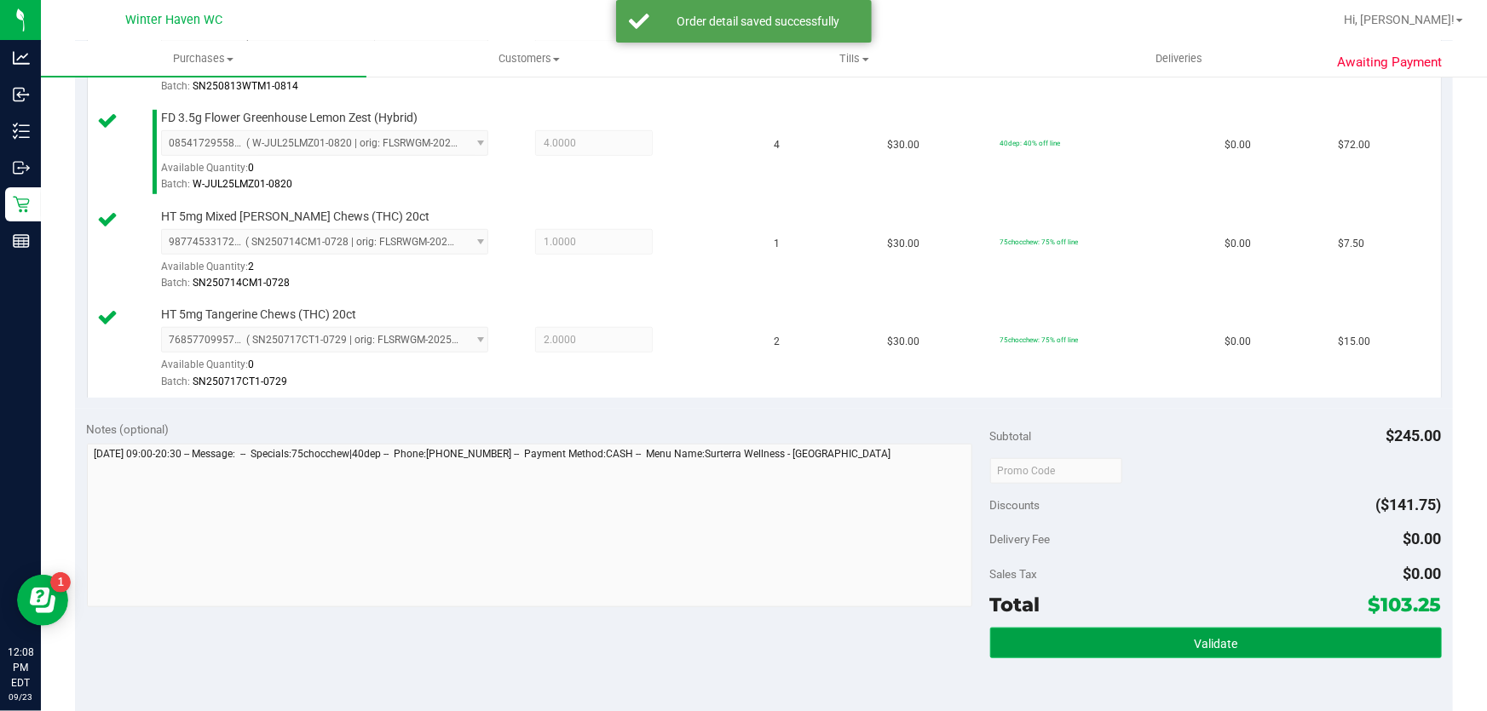
click at [1199, 644] on span "Validate" at bounding box center [1215, 644] width 43 height 14
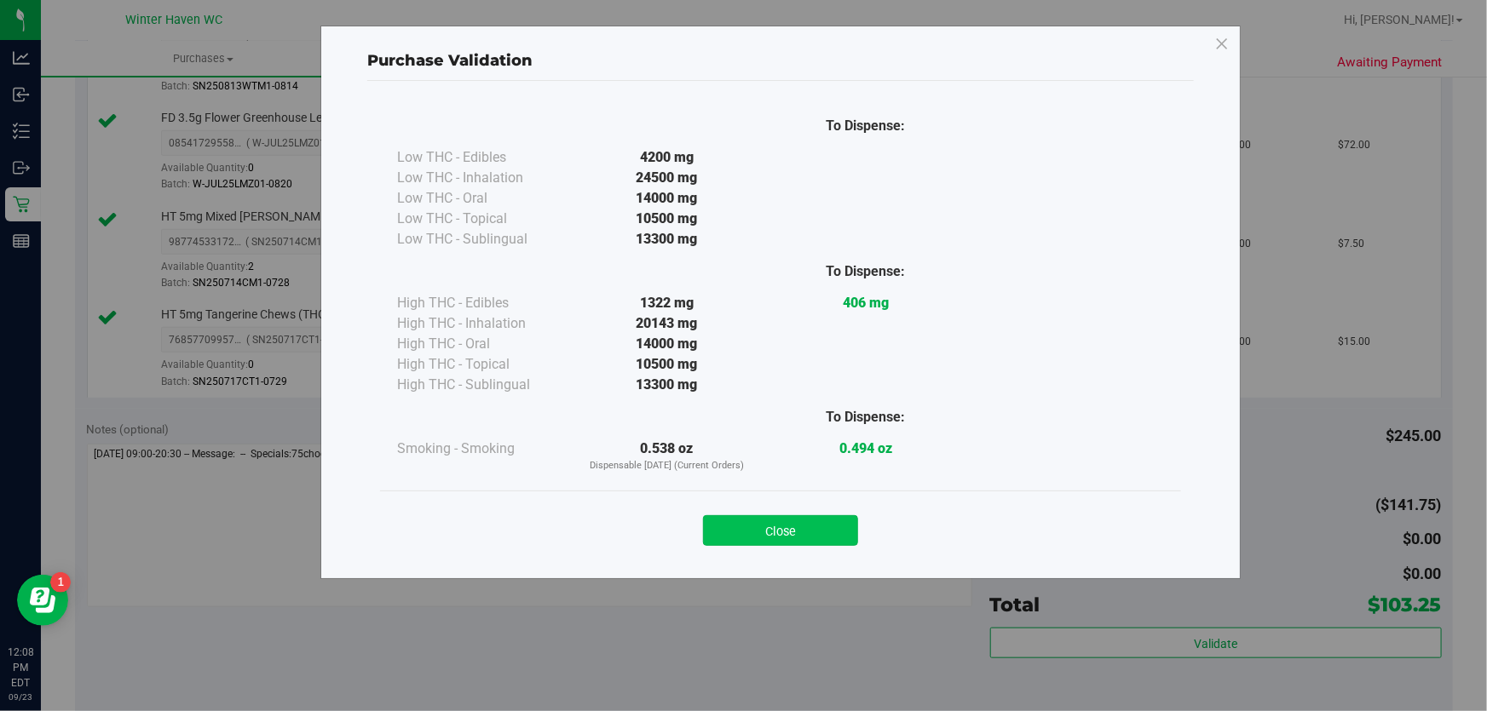
click at [836, 532] on button "Close" at bounding box center [780, 530] width 155 height 31
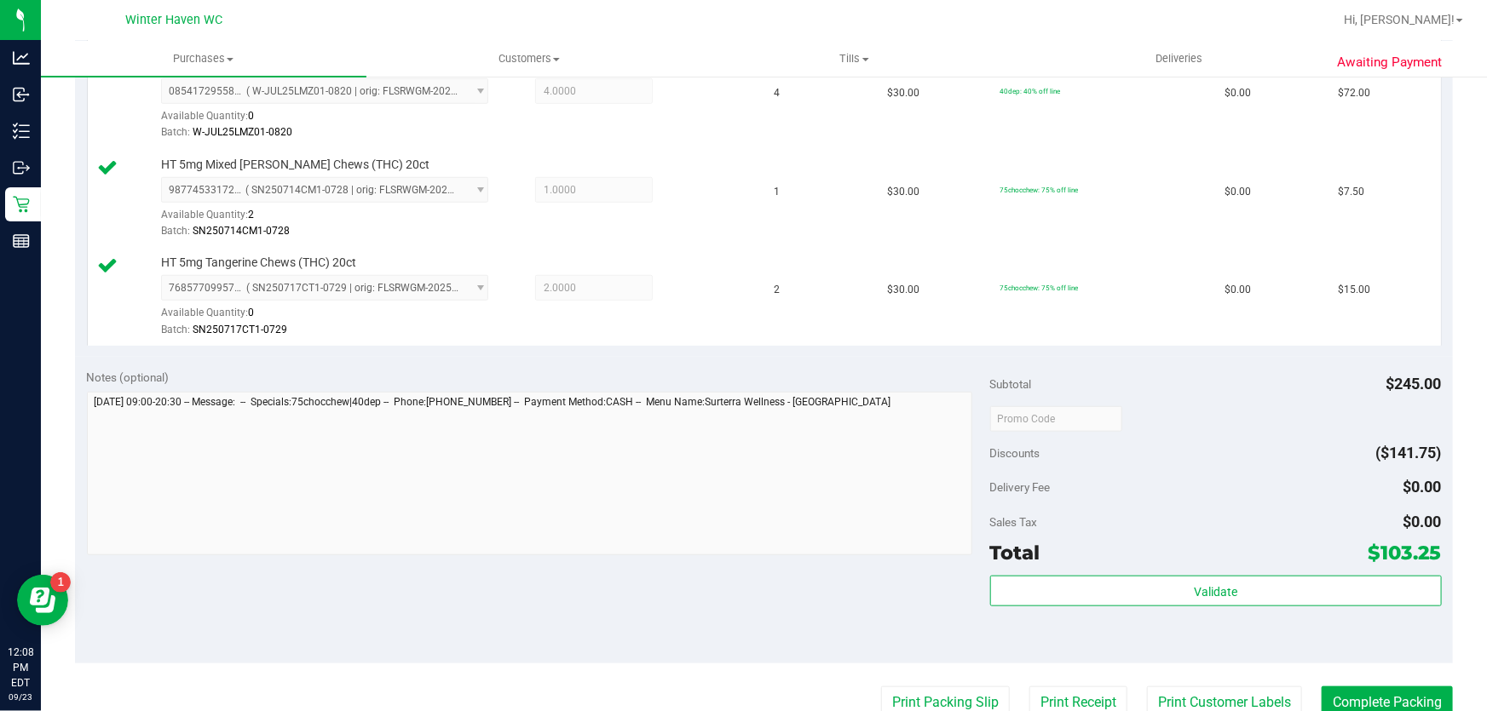
scroll to position [697, 0]
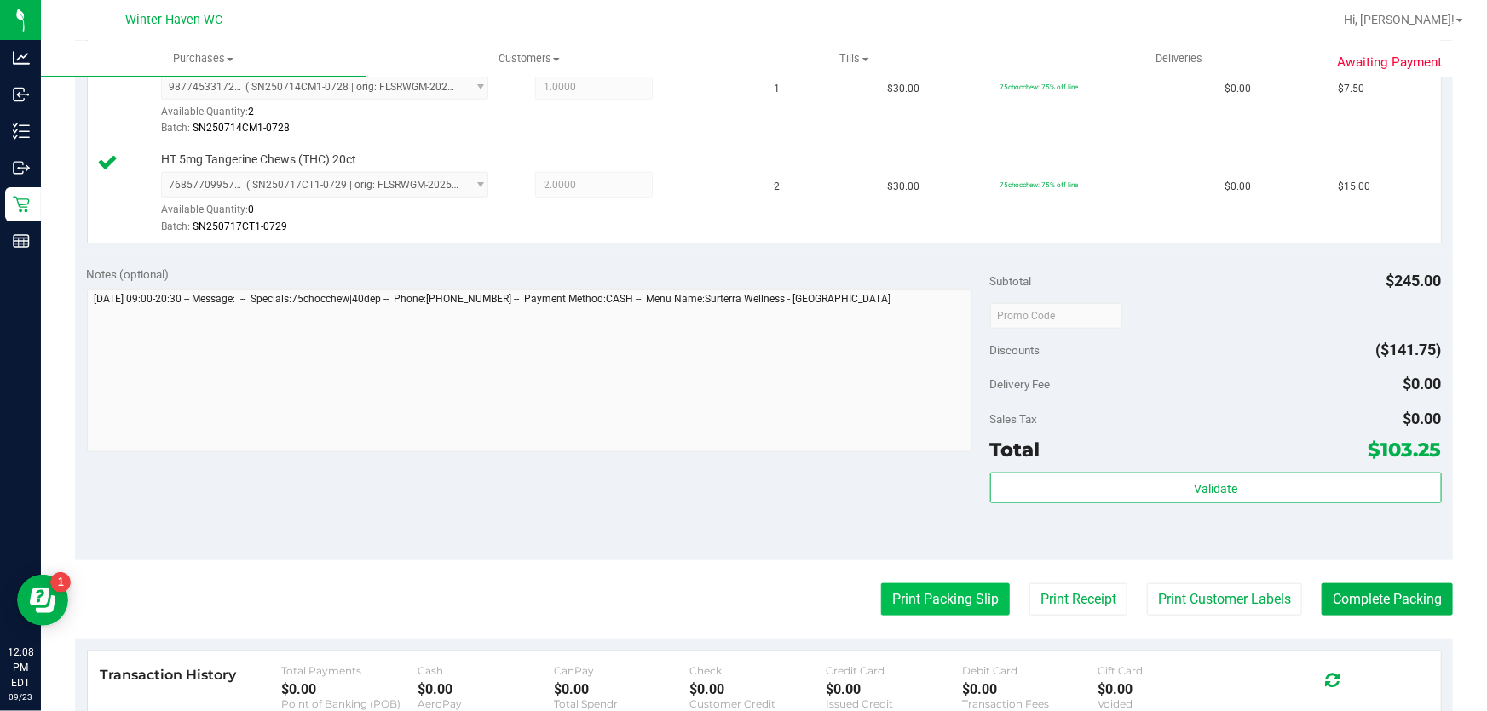
click at [928, 596] on button "Print Packing Slip" at bounding box center [945, 600] width 129 height 32
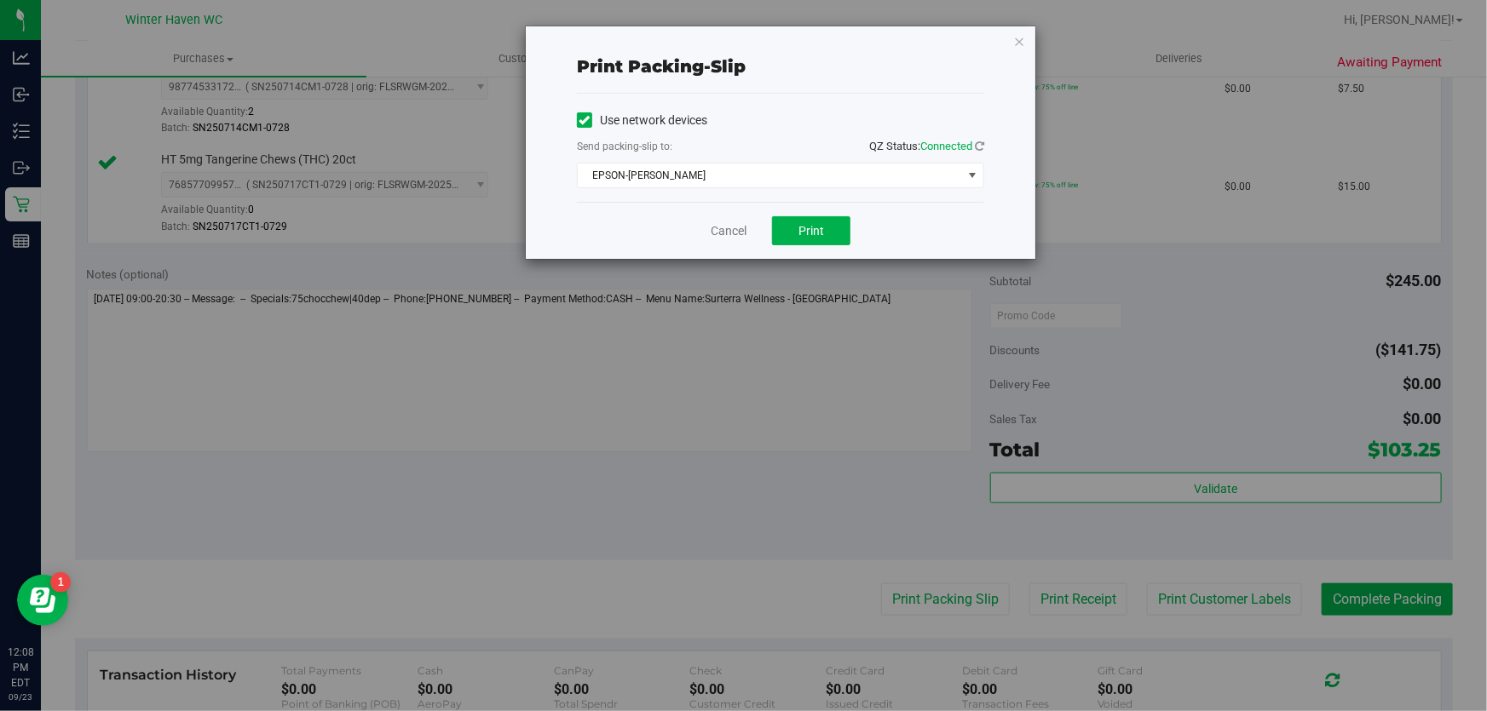
click at [808, 212] on div "Cancel Print" at bounding box center [780, 230] width 407 height 57
click at [808, 231] on span "Print" at bounding box center [811, 231] width 26 height 14
click at [740, 230] on link "Cancel" at bounding box center [729, 231] width 36 height 18
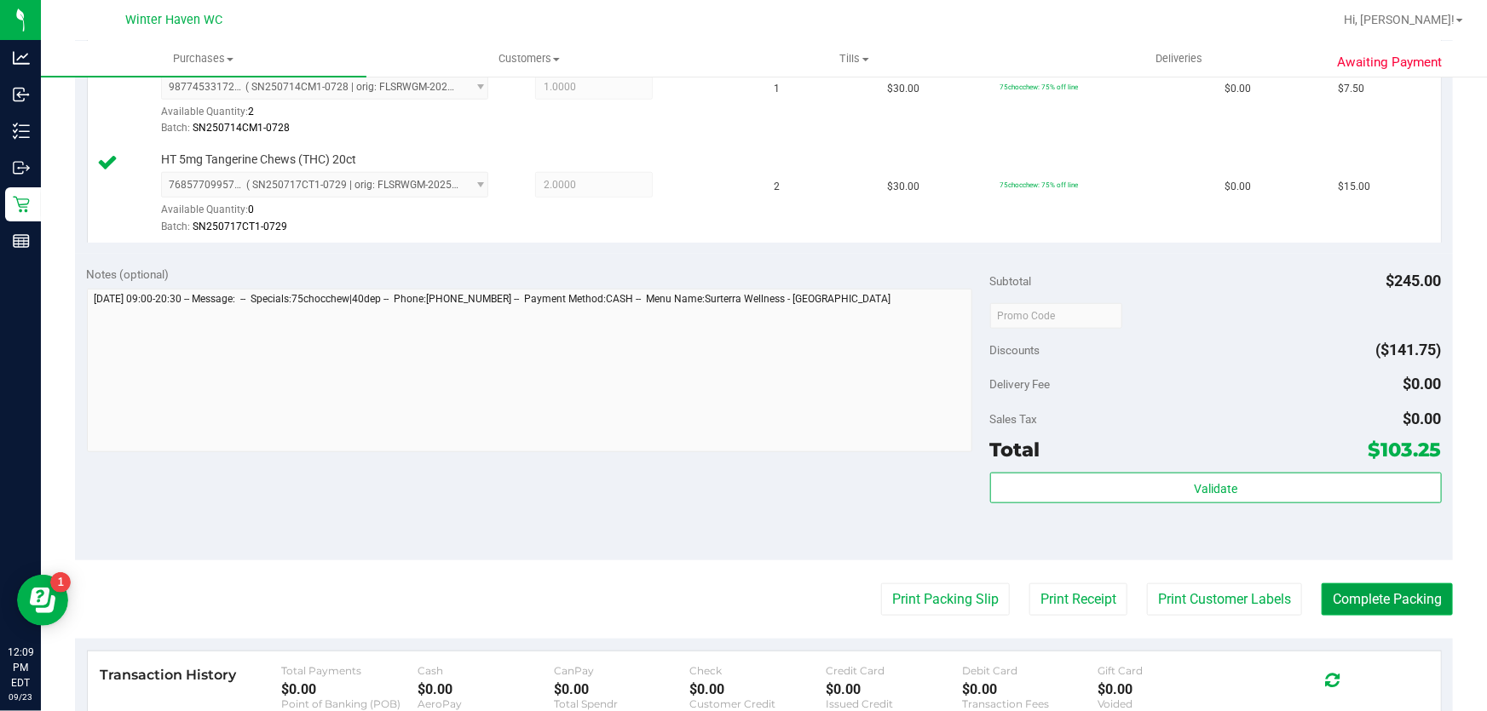
click at [1361, 610] on button "Complete Packing" at bounding box center [1386, 600] width 131 height 32
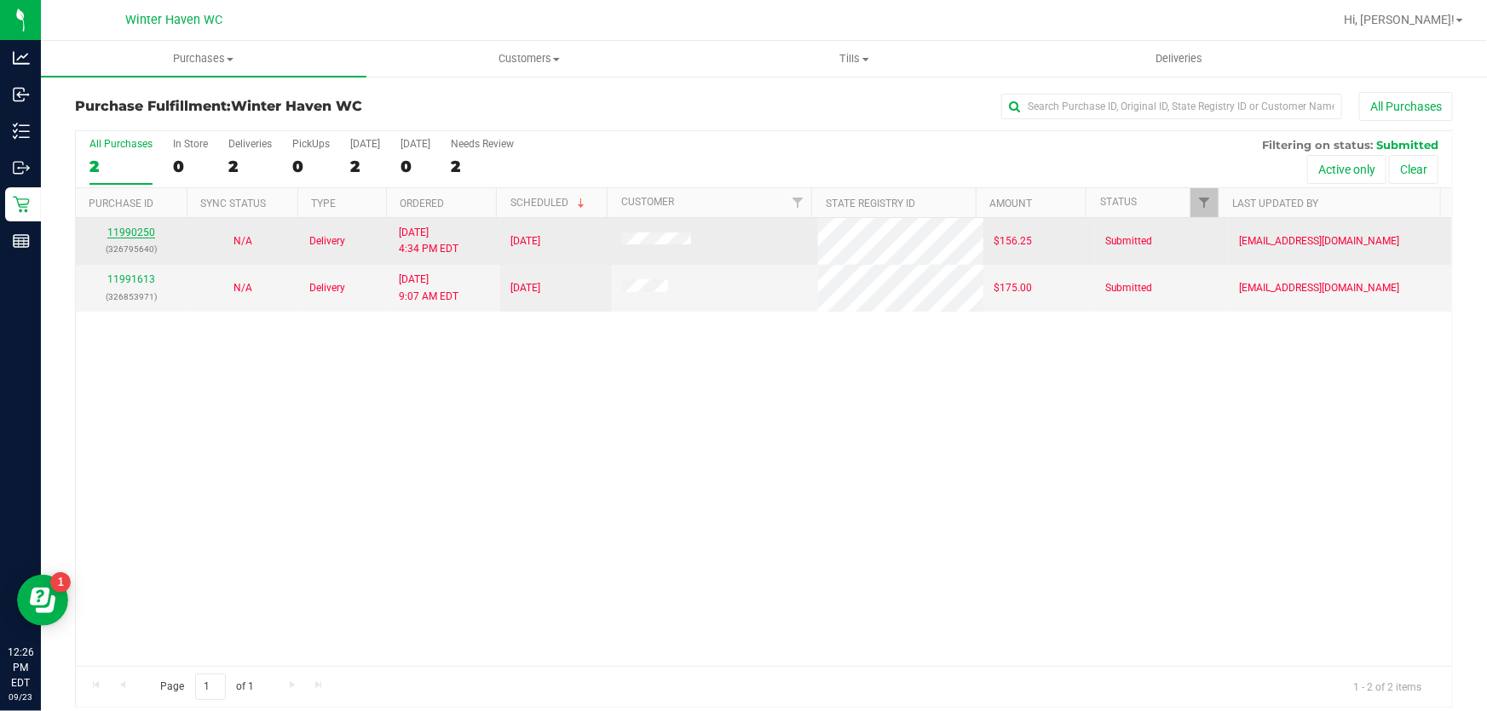
click at [137, 234] on link "11990250" at bounding box center [131, 233] width 48 height 12
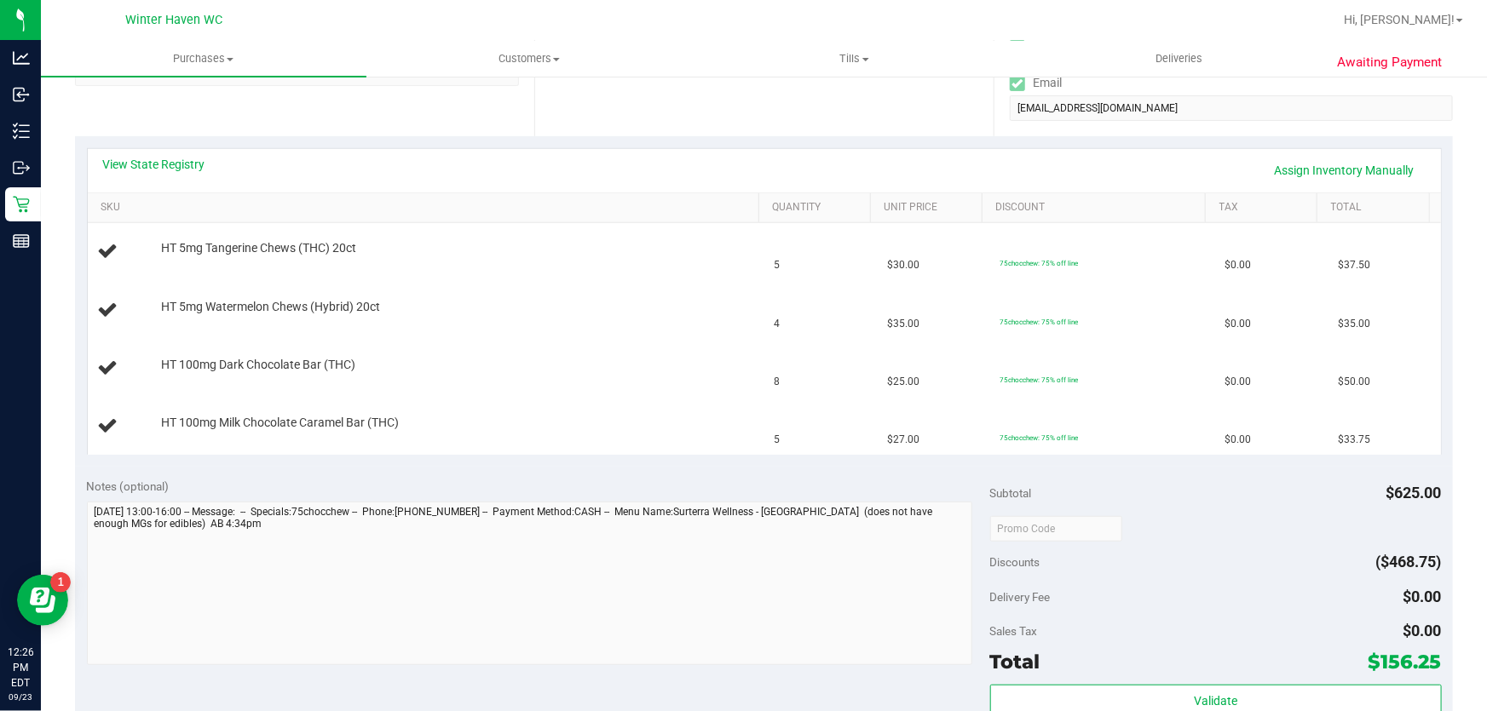
scroll to position [309, 0]
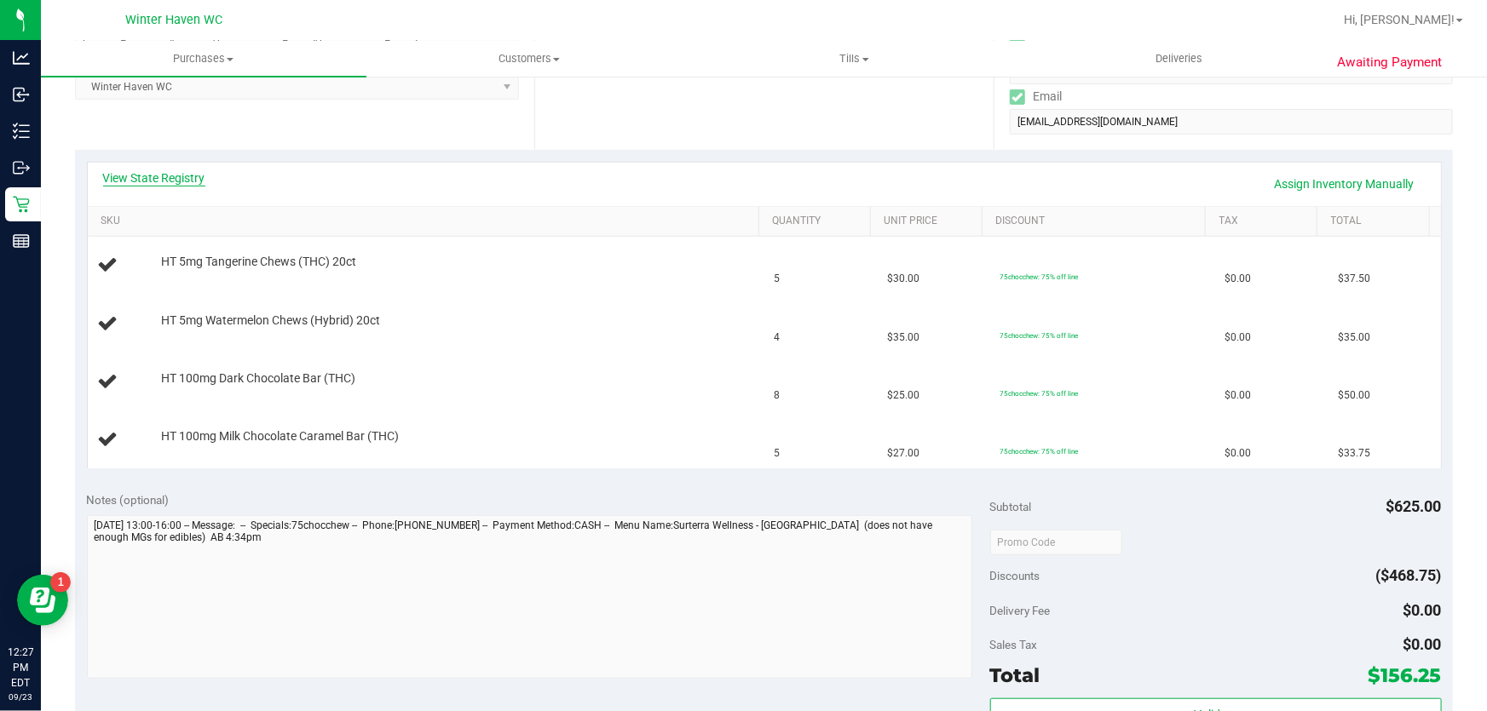
click at [152, 181] on link "View State Registry" at bounding box center [154, 178] width 102 height 17
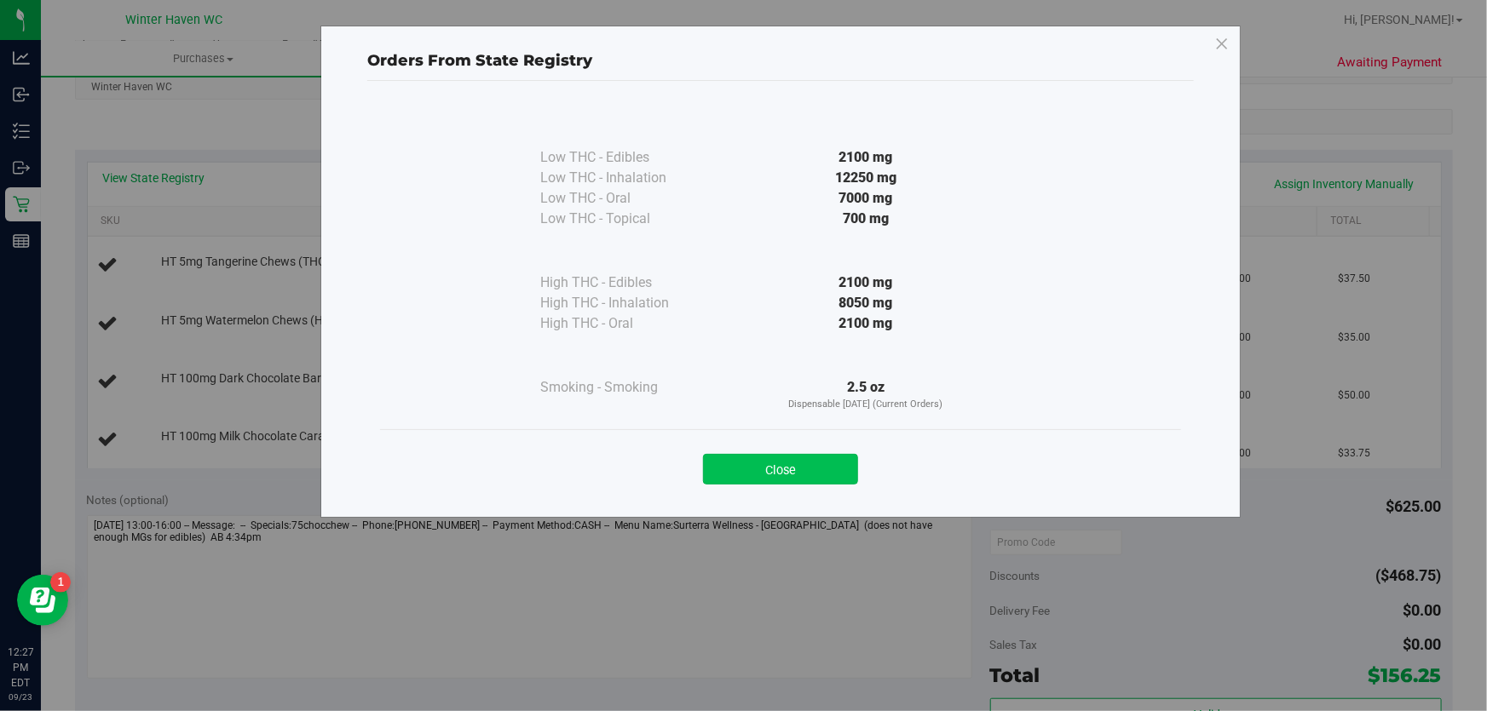
click at [738, 462] on button "Close" at bounding box center [780, 469] width 155 height 31
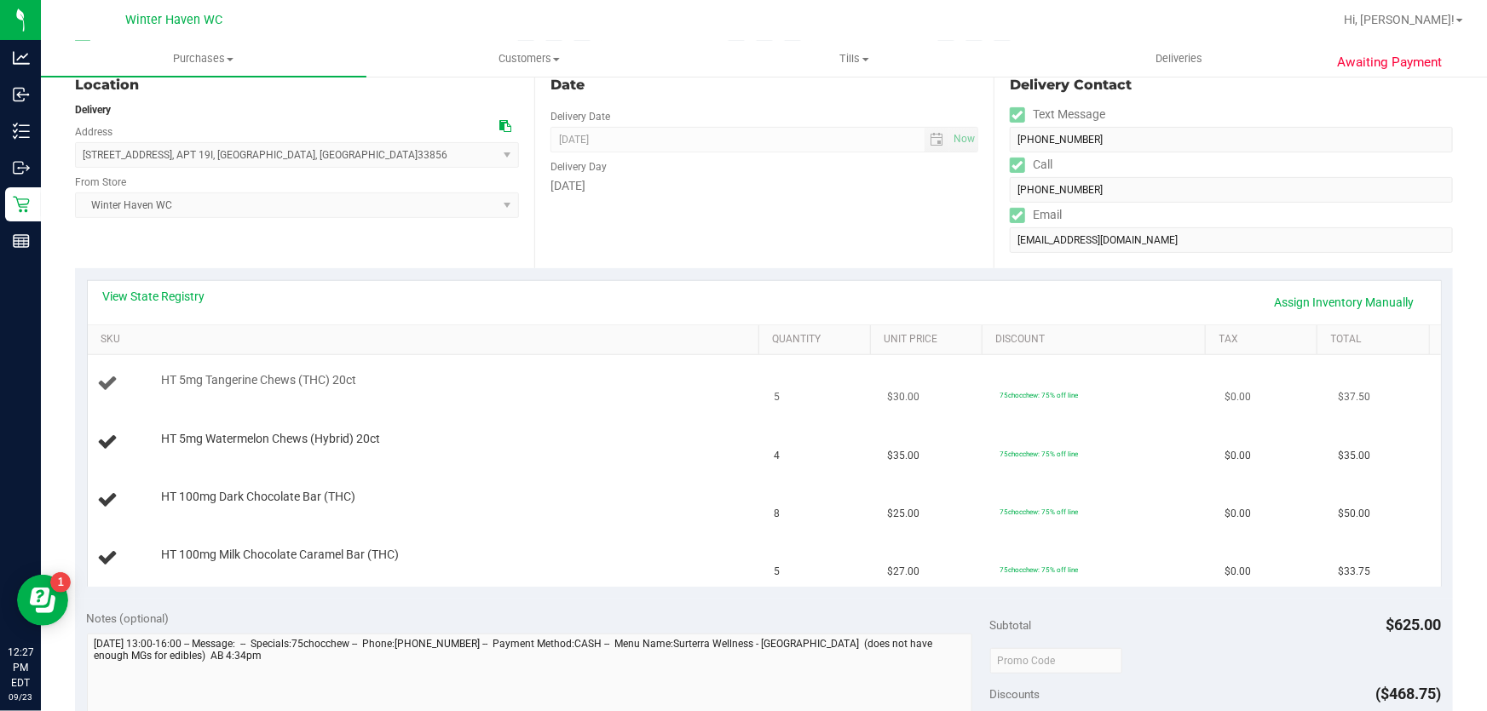
scroll to position [0, 0]
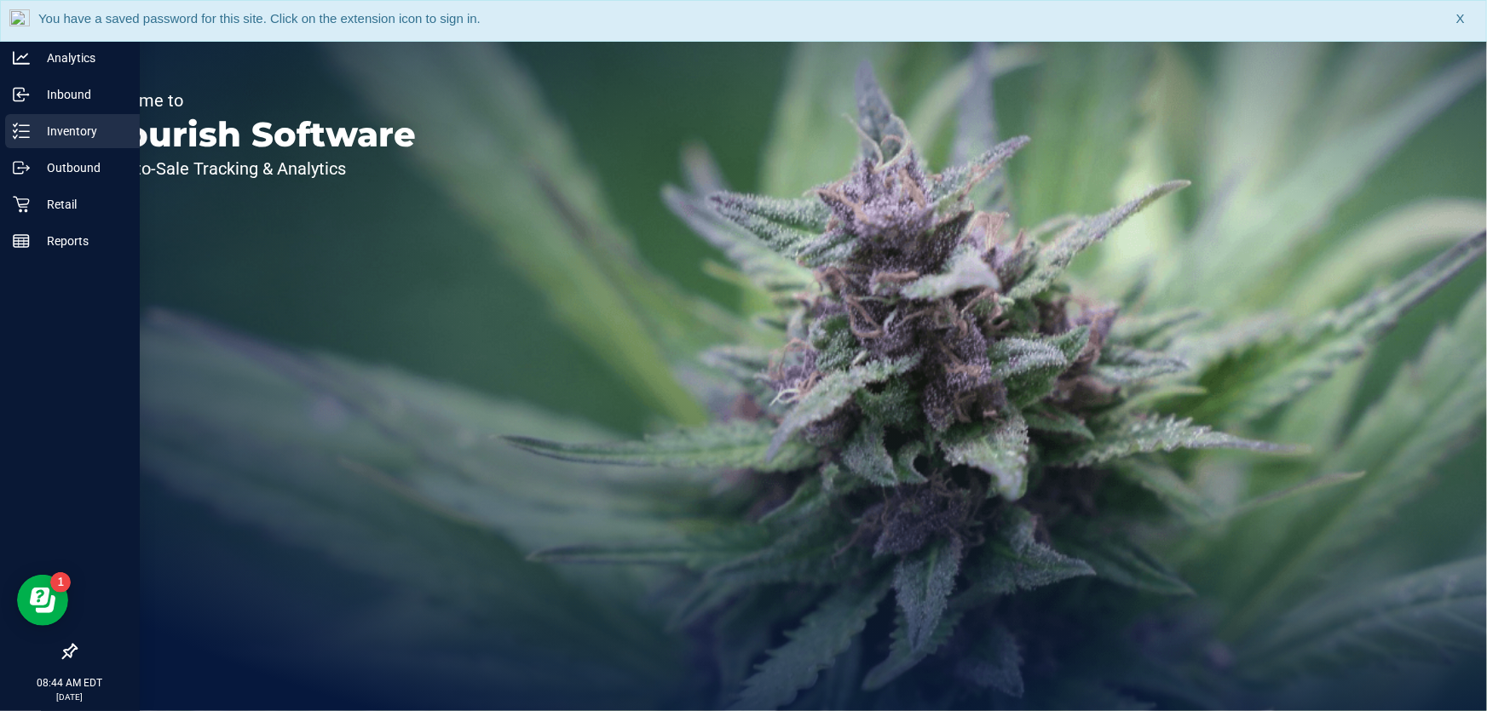
click at [57, 136] on p "Inventory" at bounding box center [81, 131] width 102 height 20
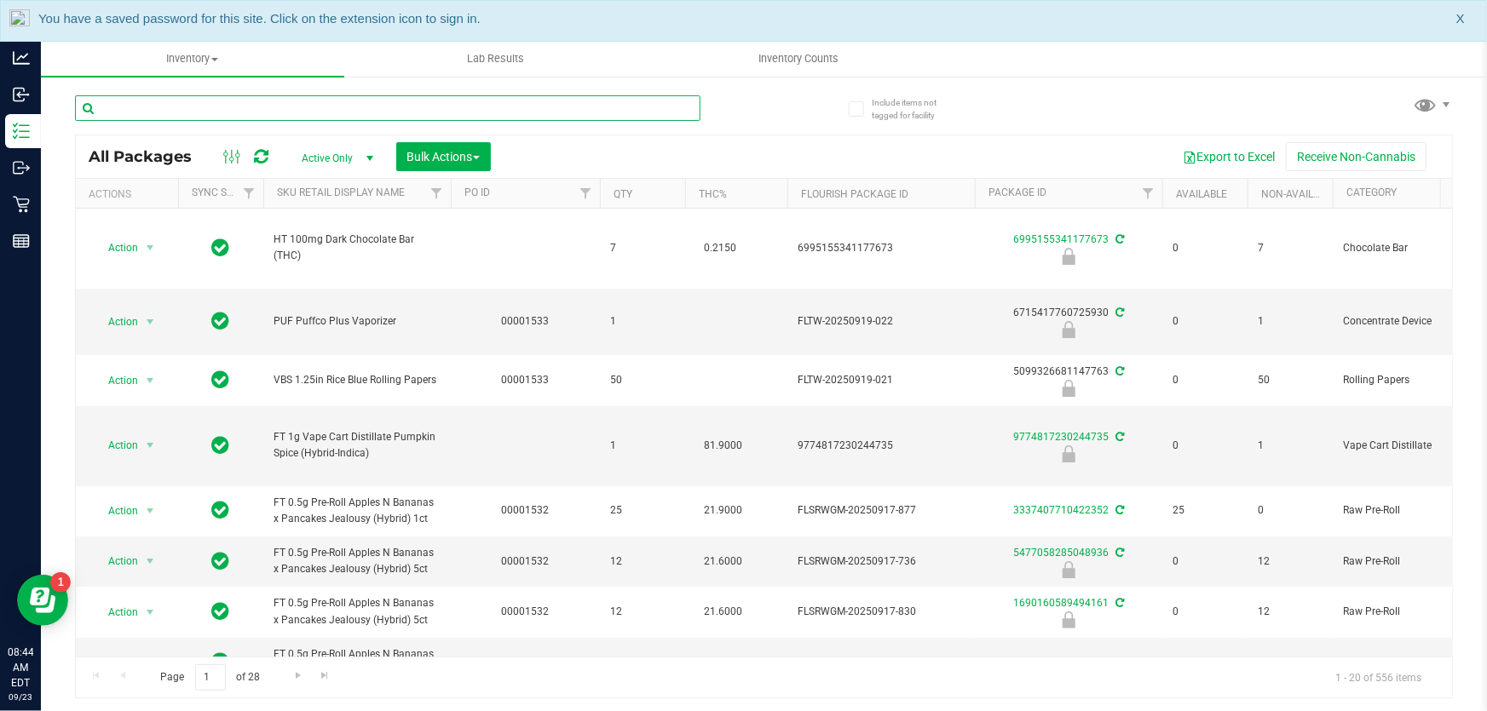
click at [413, 108] on input "text" at bounding box center [387, 108] width 625 height 26
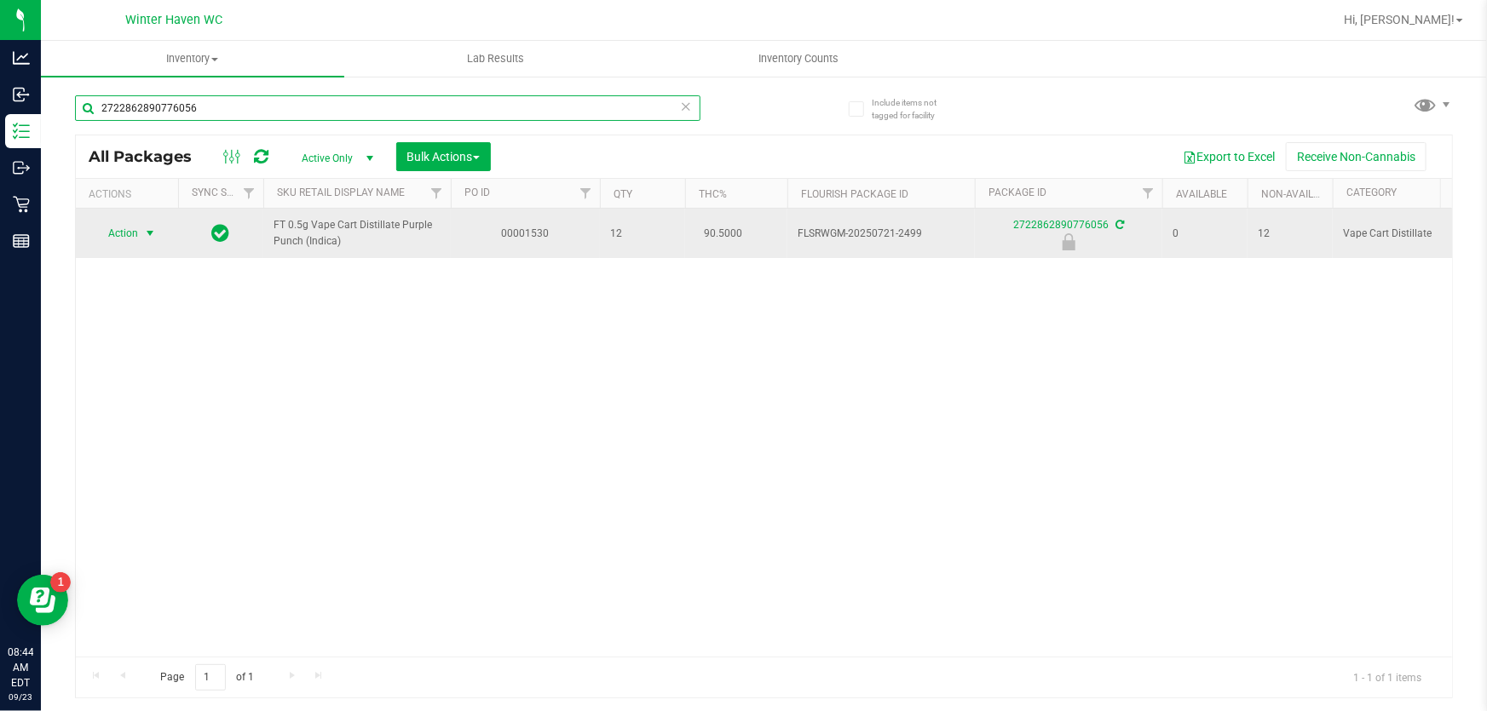
type input "2722862890776056"
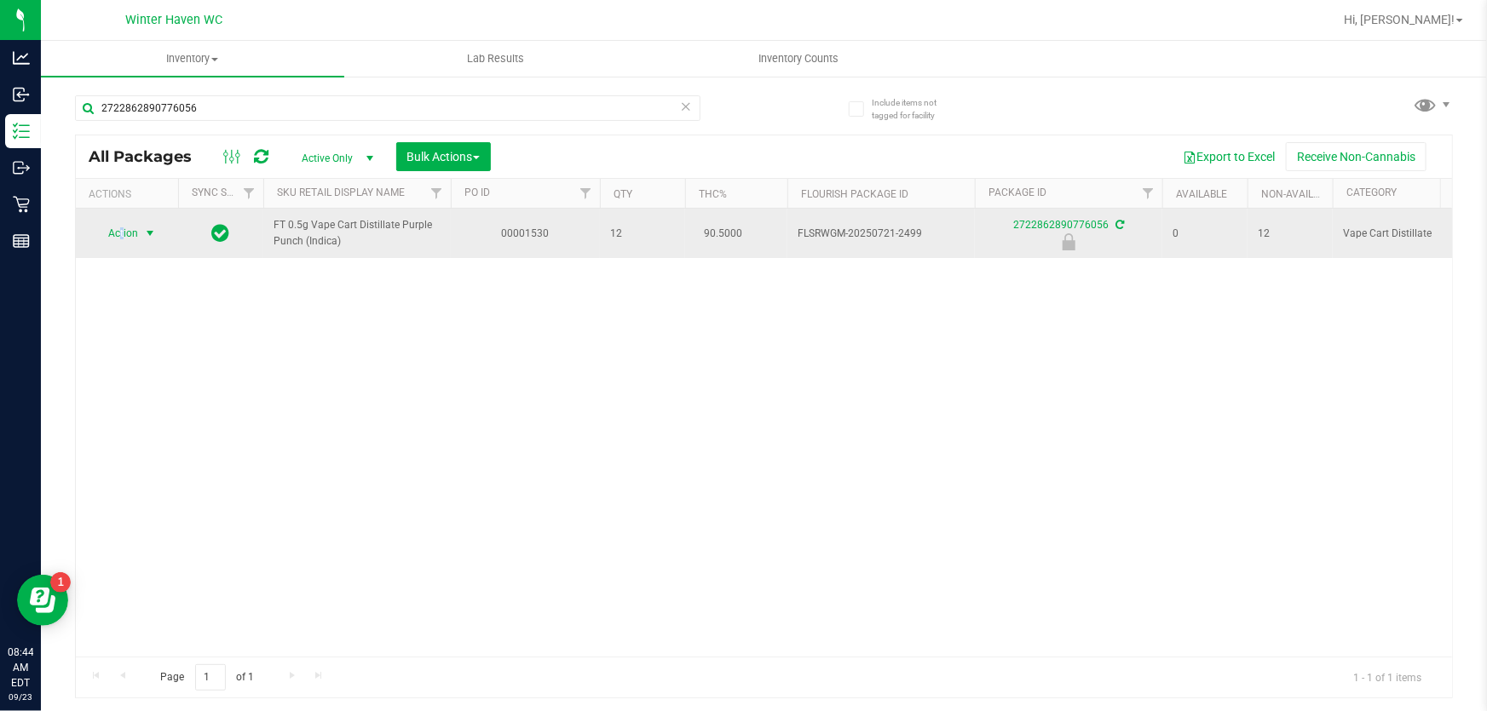
click at [121, 239] on span "Action" at bounding box center [116, 234] width 46 height 24
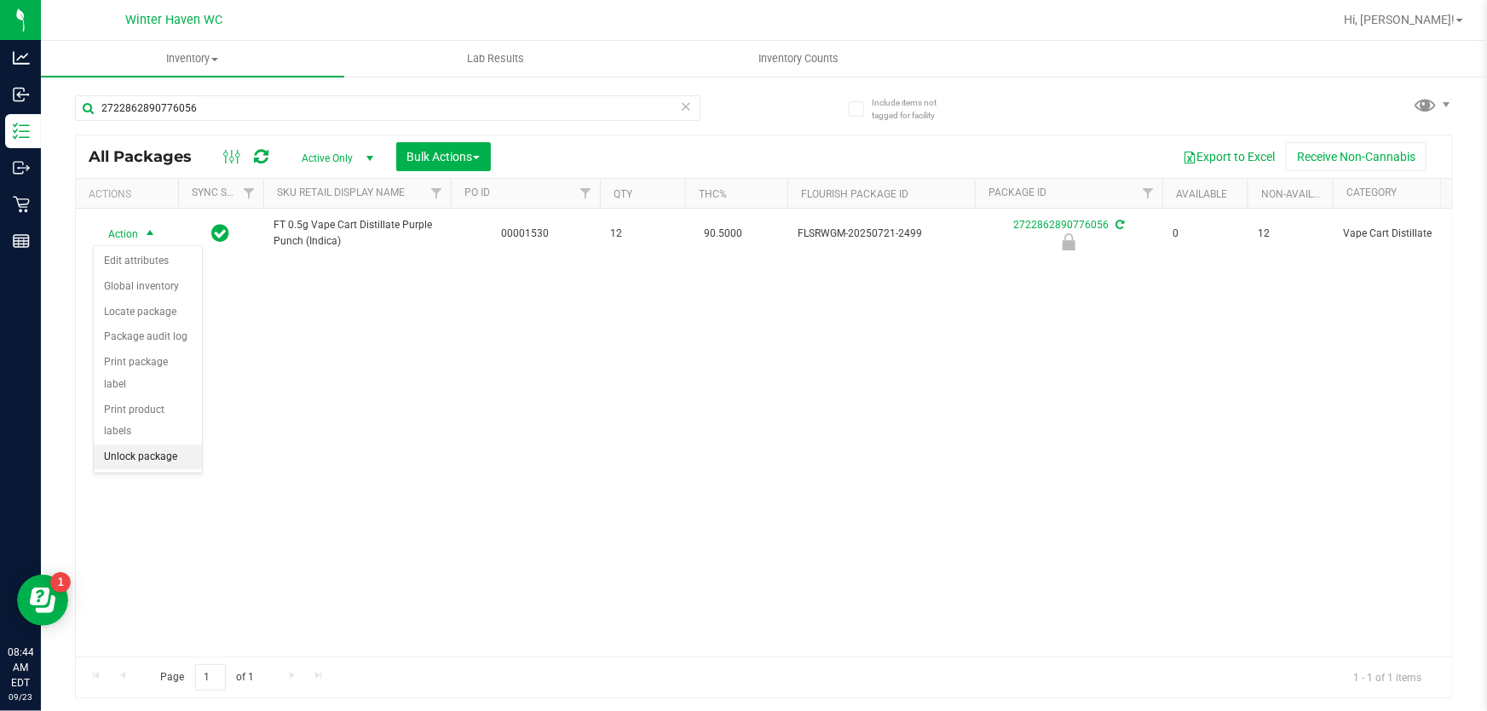
click at [159, 445] on li "Unlock package" at bounding box center [148, 458] width 108 height 26
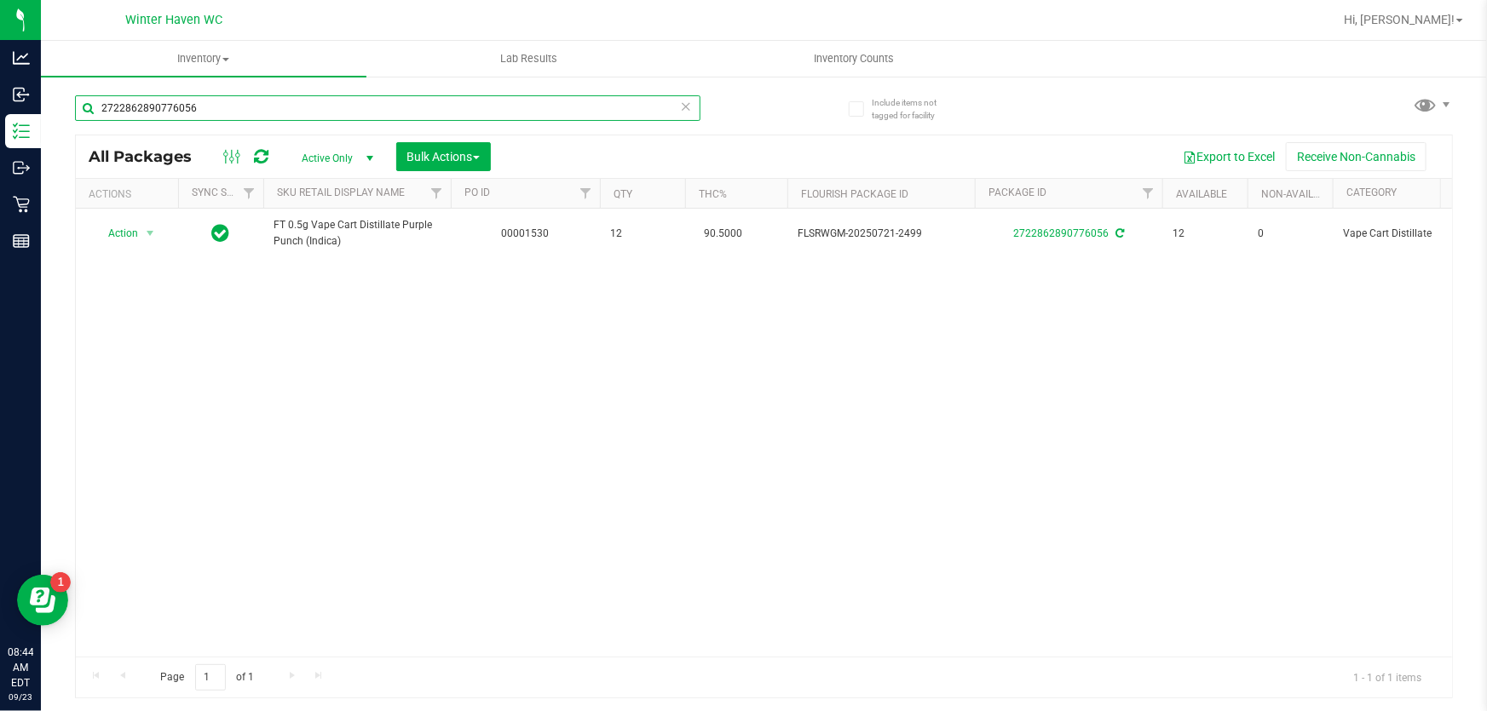
click at [358, 104] on input "2722862890776056" at bounding box center [387, 108] width 625 height 26
type input "1128355986183970"
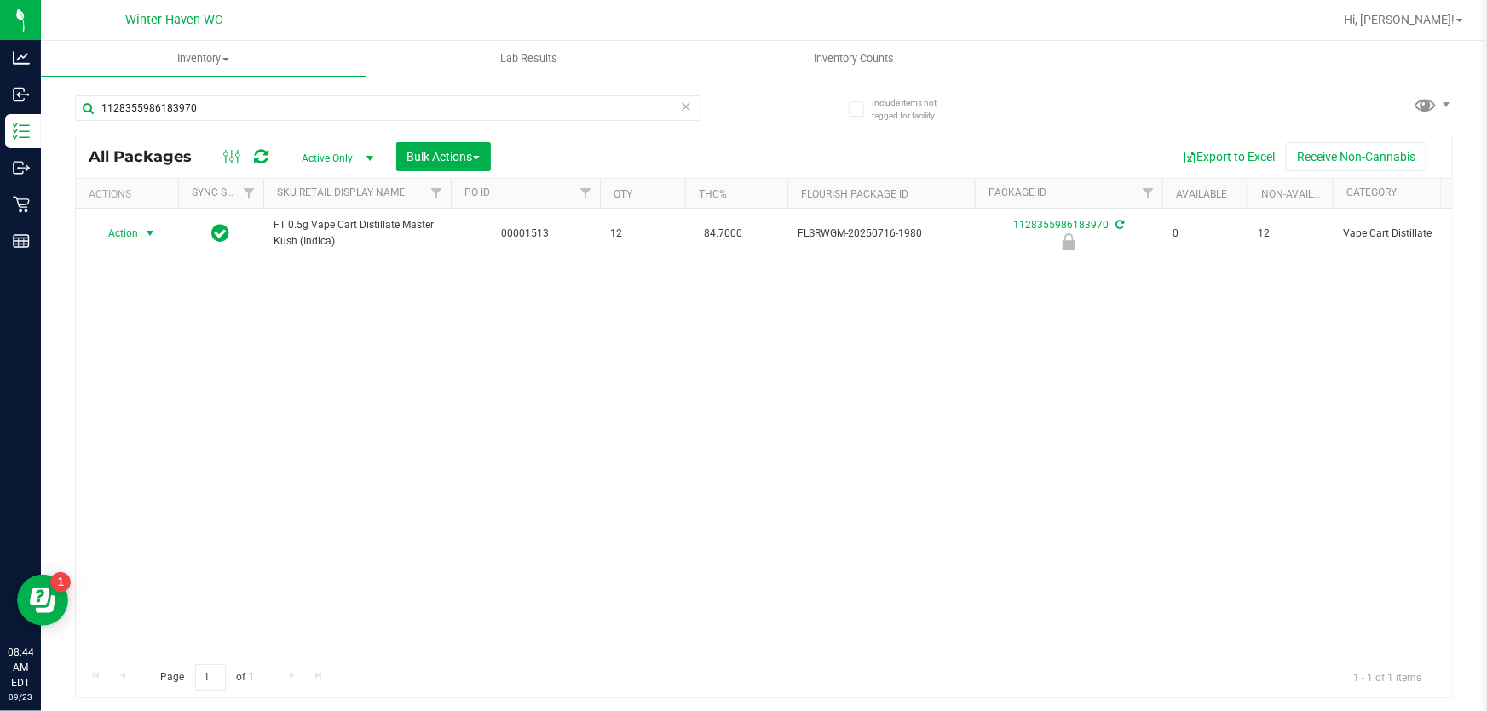
click at [144, 239] on span "select" at bounding box center [150, 234] width 14 height 14
click at [152, 445] on li "Unlock package" at bounding box center [148, 458] width 108 height 26
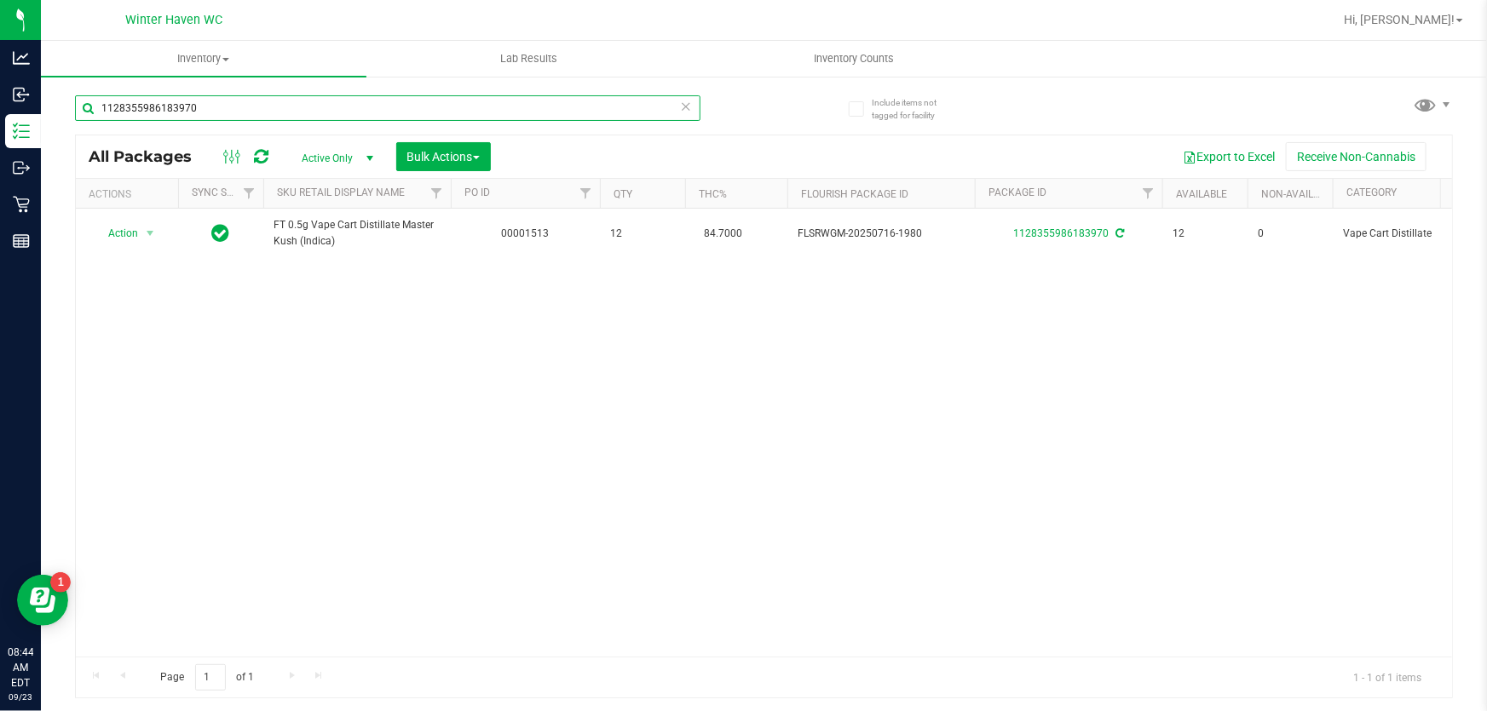
click at [548, 104] on input "1128355986183970" at bounding box center [387, 108] width 625 height 26
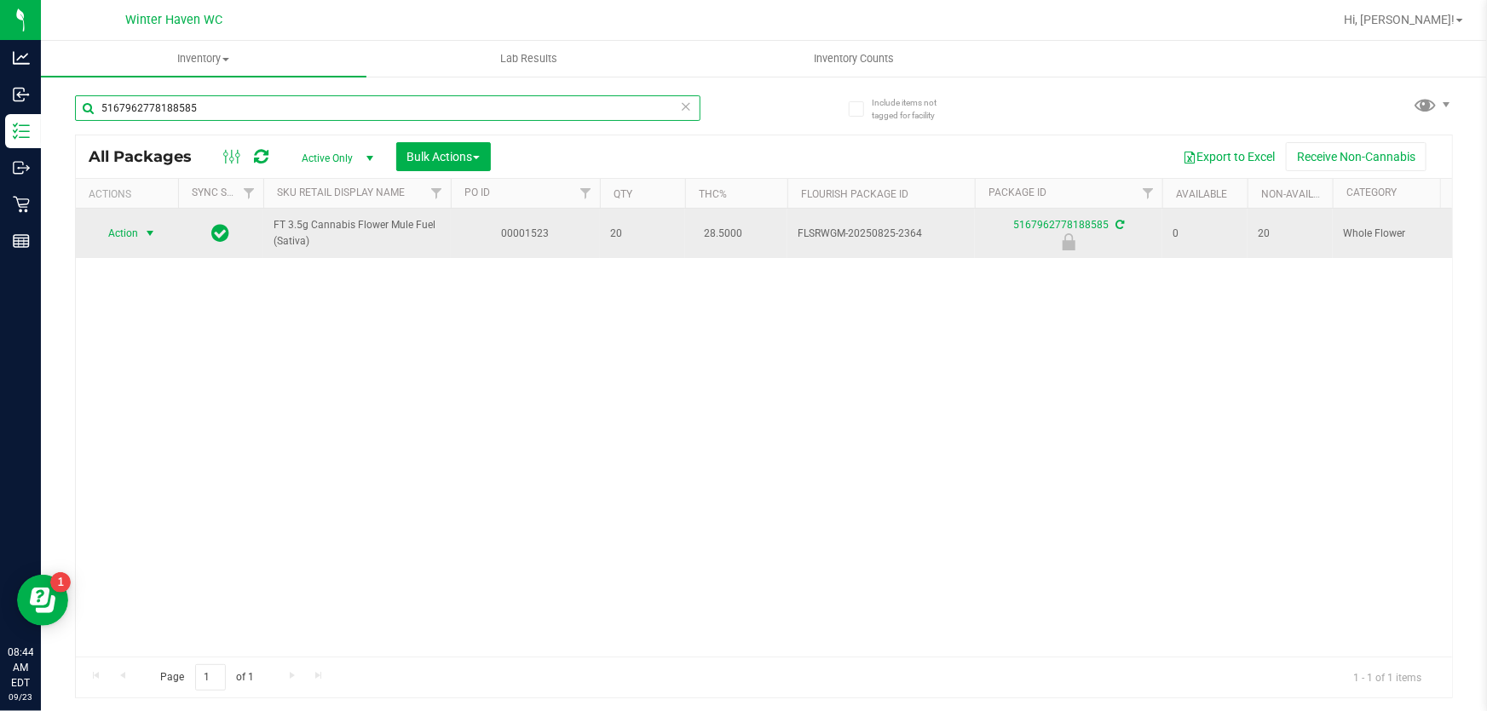
type input "5167962778188585"
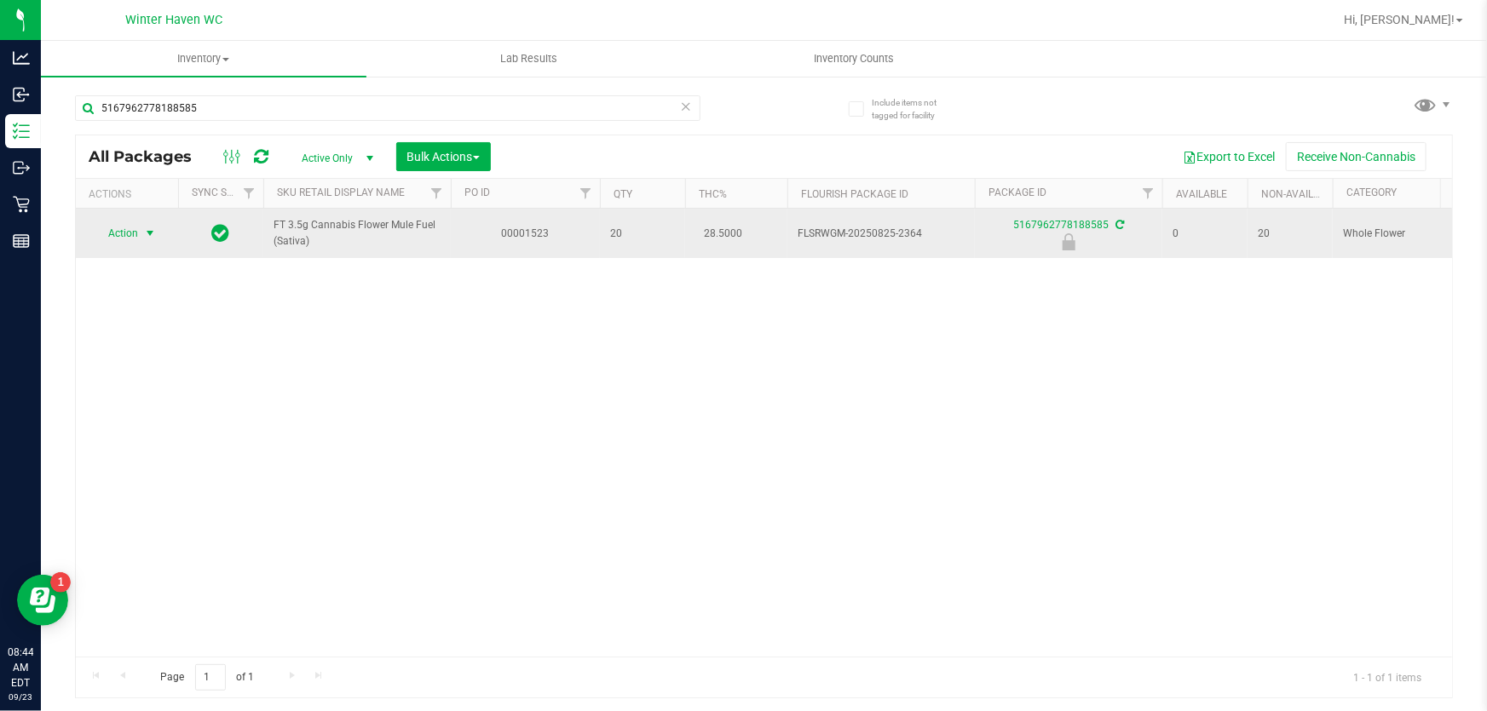
click at [130, 238] on span "Action" at bounding box center [116, 234] width 46 height 24
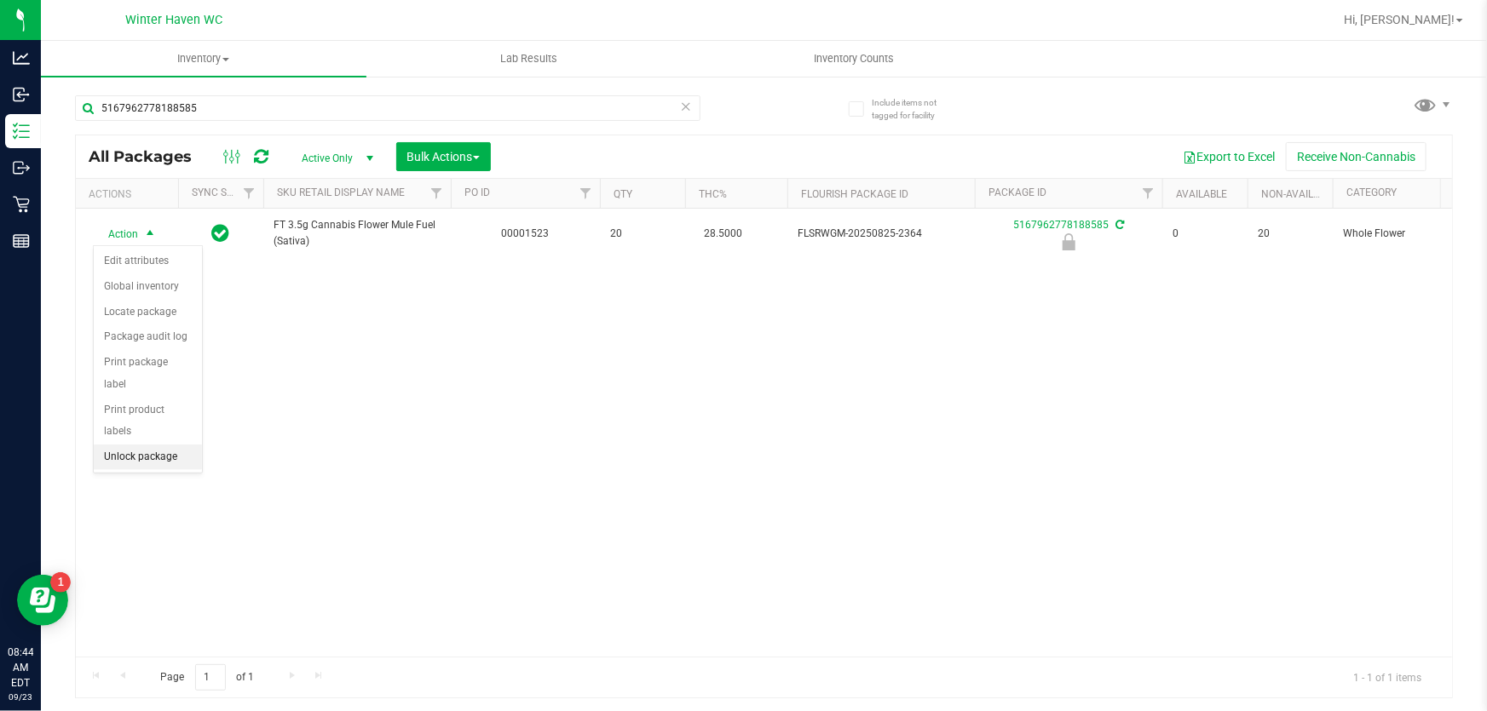
click at [147, 445] on li "Unlock package" at bounding box center [148, 458] width 108 height 26
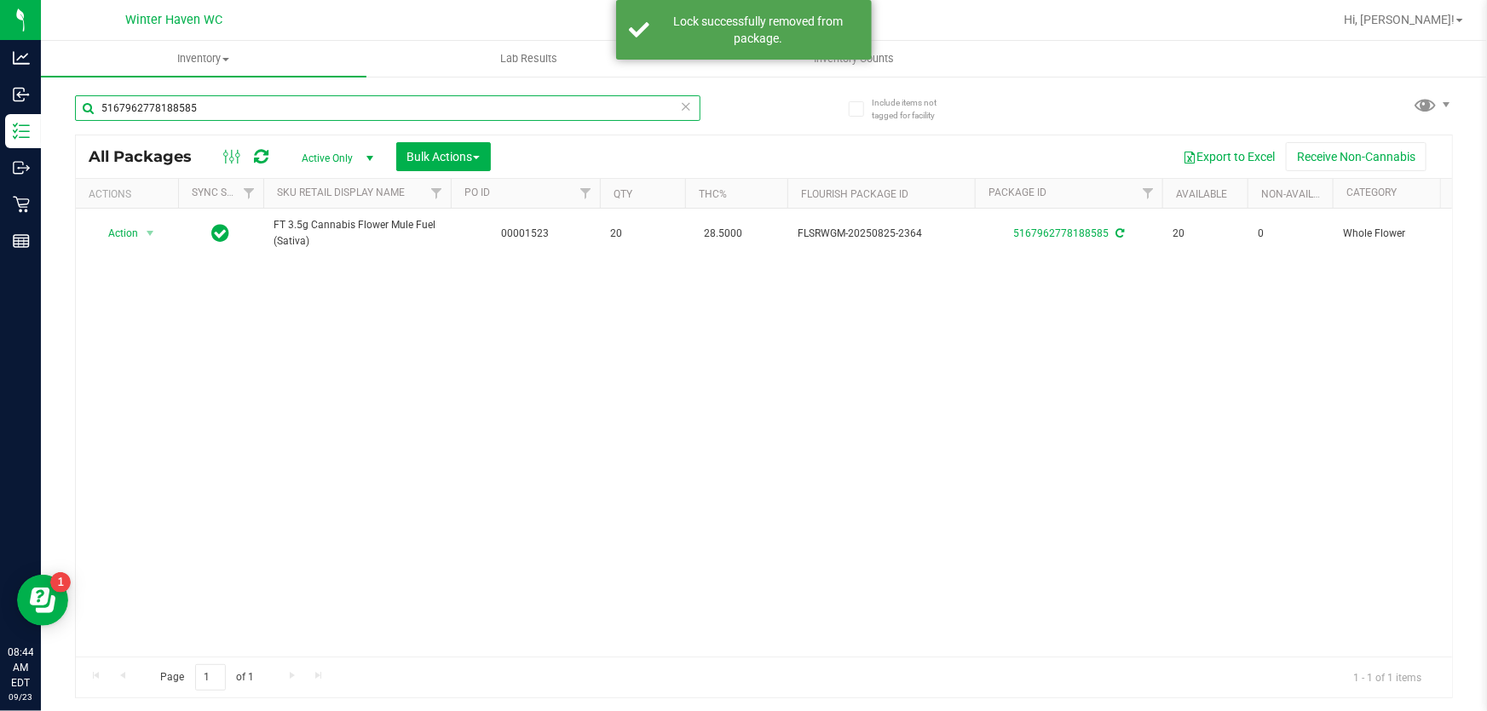
click at [419, 102] on input "5167962778188585" at bounding box center [387, 108] width 625 height 26
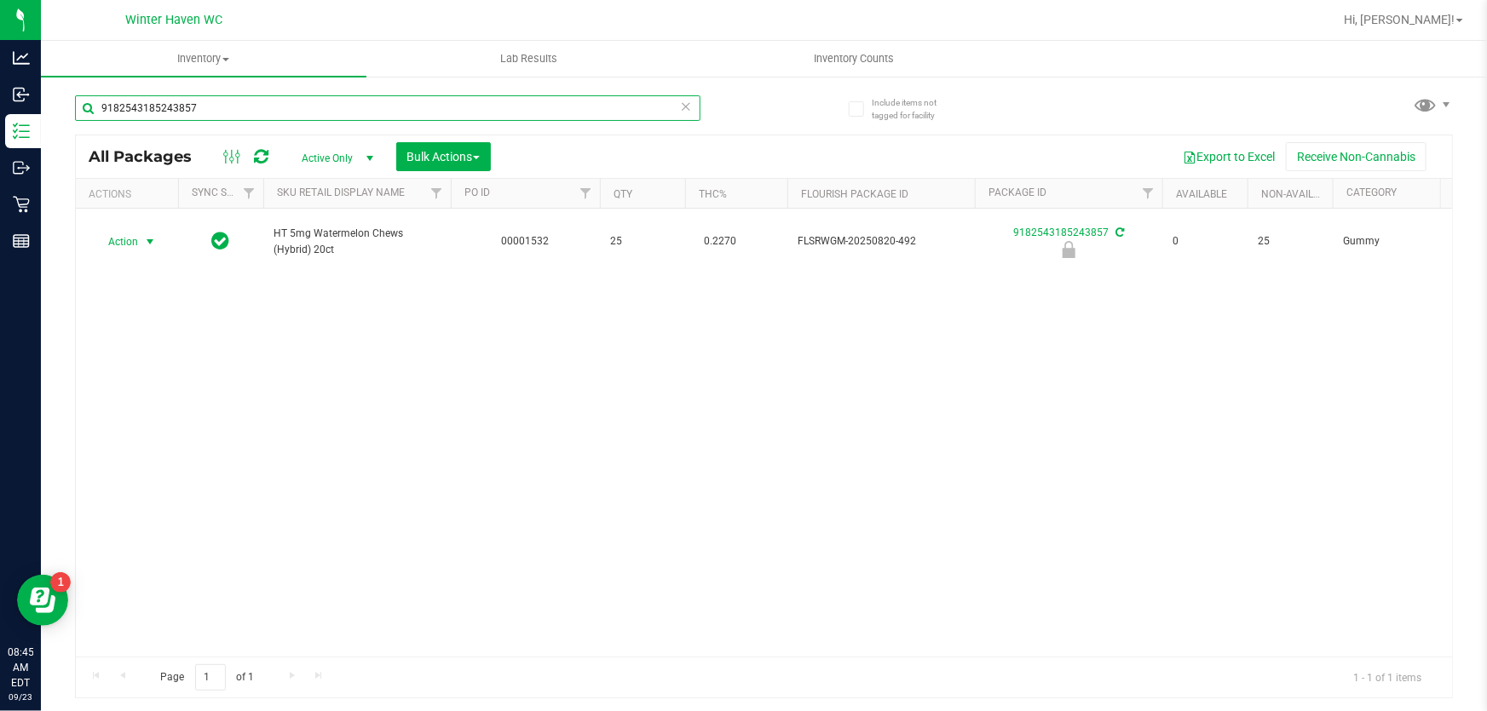
type input "9182543185243857"
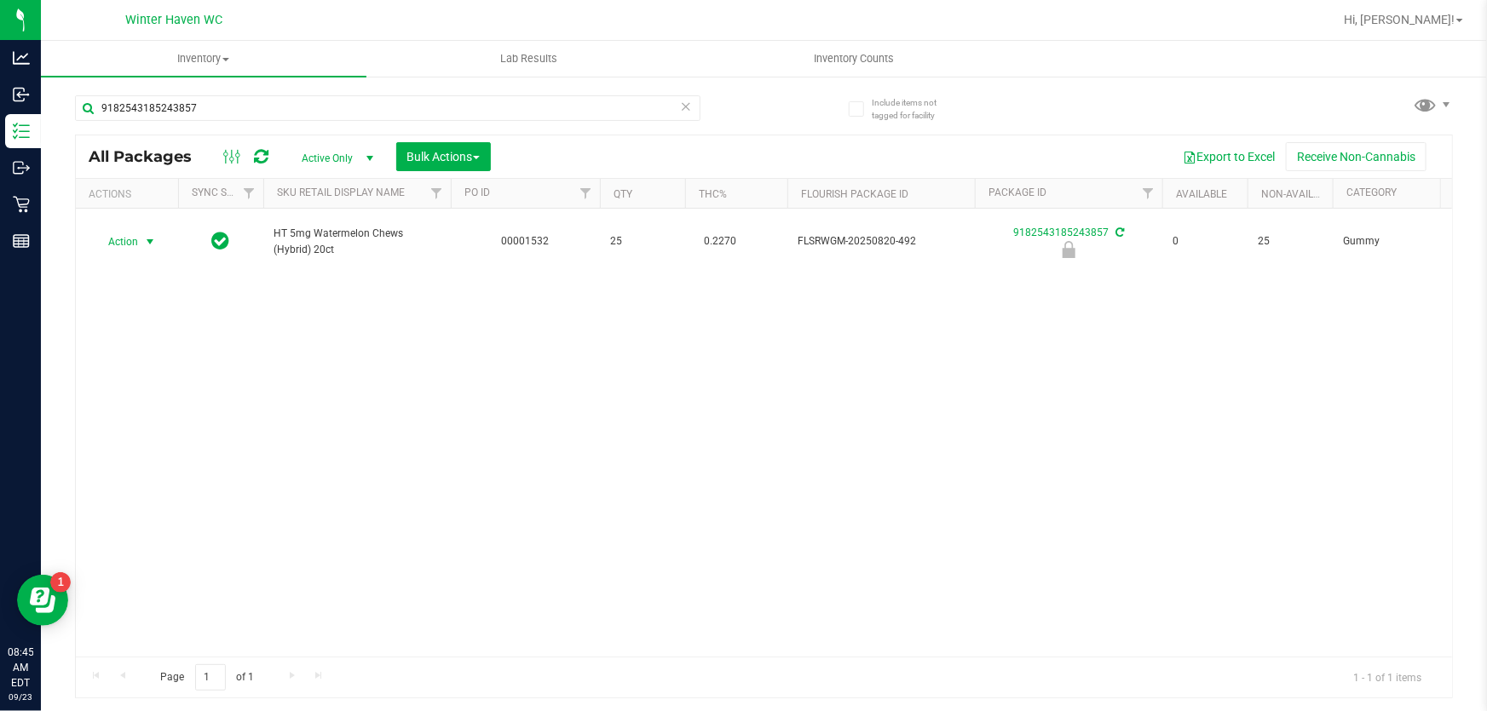
click at [136, 247] on span "Action" at bounding box center [116, 242] width 46 height 24
click at [141, 453] on li "Unlock package" at bounding box center [148, 466] width 108 height 26
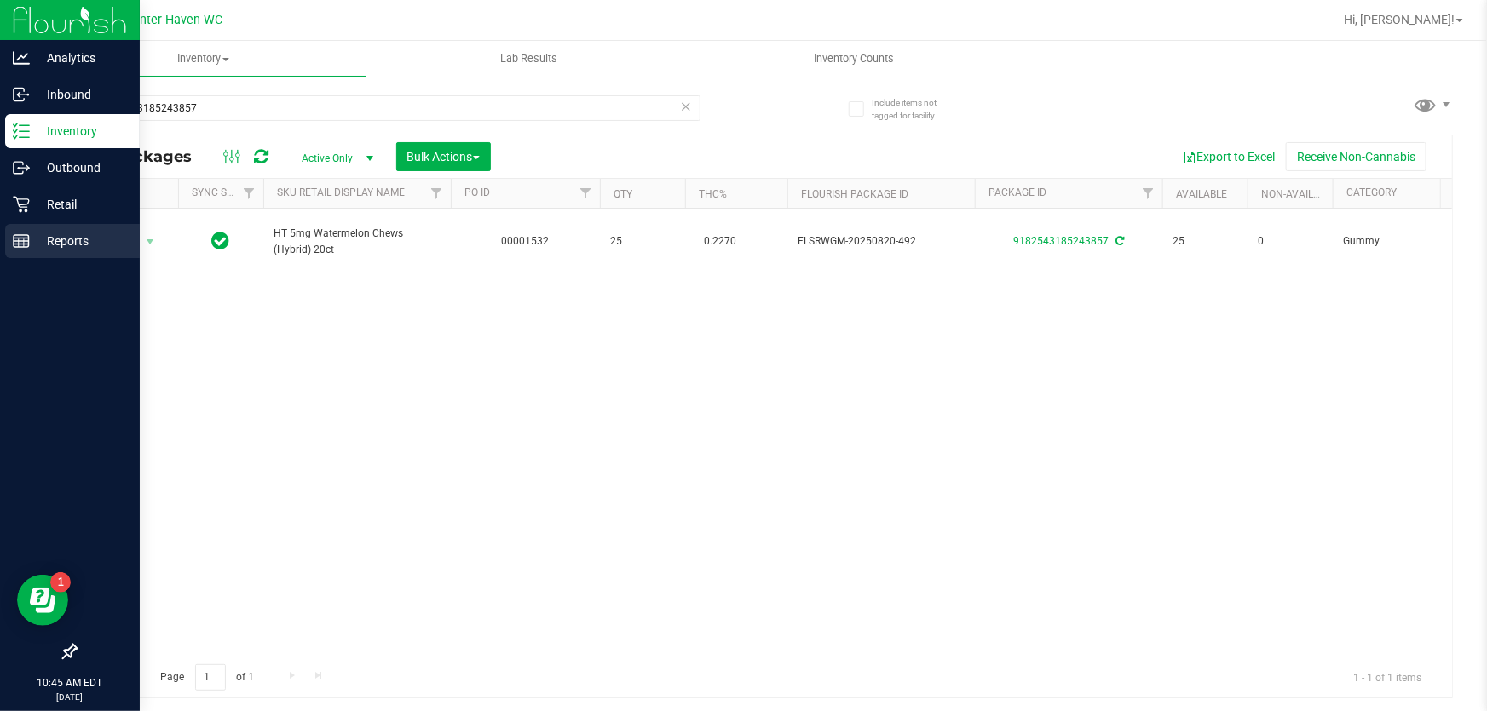
click at [71, 245] on p "Reports" at bounding box center [81, 241] width 102 height 20
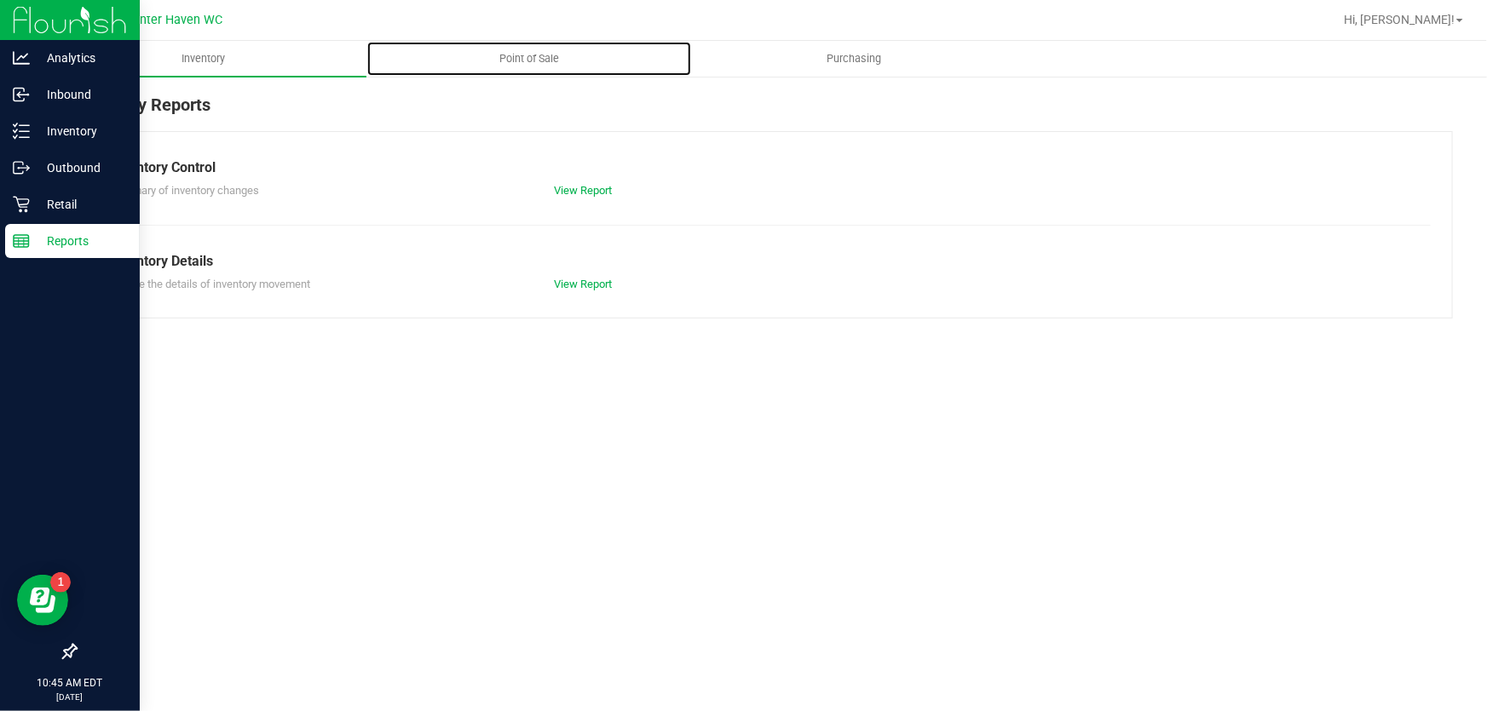
click at [532, 62] on span "Point of Sale" at bounding box center [529, 58] width 106 height 15
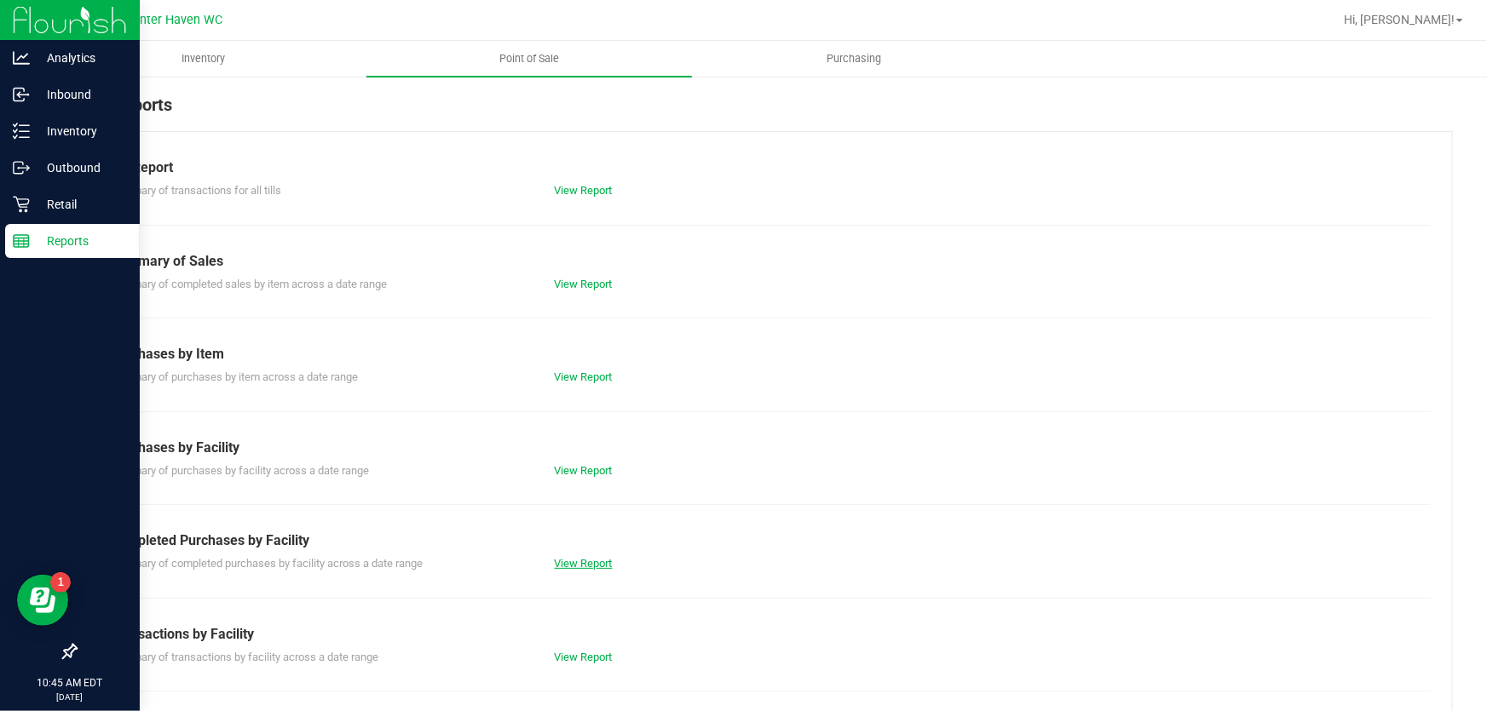
click at [602, 560] on link "View Report" at bounding box center [584, 563] width 58 height 13
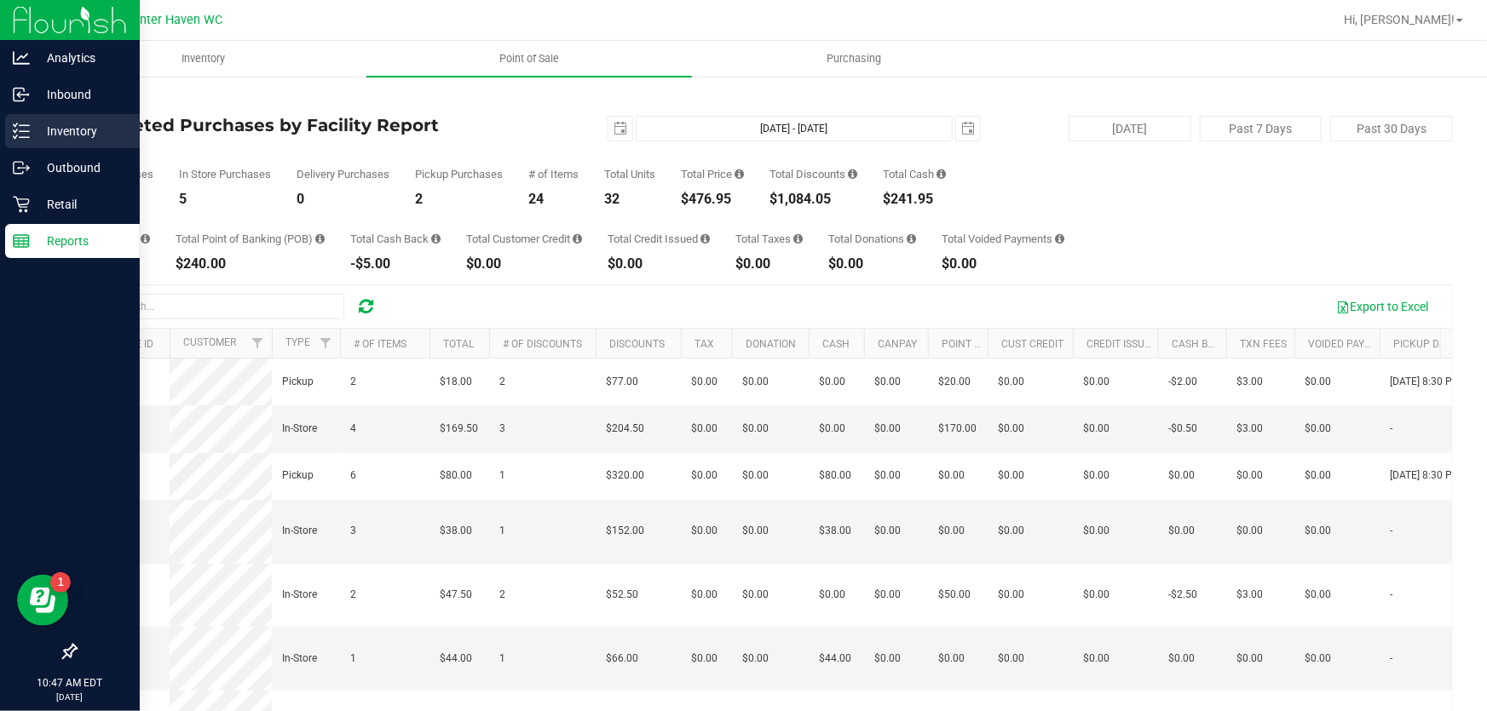
click at [71, 114] on div "Inventory" at bounding box center [72, 131] width 135 height 34
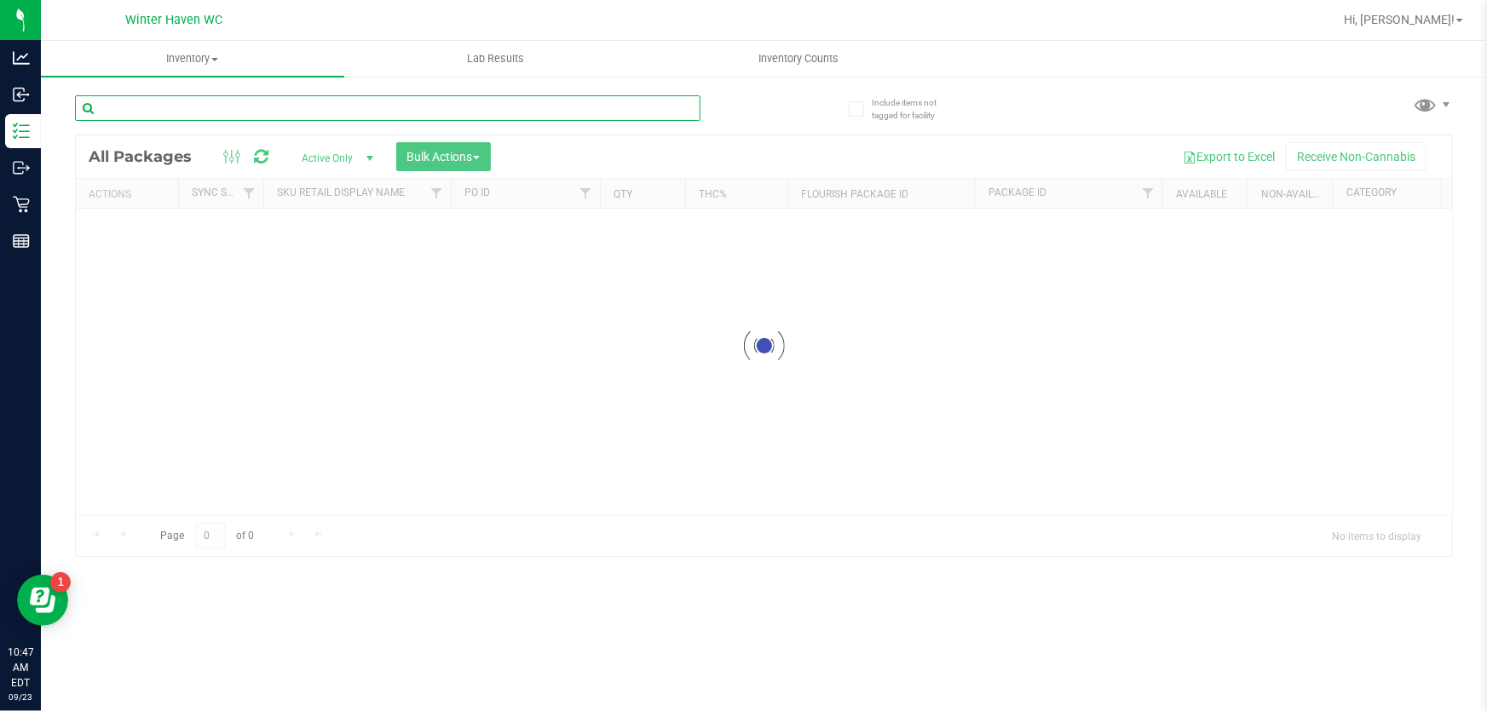
click at [281, 99] on input "text" at bounding box center [387, 108] width 625 height 26
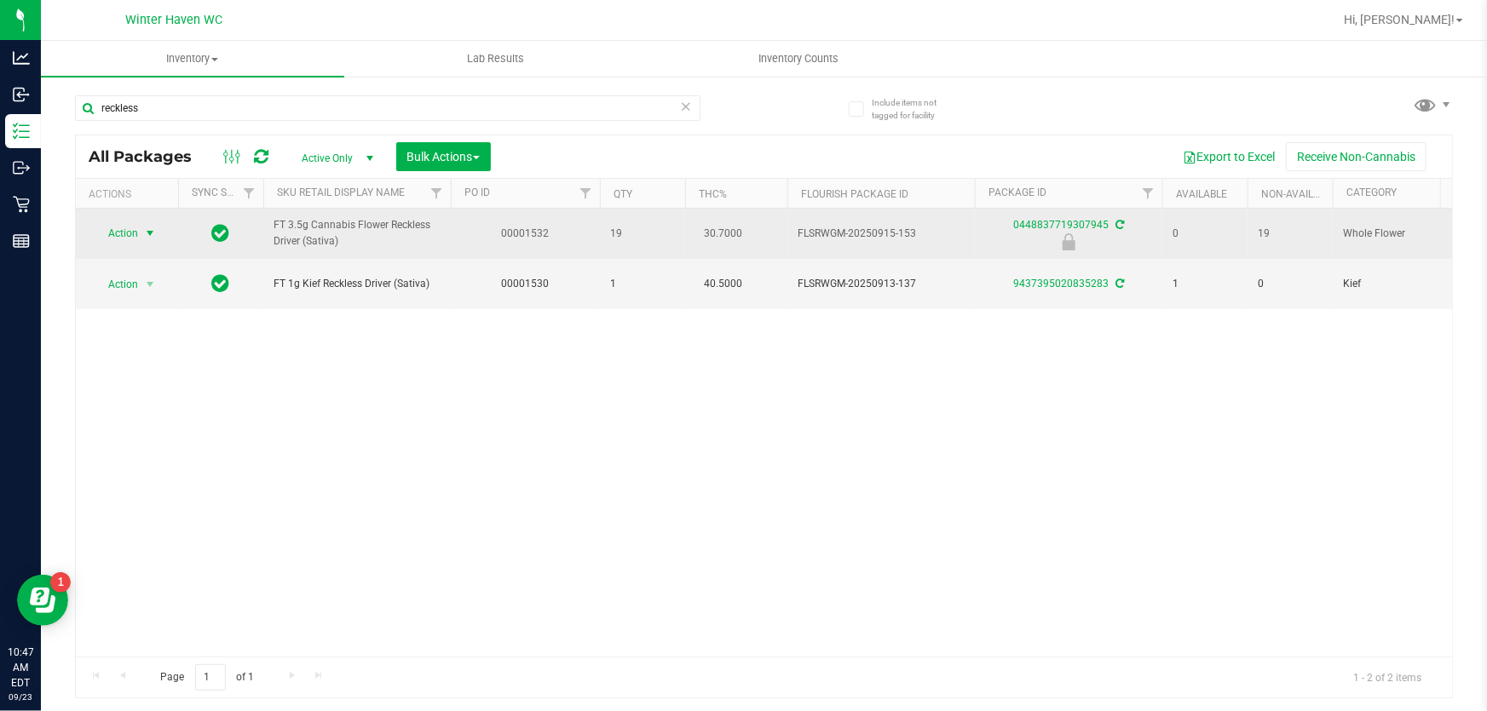
click at [135, 235] on span "Action" at bounding box center [116, 234] width 46 height 24
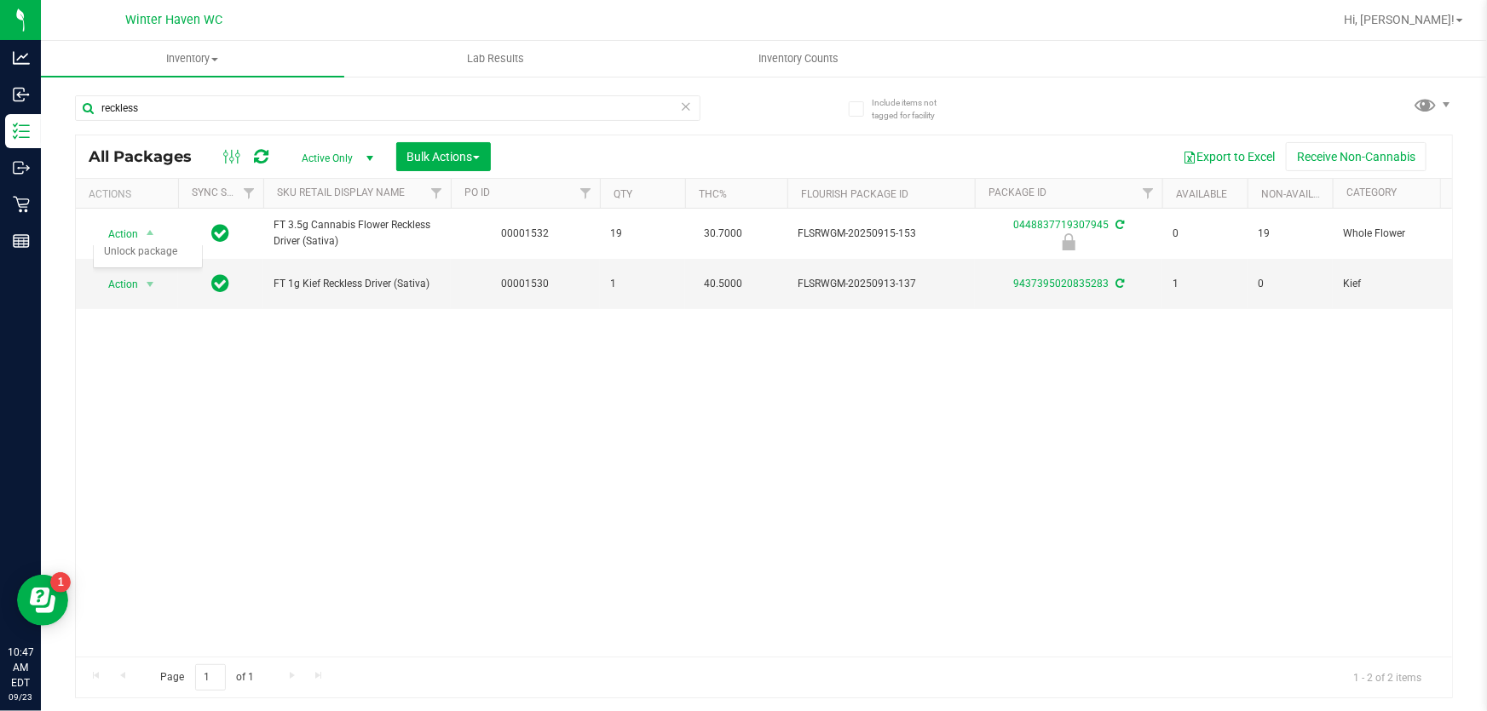
click at [264, 380] on div "Action Action Edit attributes Global inventory Locate package Package audit log…" at bounding box center [764, 433] width 1376 height 448
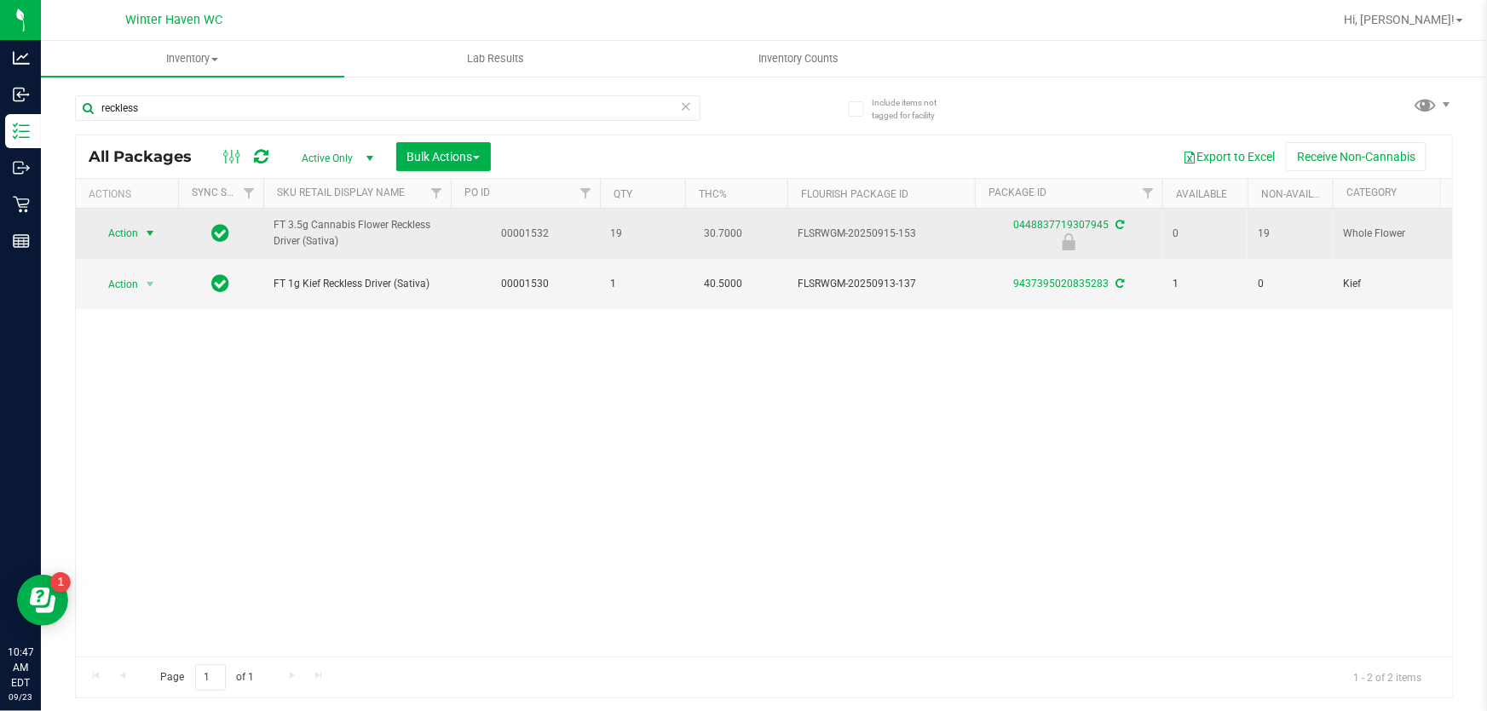
click at [119, 227] on span "Action" at bounding box center [116, 234] width 46 height 24
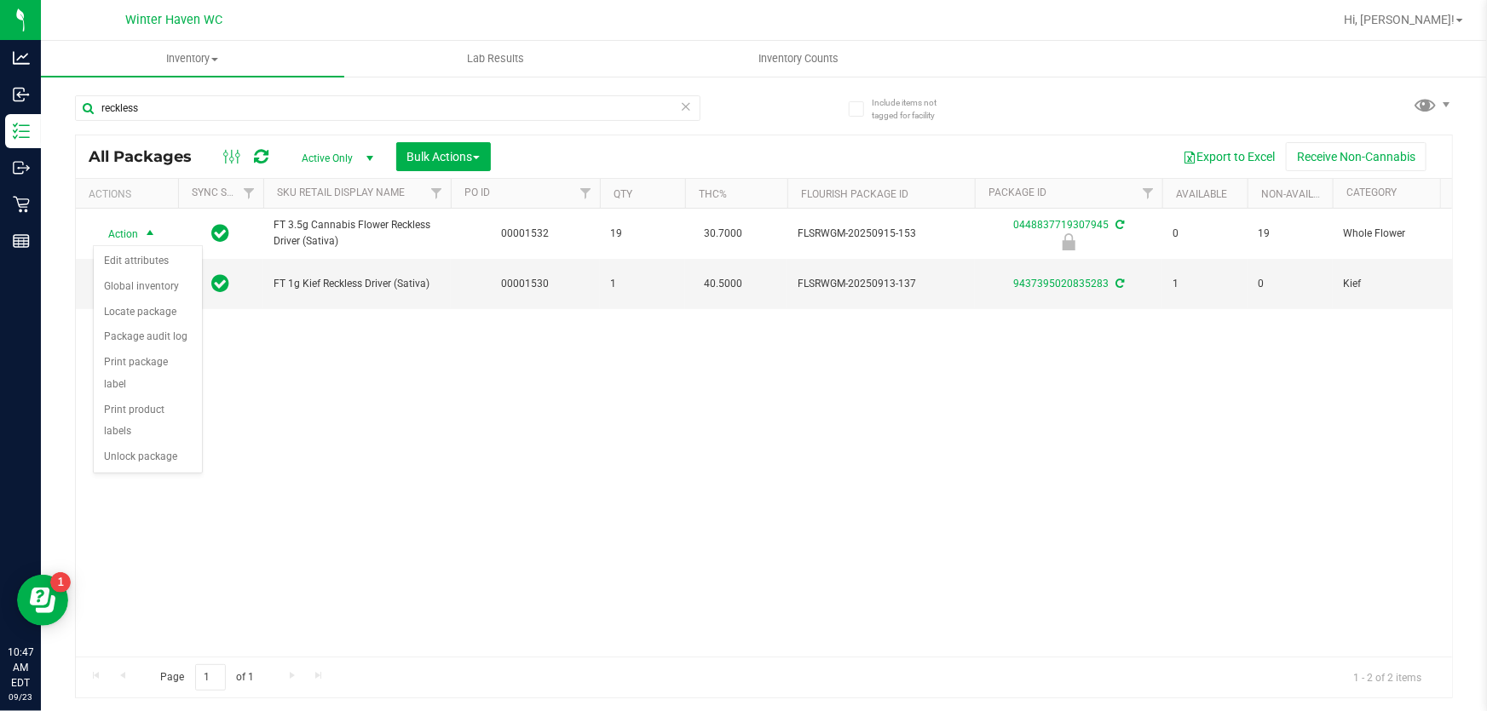
click at [360, 429] on div "Action Action Edit attributes Global inventory Locate package Package audit log…" at bounding box center [764, 433] width 1376 height 448
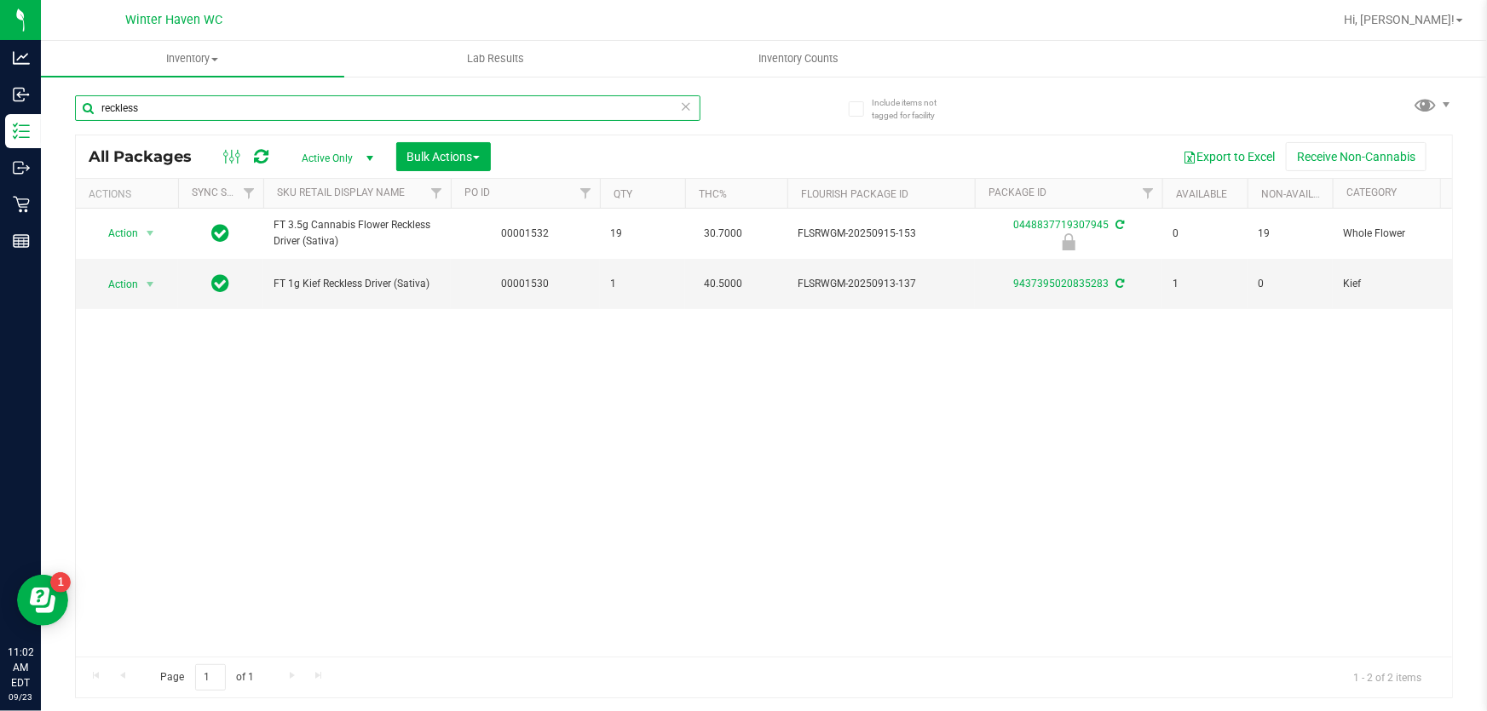
click at [417, 101] on input "reckless" at bounding box center [387, 108] width 625 height 26
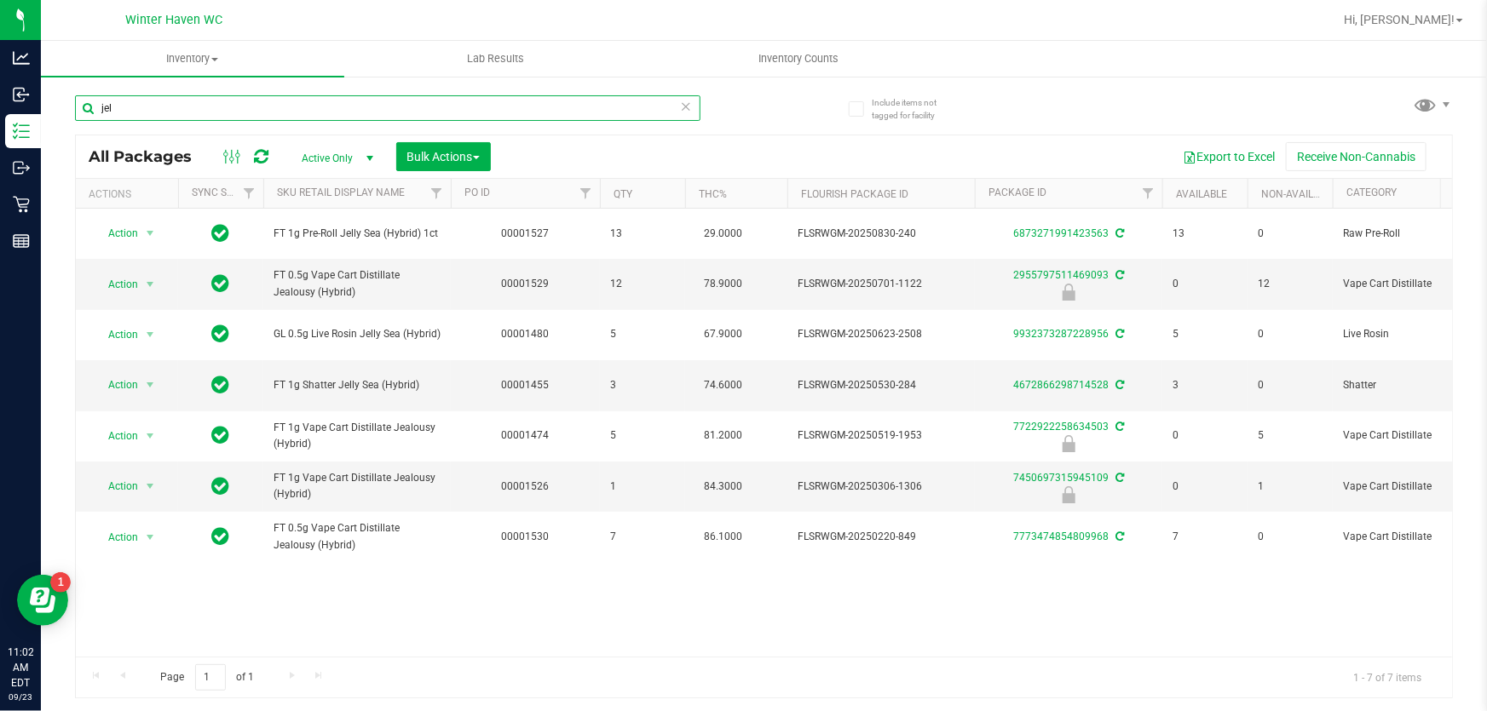
click at [289, 115] on input "jel" at bounding box center [387, 108] width 625 height 26
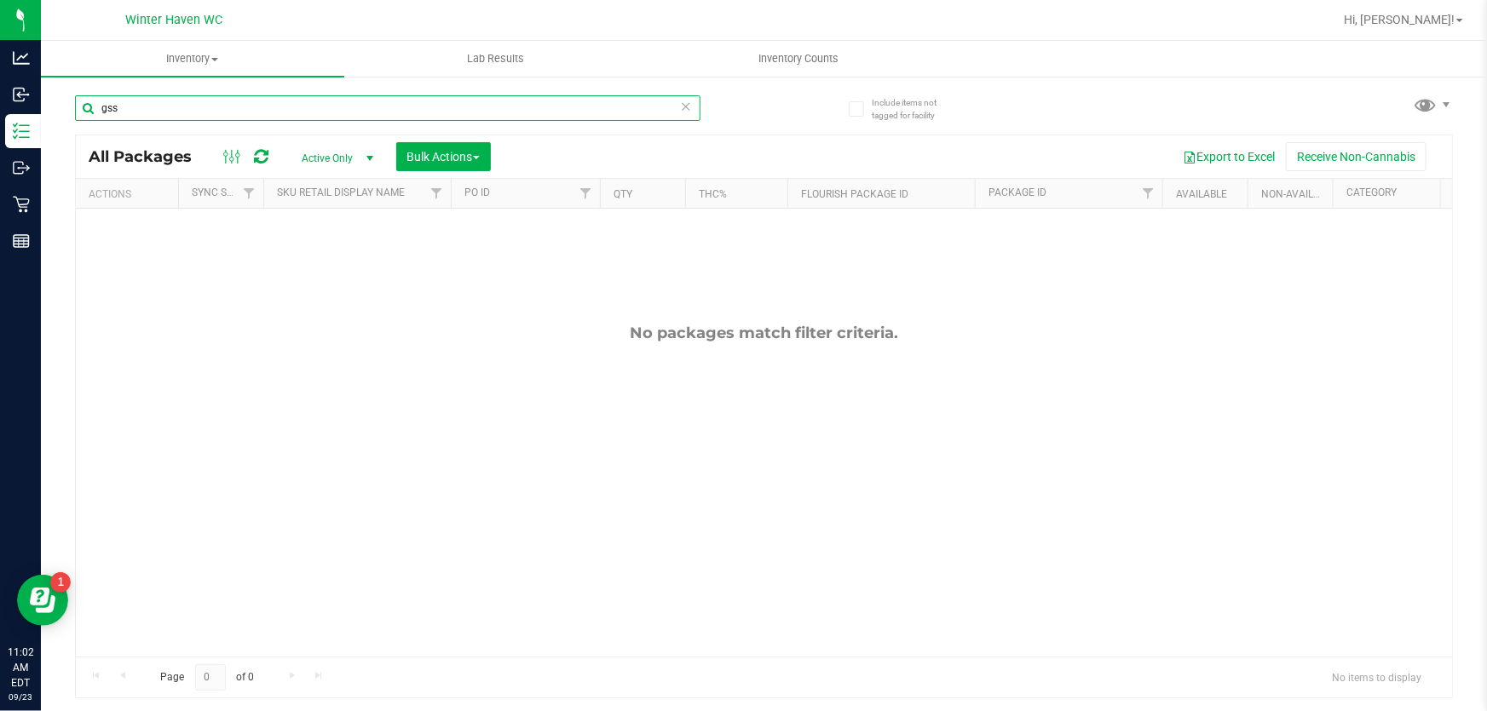
click at [256, 107] on input "gss" at bounding box center [387, 108] width 625 height 26
type input "wzl"
click at [280, 111] on input "wzl" at bounding box center [387, 108] width 625 height 26
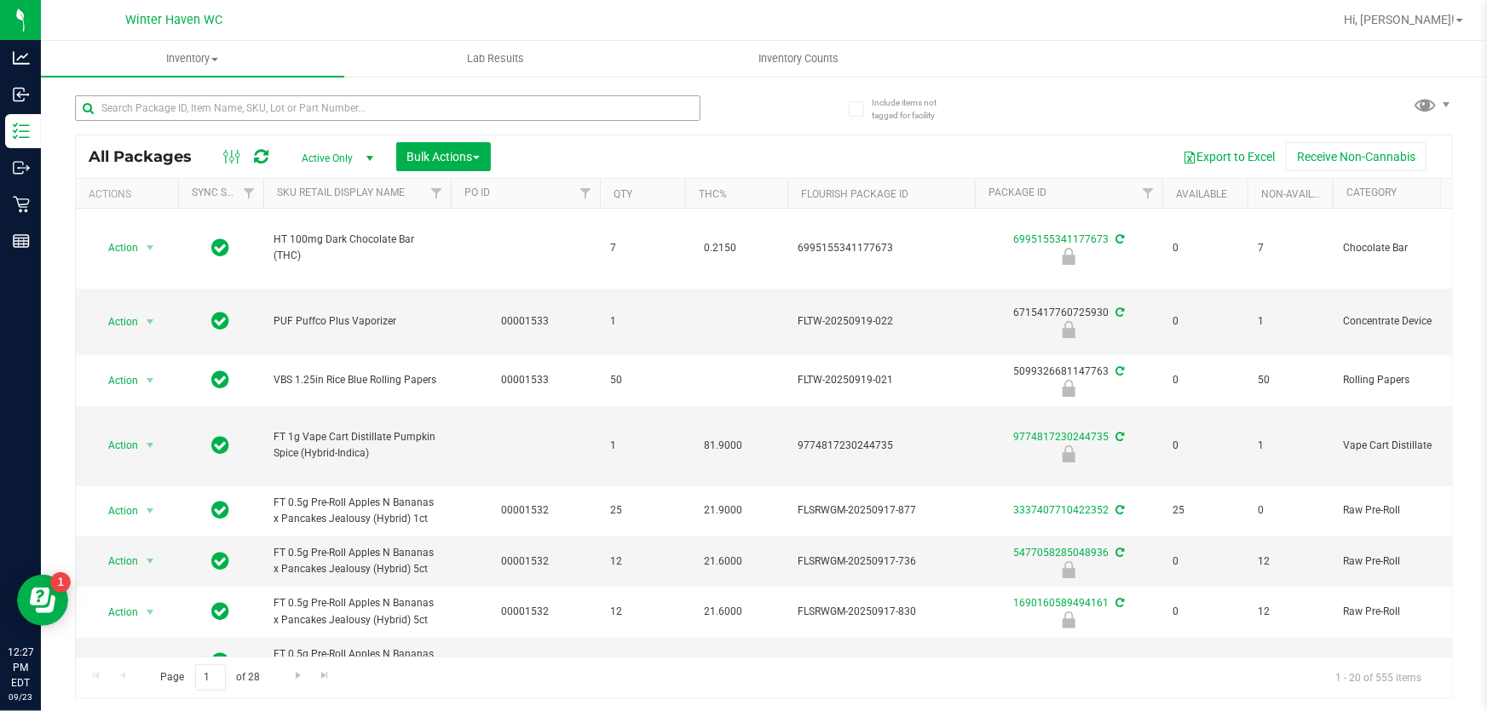
click at [180, 114] on input "text" at bounding box center [387, 108] width 625 height 26
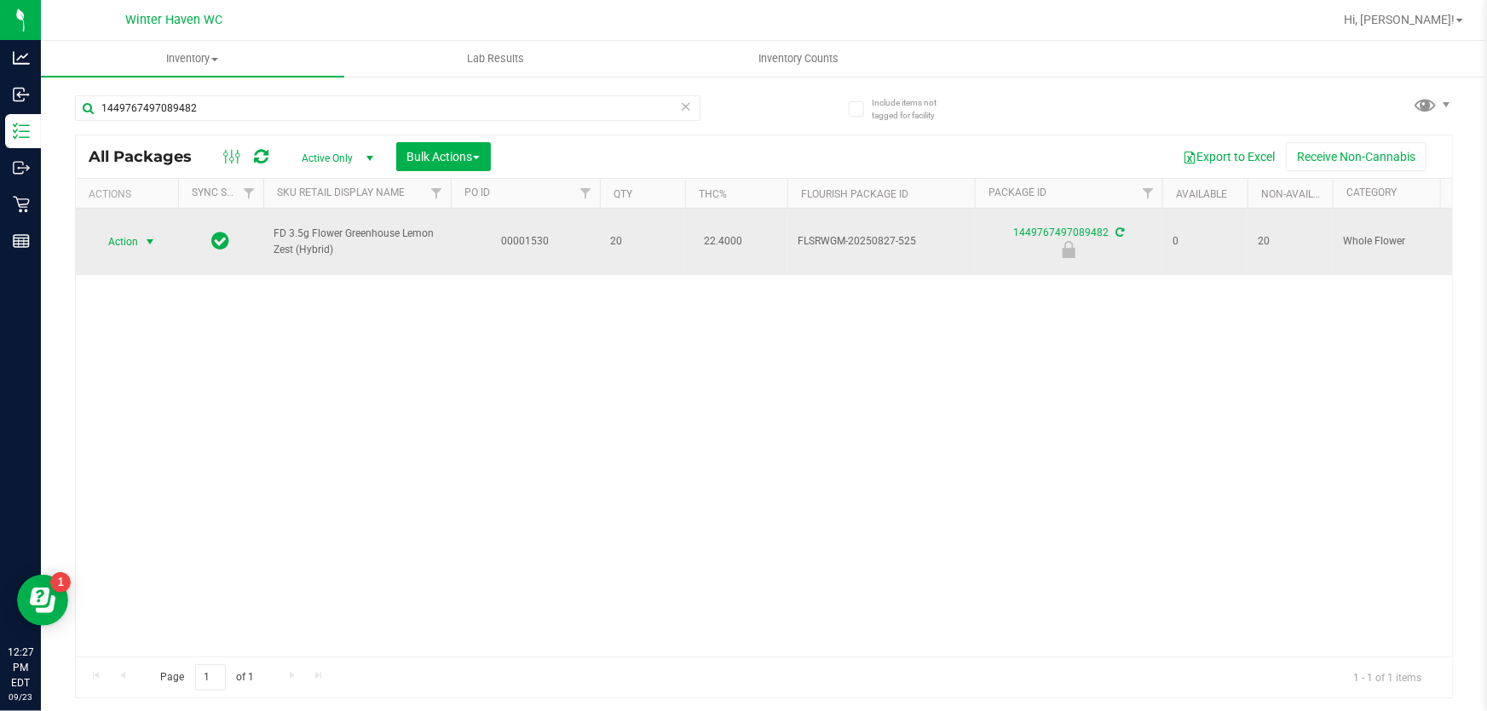
type input "1449767497089482"
click at [125, 239] on span "Action" at bounding box center [116, 242] width 46 height 24
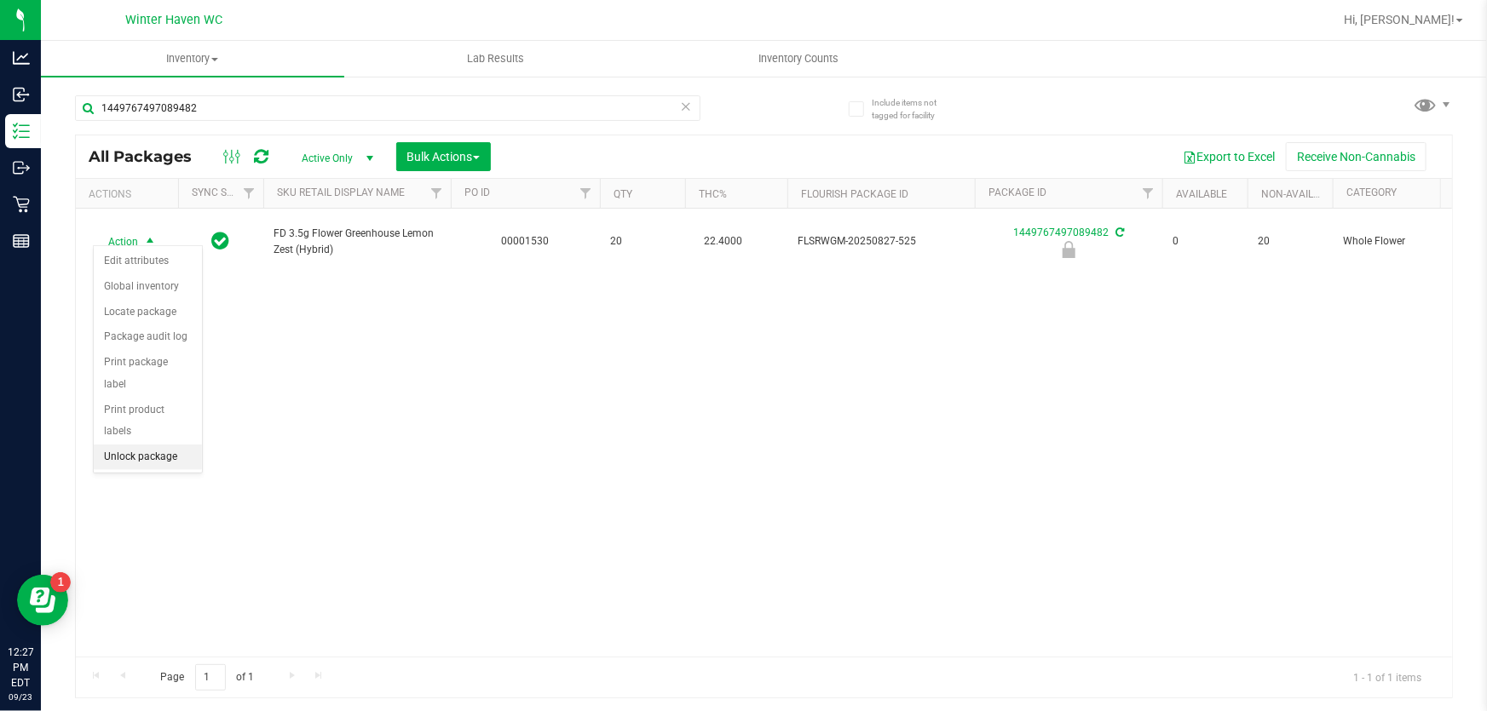
click at [169, 445] on li "Unlock package" at bounding box center [148, 458] width 108 height 26
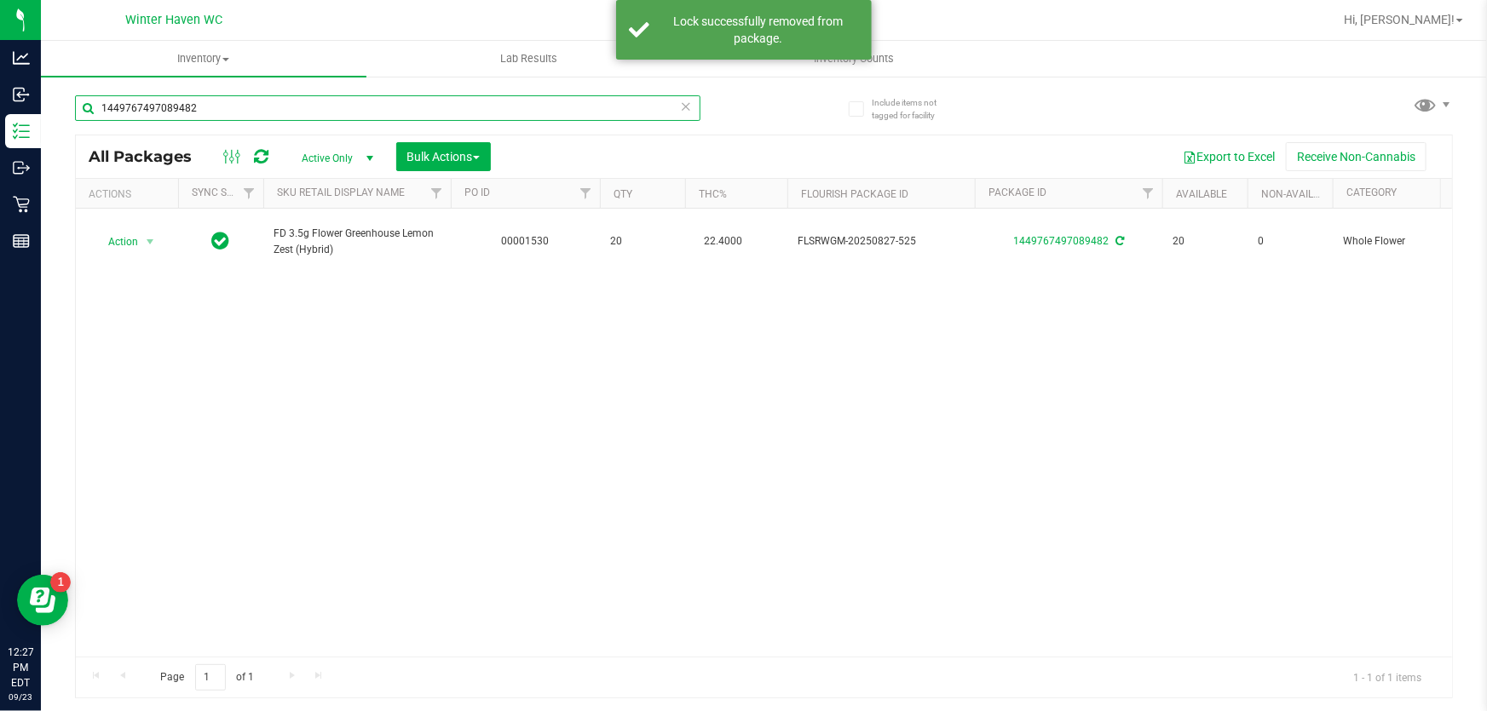
click at [319, 111] on input "1449767497089482" at bounding box center [387, 108] width 625 height 26
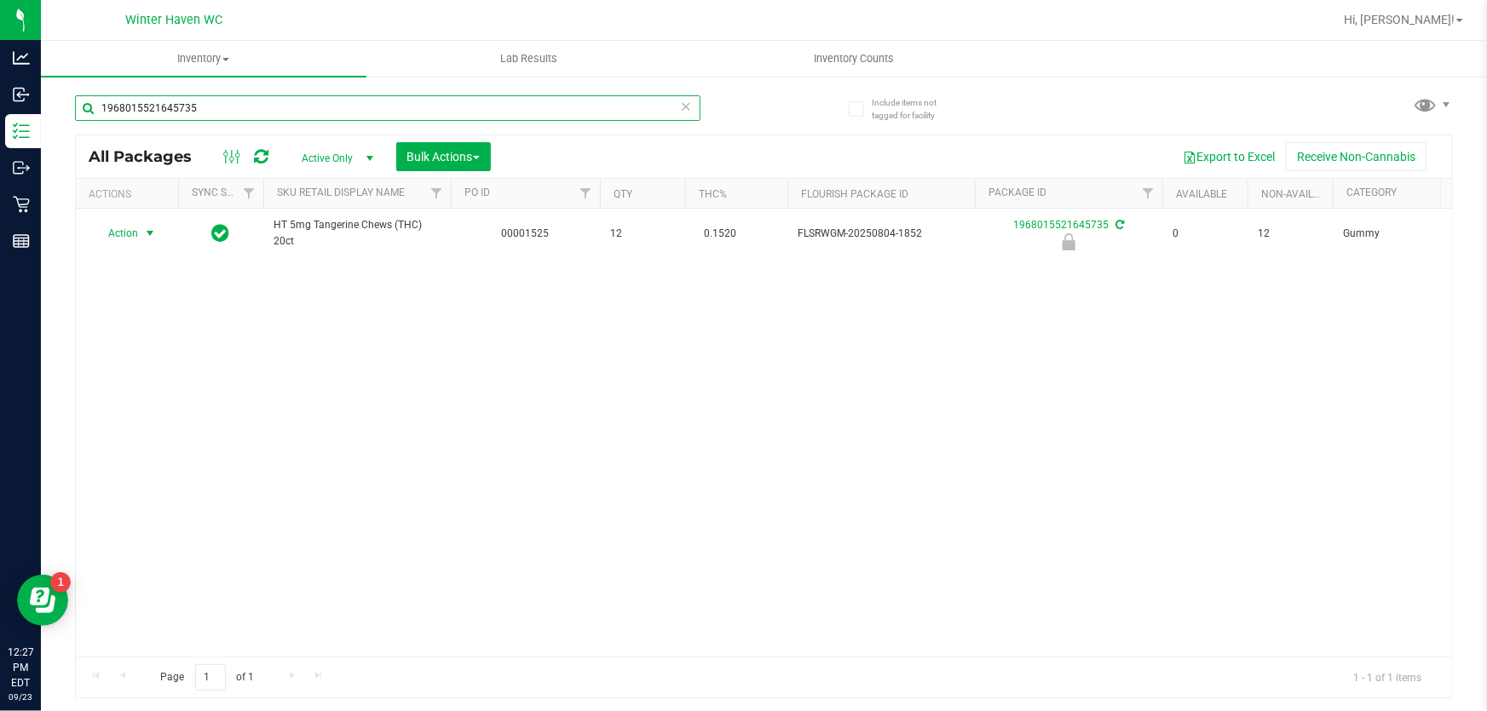
type input "1968015521645735"
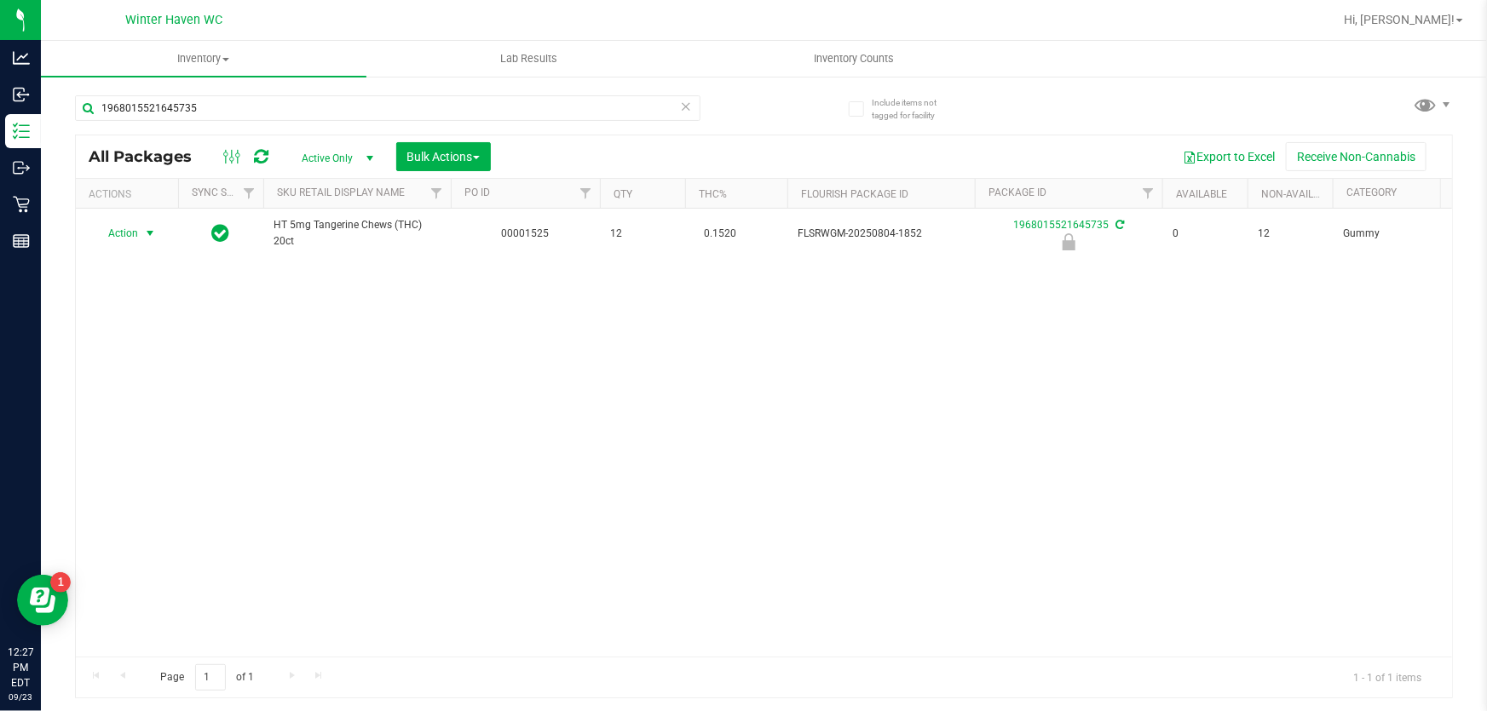
click at [136, 232] on span "Action" at bounding box center [116, 234] width 46 height 24
click at [129, 445] on li "Unlock package" at bounding box center [148, 458] width 108 height 26
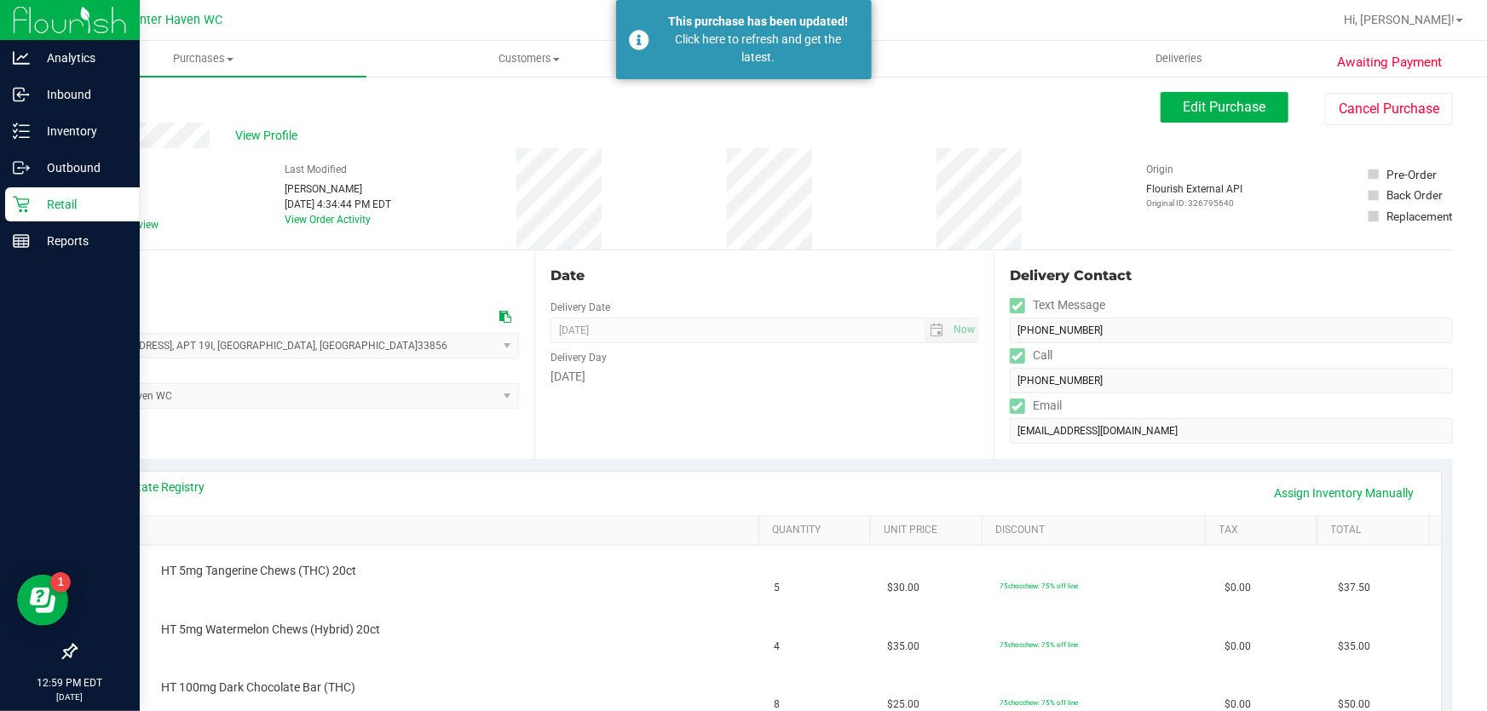
click at [34, 211] on p "Retail" at bounding box center [81, 204] width 102 height 20
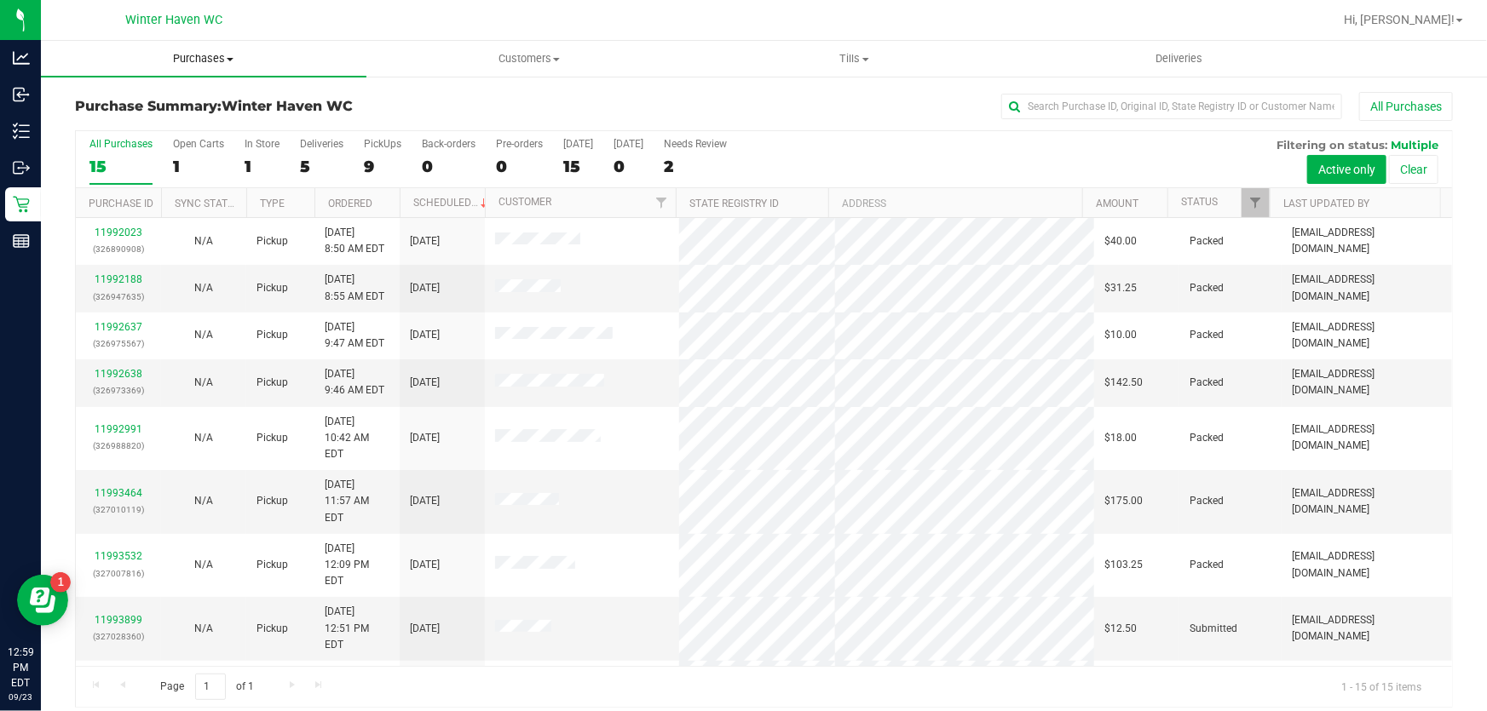
click at [199, 69] on uib-tab-heading "Purchases Summary of purchases Fulfillment All purchases" at bounding box center [203, 59] width 325 height 36
click at [138, 123] on span "Fulfillment" at bounding box center [94, 123] width 106 height 14
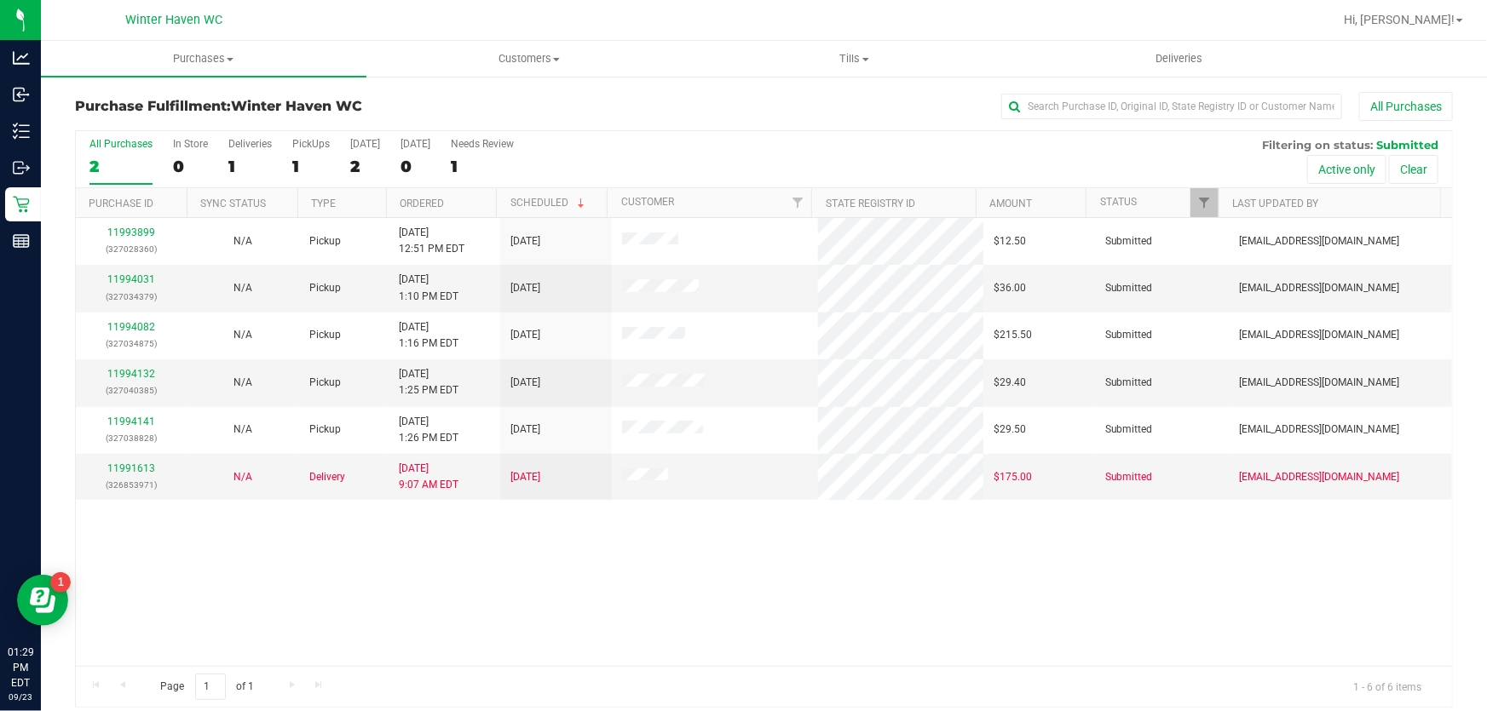
click at [239, 39] on nav "Winter Haven WC Hi, [PERSON_NAME]!" at bounding box center [764, 20] width 1446 height 41
click at [215, 55] on span "Purchases" at bounding box center [203, 58] width 325 height 15
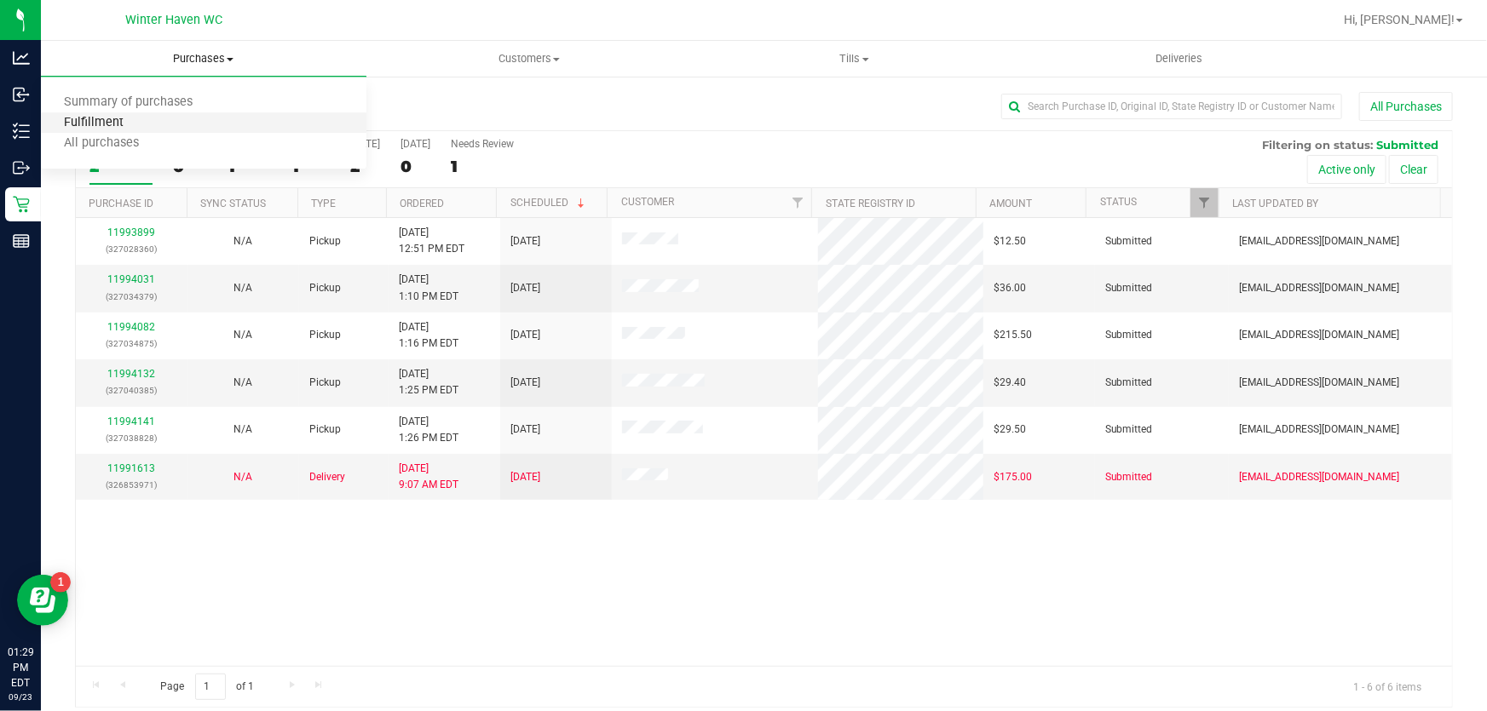
click at [103, 116] on span "Fulfillment" at bounding box center [94, 123] width 106 height 14
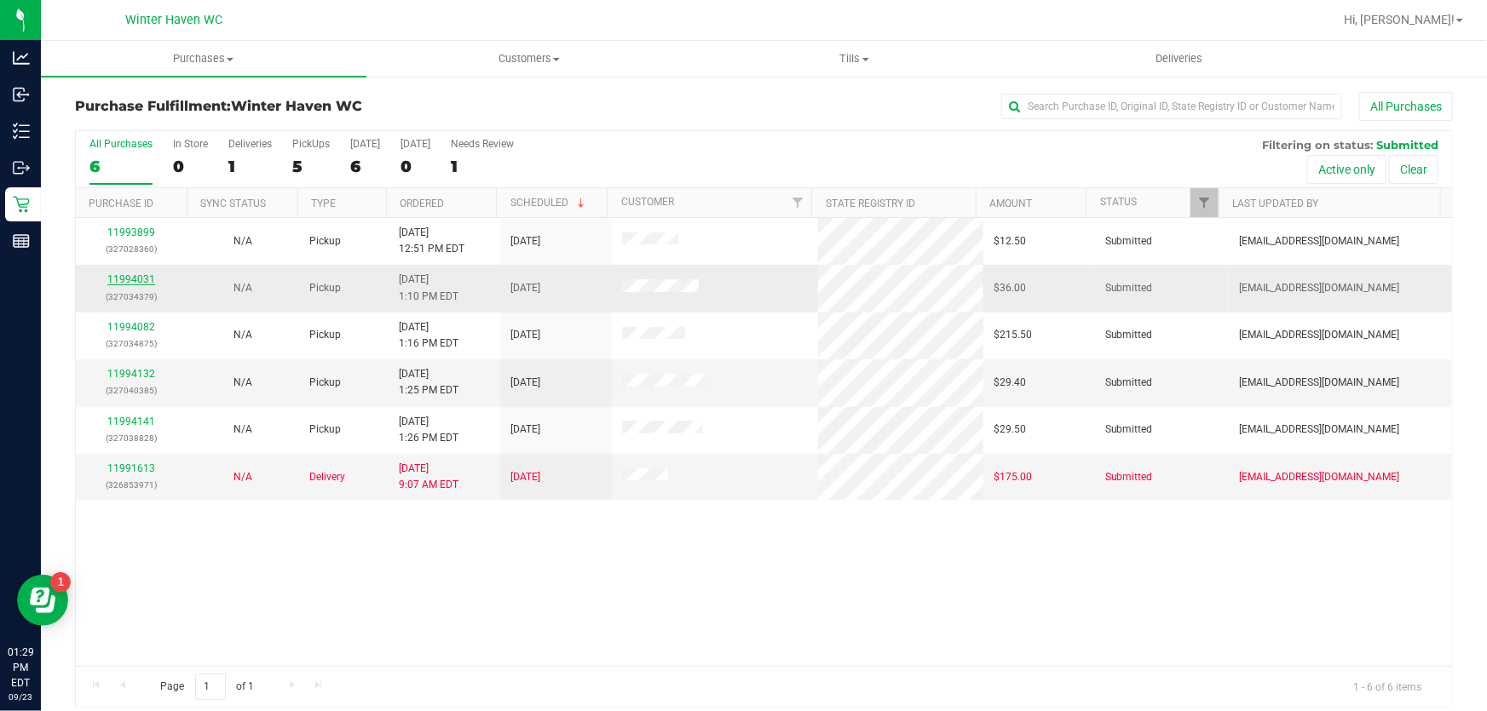
click at [143, 278] on link "11994031" at bounding box center [131, 279] width 48 height 12
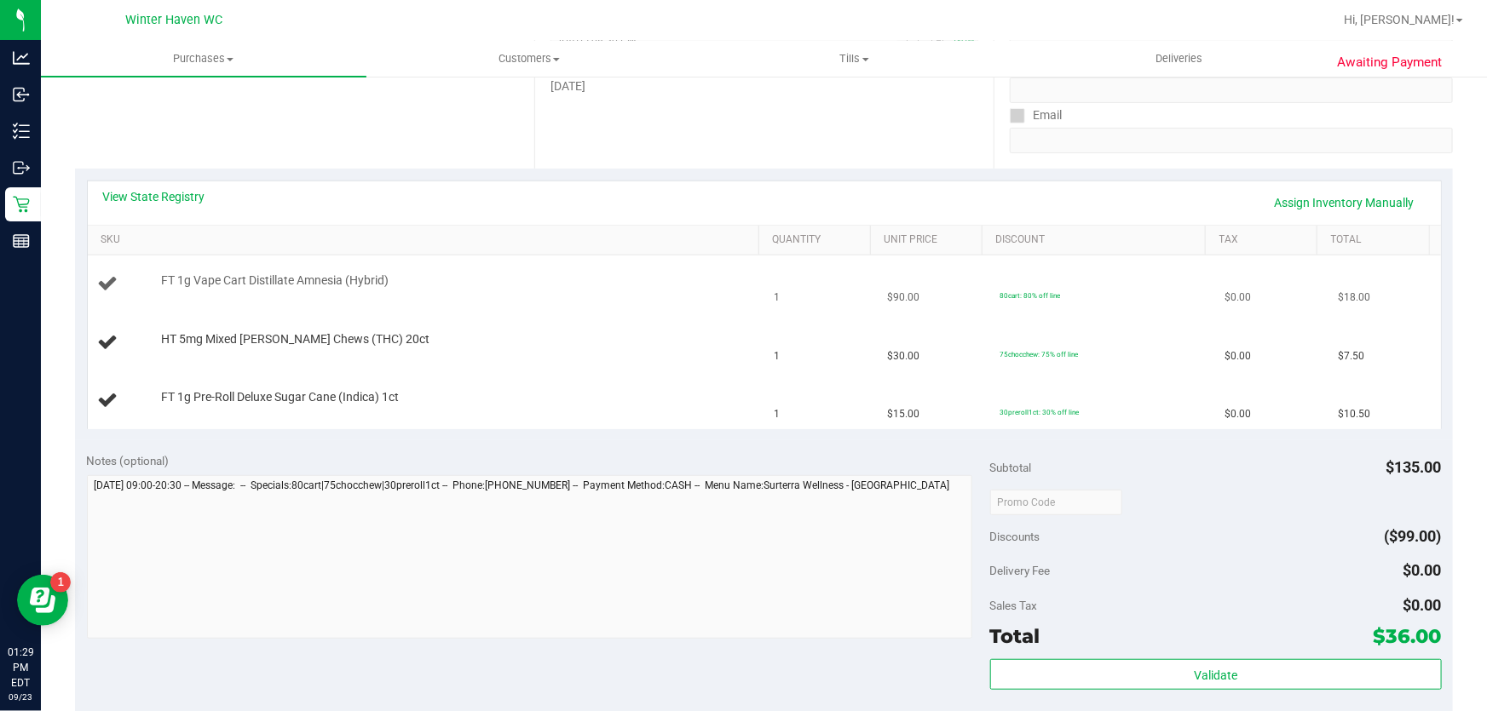
scroll to position [213, 0]
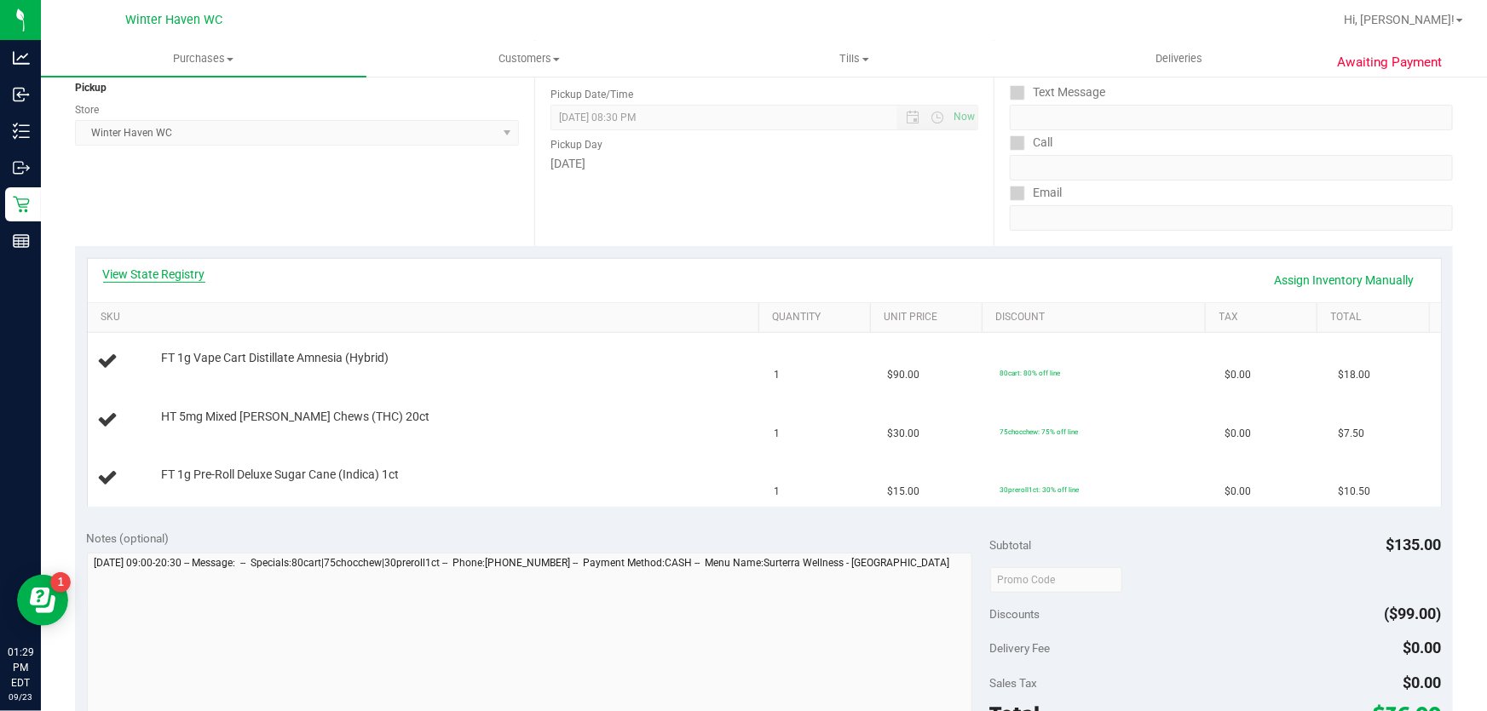
click at [153, 281] on link "View State Registry" at bounding box center [154, 274] width 102 height 17
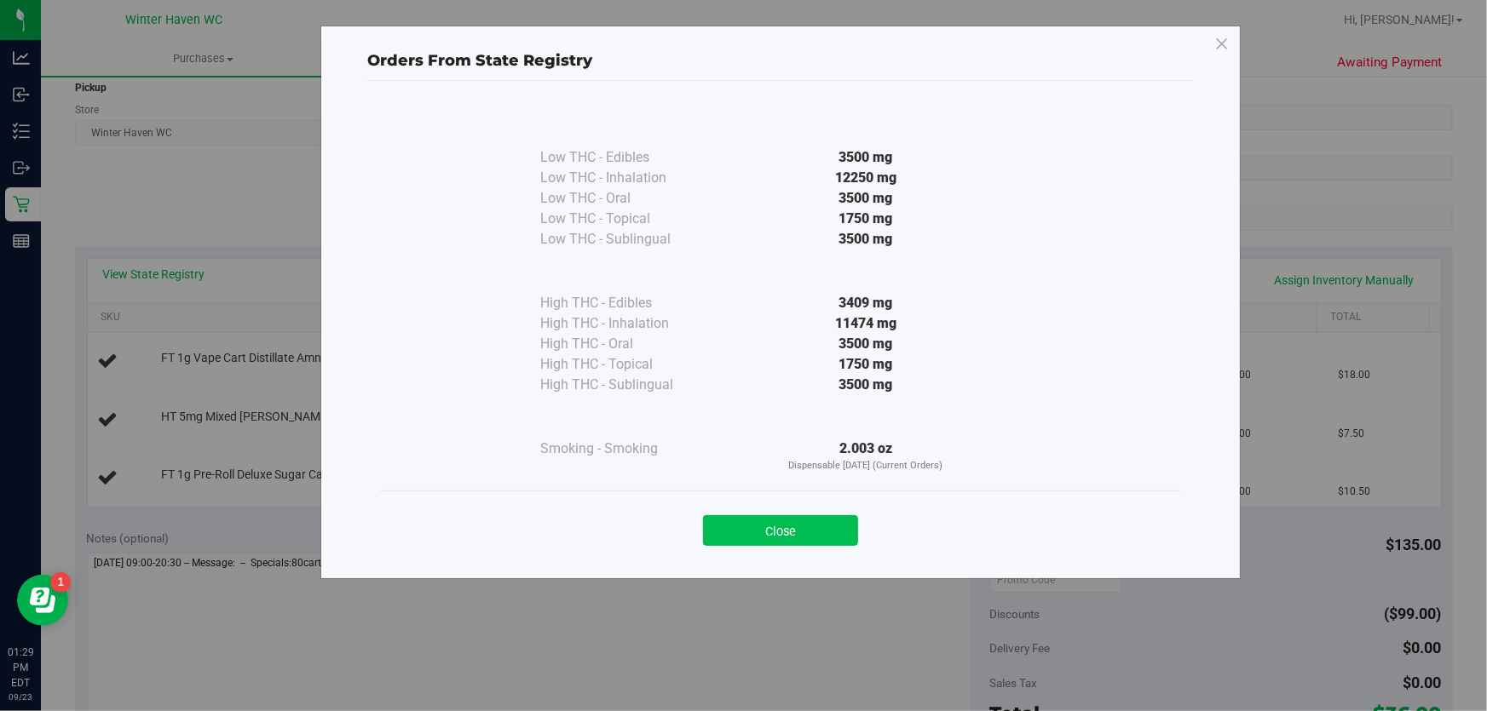
click at [774, 524] on button "Close" at bounding box center [780, 530] width 155 height 31
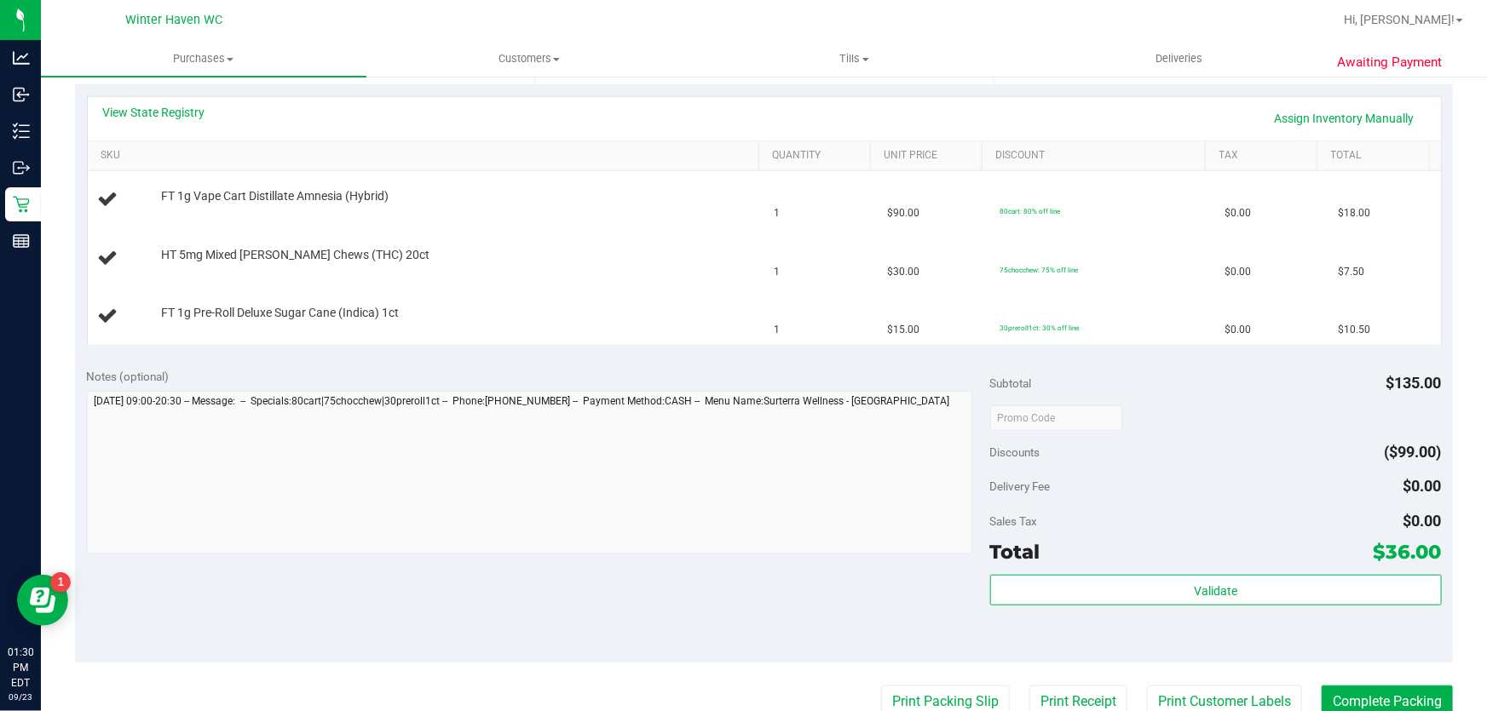
scroll to position [464, 0]
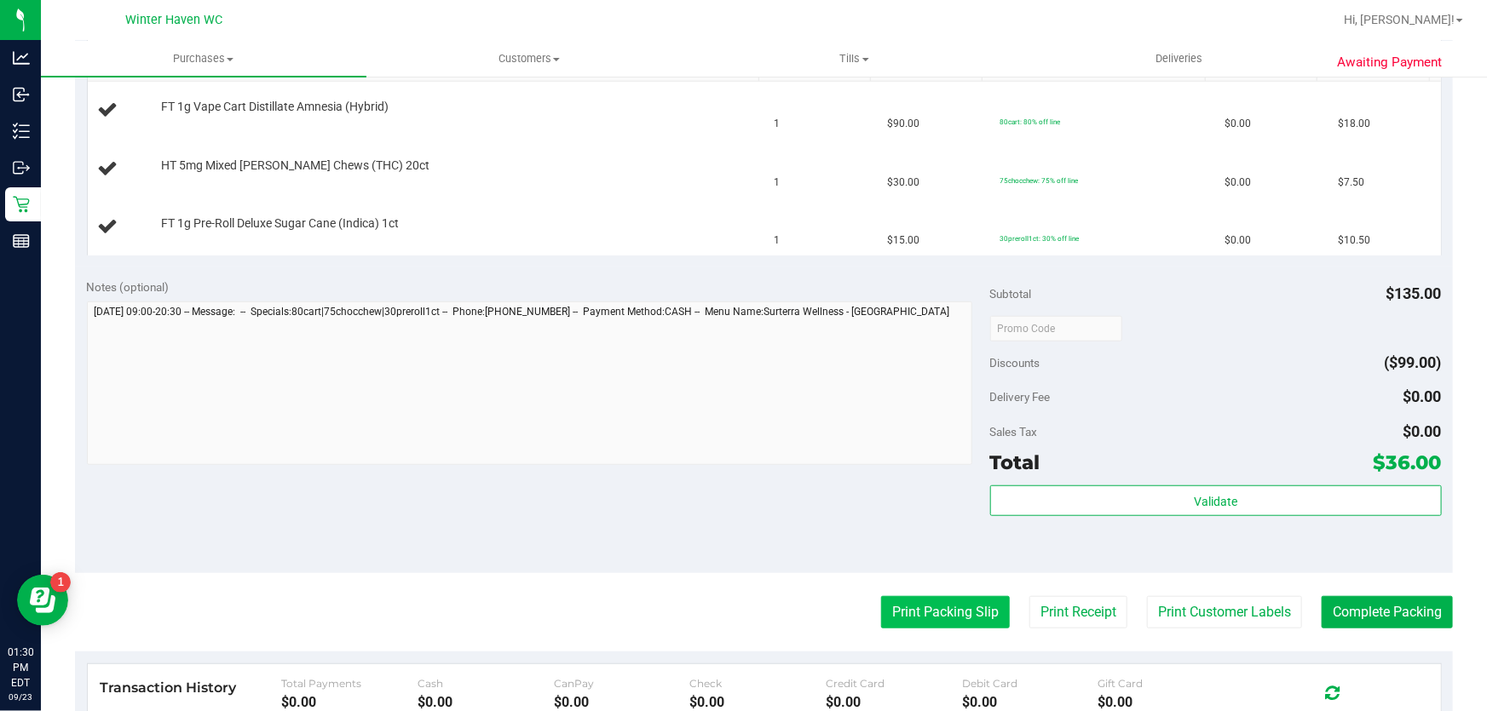
click at [973, 605] on button "Print Packing Slip" at bounding box center [945, 612] width 129 height 32
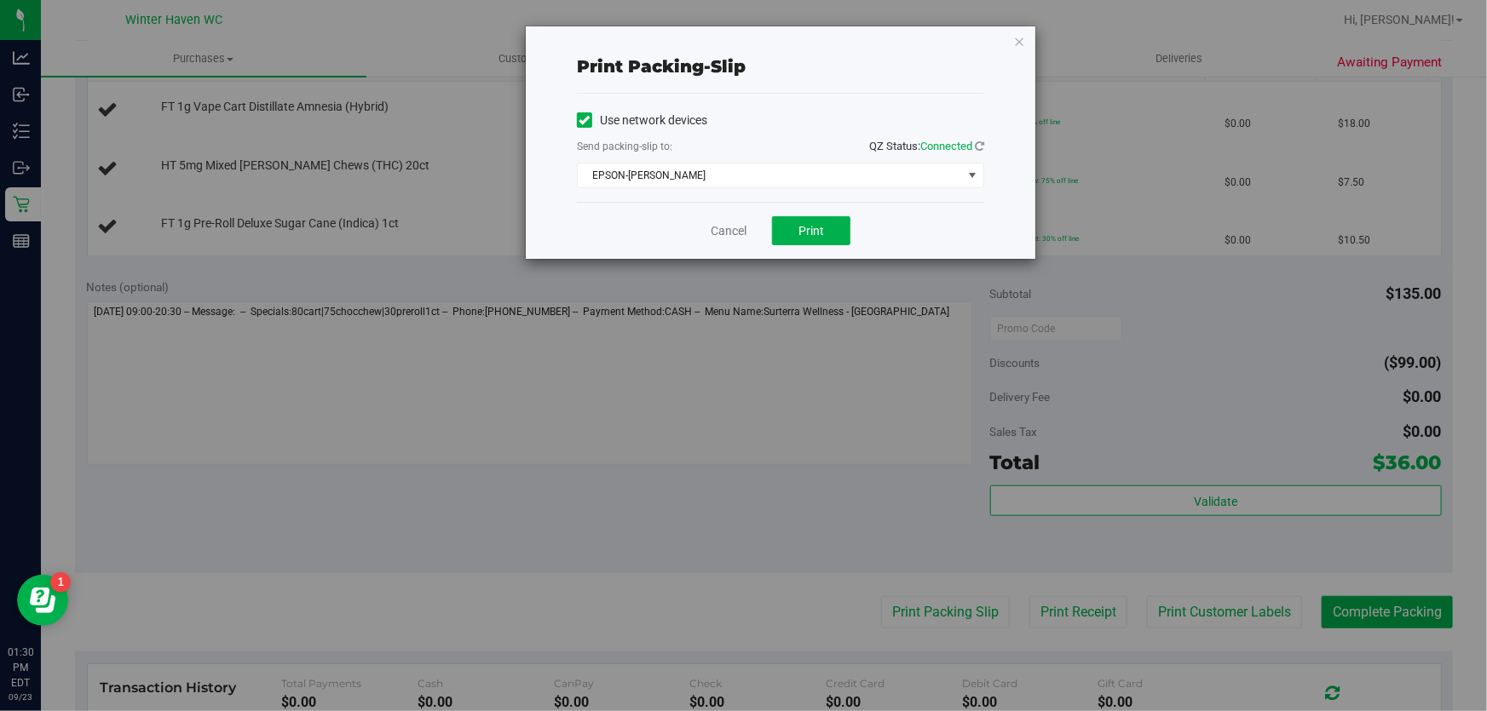
click at [850, 242] on div "Cancel Print" at bounding box center [780, 230] width 407 height 57
click at [849, 237] on button "Print" at bounding box center [811, 230] width 78 height 29
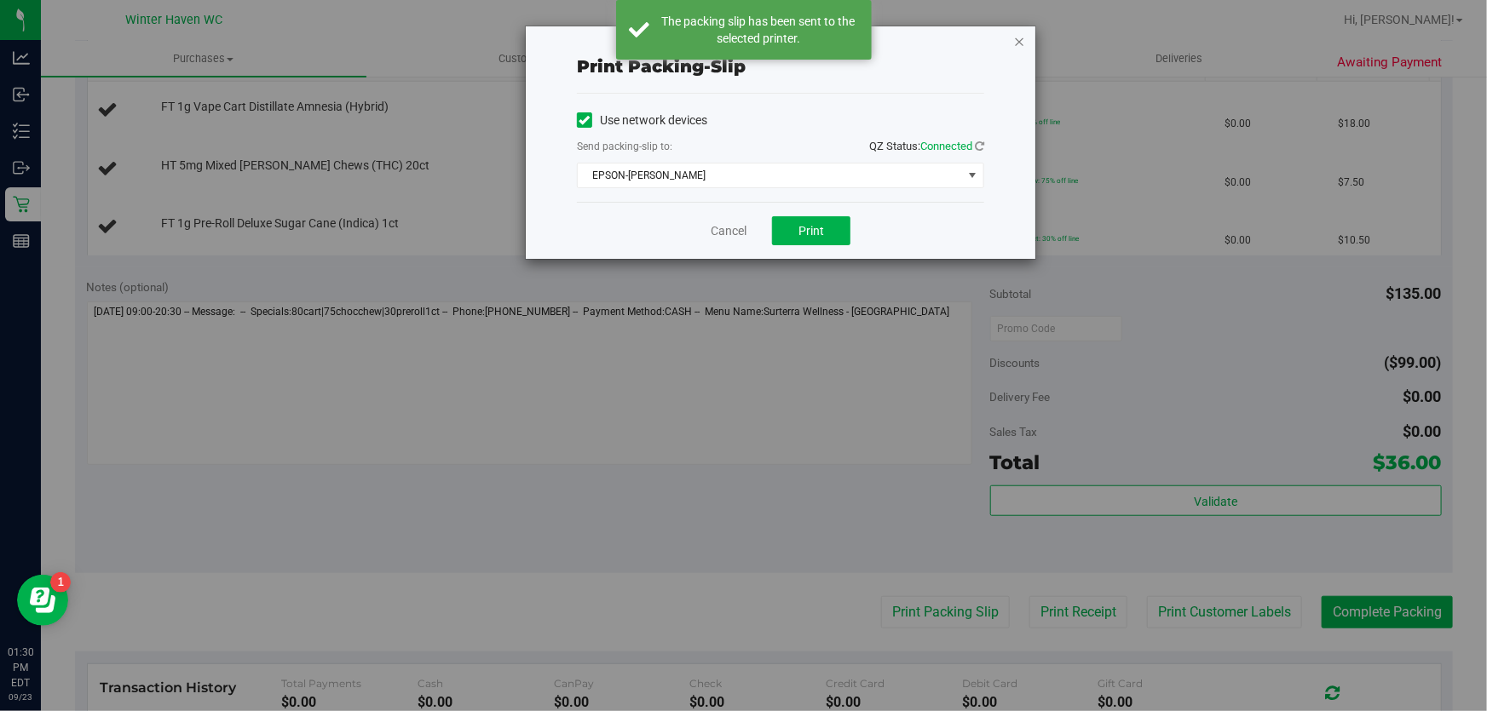
click at [1020, 37] on icon "button" at bounding box center [1019, 41] width 12 height 20
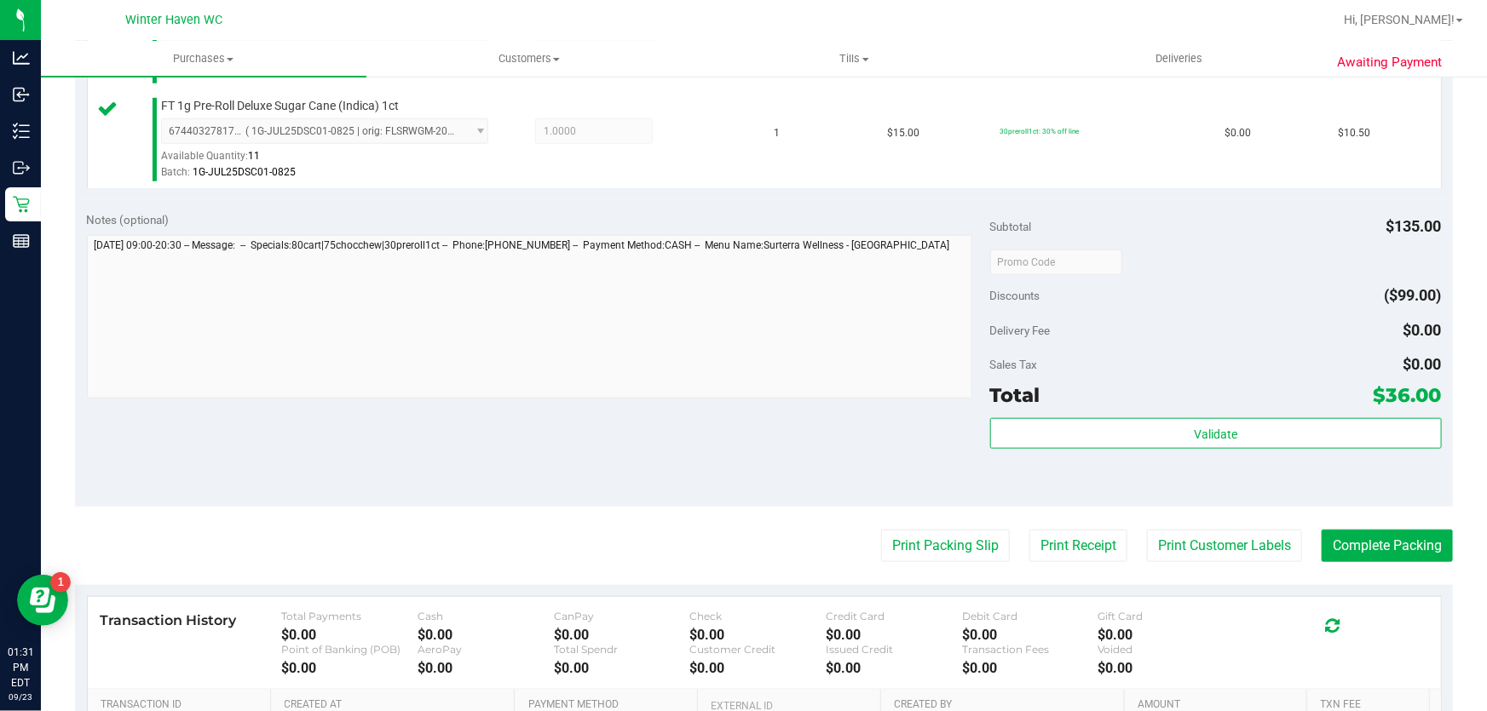
scroll to position [697, 0]
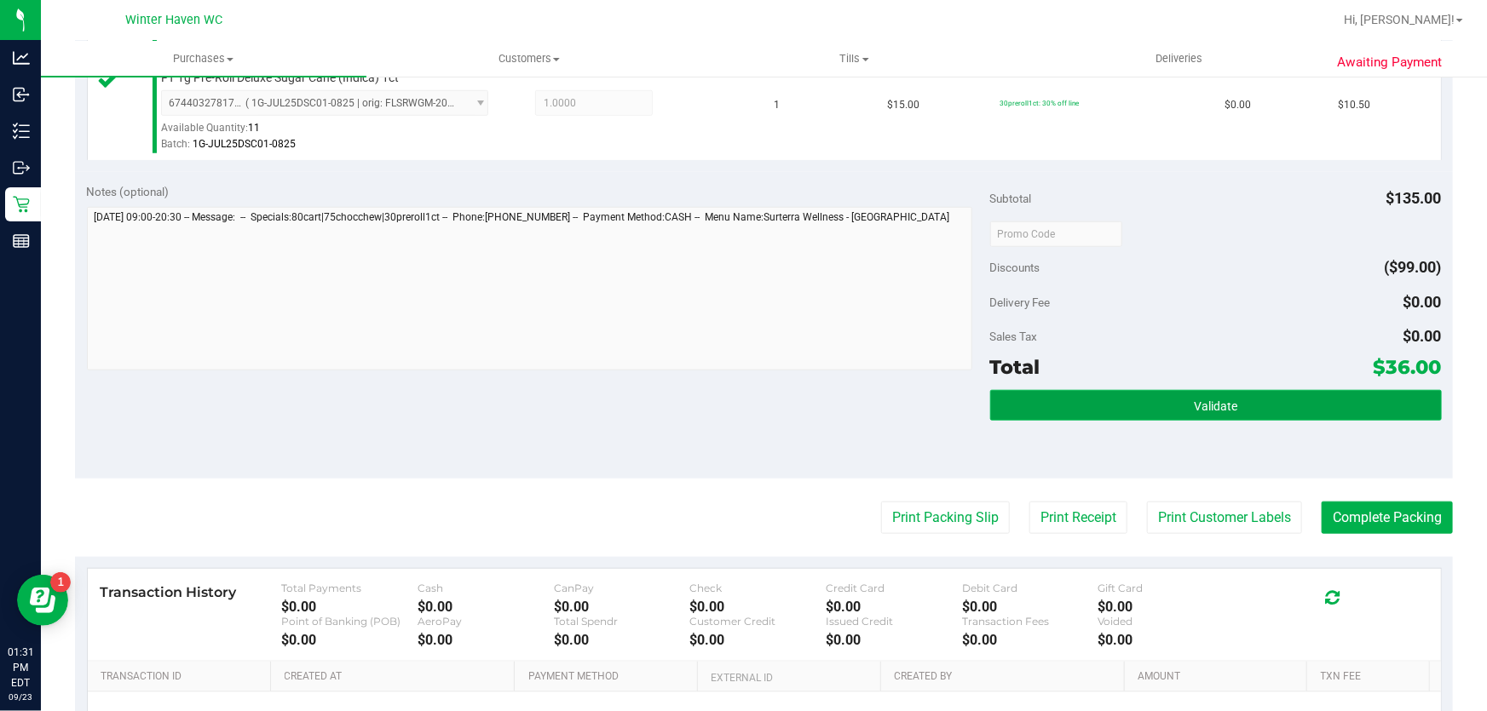
click at [1238, 392] on button "Validate" at bounding box center [1216, 405] width 452 height 31
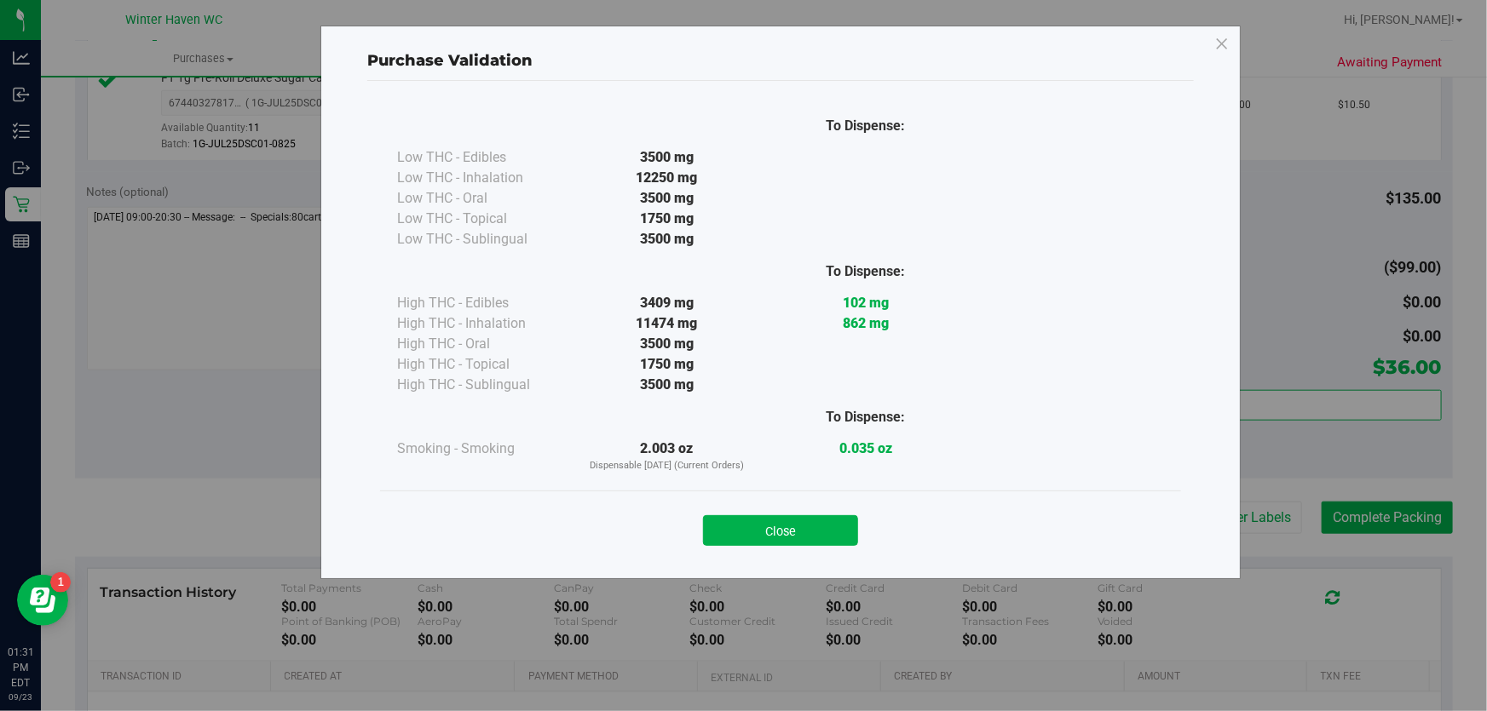
click at [941, 516] on div "Close" at bounding box center [780, 525] width 775 height 43
click at [764, 527] on button "Close" at bounding box center [780, 530] width 155 height 31
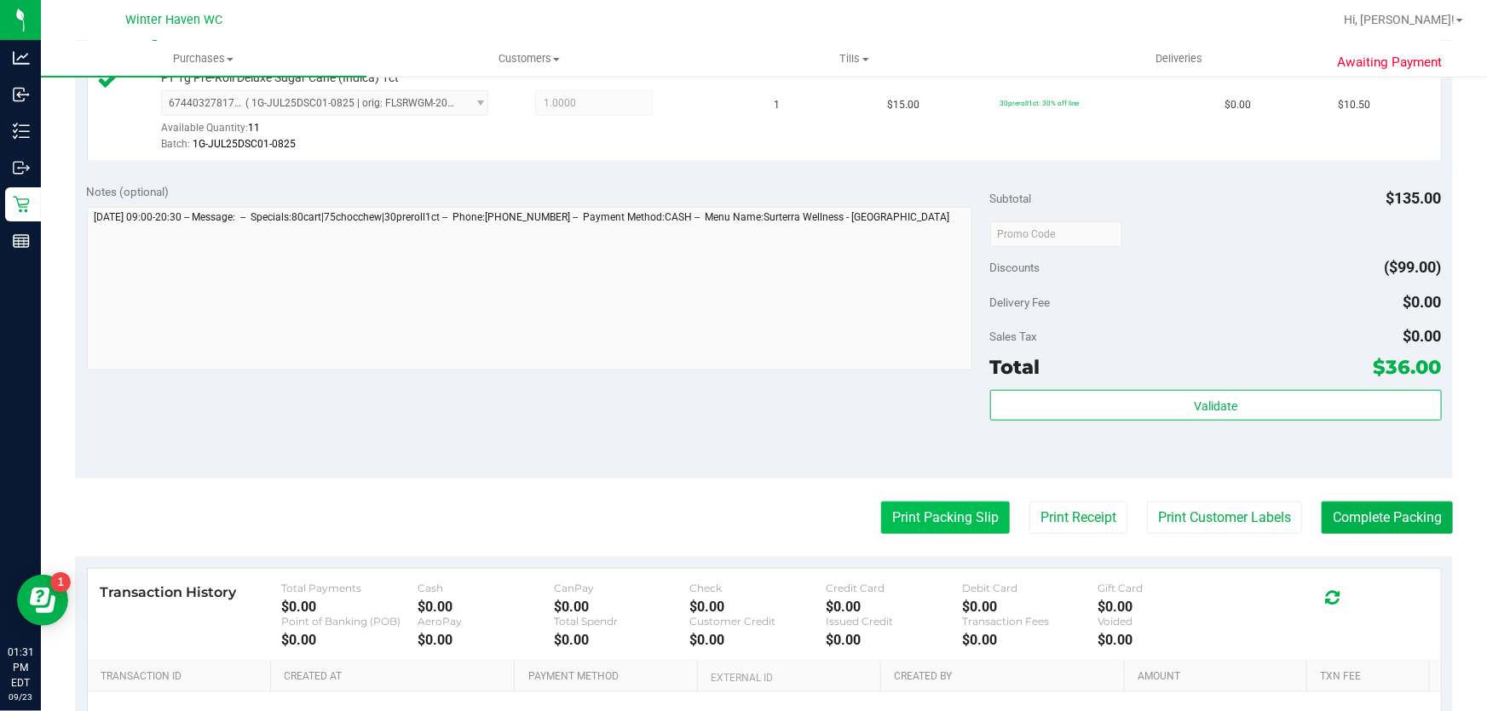
click at [946, 523] on button "Print Packing Slip" at bounding box center [945, 518] width 129 height 32
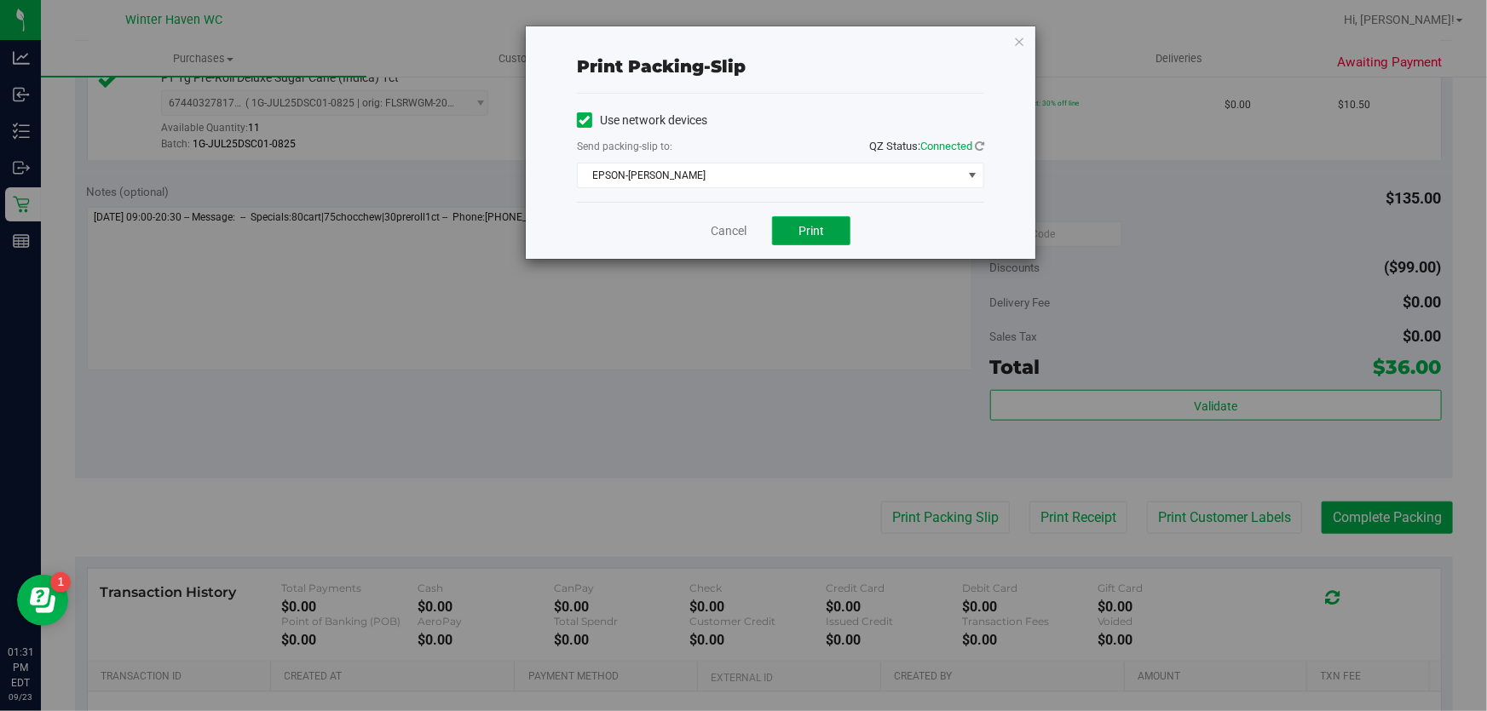
click at [834, 236] on button "Print" at bounding box center [811, 230] width 78 height 29
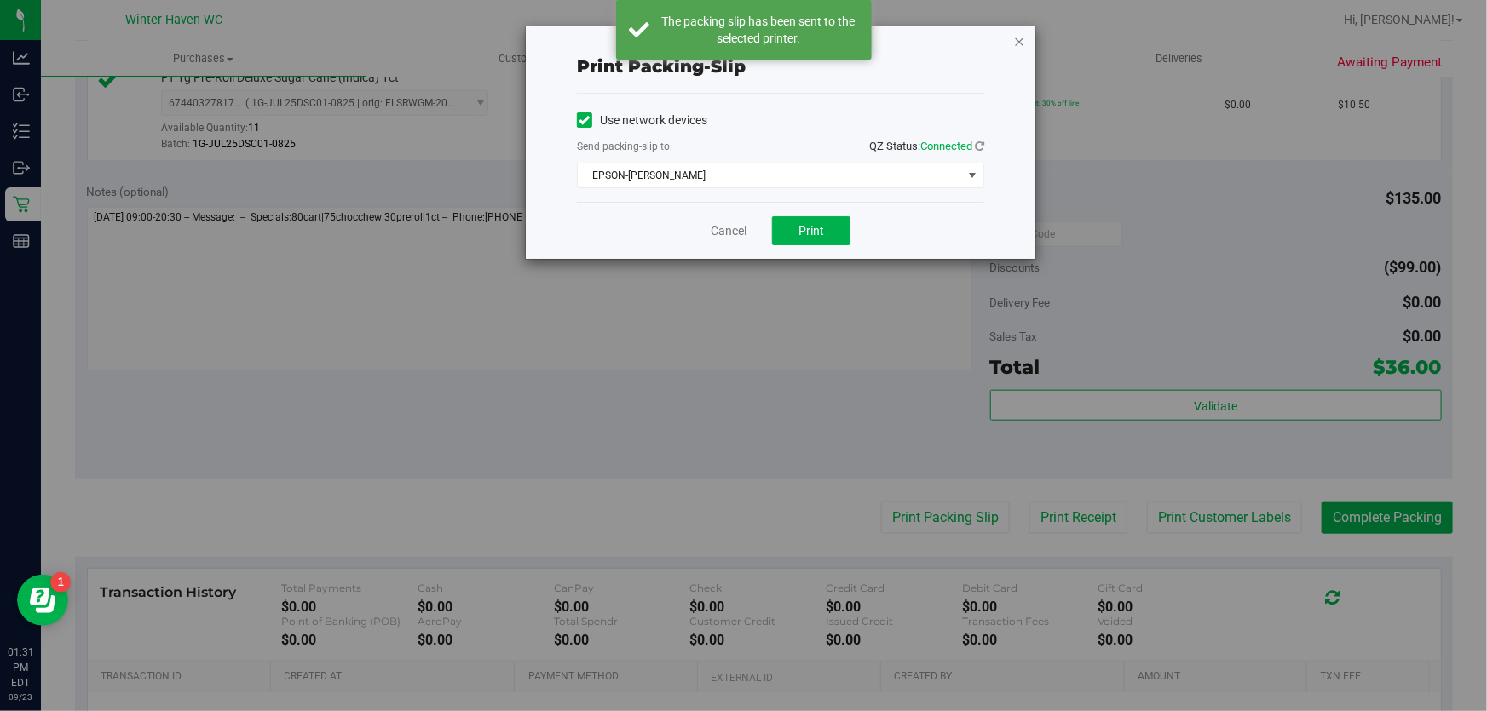
click at [1016, 43] on icon "button" at bounding box center [1019, 41] width 12 height 20
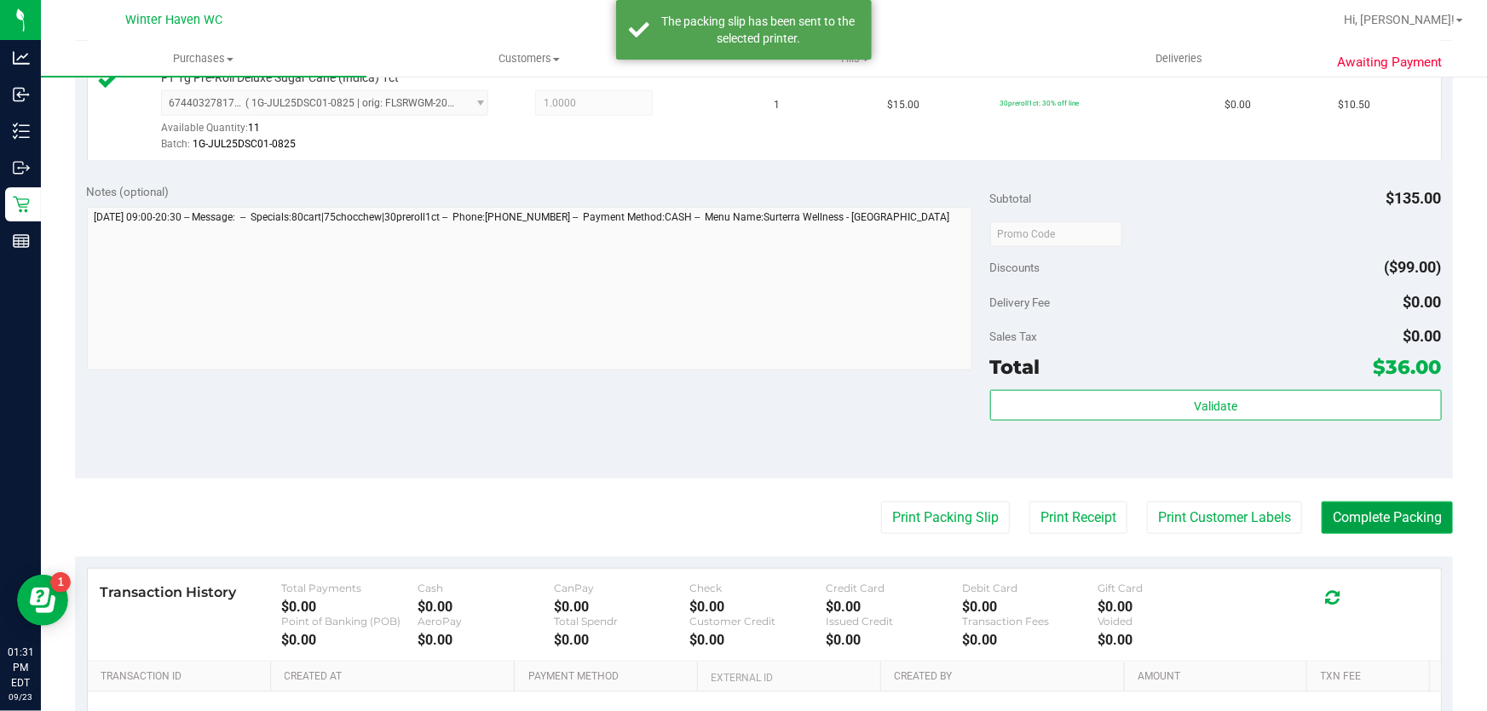
click at [1404, 516] on button "Complete Packing" at bounding box center [1386, 518] width 131 height 32
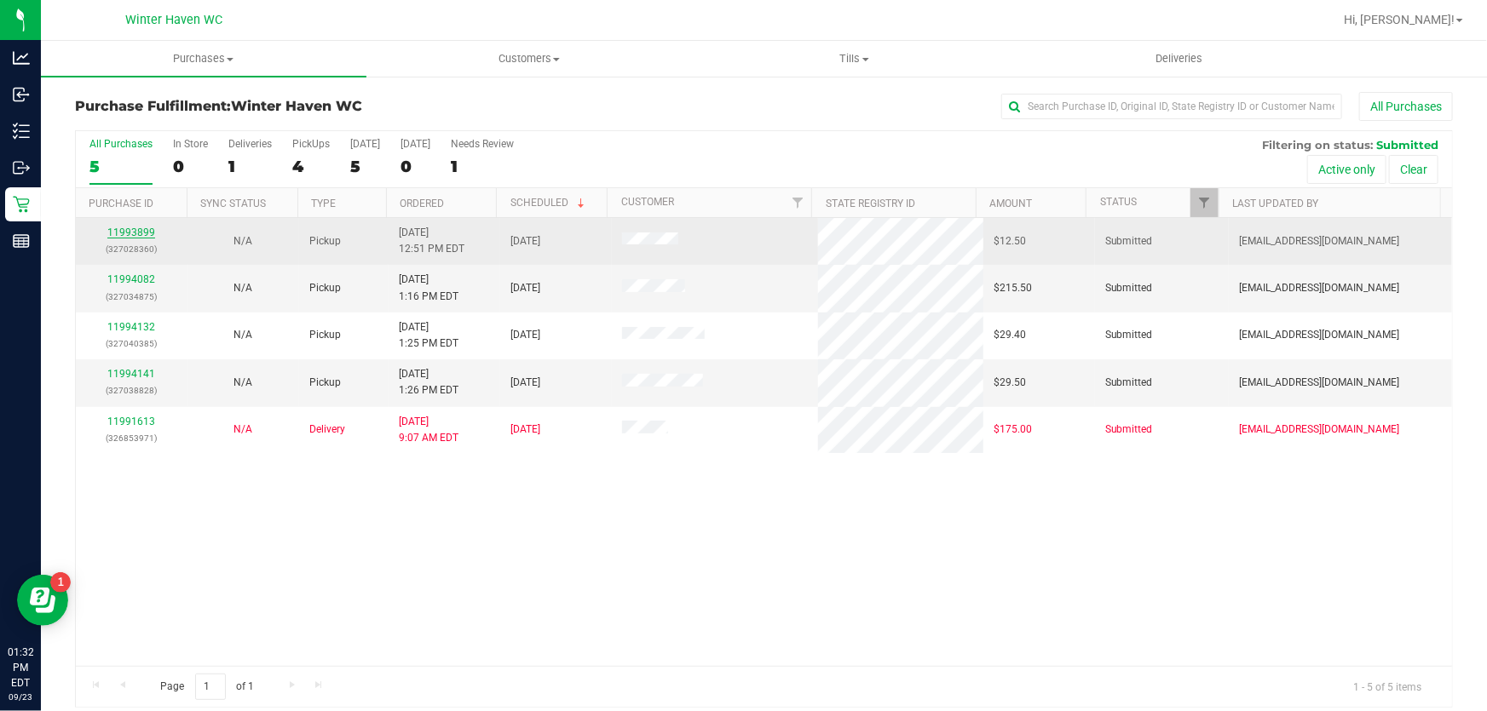
click at [145, 229] on link "11993899" at bounding box center [131, 233] width 48 height 12
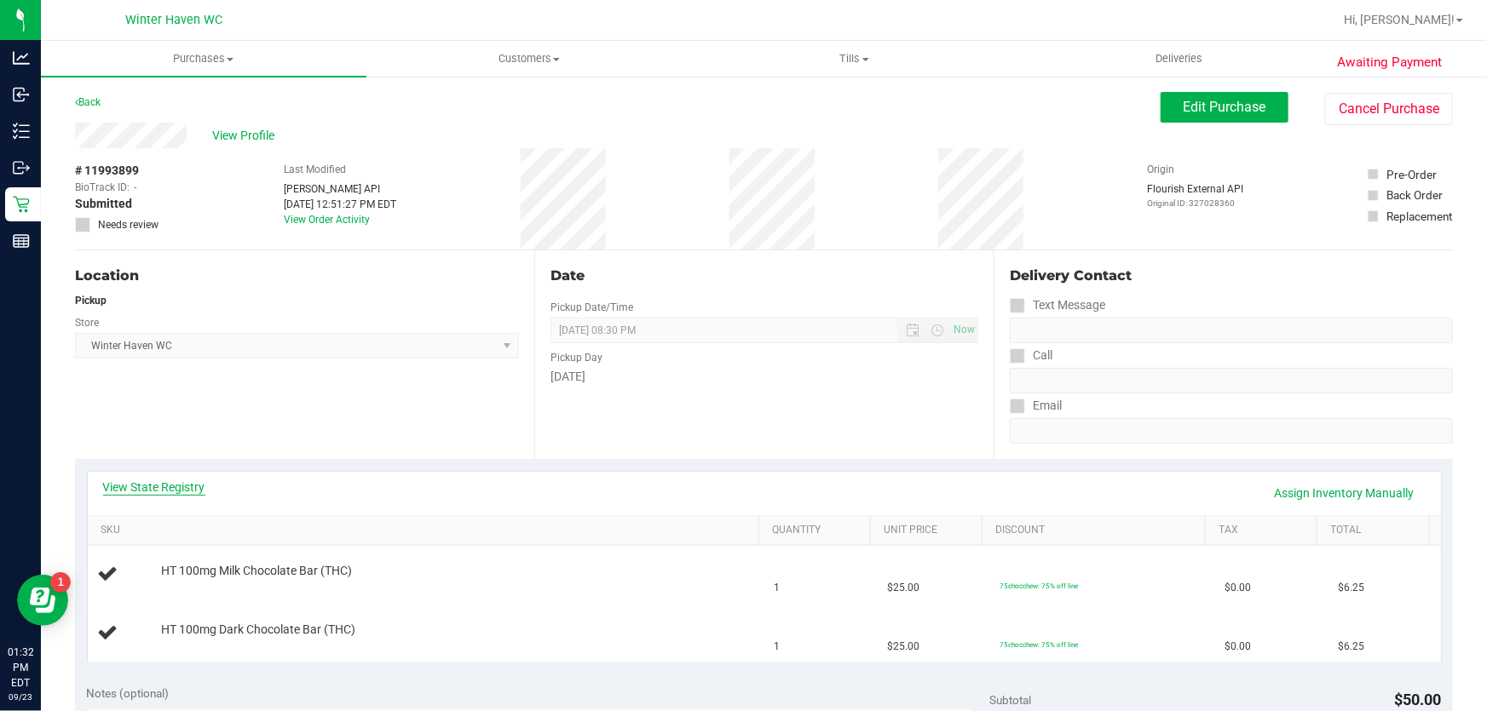
click at [181, 482] on link "View State Registry" at bounding box center [154, 487] width 102 height 17
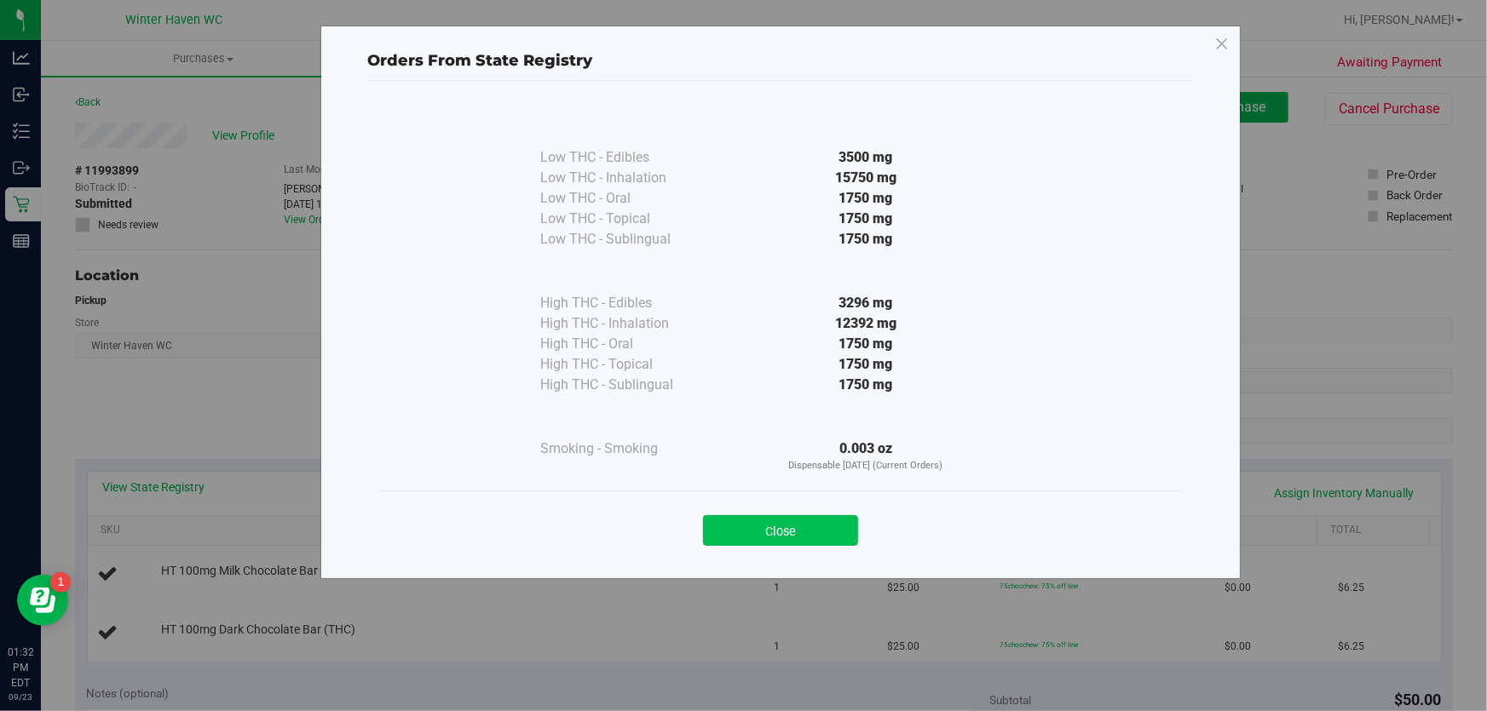
click at [807, 545] on button "Close" at bounding box center [780, 530] width 155 height 31
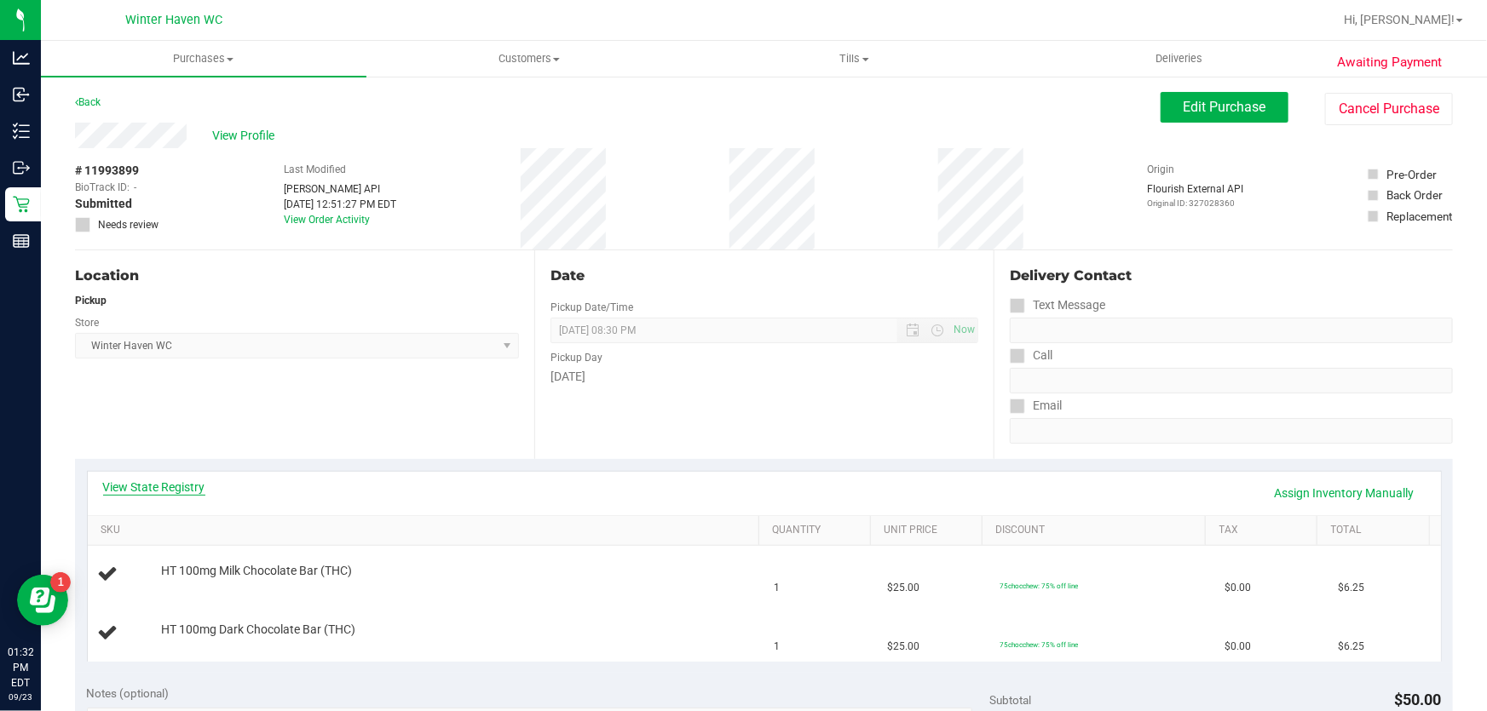
click at [171, 486] on link "View State Registry" at bounding box center [154, 487] width 102 height 17
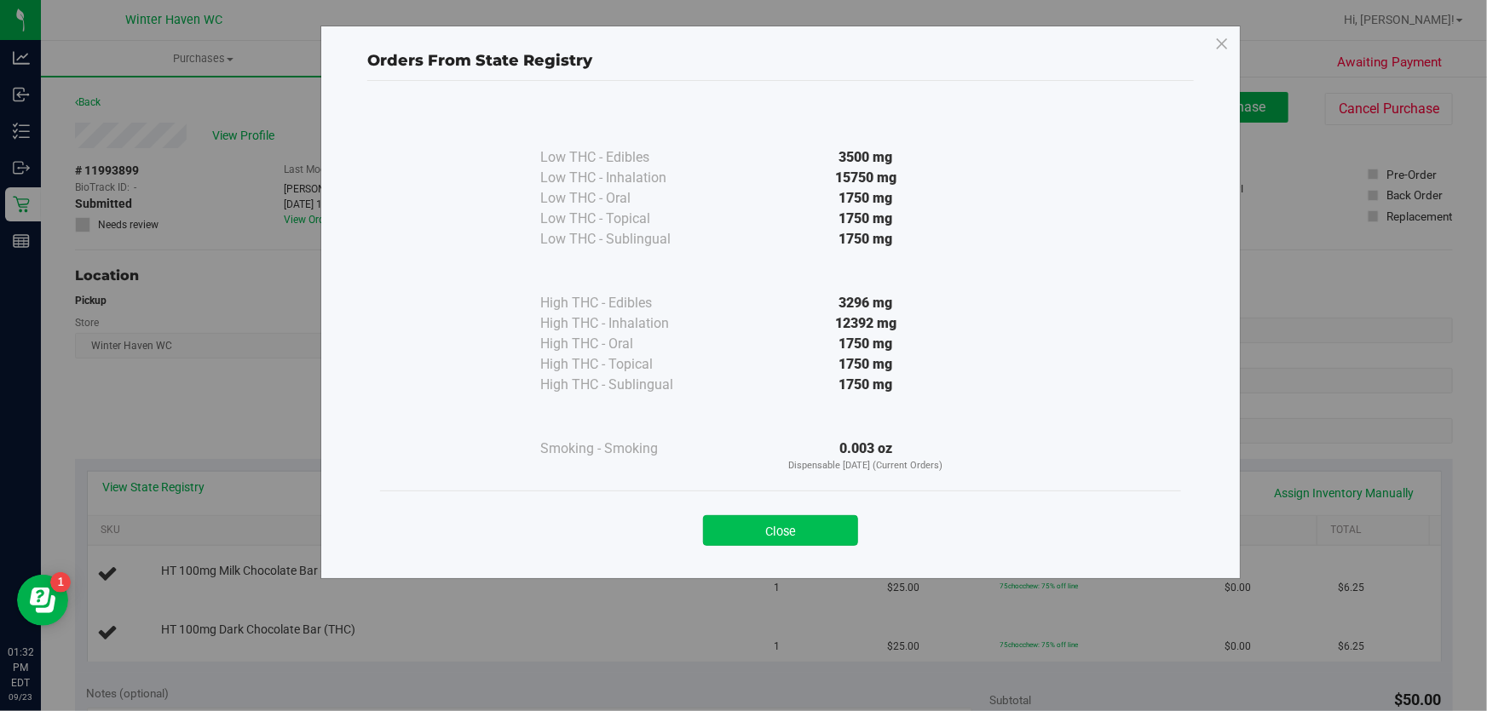
click at [843, 528] on button "Close" at bounding box center [780, 530] width 155 height 31
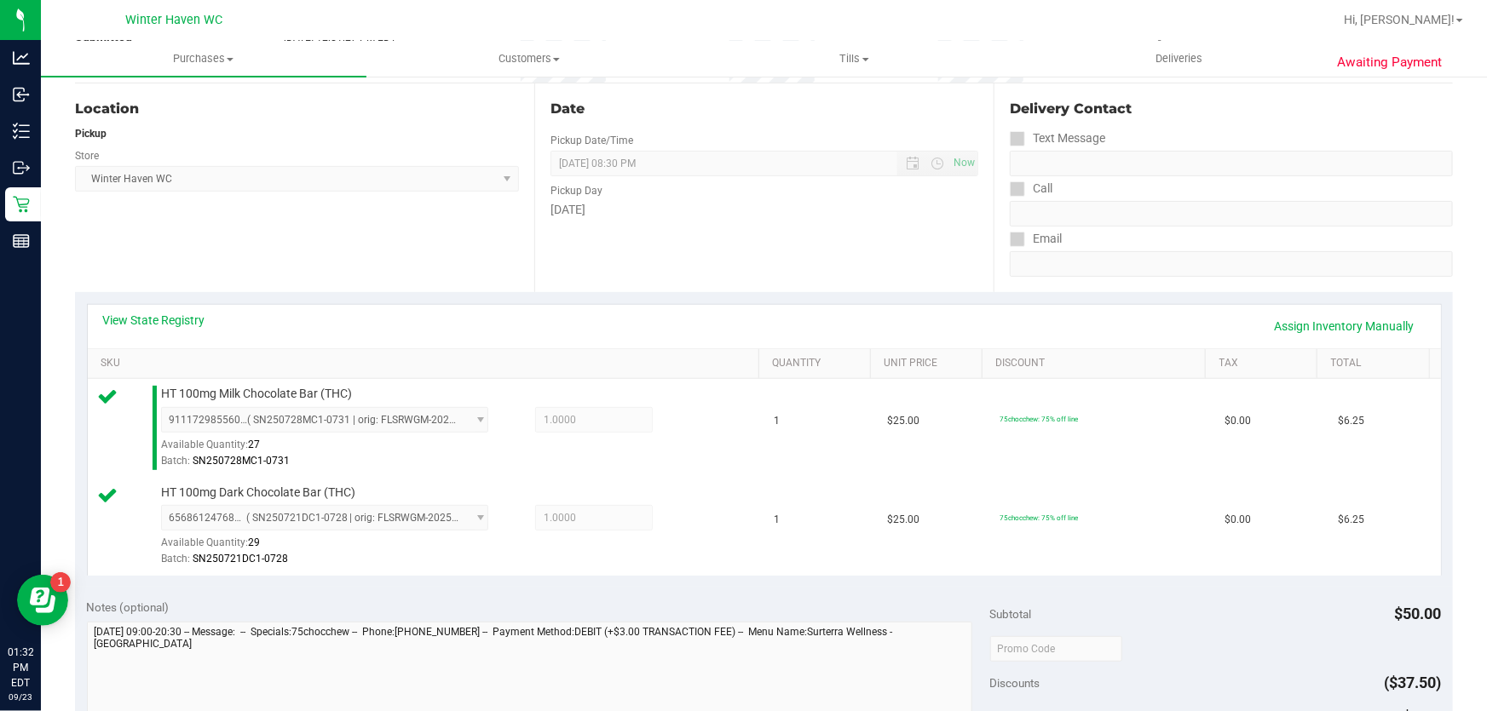
scroll to position [309, 0]
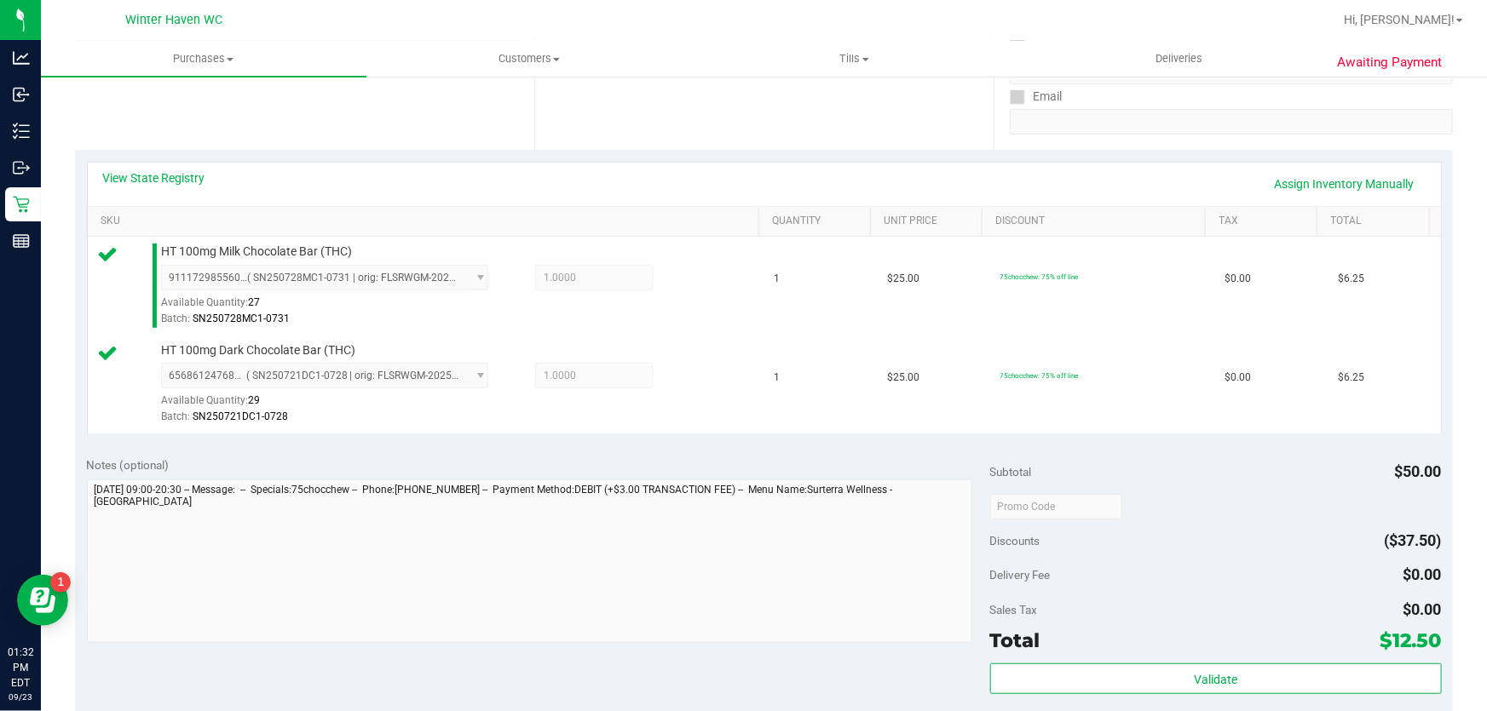
click at [1098, 698] on div "Validate" at bounding box center [1216, 702] width 452 height 77
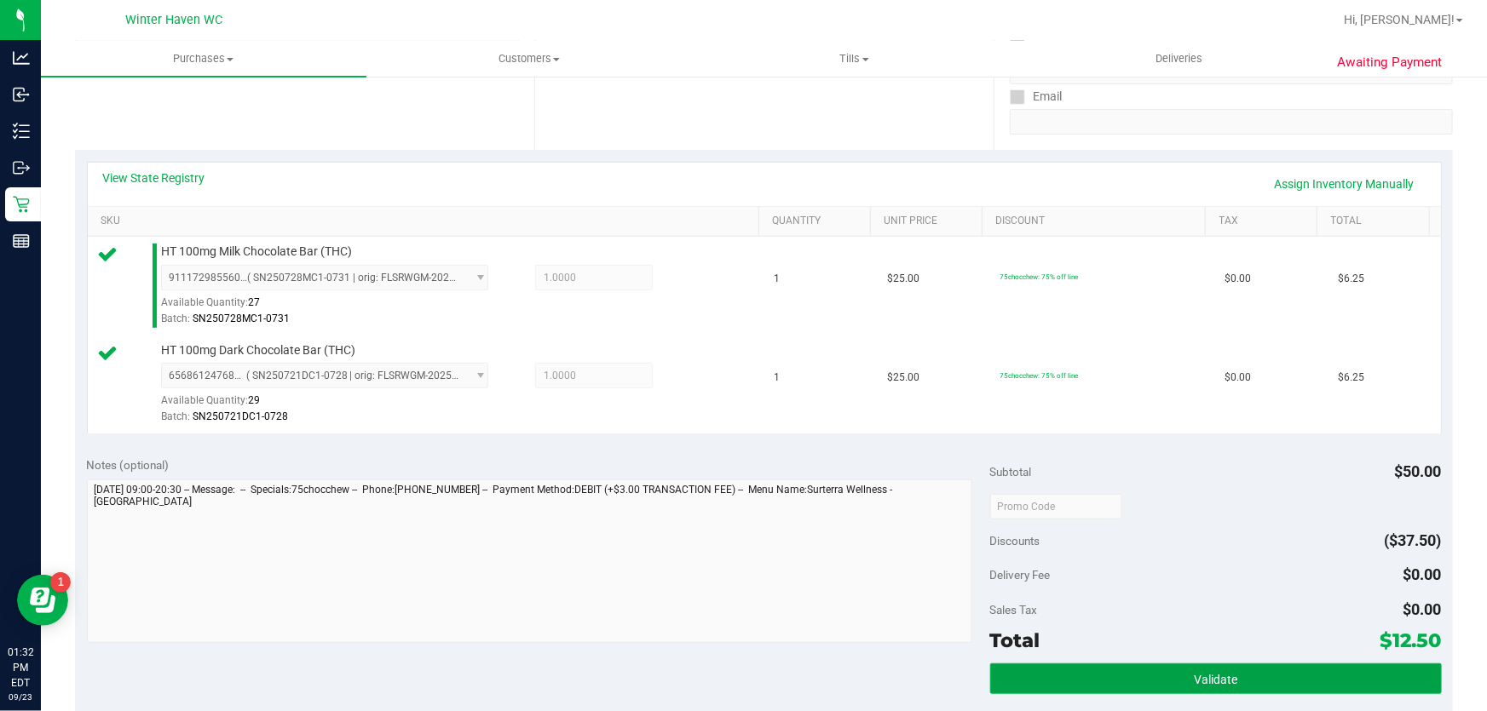
click at [1086, 665] on button "Validate" at bounding box center [1216, 679] width 452 height 31
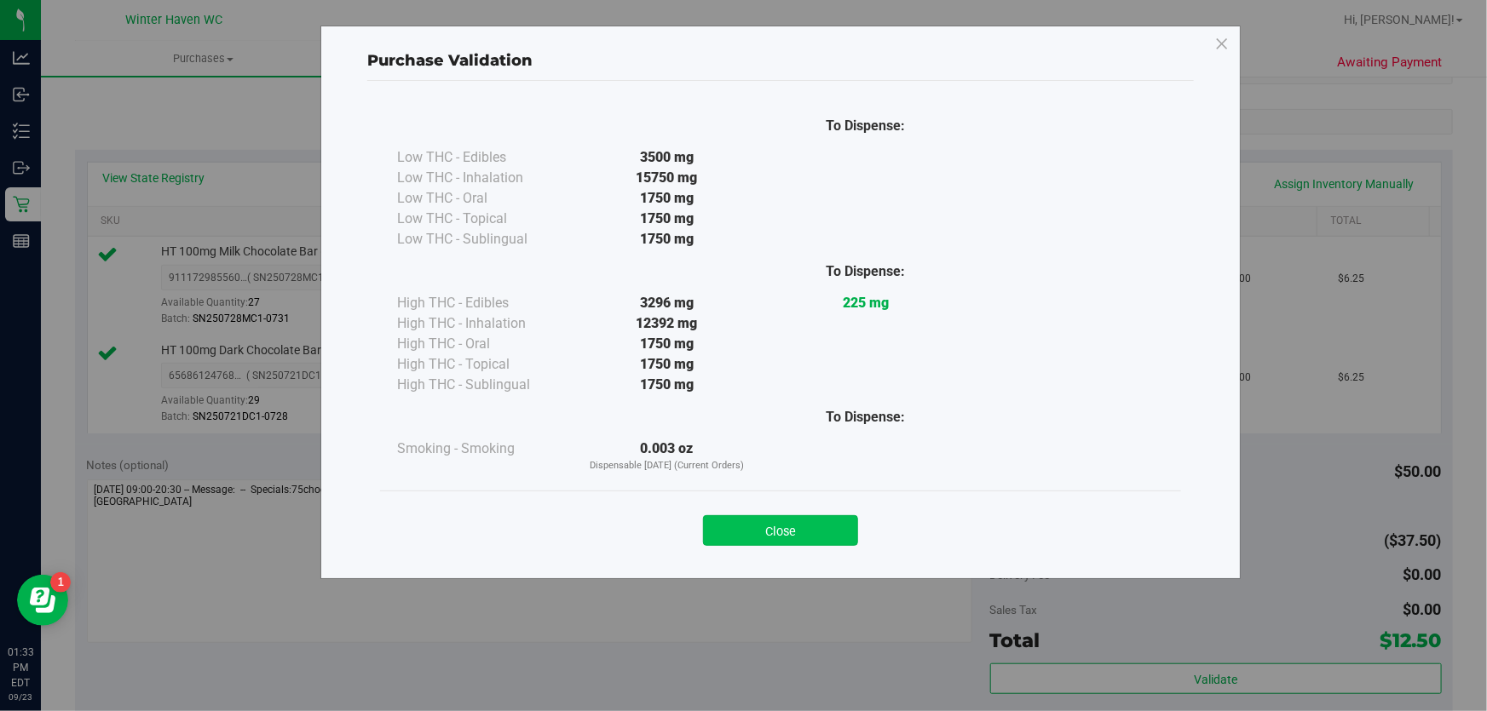
click at [833, 521] on button "Close" at bounding box center [780, 530] width 155 height 31
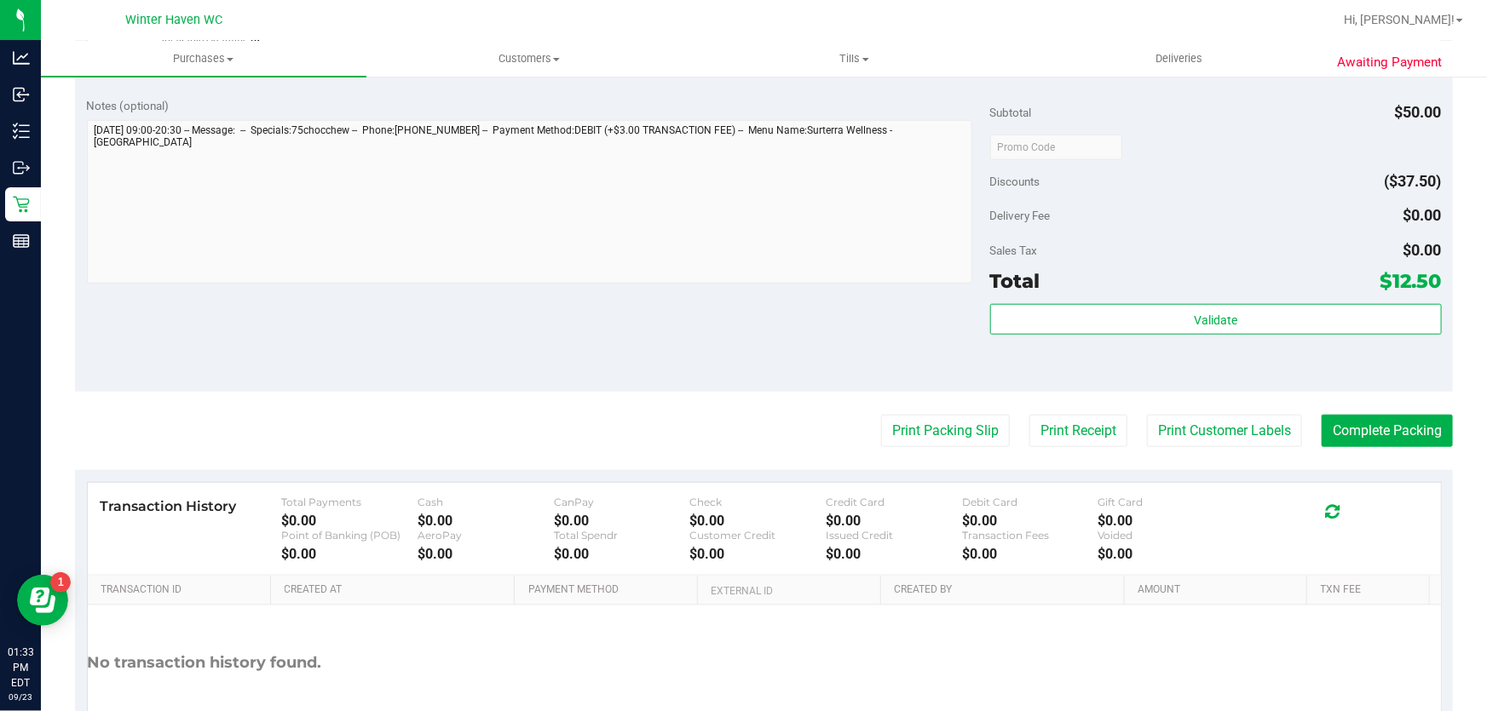
scroll to position [697, 0]
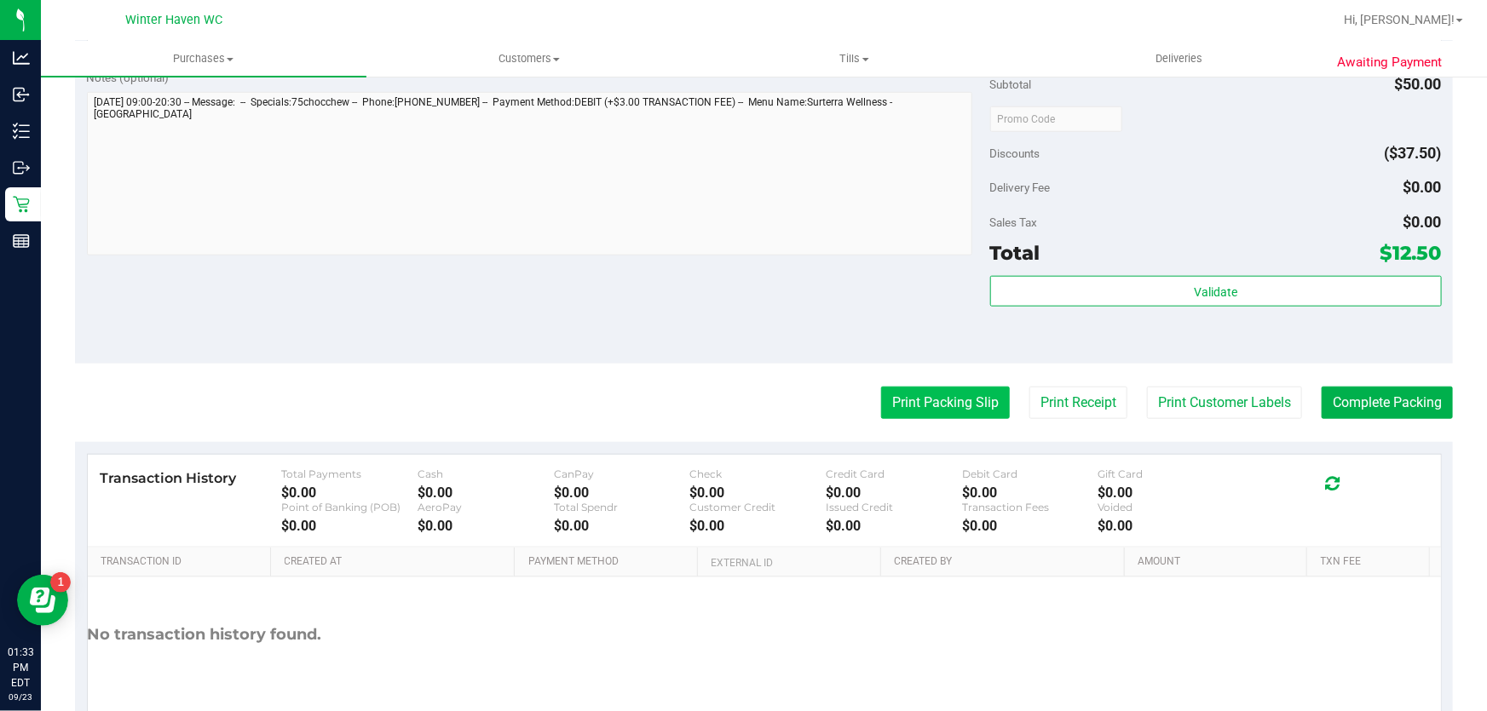
click at [918, 406] on button "Print Packing Slip" at bounding box center [945, 403] width 129 height 32
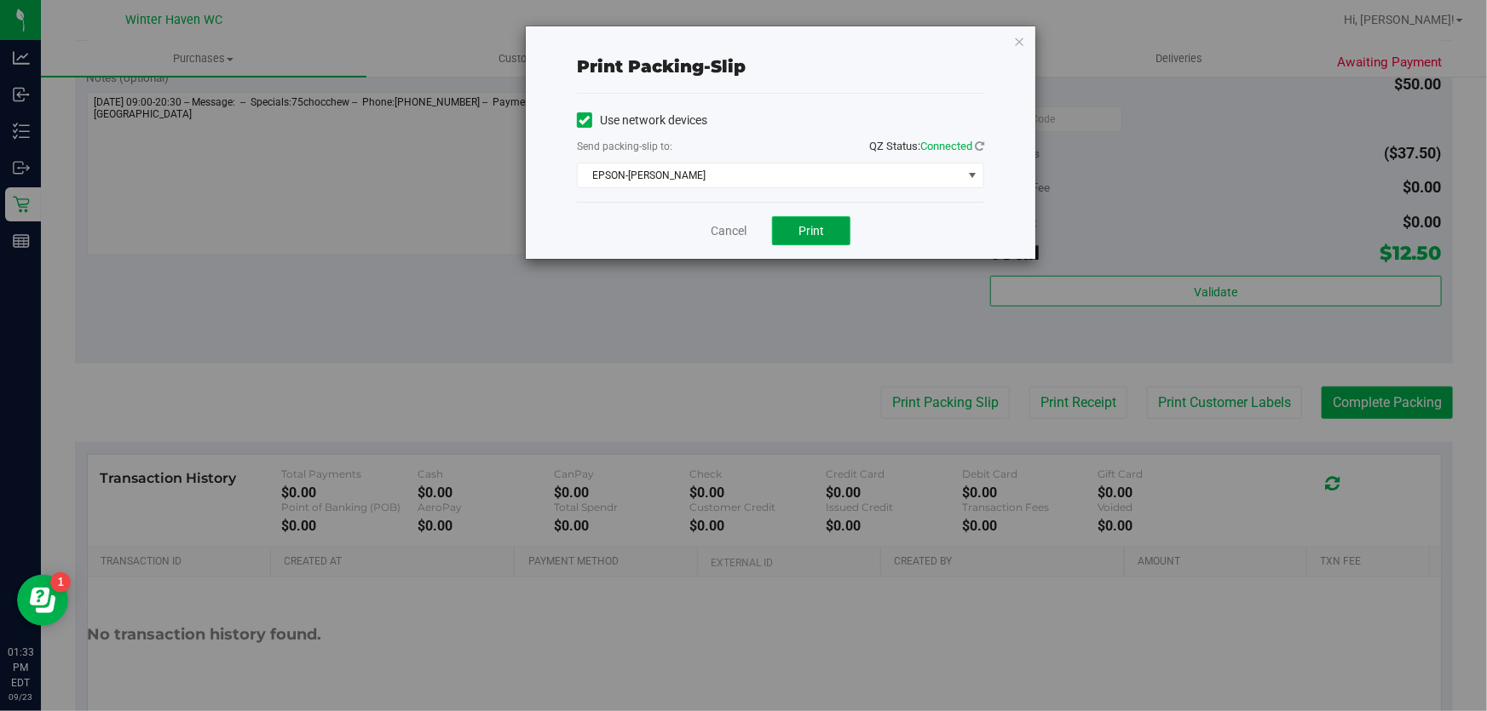
click at [820, 233] on span "Print" at bounding box center [811, 231] width 26 height 14
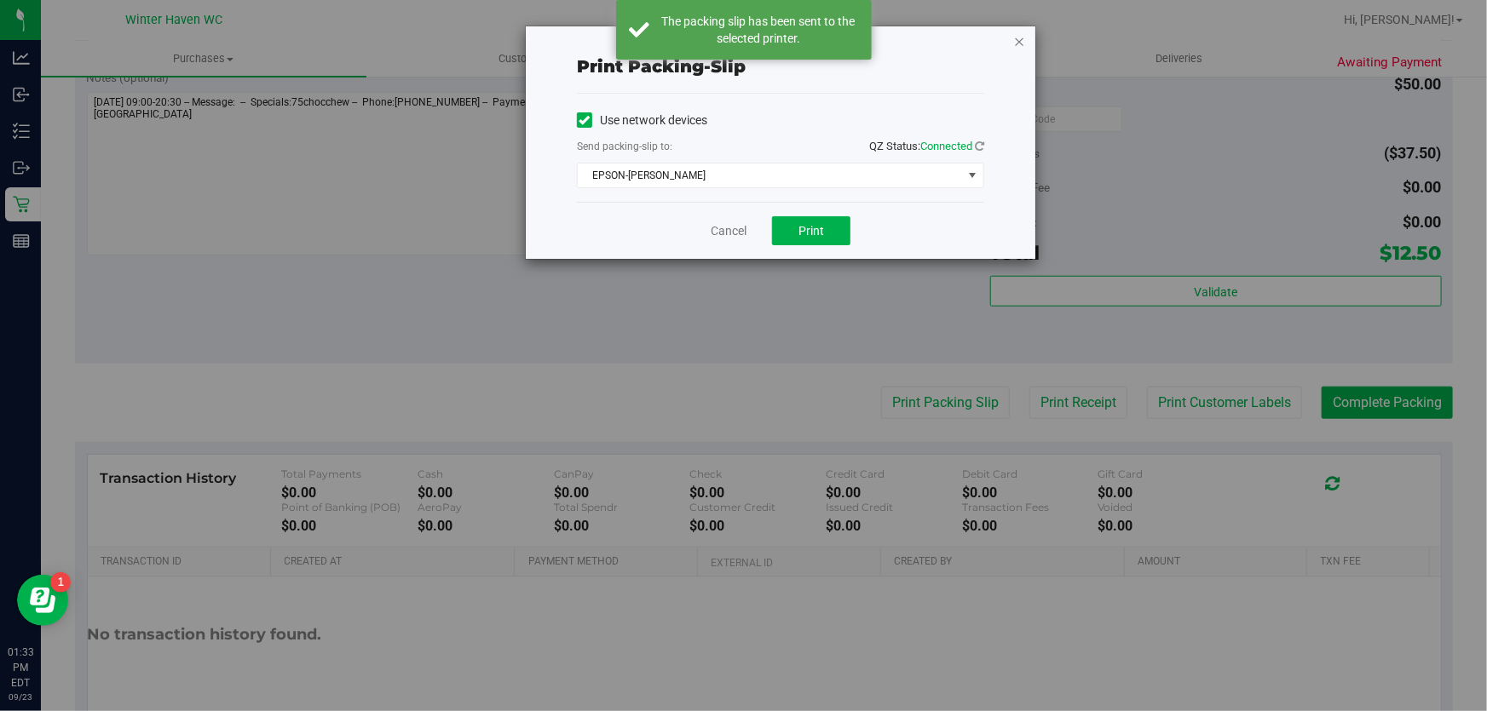
click at [1015, 38] on icon "button" at bounding box center [1019, 41] width 12 height 20
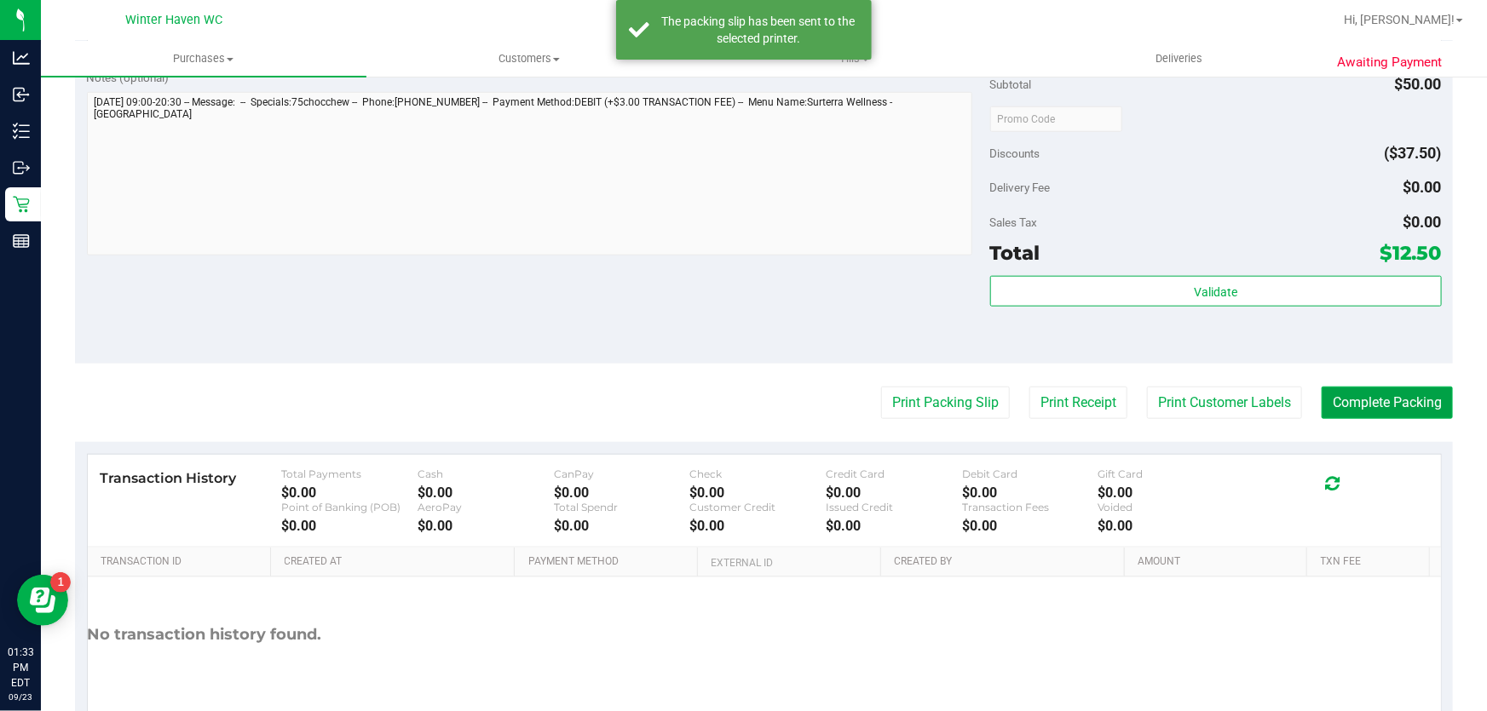
click at [1359, 405] on button "Complete Packing" at bounding box center [1386, 403] width 131 height 32
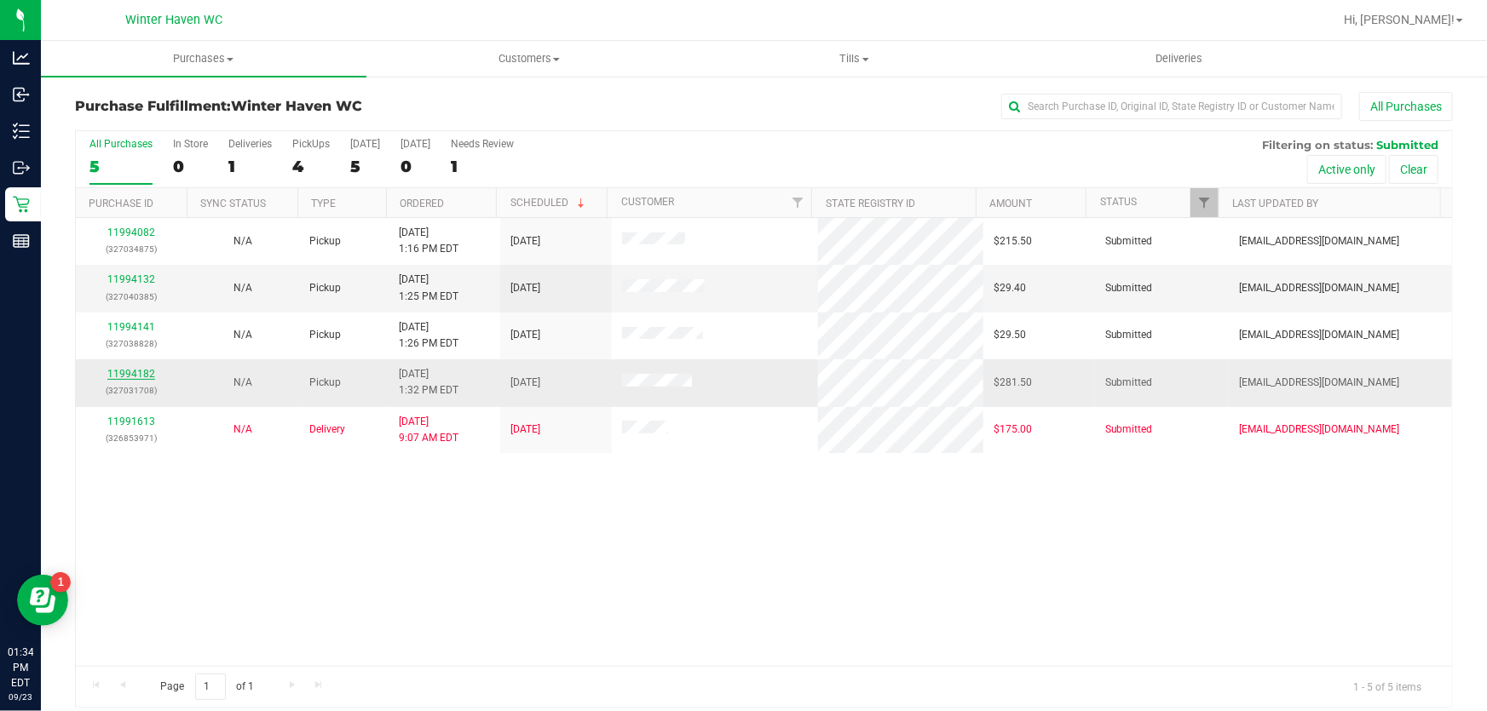
click at [131, 376] on link "11994182" at bounding box center [131, 374] width 48 height 12
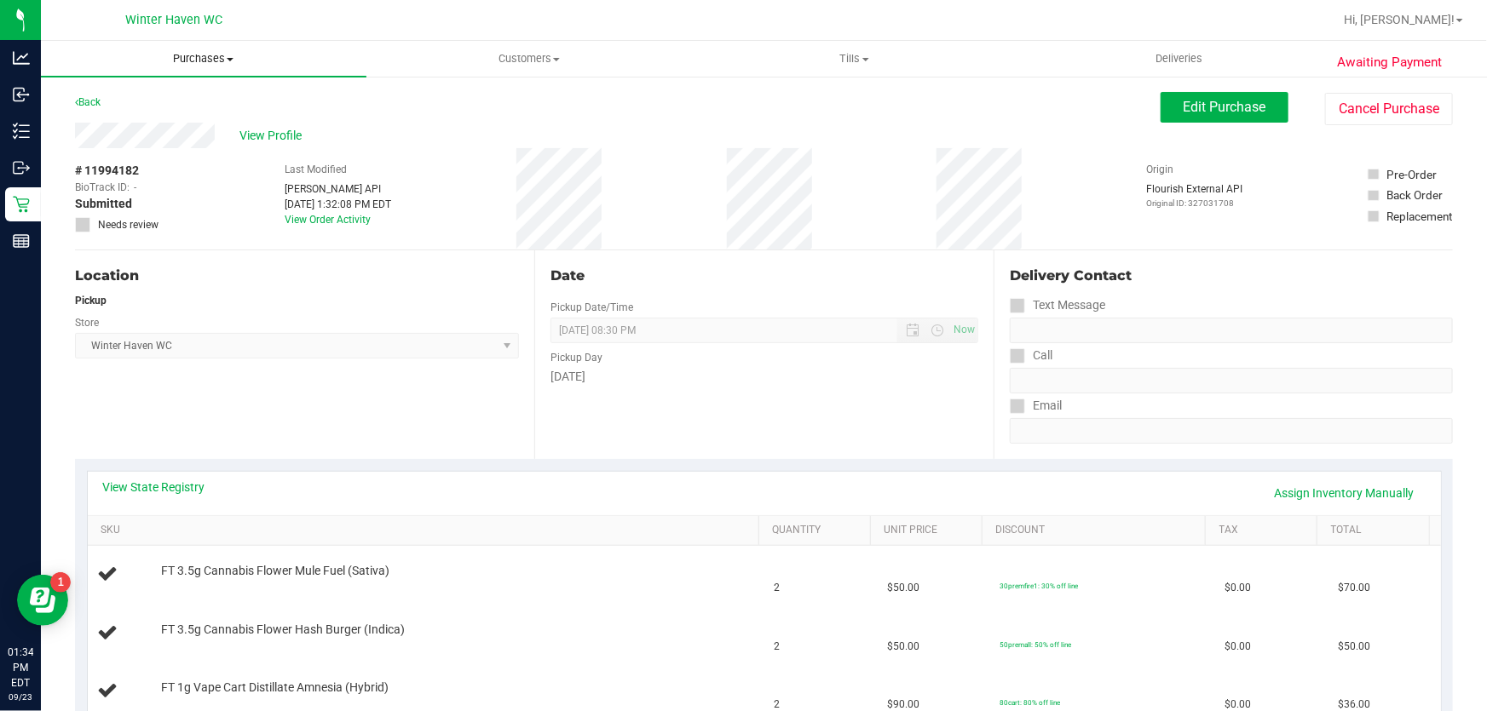
click at [187, 74] on uib-tab-heading "Purchases Summary of purchases Fulfillment All purchases" at bounding box center [203, 59] width 325 height 36
click at [148, 136] on span "All purchases" at bounding box center [101, 143] width 121 height 14
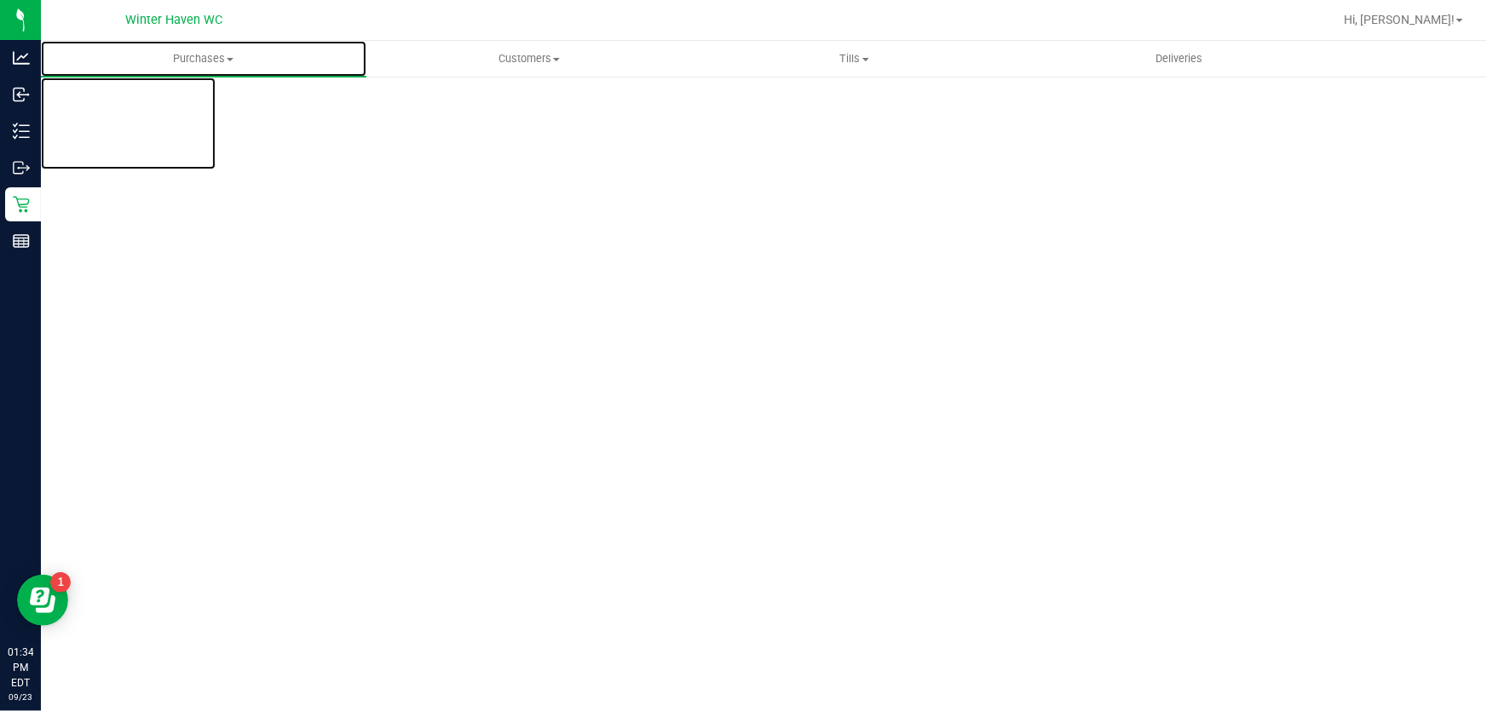
click at [187, 60] on span "Purchases" at bounding box center [203, 58] width 325 height 15
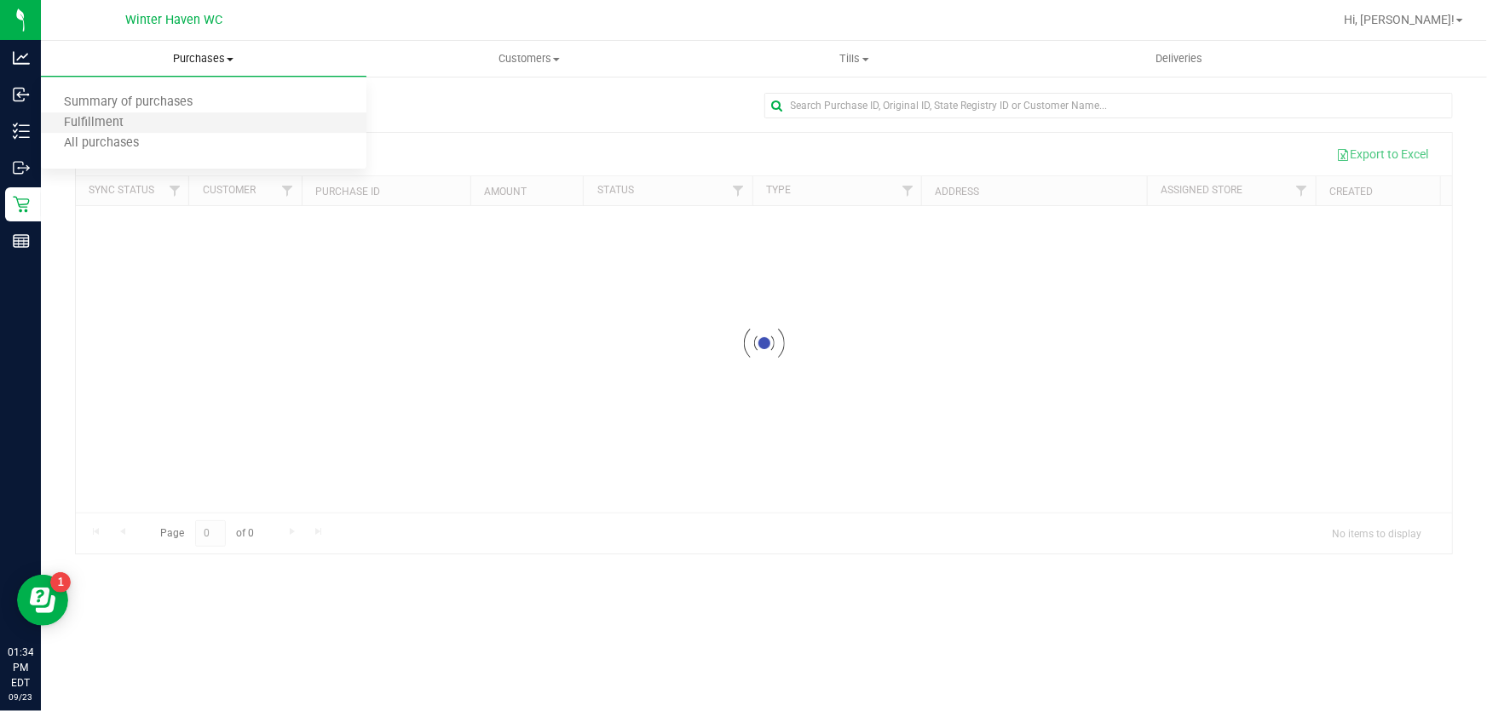
click at [145, 118] on li "Fulfillment" at bounding box center [203, 123] width 325 height 20
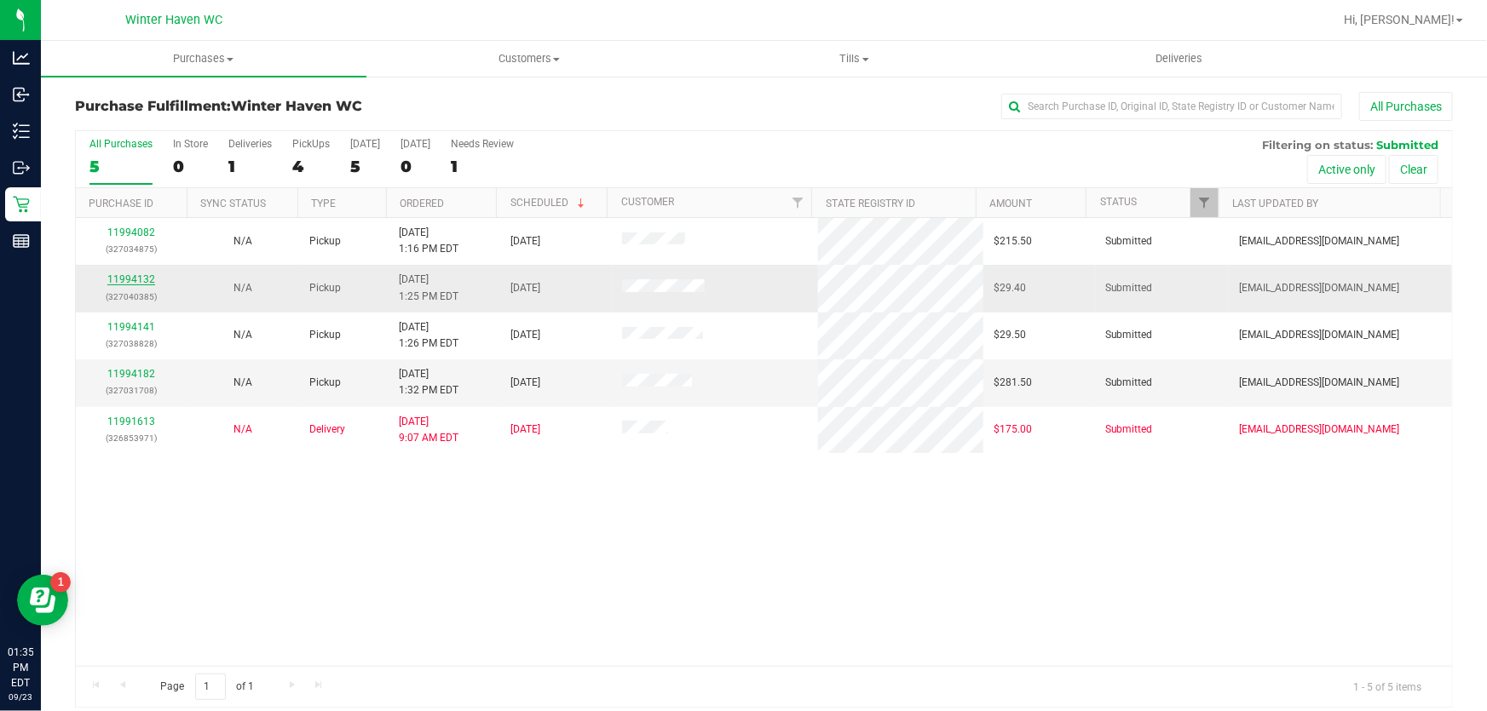
click at [126, 282] on link "11994132" at bounding box center [131, 279] width 48 height 12
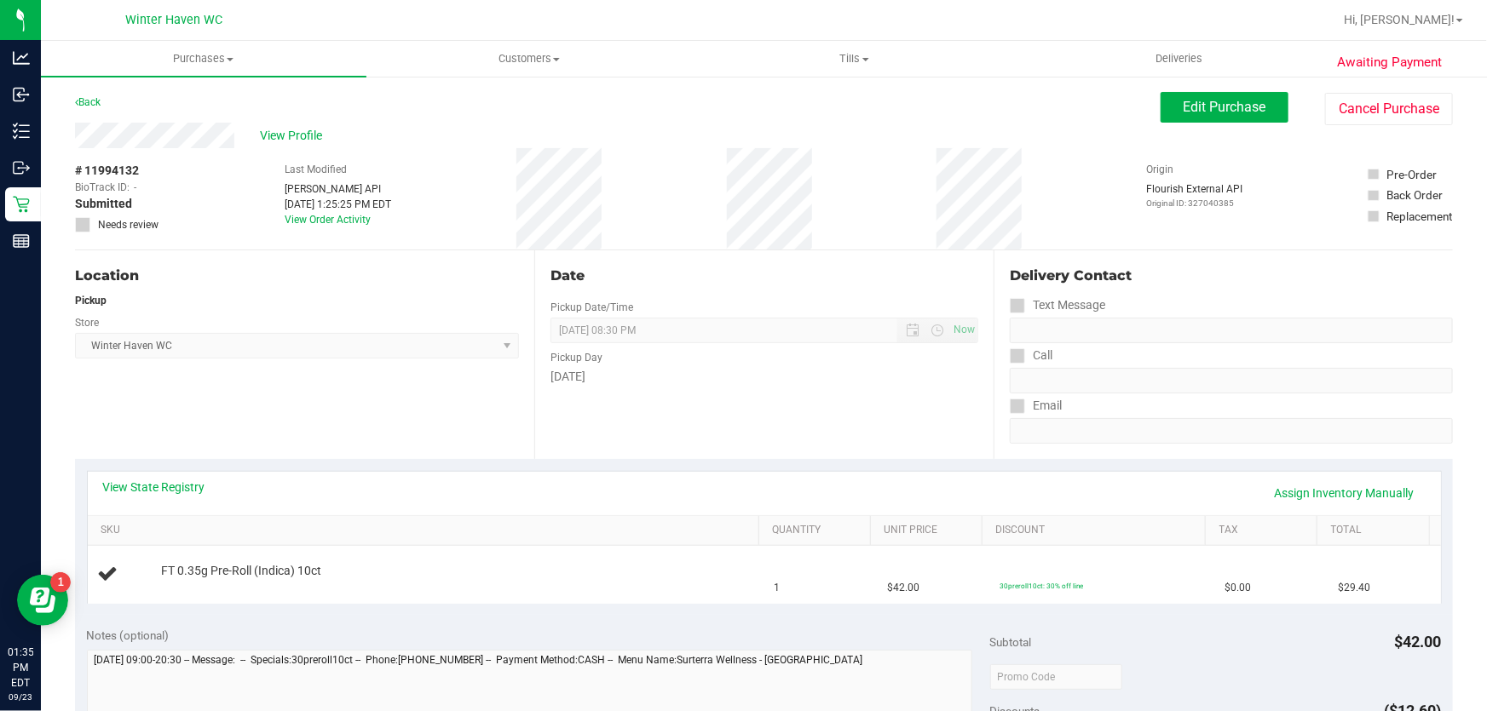
click at [154, 473] on div "View State Registry Assign Inventory Manually" at bounding box center [764, 493] width 1353 height 43
click at [158, 486] on link "View State Registry" at bounding box center [154, 487] width 102 height 17
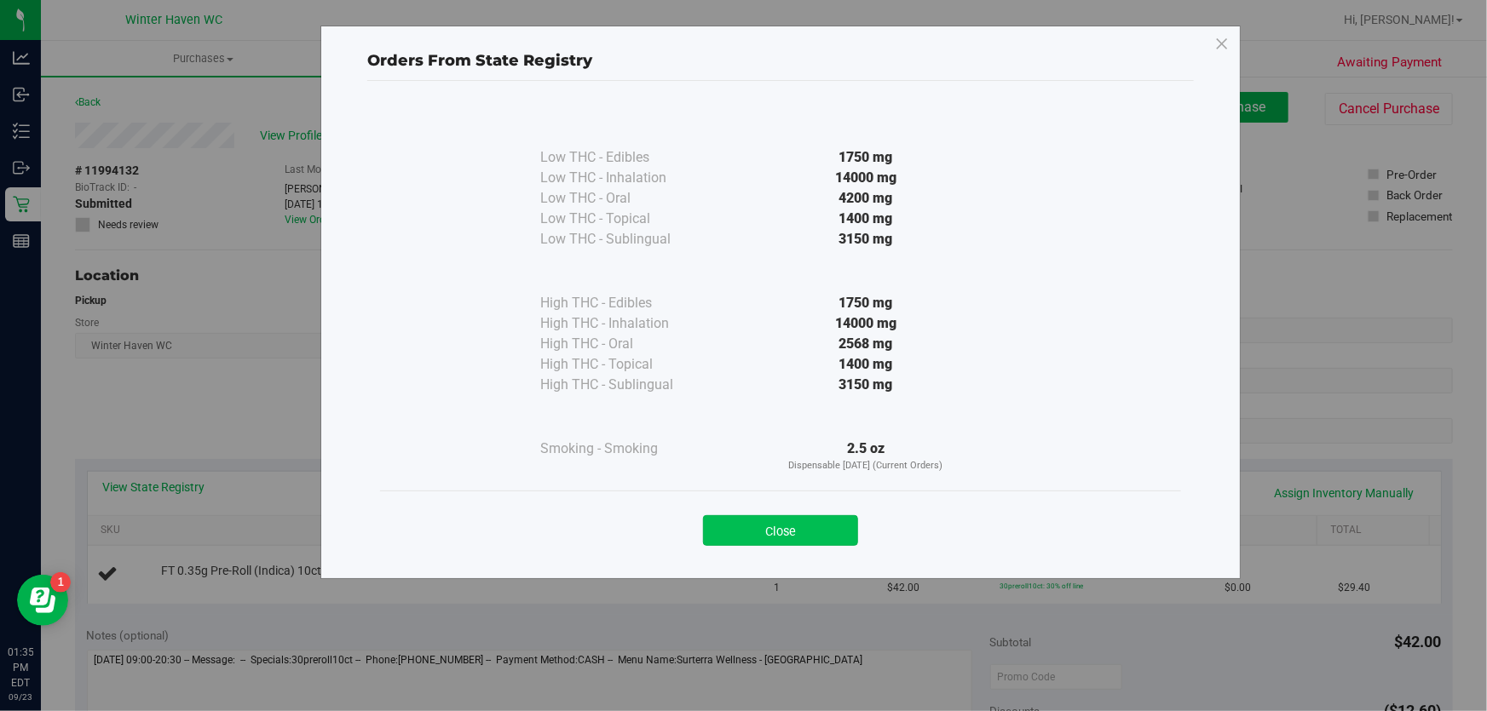
click at [817, 532] on button "Close" at bounding box center [780, 530] width 155 height 31
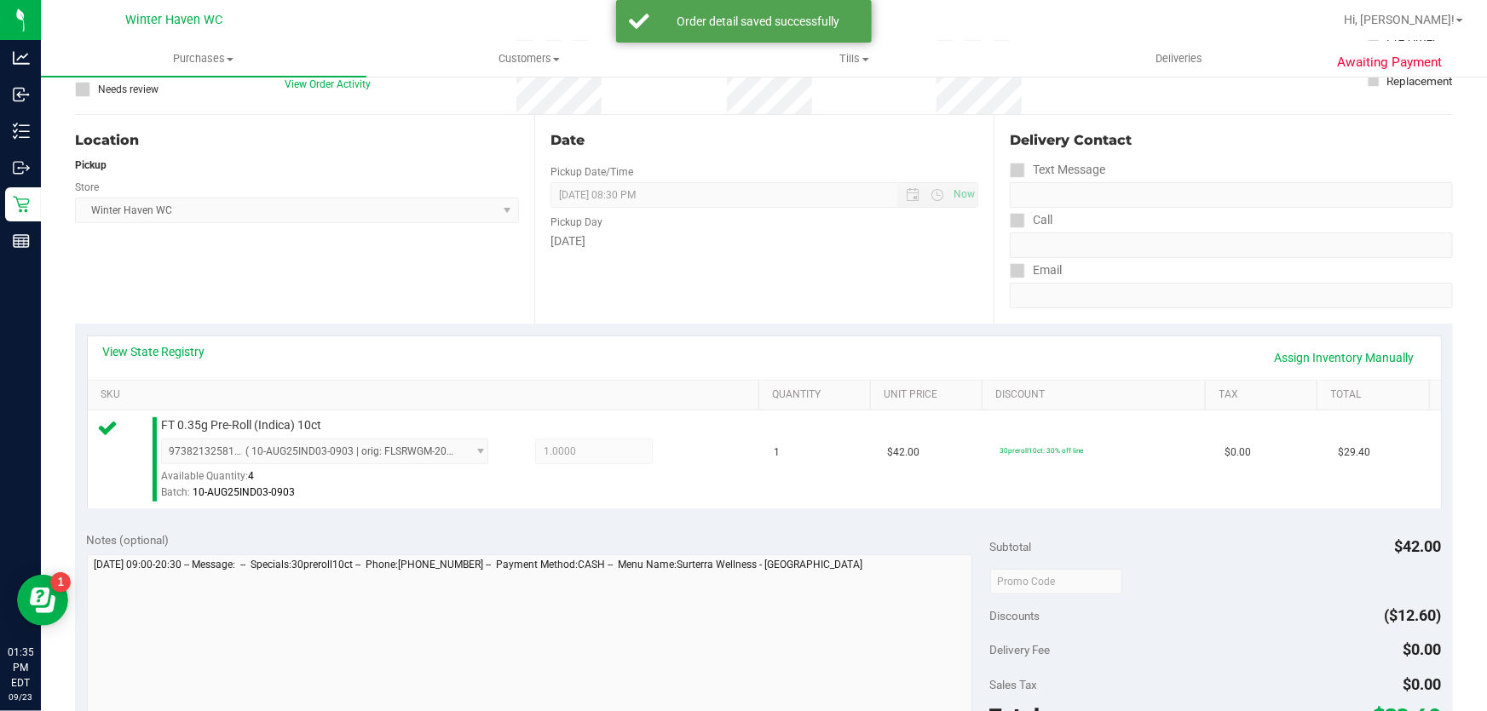
scroll to position [232, 0]
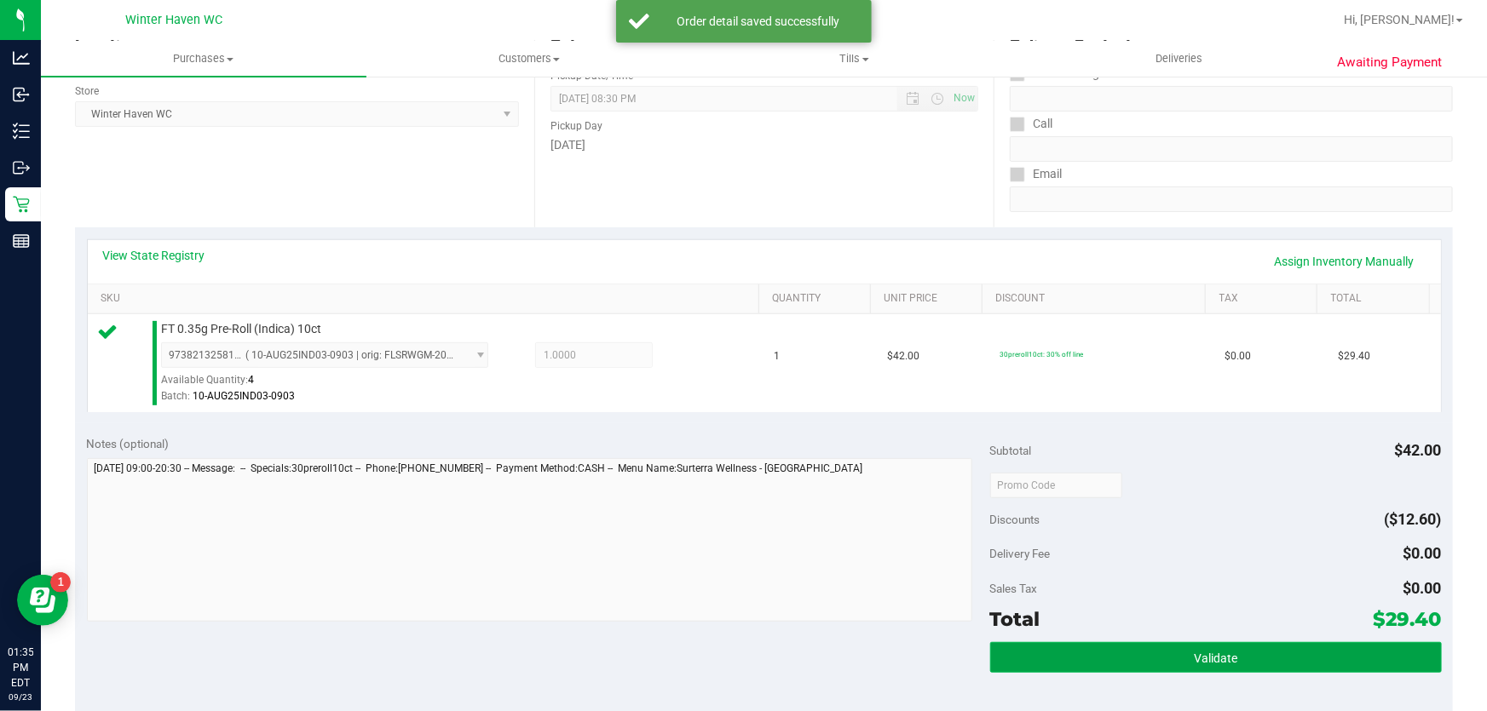
click at [1090, 660] on button "Validate" at bounding box center [1216, 657] width 452 height 31
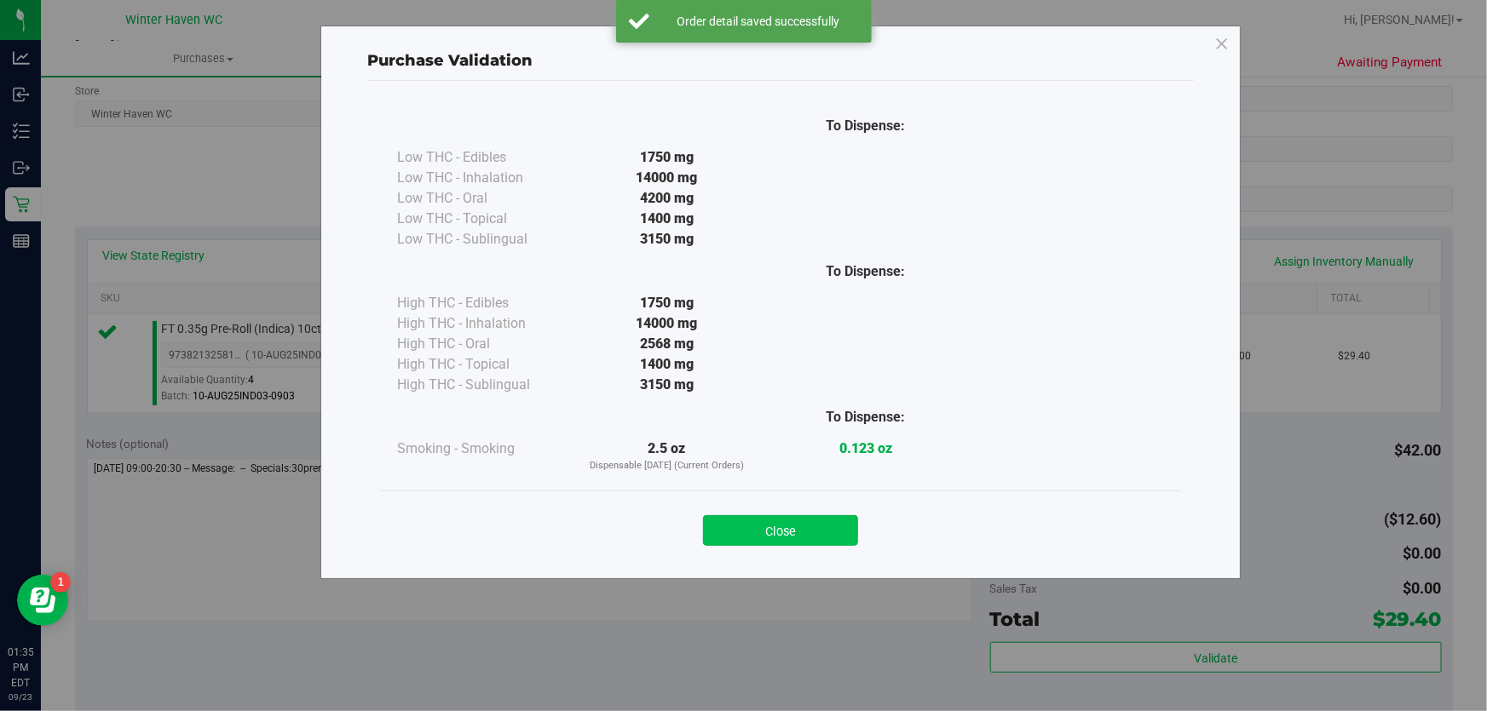
click at [798, 528] on button "Close" at bounding box center [780, 530] width 155 height 31
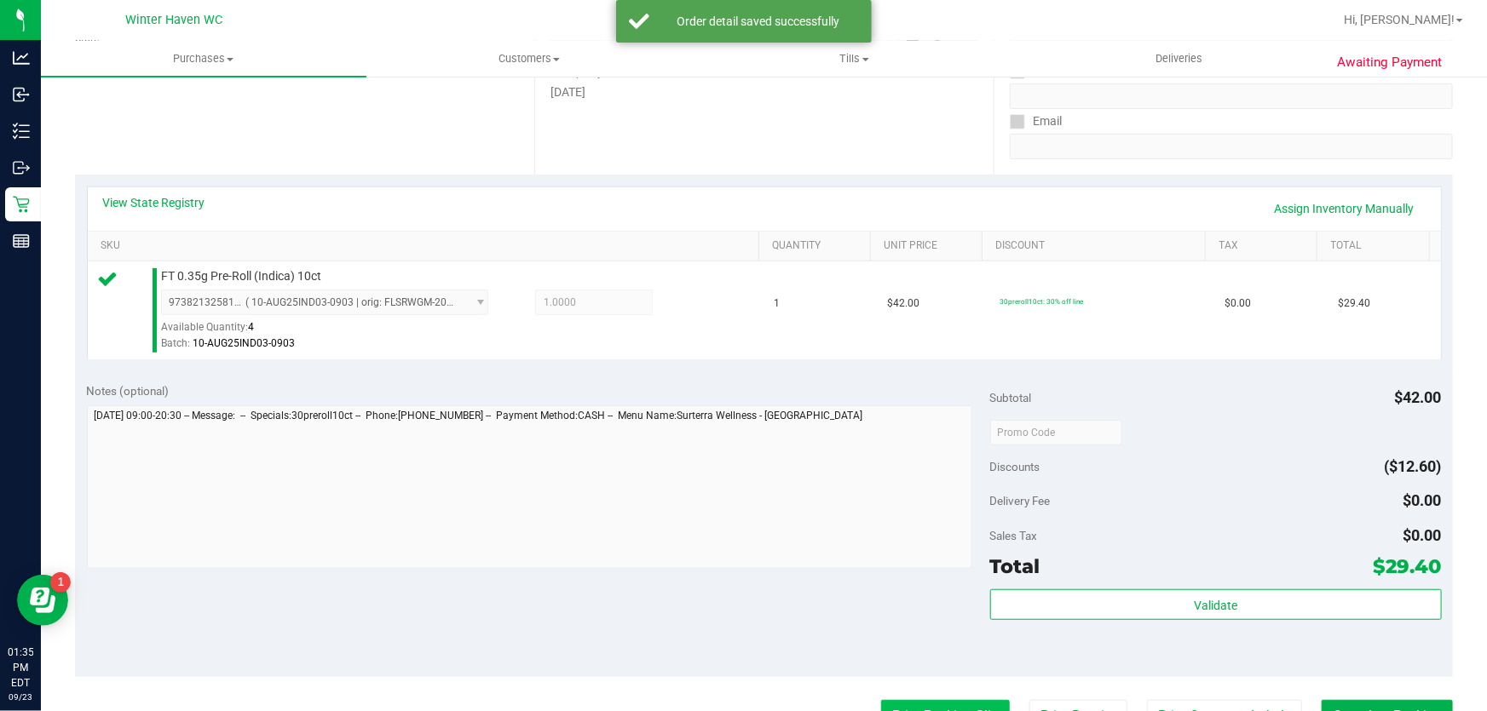
scroll to position [387, 0]
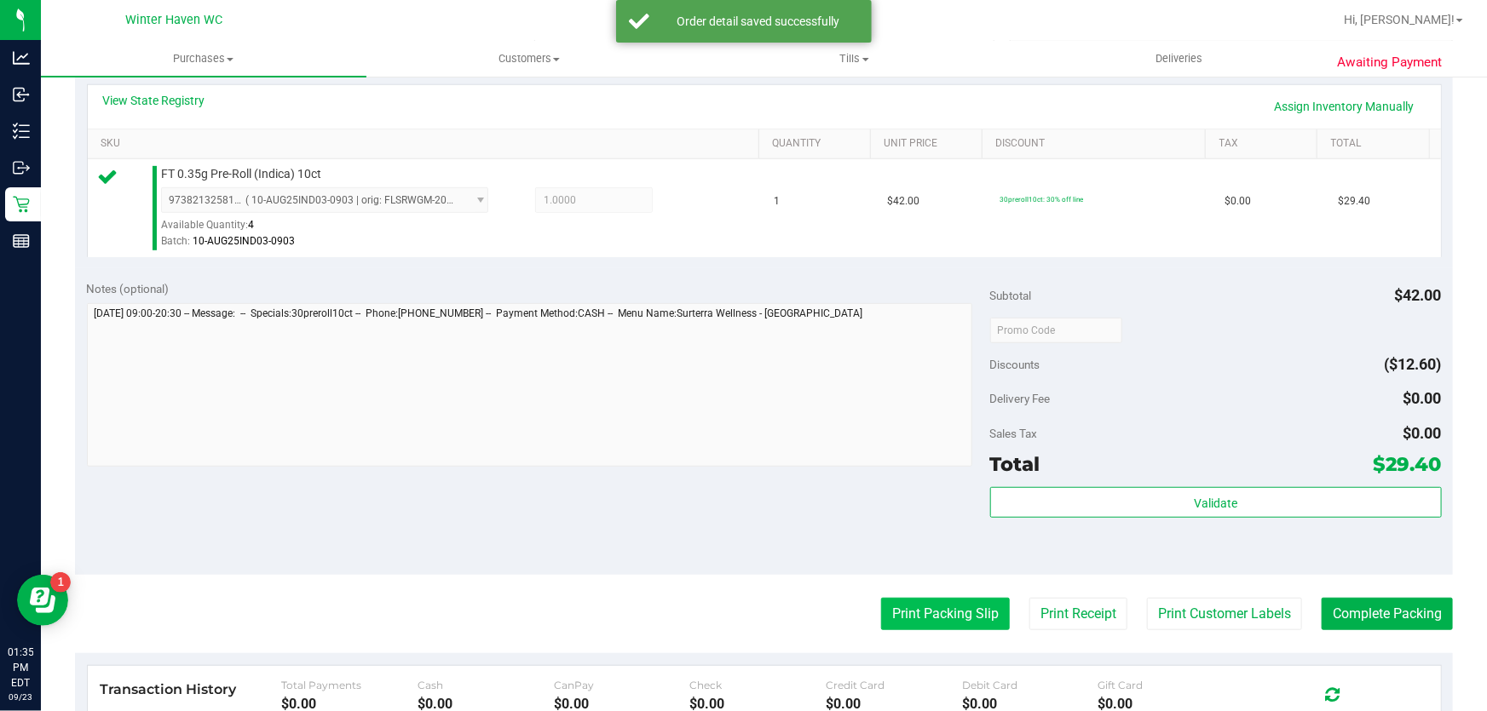
click at [928, 601] on button "Print Packing Slip" at bounding box center [945, 614] width 129 height 32
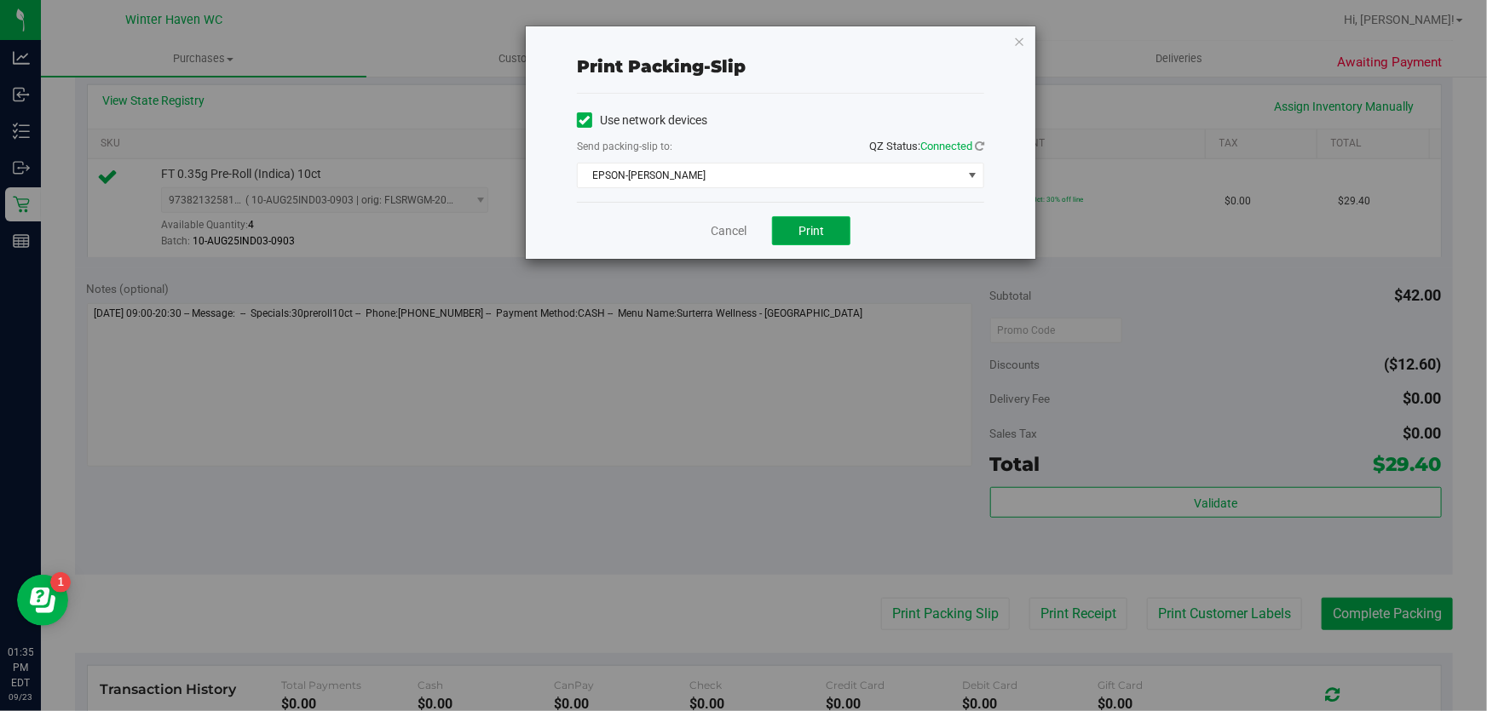
click at [836, 233] on button "Print" at bounding box center [811, 230] width 78 height 29
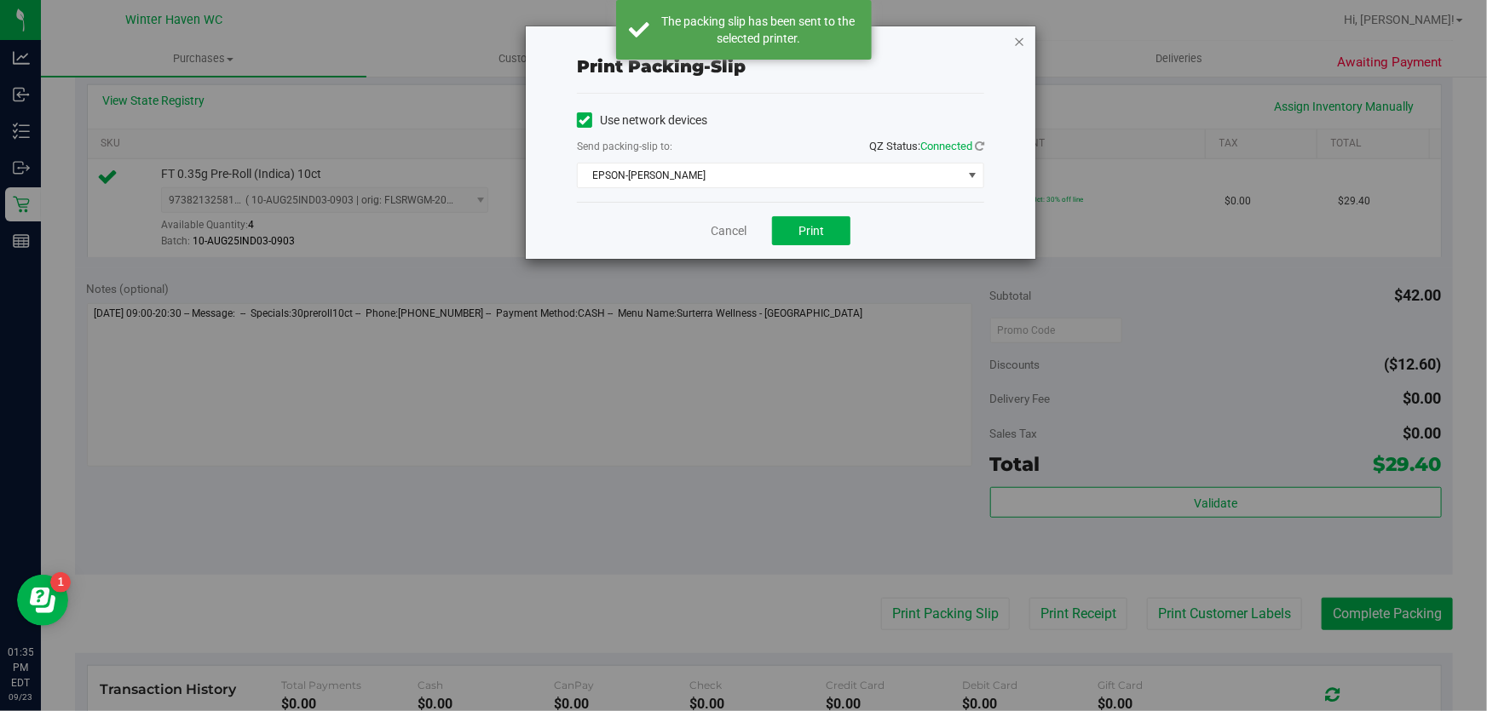
click at [1022, 48] on icon "button" at bounding box center [1019, 41] width 12 height 20
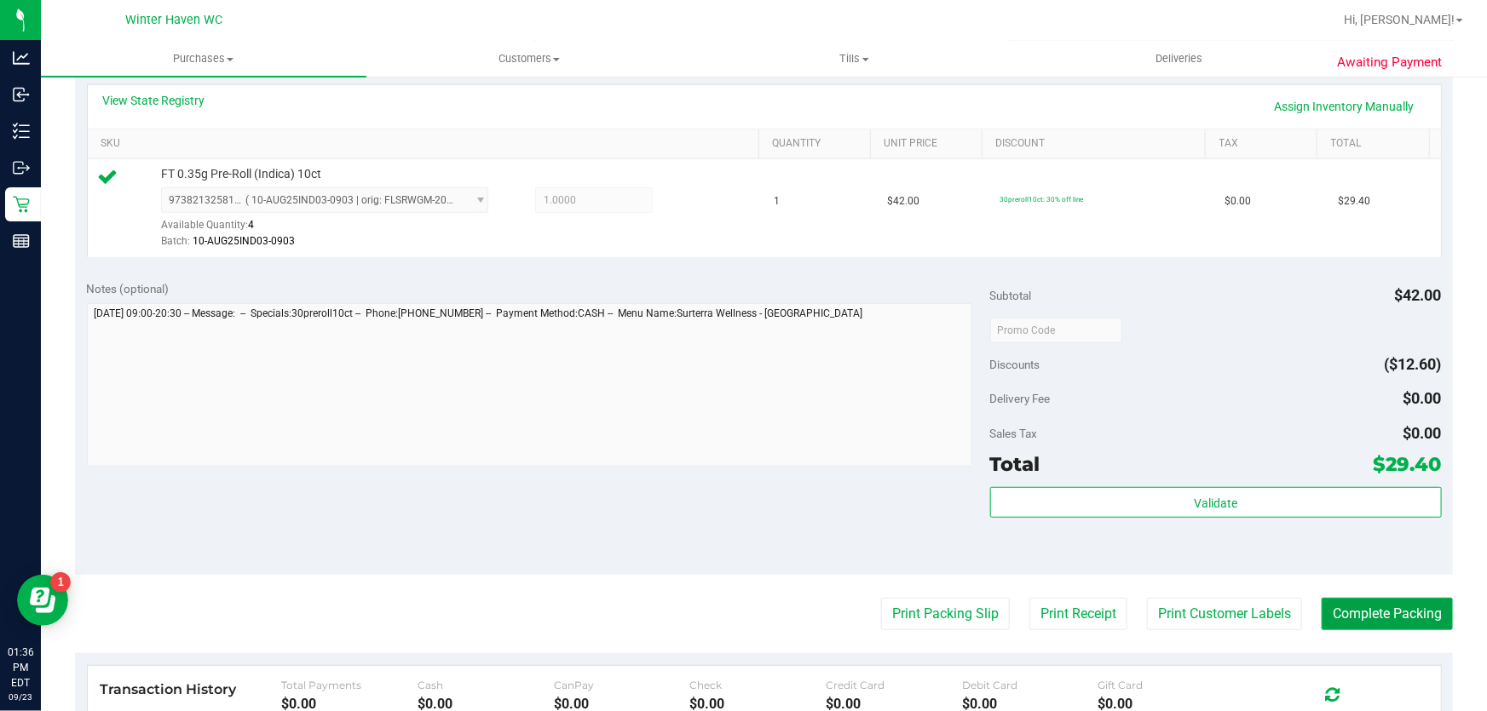
click at [1336, 603] on button "Complete Packing" at bounding box center [1386, 614] width 131 height 32
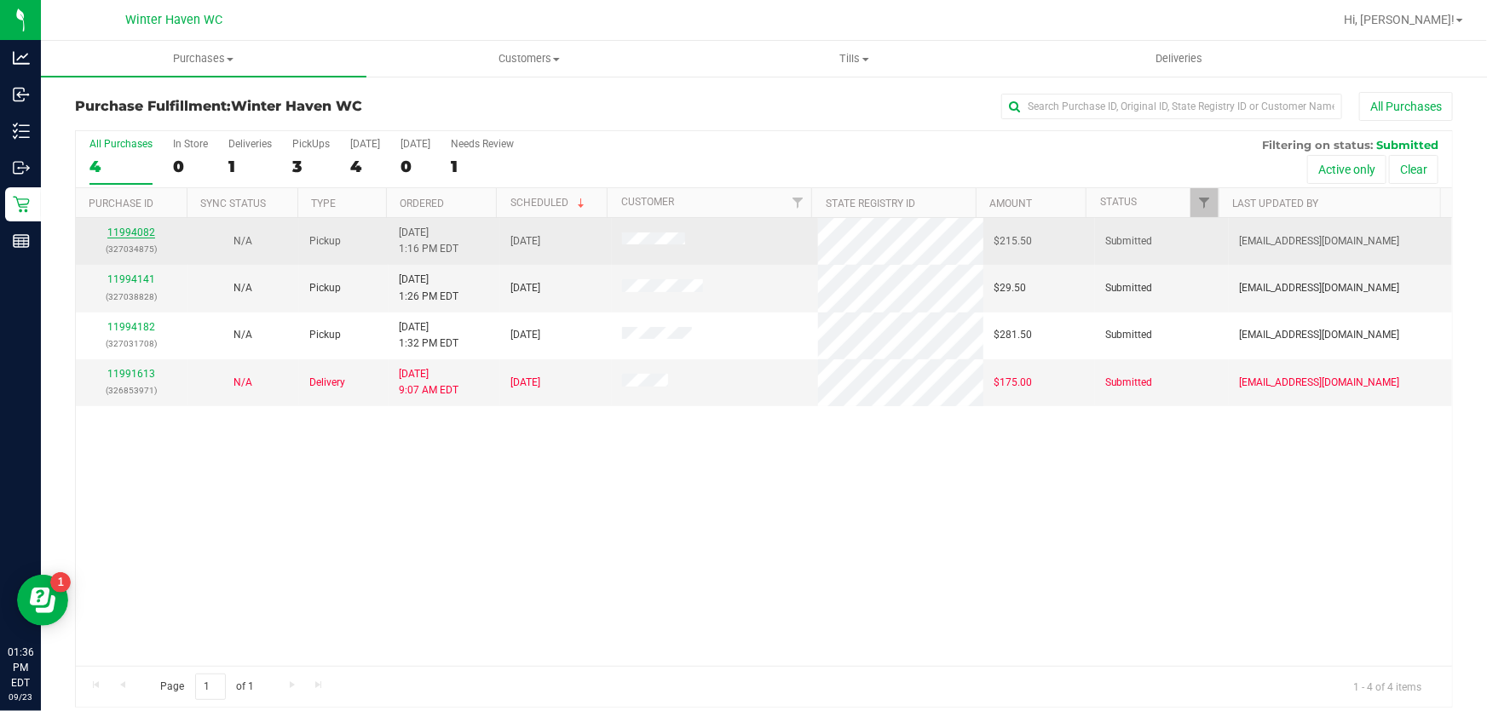
click at [124, 237] on link "11994082" at bounding box center [131, 233] width 48 height 12
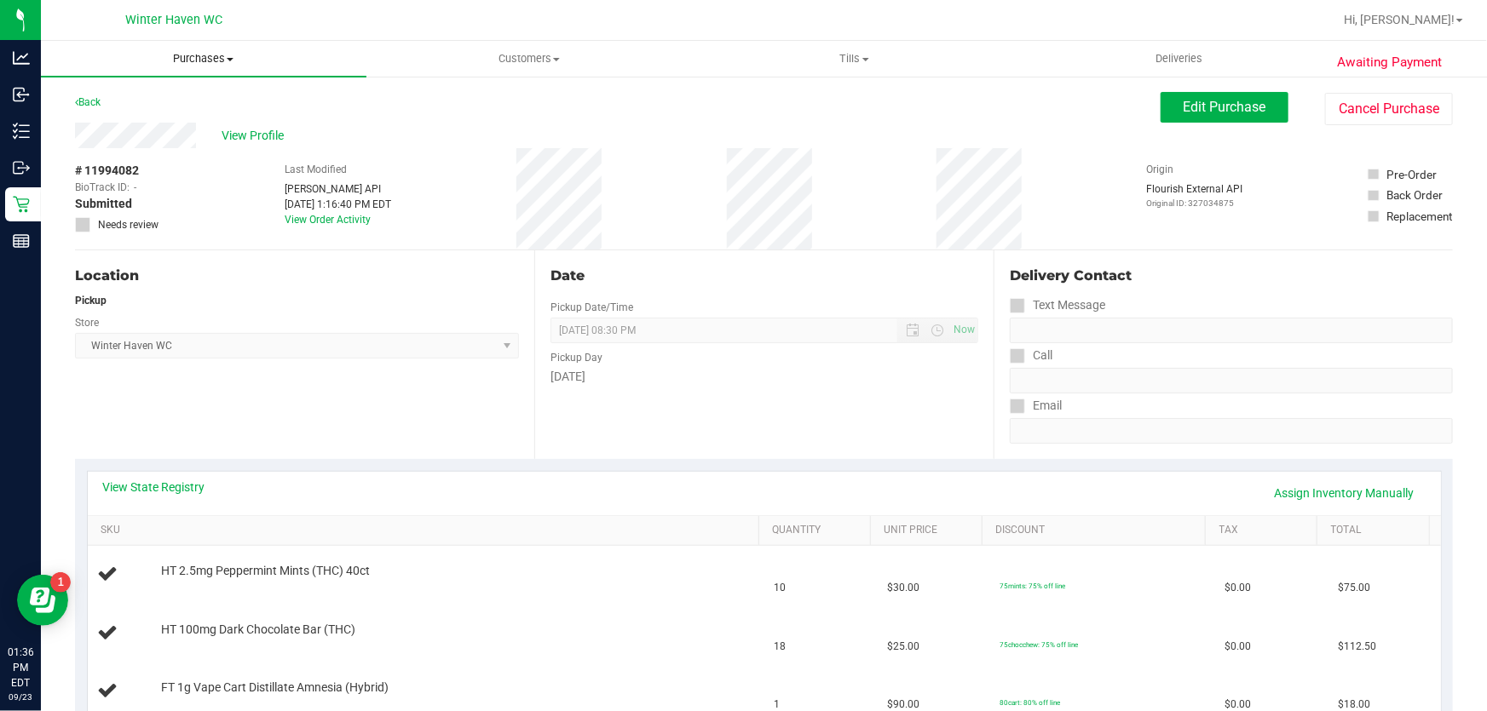
click at [216, 58] on span "Purchases" at bounding box center [203, 58] width 325 height 15
click at [122, 121] on span "Fulfillment" at bounding box center [94, 123] width 106 height 14
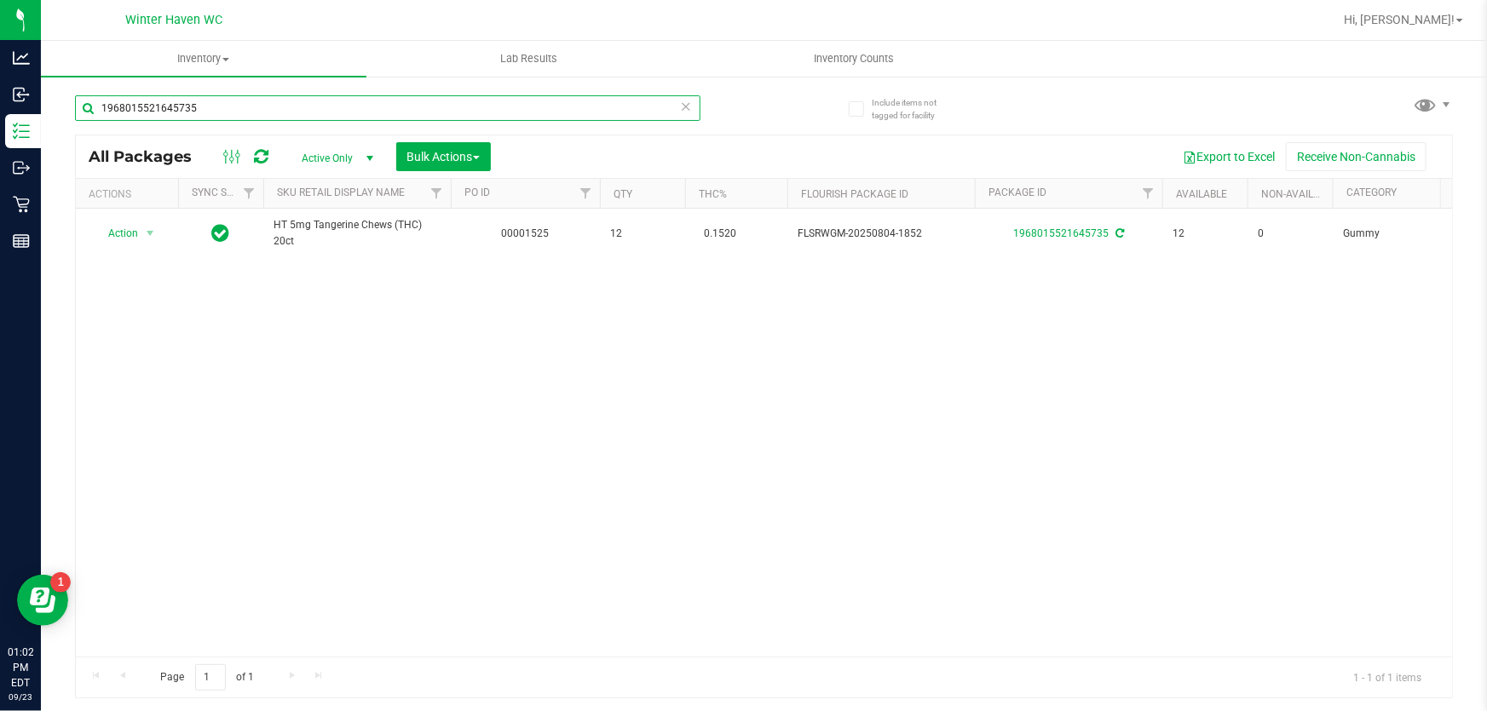
click at [262, 107] on input "1968015521645735" at bounding box center [387, 108] width 625 height 26
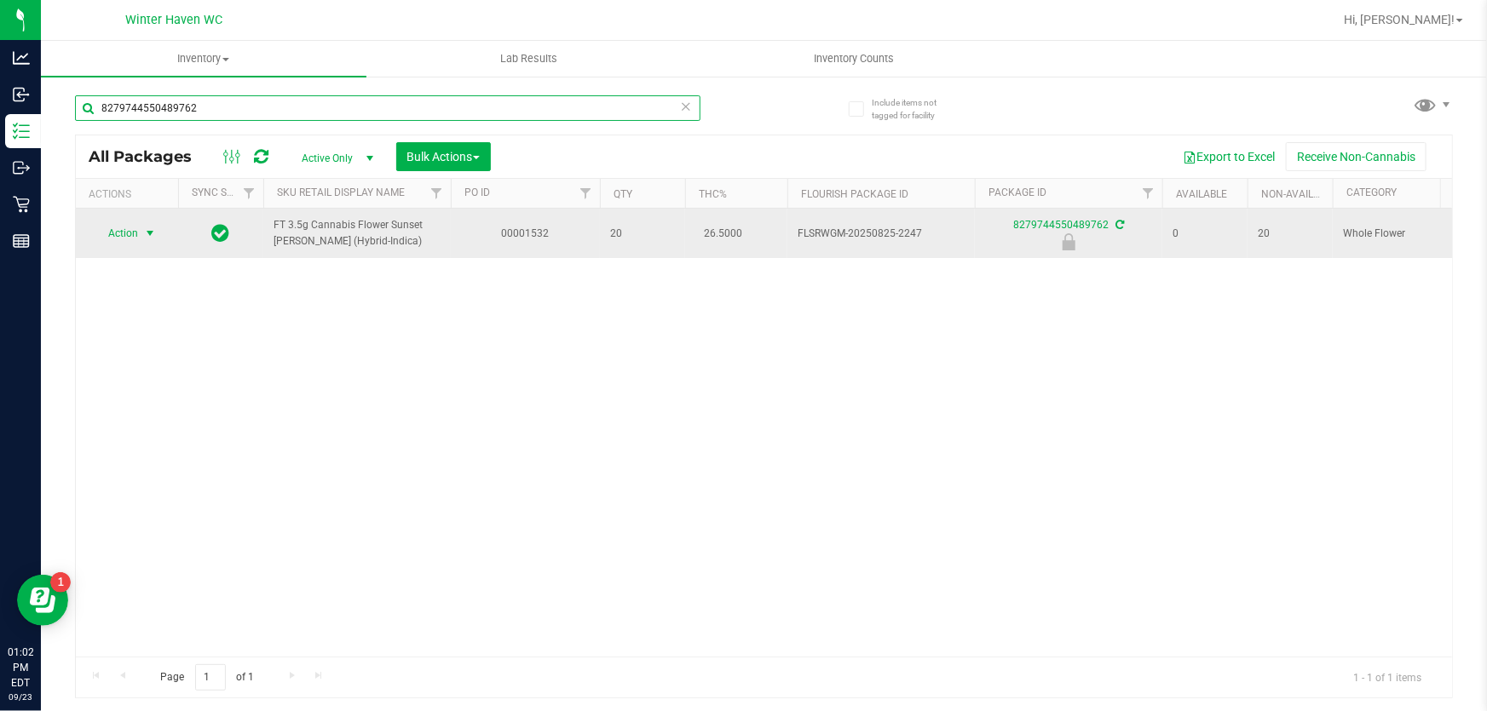
type input "8279744550489762"
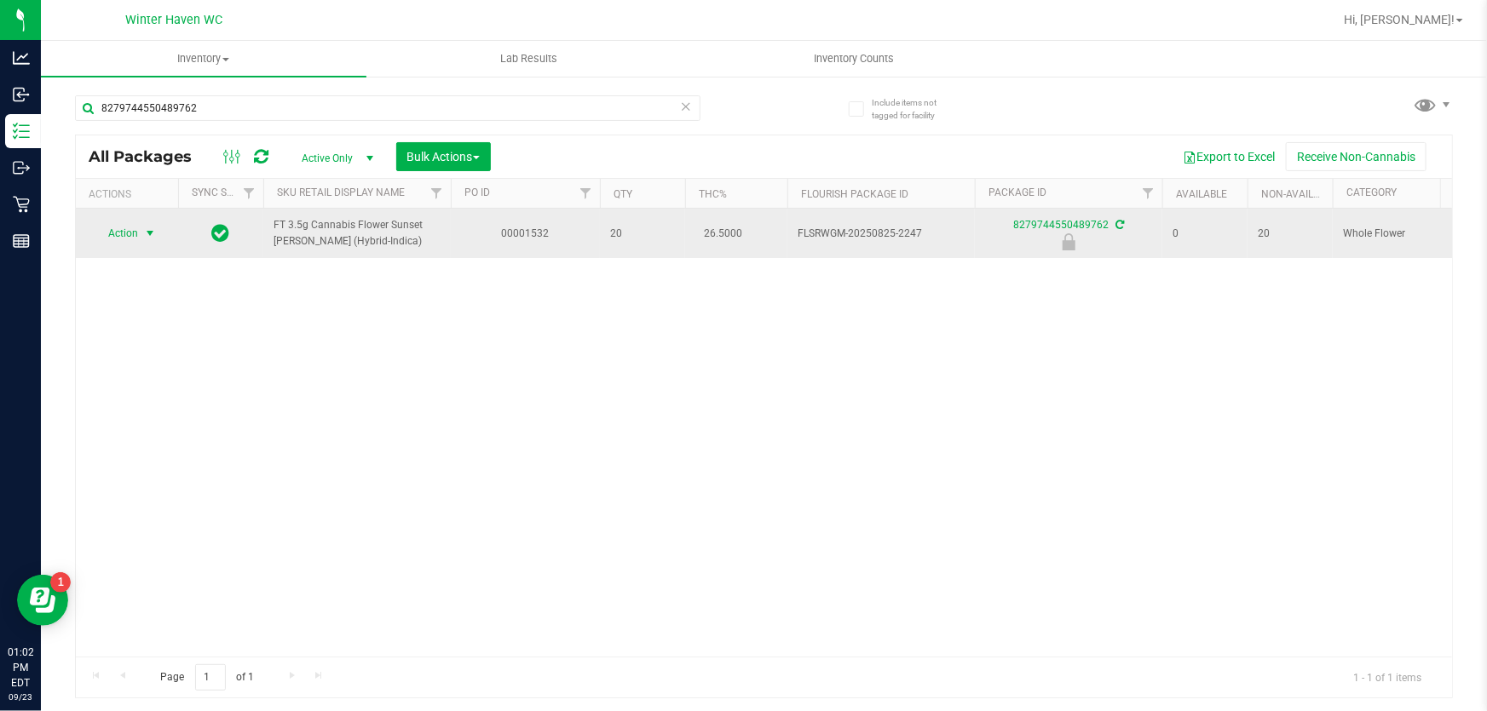
click at [123, 239] on span "Action" at bounding box center [116, 234] width 46 height 24
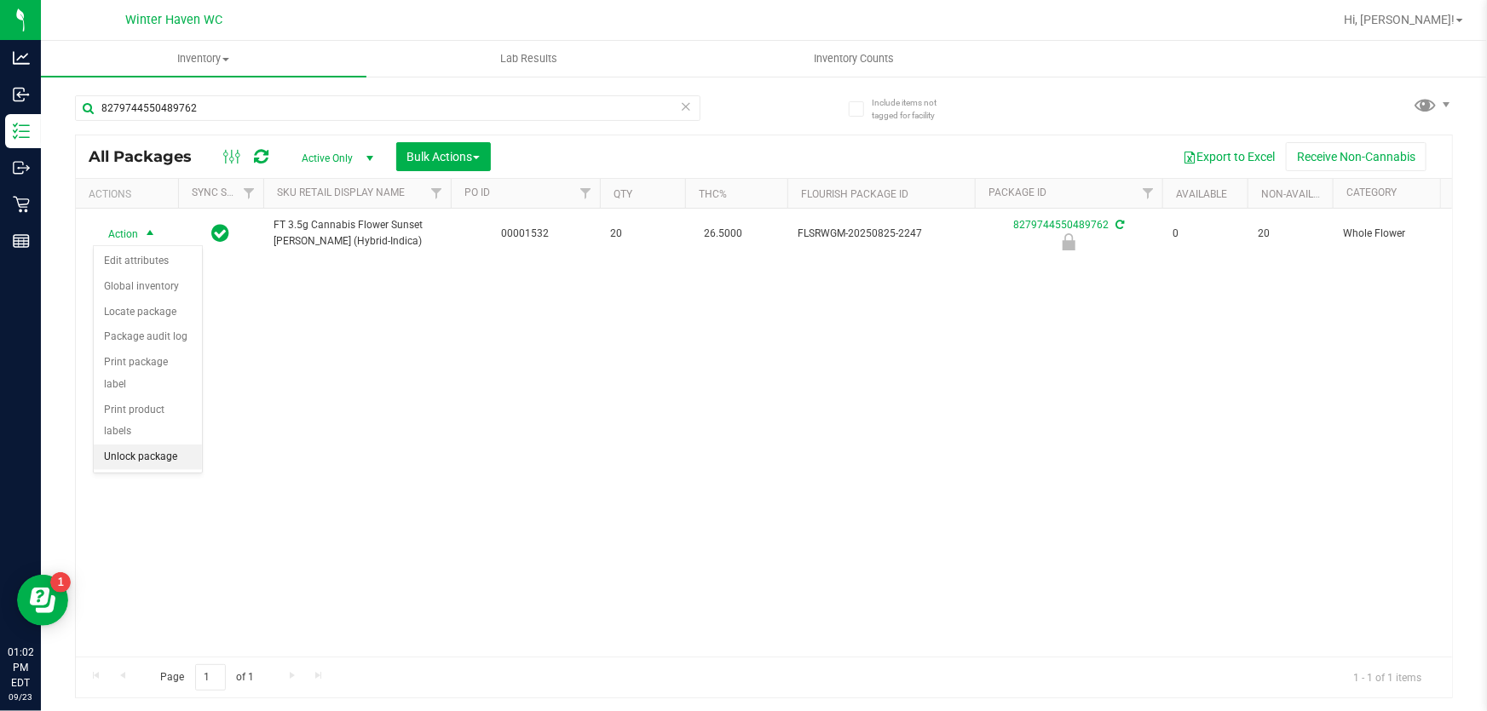
click at [170, 445] on li "Unlock package" at bounding box center [148, 458] width 108 height 26
